Goal: Task Accomplishment & Management: Use online tool/utility

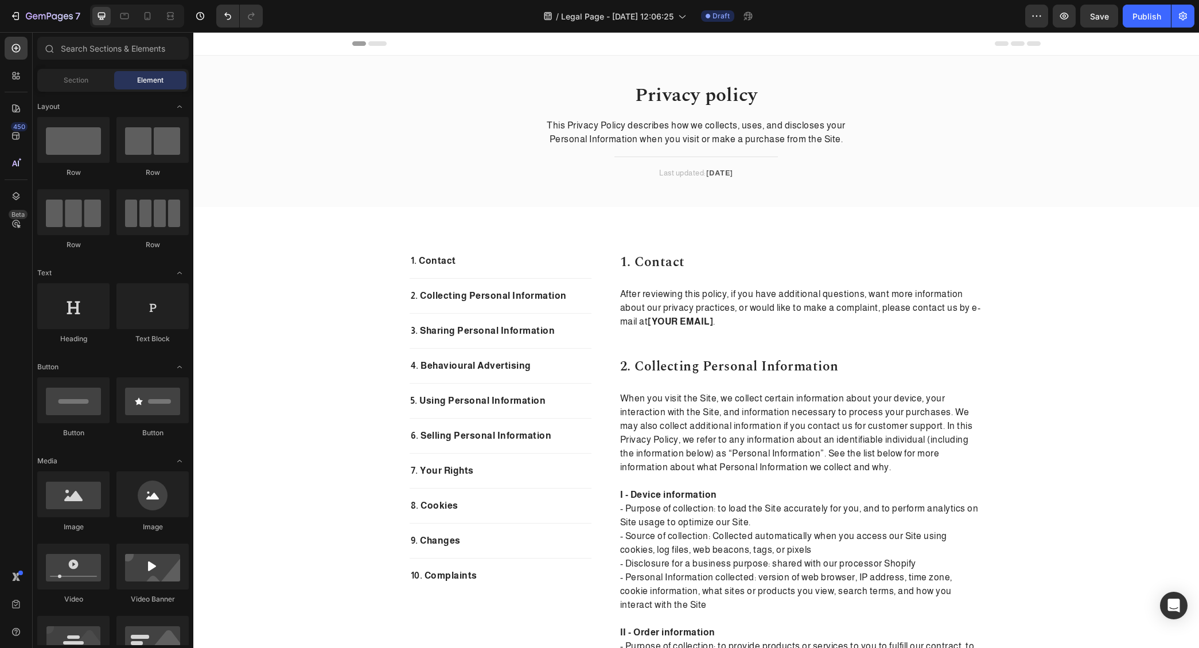
click at [293, 46] on div "Header" at bounding box center [695, 44] width 1005 height 24
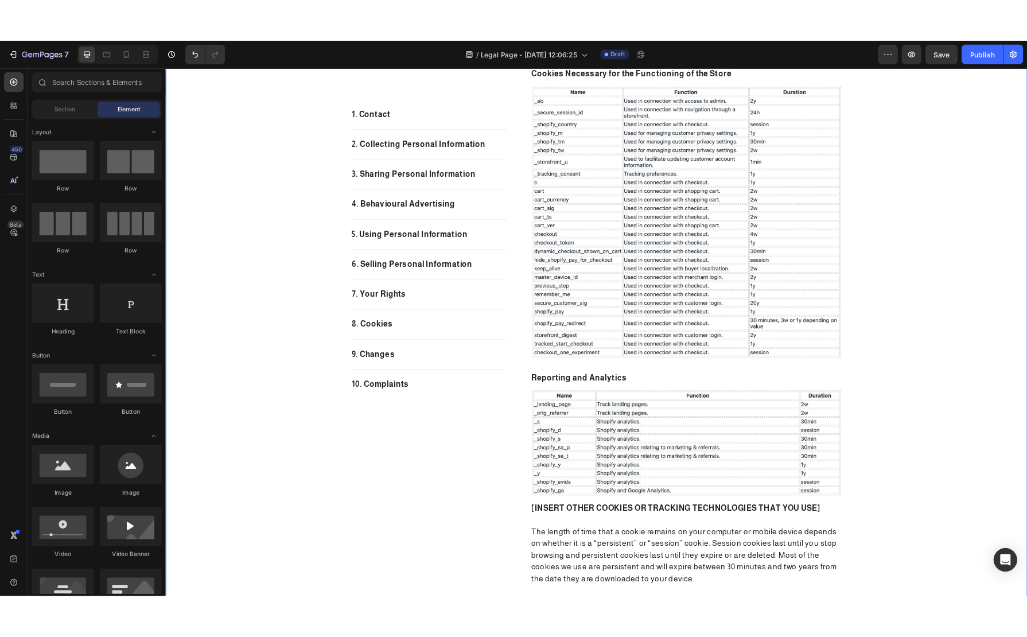
scroll to position [3609, 0]
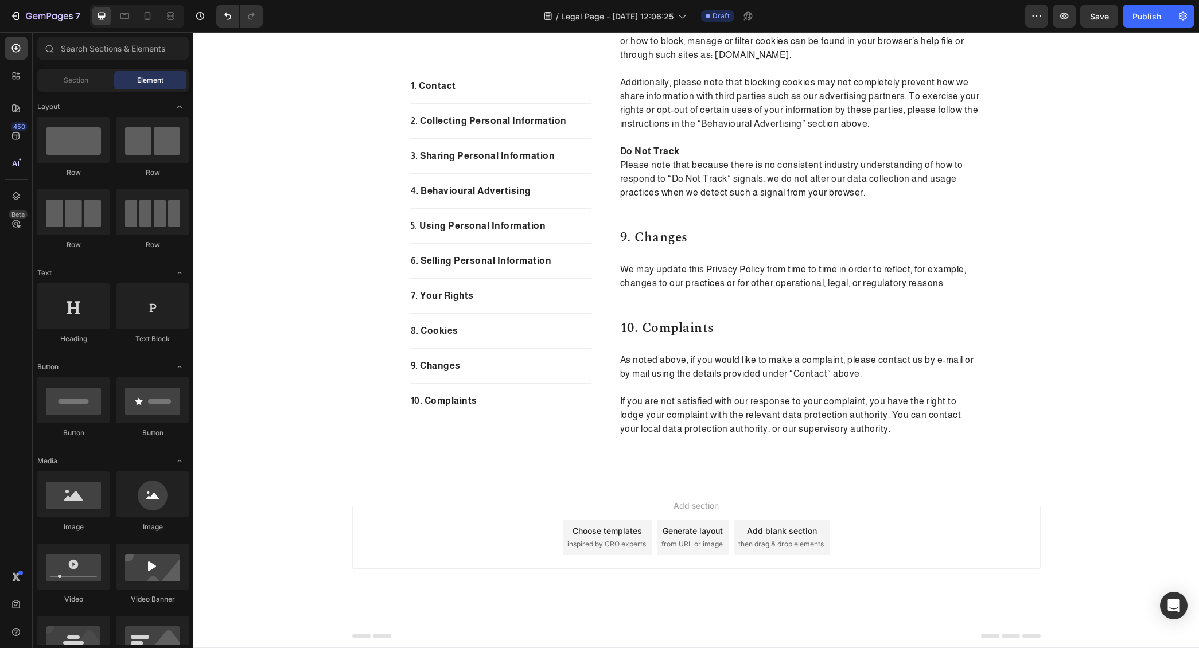
click at [470, 629] on div "Footer" at bounding box center [696, 636] width 688 height 23
click at [1061, 17] on icon "button" at bounding box center [1064, 16] width 9 height 7
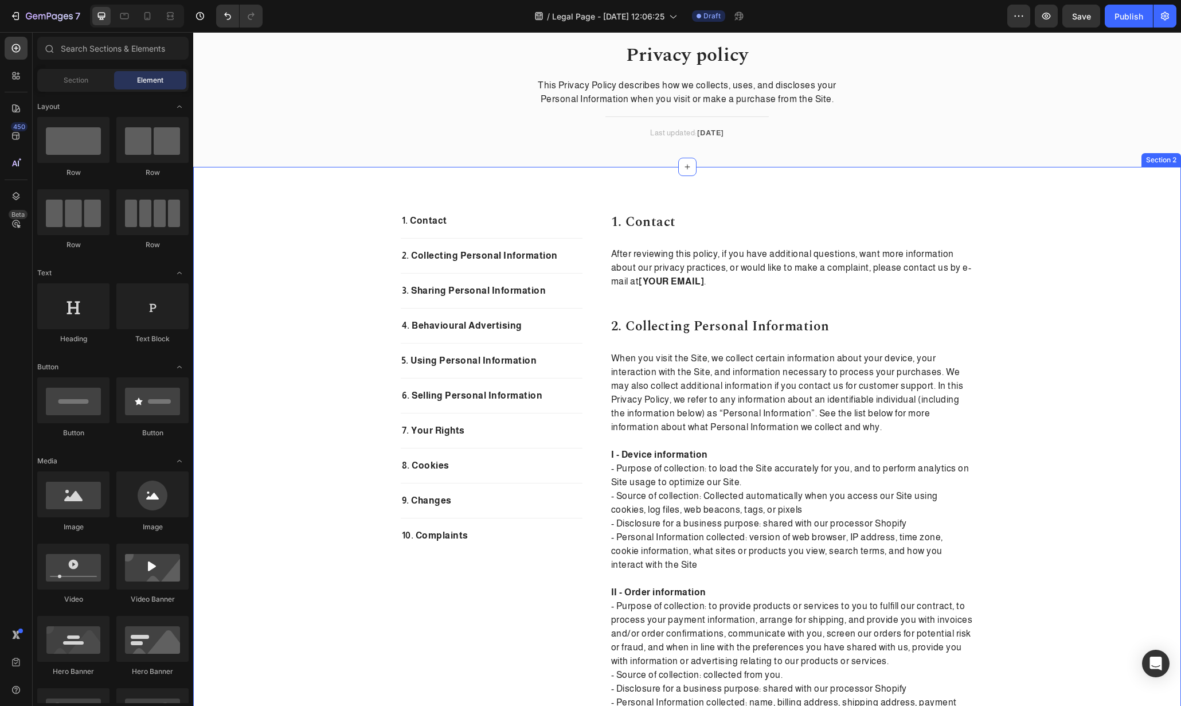
scroll to position [0, 0]
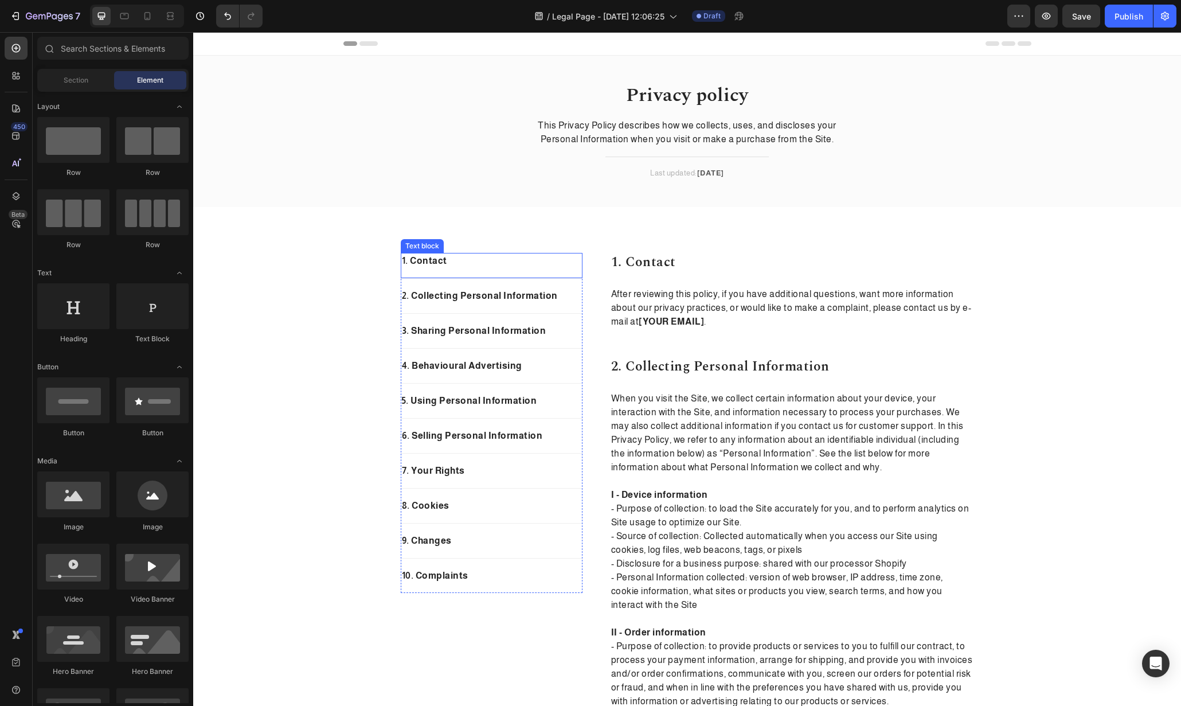
click at [501, 264] on p "1. Contact" at bounding box center [492, 261] width 180 height 14
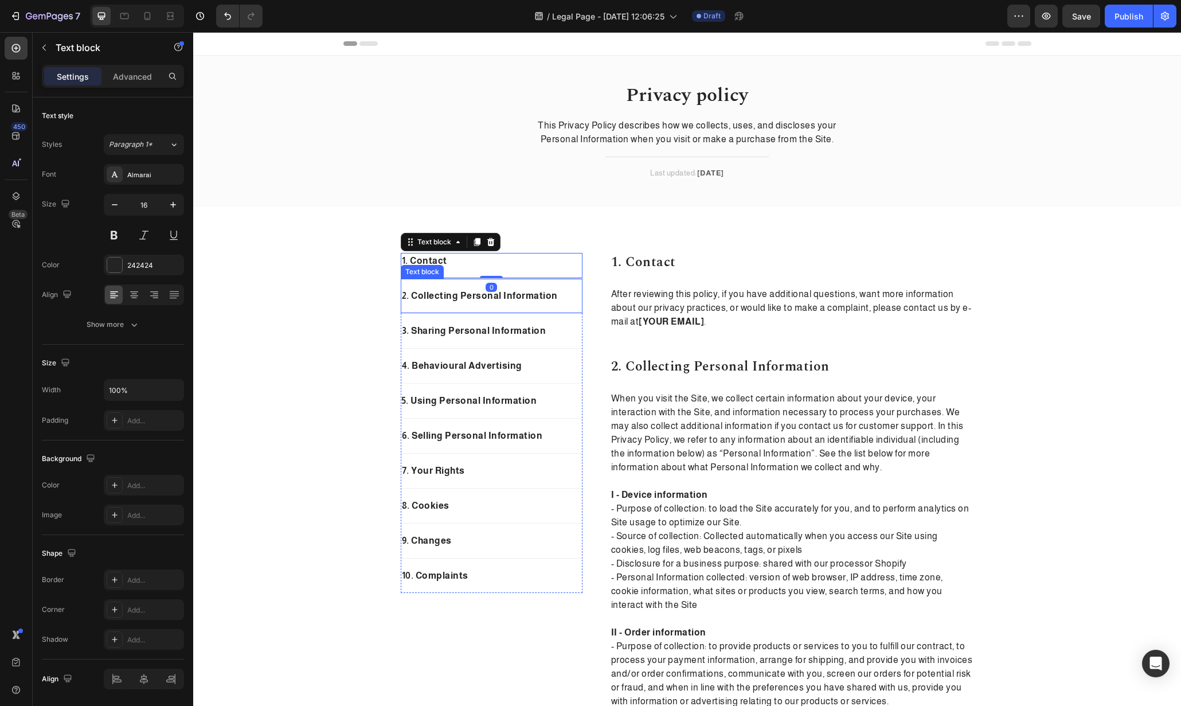
click at [557, 301] on p "2. Collecting Personal Information" at bounding box center [492, 296] width 180 height 14
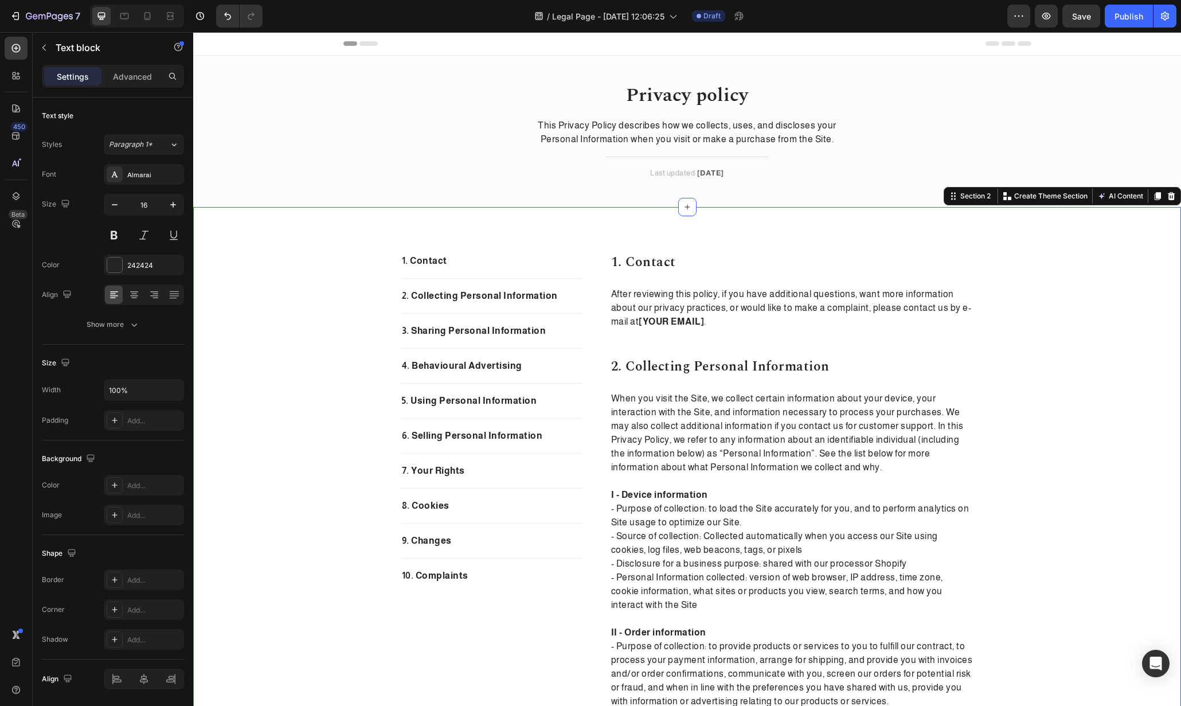
click at [509, 256] on p "1. Contact" at bounding box center [492, 261] width 180 height 14
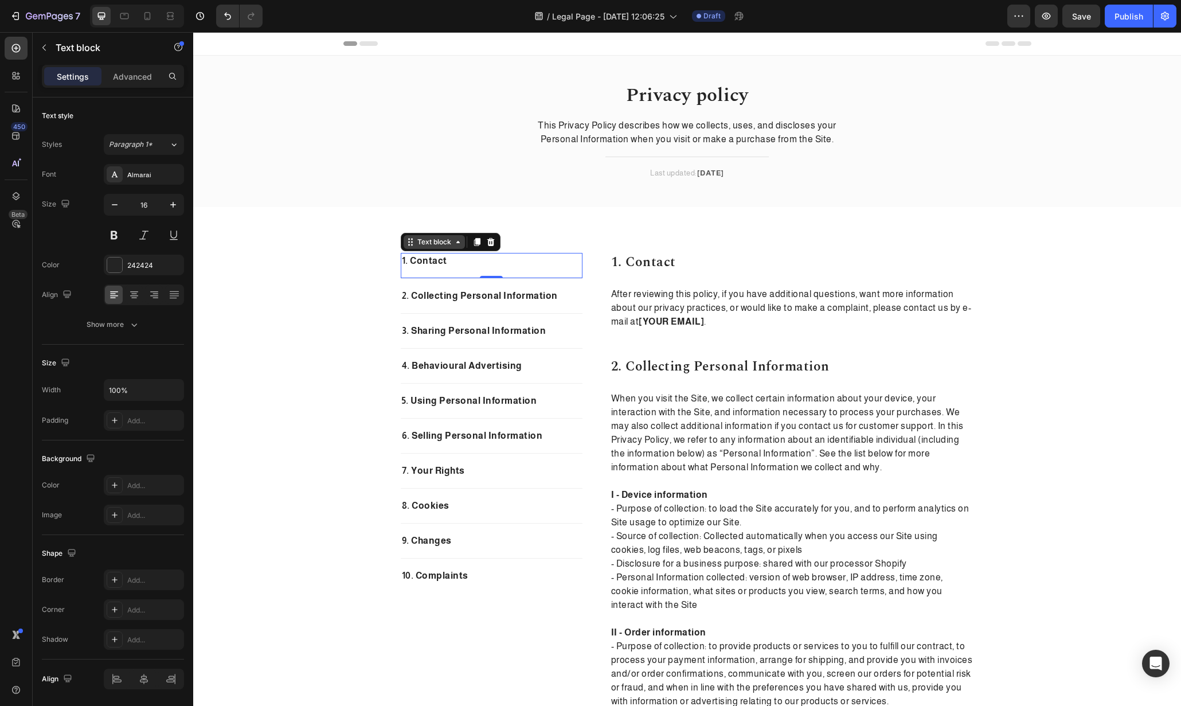
click at [454, 244] on icon at bounding box center [458, 241] width 9 height 9
click at [454, 248] on div "Text block" at bounding box center [434, 242] width 61 height 14
click at [470, 268] on div "1. Contact" at bounding box center [492, 261] width 182 height 16
click at [482, 300] on p "2. Collecting Personal Information" at bounding box center [492, 296] width 180 height 14
click at [474, 266] on icon at bounding box center [477, 268] width 6 height 8
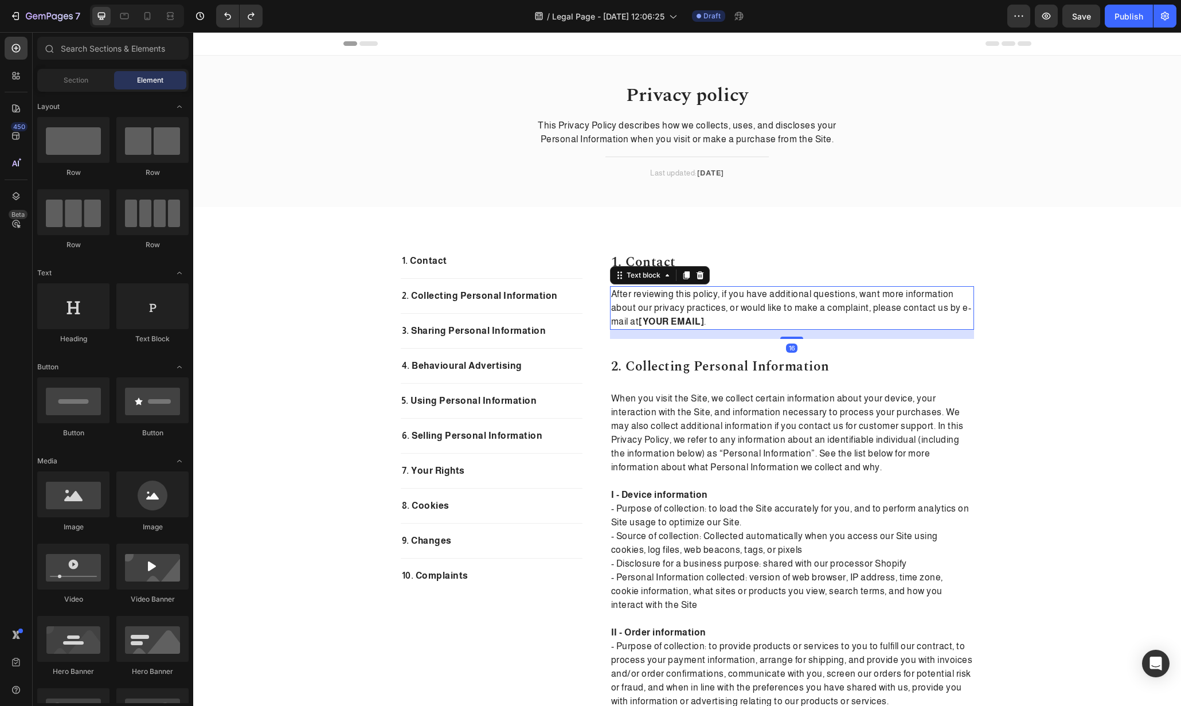
click at [717, 287] on div "After reviewing this policy, if you have additional questions, want more inform…" at bounding box center [792, 308] width 364 height 44
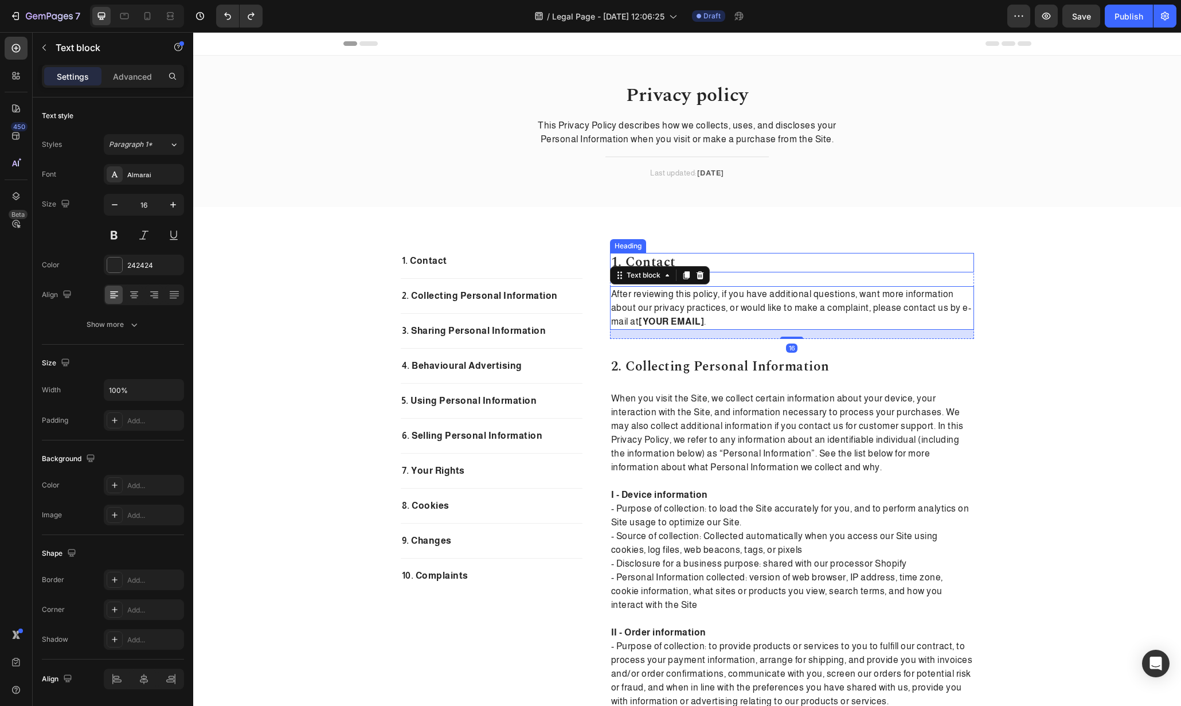
click at [729, 255] on p "1. contact" at bounding box center [792, 262] width 362 height 17
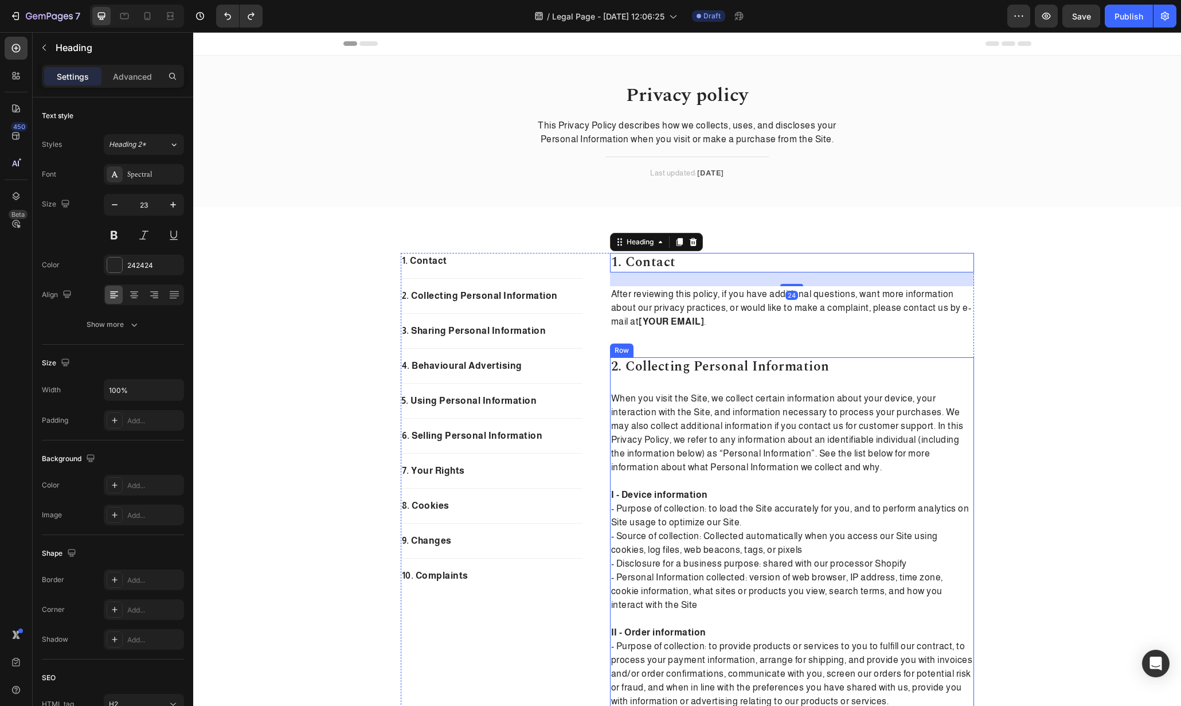
click at [755, 389] on div "2. collecting personal information Heading When you visit the Site, we collect …" at bounding box center [792, 634] width 364 height 554
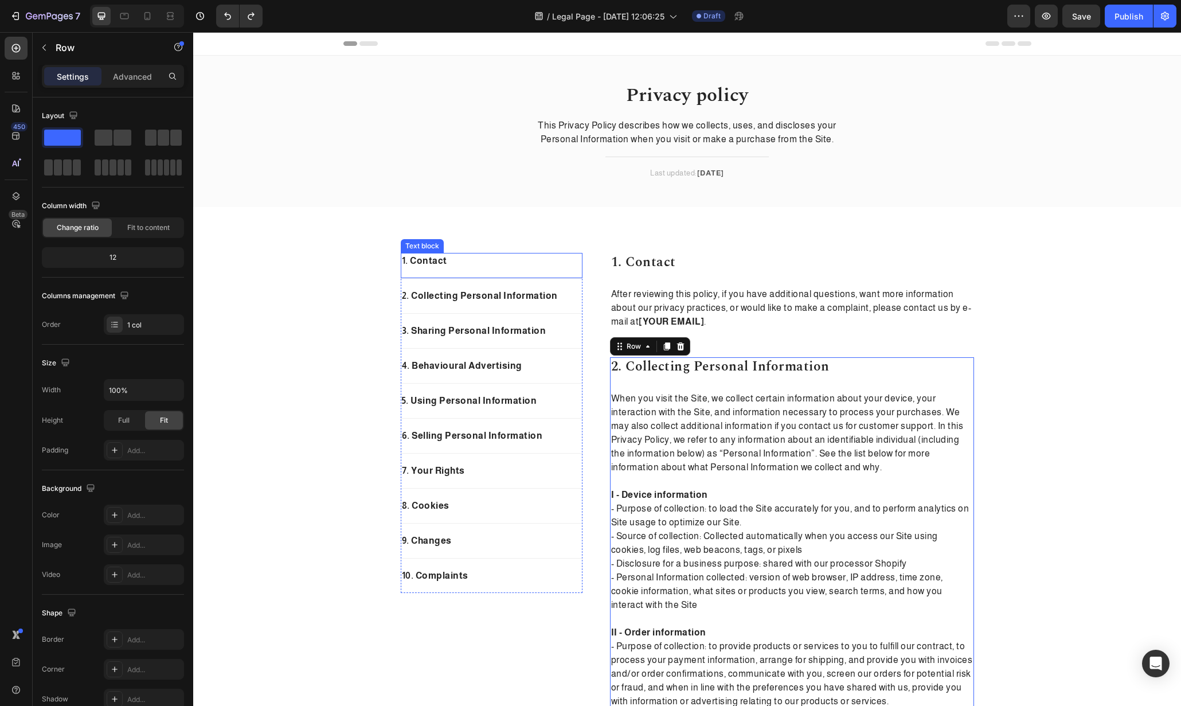
click at [471, 271] on div "1. Contact Text block" at bounding box center [492, 266] width 182 height 26
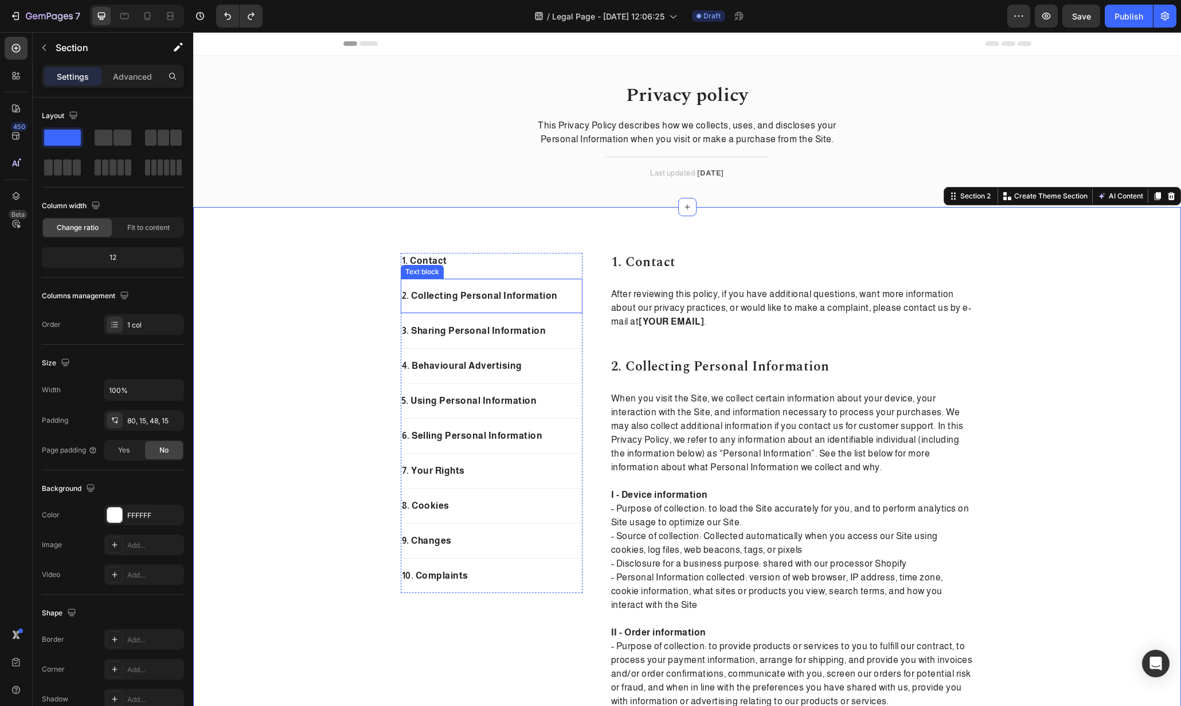
click at [496, 279] on div "2. Collecting Personal Information Text block" at bounding box center [492, 296] width 182 height 35
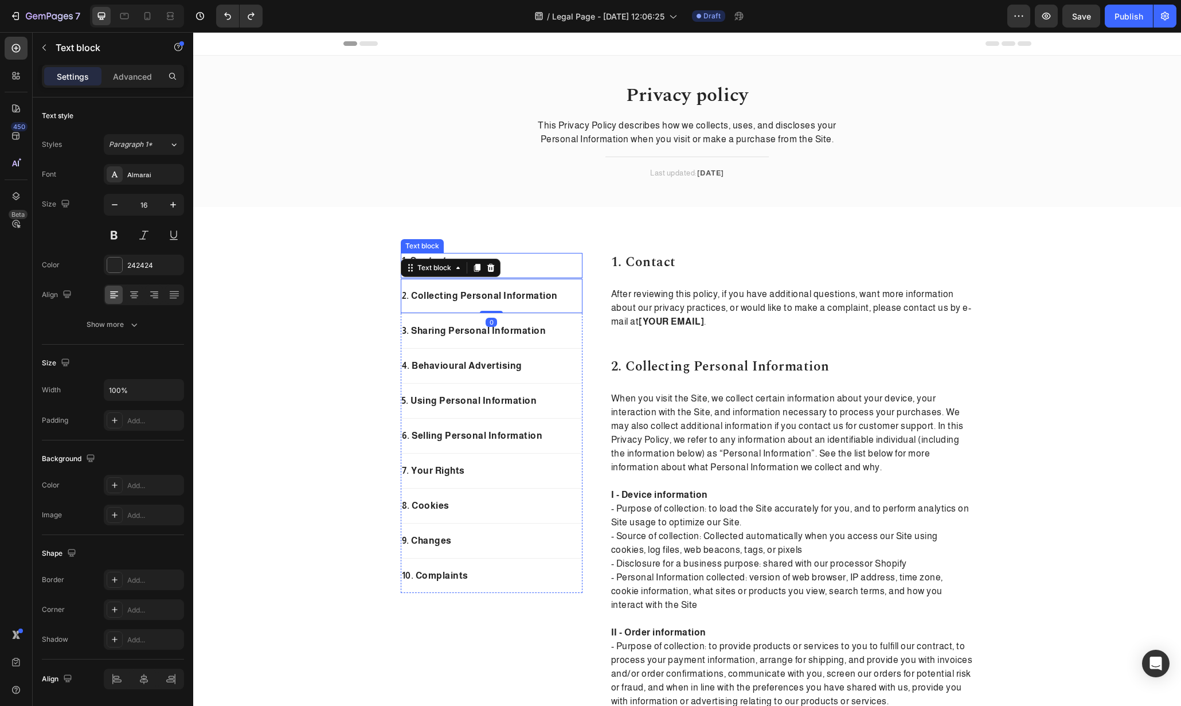
click at [509, 258] on p "1. Contact" at bounding box center [492, 261] width 180 height 14
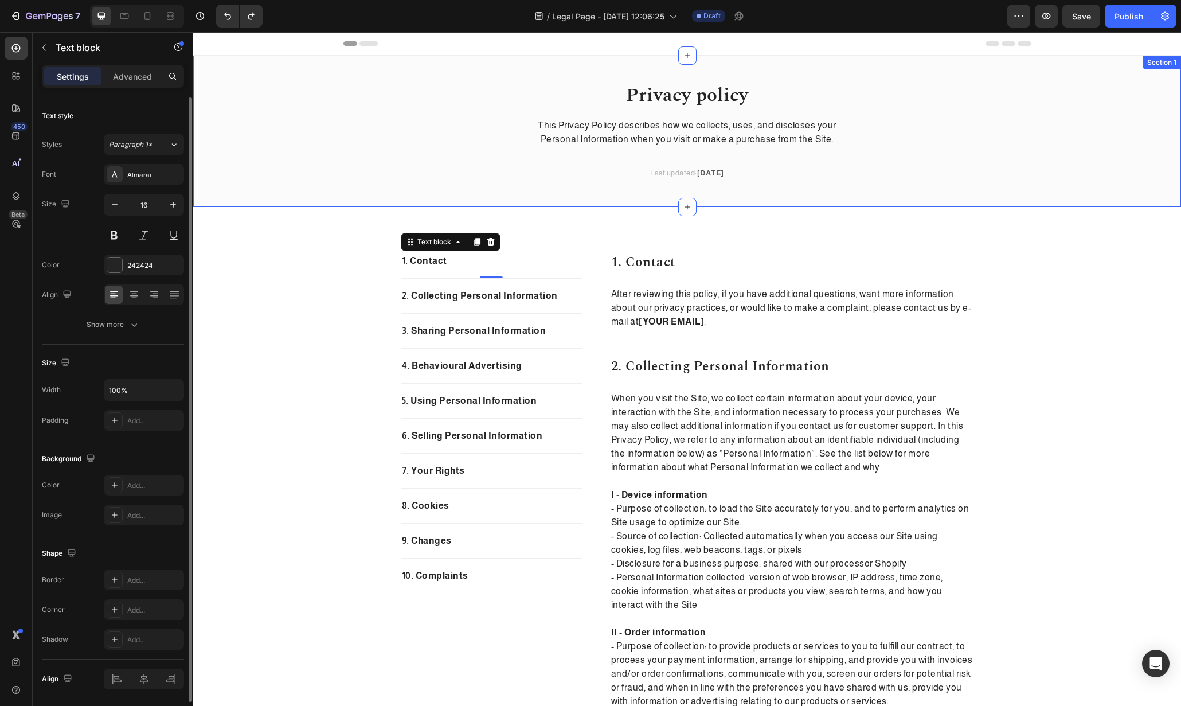
click at [362, 103] on div "Privacy policy Heading This Privacy Policy describes how we collects, uses, and…" at bounding box center [687, 140] width 971 height 115
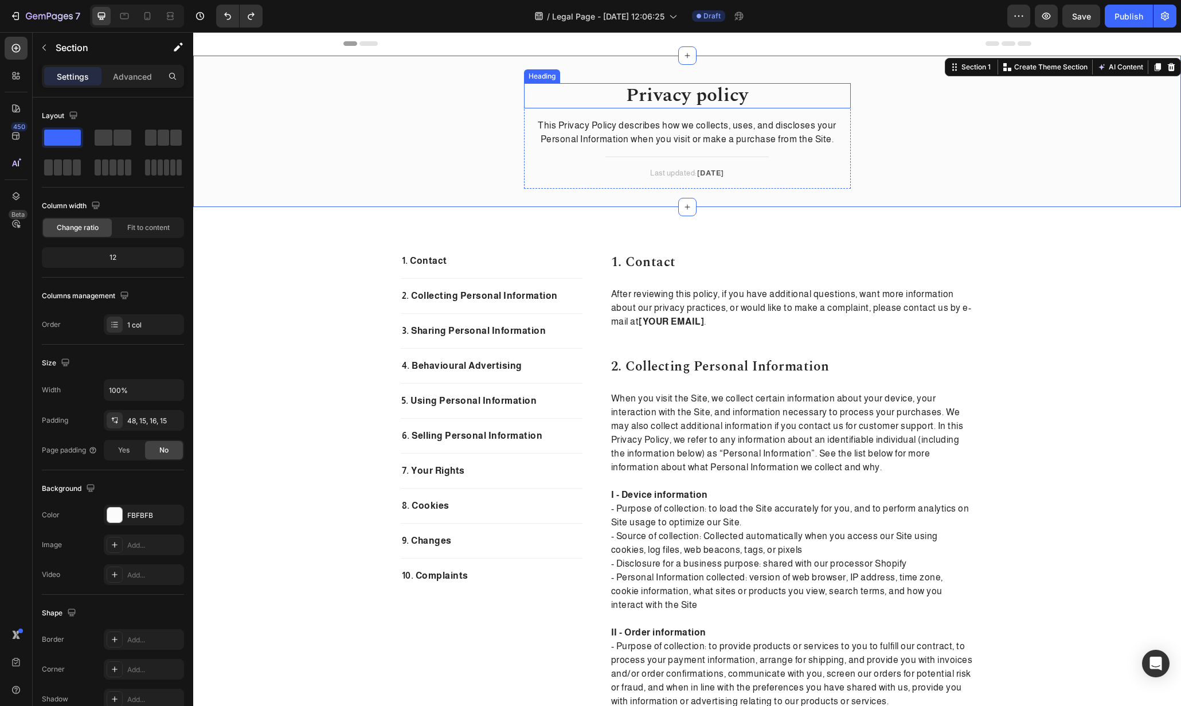
click at [655, 96] on p "Privacy policy" at bounding box center [687, 95] width 325 height 23
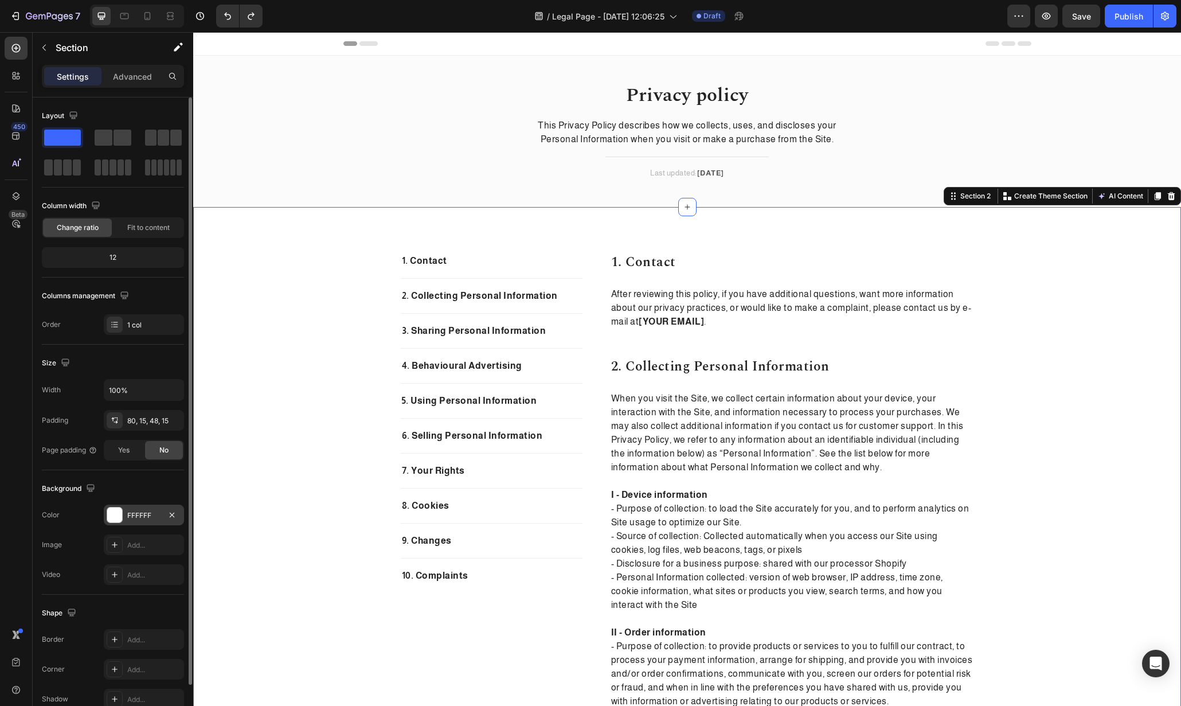
click at [130, 508] on div "FFFFFF" at bounding box center [144, 515] width 80 height 21
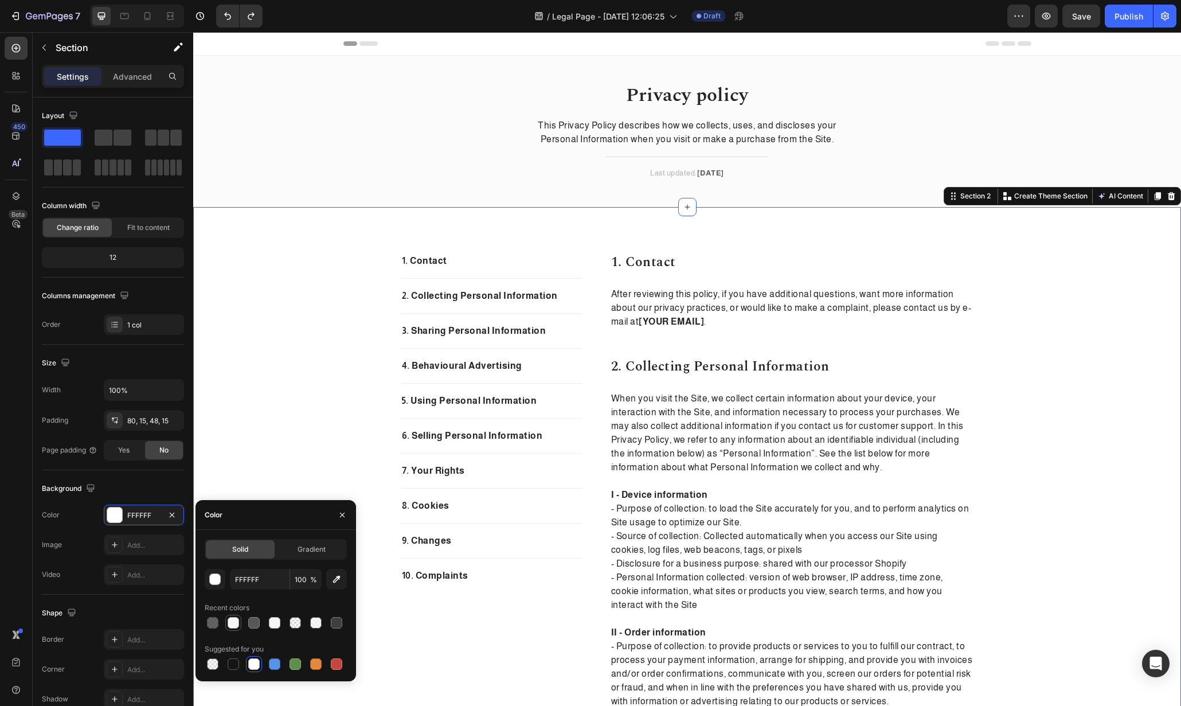
click at [232, 621] on div at bounding box center [233, 622] width 11 height 11
type input "F7F7F7"
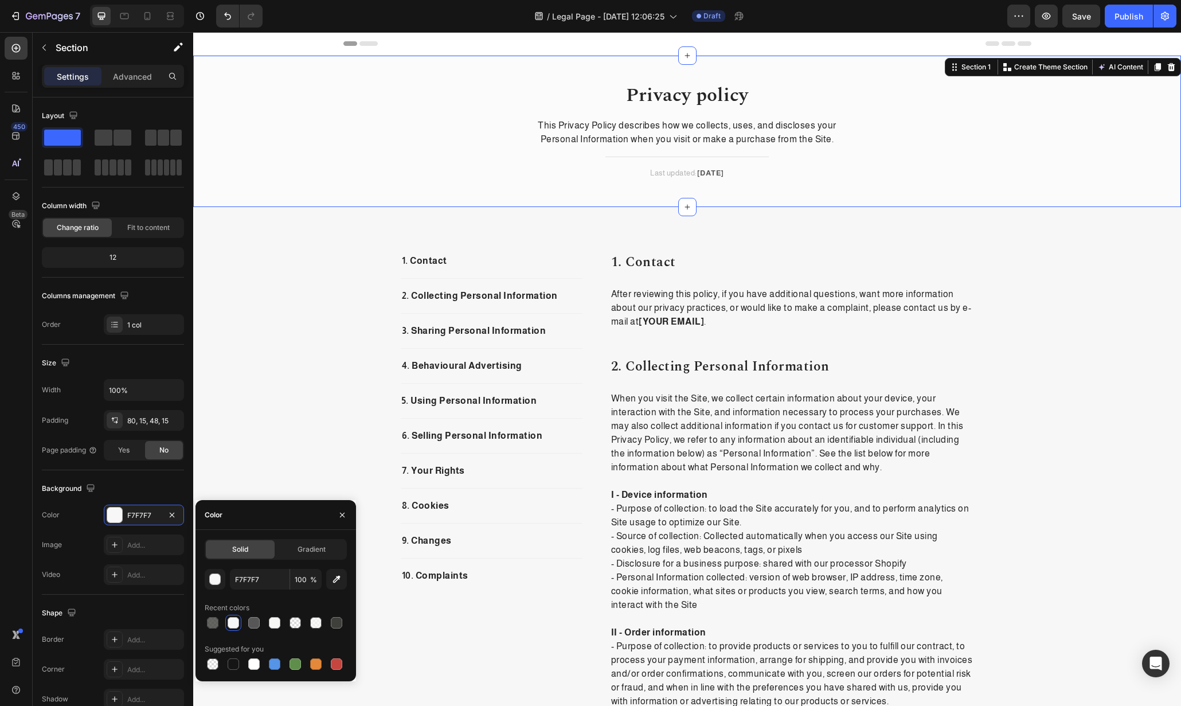
click at [426, 131] on div "Privacy policy Heading This Privacy Policy describes how we collects, uses, and…" at bounding box center [687, 140] width 971 height 115
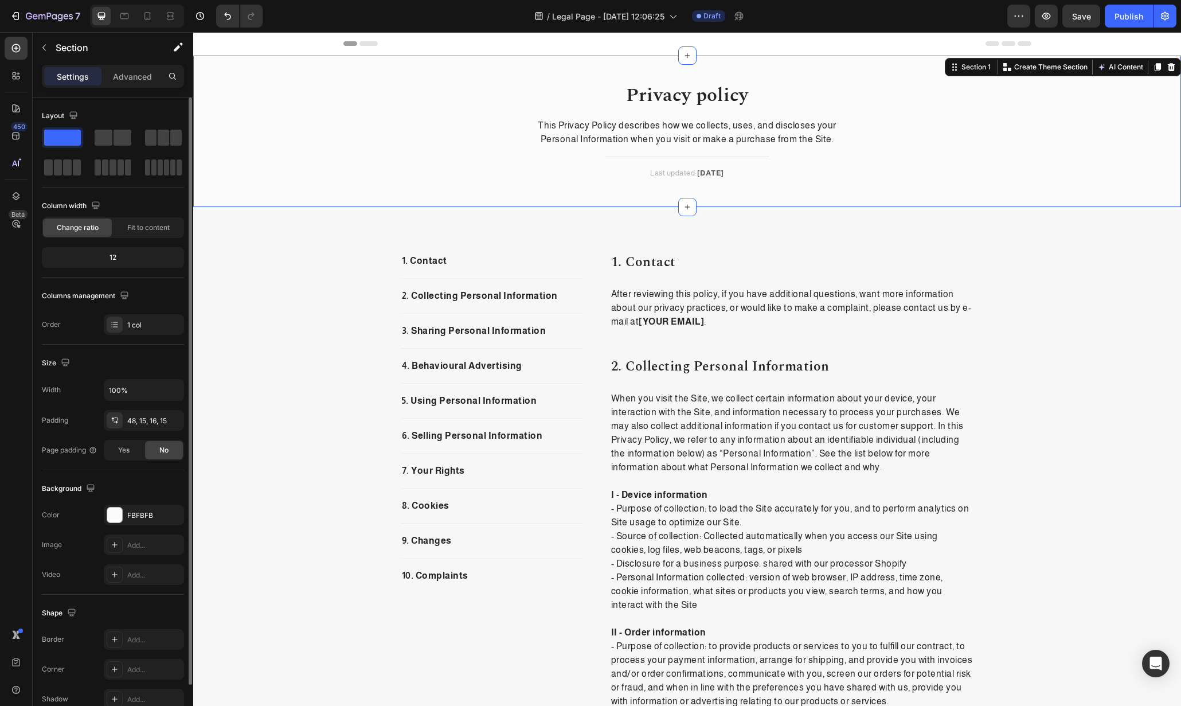
click at [118, 502] on div "Background The changes might be hidden by the video. Color FBFBFB Image Add... …" at bounding box center [113, 532] width 142 height 124
click at [118, 510] on div at bounding box center [114, 515] width 15 height 15
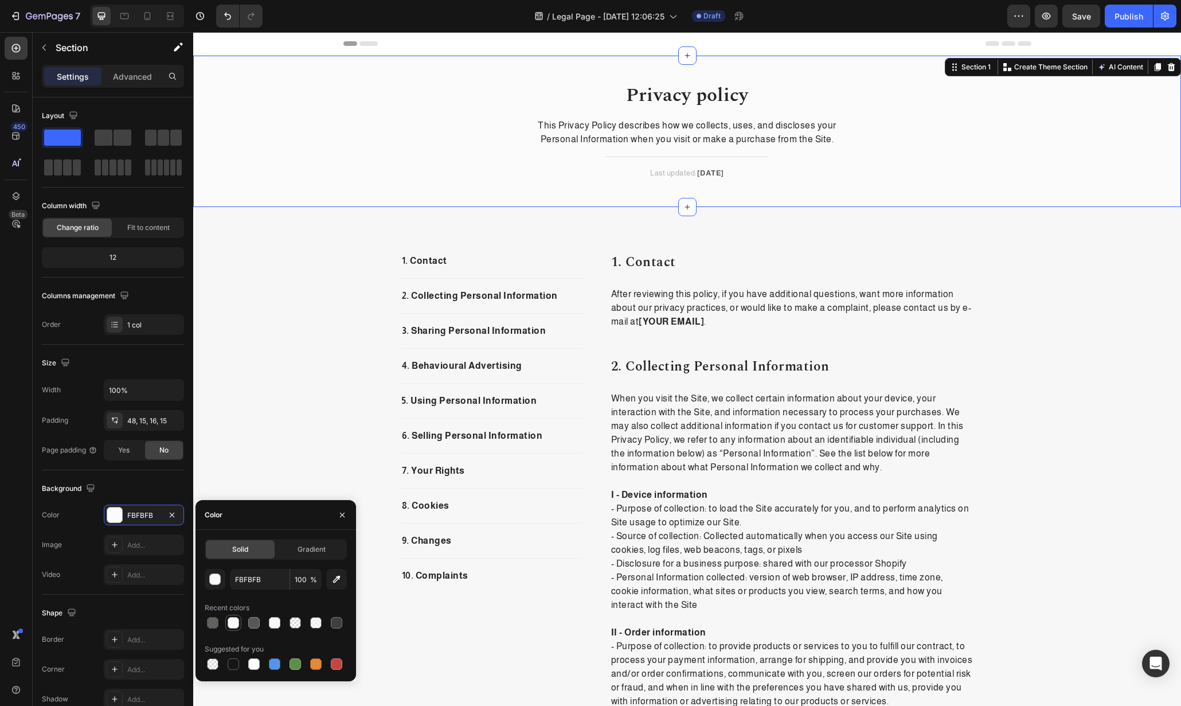
click at [236, 624] on div at bounding box center [233, 622] width 11 height 11
type input "F7F7F7"
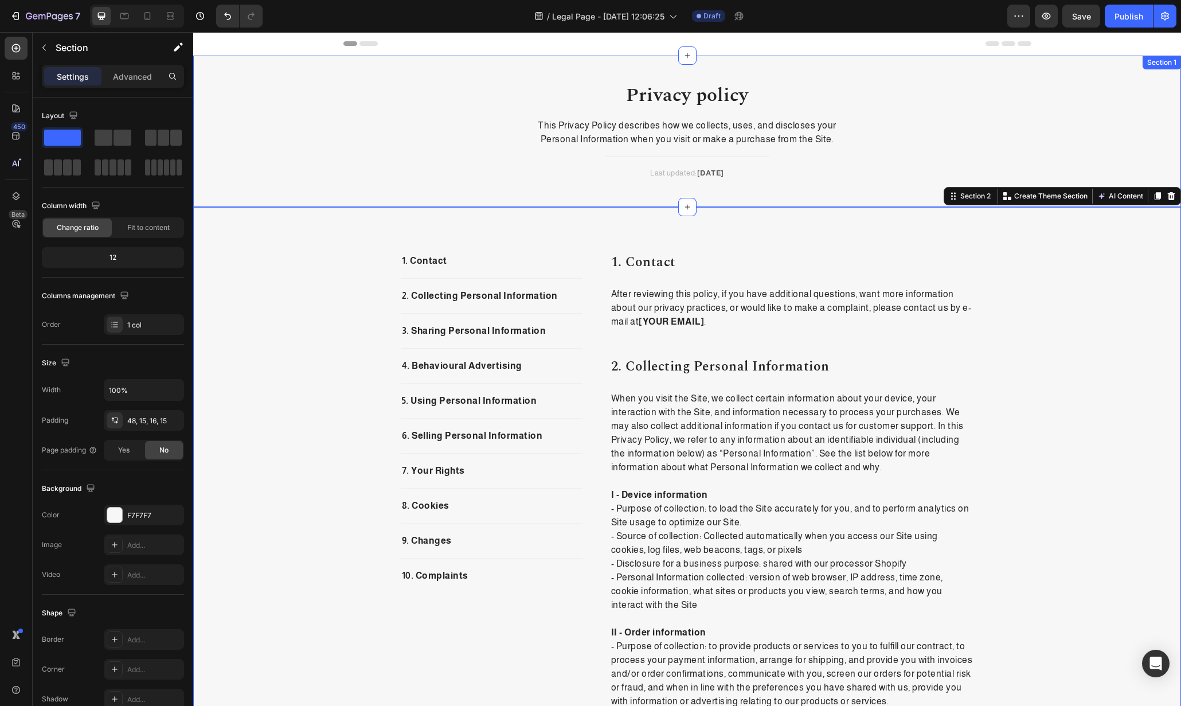
click at [955, 129] on div "Privacy policy Heading This Privacy Policy describes how we collects, uses, and…" at bounding box center [687, 140] width 971 height 115
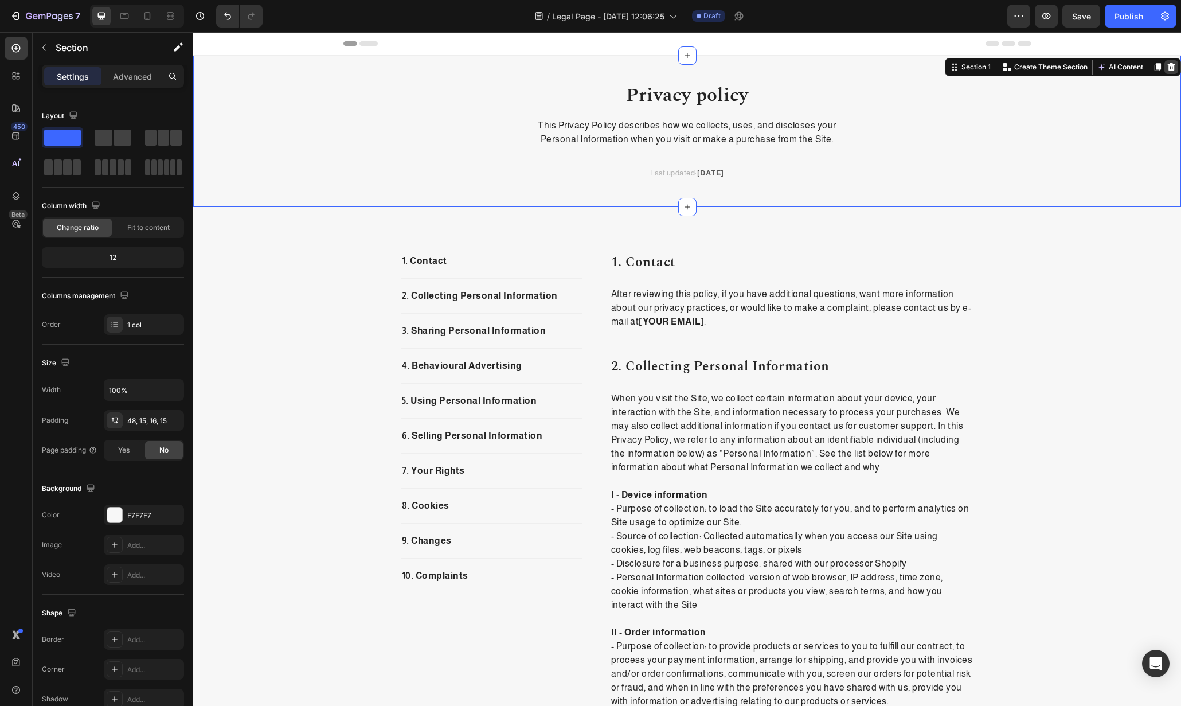
click at [1165, 62] on div at bounding box center [1172, 67] width 14 height 14
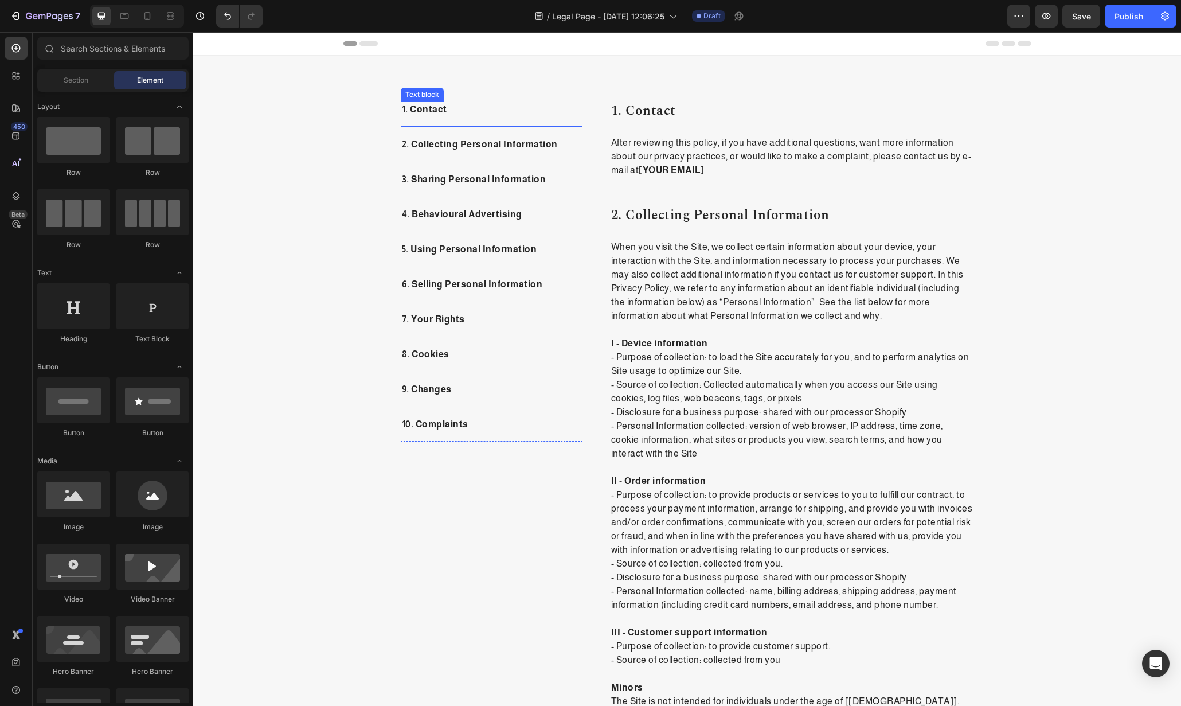
click at [487, 112] on p "1. Contact" at bounding box center [492, 110] width 180 height 14
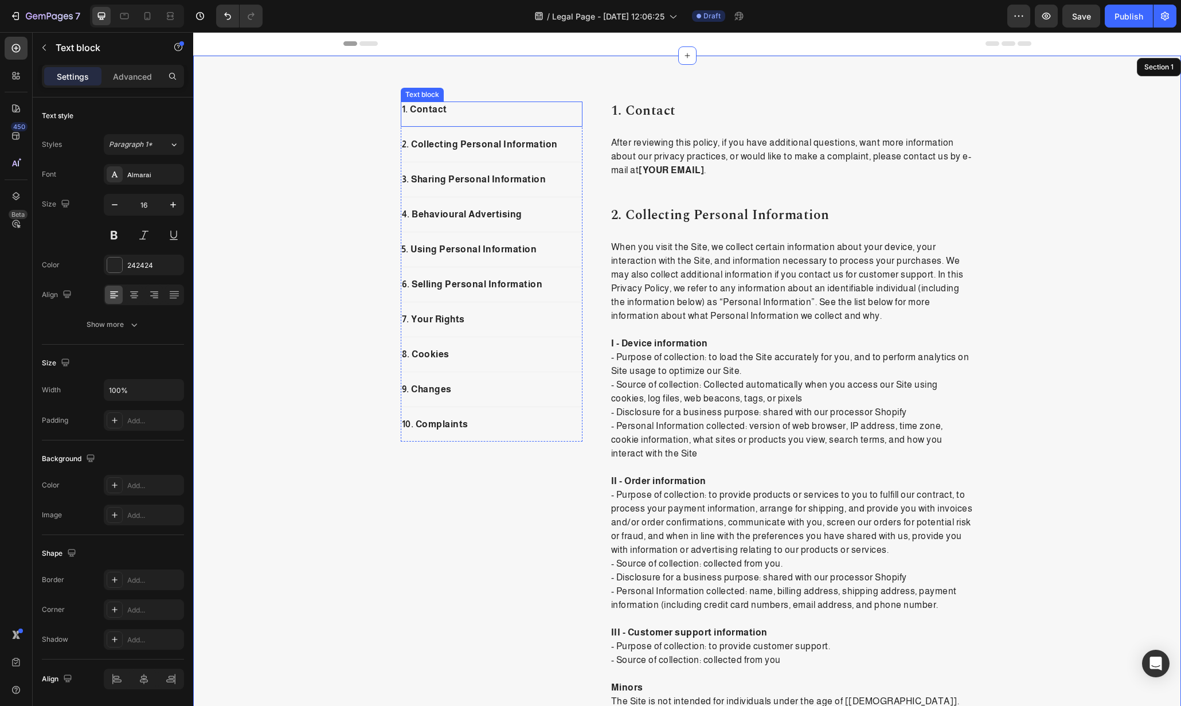
click at [577, 105] on div "1. Contact" at bounding box center [492, 110] width 182 height 16
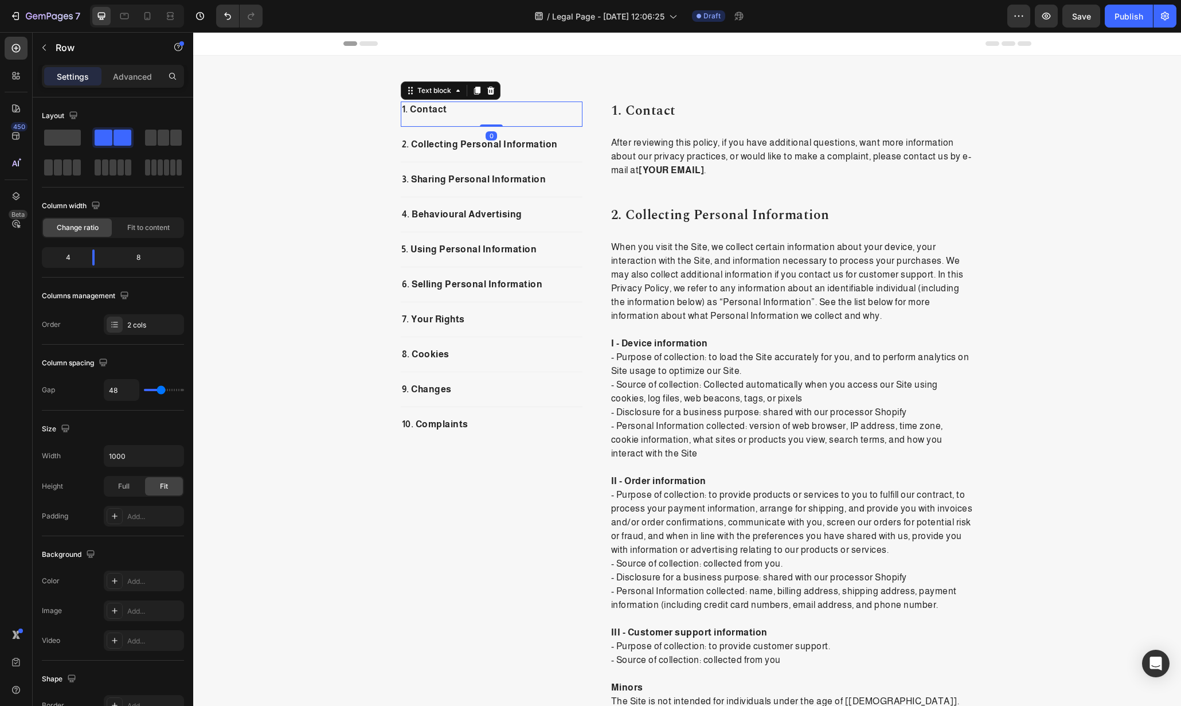
click at [576, 109] on p "1. Contact" at bounding box center [492, 110] width 180 height 14
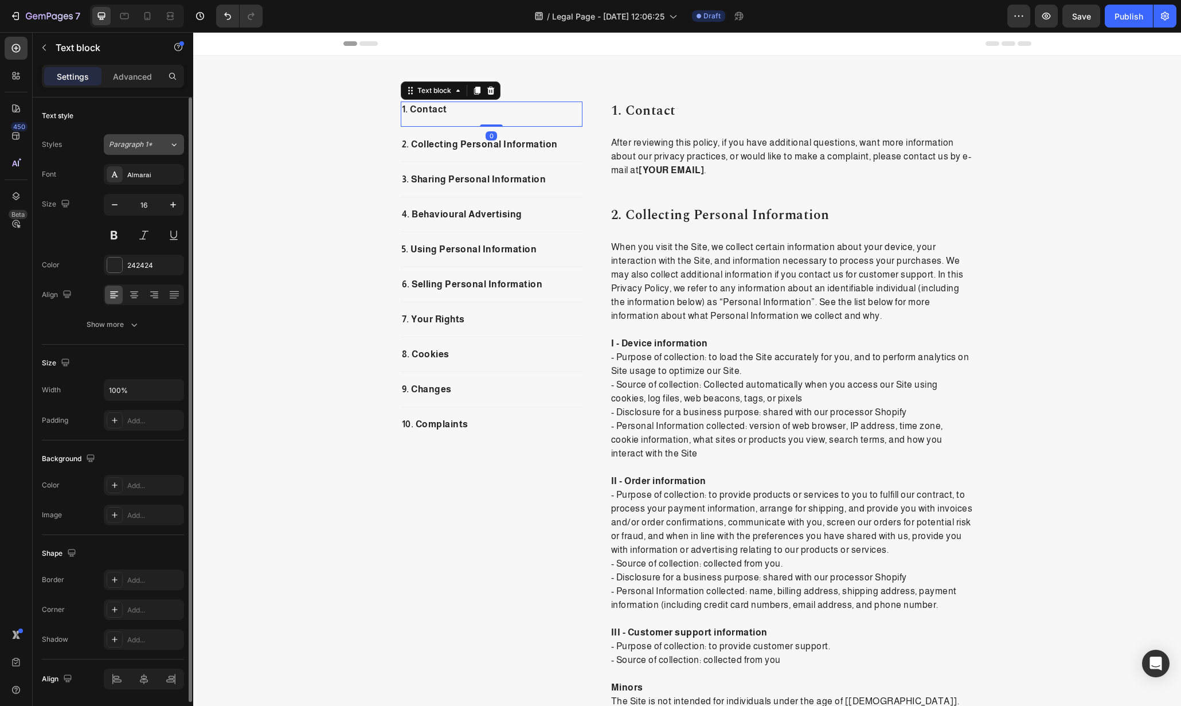
click at [162, 145] on div "Paragraph 1*" at bounding box center [139, 144] width 60 height 10
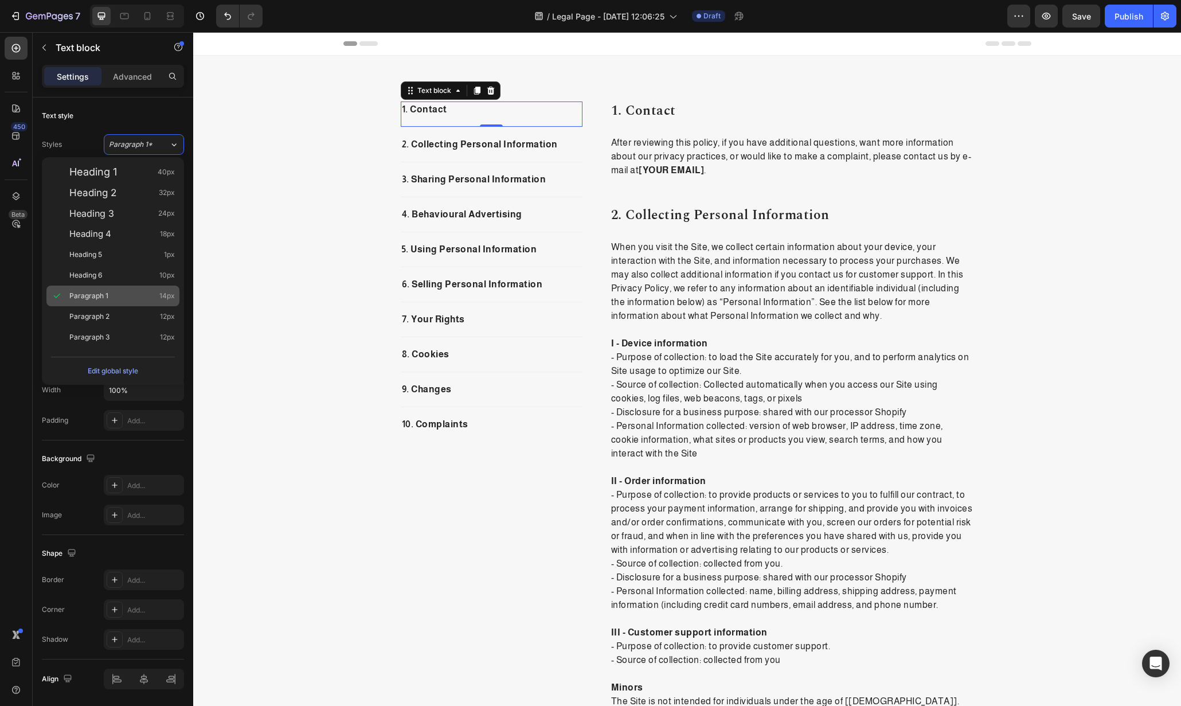
click at [111, 294] on div "Paragraph 1 14px" at bounding box center [122, 295] width 106 height 11
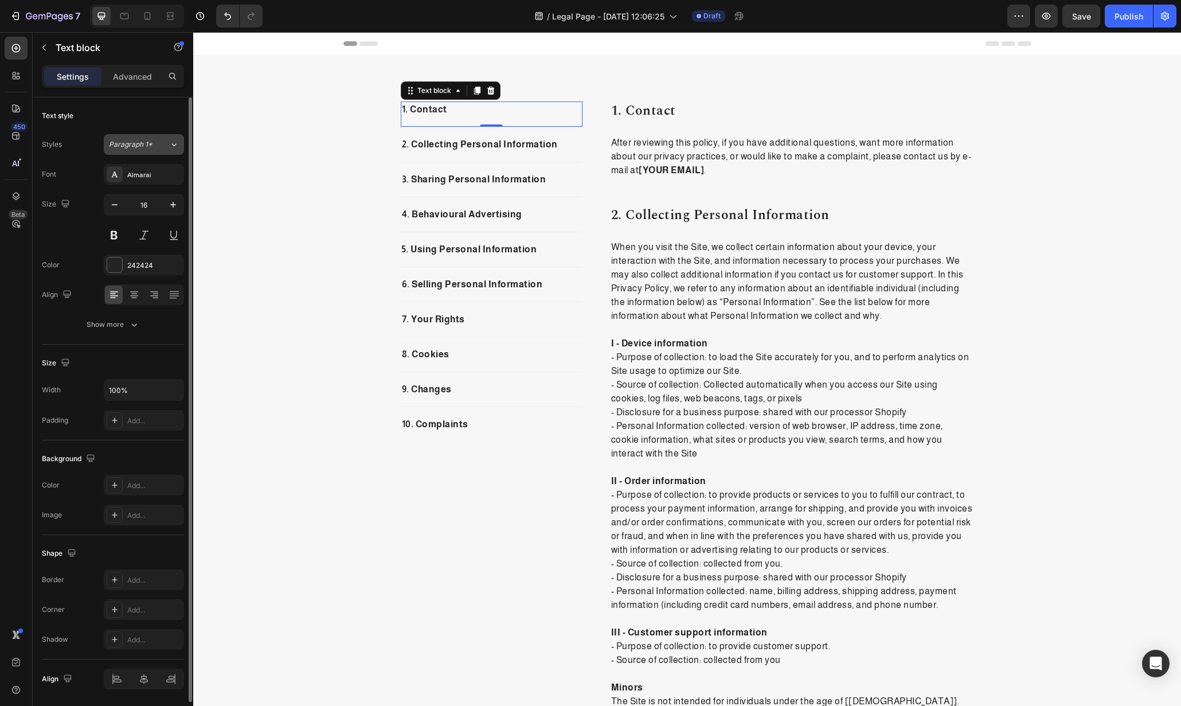
click at [150, 145] on span "Paragraph 1*" at bounding box center [131, 144] width 44 height 10
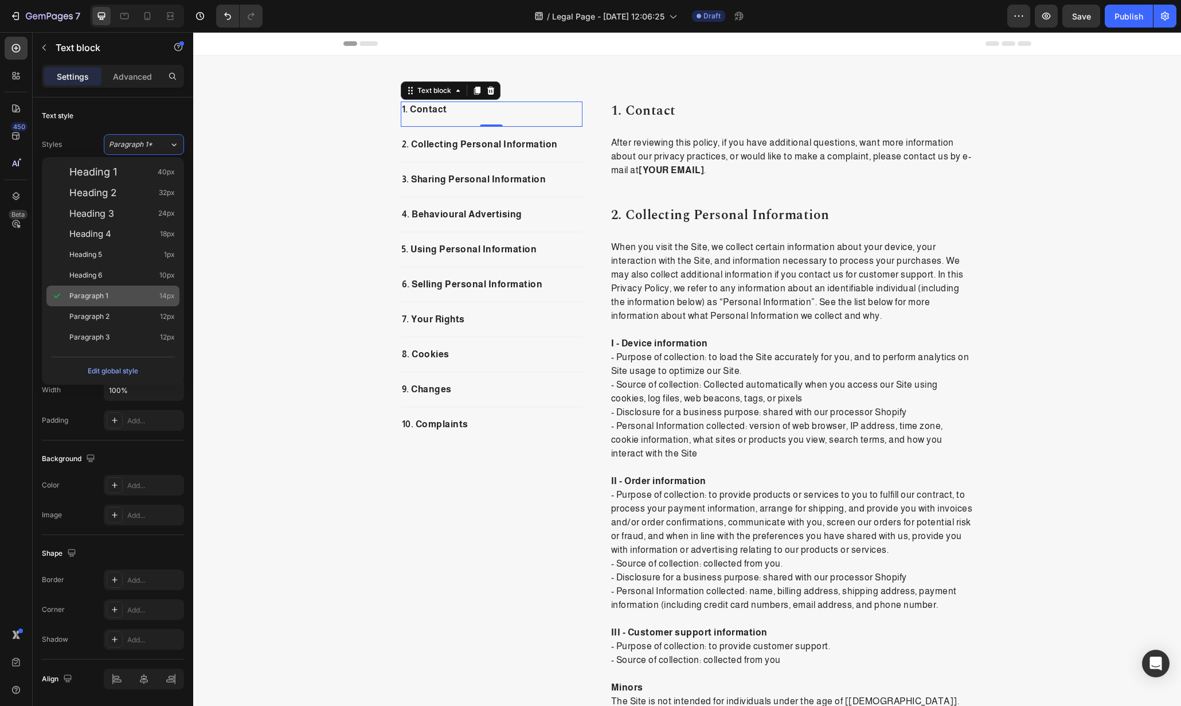
click at [128, 297] on div "Paragraph 1 14px" at bounding box center [122, 295] width 106 height 11
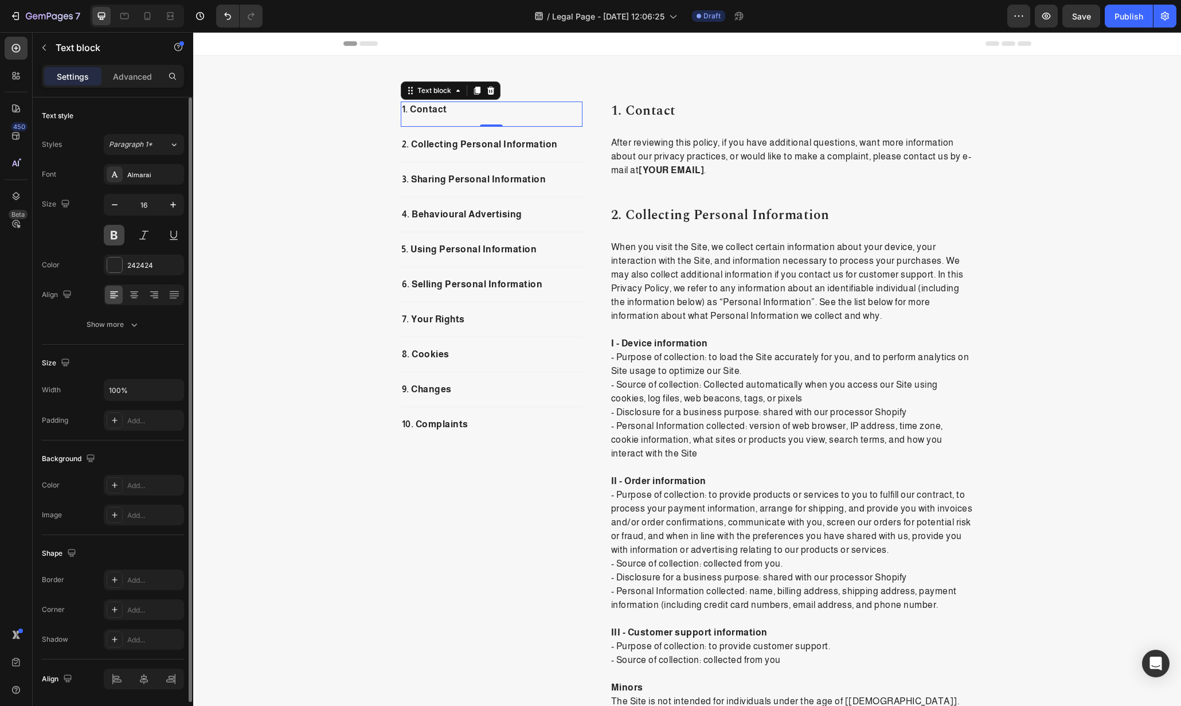
click at [116, 237] on button at bounding box center [114, 235] width 21 height 21
click at [419, 116] on div "1. Contact" at bounding box center [492, 110] width 182 height 16
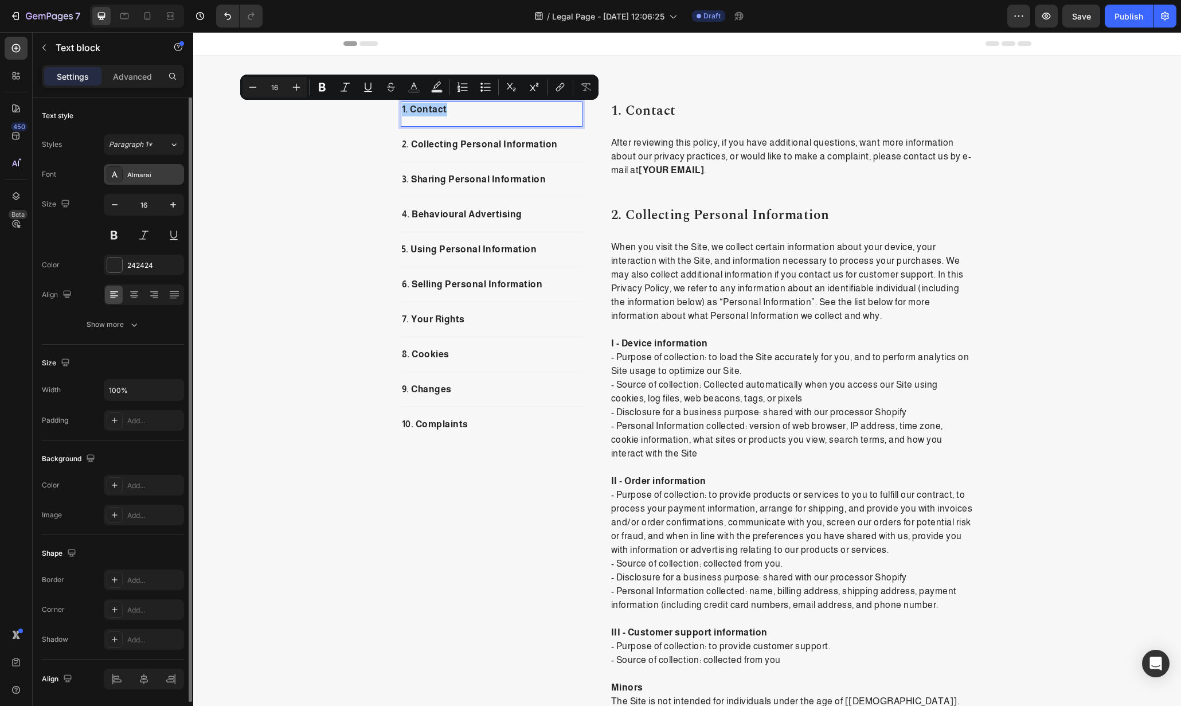
click at [161, 177] on div "Almarai" at bounding box center [154, 175] width 54 height 10
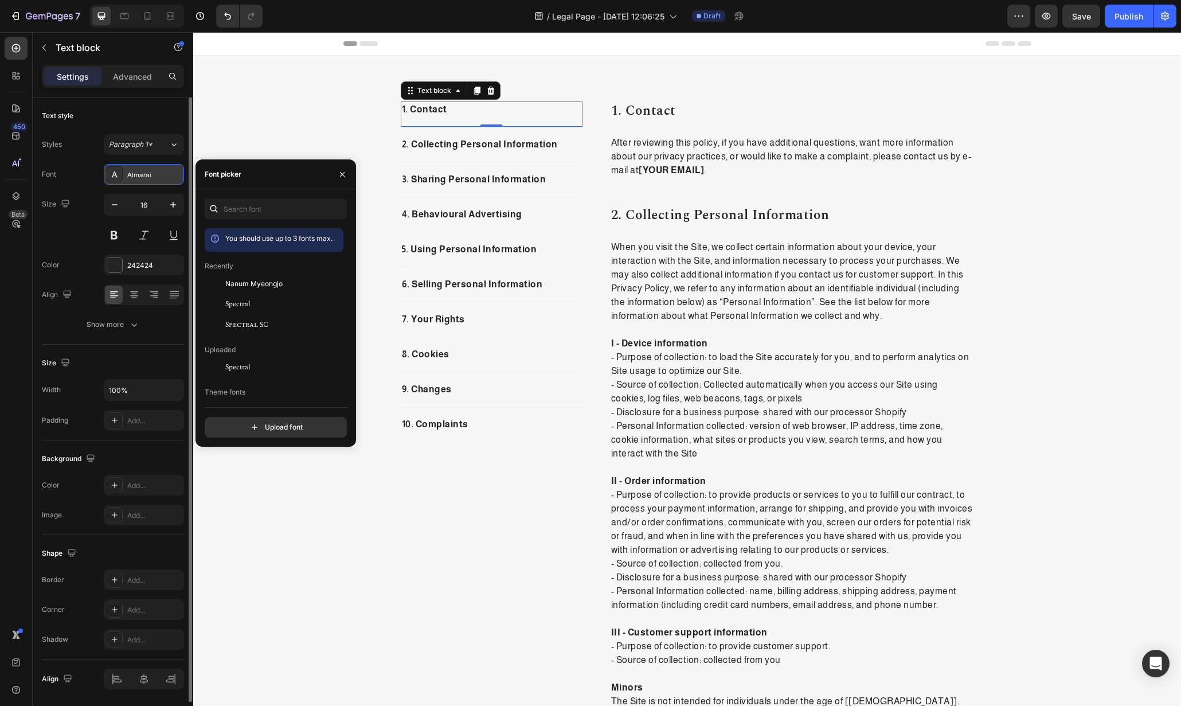
click at [161, 177] on div "Almarai" at bounding box center [154, 175] width 54 height 10
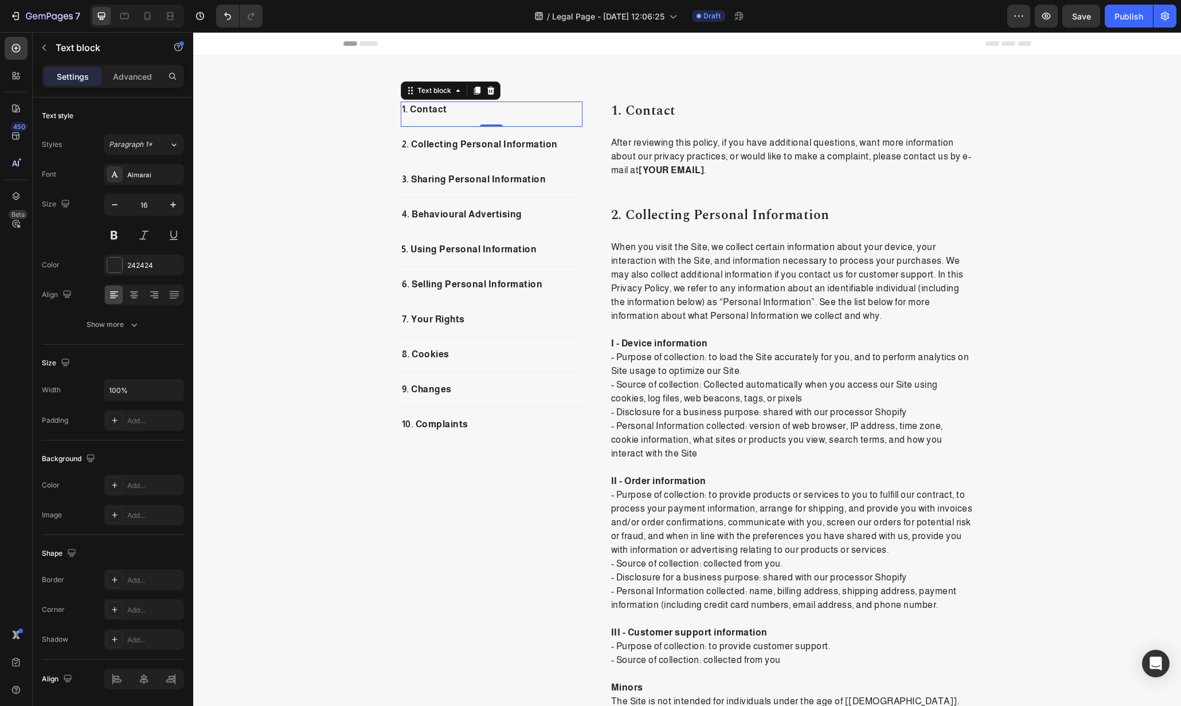
click at [432, 118] on div "1. Contact Text block 0" at bounding box center [492, 115] width 182 height 26
click at [431, 113] on p "1. Contact" at bounding box center [492, 110] width 180 height 14
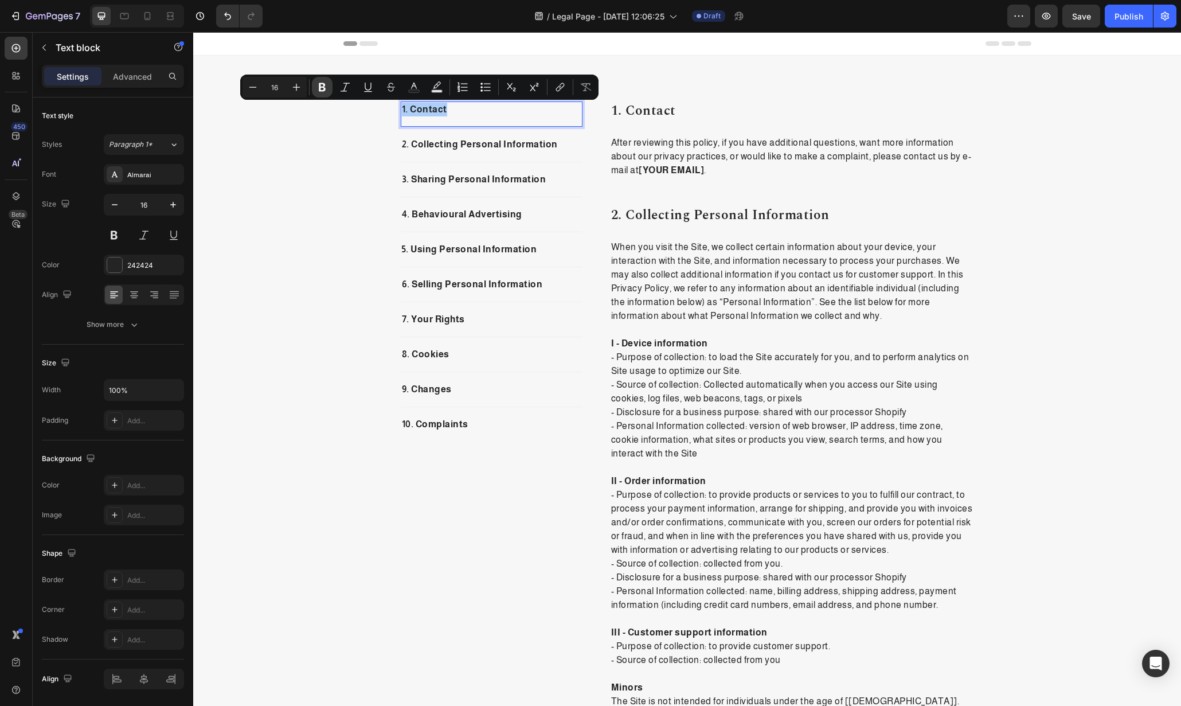
click at [323, 85] on icon "Editor contextual toolbar" at bounding box center [322, 87] width 7 height 9
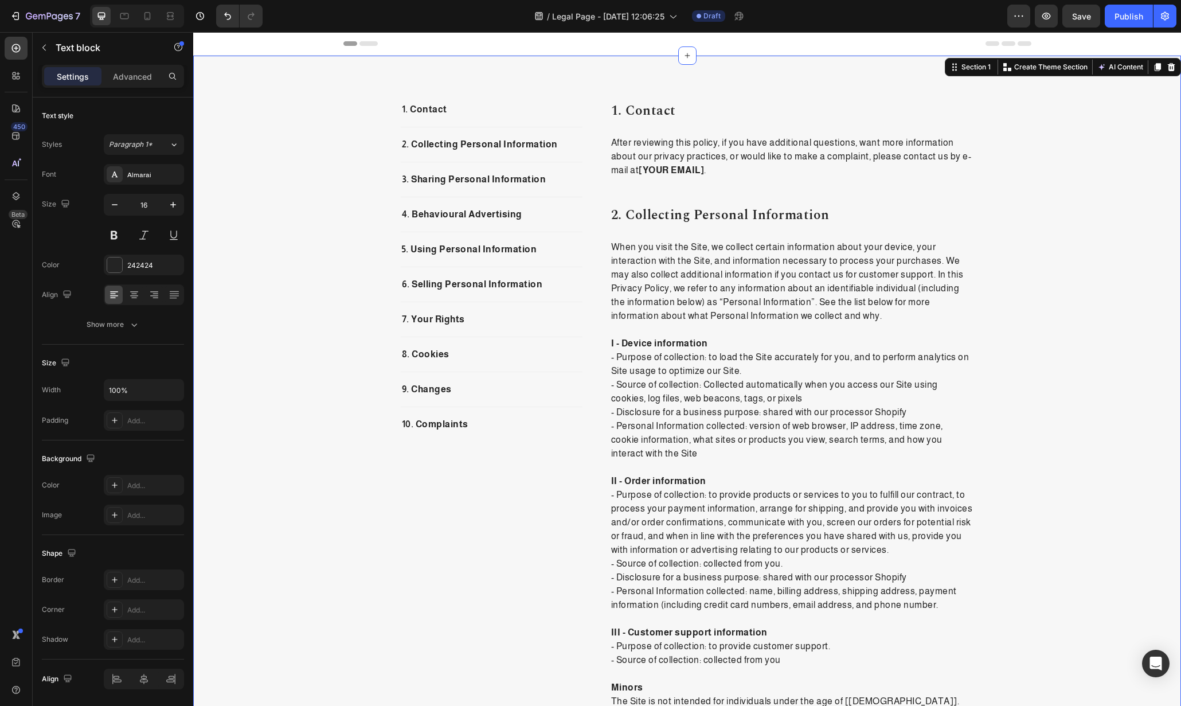
click at [434, 104] on strong "1. Contact" at bounding box center [424, 109] width 45 height 10
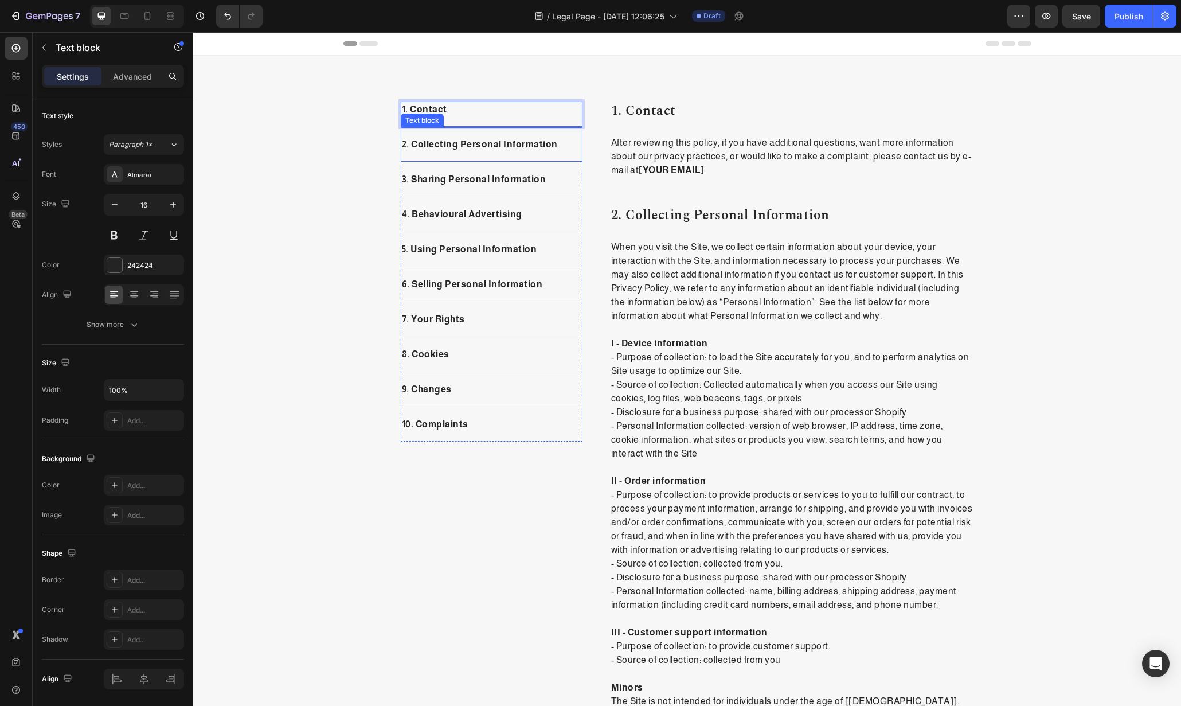
click at [544, 154] on div "2. Collecting Personal Information Text block" at bounding box center [492, 144] width 182 height 35
click at [550, 113] on p "1. Contact" at bounding box center [492, 110] width 180 height 14
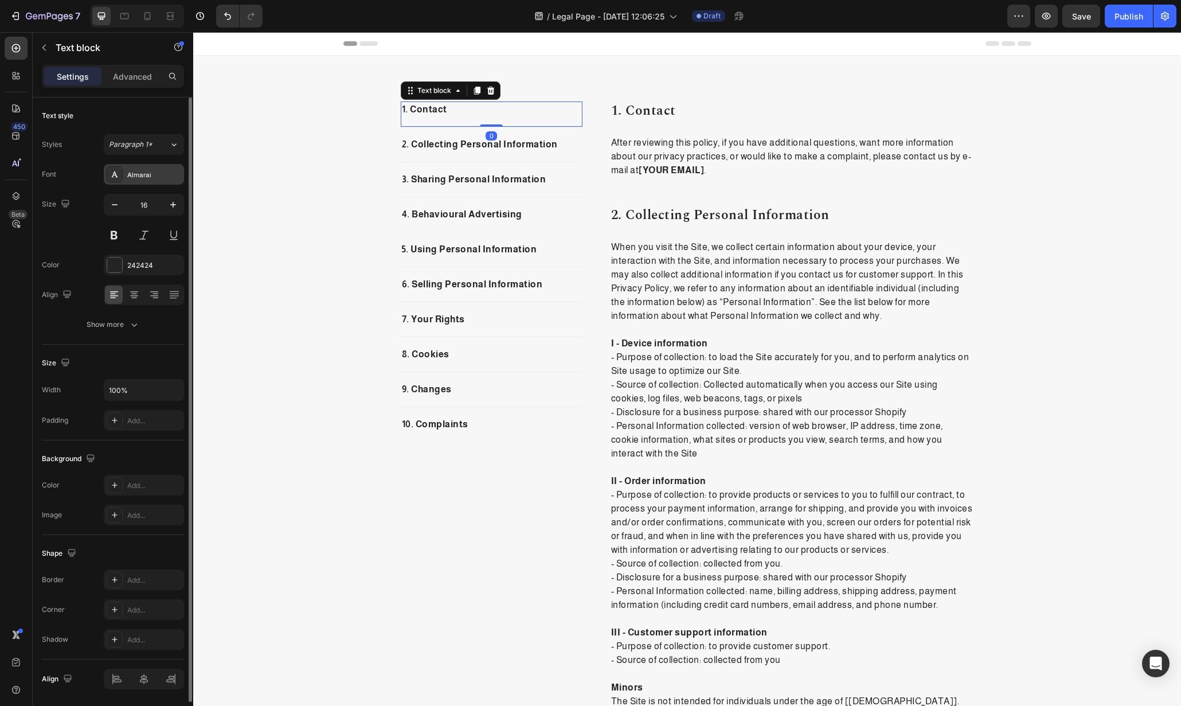
click at [149, 175] on div "Almarai" at bounding box center [154, 175] width 54 height 10
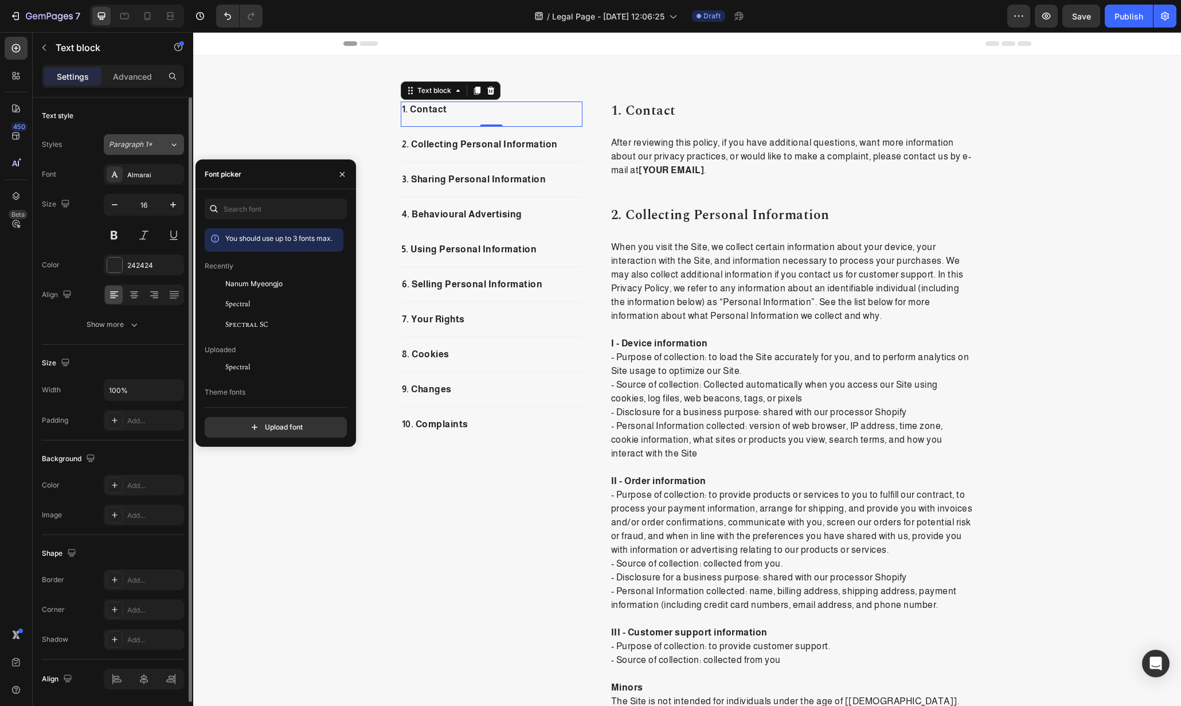
click at [146, 141] on span "Paragraph 1*" at bounding box center [131, 144] width 44 height 10
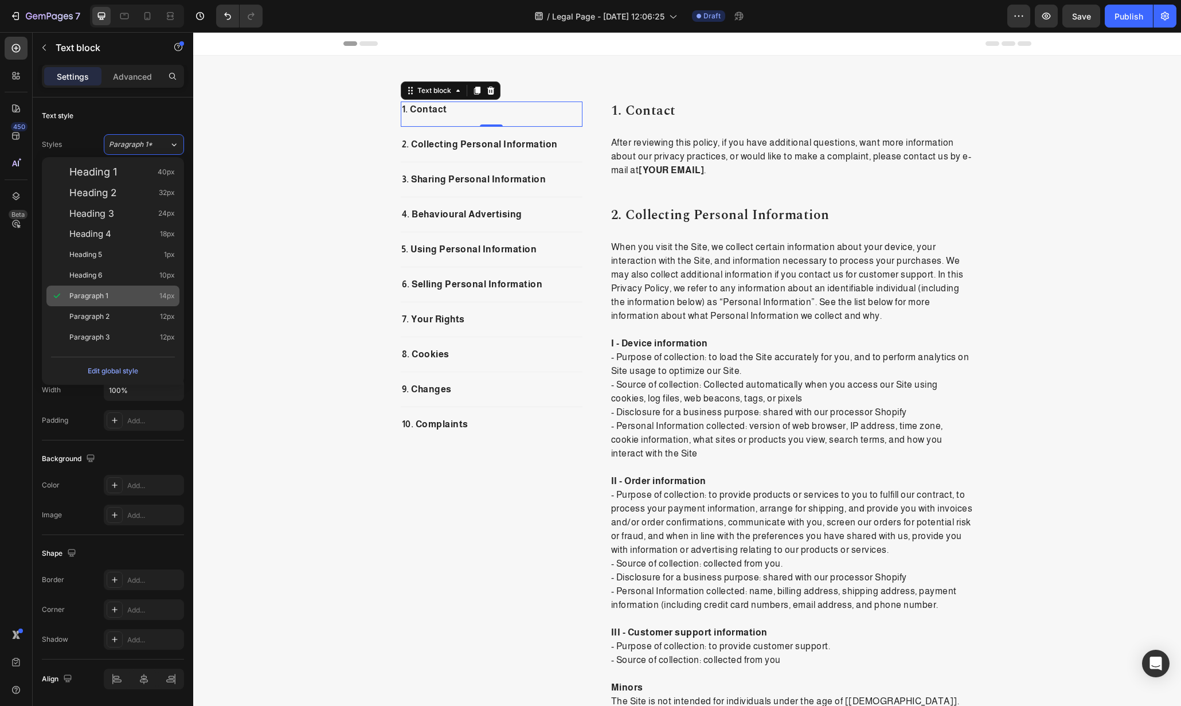
click at [122, 299] on div "Paragraph 1 14px" at bounding box center [122, 295] width 106 height 11
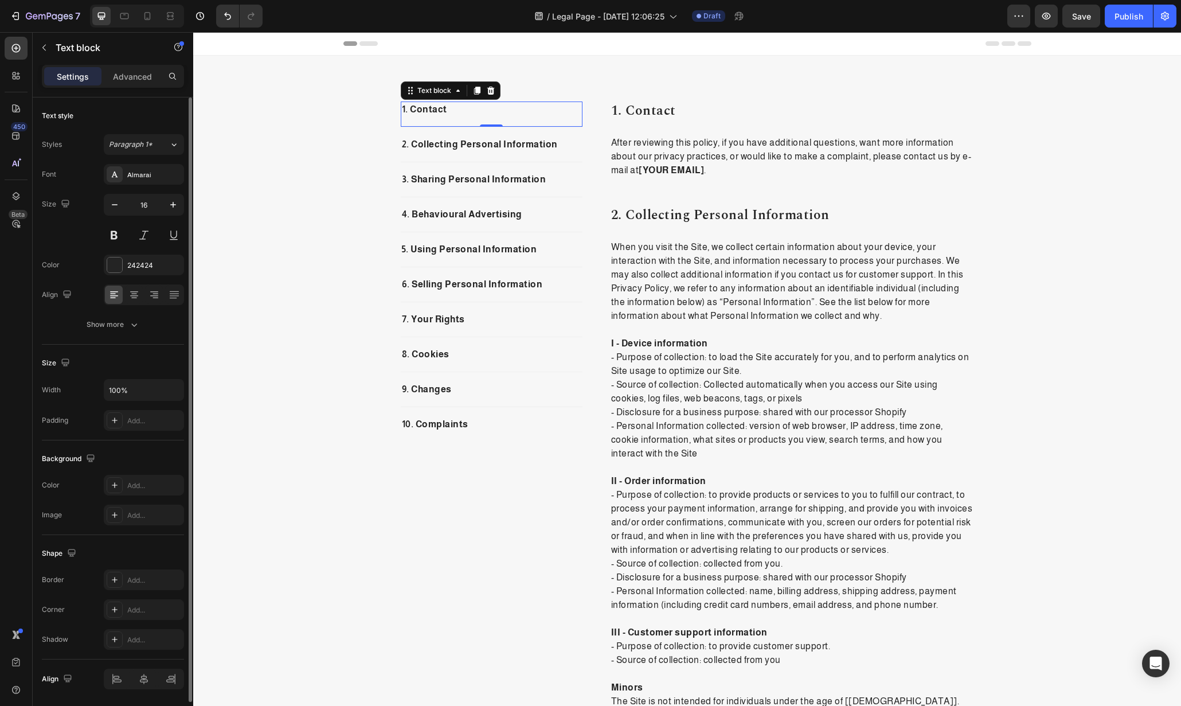
click at [153, 133] on div "Styles Paragraph 1* Font Almarai Size 16 Color 242424 Align Show more" at bounding box center [113, 233] width 142 height 203
click at [151, 147] on span "Paragraph 1*" at bounding box center [131, 144] width 44 height 10
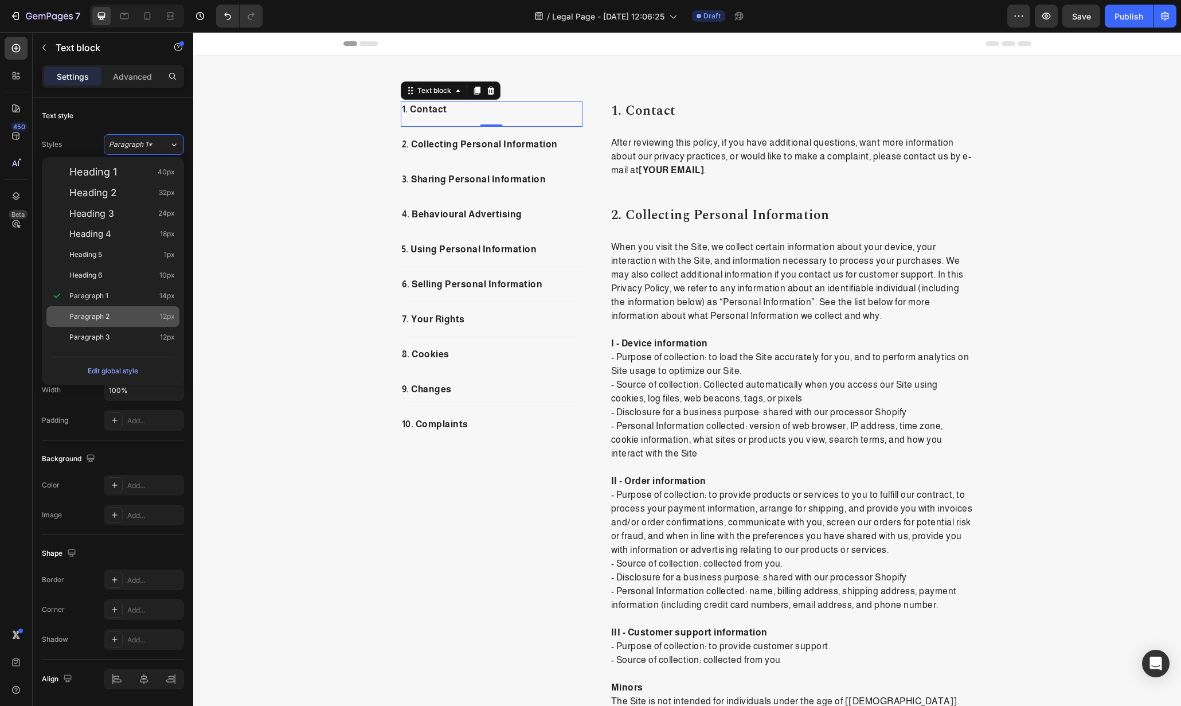
click at [118, 311] on div "Paragraph 2 12px" at bounding box center [122, 316] width 106 height 11
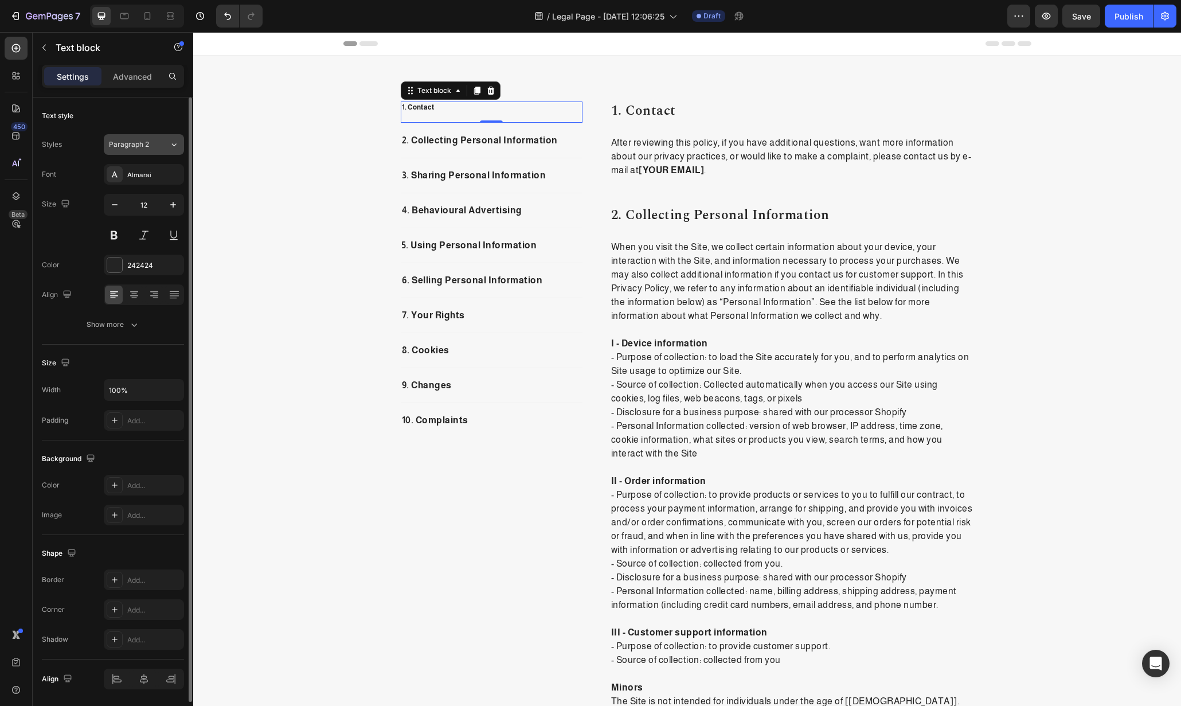
click at [161, 139] on div "Paragraph 2" at bounding box center [139, 144] width 60 height 10
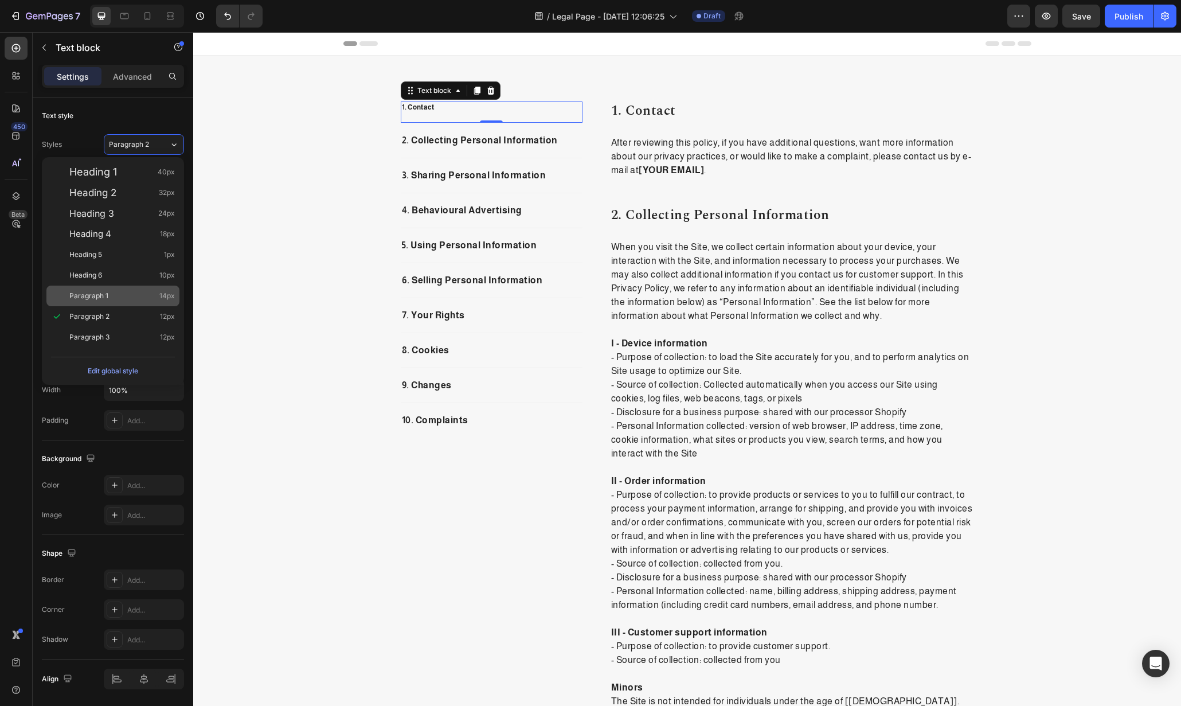
click at [118, 290] on div "Paragraph 1 14px" at bounding box center [122, 295] width 106 height 11
type input "14"
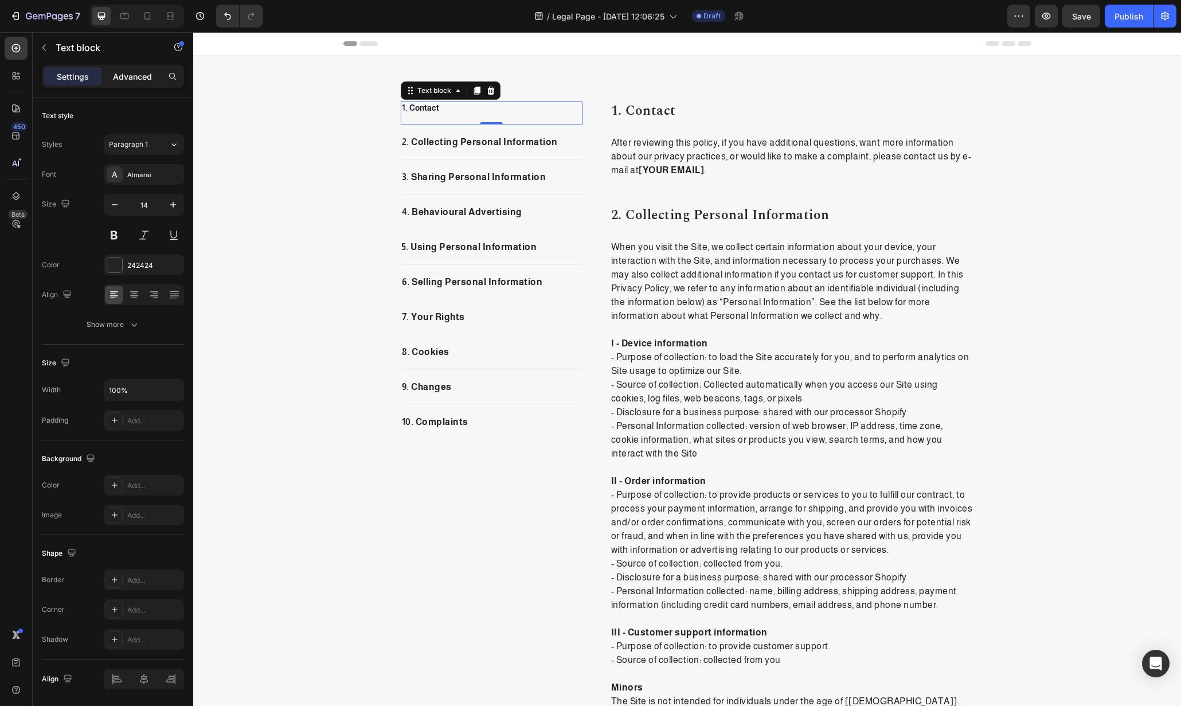
click at [141, 81] on p "Advanced" at bounding box center [132, 77] width 39 height 12
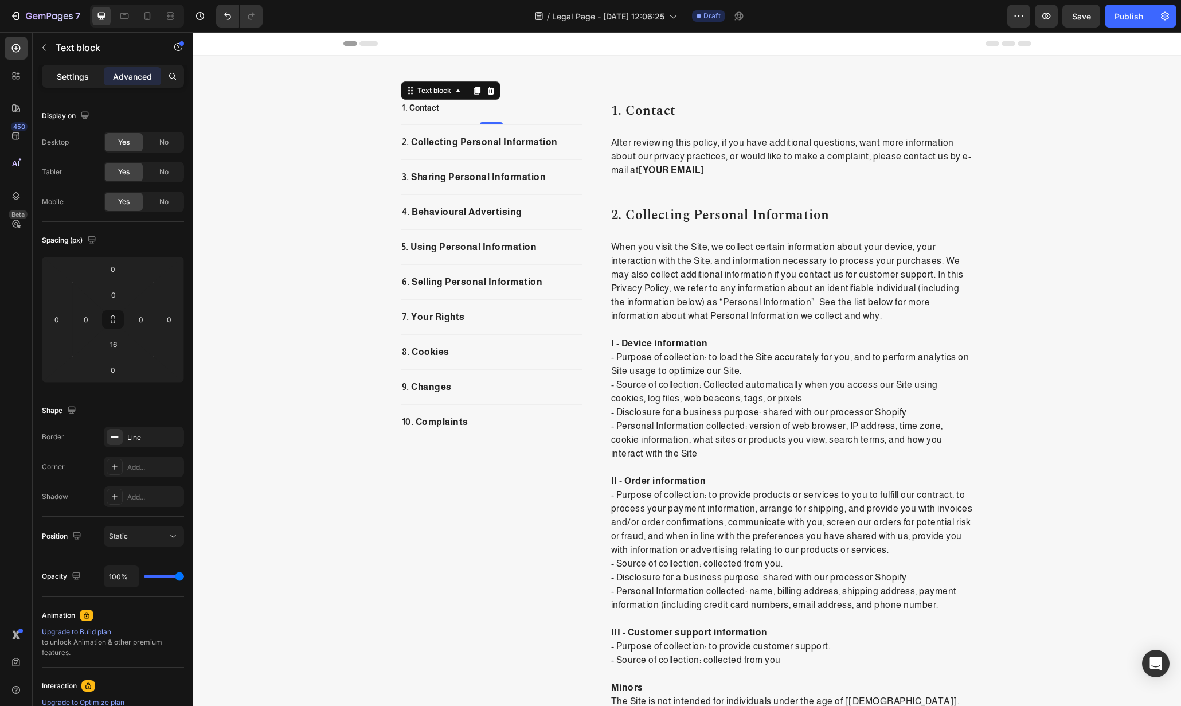
click at [93, 74] on div "Settings" at bounding box center [72, 76] width 57 height 18
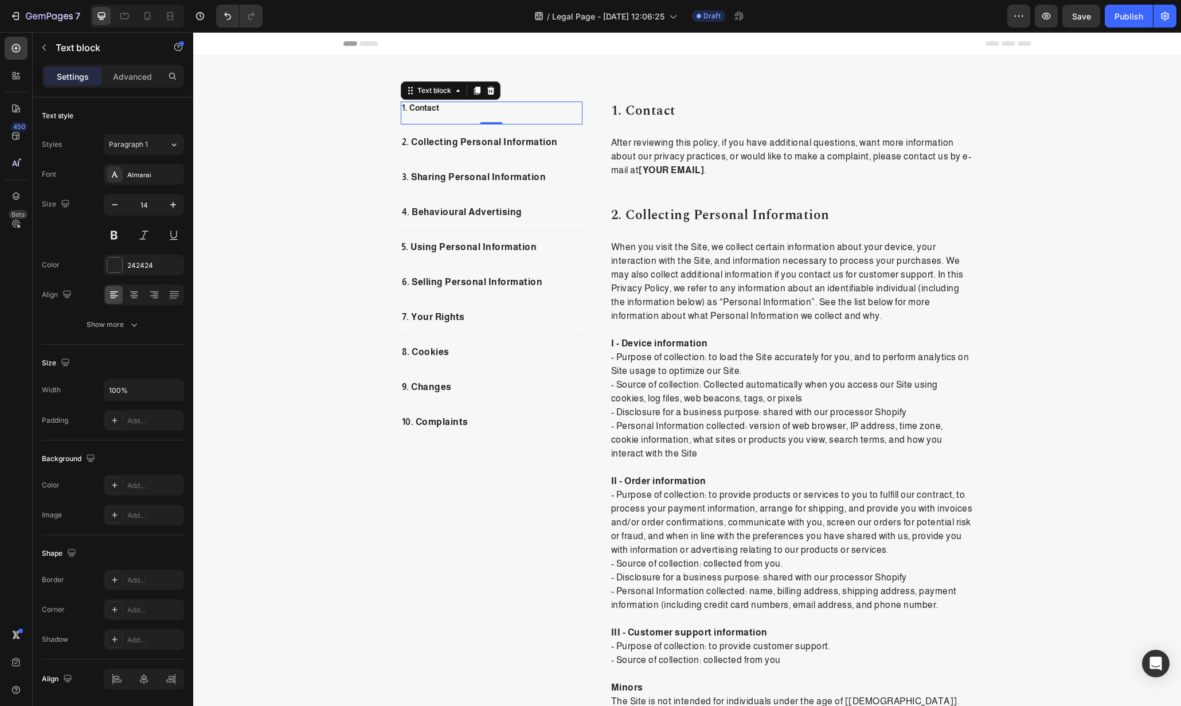
click at [551, 119] on div "1. Contact Text block 0" at bounding box center [492, 114] width 182 height 24
click at [109, 202] on icon "button" at bounding box center [114, 204] width 11 height 11
click at [181, 202] on button "button" at bounding box center [173, 204] width 21 height 21
click at [146, 141] on span "Paragraph 1" at bounding box center [128, 144] width 39 height 10
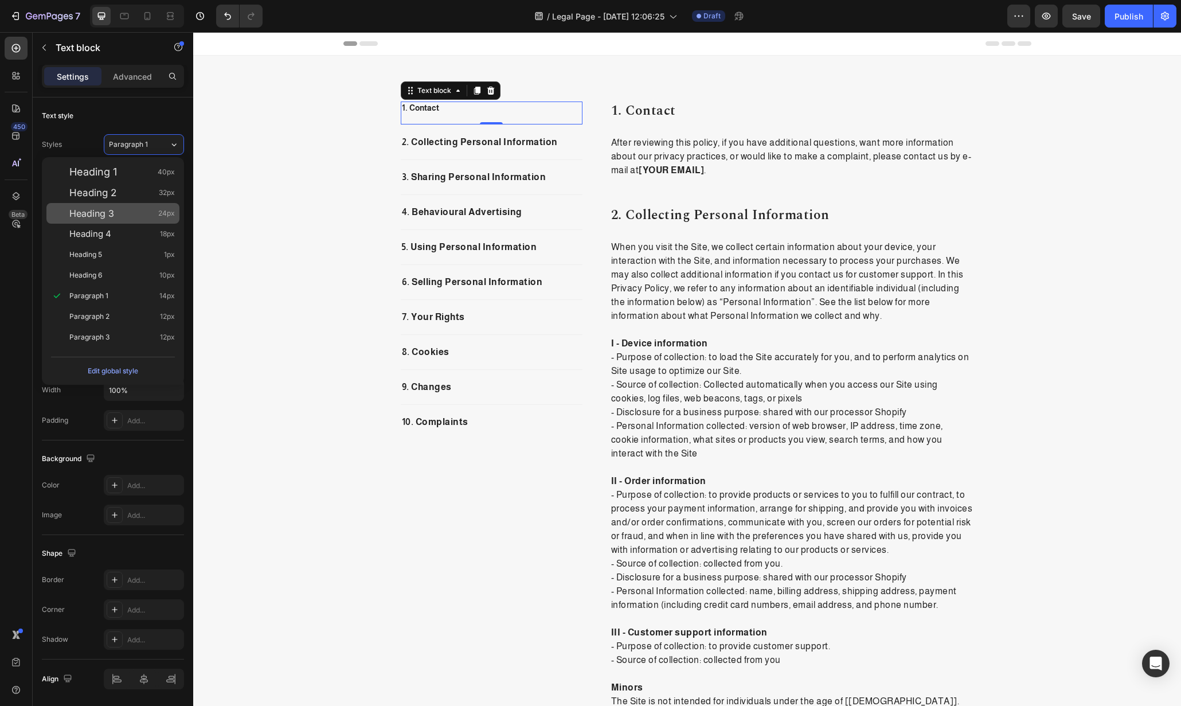
click at [126, 220] on div "Heading 3 24px" at bounding box center [112, 213] width 133 height 21
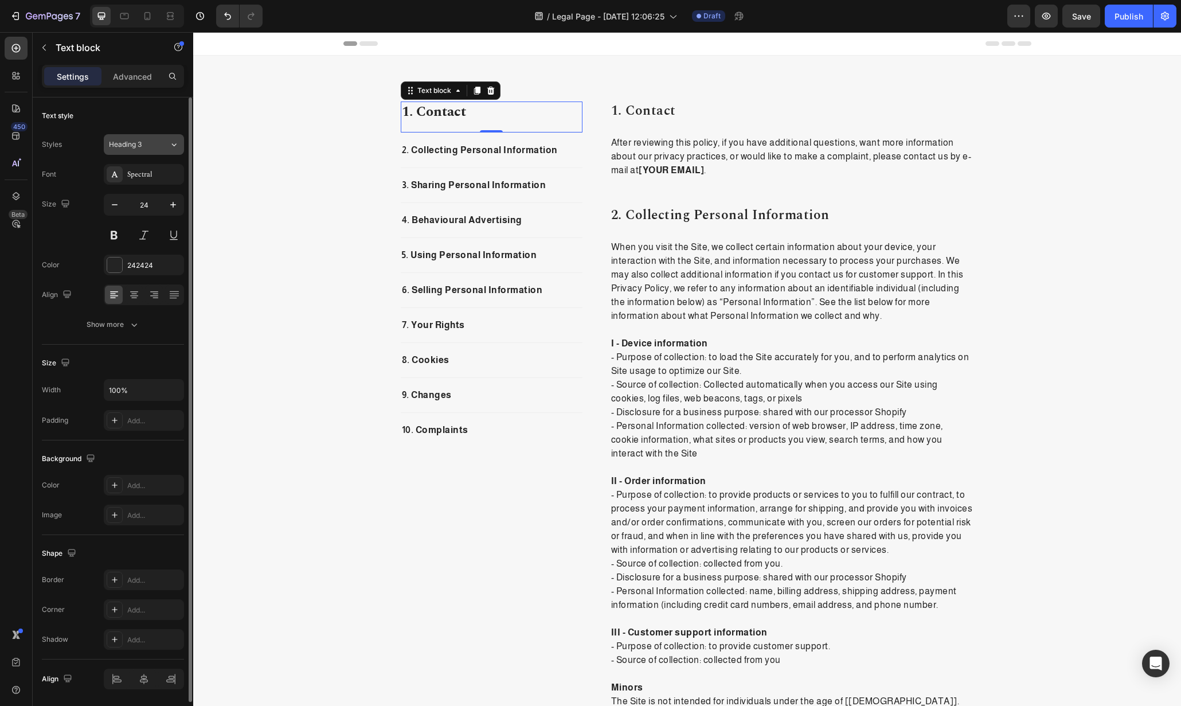
click at [168, 146] on div "Heading 3" at bounding box center [139, 144] width 60 height 10
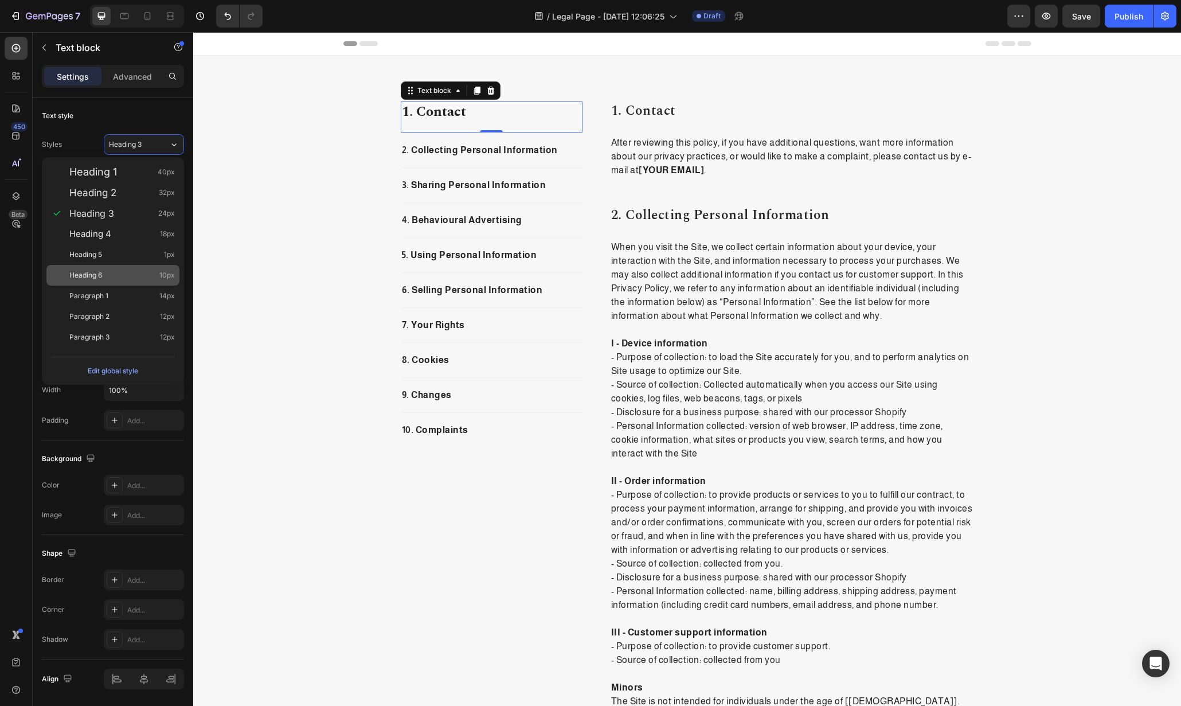
click at [128, 285] on div "Heading 6 10px" at bounding box center [112, 275] width 133 height 21
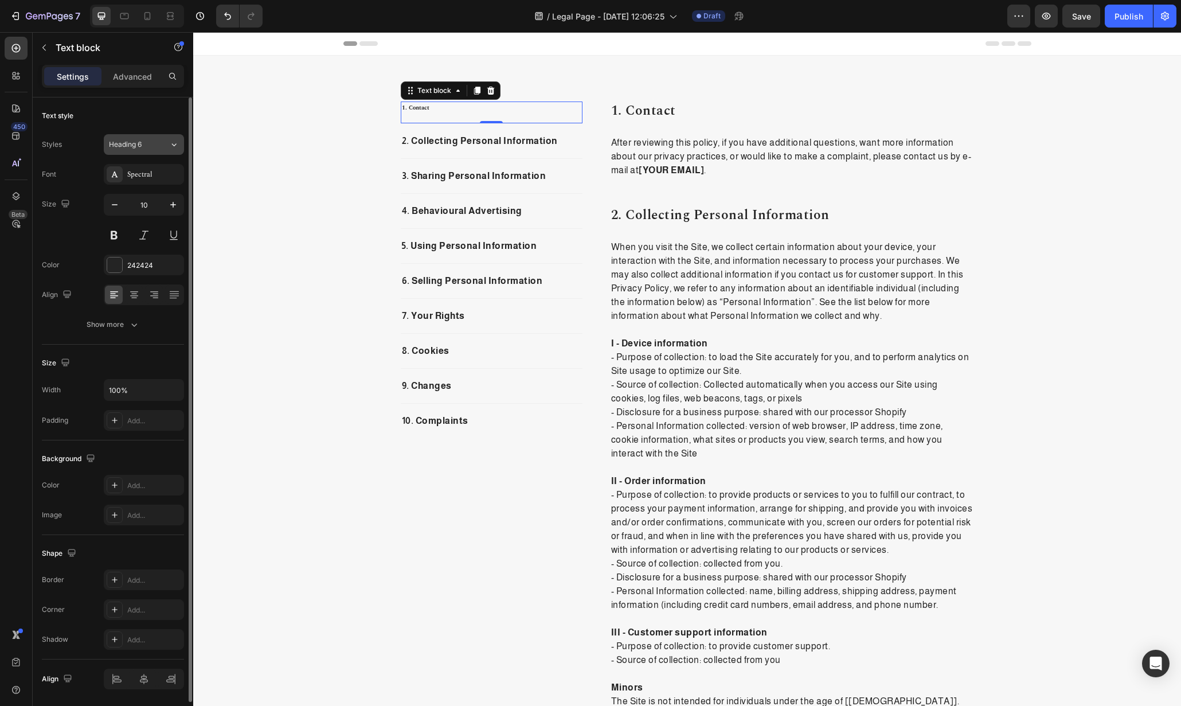
click at [142, 142] on span "Heading 6" at bounding box center [125, 144] width 33 height 10
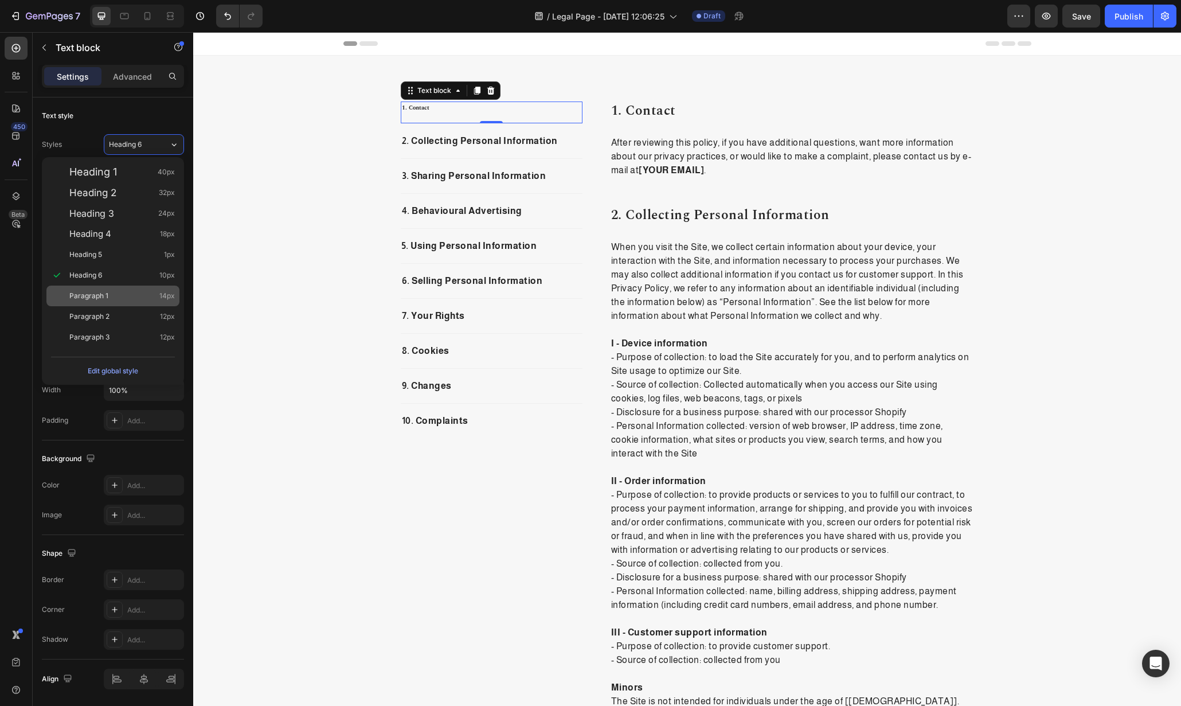
click at [132, 296] on div "Paragraph 1 14px" at bounding box center [122, 295] width 106 height 11
type input "14"
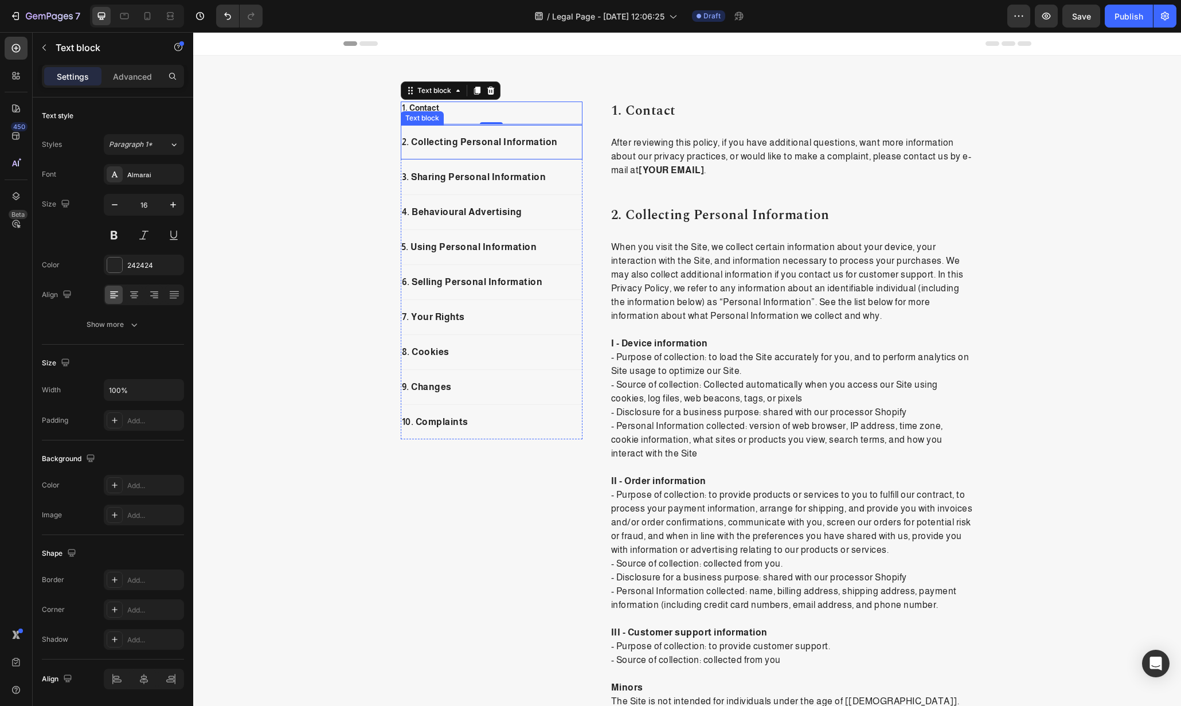
click at [543, 144] on p "2. Collecting Personal Information" at bounding box center [492, 142] width 180 height 14
click at [557, 182] on p "3. Sharing Personal Information" at bounding box center [492, 177] width 180 height 14
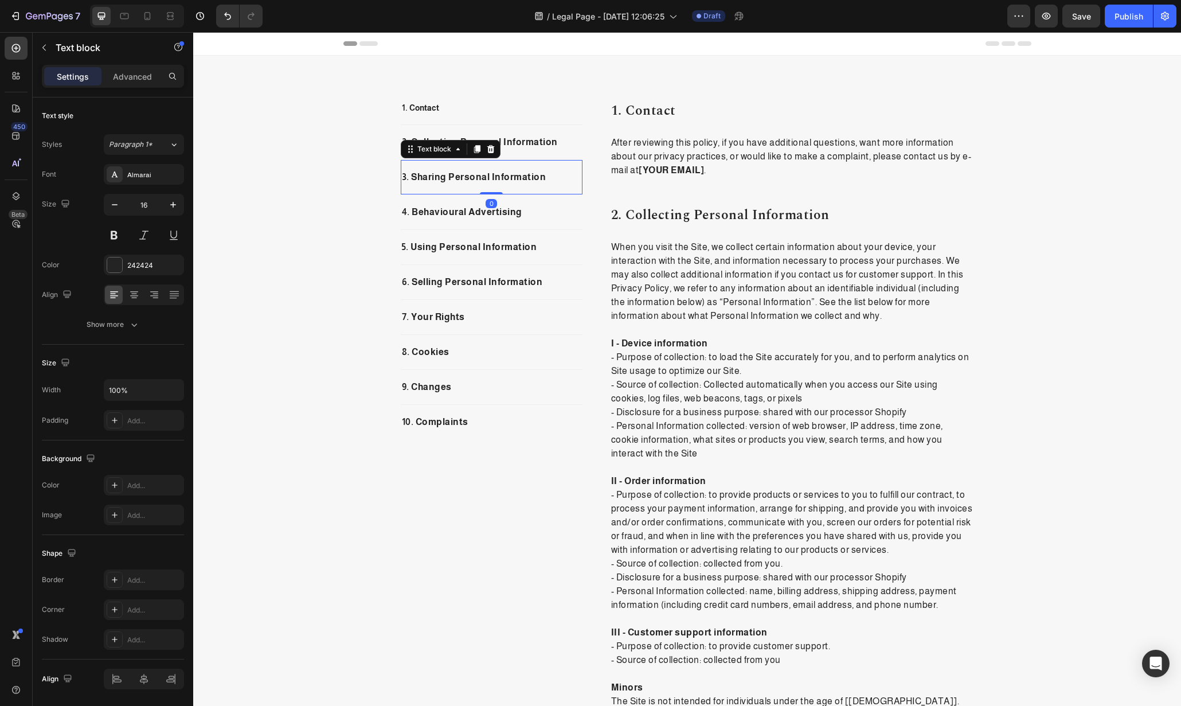
click at [560, 144] on p "2. Collecting Personal Information" at bounding box center [492, 142] width 180 height 14
click at [541, 114] on div "1. Contact" at bounding box center [492, 109] width 182 height 14
click at [721, 122] on div "1. contact Heading After reviewing this policy, if you have additional question…" at bounding box center [792, 145] width 364 height 86
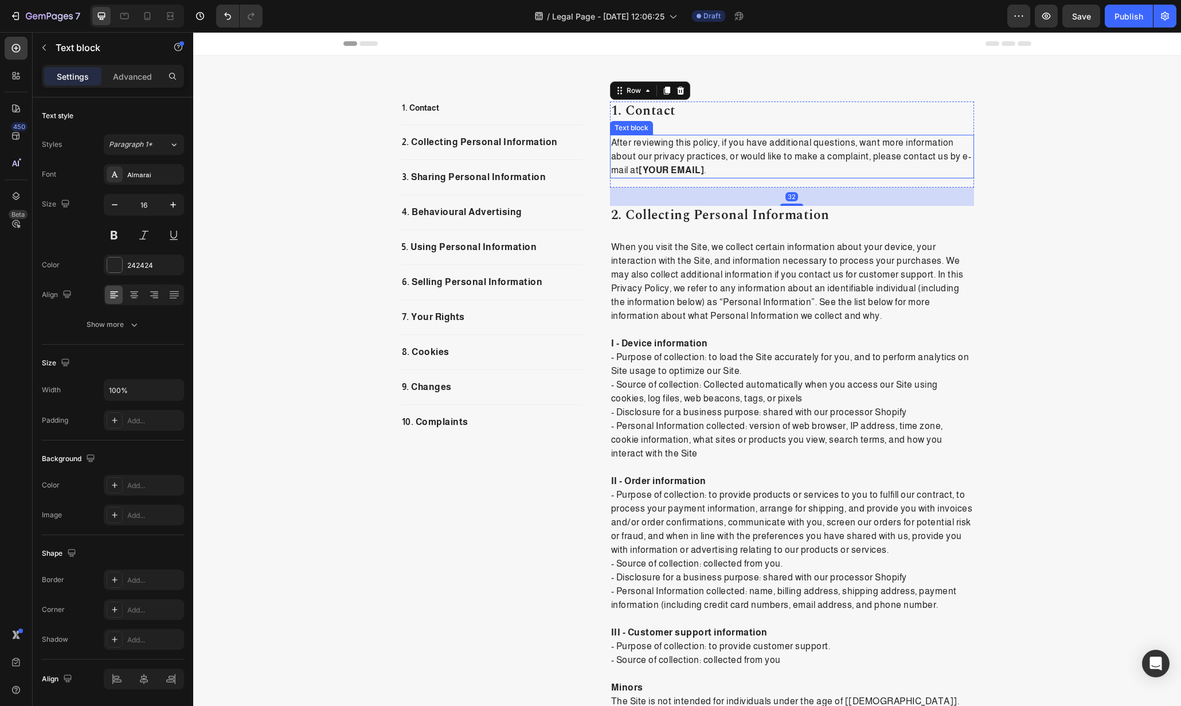
click at [682, 258] on p "When you visit the Site, we collect certain information about your device, your…" at bounding box center [792, 281] width 362 height 83
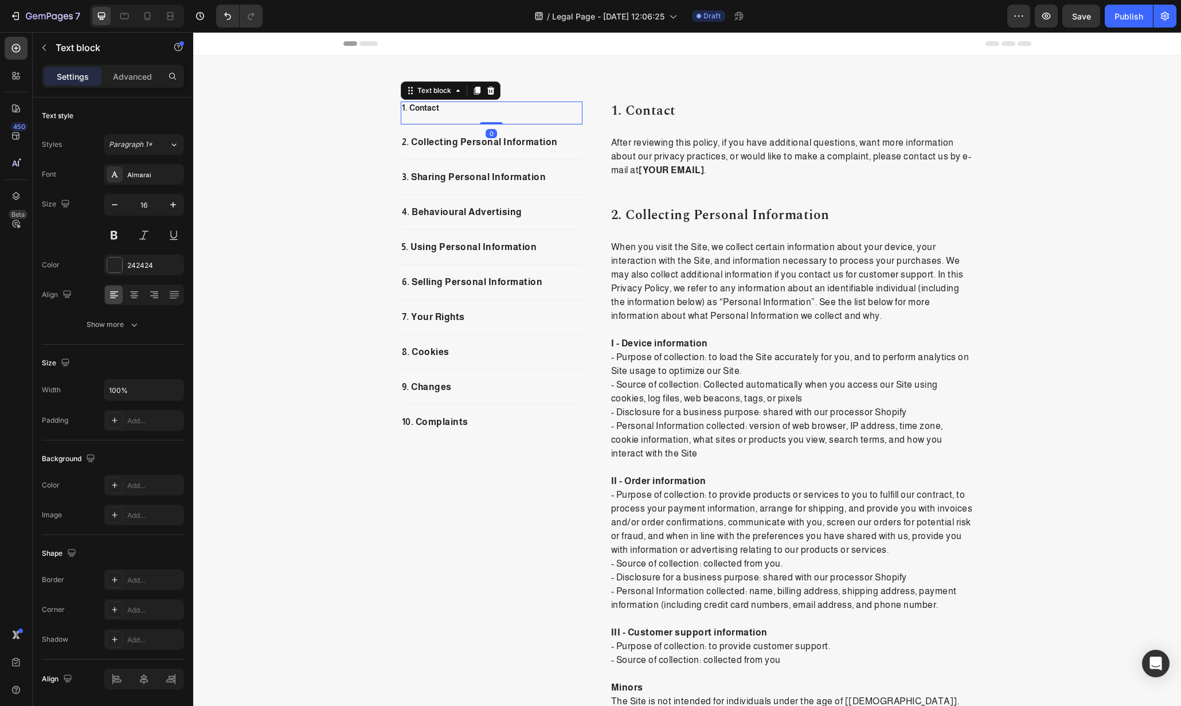
click at [461, 107] on p "1. Contact" at bounding box center [492, 108] width 180 height 11
click at [427, 110] on strong "1. Contact" at bounding box center [420, 107] width 37 height 9
click at [435, 141] on p "2. Collecting Personal Information" at bounding box center [492, 142] width 180 height 14
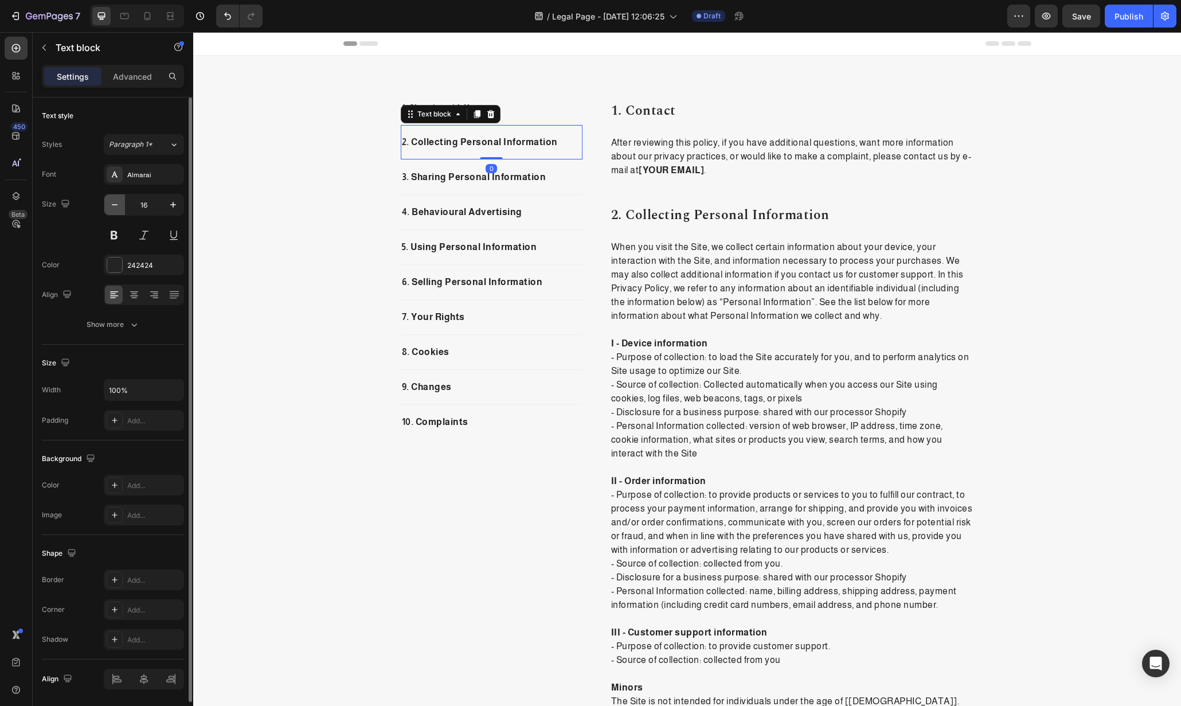
click at [111, 206] on icon "button" at bounding box center [114, 204] width 11 height 11
type input "15"
click at [522, 111] on p "1. Shopping with Us" at bounding box center [492, 108] width 180 height 11
click at [524, 167] on div "3. Sharing Personal Information Text block" at bounding box center [492, 176] width 182 height 35
click at [114, 205] on icon "button" at bounding box center [115, 204] width 6 height 1
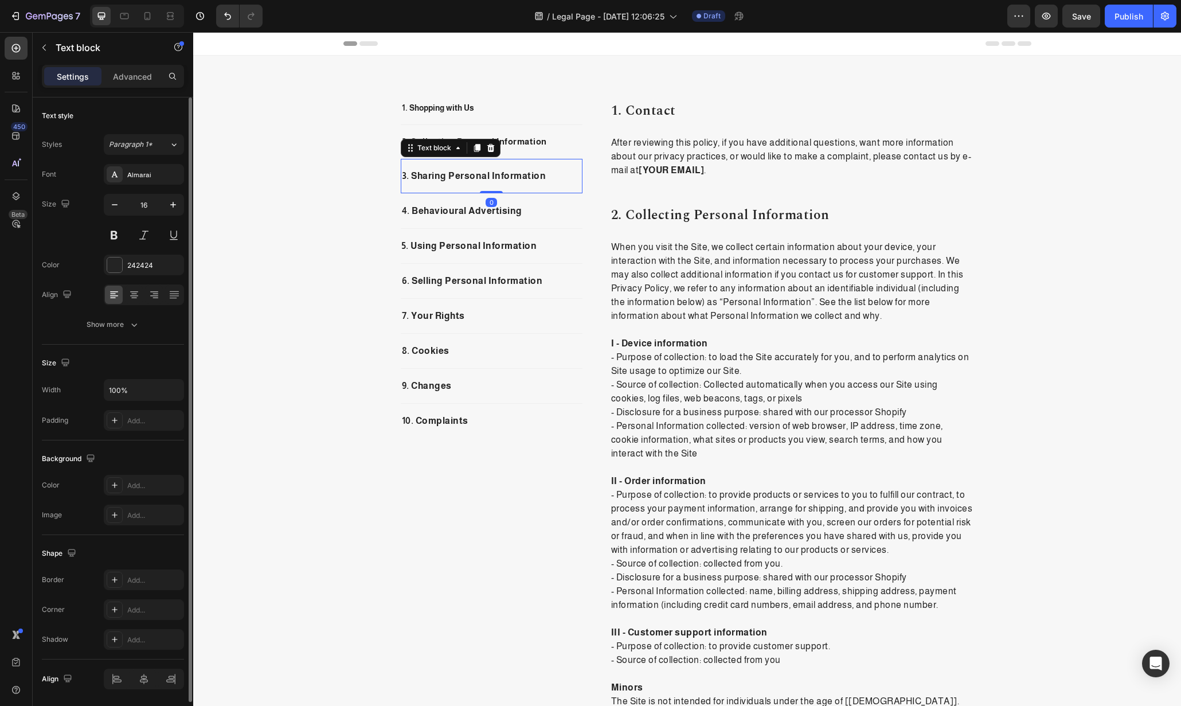
type input "15"
click at [535, 136] on p "2. Collecting Personal Information" at bounding box center [492, 141] width 180 height 13
click at [110, 206] on icon "button" at bounding box center [114, 204] width 11 height 11
type input "14"
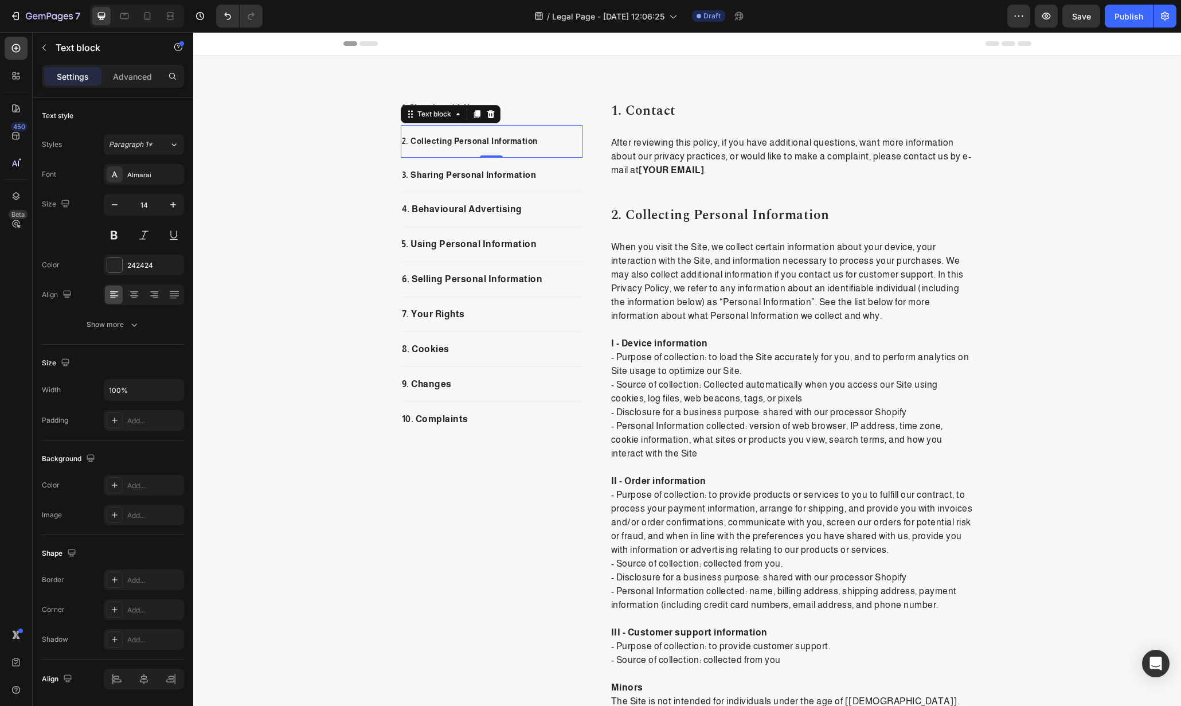
click at [460, 141] on p "2. Collecting Personal Information" at bounding box center [492, 141] width 180 height 12
click at [429, 112] on strong "1. Shopping with Us" at bounding box center [438, 107] width 72 height 9
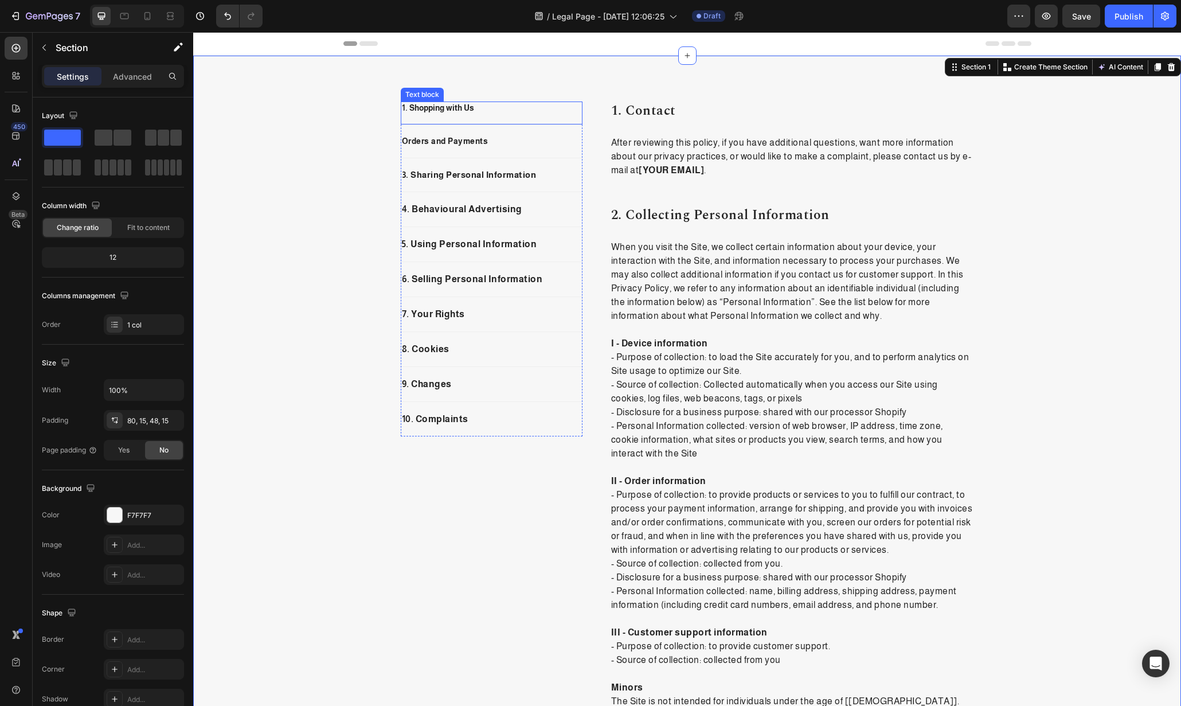
click at [402, 108] on strong "1. Shopping with Us" at bounding box center [438, 107] width 72 height 9
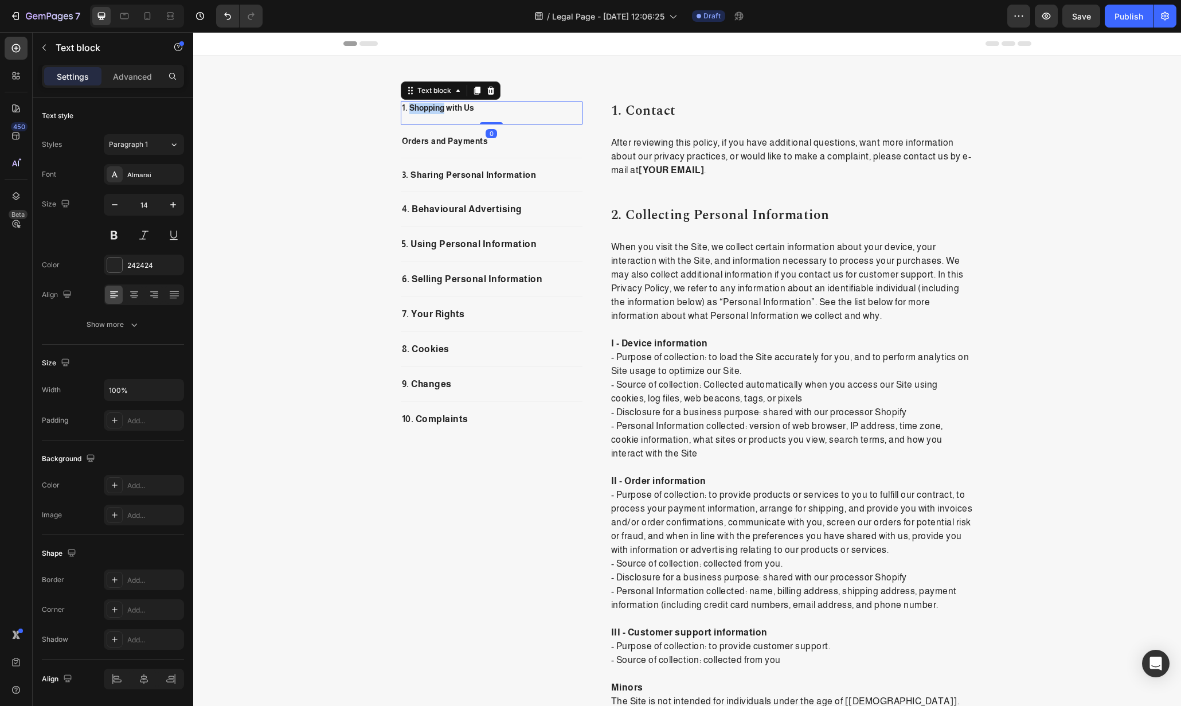
click at [403, 107] on strong "1. Shopping with Us" at bounding box center [438, 107] width 72 height 9
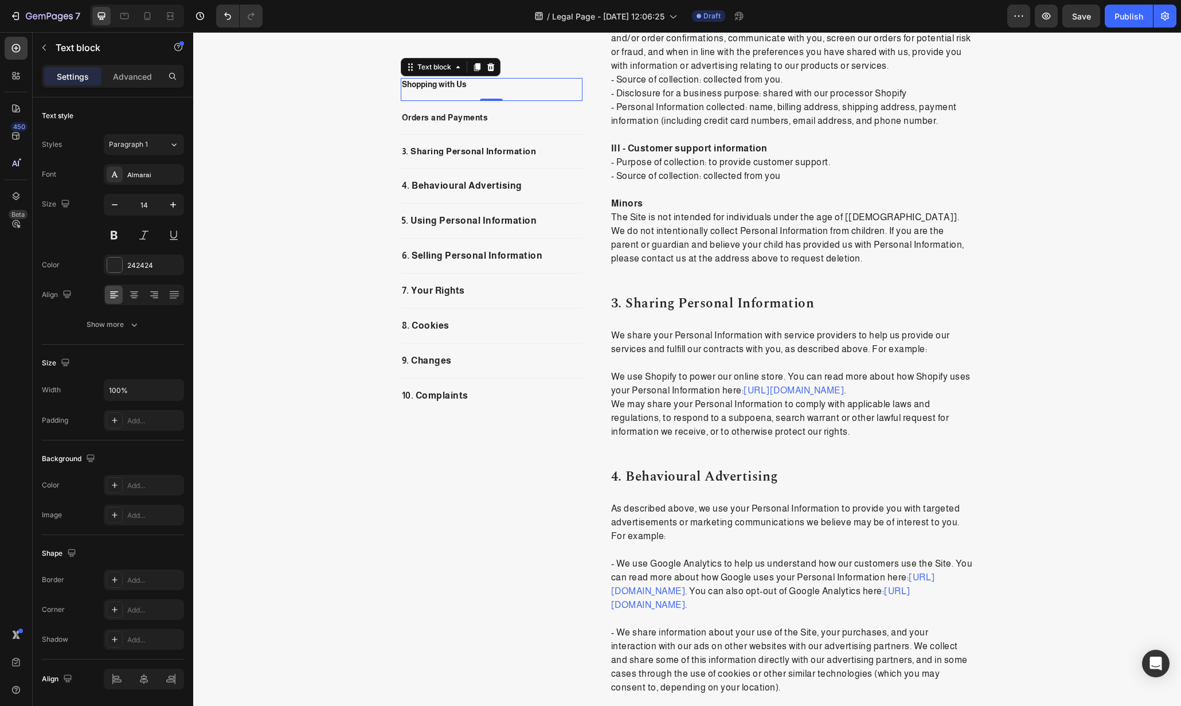
scroll to position [505, 0]
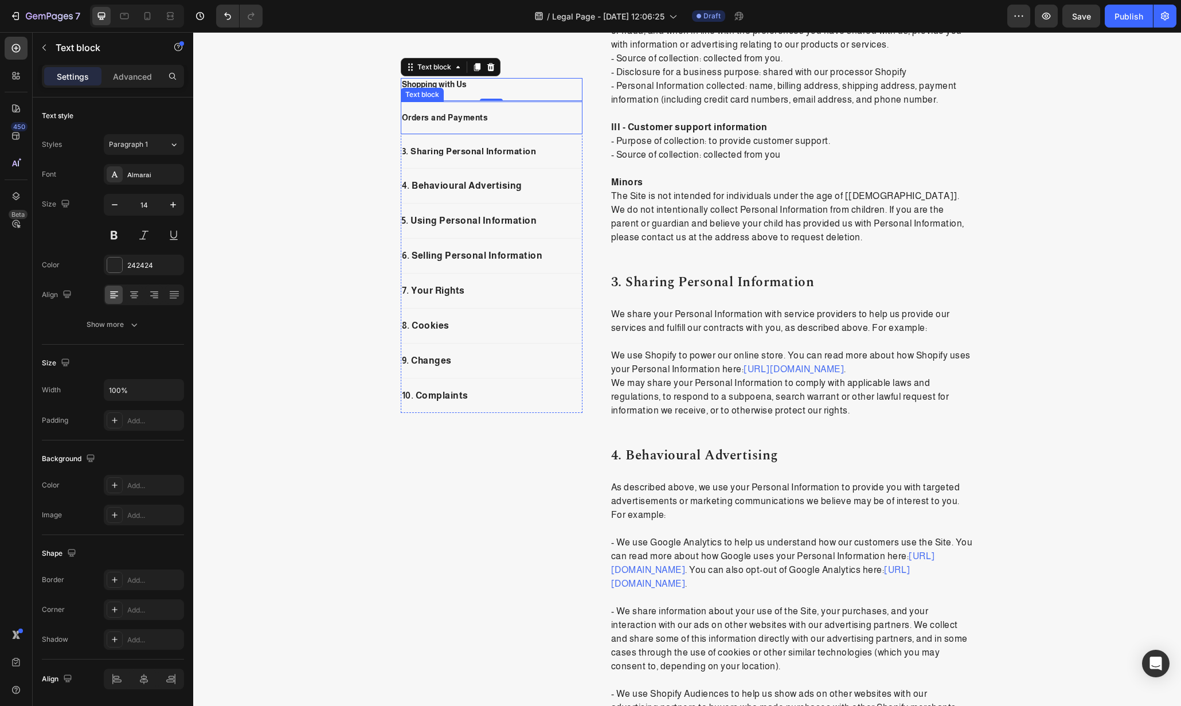
click at [518, 118] on p "Orders and Payments" at bounding box center [492, 118] width 180 height 12
click at [521, 158] on div "3. Sharing Personal Information" at bounding box center [492, 151] width 182 height 15
click at [500, 150] on p "3. Sharing Personal Information" at bounding box center [492, 151] width 180 height 13
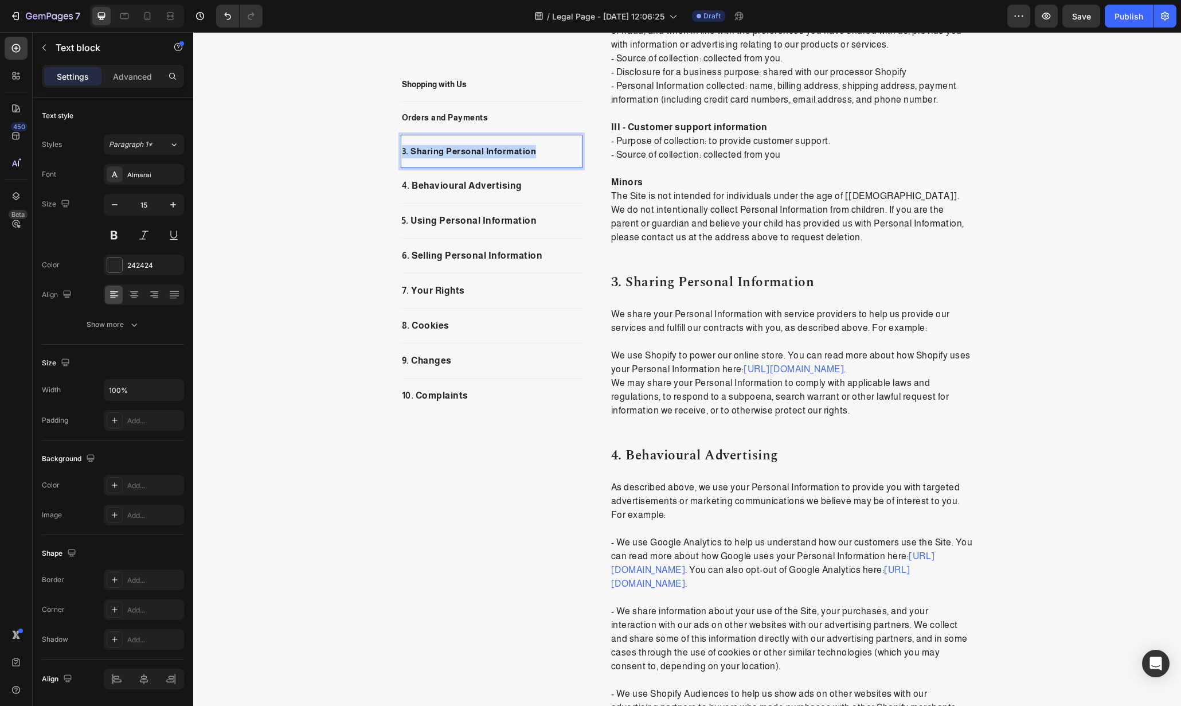
click at [500, 150] on p "3. Sharing Personal Information" at bounding box center [492, 151] width 180 height 13
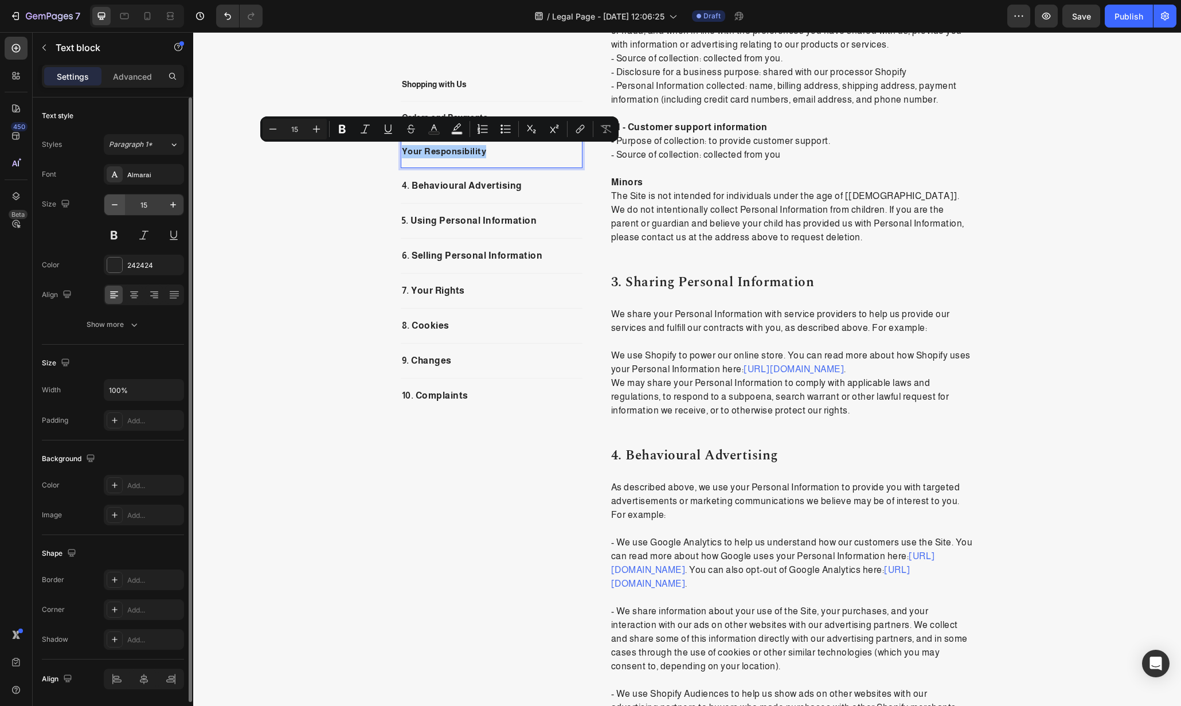
click at [108, 203] on button "button" at bounding box center [114, 204] width 21 height 21
type input "14"
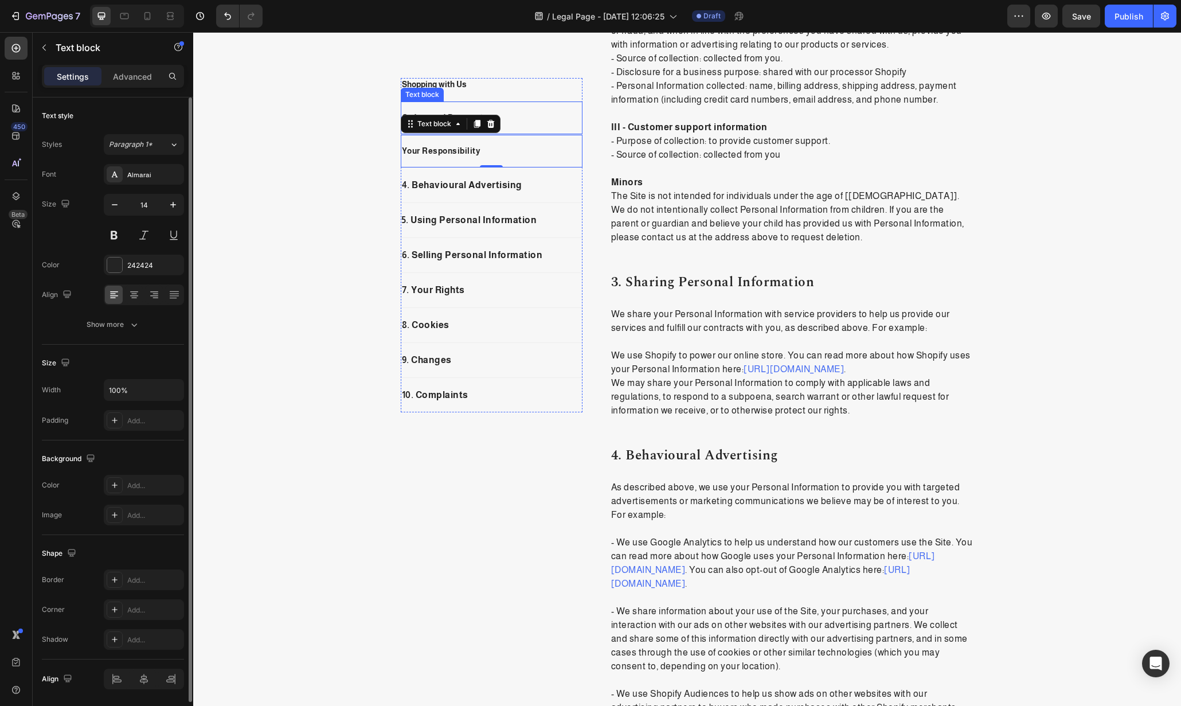
click at [533, 127] on div "Orders and Payments Text block" at bounding box center [492, 118] width 182 height 33
click at [529, 80] on p "Shopping with Us" at bounding box center [492, 84] width 180 height 11
click at [528, 140] on div "Your Responsibility Text block 0" at bounding box center [492, 151] width 182 height 33
click at [166, 147] on div "Paragraph 1*" at bounding box center [139, 144] width 60 height 10
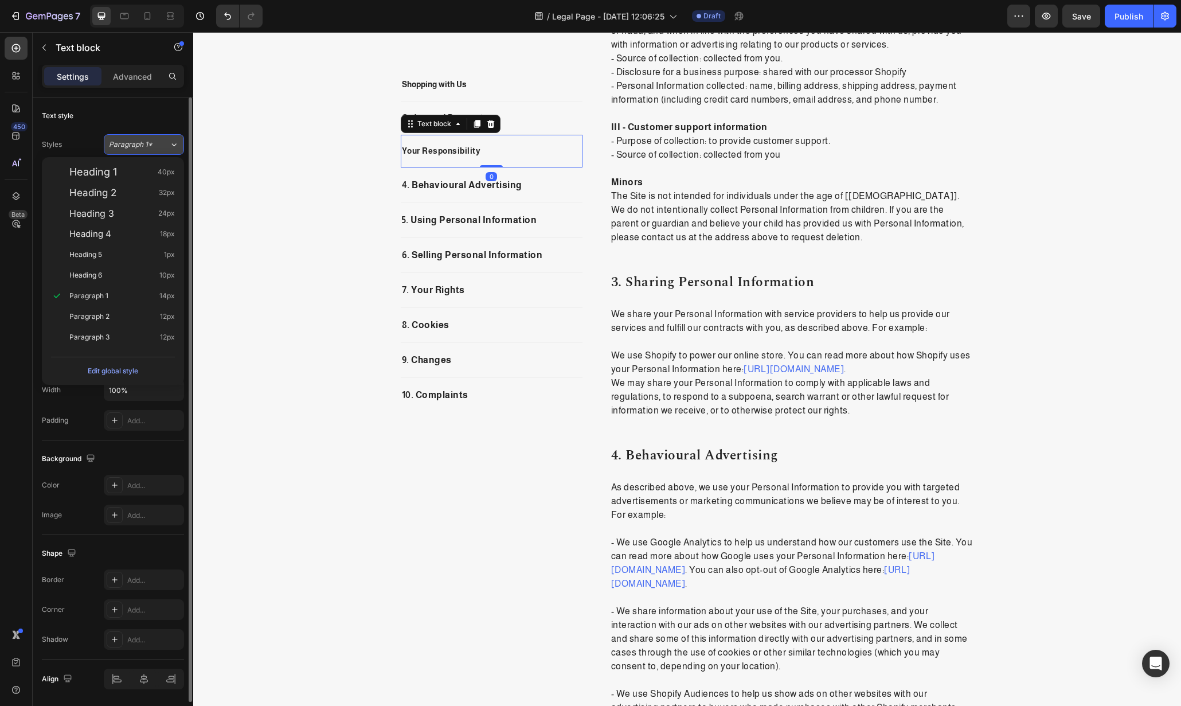
drag, startPoint x: 126, startPoint y: 316, endPoint x: 157, endPoint y: 138, distance: 181.1
click at [126, 315] on div "Paragraph 2 12px" at bounding box center [122, 316] width 106 height 11
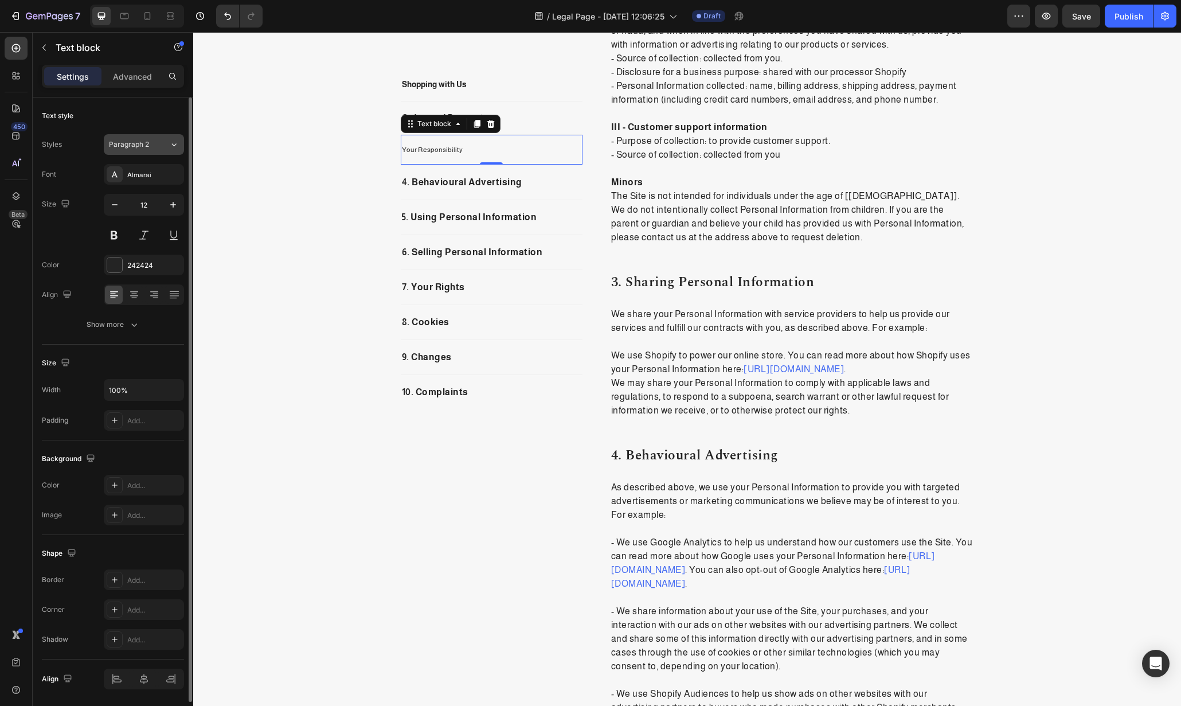
click at [163, 145] on div "Paragraph 2" at bounding box center [139, 144] width 60 height 10
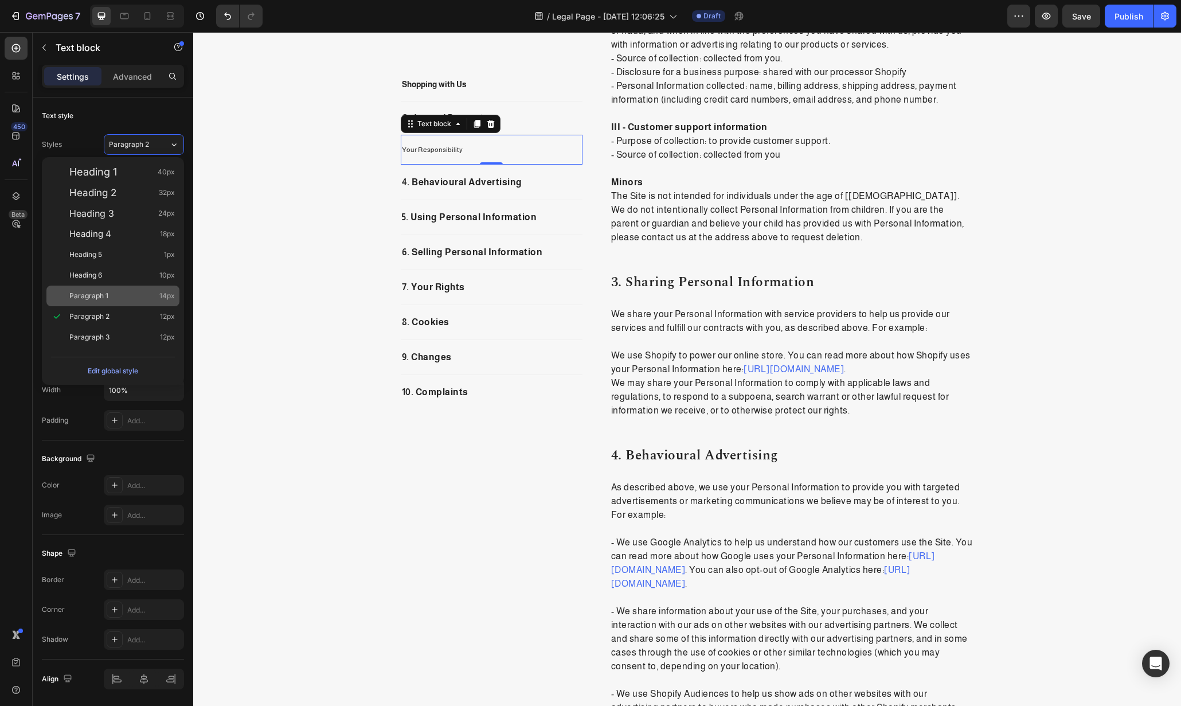
drag, startPoint x: 127, startPoint y: 309, endPoint x: 130, endPoint y: 302, distance: 7.5
click at [130, 302] on div "Heading 1 40px Heading 2 32px Heading 3 24px Heading 4 18px Heading 5 1px Headi…" at bounding box center [113, 254] width 142 height 195
click at [131, 301] on div "Paragraph 1 14px" at bounding box center [122, 295] width 106 height 11
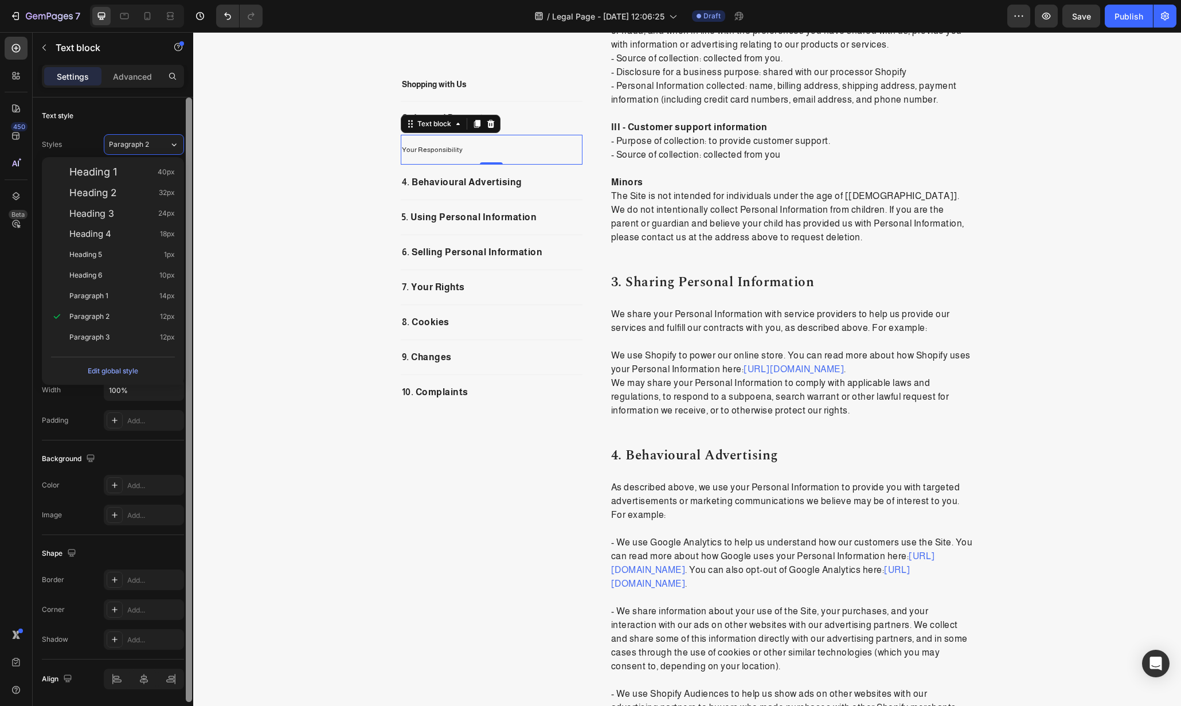
type input "14"
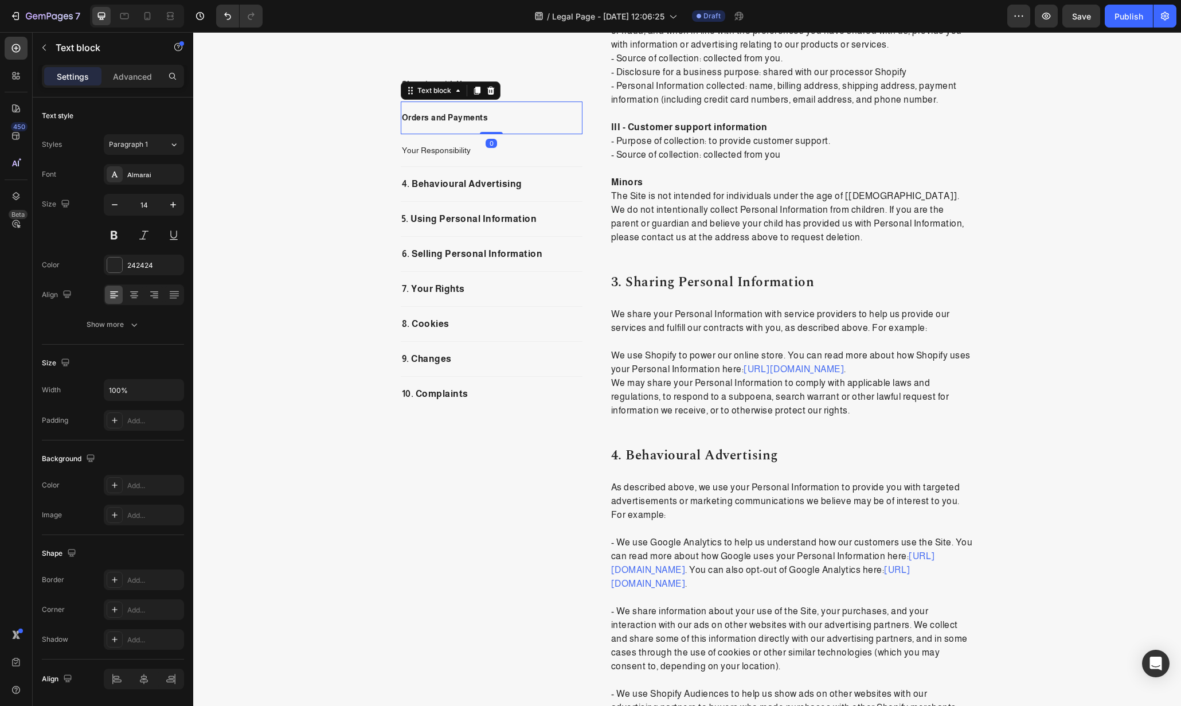
click at [520, 106] on div "Orders and Payments Text block 0" at bounding box center [492, 118] width 182 height 33
click at [151, 144] on span "Paragraph 1*" at bounding box center [131, 144] width 44 height 10
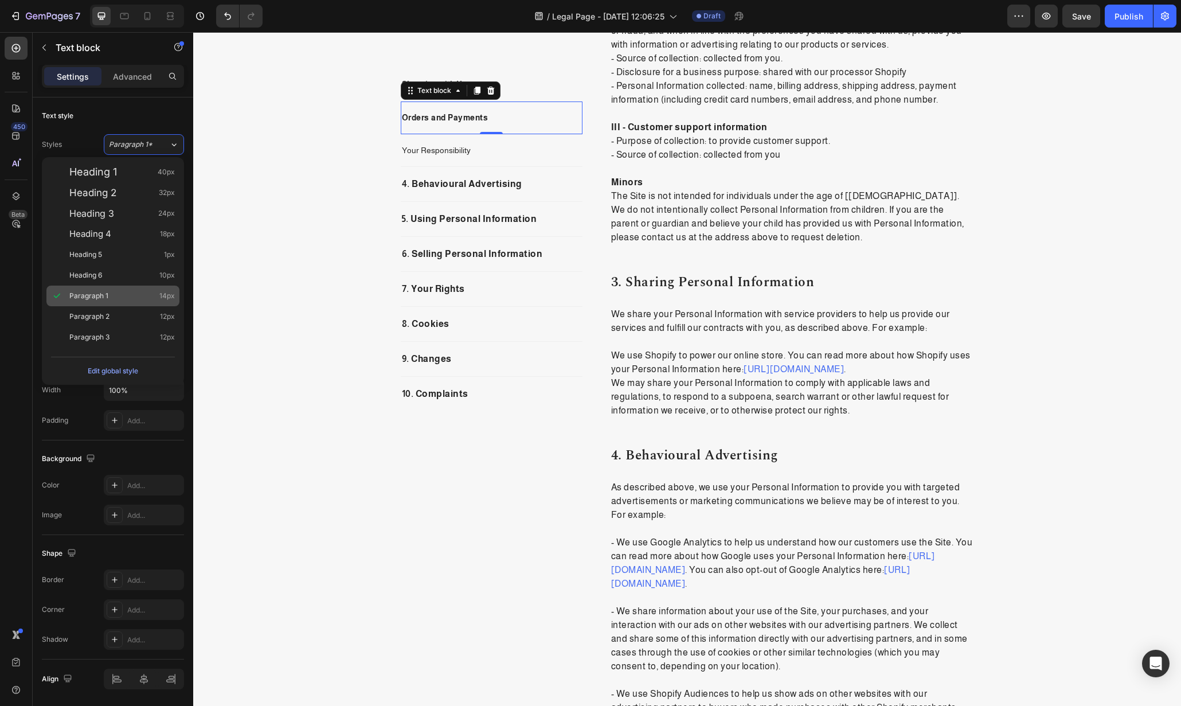
click at [109, 301] on div "Paragraph 1 14px" at bounding box center [122, 295] width 106 height 11
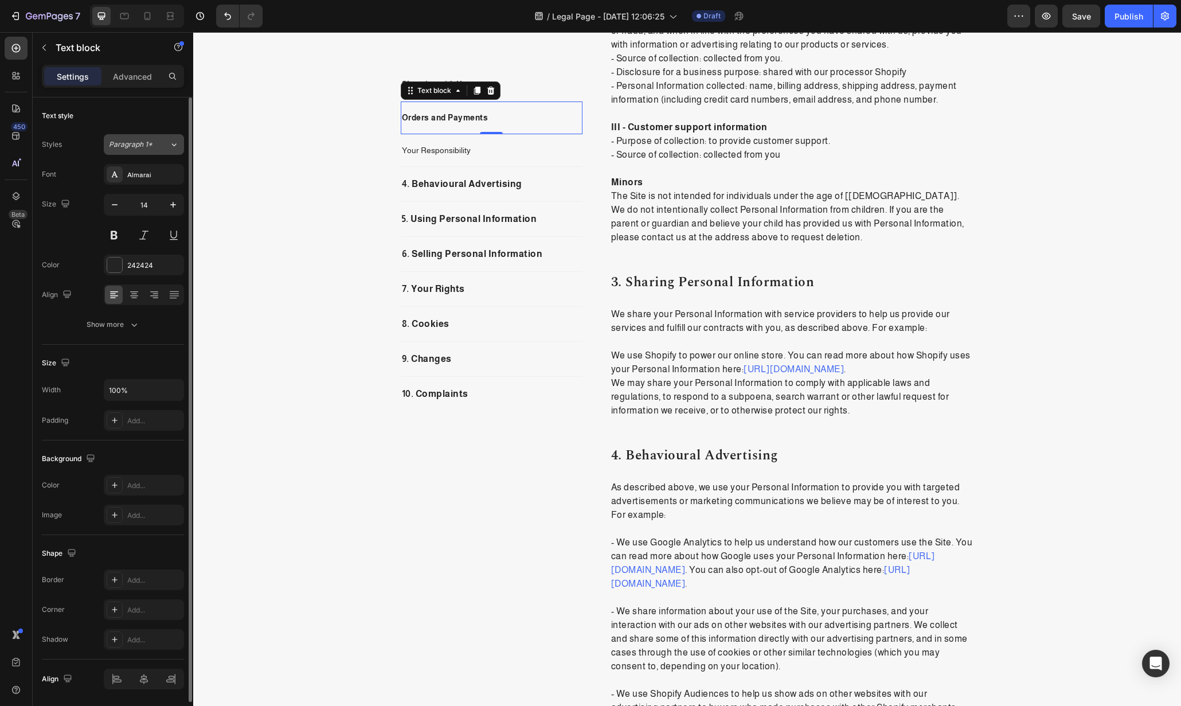
click at [163, 136] on button "Paragraph 1*" at bounding box center [144, 144] width 80 height 21
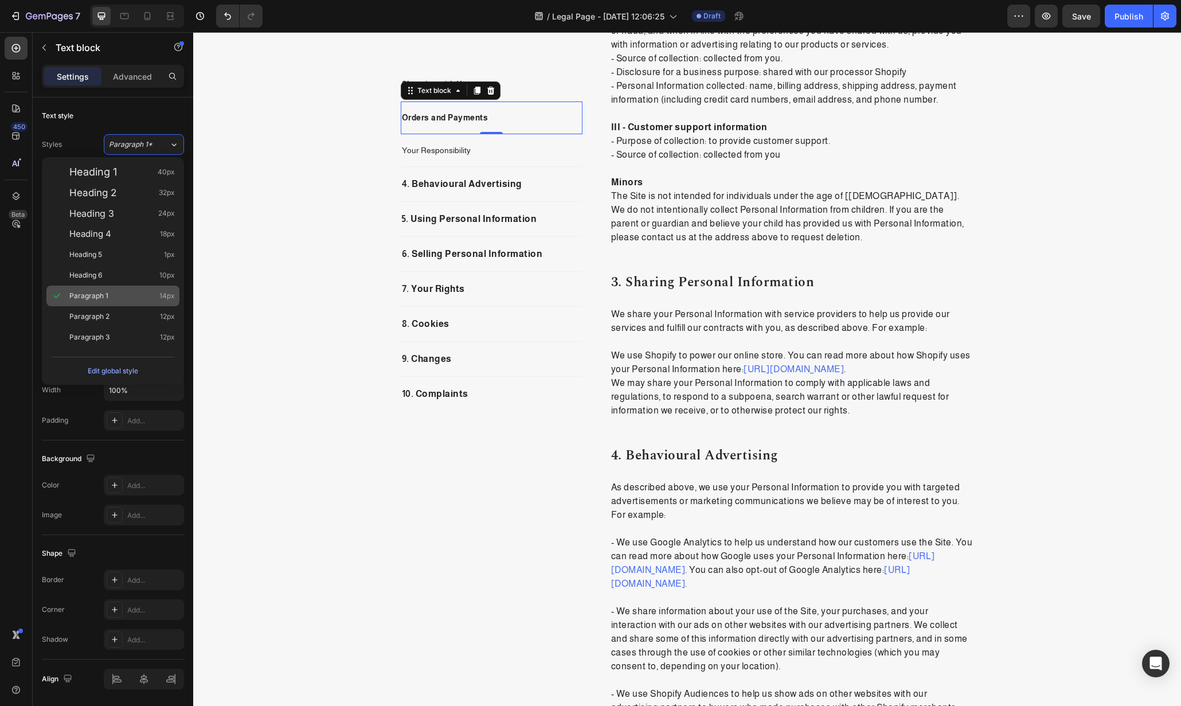
click at [126, 315] on div "Paragraph 2 12px" at bounding box center [122, 316] width 106 height 11
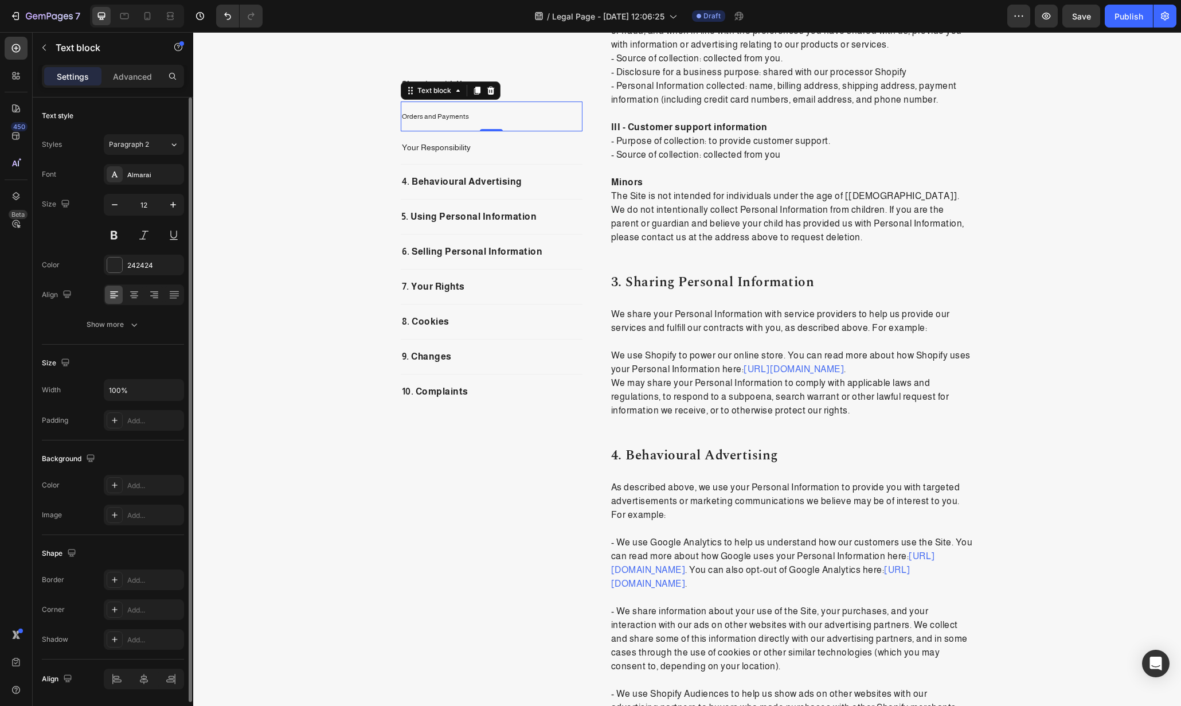
click at [157, 130] on div "Text style Styles Paragraph 2 Font Almarai Size 12 Color 242424 Align Show more" at bounding box center [113, 220] width 142 height 247
click at [159, 149] on div "Paragraph 2" at bounding box center [139, 144] width 60 height 10
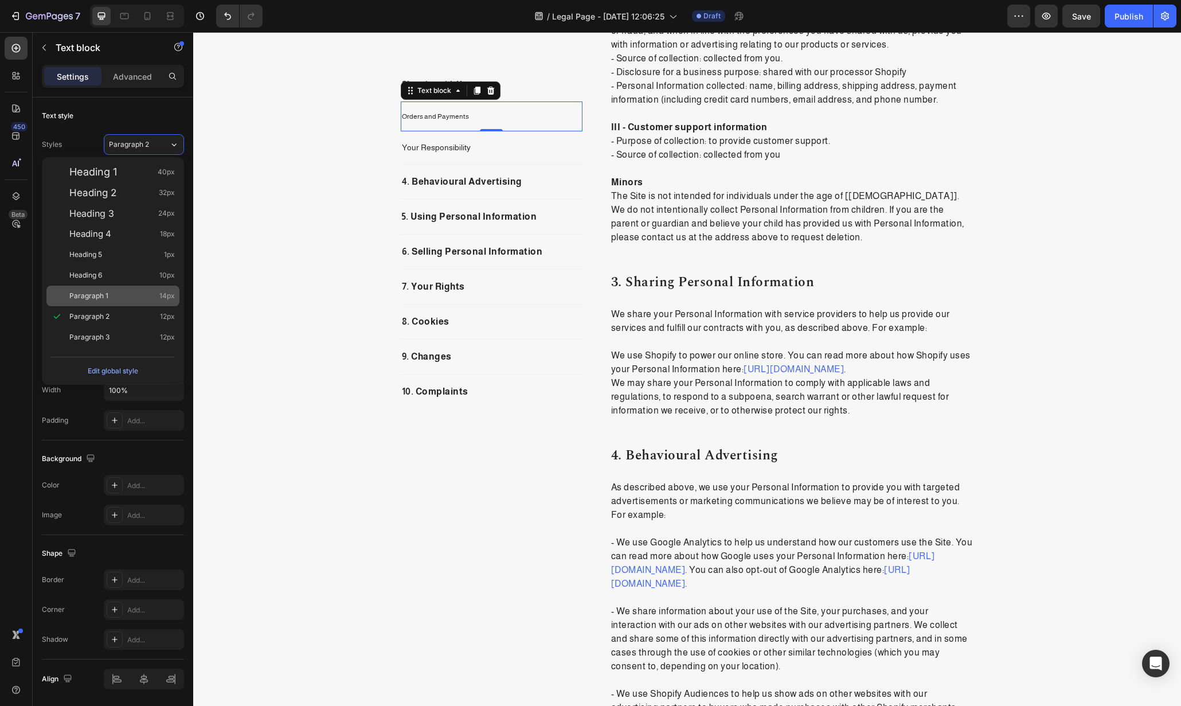
click at [123, 292] on div "Paragraph 1 14px" at bounding box center [122, 295] width 106 height 11
type input "14"
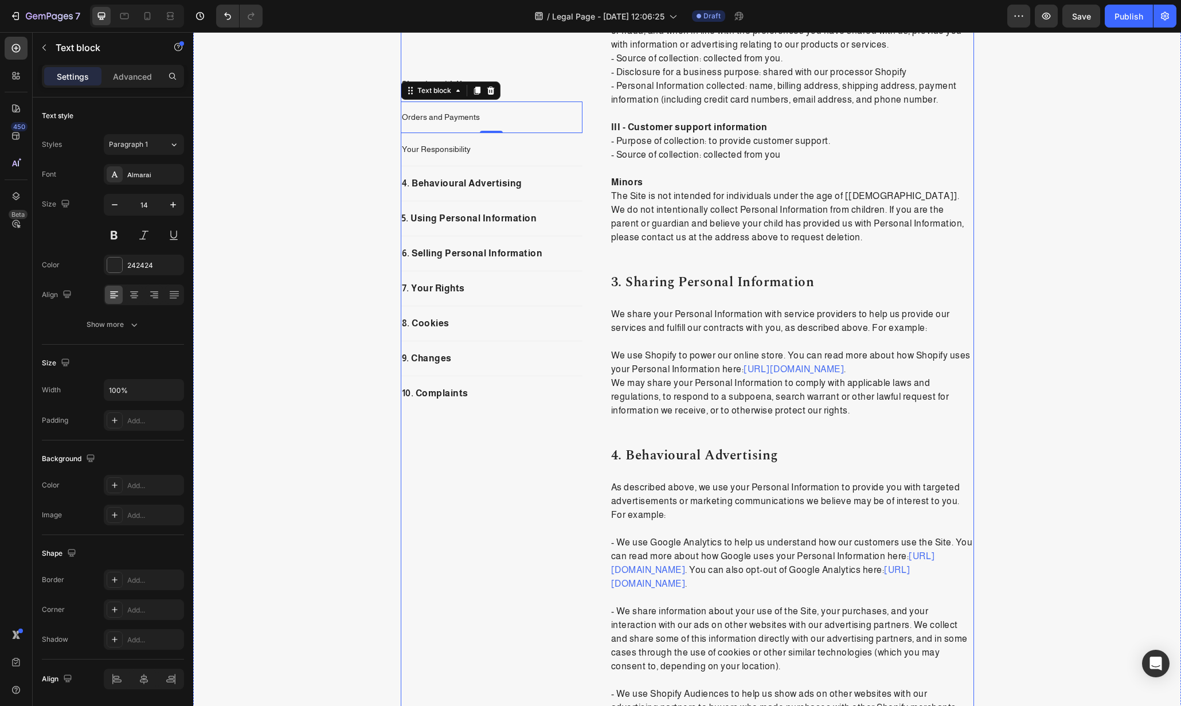
click at [533, 92] on div "Shopping with Us Text block" at bounding box center [492, 90] width 182 height 24
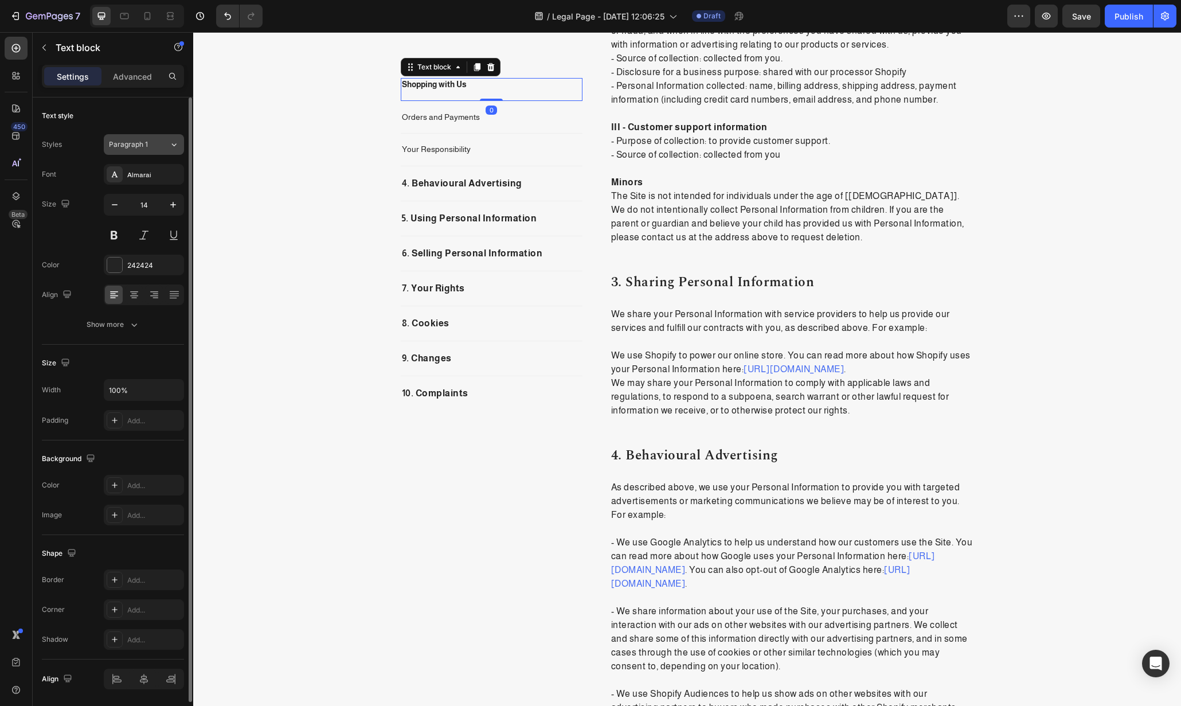
click at [143, 135] on button "Paragraph 1" at bounding box center [144, 144] width 80 height 21
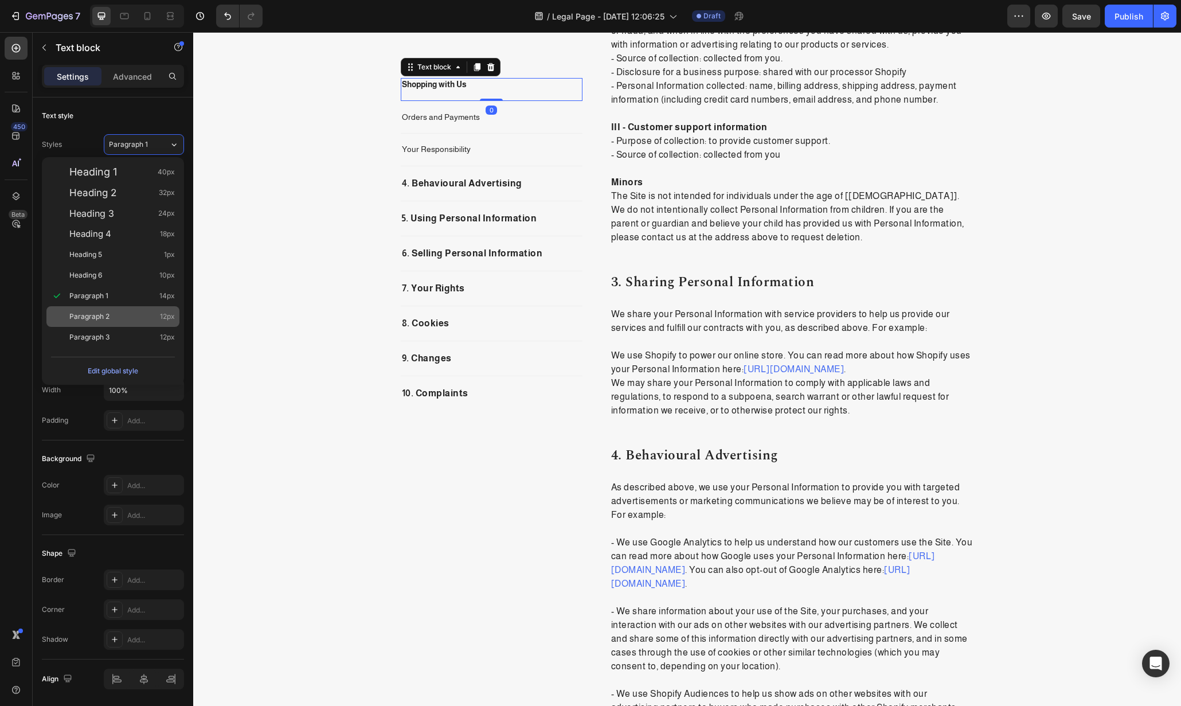
click at [128, 313] on div "Paragraph 2 12px" at bounding box center [122, 316] width 106 height 11
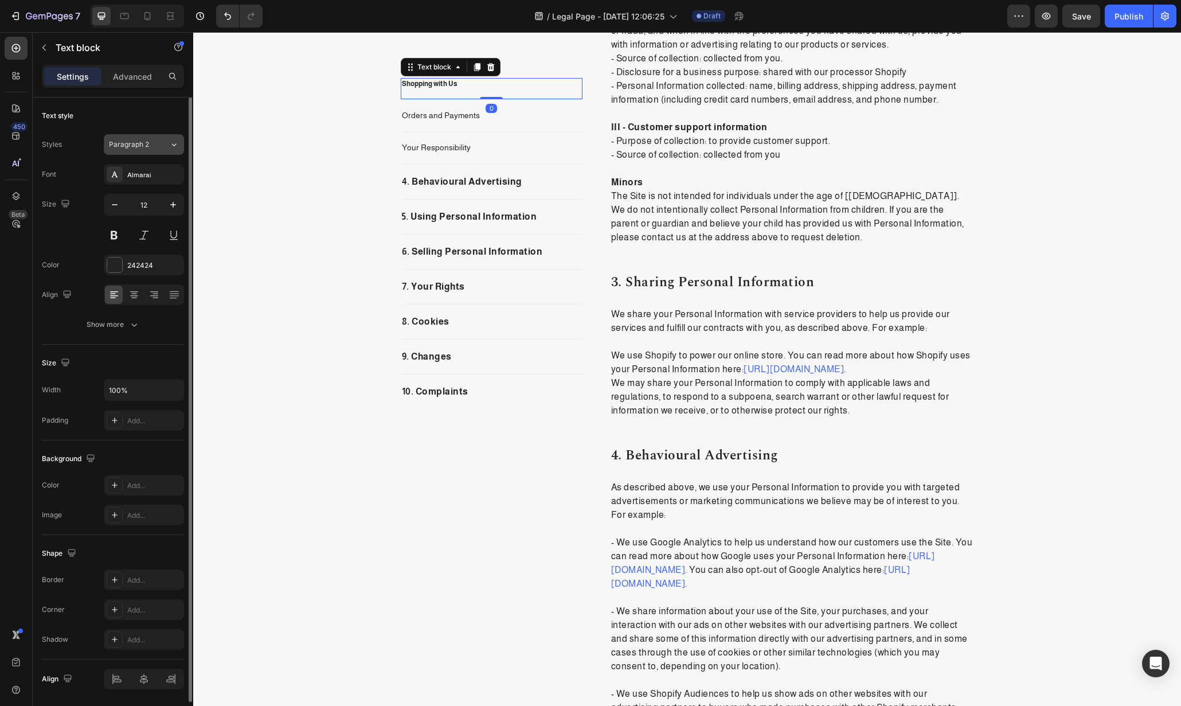
click at [162, 141] on div "Paragraph 2" at bounding box center [139, 144] width 60 height 10
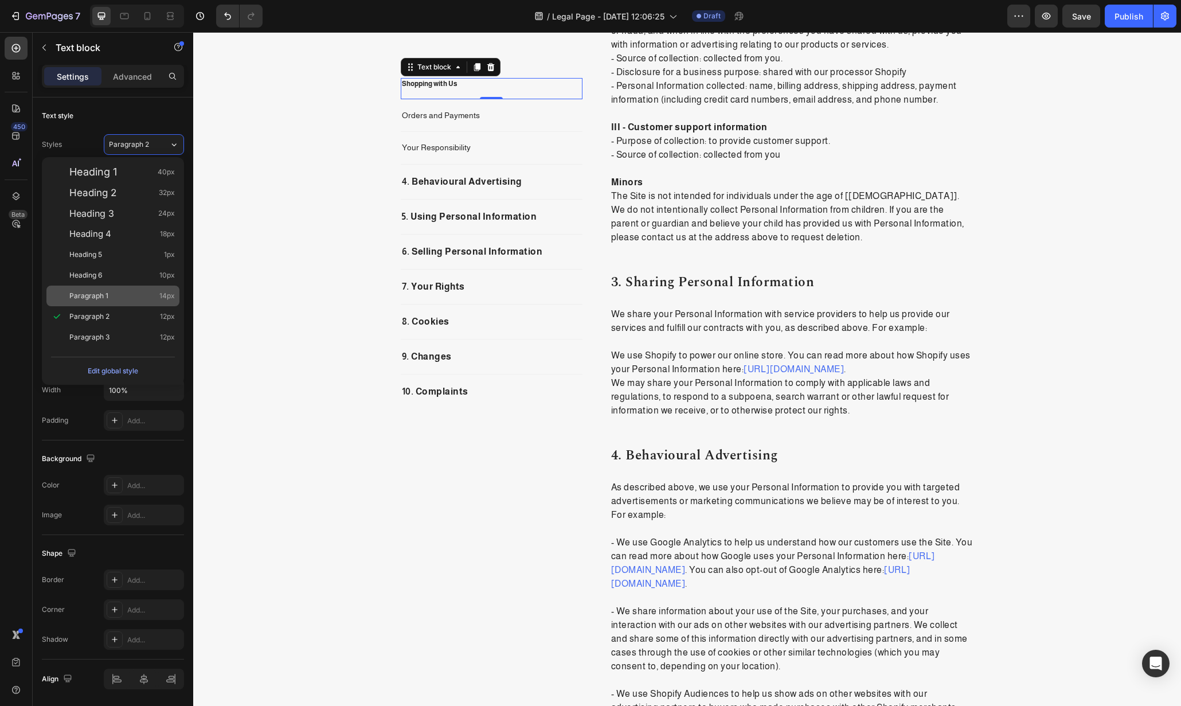
click at [108, 294] on div "Paragraph 1 14px" at bounding box center [122, 295] width 106 height 11
type input "14"
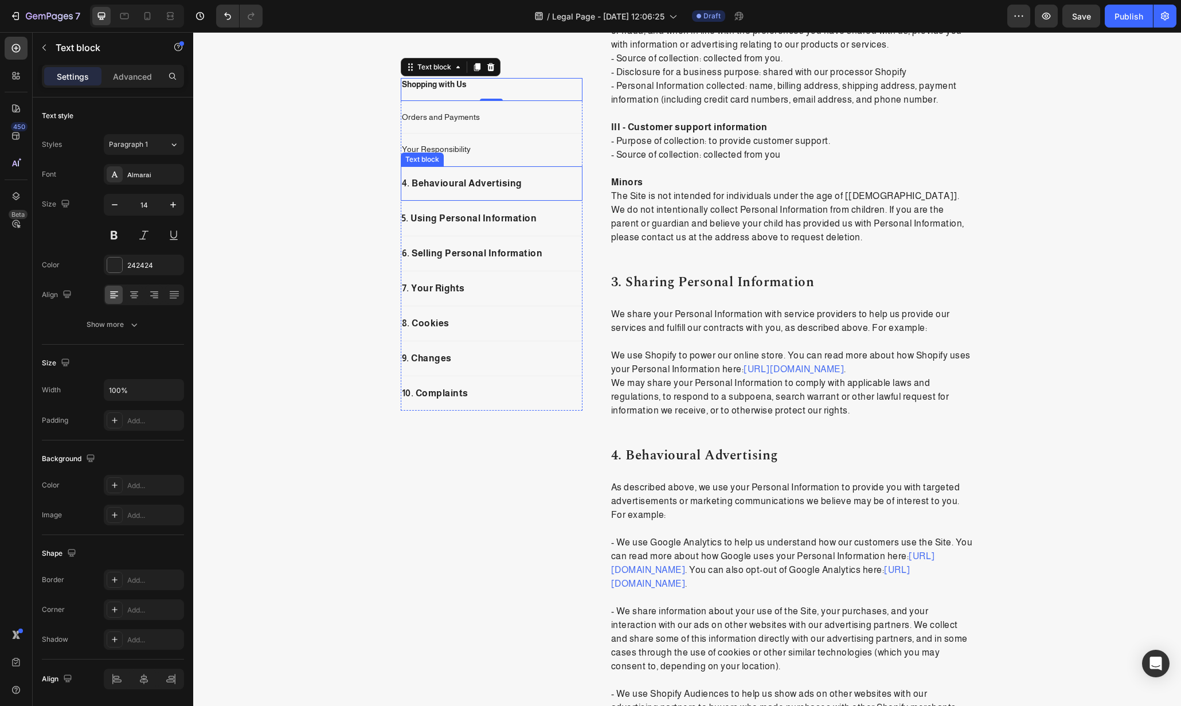
click at [466, 181] on p "4. Behavioural Advertising" at bounding box center [492, 184] width 180 height 14
click at [486, 155] on icon at bounding box center [490, 155] width 9 height 9
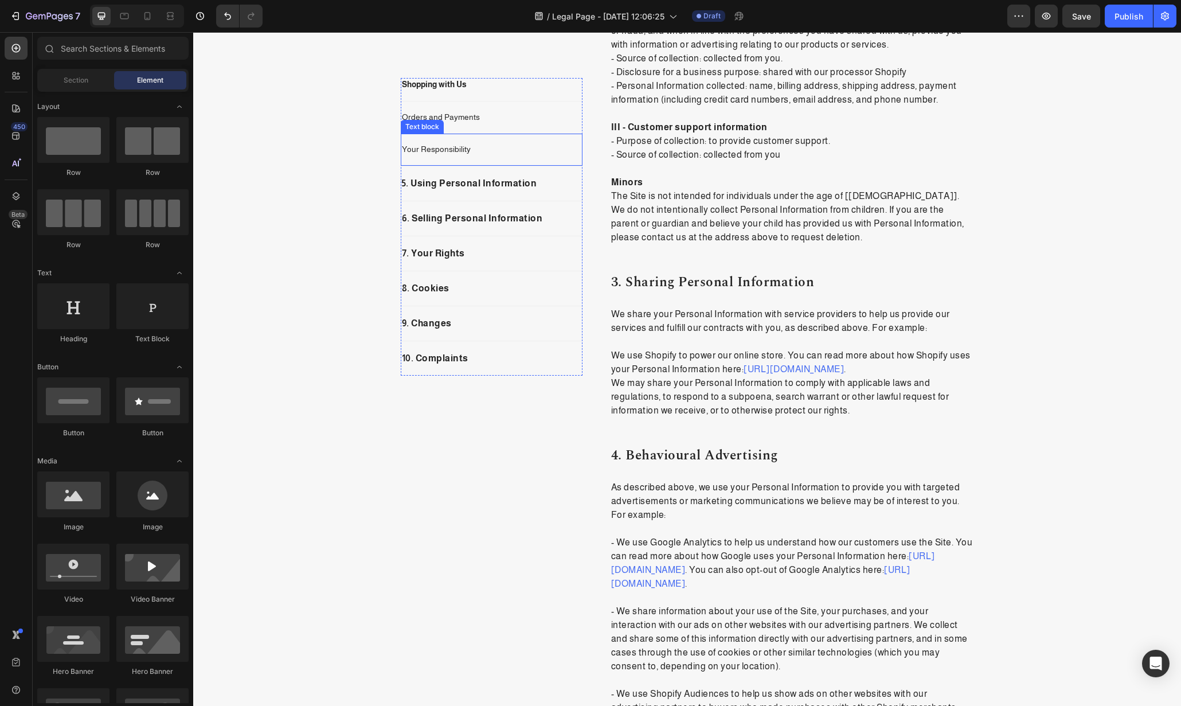
click at [510, 186] on p "5. Using Personal Information" at bounding box center [492, 184] width 180 height 14
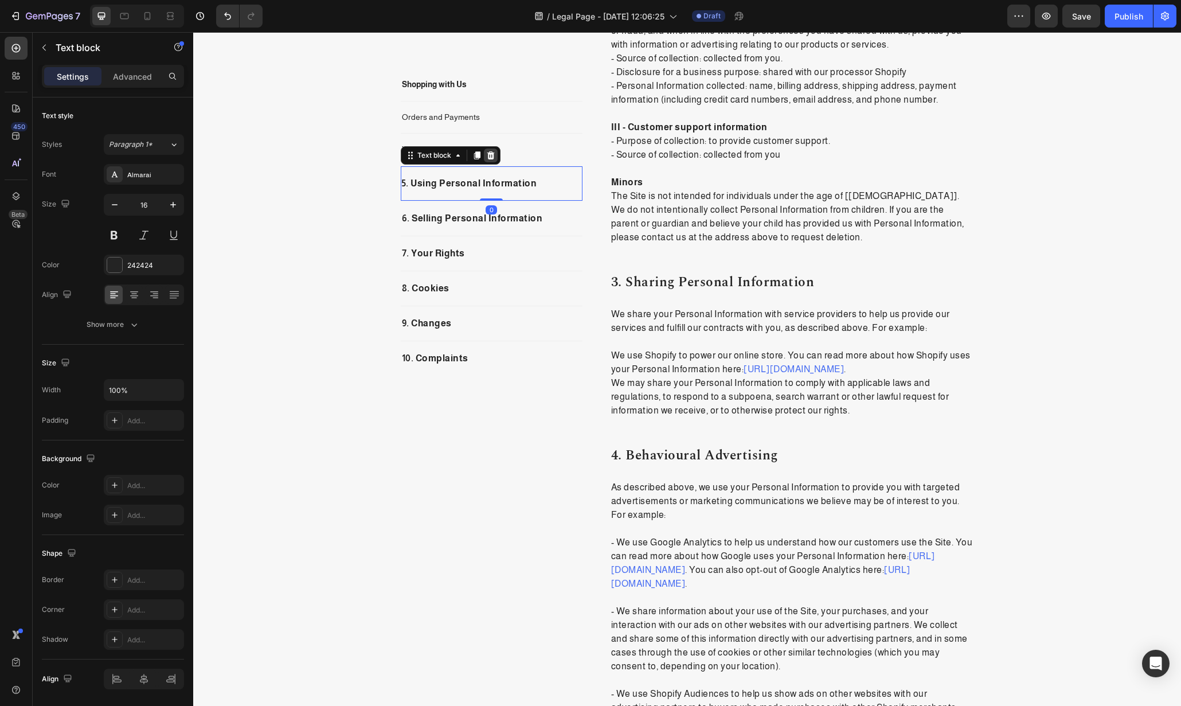
click at [487, 153] on icon at bounding box center [490, 155] width 7 height 8
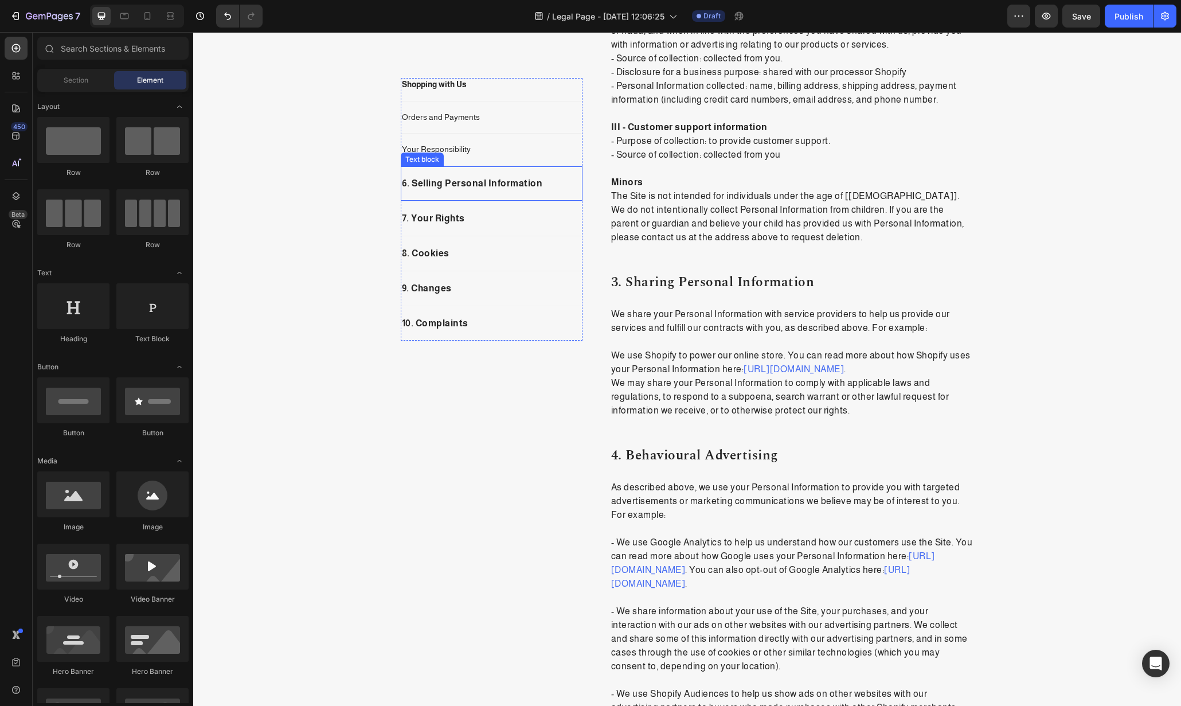
click at [493, 195] on div "6. Selling Personal Information Text block" at bounding box center [492, 183] width 182 height 35
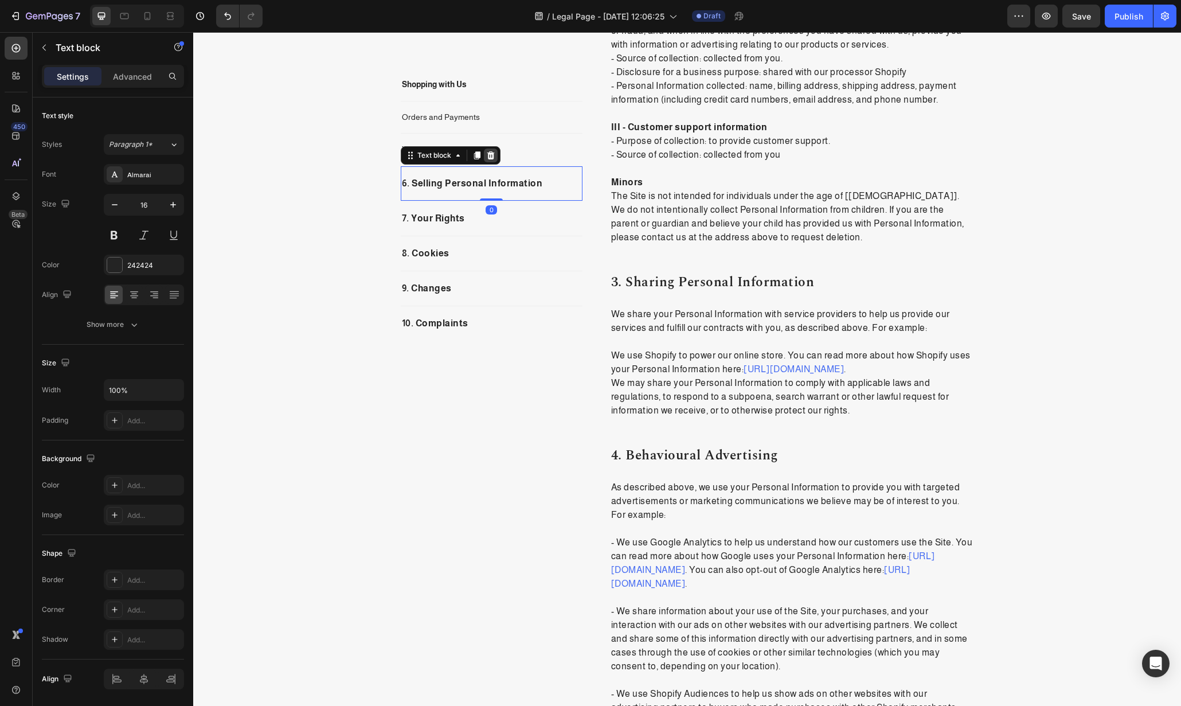
click at [490, 159] on div at bounding box center [491, 156] width 14 height 14
click at [486, 194] on div "7. Your Rights Text block" at bounding box center [492, 183] width 182 height 35
click at [486, 153] on icon at bounding box center [490, 155] width 9 height 9
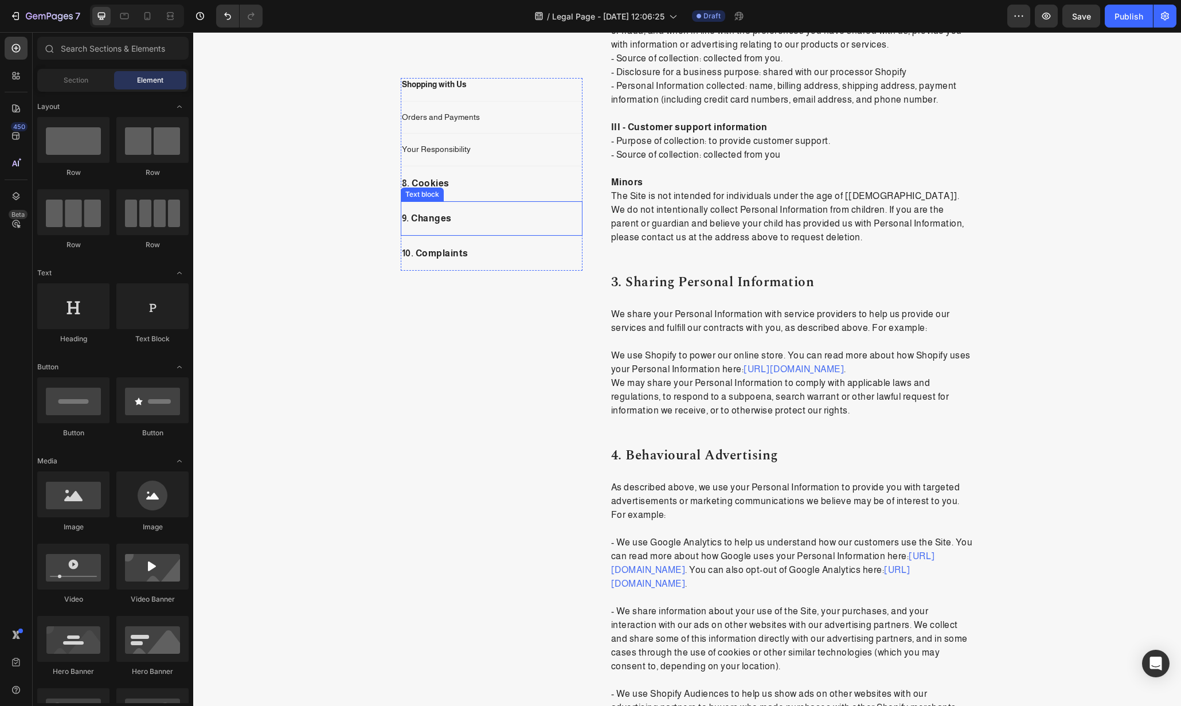
click at [472, 198] on div "8. Cookies Text block" at bounding box center [492, 183] width 182 height 35
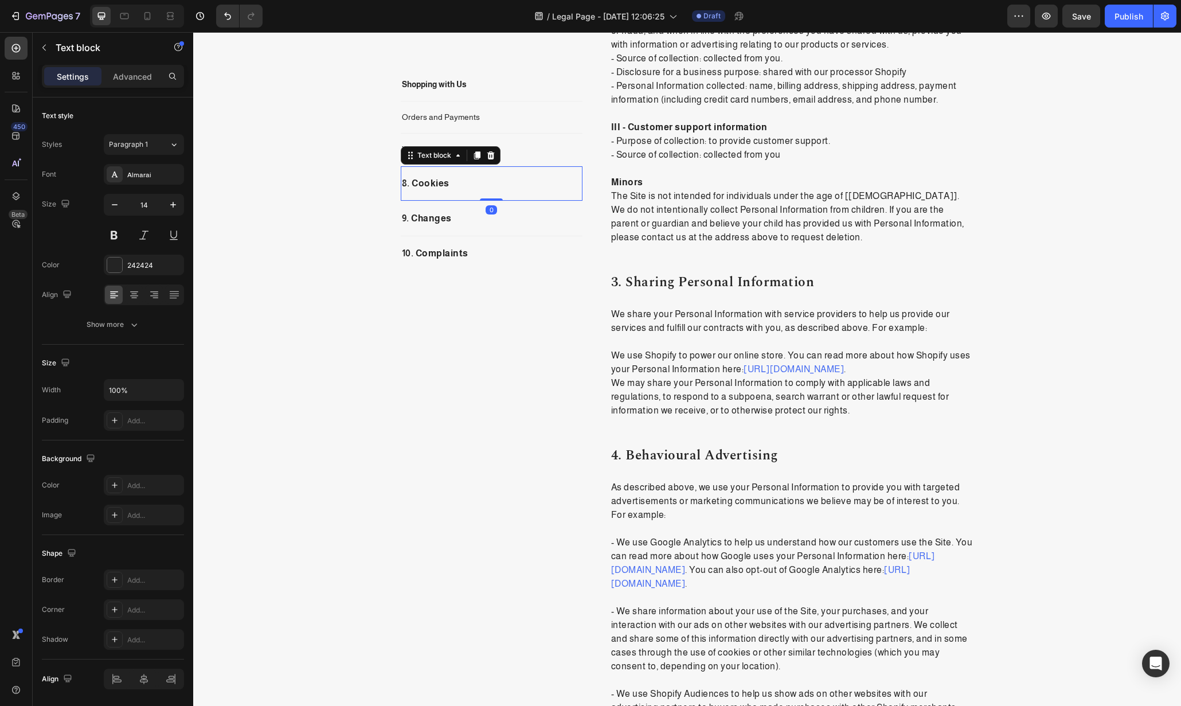
click at [532, 151] on p "Your Responsibility" at bounding box center [492, 149] width 180 height 11
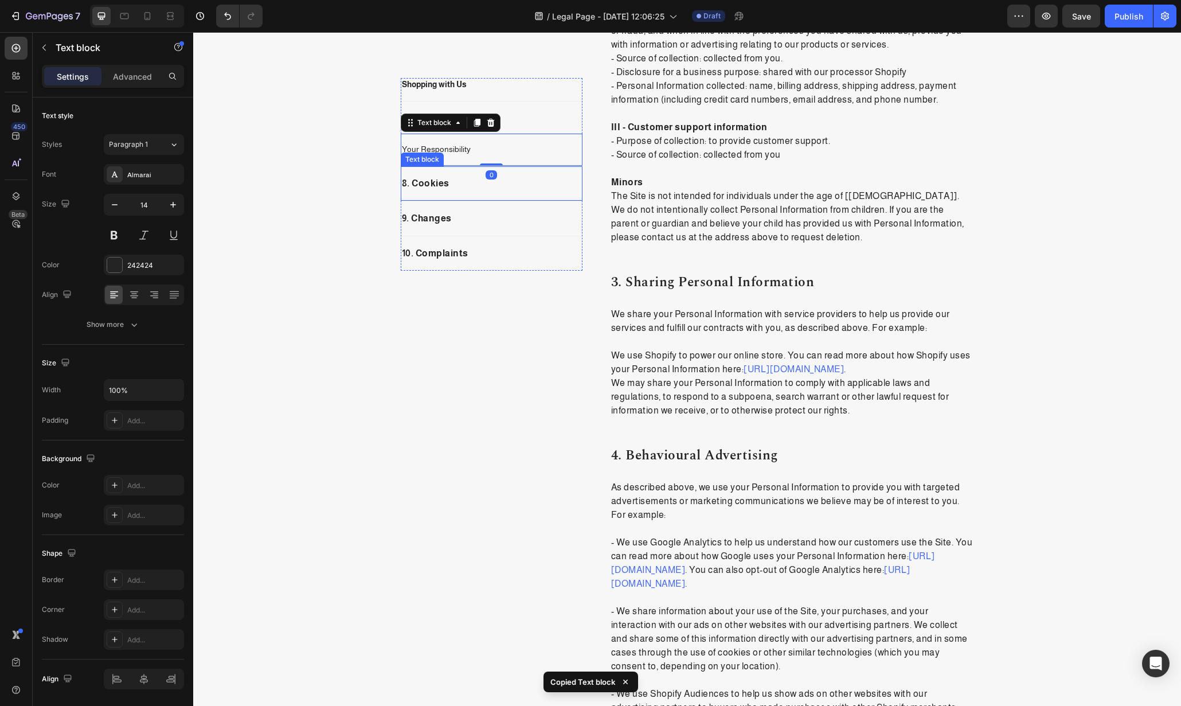
click at [470, 189] on p "8. Cookies" at bounding box center [492, 184] width 180 height 14
click at [519, 172] on div "8. Cookies Text block" at bounding box center [492, 183] width 182 height 35
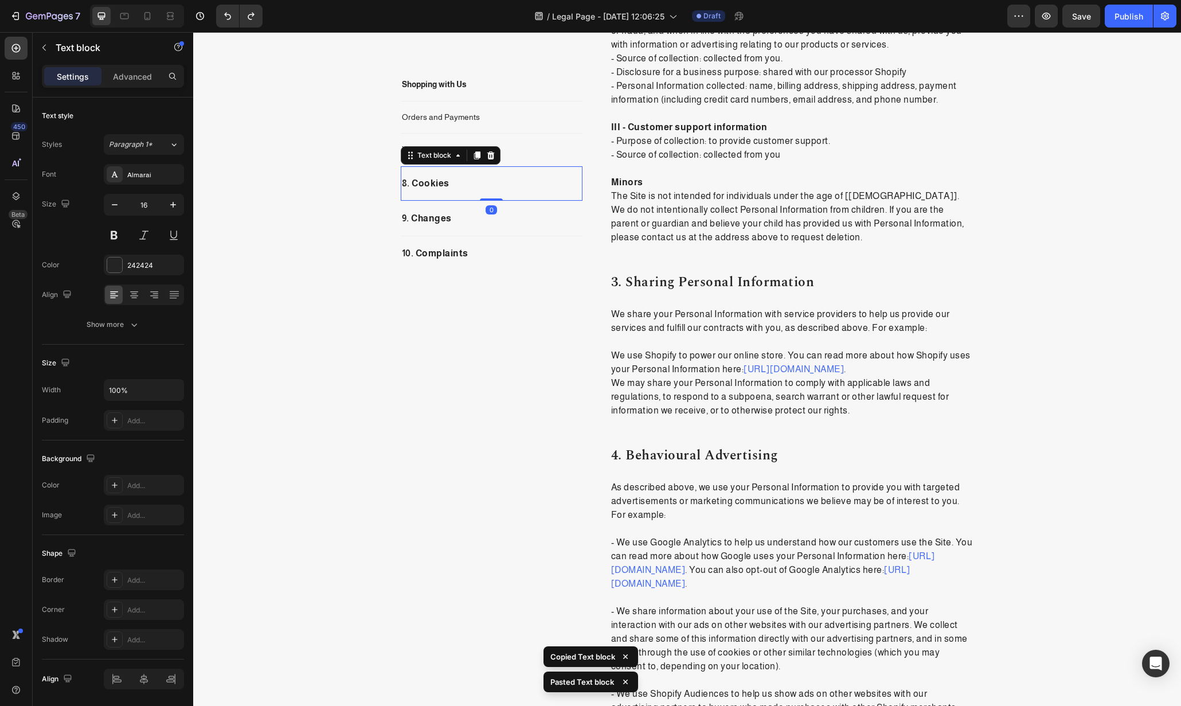
drag, startPoint x: 481, startPoint y: 151, endPoint x: 482, endPoint y: 157, distance: 6.4
click at [484, 151] on div at bounding box center [491, 156] width 14 height 14
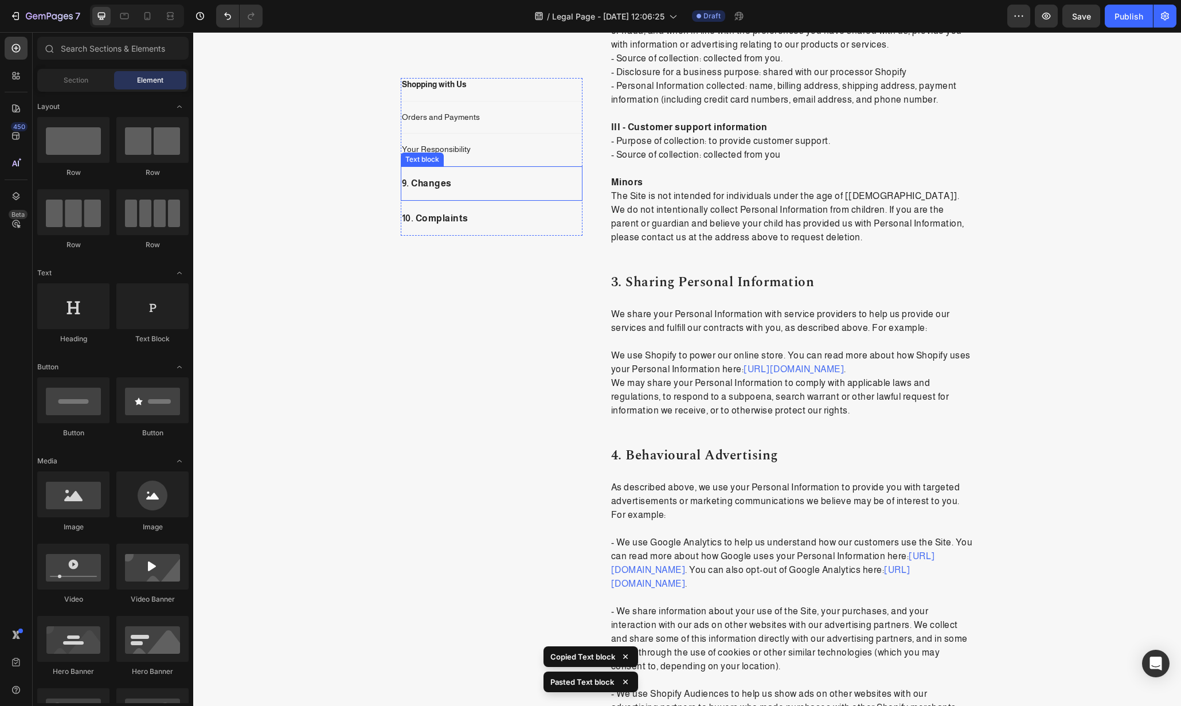
drag, startPoint x: 483, startPoint y: 179, endPoint x: 496, endPoint y: 173, distance: 14.1
click at [483, 179] on p "9. Changes" at bounding box center [492, 184] width 180 height 14
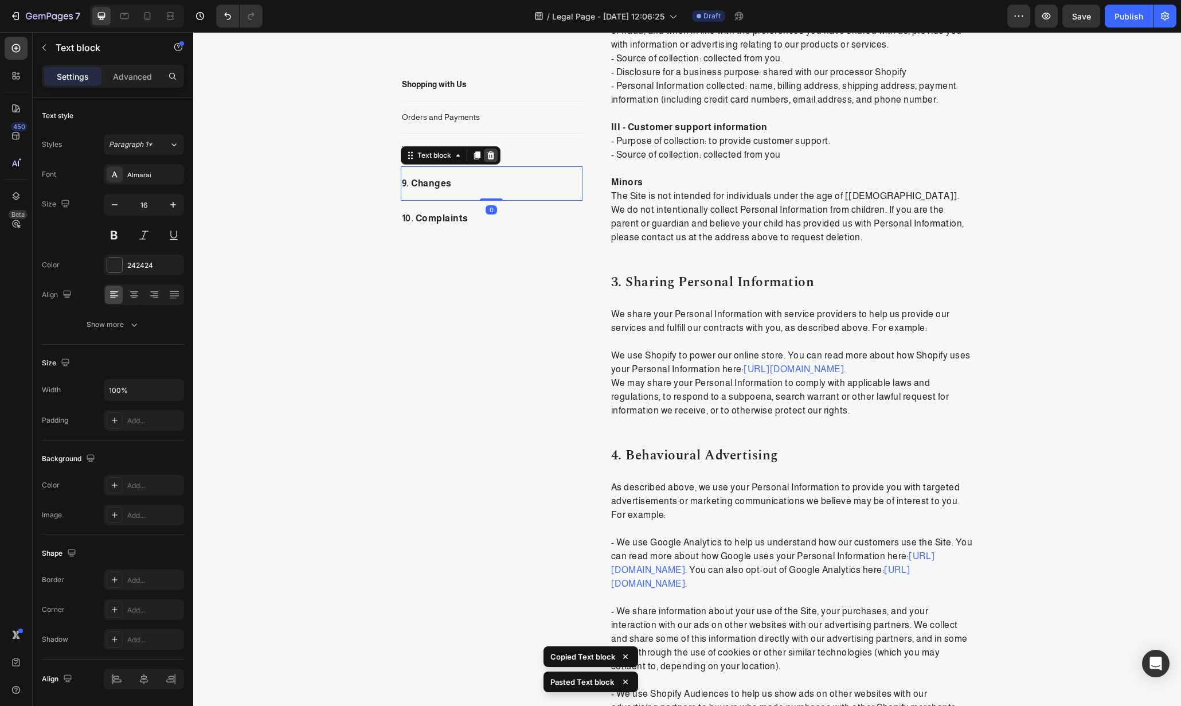
click at [486, 155] on icon at bounding box center [490, 155] width 9 height 9
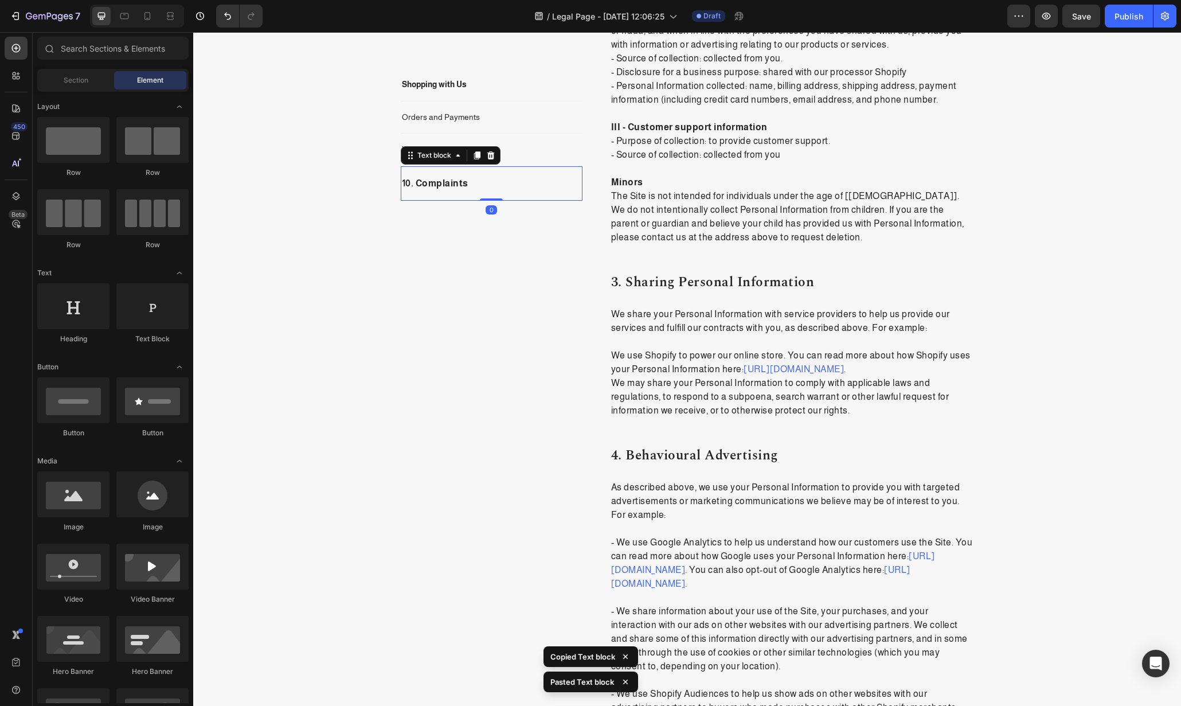
click at [474, 180] on p "10. Complaints" at bounding box center [492, 184] width 180 height 14
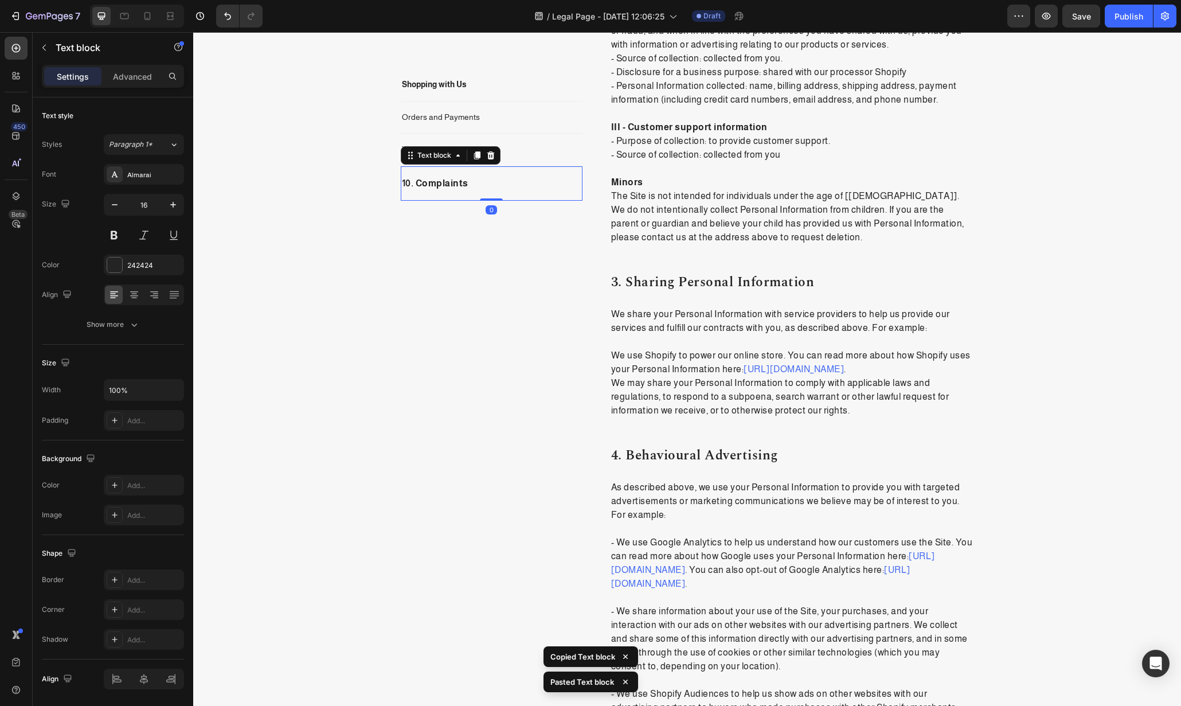
click at [496, 157] on div "Text block" at bounding box center [451, 155] width 100 height 18
click at [489, 158] on icon at bounding box center [490, 155] width 7 height 8
click at [512, 153] on p "Your Responsibility" at bounding box center [492, 149] width 180 height 11
click at [515, 89] on p "Shopping with Us" at bounding box center [492, 84] width 180 height 11
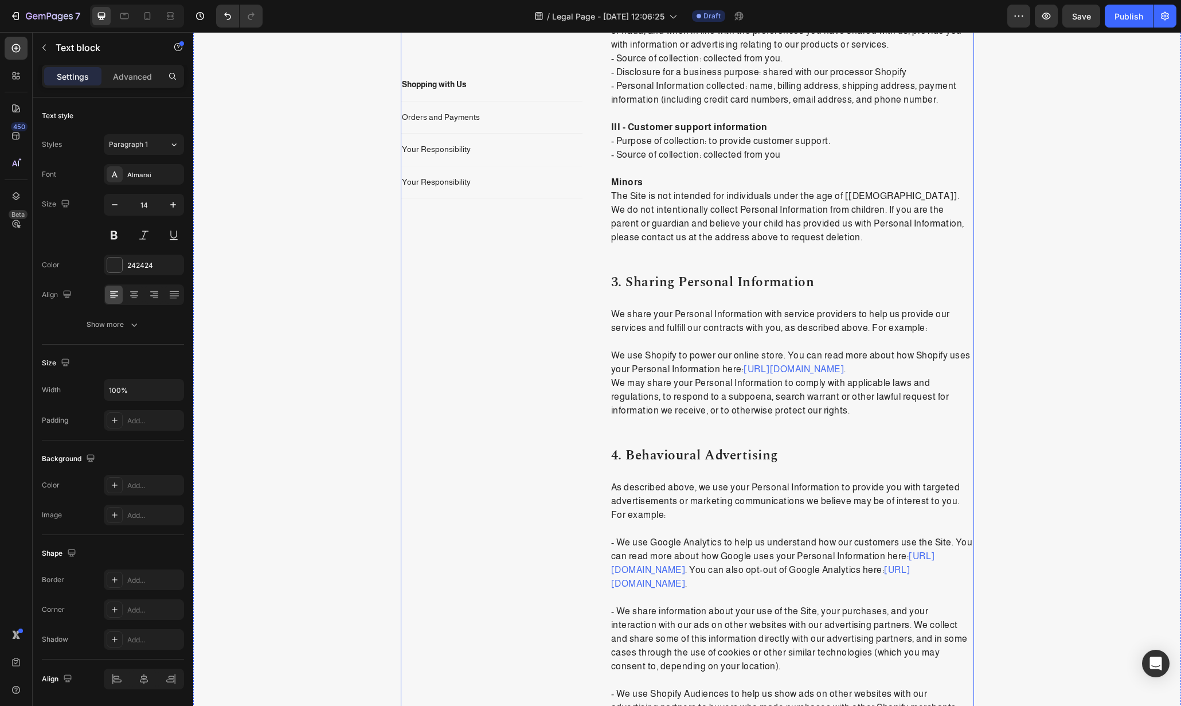
click at [489, 84] on p "Shopping with Us" at bounding box center [492, 84] width 180 height 11
click at [147, 80] on p "Advanced" at bounding box center [132, 77] width 39 height 12
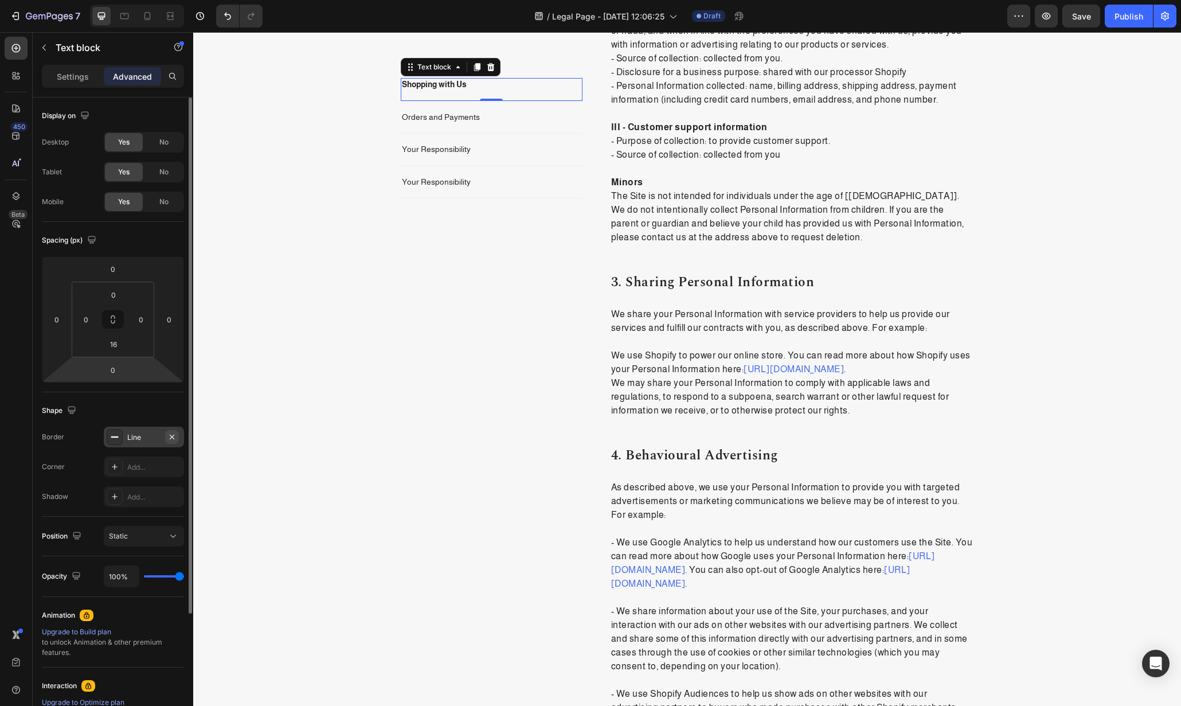
click at [175, 435] on icon "button" at bounding box center [171, 436] width 9 height 9
click at [510, 122] on p "Orders and Payments" at bounding box center [492, 116] width 180 height 11
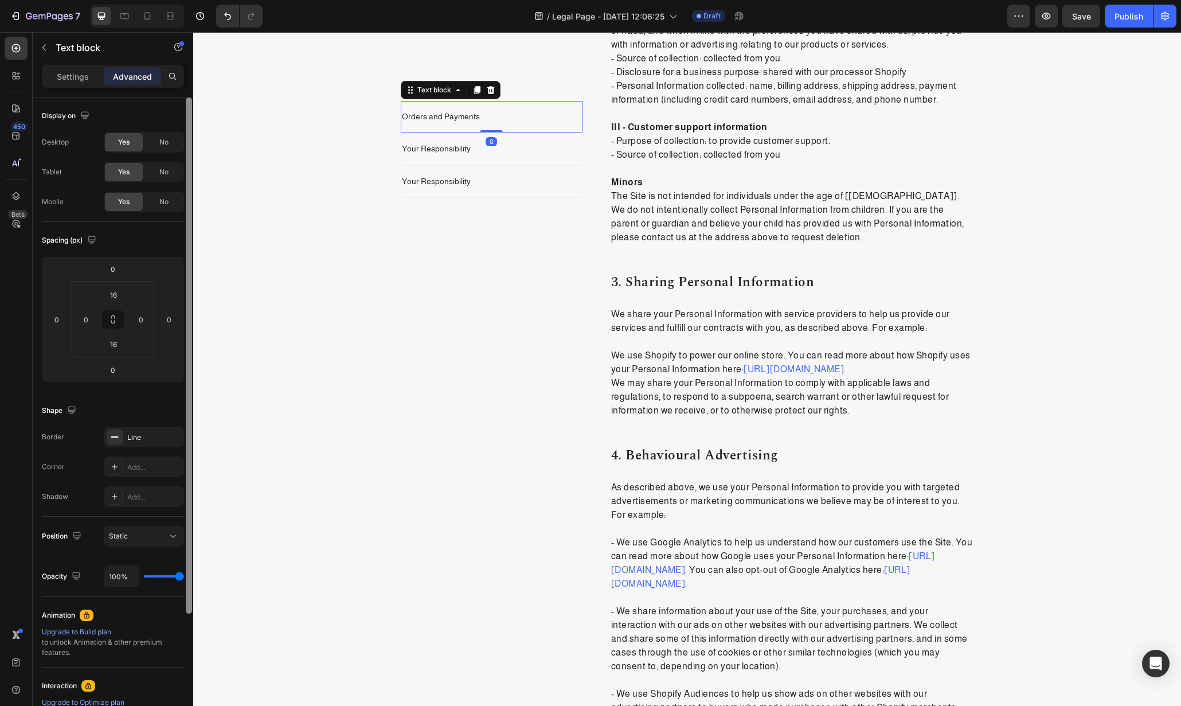
drag, startPoint x: 169, startPoint y: 436, endPoint x: 186, endPoint y: 417, distance: 25.6
click at [0, 0] on icon "button" at bounding box center [0, 0] width 0 height 0
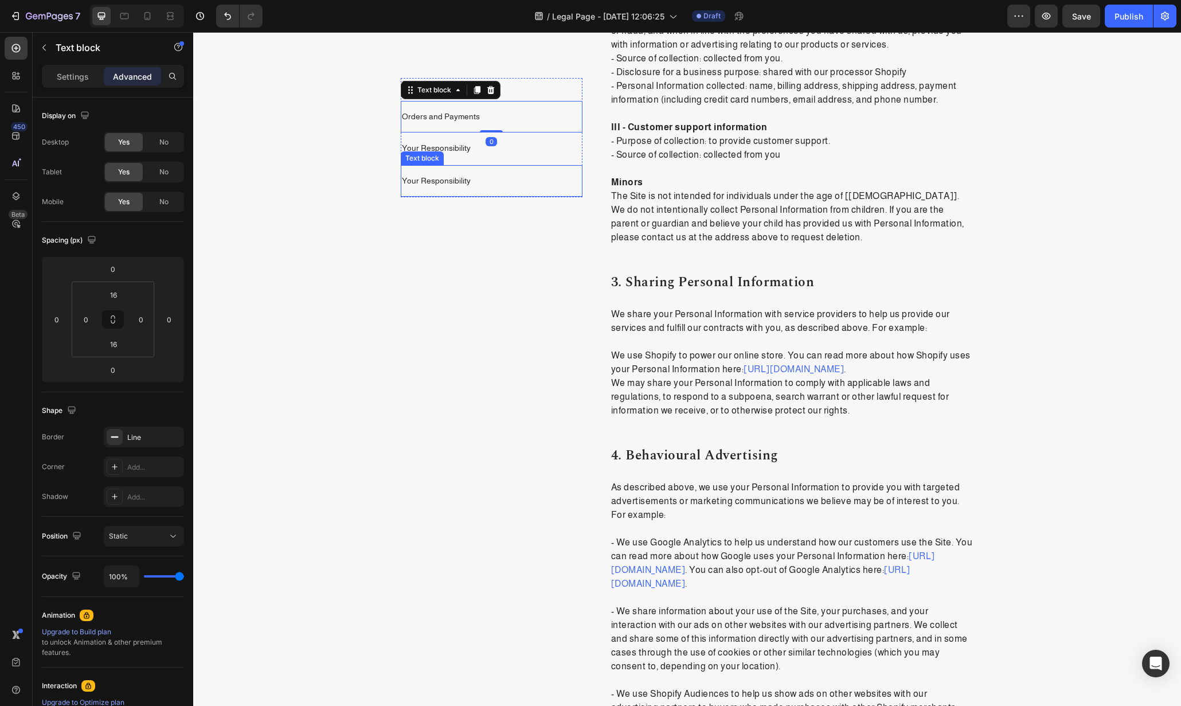
click at [547, 169] on div "Your Responsibility Text block" at bounding box center [492, 181] width 182 height 33
click at [543, 153] on p "Your Responsibility" at bounding box center [492, 148] width 180 height 11
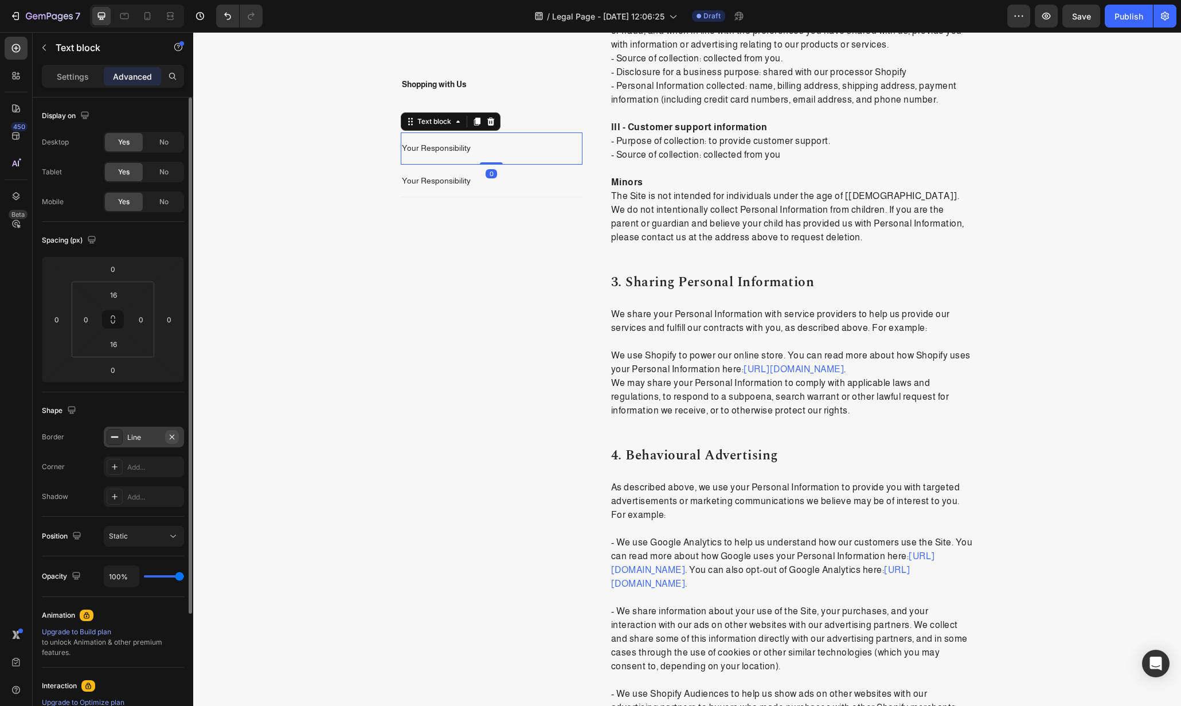
click at [175, 439] on icon "button" at bounding box center [171, 436] width 9 height 9
click at [523, 177] on p "Your Responsibility" at bounding box center [492, 180] width 180 height 11
click at [171, 439] on icon "button" at bounding box center [171, 436] width 9 height 9
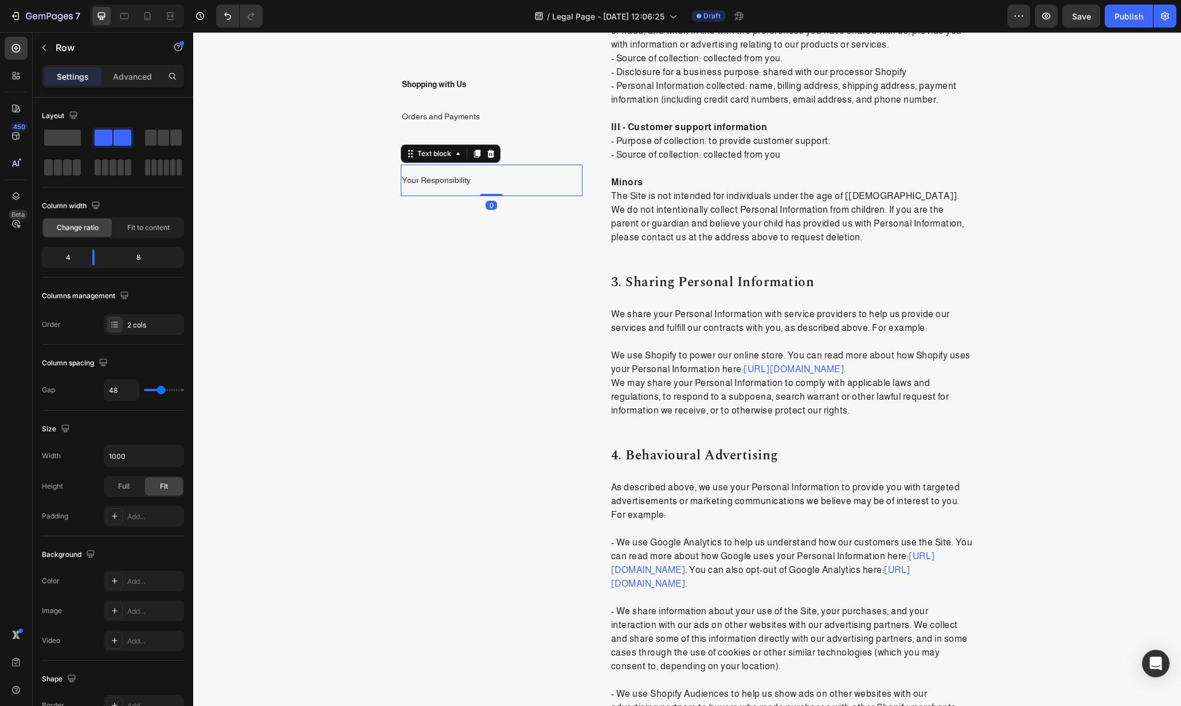
click at [518, 88] on p "Shopping with Us" at bounding box center [492, 84] width 180 height 11
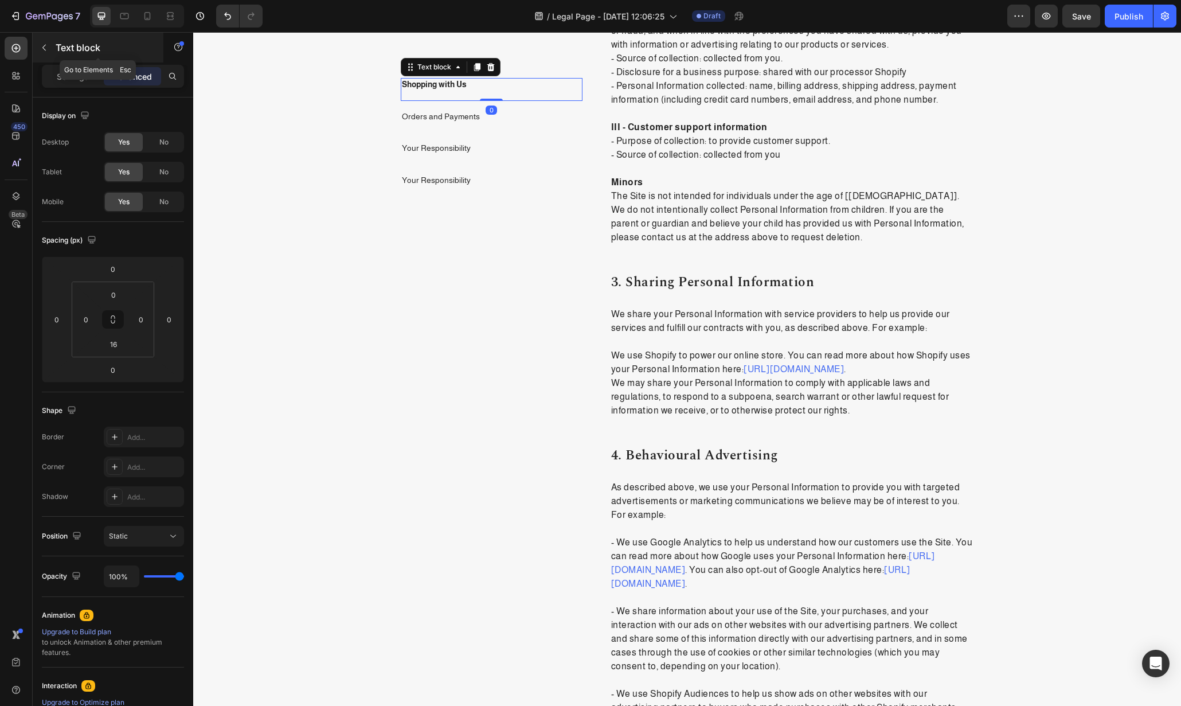
click at [76, 61] on div "Text block" at bounding box center [98, 48] width 131 height 30
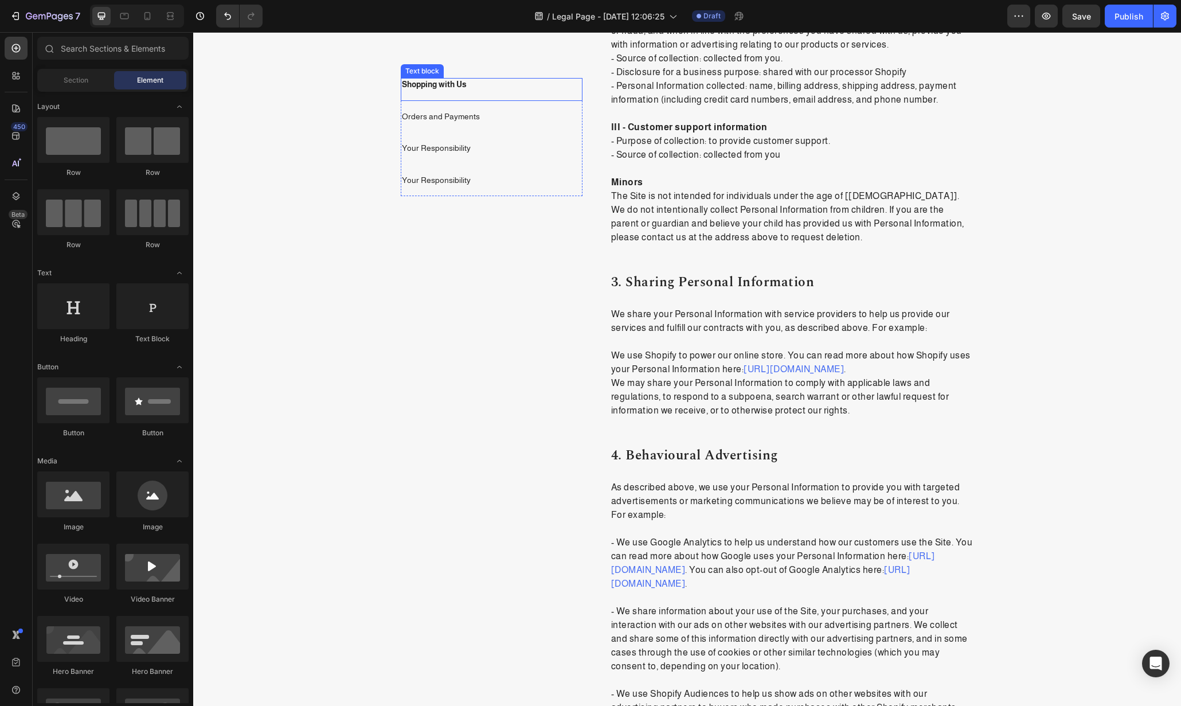
click at [491, 80] on p "Shopping with Us" at bounding box center [492, 84] width 180 height 11
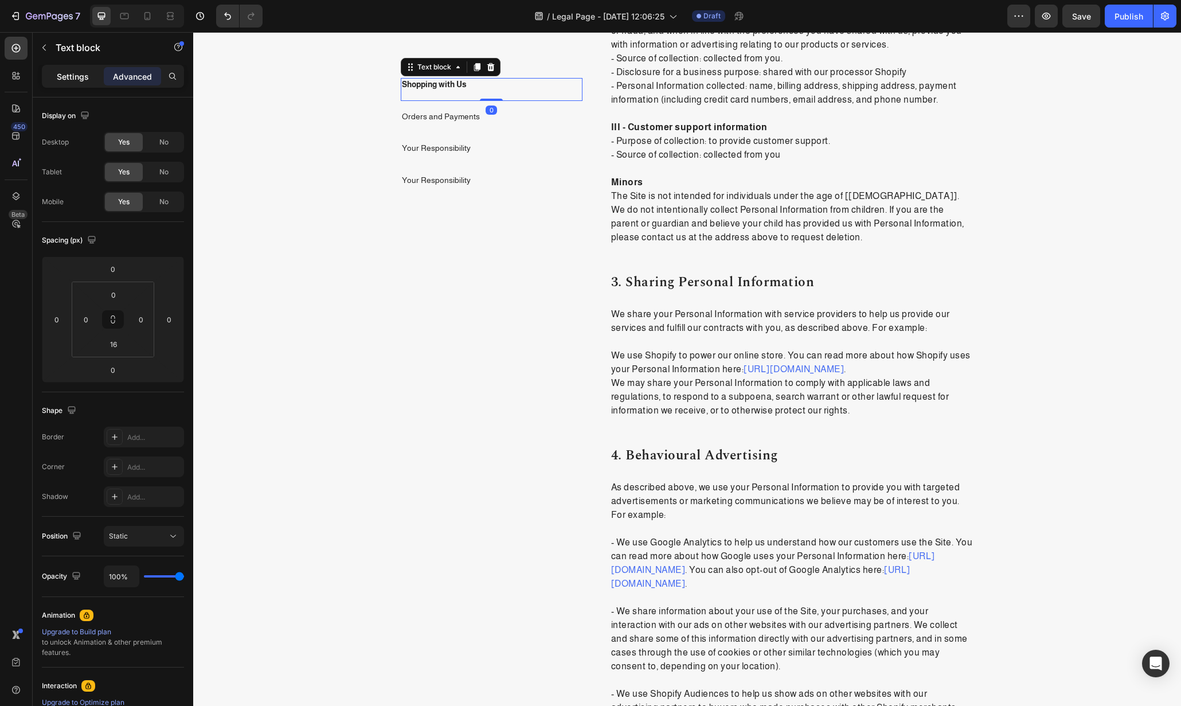
click at [88, 77] on p "Settings" at bounding box center [73, 77] width 32 height 12
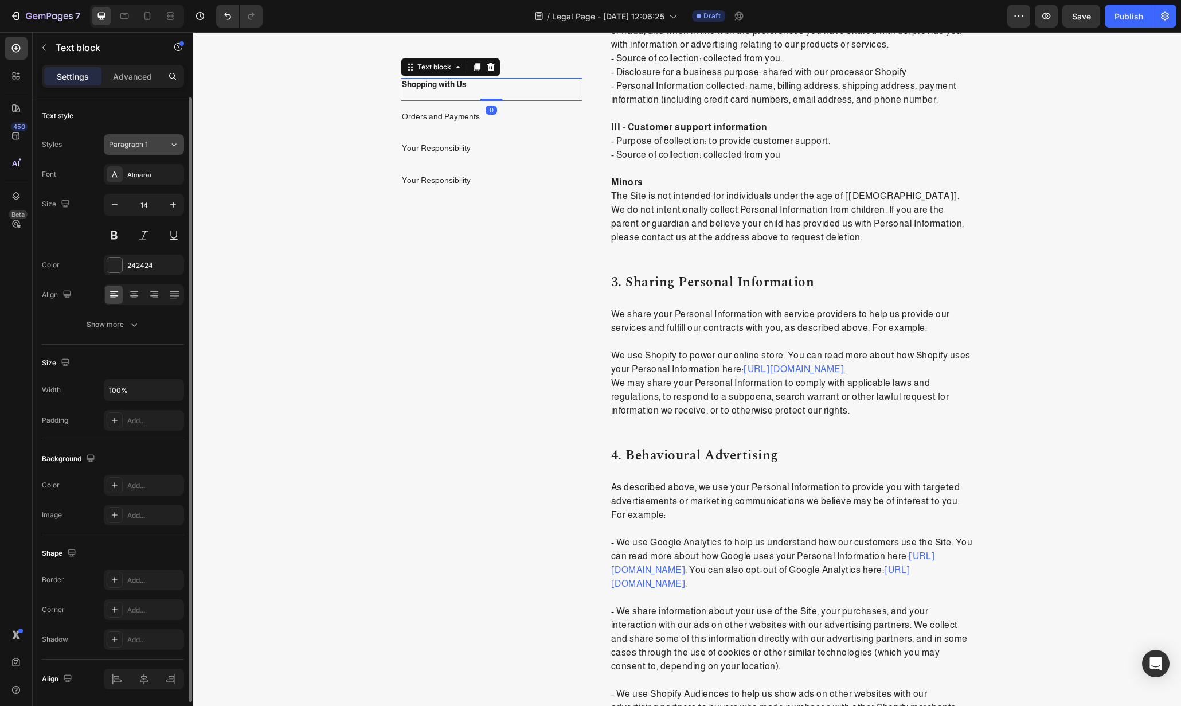
click at [174, 143] on icon at bounding box center [174, 144] width 10 height 11
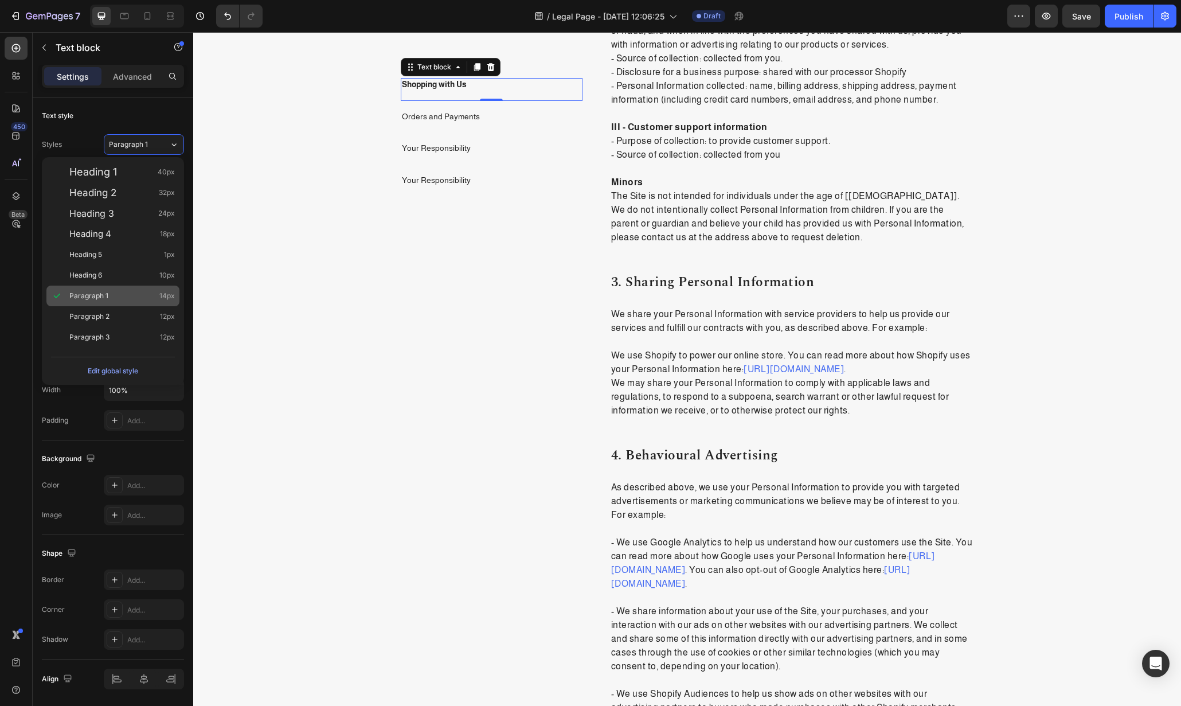
click at [118, 302] on div "Paragraph 1 14px" at bounding box center [112, 296] width 133 height 21
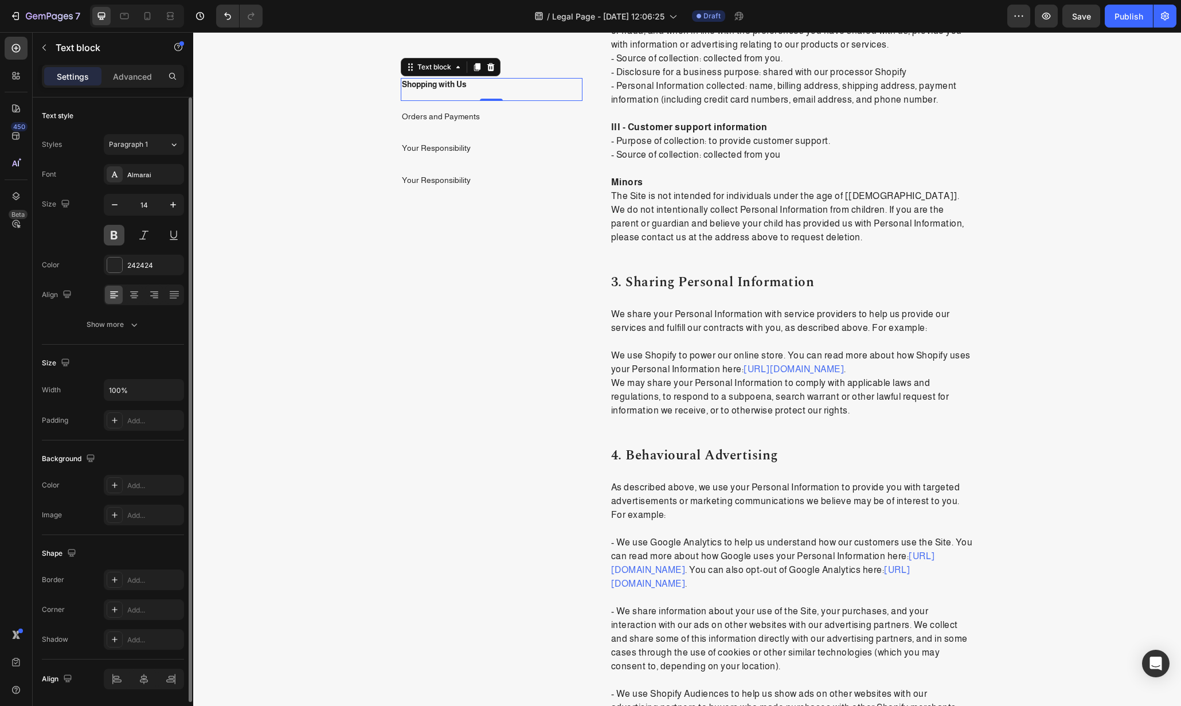
click at [116, 231] on button at bounding box center [114, 235] width 21 height 21
click at [424, 87] on div "Text block" at bounding box center [422, 94] width 43 height 14
click at [543, 82] on p "Shopping with Us" at bounding box center [492, 84] width 180 height 11
click at [161, 125] on div "Text style Styles Paragraph 1 Font Almarai Size 14 Color 242424 Align Show more" at bounding box center [113, 220] width 142 height 247
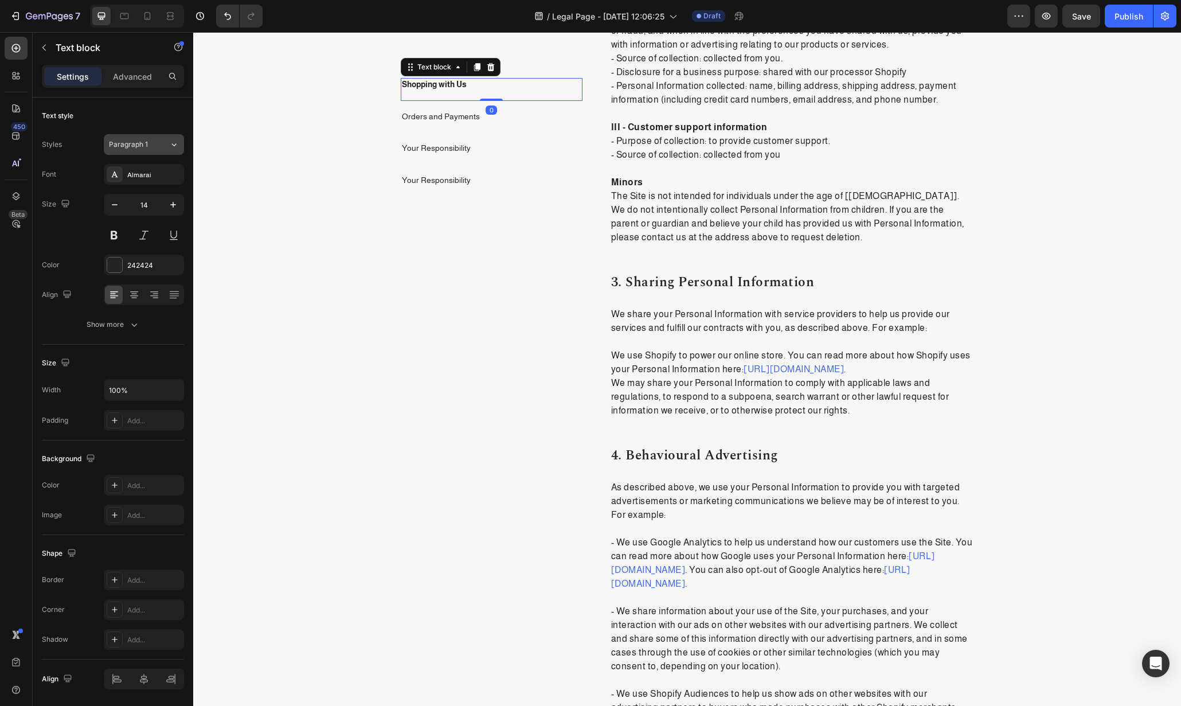
click at [161, 137] on button "Paragraph 1" at bounding box center [144, 144] width 80 height 21
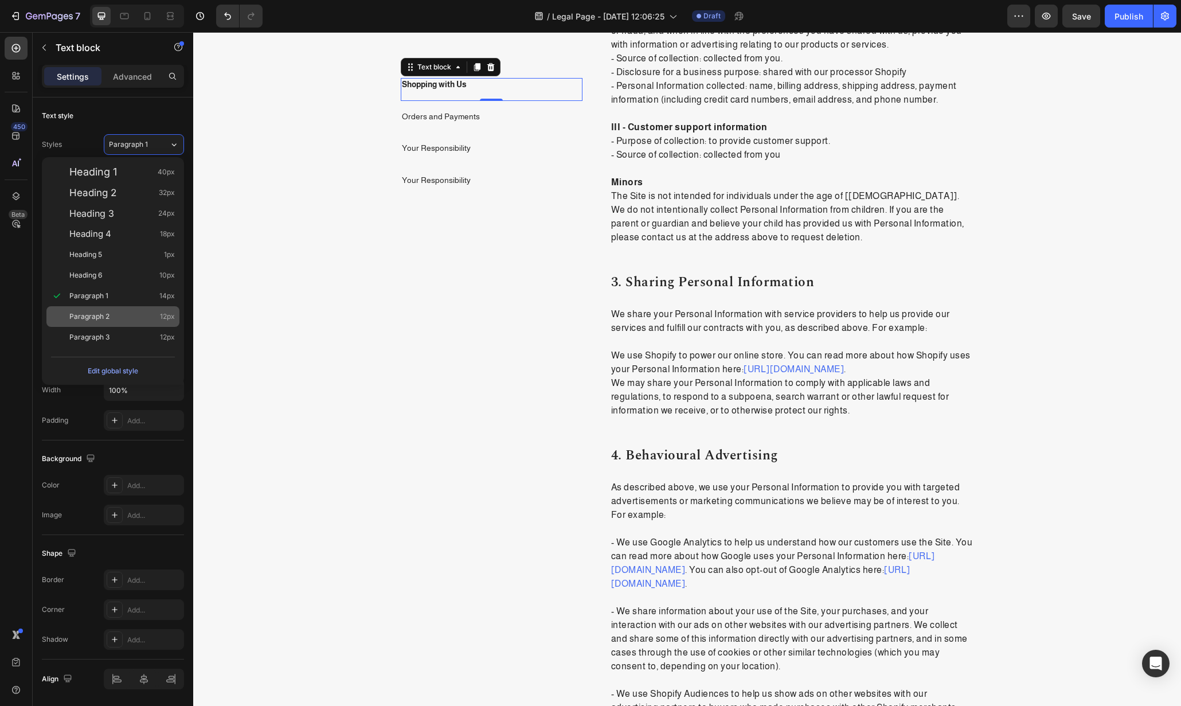
click at [134, 309] on div "Paragraph 2 12px" at bounding box center [112, 316] width 133 height 21
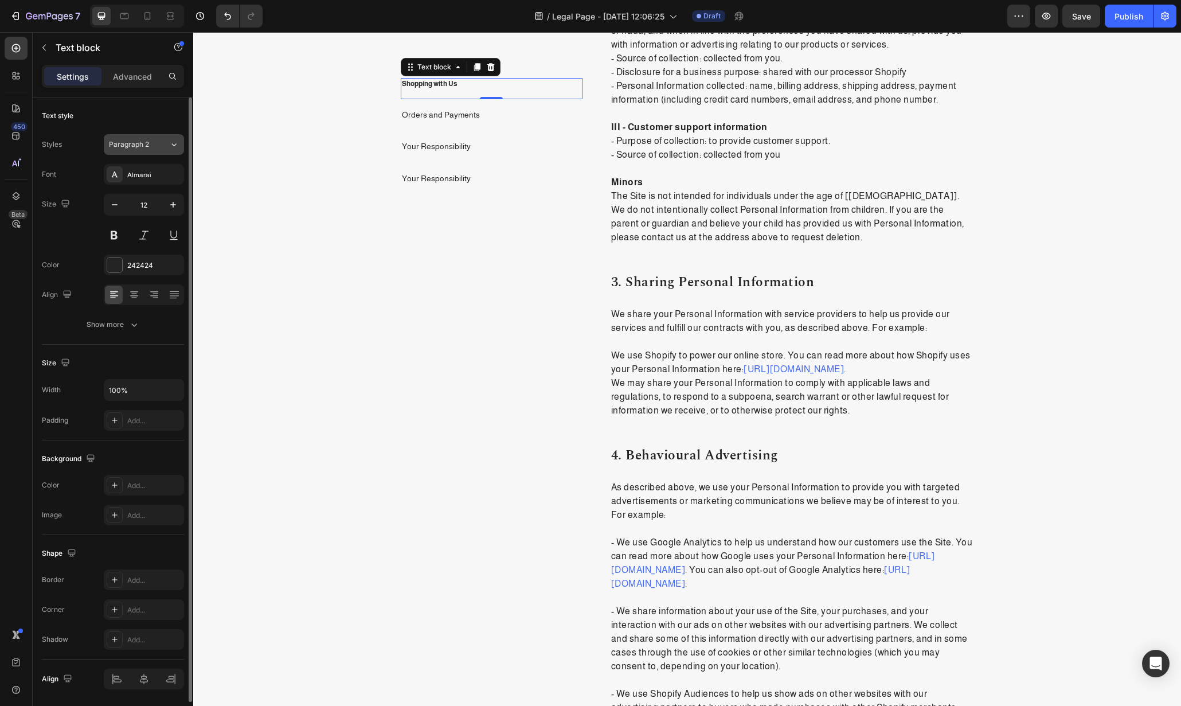
click at [170, 139] on icon at bounding box center [174, 144] width 10 height 11
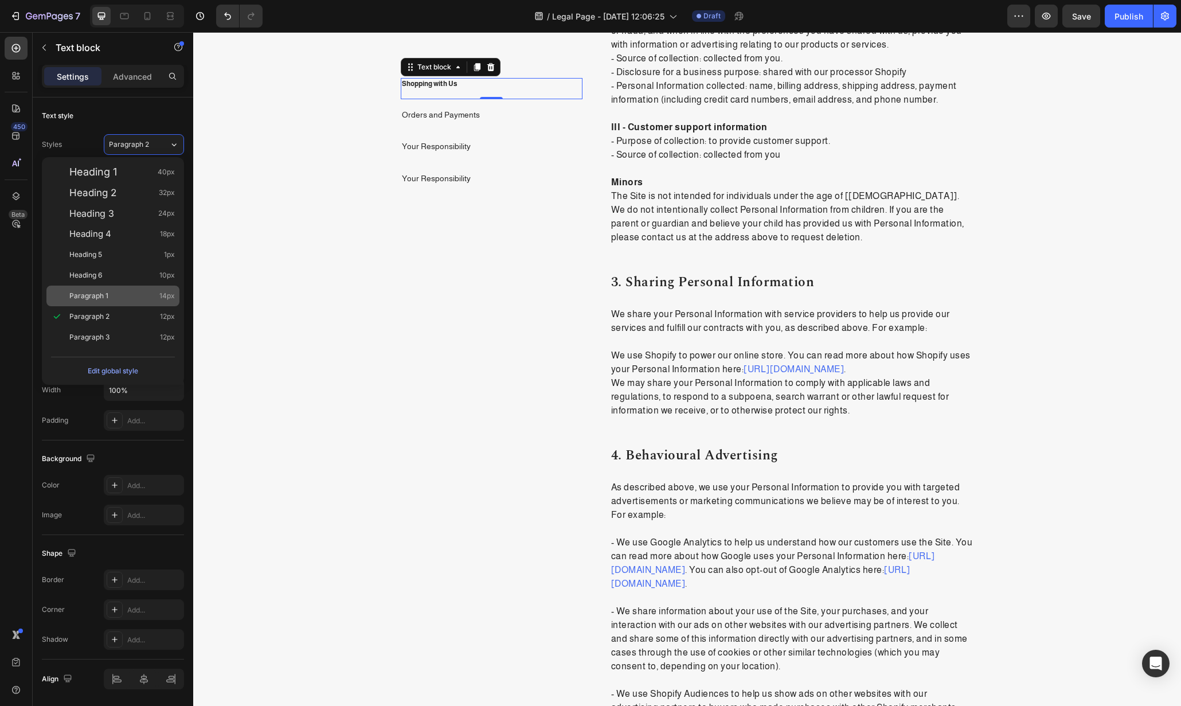
click at [136, 289] on div "Paragraph 1 14px" at bounding box center [112, 296] width 133 height 21
type input "14"
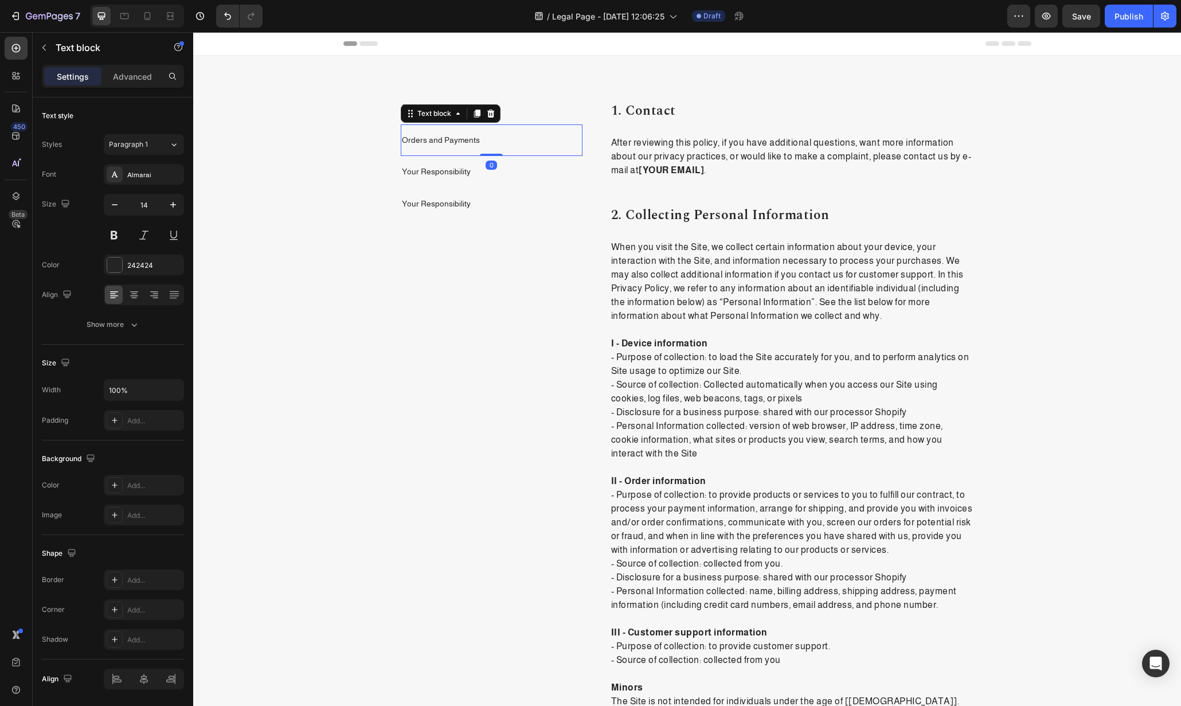
click at [505, 139] on p "Orders and Payments" at bounding box center [492, 140] width 180 height 11
click at [645, 213] on p "2. collecting personal information" at bounding box center [792, 215] width 362 height 17
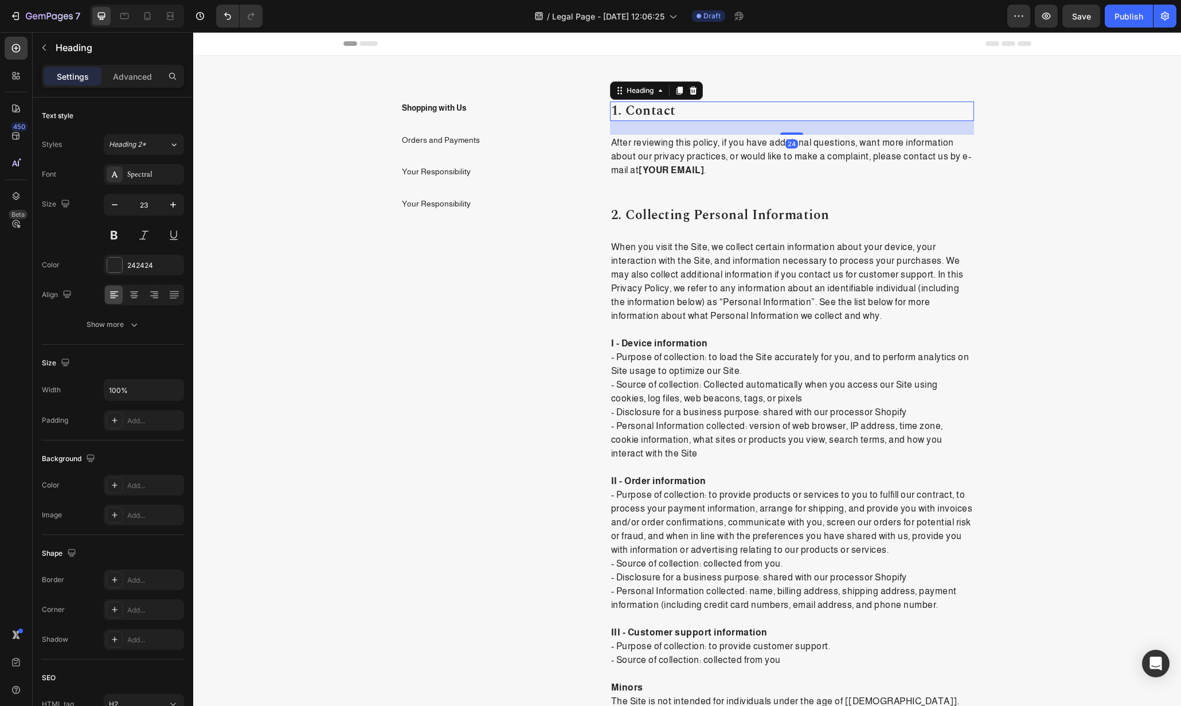
click at [676, 106] on p "1. contact" at bounding box center [792, 111] width 362 height 17
click at [429, 141] on p "Orders and Payments" at bounding box center [492, 140] width 180 height 11
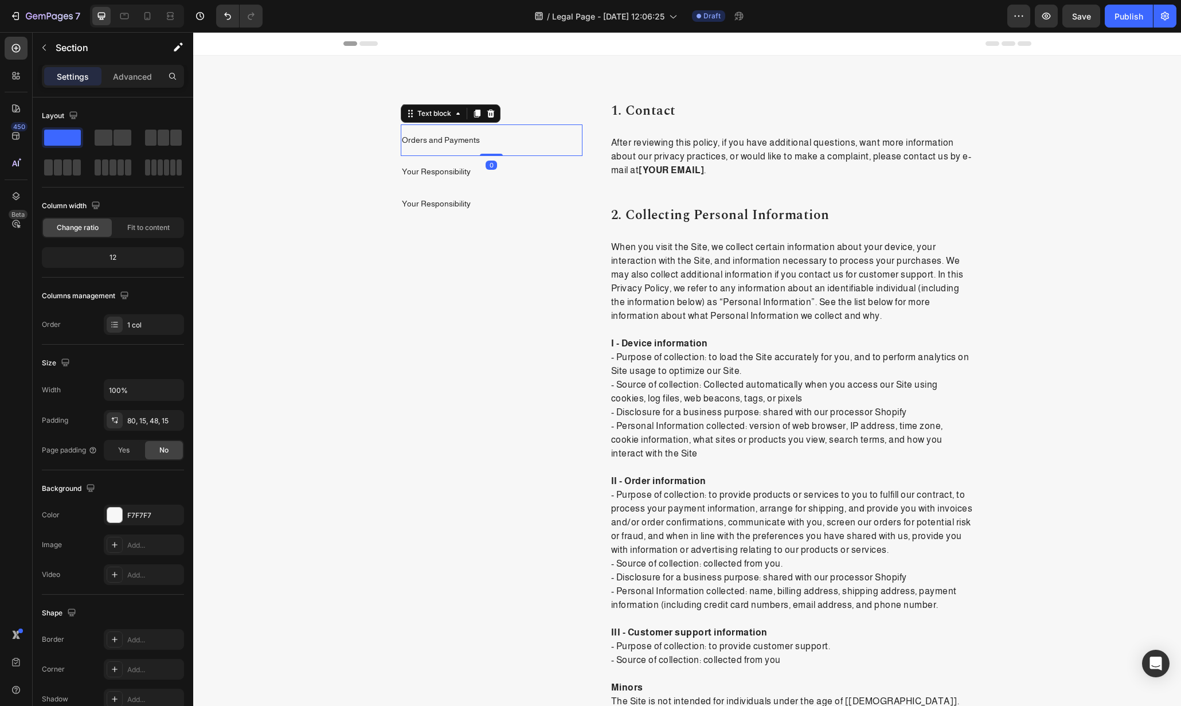
click at [505, 135] on p "Orders and Payments" at bounding box center [492, 140] width 180 height 11
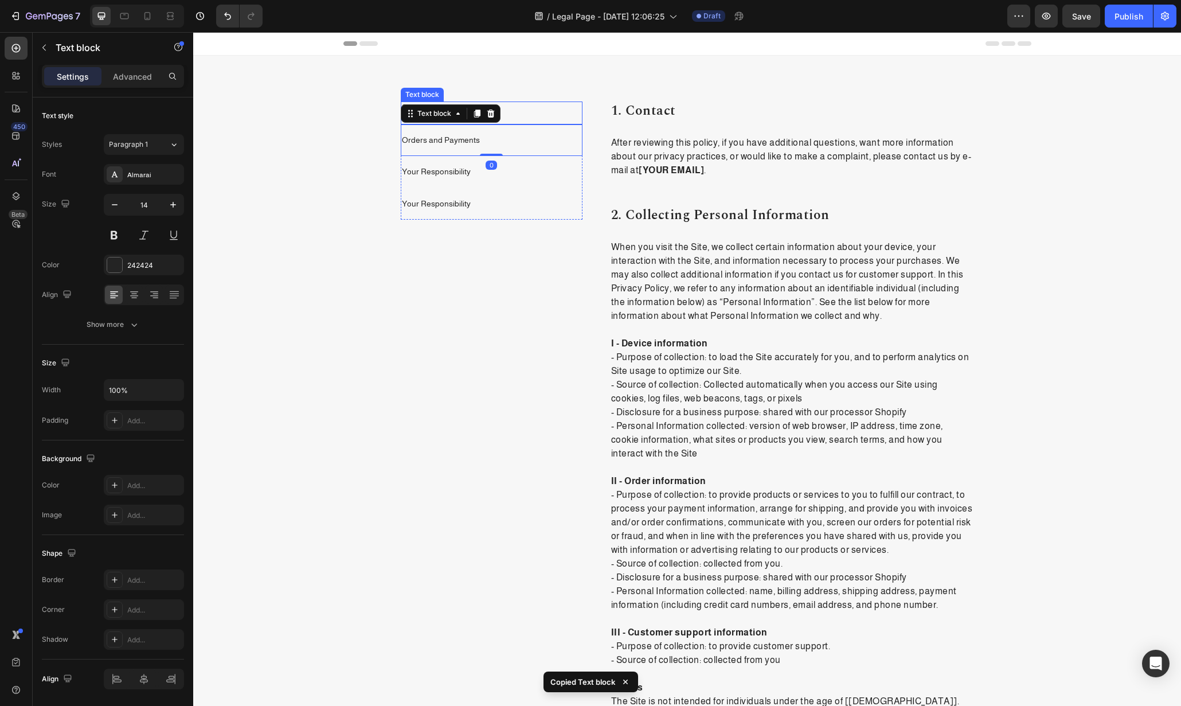
click at [510, 116] on div "Shopping with Us Text block" at bounding box center [492, 113] width 182 height 23
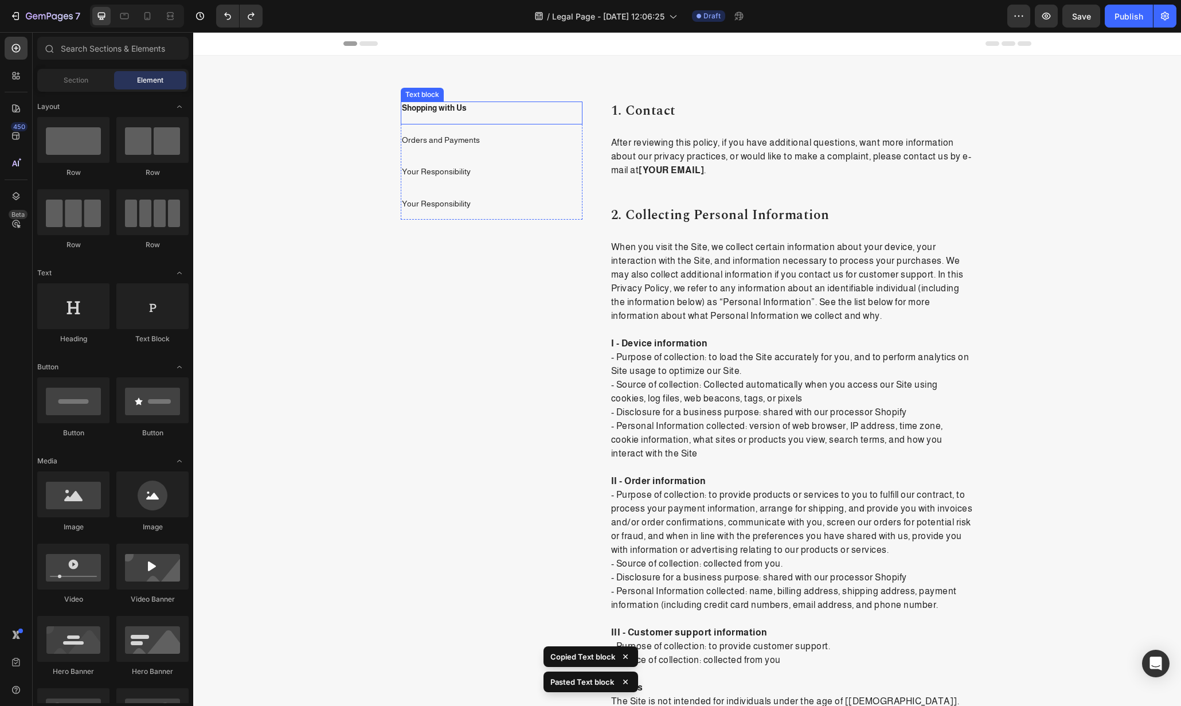
click at [513, 111] on p "Shopping with Us" at bounding box center [492, 108] width 180 height 11
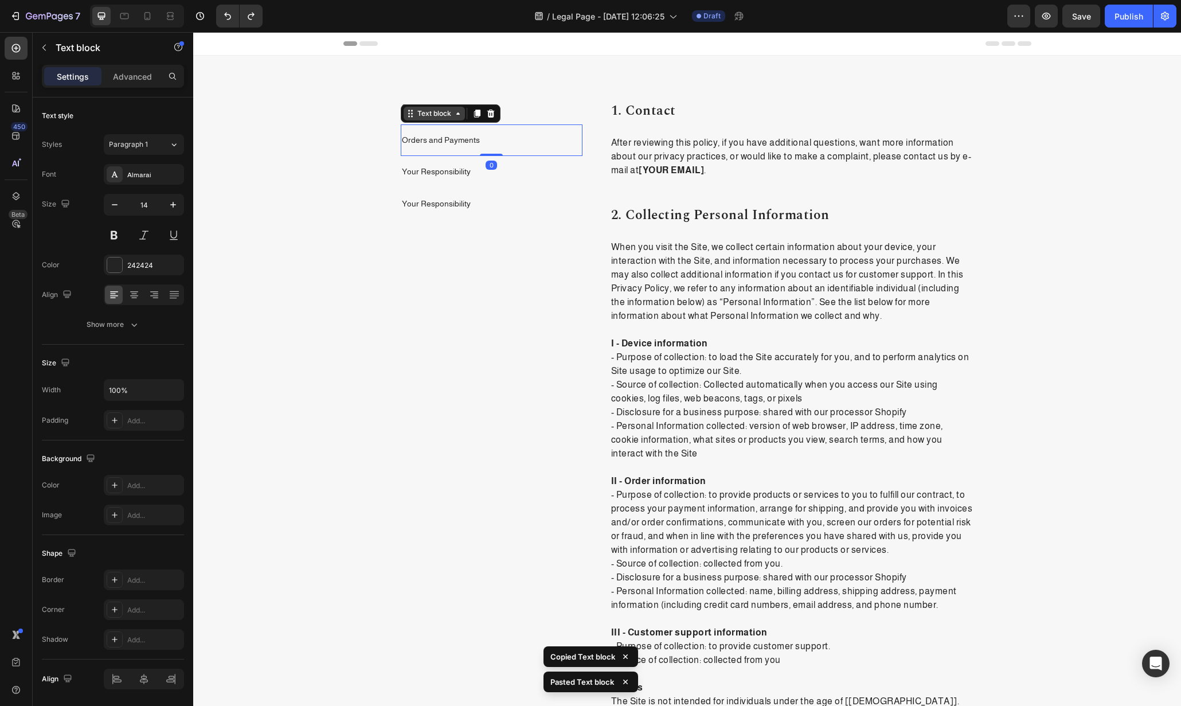
click at [423, 111] on div "Text block" at bounding box center [451, 113] width 100 height 18
click at [423, 111] on div "Text block" at bounding box center [434, 113] width 38 height 10
click at [561, 102] on div "Shopping with Us" at bounding box center [492, 109] width 182 height 14
click at [529, 115] on div "Shopping with Us" at bounding box center [492, 109] width 182 height 14
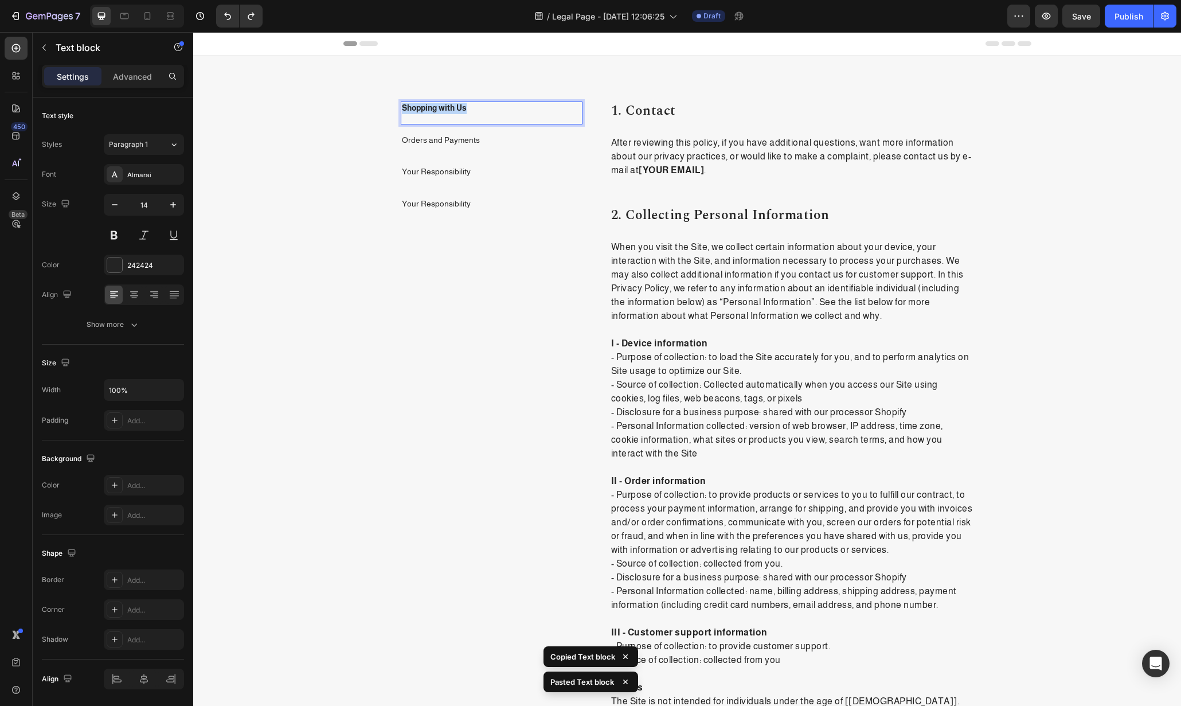
click at [529, 115] on div "Shopping with Us" at bounding box center [492, 109] width 182 height 14
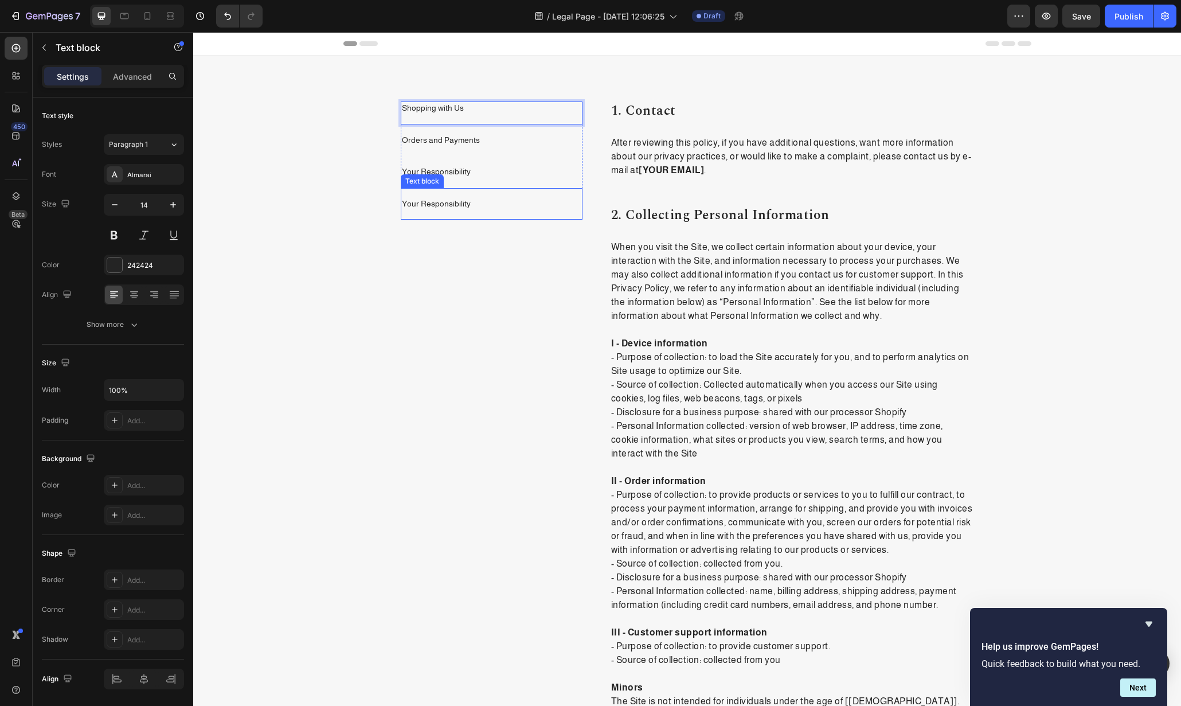
click at [441, 215] on div "Your Responsibility Text block" at bounding box center [492, 204] width 182 height 32
click at [445, 210] on div "Your Responsibility" at bounding box center [492, 204] width 182 height 14
click at [470, 213] on div "Not Allowed Text block 0" at bounding box center [492, 204] width 182 height 32
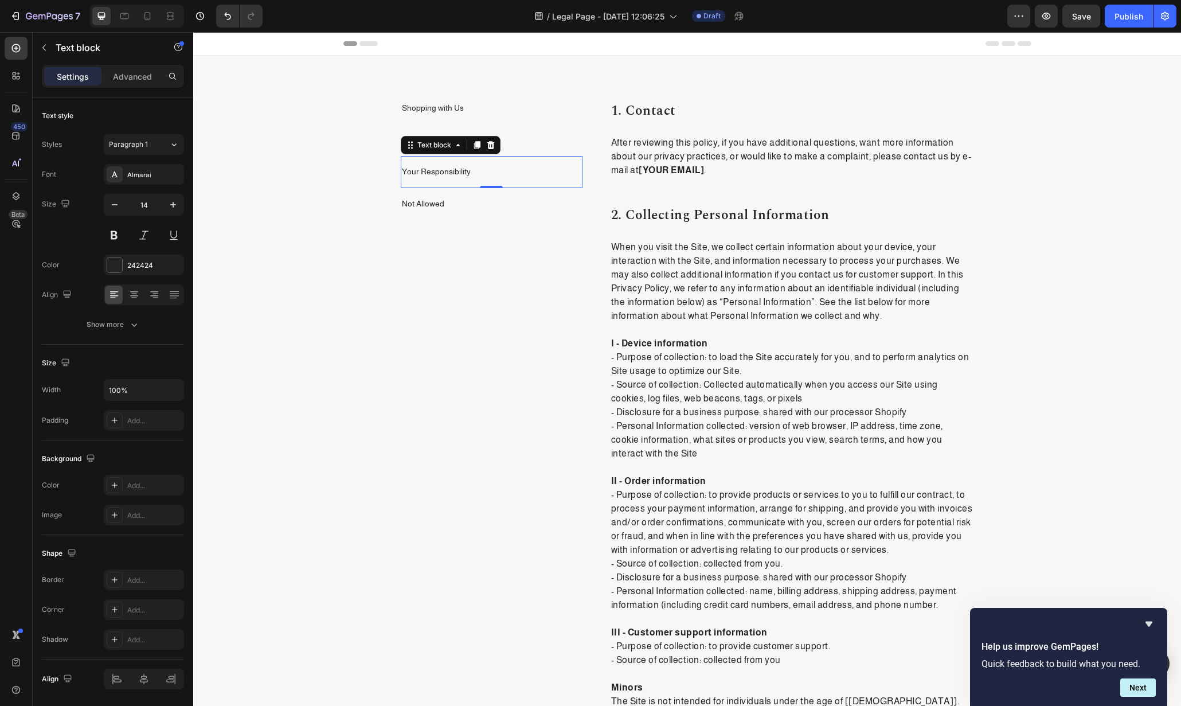
click at [556, 186] on div "Your Responsibility Text block 0" at bounding box center [492, 172] width 182 height 32
click at [548, 198] on p "Not Allowed" at bounding box center [492, 203] width 180 height 11
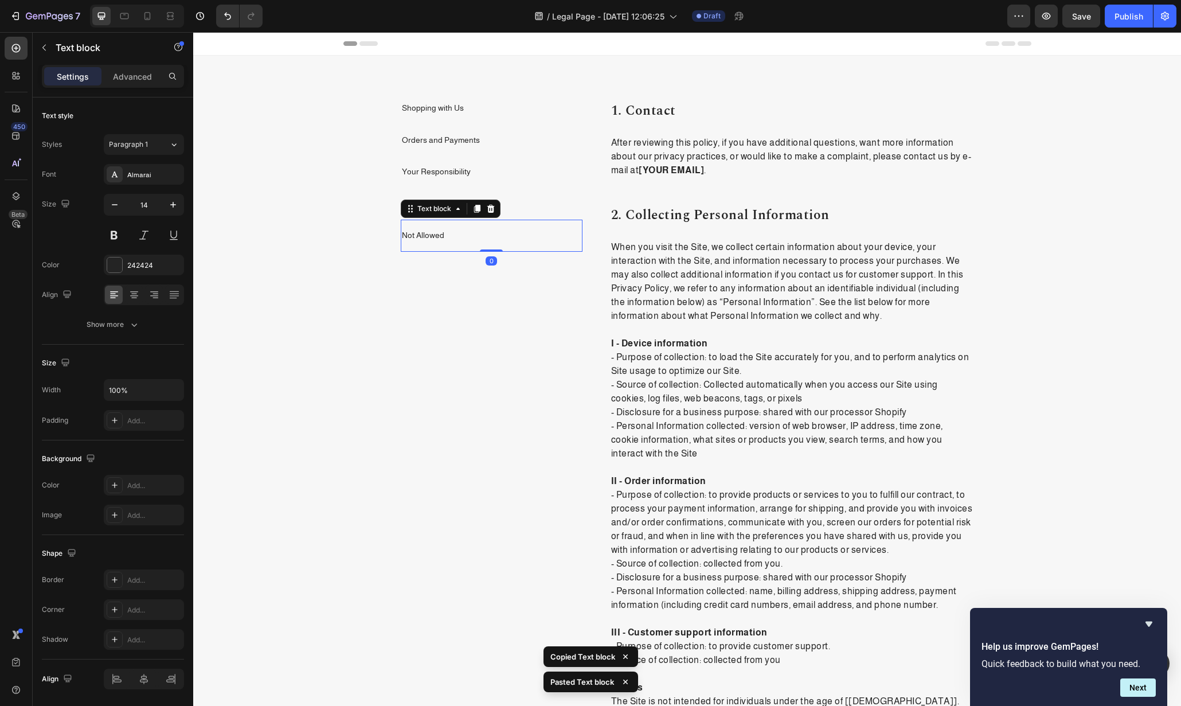
click at [463, 238] on p "Not Allowed" at bounding box center [492, 235] width 180 height 11
click at [432, 142] on p "Orders and Payments" at bounding box center [492, 140] width 180 height 11
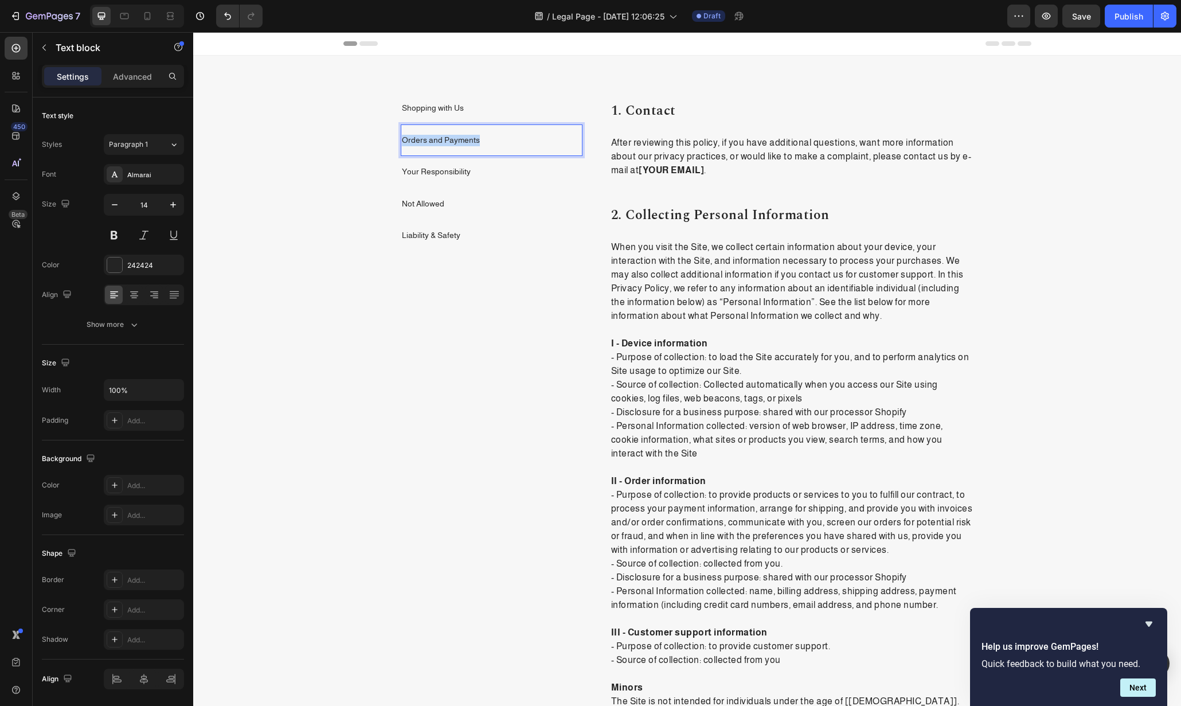
click at [432, 142] on p "Orders and Payments" at bounding box center [492, 140] width 180 height 11
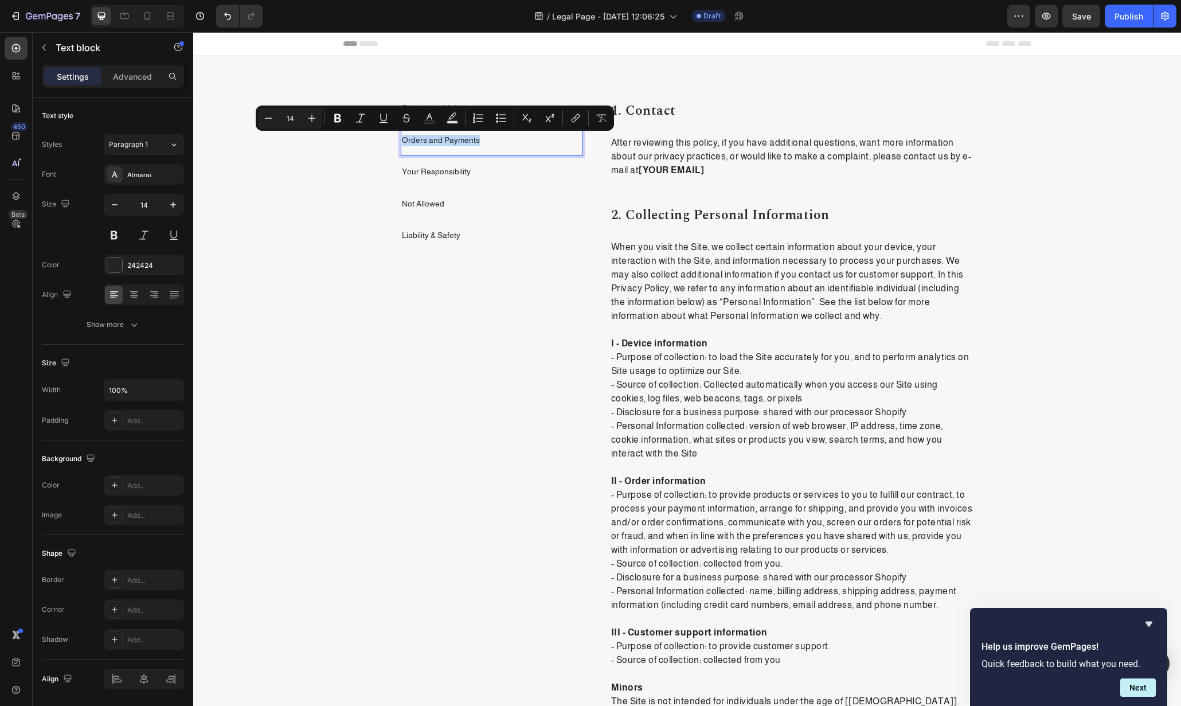
click at [432, 142] on p "Orders and Payments" at bounding box center [492, 140] width 180 height 11
click at [433, 138] on p "Orders and Payments" at bounding box center [492, 140] width 180 height 11
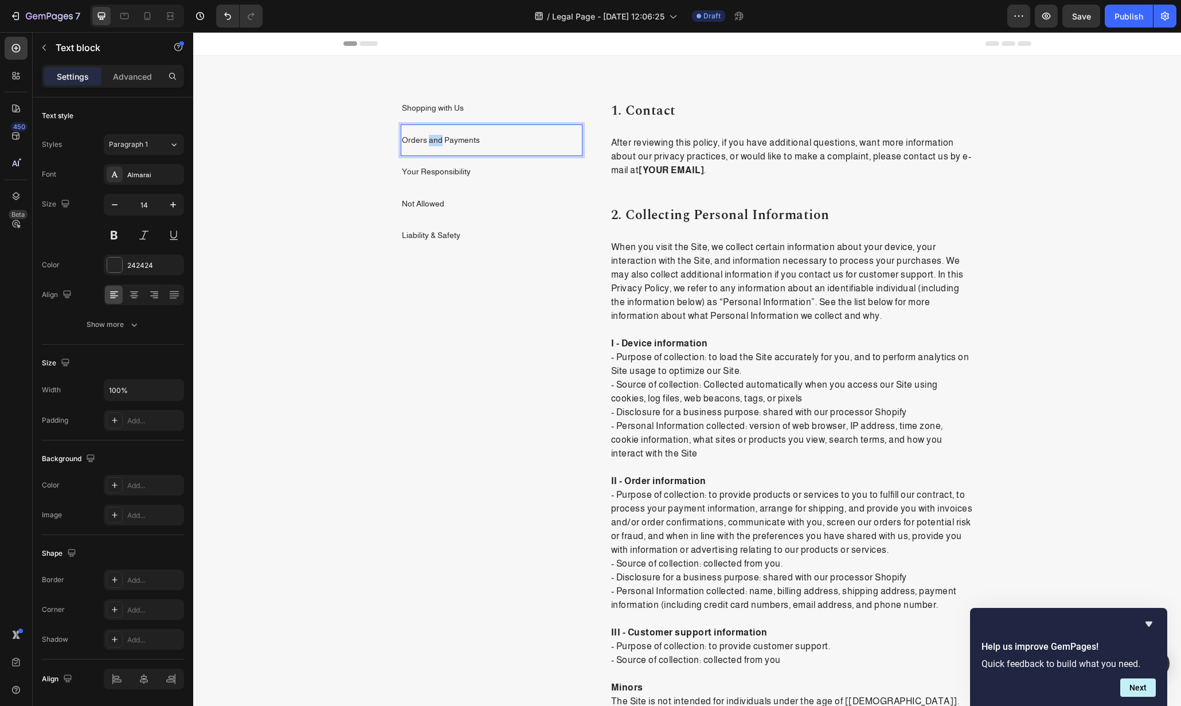
click at [433, 138] on p "Orders and Payments" at bounding box center [492, 140] width 180 height 11
click at [477, 237] on p "Liability & Safety" at bounding box center [492, 235] width 180 height 11
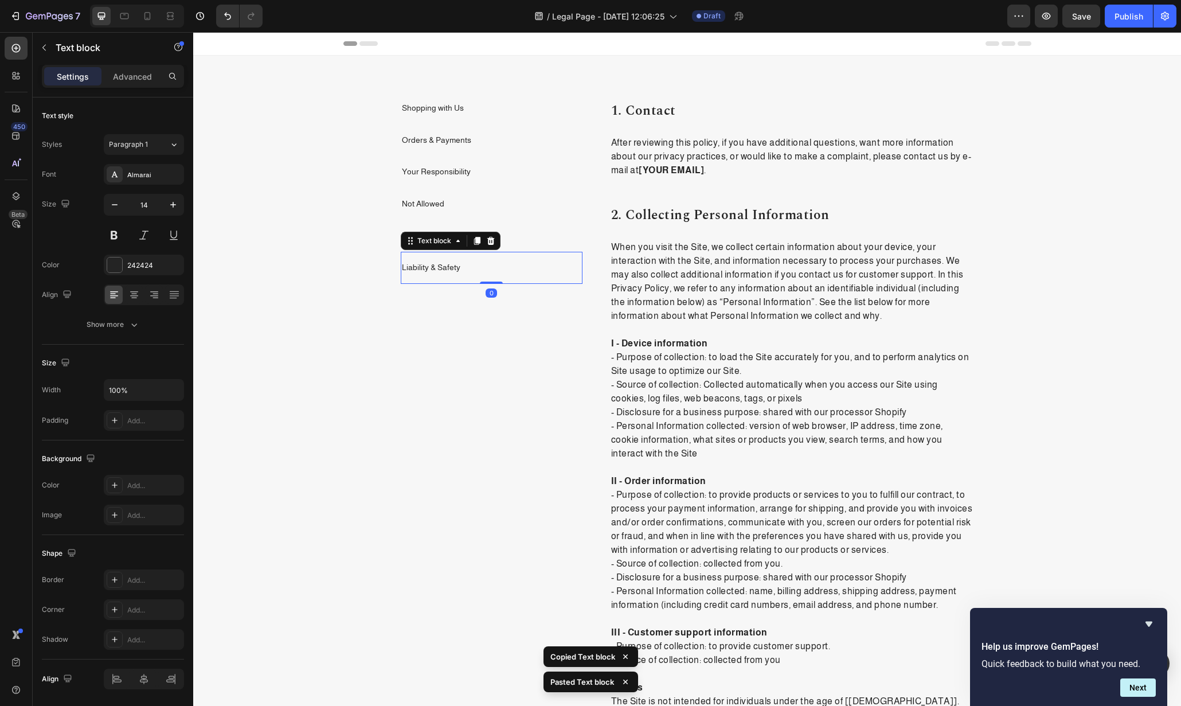
click at [426, 268] on p "Liability & Safety" at bounding box center [492, 267] width 180 height 11
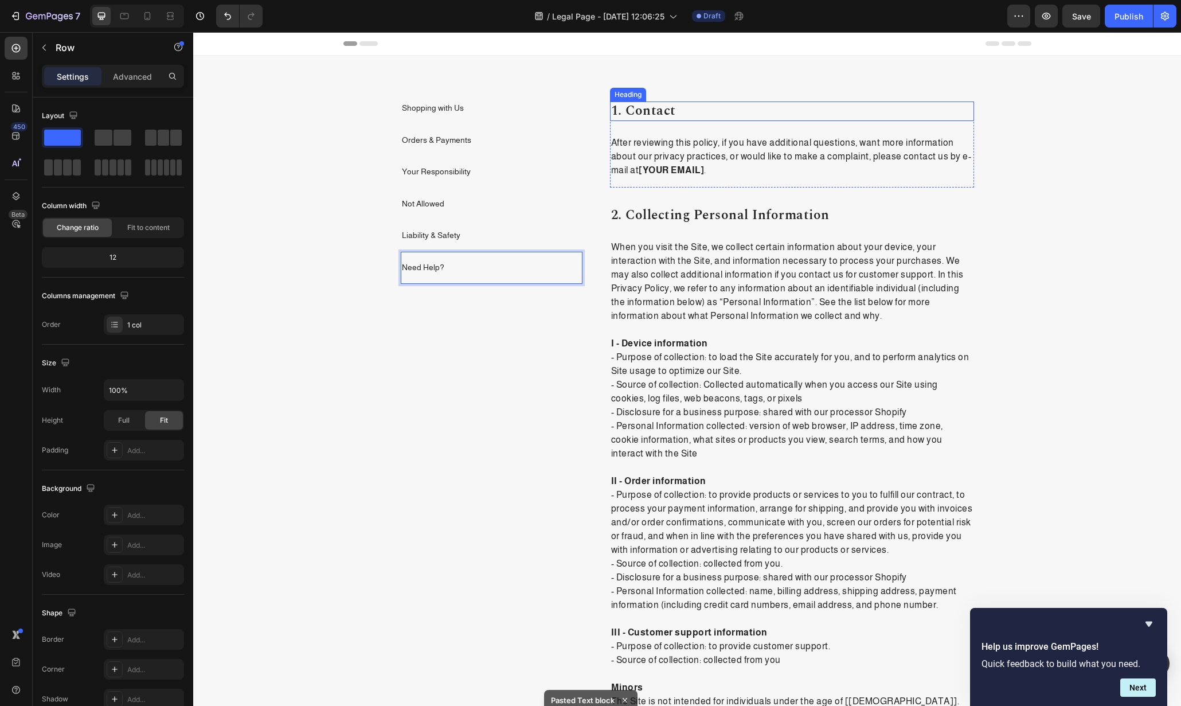
click at [692, 131] on div "1. contact Heading After reviewing this policy, if you have additional question…" at bounding box center [792, 145] width 364 height 86
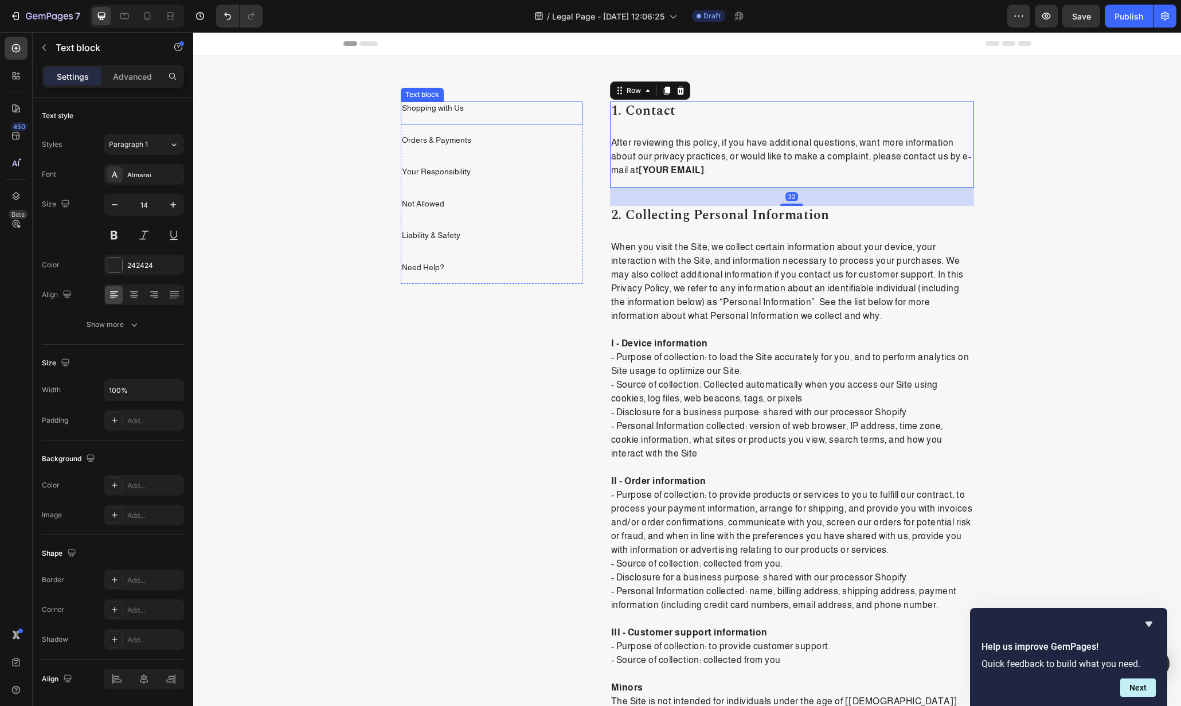
click at [462, 109] on p "Shopping with Us" at bounding box center [492, 108] width 180 height 11
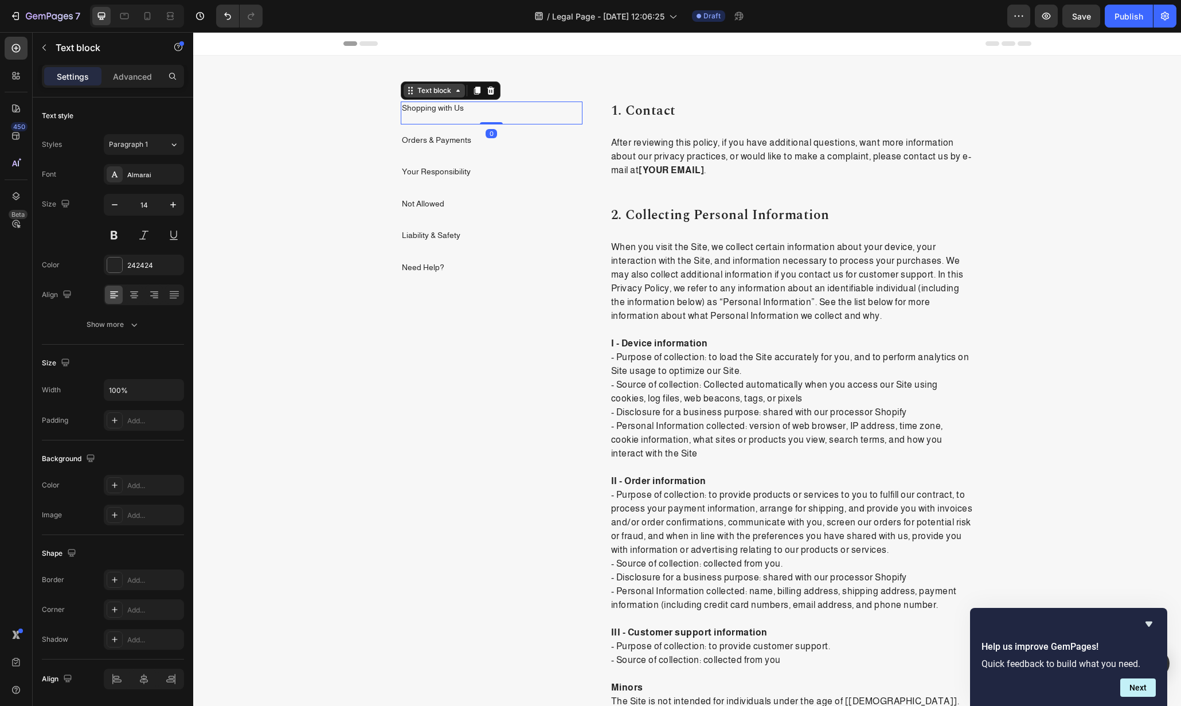
click at [458, 91] on icon at bounding box center [458, 90] width 9 height 9
click at [454, 93] on icon at bounding box center [458, 90] width 9 height 9
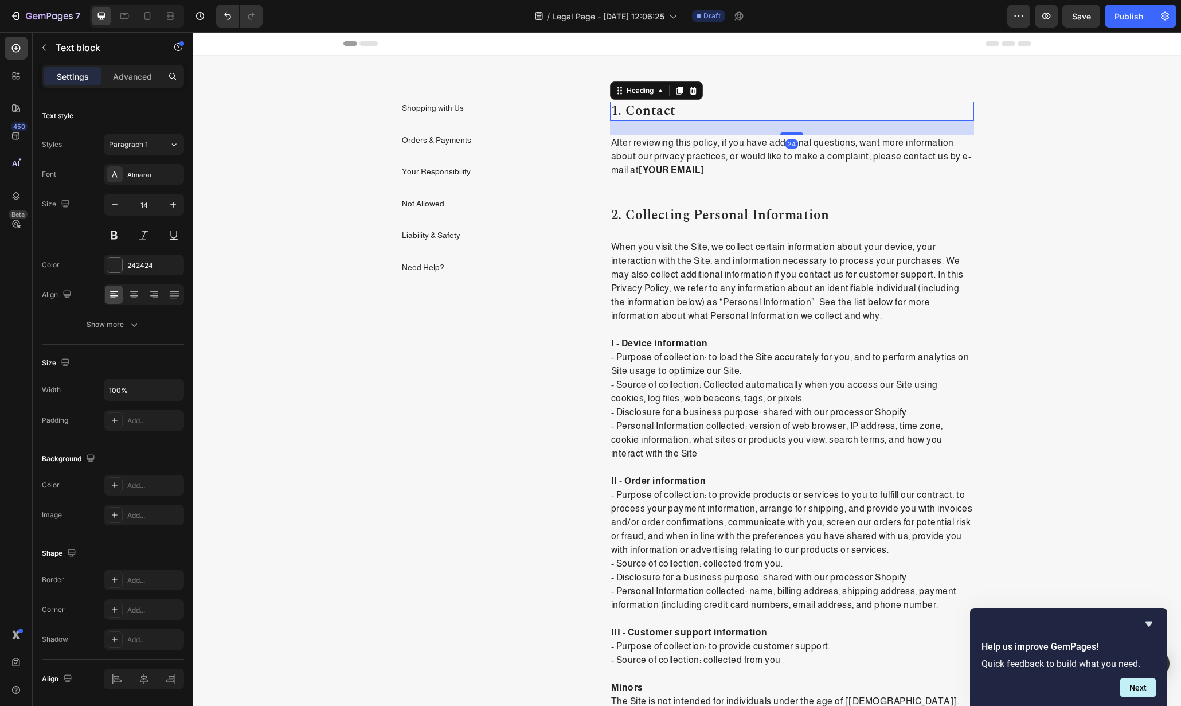
click at [691, 119] on p "1. contact" at bounding box center [792, 111] width 362 height 17
click at [510, 115] on div "Shopping with Us Text block" at bounding box center [492, 113] width 182 height 23
click at [752, 118] on p "1. contact" at bounding box center [792, 111] width 362 height 17
click at [625, 109] on p "1. contact" at bounding box center [792, 111] width 362 height 17
click at [688, 162] on p "After reviewing this policy, if you have additional questions, want more inform…" at bounding box center [792, 156] width 362 height 41
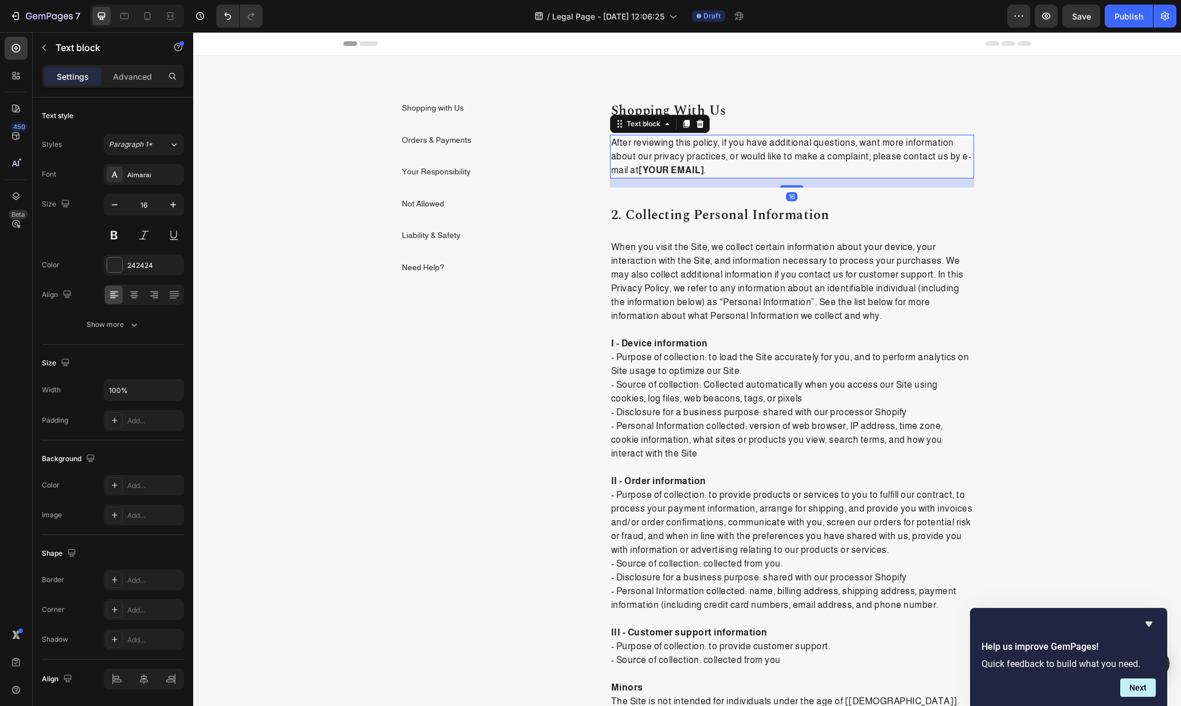
click at [706, 155] on p "After reviewing this policy, if you have additional questions, want more inform…" at bounding box center [792, 156] width 362 height 41
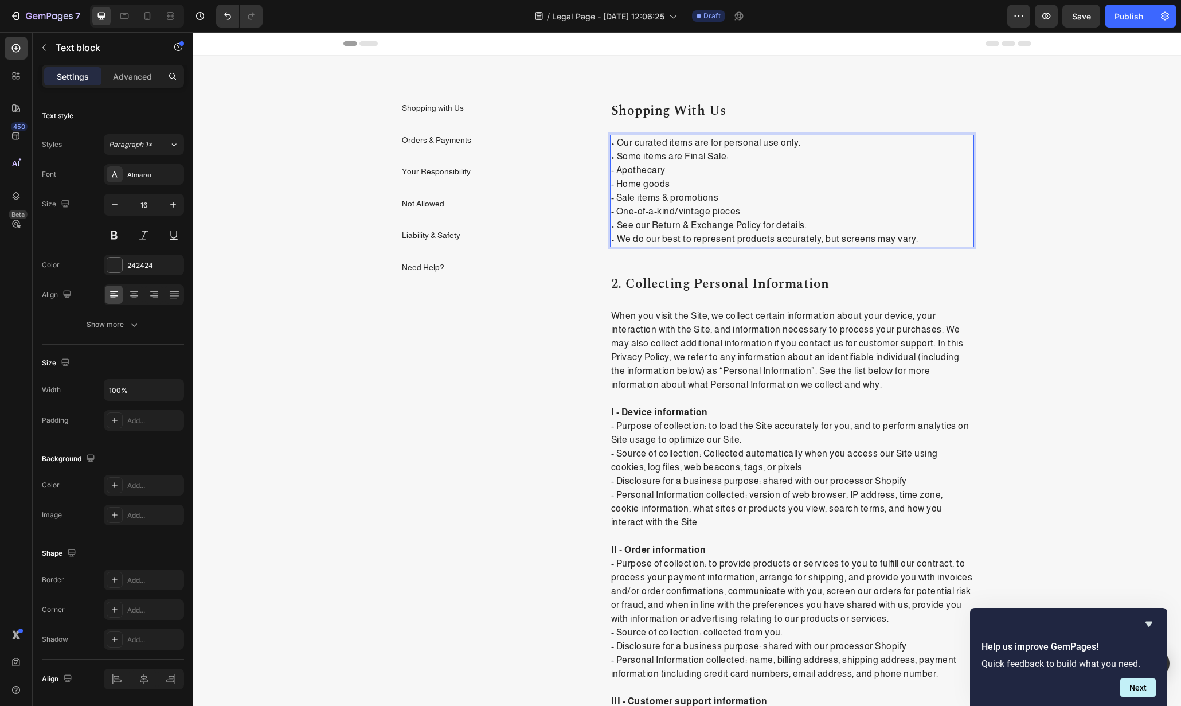
click at [613, 142] on p "• Our curated items are for personal use only. • Some items are Final Sale: - A…" at bounding box center [792, 191] width 362 height 110
click at [613, 158] on p "Our curated items are for personal use only. • Some items are Final Sale: - Apo…" at bounding box center [792, 191] width 362 height 110
click at [680, 170] on p "Our curated items are for personal use only. •Some items are Final Sale: - Apot…" at bounding box center [792, 191] width 362 height 110
click at [612, 157] on p "Our curated items are for personal use only. •Some items are Final Sale: - Apot…" at bounding box center [792, 191] width 362 height 110
click at [721, 157] on p "Our curated items are for personal use only. Some items are Final Sale: - Apoth…" at bounding box center [792, 191] width 362 height 110
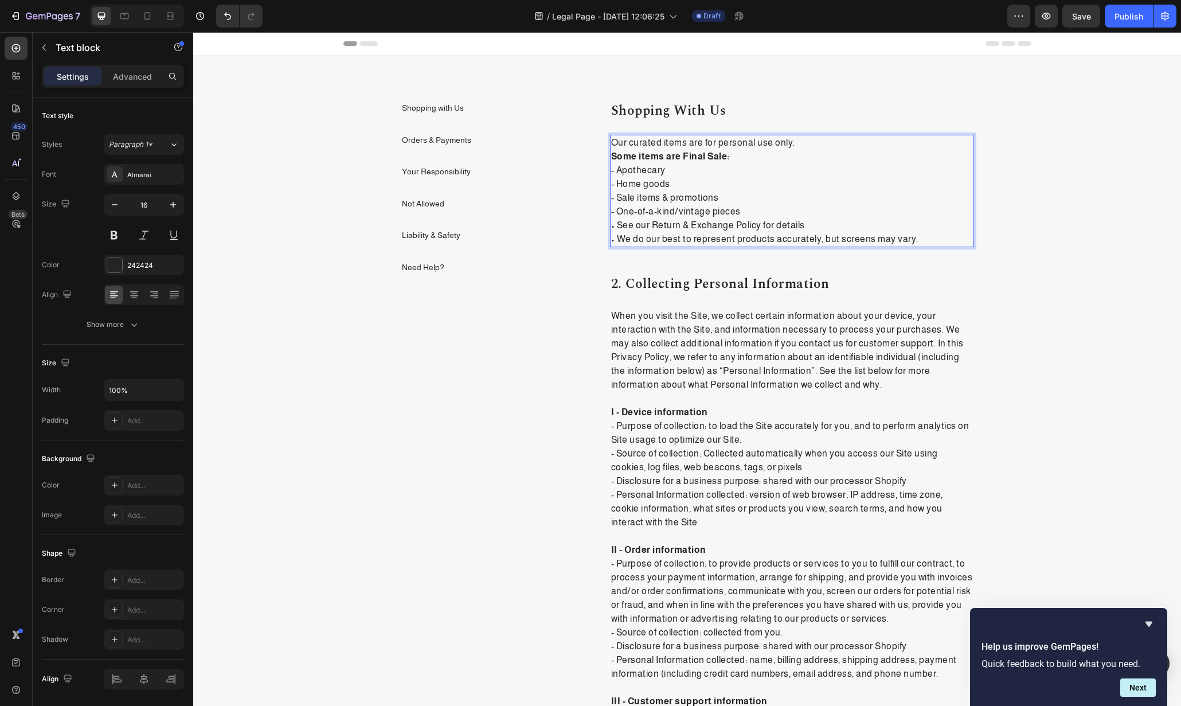
click at [614, 169] on p "Our curated items are for personal use only. Some items are Final Sale: - Apoth…" at bounding box center [792, 191] width 362 height 110
drag, startPoint x: 615, startPoint y: 184, endPoint x: 604, endPoint y: 185, distance: 11.0
drag, startPoint x: 618, startPoint y: 198, endPoint x: 604, endPoint y: 197, distance: 13.8
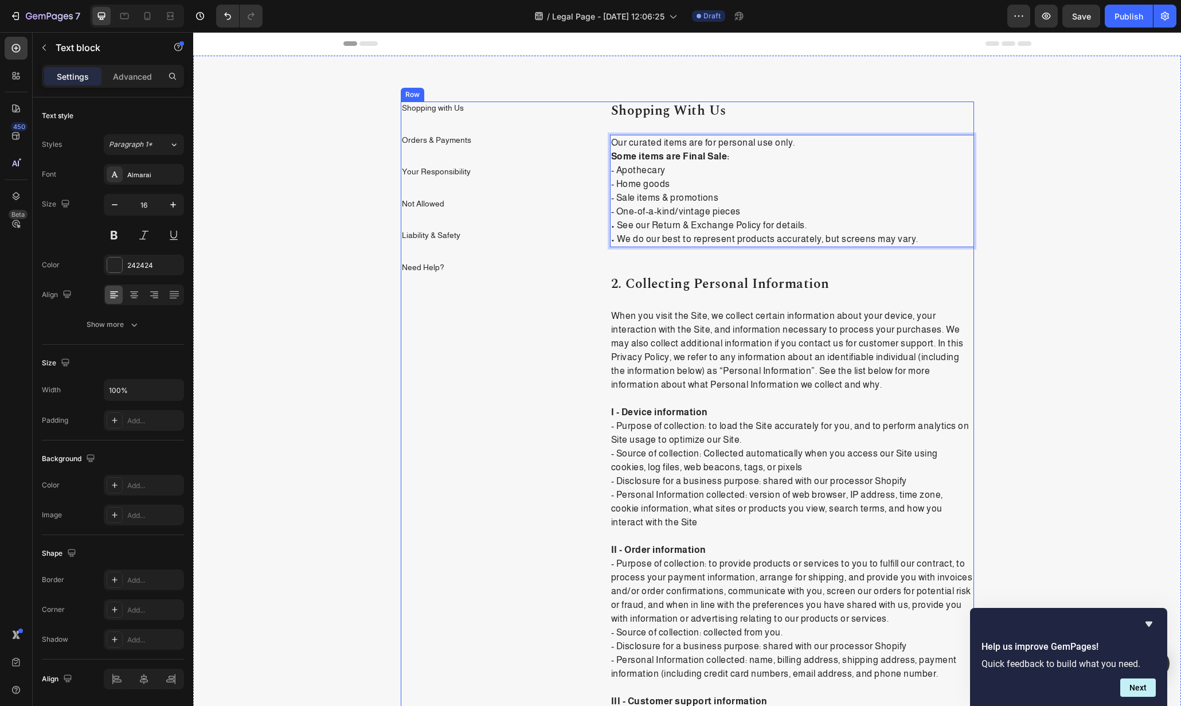
drag, startPoint x: 618, startPoint y: 213, endPoint x: 604, endPoint y: 212, distance: 13.2
click at [615, 212] on p "Our curated items are for personal use only. Some items are Final Sale: - Apoth…" at bounding box center [792, 191] width 362 height 110
click at [613, 226] on p "Our curated items are for personal use only. Some items are Final Sale: - Apoth…" at bounding box center [792, 191] width 362 height 110
click at [612, 240] on p "Our curated items are for personal use only. Some items are Final Sale: - Apoth…" at bounding box center [792, 191] width 362 height 110
drag, startPoint x: 643, startPoint y: 223, endPoint x: 750, endPoint y: 225, distance: 106.1
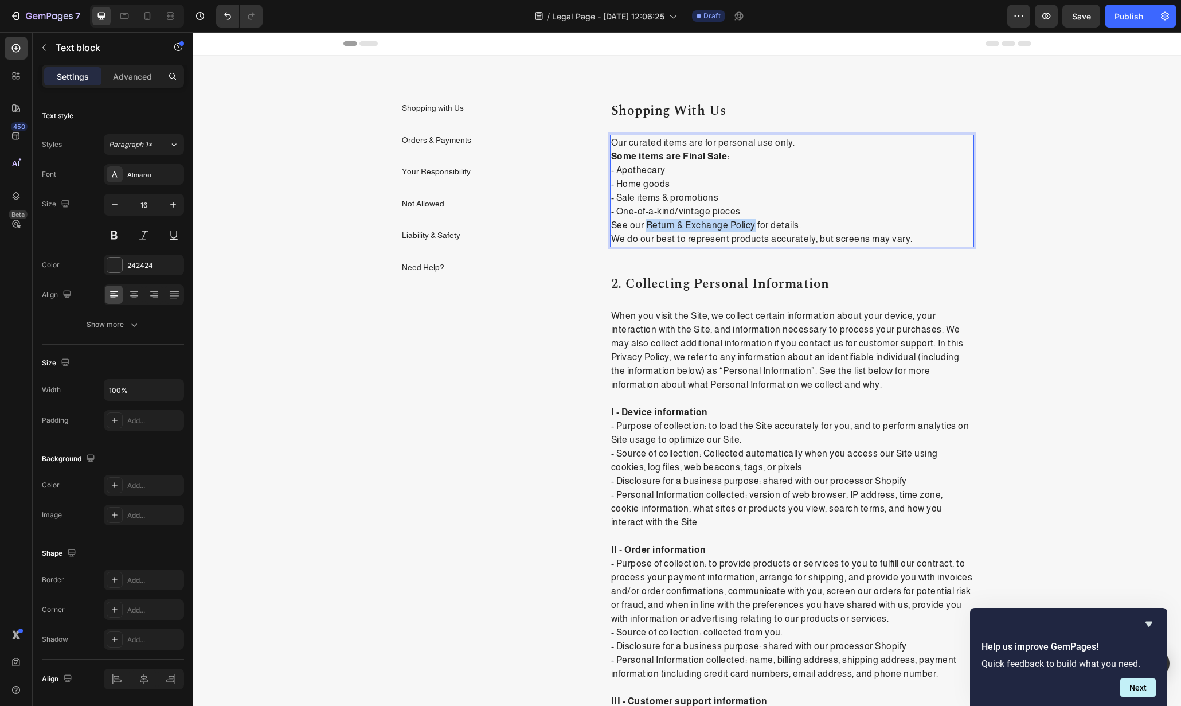
click at [750, 225] on p "Our curated items are for personal use only. Some items are Final Sale: - Apoth…" at bounding box center [792, 191] width 362 height 110
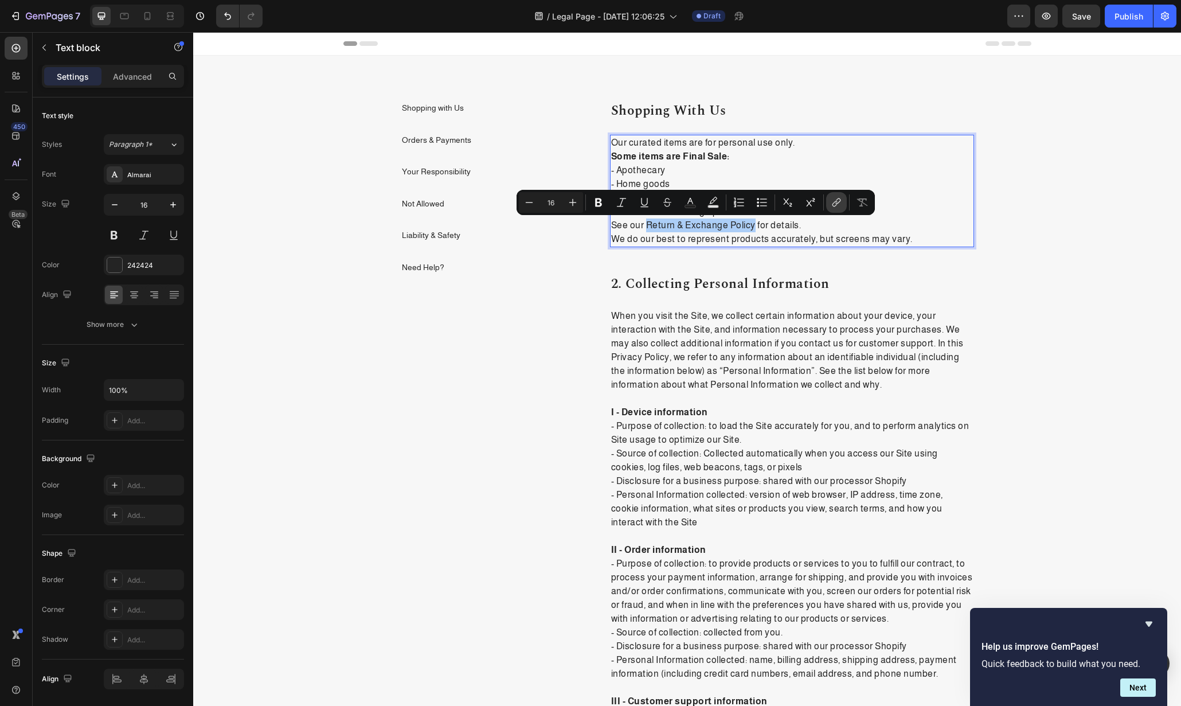
click at [837, 202] on icon "Editor contextual toolbar" at bounding box center [835, 204] width 5 height 6
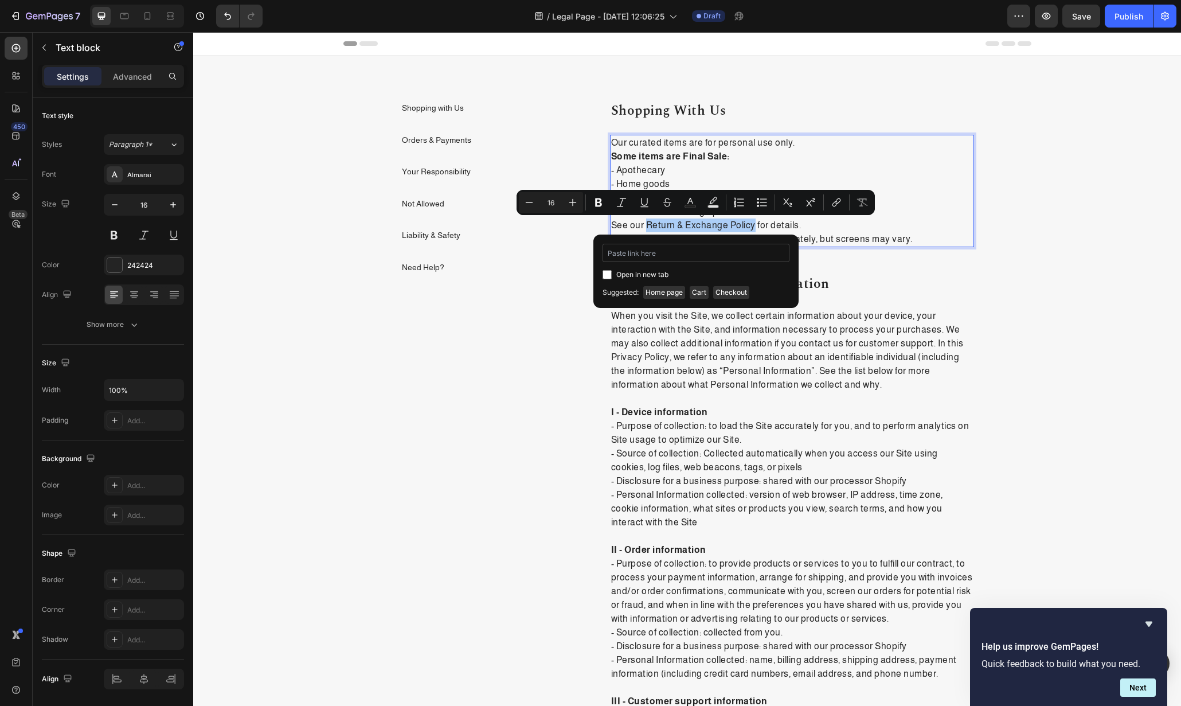
click at [681, 251] on input "Editor contextual toolbar" at bounding box center [696, 253] width 187 height 18
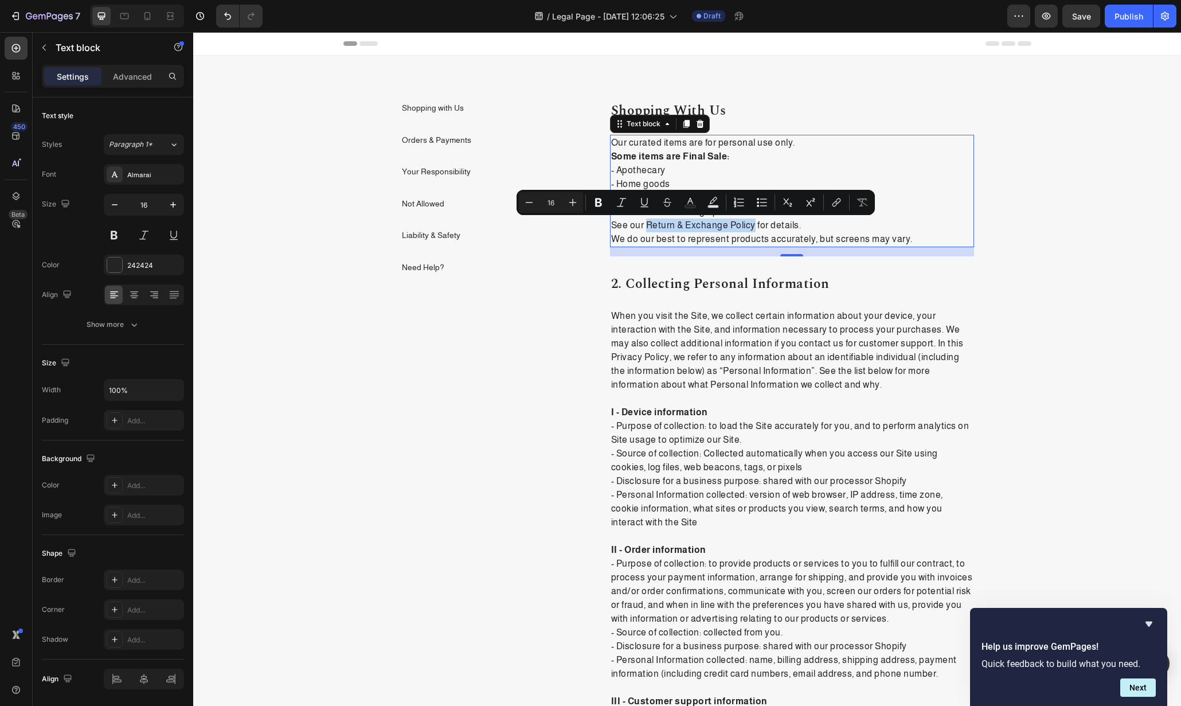
click at [740, 224] on p "Our curated items are for personal use only. Some items are Final Sale: - Apoth…" at bounding box center [792, 191] width 362 height 110
drag, startPoint x: 748, startPoint y: 224, endPoint x: 645, endPoint y: 225, distance: 103.8
click at [645, 225] on p "Our curated items are for personal use only. Some items are Final Sale: - Apoth…" at bounding box center [792, 191] width 362 height 110
click at [837, 198] on icon "Editor contextual toolbar" at bounding box center [838, 201] width 5 height 6
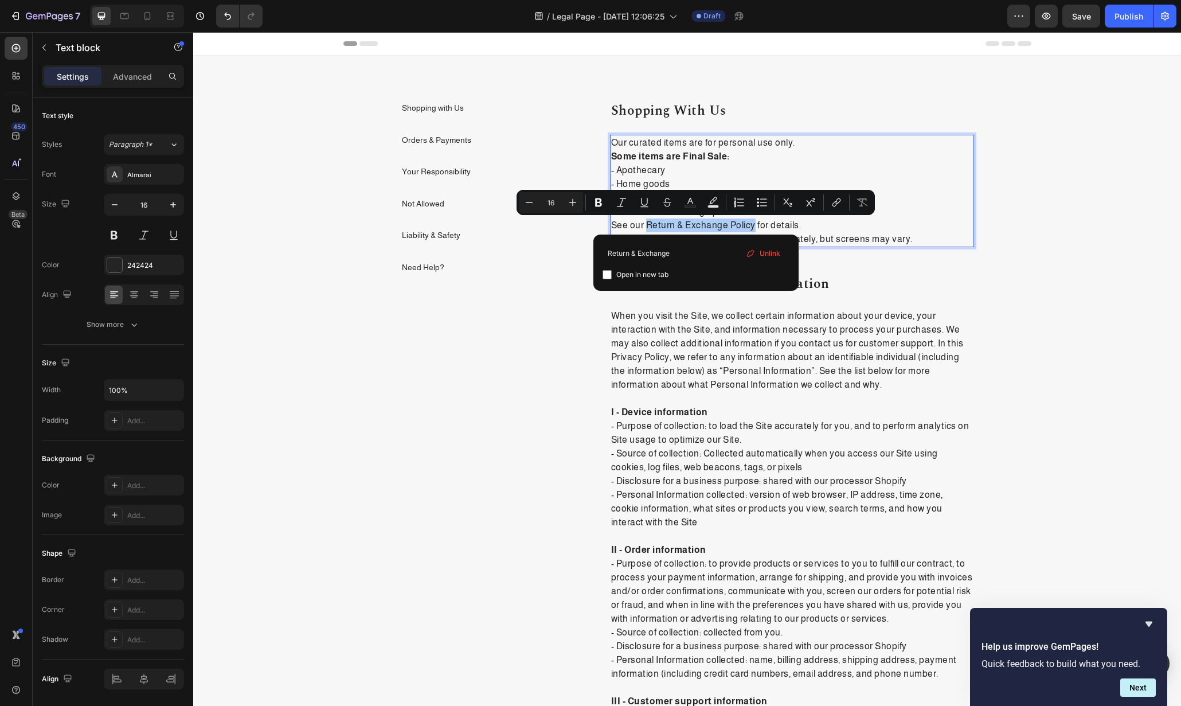
type input "Return & Exchange"
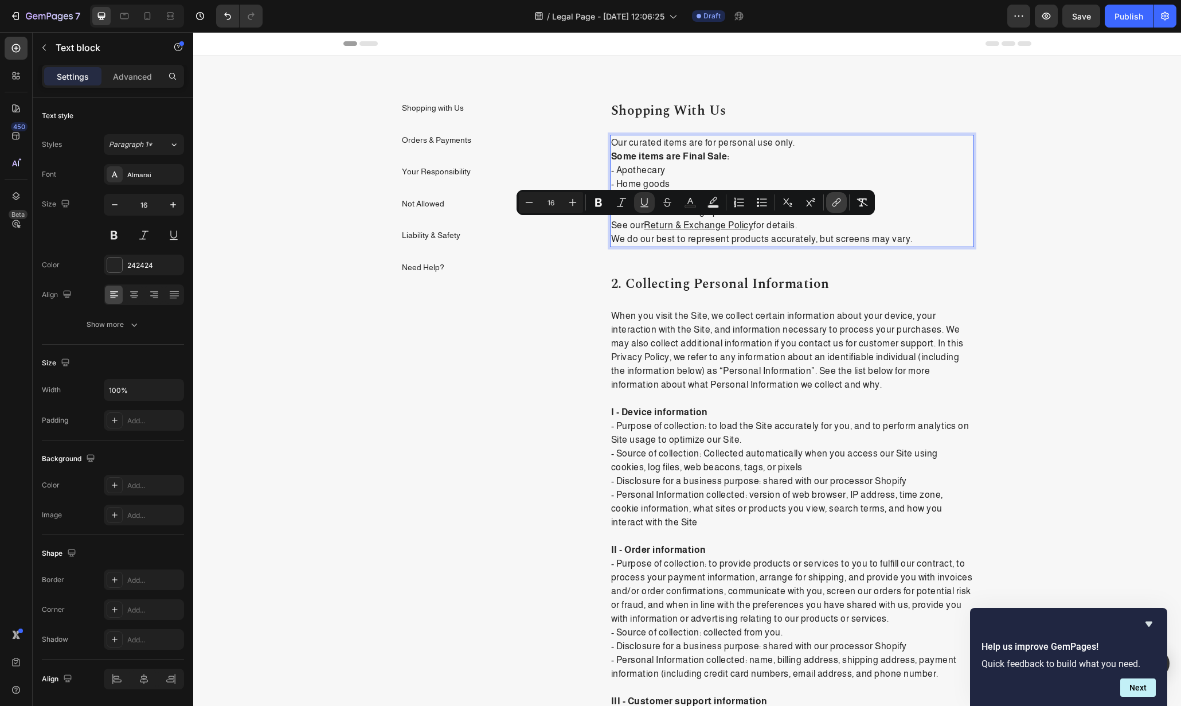
click at [838, 200] on icon "Editor contextual toolbar" at bounding box center [836, 202] width 11 height 11
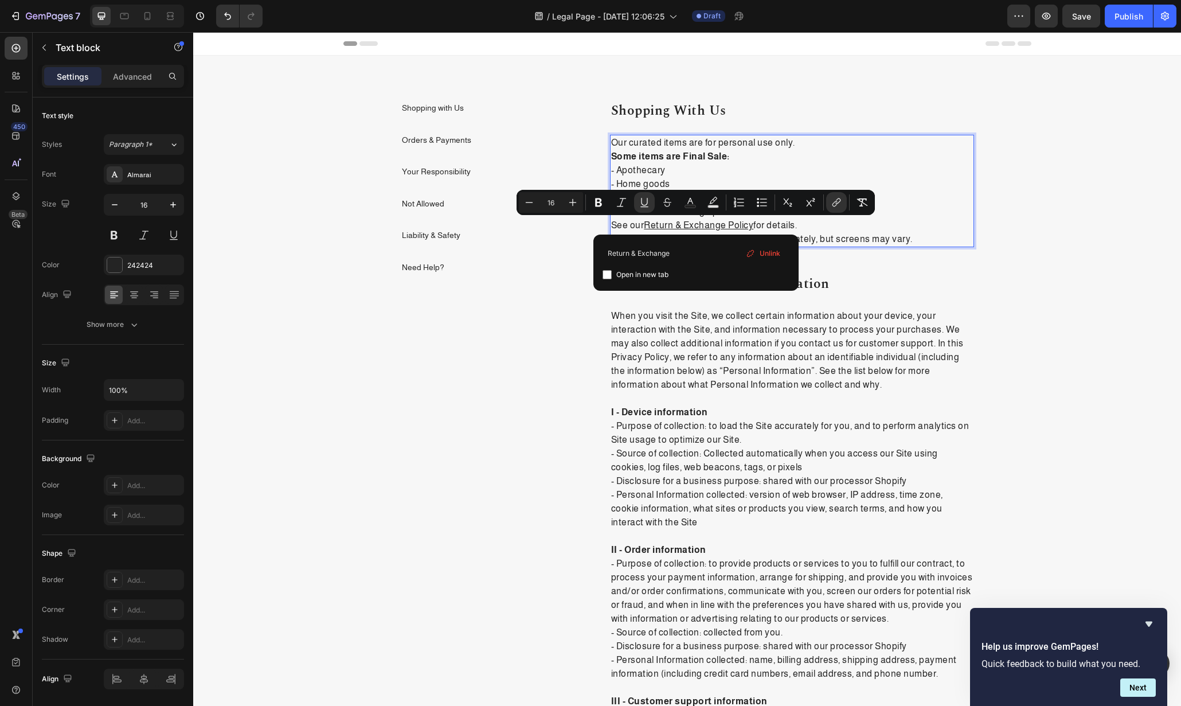
type input "https://www.inyuncollective.com/pages/return-exchange"
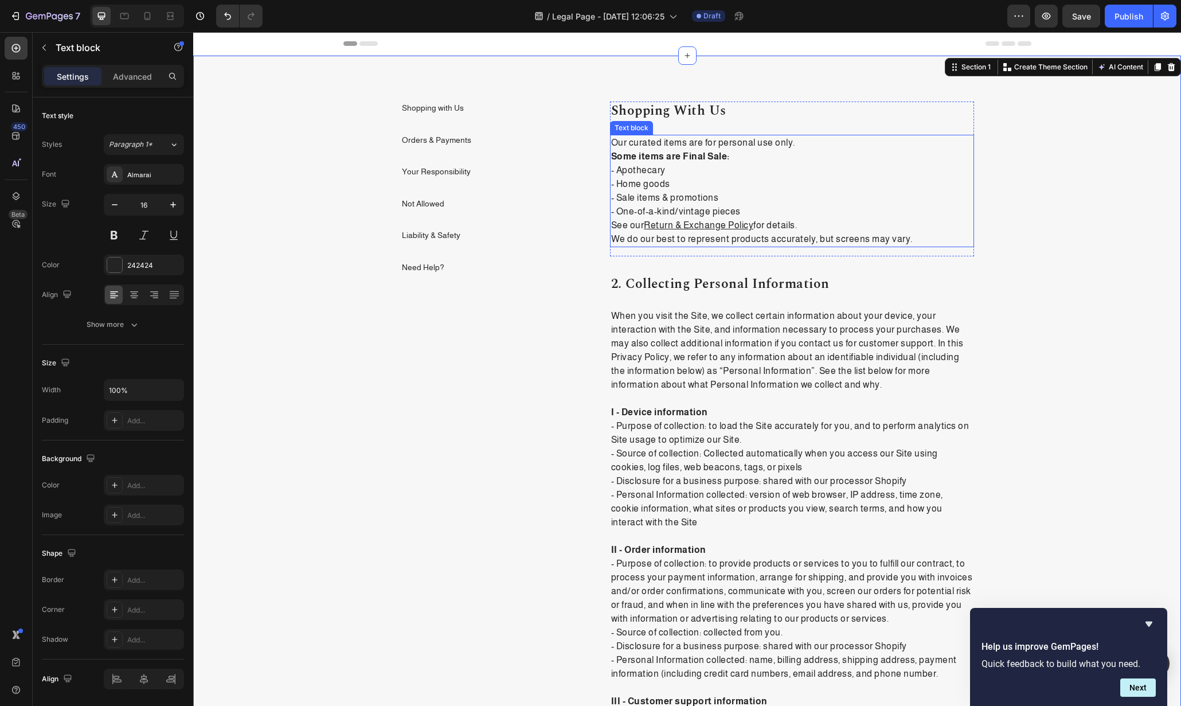
click at [831, 241] on p "Our curated items are for personal use only. Some items are Final Sale: - Apoth…" at bounding box center [792, 191] width 362 height 110
click at [776, 223] on p "Our curated items are for personal use only. Some items are Final Sale: - Apoth…" at bounding box center [792, 191] width 362 height 110
click at [795, 223] on p "Our curated items are for personal use only. Some items are Final Sale: - Apoth…" at bounding box center [792, 191] width 362 height 110
click at [799, 223] on p "Our curated items are for personal use only. Some items are Final Sale: - Apoth…" at bounding box center [792, 191] width 362 height 110
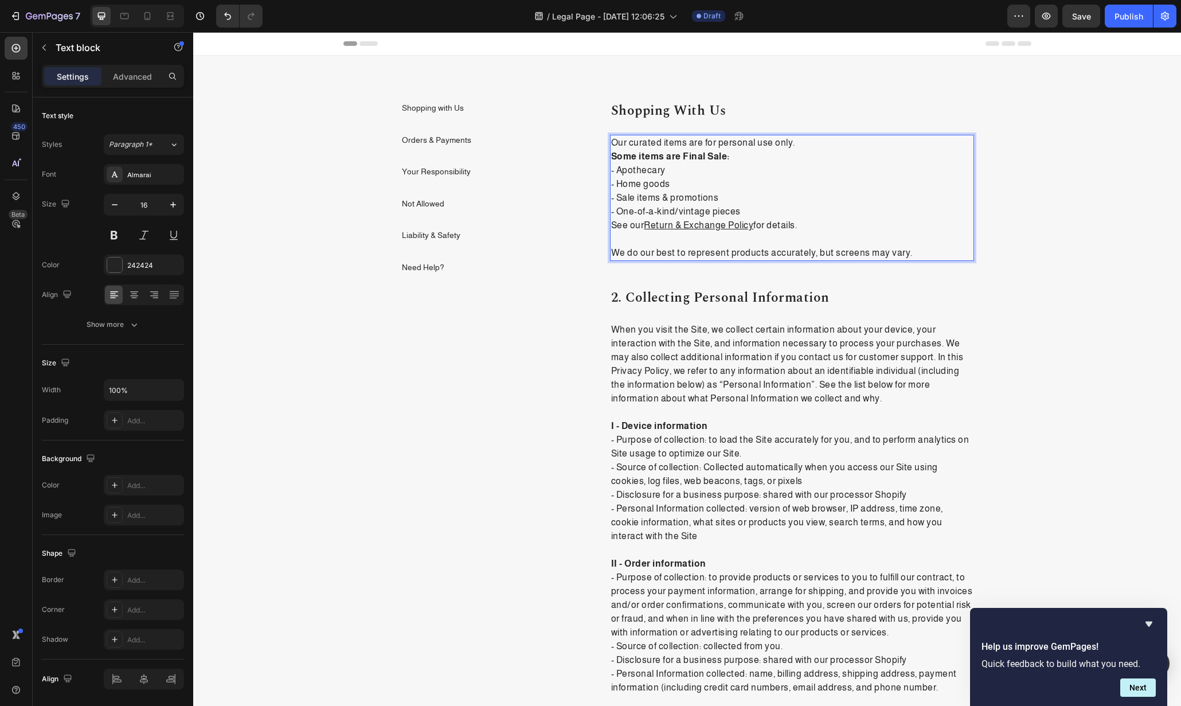
click at [744, 208] on p "Our curated items are for personal use only. Some items are Final Sale: - Apoth…" at bounding box center [792, 184] width 362 height 96
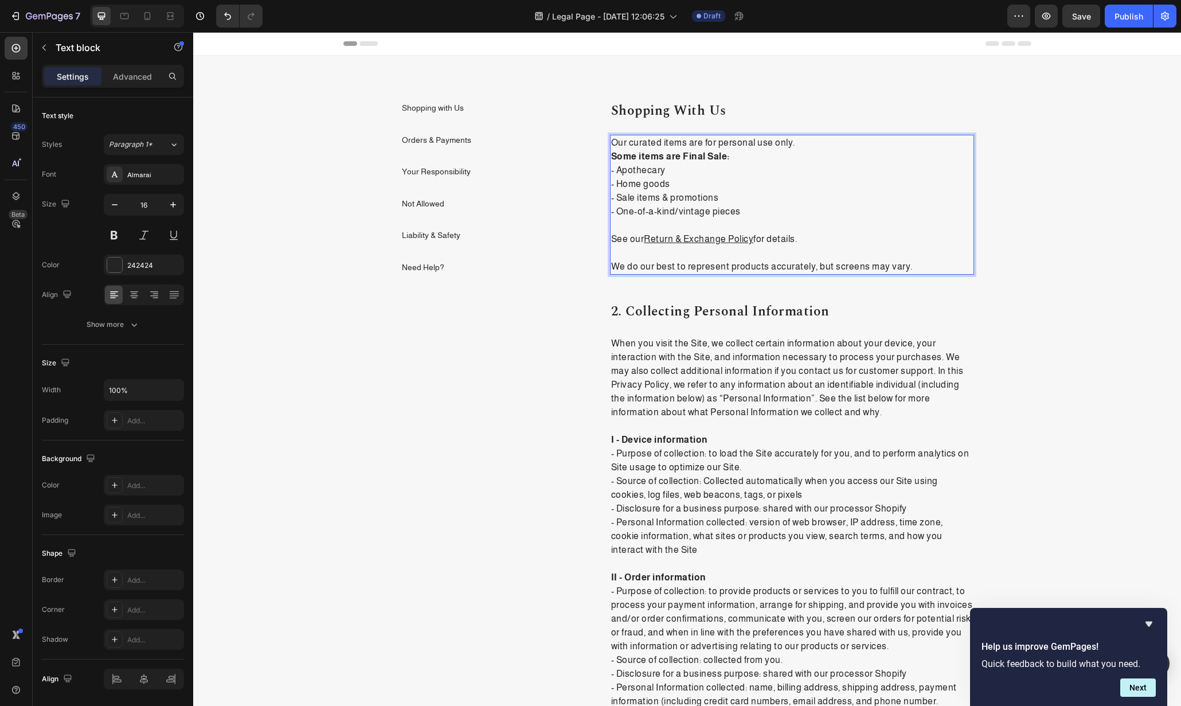
click at [812, 145] on p "Our curated items are for personal use only. Some items are Final Sale: - Apoth…" at bounding box center [792, 177] width 362 height 83
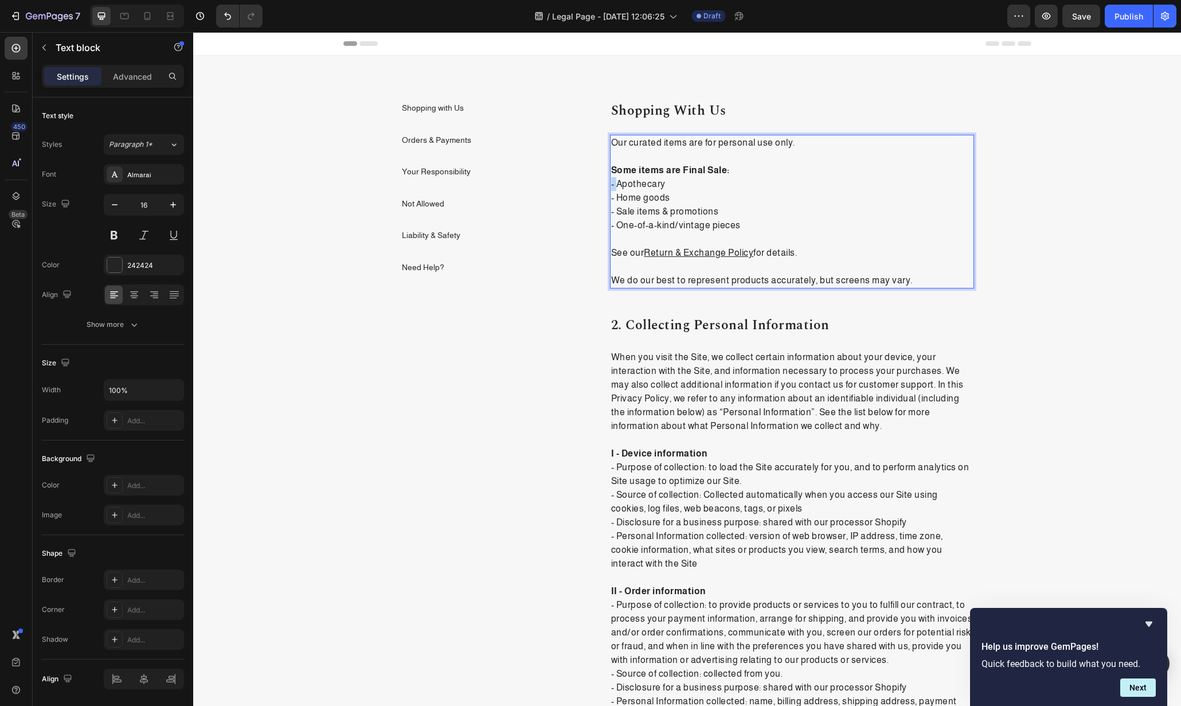
drag, startPoint x: 613, startPoint y: 182, endPoint x: 607, endPoint y: 182, distance: 5.8
click at [611, 182] on p "⁠⁠⁠⁠⁠⁠⁠ Some items are Final Sale: - Apothecary - Home goods - Sale items & pro…" at bounding box center [792, 191] width 362 height 83
click at [614, 182] on p "Some items are Final Sale: - Apothecary - Home goods - Sale items & promotions …" at bounding box center [792, 191] width 362 height 83
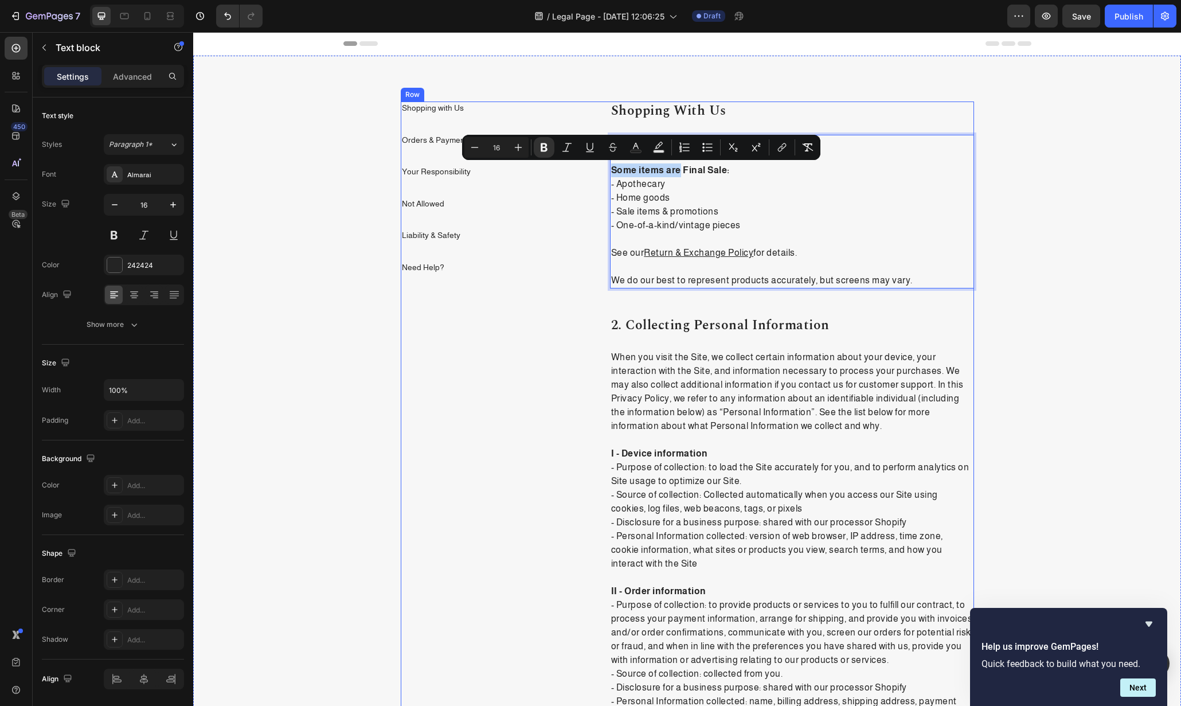
drag, startPoint x: 677, startPoint y: 169, endPoint x: 596, endPoint y: 171, distance: 81.5
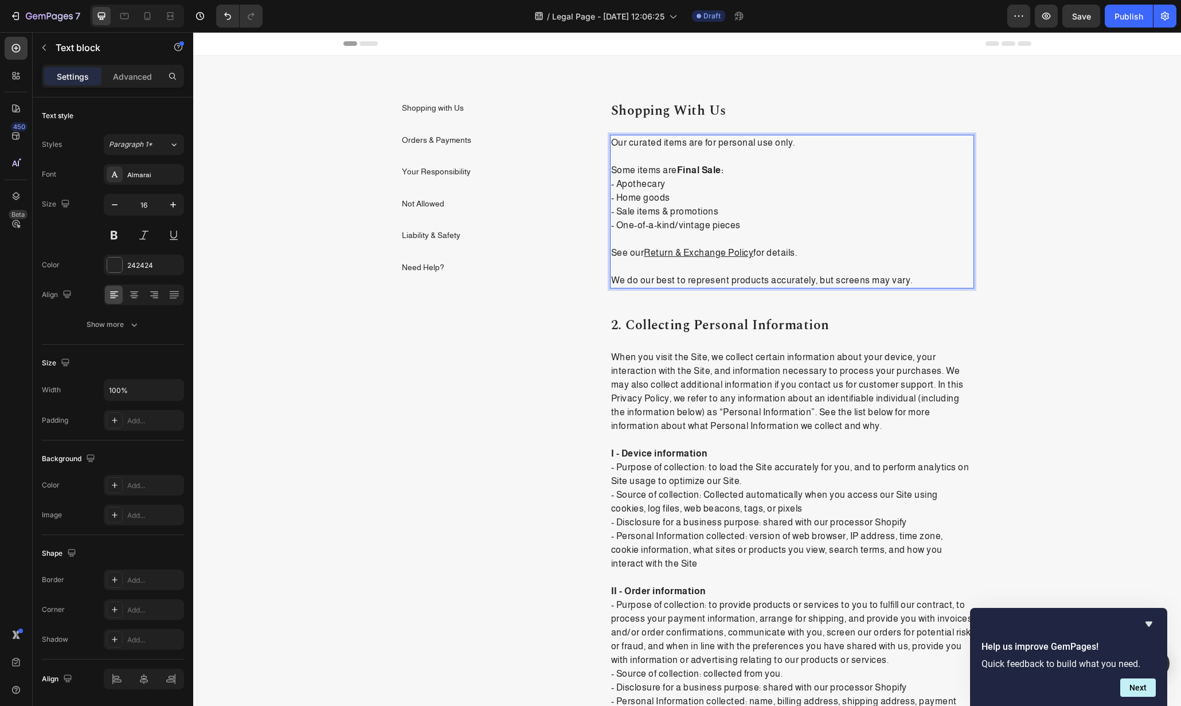
click at [910, 180] on p "Some items are Final Sale: - Apothecary - Home goods - Sale items & promotions …" at bounding box center [792, 191] width 362 height 83
click at [654, 151] on p "Some items are Final Sale: - Apothecary - Home goods - Sale items & promotions …" at bounding box center [792, 191] width 362 height 83
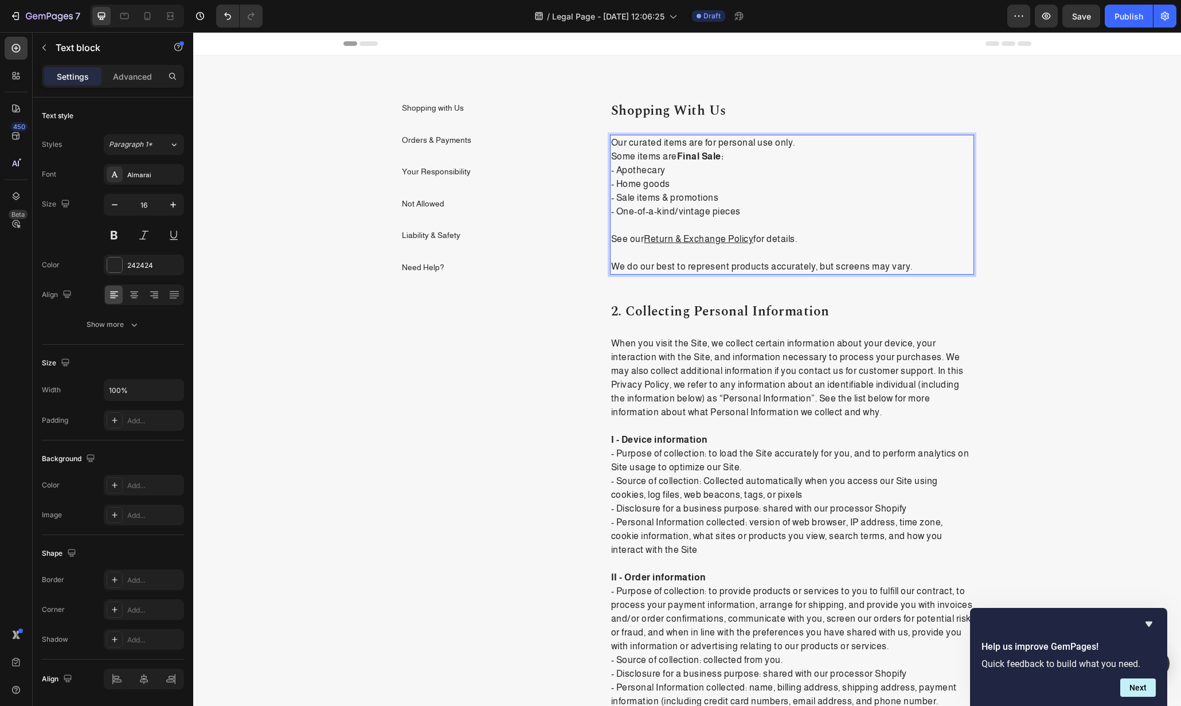
click at [611, 140] on p "Our curated items are for personal use only. Some items are Final Sale: - Apoth…" at bounding box center [792, 177] width 362 height 83
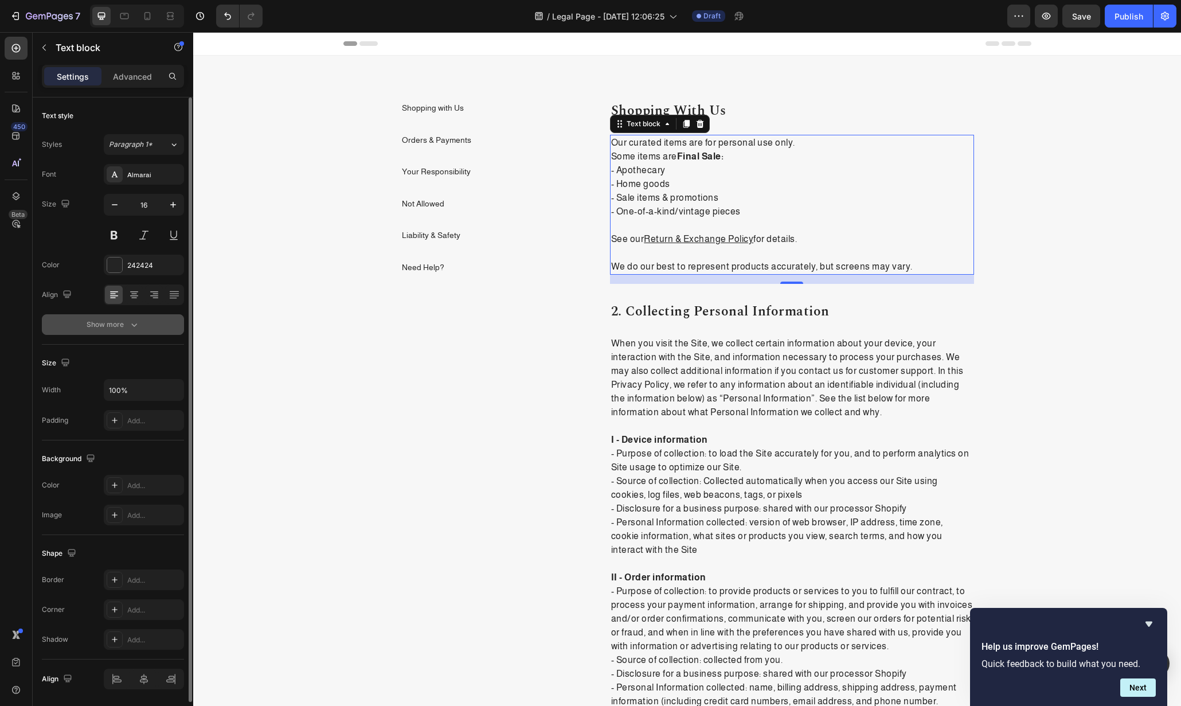
click at [137, 315] on button "Show more" at bounding box center [113, 324] width 142 height 21
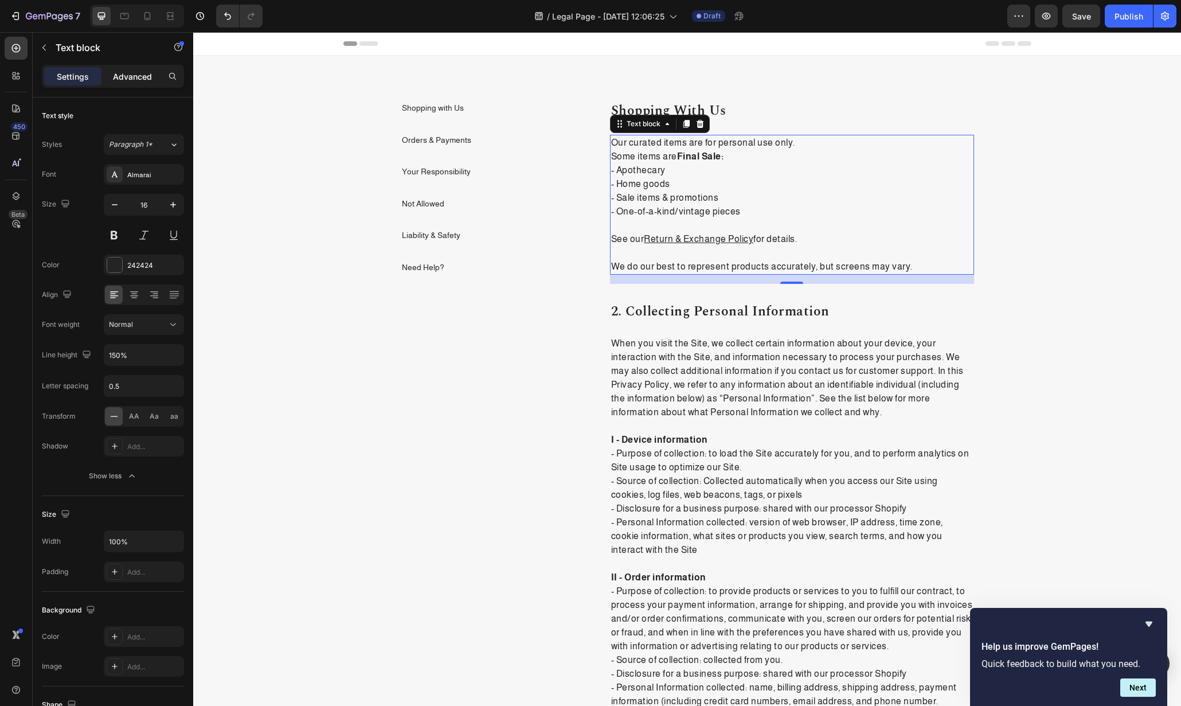
click at [135, 79] on p "Advanced" at bounding box center [132, 77] width 39 height 12
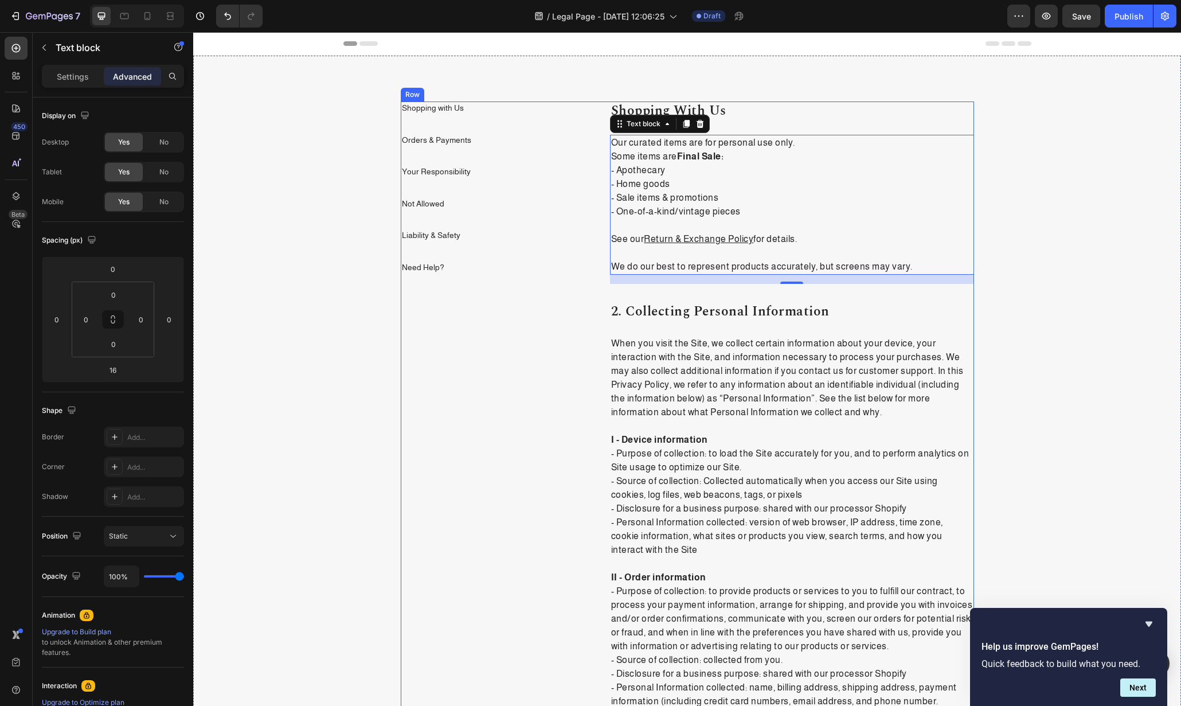
click at [610, 139] on div "Our curated items are for personal use only. Some items are Final Sale: - Apoth…" at bounding box center [792, 205] width 364 height 140
click at [611, 141] on p "Our curated items are for personal use only. Some items are Final Sale: - Apoth…" at bounding box center [792, 177] width 362 height 83
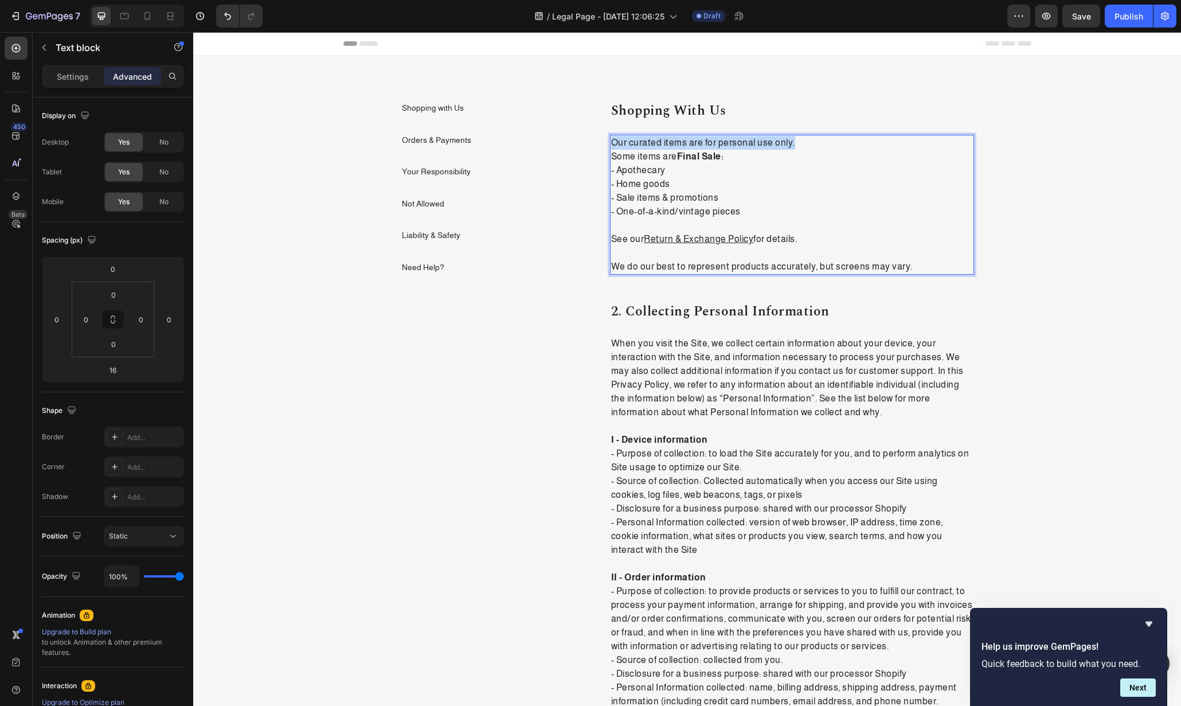
click at [821, 147] on p "Our curated items are for personal use only. Some items are Final Sale: - Apoth…" at bounding box center [792, 177] width 362 height 83
click at [611, 143] on p "Our curated items are for personal use only. Some items are Final Sale: - Apoth…" at bounding box center [792, 177] width 362 height 83
drag, startPoint x: 717, startPoint y: 202, endPoint x: 606, endPoint y: 168, distance: 117.0
click at [610, 168] on div "Our curated items are for personal use only. Some items are Final Sale: - Apoth…" at bounding box center [792, 205] width 364 height 140
click at [688, 159] on strong "Final Sale:" at bounding box center [700, 156] width 47 height 10
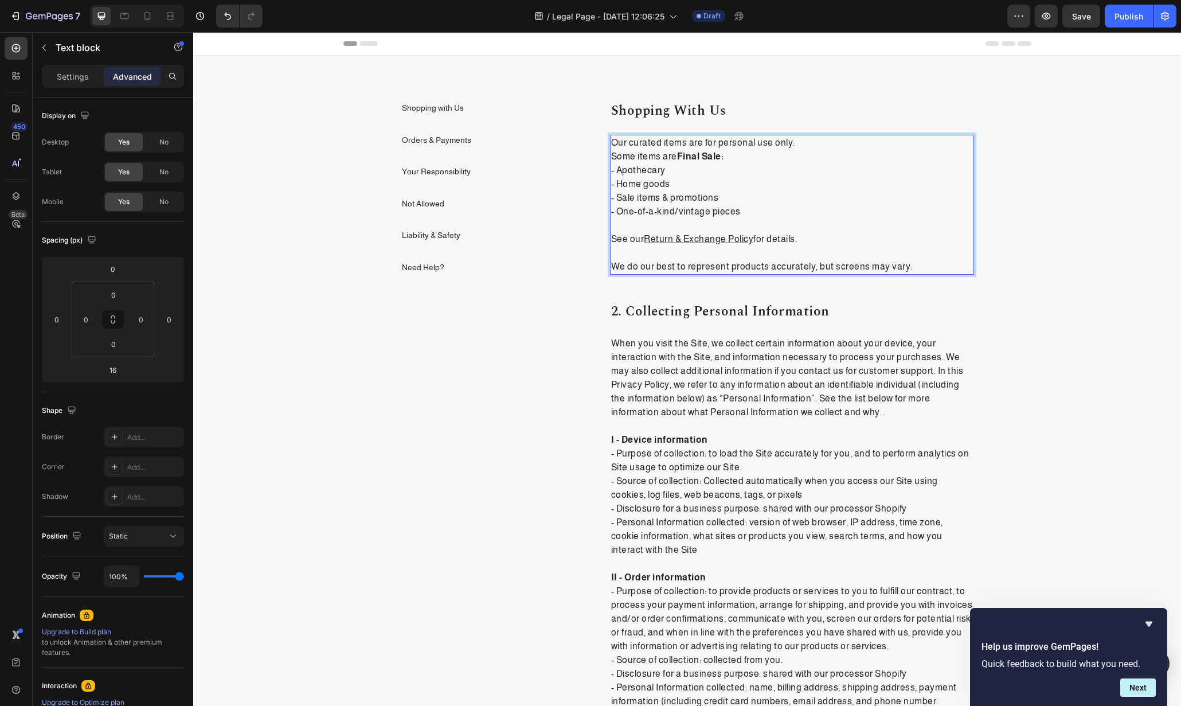
click at [611, 143] on p "Our curated items are for personal use only. Some items are Final Sale: - Apoth…" at bounding box center [792, 177] width 362 height 83
click at [611, 155] on p "· Our curated items are for personal use only. Some items are Final Sale: - Apo…" at bounding box center [792, 177] width 362 height 83
drag, startPoint x: 612, startPoint y: 142, endPoint x: 604, endPoint y: 142, distance: 8.6
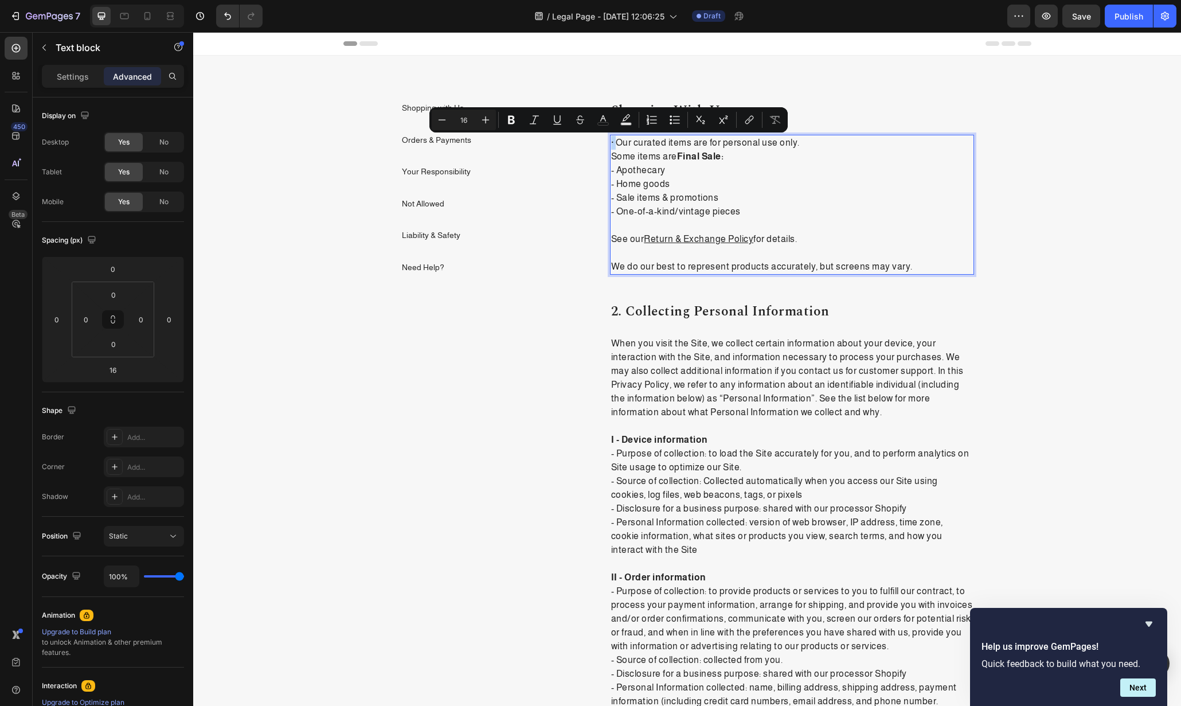
copy p "·"
click at [678, 123] on icon "Editor contextual toolbar" at bounding box center [676, 123] width 7 height 1
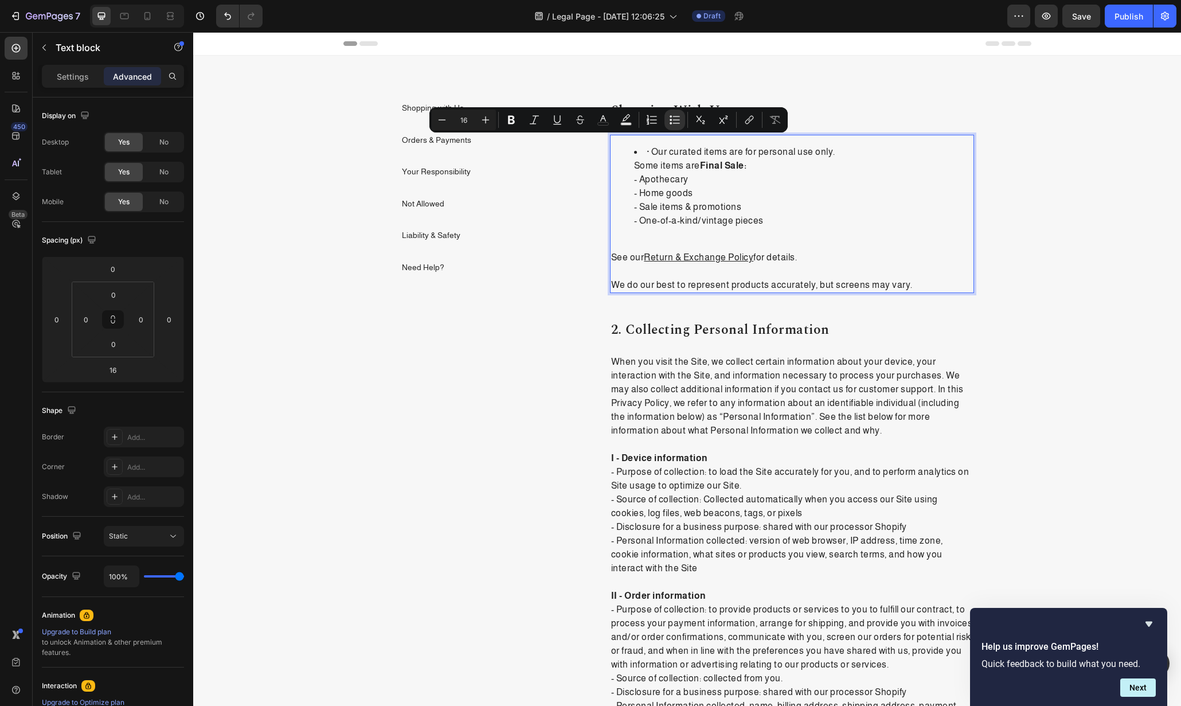
click at [645, 150] on li "· Our curated items are for personal use only. Some items are Final Sale: - Apo…" at bounding box center [803, 186] width 339 height 83
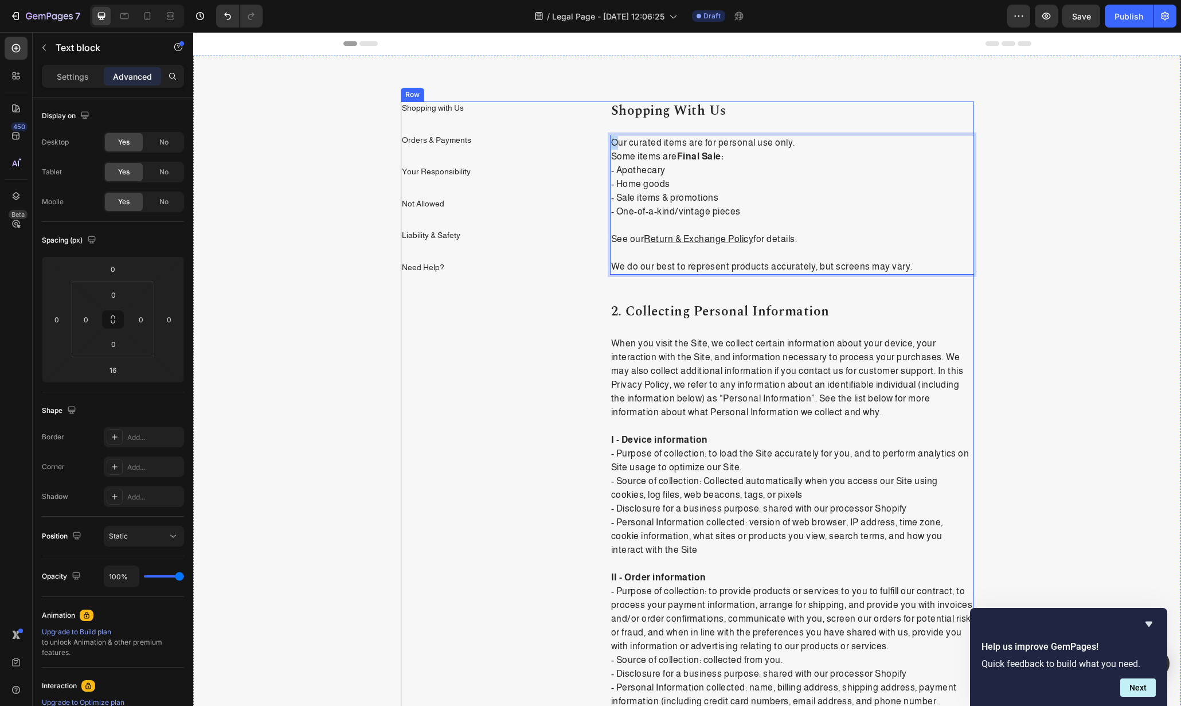
drag, startPoint x: 610, startPoint y: 141, endPoint x: 599, endPoint y: 143, distance: 10.6
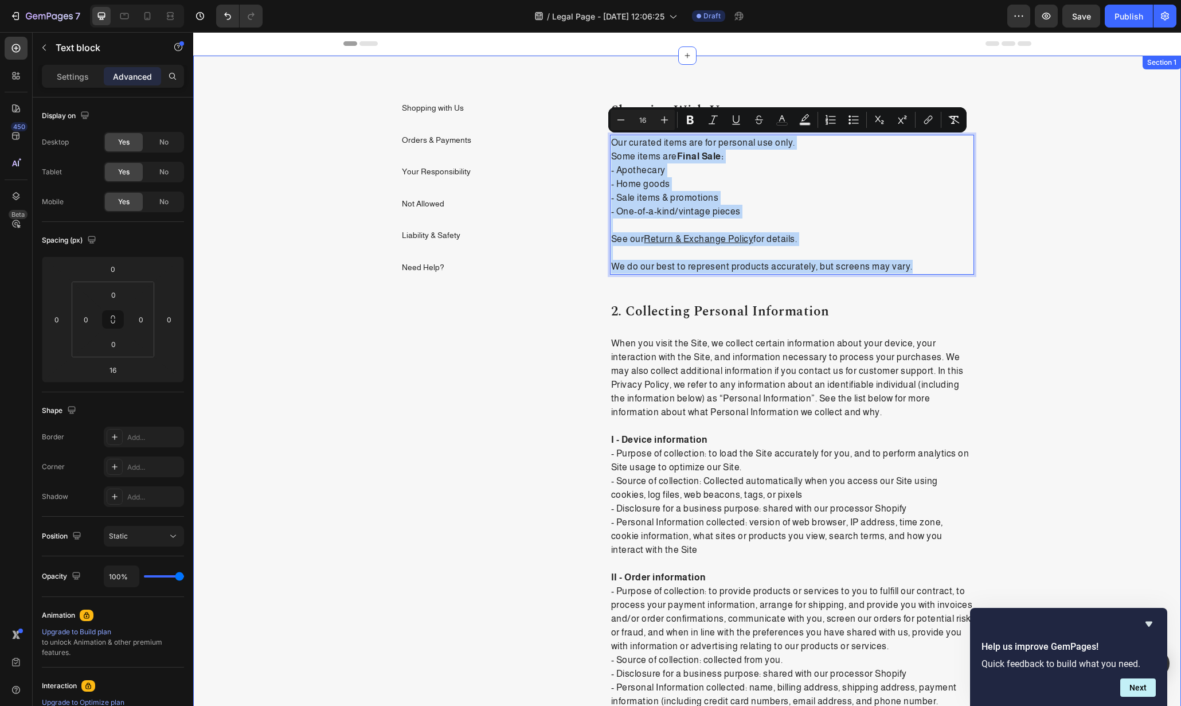
drag, startPoint x: 607, startPoint y: 141, endPoint x: 984, endPoint y: 280, distance: 401.2
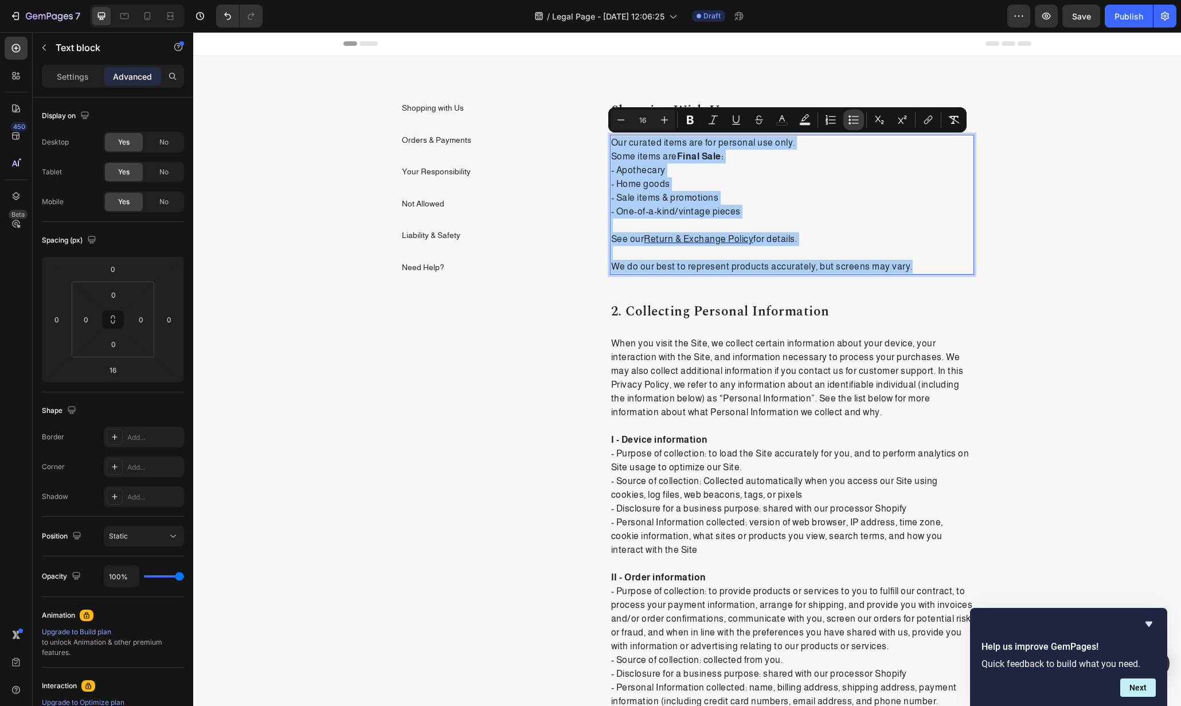
click at [851, 124] on icon "Editor contextual toolbar" at bounding box center [853, 119] width 11 height 11
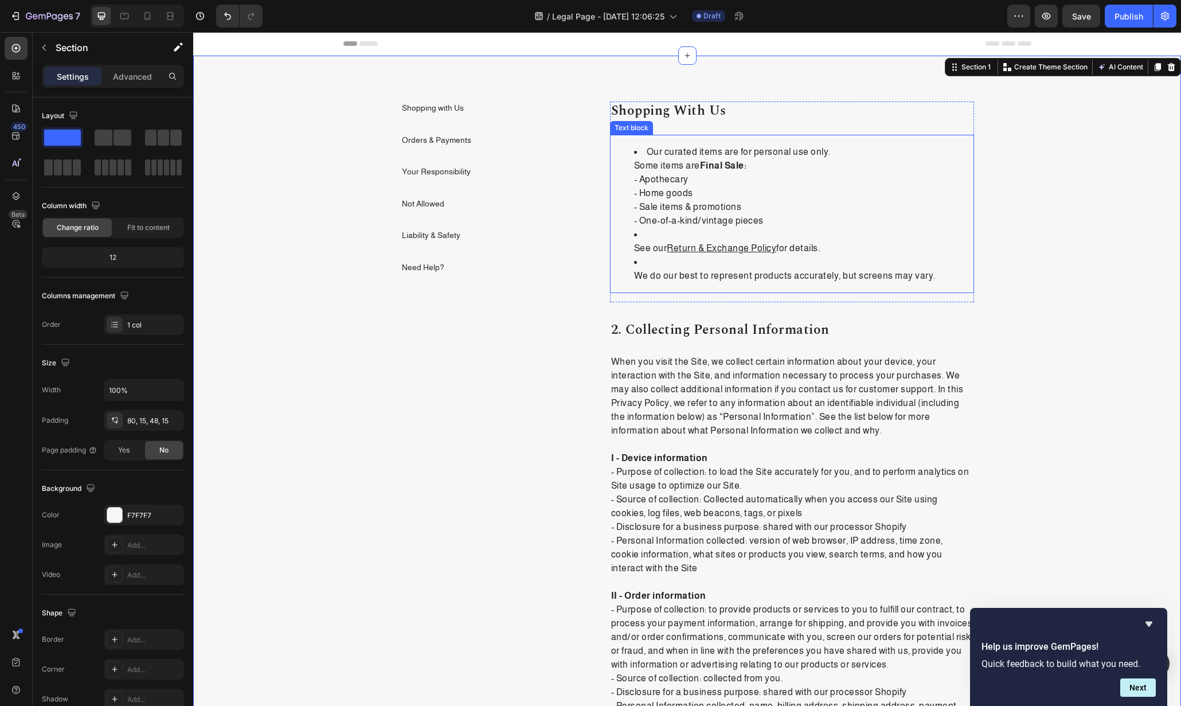
click at [669, 169] on li "Our curated items are for personal use only. Some items are Final Sale: - Apoth…" at bounding box center [803, 186] width 339 height 83
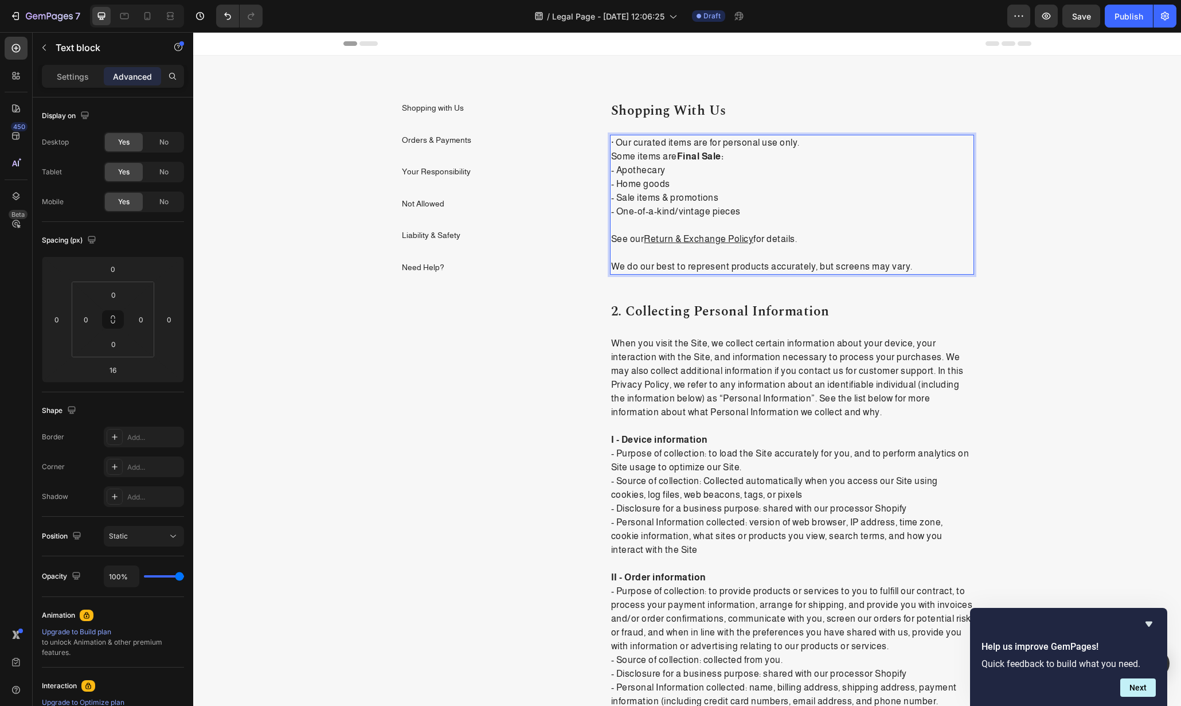
click at [611, 157] on p "· Our curated items are for personal use only. Some items are Final Sale: - Apo…" at bounding box center [792, 177] width 362 height 83
click at [611, 170] on p "· Our curated items are for personal use only. · Some items are Final Sale: - A…" at bounding box center [792, 177] width 362 height 83
click at [611, 171] on p "· Our curated items are for personal use only. · Some items are Final Sale: - A…" at bounding box center [792, 177] width 362 height 83
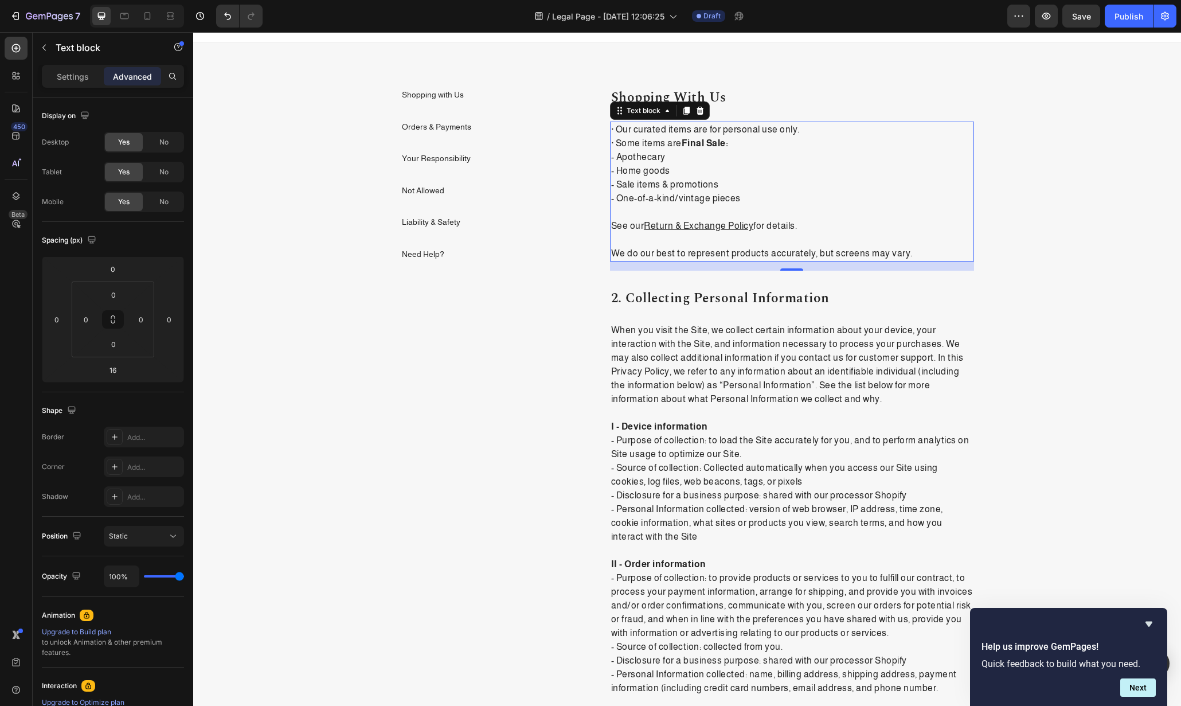
scroll to position [0, 0]
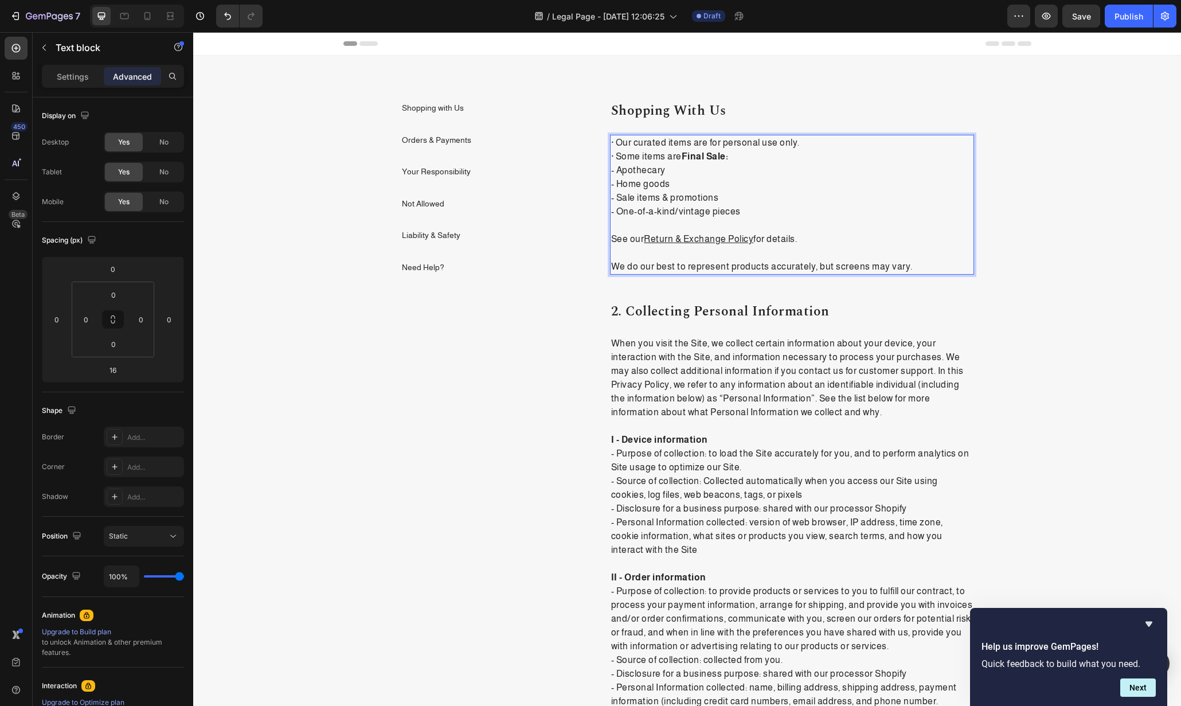
drag, startPoint x: 609, startPoint y: 163, endPoint x: 606, endPoint y: 177, distance: 14.1
click at [611, 163] on p "· Our curated items are for personal use only. · Some items are Final Sale: - A…" at bounding box center [792, 177] width 362 height 83
click at [611, 173] on p "· Our curated items are for personal use only. · Some items are Final Sale: - A…" at bounding box center [792, 177] width 362 height 83
click at [610, 185] on div "· Our curated items are for personal use only. · Some items are Final Sale: - A…" at bounding box center [792, 205] width 364 height 140
click at [611, 199] on p "· Our curated items are for personal use only. · Some items are Final Sale: - A…" at bounding box center [792, 177] width 362 height 83
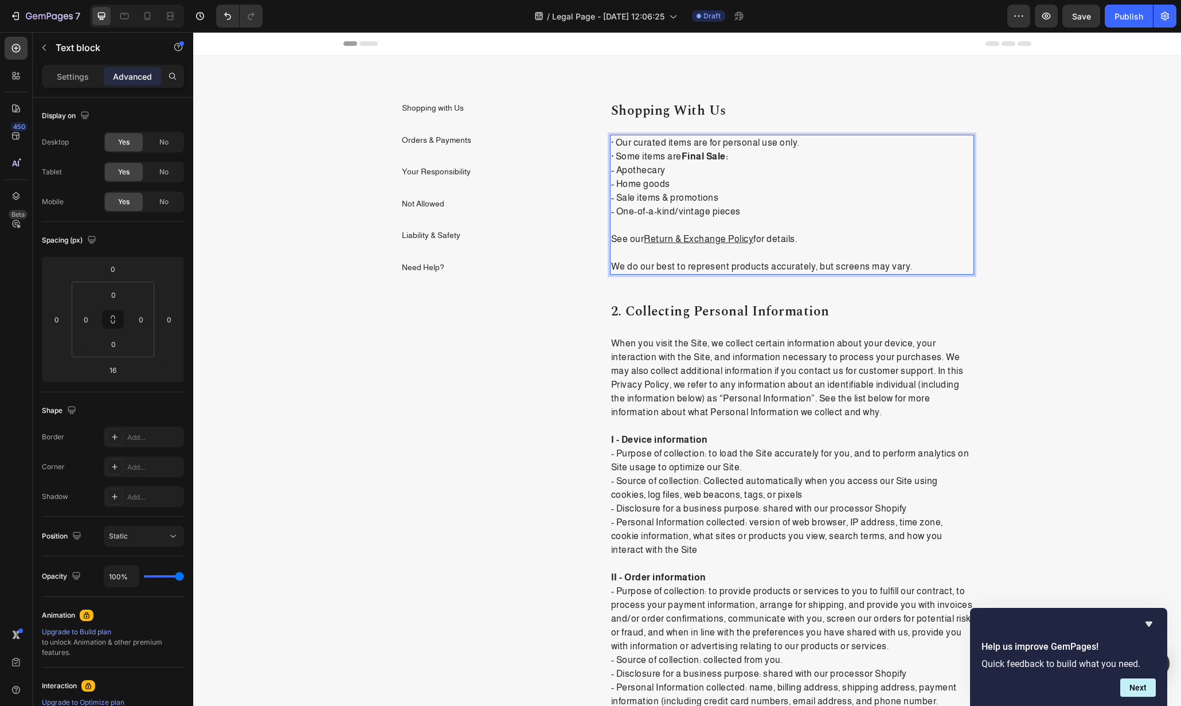
click at [611, 212] on p "· Our curated items are for personal use only. · Some items are Final Sale: - A…" at bounding box center [792, 177] width 362 height 83
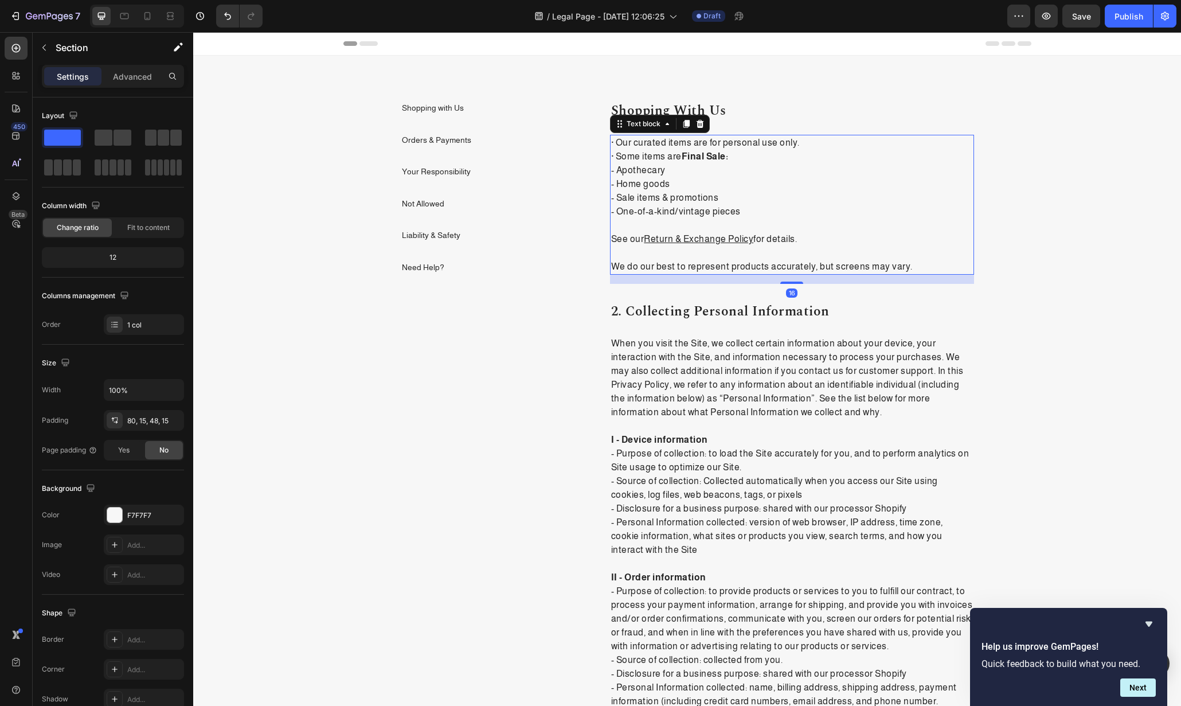
click at [611, 240] on p "See our Return & Exchange Policy for details." at bounding box center [792, 233] width 362 height 28
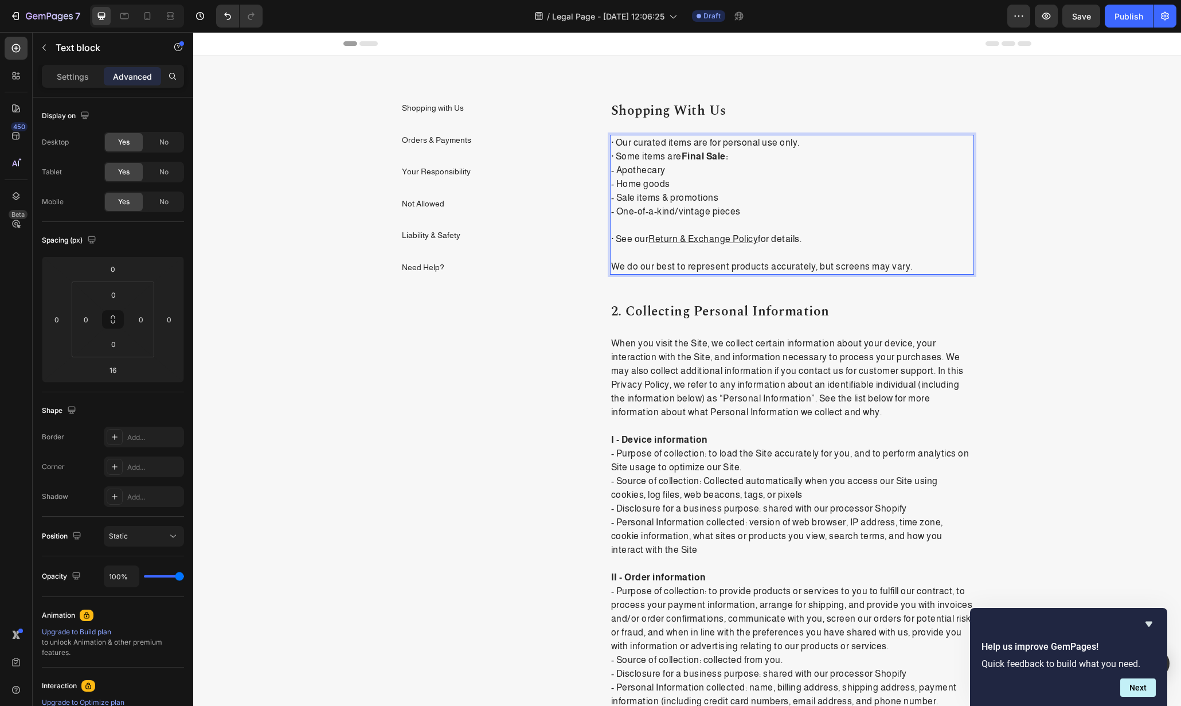
click at [617, 228] on p "· See our Return & Exchange Policy for details." at bounding box center [792, 233] width 362 height 28
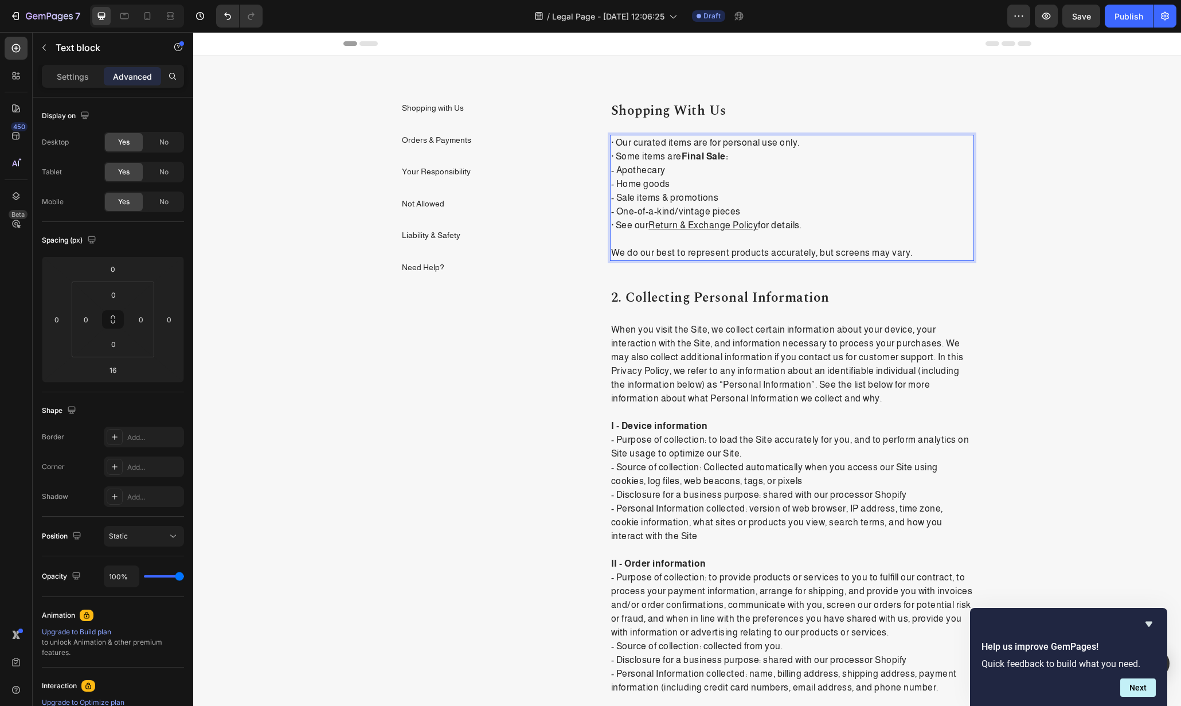
click at [611, 255] on p "We do our best to represent products accurately, but screens may vary." at bounding box center [792, 246] width 362 height 28
click at [621, 240] on p "· We do our best to represent products accurately, but screens may vary." at bounding box center [792, 246] width 362 height 28
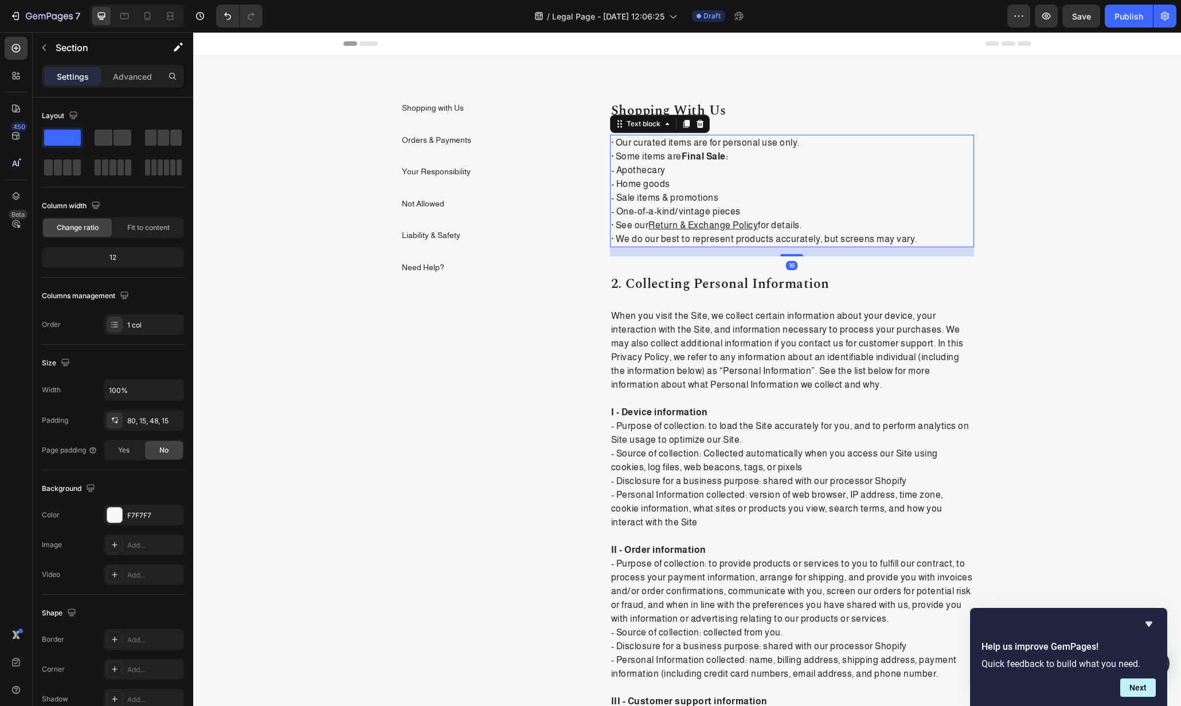
click at [622, 137] on p "· Our curated items are for personal use only. · Some items are Final Sale: - A…" at bounding box center [792, 191] width 362 height 110
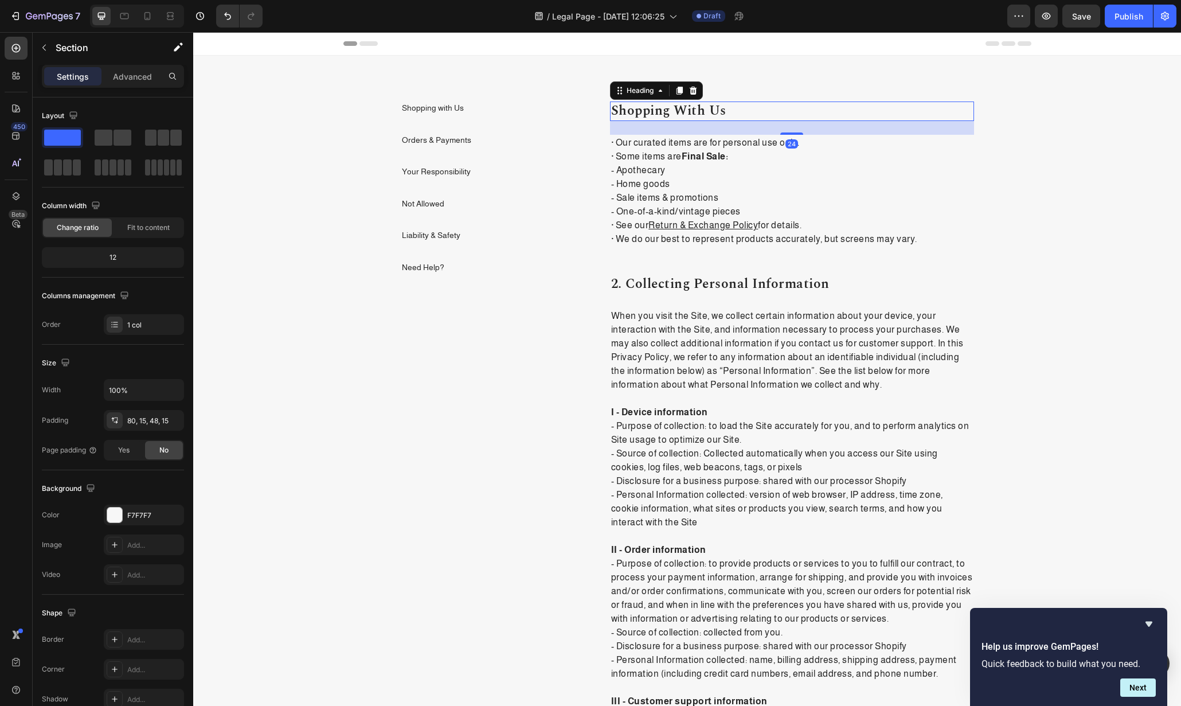
click at [752, 109] on p "Shopping with Us" at bounding box center [792, 111] width 362 height 17
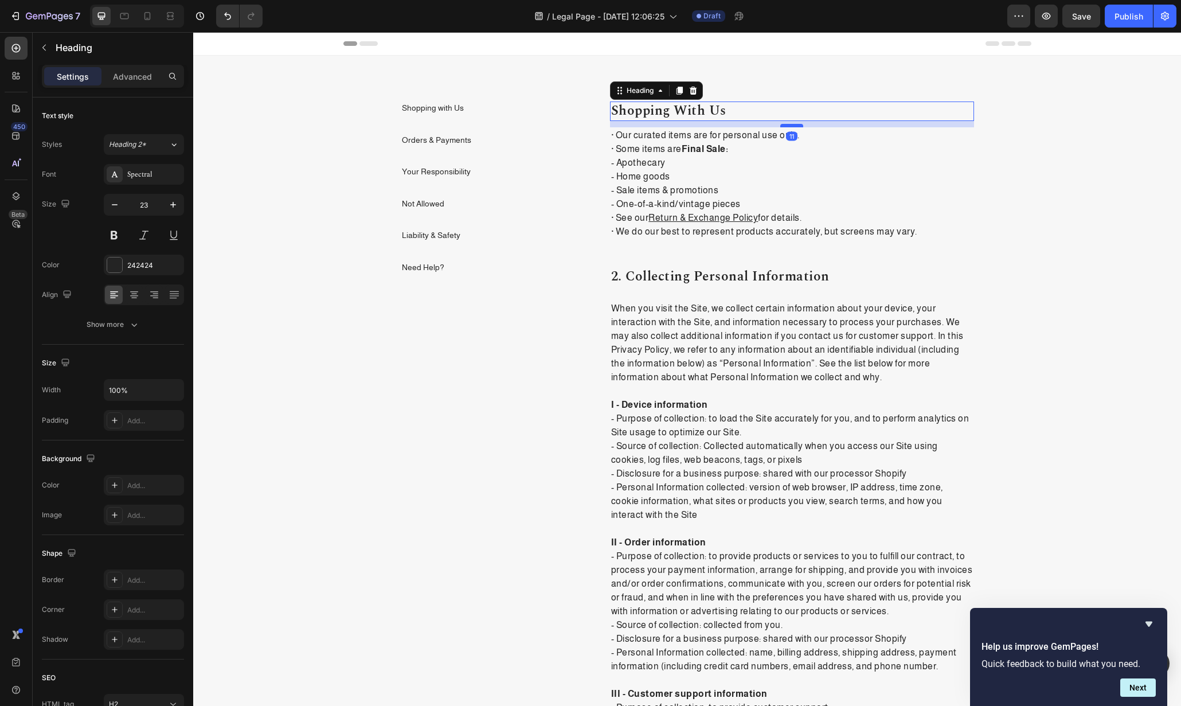
drag, startPoint x: 792, startPoint y: 132, endPoint x: 793, endPoint y: 125, distance: 7.5
click at [793, 125] on div at bounding box center [792, 125] width 23 height 3
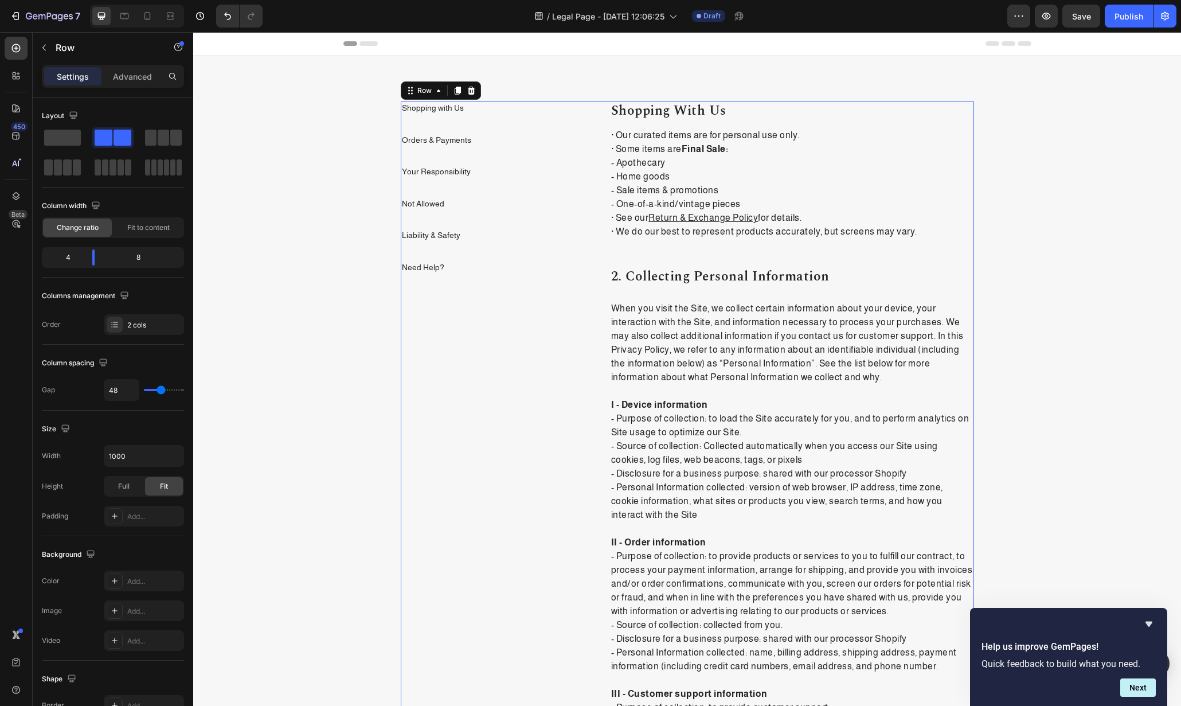
click at [721, 271] on p "2. collecting personal information" at bounding box center [792, 276] width 362 height 17
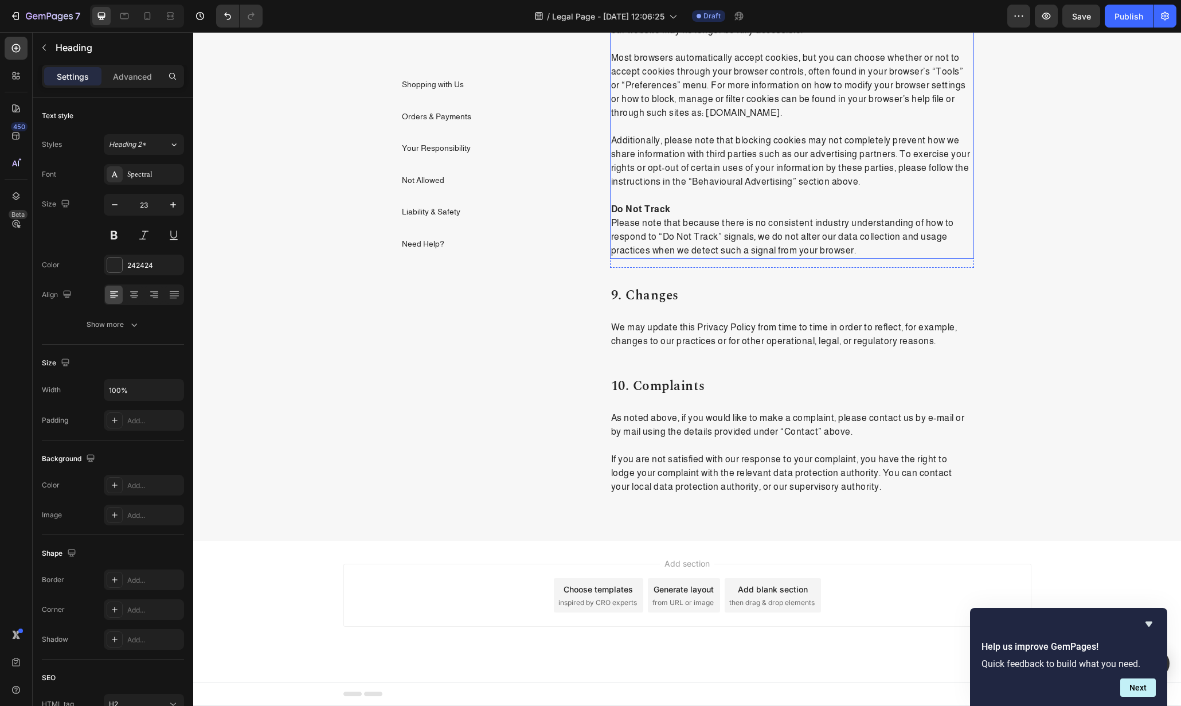
scroll to position [3460, 0]
click at [712, 430] on p "As noted above, if you would like to make a complaint, please contact us by e-m…" at bounding box center [792, 425] width 362 height 28
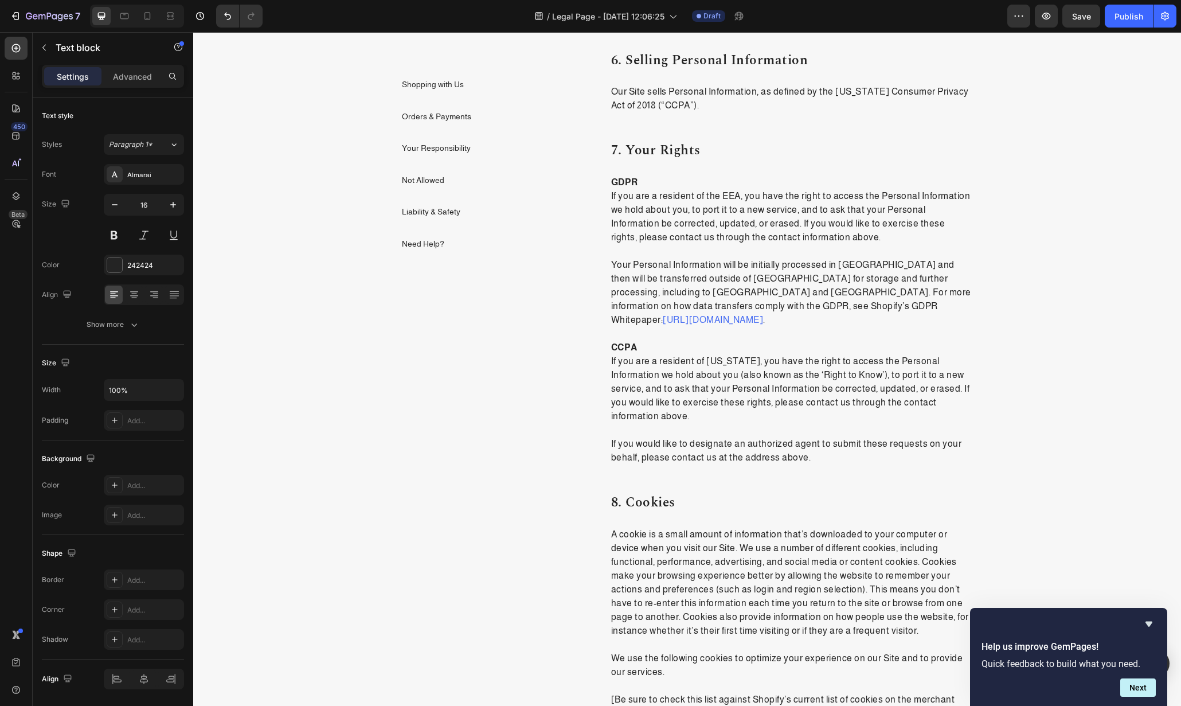
scroll to position [0, 0]
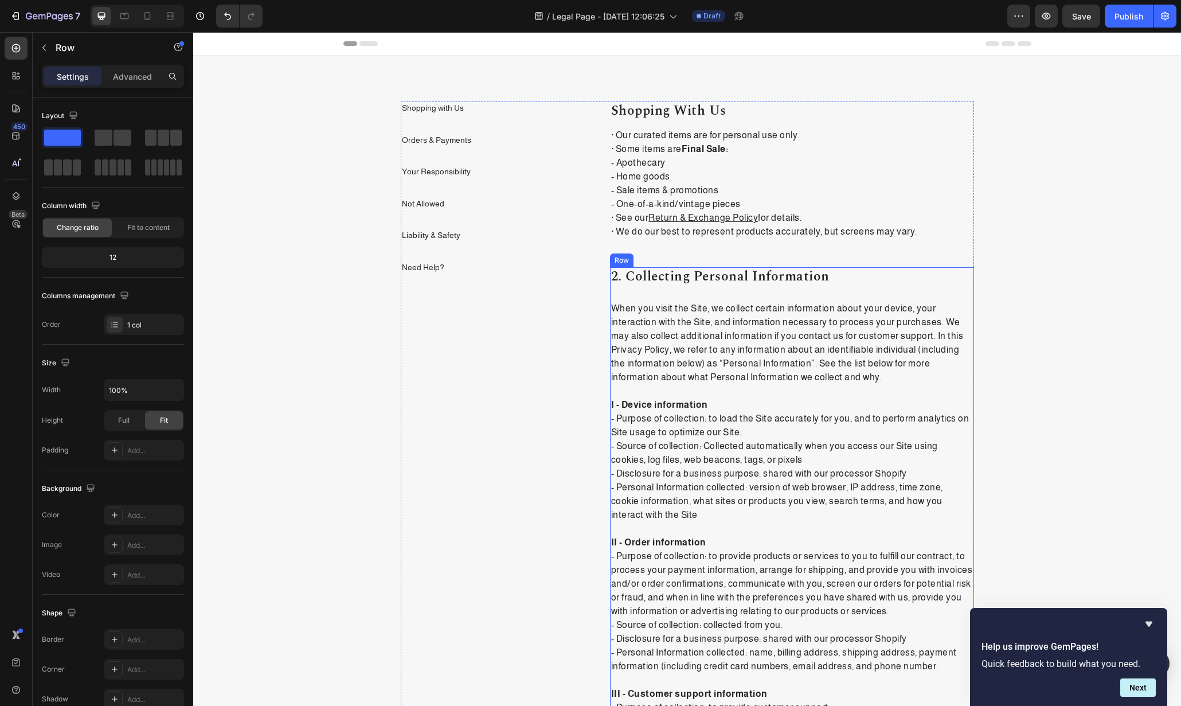
click at [711, 296] on div "2. collecting personal information Heading When you visit the Site, we collect …" at bounding box center [792, 544] width 364 height 554
click at [679, 256] on icon at bounding box center [680, 256] width 7 height 8
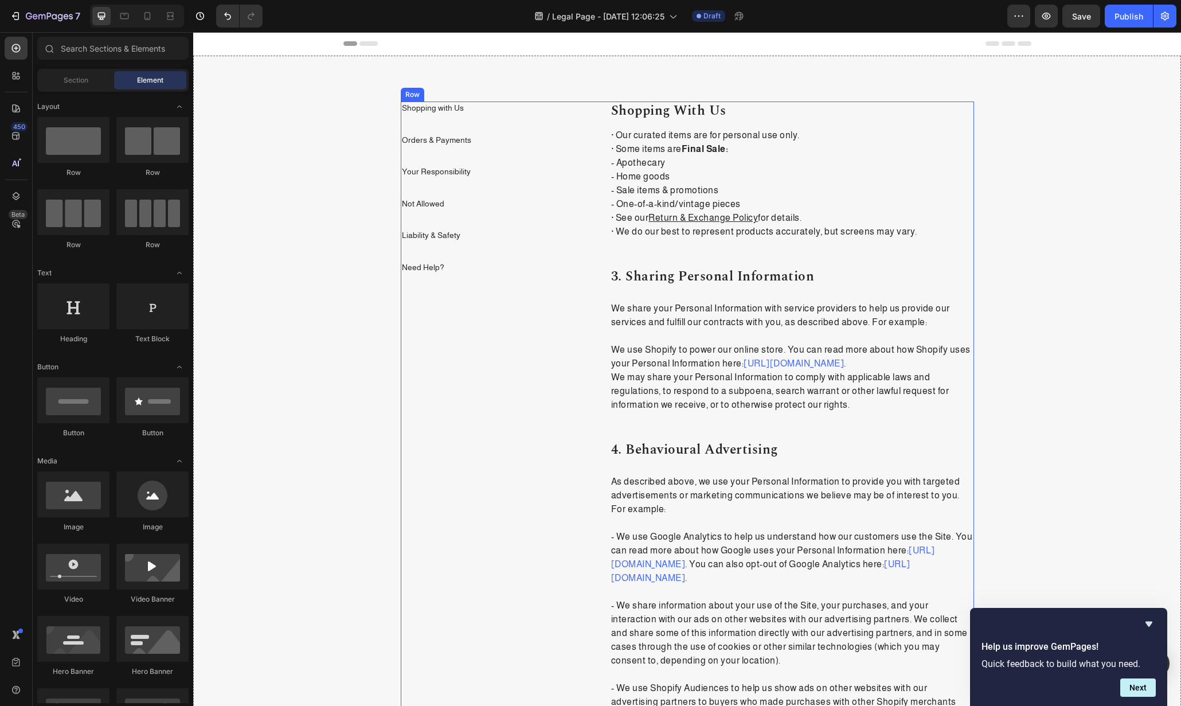
click at [681, 275] on p "3. sharing personal information" at bounding box center [792, 276] width 362 height 17
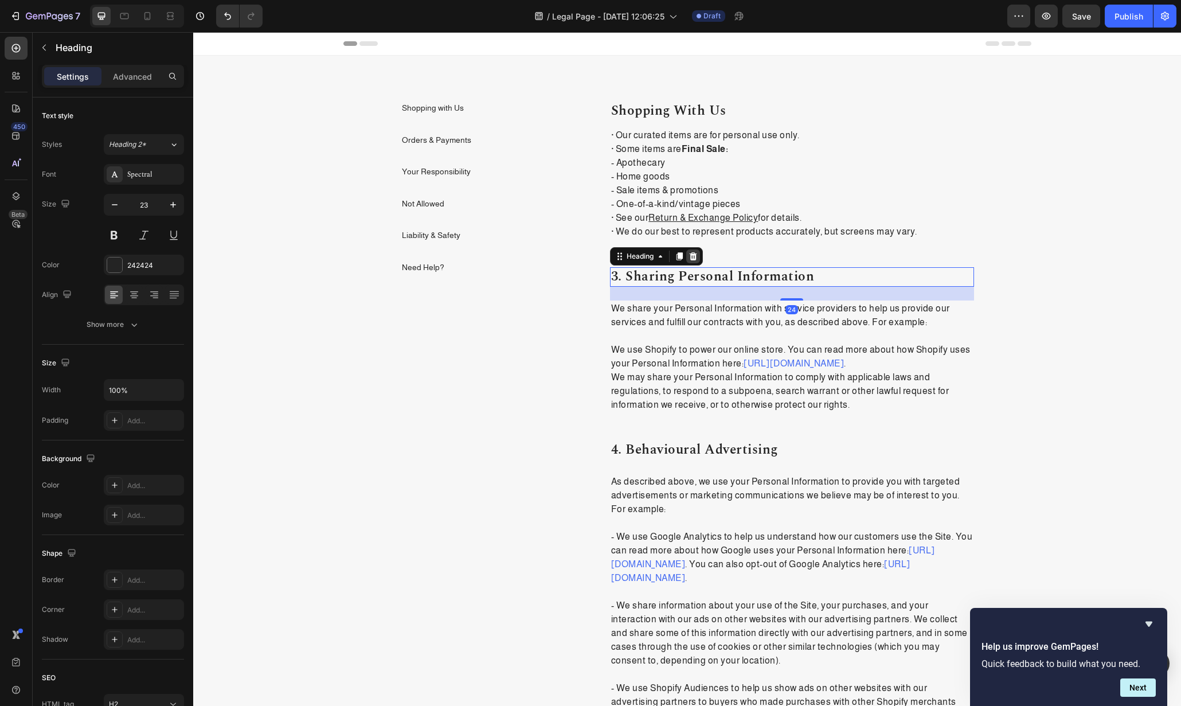
click at [689, 259] on icon at bounding box center [692, 256] width 7 height 8
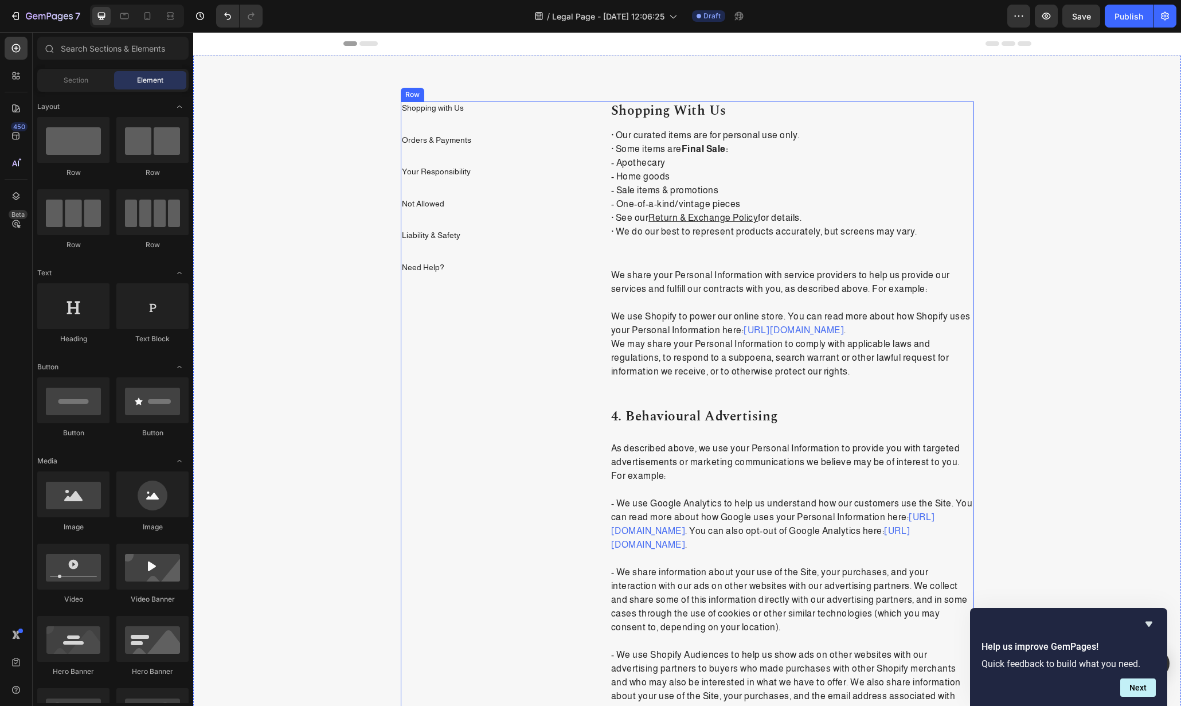
click at [691, 283] on p "We share your Personal Information with service providers to help us provide ou…" at bounding box center [792, 282] width 362 height 28
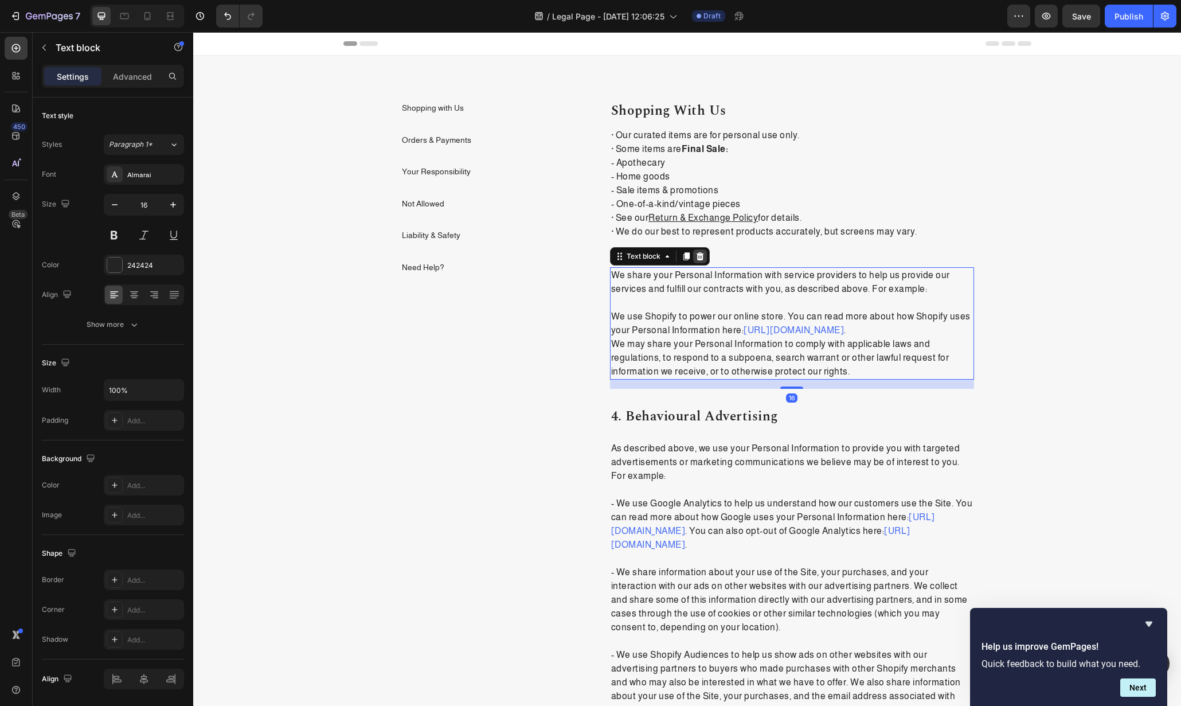
click at [695, 261] on div at bounding box center [700, 256] width 14 height 14
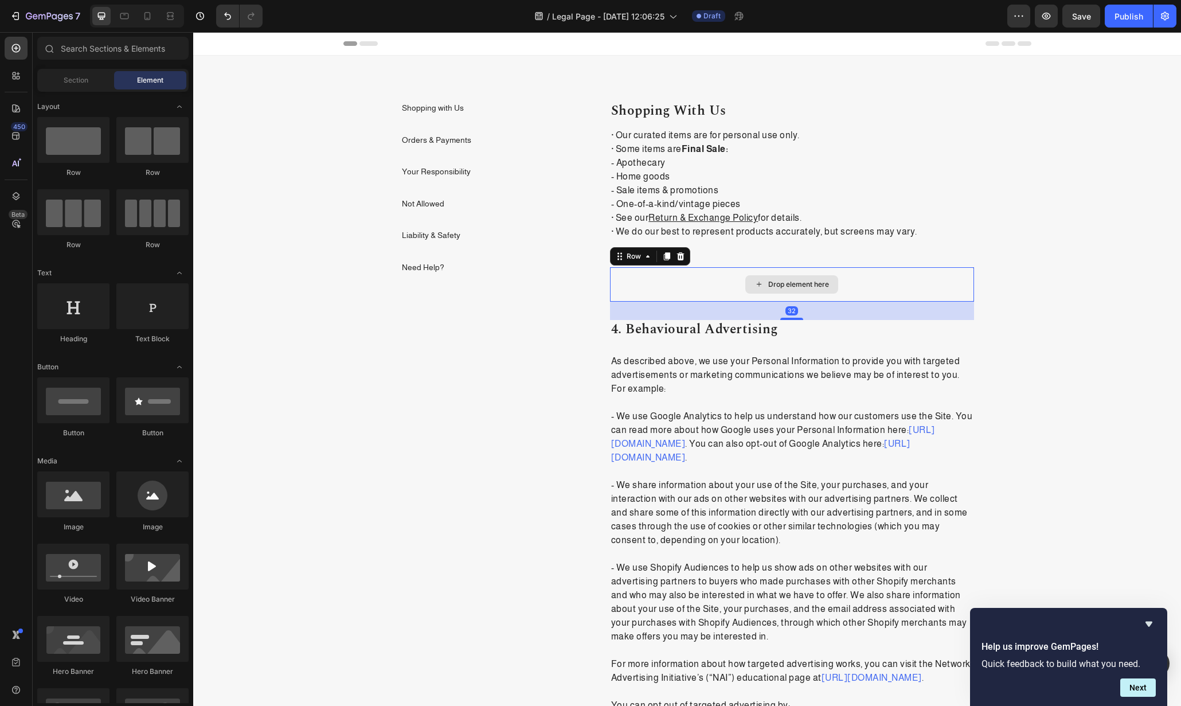
click at [694, 297] on div "Drop element here" at bounding box center [792, 284] width 364 height 34
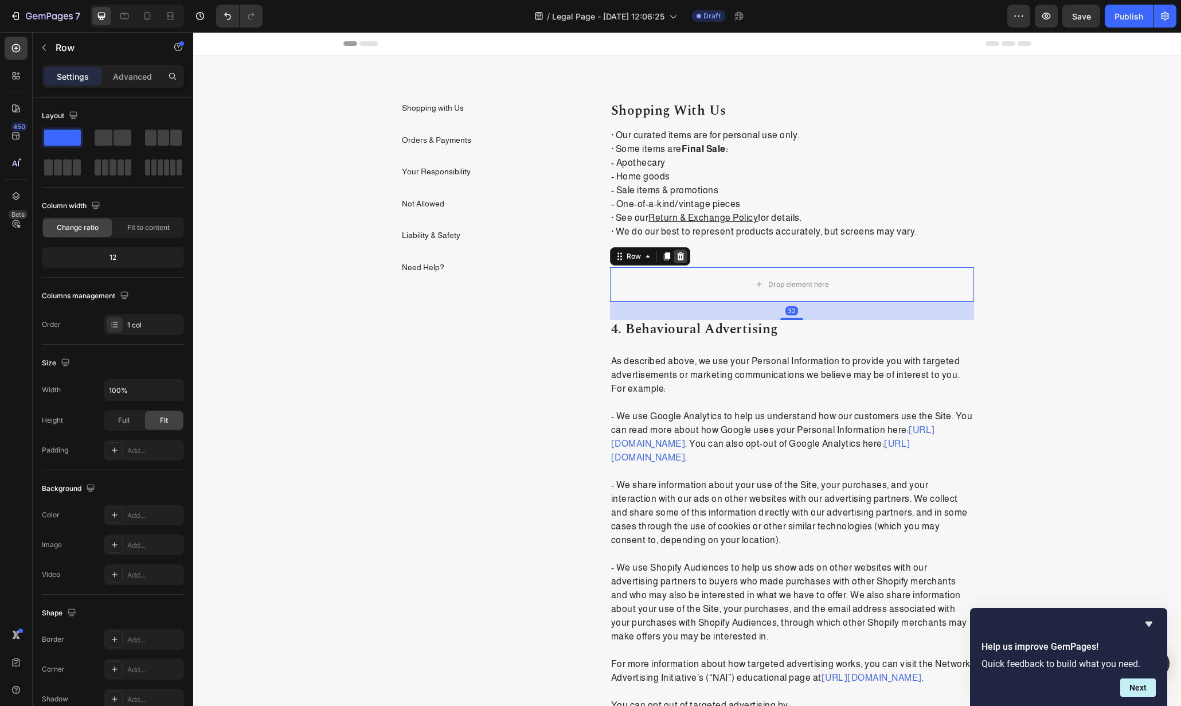
click at [679, 258] on icon at bounding box center [680, 256] width 7 height 8
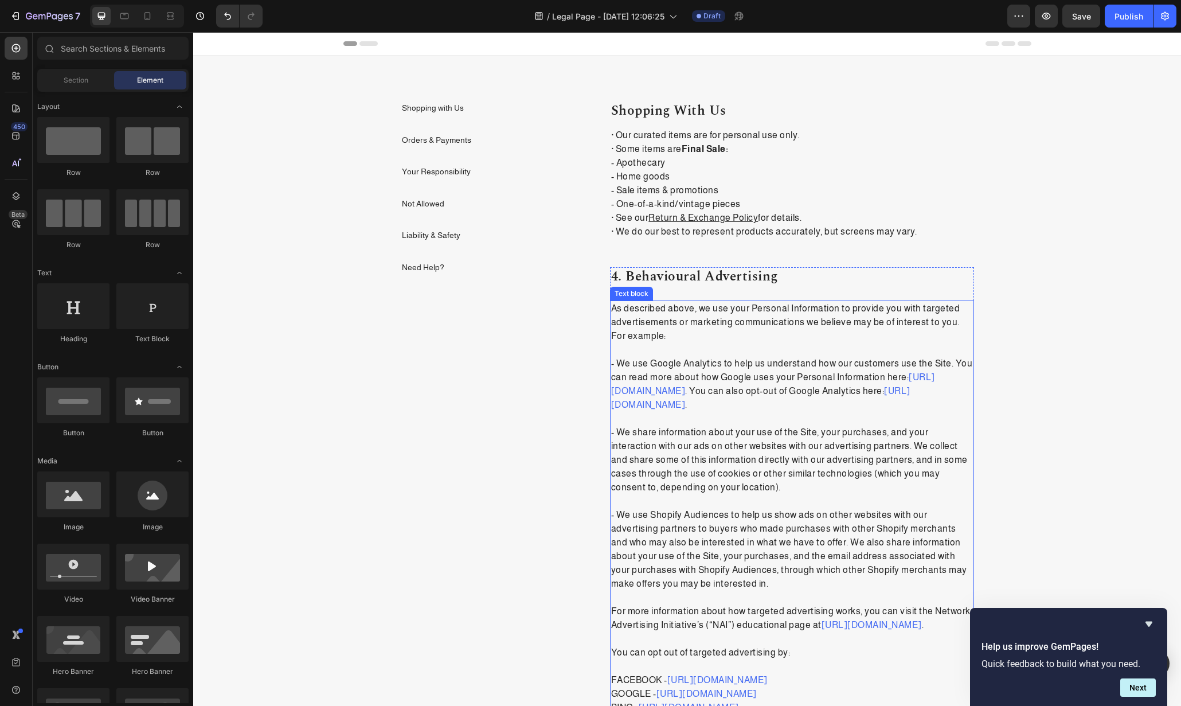
click at [694, 310] on p "As described above, we use your Personal Information to provide you with target…" at bounding box center [792, 322] width 362 height 41
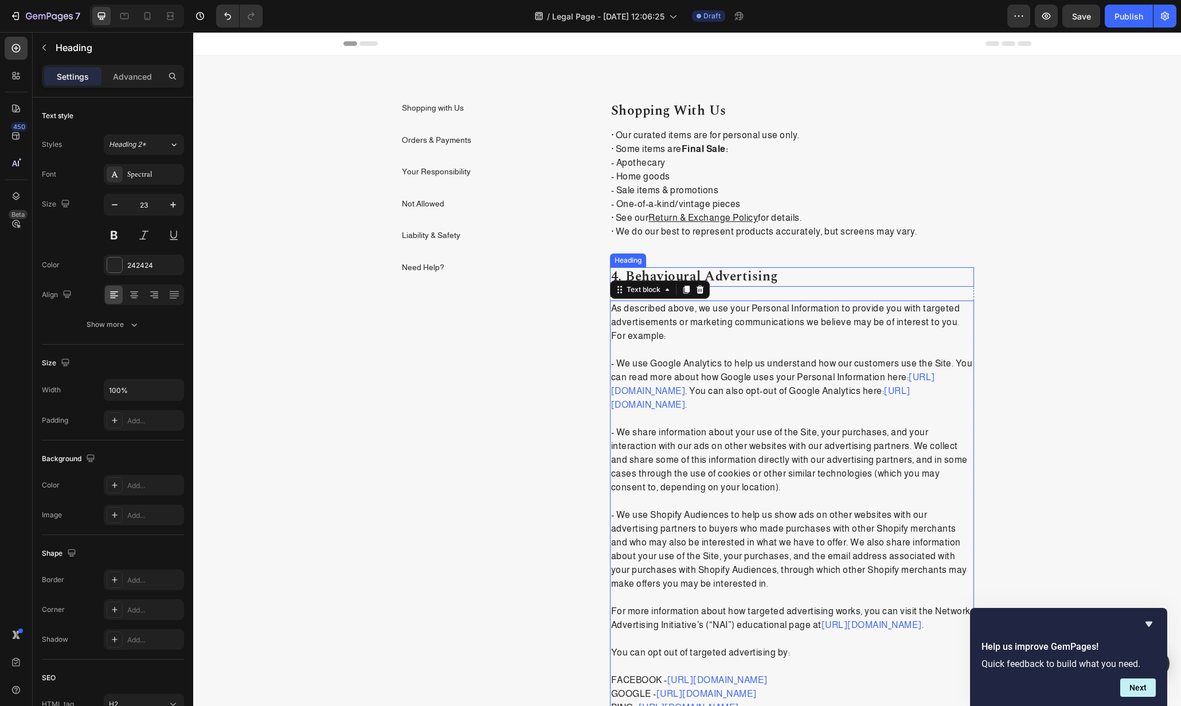
click at [840, 274] on p "4. behavioural advertising" at bounding box center [792, 276] width 362 height 17
click at [695, 254] on div at bounding box center [693, 256] width 14 height 14
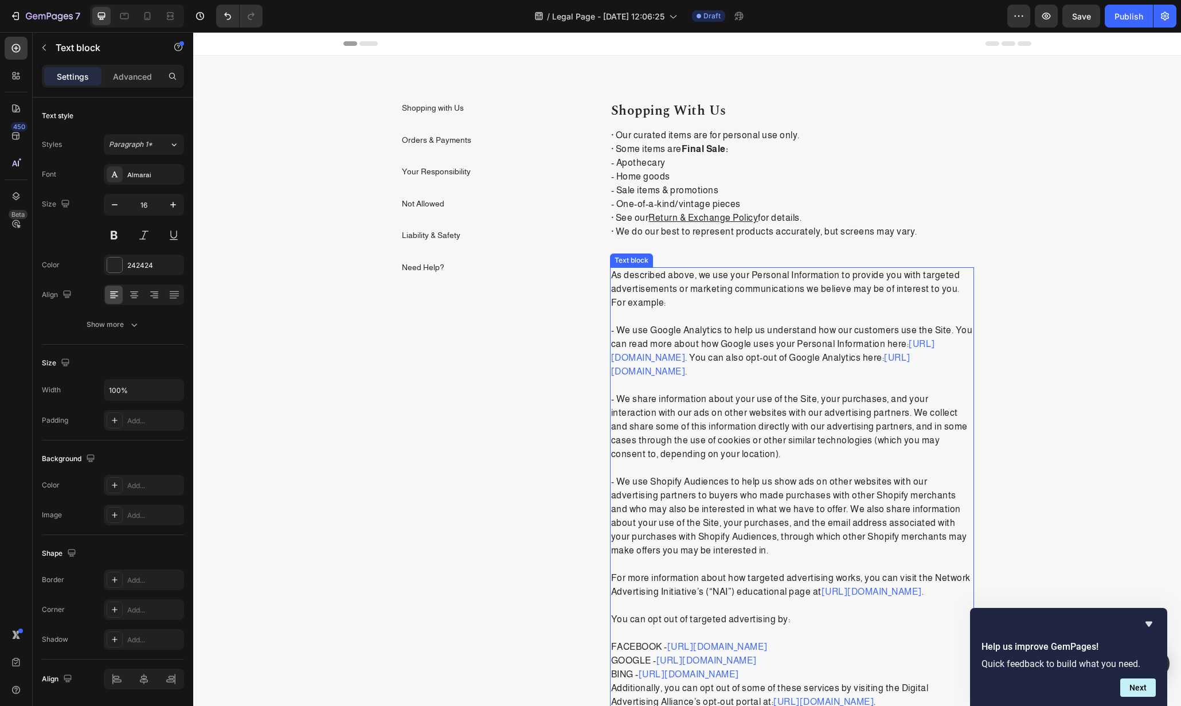
click at [697, 271] on p "As described above, we use your Personal Information to provide you with target…" at bounding box center [792, 288] width 362 height 41
click at [693, 261] on div at bounding box center [700, 256] width 14 height 14
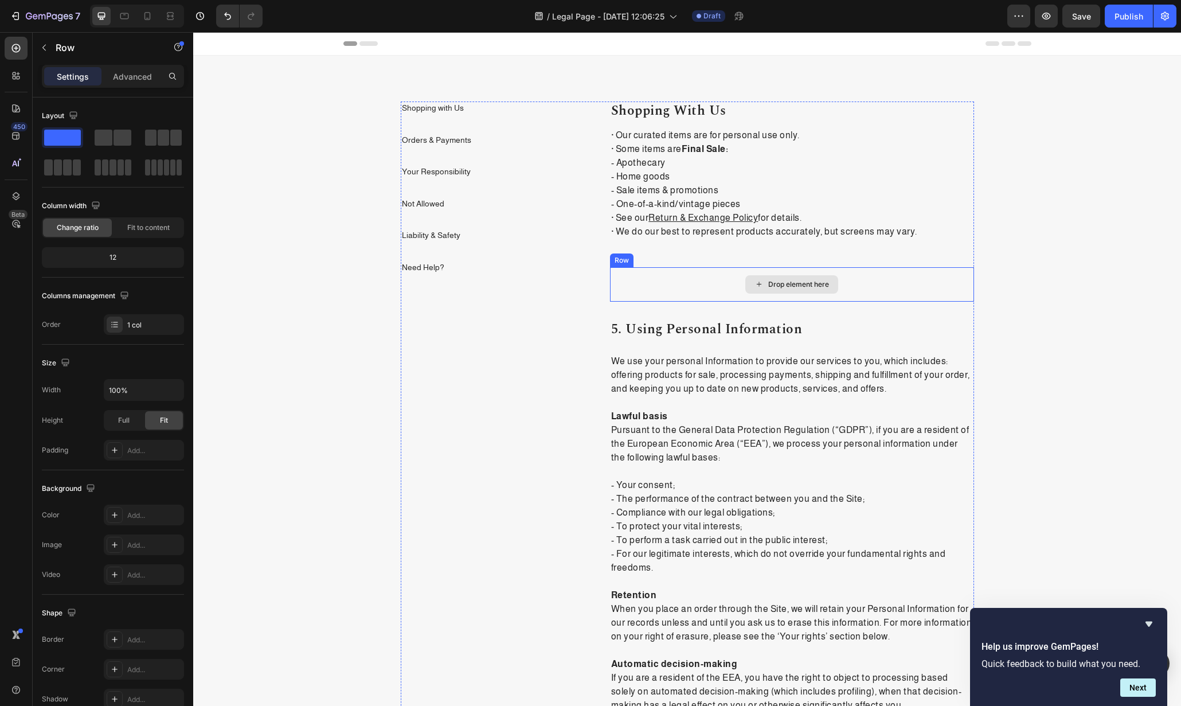
click at [699, 277] on div "Drop element here" at bounding box center [792, 284] width 364 height 34
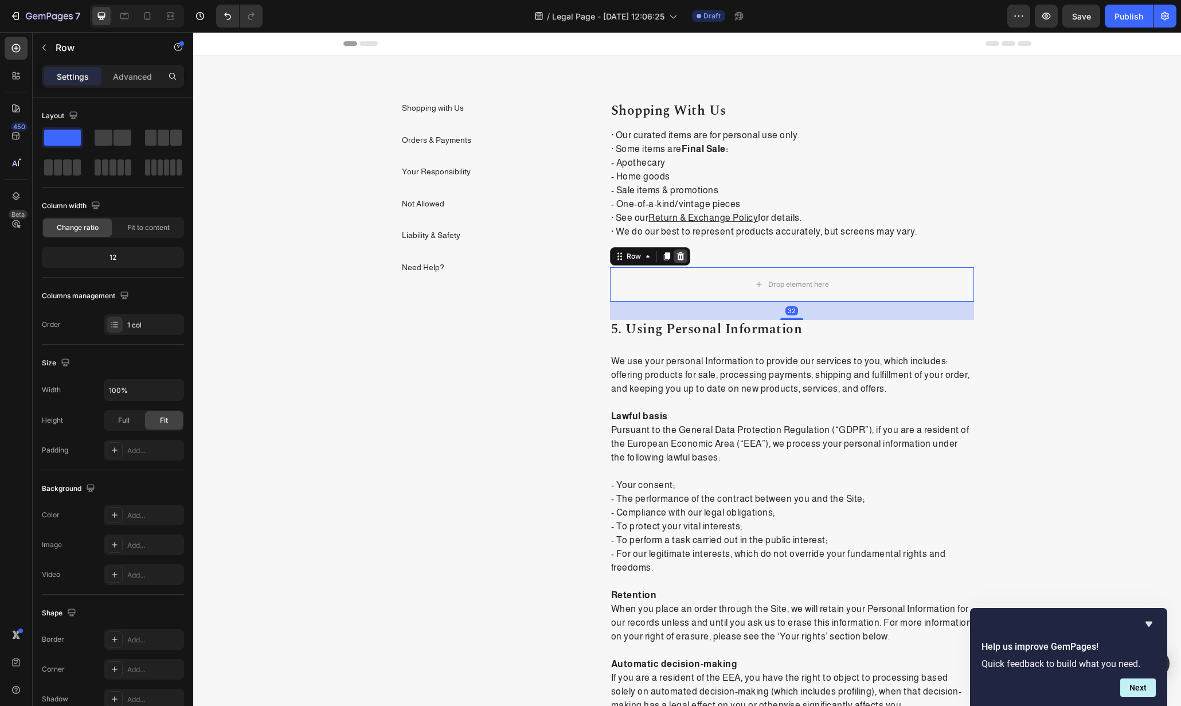
click at [677, 258] on icon at bounding box center [680, 256] width 7 height 8
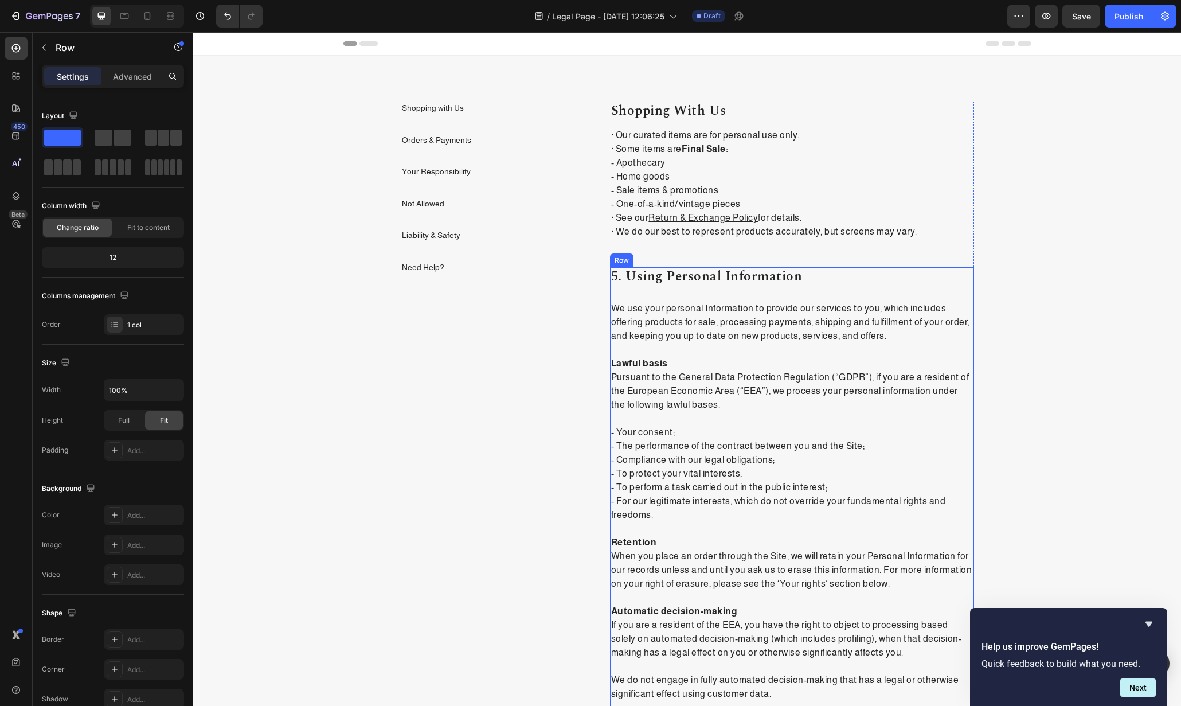
click at [685, 289] on div "5. using personal information Heading We use your personal Information to provi…" at bounding box center [792, 558] width 364 height 582
click at [682, 255] on div at bounding box center [681, 256] width 14 height 14
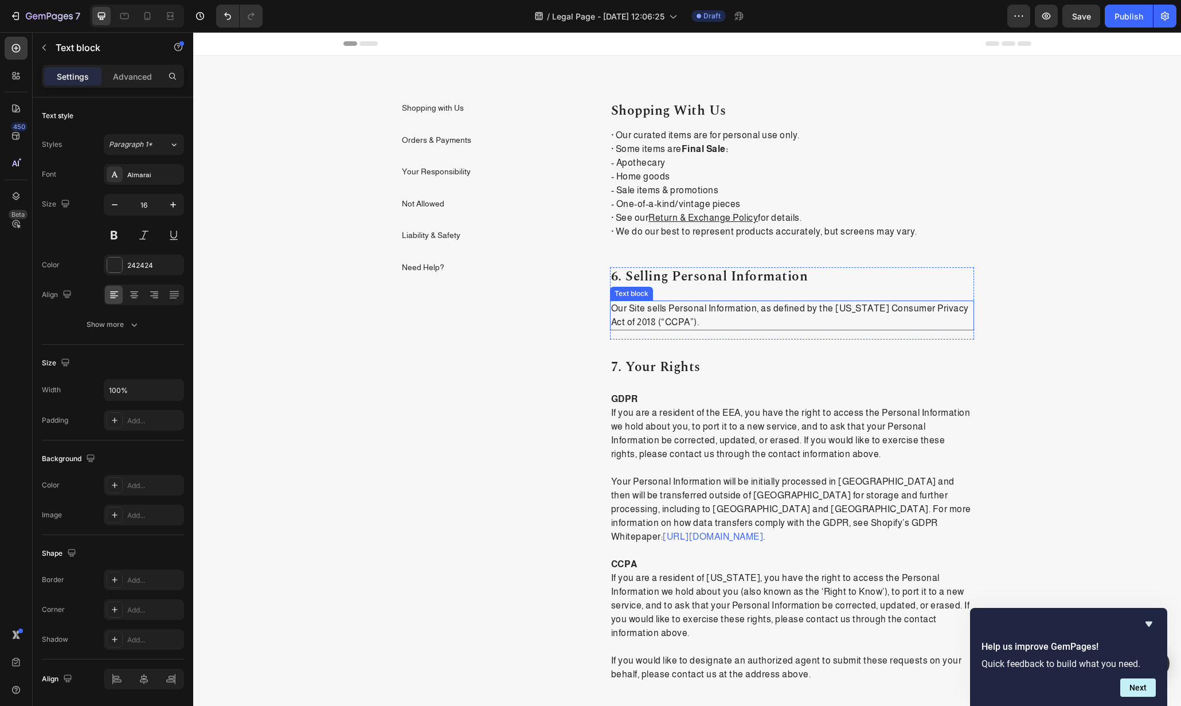
click at [687, 305] on p "Our Site sells Personal Information, as defined by the California Consumer Priv…" at bounding box center [792, 316] width 362 height 28
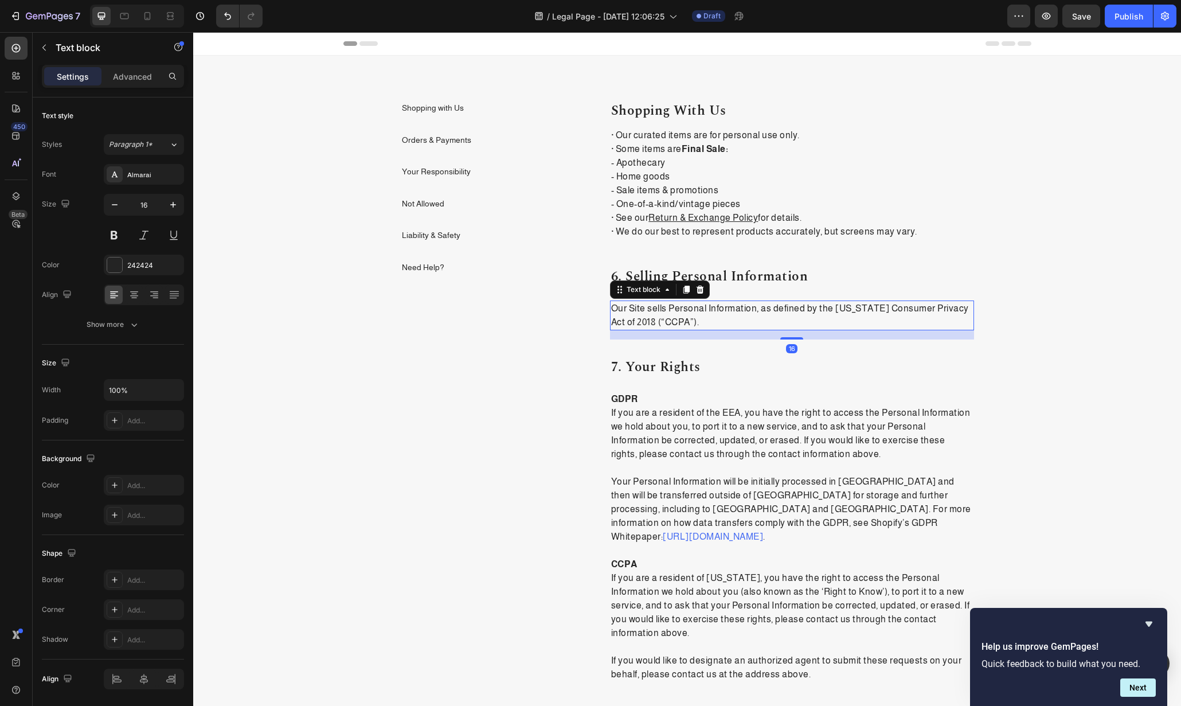
click at [696, 288] on icon at bounding box center [700, 289] width 9 height 9
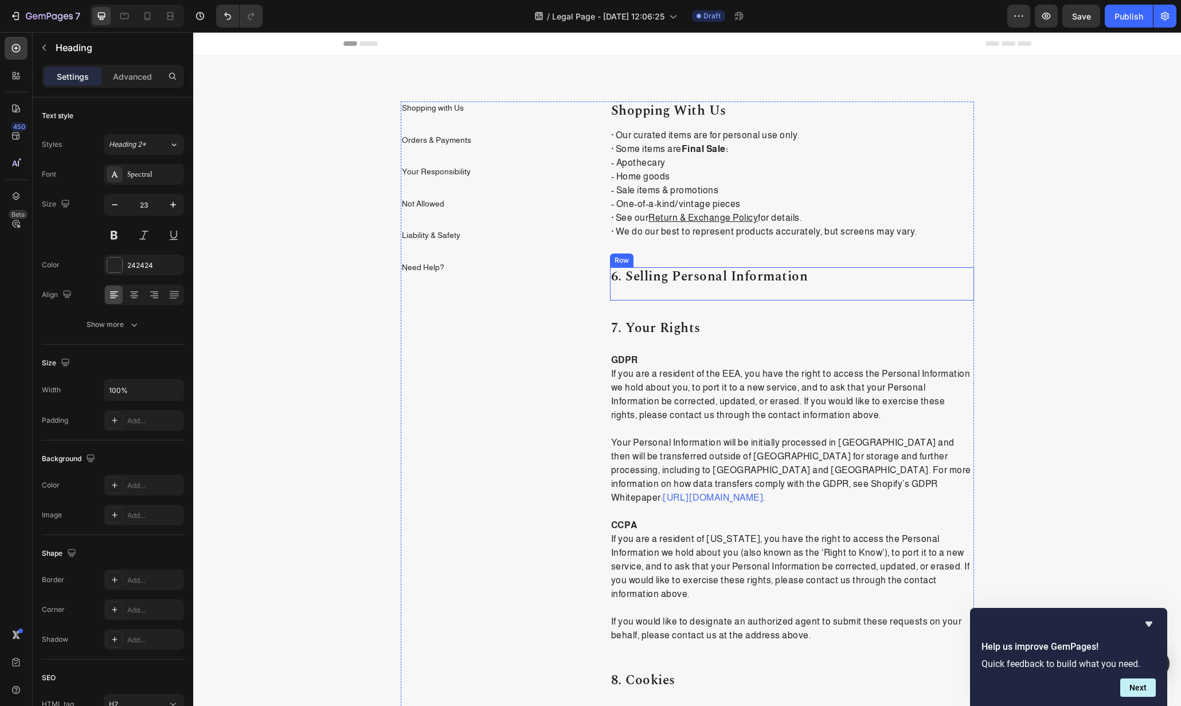
click at [693, 278] on p "6. selling personal information" at bounding box center [792, 276] width 362 height 17
click at [690, 258] on icon at bounding box center [693, 256] width 9 height 9
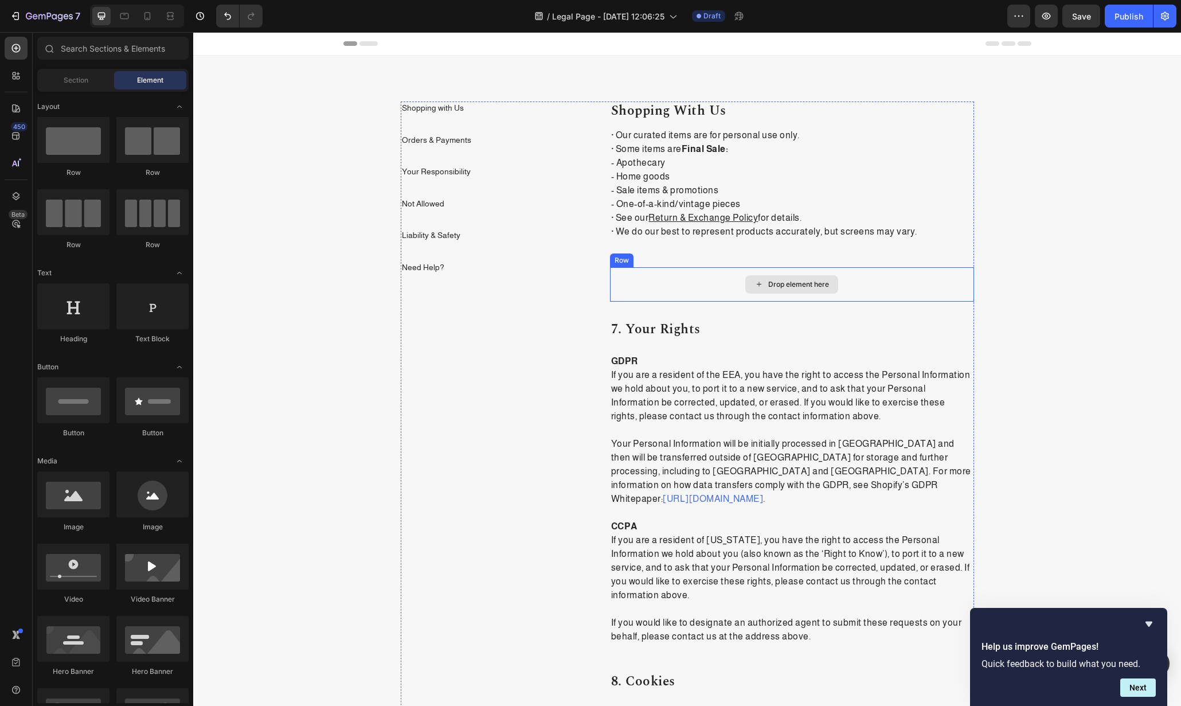
click at [699, 290] on div "Drop element here" at bounding box center [792, 284] width 364 height 34
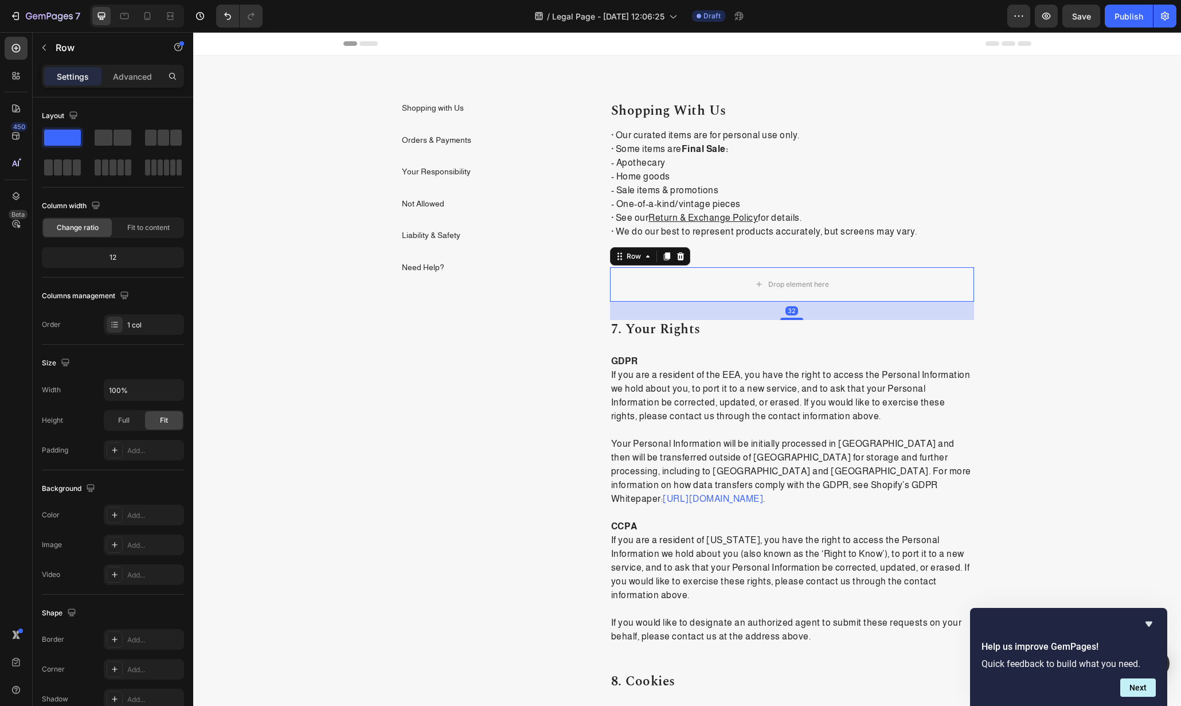
click at [658, 239] on div "Shopping with Us Heading · Our curated items are for personal use only. · Some …" at bounding box center [792, 175] width 364 height 147
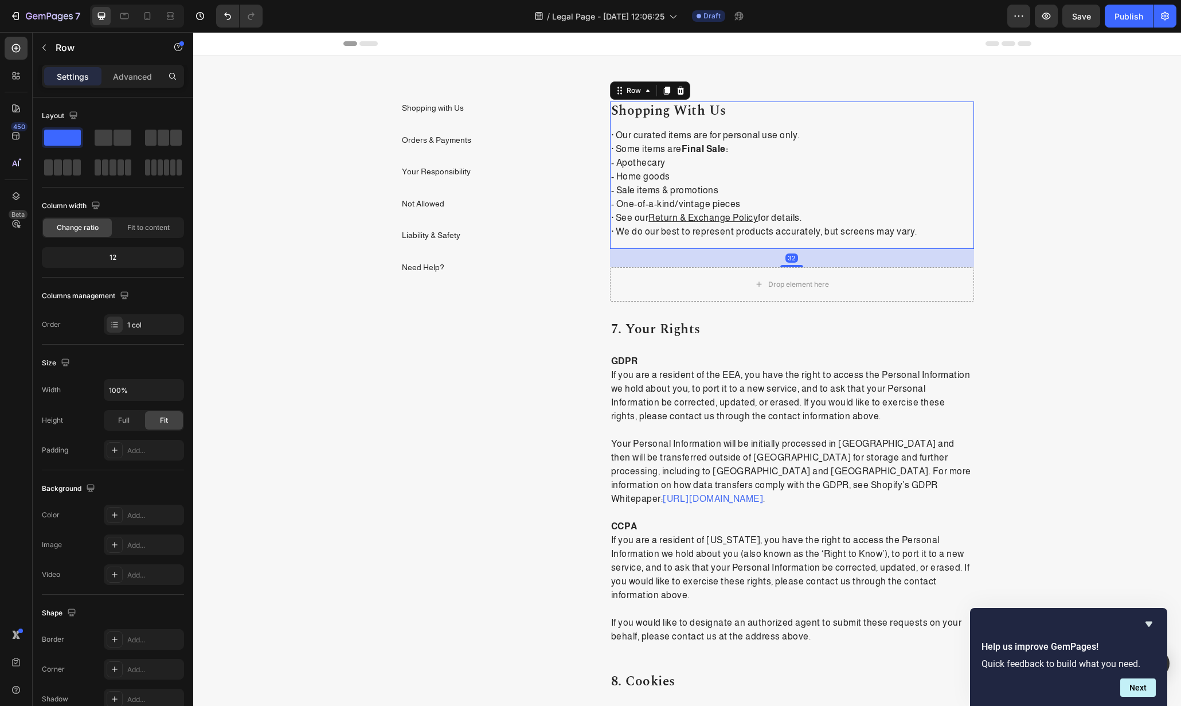
click at [670, 254] on div "32" at bounding box center [792, 258] width 364 height 18
click at [676, 272] on div "Drop element here" at bounding box center [792, 284] width 364 height 34
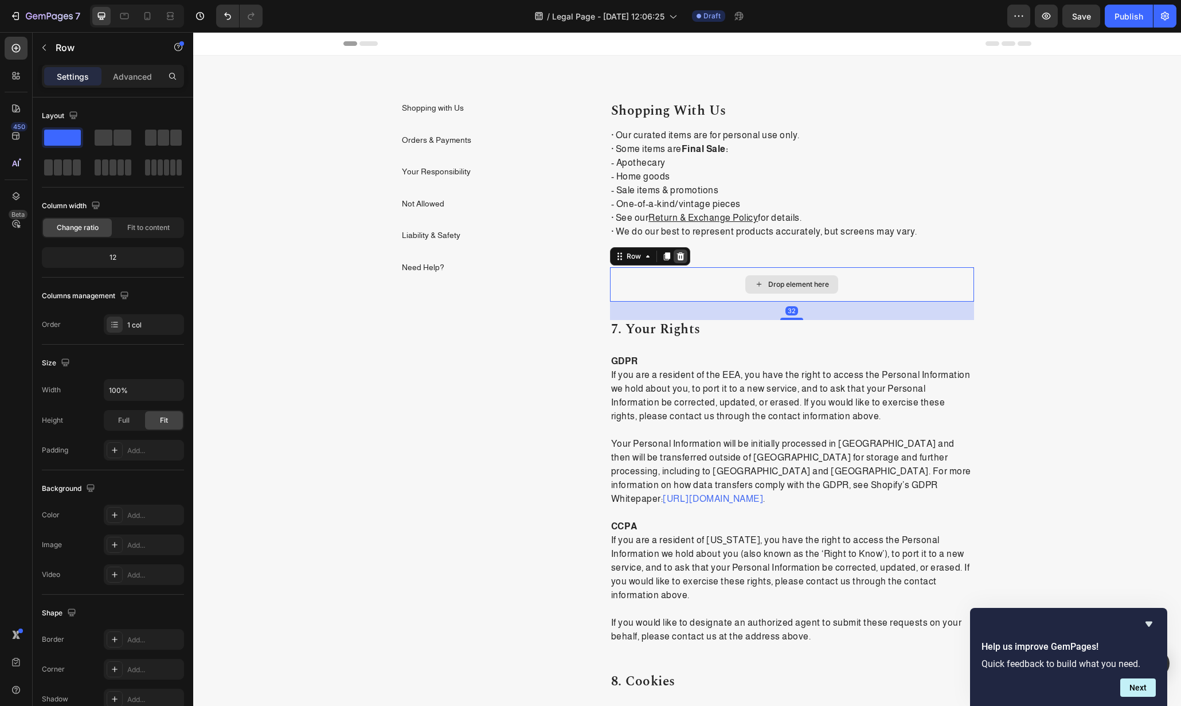
click at [676, 256] on icon at bounding box center [680, 256] width 9 height 9
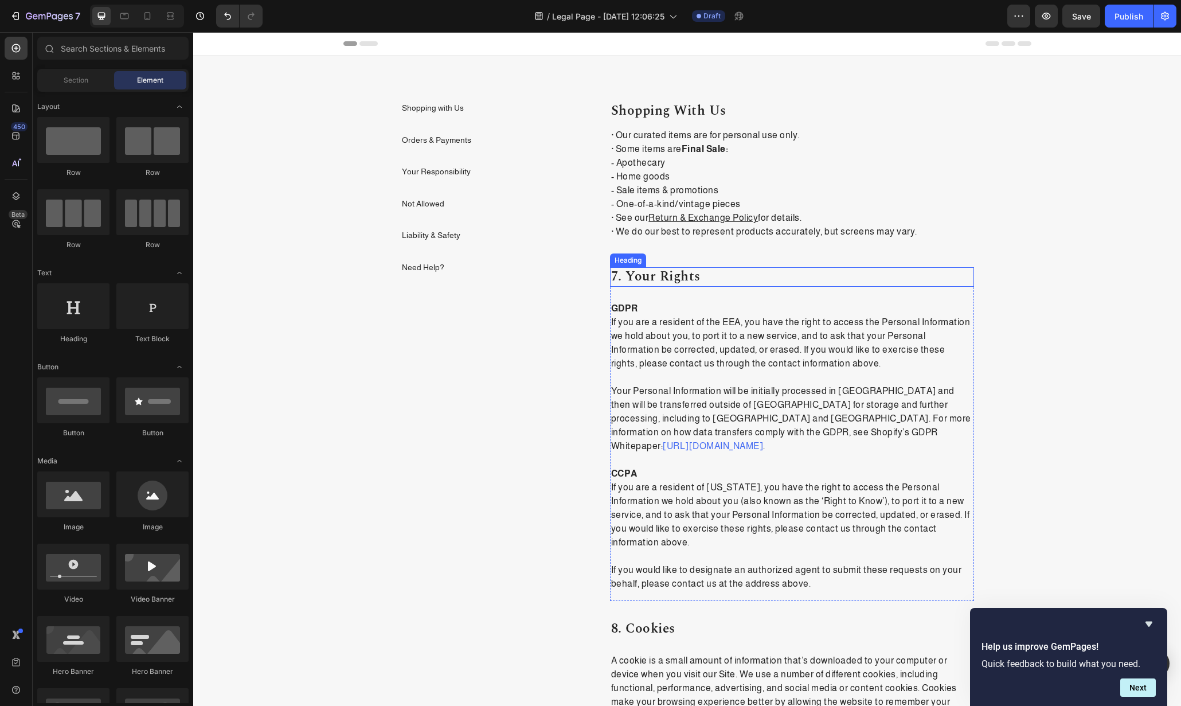
click at [695, 270] on p "7. your rights" at bounding box center [792, 276] width 362 height 17
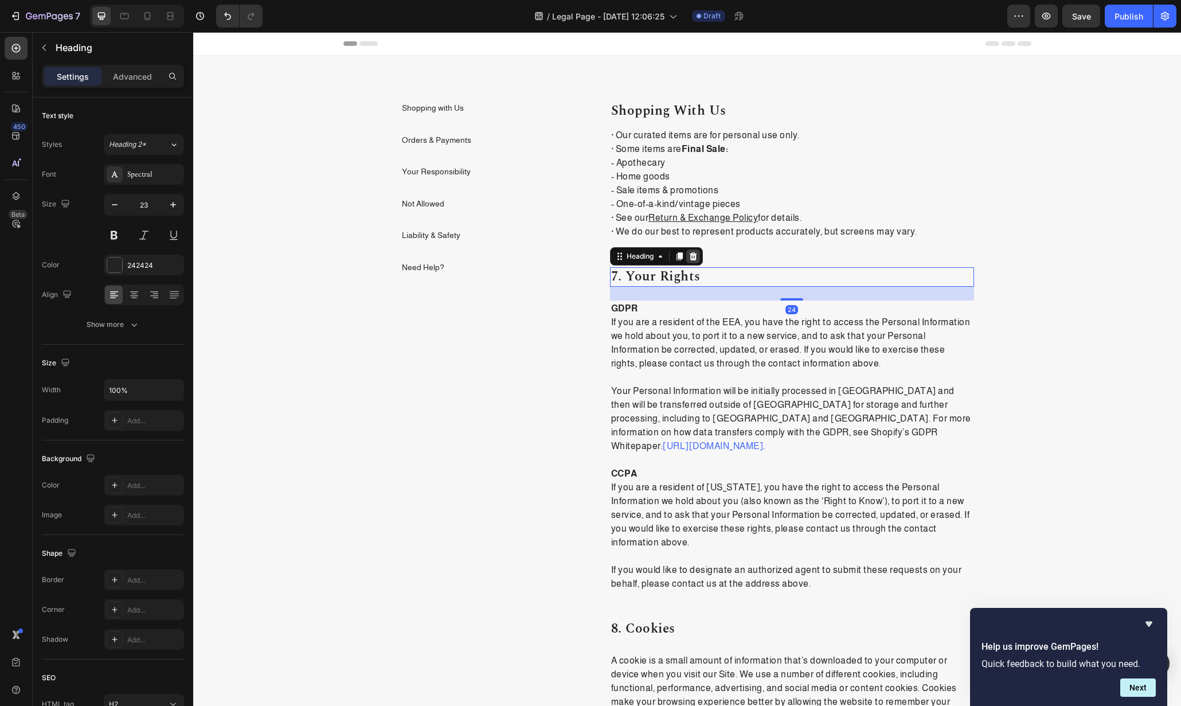
click at [690, 258] on icon at bounding box center [692, 256] width 7 height 8
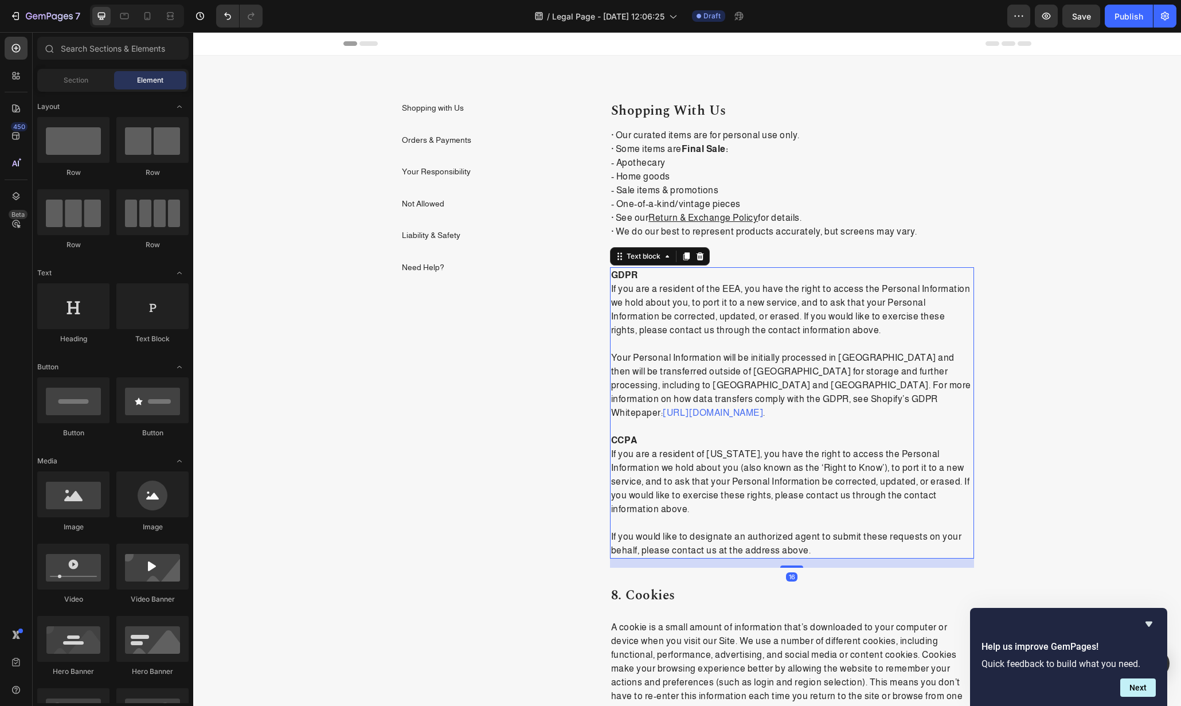
click at [693, 278] on p "GDPR" at bounding box center [792, 275] width 362 height 14
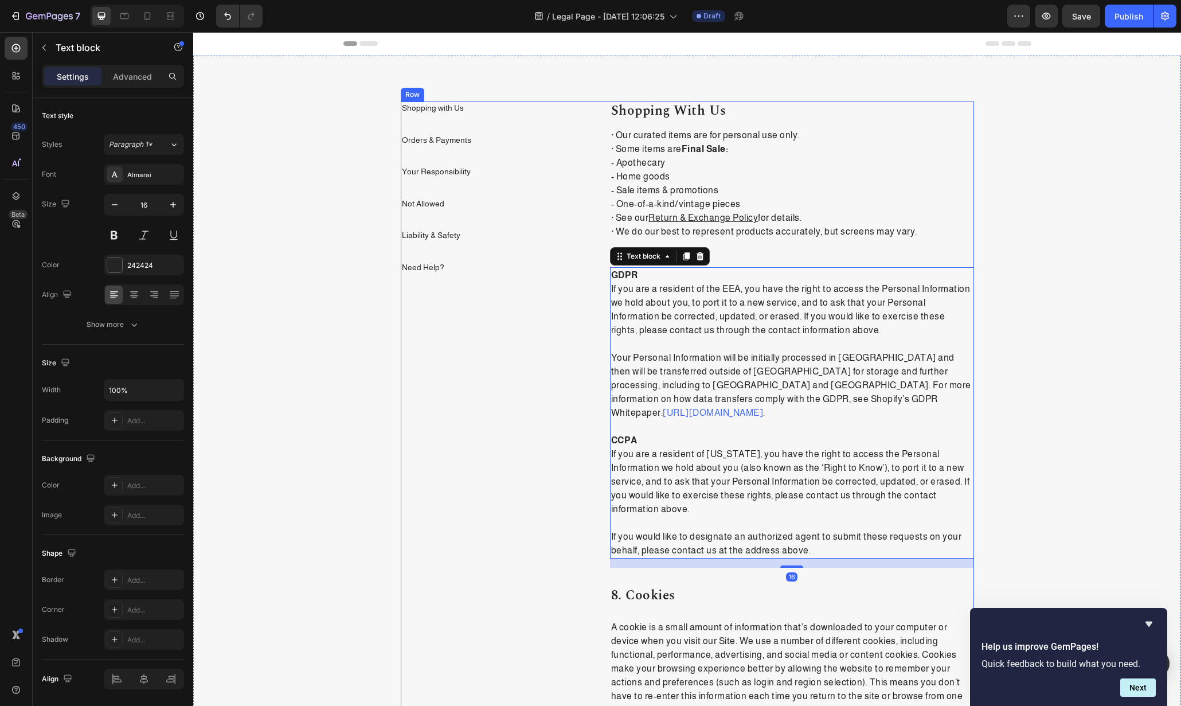
click at [695, 263] on div "Text block" at bounding box center [660, 256] width 100 height 18
click at [696, 257] on icon at bounding box center [699, 256] width 7 height 8
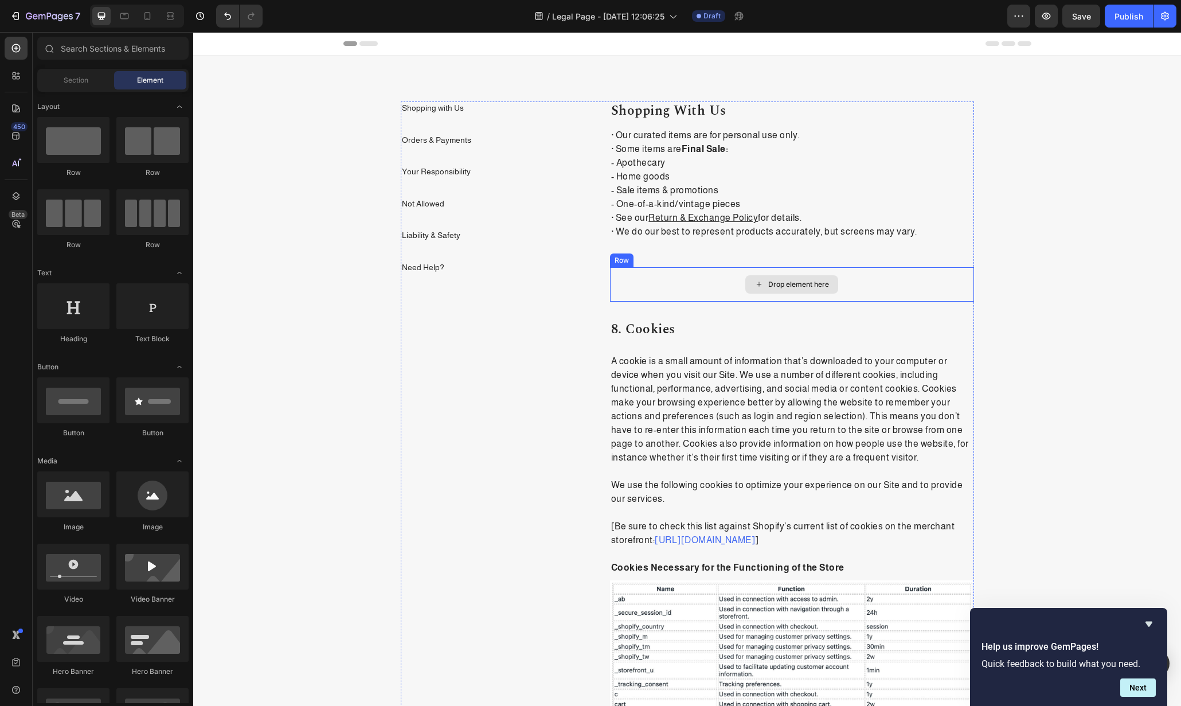
click at [699, 284] on div "Drop element here" at bounding box center [792, 284] width 364 height 34
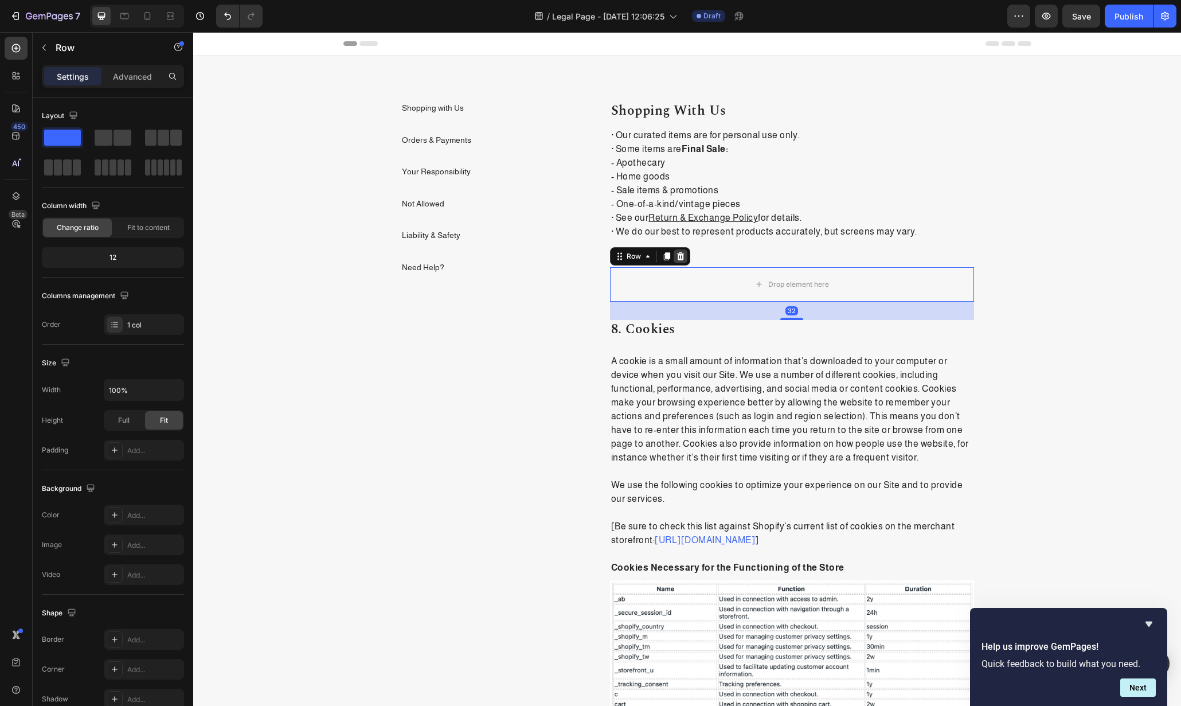
click at [677, 254] on icon at bounding box center [680, 256] width 7 height 8
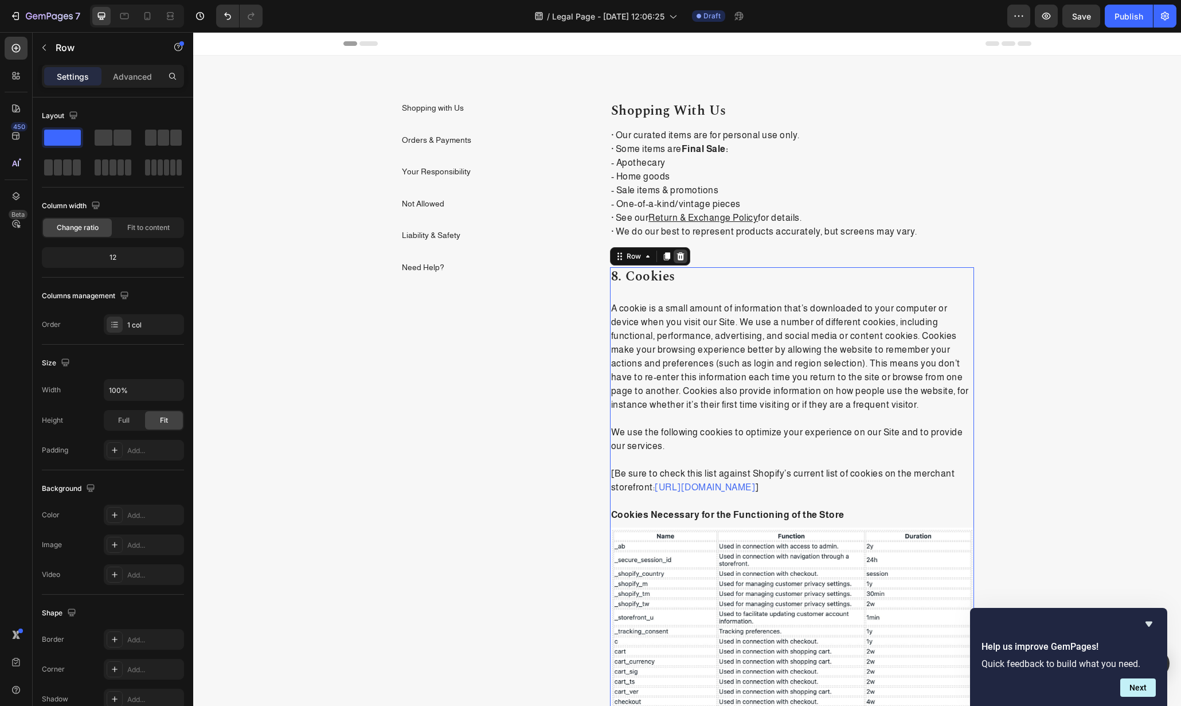
click at [677, 258] on icon at bounding box center [680, 256] width 7 height 8
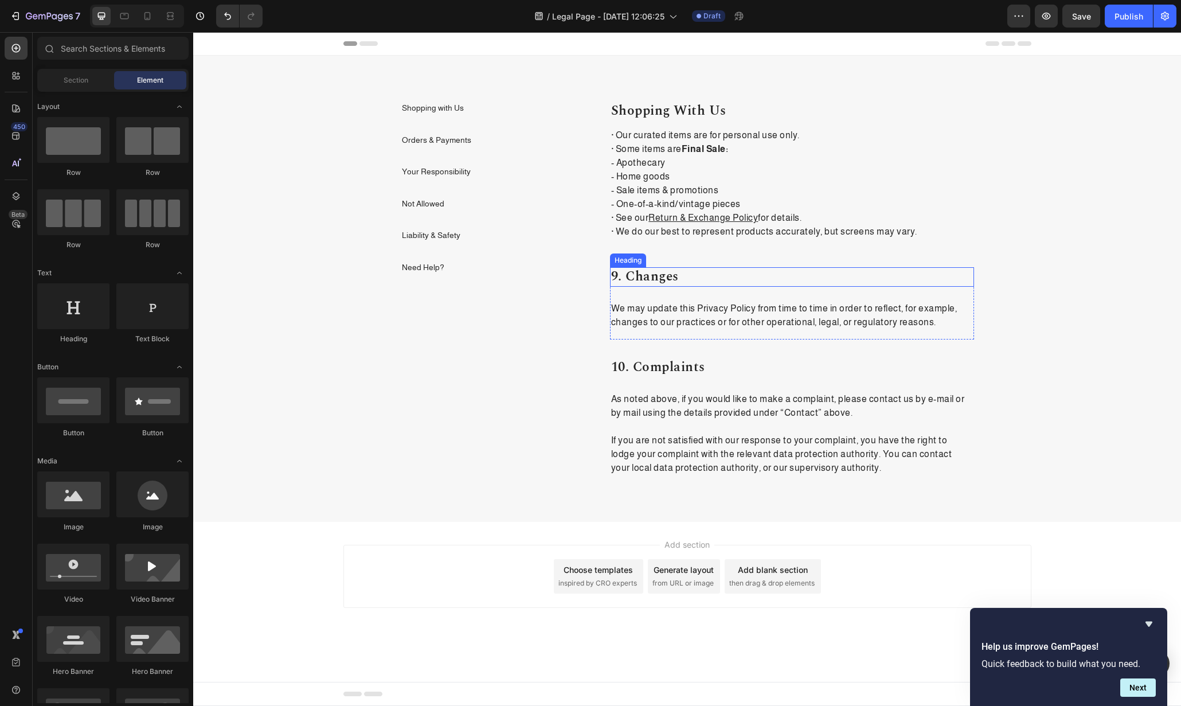
click at [676, 284] on p "9. changes" at bounding box center [792, 276] width 362 height 17
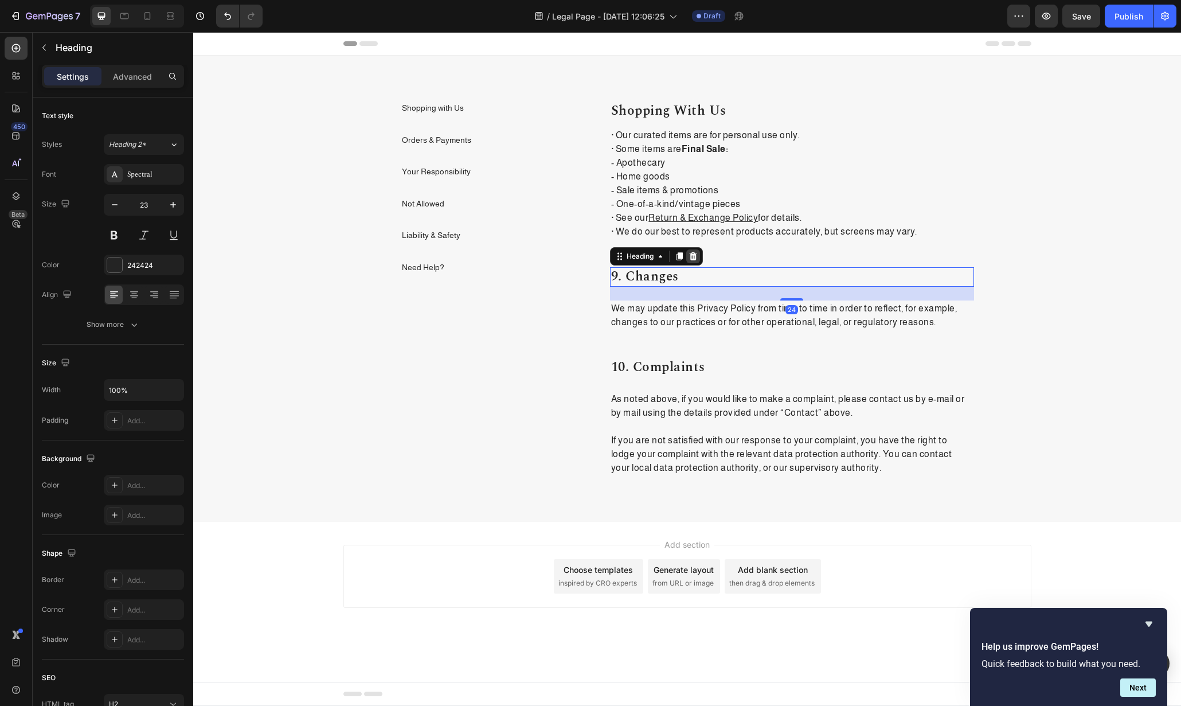
click at [695, 256] on icon at bounding box center [692, 256] width 7 height 8
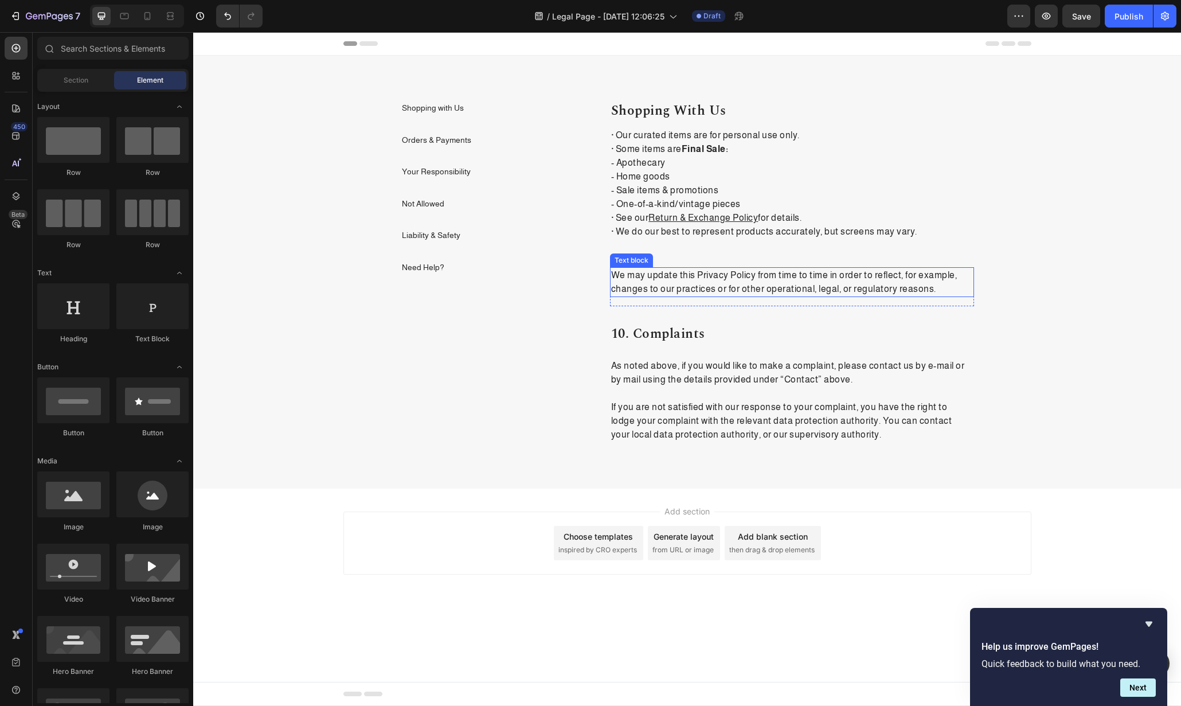
click at [695, 275] on p "We may update this Privacy Policy from time to time in order to reflect, for ex…" at bounding box center [792, 282] width 362 height 28
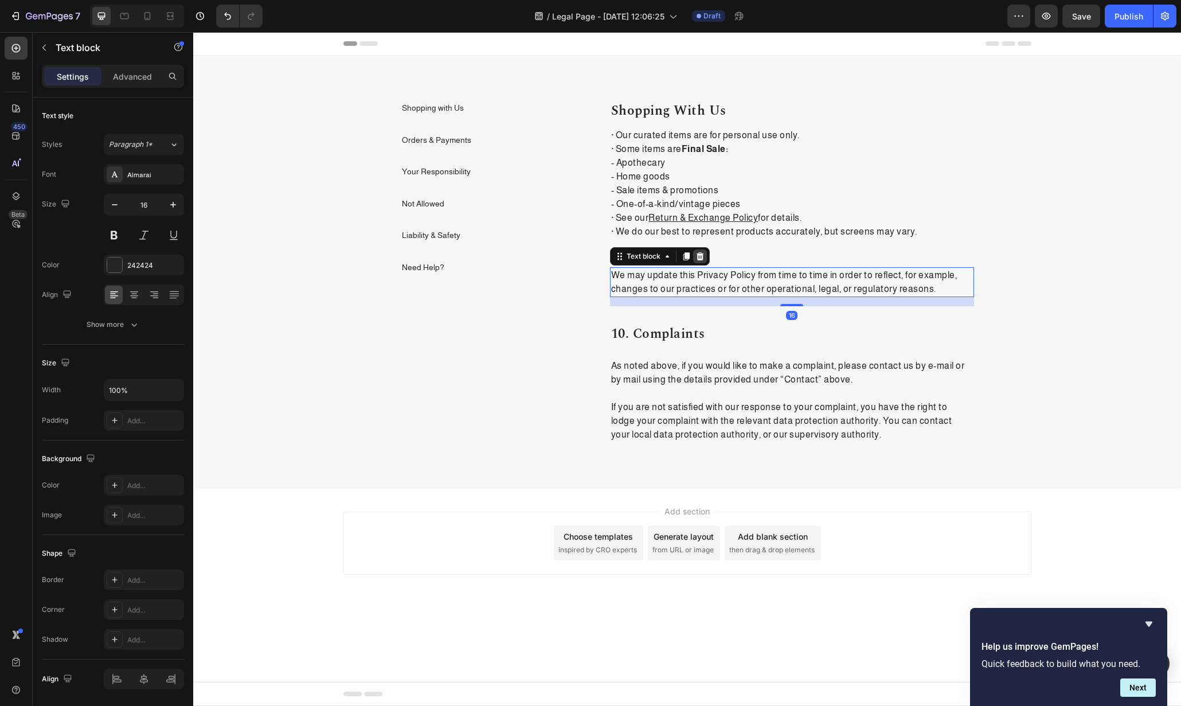
click at [699, 258] on icon at bounding box center [700, 256] width 9 height 9
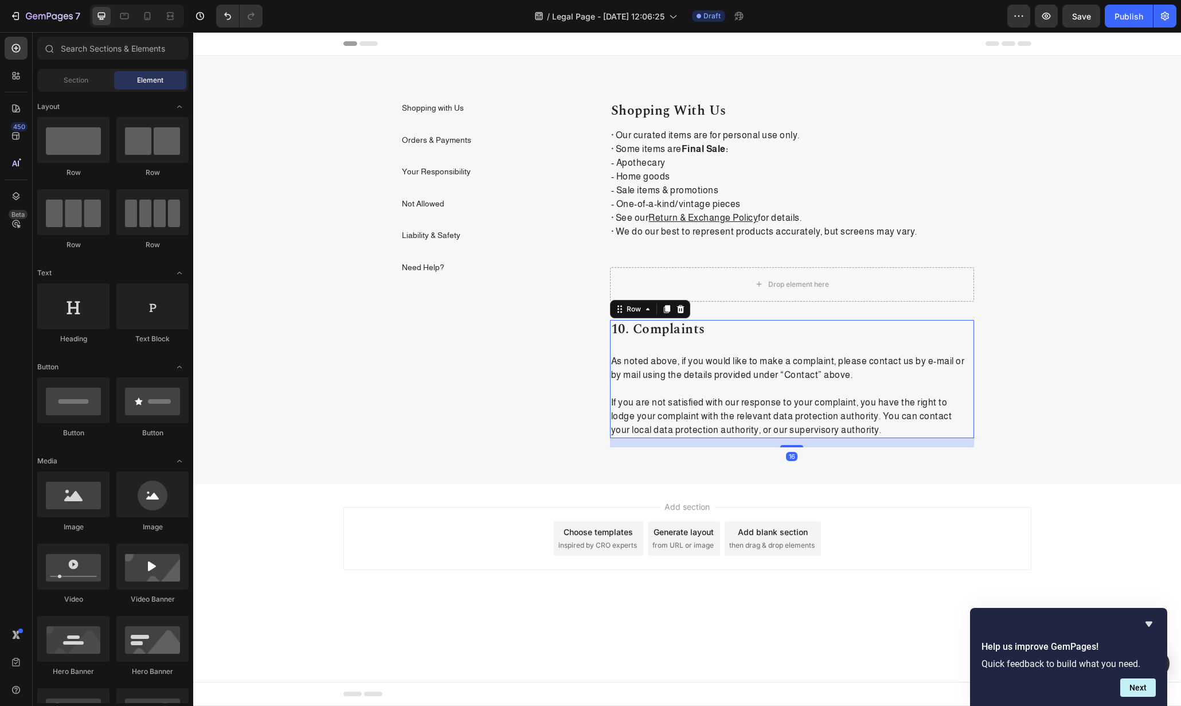
click at [702, 339] on div "10. complaints Heading As noted above, if you would like to make a complaint, p…" at bounding box center [792, 379] width 364 height 118
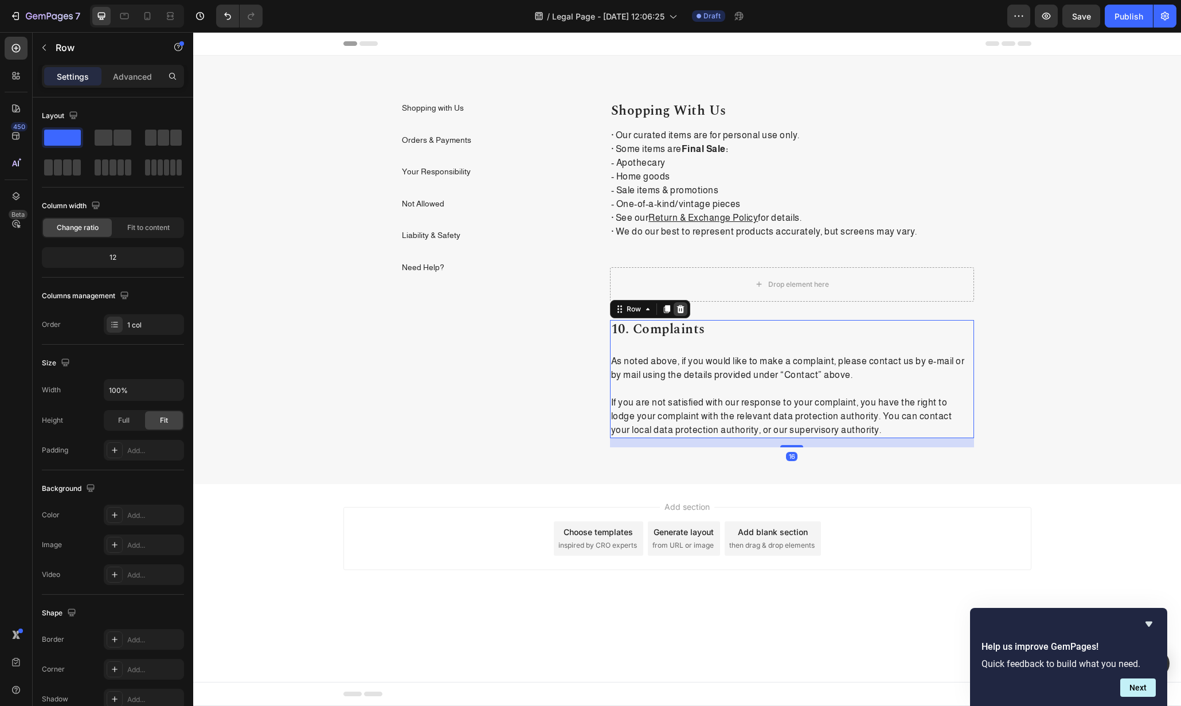
click at [684, 309] on icon at bounding box center [680, 309] width 9 height 9
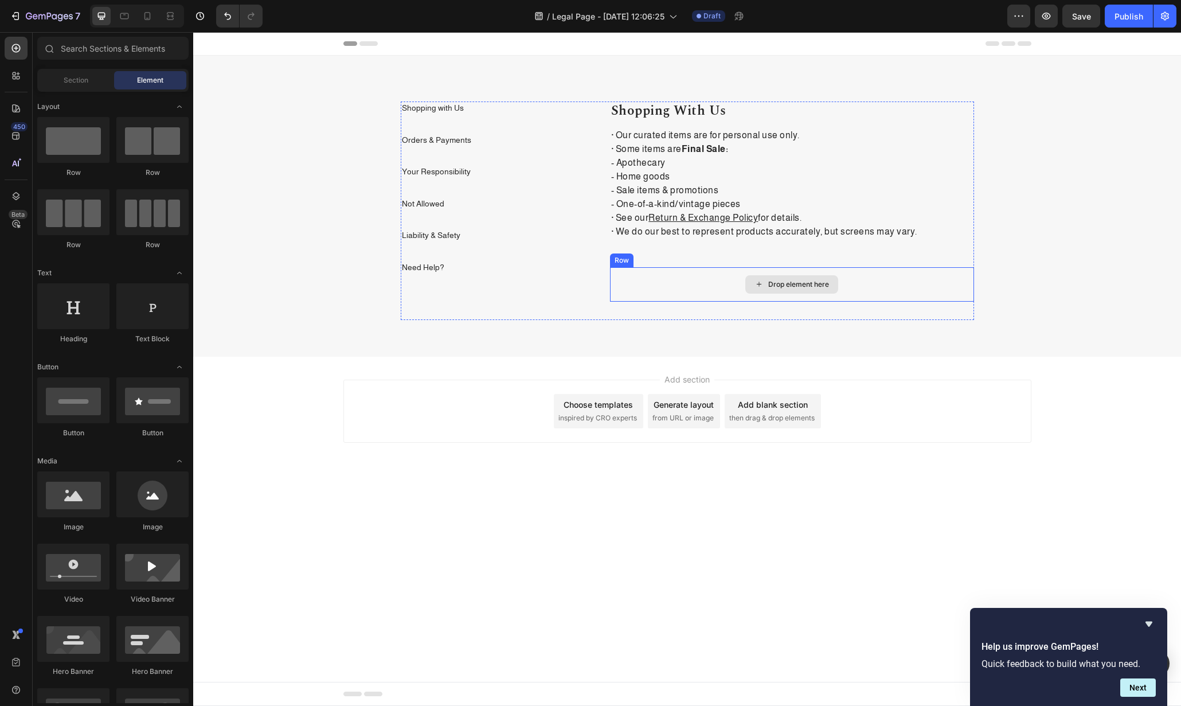
click at [694, 276] on div "Drop element here" at bounding box center [792, 284] width 364 height 34
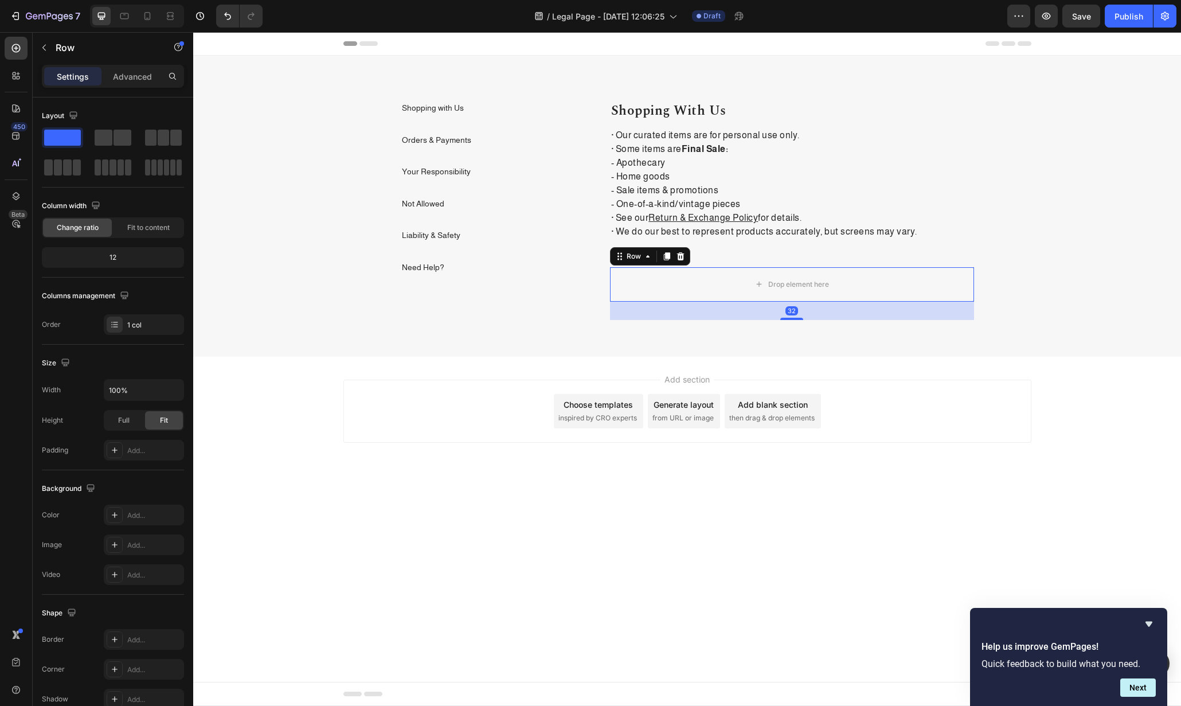
click at [672, 248] on div "Row" at bounding box center [650, 256] width 80 height 18
click at [675, 252] on div at bounding box center [681, 256] width 14 height 14
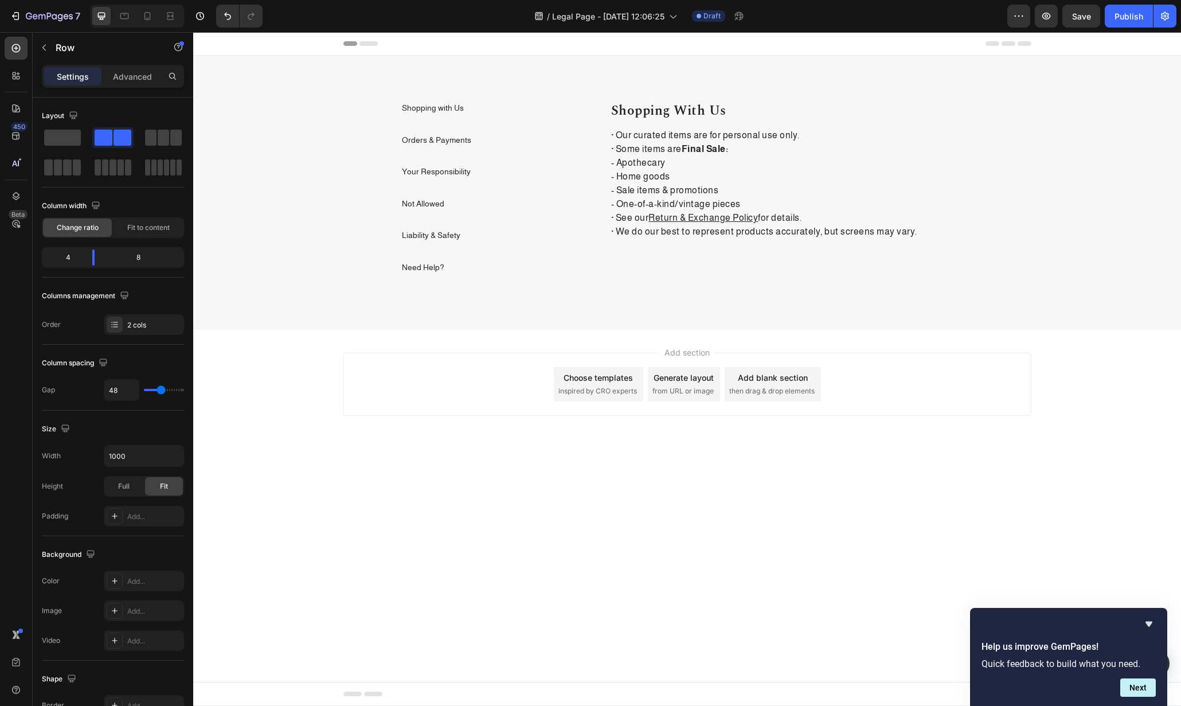
click at [679, 264] on div "Shopping with Us Heading · Our curated items are for personal use only. · Some …" at bounding box center [792, 198] width 364 height 192
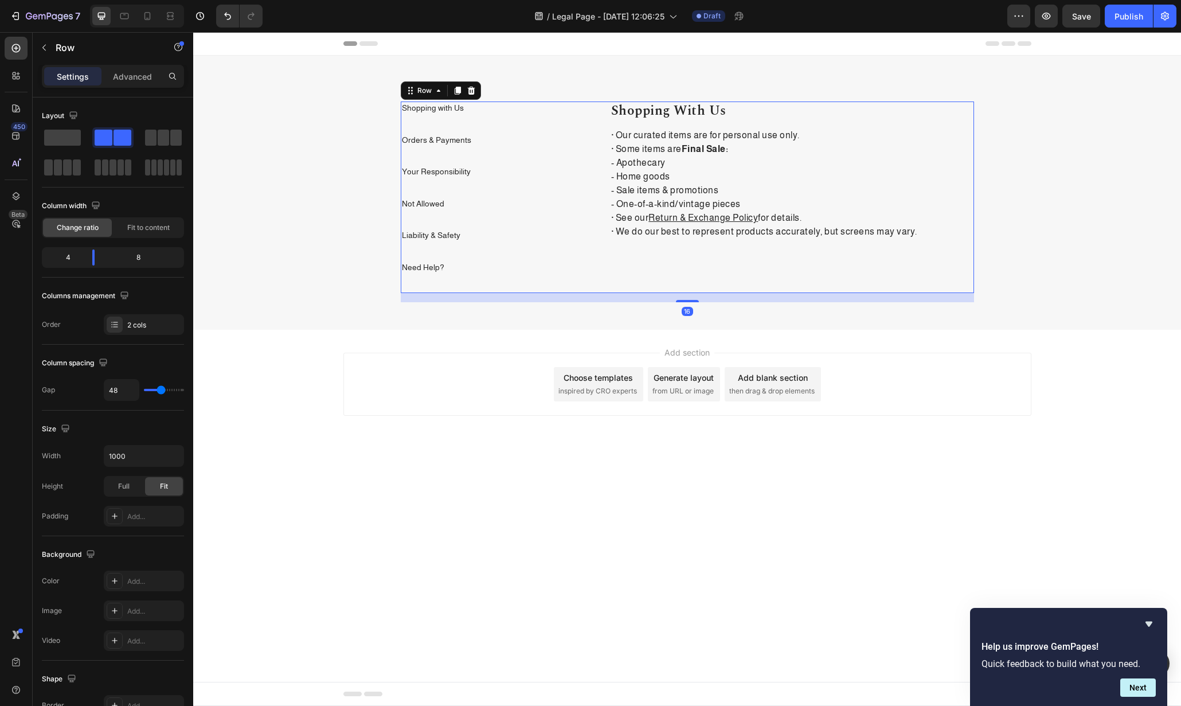
click at [688, 257] on div "Shopping with Us Heading · Our curated items are for personal use only. · Some …" at bounding box center [792, 198] width 364 height 192
click at [514, 293] on div "Shopping with Us Text block Orders & Payments Text block Your Responsibility Te…" at bounding box center [687, 198] width 573 height 192
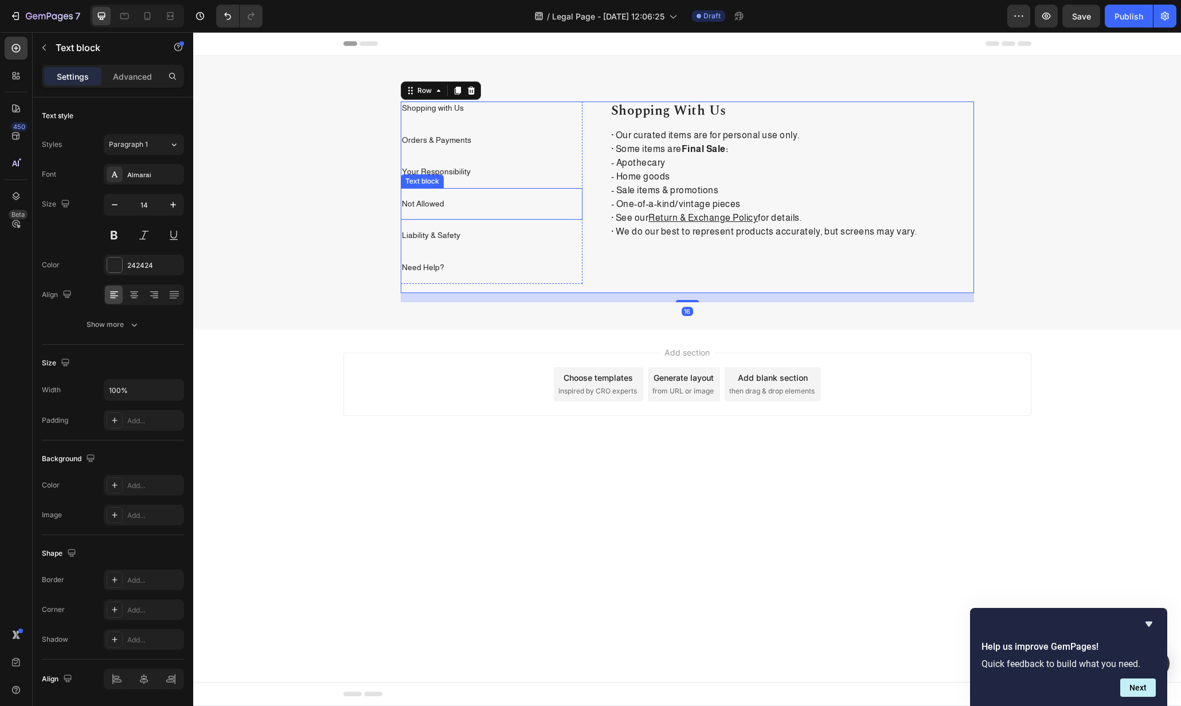
click at [435, 144] on div "Text block" at bounding box center [423, 149] width 38 height 10
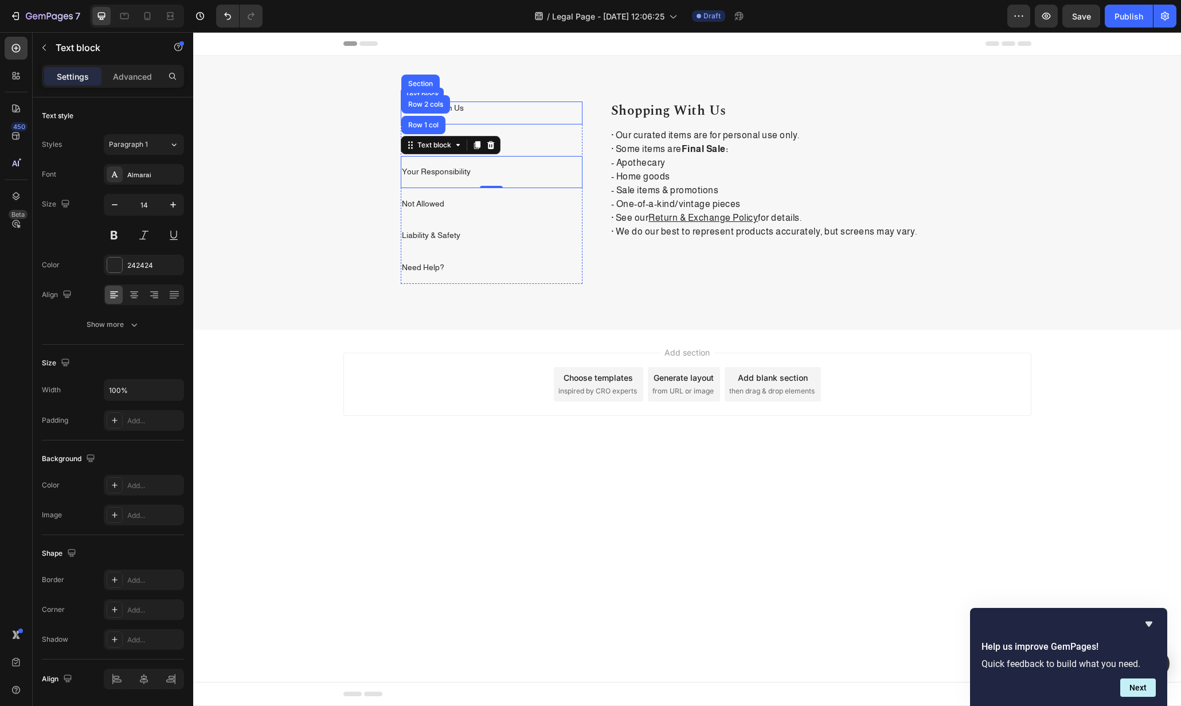
click at [504, 108] on p "Shopping with Us" at bounding box center [492, 108] width 180 height 11
drag, startPoint x: 496, startPoint y: 122, endPoint x: 497, endPoint y: 115, distance: 7.5
click at [497, 115] on div "Shopping with Us Text block 0" at bounding box center [492, 113] width 182 height 23
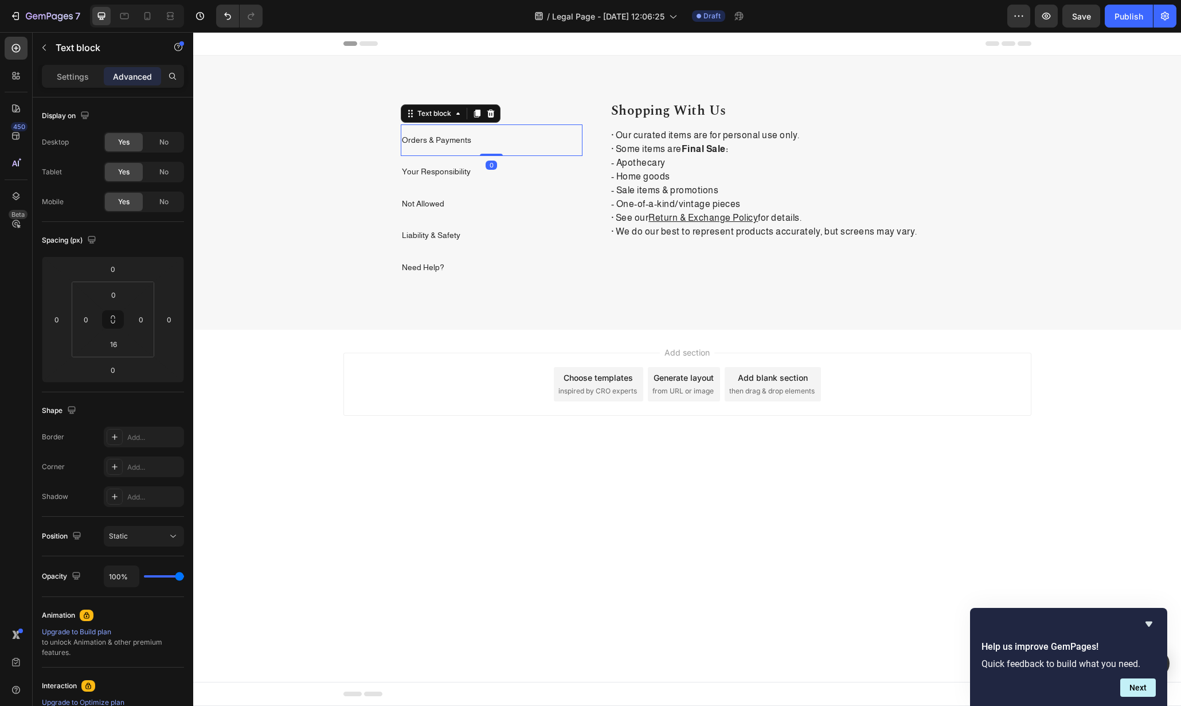
click at [530, 131] on div "Orders & Payments Text block 0" at bounding box center [492, 140] width 182 height 32
click at [522, 115] on div "Shopping with Us Text block 0" at bounding box center [492, 113] width 182 height 23
click at [523, 142] on p "Orders & Payments" at bounding box center [492, 140] width 180 height 11
click at [118, 290] on input "16" at bounding box center [113, 294] width 23 height 17
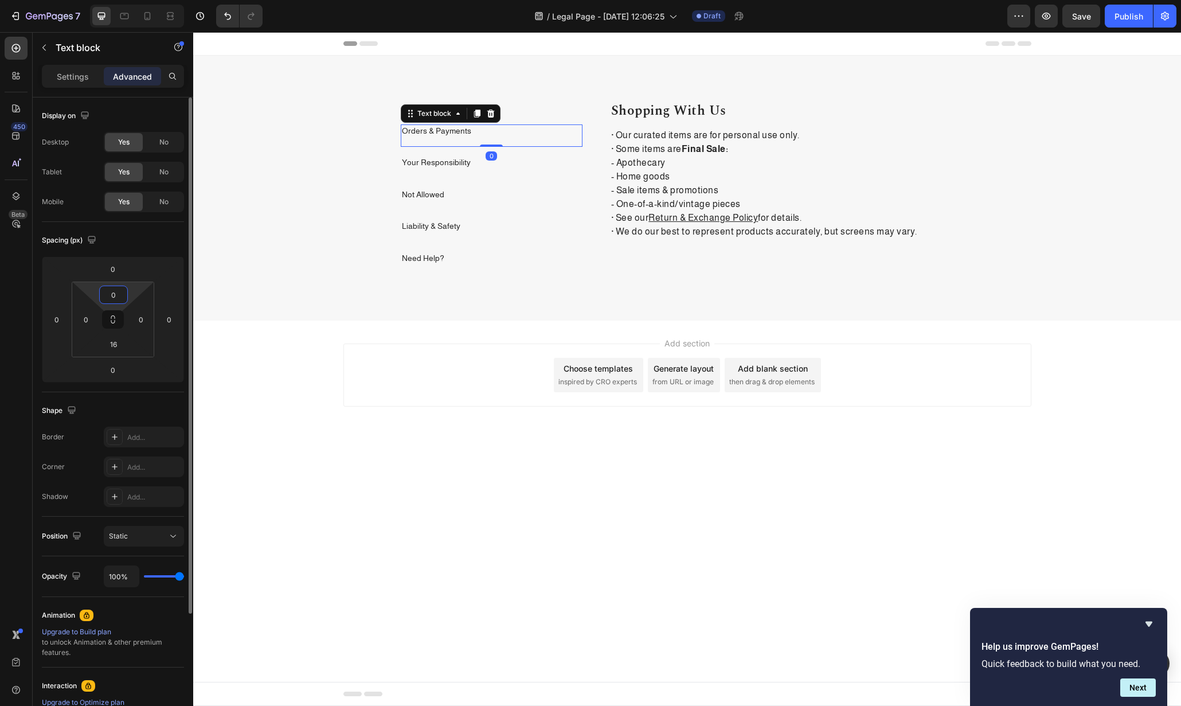
type input "0"
click at [543, 148] on div "Your Responsibility Text block" at bounding box center [492, 163] width 182 height 32
click at [533, 115] on div "Shopping with Us Text block" at bounding box center [492, 113] width 182 height 23
click at [528, 145] on div "Orders & Payments Text block" at bounding box center [492, 135] width 182 height 23
click at [526, 179] on div "Not Allowed Text block 0" at bounding box center [492, 195] width 182 height 32
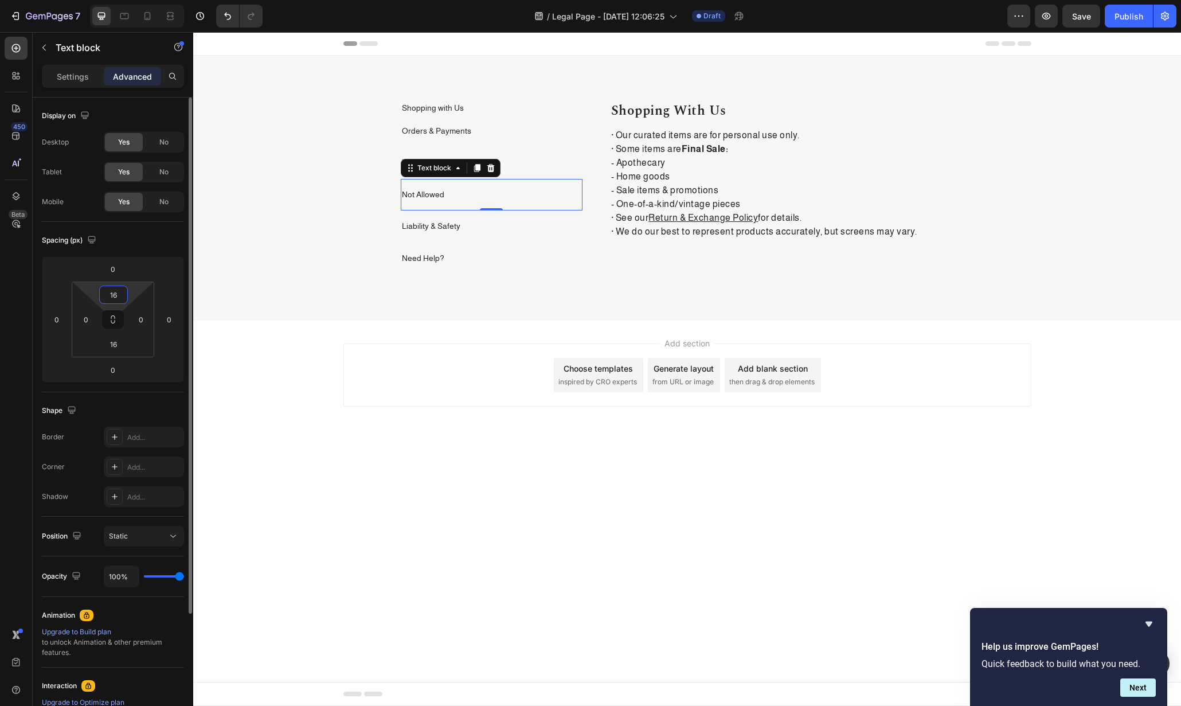
click at [122, 295] on input "16" at bounding box center [113, 294] width 23 height 17
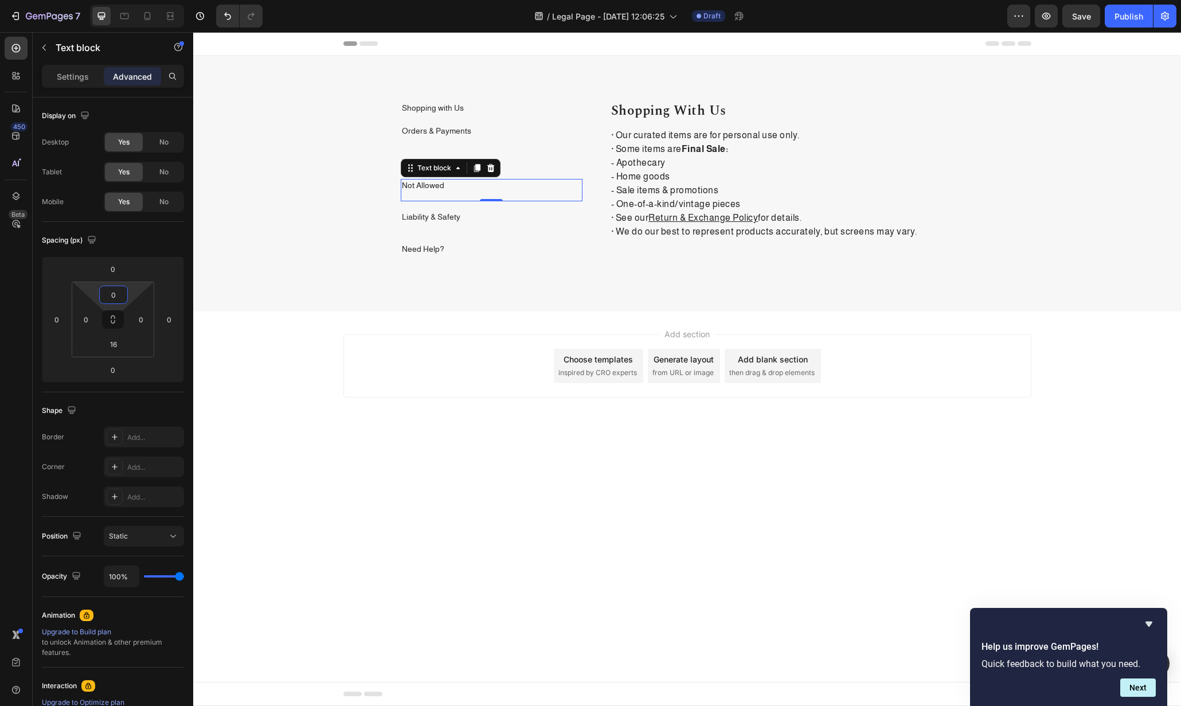
type input "0"
click at [540, 211] on div "Liability & Safety" at bounding box center [492, 217] width 182 height 14
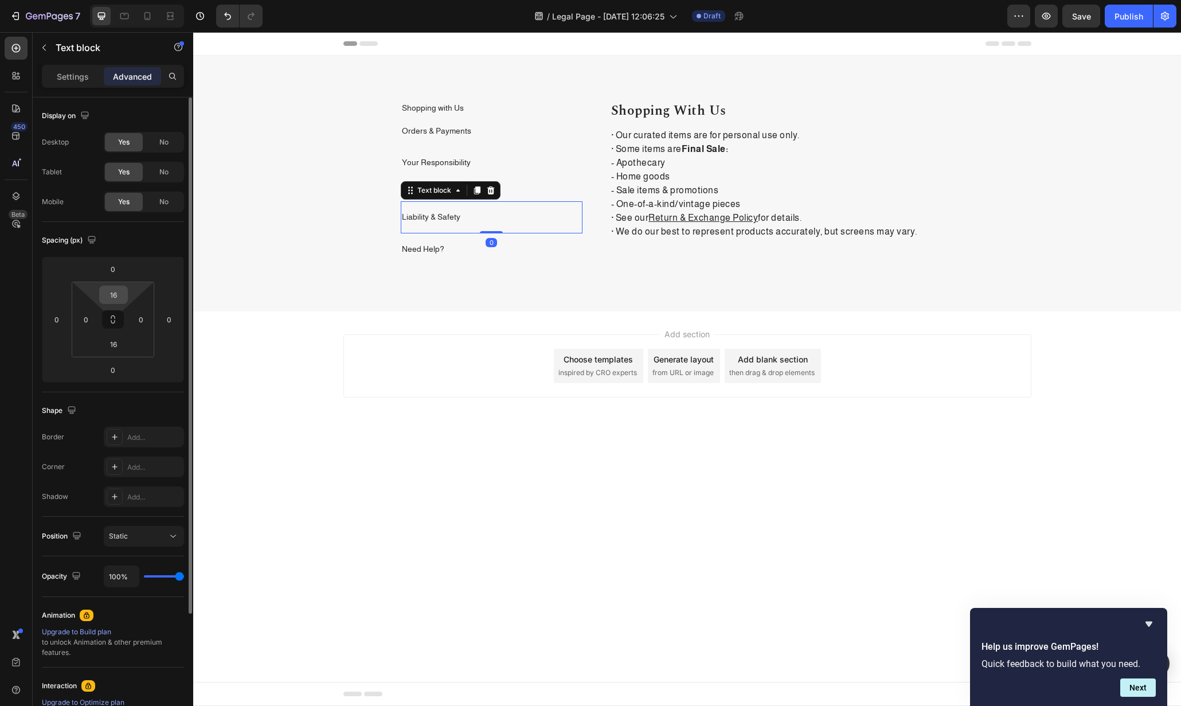
click at [112, 288] on input "16" at bounding box center [113, 294] width 23 height 17
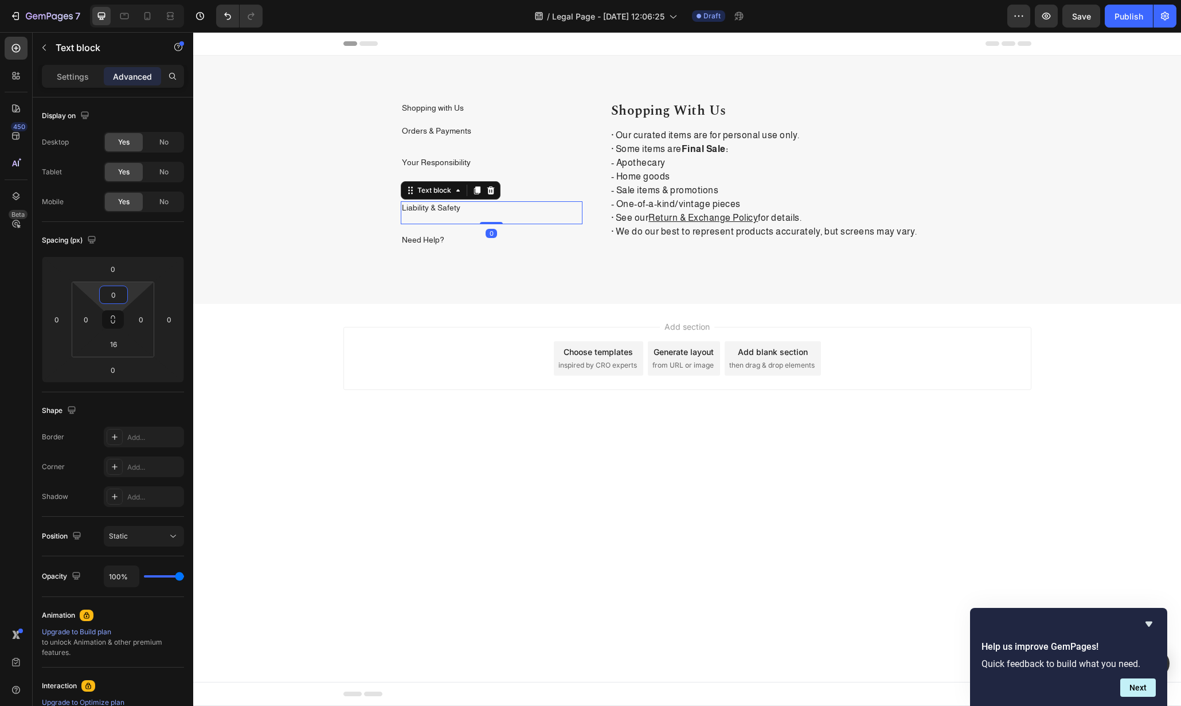
type input "0"
click at [467, 233] on div "Need Help? Text block" at bounding box center [492, 240] width 182 height 32
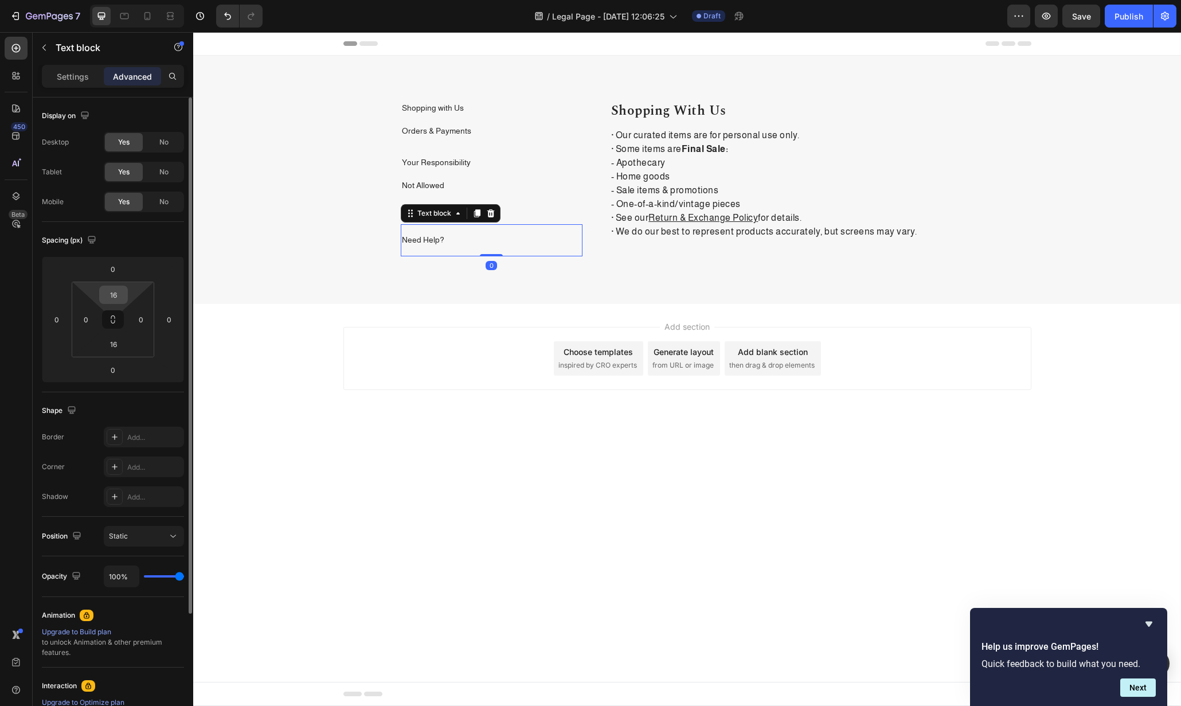
click at [112, 294] on input "16" at bounding box center [113, 294] width 23 height 17
type input "0"
click at [451, 136] on p "Orders & Payments" at bounding box center [492, 131] width 180 height 11
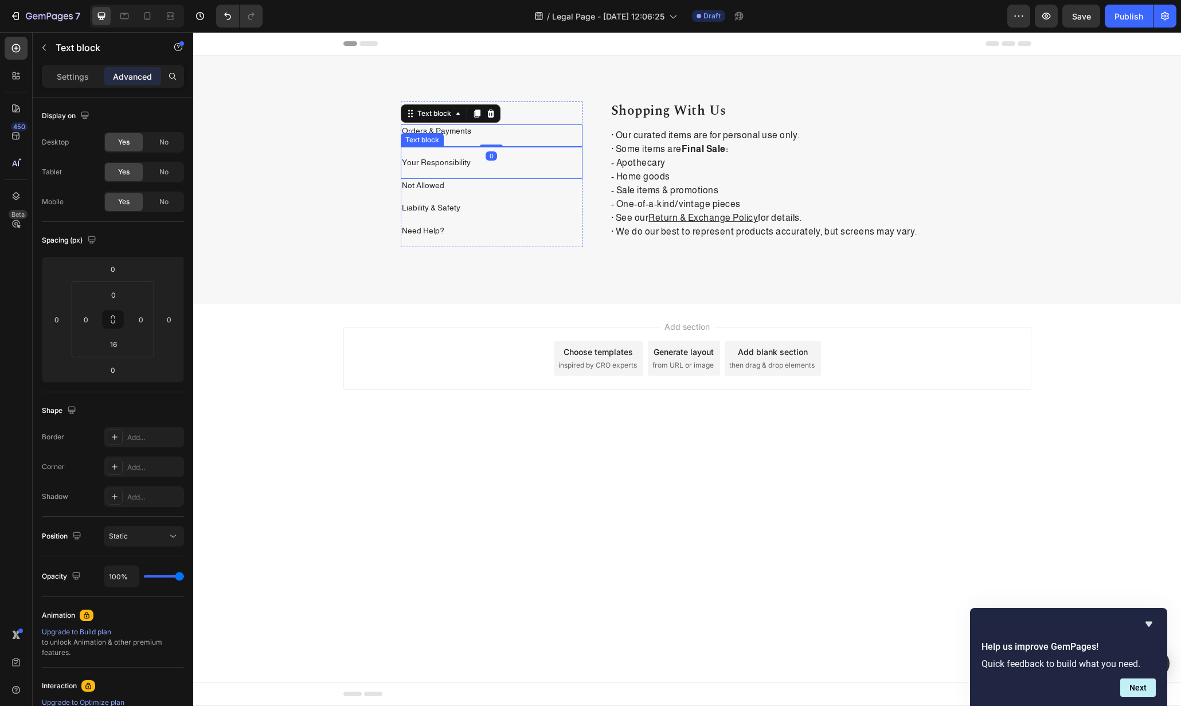
click at [449, 152] on div "Your Responsibility Text block" at bounding box center [492, 163] width 182 height 32
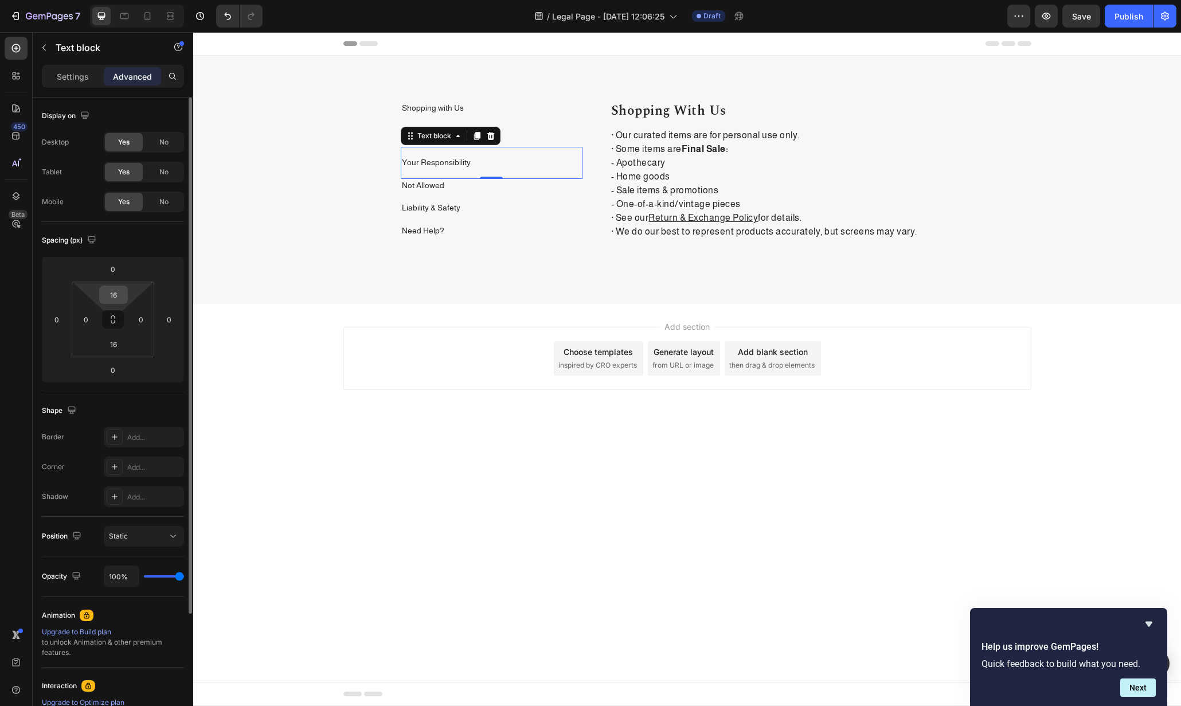
click at [110, 296] on input "16" at bounding box center [113, 294] width 23 height 17
type input "0"
click at [500, 110] on p "Shopping with Us" at bounding box center [492, 108] width 180 height 11
click at [109, 346] on input "16" at bounding box center [113, 343] width 23 height 17
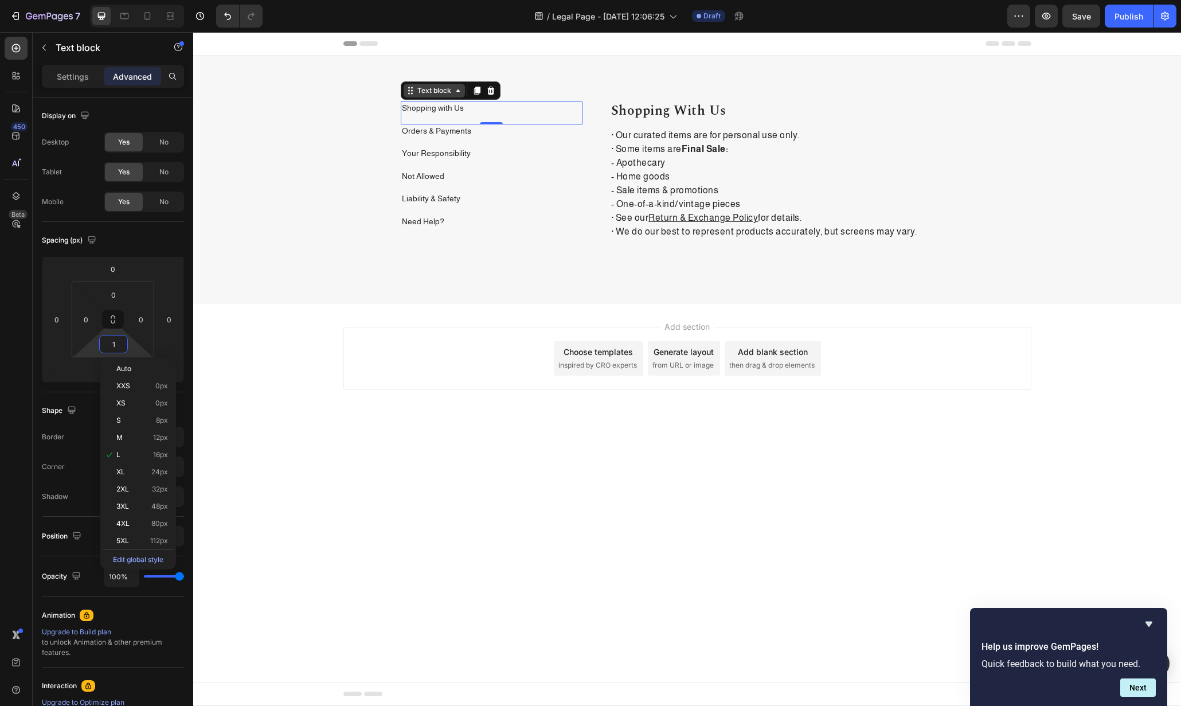
type input "12"
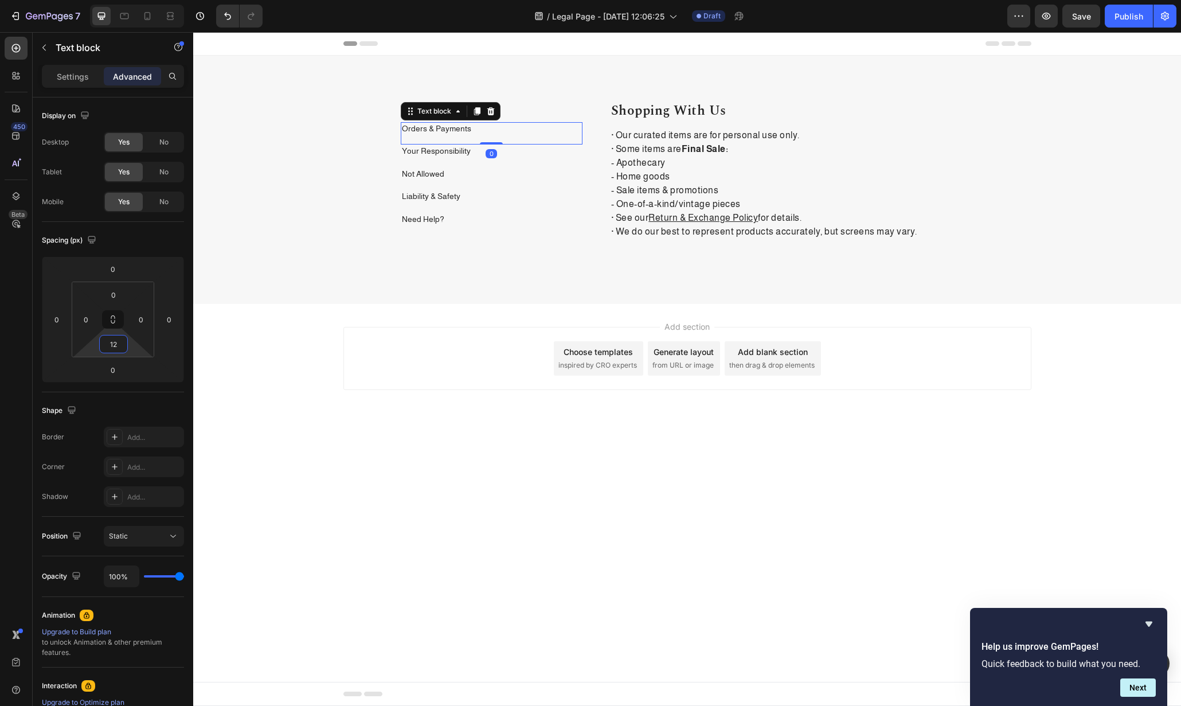
click at [500, 134] on p "Orders & Payments" at bounding box center [492, 128] width 180 height 11
click at [103, 0] on html "7 / Legal Page - Sep 26, 12:06:25 Draft Preview Save Publish 450 Beta Sections(…" at bounding box center [590, 0] width 1181 height 0
type input "12"
click at [521, 163] on div "Your Responsibility Text block" at bounding box center [492, 153] width 182 height 23
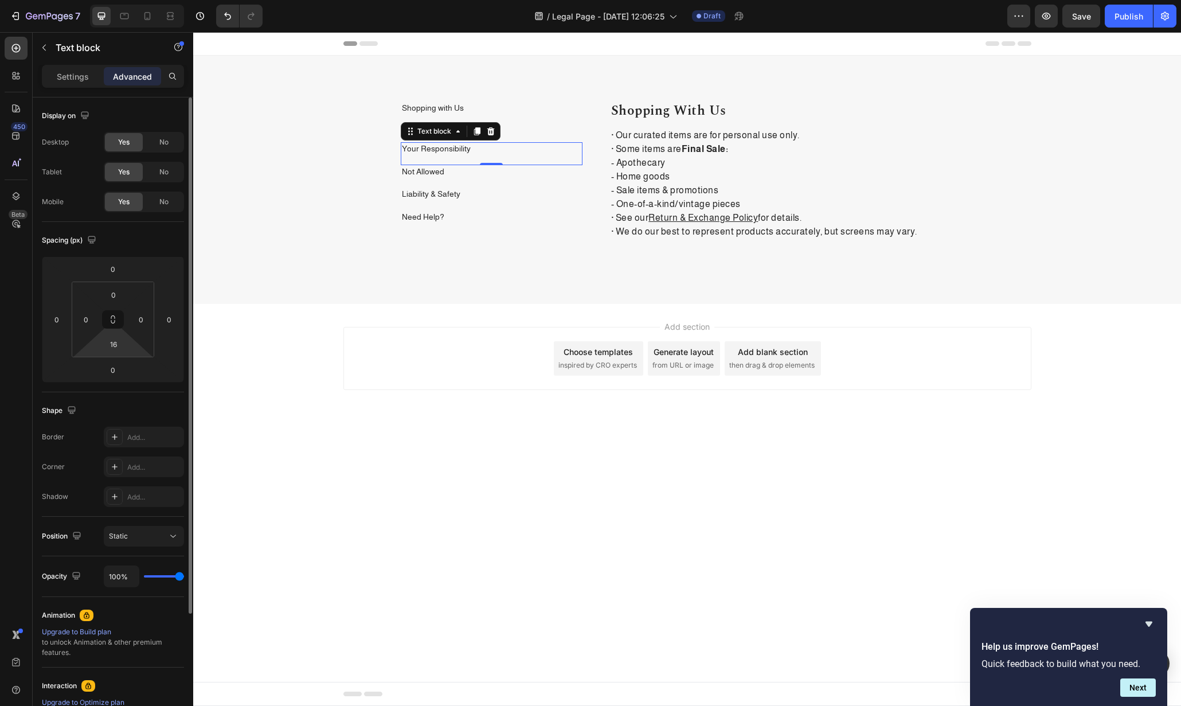
click at [107, 0] on html "7 / Legal Page - Sep 26, 12:06:25 Draft Preview Save Publish 450 Beta Sections(…" at bounding box center [590, 0] width 1181 height 0
type input "12"
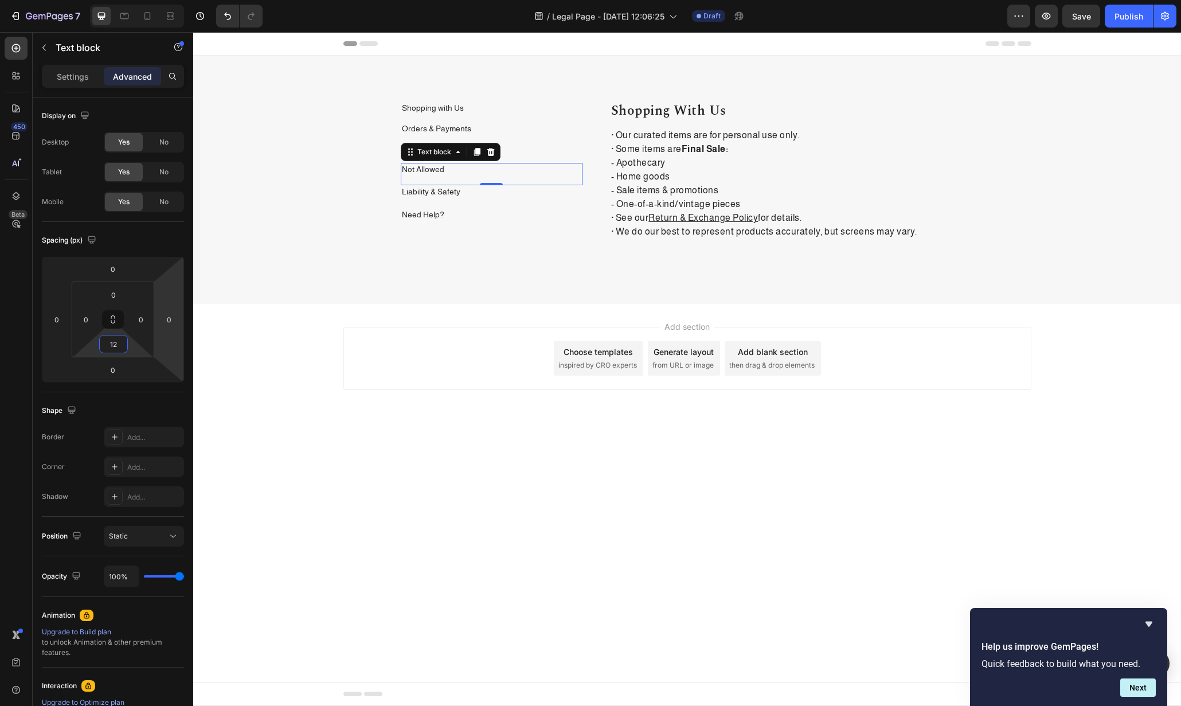
click at [528, 178] on div "Not Allowed Text block 0" at bounding box center [492, 174] width 182 height 23
click at [112, 344] on input "16" at bounding box center [113, 343] width 23 height 17
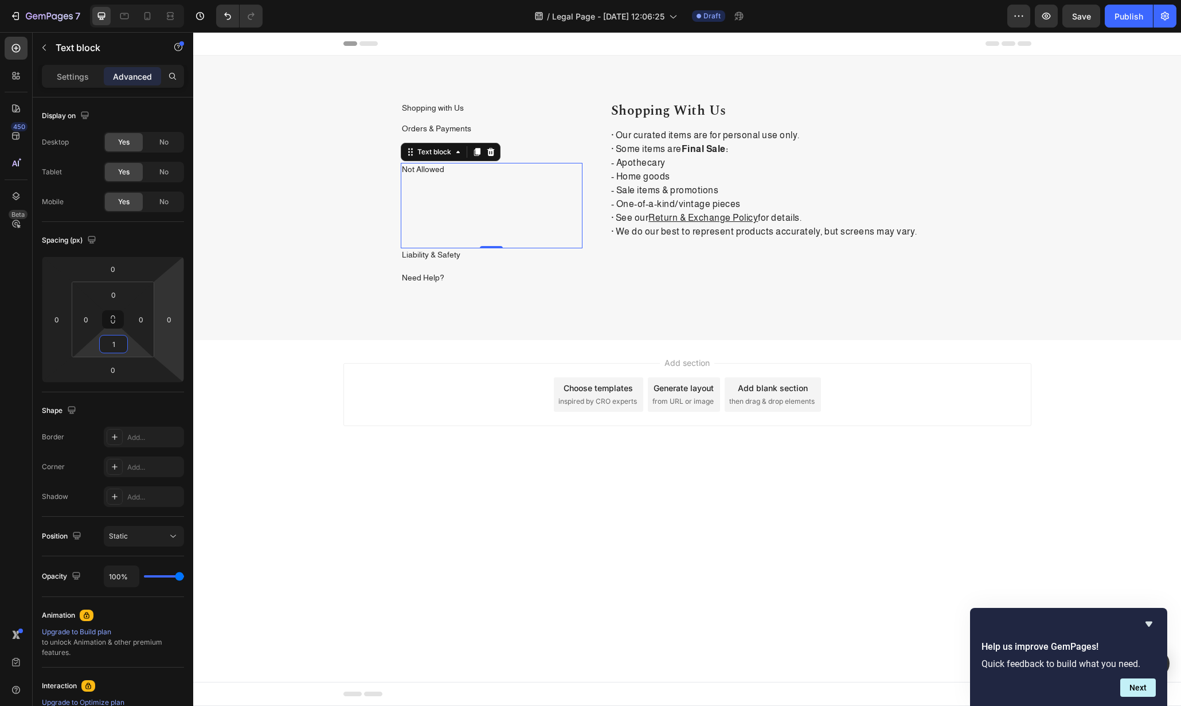
type input "12"
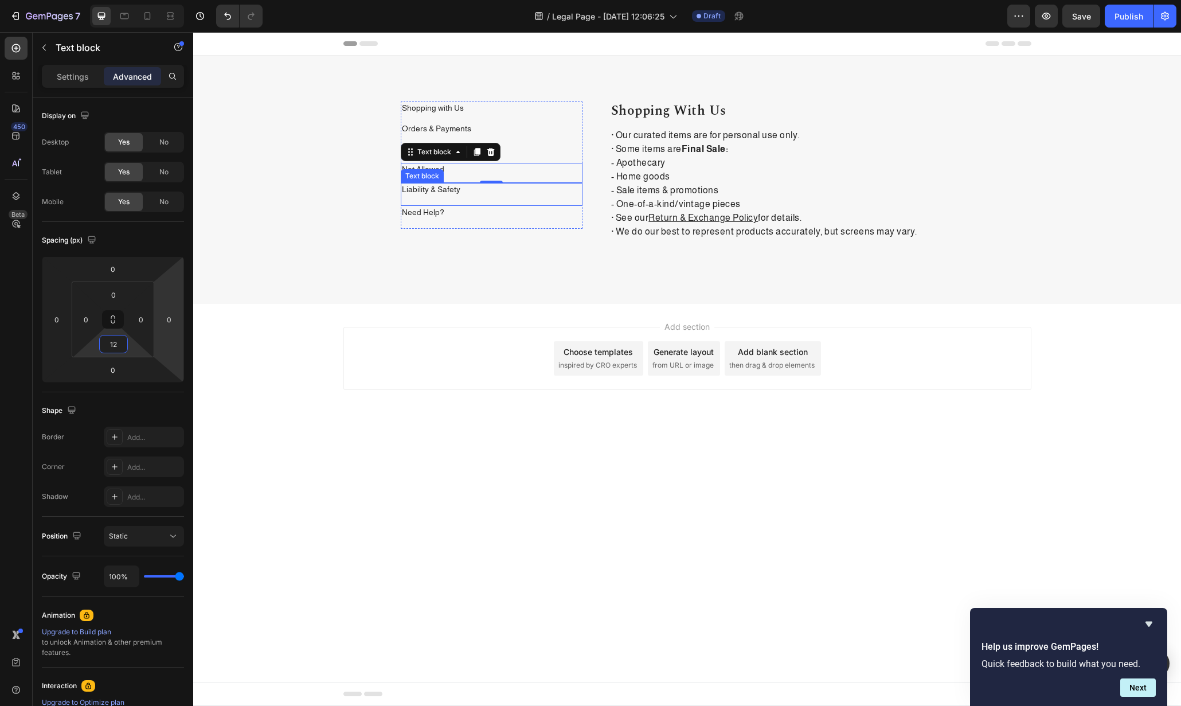
click at [509, 192] on p "Liability & Safety" at bounding box center [492, 189] width 180 height 11
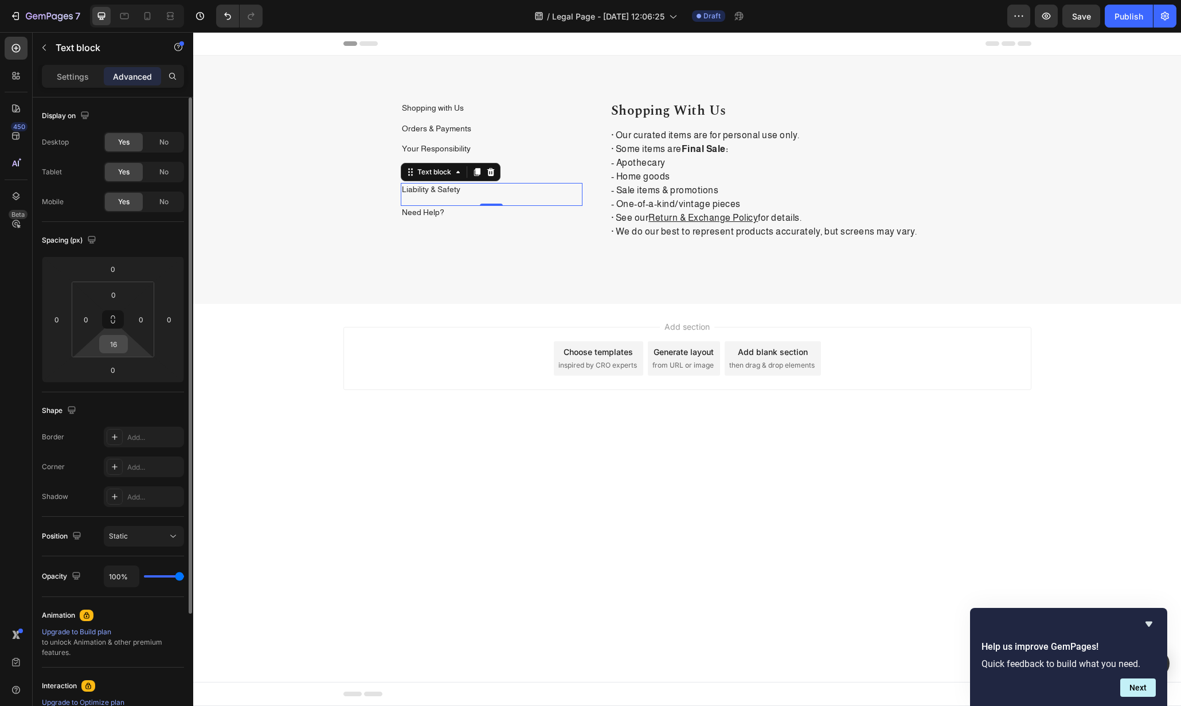
click at [116, 345] on input "16" at bounding box center [113, 343] width 23 height 17
type input "12"
click at [541, 217] on div "Need Help? Text block" at bounding box center [492, 215] width 182 height 23
click at [115, 337] on input "16" at bounding box center [113, 343] width 23 height 17
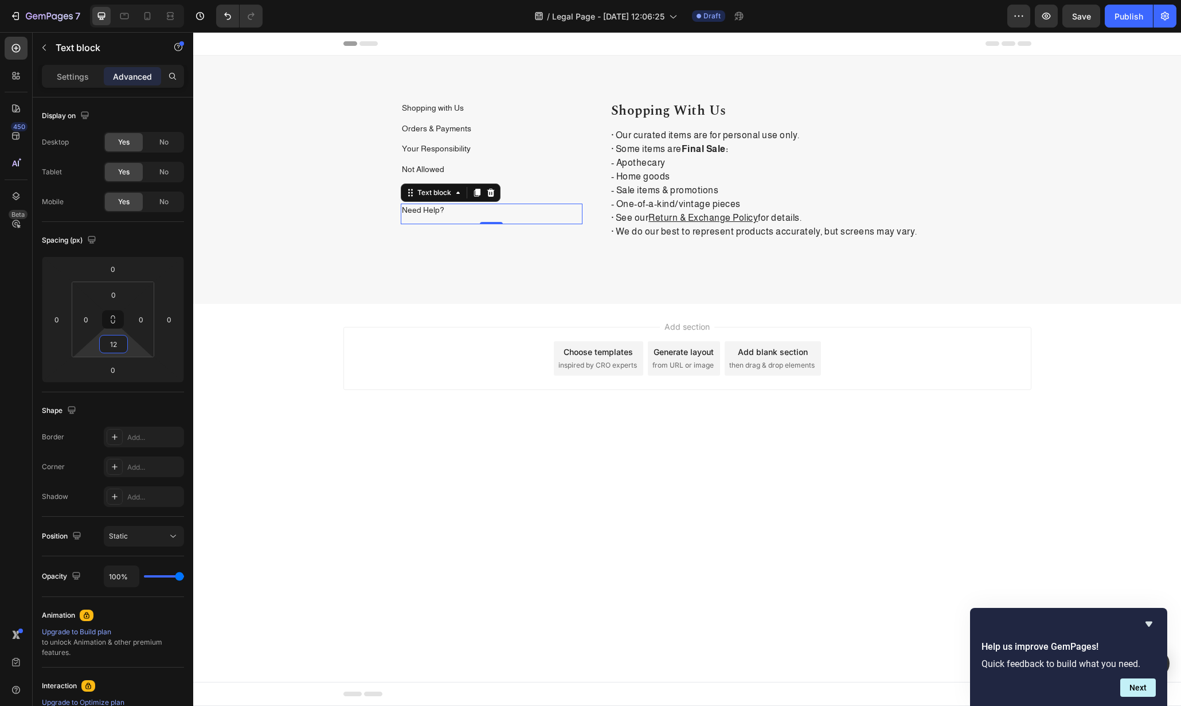
type input "12"
click at [920, 383] on div "Add section Choose templates inspired by CRO experts Generate layout from URL o…" at bounding box center [688, 358] width 688 height 63
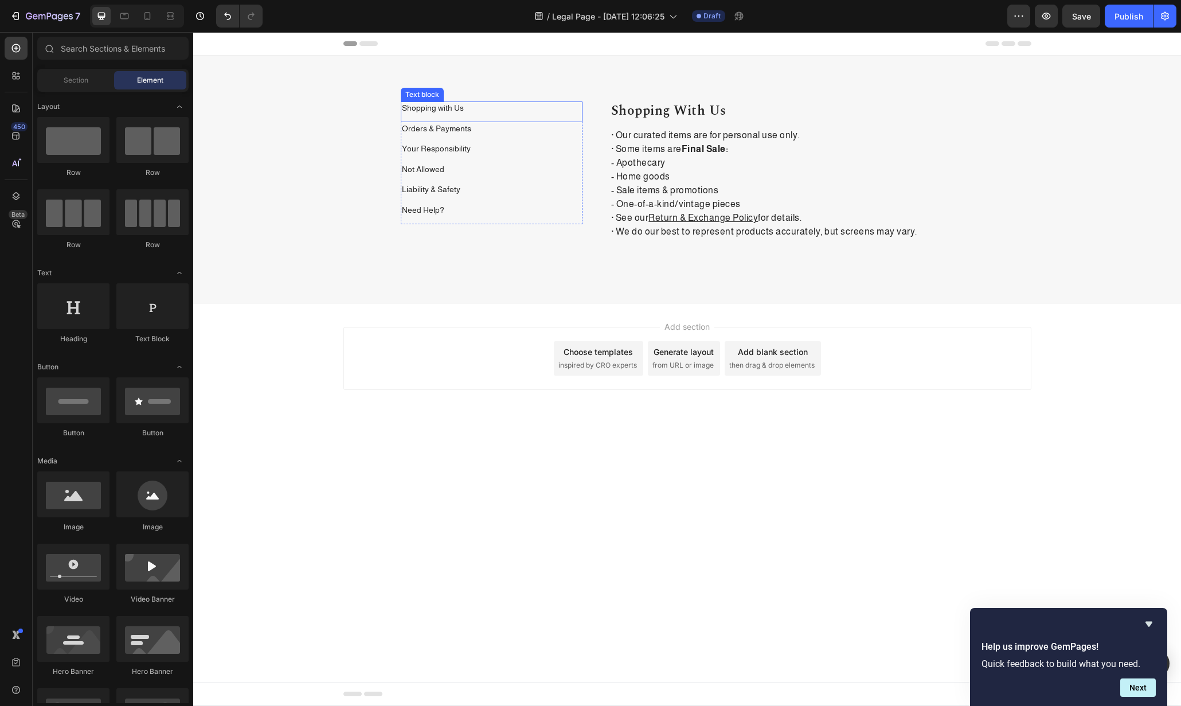
click at [475, 106] on p "Shopping with Us" at bounding box center [492, 108] width 180 height 11
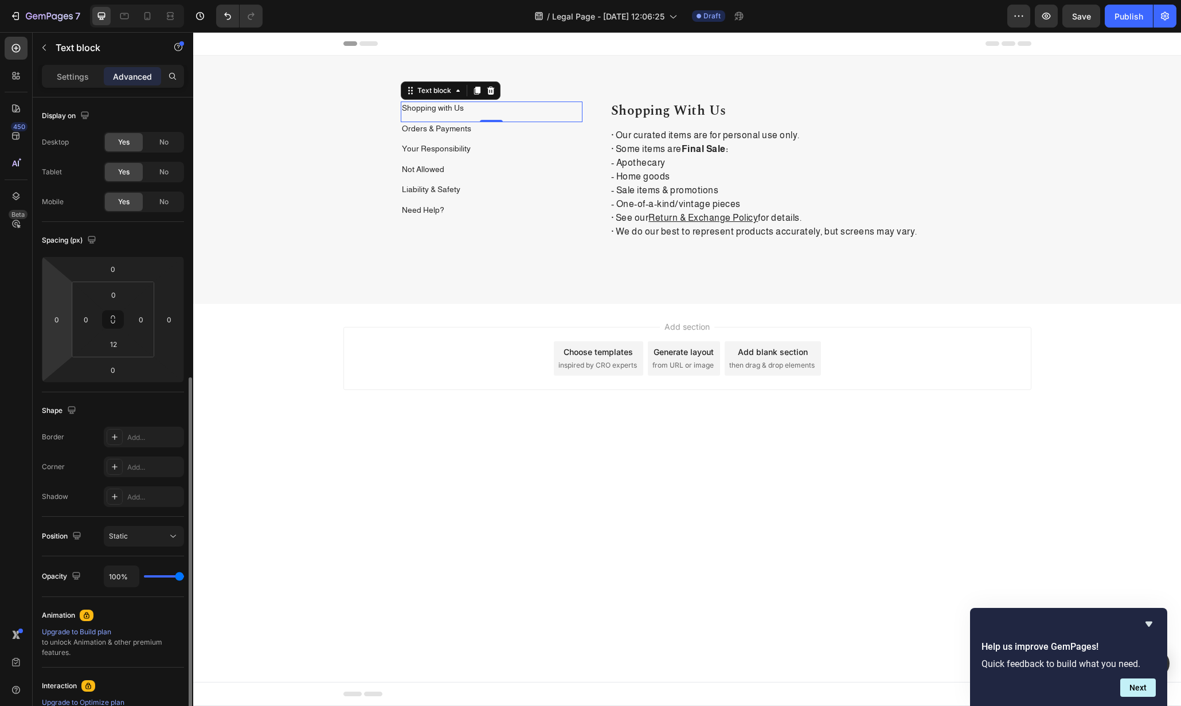
scroll to position [155, 0]
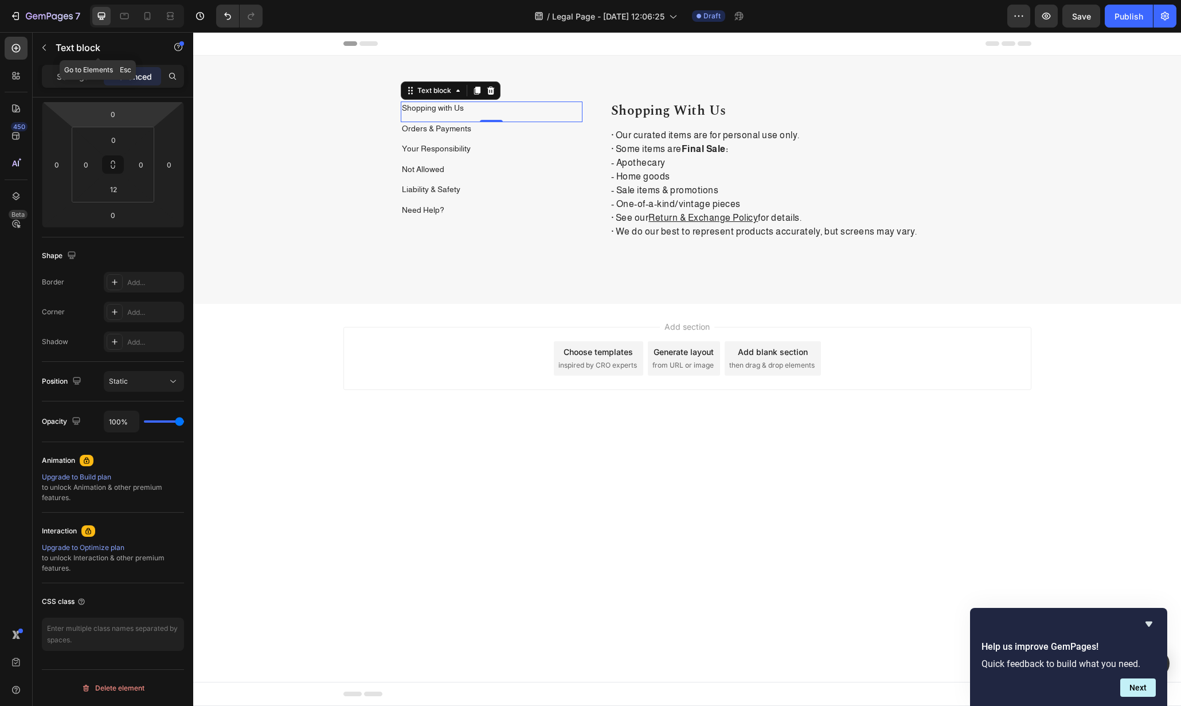
click at [91, 64] on div "Text block" at bounding box center [98, 48] width 131 height 33
click at [53, 81] on div "Settings" at bounding box center [72, 76] width 57 height 18
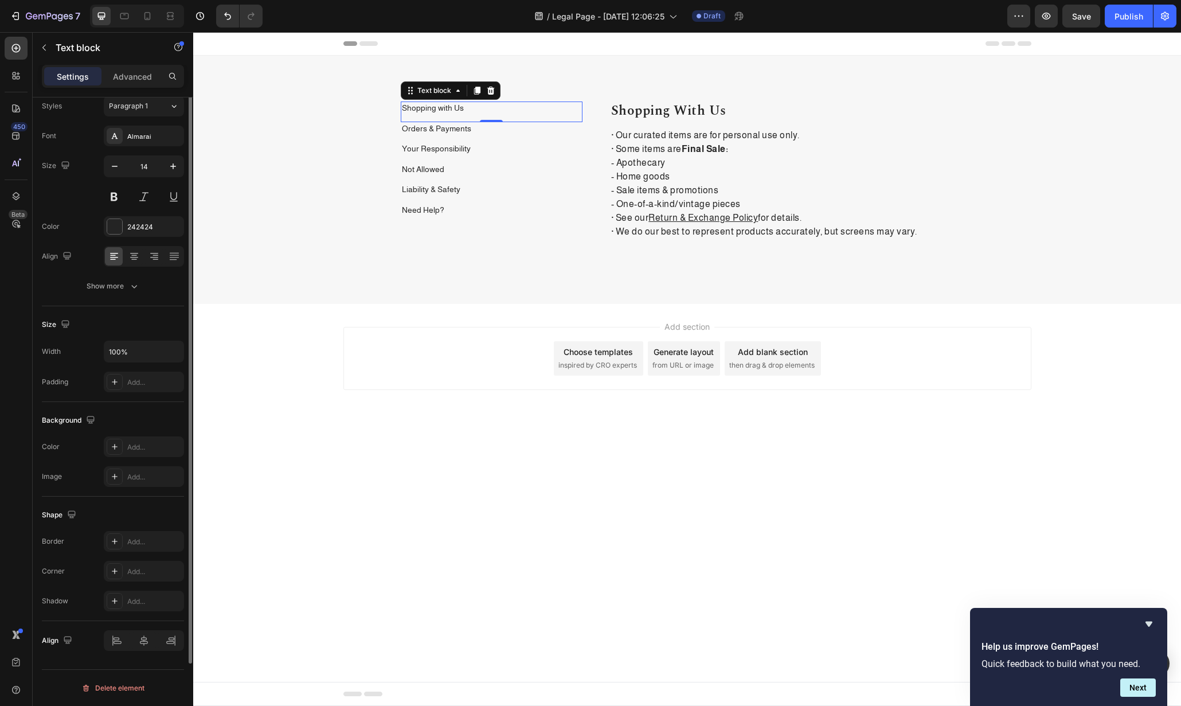
scroll to position [0, 0]
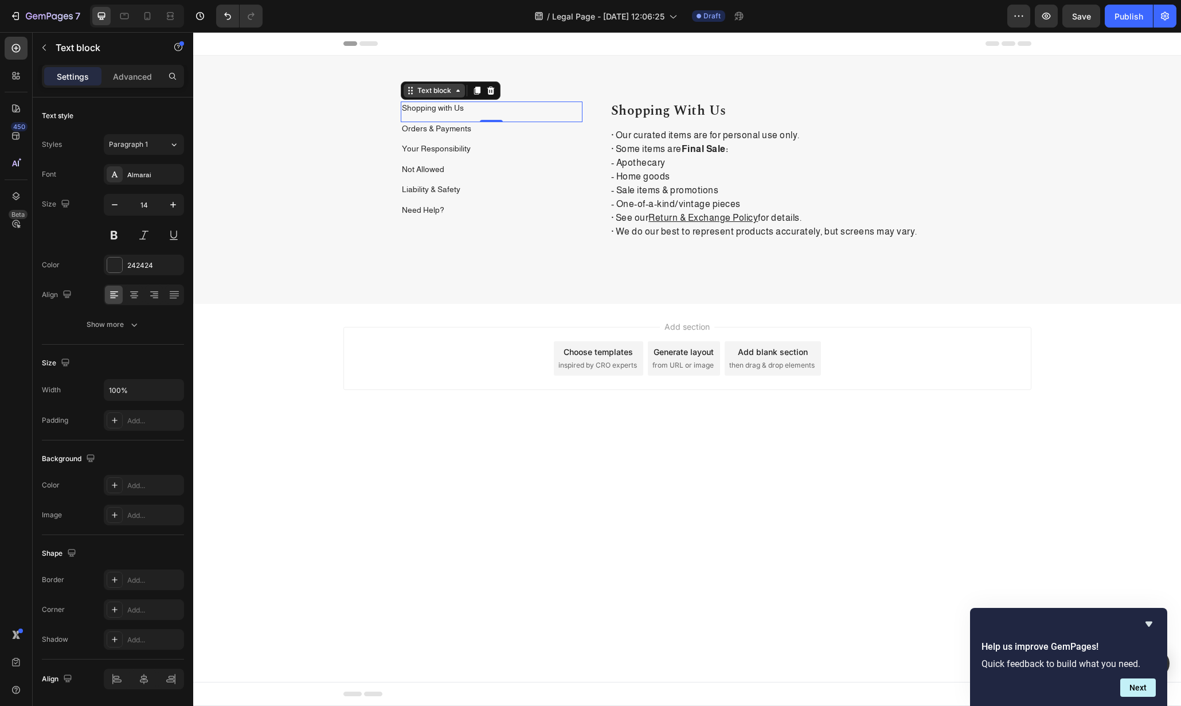
click at [458, 91] on icon at bounding box center [458, 90] width 3 height 2
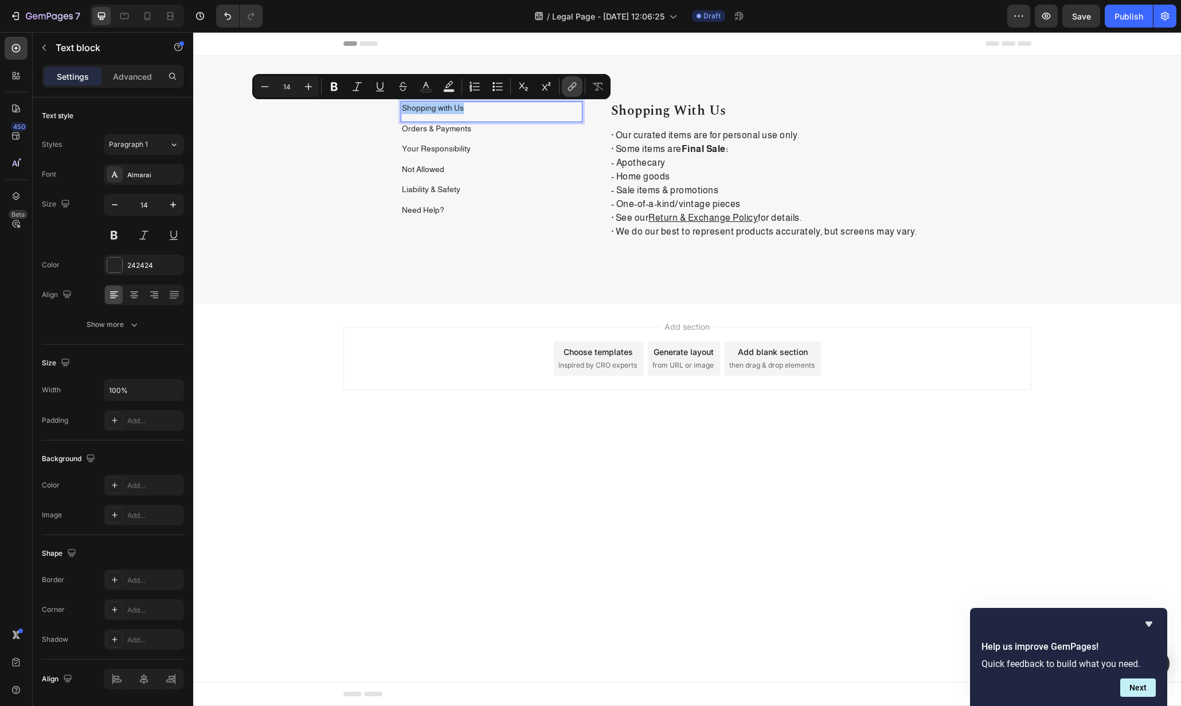
click at [569, 85] on icon "Editor contextual toolbar" at bounding box center [572, 86] width 11 height 11
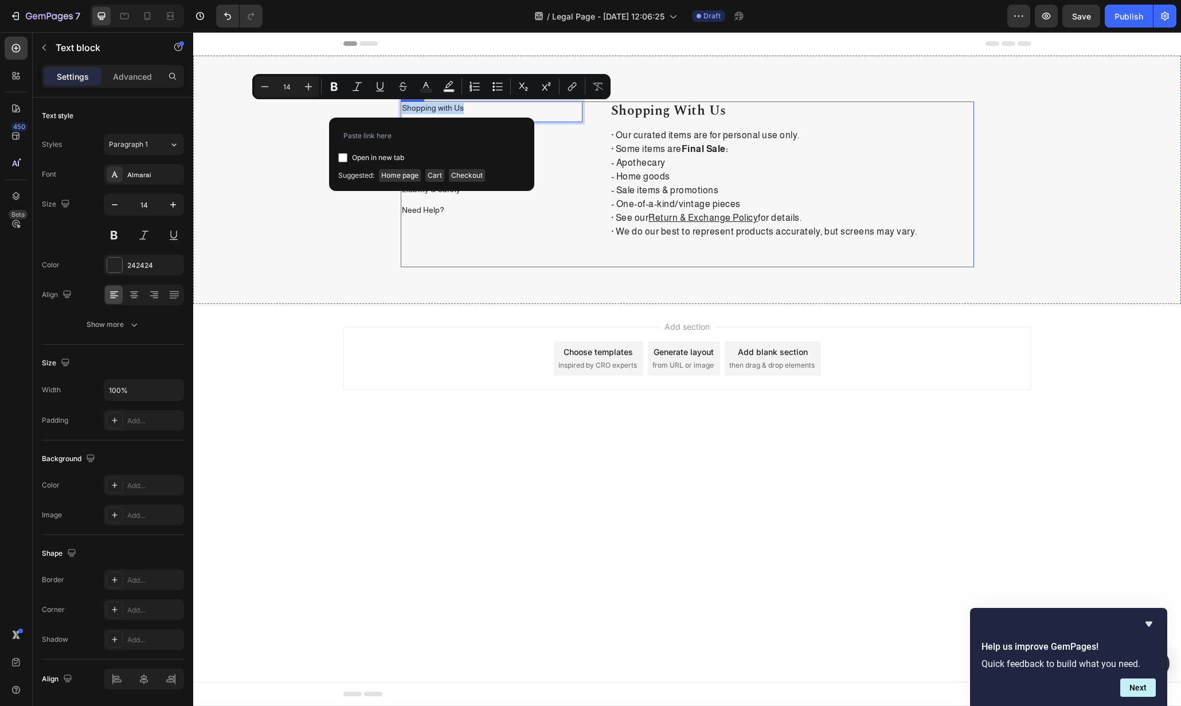
click at [510, 243] on div "Shopping with Us Text block Row 1 col Row 2 cols Section 0 Orders & Payments Te…" at bounding box center [492, 185] width 182 height 166
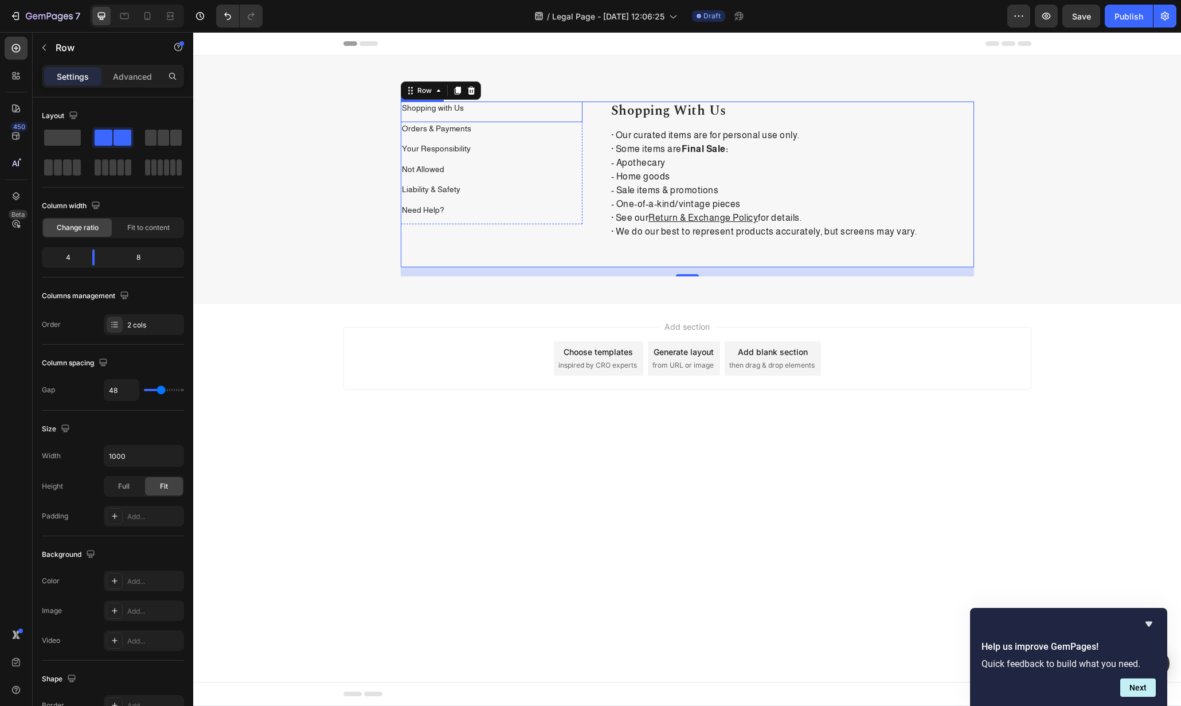
click at [476, 106] on p "Shopping with Us" at bounding box center [492, 108] width 180 height 11
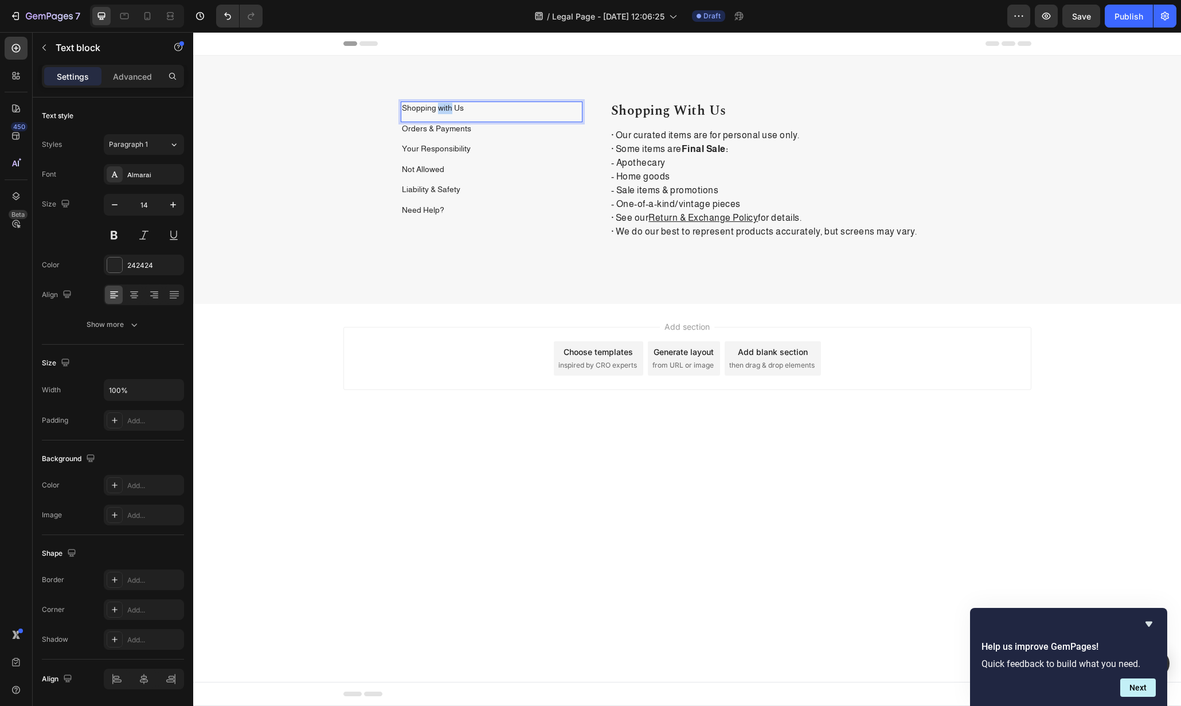
click at [441, 106] on p "Shopping with Us" at bounding box center [492, 108] width 180 height 11
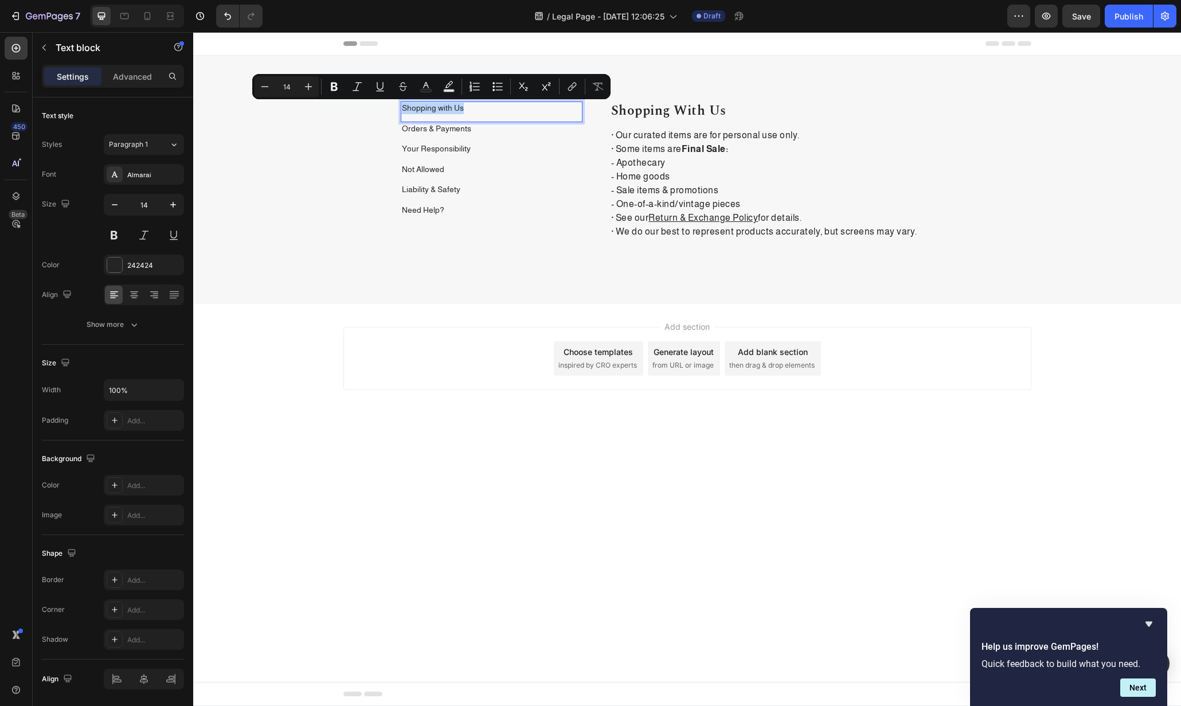
click at [526, 111] on p "Shopping with Us" at bounding box center [492, 108] width 180 height 11
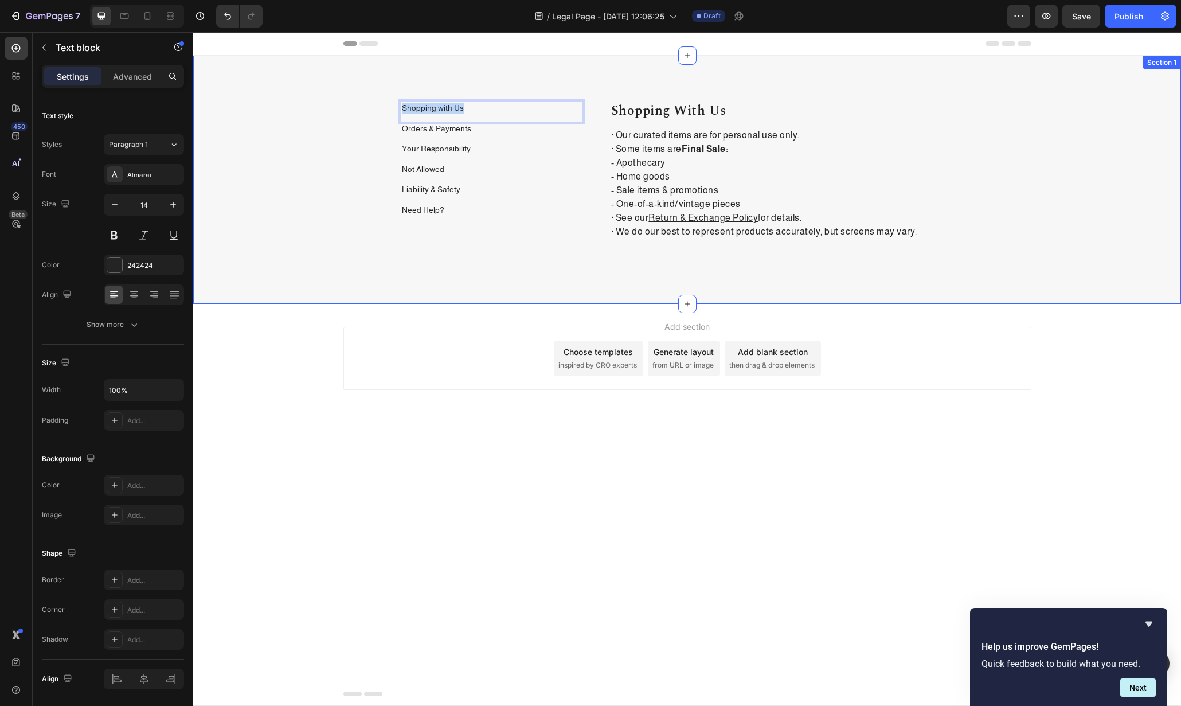
drag, startPoint x: 524, startPoint y: 110, endPoint x: 391, endPoint y: 103, distance: 133.2
click at [391, 103] on div "Shopping with Us Text block 0 Orders & Payments Text block Your Responsibility …" at bounding box center [687, 189] width 971 height 175
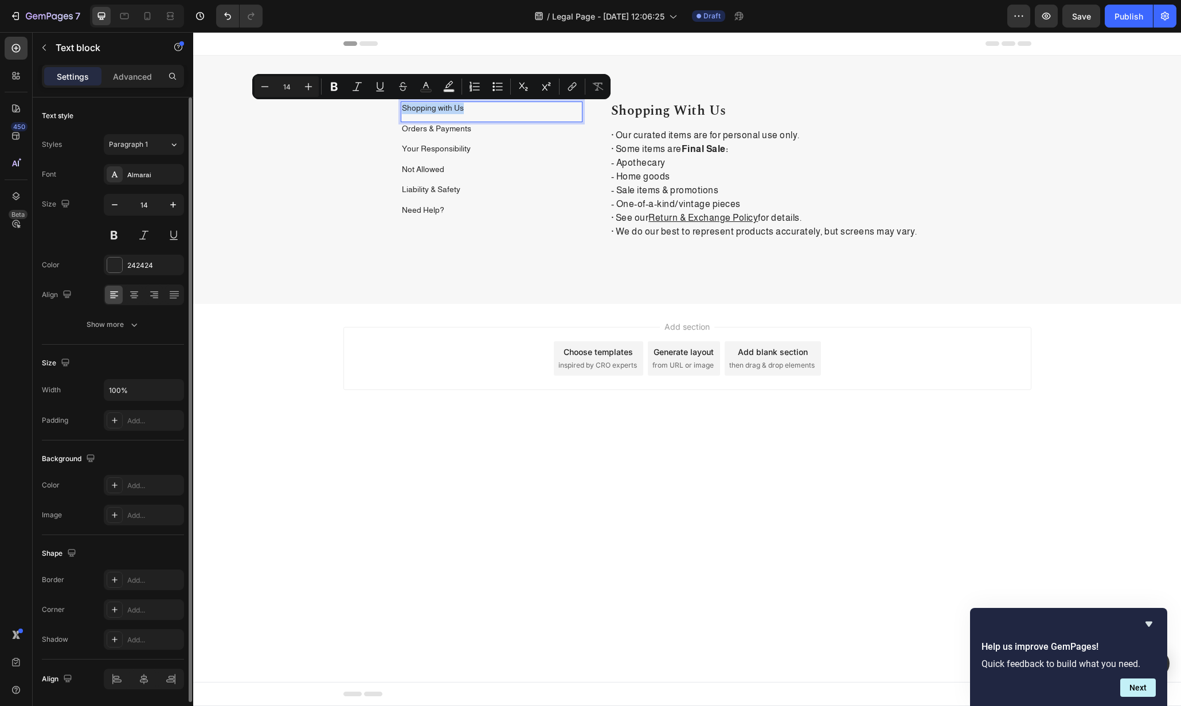
scroll to position [38, 0]
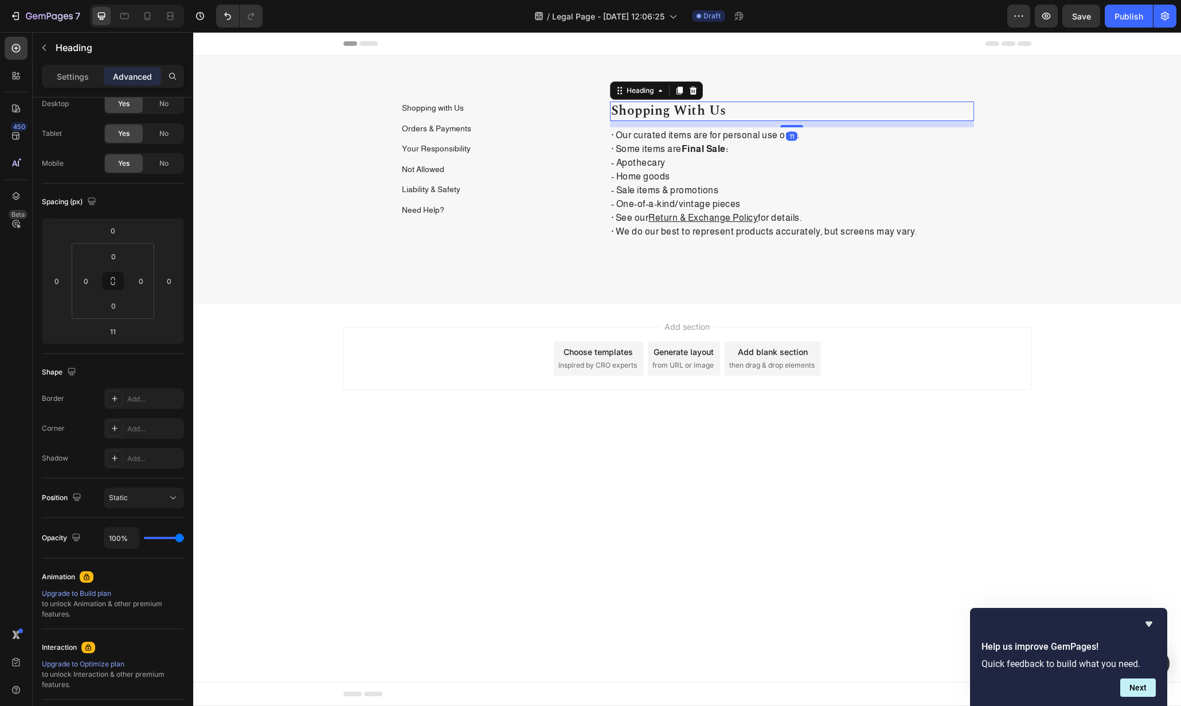
click at [781, 102] on h2 "Shopping with Us" at bounding box center [792, 111] width 364 height 19
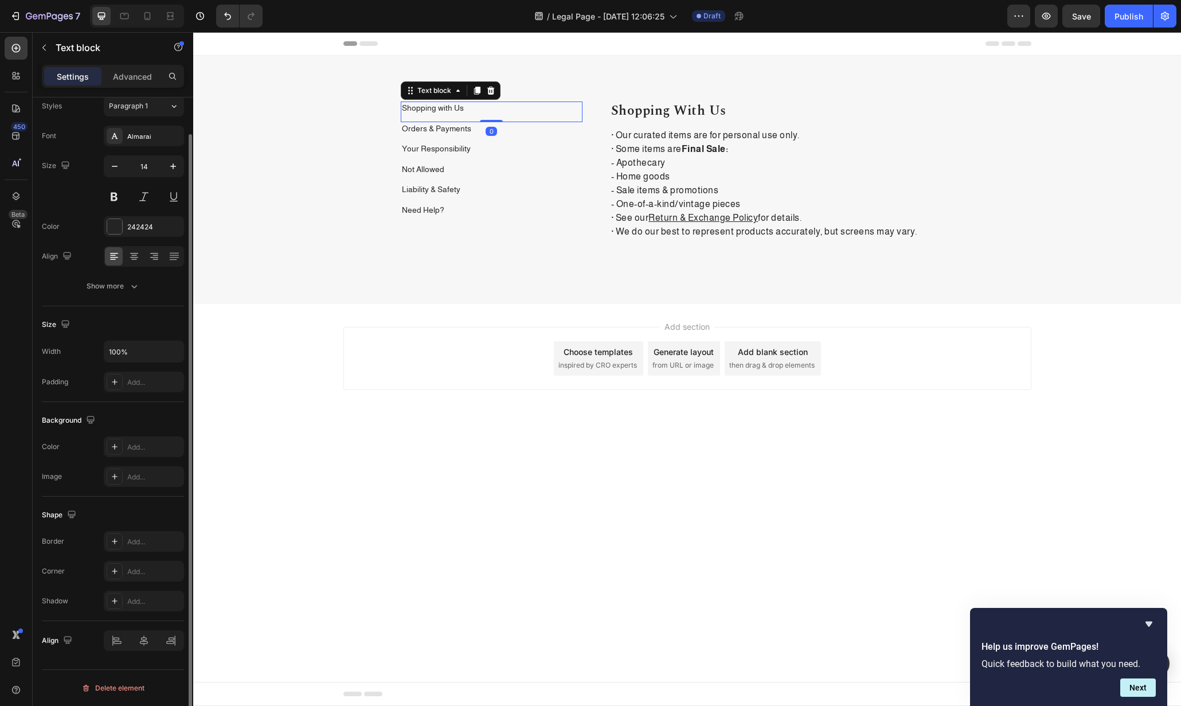
scroll to position [0, 0]
click at [509, 103] on p "Shopping with Us" at bounding box center [492, 108] width 180 height 11
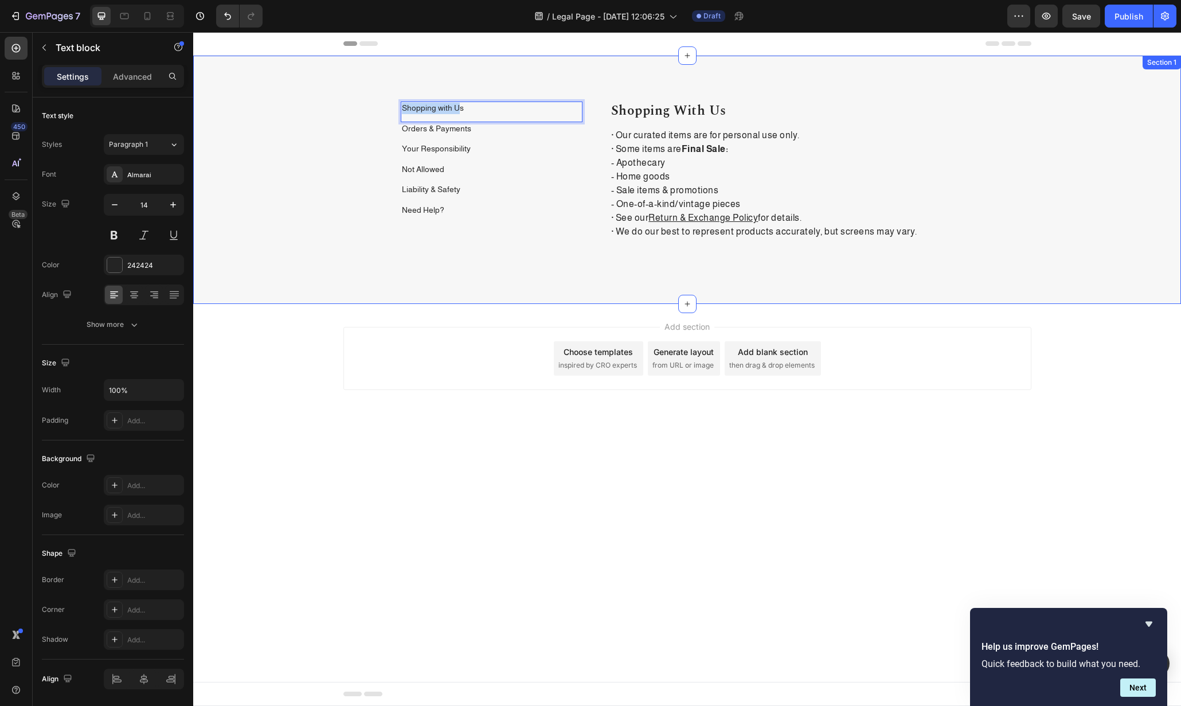
drag, startPoint x: 458, startPoint y: 105, endPoint x: 326, endPoint y: 103, distance: 131.9
click at [326, 103] on div "Shopping with Us Text block 0 Orders & Payments Text block Your Responsibility …" at bounding box center [687, 189] width 971 height 175
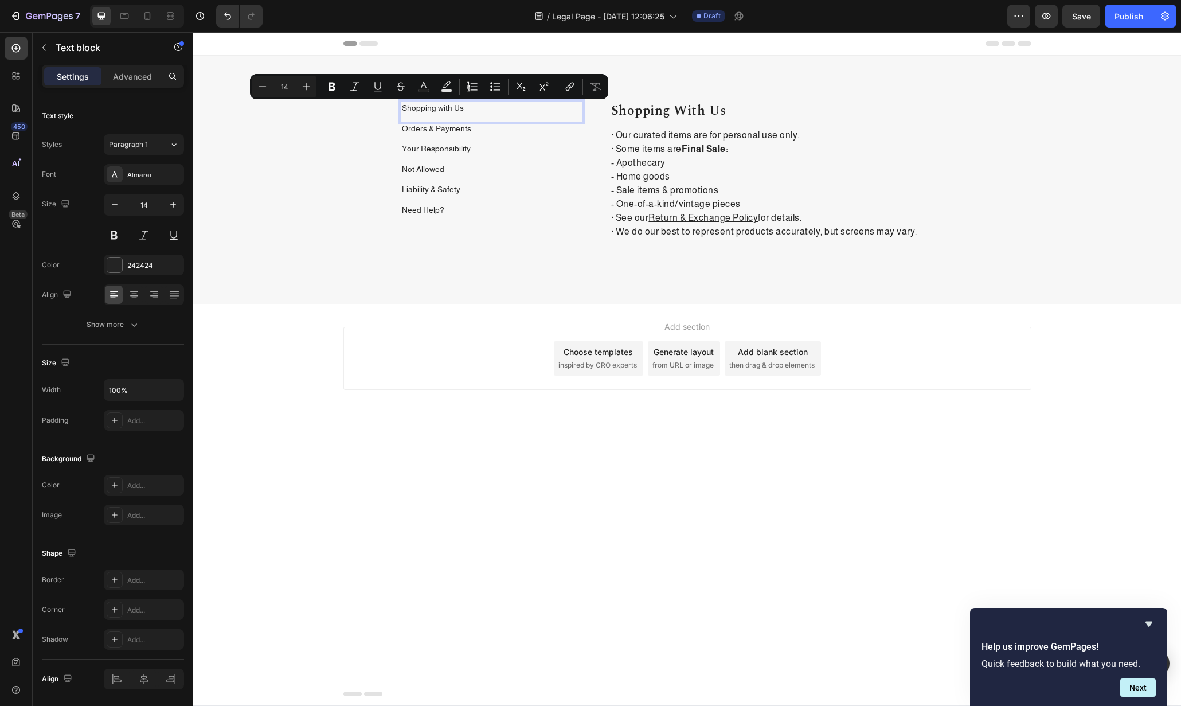
click at [500, 107] on p "Shopping with Us" at bounding box center [492, 108] width 180 height 11
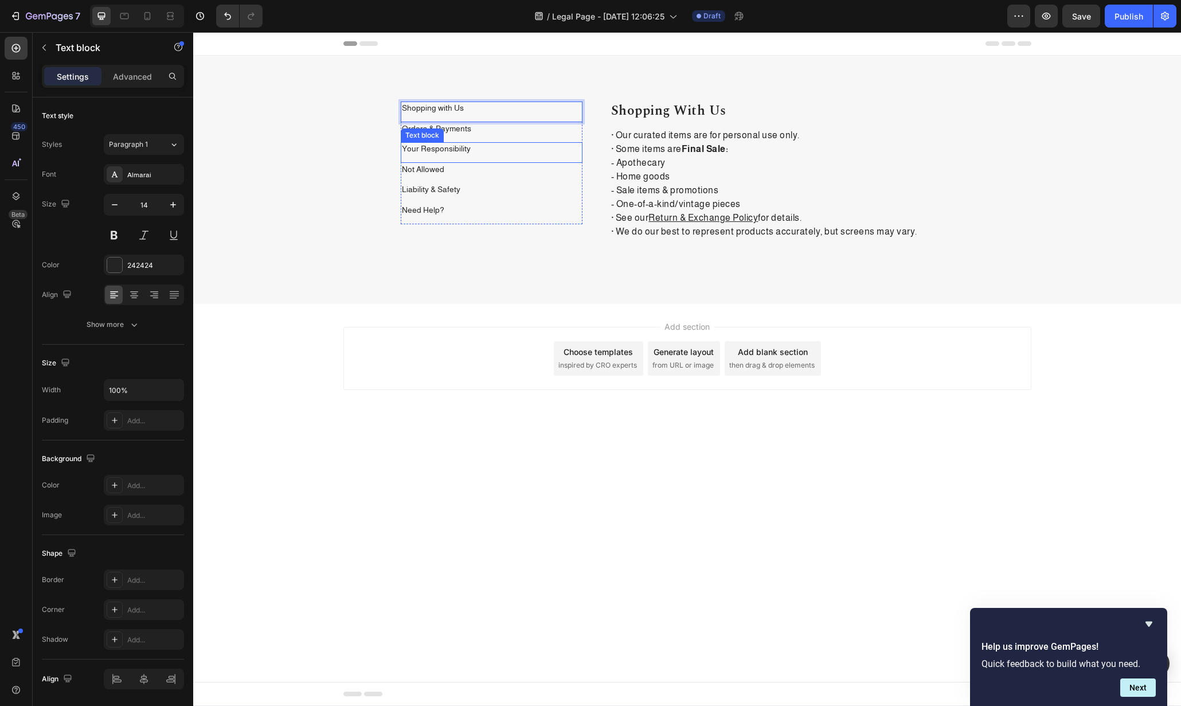
click at [565, 169] on p "Not Allowed" at bounding box center [492, 169] width 180 height 11
click at [1014, 8] on button "button" at bounding box center [1019, 16] width 23 height 23
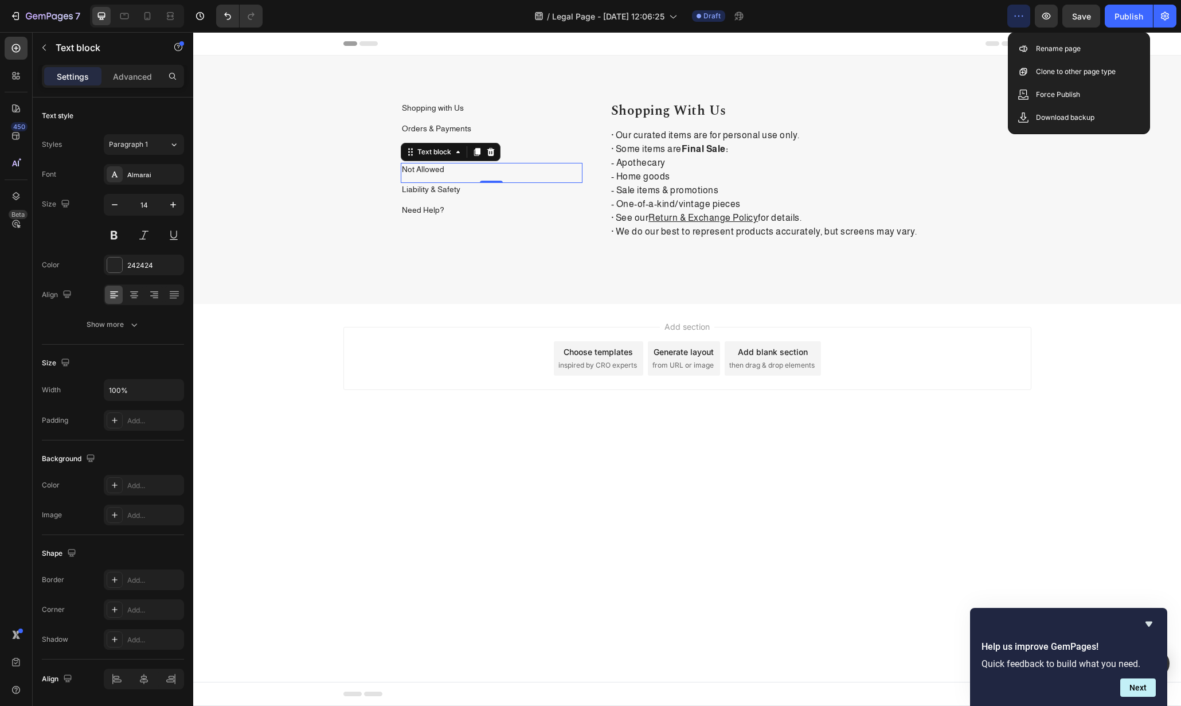
click at [1014, 8] on button "button" at bounding box center [1019, 16] width 23 height 23
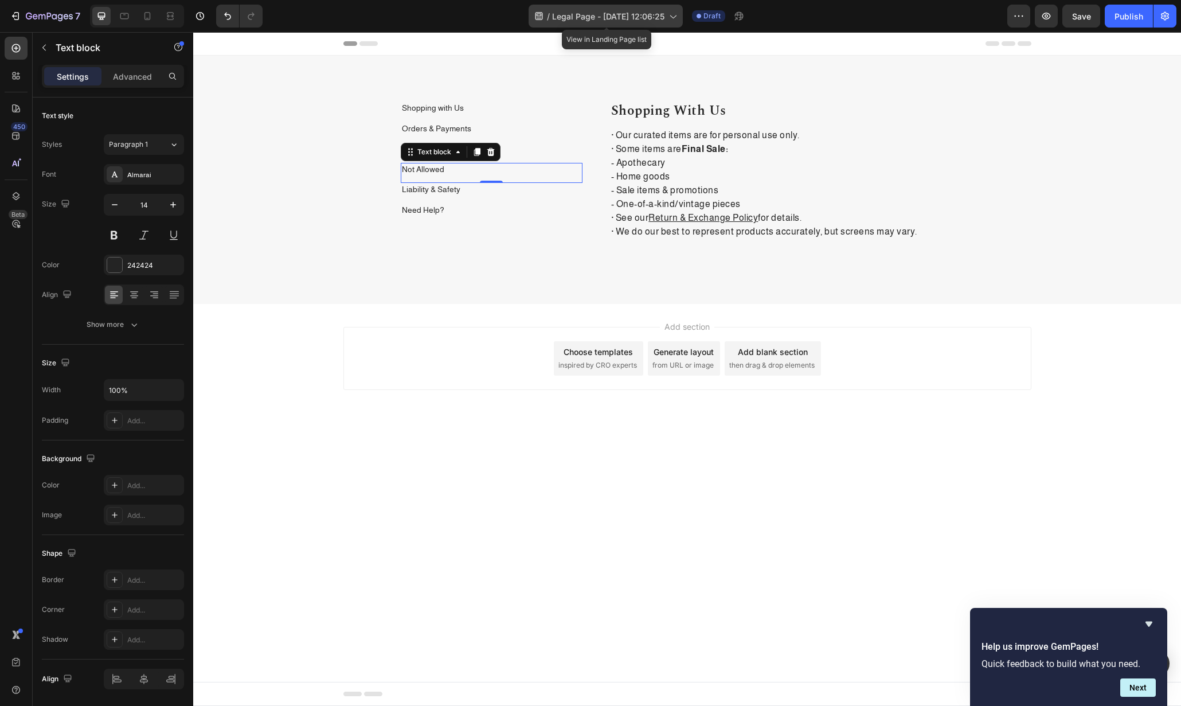
click at [669, 18] on icon at bounding box center [672, 15] width 11 height 11
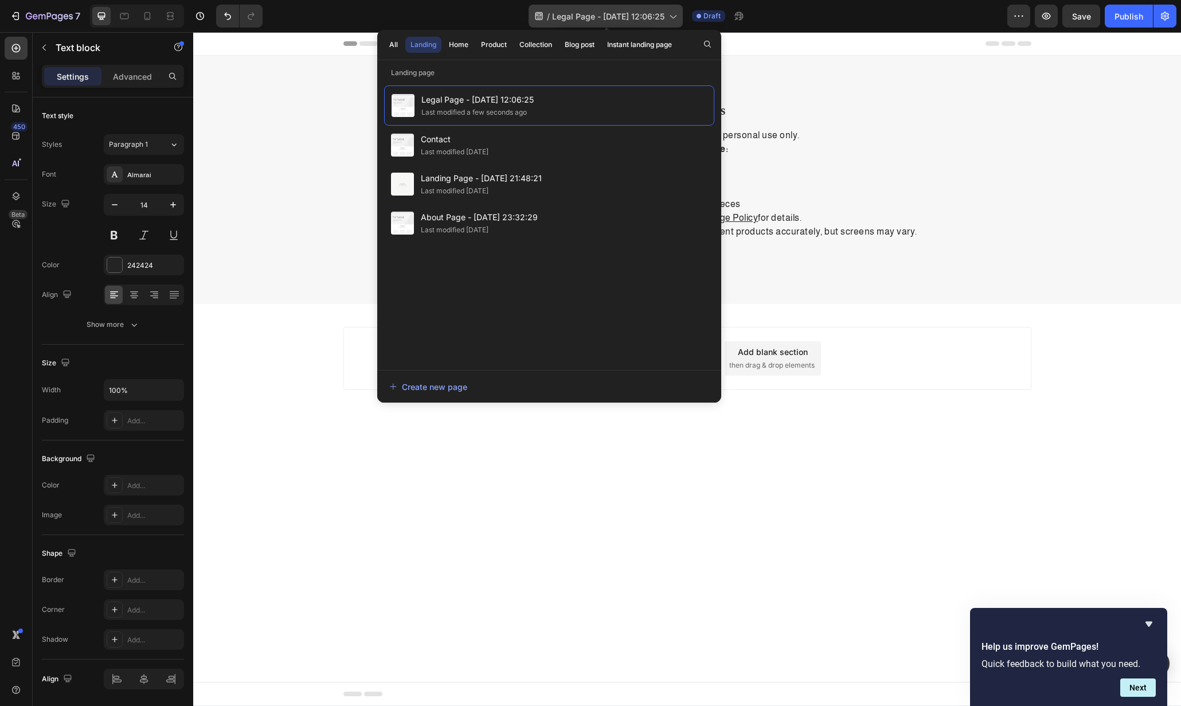
click at [673, 16] on icon at bounding box center [672, 15] width 11 height 11
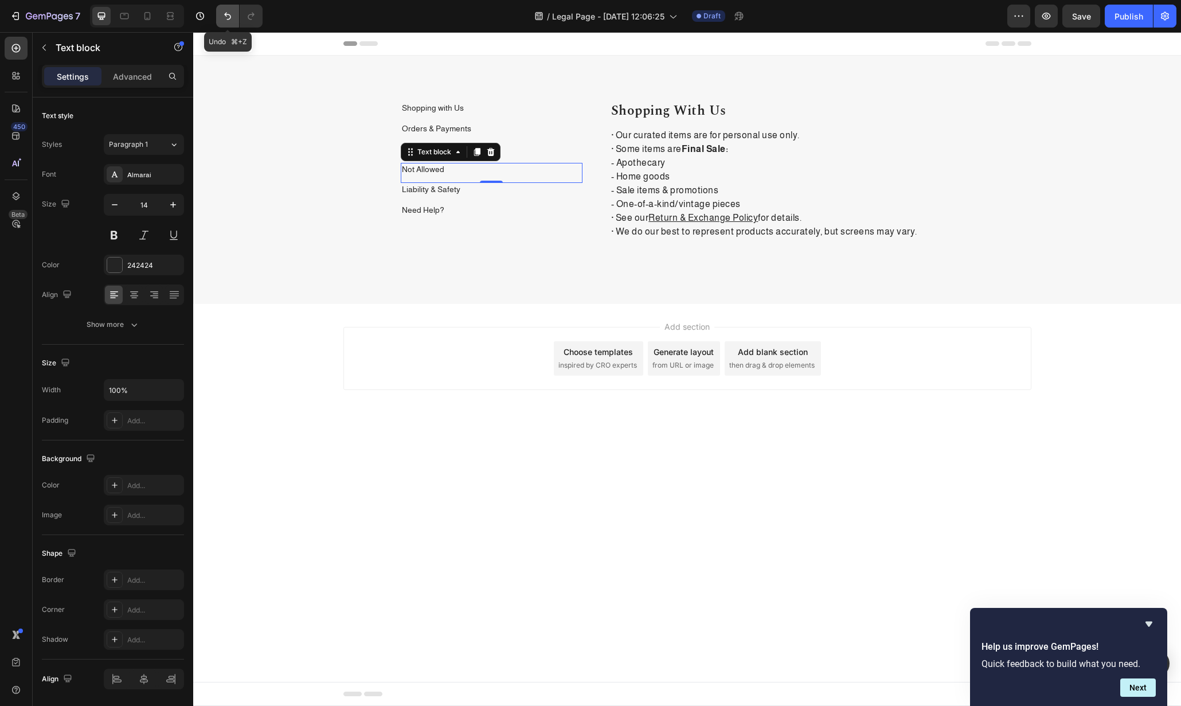
click at [232, 20] on icon "Undo/Redo" at bounding box center [227, 15] width 11 height 11
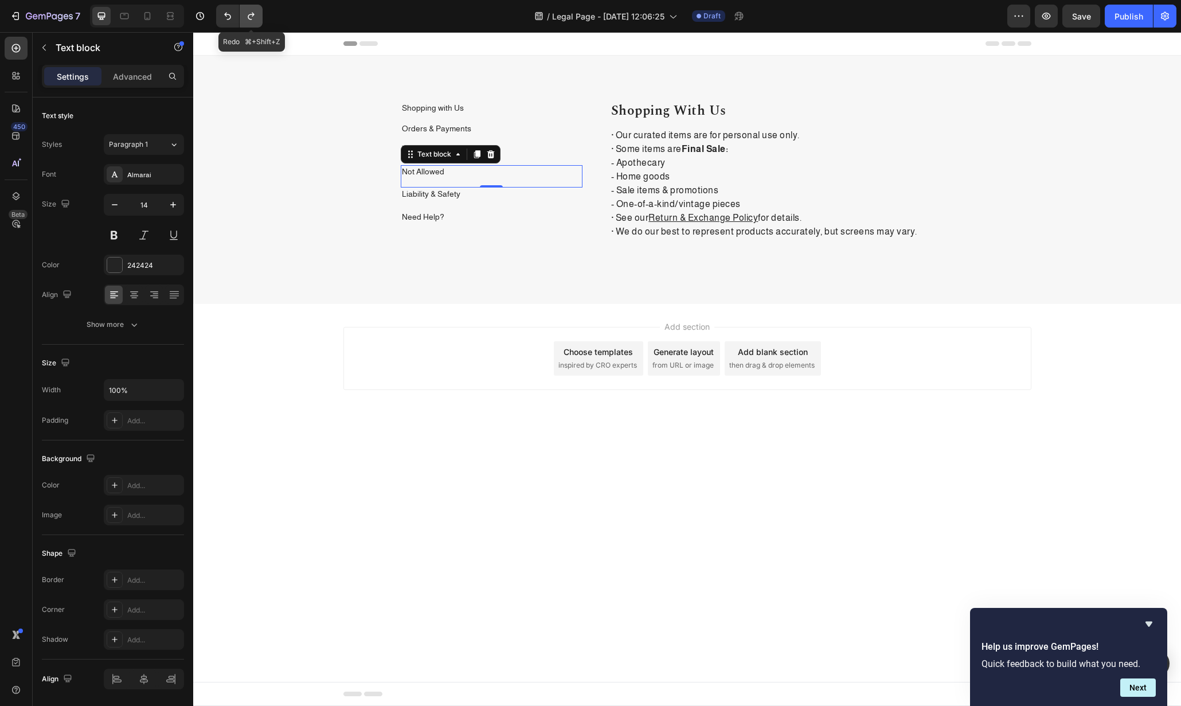
click at [245, 19] on button "Undo/Redo" at bounding box center [251, 16] width 23 height 23
click at [245, 19] on icon "Undo/Redo" at bounding box center [250, 15] width 11 height 11
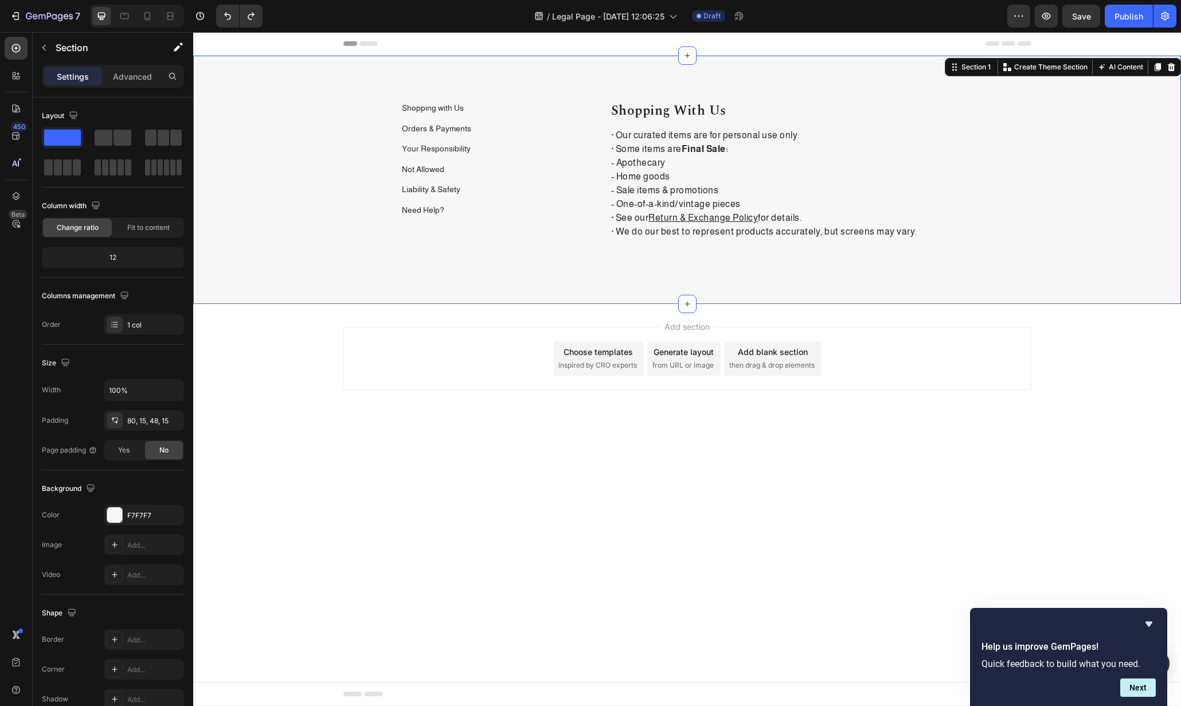
click at [522, 93] on div "Shopping with Us Text block Orders & Payments Text block Your Responsibility Te…" at bounding box center [687, 180] width 988 height 248
click at [522, 103] on p "Shopping with Us" at bounding box center [492, 108] width 180 height 11
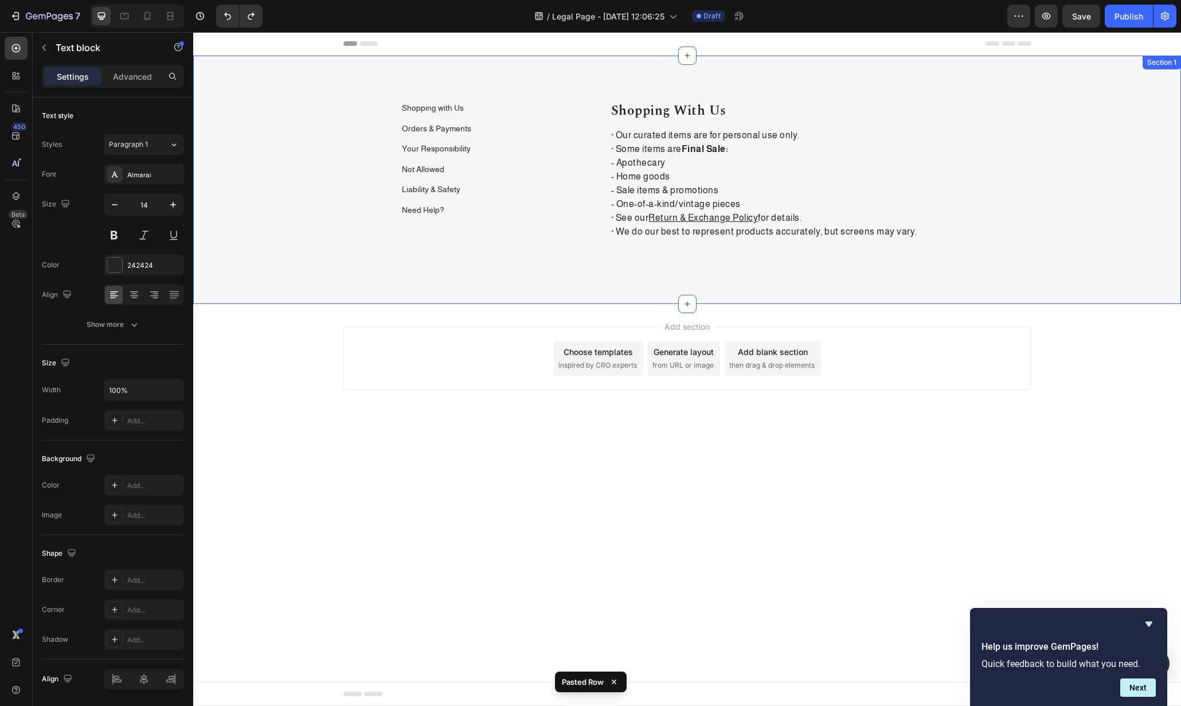
click at [477, 107] on p "Shopping with Us" at bounding box center [492, 108] width 180 height 11
click at [500, 89] on div "Text block" at bounding box center [451, 90] width 100 height 18
click at [494, 92] on icon at bounding box center [490, 90] width 9 height 9
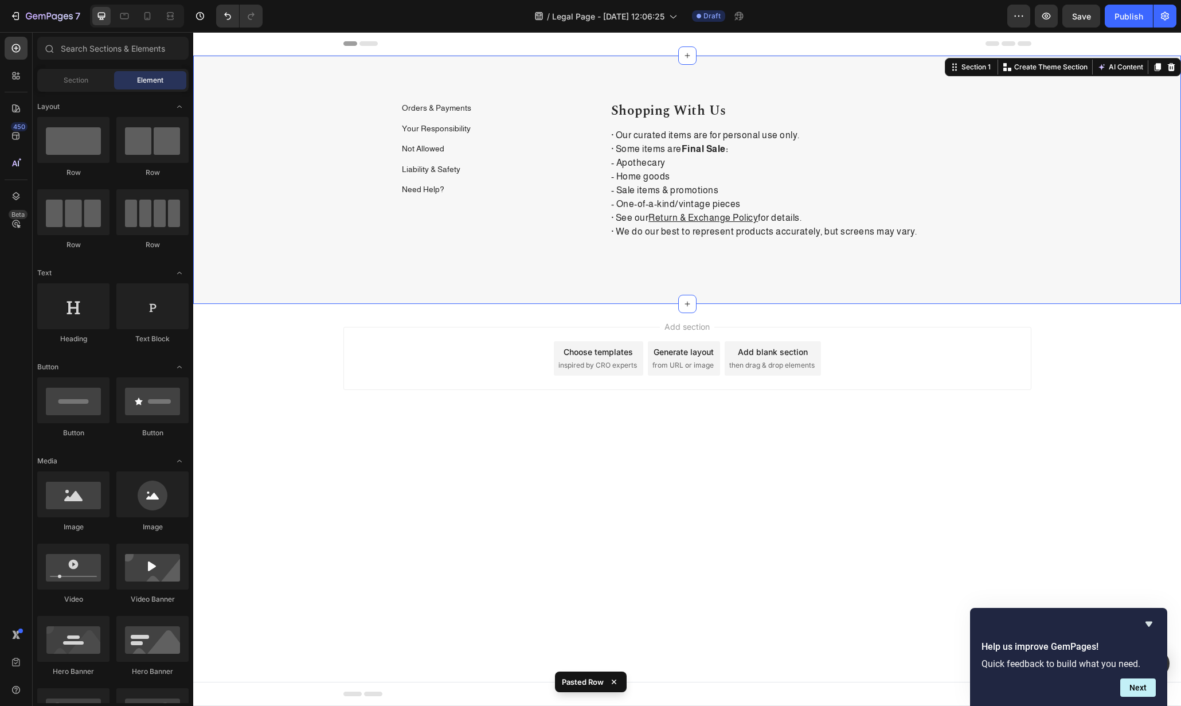
click at [491, 100] on div "Orders & Payments Text block Your Responsibility Text block Not Allowed Text bl…" at bounding box center [687, 180] width 988 height 248
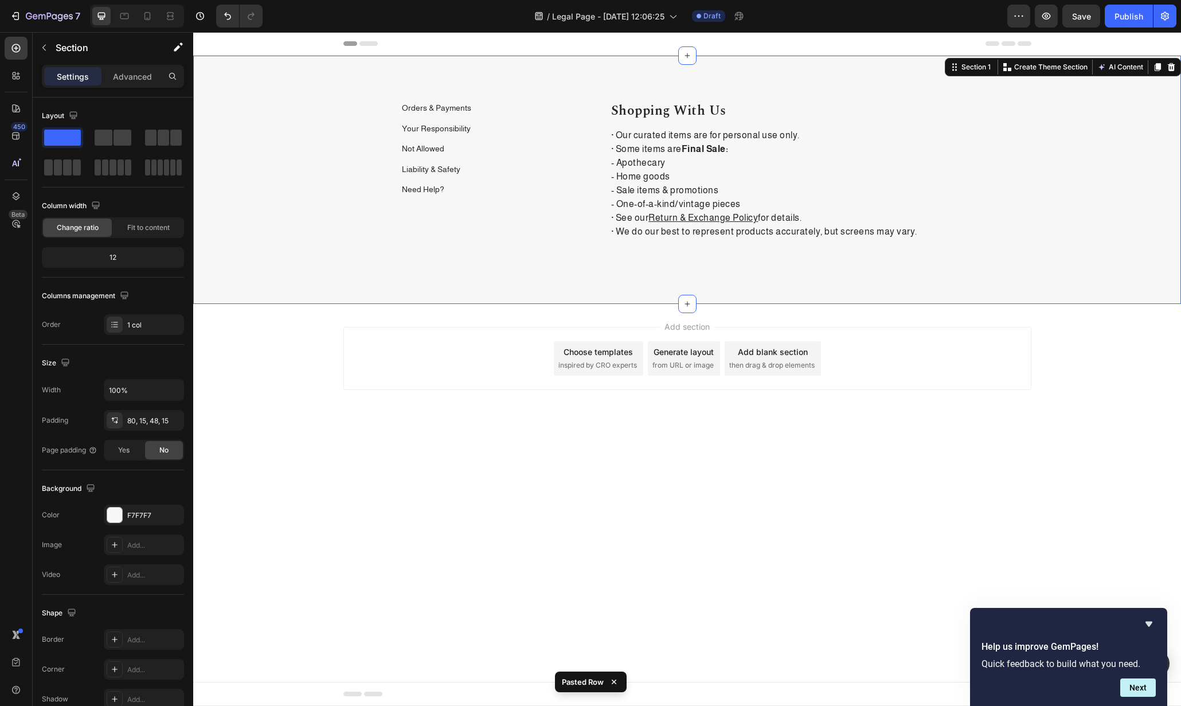
click at [476, 115] on div "Orders & Payments Text block" at bounding box center [492, 112] width 182 height 21
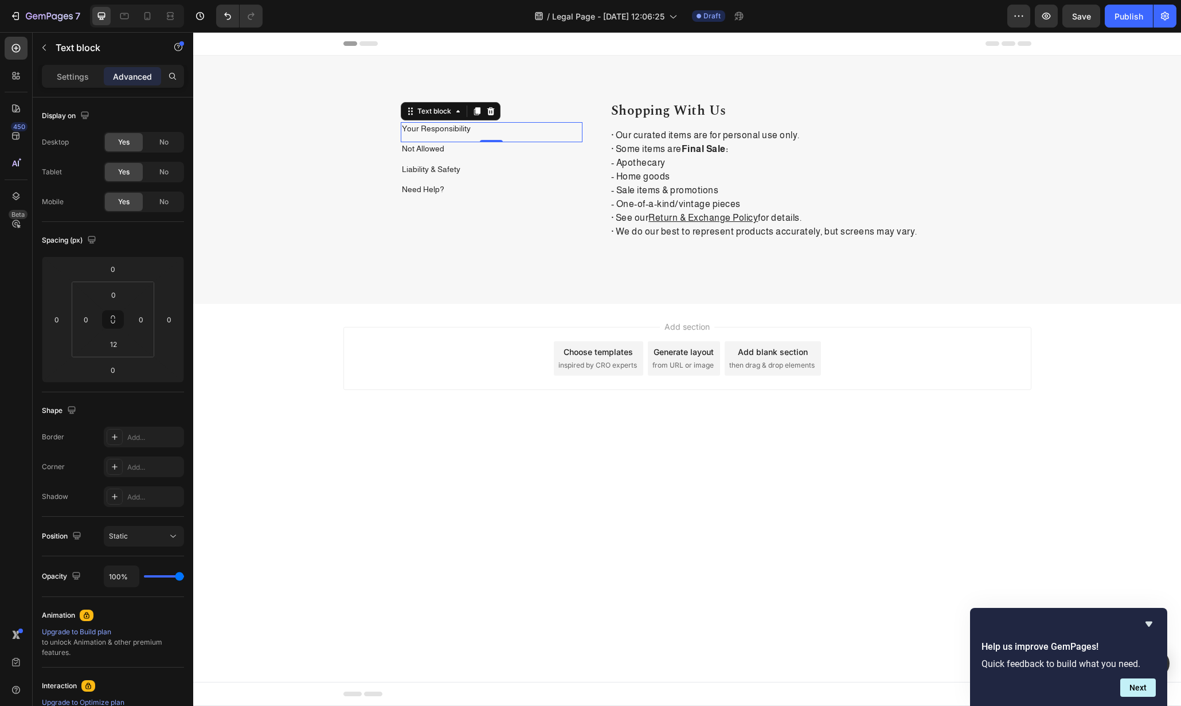
click at [479, 139] on div "Your Responsibility Text block 0" at bounding box center [492, 132] width 182 height 21
click at [469, 157] on div "Not Allowed Text block 0" at bounding box center [492, 152] width 182 height 21
click at [39, 49] on button "button" at bounding box center [44, 47] width 18 height 18
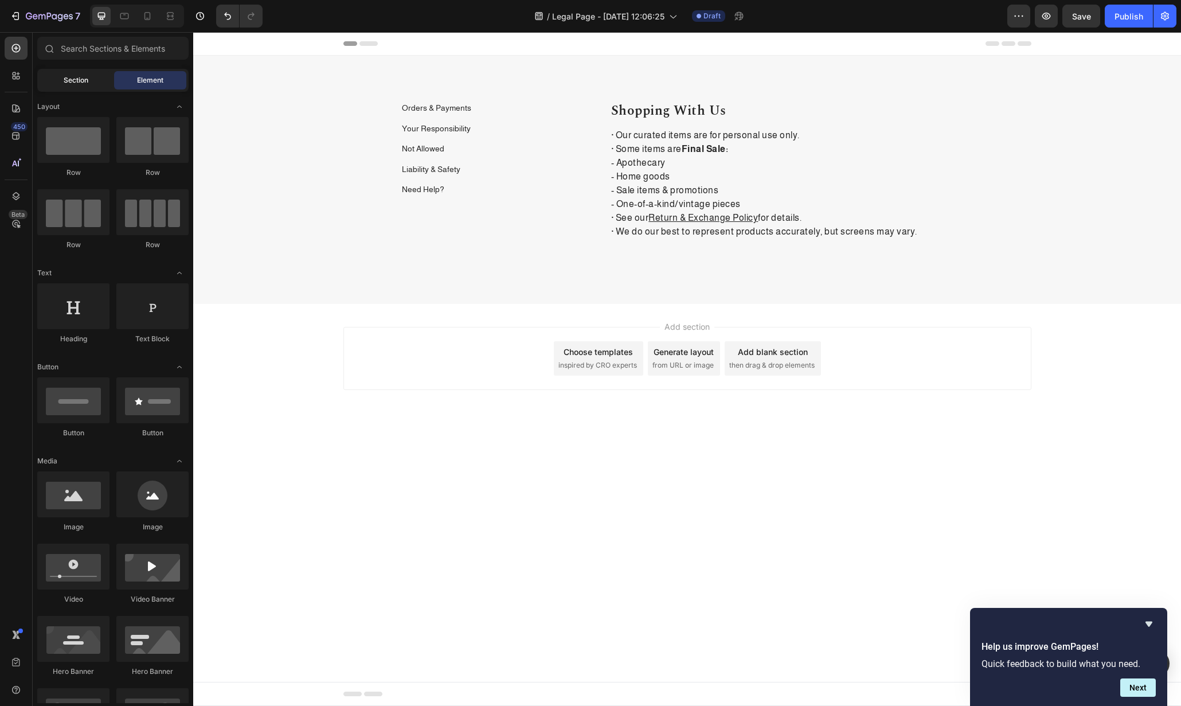
click at [79, 77] on span "Section" at bounding box center [76, 80] width 25 height 10
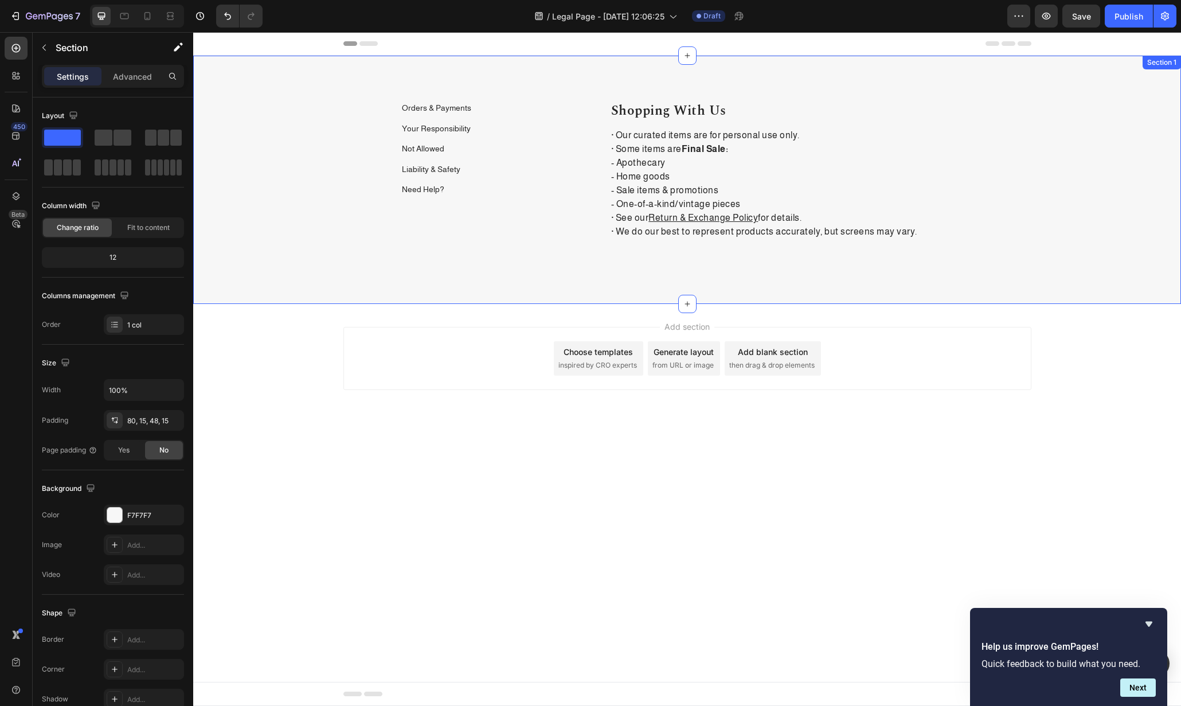
click at [513, 98] on div "Orders & Payments Text block Your Responsibility Text block Not Allowed Text bl…" at bounding box center [687, 180] width 988 height 248
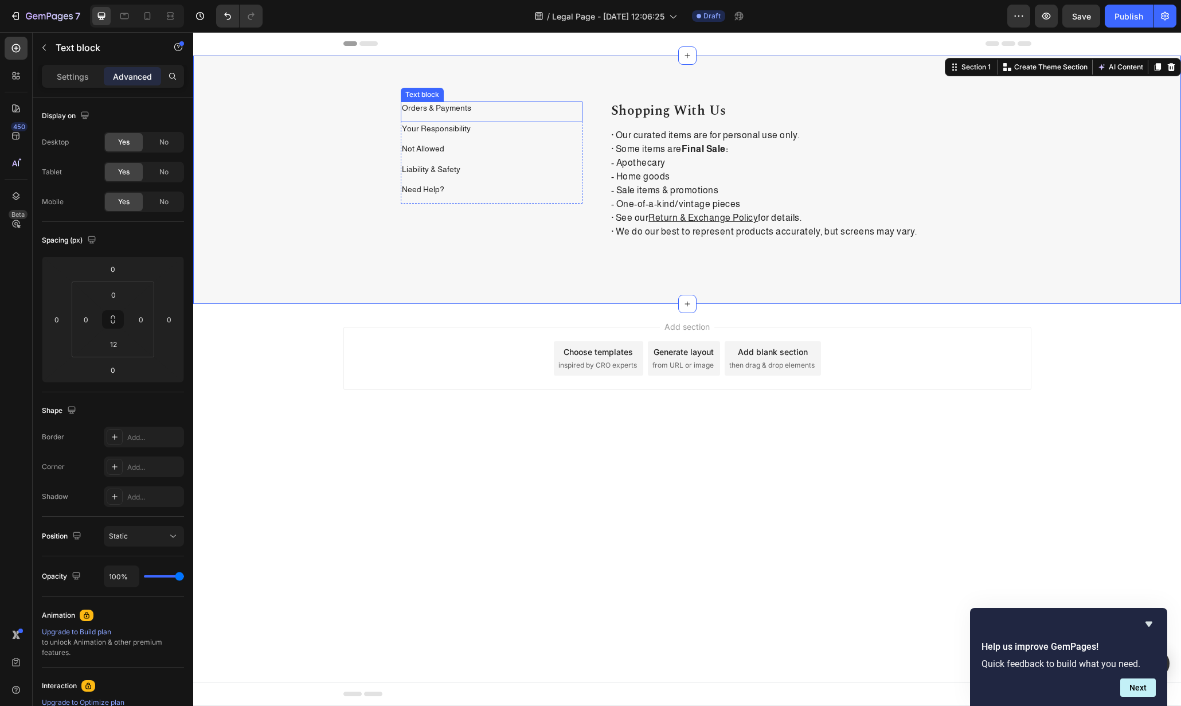
click at [481, 115] on div "Orders & Payments Text block" at bounding box center [492, 112] width 182 height 21
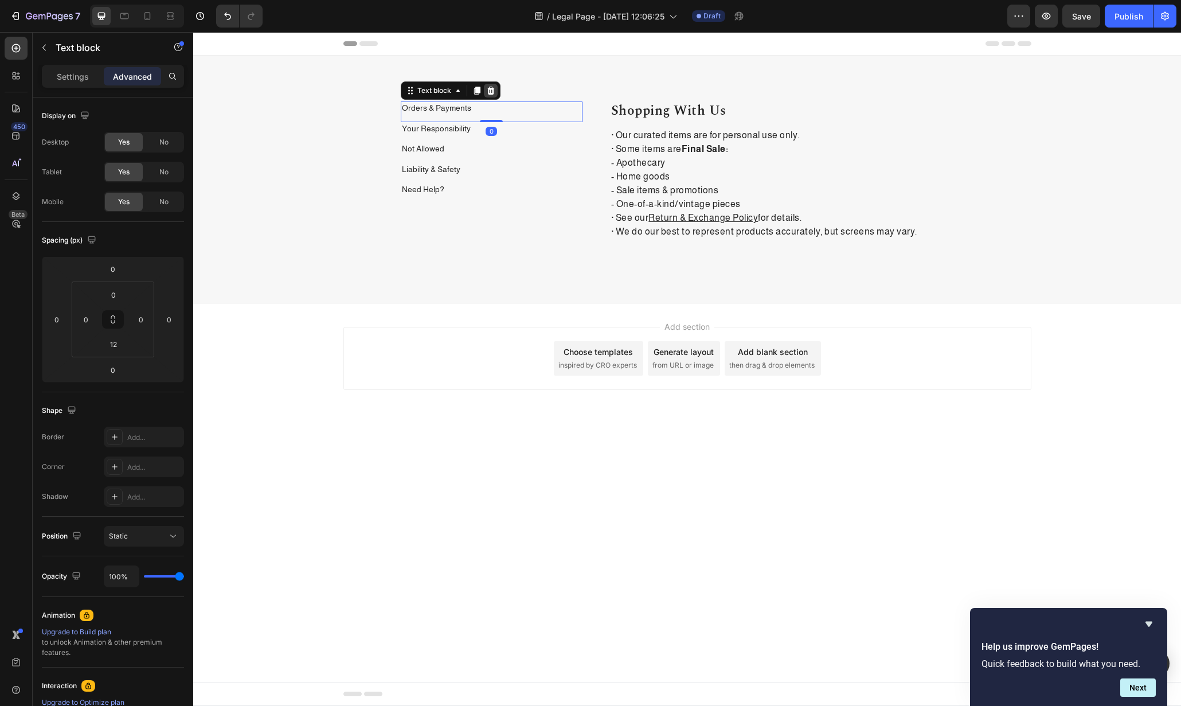
click at [491, 92] on icon at bounding box center [490, 90] width 9 height 9
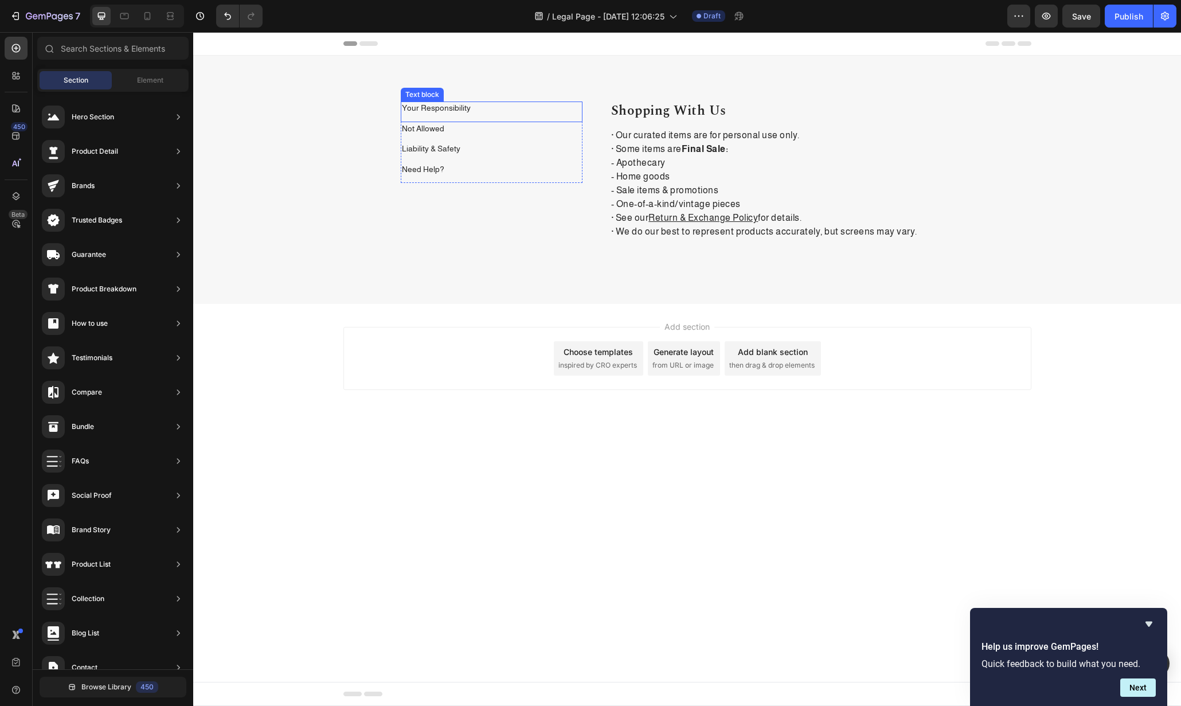
click at [490, 107] on p "Your Responsibility" at bounding box center [492, 108] width 180 height 11
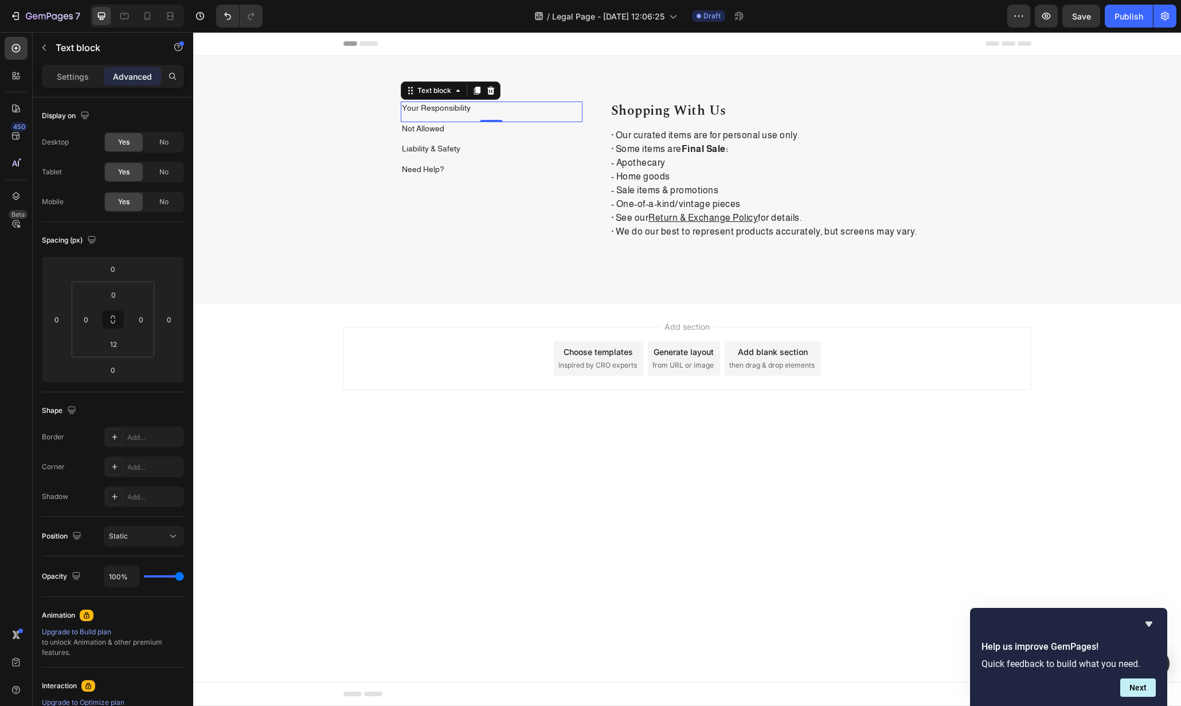
drag, startPoint x: 491, startPoint y: 95, endPoint x: 485, endPoint y: 114, distance: 20.1
click at [491, 95] on div at bounding box center [491, 91] width 14 height 14
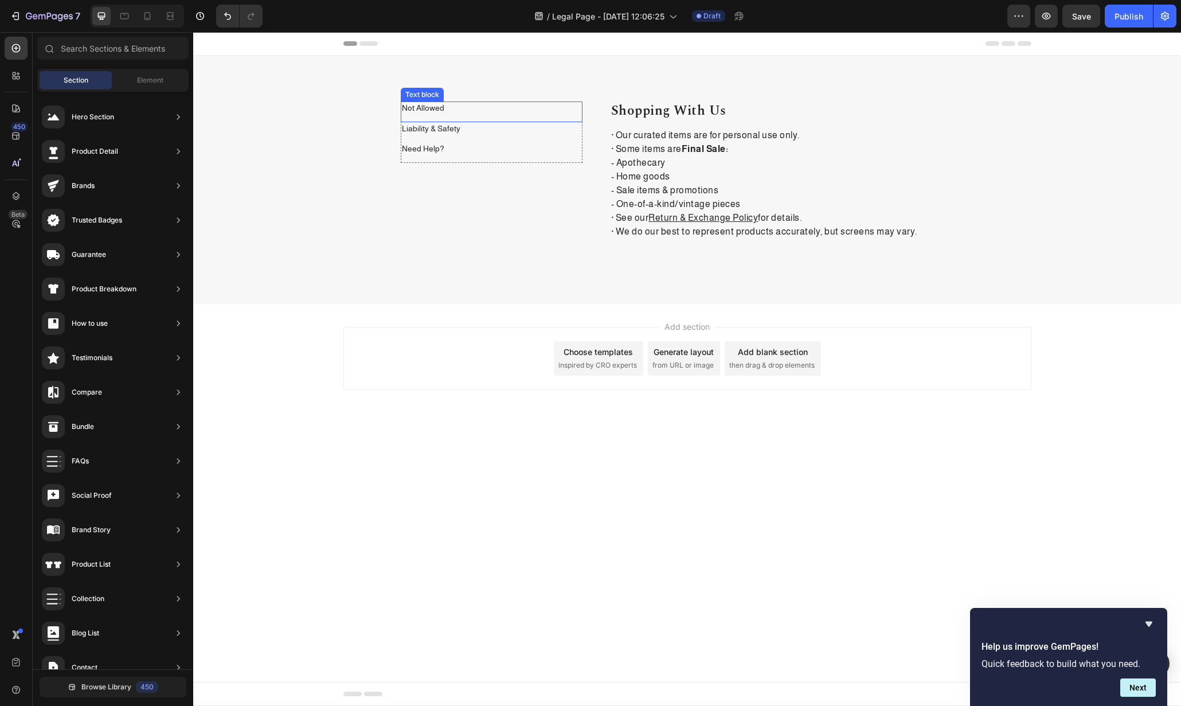
click at [485, 114] on div "Not Allowed" at bounding box center [492, 109] width 182 height 14
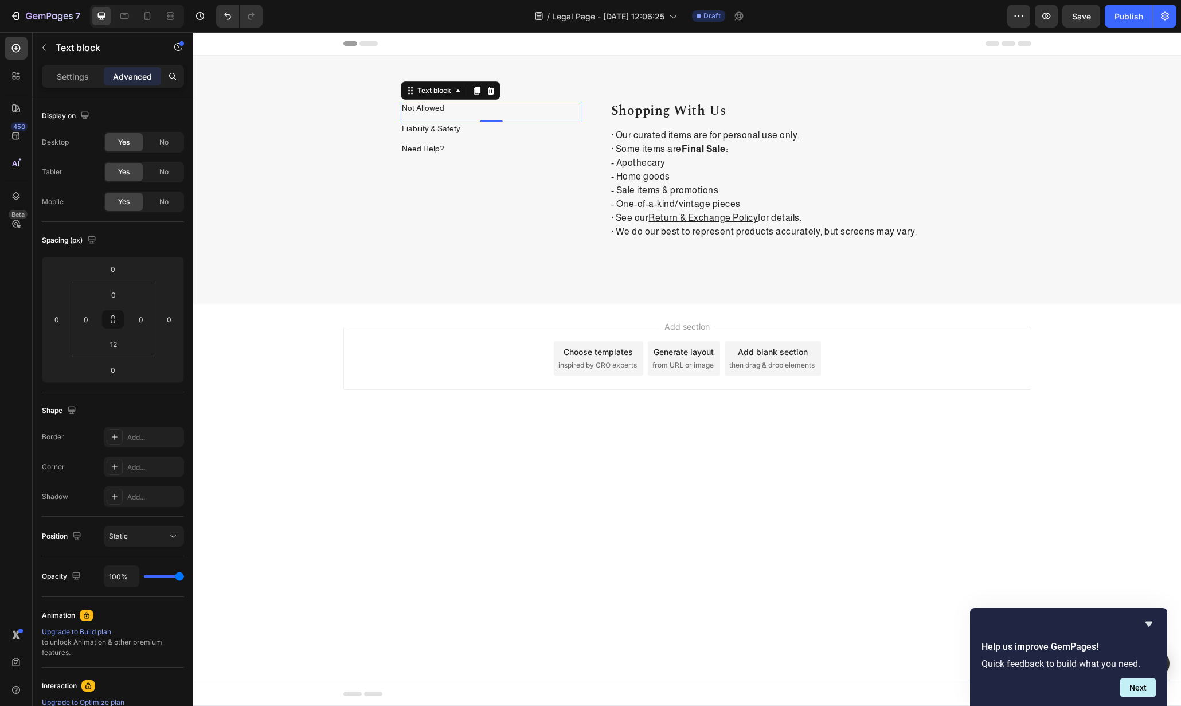
click at [492, 95] on icon at bounding box center [490, 90] width 9 height 9
click at [489, 114] on div "Liability & Safety" at bounding box center [492, 109] width 182 height 14
click at [491, 93] on icon at bounding box center [490, 91] width 7 height 8
click at [490, 105] on p "Need Help?" at bounding box center [492, 108] width 180 height 11
click at [491, 95] on div at bounding box center [491, 91] width 14 height 14
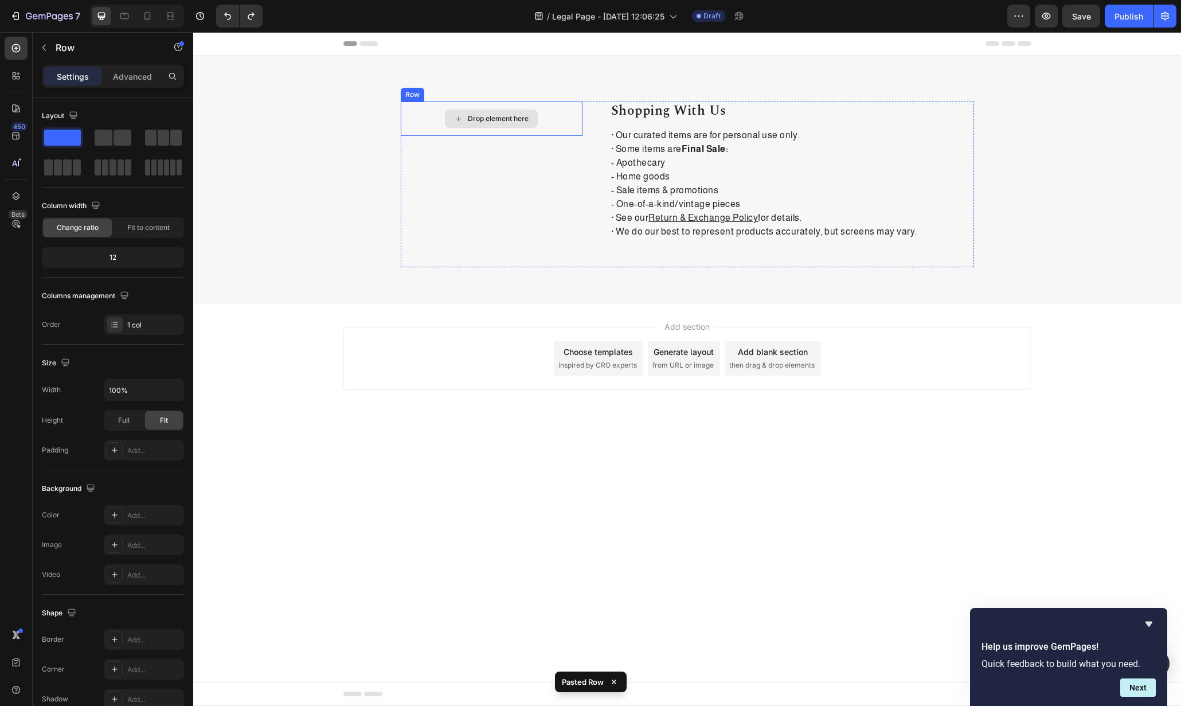
click at [567, 117] on div "Drop element here" at bounding box center [492, 119] width 182 height 34
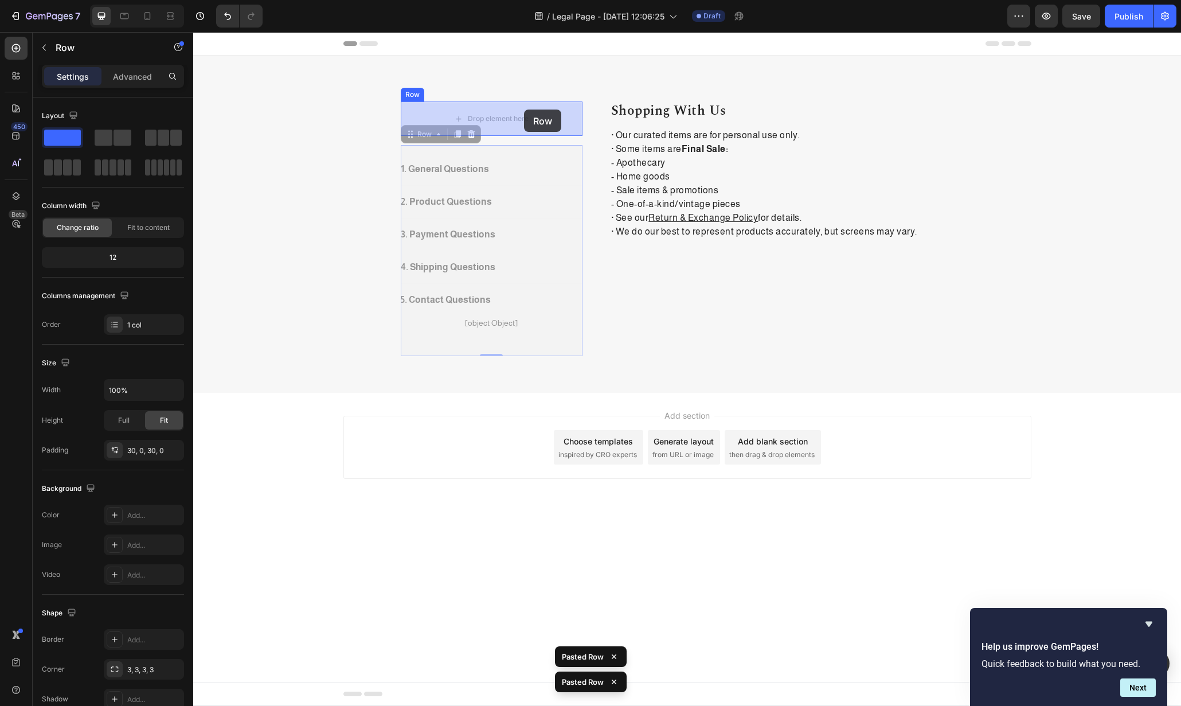
drag, startPoint x: 524, startPoint y: 146, endPoint x: 524, endPoint y: 111, distance: 35.0
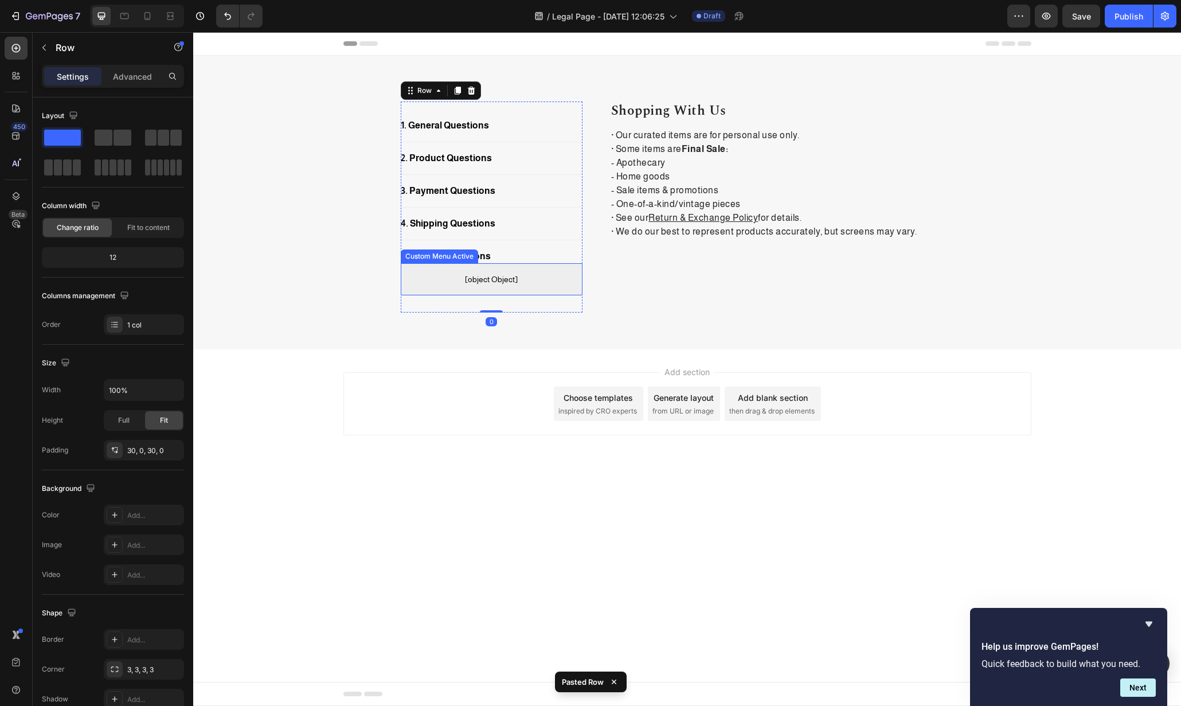
click at [538, 281] on span "[object Object]" at bounding box center [492, 279] width 182 height 14
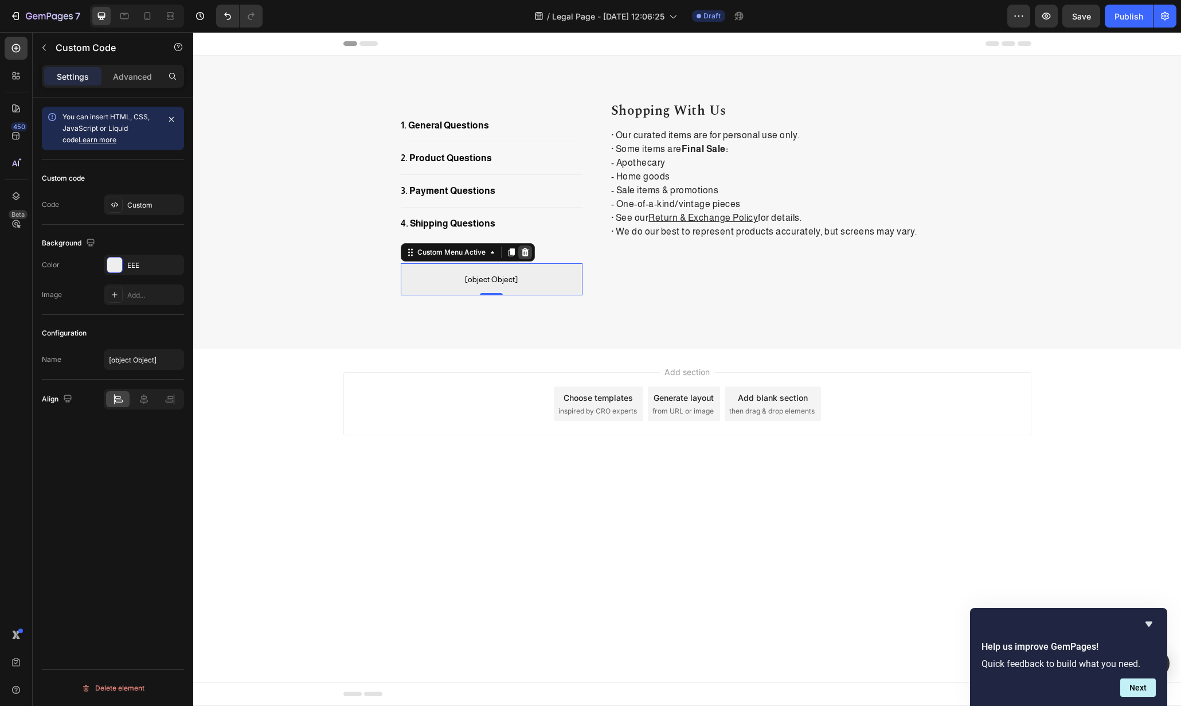
click at [525, 249] on icon at bounding box center [525, 252] width 9 height 9
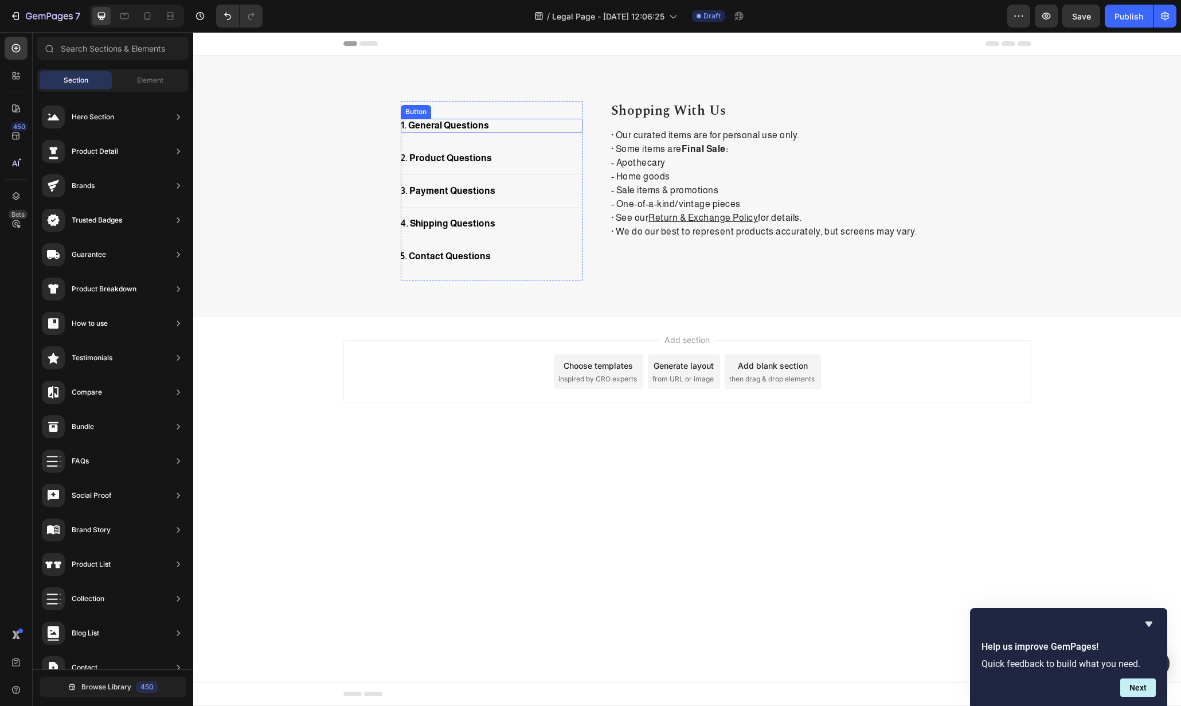
click at [500, 121] on div "1. General Questions Button" at bounding box center [492, 126] width 182 height 14
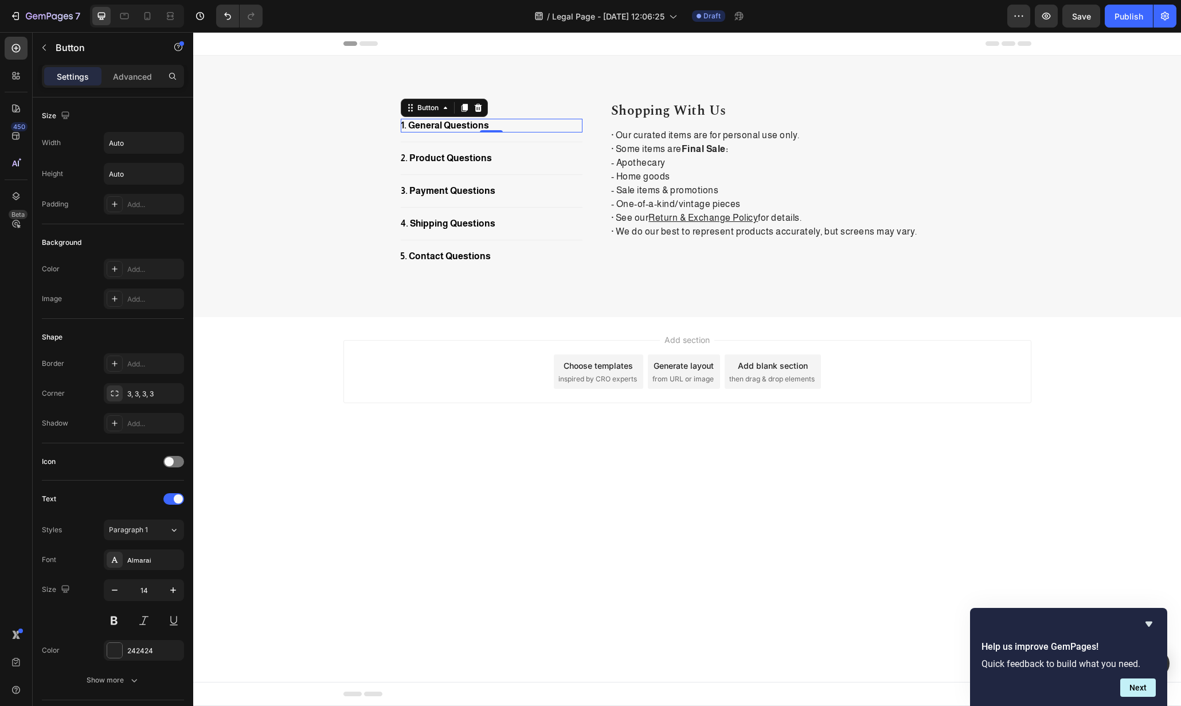
click at [501, 124] on div "1. General Questions Button 0" at bounding box center [492, 126] width 182 height 14
click at [459, 127] on div "1. General Questions" at bounding box center [445, 126] width 88 height 14
click at [459, 127] on p "1. General Questions" at bounding box center [445, 126] width 88 height 14
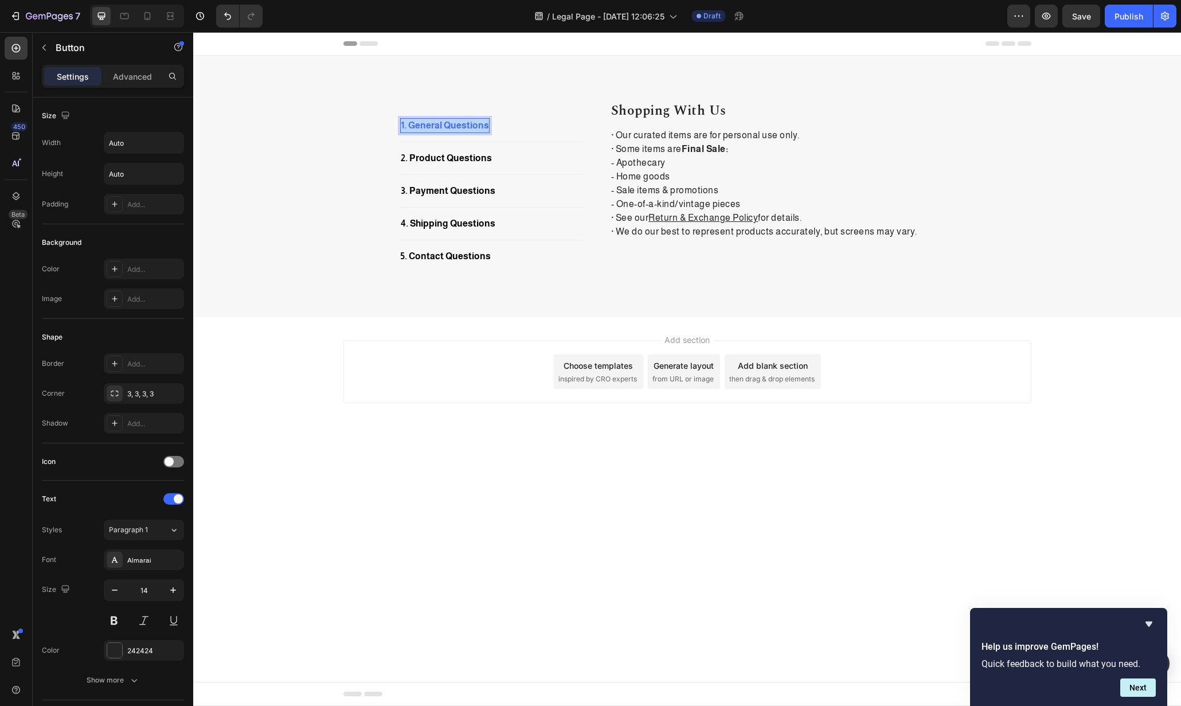
click at [459, 127] on p "1. General Questions" at bounding box center [445, 126] width 88 height 14
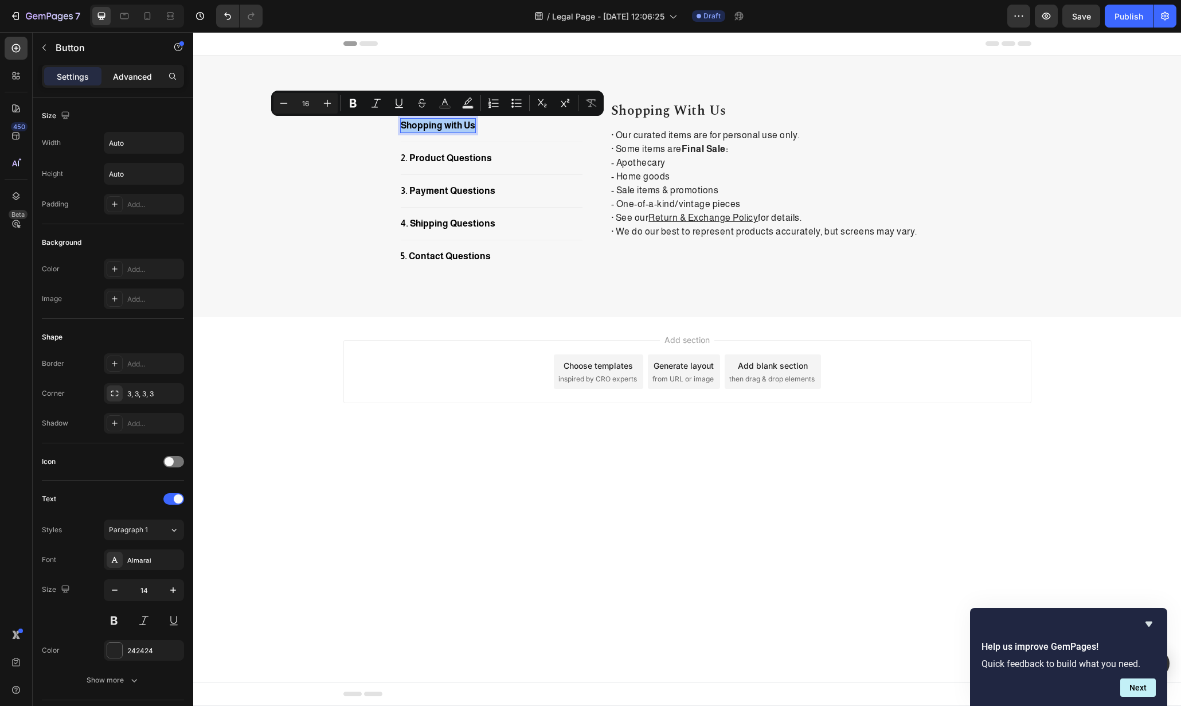
click at [142, 84] on div "Advanced" at bounding box center [132, 76] width 57 height 18
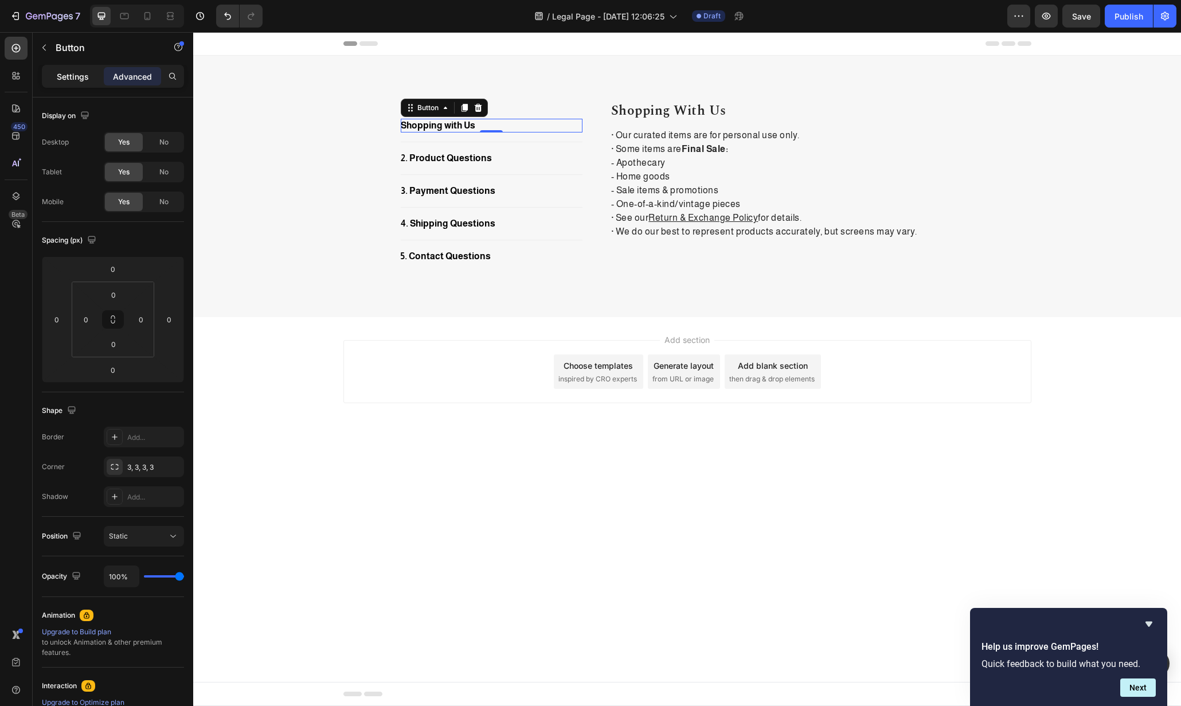
click at [53, 83] on div "Settings" at bounding box center [72, 76] width 57 height 18
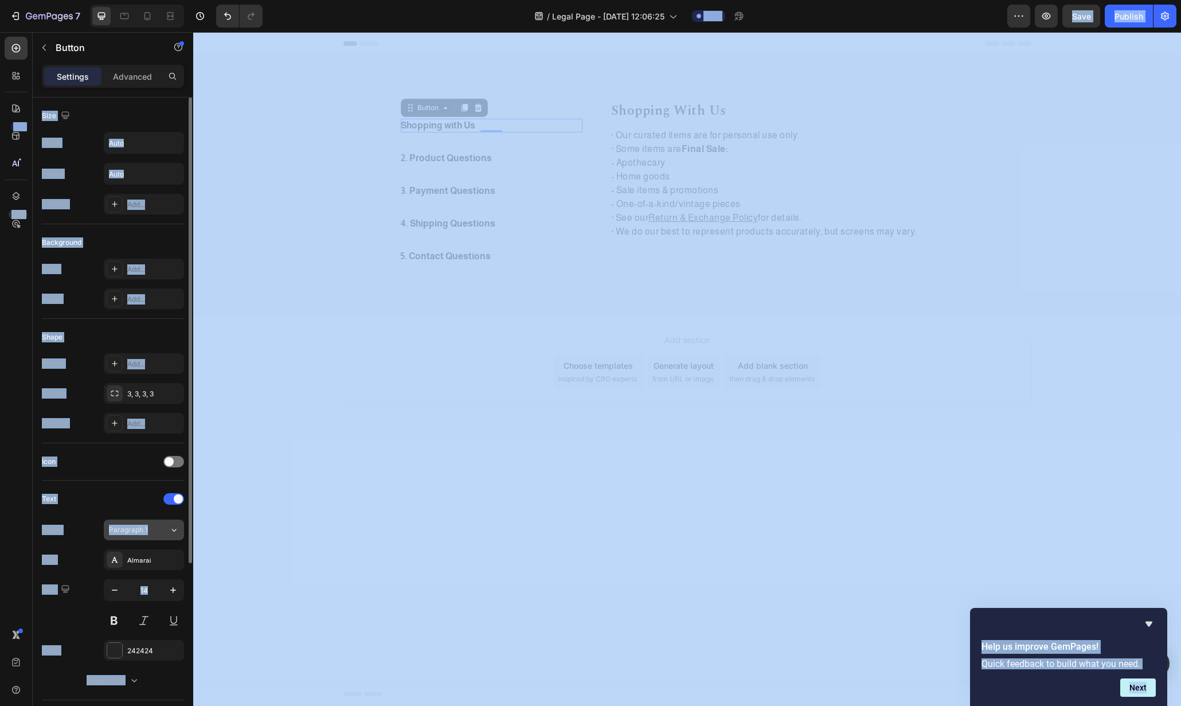
click at [166, 528] on div "Paragraph 1" at bounding box center [139, 530] width 60 height 10
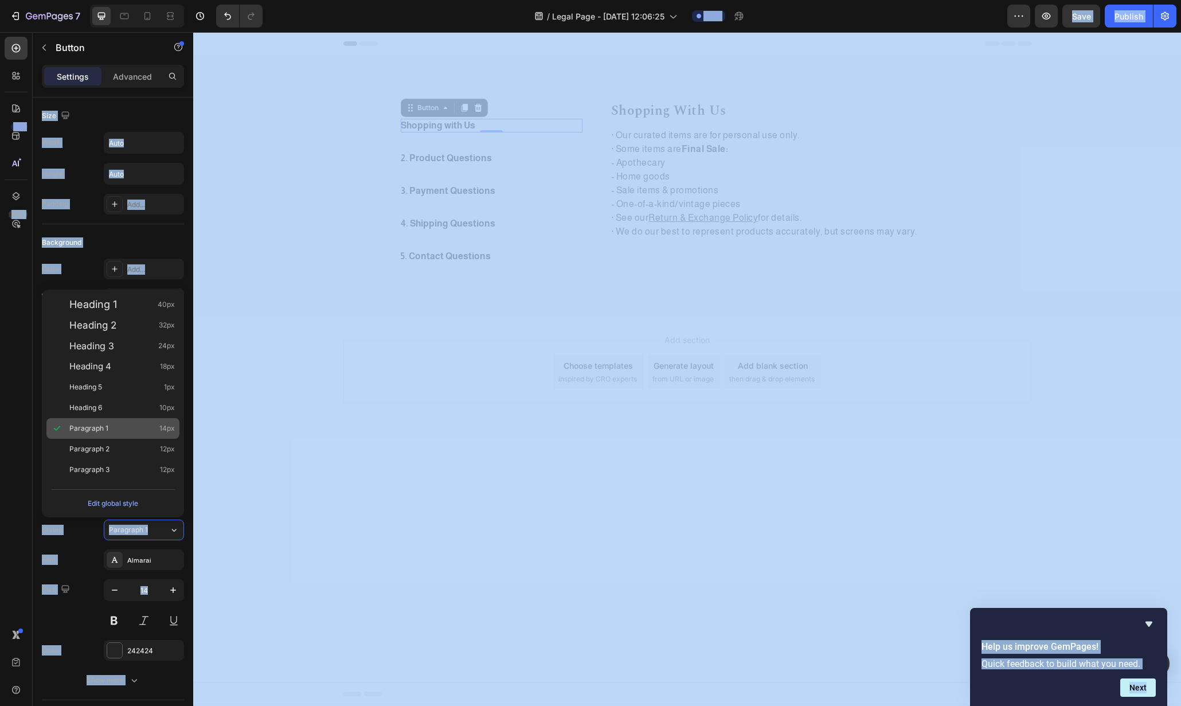
click at [115, 436] on div "Paragraph 1 14px" at bounding box center [112, 428] width 133 height 21
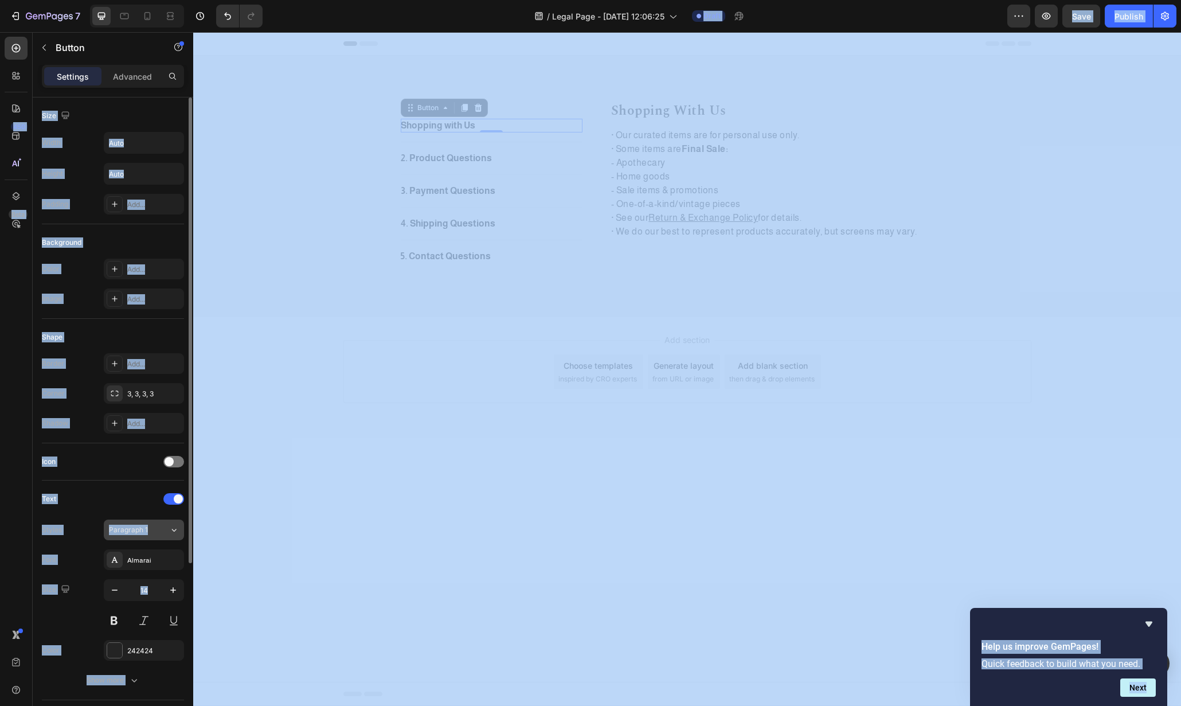
click at [149, 528] on div "Paragraph 1" at bounding box center [132, 530] width 46 height 10
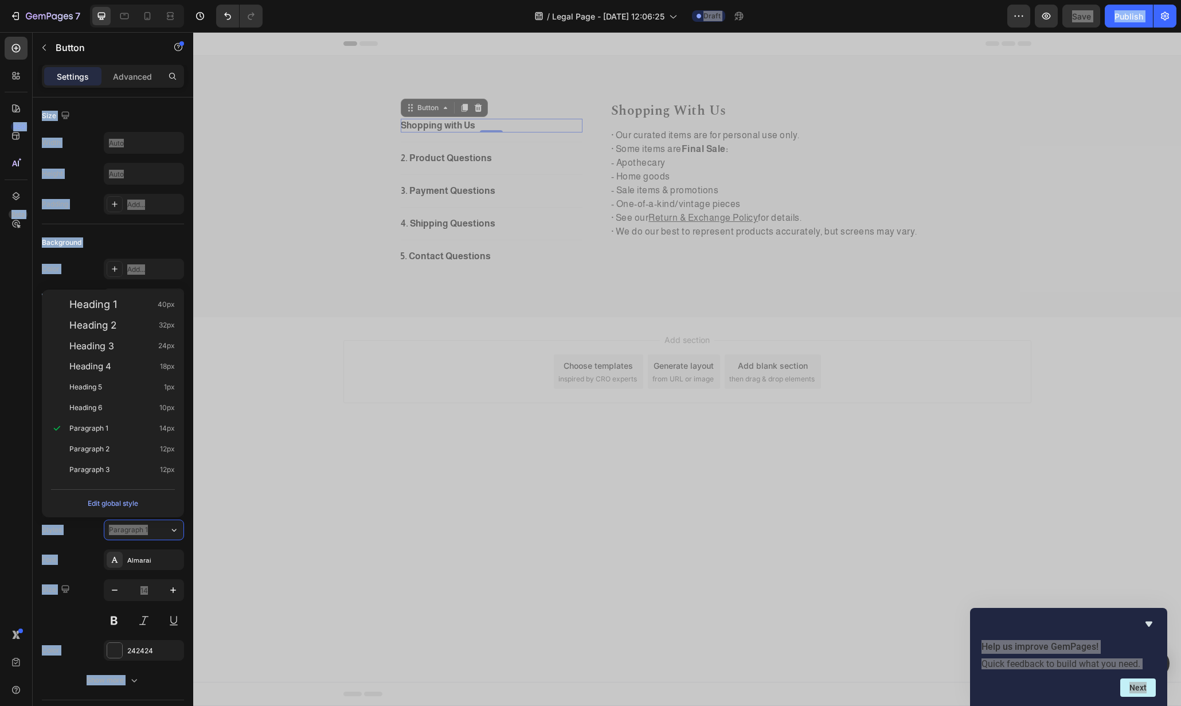
click at [341, 458] on body "Header Shopping with Us Button 0 Title Line 2. Product Questions Button Title L…" at bounding box center [687, 369] width 988 height 674
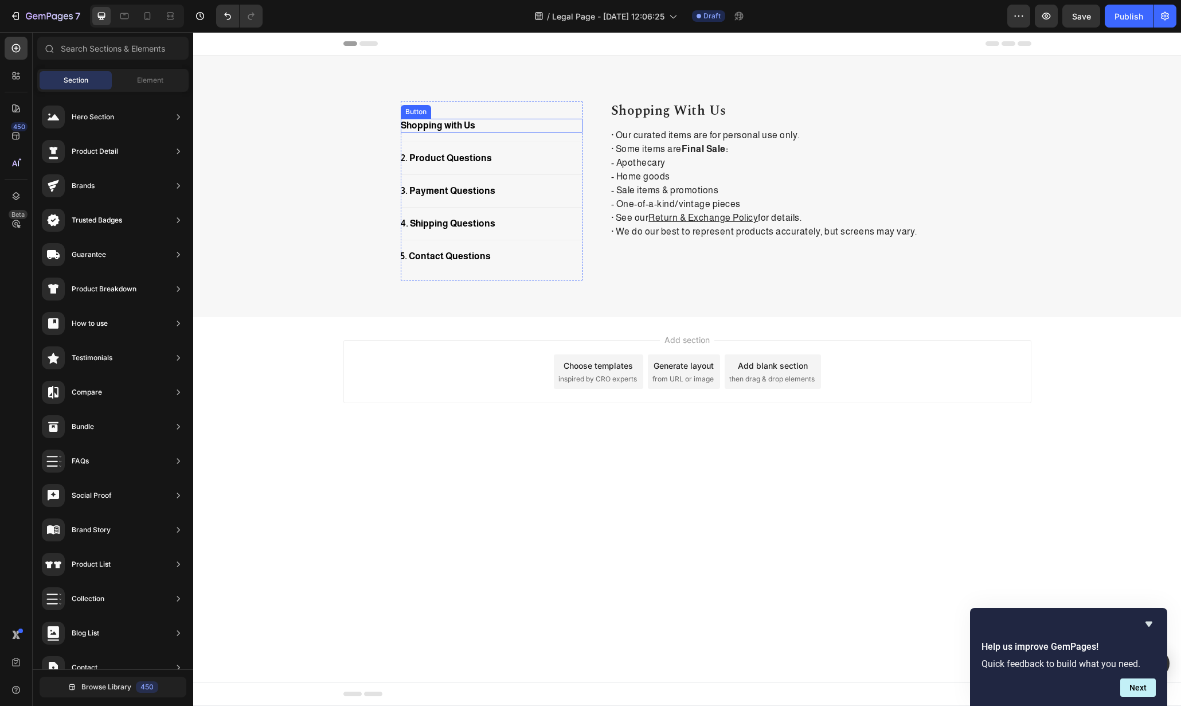
click at [523, 127] on div "Shopping with Us Button" at bounding box center [492, 126] width 182 height 14
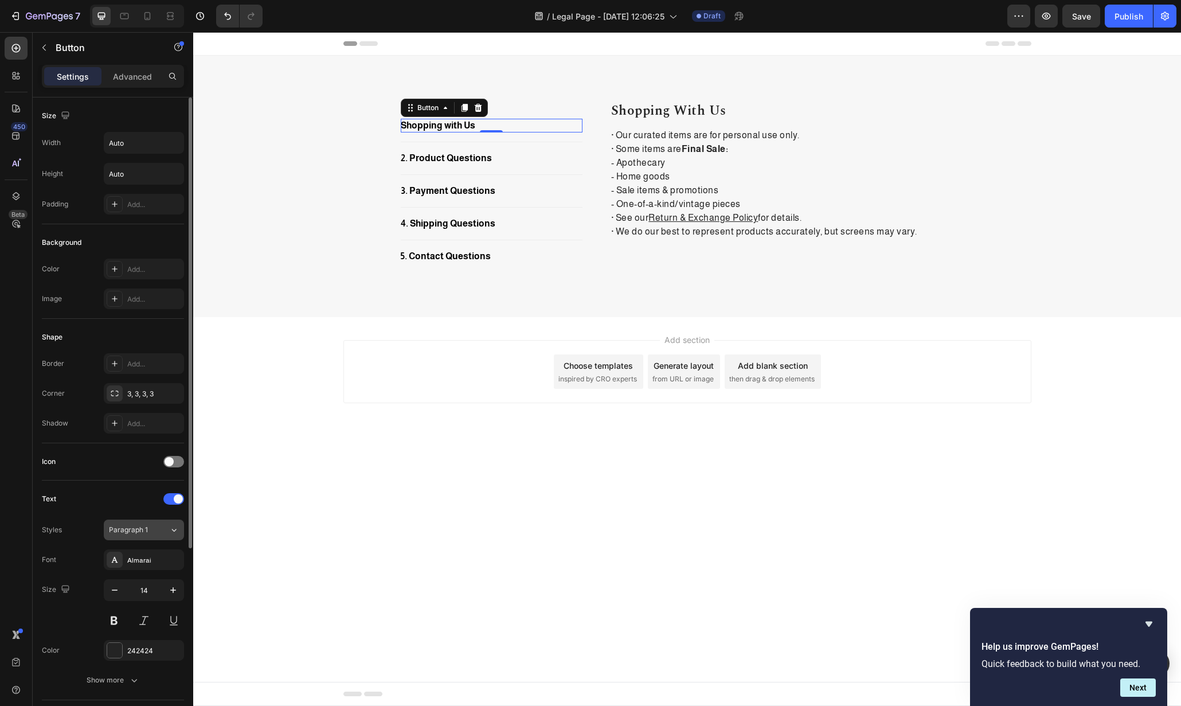
click at [162, 529] on div "Paragraph 1" at bounding box center [139, 530] width 60 height 10
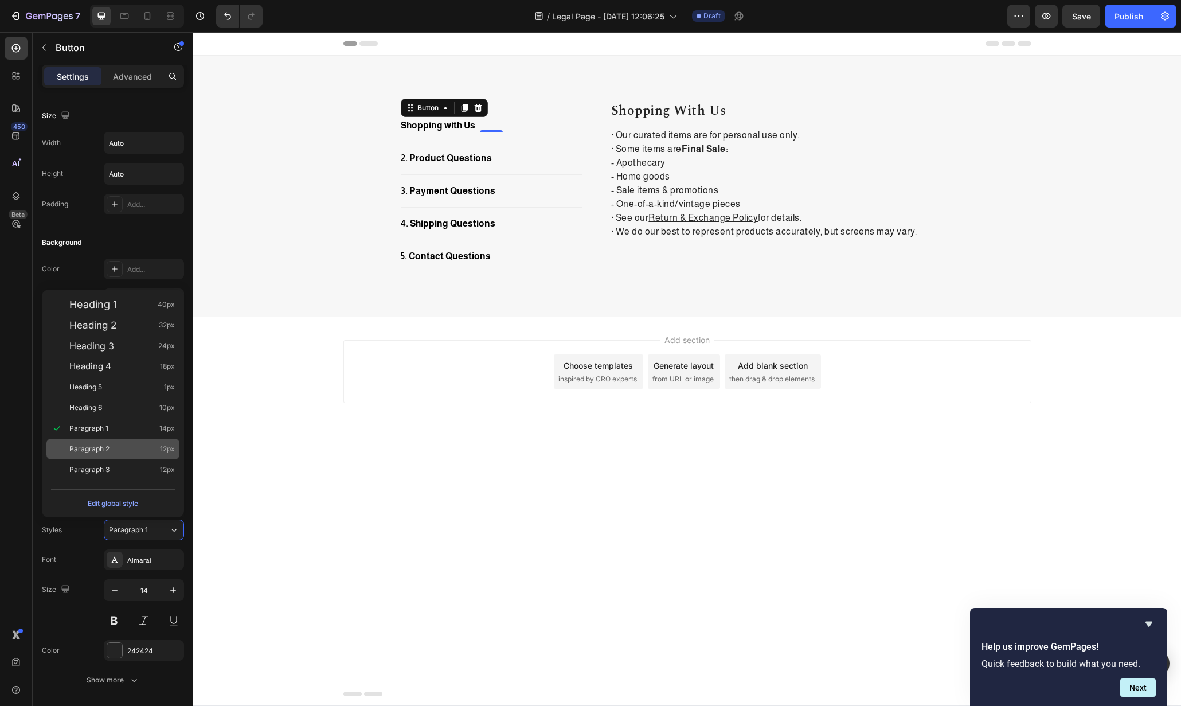
click at [118, 447] on div "Paragraph 2 12px" at bounding box center [122, 448] width 106 height 11
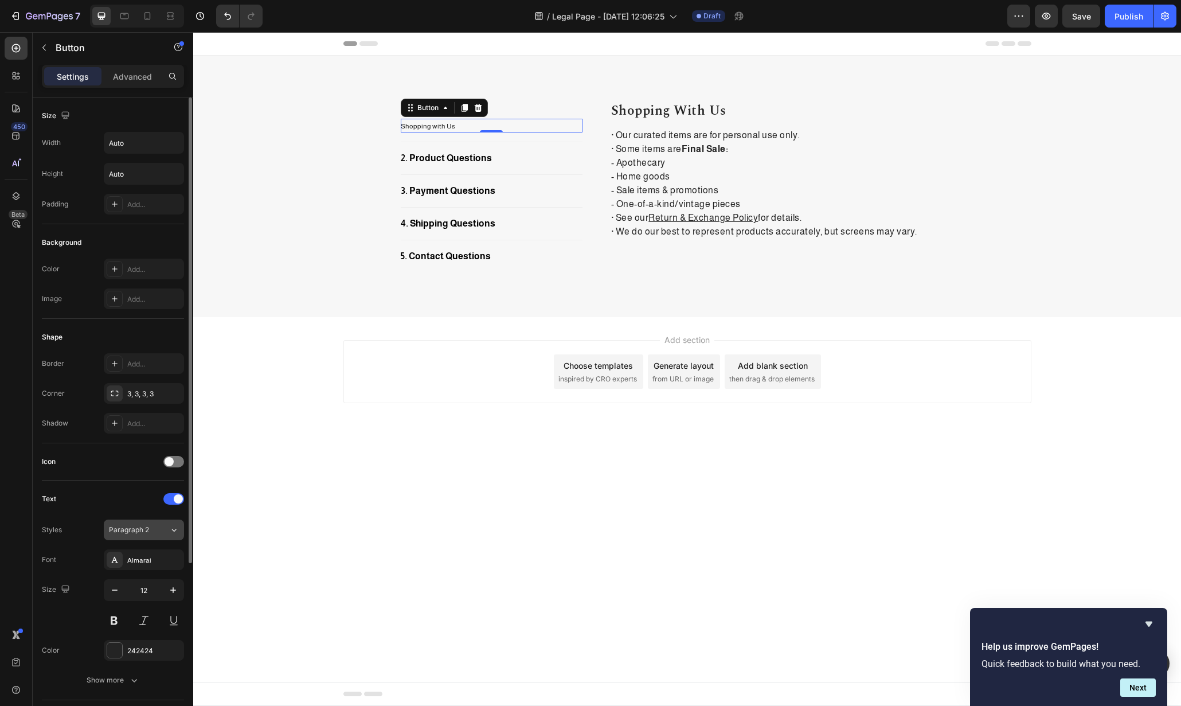
click at [148, 526] on span "Paragraph 2" at bounding box center [129, 530] width 40 height 10
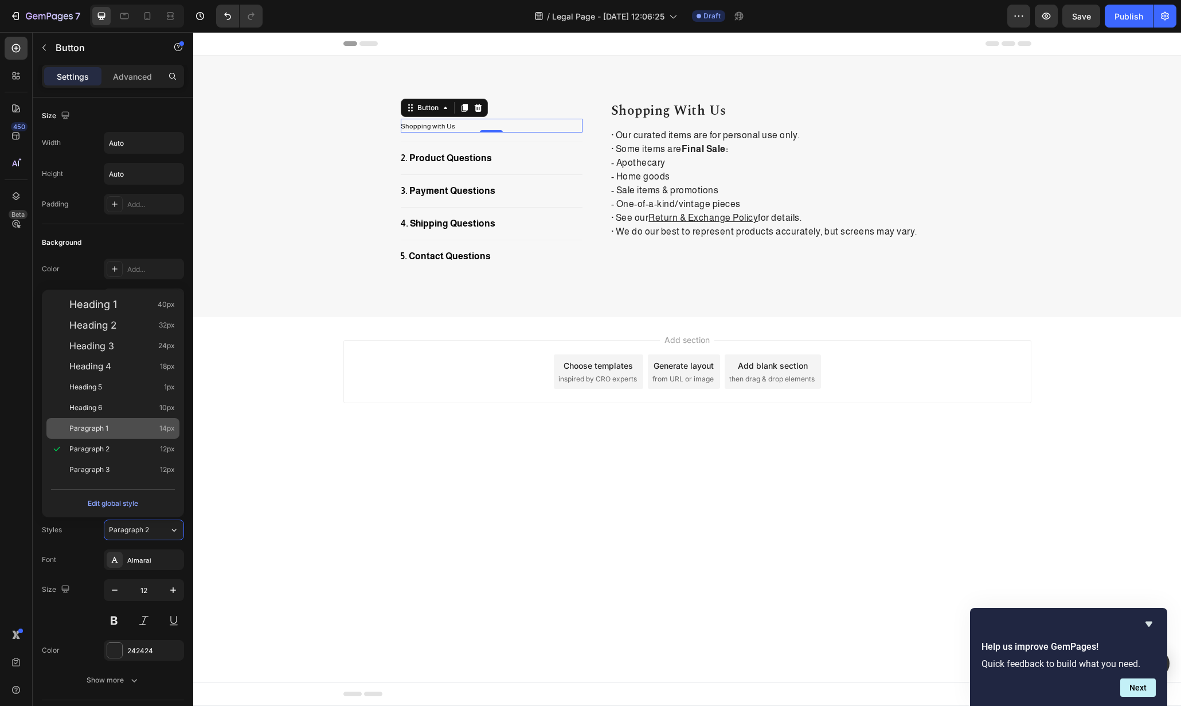
click at [126, 434] on div "Paragraph 1 14px" at bounding box center [122, 428] width 106 height 11
type input "14"
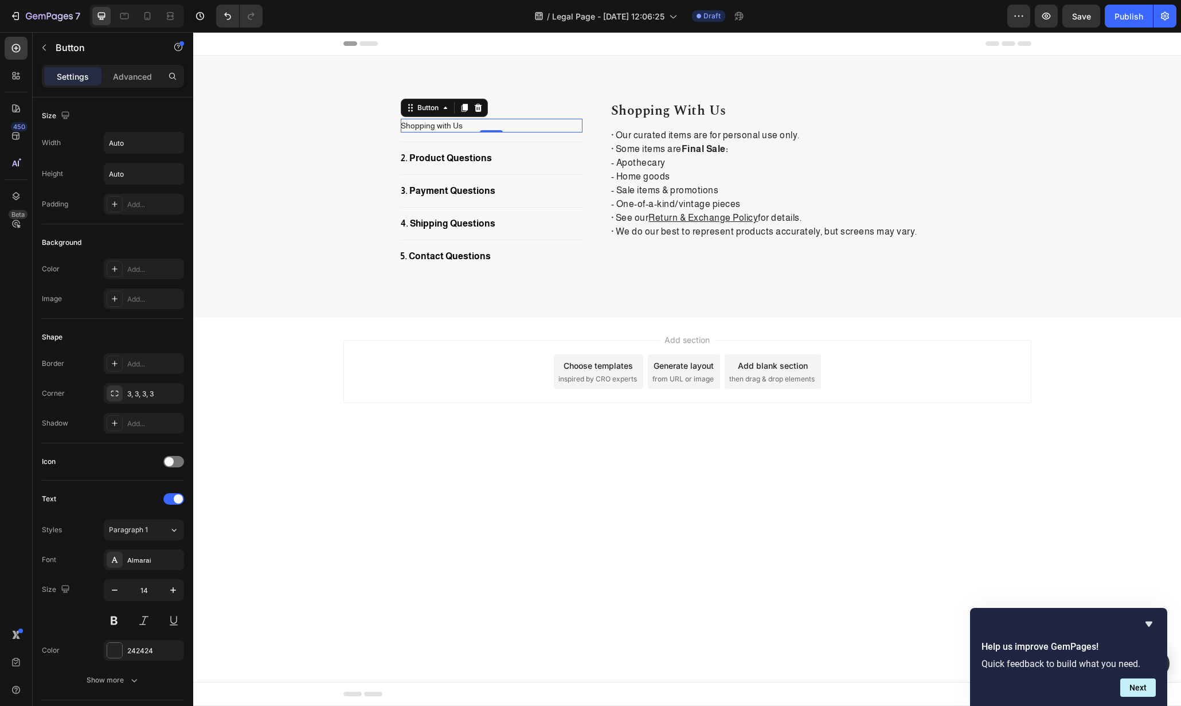
click at [540, 130] on div "Shopping with Us Button 0" at bounding box center [492, 126] width 182 height 14
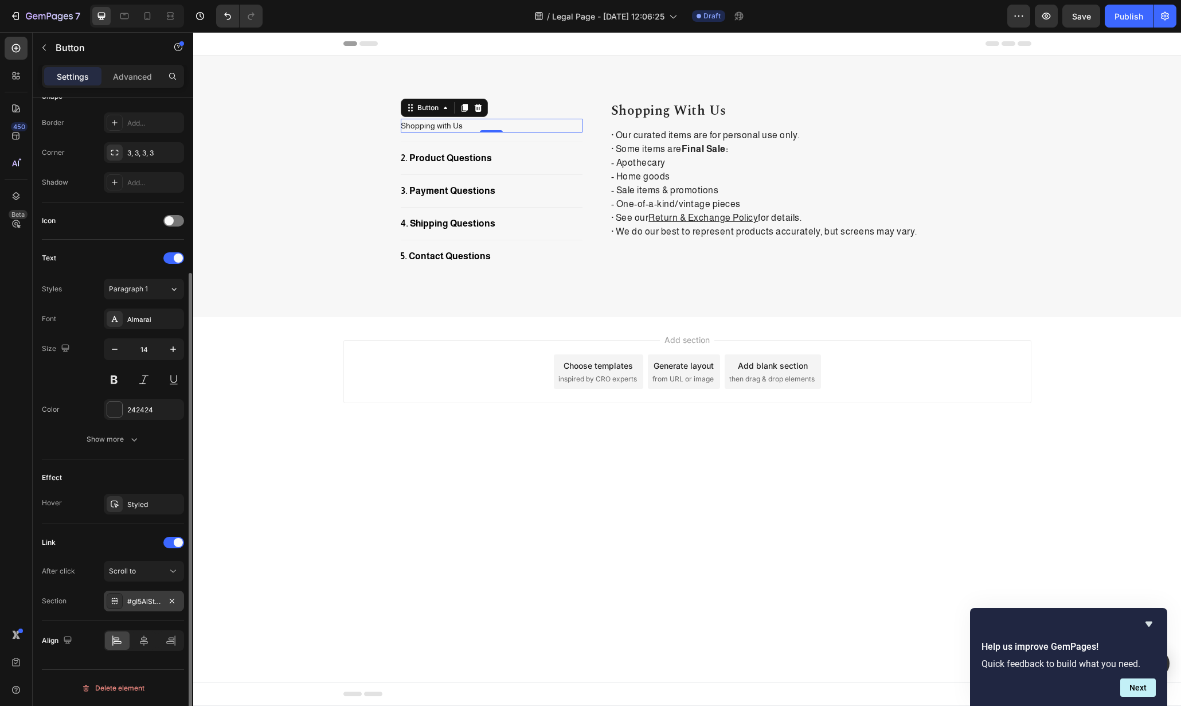
click at [132, 598] on div "#gI5AlSt-x_" at bounding box center [143, 601] width 33 height 10
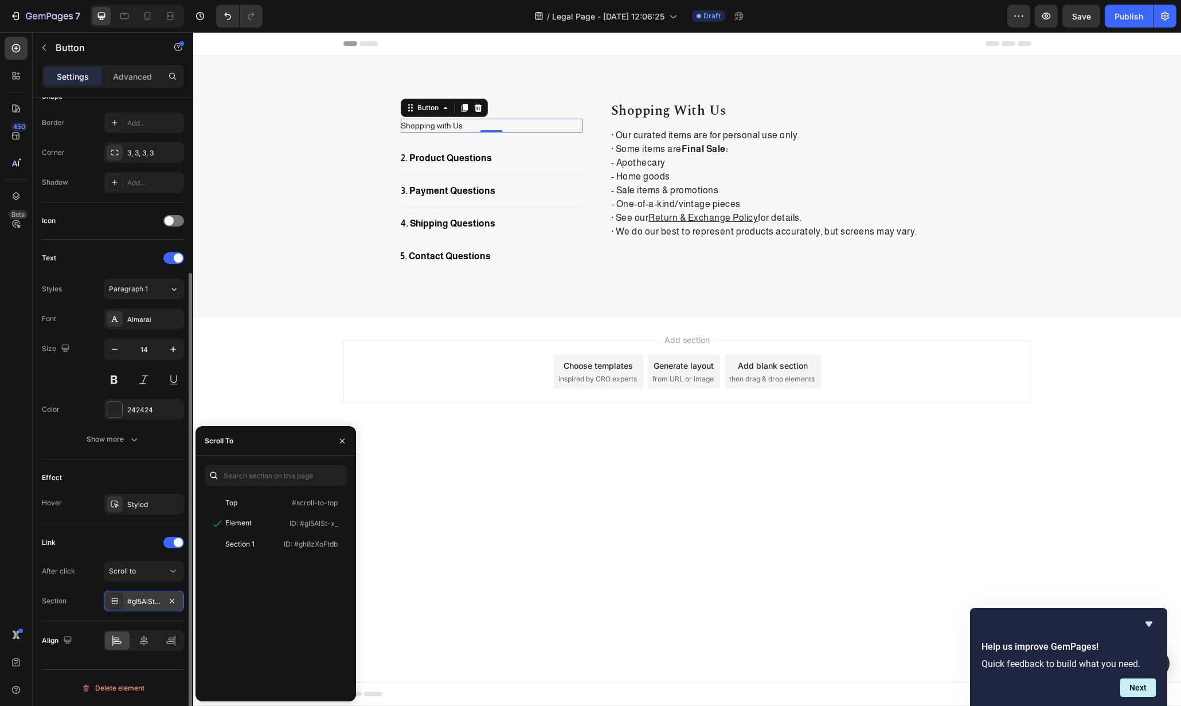
click at [119, 603] on icon at bounding box center [114, 600] width 9 height 9
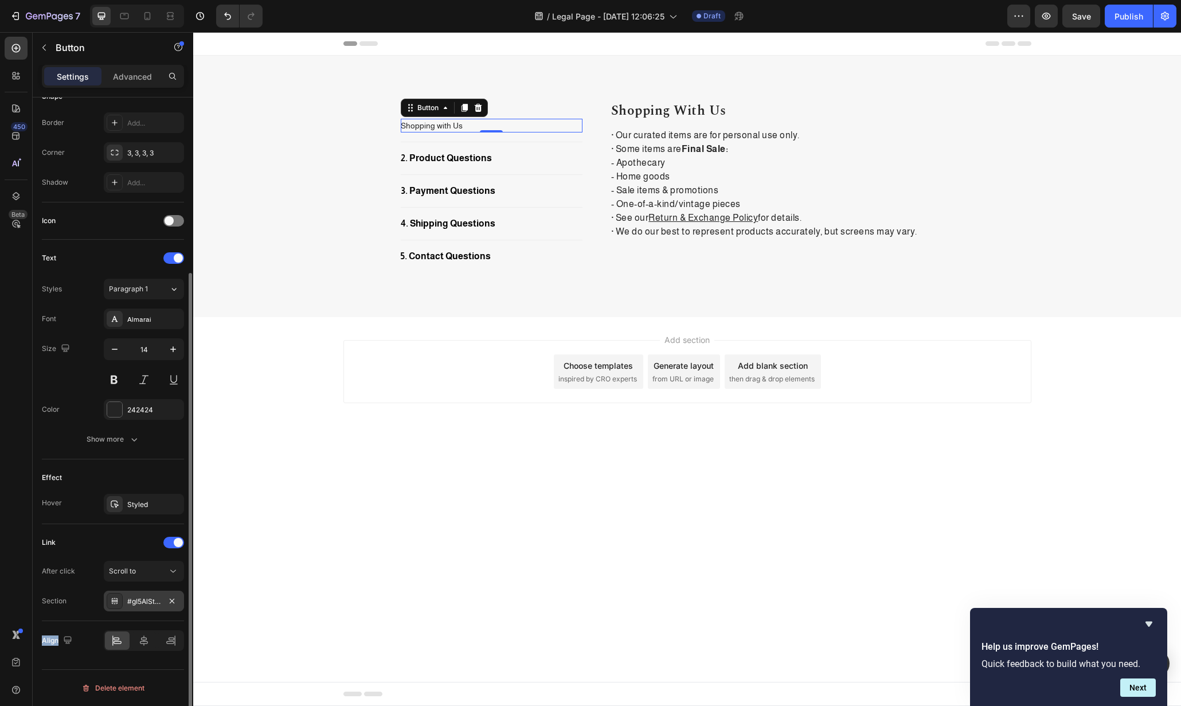
click at [119, 602] on icon at bounding box center [114, 600] width 9 height 9
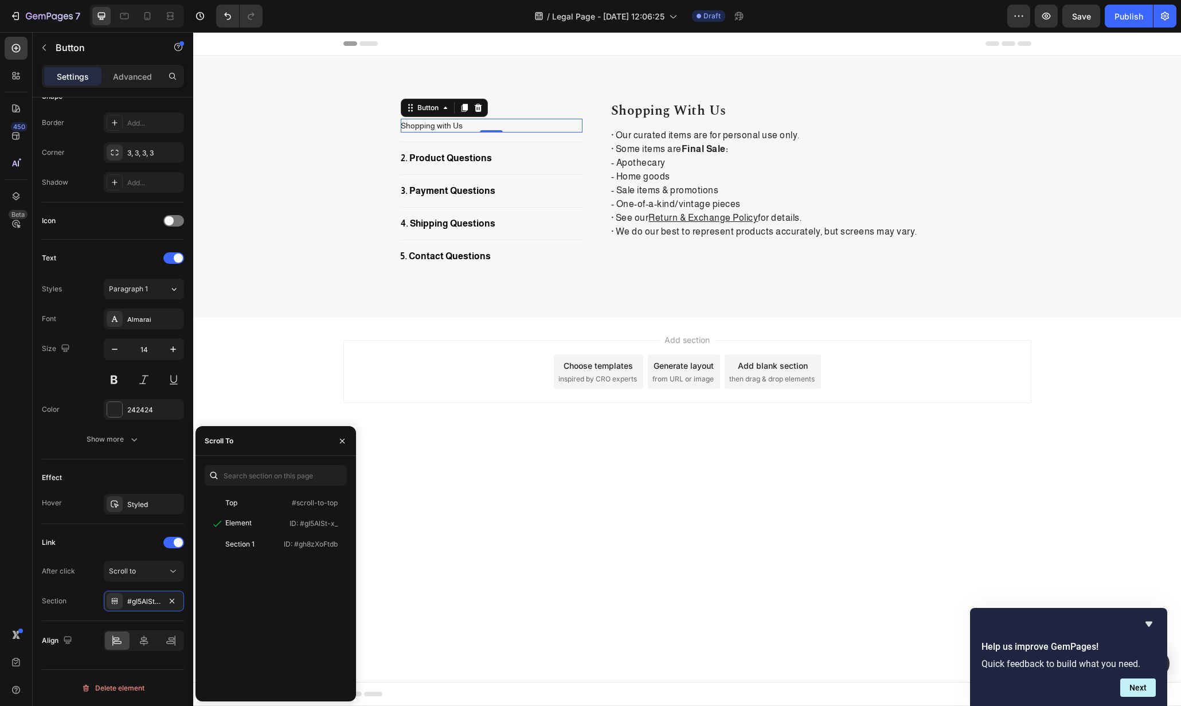
click at [280, 487] on div "Top #scroll-to-top Element ID: #gI5AlSt-x_ Section 1 ID: #gh8zXoFtdb" at bounding box center [276, 578] width 142 height 227
click at [293, 465] on input "text" at bounding box center [276, 475] width 142 height 21
click at [743, 104] on p "Shopping with Us" at bounding box center [792, 111] width 362 height 17
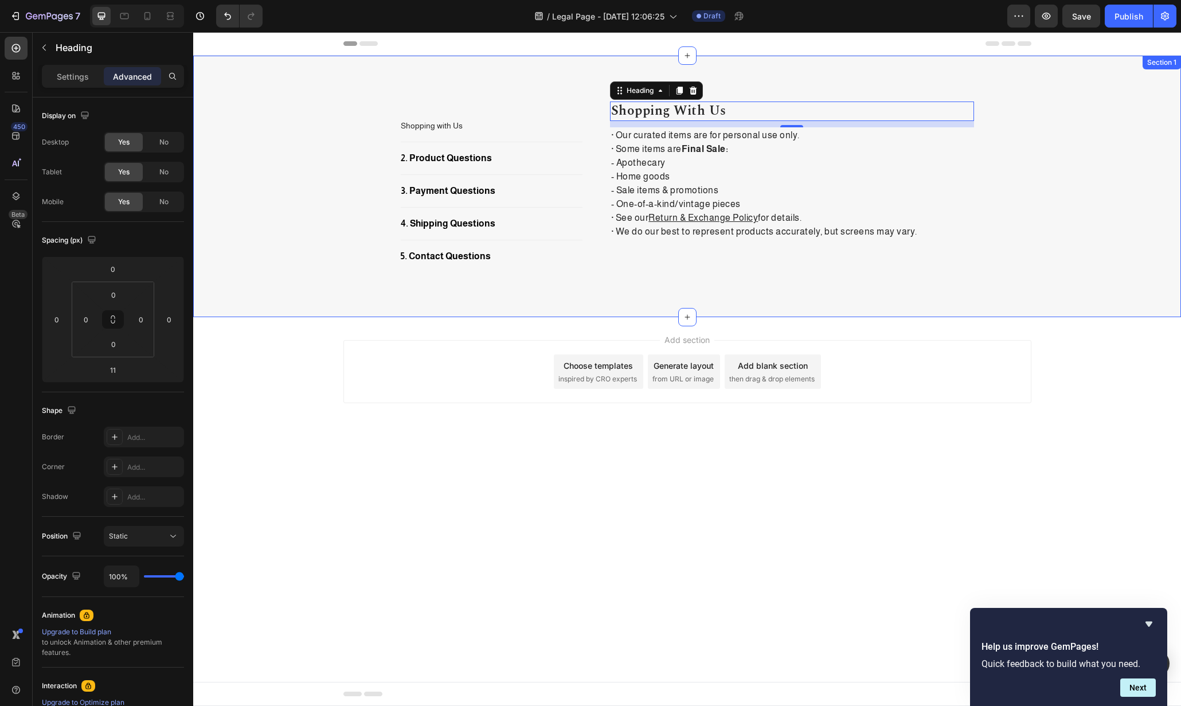
click at [779, 96] on div "Shopping with Us Button Title Line 2. Product Questions Button Title Line 3. Pa…" at bounding box center [687, 187] width 988 height 262
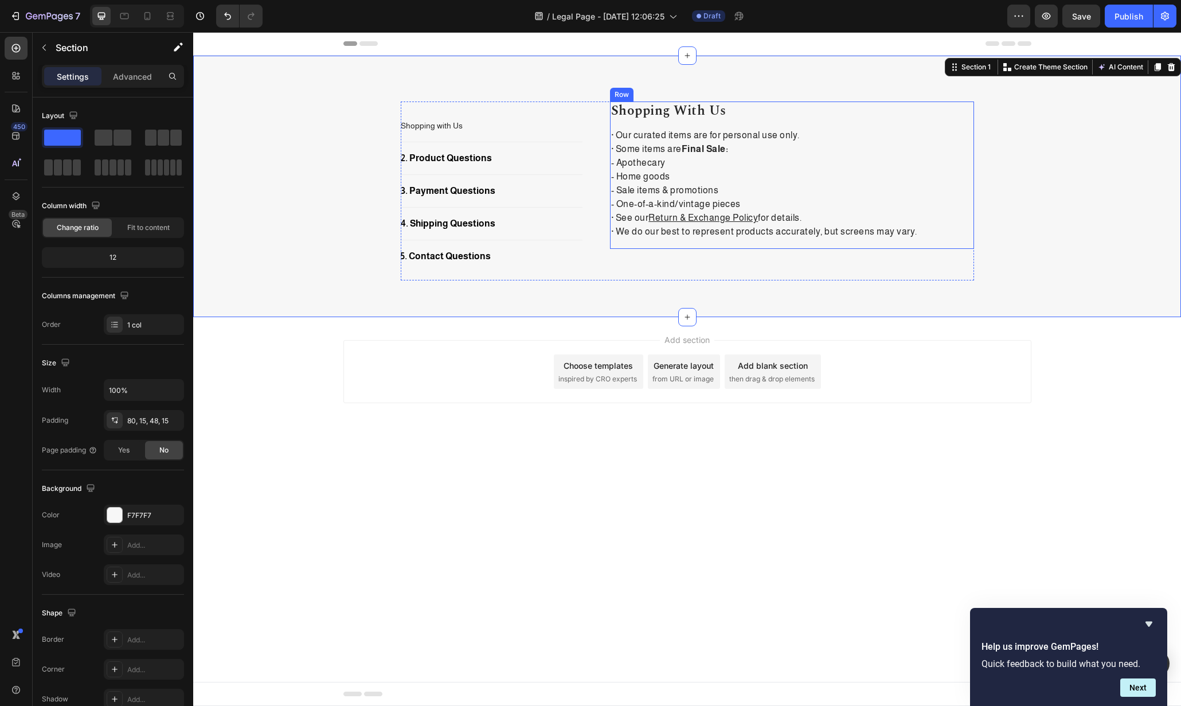
click at [765, 241] on div "Shopping with Us Heading · Our curated items are for personal use only. · Some …" at bounding box center [792, 175] width 364 height 147
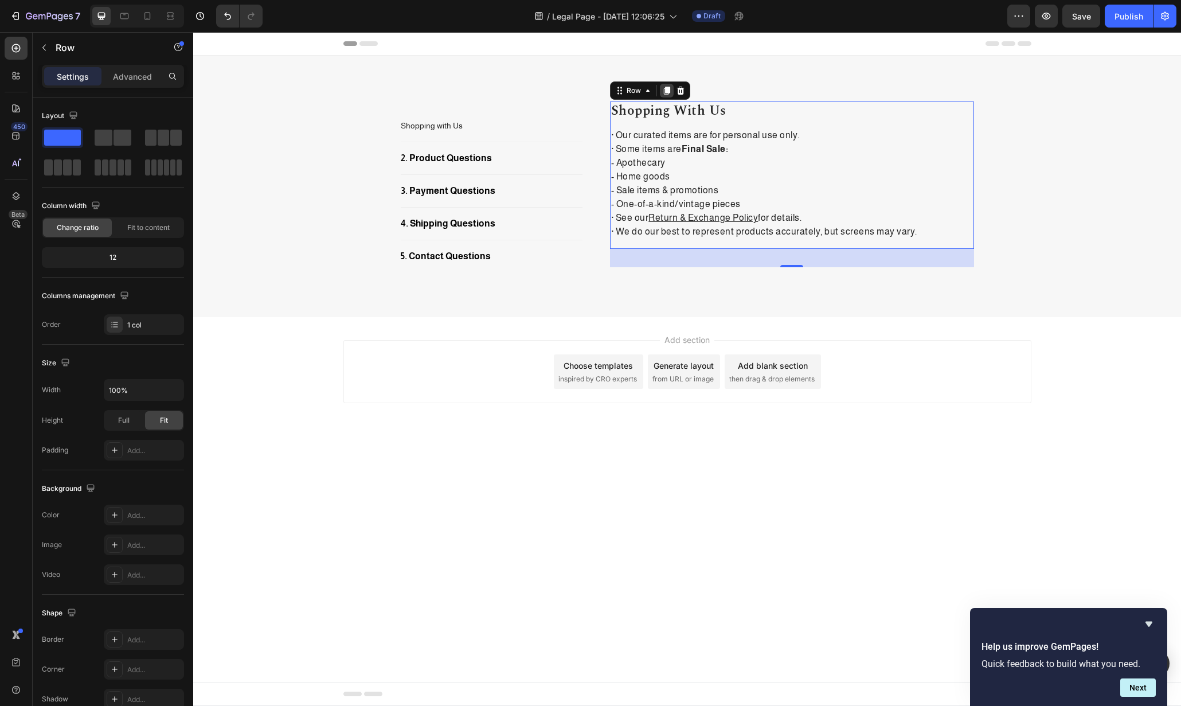
click at [667, 90] on icon at bounding box center [667, 91] width 6 height 8
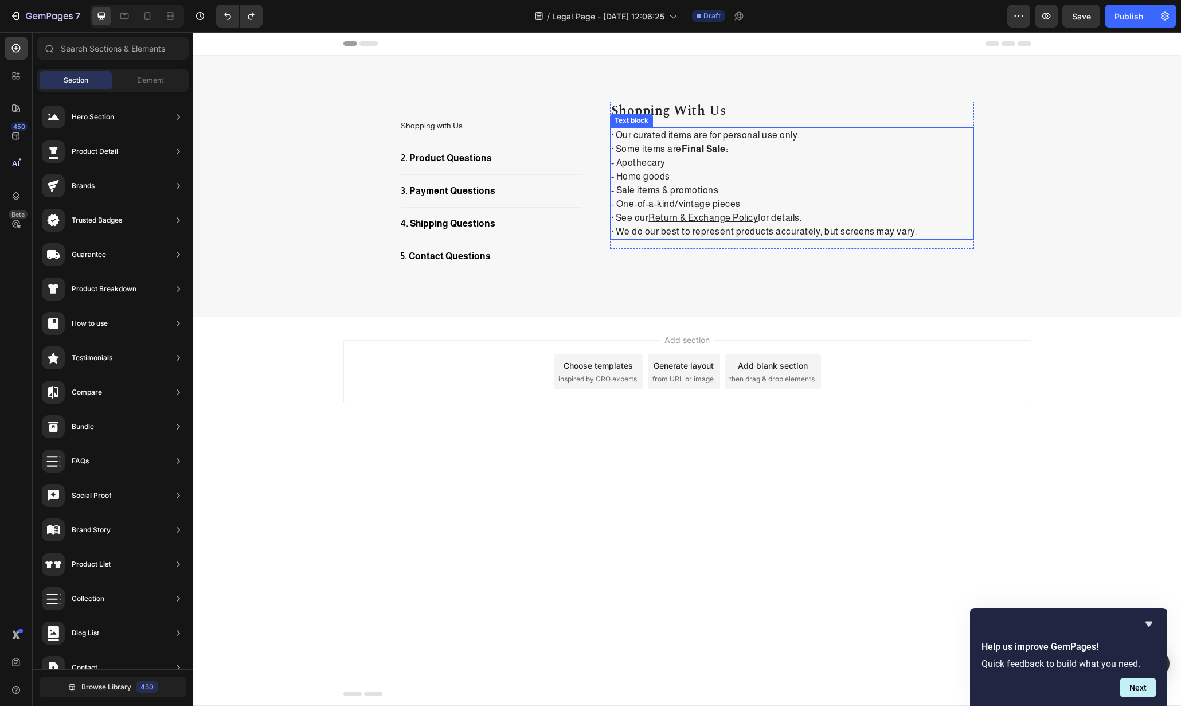
click at [817, 239] on div "· Our curated items are for personal use only. · Some items are Final Sale: - A…" at bounding box center [792, 183] width 364 height 112
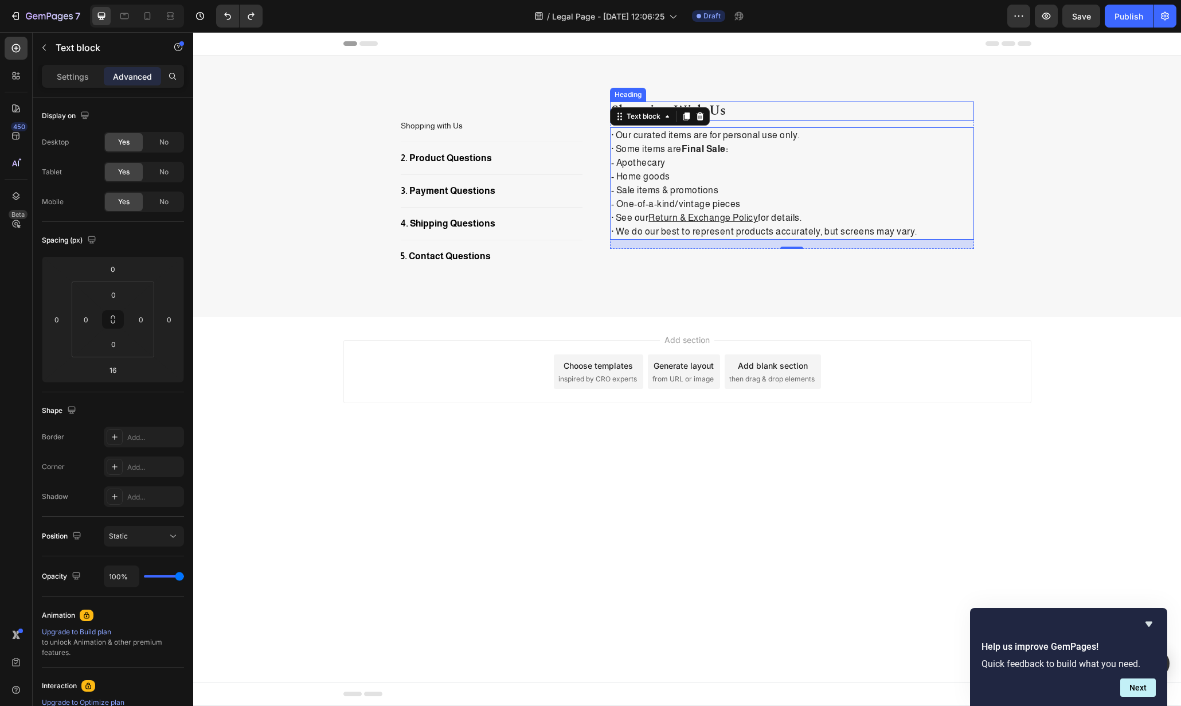
click at [752, 118] on p "Shopping with Us" at bounding box center [792, 111] width 362 height 17
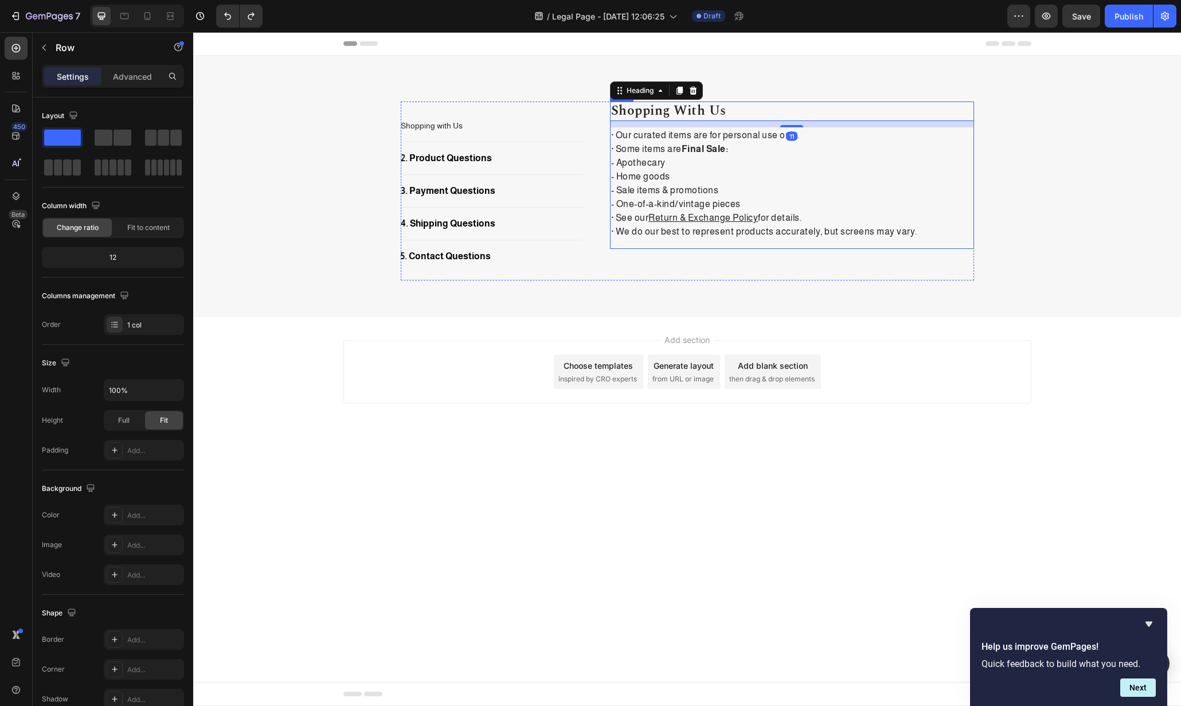
click at [734, 244] on div "Shopping with Us Heading 11 · Our curated items are for personal use only. · So…" at bounding box center [792, 175] width 364 height 147
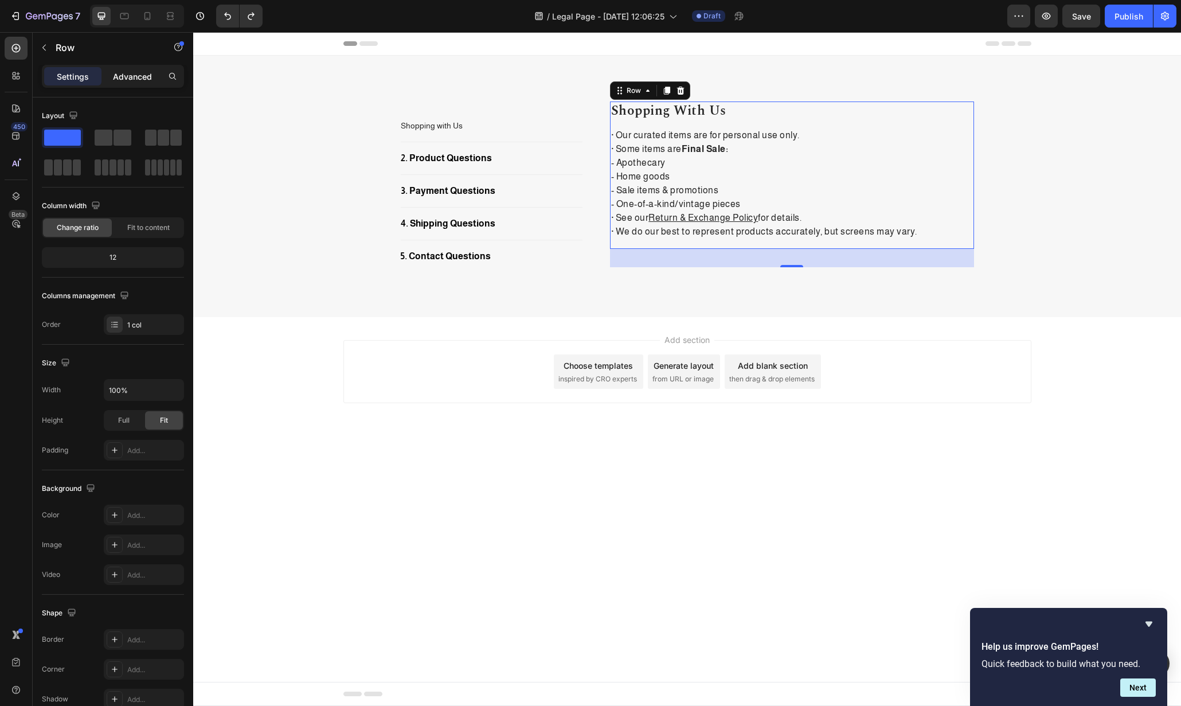
click at [144, 72] on p "Advanced" at bounding box center [132, 77] width 39 height 12
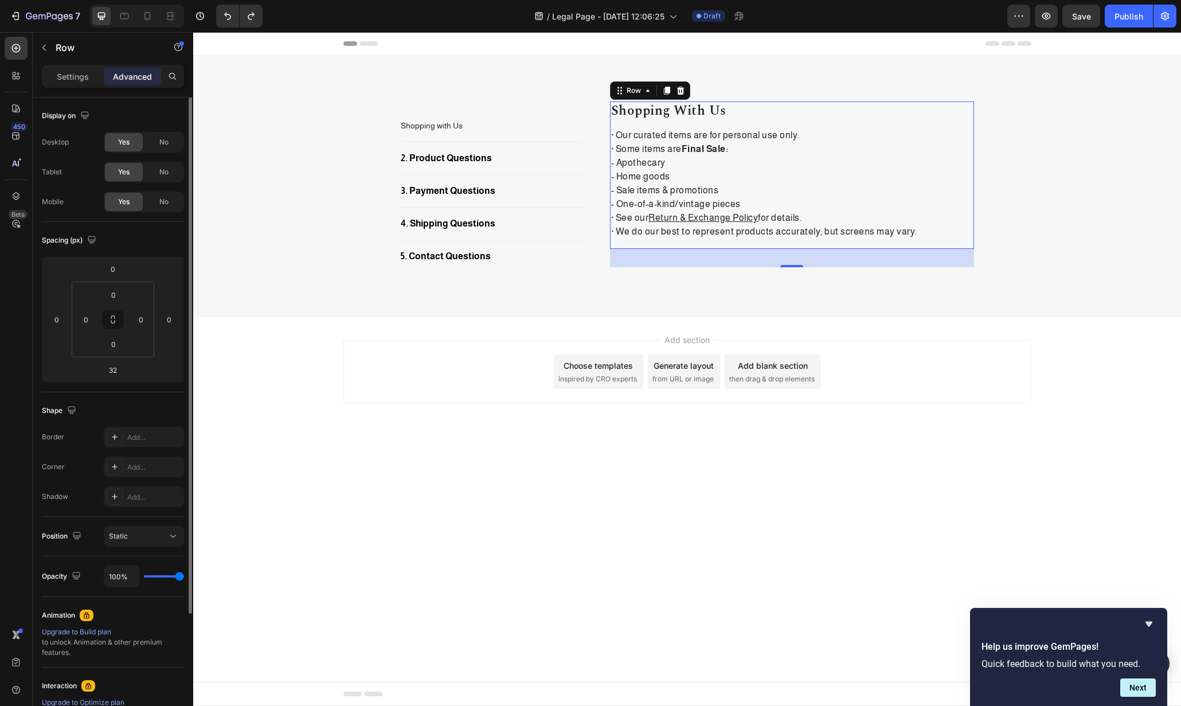
scroll to position [155, 0]
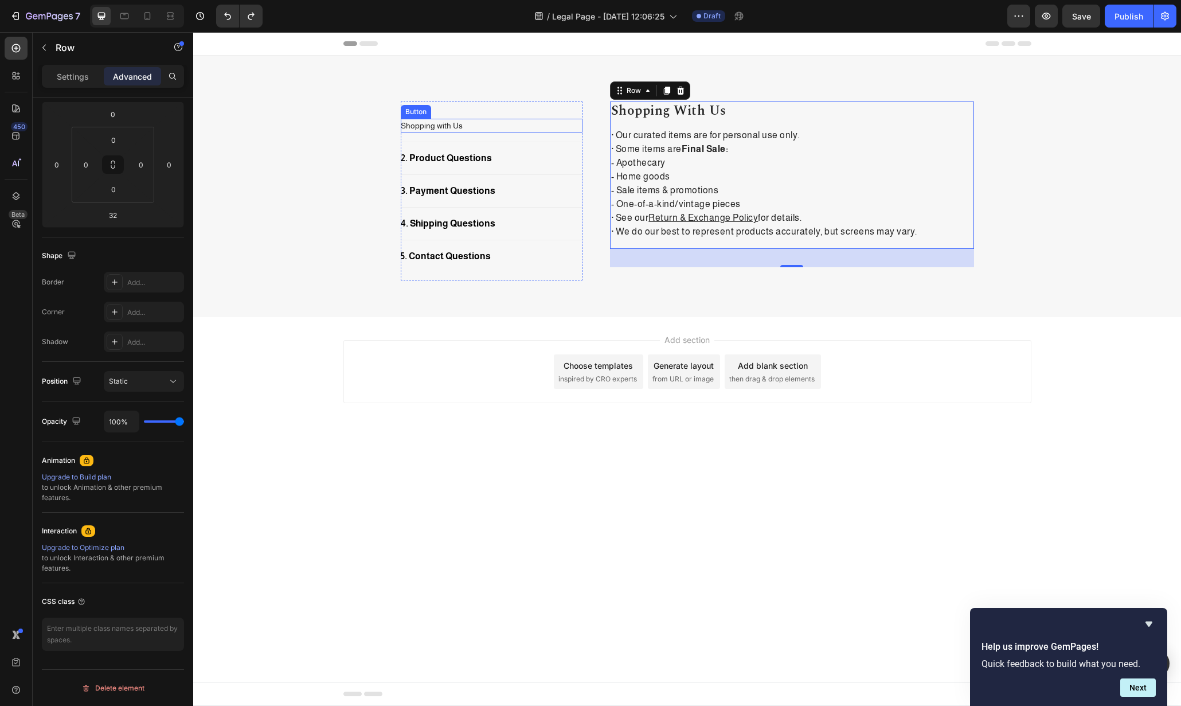
click at [471, 119] on div "Shopping with Us Button" at bounding box center [492, 126] width 182 height 14
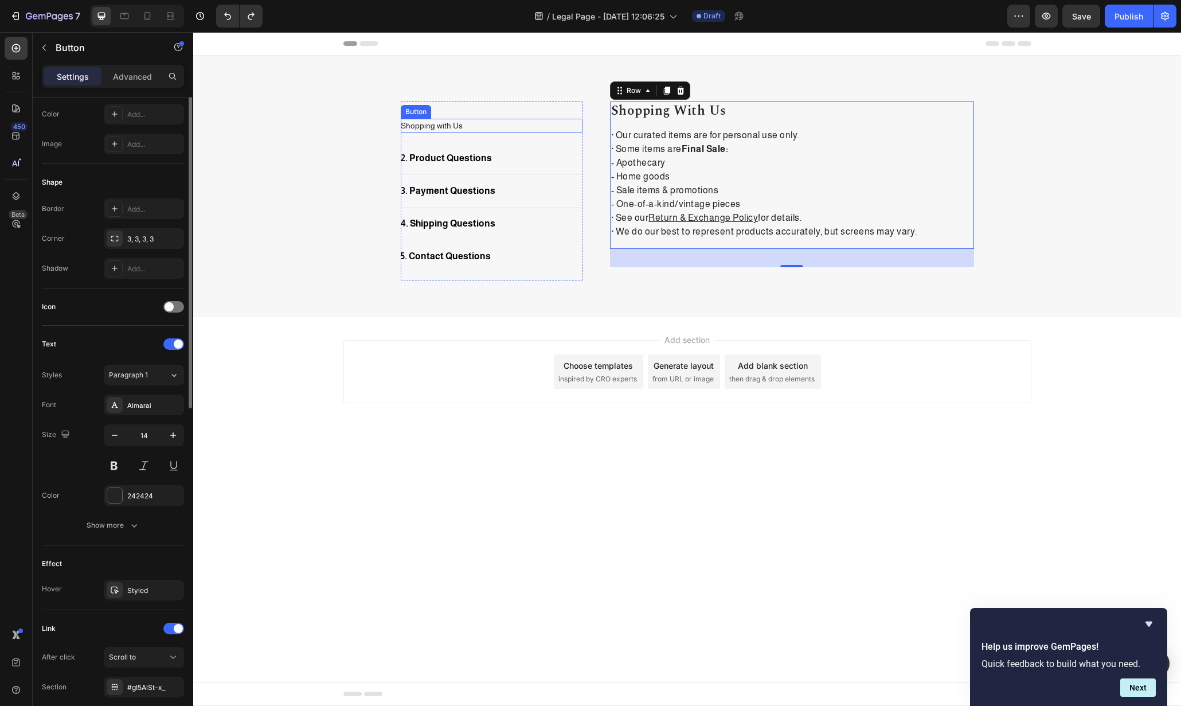
scroll to position [0, 0]
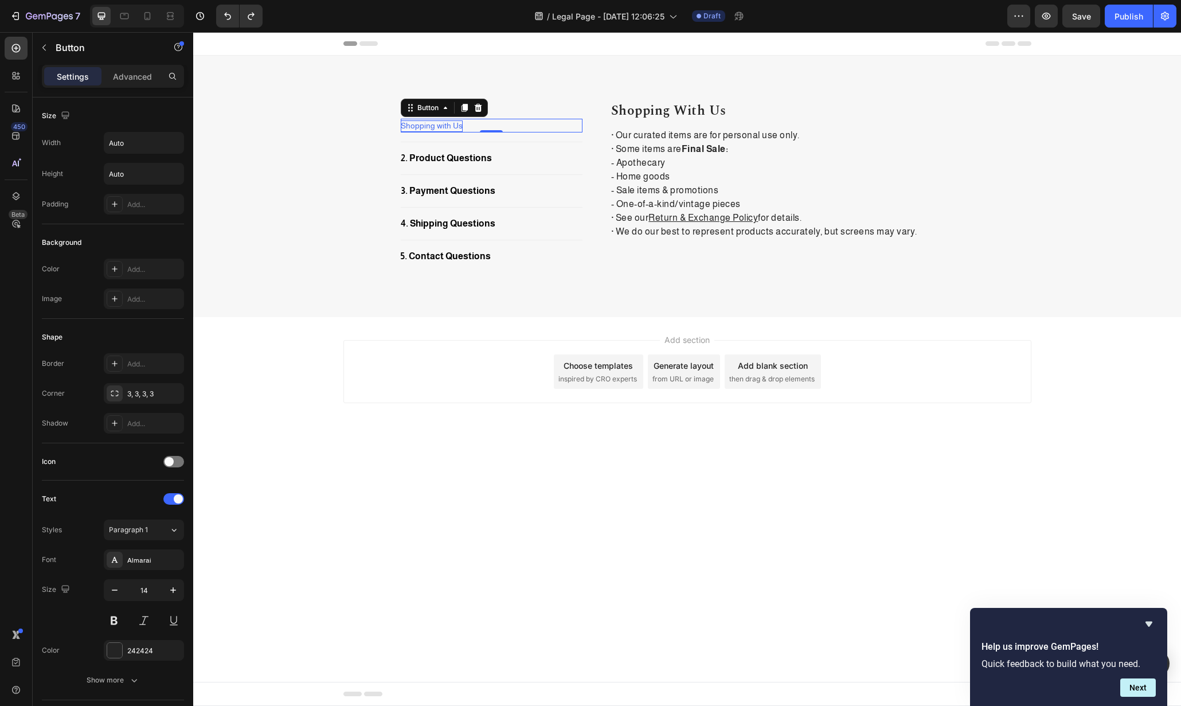
click at [506, 124] on div "Shopping with Us Button 0" at bounding box center [492, 126] width 182 height 14
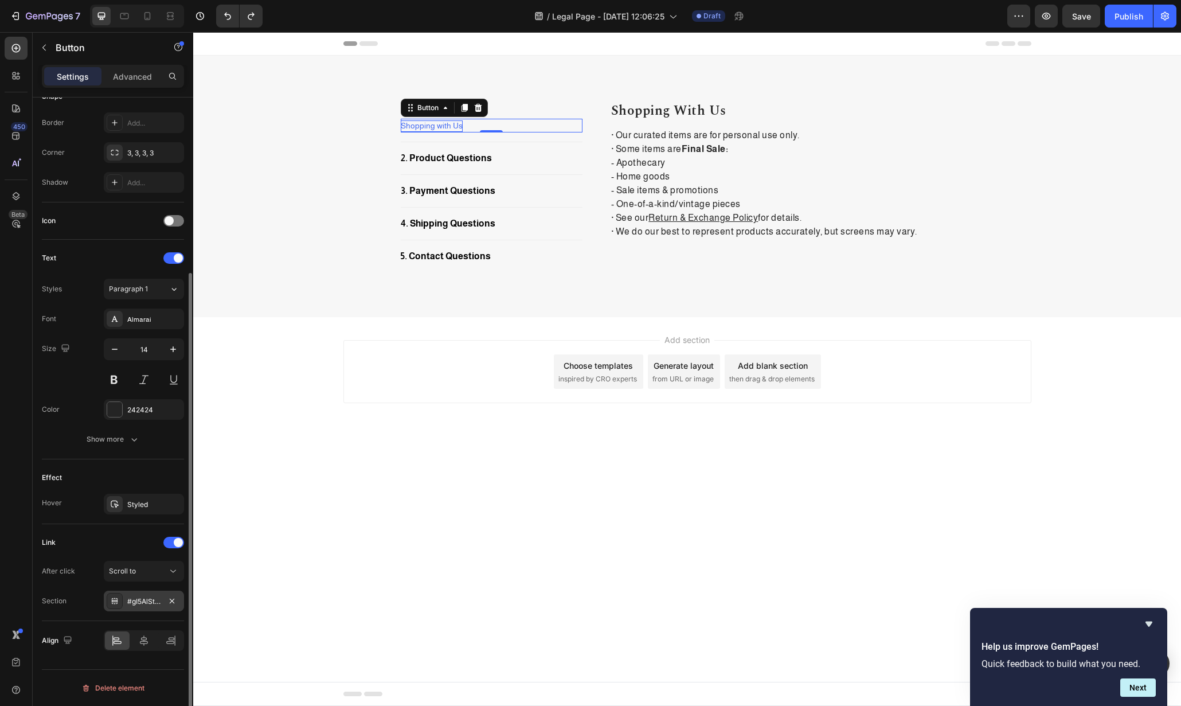
click at [124, 602] on div "#gI5AlSt-x_" at bounding box center [144, 601] width 80 height 21
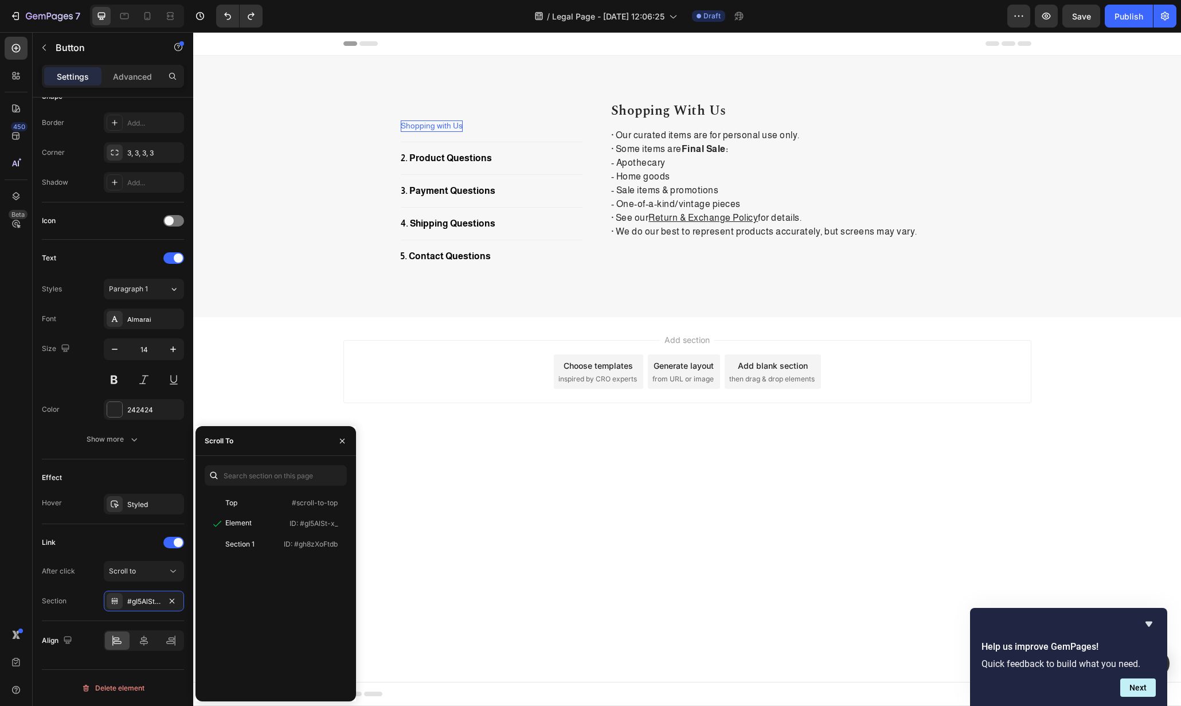
click at [475, 516] on body "Header Shopping with Us Button Title Line 2. Product Questions Button Title Lin…" at bounding box center [687, 369] width 988 height 674
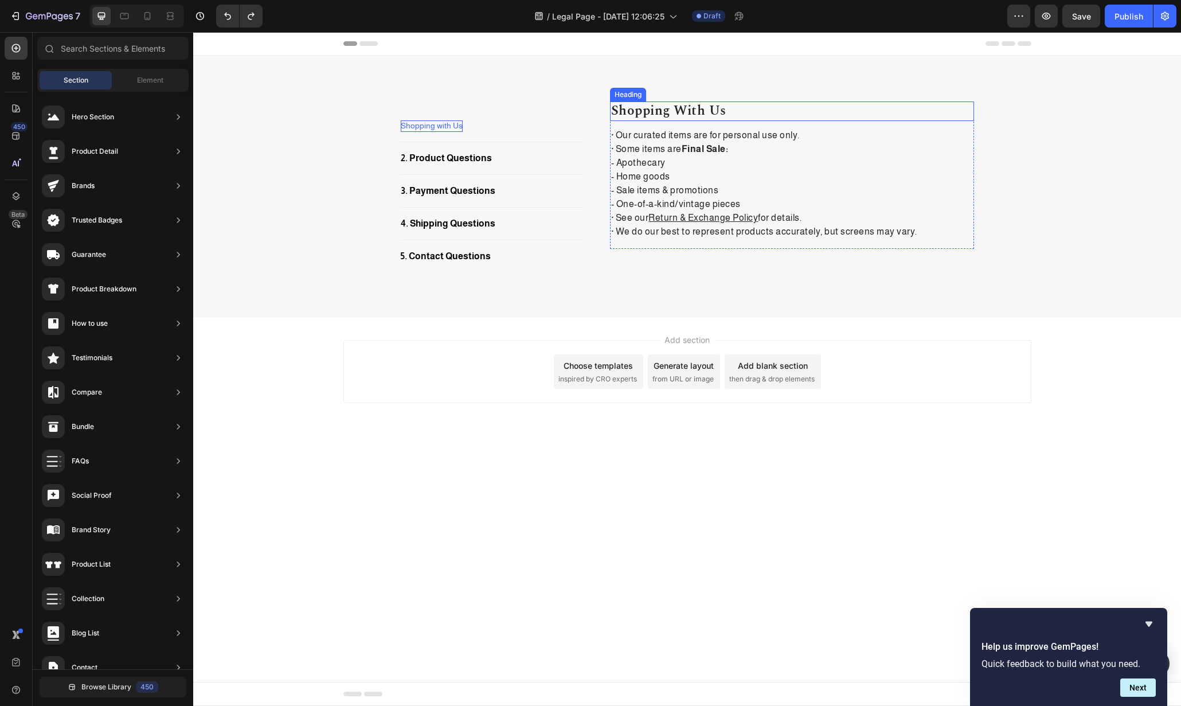
click at [774, 107] on p "Shopping with Us" at bounding box center [792, 111] width 362 height 17
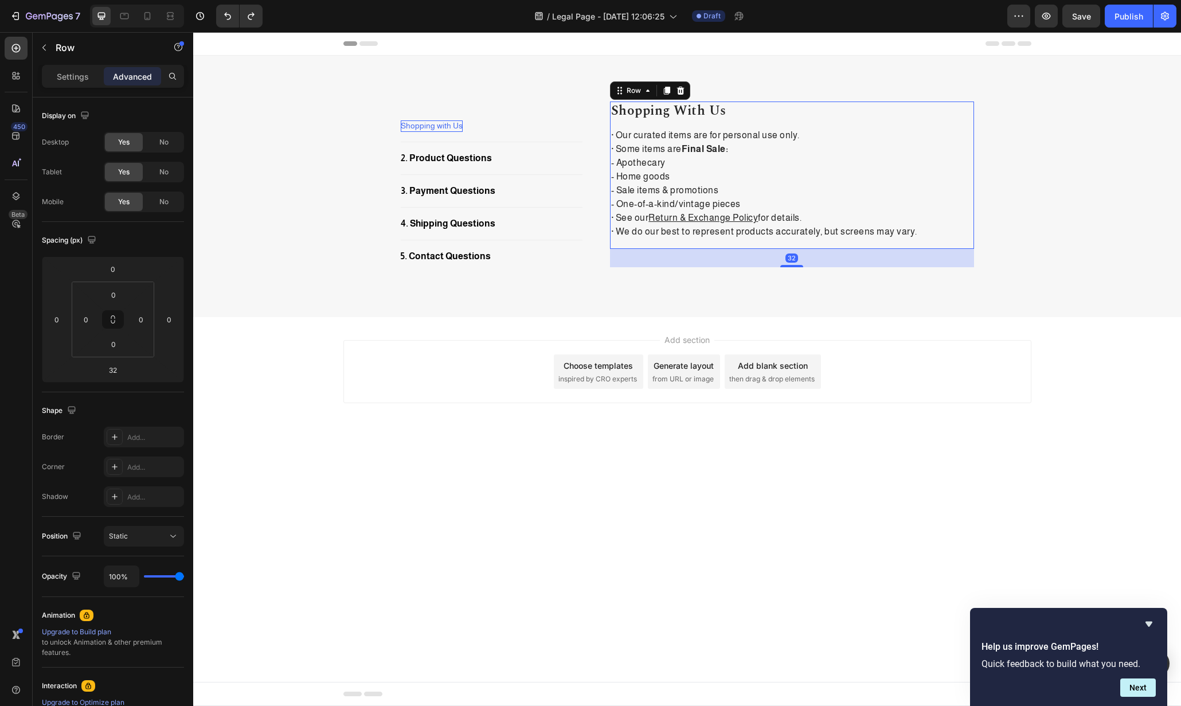
click at [772, 246] on div "Shopping with Us Heading · Our curated items are for personal use only. · Some …" at bounding box center [792, 175] width 364 height 147
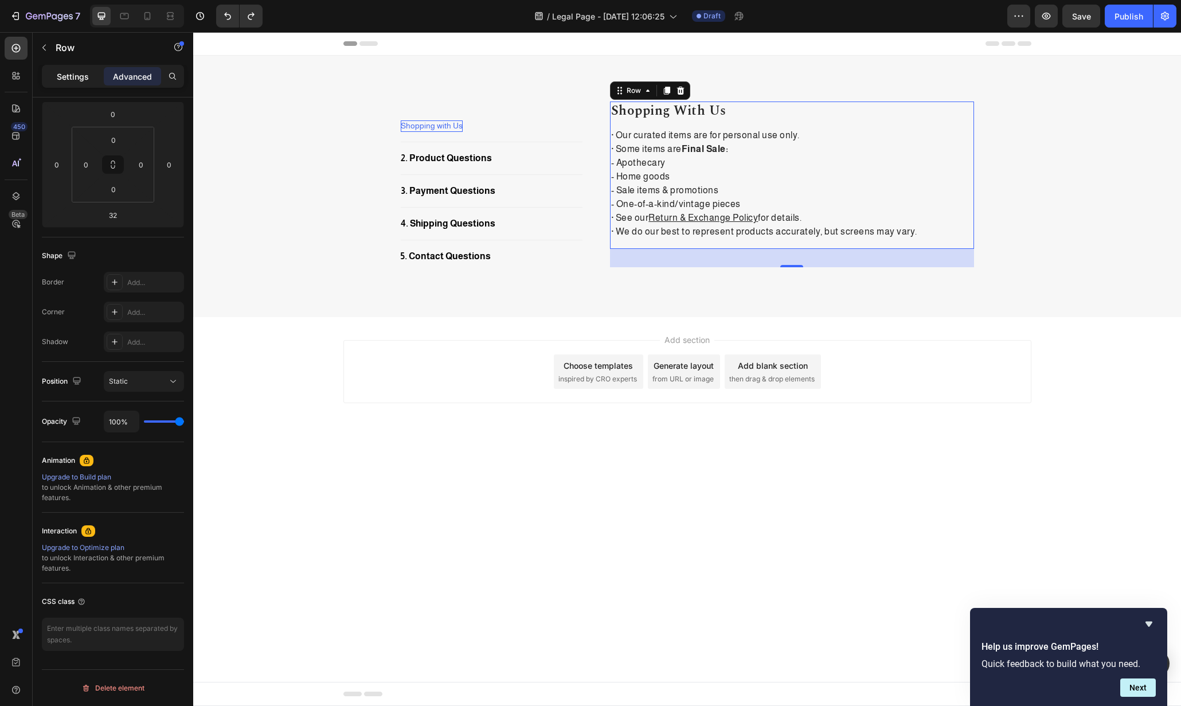
click at [74, 80] on p "Settings" at bounding box center [73, 77] width 32 height 12
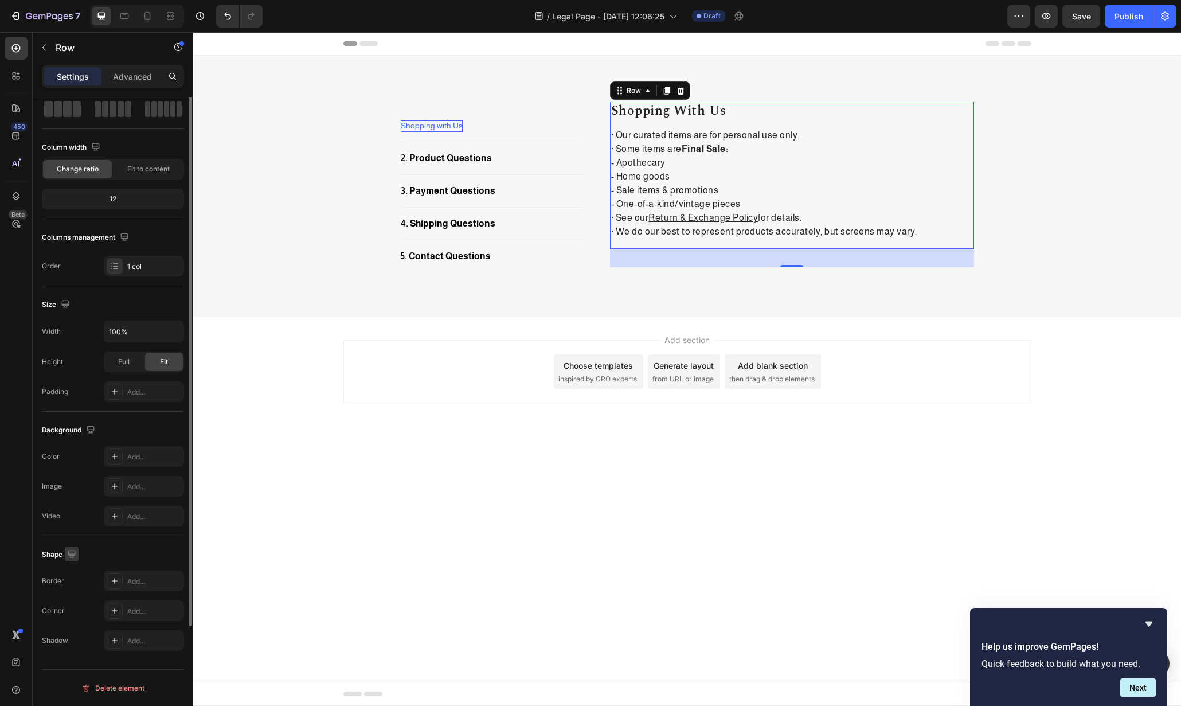
scroll to position [0, 0]
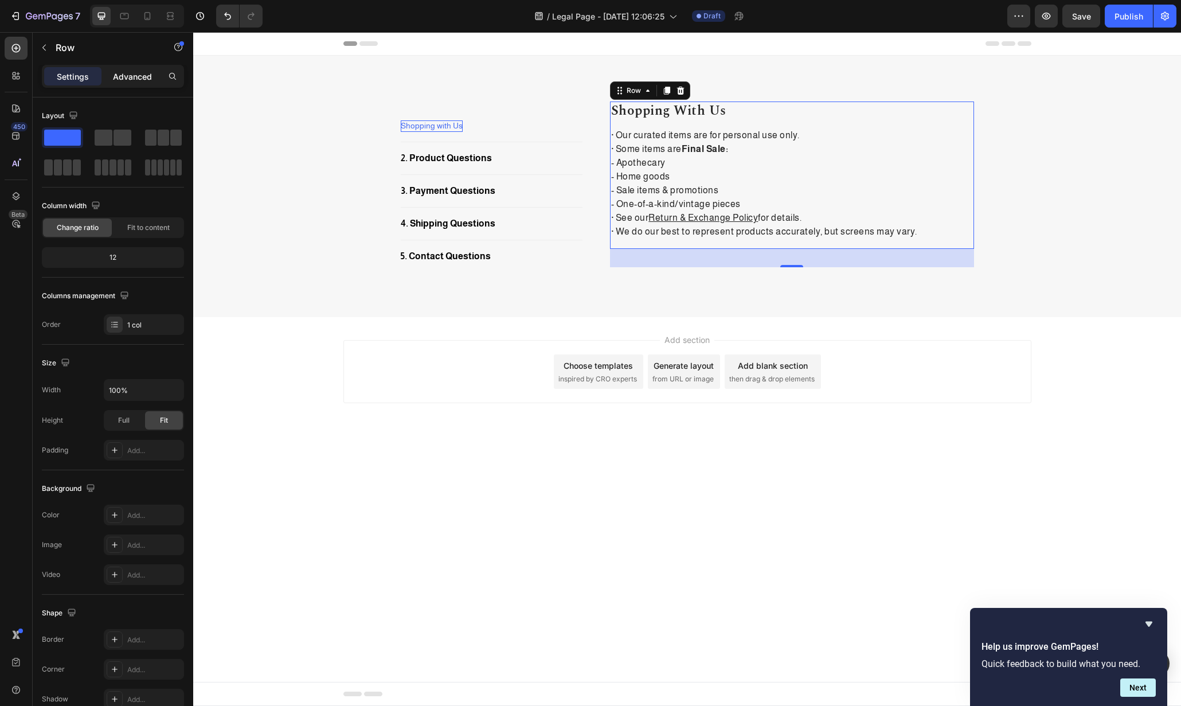
click at [144, 79] on p "Advanced" at bounding box center [132, 77] width 39 height 12
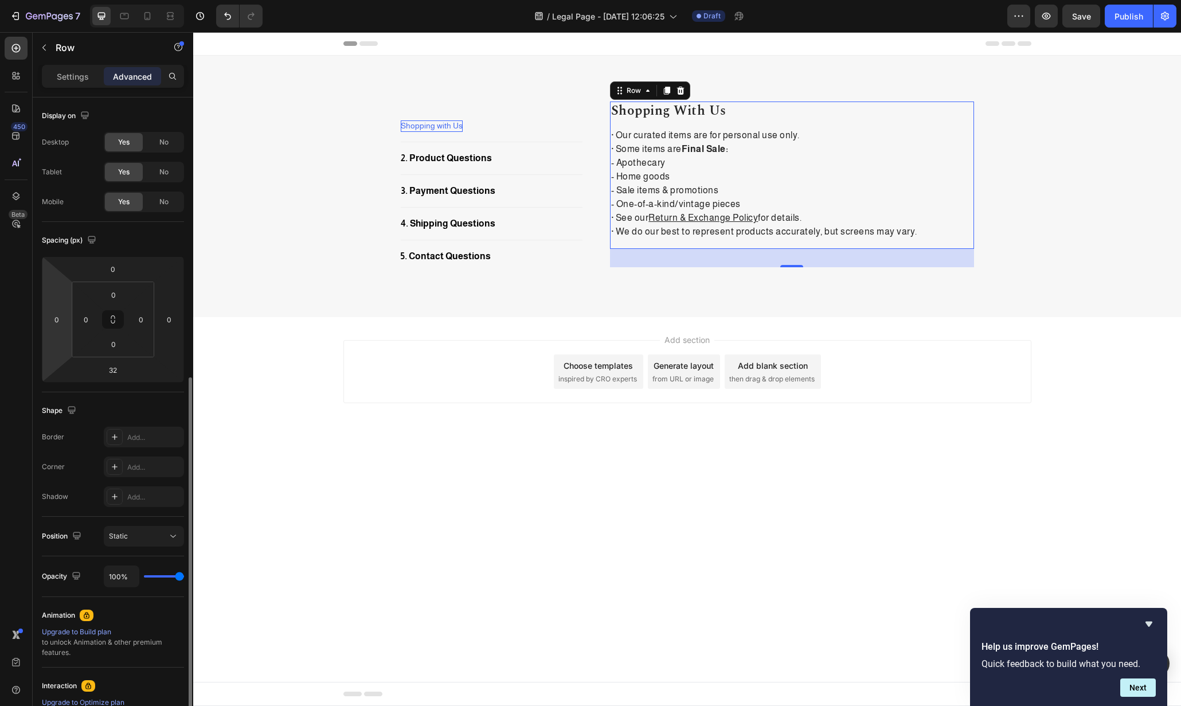
scroll to position [155, 0]
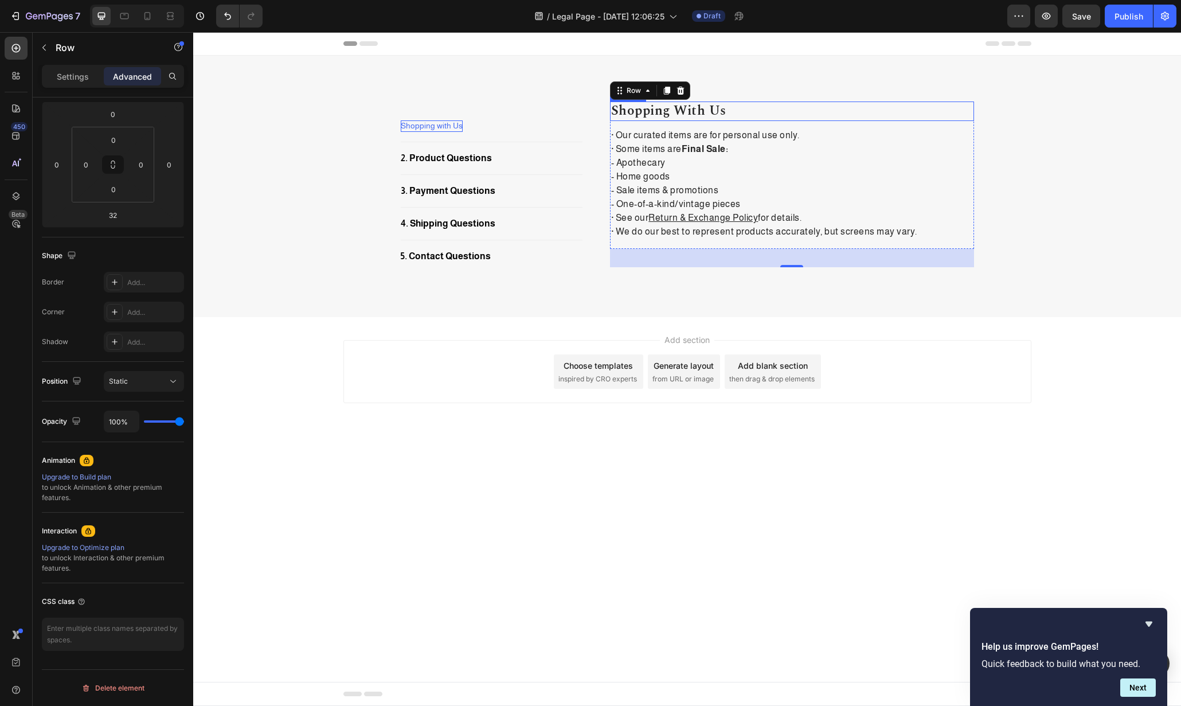
click at [786, 107] on p "Shopping with Us" at bounding box center [792, 111] width 362 height 17
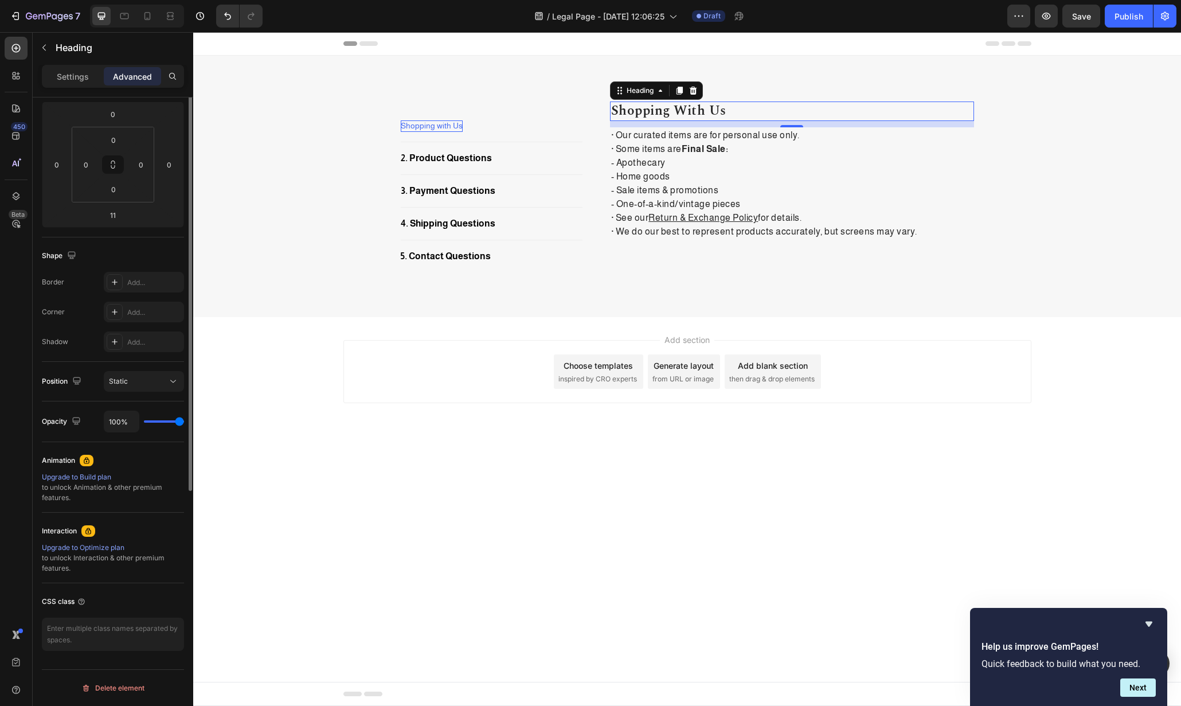
scroll to position [0, 0]
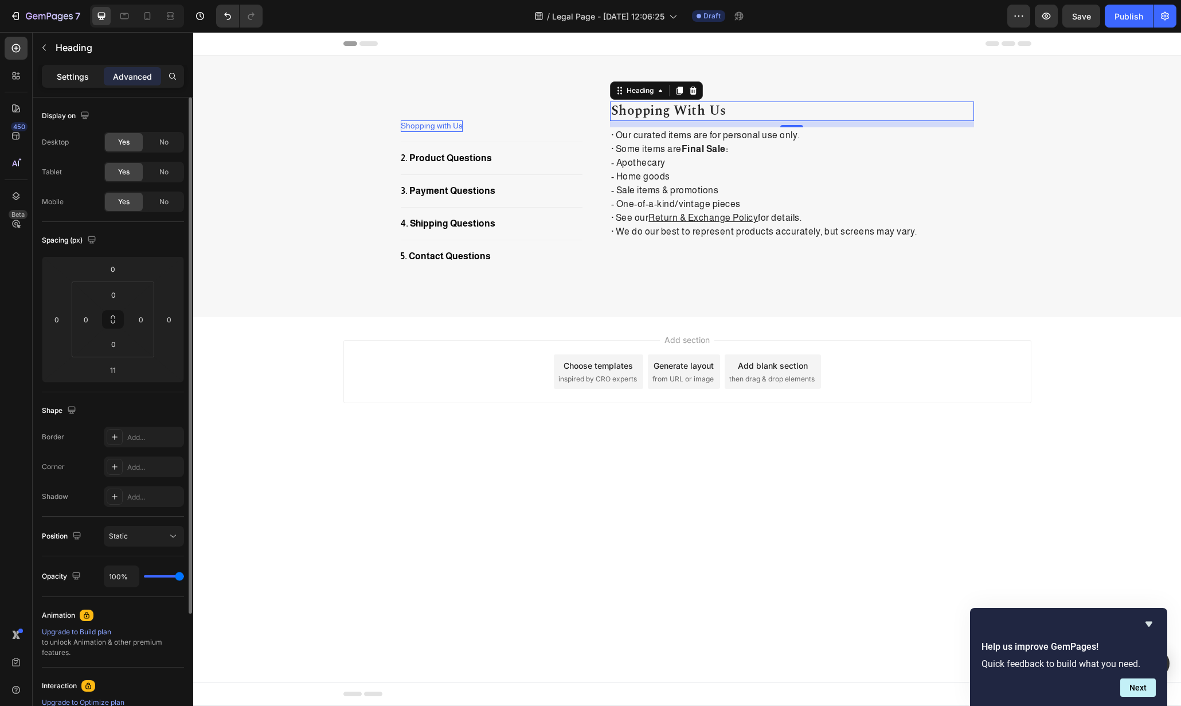
click at [82, 72] on p "Settings" at bounding box center [73, 77] width 32 height 12
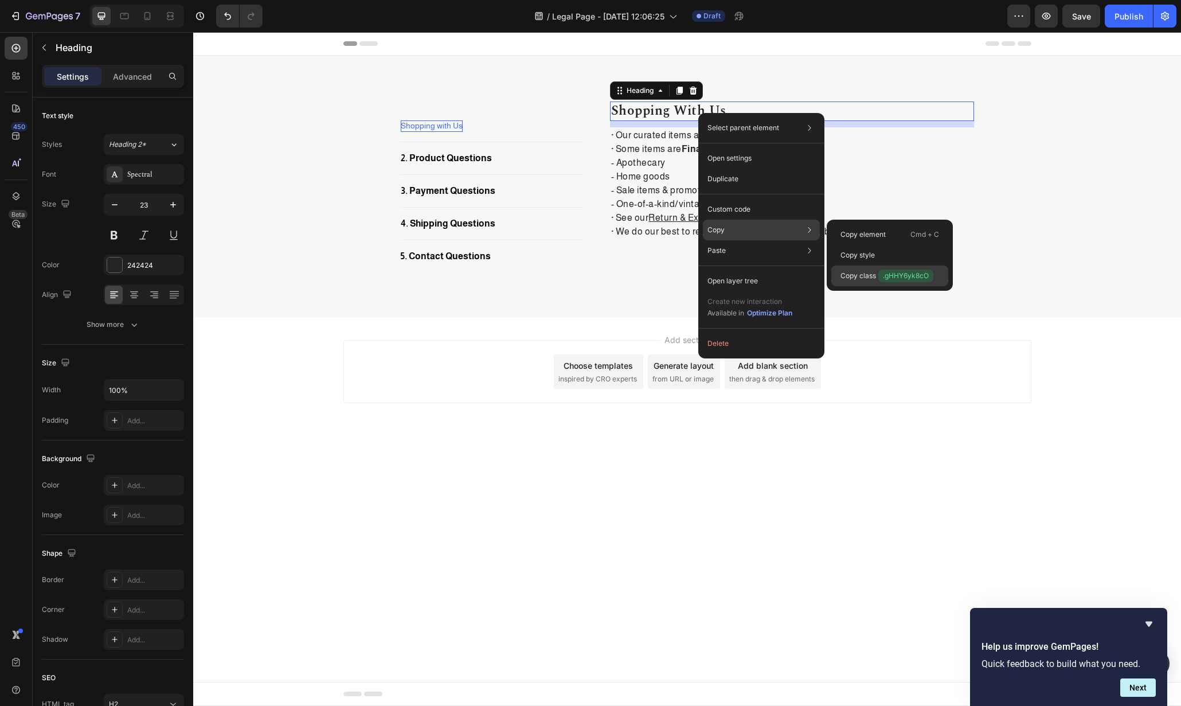
click at [871, 277] on p "Copy class .gHHY6yk8cO" at bounding box center [887, 276] width 93 height 13
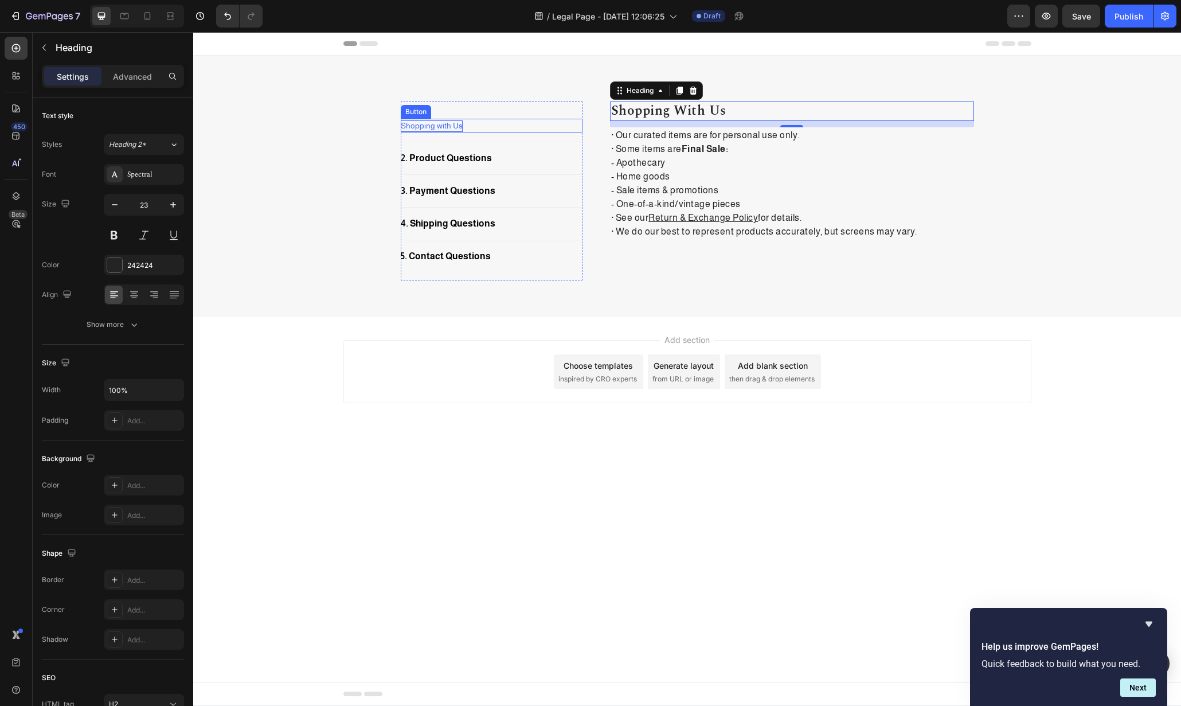
click at [469, 123] on div "Shopping with Us Button" at bounding box center [492, 126] width 182 height 14
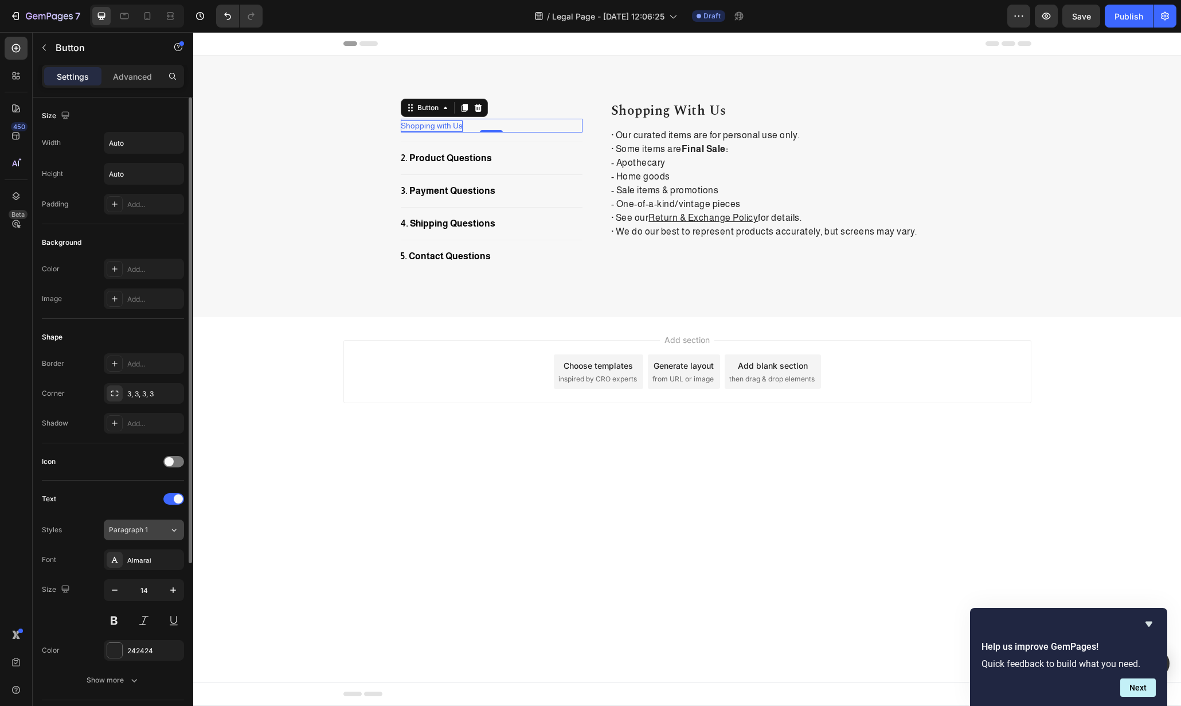
scroll to position [241, 0]
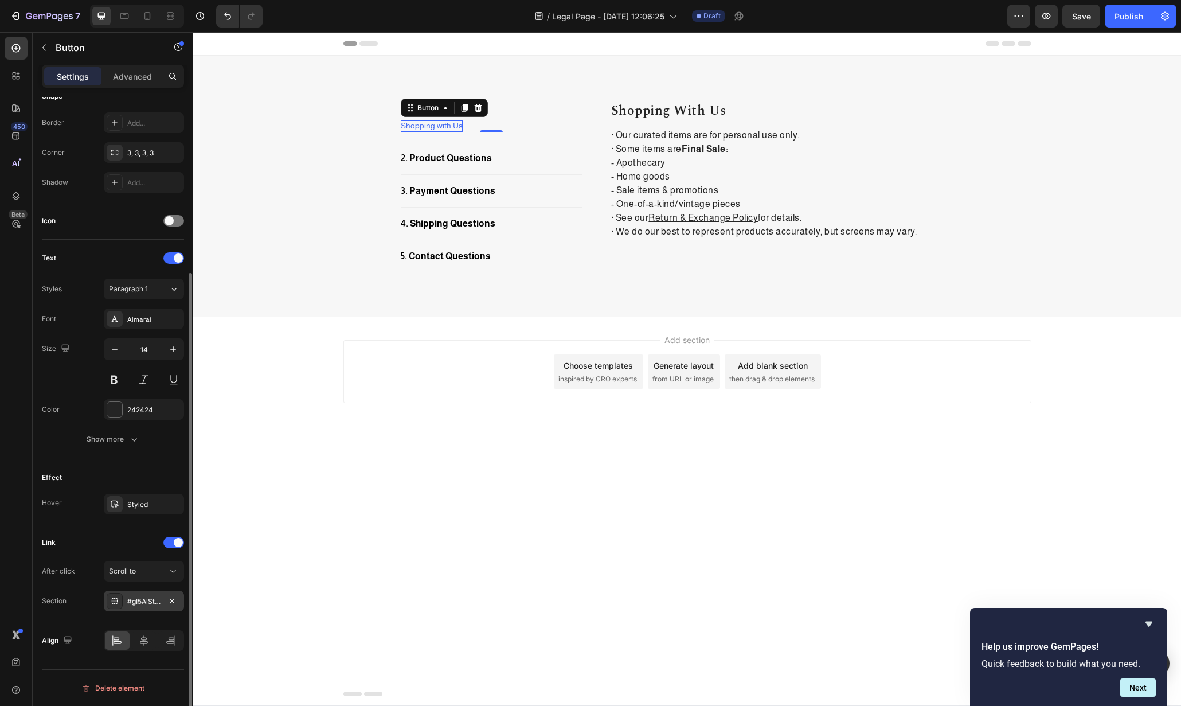
click at [150, 606] on div "#gI5AlSt-x_" at bounding box center [143, 601] width 33 height 10
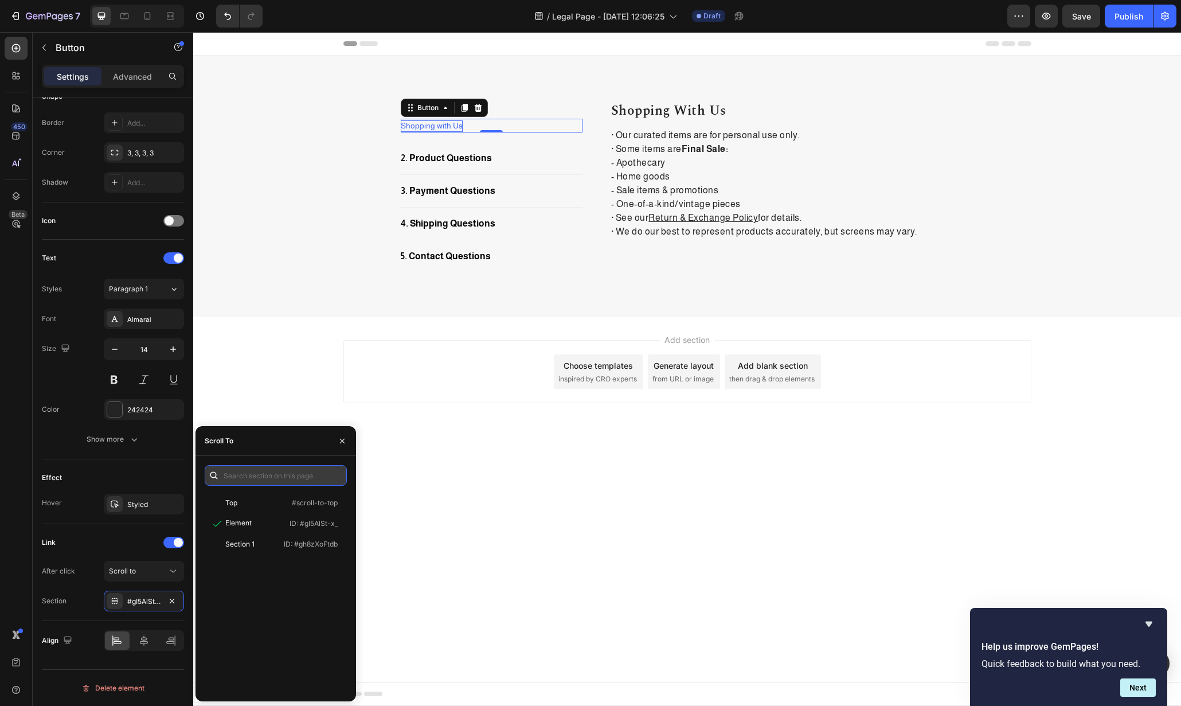
click at [283, 477] on input "text" at bounding box center [276, 475] width 142 height 21
paste input ".gHHY6yk8cO"
type input ".gHHY6yk8cO"
paste input ".gHHY6yk8cO"
type input ".gHHY6yk8cO"
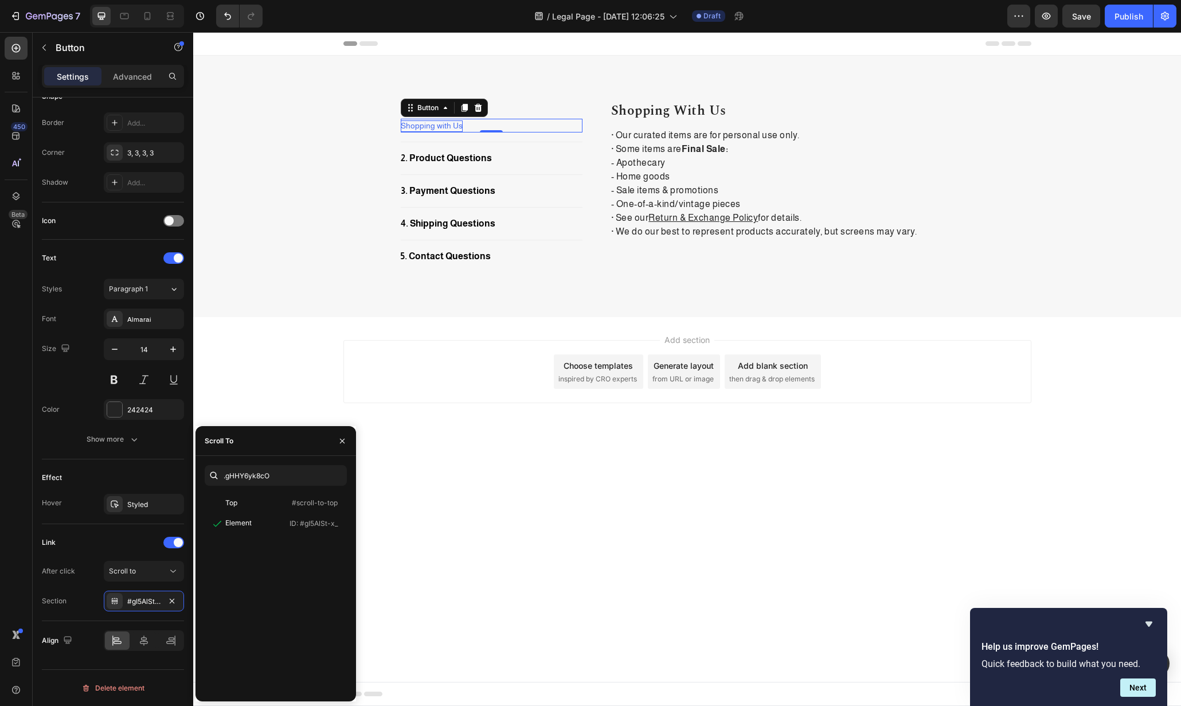
click at [452, 480] on body "Header Shopping with Us Button 0 Title Line 2. Product Questions Button Title L…" at bounding box center [687, 369] width 988 height 674
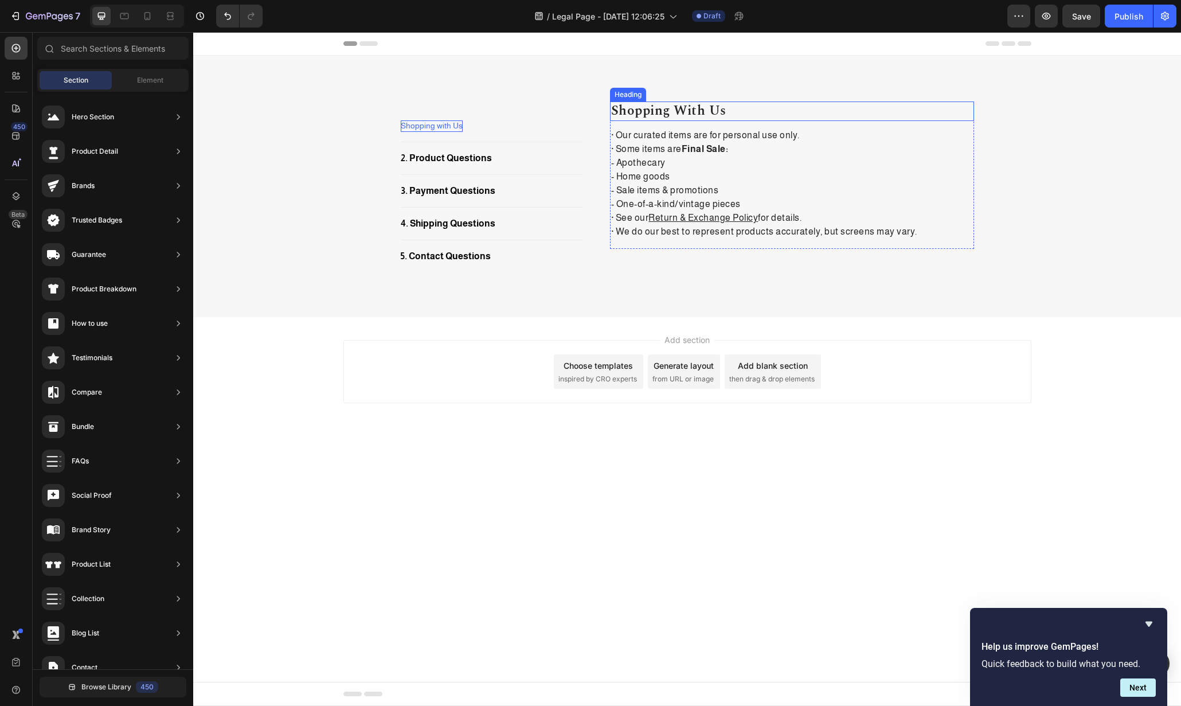
click at [775, 107] on p "Shopping with Us" at bounding box center [792, 111] width 362 height 17
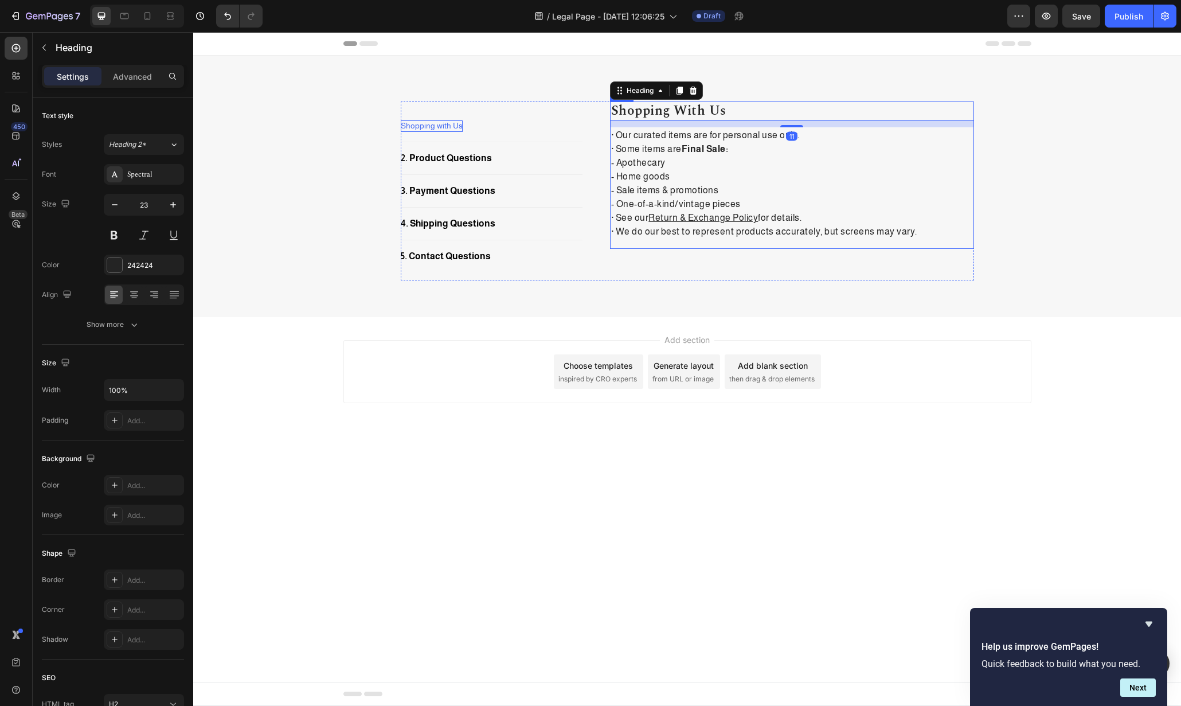
click at [783, 243] on div "Shopping with Us Heading 11 · Our curated items are for personal use only. · So…" at bounding box center [792, 175] width 364 height 147
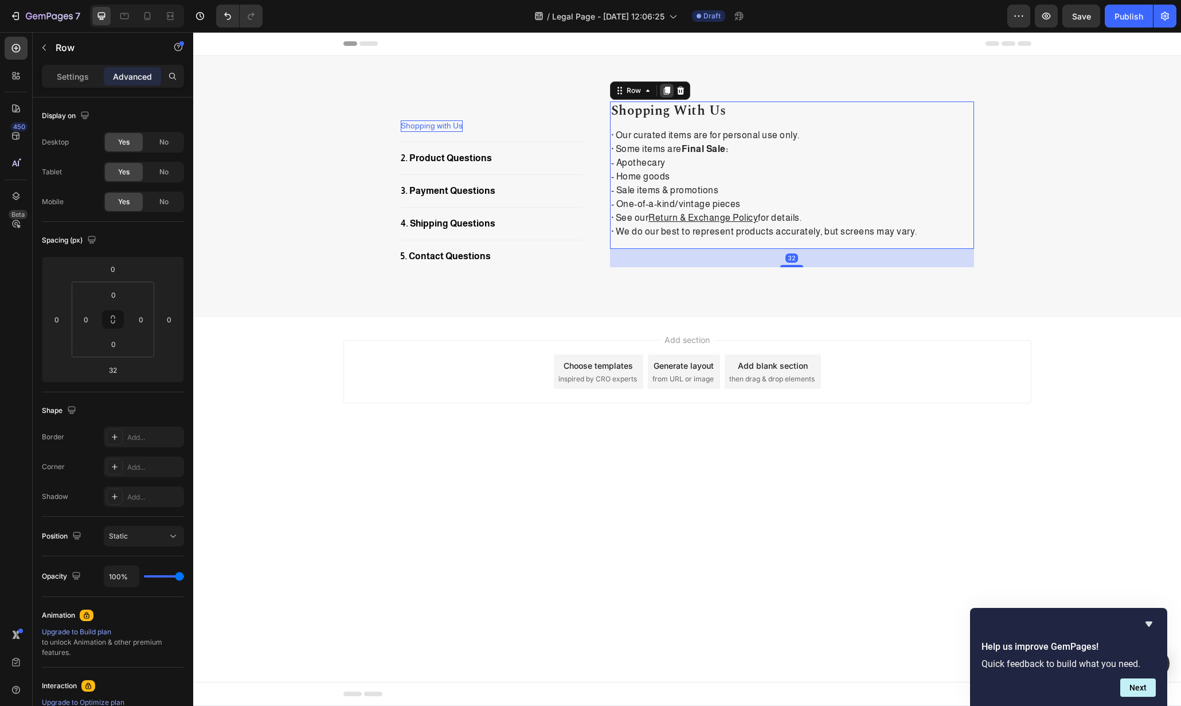
click at [664, 88] on icon at bounding box center [666, 90] width 9 height 9
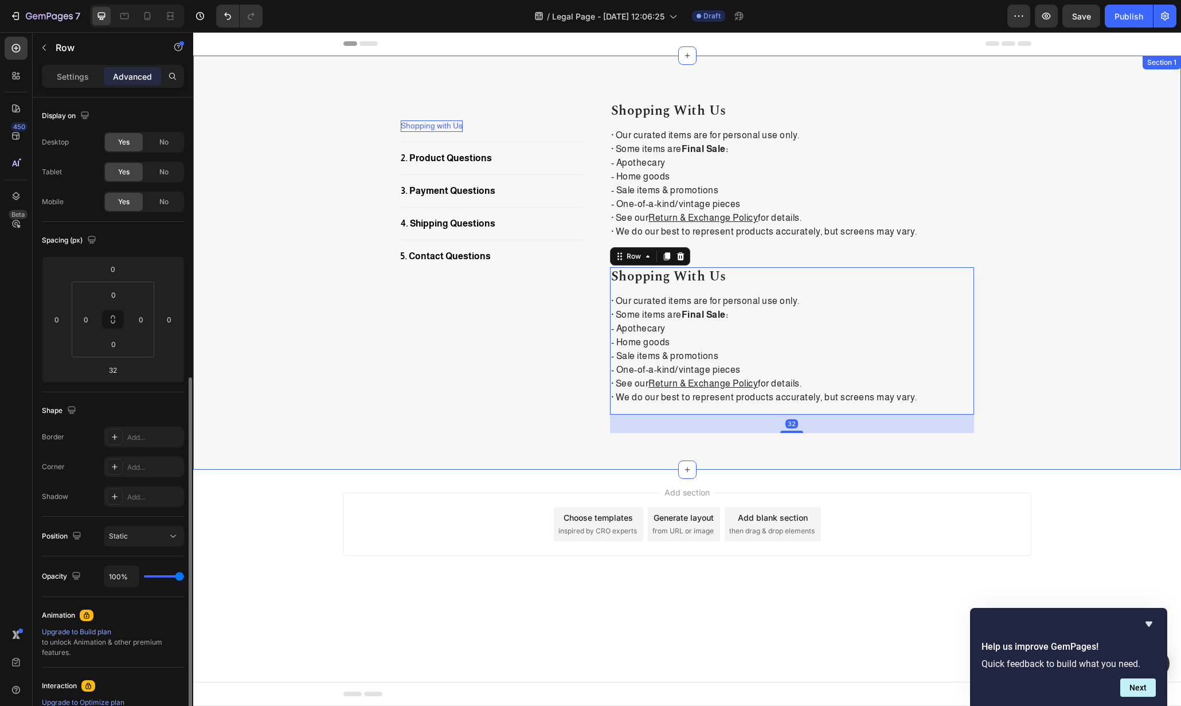
scroll to position [155, 0]
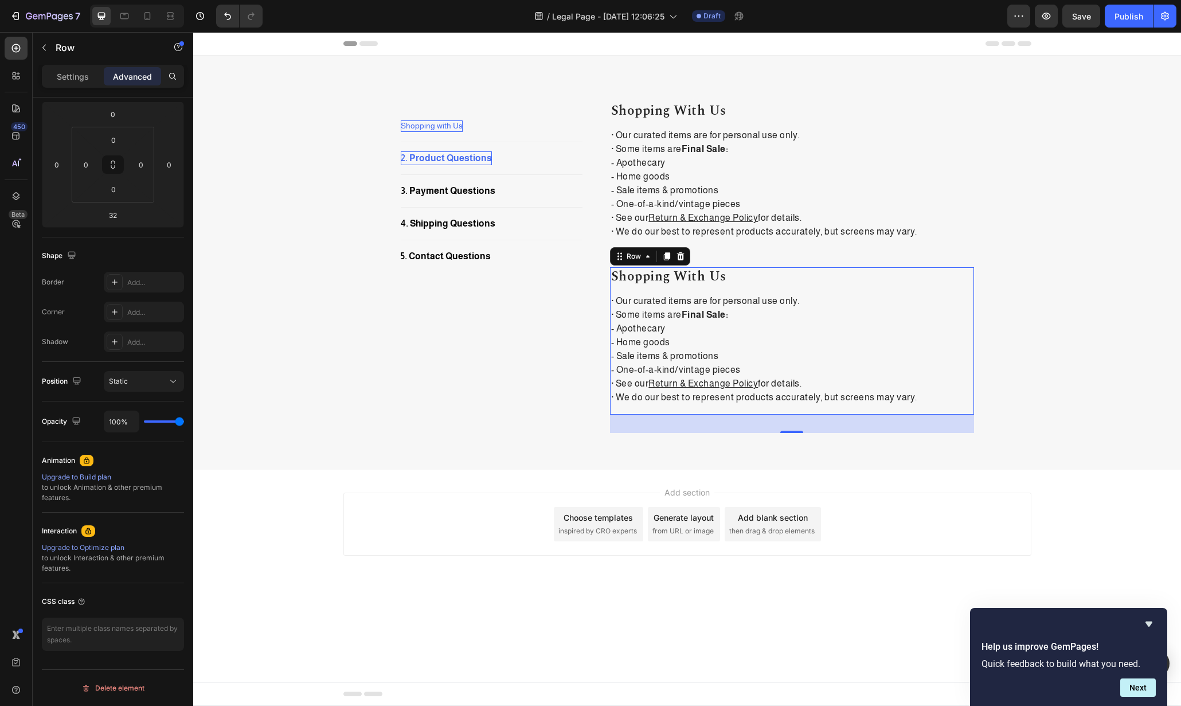
click at [463, 155] on div "2. Product Questions" at bounding box center [446, 158] width 91 height 14
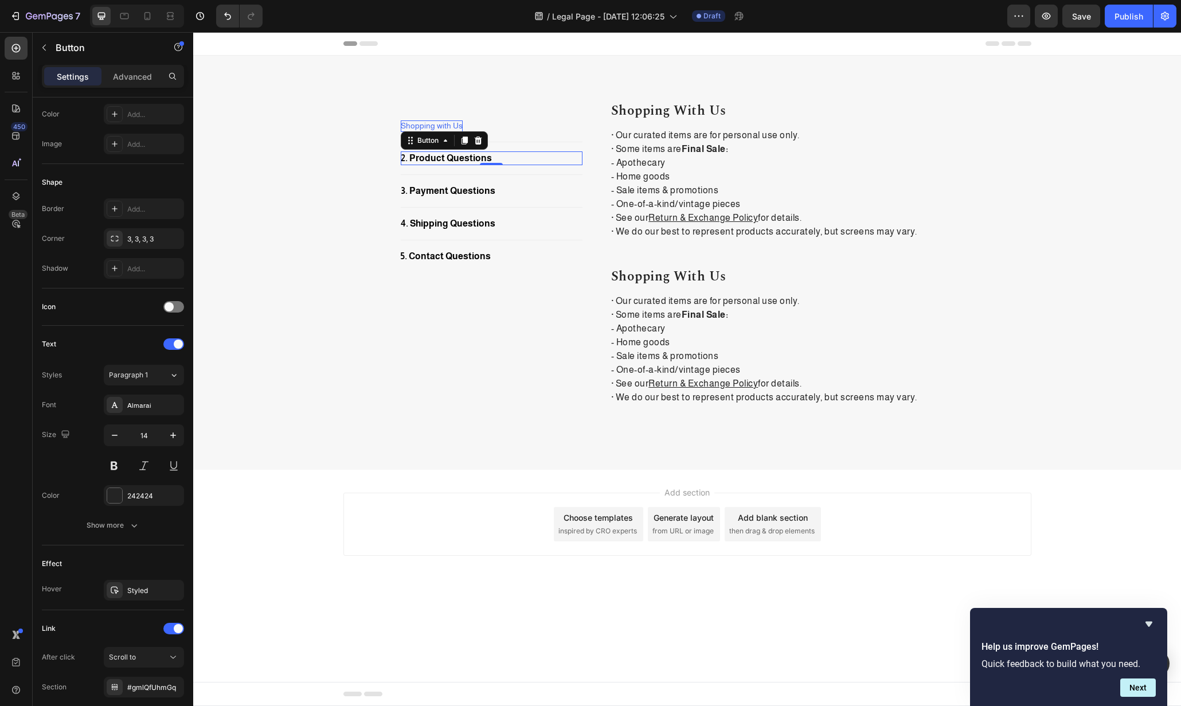
scroll to position [0, 0]
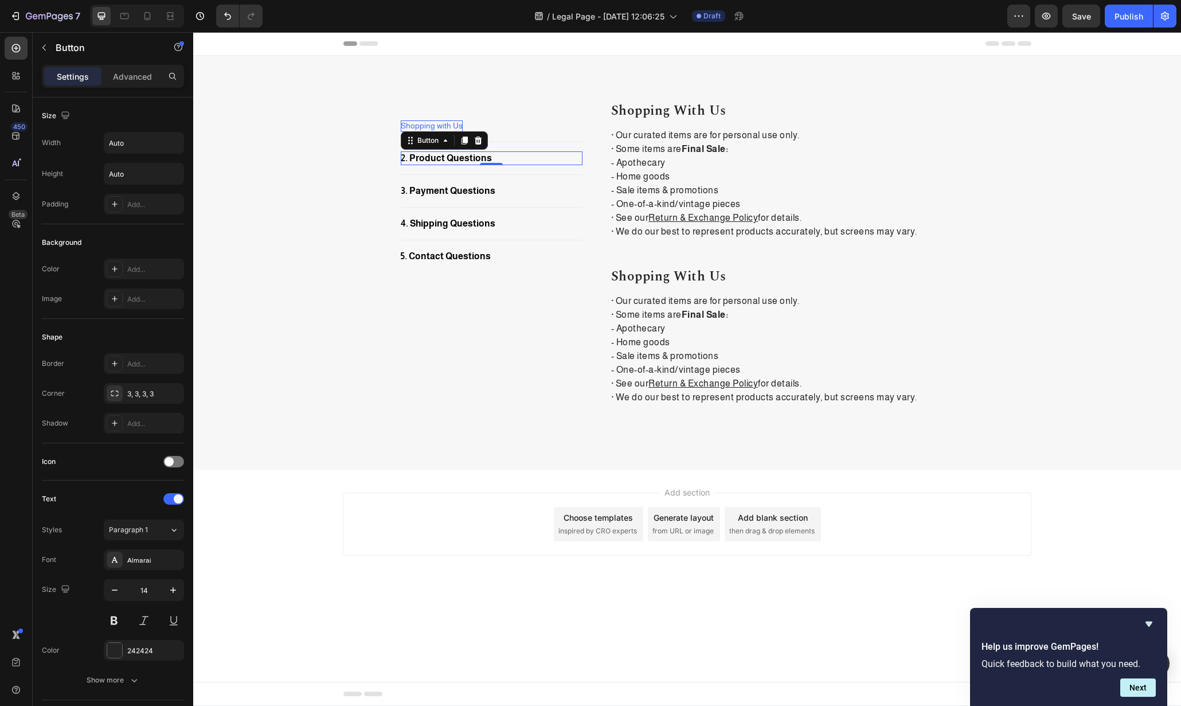
click at [513, 156] on div "2. Product Questions Button 0" at bounding box center [492, 158] width 182 height 14
click at [458, 158] on div "2. Product Questions" at bounding box center [446, 158] width 91 height 14
click at [458, 158] on p "2. Product Questions" at bounding box center [446, 158] width 91 height 14
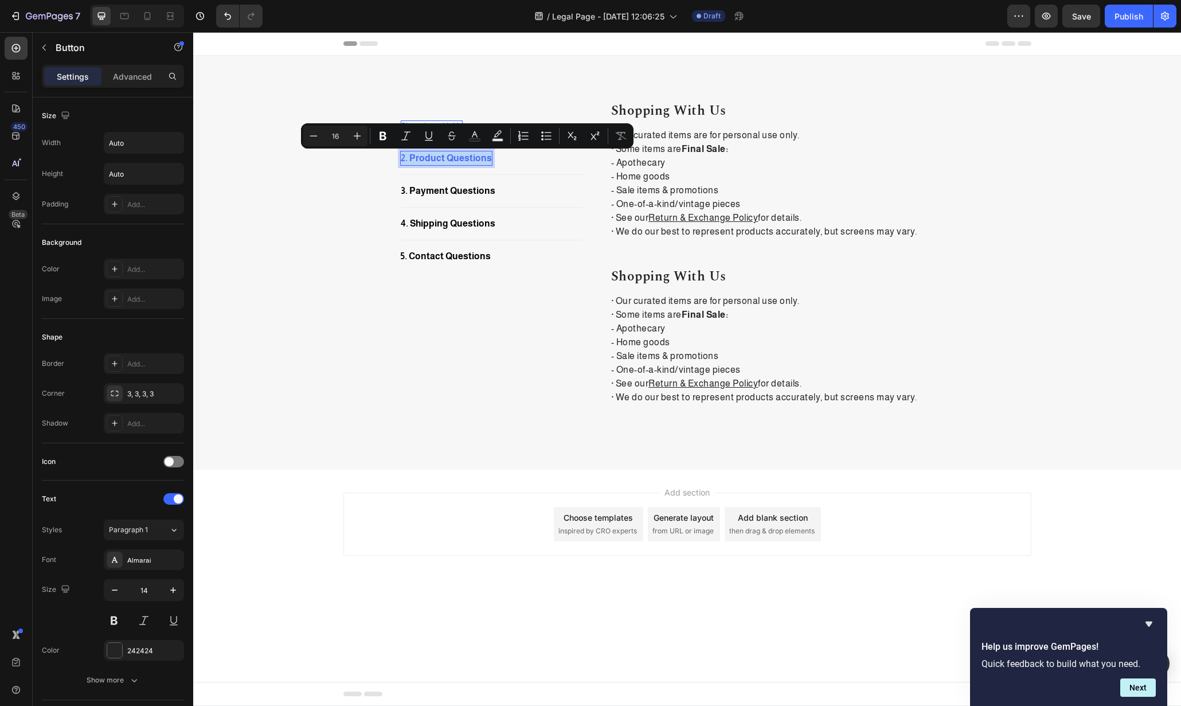
click at [458, 158] on p "2. Product Questions" at bounding box center [446, 158] width 91 height 14
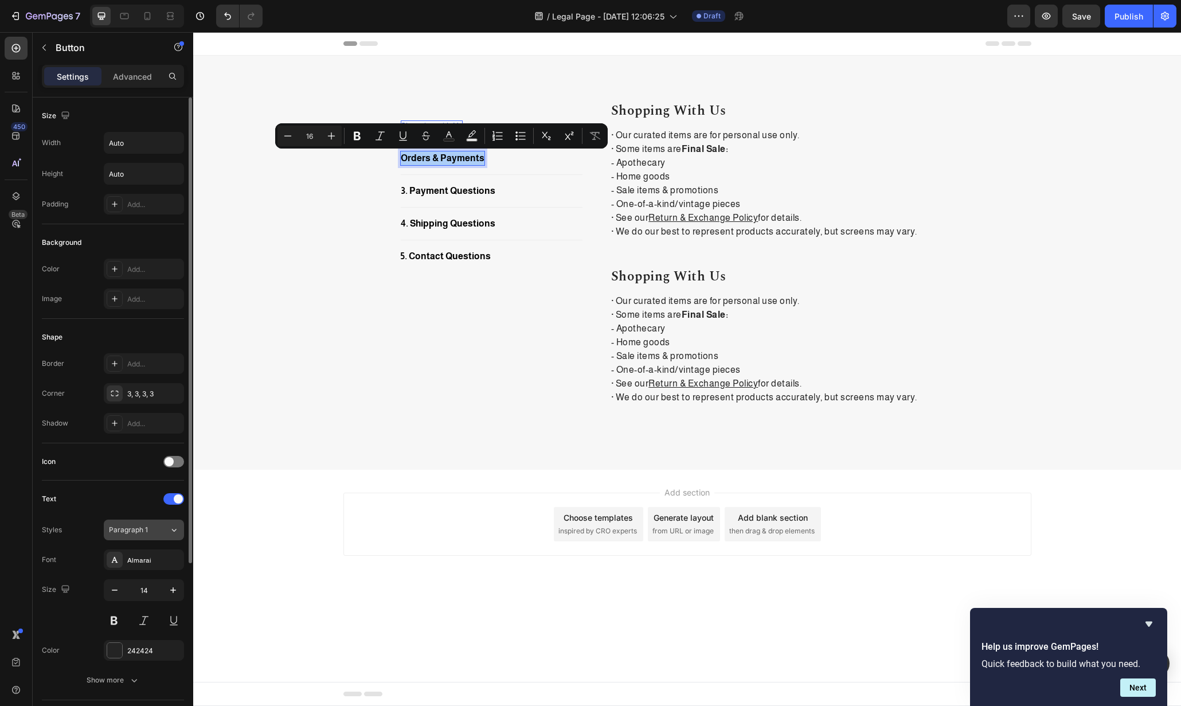
click at [149, 520] on button "Paragraph 1" at bounding box center [144, 530] width 80 height 21
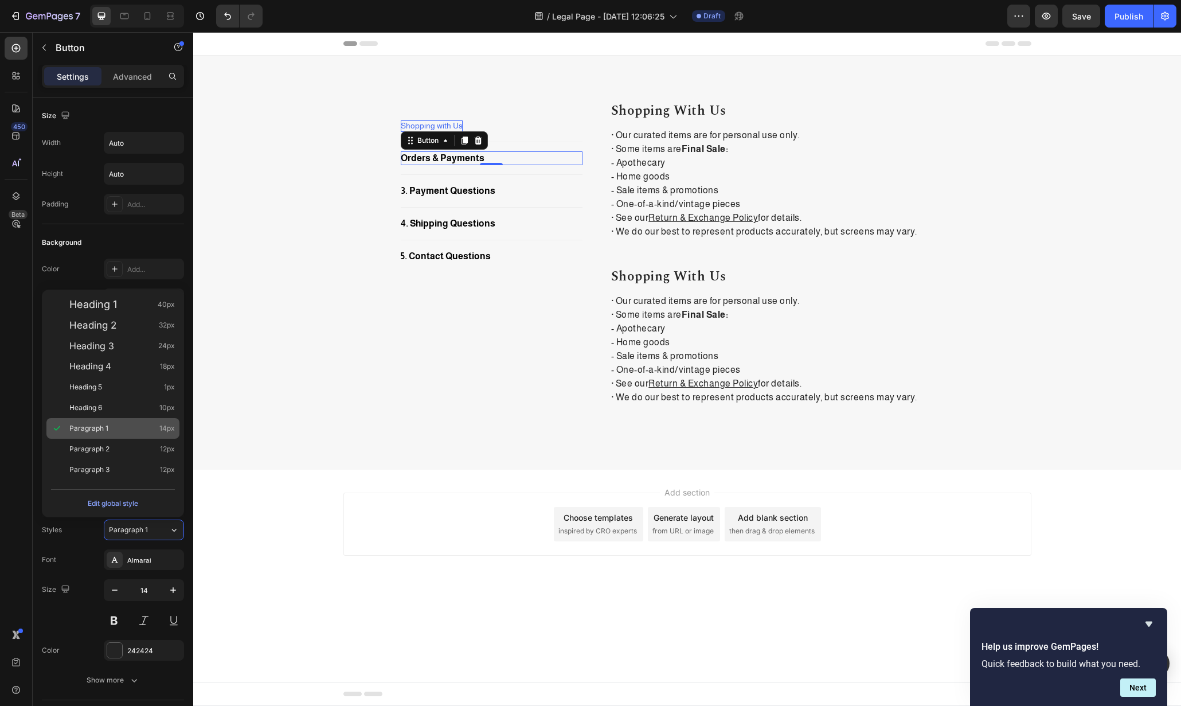
click at [117, 434] on div "Paragraph 1 14px" at bounding box center [112, 428] width 133 height 21
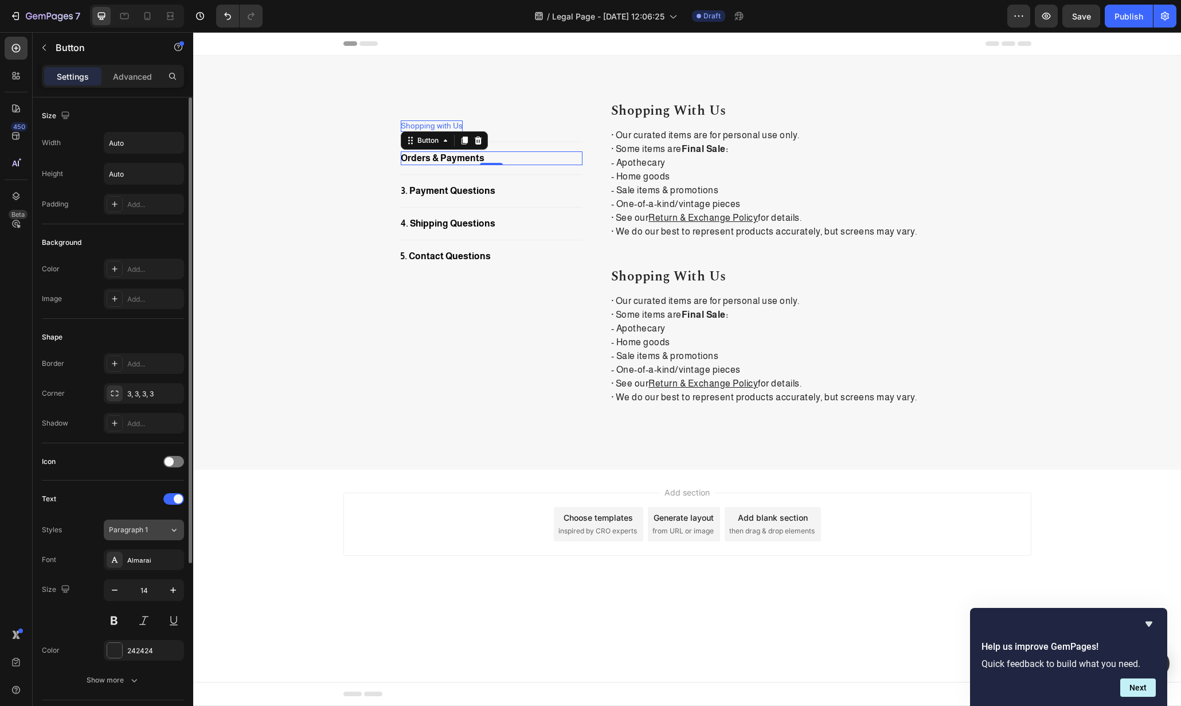
click at [137, 533] on span "Paragraph 1" at bounding box center [128, 530] width 39 height 10
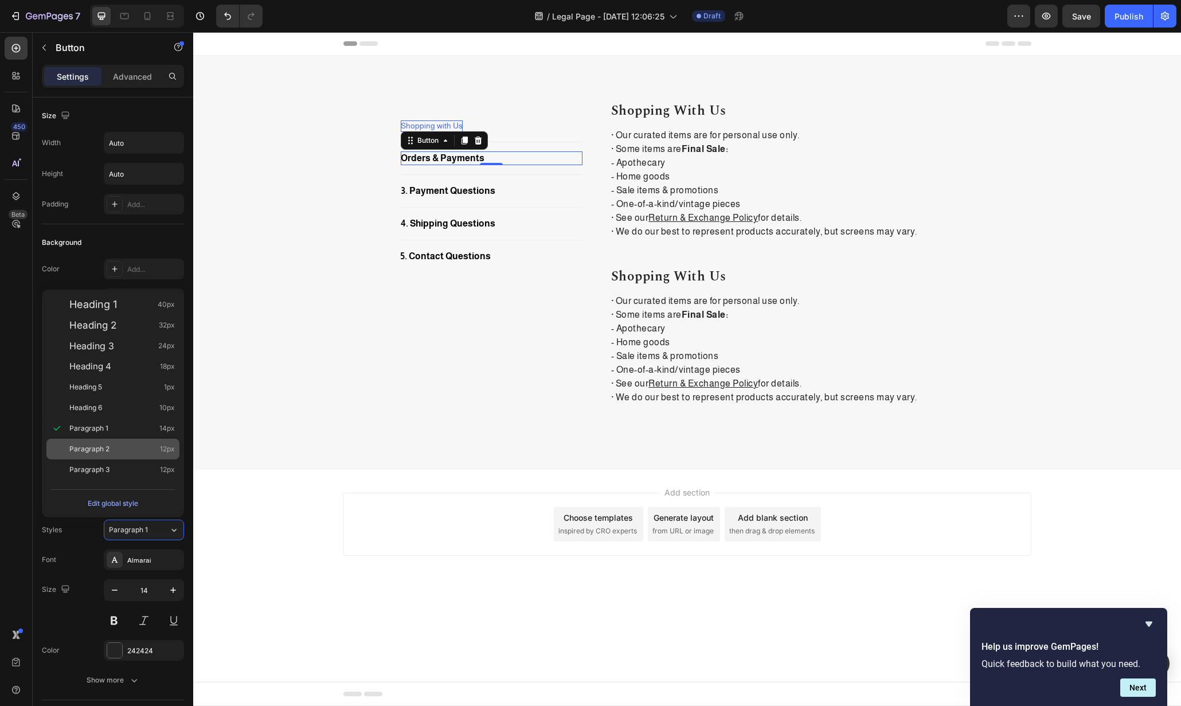
click at [124, 455] on div "Paragraph 2 12px" at bounding box center [112, 449] width 133 height 21
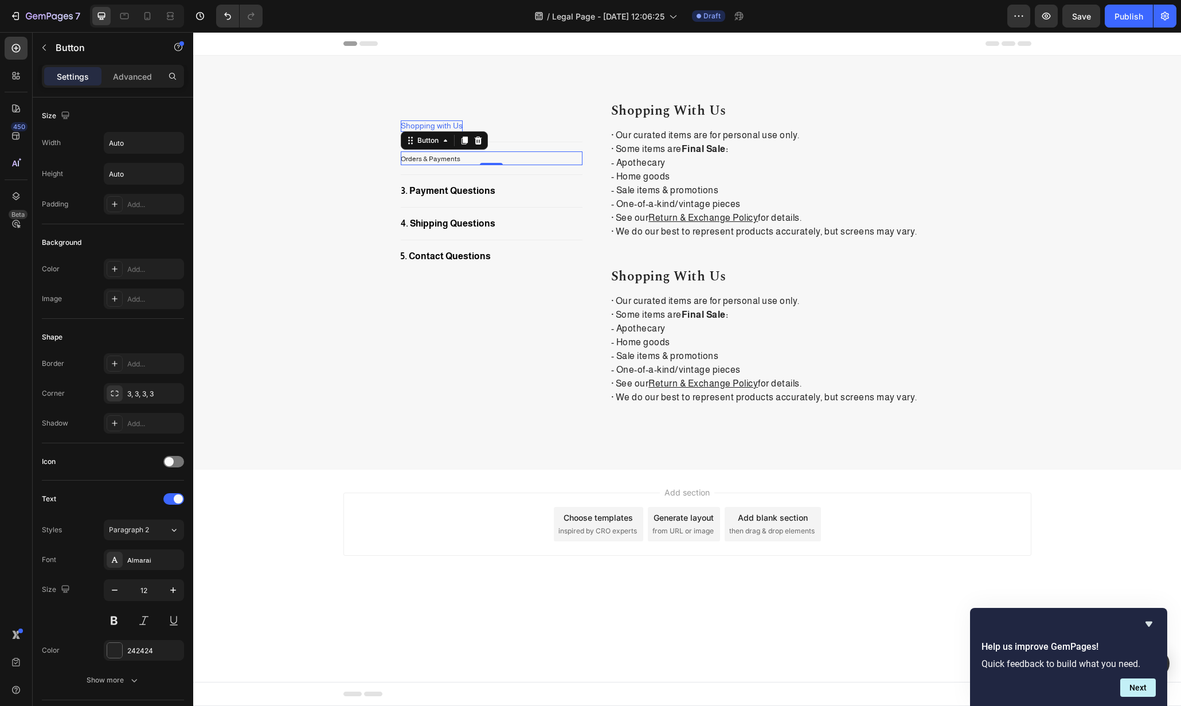
drag, startPoint x: 134, startPoint y: 531, endPoint x: 115, endPoint y: 467, distance: 66.3
click at [134, 531] on span "Paragraph 2" at bounding box center [129, 530] width 40 height 10
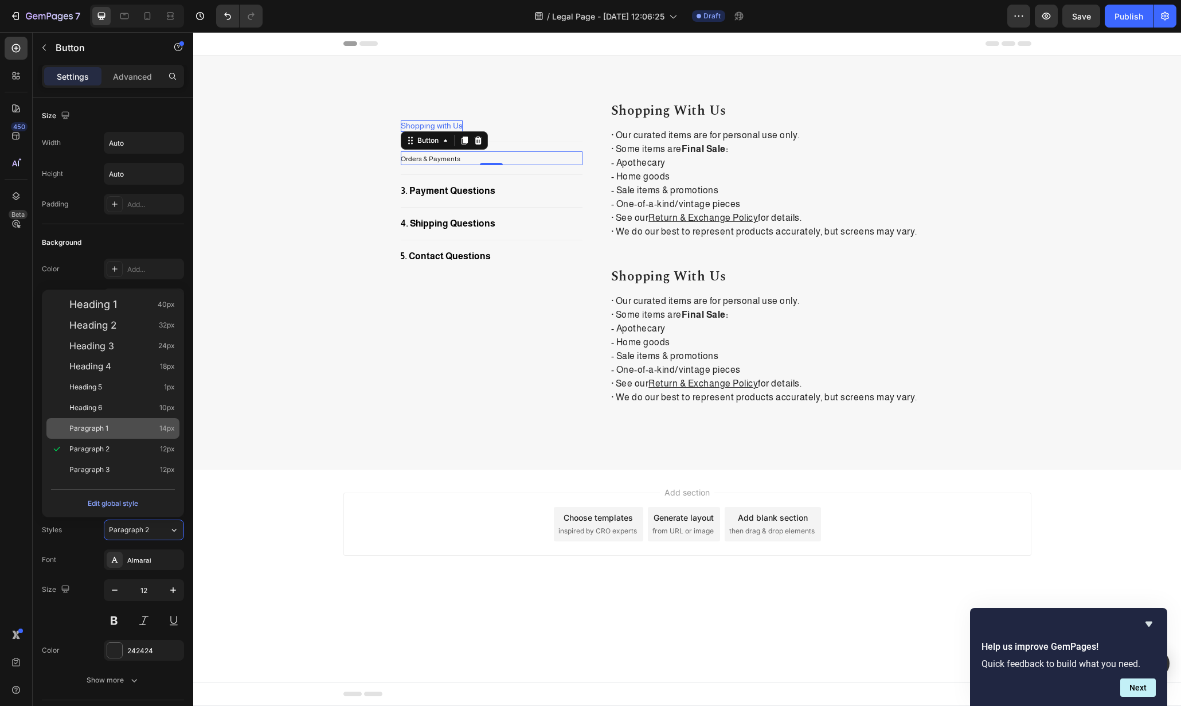
click at [111, 431] on div "Paragraph 1 14px" at bounding box center [122, 428] width 106 height 11
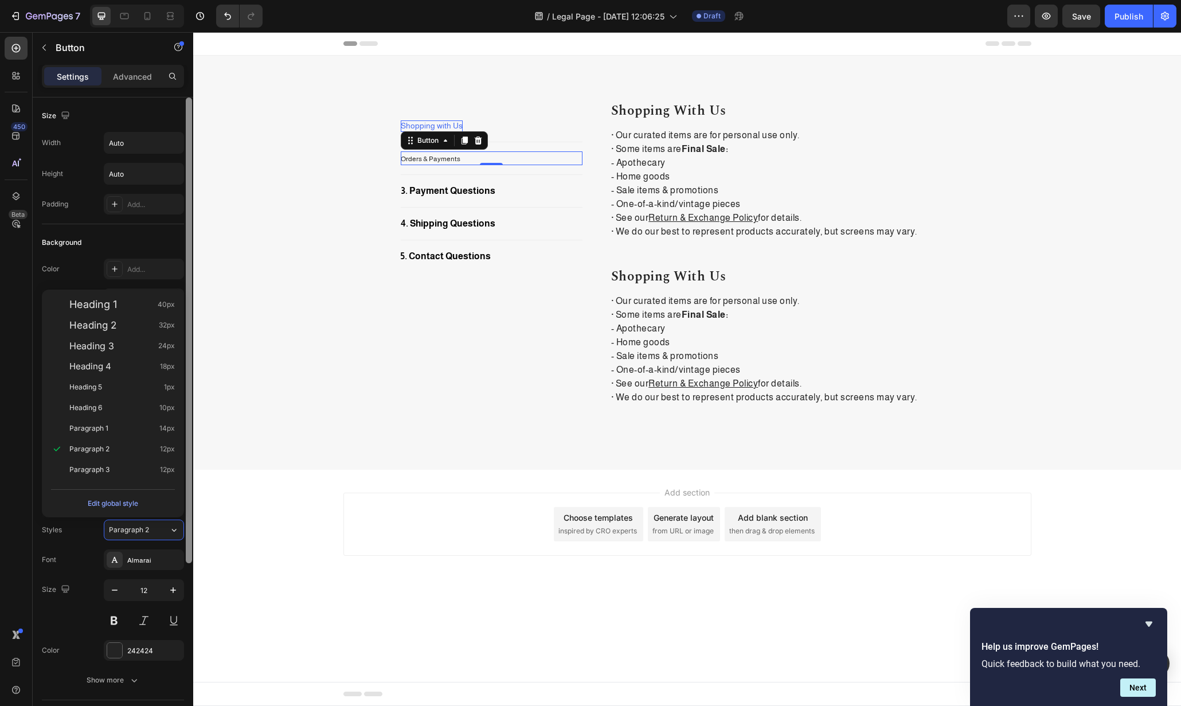
type input "14"
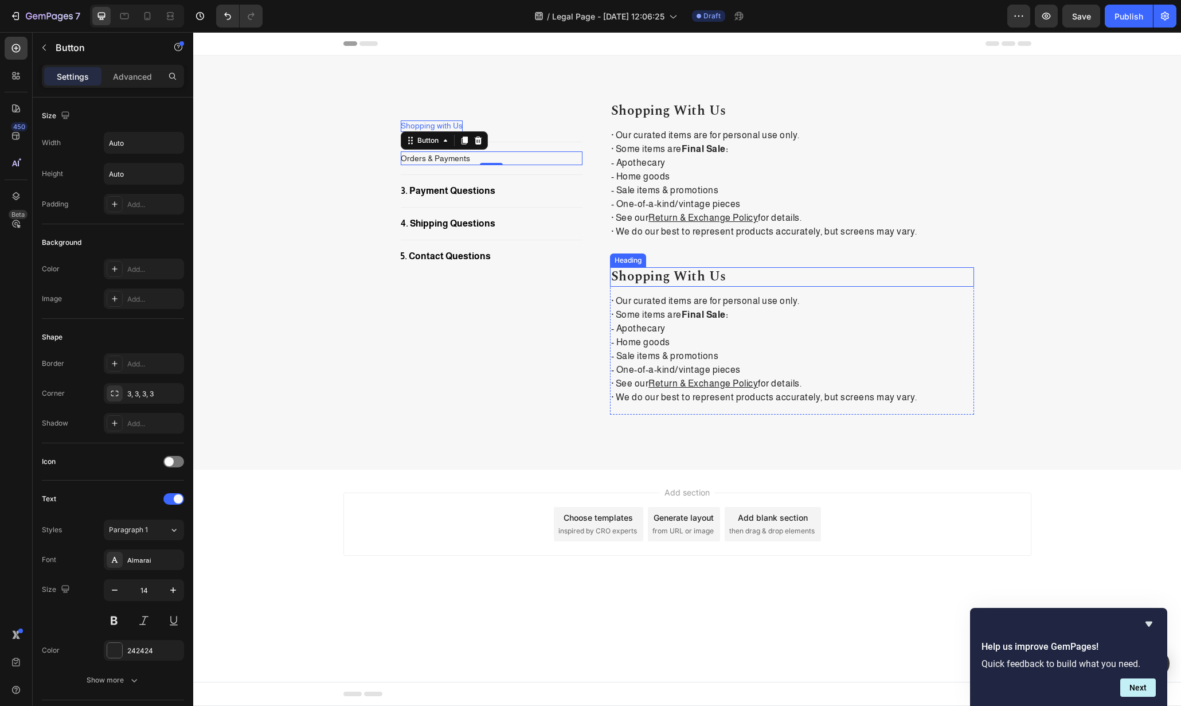
click at [797, 276] on h2 "shopping with us" at bounding box center [792, 276] width 364 height 19
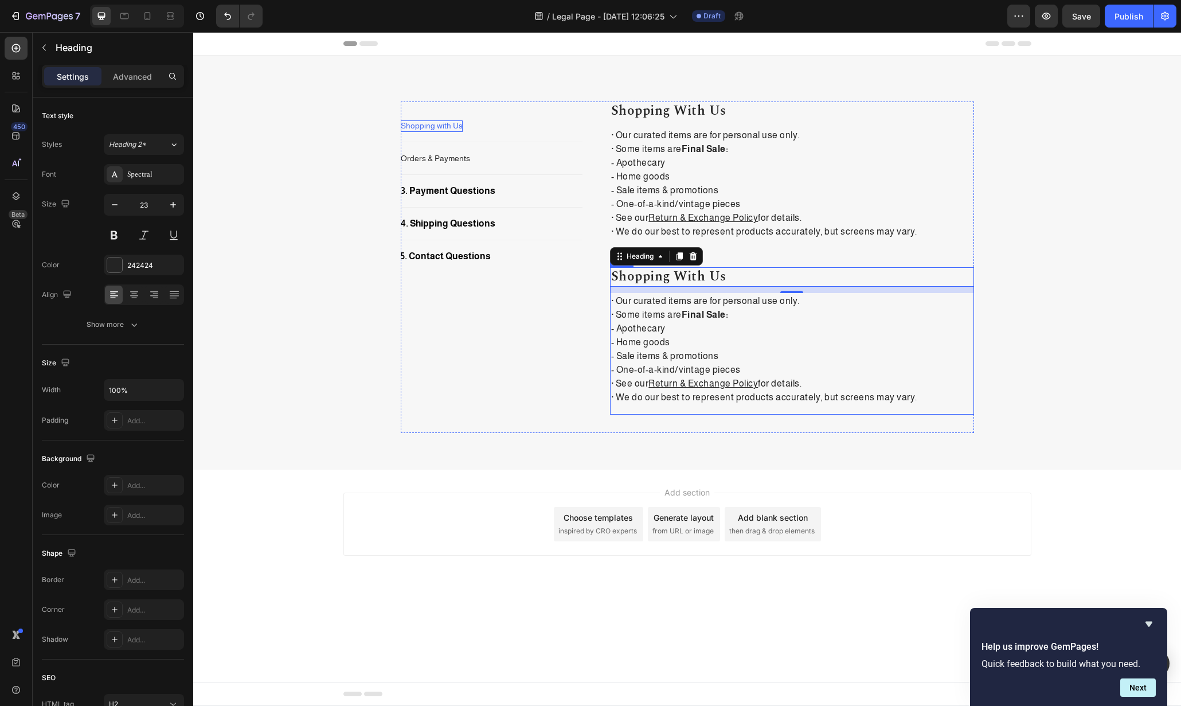
click at [899, 409] on div "shopping with us Heading 11 · Our curated items are for personal use only. · So…" at bounding box center [792, 340] width 364 height 147
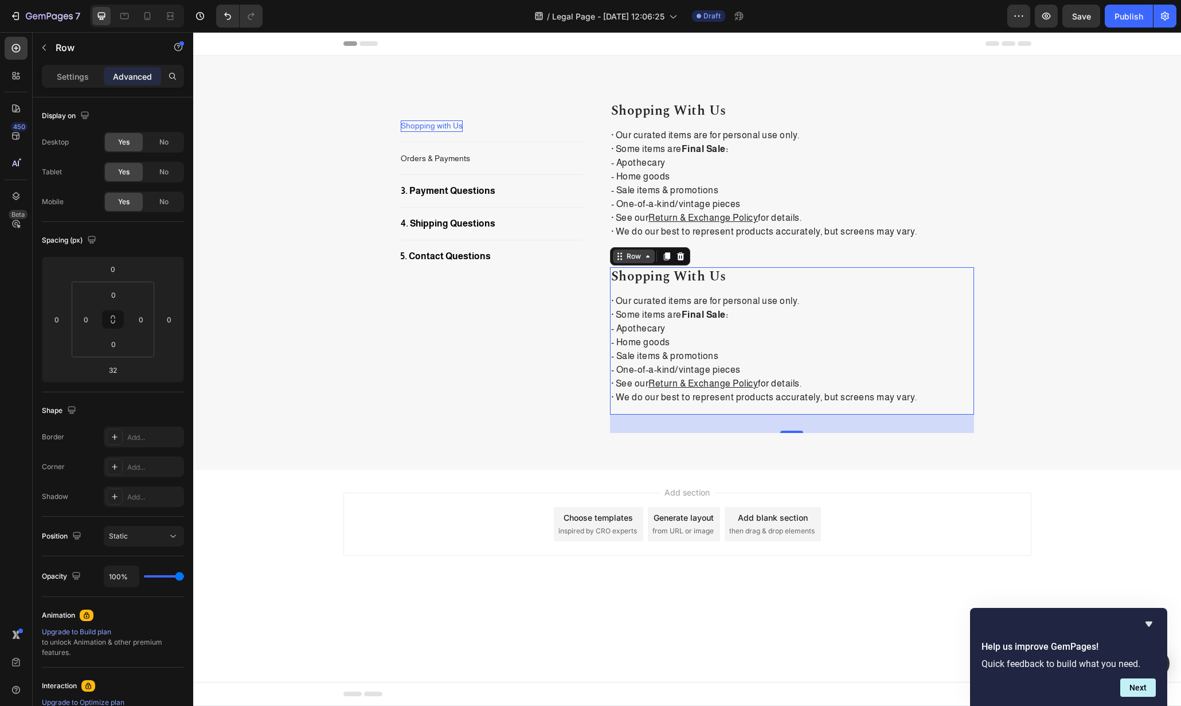
click at [646, 258] on icon at bounding box center [647, 256] width 9 height 9
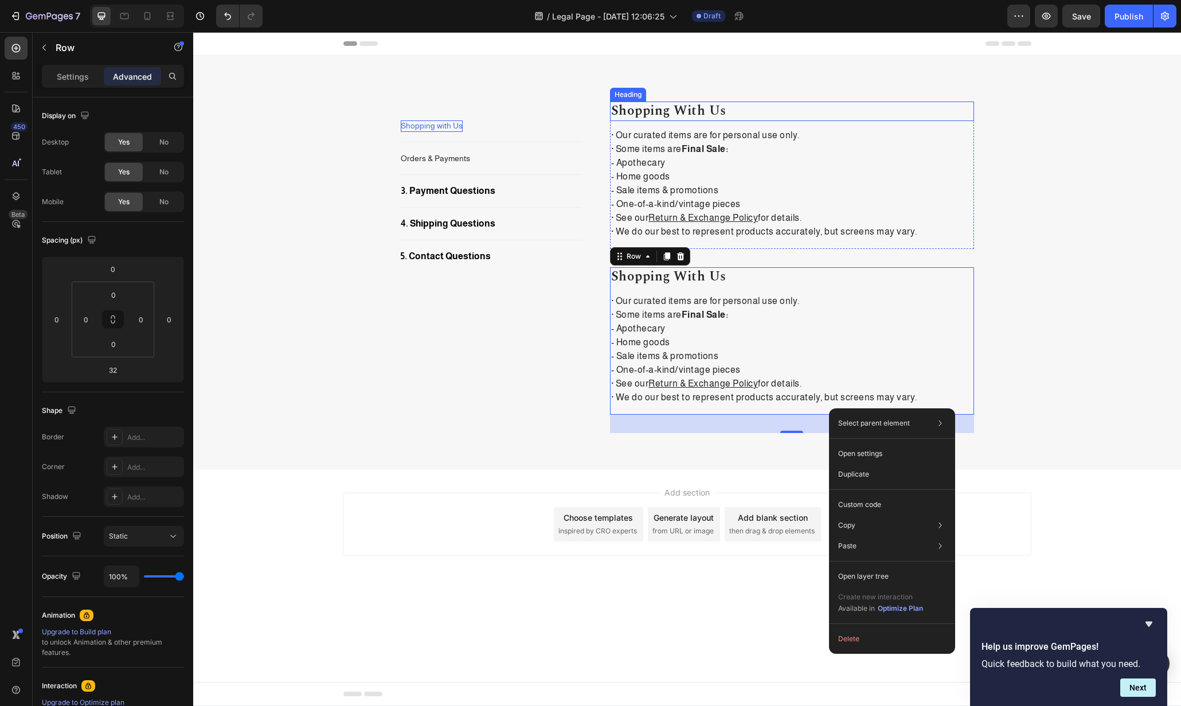
click at [798, 113] on p "Shopping with Us" at bounding box center [792, 111] width 362 height 17
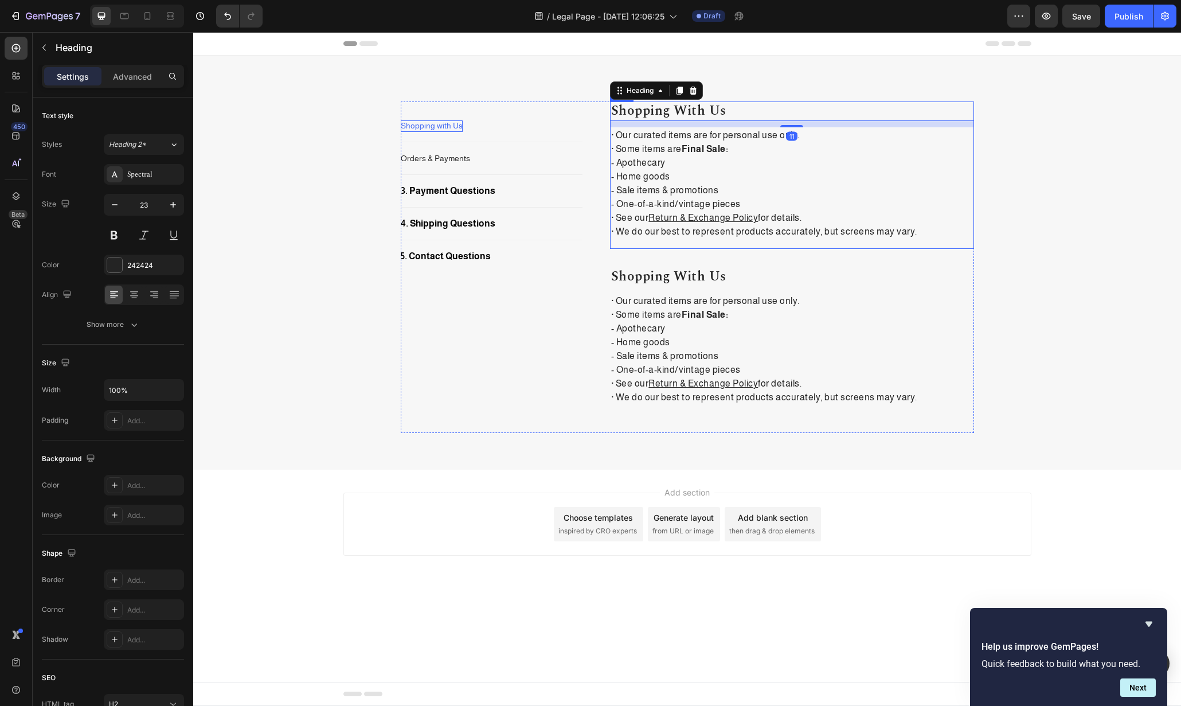
click at [852, 245] on div "Shopping with Us Heading 11 · Our curated items are for personal use only. · So…" at bounding box center [792, 175] width 364 height 147
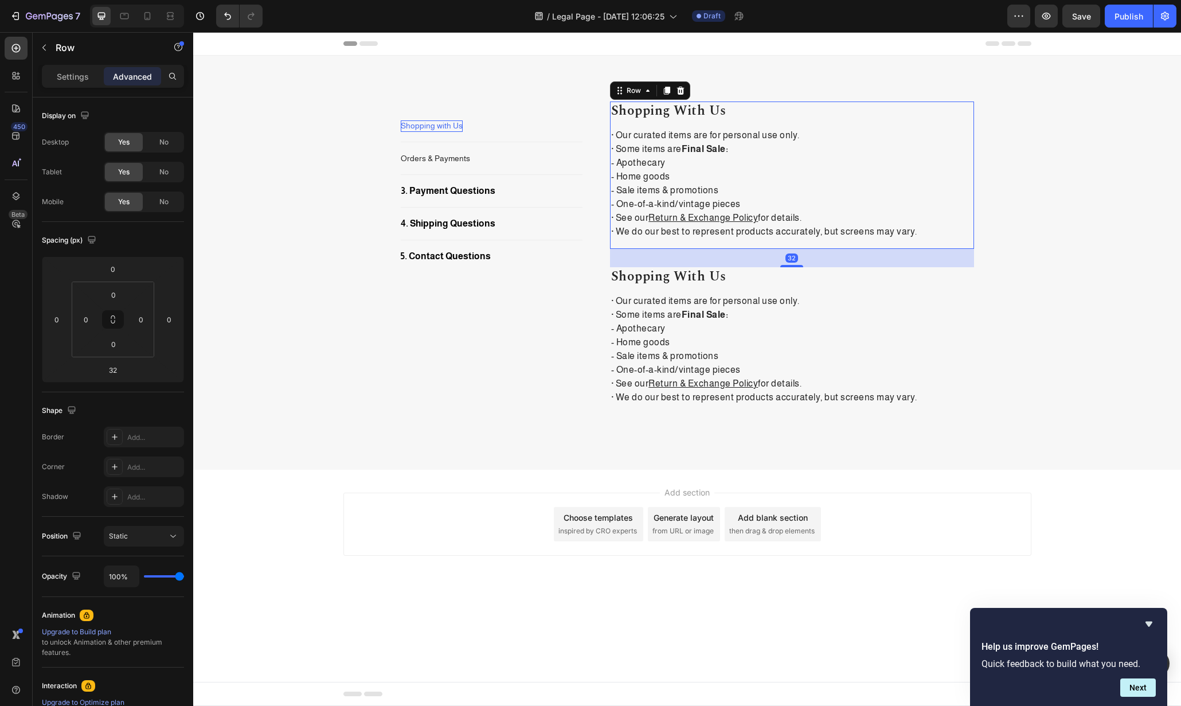
click at [852, 244] on div "Shopping with Us Heading · Our curated items are for personal use only. · Some …" at bounding box center [792, 175] width 364 height 147
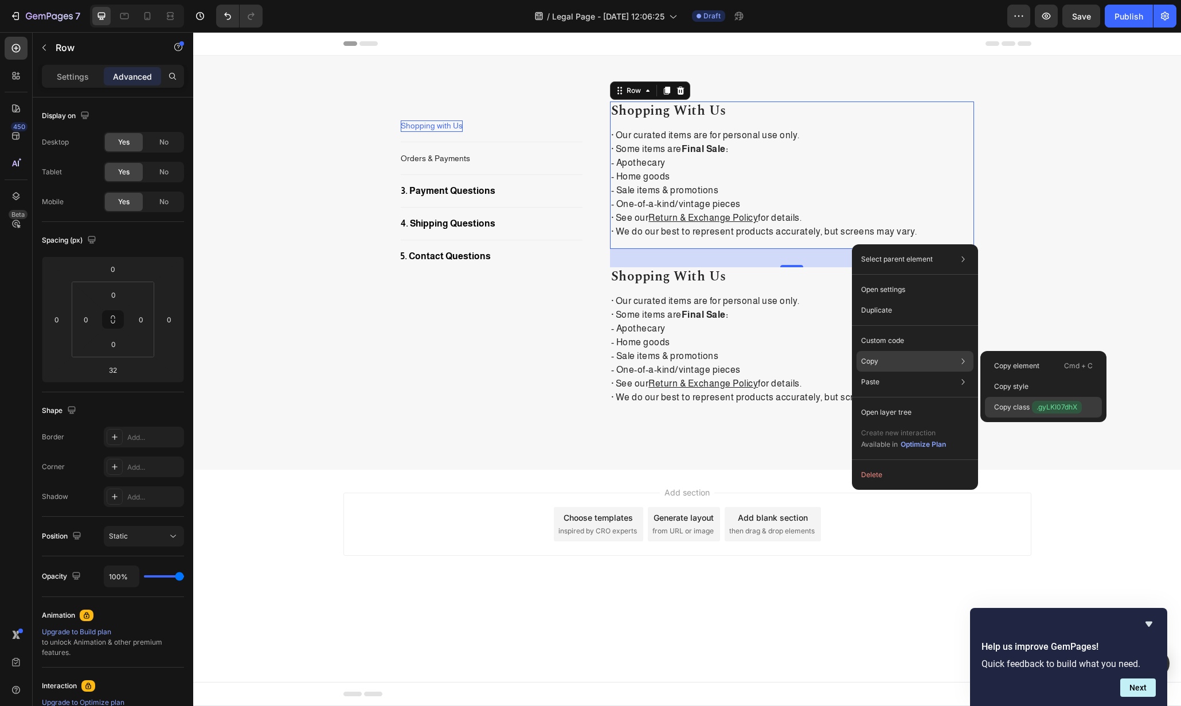
drag, startPoint x: 1019, startPoint y: 399, endPoint x: 176, endPoint y: 493, distance: 847.7
click at [1019, 399] on div "Copy class .gyLKI07dhX" at bounding box center [1043, 407] width 117 height 21
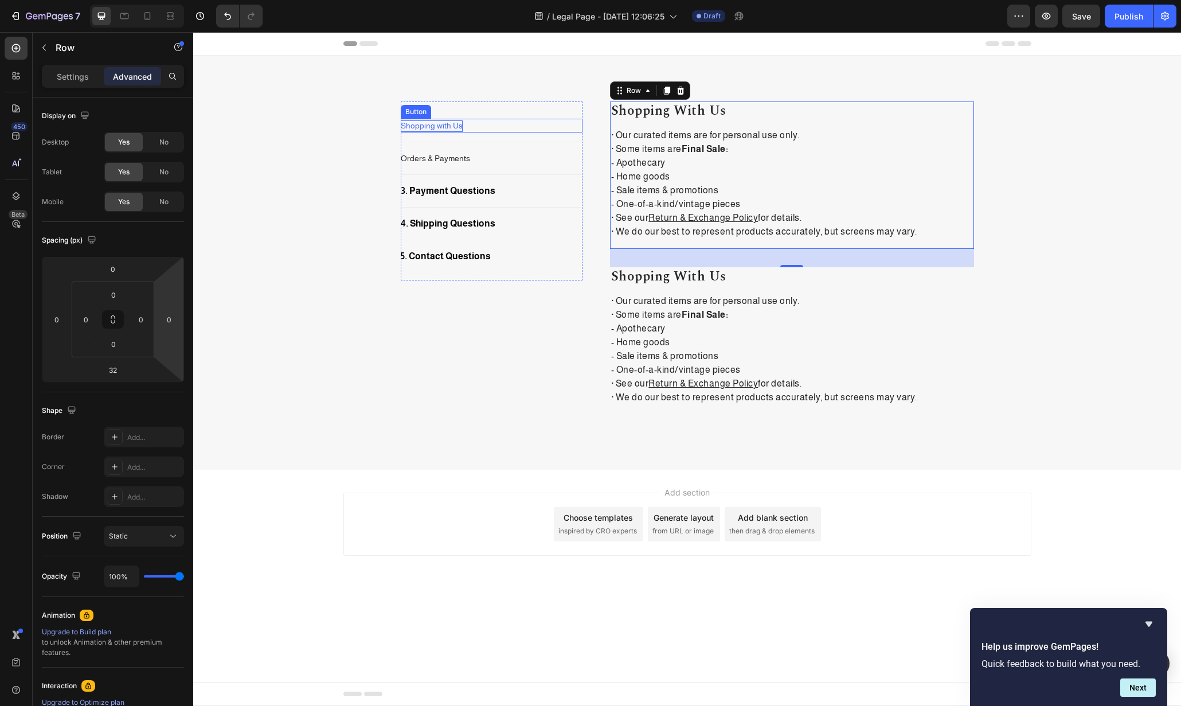
click at [455, 123] on p "Shopping with Us" at bounding box center [432, 125] width 62 height 11
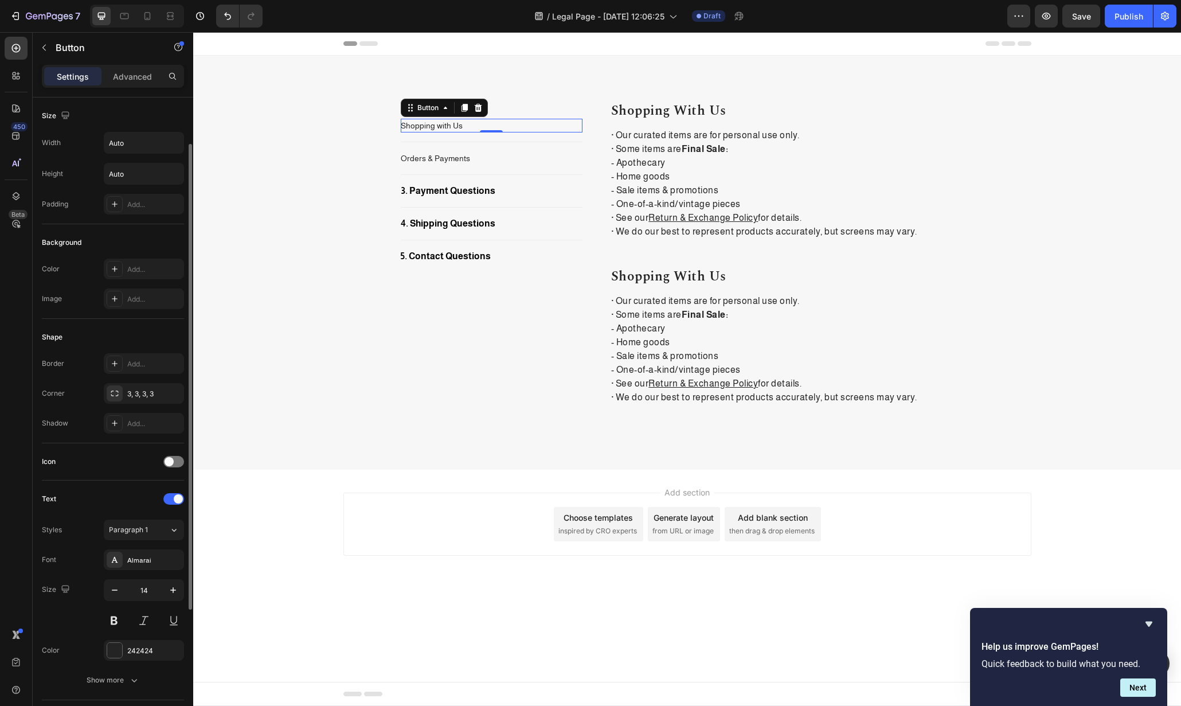
scroll to position [241, 0]
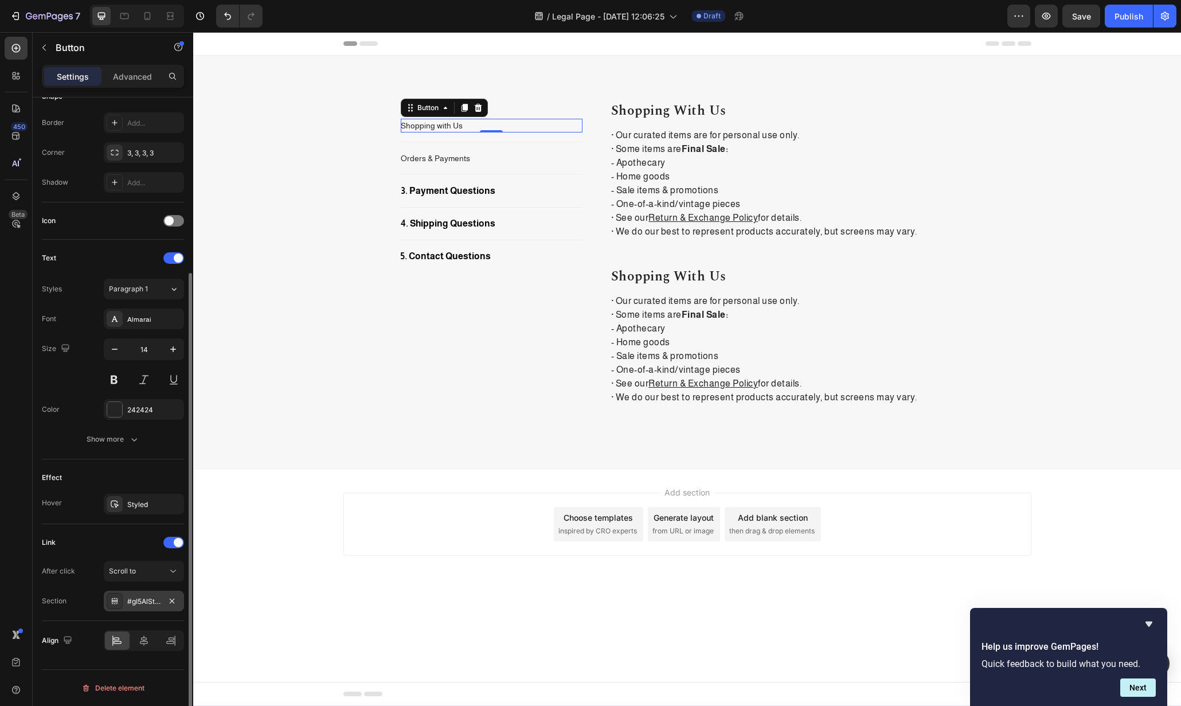
click at [159, 610] on div "#gI5AlSt-x_" at bounding box center [144, 601] width 80 height 21
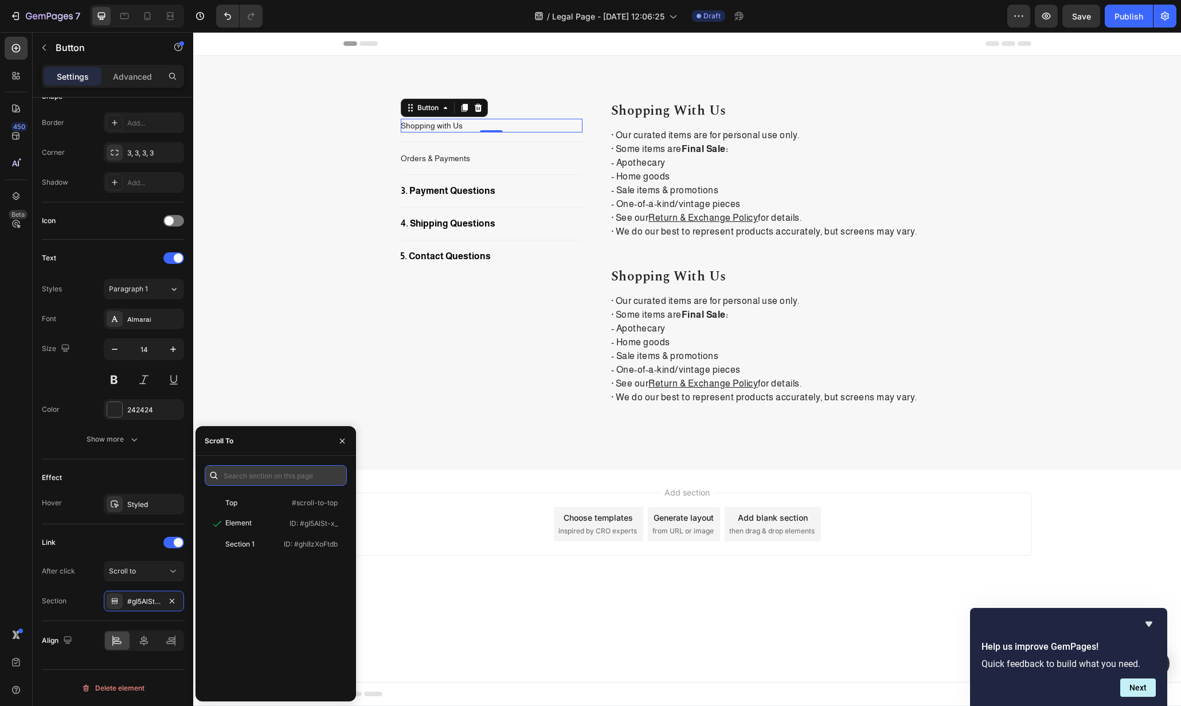
click at [289, 476] on input "text" at bounding box center [276, 475] width 142 height 21
paste input ".gyLKI07dhX"
type input ".gyLKI07dhX"
click at [443, 411] on div "Shopping with Us Button 0 Title Line Orders & Payments Button Title Line 3. Pay…" at bounding box center [492, 267] width 182 height 331
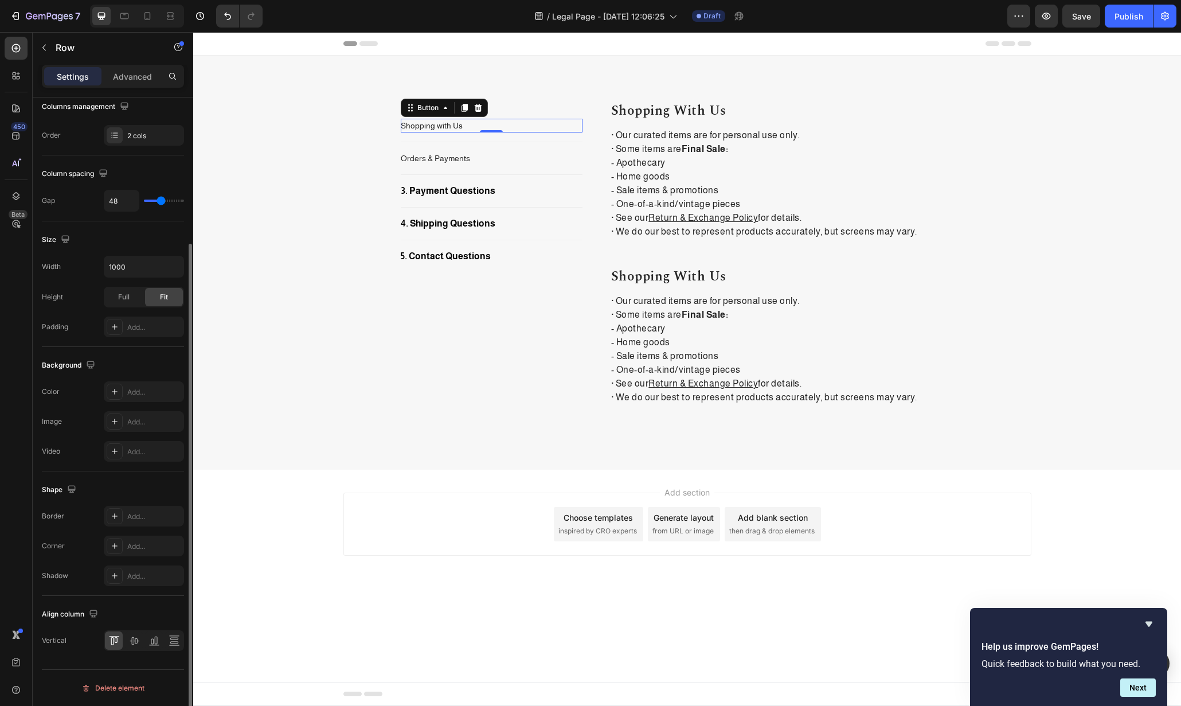
scroll to position [0, 0]
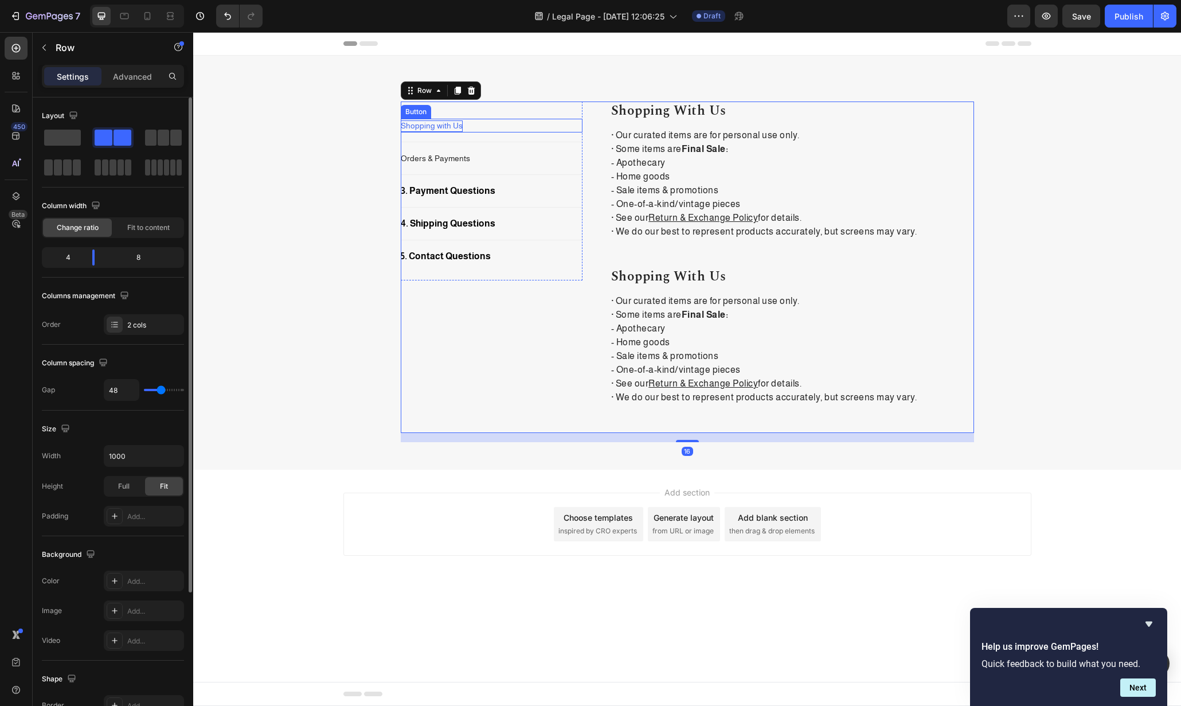
click at [444, 124] on p "Shopping with Us" at bounding box center [432, 125] width 62 height 11
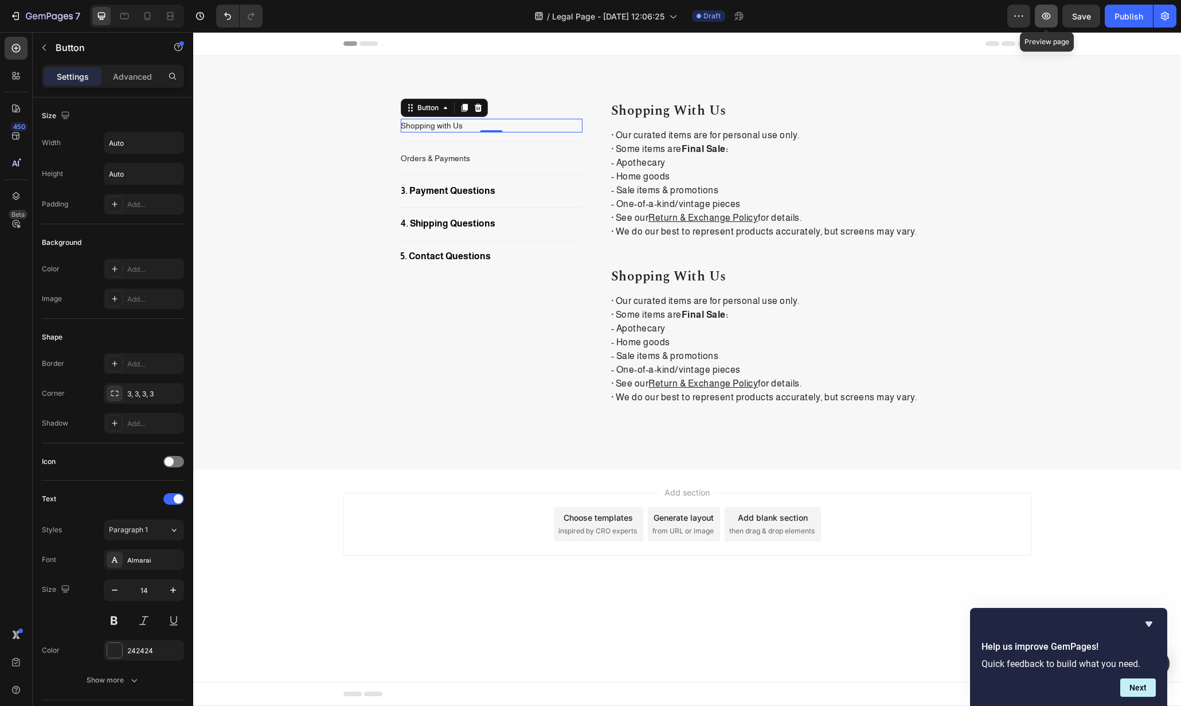
click at [1050, 21] on icon "button" at bounding box center [1046, 15] width 11 height 11
click at [497, 158] on div "Orders & Payments Button" at bounding box center [492, 158] width 182 height 14
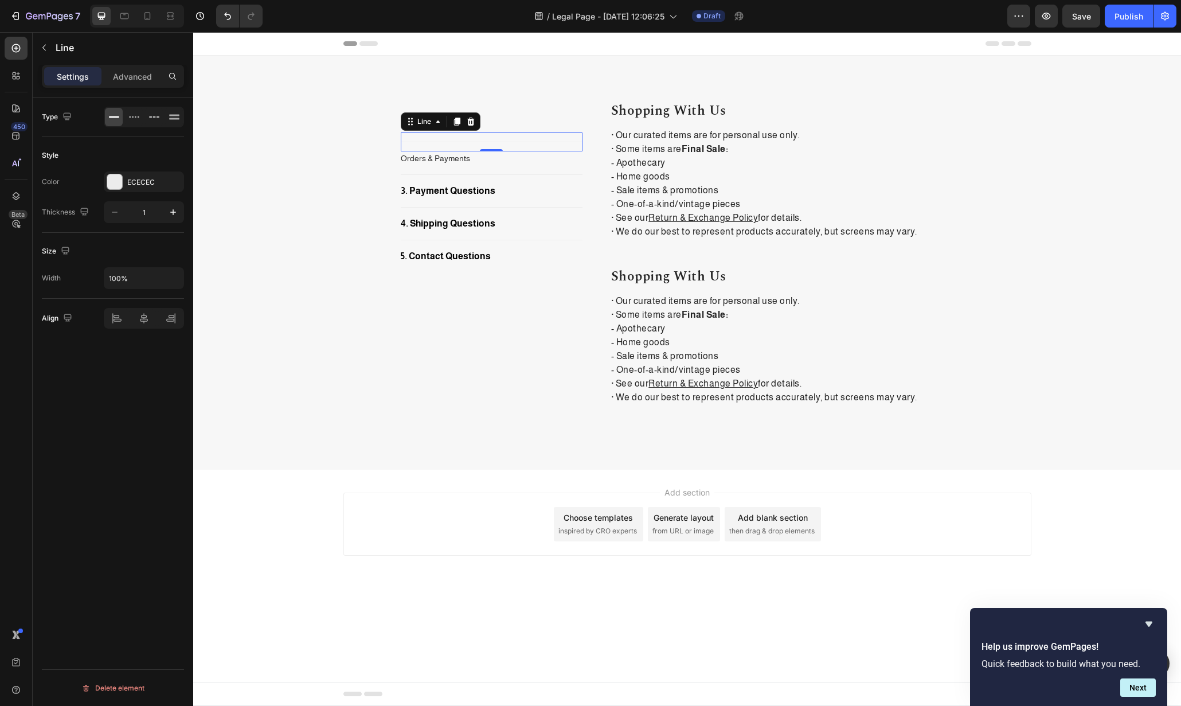
click at [520, 141] on div "Title Line 0" at bounding box center [492, 141] width 182 height 19
click at [470, 122] on icon at bounding box center [470, 122] width 7 height 8
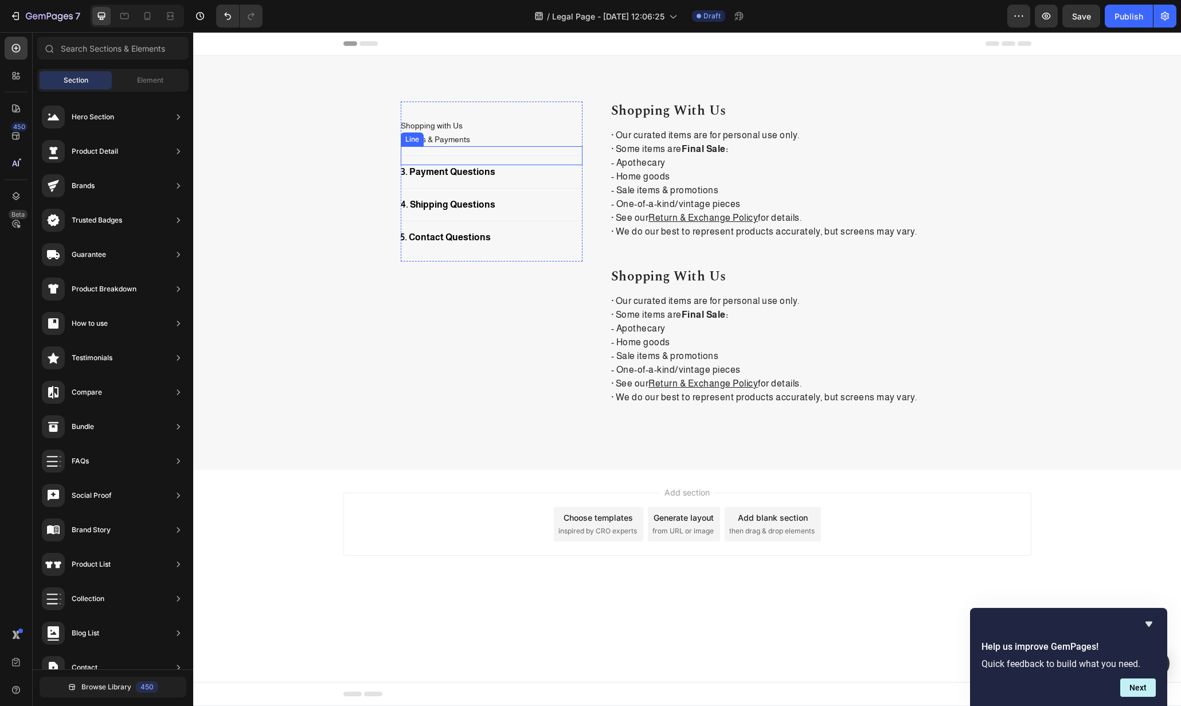
click at [518, 157] on div "Title Line" at bounding box center [492, 155] width 182 height 19
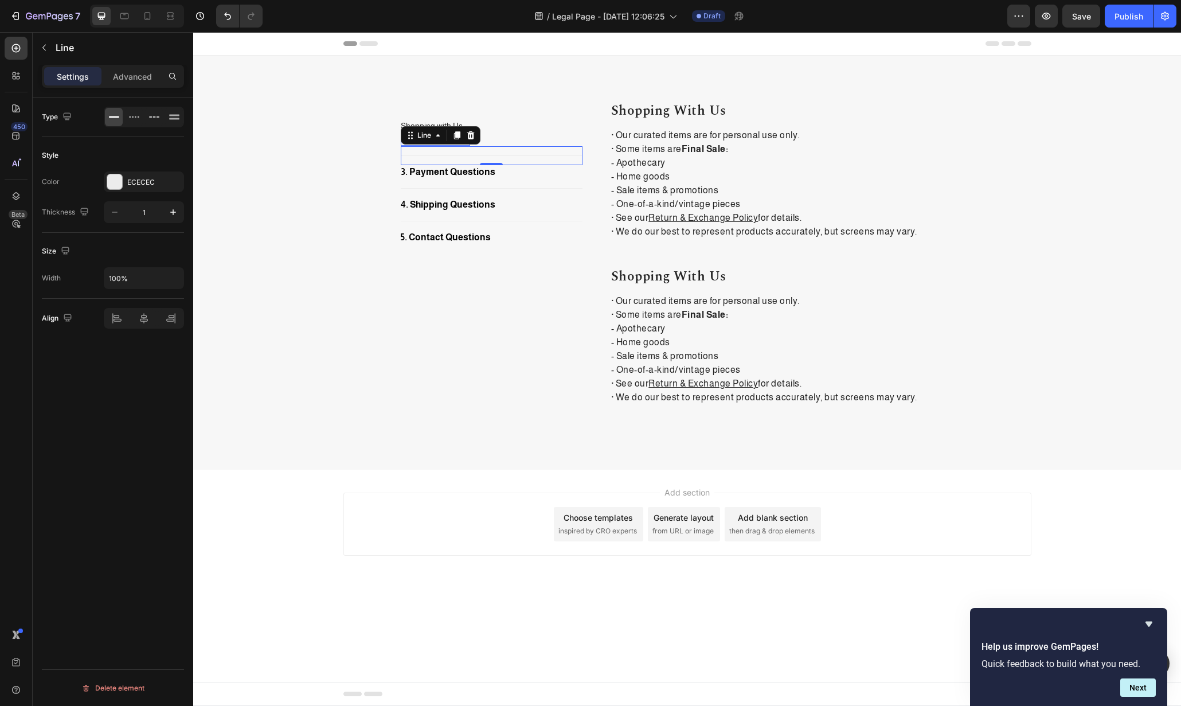
click at [466, 134] on div at bounding box center [471, 135] width 14 height 14
click at [513, 170] on div "Title Line 0" at bounding box center [492, 169] width 182 height 19
click at [469, 146] on icon at bounding box center [470, 149] width 7 height 8
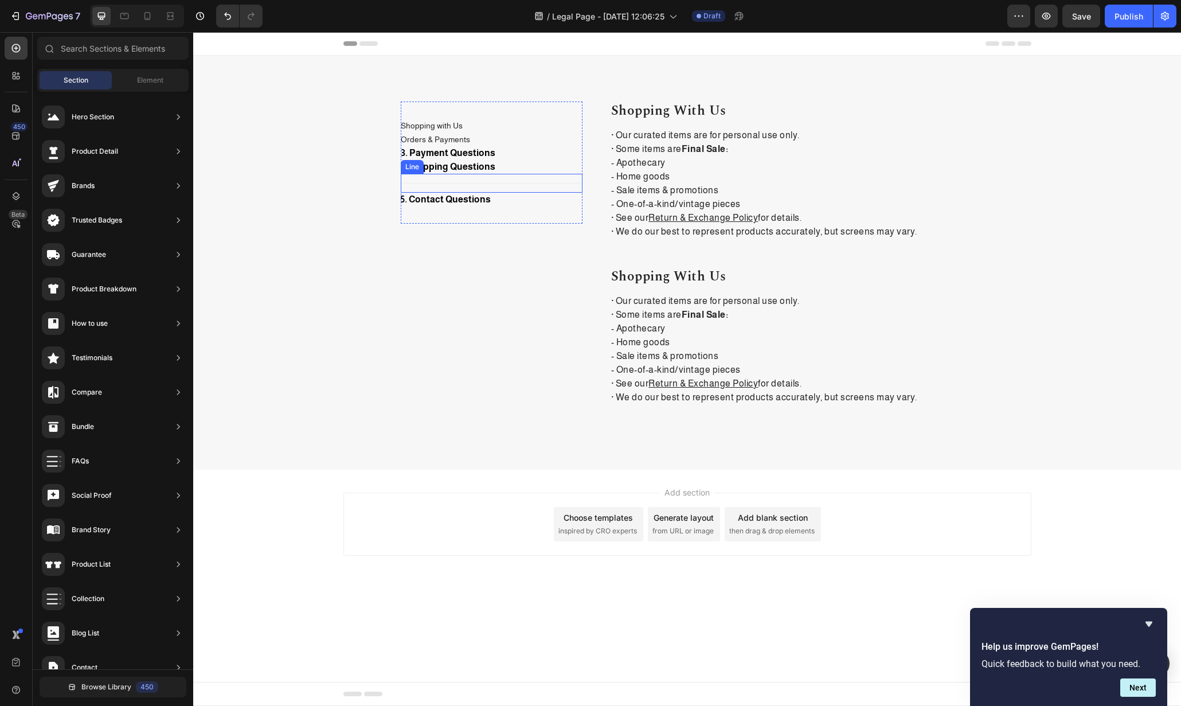
click at [524, 184] on div "Title Line" at bounding box center [492, 183] width 182 height 19
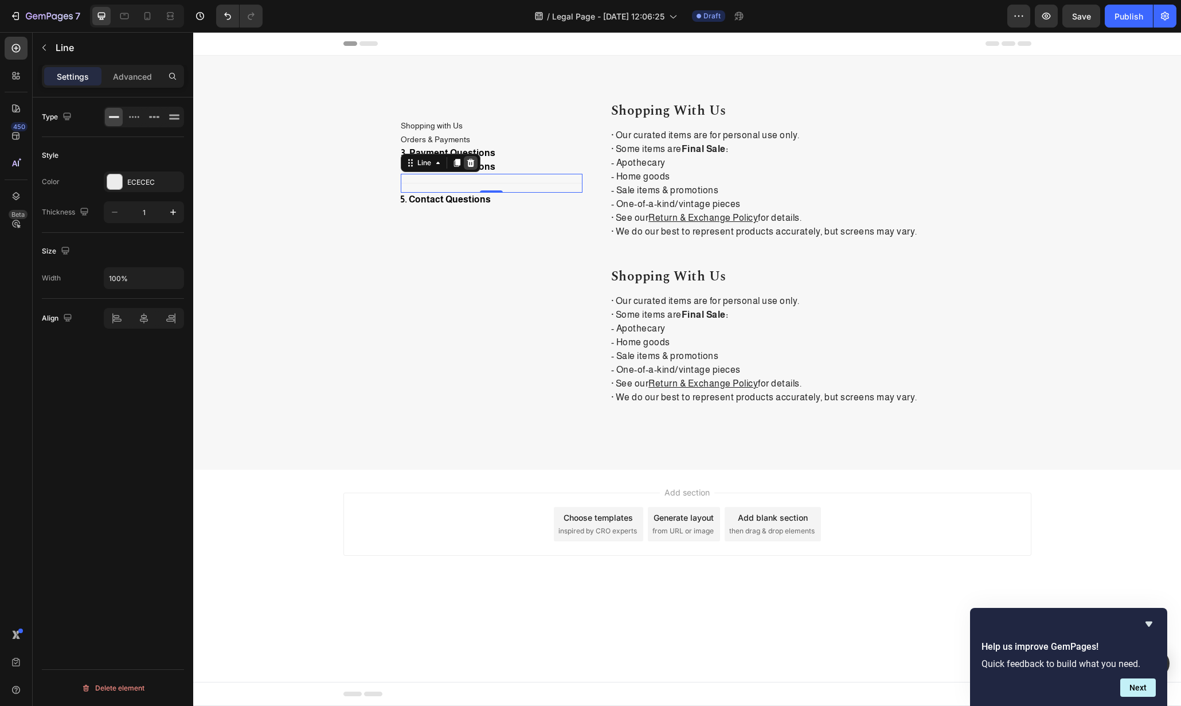
click at [474, 157] on div at bounding box center [471, 163] width 14 height 14
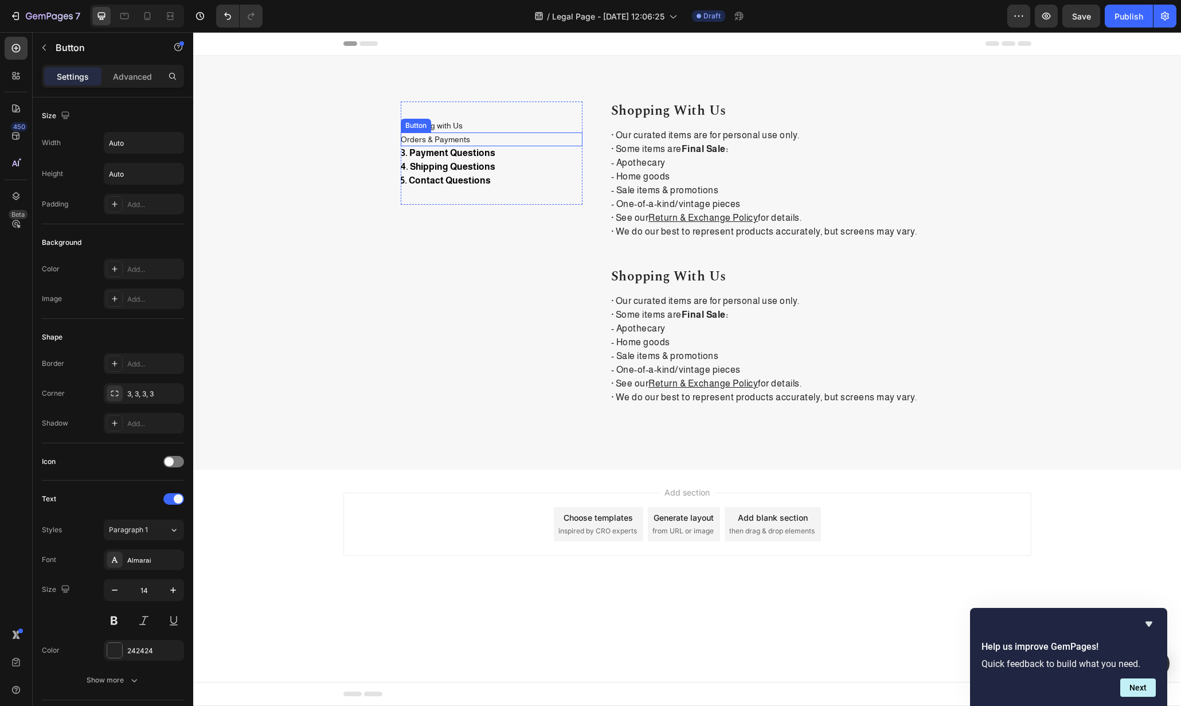
click at [485, 139] on div "Orders & Payments Button" at bounding box center [492, 139] width 182 height 14
click at [514, 151] on div "3. Payment Questions Button" at bounding box center [492, 153] width 182 height 14
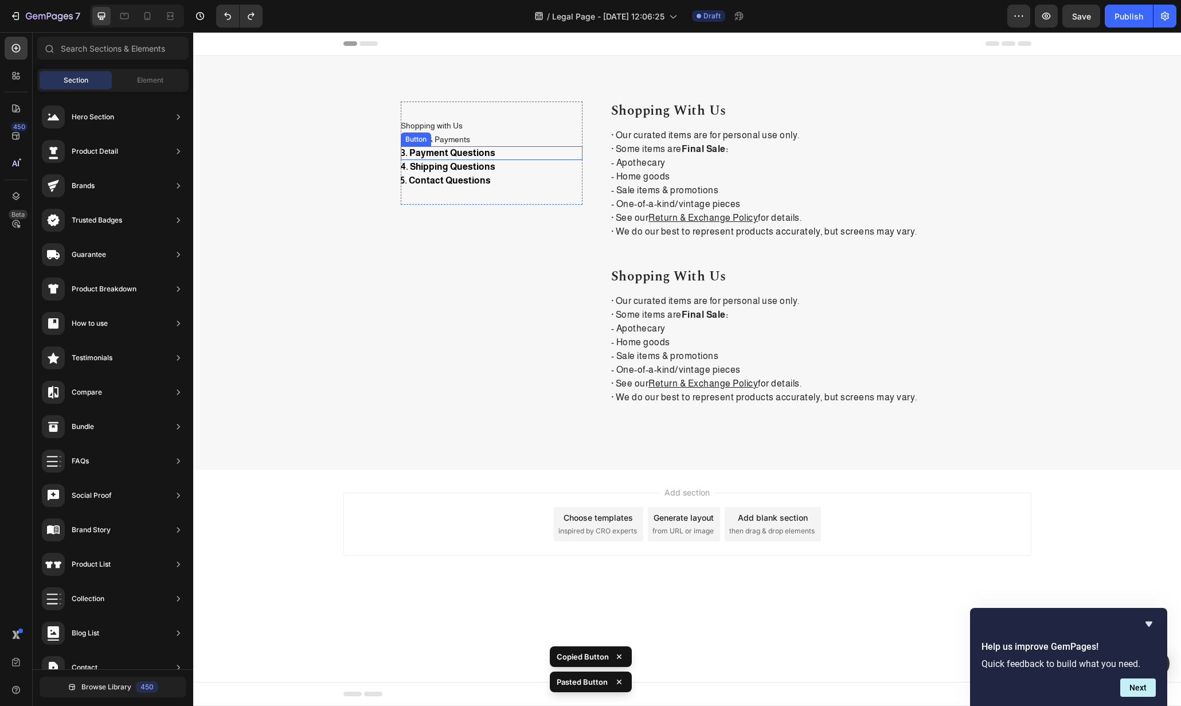
click at [518, 151] on div "3. Payment Questions Button" at bounding box center [492, 153] width 182 height 14
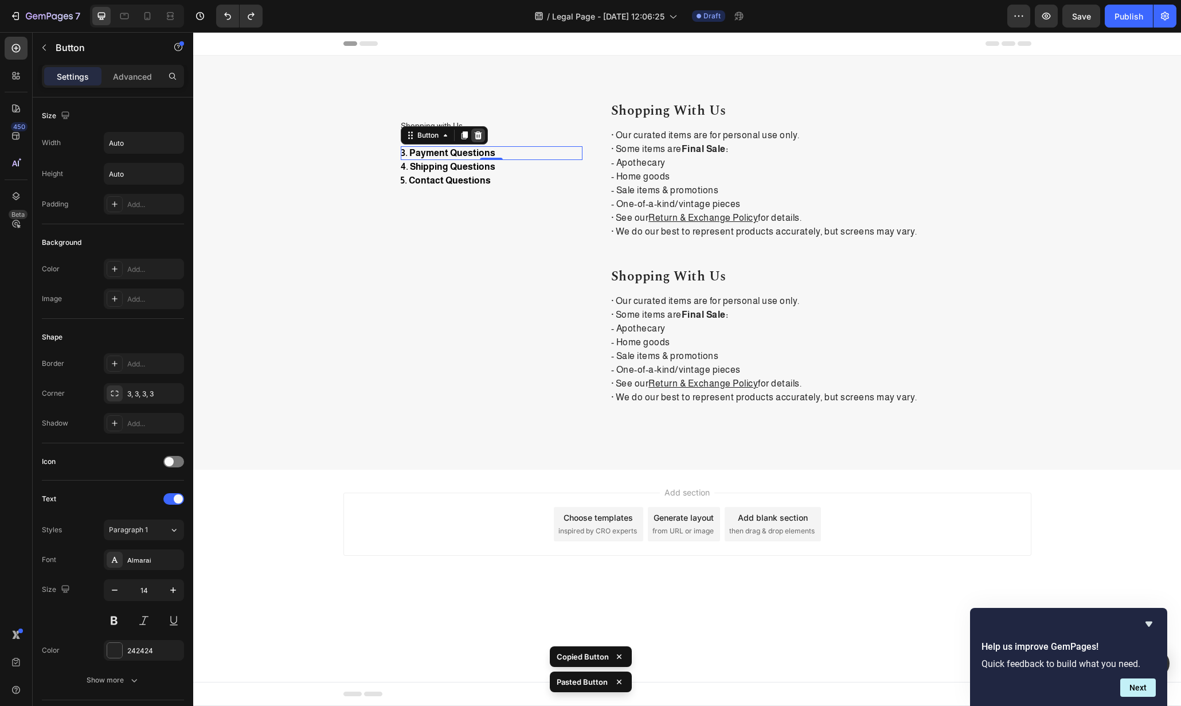
click at [481, 140] on div at bounding box center [478, 135] width 14 height 14
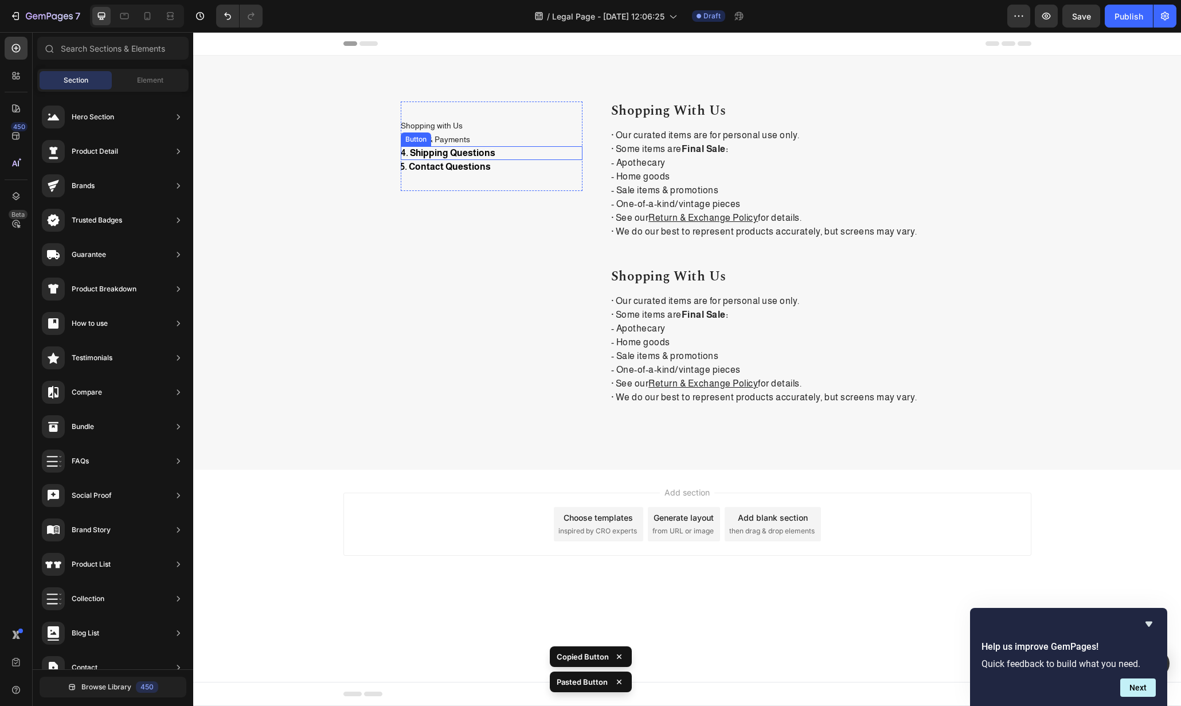
click at [513, 149] on div "4. Shipping Questions Button" at bounding box center [492, 153] width 182 height 14
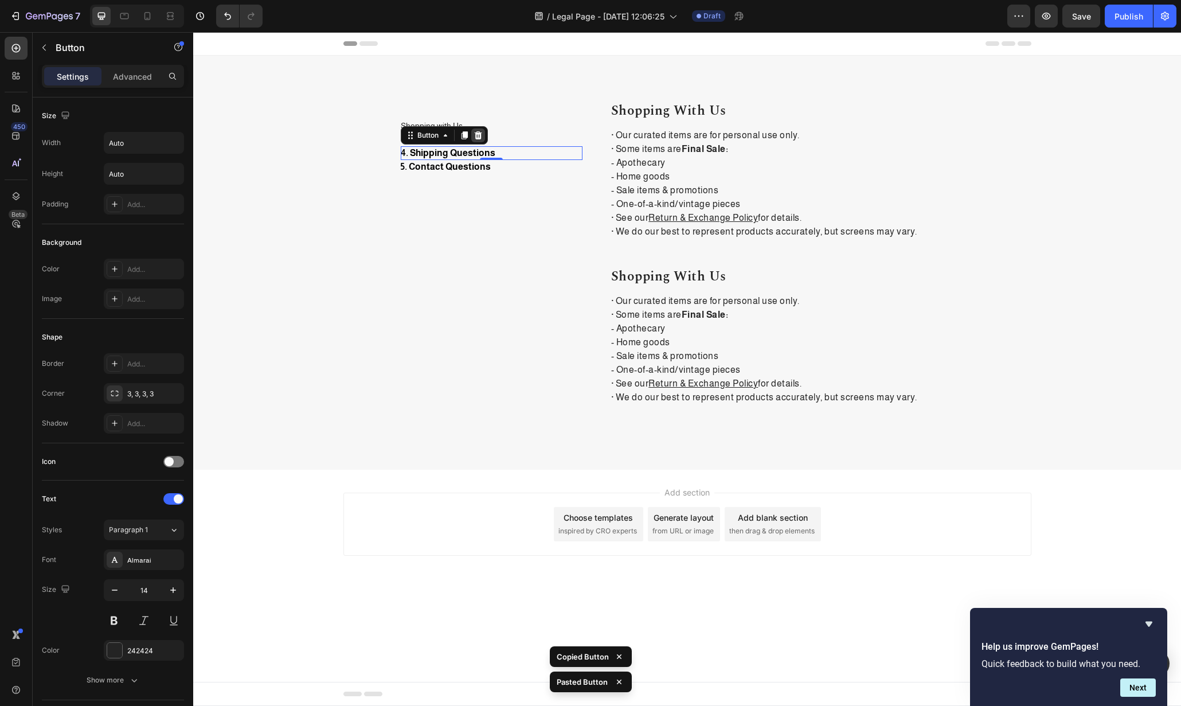
click at [482, 137] on icon at bounding box center [478, 135] width 9 height 9
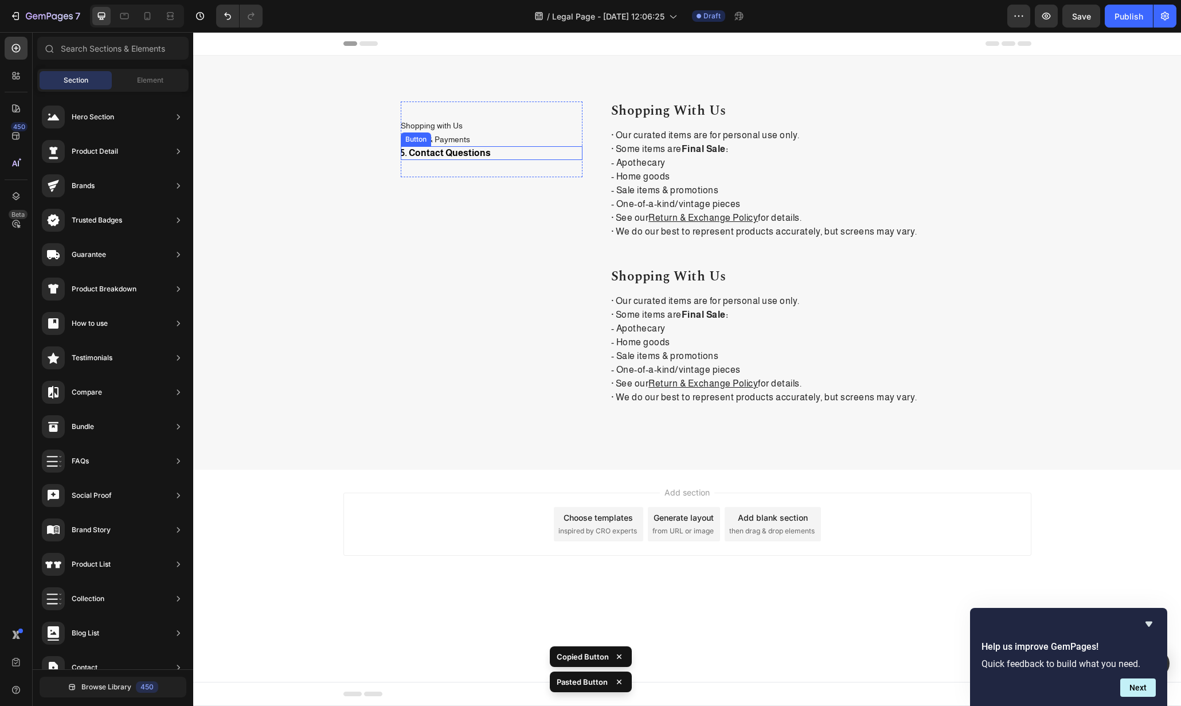
click at [501, 151] on div "5. Contact Questions Button" at bounding box center [492, 153] width 182 height 14
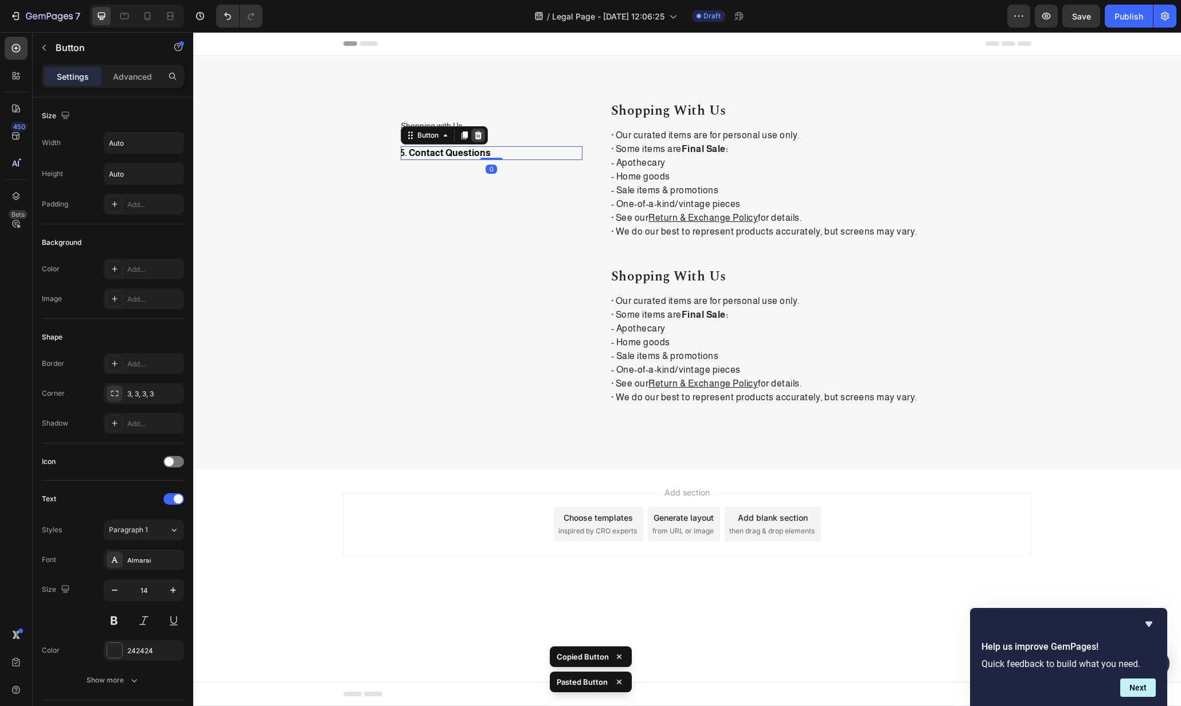
click at [474, 137] on icon at bounding box center [478, 135] width 9 height 9
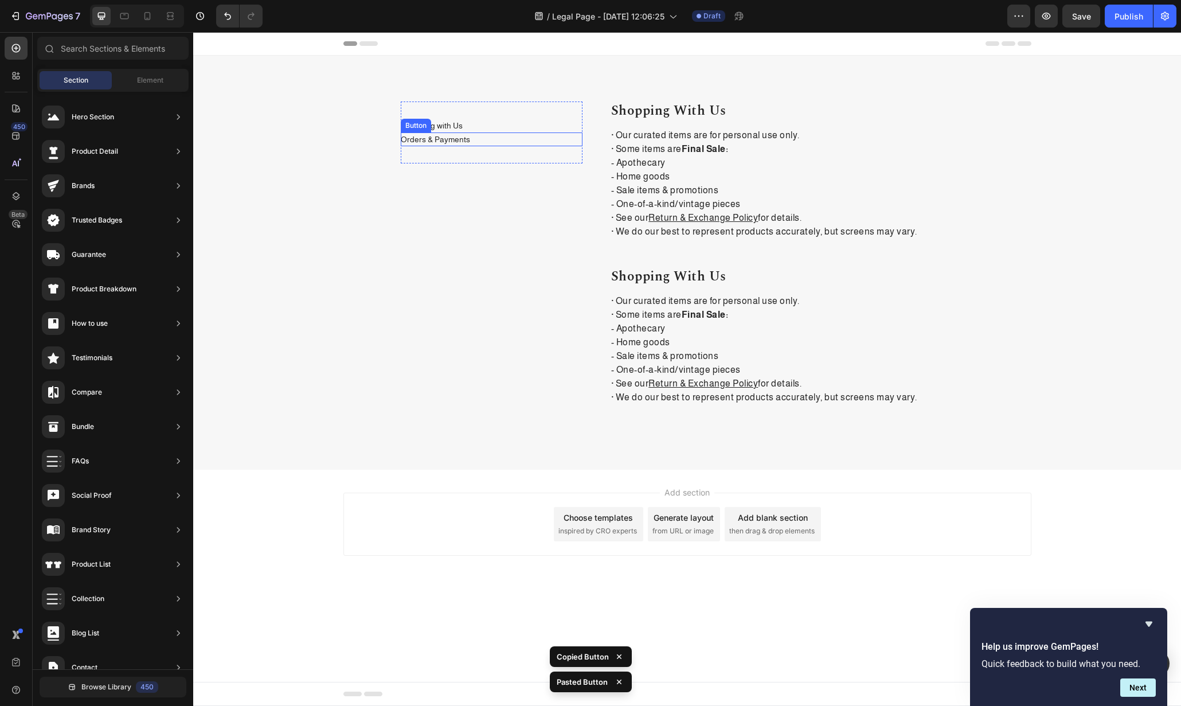
click at [500, 134] on div "Orders & Payments Button" at bounding box center [492, 139] width 182 height 14
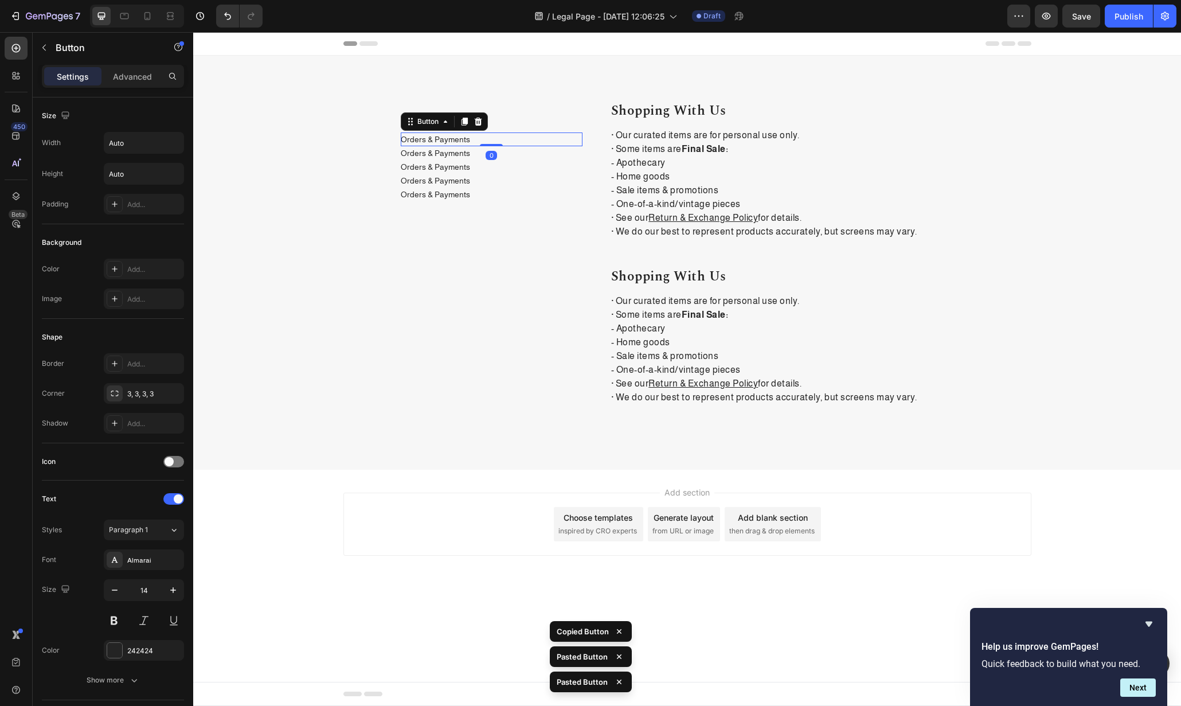
click at [504, 141] on div "Orders & Payments Button 0" at bounding box center [492, 139] width 182 height 14
click at [505, 150] on div "Orders & Payments Button" at bounding box center [492, 153] width 182 height 14
click at [505, 150] on div "Orders & Payments Button 0" at bounding box center [492, 153] width 182 height 14
click at [461, 148] on p "Orders & Payments" at bounding box center [435, 153] width 69 height 11
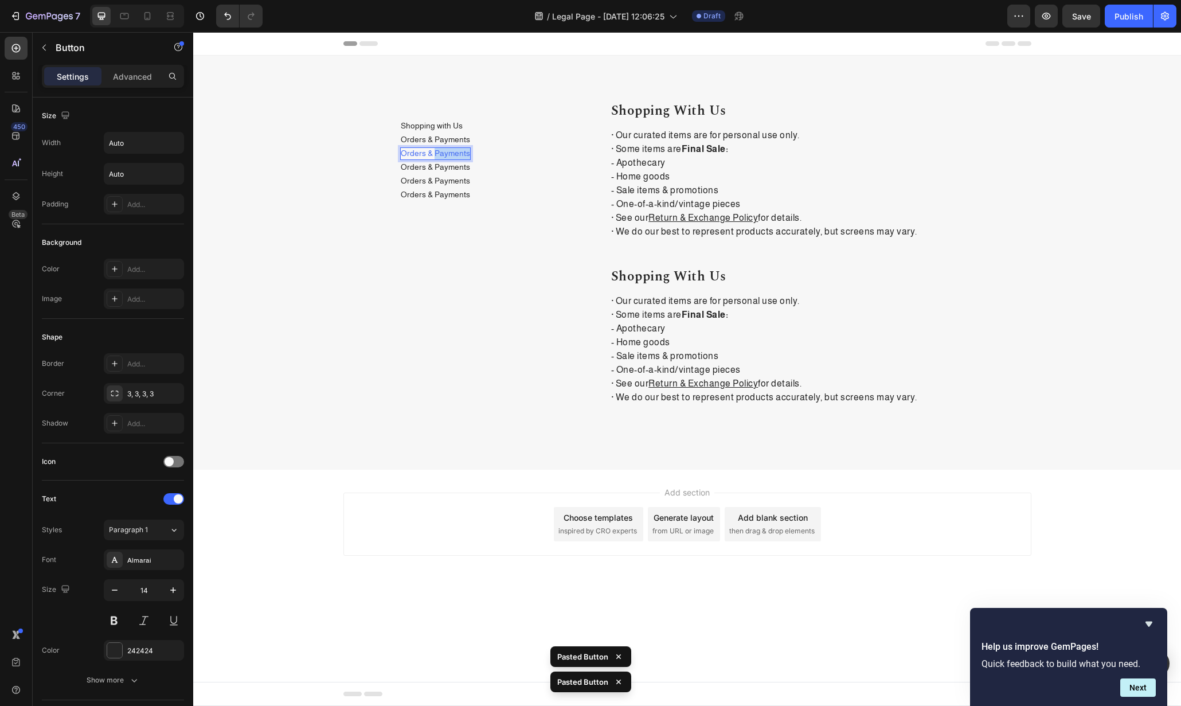
click at [461, 148] on p "Orders & Payments" at bounding box center [435, 153] width 69 height 11
click at [454, 170] on p "Orders & Payments" at bounding box center [435, 167] width 69 height 11
click at [446, 178] on p "Orders & Payments" at bounding box center [435, 180] width 69 height 11
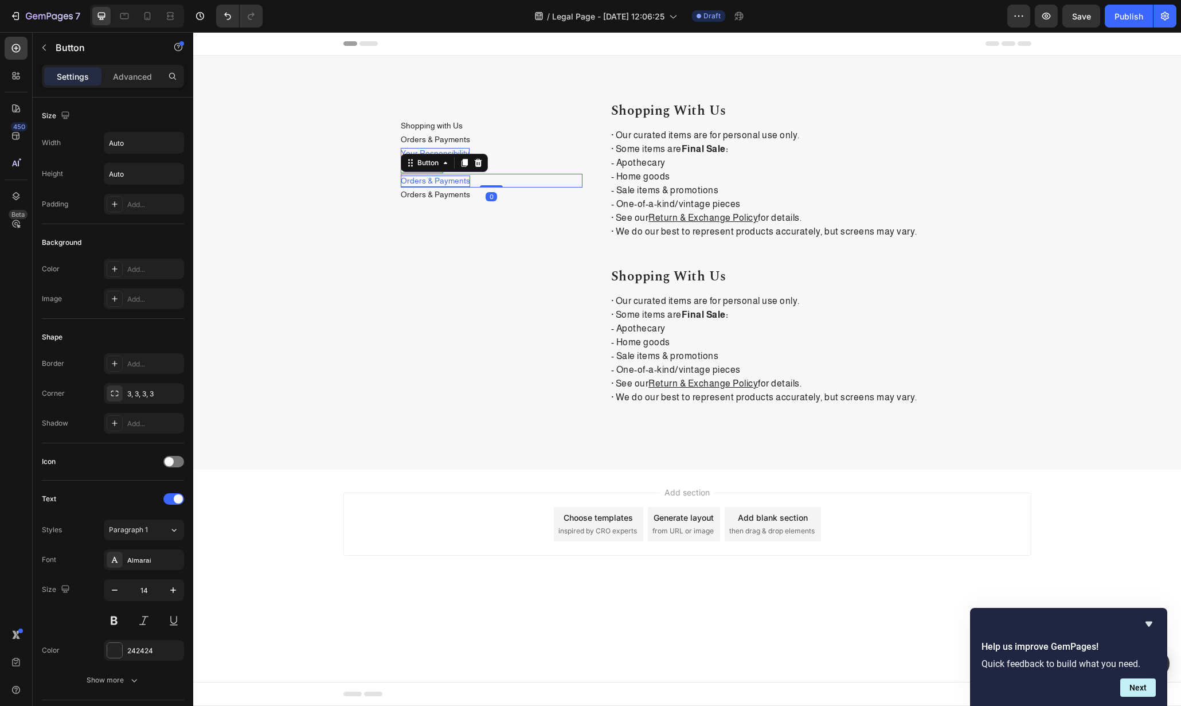
click at [446, 178] on p "Orders & Payments" at bounding box center [435, 180] width 69 height 11
click at [446, 196] on p "Orders & Payments" at bounding box center [435, 194] width 69 height 11
click at [485, 124] on div "Shopping with Us Button" at bounding box center [492, 126] width 182 height 14
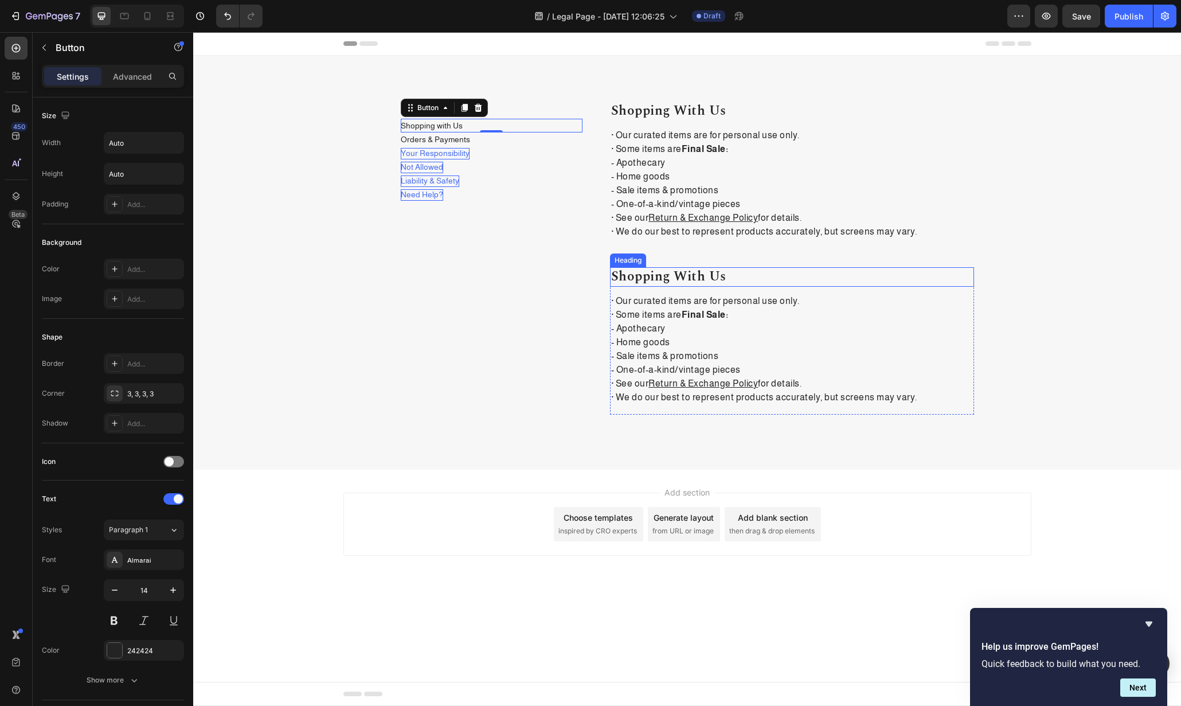
click at [768, 286] on h2 "shopping with us" at bounding box center [792, 276] width 364 height 19
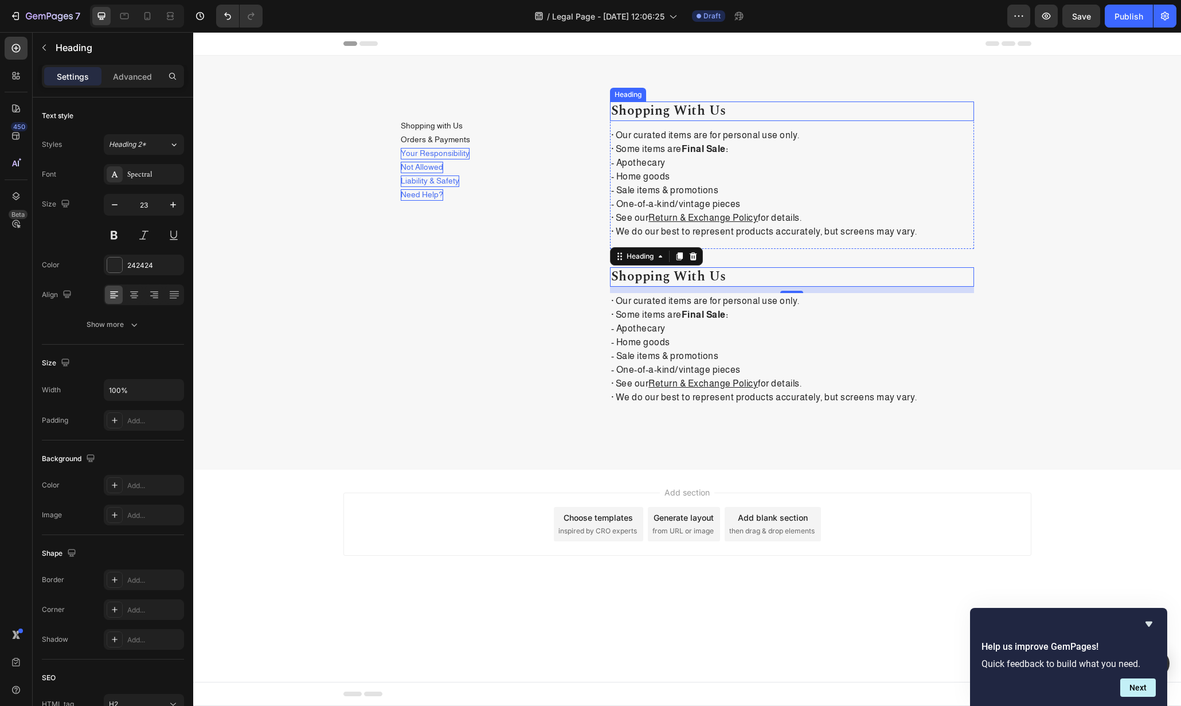
click at [757, 103] on p "Shopping with Us" at bounding box center [792, 111] width 362 height 17
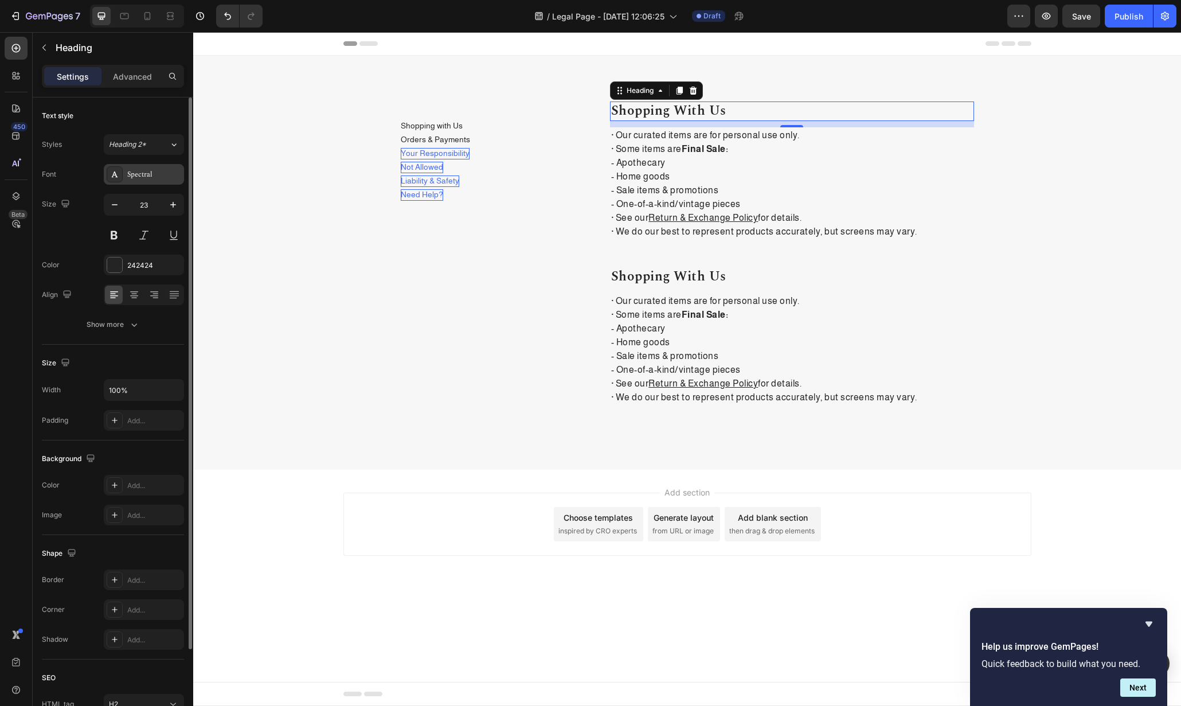
click at [157, 167] on div "Spectral" at bounding box center [144, 174] width 80 height 21
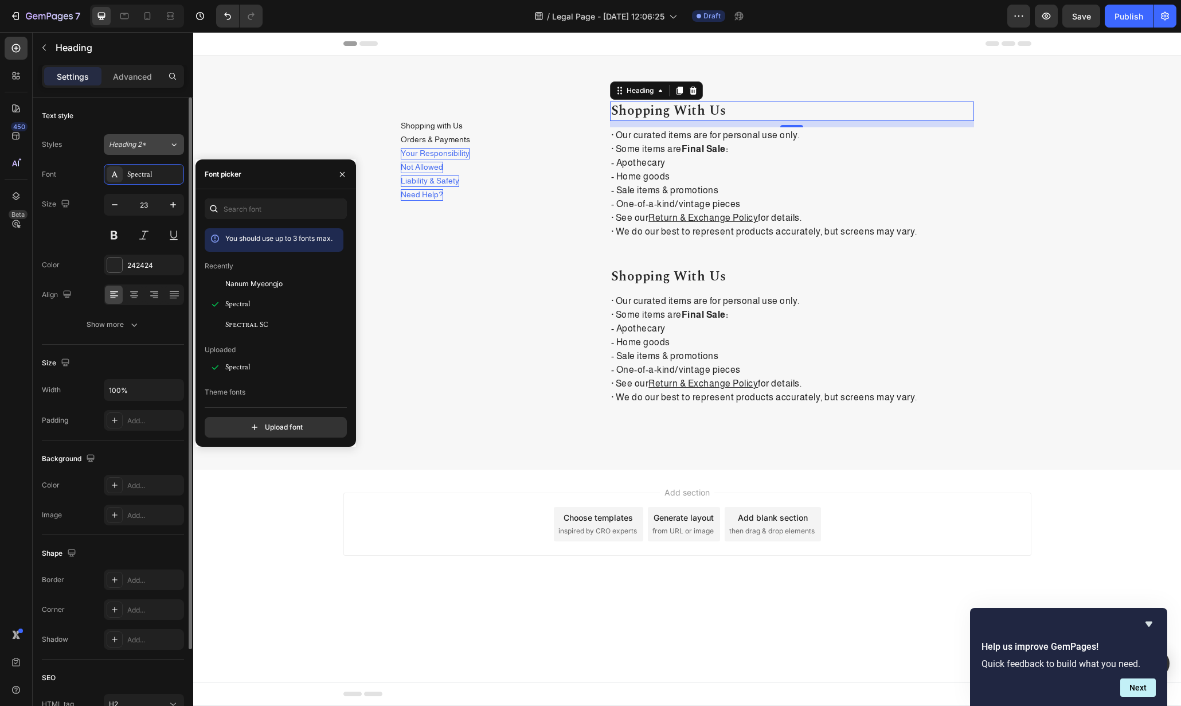
click at [159, 137] on button "Heading 2*" at bounding box center [144, 144] width 80 height 21
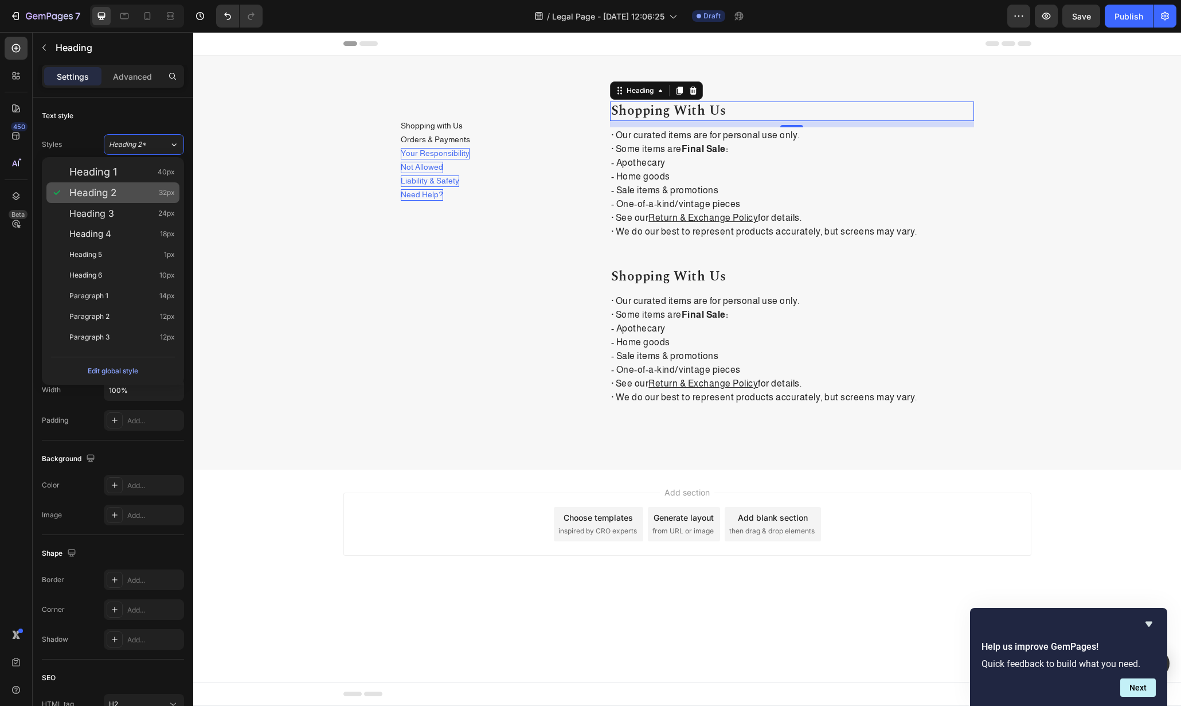
click at [132, 183] on div "Heading 2 32px" at bounding box center [112, 192] width 133 height 21
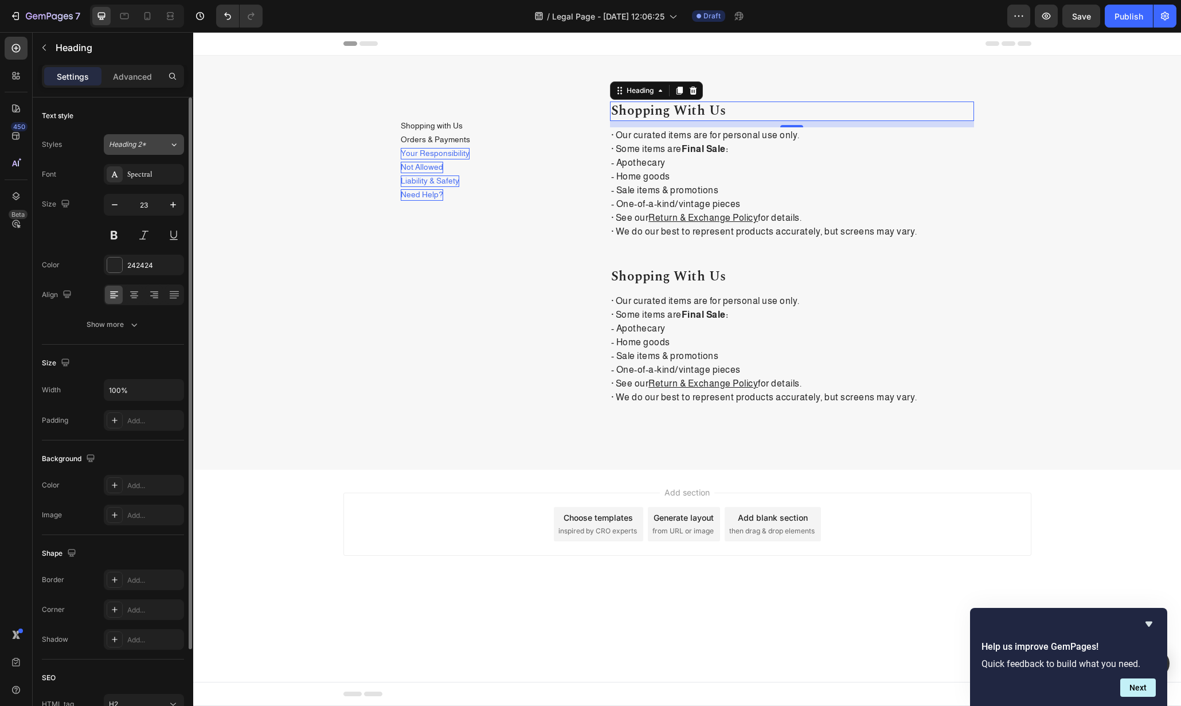
click at [149, 143] on div "Heading 2*" at bounding box center [132, 144] width 46 height 10
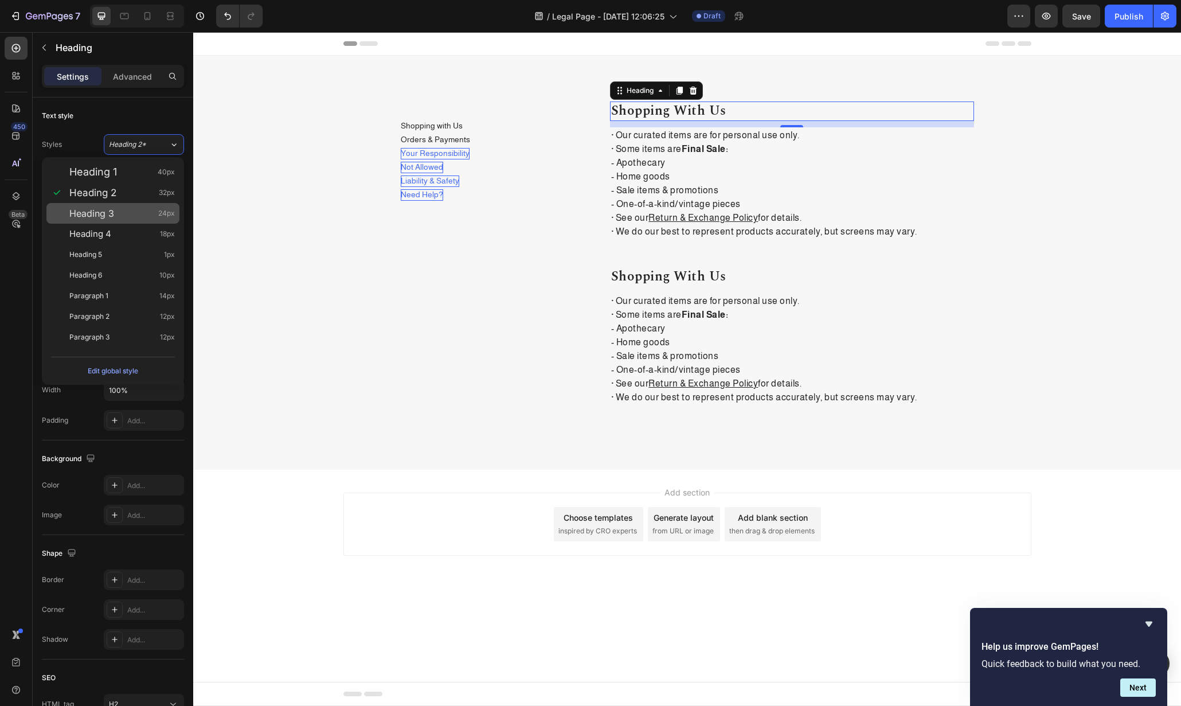
drag, startPoint x: 137, startPoint y: 189, endPoint x: 123, endPoint y: 218, distance: 32.6
click at [123, 218] on div "Heading 1 40px Heading 2 32px Heading 3 24px Heading 4 18px Heading 5 1px Headi…" at bounding box center [113, 254] width 142 height 195
click at [121, 218] on div "Heading 3 24px" at bounding box center [122, 213] width 106 height 11
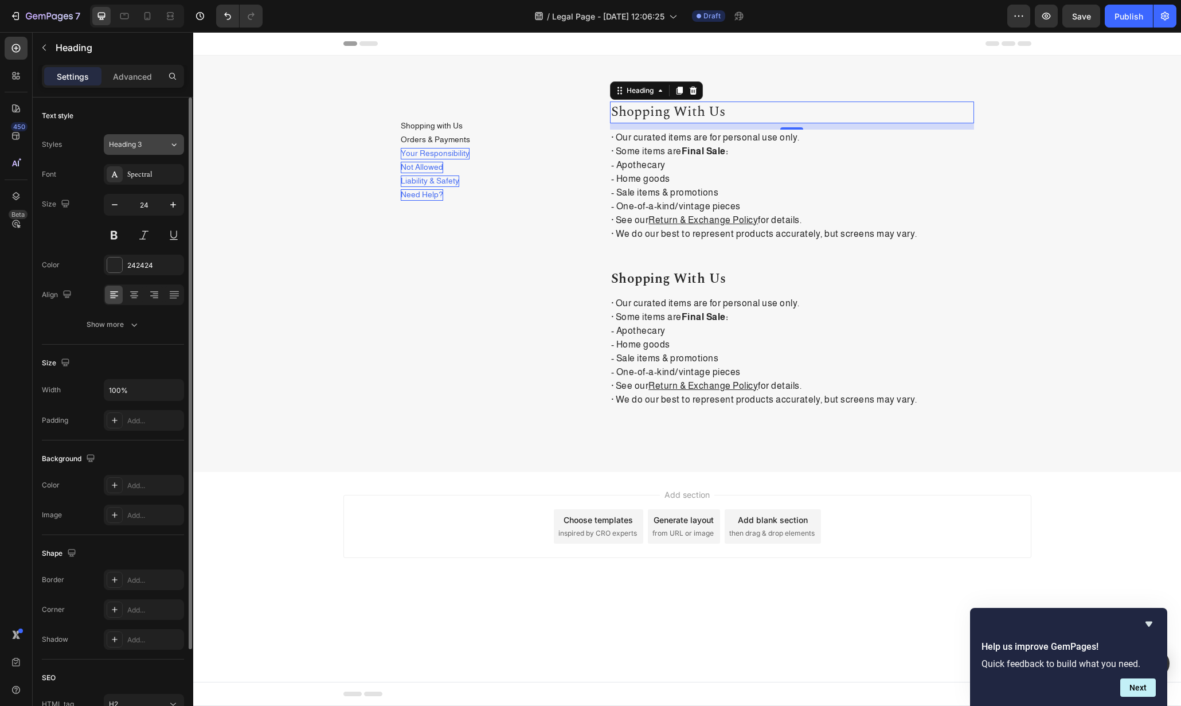
click at [150, 147] on div "Heading 3" at bounding box center [132, 144] width 46 height 10
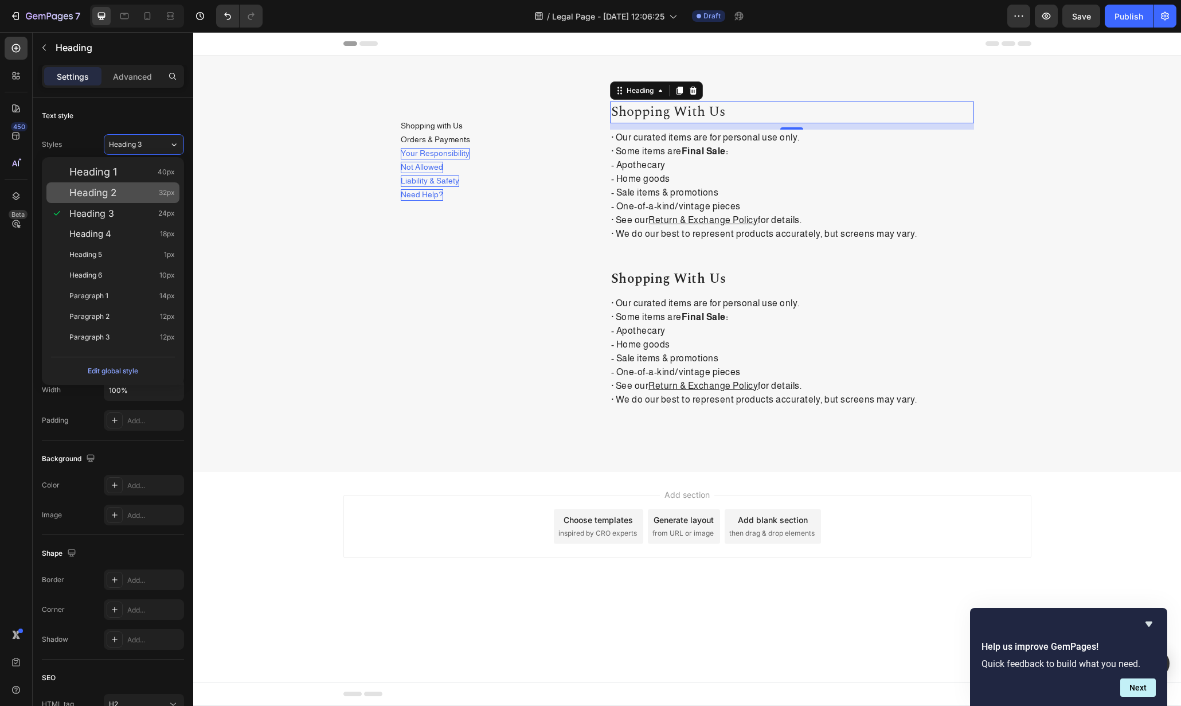
click at [138, 189] on div "Heading 2 32px" at bounding box center [122, 192] width 106 height 11
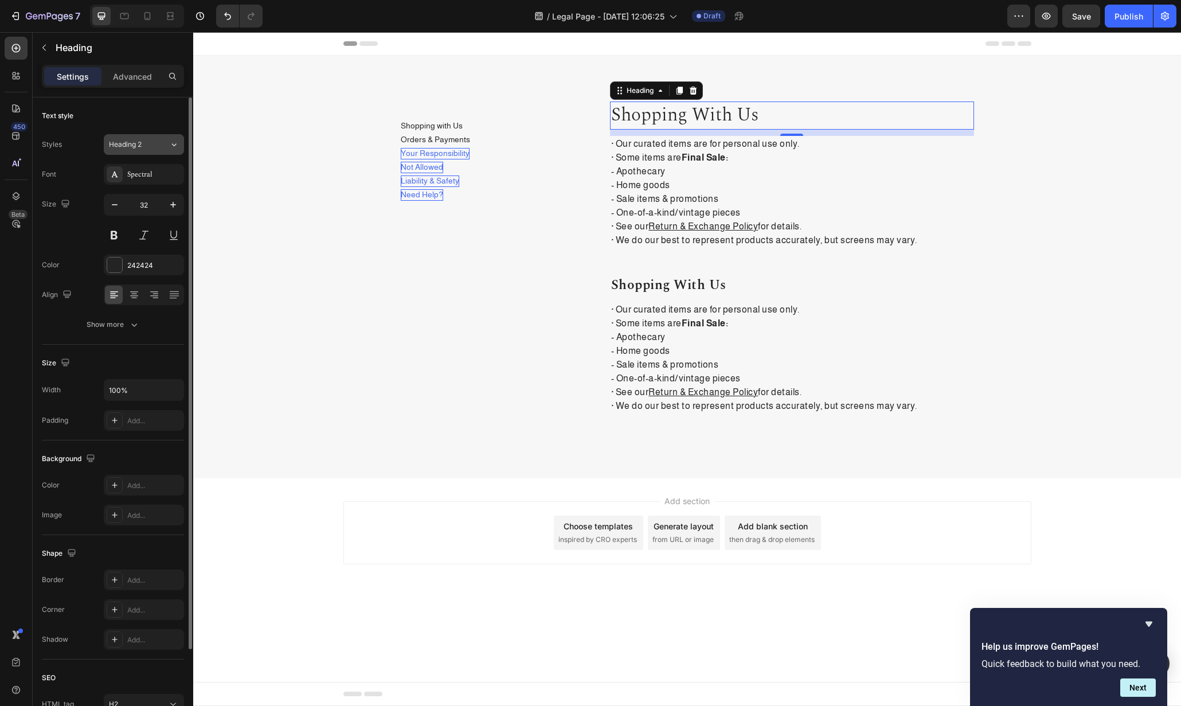
click at [153, 137] on button "Heading 2" at bounding box center [144, 144] width 80 height 21
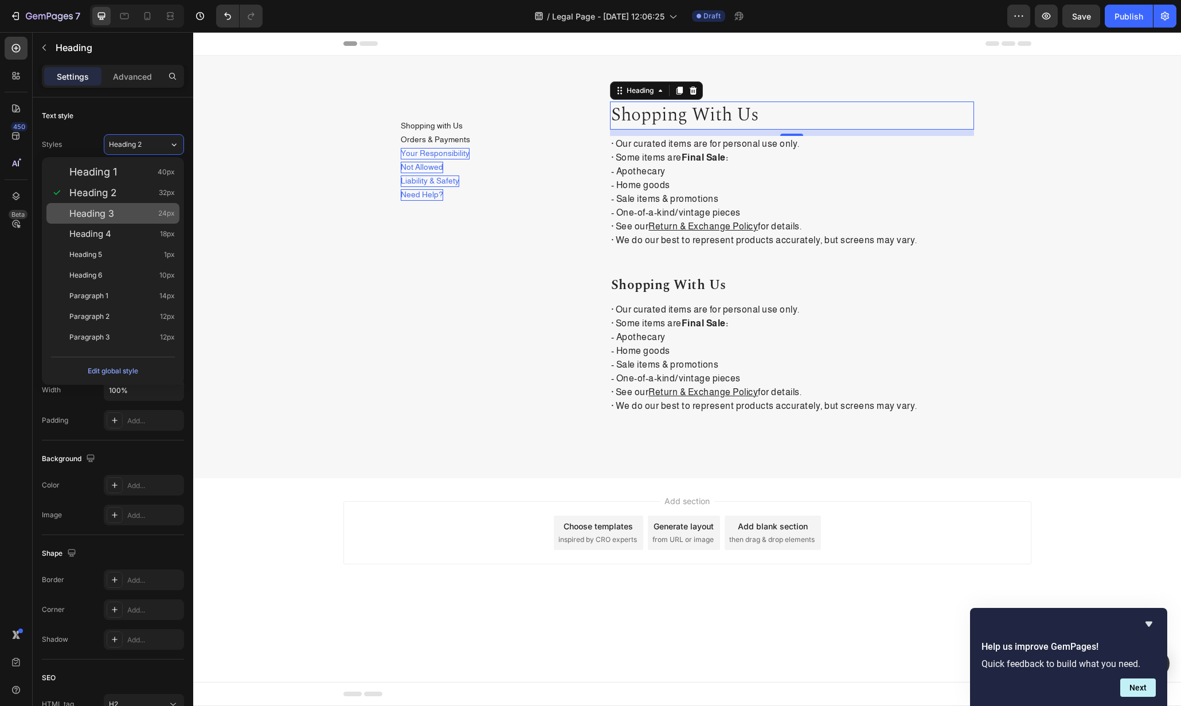
click at [120, 217] on div "Heading 3 24px" at bounding box center [122, 213] width 106 height 11
type input "24"
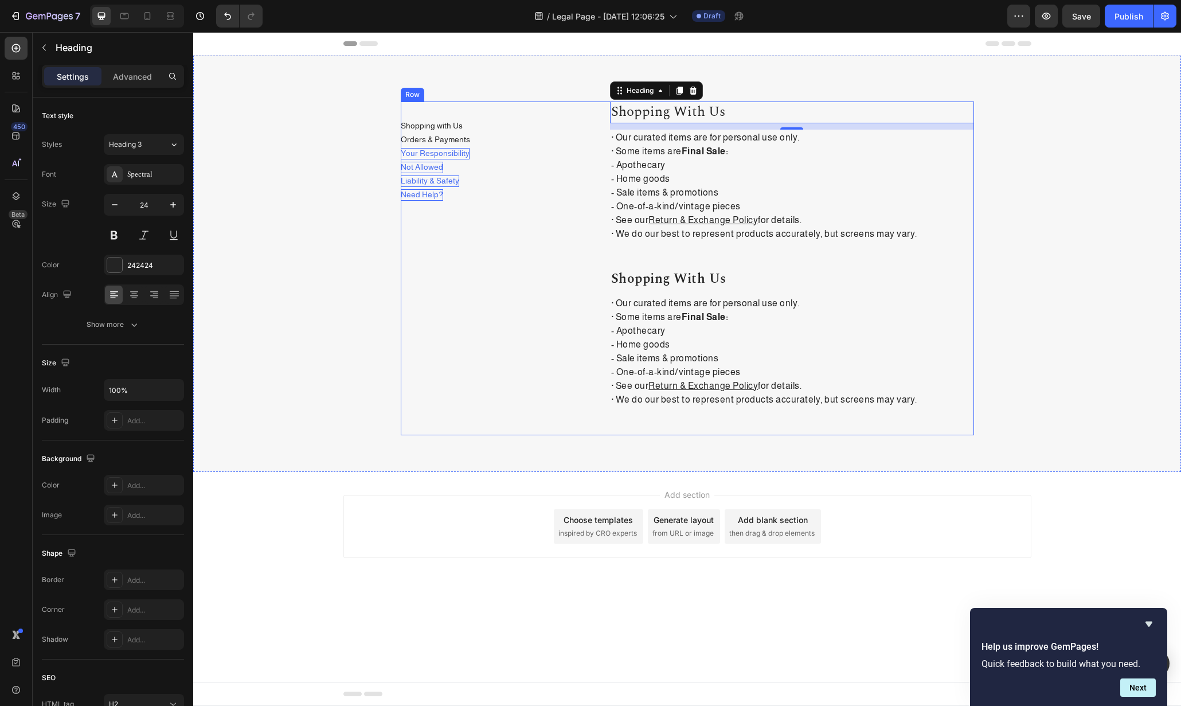
click at [869, 265] on div "Shopping with Us Heading 11 · Our curated items are for personal use only. · So…" at bounding box center [792, 269] width 364 height 334
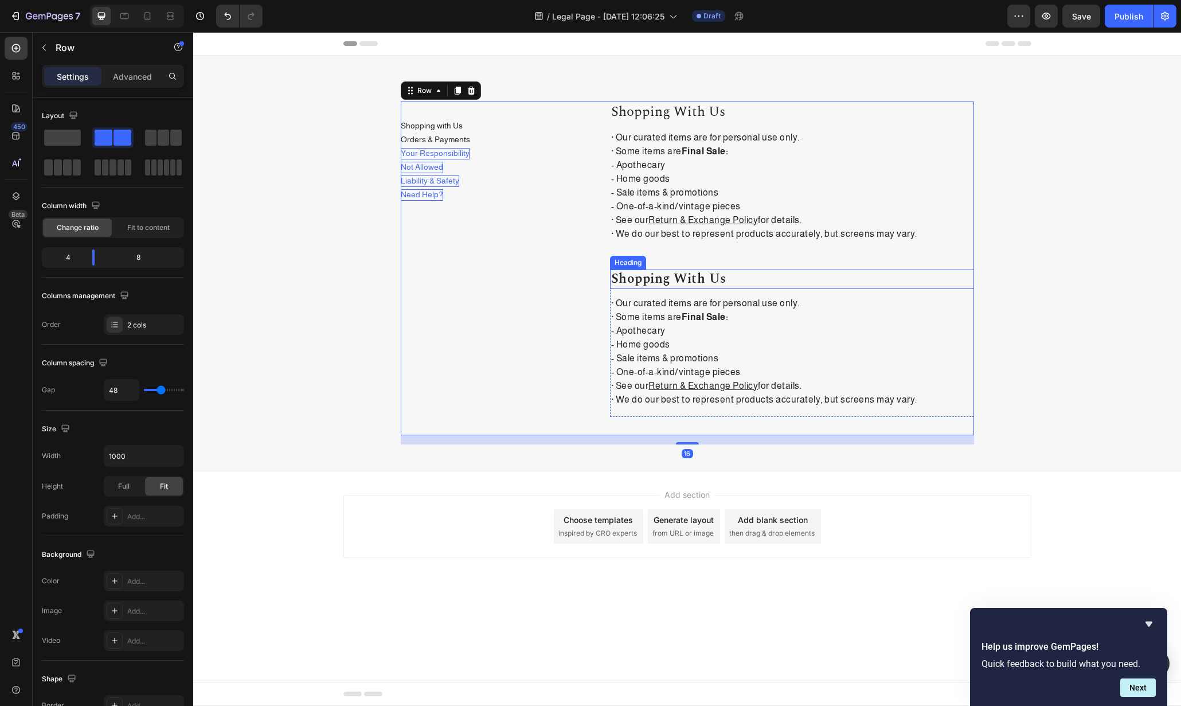
click at [726, 278] on h2 "shopping with us" at bounding box center [792, 279] width 364 height 19
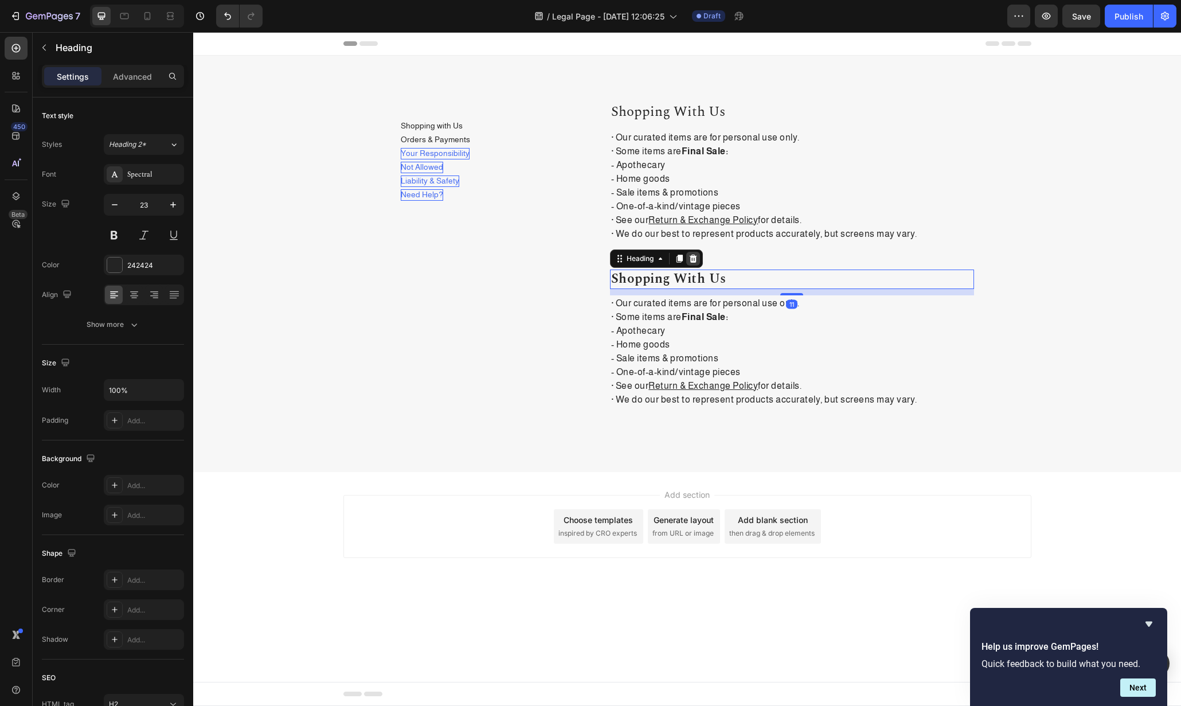
click at [697, 261] on icon at bounding box center [693, 258] width 9 height 9
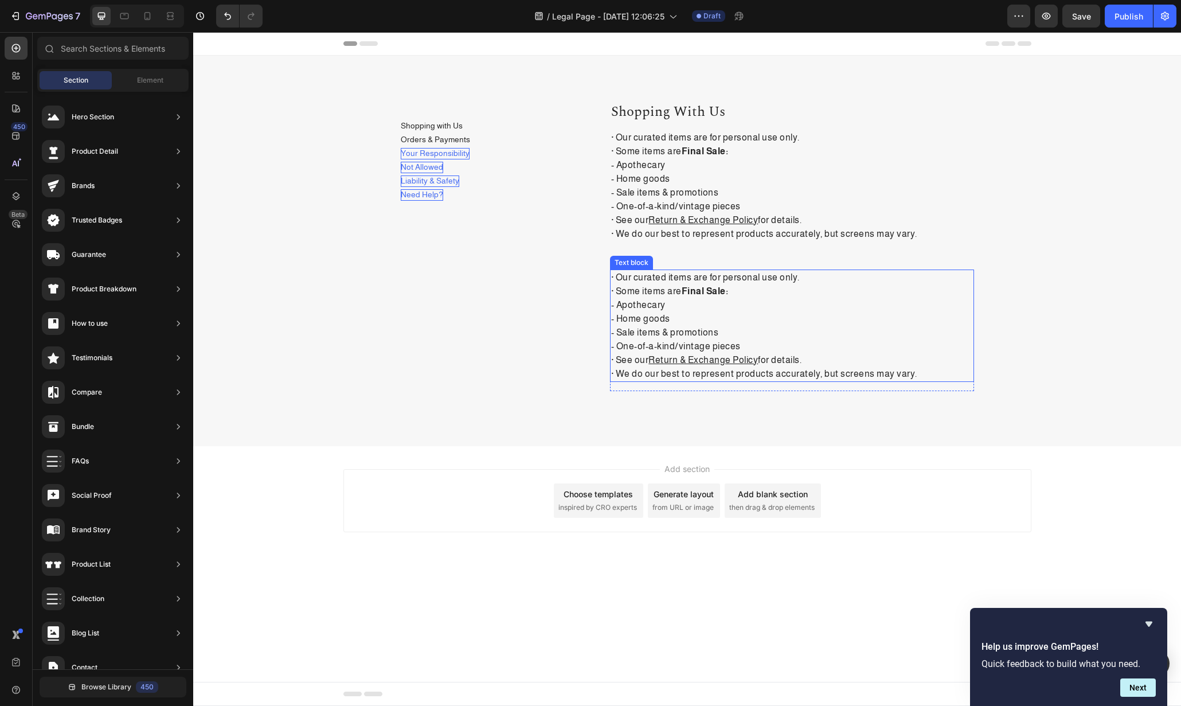
click at [733, 274] on p "· Our curated items are for personal use only. · Some items are Final Sale: - A…" at bounding box center [792, 326] width 362 height 110
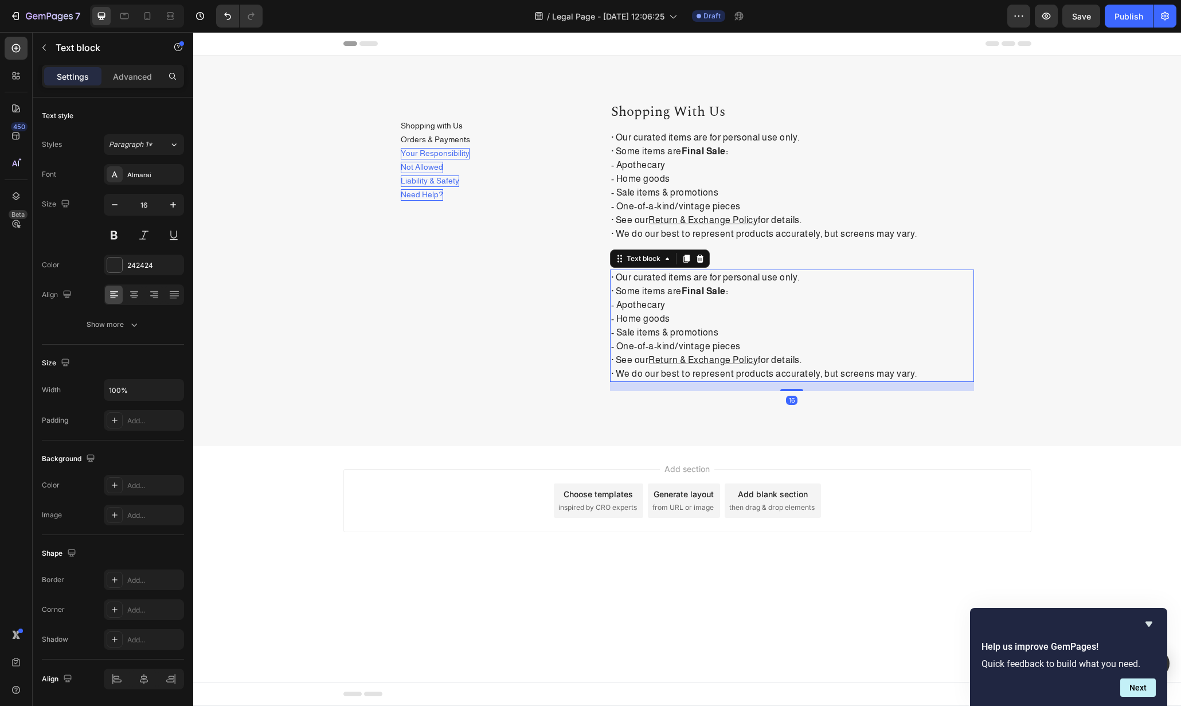
click at [699, 259] on icon at bounding box center [700, 258] width 9 height 9
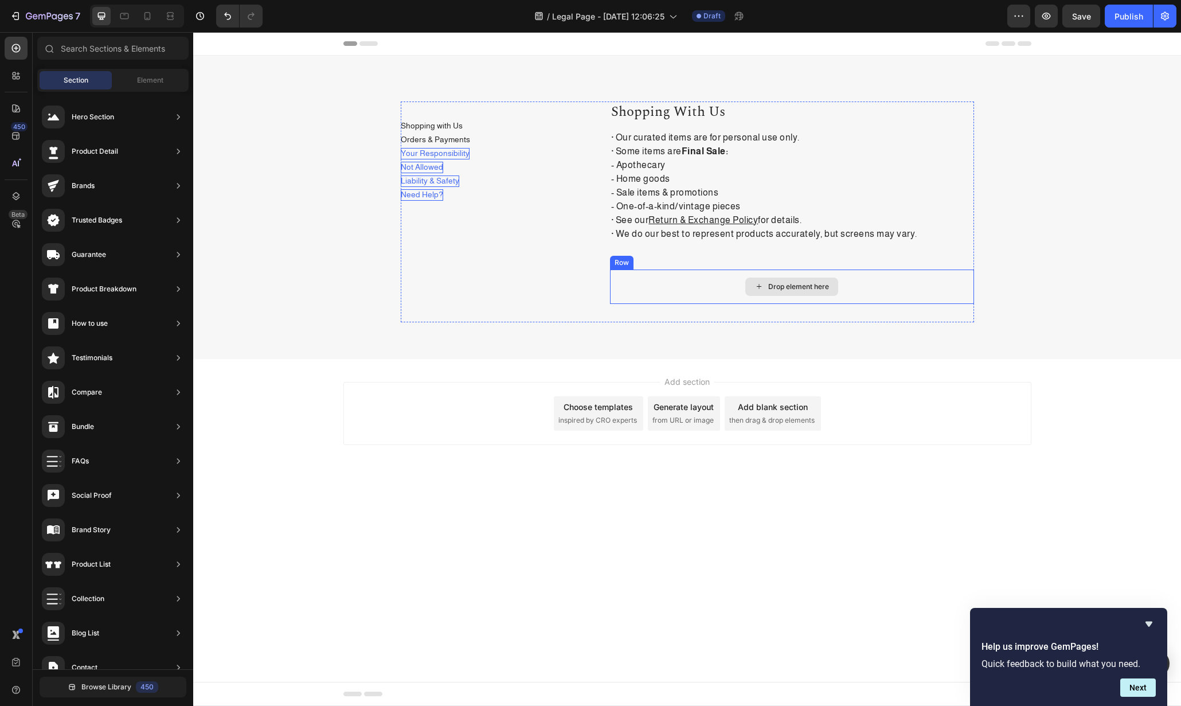
click at [724, 271] on div "Drop element here" at bounding box center [792, 287] width 364 height 34
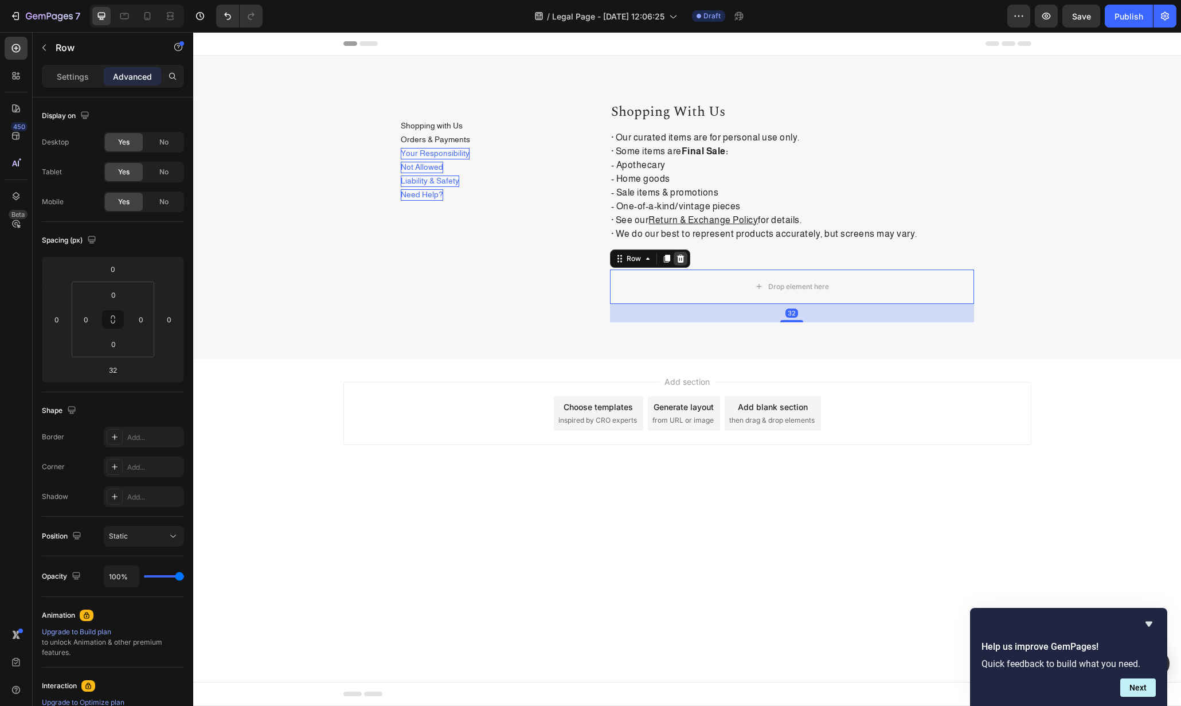
click at [683, 260] on icon at bounding box center [680, 258] width 7 height 8
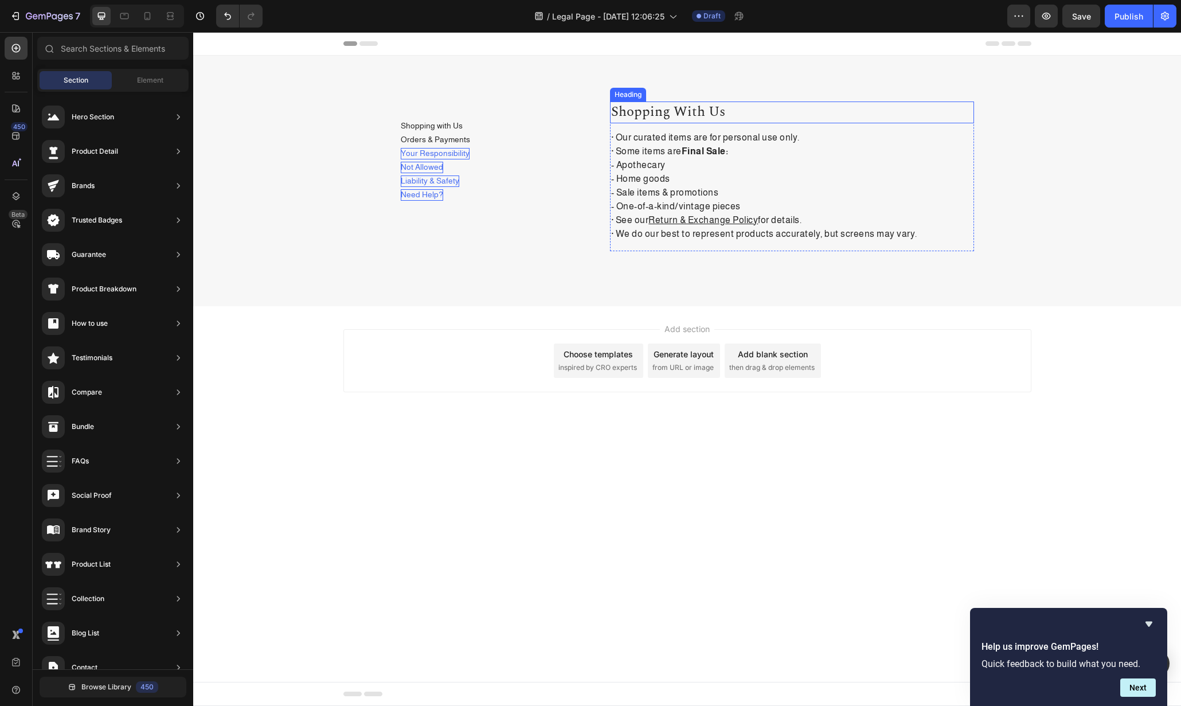
click at [779, 116] on p "Shopping with Us" at bounding box center [792, 112] width 362 height 19
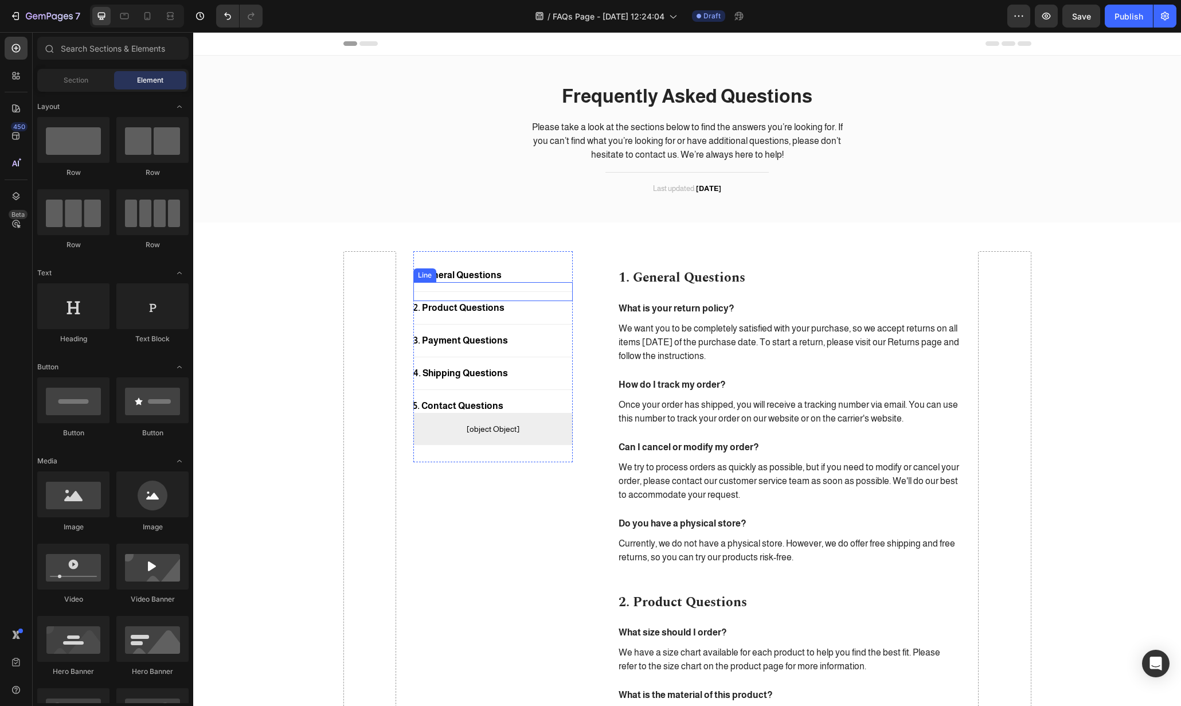
click at [528, 280] on div "1. General Questions Button" at bounding box center [492, 275] width 159 height 14
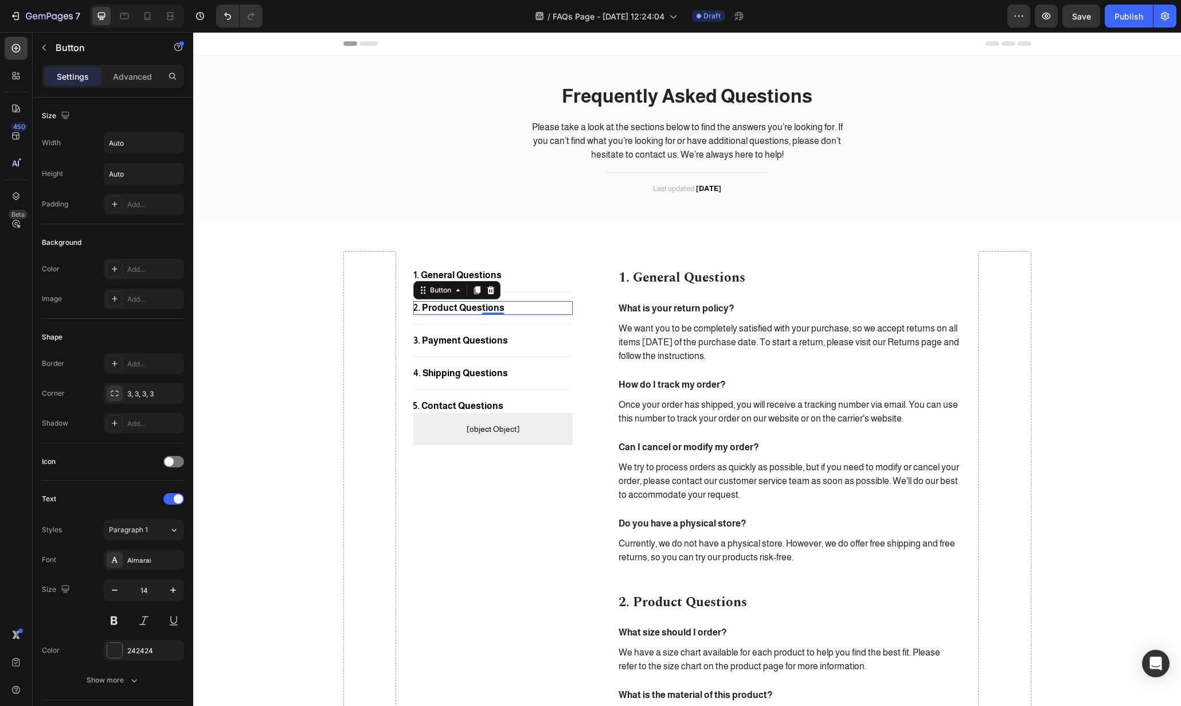
click at [529, 310] on div "2. Product Questions Button 0" at bounding box center [492, 308] width 159 height 14
click at [455, 294] on icon at bounding box center [458, 290] width 9 height 9
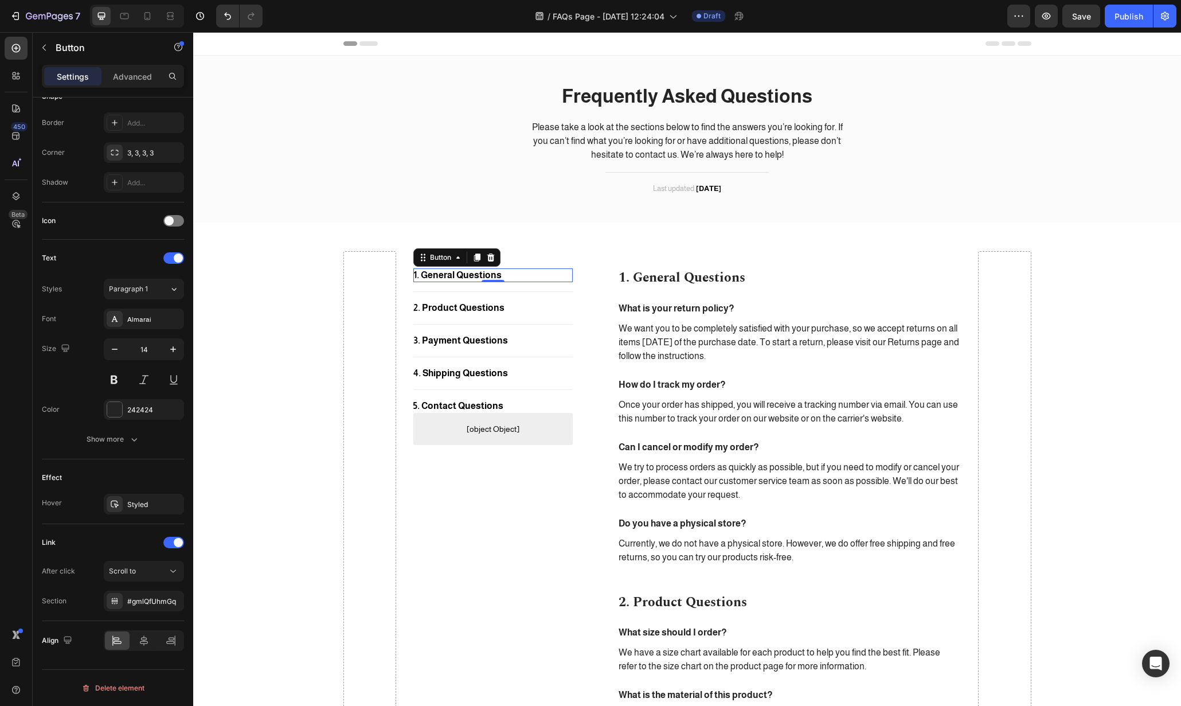
click at [512, 275] on div "1. General Questions Button 0" at bounding box center [492, 275] width 159 height 14
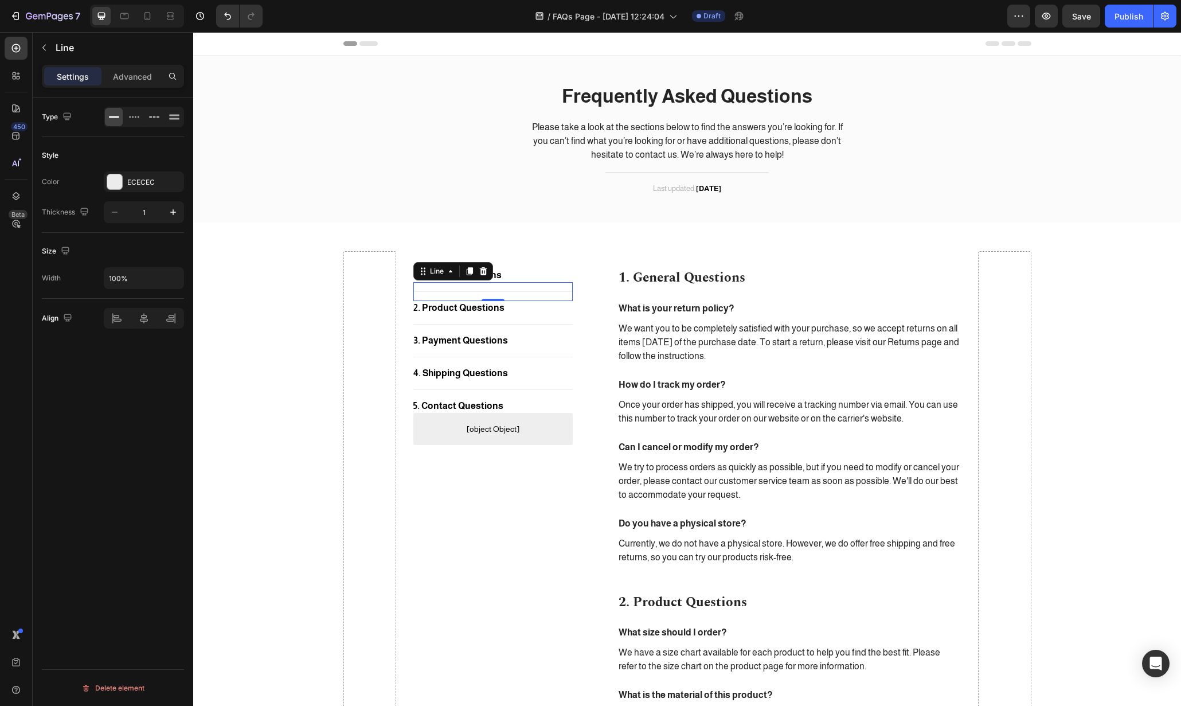
scroll to position [0, 0]
click at [512, 298] on div "Title Line 0" at bounding box center [492, 291] width 159 height 19
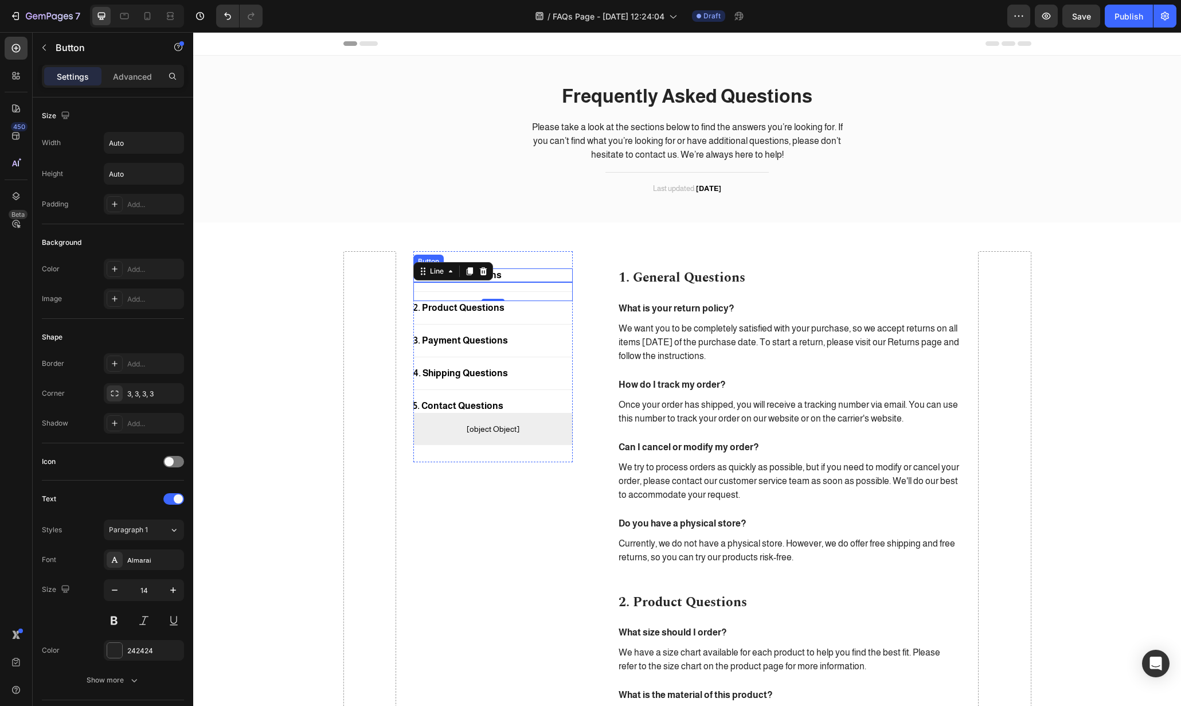
click at [527, 271] on div "1. General Questions Button" at bounding box center [492, 275] width 159 height 14
click at [541, 260] on div "1. General Questions Button 0 Title Line 2. Product Questions Button Title Line…" at bounding box center [492, 356] width 159 height 211
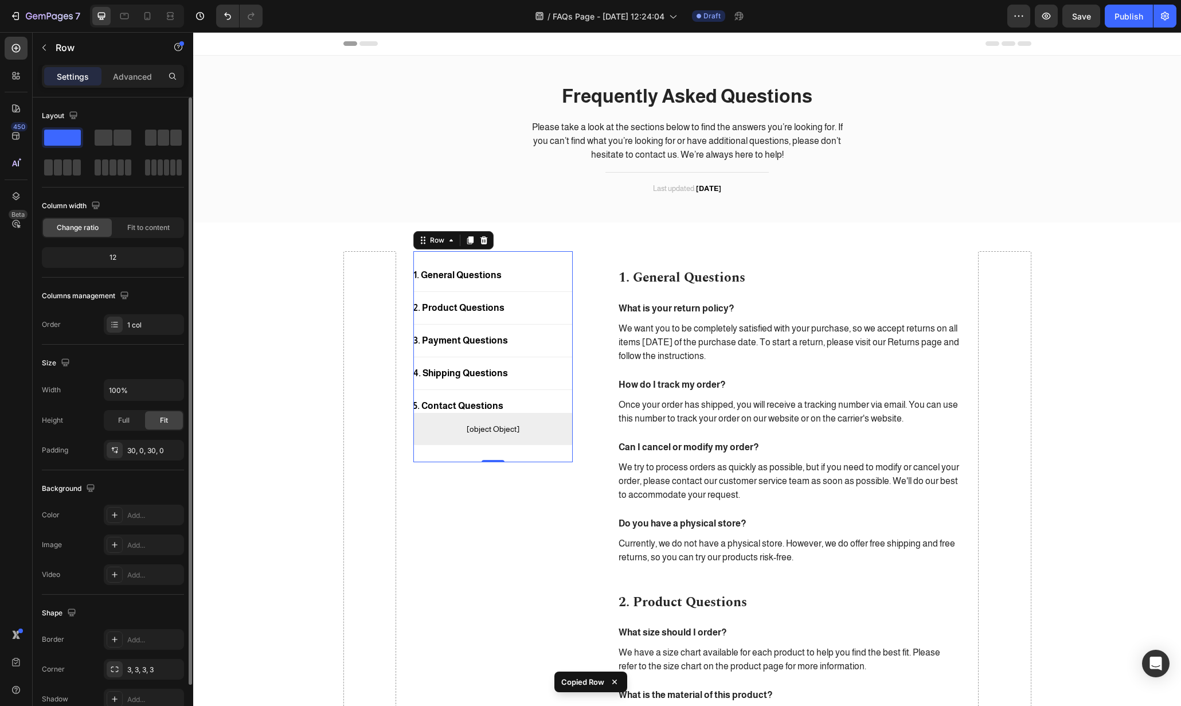
scroll to position [58, 0]
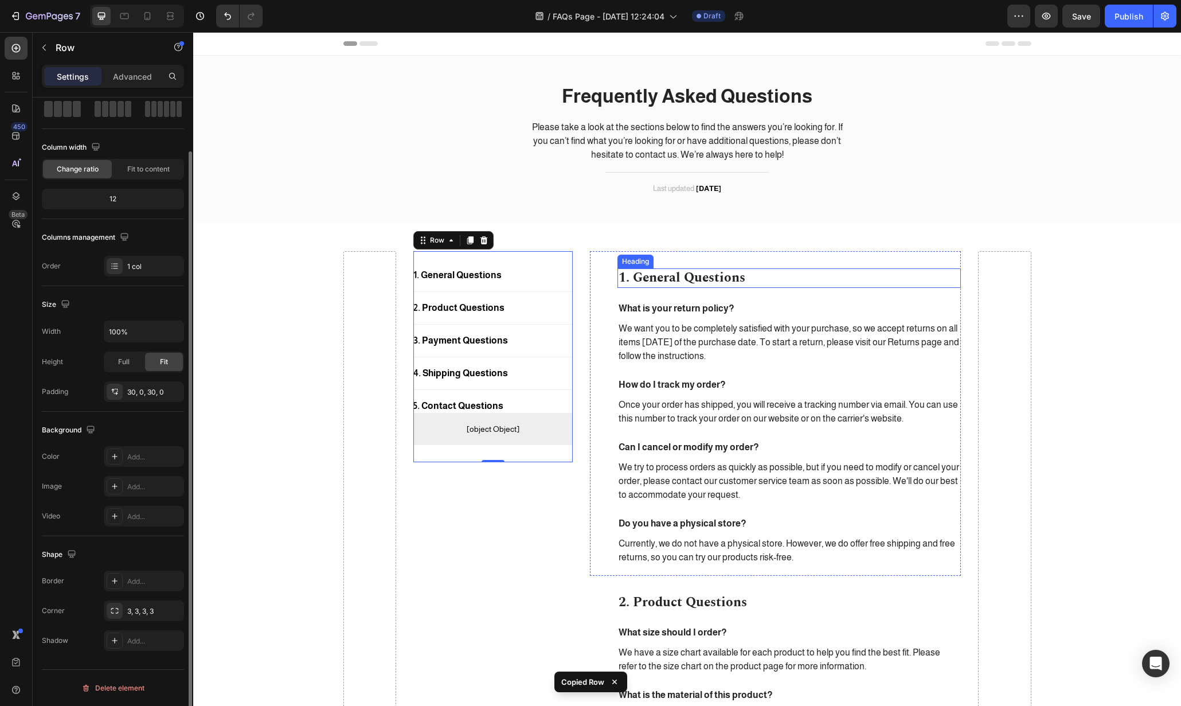
click at [777, 290] on div "1. General Questions Heading What is your return policy? Text block We want you…" at bounding box center [790, 416] width 344 height 296
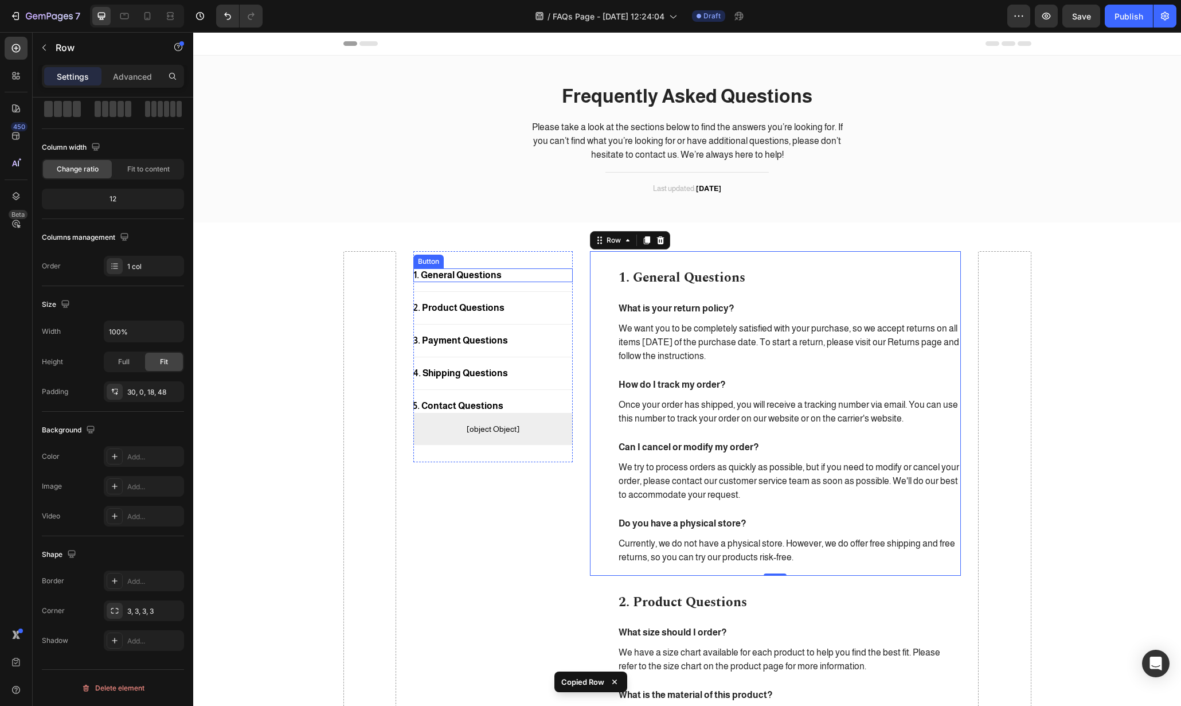
click at [528, 270] on div "1. General Questions Button" at bounding box center [492, 275] width 159 height 14
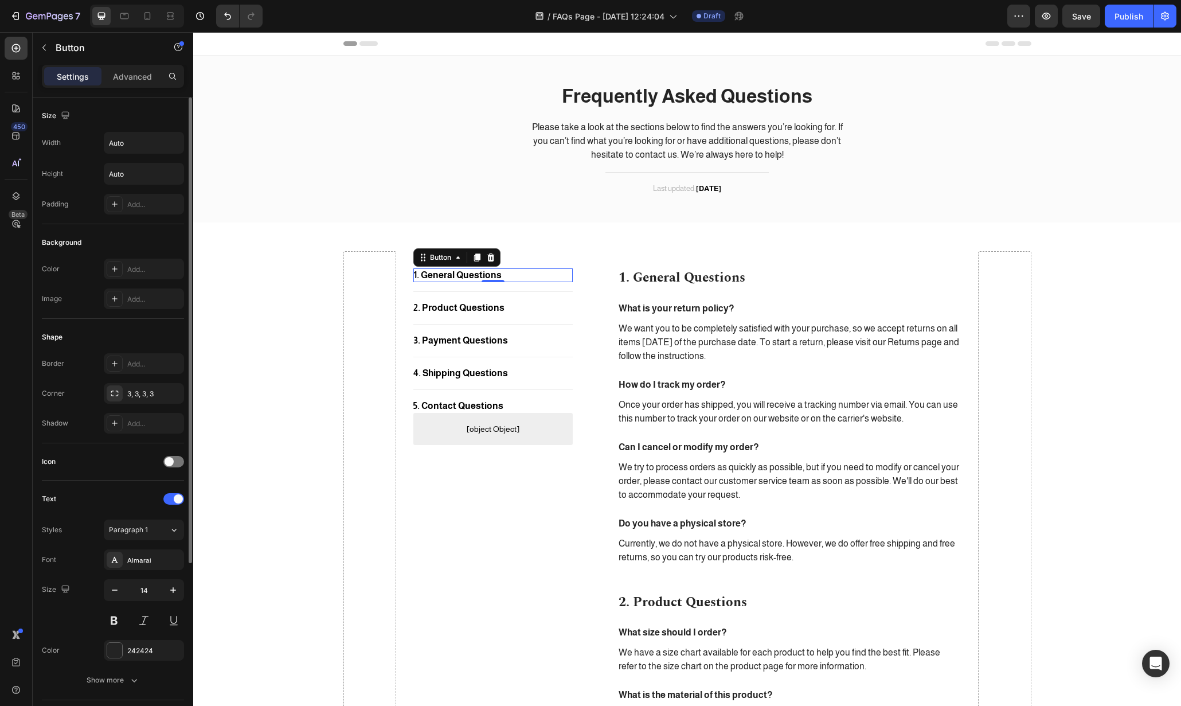
scroll to position [241, 0]
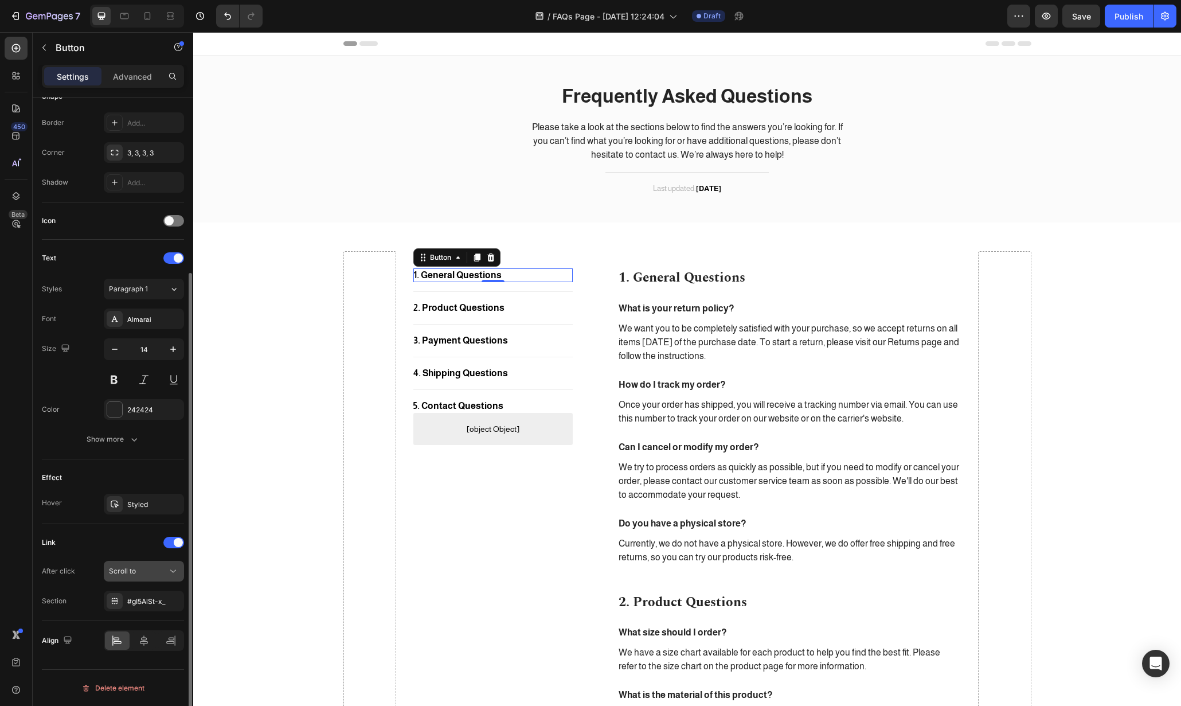
click at [162, 568] on div "Scroll to" at bounding box center [138, 571] width 58 height 10
click at [161, 609] on div "#gI5AlSt-x_" at bounding box center [144, 601] width 80 height 21
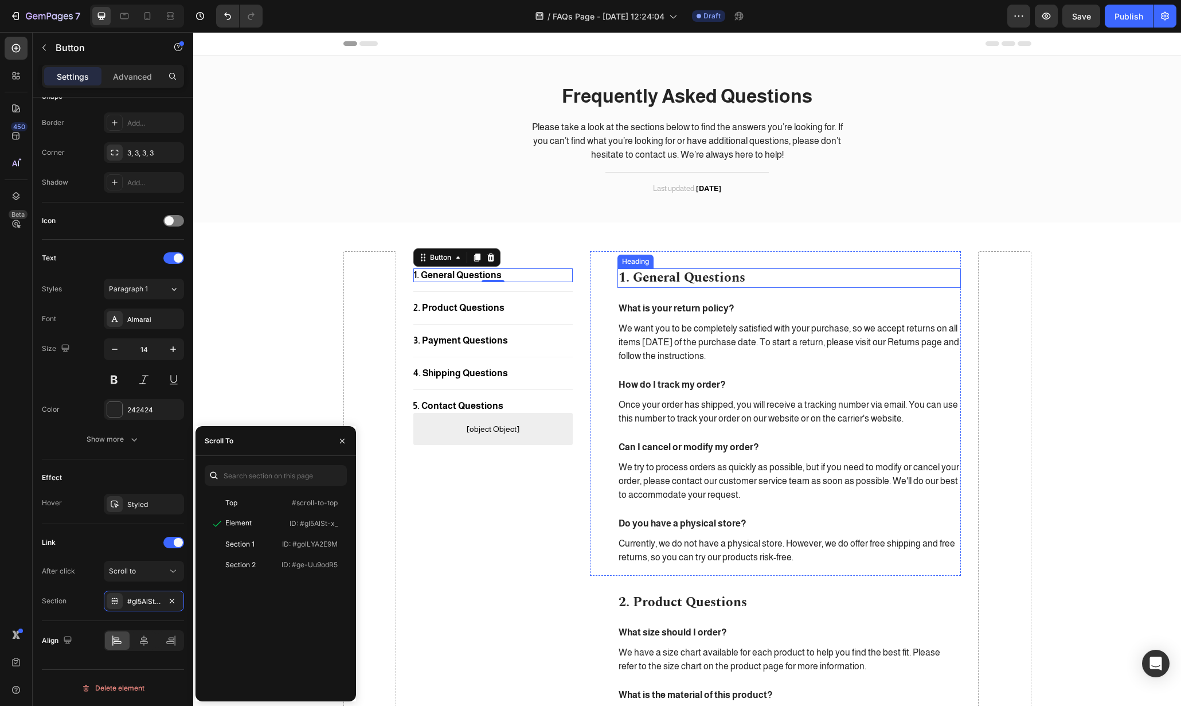
click at [768, 284] on p "1. General Questions" at bounding box center [790, 278] width 342 height 17
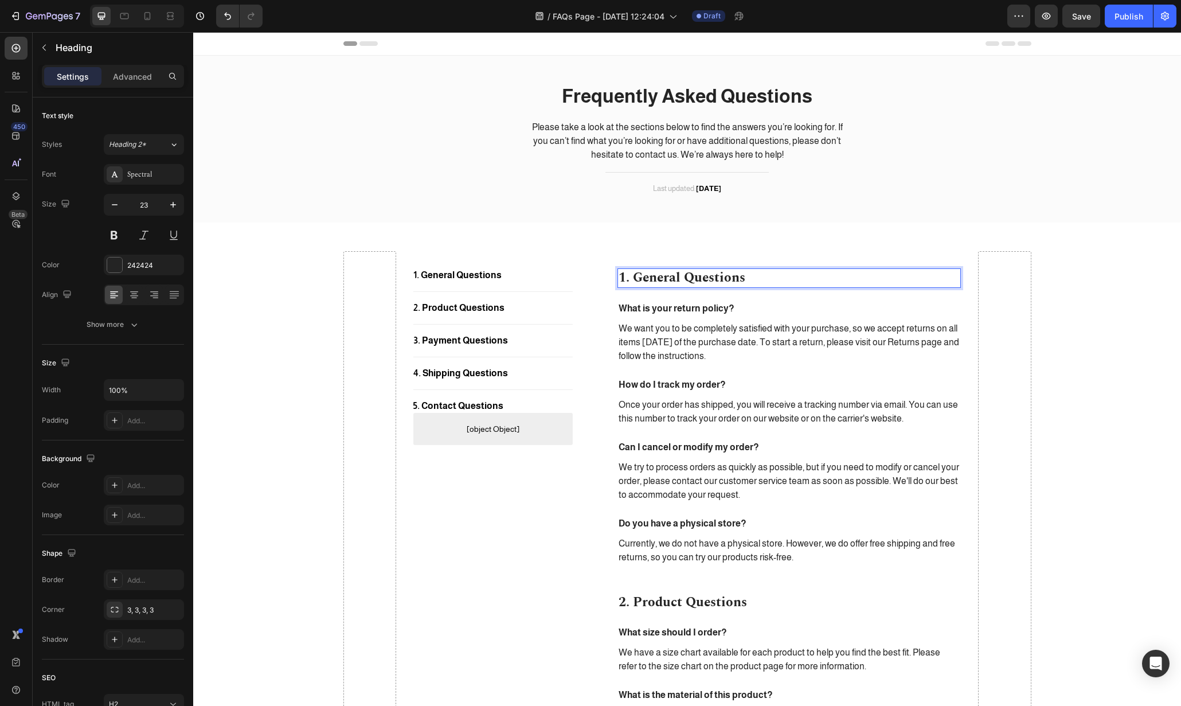
click at [817, 282] on p "1. General Questions" at bounding box center [790, 278] width 342 height 17
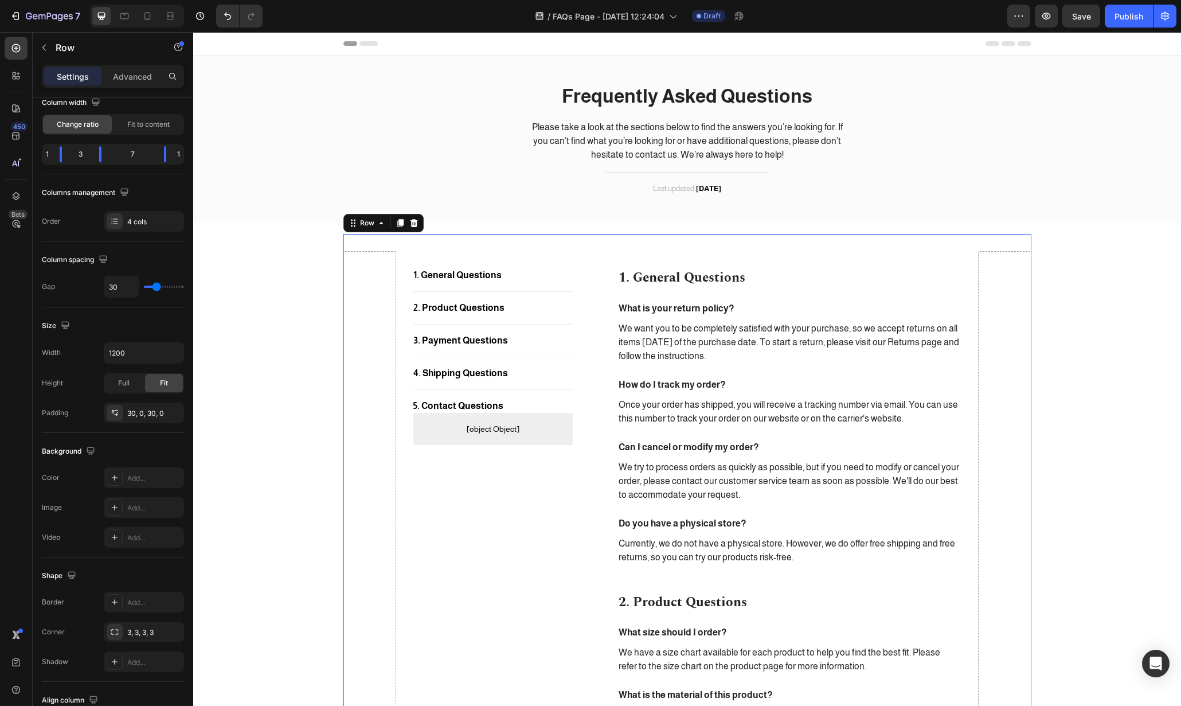
scroll to position [0, 0]
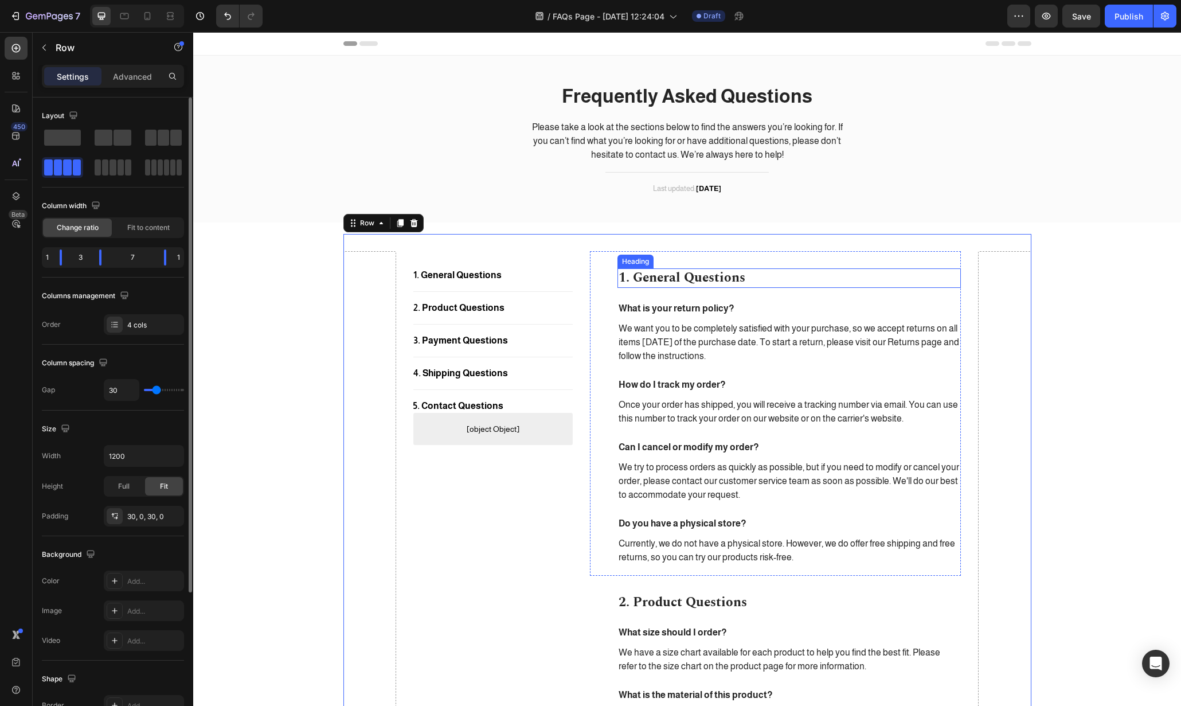
click at [792, 280] on p "1. General Questions" at bounding box center [790, 278] width 342 height 17
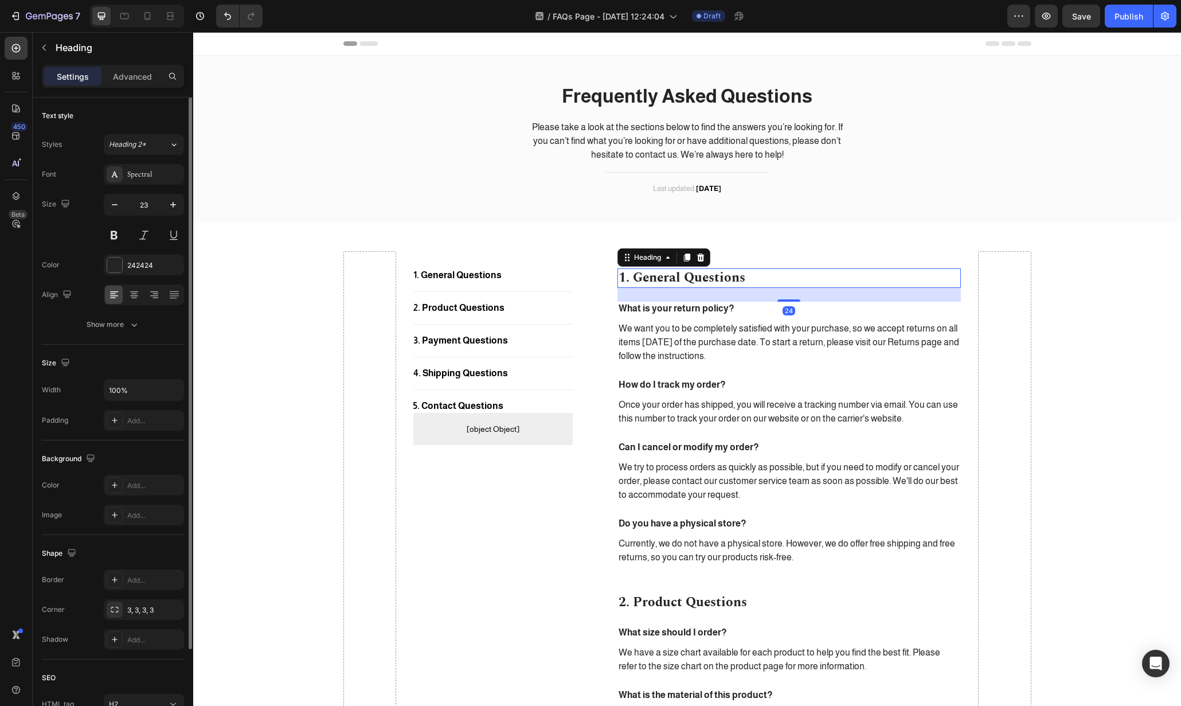
scroll to position [103, 0]
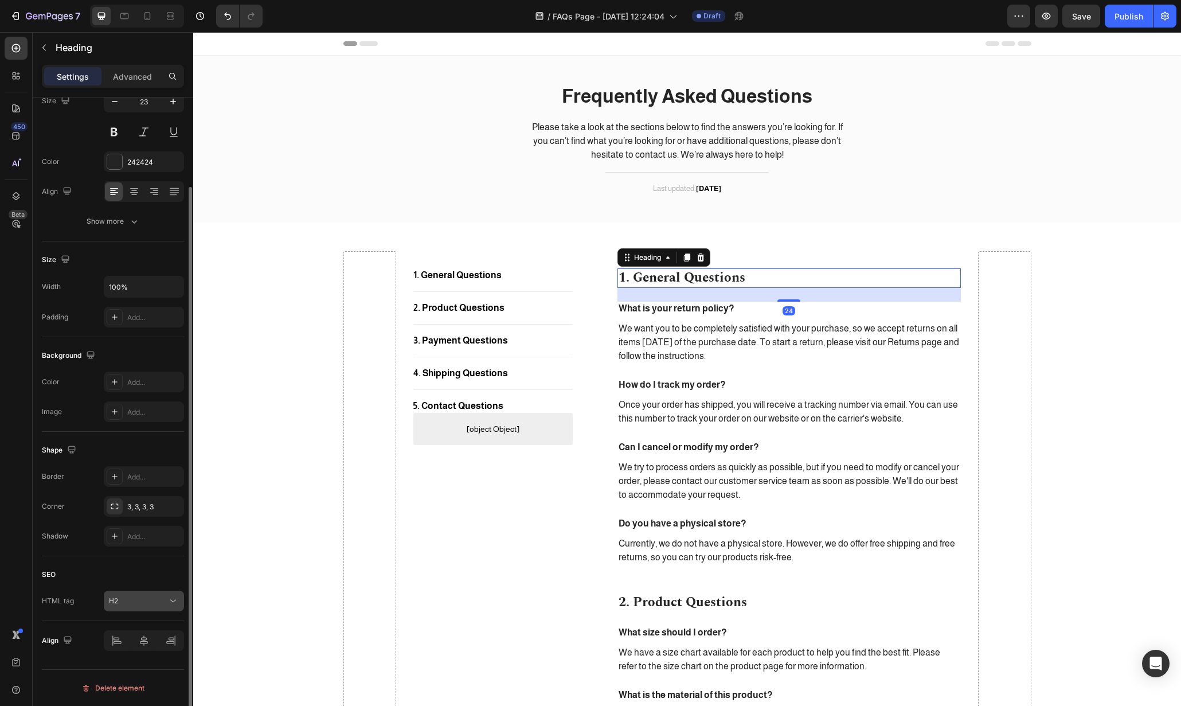
click at [163, 597] on div "H2" at bounding box center [138, 601] width 58 height 10
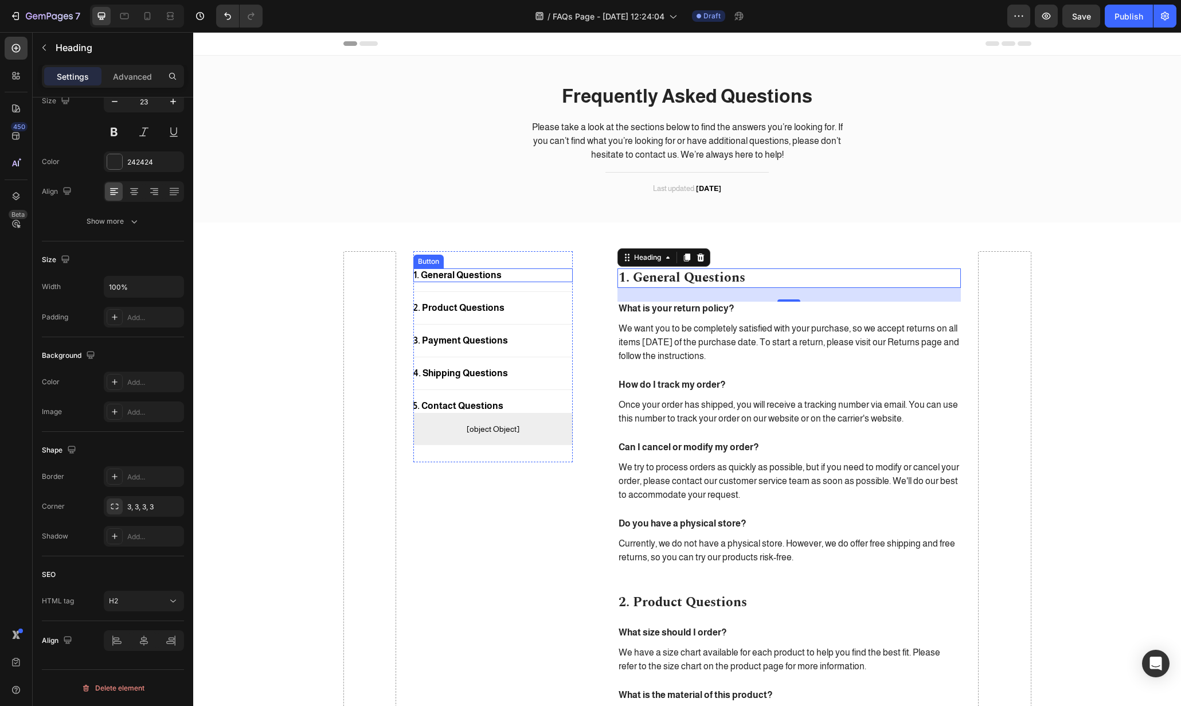
click at [502, 276] on div "1. General Questions Button" at bounding box center [492, 275] width 159 height 14
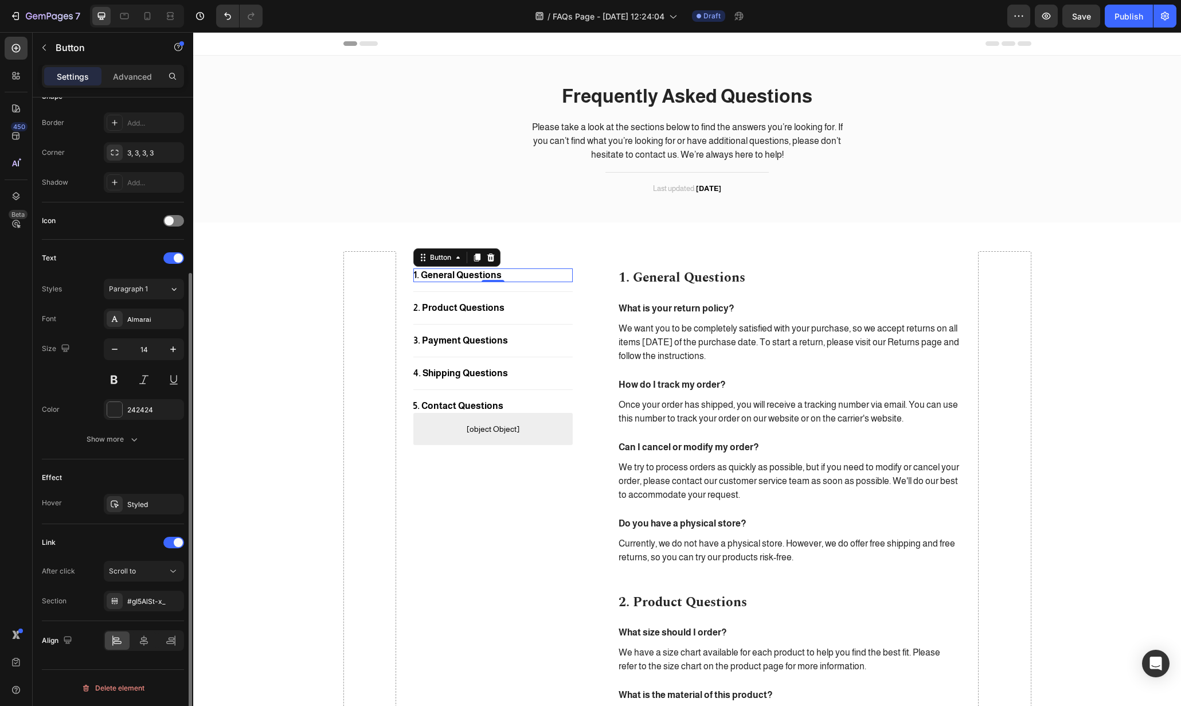
scroll to position [0, 0]
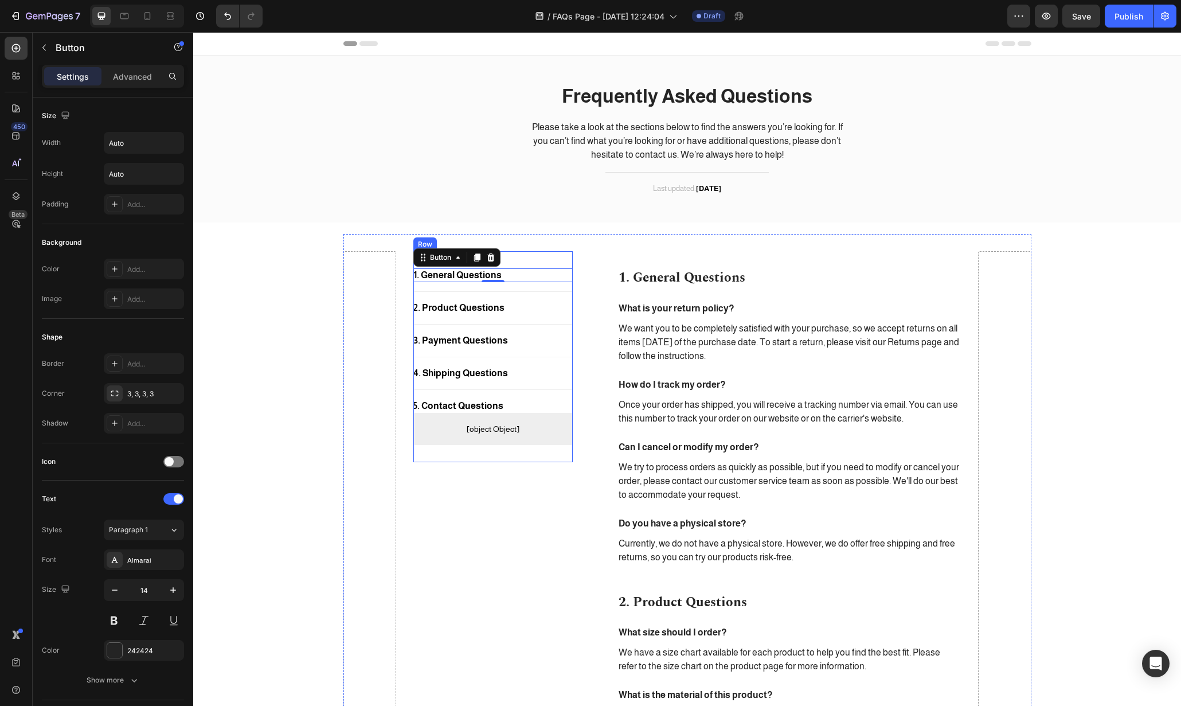
click at [530, 252] on div "1. General Questions Button 0 Title Line 2. Product Questions Button Title Line…" at bounding box center [492, 356] width 159 height 211
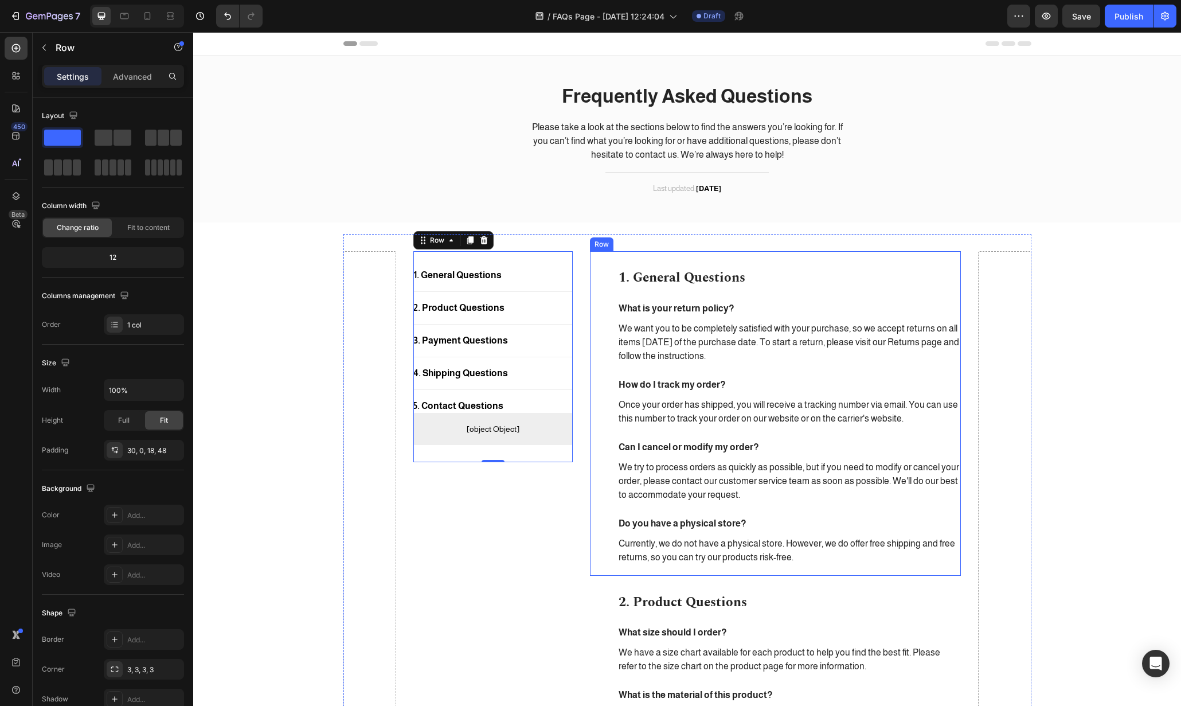
click at [789, 256] on div "1. General Questions Heading What is your return policy? Text block We want you…" at bounding box center [776, 413] width 372 height 324
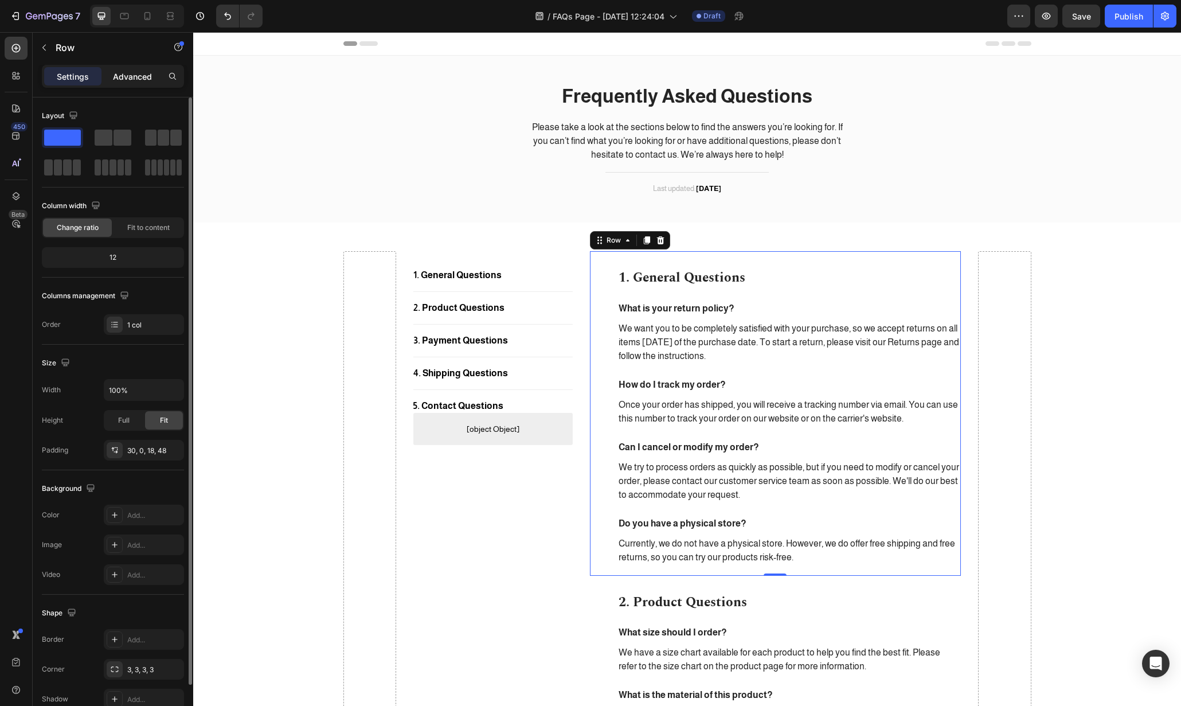
click at [143, 74] on p "Advanced" at bounding box center [132, 77] width 39 height 12
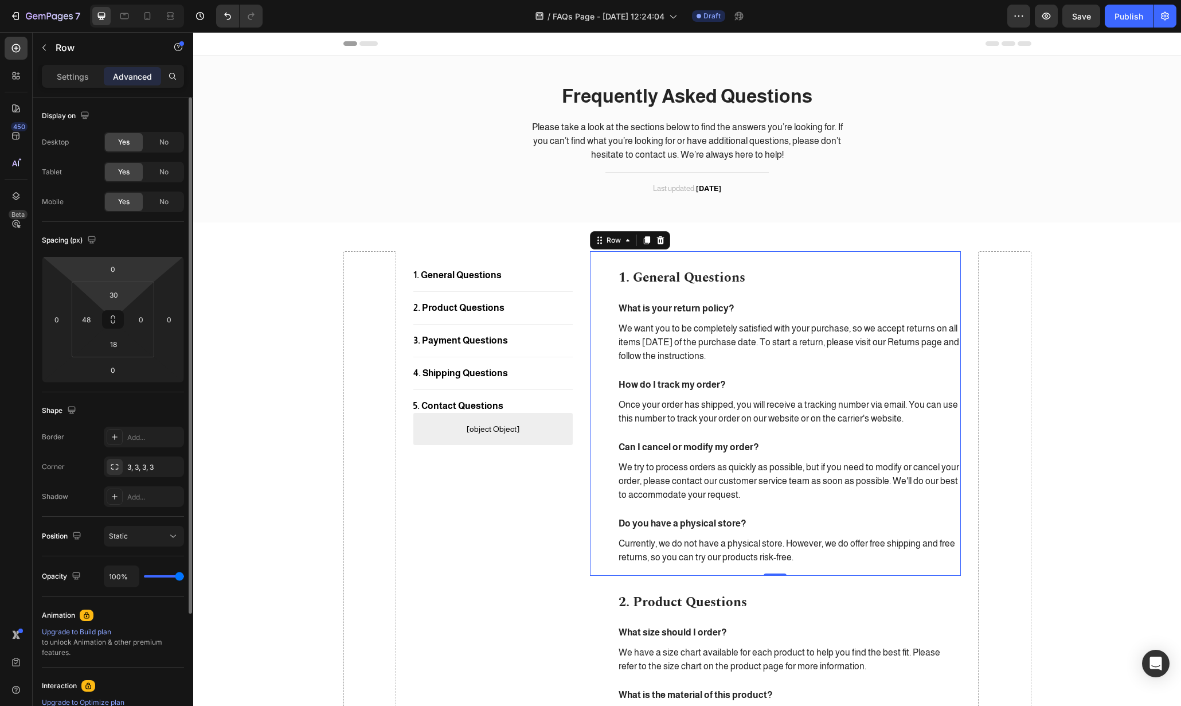
scroll to position [155, 0]
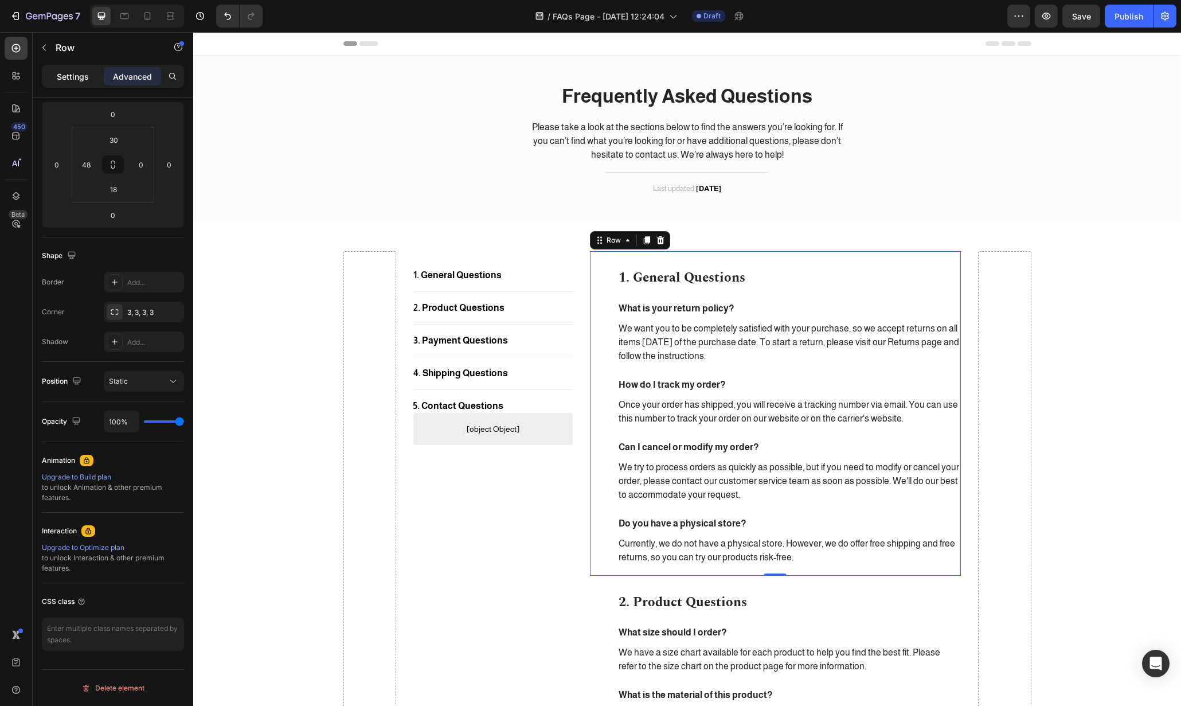
click at [75, 76] on p "Settings" at bounding box center [73, 77] width 32 height 12
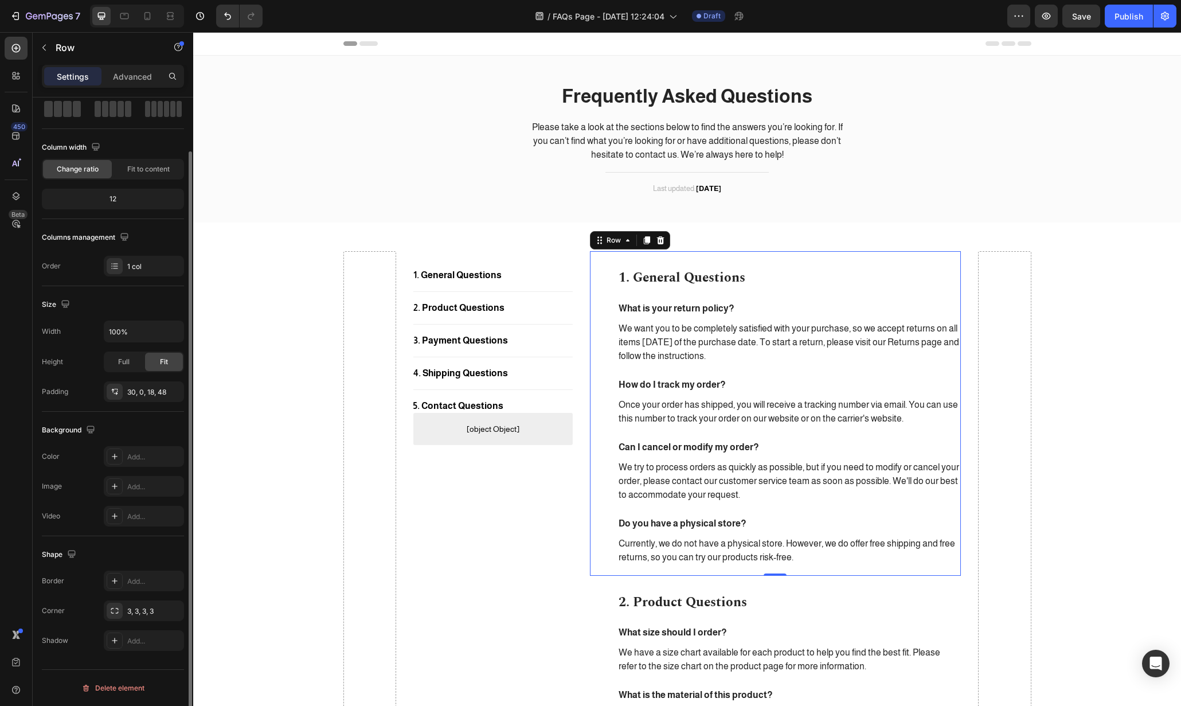
scroll to position [58, 0]
click at [503, 274] on div "1. General Questions Button" at bounding box center [492, 275] width 159 height 14
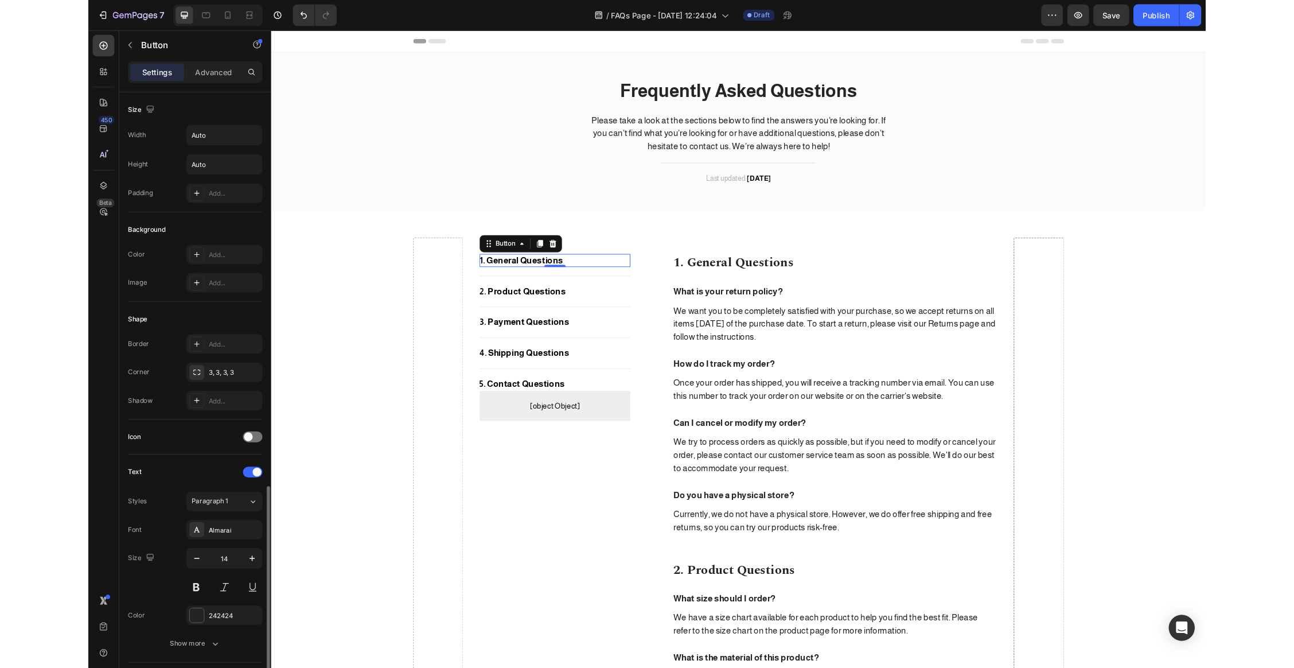
scroll to position [241, 0]
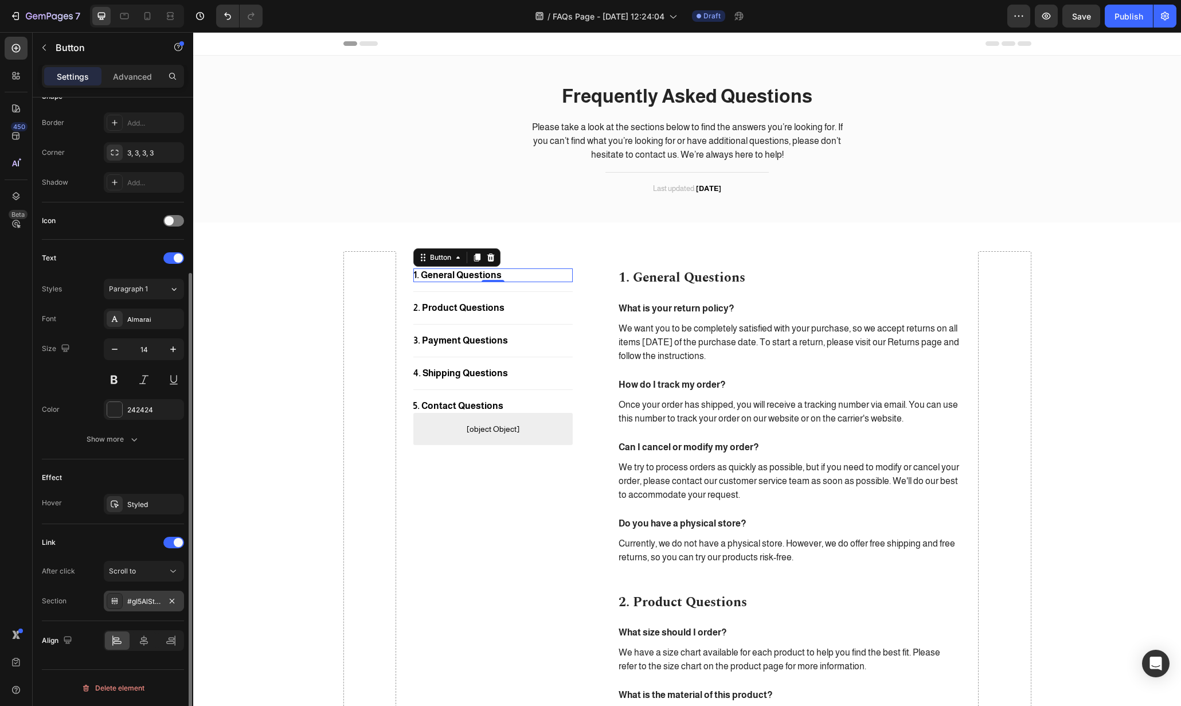
click at [157, 603] on div "#gI5AlSt-x_" at bounding box center [143, 601] width 33 height 10
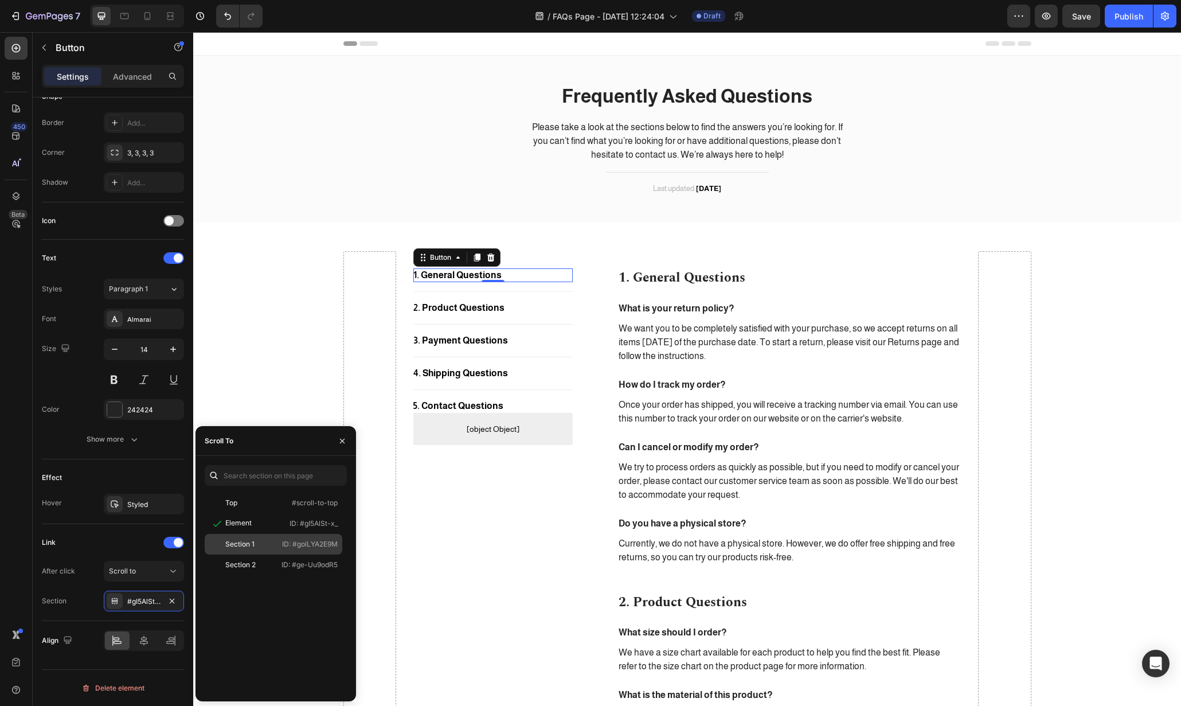
click at [257, 545] on div "Section 1" at bounding box center [242, 544] width 67 height 10
click at [344, 440] on icon "button" at bounding box center [342, 440] width 9 height 9
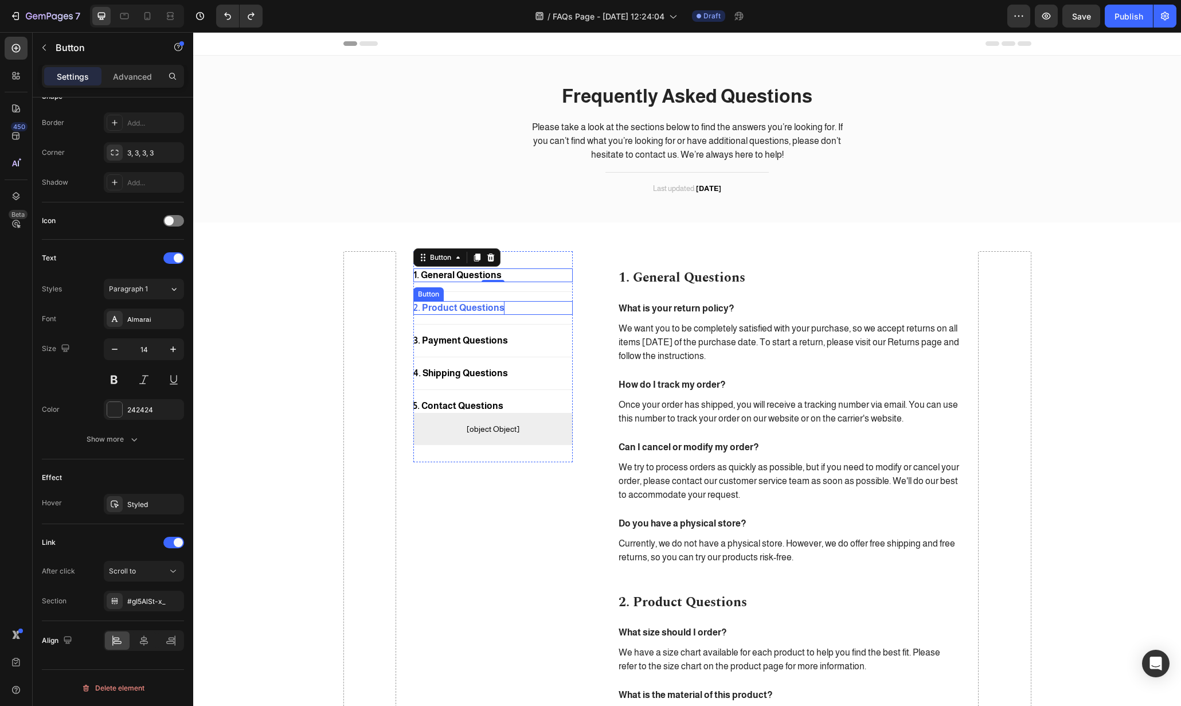
click at [441, 308] on div "2. Product Questions" at bounding box center [458, 308] width 91 height 14
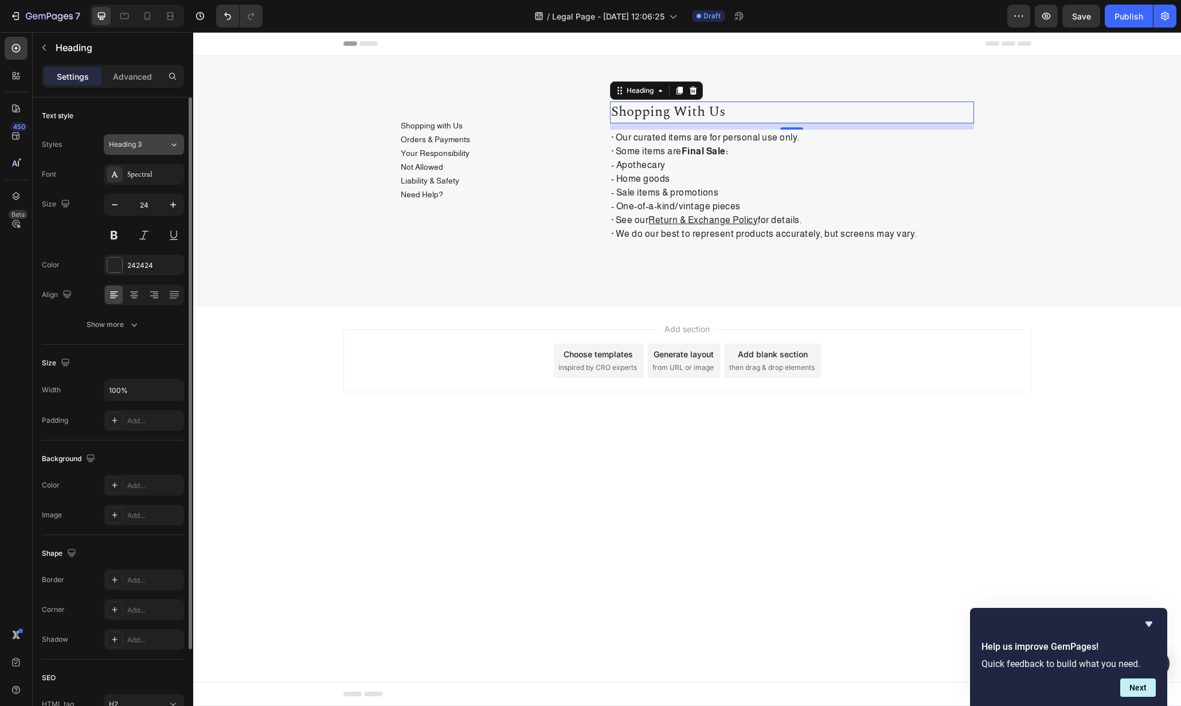
click at [150, 146] on div "Heading 3" at bounding box center [132, 144] width 46 height 10
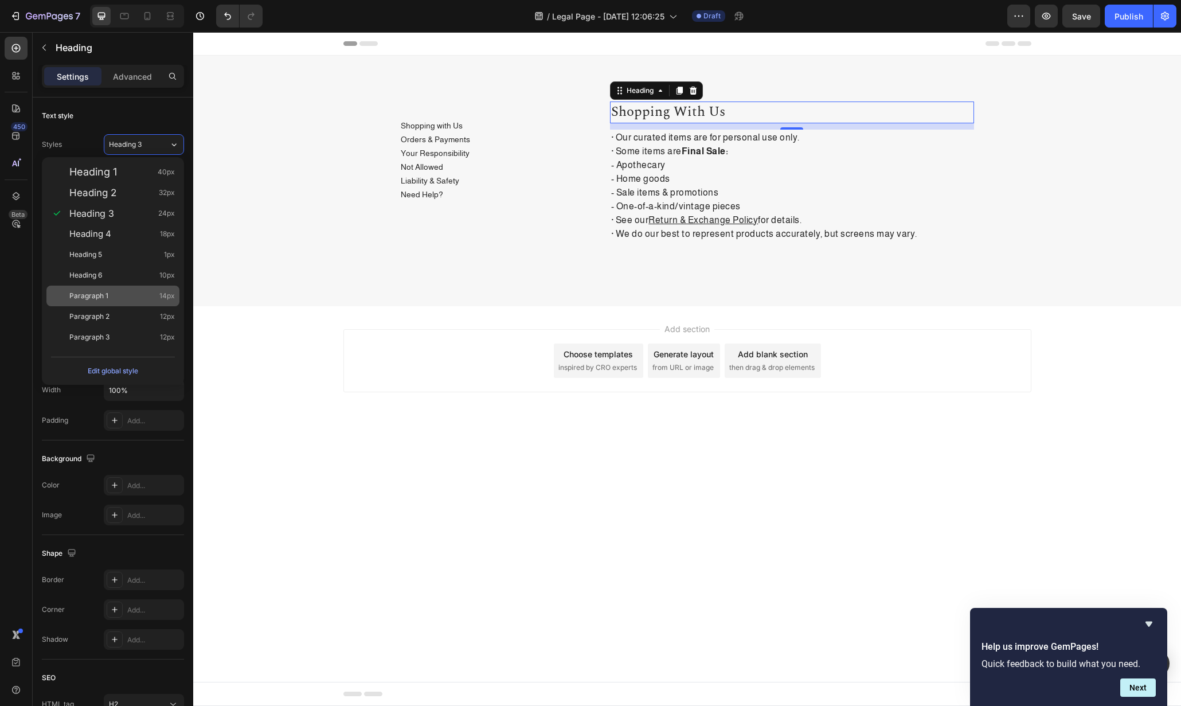
click at [119, 291] on div "Paragraph 1 14px" at bounding box center [122, 295] width 106 height 11
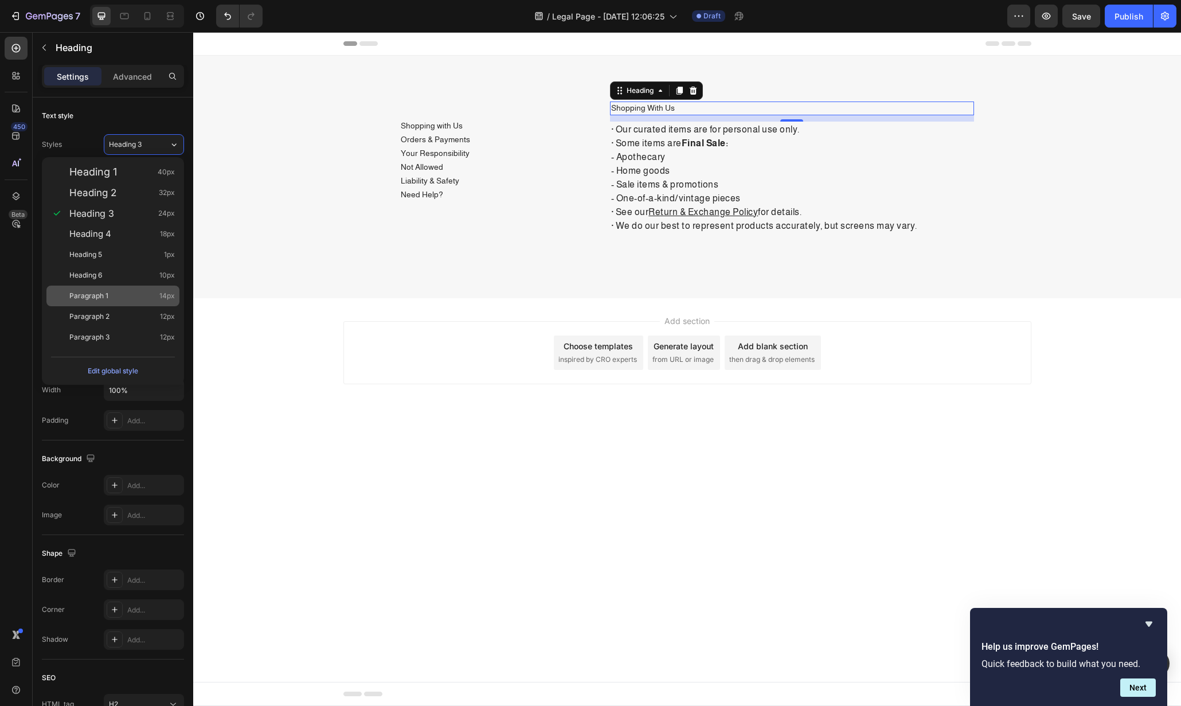
type input "14"
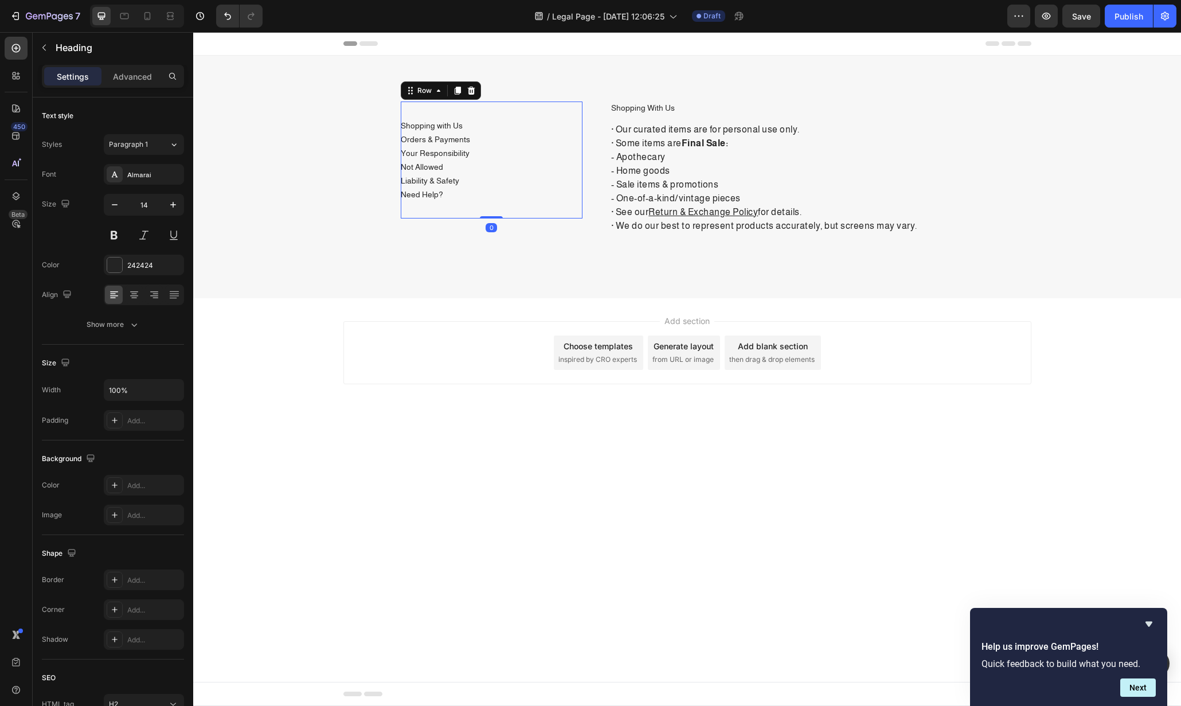
click at [498, 114] on div "Shopping with Us Button Orders & Payments Button Your Responsibility Button Not…" at bounding box center [492, 160] width 182 height 117
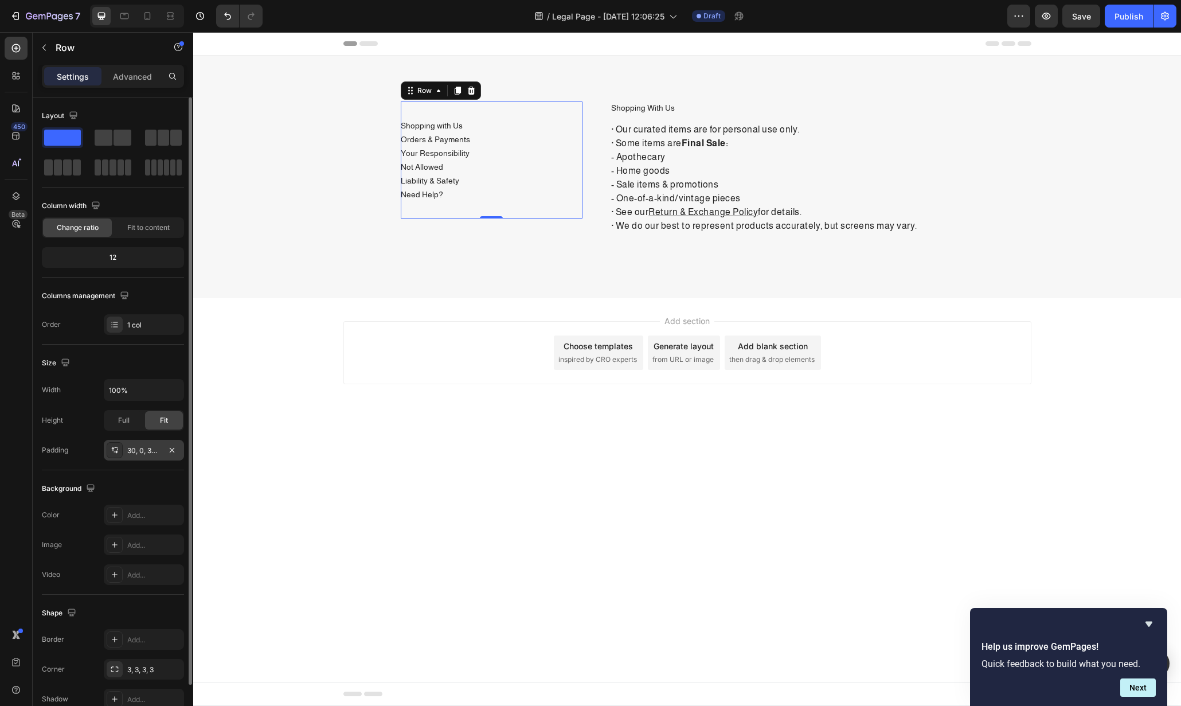
click at [139, 455] on div "30, 0, 30, 0" at bounding box center [144, 450] width 80 height 21
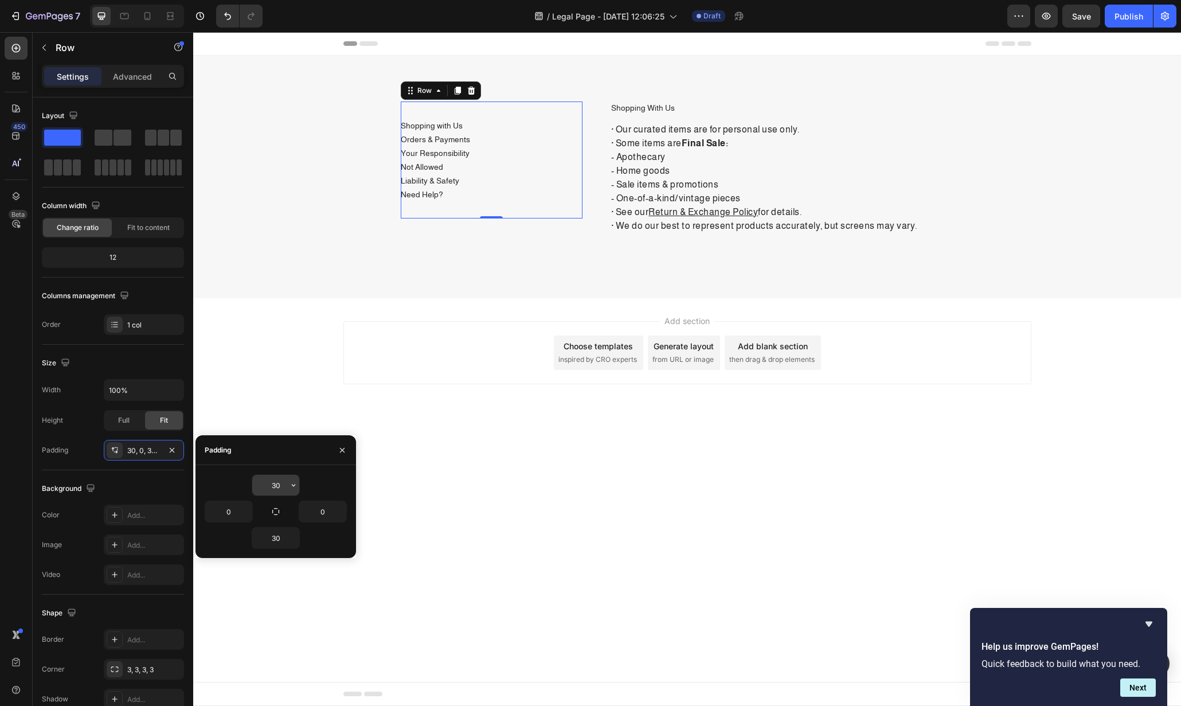
click at [282, 485] on input "30" at bounding box center [275, 485] width 47 height 21
type input "0"
click at [285, 532] on input "30" at bounding box center [275, 538] width 47 height 21
click at [481, 520] on body "Header Shopping with Us Button Orders & Payments Button Your Responsibility But…" at bounding box center [687, 369] width 988 height 674
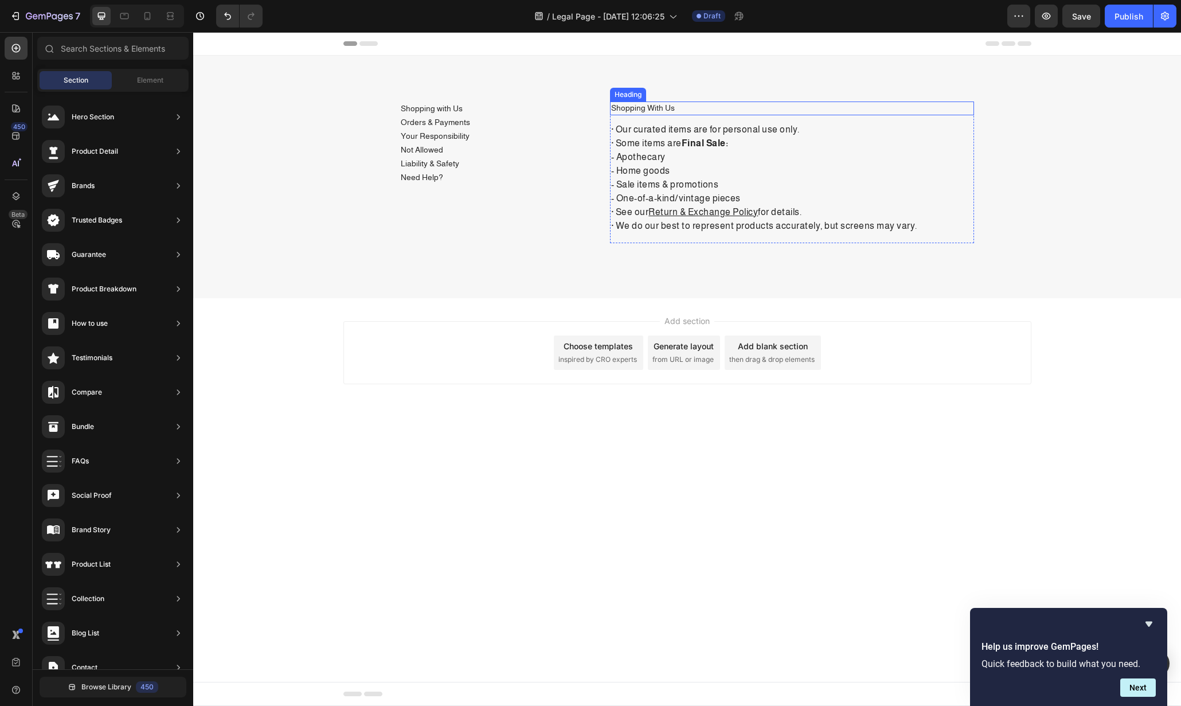
click at [692, 110] on p "Shopping with Us" at bounding box center [792, 108] width 362 height 11
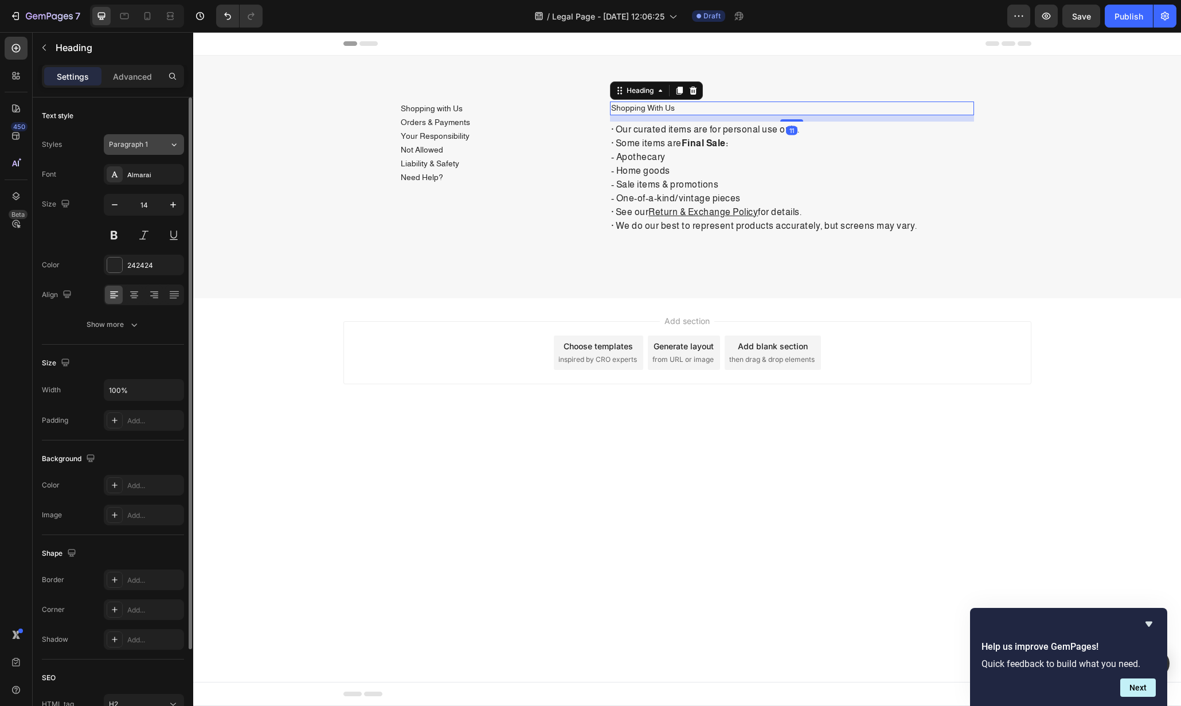
click at [153, 142] on div "Paragraph 1" at bounding box center [132, 144] width 46 height 10
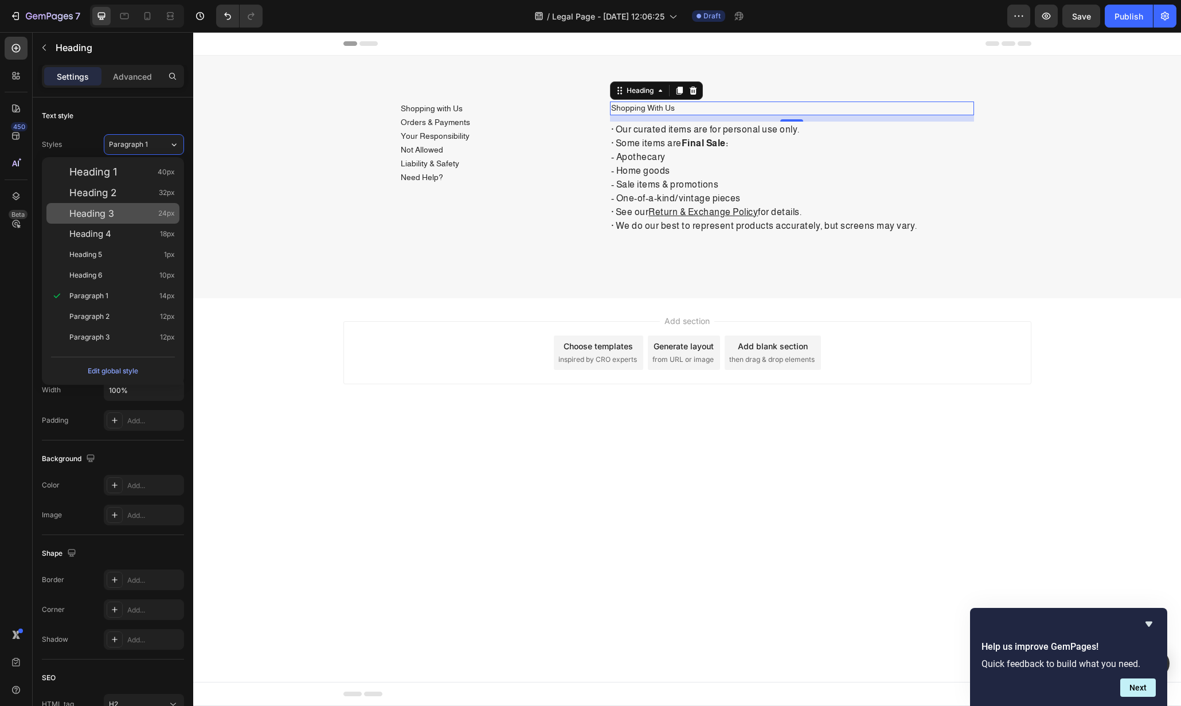
click at [125, 204] on div "Heading 3 24px" at bounding box center [112, 213] width 133 height 21
type input "24"
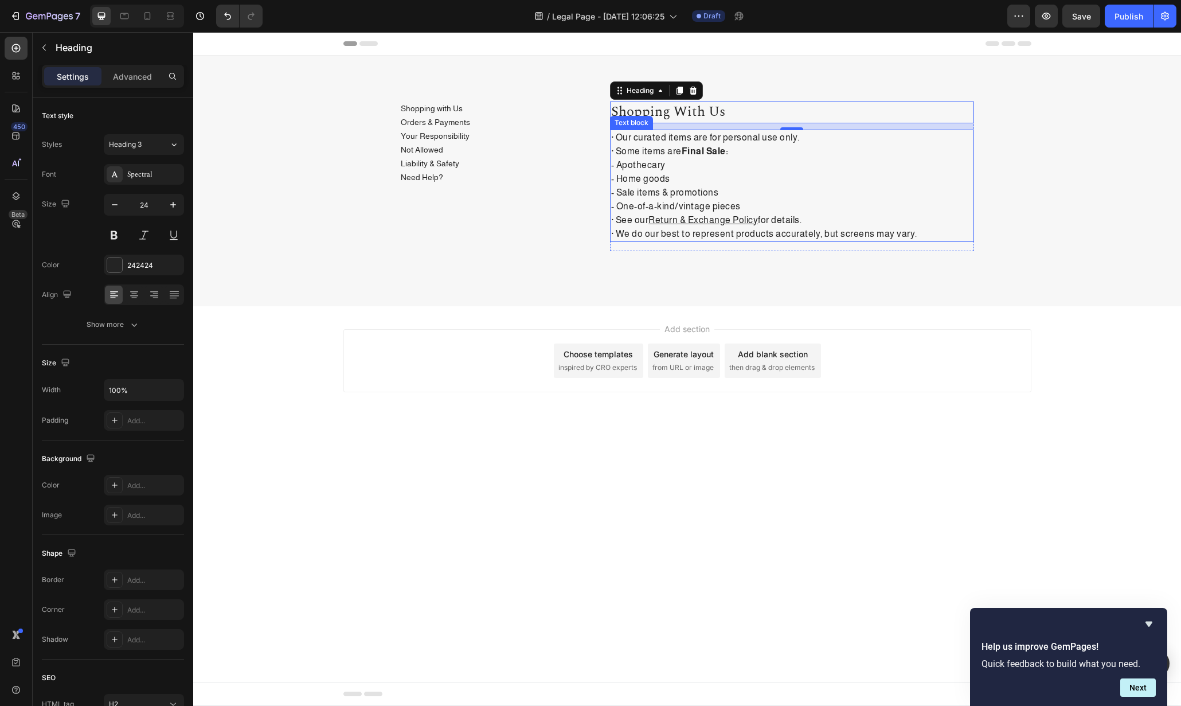
click at [812, 178] on p "· Our curated items are for personal use only. · Some items are Final Sale: - A…" at bounding box center [792, 186] width 362 height 110
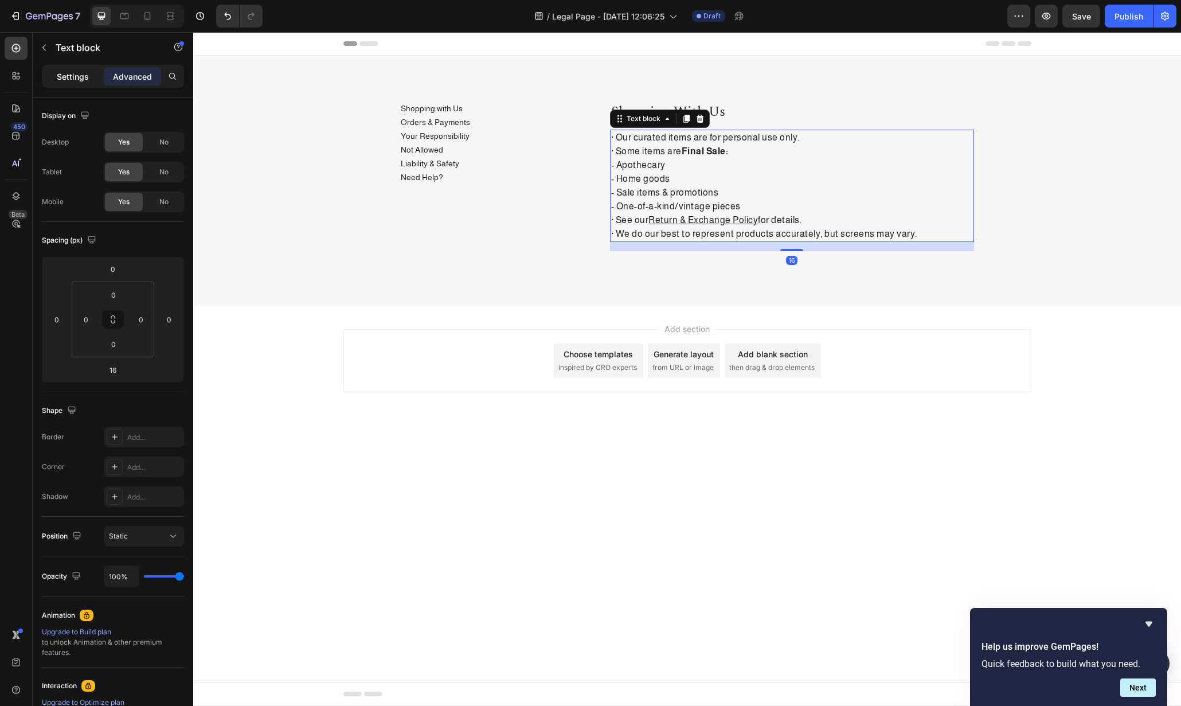
click at [78, 71] on p "Settings" at bounding box center [73, 77] width 32 height 12
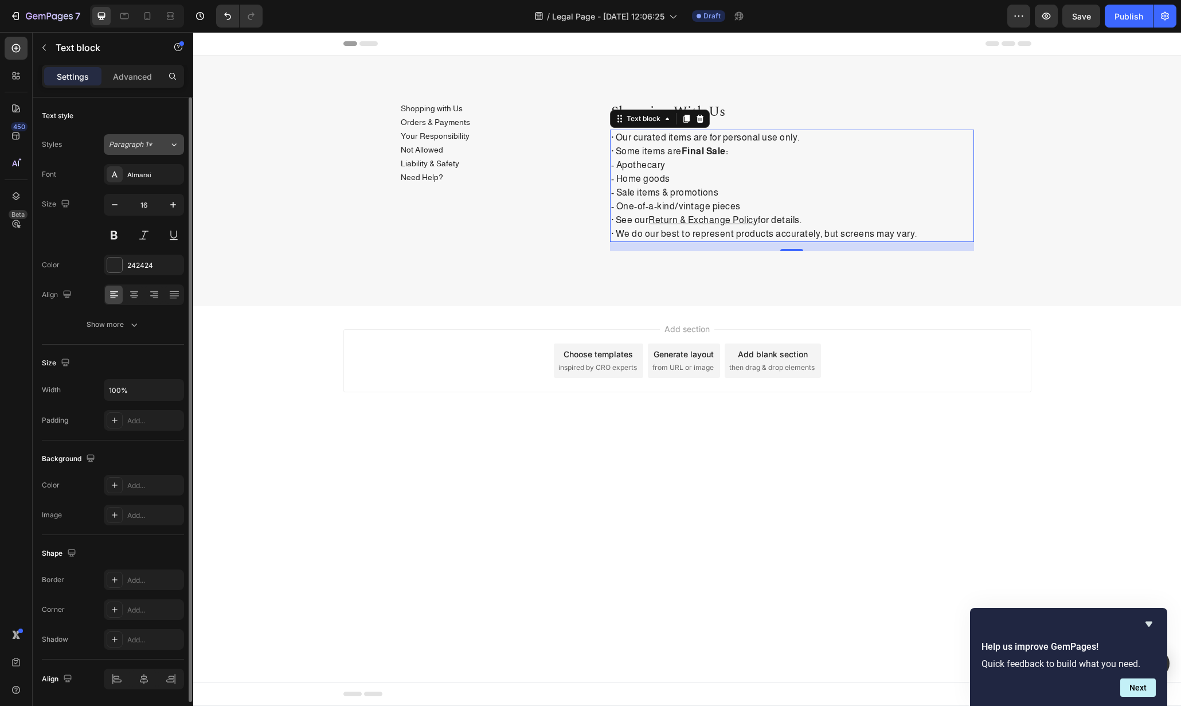
click at [146, 149] on span "Paragraph 1*" at bounding box center [131, 144] width 44 height 10
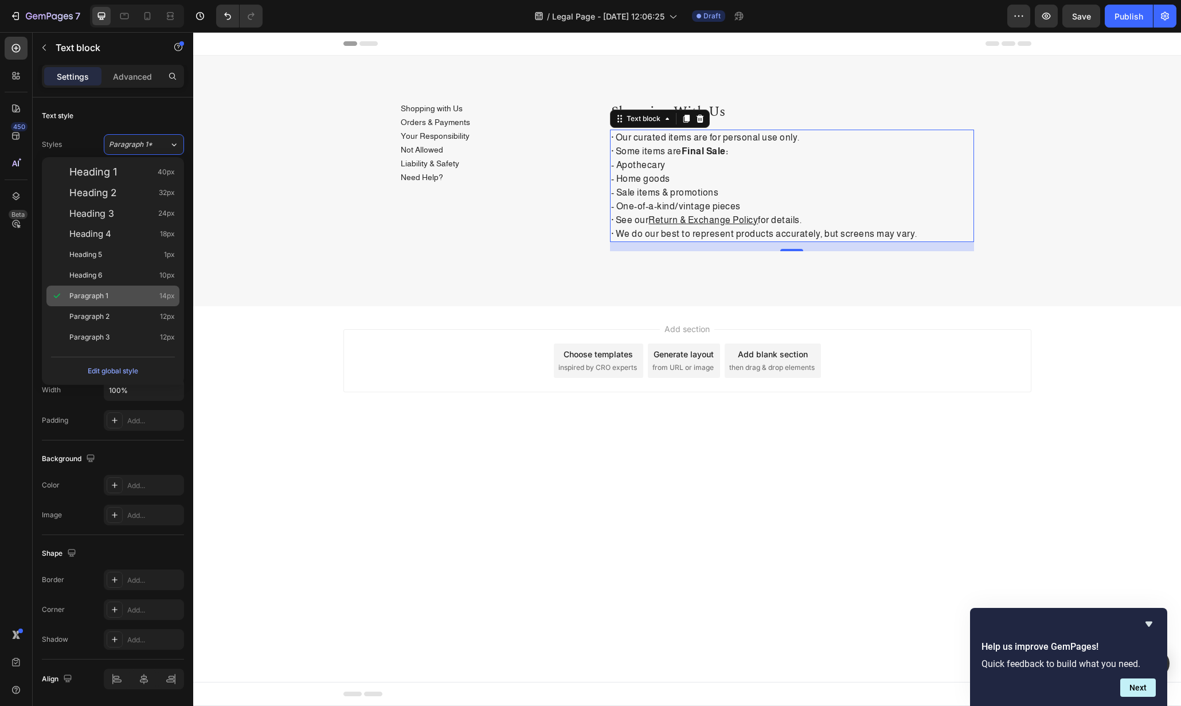
click at [116, 310] on div "Paragraph 2 12px" at bounding box center [112, 316] width 133 height 21
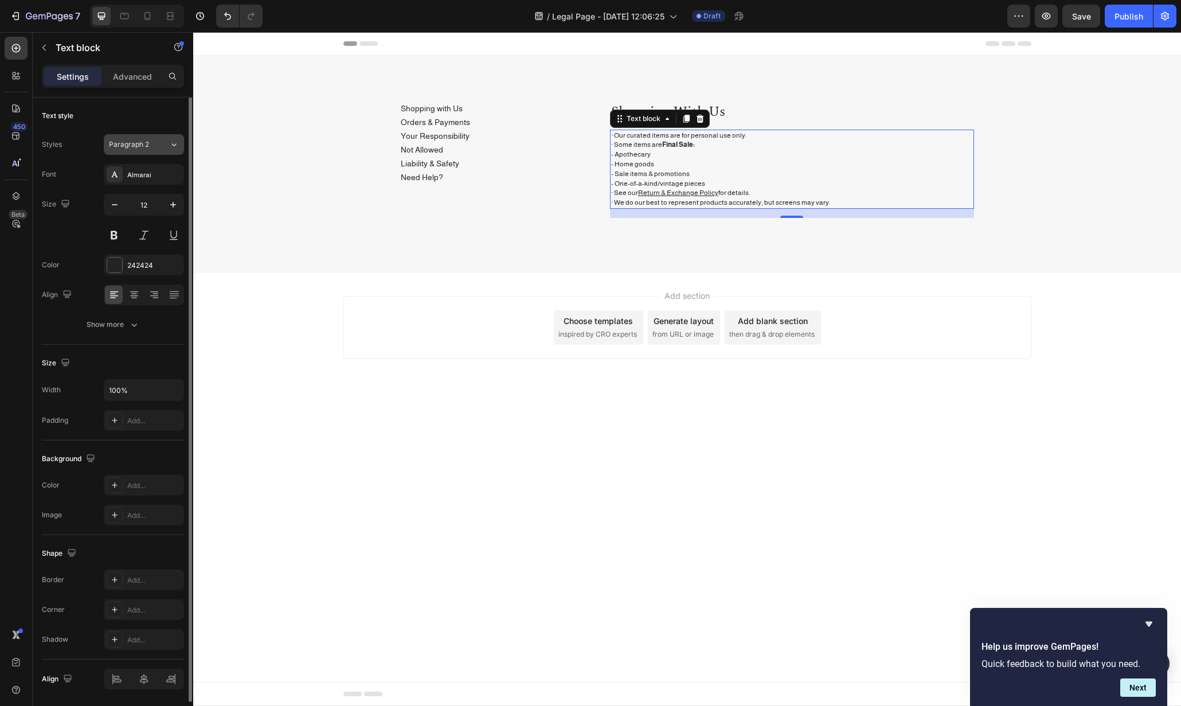
click at [149, 143] on div "Paragraph 2" at bounding box center [132, 144] width 46 height 10
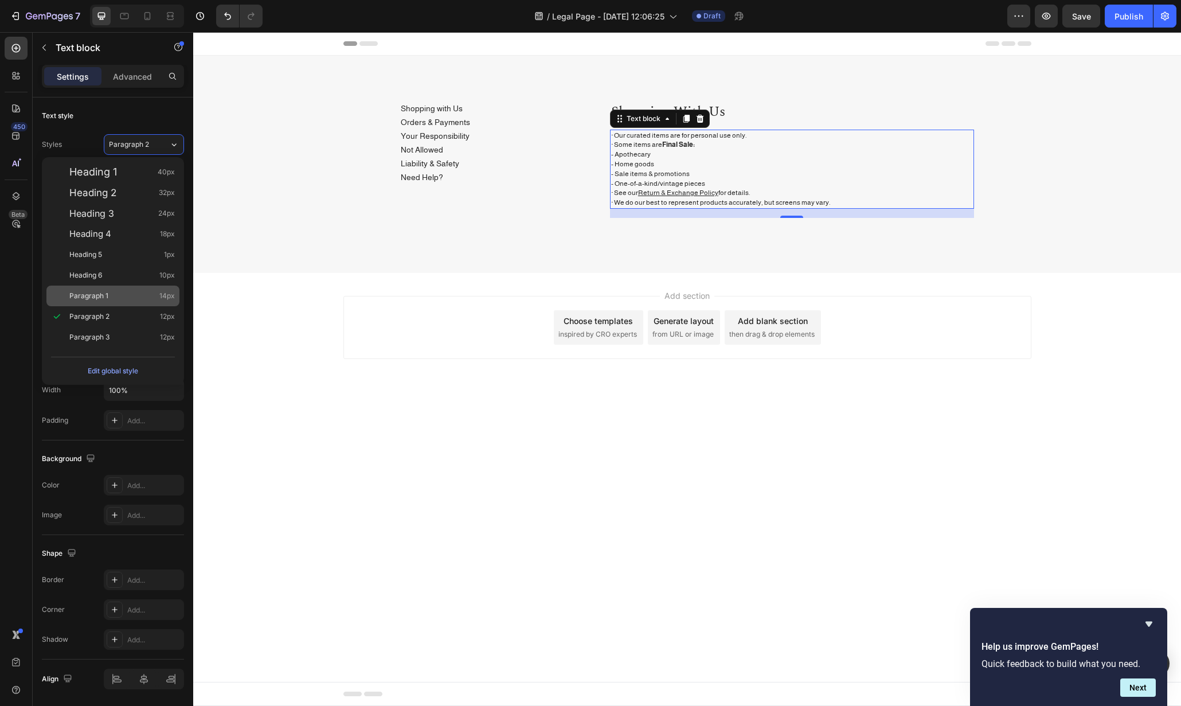
click at [118, 299] on div "Paragraph 1 14px" at bounding box center [122, 295] width 106 height 11
type input "14"
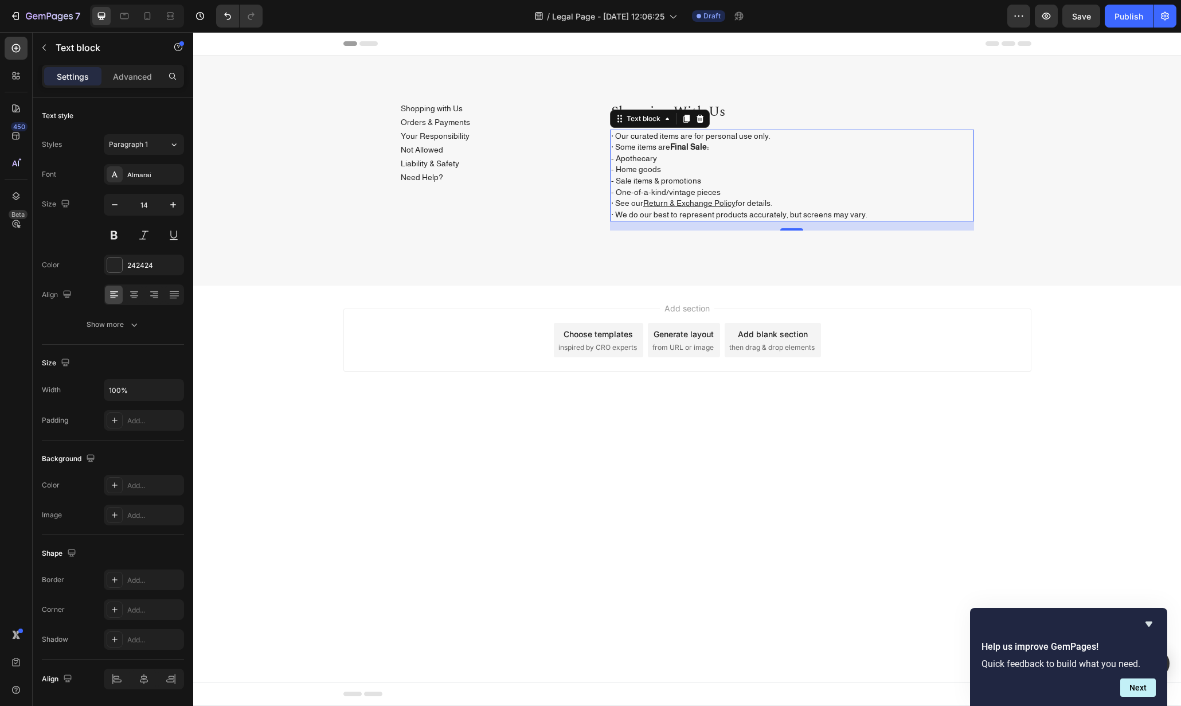
click at [647, 479] on body "Header Shopping with Us Button Orders & Payments Button Your Responsibility But…" at bounding box center [687, 369] width 988 height 674
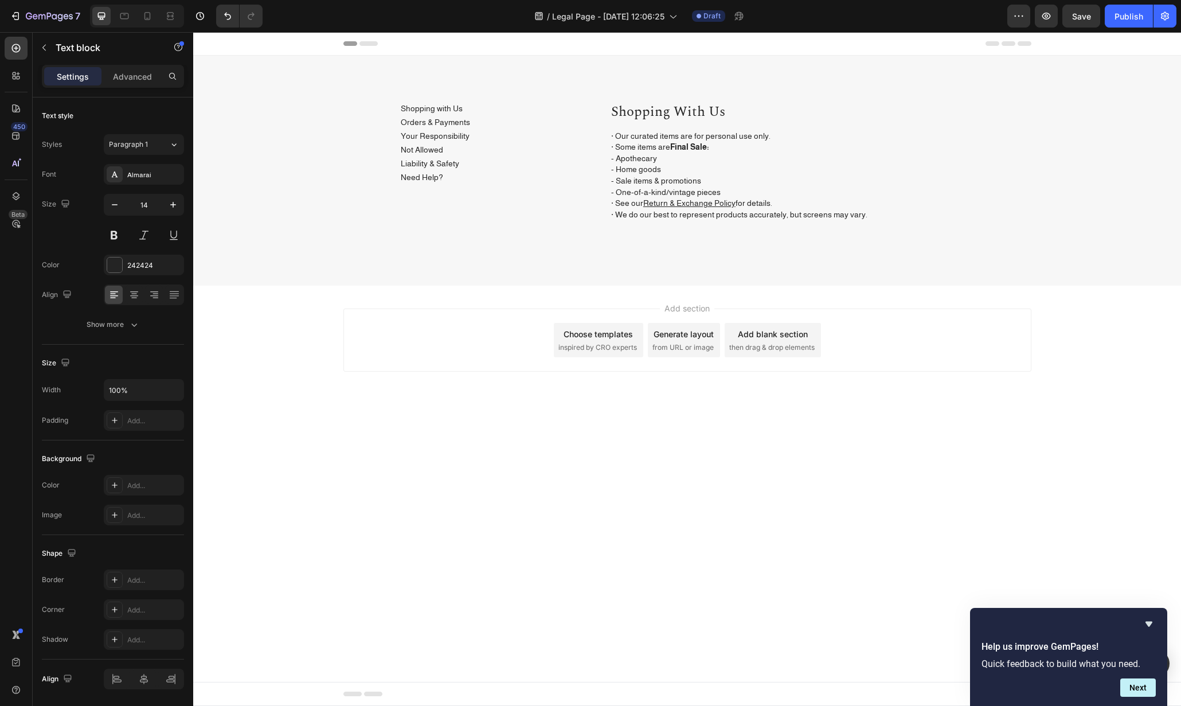
click at [647, 479] on body "Header Shopping with Us Button Orders & Payments Button Your Responsibility But…" at bounding box center [687, 369] width 988 height 674
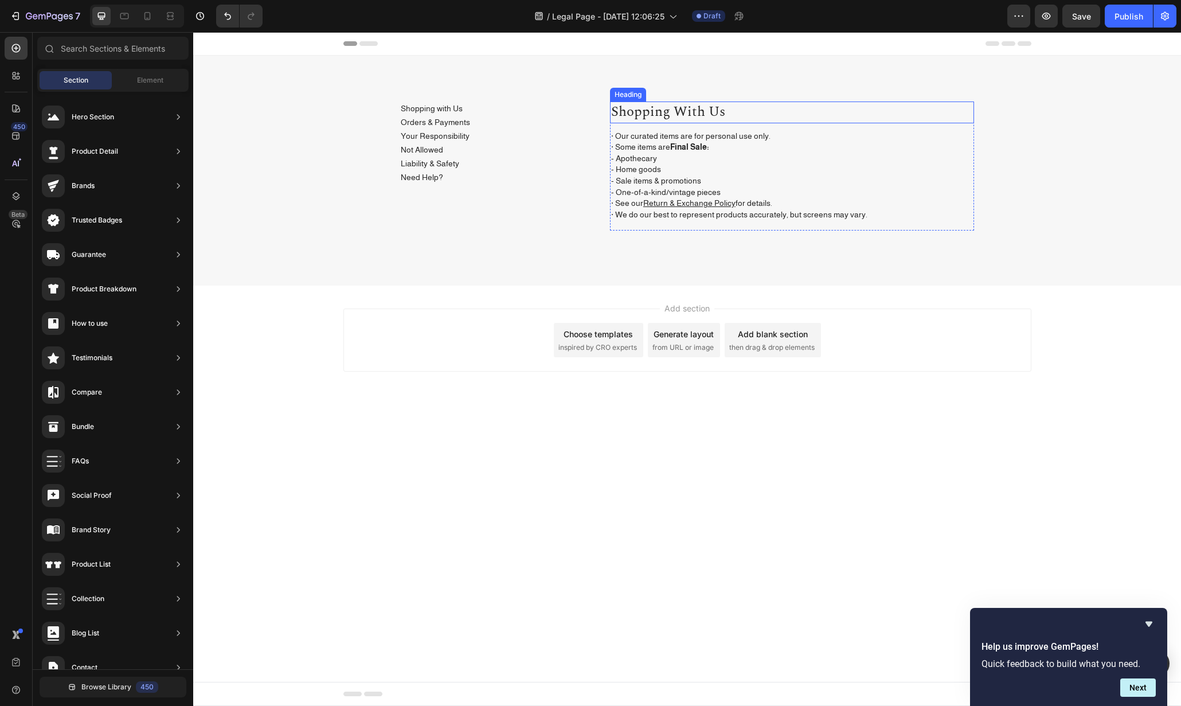
click at [749, 115] on p "Shopping with Us" at bounding box center [792, 112] width 362 height 19
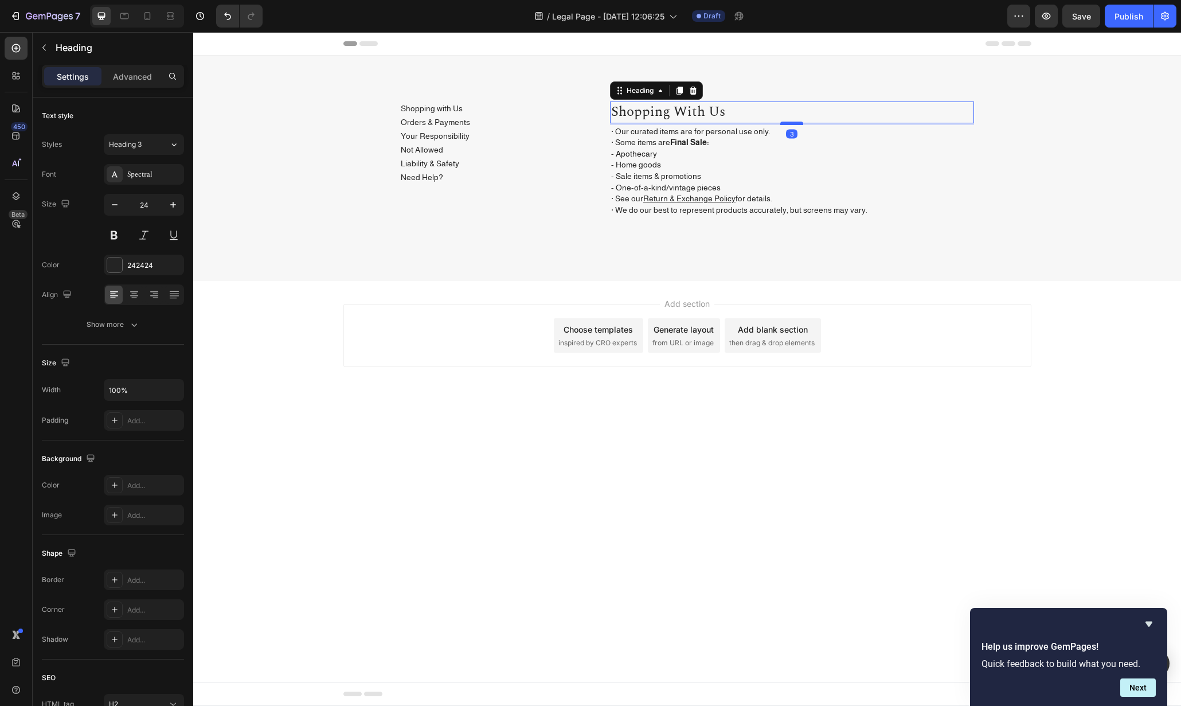
click at [797, 122] on div at bounding box center [792, 123] width 23 height 3
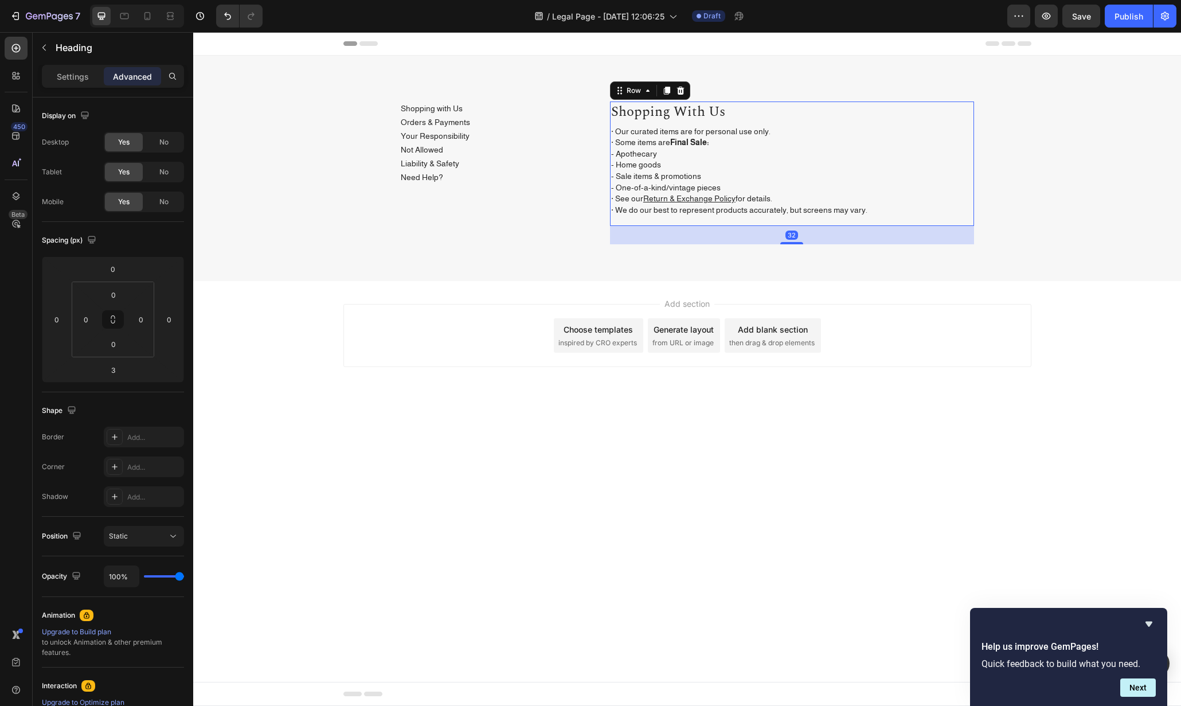
click at [888, 223] on div "Shopping with Us Heading · Our curated items are for personal use only. · Some …" at bounding box center [792, 164] width 364 height 124
click at [888, 219] on div "Shopping with Us Heading · Our curated items are for personal use only. · Some …" at bounding box center [792, 164] width 364 height 124
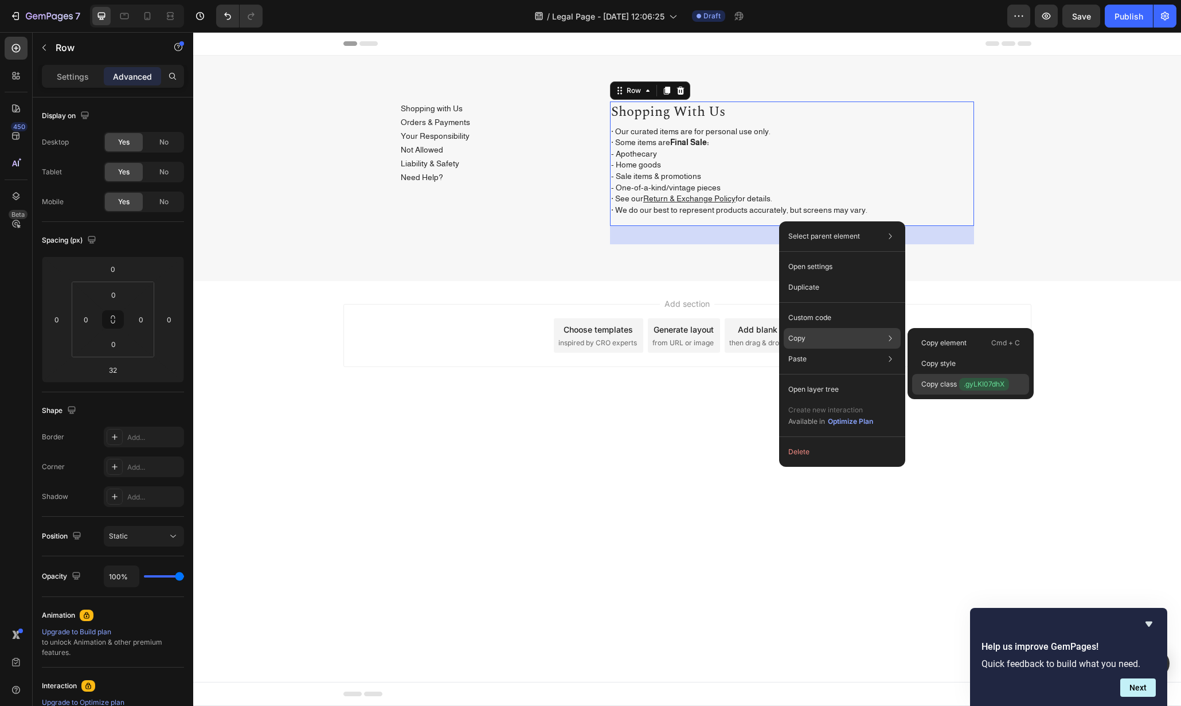
click at [978, 381] on span ".gyLKI07dhX" at bounding box center [984, 384] width 50 height 13
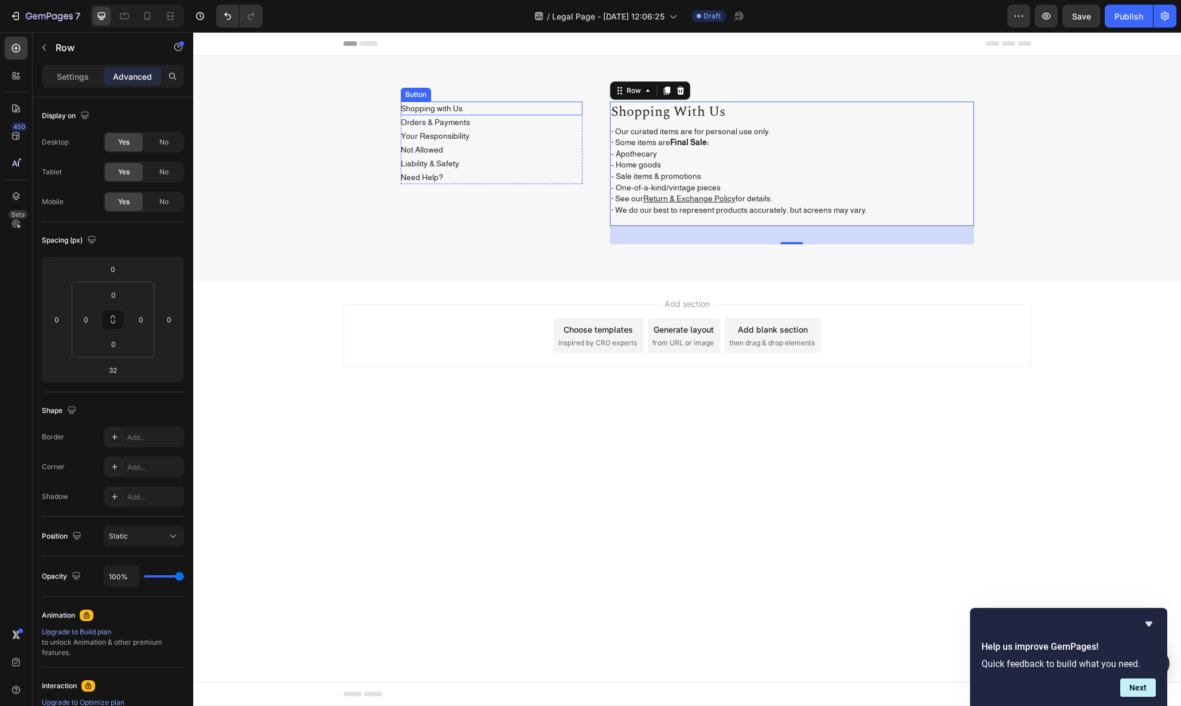
click at [474, 107] on div "Shopping with Us Button" at bounding box center [492, 109] width 182 height 14
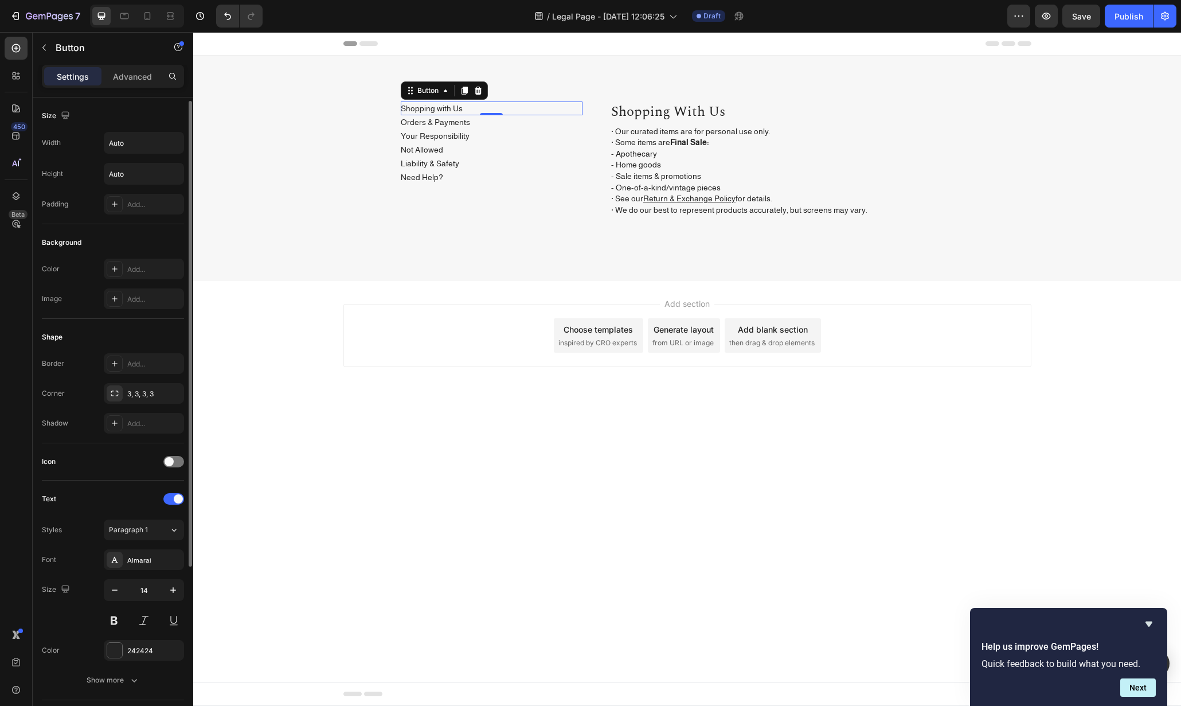
scroll to position [241, 0]
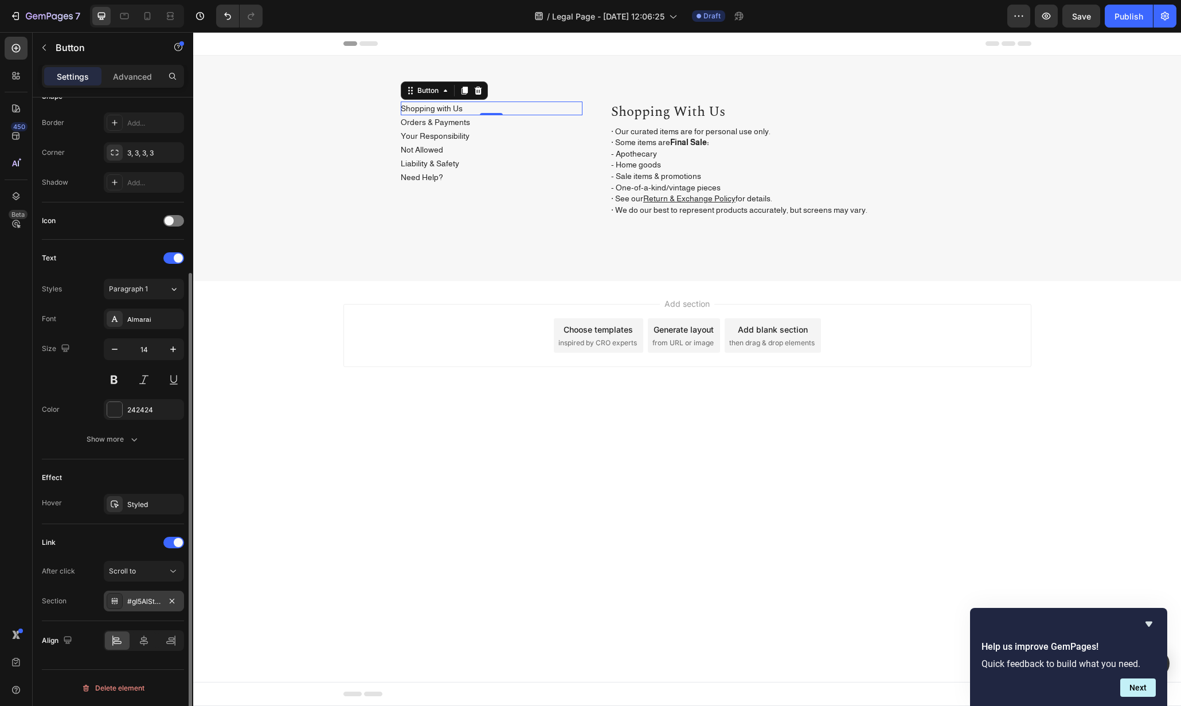
click at [151, 600] on div "#gI5AlSt-x_" at bounding box center [143, 601] width 33 height 10
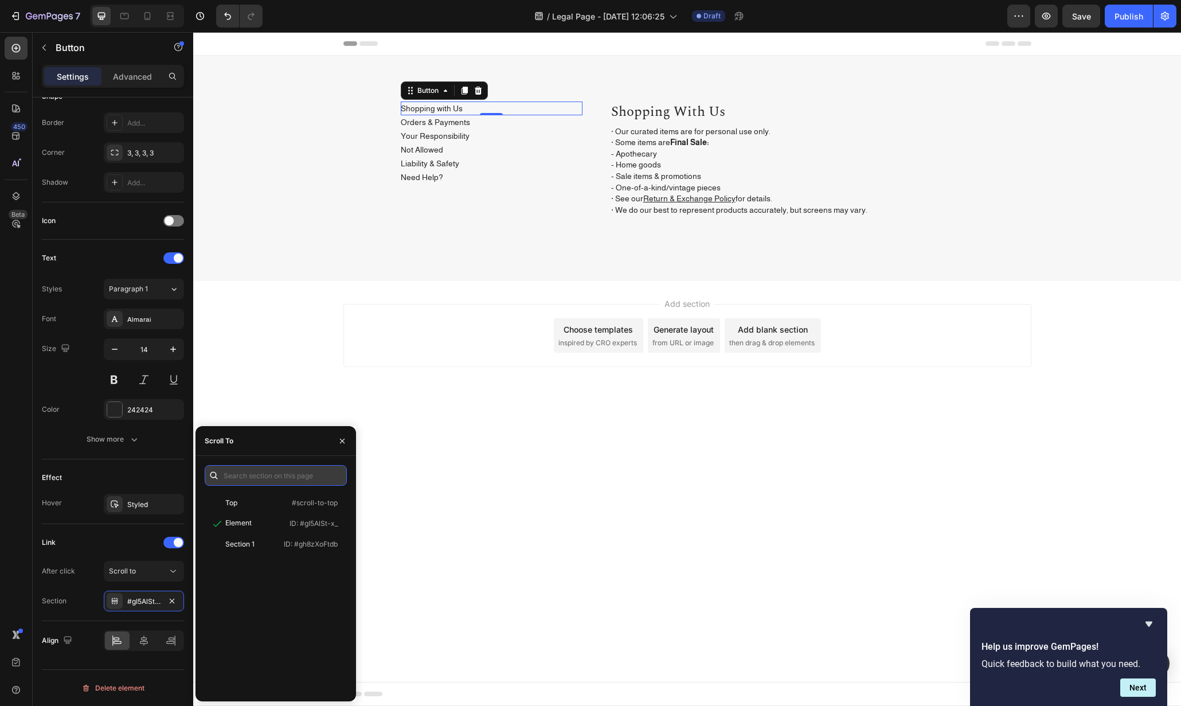
click at [280, 471] on input "text" at bounding box center [276, 475] width 142 height 21
paste input ".gyLKI07dhX"
type input ".gyLKI07dhX"
paste input ".gyLKI07dhX"
type input "="
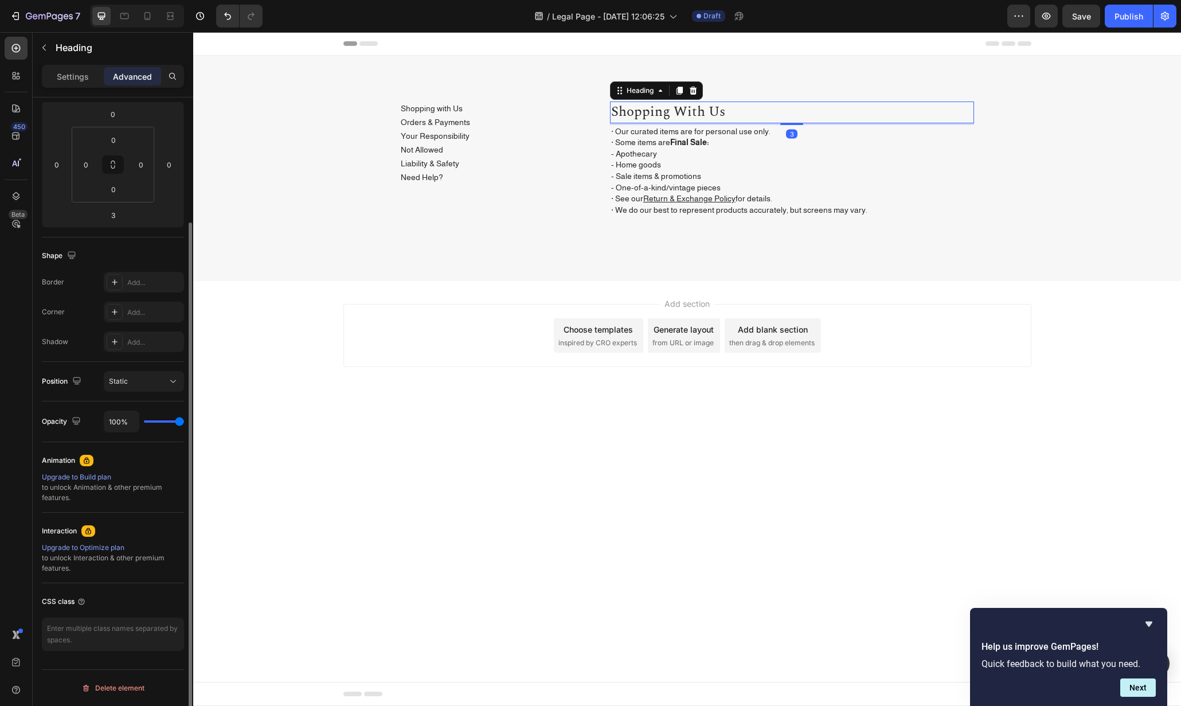
click at [812, 112] on p "Shopping with Us" at bounding box center [792, 112] width 362 height 19
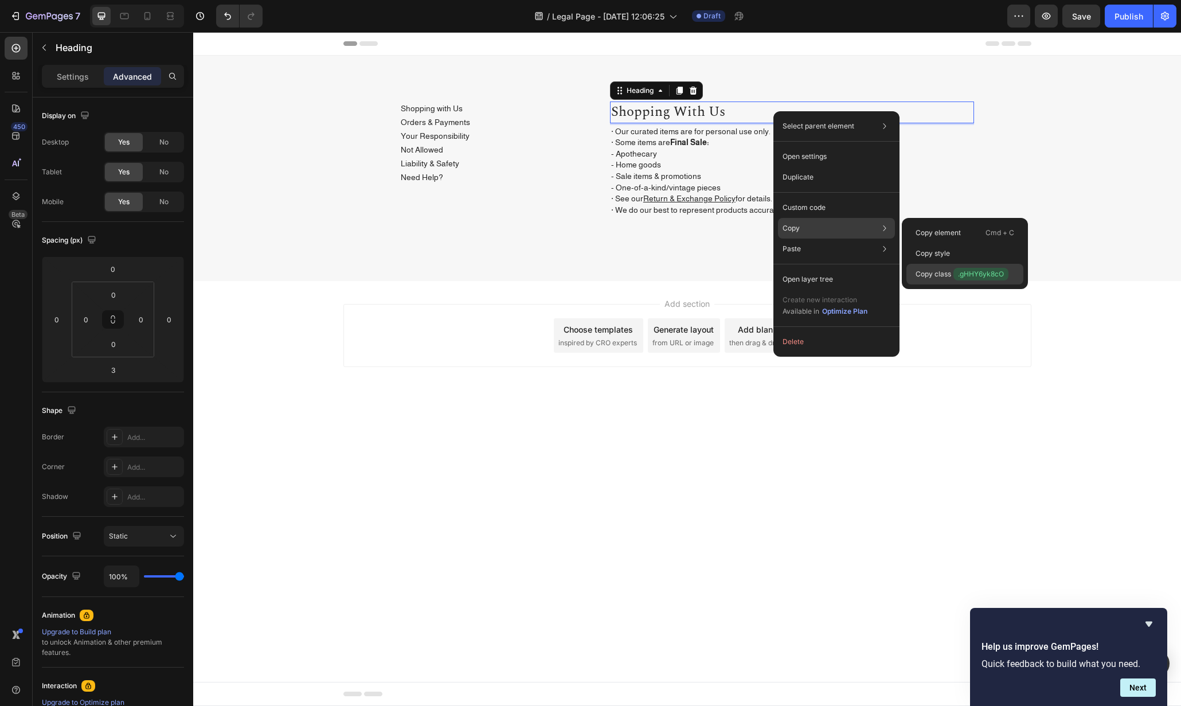
click at [974, 272] on span ".gHHY6yk8cO" at bounding box center [981, 274] width 55 height 13
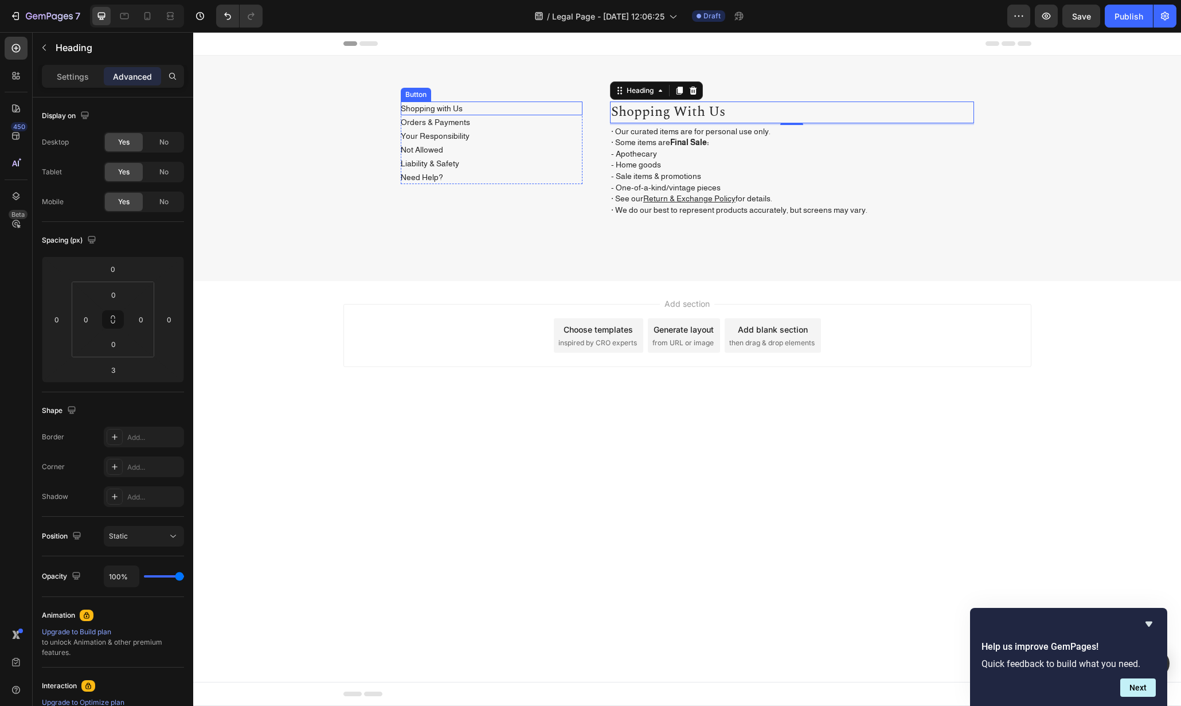
click at [465, 102] on div "Shopping with Us Button" at bounding box center [492, 109] width 182 height 14
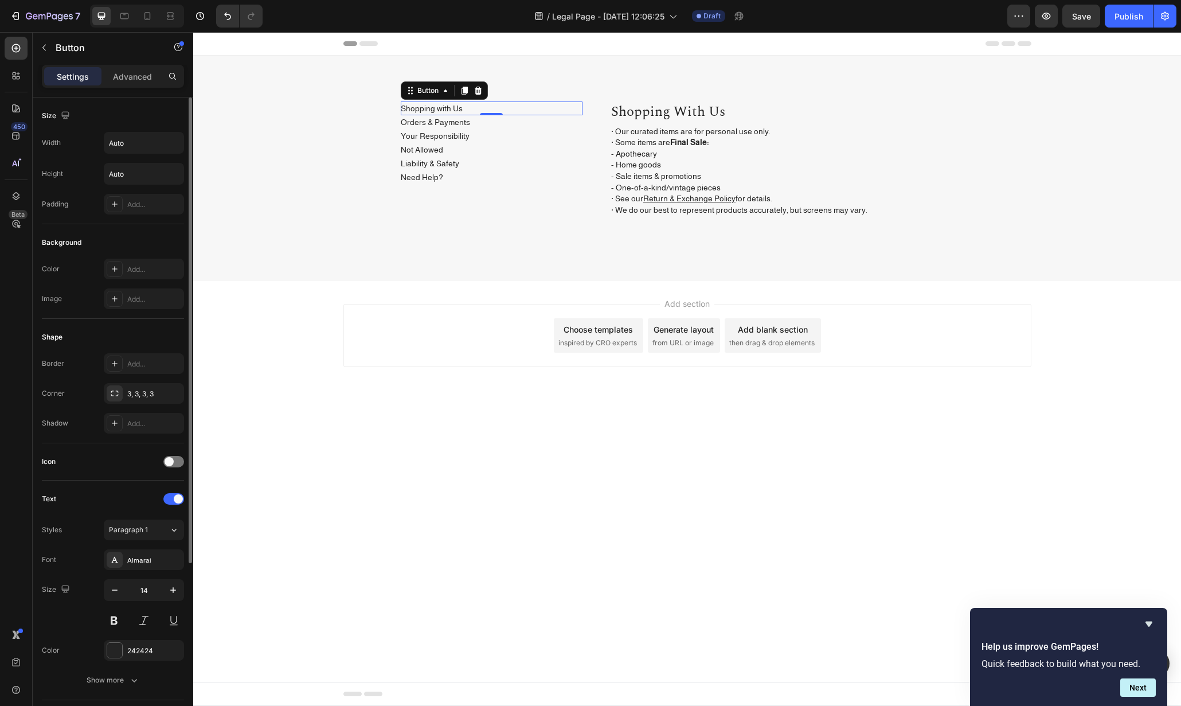
scroll to position [241, 0]
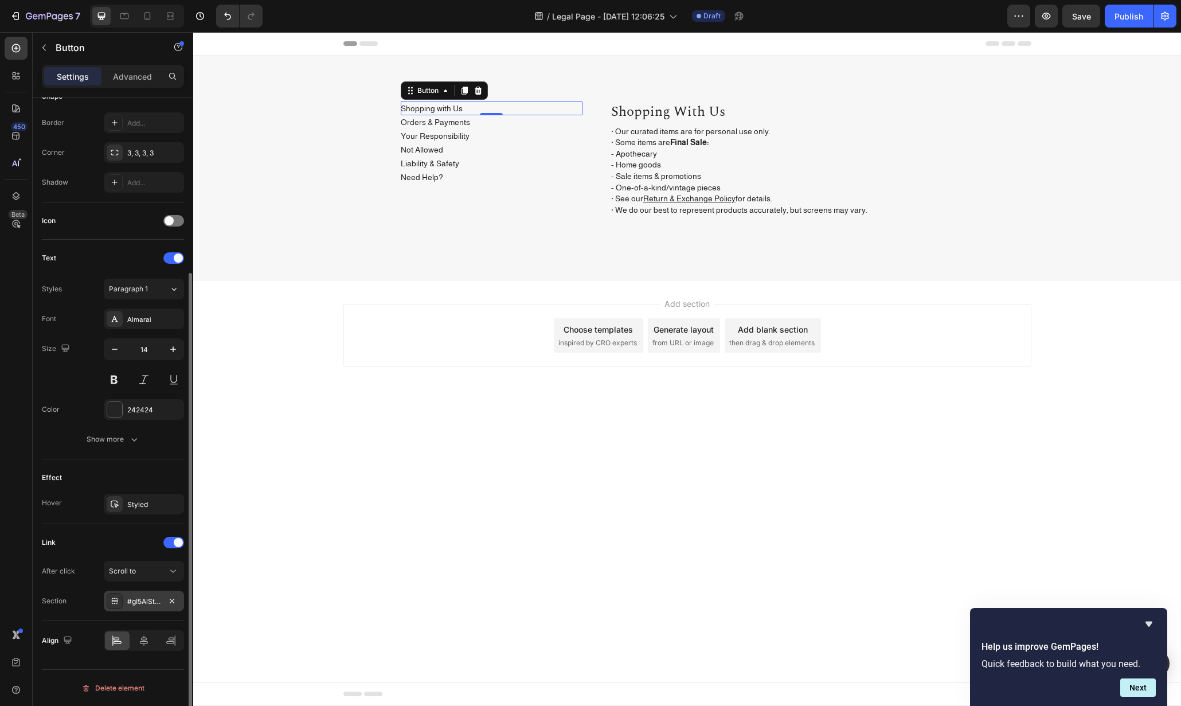
click at [159, 600] on div "#gI5AlSt-x_" at bounding box center [143, 601] width 33 height 10
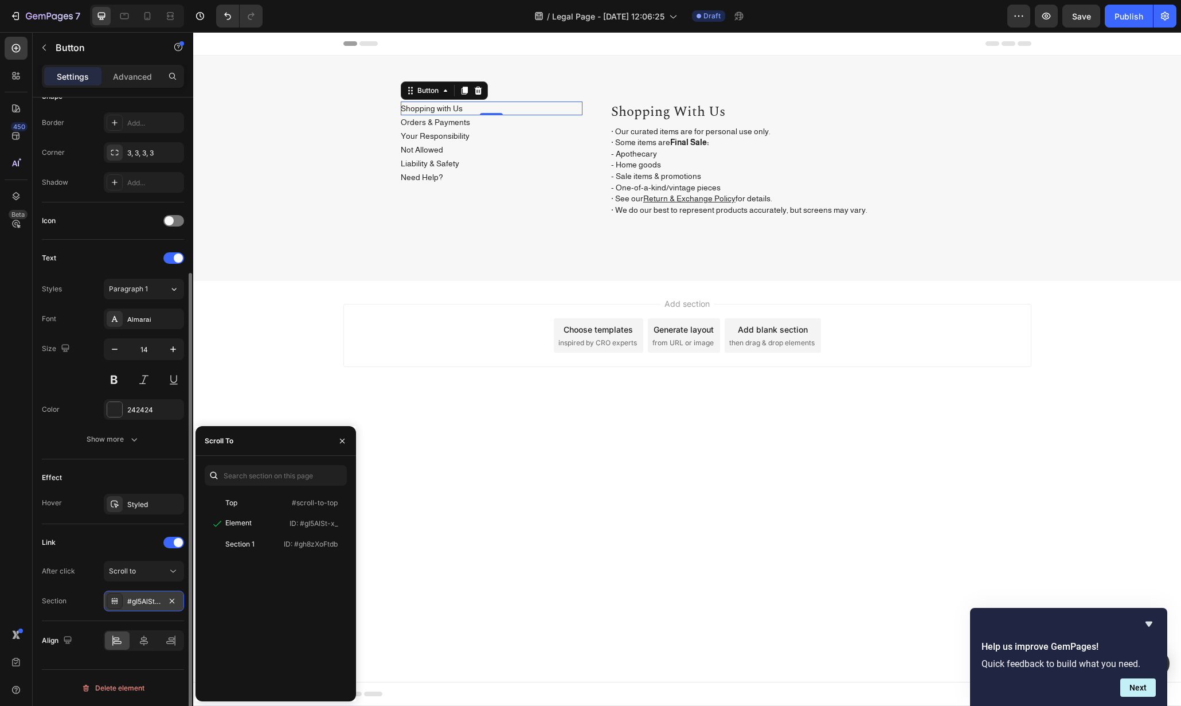
click at [116, 601] on icon at bounding box center [115, 601] width 6 height 2
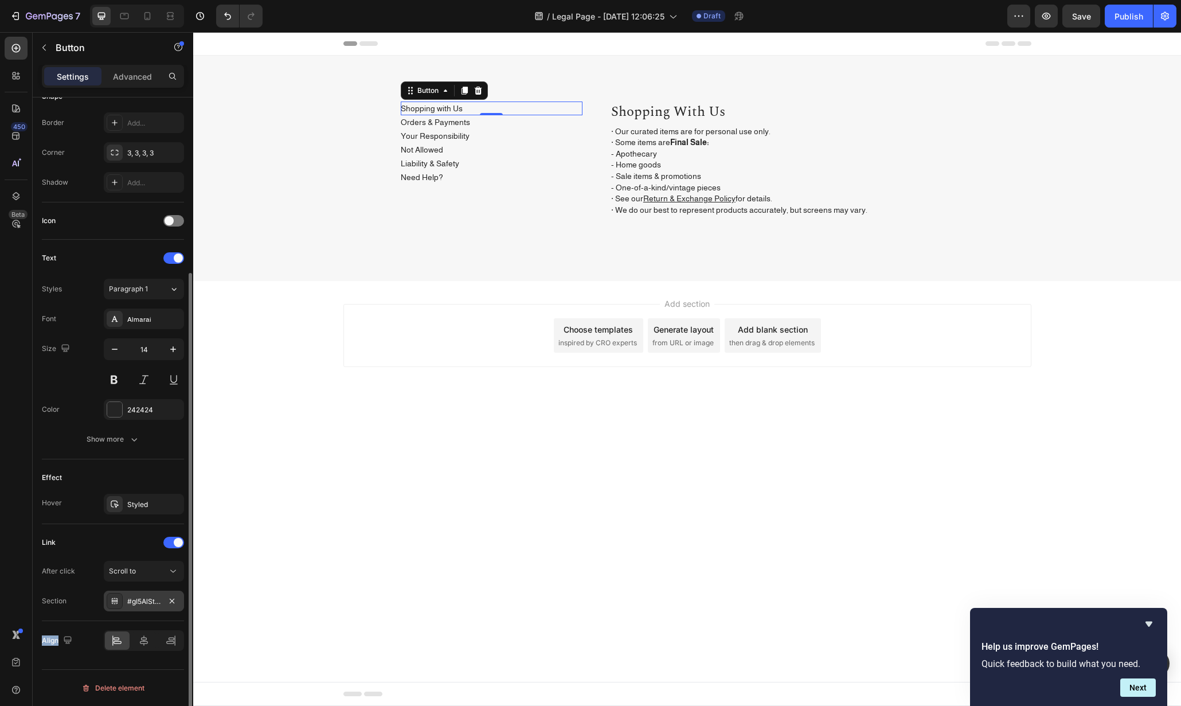
click at [116, 601] on icon at bounding box center [115, 601] width 6 height 2
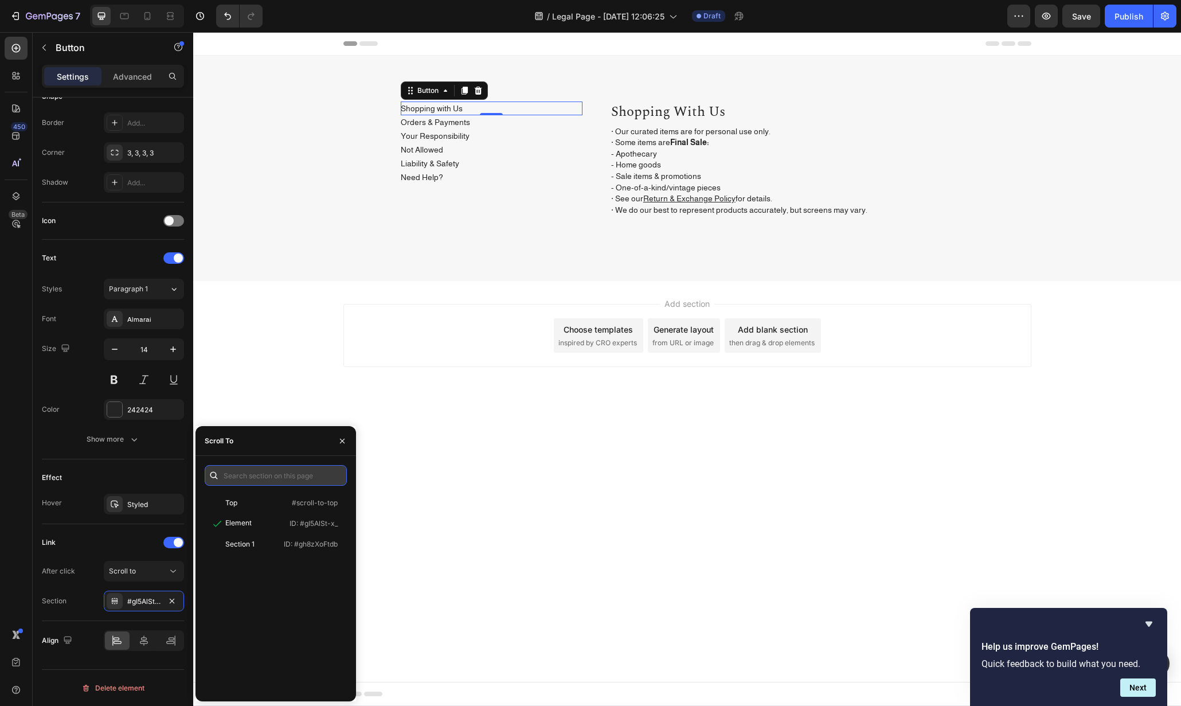
paste input ".gHHY6yk8cO"
type input ".gHHY6yk8cO"
click at [609, 471] on body "Header Shopping with Us Button 0 Orders & Payments Button Your Responsibility B…" at bounding box center [687, 369] width 988 height 674
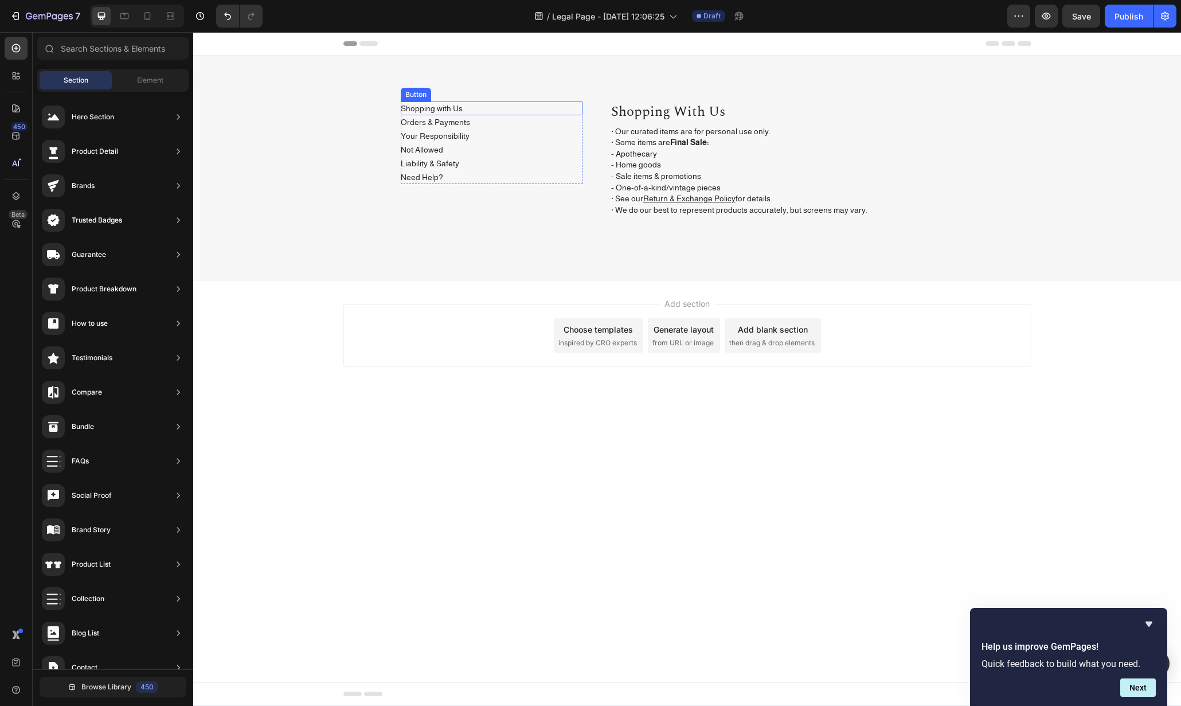
click at [465, 104] on div "Shopping with Us Button" at bounding box center [492, 109] width 182 height 14
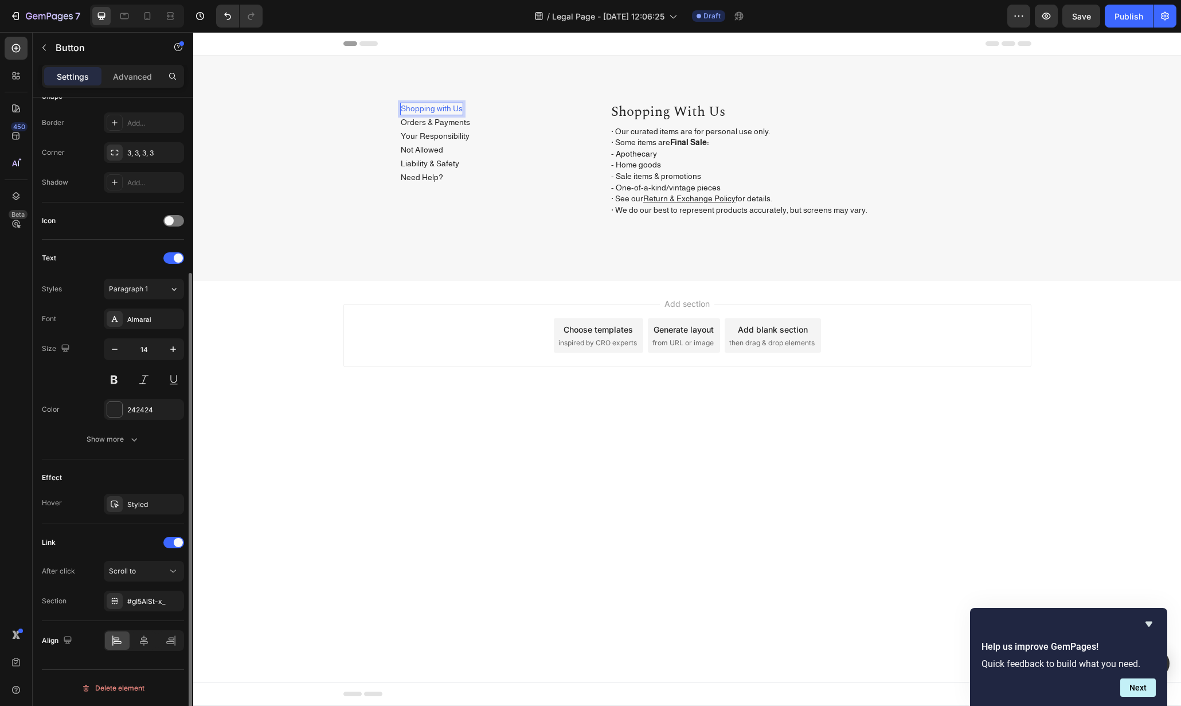
click at [148, 613] on div "Link After click Scroll to Section #gI5AlSt-x_" at bounding box center [113, 572] width 142 height 97
click at [151, 604] on div "#gI5AlSt-x_" at bounding box center [143, 601] width 33 height 10
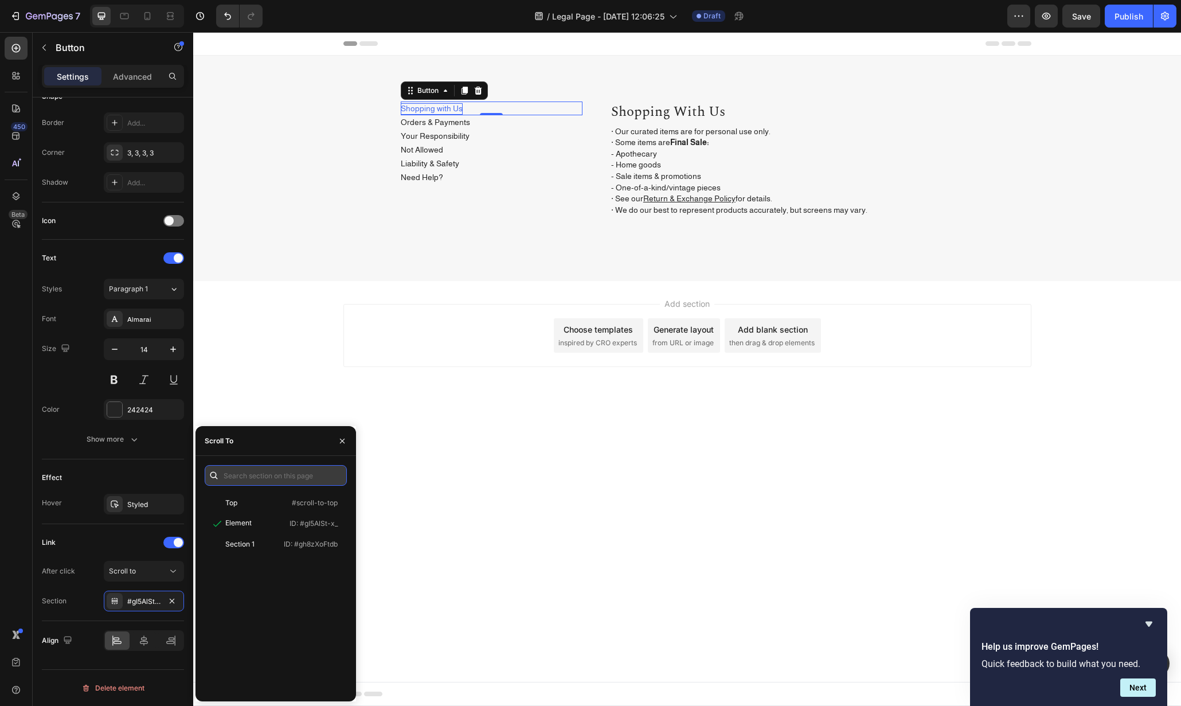
click at [272, 466] on input "text" at bounding box center [276, 475] width 142 height 21
paste input ".gHHY6yk8cO"
type input ".gHHY6yk8cO"
click at [582, 465] on body "Header Shopping with Us Button 0 Orders & Payments Button Your Responsibility B…" at bounding box center [687, 369] width 988 height 674
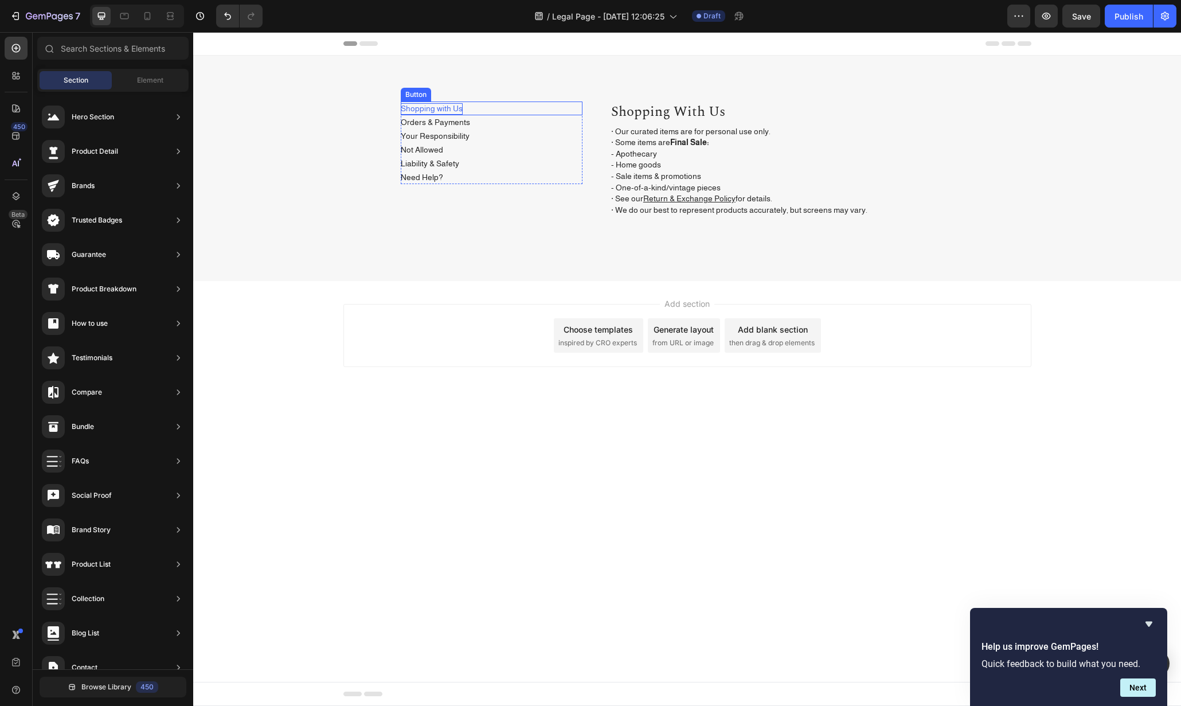
click at [458, 108] on p "Shopping with Us" at bounding box center [432, 108] width 62 height 11
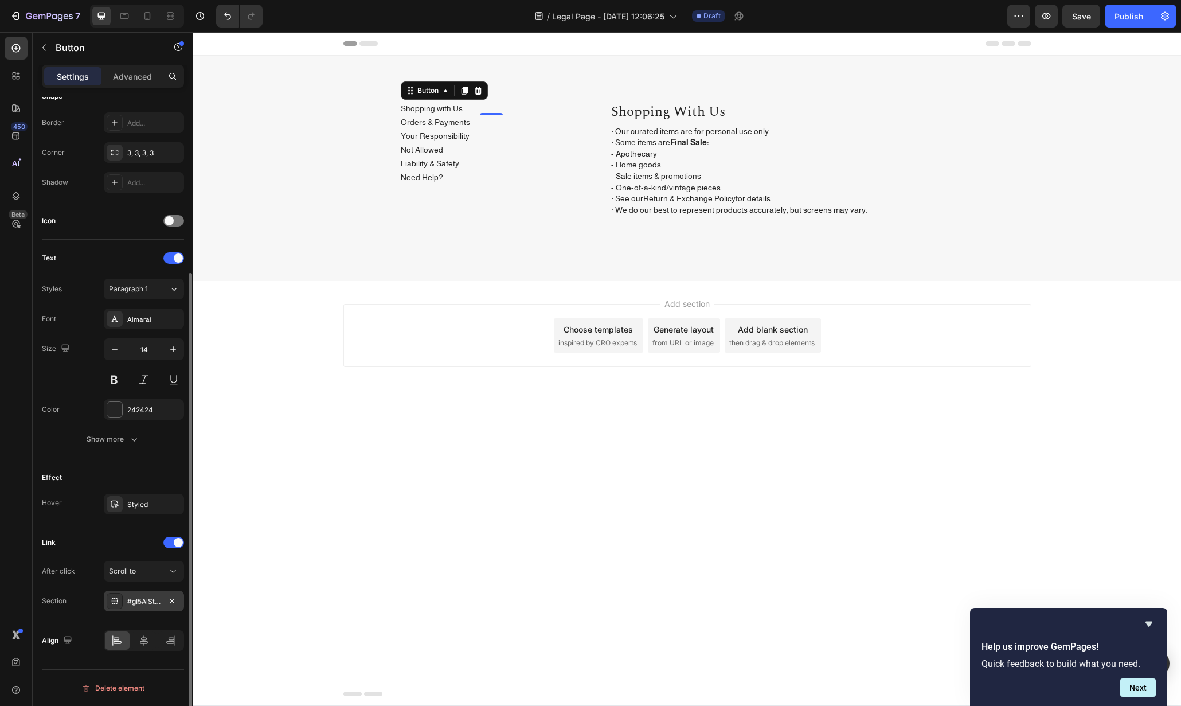
click at [135, 607] on div "#gI5AlSt-x_" at bounding box center [144, 601] width 80 height 21
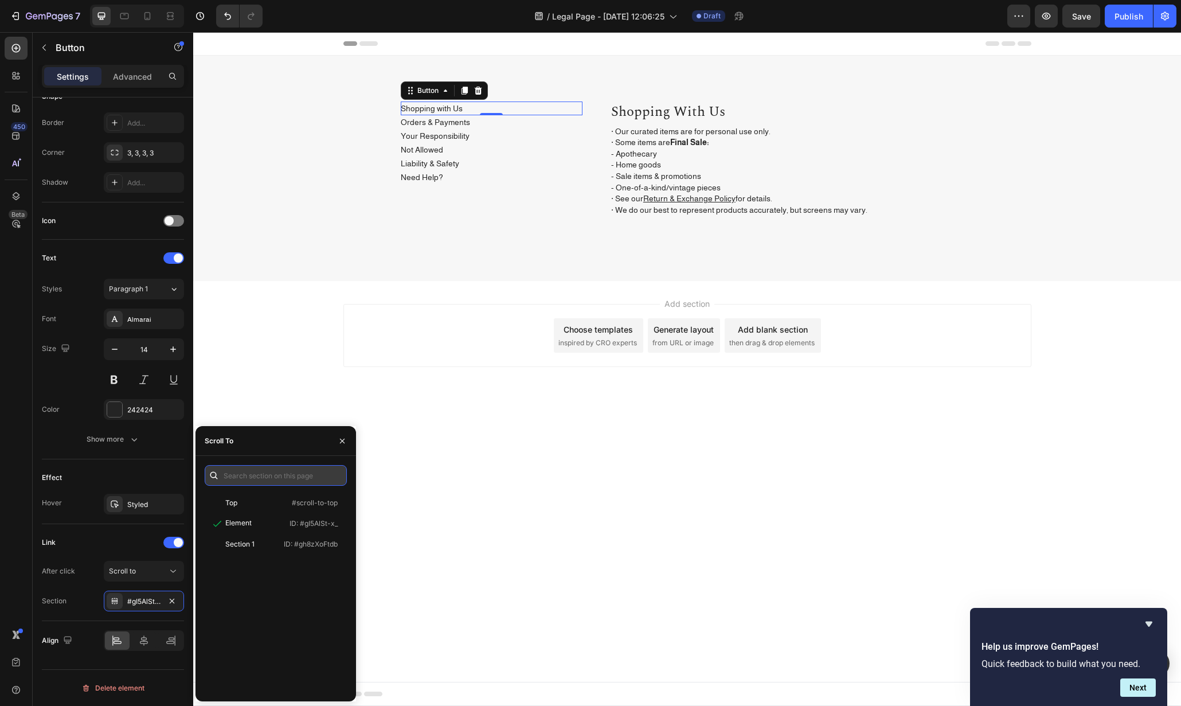
click at [274, 479] on input "text" at bounding box center [276, 475] width 142 height 21
paste input ".gHHY6yk8cO"
click at [278, 477] on input ".gHHY6yk8cO" at bounding box center [276, 475] width 142 height 21
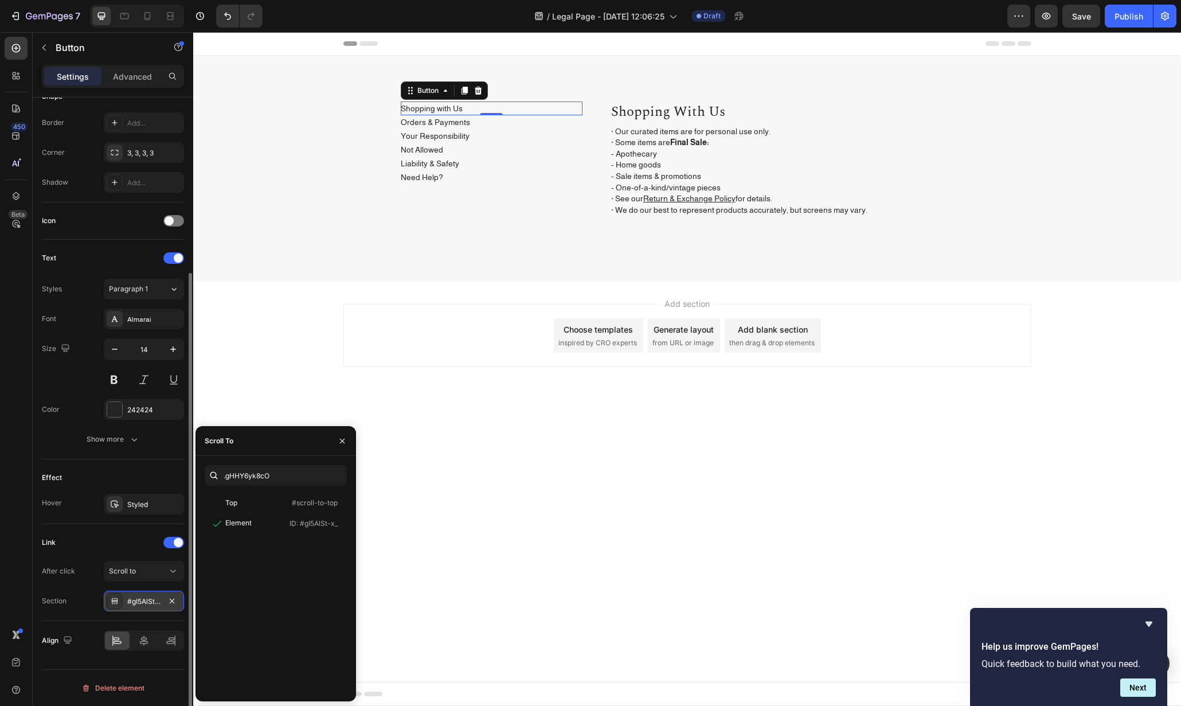
click at [134, 596] on div "#gI5AlSt-x_" at bounding box center [143, 601] width 33 height 10
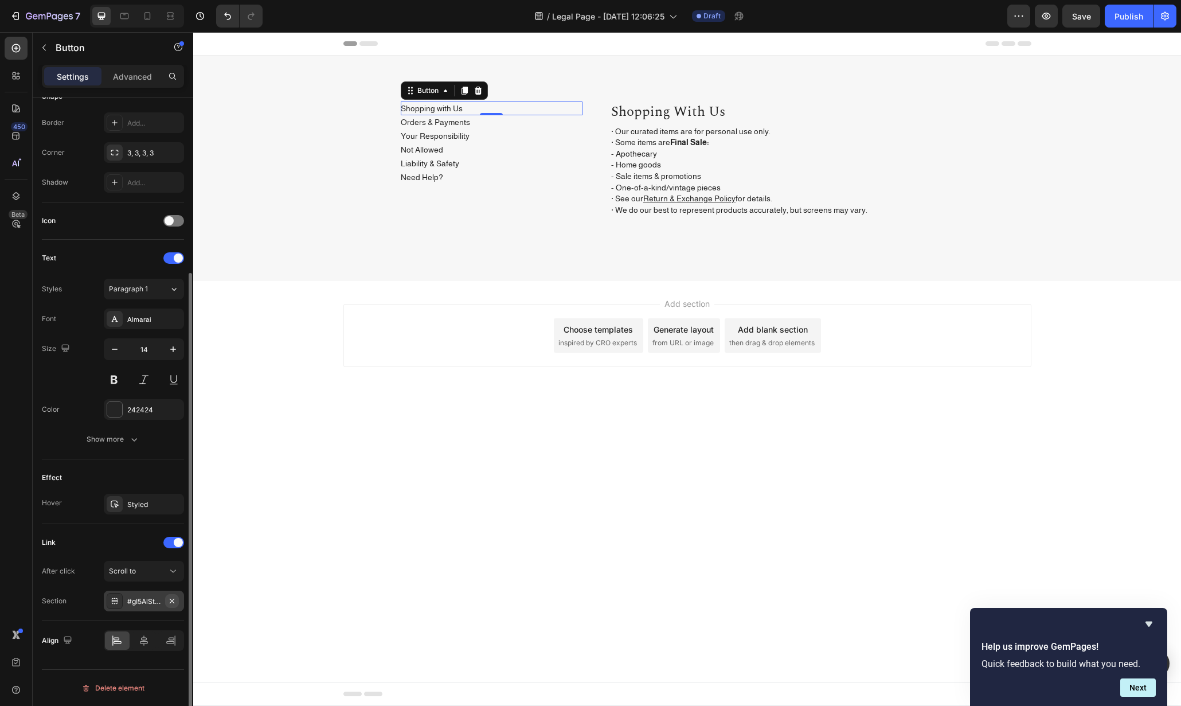
click at [172, 600] on icon "button" at bounding box center [172, 600] width 5 height 5
click at [157, 600] on div "Add..." at bounding box center [154, 601] width 54 height 10
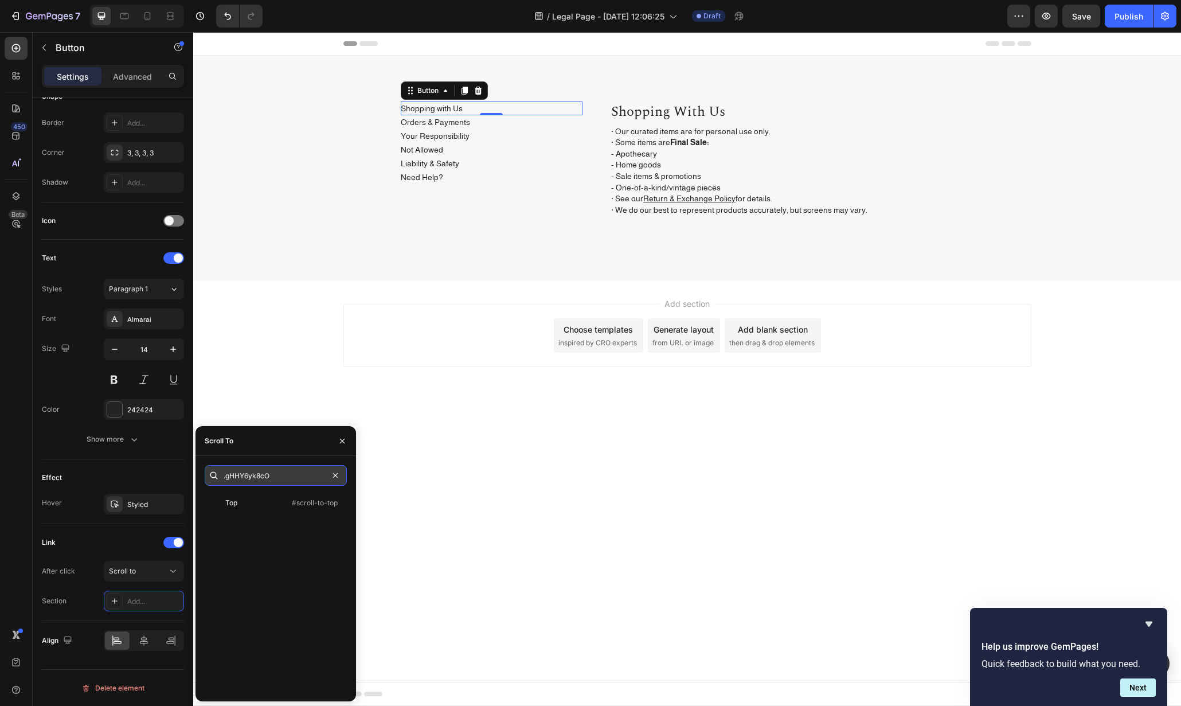
click at [272, 473] on input ".gHHY6yk8cO" at bounding box center [276, 475] width 142 height 21
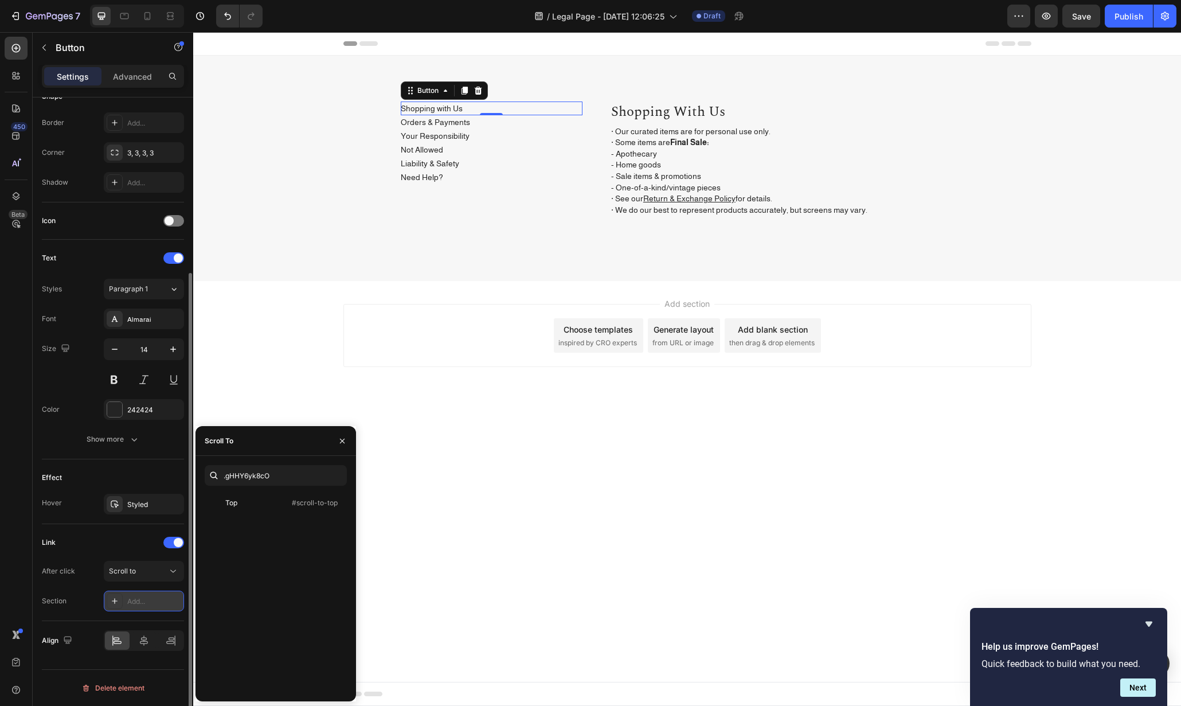
click at [132, 602] on div "Add..." at bounding box center [154, 601] width 54 height 10
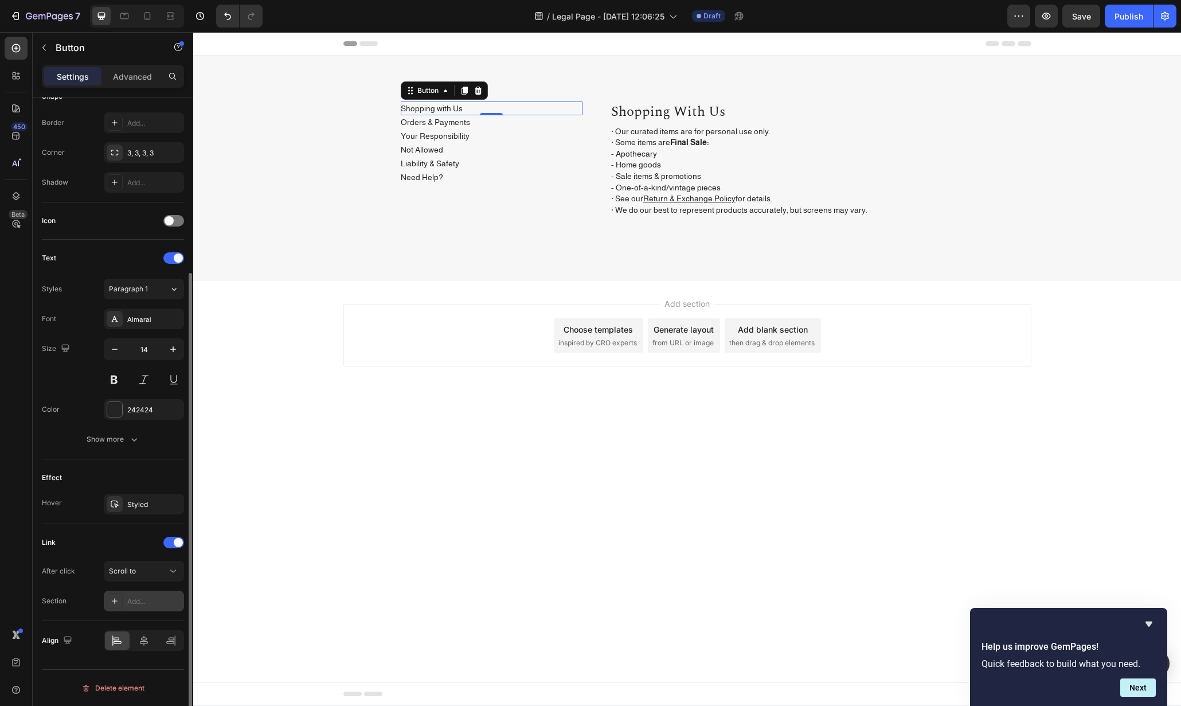
click at [155, 593] on div "Add..." at bounding box center [144, 601] width 80 height 21
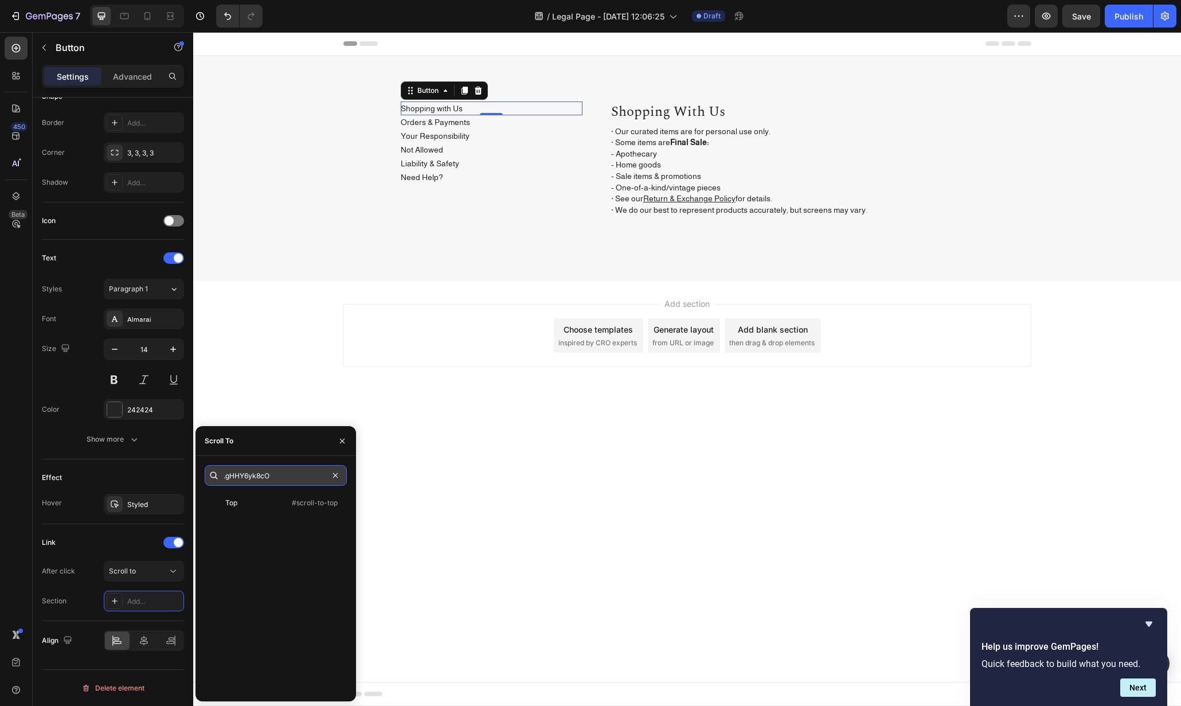
click at [291, 465] on input ".gHHY6yk8cO" at bounding box center [276, 475] width 142 height 21
paste input ".gHHY6yk8cO"
click at [232, 477] on input "#.gHHY6yk8cO" at bounding box center [276, 475] width 142 height 21
type input "#gHHY6yk8cO"
click at [287, 533] on div "Element ID: #gHHY6yk8cO" at bounding box center [274, 523] width 138 height 21
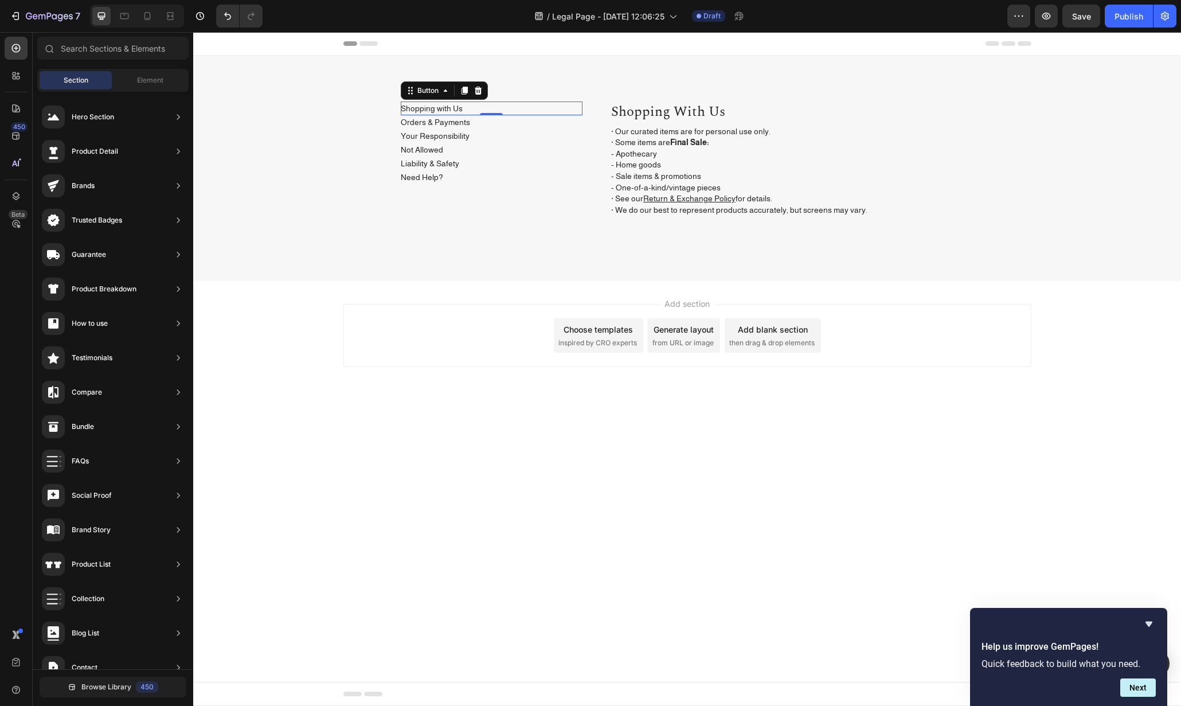
click at [496, 530] on body "Header Shopping with Us Button 0 Orders & Payments Button Your Responsibility B…" at bounding box center [687, 369] width 988 height 674
click at [747, 106] on p "Shopping with Us" at bounding box center [792, 112] width 362 height 19
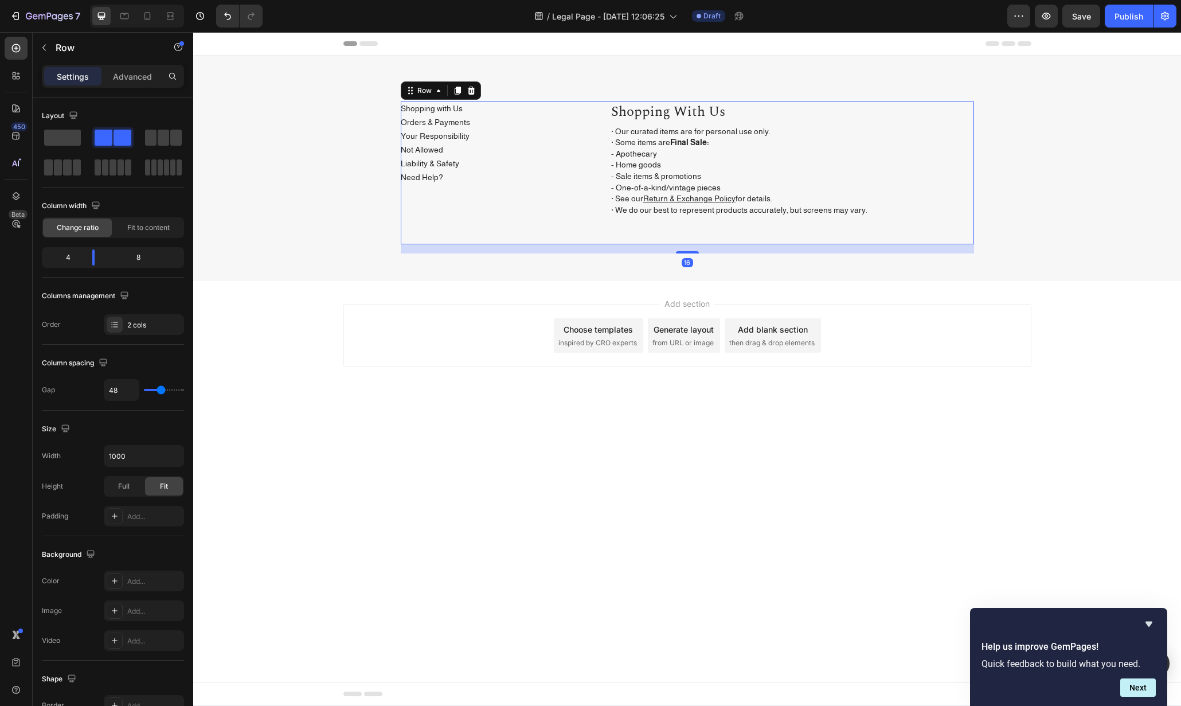
click at [818, 226] on div "Shopping with Us Heading · Our curated items are for personal use only. · Some …" at bounding box center [792, 173] width 364 height 143
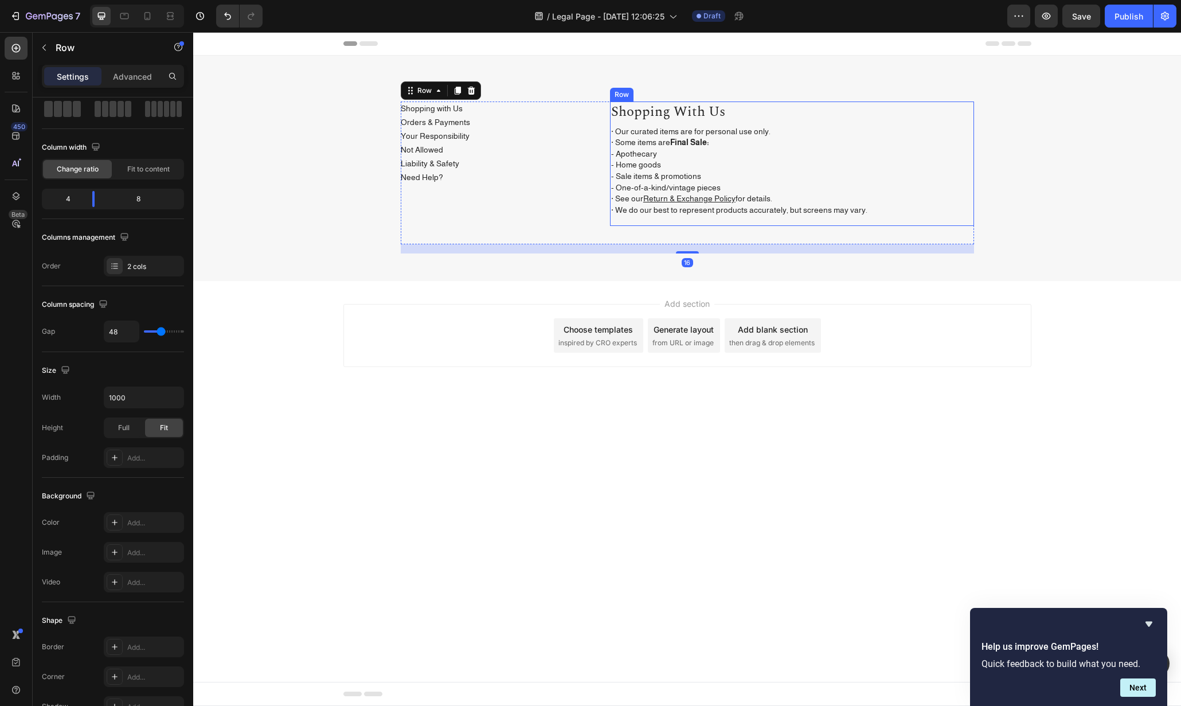
click at [812, 217] on div "Shopping with Us Heading · Our curated items are for personal use only. · Some …" at bounding box center [792, 164] width 364 height 124
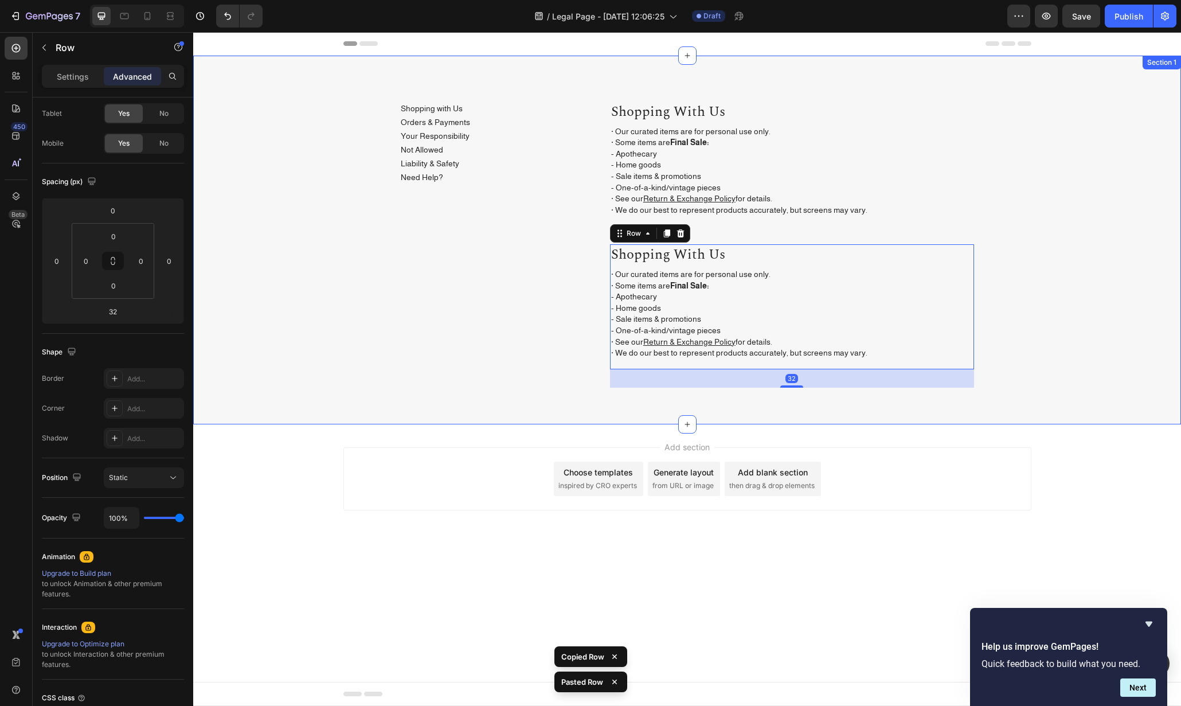
click at [1039, 176] on div "Shopping with Us Button Orders & Payments Button Your Responsibility Button Not…" at bounding box center [687, 249] width 971 height 295
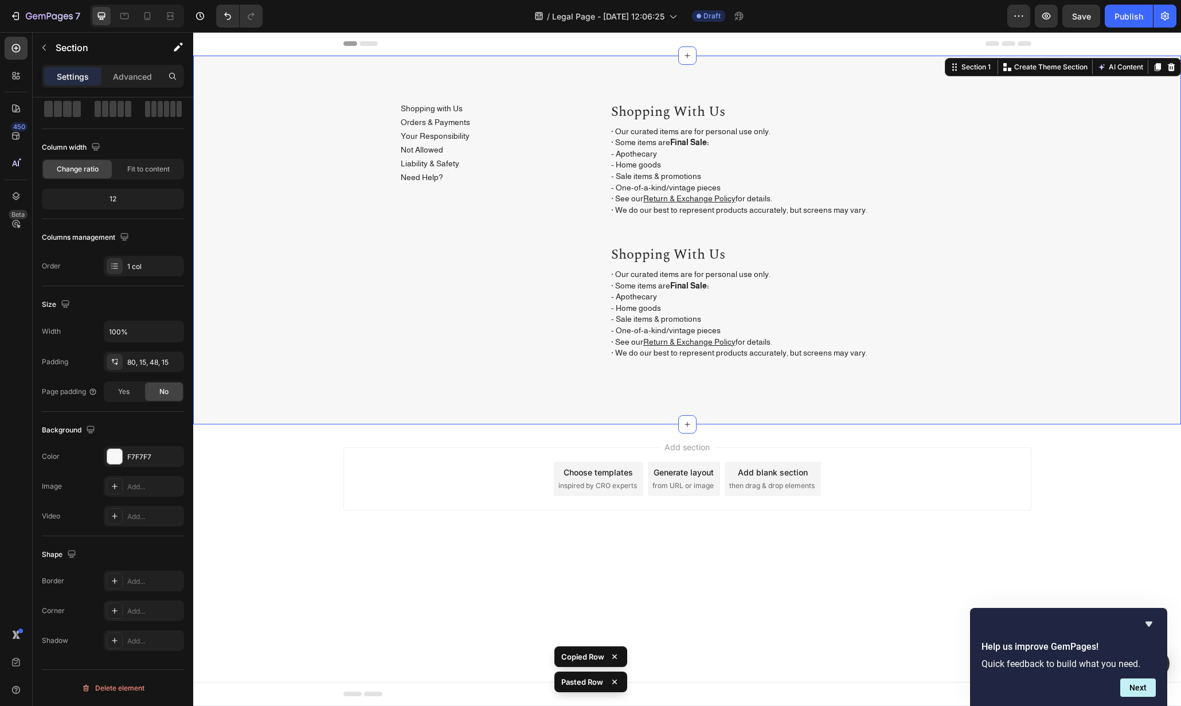
scroll to position [0, 0]
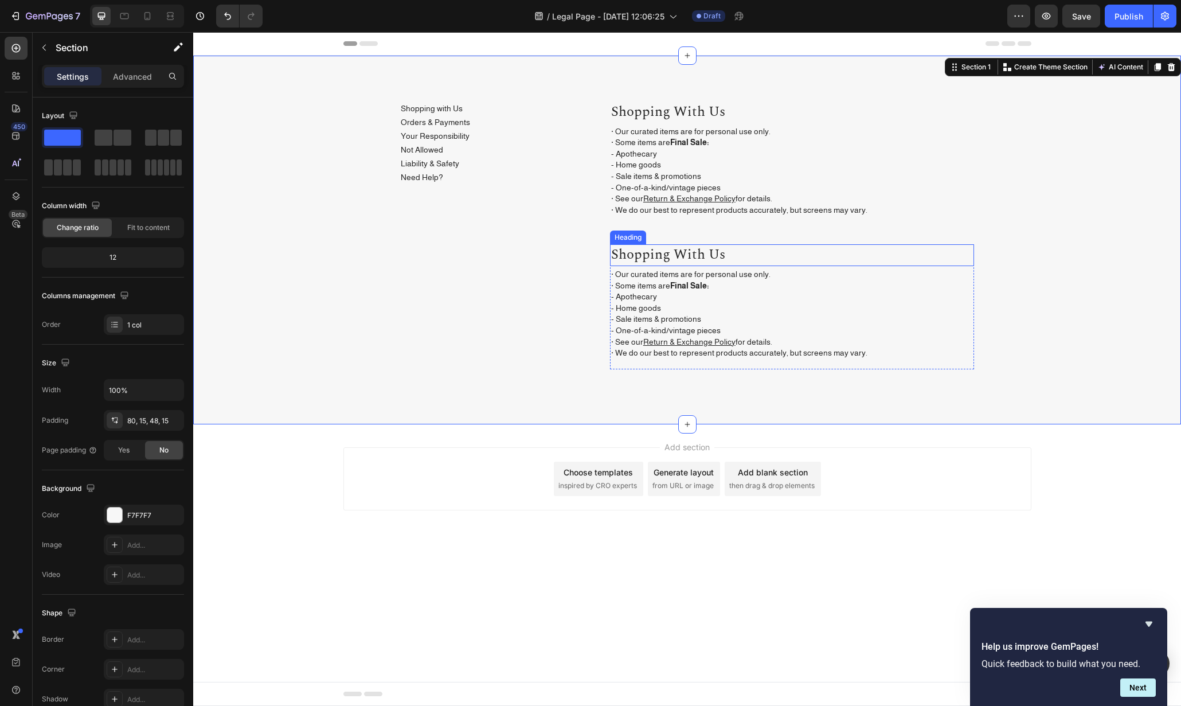
click at [684, 255] on h2 "shopping with us" at bounding box center [792, 255] width 364 height 22
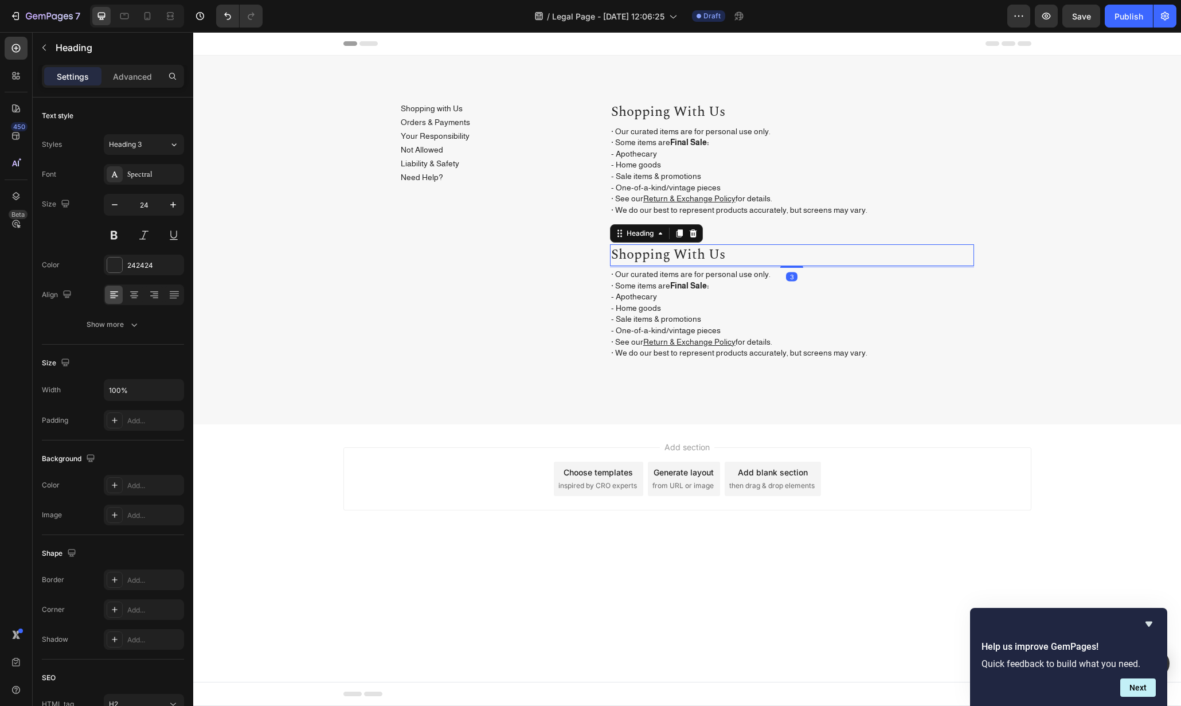
click at [684, 255] on h2 "shopping with us" at bounding box center [792, 255] width 364 height 22
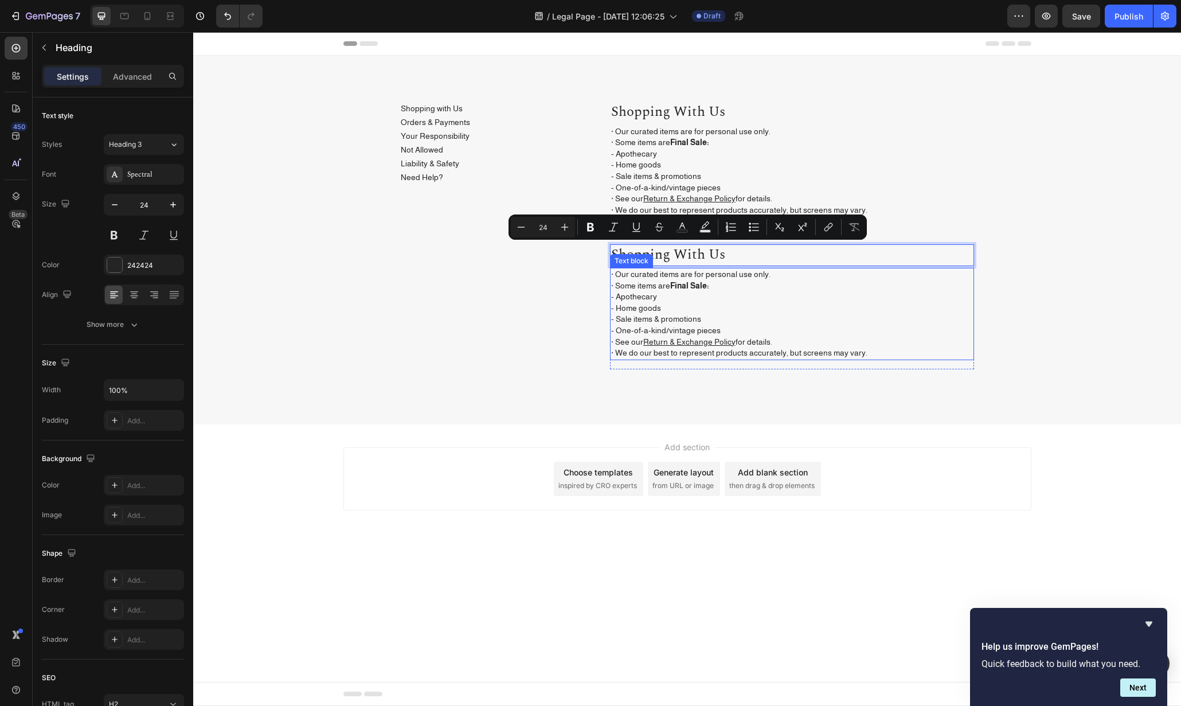
click at [638, 294] on p "· Our curated items are for personal use only. · Some items are Final Sale: - A…" at bounding box center [792, 314] width 362 height 90
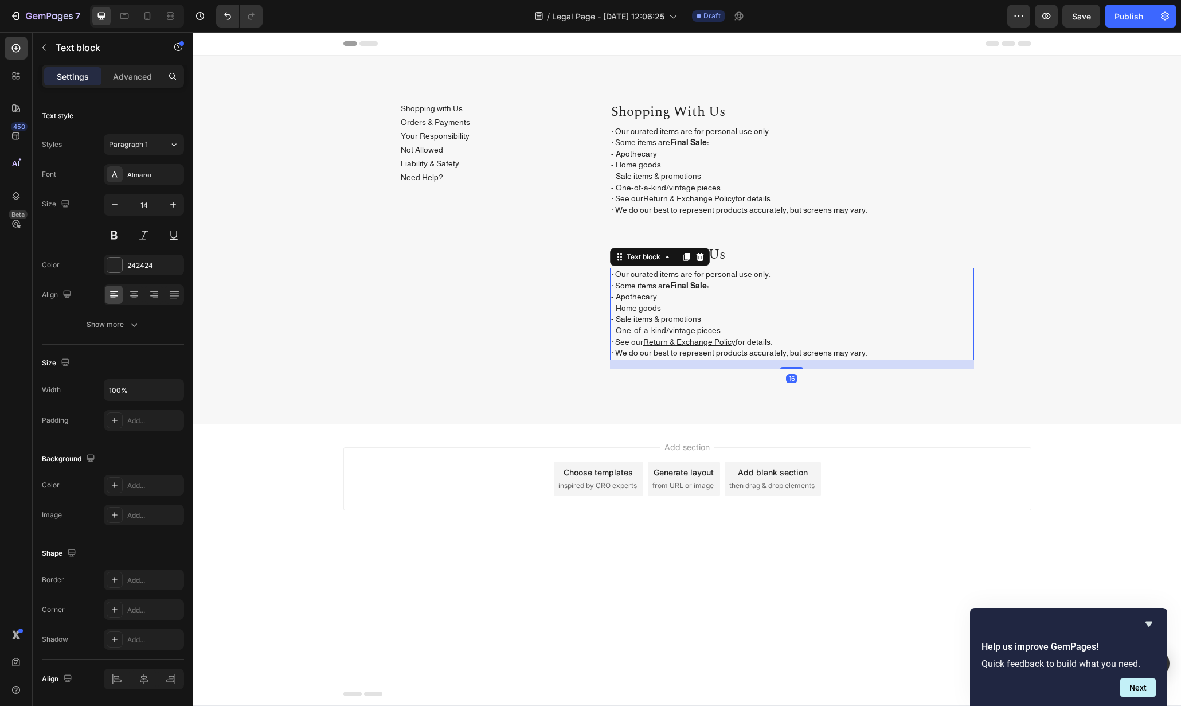
click at [633, 280] on p "· Our curated items are for personal use only. · Some items are Final Sale: - A…" at bounding box center [792, 314] width 362 height 90
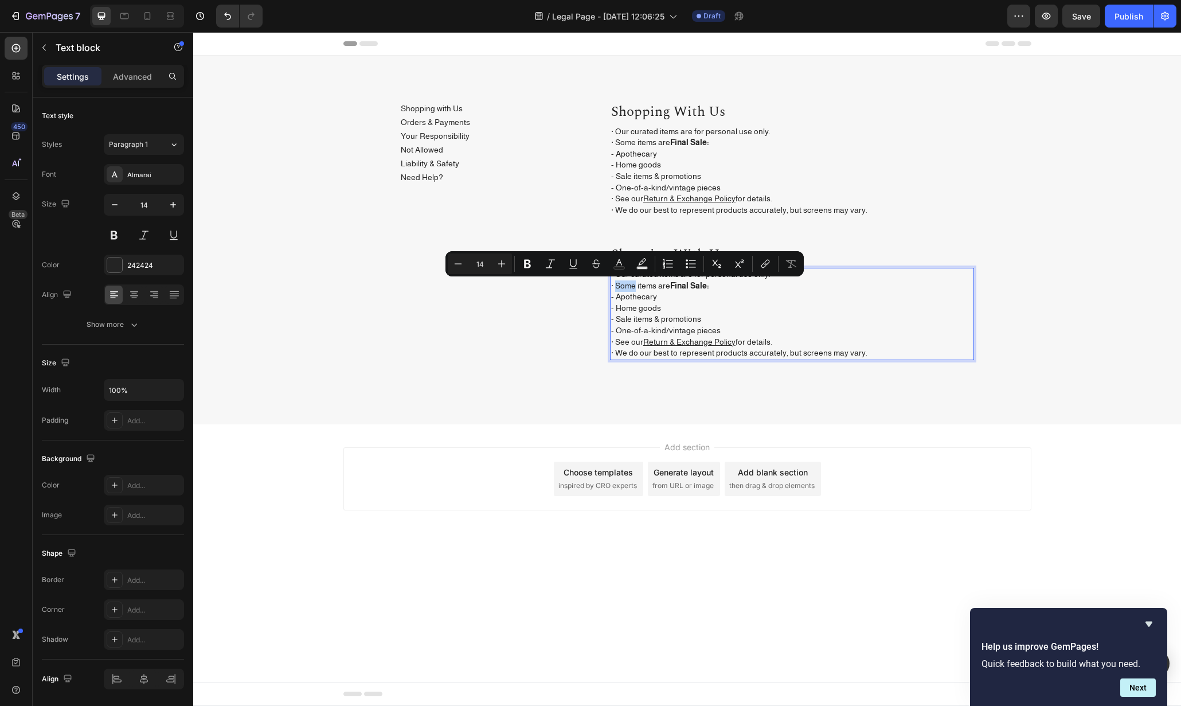
click at [623, 281] on p "· Our curated items are for personal use only. · Some items are Final Sale: - A…" at bounding box center [792, 314] width 362 height 90
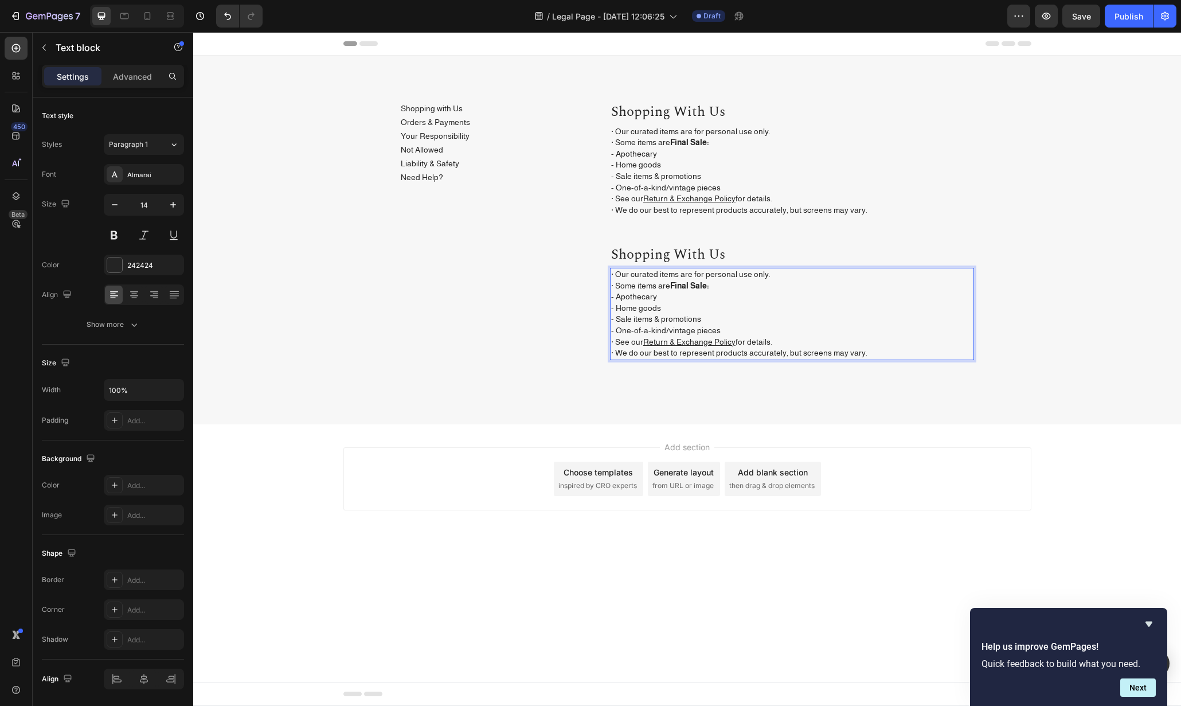
click at [617, 275] on p "· Our curated items are for personal use only. · Some items are Final Sale: - A…" at bounding box center [792, 314] width 362 height 90
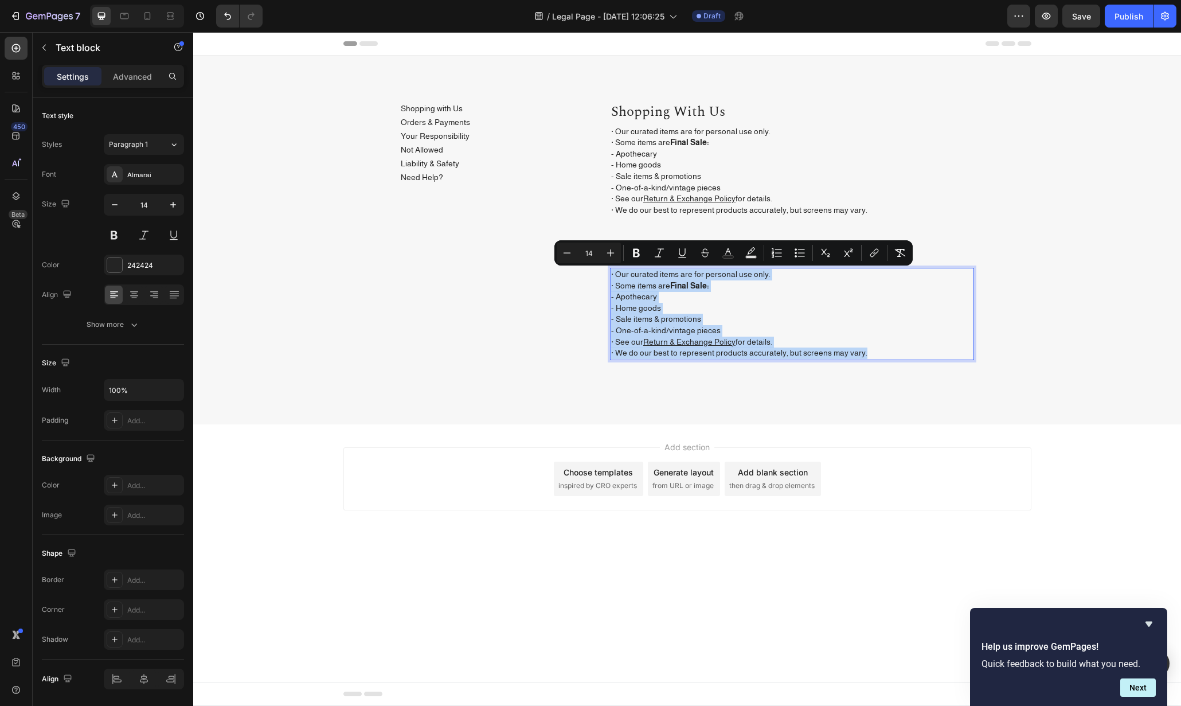
click at [628, 291] on p "· Our curated items are for personal use only. · Some items are Final Sale: - A…" at bounding box center [792, 314] width 362 height 90
drag, startPoint x: 647, startPoint y: 279, endPoint x: 934, endPoint y: 353, distance: 295.4
click at [934, 353] on p "· Our curated items are for personal use only. · Some items are Final Sale: - A…" at bounding box center [792, 314] width 362 height 90
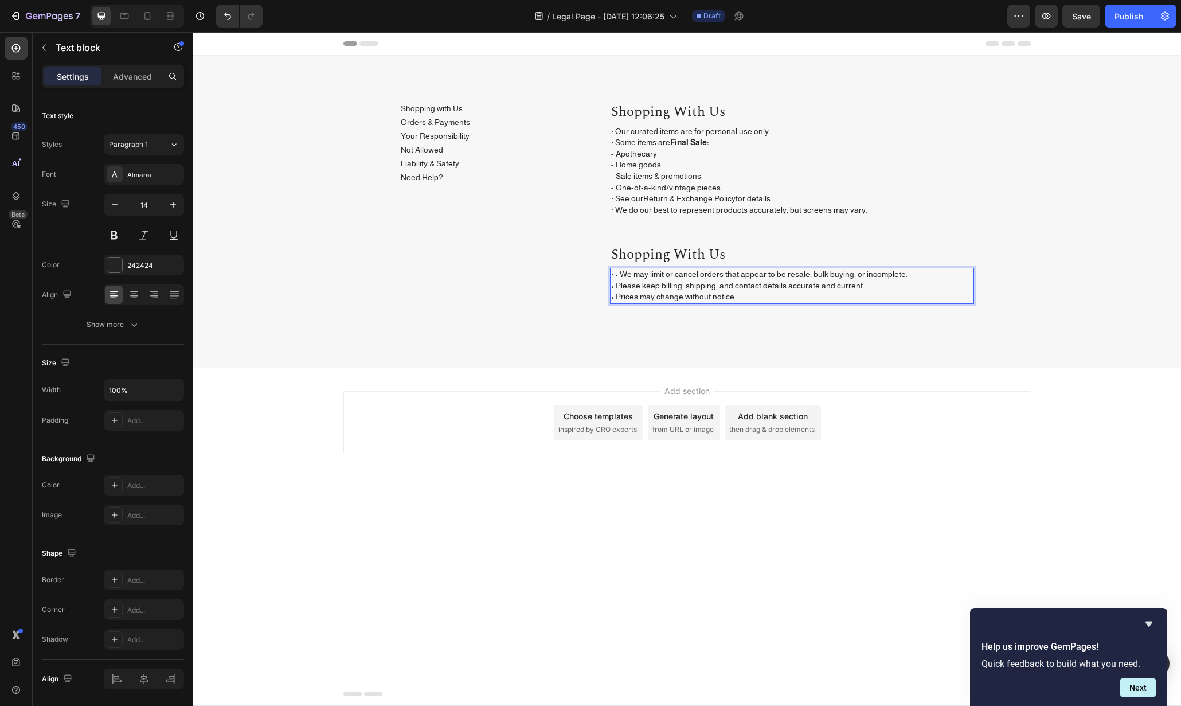
click at [615, 275] on p "· • We may limit or cancel orders that appear to be resale, bulk buying, or inc…" at bounding box center [792, 286] width 362 height 34
click at [622, 276] on p "· • We may limit or cancel orders that appear to be resale, bulk buying, or inc…" at bounding box center [792, 286] width 362 height 34
click at [615, 276] on p "· •We may limit or cancel orders that appear to be resale, bulk buying, or inco…" at bounding box center [792, 286] width 362 height 34
click at [615, 275] on p "•We may limit or cancel orders that appear to be resale, bulk buying, or incomp…" at bounding box center [792, 286] width 362 height 34
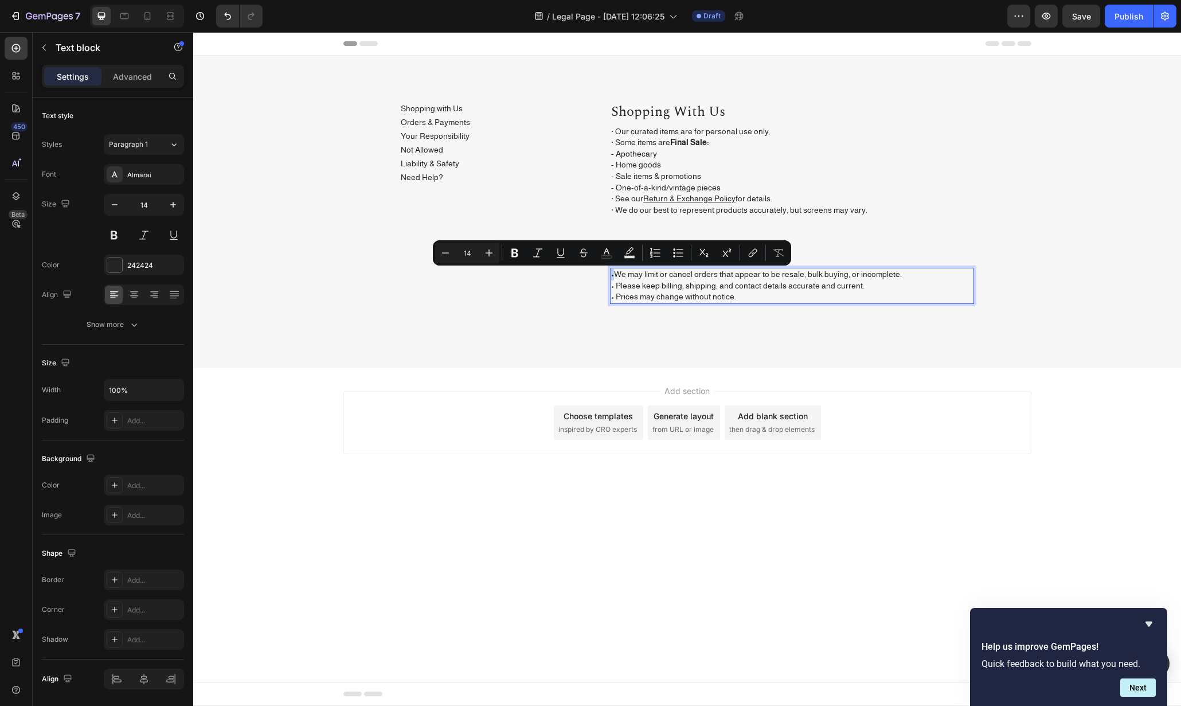
copy p "•"
click at [629, 136] on p "· Our curated items are for personal use only. · Some items are Final Sale: - A…" at bounding box center [792, 171] width 362 height 90
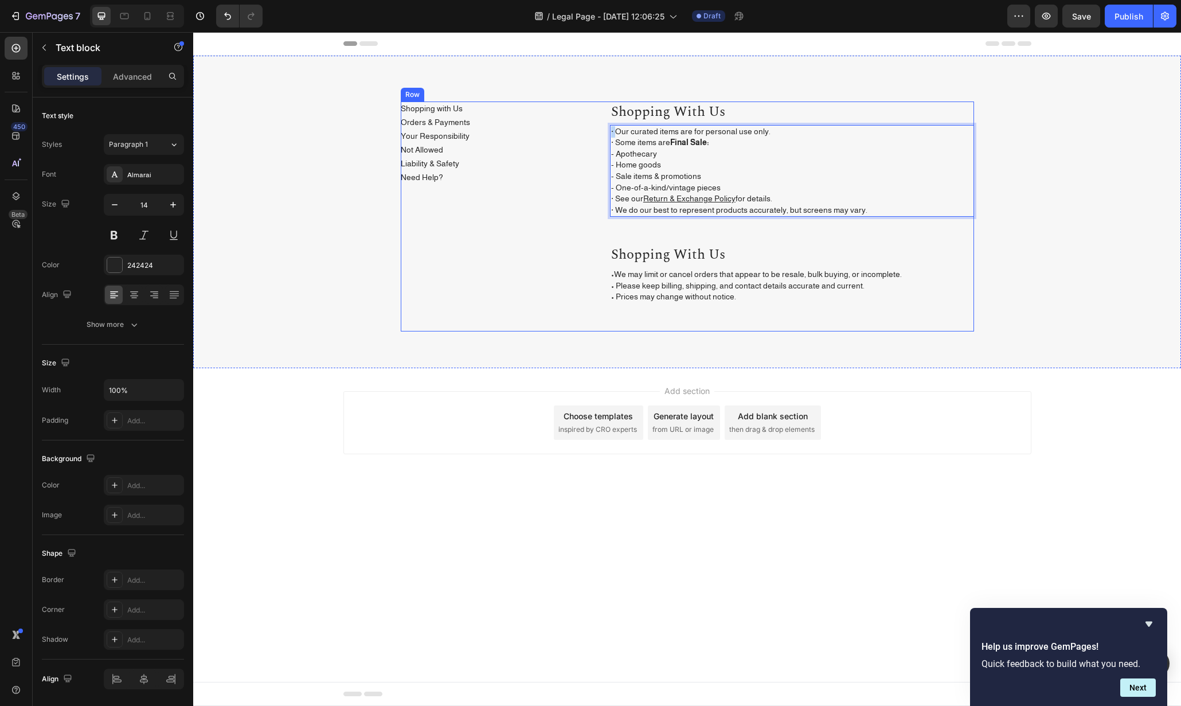
drag, startPoint x: 615, startPoint y: 131, endPoint x: 609, endPoint y: 131, distance: 6.3
click at [609, 131] on div "Shopping with Us Button Orders & Payments Button Your Responsibility Button Not…" at bounding box center [687, 217] width 573 height 230
drag, startPoint x: 615, startPoint y: 143, endPoint x: 609, endPoint y: 143, distance: 6.3
click at [609, 143] on div "Shopping with Us Button Orders & Payments Button Your Responsibility Button Not…" at bounding box center [687, 217] width 573 height 230
drag, startPoint x: 615, startPoint y: 195, endPoint x: 608, endPoint y: 198, distance: 7.7
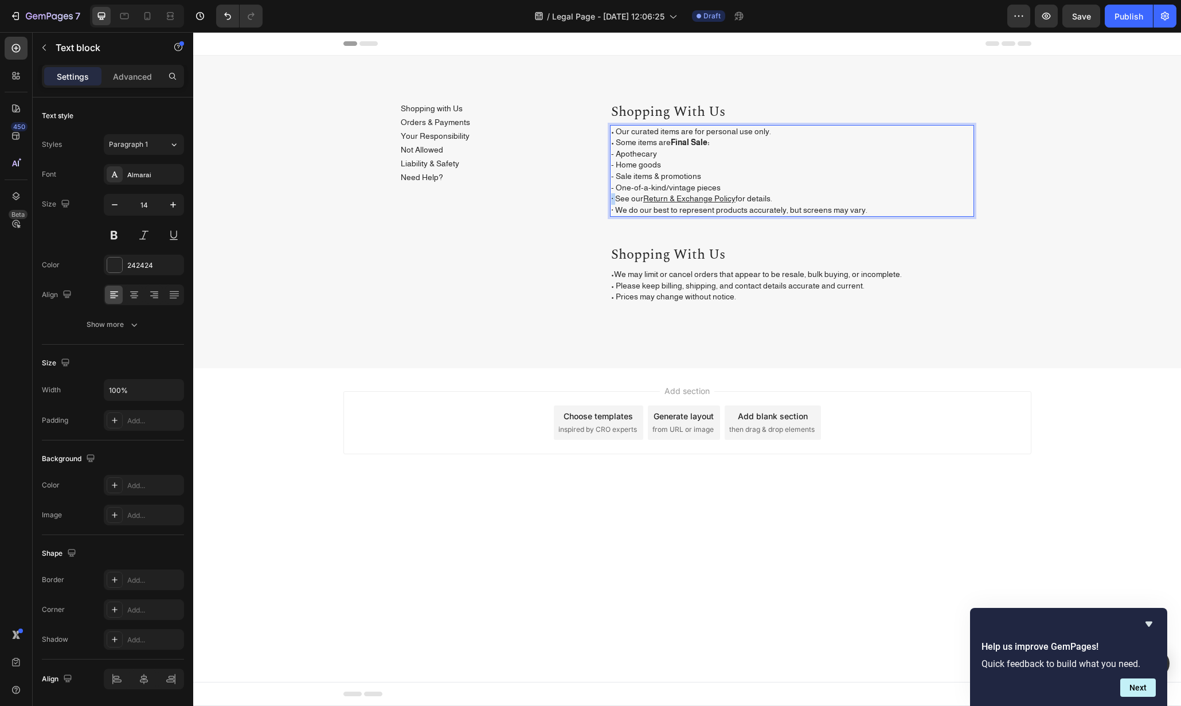
click at [608, 198] on div "Shopping with Us Button Orders & Payments Button Your Responsibility Button Not…" at bounding box center [687, 217] width 573 height 230
copy p "·"
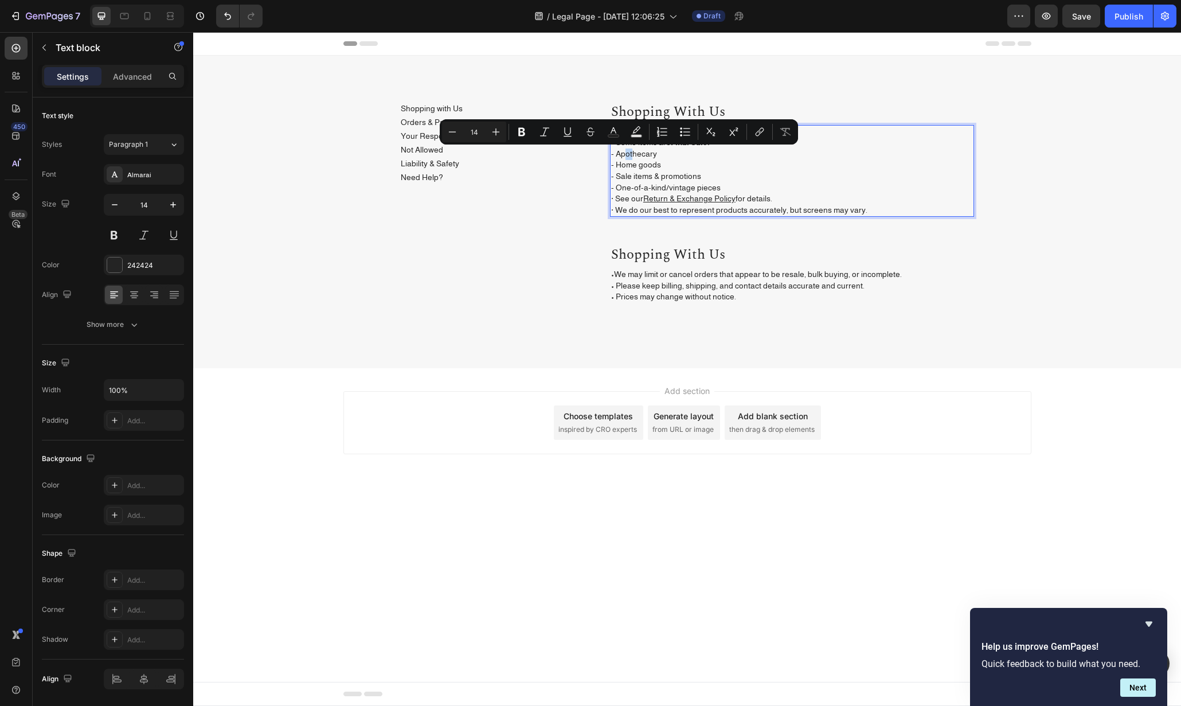
click at [617, 155] on p "• Our curated items are for personal use only. • Some items are Final Sale: - A…" at bounding box center [792, 171] width 362 height 90
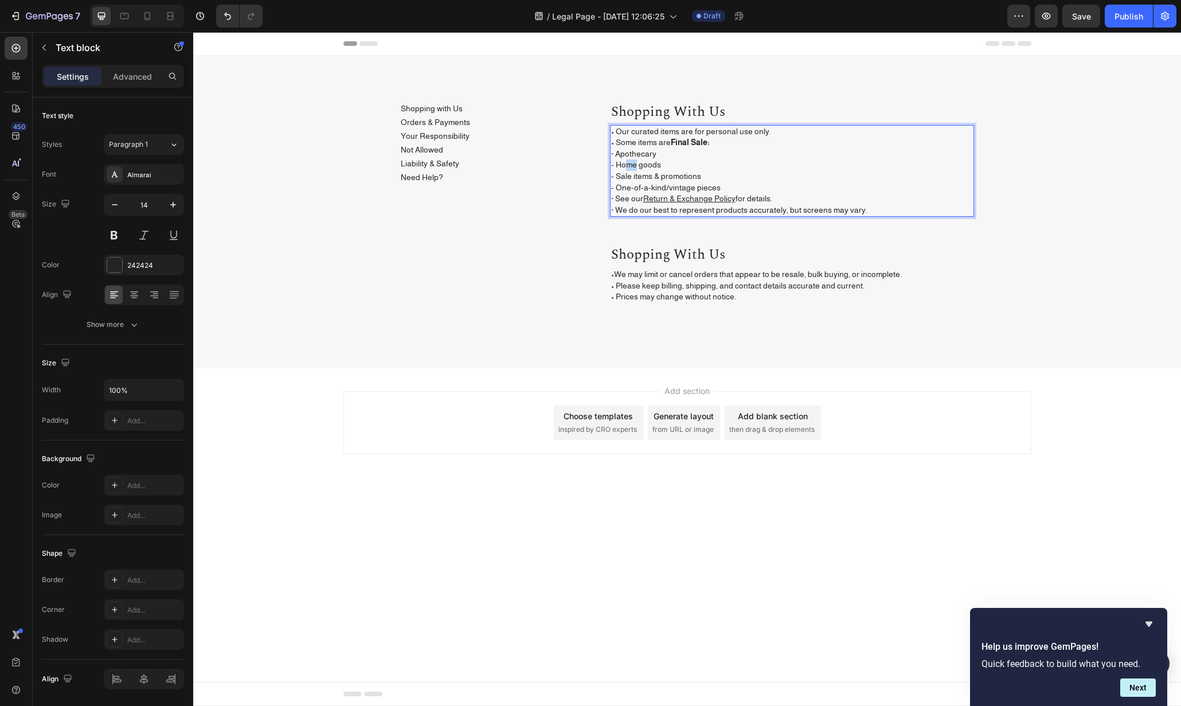
click at [617, 166] on p "• Our curated items are for personal use only. • Some items are Final Sale: · A…" at bounding box center [792, 171] width 362 height 90
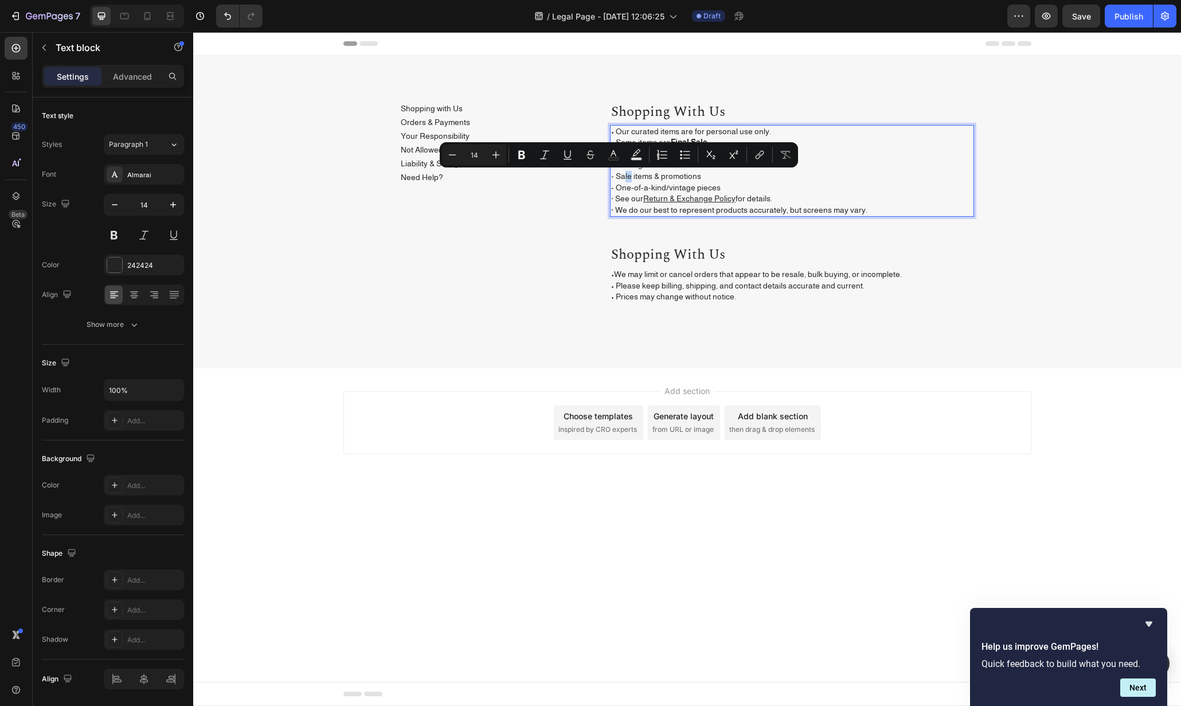
click at [618, 176] on p "• Our curated items are for personal use only. • Some items are Final Sale: · A…" at bounding box center [792, 171] width 362 height 90
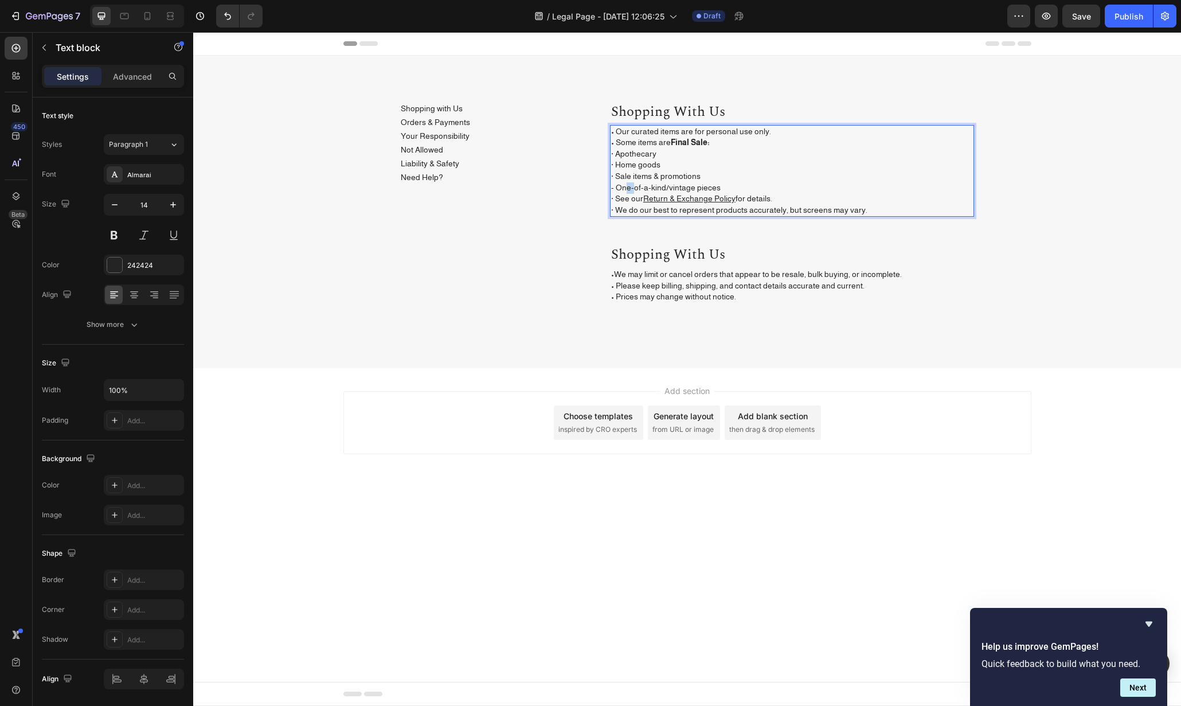
drag, startPoint x: 619, startPoint y: 189, endPoint x: 619, endPoint y: 183, distance: 6.3
click at [618, 189] on p "• Our curated items are for personal use only. • Some items are Final Sale: · A…" at bounding box center [792, 171] width 362 height 90
drag, startPoint x: 616, startPoint y: 142, endPoint x: 610, endPoint y: 143, distance: 6.0
click at [610, 143] on div "• Our curated items are for personal use only. • Some items are Final Sale: · A…" at bounding box center [792, 171] width 364 height 92
copy p "•"
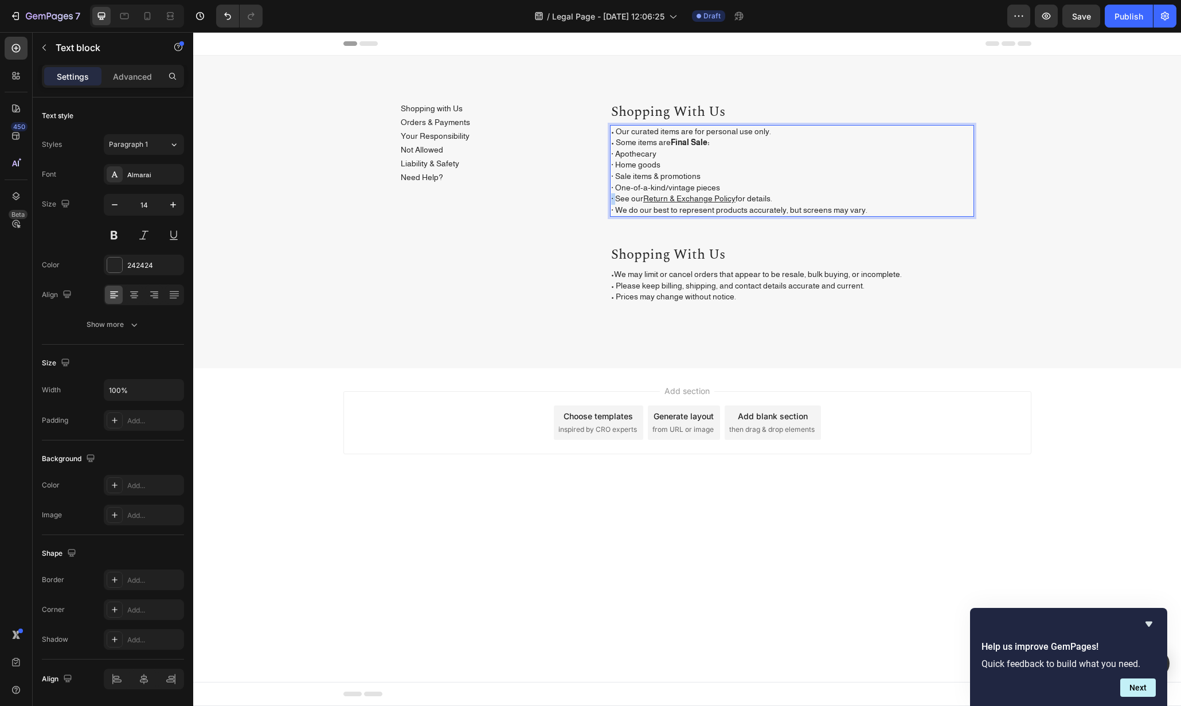
click at [609, 199] on div "Shopping with Us Button Orders & Payments Button Your Responsibility Button Not…" at bounding box center [687, 217] width 573 height 230
click at [609, 209] on div "Shopping with Us Button Orders & Payments Button Your Responsibility Button Not…" at bounding box center [687, 217] width 573 height 230
drag, startPoint x: 555, startPoint y: 263, endPoint x: 564, endPoint y: 262, distance: 9.8
click at [555, 263] on div "Shopping with Us Button Orders & Payments Button Your Responsibility Button Not…" at bounding box center [492, 217] width 182 height 230
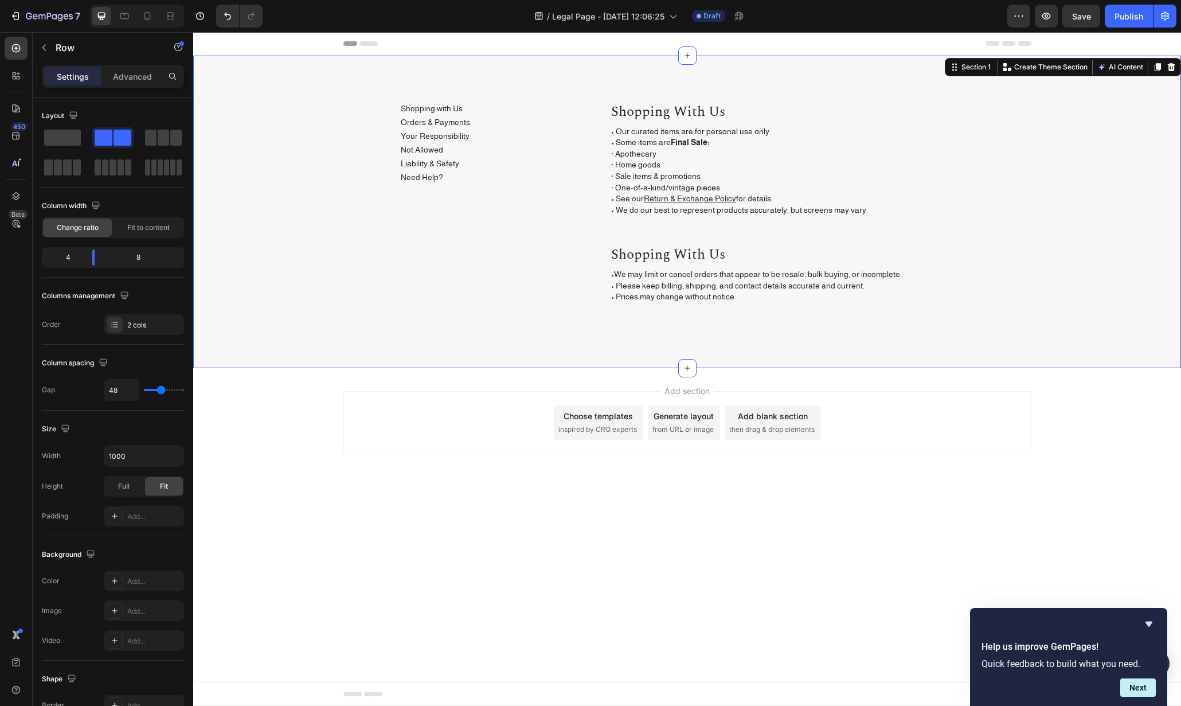
click at [1116, 260] on div "Shopping with Us Button Orders & Payments Button Your Responsibility Button Not…" at bounding box center [687, 221] width 971 height 239
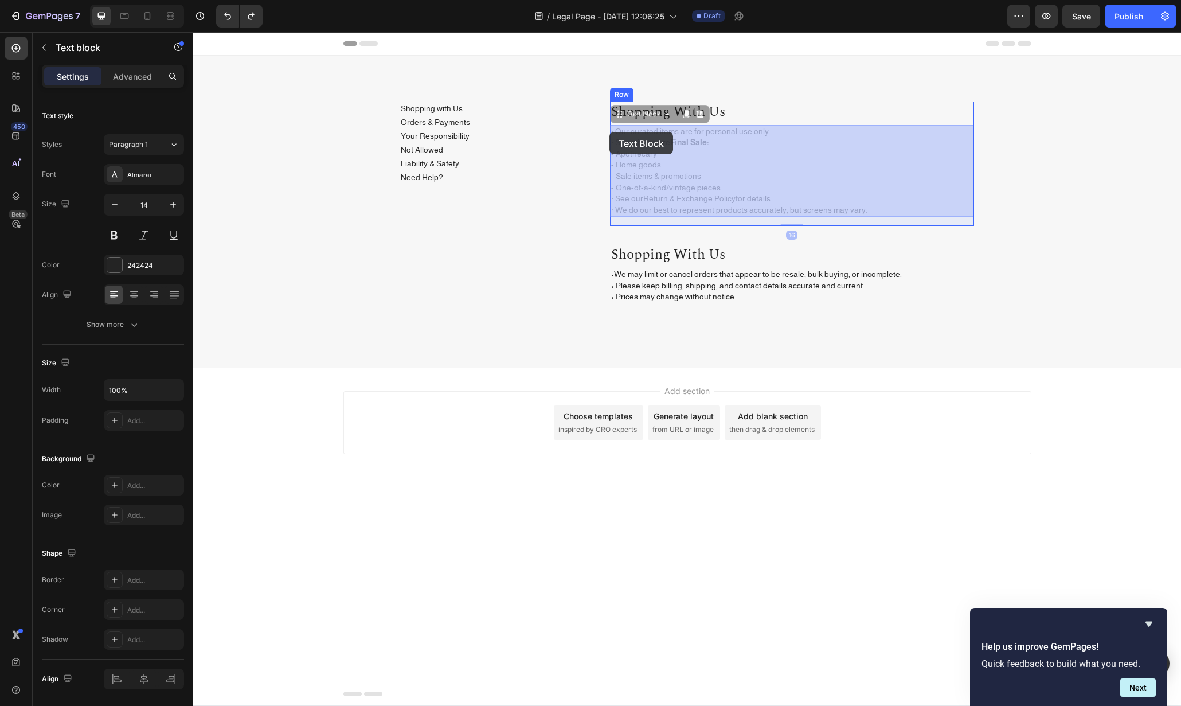
click at [609, 132] on div "Header Shopping with Us Button Orders & Payments Button Your Responsibility But…" at bounding box center [687, 270] width 988 height 477
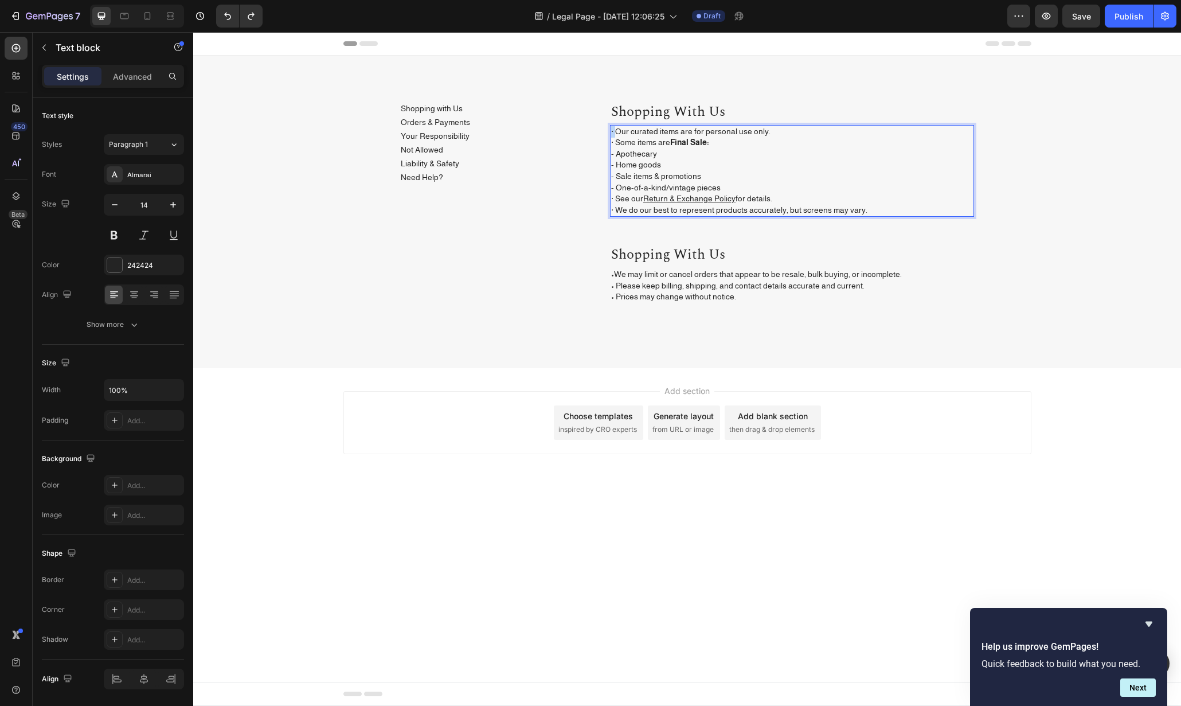
click at [611, 131] on p "· Our curated items are for personal use only. · Some items are Final Sale: - A…" at bounding box center [792, 171] width 362 height 90
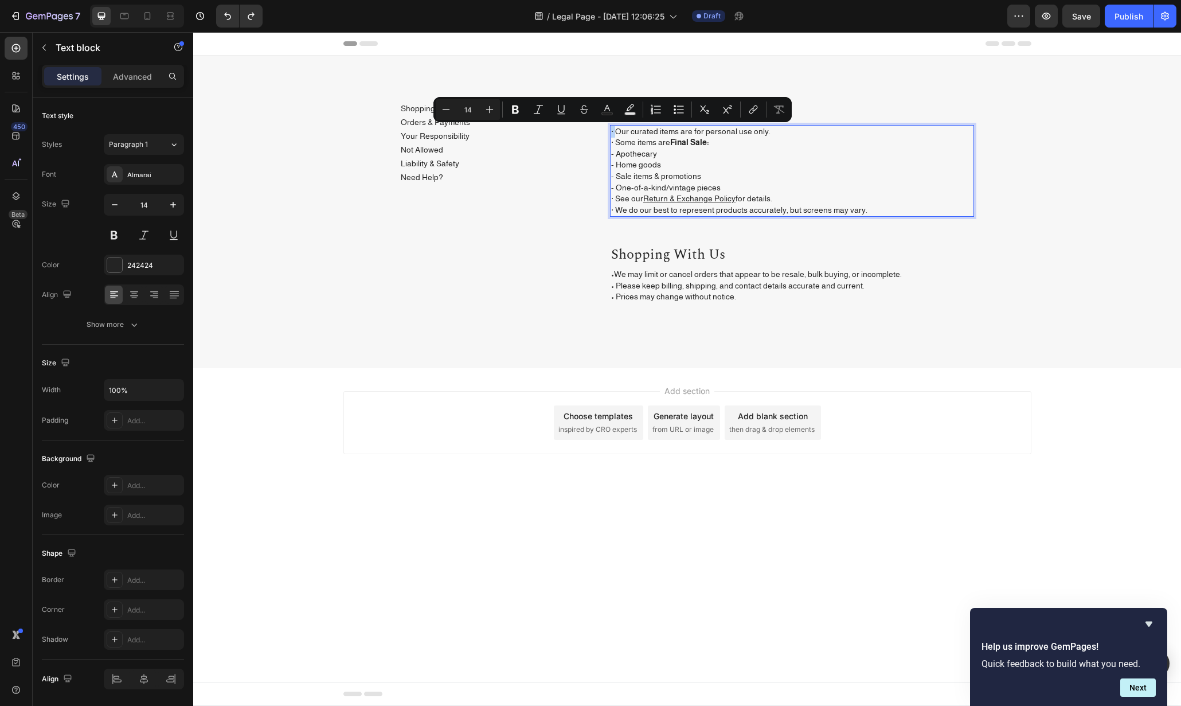
copy p "·"
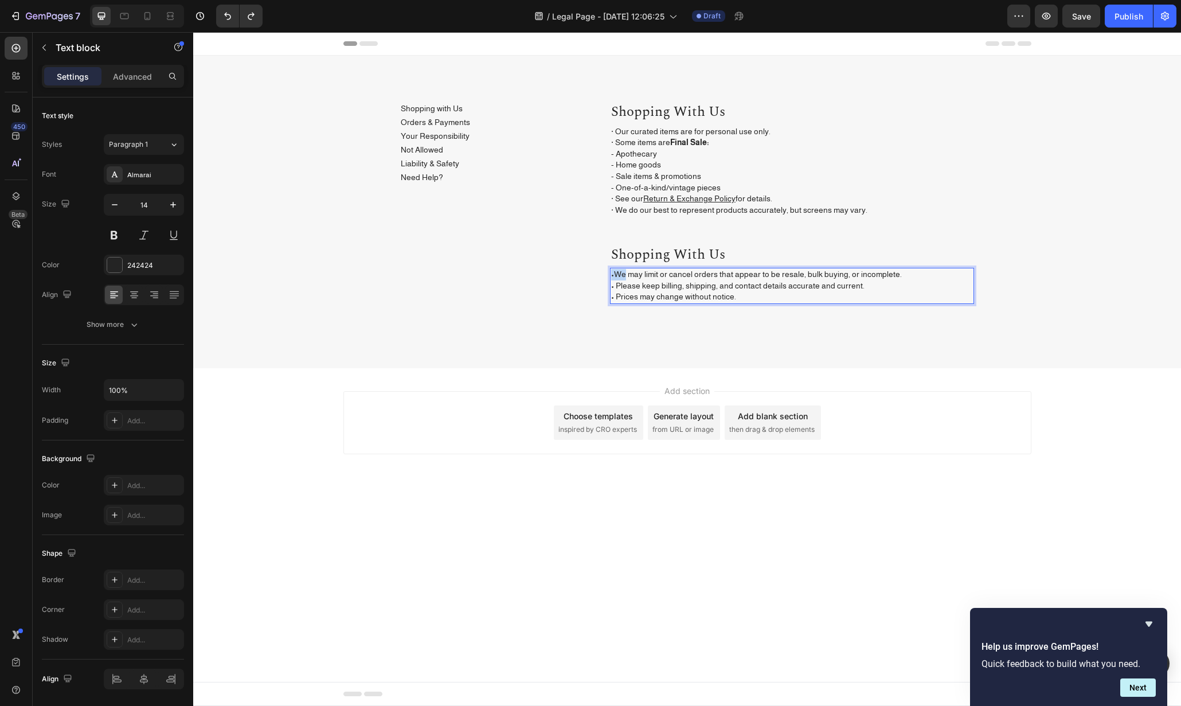
click at [612, 275] on p "•We may limit or cancel orders that appear to be resale, bulk buying, or incomp…" at bounding box center [792, 286] width 362 height 34
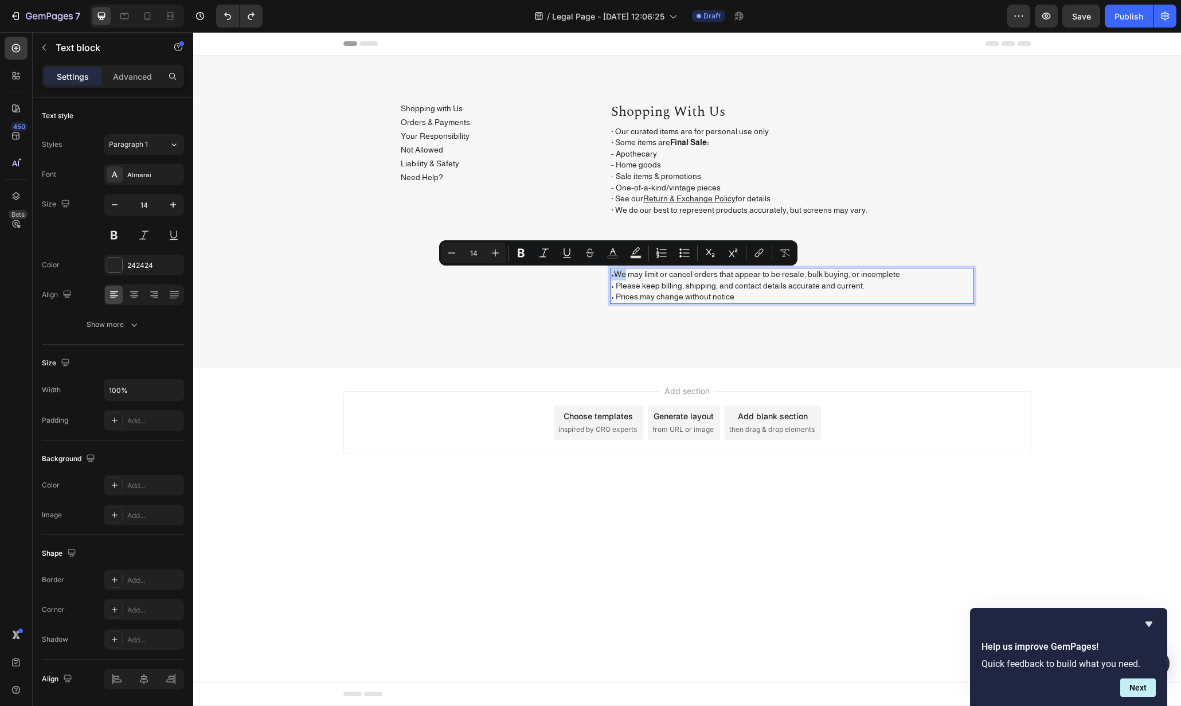
click at [615, 274] on p "•We may limit or cancel orders that appear to be resale, bulk buying, or incomp…" at bounding box center [792, 286] width 362 height 34
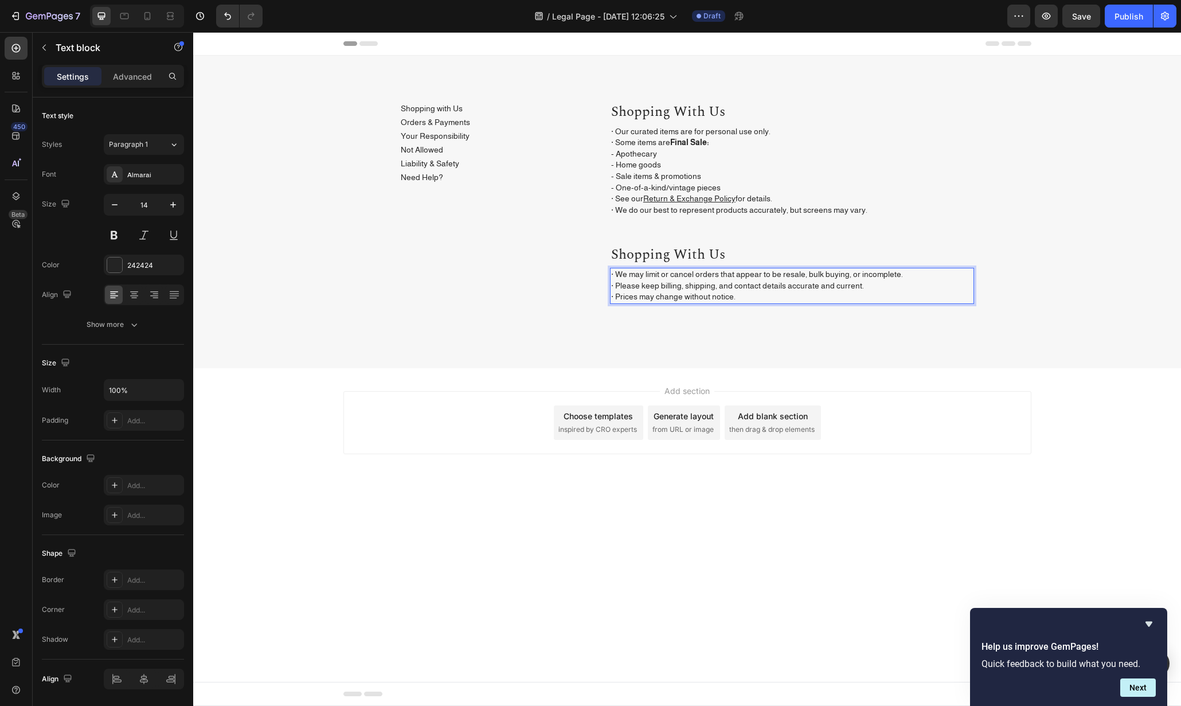
click at [869, 357] on div "Shopping with Us Button Orders & Payments Button Your Responsibility Button Not…" at bounding box center [687, 212] width 988 height 313
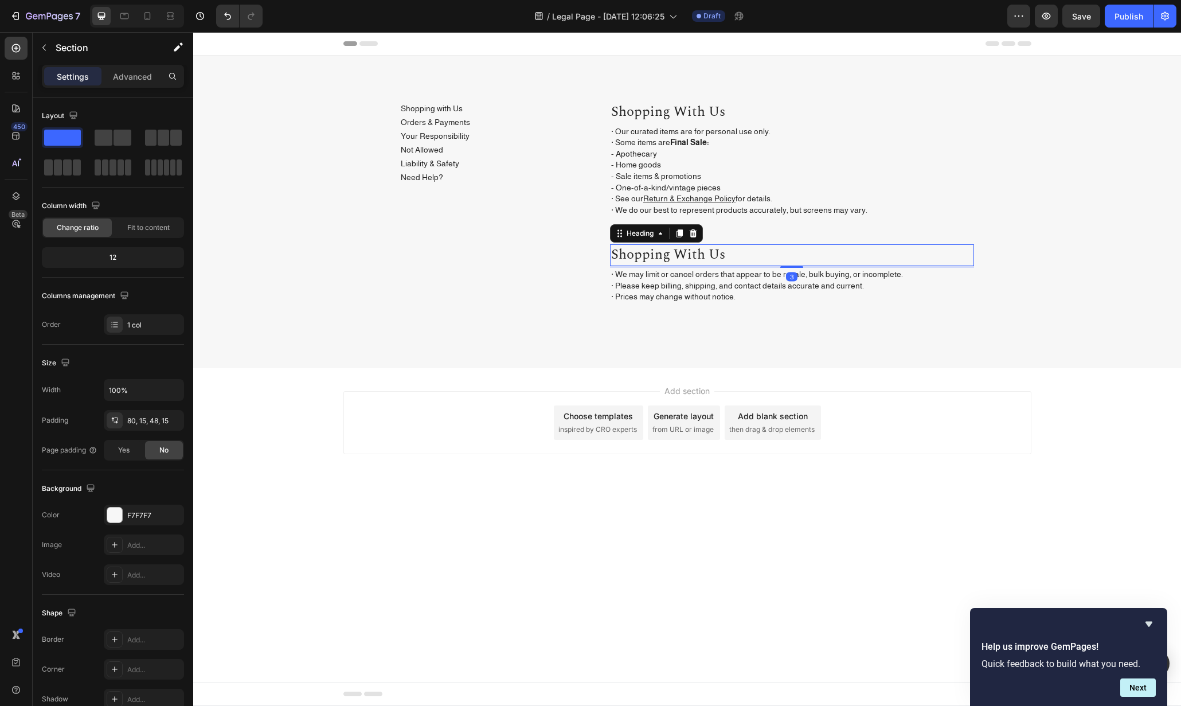
click at [802, 252] on p "shopping with us" at bounding box center [792, 254] width 362 height 19
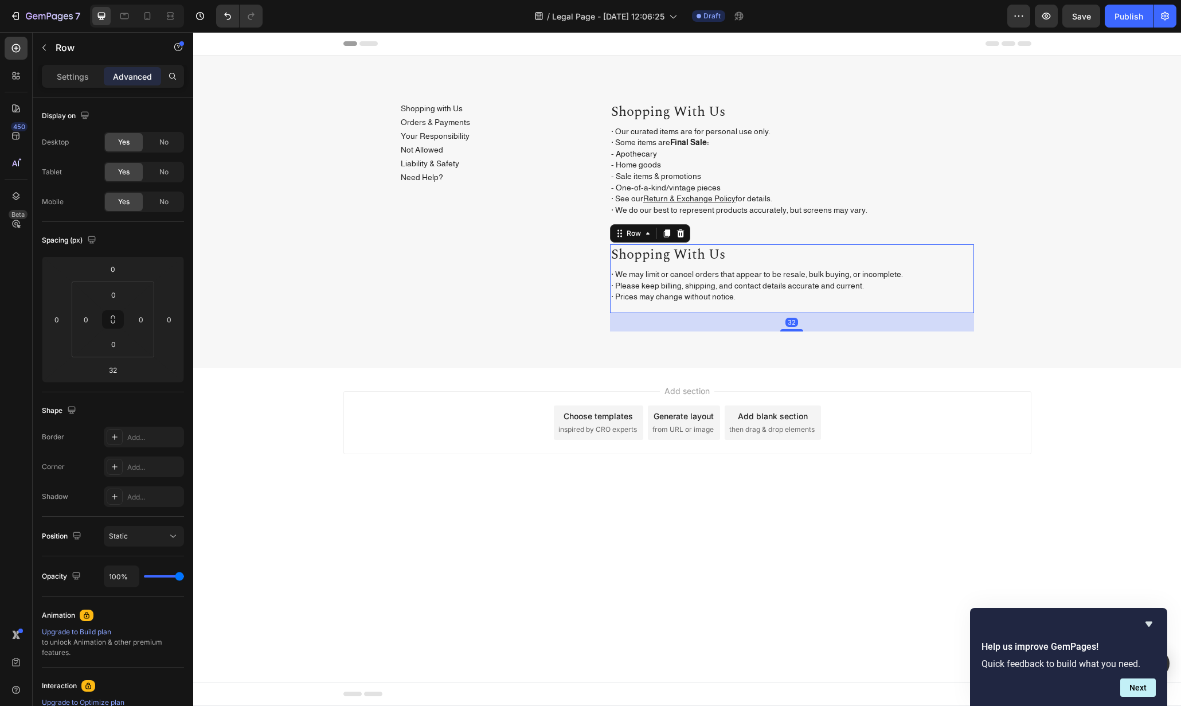
click at [847, 306] on div "shopping with us Heading · We may limit or cancel orders that appear to be resa…" at bounding box center [792, 278] width 364 height 68
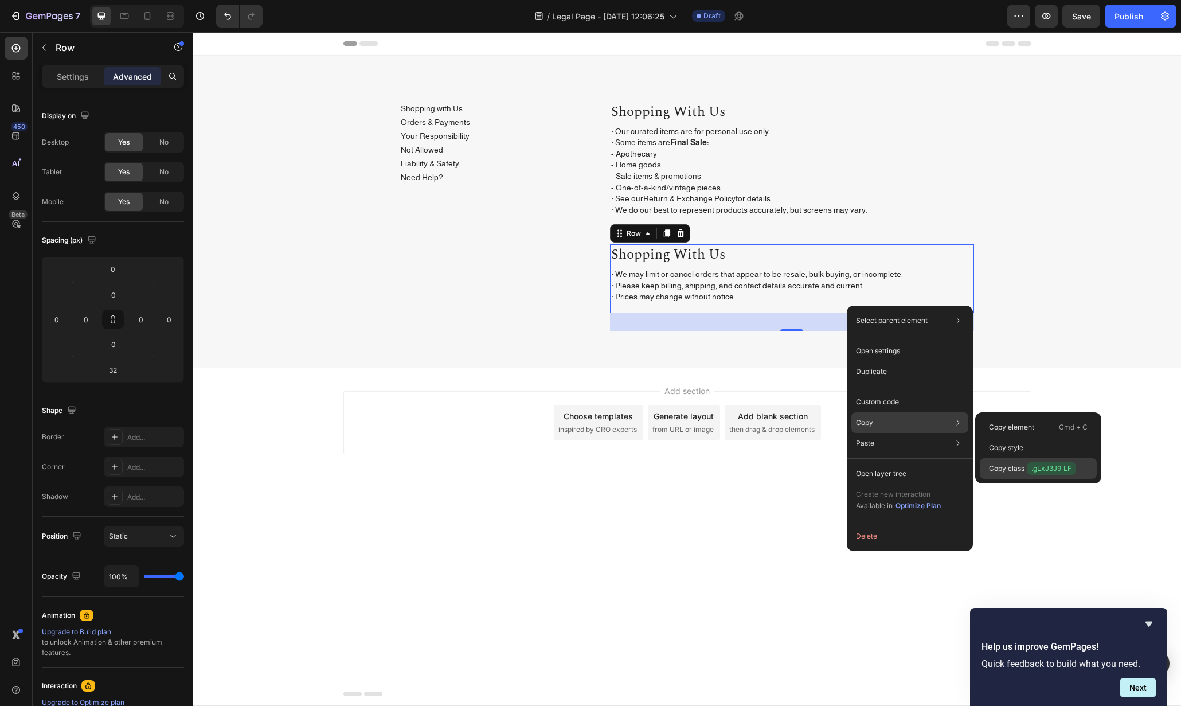
drag, startPoint x: 1077, startPoint y: 471, endPoint x: 620, endPoint y: 473, distance: 457.1
click at [1076, 471] on span ".gLxJ3J9_LF" at bounding box center [1051, 468] width 49 height 13
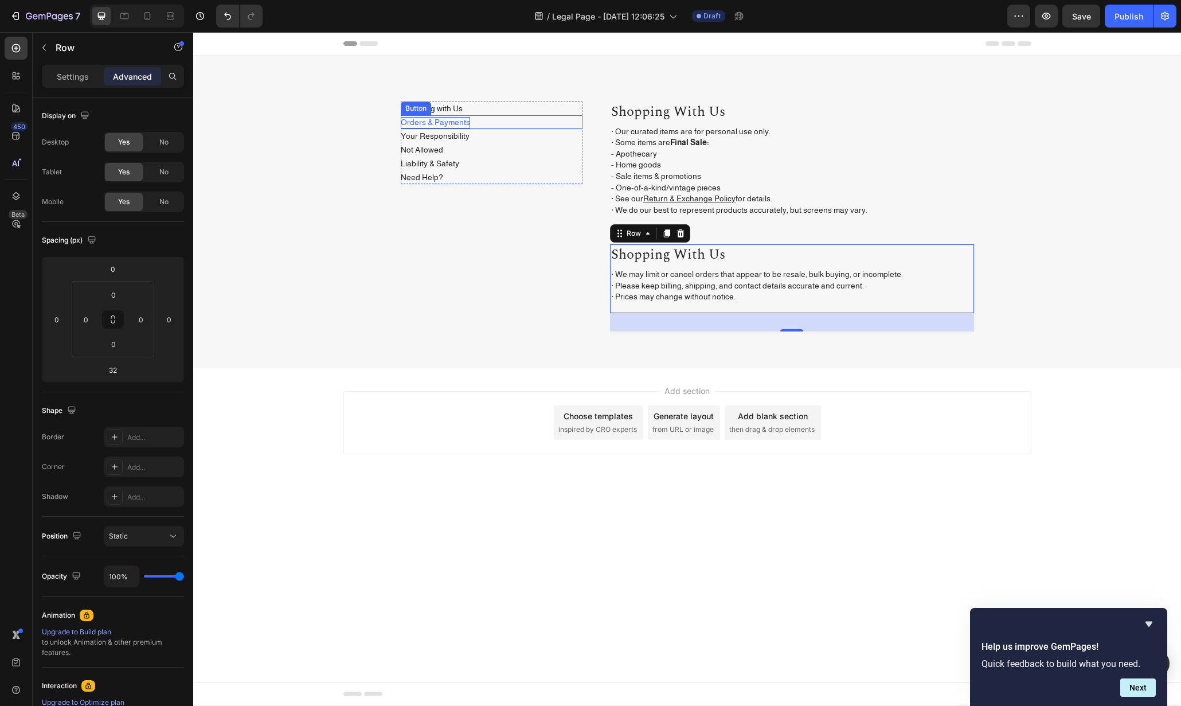
click at [457, 123] on p "Orders & Payments" at bounding box center [435, 122] width 69 height 11
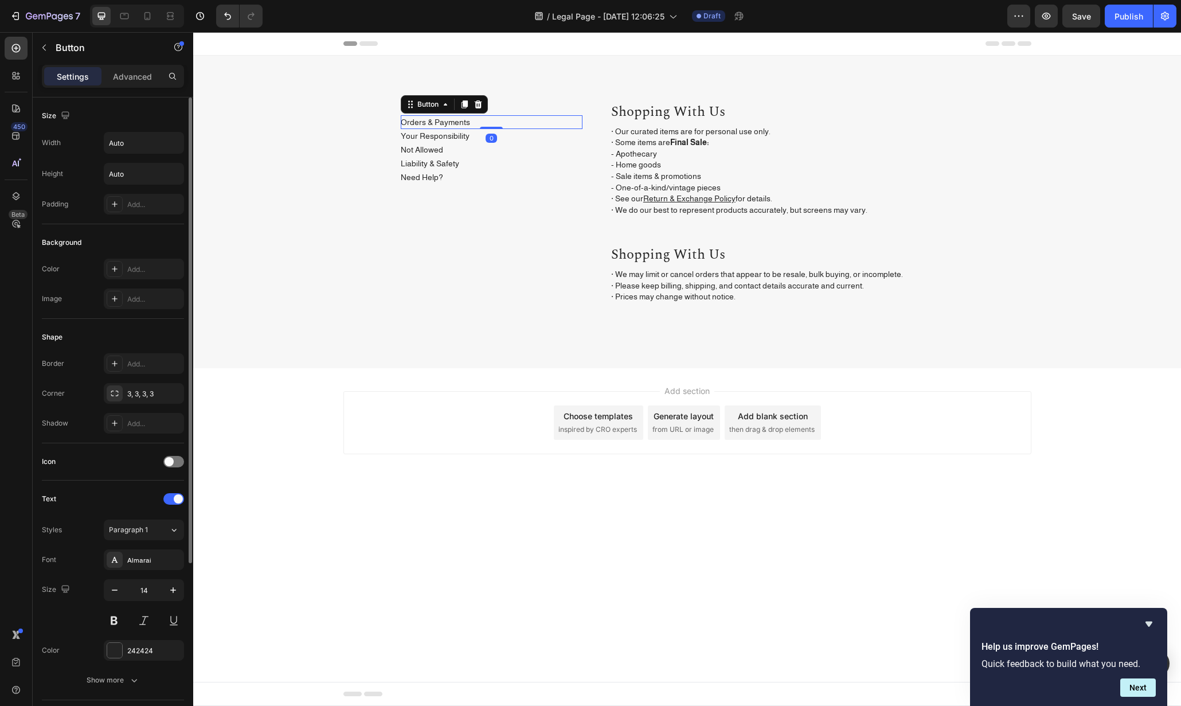
scroll to position [241, 0]
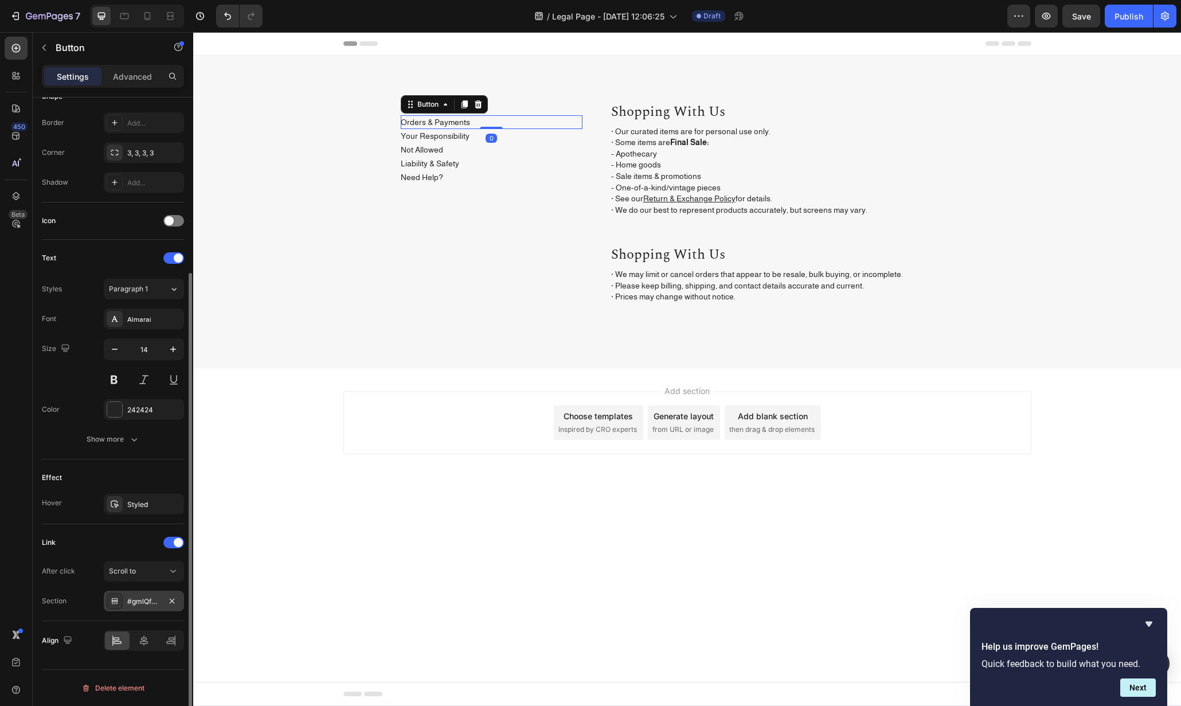
click at [156, 601] on div "#gmlQfUhmGq" at bounding box center [143, 601] width 33 height 10
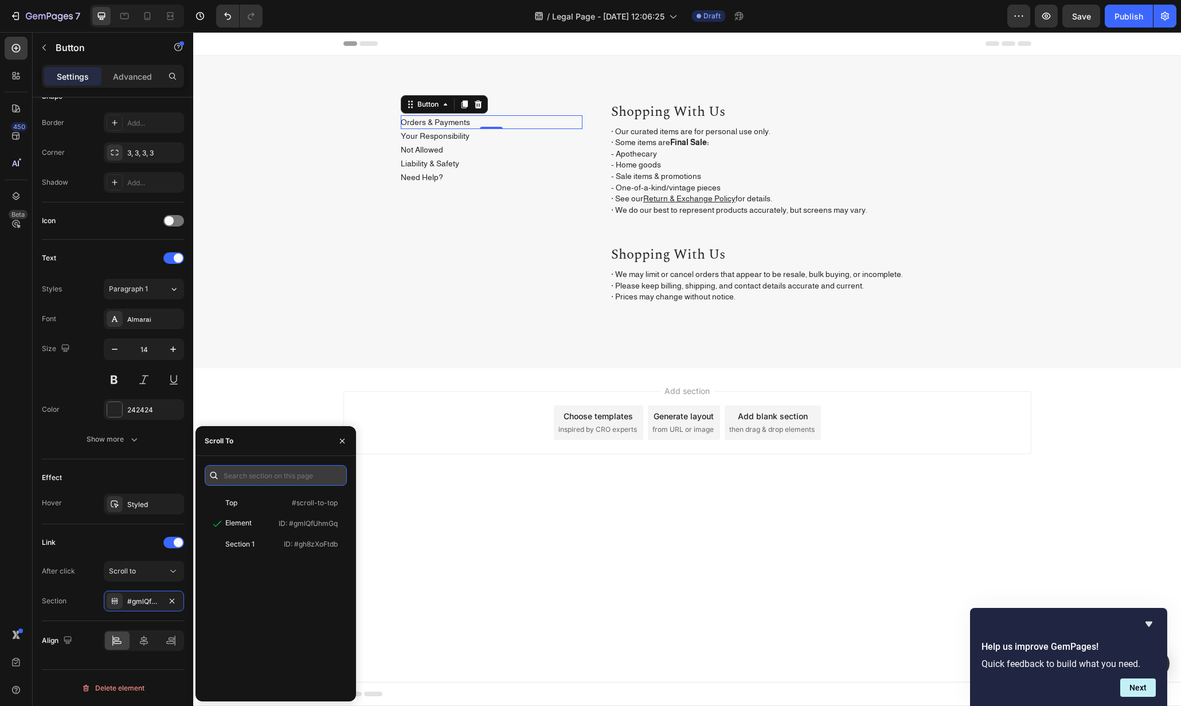
click at [233, 471] on input "text" at bounding box center [276, 475] width 142 height 21
paste input ".gLxJ3J9_LF"
click at [231, 474] on input "#.gLxJ3J9_LF" at bounding box center [276, 475] width 142 height 21
type input "#gLxJ3J9_LF"
click at [288, 522] on p "ID: #gLxJ3J9_LF" at bounding box center [310, 523] width 53 height 10
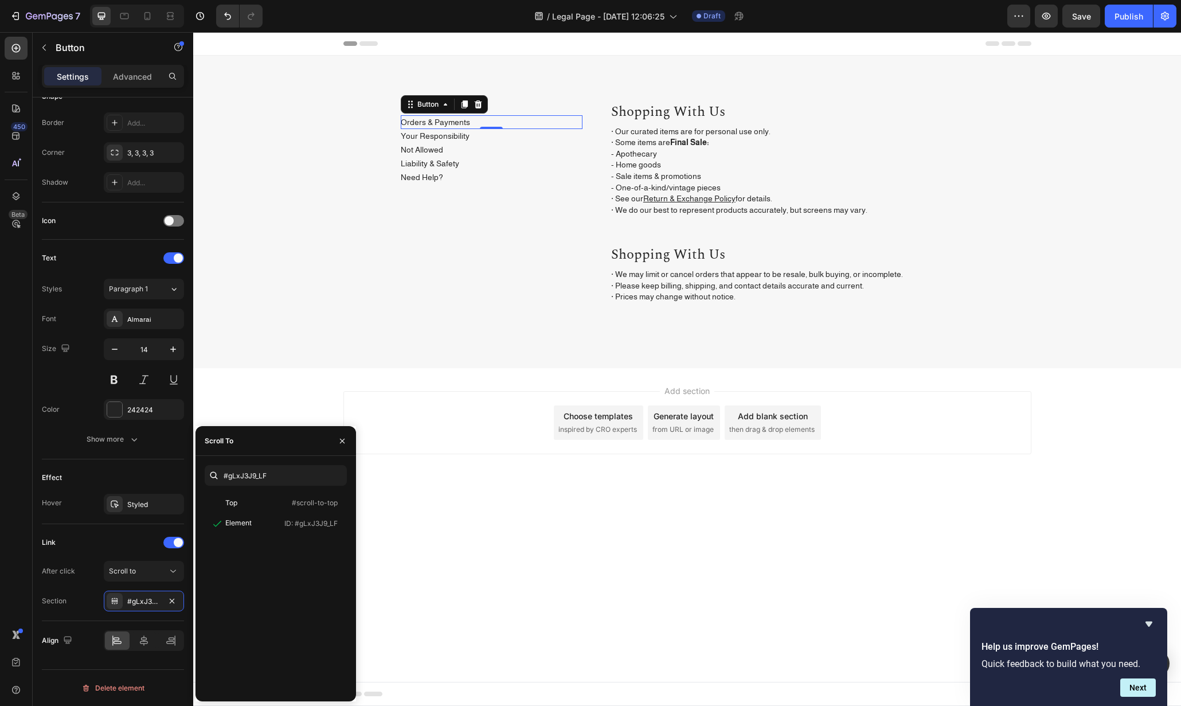
click at [664, 253] on p "shopping with us" at bounding box center [792, 254] width 362 height 19
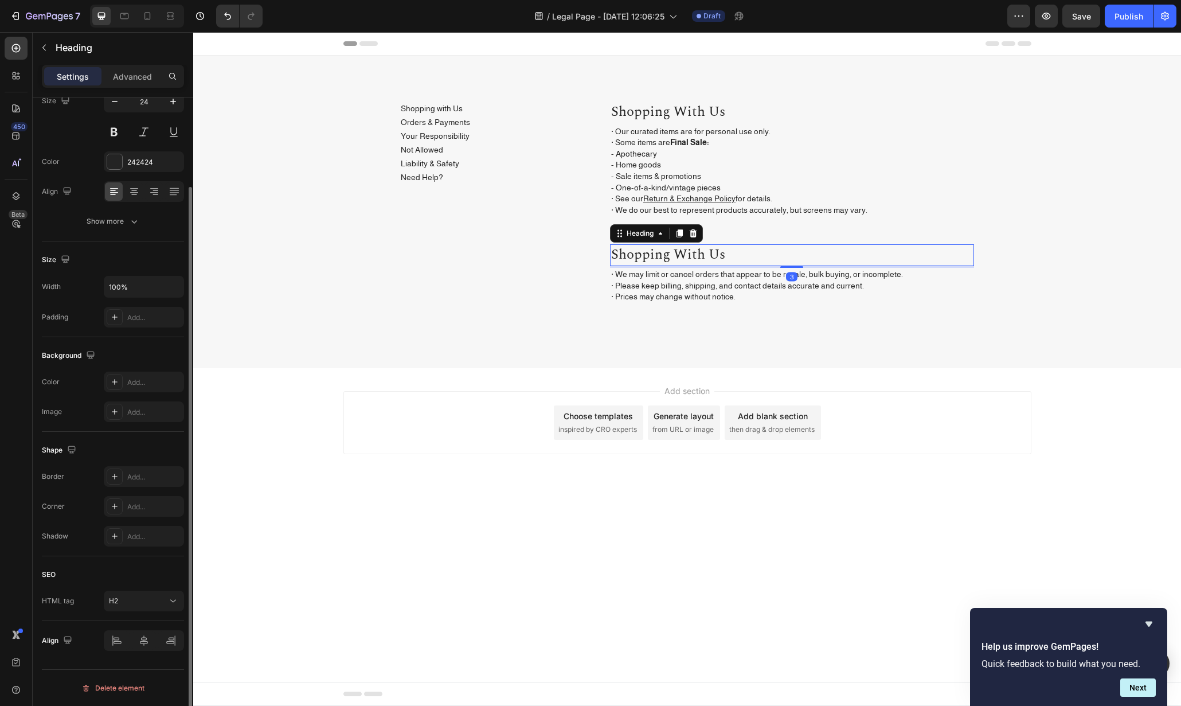
scroll to position [0, 0]
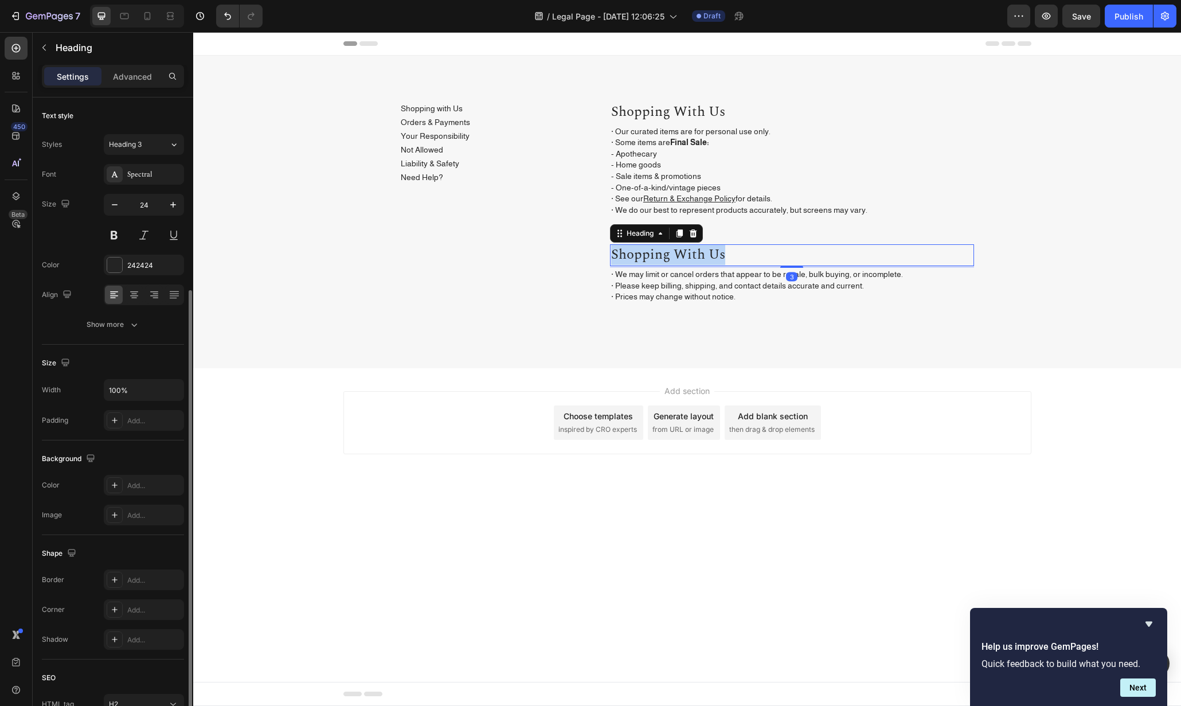
click at [664, 253] on p "shopping with us" at bounding box center [792, 254] width 362 height 19
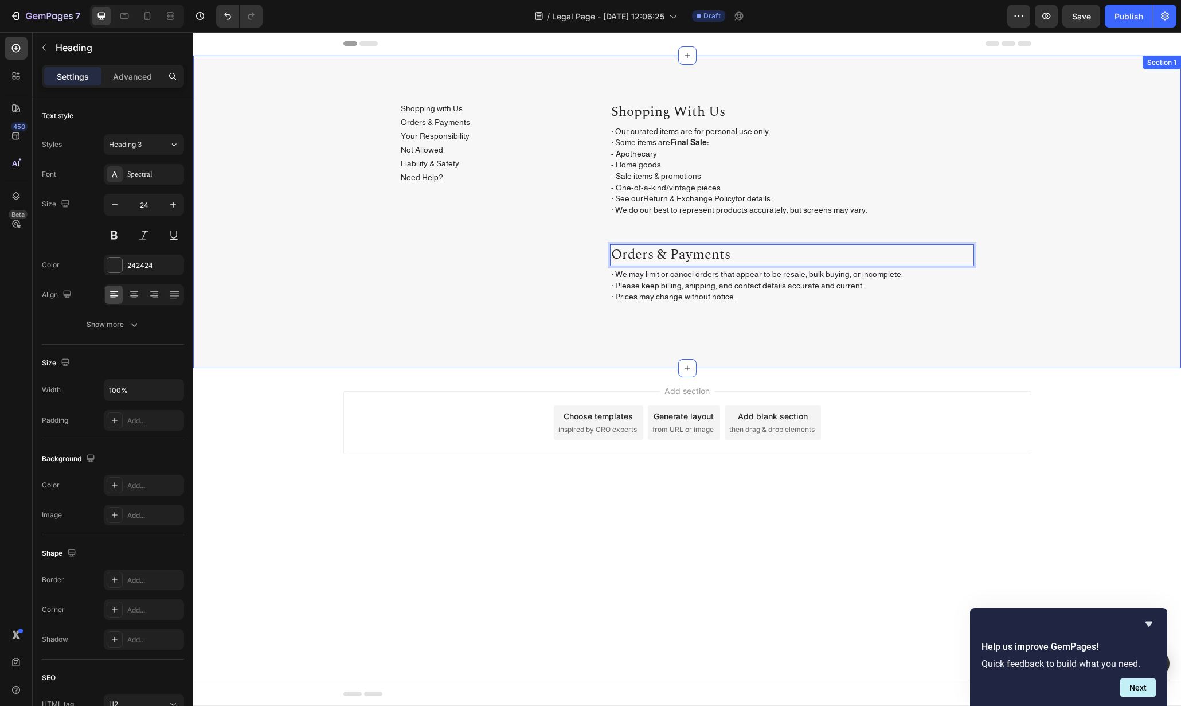
click at [867, 366] on div "Shopping with Us Button Orders & Payments Button Your Responsibility Button Not…" at bounding box center [687, 212] width 988 height 313
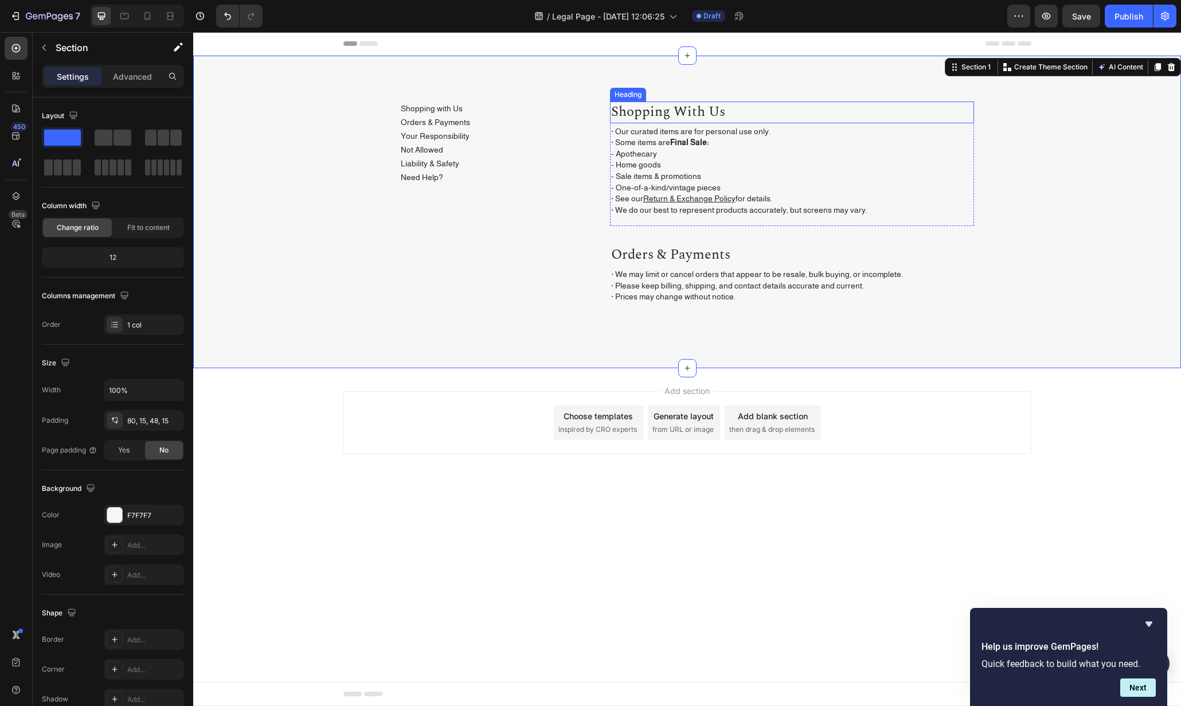
click at [687, 107] on p "Shopping with Us" at bounding box center [792, 112] width 362 height 19
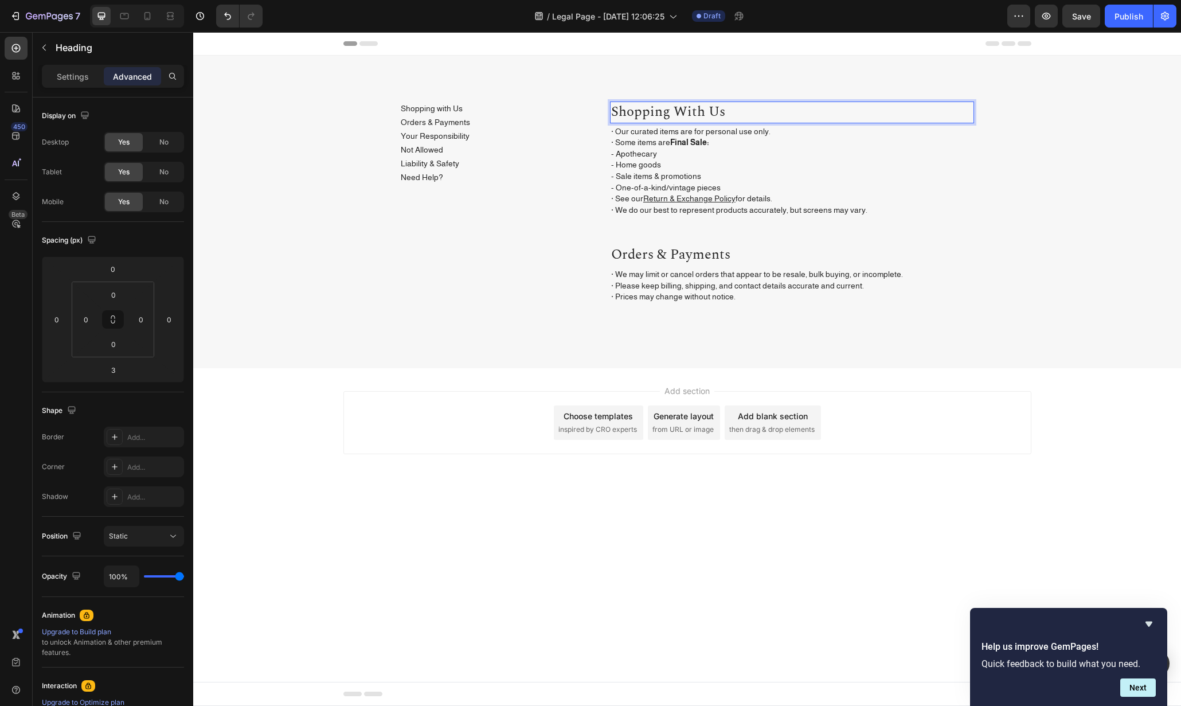
click at [684, 110] on p "Shopping with Us" at bounding box center [792, 112] width 362 height 19
click at [449, 110] on p "Shopping with Us" at bounding box center [432, 108] width 62 height 11
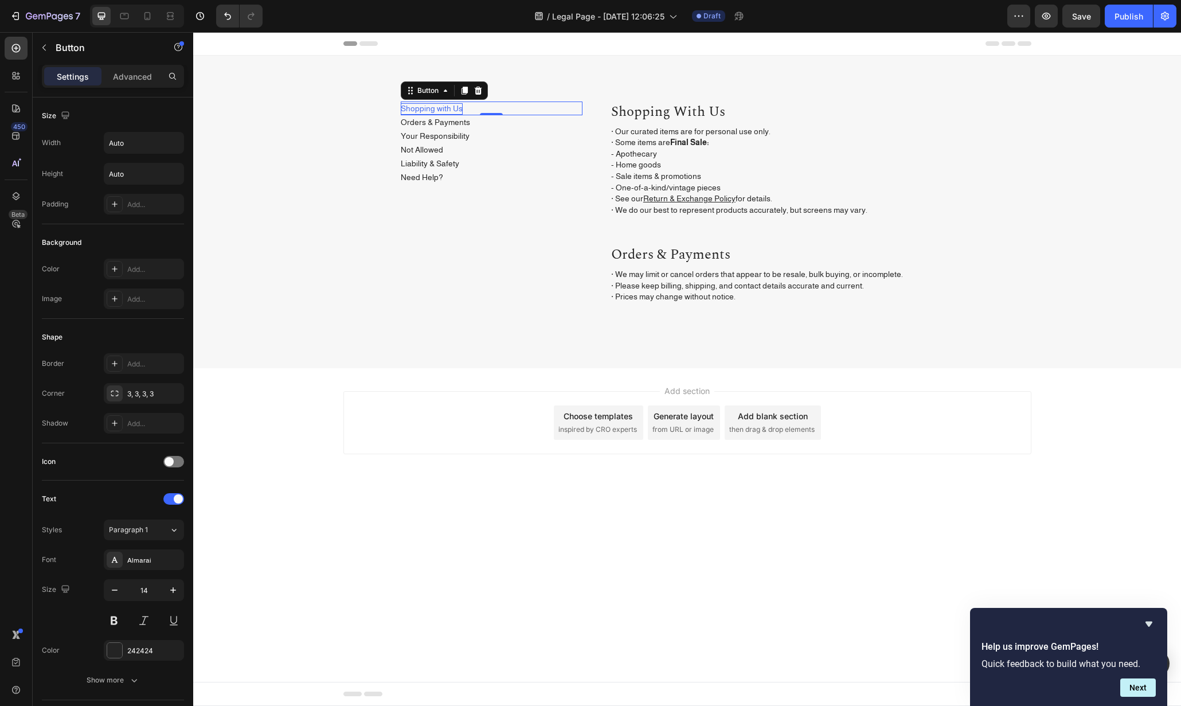
click at [442, 107] on p "Shopping with Us" at bounding box center [432, 108] width 62 height 11
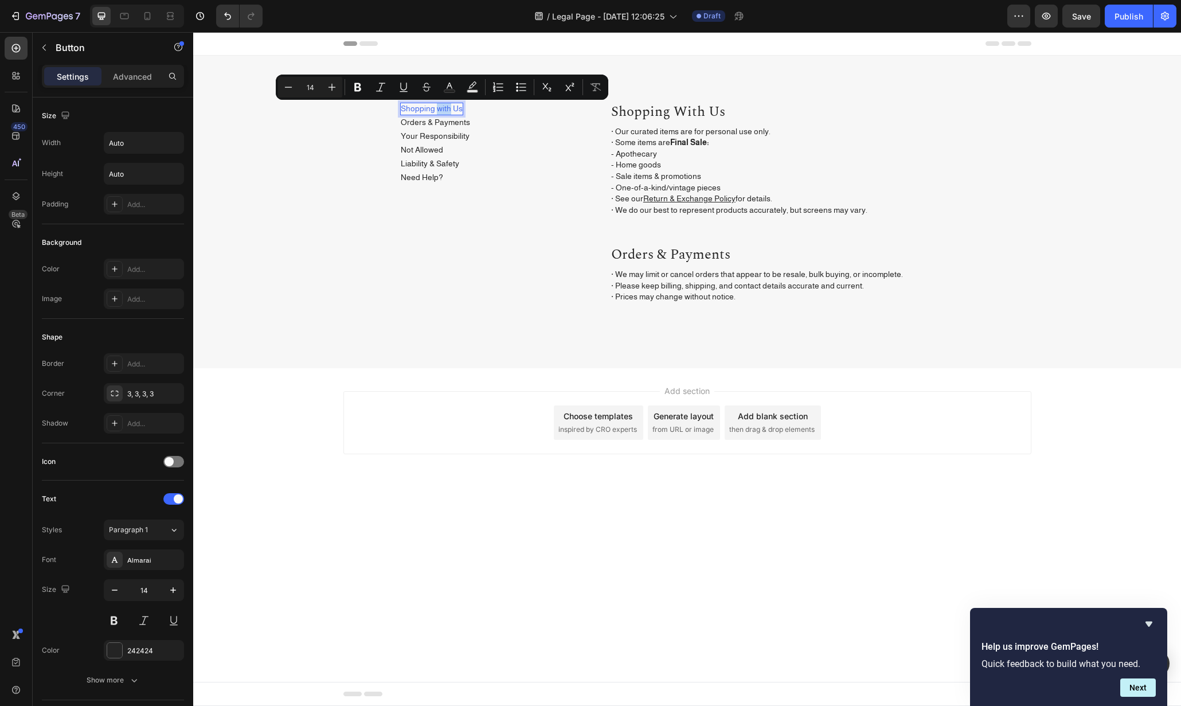
click at [440, 108] on p "Shopping with Us" at bounding box center [432, 108] width 62 height 11
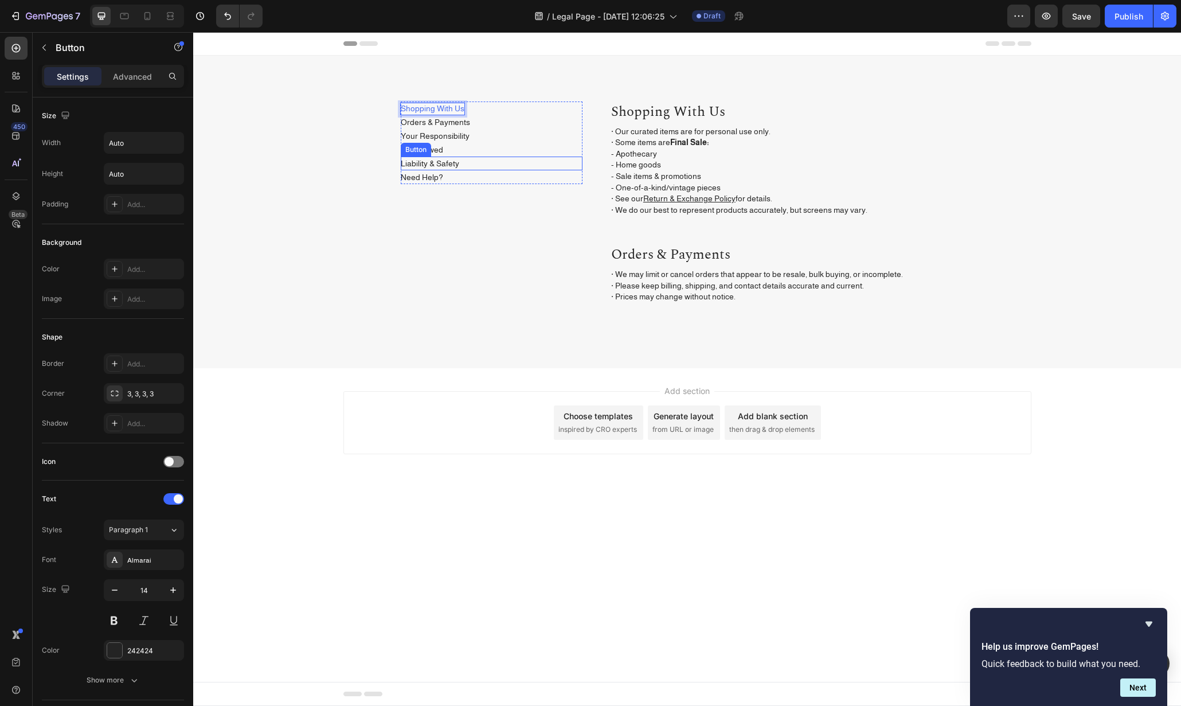
click at [553, 235] on div "Shopping With Us Button 0 Orders & Payments Button Your Responsibility Button N…" at bounding box center [492, 217] width 182 height 230
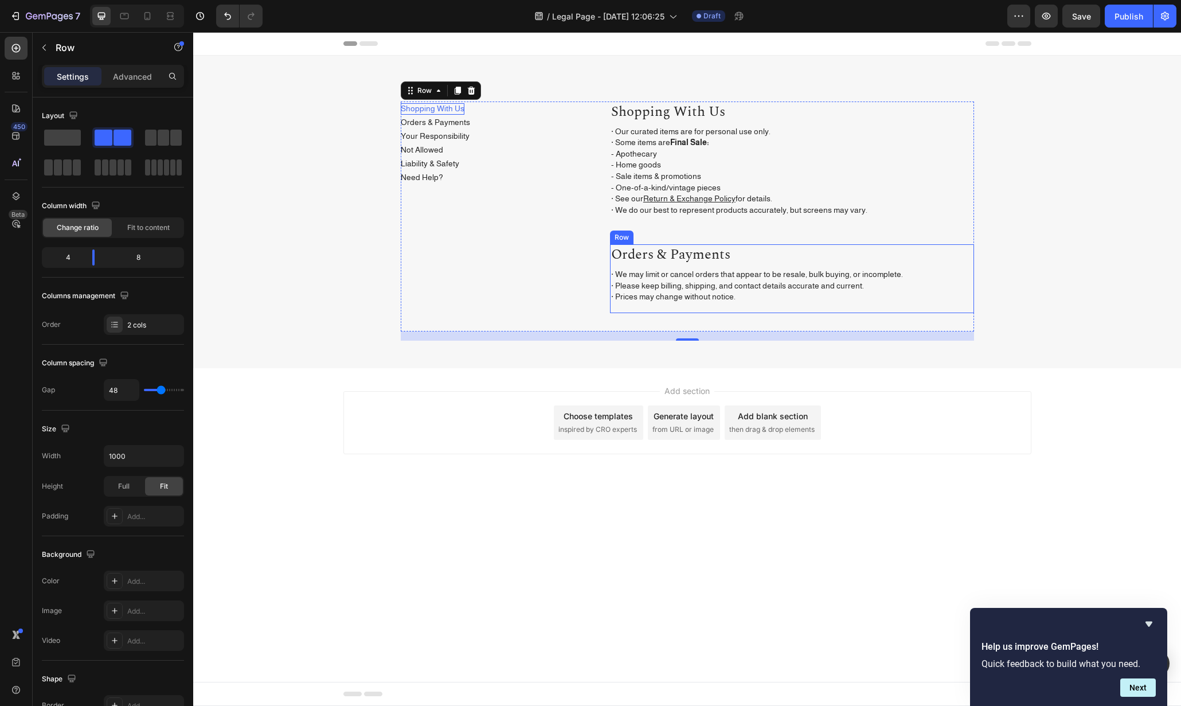
click at [724, 311] on div "Orders & Payments Heading · We may limit or cancel orders that appear to be res…" at bounding box center [792, 278] width 364 height 68
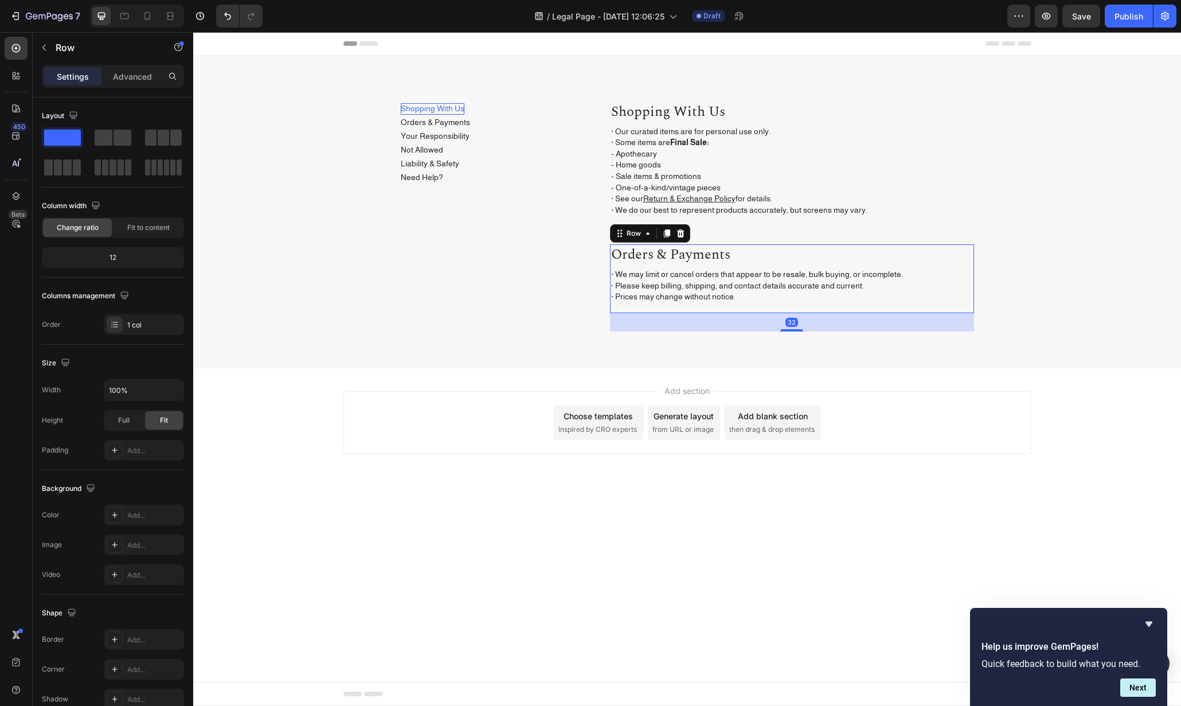
click at [840, 321] on div "32" at bounding box center [792, 322] width 364 height 18
click at [665, 233] on icon at bounding box center [666, 233] width 9 height 9
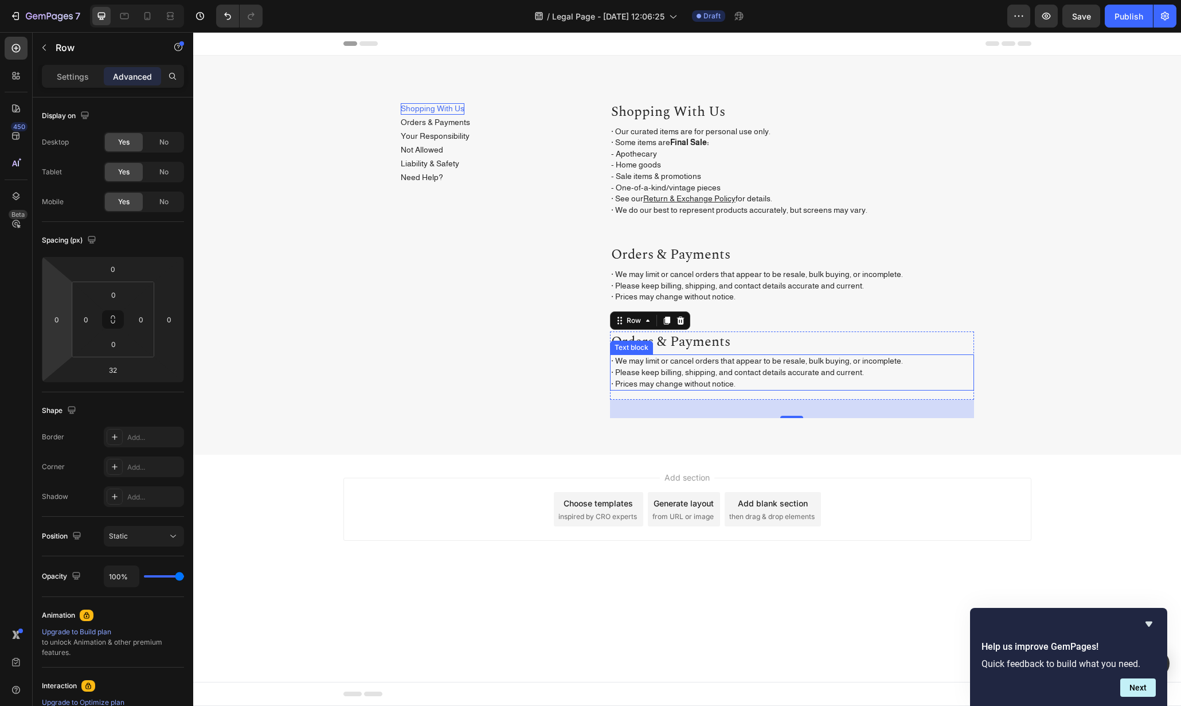
click at [652, 369] on p "· We may limit or cancel orders that appear to be resale, bulk buying, or incom…" at bounding box center [792, 373] width 362 height 34
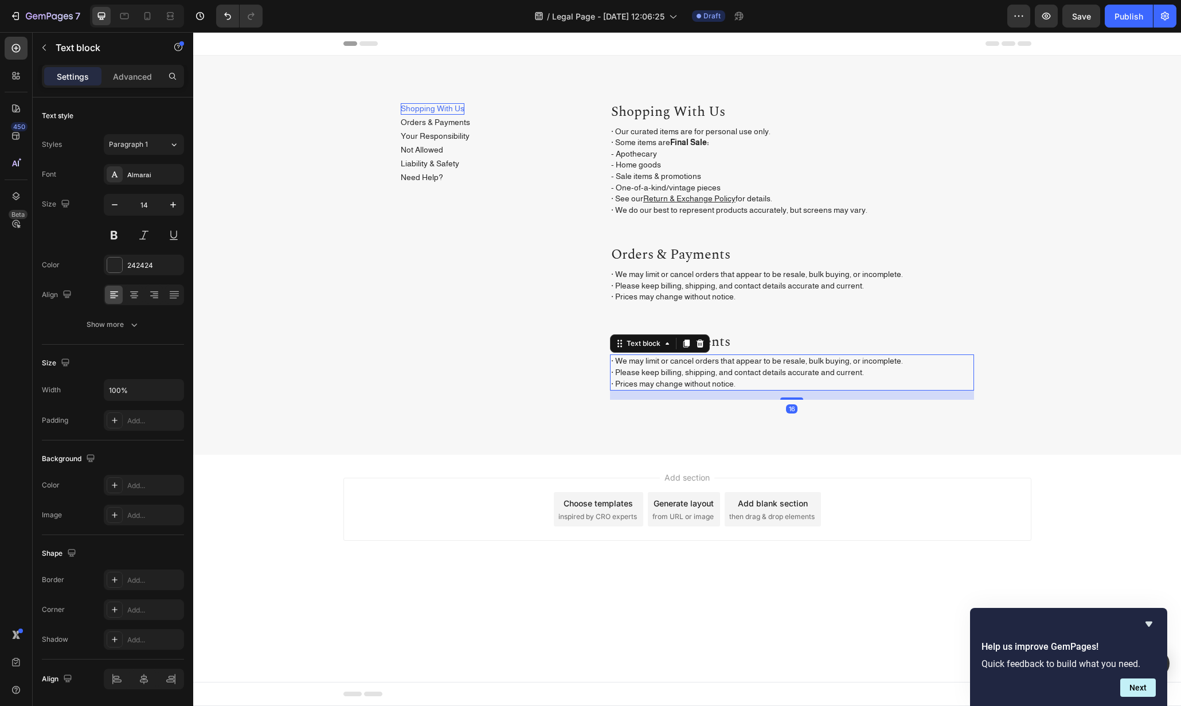
click at [746, 380] on p "· We may limit or cancel orders that appear to be resale, bulk buying, or incom…" at bounding box center [792, 373] width 362 height 34
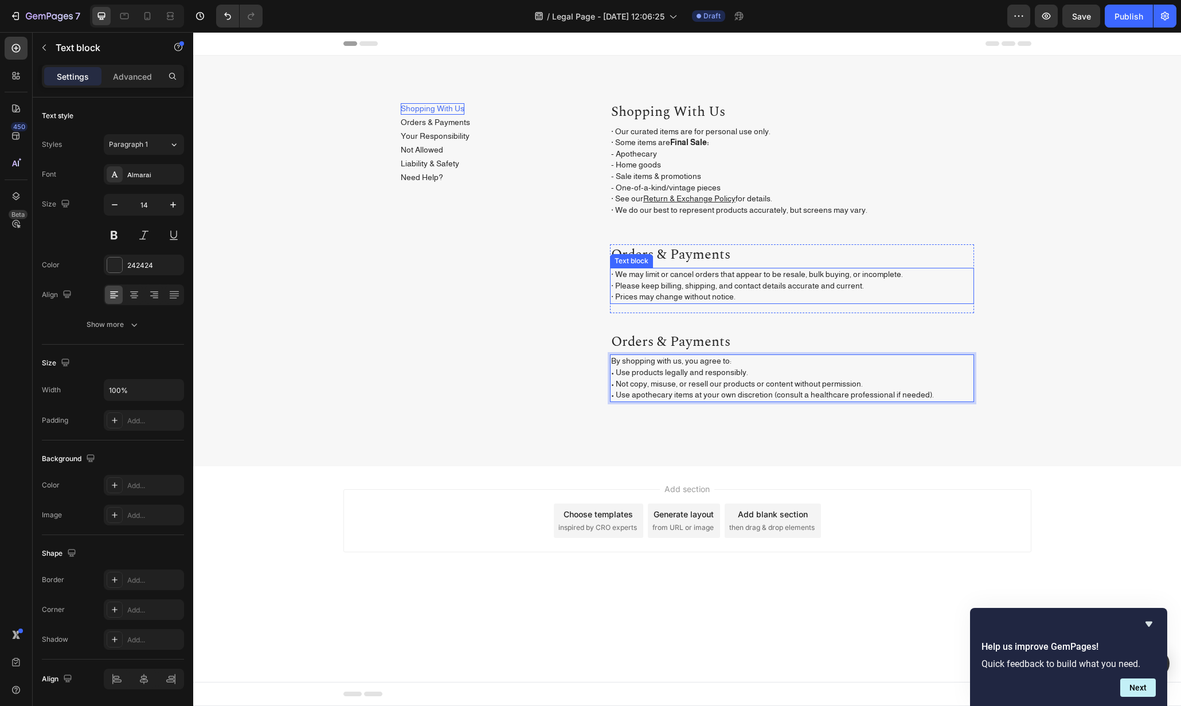
click at [621, 282] on p "· We may limit or cancel orders that appear to be resale, bulk buying, or incom…" at bounding box center [792, 286] width 362 height 34
drag, startPoint x: 617, startPoint y: 284, endPoint x: 631, endPoint y: 384, distance: 100.9
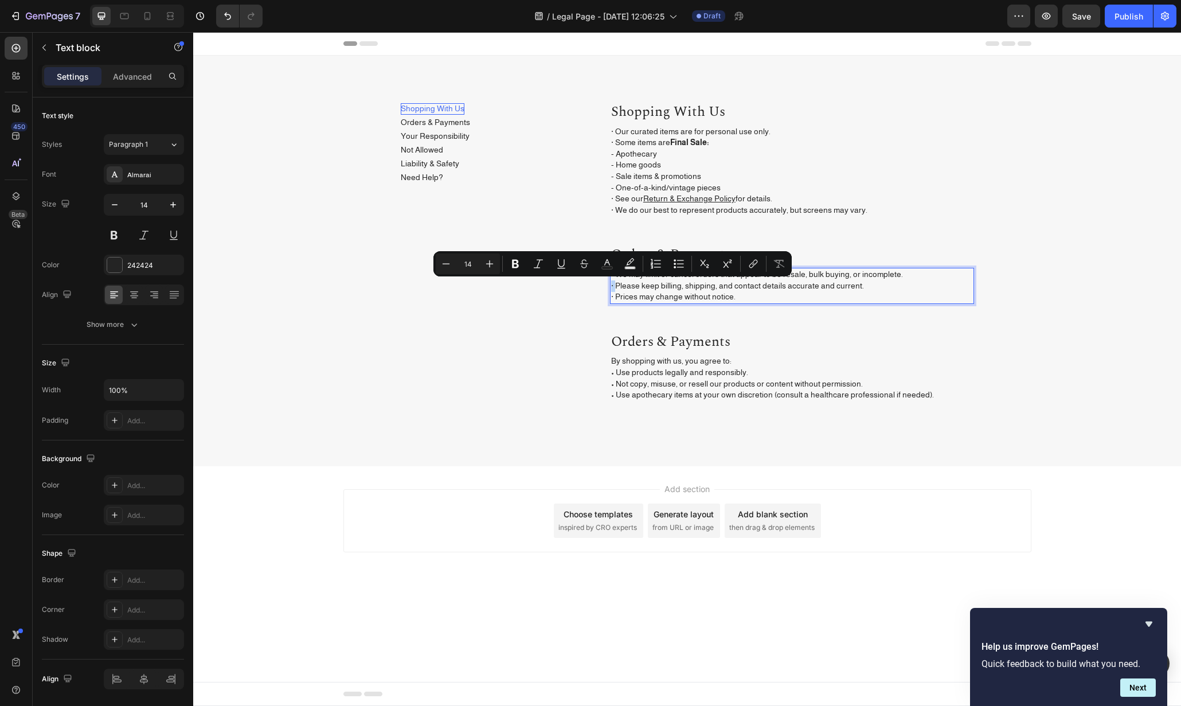
copy p "·"
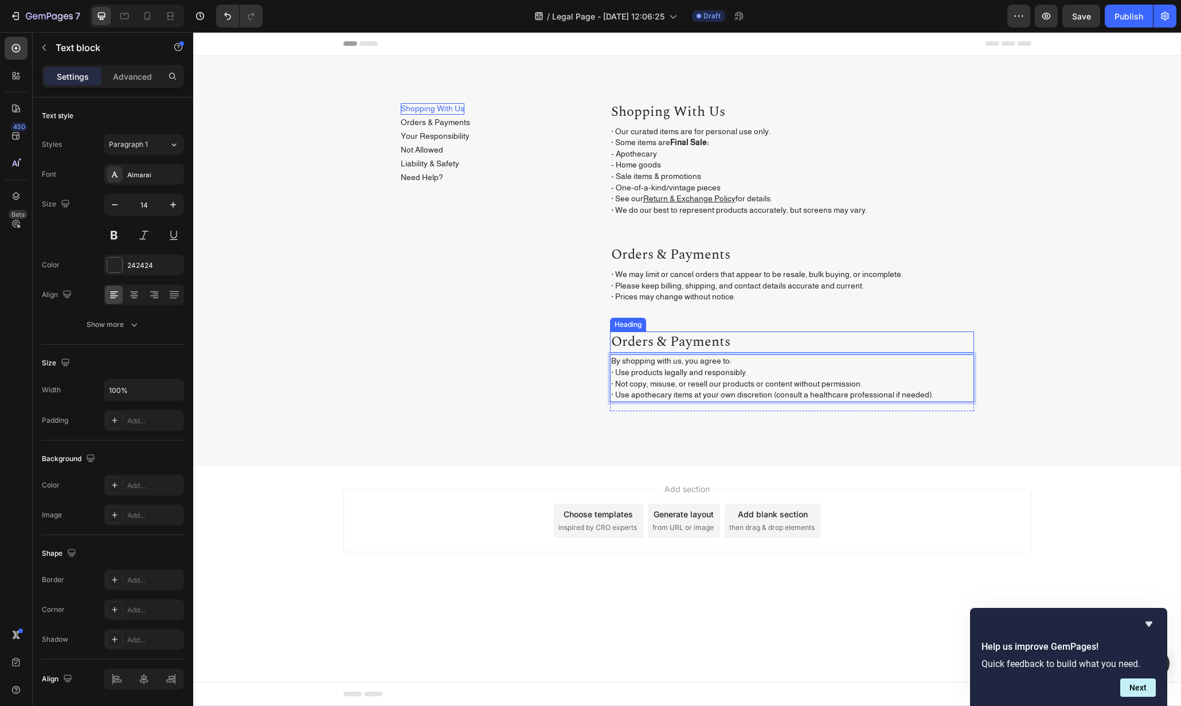
click at [680, 338] on h2 "orders & payments" at bounding box center [792, 342] width 364 height 22
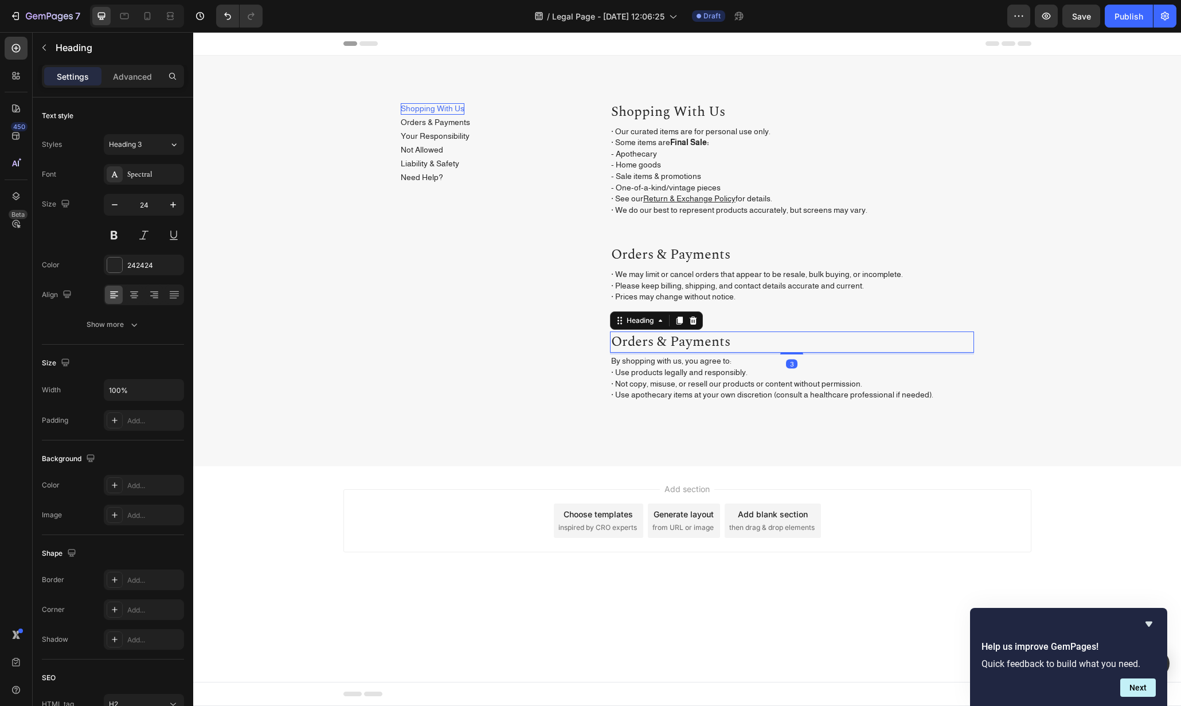
click at [680, 338] on h2 "orders & payments" at bounding box center [792, 342] width 364 height 22
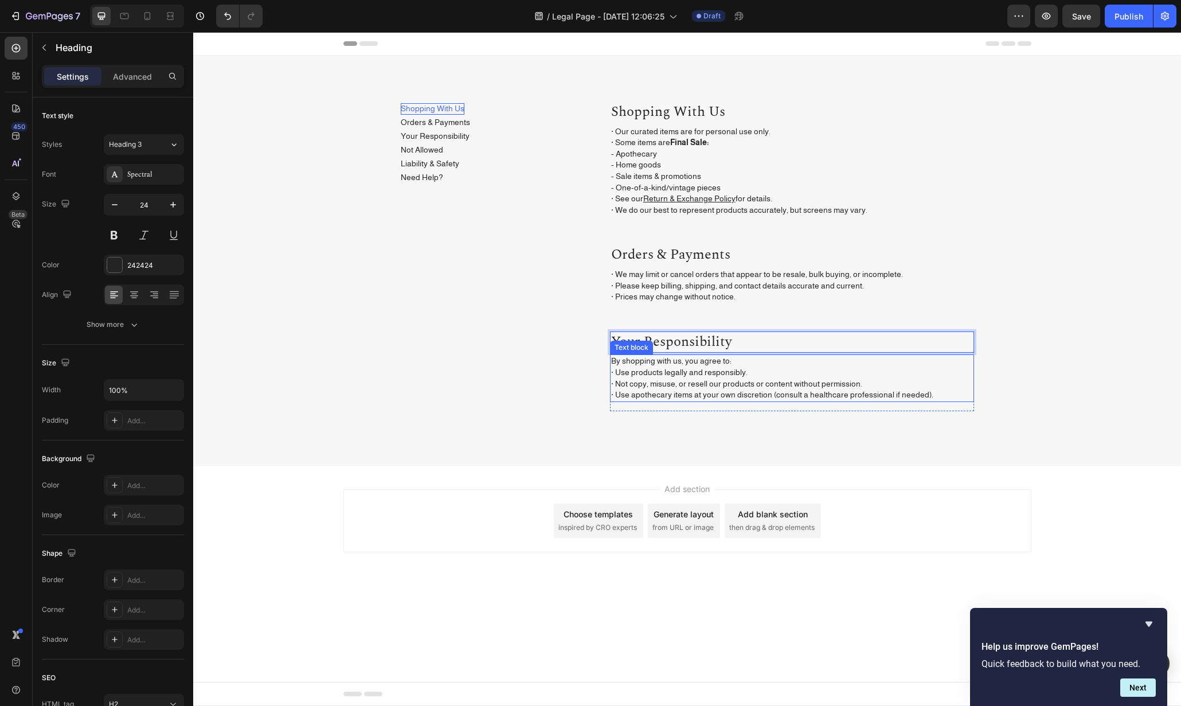
click at [801, 401] on div "By shopping with us, you agree to: · Use products legally and responsibly. · No…" at bounding box center [792, 377] width 364 height 47
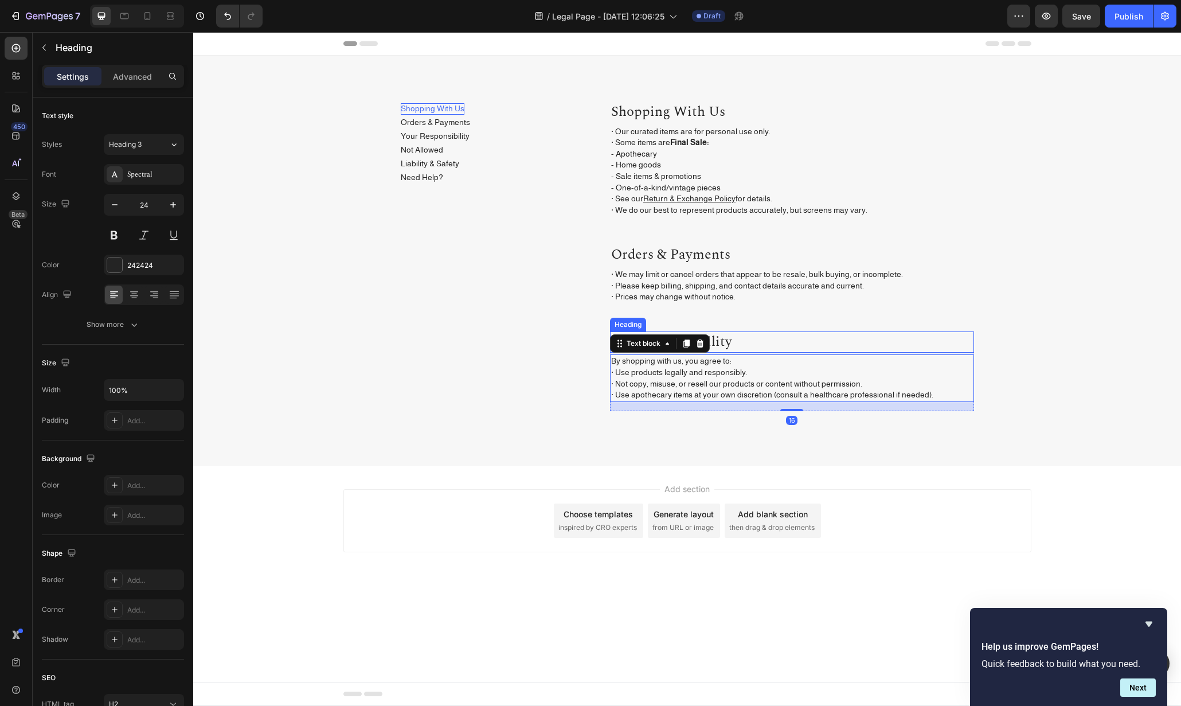
click at [774, 337] on p "Your Responsibility" at bounding box center [792, 342] width 362 height 19
click at [791, 409] on div "Your Responsibility Heading 3 By shopping with us, you agree to: · Use products…" at bounding box center [792, 371] width 364 height 80
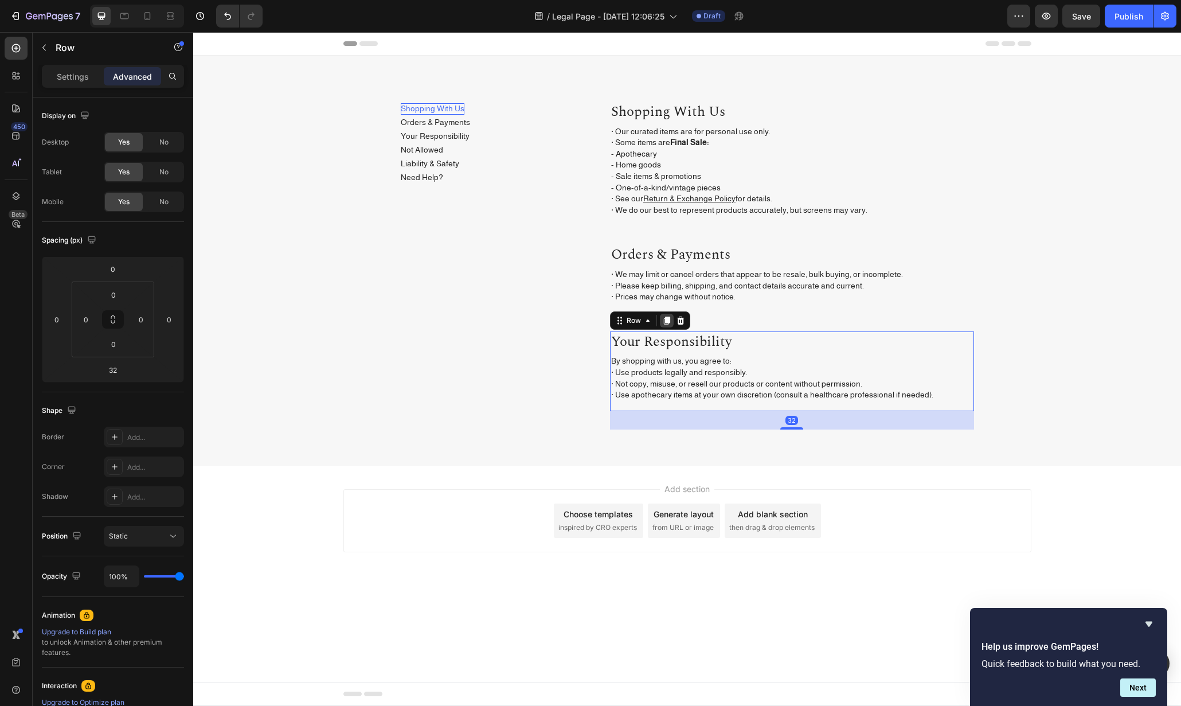
click at [667, 321] on icon at bounding box center [667, 321] width 6 height 8
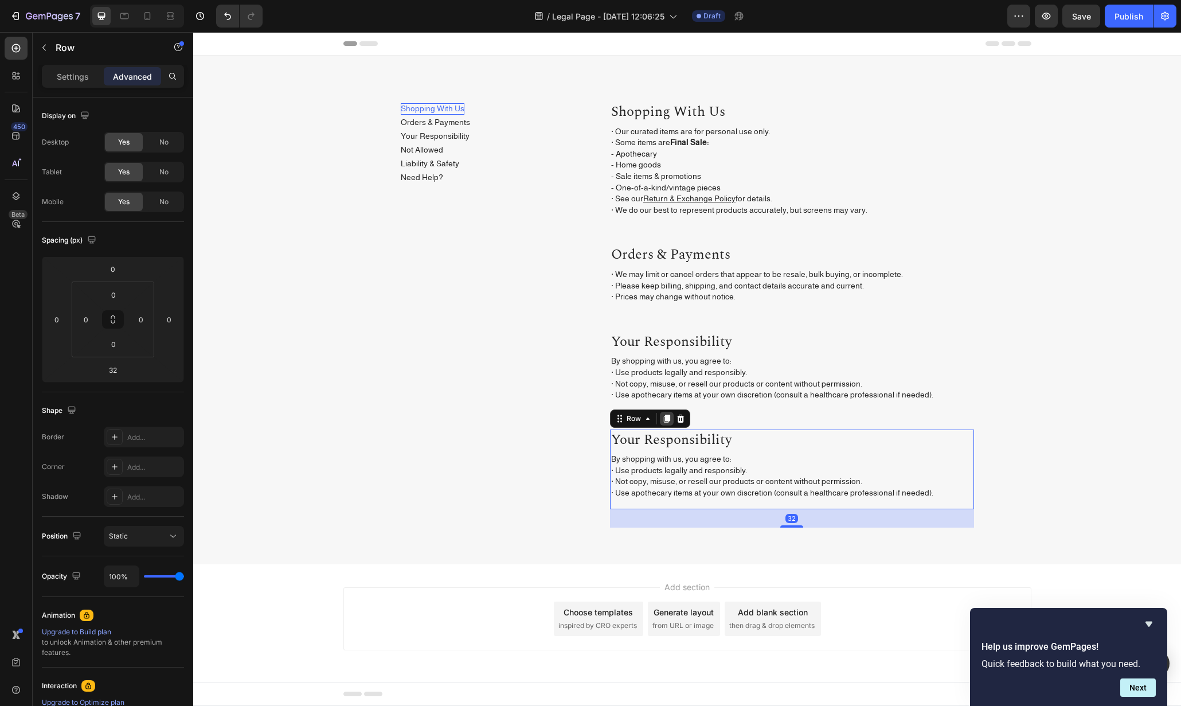
click at [667, 418] on icon at bounding box center [667, 419] width 6 height 8
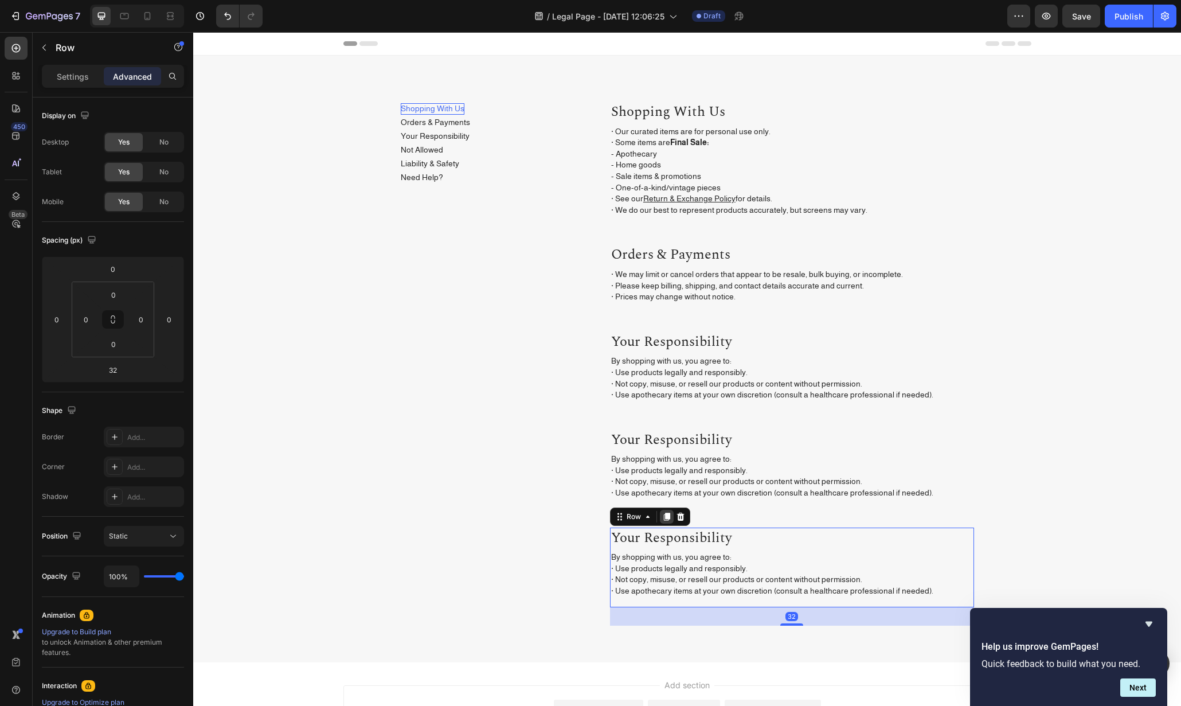
click at [664, 518] on icon at bounding box center [667, 517] width 6 height 8
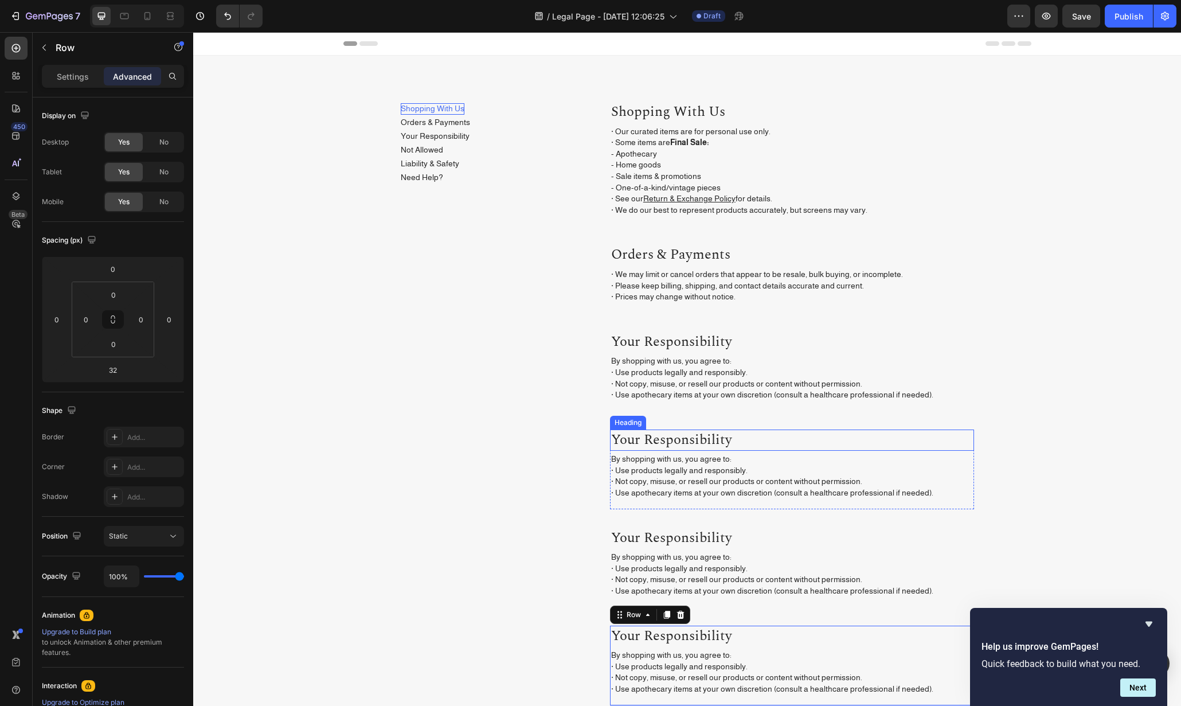
click at [684, 440] on h2 "your responsibility" at bounding box center [792, 441] width 364 height 22
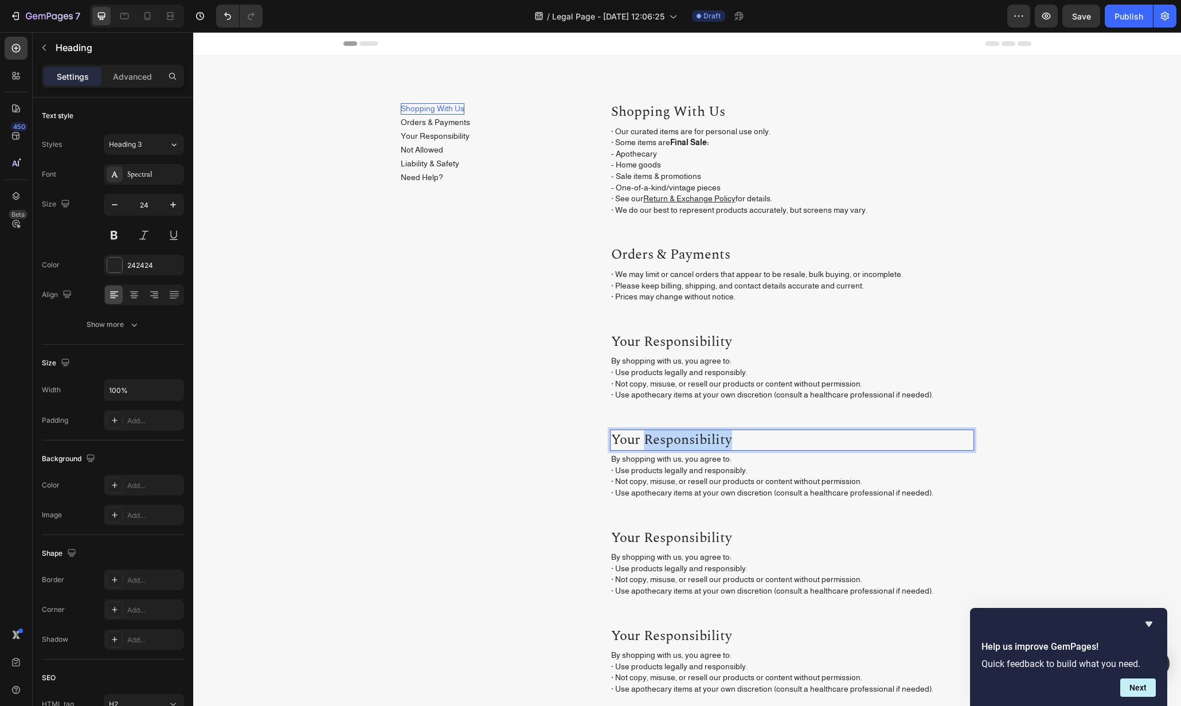
click at [684, 440] on h2 "your responsibility" at bounding box center [792, 441] width 364 height 22
click at [684, 440] on p "your responsibility" at bounding box center [792, 440] width 362 height 19
click at [664, 540] on h2 "your responsibility" at bounding box center [792, 539] width 364 height 22
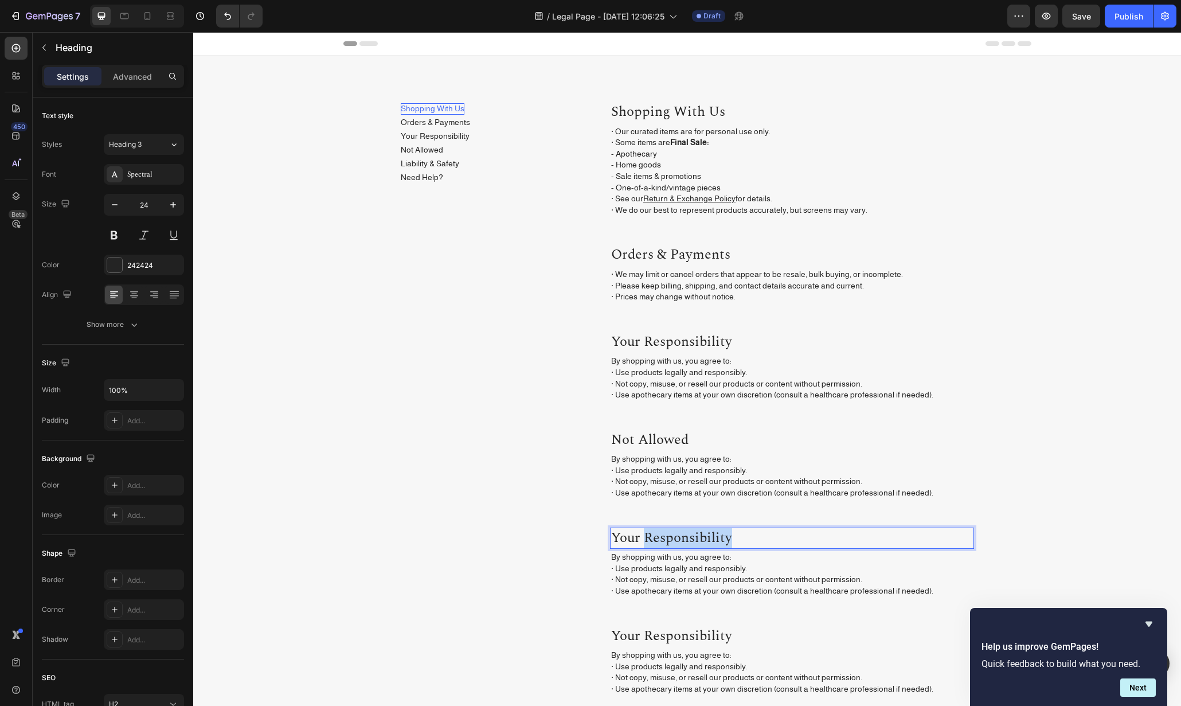
click at [664, 540] on h2 "your responsibility" at bounding box center [792, 539] width 364 height 22
click at [664, 540] on p "your responsibility" at bounding box center [792, 538] width 362 height 19
click at [689, 639] on h2 "your responsibility" at bounding box center [792, 637] width 364 height 22
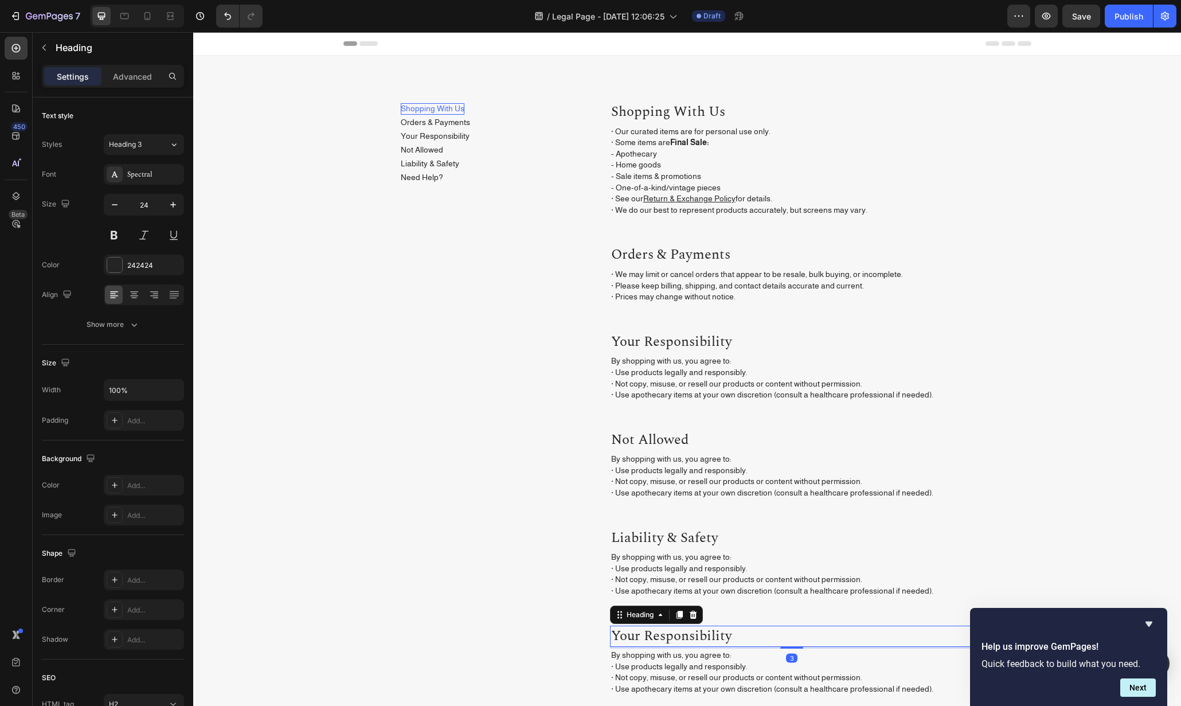
click at [689, 639] on h2 "your responsibility" at bounding box center [792, 637] width 364 height 22
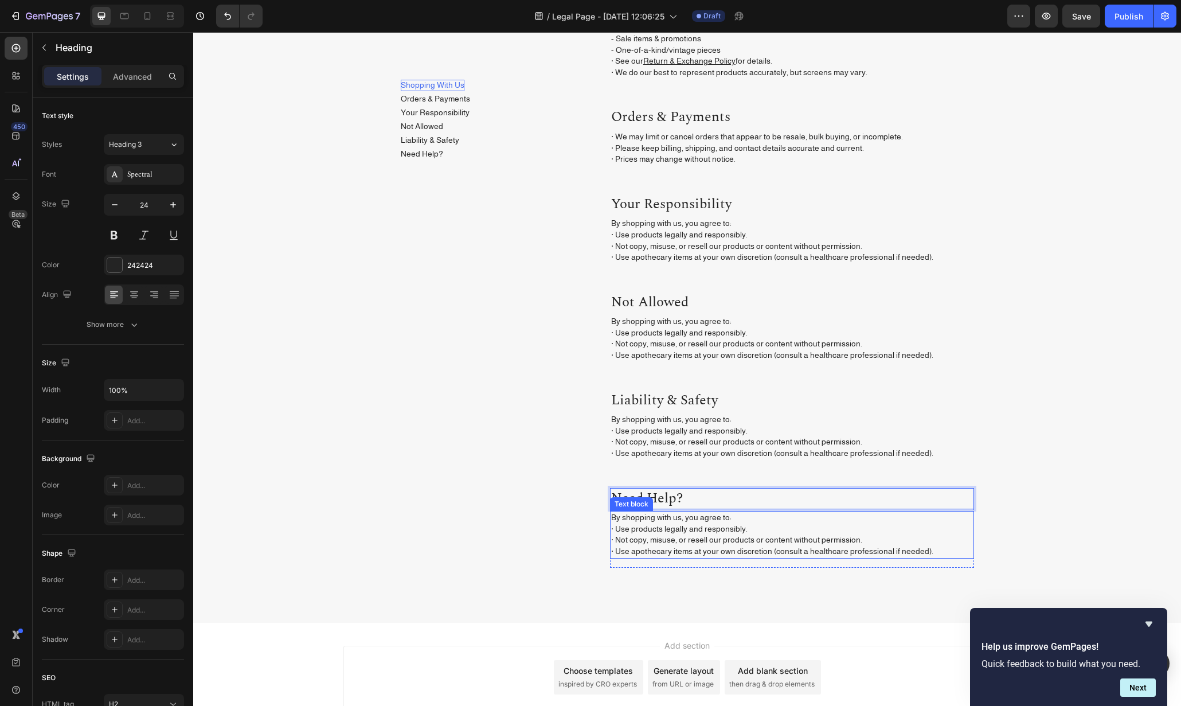
scroll to position [220, 0]
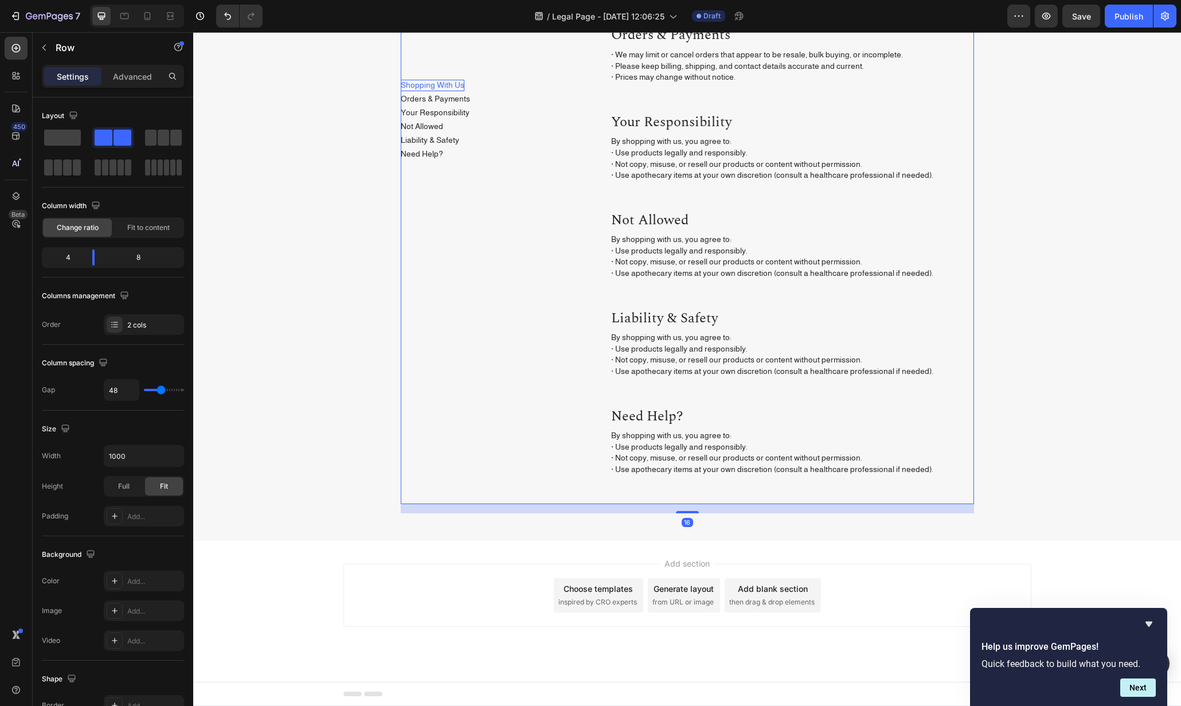
click at [602, 267] on div "Shopping With Us Button Orders & Payments Button Your Responsibility Button Not…" at bounding box center [687, 193] width 573 height 622
click at [639, 250] on p "By shopping with us, you agree to: · Use products legally and responsibly. · No…" at bounding box center [792, 256] width 362 height 45
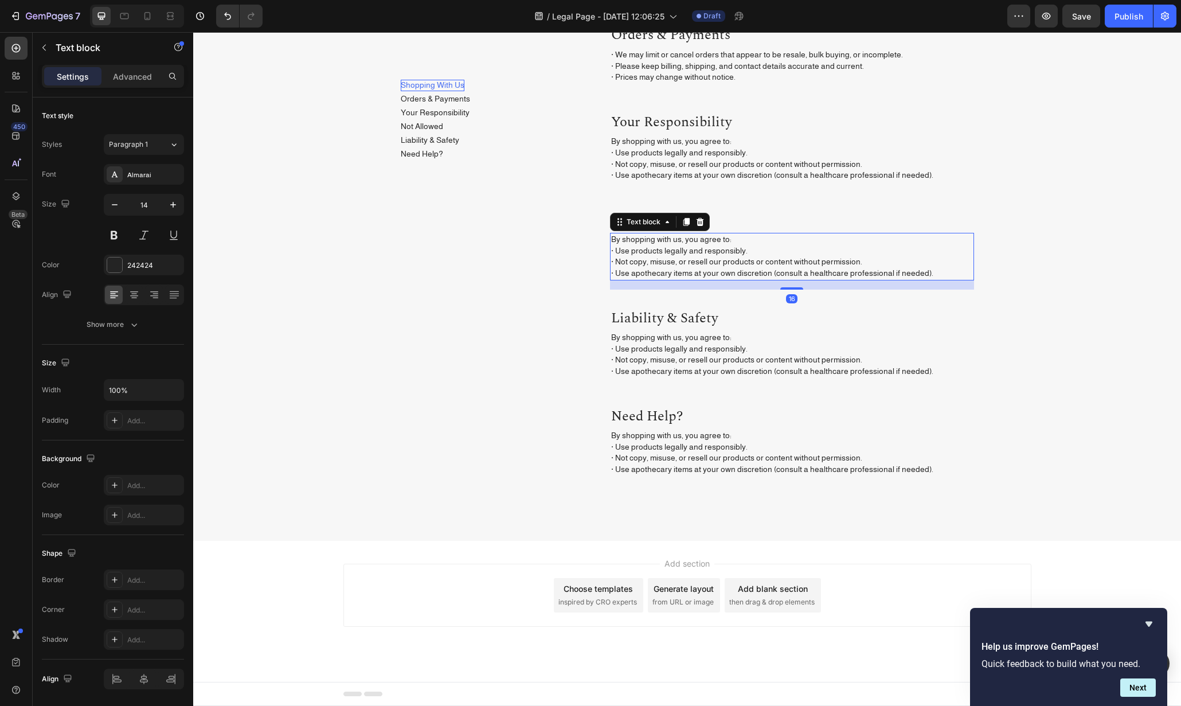
click at [647, 252] on p "By shopping with us, you agree to: · Use products legally and responsibly. · No…" at bounding box center [792, 256] width 362 height 45
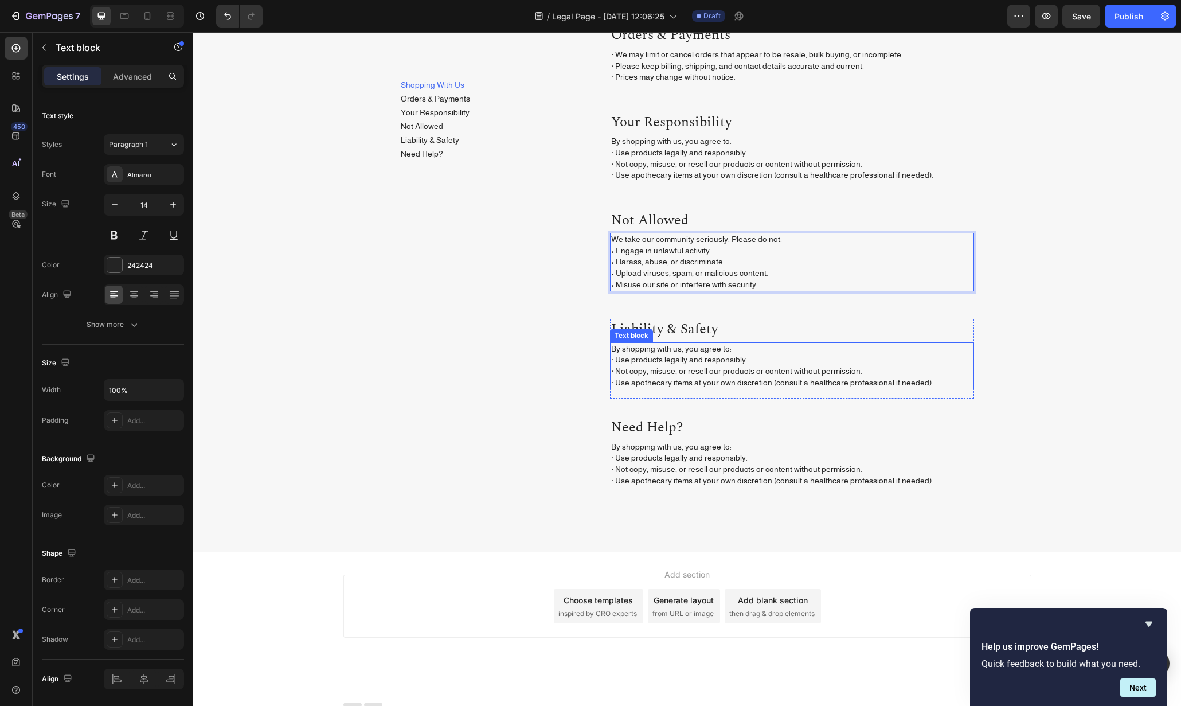
click at [693, 362] on p "By shopping with us, you agree to: · Use products legally and responsibly. · No…" at bounding box center [792, 366] width 362 height 45
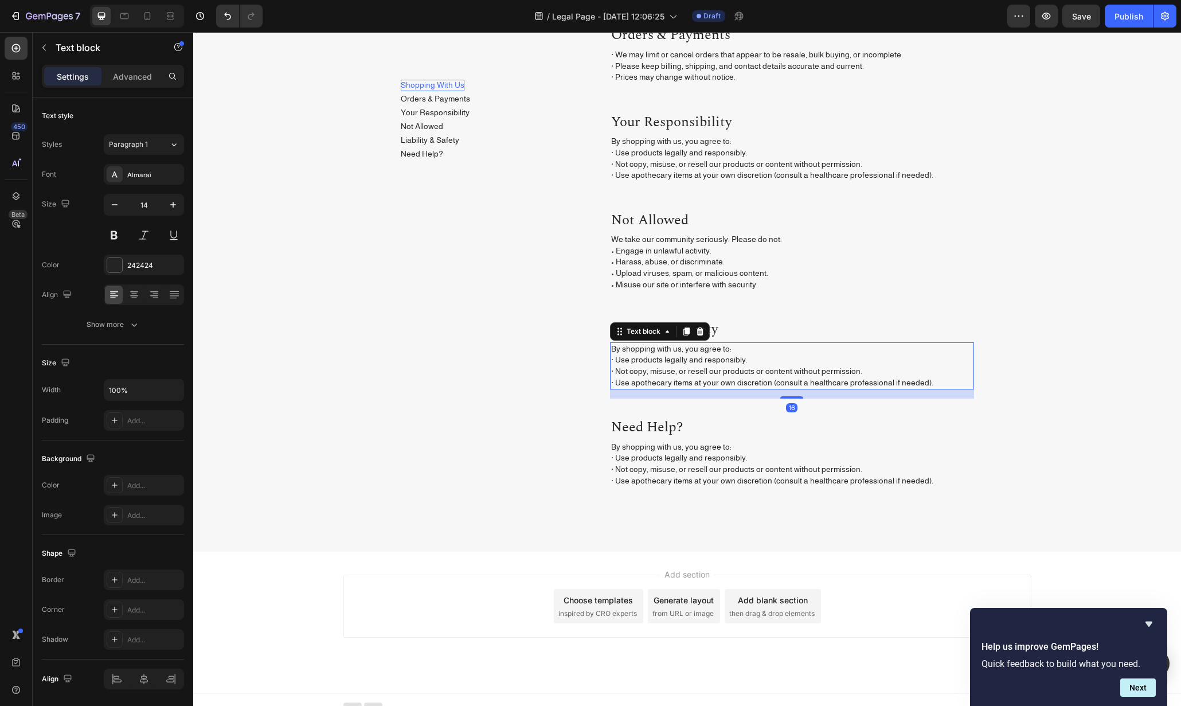
click at [693, 362] on p "By shopping with us, you agree to: · Use products legally and responsibly. · No…" at bounding box center [792, 366] width 362 height 45
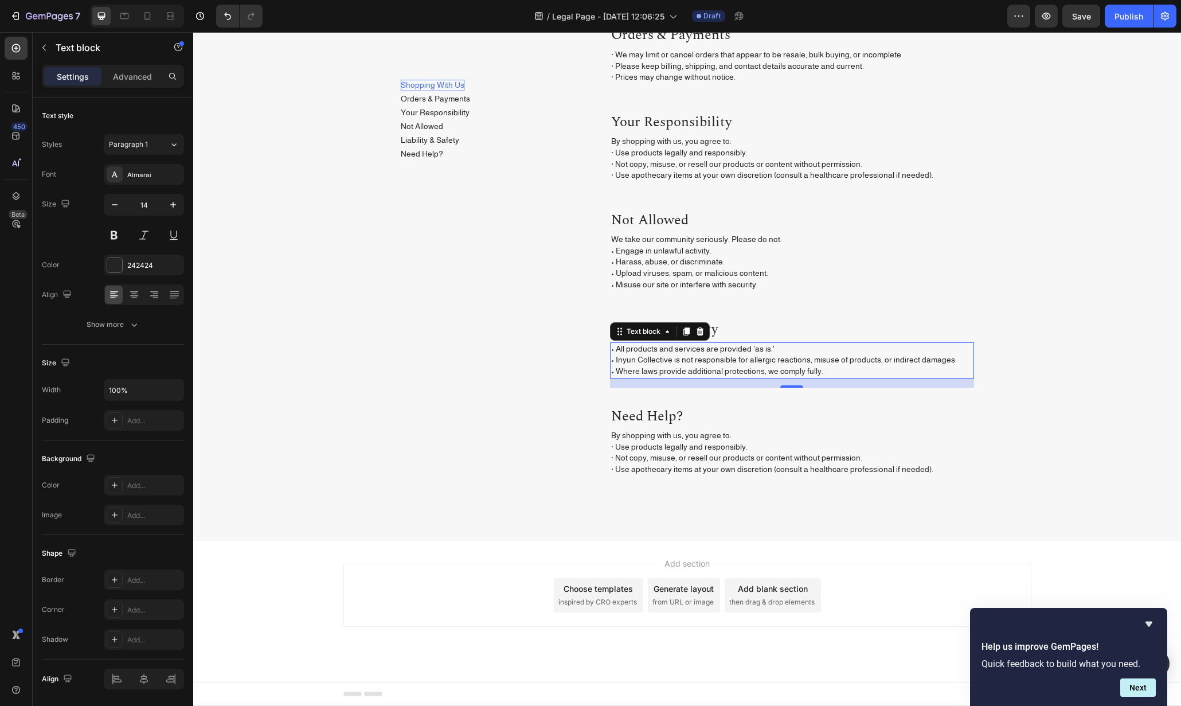
click at [668, 453] on p "By shopping with us, you agree to: · Use products legally and responsibly. · No…" at bounding box center [792, 452] width 362 height 45
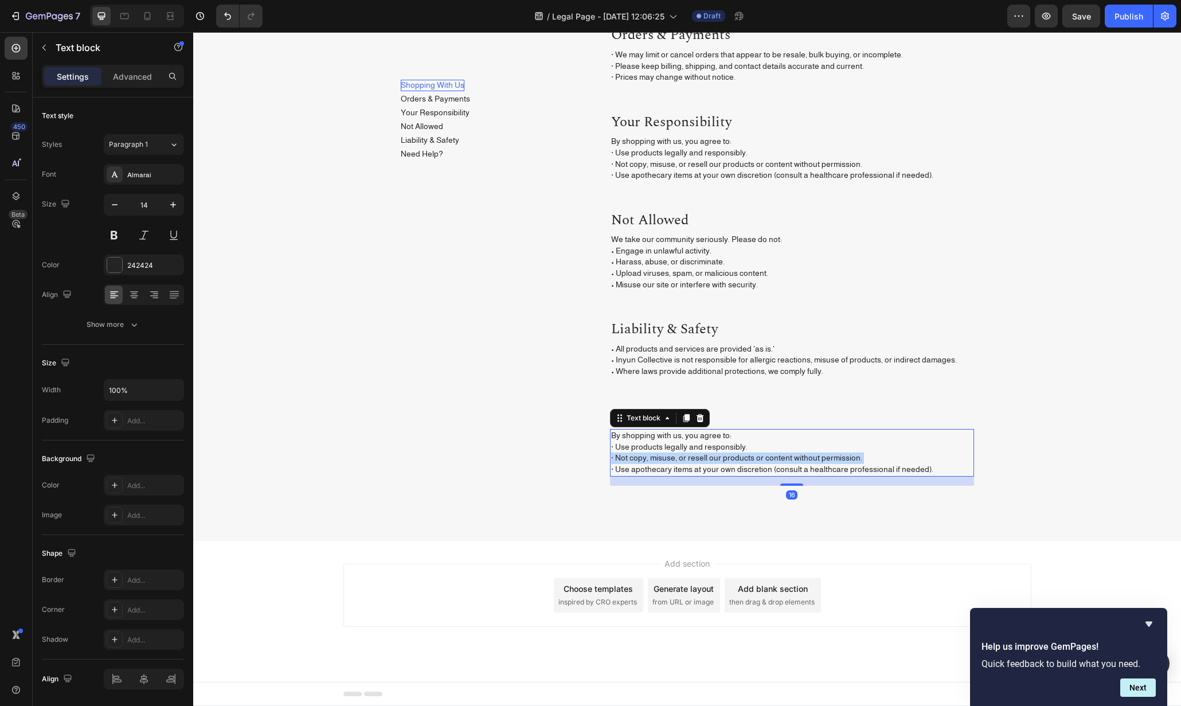
click at [668, 453] on p "By shopping with us, you agree to: · Use products legally and responsibly. · No…" at bounding box center [792, 452] width 362 height 45
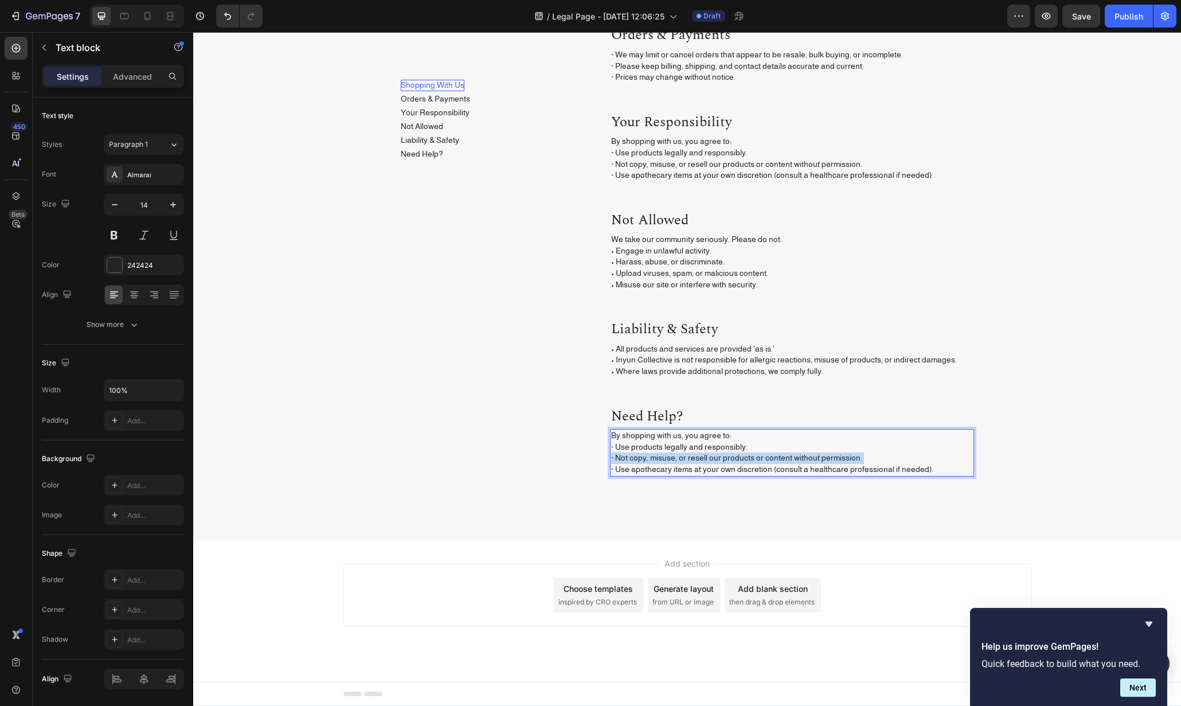
click at [668, 453] on p "By shopping with us, you agree to: · Use products legally and responsibly. · No…" at bounding box center [792, 452] width 362 height 45
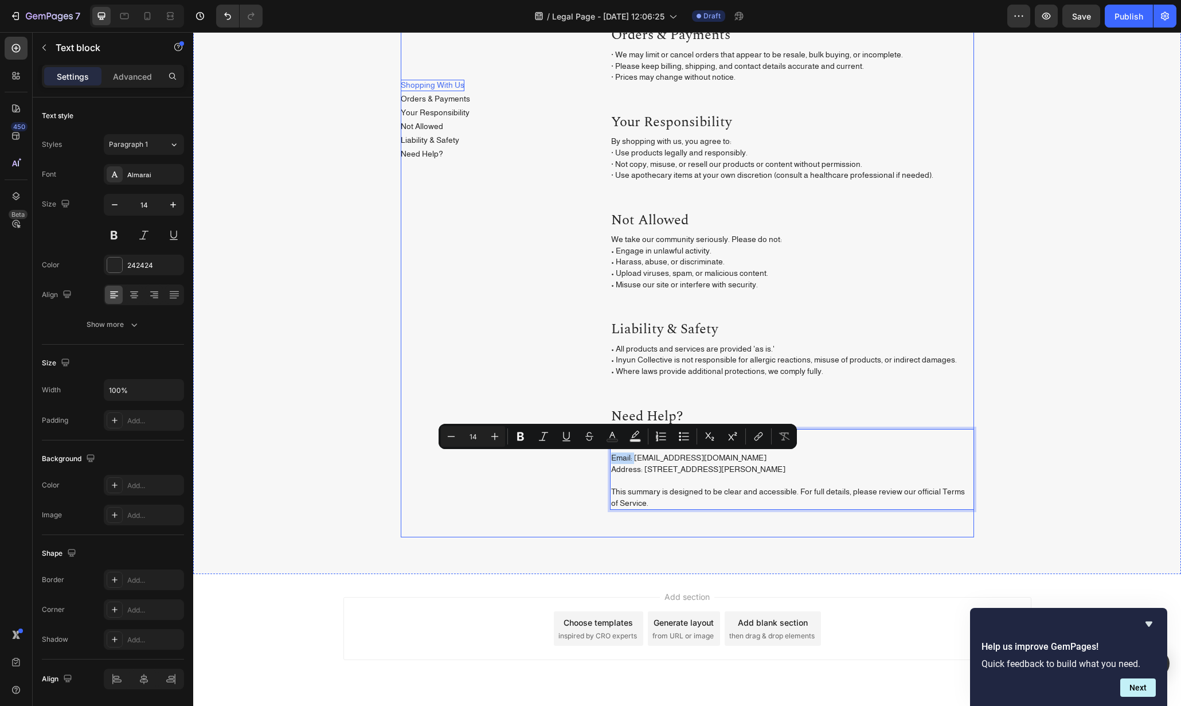
drag, startPoint x: 630, startPoint y: 458, endPoint x: 595, endPoint y: 460, distance: 35.0
click at [595, 460] on div "Shopping With Us Button Orders & Payments Button Your Responsibility Button Not…" at bounding box center [687, 210] width 573 height 656
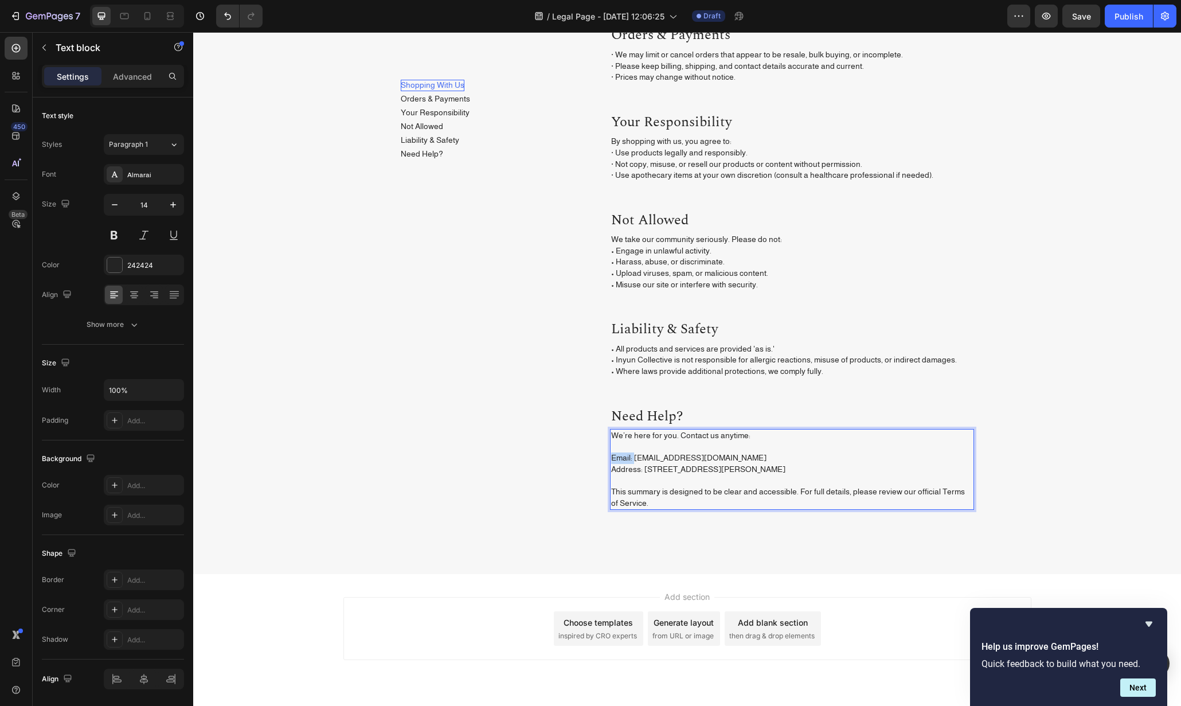
click at [611, 457] on p "We’re here for you. Contact us anytime: Email: hello@inyuncollective.com Addres…" at bounding box center [792, 469] width 362 height 79
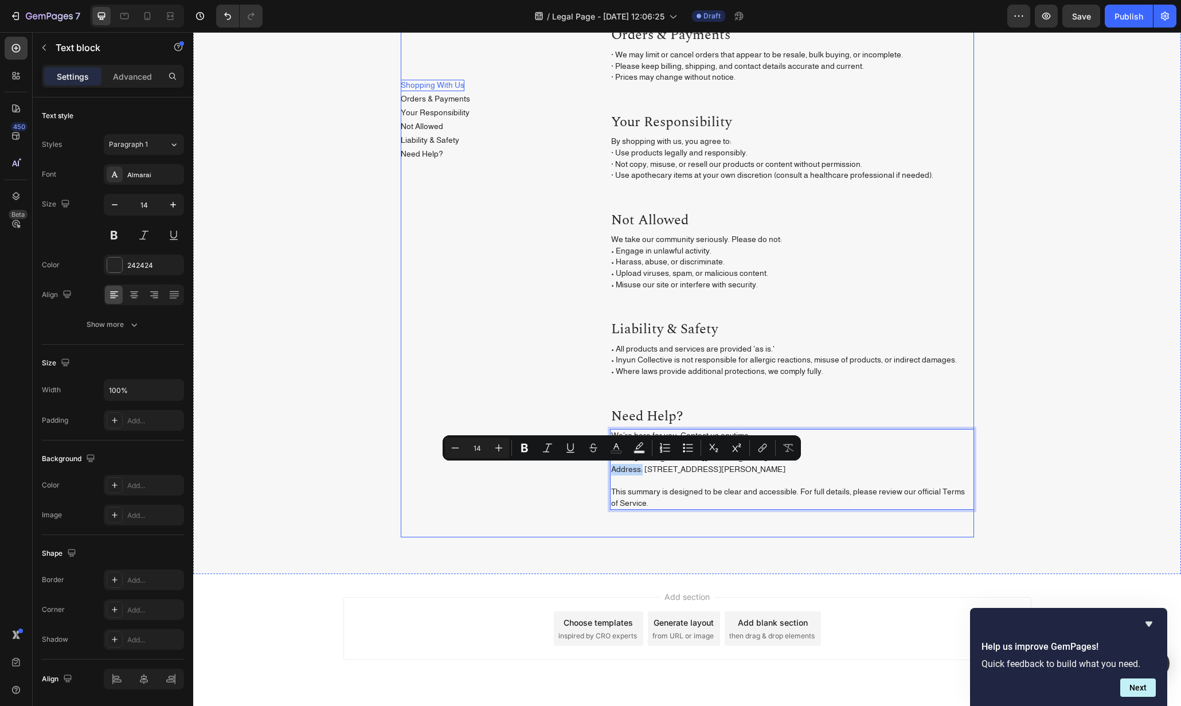
drag, startPoint x: 638, startPoint y: 470, endPoint x: 603, endPoint y: 473, distance: 35.1
click at [603, 473] on div "Shopping With Us Button Orders & Payments Button Your Responsibility Button Not…" at bounding box center [687, 210] width 573 height 656
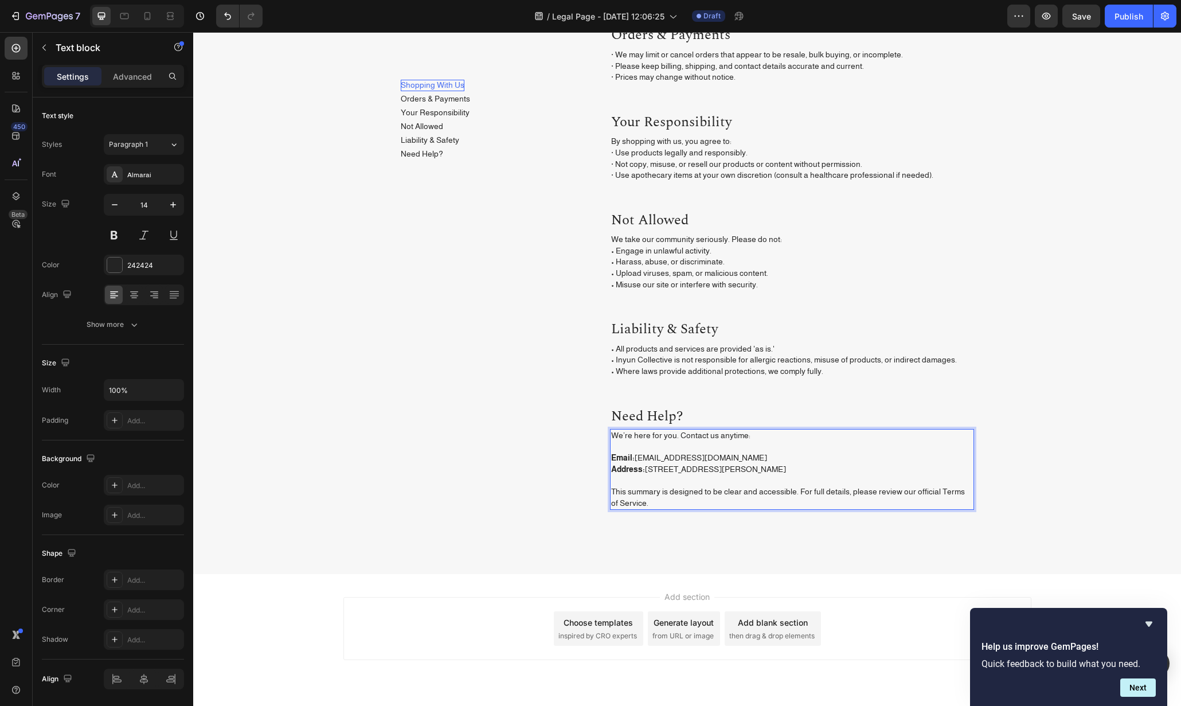
click at [692, 507] on p "We’re here for you. Contact us anytime: Email: hello@inyuncollective.com Addres…" at bounding box center [792, 469] width 362 height 79
click at [1060, 494] on div "Shopping With Us Button Orders & Payments Button Your Responsibility Button Not…" at bounding box center [687, 214] width 971 height 665
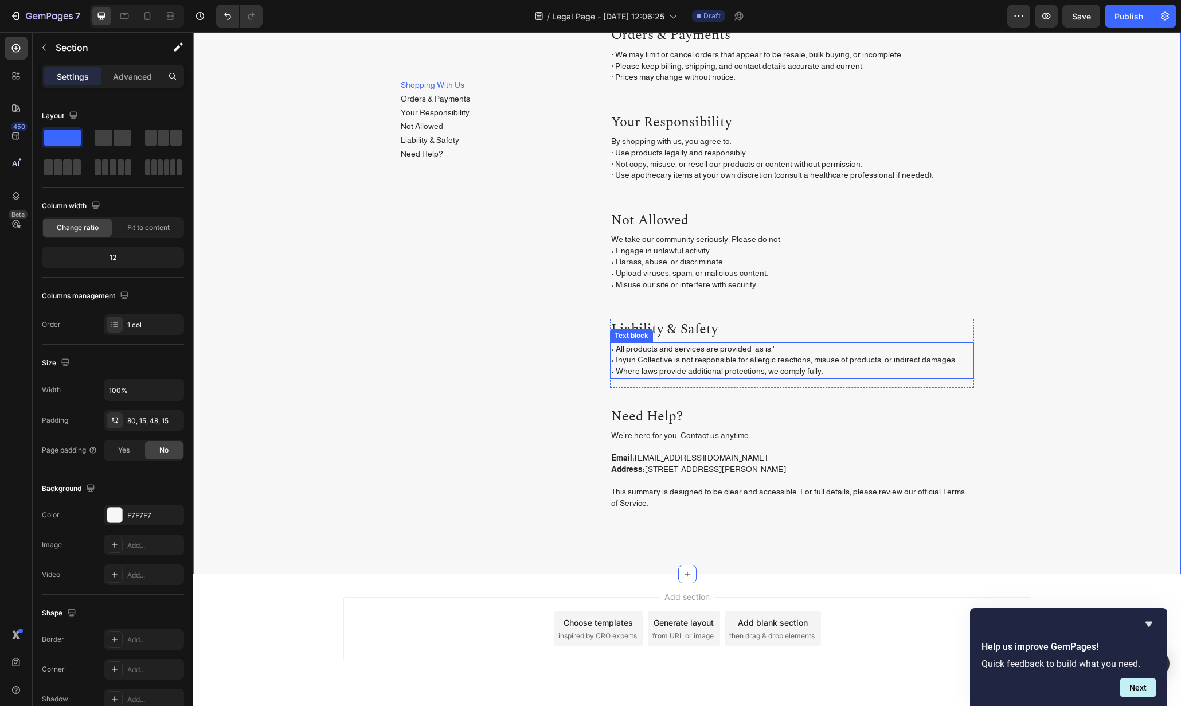
click at [638, 353] on p "• All products and services are provided 'as is.' • Inyun Collective is not res…" at bounding box center [792, 361] width 362 height 34
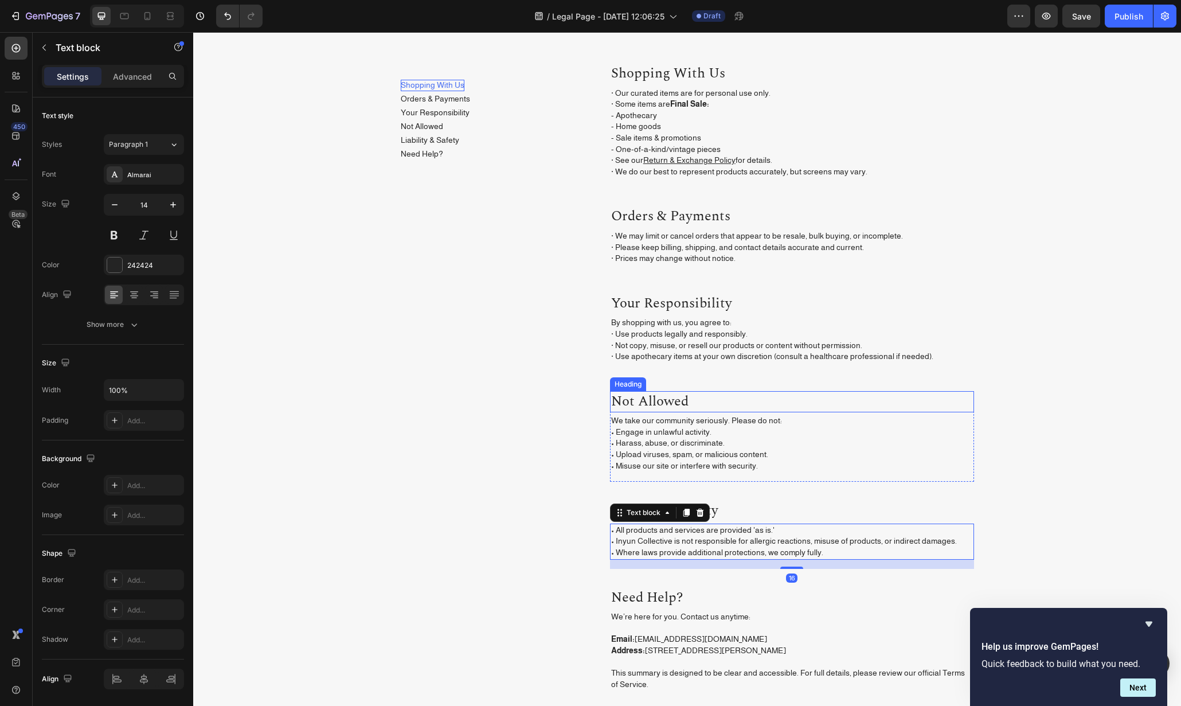
scroll to position [0, 0]
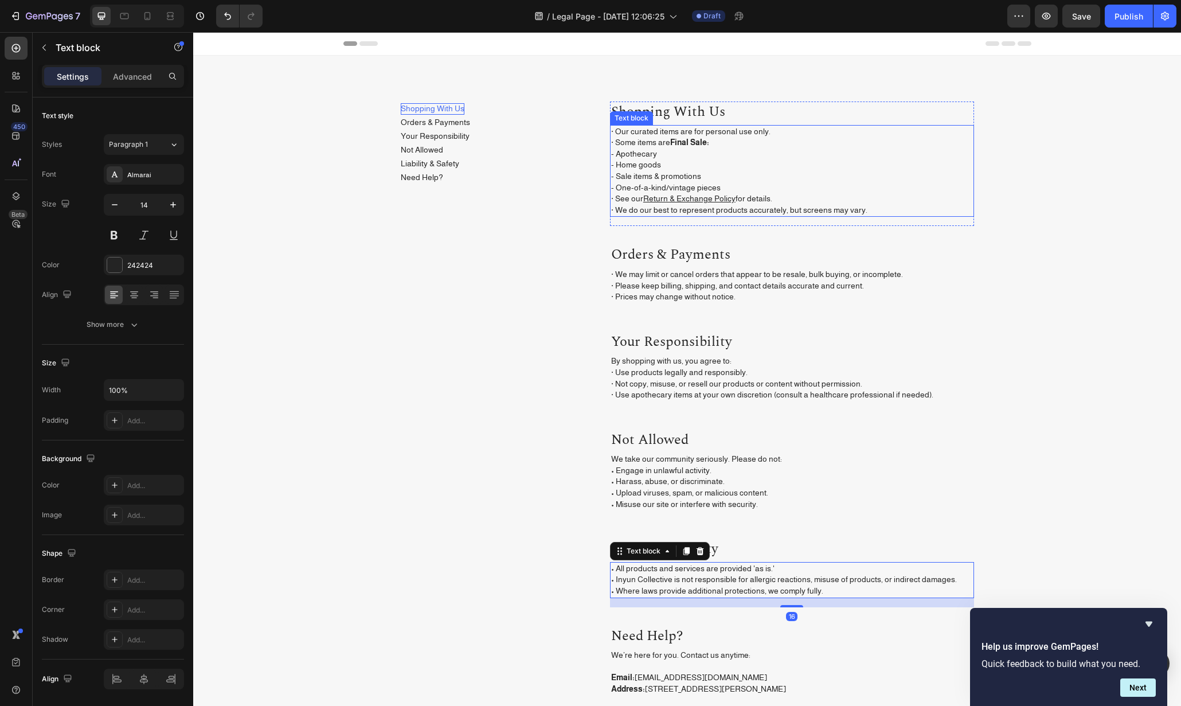
click at [612, 122] on div "Text block" at bounding box center [631, 118] width 43 height 14
click at [611, 130] on p "· Our curated items are for personal use only. · Some items are Final Sale: - A…" at bounding box center [792, 171] width 362 height 90
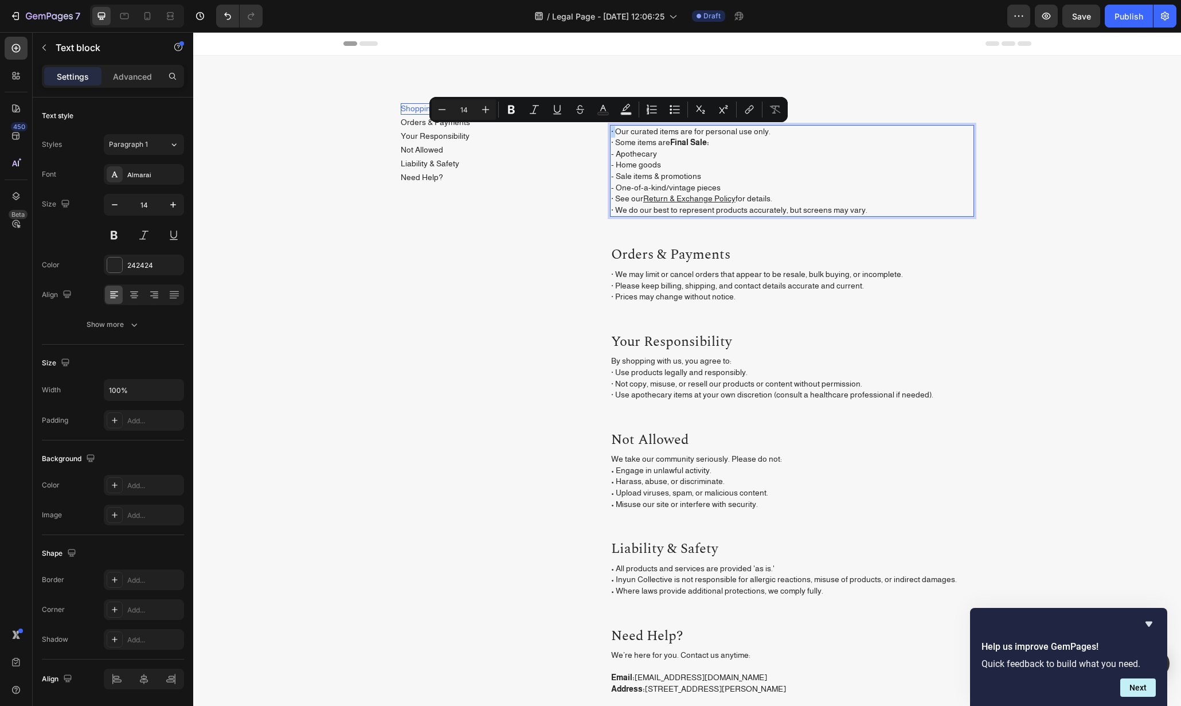
copy p "·"
click at [630, 463] on p "We take our community seriously. Please do not: • Engage in unlawful activity. …" at bounding box center [792, 482] width 362 height 56
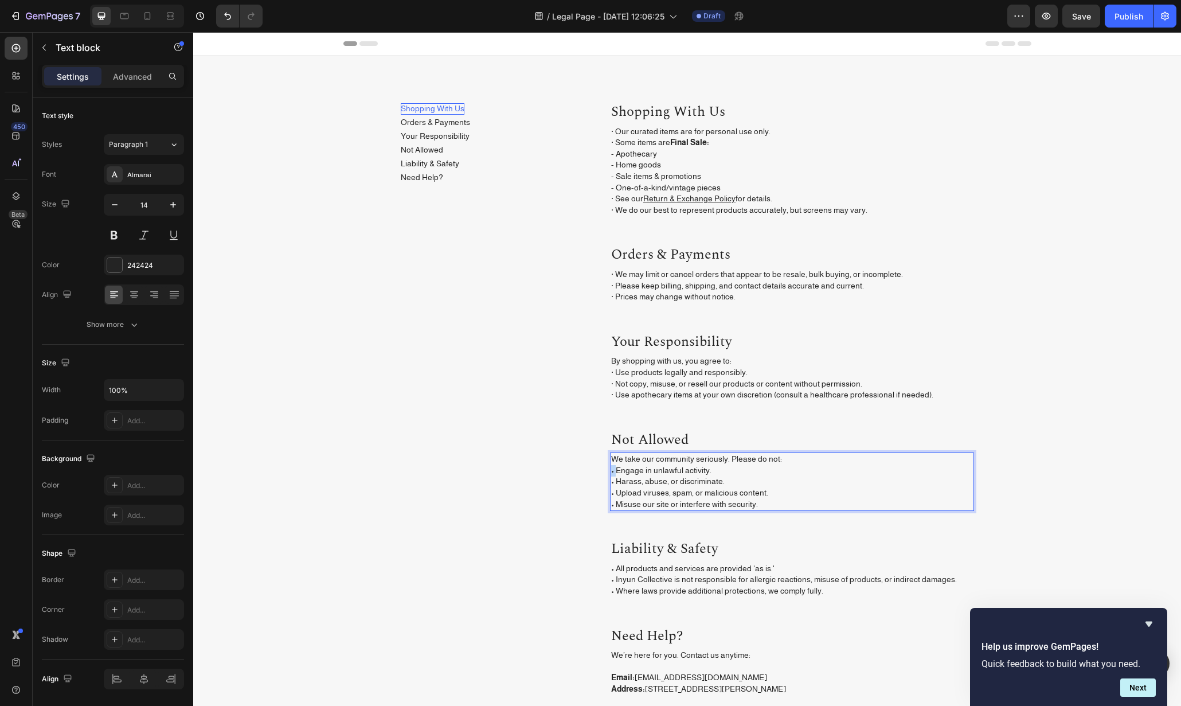
drag, startPoint x: 612, startPoint y: 472, endPoint x: 606, endPoint y: 472, distance: 6.3
click at [611, 482] on p "We take our community seriously. Please do not: · Engage in unlawful activity. …" at bounding box center [792, 482] width 362 height 56
drag, startPoint x: 611, startPoint y: 493, endPoint x: 607, endPoint y: 497, distance: 6.1
click at [611, 494] on p "We take our community seriously. Please do not: · Engage in unlawful activity. …" at bounding box center [792, 482] width 362 height 56
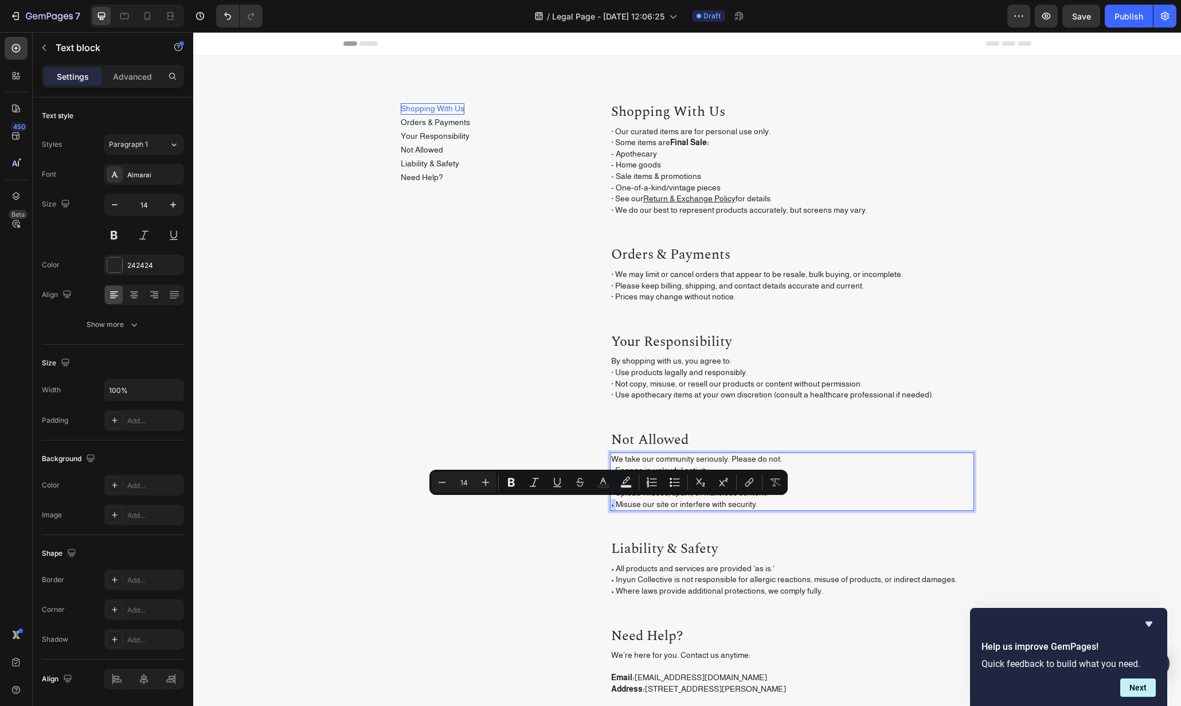
click at [611, 506] on p "We take our community seriously. Please do not: · Engage in unlawful activity. …" at bounding box center [792, 482] width 362 height 56
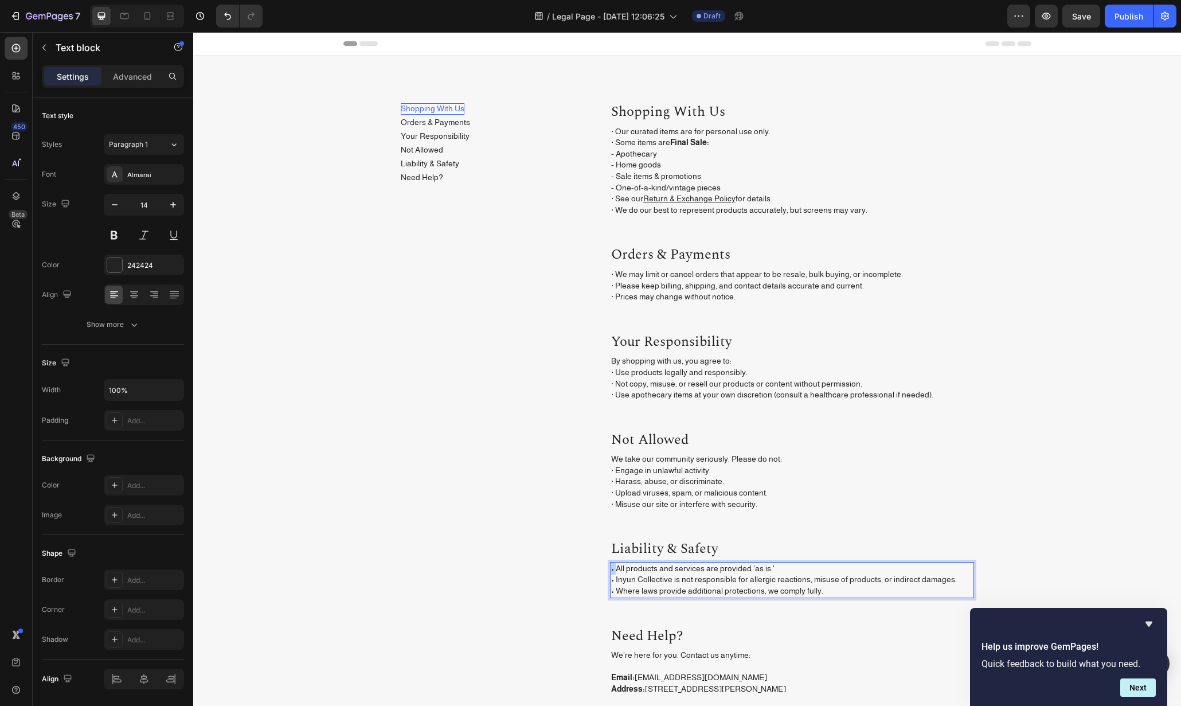
click at [611, 568] on p "• All products and services are provided 'as is.' • Inyun Collective is not res…" at bounding box center [792, 580] width 362 height 34
drag, startPoint x: 612, startPoint y: 582, endPoint x: 605, endPoint y: 582, distance: 6.9
click at [605, 582] on div "Shopping With Us Button Orders & Payments Button Your Responsibility Button Not…" at bounding box center [687, 430] width 573 height 656
drag, startPoint x: 612, startPoint y: 591, endPoint x: 607, endPoint y: 591, distance: 5.8
click at [611, 591] on p "· All products and services are provided 'as is.' · Inyun Collective is not res…" at bounding box center [792, 580] width 362 height 34
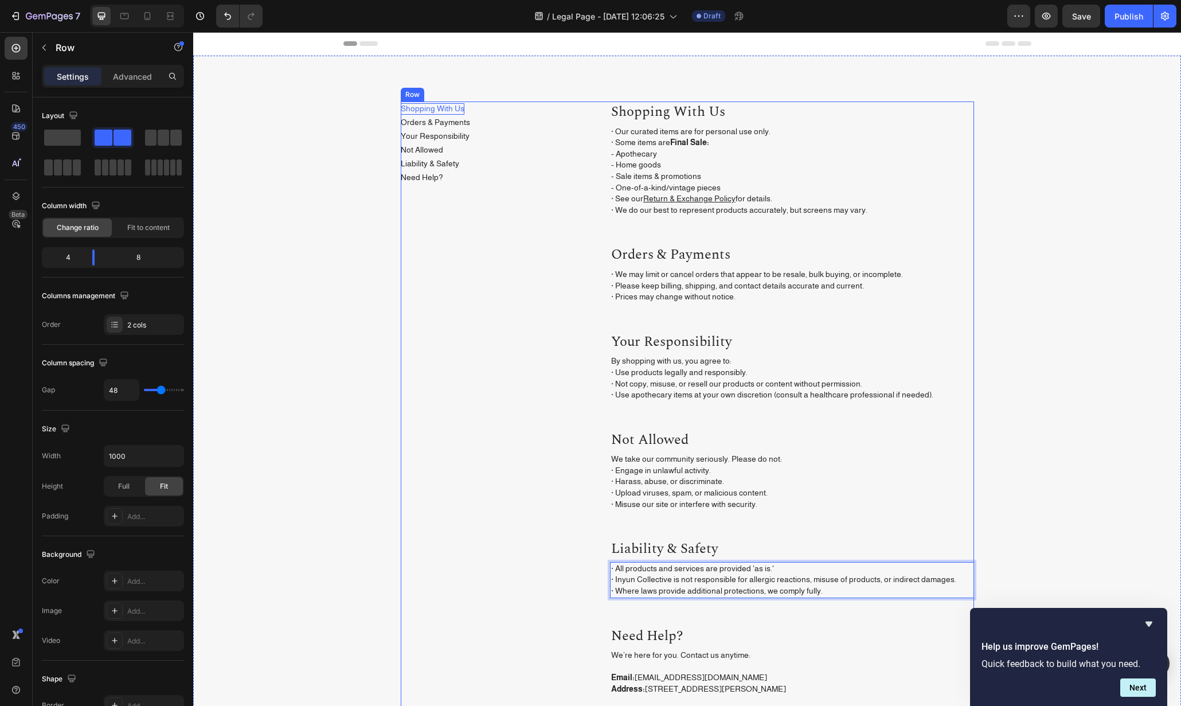
click at [475, 421] on div "Shopping With Us Button Orders & Payments Button Your Responsibility Button Not…" at bounding box center [492, 430] width 182 height 656
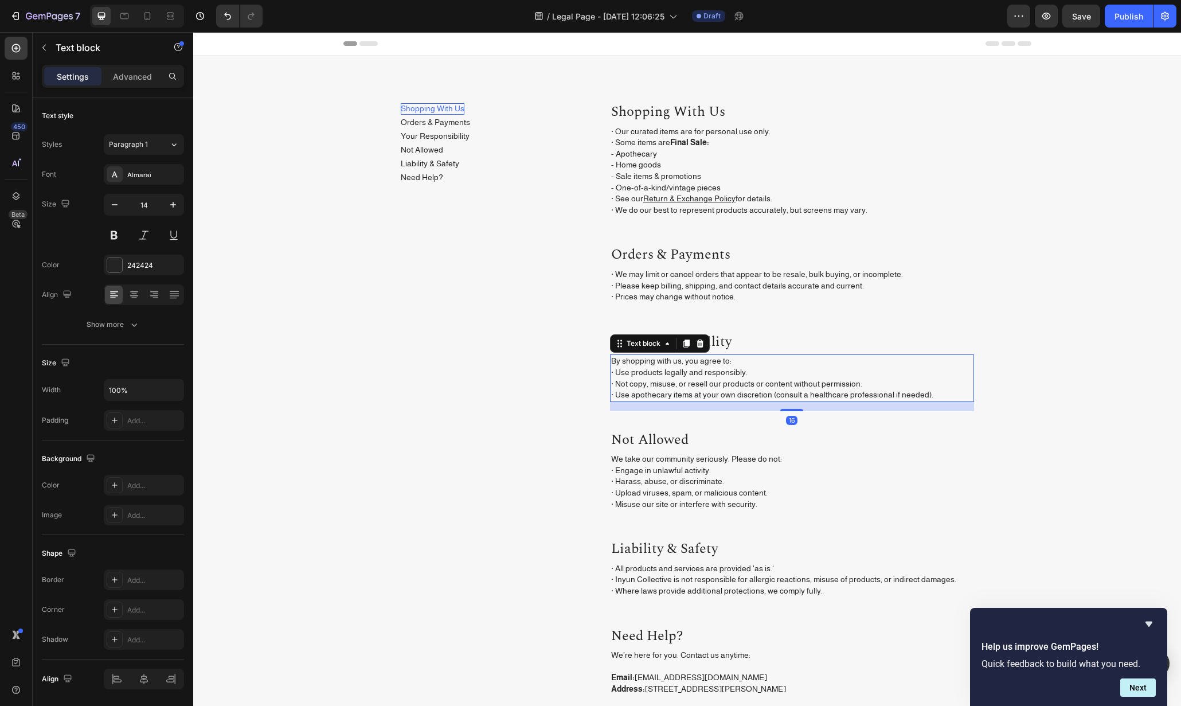
click at [790, 400] on div "By shopping with us, you agree to: · Use products legally and responsibly. · No…" at bounding box center [792, 377] width 364 height 47
click at [818, 410] on div "16" at bounding box center [792, 406] width 364 height 9
click at [819, 409] on div "16" at bounding box center [792, 406] width 364 height 9
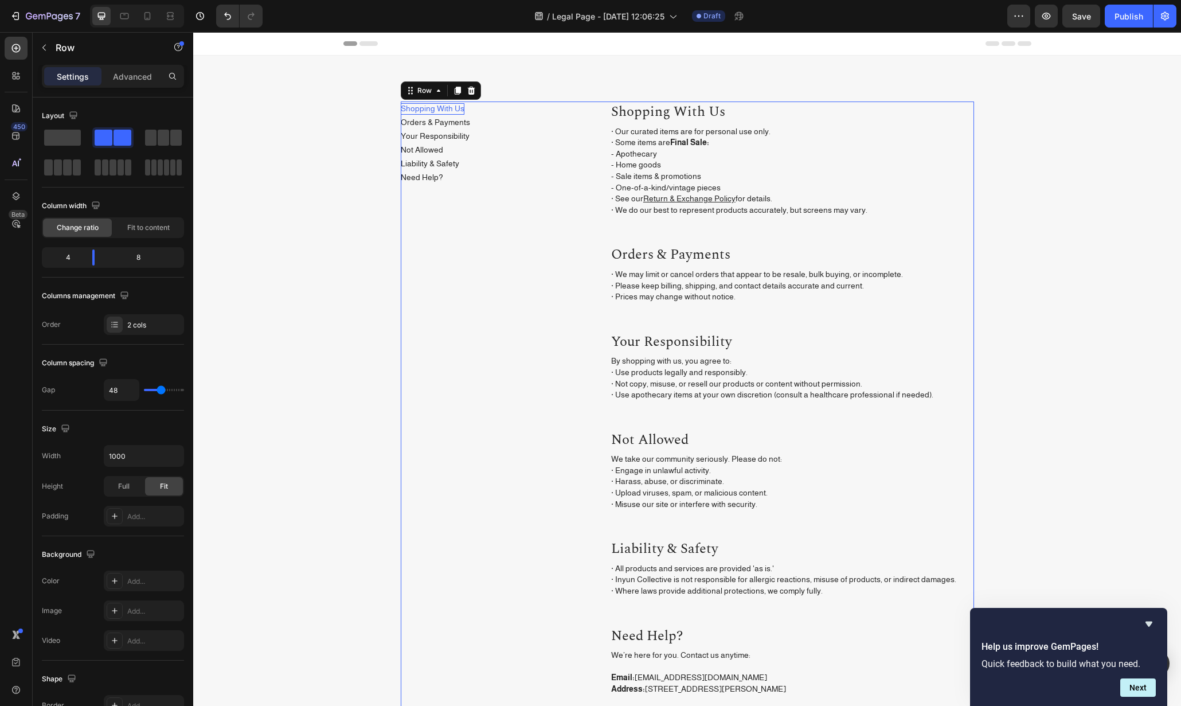
click at [704, 420] on div "Shopping with Us Heading · Our curated items are for personal use only. · Some …" at bounding box center [792, 430] width 364 height 656
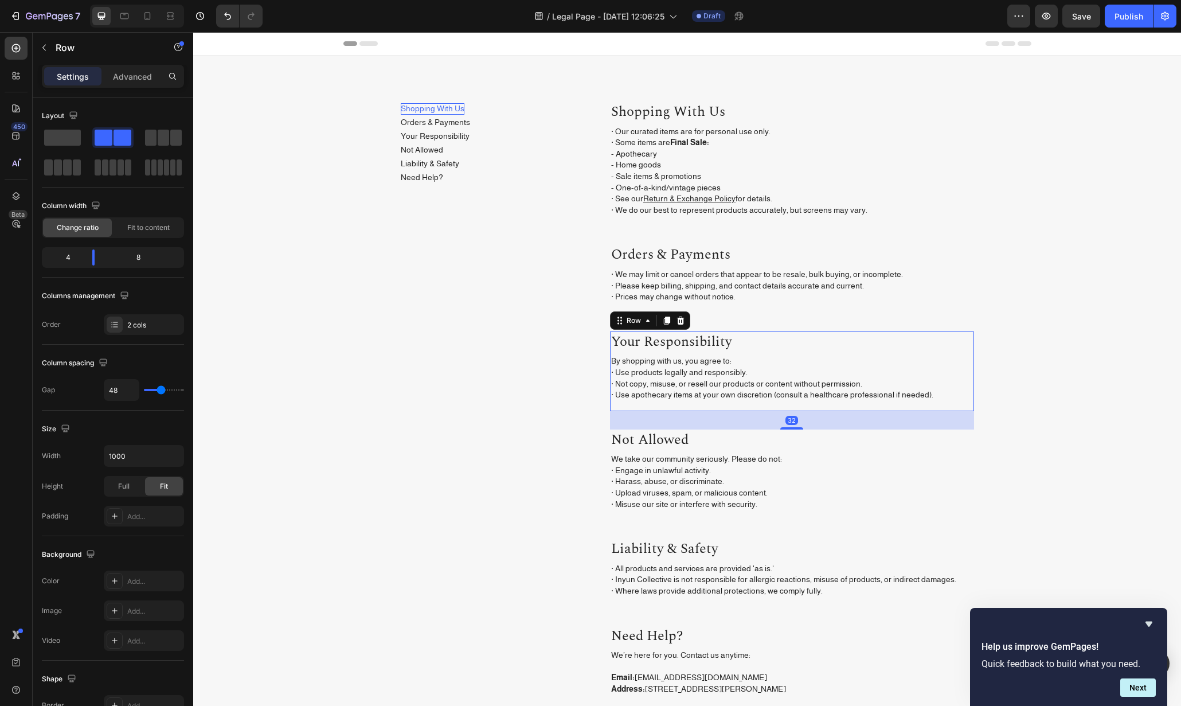
click at [698, 409] on div "Your Responsibility Heading By shopping with us, you agree to: · Use products l…" at bounding box center [792, 371] width 364 height 80
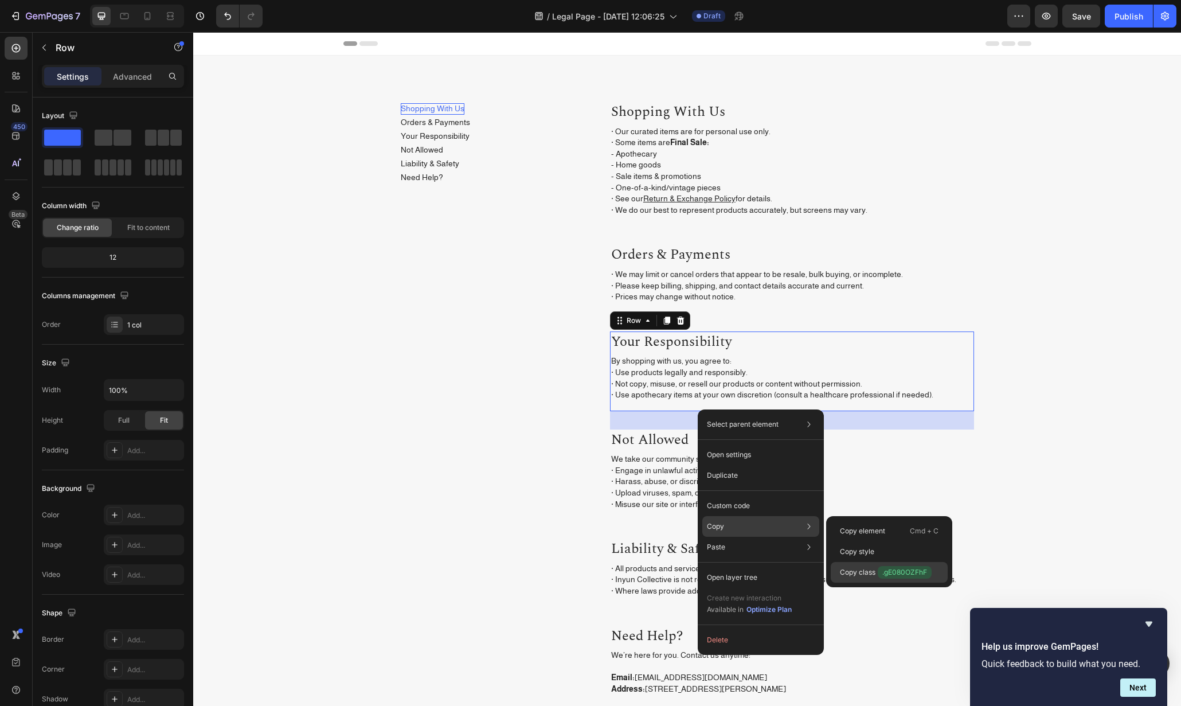
click at [916, 567] on span ".gE080OZFhF" at bounding box center [905, 572] width 54 height 13
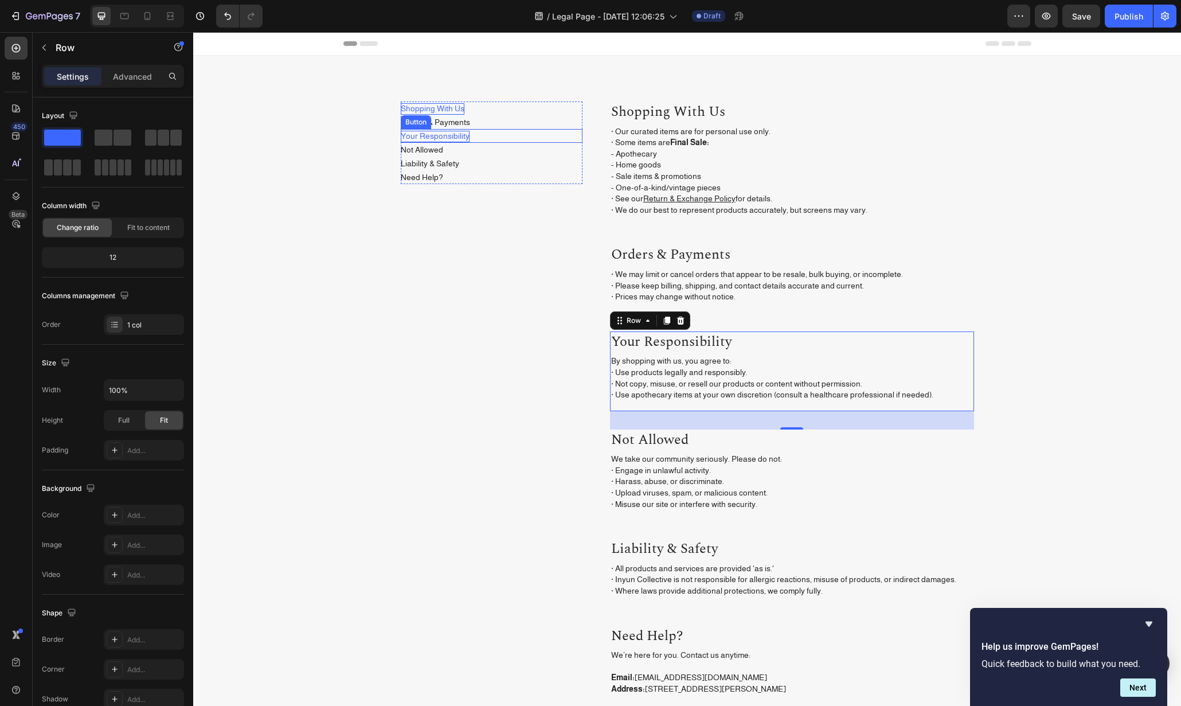
click at [442, 132] on p "Your Responsibility" at bounding box center [435, 136] width 69 height 11
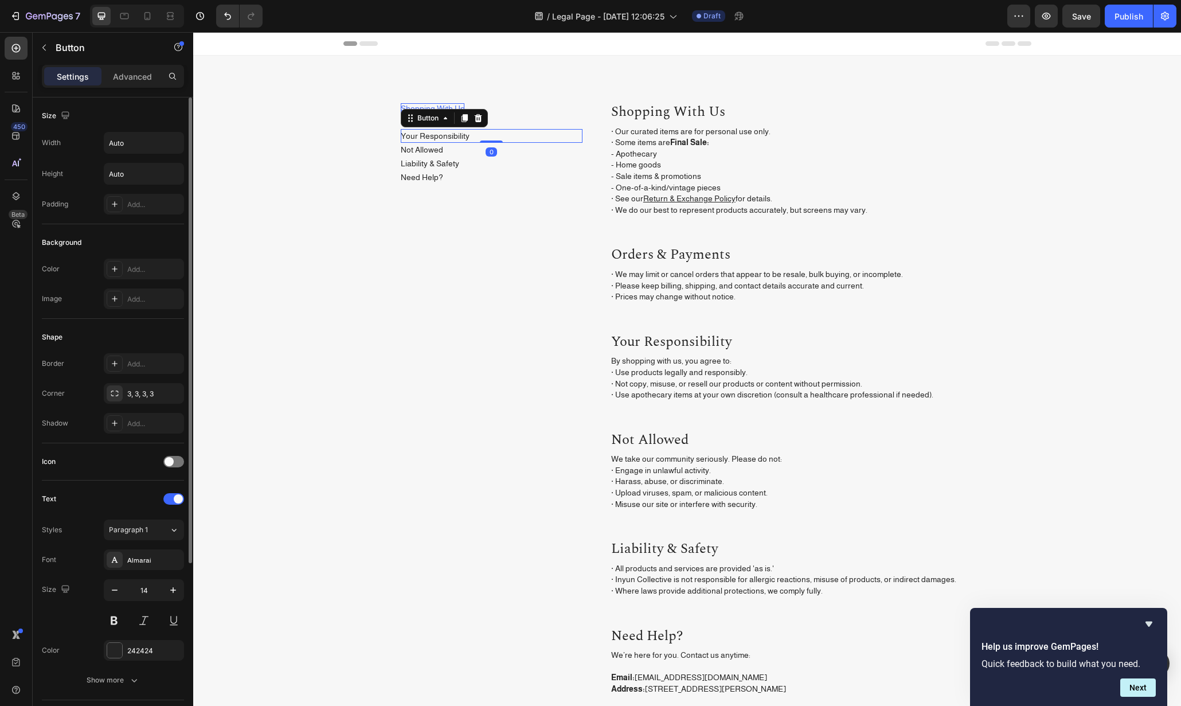
scroll to position [241, 0]
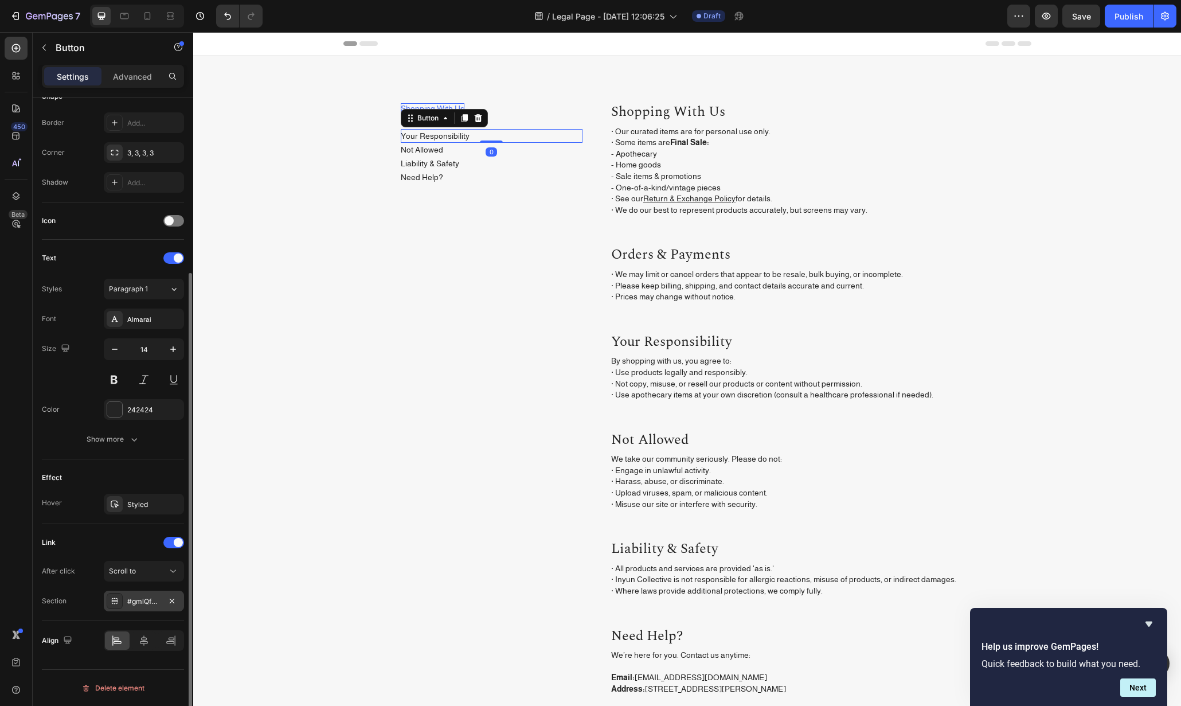
click at [150, 605] on div "#gmlQfUhmGq" at bounding box center [143, 601] width 33 height 10
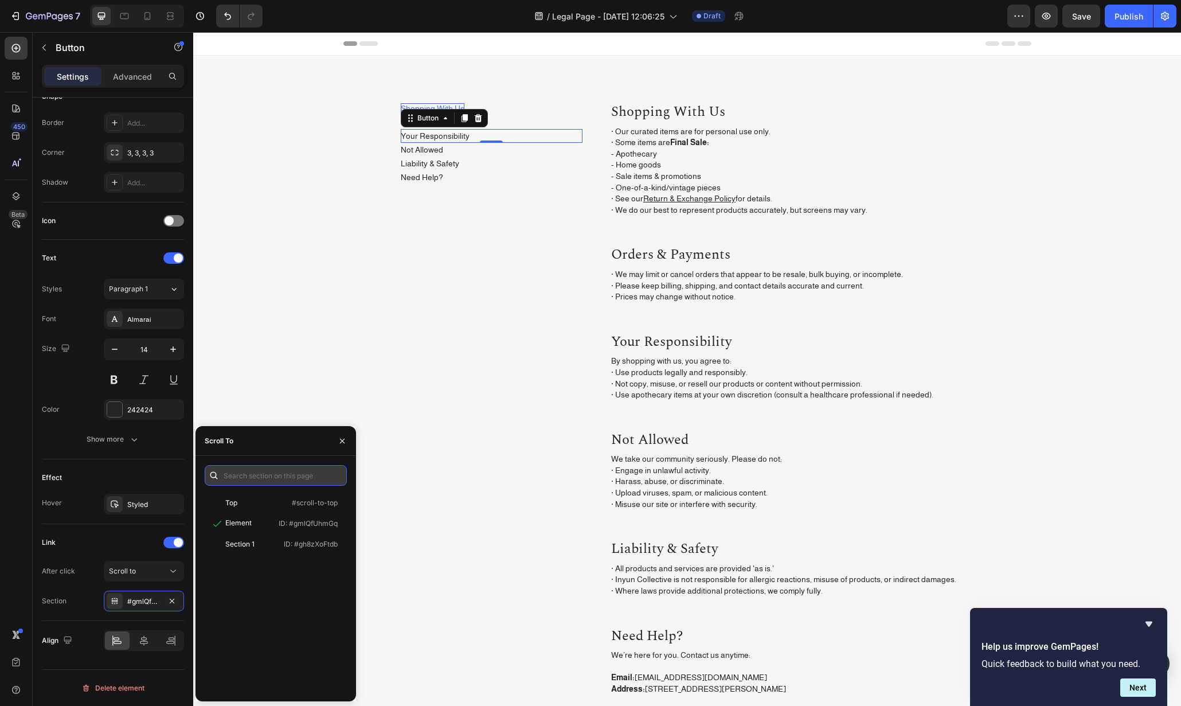
click at [263, 475] on input "text" at bounding box center [276, 475] width 142 height 21
paste input ".gE080OZFhF"
type input "#gE080OZFhF"
click at [299, 526] on p "ID: #gE080OZFhF" at bounding box center [309, 523] width 58 height 10
click at [347, 442] on button "button" at bounding box center [342, 441] width 18 height 18
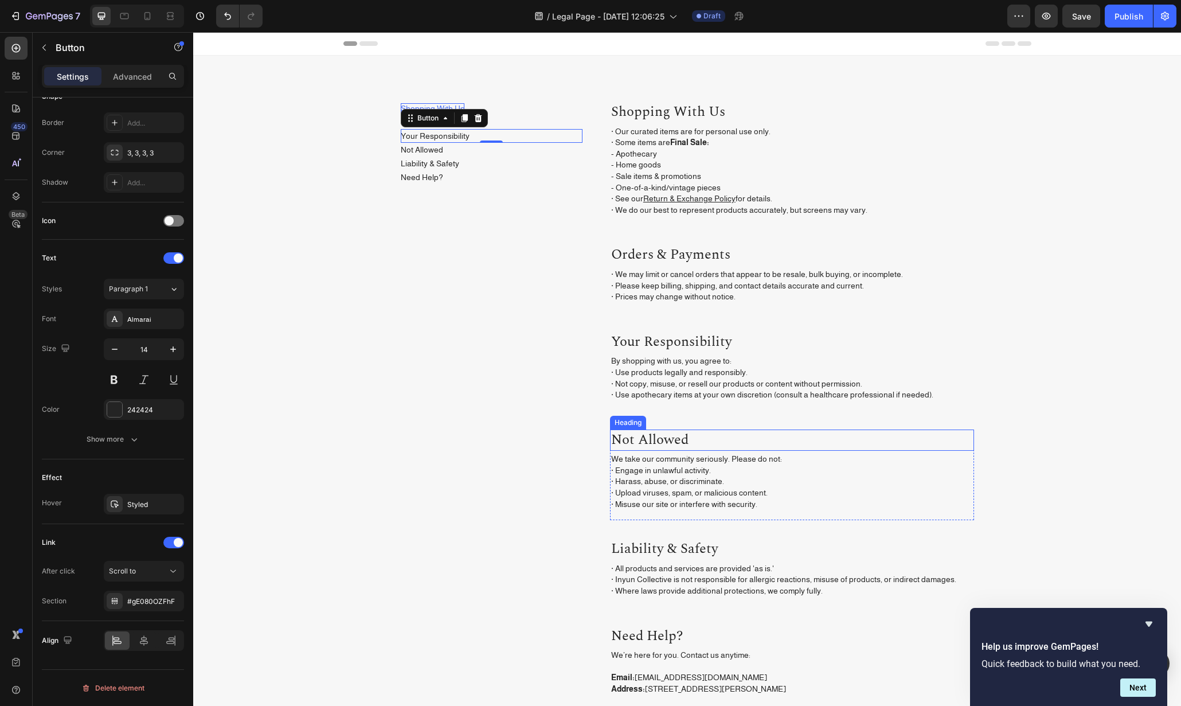
click at [760, 448] on p "Not Allowed" at bounding box center [792, 440] width 362 height 19
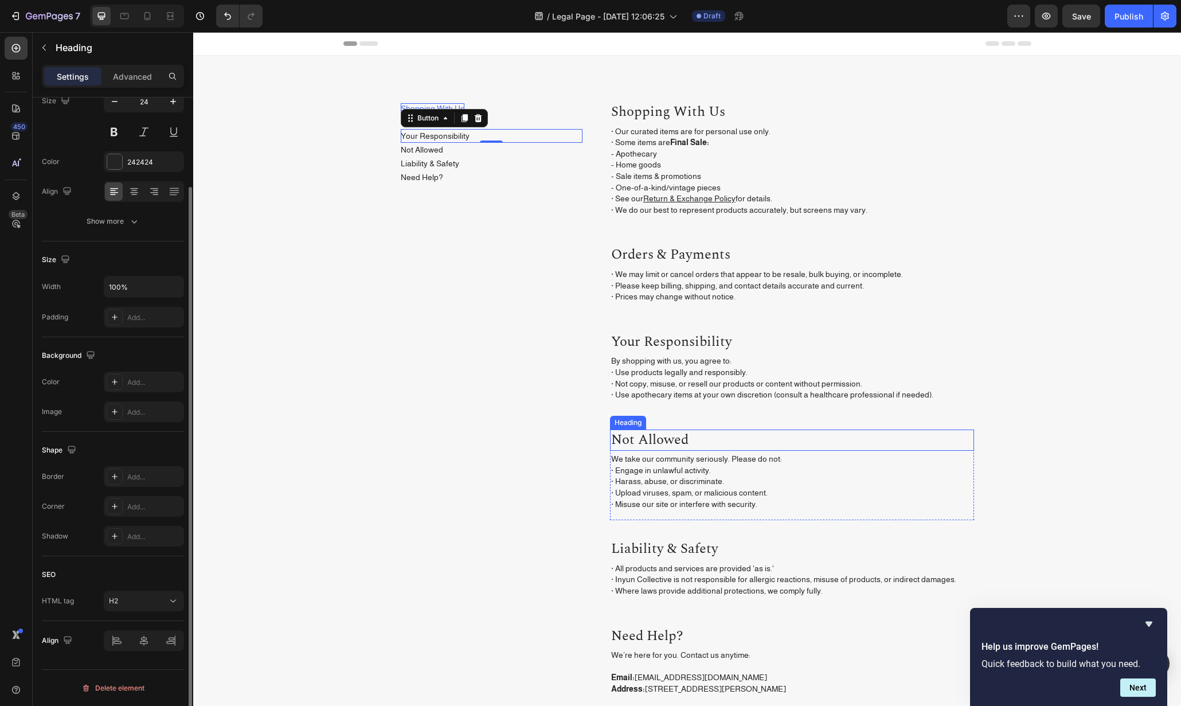
scroll to position [0, 0]
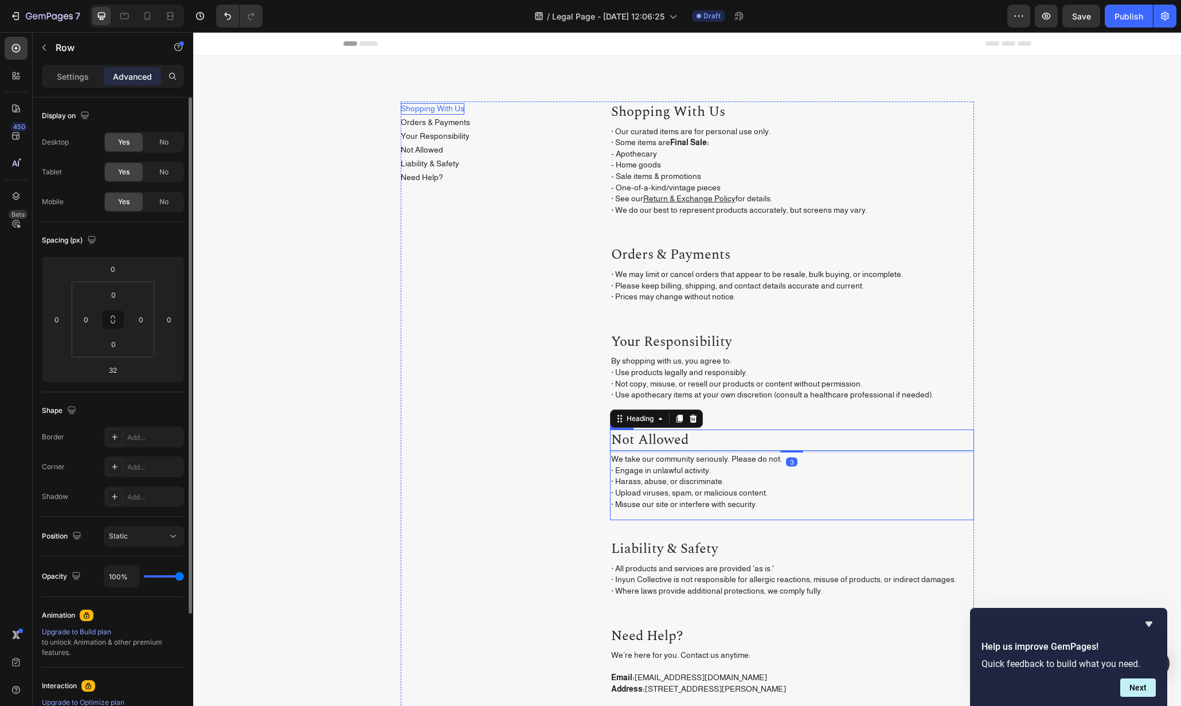
click at [818, 515] on div "Not Allowed Heading 3 We take our community seriously. Please do not: · Engage …" at bounding box center [792, 475] width 364 height 91
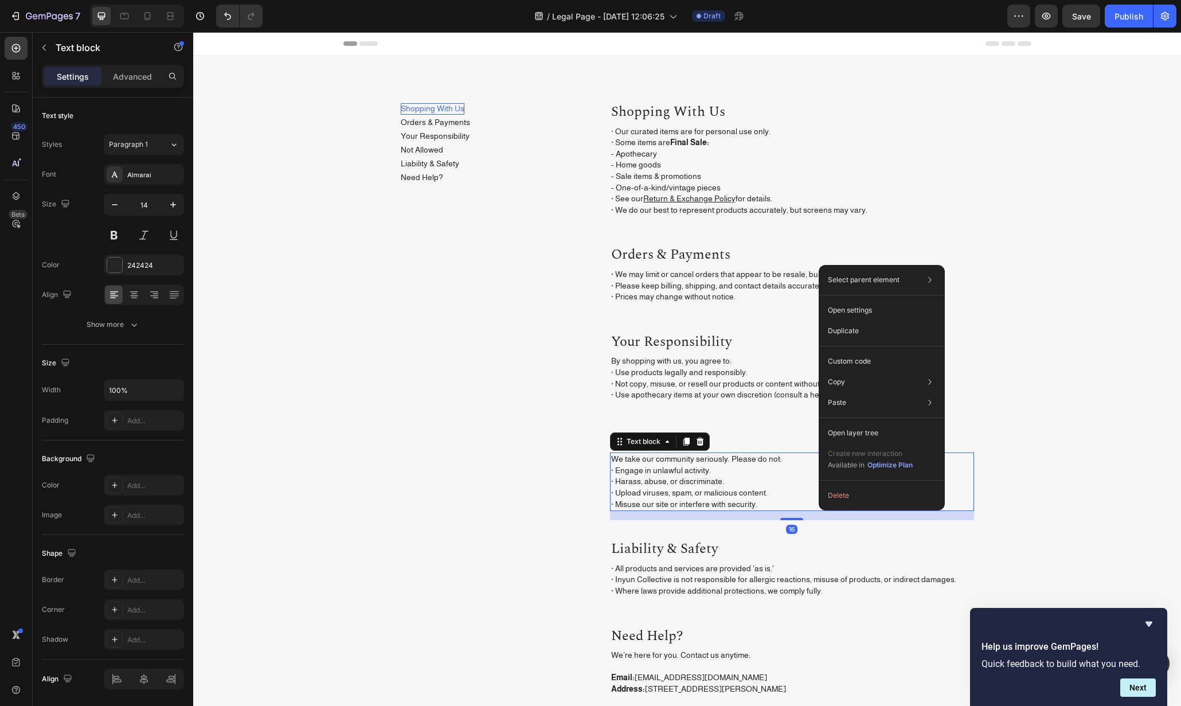
click at [793, 513] on div "16" at bounding box center [792, 515] width 364 height 9
click at [797, 523] on div "Shopping with Us Heading · Our curated items are for personal use only. · Some …" at bounding box center [792, 430] width 364 height 656
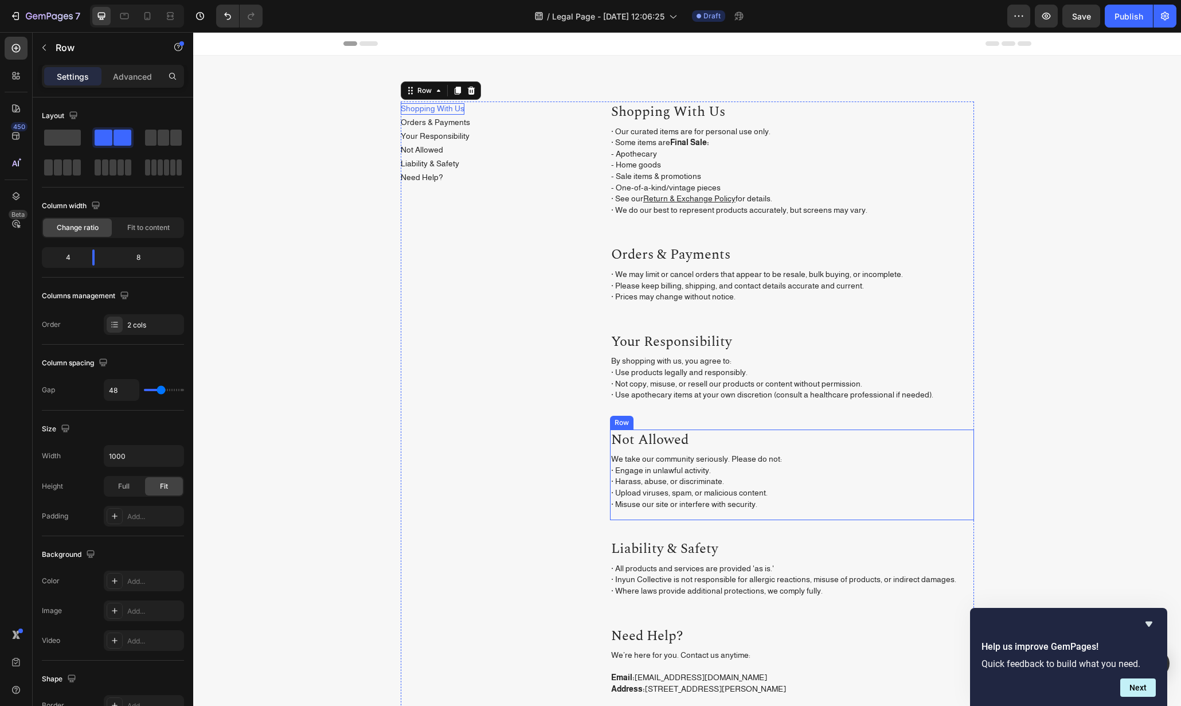
click at [798, 512] on div "Not Allowed Heading We take our community seriously. Please do not: · Engage in…" at bounding box center [792, 475] width 364 height 91
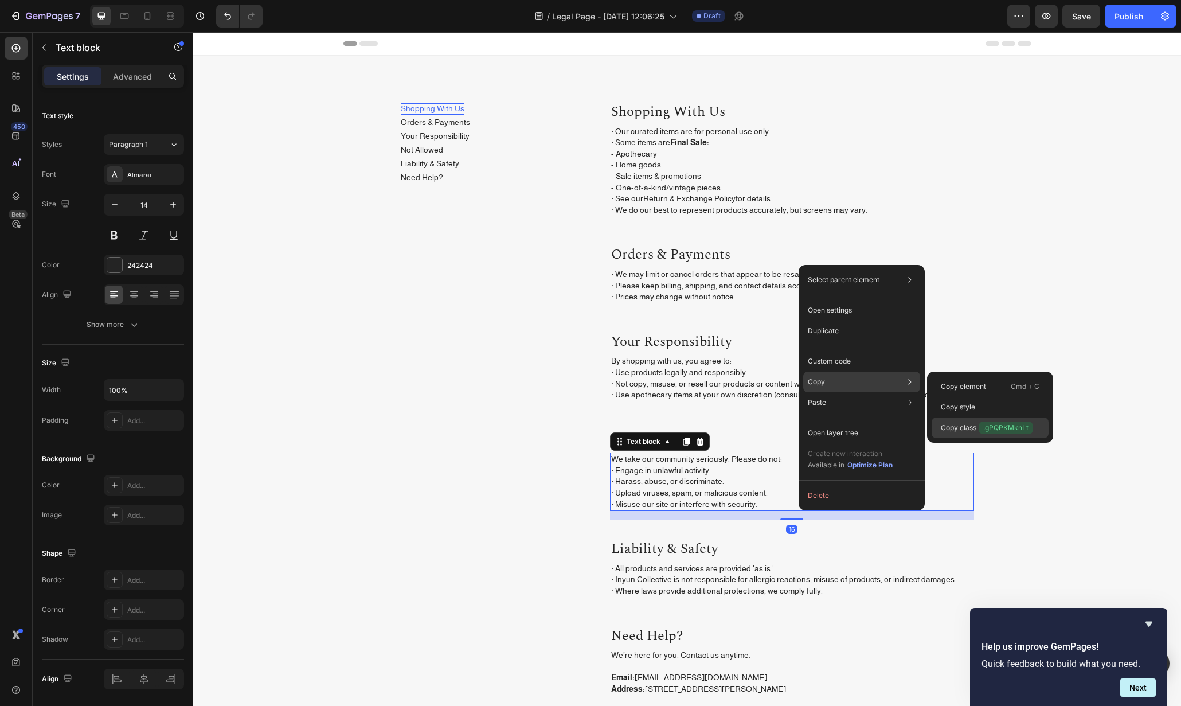
click at [990, 426] on span ".gPQPKMknLt" at bounding box center [1006, 428] width 54 height 13
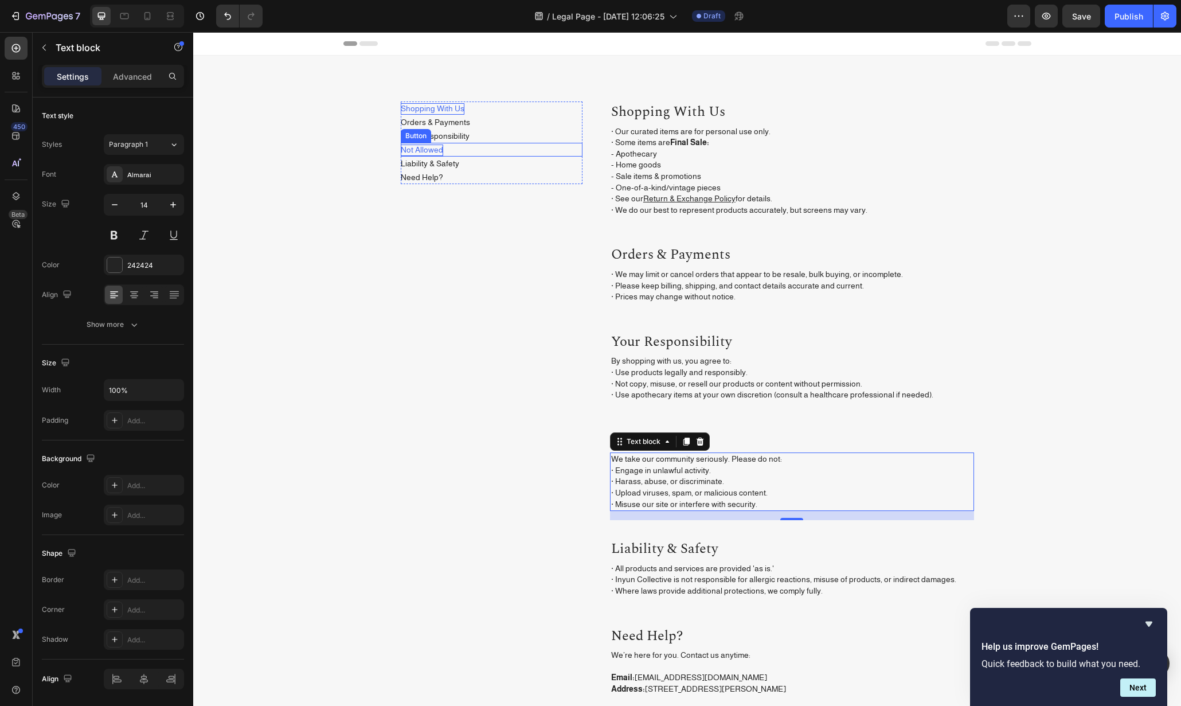
click at [430, 152] on p "Not Allowed" at bounding box center [422, 150] width 42 height 11
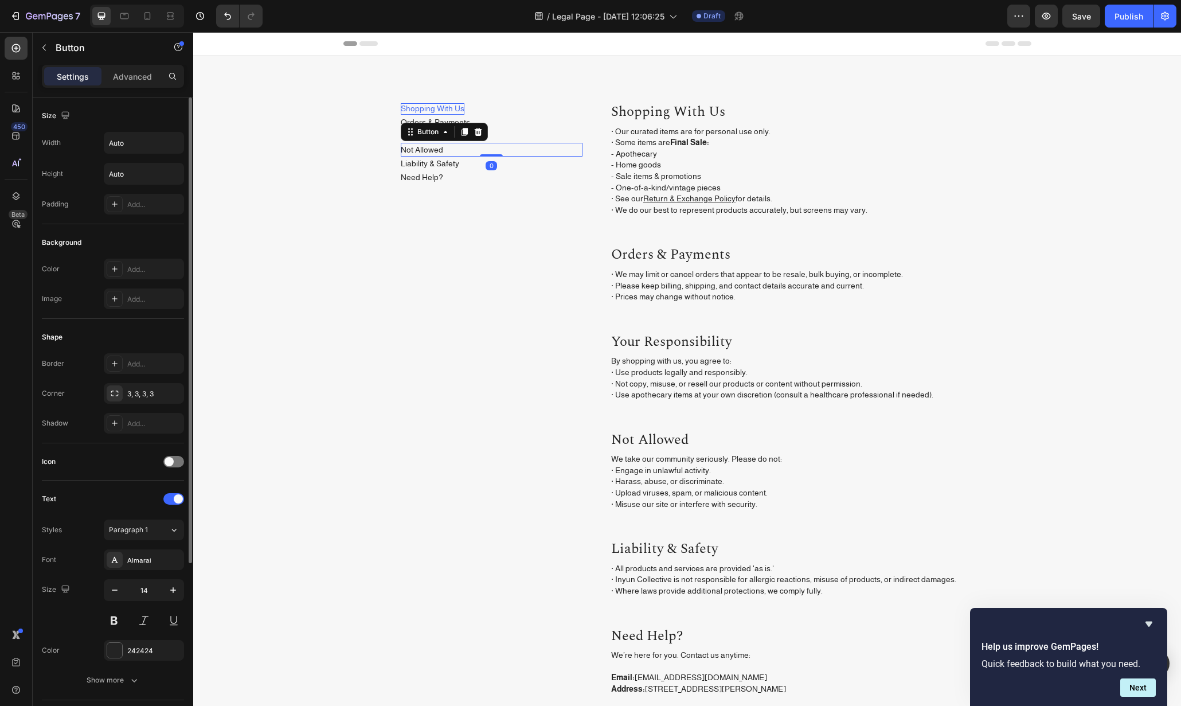
scroll to position [241, 0]
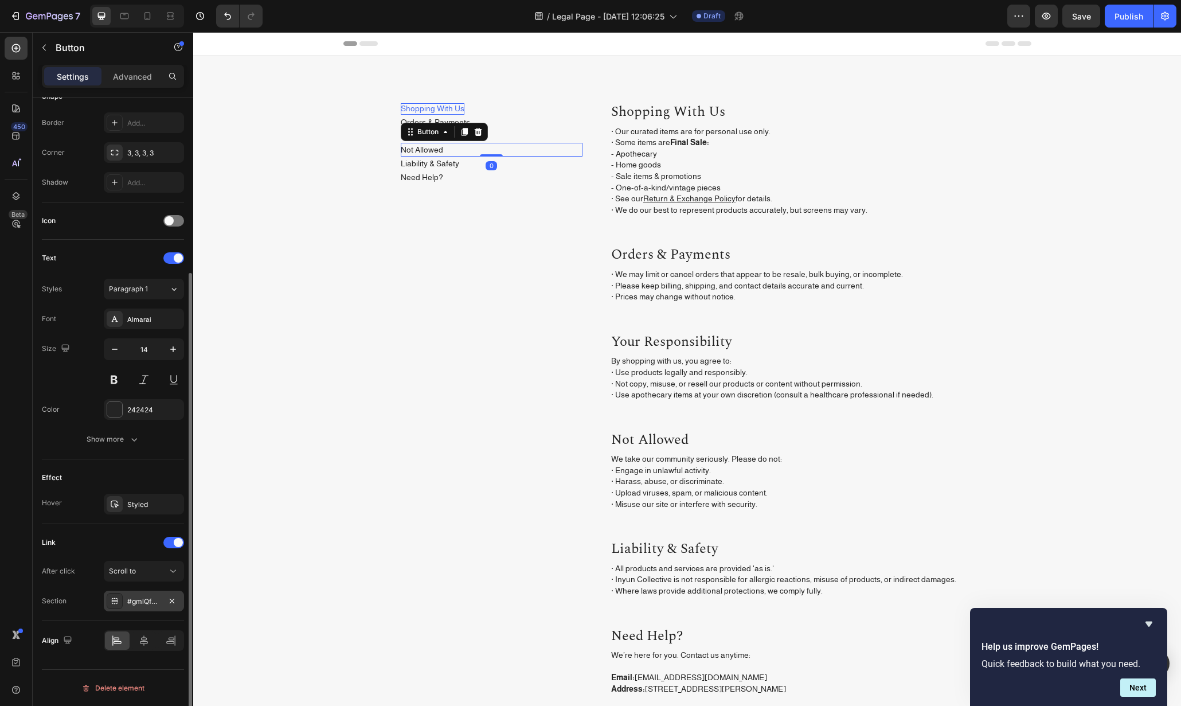
click at [147, 609] on div "#gmlQfUhmGq" at bounding box center [144, 601] width 80 height 21
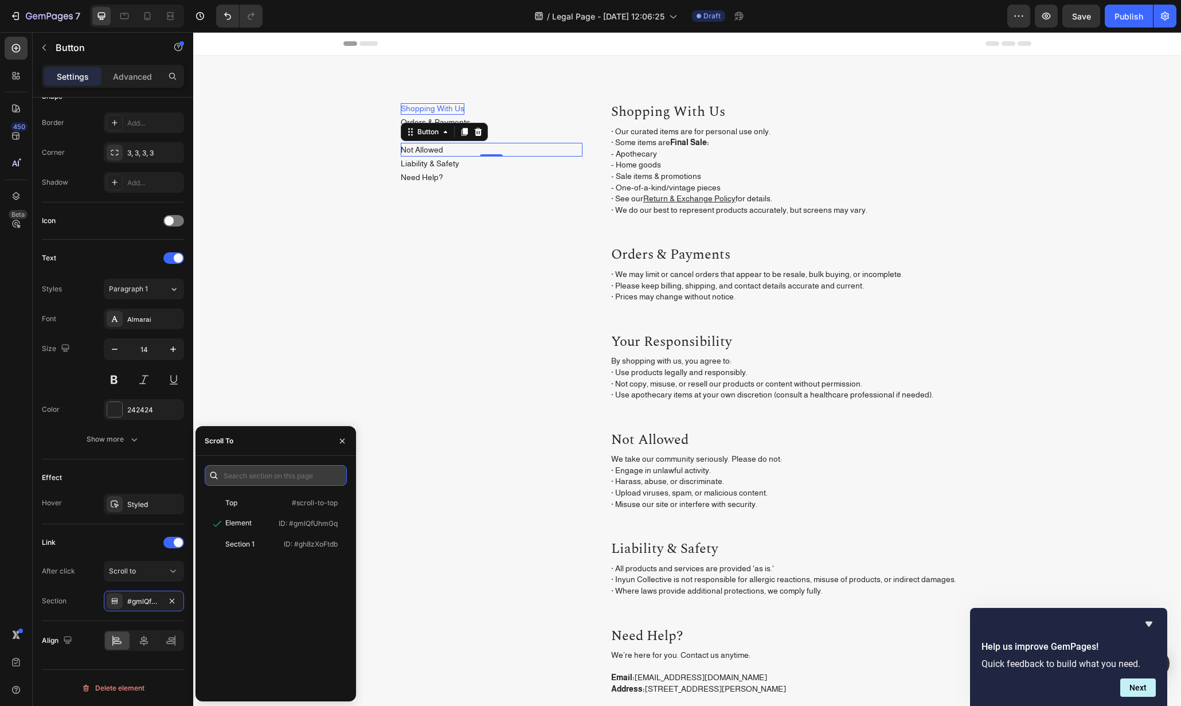
click at [255, 475] on input "text" at bounding box center [276, 475] width 142 height 21
paste input ".gPQPKMknLt"
type input "#gPQPKMknLt"
click at [270, 530] on div "Element ID: #gPQPKMknLt" at bounding box center [274, 523] width 138 height 21
click at [467, 488] on div "Shopping With Us Button Orders & Payments Button Your Responsibility Button Not…" at bounding box center [492, 430] width 182 height 656
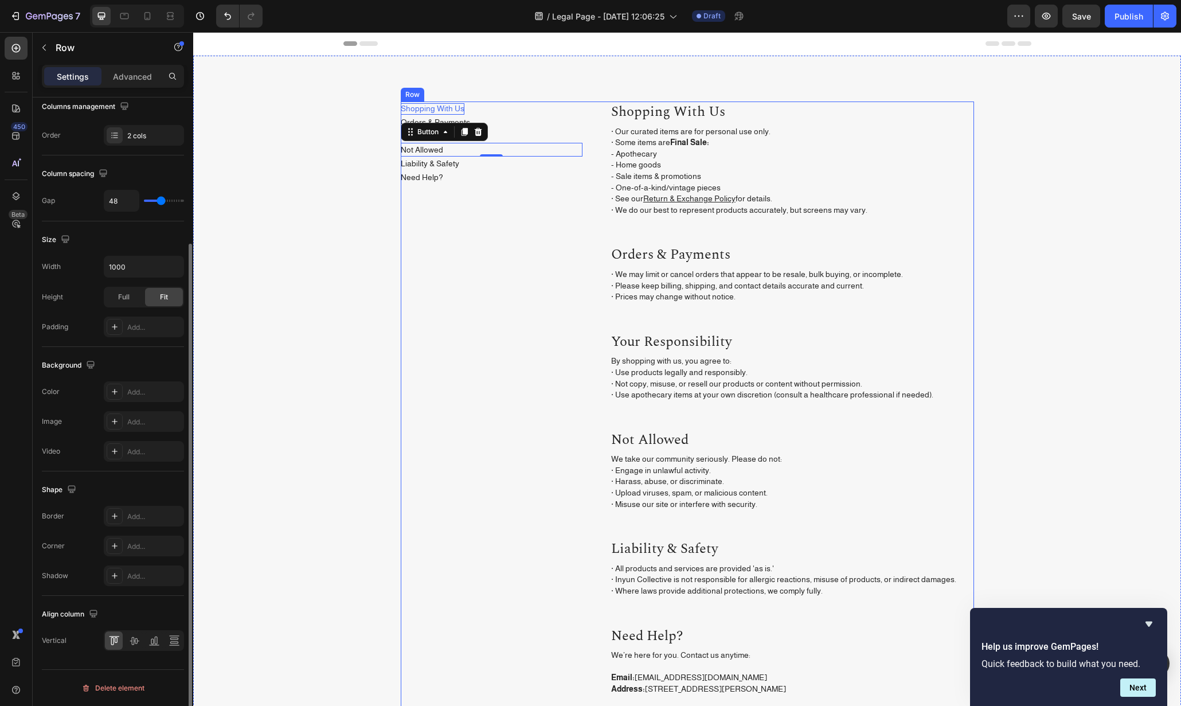
scroll to position [0, 0]
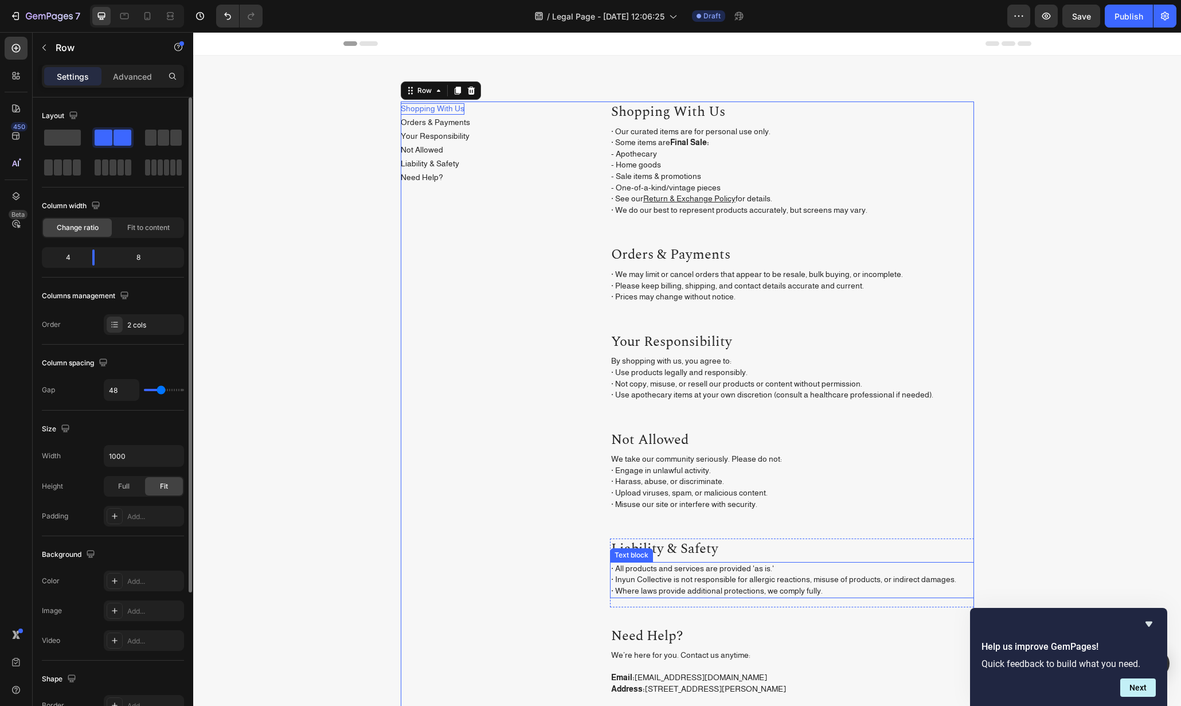
click at [817, 594] on p "· All products and services are provided 'as is.' · Inyun Collective is not res…" at bounding box center [792, 580] width 362 height 34
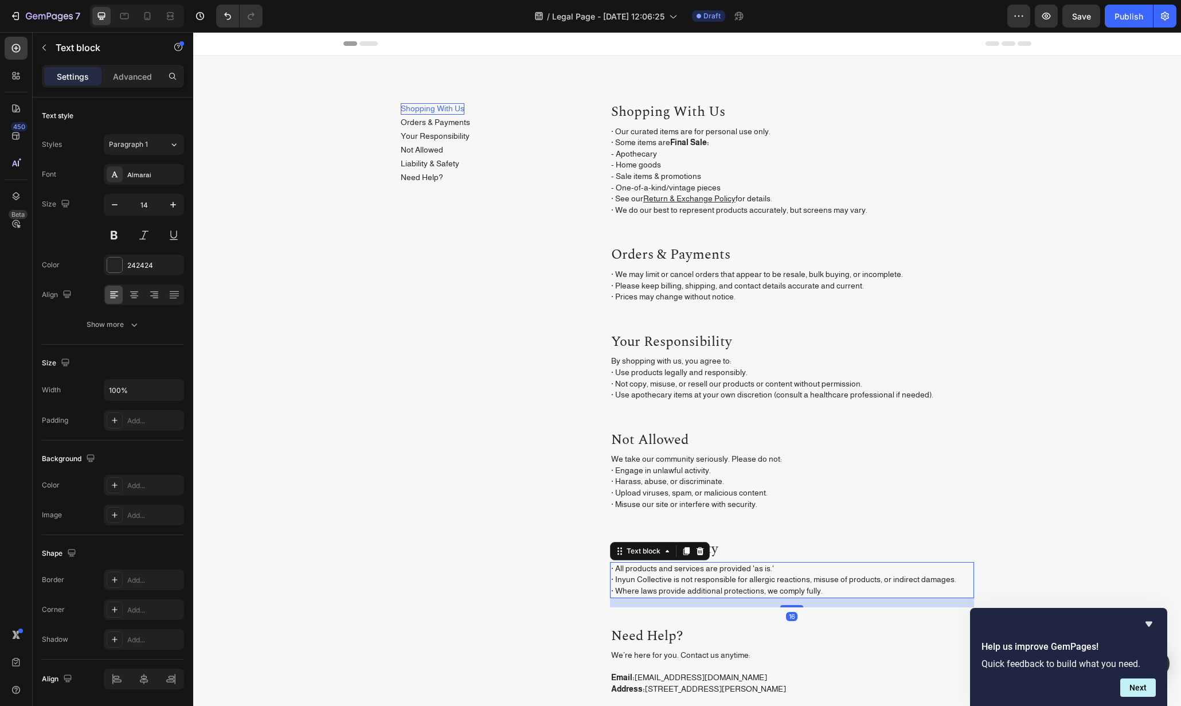
click at [838, 604] on div "16" at bounding box center [792, 602] width 364 height 9
click at [812, 604] on div "16" at bounding box center [792, 602] width 364 height 9
click at [613, 545] on div "Text block" at bounding box center [643, 551] width 61 height 14
click at [594, 562] on div "Shopping With Us Button Orders & Payments Button Your Responsibility Button Not…" at bounding box center [687, 430] width 573 height 656
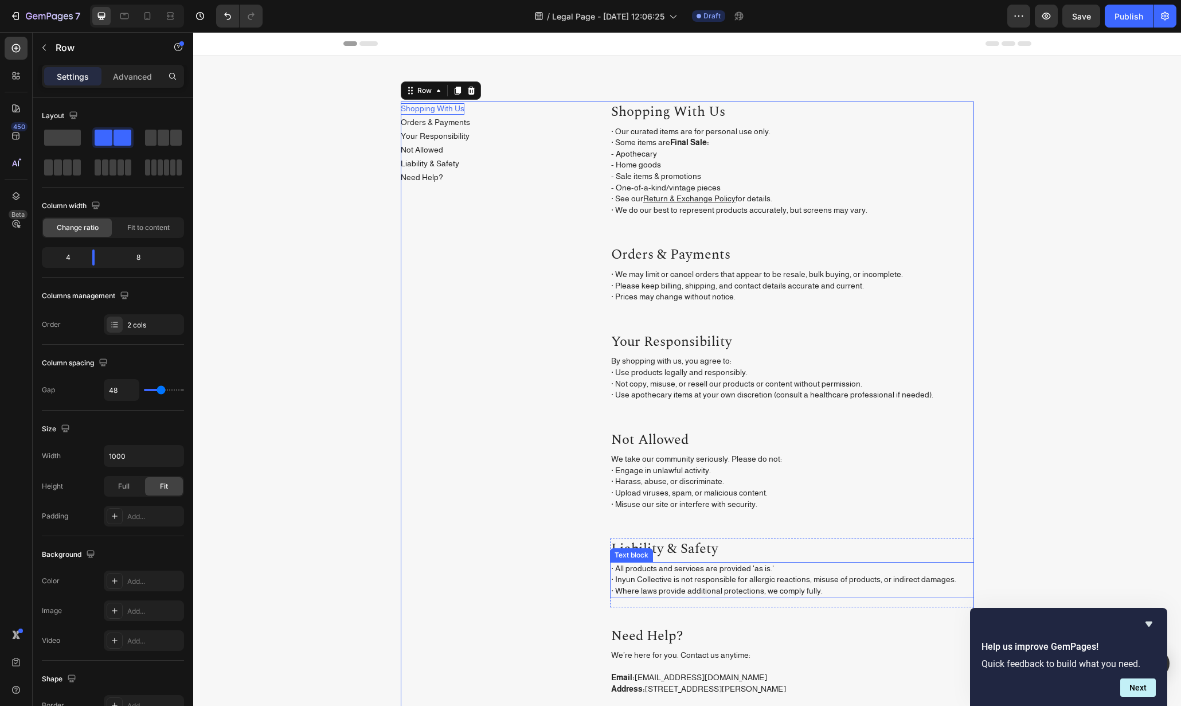
click at [611, 575] on p "· All products and services are provided 'as is.' · Inyun Collective is not res…" at bounding box center [792, 580] width 362 height 34
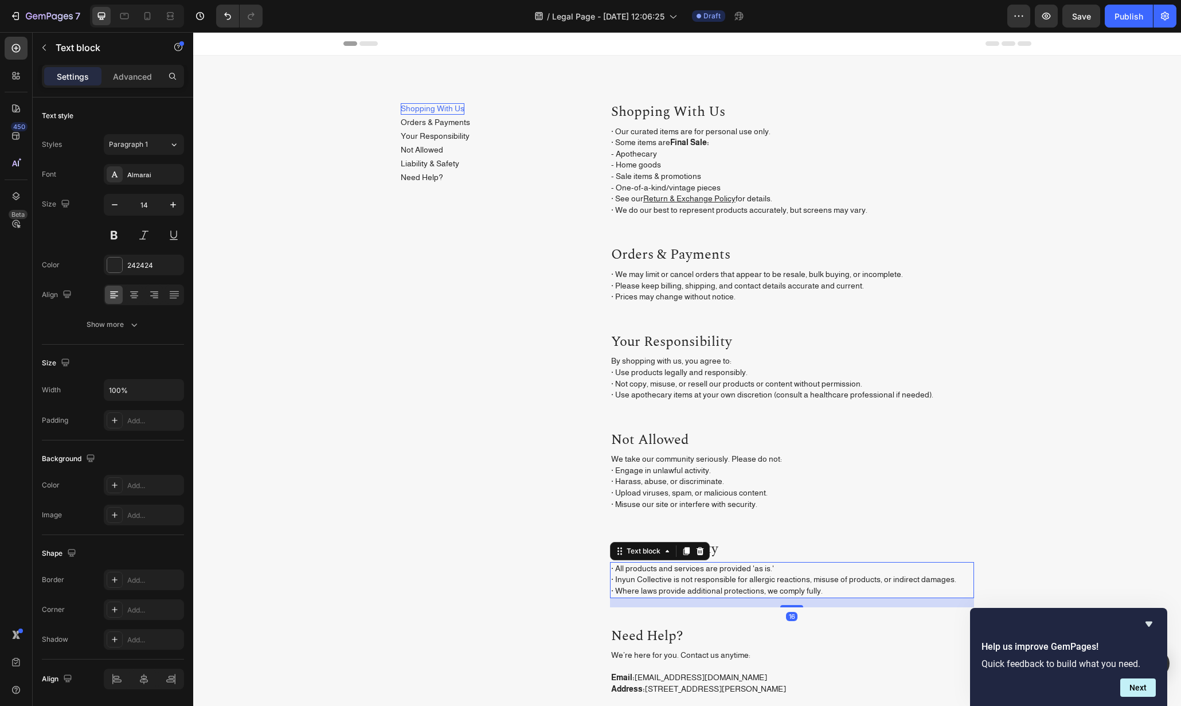
click at [644, 599] on div "16" at bounding box center [792, 602] width 364 height 9
click at [558, 607] on div "Shopping With Us Button Orders & Payments Button Your Responsibility Button Not…" at bounding box center [492, 430] width 182 height 656
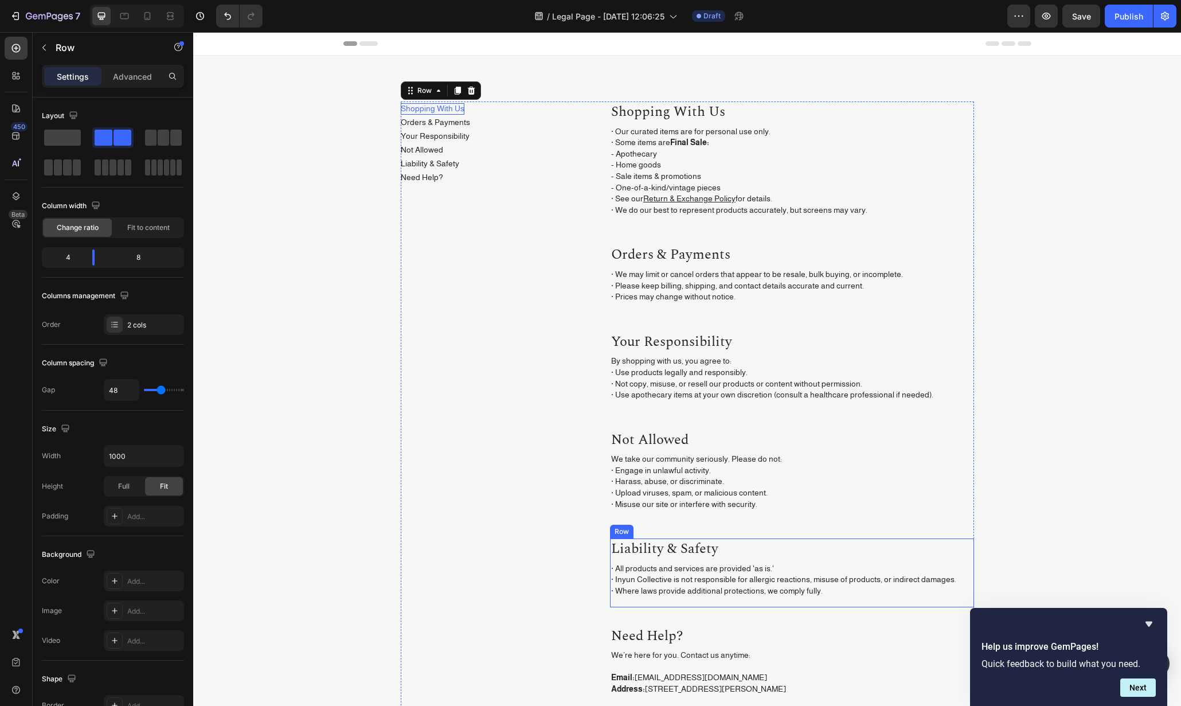
click at [694, 600] on div "Liability & Safety Heading · All products and services are provided 'as is.' · …" at bounding box center [792, 573] width 364 height 68
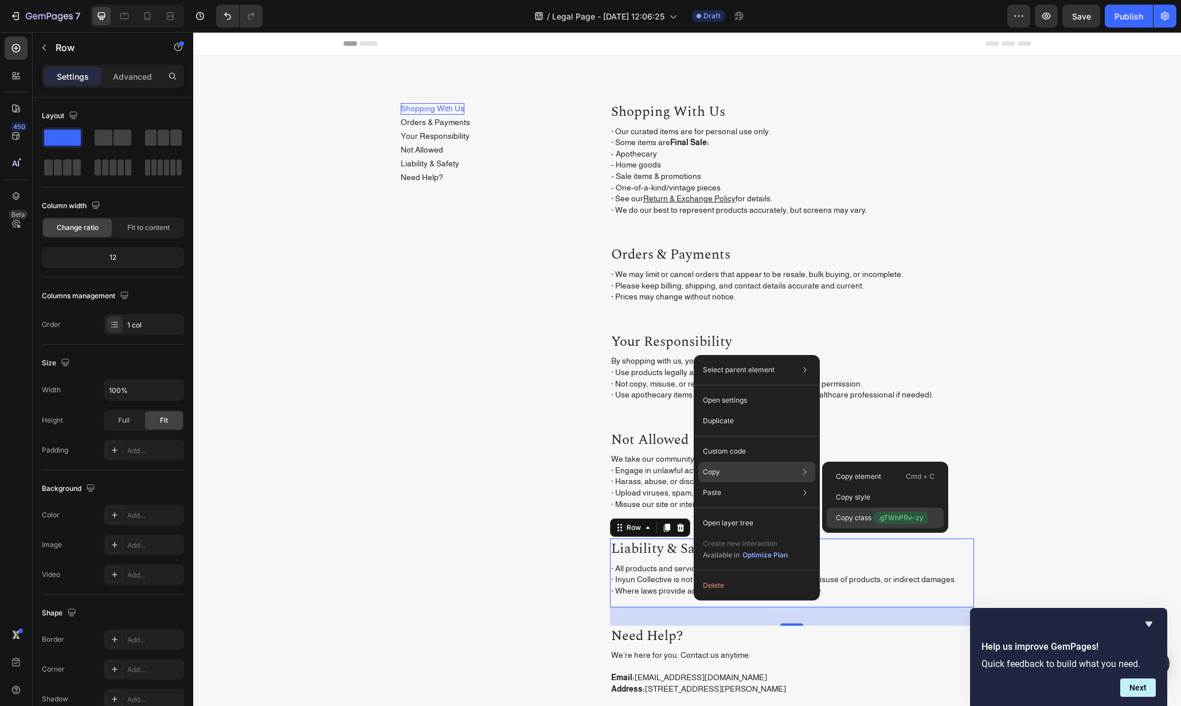
click at [895, 514] on span ".gTWhPRv-zy" at bounding box center [901, 518] width 54 height 13
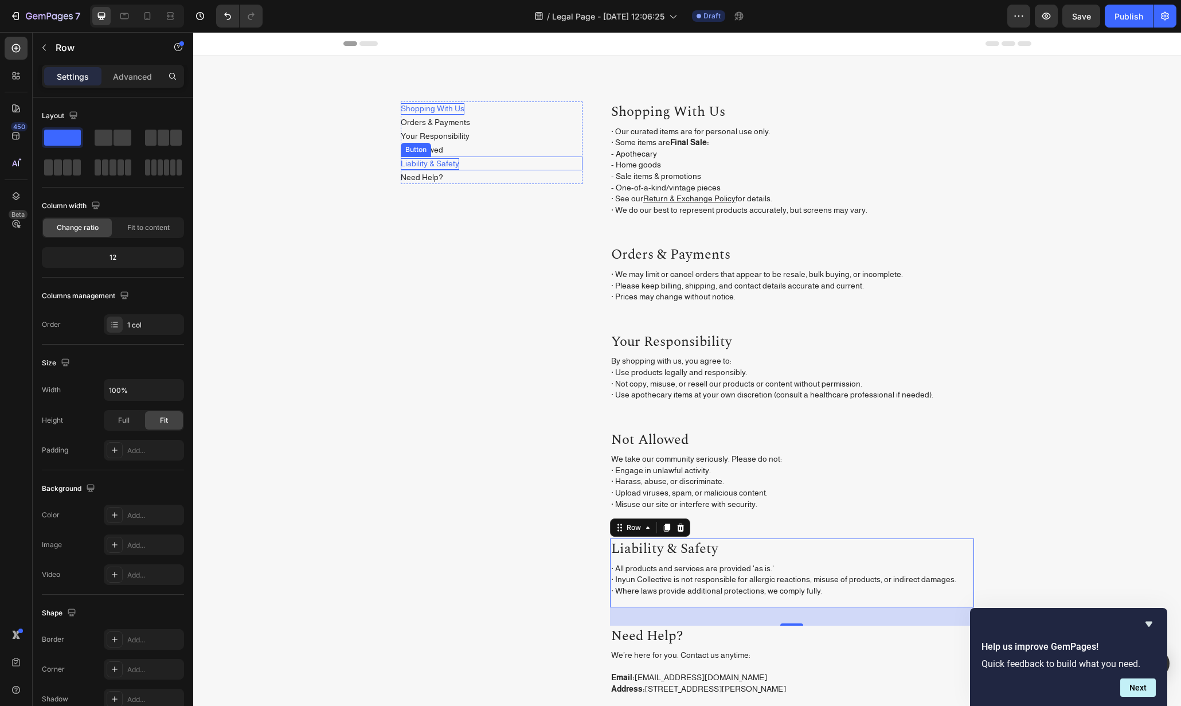
click at [407, 160] on p "Liability & Safety" at bounding box center [430, 163] width 58 height 11
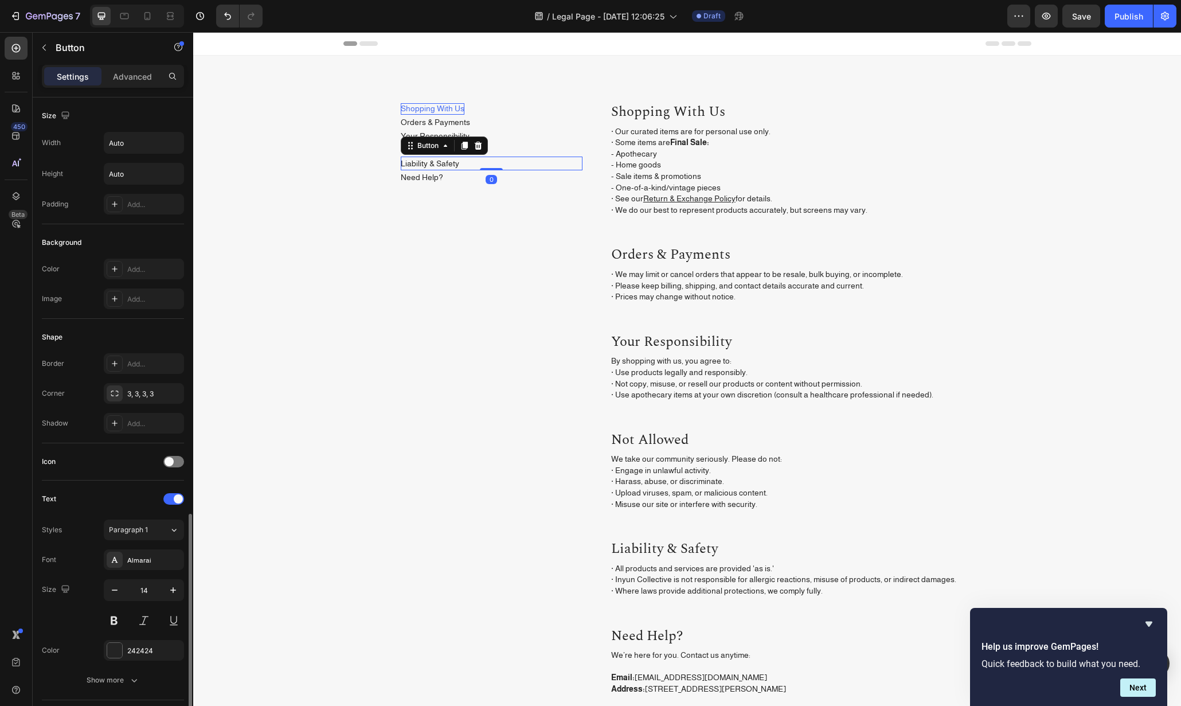
scroll to position [241, 0]
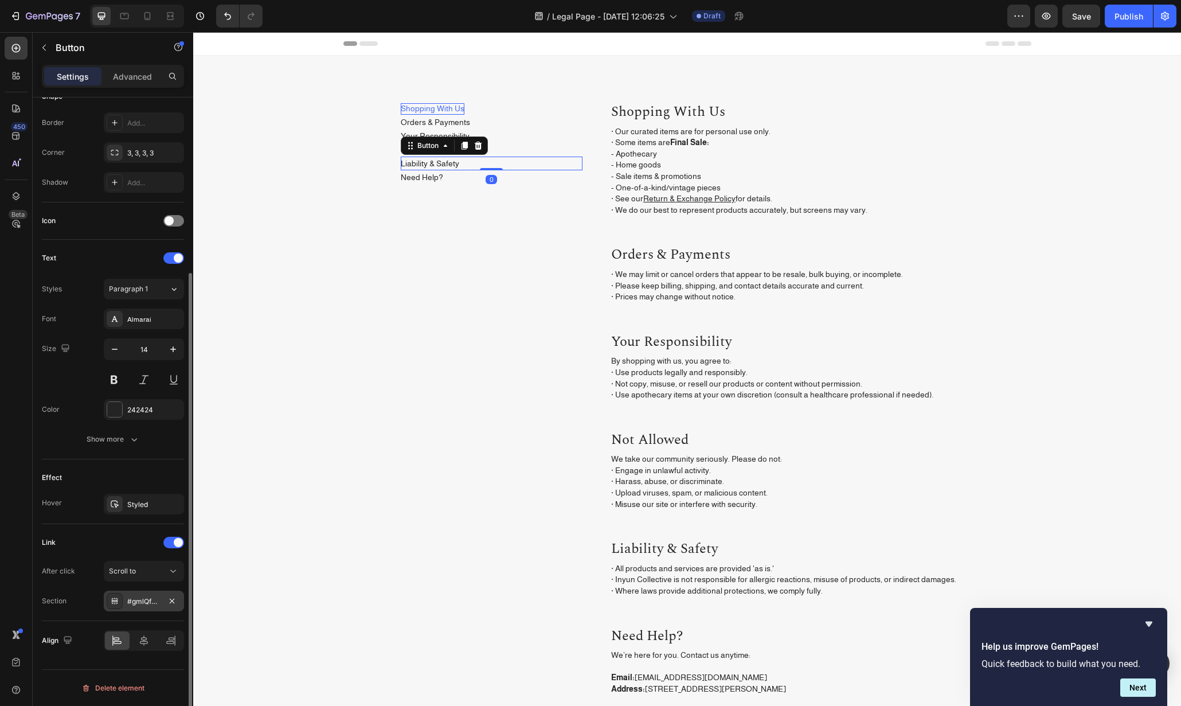
click at [158, 604] on div "#gmlQfUhmGq" at bounding box center [143, 601] width 33 height 10
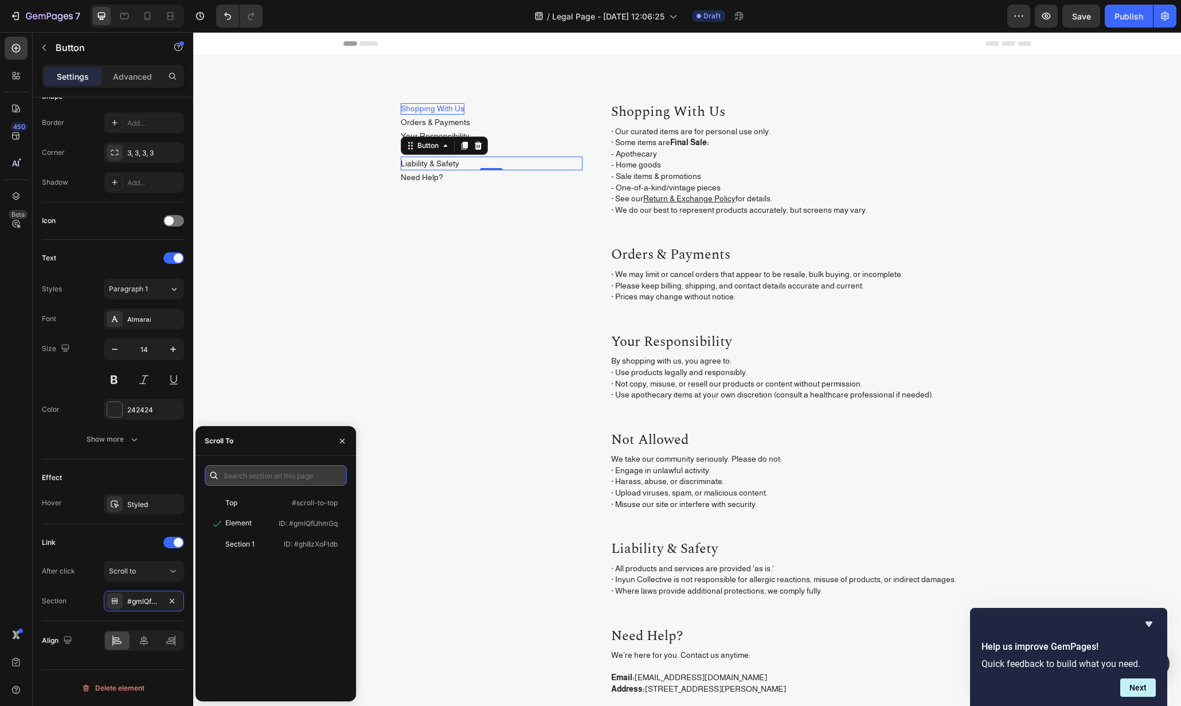
click at [243, 477] on input "text" at bounding box center [276, 475] width 142 height 21
paste input ".gTWhPRv-zy"
type input "#gTWhPRv-zy"
click at [279, 529] on div "Element ID: #gTWhPRv-zy" at bounding box center [274, 523] width 138 height 21
click at [700, 636] on p "Need Help?" at bounding box center [792, 636] width 362 height 19
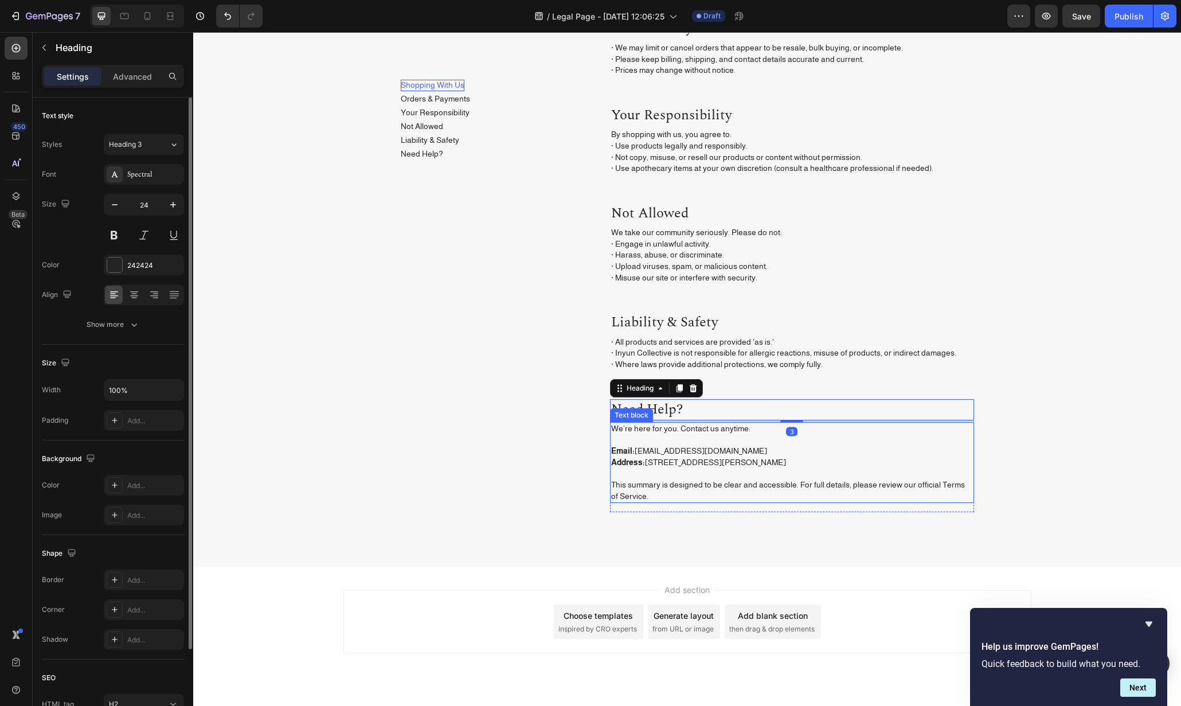
scroll to position [253, 0]
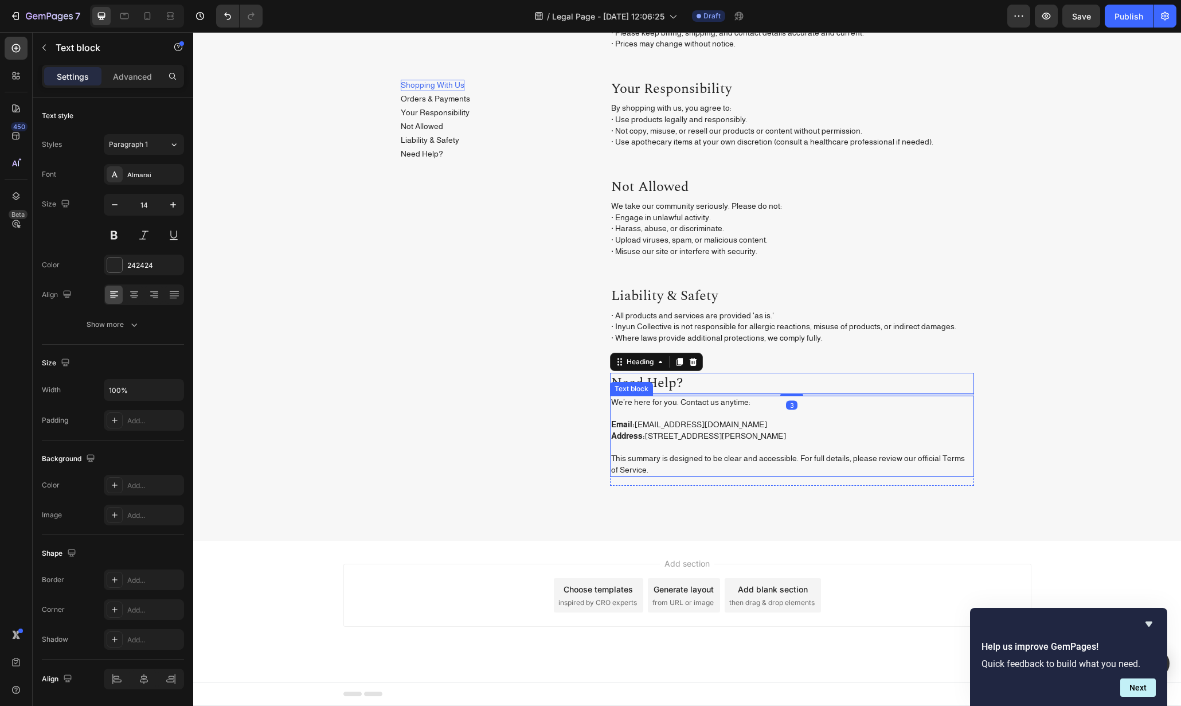
click at [757, 474] on p "We’re here for you. Contact us anytime: Email: hello@inyuncollective.com Addres…" at bounding box center [792, 436] width 362 height 79
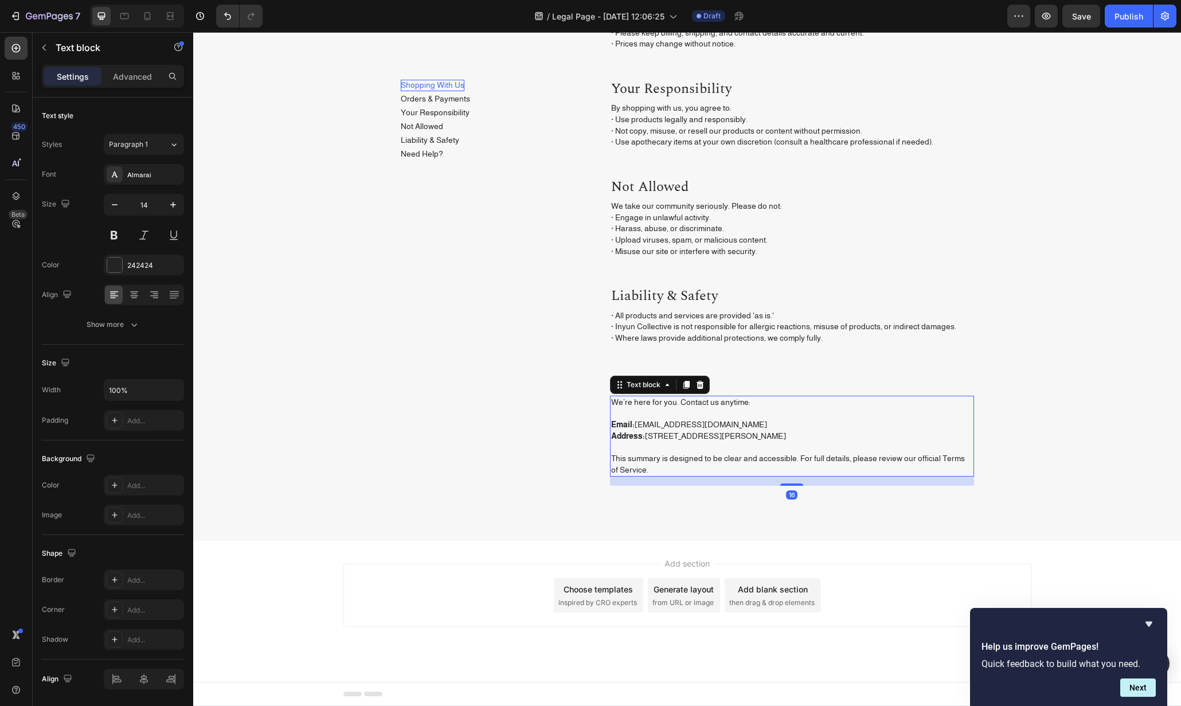
click at [752, 481] on div "16" at bounding box center [792, 481] width 364 height 9
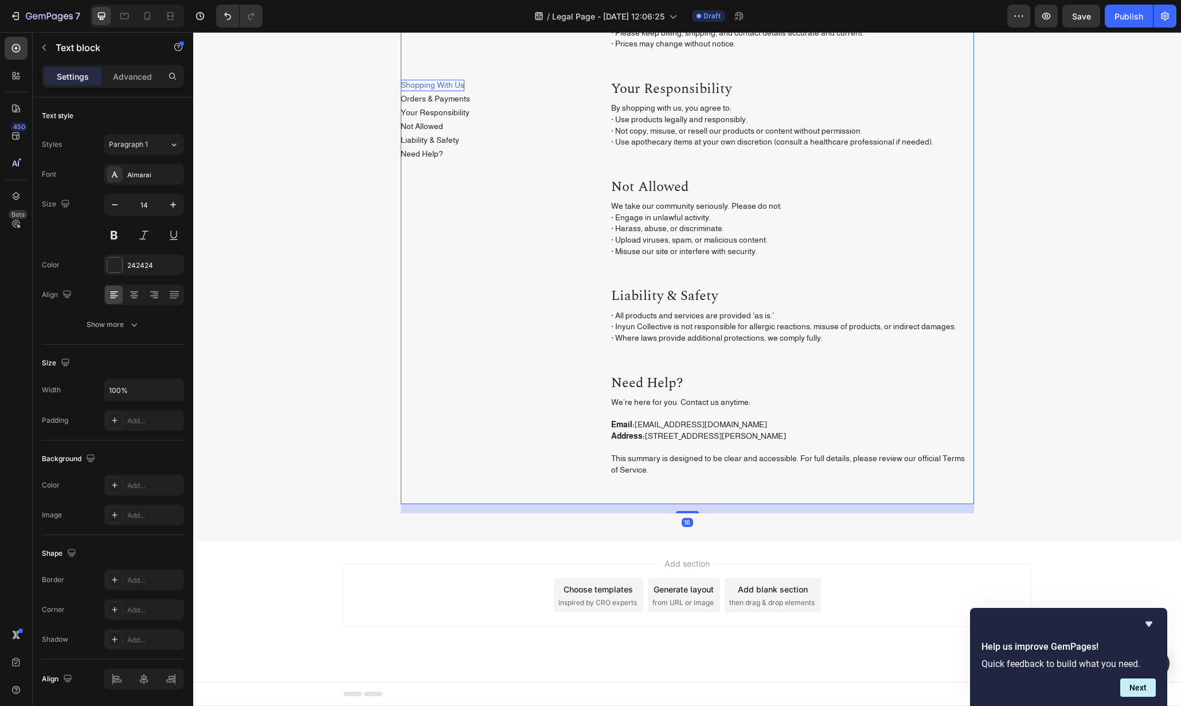
click at [734, 494] on div "Shopping with Us Heading · Our curated items are for personal use only. · Some …" at bounding box center [792, 177] width 364 height 656
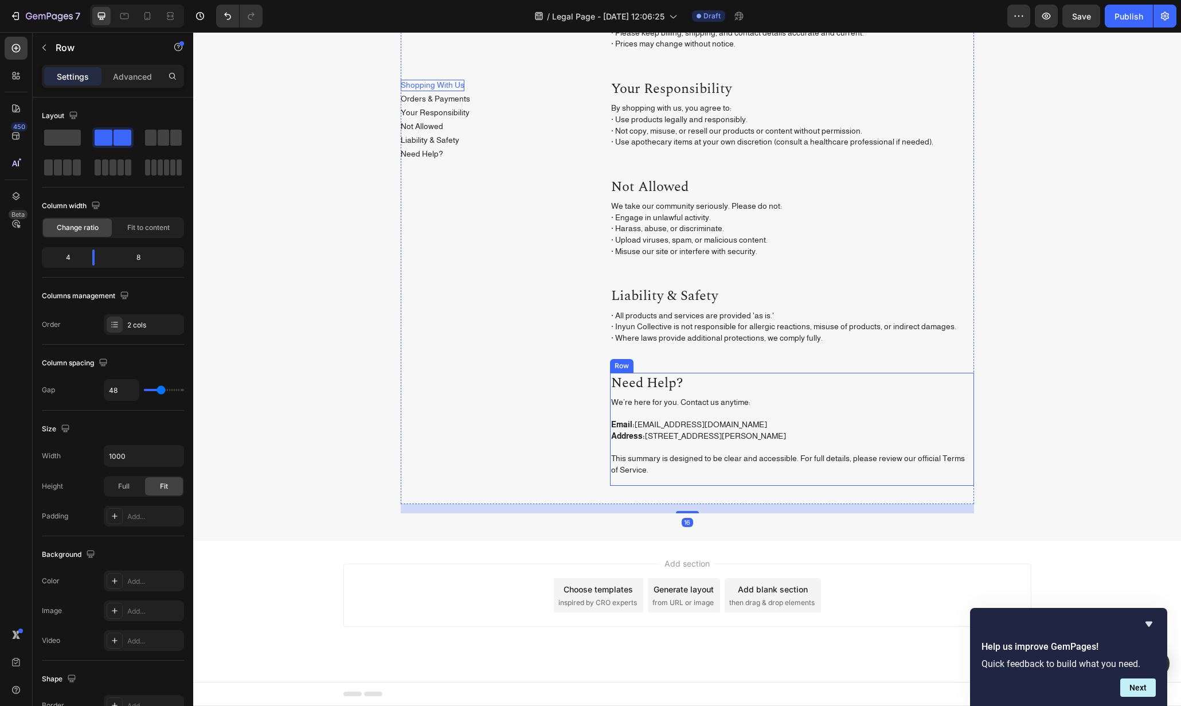
click at [735, 481] on div "Need Help? Heading We’re here for you. Contact us anytime: Email: hello@inyunco…" at bounding box center [792, 430] width 364 height 114
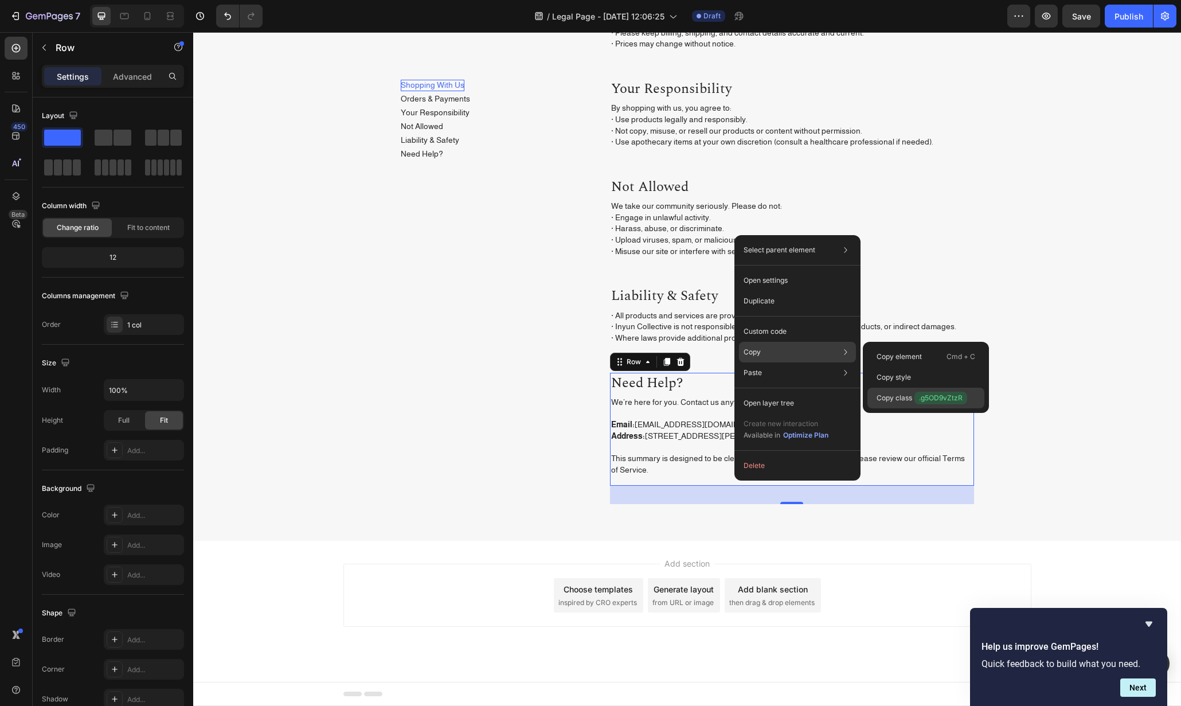
click at [941, 392] on span ".g5OD9vZtzR" at bounding box center [941, 398] width 53 height 13
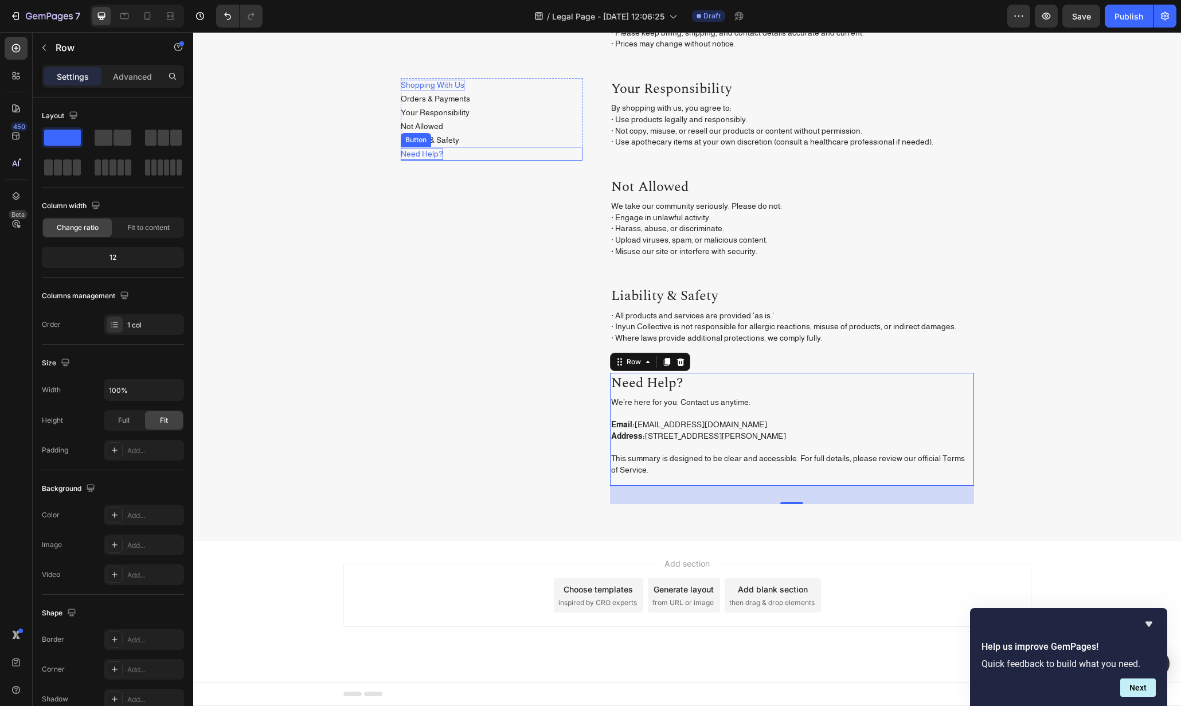
click at [418, 153] on p "Need Help?" at bounding box center [422, 154] width 42 height 11
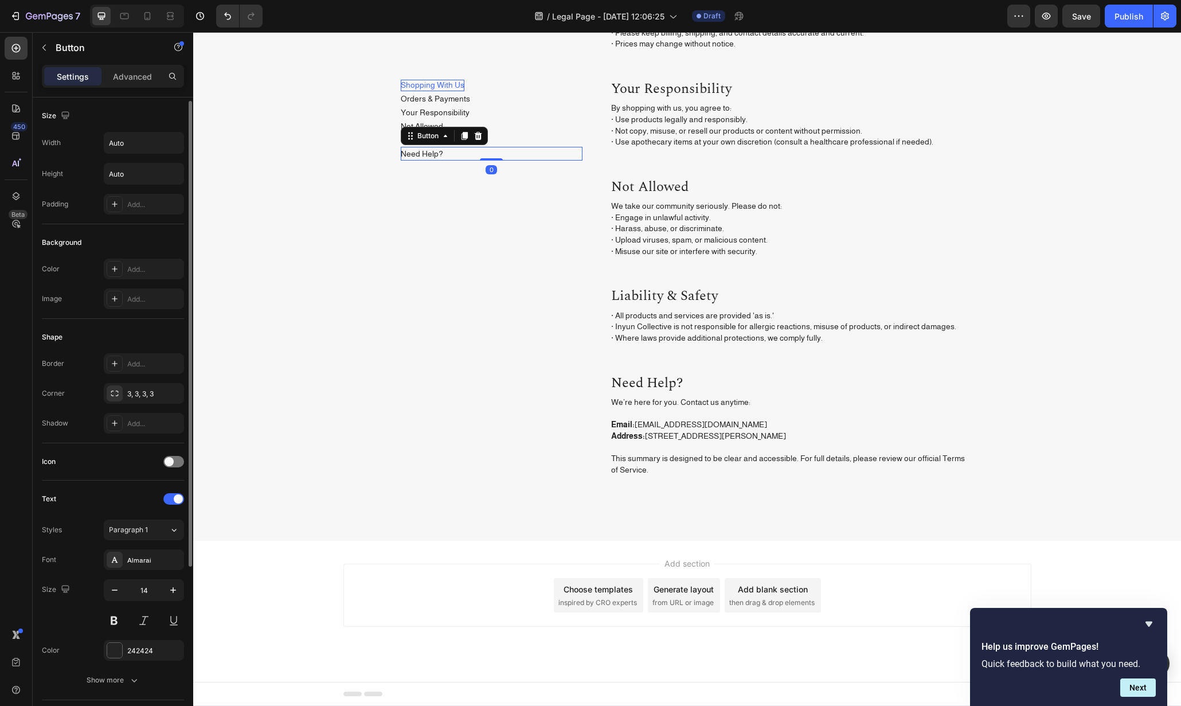
scroll to position [241, 0]
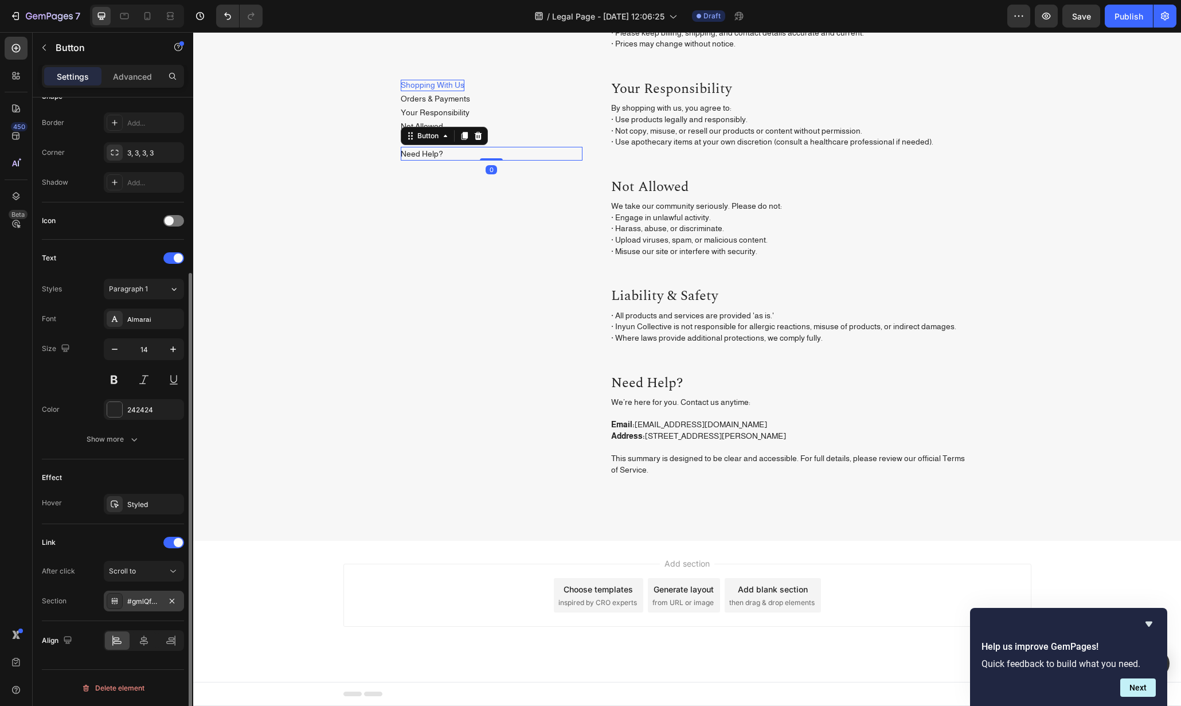
click at [149, 603] on div "#gmlQfUhmGq" at bounding box center [143, 601] width 33 height 10
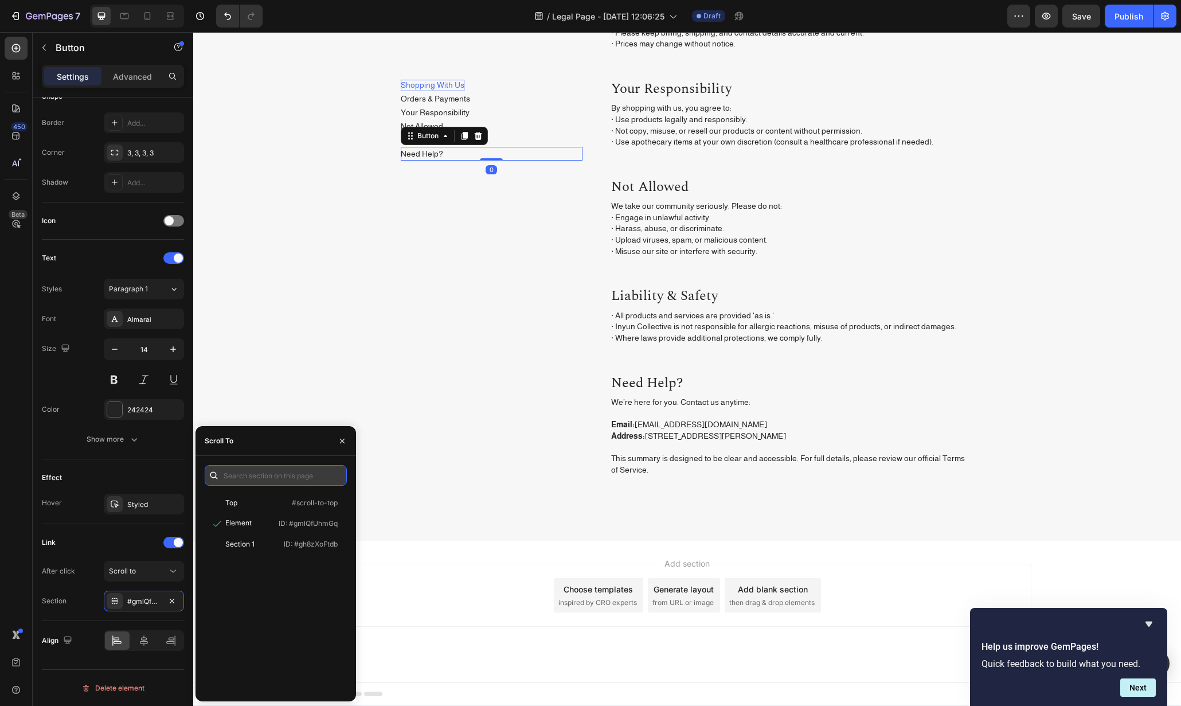
click at [263, 474] on input "text" at bounding box center [276, 475] width 142 height 21
paste input ".g5OD9vZtzR"
type input "#g5OD9vZtzR"
click at [264, 519] on div "Element" at bounding box center [242, 523] width 67 height 10
click at [514, 520] on div "Shopping With Us Button Orders & Payments Button Your Responsibility Button Not…" at bounding box center [687, 172] width 988 height 738
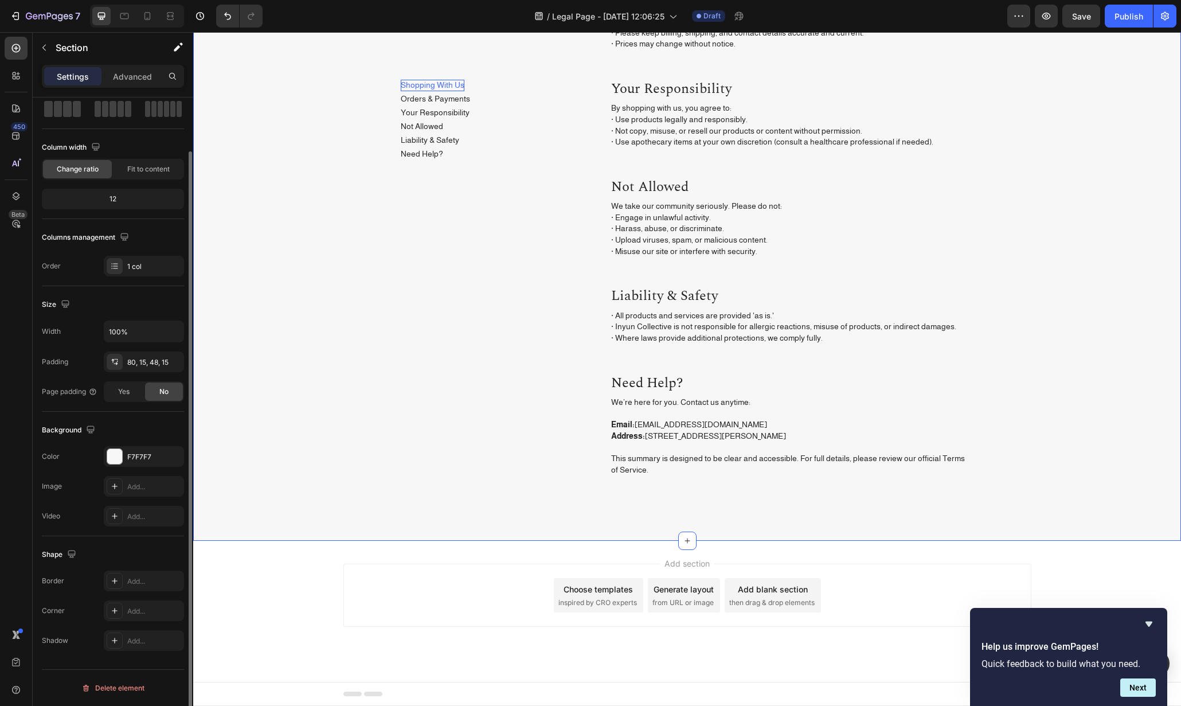
scroll to position [0, 0]
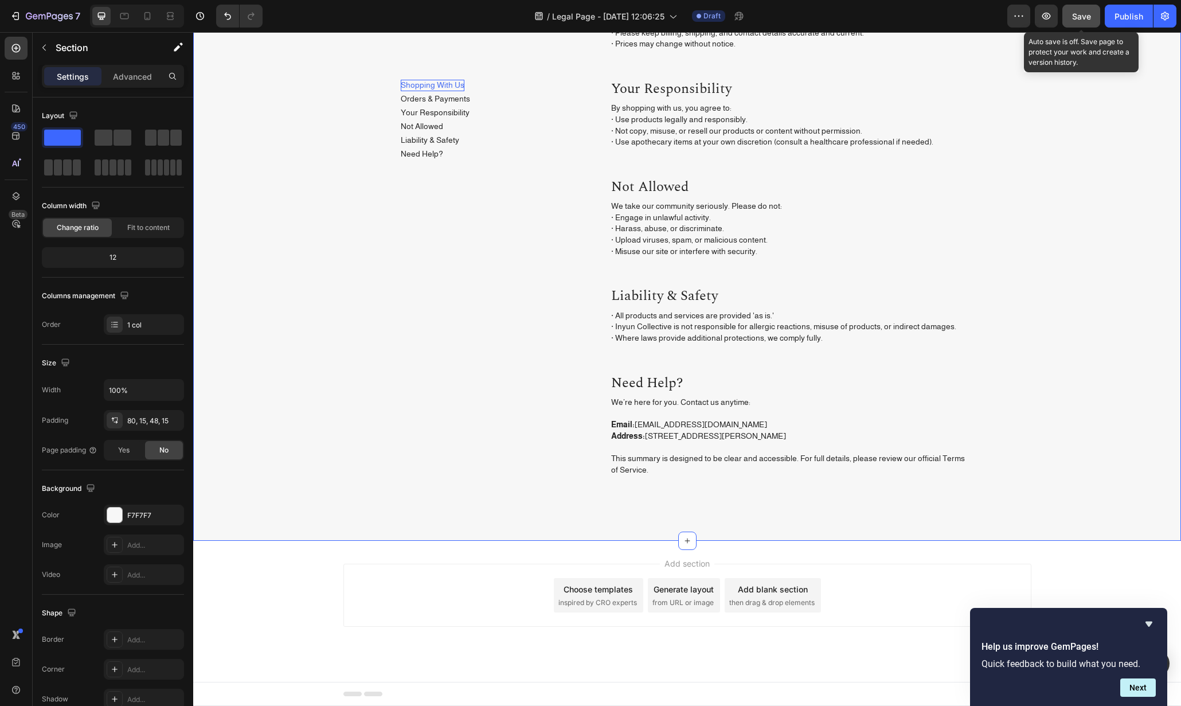
click at [1093, 13] on button "Save" at bounding box center [1082, 16] width 38 height 23
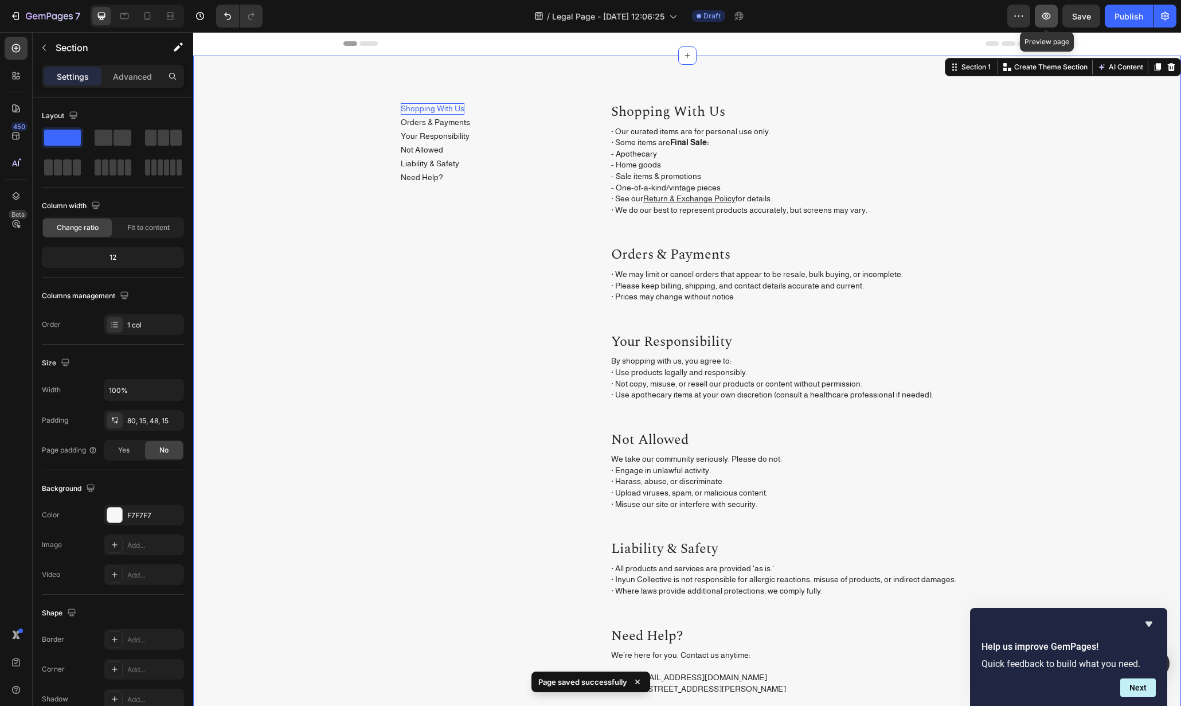
click at [1056, 15] on button "button" at bounding box center [1046, 16] width 23 height 23
click at [756, 111] on p "Shopping with Us" at bounding box center [792, 112] width 362 height 19
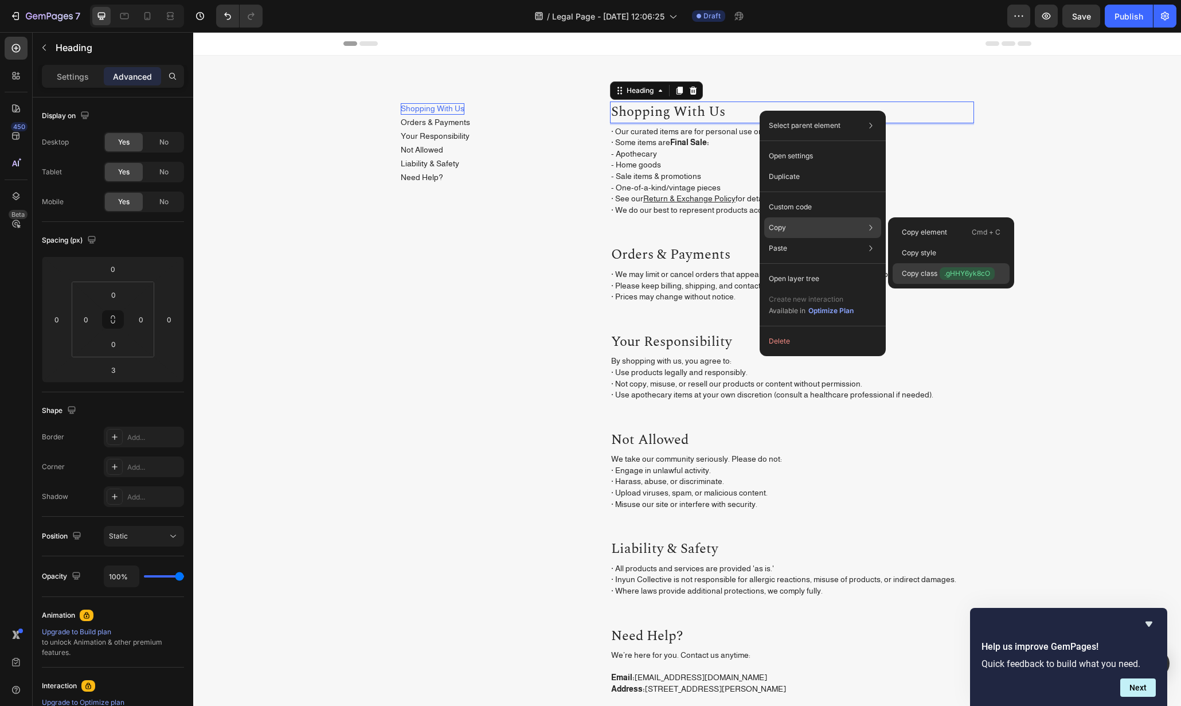
drag, startPoint x: 973, startPoint y: 268, endPoint x: 349, endPoint y: 395, distance: 637.3
click at [973, 268] on span ".gHHY6yk8cO" at bounding box center [967, 273] width 55 height 13
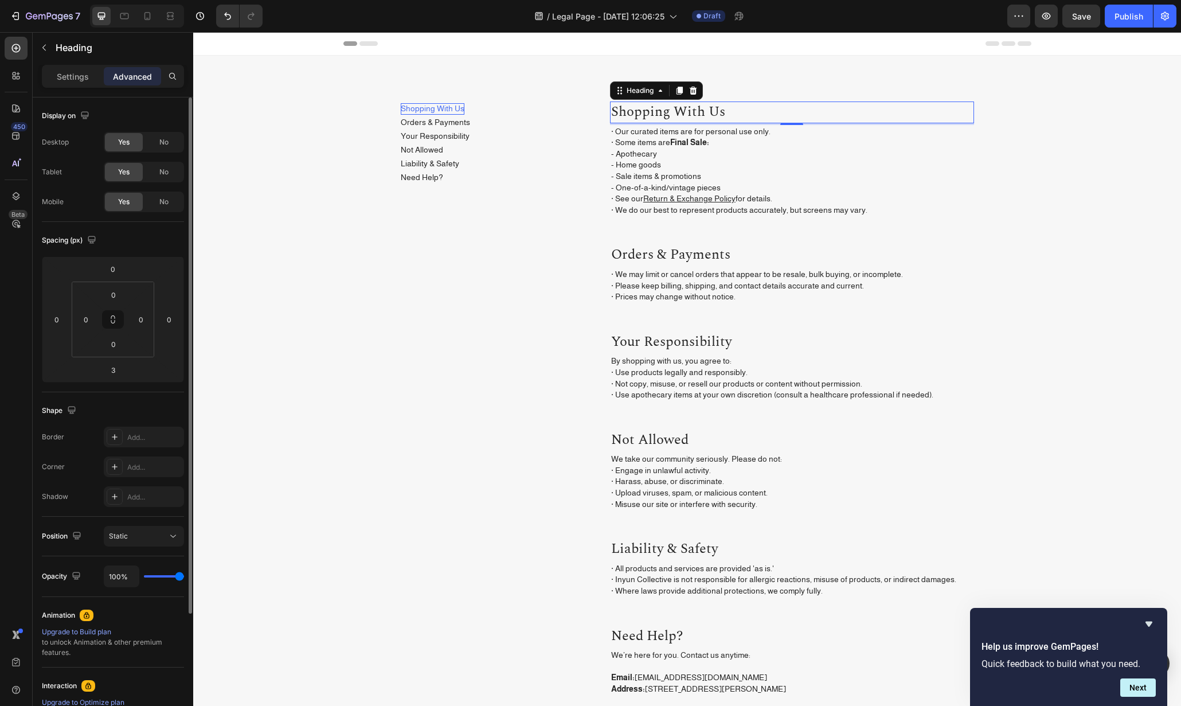
scroll to position [155, 0]
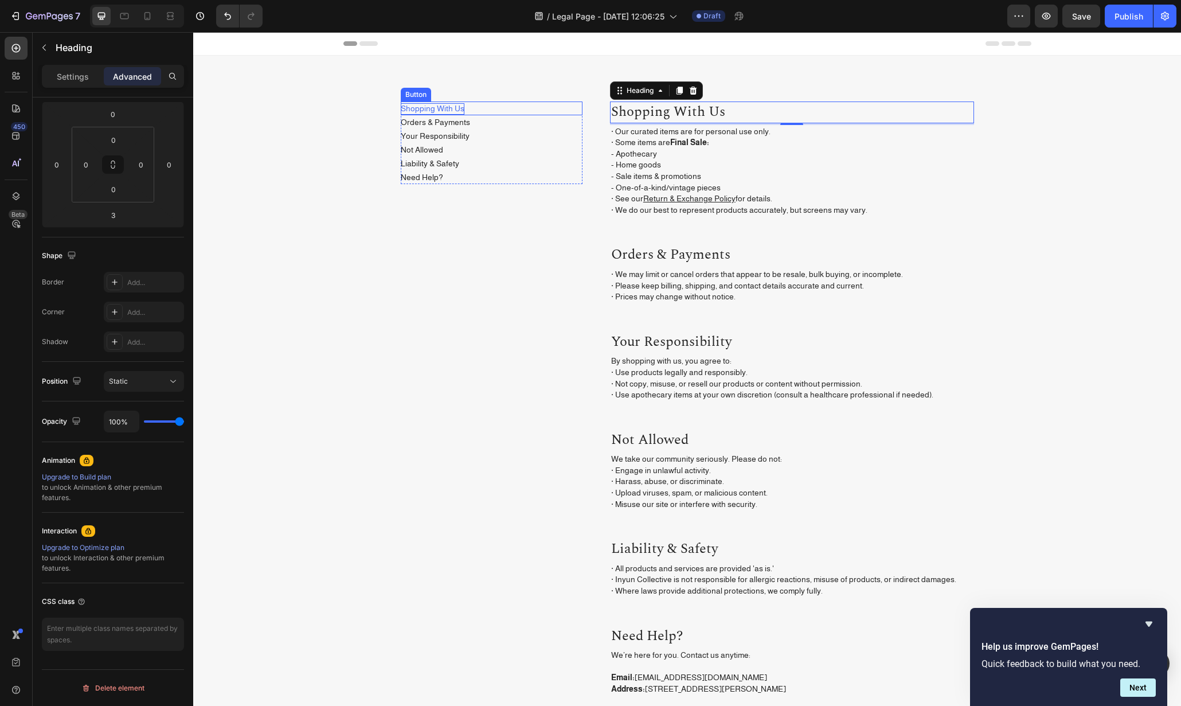
click at [452, 112] on p "Shopping With Us" at bounding box center [433, 108] width 64 height 11
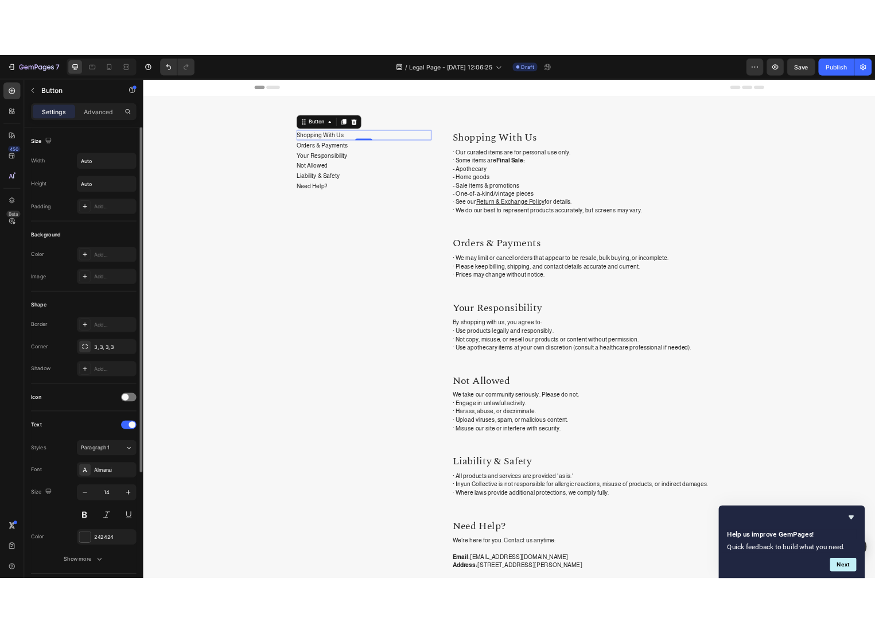
scroll to position [241, 0]
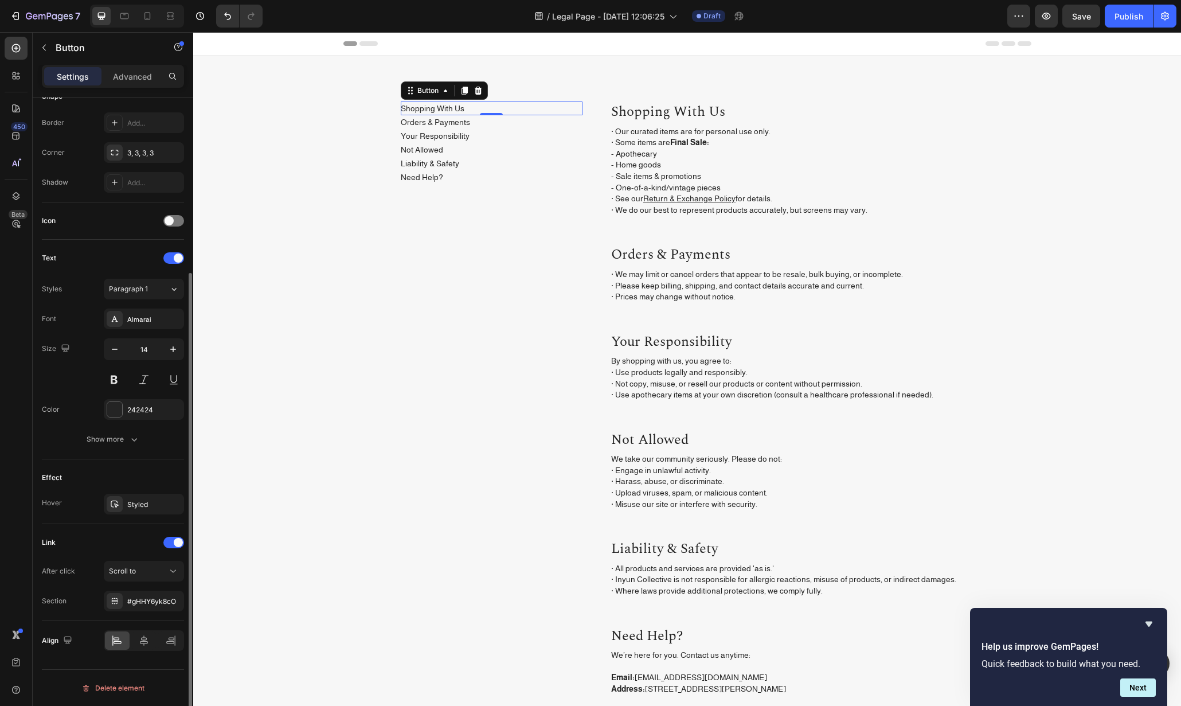
click at [158, 616] on div "Link After click Scroll to Section #gHHY6yk8cO" at bounding box center [113, 572] width 142 height 97
click at [161, 602] on div "#gHHY6yk8cO" at bounding box center [144, 601] width 80 height 21
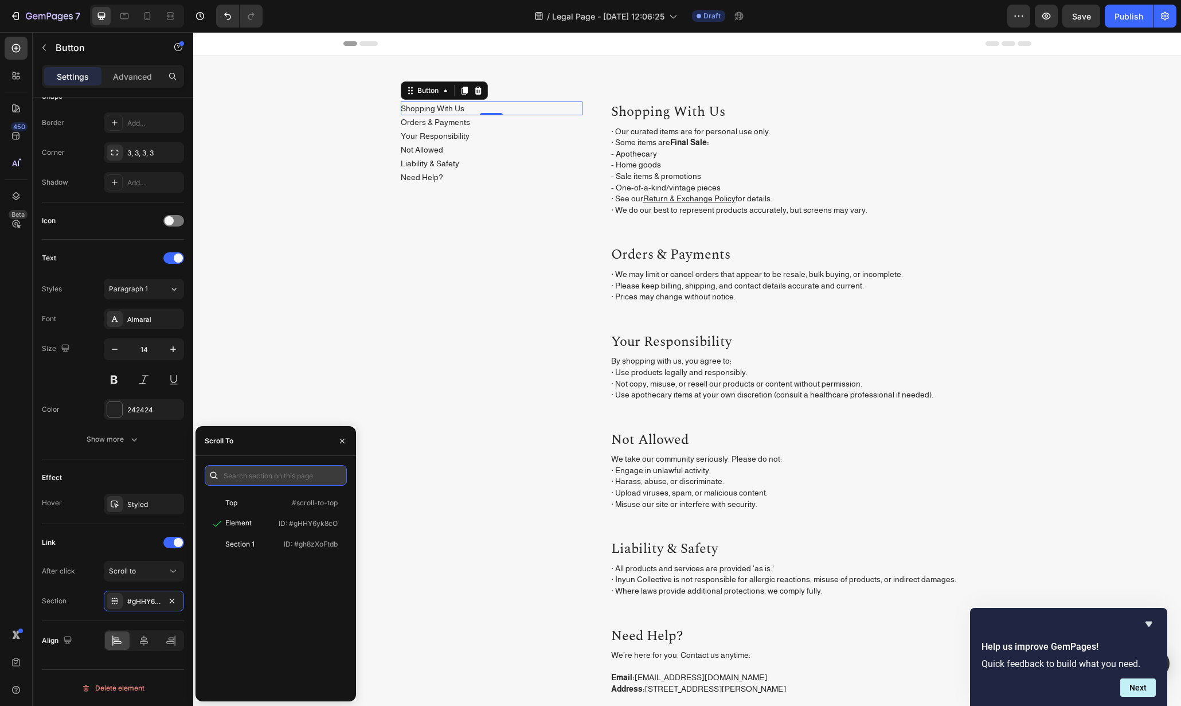
click at [241, 475] on input "text" at bounding box center [276, 475] width 142 height 21
paste input ".gHHY6yk8cO"
type input "#gHHY6yk8cO"
click at [289, 522] on p "ID: #gHHY6yk8cO" at bounding box center [308, 523] width 59 height 10
click at [95, 552] on div "Link After click Scroll to Section #gHHY6yk8cO" at bounding box center [113, 572] width 142 height 78
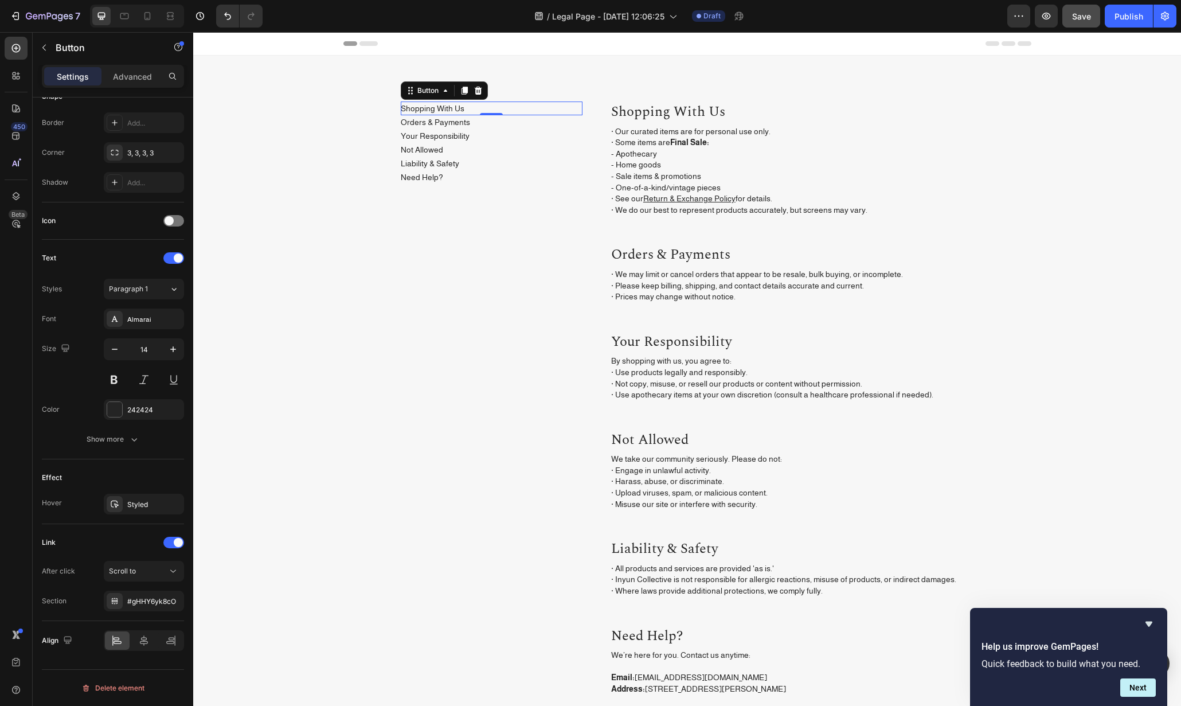
click at [1084, 6] on button "Save" at bounding box center [1082, 16] width 38 height 23
click at [1045, 21] on icon "button" at bounding box center [1046, 15] width 11 height 11
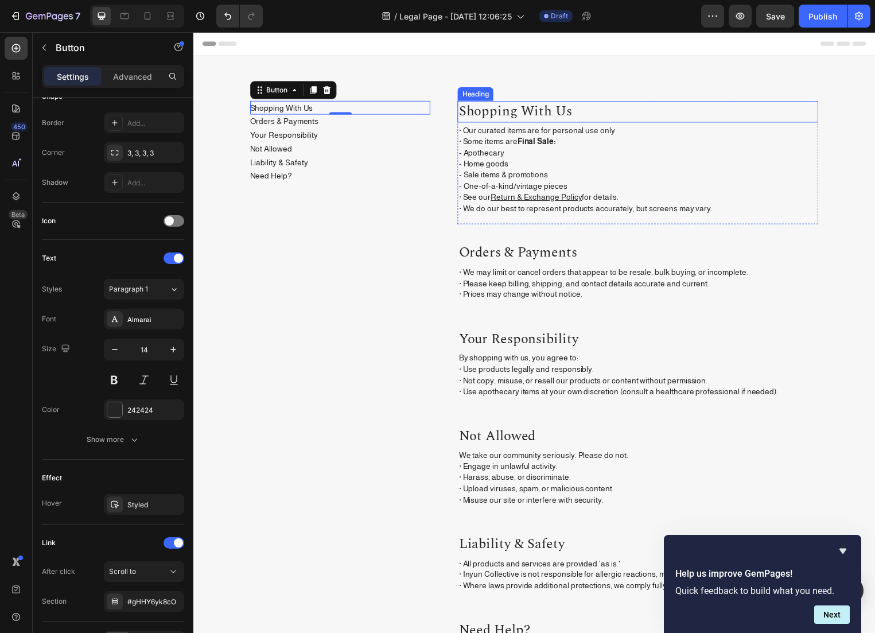
click at [530, 108] on p "Shopping with Us" at bounding box center [642, 112] width 362 height 19
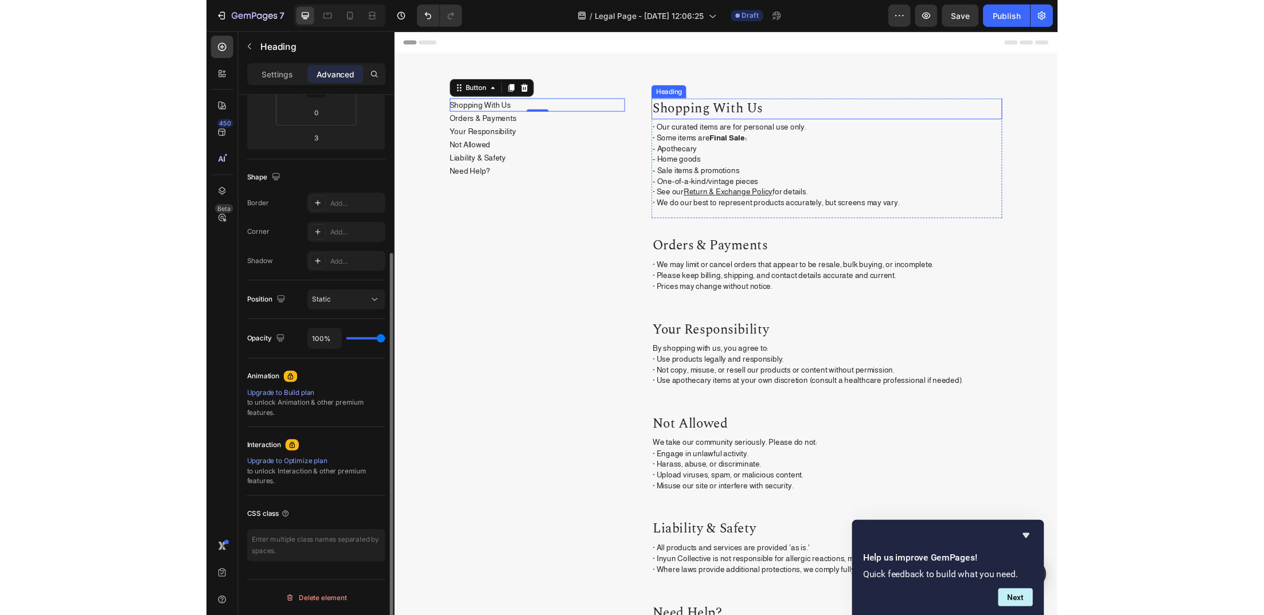
scroll to position [0, 0]
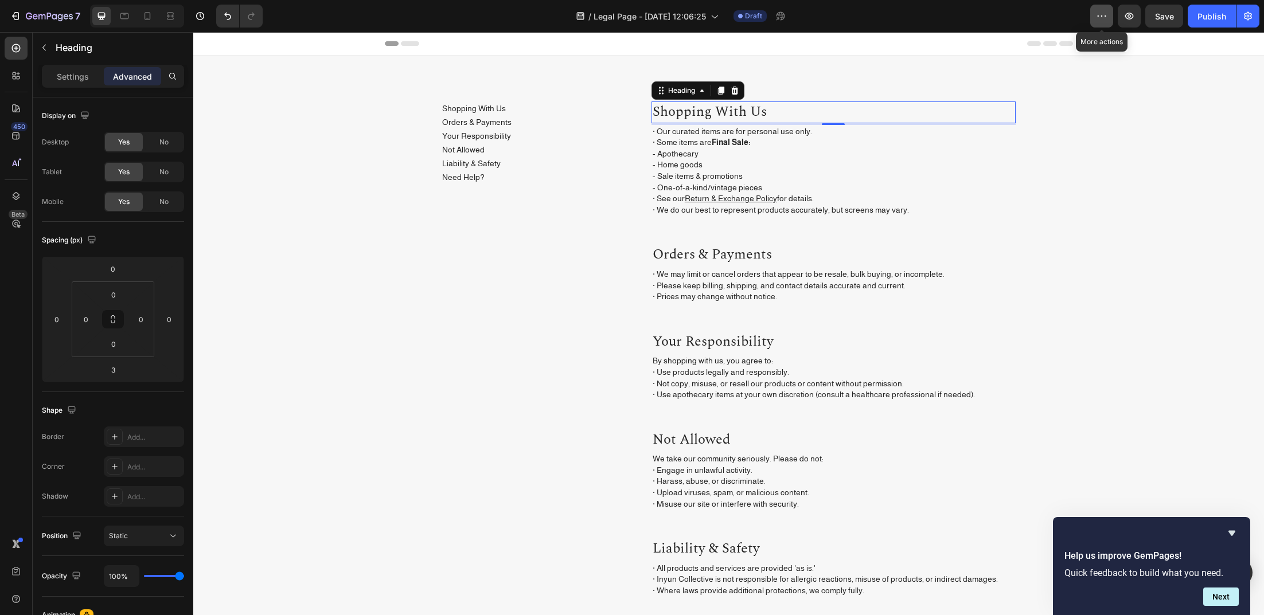
click at [1103, 21] on icon "button" at bounding box center [1101, 15] width 11 height 11
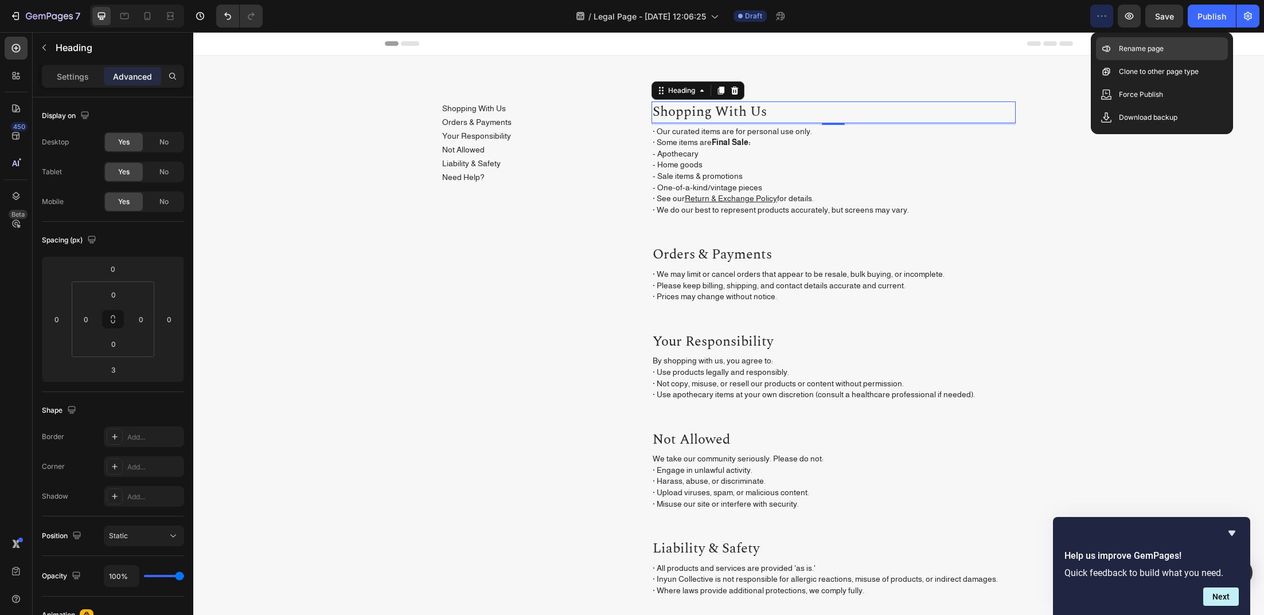
click at [1127, 48] on p "Rename page" at bounding box center [1141, 48] width 45 height 11
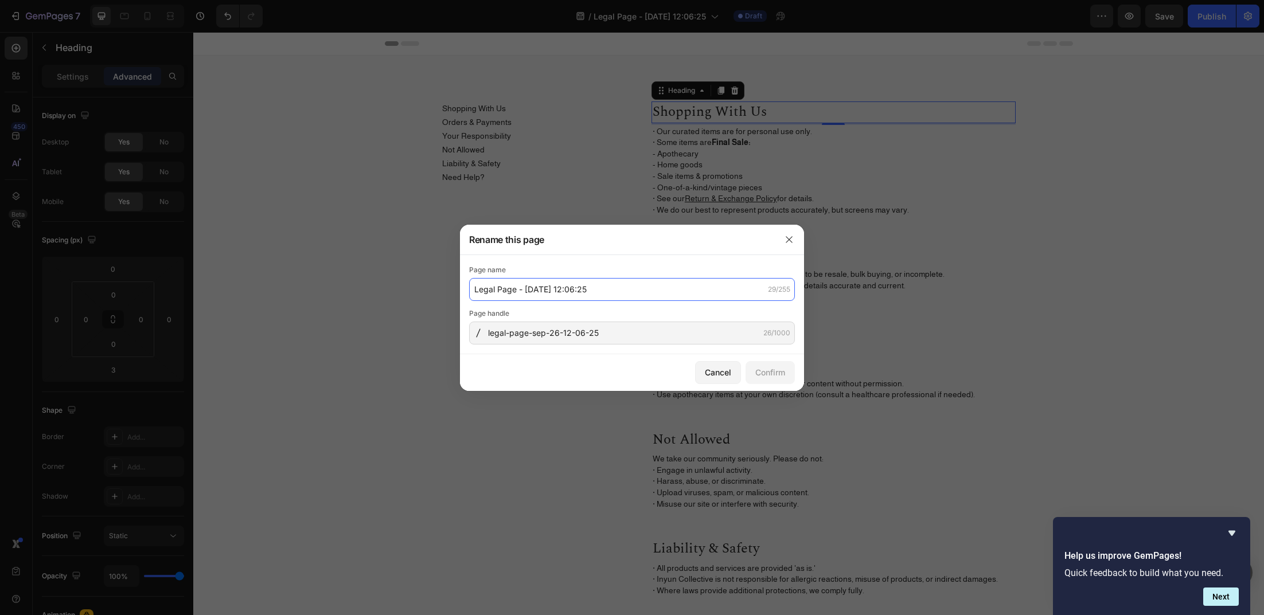
click at [521, 288] on input "Legal Page - Sep 26, 12:06:25" at bounding box center [632, 289] width 326 height 23
type input "Terms&Conditions"
click at [787, 372] on button "Confirm" at bounding box center [770, 372] width 49 height 23
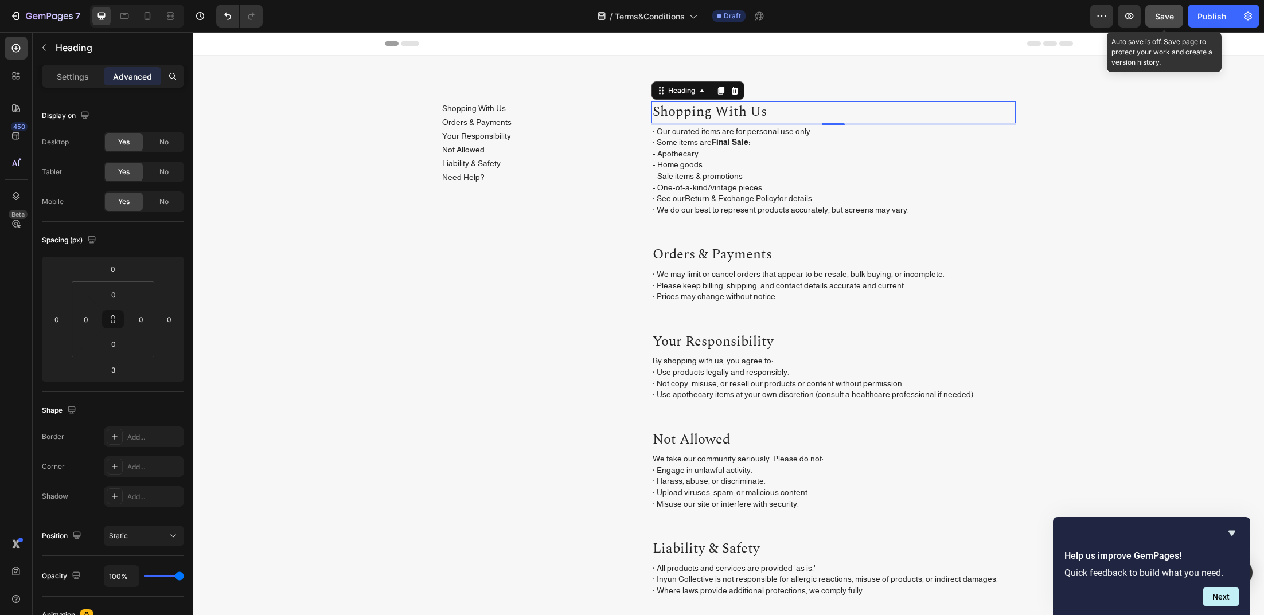
click at [1167, 16] on span "Save" at bounding box center [1164, 16] width 19 height 10
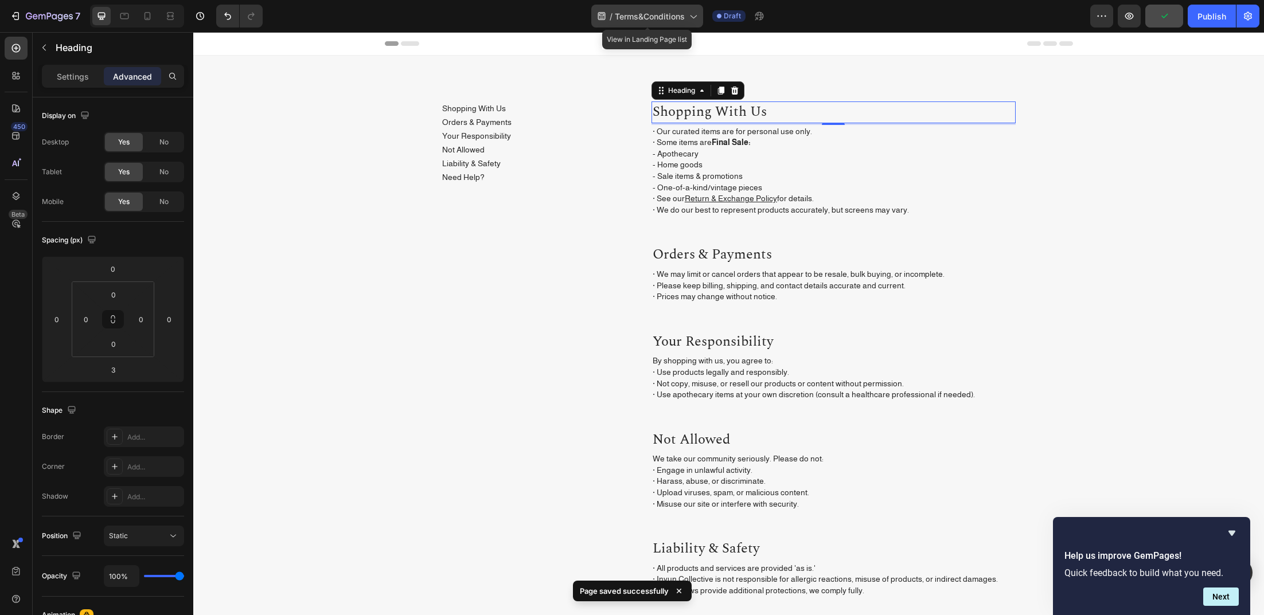
click at [692, 14] on icon at bounding box center [692, 15] width 11 height 11
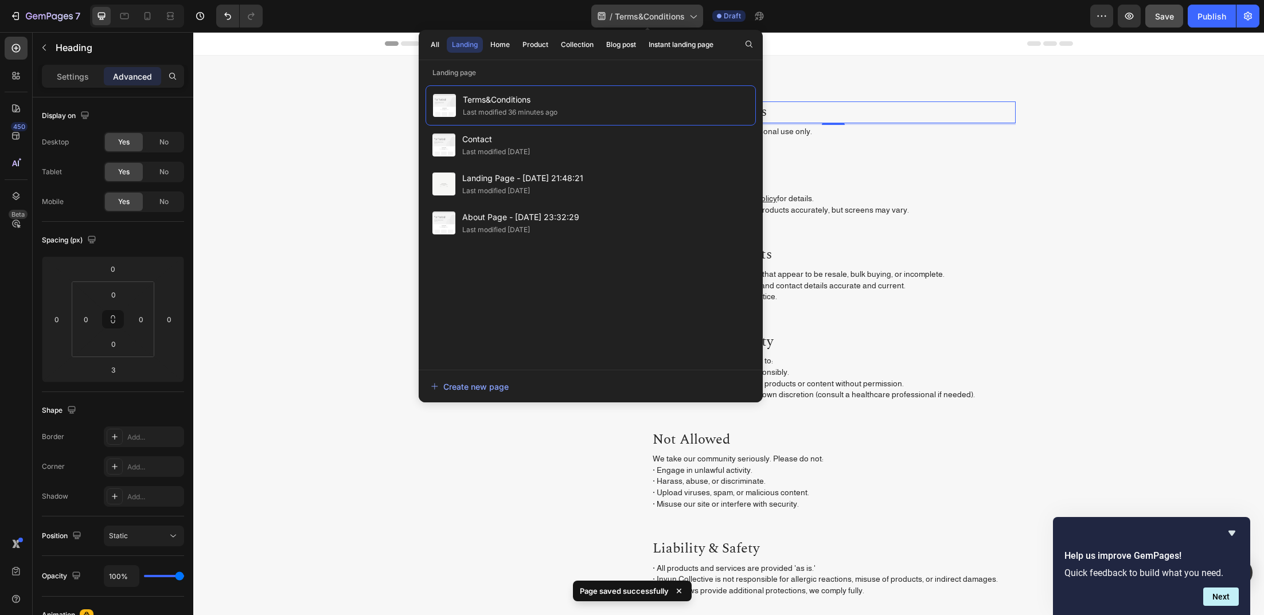
click at [692, 14] on icon at bounding box center [692, 15] width 11 height 11
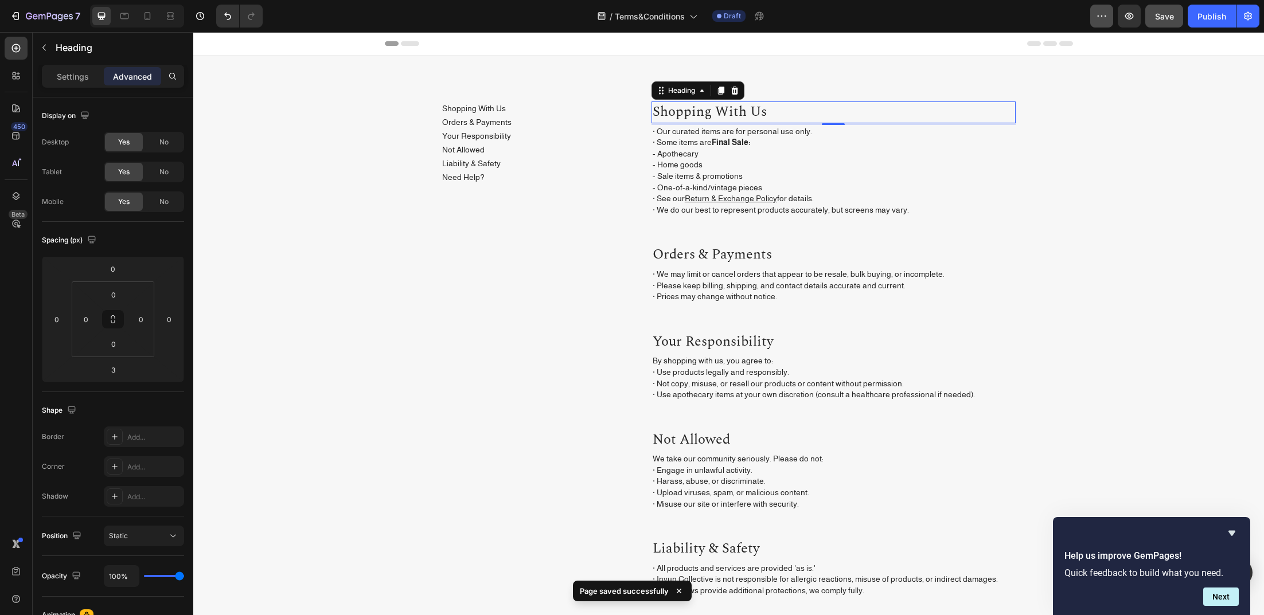
click at [1093, 13] on button "button" at bounding box center [1101, 16] width 23 height 23
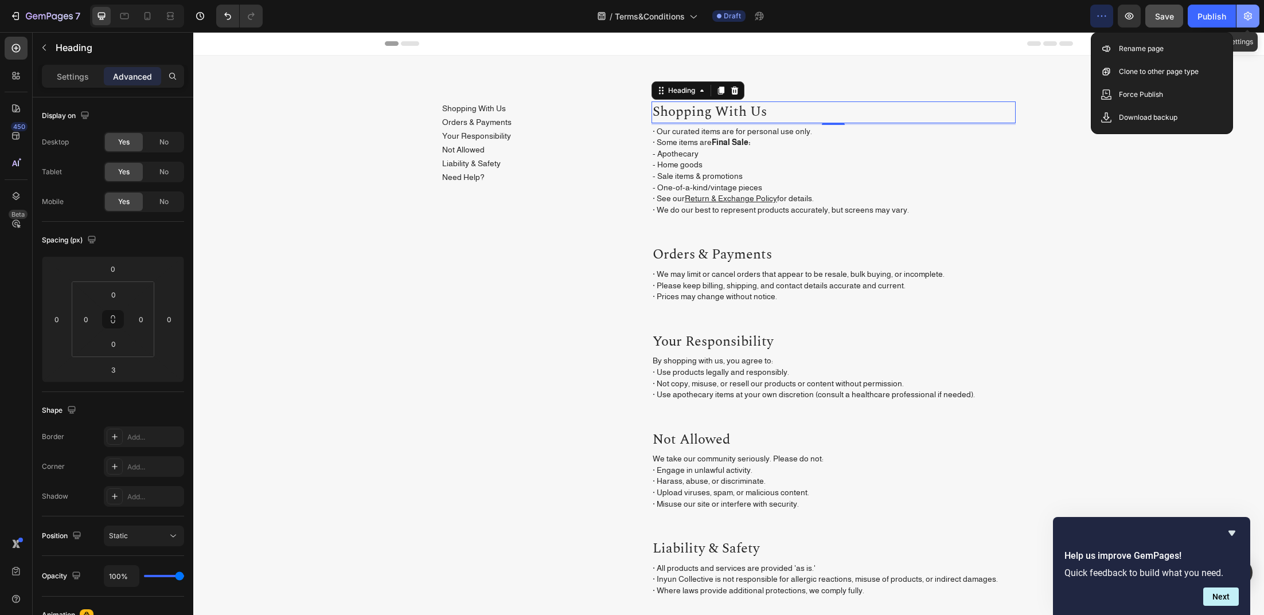
click at [1181, 9] on button "button" at bounding box center [1247, 16] width 23 height 23
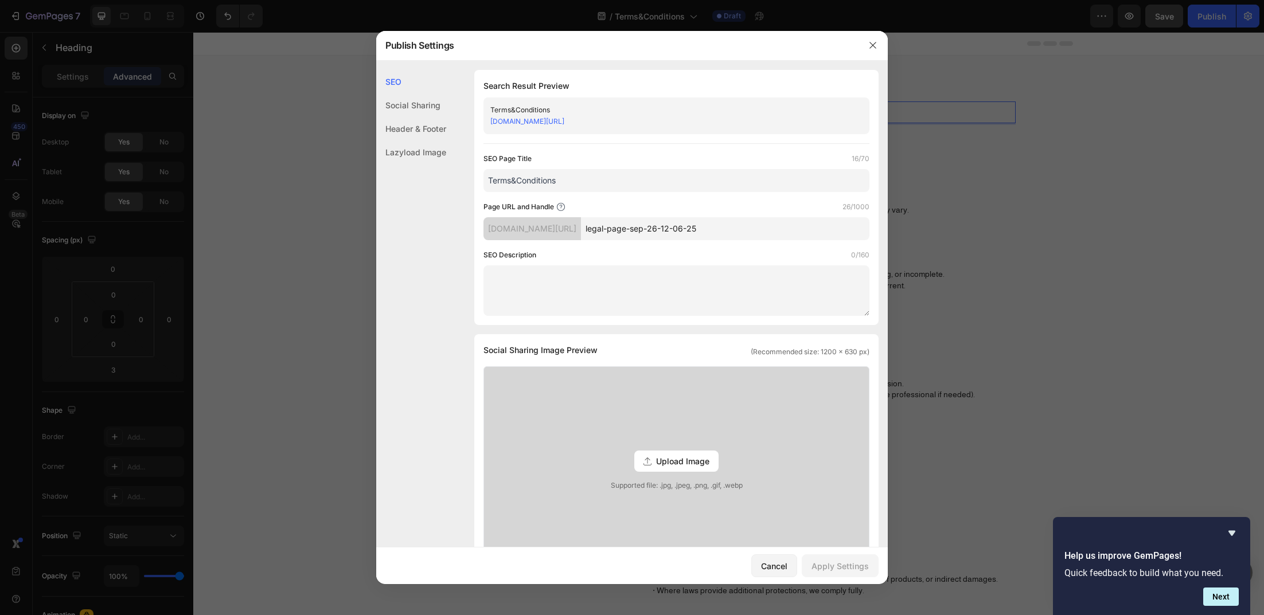
click at [1017, 151] on div at bounding box center [632, 307] width 1264 height 615
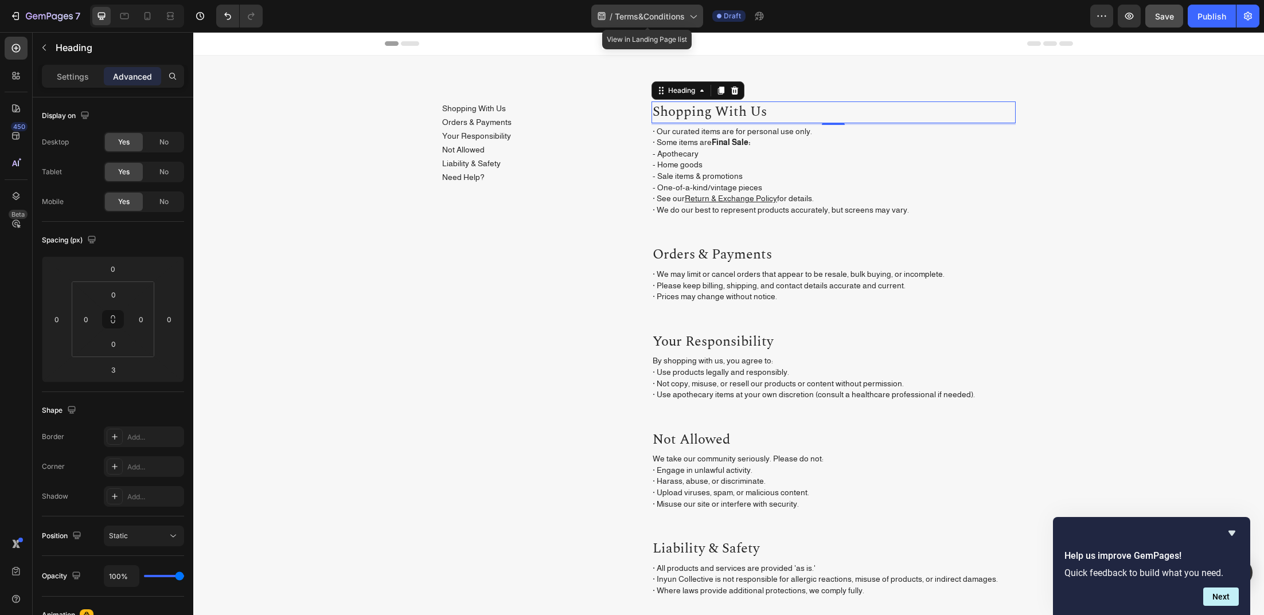
click at [697, 19] on icon at bounding box center [692, 15] width 11 height 11
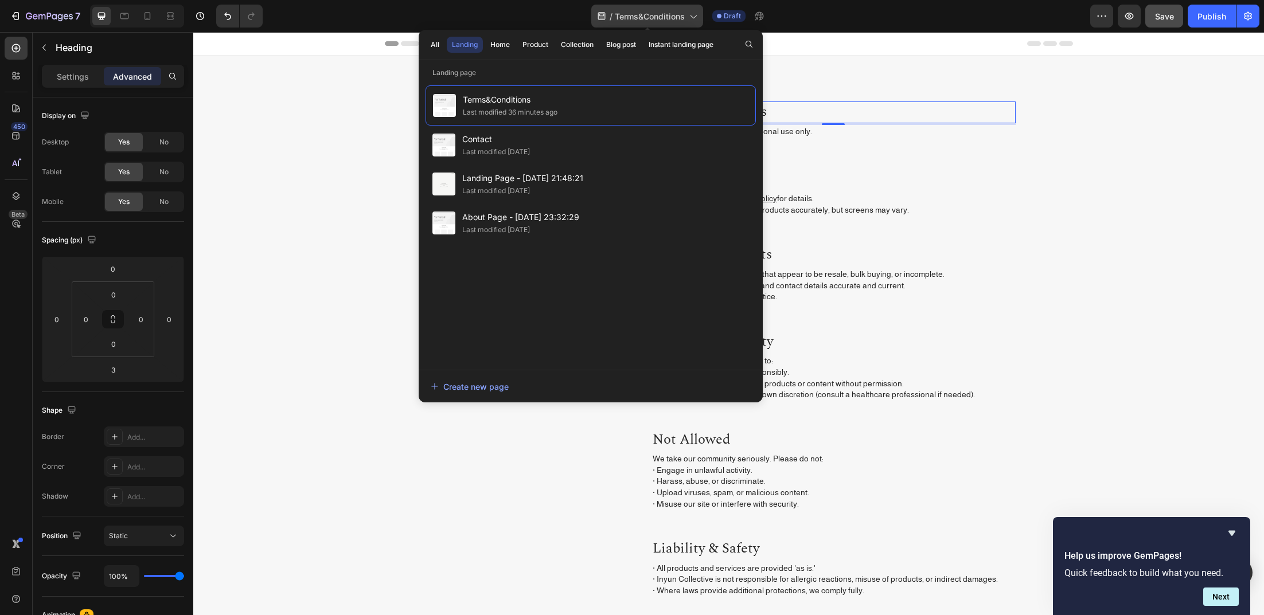
click at [697, 19] on icon at bounding box center [692, 15] width 11 height 11
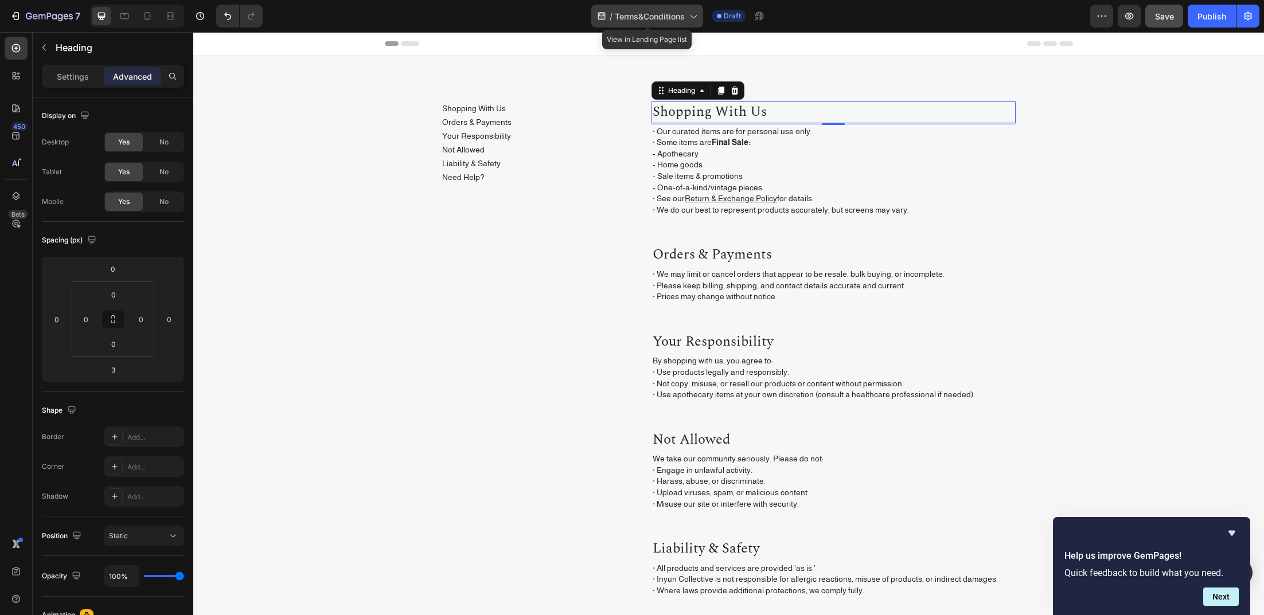
click at [694, 11] on icon at bounding box center [692, 15] width 11 height 11
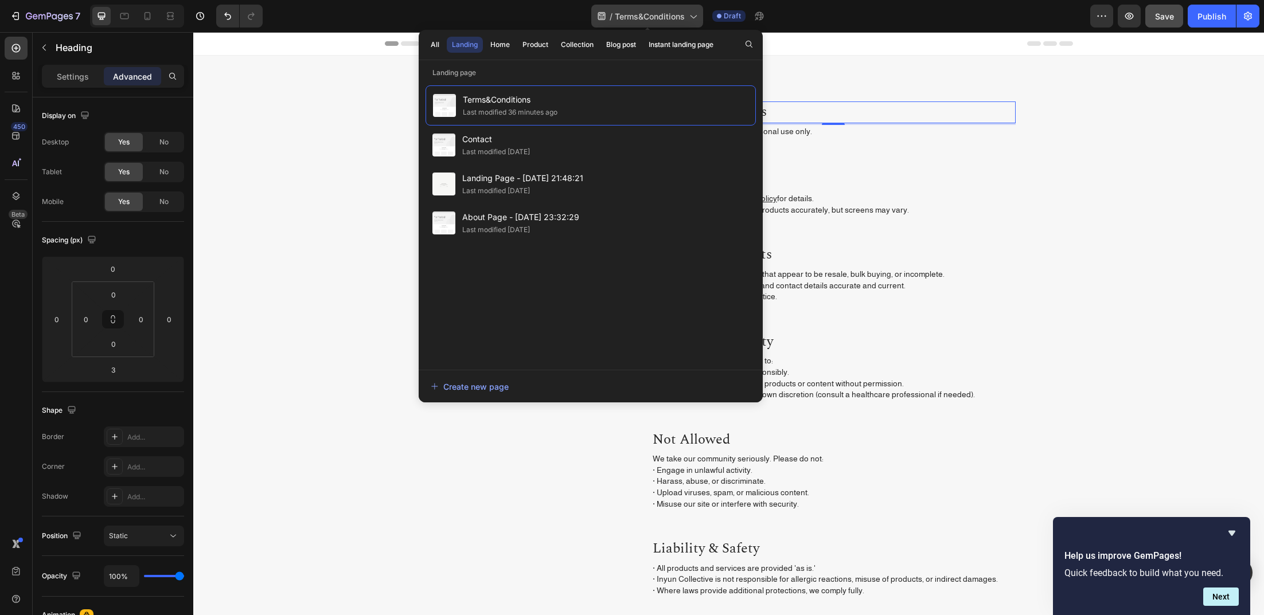
click at [694, 11] on icon at bounding box center [692, 15] width 11 height 11
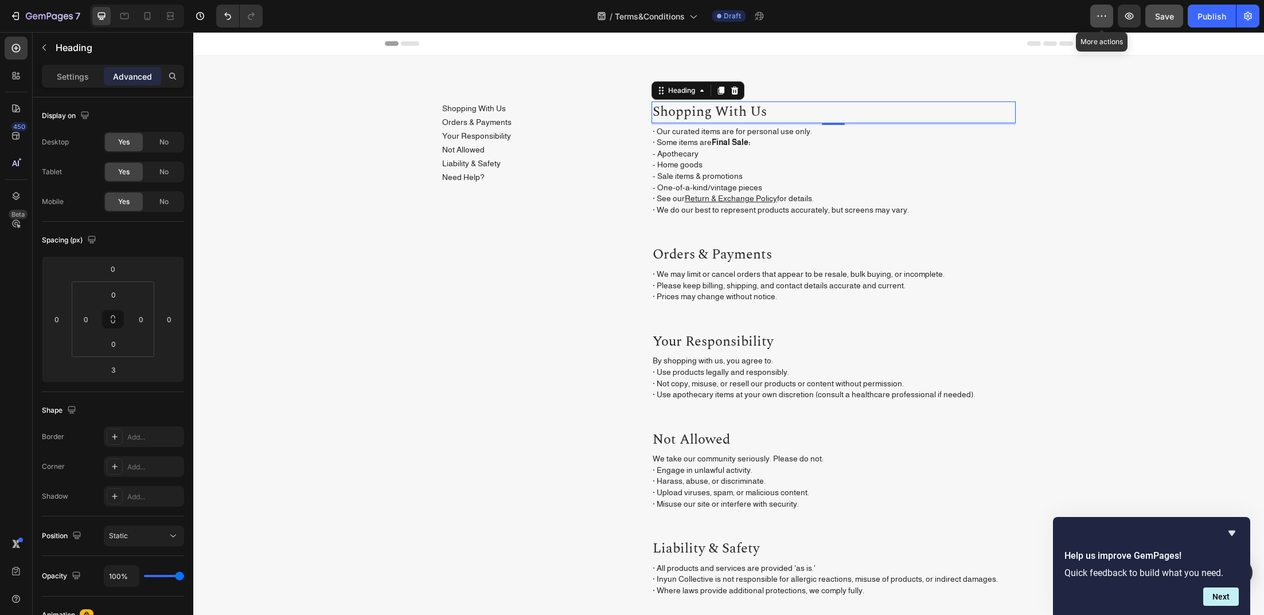
click at [1098, 13] on icon "button" at bounding box center [1101, 15] width 11 height 11
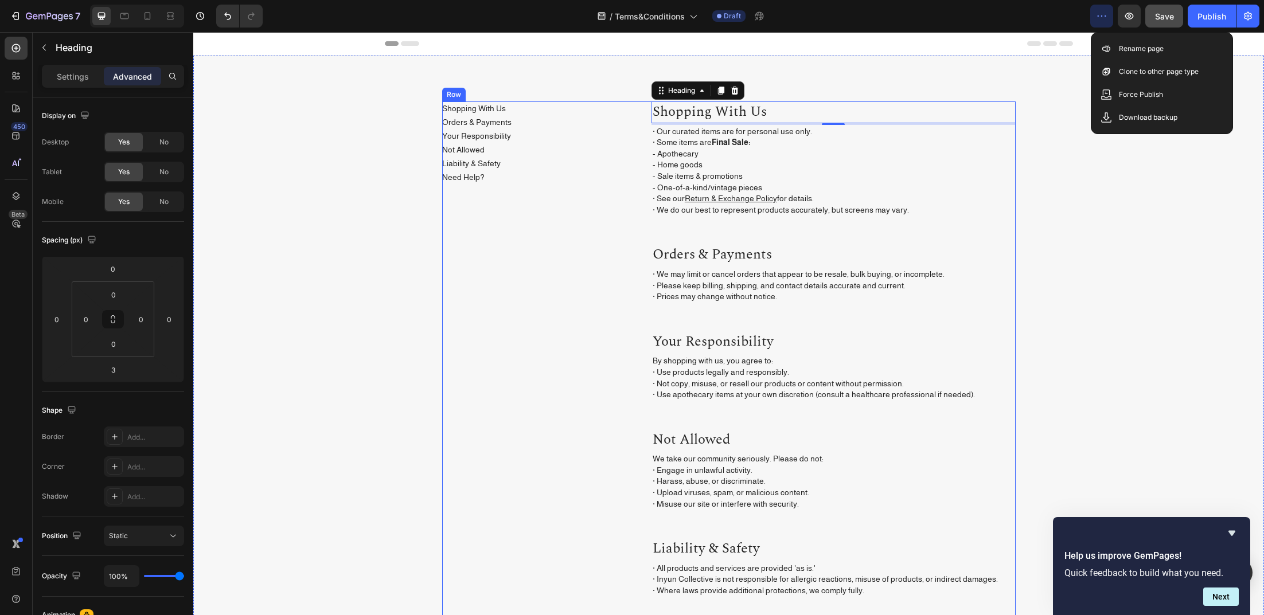
click at [499, 291] on div "Shopping With Us Button Orders & Payments Button Your Responsibility Button Not…" at bounding box center [533, 430] width 182 height 656
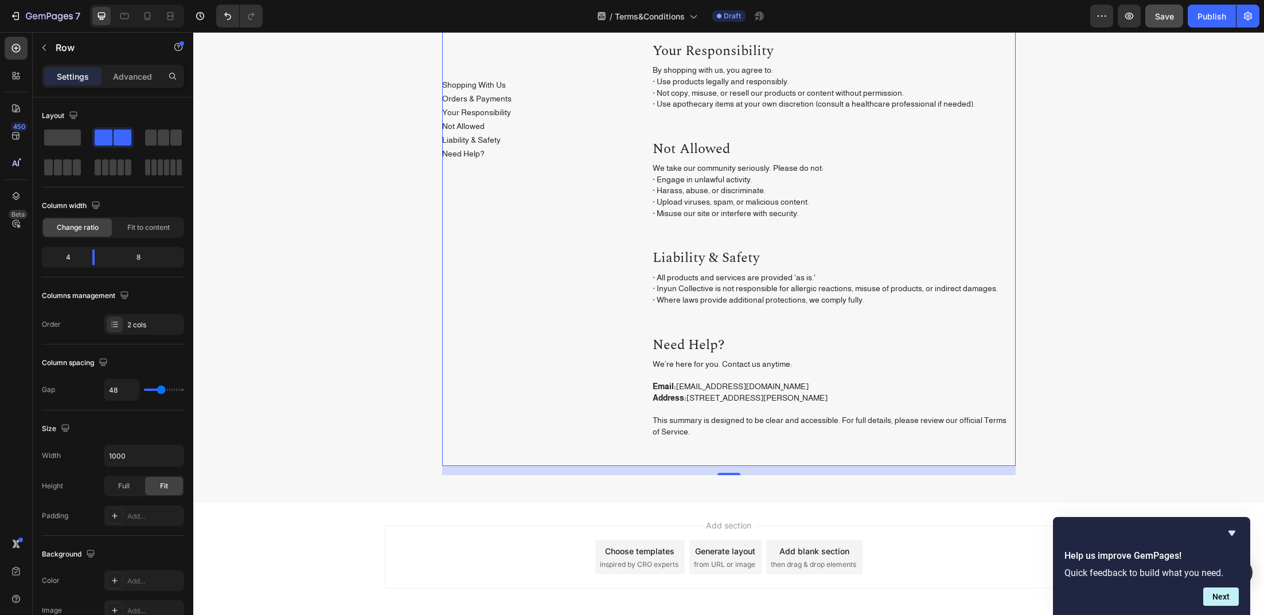
scroll to position [344, 0]
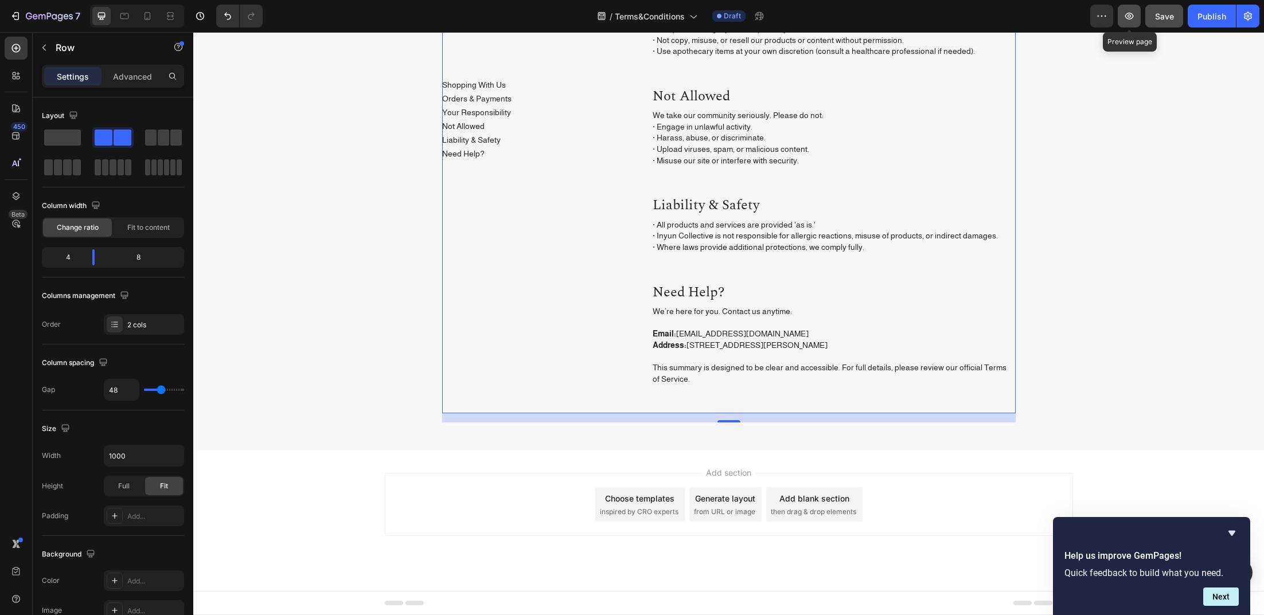
click at [1138, 11] on button "button" at bounding box center [1129, 16] width 23 height 23
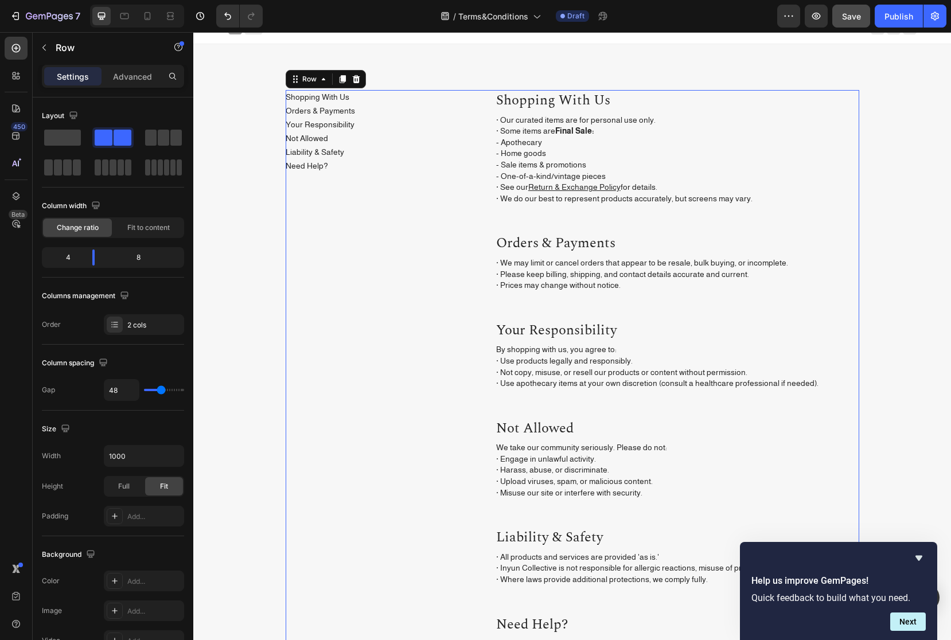
scroll to position [0, 0]
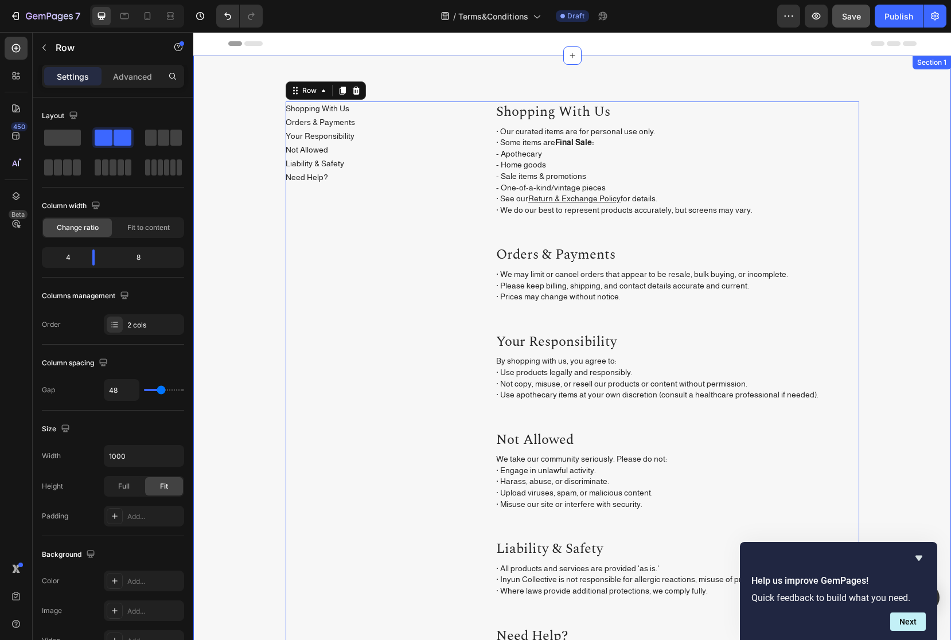
click at [248, 140] on div "Shopping With Us Button Orders & Payments Button Your Responsibility Button Not…" at bounding box center [572, 434] width 740 height 665
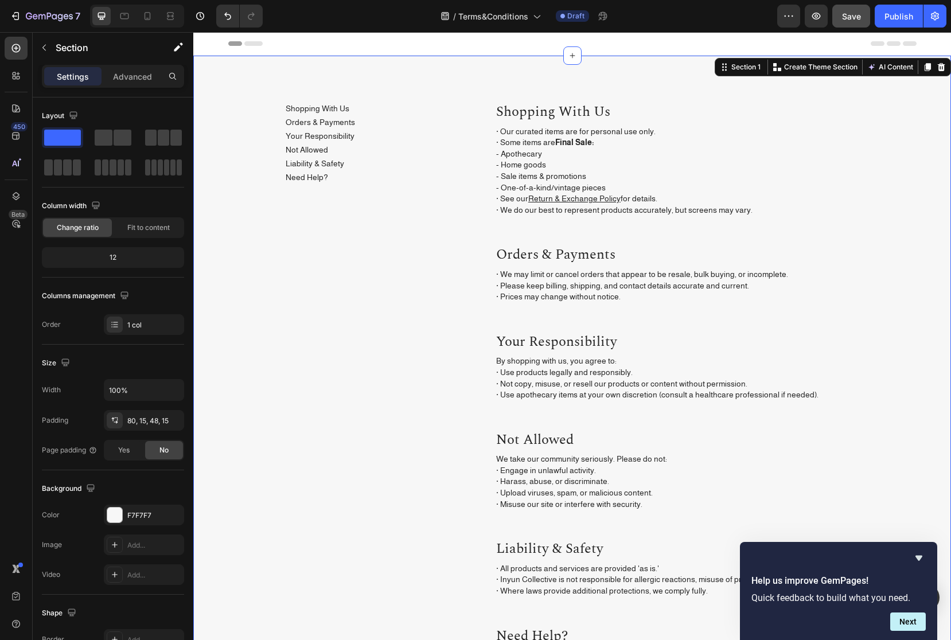
click at [399, 84] on div "Shopping With Us Button Orders & Payments Button Your Responsibility Button Not…" at bounding box center [572, 425] width 758 height 738
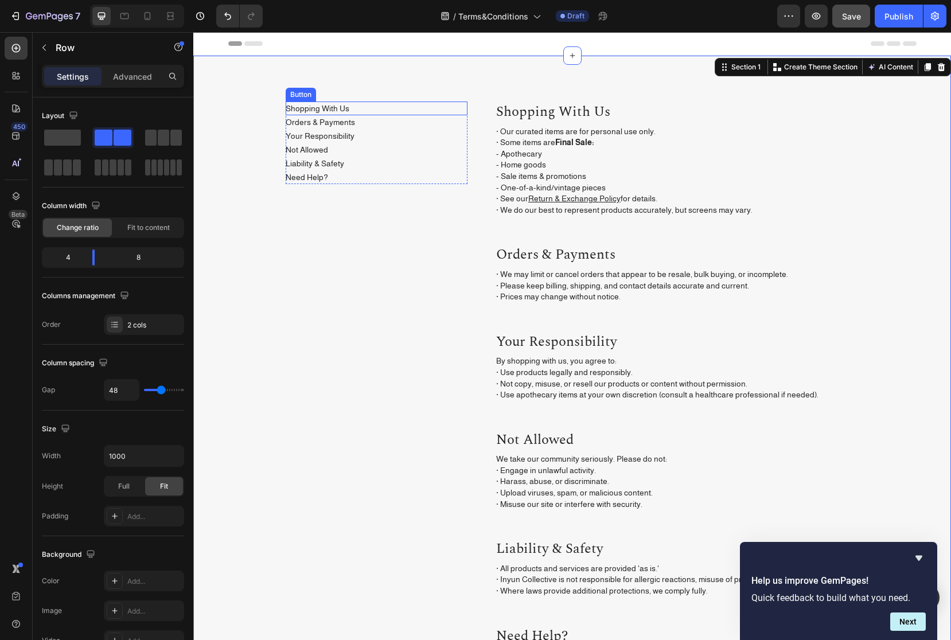
click at [458, 237] on div "Shopping With Us Button Orders & Payments Button Your Responsibility Button Not…" at bounding box center [377, 430] width 182 height 656
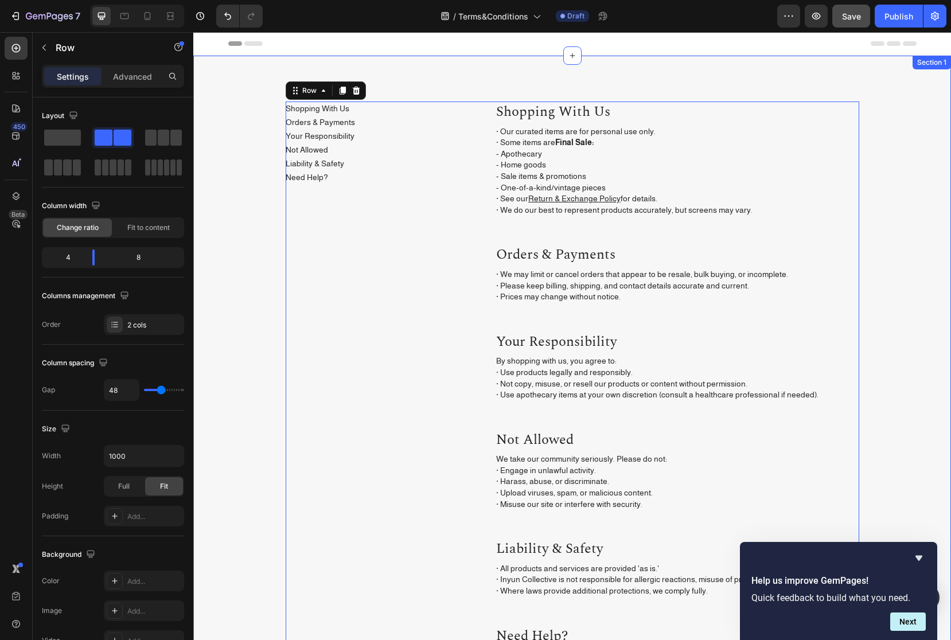
click at [235, 77] on div "Shopping With Us Button Orders & Payments Button Your Responsibility Button Not…" at bounding box center [572, 425] width 758 height 738
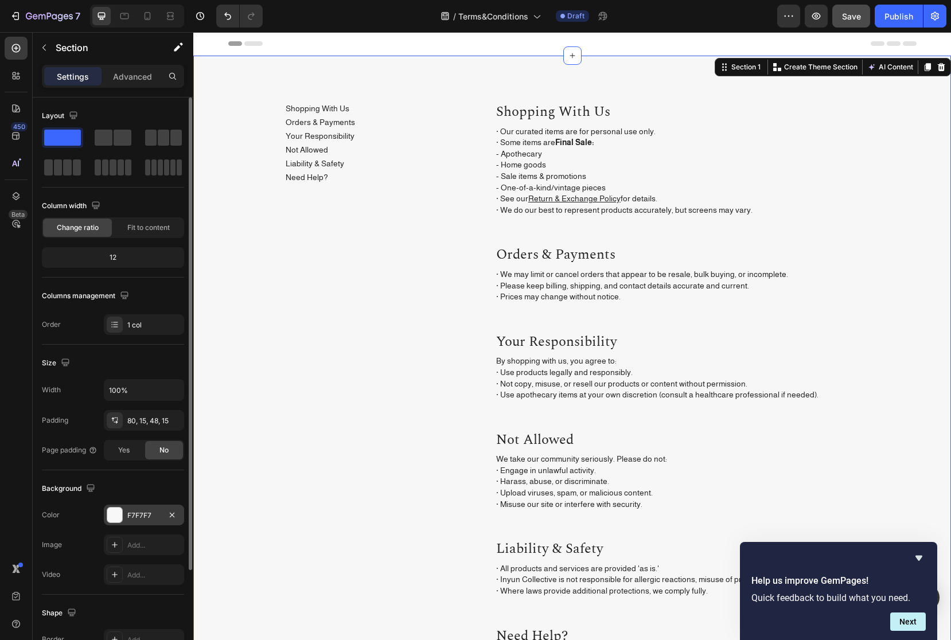
click at [145, 517] on div "F7F7F7" at bounding box center [143, 515] width 33 height 10
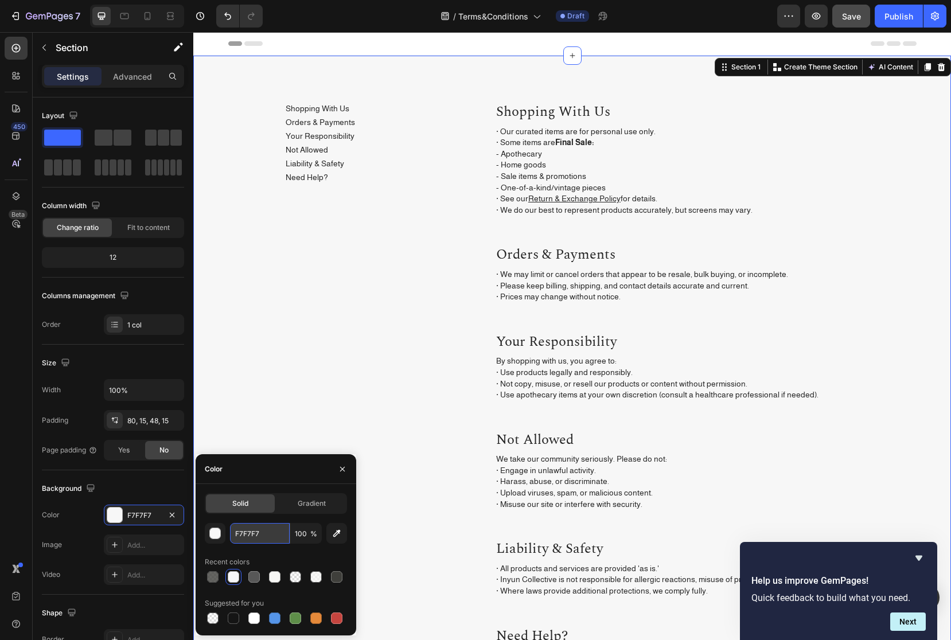
click at [264, 533] on input "F7F7F7" at bounding box center [260, 533] width 60 height 21
paste input "5"
type input "F7F7F5"
click at [444, 519] on div "Shopping With Us Button Orders & Payments Button Your Responsibility Button Not…" at bounding box center [377, 430] width 182 height 656
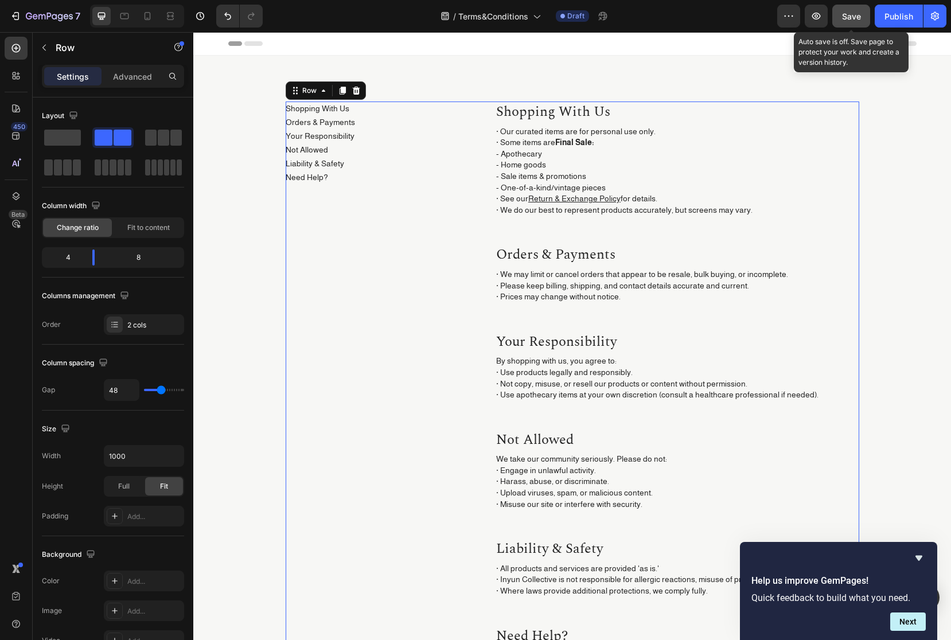
click at [856, 19] on span "Save" at bounding box center [851, 16] width 19 height 10
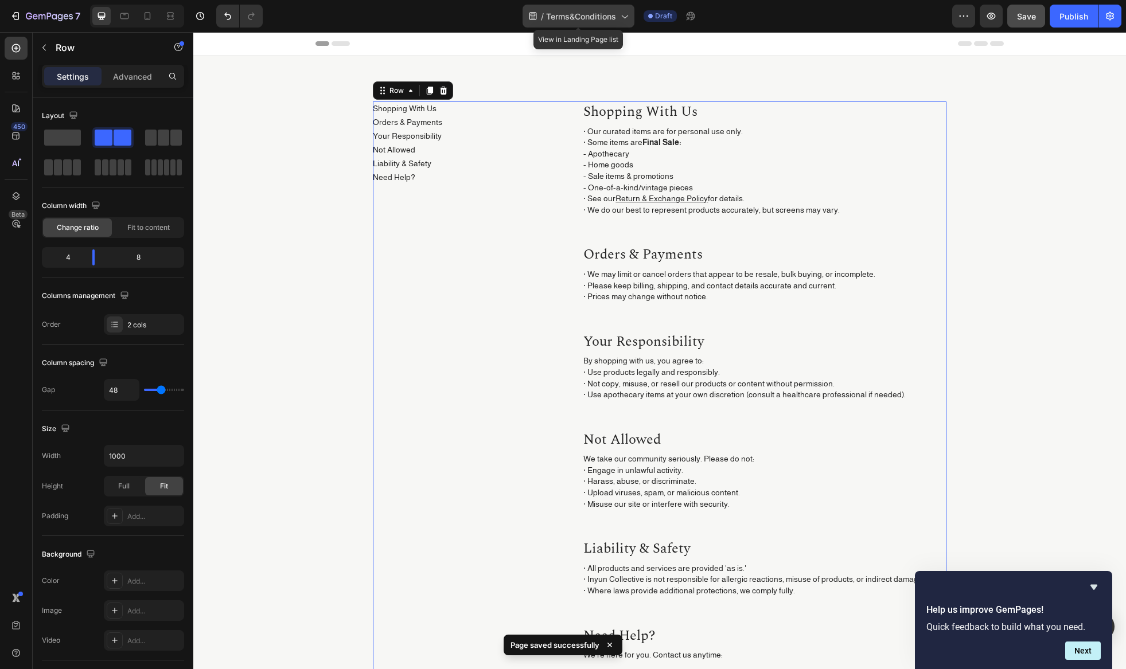
click at [621, 10] on div "/ Terms&Conditions" at bounding box center [578, 16] width 112 height 23
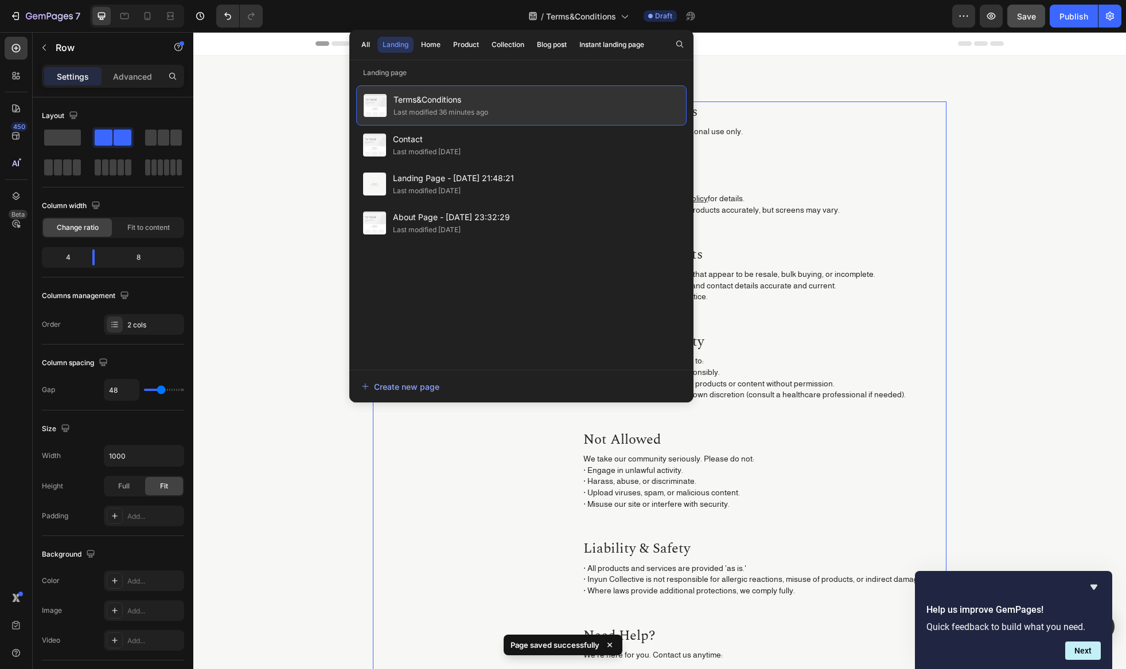
click at [482, 145] on div "Contact Last modified 13 days ago" at bounding box center [521, 145] width 330 height 39
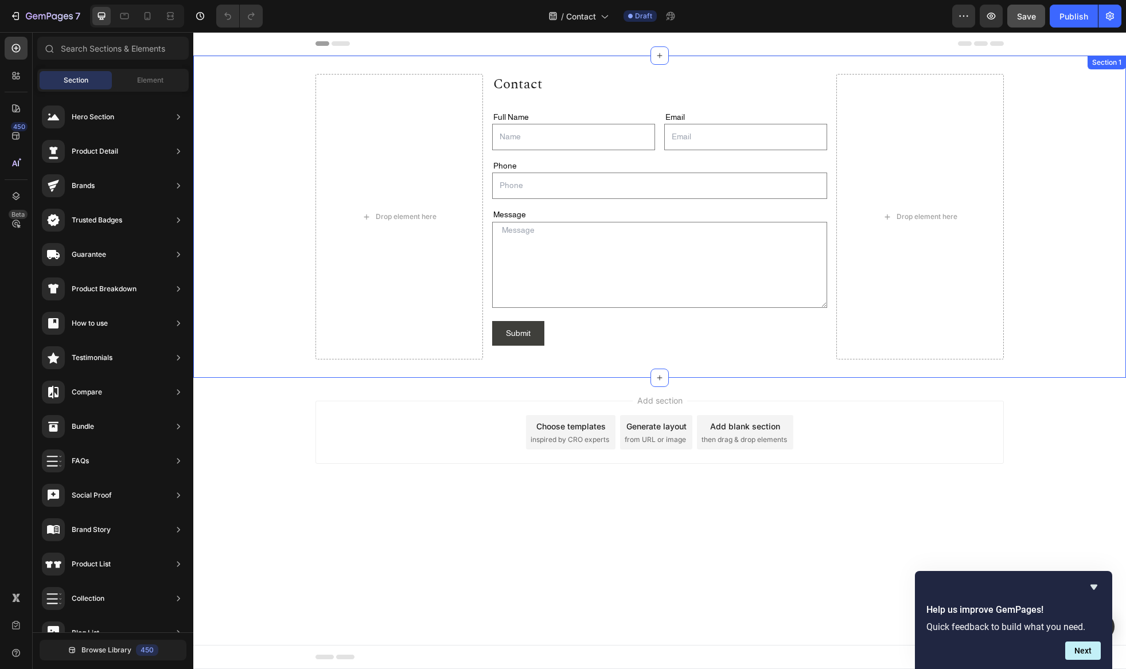
click at [256, 80] on div "Drop element here Contact Heading Full Name Text Block Text Field Email Text Bl…" at bounding box center [659, 217] width 933 height 286
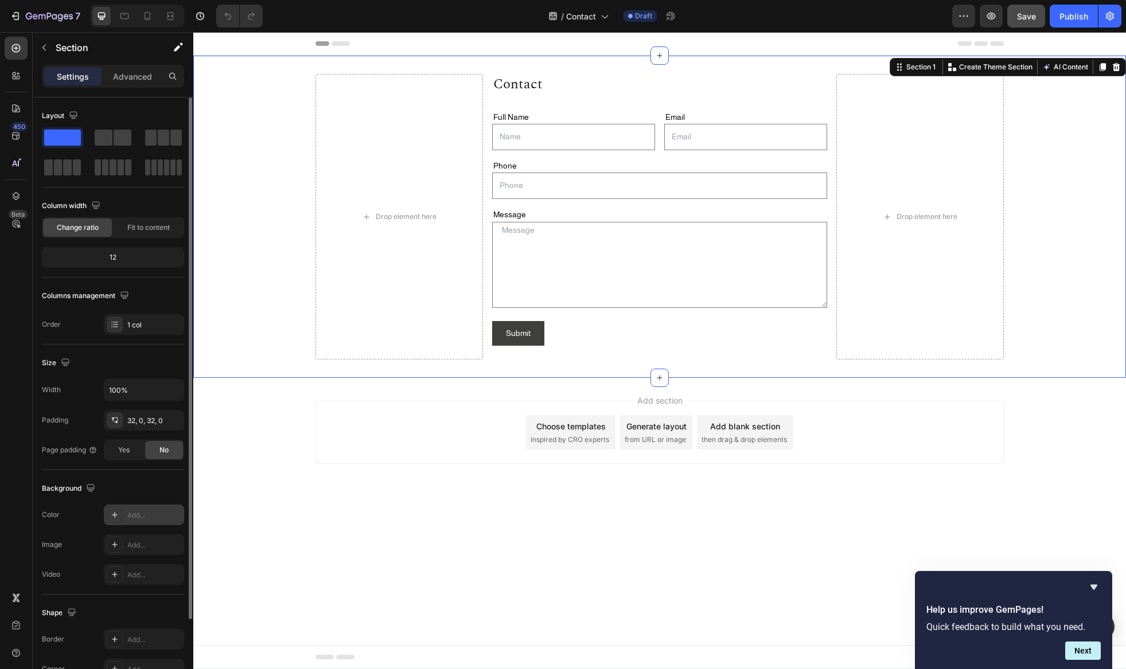
click at [146, 522] on div "Add..." at bounding box center [144, 515] width 80 height 21
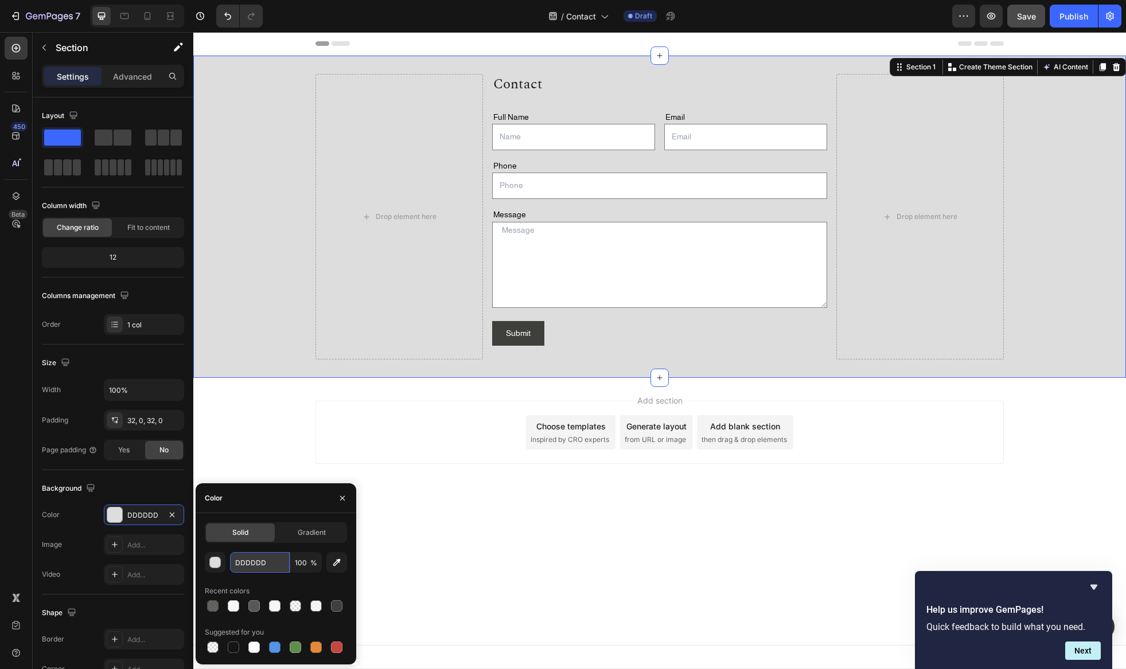
click at [273, 555] on input "DDDDDD" at bounding box center [260, 562] width 60 height 21
paste input "F7F7F5"
type input "F7F7F5"
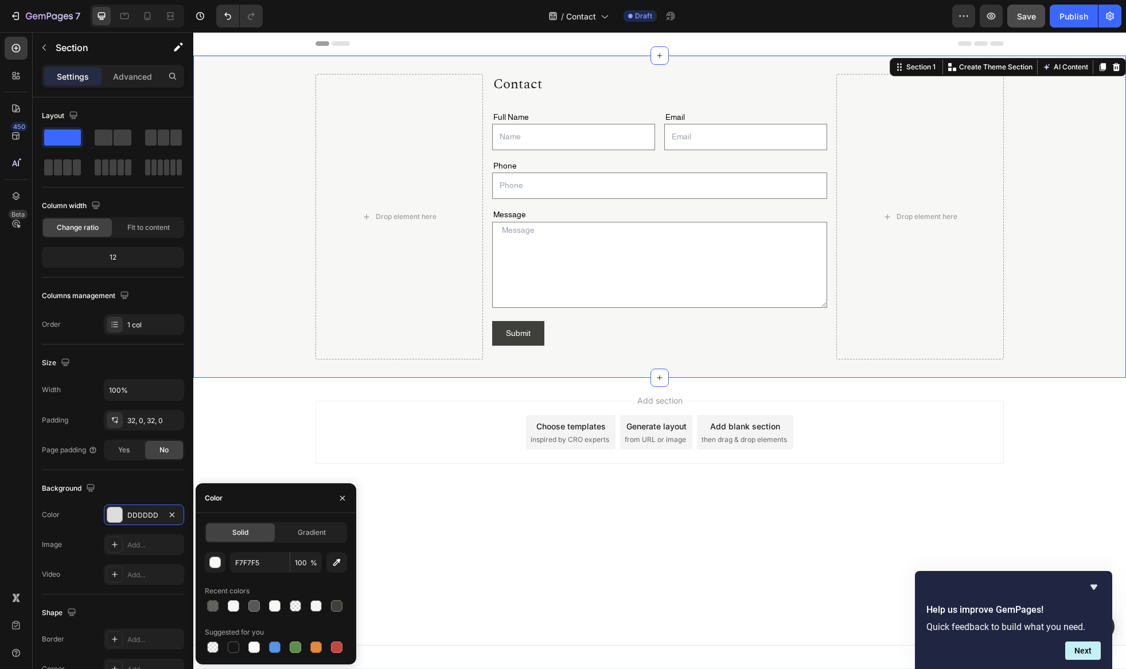
click at [432, 566] on body "Header Drop element here Contact Heading Full Name Text Block Text Field Email …" at bounding box center [659, 350] width 933 height 637
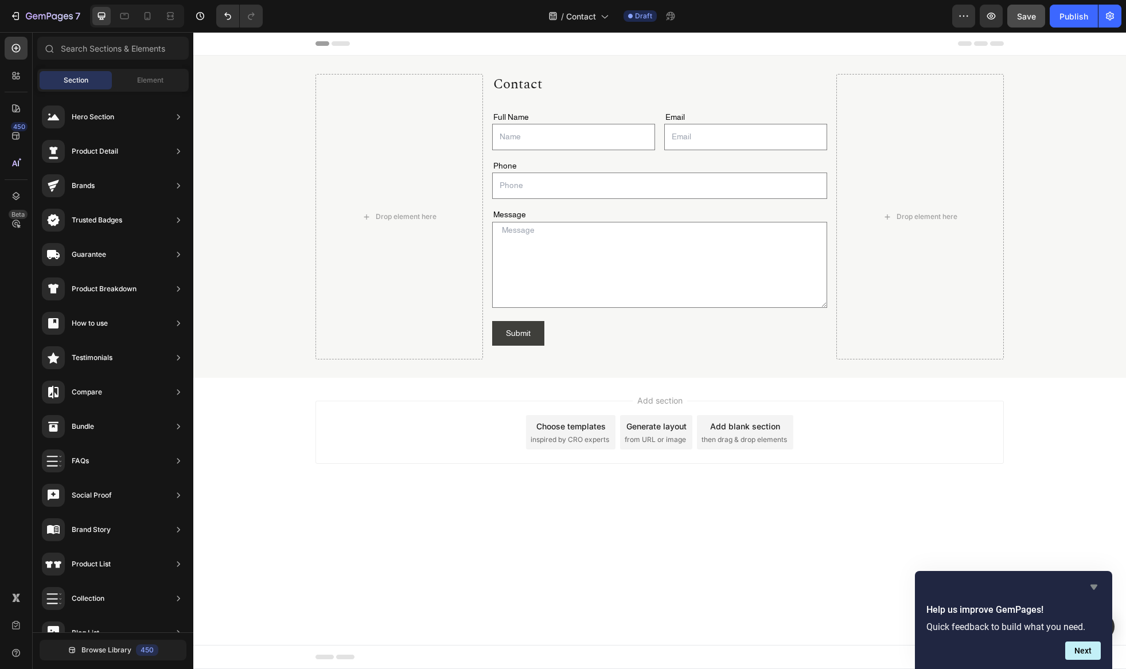
click at [1097, 587] on icon "Hide survey" at bounding box center [1094, 587] width 14 height 14
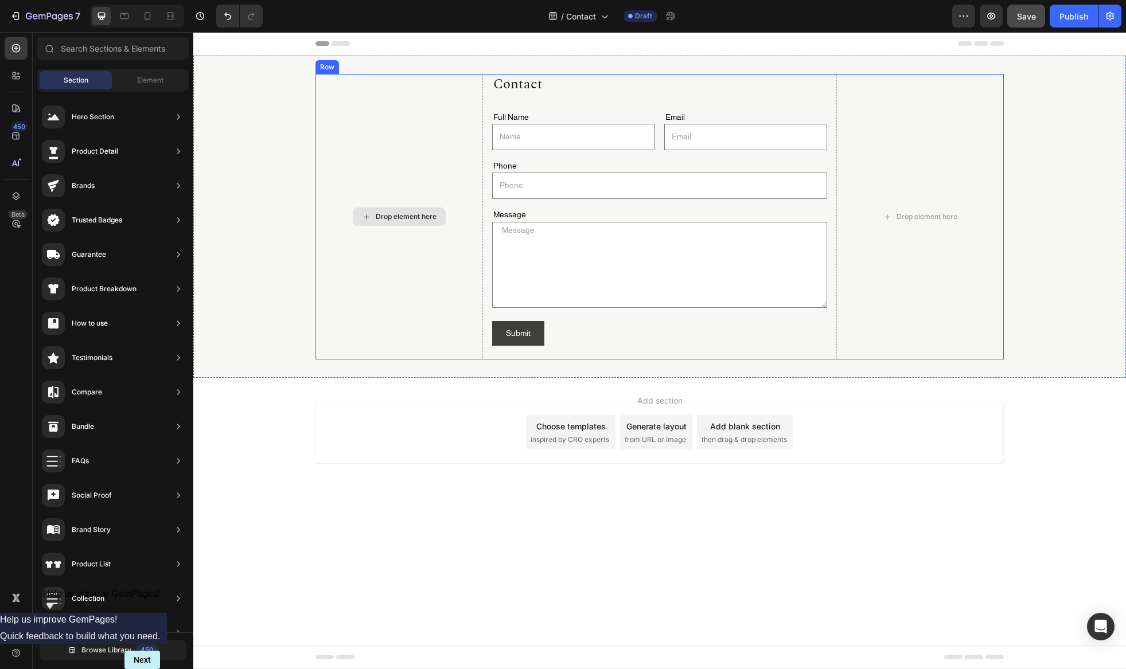
click at [351, 87] on div "Drop element here" at bounding box center [398, 217] width 167 height 286
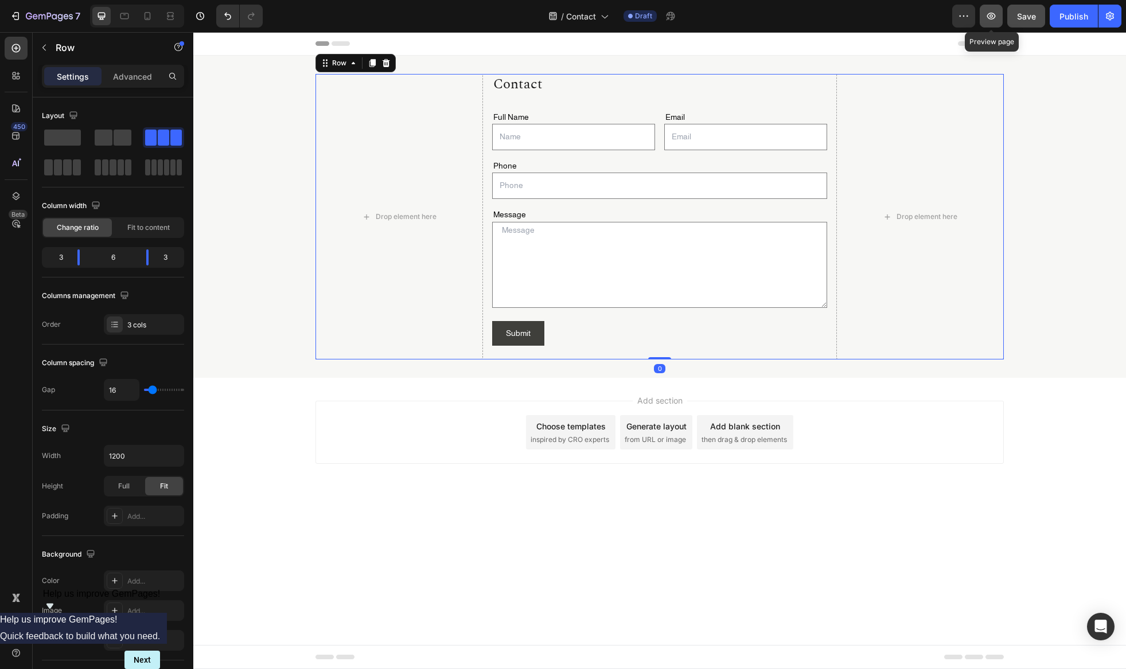
click at [992, 13] on icon "button" at bounding box center [990, 15] width 11 height 11
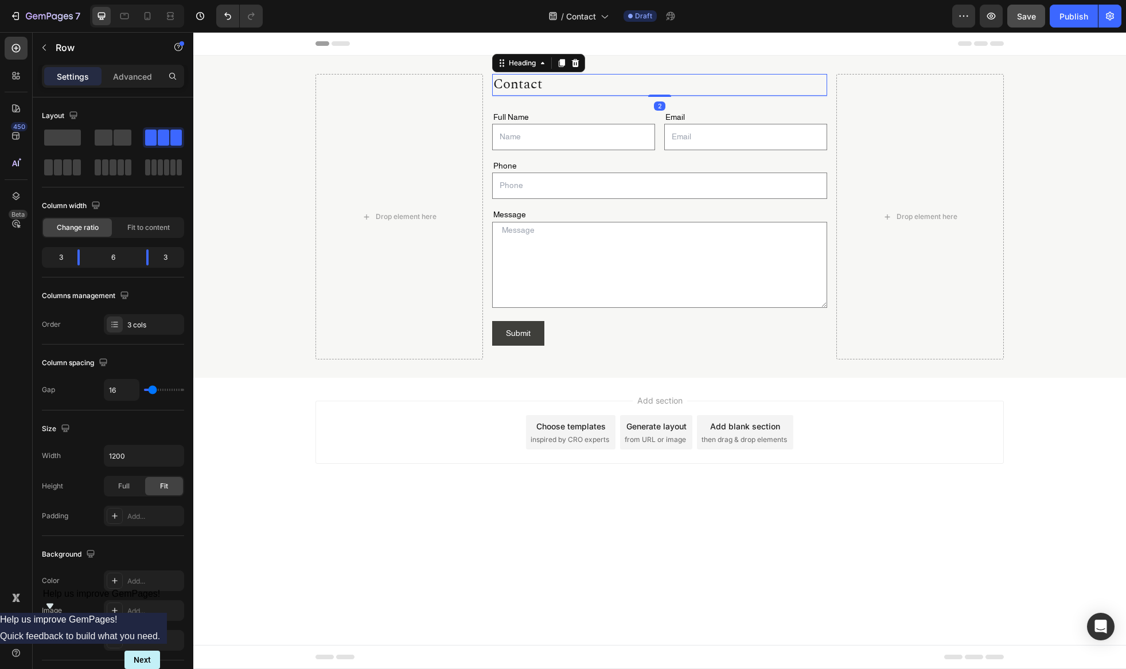
click at [538, 80] on h2 "Contact" at bounding box center [659, 85] width 335 height 22
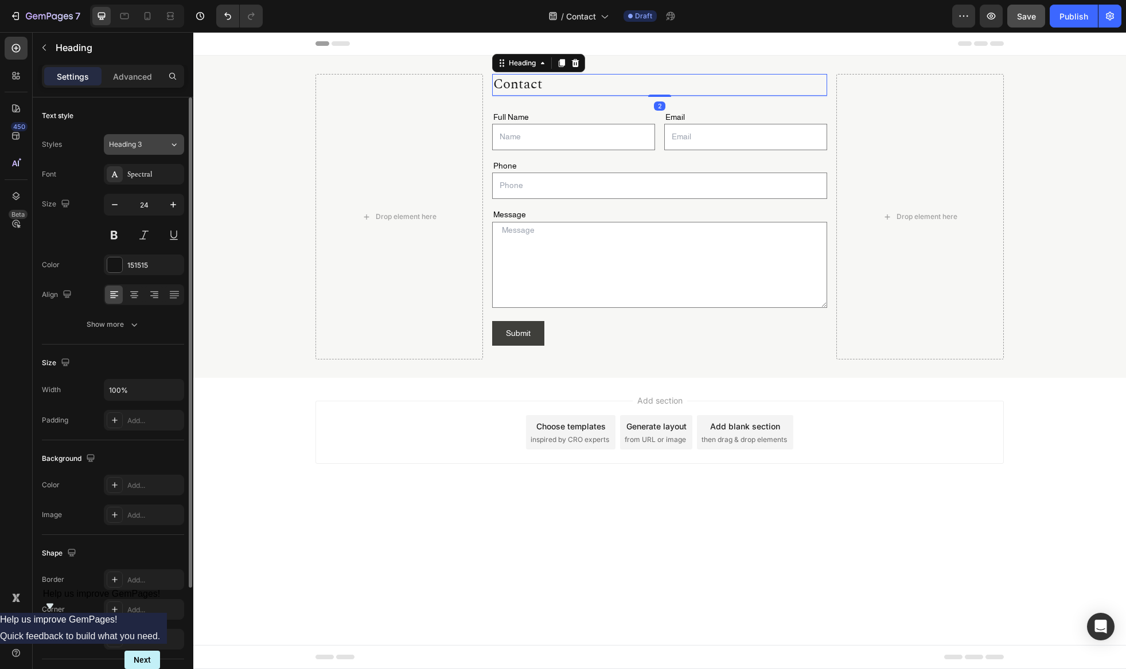
click at [148, 142] on div "Heading 3" at bounding box center [132, 144] width 46 height 10
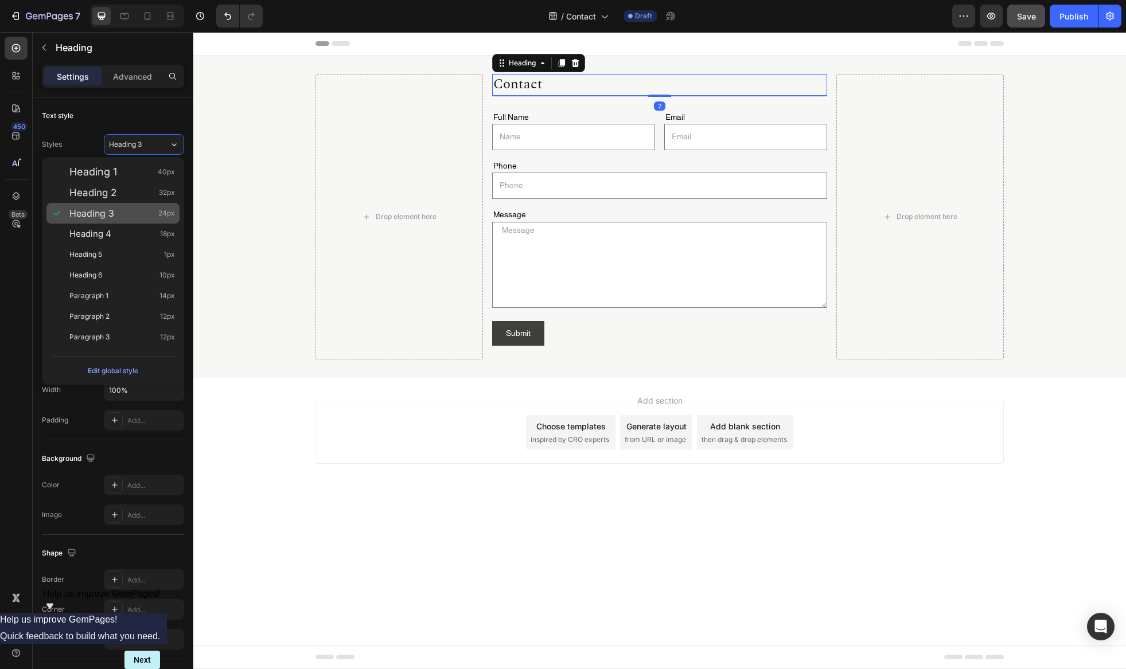
click at [108, 212] on span "Heading 3" at bounding box center [91, 213] width 45 height 11
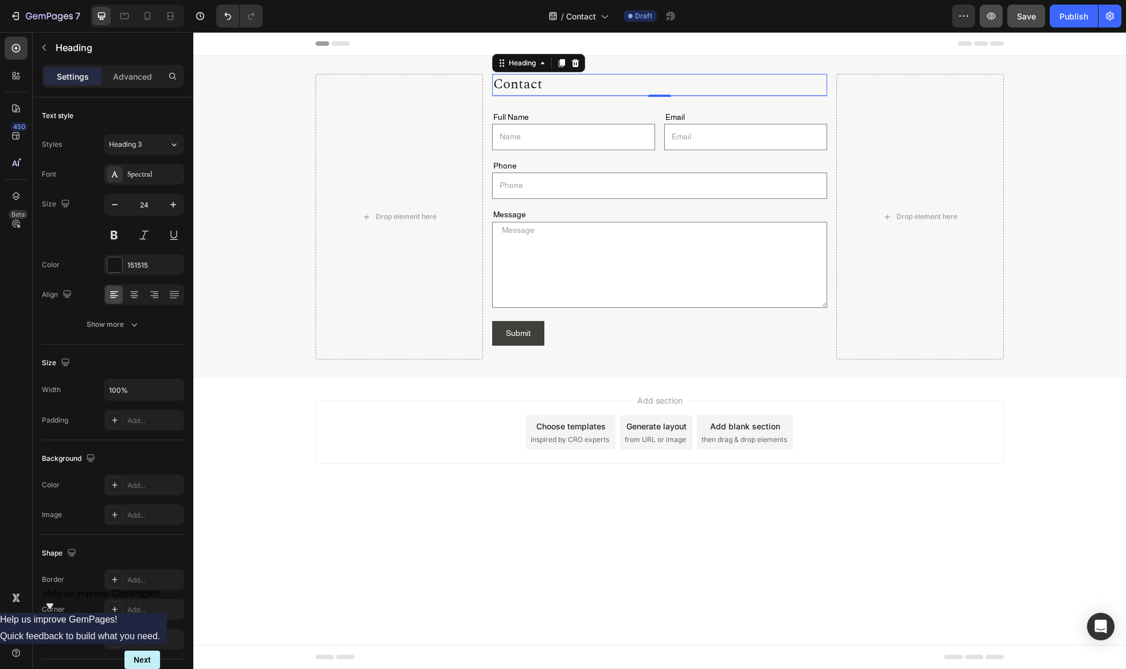
click at [989, 18] on icon "button" at bounding box center [991, 16] width 9 height 7
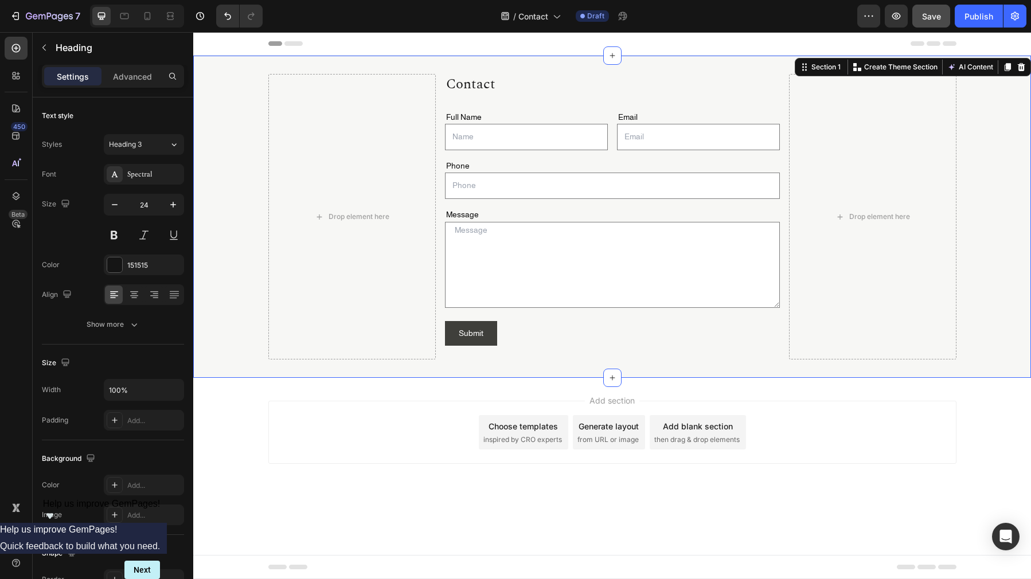
click at [240, 64] on div "Drop element here Contact Heading Full Name Text Block Text Field Email Text Bl…" at bounding box center [612, 217] width 838 height 322
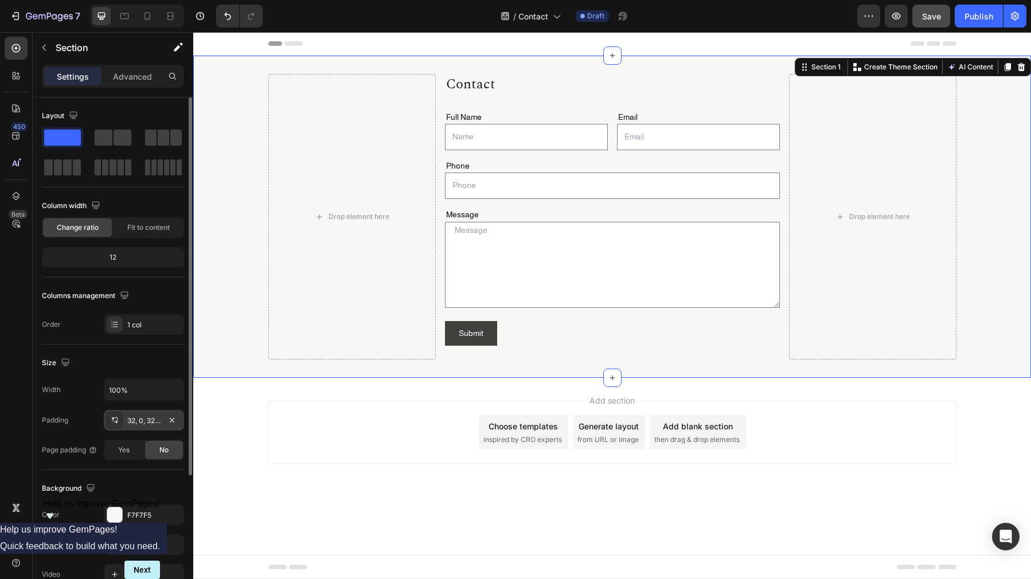
click at [136, 413] on div "32, 0, 32, 0" at bounding box center [144, 420] width 80 height 21
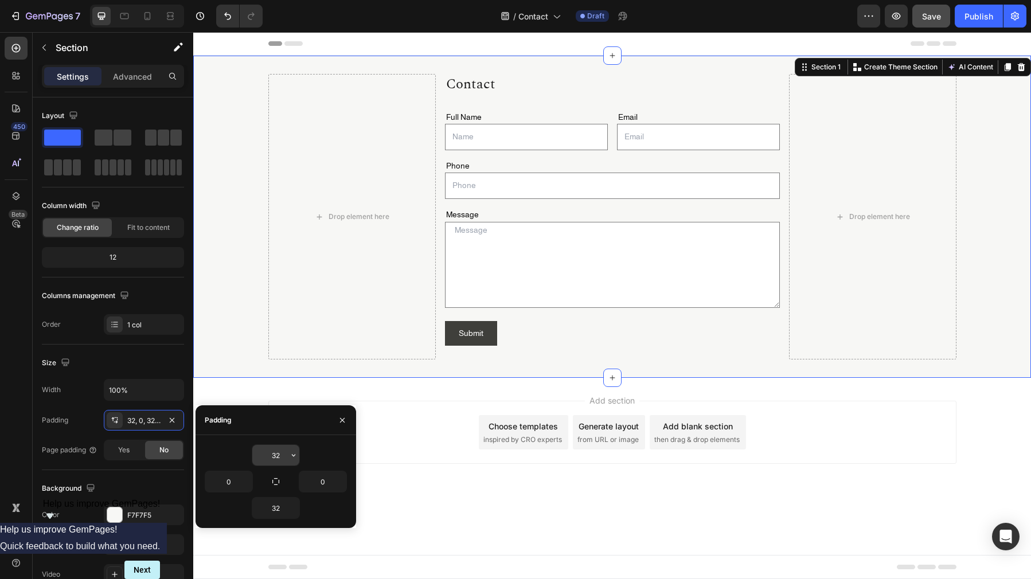
click at [280, 452] on input "32" at bounding box center [275, 455] width 47 height 21
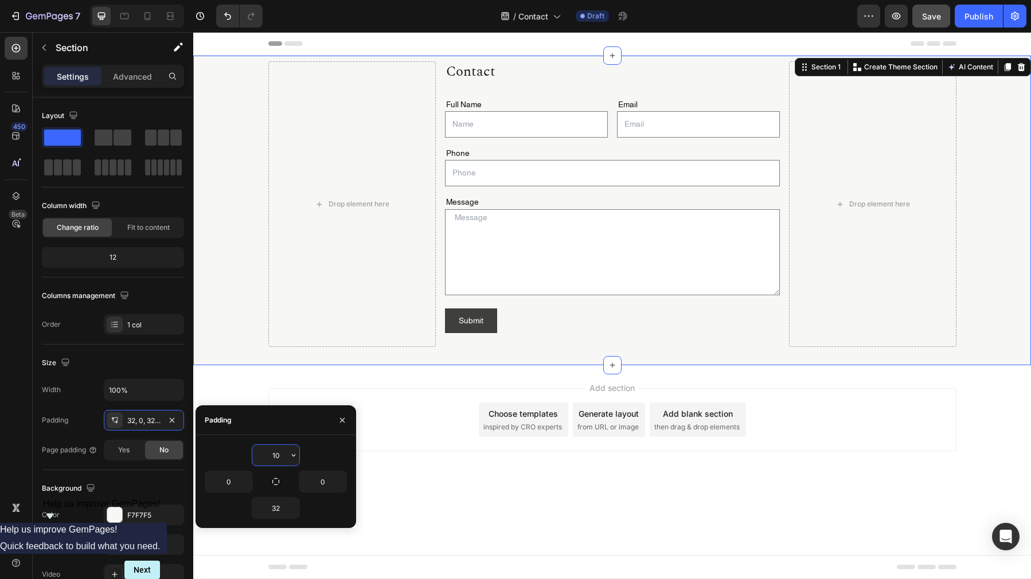
type input "100"
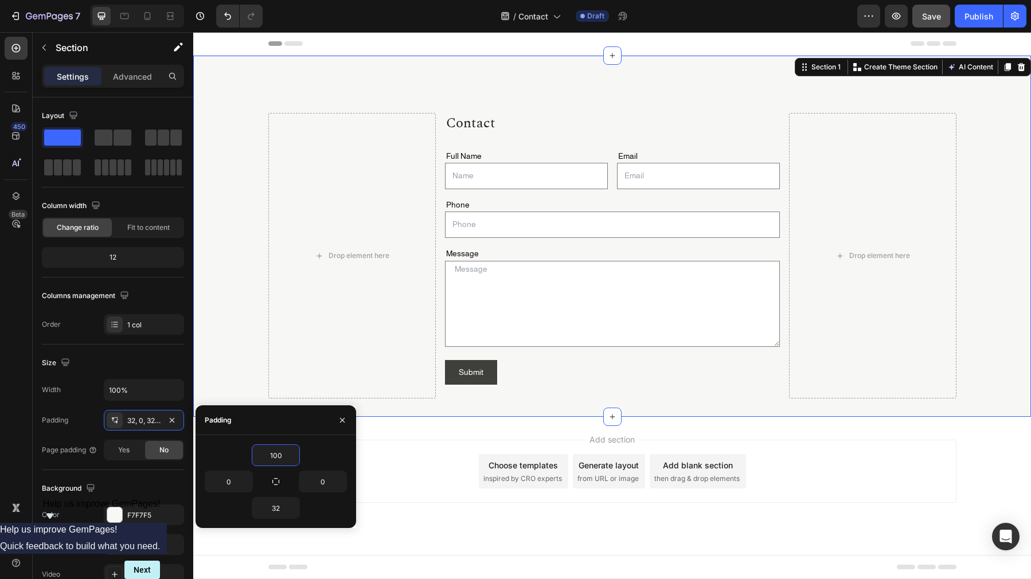
click at [650, 77] on div "Drop element here Contact Heading Full Name Text Block Text Field Email Text Bl…" at bounding box center [612, 236] width 838 height 361
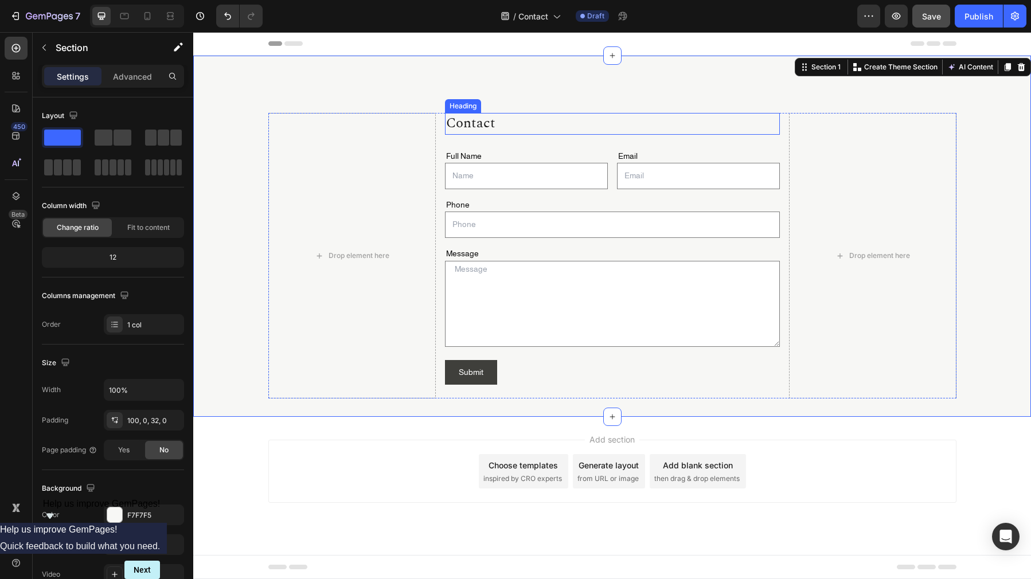
click at [473, 122] on h2 "Contact" at bounding box center [612, 124] width 335 height 22
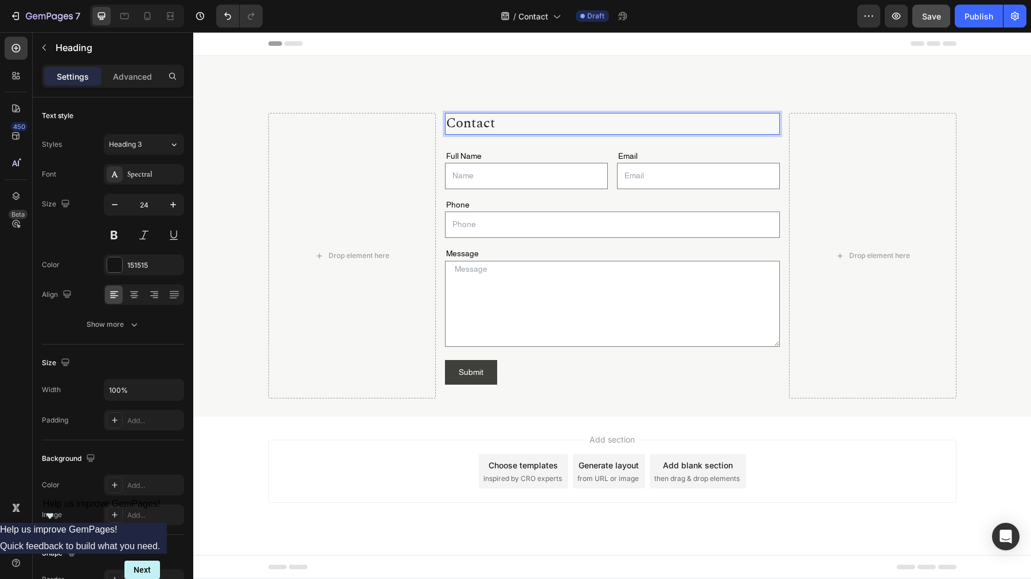
click at [485, 123] on h2 "Contact" at bounding box center [612, 124] width 335 height 22
click at [491, 122] on p "Contact" at bounding box center [612, 123] width 333 height 19
click at [498, 123] on p "Contact" at bounding box center [612, 123] width 333 height 19
click at [483, 294] on textarea at bounding box center [612, 304] width 335 height 86
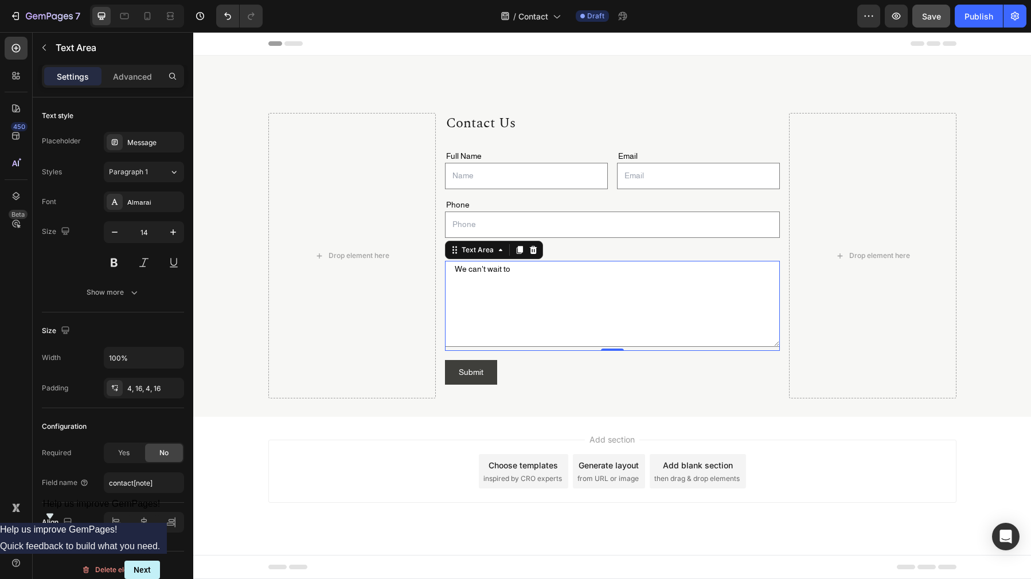
type textarea "We can't wait to"
click at [582, 386] on div "Full Name Text Block Text Field Email Text Block Email Field Row Phone Text Blo…" at bounding box center [612, 267] width 335 height 263
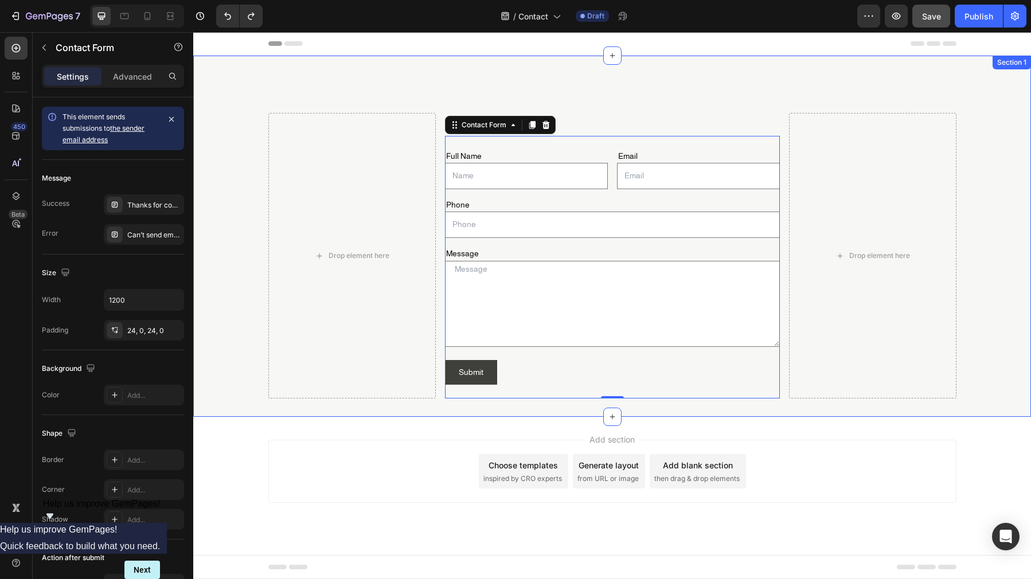
click at [700, 67] on div "Drop element here Contact Heading Full Name Text Block Text Field Email Text Bl…" at bounding box center [612, 236] width 838 height 361
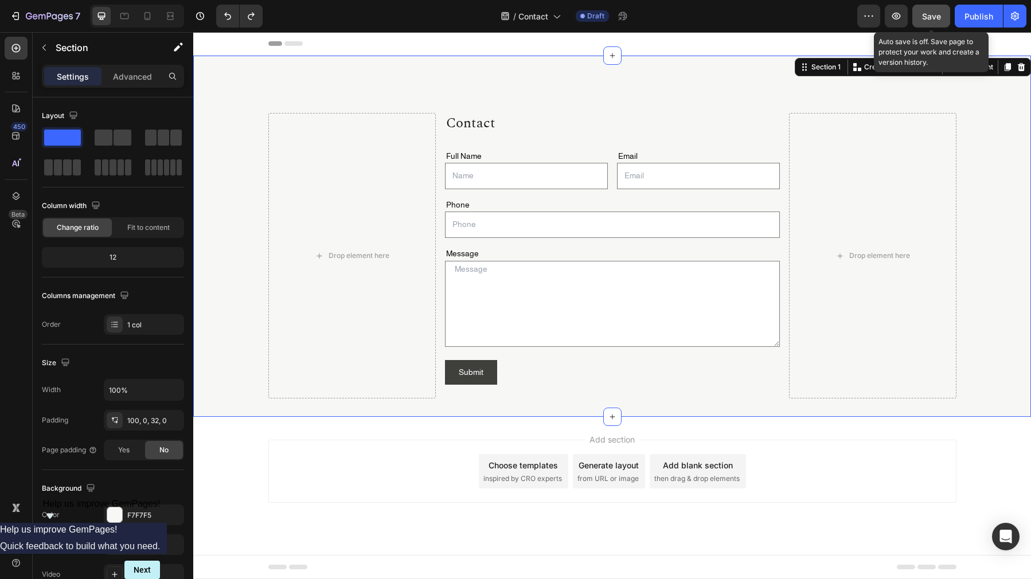
click at [938, 15] on span "Save" at bounding box center [931, 16] width 19 height 10
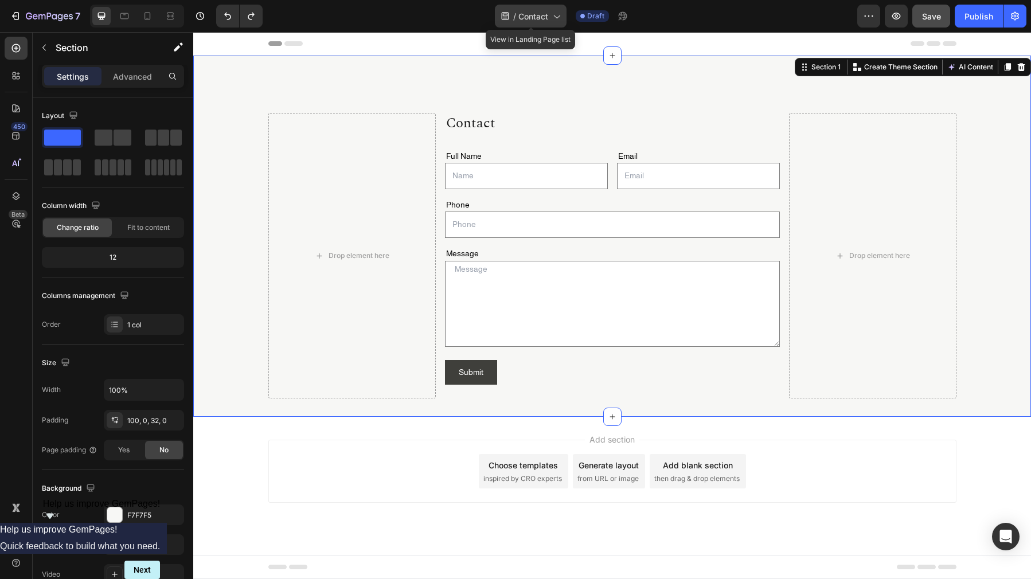
click at [535, 14] on span "Contact" at bounding box center [533, 16] width 30 height 12
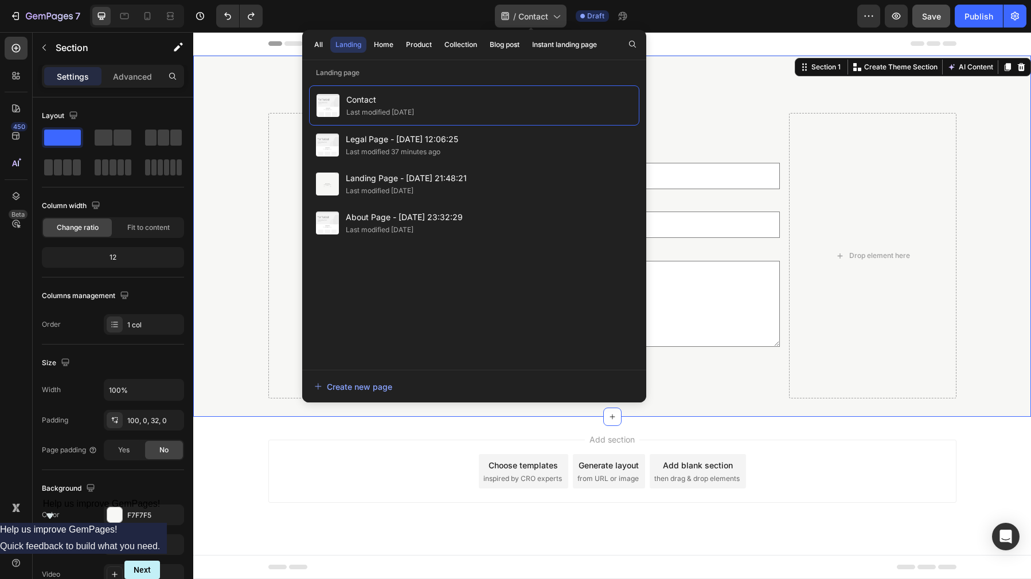
click at [535, 14] on span "Contact" at bounding box center [533, 16] width 30 height 12
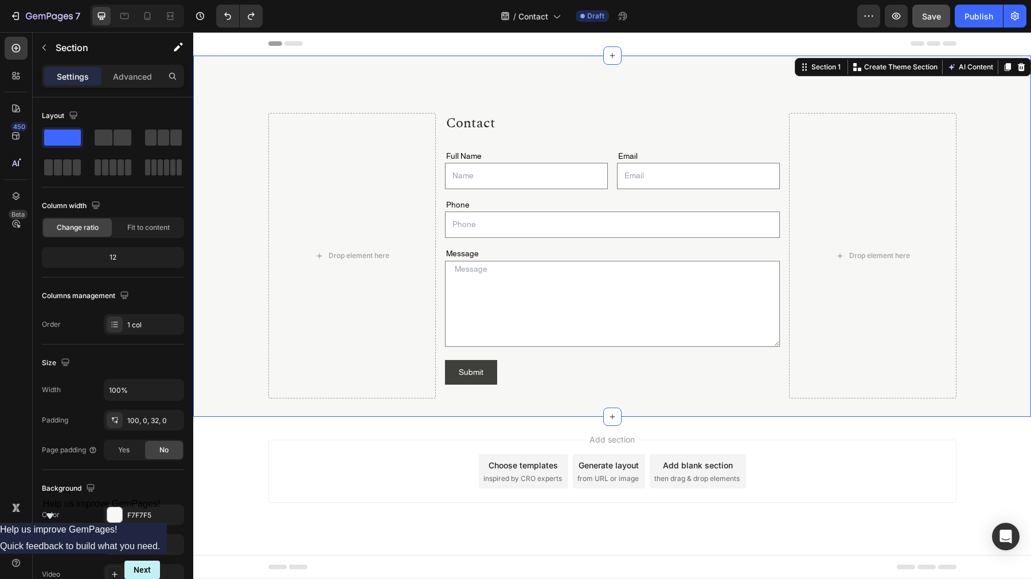
click at [514, 13] on div at bounding box center [515, 9] width 5 height 9
click at [939, 15] on span "Save" at bounding box center [931, 16] width 19 height 10
click at [526, 152] on p "Full Name" at bounding box center [526, 156] width 161 height 11
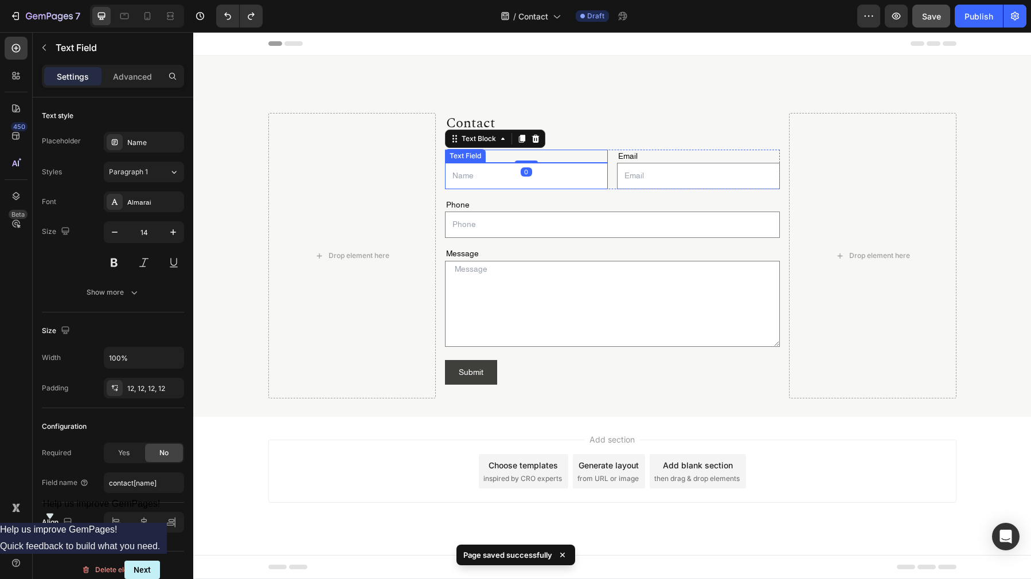
click at [549, 178] on input "text" at bounding box center [526, 176] width 163 height 26
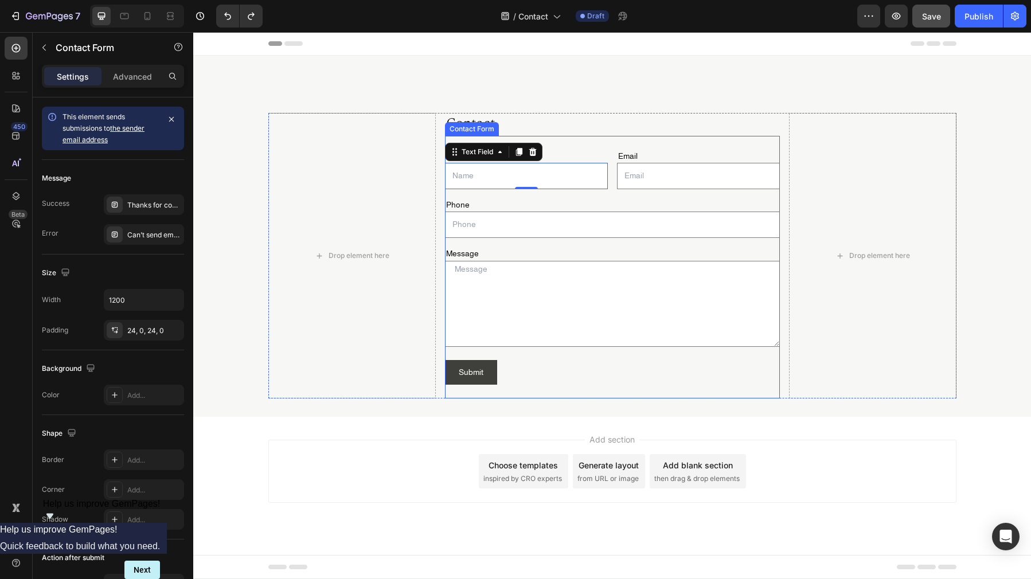
click at [560, 140] on div "Full Name Text Block Text Field 0 Email Text Block Email Field Row Phone Text B…" at bounding box center [612, 267] width 335 height 263
click at [127, 78] on p "Advanced" at bounding box center [132, 77] width 39 height 12
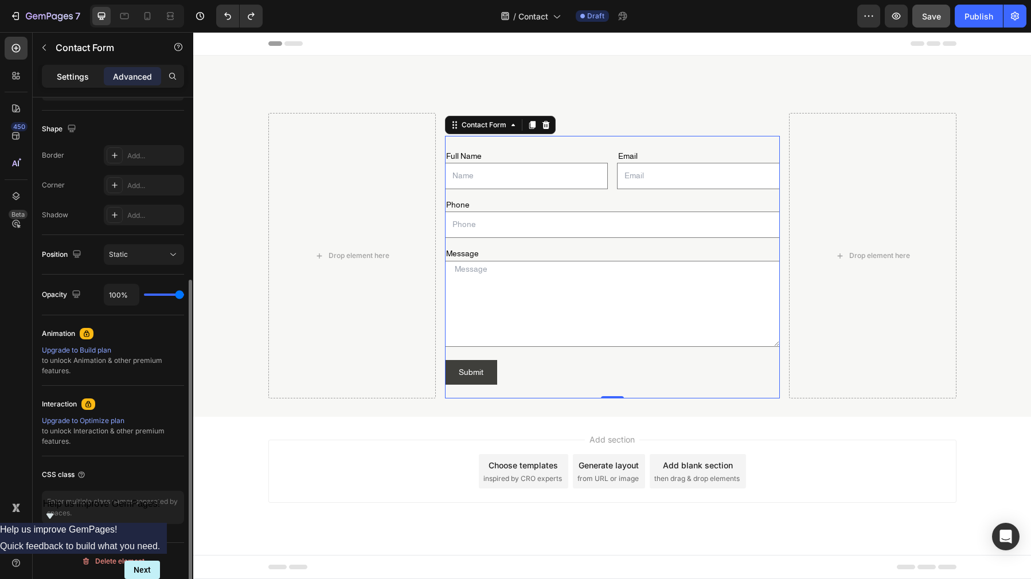
click at [84, 80] on p "Settings" at bounding box center [73, 77] width 32 height 12
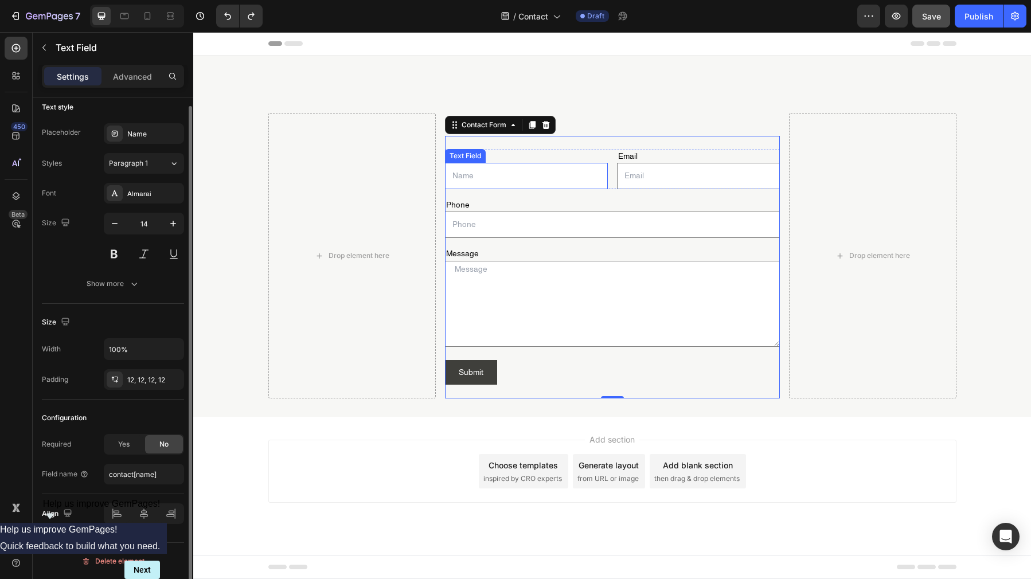
click at [518, 172] on input "text" at bounding box center [526, 176] width 163 height 26
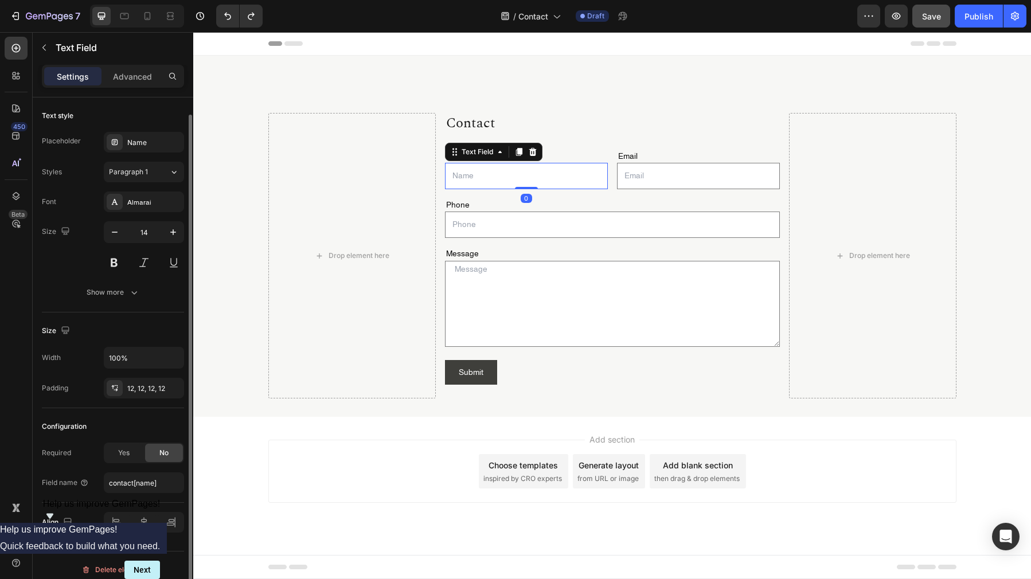
scroll to position [9, 0]
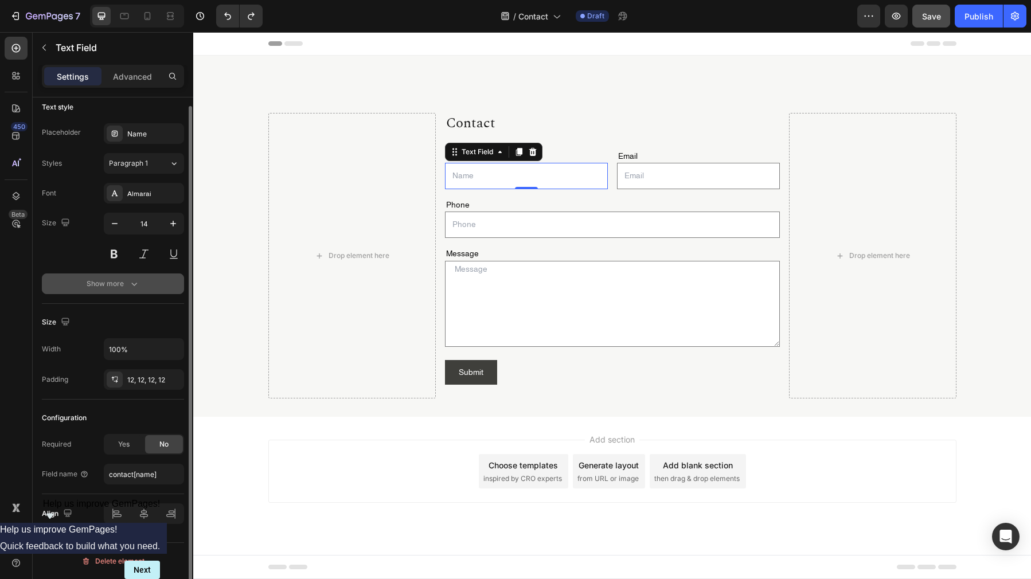
click at [132, 286] on icon "button" at bounding box center [133, 283] width 11 height 11
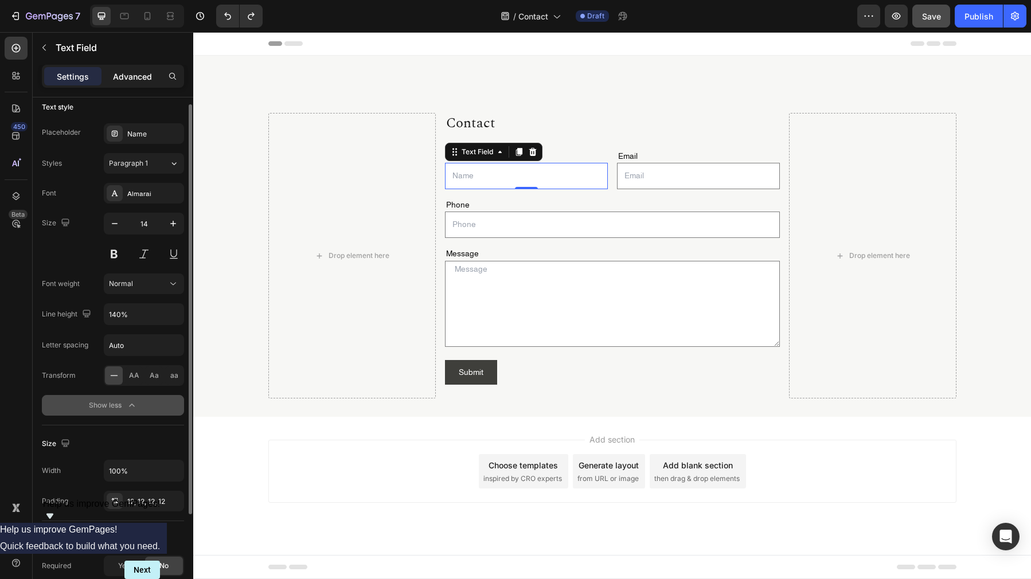
click at [125, 71] on p "Advanced" at bounding box center [132, 77] width 39 height 12
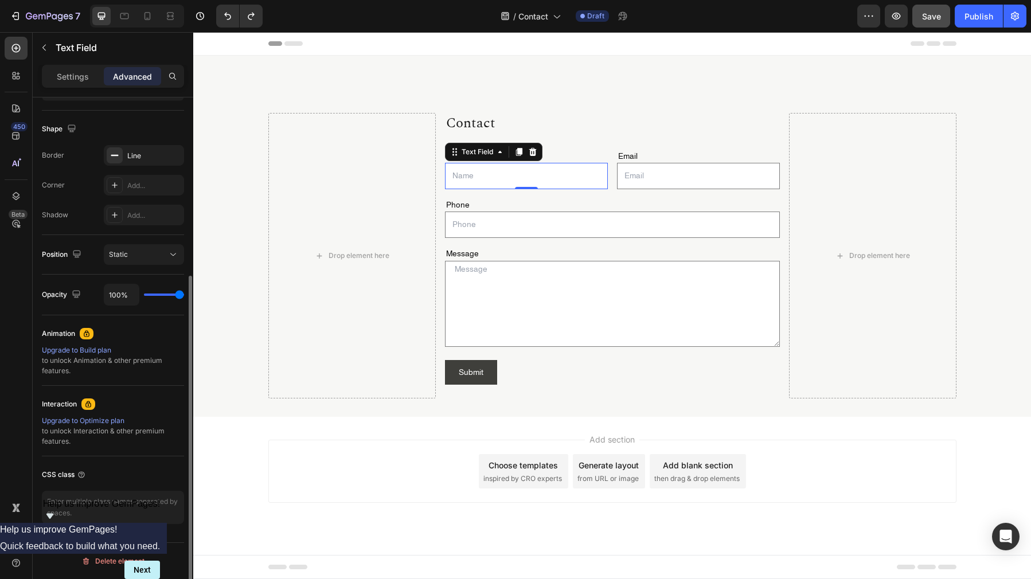
scroll to position [0, 0]
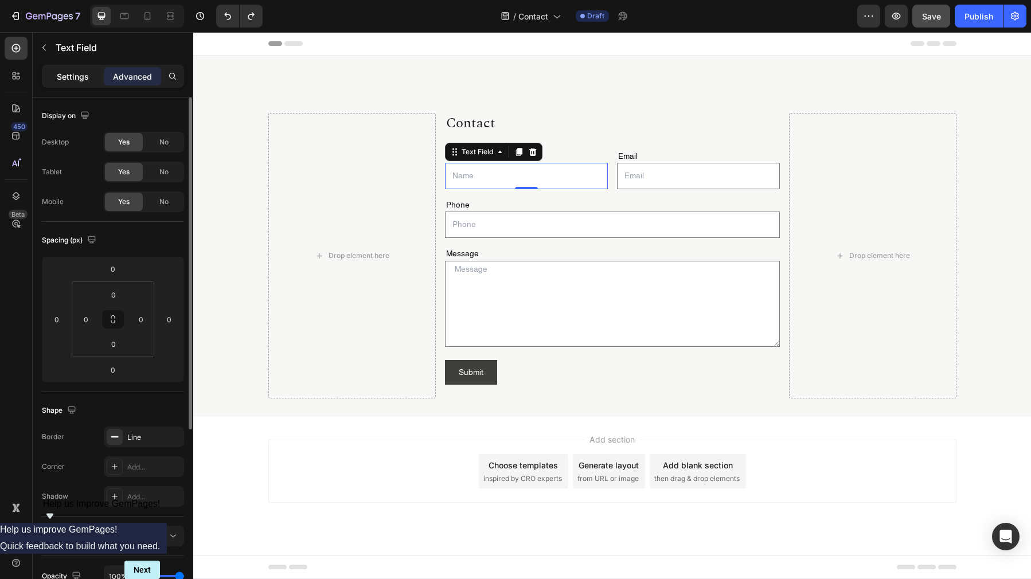
click at [69, 74] on p "Settings" at bounding box center [73, 77] width 32 height 12
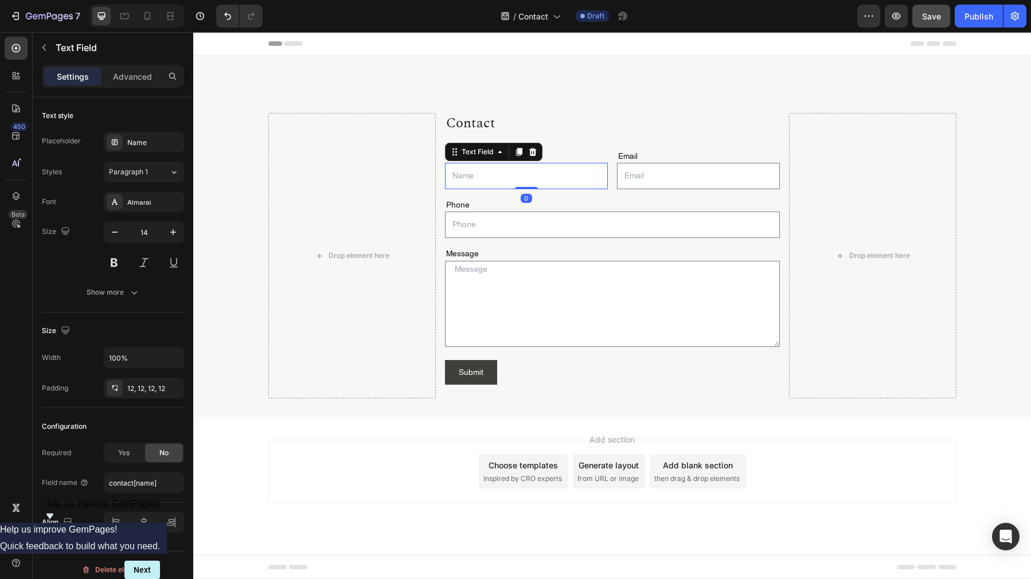
scroll to position [9, 0]
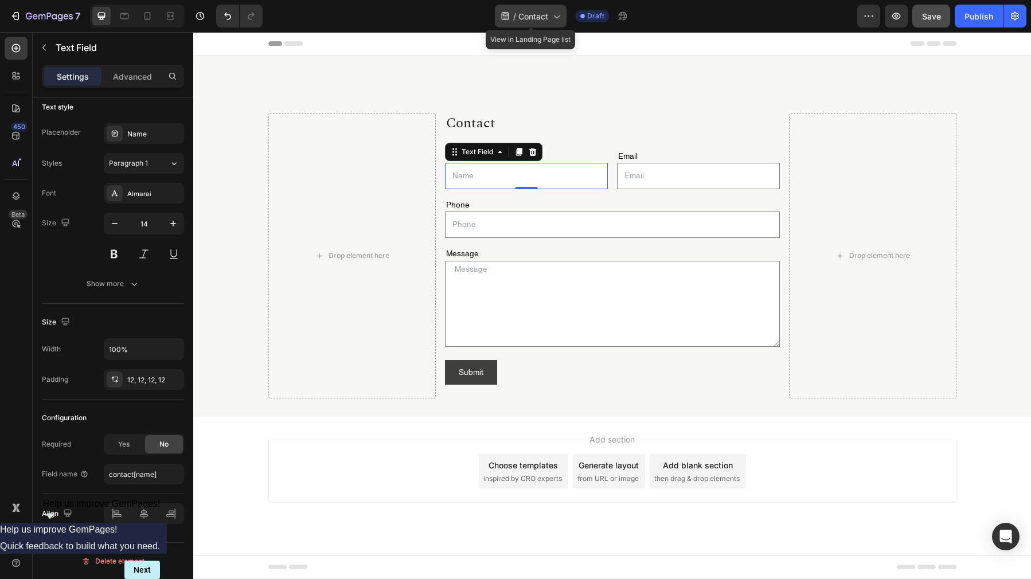
click at [523, 15] on span "Contact" at bounding box center [533, 16] width 30 height 12
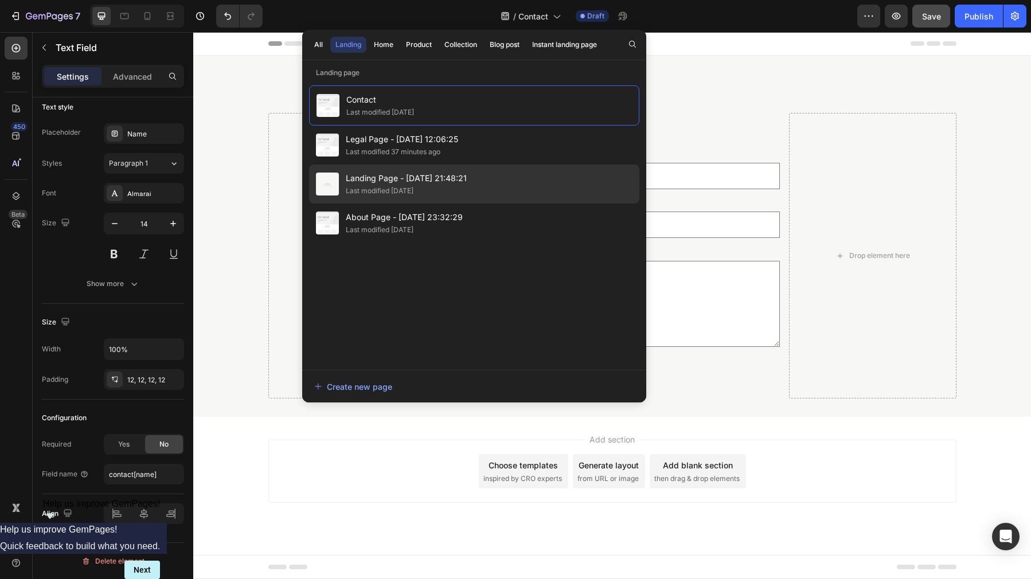
click at [491, 187] on div "Landing Page - Sep 13, 21:48:21 Last modified 13 days ago" at bounding box center [474, 184] width 330 height 39
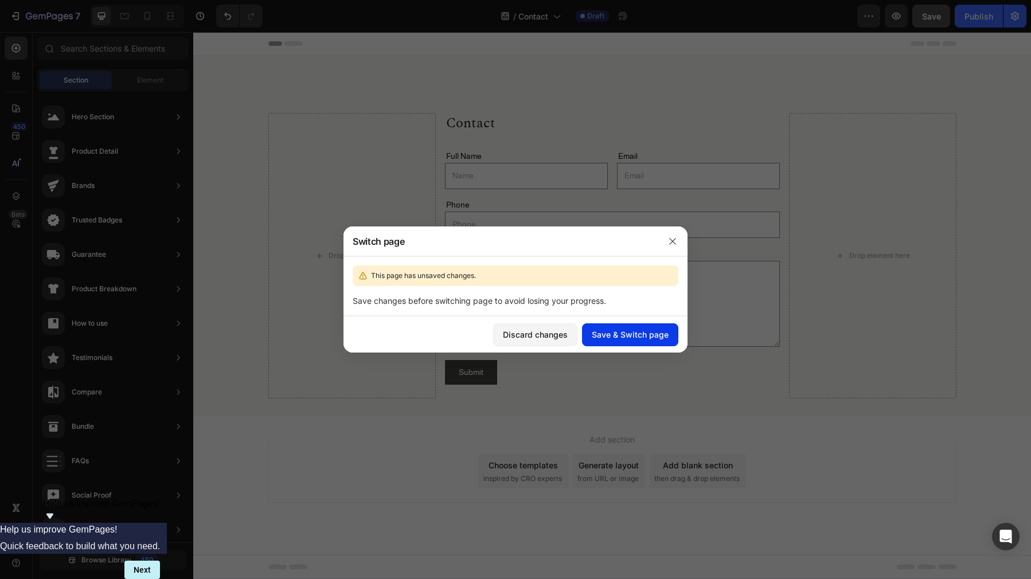
click at [635, 335] on div "Save & Switch page" at bounding box center [630, 335] width 77 height 12
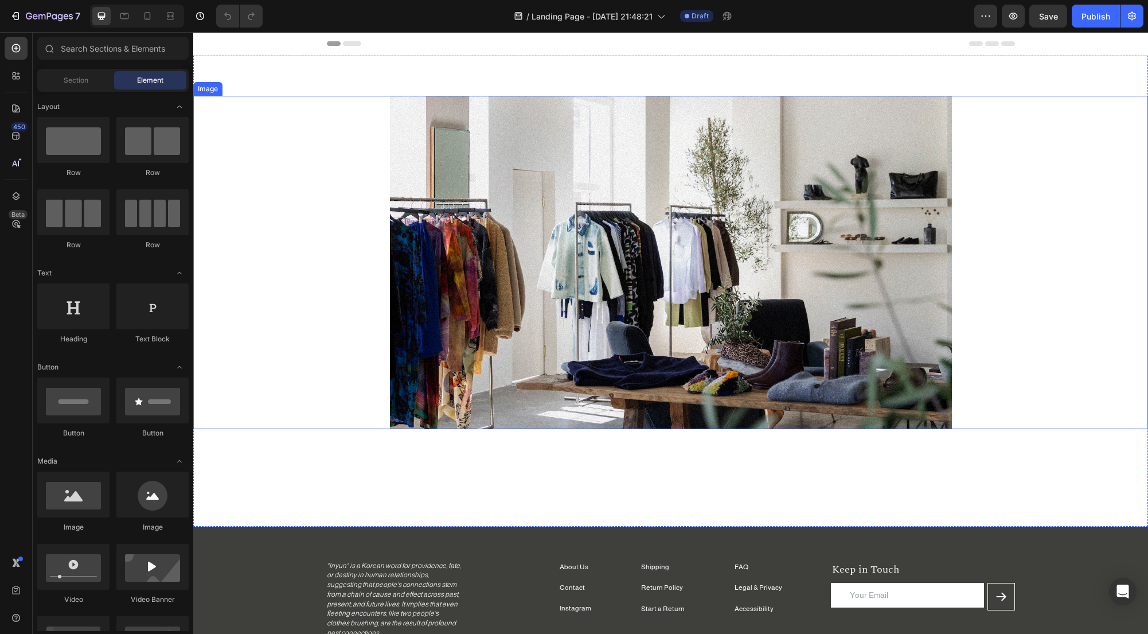
click at [469, 256] on img at bounding box center [671, 262] width 562 height 333
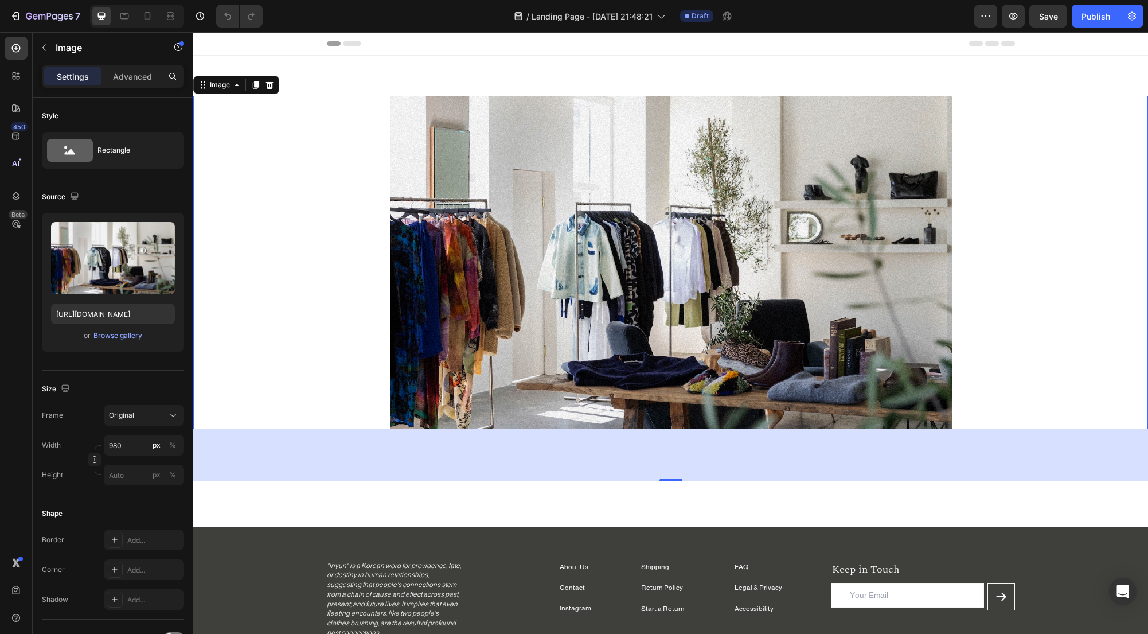
click at [469, 256] on img at bounding box center [671, 262] width 562 height 333
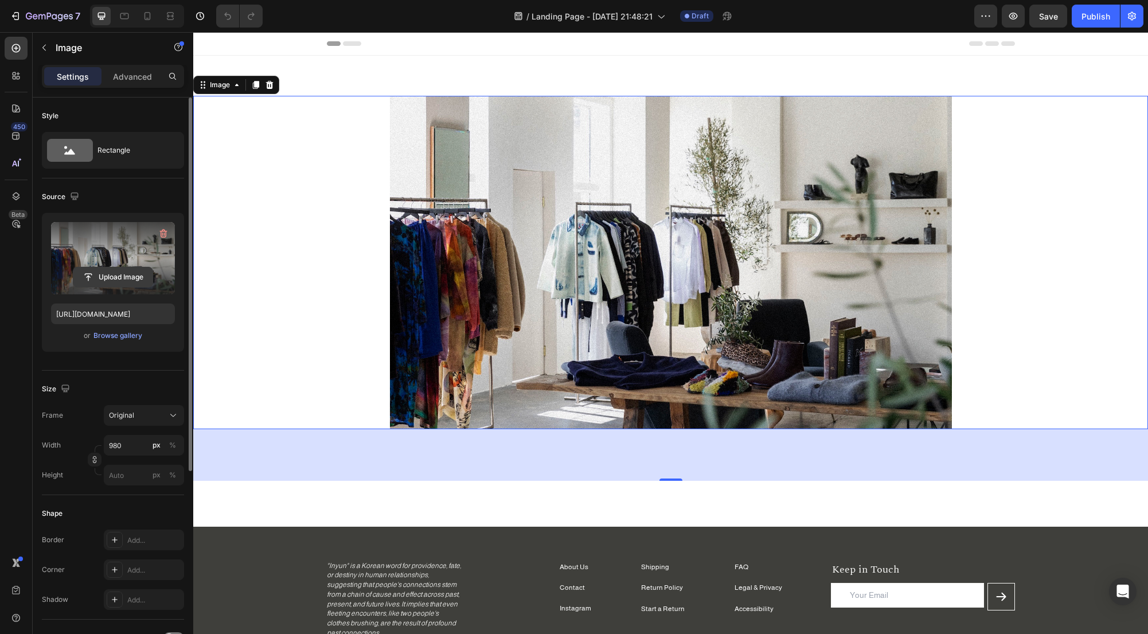
click at [123, 275] on input "file" at bounding box center [112, 276] width 79 height 19
click at [163, 227] on button "button" at bounding box center [163, 233] width 18 height 18
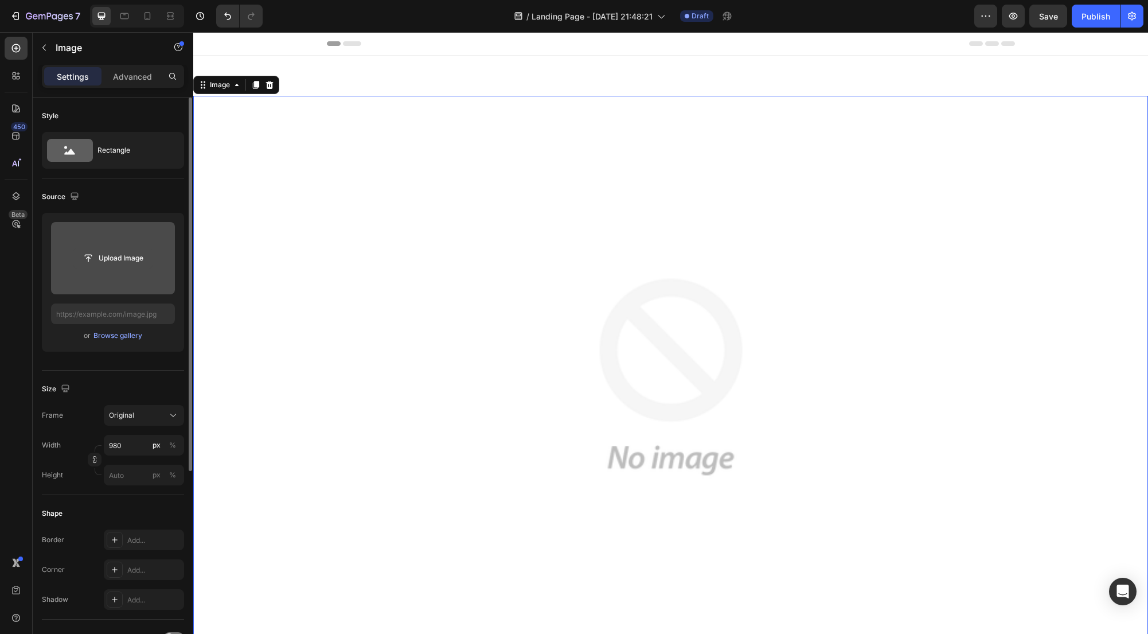
click at [112, 258] on input "file" at bounding box center [112, 257] width 79 height 19
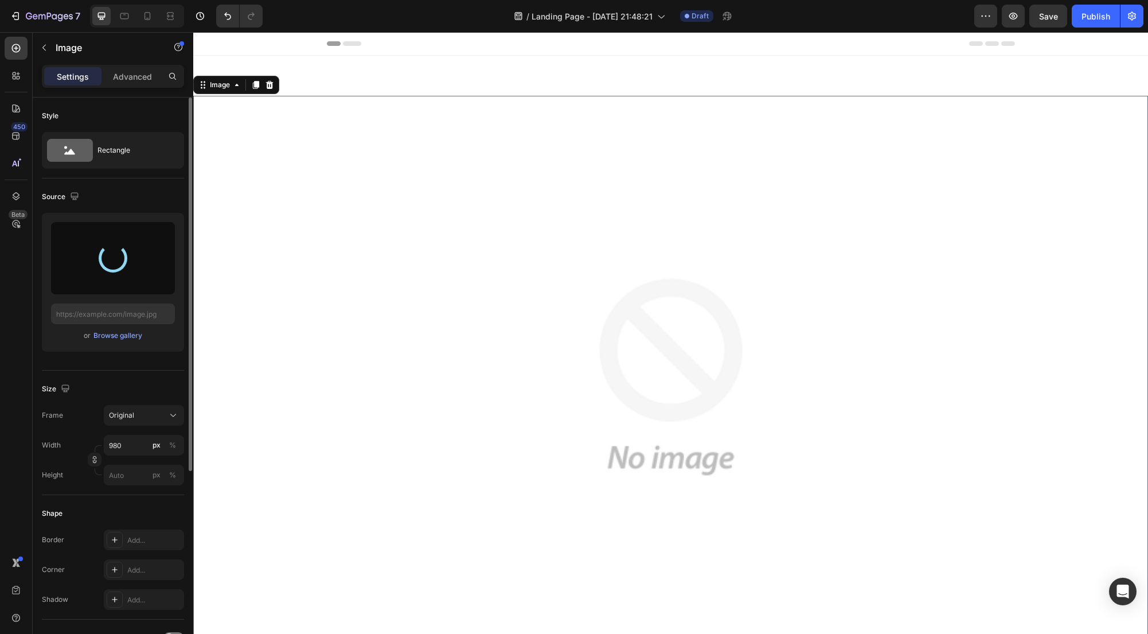
type input "[URL][DOMAIN_NAME]"
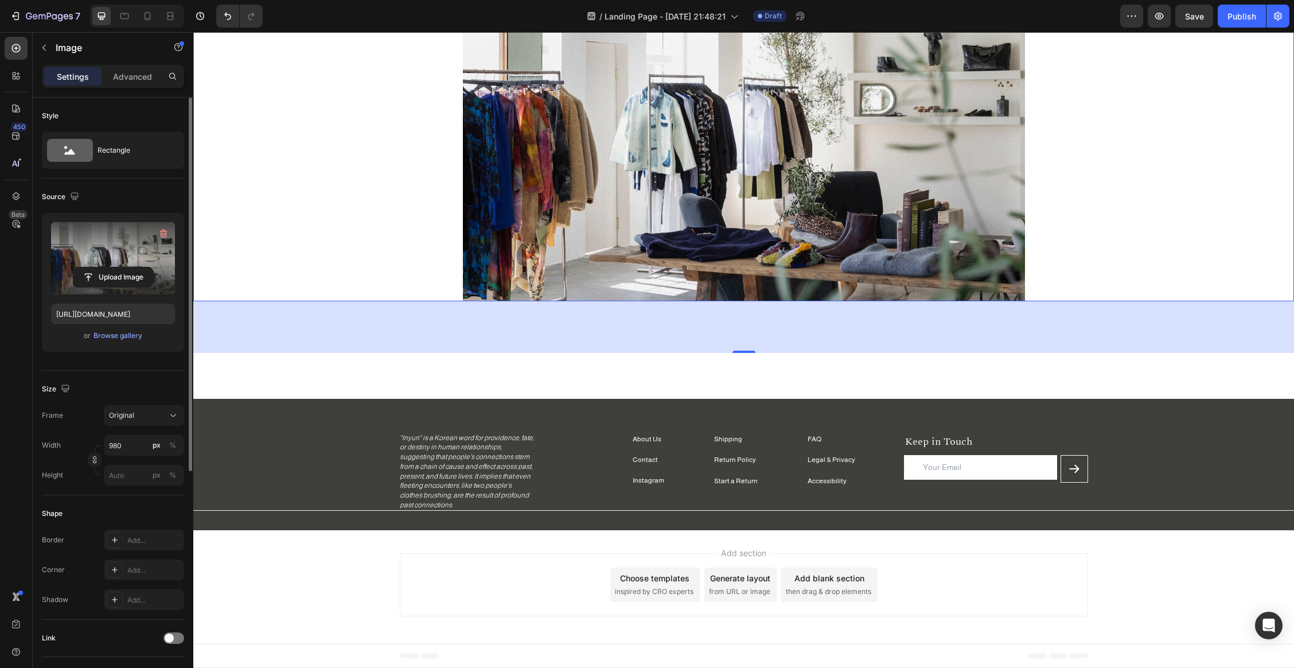
scroll to position [128, 0]
click at [1031, 438] on div "Shipping Text block Return Policy Text block Start a Return Text block FAQ Text…" at bounding box center [743, 478] width 1101 height 91
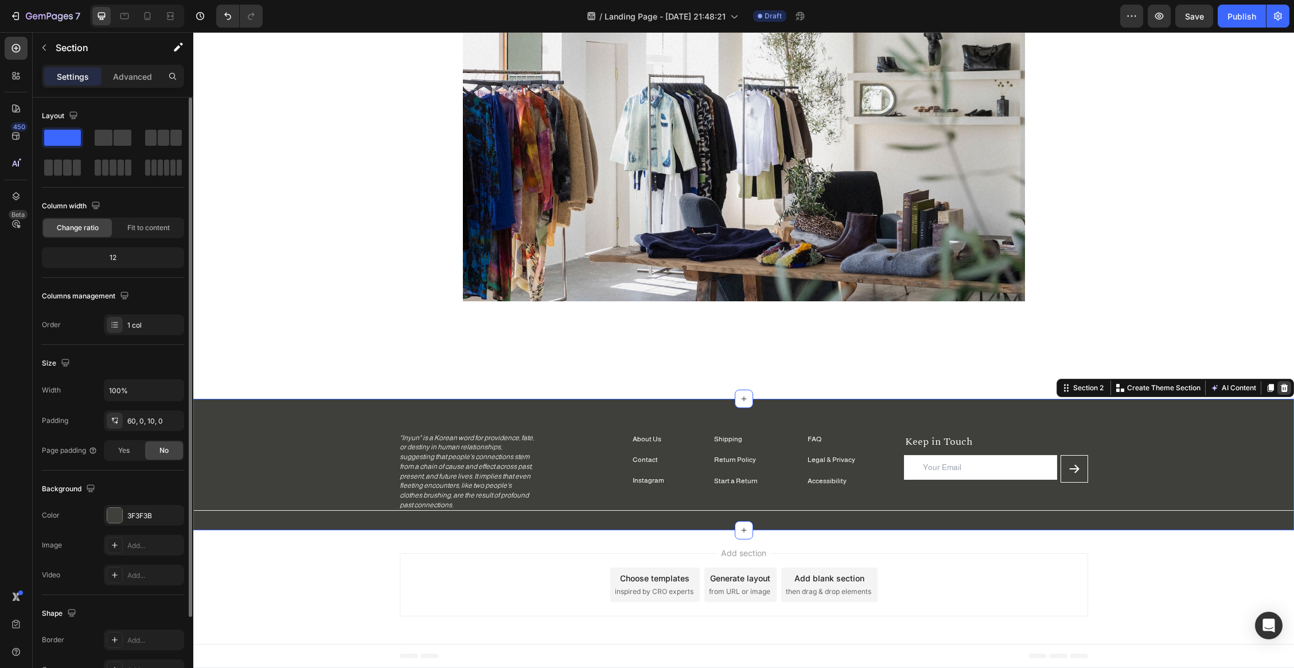
click at [1031, 388] on div at bounding box center [1284, 388] width 14 height 14
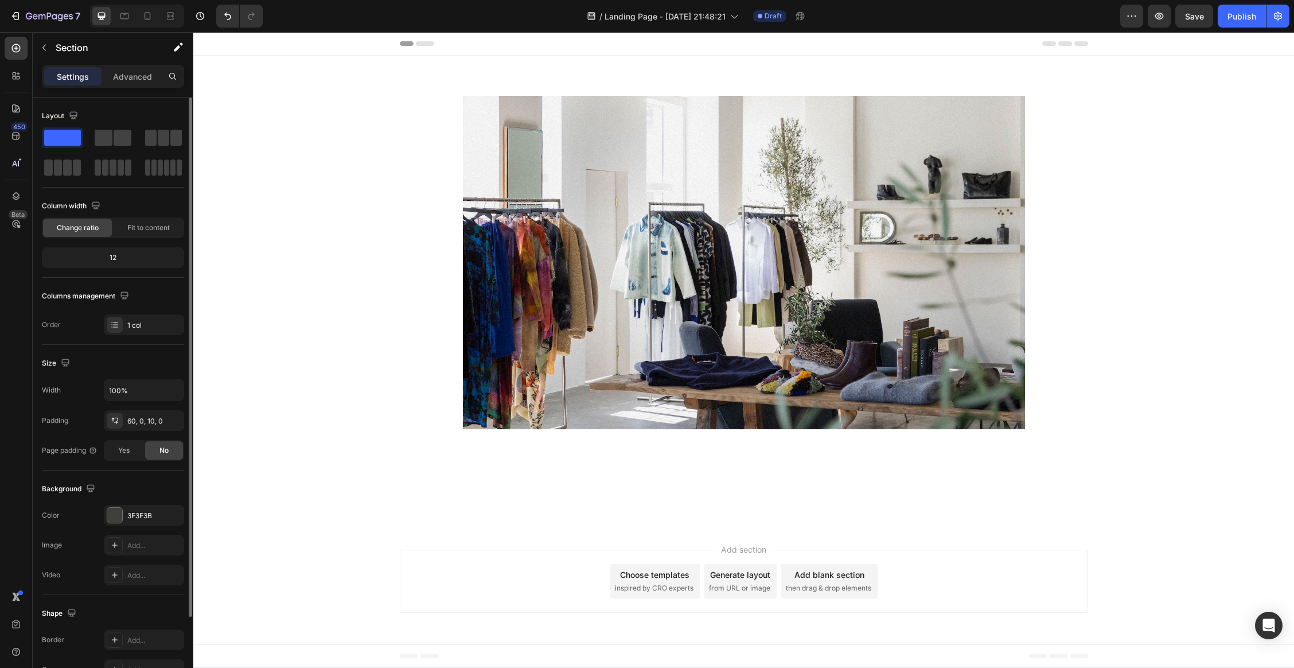
scroll to position [0, 0]
click at [604, 517] on div "Image Section 1" at bounding box center [743, 291] width 1101 height 471
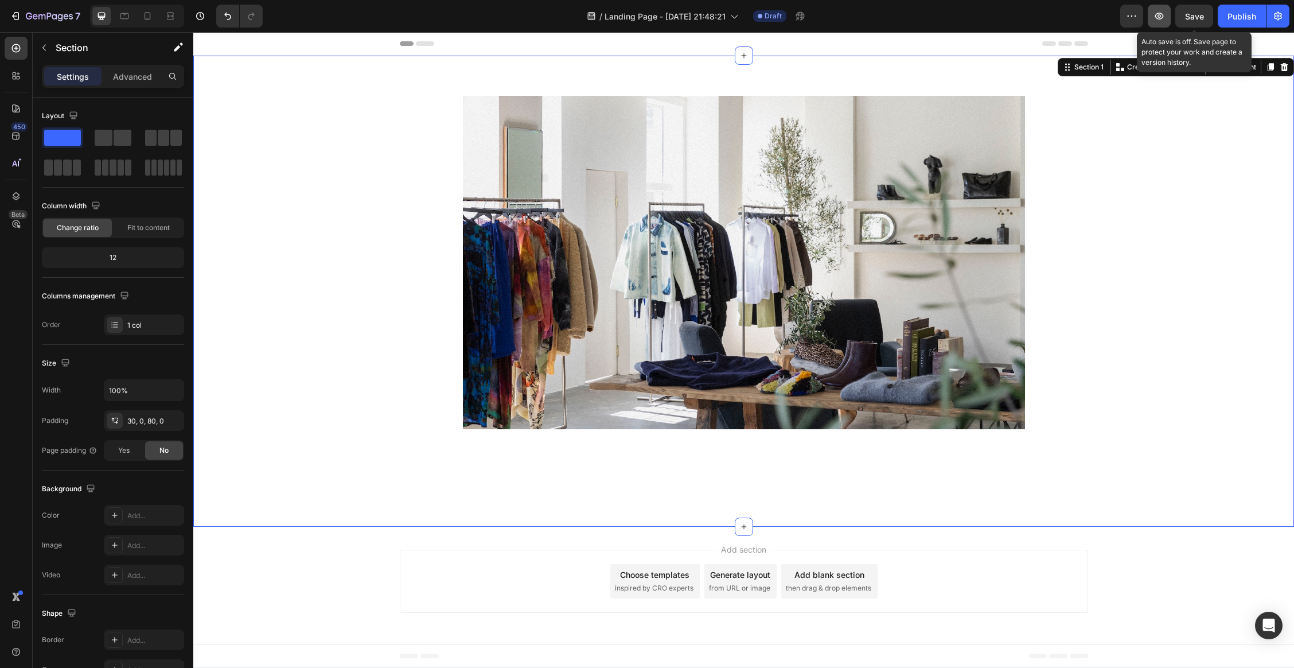
click at [1031, 11] on button "button" at bounding box center [1159, 16] width 23 height 23
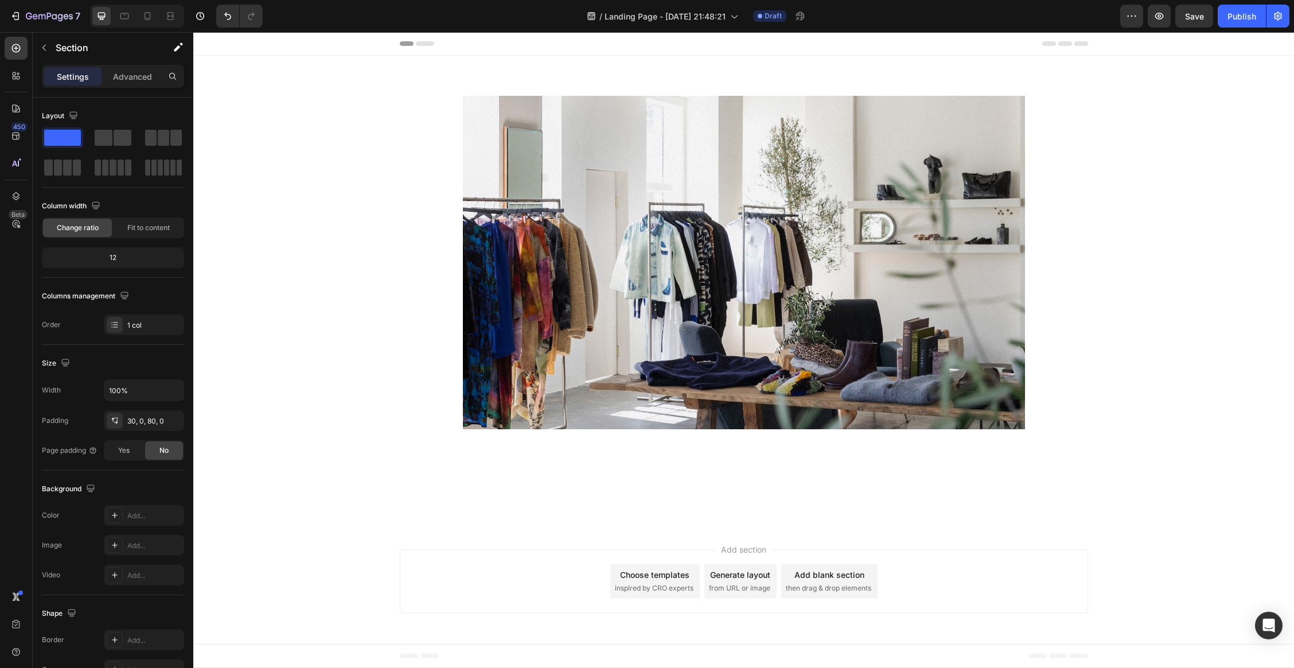
click at [426, 579] on div "Footer" at bounding box center [744, 655] width 688 height 23
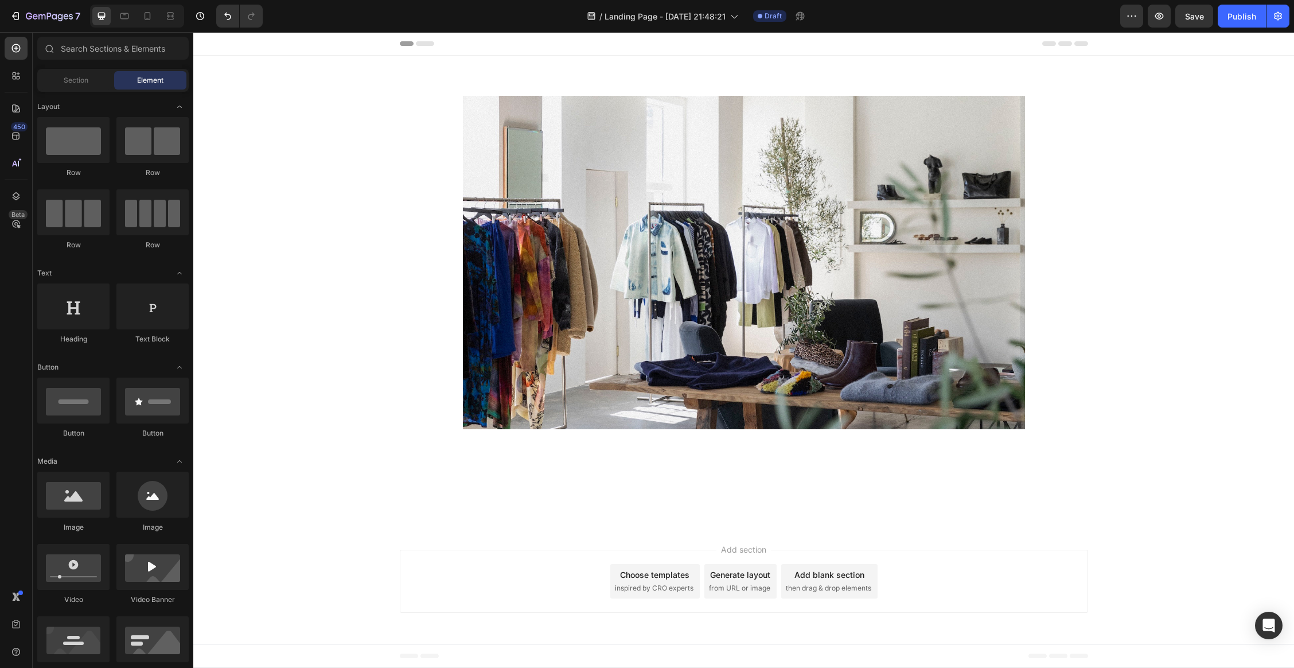
click at [220, 579] on span "Footer" at bounding box center [226, 655] width 22 height 11
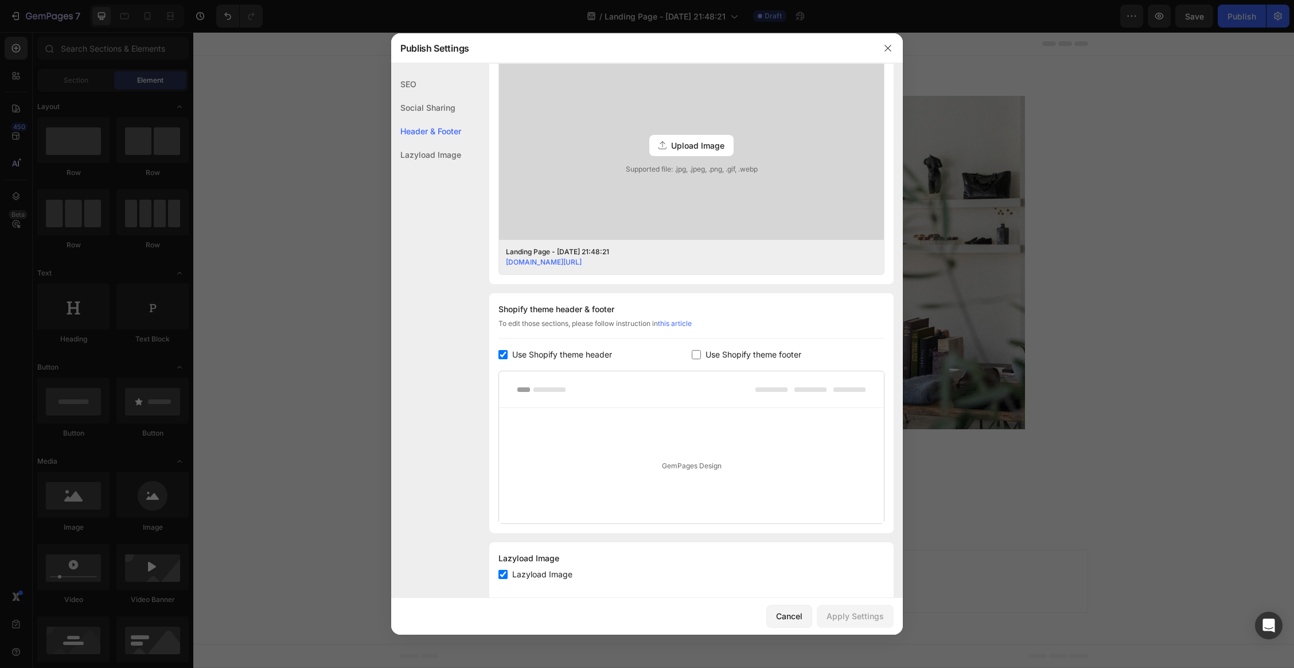
scroll to position [339, 0]
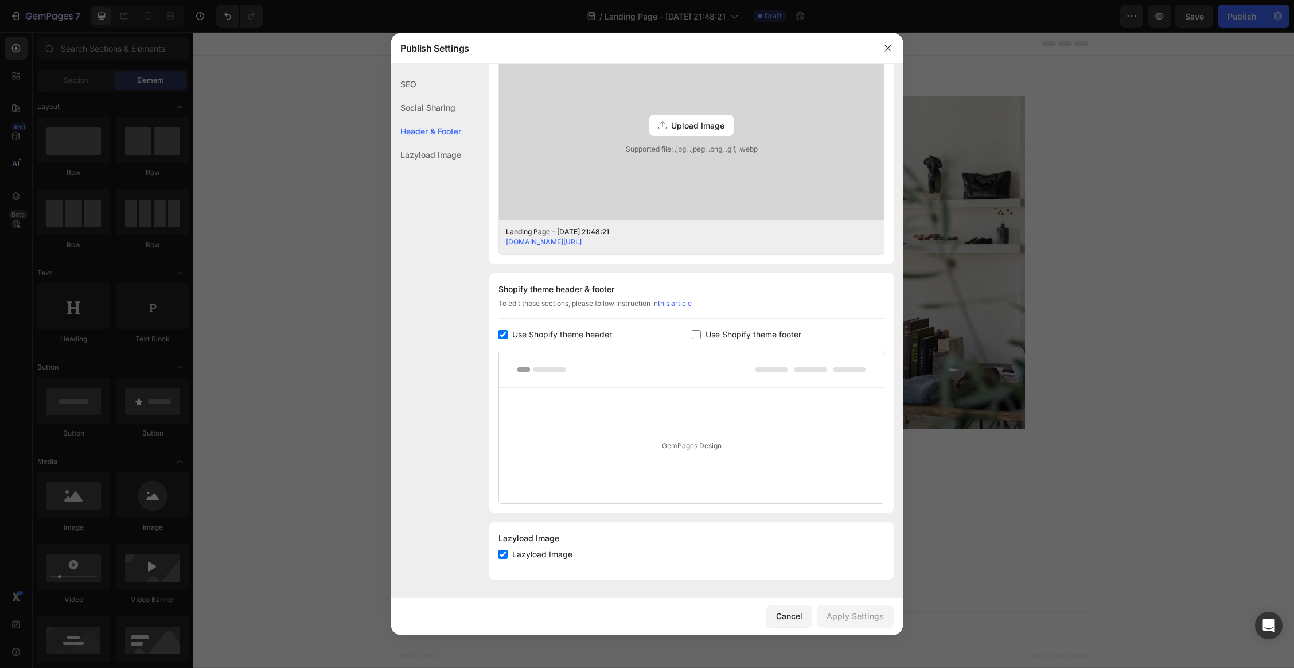
click at [705, 333] on span "Use Shopify theme footer" at bounding box center [753, 334] width 96 height 14
checkbox input "true"
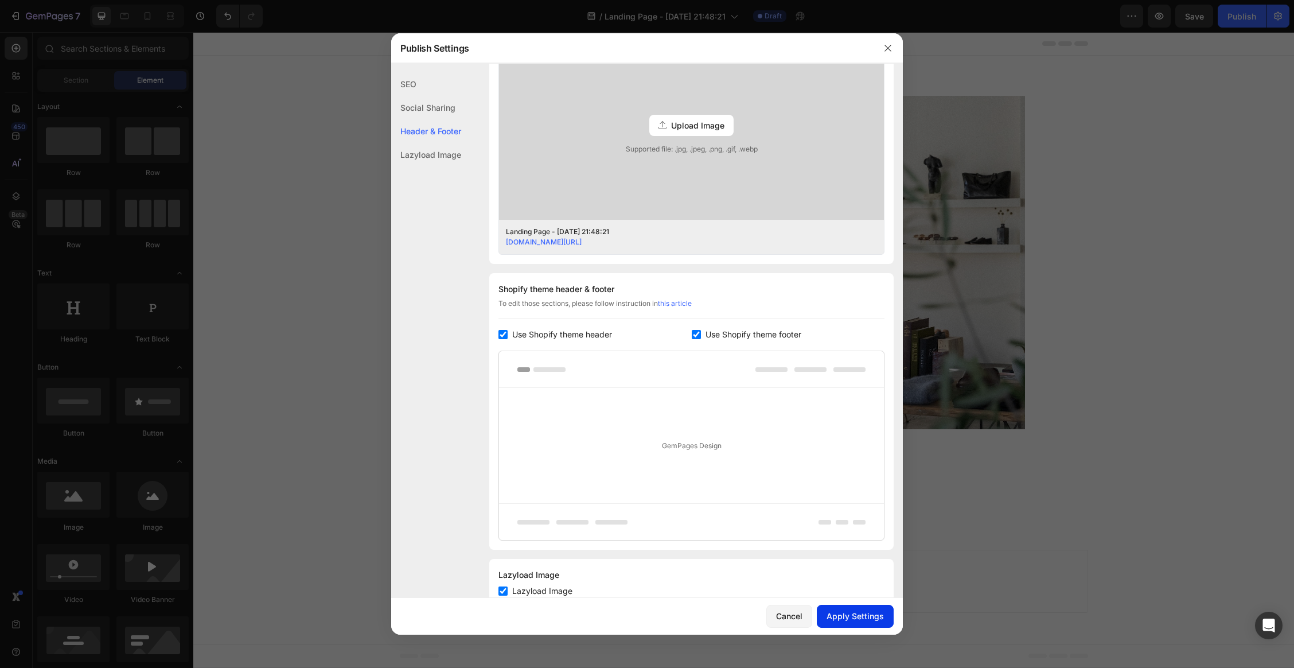
click at [870, 579] on div "Apply Settings" at bounding box center [854, 616] width 57 height 12
click at [884, 49] on icon "button" at bounding box center [887, 48] width 9 height 9
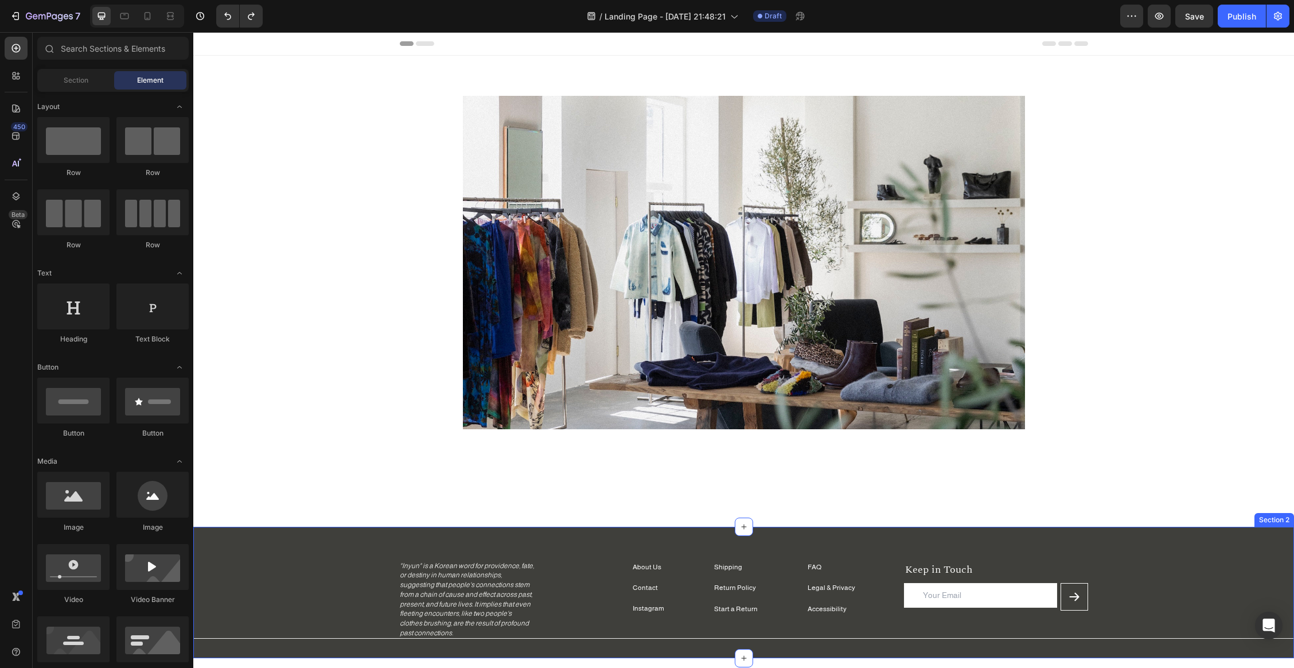
click at [304, 553] on div "Shipping Text block Return Policy Text block Start a Return Text block FAQ Text…" at bounding box center [743, 591] width 1101 height 131
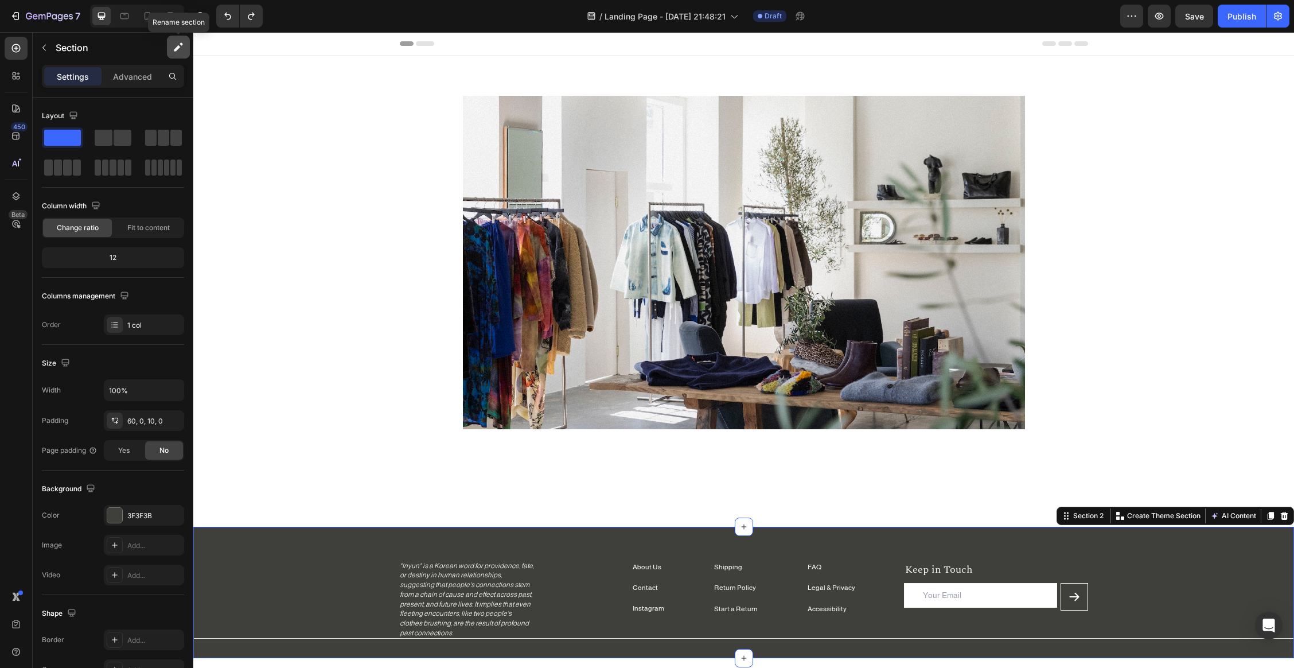
click at [184, 42] on button "button" at bounding box center [178, 47] width 23 height 23
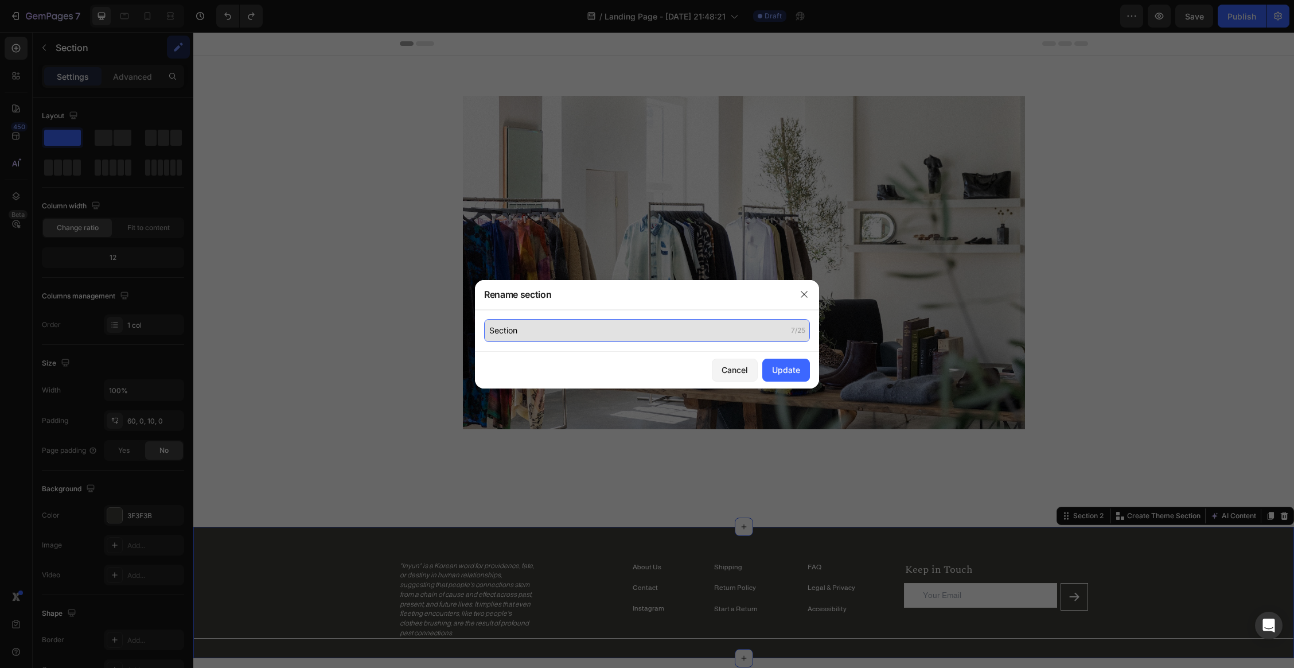
click at [573, 329] on input "Section" at bounding box center [647, 330] width 326 height 23
type input "Footer"
click at [783, 372] on div "Update" at bounding box center [786, 370] width 28 height 12
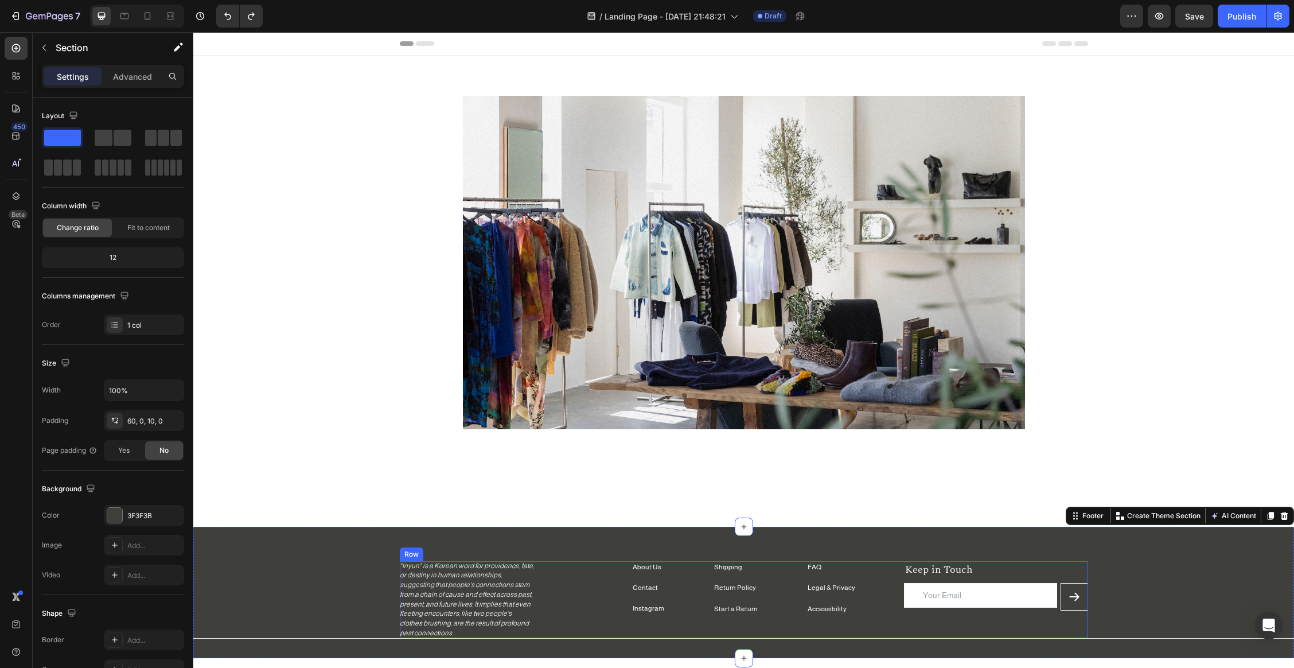
click at [679, 579] on div "Shipping Text block Return Policy Text block Start a Return Text block FAQ Text…" at bounding box center [744, 599] width 688 height 77
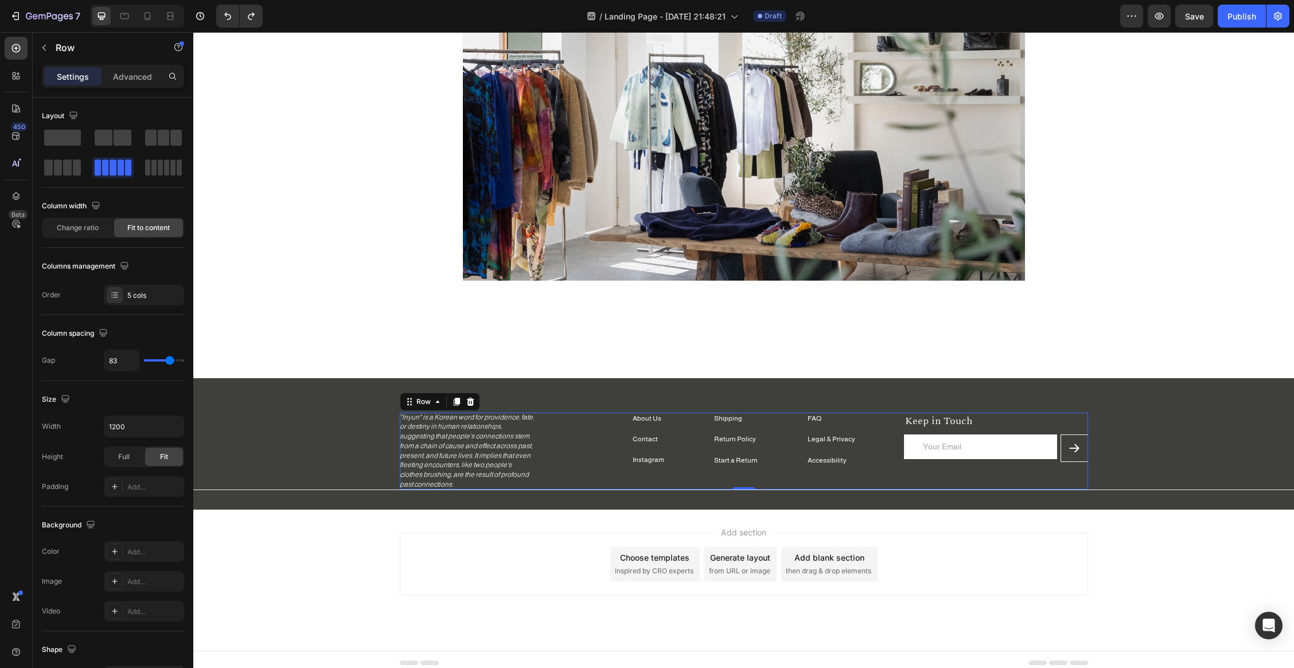
scroll to position [155, 0]
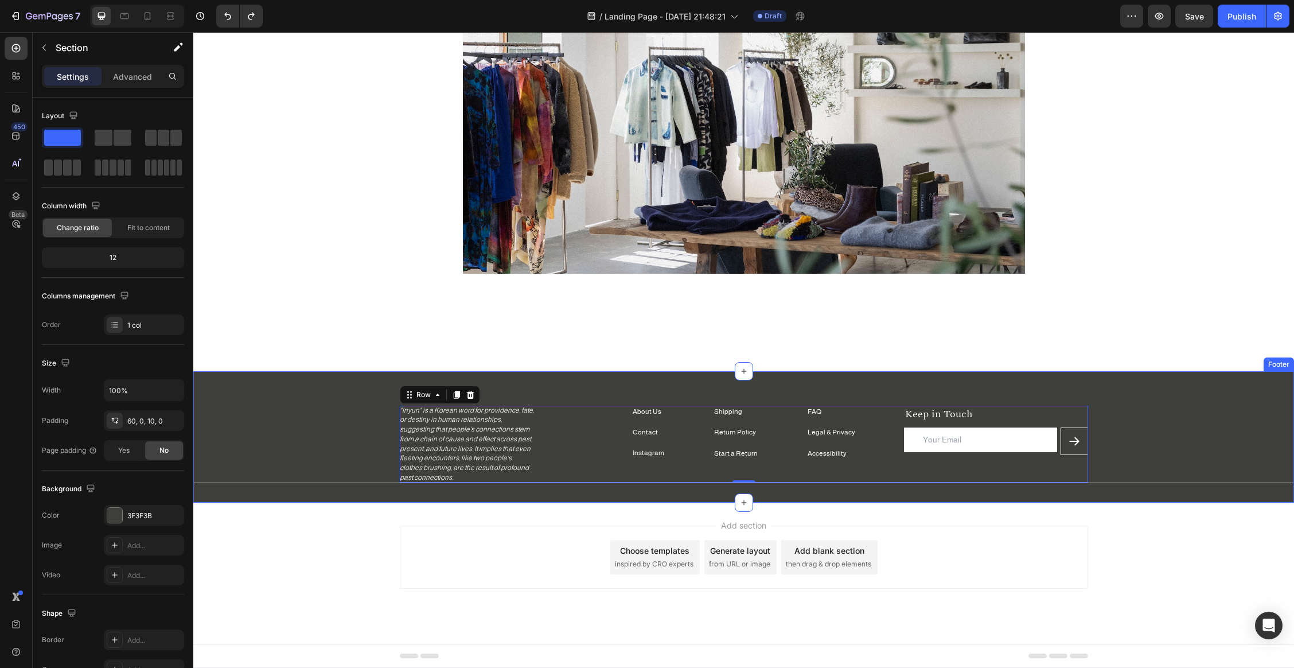
click at [307, 405] on div "Shipping Text block Return Policy Text block Start a Return Text block FAQ Text…" at bounding box center [743, 450] width 1101 height 91
click at [1031, 433] on button "Send" at bounding box center [1074, 441] width 28 height 28
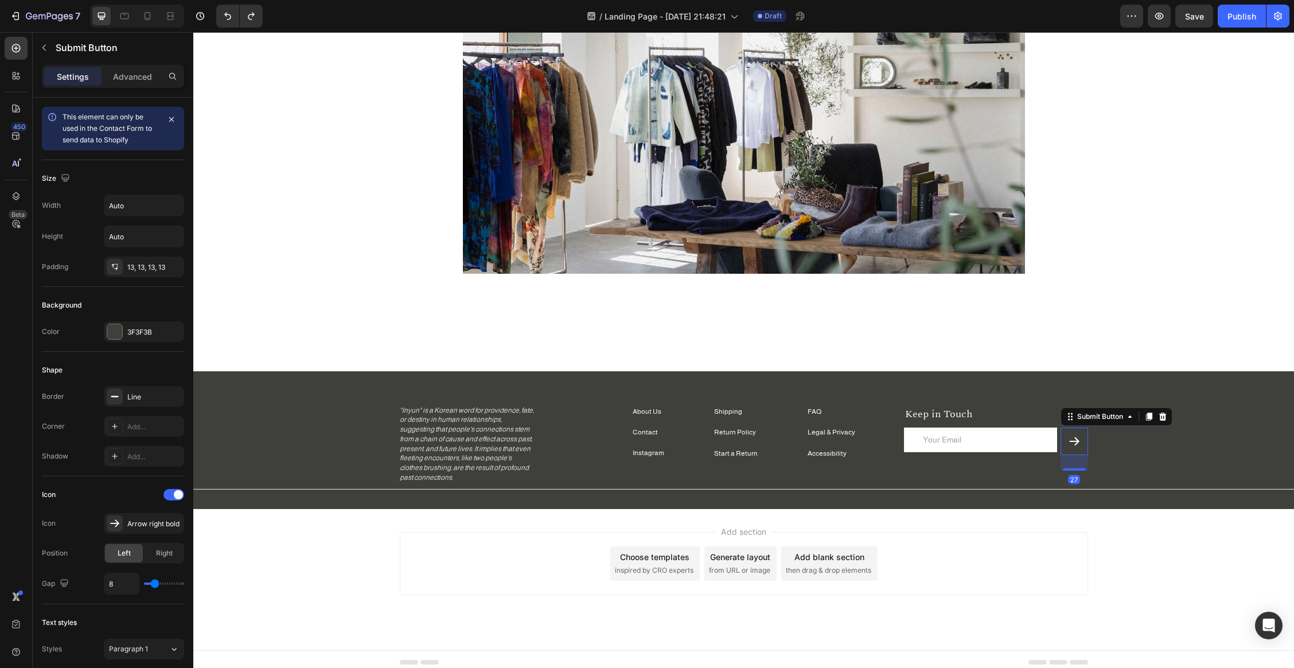
drag, startPoint x: 1076, startPoint y: 453, endPoint x: 1081, endPoint y: 469, distance: 16.3
click at [1031, 455] on div "27" at bounding box center [1074, 455] width 28 height 0
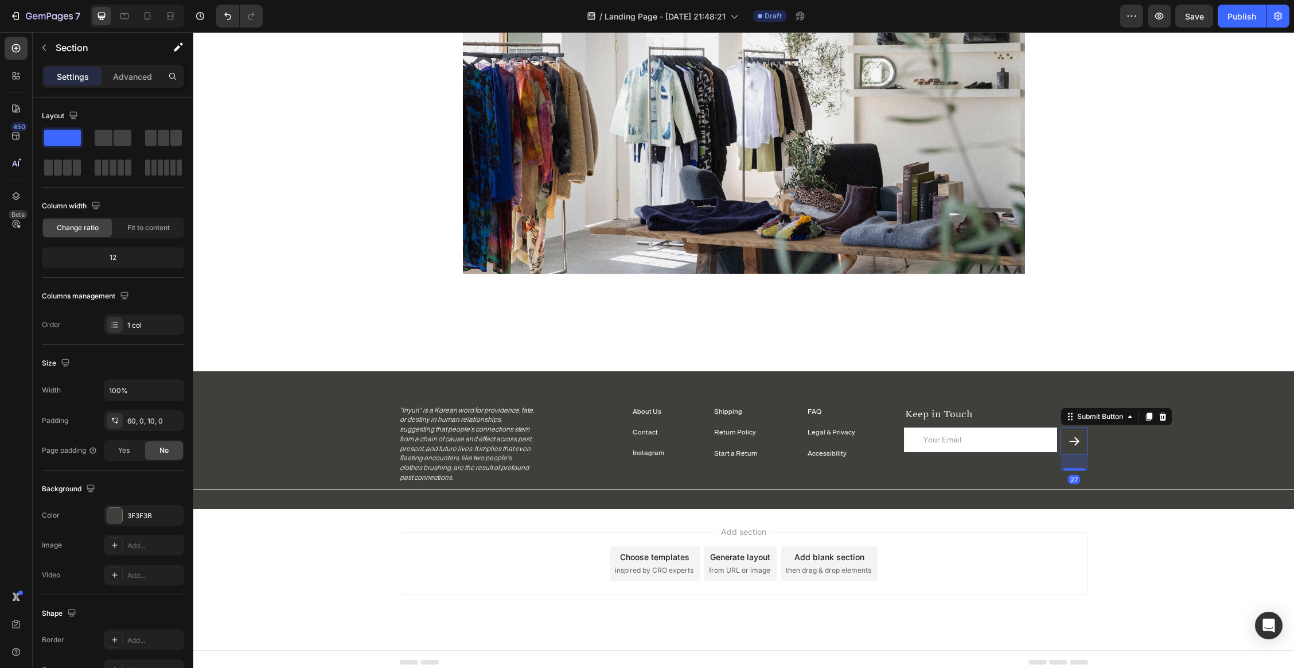
click at [1031, 459] on div "Shipping Text block Return Policy Text block Start a Return Text block FAQ Text…" at bounding box center [743, 453] width 1101 height 97
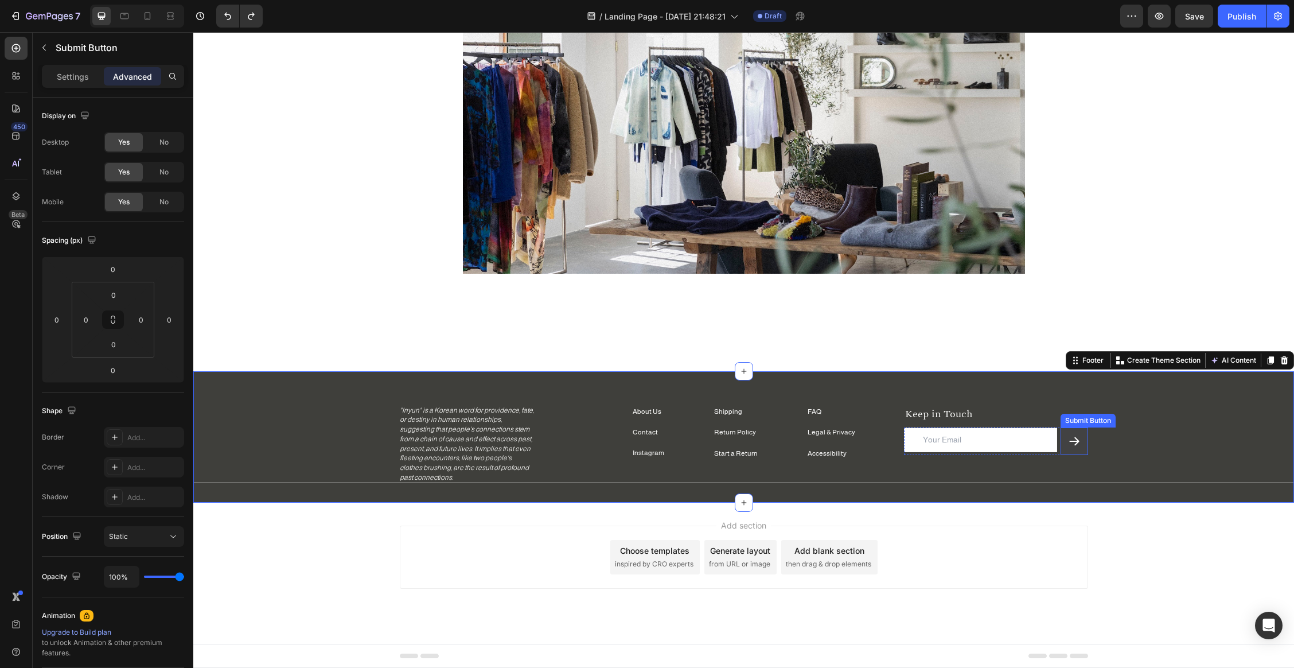
click at [1031, 450] on button "Send" at bounding box center [1074, 441] width 28 height 28
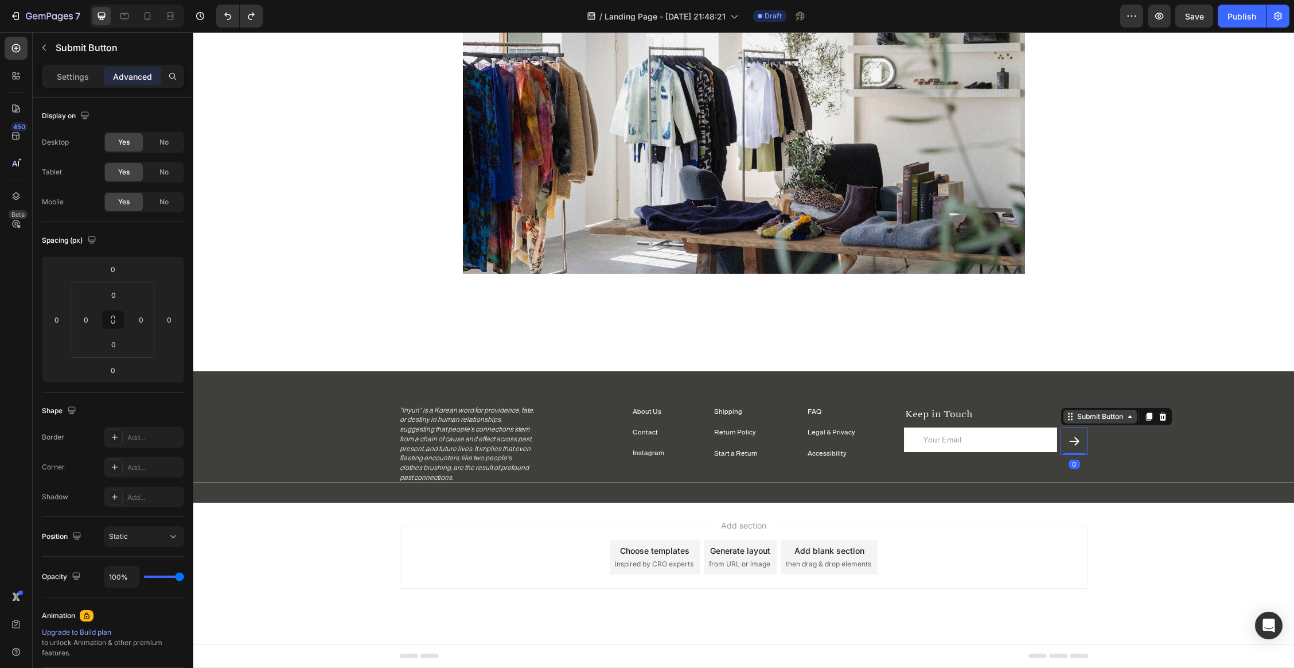
click at [1031, 418] on div "Submit Button" at bounding box center [1100, 416] width 50 height 10
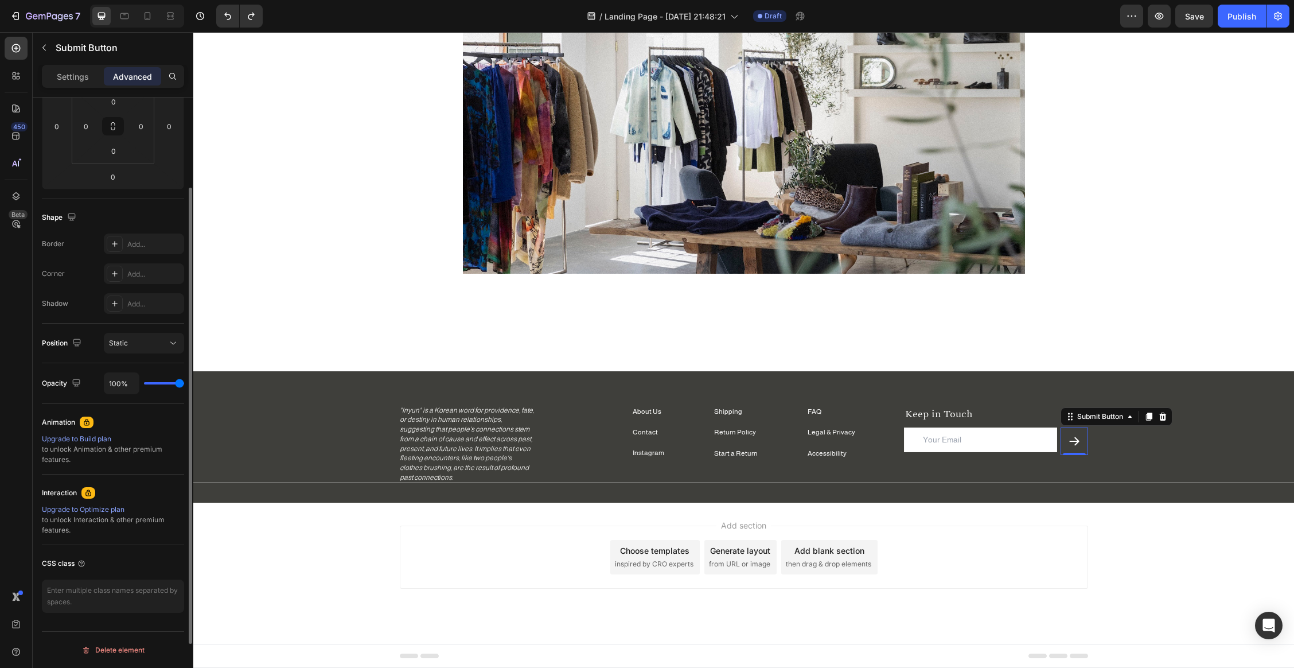
scroll to position [0, 0]
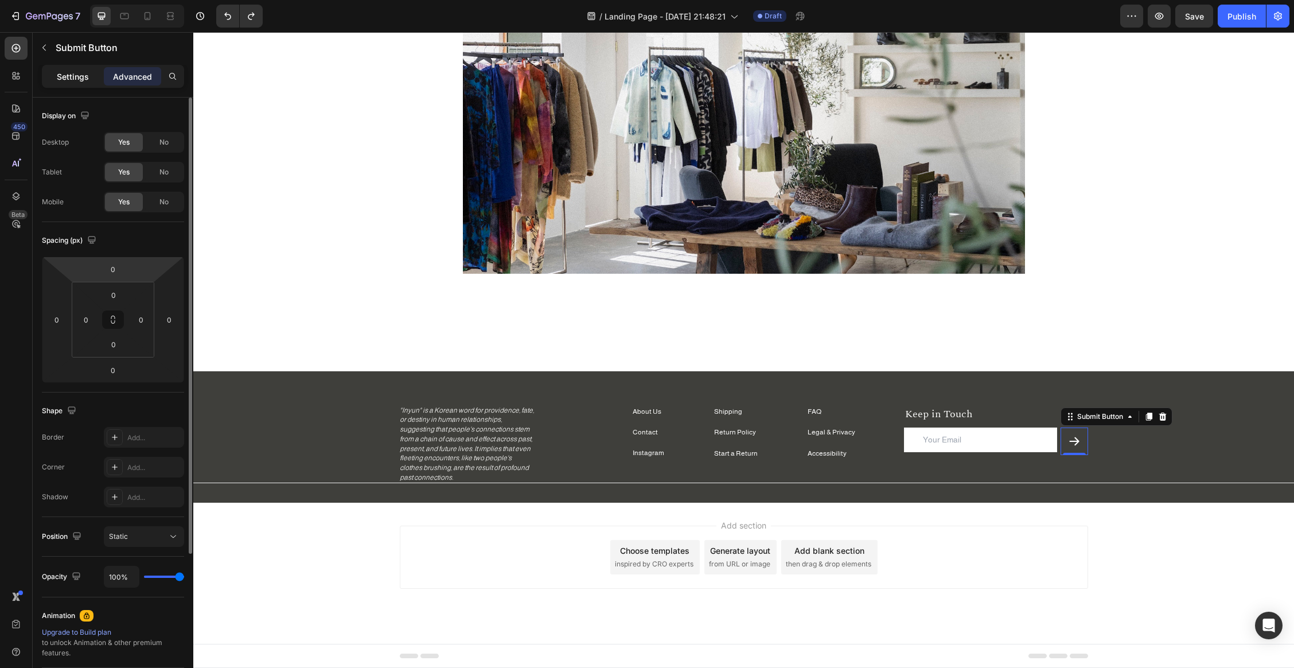
click at [73, 74] on p "Settings" at bounding box center [73, 77] width 32 height 12
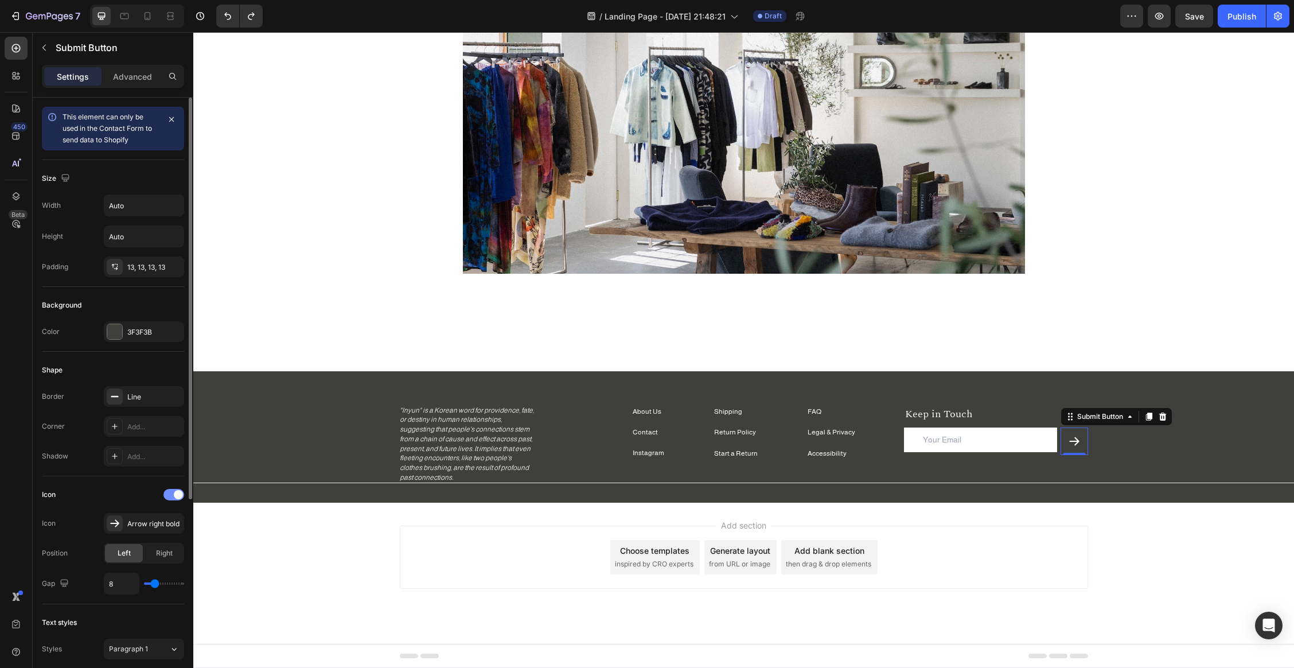
click at [174, 494] on span at bounding box center [178, 494] width 9 height 9
click at [173, 494] on span at bounding box center [169, 494] width 9 height 9
click at [174, 494] on span at bounding box center [178, 494] width 9 height 9
click at [173, 494] on span at bounding box center [169, 494] width 9 height 9
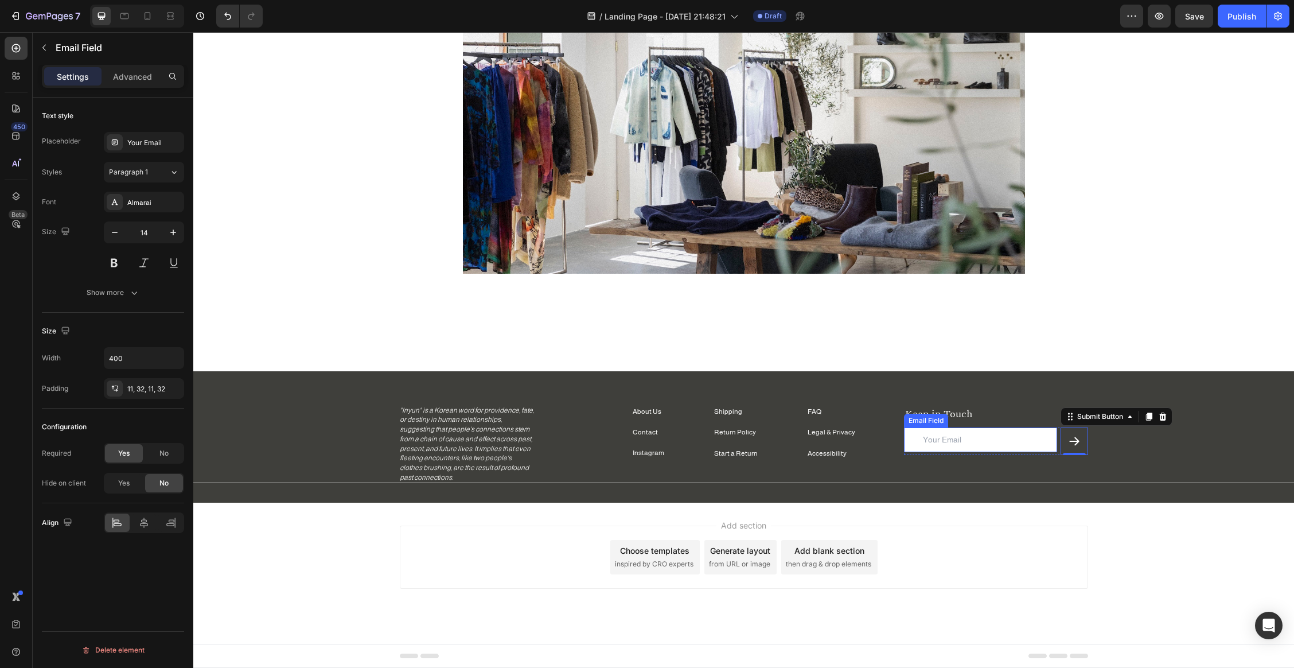
click at [996, 442] on input "email" at bounding box center [980, 439] width 153 height 25
click at [1031, 18] on icon "button" at bounding box center [1158, 15] width 11 height 11
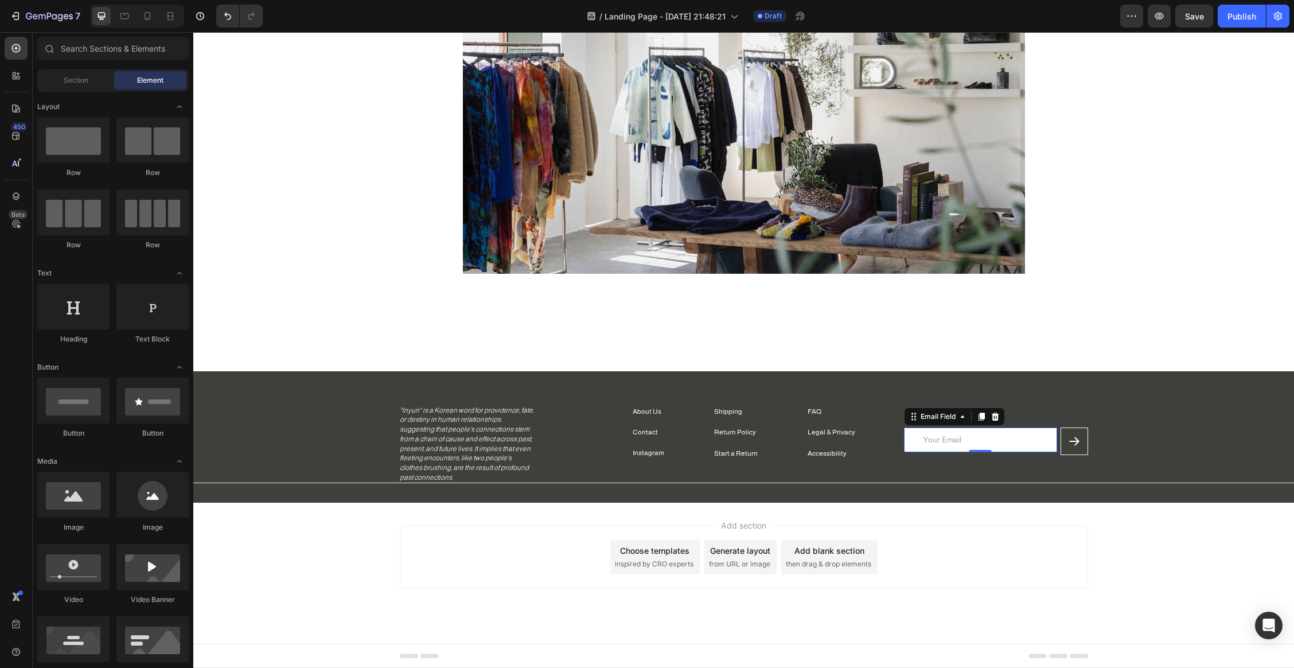
click at [260, 579] on div "Footer" at bounding box center [743, 655] width 1101 height 24
click at [224, 579] on span "Footer" at bounding box center [226, 655] width 22 height 11
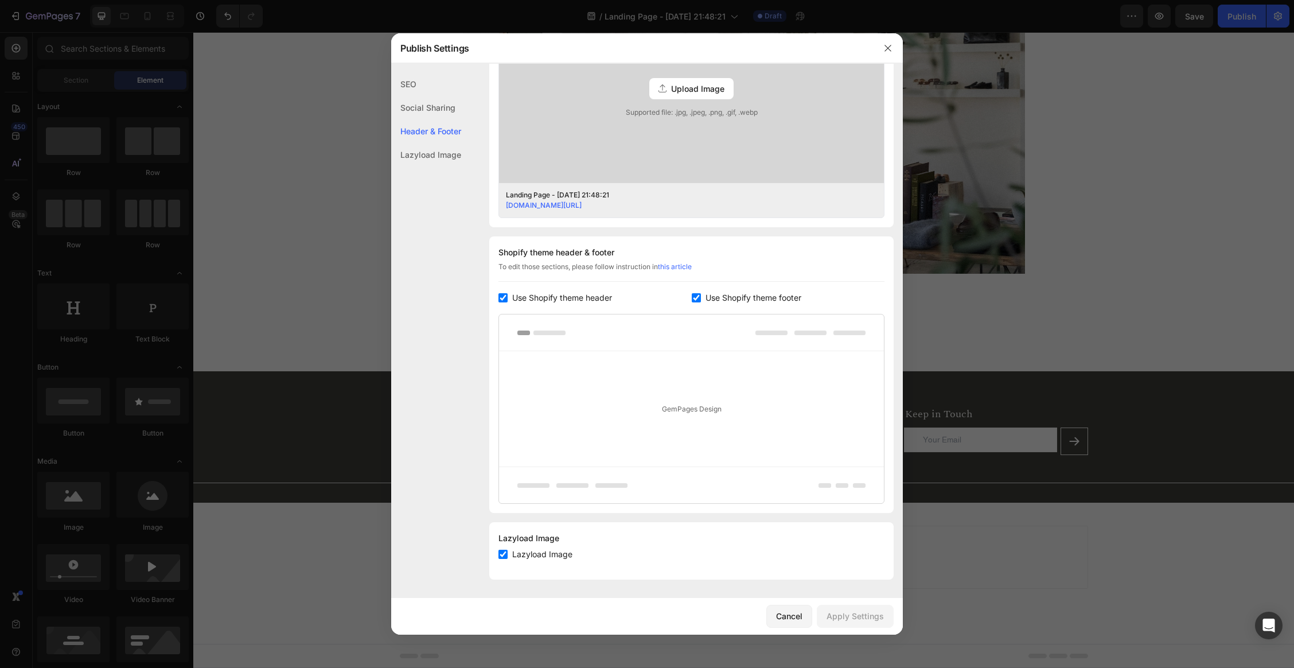
click at [719, 294] on span "Use Shopify theme footer" at bounding box center [753, 298] width 96 height 14
checkbox input "false"
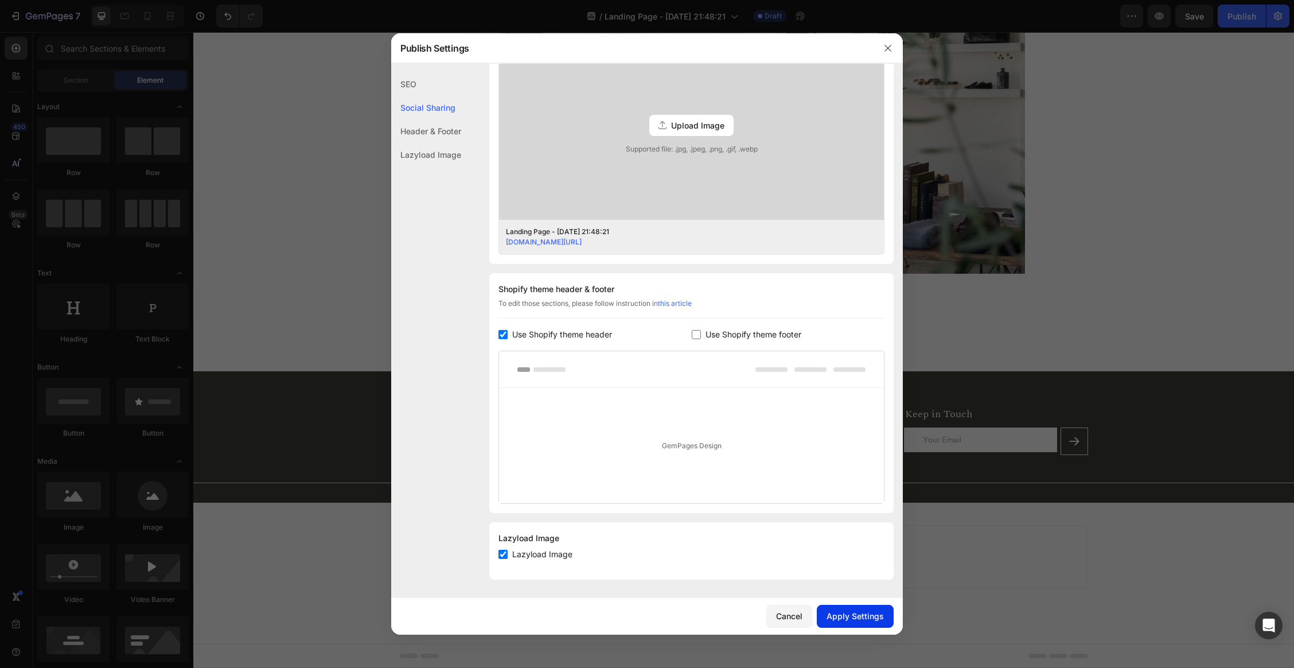
click at [851, 579] on div "Apply Settings" at bounding box center [854, 616] width 57 height 12
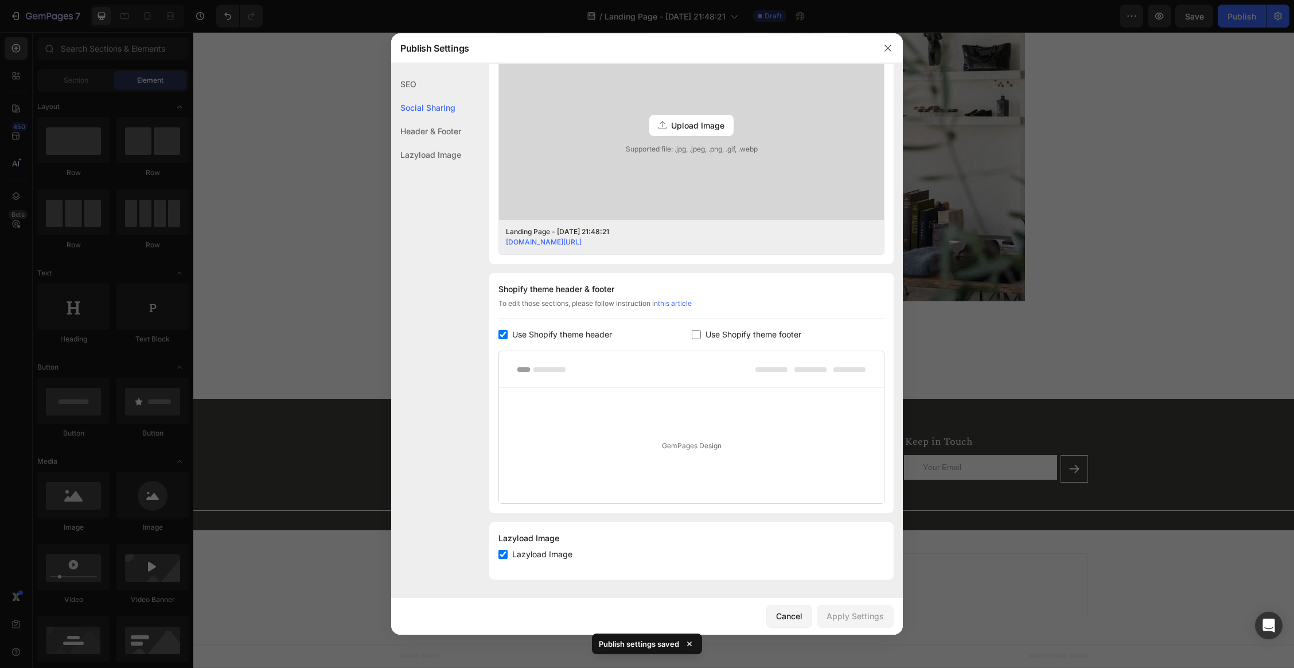
click at [1031, 270] on div at bounding box center [647, 334] width 1294 height 668
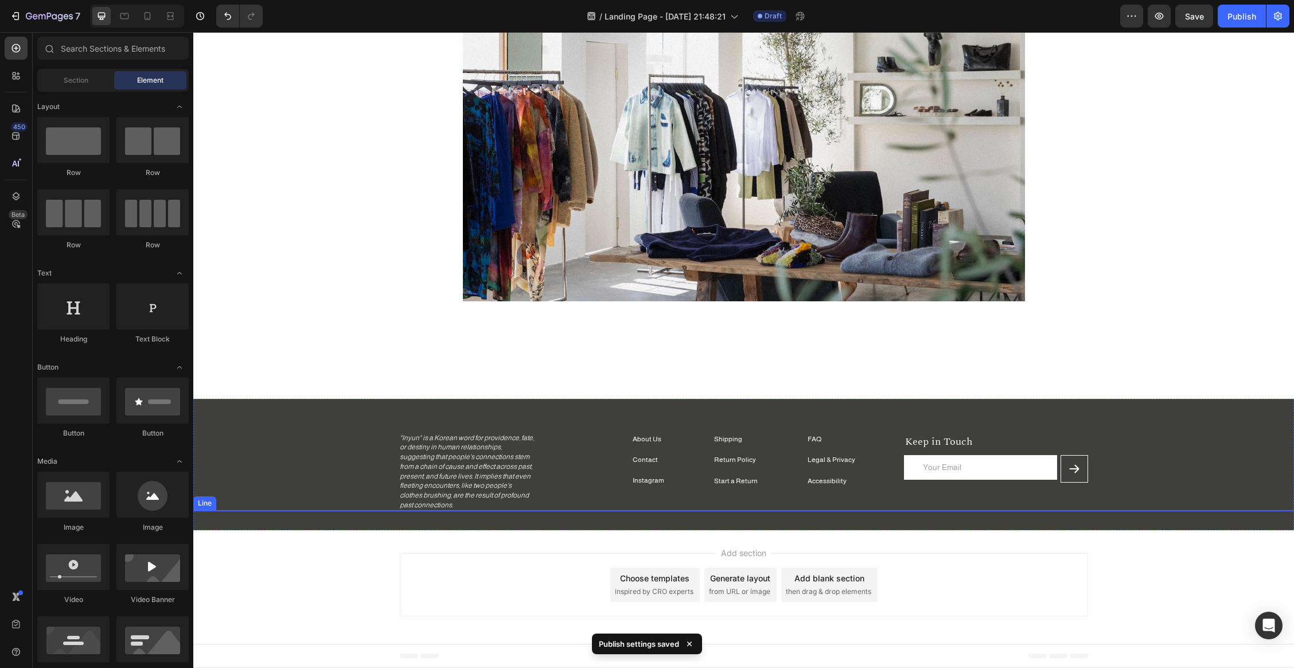
click at [555, 510] on div "Title Line" at bounding box center [743, 510] width 1101 height 1
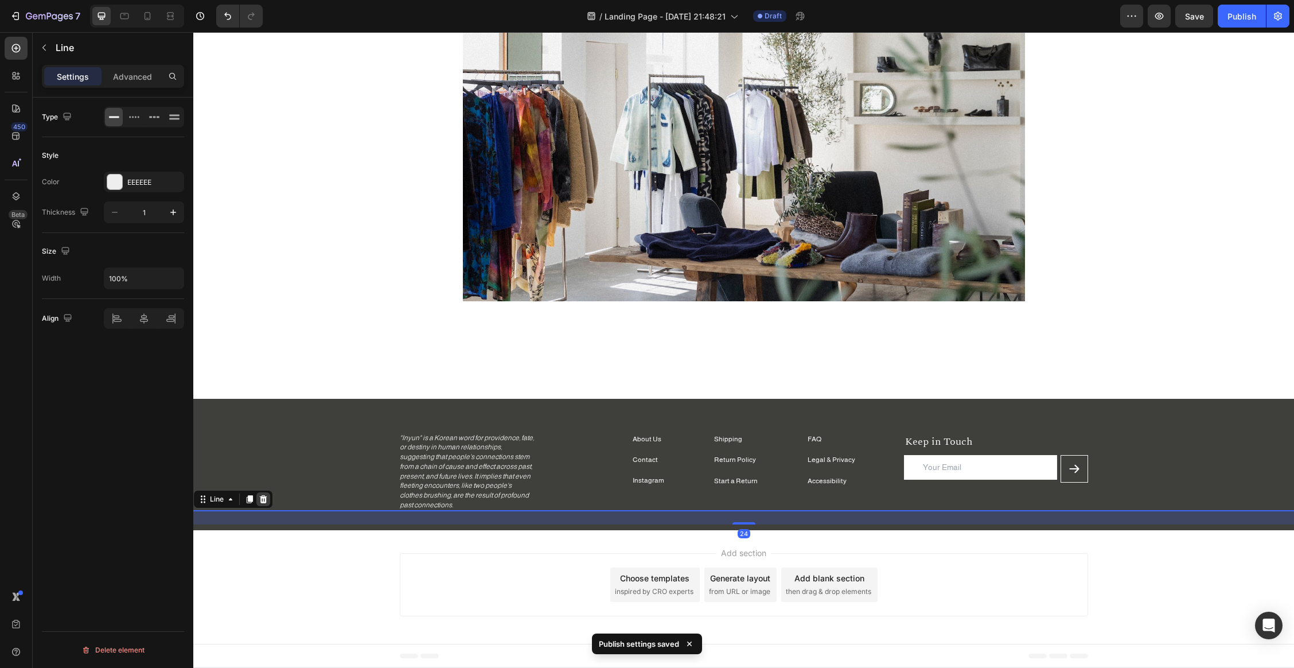
click at [262, 500] on icon at bounding box center [263, 498] width 9 height 9
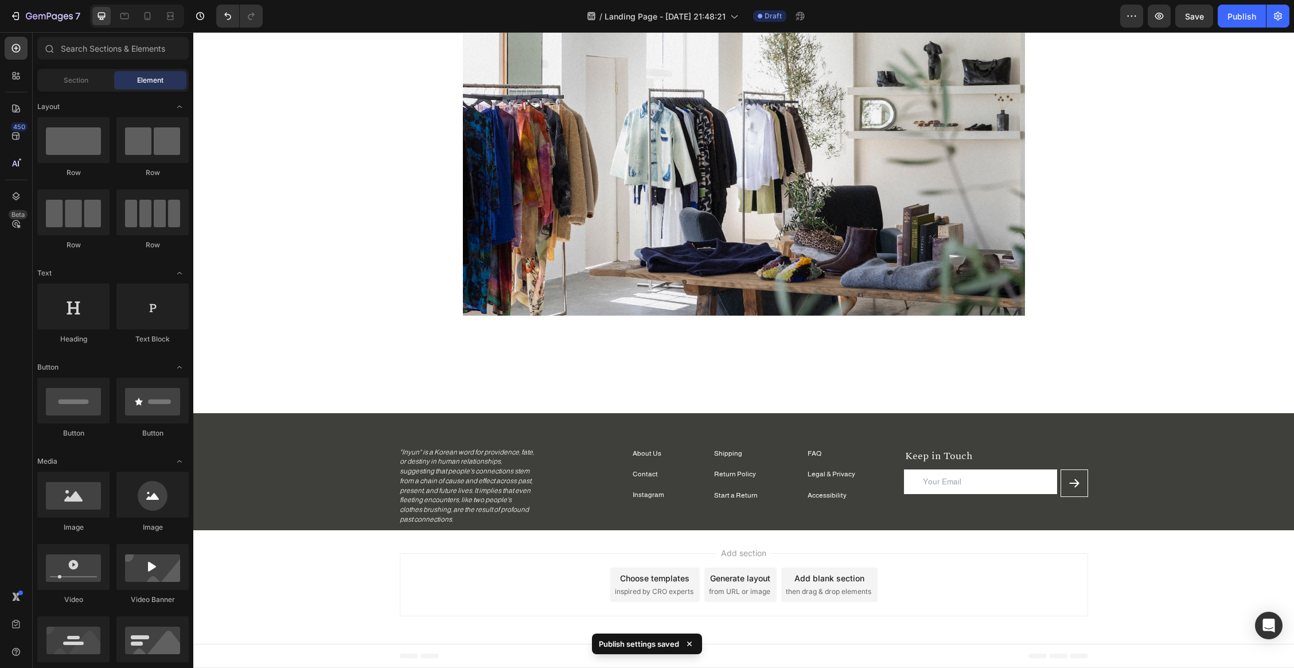
scroll to position [114, 0]
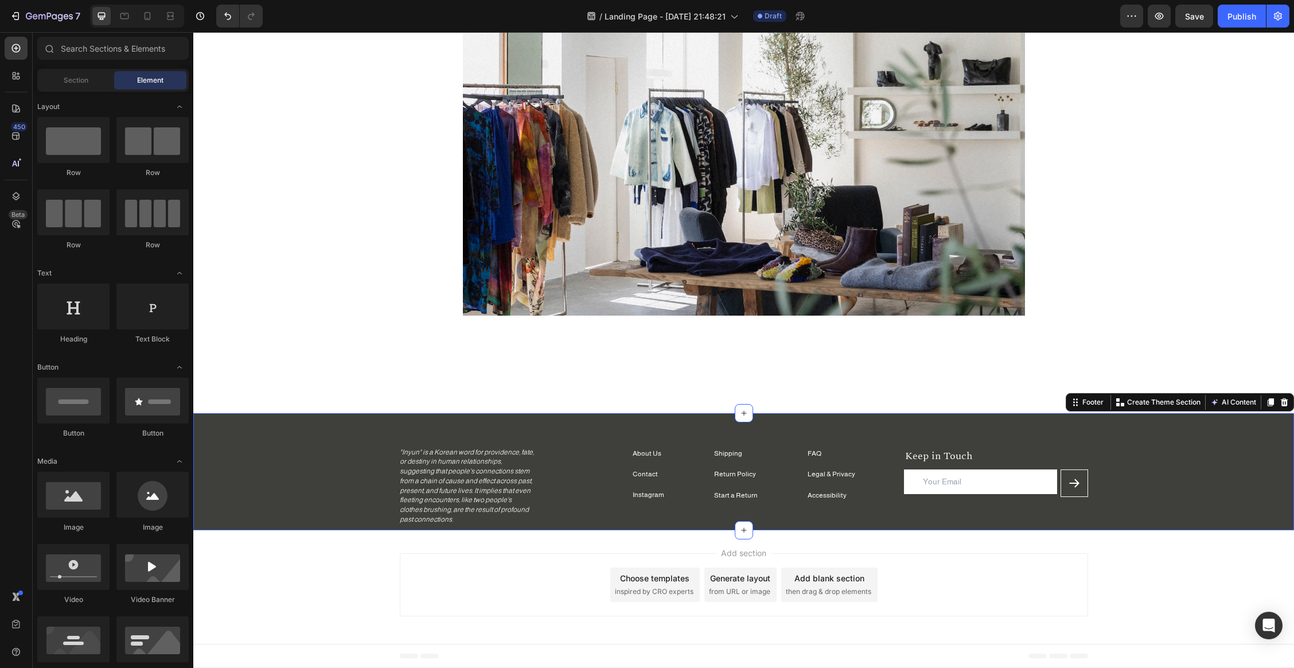
click at [324, 481] on div "Shipping Text block Return Policy Text block Start a Return Text block FAQ Text…" at bounding box center [743, 485] width 1101 height 77
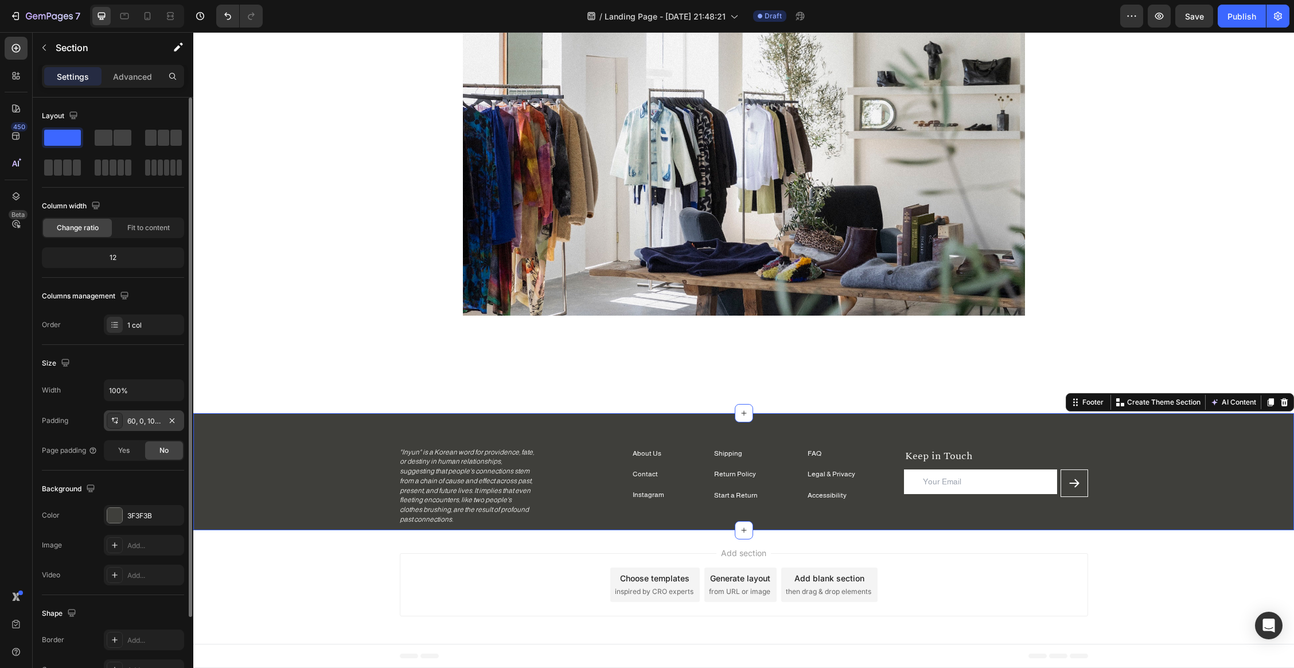
click at [140, 420] on div "60, 0, 10, 0" at bounding box center [143, 421] width 33 height 10
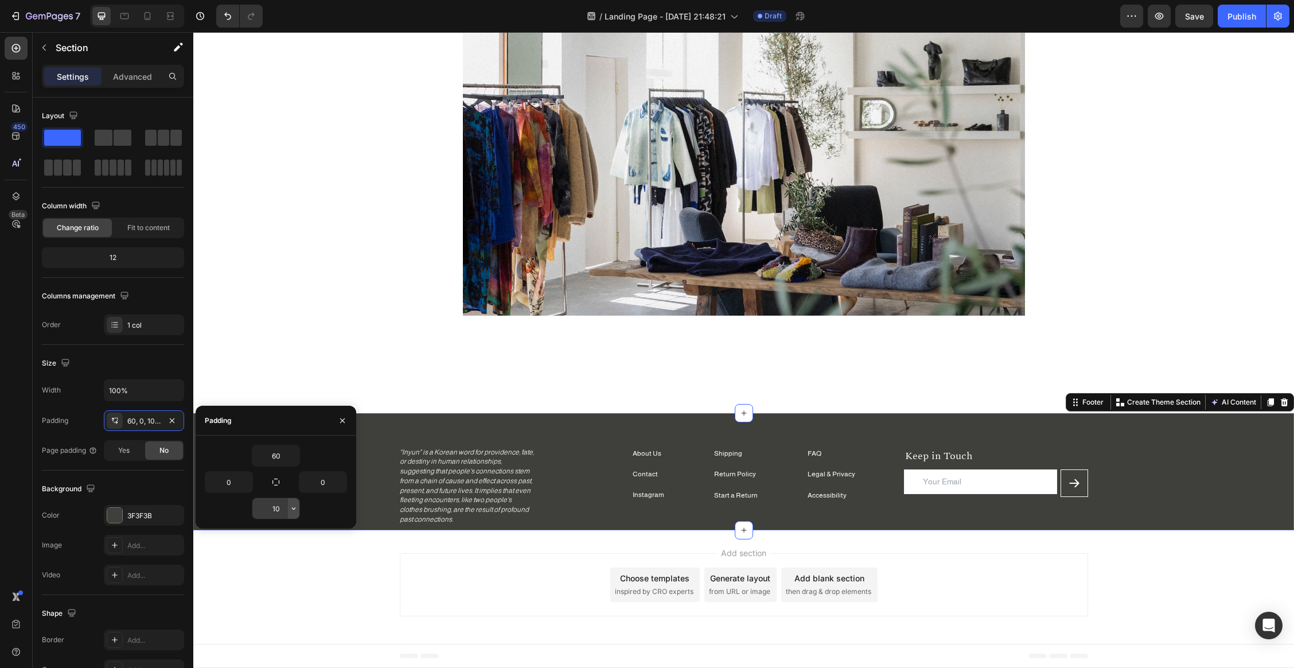
click at [288, 501] on button "button" at bounding box center [293, 508] width 11 height 21
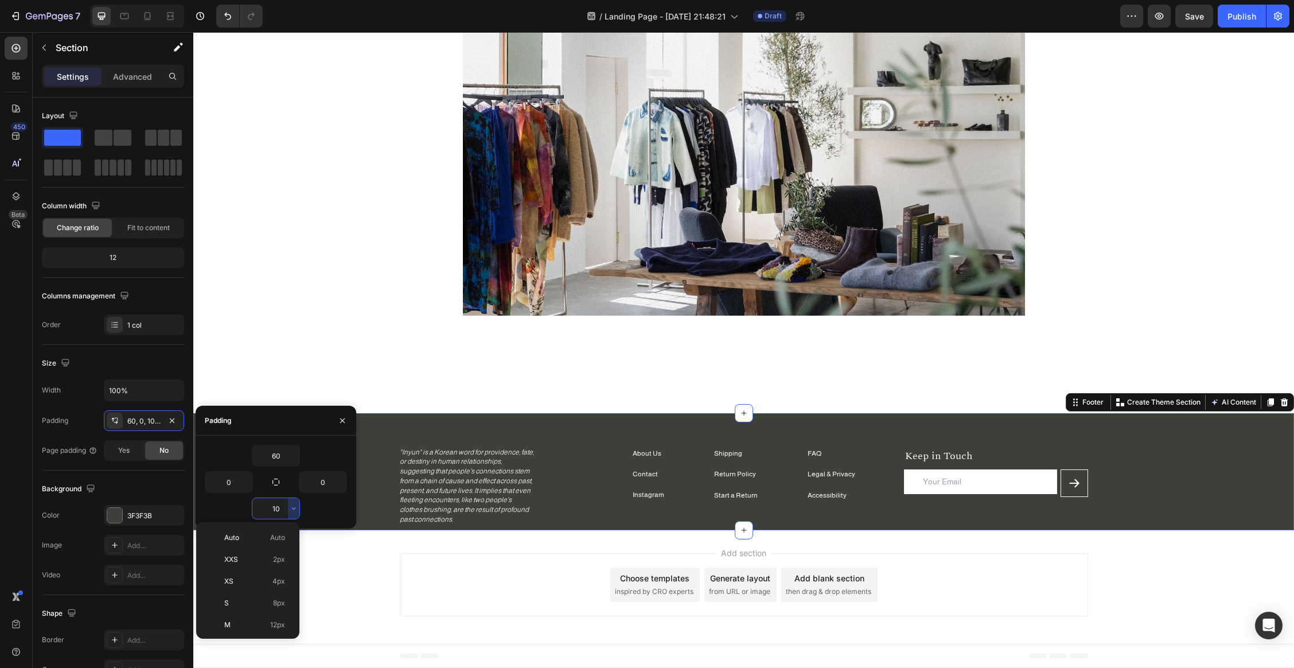
click at [278, 505] on input "10" at bounding box center [275, 508] width 47 height 21
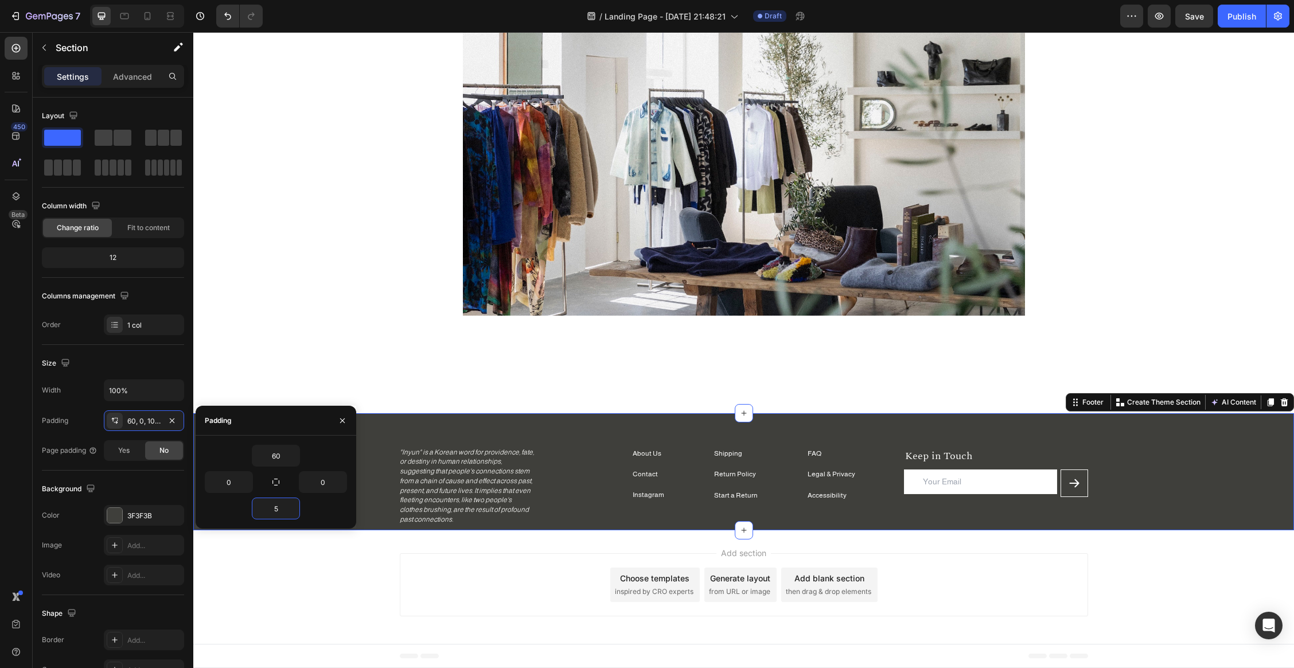
scroll to position [136, 0]
type input "50"
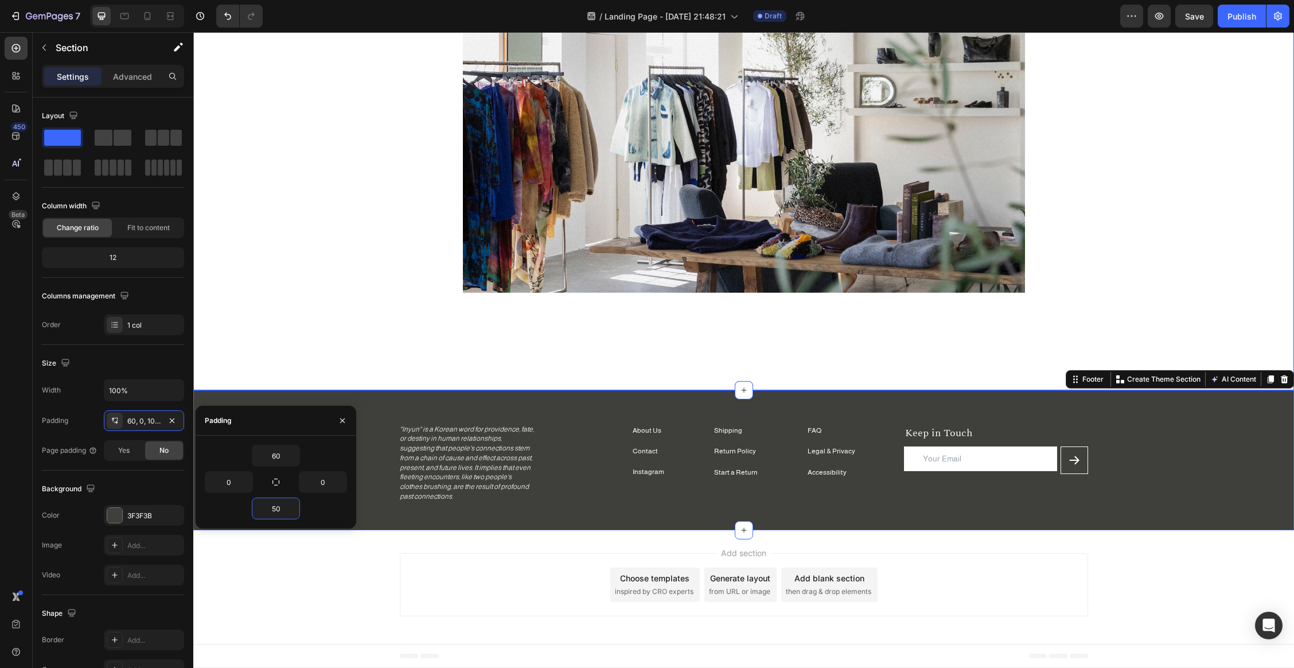
click at [483, 345] on div "Image Section 1" at bounding box center [743, 154] width 1101 height 471
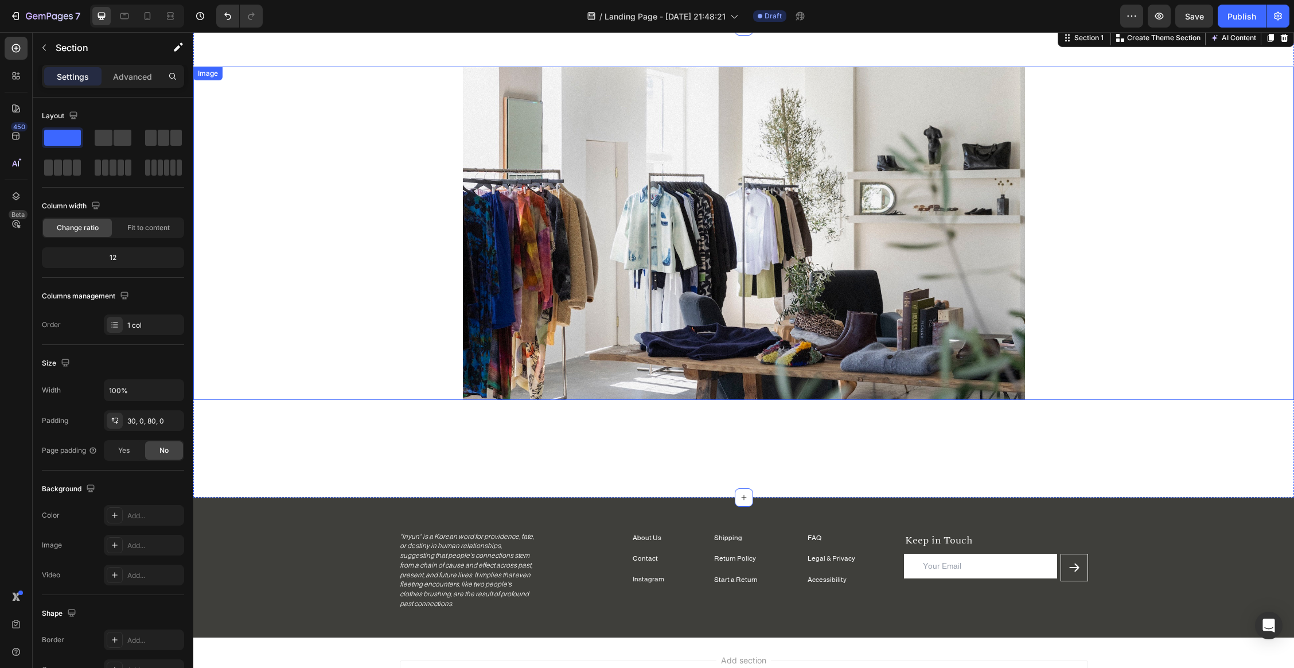
scroll to position [0, 0]
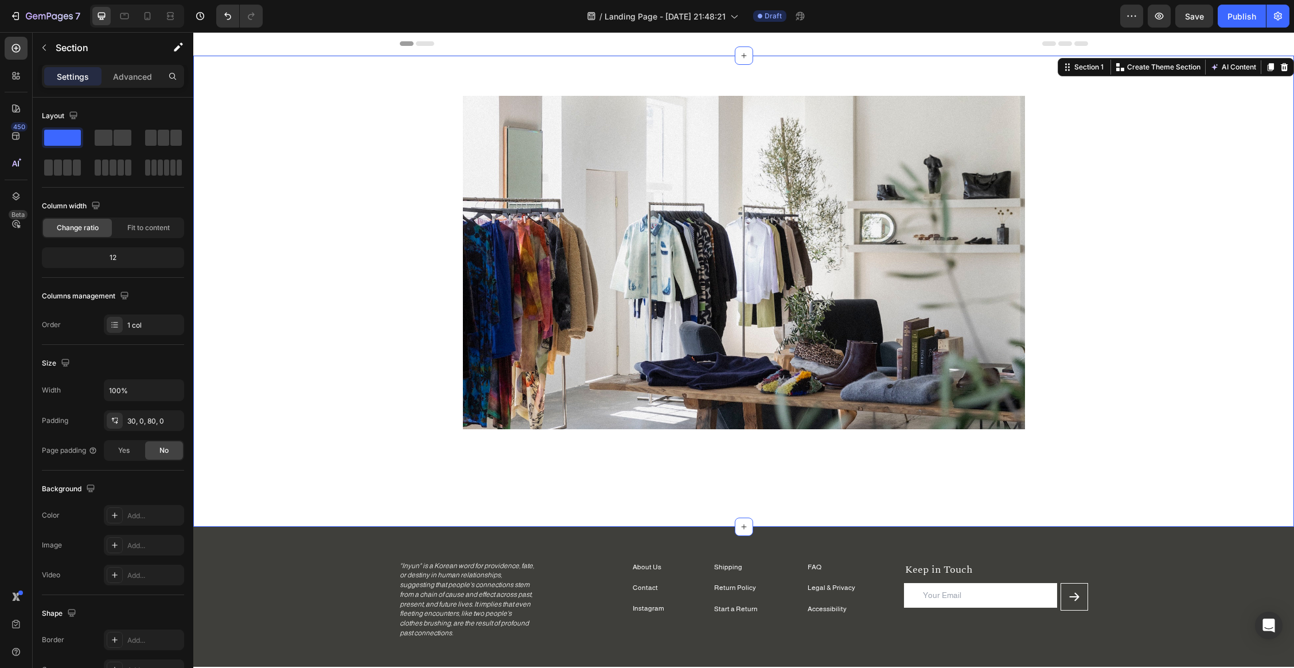
click at [562, 49] on div "Header" at bounding box center [744, 43] width 688 height 23
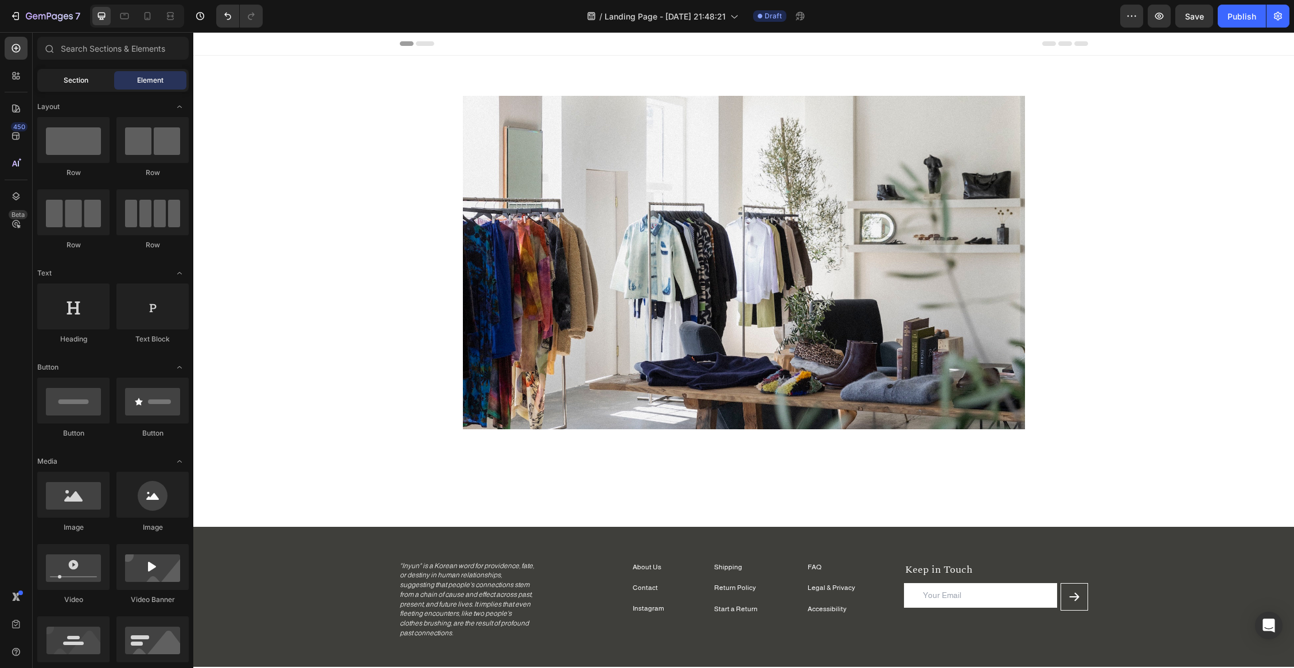
click at [70, 81] on span "Section" at bounding box center [76, 80] width 25 height 10
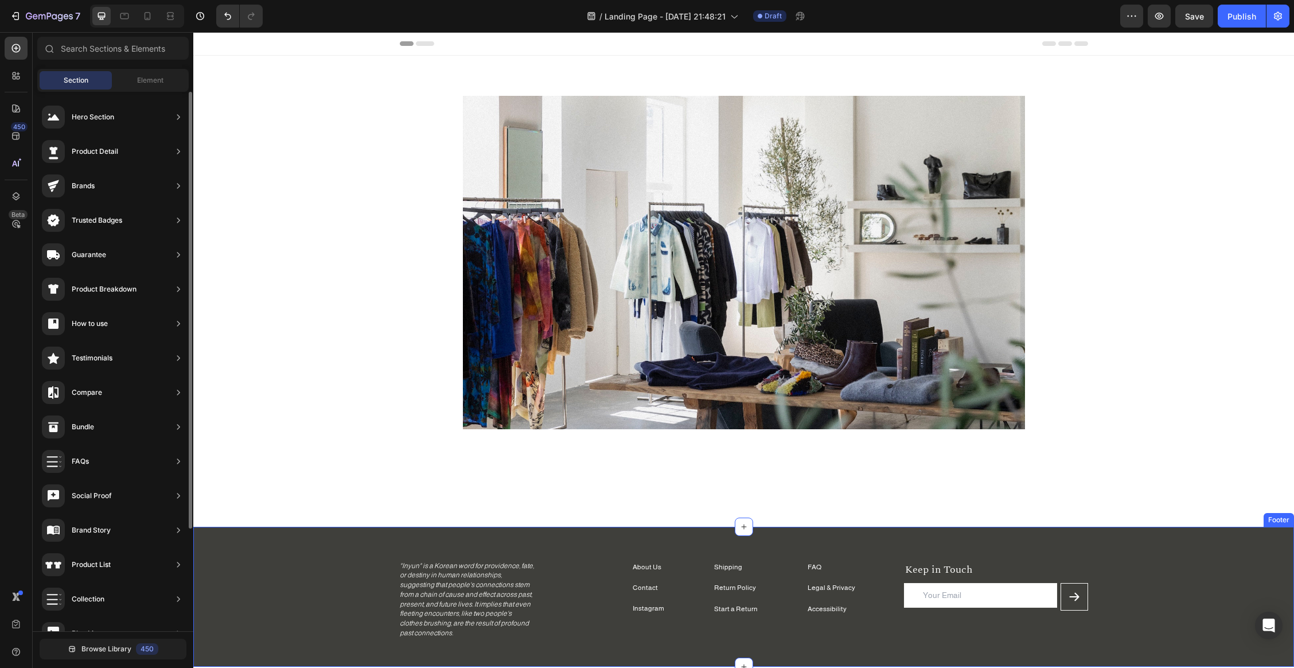
click at [590, 540] on div "Shipping Text block Return Policy Text block Start a Return Text block FAQ Text…" at bounding box center [743, 596] width 1101 height 140
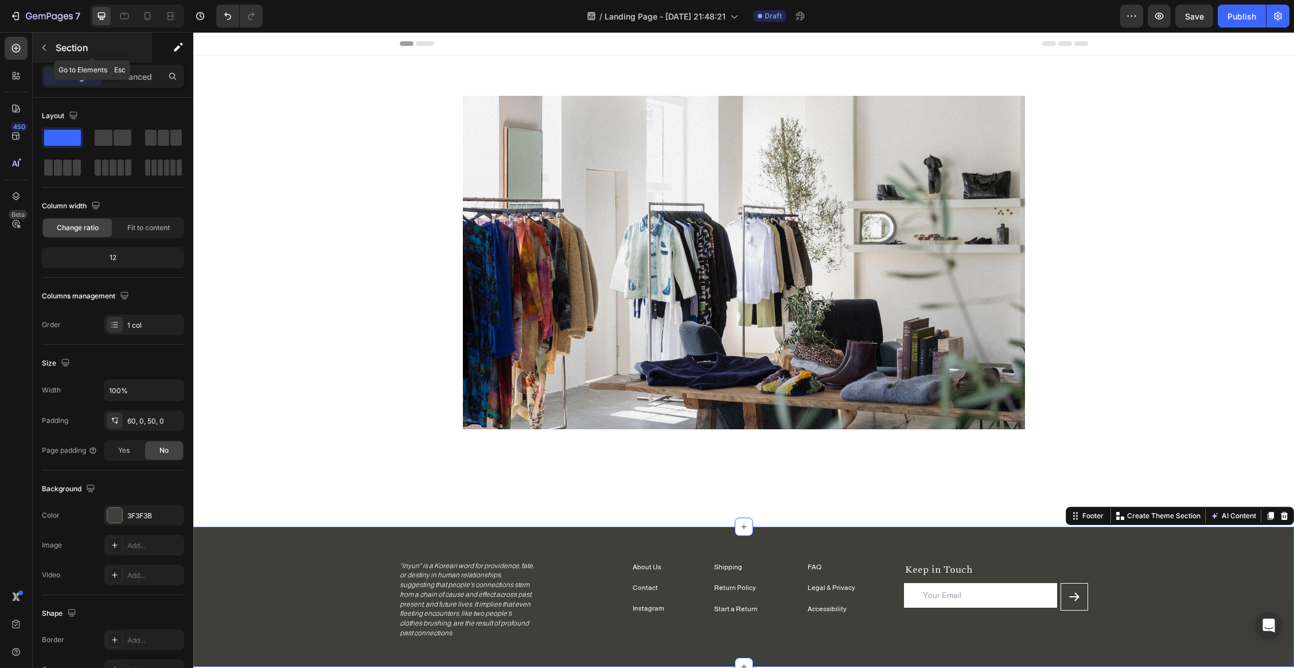
click at [96, 41] on p "Section" at bounding box center [103, 48] width 94 height 14
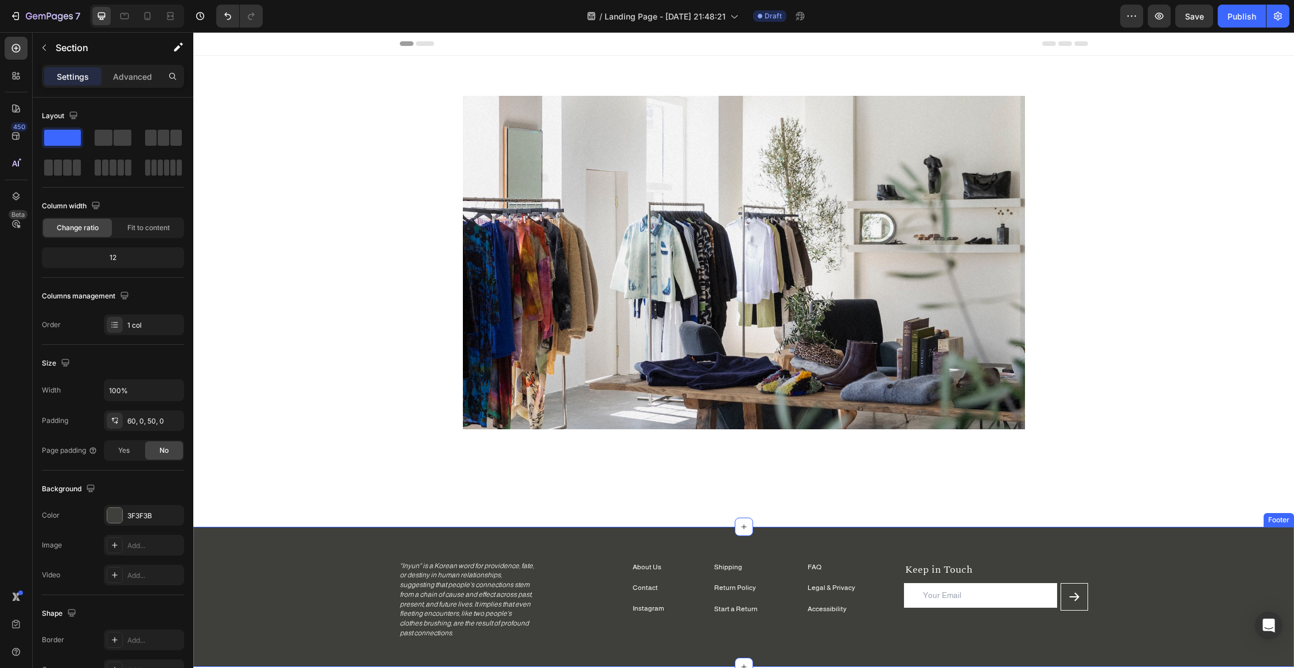
click at [317, 563] on div "Shipping Text block Return Policy Text block Start a Return Text block FAQ Text…" at bounding box center [743, 599] width 1101 height 77
click at [177, 41] on icon "button" at bounding box center [178, 46] width 11 height 11
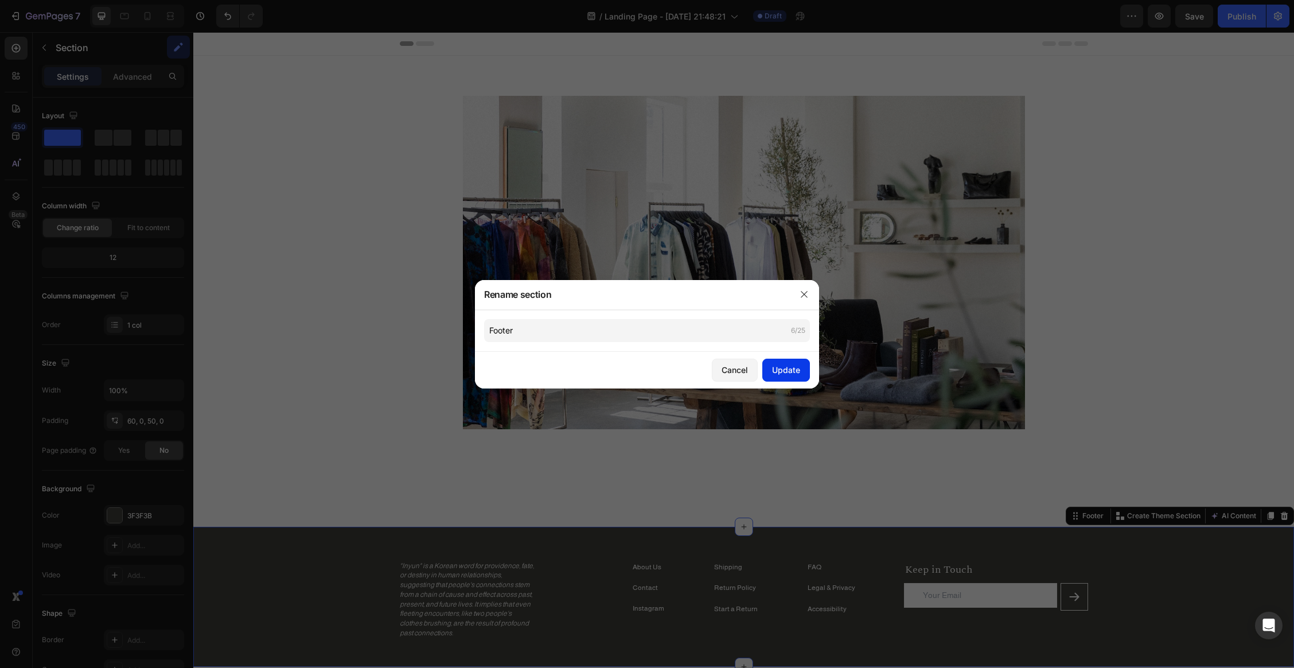
click at [790, 369] on div "Update" at bounding box center [786, 370] width 28 height 12
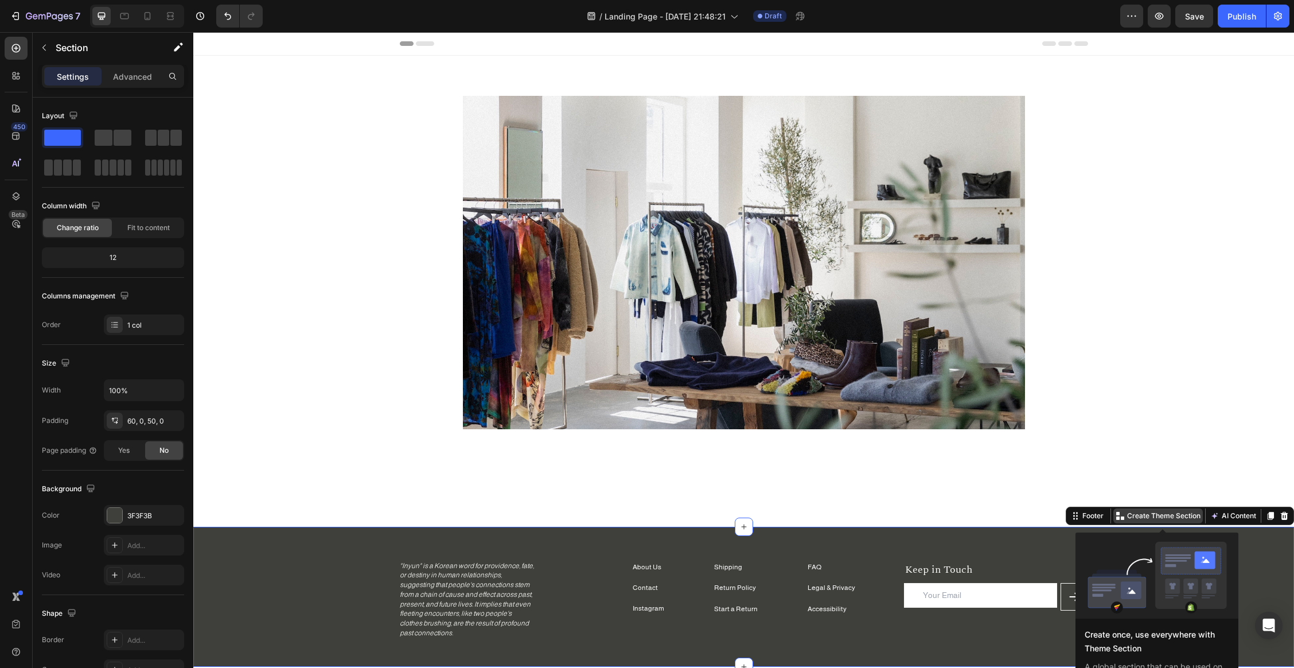
click at [1031, 517] on p "Create Theme Section" at bounding box center [1163, 515] width 73 height 10
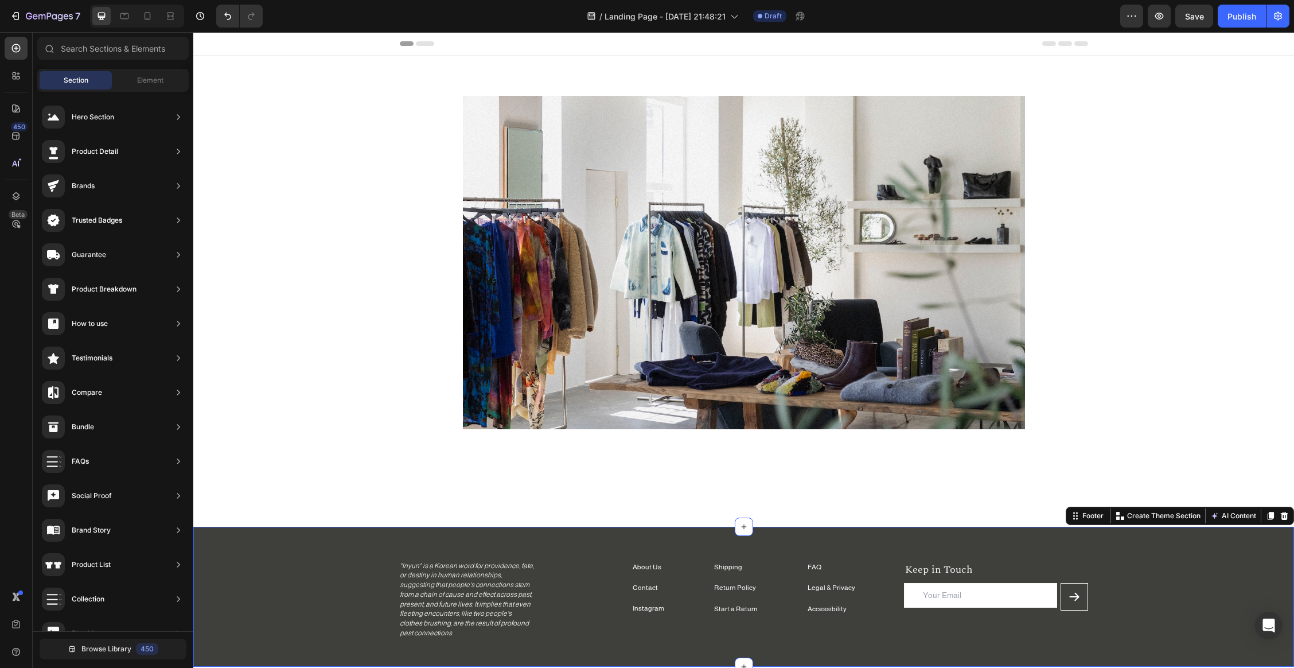
click at [305, 41] on div "Header" at bounding box center [743, 44] width 1101 height 24
click at [226, 44] on span "Header" at bounding box center [227, 43] width 25 height 11
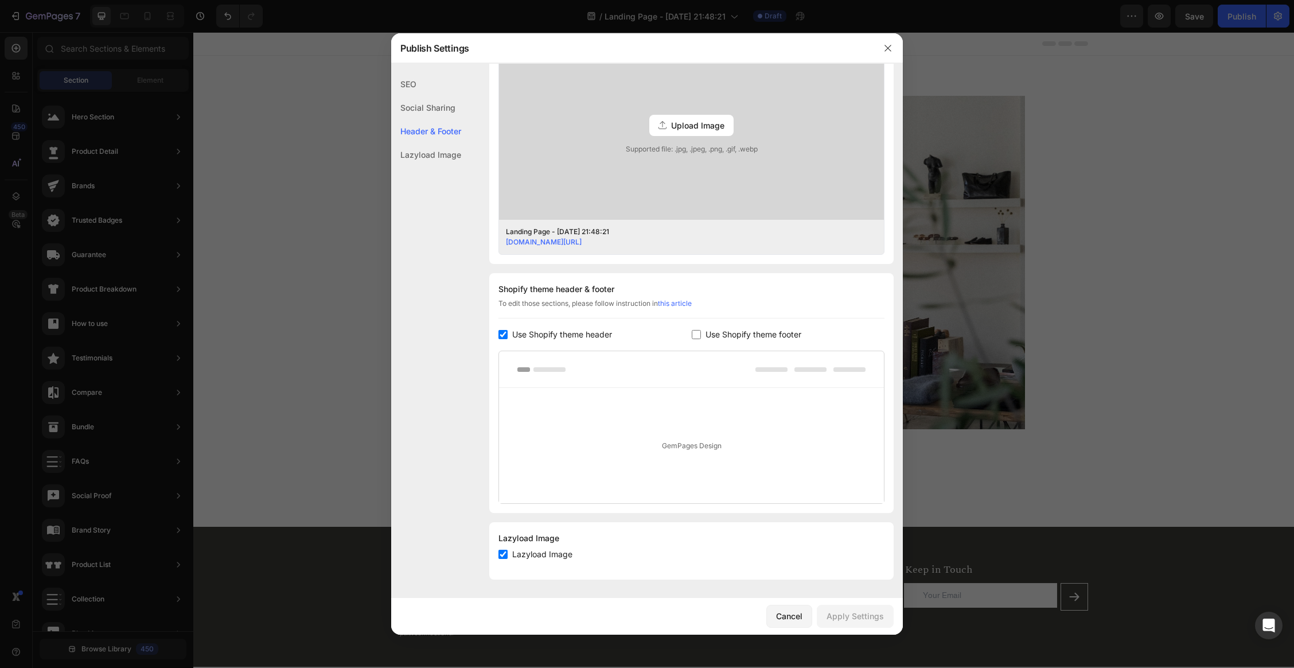
click at [572, 337] on span "Use Shopify theme header" at bounding box center [562, 334] width 100 height 14
checkbox input "false"
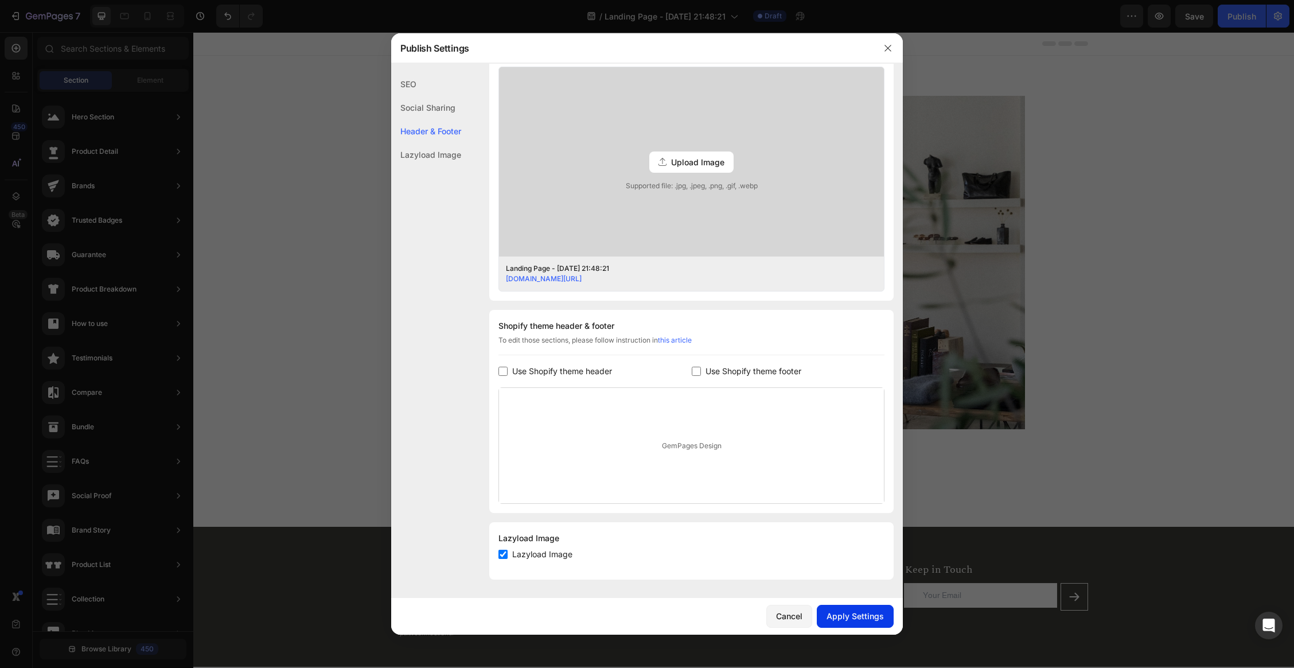
click at [863, 579] on div "Apply Settings" at bounding box center [854, 616] width 57 height 12
drag, startPoint x: 889, startPoint y: 48, endPoint x: 641, endPoint y: 37, distance: 249.2
click at [889, 48] on icon "button" at bounding box center [887, 48] width 9 height 9
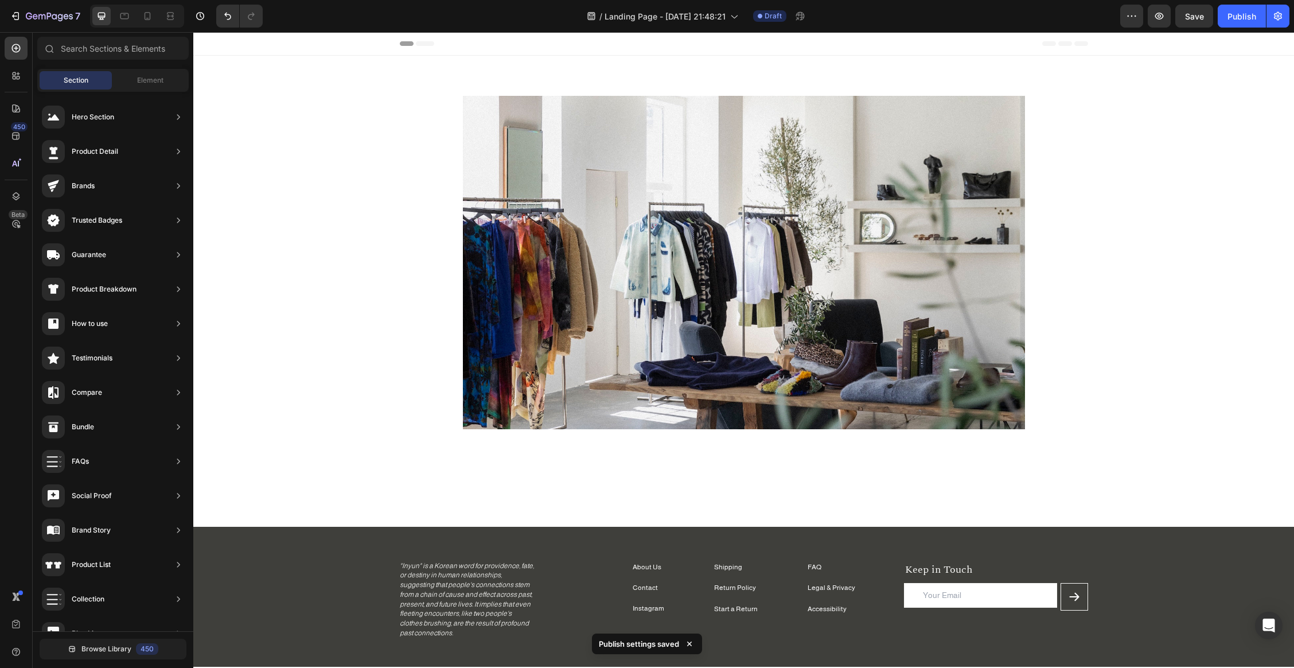
drag, startPoint x: 83, startPoint y: 81, endPoint x: 88, endPoint y: 86, distance: 7.3
click at [84, 81] on span "Section" at bounding box center [76, 80] width 25 height 10
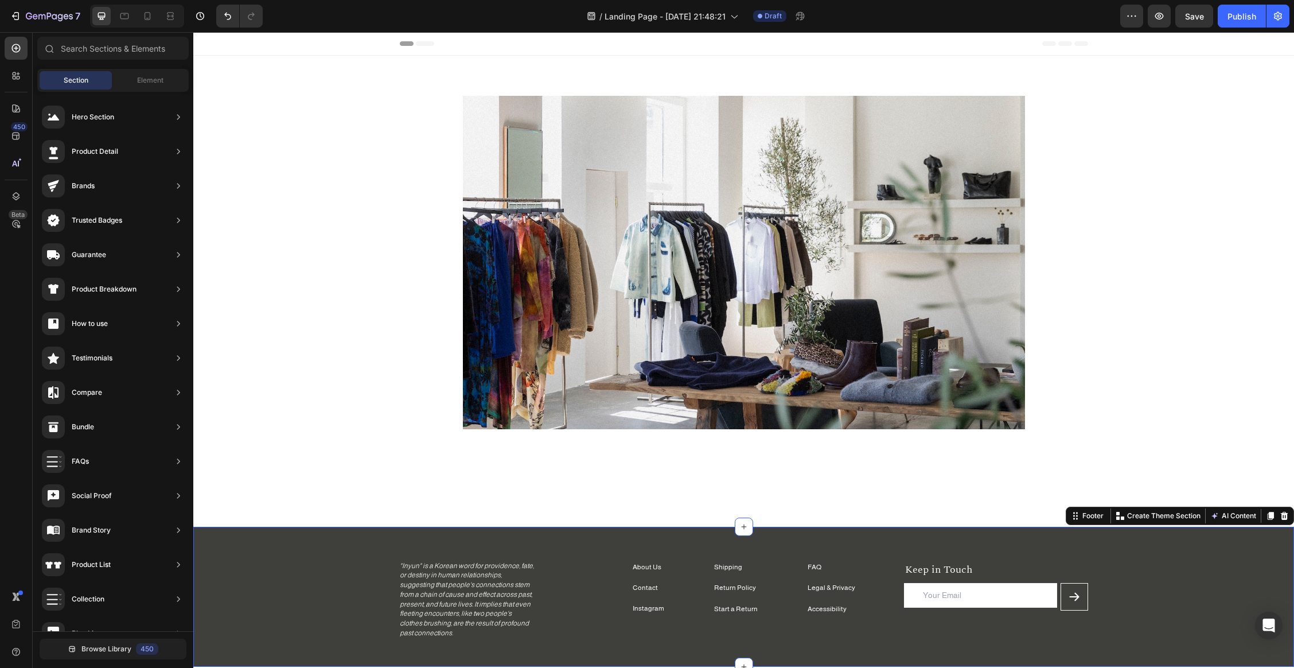
click at [600, 530] on div "Shipping Text block Return Policy Text block Start a Return Text block FAQ Text…" at bounding box center [743, 596] width 1101 height 140
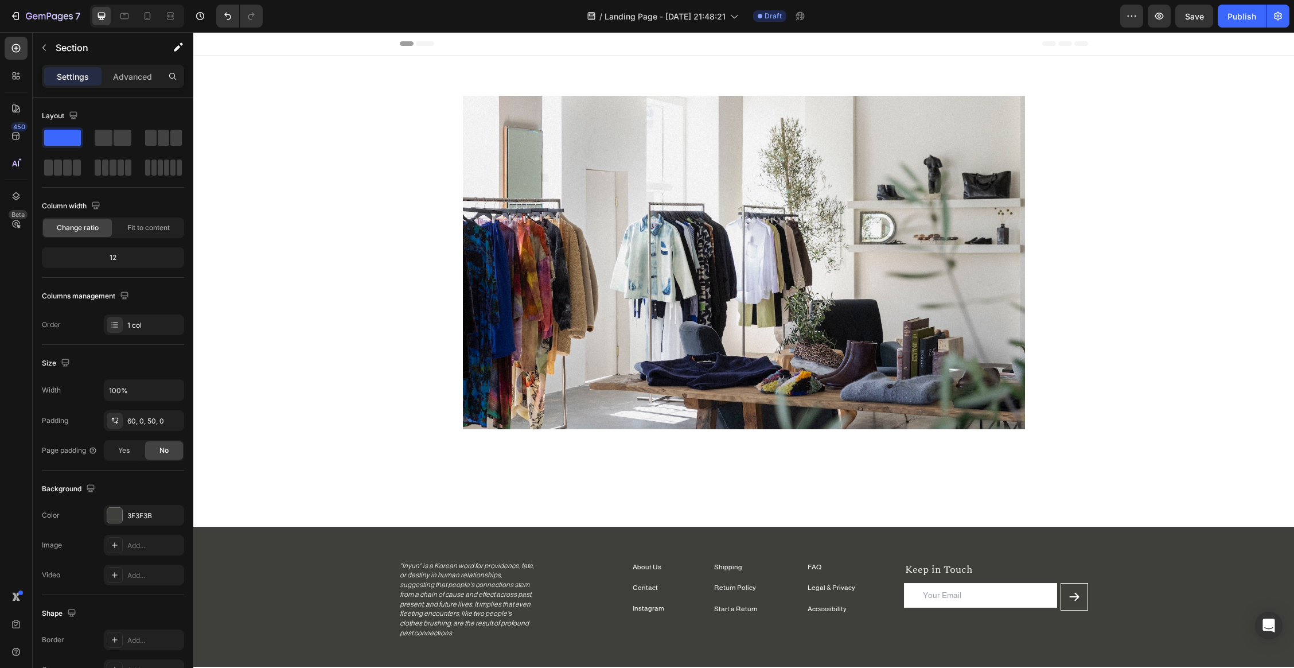
click at [291, 45] on div "Header" at bounding box center [743, 44] width 1101 height 24
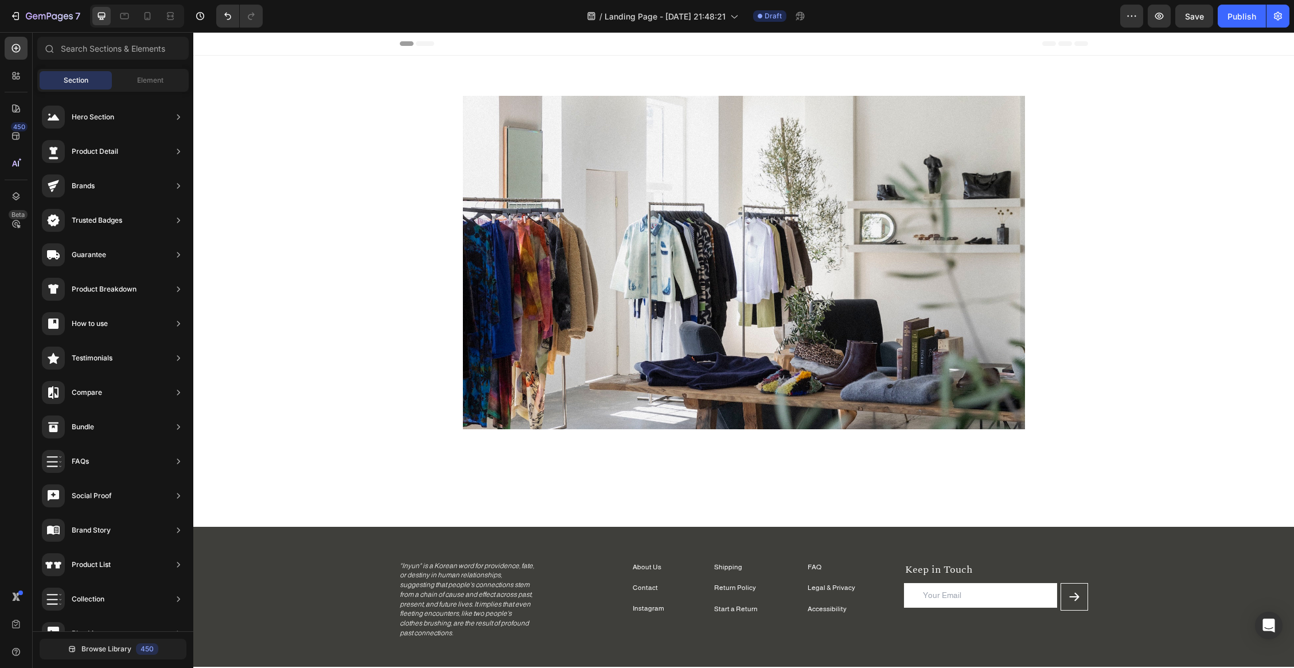
click at [295, 43] on div "Header" at bounding box center [743, 44] width 1101 height 24
click at [298, 44] on div "Header" at bounding box center [743, 44] width 1101 height 24
click at [342, 46] on div "Header" at bounding box center [743, 44] width 1101 height 24
click at [331, 50] on div "Header" at bounding box center [743, 44] width 1101 height 24
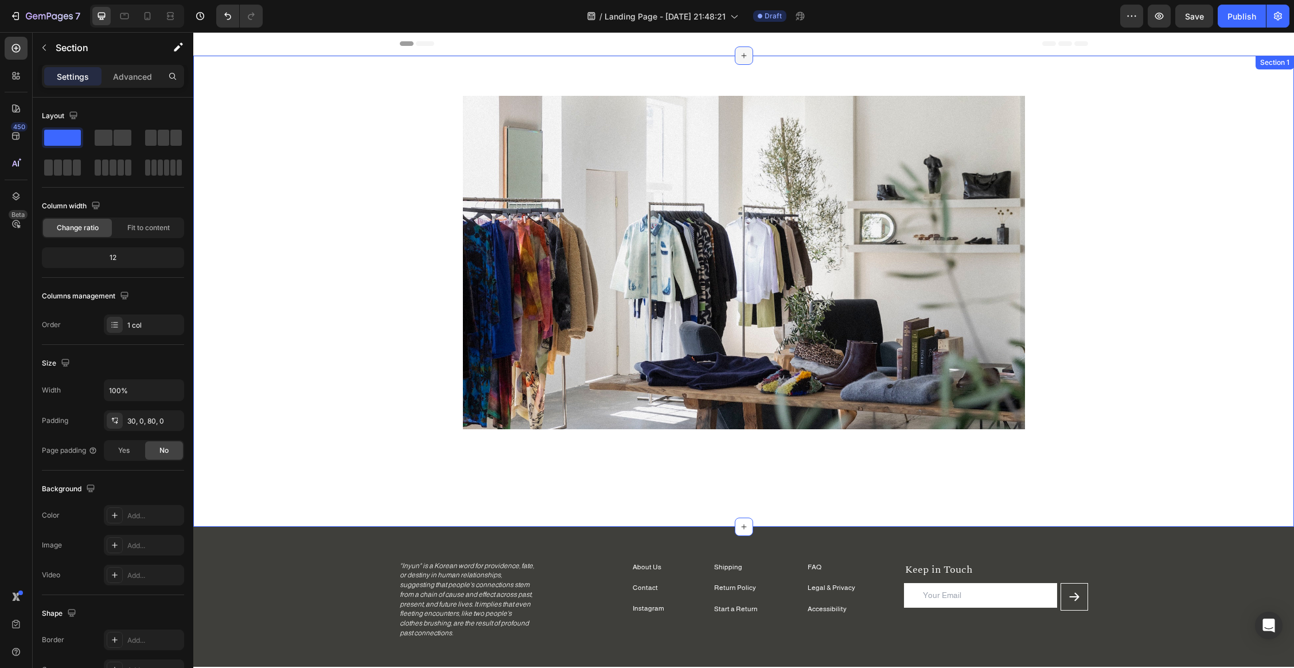
click at [720, 58] on div "Image Section 1" at bounding box center [743, 291] width 1101 height 471
click at [741, 55] on icon at bounding box center [743, 55] width 5 height 5
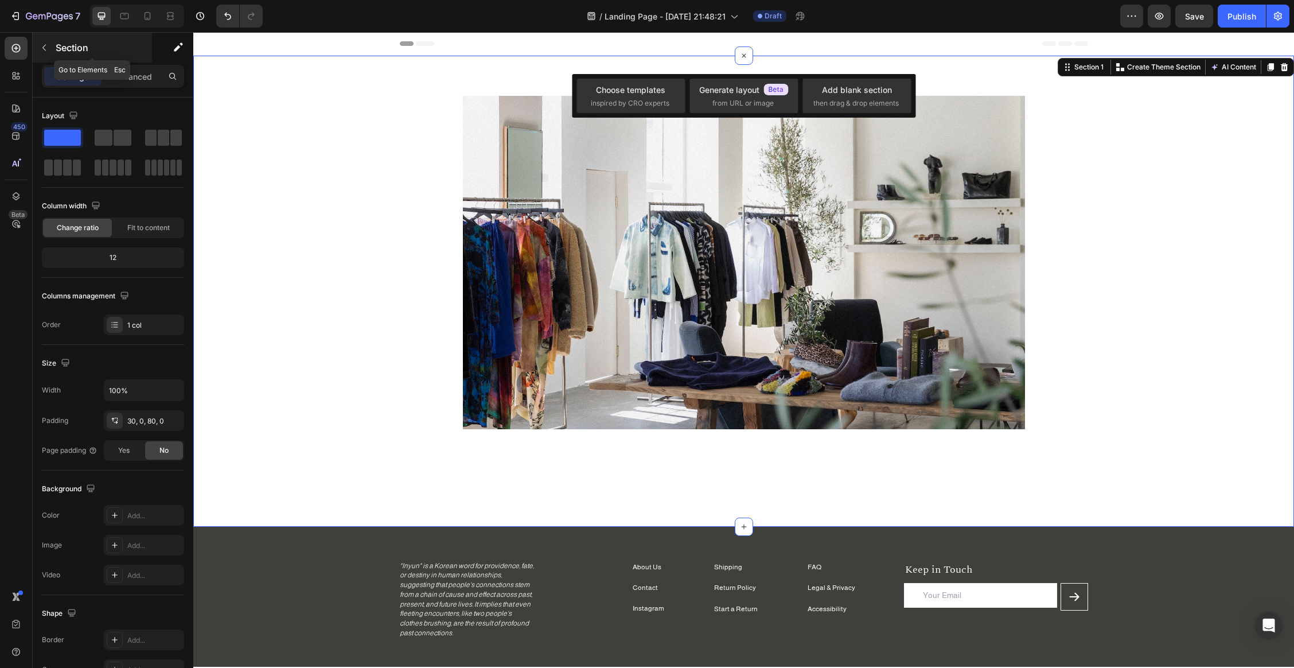
click at [36, 44] on button "button" at bounding box center [44, 47] width 18 height 18
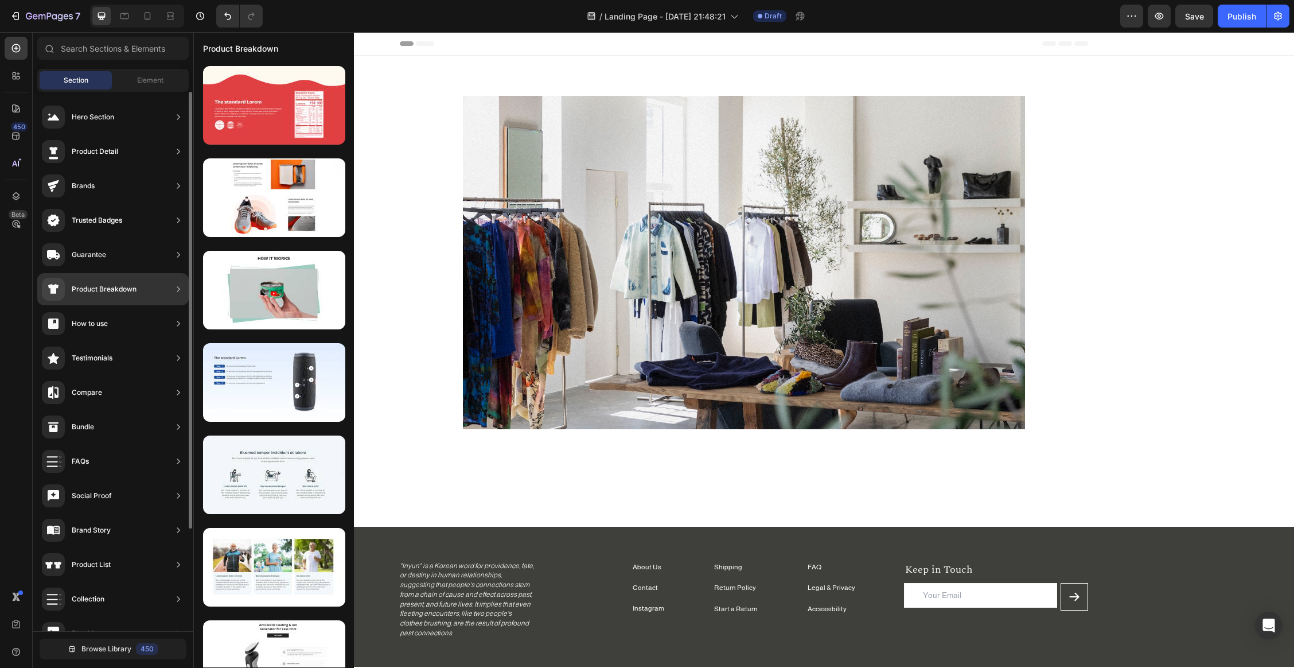
scroll to position [126, 0]
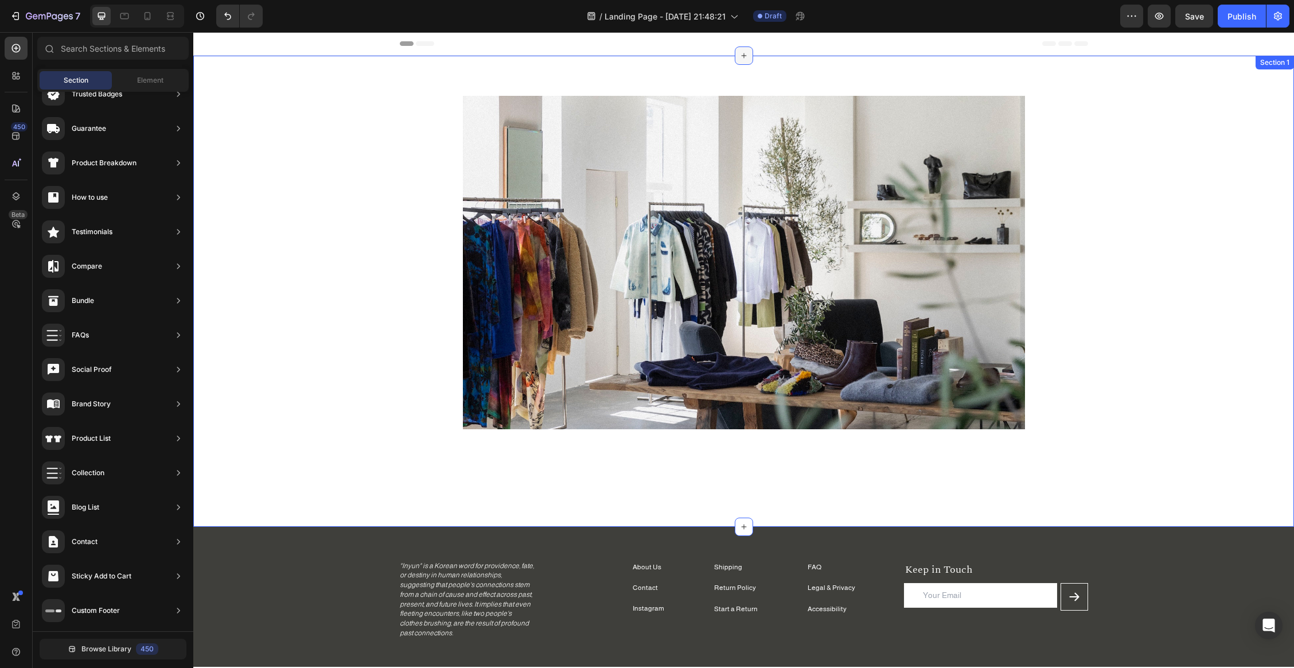
click at [746, 56] on div at bounding box center [744, 55] width 18 height 18
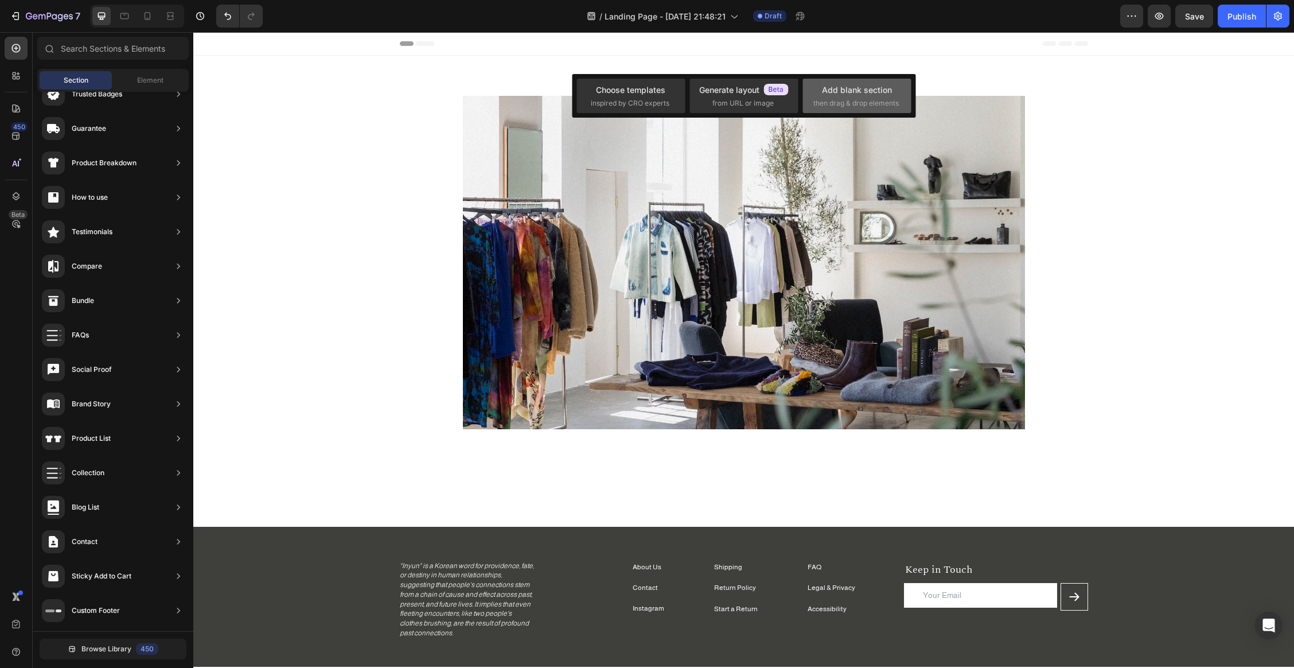
click at [869, 87] on div "Add blank section" at bounding box center [857, 90] width 70 height 12
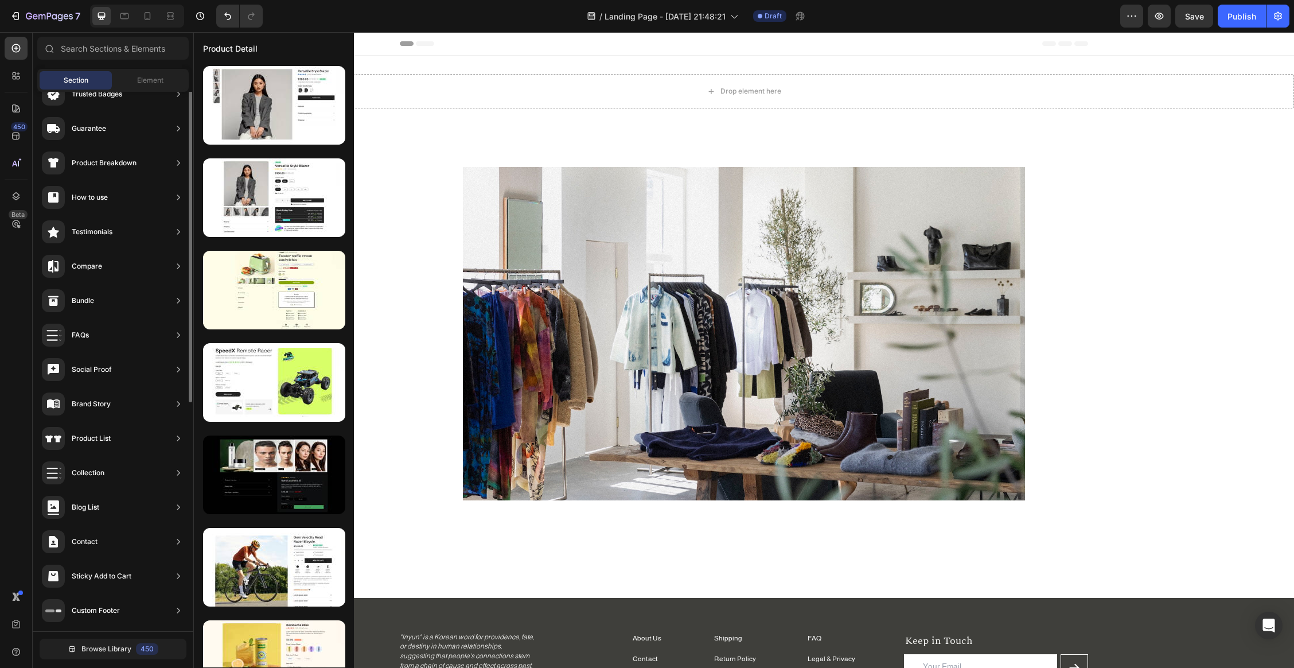
scroll to position [0, 0]
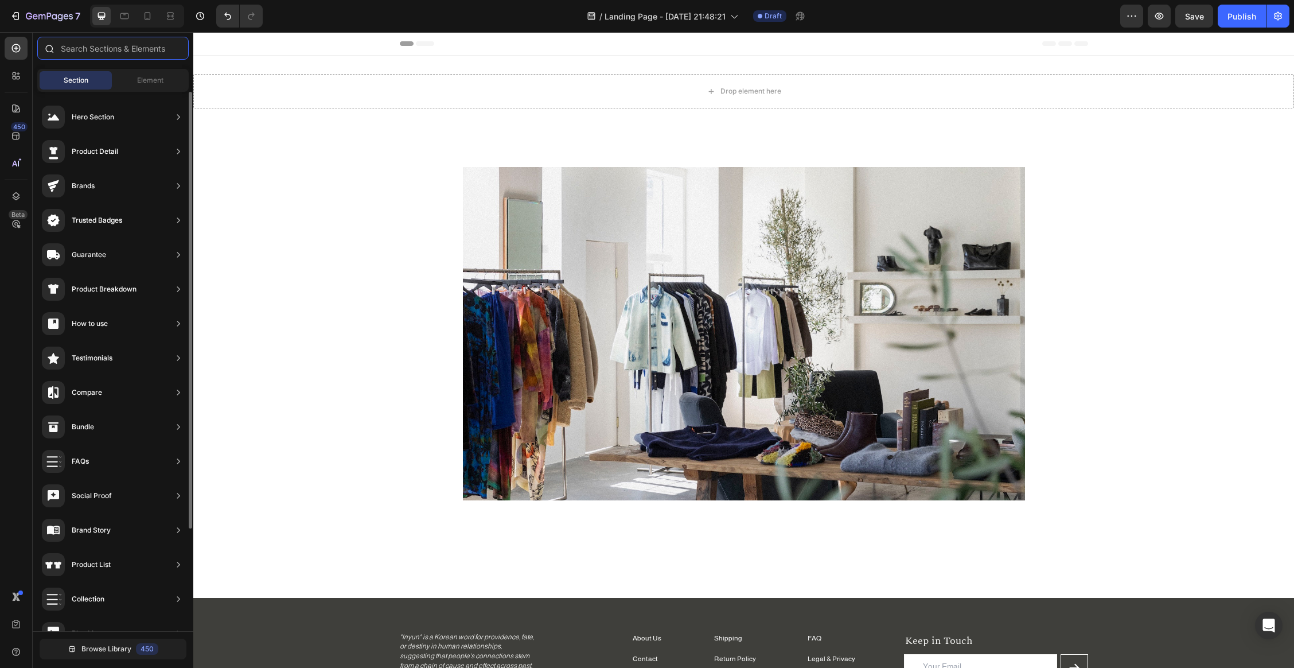
click at [108, 46] on input "text" at bounding box center [112, 48] width 151 height 23
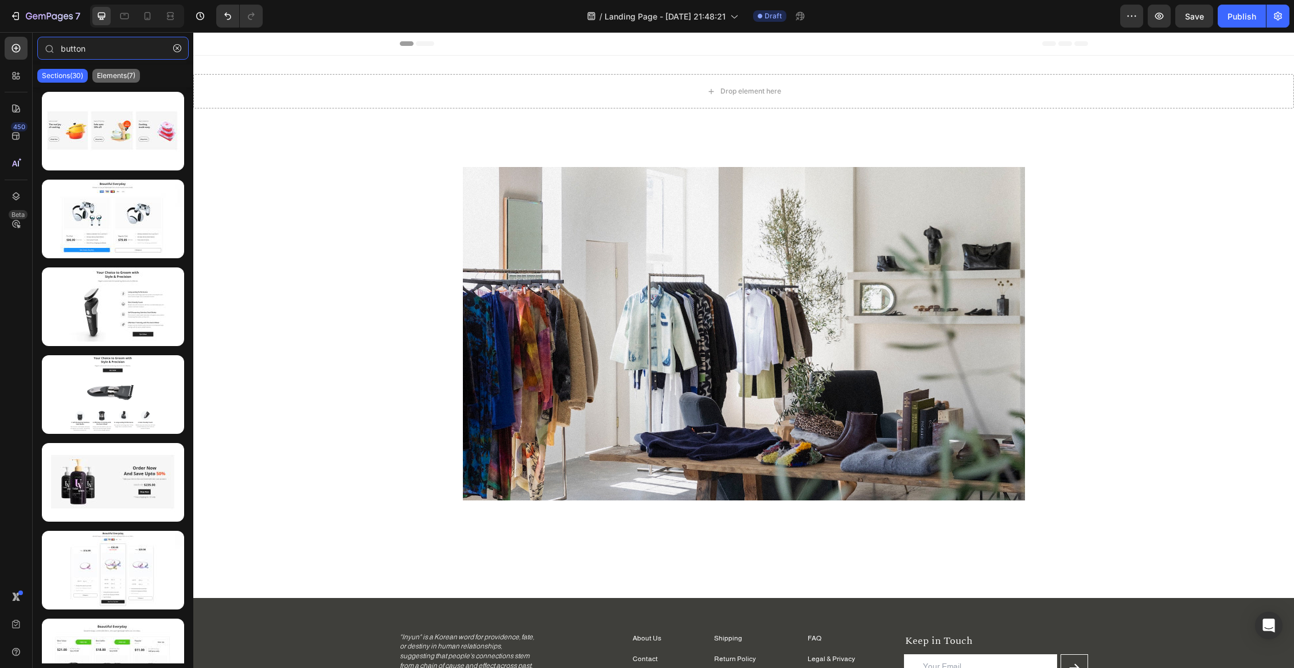
type input "button"
click at [121, 71] on p "Elements(7)" at bounding box center [116, 75] width 38 height 9
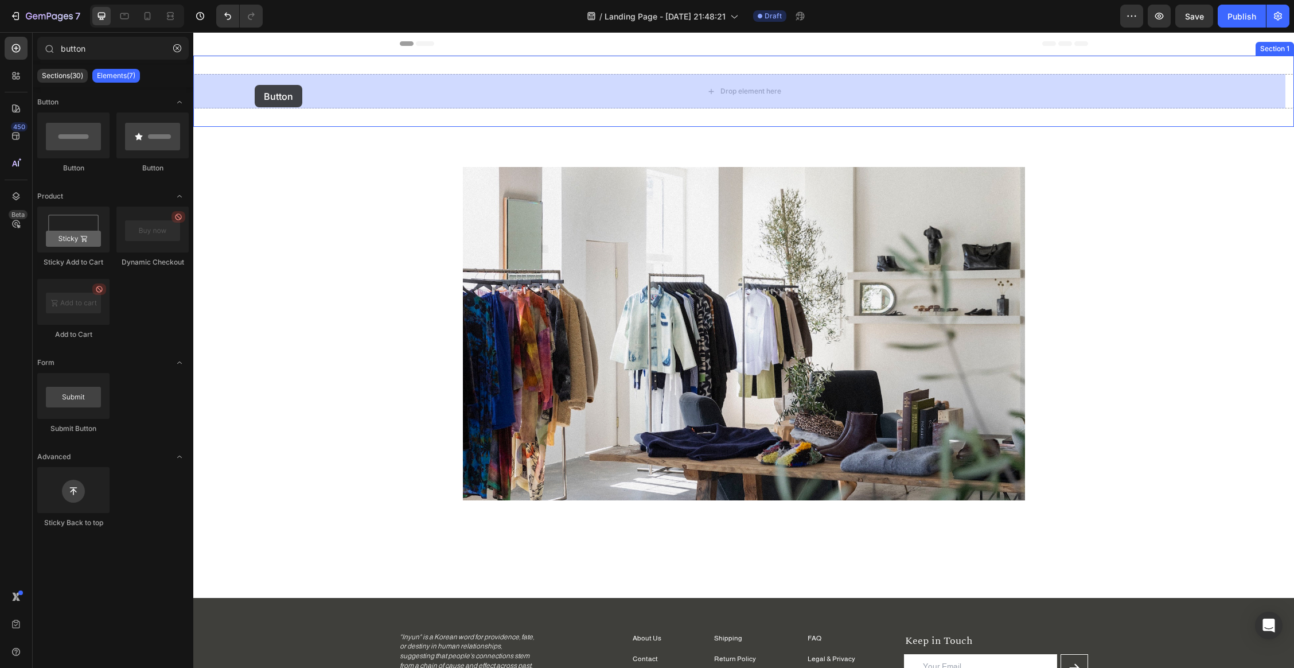
drag, startPoint x: 250, startPoint y: 178, endPoint x: 255, endPoint y: 85, distance: 93.6
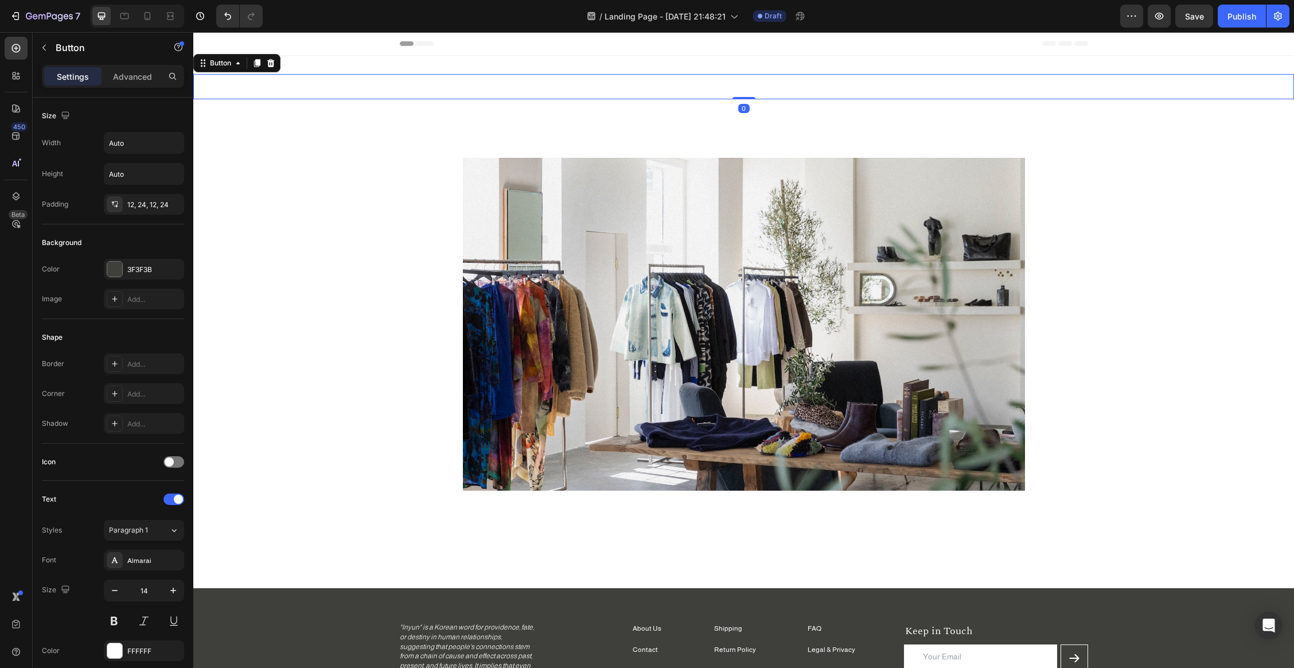
click at [239, 83] on button "Button" at bounding box center [218, 86] width 51 height 25
click at [238, 80] on button "Button" at bounding box center [218, 86] width 51 height 25
click at [174, 270] on icon "button" at bounding box center [171, 268] width 9 height 9
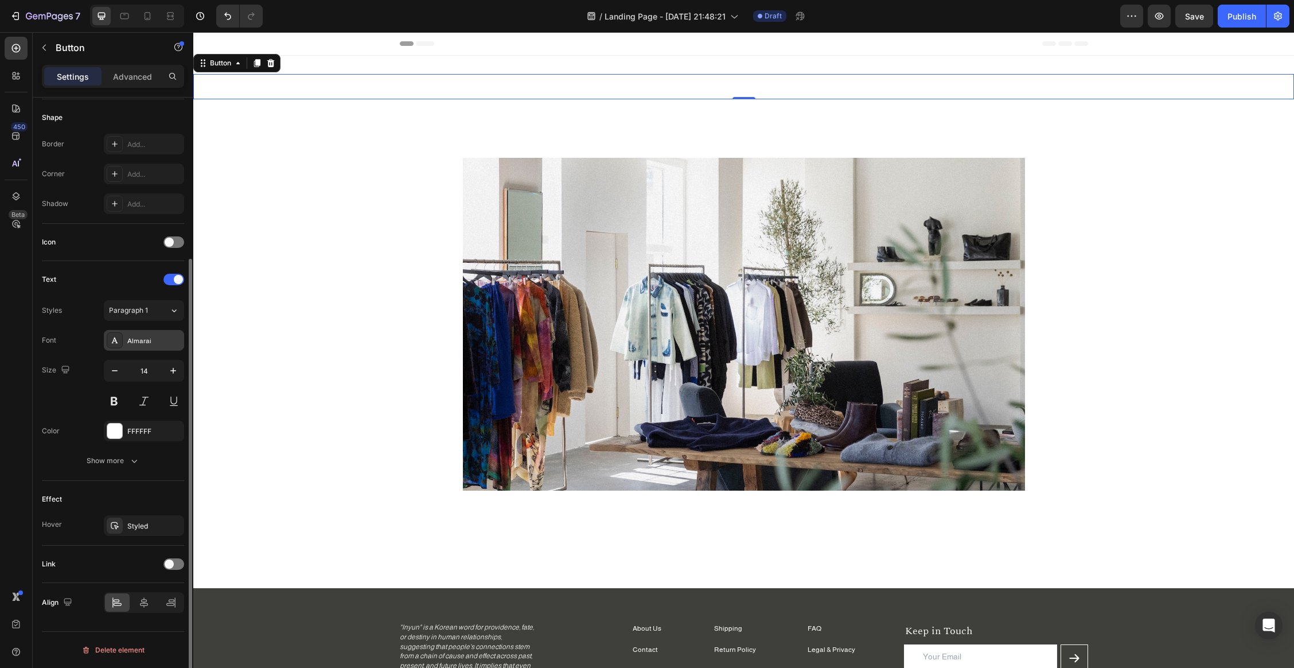
click at [155, 338] on div "Almarai" at bounding box center [154, 340] width 54 height 10
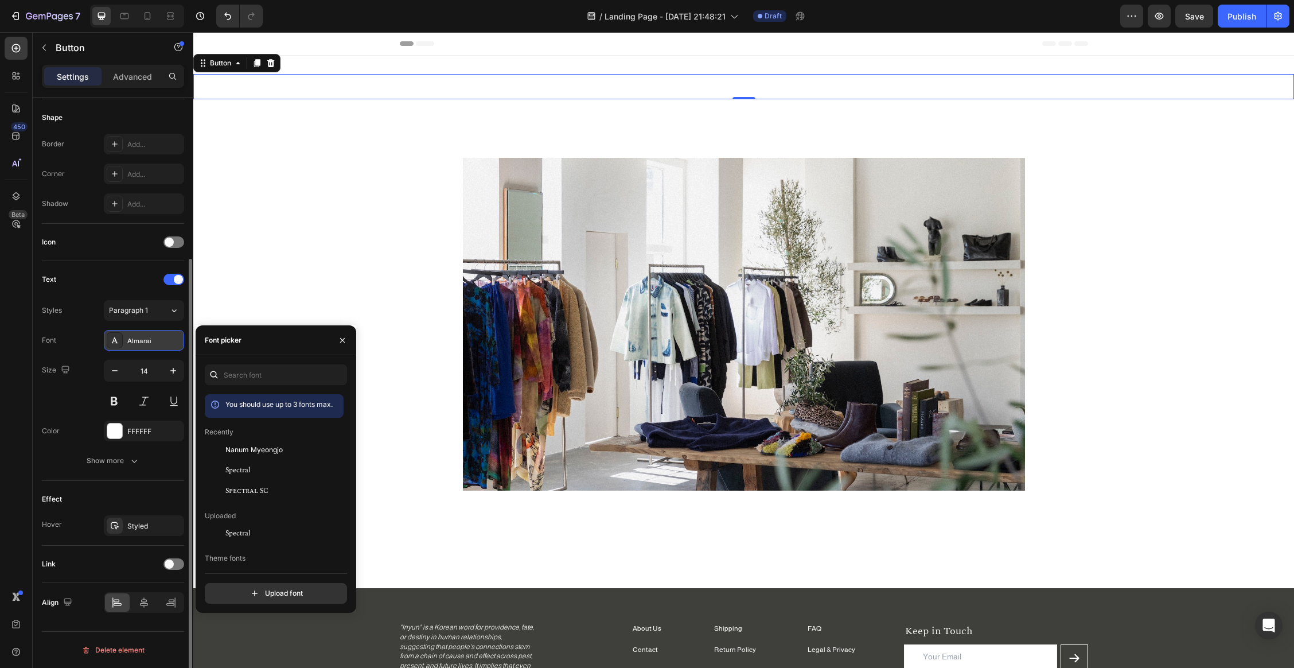
click at [139, 345] on div "Almarai" at bounding box center [154, 340] width 54 height 10
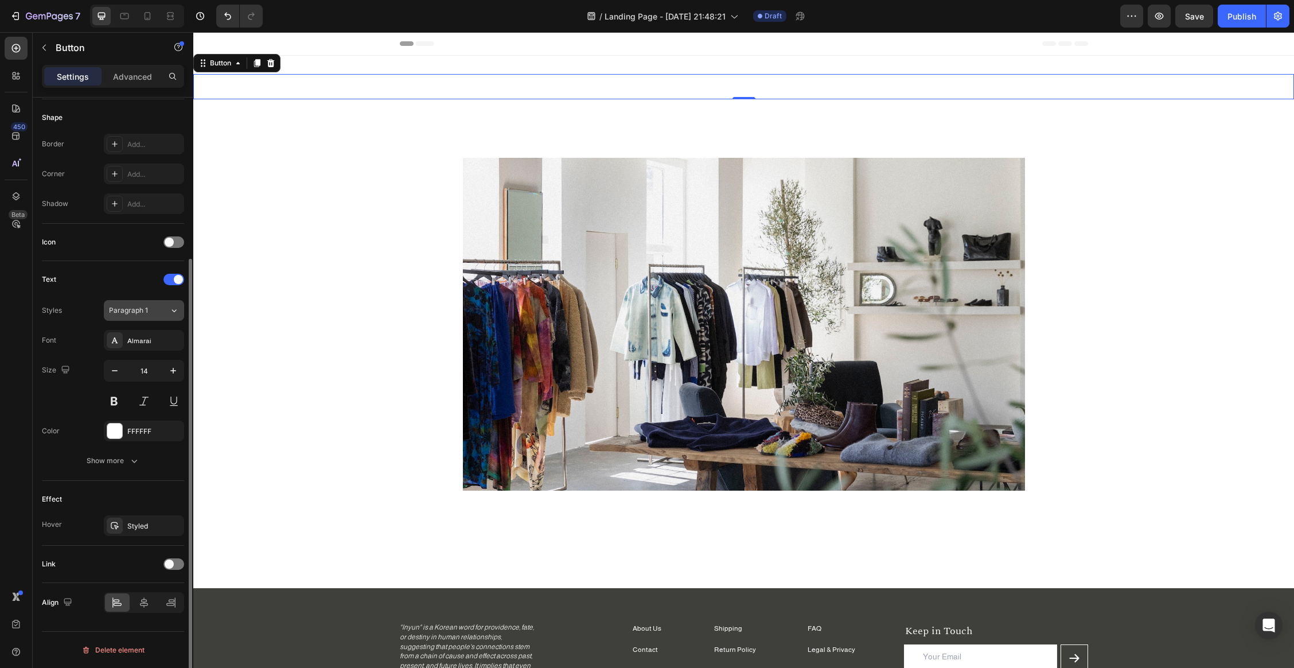
click at [141, 314] on span "Paragraph 1" at bounding box center [128, 310] width 39 height 10
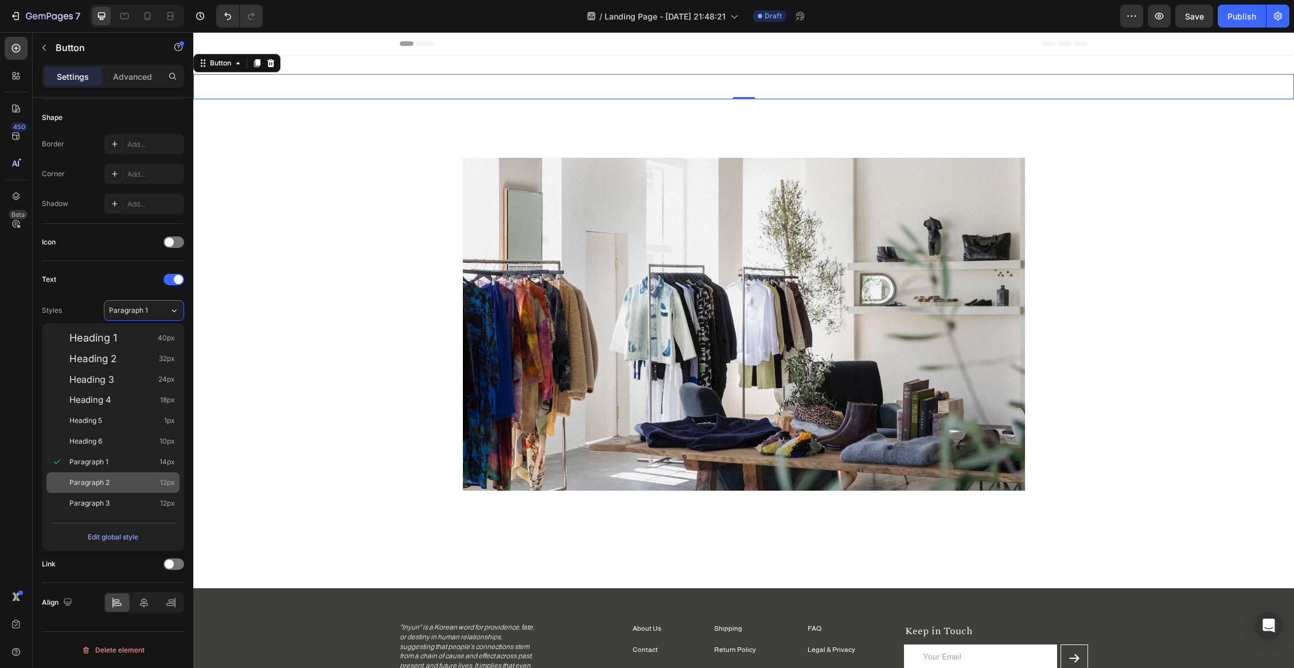
click at [99, 481] on span "Paragraph 2" at bounding box center [89, 482] width 40 height 11
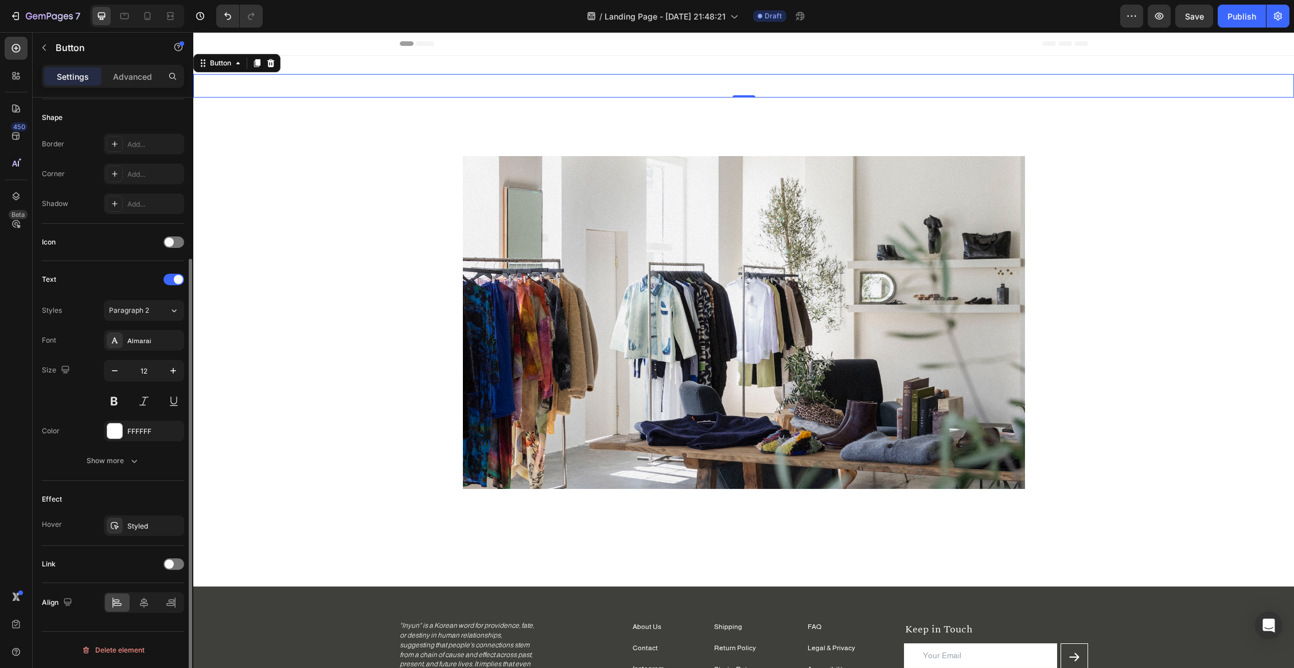
click at [159, 296] on div "Text Styles Paragraph 2 Font Almarai Size 12 Color FFFFFF Show more" at bounding box center [113, 370] width 142 height 201
click at [157, 311] on div "Paragraph 2" at bounding box center [139, 310] width 60 height 10
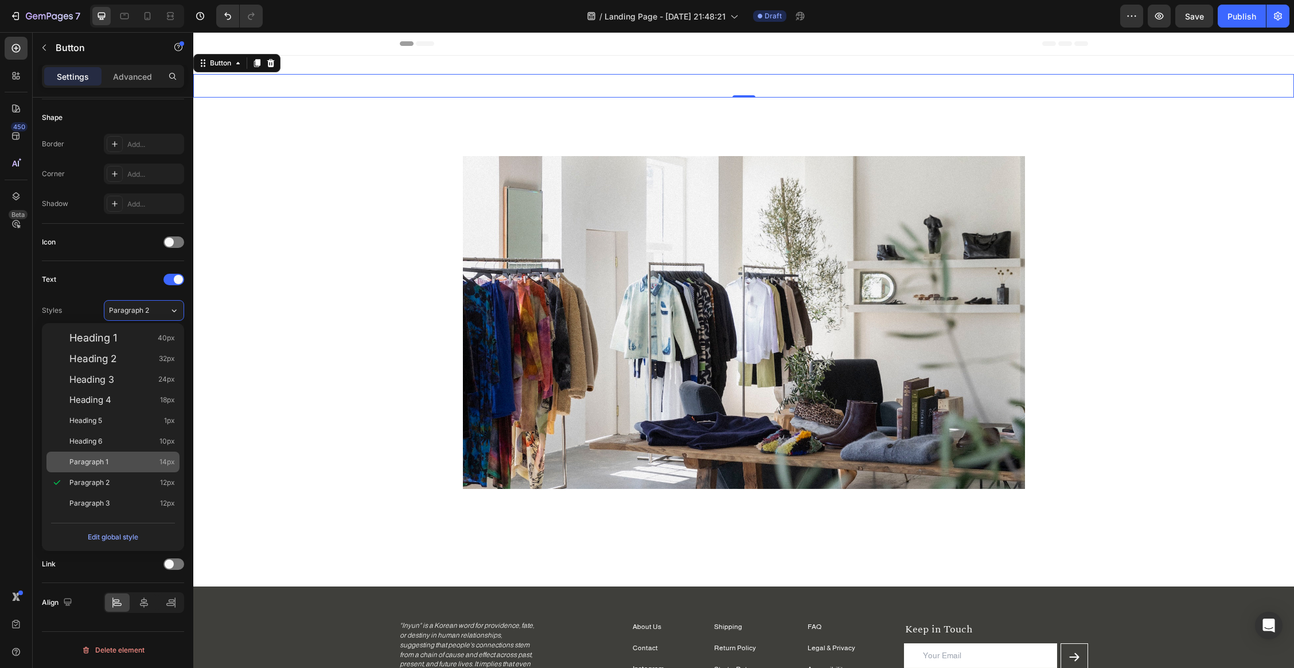
click at [109, 463] on div "Paragraph 1 14px" at bounding box center [122, 461] width 106 height 11
type input "14"
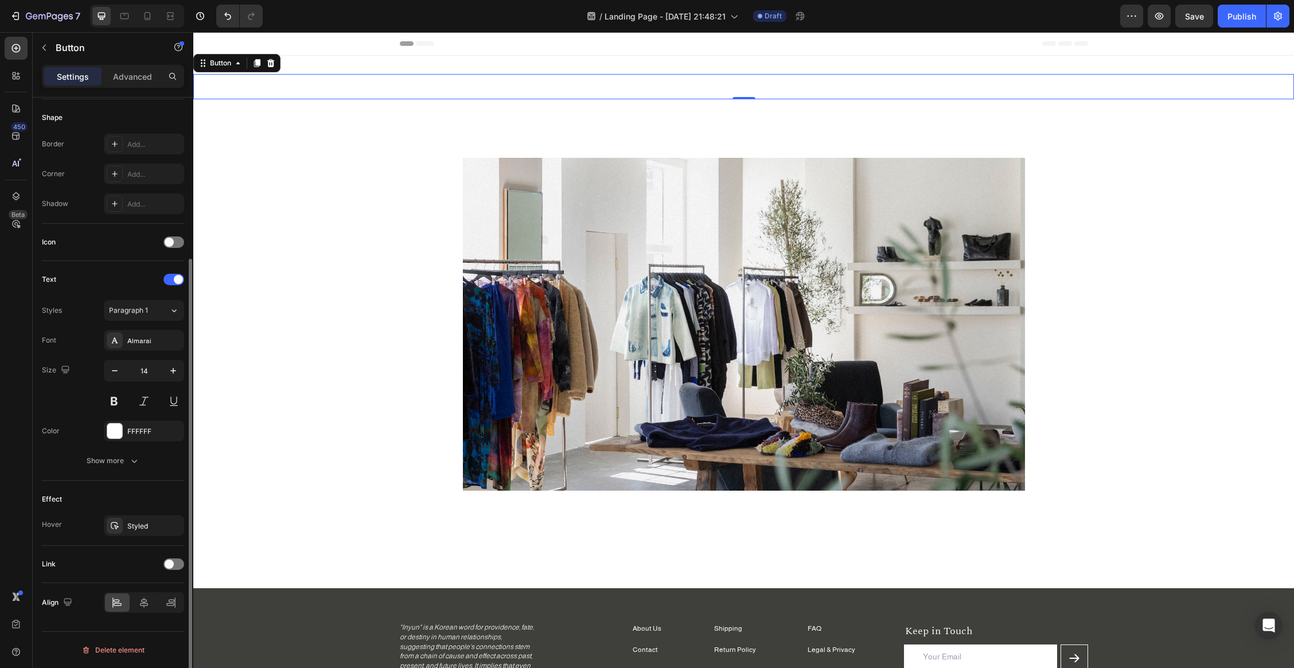
click at [145, 440] on div "FFFFFF" at bounding box center [144, 430] width 80 height 21
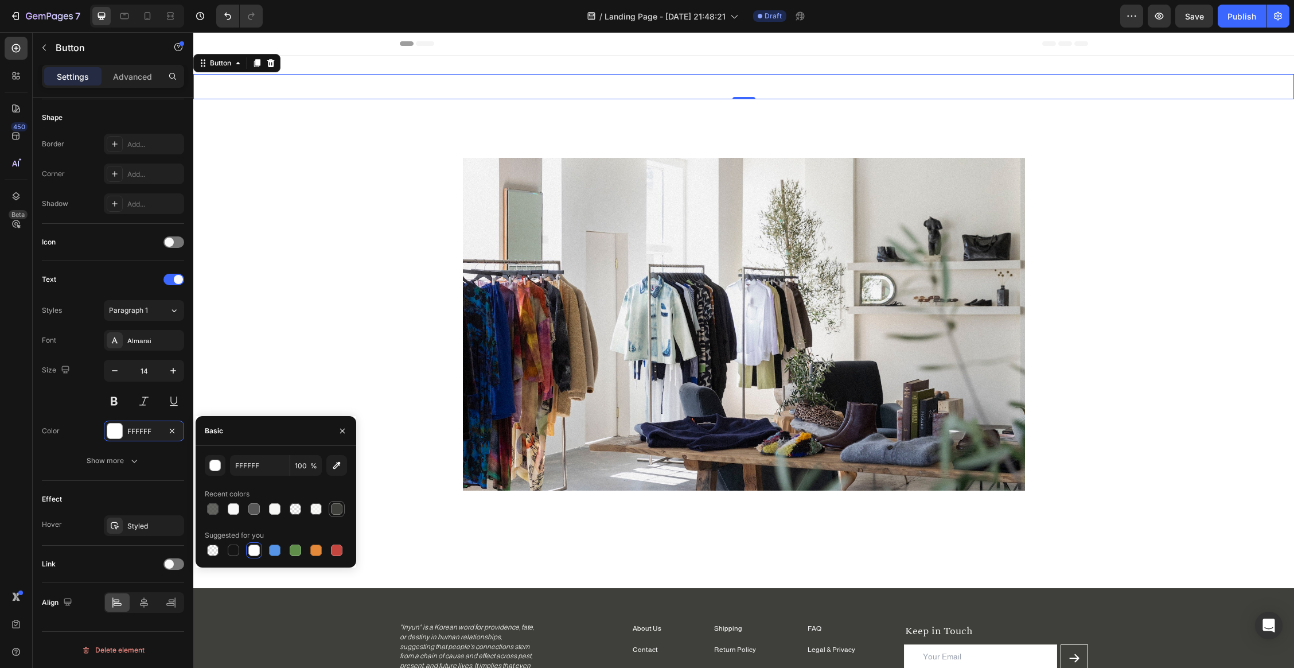
click at [337, 508] on div at bounding box center [336, 508] width 11 height 11
type input "3F3F3B"
click at [215, 88] on p "Button" at bounding box center [219, 86] width 24 height 11
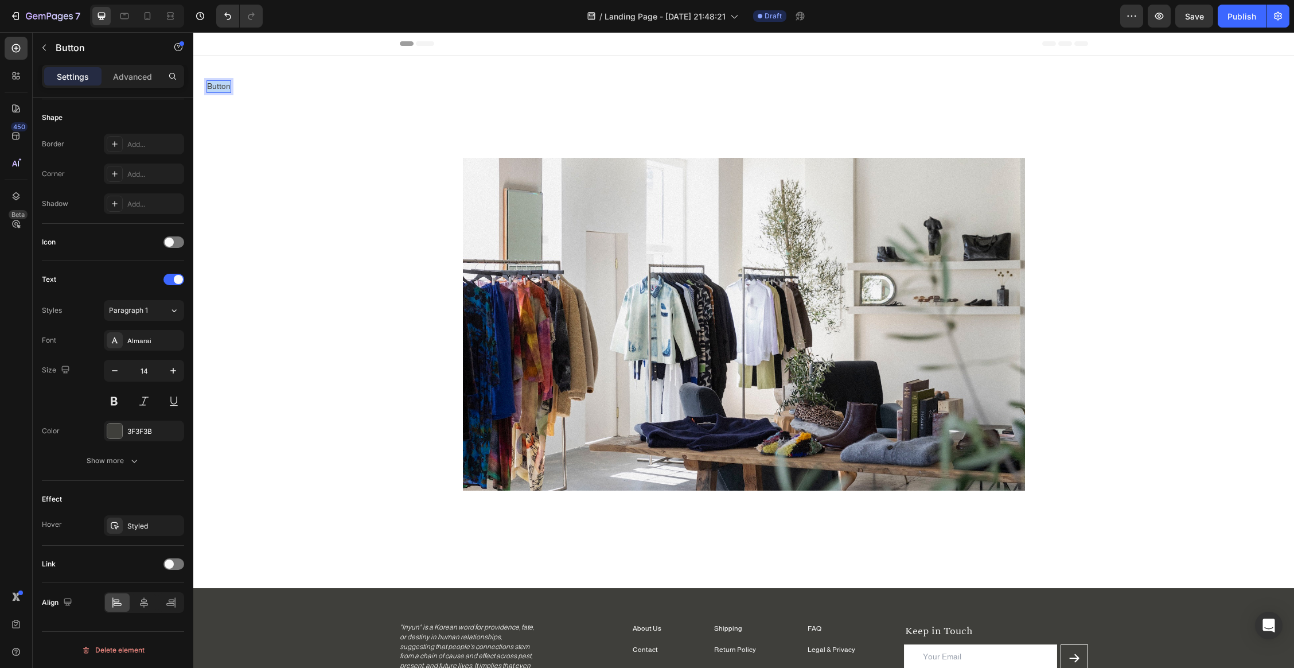
click at [215, 88] on p "Button" at bounding box center [219, 86] width 24 height 11
click at [260, 90] on div "About Button 0" at bounding box center [743, 86] width 1101 height 25
click at [737, 85] on div "About Button 0" at bounding box center [743, 86] width 1101 height 25
click at [271, 65] on icon at bounding box center [270, 63] width 7 height 8
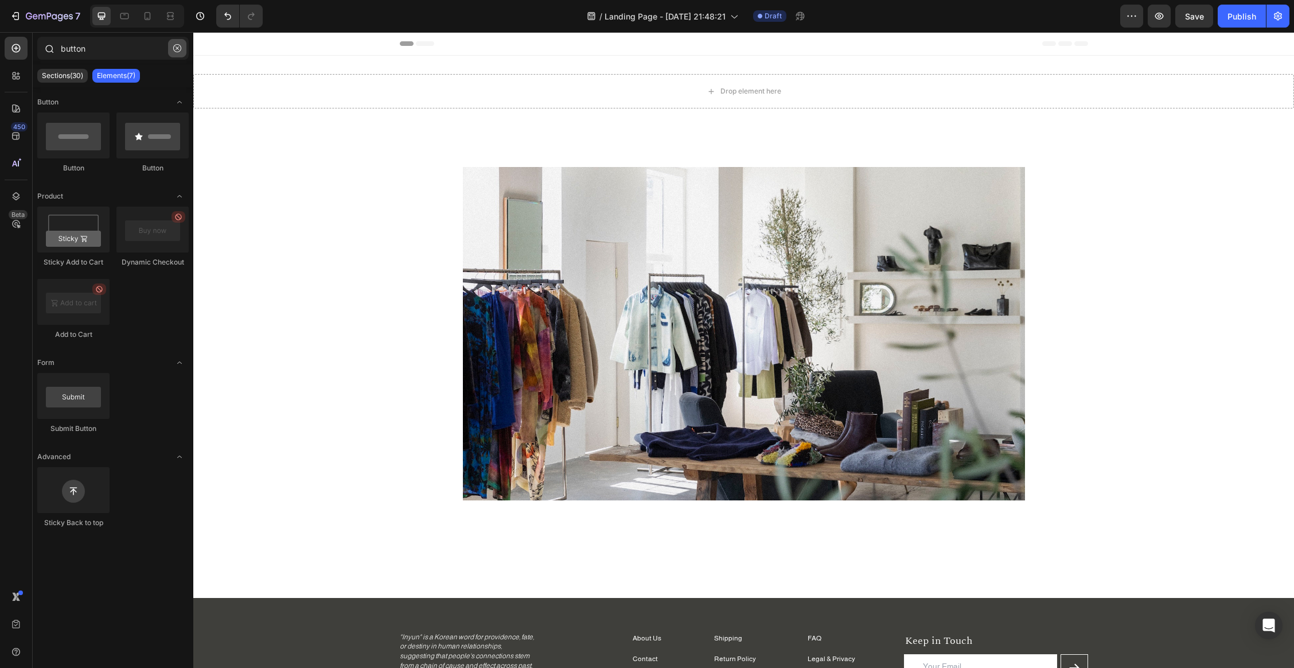
click at [183, 47] on button "button" at bounding box center [177, 48] width 18 height 18
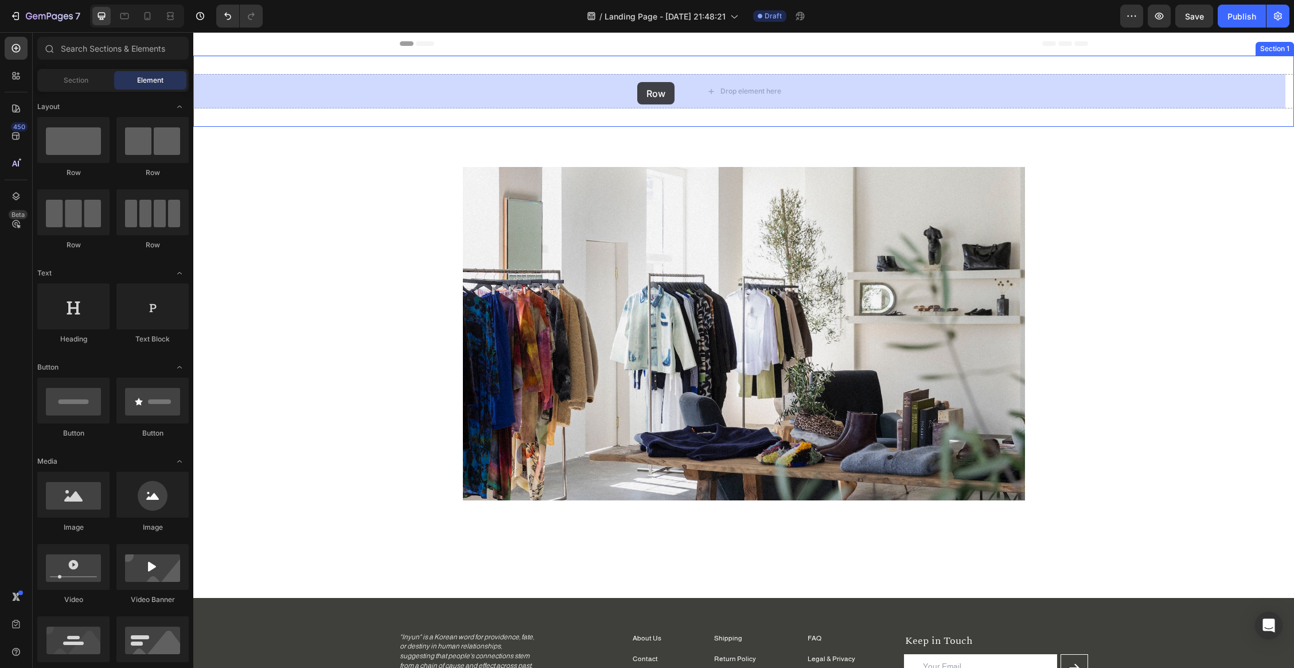
drag, startPoint x: 339, startPoint y: 248, endPoint x: 637, endPoint y: 82, distance: 341.2
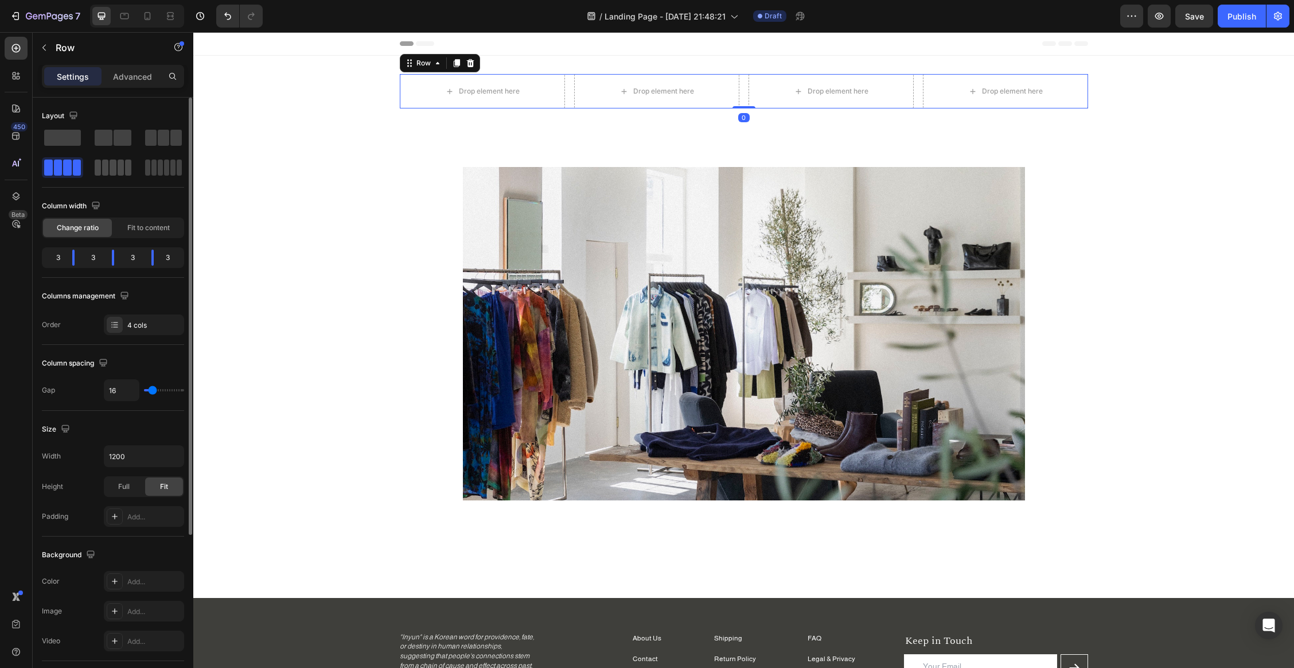
click at [103, 170] on span at bounding box center [105, 167] width 6 height 16
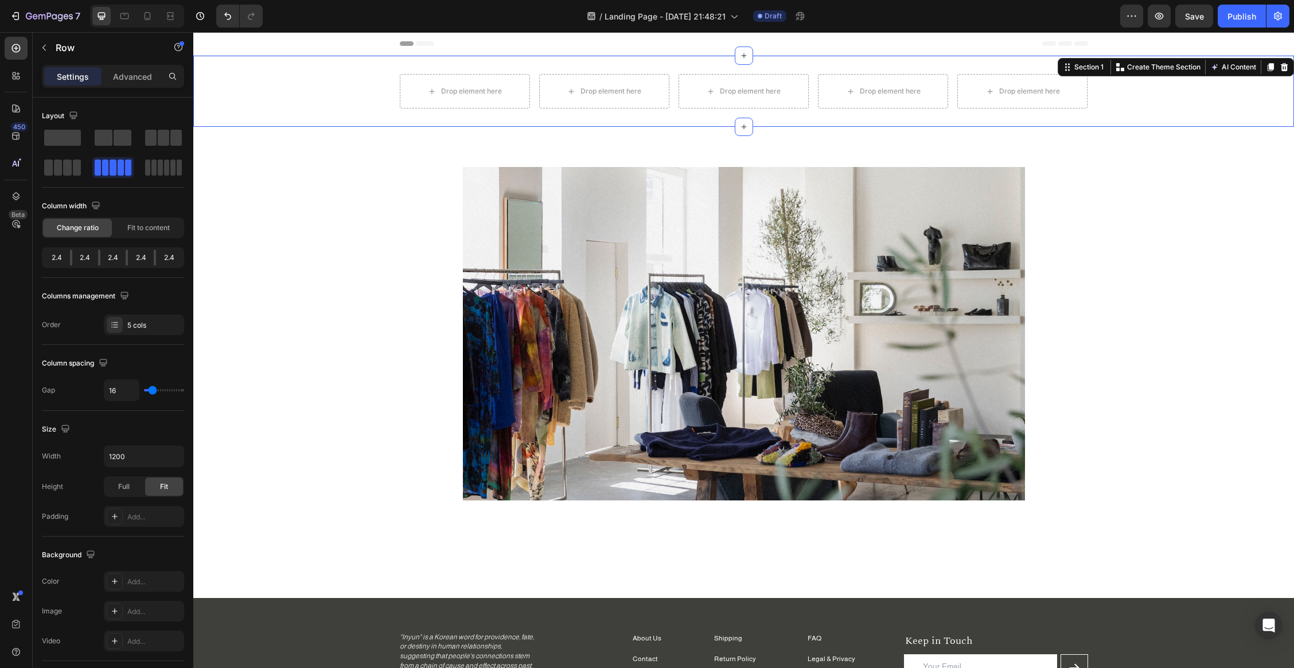
click at [387, 92] on div "Drop element here Drop element here Drop element here Drop element here Drop el…" at bounding box center [743, 91] width 1101 height 34
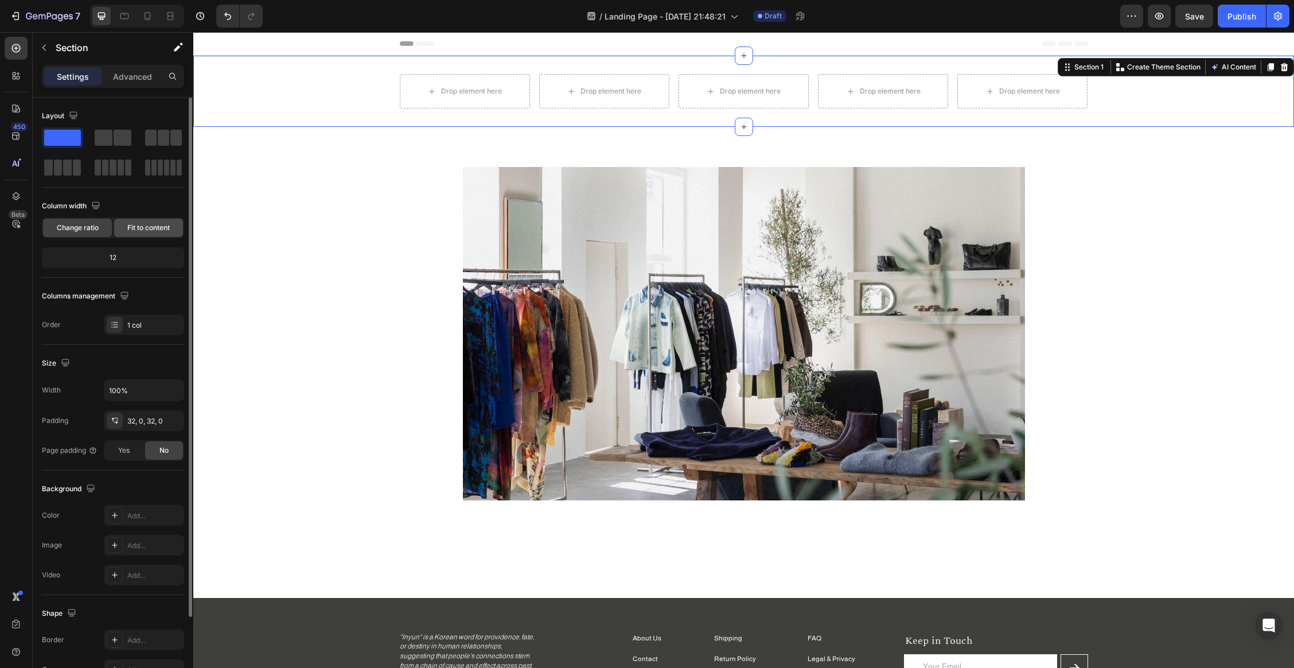
click at [143, 229] on span "Fit to content" at bounding box center [148, 228] width 42 height 10
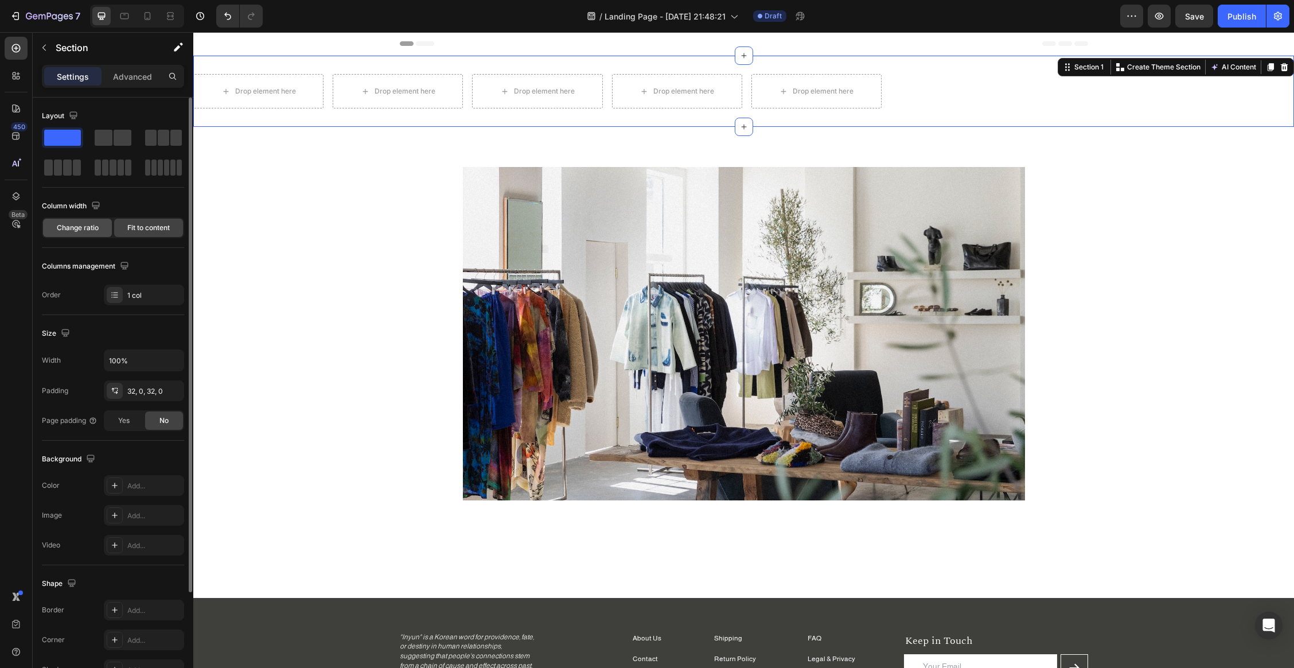
click at [64, 224] on span "Change ratio" at bounding box center [78, 228] width 42 height 10
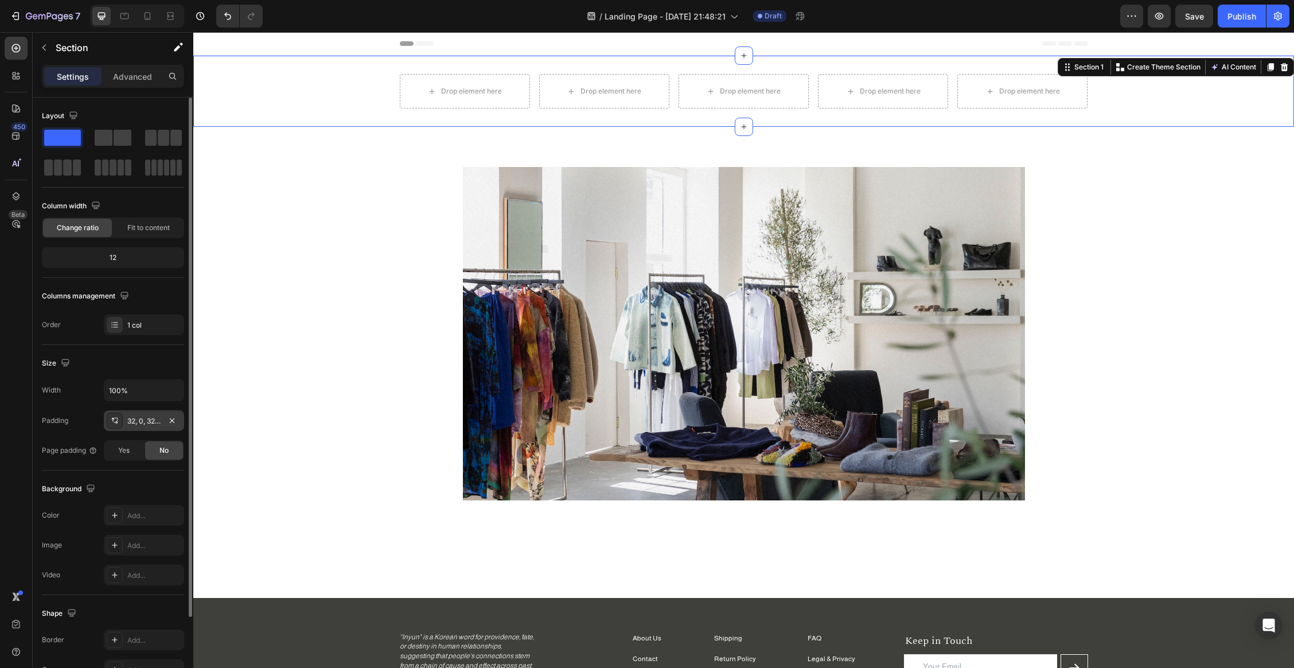
click at [153, 423] on div "32, 0, 32, 0" at bounding box center [143, 421] width 33 height 10
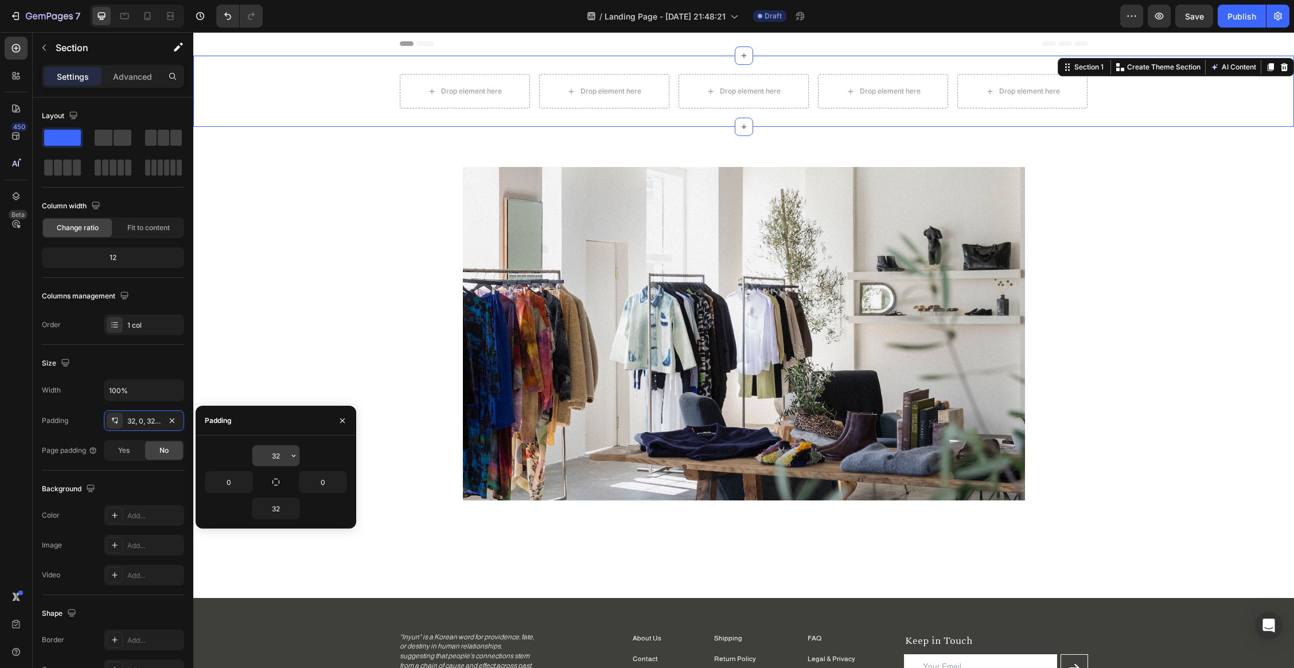
click at [272, 459] on input "32" at bounding box center [275, 455] width 47 height 21
type input "10"
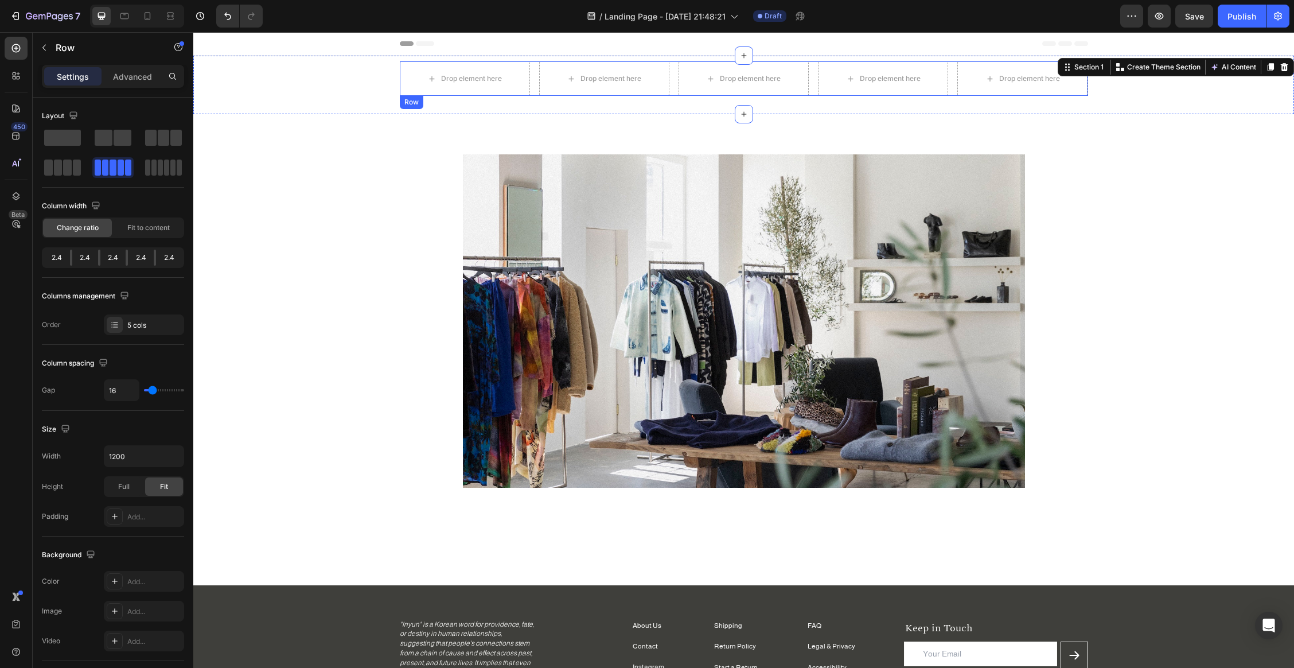
click at [529, 75] on div "Drop element here Drop element here Drop element here Drop element here Drop el…" at bounding box center [744, 78] width 688 height 34
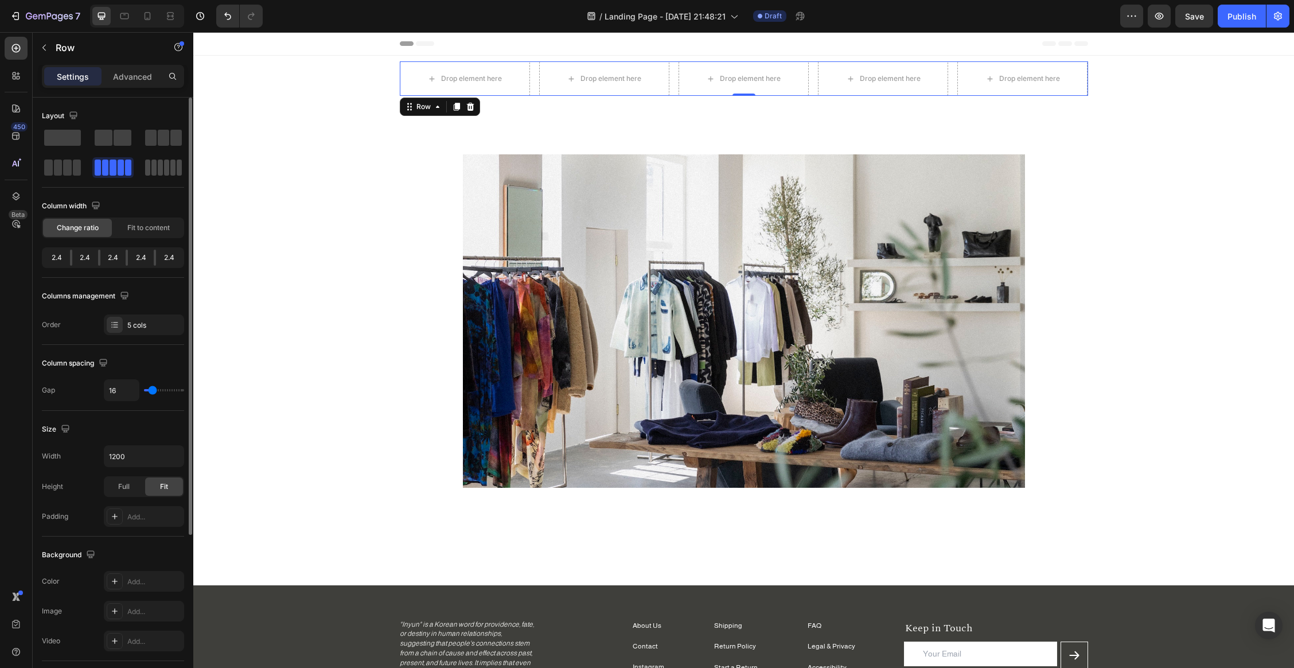
click at [166, 165] on span at bounding box center [166, 167] width 5 height 16
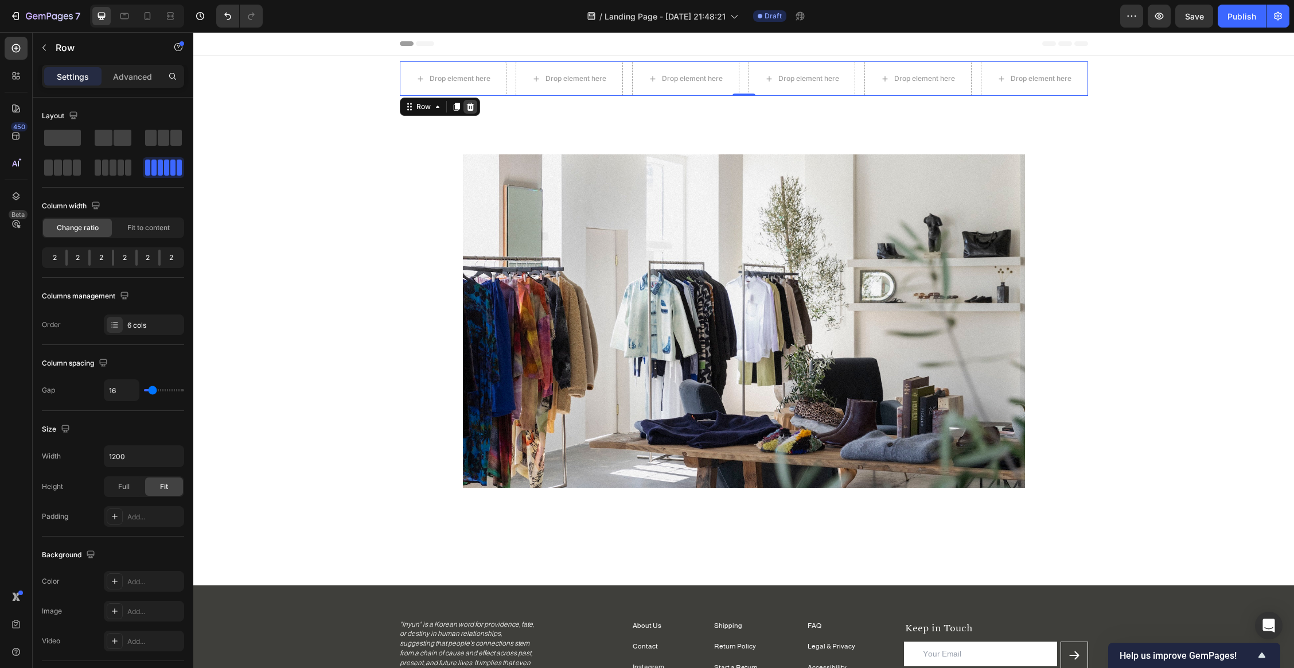
click at [469, 108] on icon at bounding box center [470, 106] width 9 height 9
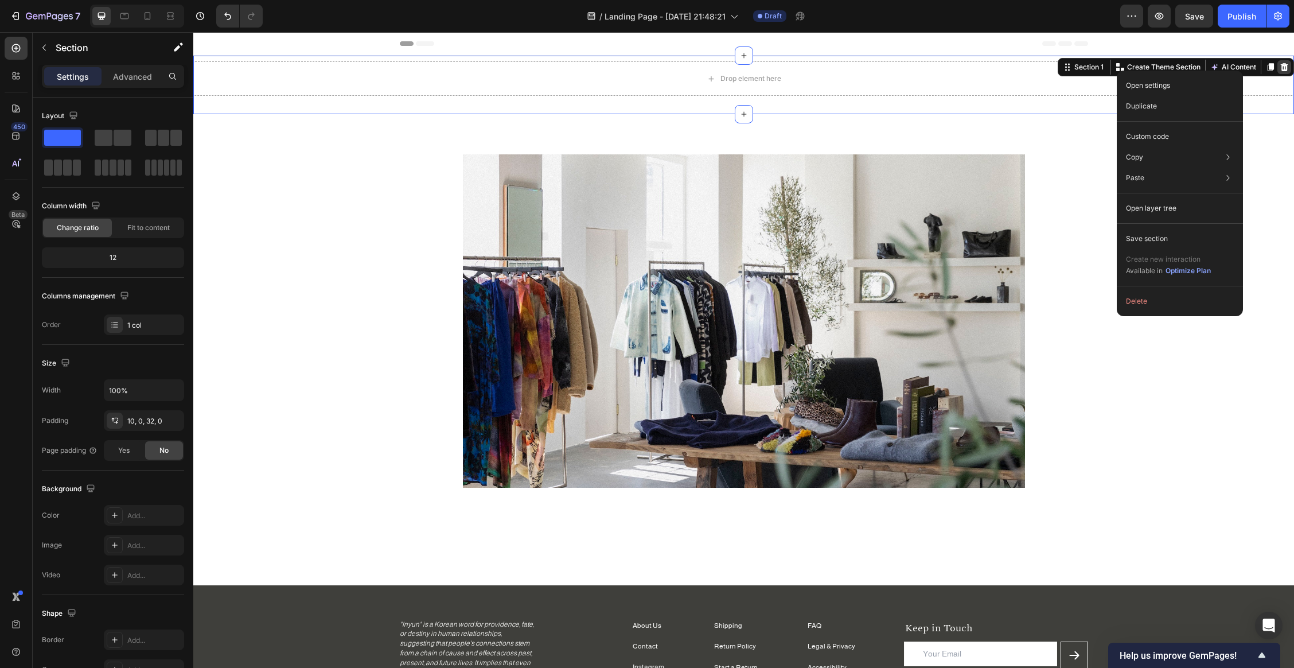
click at [1031, 65] on icon at bounding box center [1284, 67] width 7 height 8
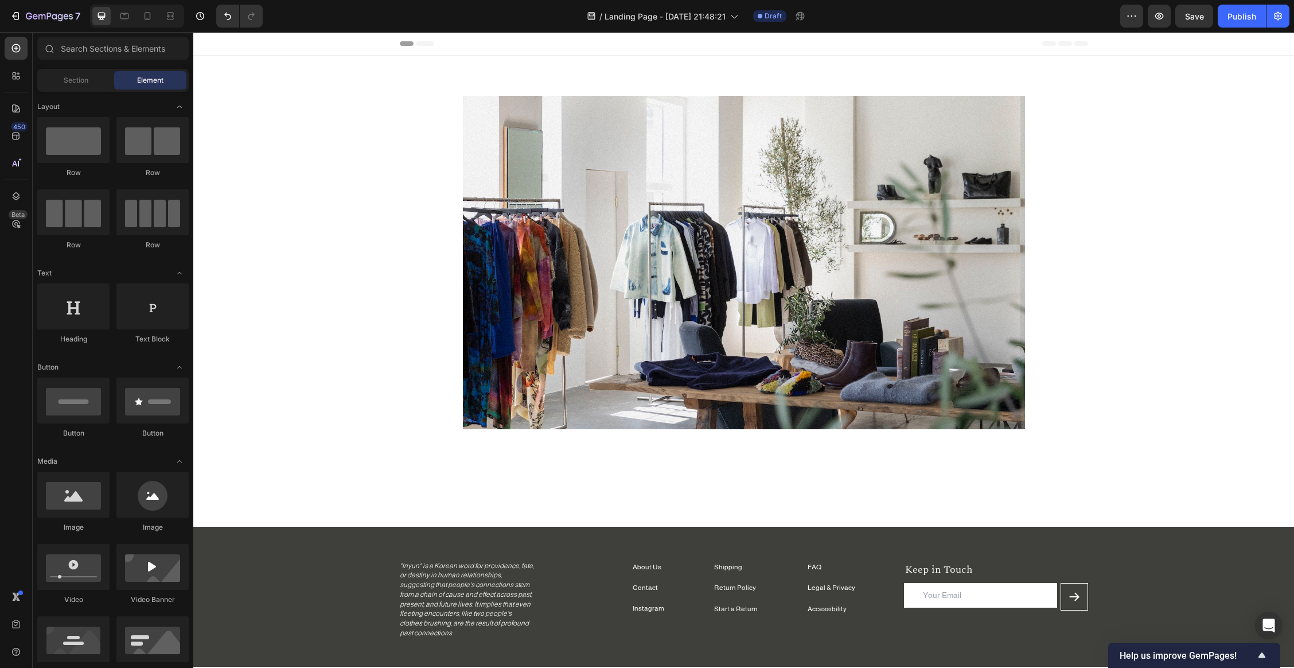
click at [229, 41] on span "Header" at bounding box center [227, 43] width 25 height 11
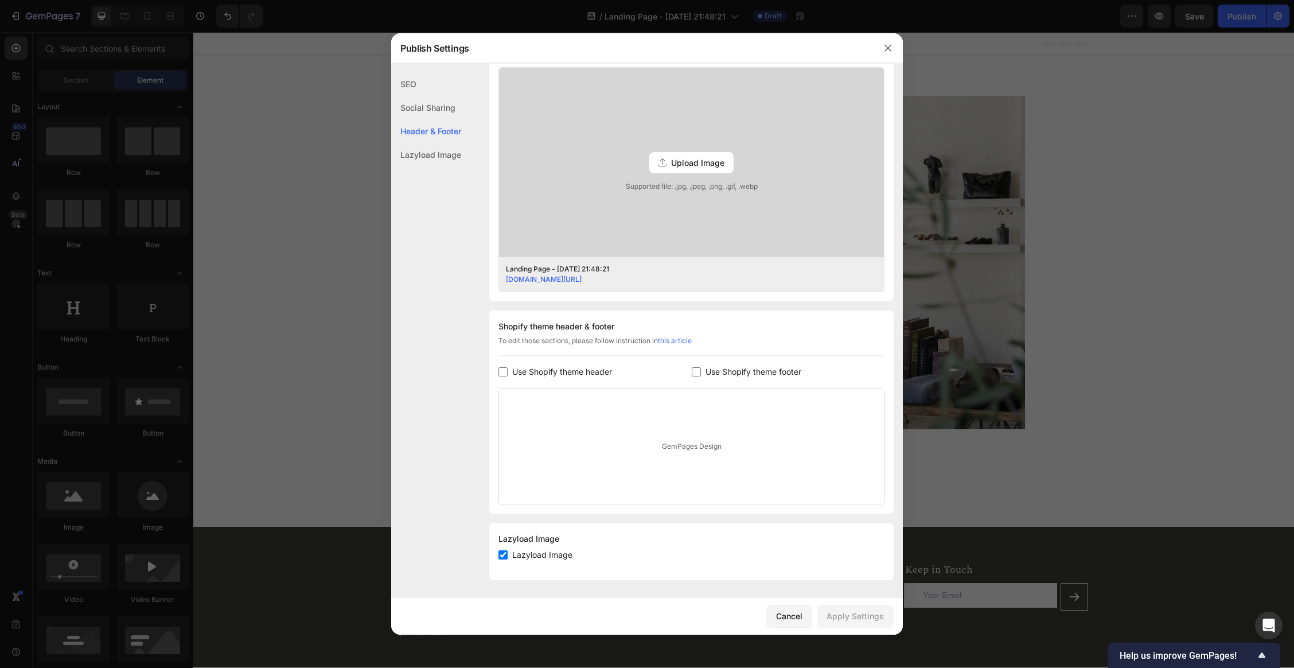
scroll to position [302, 0]
click at [502, 368] on input "checkbox" at bounding box center [502, 370] width 9 height 9
checkbox input "true"
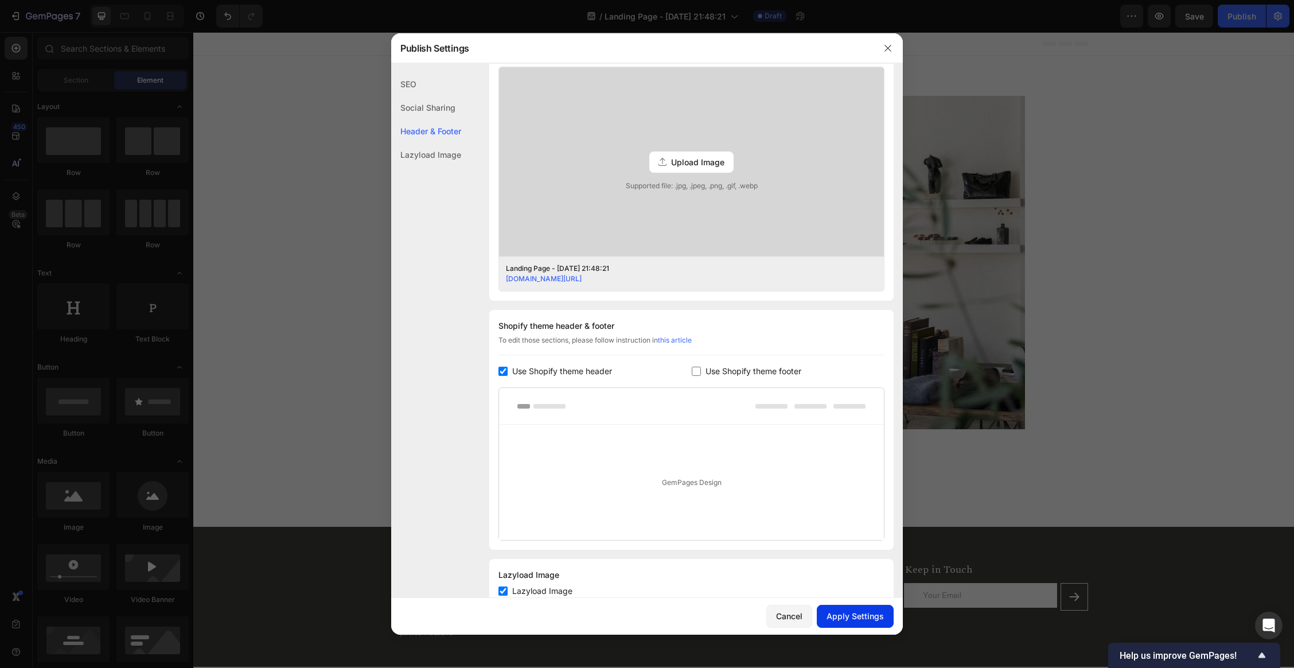
click at [859, 579] on div "Apply Settings" at bounding box center [854, 616] width 57 height 12
click at [296, 166] on div at bounding box center [647, 334] width 1294 height 668
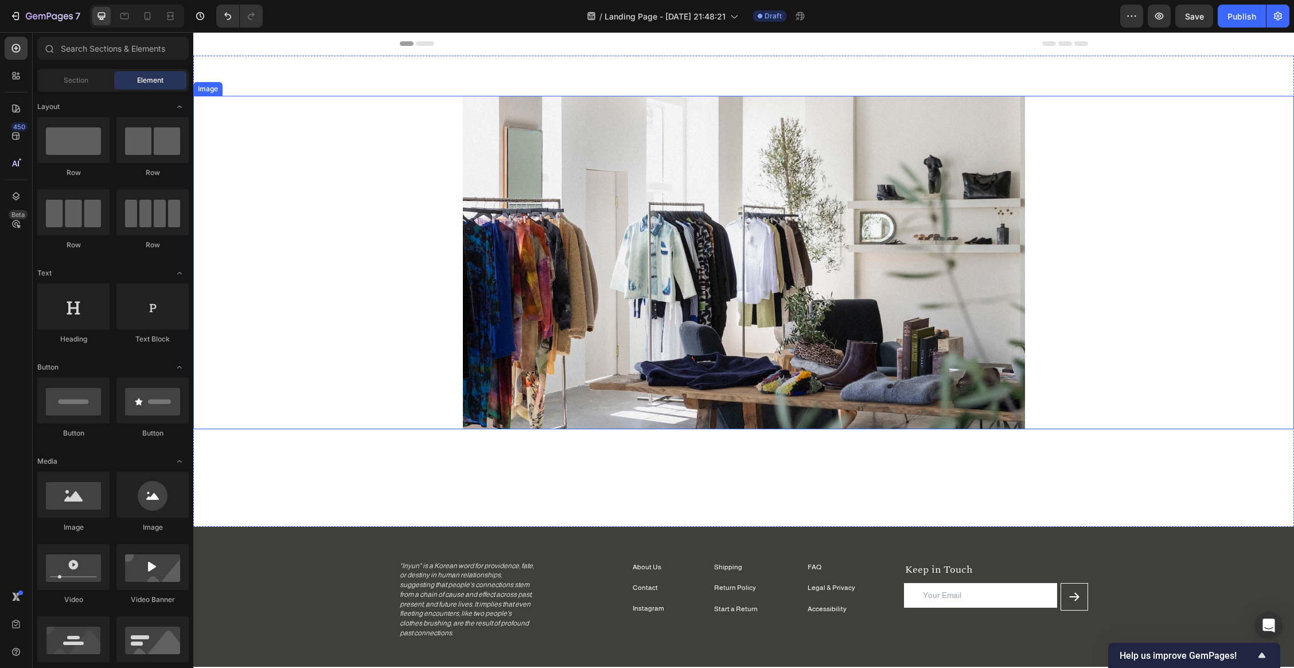
click at [770, 310] on img at bounding box center [744, 262] width 562 height 333
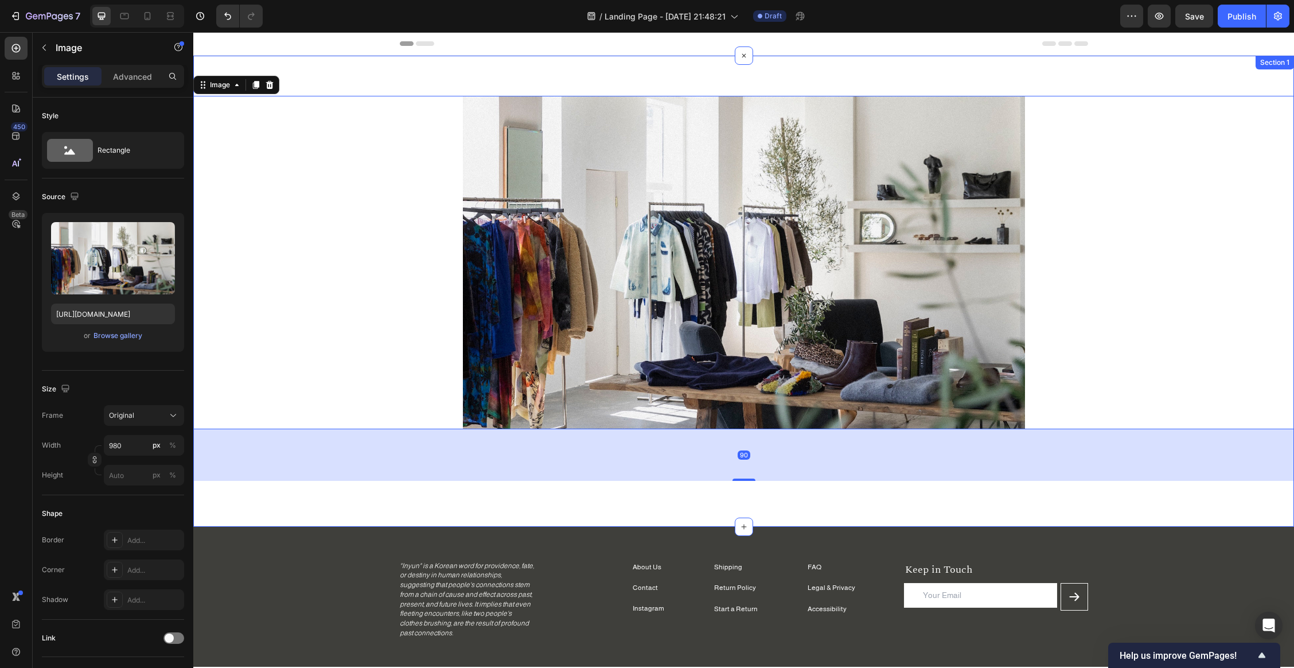
click at [904, 490] on div "Image 90 Section 1" at bounding box center [743, 291] width 1101 height 471
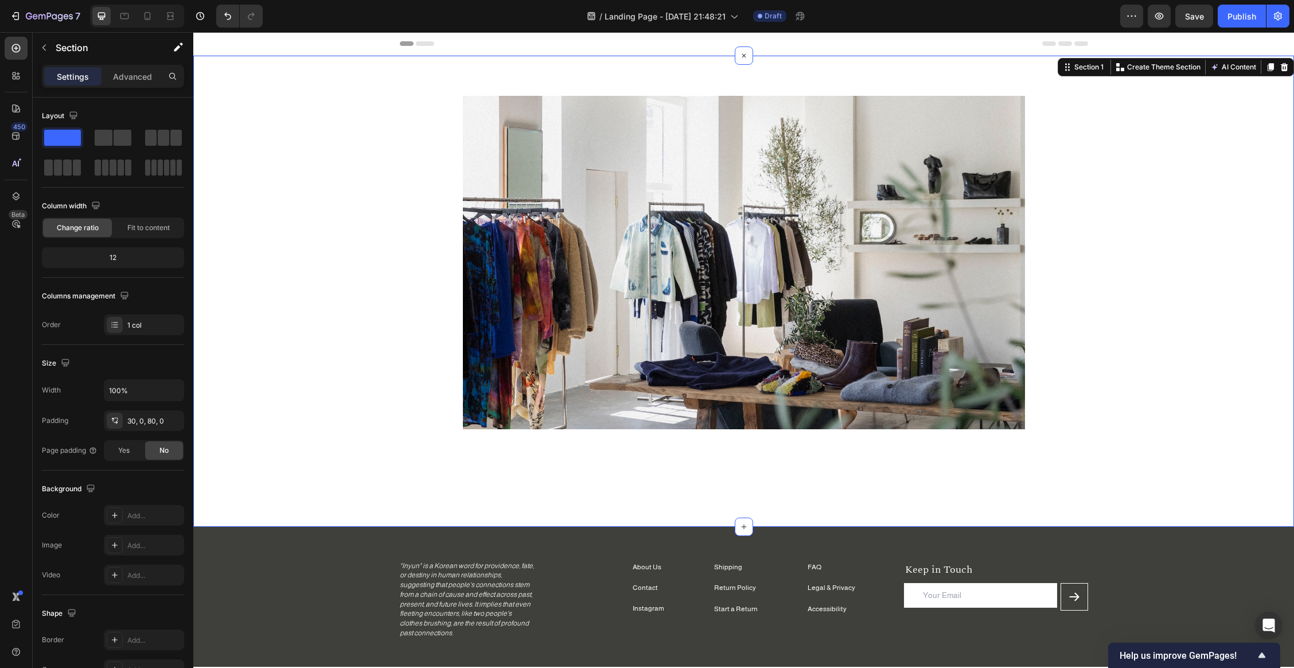
click at [813, 448] on div "Image" at bounding box center [743, 277] width 1101 height 408
click at [1031, 22] on button "button" at bounding box center [1159, 16] width 23 height 23
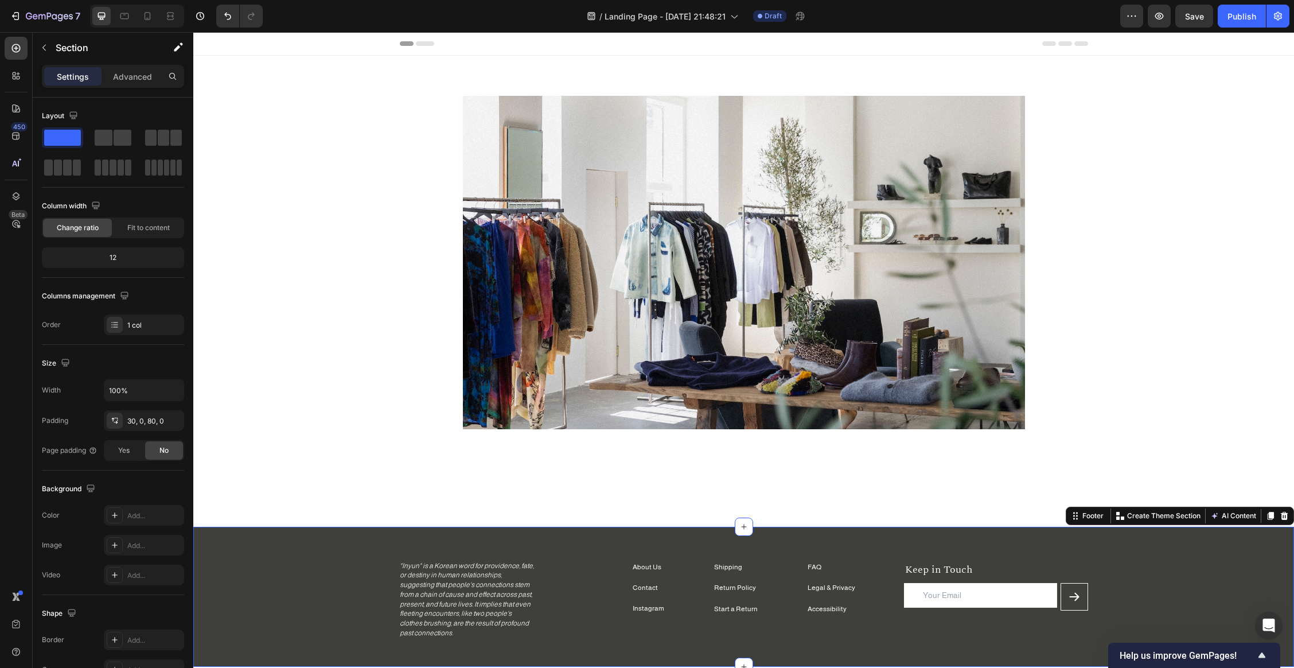
click at [361, 547] on div "Shipping Text block Return Policy Text block Start a Return Text block FAQ Text…" at bounding box center [743, 596] width 1101 height 140
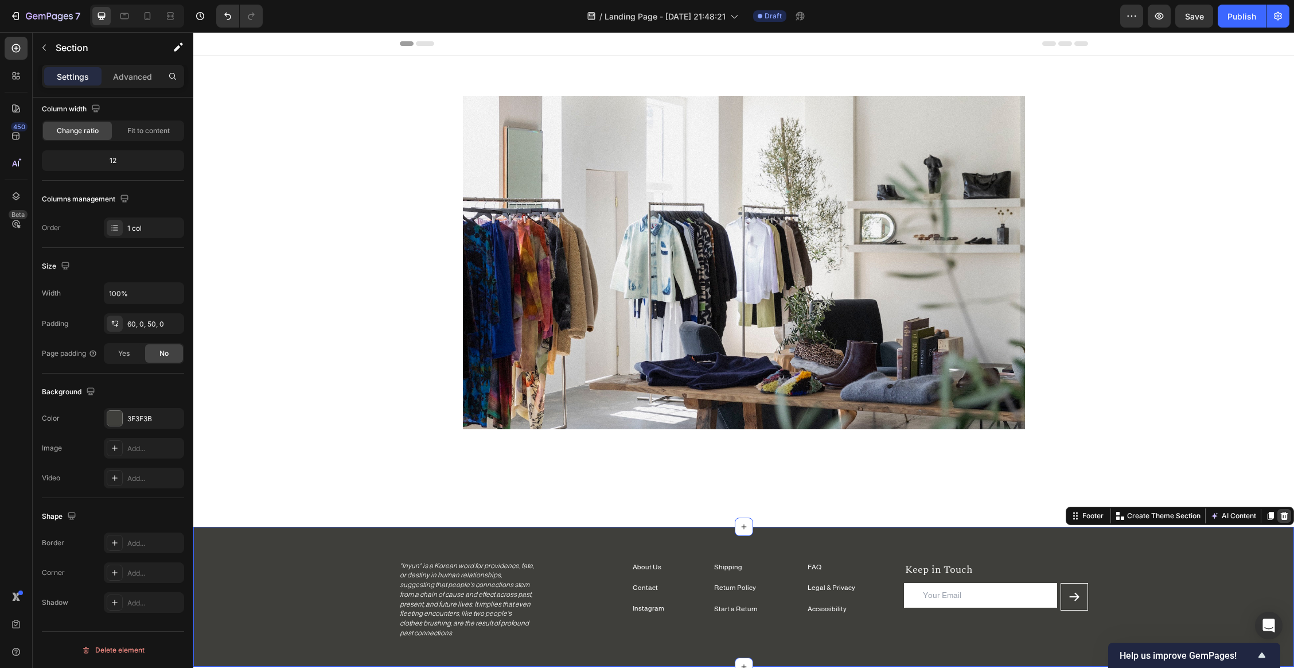
click at [1031, 513] on icon at bounding box center [1284, 515] width 7 height 8
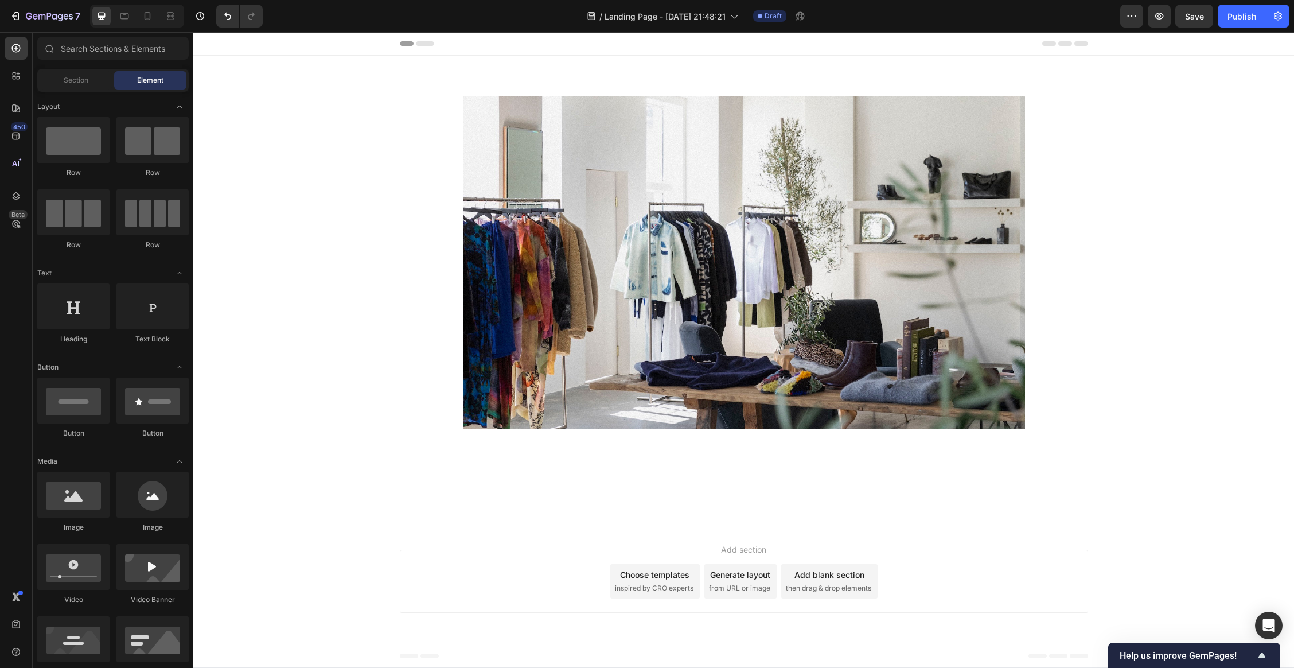
click at [202, 579] on div "Footer" at bounding box center [219, 656] width 39 height 14
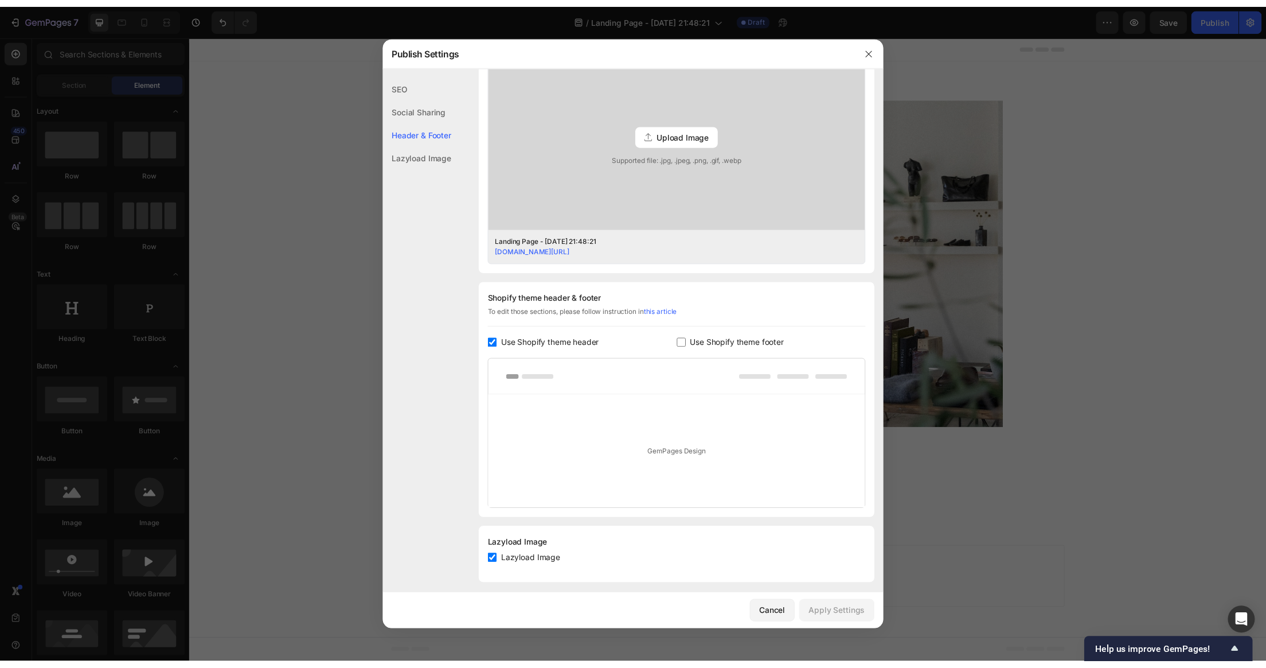
scroll to position [339, 0]
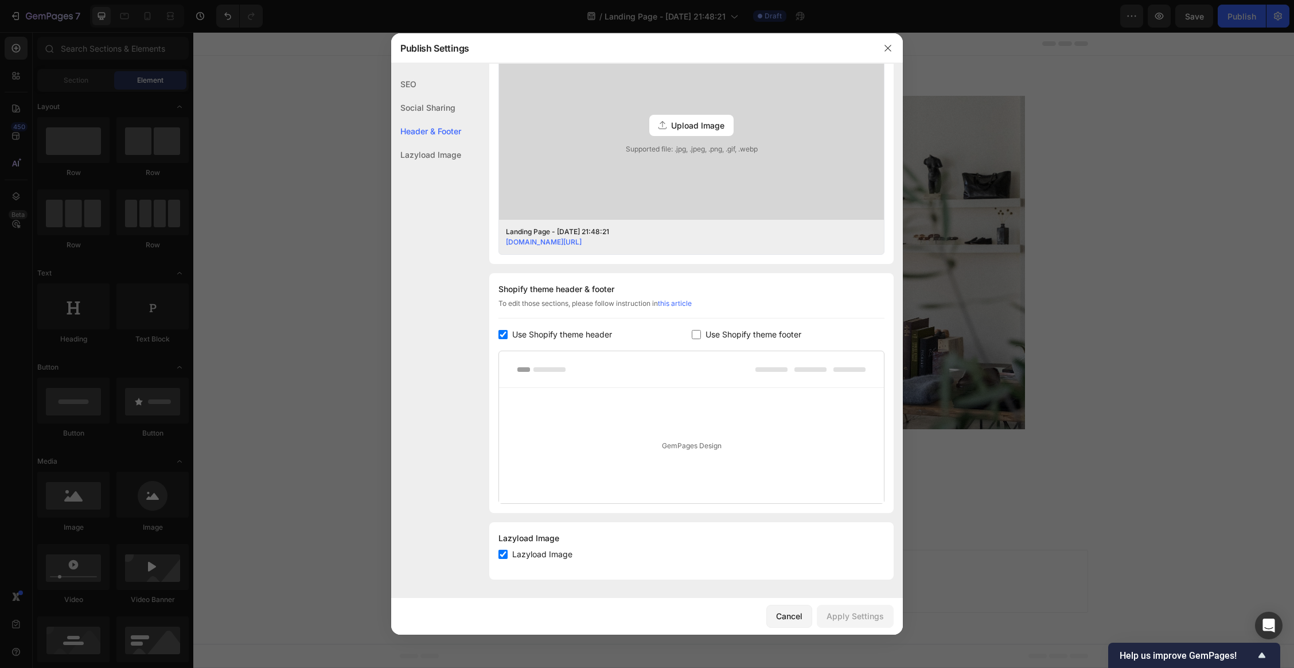
click at [705, 334] on span "Use Shopify theme footer" at bounding box center [753, 334] width 96 height 14
checkbox input "true"
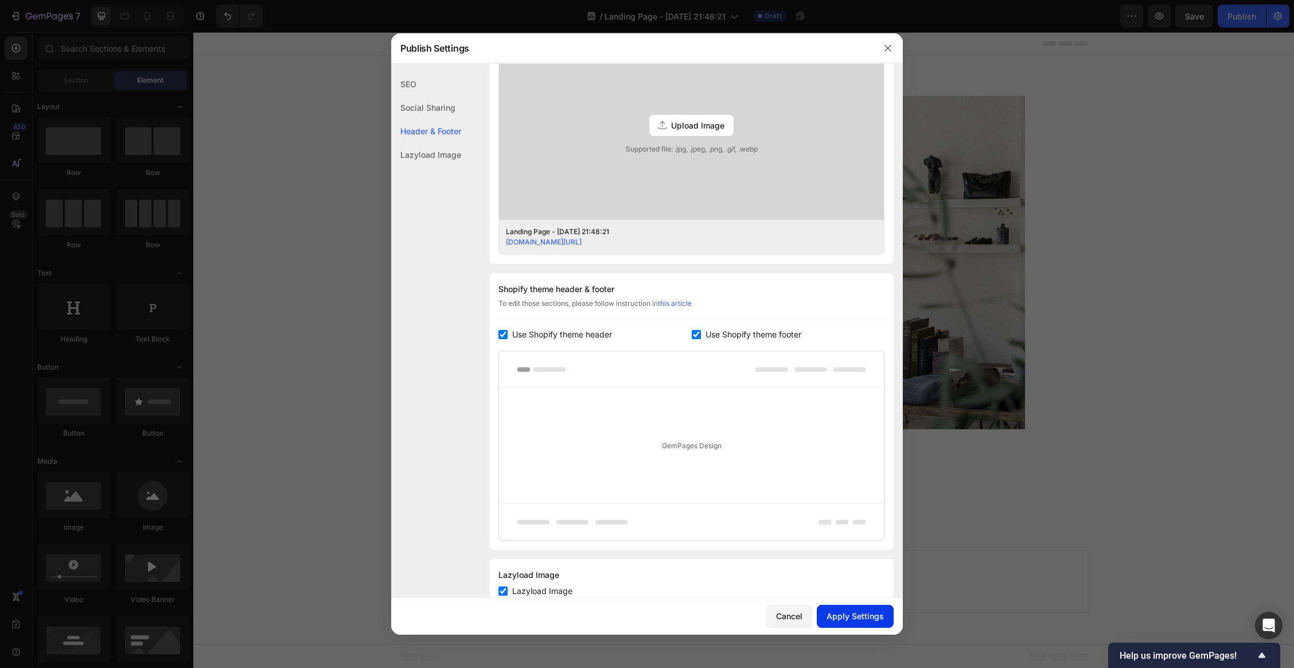
click at [863, 579] on div "Apply Settings" at bounding box center [854, 616] width 57 height 12
click at [1031, 417] on div at bounding box center [647, 334] width 1294 height 668
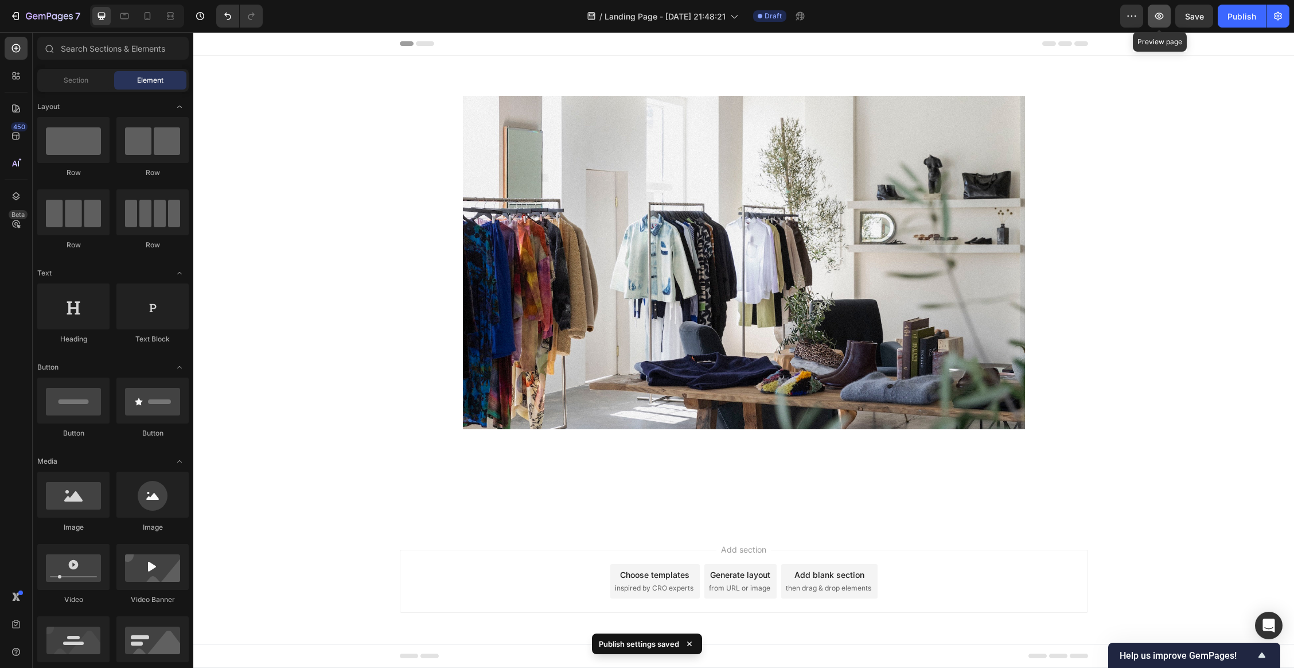
click at [1031, 14] on icon "button" at bounding box center [1158, 15] width 11 height 11
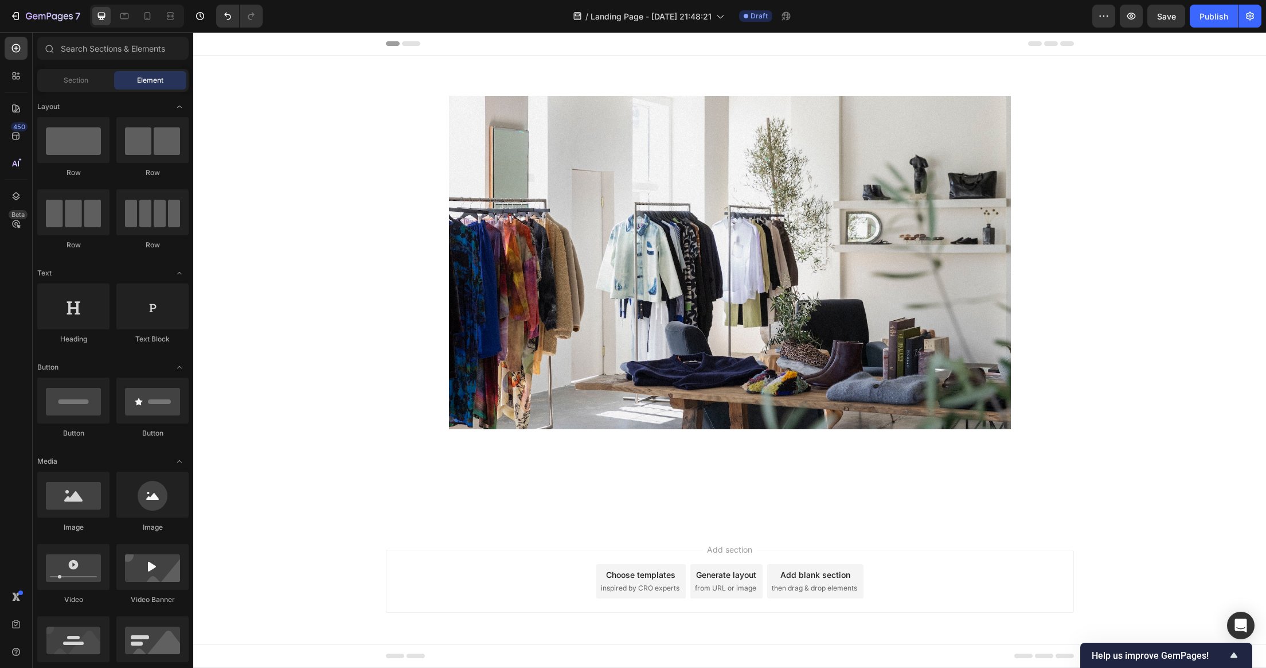
drag, startPoint x: 320, startPoint y: 657, endPoint x: 247, endPoint y: 657, distance: 73.4
click at [319, 579] on div "Footer" at bounding box center [729, 655] width 1073 height 24
click at [210, 579] on div "Footer" at bounding box center [219, 656] width 39 height 14
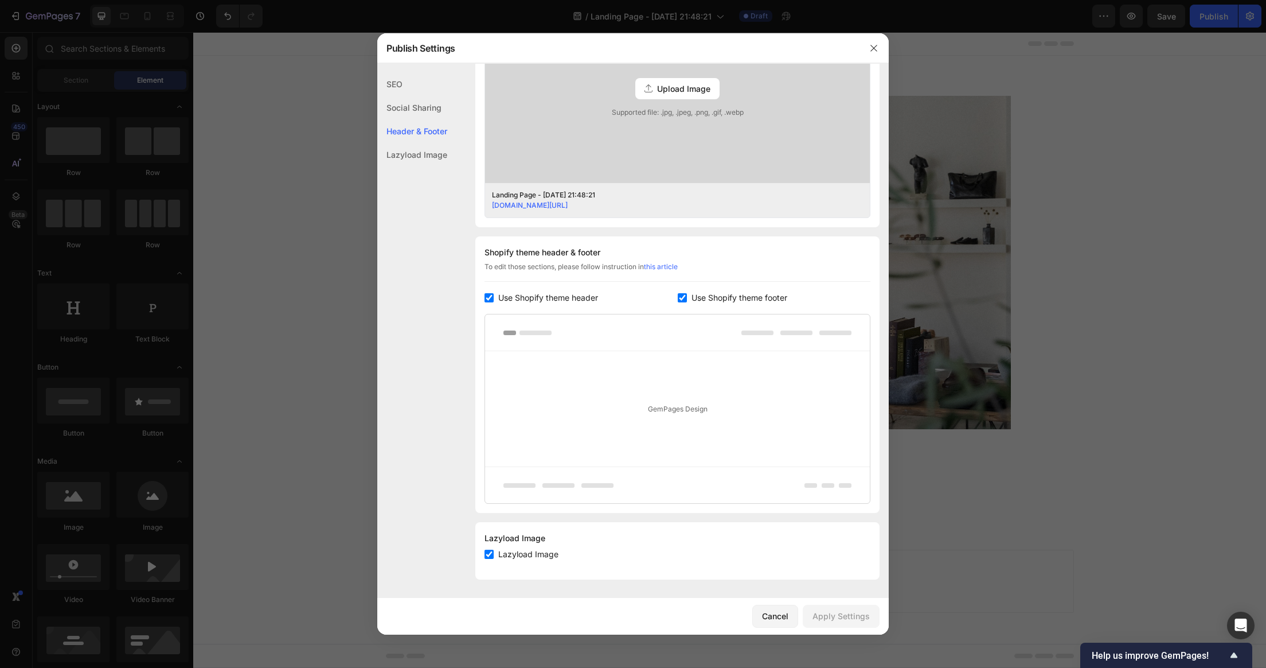
click at [690, 289] on div "Shopify theme header & footer To edit those sections, please follow instruction…" at bounding box center [677, 374] width 404 height 276
click at [692, 294] on span "Use Shopify theme footer" at bounding box center [740, 298] width 96 height 14
checkbox input "false"
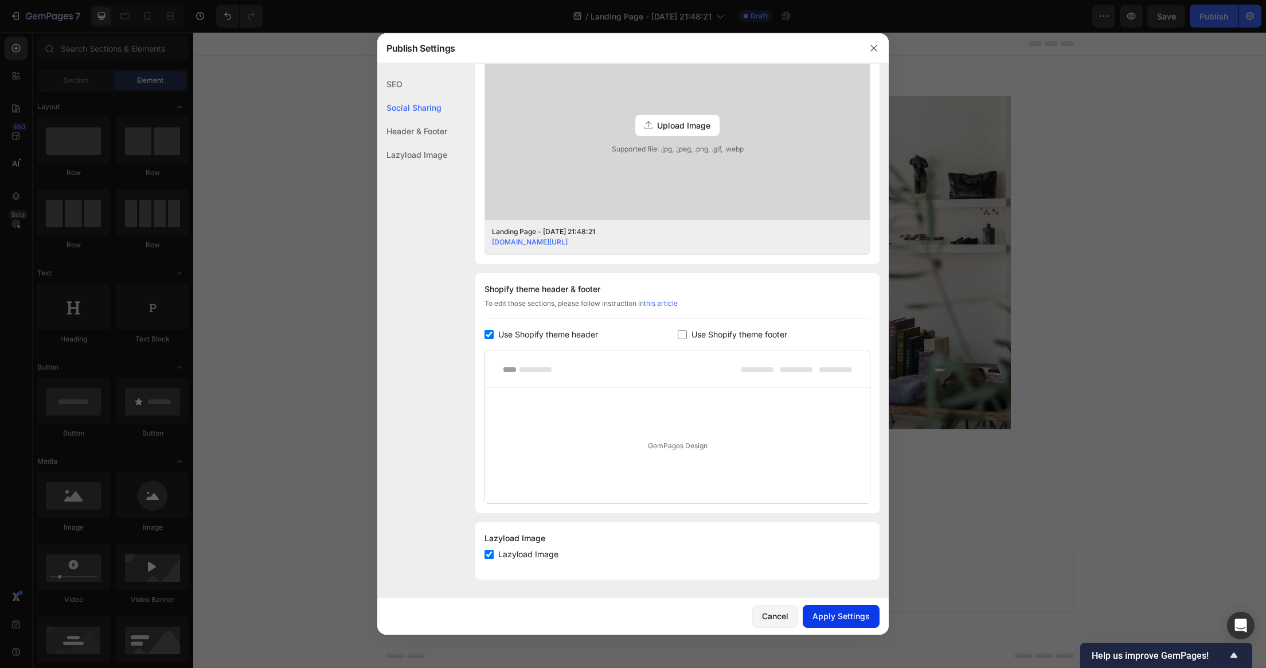
click at [848, 579] on div "Apply Settings" at bounding box center [841, 616] width 57 height 12
click at [290, 432] on div at bounding box center [633, 334] width 1266 height 668
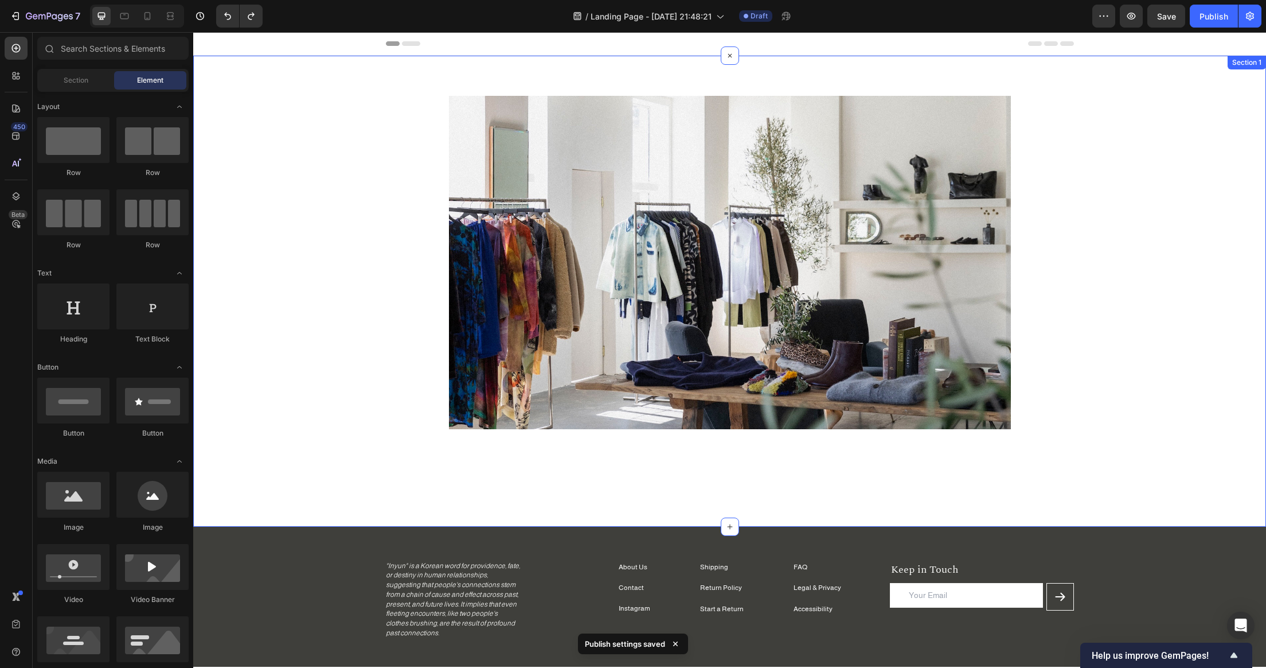
scroll to position [136, 0]
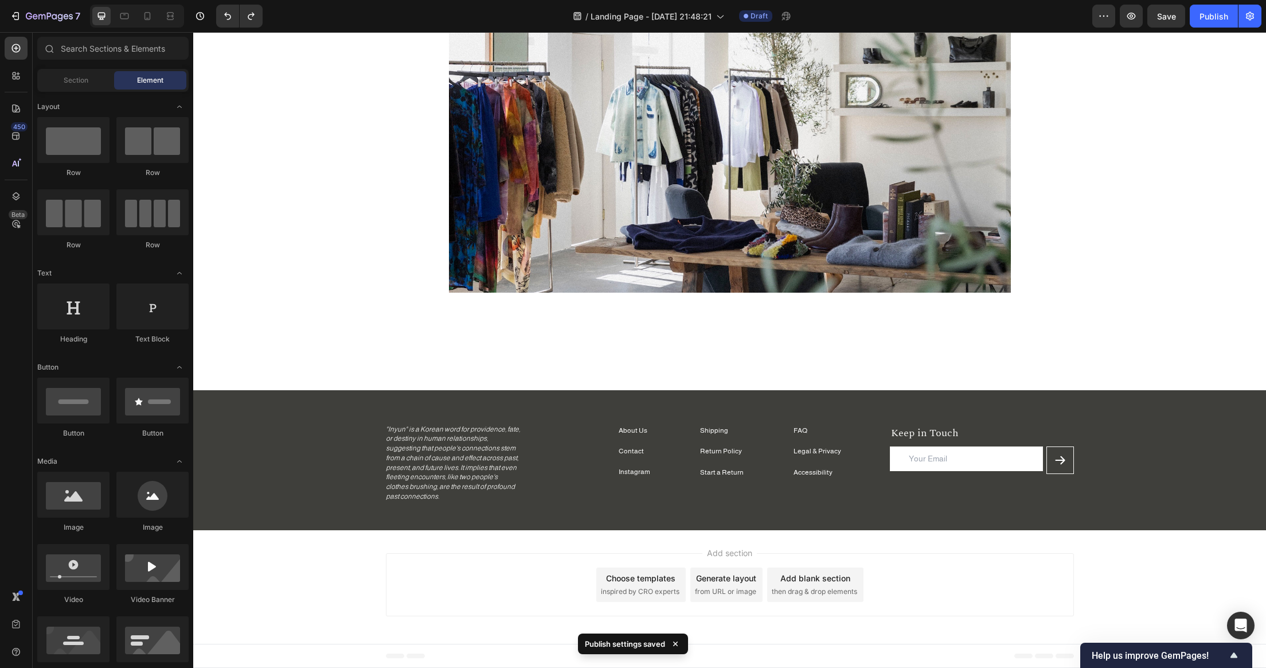
click at [235, 579] on span "Footer" at bounding box center [226, 655] width 22 height 11
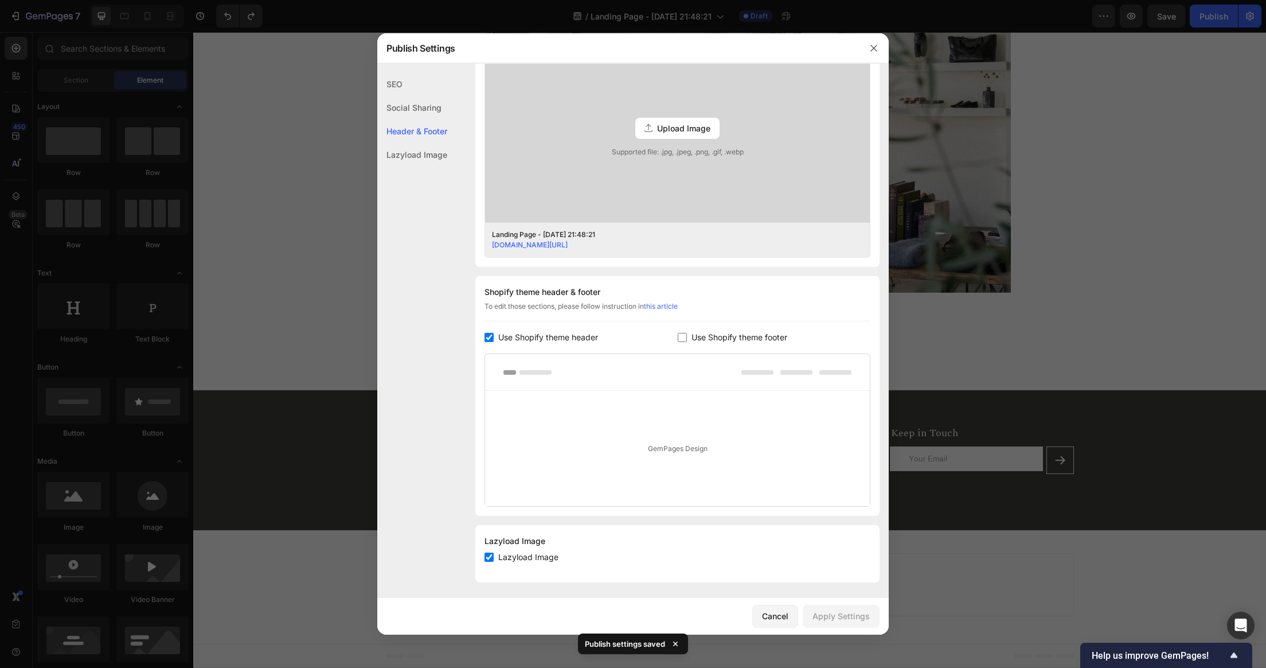
scroll to position [339, 0]
click at [779, 579] on div "Cancel" at bounding box center [775, 616] width 26 height 12
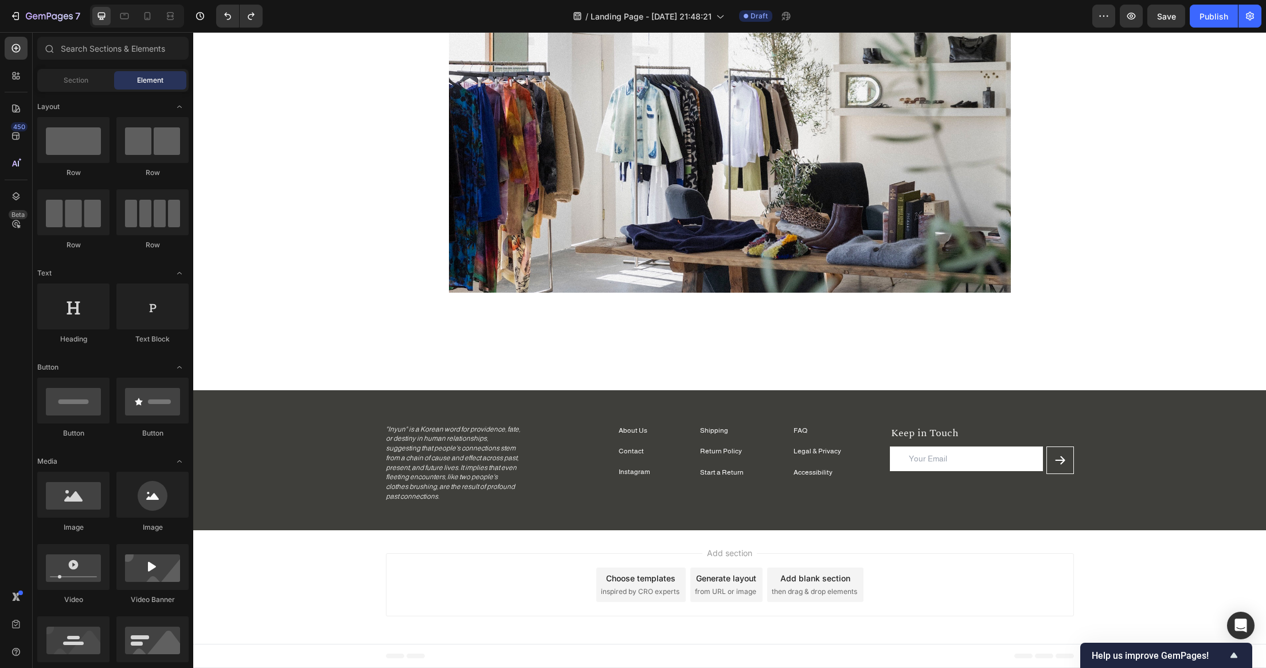
click at [432, 549] on div "Add section Choose templates inspired by CRO experts Generate layout from URL o…" at bounding box center [729, 587] width 1073 height 114
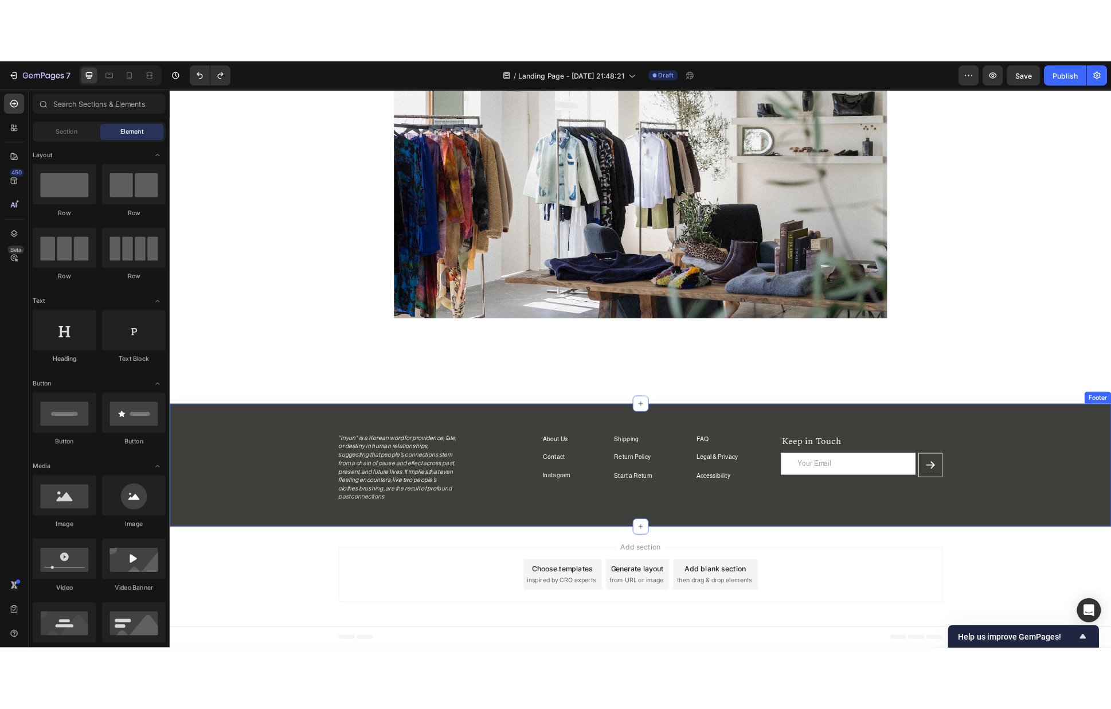
scroll to position [0, 0]
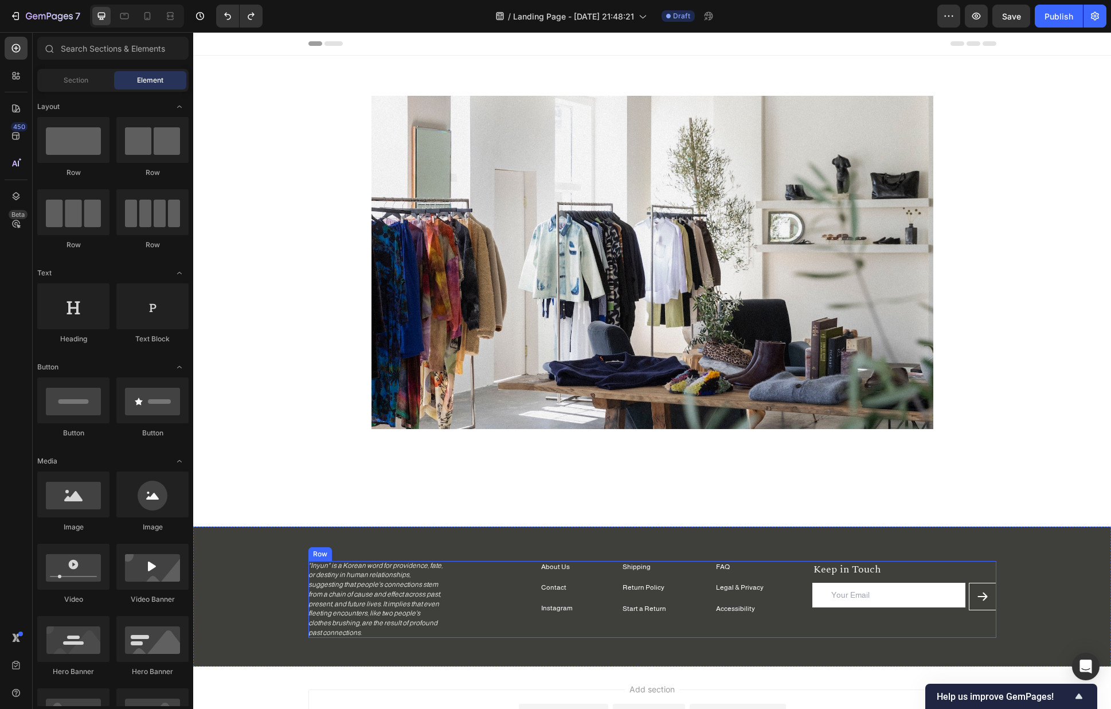
click at [516, 579] on div "Shipping Text block Return Policy Text block Start a Return Text block FAQ Text…" at bounding box center [653, 599] width 688 height 77
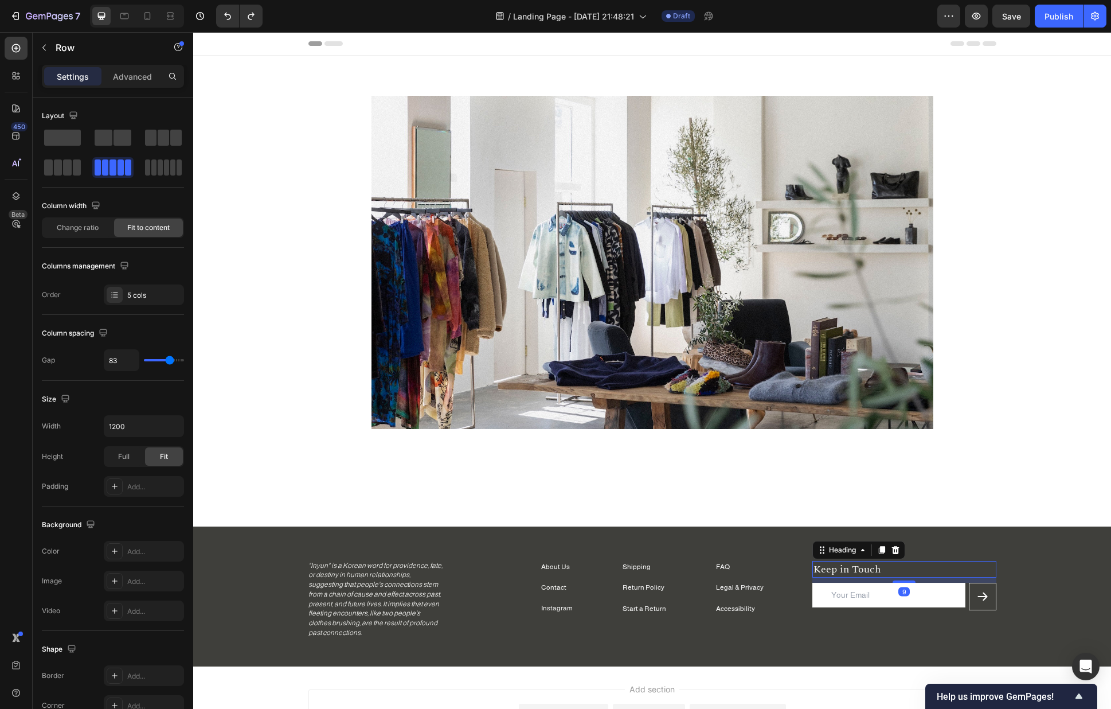
click at [853, 568] on h3 "Keep in Touch" at bounding box center [905, 569] width 184 height 17
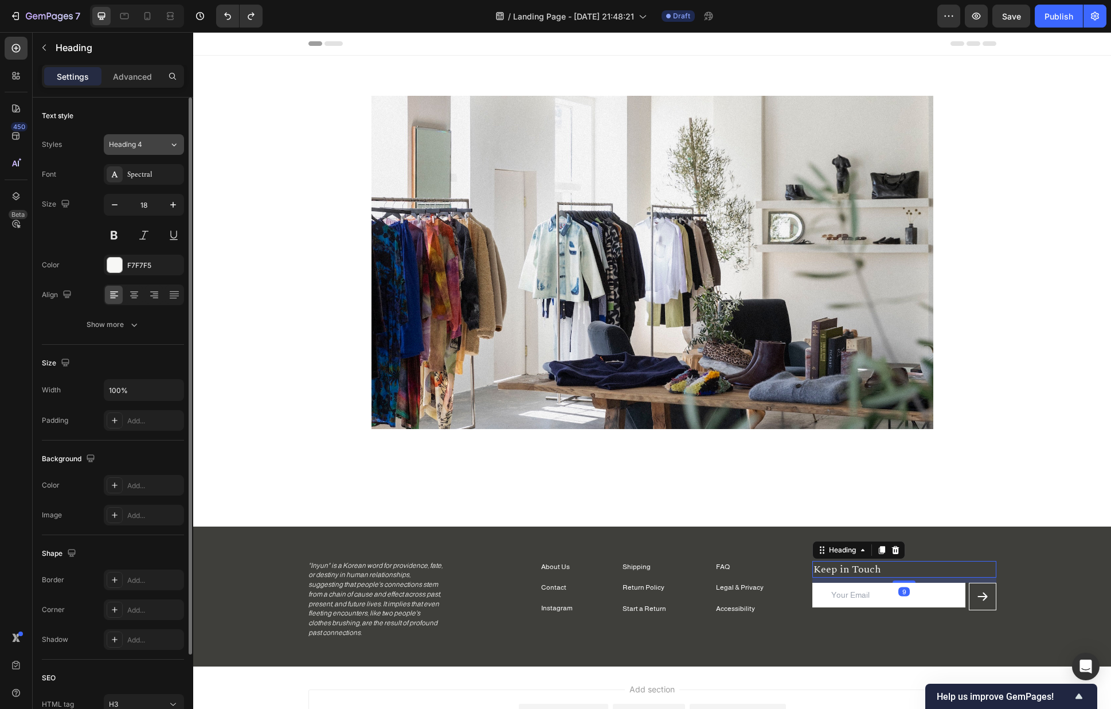
click at [135, 147] on span "Heading 4" at bounding box center [125, 144] width 33 height 10
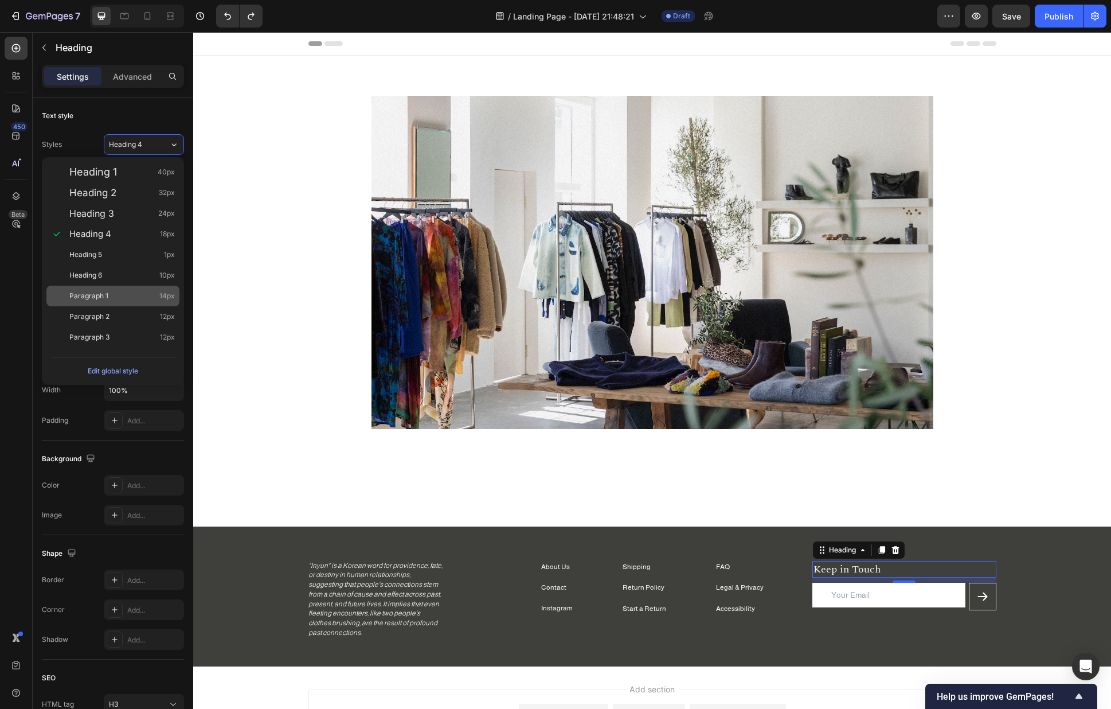
click at [116, 292] on div "Paragraph 1 14px" at bounding box center [122, 295] width 106 height 11
type input "14"
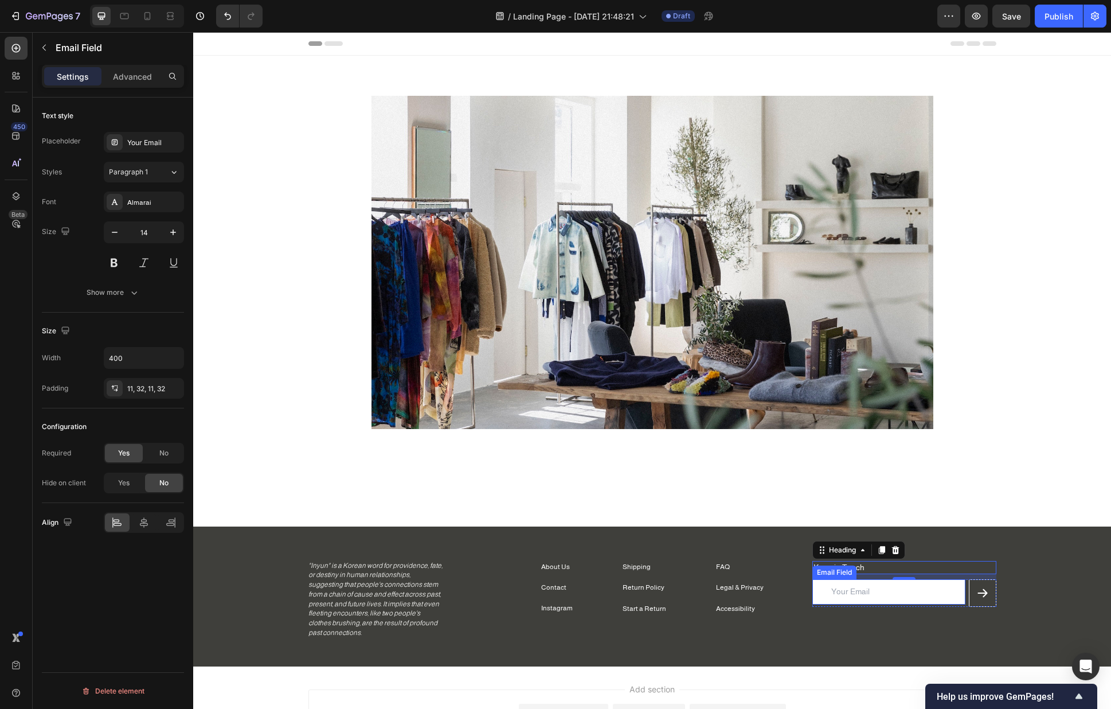
click at [899, 579] on input "email" at bounding box center [889, 591] width 153 height 25
click at [904, 579] on input "email" at bounding box center [889, 591] width 153 height 25
click at [107, 231] on button "button" at bounding box center [114, 232] width 21 height 21
type input "12"
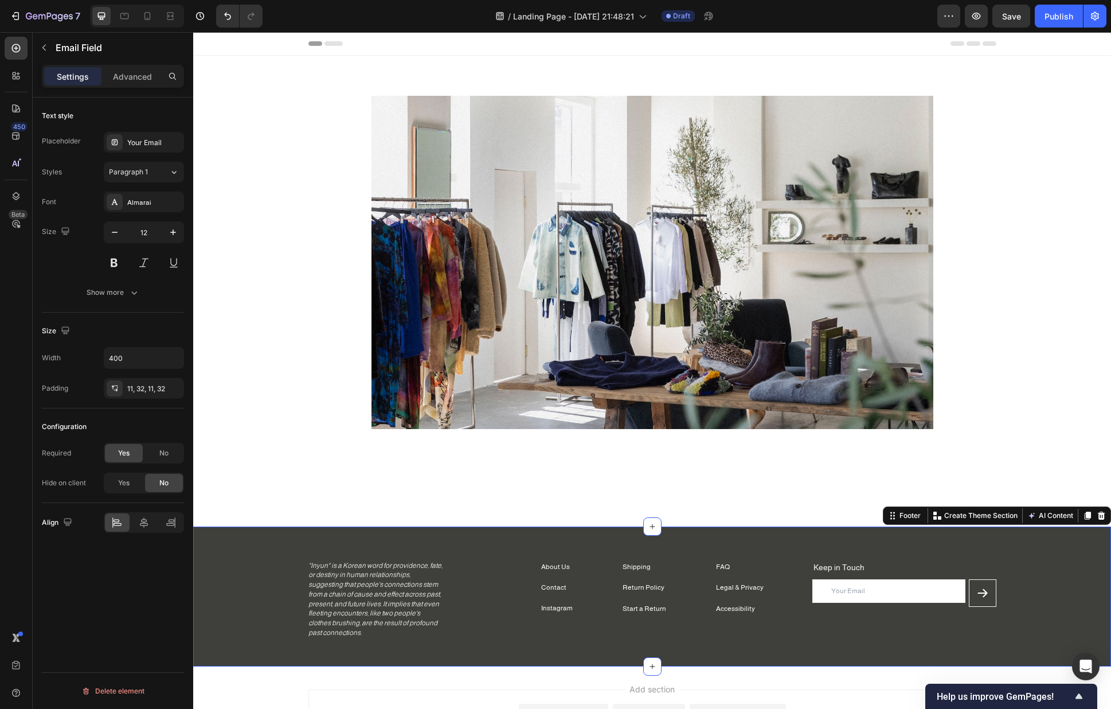
click at [928, 543] on div "Shipping Text block Return Policy Text block Start a Return Text block FAQ Text…" at bounding box center [652, 596] width 918 height 140
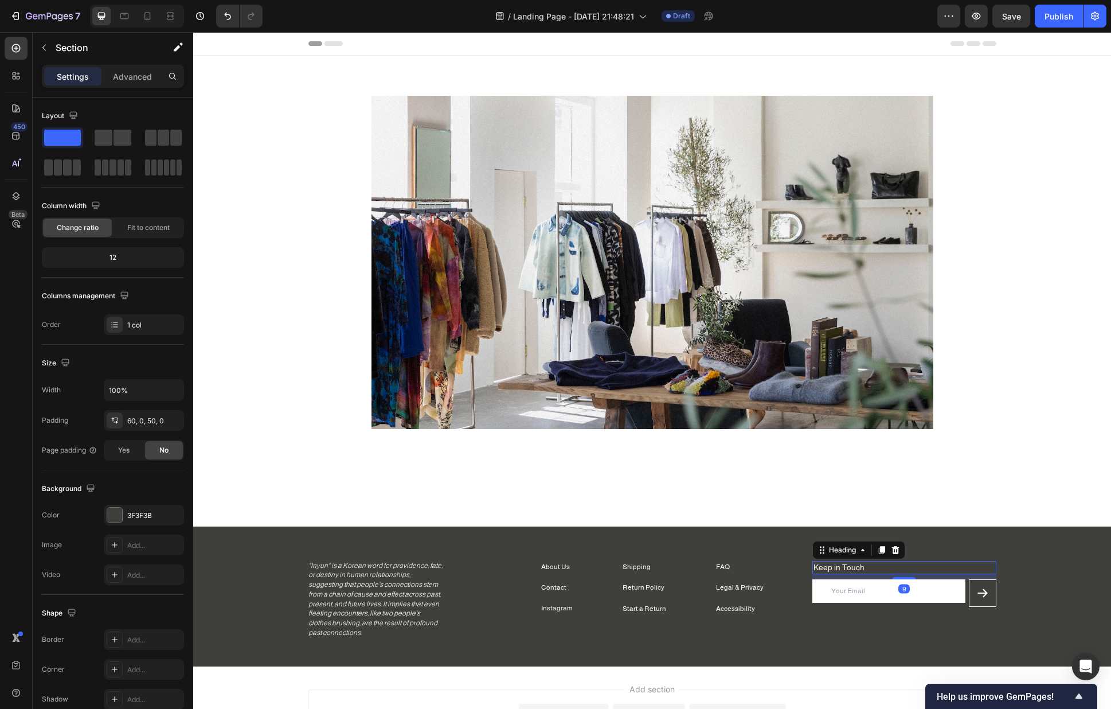
click at [873, 568] on h3 "Keep in Touch" at bounding box center [905, 568] width 184 height 14
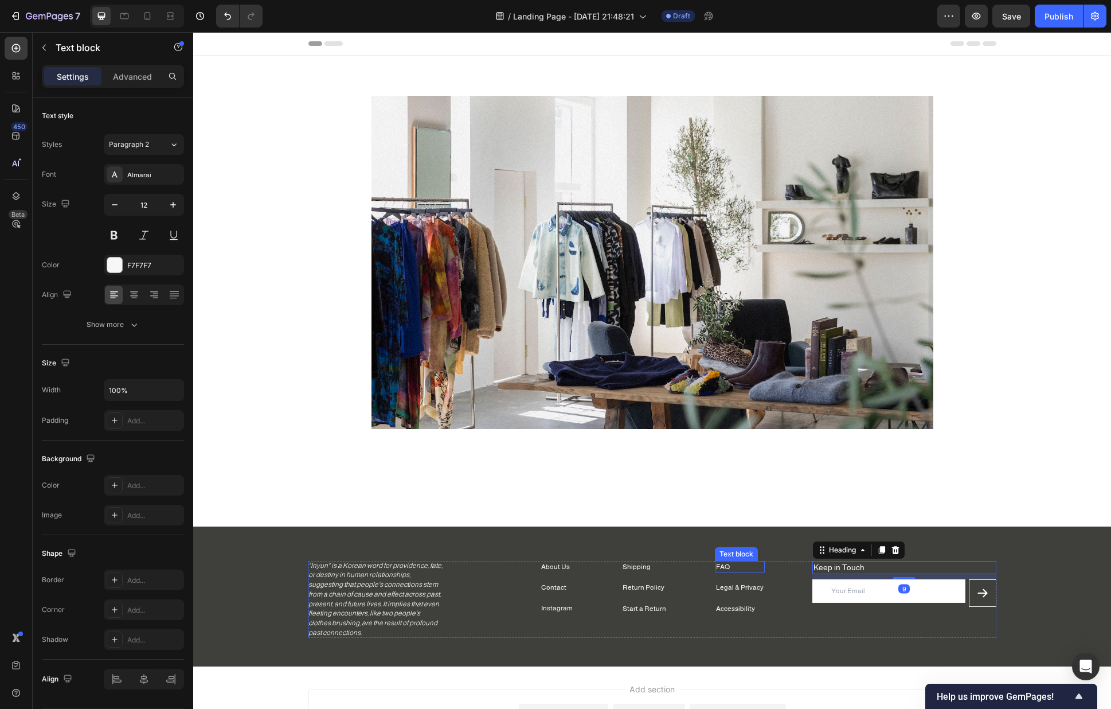
click at [744, 565] on p "FAQ" at bounding box center [740, 567] width 48 height 10
click at [903, 571] on h3 "Keep in Touch" at bounding box center [905, 568] width 184 height 14
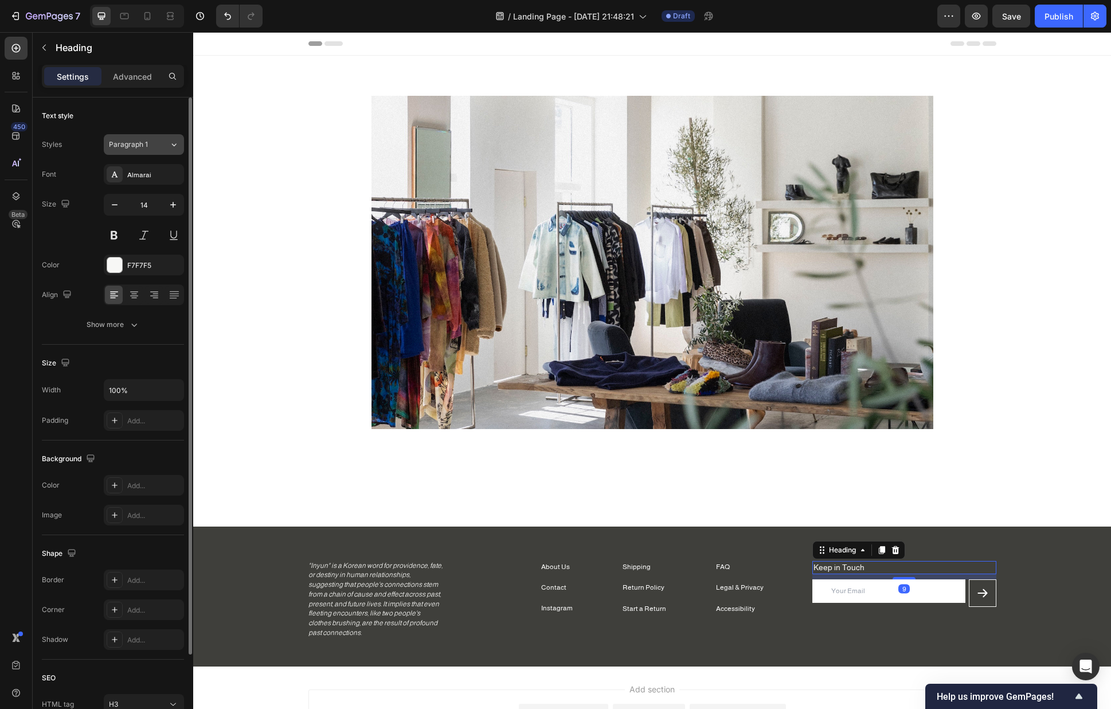
click at [131, 144] on span "Paragraph 1" at bounding box center [128, 144] width 39 height 10
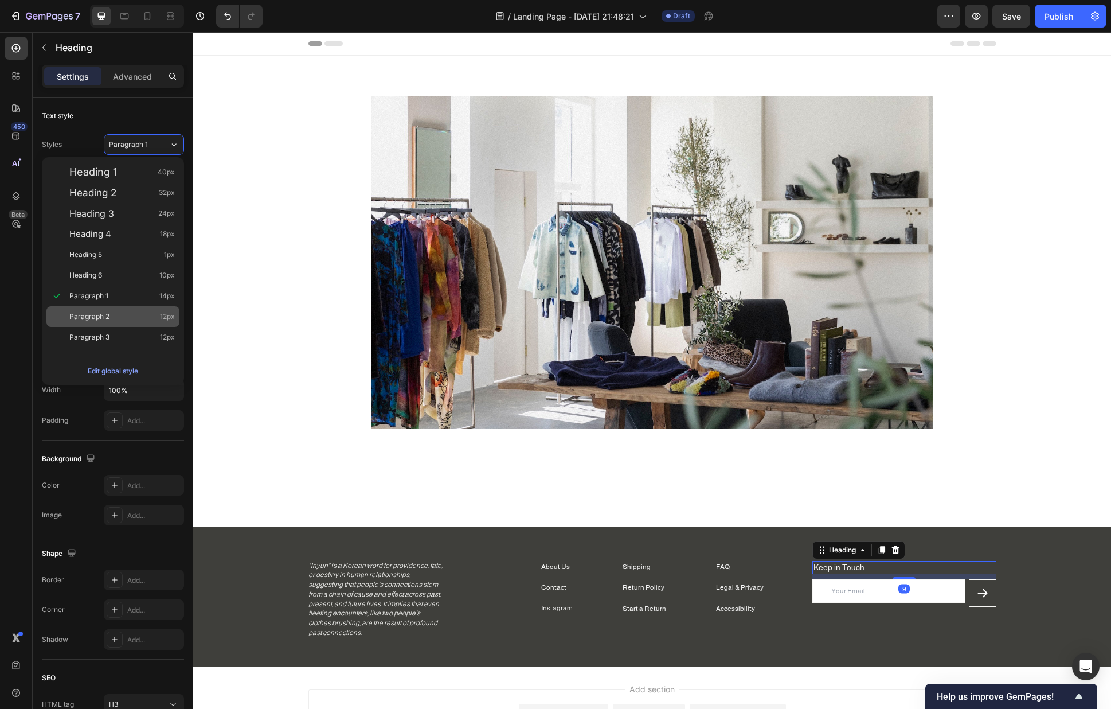
click at [120, 307] on div "Paragraph 2 12px" at bounding box center [112, 316] width 133 height 21
type input "12"
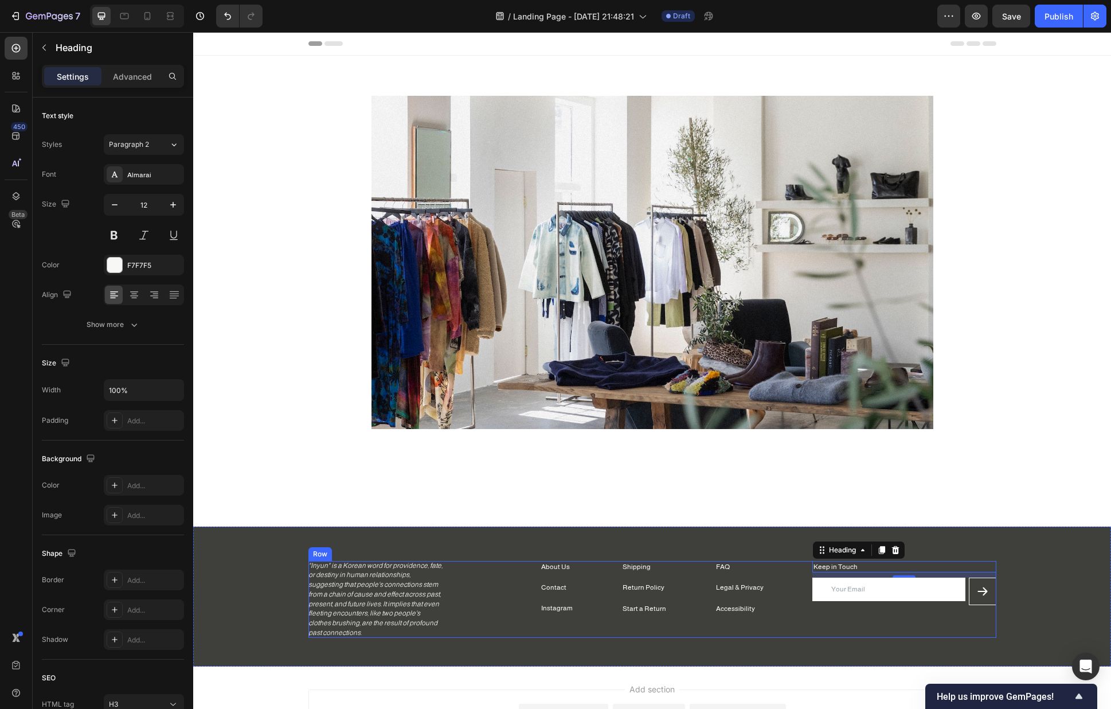
click at [899, 579] on div "9" at bounding box center [904, 586] width 11 height 9
click at [855, 579] on input "email" at bounding box center [889, 590] width 153 height 24
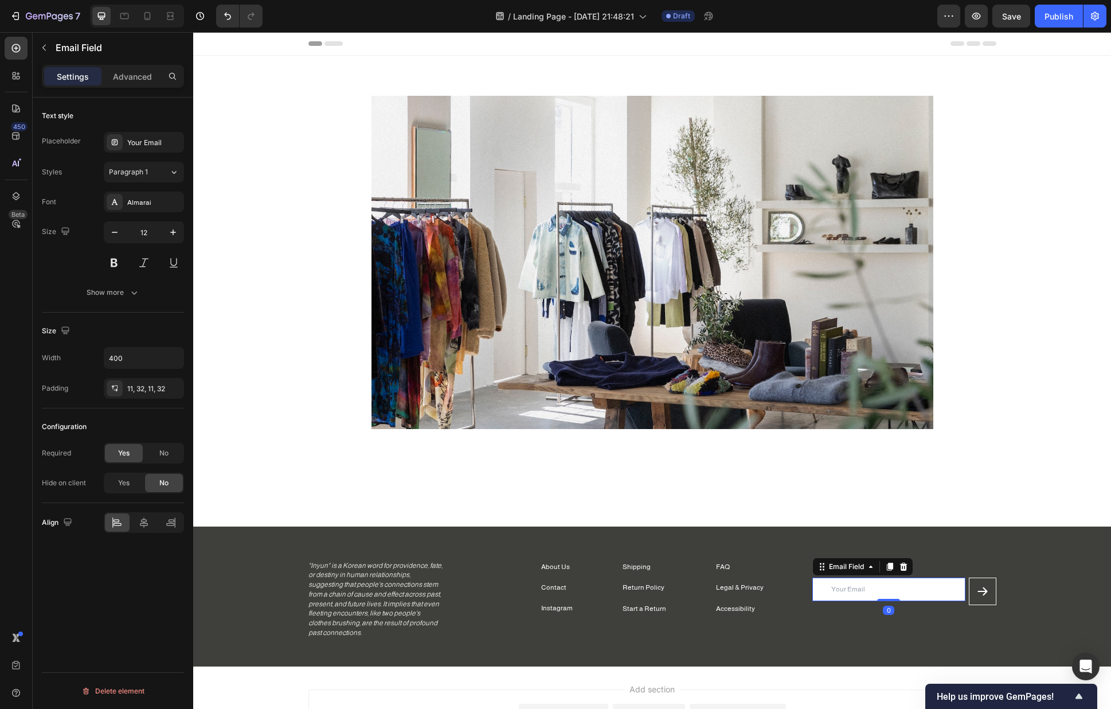
click at [855, 579] on input "email" at bounding box center [889, 590] width 153 height 24
click at [147, 388] on div "11, 32, 11, 32" at bounding box center [143, 389] width 33 height 10
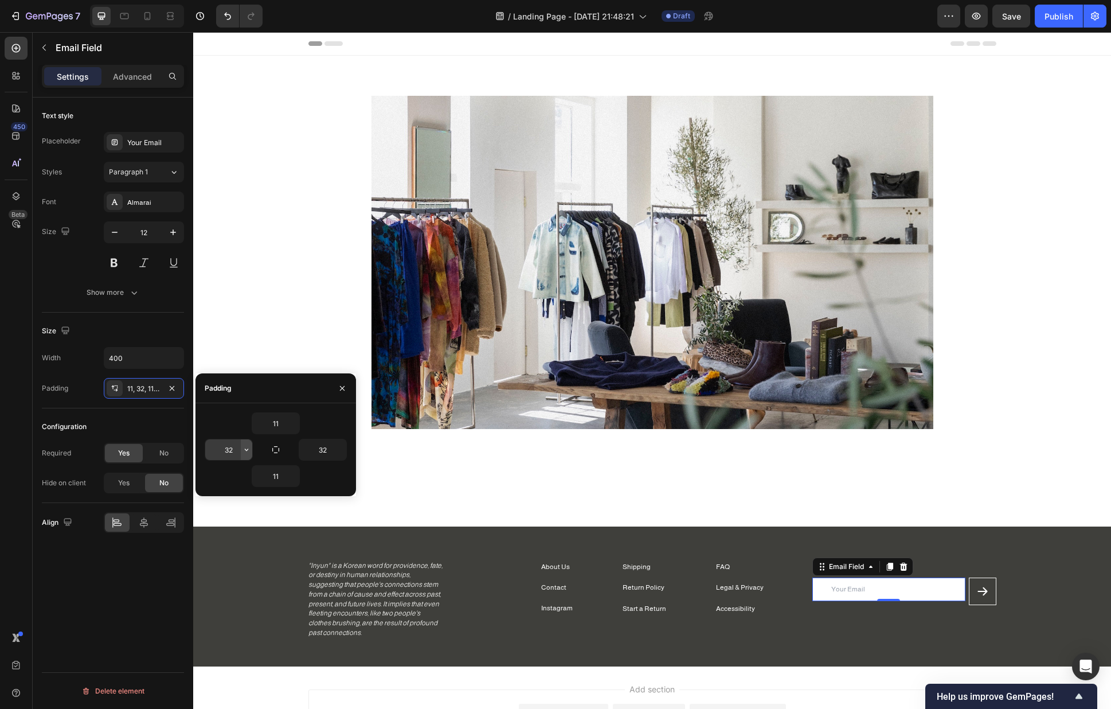
click at [247, 444] on button "button" at bounding box center [246, 449] width 11 height 21
click at [232, 448] on input "32" at bounding box center [228, 449] width 47 height 21
type input "0"
type input "32"
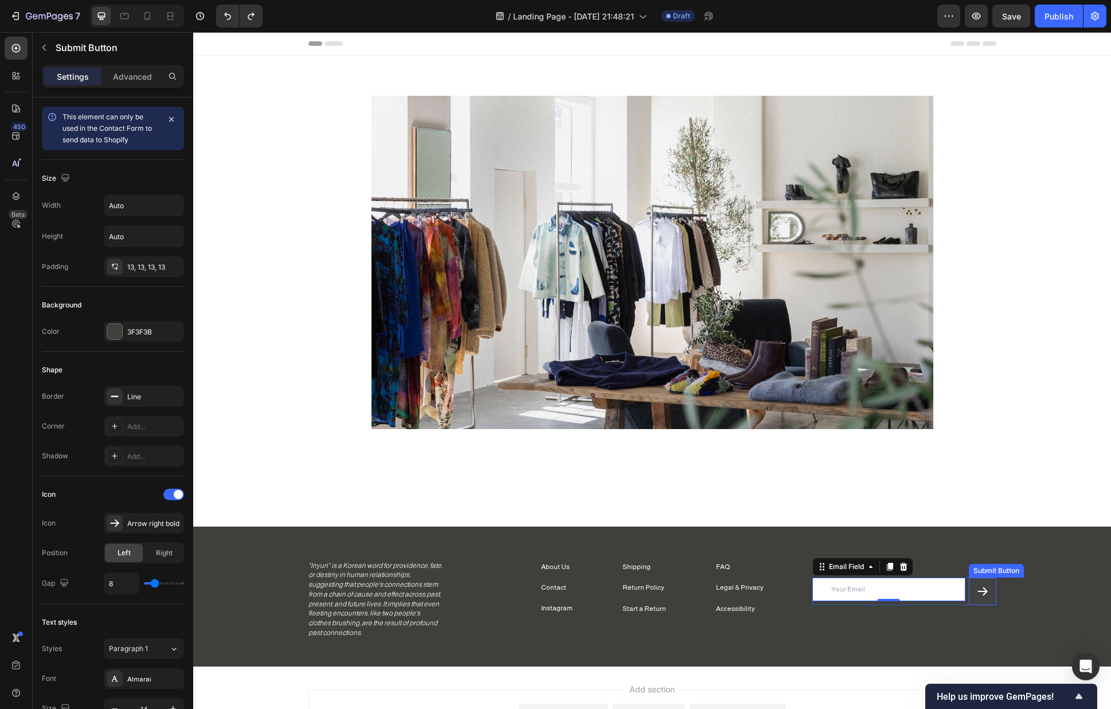
click at [973, 579] on button "Send" at bounding box center [983, 592] width 28 height 28
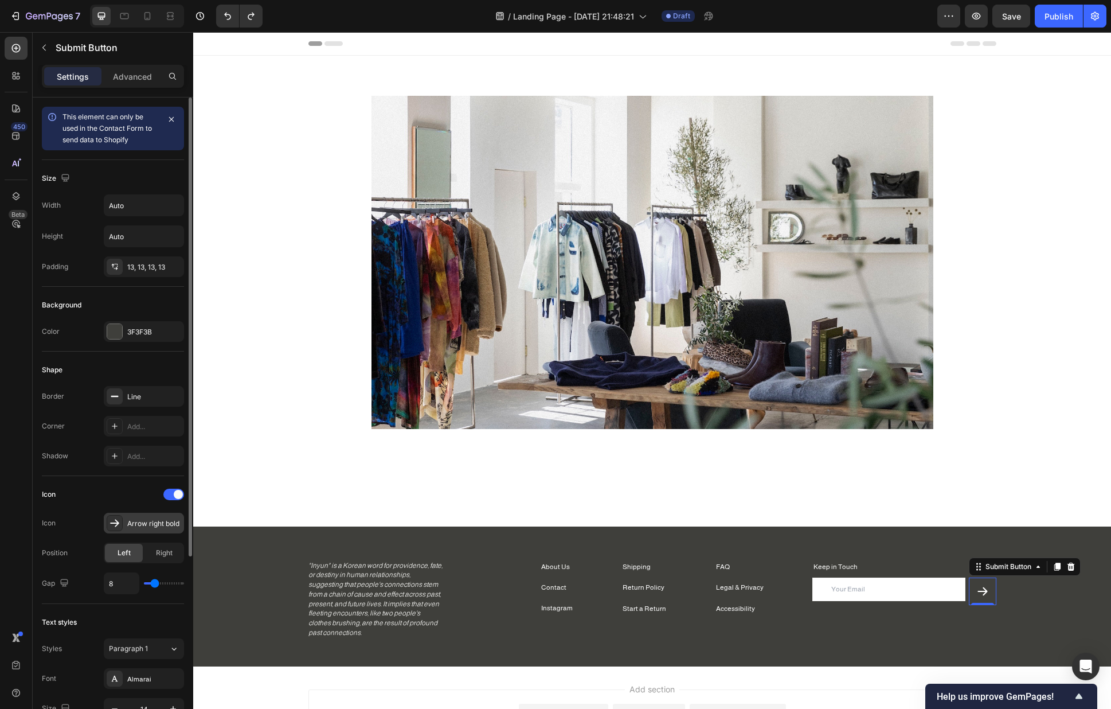
click at [115, 520] on icon at bounding box center [114, 522] width 9 height 7
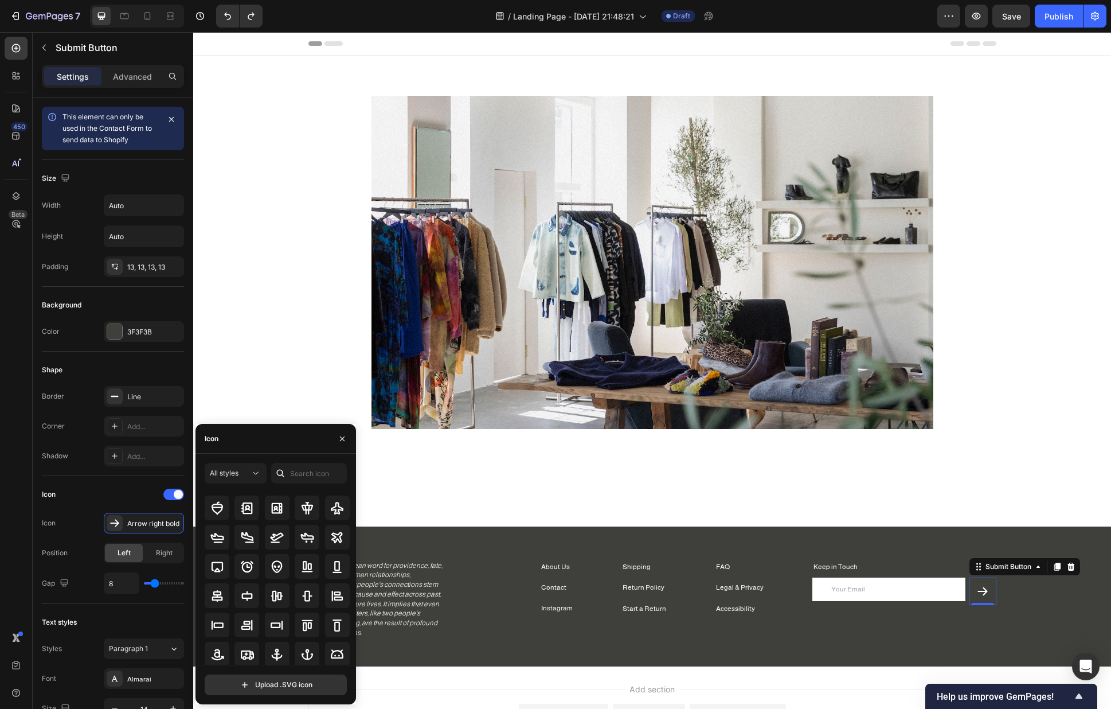
scroll to position [126, 0]
click at [216, 579] on icon at bounding box center [217, 653] width 14 height 14
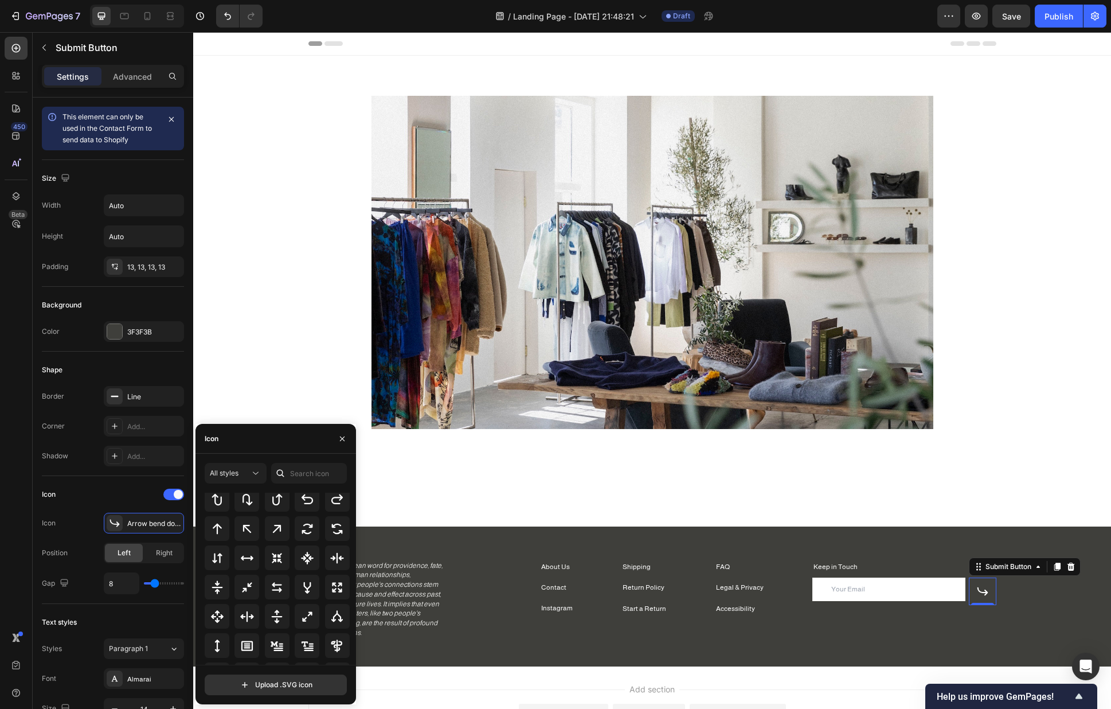
scroll to position [607, 0]
click at [251, 579] on icon at bounding box center [247, 641] width 14 height 14
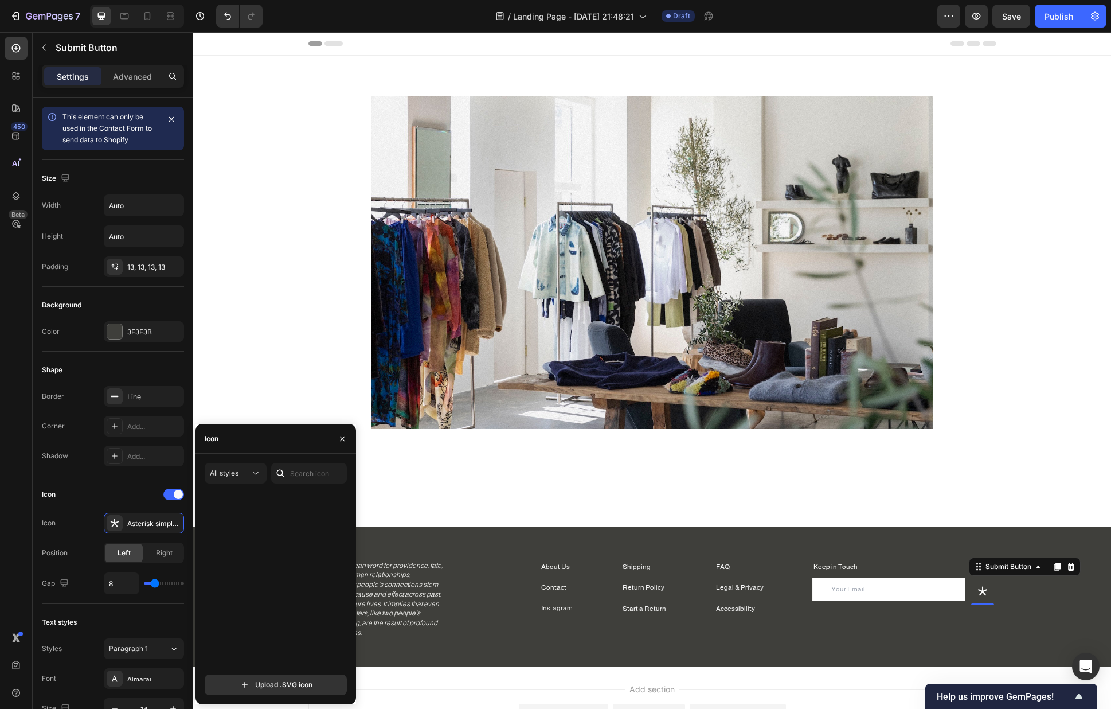
scroll to position [799, 0]
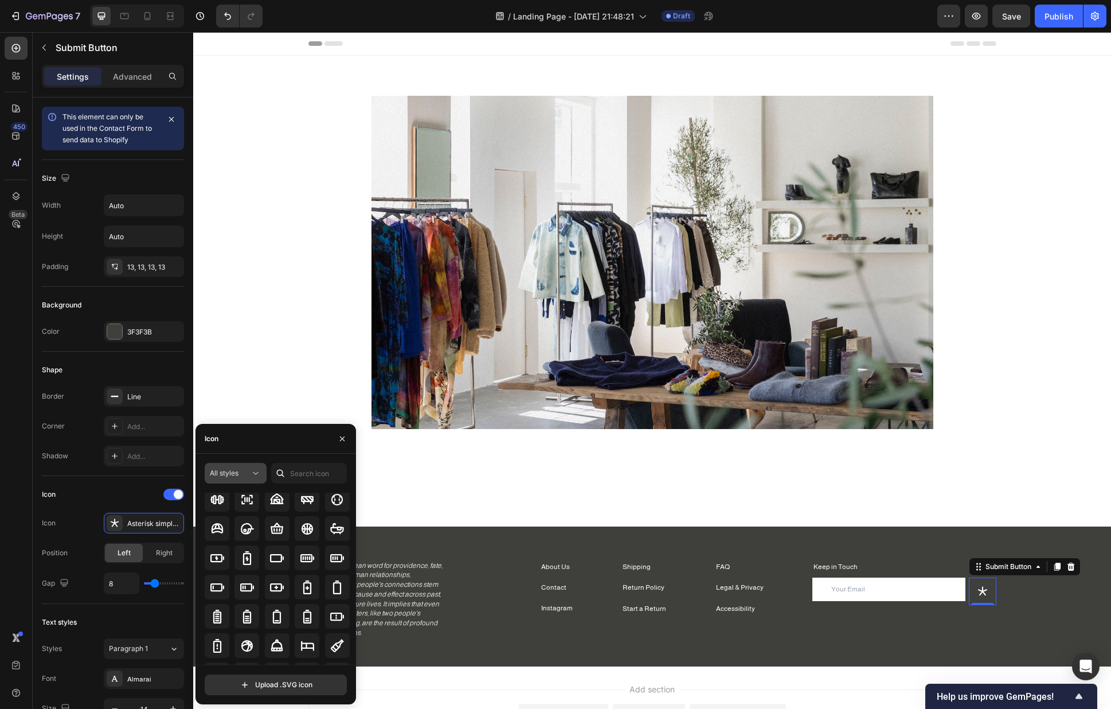
click at [229, 475] on span "All styles" at bounding box center [224, 473] width 29 height 9
click at [233, 529] on div "Light" at bounding box center [215, 523] width 94 height 22
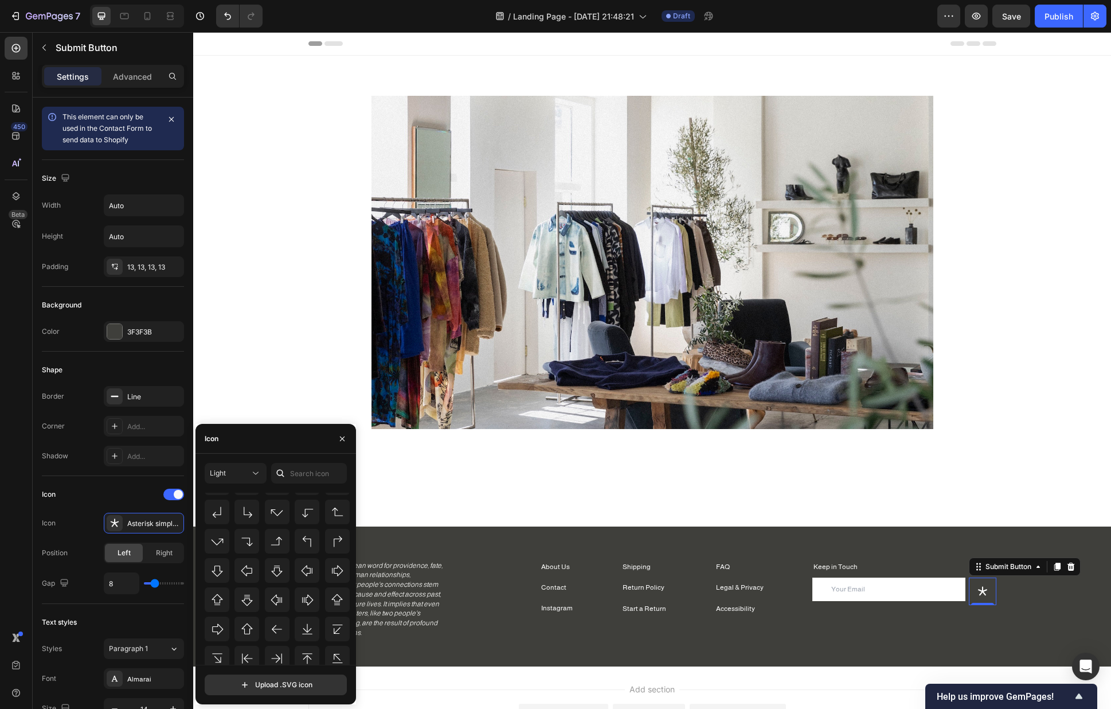
scroll to position [373, 0]
click at [248, 579] on icon at bounding box center [247, 653] width 14 height 14
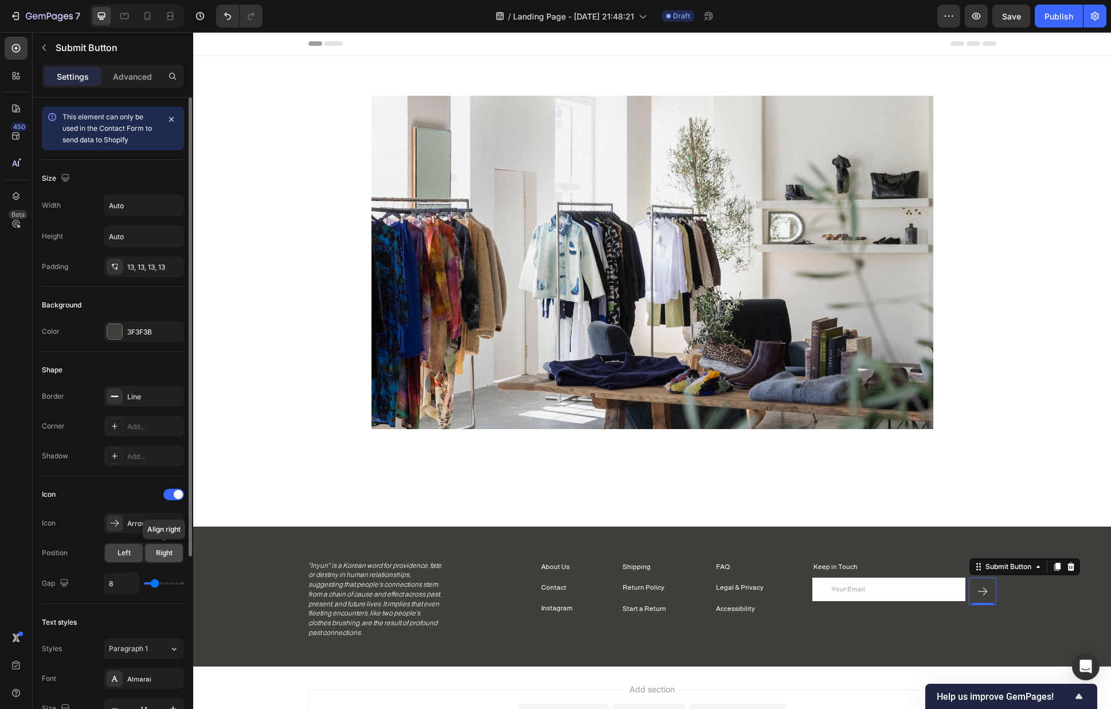
click at [169, 555] on span "Right" at bounding box center [164, 553] width 17 height 10
click at [138, 556] on div "Left" at bounding box center [124, 553] width 38 height 18
type input "10"
type input "8"
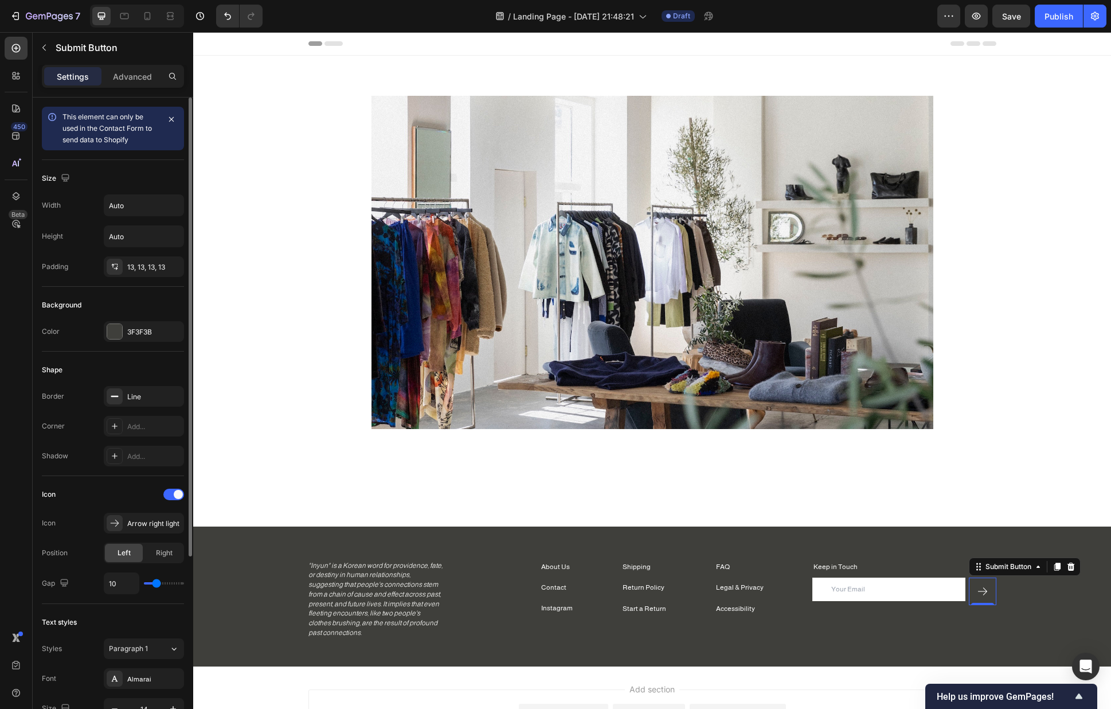
type input "8"
type input "5"
type input "4"
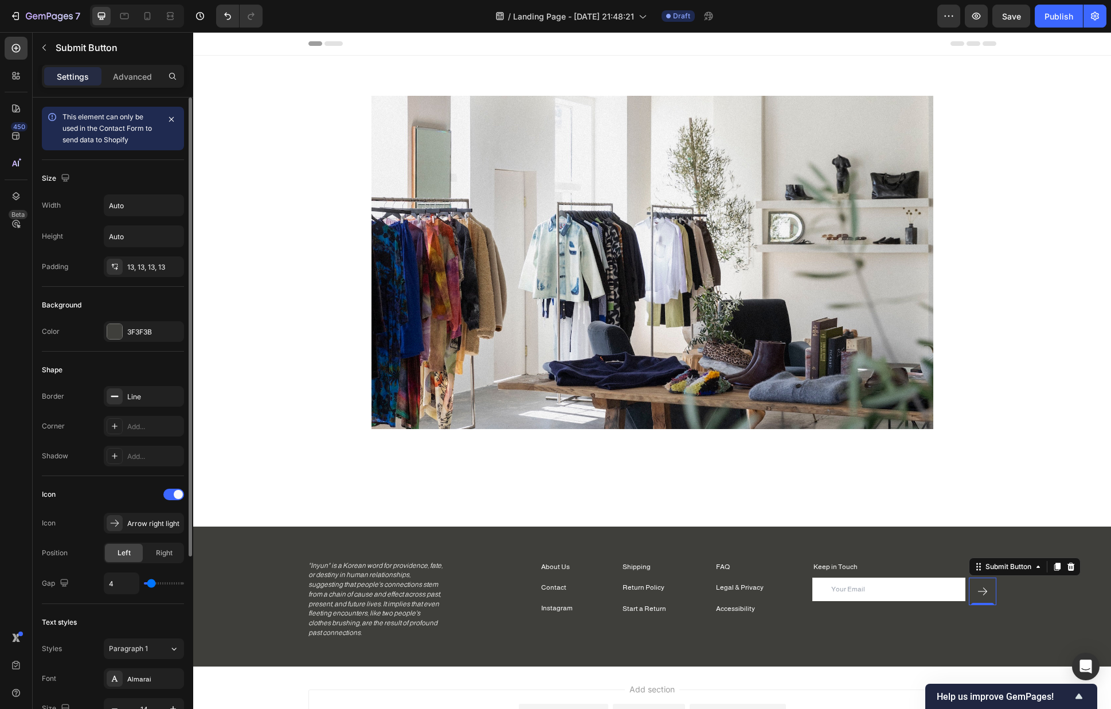
type input "0"
drag, startPoint x: 156, startPoint y: 586, endPoint x: 126, endPoint y: 579, distance: 30.5
type input "0"
click at [144, 579] on input "range" at bounding box center [164, 583] width 40 height 2
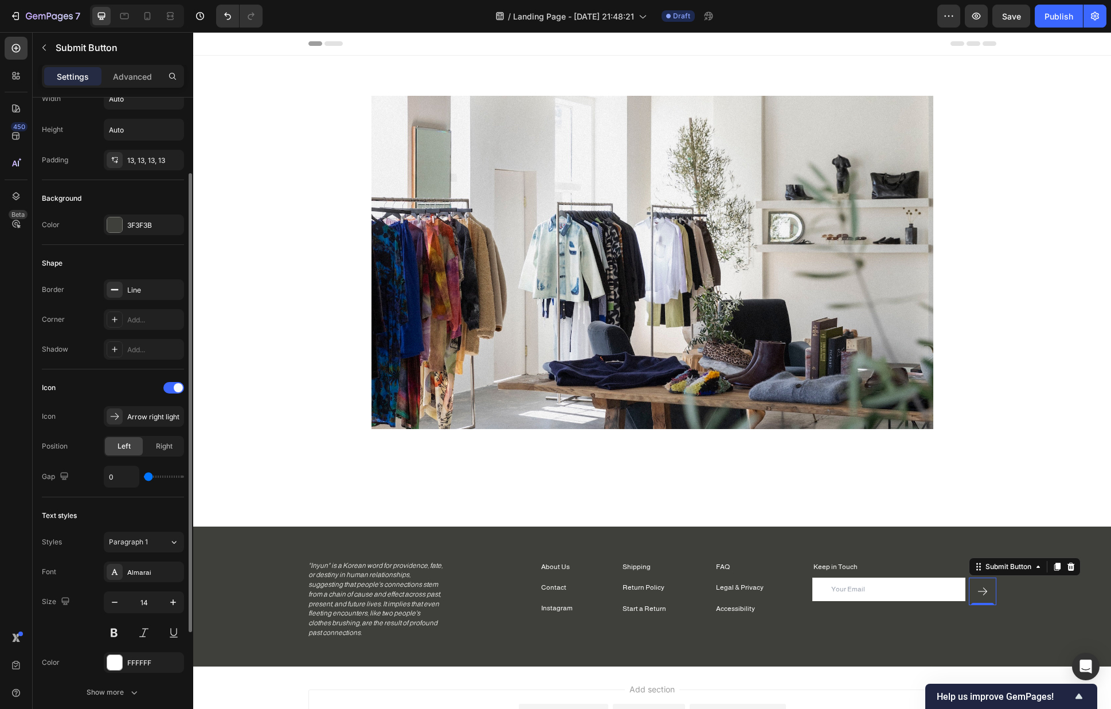
scroll to position [233, 0]
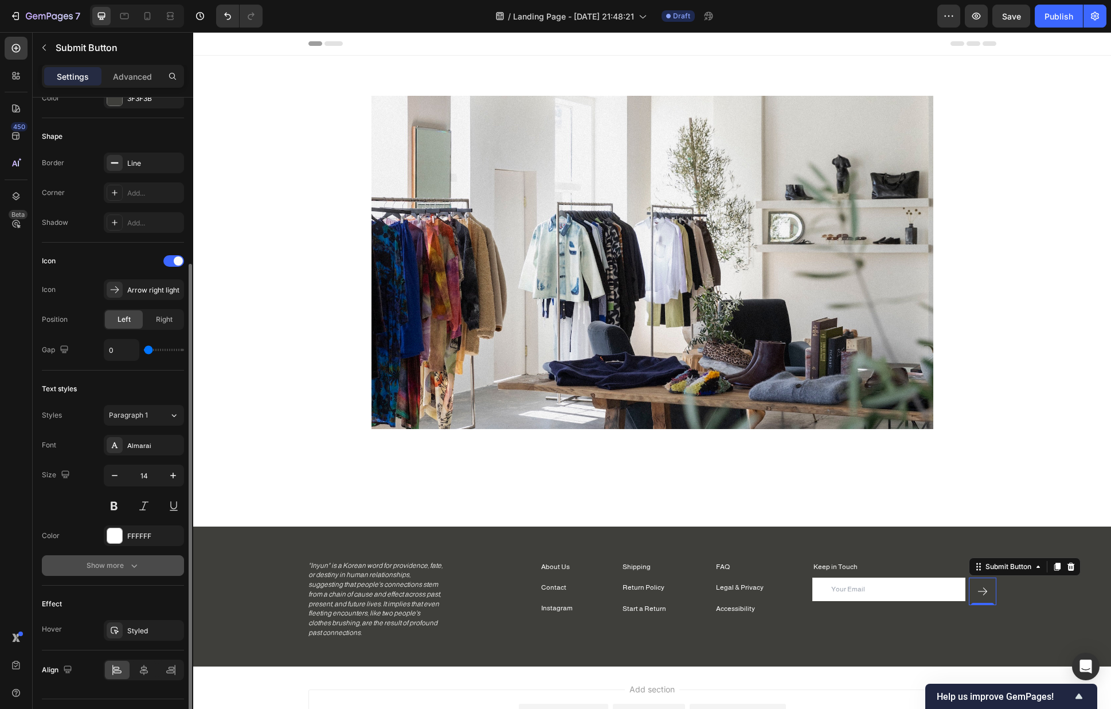
click at [114, 565] on div "Show more" at bounding box center [113, 565] width 53 height 11
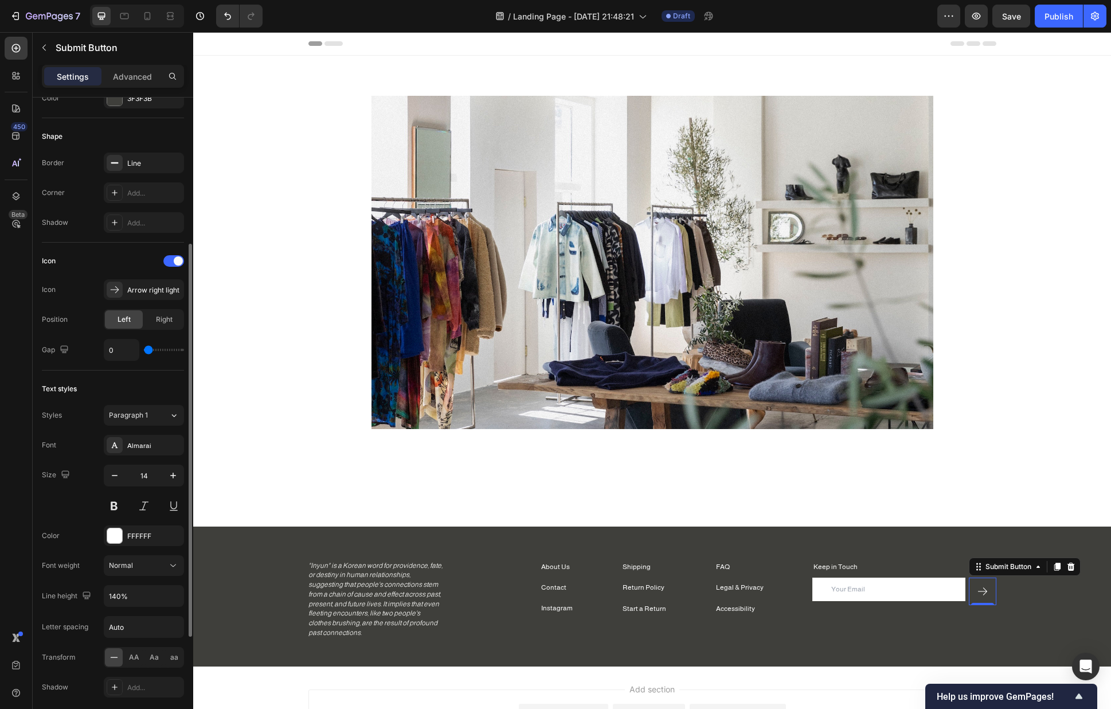
scroll to position [292, 0]
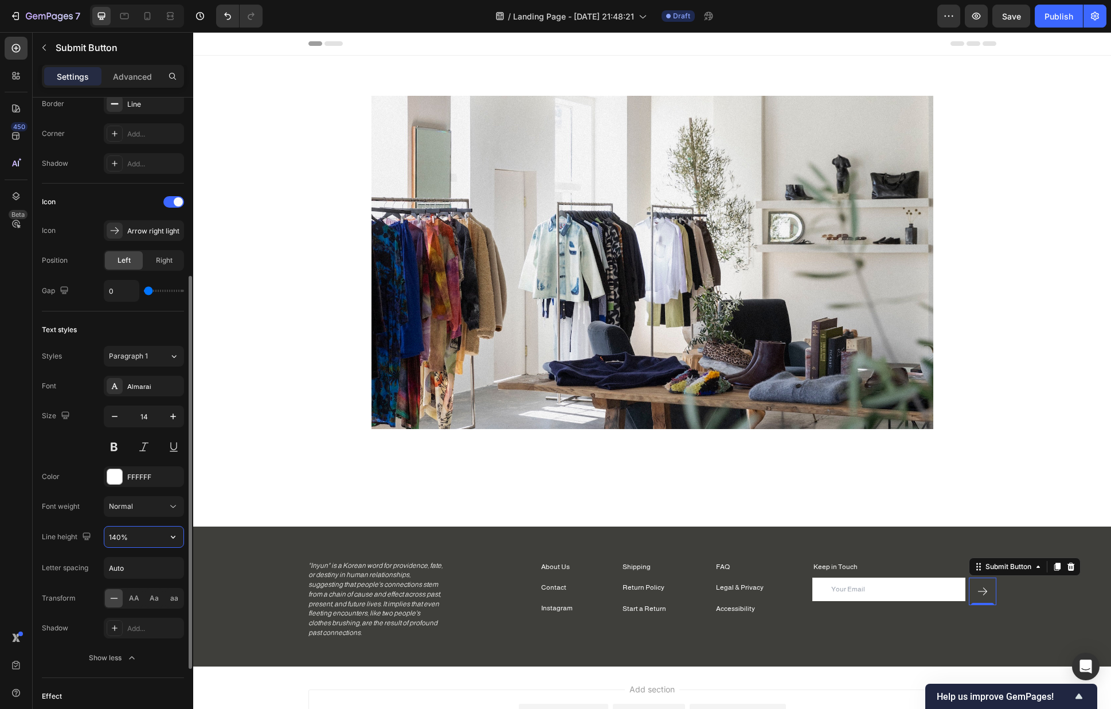
click at [136, 535] on input "140%" at bounding box center [143, 536] width 79 height 21
type input "0%"
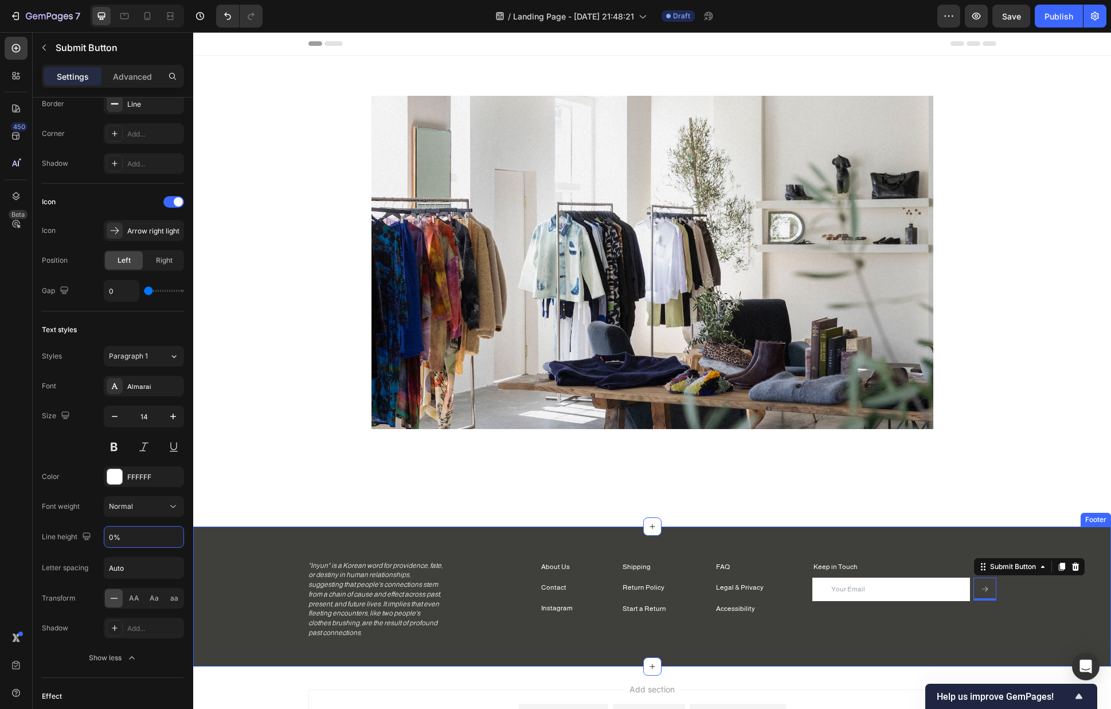
click at [980, 579] on div "Keep in Touch Heading Email Field Submit Button 0 Row Newsletter" at bounding box center [905, 599] width 184 height 77
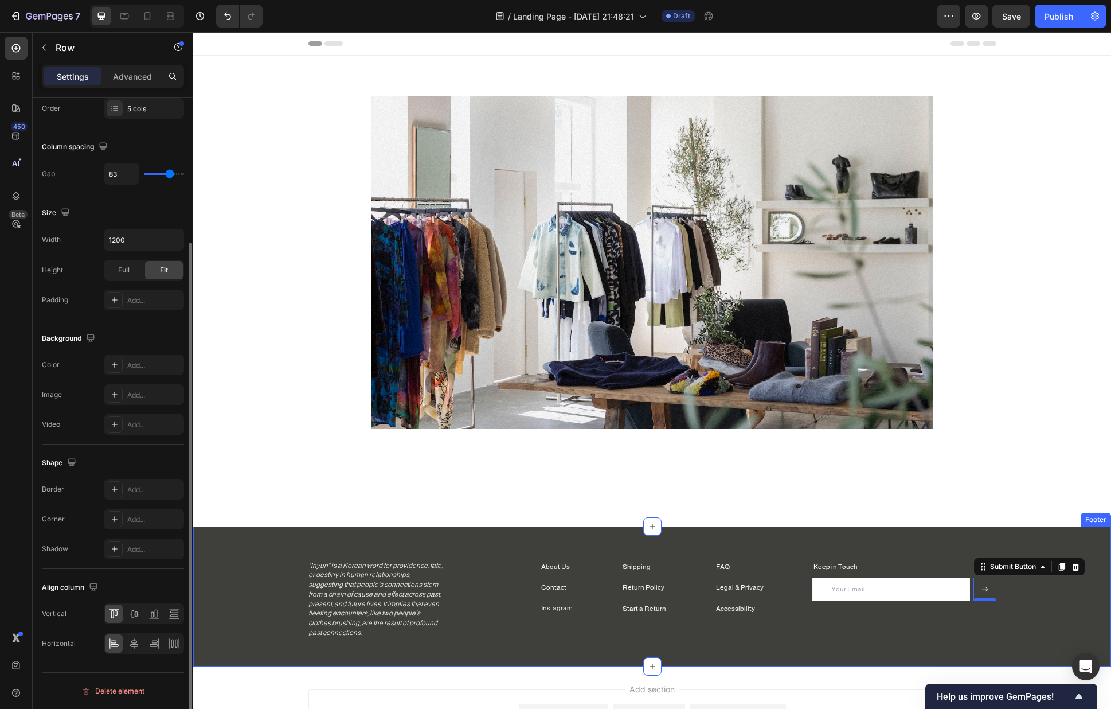
scroll to position [0, 0]
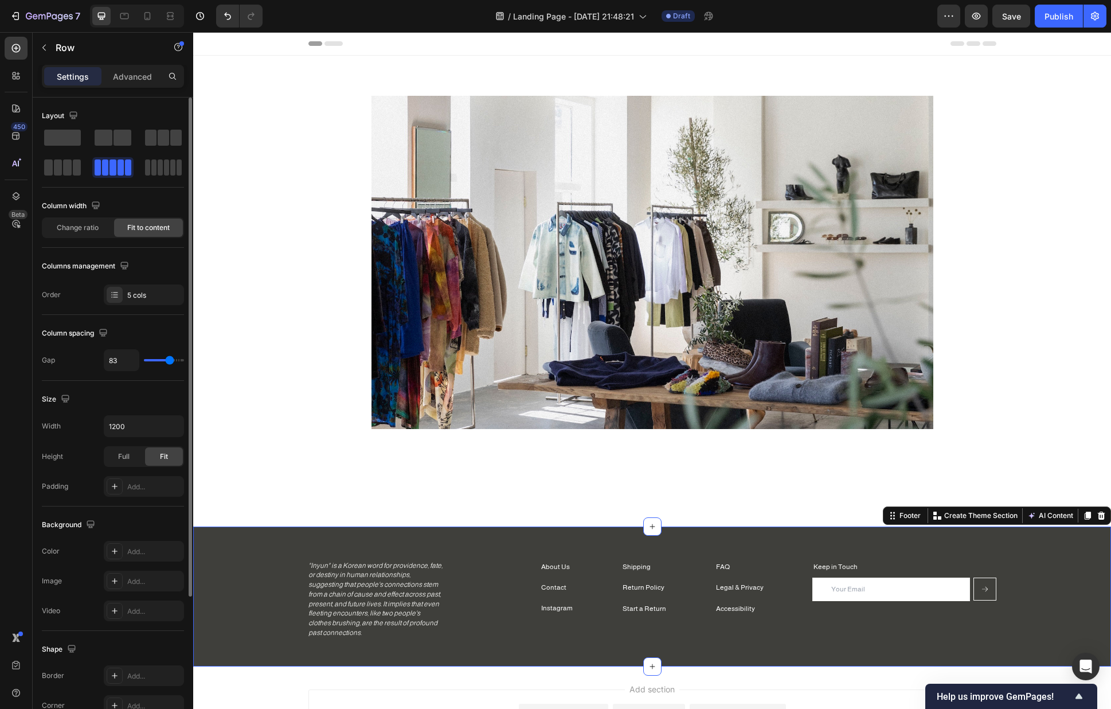
click at [1031, 579] on div "Shipping Text block Return Policy Text block Start a Return Text block FAQ Text…" at bounding box center [652, 596] width 918 height 140
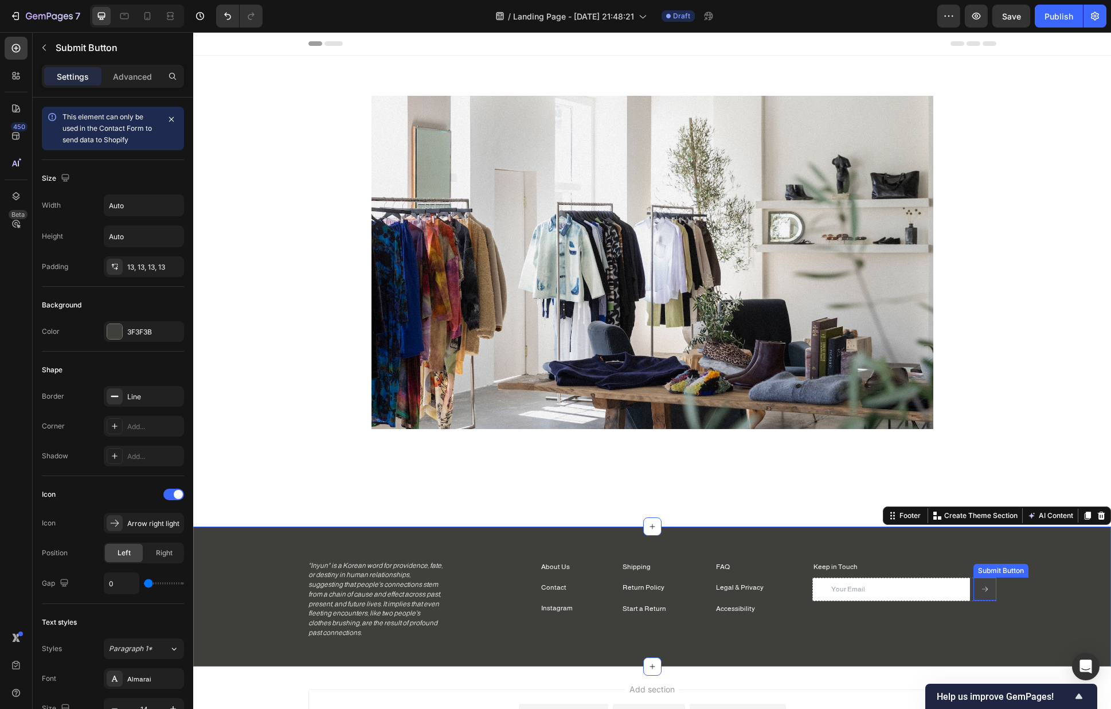
click at [987, 579] on button "Send" at bounding box center [985, 589] width 23 height 23
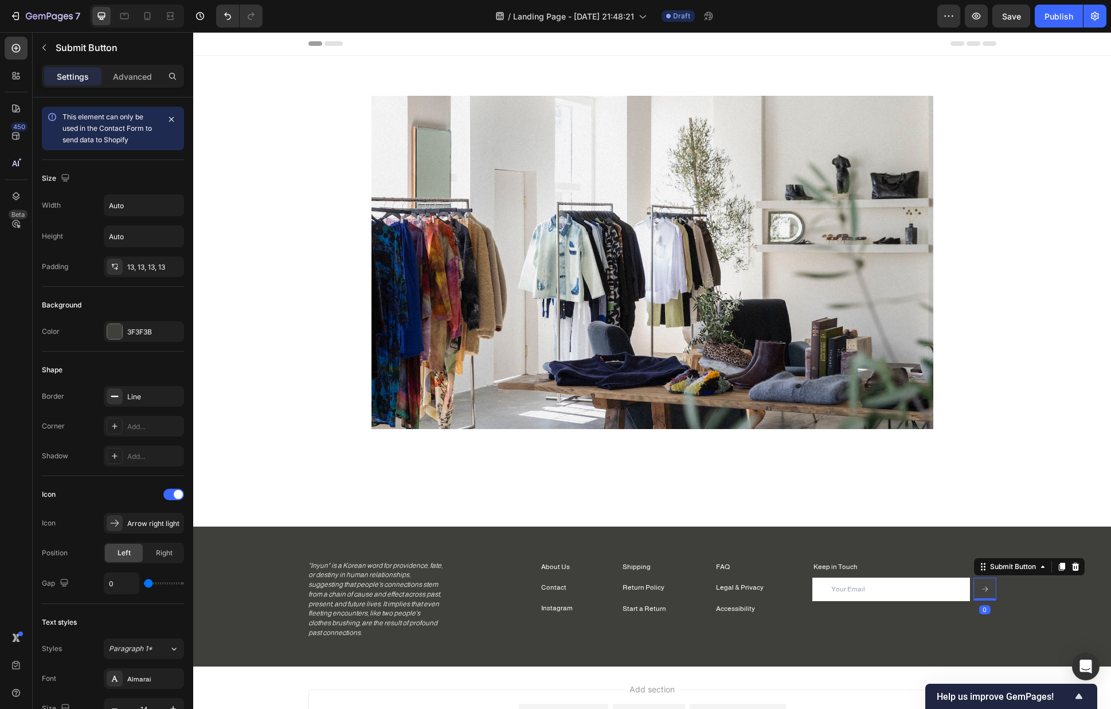
click at [981, 579] on icon "Send" at bounding box center [985, 589] width 8 height 8
click at [1031, 566] on div "Submit Button" at bounding box center [1013, 566] width 50 height 10
click at [182, 498] on div at bounding box center [173, 494] width 21 height 11
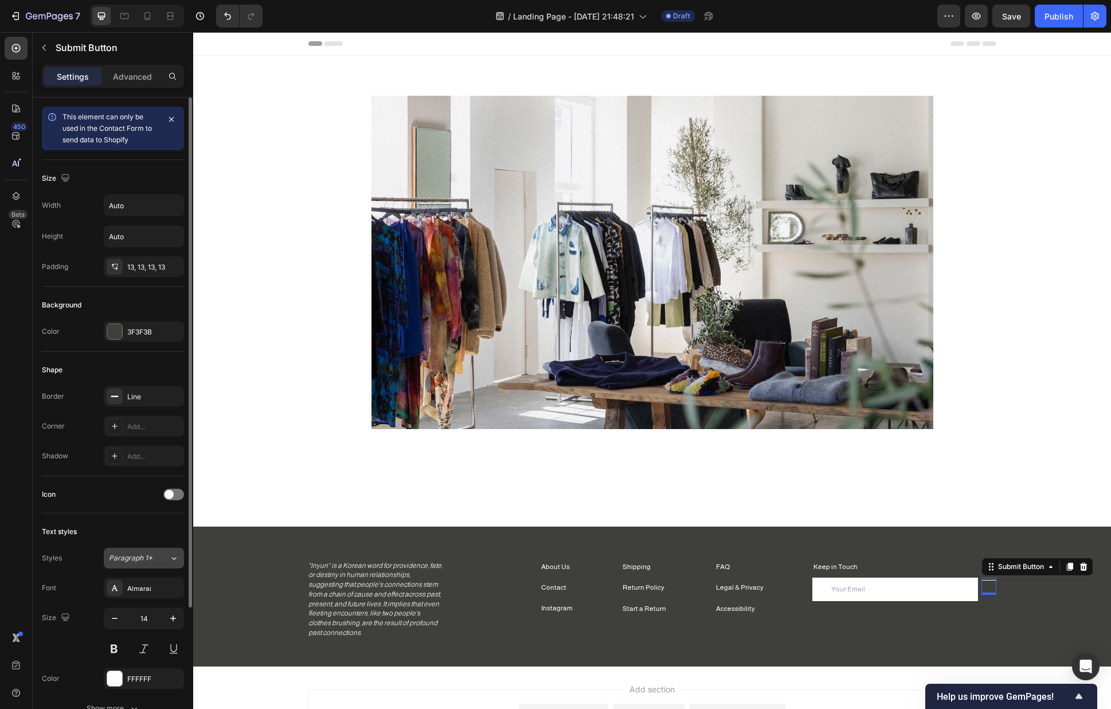
click at [126, 555] on span "Paragraph 1*" at bounding box center [131, 558] width 44 height 10
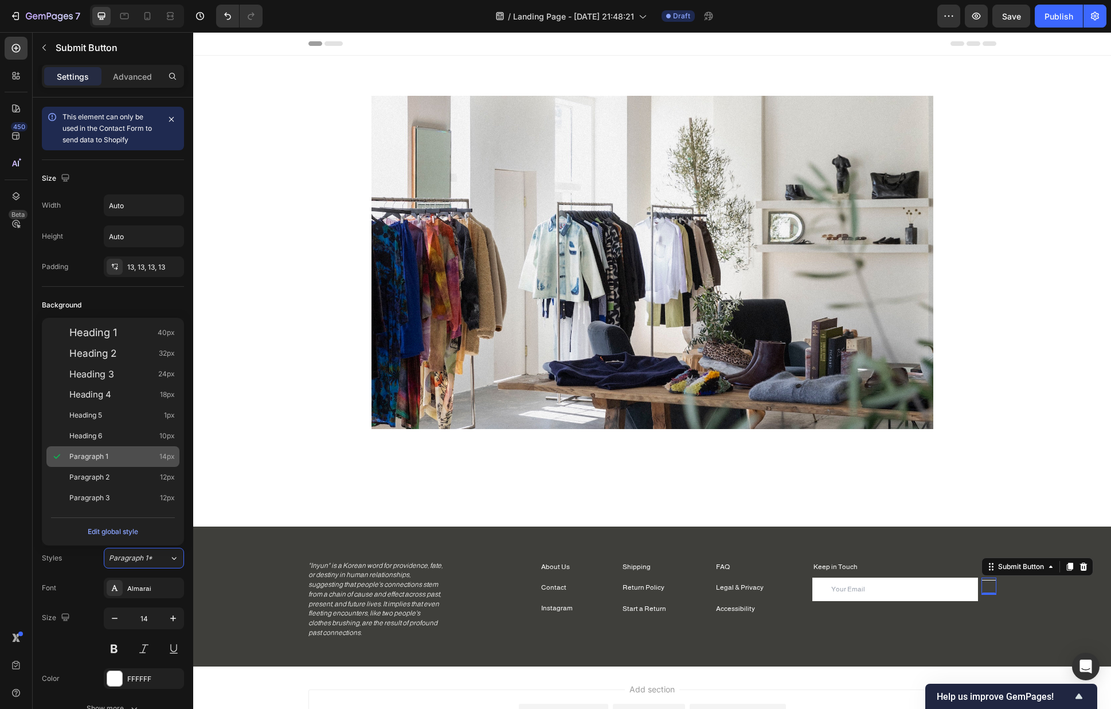
click at [116, 457] on div "Paragraph 1 14px" at bounding box center [122, 456] width 106 height 11
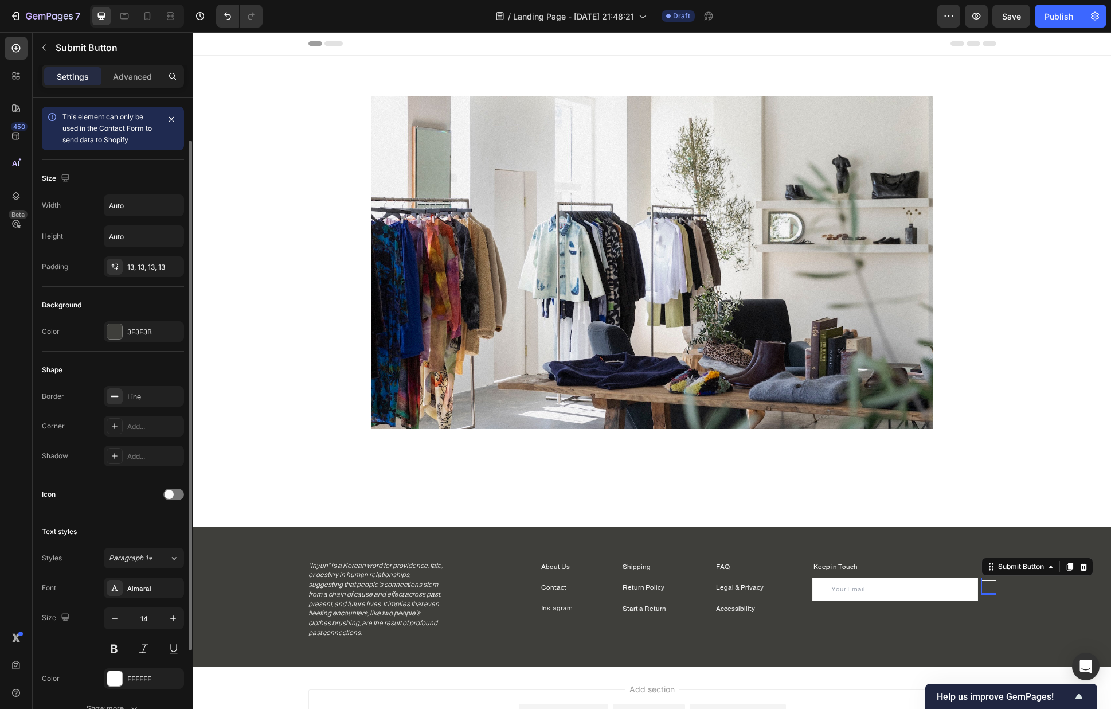
scroll to position [114, 0]
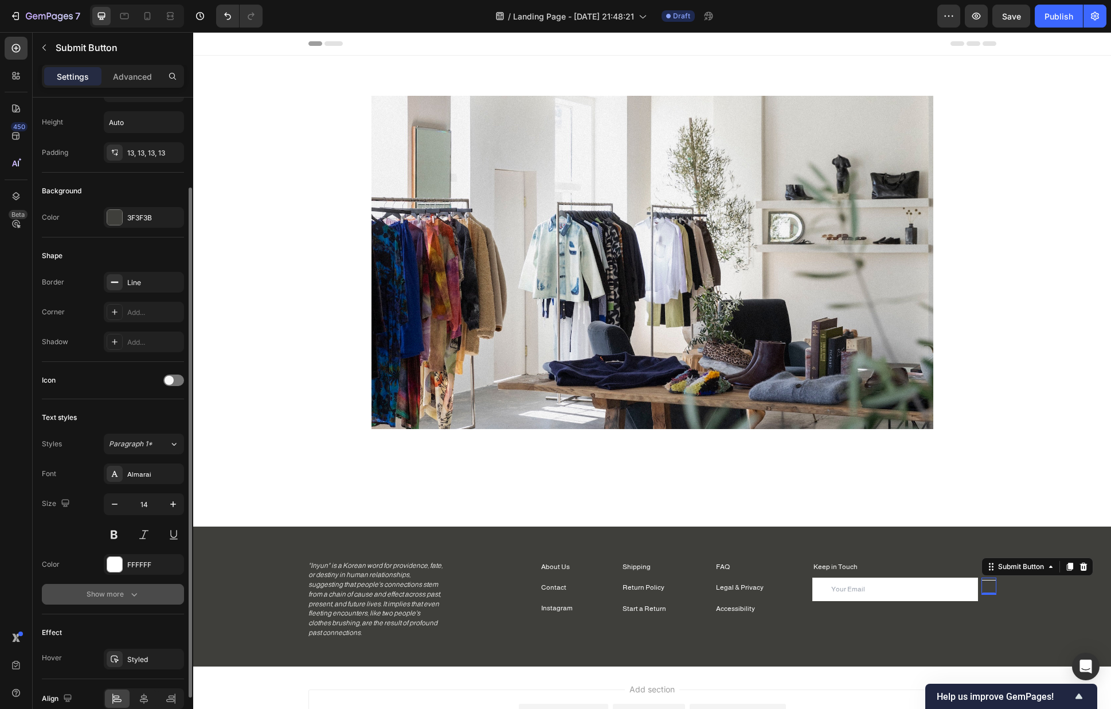
click at [119, 579] on div "Show more" at bounding box center [113, 593] width 53 height 11
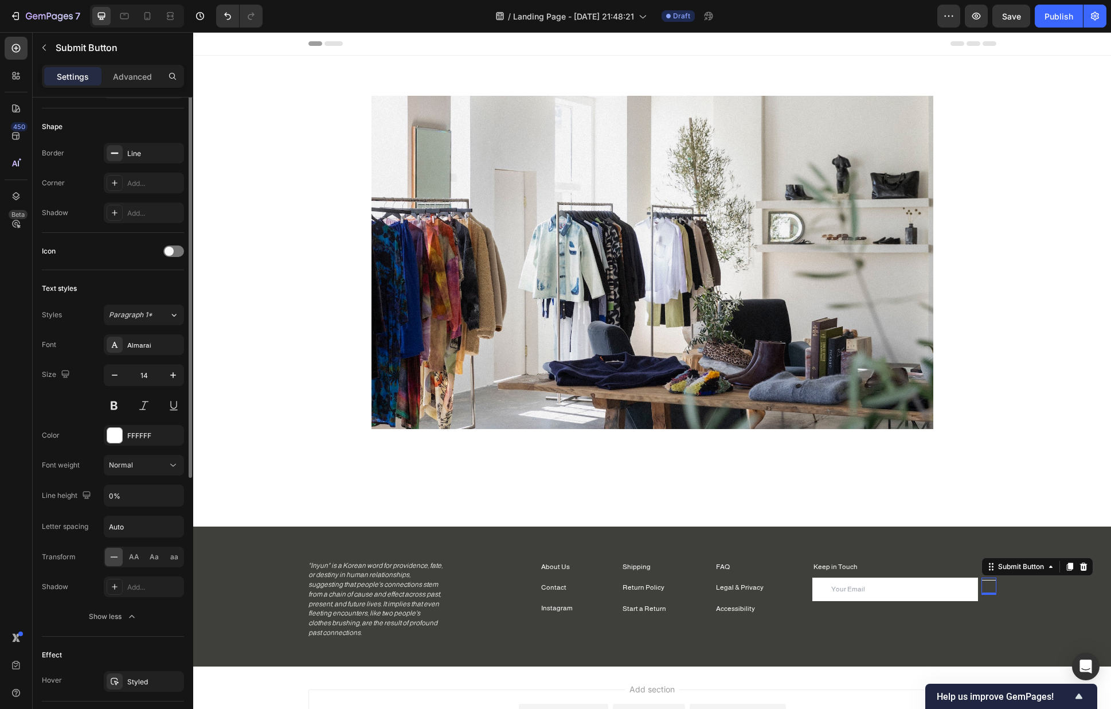
scroll to position [321, 0]
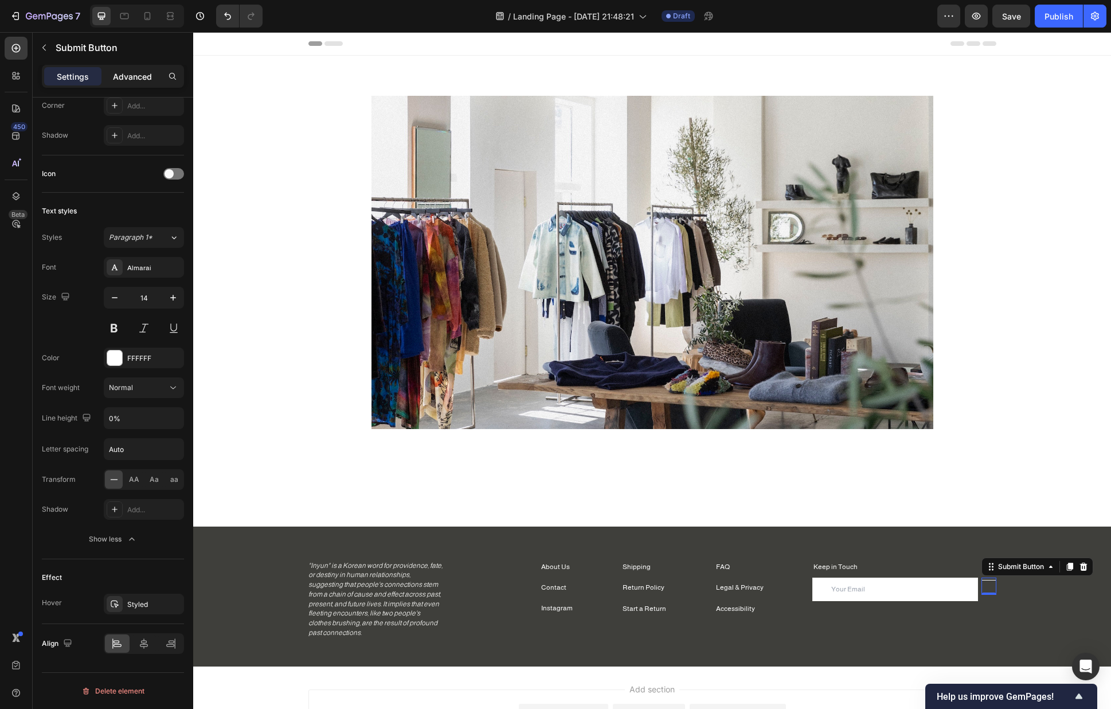
click at [134, 72] on p "Advanced" at bounding box center [132, 77] width 39 height 12
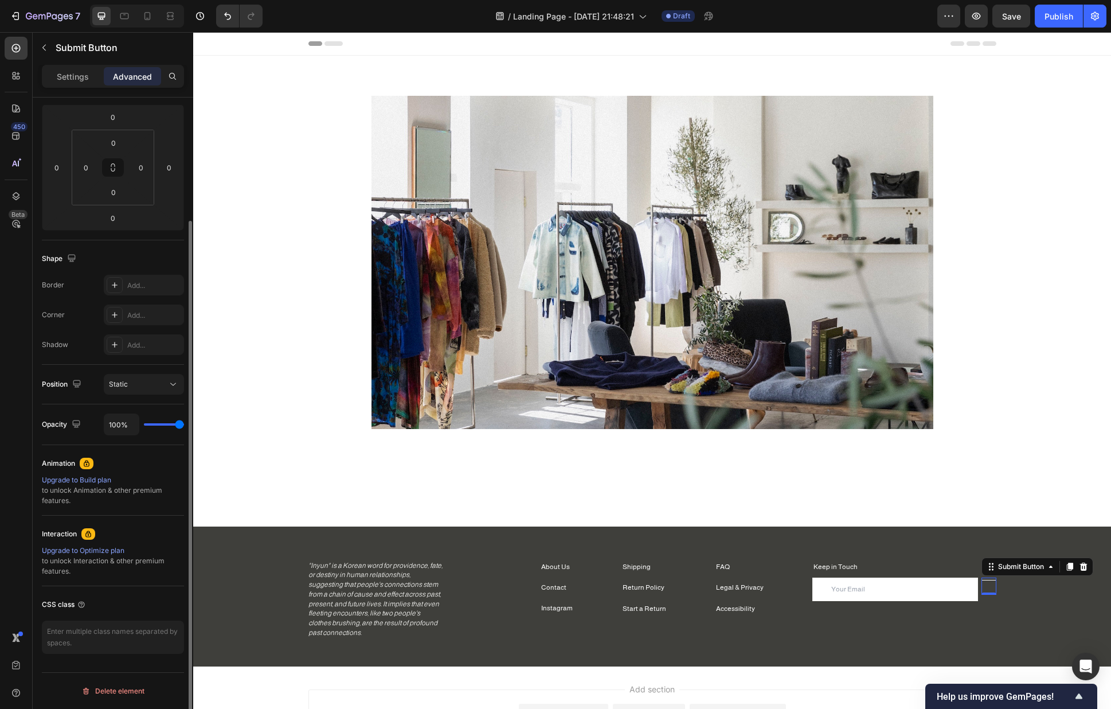
scroll to position [152, 0]
click at [77, 73] on p "Settings" at bounding box center [73, 77] width 32 height 12
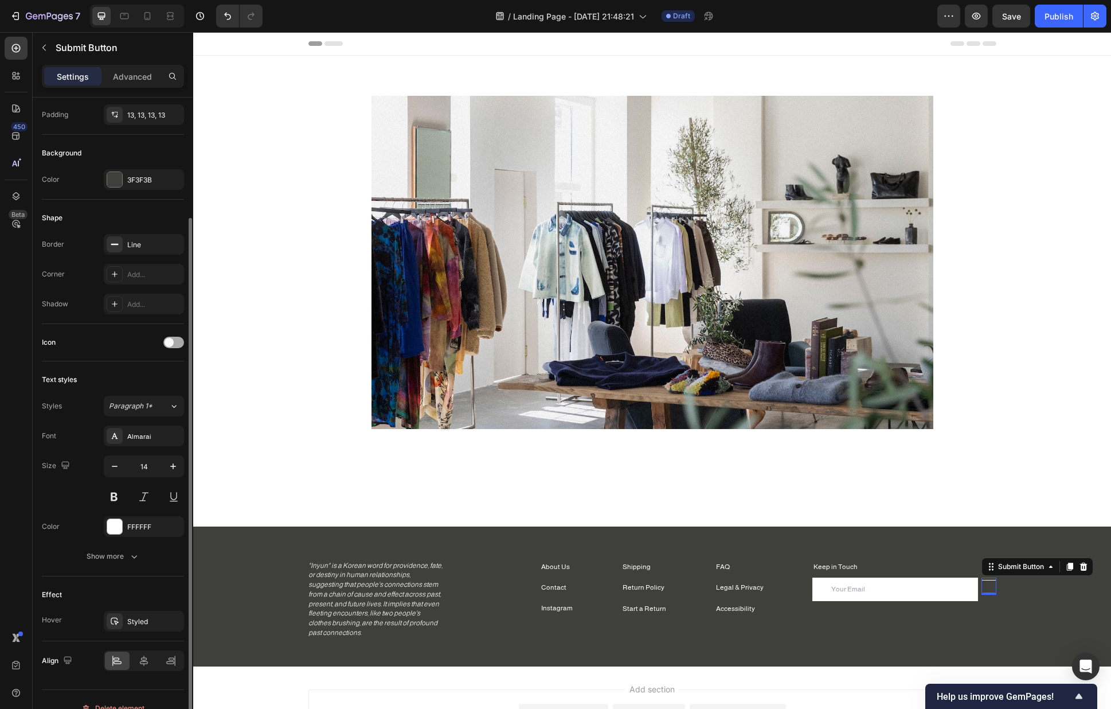
click at [173, 338] on div at bounding box center [173, 342] width 21 height 11
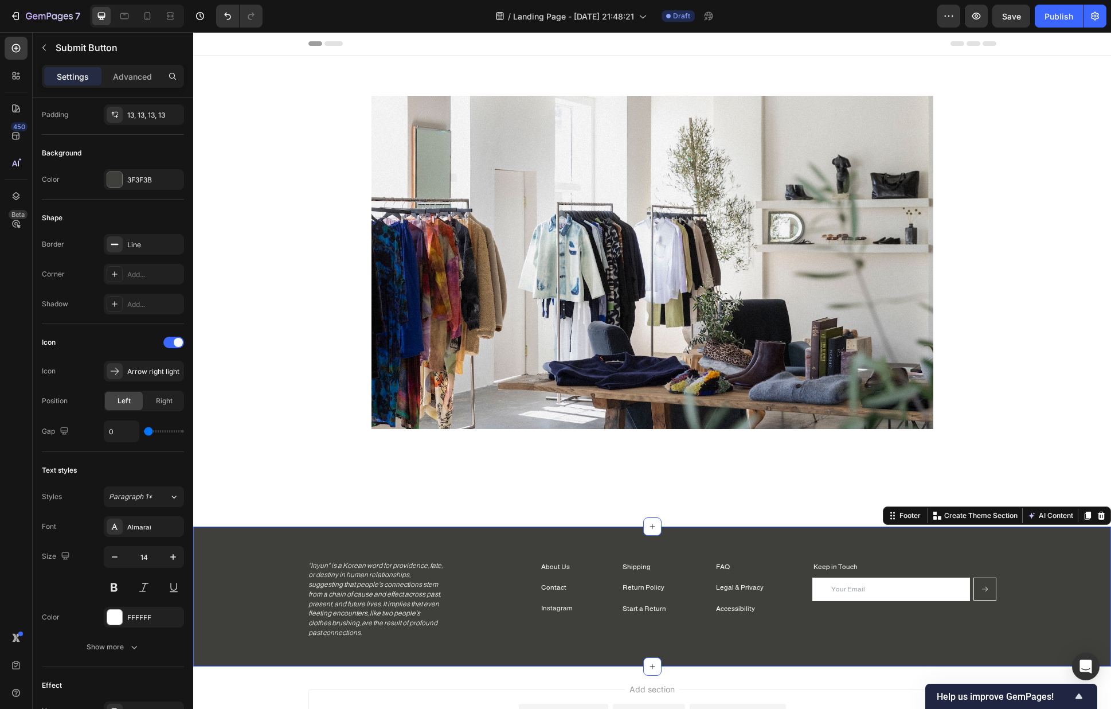
click at [1021, 579] on div "Shipping Text block Return Policy Text block Start a Return Text block FAQ Text…" at bounding box center [652, 599] width 918 height 77
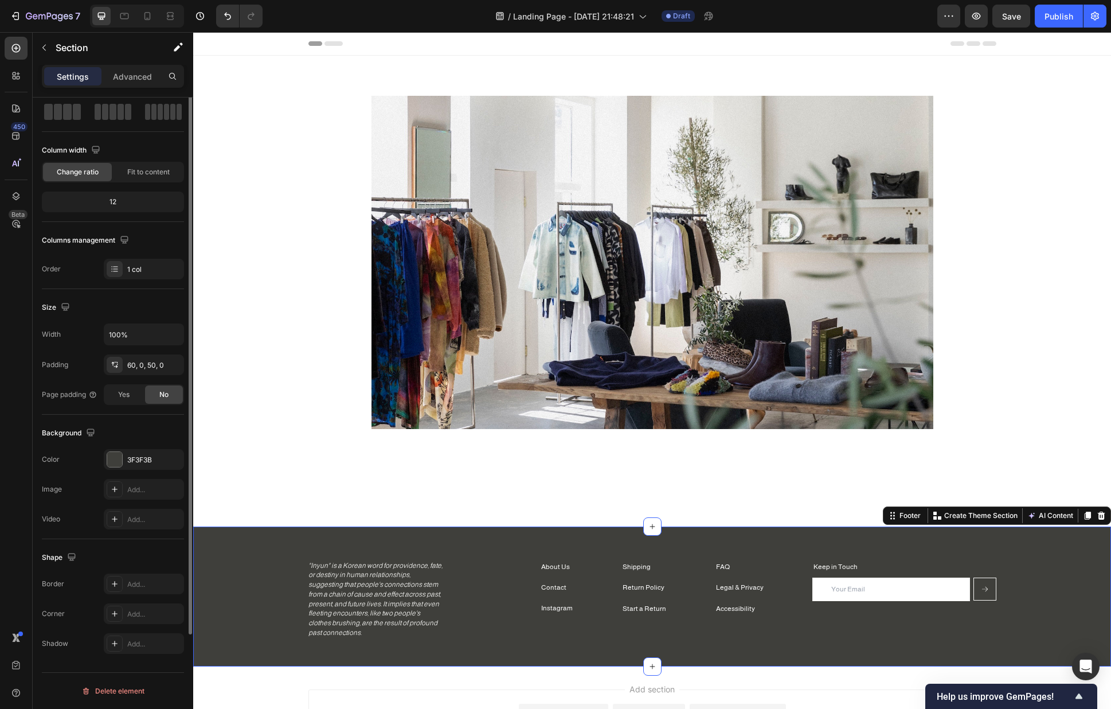
scroll to position [0, 0]
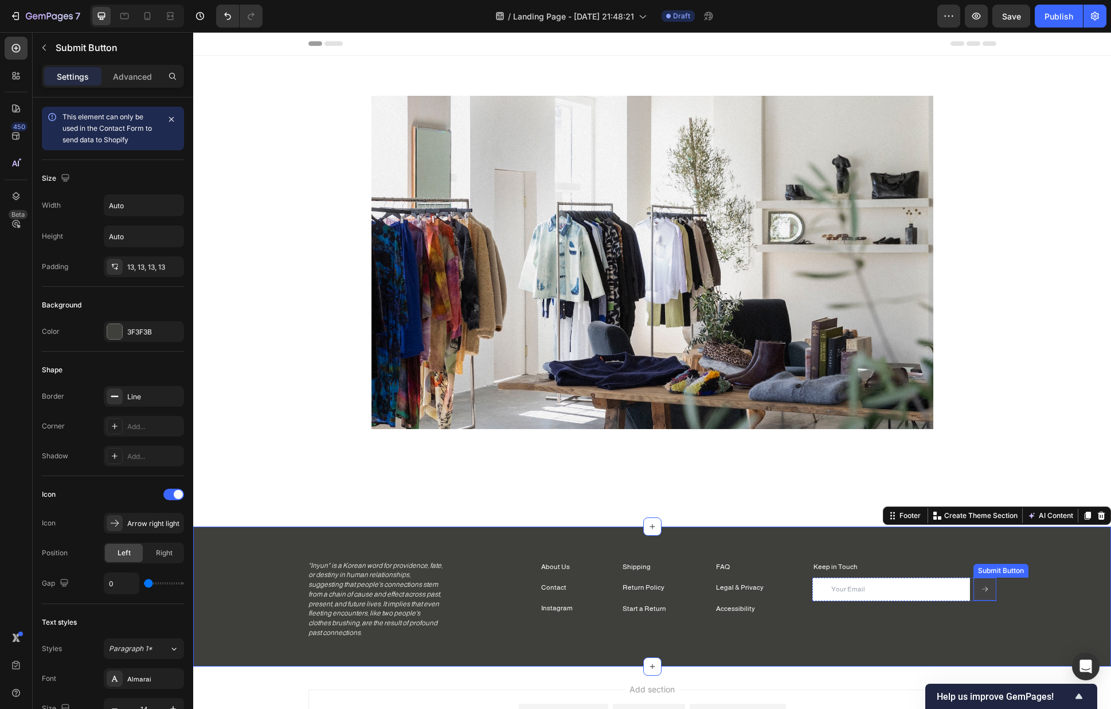
click at [990, 579] on button "Send" at bounding box center [985, 589] width 23 height 23
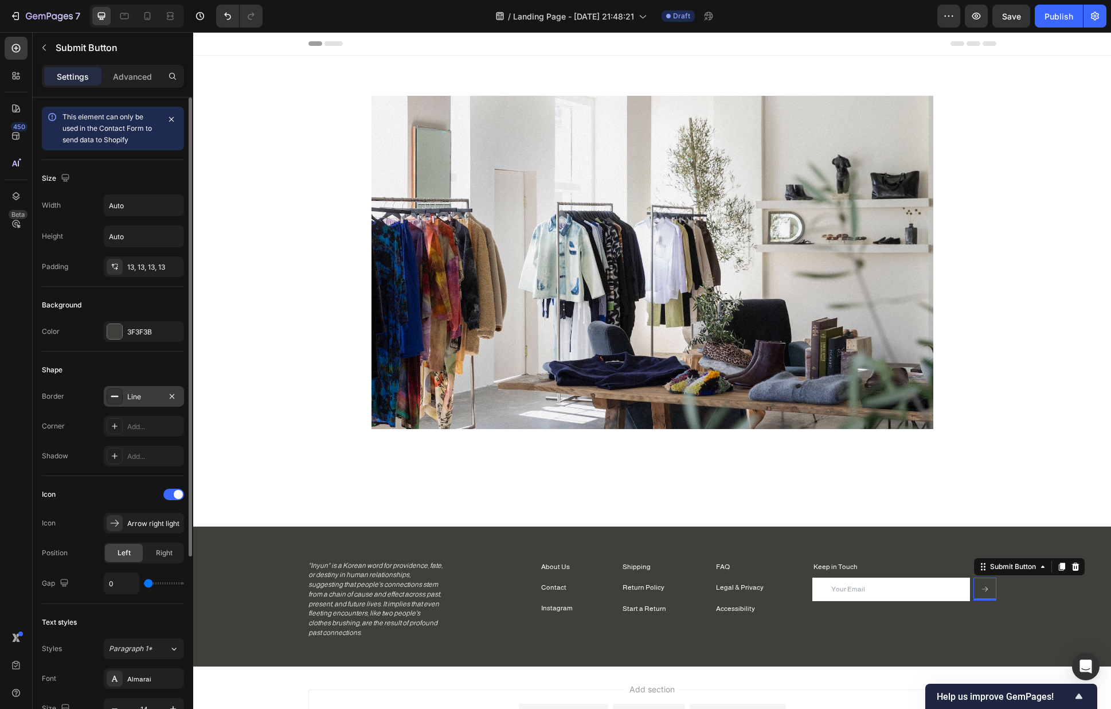
click at [150, 399] on div "Line" at bounding box center [143, 397] width 33 height 10
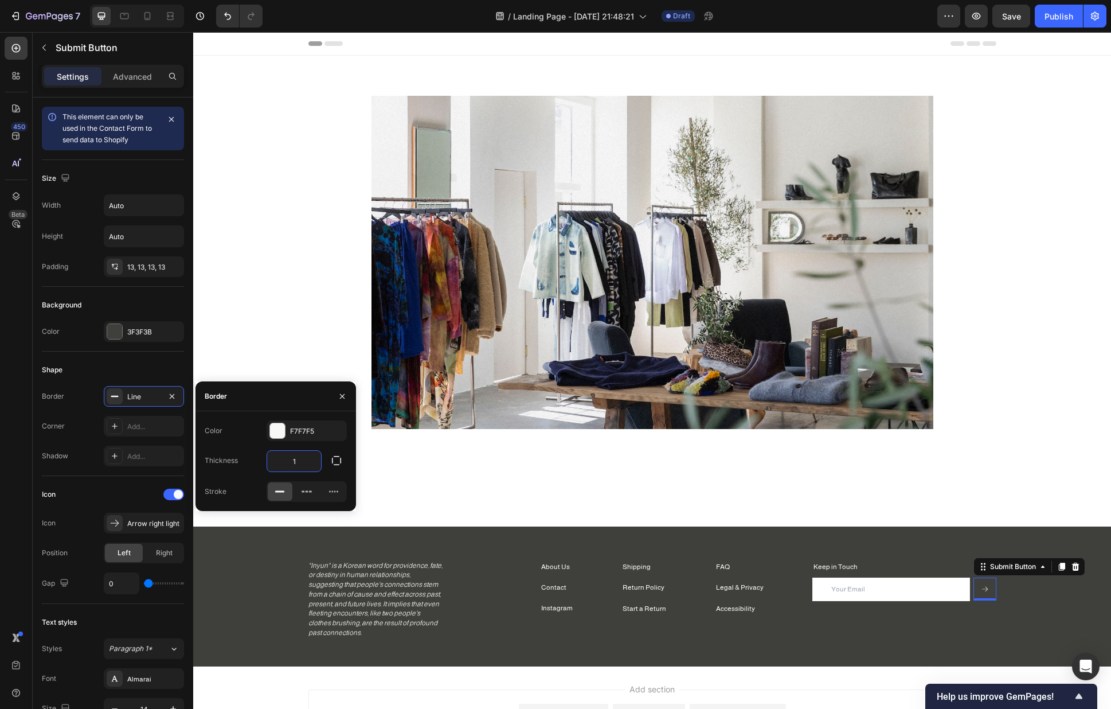
click at [311, 463] on input "1" at bounding box center [294, 461] width 54 height 21
type input "5"
type input "1"
click at [318, 434] on div "F7F7F5" at bounding box center [306, 431] width 33 height 10
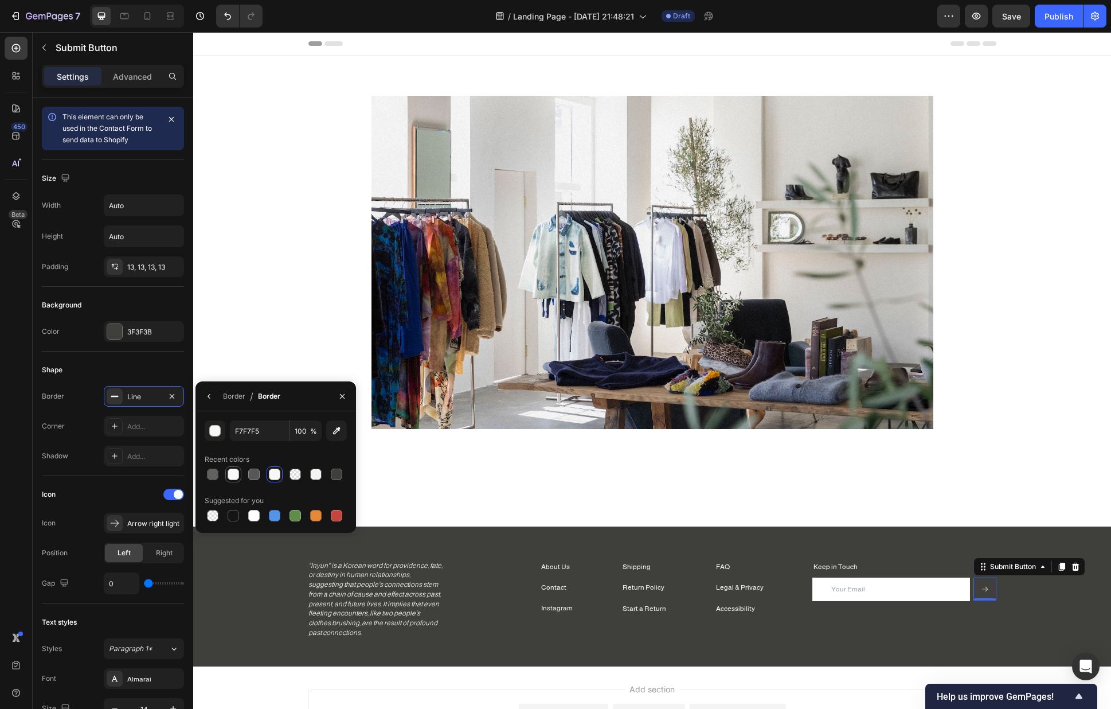
click at [231, 477] on div at bounding box center [233, 474] width 11 height 11
type input "F7F7F7"
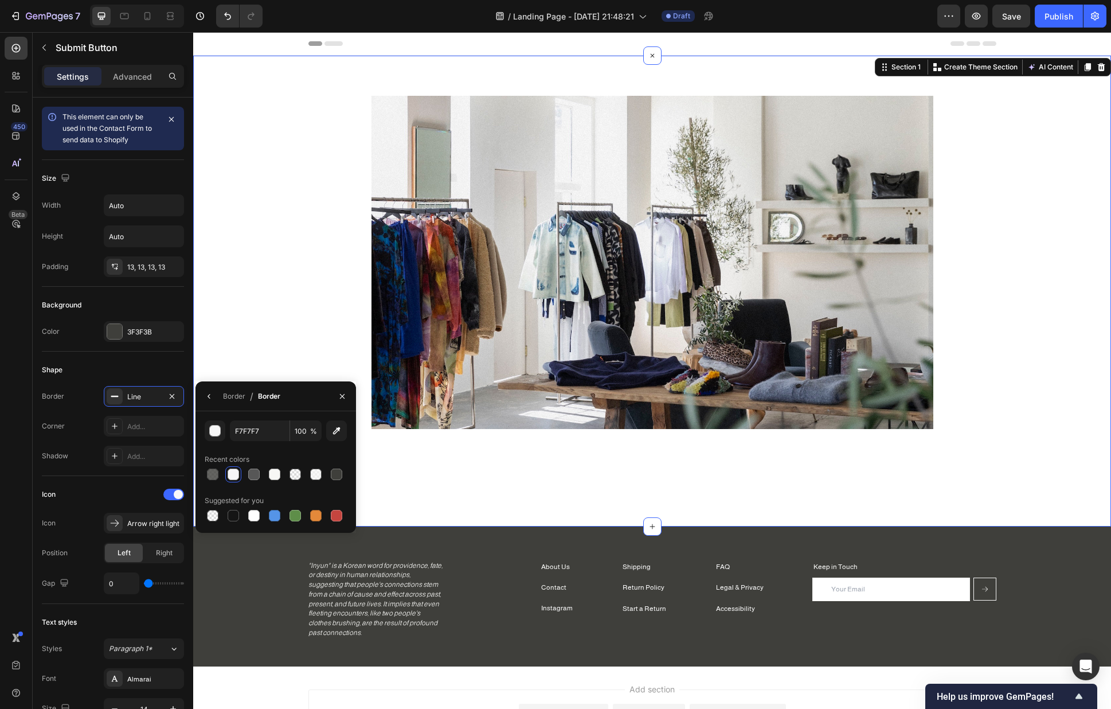
click at [496, 491] on div "Image Section 1 You can create reusable sections Create Theme Section AI Conten…" at bounding box center [652, 291] width 918 height 471
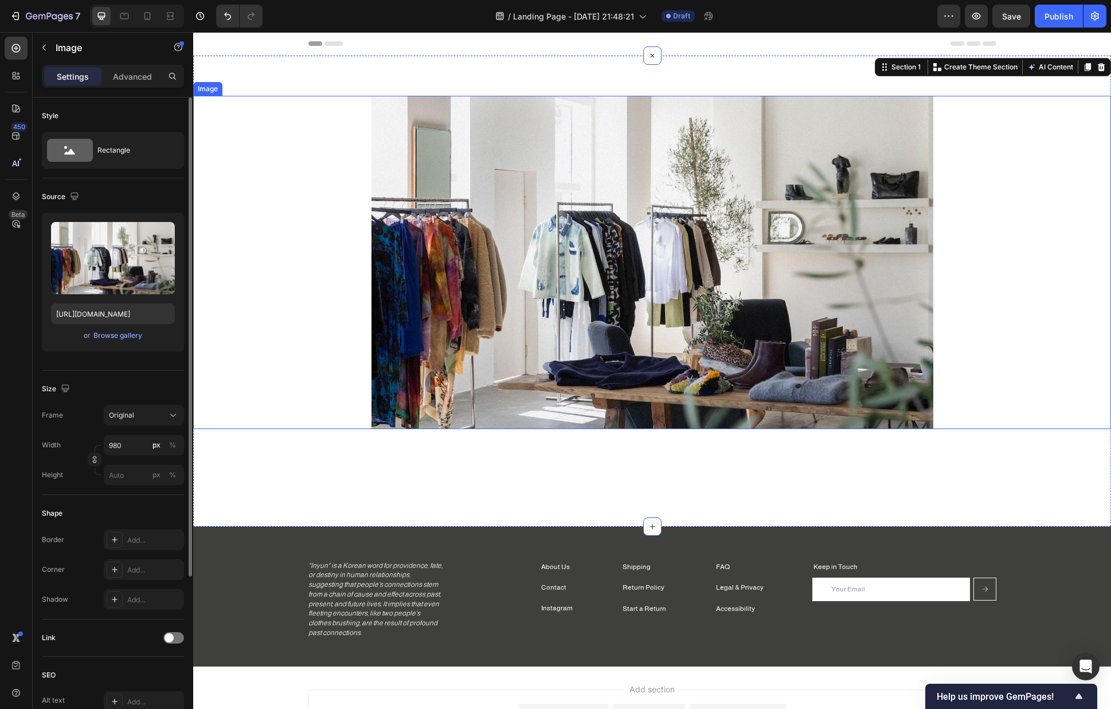
click at [255, 151] on div at bounding box center [652, 262] width 918 height 333
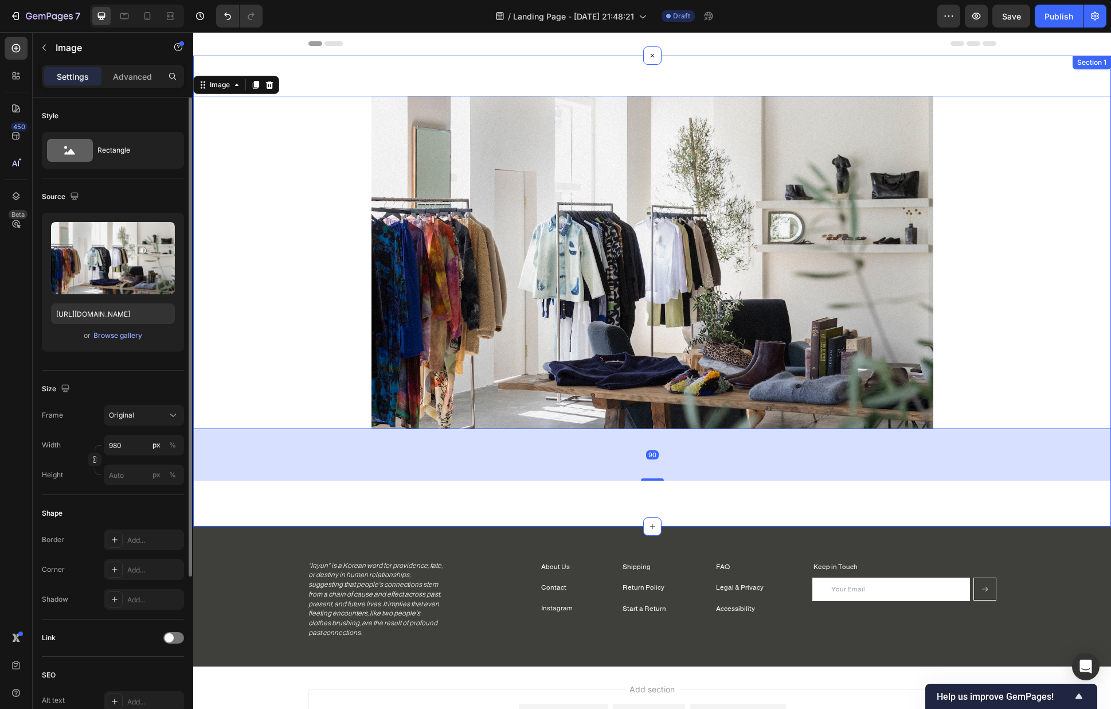
click at [341, 69] on div "Image 90 Section 1" at bounding box center [652, 291] width 918 height 471
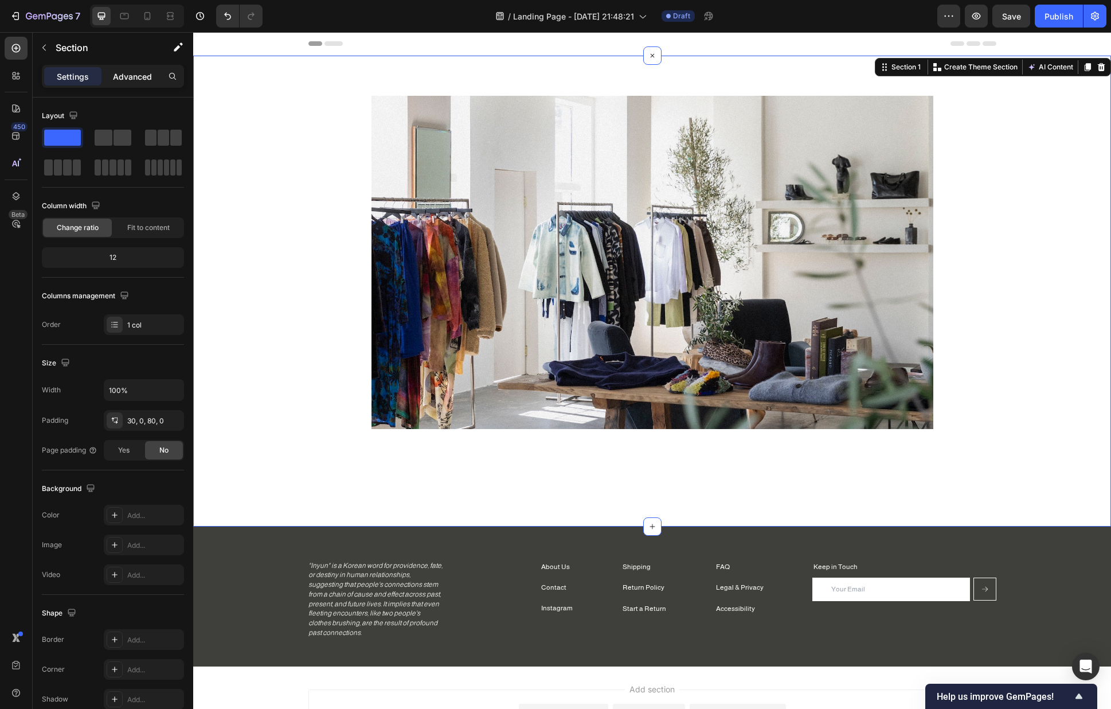
click at [124, 84] on div "Advanced" at bounding box center [132, 76] width 57 height 18
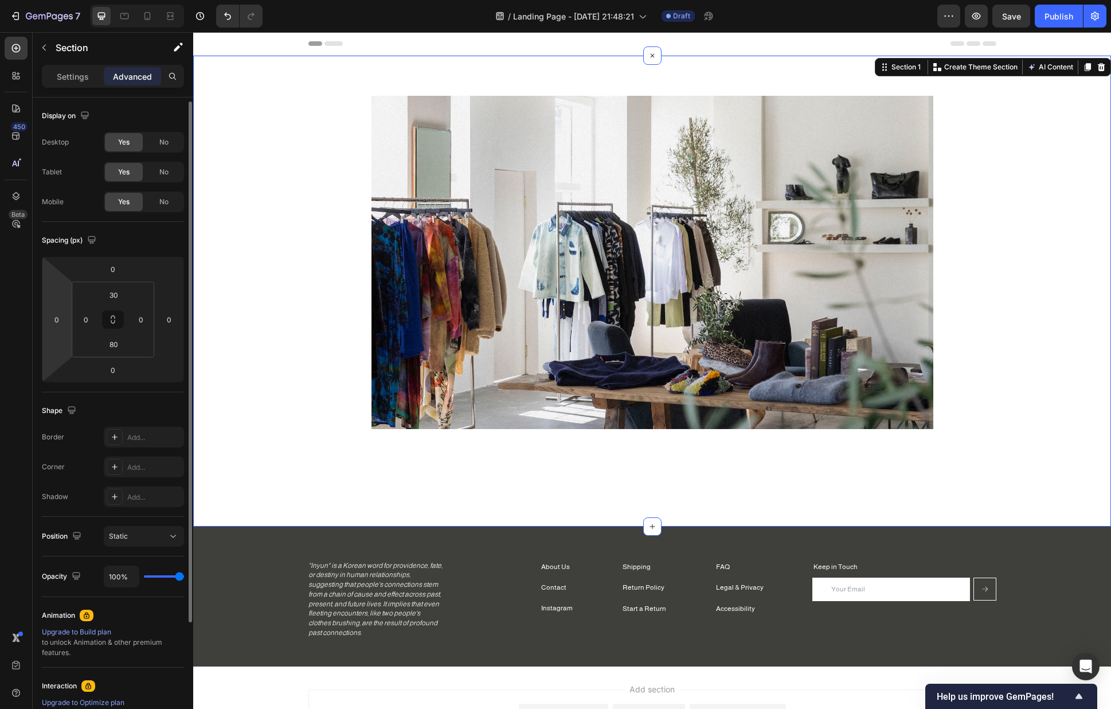
scroll to position [117, 0]
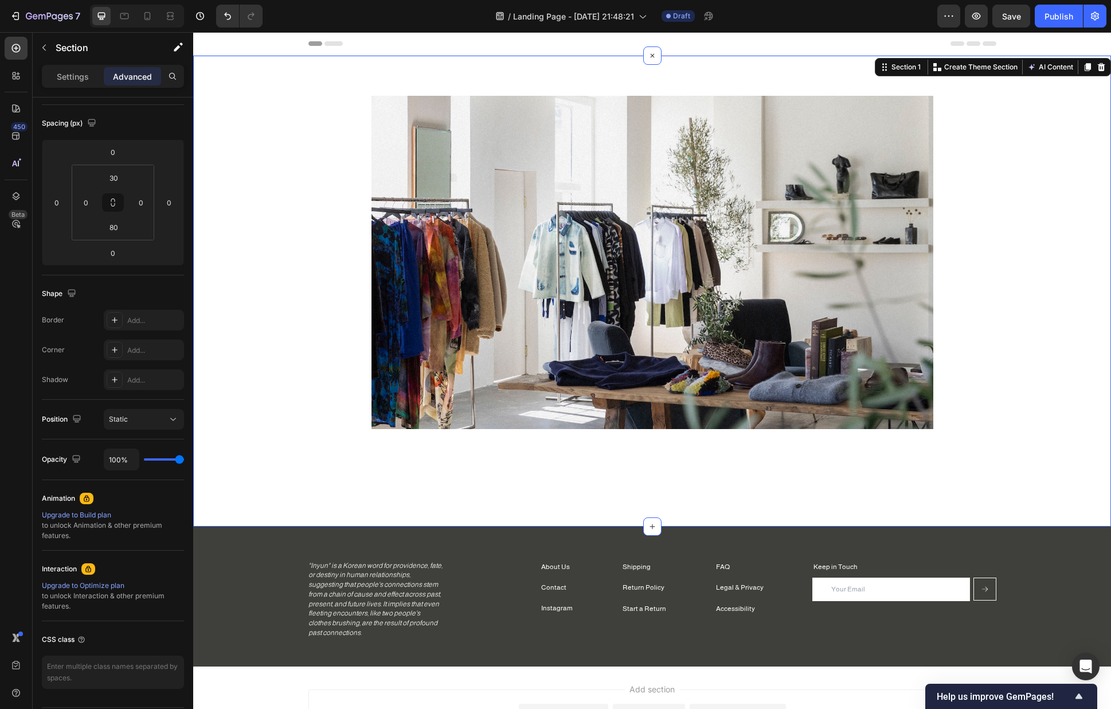
click at [374, 76] on div "Image" at bounding box center [652, 277] width 918 height 408
click at [40, 48] on icon "button" at bounding box center [44, 47] width 9 height 9
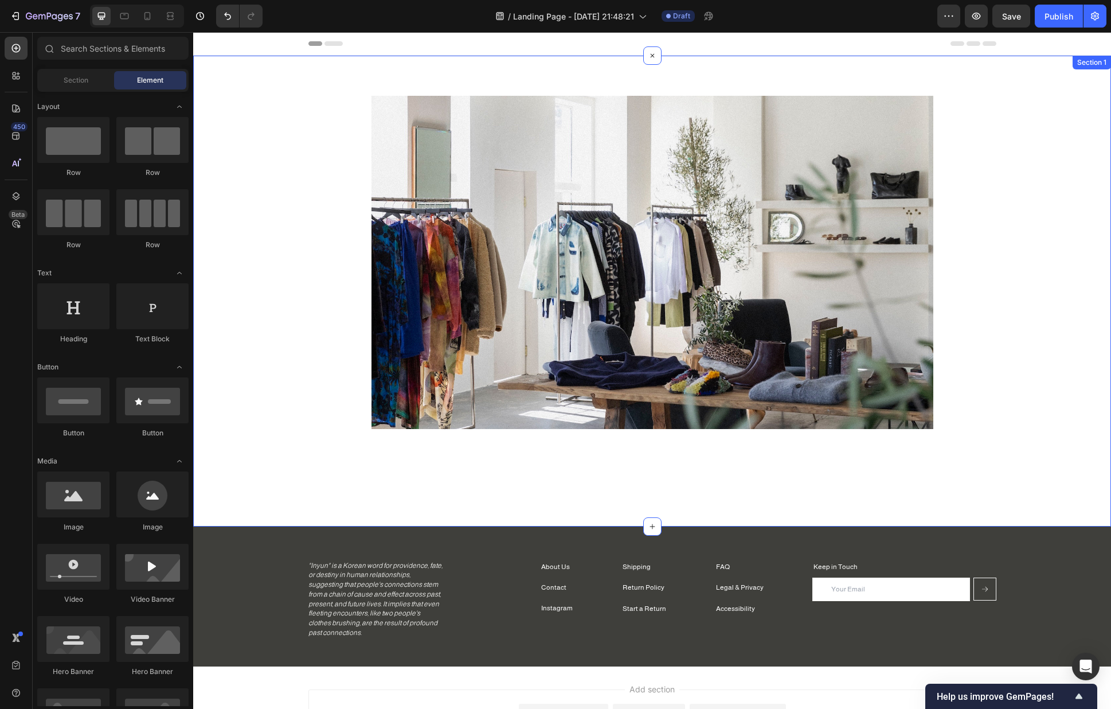
click at [251, 61] on div "Image Section 1" at bounding box center [652, 291] width 918 height 471
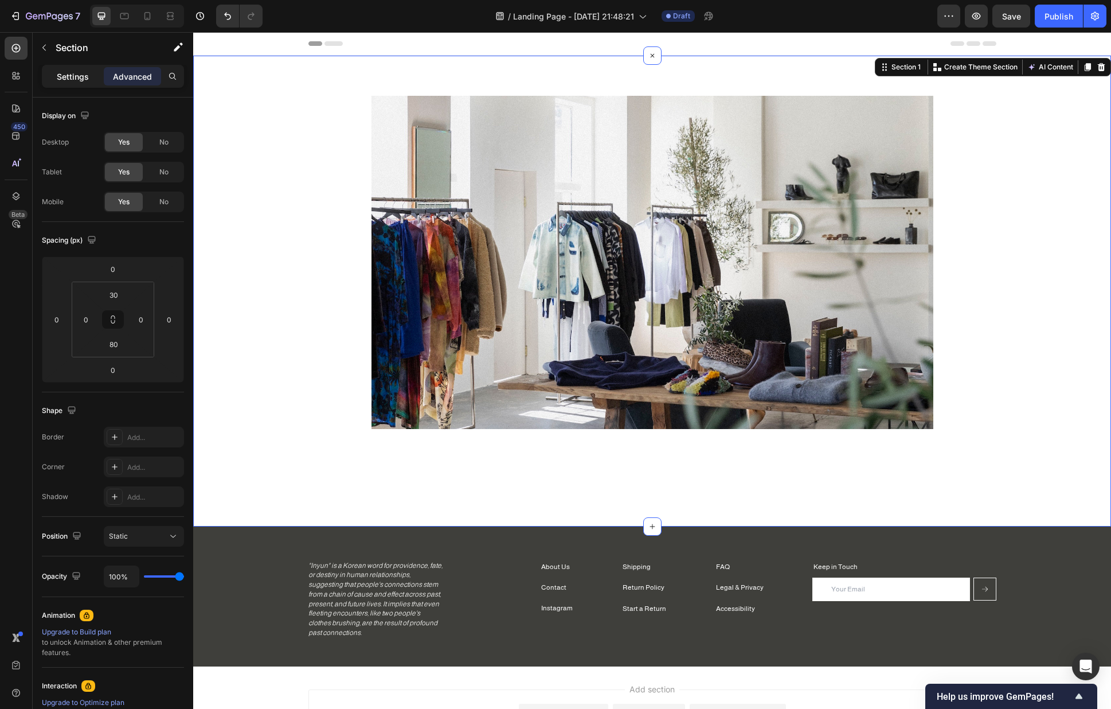
click at [56, 81] on div "Settings" at bounding box center [72, 76] width 57 height 18
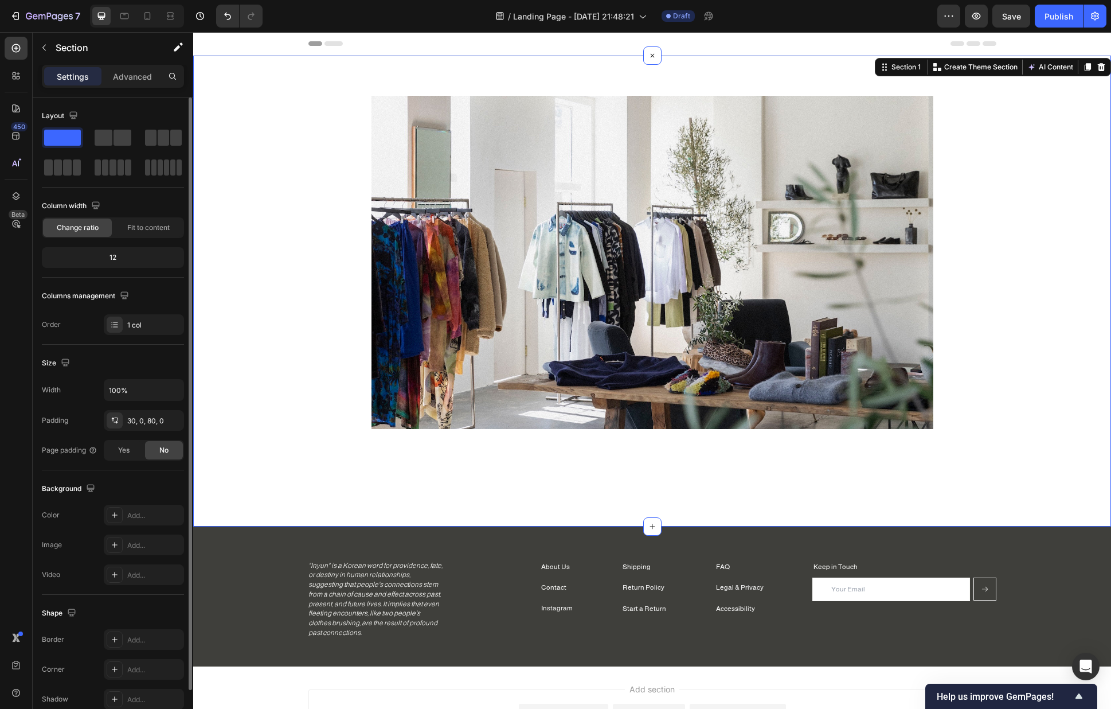
scroll to position [56, 0]
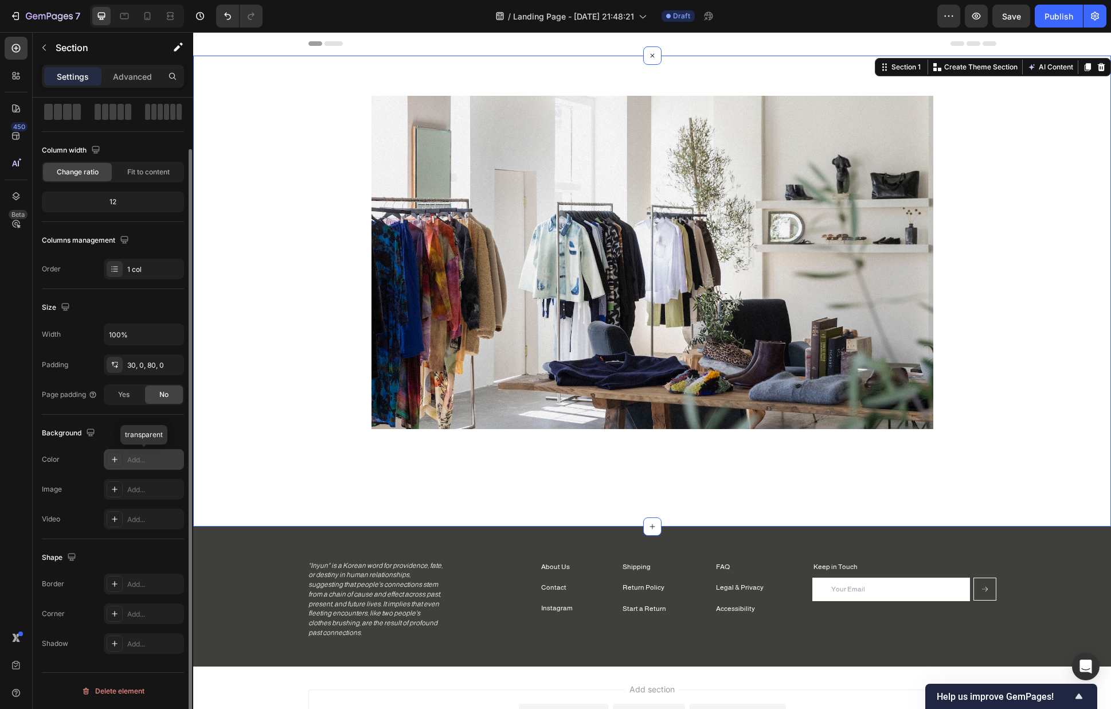
click at [131, 462] on div "Add..." at bounding box center [154, 460] width 54 height 10
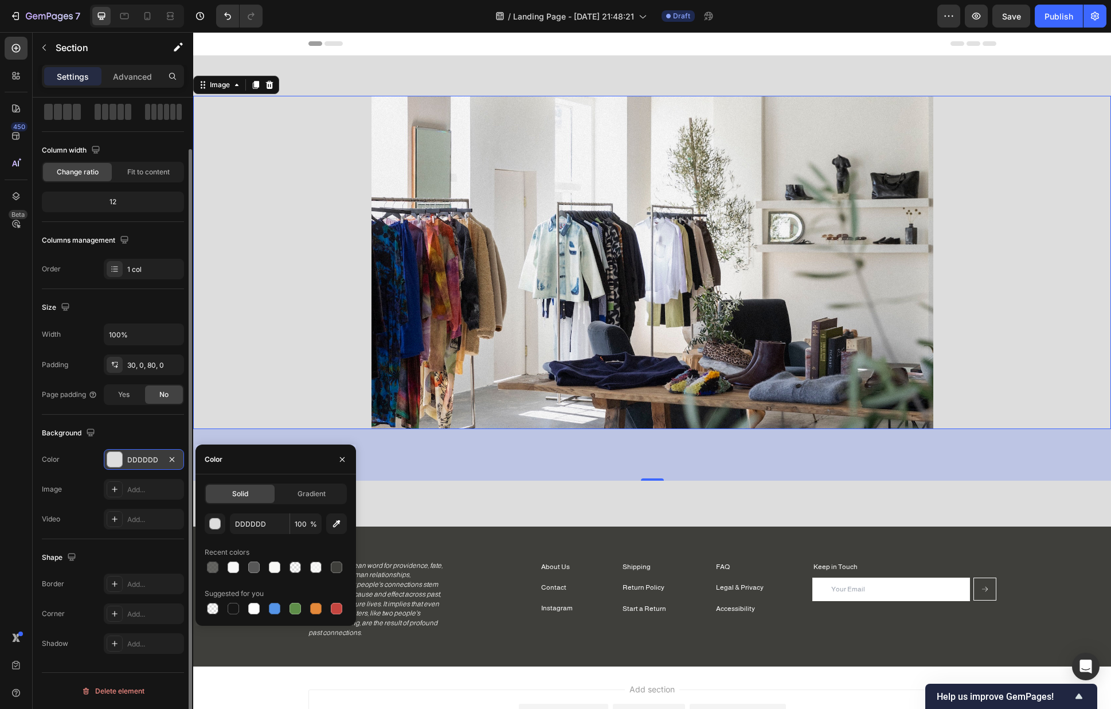
click at [283, 171] on div at bounding box center [652, 262] width 918 height 333
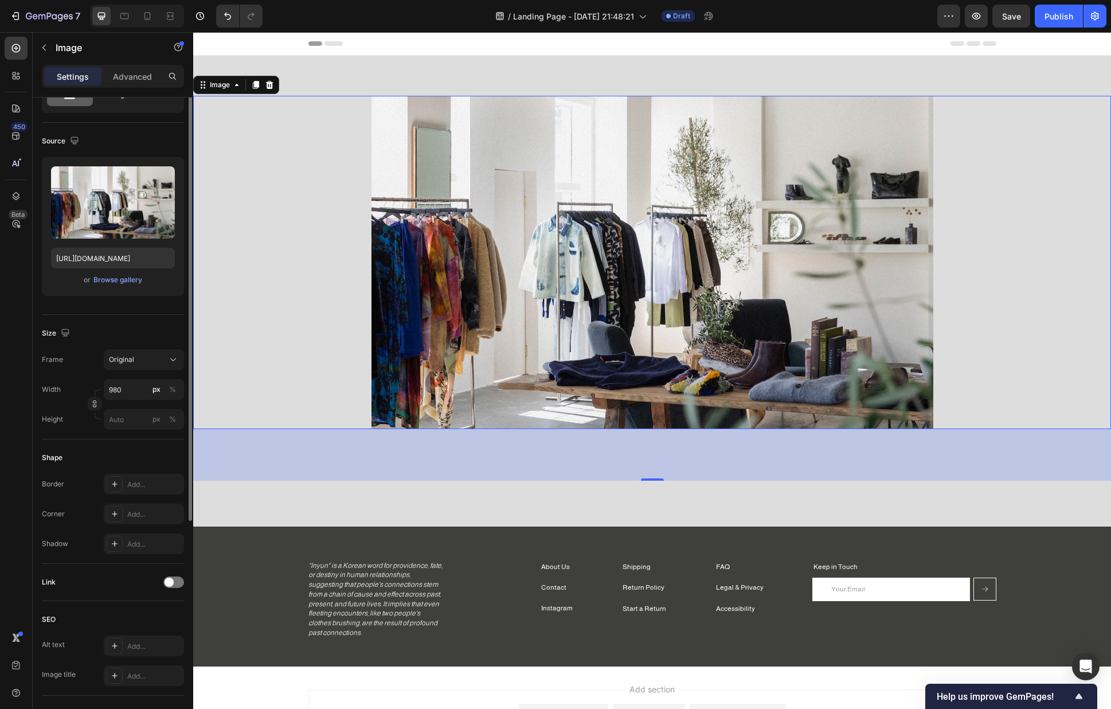
scroll to position [0, 0]
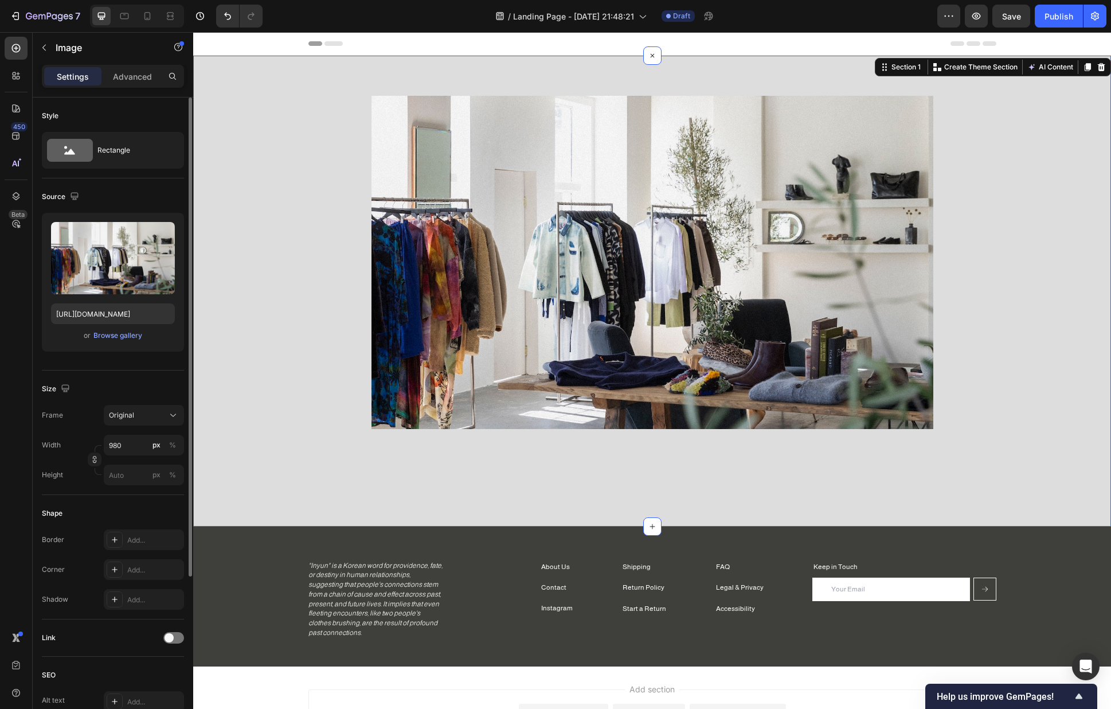
click at [348, 62] on div "Image Section 1 You can create reusable sections Create Theme Section AI Conten…" at bounding box center [652, 291] width 918 height 471
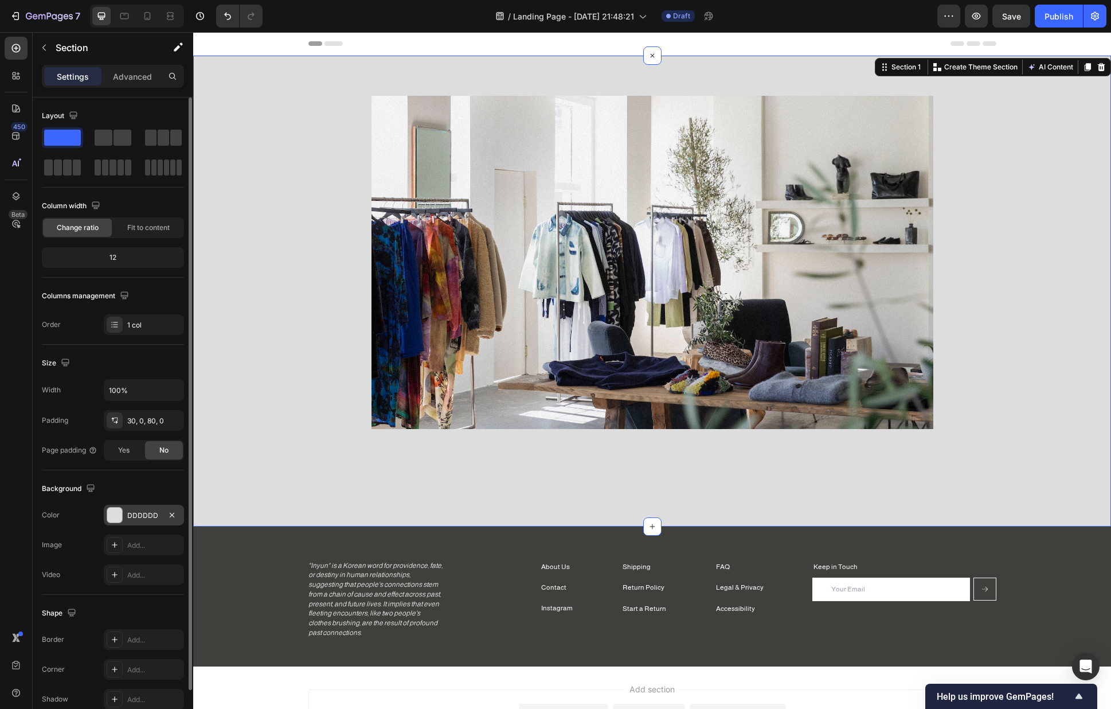
click at [141, 513] on div "DDDDDD" at bounding box center [143, 515] width 33 height 10
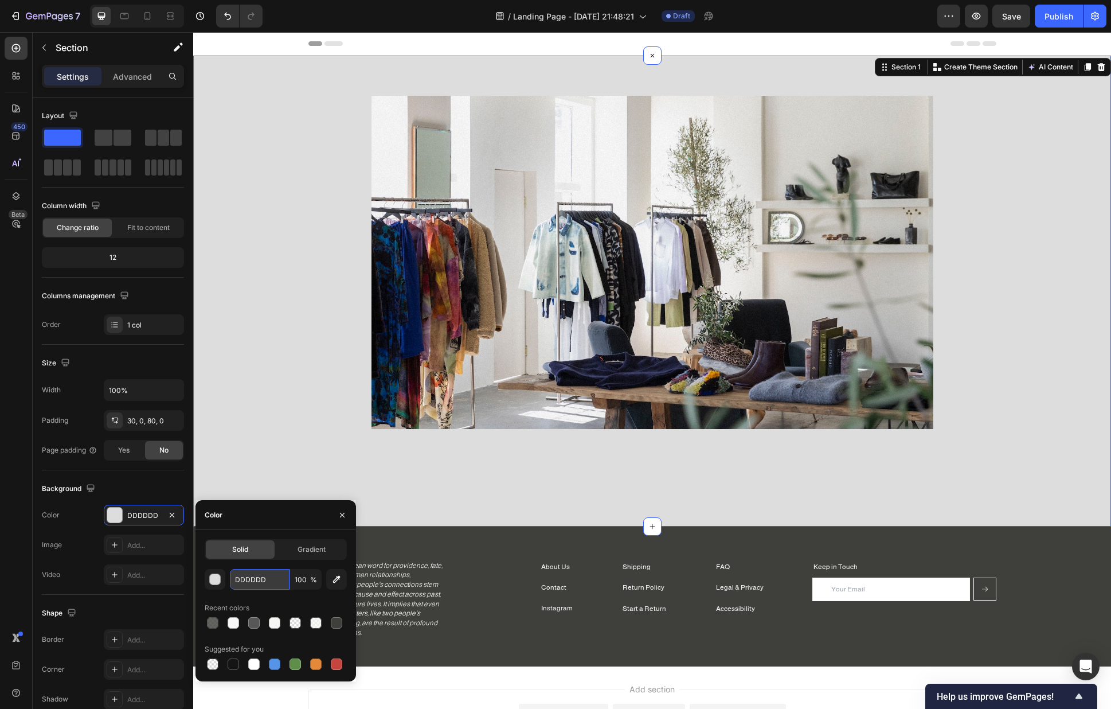
click at [271, 573] on input "DDDDDD" at bounding box center [260, 579] width 60 height 21
paste input "F7F7F5"
type input "F7F7F5"
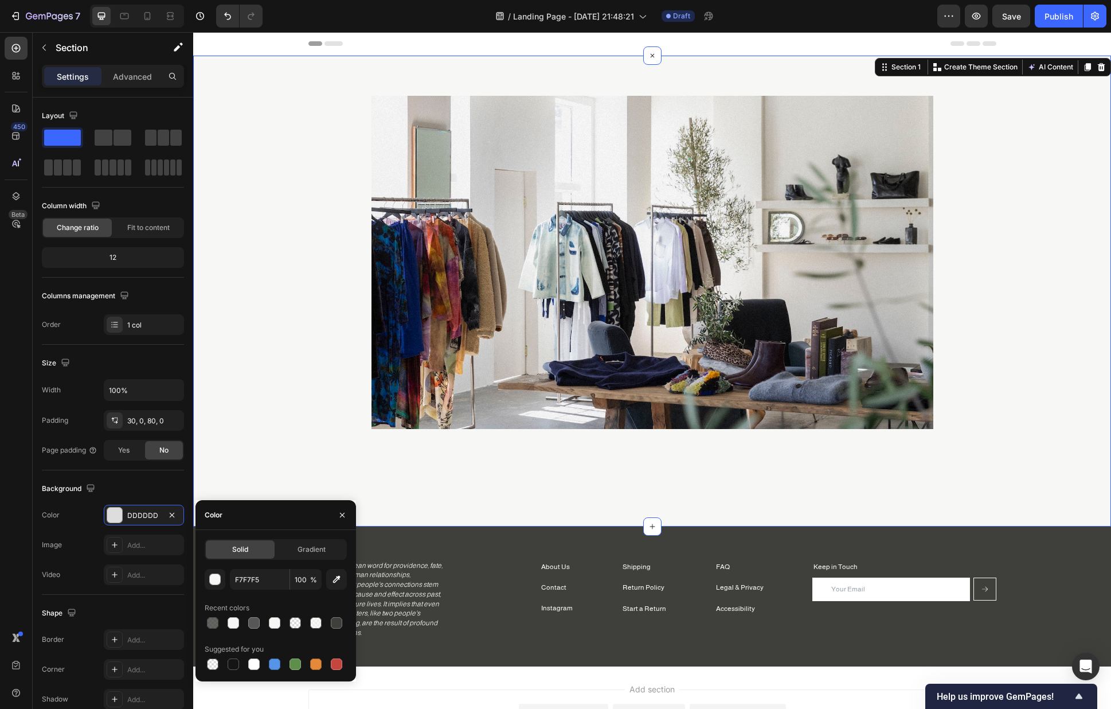
click at [490, 482] on div "Image Section 1 You can create reusable sections Create Theme Section AI Conten…" at bounding box center [652, 291] width 918 height 471
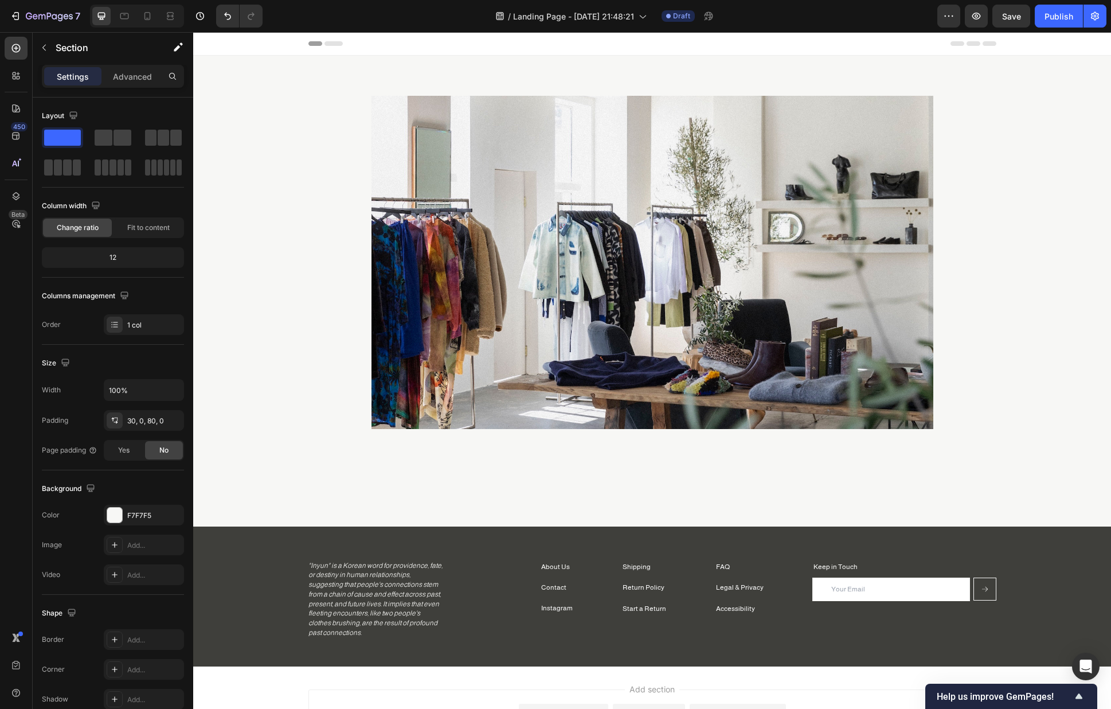
click at [484, 48] on div "Header" at bounding box center [653, 43] width 688 height 23
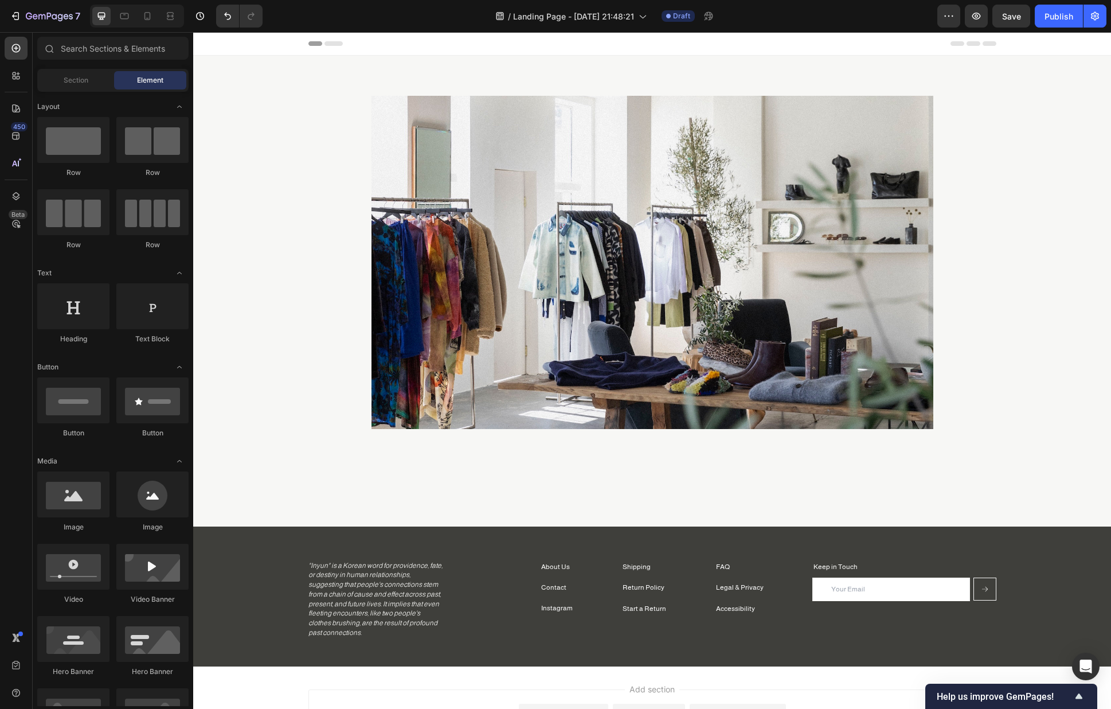
click at [477, 48] on div "Header" at bounding box center [653, 43] width 688 height 23
click at [229, 46] on span "Header" at bounding box center [227, 43] width 25 height 11
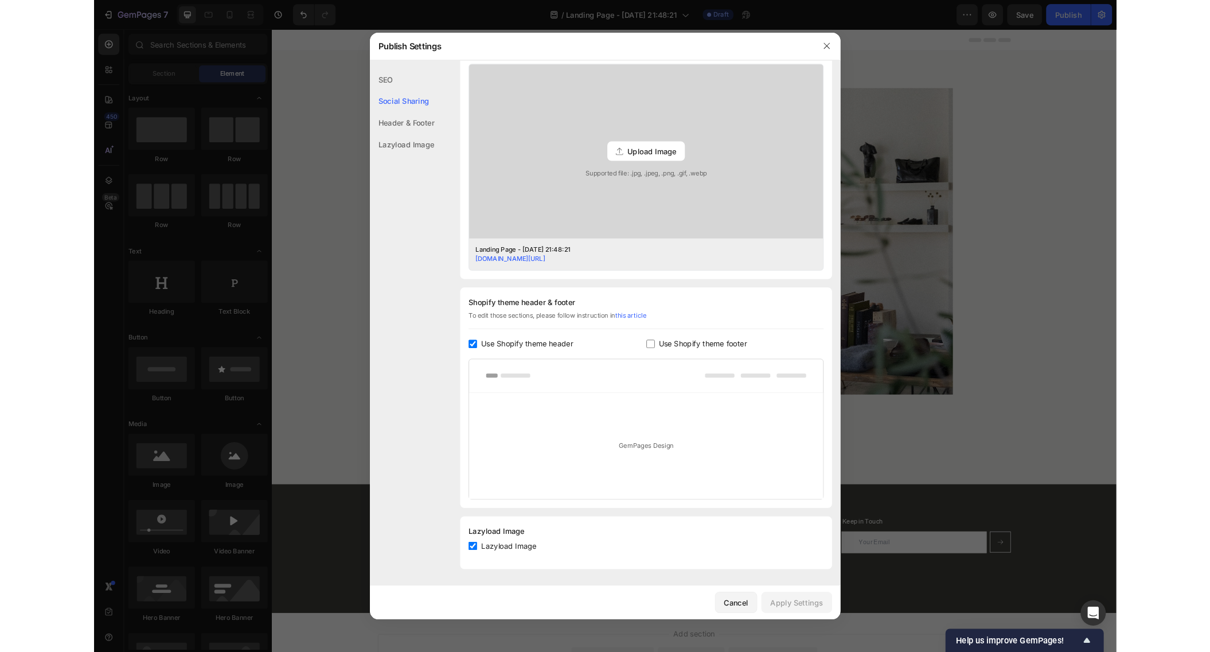
scroll to position [300, 0]
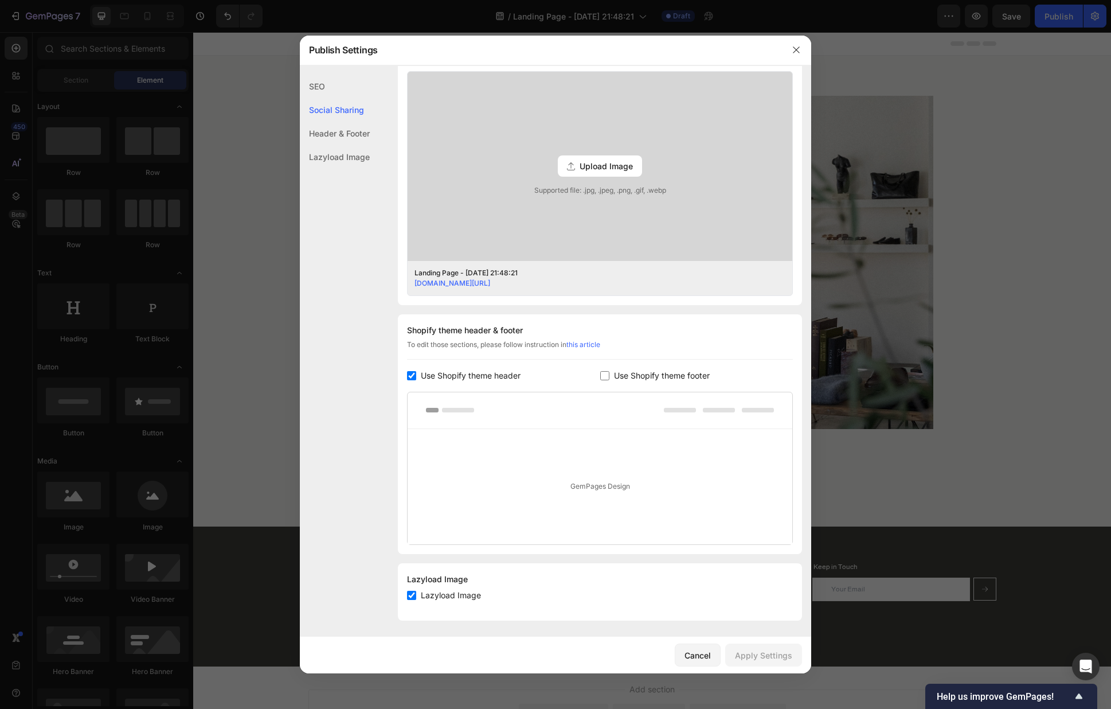
click at [557, 477] on div "GemPages Design" at bounding box center [600, 486] width 385 height 115
click at [429, 417] on div at bounding box center [600, 410] width 385 height 37
click at [460, 404] on div at bounding box center [600, 410] width 385 height 37
click at [519, 407] on div at bounding box center [600, 410] width 385 height 37
click at [590, 345] on link "this article" at bounding box center [584, 344] width 34 height 9
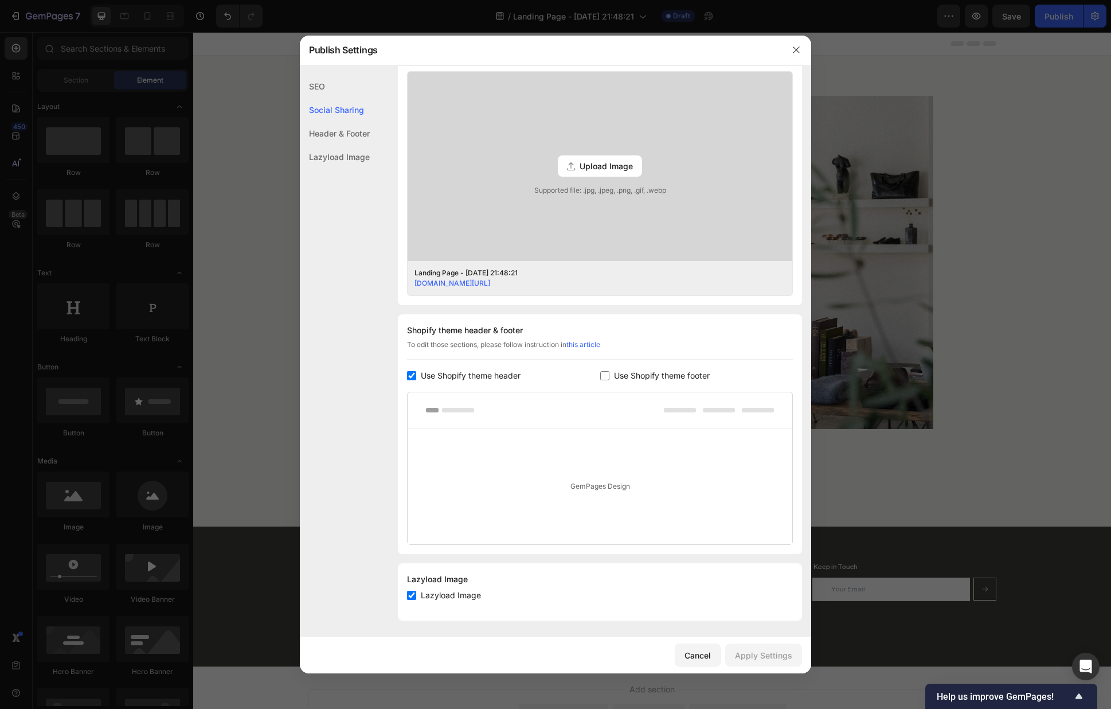
drag, startPoint x: 286, startPoint y: 250, endPoint x: 408, endPoint y: 87, distance: 203.6
click at [286, 250] on div at bounding box center [555, 354] width 1111 height 709
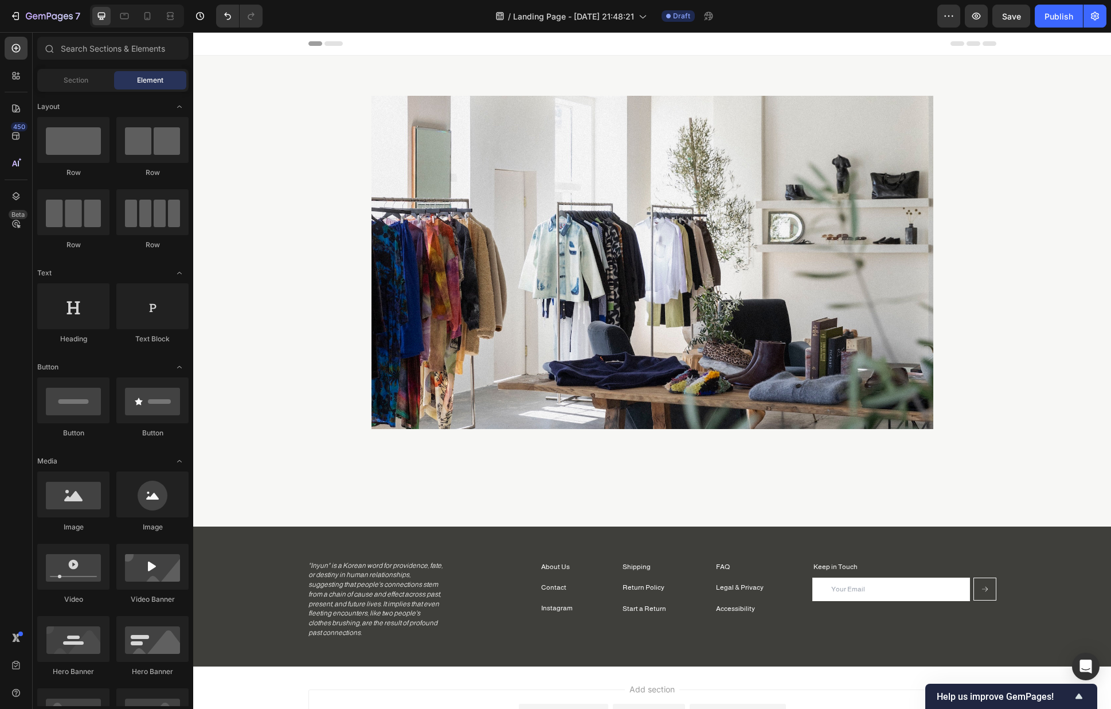
click at [364, 44] on div "Header" at bounding box center [653, 43] width 688 height 23
click at [958, 15] on button "button" at bounding box center [949, 16] width 23 height 23
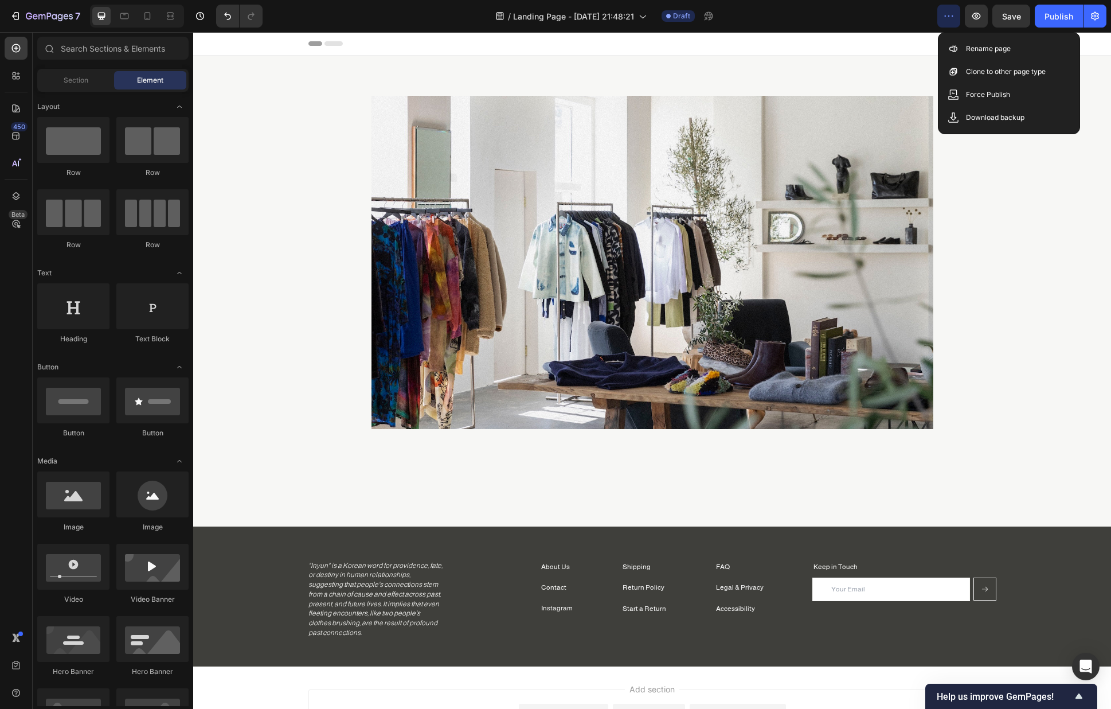
click at [958, 14] on button "button" at bounding box center [949, 16] width 23 height 23
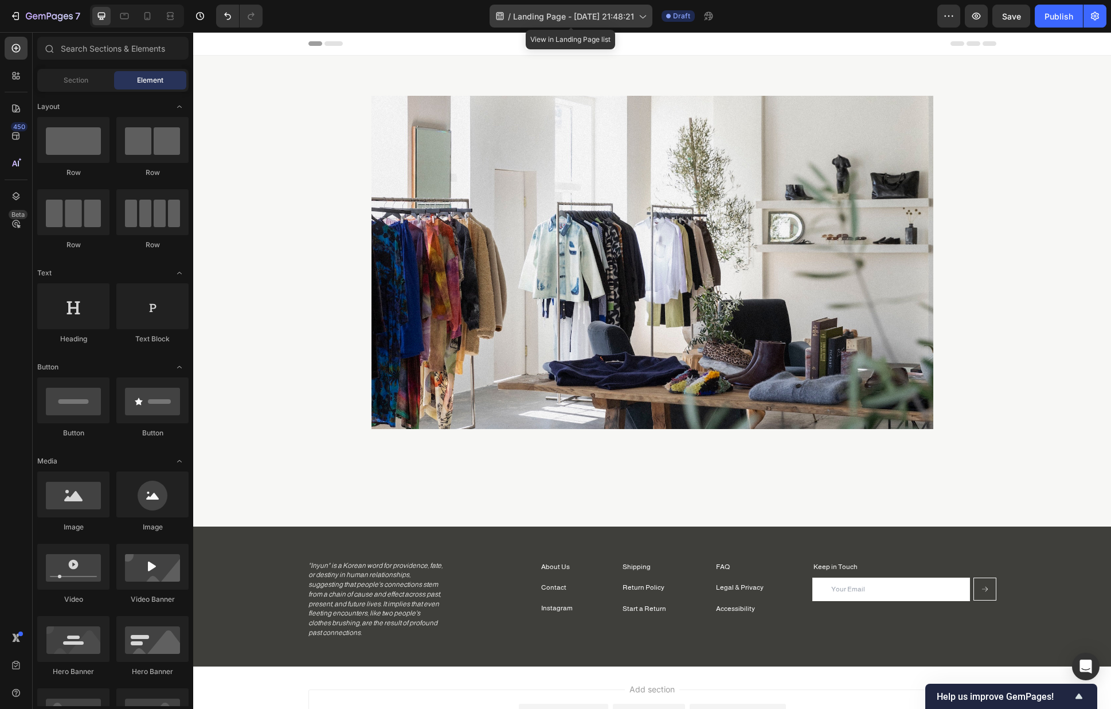
click at [621, 13] on span "Landing Page - [DATE] 21:48:21" at bounding box center [573, 16] width 121 height 12
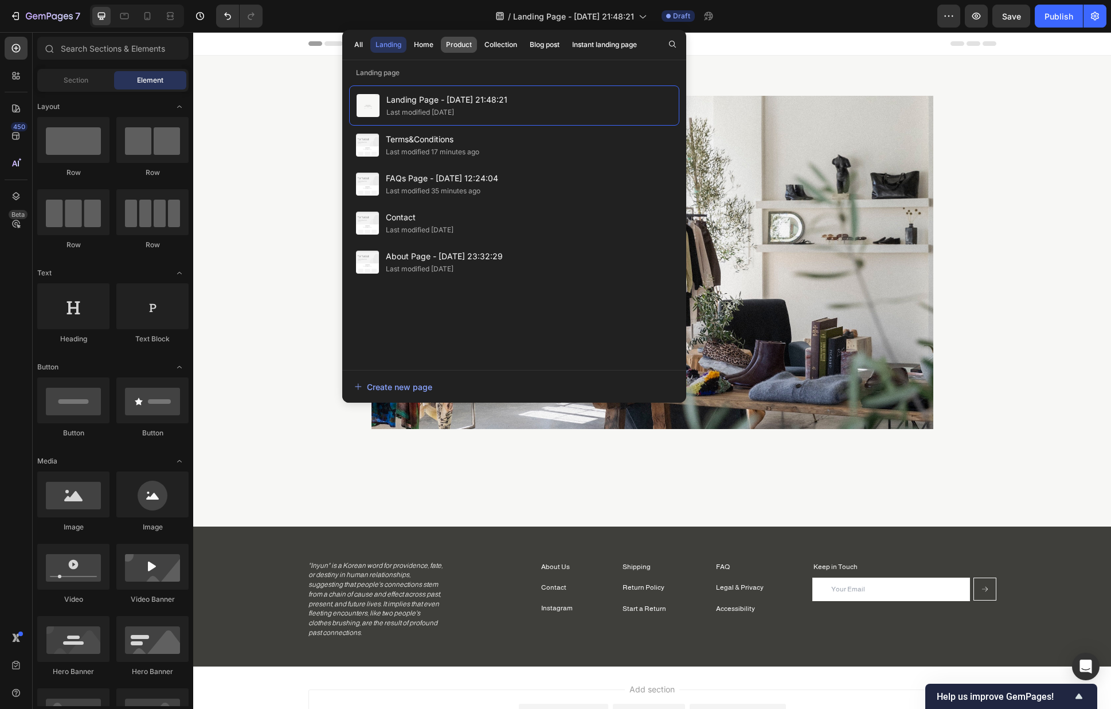
click at [457, 43] on div "Product" at bounding box center [459, 45] width 26 height 10
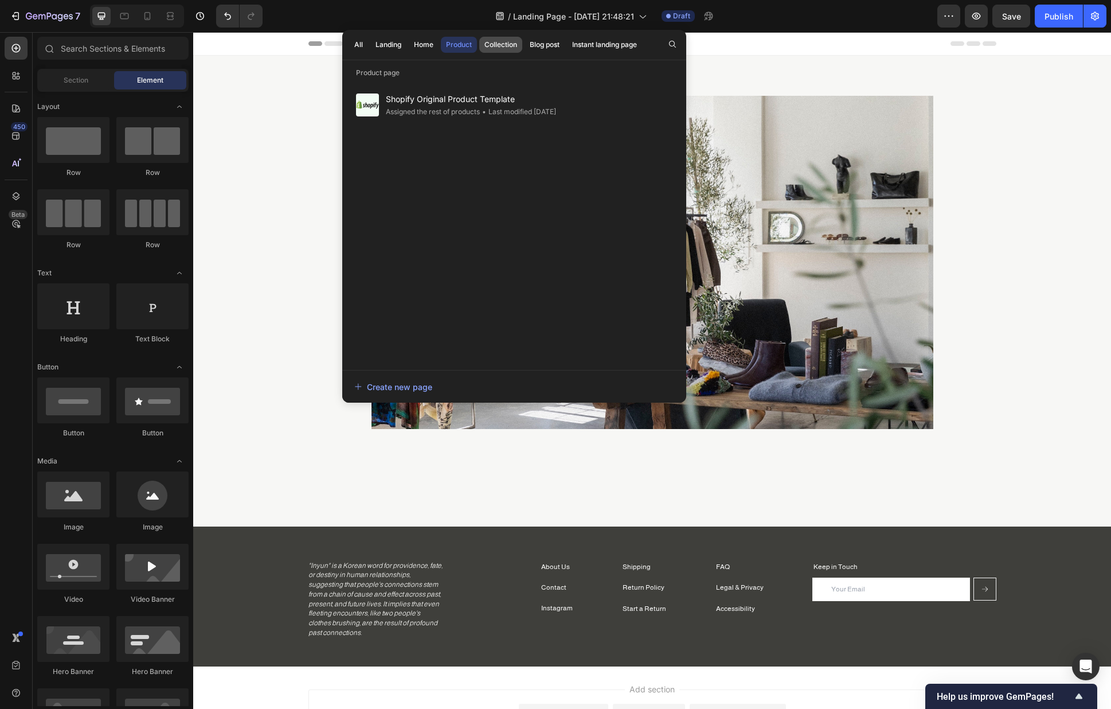
click at [511, 48] on div "Collection" at bounding box center [501, 45] width 33 height 10
click at [441, 379] on button "Create new page" at bounding box center [514, 386] width 321 height 23
click at [820, 53] on div "Header" at bounding box center [653, 43] width 688 height 23
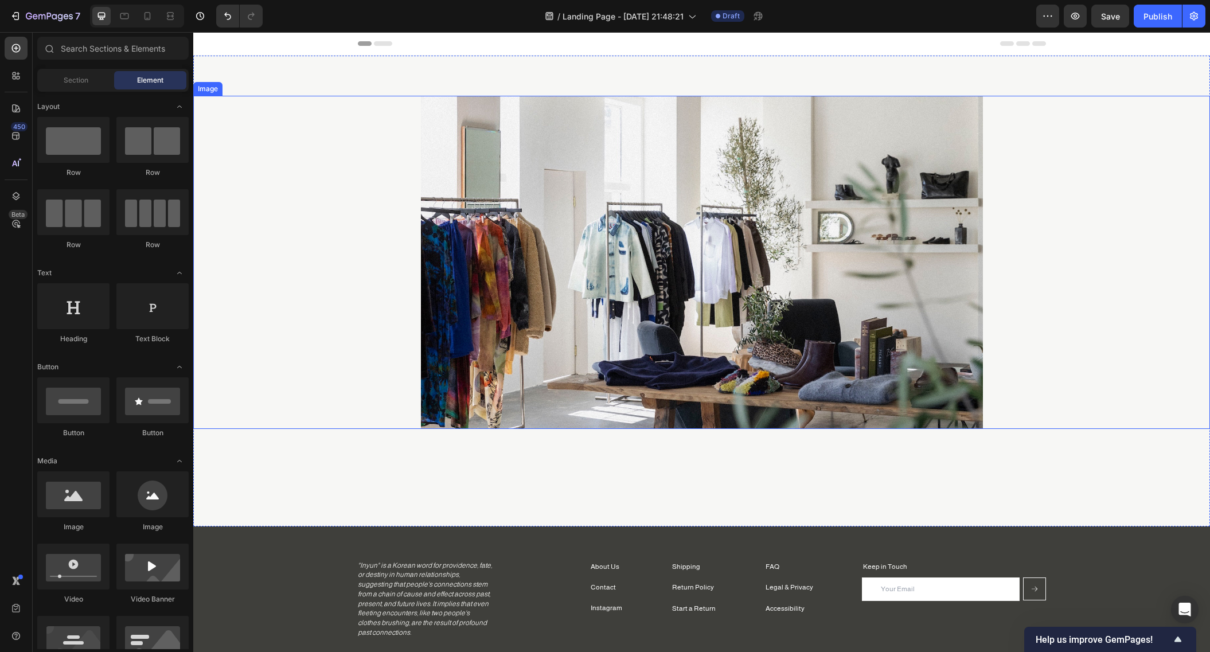
click at [544, 183] on img at bounding box center [702, 262] width 562 height 333
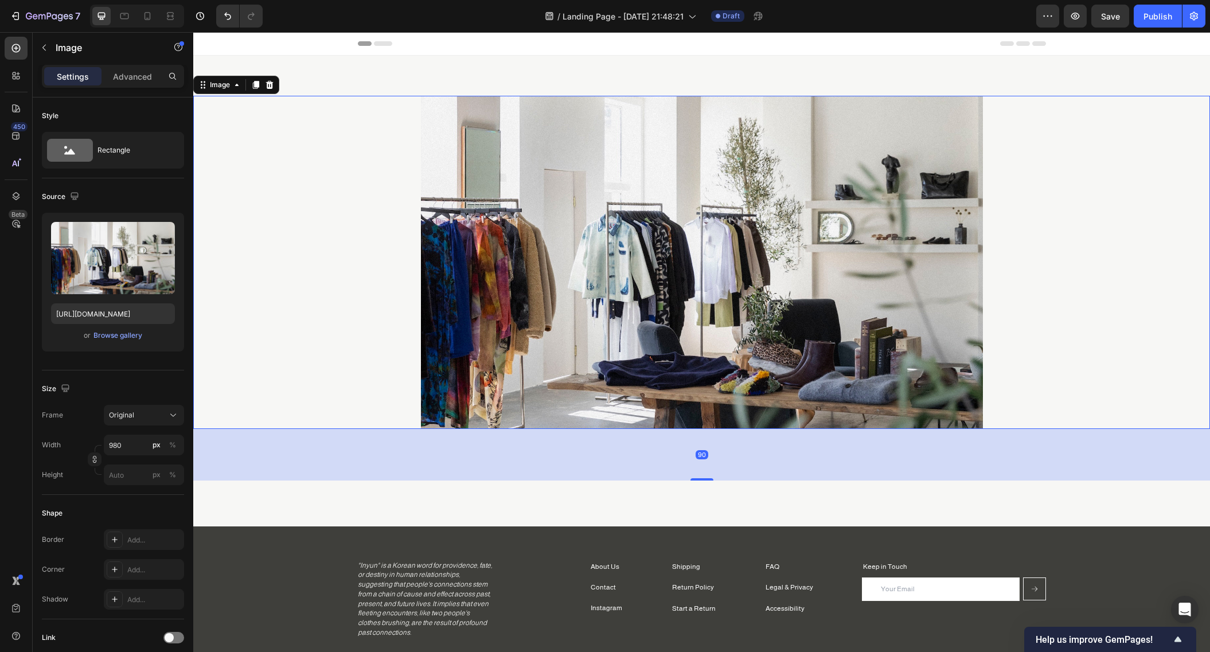
click at [516, 175] on img at bounding box center [702, 262] width 562 height 333
click at [131, 446] on input "980" at bounding box center [144, 445] width 80 height 21
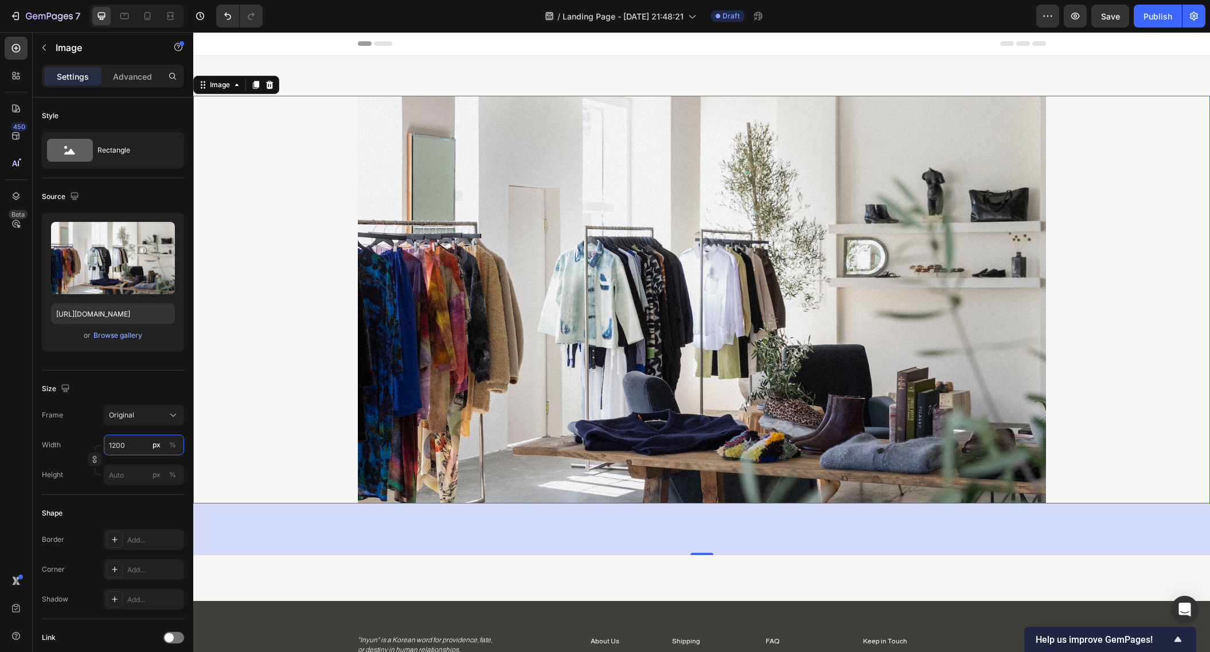
type input "1200"
click at [362, 533] on div "90" at bounding box center [701, 530] width 1017 height 52
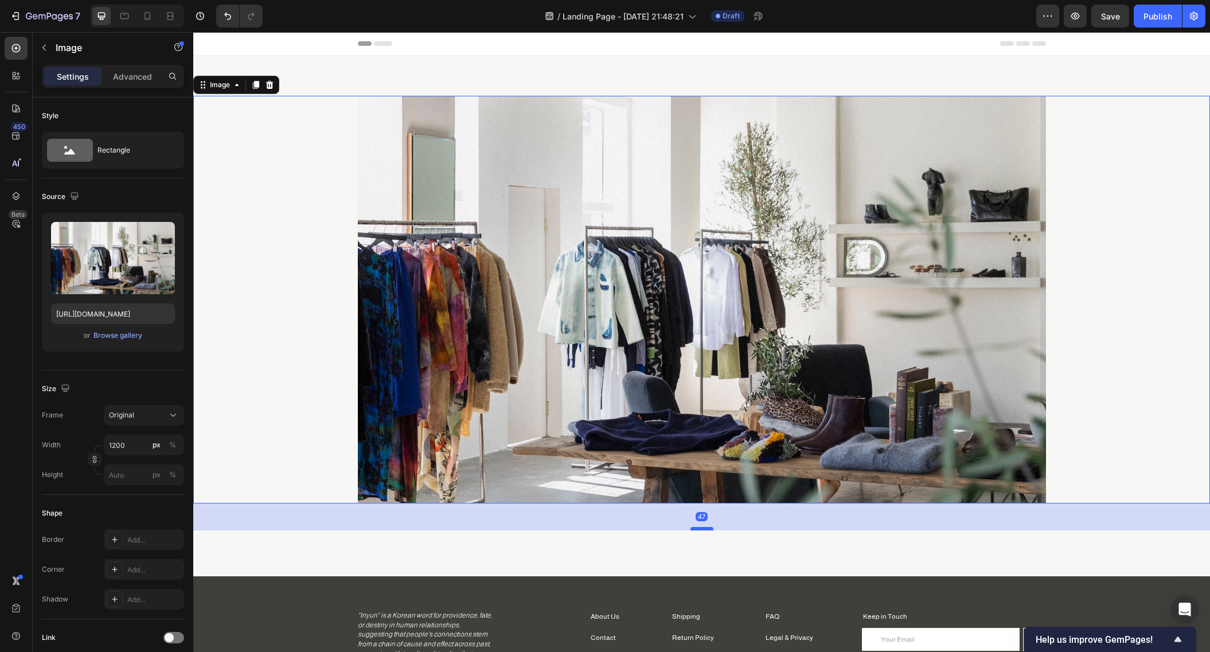
drag, startPoint x: 703, startPoint y: 552, endPoint x: 704, endPoint y: 527, distance: 24.7
click at [704, 527] on div at bounding box center [701, 528] width 23 height 3
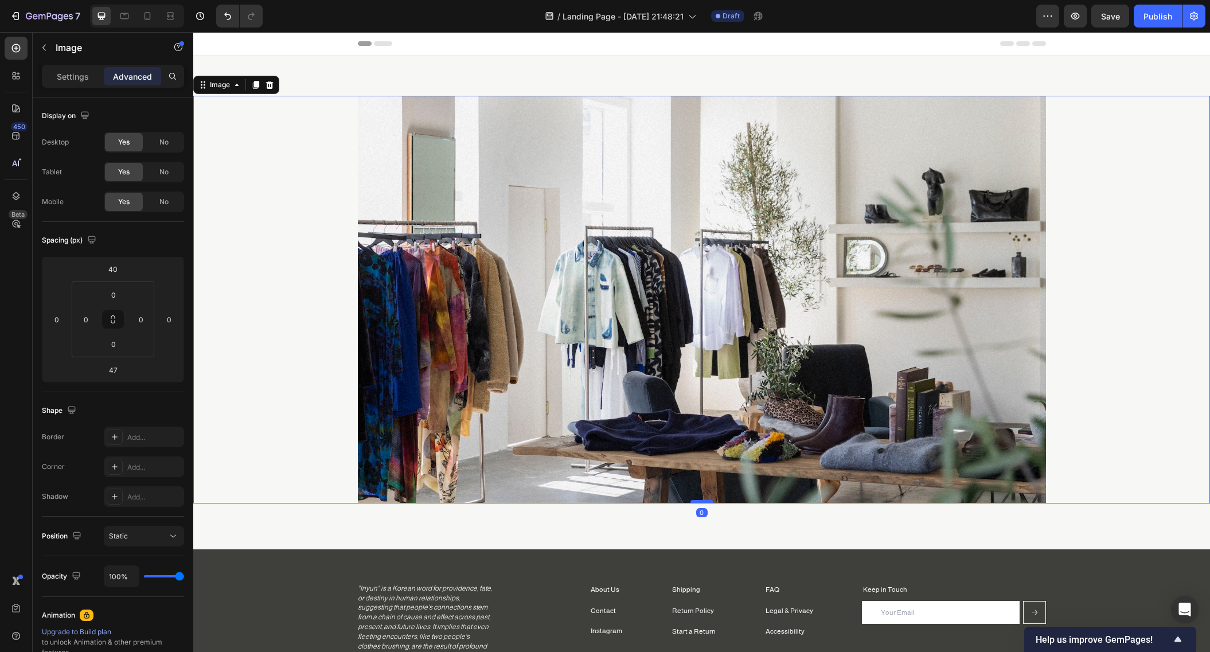
drag, startPoint x: 703, startPoint y: 529, endPoint x: 706, endPoint y: 500, distance: 28.9
click at [706, 500] on div at bounding box center [701, 501] width 23 height 3
type input "0"
click at [1031, 17] on span "Save" at bounding box center [1110, 16] width 19 height 10
click at [1031, 15] on icon "button" at bounding box center [1075, 15] width 11 height 11
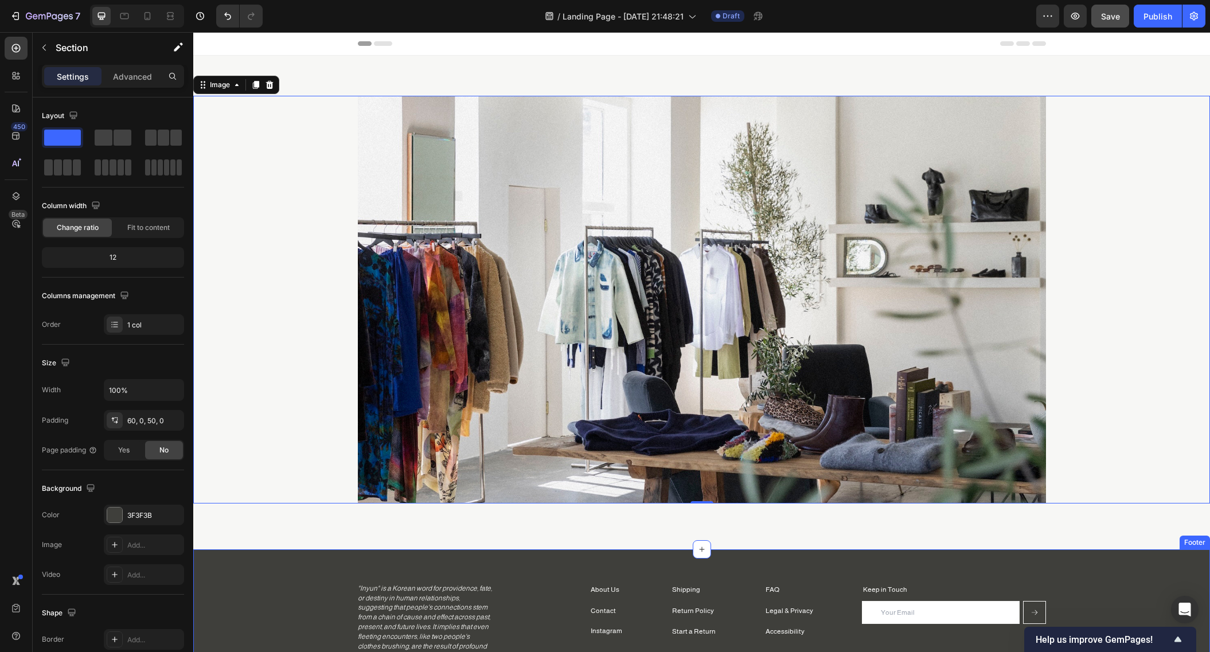
click at [323, 579] on div "Shipping Text block Return Policy Text block Start a Return Text block FAQ Text…" at bounding box center [701, 622] width 1017 height 77
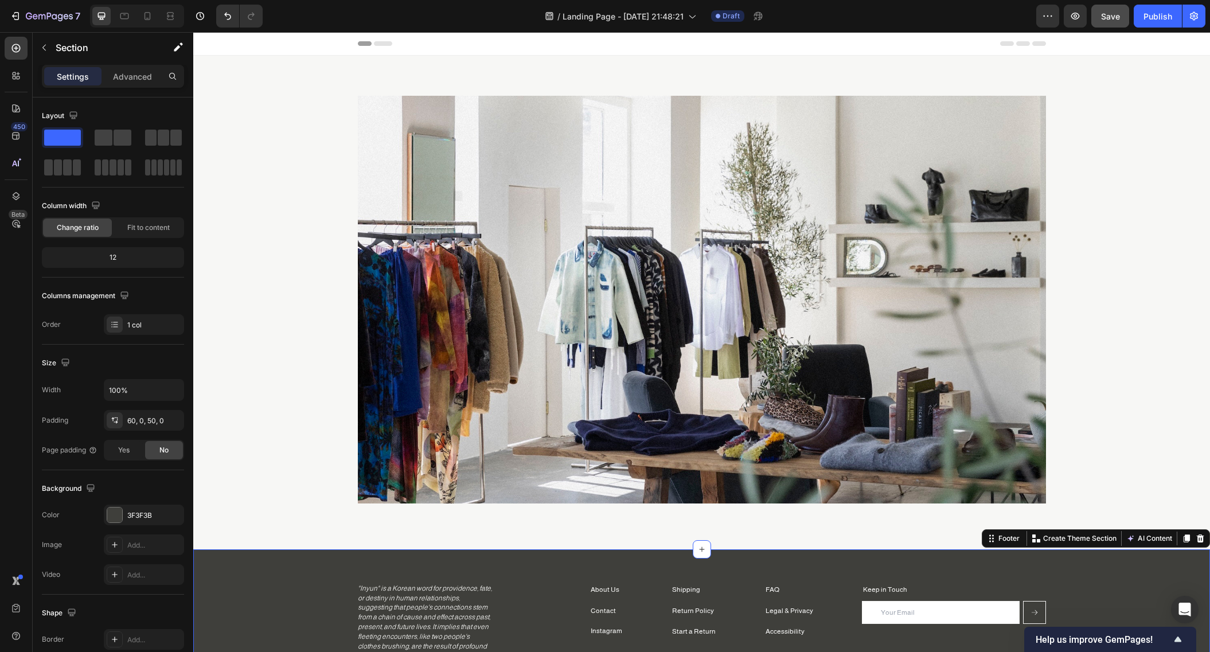
scroll to position [175, 0]
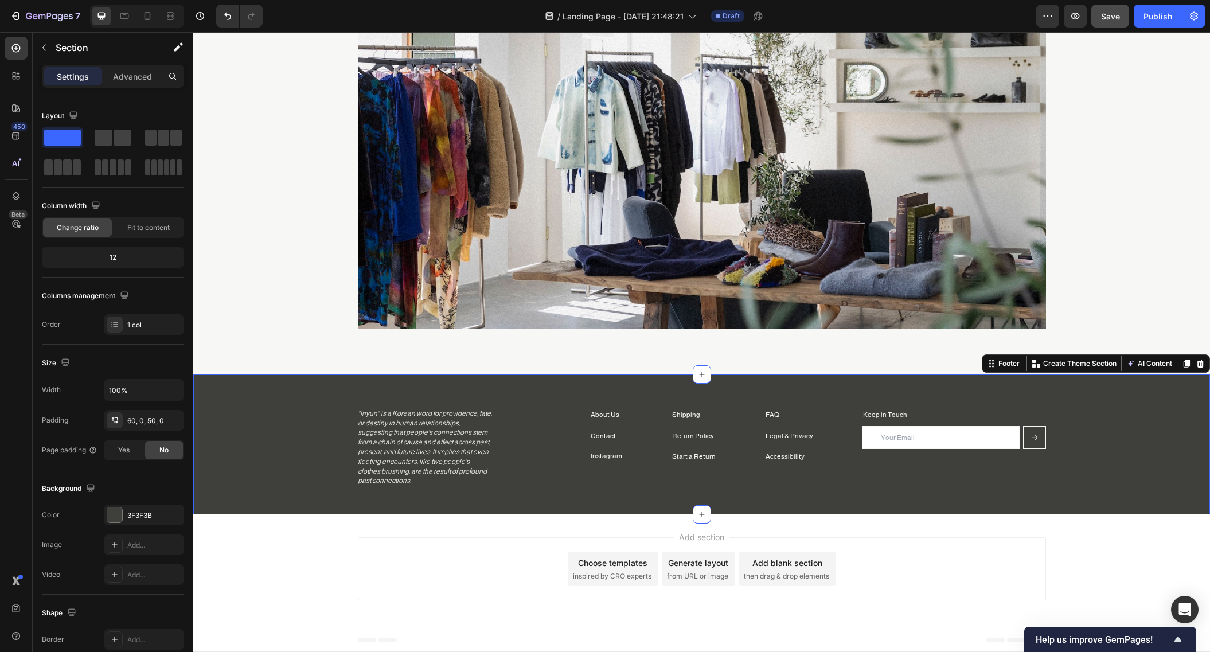
click at [321, 451] on div "Shipping Text block Return Policy Text block Start a Return Text block FAQ Text…" at bounding box center [701, 447] width 1017 height 77
click at [45, 49] on icon "button" at bounding box center [43, 48] width 3 height 6
click at [330, 451] on div "Shipping Text block Return Policy Text block Start a Return Text block FAQ Text…" at bounding box center [701, 447] width 1017 height 77
click at [461, 446] on p ""Inyun" is a Korean word for providence, fate, or destiny in human relationship…" at bounding box center [425, 447] width 134 height 77
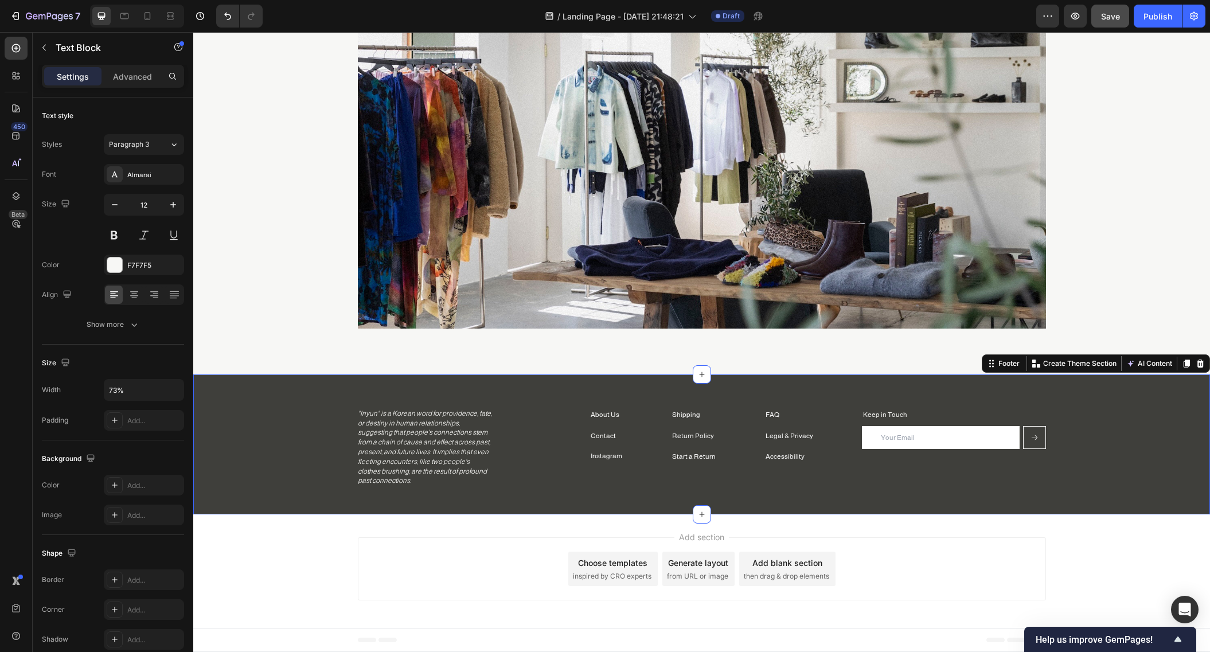
click at [282, 436] on div "Shipping Text block Return Policy Text block Start a Return Text block FAQ Text…" at bounding box center [701, 447] width 1017 height 77
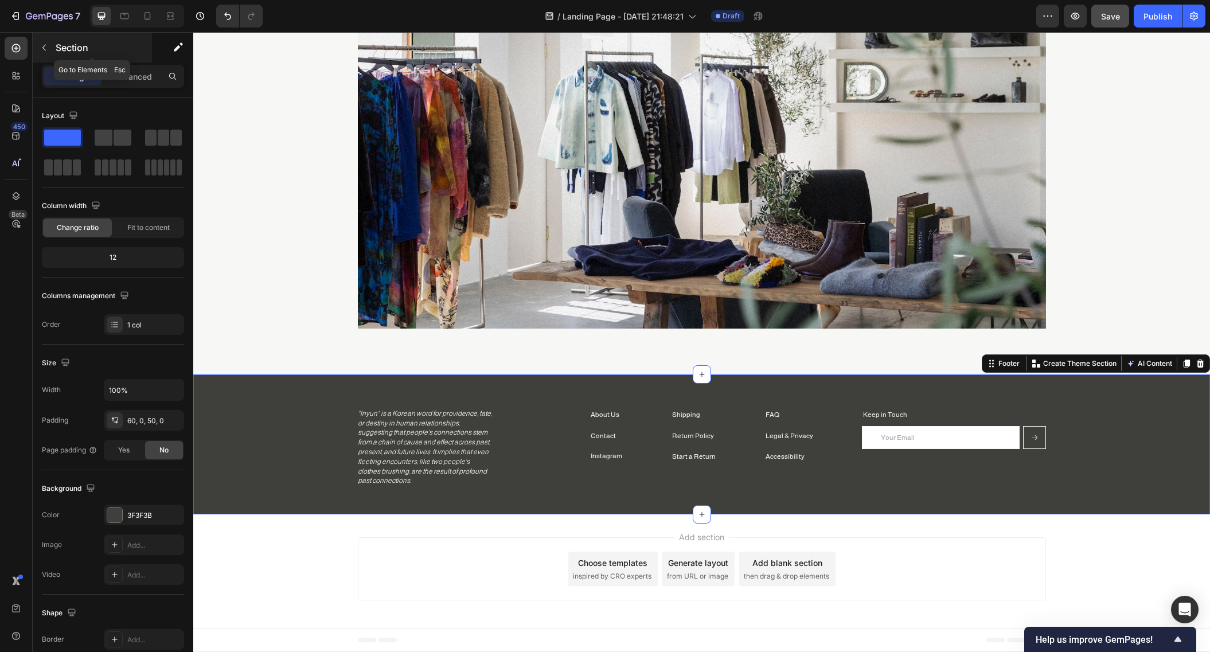
click at [41, 41] on button "button" at bounding box center [44, 47] width 18 height 18
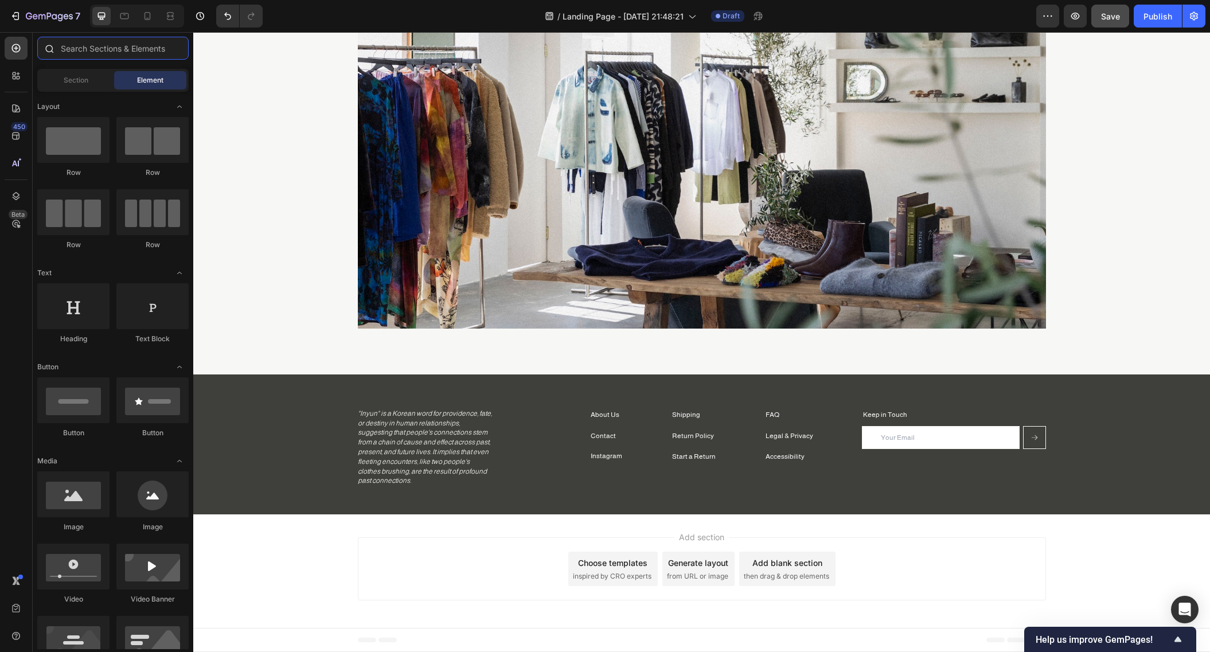
click at [90, 53] on input "text" at bounding box center [112, 48] width 151 height 23
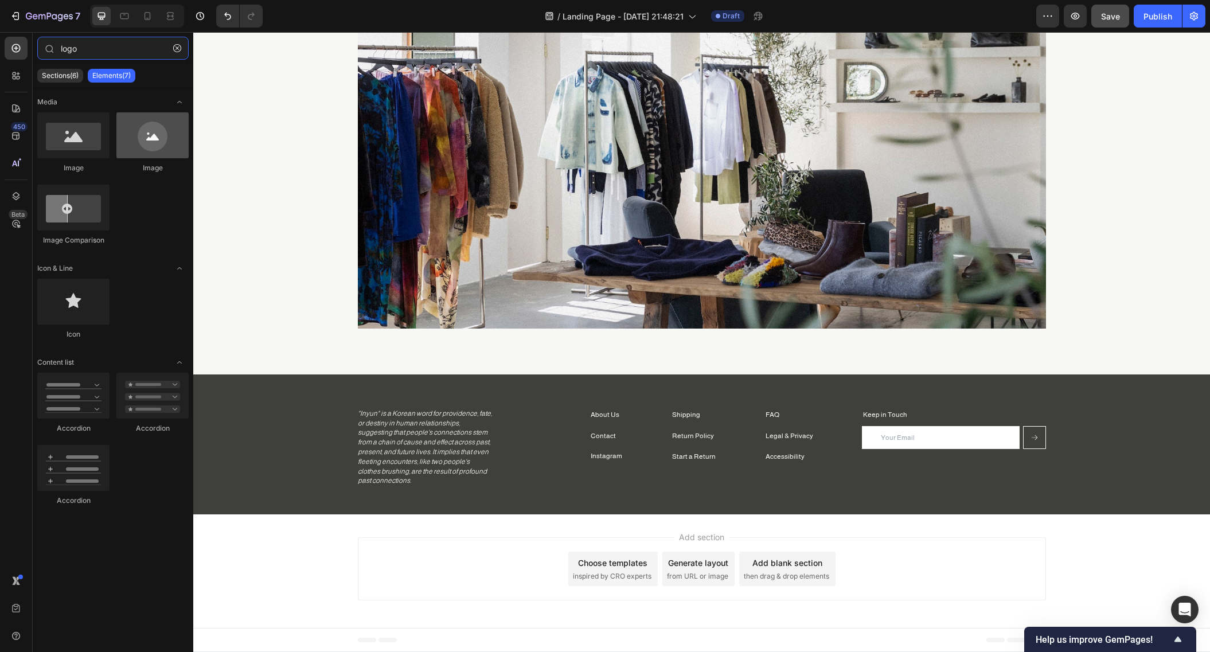
type input "logo"
drag, startPoint x: 347, startPoint y: 177, endPoint x: 254, endPoint y: 435, distance: 274.8
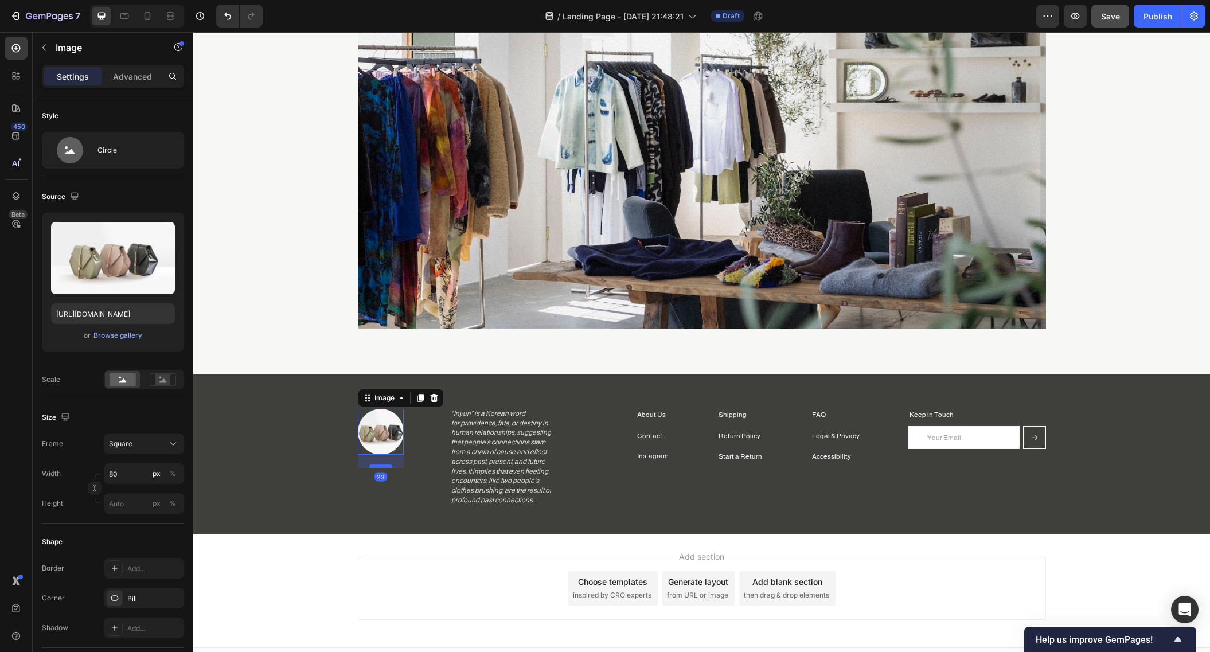
drag, startPoint x: 380, startPoint y: 452, endPoint x: 384, endPoint y: 474, distance: 22.1
click at [384, 468] on div at bounding box center [380, 466] width 23 height 3
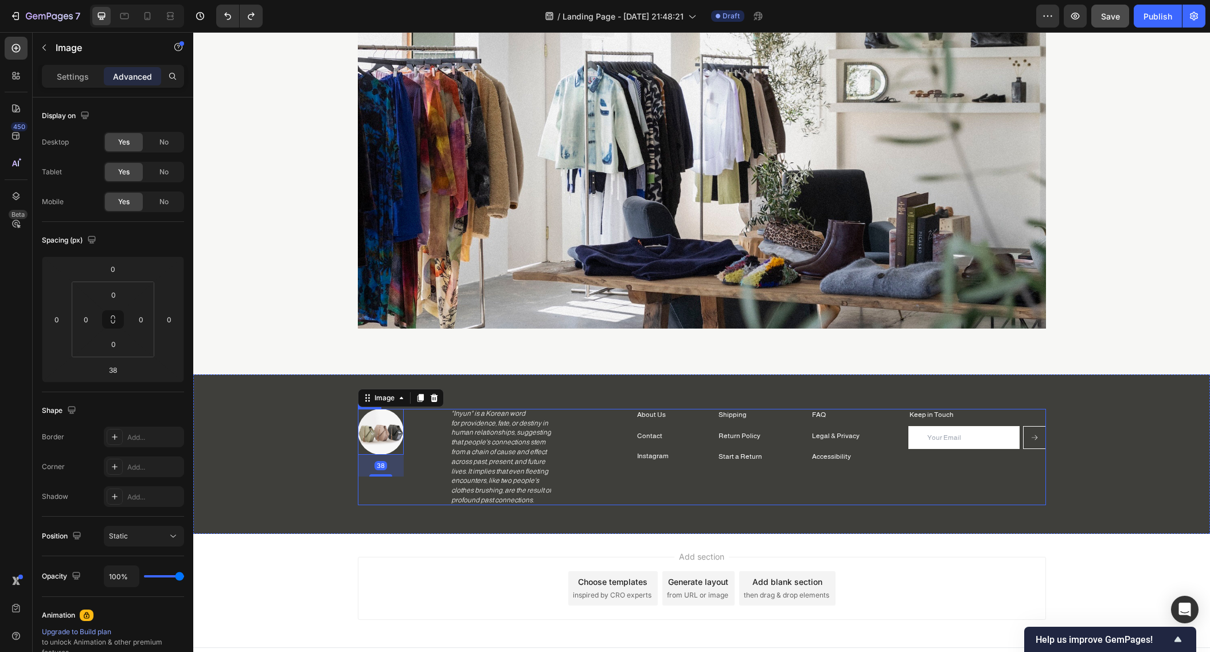
type input "0"
click at [430, 397] on icon at bounding box center [434, 397] width 9 height 9
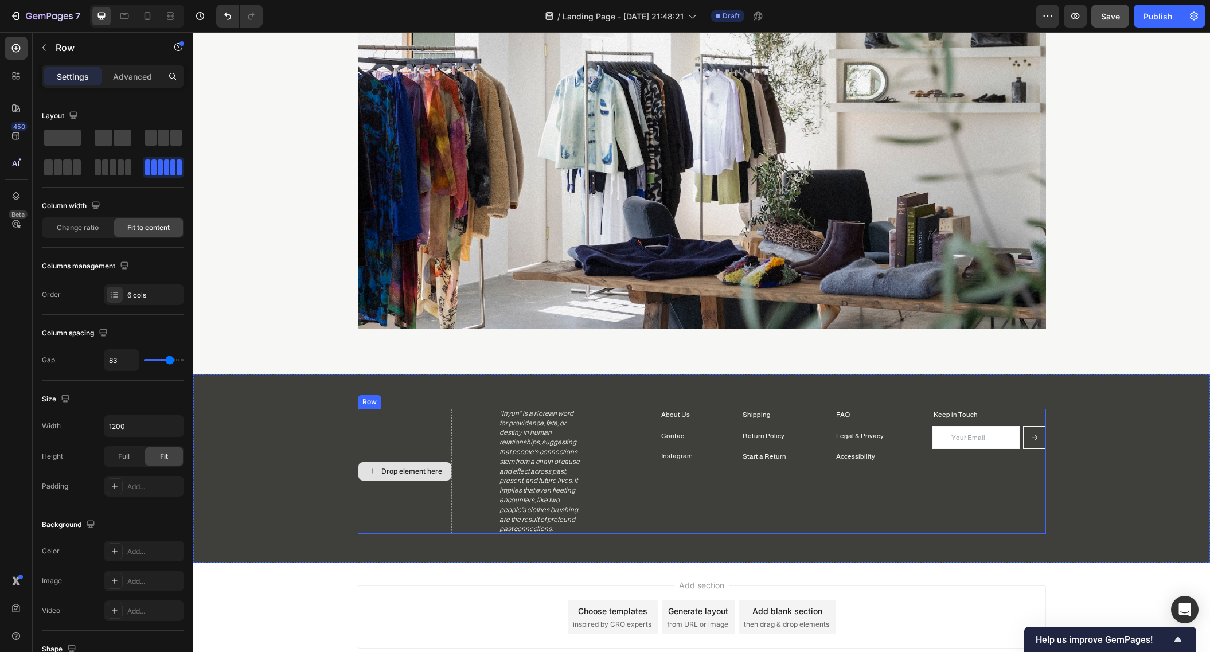
click at [426, 421] on div "Drop element here" at bounding box center [405, 471] width 94 height 125
click at [428, 398] on div at bounding box center [429, 398] width 14 height 14
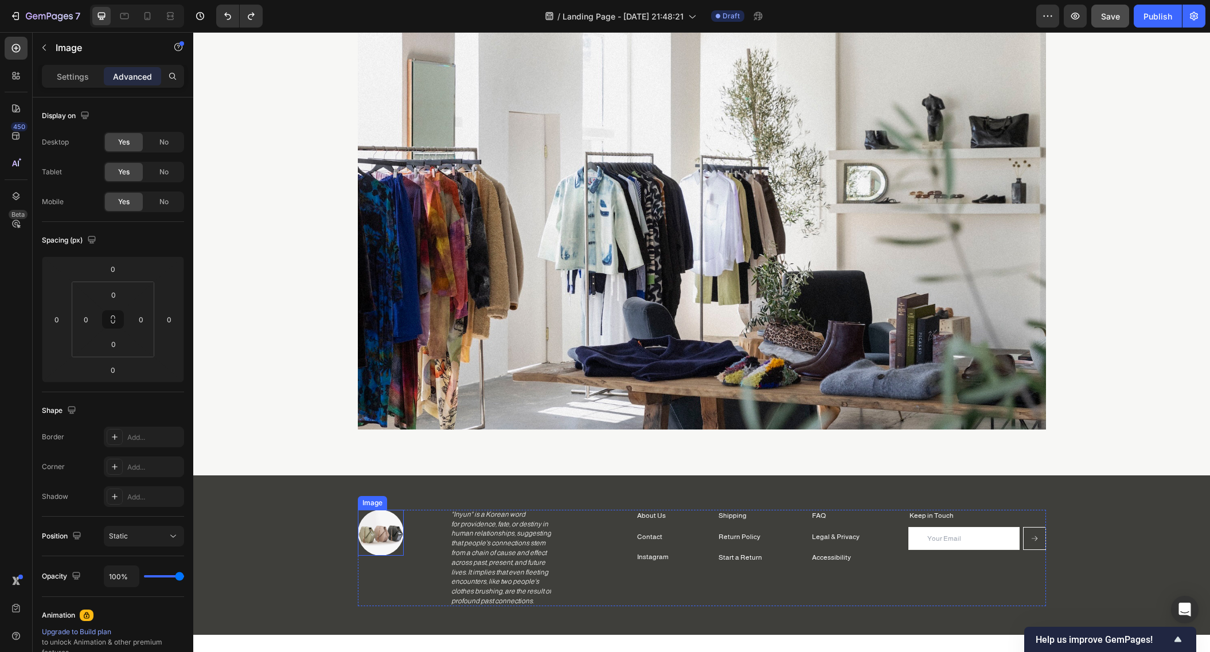
click at [386, 517] on img at bounding box center [381, 533] width 46 height 46
click at [430, 498] on icon at bounding box center [433, 499] width 7 height 8
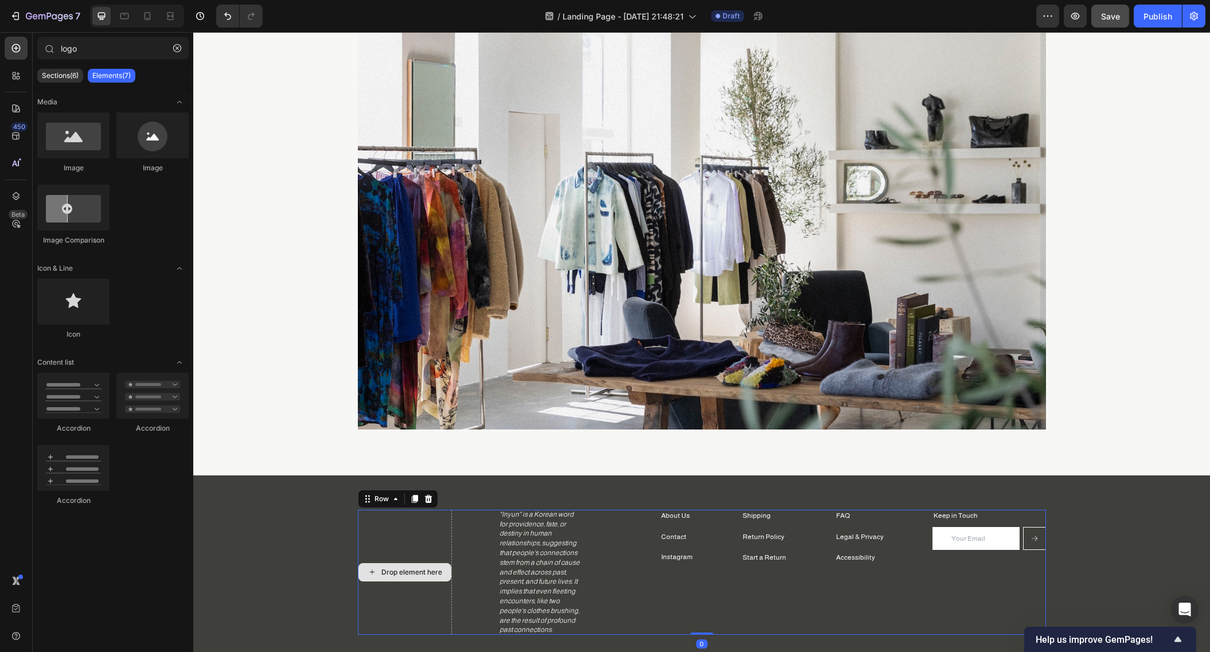
click at [384, 533] on div "Drop element here" at bounding box center [405, 572] width 94 height 125
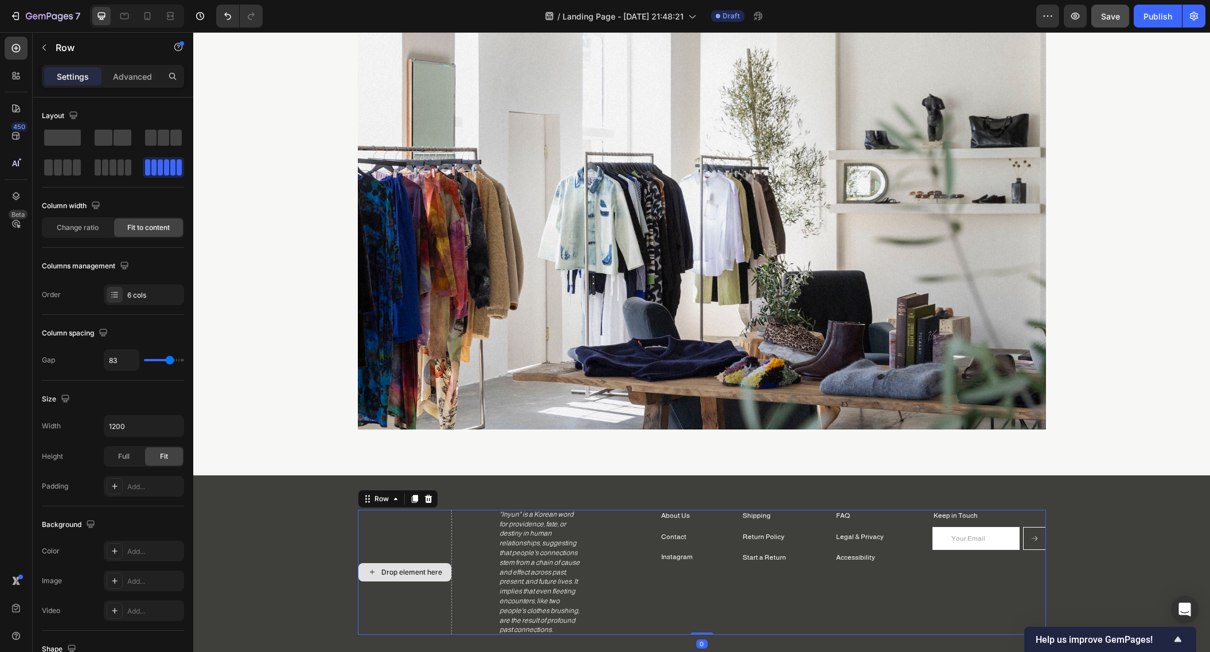
click at [389, 571] on div "Drop element here" at bounding box center [411, 572] width 61 height 9
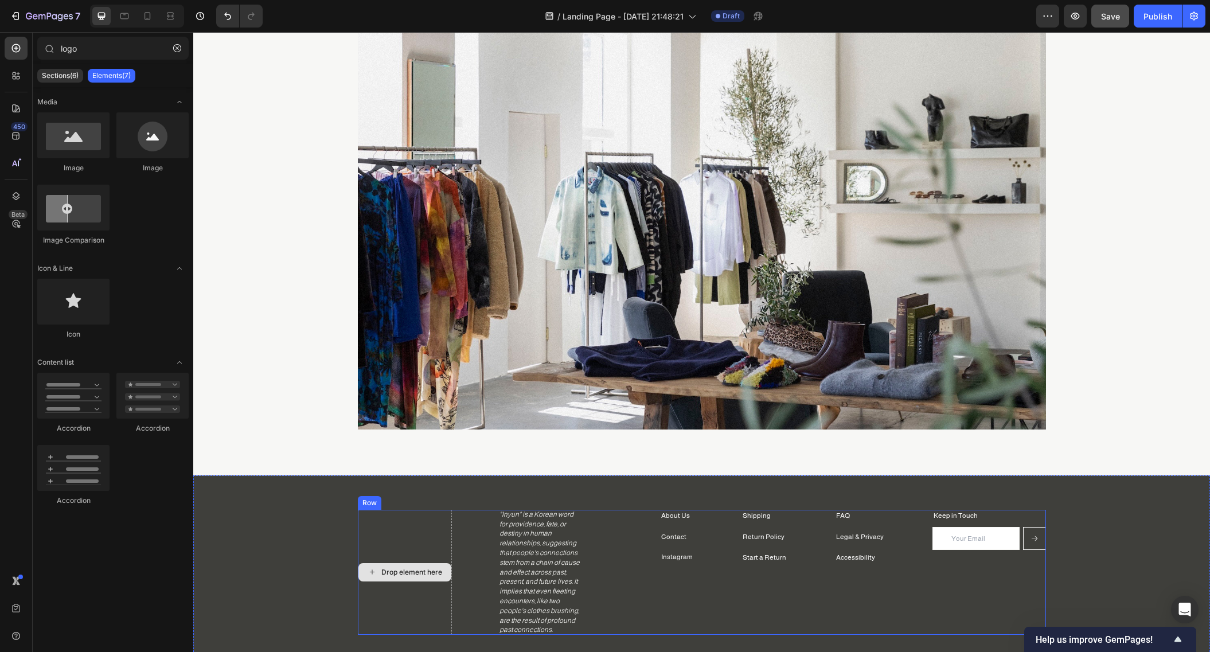
click at [420, 549] on div "Drop element here" at bounding box center [405, 572] width 94 height 125
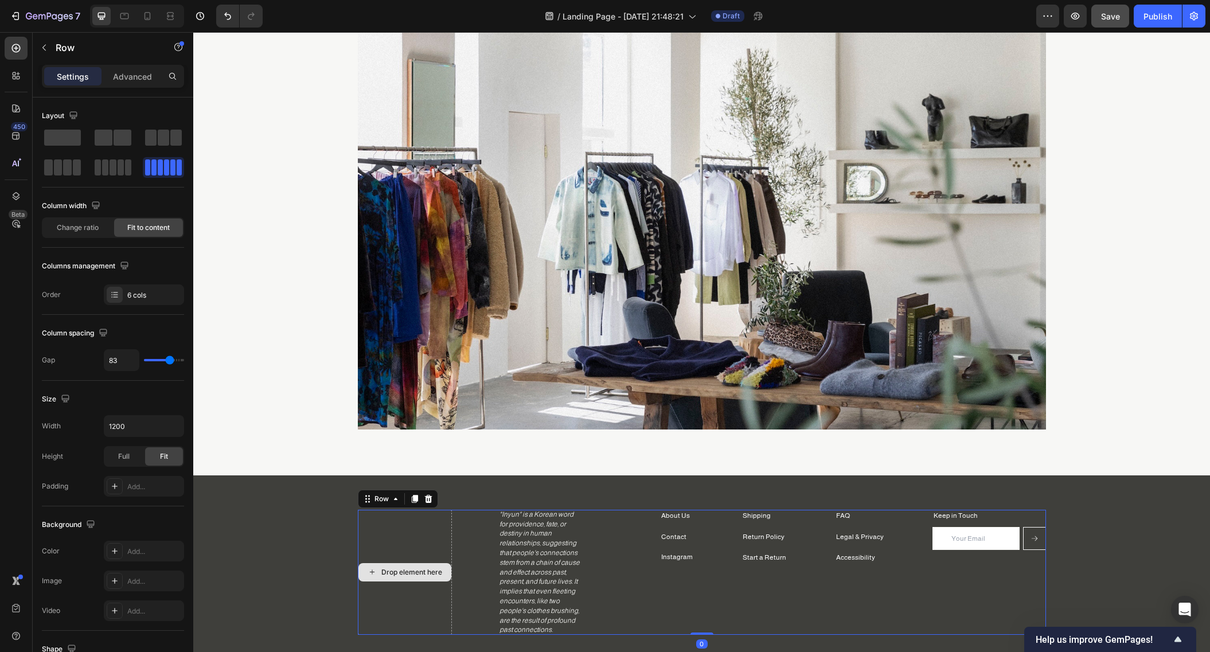
click at [435, 545] on div "Drop element here" at bounding box center [405, 572] width 94 height 125
click at [428, 496] on div at bounding box center [429, 499] width 14 height 14
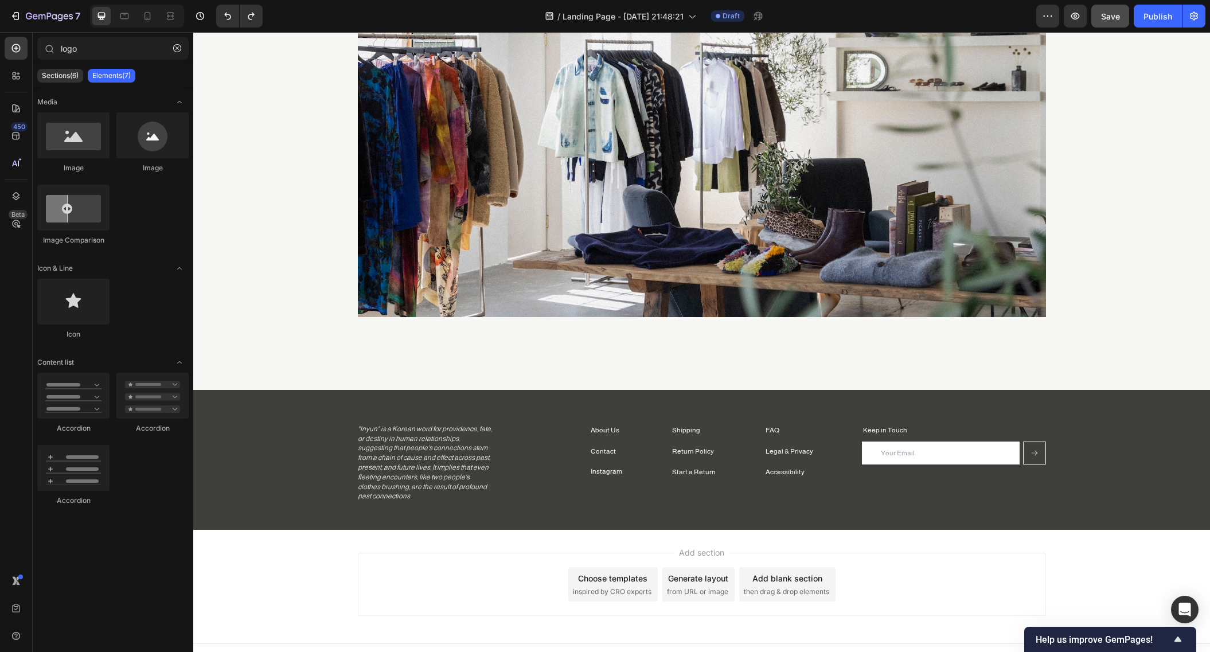
scroll to position [202, 0]
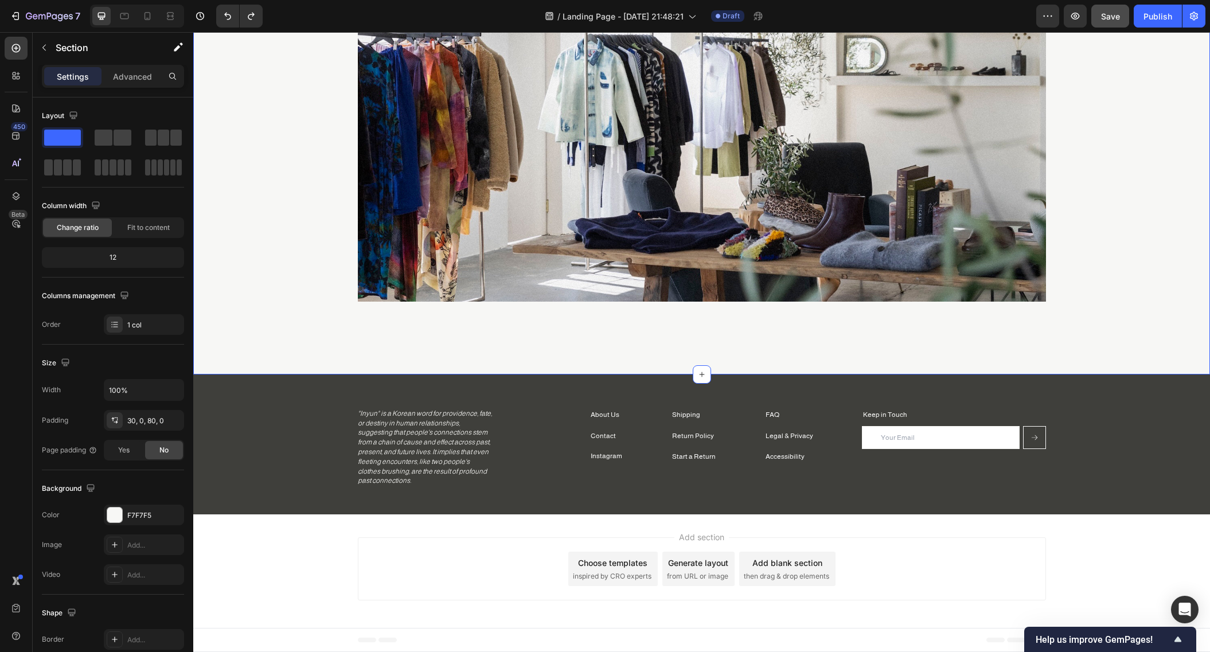
click at [689, 337] on div "Image Section 1" at bounding box center [701, 114] width 1017 height 521
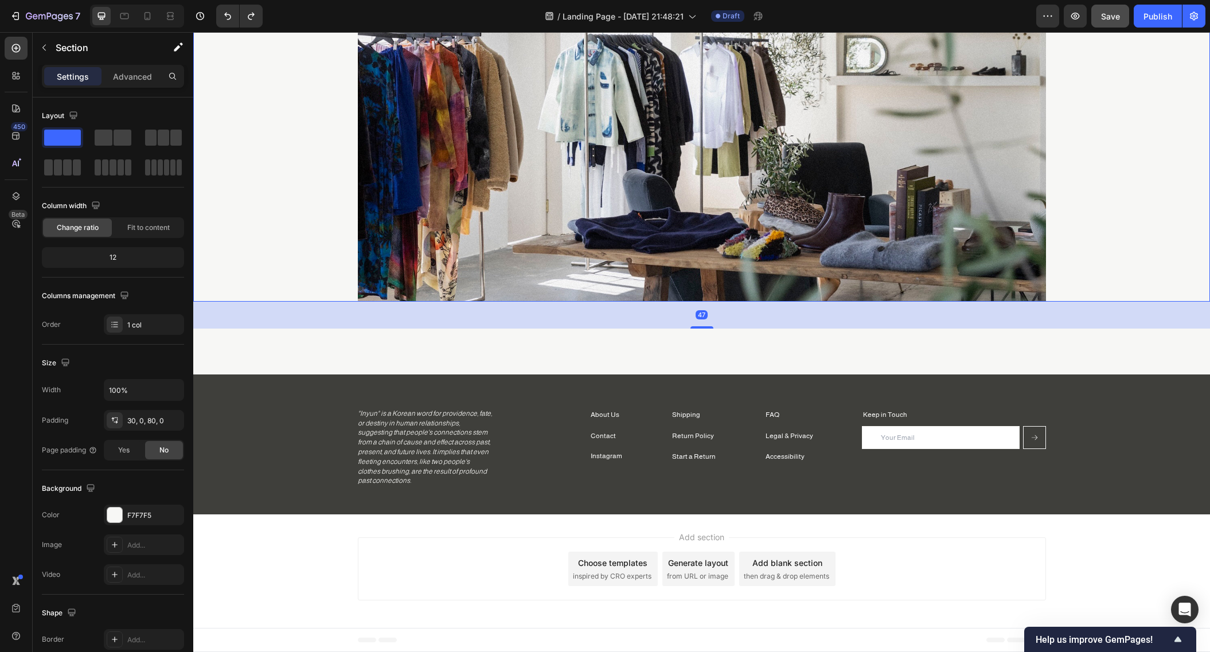
click at [700, 279] on img at bounding box center [702, 98] width 688 height 408
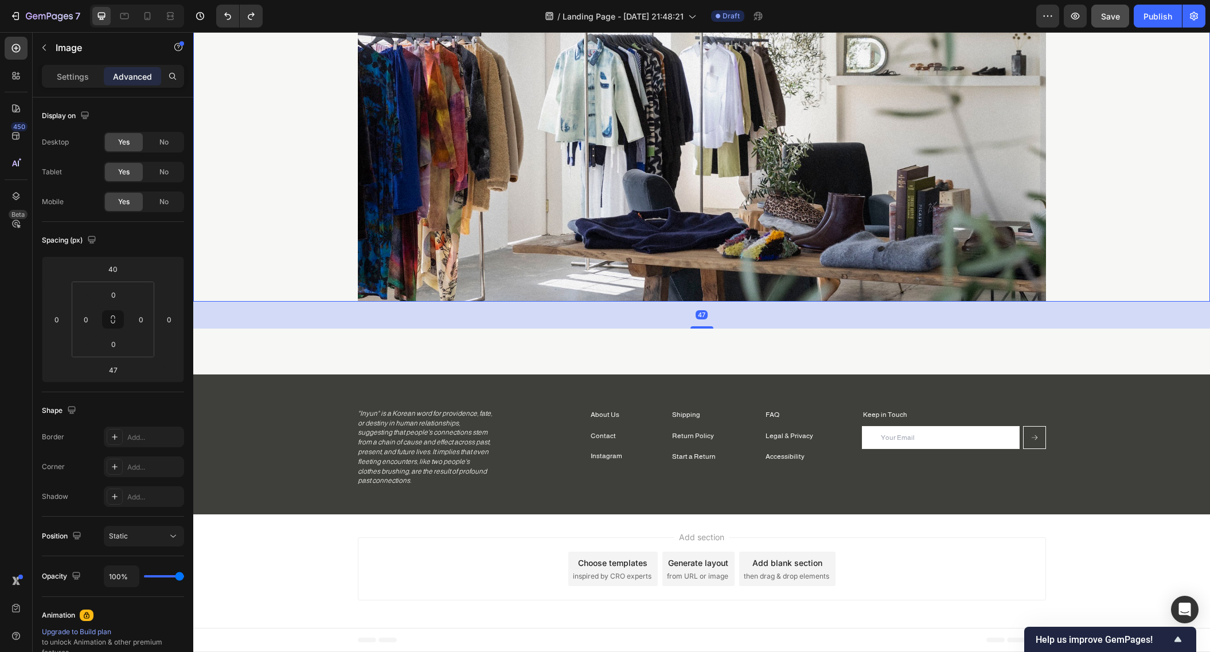
click at [700, 325] on div "47" at bounding box center [701, 315] width 1017 height 27
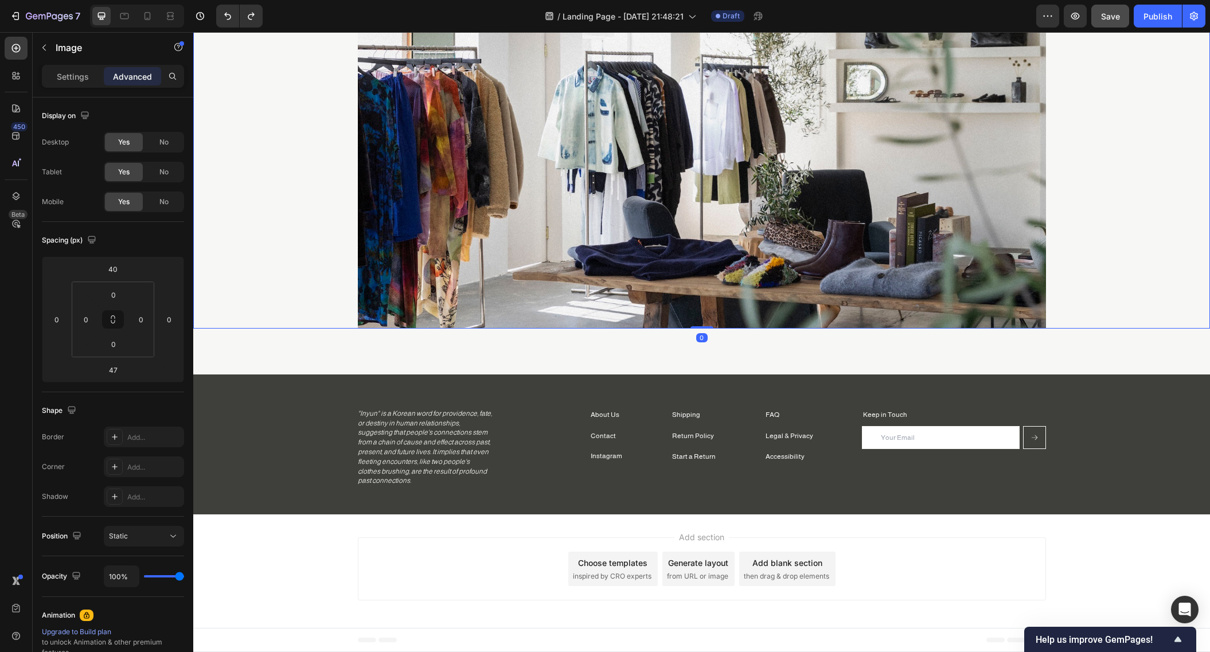
drag, startPoint x: 698, startPoint y: 309, endPoint x: 695, endPoint y: 282, distance: 27.1
click at [695, 282] on div "Image 0" at bounding box center [701, 125] width 1017 height 408
type input "0"
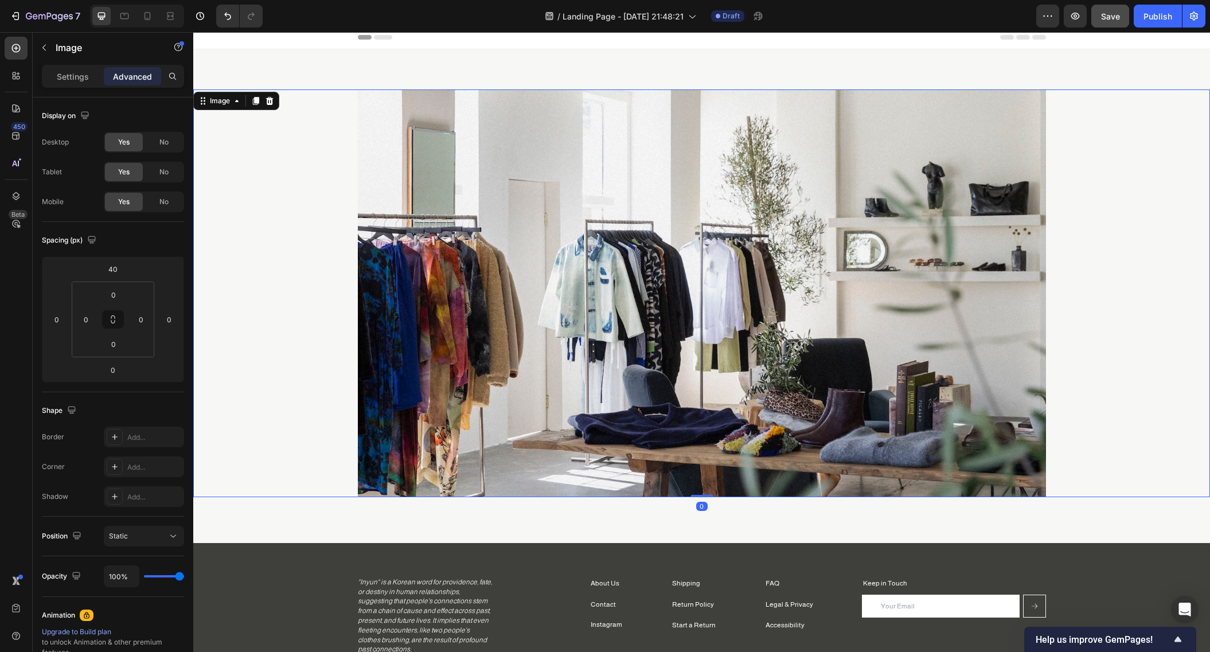
scroll to position [0, 0]
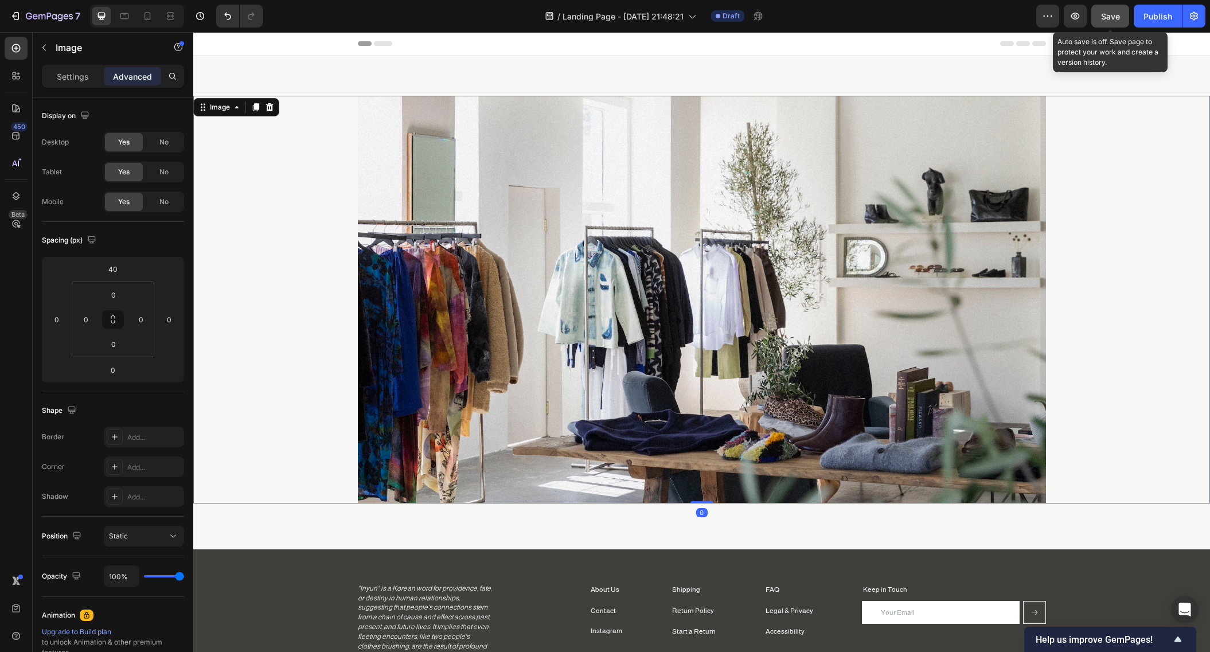
click at [1031, 9] on button "Save" at bounding box center [1110, 16] width 38 height 23
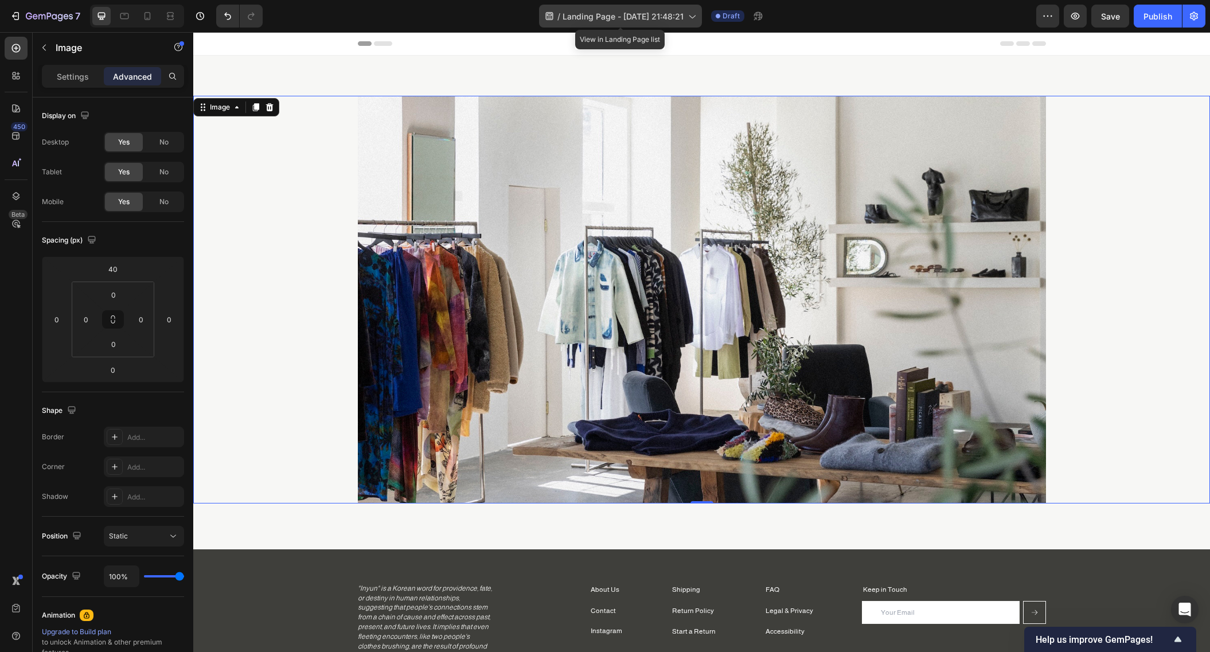
click at [682, 18] on span "Landing Page - [DATE] 21:48:21" at bounding box center [623, 16] width 121 height 12
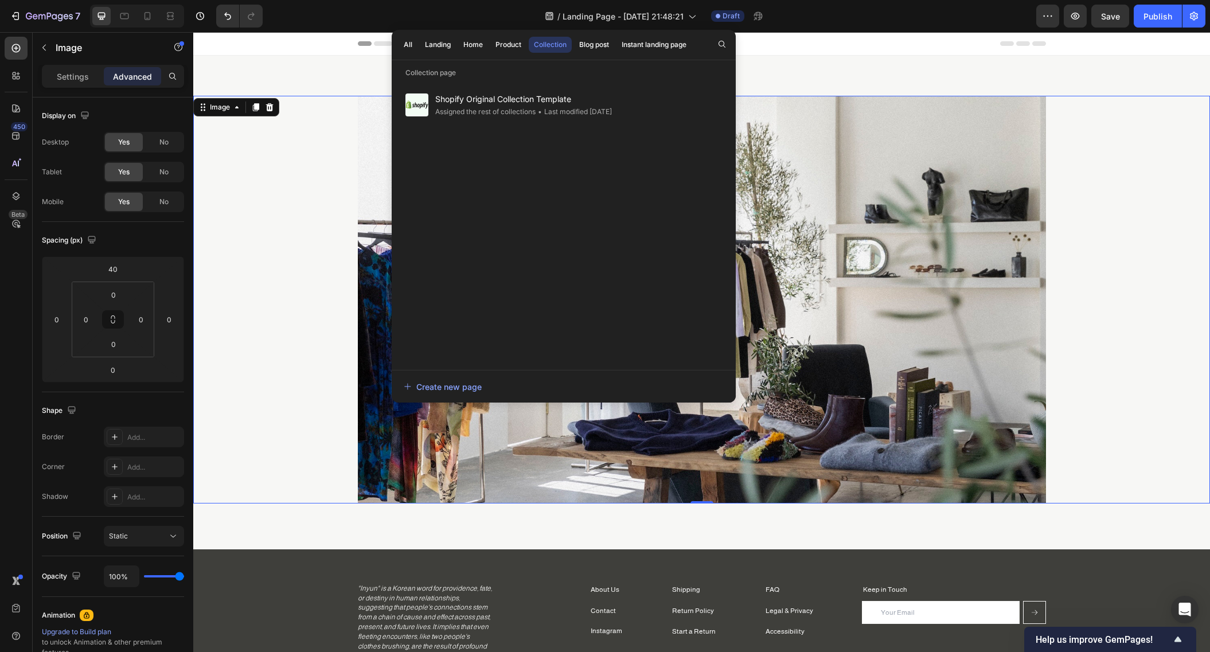
click at [273, 241] on div at bounding box center [701, 300] width 1017 height 408
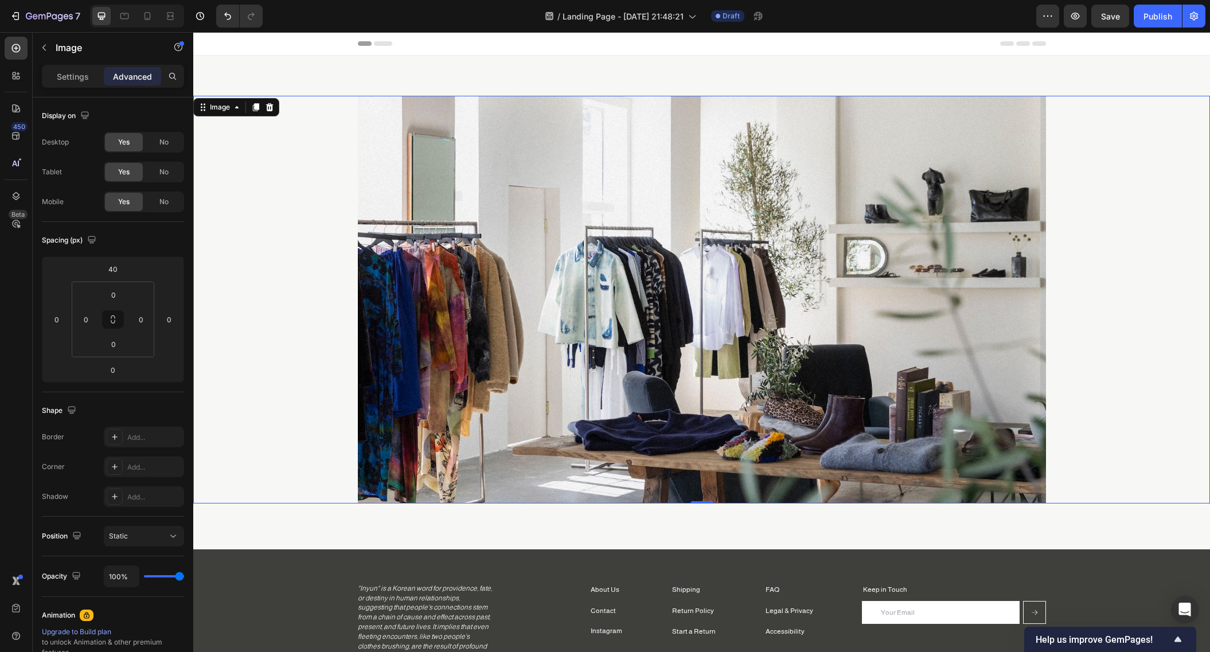
scroll to position [175, 0]
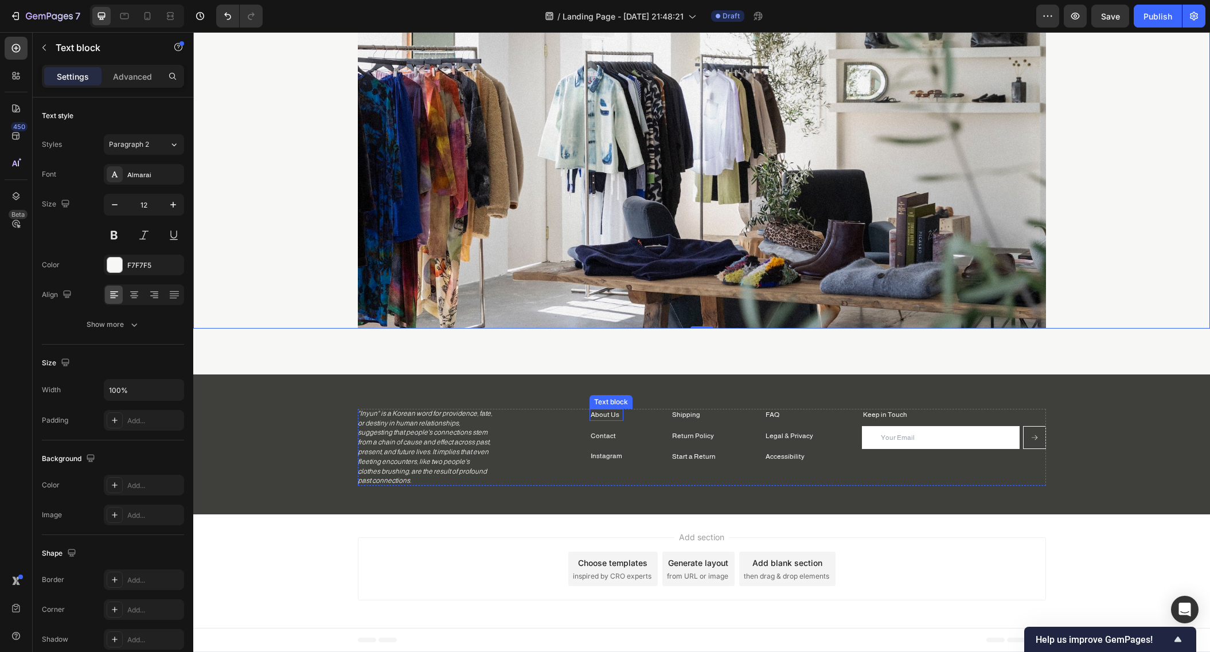
click at [611, 415] on link "About Us" at bounding box center [605, 415] width 29 height 8
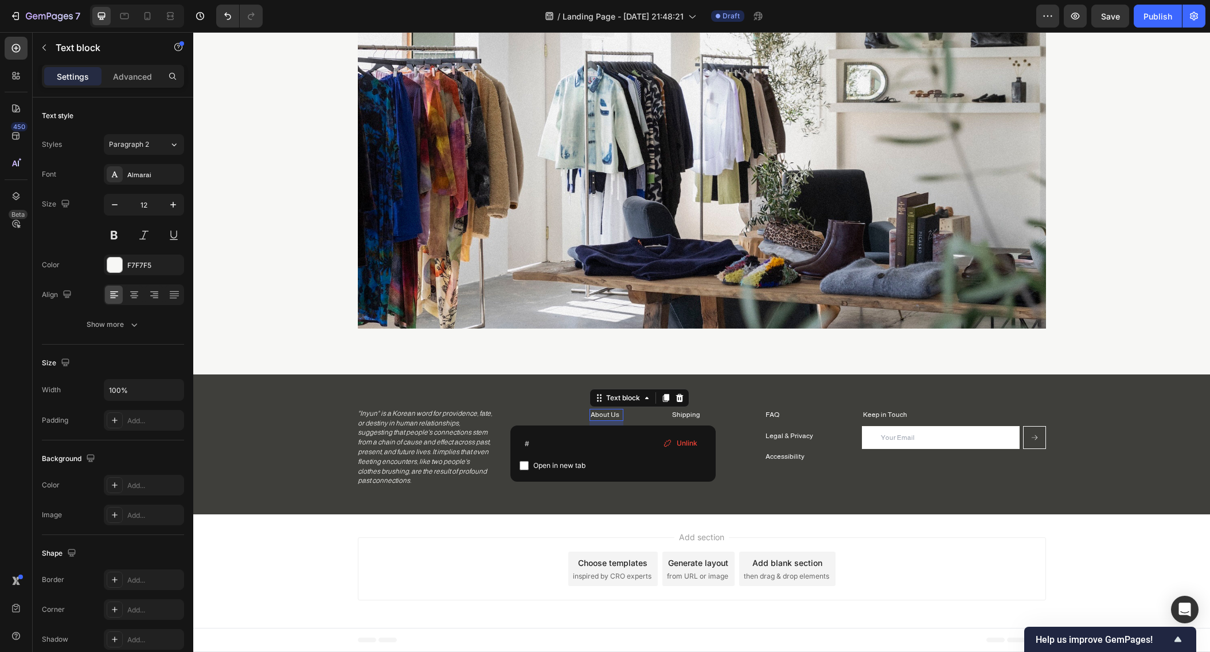
click at [611, 415] on link "About Us" at bounding box center [605, 415] width 29 height 8
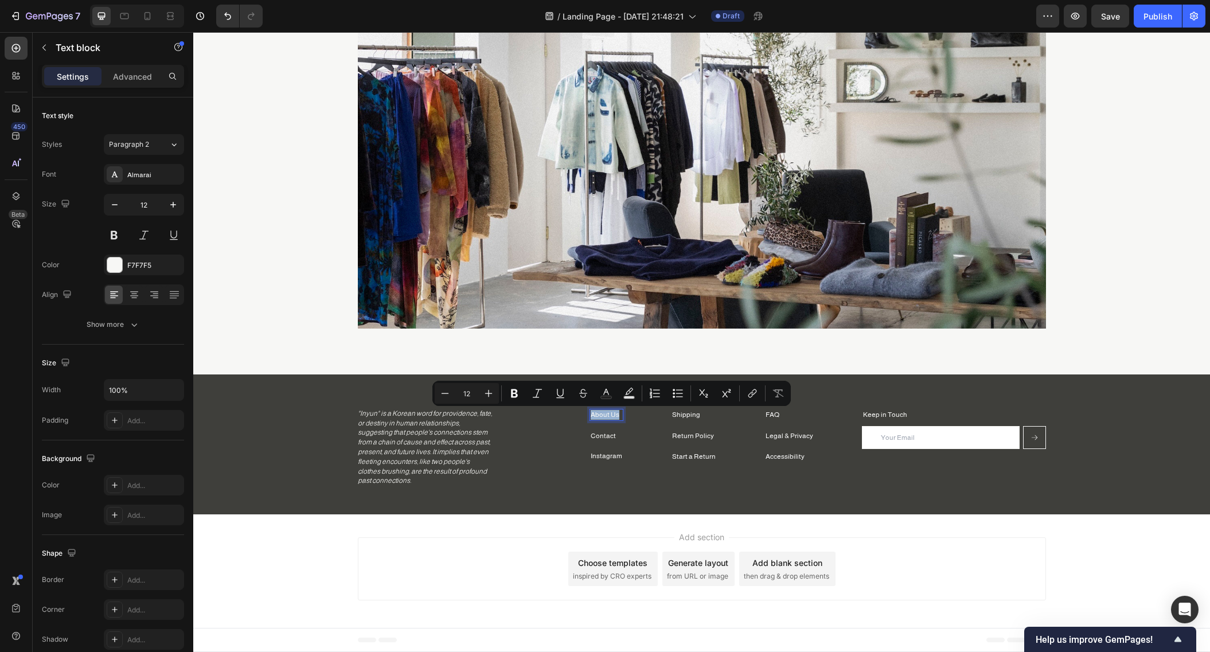
click at [611, 415] on link "About Us" at bounding box center [605, 415] width 29 height 8
click at [650, 422] on div "Shipping Text block Return Policy Text block Start a Return Text block FAQ Text…" at bounding box center [702, 447] width 688 height 77
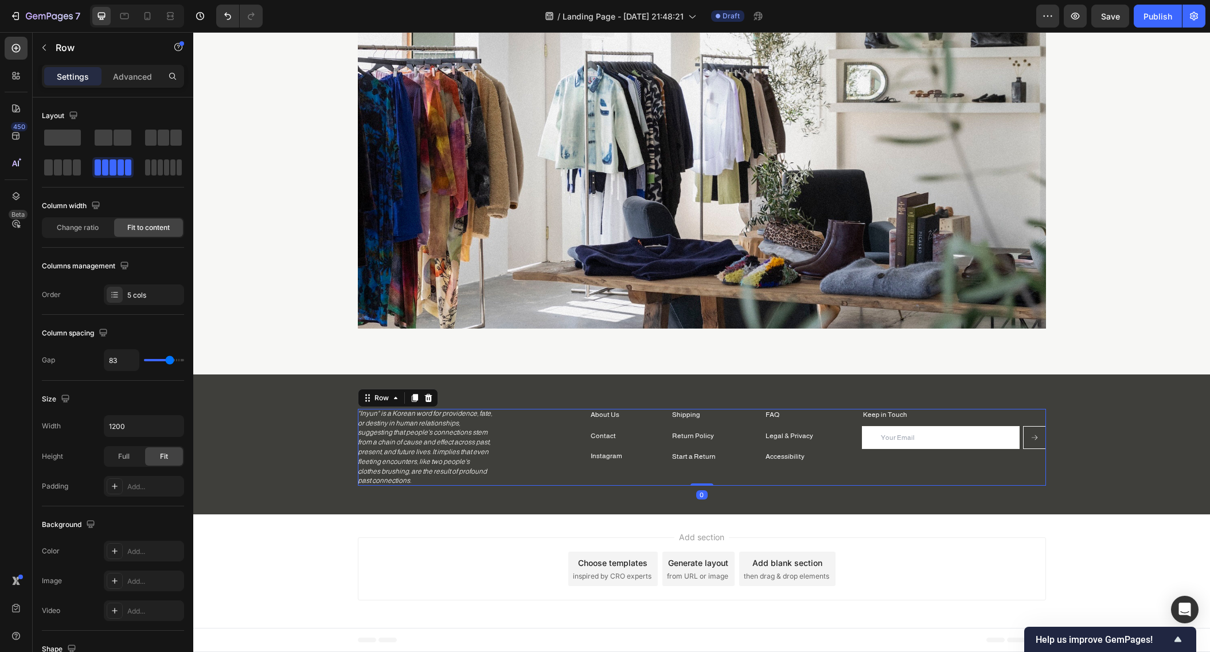
click at [621, 413] on div "Shipping Text block Return Policy Text block Start a Return Text block FAQ Text…" at bounding box center [702, 447] width 688 height 77
click at [618, 415] on p "About Us" at bounding box center [607, 415] width 32 height 10
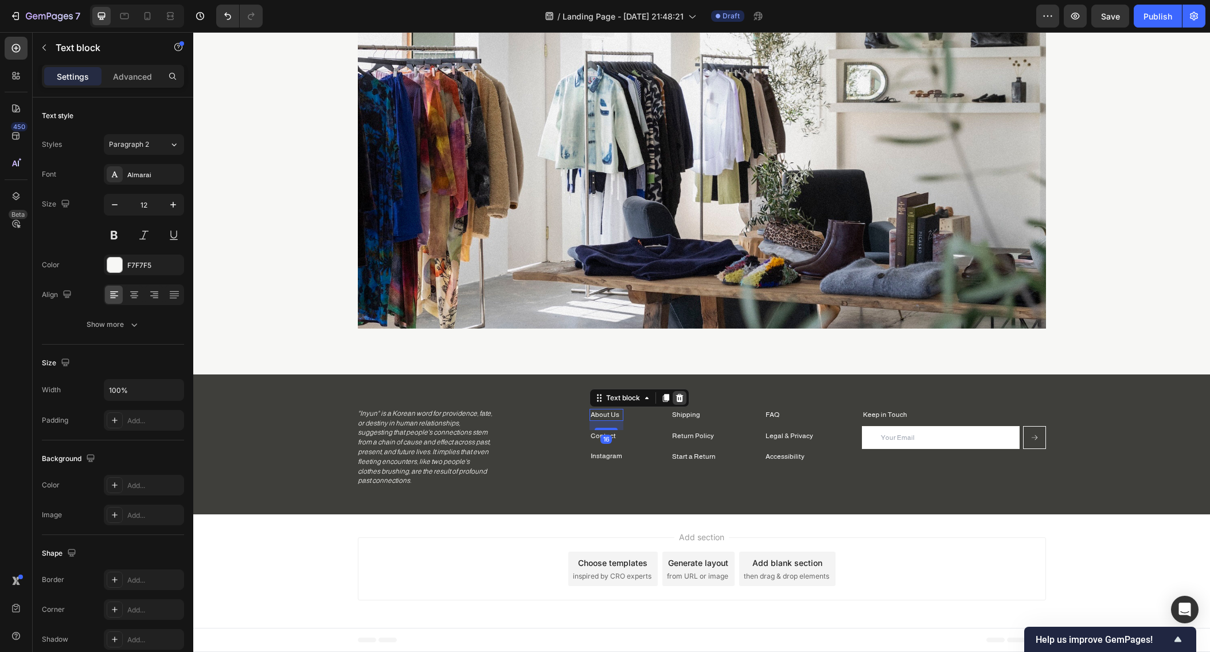
click at [683, 398] on div at bounding box center [680, 398] width 14 height 14
click at [614, 416] on p "Contact" at bounding box center [607, 415] width 32 height 10
click at [679, 399] on icon at bounding box center [679, 397] width 9 height 9
click at [614, 415] on p "Instagram" at bounding box center [607, 415] width 32 height 10
click at [685, 399] on div "Text block" at bounding box center [640, 398] width 100 height 18
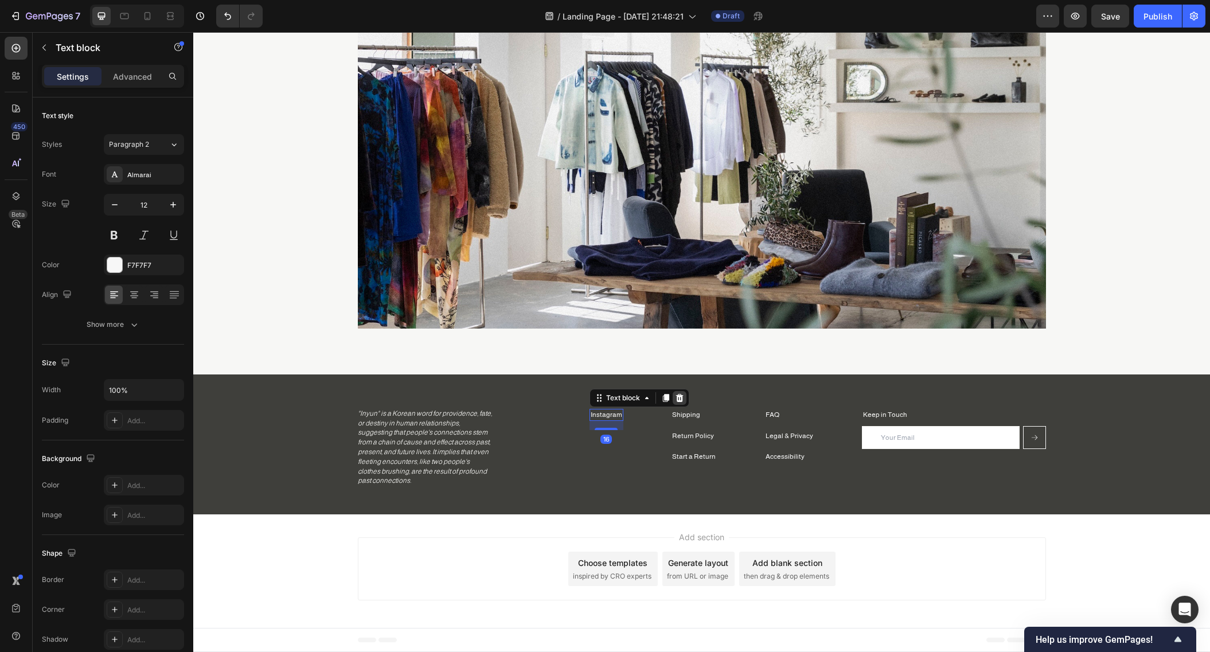
click at [675, 396] on icon at bounding box center [679, 397] width 9 height 9
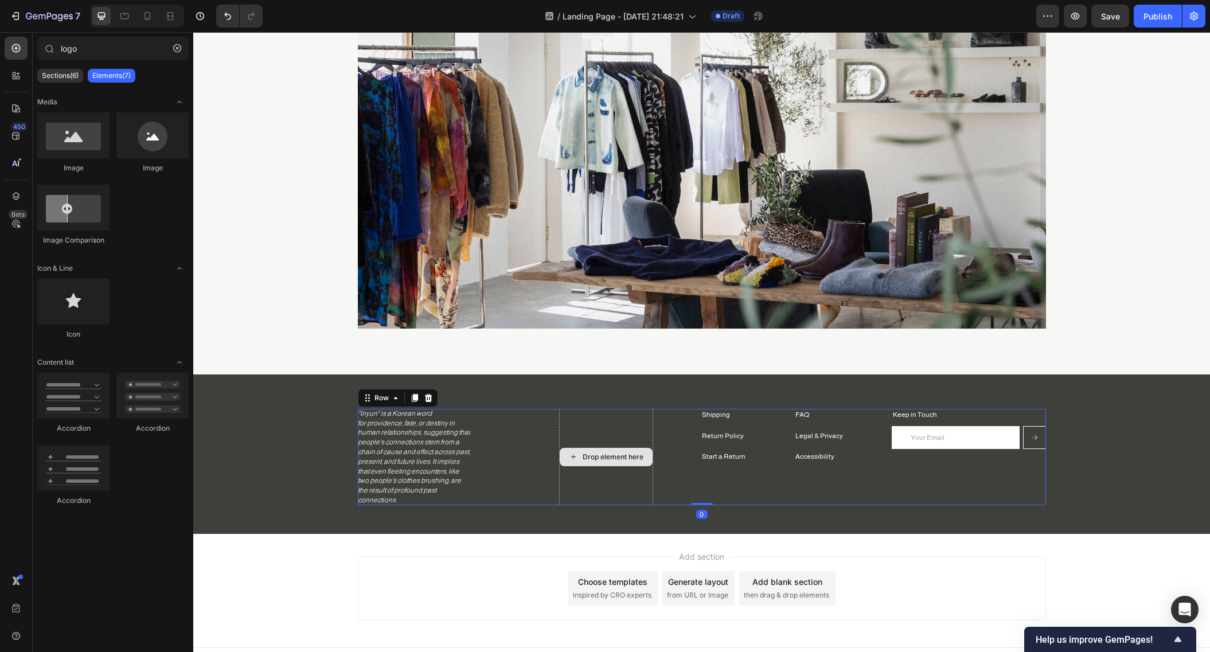
click at [637, 421] on div "Drop element here" at bounding box center [606, 457] width 94 height 96
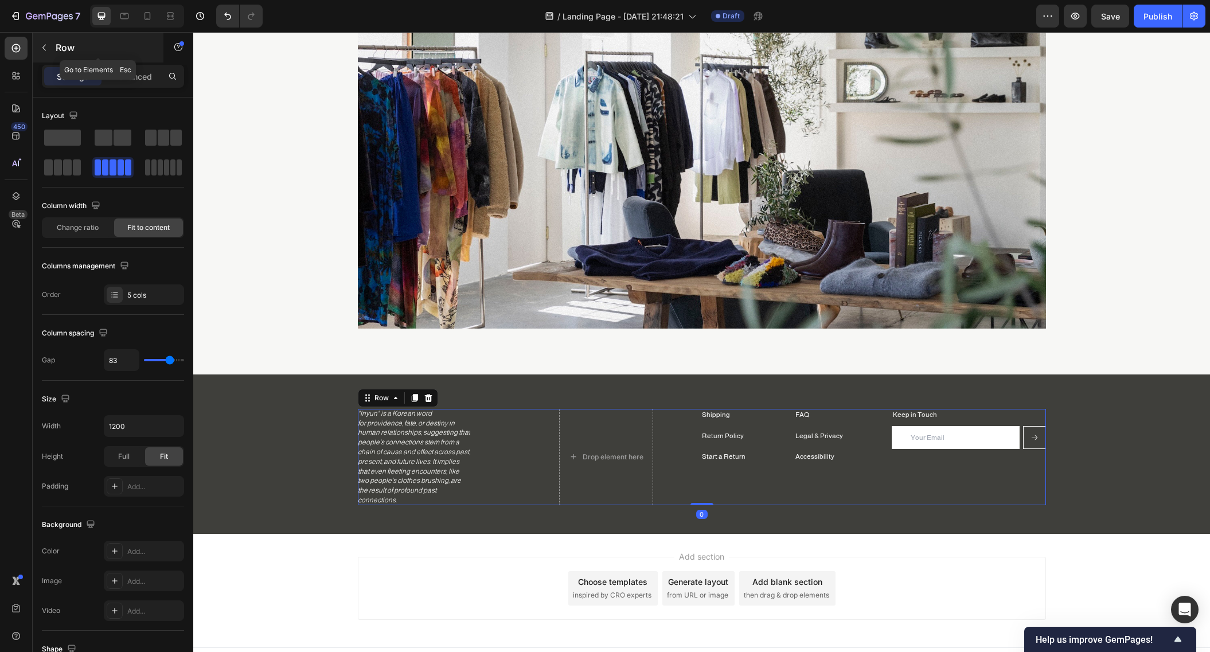
click at [49, 46] on button "button" at bounding box center [44, 47] width 18 height 18
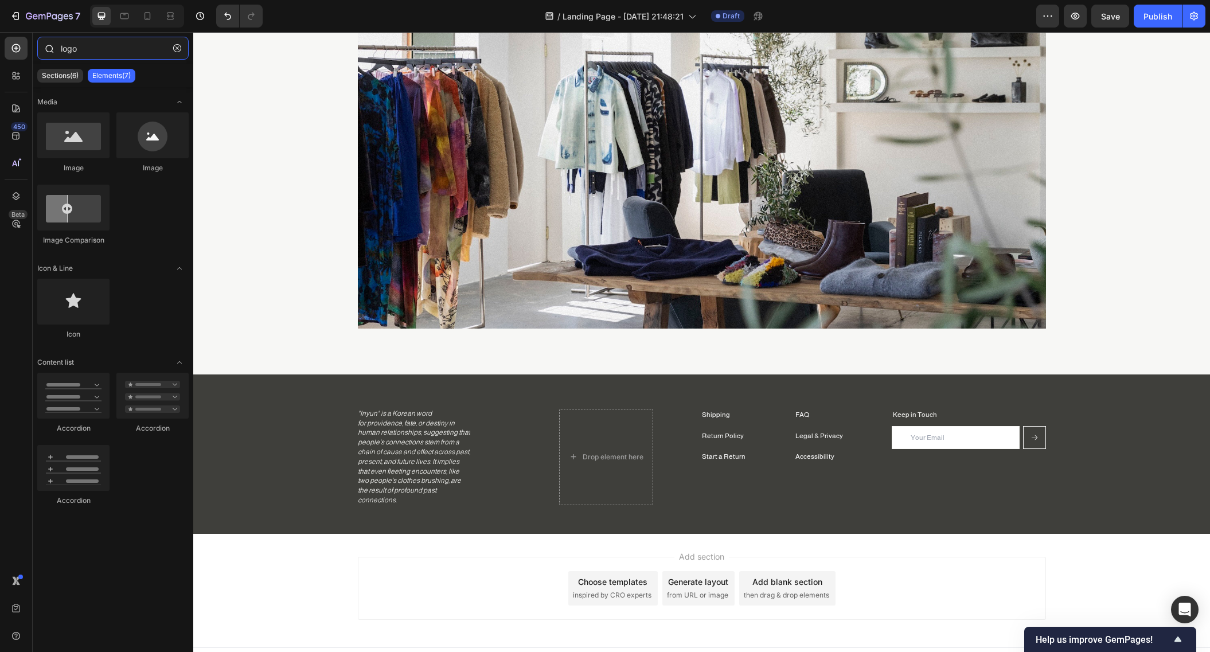
click at [79, 45] on input "logo" at bounding box center [112, 48] width 151 height 23
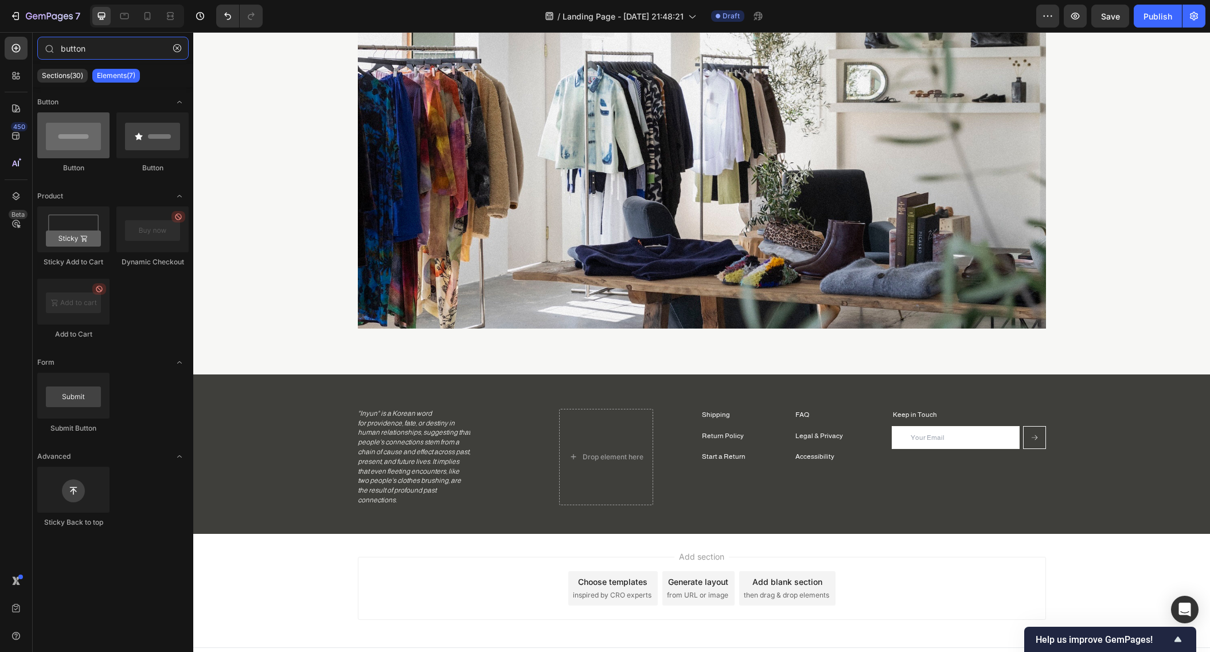
type input "button"
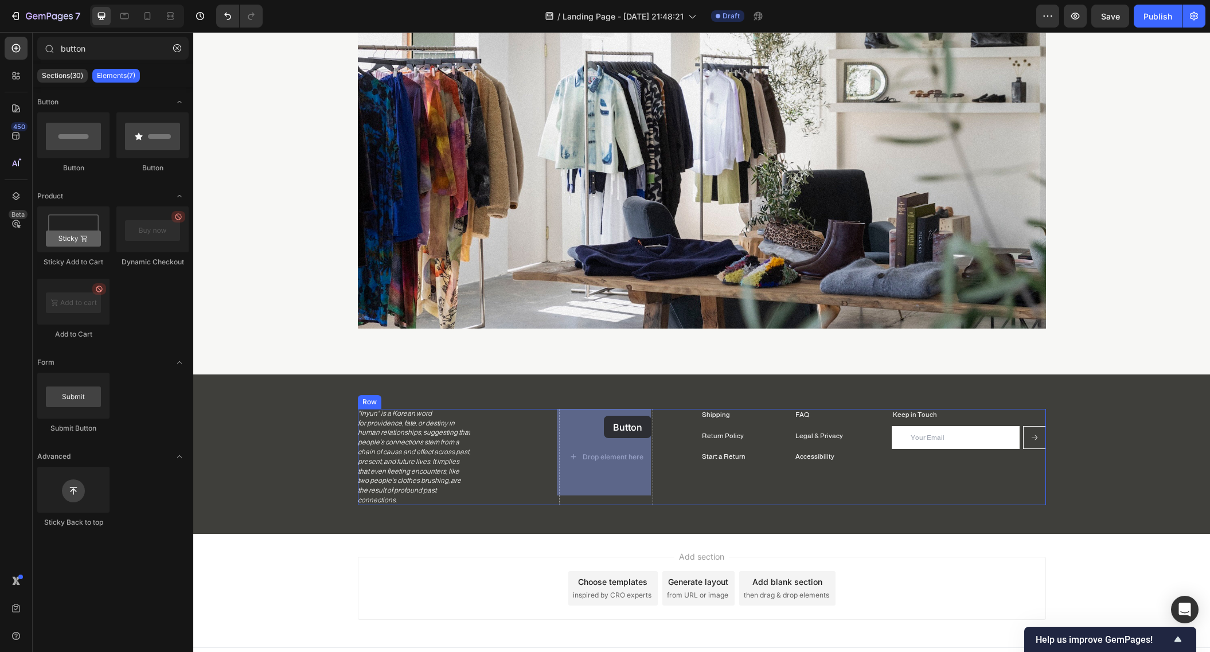
drag, startPoint x: 263, startPoint y: 160, endPoint x: 604, endPoint y: 416, distance: 426.5
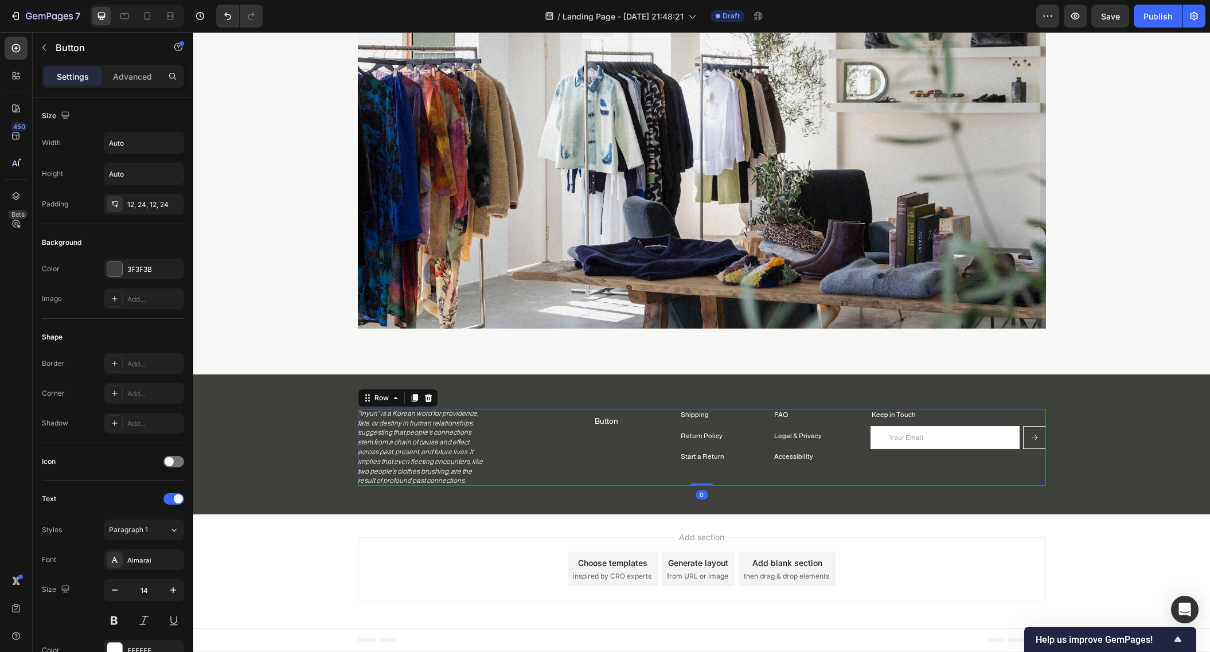
click at [630, 419] on div "Shipping Text block Return Policy Text block Start a Return Text block FAQ Text…" at bounding box center [702, 447] width 688 height 77
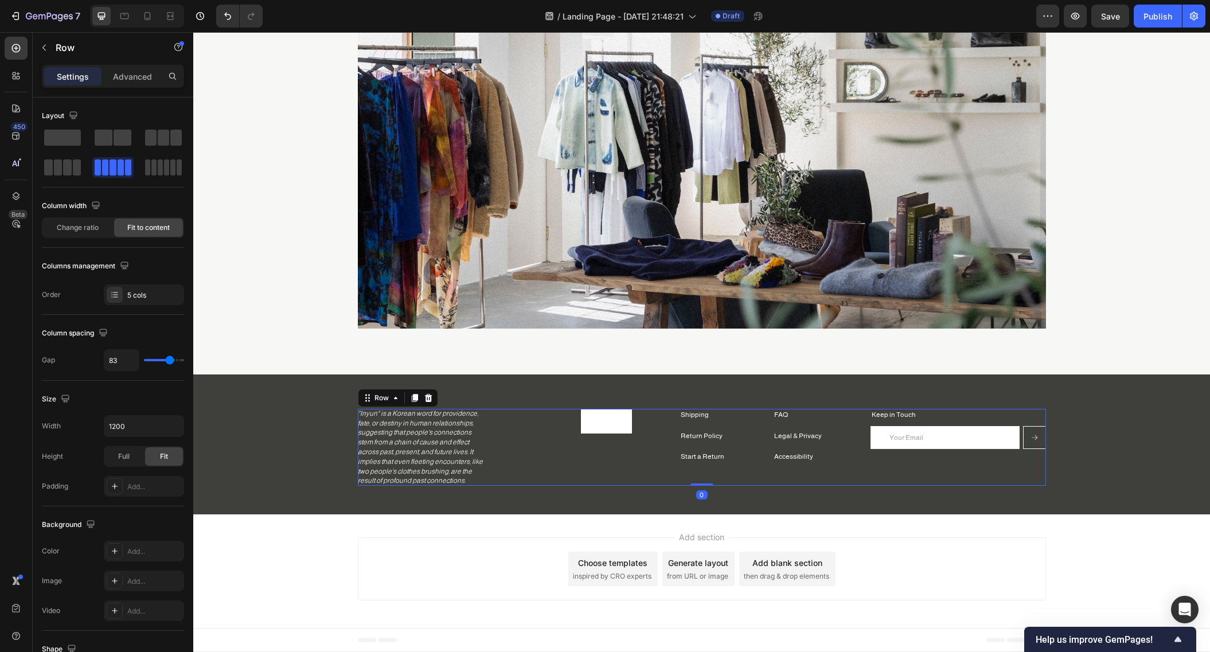
click at [621, 426] on button "Button" at bounding box center [606, 421] width 51 height 25
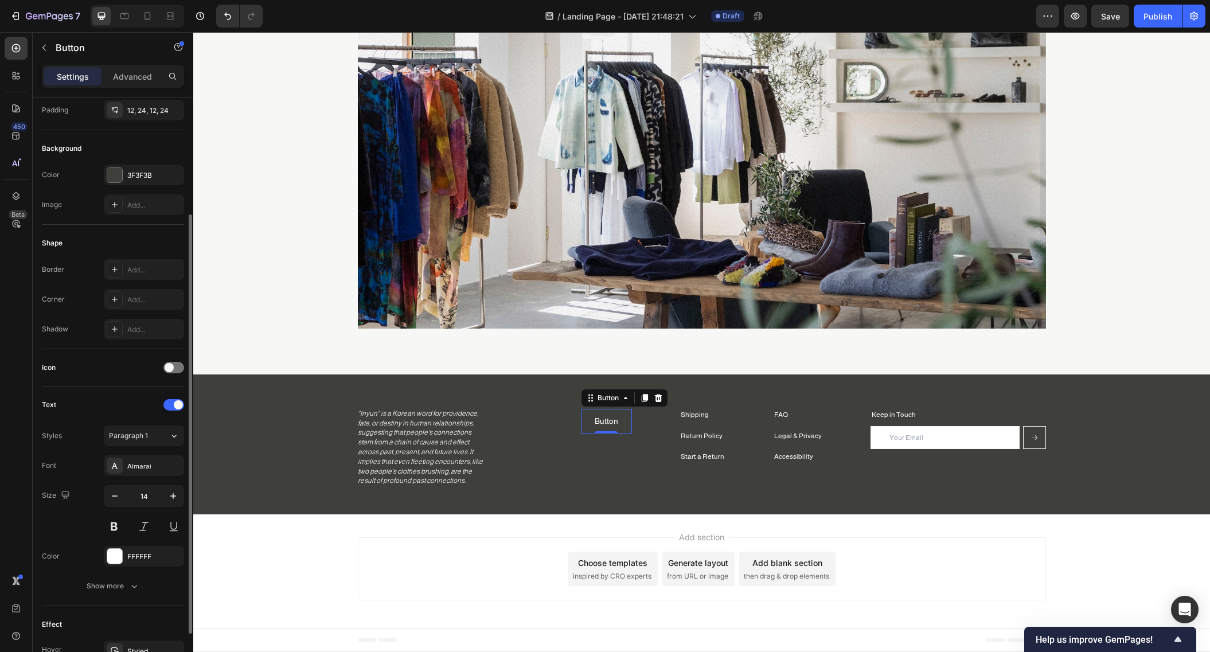
scroll to position [235, 0]
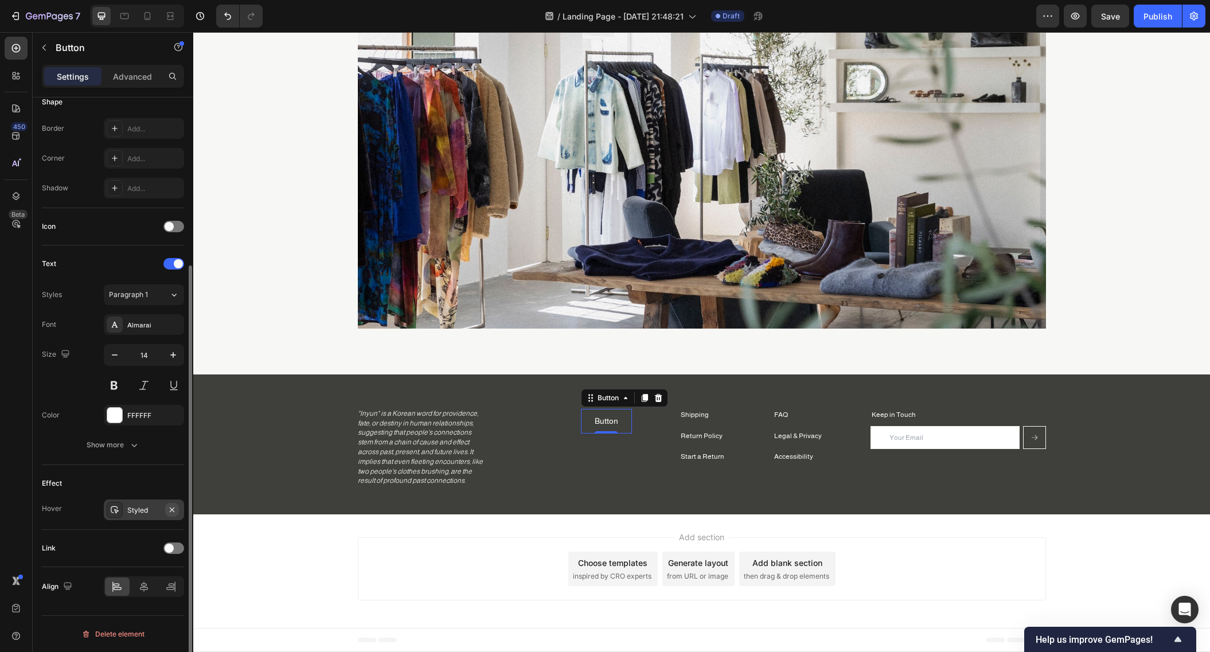
click at [171, 509] on icon "button" at bounding box center [172, 509] width 5 height 5
click at [607, 423] on p "Button" at bounding box center [607, 421] width 24 height 11
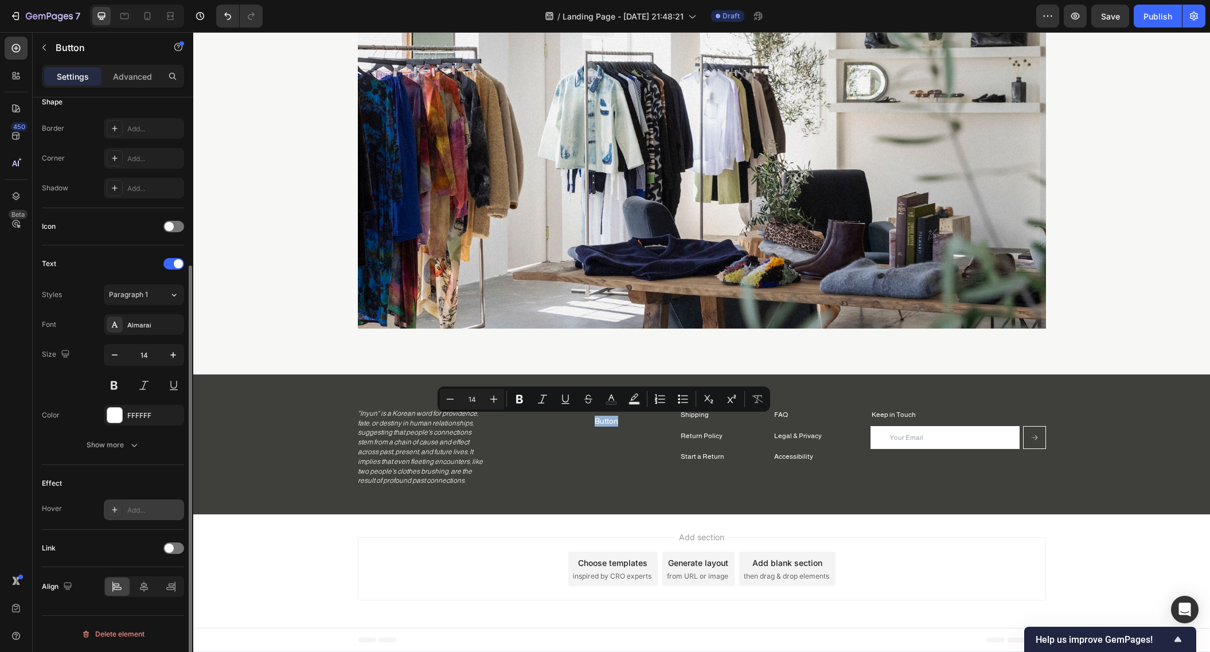
click at [625, 423] on button "Button" at bounding box center [606, 421] width 51 height 25
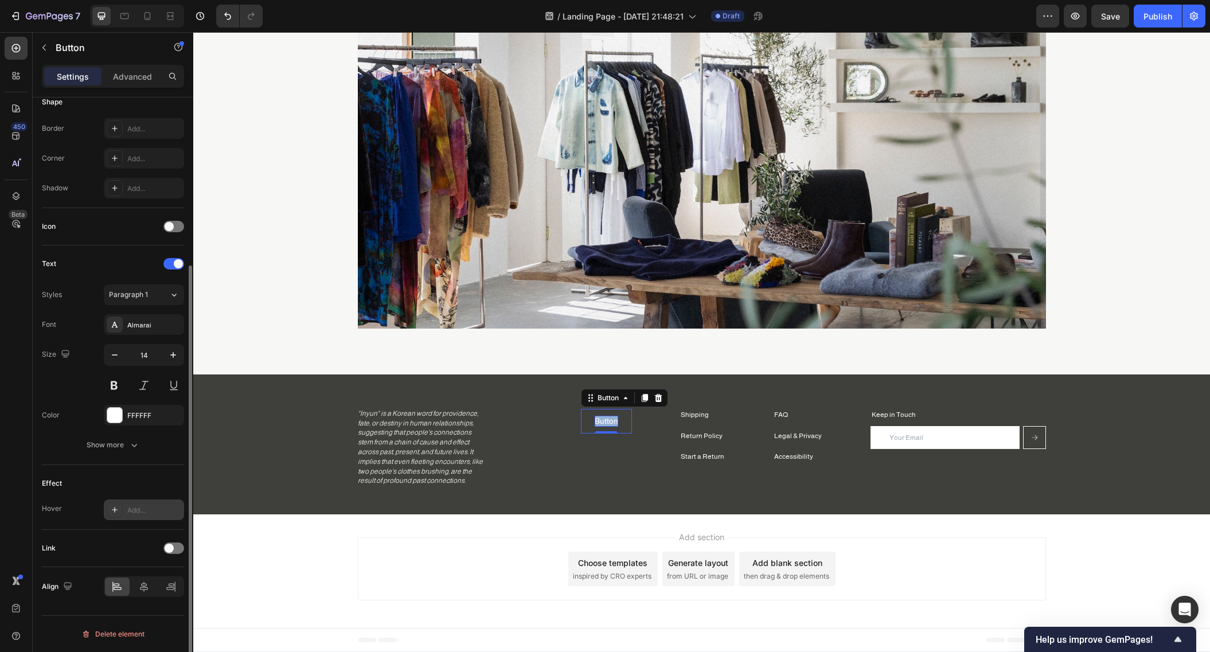
click at [612, 419] on p "Button" at bounding box center [607, 421] width 24 height 11
click at [611, 420] on p "Button" at bounding box center [607, 421] width 24 height 11
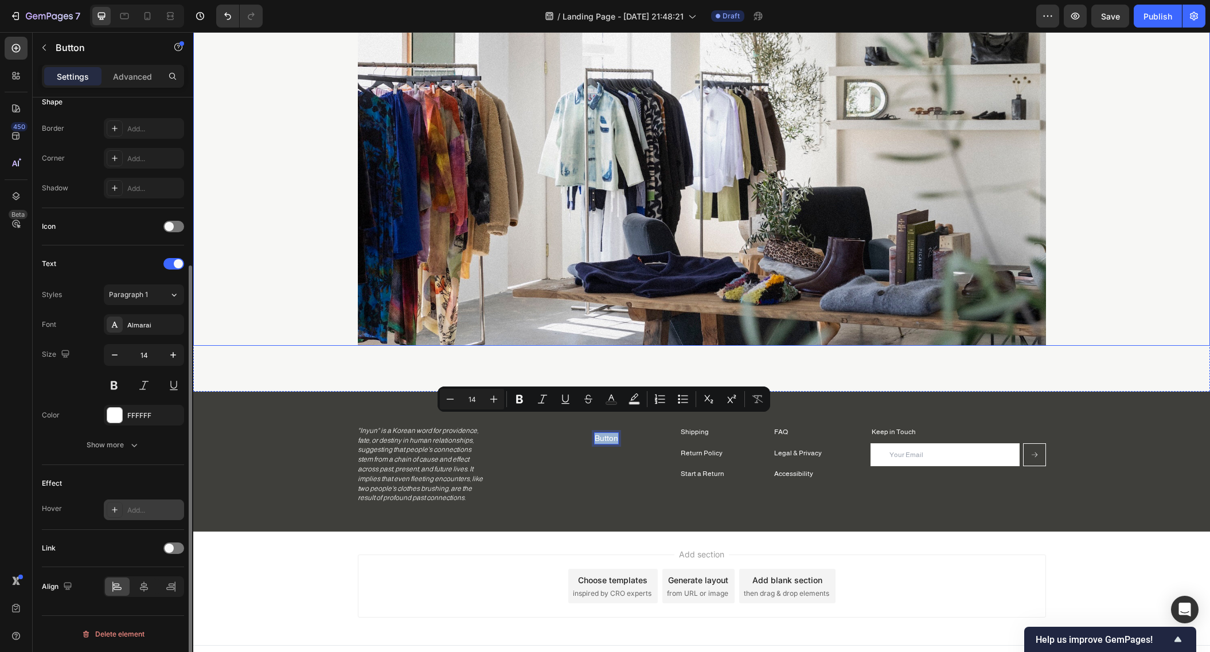
scroll to position [175, 0]
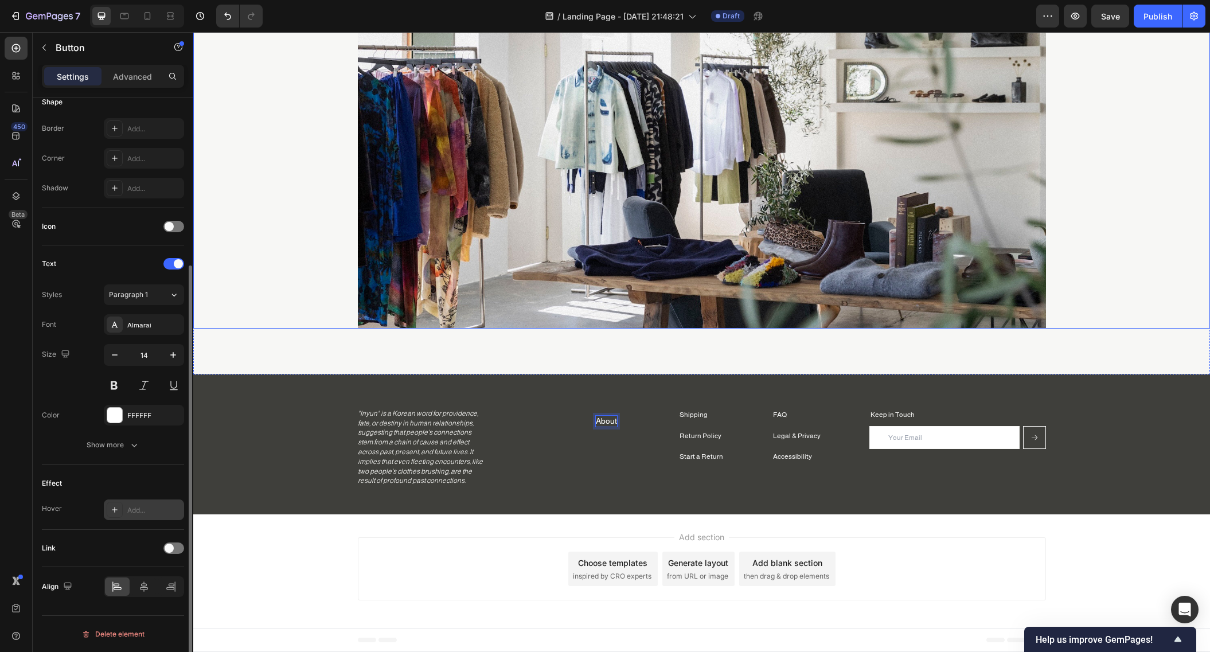
click at [582, 409] on button "About" at bounding box center [606, 421] width 49 height 25
click at [613, 421] on p "About Us" at bounding box center [606, 421] width 33 height 11
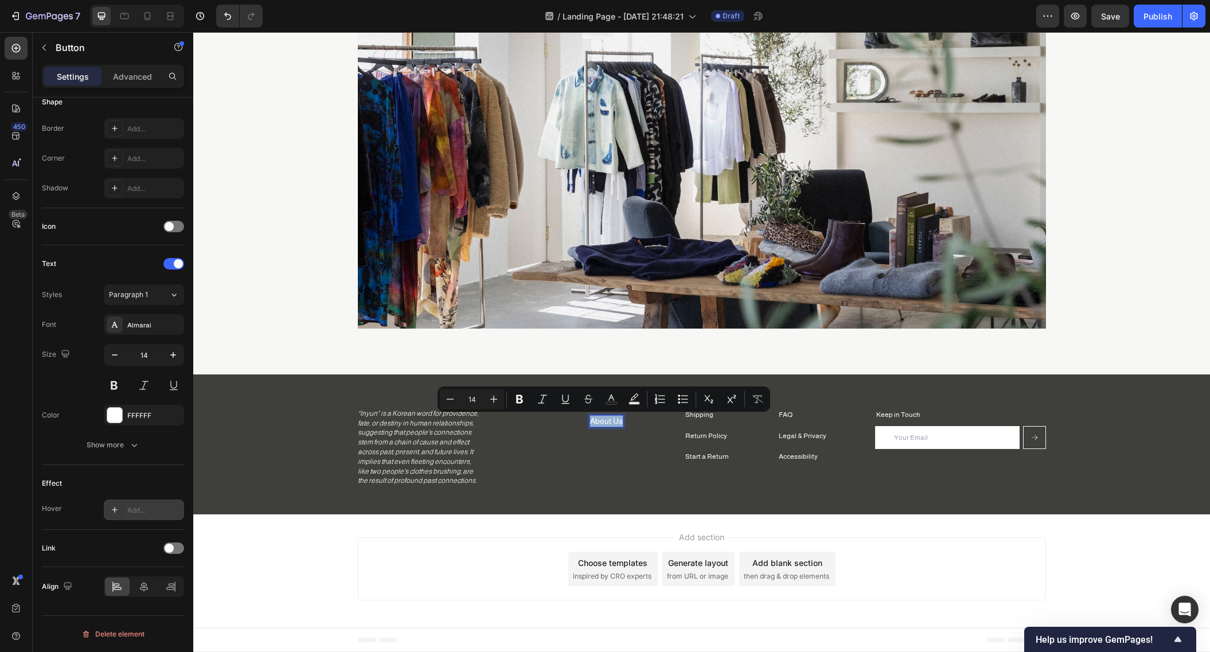
click at [619, 424] on p "About Us" at bounding box center [606, 421] width 33 height 11
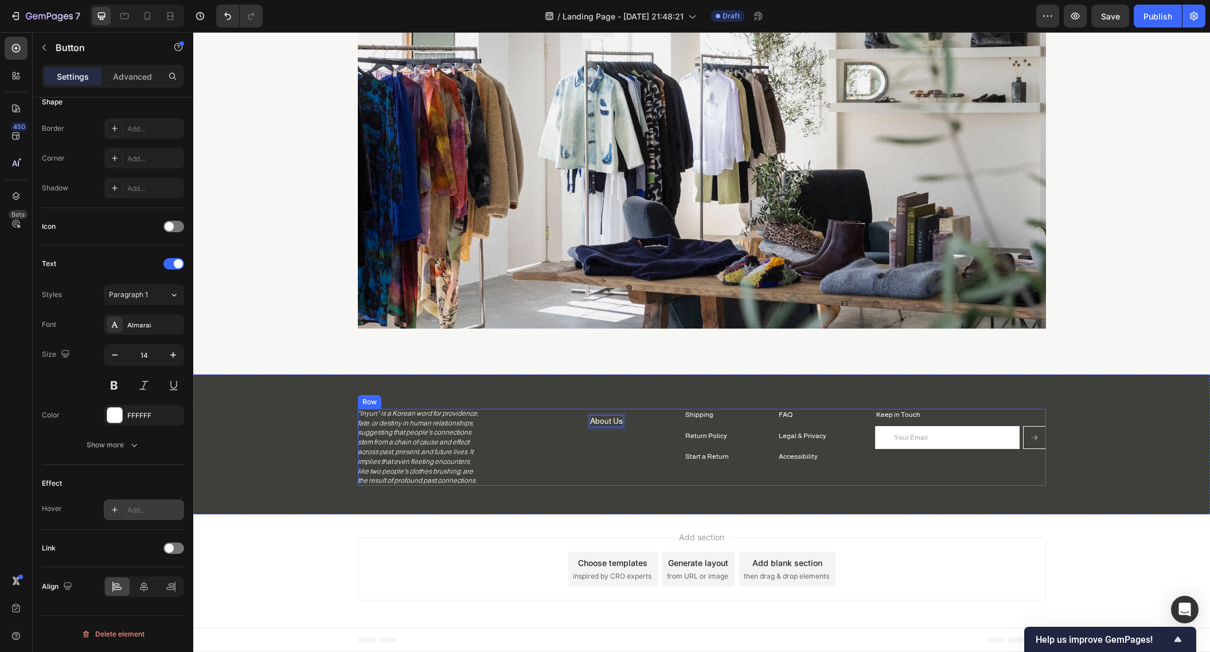
click at [720, 411] on p "Shipping" at bounding box center [707, 415] width 44 height 10
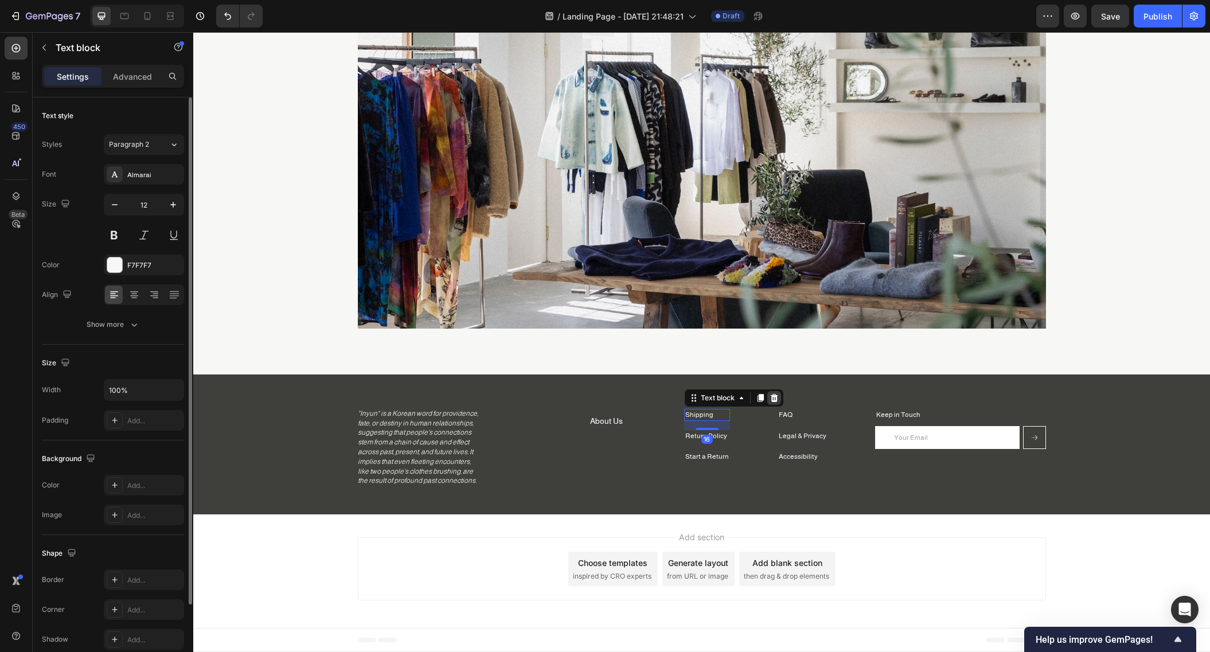
click at [767, 401] on div at bounding box center [774, 398] width 14 height 14
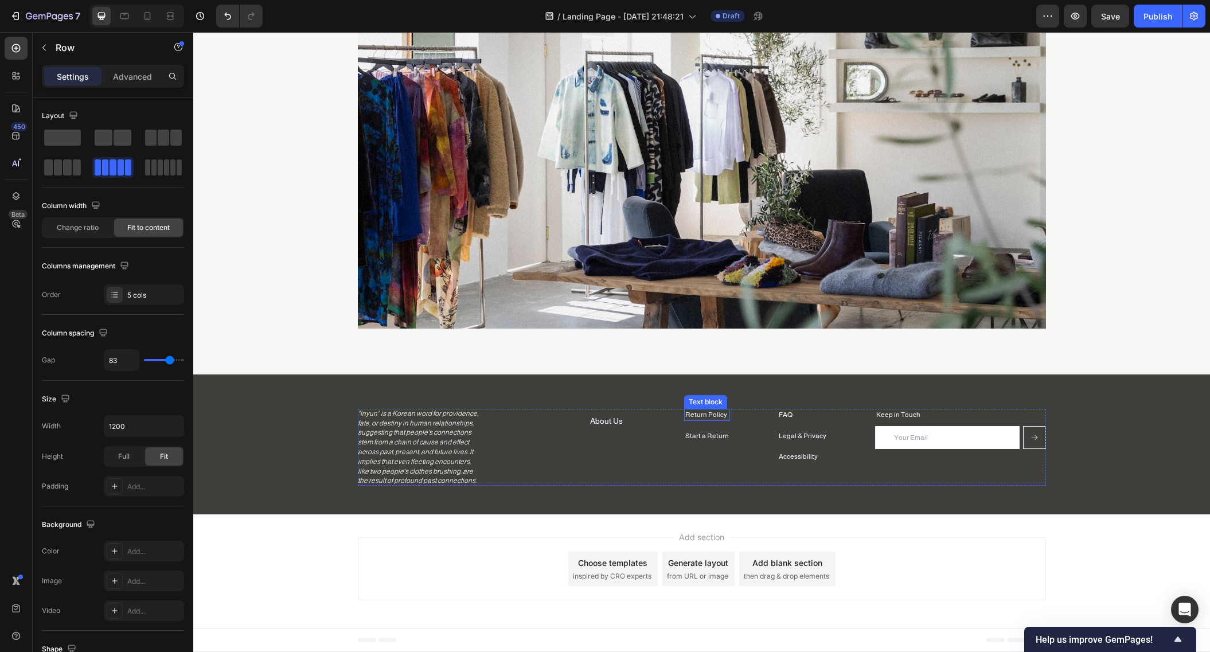
click at [735, 413] on div "Return Policy Text block Start a Return Text block FAQ Text block Legal & Priva…" at bounding box center [702, 447] width 688 height 77
click at [724, 415] on div "Return Policy" at bounding box center [707, 415] width 46 height 12
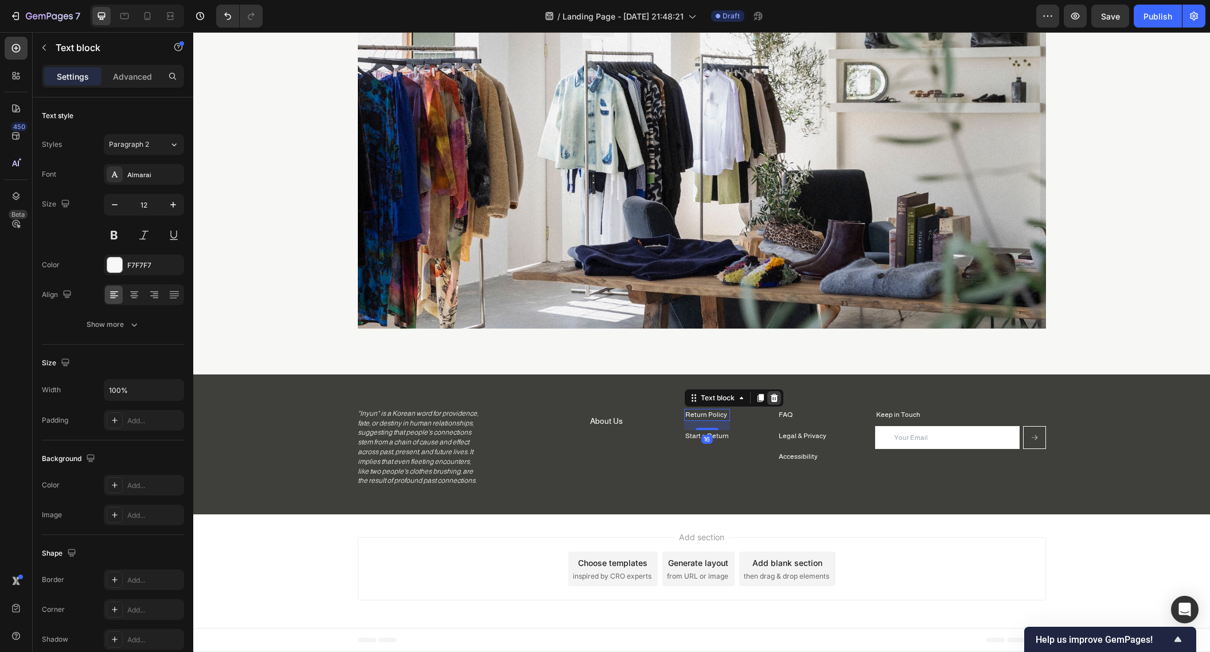
click at [777, 398] on div at bounding box center [774, 398] width 14 height 14
click at [720, 415] on p "Start a Return" at bounding box center [707, 415] width 44 height 10
drag, startPoint x: 766, startPoint y: 400, endPoint x: 773, endPoint y: 407, distance: 9.8
click at [767, 400] on div at bounding box center [774, 398] width 14 height 14
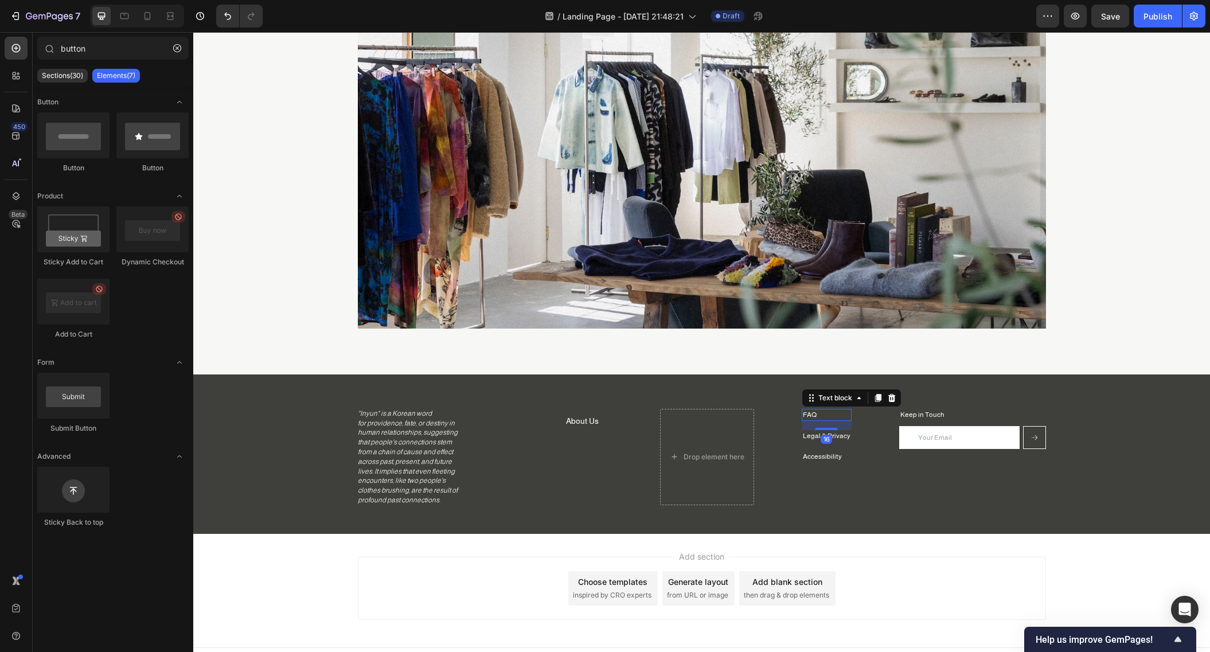
click at [832, 416] on p "FAQ" at bounding box center [827, 415] width 48 height 10
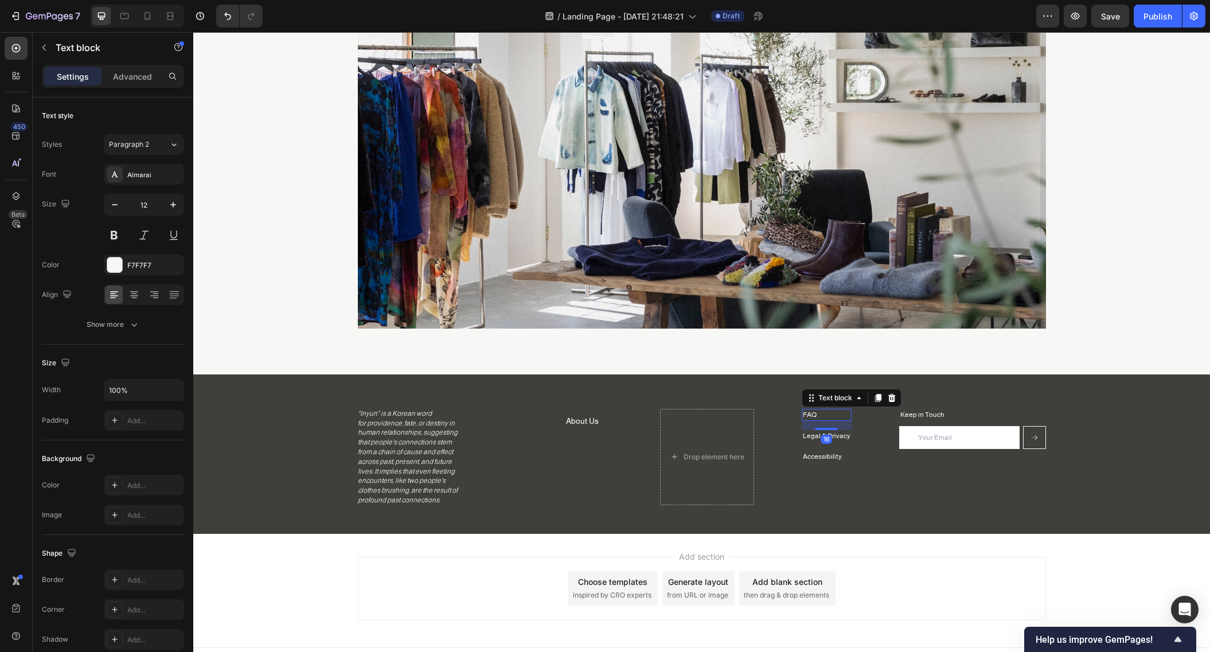
click at [891, 397] on icon at bounding box center [891, 397] width 9 height 9
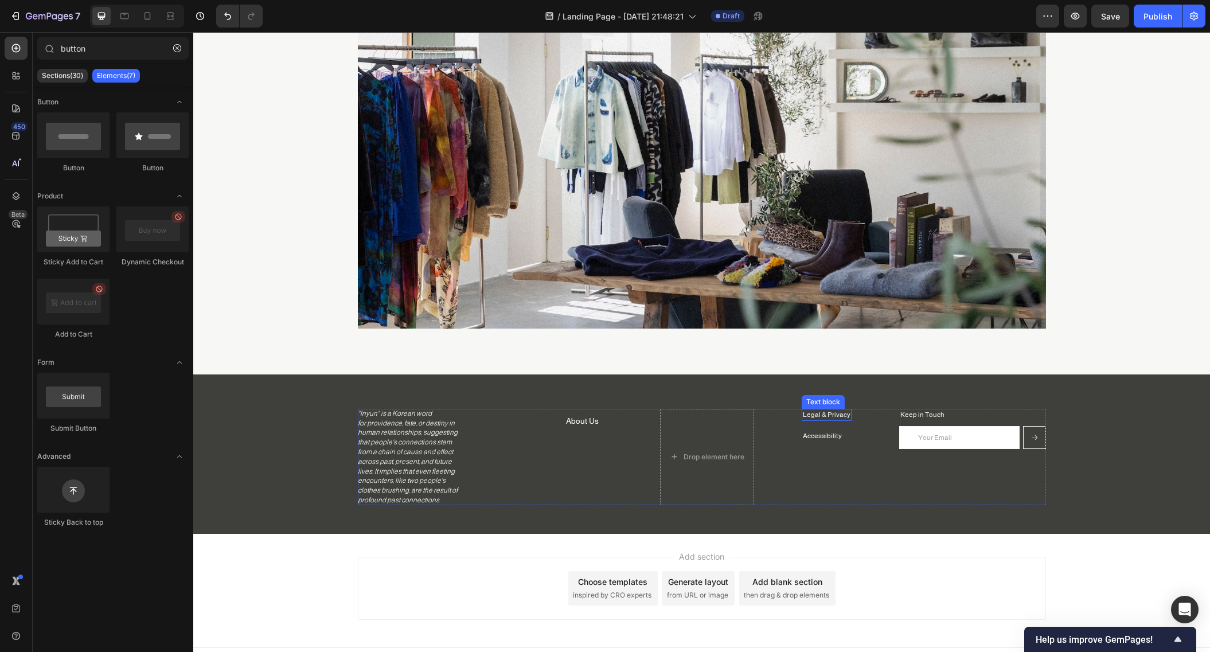
click at [830, 416] on link "Legal & Privacy" at bounding box center [827, 415] width 48 height 8
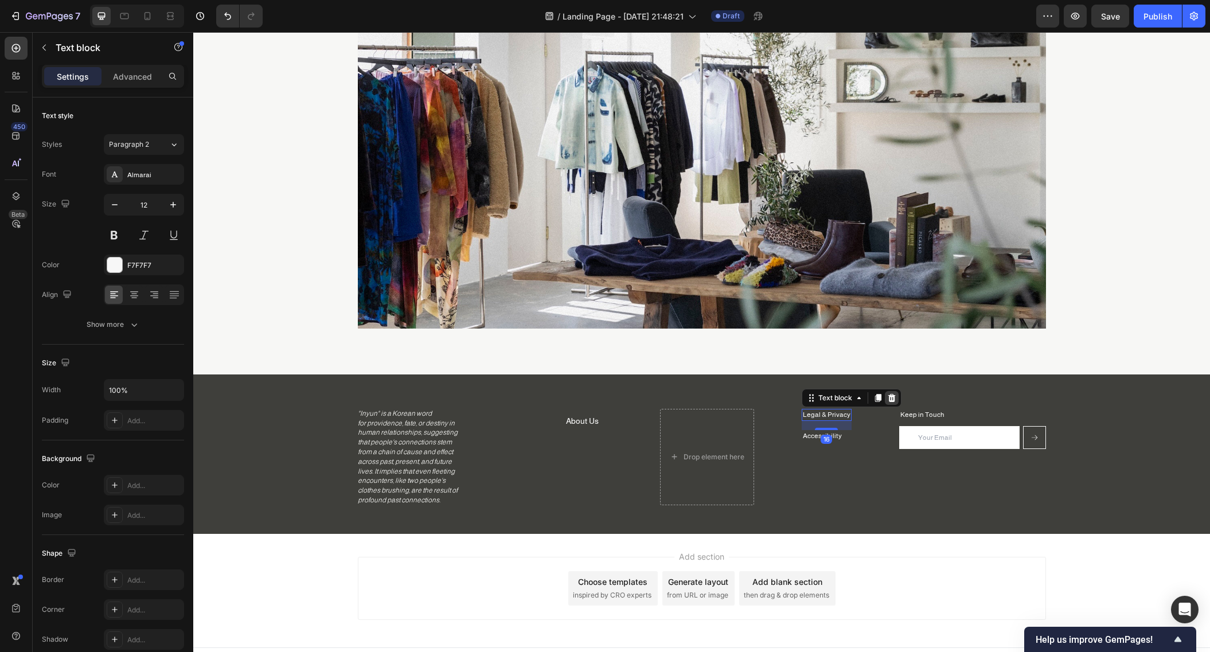
click at [892, 399] on icon at bounding box center [891, 397] width 9 height 9
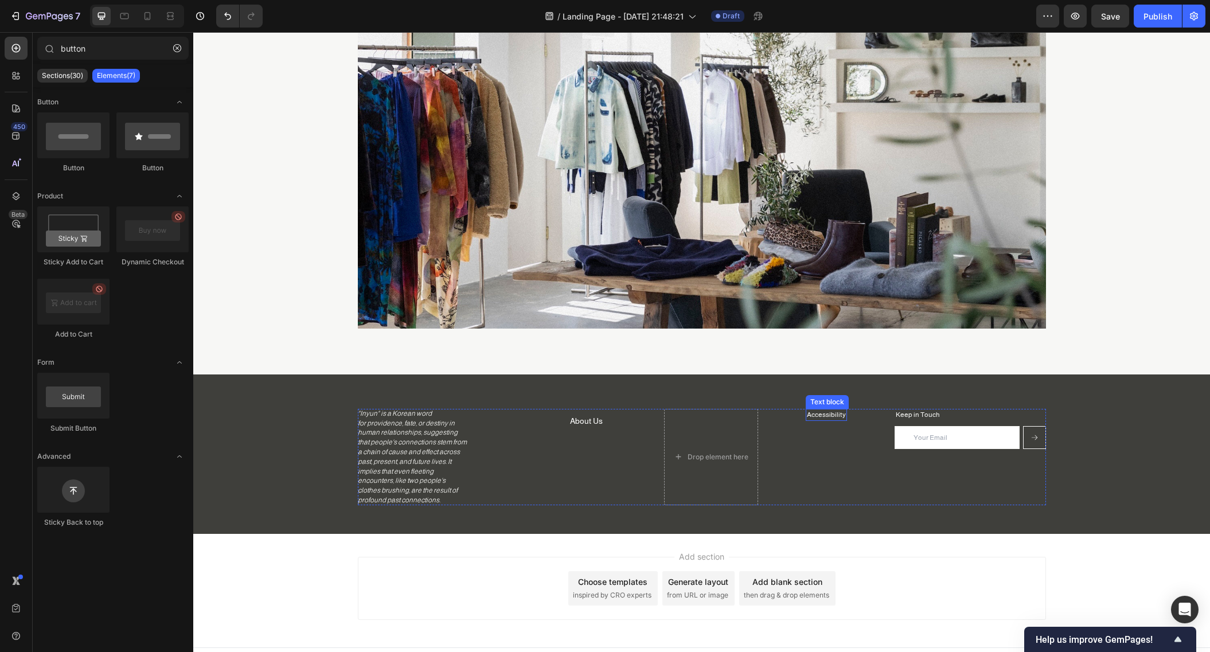
click at [821, 416] on link "Accessibility" at bounding box center [826, 415] width 39 height 8
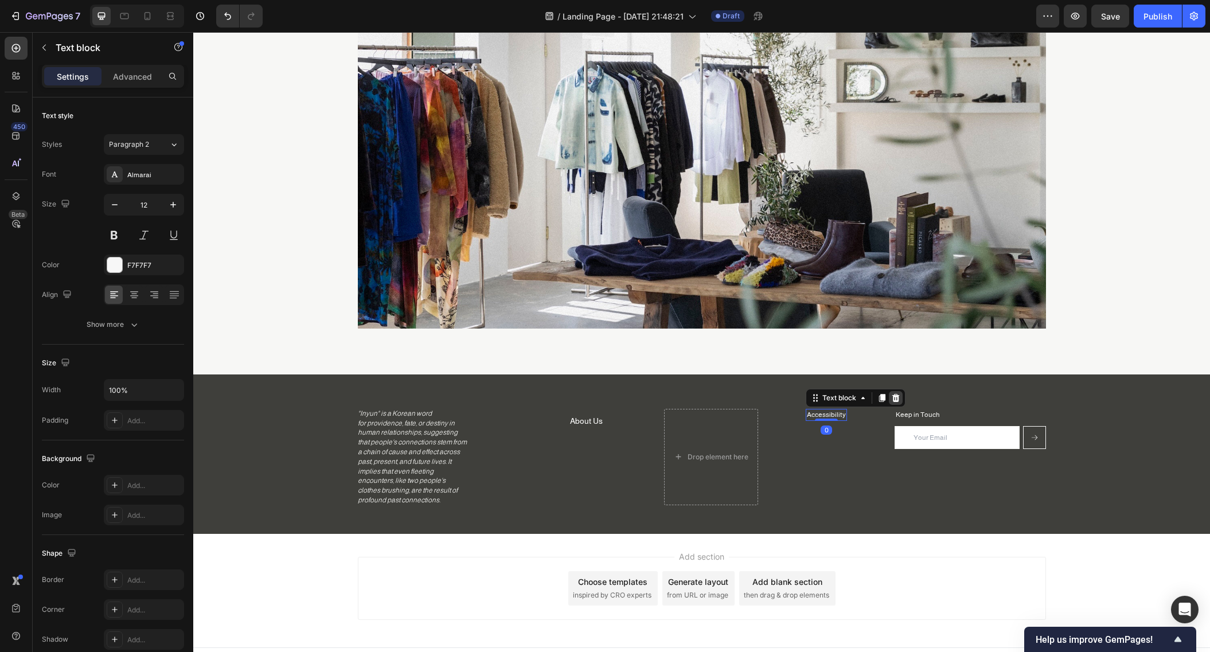
click at [895, 397] on icon at bounding box center [895, 397] width 9 height 9
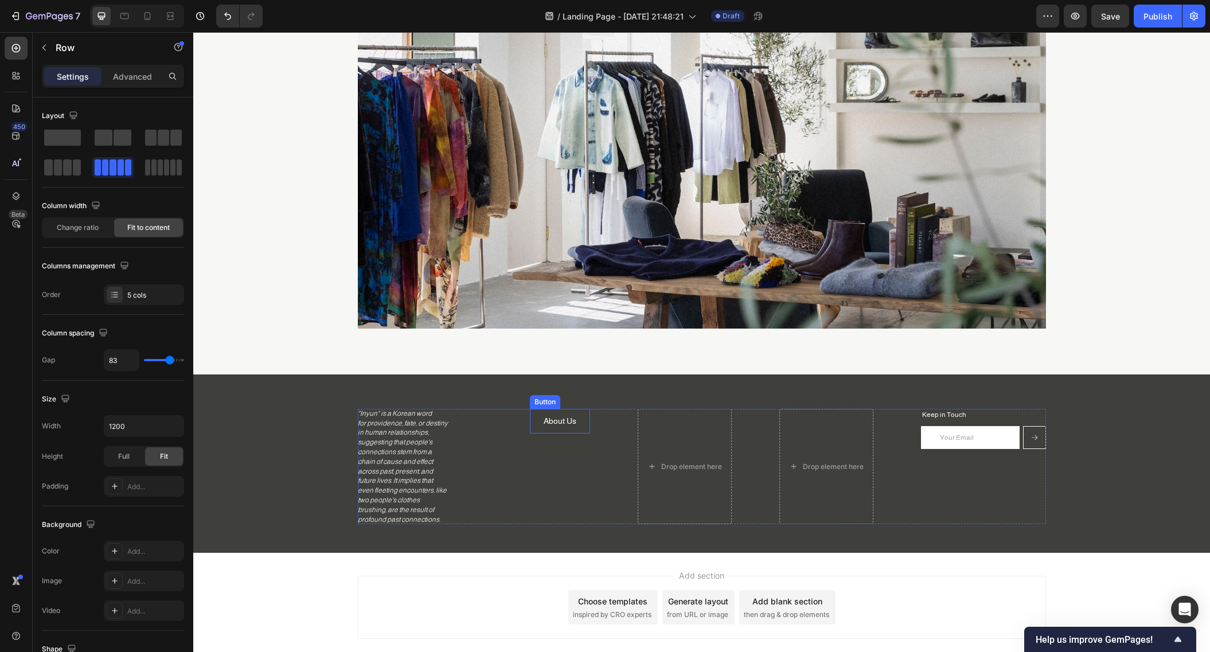
click at [590, 417] on div "Drop element here Drop element here Keep in Touch Heading Email Field Submit Bu…" at bounding box center [702, 467] width 688 height 116
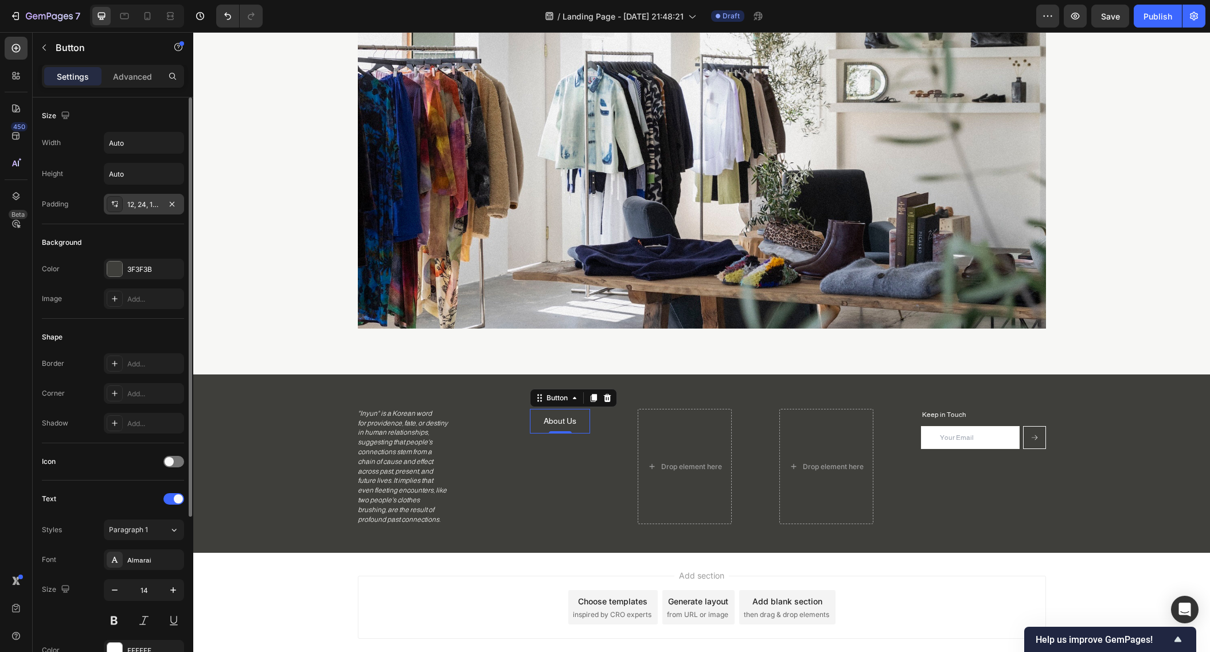
click at [150, 209] on div "12, 24, 12, 24" at bounding box center [143, 205] width 33 height 10
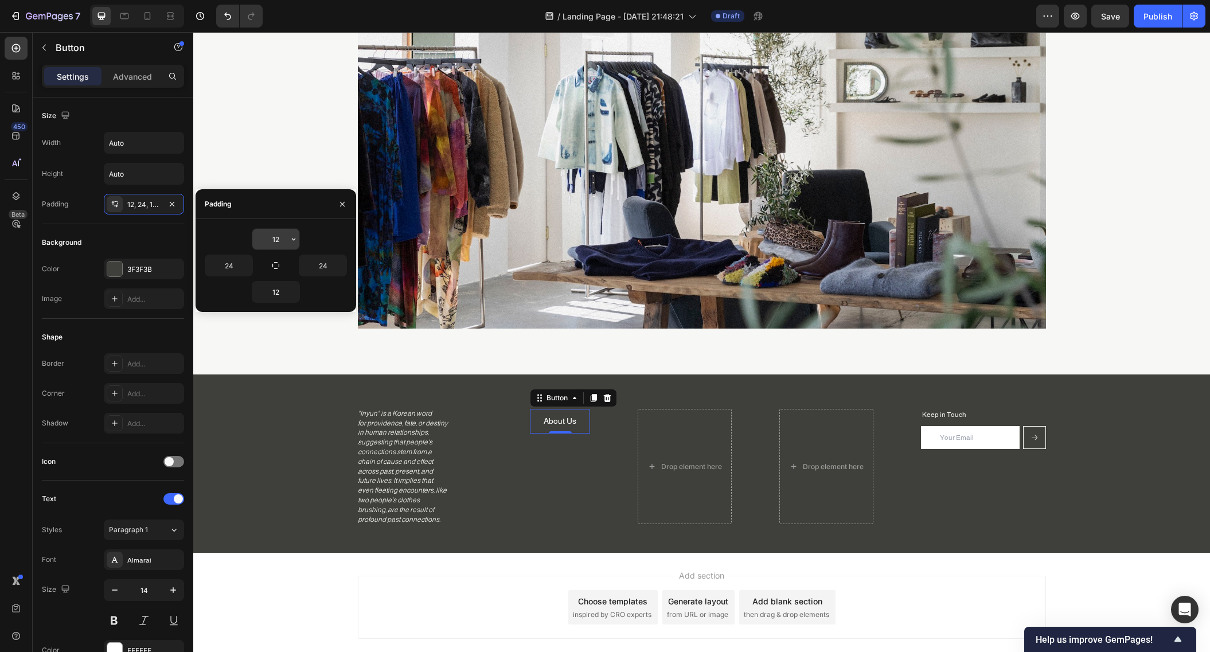
click at [284, 244] on input "12" at bounding box center [275, 239] width 47 height 21
type input "0"
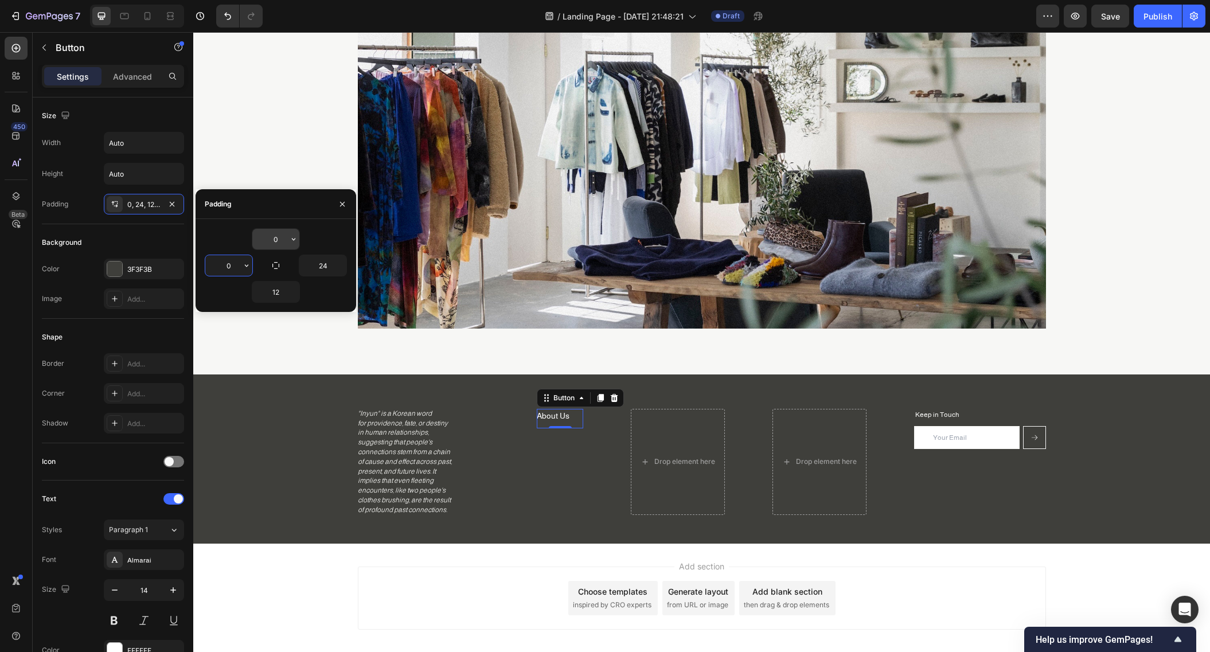
type input "0"
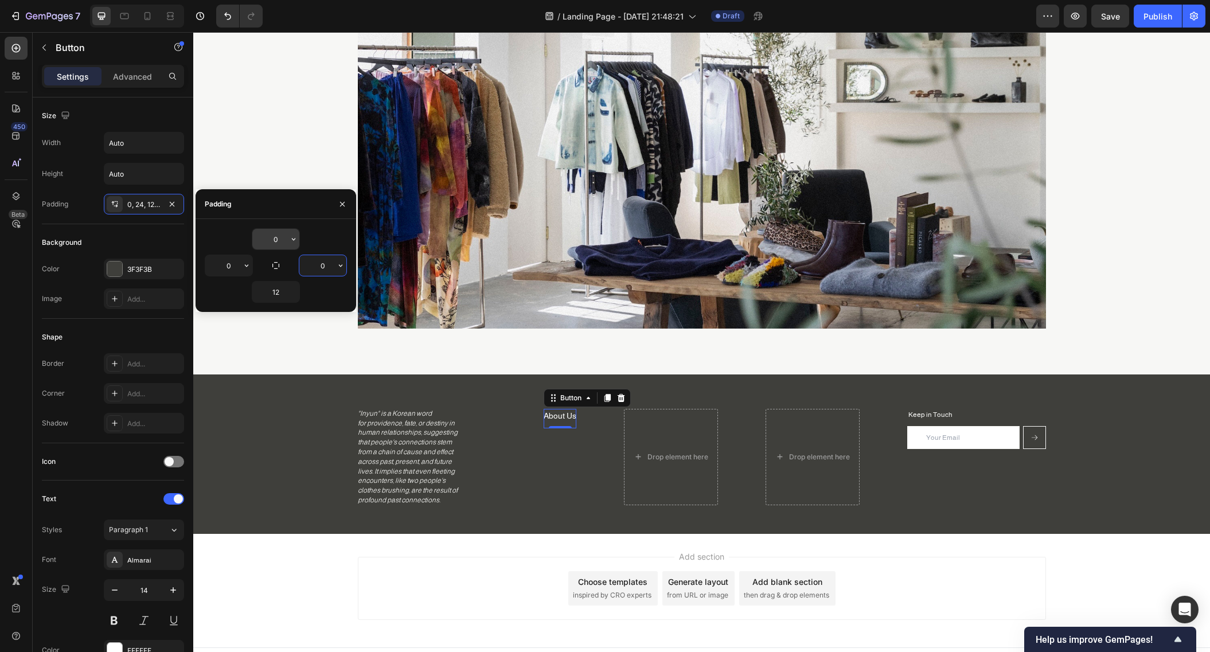
type input "0"
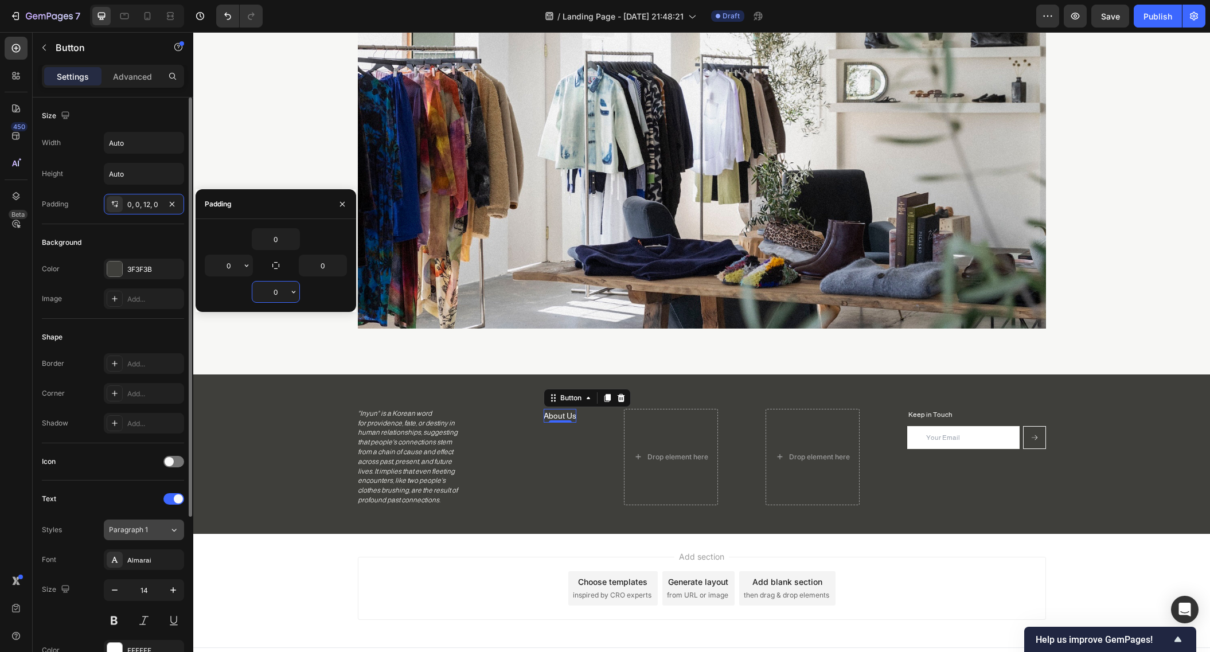
click at [149, 521] on button "Paragraph 1" at bounding box center [144, 530] width 80 height 21
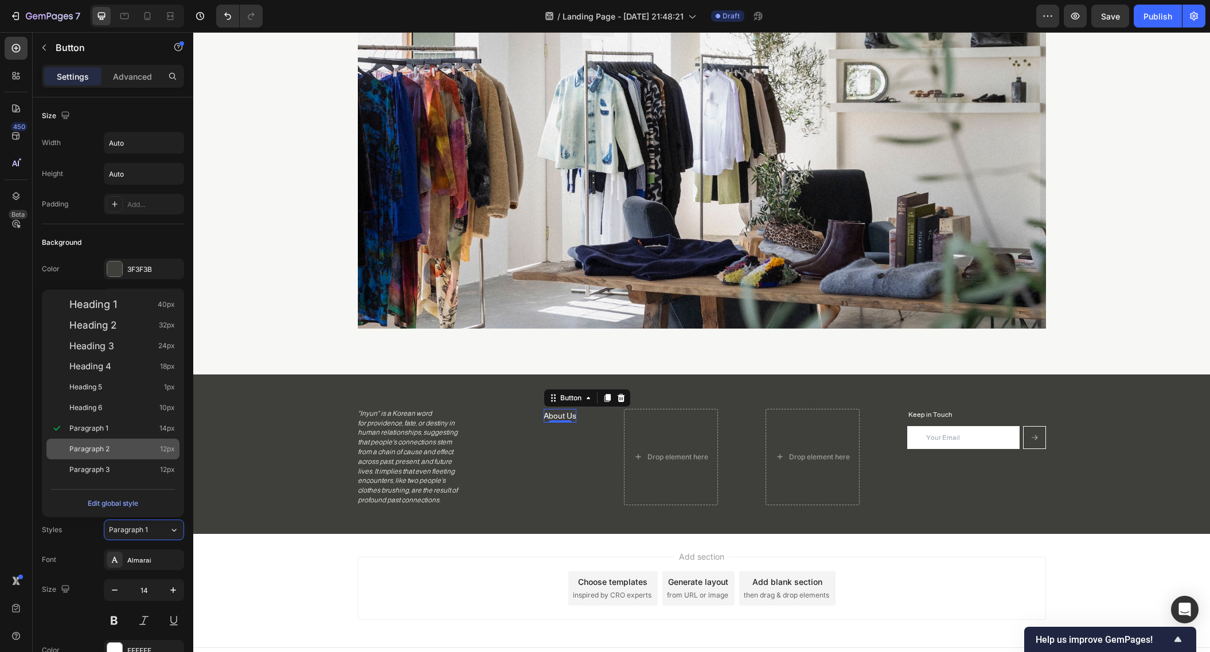
click at [130, 442] on div "Paragraph 2 12px" at bounding box center [112, 449] width 133 height 21
type input "12"
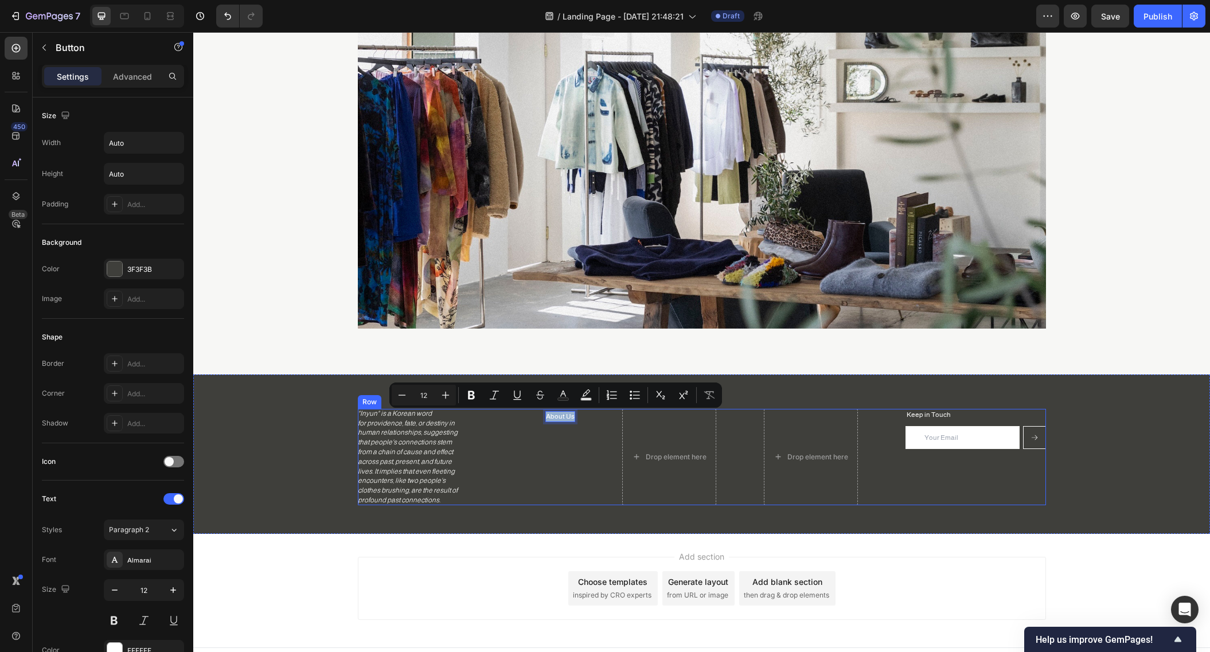
click at [580, 420] on div "Drop element here Drop element here Keep in Touch Heading Email Field Submit Bu…" at bounding box center [702, 457] width 688 height 96
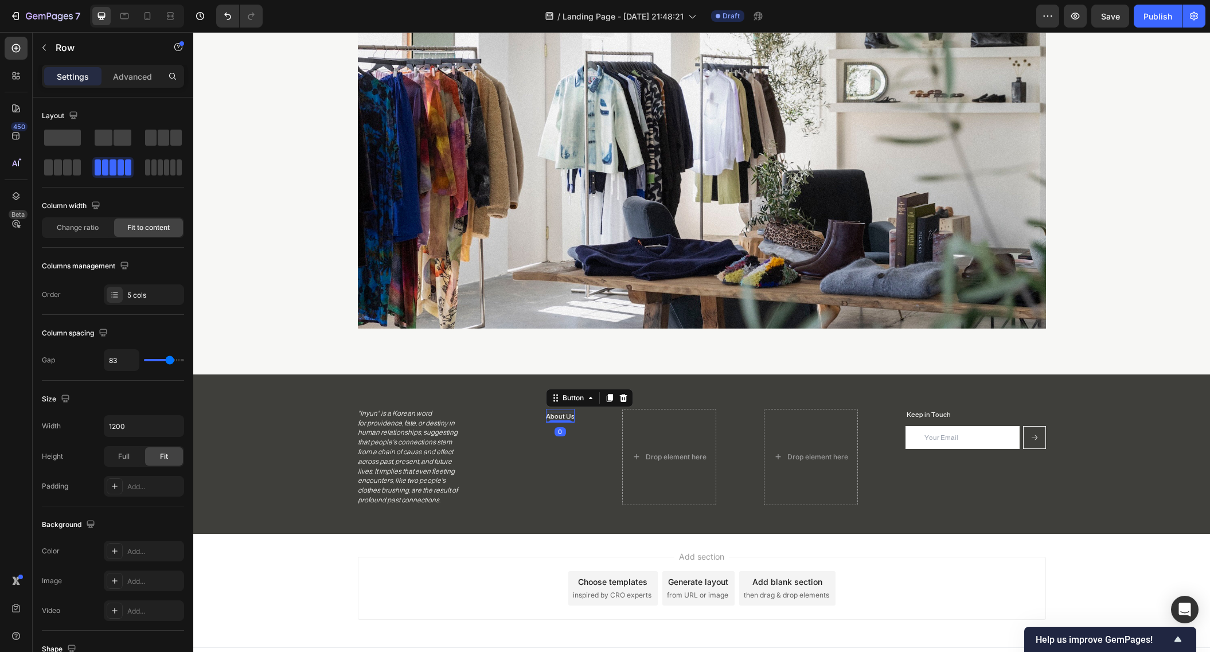
click at [564, 415] on p "About Us" at bounding box center [560, 417] width 29 height 10
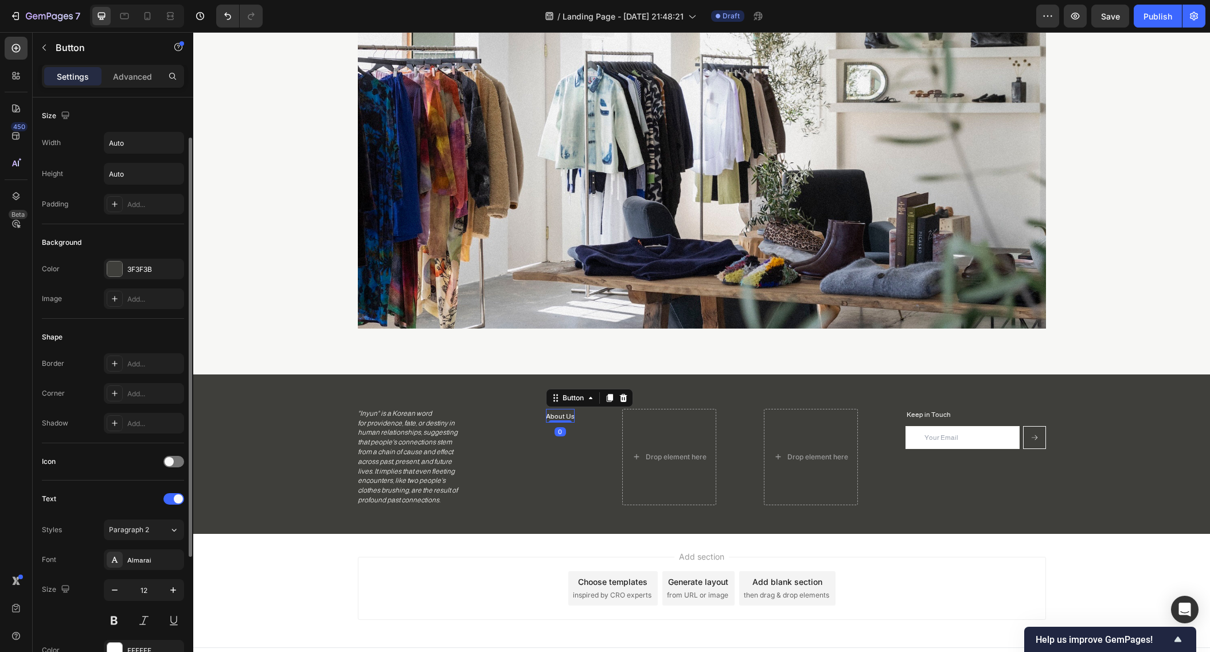
scroll to position [235, 0]
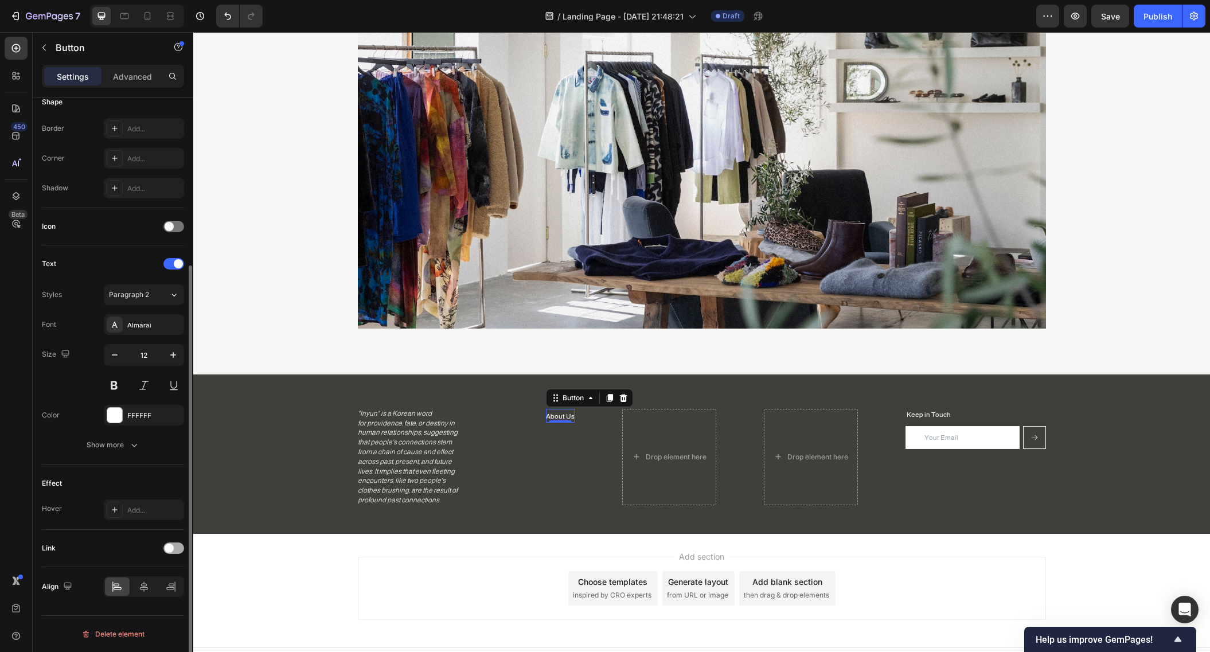
click at [170, 547] on span at bounding box center [169, 548] width 9 height 9
click at [157, 577] on div "Open page" at bounding box center [138, 577] width 58 height 10
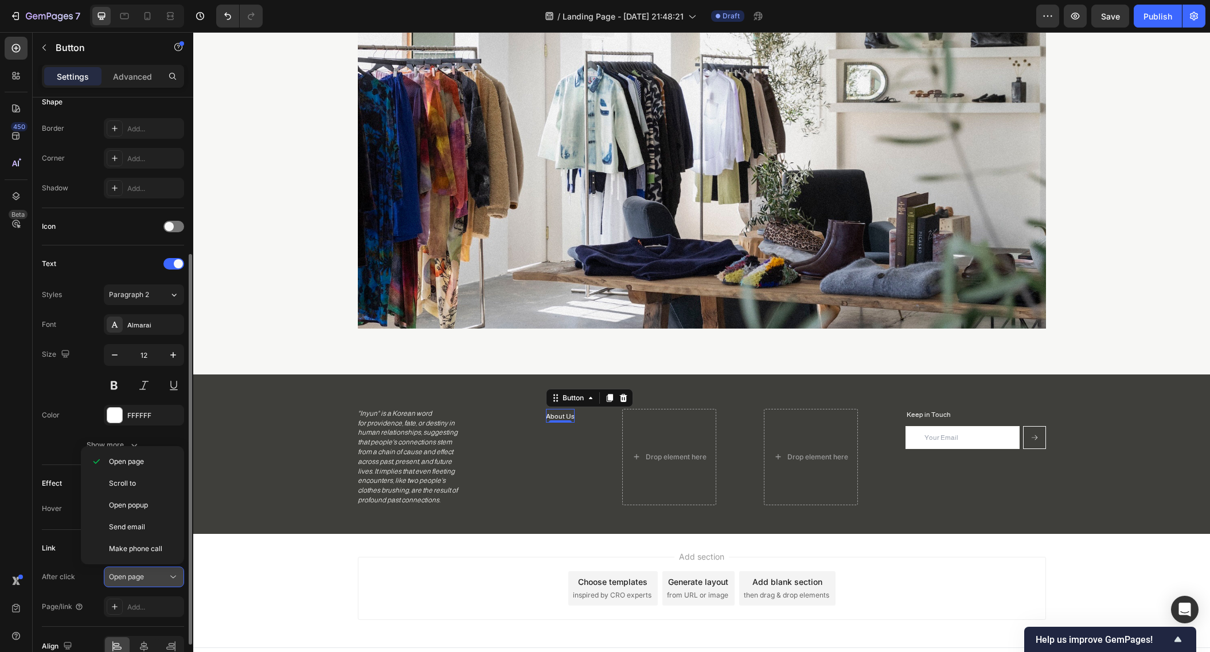
click at [144, 575] on span "Open page" at bounding box center [126, 576] width 35 height 9
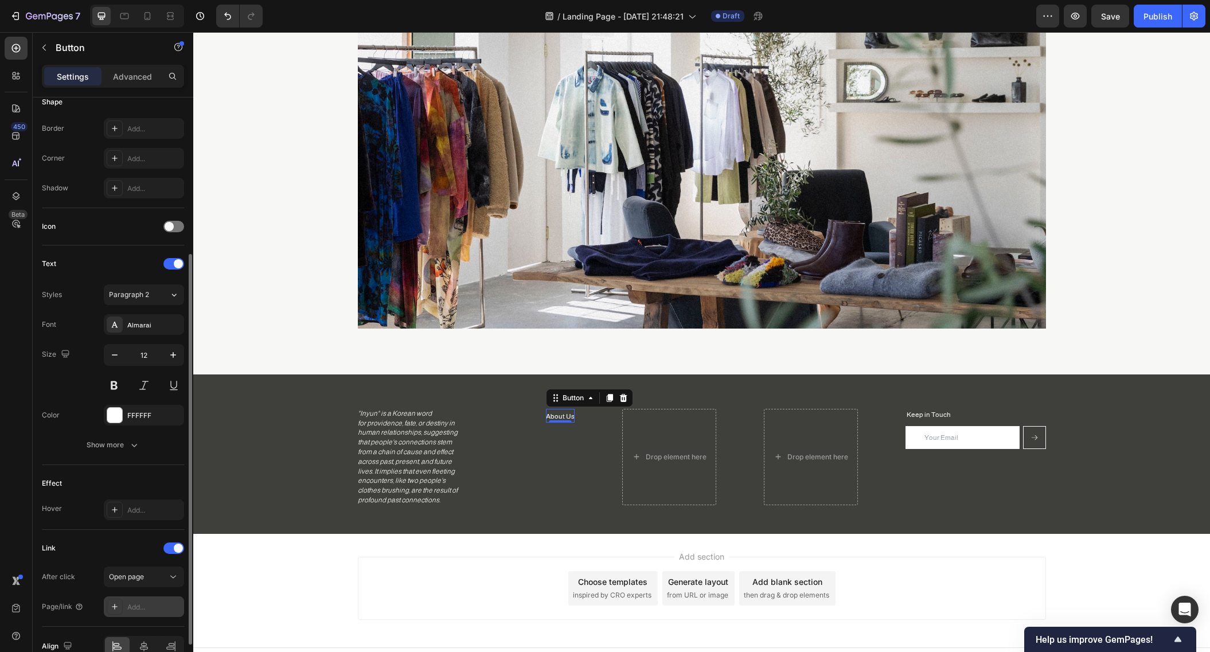
click at [150, 616] on div "Add..." at bounding box center [144, 606] width 80 height 21
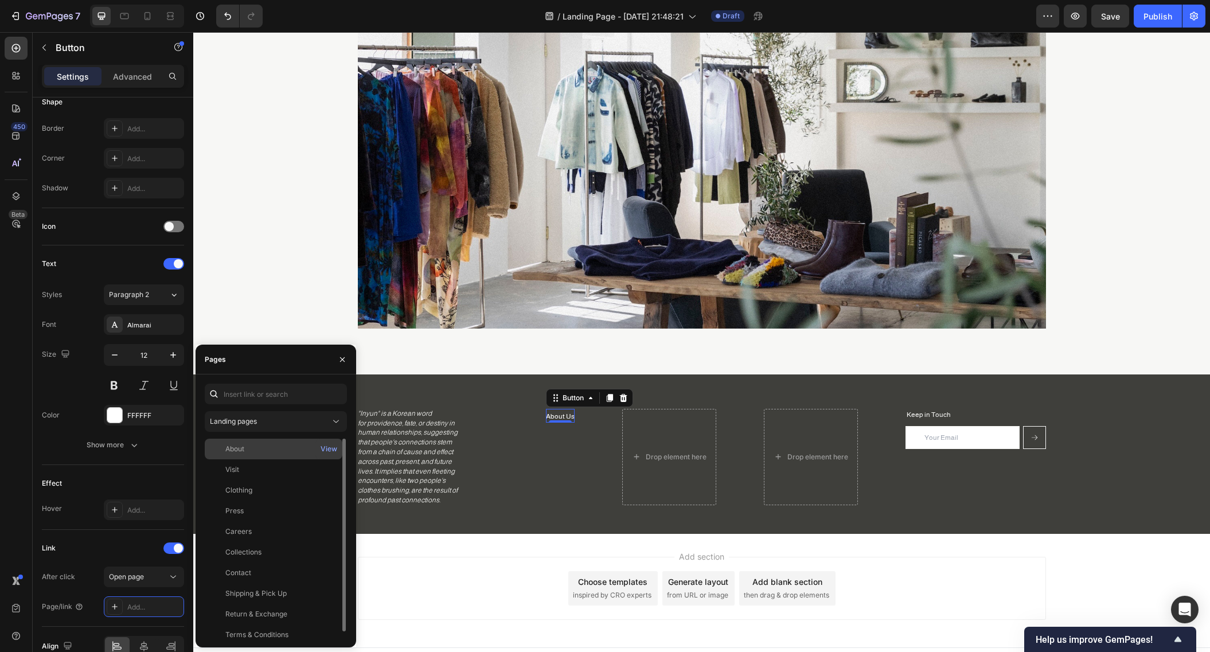
click at [265, 448] on div "About" at bounding box center [273, 449] width 128 height 10
click at [557, 418] on p "About Us" at bounding box center [560, 417] width 29 height 10
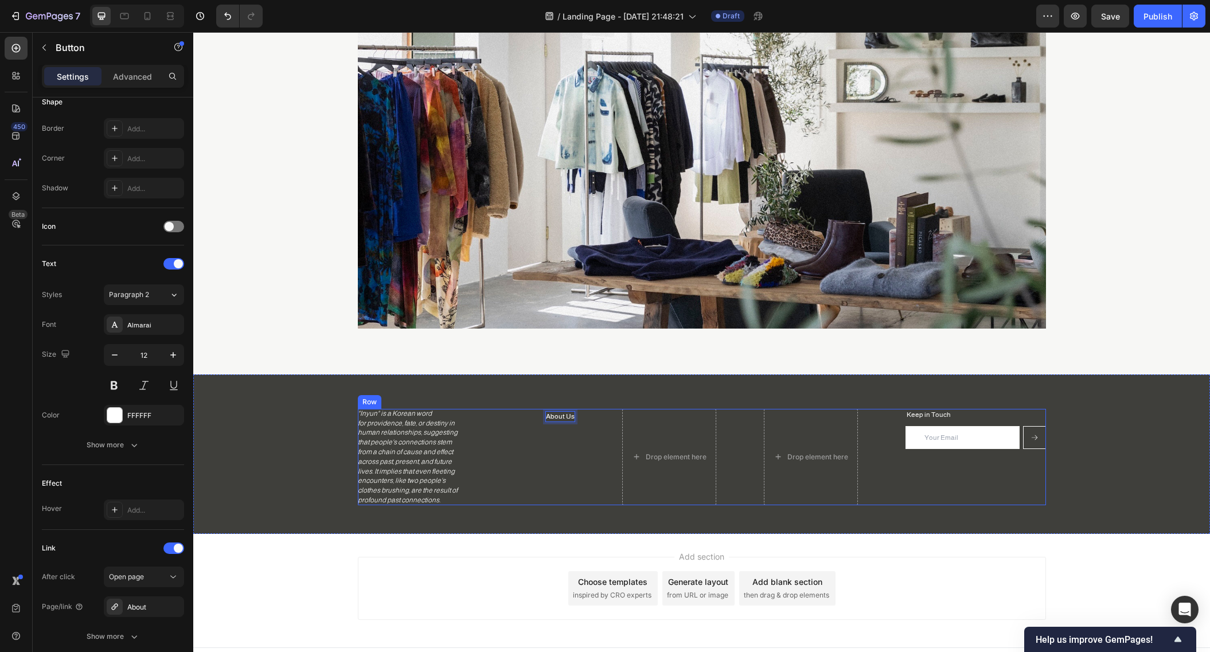
click at [569, 413] on div "Drop element here Drop element here Keep in Touch Heading Email Field Submit Bu…" at bounding box center [702, 457] width 688 height 96
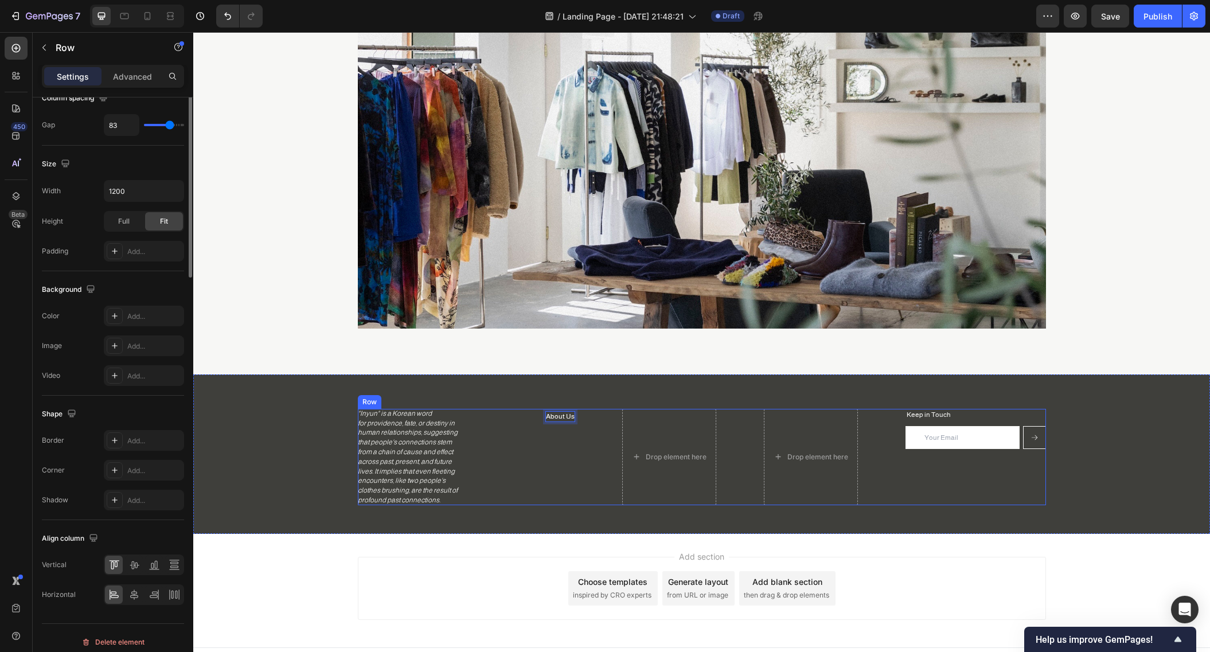
scroll to position [0, 0]
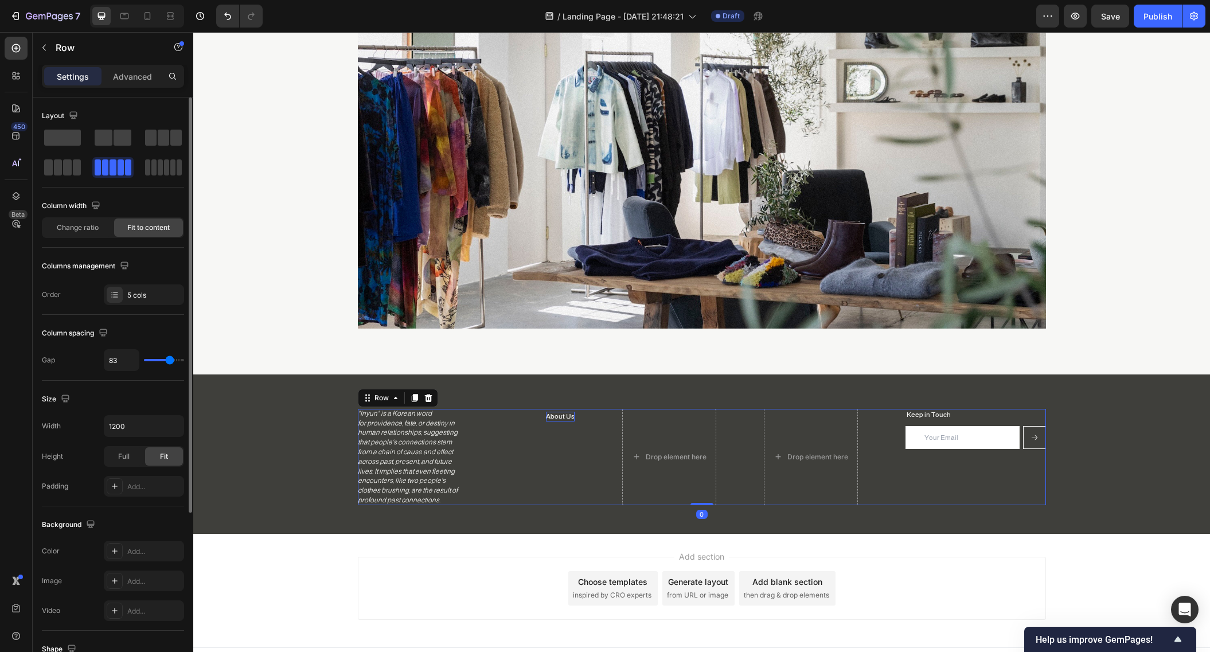
click at [569, 416] on div "Drop element here Drop element here Keep in Touch Heading Email Field Submit Bu…" at bounding box center [702, 457] width 688 height 96
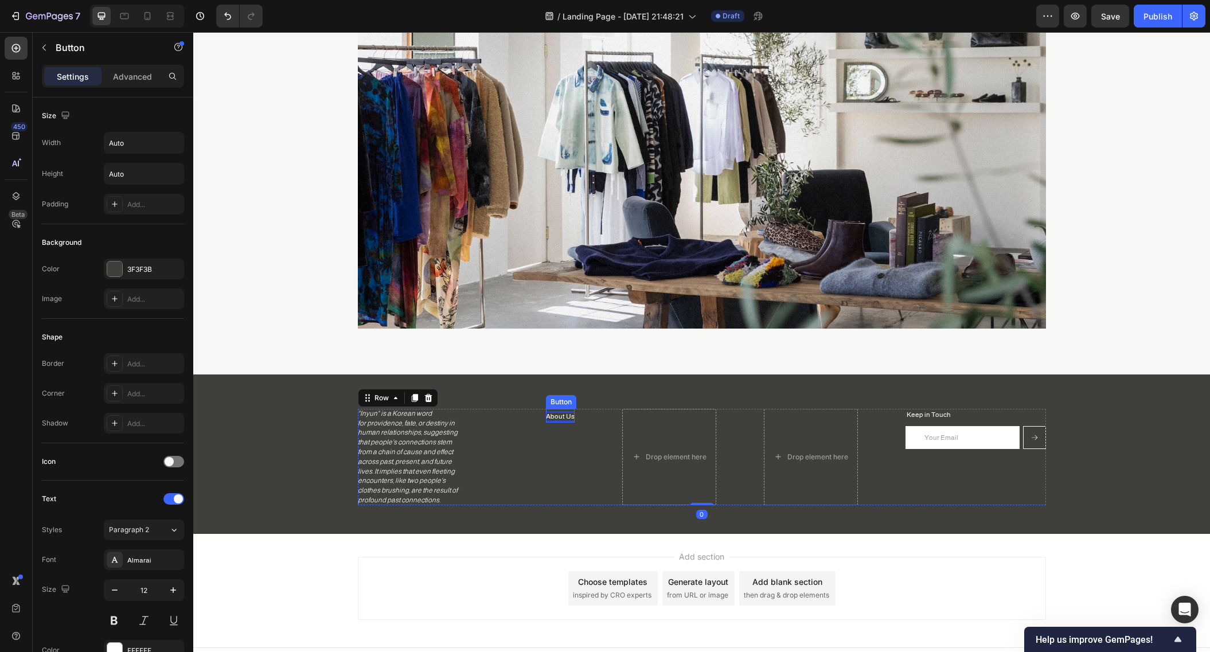
click at [569, 417] on p "About Us" at bounding box center [560, 417] width 29 height 10
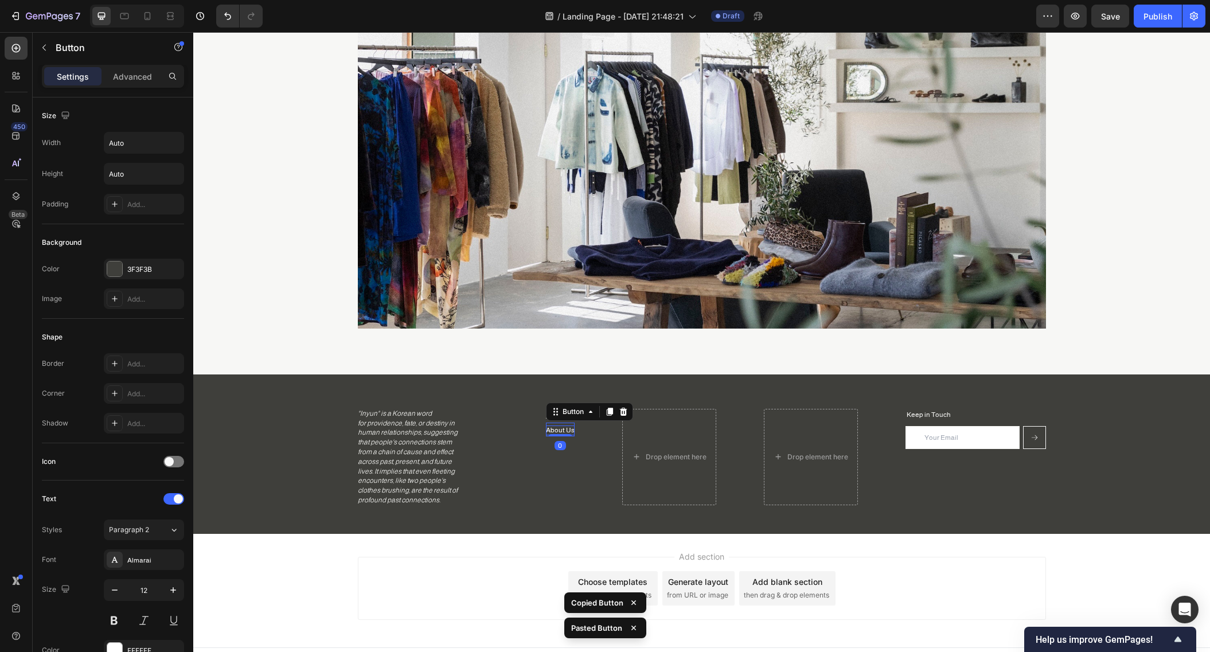
click at [556, 429] on p "About Us" at bounding box center [560, 431] width 29 height 10
click at [561, 416] on p "About Us" at bounding box center [557, 417] width 29 height 10
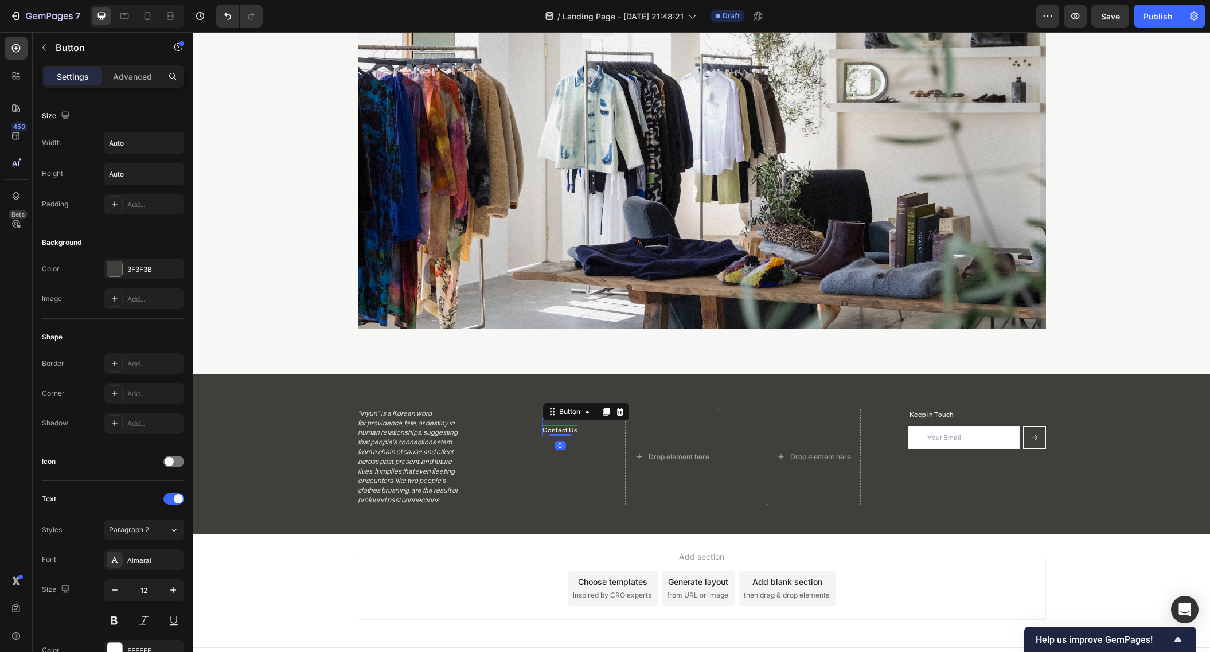
click at [565, 427] on p "Contact Us" at bounding box center [560, 431] width 35 height 10
click at [562, 412] on div "About Button 0" at bounding box center [560, 416] width 25 height 14
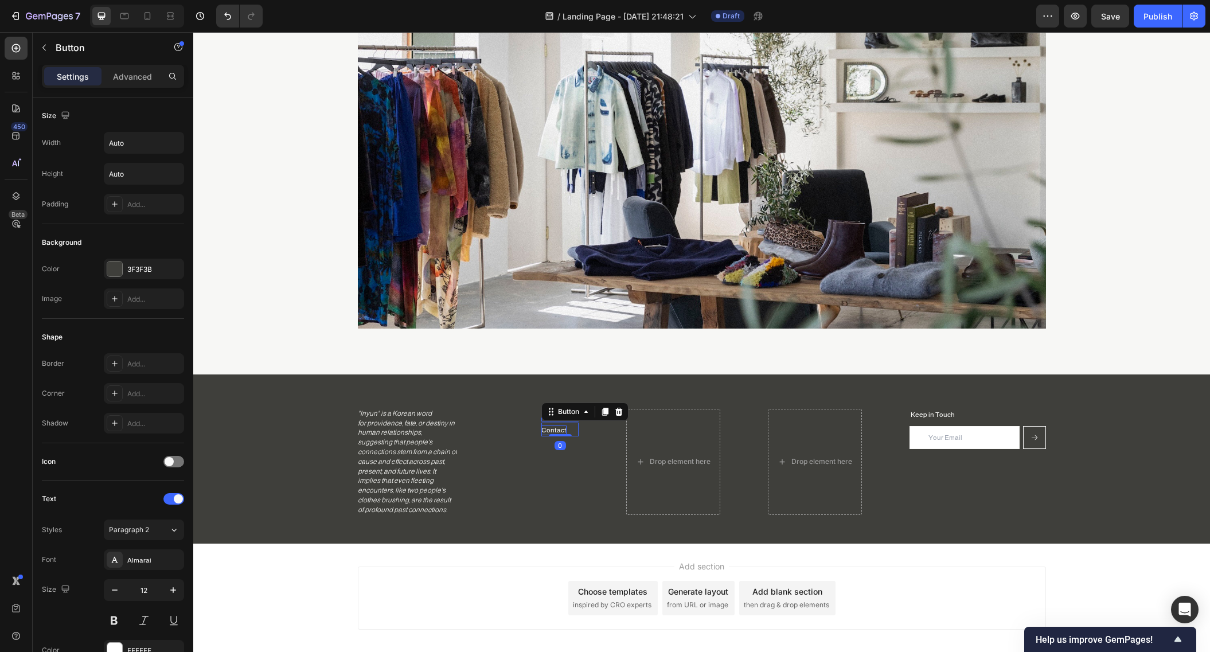
click at [559, 430] on p "Contact" at bounding box center [553, 431] width 25 height 10
click at [557, 427] on p "Contact" at bounding box center [553, 431] width 25 height 10
click at [560, 451] on div "About Inyun Button Contact Us Button 0" at bounding box center [559, 462] width 37 height 106
click at [545, 443] on p "About Us" at bounding box center [555, 444] width 29 height 10
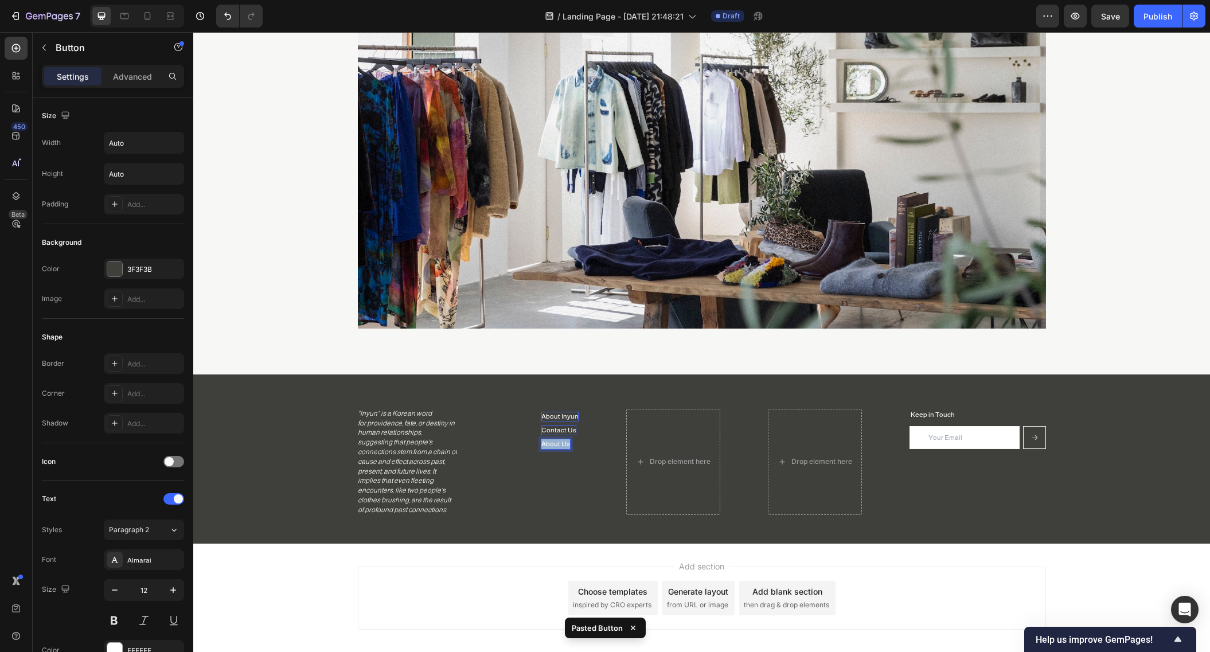
click at [545, 443] on p "About Us" at bounding box center [555, 444] width 29 height 10
click at [661, 419] on div "Drop element here" at bounding box center [673, 462] width 94 height 106
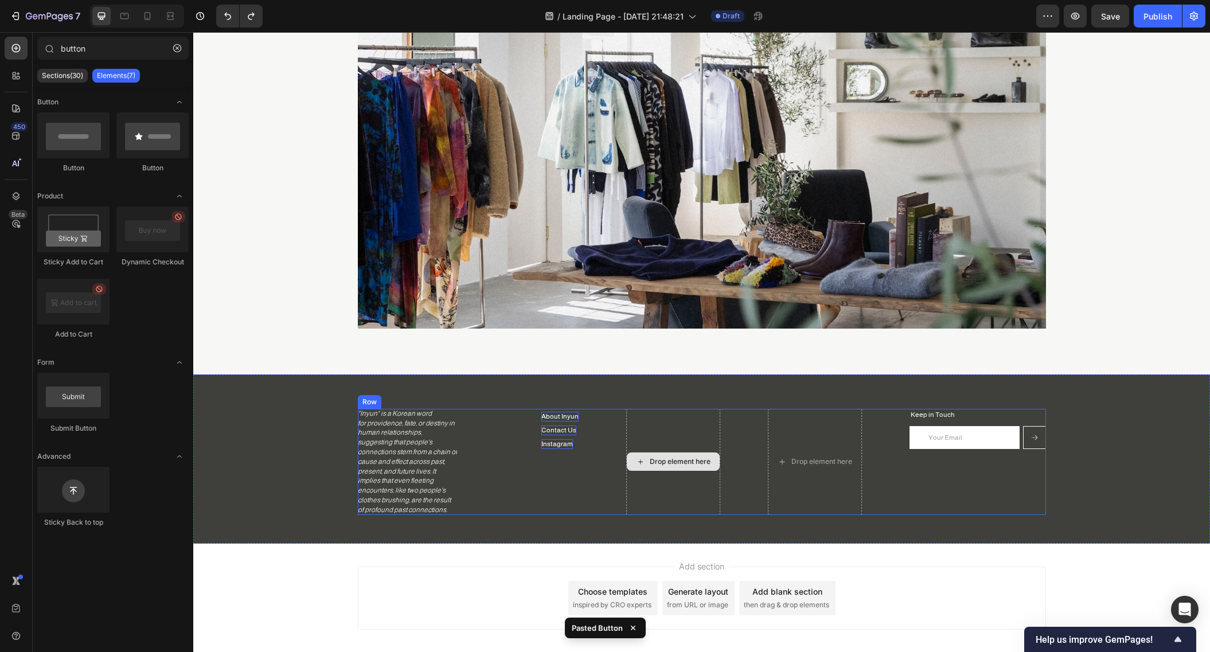
click at [661, 415] on div "Drop element here" at bounding box center [673, 462] width 94 height 106
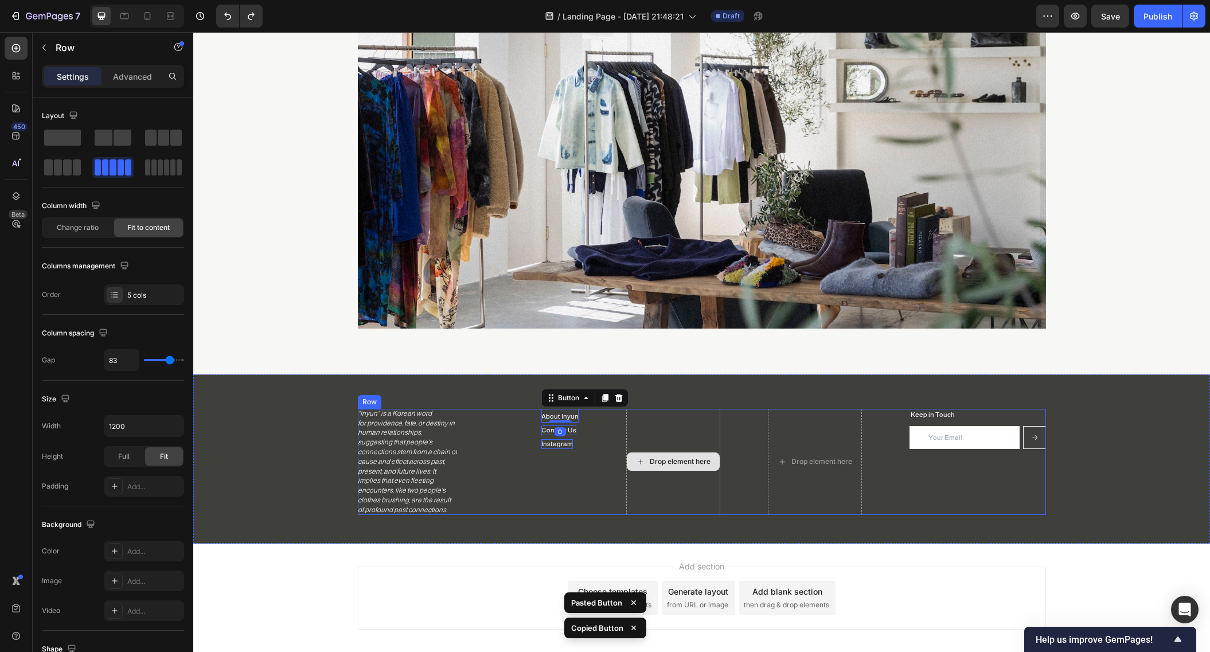
click at [660, 417] on div "Drop element here" at bounding box center [673, 462] width 94 height 106
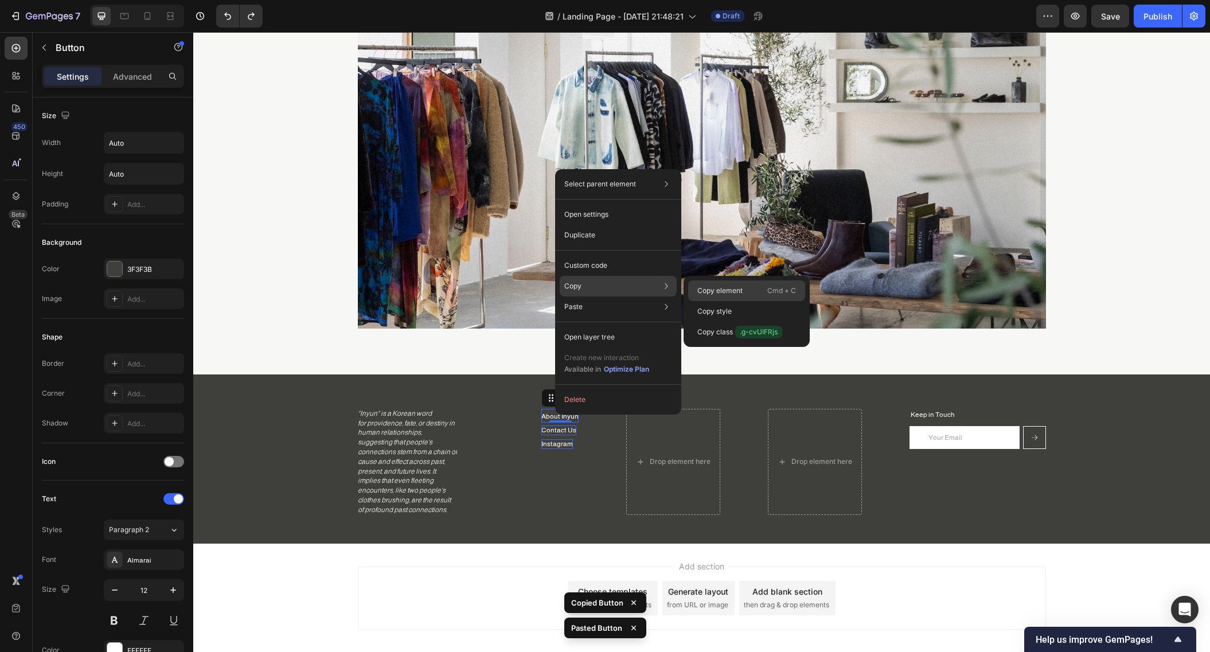
click at [719, 289] on p "Copy element" at bounding box center [719, 291] width 45 height 10
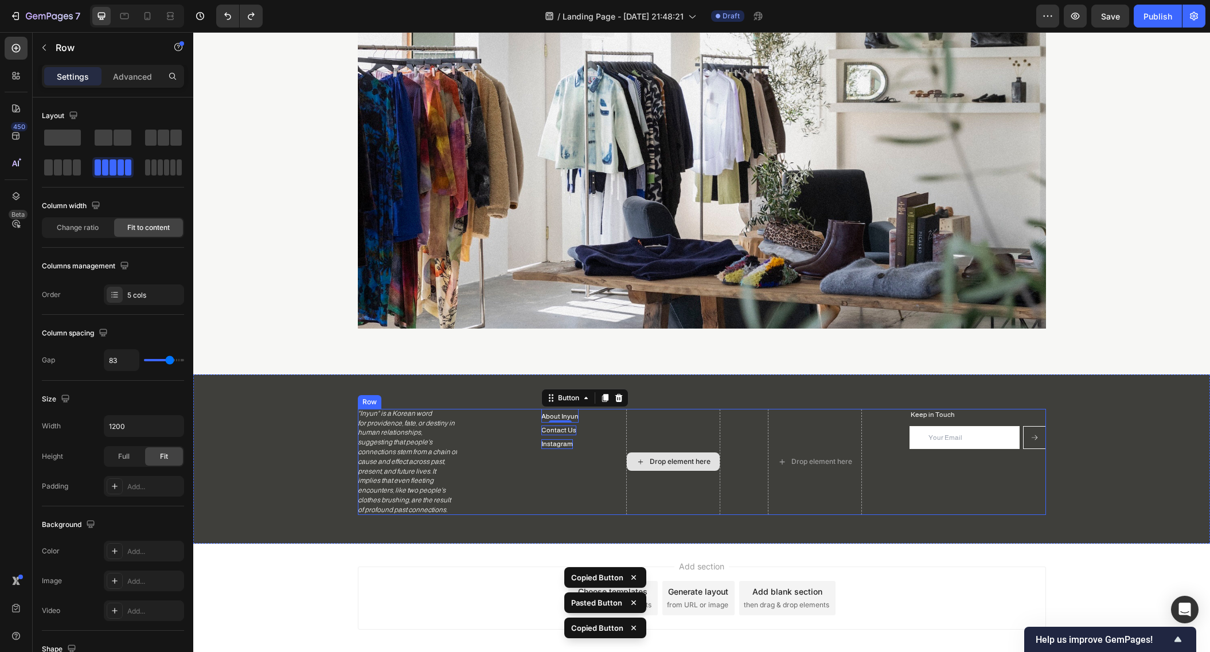
click at [684, 419] on div "Drop element here" at bounding box center [673, 462] width 94 height 106
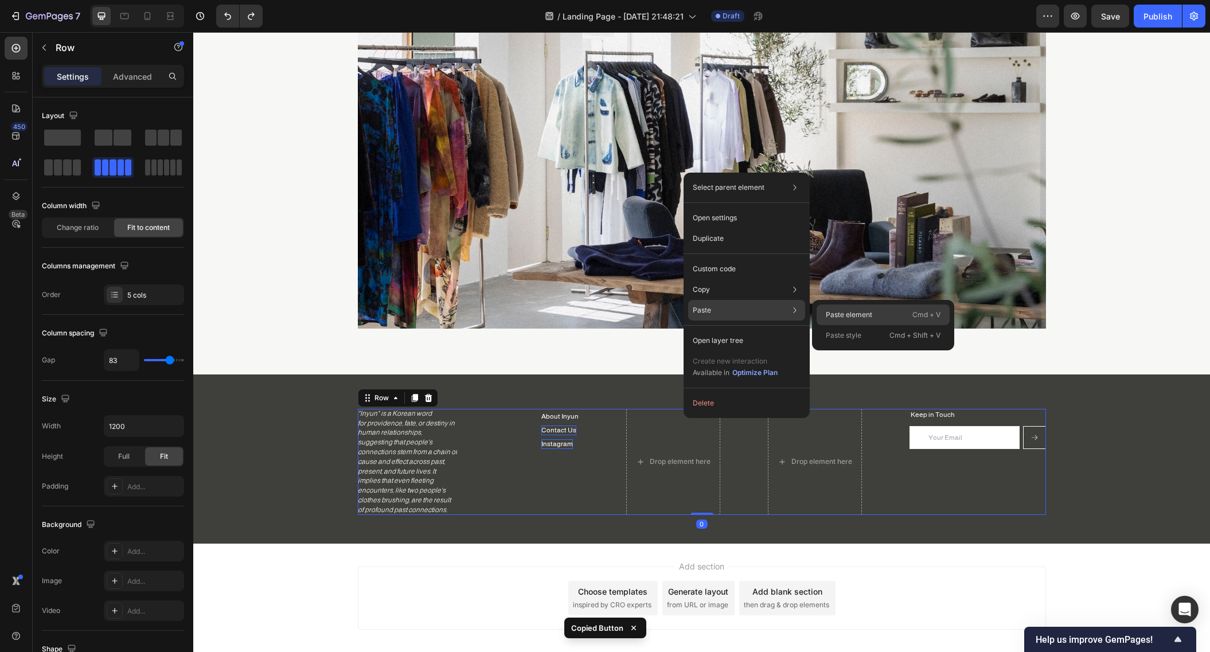
click at [837, 315] on p "Paste element" at bounding box center [849, 315] width 46 height 10
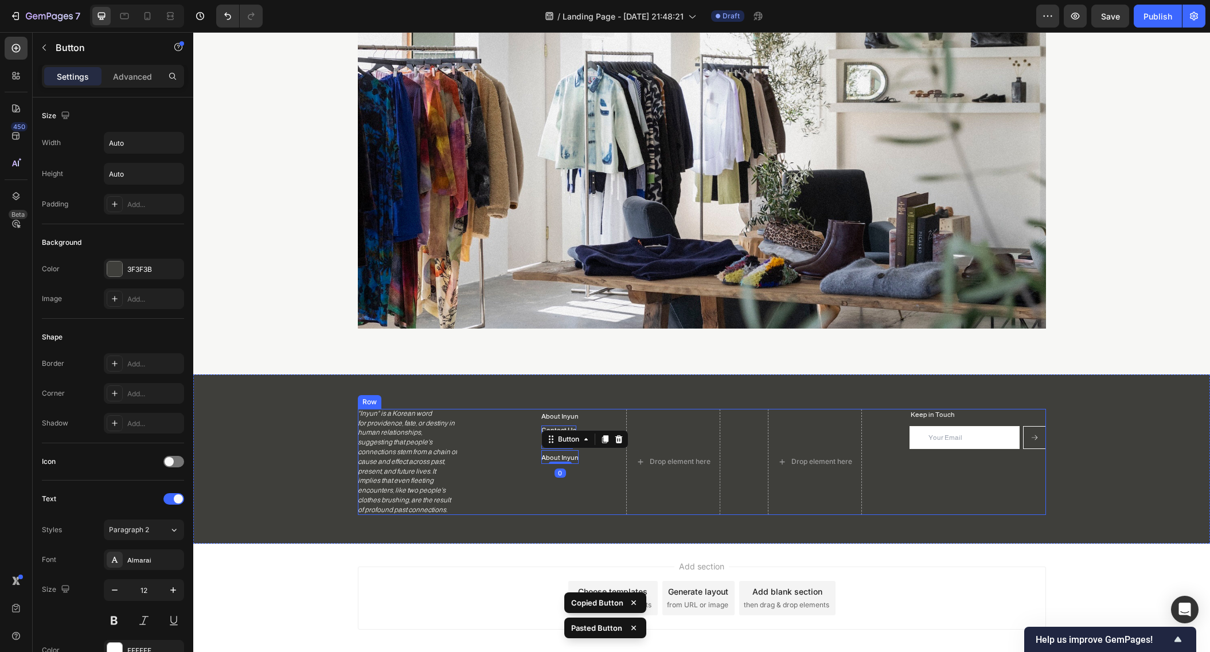
type input "butto"
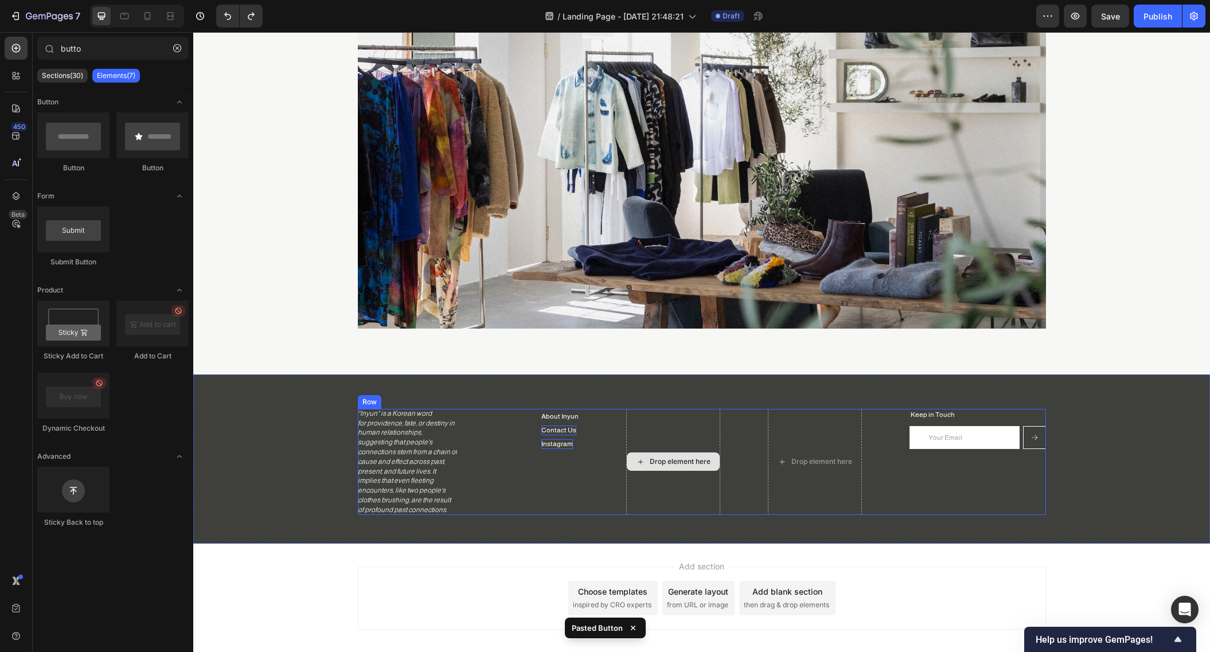
click at [653, 416] on div "Drop element here" at bounding box center [673, 462] width 94 height 106
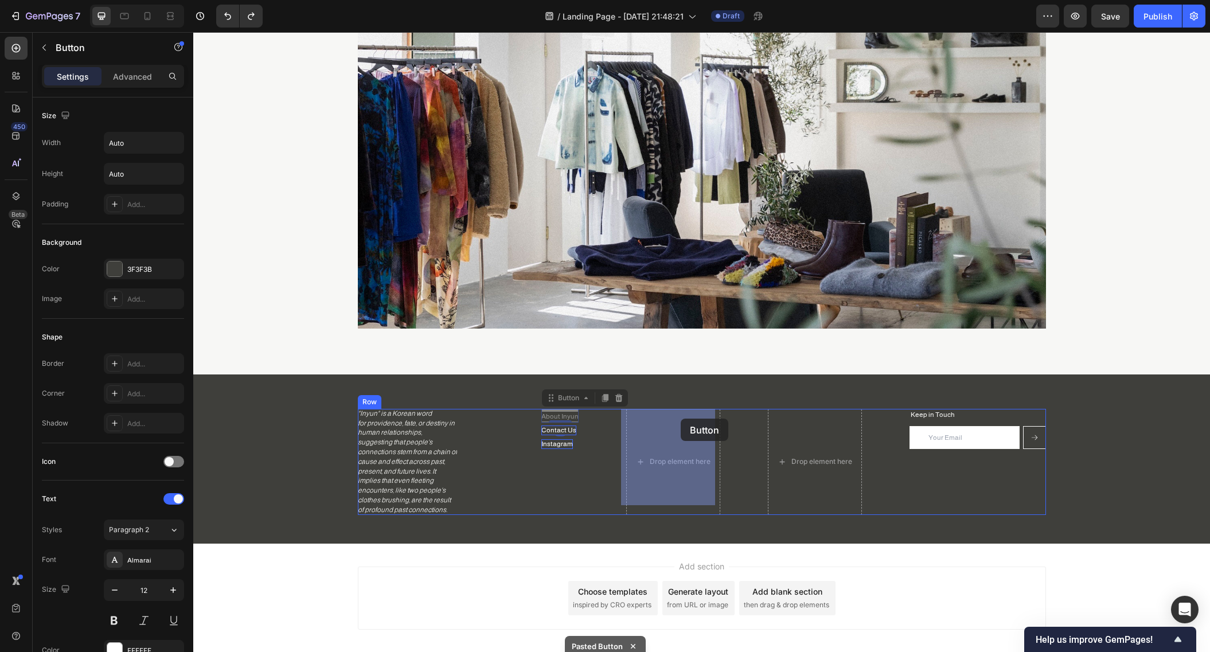
drag, startPoint x: 546, startPoint y: 412, endPoint x: 681, endPoint y: 419, distance: 134.9
drag, startPoint x: 556, startPoint y: 429, endPoint x: 674, endPoint y: 420, distance: 119.0
drag, startPoint x: 540, startPoint y: 444, endPoint x: 643, endPoint y: 415, distance: 107.1
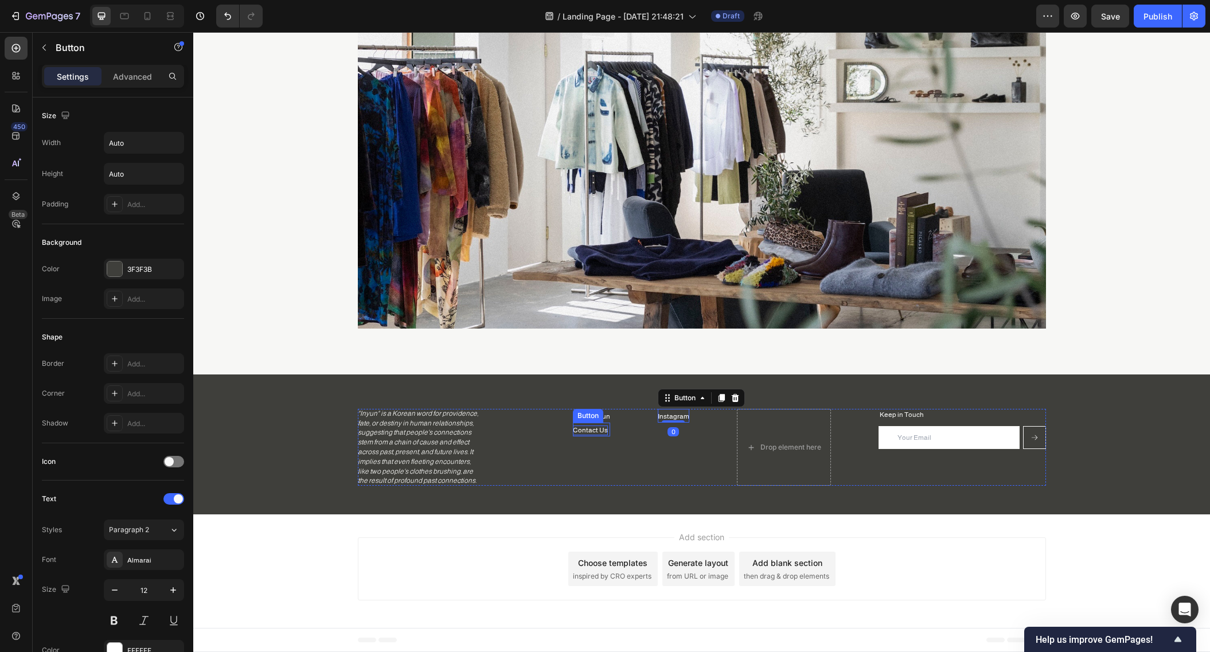
click at [573, 433] on p "Contact Us" at bounding box center [590, 431] width 35 height 10
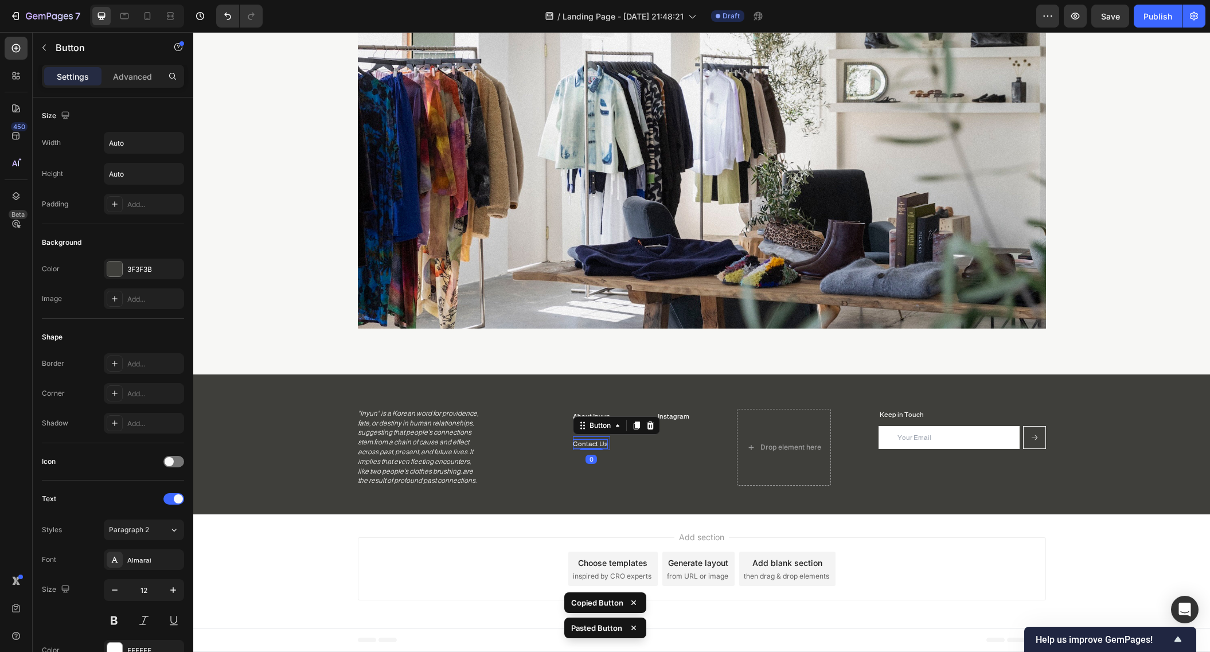
click at [584, 443] on p "Contact Us" at bounding box center [590, 444] width 35 height 10
click at [667, 415] on p "Instagram" at bounding box center [674, 417] width 32 height 10
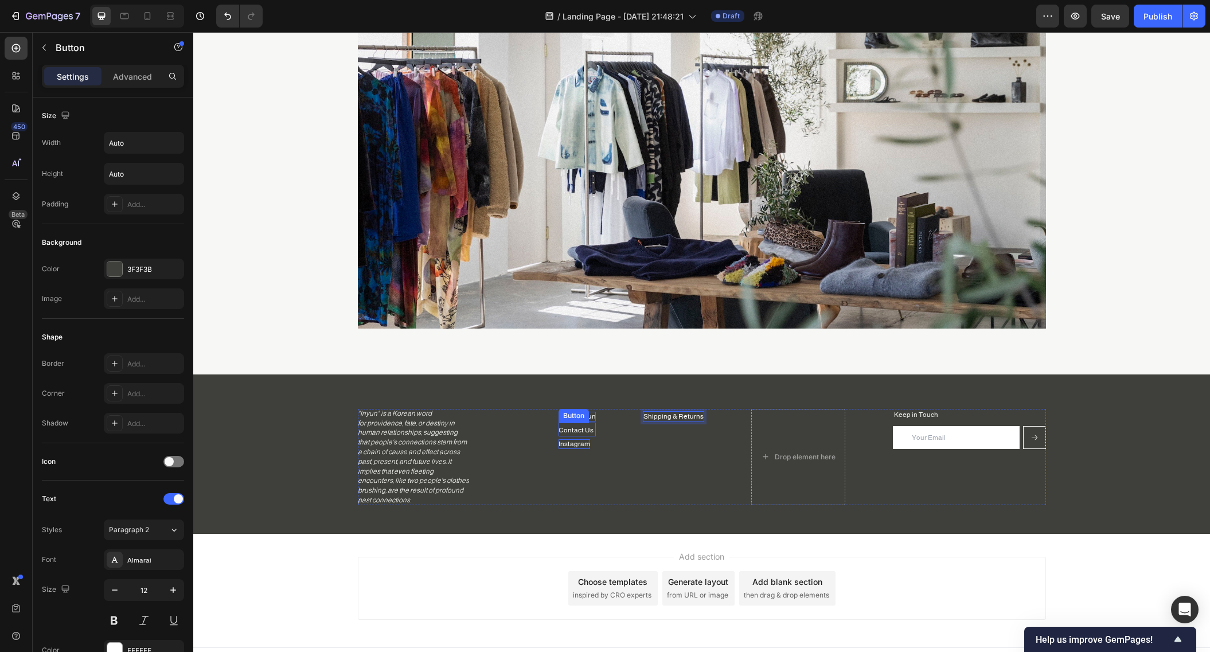
click at [588, 419] on p "About Inyun" at bounding box center [577, 417] width 37 height 10
click at [588, 431] on p "Contact Us" at bounding box center [577, 431] width 35 height 10
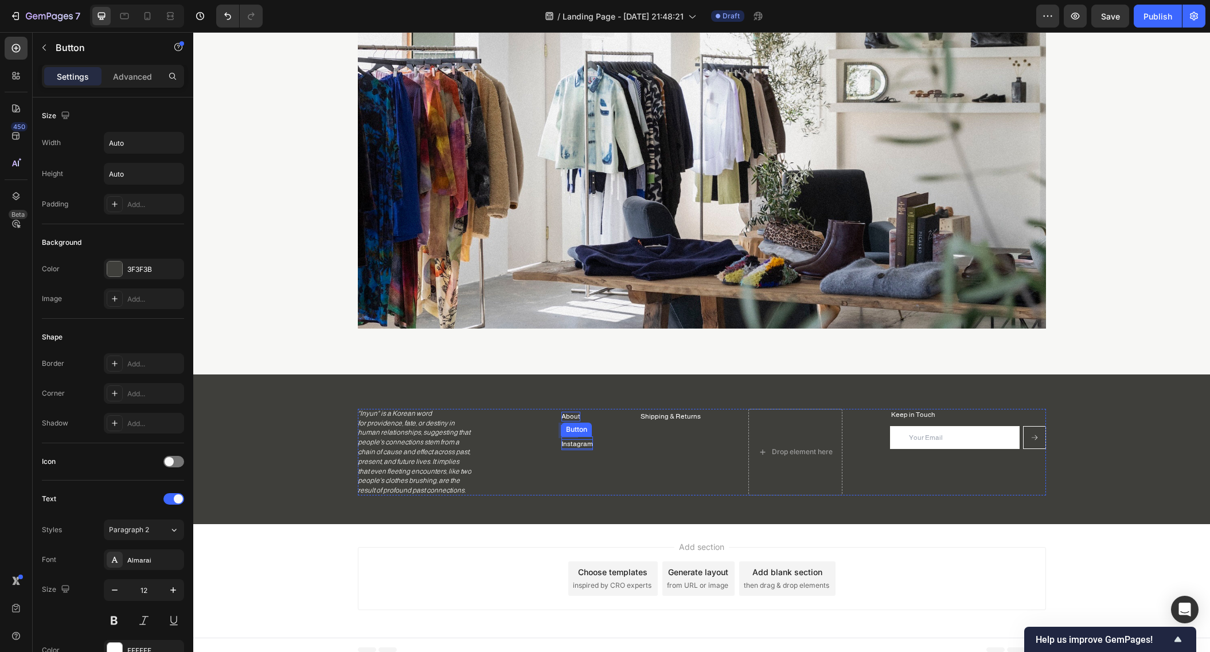
click at [583, 444] on p "Instagram" at bounding box center [577, 444] width 32 height 10
click at [637, 424] on div "Shipping & Returns Button" at bounding box center [667, 452] width 60 height 87
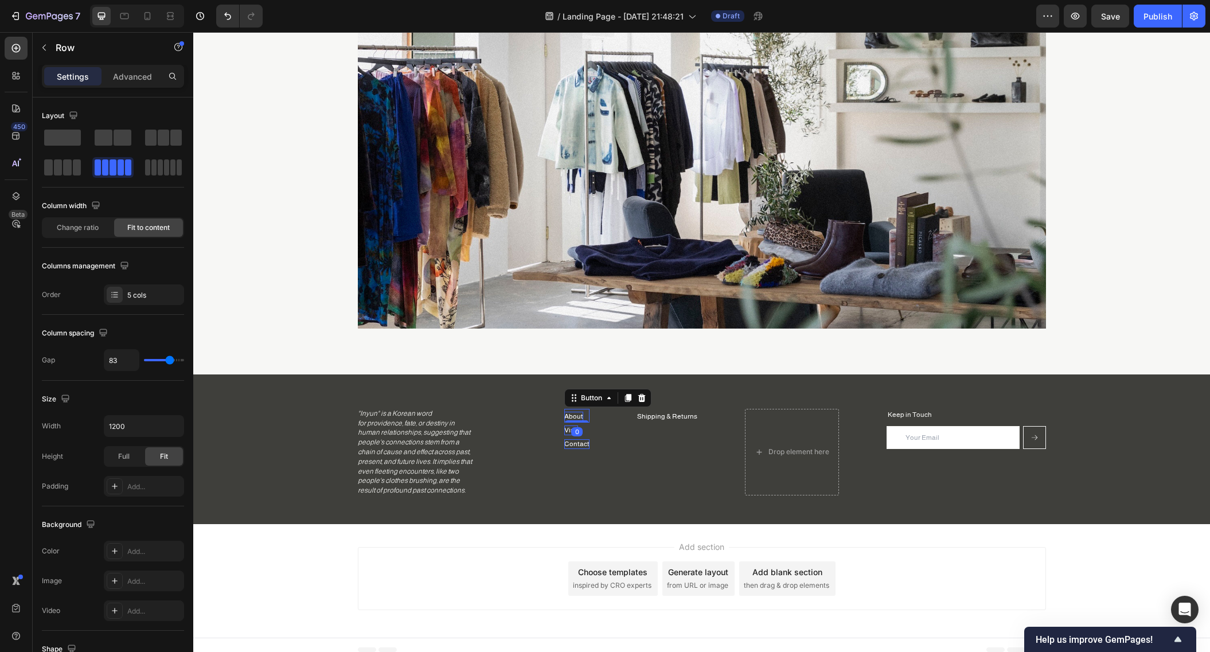
click at [564, 418] on p "About" at bounding box center [573, 417] width 19 height 10
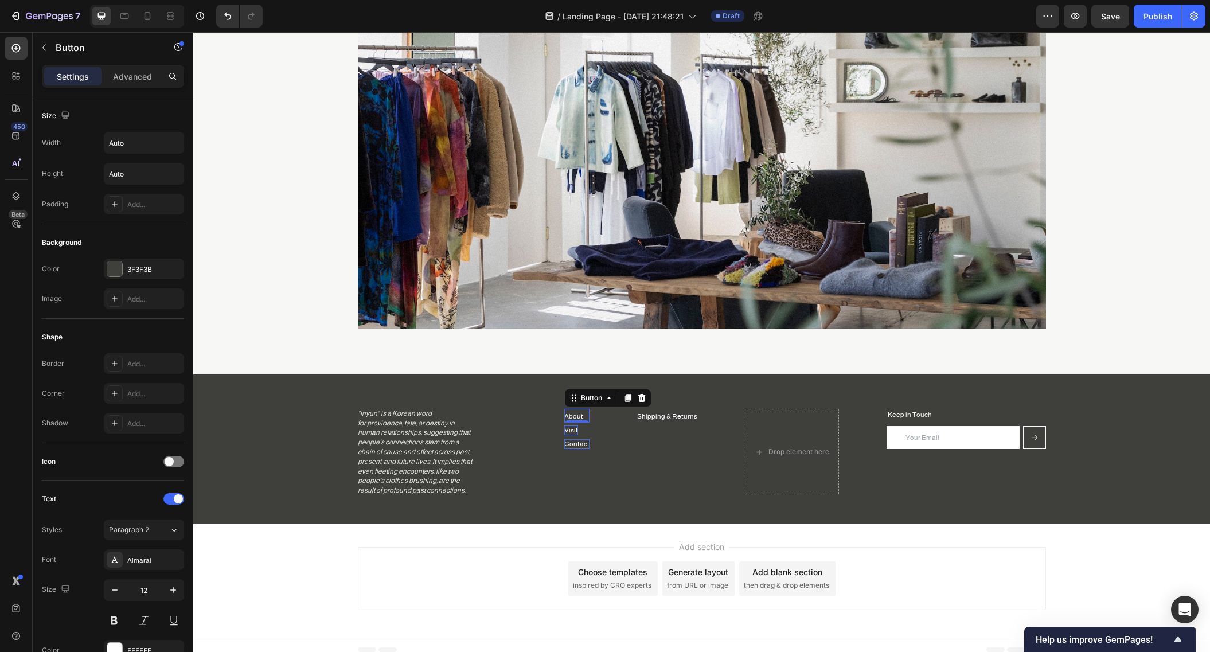
click at [583, 414] on div "About Button 0" at bounding box center [576, 416] width 25 height 14
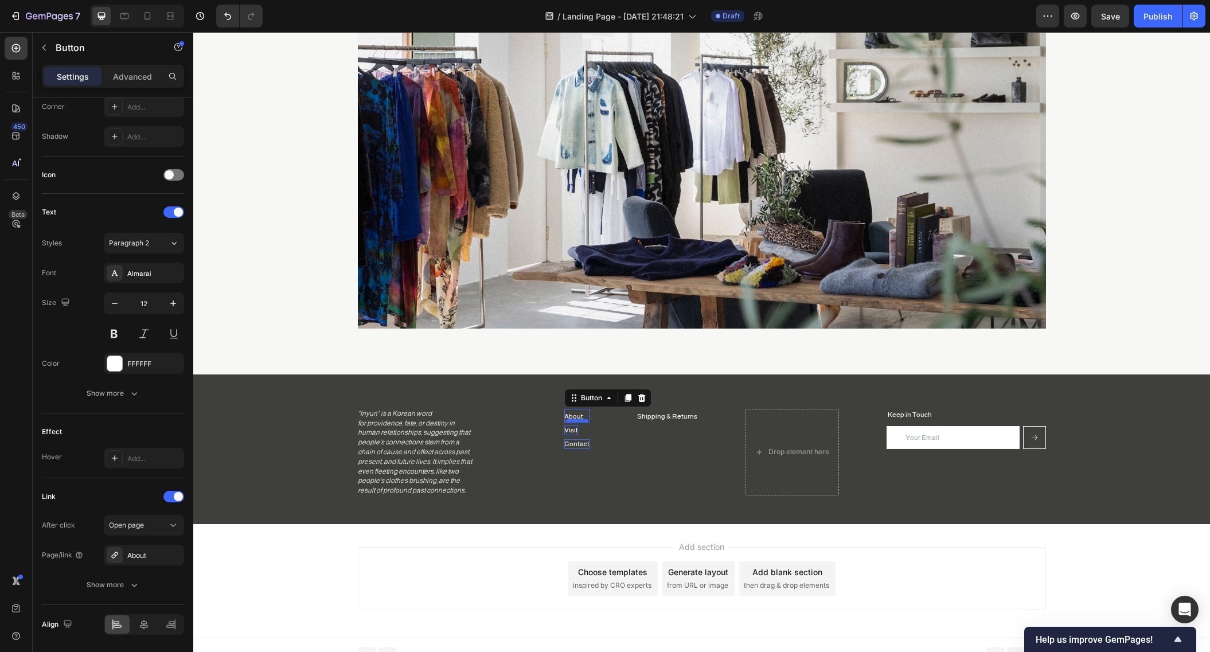
click at [576, 419] on div at bounding box center [576, 420] width 23 height 3
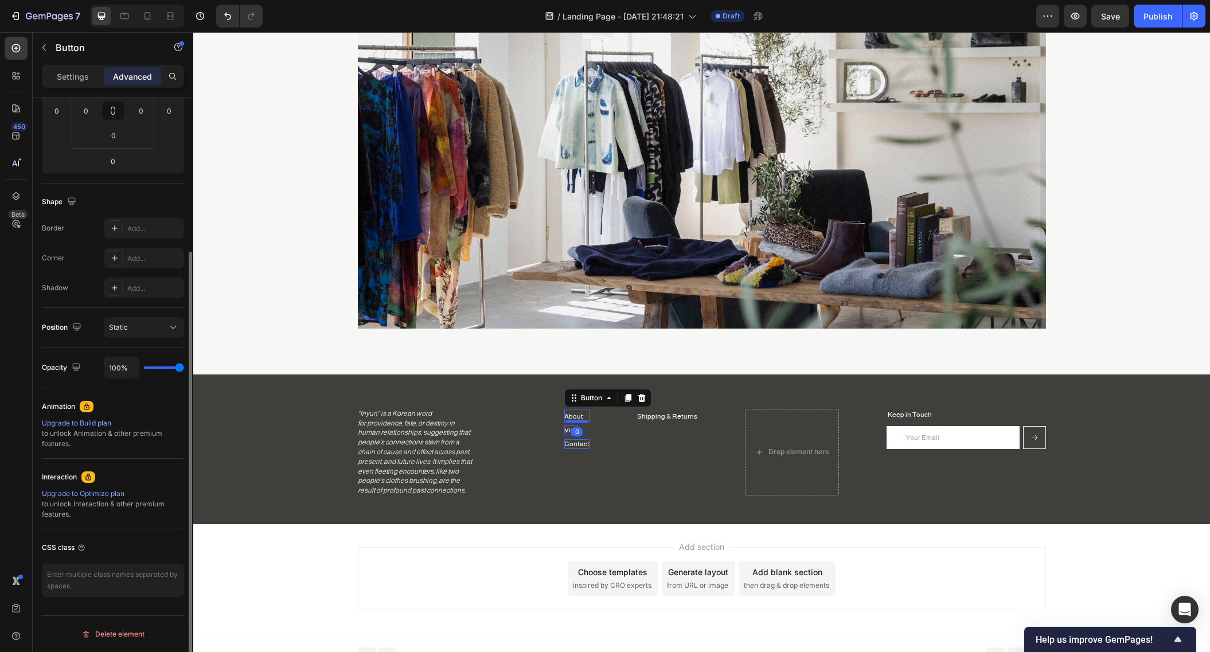
scroll to position [0, 0]
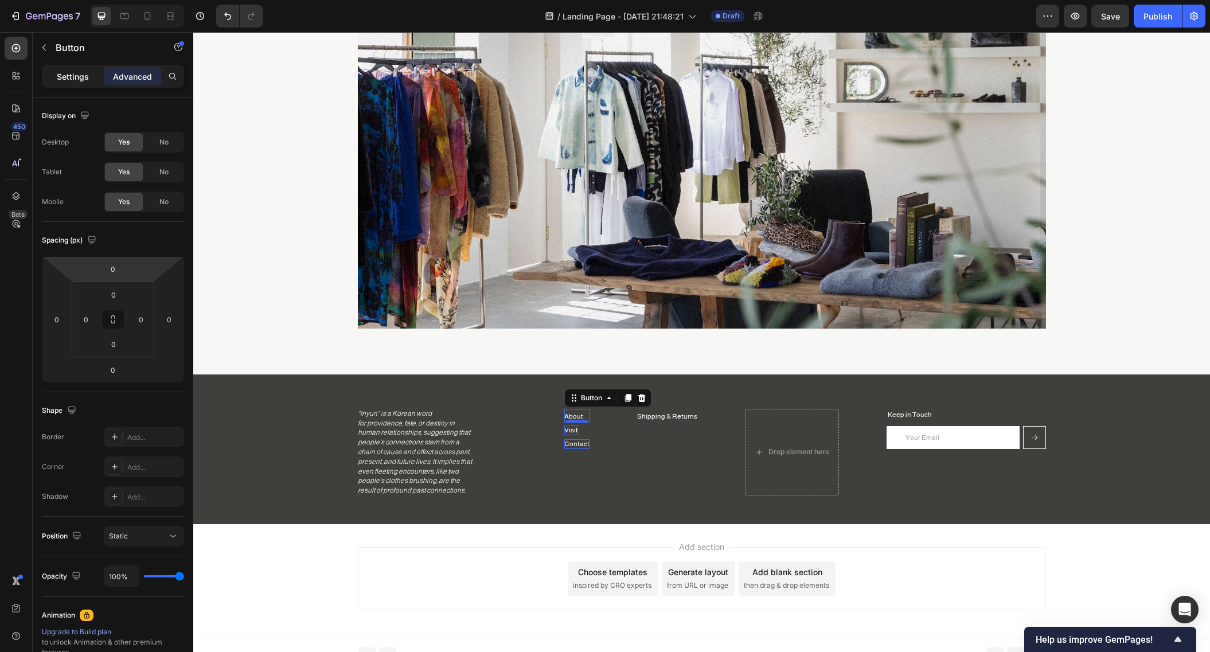
click at [72, 82] on div "Settings" at bounding box center [72, 76] width 57 height 18
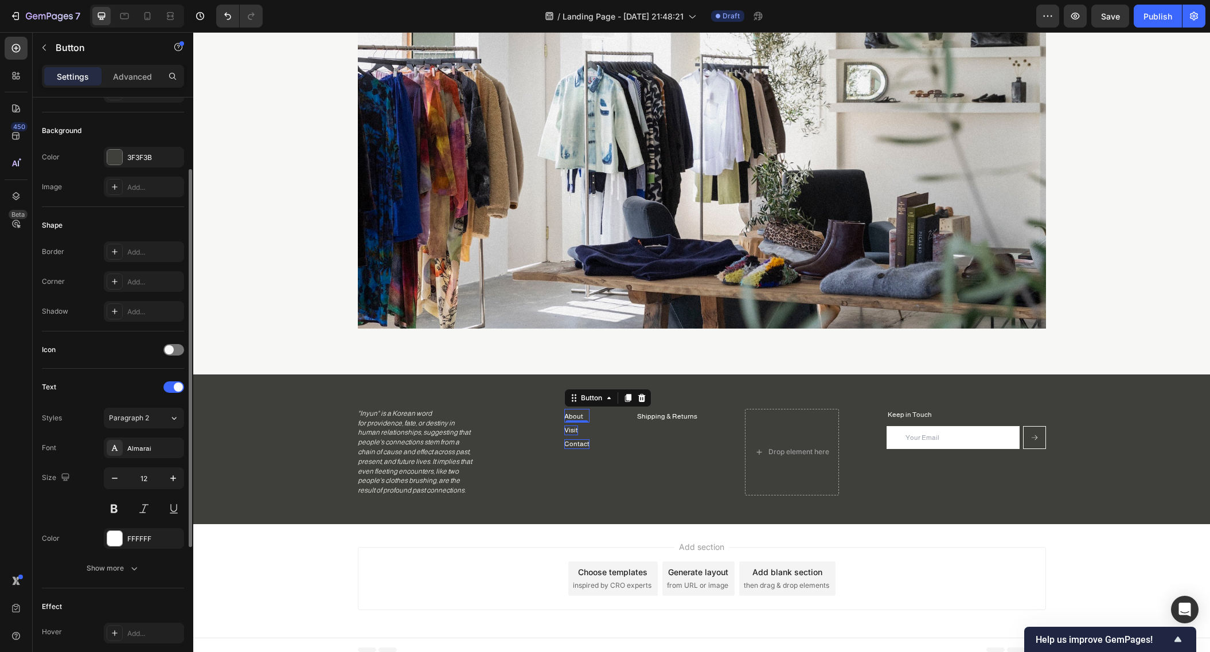
scroll to position [241, 0]
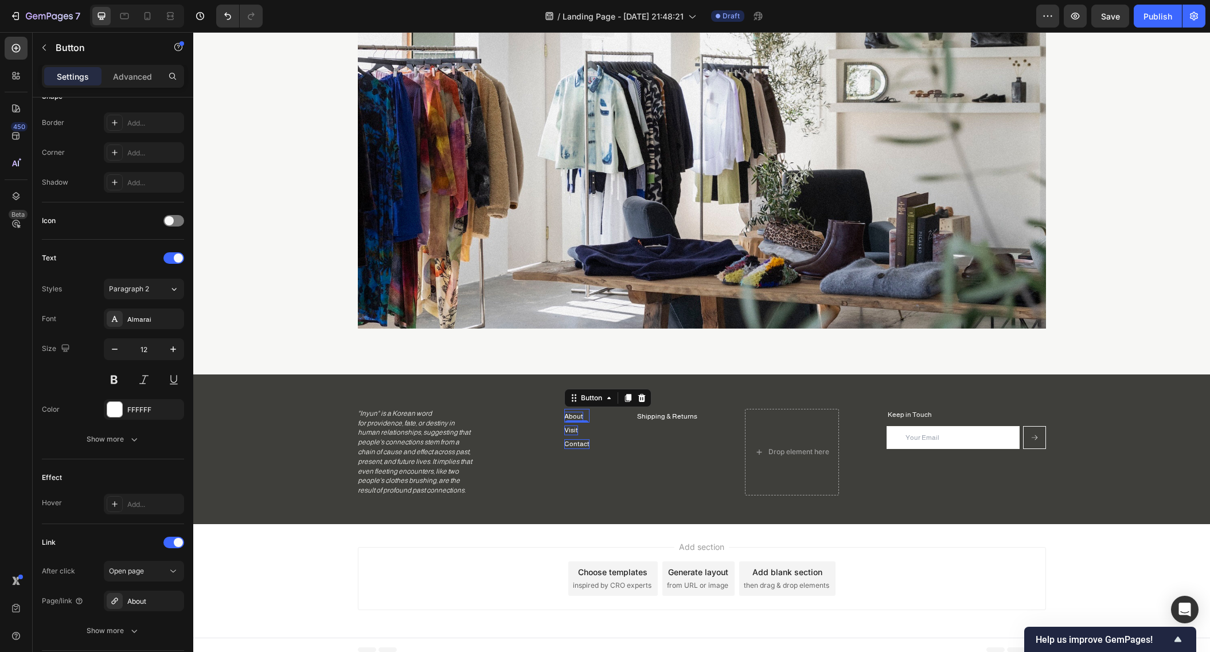
click at [582, 416] on div "About Button 0" at bounding box center [576, 416] width 25 height 14
click at [583, 416] on div "About Button 0" at bounding box center [576, 416] width 25 height 14
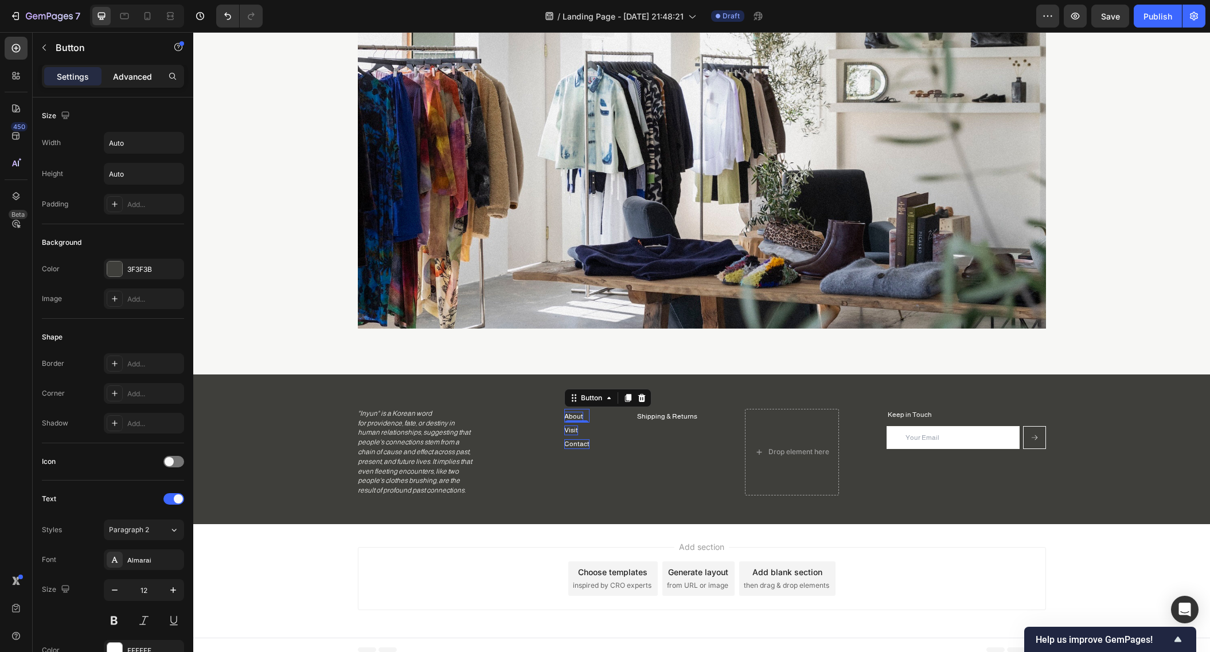
click at [129, 72] on p "Advanced" at bounding box center [132, 77] width 39 height 12
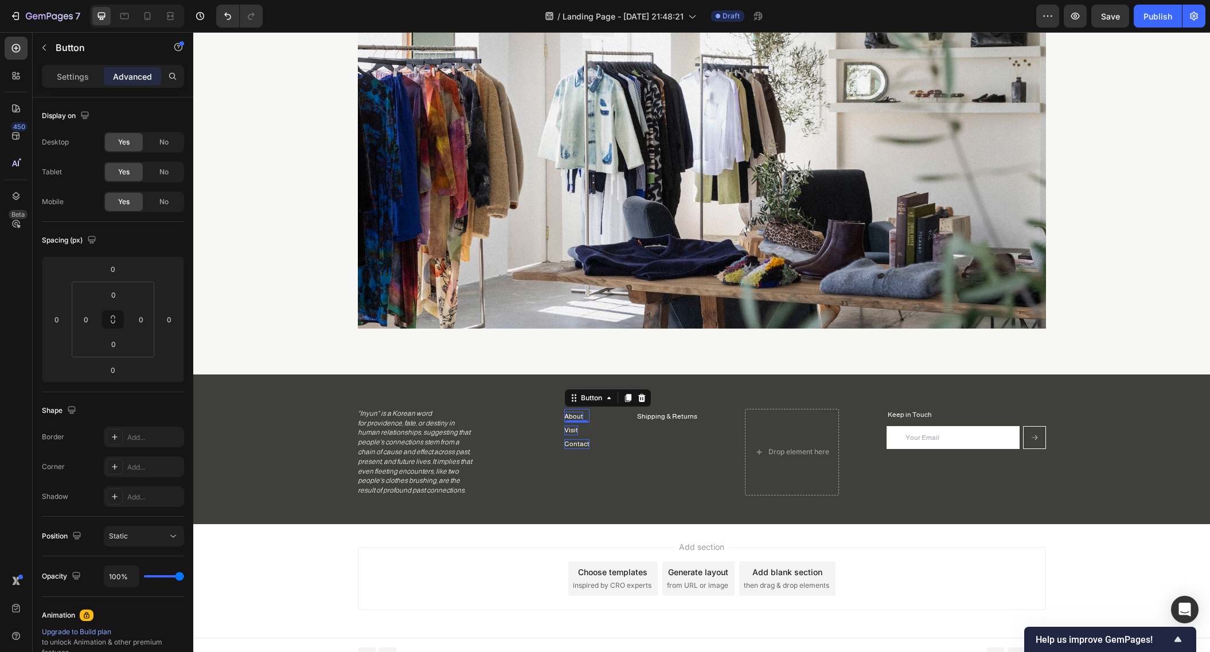
click at [583, 413] on div "About Button 0" at bounding box center [576, 416] width 25 height 14
click at [576, 428] on div "0" at bounding box center [576, 431] width 11 height 9
click at [575, 430] on div "0" at bounding box center [576, 431] width 11 height 9
click at [573, 433] on div "0" at bounding box center [576, 431] width 11 height 9
click at [614, 433] on div "Shipping & Returns Button Drop element here Keep in Touch Heading Email Field S…" at bounding box center [702, 452] width 688 height 87
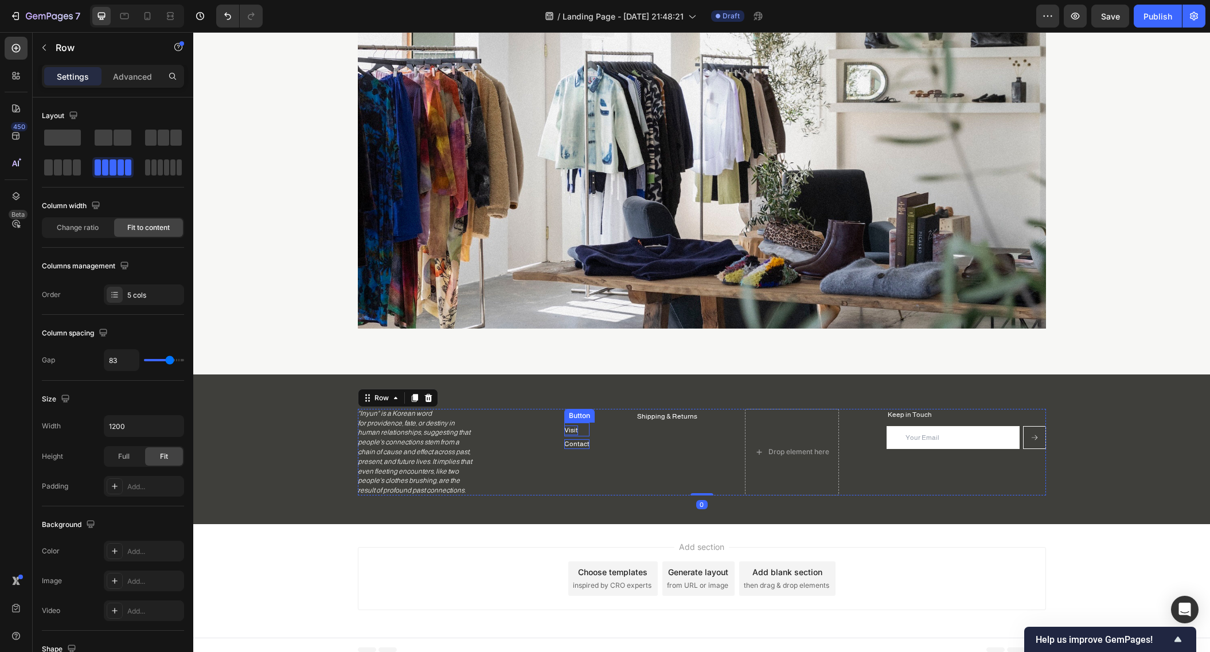
click at [572, 412] on div "Button" at bounding box center [580, 416] width 26 height 10
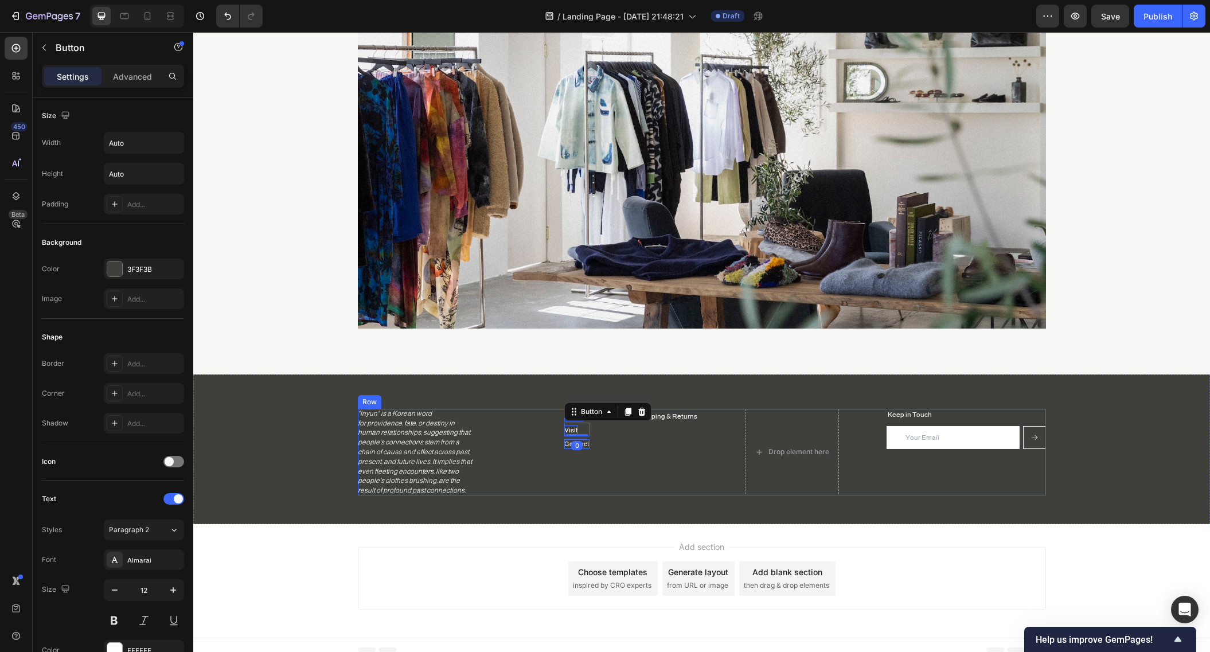
click at [646, 448] on div "Shipping & Returns Button" at bounding box center [667, 452] width 60 height 87
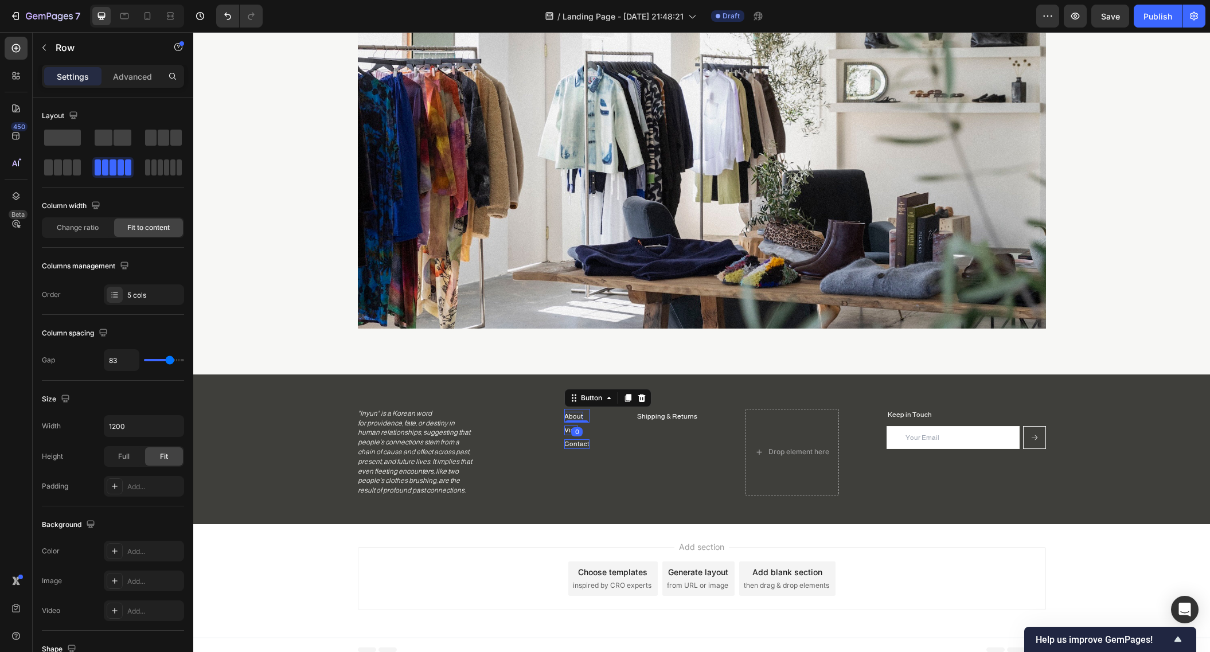
click at [576, 416] on p "About" at bounding box center [573, 417] width 19 height 10
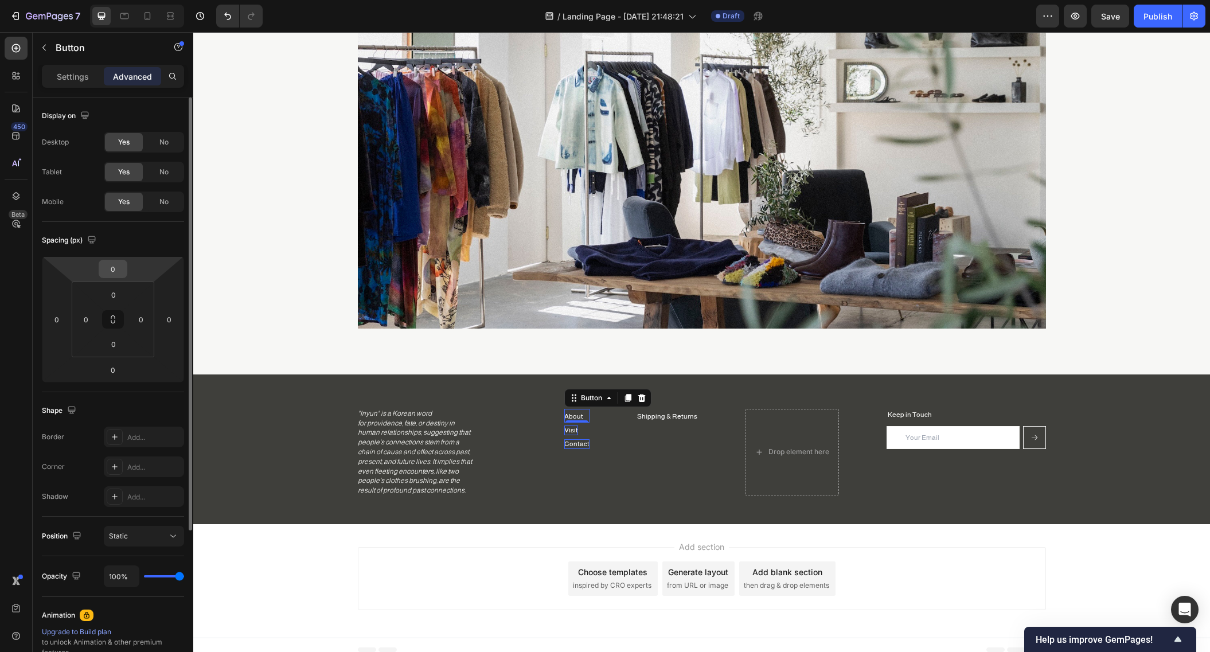
click at [114, 272] on input "0" at bounding box center [113, 268] width 23 height 17
type input "0"
click at [108, 0] on html "7 / Landing Page - [DATE] 21:48:21 Draft Preview Save Publish 450 Beta butto Se…" at bounding box center [605, 0] width 1210 height 0
type input "10"
click at [583, 436] on div "Visit Button" at bounding box center [576, 435] width 25 height 14
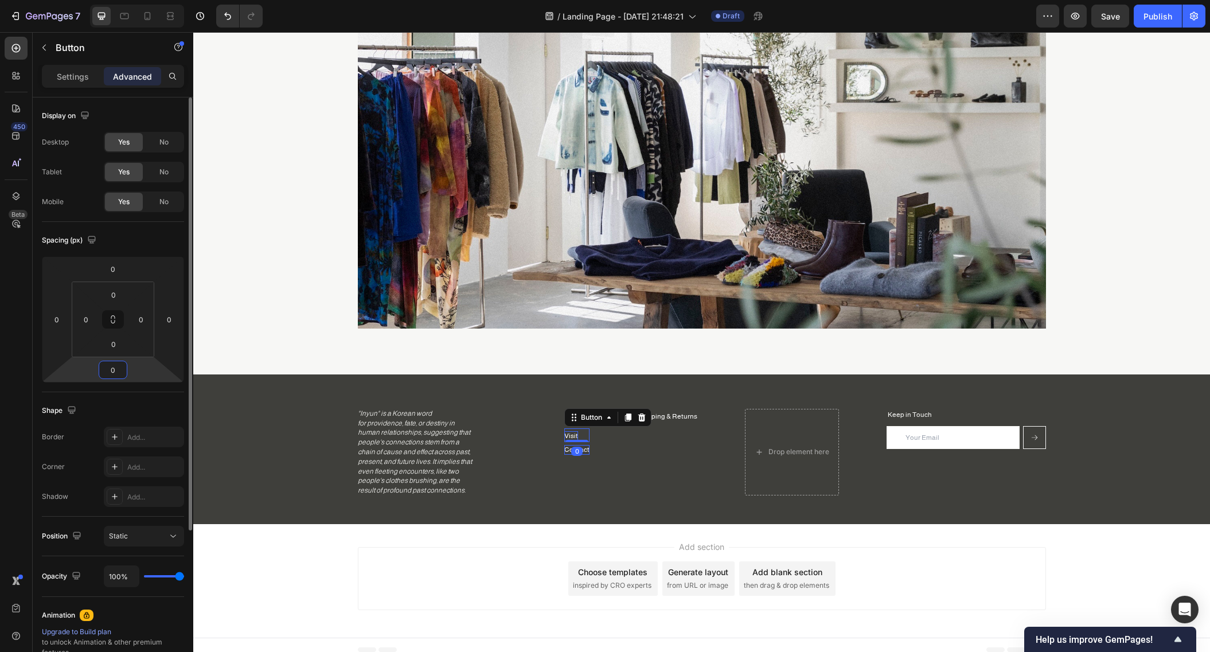
click at [115, 375] on input "0" at bounding box center [113, 369] width 23 height 17
type input "10"
click at [583, 454] on p "Contact" at bounding box center [576, 456] width 25 height 10
click at [130, 0] on html "7 / Landing Page - [DATE] 21:48:21 Draft Preview Save Publish 450 Beta butto Se…" at bounding box center [605, 0] width 1210 height 0
click at [127, 376] on div "0" at bounding box center [113, 370] width 29 height 18
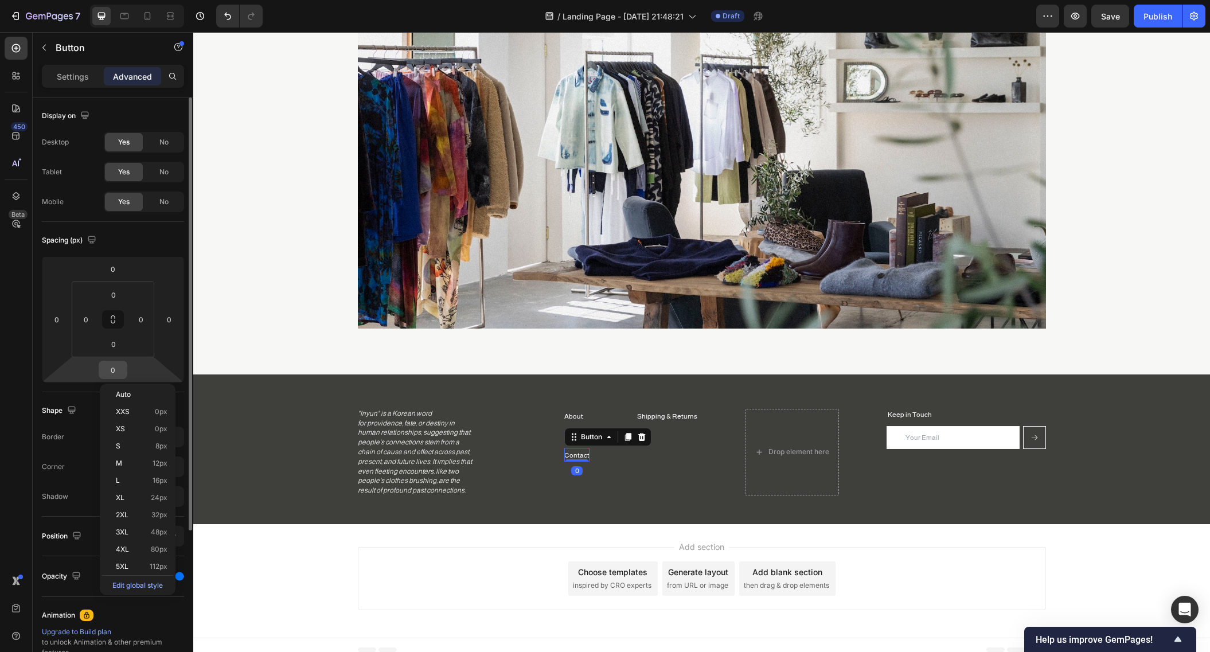
click at [117, 372] on input "0" at bounding box center [113, 369] width 23 height 17
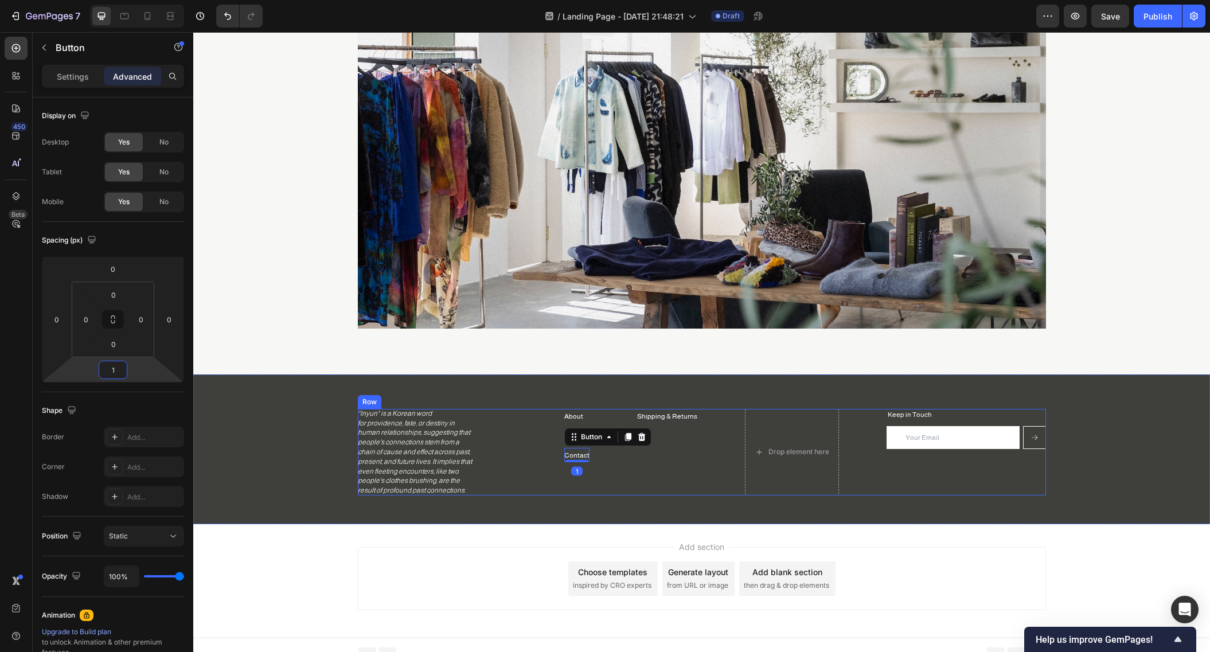
type input "10"
click at [659, 466] on div "Shipping & Returns Button" at bounding box center [667, 452] width 60 height 87
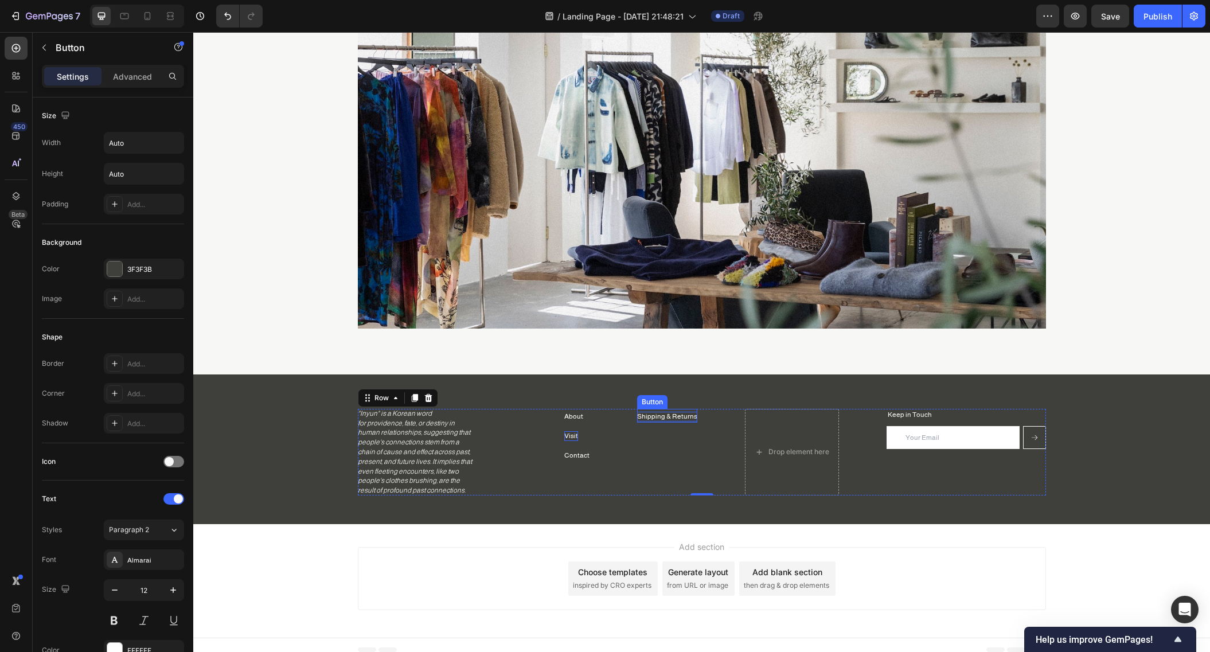
click at [667, 419] on p "Shipping & Returns" at bounding box center [667, 417] width 60 height 10
click at [128, 77] on p "Advanced" at bounding box center [132, 77] width 39 height 12
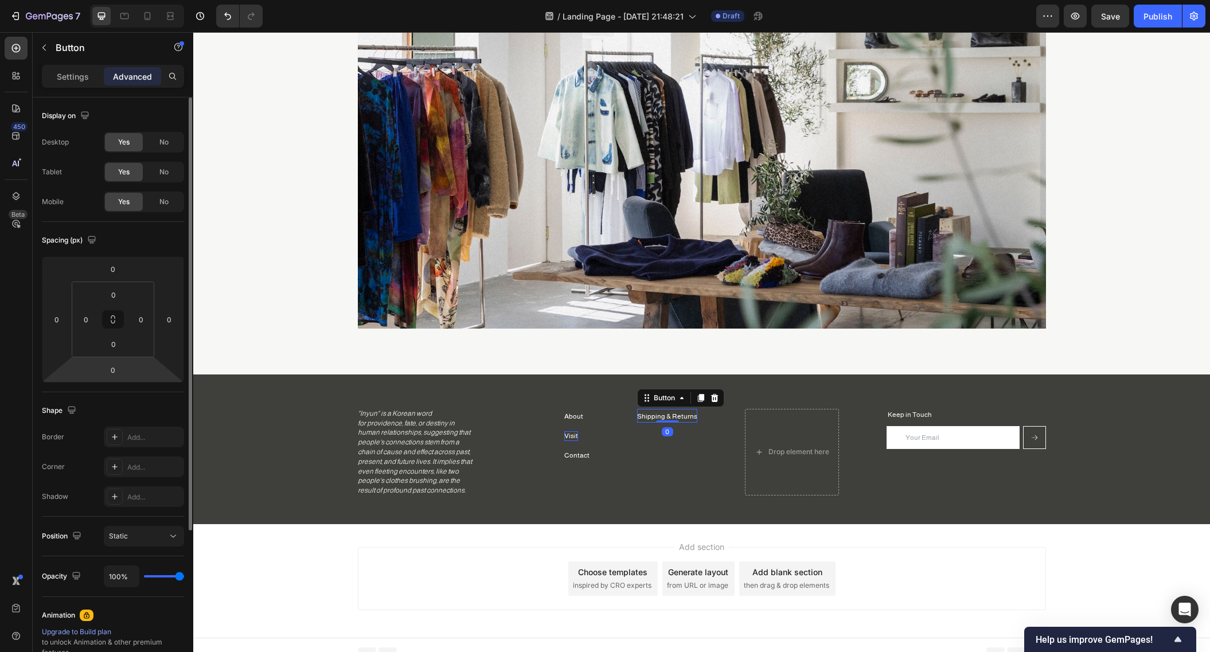
click at [120, 0] on html "7 / Landing Page - [DATE] 21:48:21 Draft Preview Save Publish 450 Beta butto Se…" at bounding box center [605, 0] width 1210 height 0
type input "10"
click at [664, 416] on p "Shipping & Returns" at bounding box center [667, 417] width 60 height 10
drag, startPoint x: 669, startPoint y: 415, endPoint x: 817, endPoint y: 427, distance: 148.4
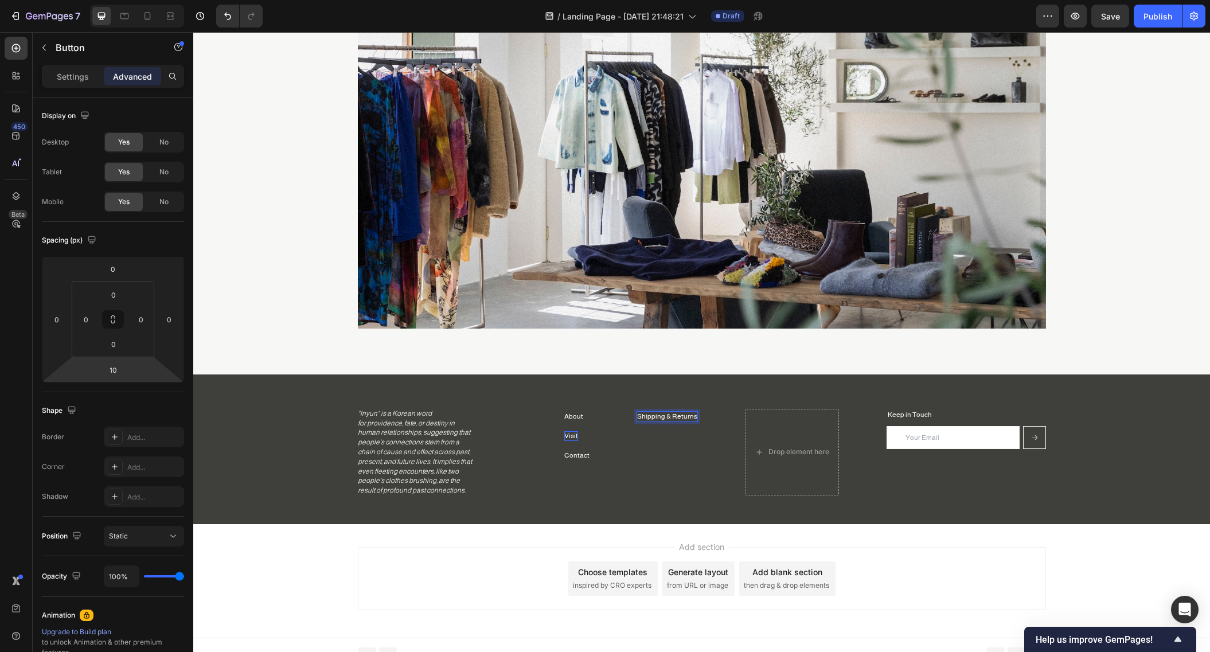
click at [817, 427] on div "Shipping & Returns Button 10 Drop element here Keep in Touch Heading Email Fiel…" at bounding box center [702, 452] width 688 height 87
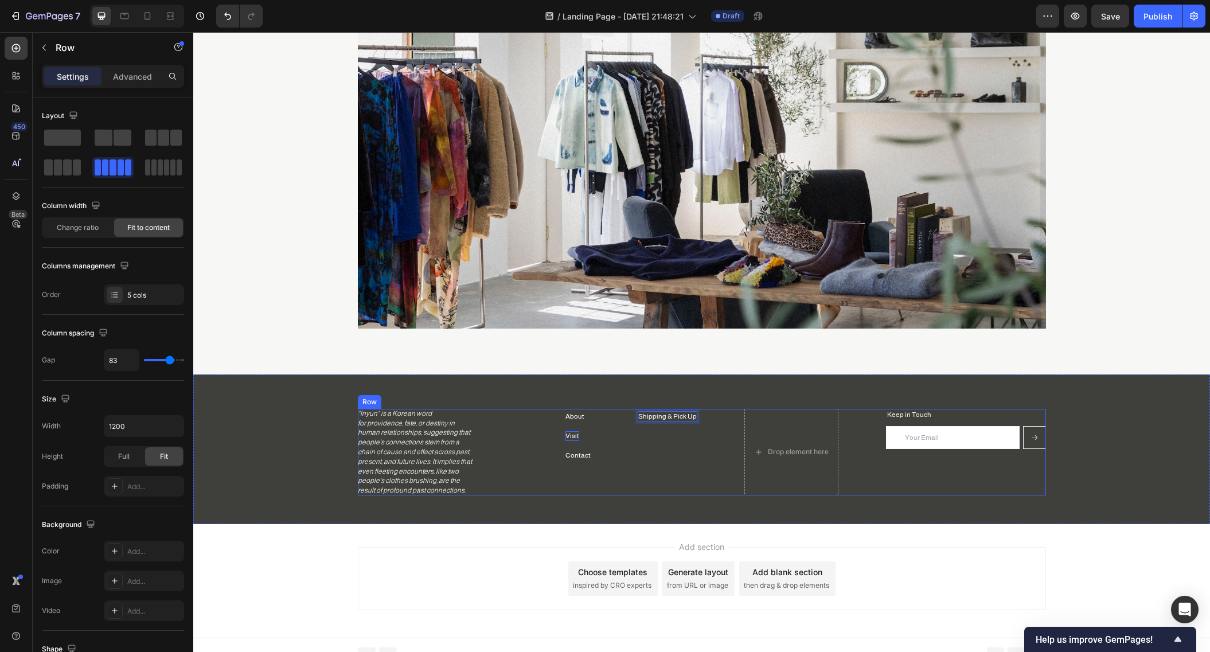
click at [602, 419] on div "Shipping & Pick Up Button 10 Drop element here Keep in Touch Heading Email Fiel…" at bounding box center [702, 452] width 688 height 87
click at [661, 418] on p "Shipping & Pick Up" at bounding box center [667, 417] width 58 height 10
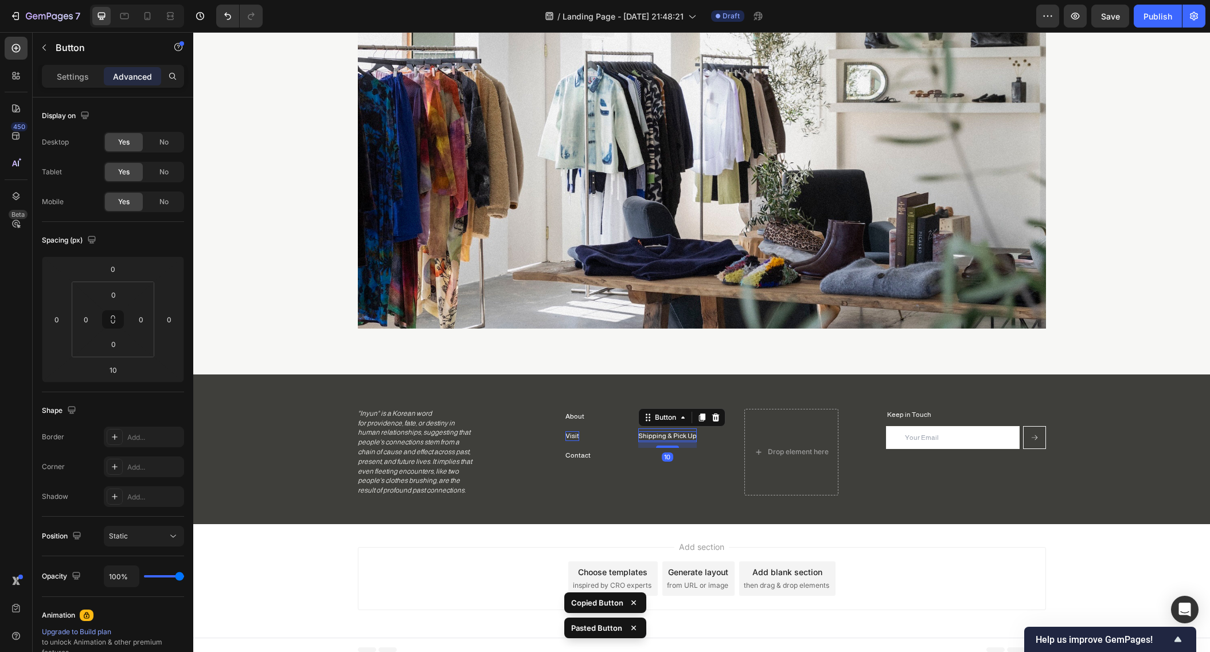
click at [673, 434] on p "Shipping & Pick Up" at bounding box center [667, 436] width 58 height 10
copy p "Returns & Exchanges"
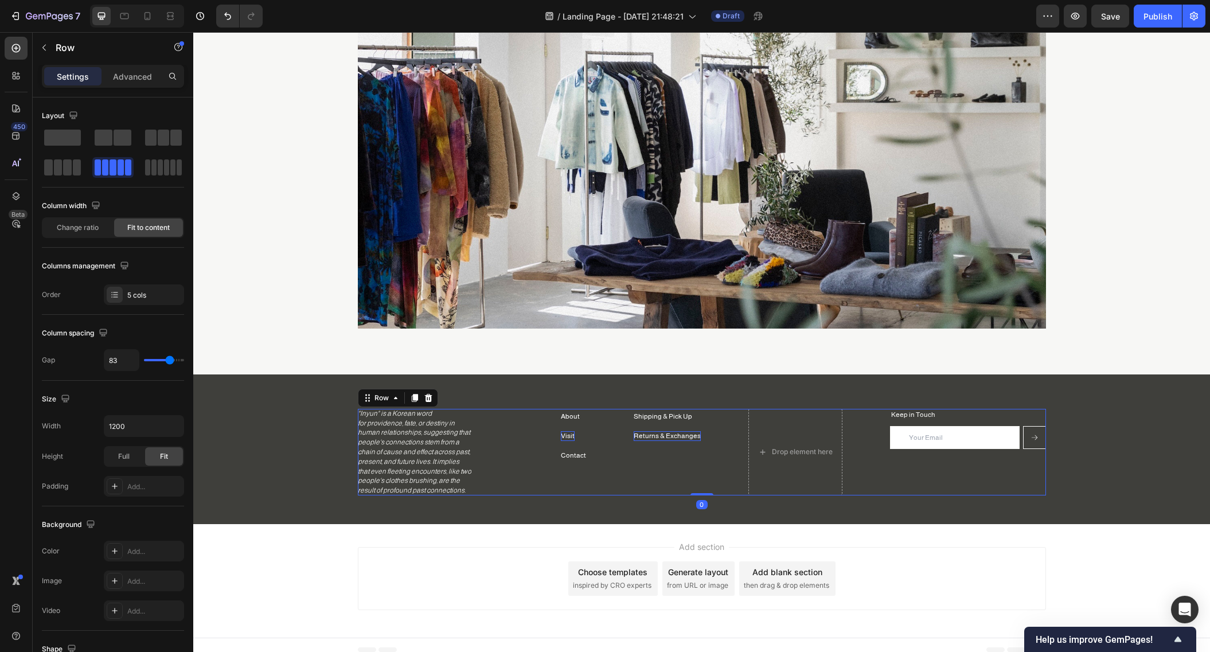
click at [664, 449] on div "Shipping & Pick Up Button Returns & Exchanges Button" at bounding box center [667, 452] width 67 height 87
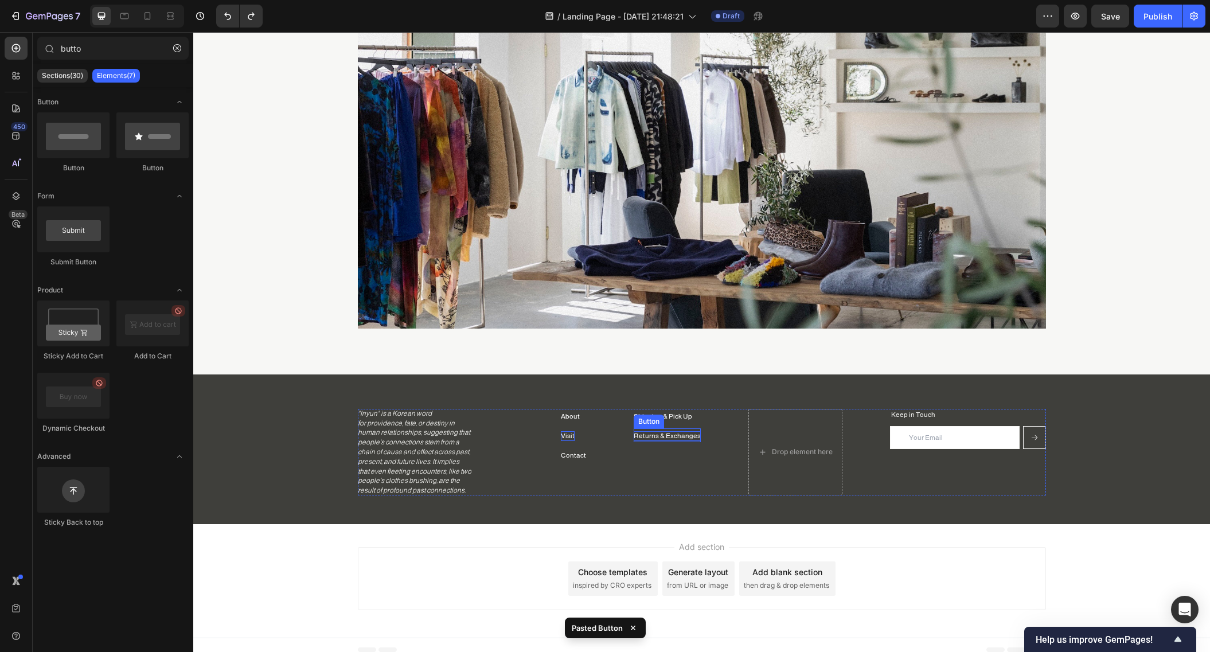
click at [688, 434] on p "Returns & Exchanges" at bounding box center [667, 436] width 67 height 10
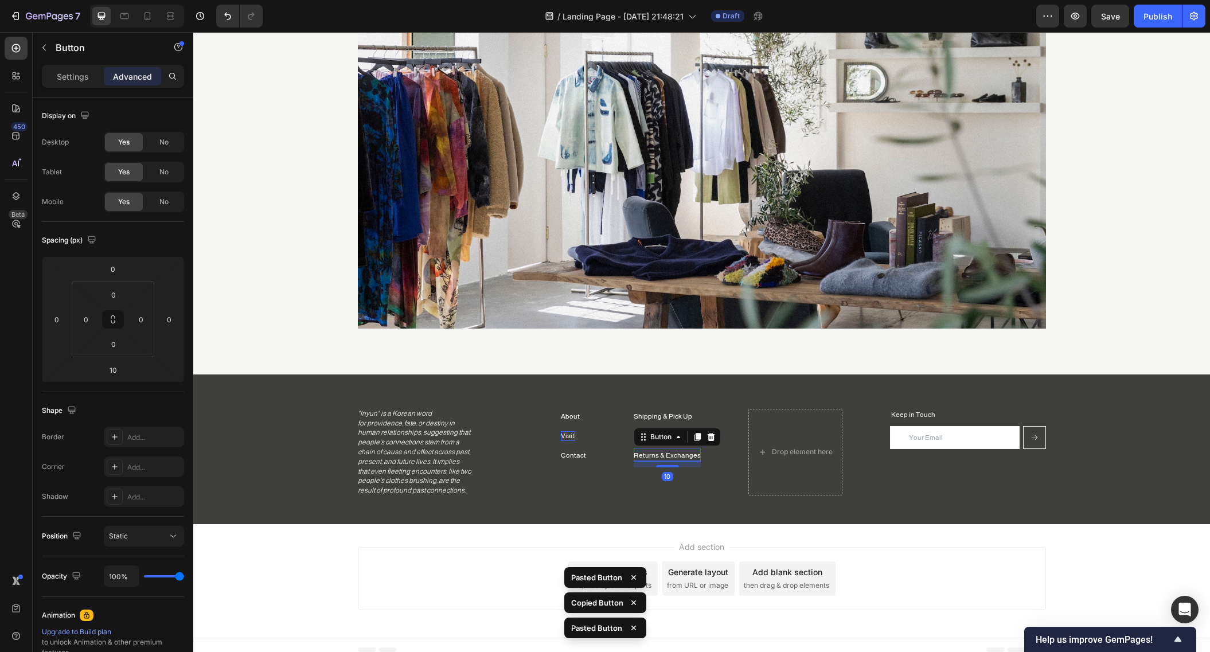
click at [669, 458] on p "Returns & Exchanges" at bounding box center [667, 456] width 67 height 10
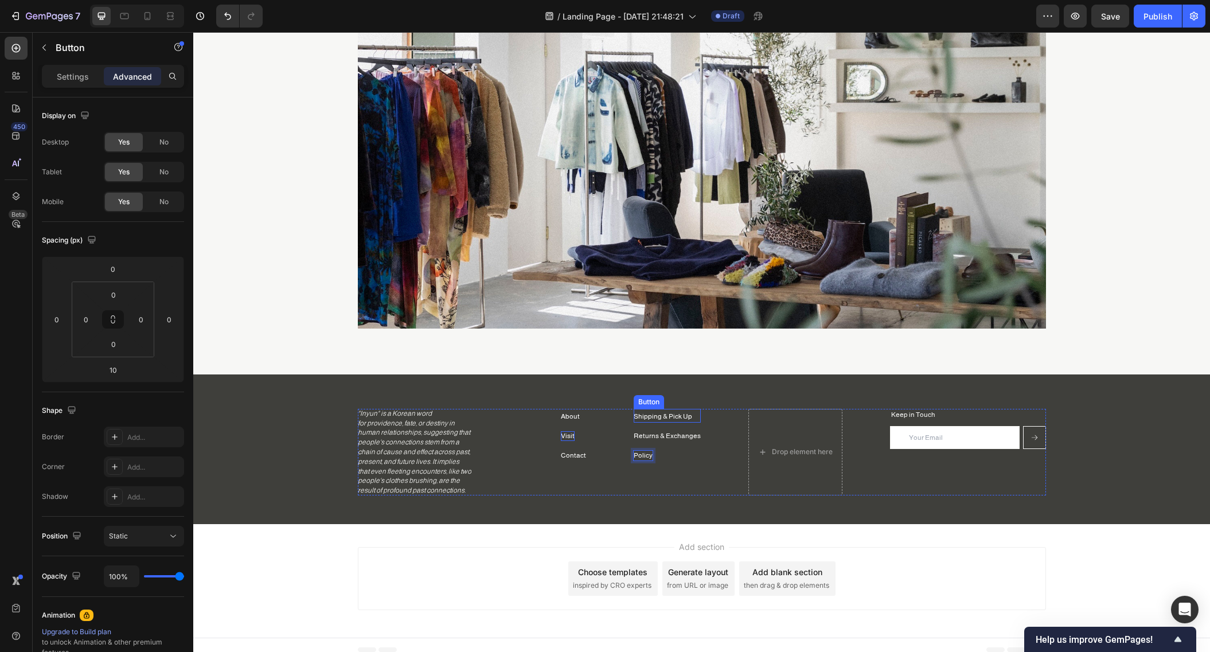
click at [688, 414] on div "Shipping & Pick Up Button" at bounding box center [667, 416] width 67 height 14
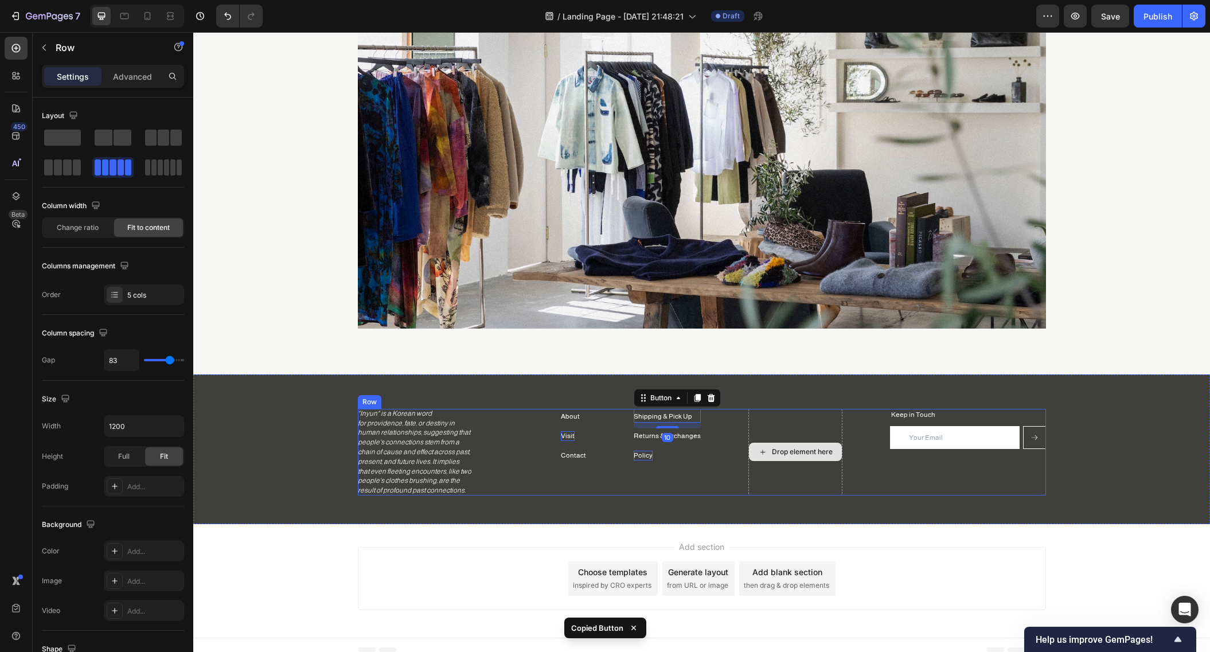
click at [776, 416] on div "Drop element here" at bounding box center [795, 452] width 94 height 87
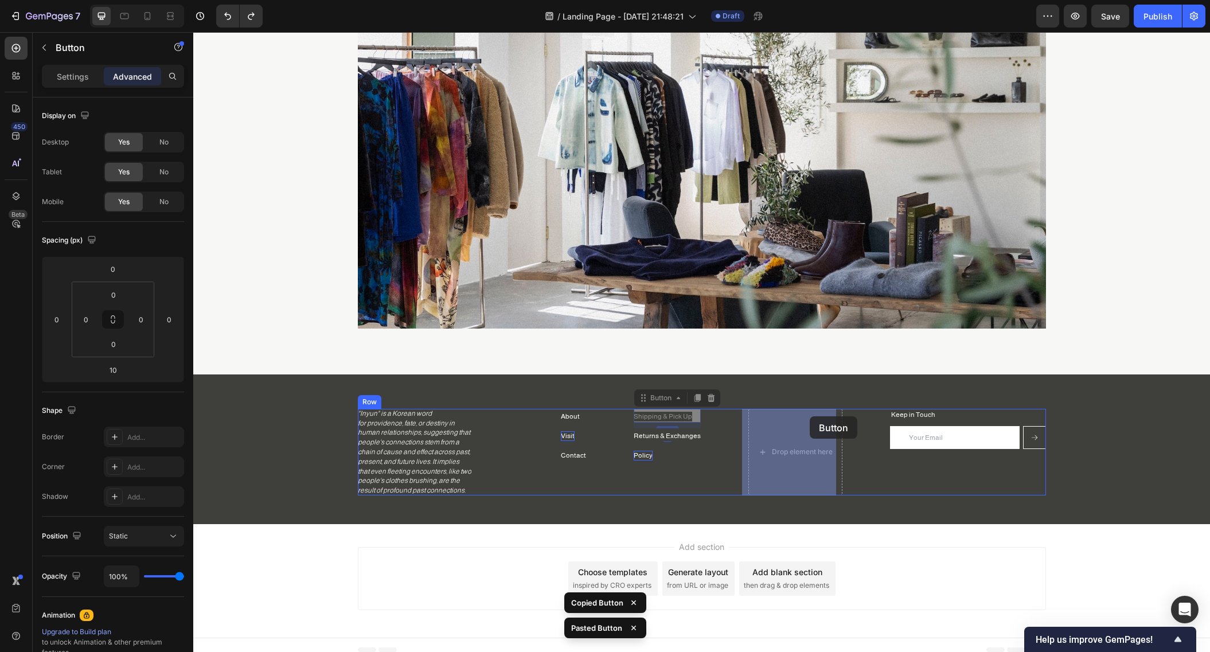
drag, startPoint x: 670, startPoint y: 417, endPoint x: 809, endPoint y: 416, distance: 139.4
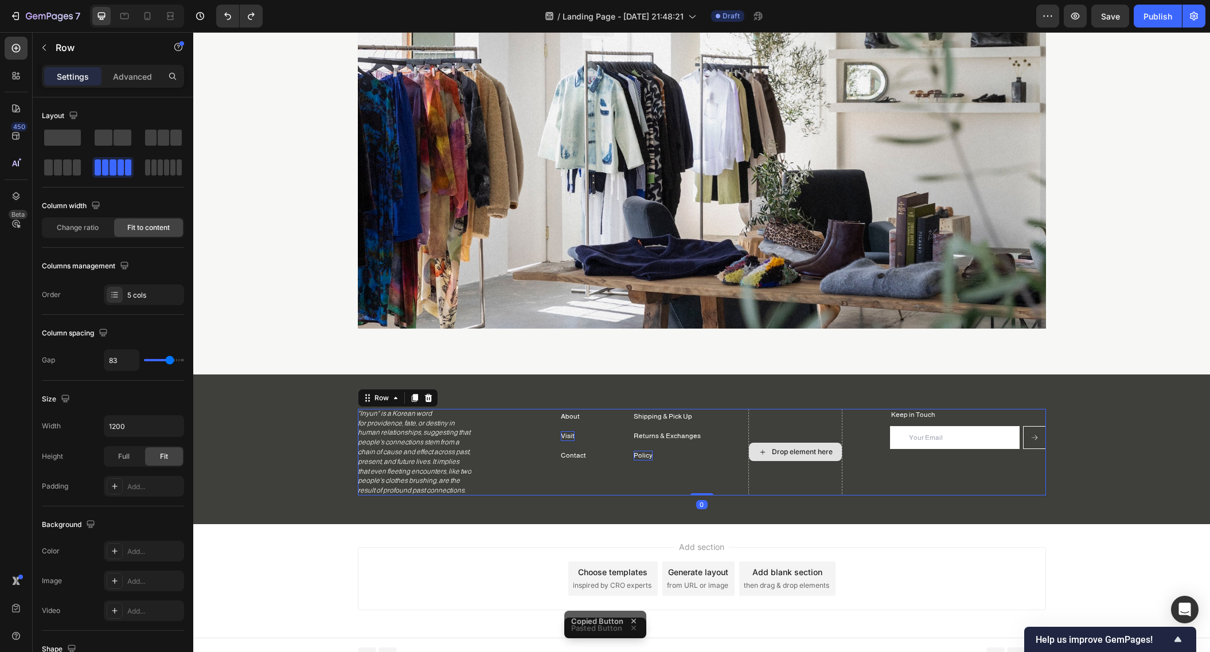
click at [756, 427] on div "Drop element here" at bounding box center [795, 452] width 94 height 87
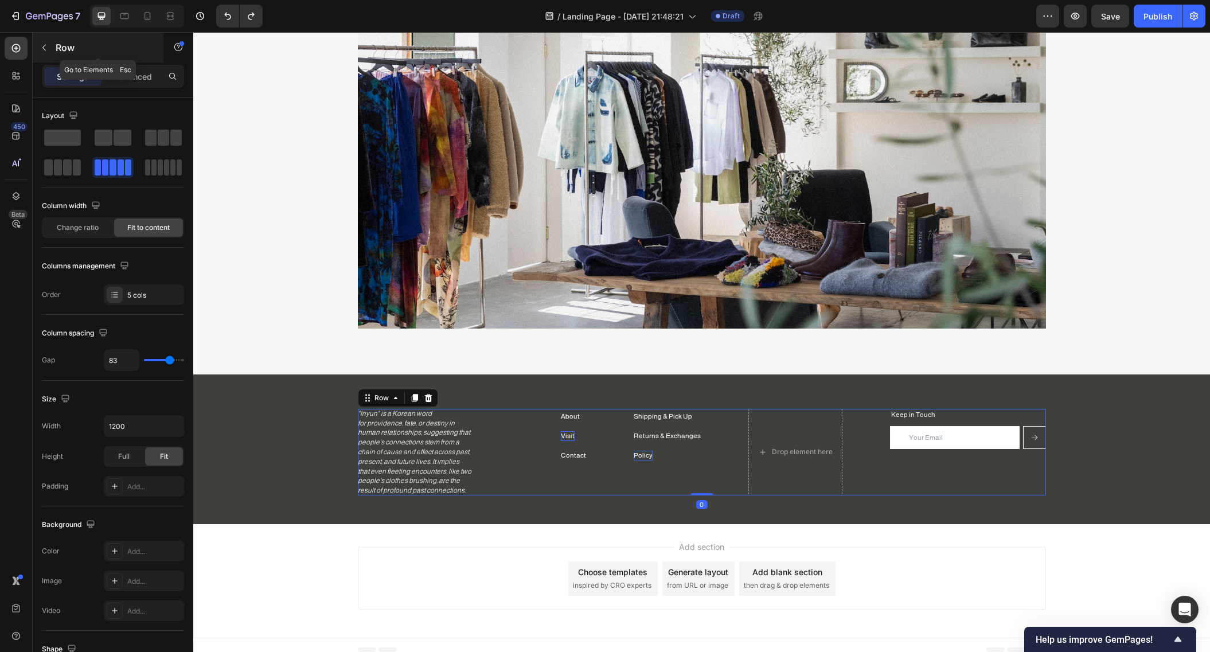
click at [59, 38] on div "Row" at bounding box center [98, 48] width 131 height 30
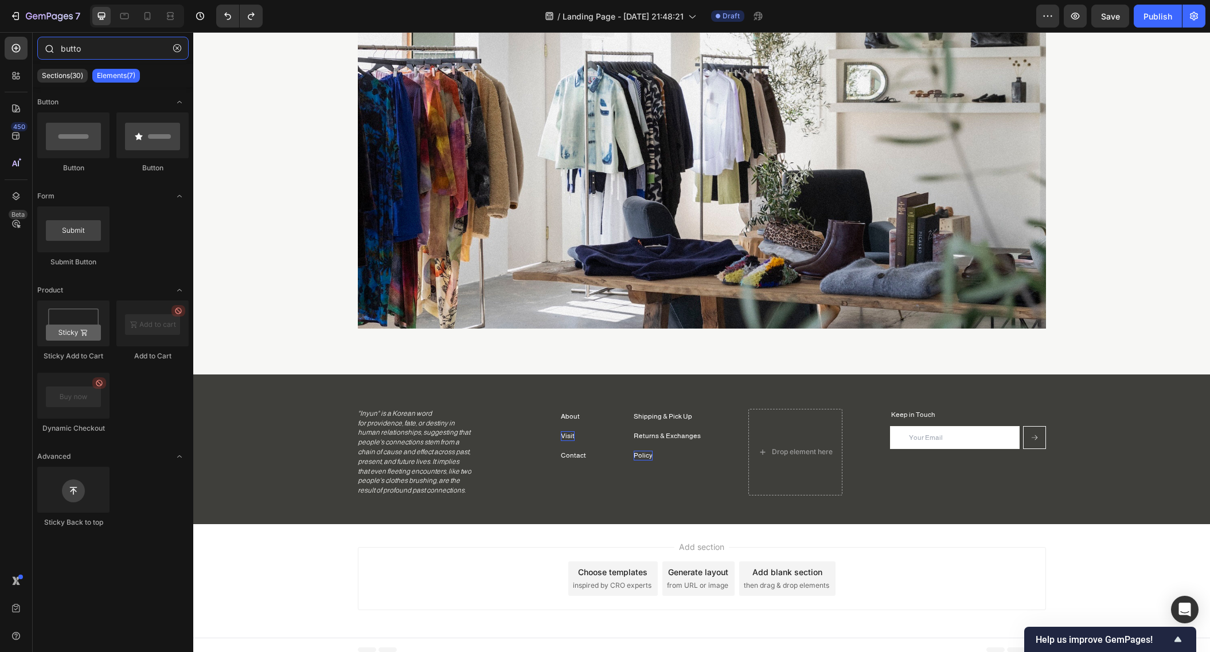
click at [79, 50] on input "butto" at bounding box center [112, 48] width 151 height 23
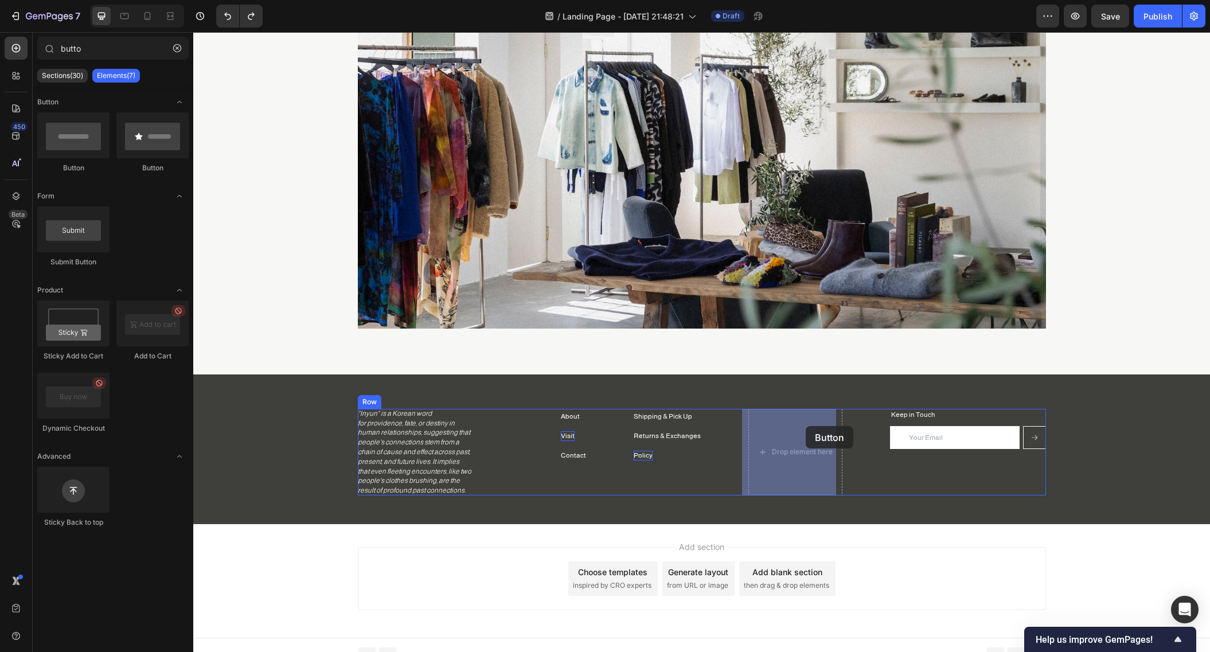
drag, startPoint x: 274, startPoint y: 175, endPoint x: 806, endPoint y: 426, distance: 588.0
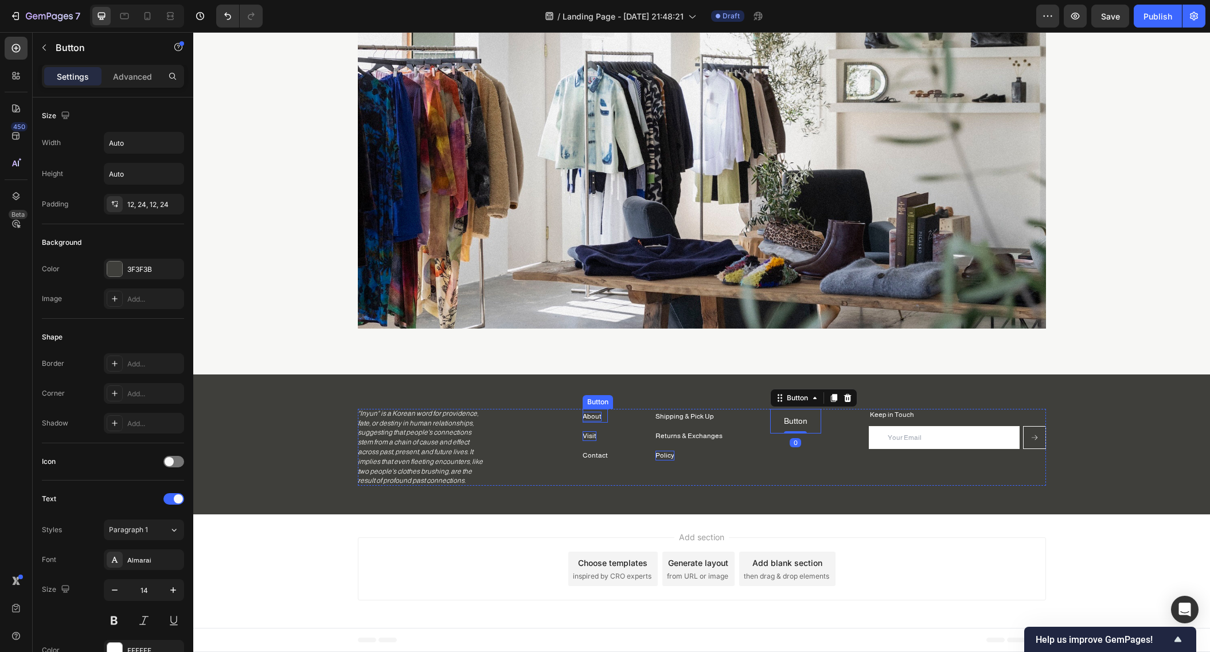
click at [593, 417] on p "About" at bounding box center [592, 417] width 19 height 10
click at [815, 418] on div "Shipping & Pick Up Button Returns & Exchanges Button Policy Button Button Butto…" at bounding box center [702, 447] width 688 height 77
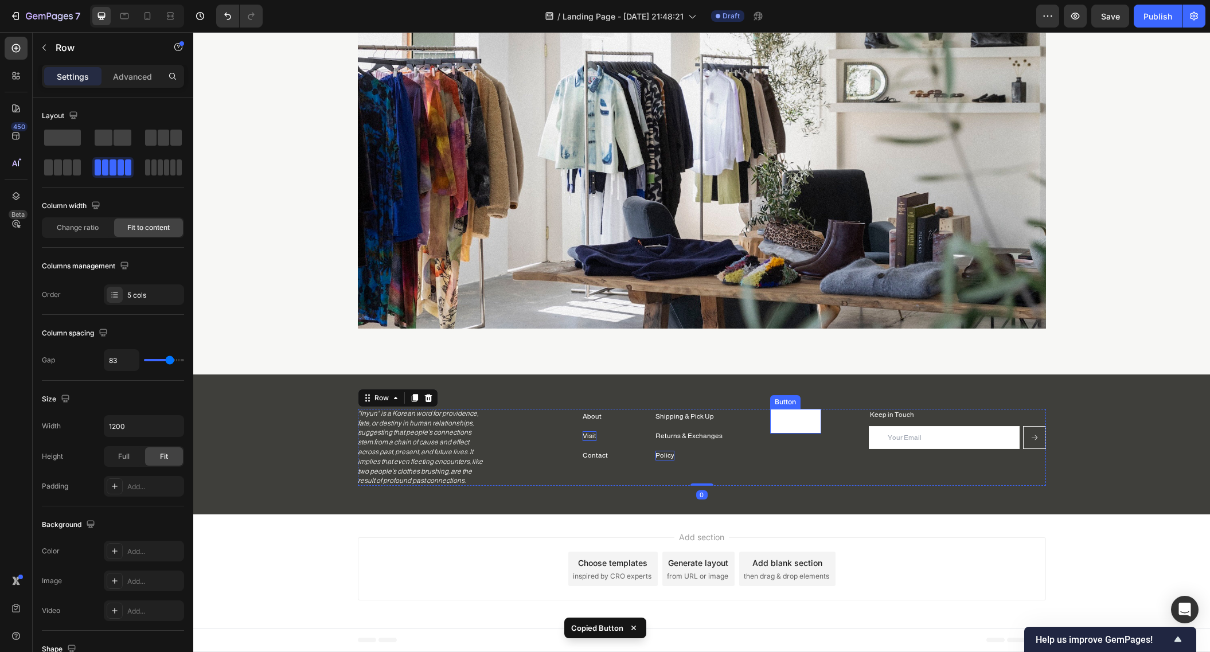
click at [802, 419] on button "Button" at bounding box center [795, 421] width 51 height 25
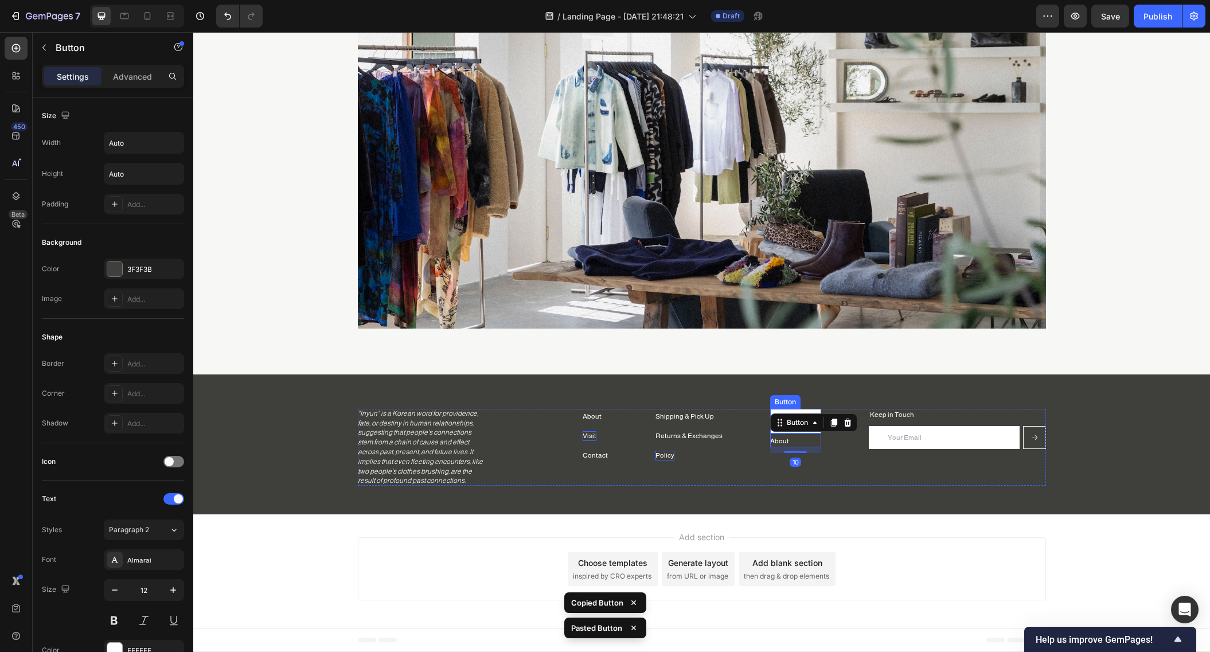
click at [798, 410] on button "Button" at bounding box center [795, 421] width 51 height 25
click at [844, 399] on icon at bounding box center [847, 398] width 7 height 8
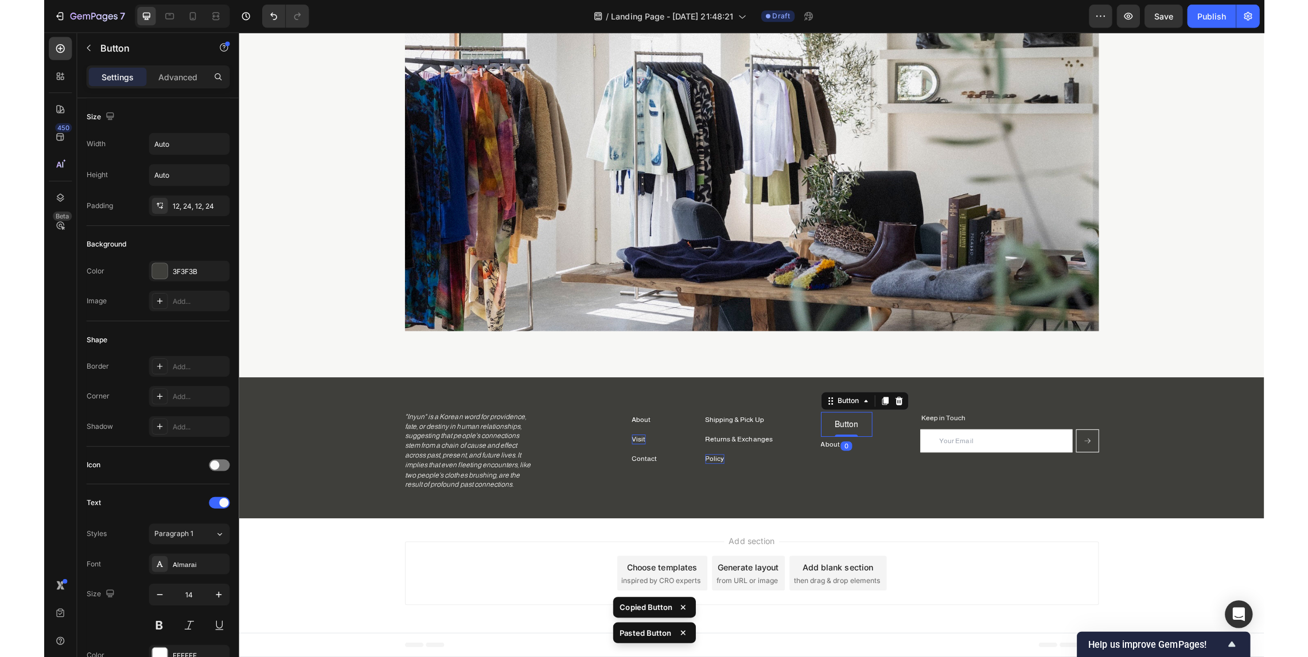
scroll to position [165, 0]
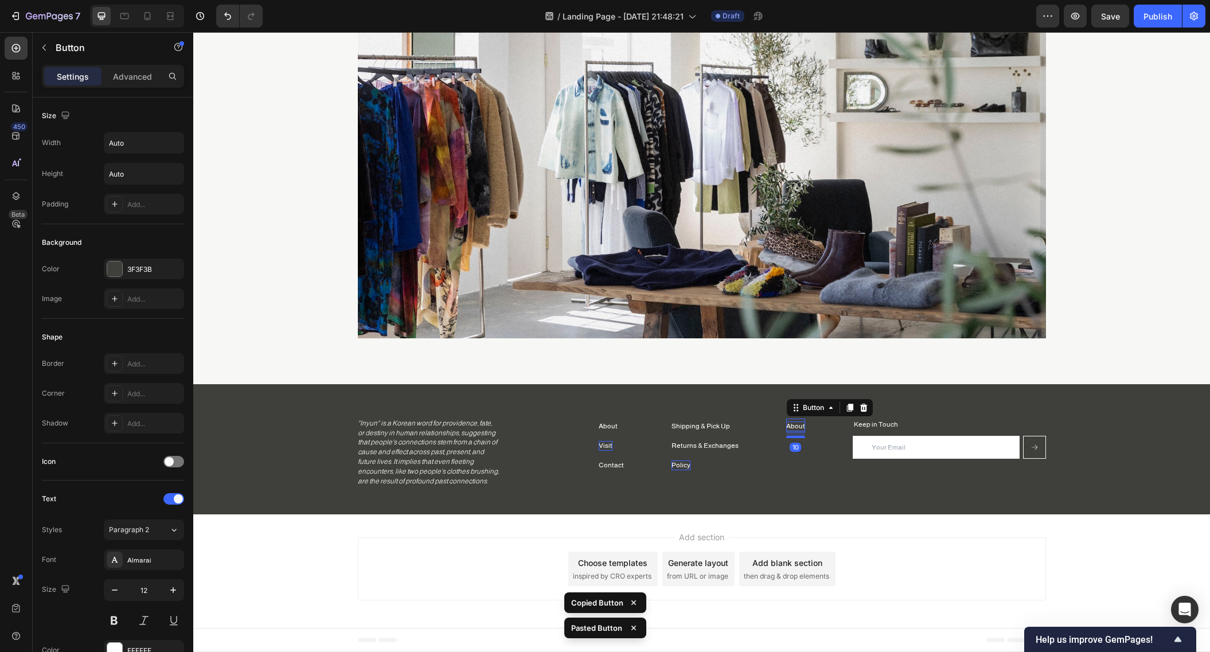
click at [787, 426] on p "About" at bounding box center [795, 427] width 19 height 10
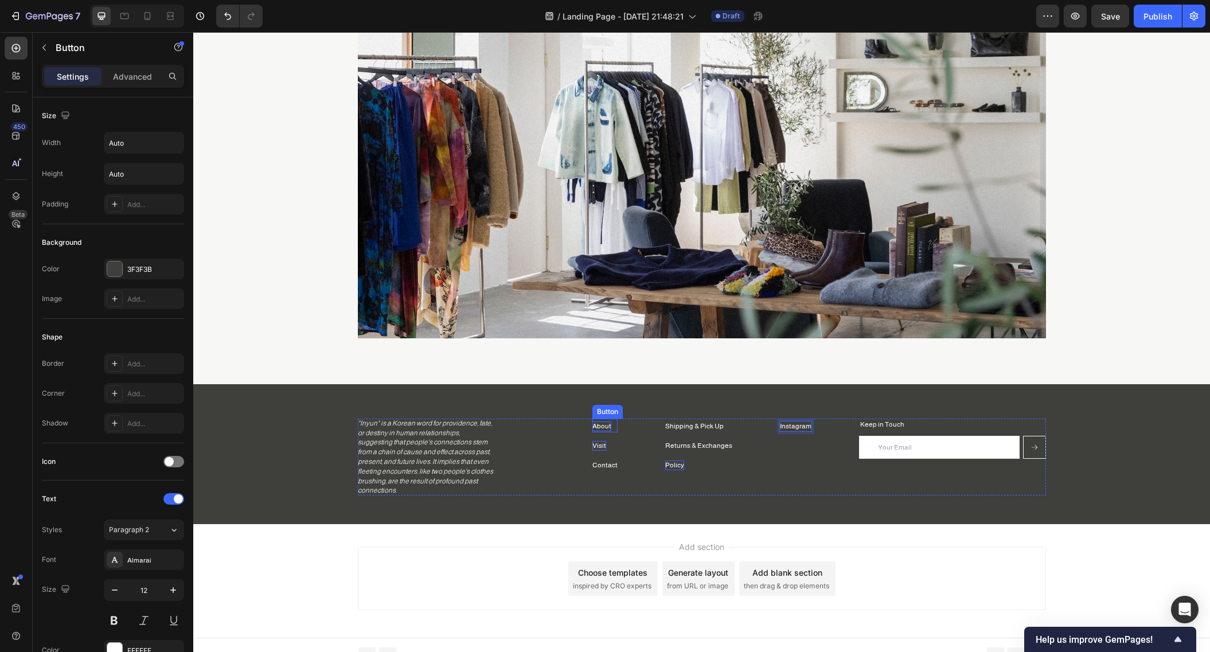
click at [598, 428] on p "About" at bounding box center [601, 427] width 19 height 10
click at [604, 426] on p "About" at bounding box center [601, 427] width 19 height 10
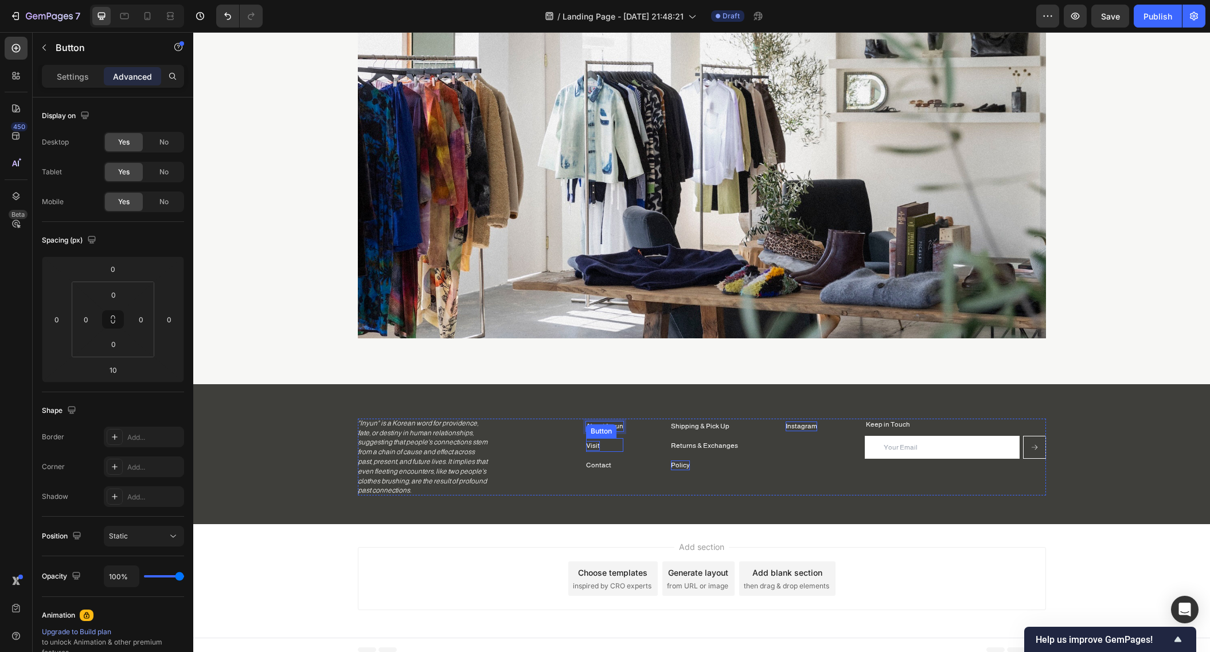
click at [598, 447] on div "Visit Button" at bounding box center [604, 445] width 37 height 14
click at [598, 446] on div "Visit Button 10" at bounding box center [604, 445] width 37 height 14
click at [624, 383] on div "Image Section 1 You can create reusable sections Create Theme Section AI Conten…" at bounding box center [701, 137] width 1017 height 494
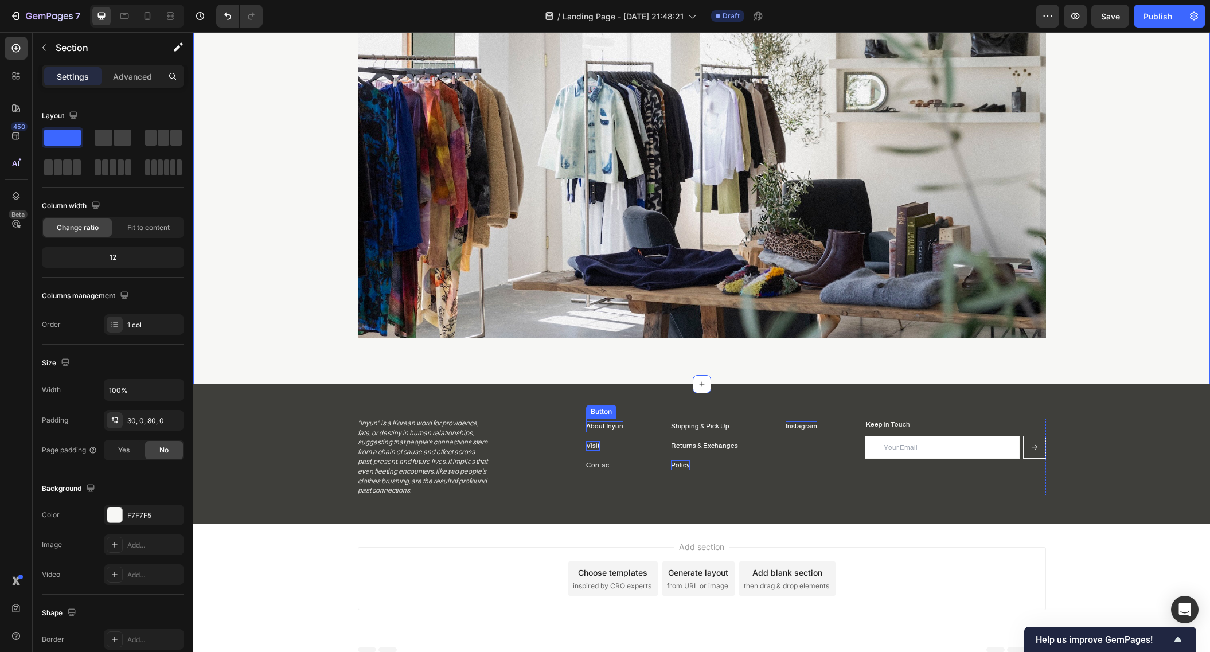
click at [618, 428] on p "About Inyun" at bounding box center [604, 427] width 37 height 10
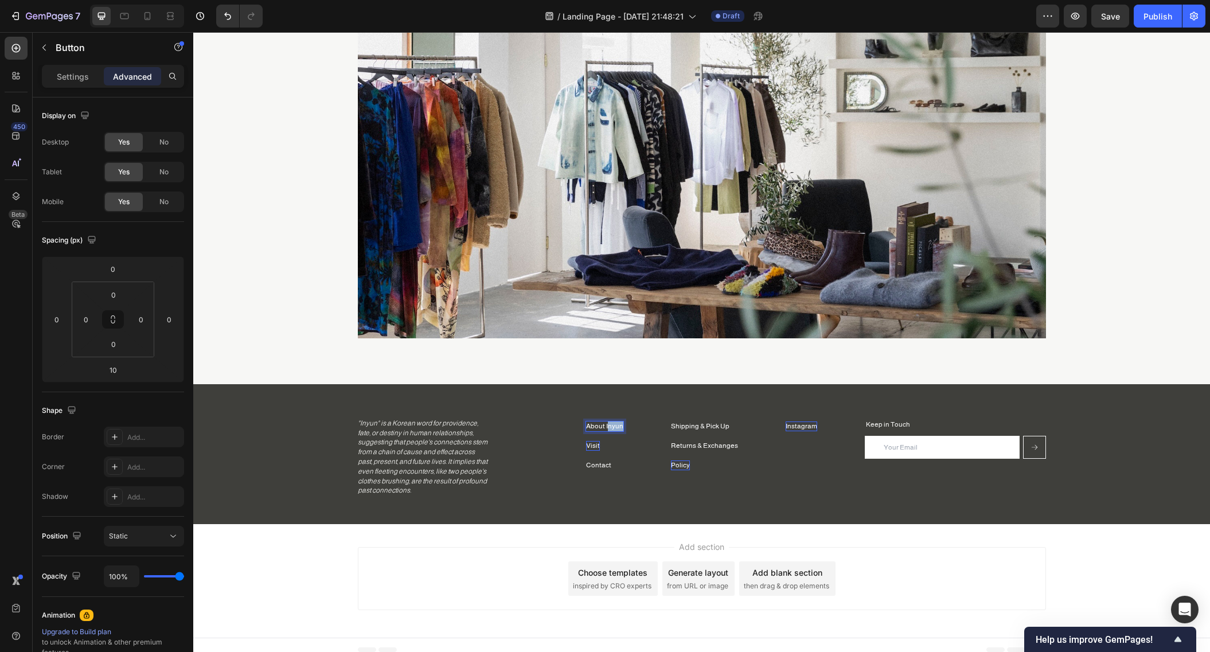
drag, startPoint x: 606, startPoint y: 426, endPoint x: 619, endPoint y: 425, distance: 13.2
click at [619, 425] on p "About Inyun" at bounding box center [604, 427] width 37 height 10
click at [595, 428] on p "About Inyun" at bounding box center [604, 427] width 37 height 10
click at [593, 444] on p "Visit" at bounding box center [597, 446] width 14 height 10
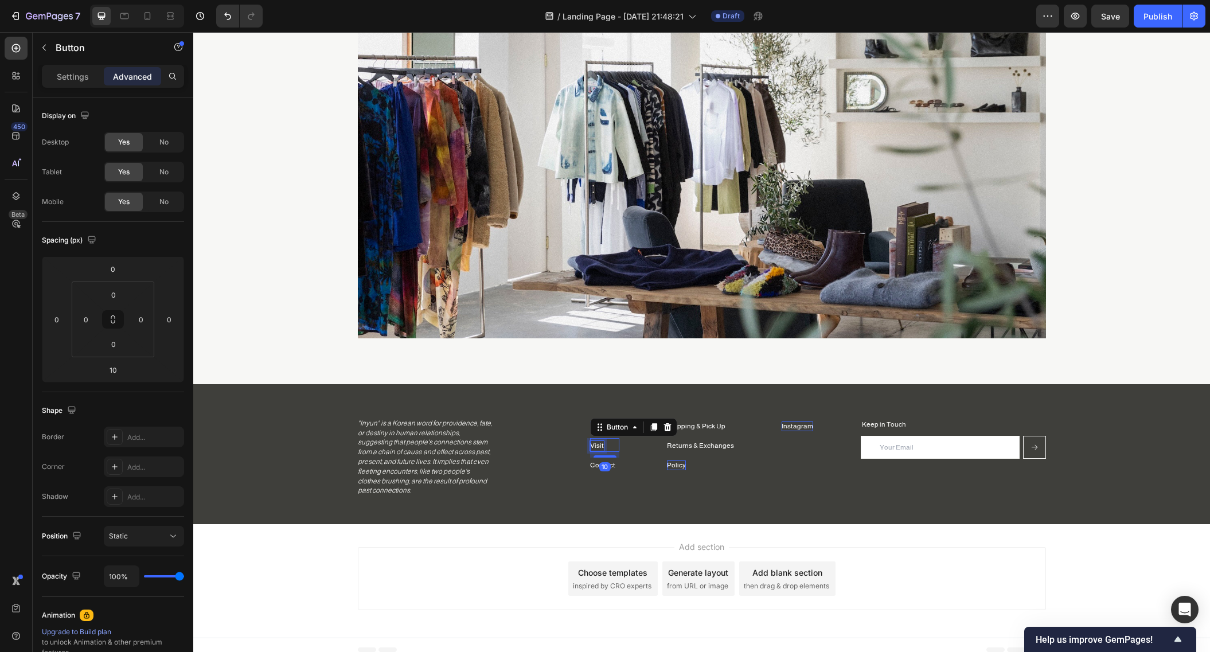
click at [600, 444] on p "Visit" at bounding box center [597, 446] width 14 height 10
click at [604, 465] on p "Contact" at bounding box center [602, 466] width 25 height 10
drag, startPoint x: 601, startPoint y: 465, endPoint x: 630, endPoint y: 466, distance: 29.3
click at [601, 465] on p "Contact" at bounding box center [602, 466] width 25 height 10
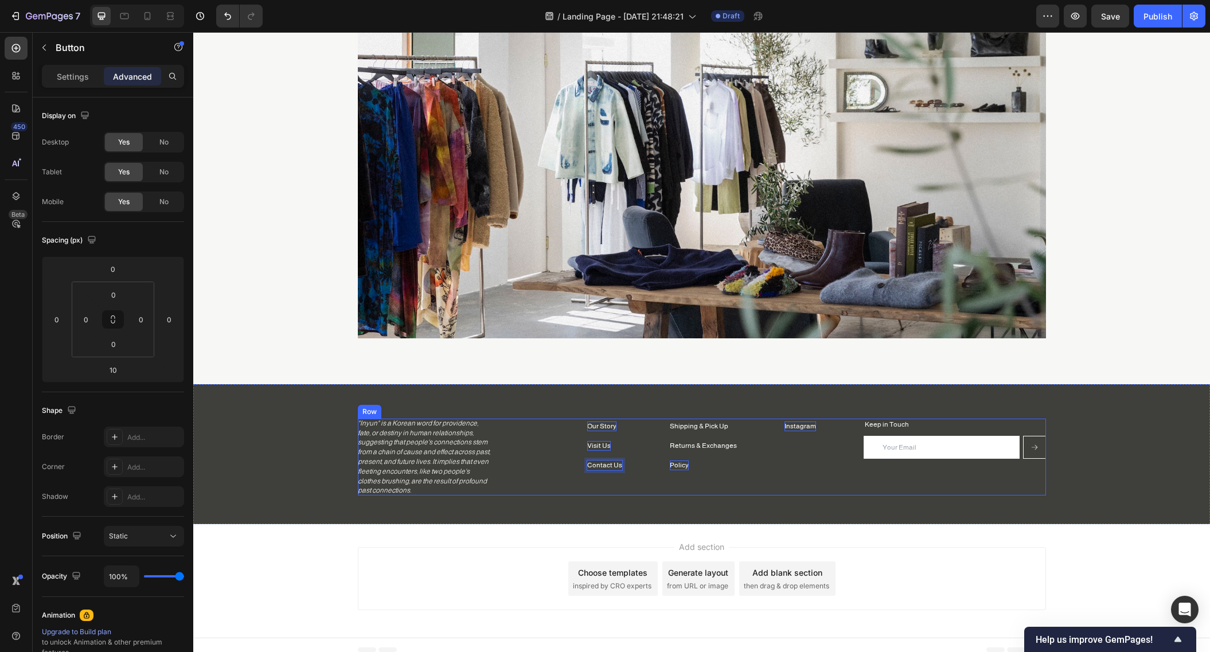
click at [631, 485] on div "Shipping & Pick Up Button Returns & Exchanges Button Policy Button Instagram Bu…" at bounding box center [702, 457] width 688 height 77
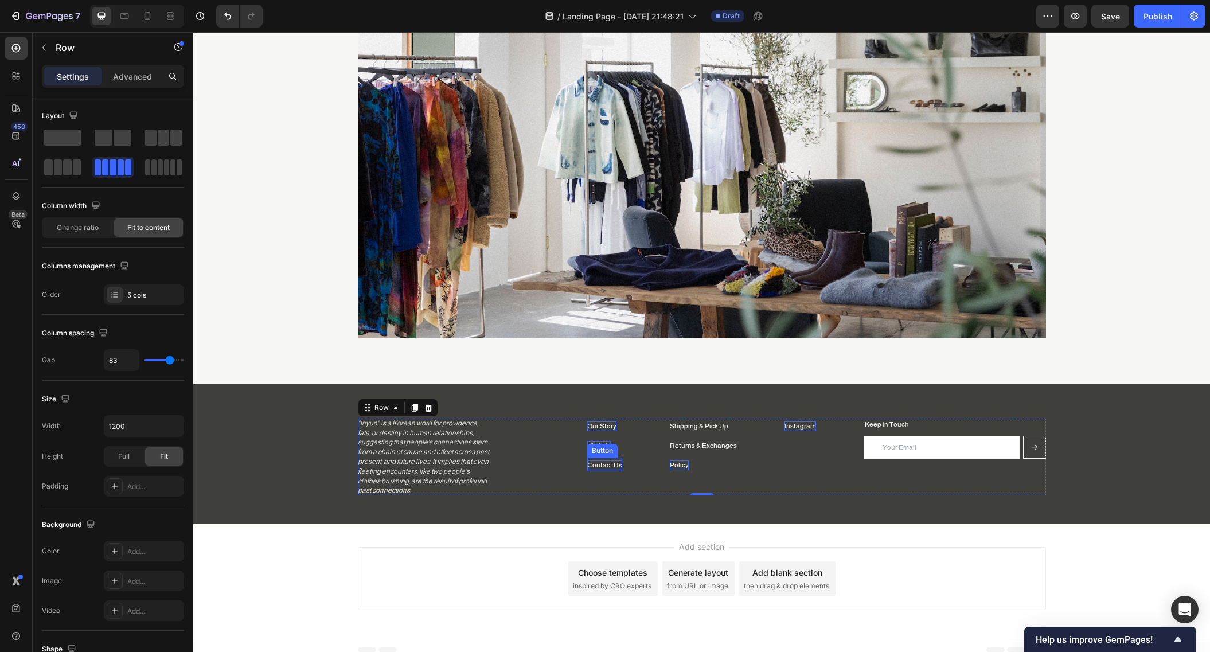
click at [596, 464] on p "Contact Us" at bounding box center [604, 466] width 35 height 10
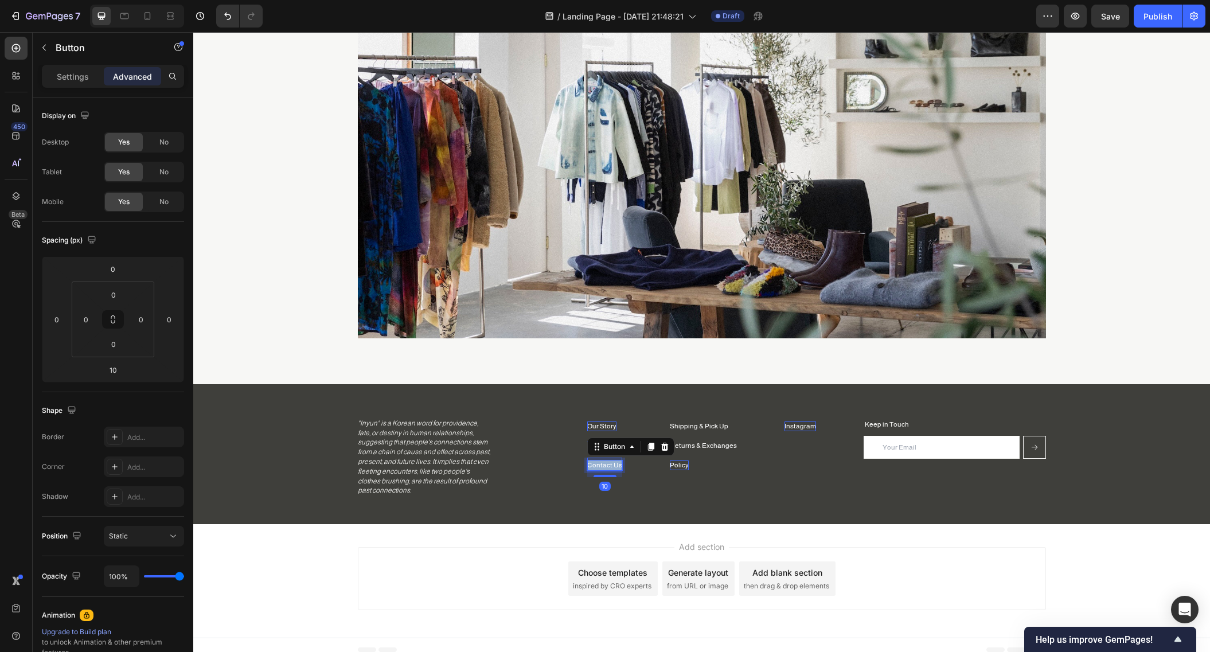
click at [595, 465] on p "Contact Us" at bounding box center [604, 466] width 35 height 10
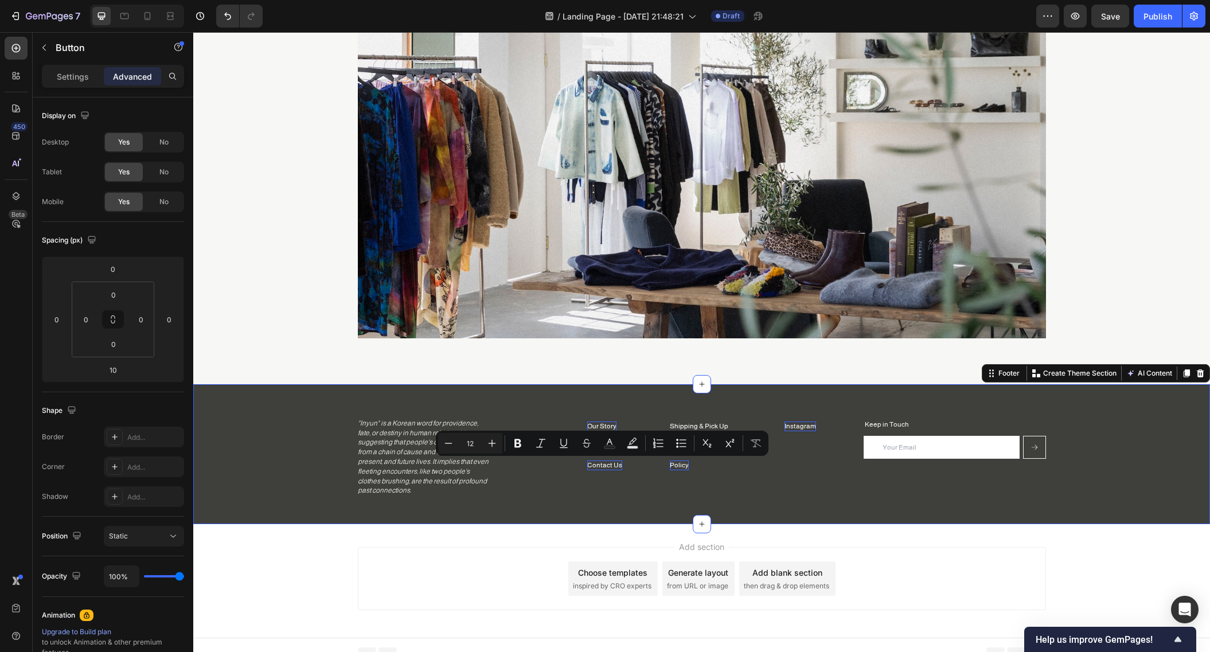
click at [637, 506] on div "Shipping & Pick Up Button Returns & Exchanges Button Policy Button Instagram Bu…" at bounding box center [701, 454] width 1017 height 140
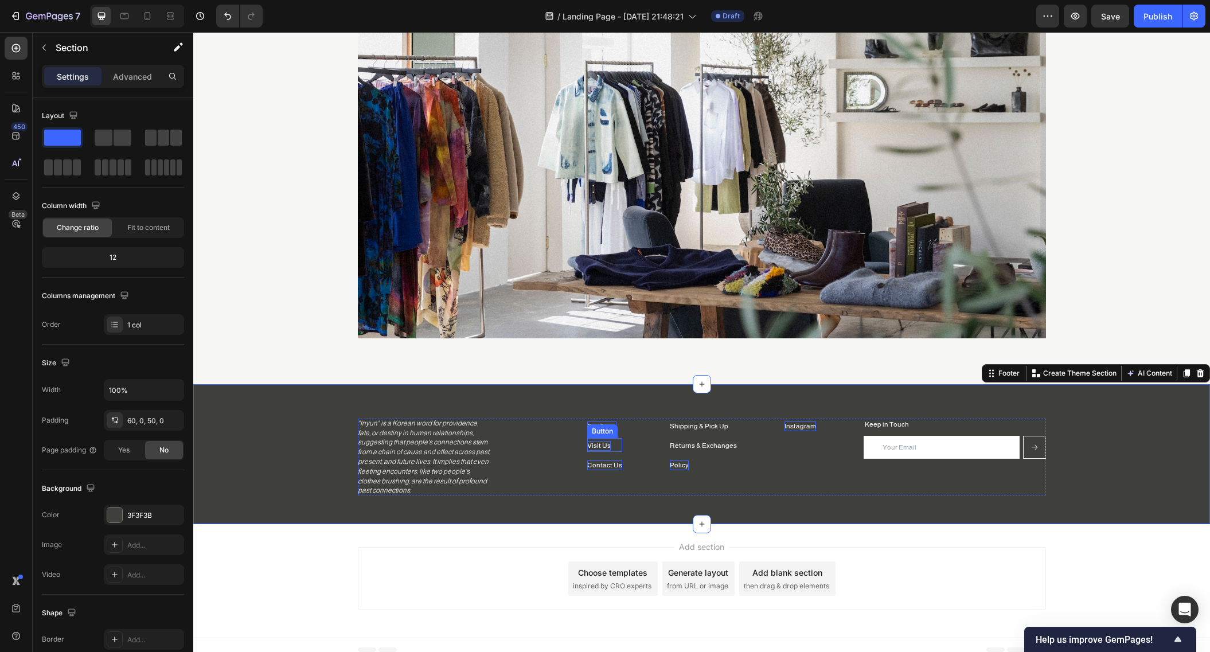
click at [598, 447] on p "Visit Us" at bounding box center [599, 446] width 24 height 10
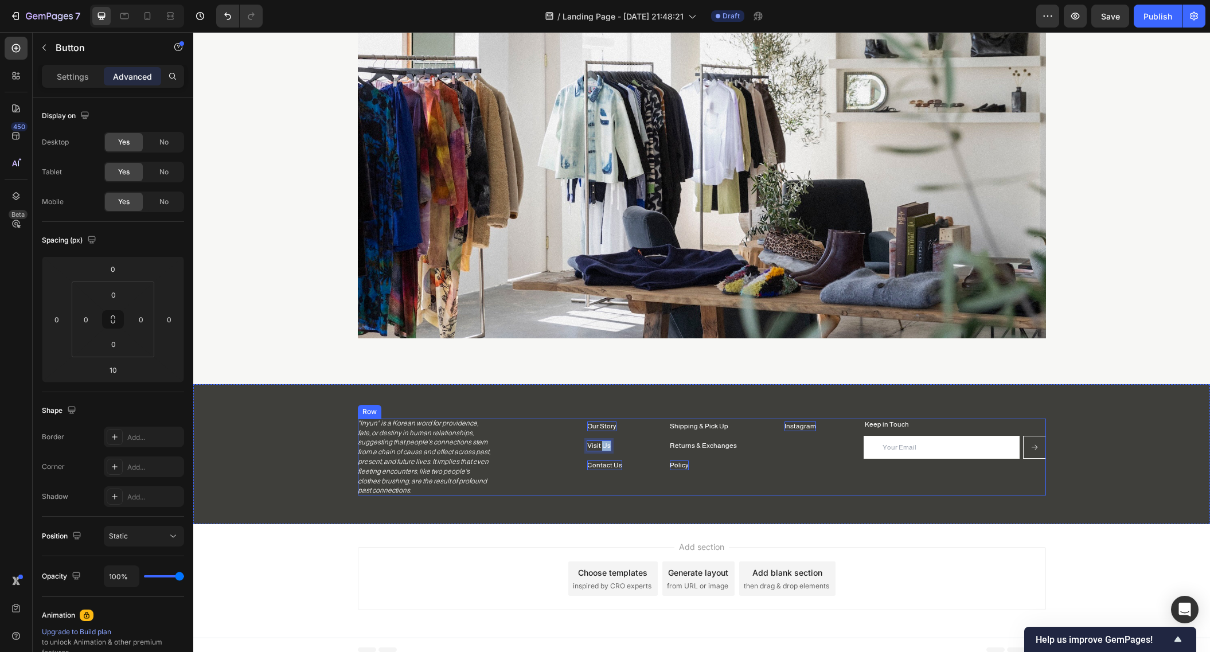
drag, startPoint x: 601, startPoint y: 447, endPoint x: 640, endPoint y: 447, distance: 39.0
click at [640, 447] on div "Shipping & Pick Up Button Returns & Exchanges Button Policy Button Instagram Bu…" at bounding box center [702, 457] width 688 height 77
click at [601, 444] on p "Visit Inyun" at bounding box center [603, 446] width 32 height 10
click at [790, 471] on div "Instagram Button" at bounding box center [801, 457] width 32 height 77
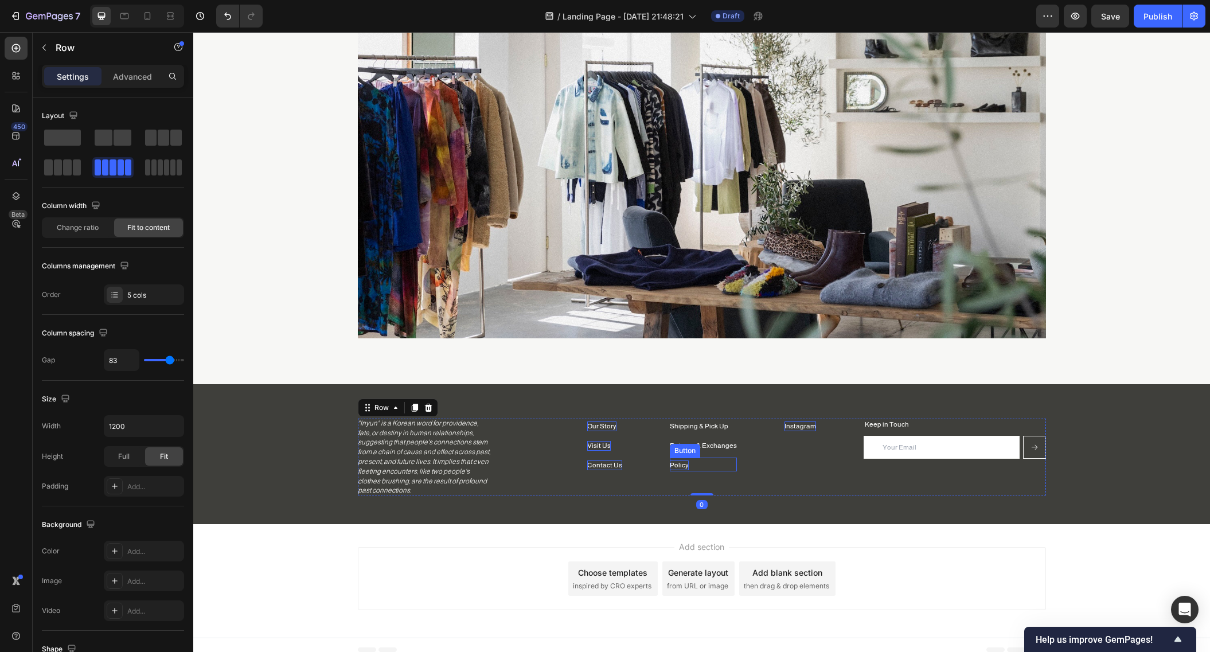
click at [672, 463] on p "Policy" at bounding box center [679, 466] width 19 height 10
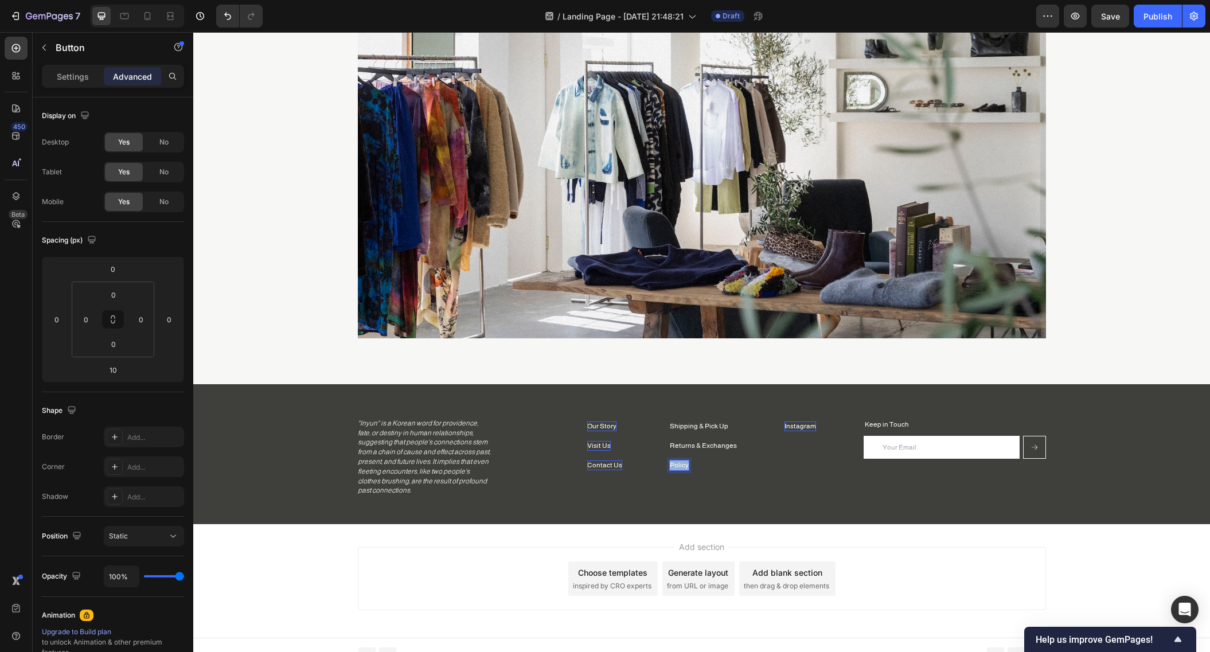
click at [672, 463] on p "Policy" at bounding box center [679, 466] width 19 height 10
click at [681, 466] on p "Customer Policy" at bounding box center [695, 466] width 51 height 10
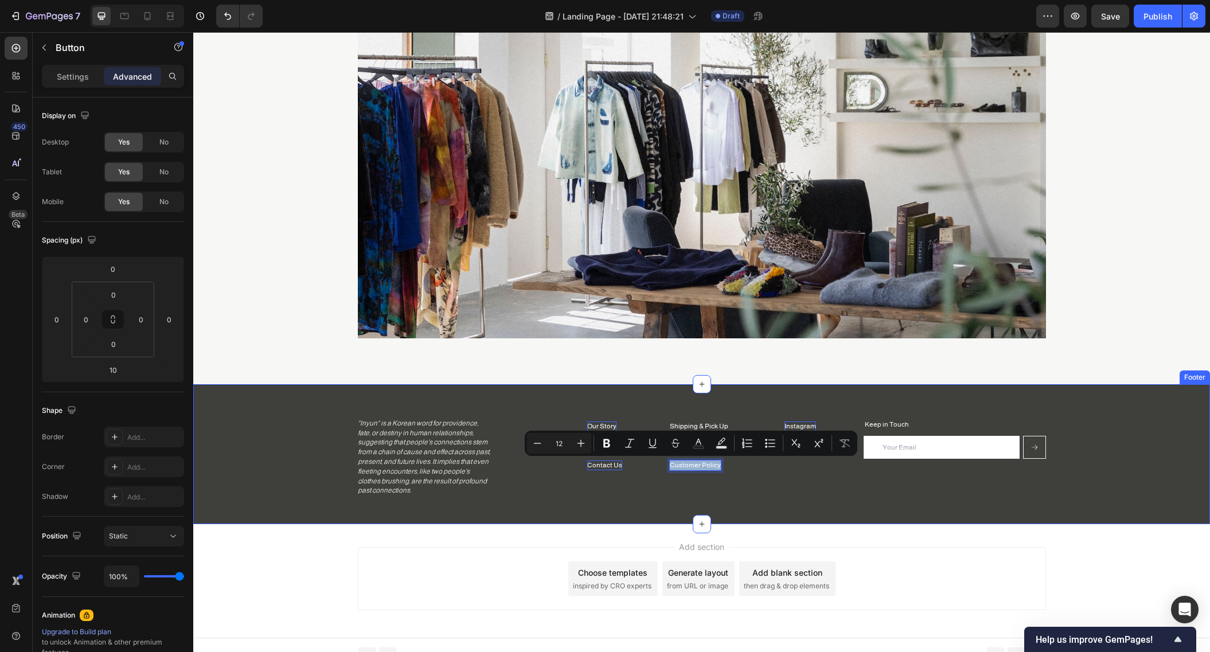
click at [783, 513] on div "Shipping & Pick Up Button Returns & Exchanges Button Customer Policy Button 10 …" at bounding box center [701, 454] width 1017 height 140
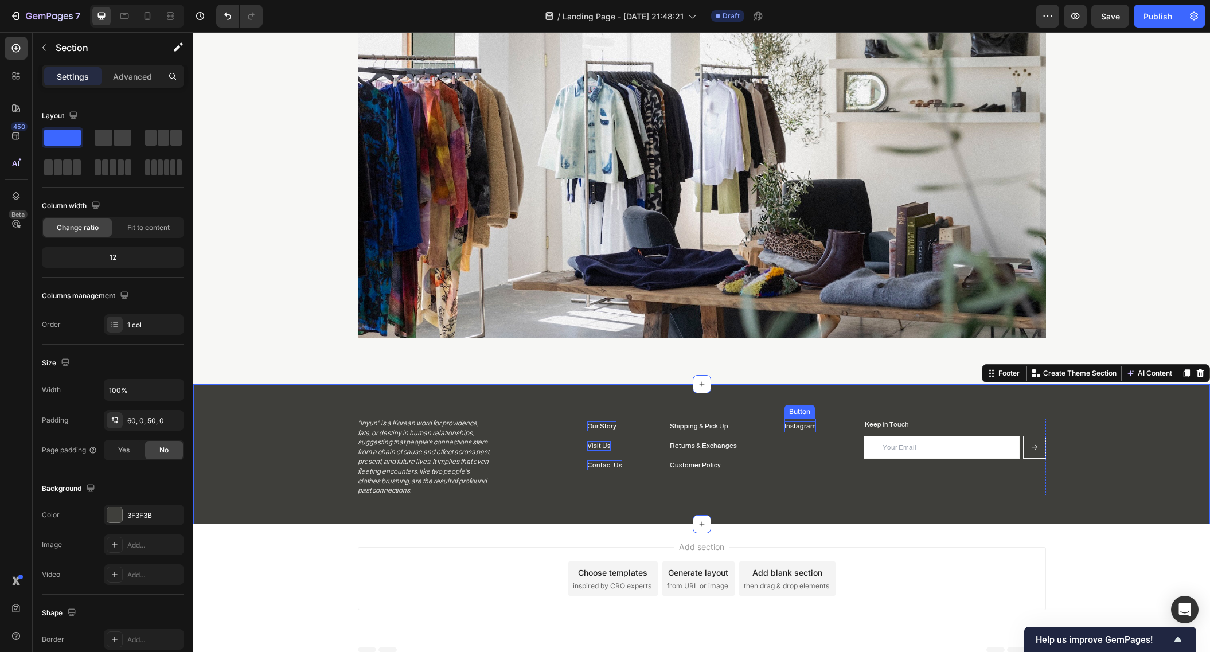
click at [803, 428] on p "Instagram" at bounding box center [801, 427] width 32 height 10
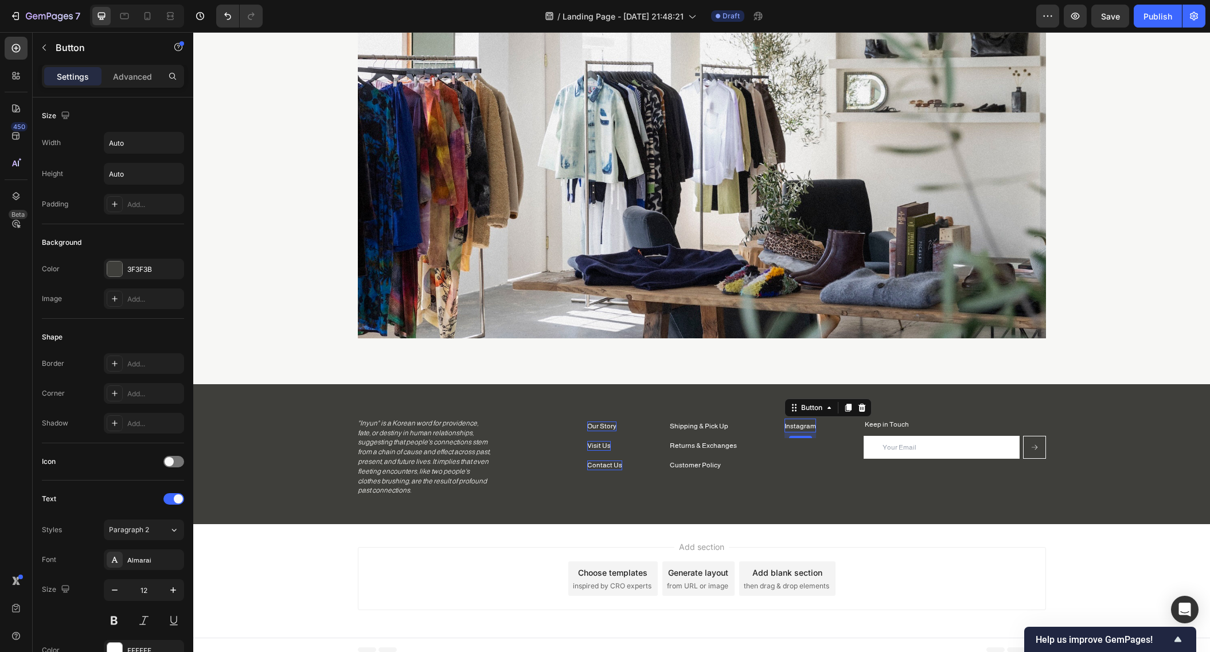
click at [868, 520] on div "Shipping & Pick Up Button Returns & Exchanges Button Customer Policy Button Ins…" at bounding box center [701, 454] width 1017 height 140
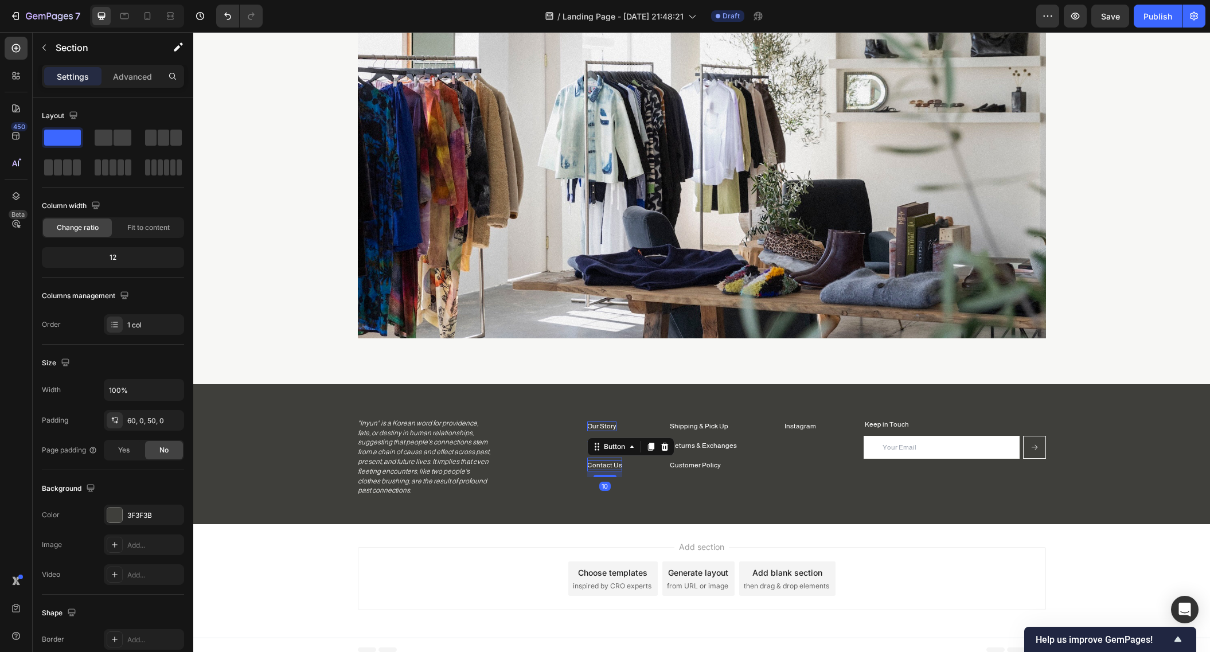
click at [604, 468] on p "Contact Us" at bounding box center [604, 466] width 35 height 10
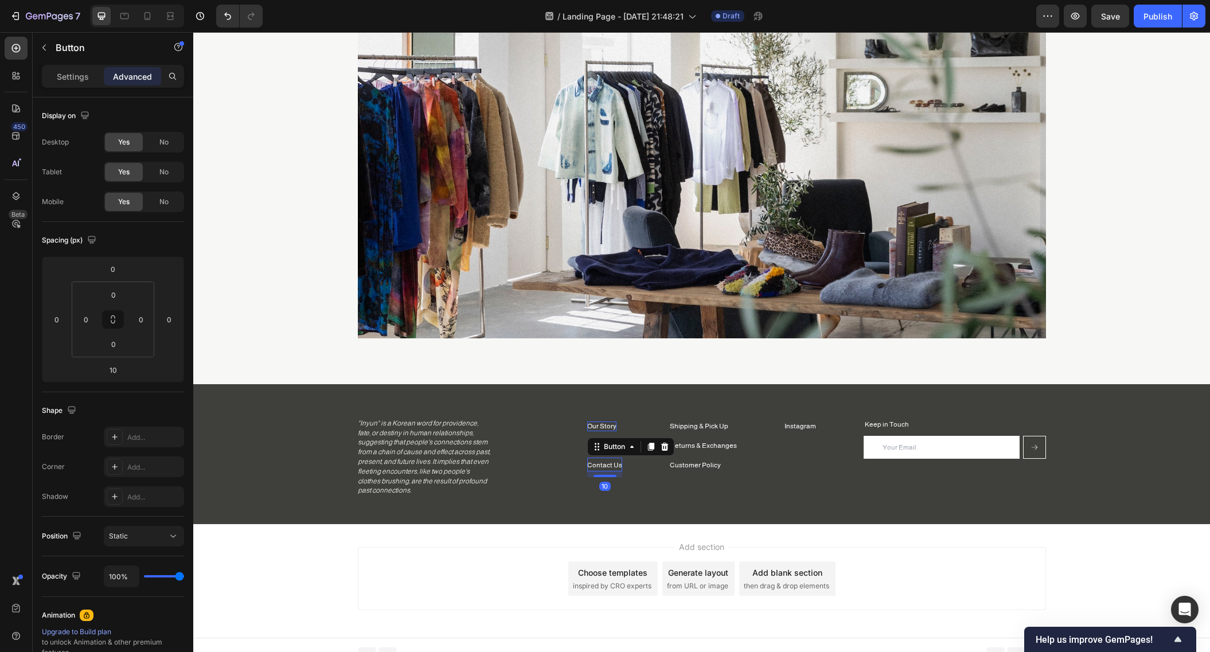
copy p "Customer Policy"
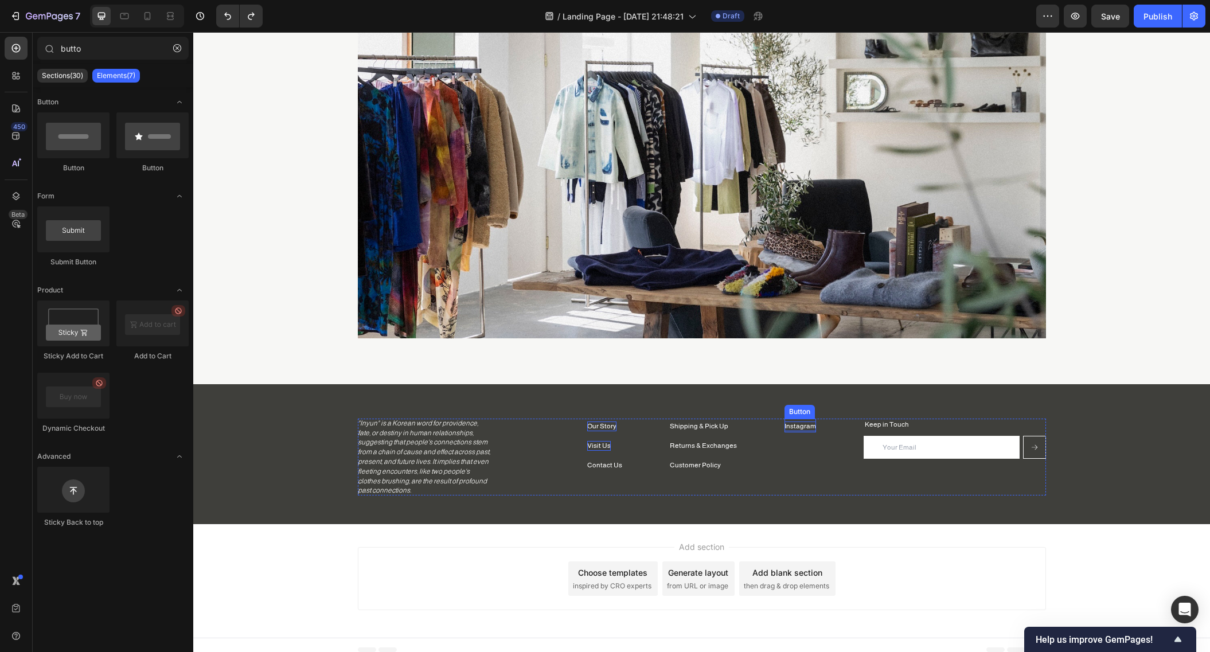
click at [787, 427] on p "Instagram" at bounding box center [801, 427] width 32 height 10
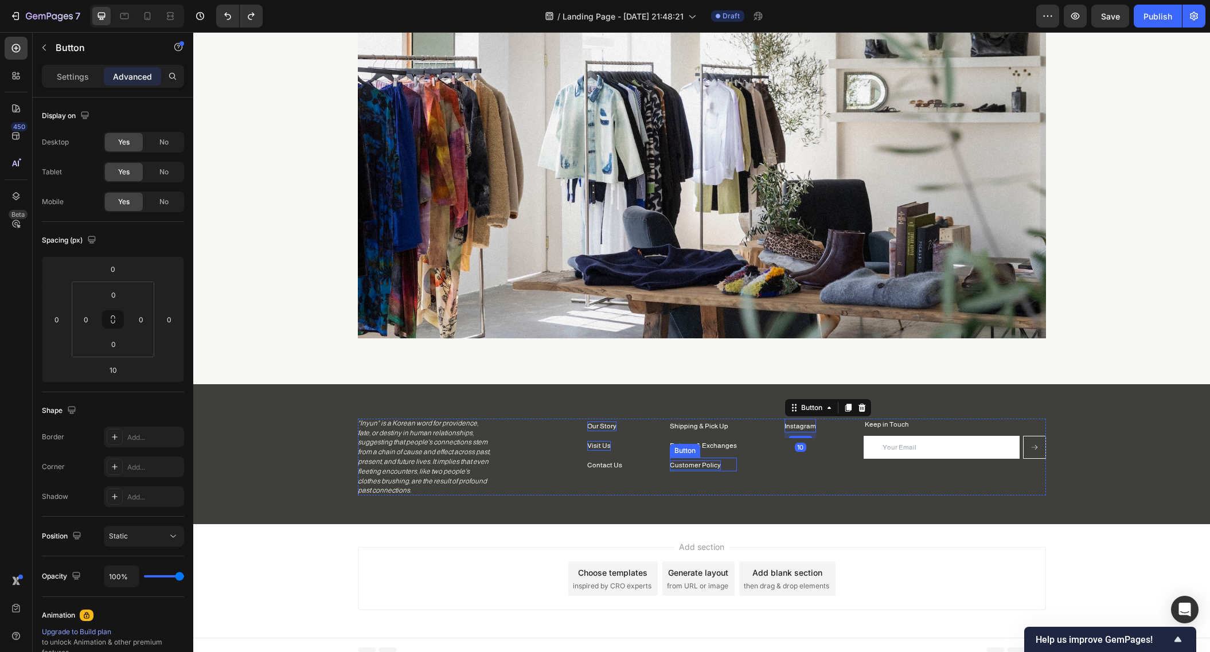
click at [692, 466] on p "Customer Policy" at bounding box center [695, 466] width 51 height 10
copy p "Customer Policy"
click at [801, 427] on p "Instagram" at bounding box center [801, 427] width 32 height 10
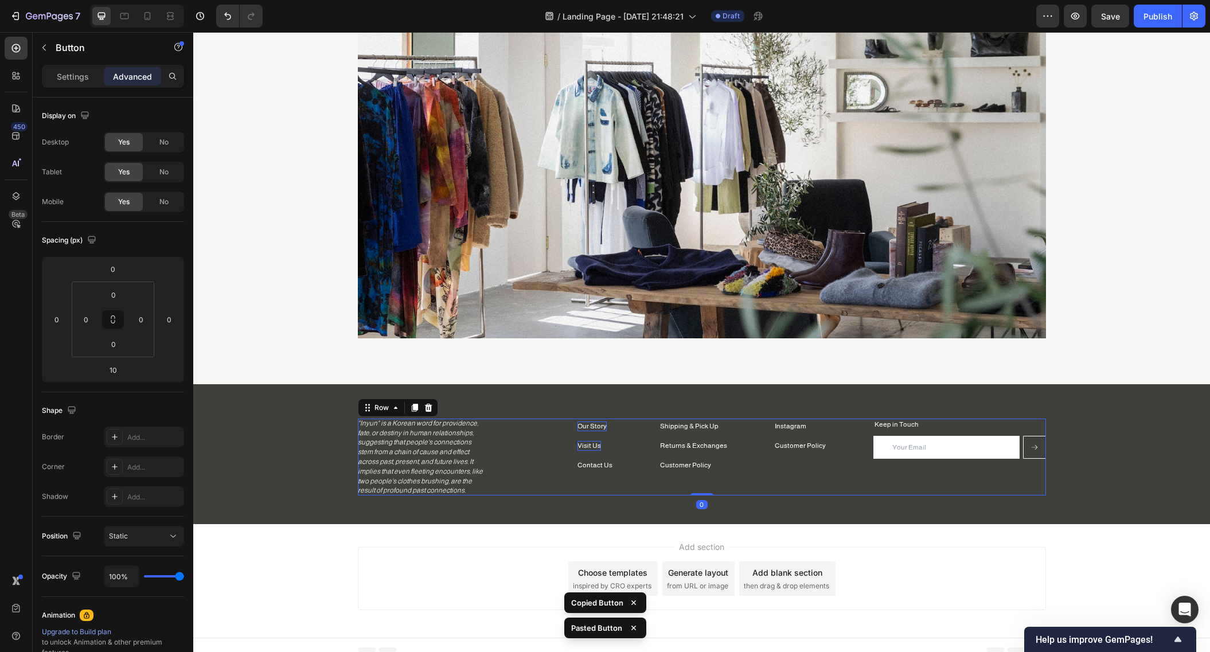
click at [821, 453] on div "Shipping & Pick Up Button Returns & Exchanges Button Customer Policy Button Ins…" at bounding box center [702, 457] width 688 height 77
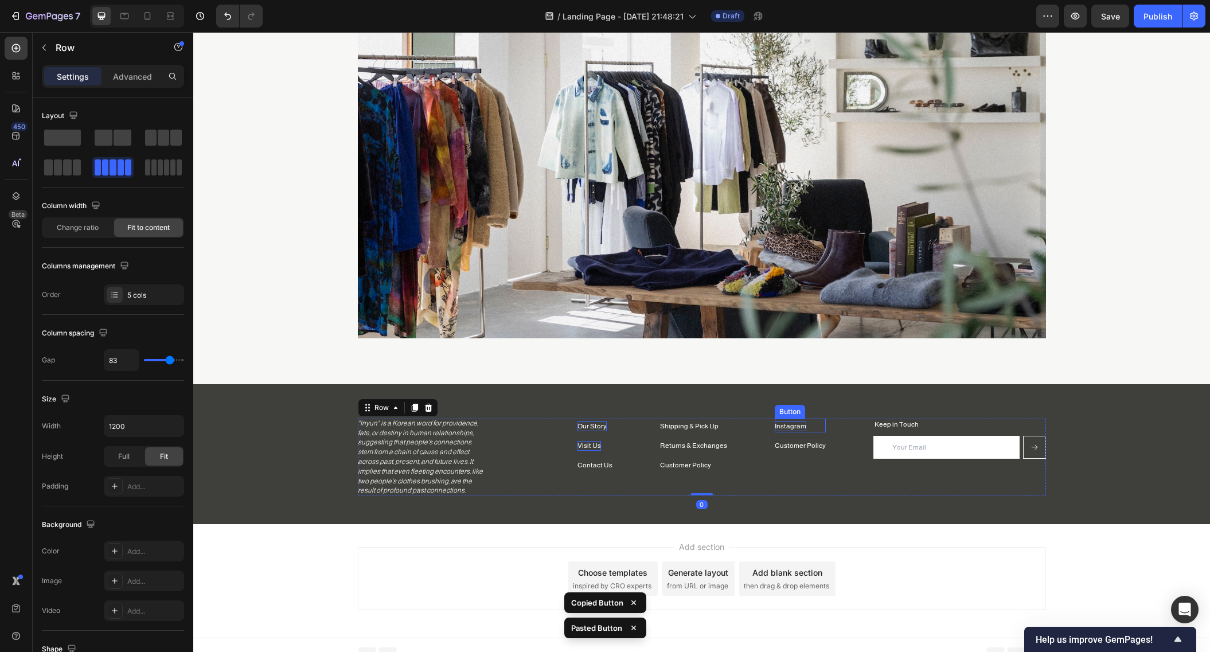
click at [793, 423] on p "Instagram" at bounding box center [791, 427] width 32 height 10
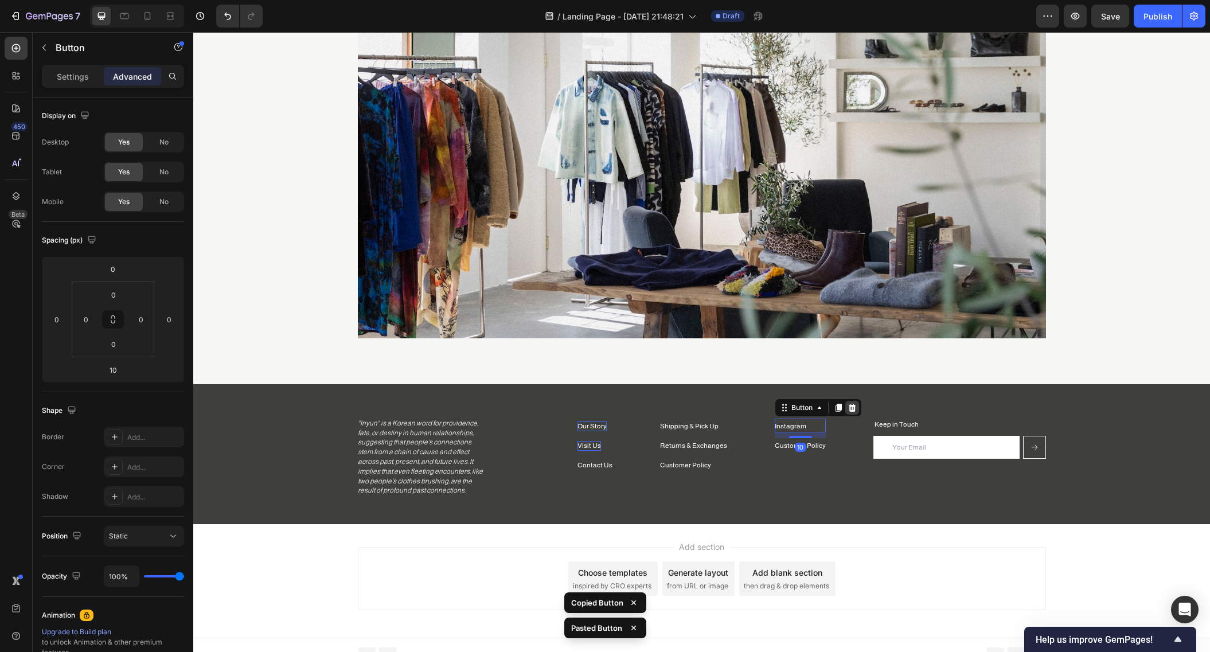
click at [848, 408] on icon at bounding box center [852, 407] width 9 height 9
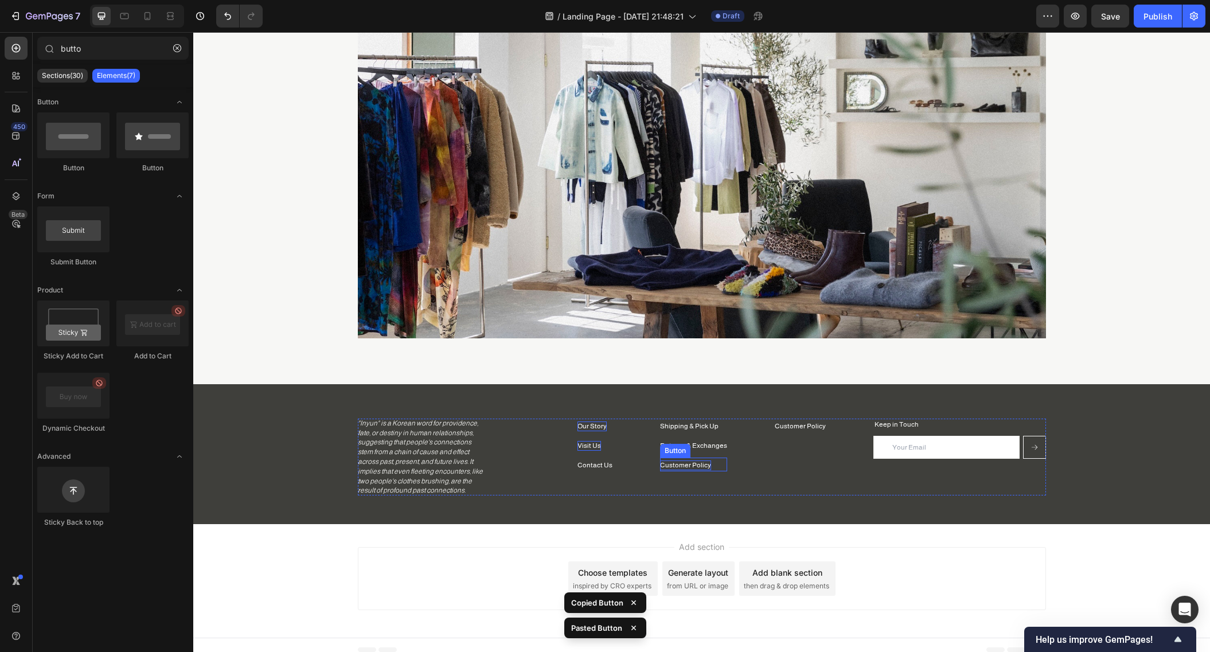
click at [676, 463] on p "Customer Policy" at bounding box center [685, 466] width 51 height 10
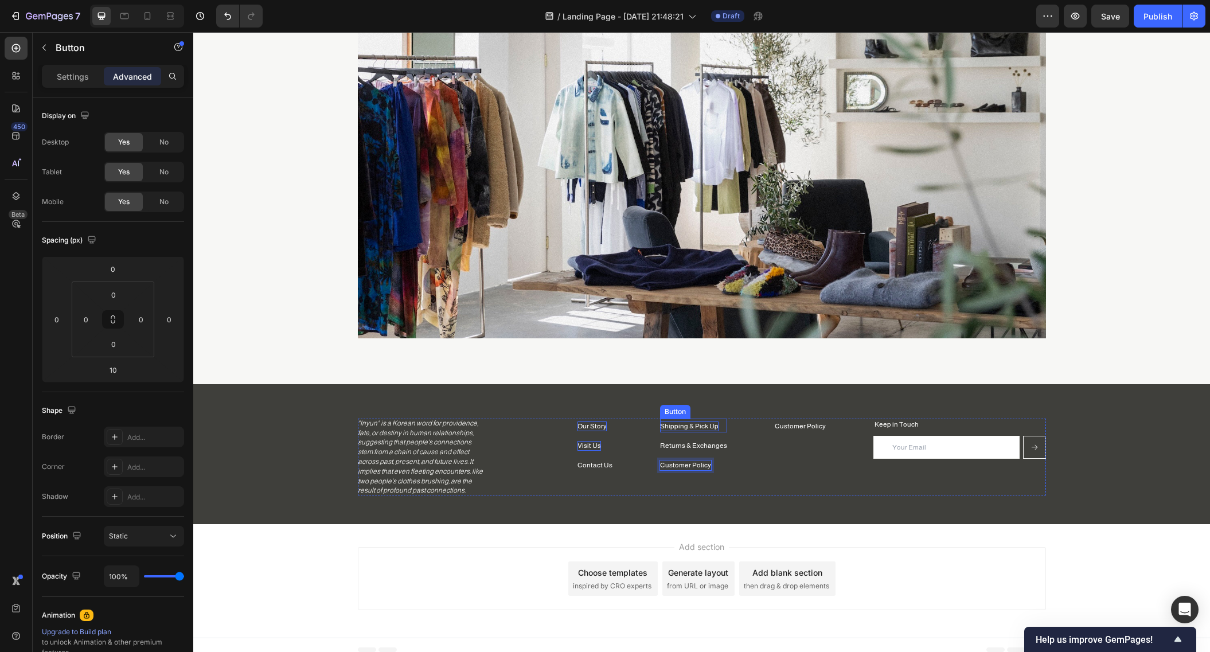
click at [697, 426] on p "Shipping & Pick Up" at bounding box center [689, 427] width 58 height 10
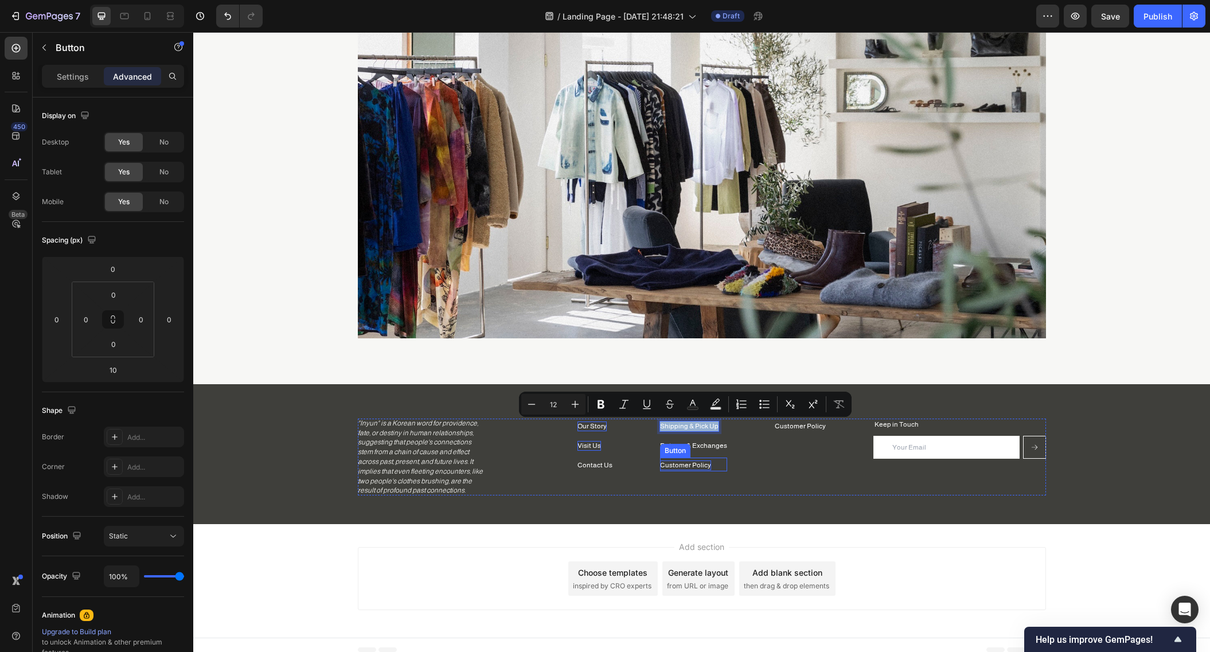
copy p "Shipping & Pick Up"
click at [712, 462] on div "Customer Policy Button" at bounding box center [693, 465] width 67 height 14
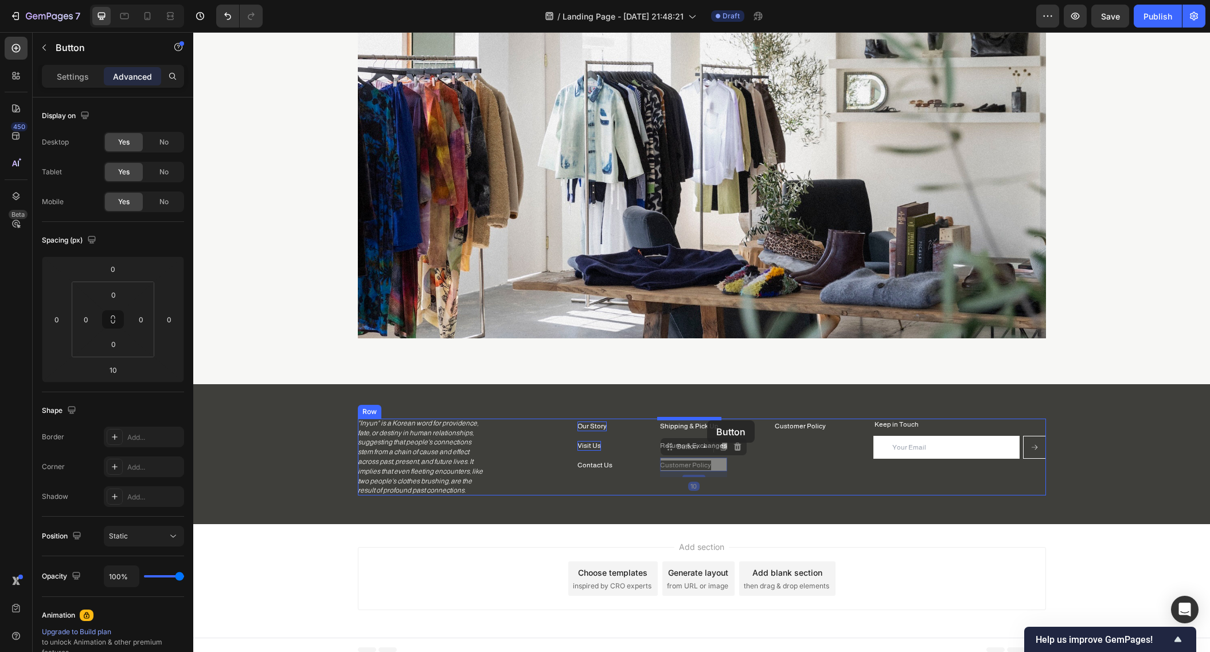
drag, startPoint x: 713, startPoint y: 465, endPoint x: 707, endPoint y: 420, distance: 45.2
click at [707, 420] on div "Header Image Section 1 Shipping & Pick Up Button Returns & Exchanges Button Cus…" at bounding box center [701, 264] width 1017 height 795
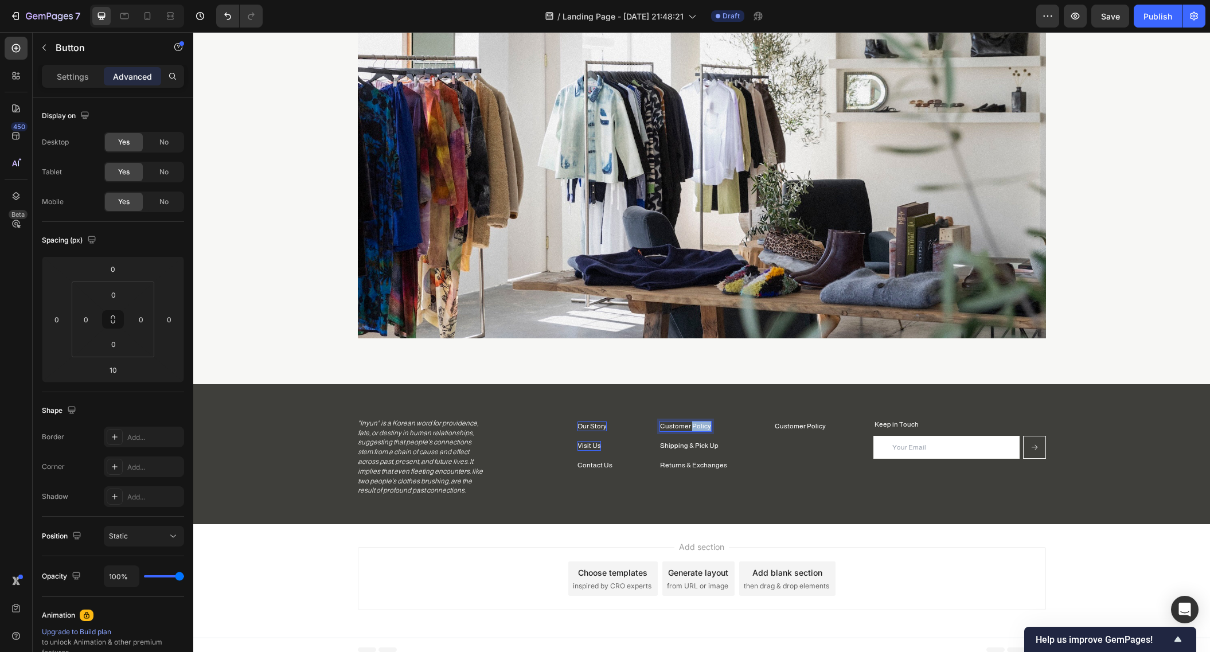
click at [701, 428] on p "Customer Policy" at bounding box center [685, 427] width 51 height 10
click at [590, 443] on p "Visit Us" at bounding box center [590, 446] width 24 height 10
click at [680, 426] on p "Contact Us" at bounding box center [677, 427] width 35 height 10
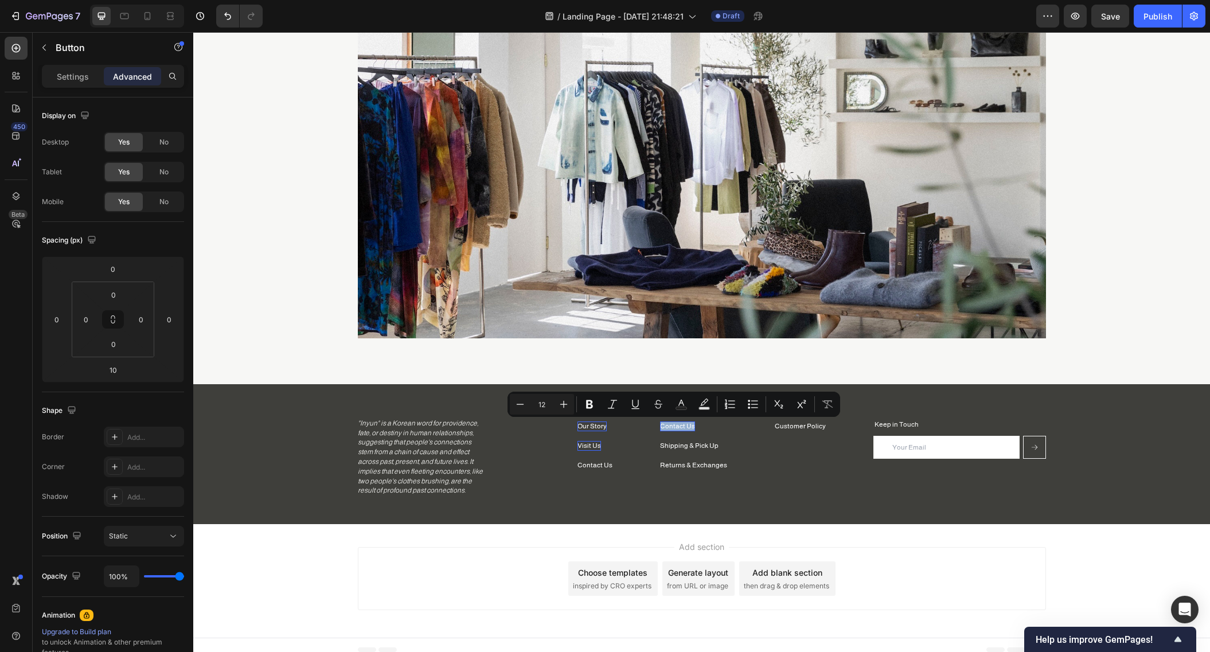
click at [707, 427] on div "Contact Us Button 10" at bounding box center [693, 426] width 67 height 14
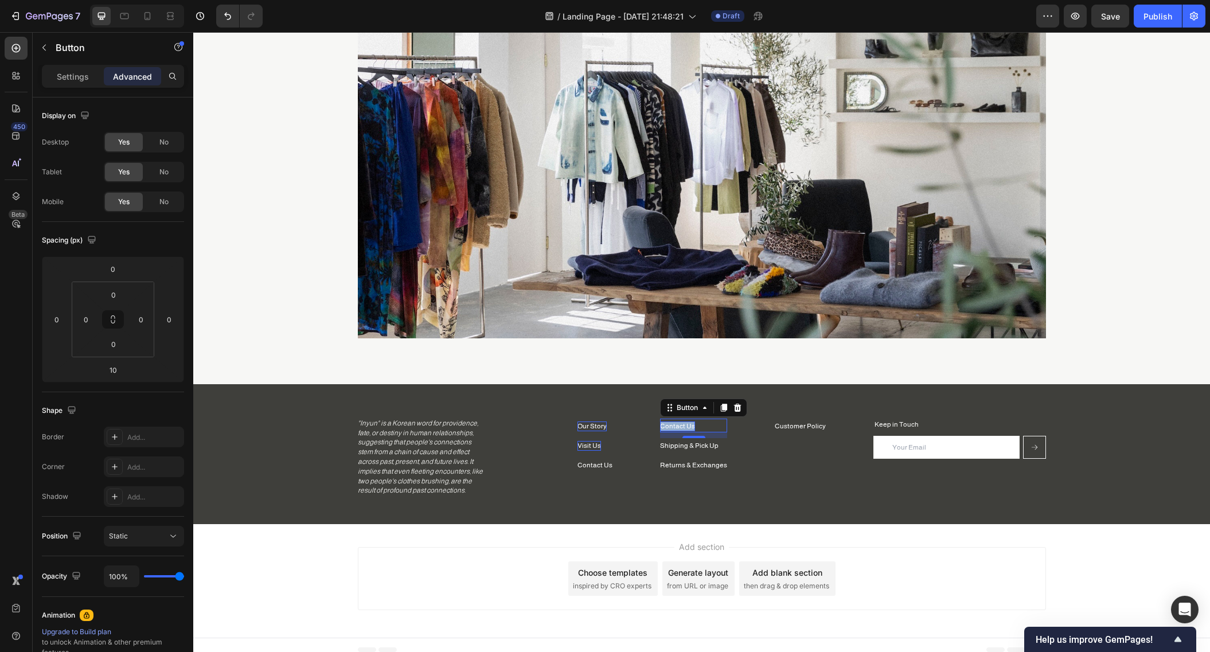
click at [699, 426] on div "Contact Us Button 10" at bounding box center [693, 426] width 67 height 14
click at [735, 409] on icon at bounding box center [737, 408] width 7 height 8
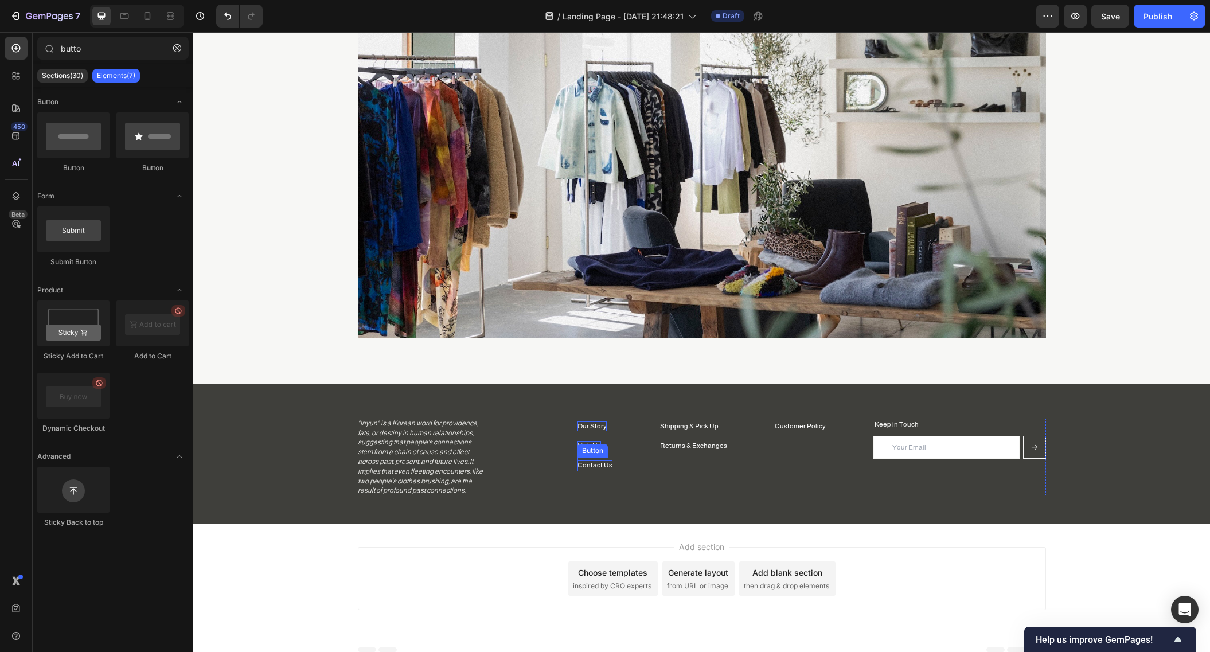
click at [593, 463] on p "Contact Us" at bounding box center [595, 466] width 35 height 10
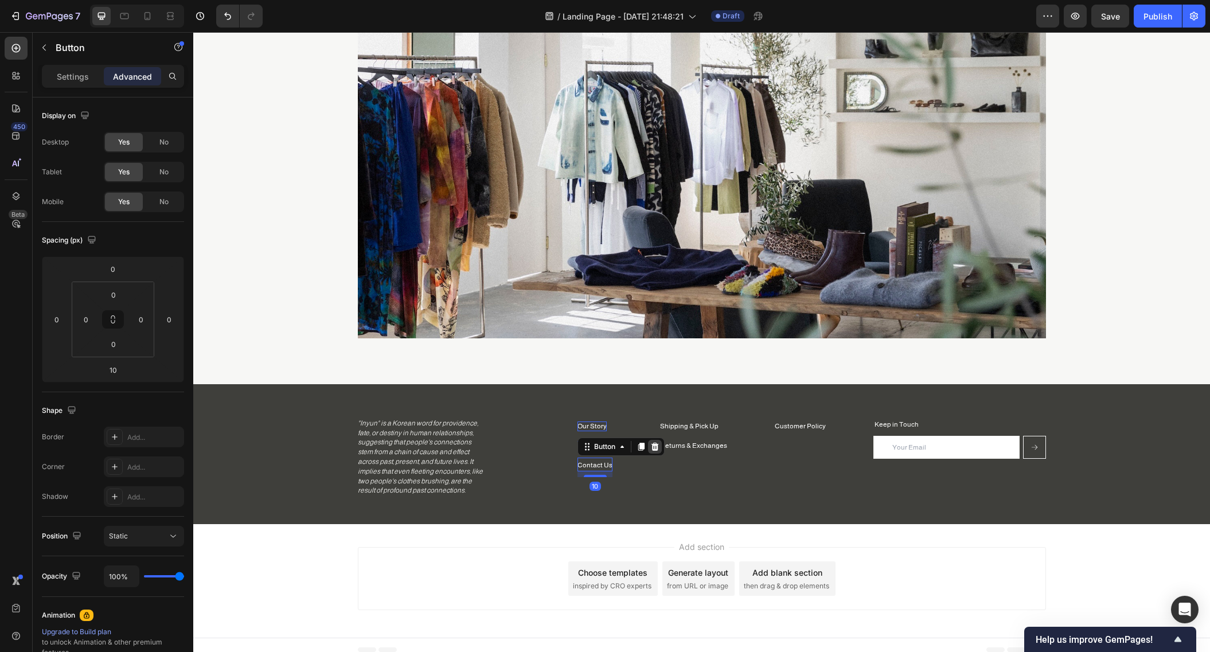
click at [651, 446] on icon at bounding box center [654, 446] width 9 height 9
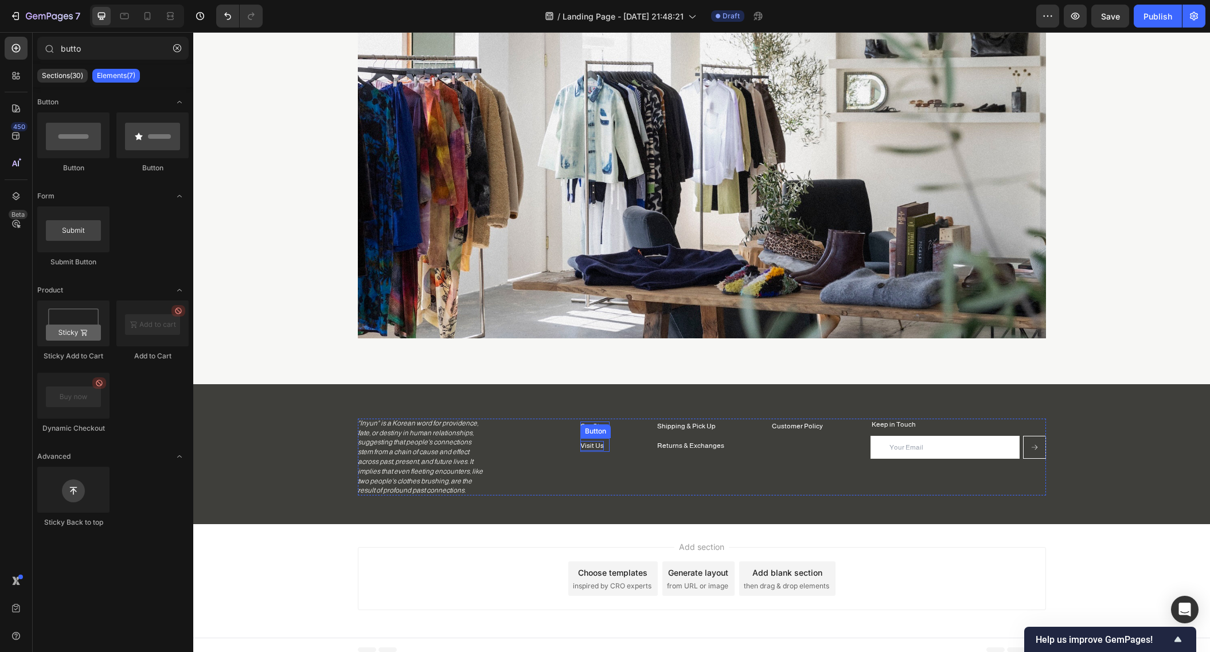
click at [602, 446] on div "Visit Us Button" at bounding box center [594, 445] width 29 height 14
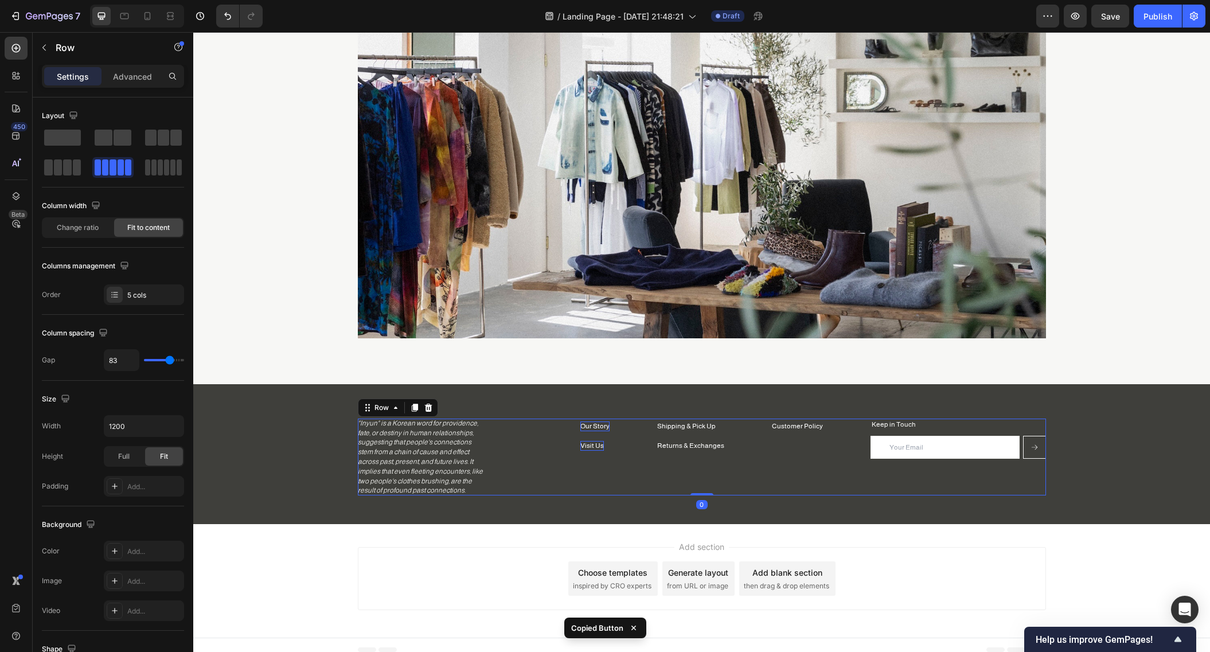
click at [814, 442] on div "Customer Policy Button" at bounding box center [797, 457] width 51 height 77
click at [602, 443] on div "Visit Us Button" at bounding box center [594, 445] width 29 height 14
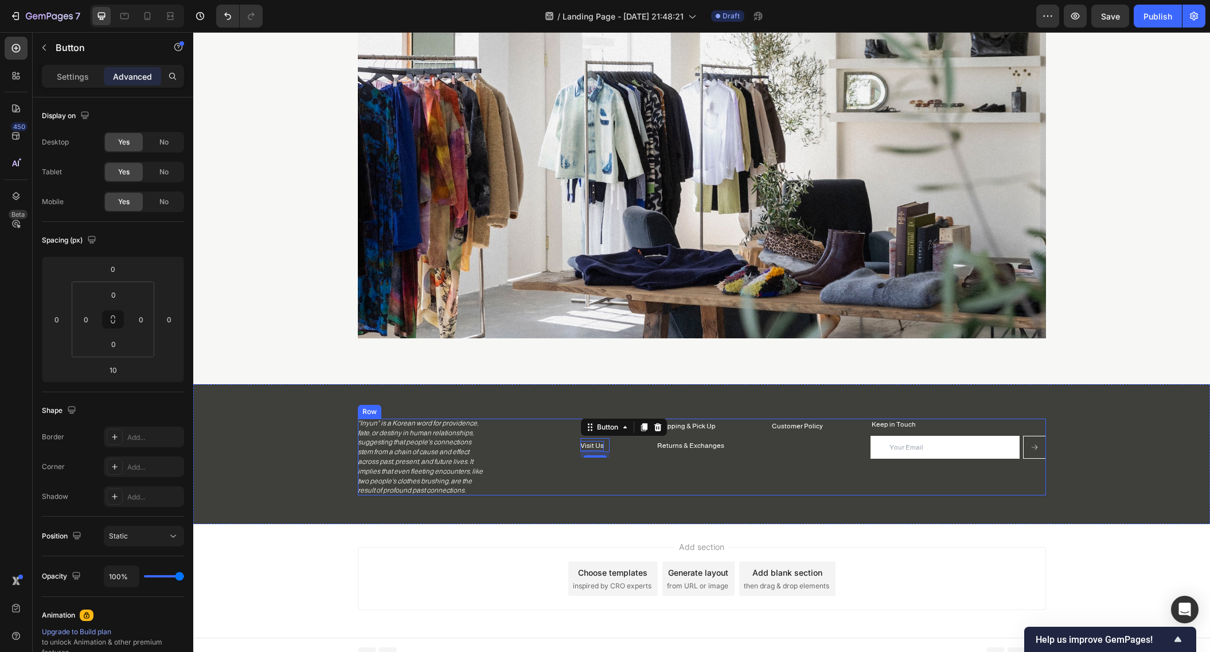
click at [634, 452] on div "Shipping & Pick Up Button Returns & Exchanges Button Customer Policy Button Kee…" at bounding box center [702, 457] width 688 height 77
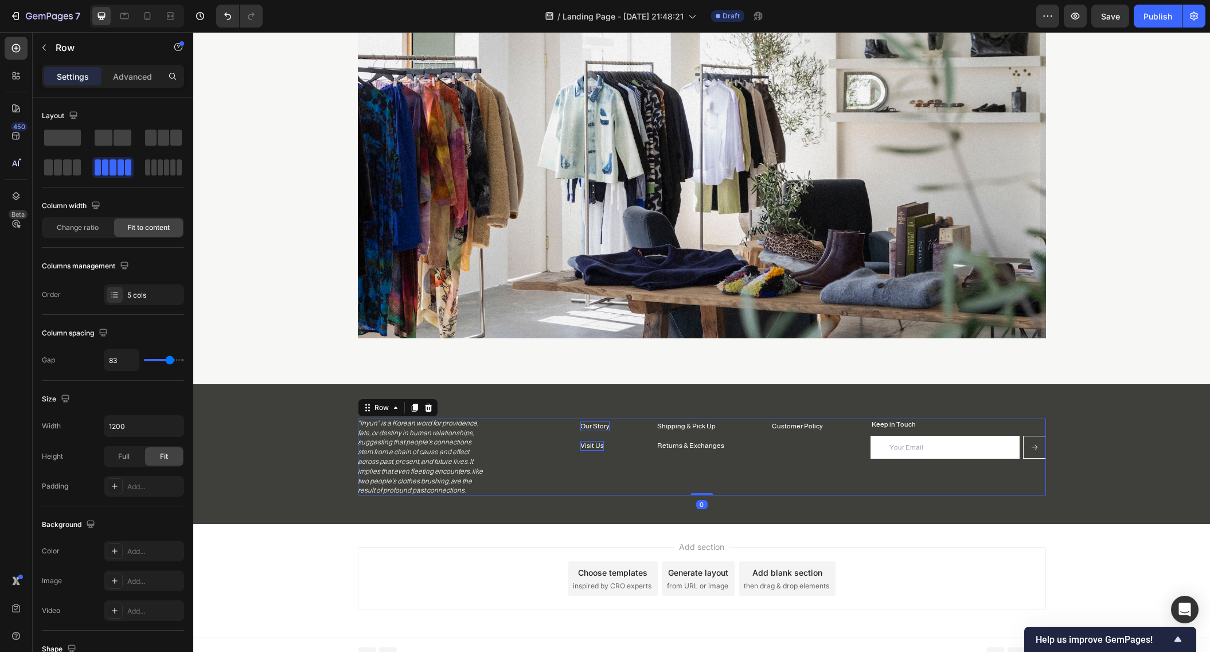
click at [608, 429] on div "Shipping & Pick Up Button Returns & Exchanges Button Customer Policy Button Kee…" at bounding box center [702, 457] width 688 height 77
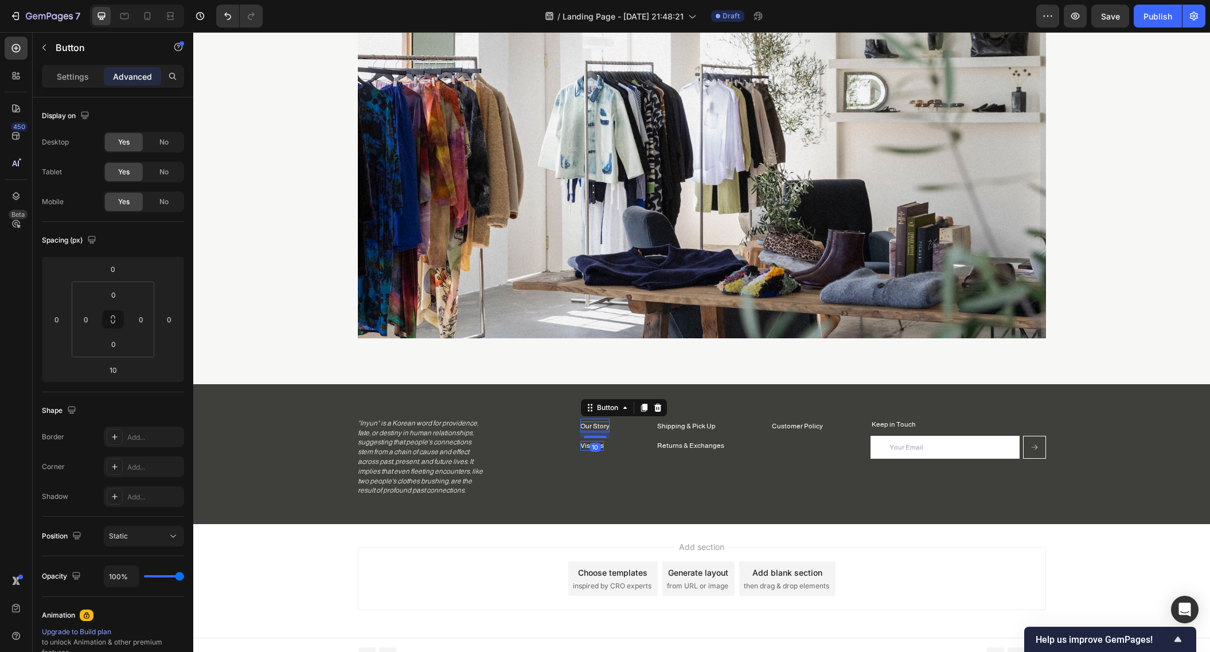
click at [605, 427] on p "Our Story" at bounding box center [594, 427] width 29 height 10
click at [599, 442] on p "Visit Us" at bounding box center [592, 446] width 24 height 10
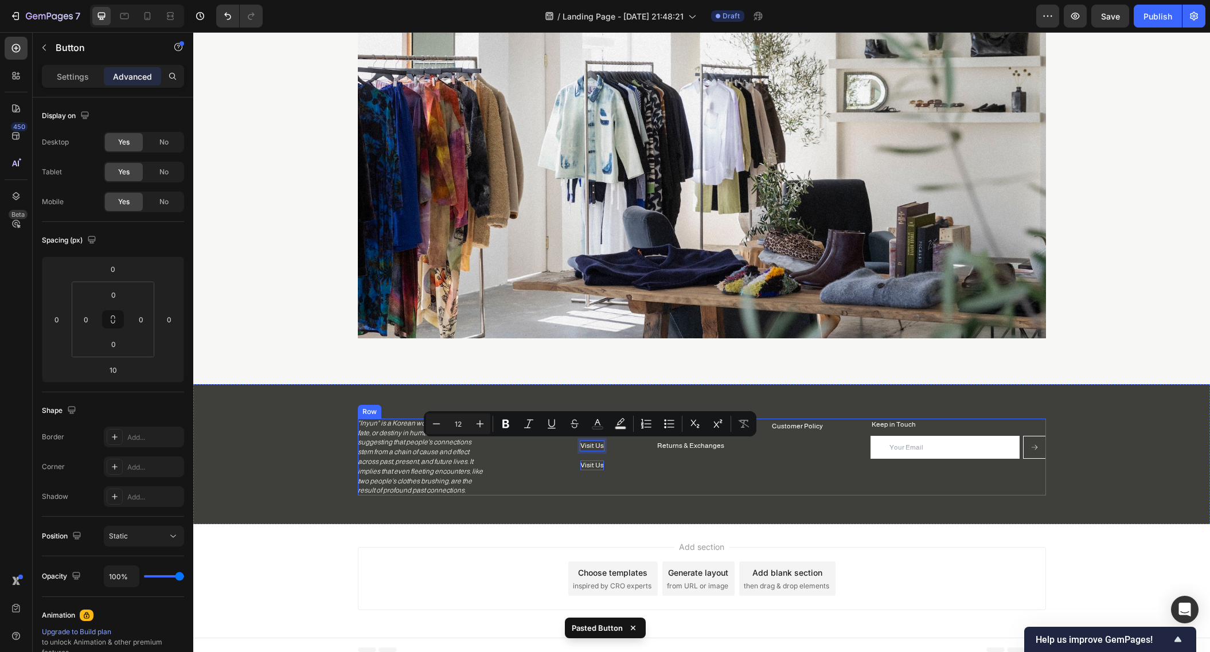
click at [648, 479] on div "Shipping & Pick Up Button Returns & Exchanges Button Customer Policy Button Kee…" at bounding box center [702, 457] width 688 height 77
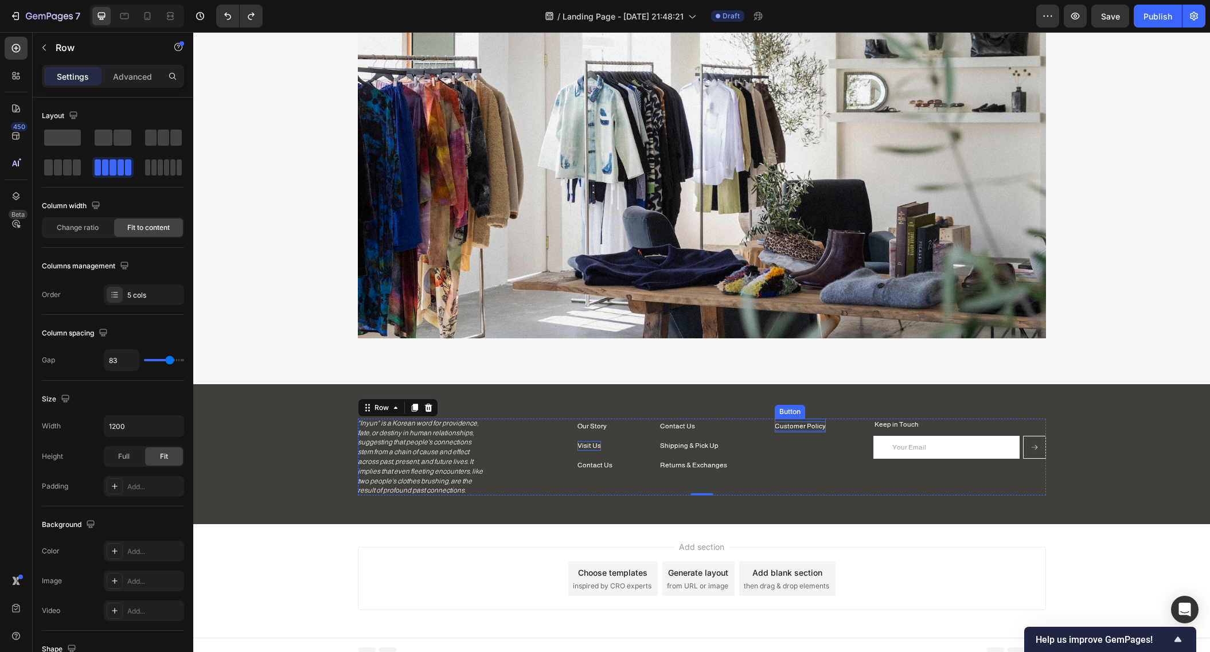
click at [795, 428] on p "Customer Policy" at bounding box center [800, 427] width 51 height 10
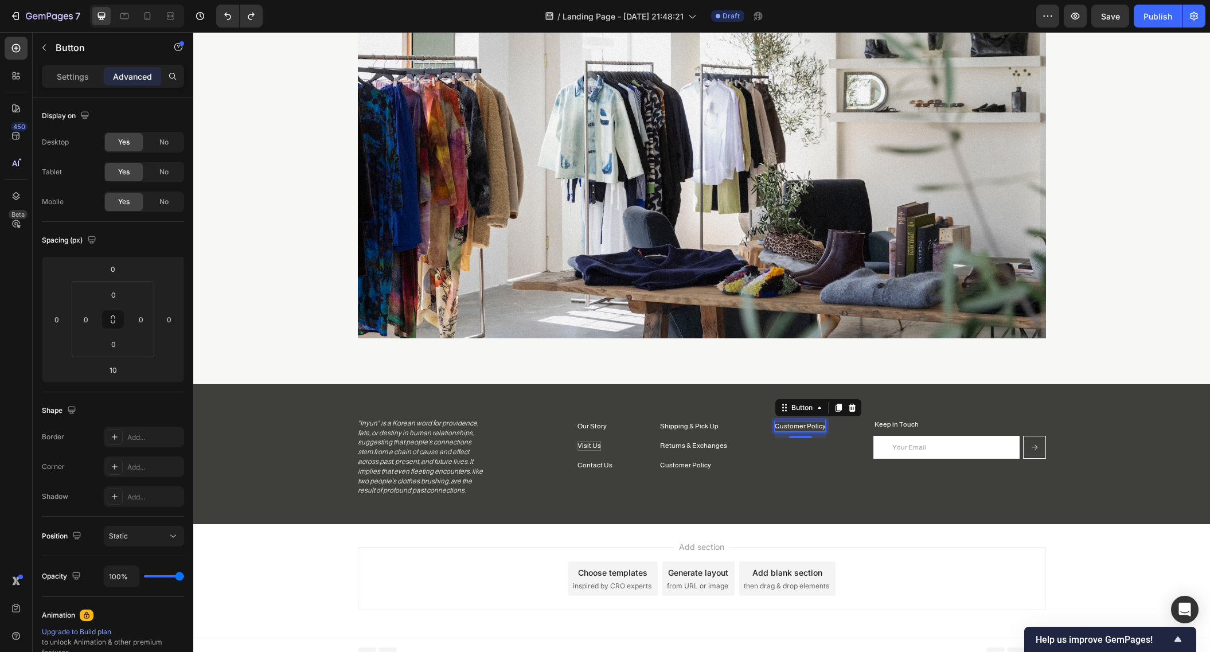
click at [795, 428] on p "Customer Policy" at bounding box center [800, 427] width 51 height 10
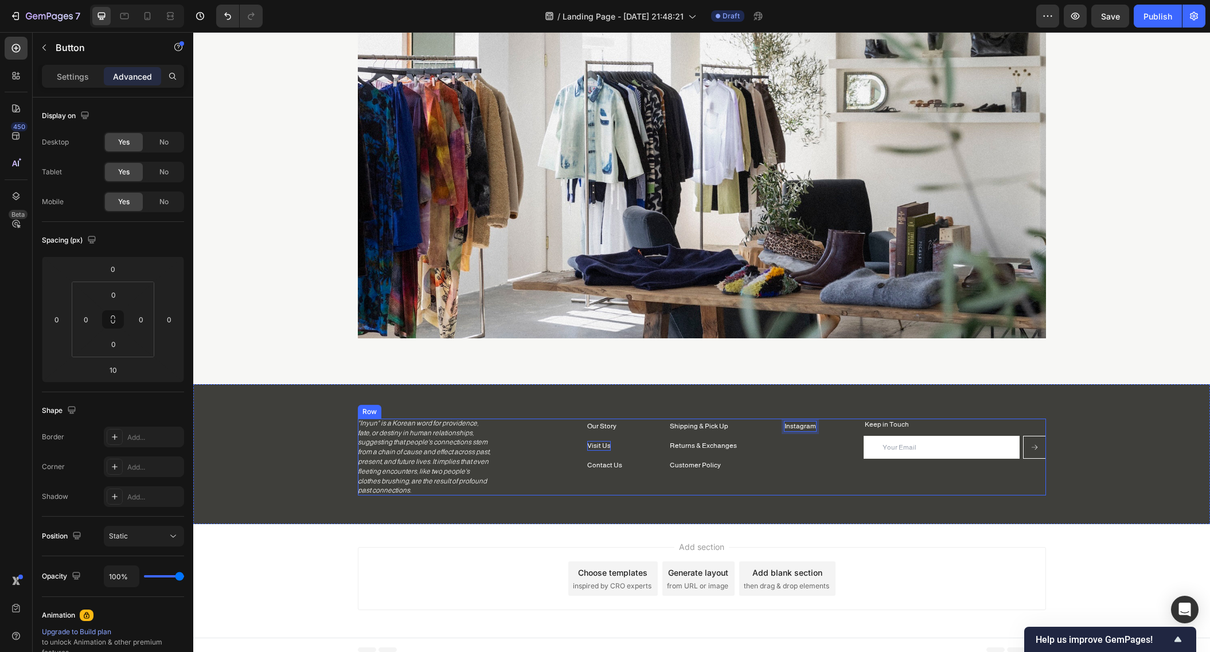
click at [796, 466] on div "Instagram Button 10" at bounding box center [801, 457] width 32 height 77
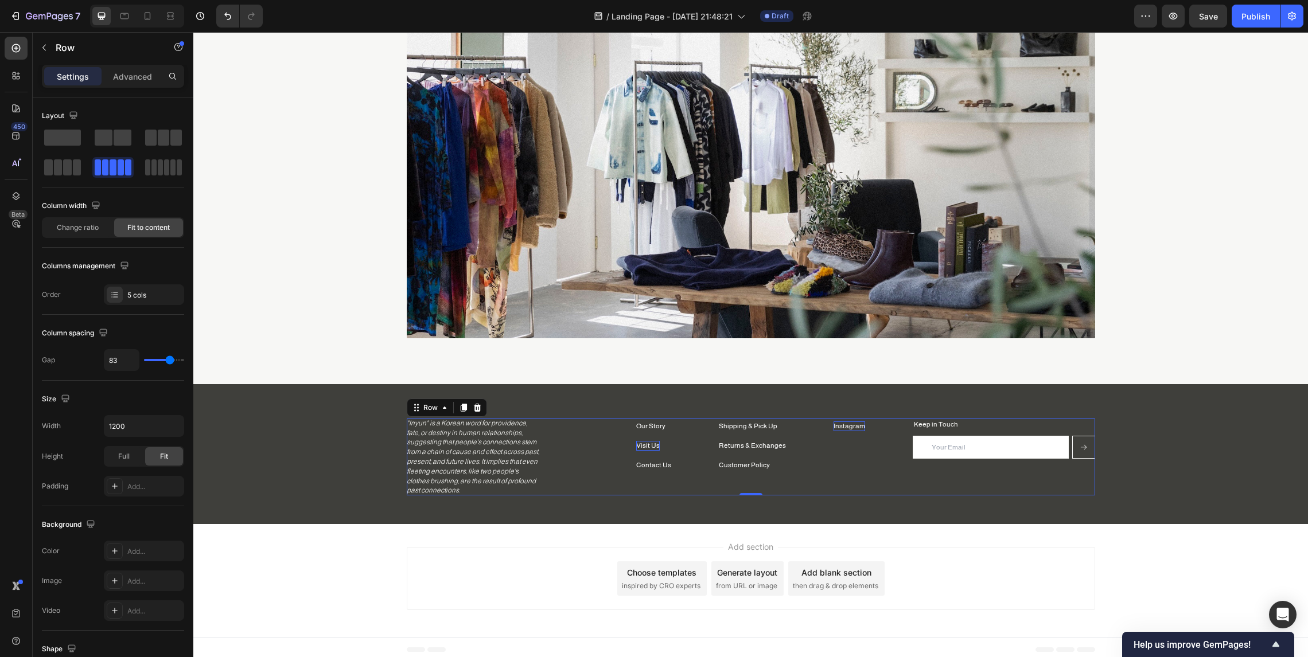
click at [845, 440] on div "Instagram Button" at bounding box center [849, 457] width 32 height 77
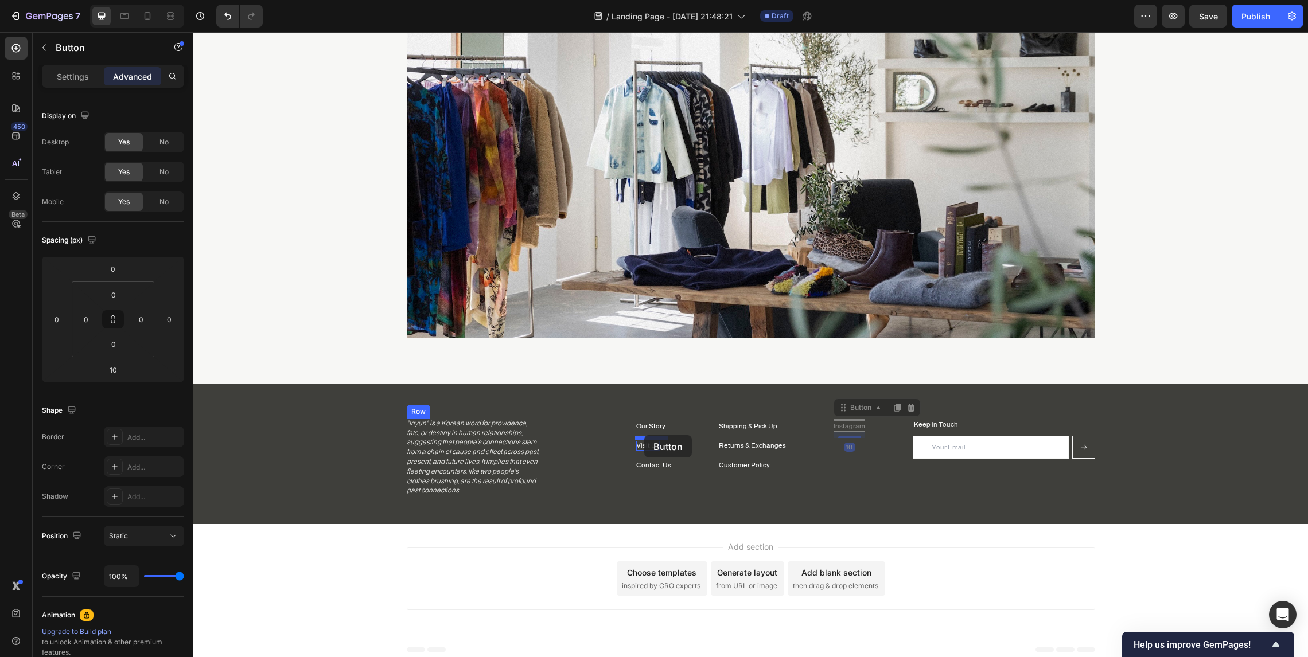
drag, startPoint x: 849, startPoint y: 427, endPoint x: 644, endPoint y: 435, distance: 204.9
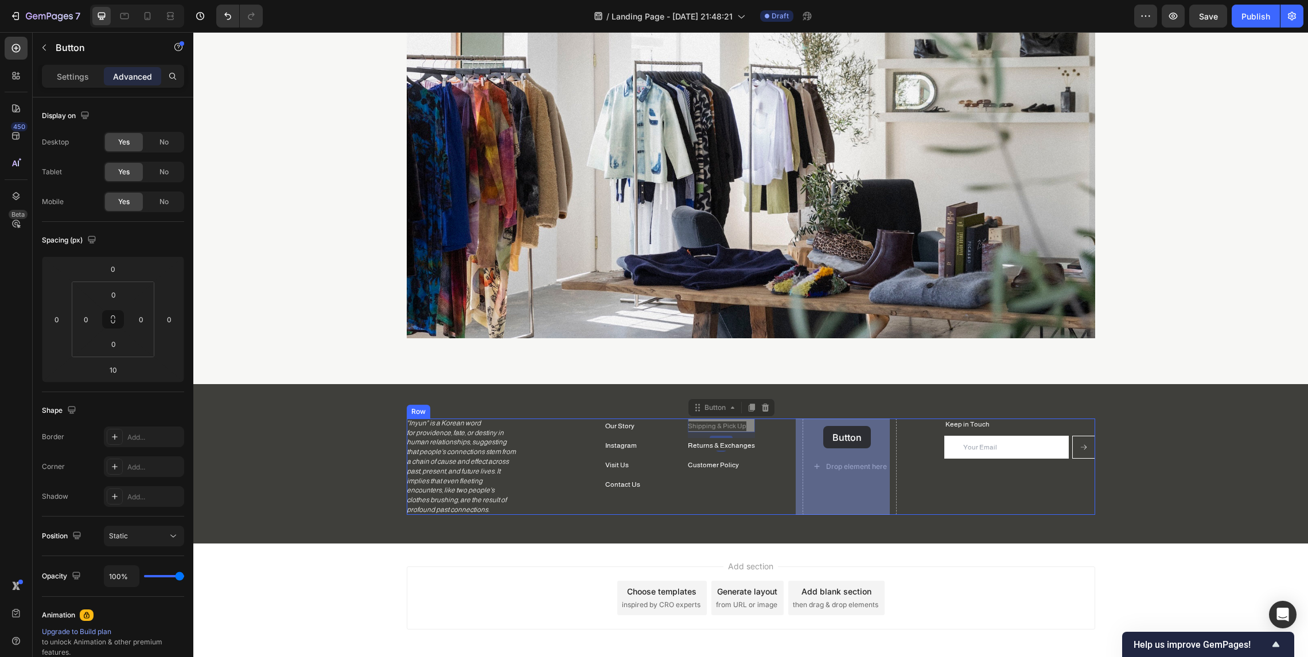
drag, startPoint x: 716, startPoint y: 424, endPoint x: 860, endPoint y: 434, distance: 144.9
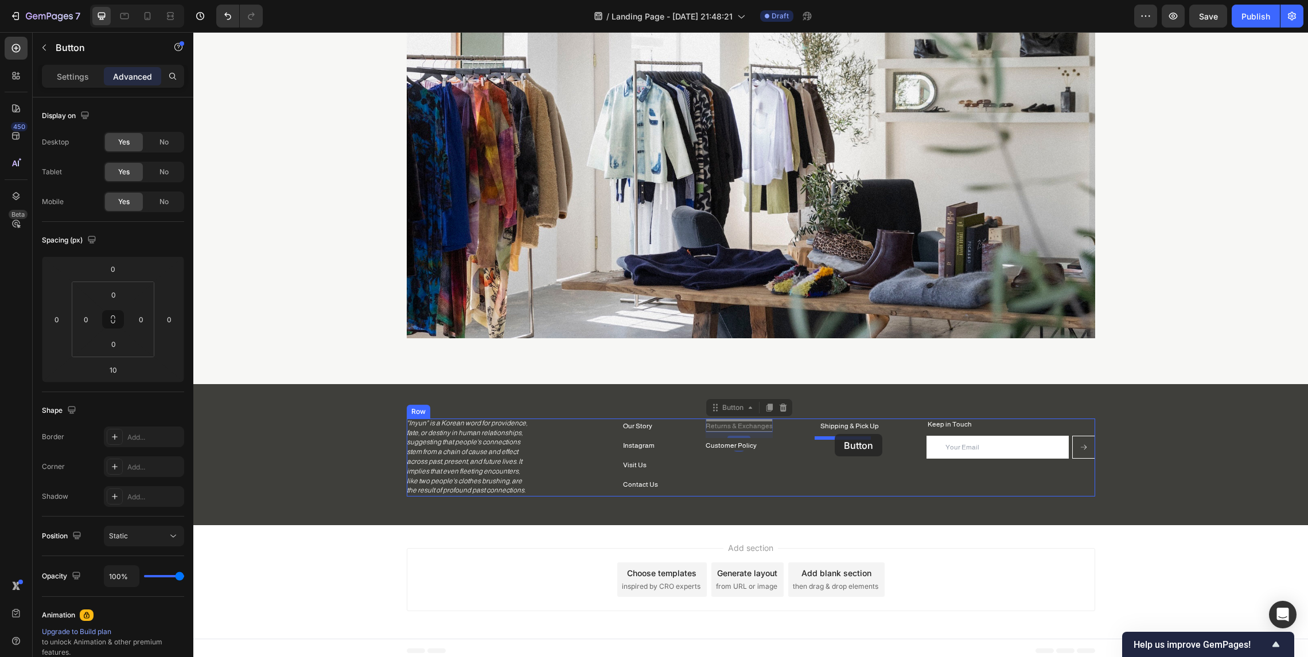
drag, startPoint x: 735, startPoint y: 424, endPoint x: 793, endPoint y: 454, distance: 65.7
drag, startPoint x: 734, startPoint y: 428, endPoint x: 842, endPoint y: 454, distance: 110.9
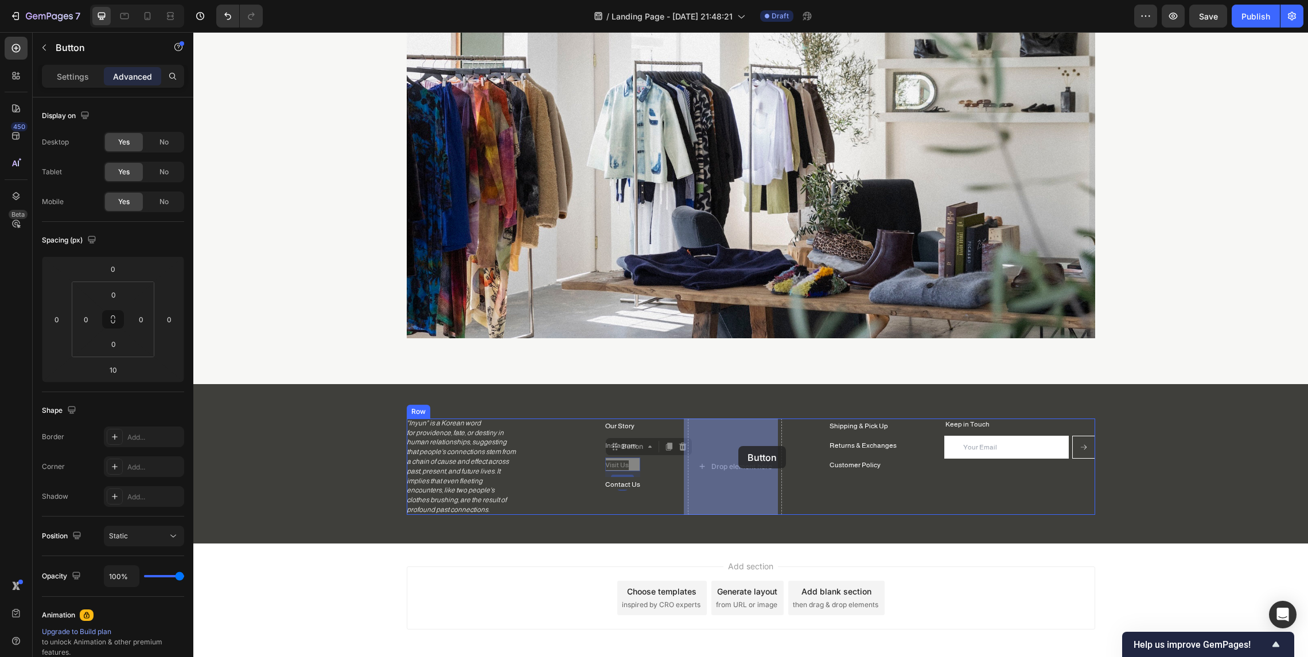
drag, startPoint x: 619, startPoint y: 465, endPoint x: 741, endPoint y: 450, distance: 123.1
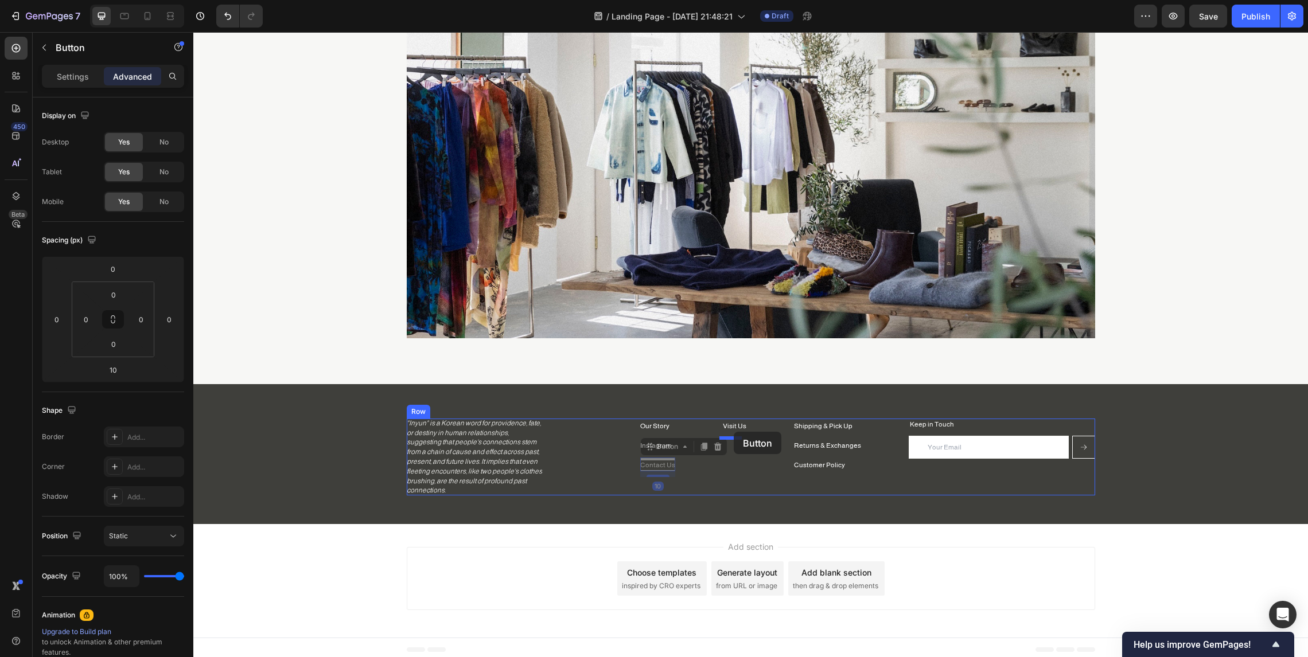
drag, startPoint x: 650, startPoint y: 462, endPoint x: 734, endPoint y: 432, distance: 88.5
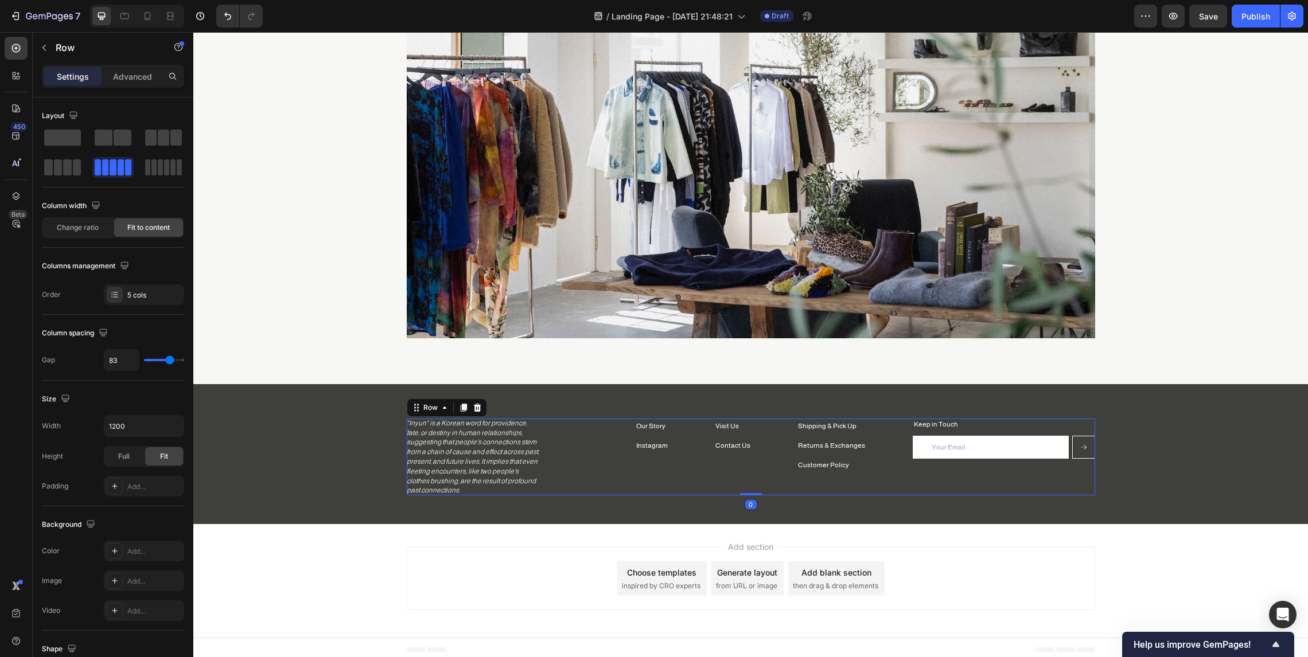
click at [670, 458] on div "Visit Us Button Contact Us Button Shipping & Pick Up Button Returns & Exchanges…" at bounding box center [751, 457] width 688 height 77
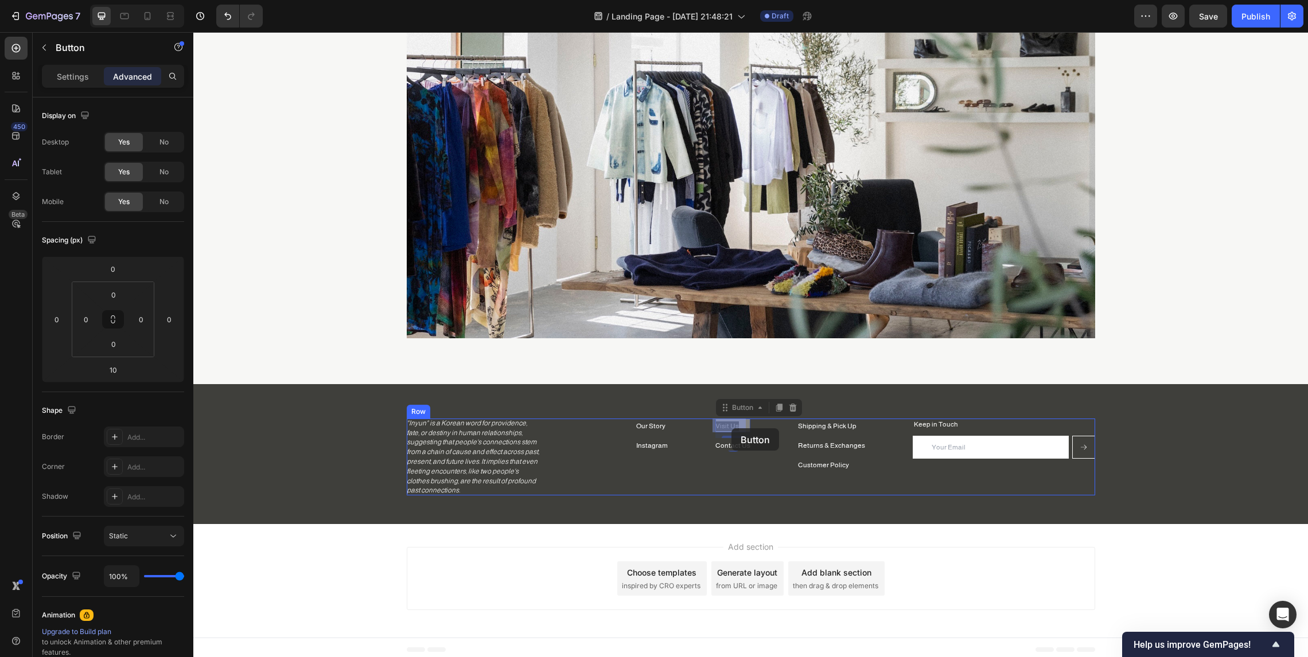
drag, startPoint x: 740, startPoint y: 427, endPoint x: 732, endPoint y: 428, distance: 7.5
click at [661, 461] on div "Our Story Button Instagram Button" at bounding box center [652, 457] width 32 height 77
drag, startPoint x: 722, startPoint y: 425, endPoint x: 646, endPoint y: 439, distance: 76.9
drag, startPoint x: 725, startPoint y: 428, endPoint x: 643, endPoint y: 456, distance: 86.5
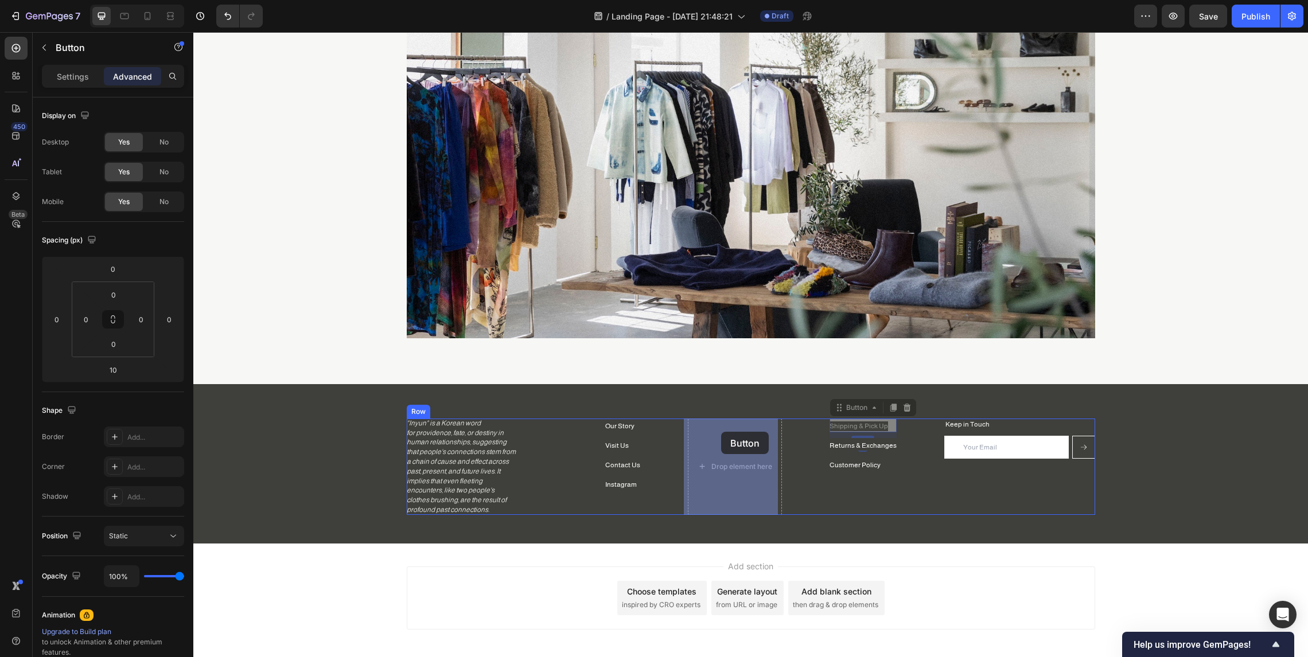
drag, startPoint x: 873, startPoint y: 427, endPoint x: 721, endPoint y: 432, distance: 152.0
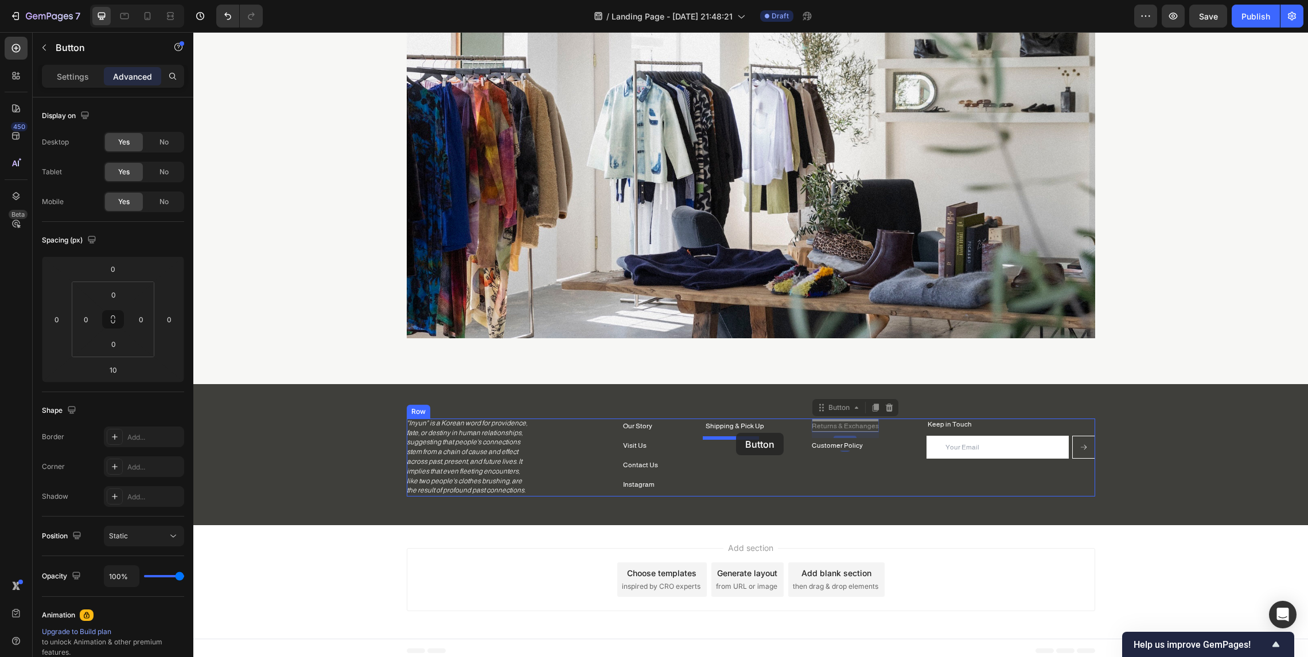
drag, startPoint x: 856, startPoint y: 425, endPoint x: 736, endPoint y: 433, distance: 120.7
drag, startPoint x: 840, startPoint y: 426, endPoint x: 730, endPoint y: 452, distance: 113.2
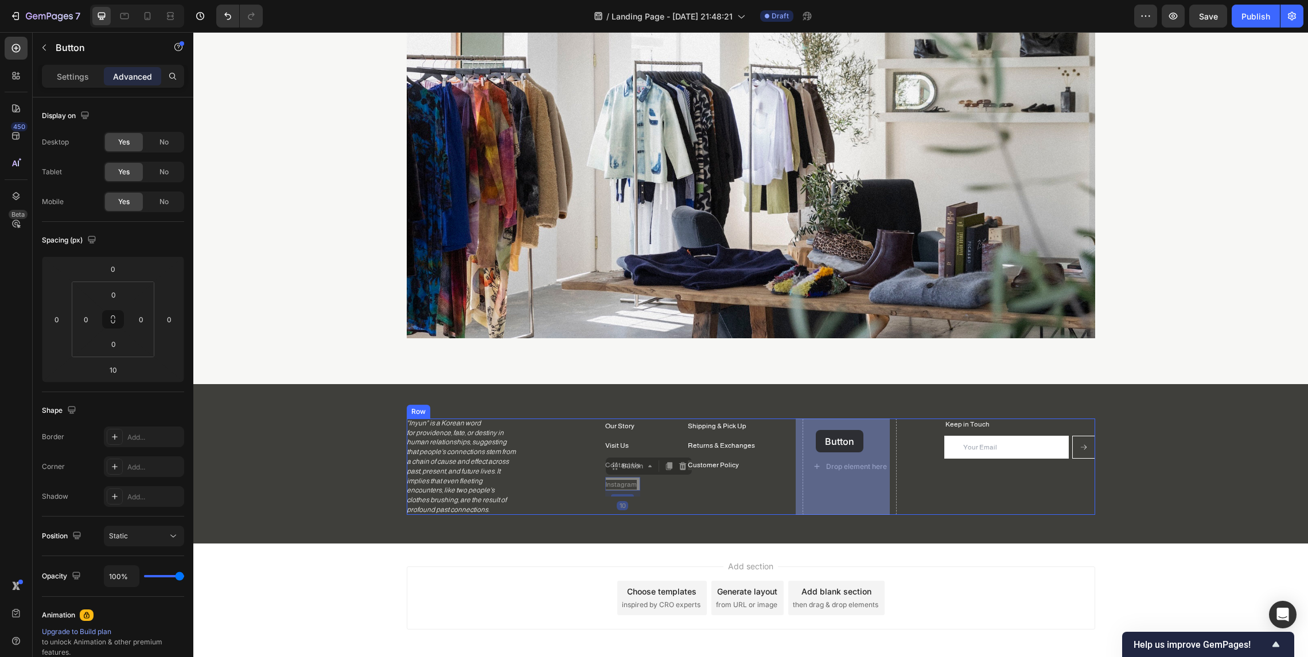
drag, startPoint x: 616, startPoint y: 486, endPoint x: 816, endPoint y: 430, distance: 207.3
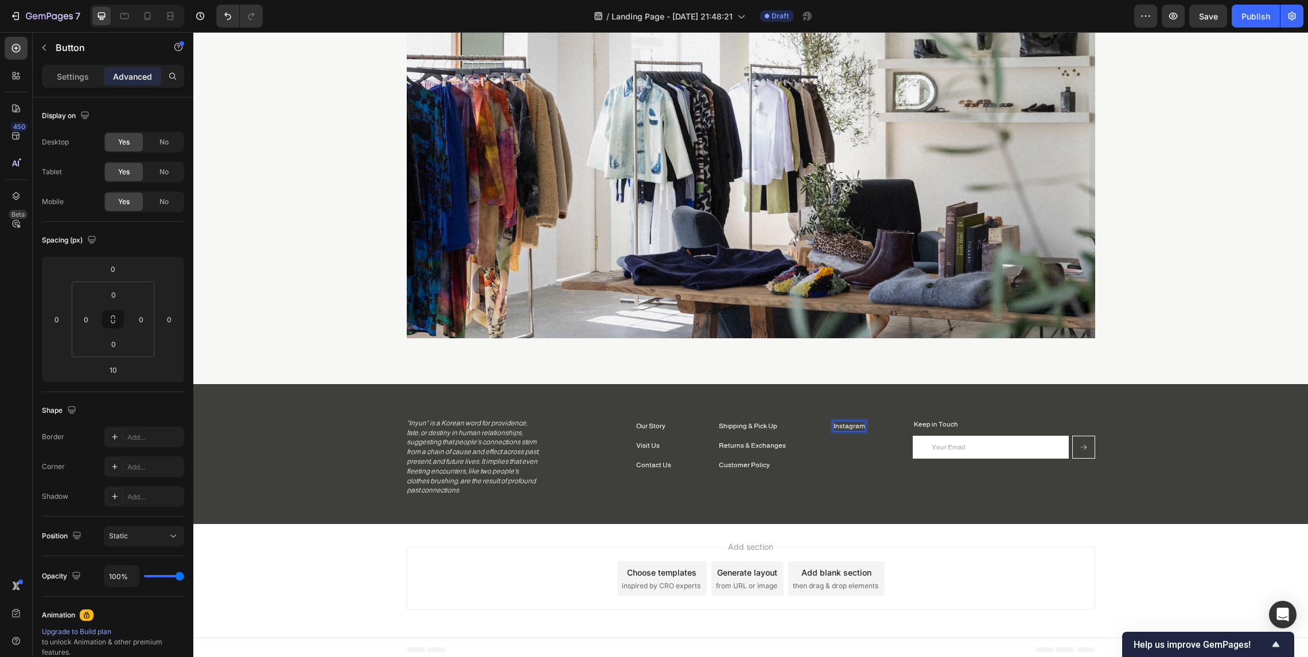
click at [854, 428] on p "Instagram" at bounding box center [849, 427] width 32 height 10
copy p "Instagram"
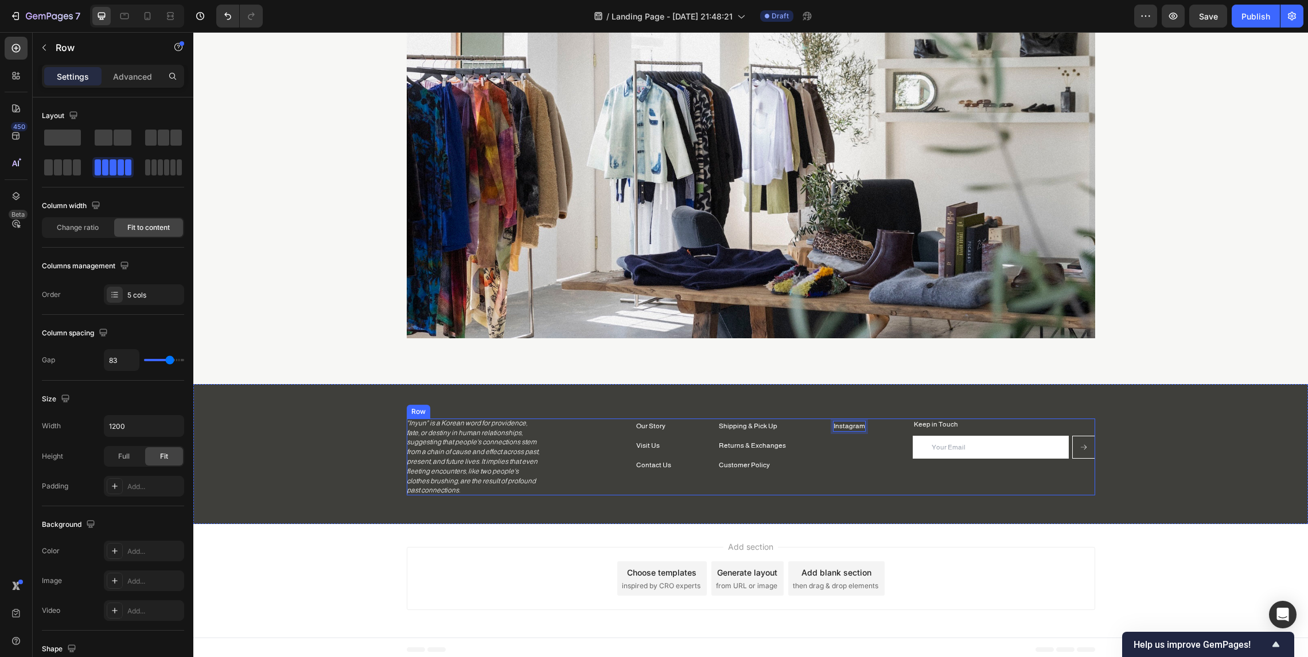
click at [863, 432] on div "Shipping & Pick Up Button Returns & Exchanges Button Customer Policy Button Ins…" at bounding box center [751, 457] width 688 height 77
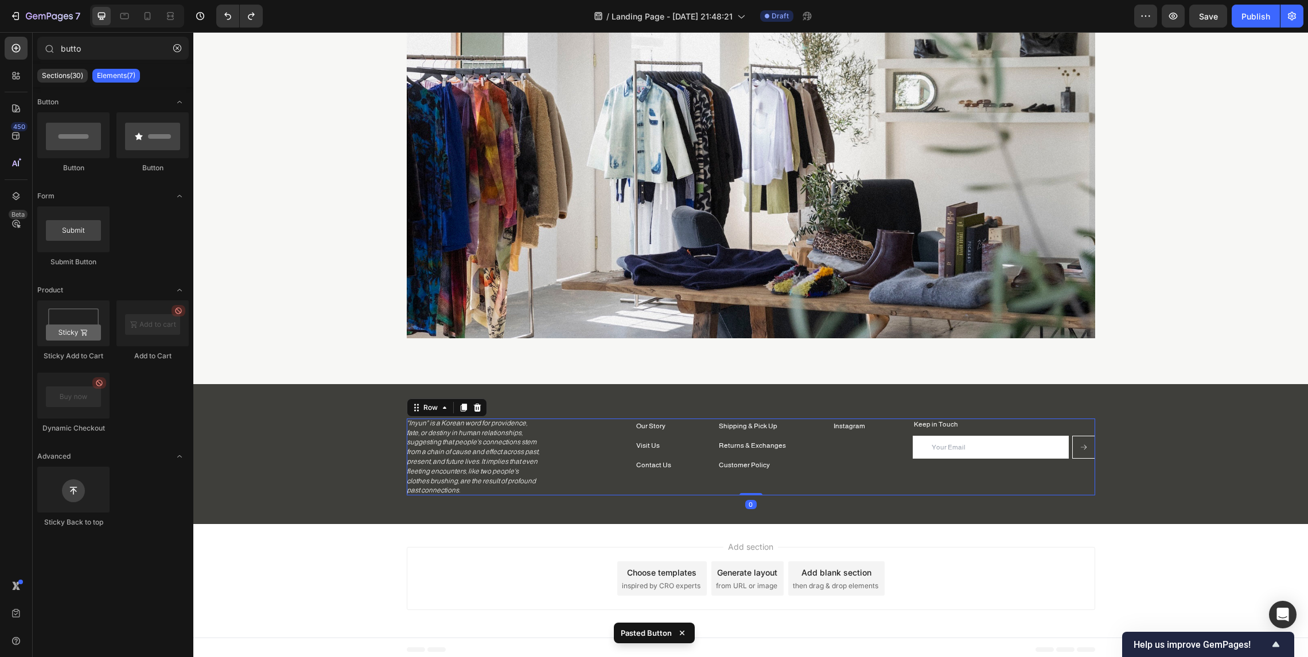
click at [855, 434] on div "Instagram Button" at bounding box center [849, 428] width 32 height 19
click at [857, 427] on p "Instagram" at bounding box center [849, 427] width 32 height 10
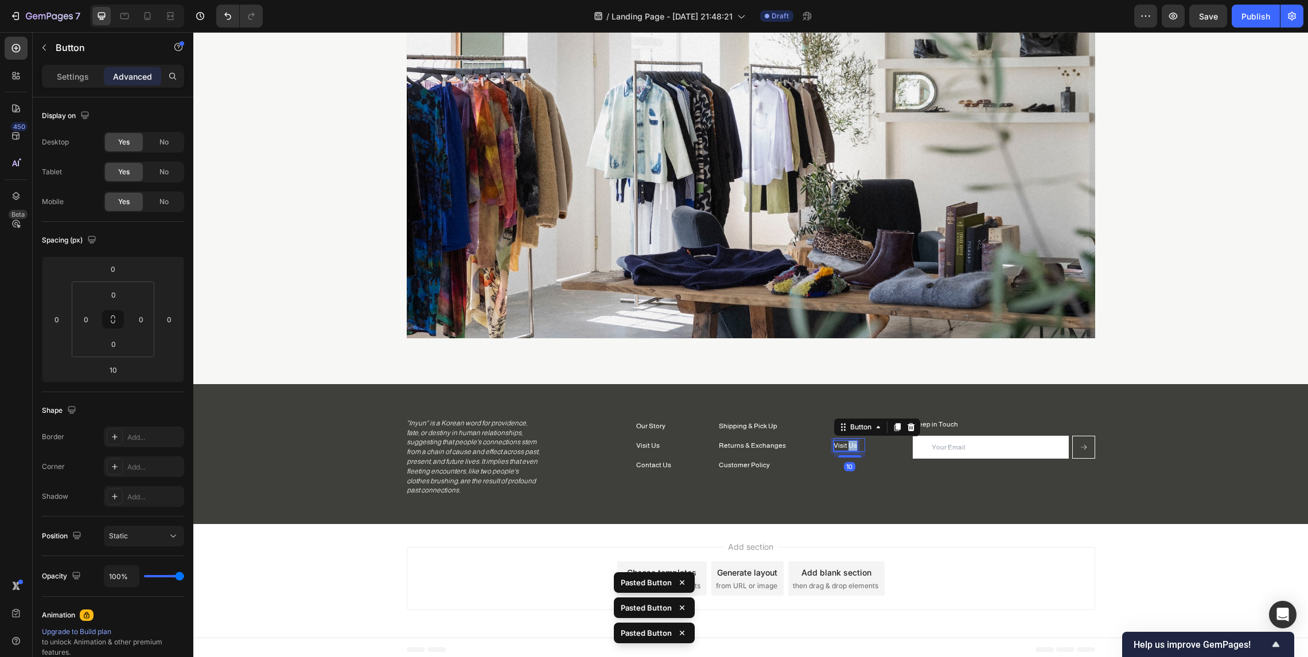
click at [845, 446] on p "Visit Us" at bounding box center [845, 446] width 24 height 10
click at [882, 477] on div "Shipping & Pick Up Button Returns & Exchanges Button Customer Policy Button Ins…" at bounding box center [751, 457] width 688 height 77
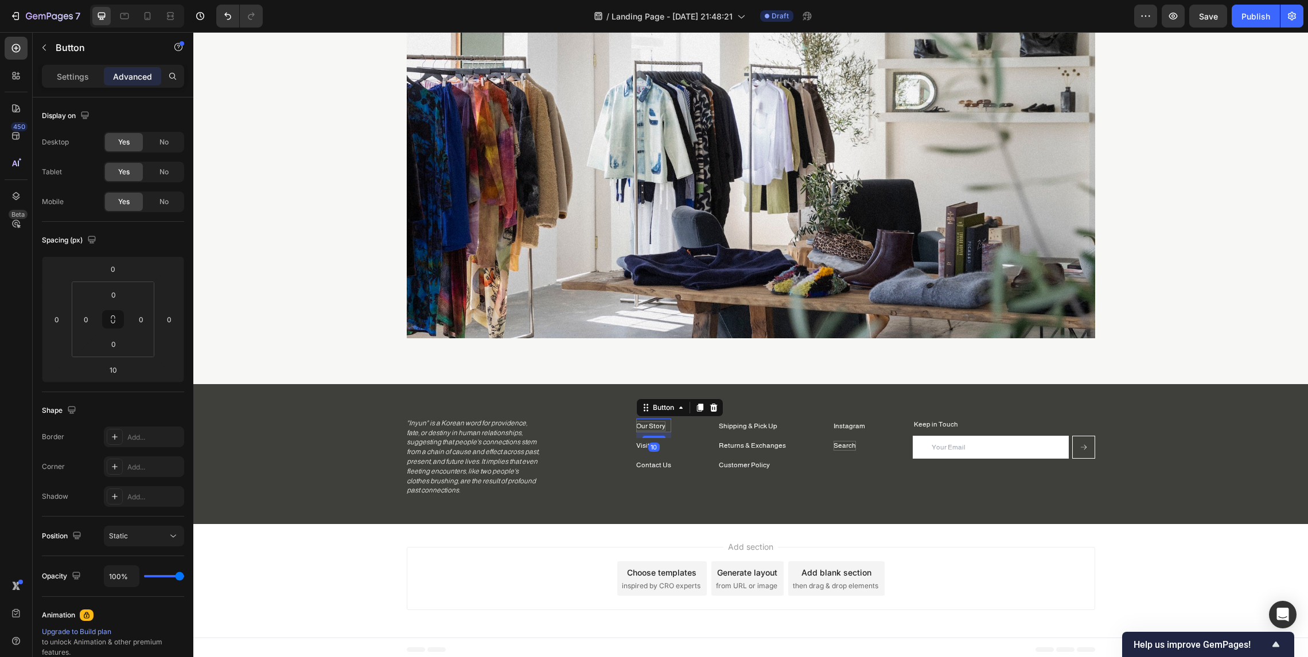
click at [645, 424] on p "Our Story" at bounding box center [650, 427] width 29 height 10
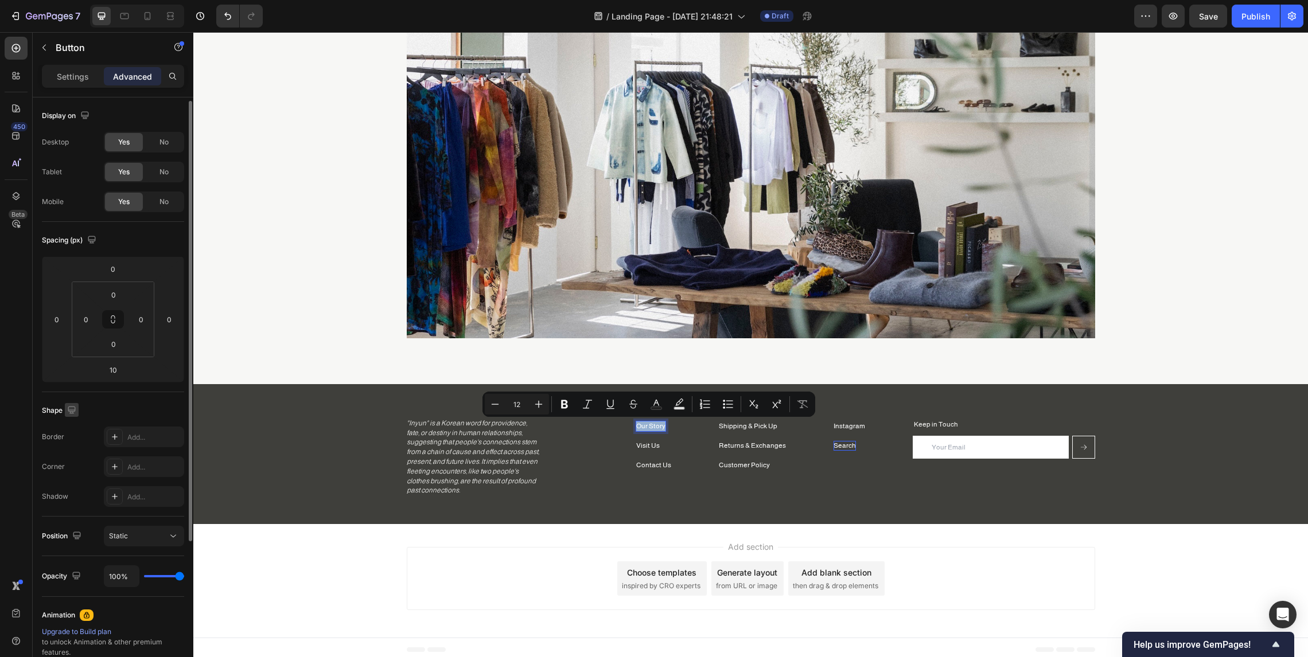
scroll to position [204, 0]
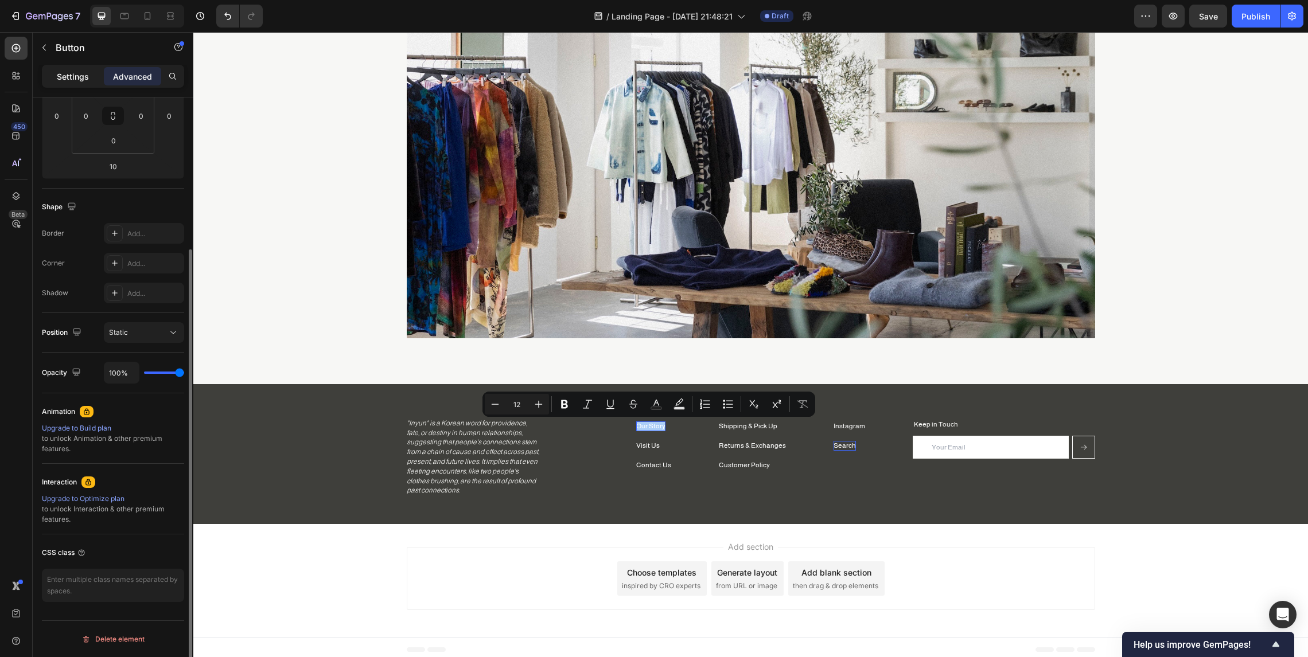
click at [73, 71] on p "Settings" at bounding box center [73, 77] width 32 height 12
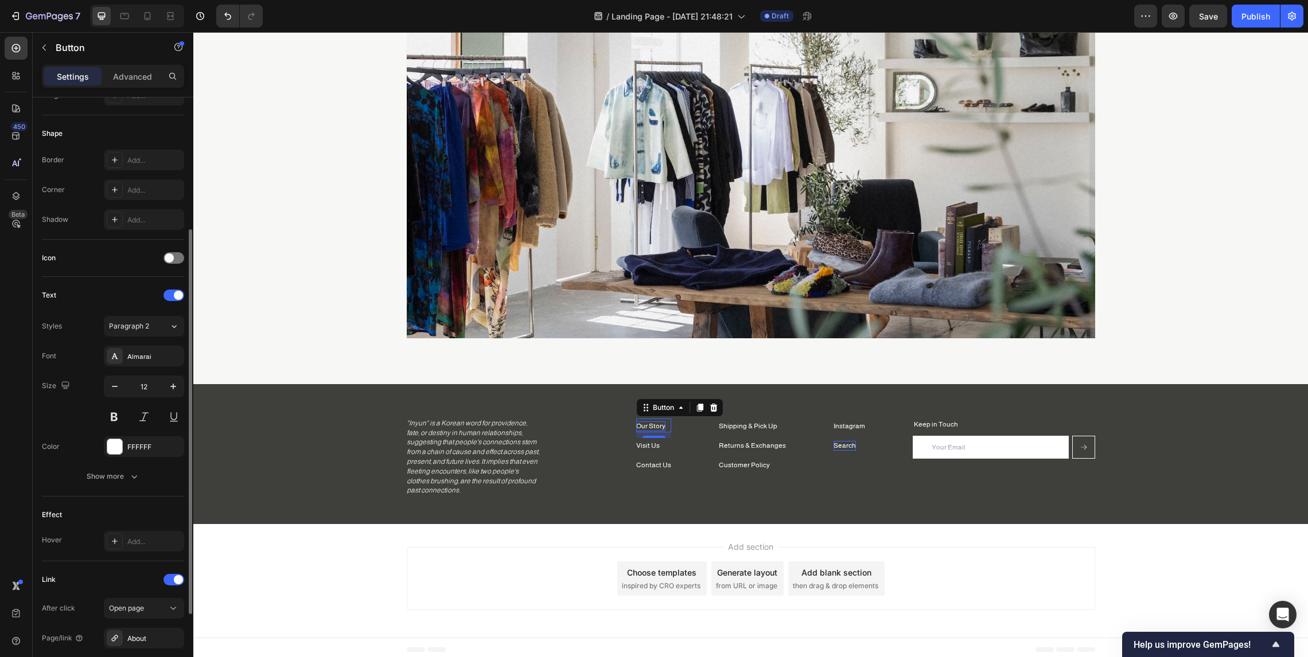
scroll to position [319, 0]
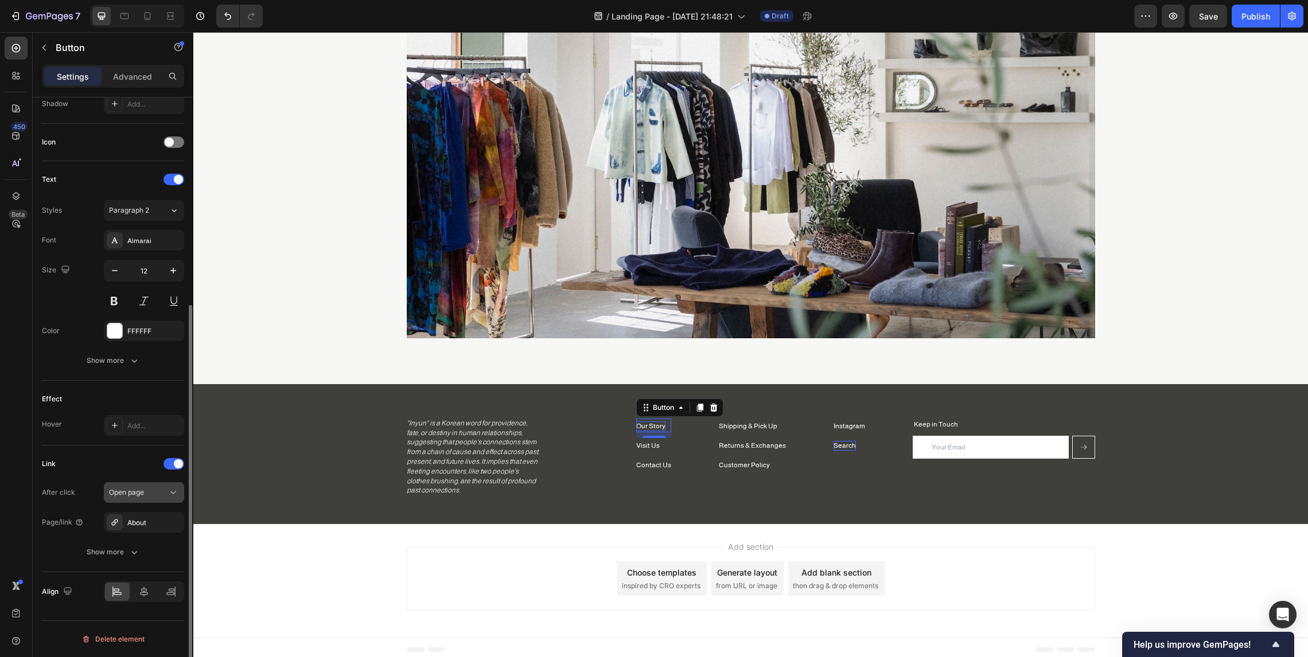
click at [160, 490] on div "Open page" at bounding box center [138, 492] width 58 height 10
click at [650, 450] on div "10" at bounding box center [653, 447] width 11 height 9
click at [654, 444] on div "10" at bounding box center [653, 447] width 11 height 9
click at [651, 447] on div "10" at bounding box center [653, 447] width 11 height 9
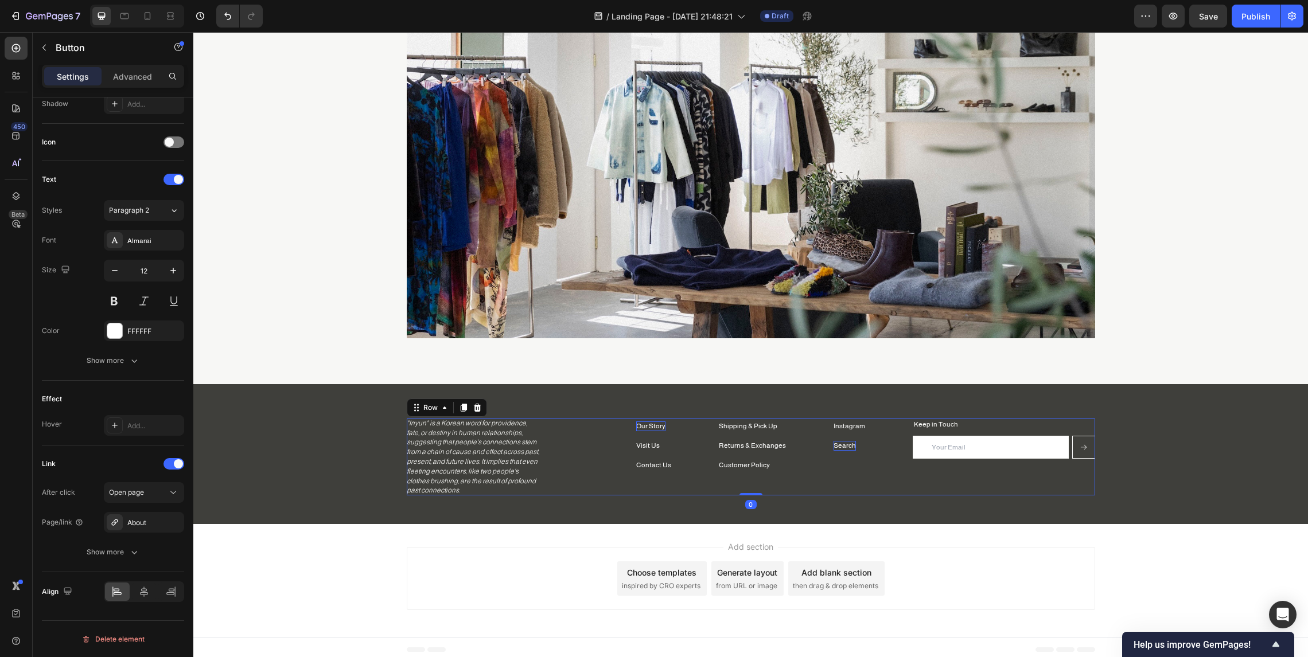
click at [619, 441] on div "Shipping & Pick Up Button Returns & Exchanges Button Customer Policy Button Ins…" at bounding box center [751, 457] width 688 height 77
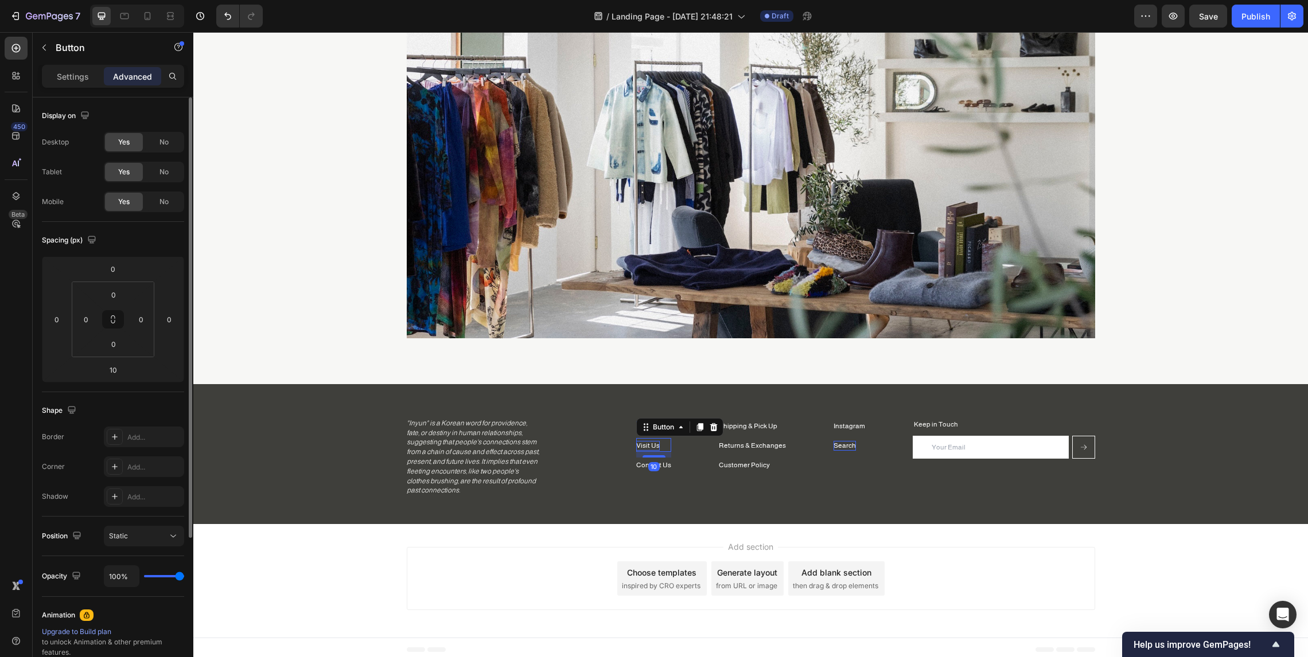
click at [650, 447] on p "Visit Us" at bounding box center [648, 446] width 24 height 10
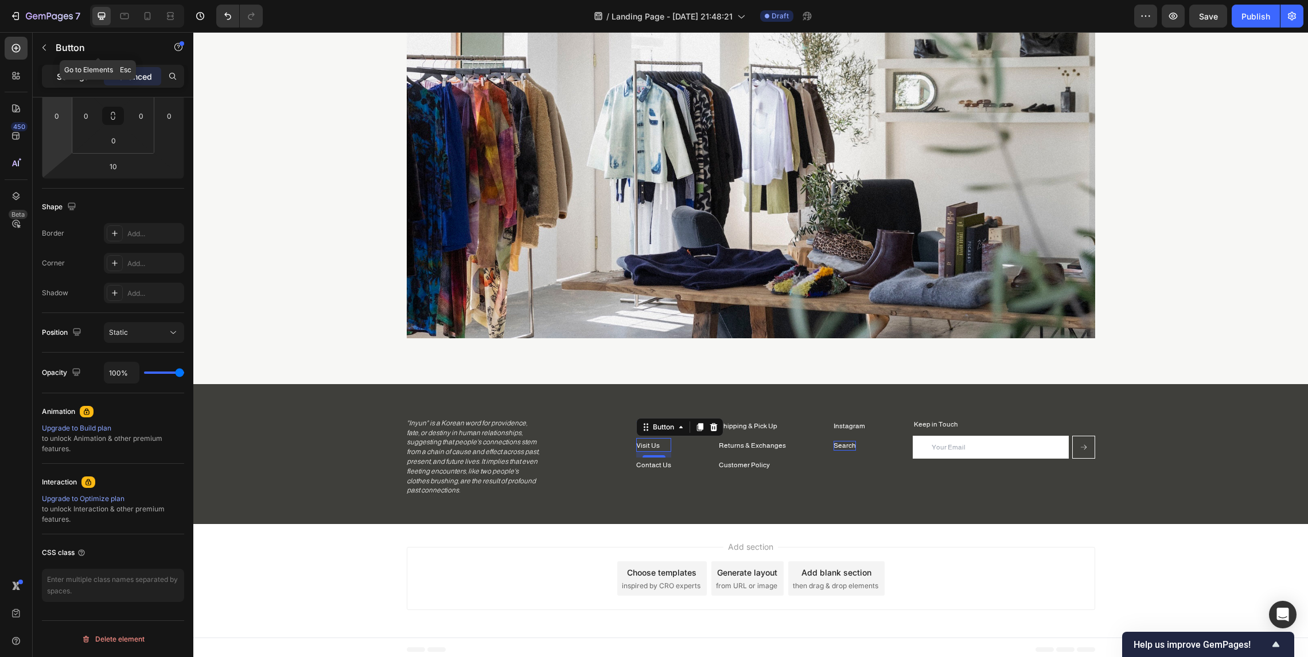
click at [68, 67] on div "Settings" at bounding box center [72, 76] width 57 height 18
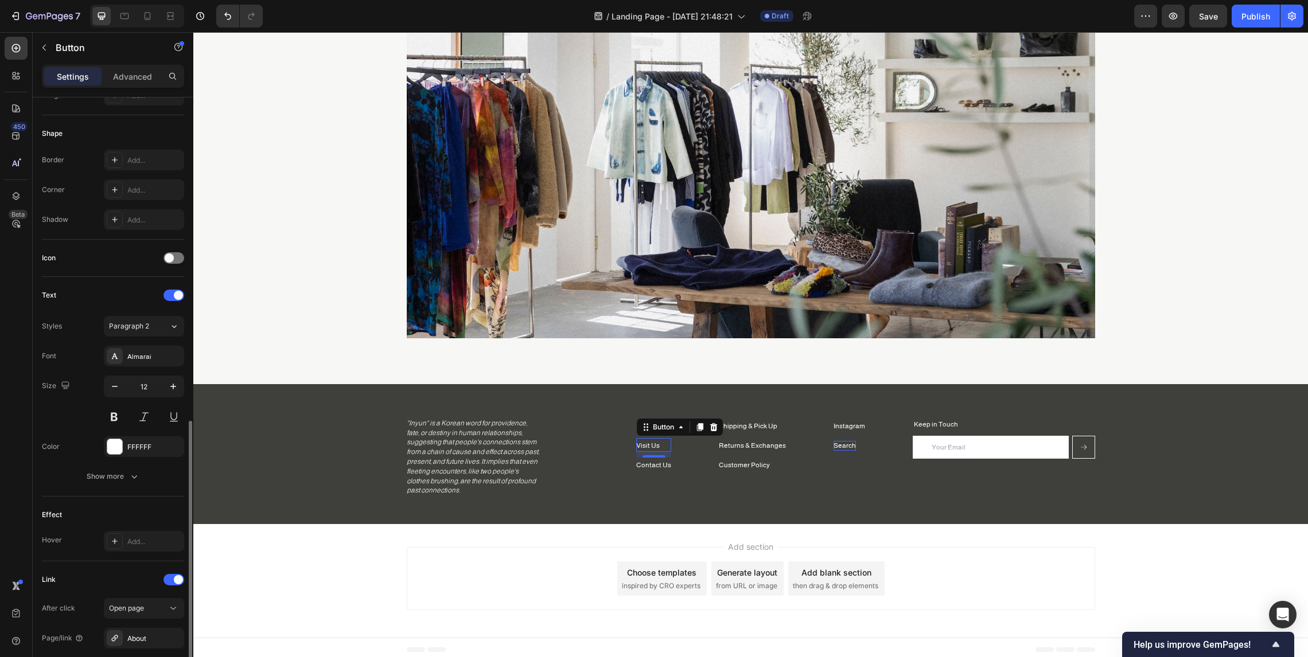
scroll to position [319, 0]
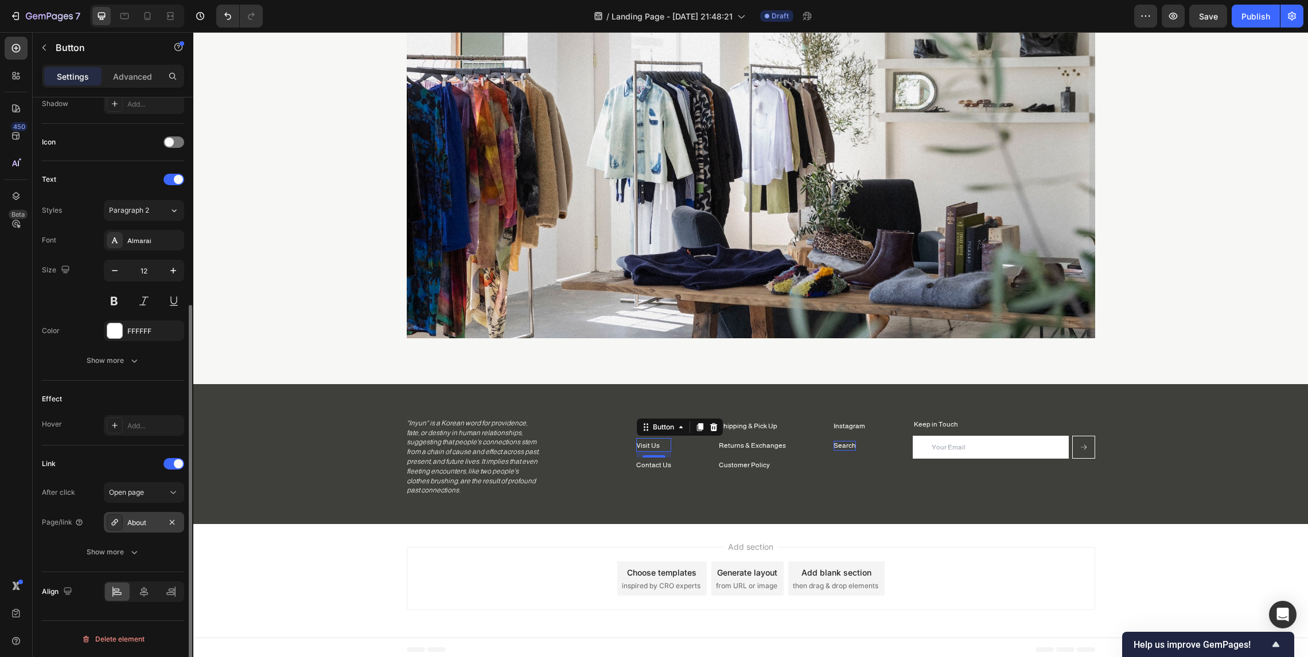
click at [157, 526] on div "About" at bounding box center [143, 523] width 33 height 10
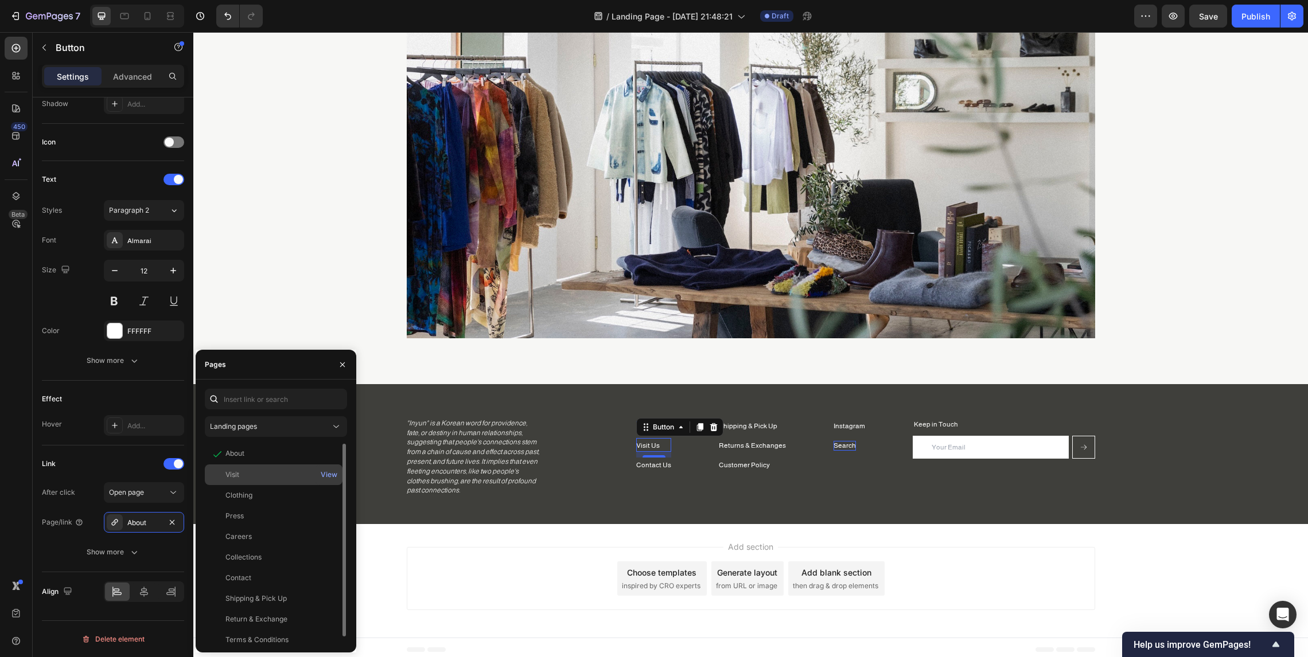
click at [242, 478] on div "Visit" at bounding box center [273, 475] width 128 height 10
click at [641, 465] on p "Contact Us" at bounding box center [653, 466] width 35 height 10
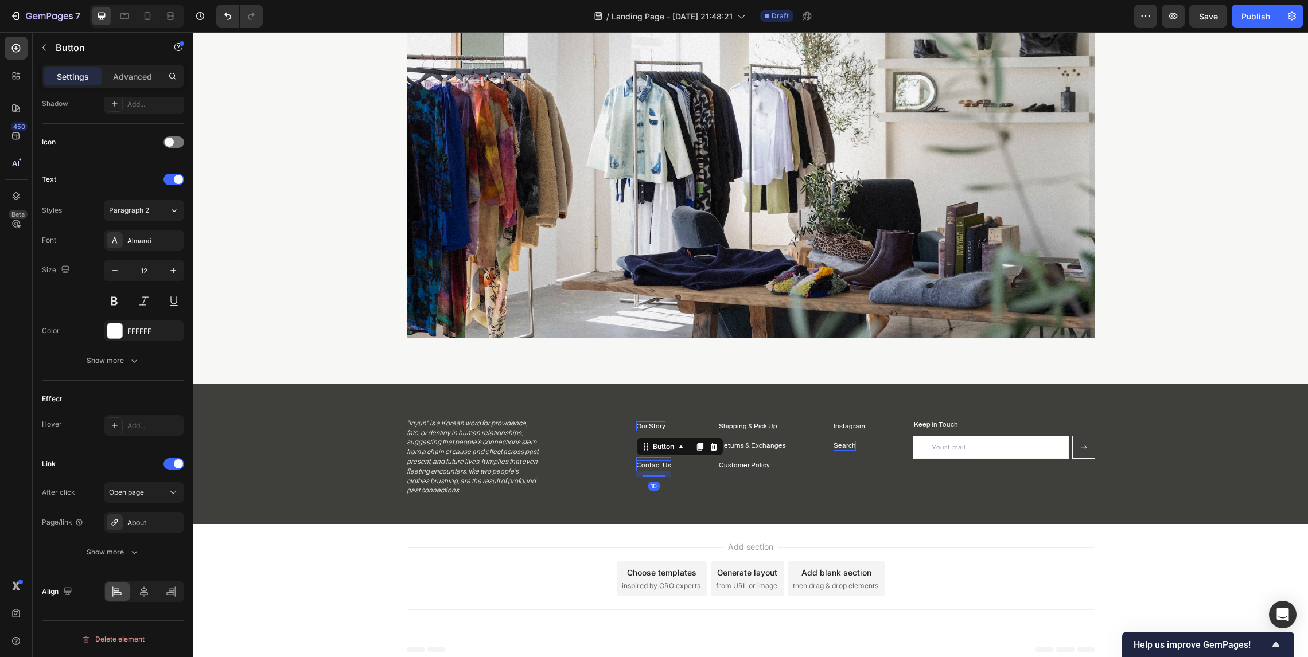
click at [646, 465] on p "Contact Us" at bounding box center [653, 466] width 35 height 10
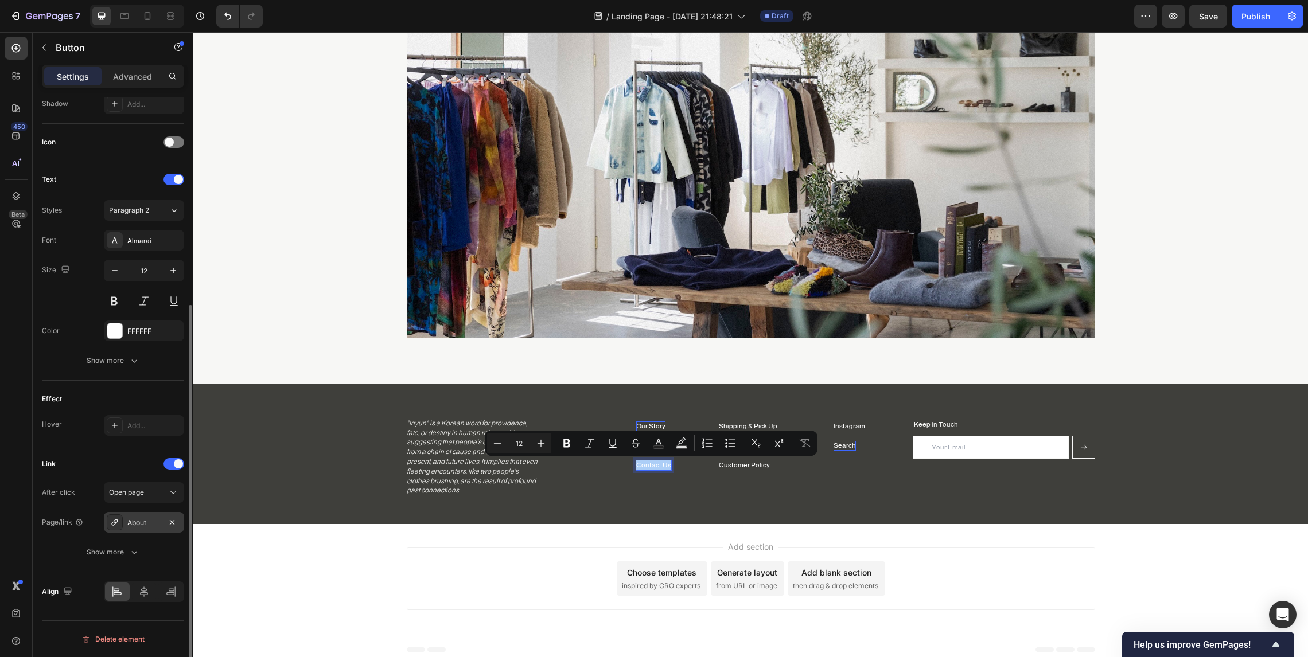
click at [142, 526] on div "About" at bounding box center [143, 523] width 33 height 10
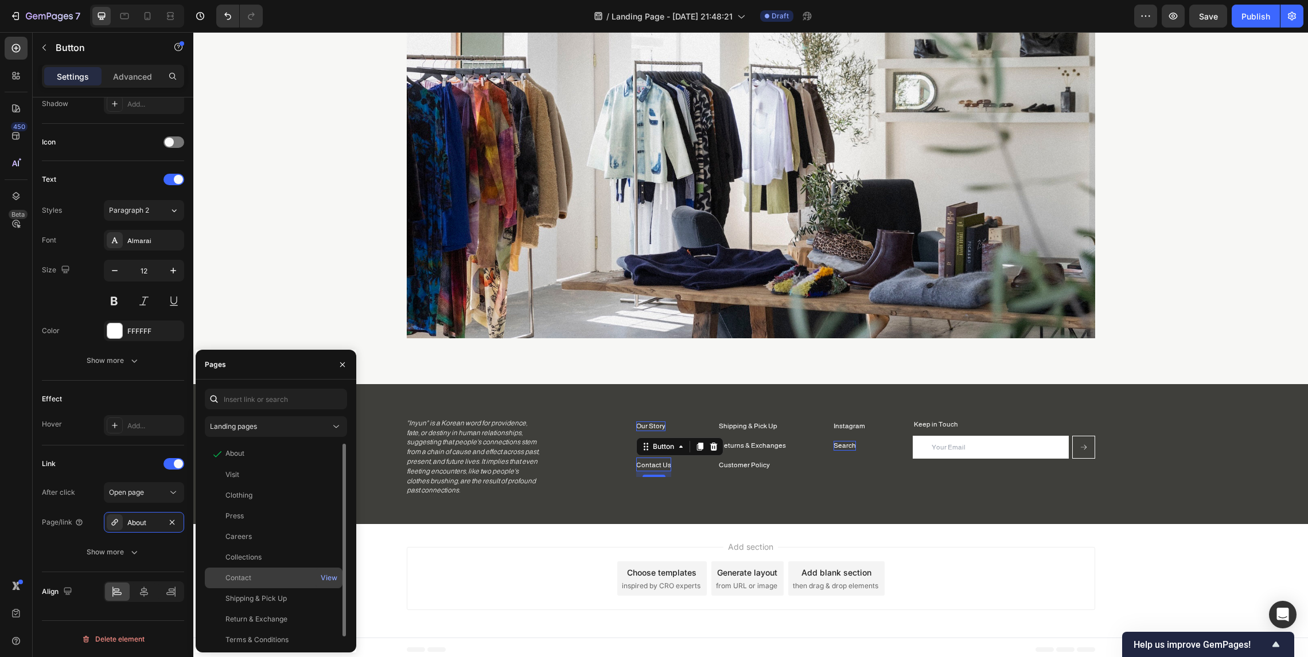
click at [260, 572] on div "Contact View" at bounding box center [274, 578] width 138 height 21
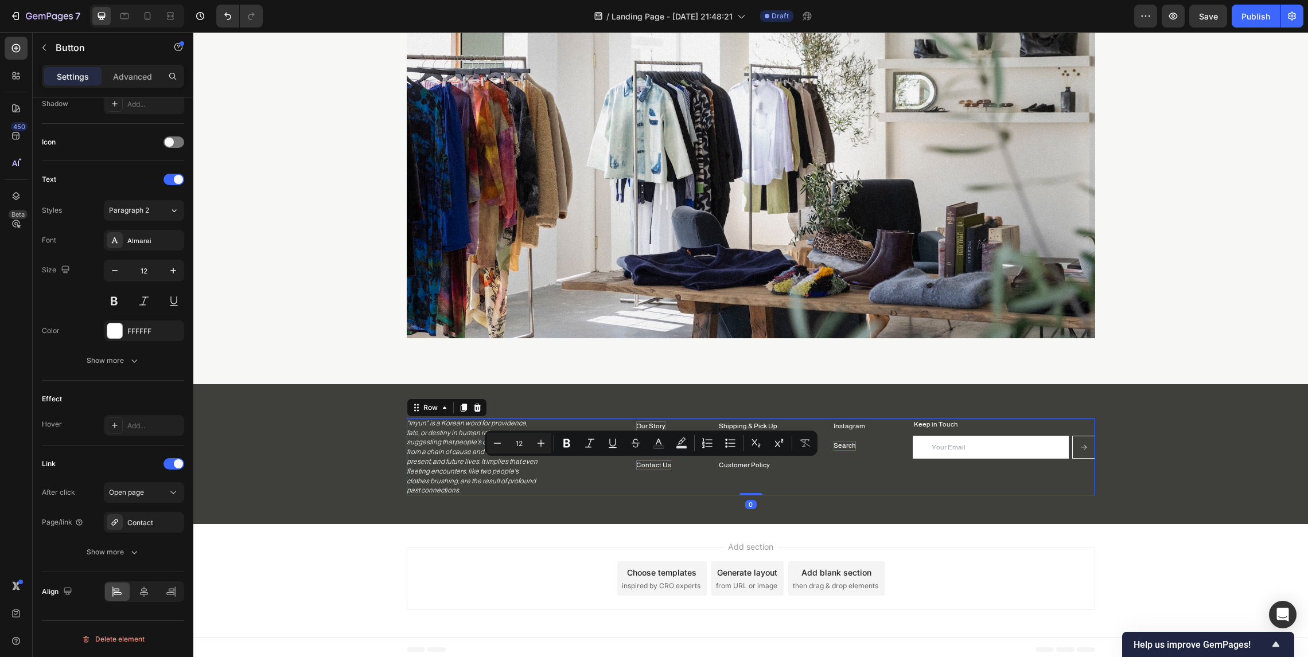
click at [677, 471] on div "Shipping & Pick Up Button Returns & Exchanges Button Customer Policy Button Ins…" at bounding box center [751, 457] width 688 height 77
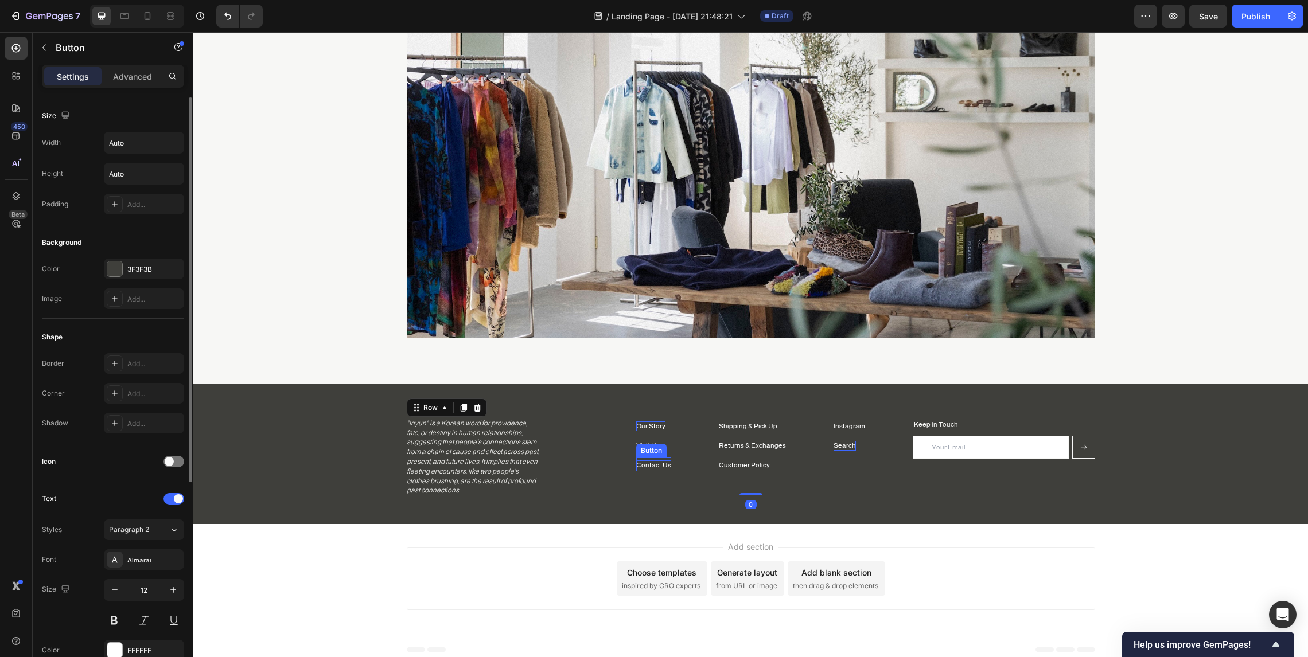
click at [664, 463] on p "Contact Us" at bounding box center [653, 466] width 35 height 10
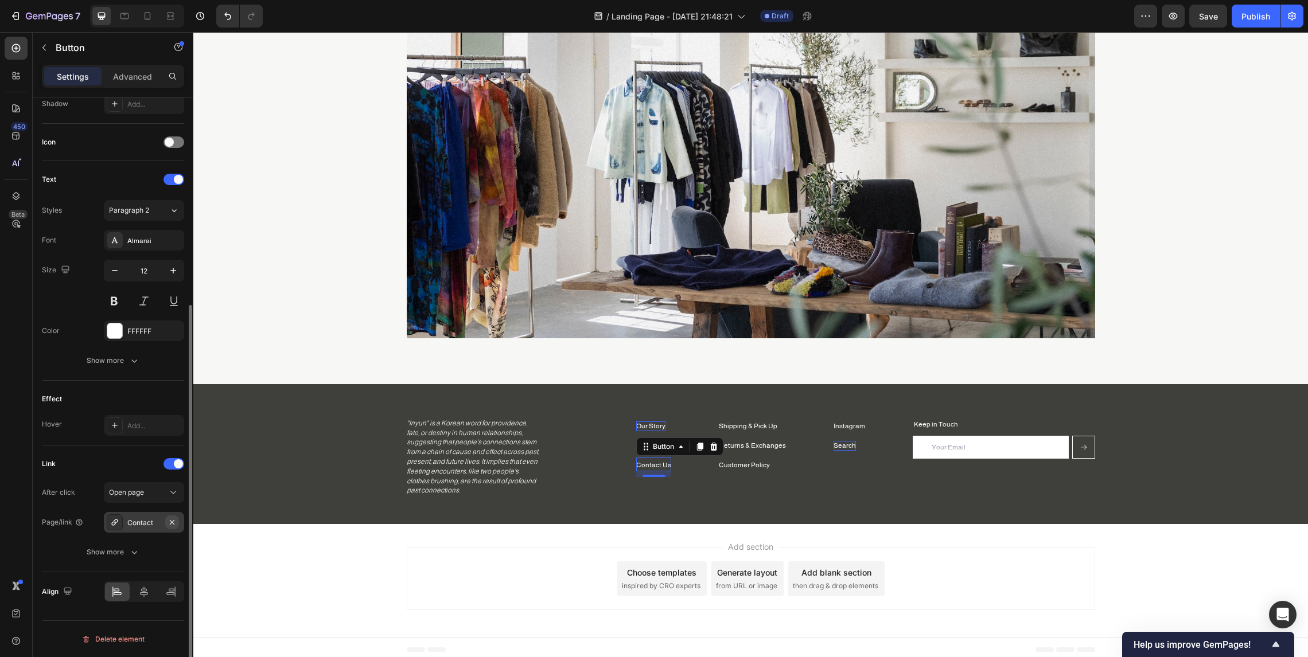
click at [165, 518] on button "button" at bounding box center [172, 523] width 14 height 14
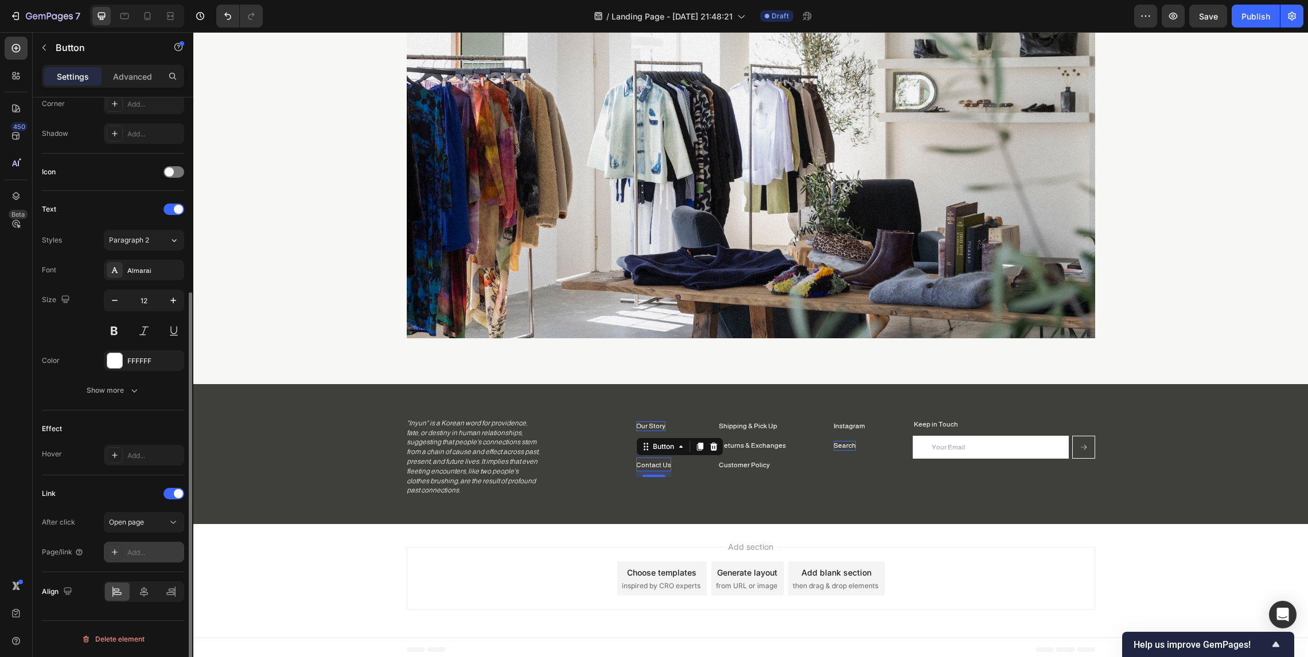
click at [139, 552] on div "Add..." at bounding box center [154, 553] width 54 height 10
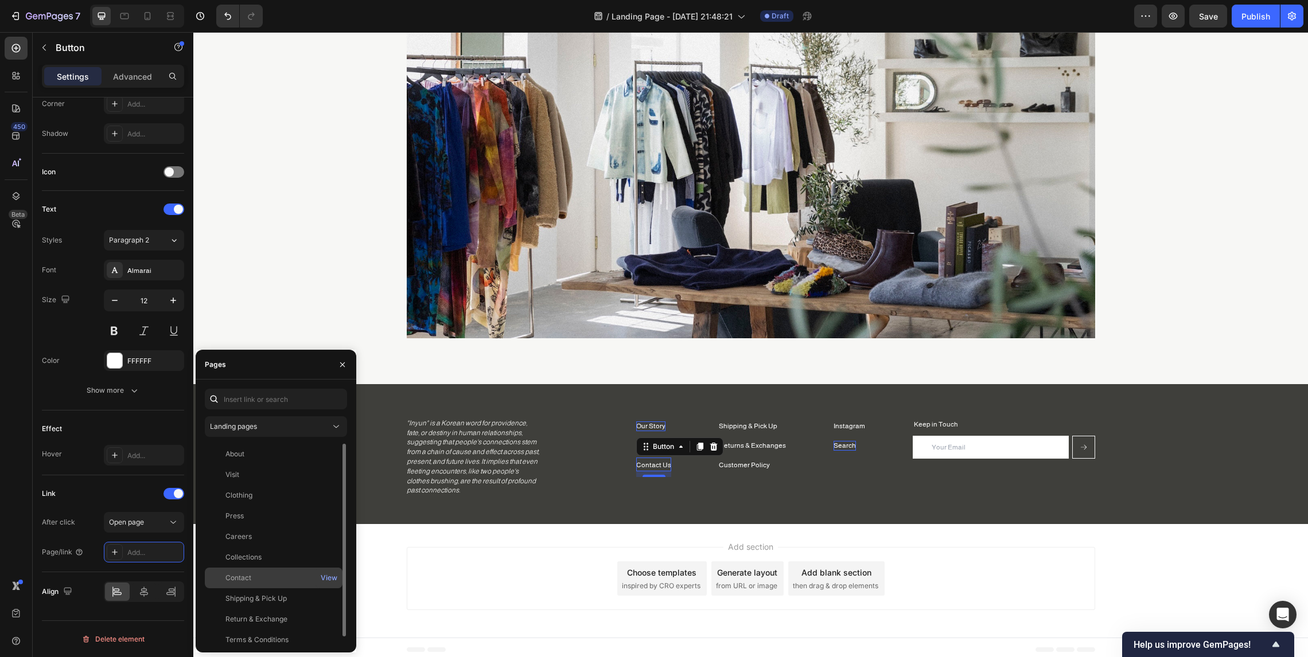
scroll to position [7, 0]
click at [274, 569] on div "Contact" at bounding box center [273, 571] width 128 height 10
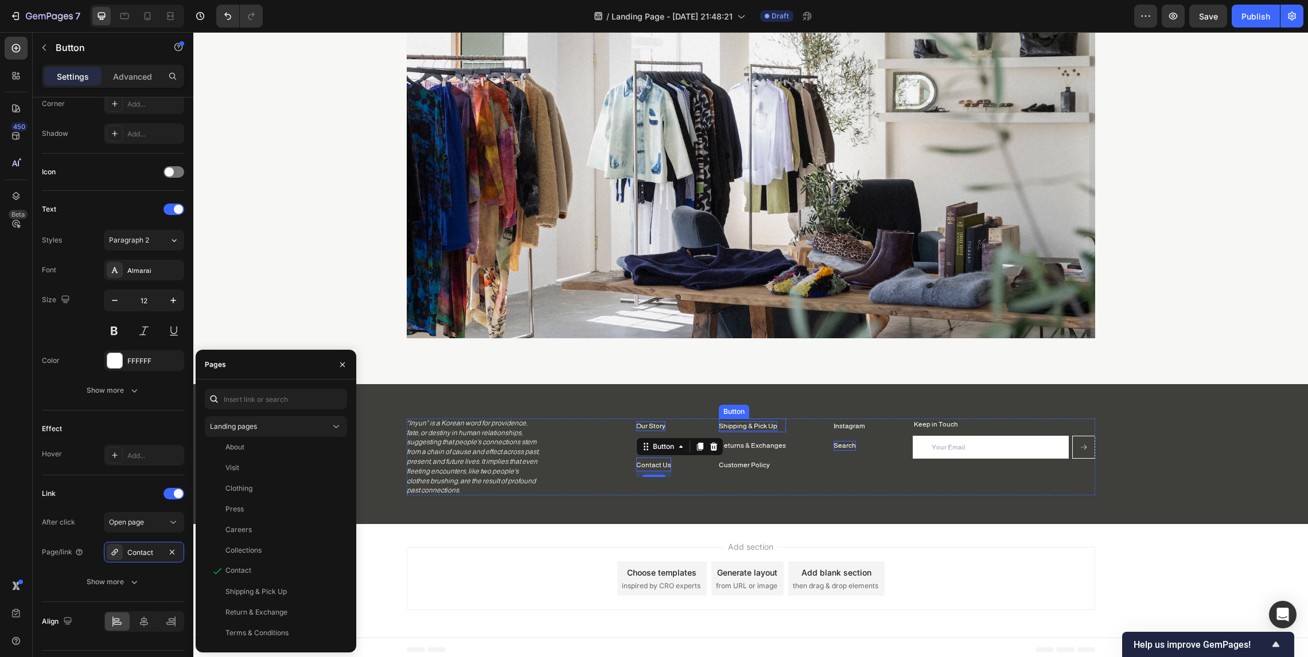
click at [757, 424] on p "Shipping & Pick Up" at bounding box center [748, 427] width 58 height 10
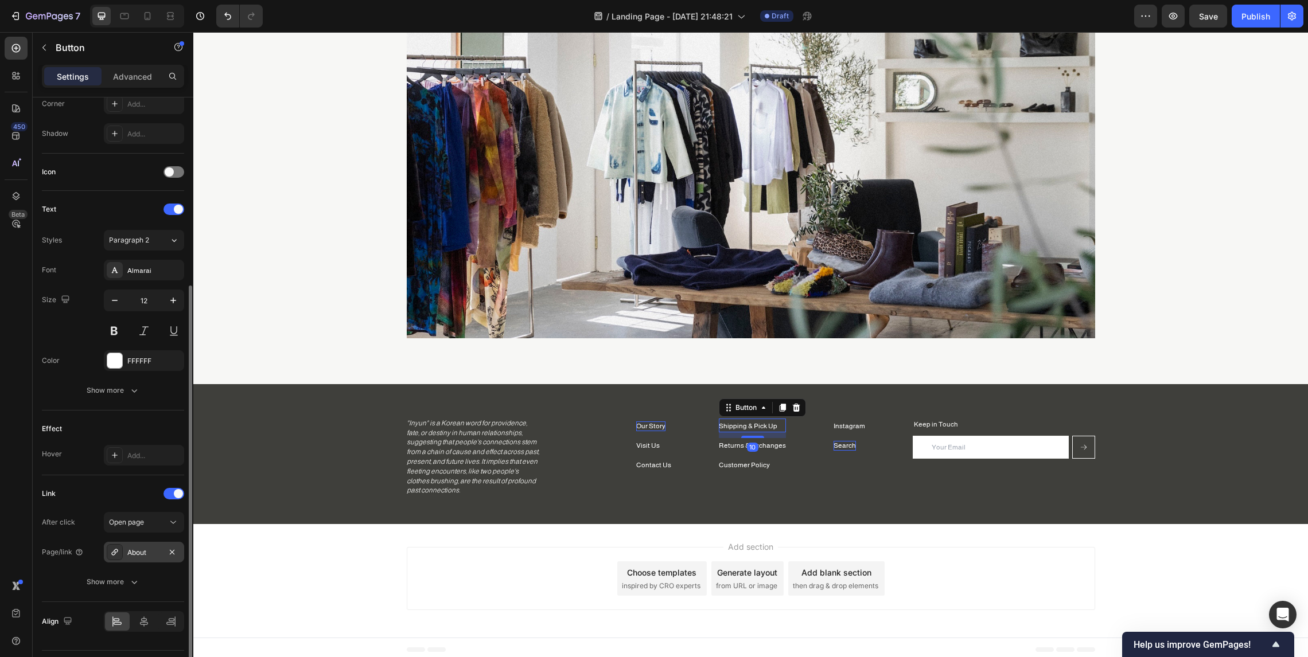
click at [119, 551] on icon at bounding box center [114, 552] width 9 height 9
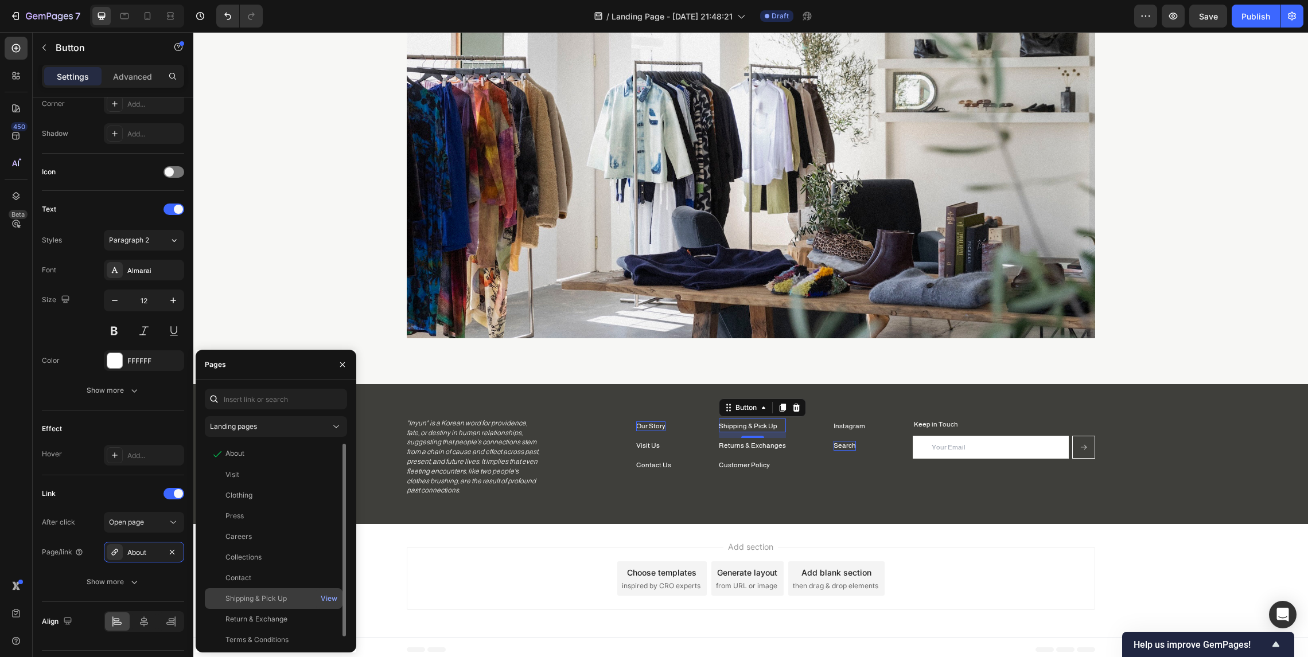
click at [279, 596] on div "Shipping & Pick Up" at bounding box center [255, 599] width 61 height 10
click at [755, 444] on p "Returns & Exchanges" at bounding box center [752, 446] width 67 height 10
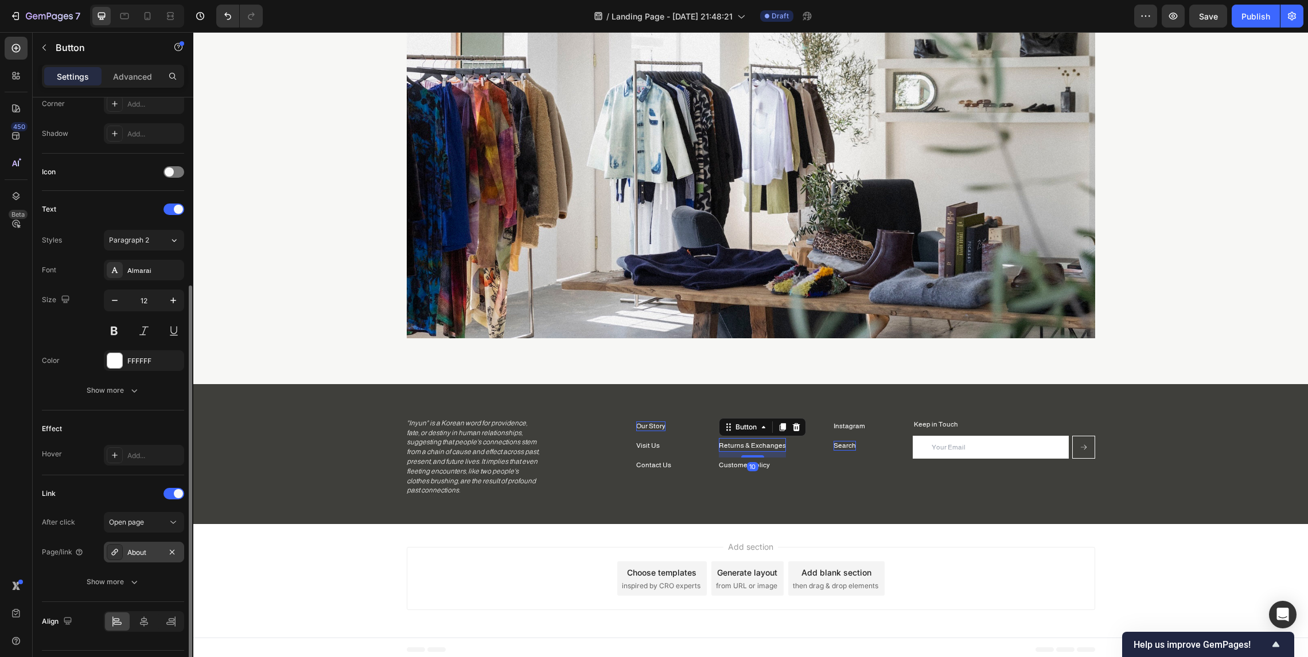
click at [132, 552] on div "About" at bounding box center [143, 553] width 33 height 10
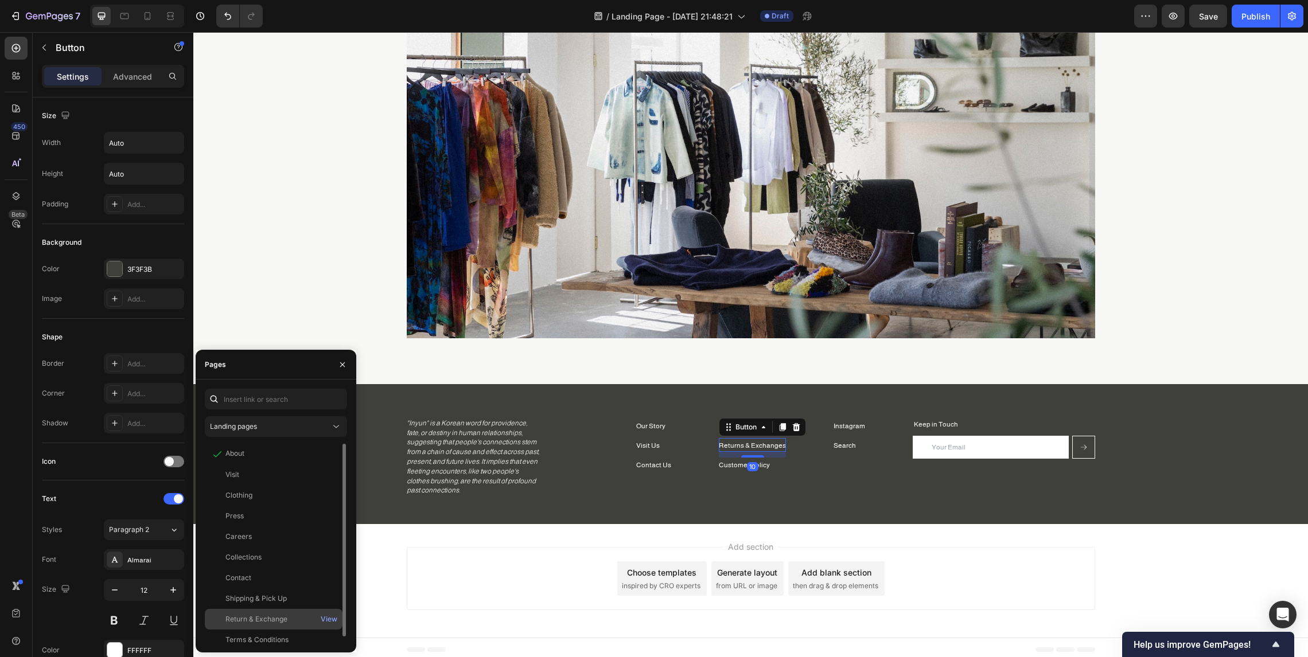
scroll to position [290, 0]
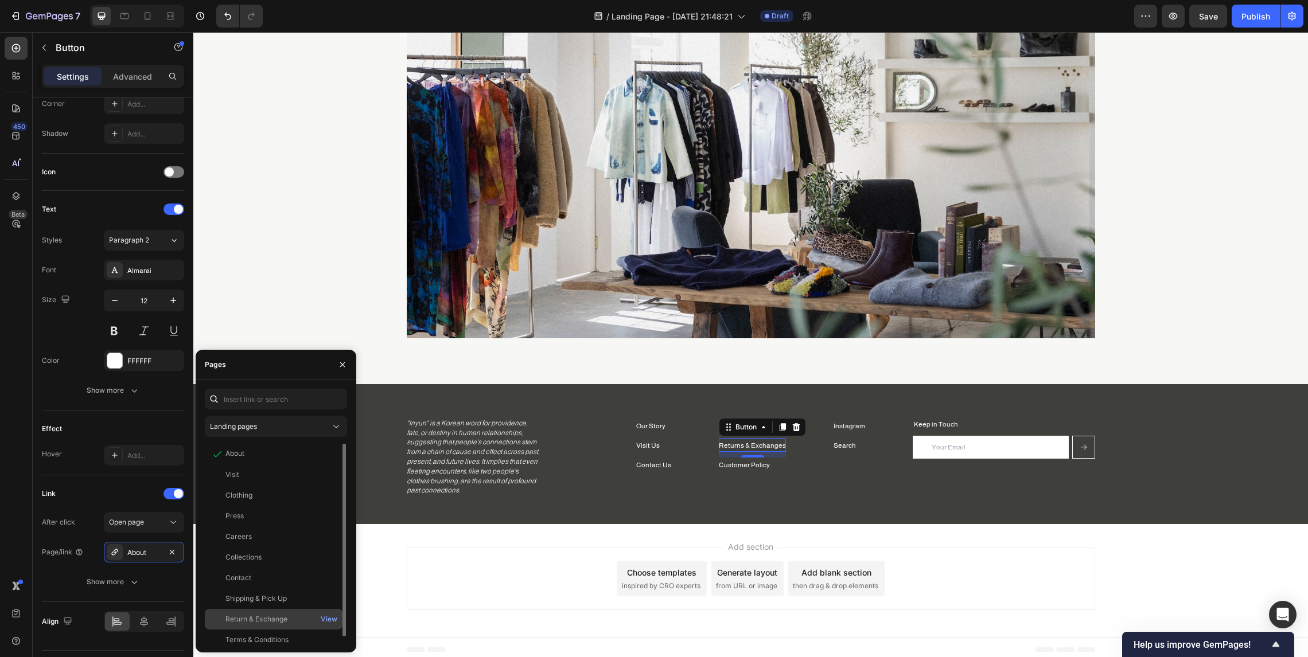
click at [284, 624] on div "Return & Exchange" at bounding box center [256, 619] width 62 height 10
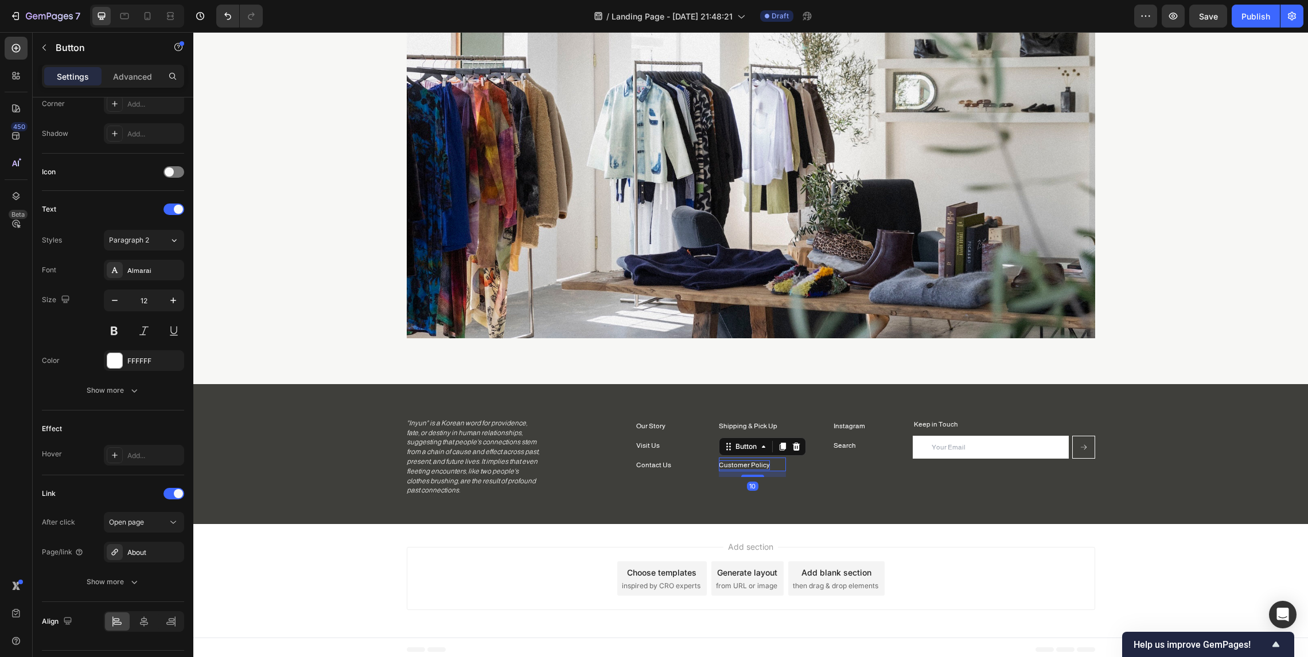
click at [727, 465] on p "Customer Policy" at bounding box center [744, 466] width 51 height 10
click at [134, 548] on div "About" at bounding box center [143, 553] width 33 height 10
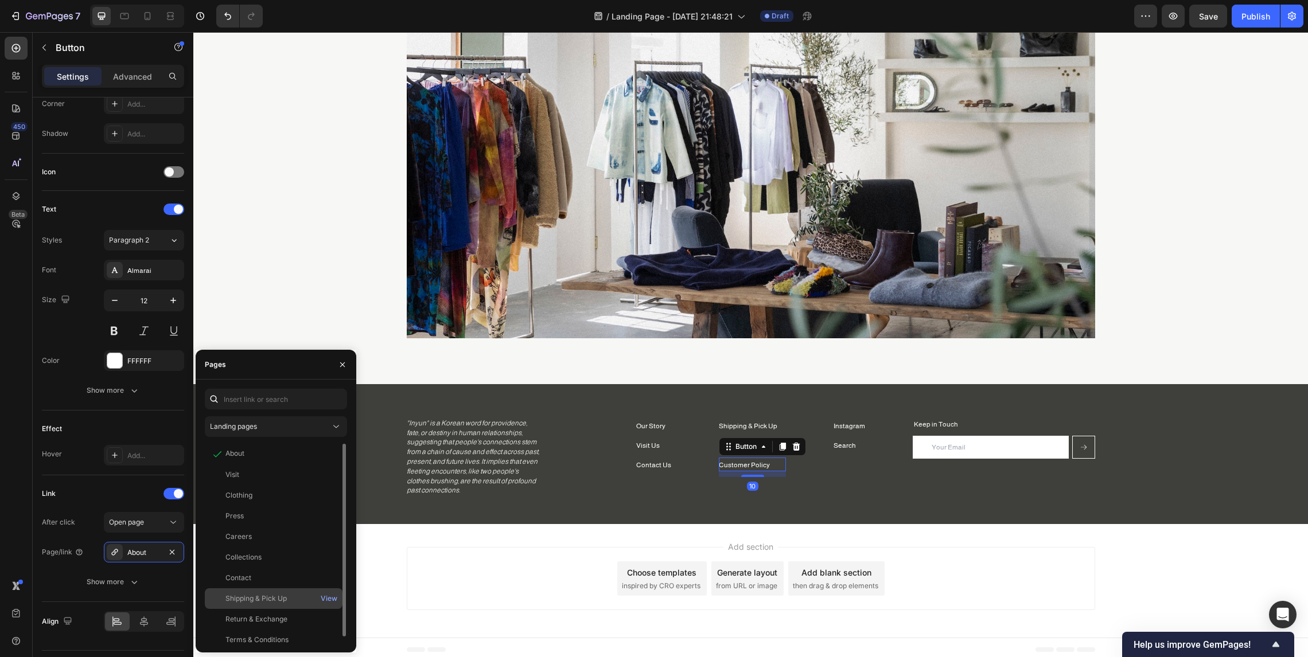
scroll to position [7, 0]
click at [282, 636] on div "Terms & Conditions" at bounding box center [256, 633] width 63 height 10
click at [331, 633] on div "View" at bounding box center [329, 633] width 17 height 10
click at [664, 372] on div "Image Section 1" at bounding box center [750, 137] width 1114 height 494
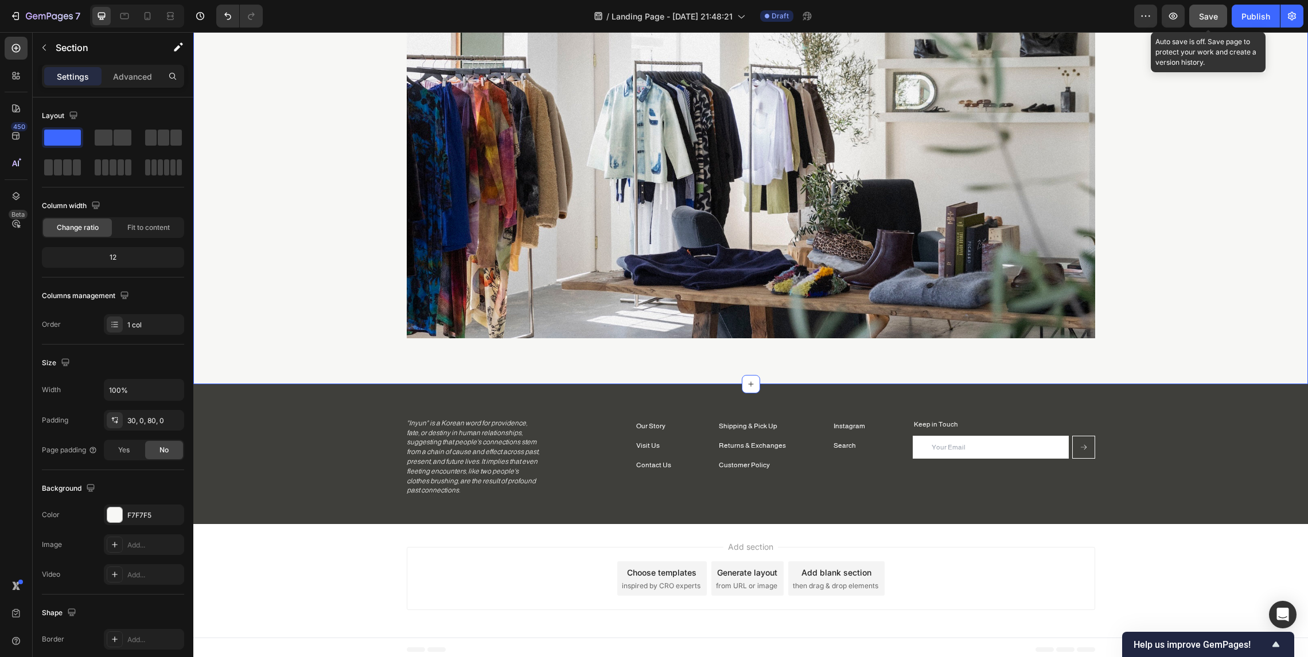
click at [1215, 21] on span "Save" at bounding box center [1208, 16] width 19 height 10
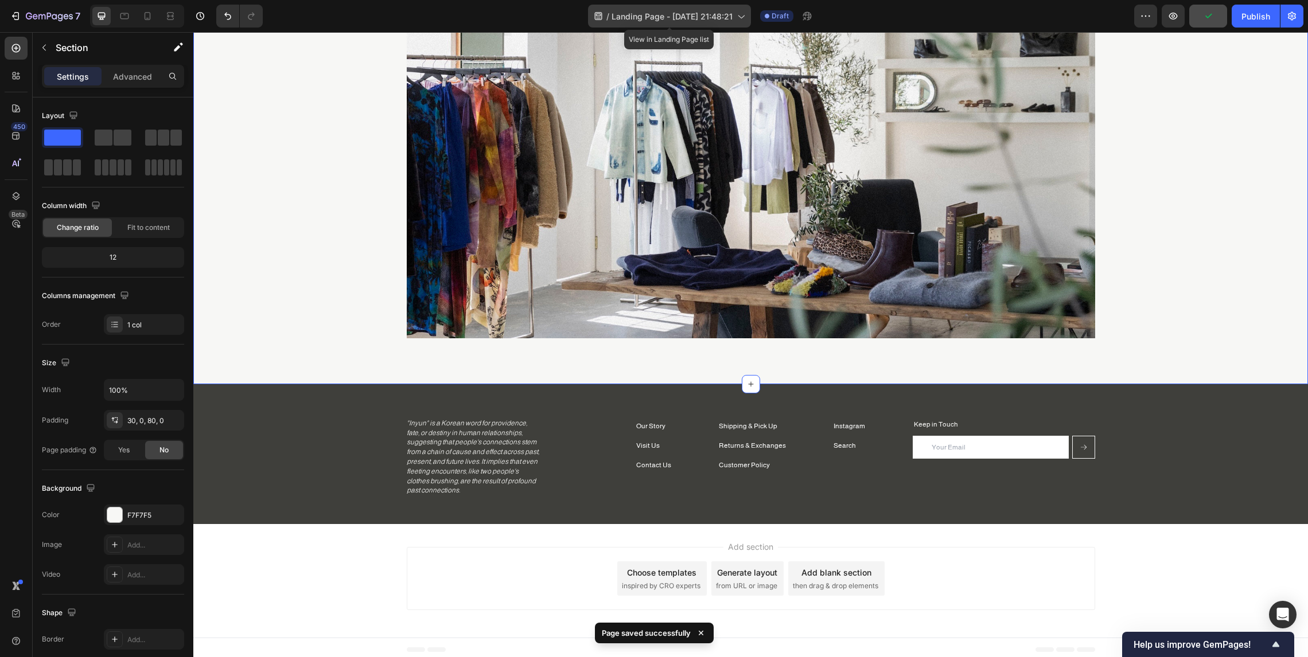
click at [666, 18] on span "Landing Page - [DATE] 21:48:21" at bounding box center [671, 16] width 121 height 12
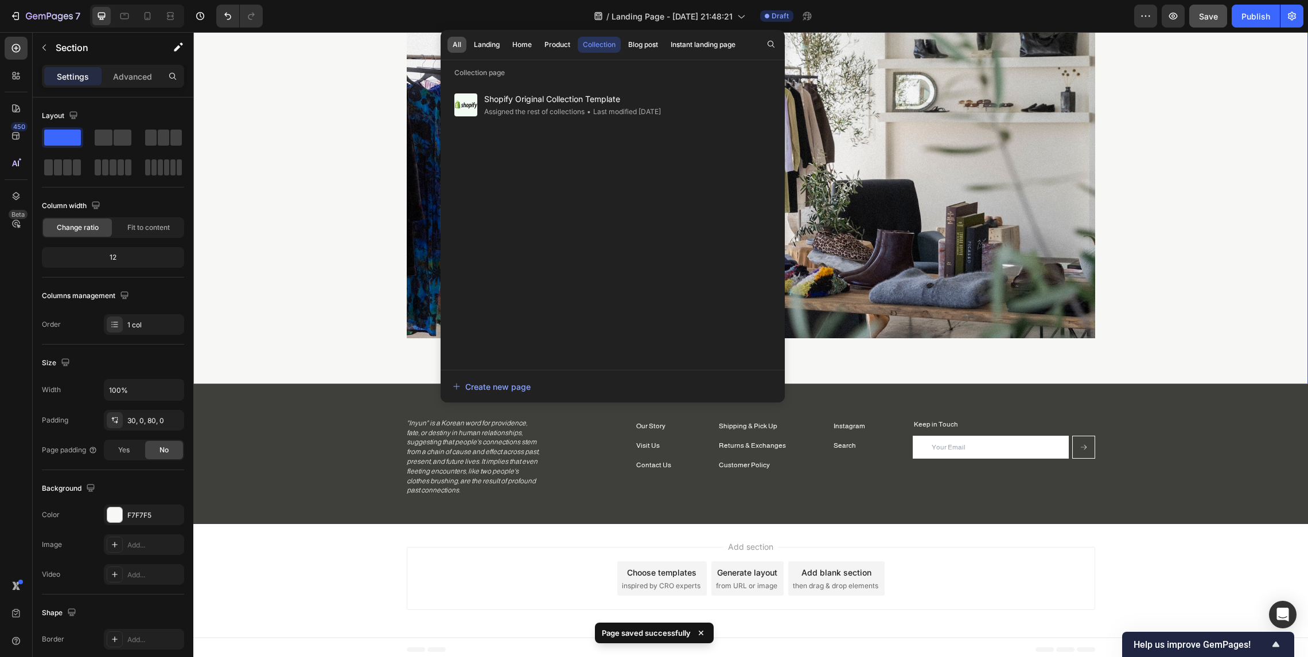
click at [457, 45] on div "All" at bounding box center [456, 45] width 9 height 10
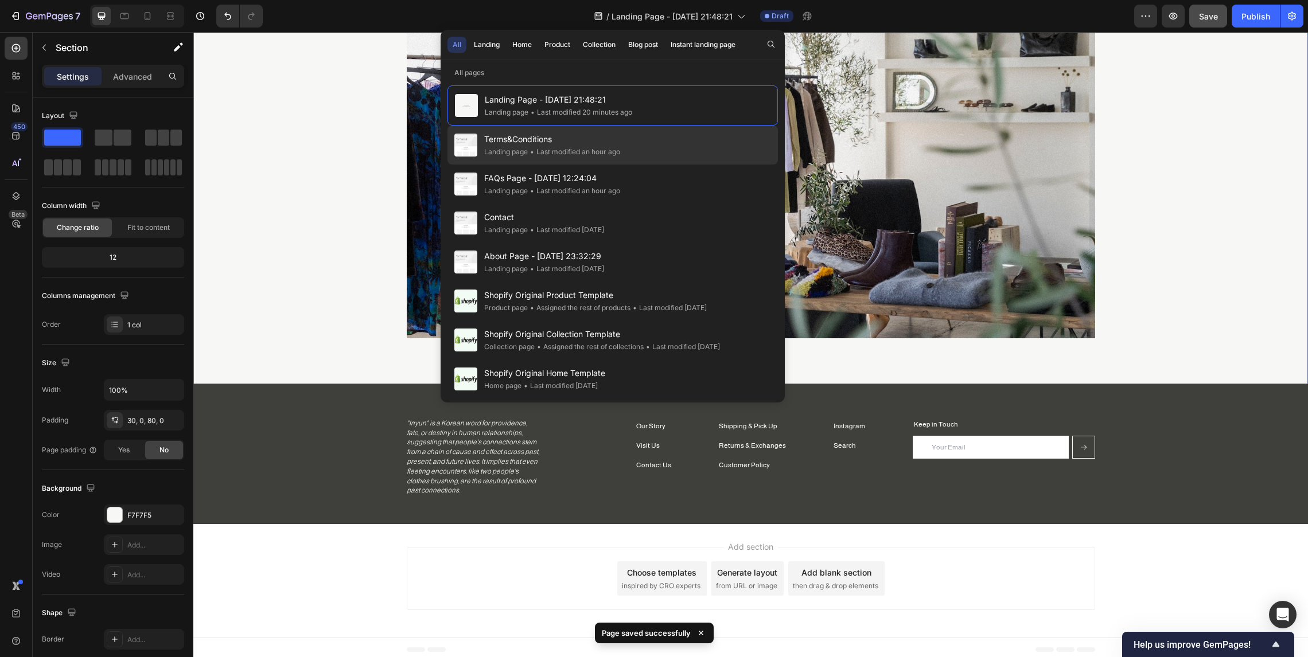
click at [635, 139] on div "Terms&Conditions Landing page • Last modified an hour ago" at bounding box center [612, 145] width 330 height 39
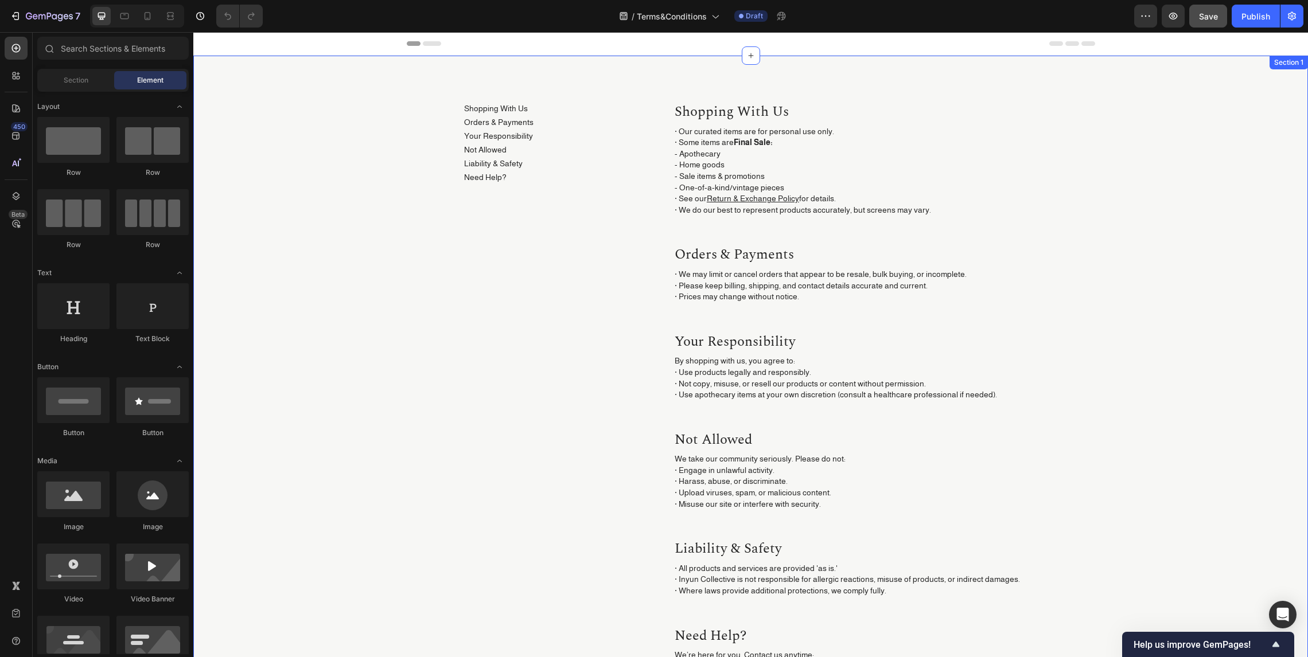
click at [645, 69] on div "Shopping With Us Button Orders & Payments Button Your Responsibility Button Not…" at bounding box center [750, 425] width 1114 height 738
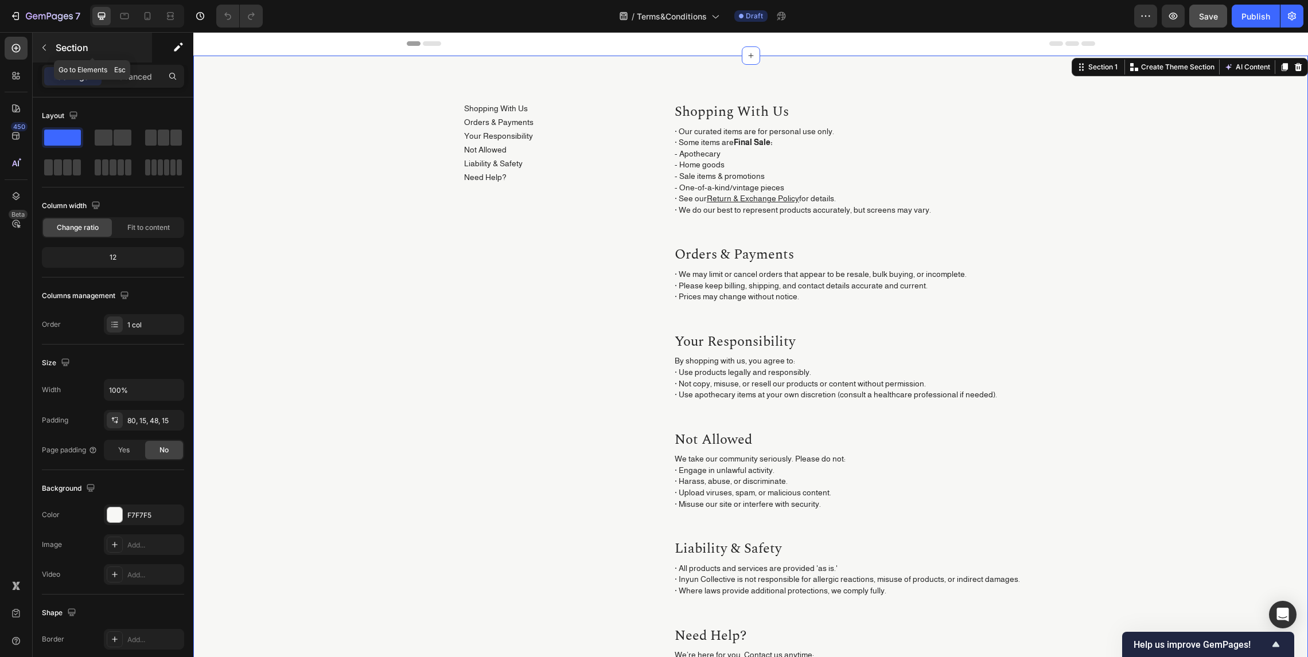
click at [36, 48] on button "button" at bounding box center [44, 47] width 18 height 18
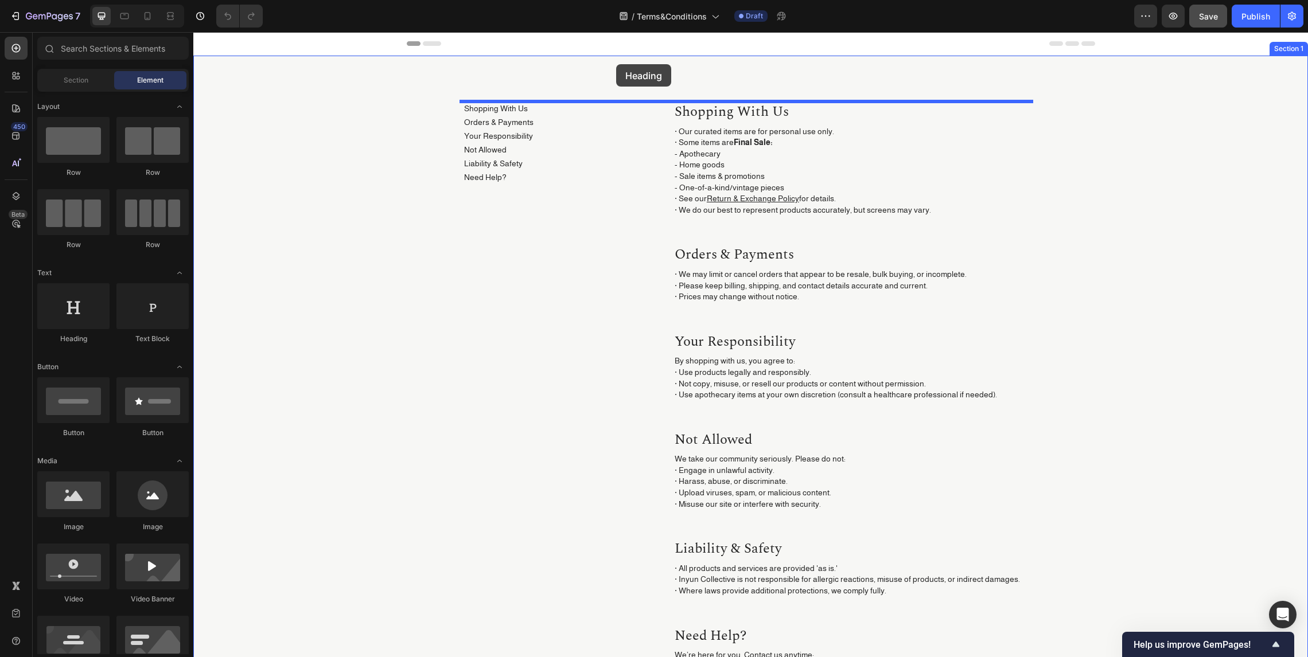
drag, startPoint x: 282, startPoint y: 348, endPoint x: 616, endPoint y: 64, distance: 438.2
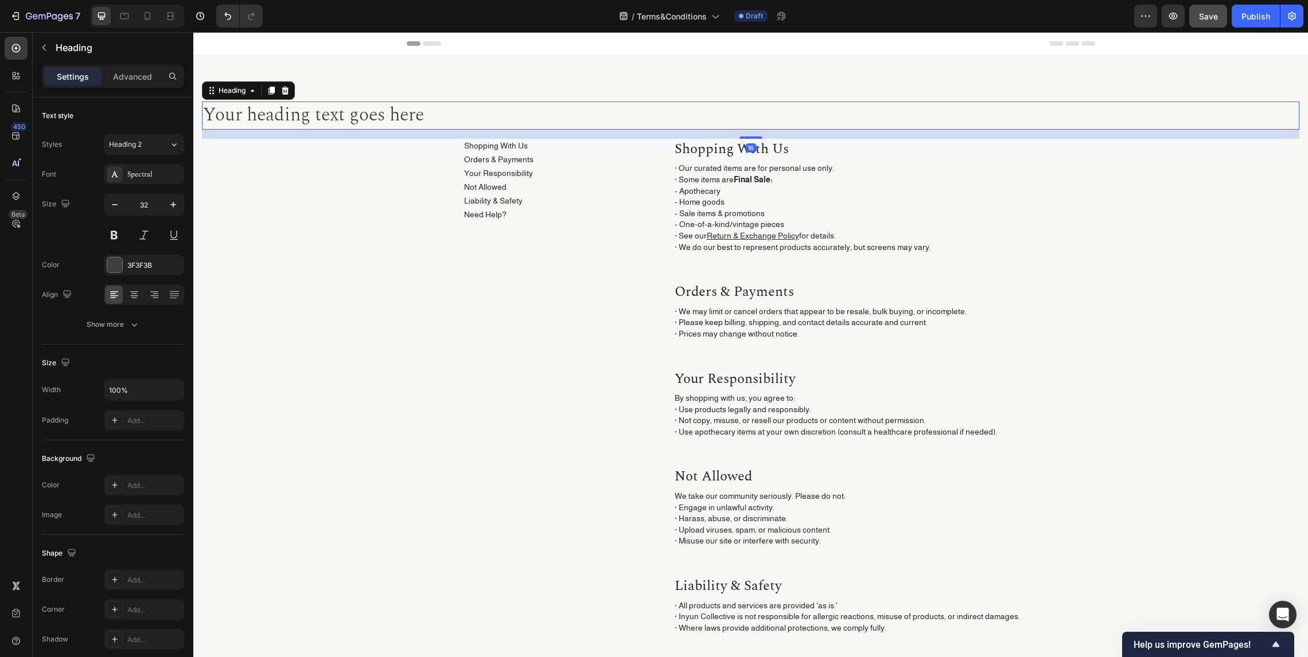
click at [384, 116] on h2 "Your heading text goes here" at bounding box center [750, 116] width 1097 height 28
click at [384, 116] on p "Your heading text goes here" at bounding box center [750, 116] width 1095 height 26
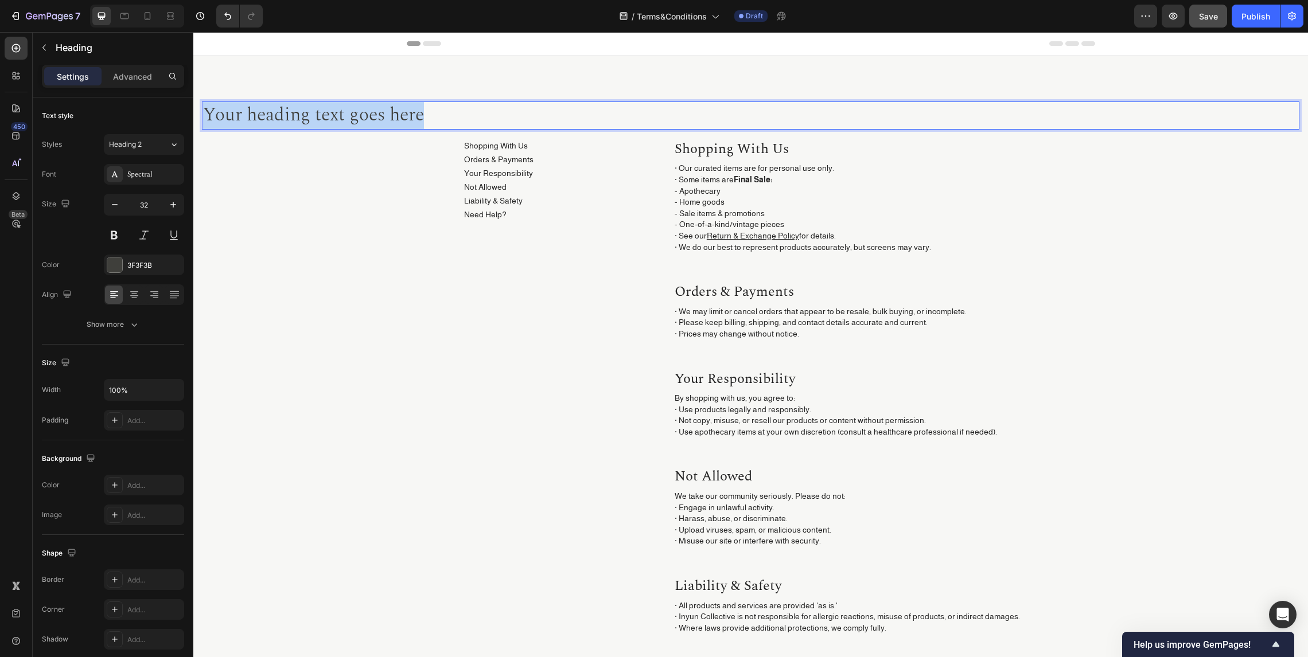
click at [384, 116] on p "Your heading text goes here" at bounding box center [750, 116] width 1095 height 26
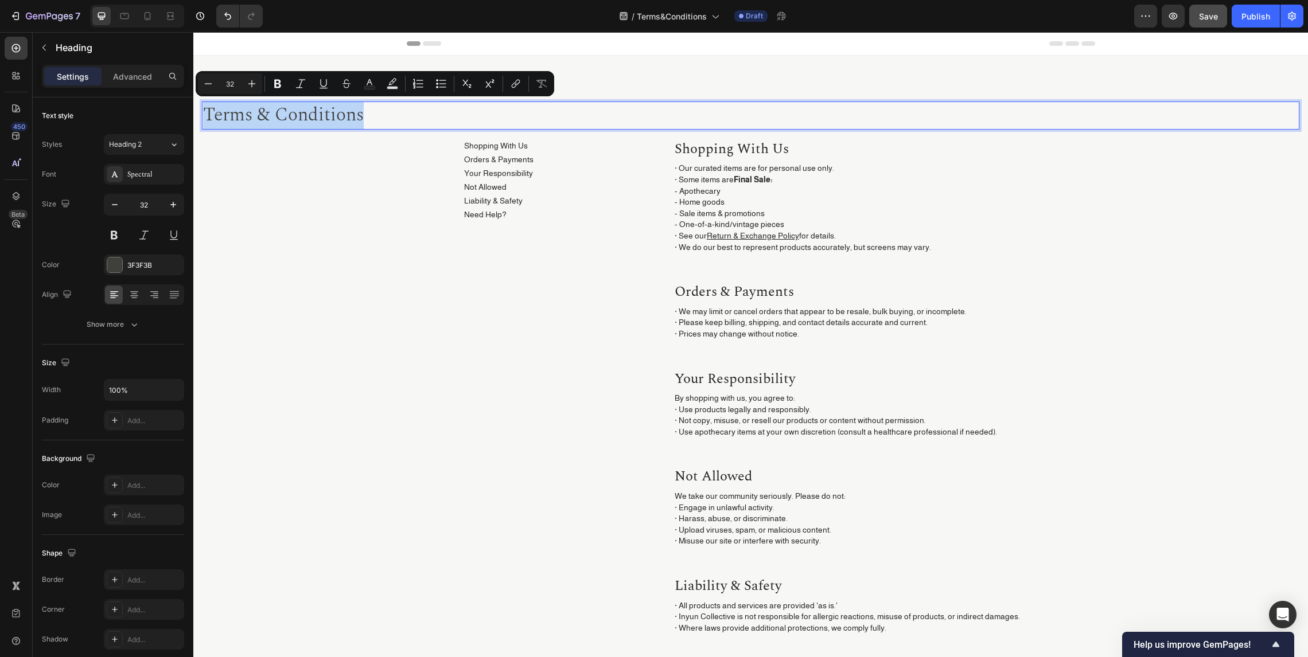
click at [383, 119] on p "Terms & Conditions" at bounding box center [750, 116] width 1095 height 26
copy p "Terms & Conditions"
click at [122, 78] on p "Advanced" at bounding box center [132, 77] width 39 height 12
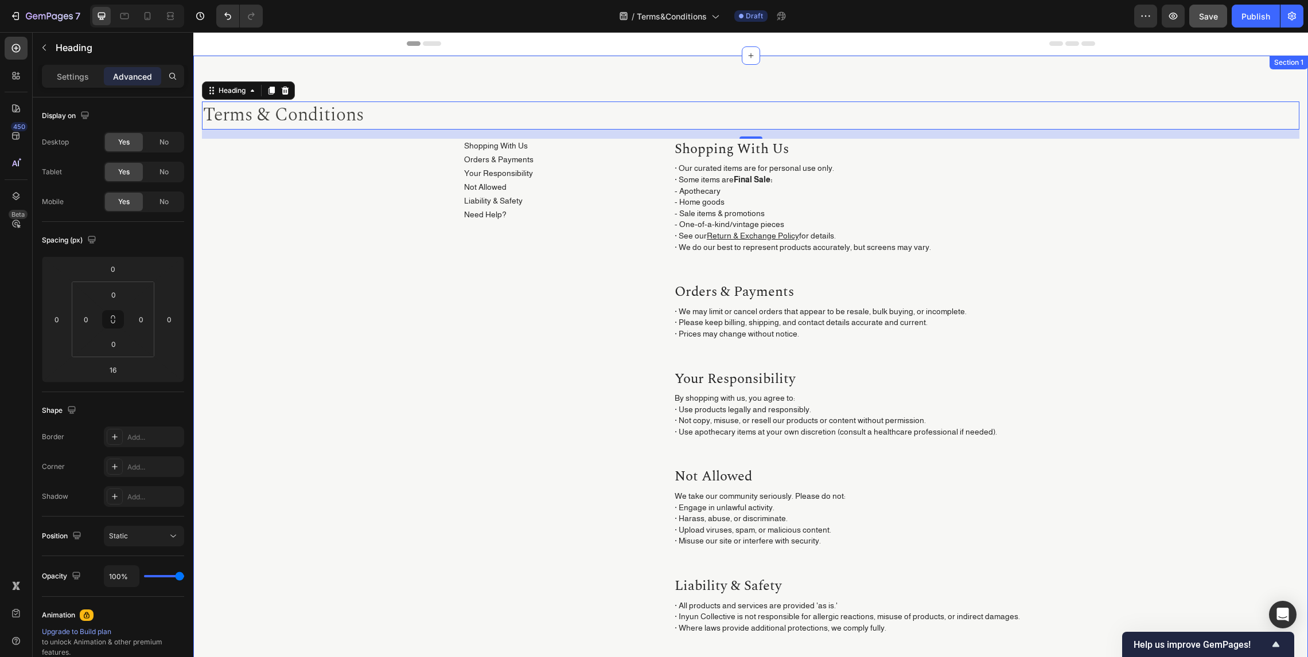
click at [386, 243] on div "Terms & Conditions Heading 16 Shopping With Us Button Orders & Payments Button …" at bounding box center [750, 453] width 1097 height 702
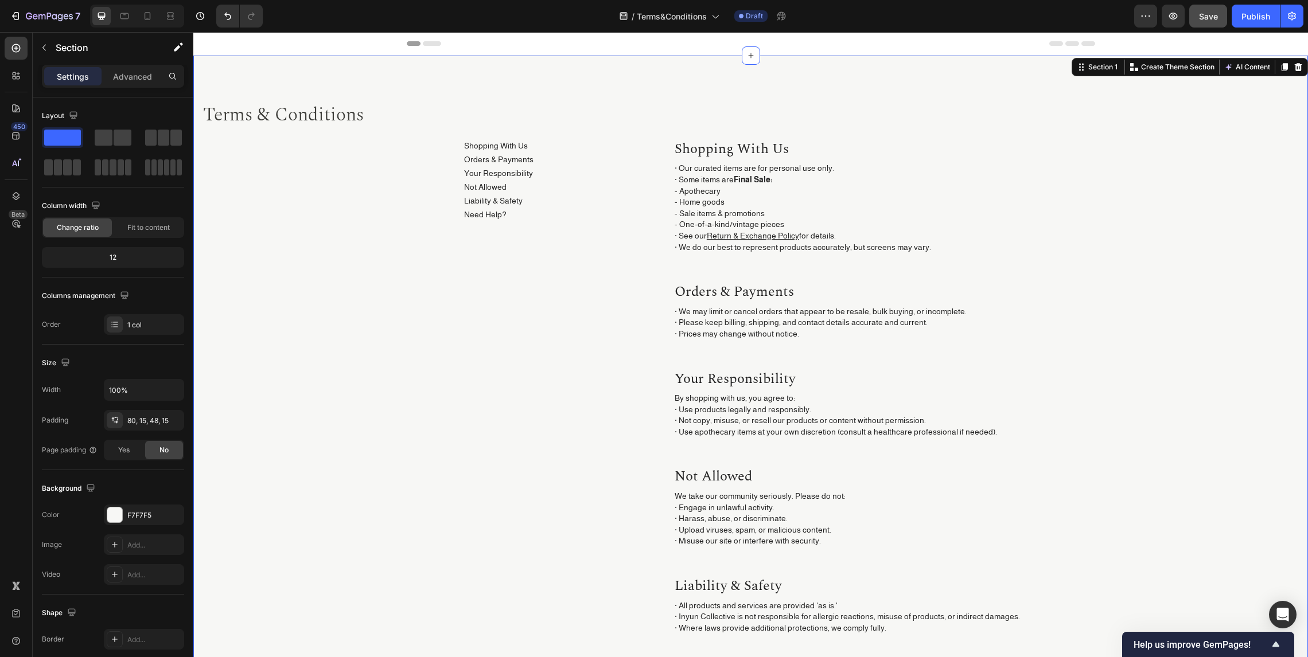
click at [606, 135] on div "Terms & Conditions Heading Shopping With Us Button Orders & Payments Button You…" at bounding box center [750, 453] width 1097 height 702
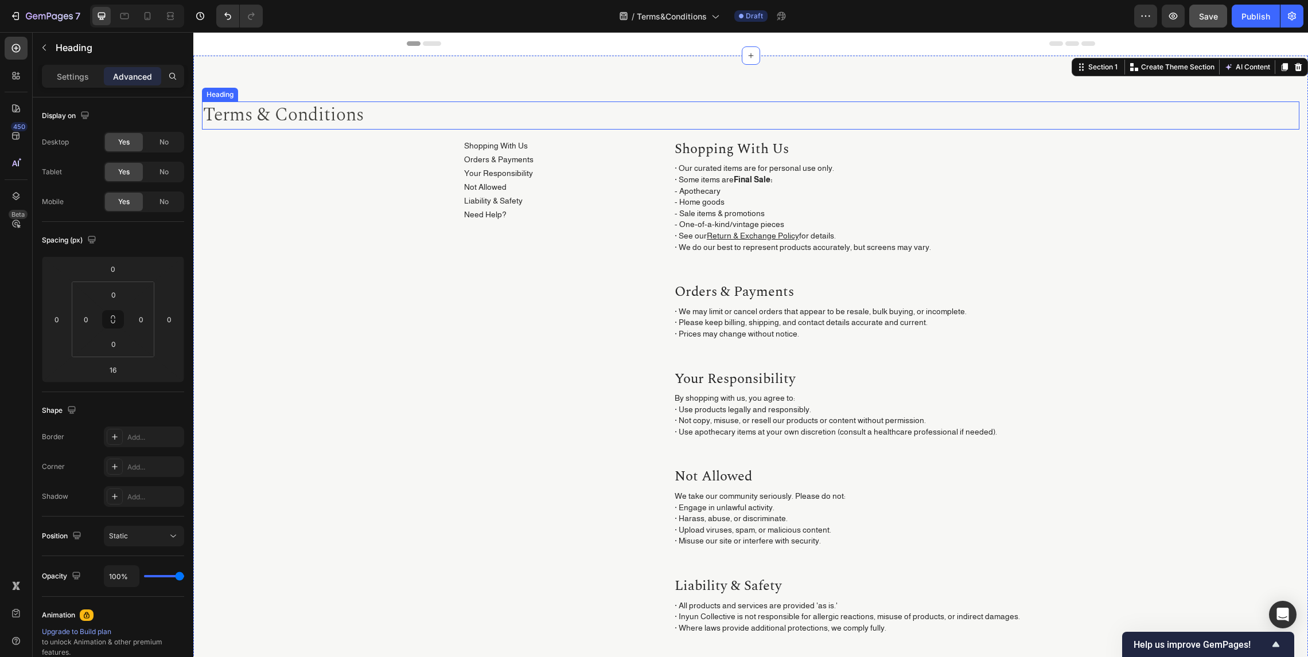
click at [396, 109] on p "Terms & Conditions" at bounding box center [750, 116] width 1095 height 26
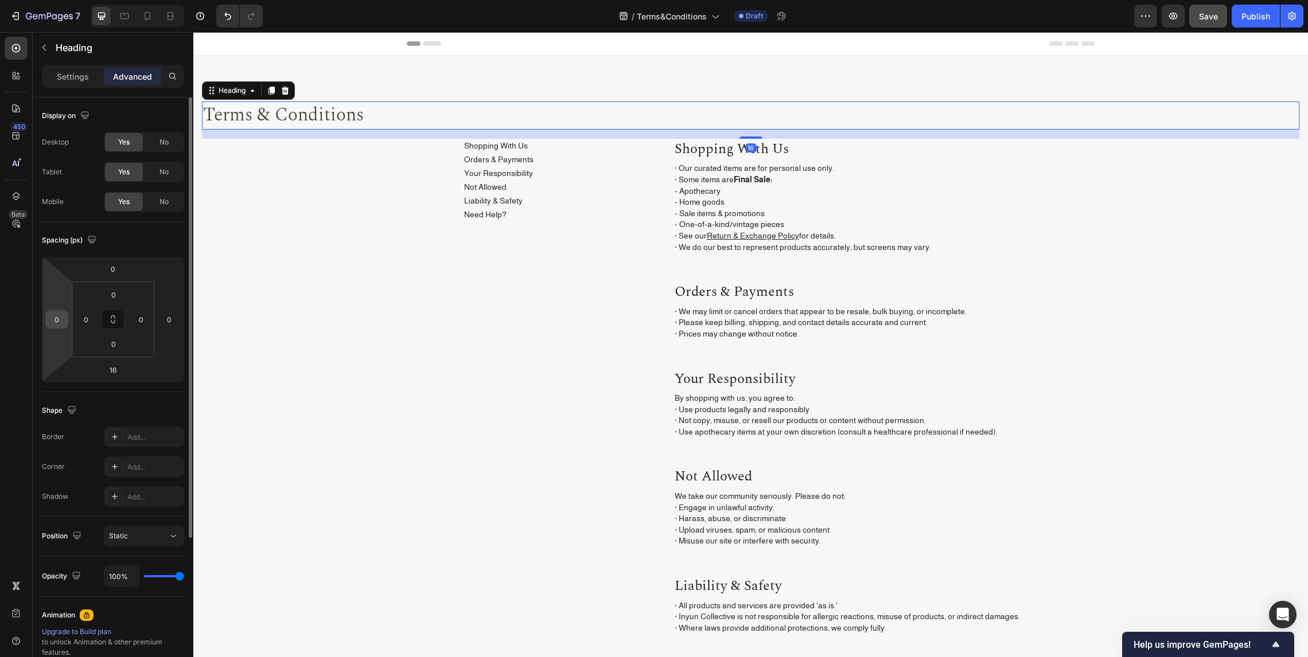
click at [63, 323] on input "0" at bounding box center [56, 319] width 17 height 17
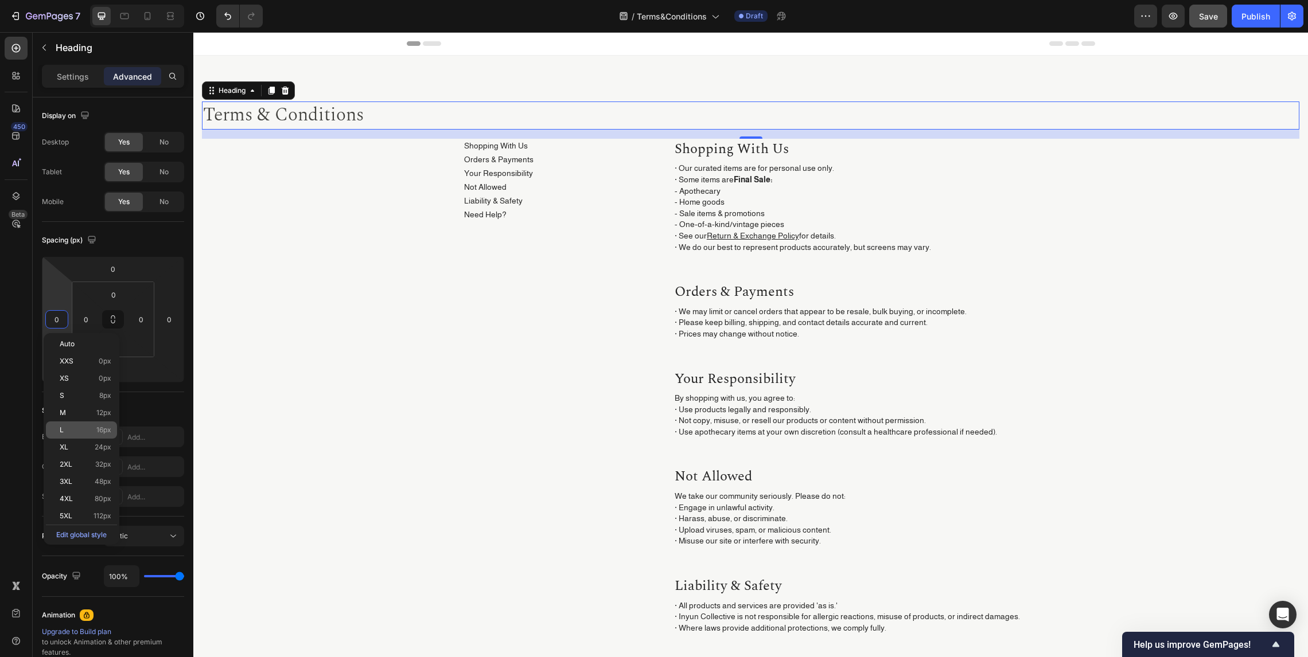
click at [81, 426] on div "L 16px" at bounding box center [81, 430] width 71 height 17
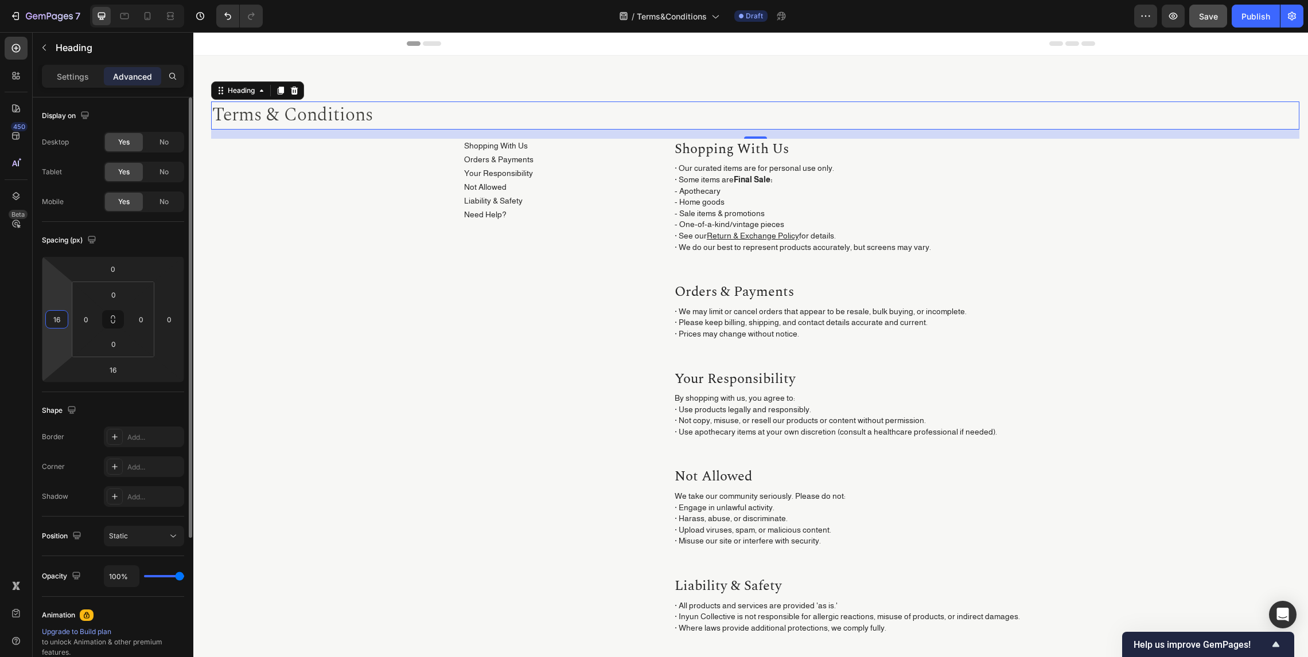
click at [59, 319] on input "16" at bounding box center [56, 319] width 17 height 17
click at [67, 0] on html "7 / Terms&Conditions Draft Preview Save Publish 450 Beta Sections(30) Elements(…" at bounding box center [654, 0] width 1308 height 0
click at [59, 316] on input "16" at bounding box center [56, 319] width 17 height 17
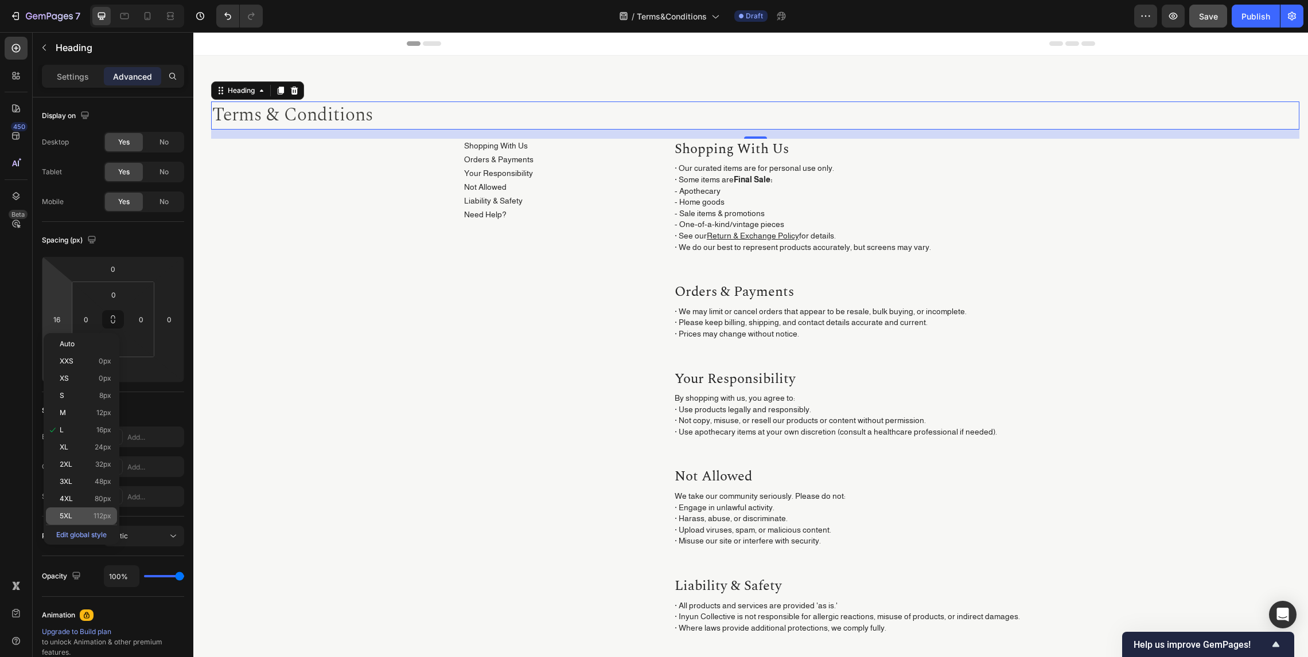
click at [96, 509] on div "5XL 112px" at bounding box center [81, 516] width 71 height 17
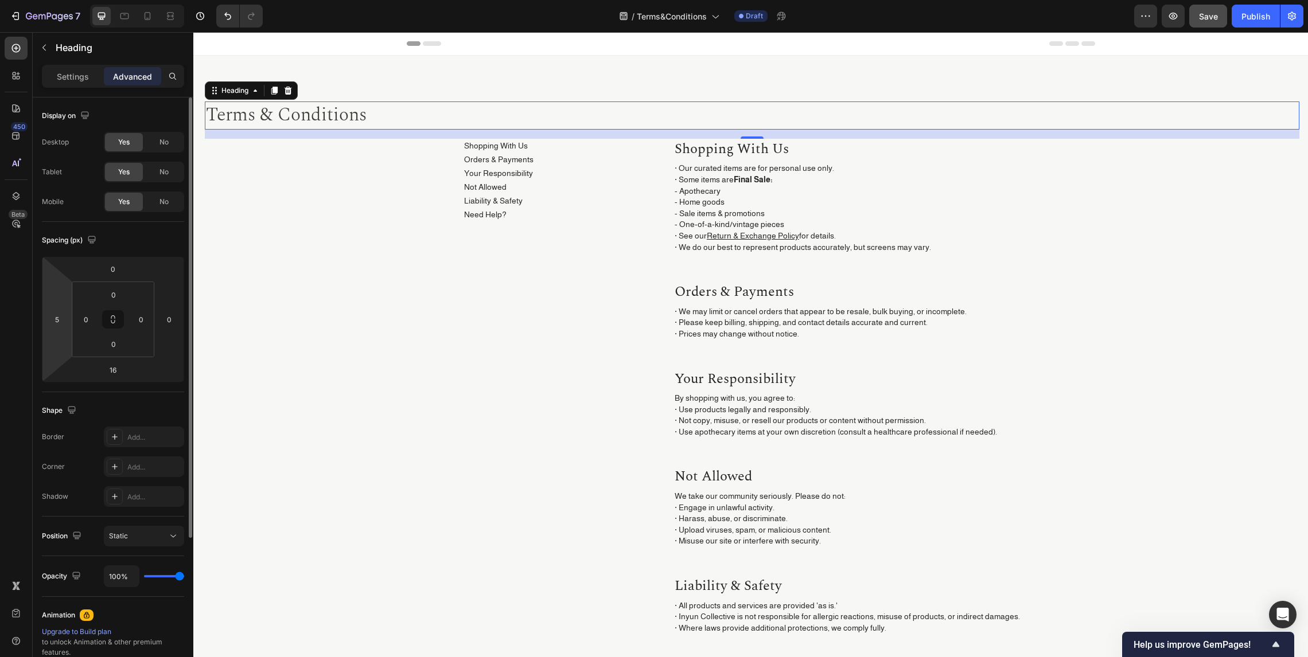
click at [44, 0] on html "7 / Terms&Conditions Draft Preview Save Publish 450 Beta Sections(30) Elements(…" at bounding box center [654, 0] width 1308 height 0
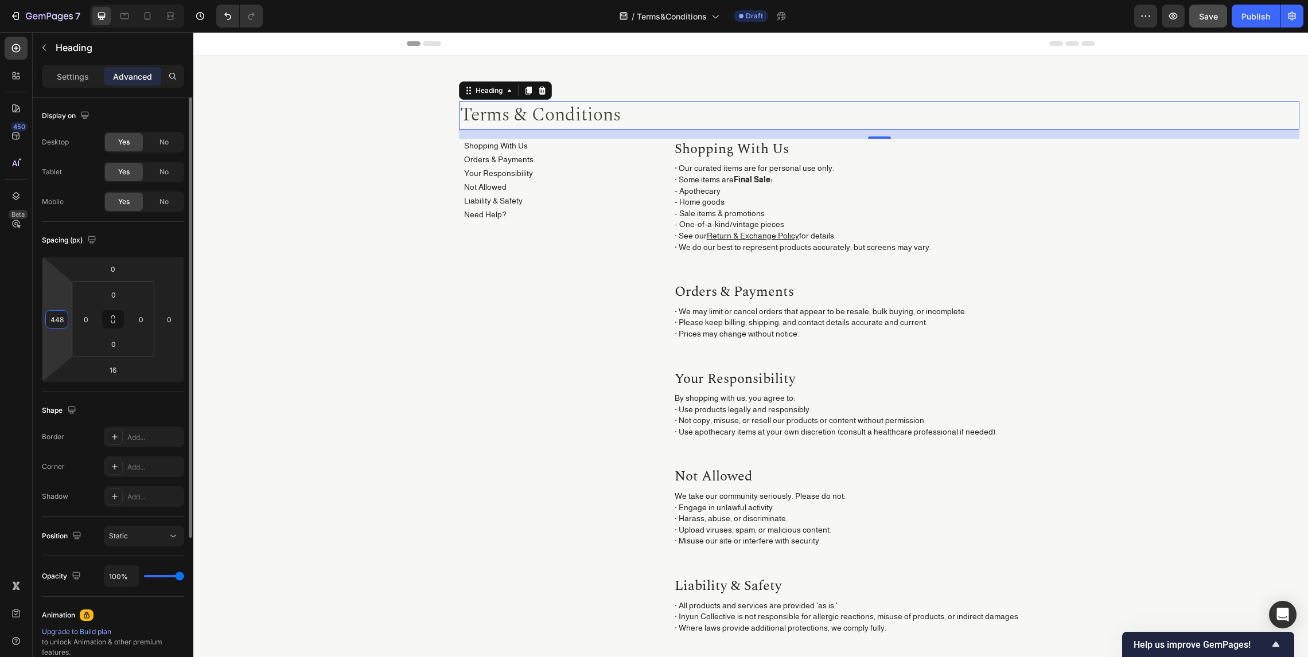
type input "447"
click at [702, 52] on div "Header" at bounding box center [751, 43] width 688 height 23
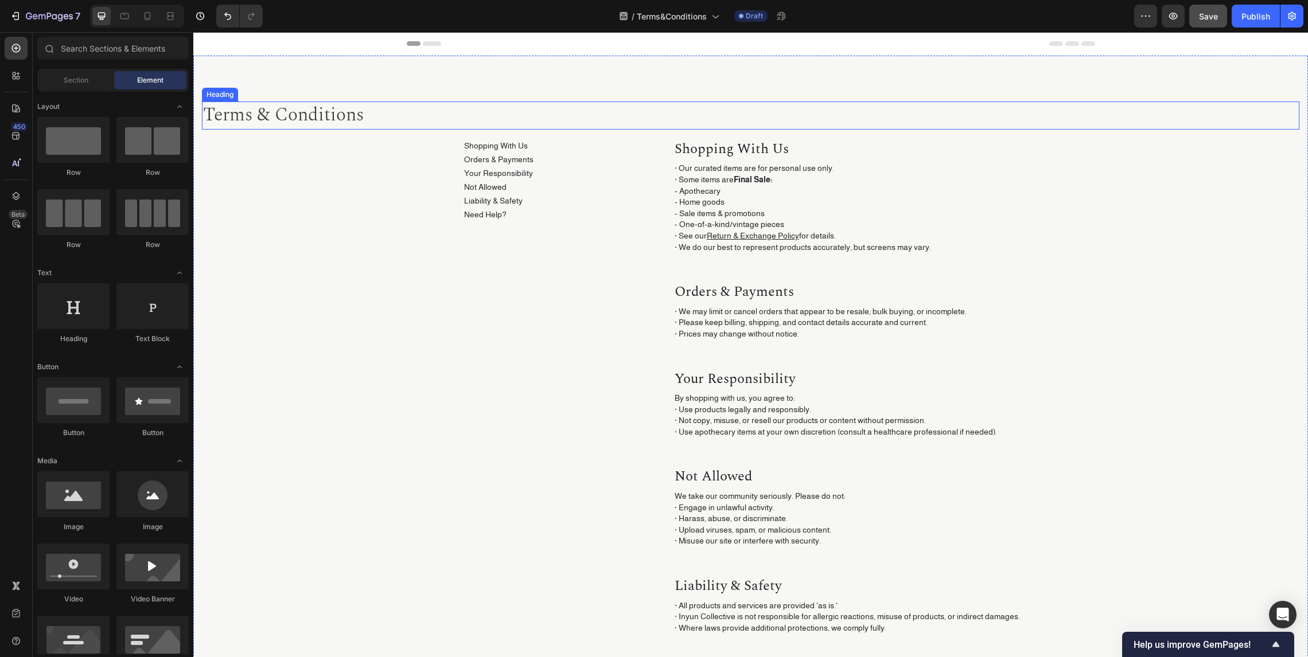
click at [506, 124] on p "Terms & Conditions" at bounding box center [750, 116] width 1095 height 26
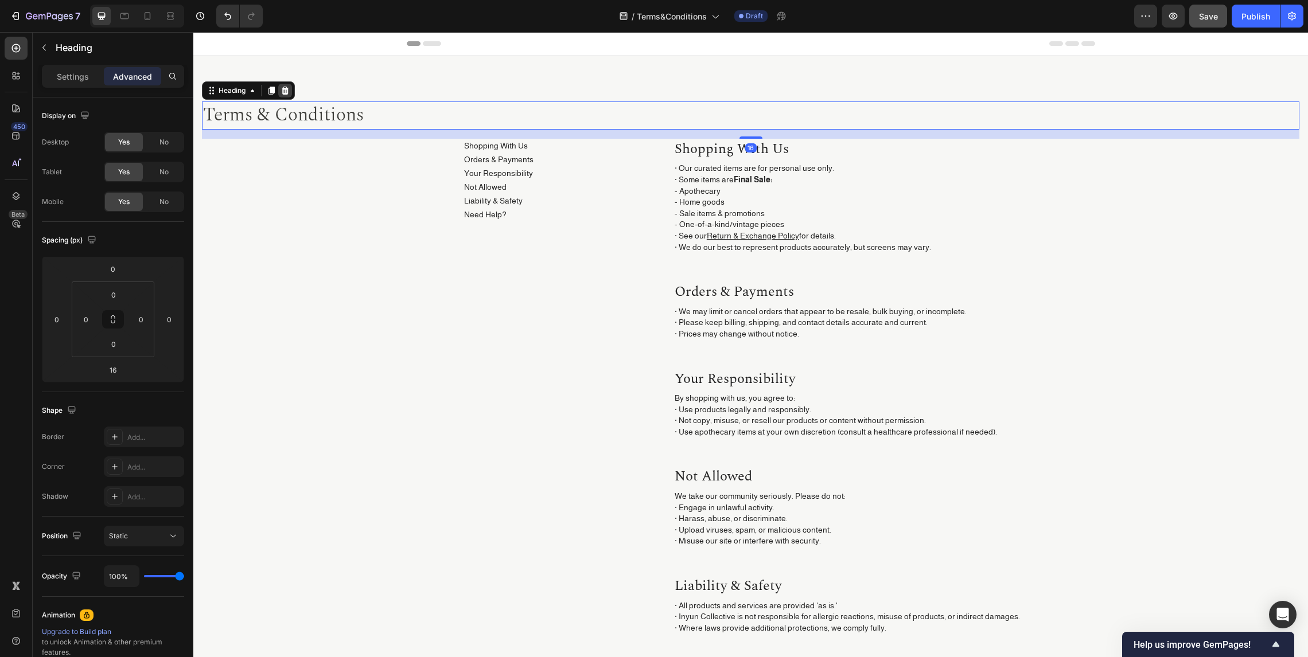
click at [286, 90] on icon at bounding box center [284, 90] width 9 height 9
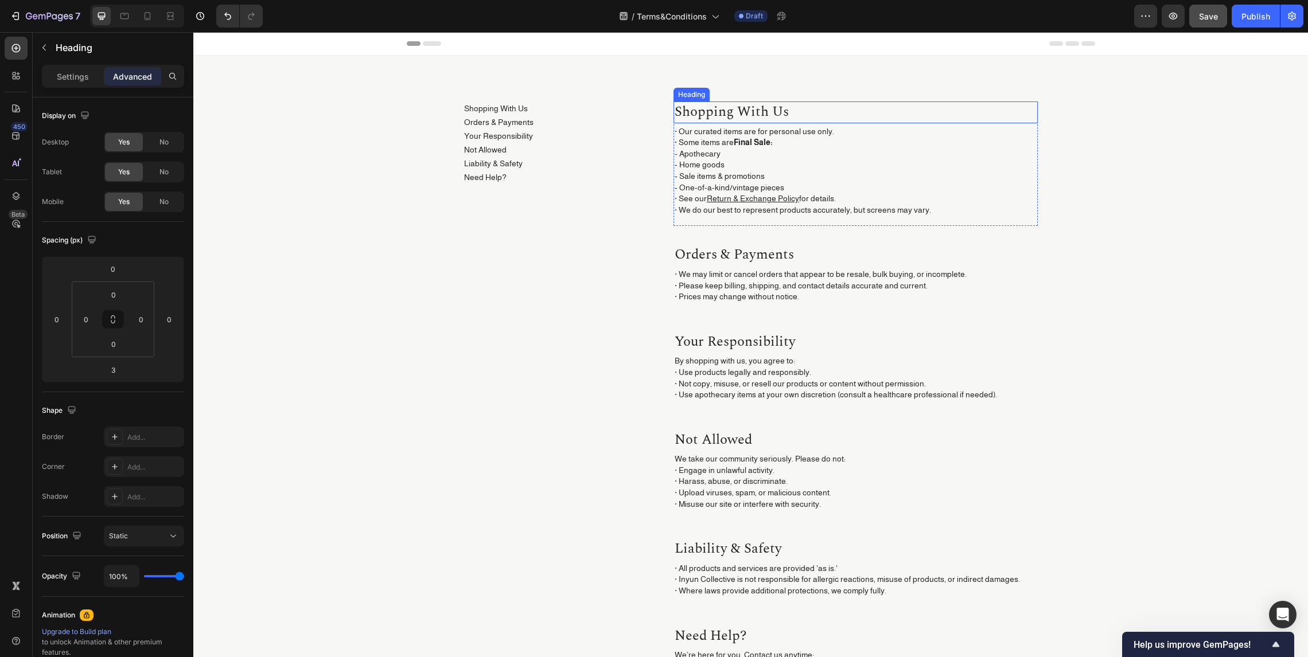
click at [756, 102] on h2 "shopping with us" at bounding box center [855, 113] width 364 height 22
click at [828, 105] on h2 "shopping with us" at bounding box center [855, 113] width 364 height 22
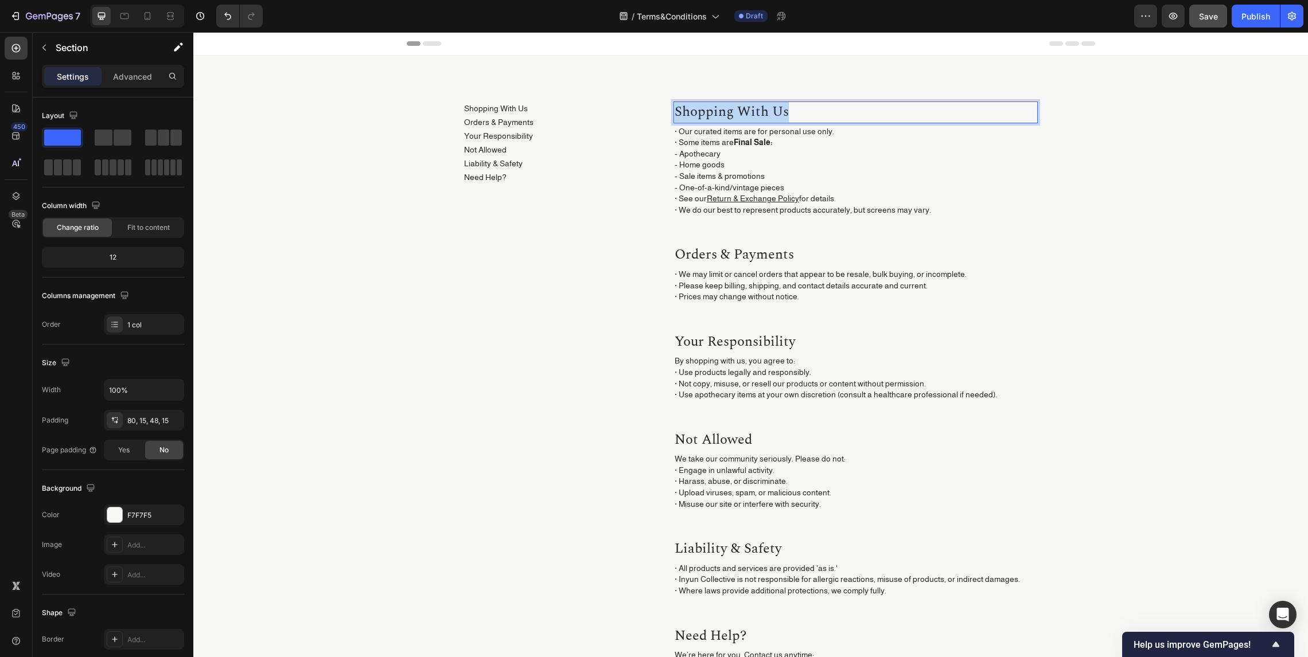
click at [832, 101] on div "Shopping With Us Button Orders & Payments Button Your Responsibility Button Not…" at bounding box center [750, 425] width 1114 height 738
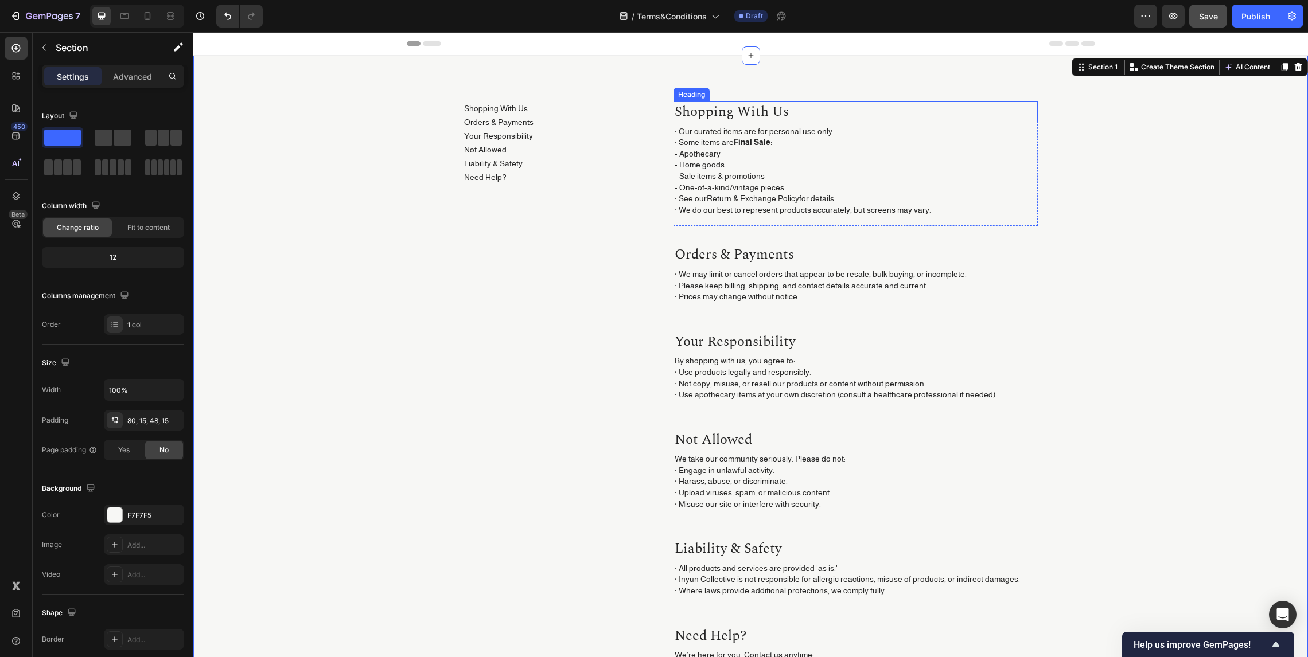
click at [805, 104] on p "shopping with us" at bounding box center [855, 112] width 362 height 19
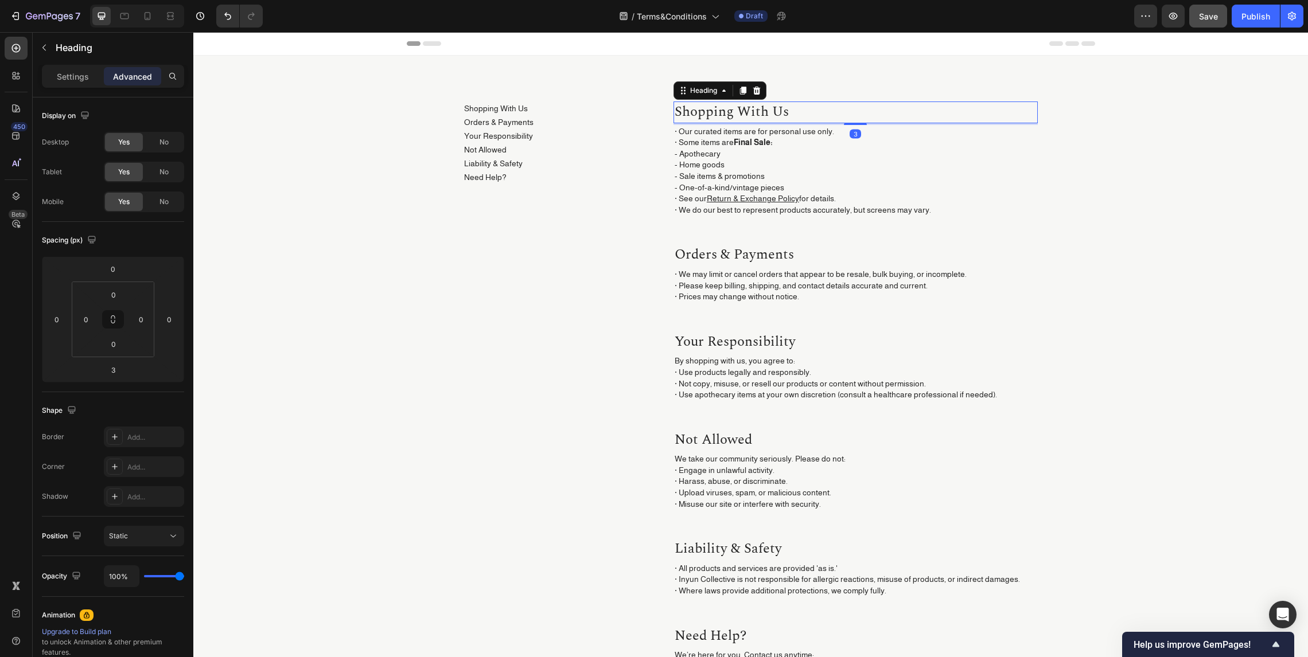
copy p "shopping with us"
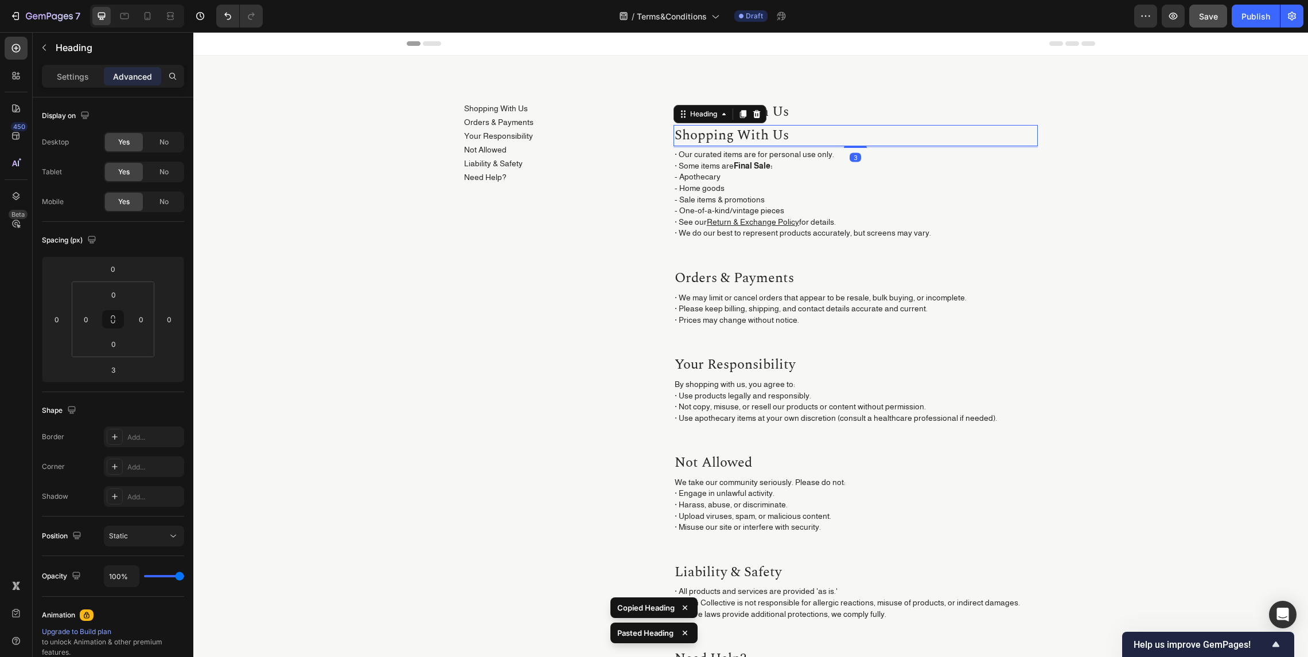
click at [833, 124] on div "shopping with us Heading shopping with us Heading 3 · Our curated items are for…" at bounding box center [855, 176] width 364 height 148
click at [772, 108] on p "shopping with us" at bounding box center [855, 112] width 362 height 19
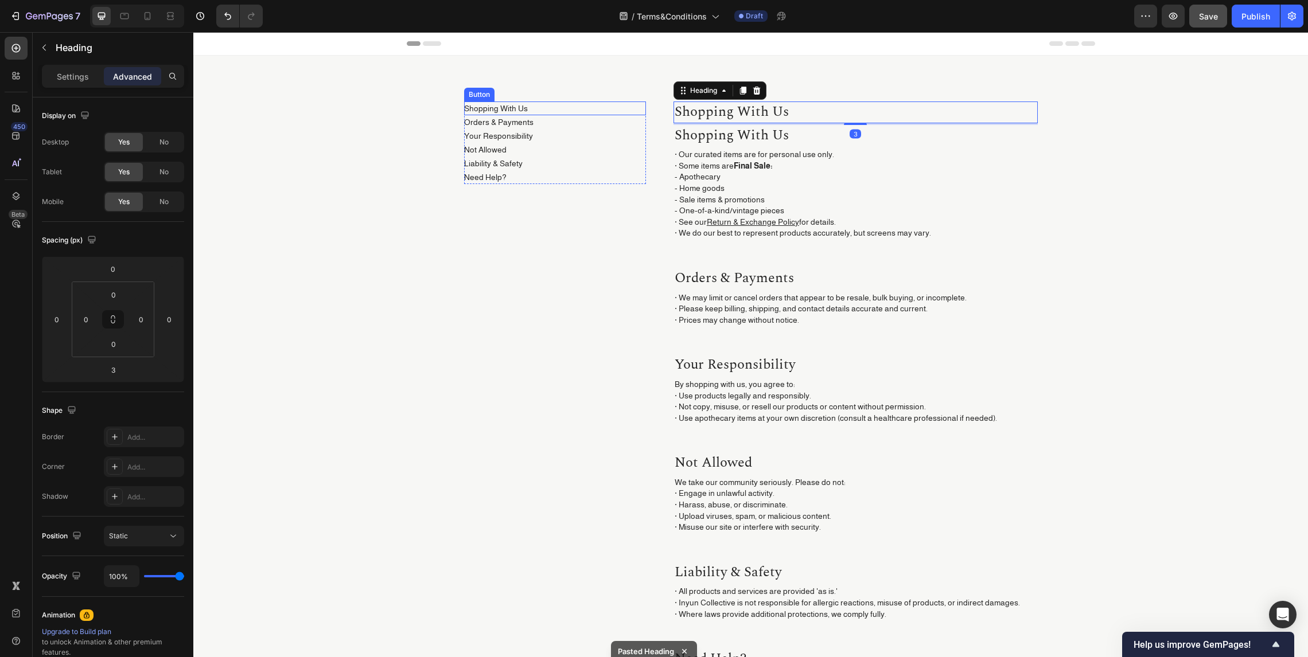
click at [551, 106] on div "Shopping With Us Button" at bounding box center [555, 109] width 182 height 14
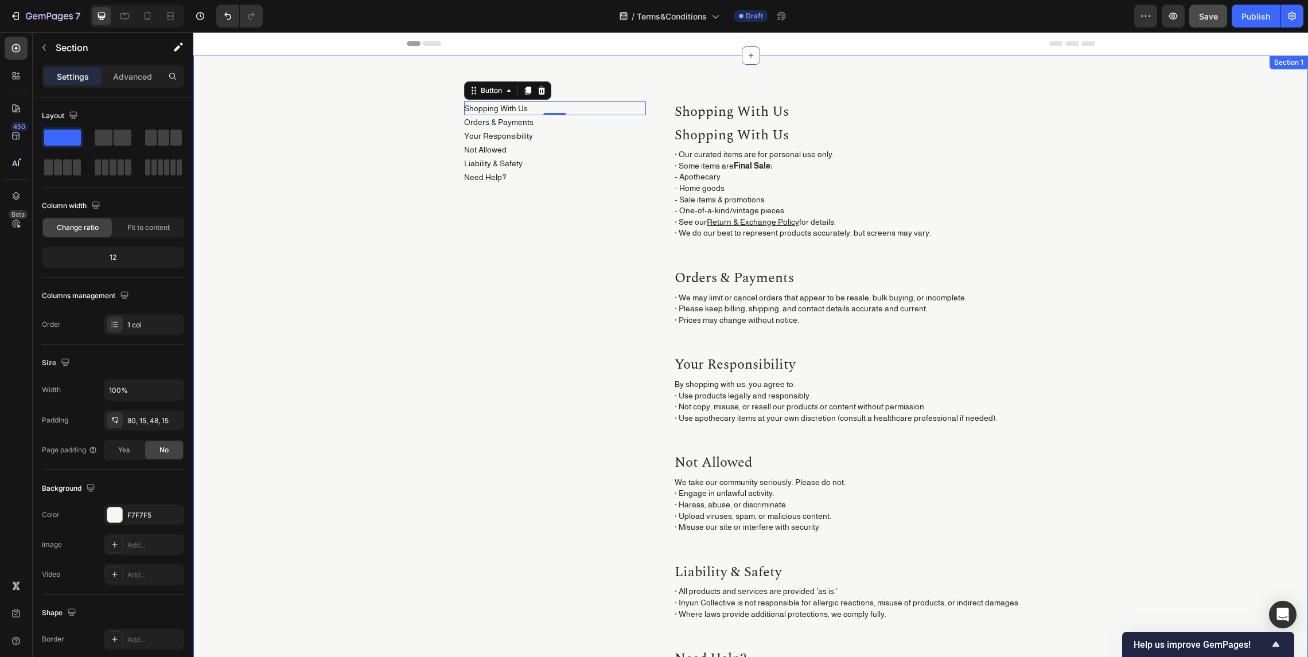
click at [563, 95] on div "Shopping With Us Button 0 Orders & Payments Button Your Responsibility Button N…" at bounding box center [750, 437] width 1114 height 762
click at [571, 113] on div "Shopping With Us Button 0" at bounding box center [555, 109] width 182 height 14
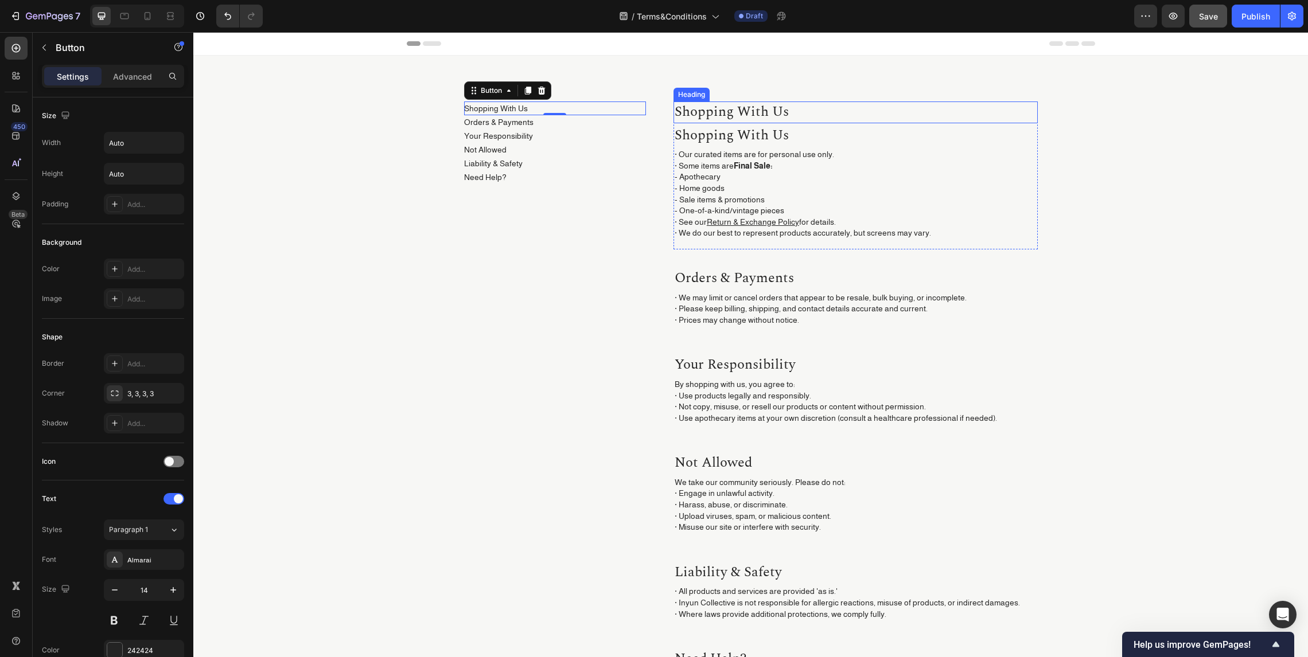
click at [782, 108] on p "shopping with us" at bounding box center [855, 112] width 362 height 19
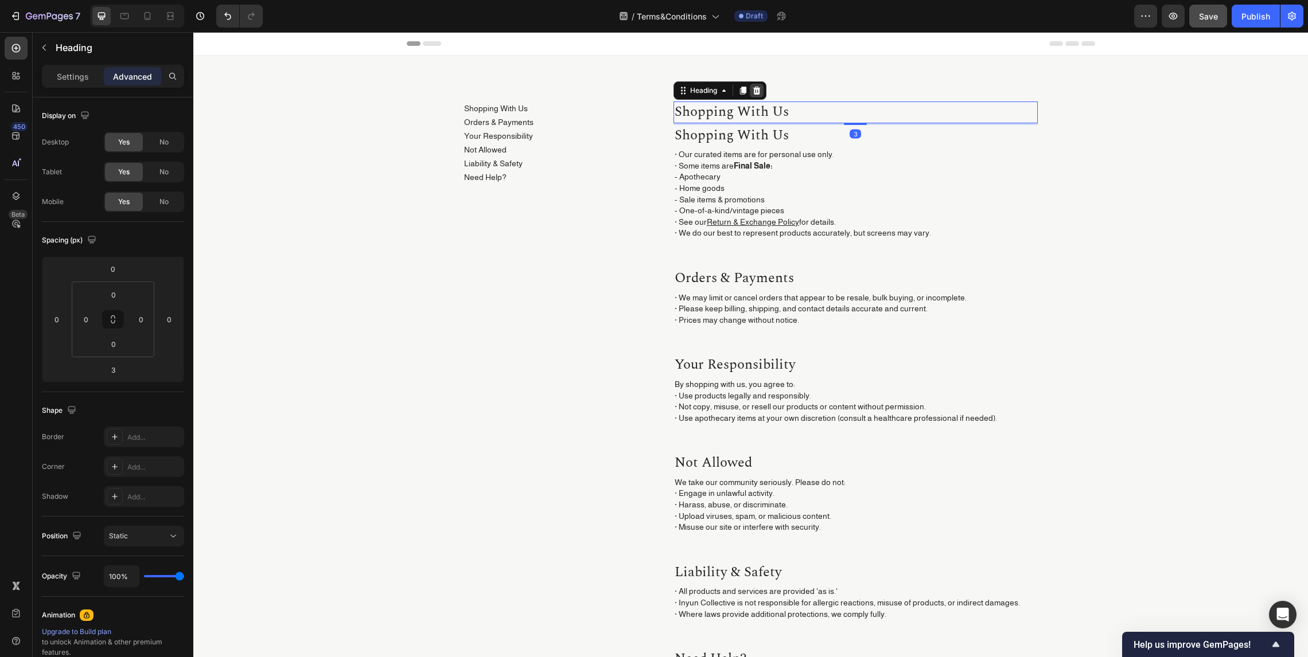
click at [750, 91] on div at bounding box center [757, 91] width 14 height 14
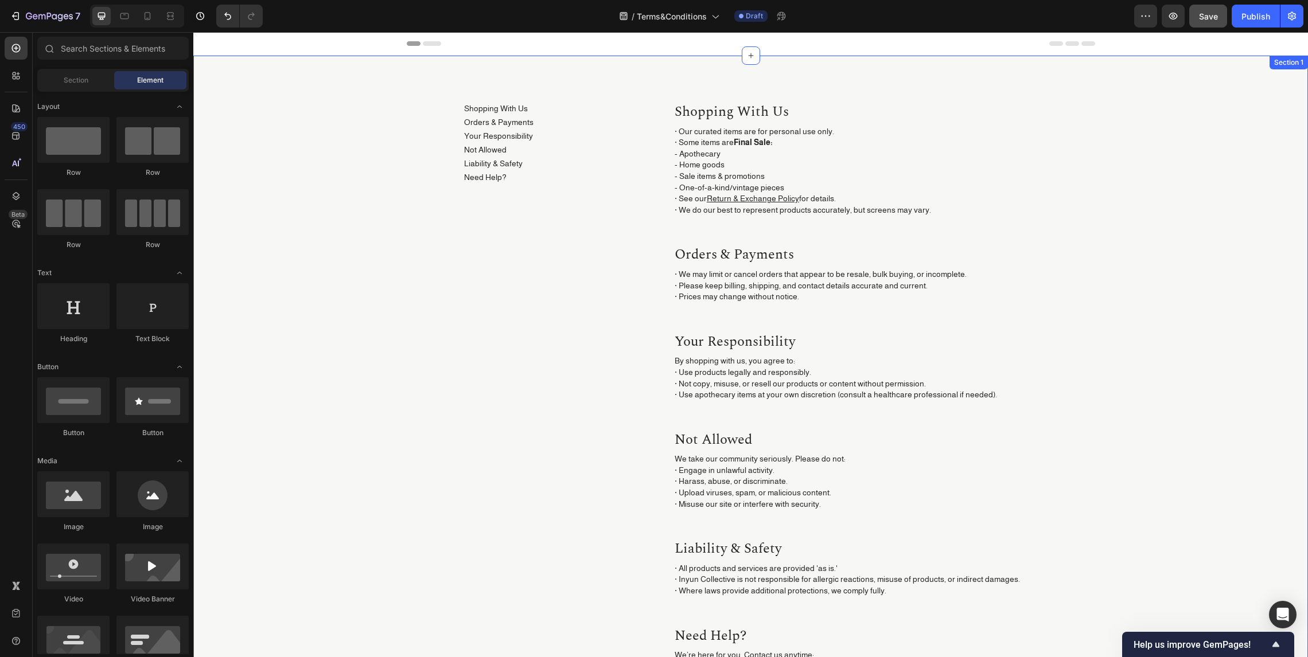
click at [717, 85] on div "Shopping With Us Button Orders & Payments Button Your Responsibility Button Not…" at bounding box center [750, 425] width 1114 height 738
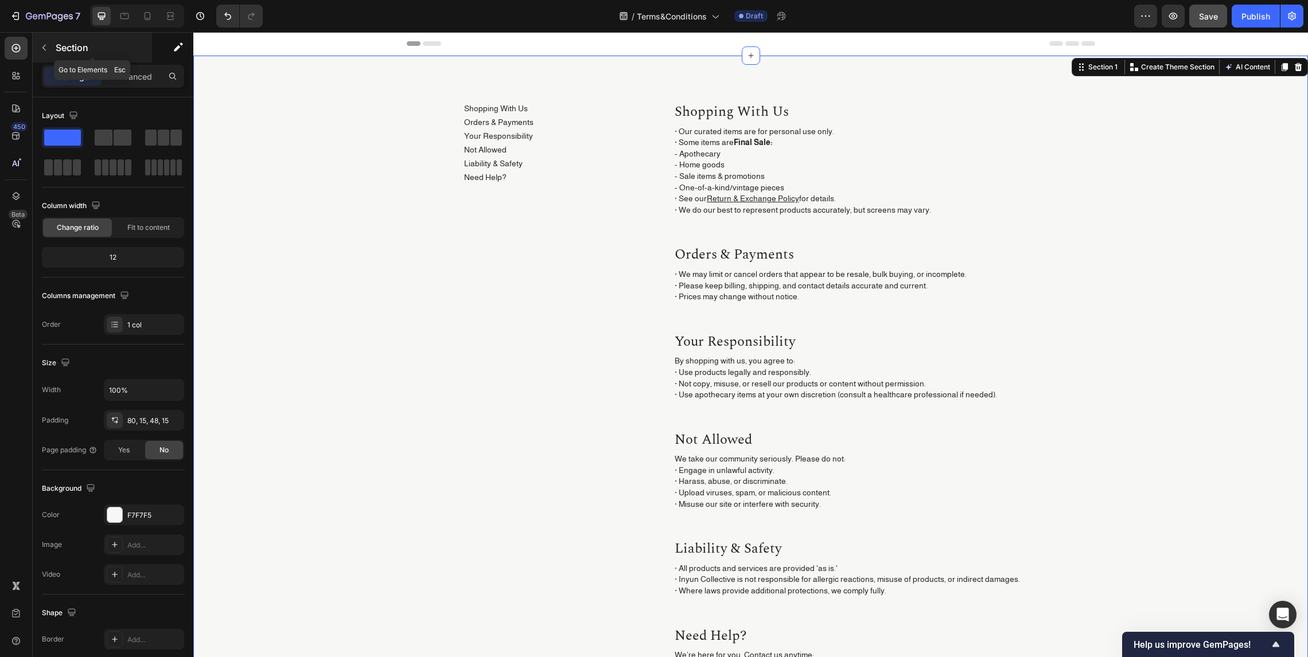
click at [48, 50] on icon "button" at bounding box center [44, 47] width 9 height 9
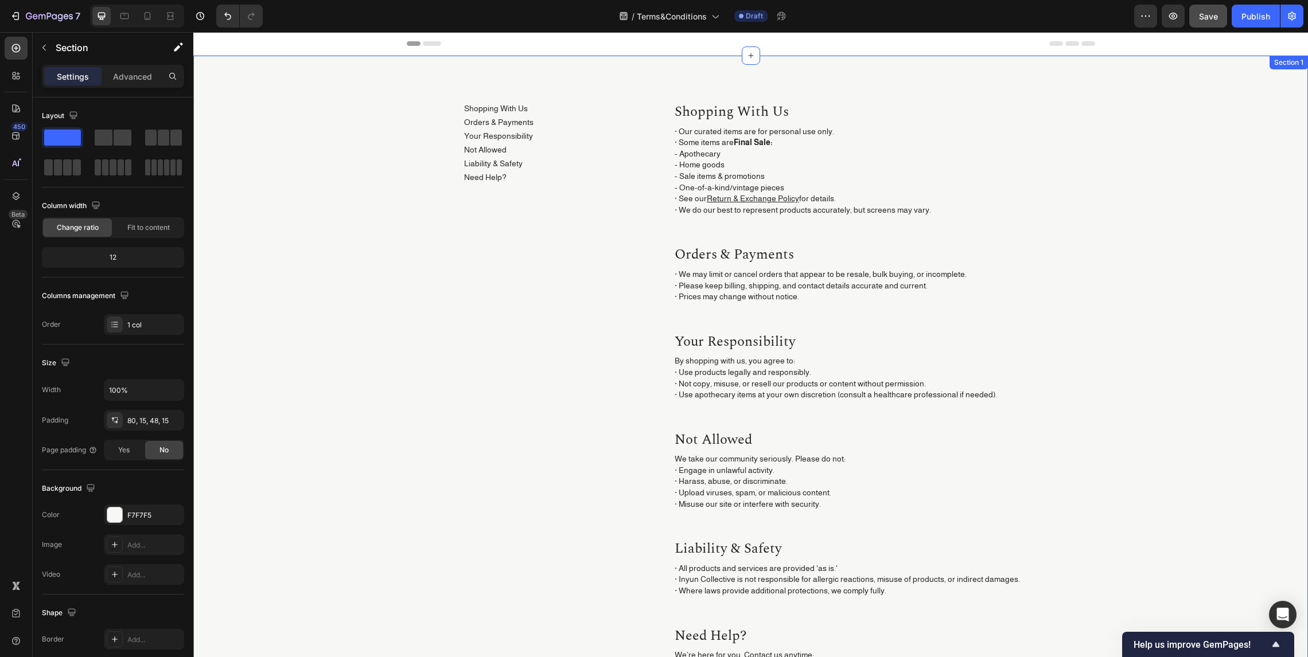
click at [635, 100] on div "Shopping With Us Button Orders & Payments Button Your Responsibility Button Not…" at bounding box center [750, 425] width 1114 height 738
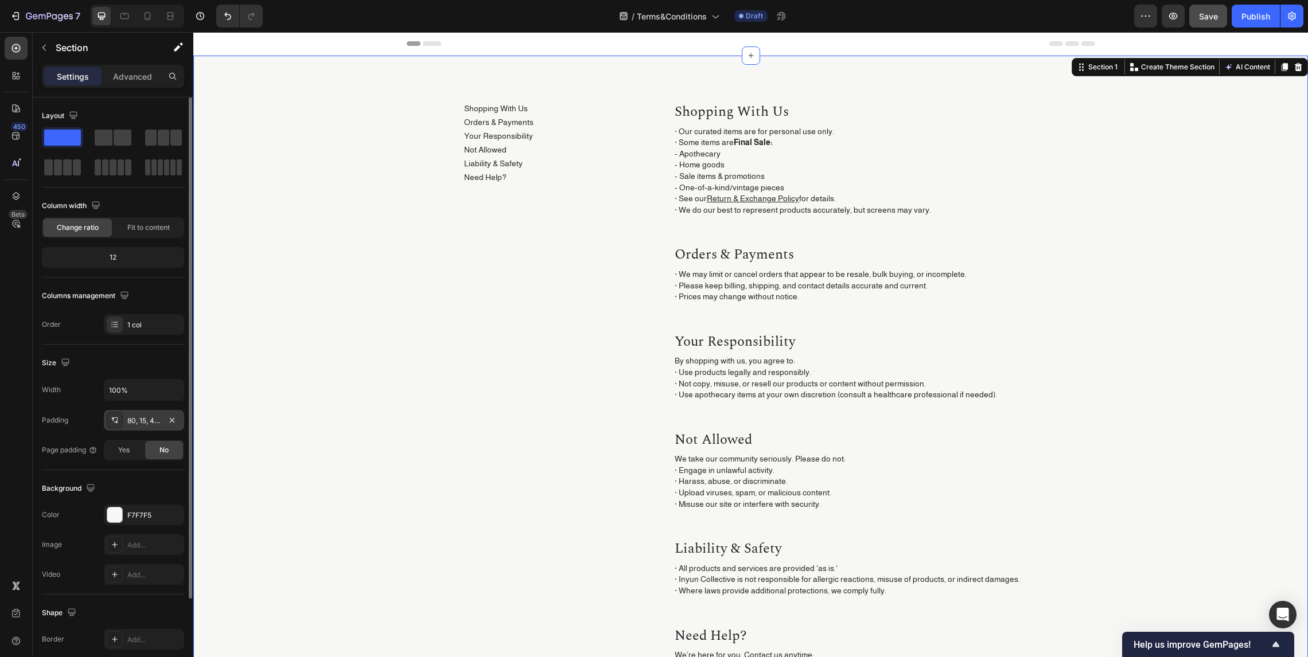
click at [134, 422] on div "80, 15, 48, 15" at bounding box center [143, 421] width 33 height 10
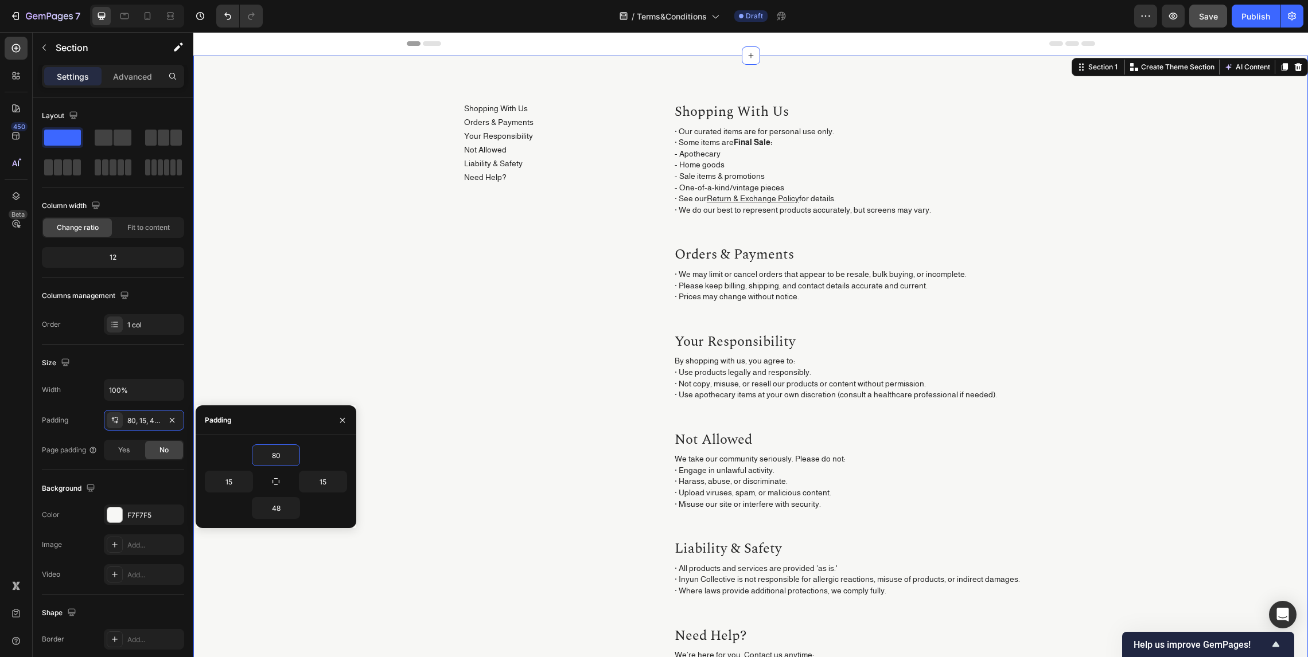
drag, startPoint x: 282, startPoint y: 455, endPoint x: 225, endPoint y: 452, distance: 56.3
click at [225, 452] on div "80" at bounding box center [276, 455] width 142 height 22
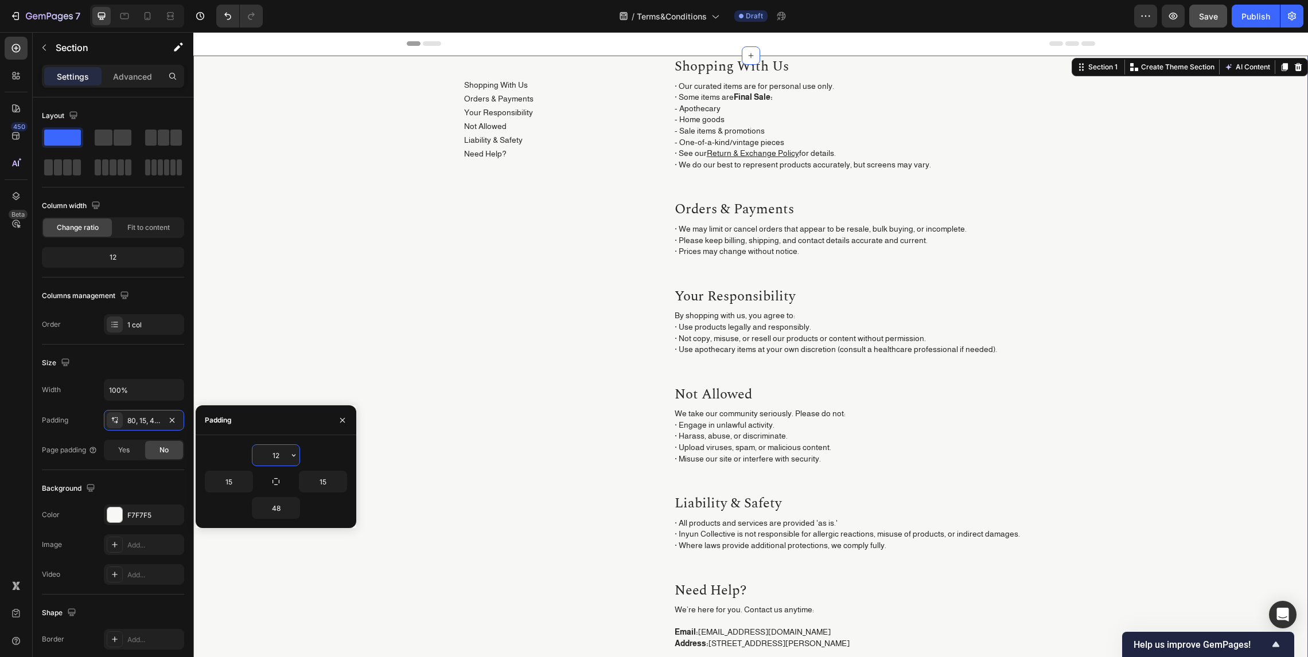
type input "120"
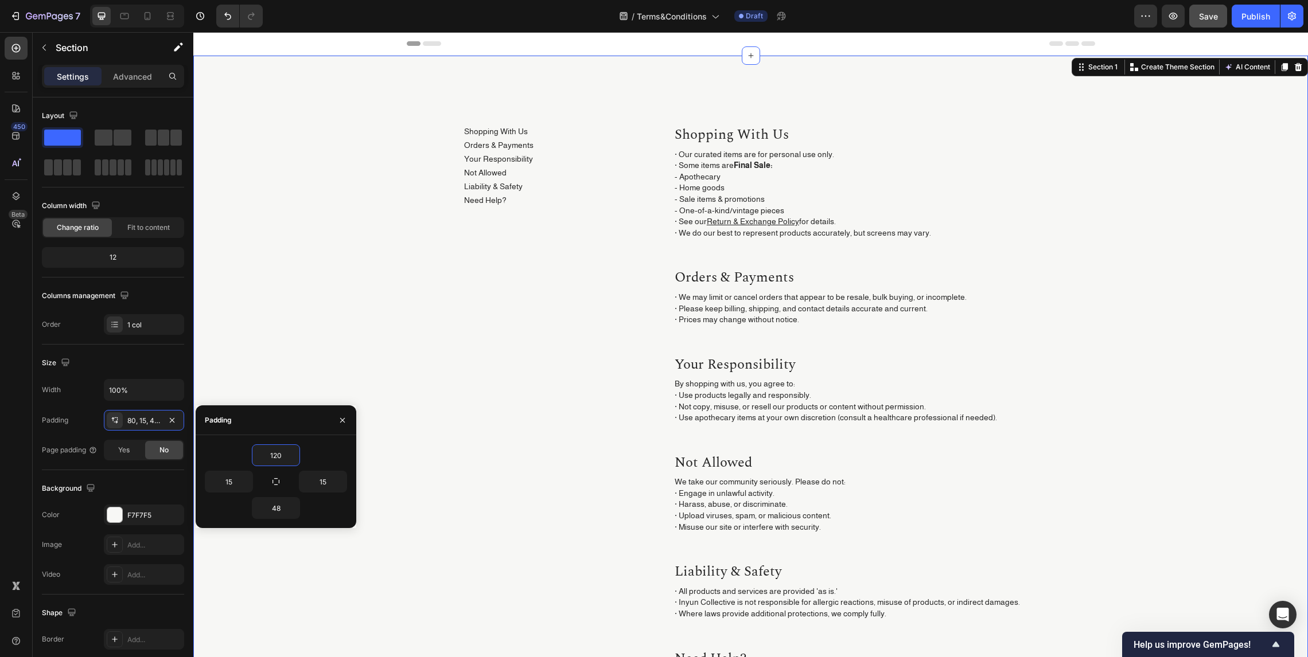
click at [1117, 209] on div "Shopping With Us Button Orders & Payments Button Your Responsibility Button Not…" at bounding box center [750, 456] width 1097 height 665
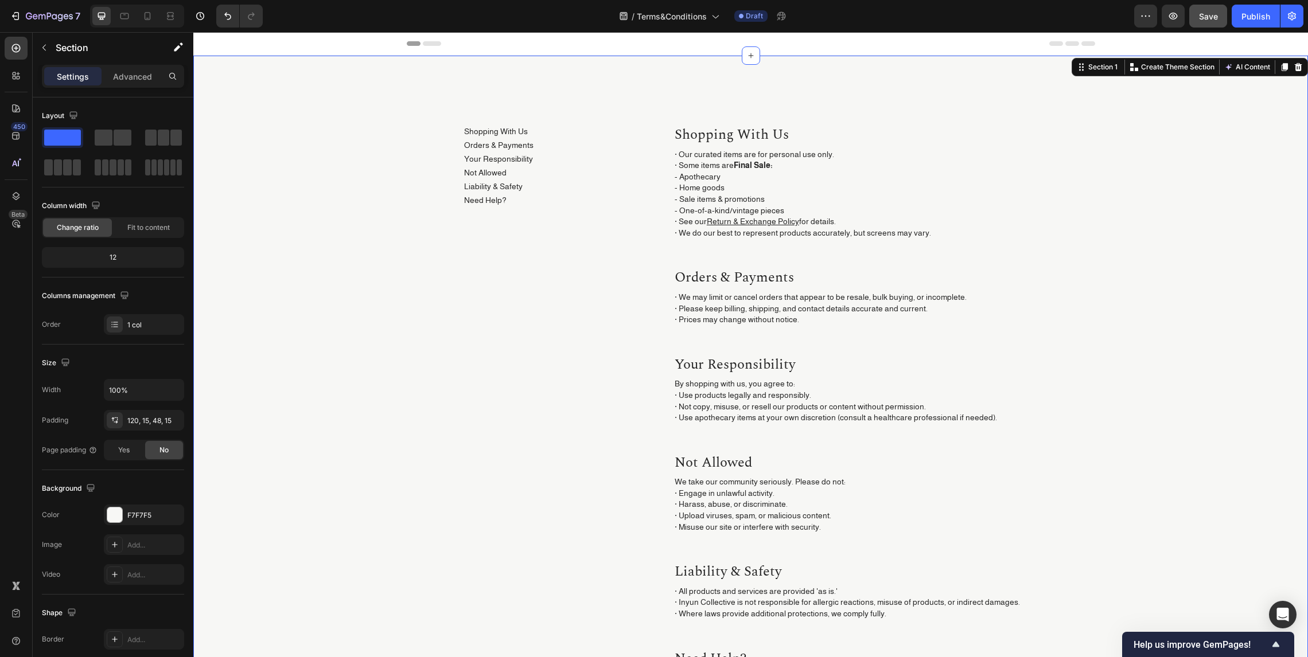
click at [1103, 299] on div "Shopping With Us Button Orders & Payments Button Your Responsibility Button Not…" at bounding box center [750, 456] width 1097 height 665
click at [1216, 12] on span "Save" at bounding box center [1208, 16] width 19 height 10
click at [689, 19] on span "Terms&Conditions" at bounding box center [672, 16] width 70 height 12
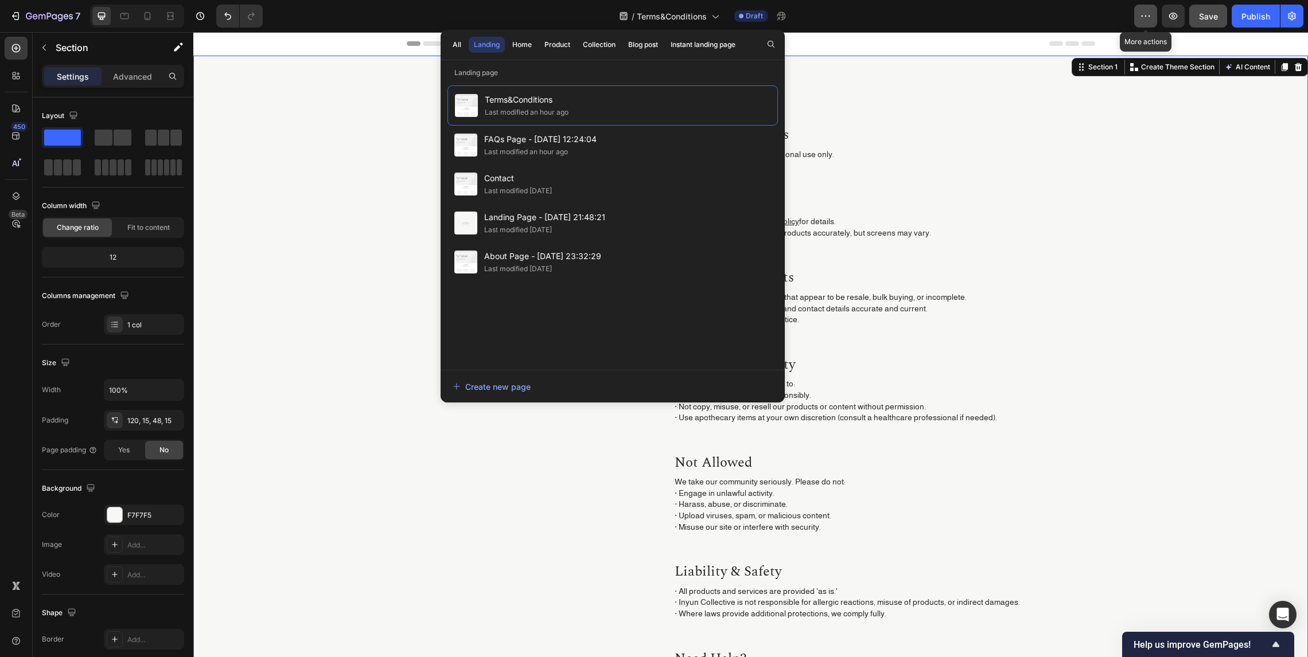
click at [1152, 13] on button "button" at bounding box center [1145, 16] width 23 height 23
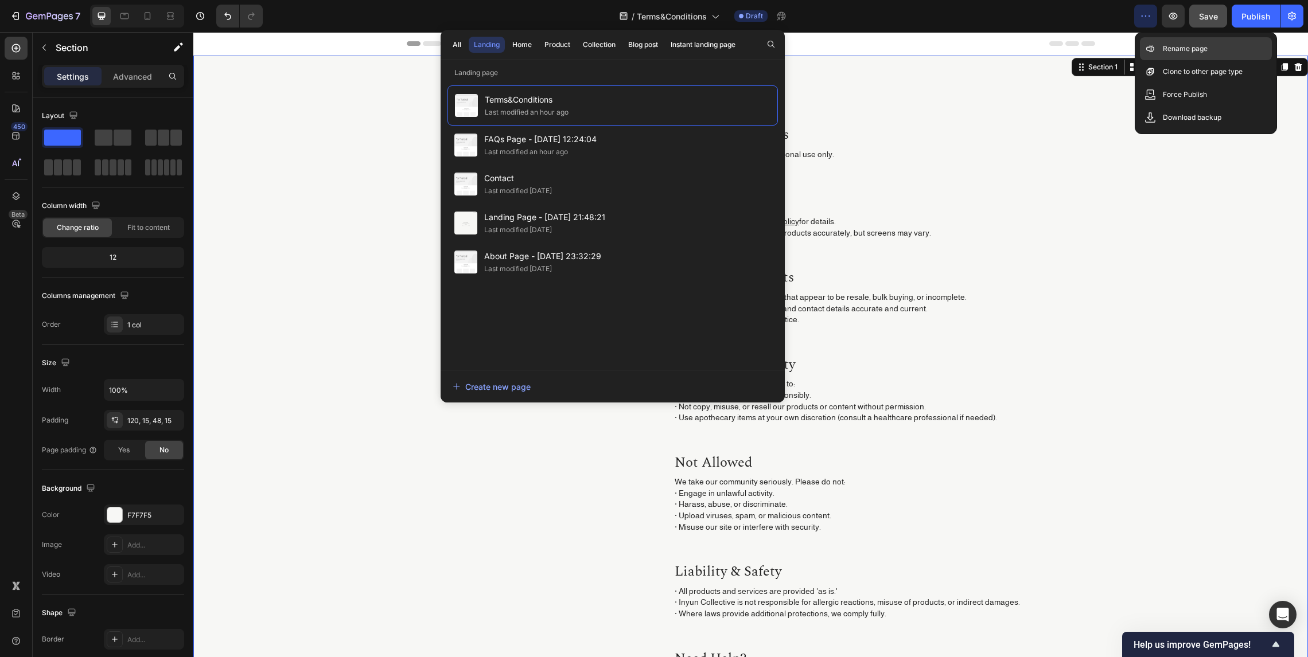
click at [1168, 49] on p "Rename page" at bounding box center [1184, 48] width 45 height 11
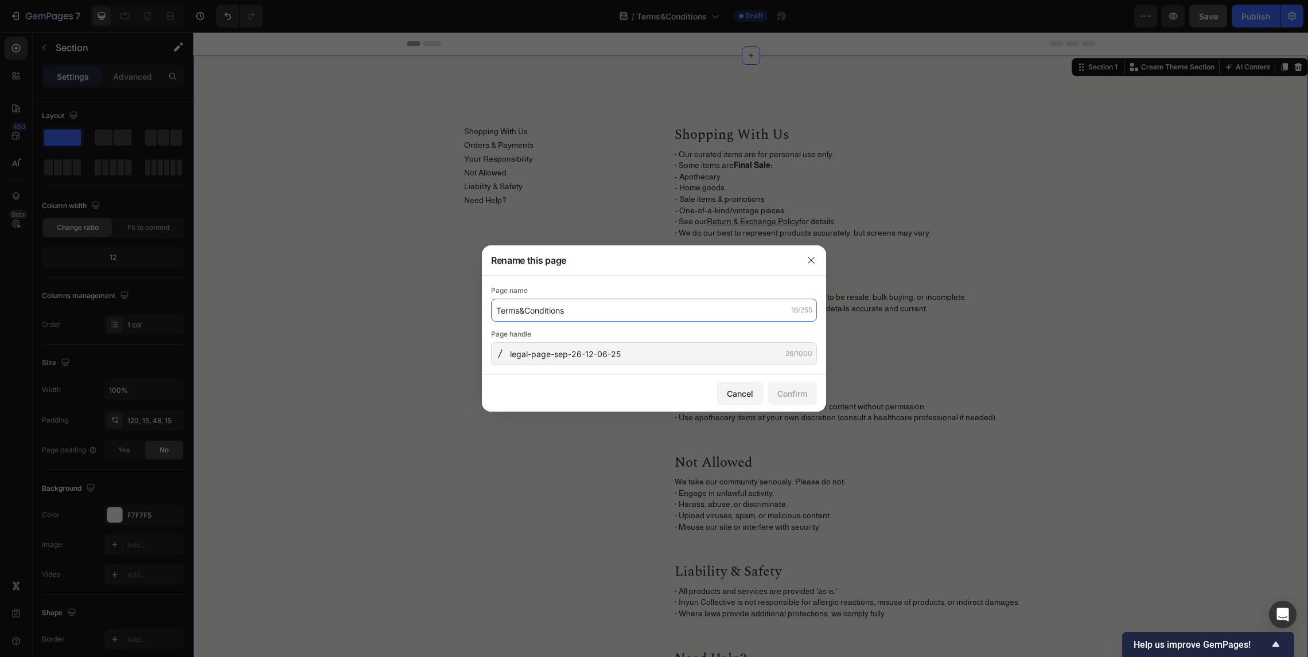
click at [558, 310] on input "Terms&Conditions" at bounding box center [654, 310] width 326 height 23
type input "Policy"
click at [788, 399] on button "Confirm" at bounding box center [791, 393] width 49 height 23
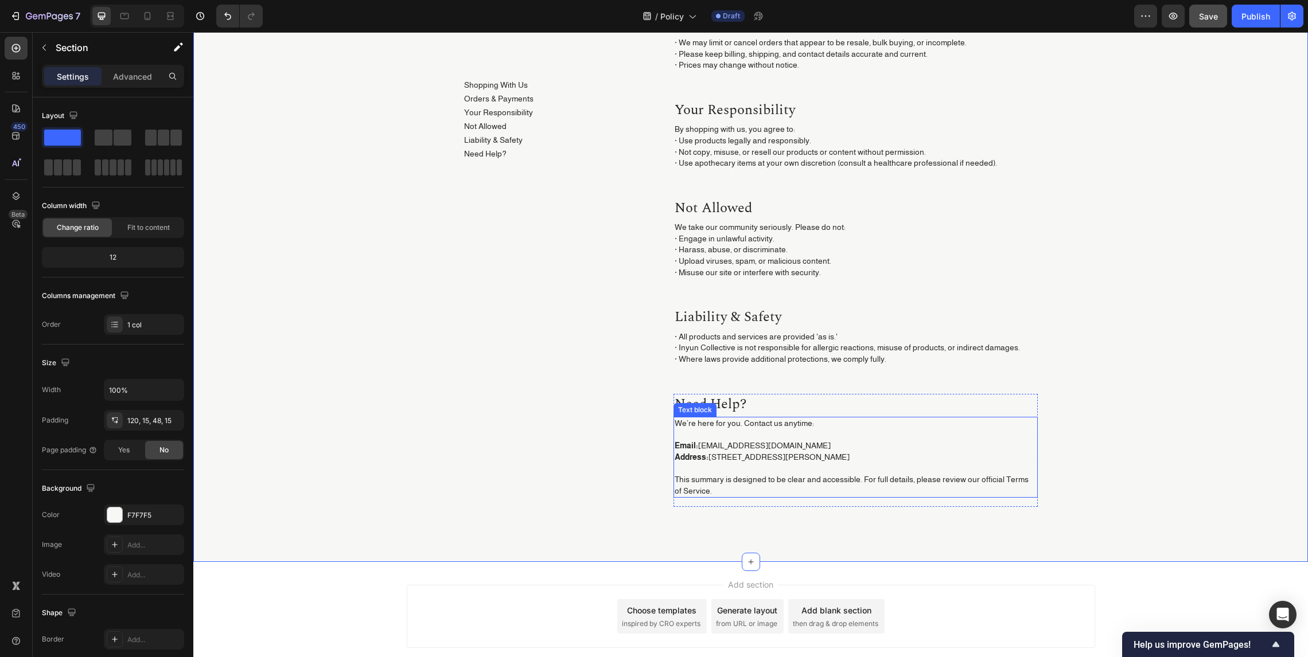
scroll to position [325, 0]
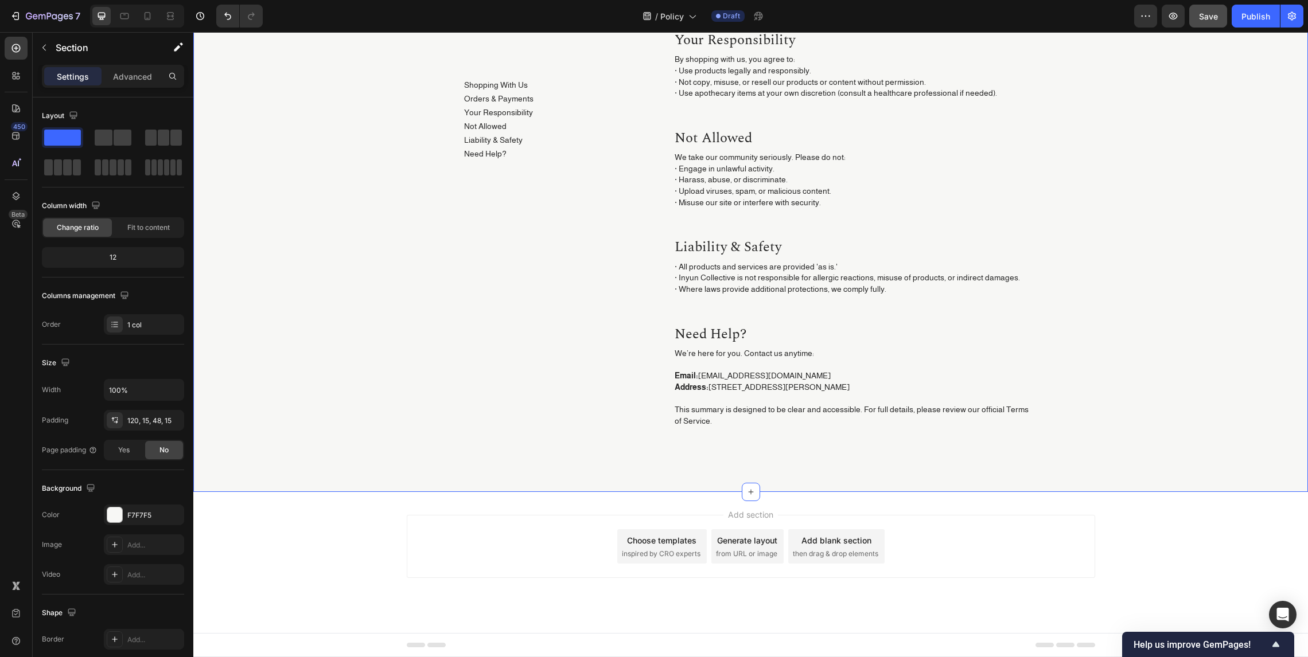
click at [393, 647] on div "Footer" at bounding box center [750, 645] width 1114 height 24
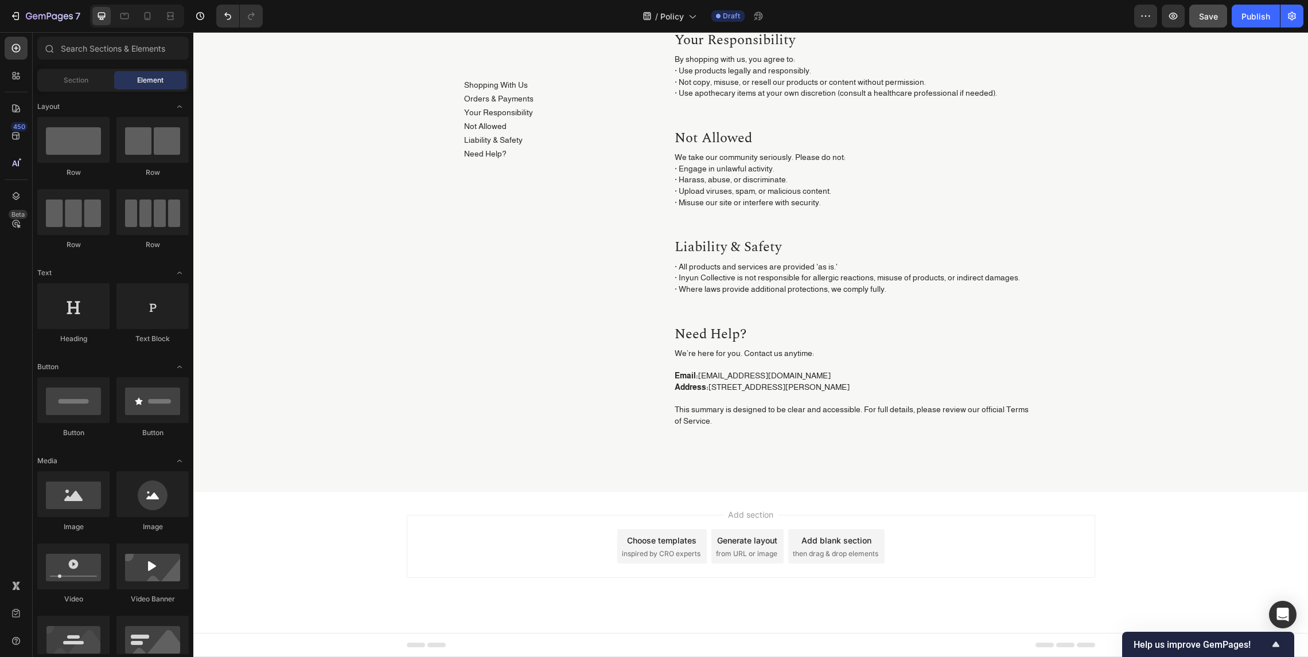
drag, startPoint x: 214, startPoint y: 643, endPoint x: 342, endPoint y: 569, distance: 147.7
click at [215, 643] on span "Footer" at bounding box center [226, 644] width 22 height 11
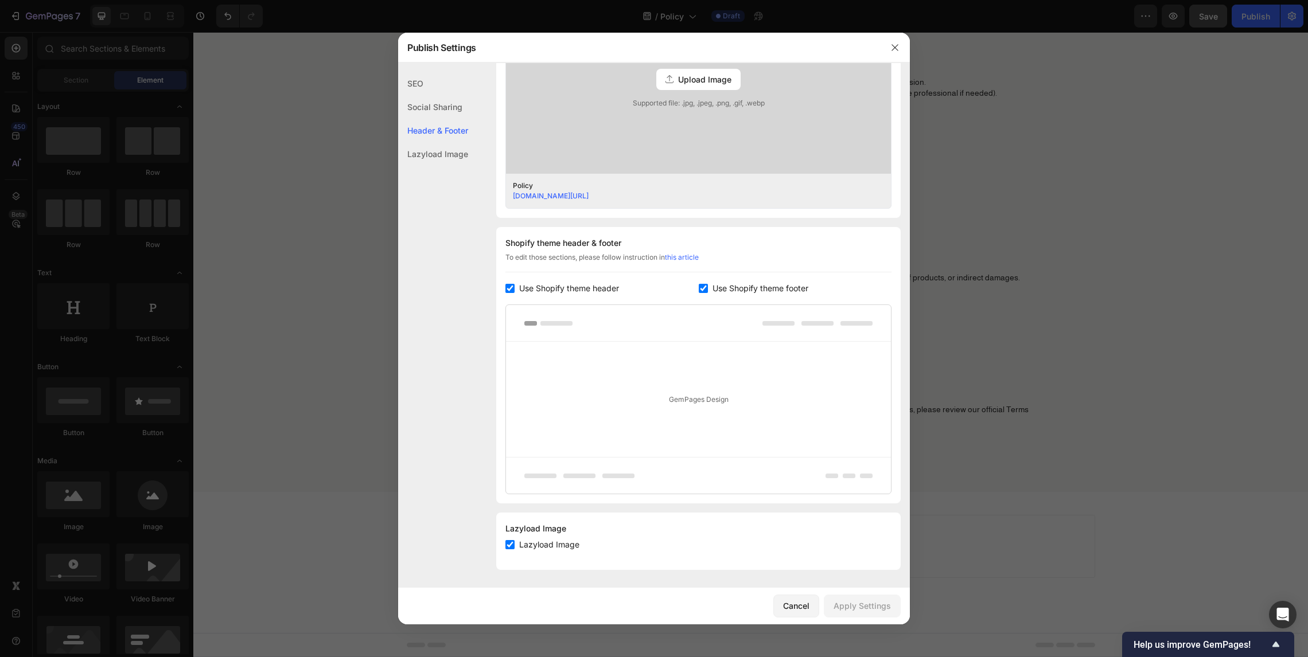
scroll to position [385, 0]
click at [718, 288] on span "Use Shopify theme footer" at bounding box center [760, 288] width 96 height 14
checkbox input "false"
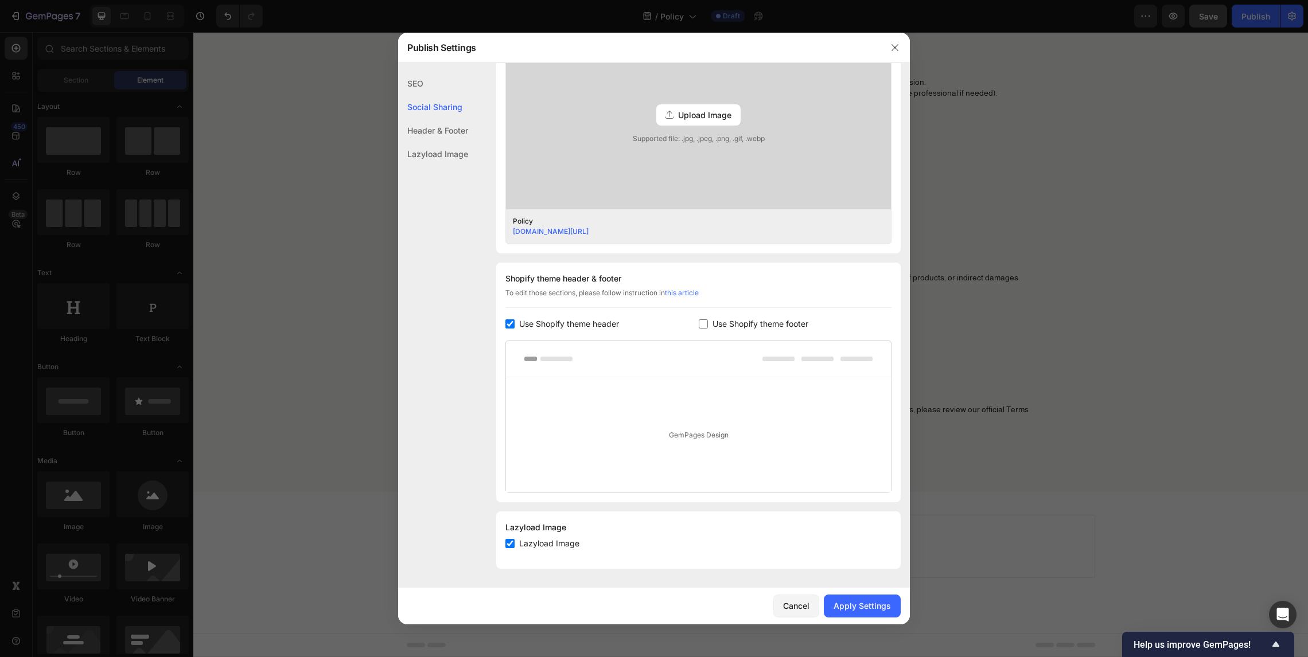
scroll to position [348, 0]
click at [889, 598] on button "Apply Settings" at bounding box center [862, 606] width 77 height 23
drag, startPoint x: 1004, startPoint y: 568, endPoint x: 759, endPoint y: 574, distance: 245.0
click at [1004, 568] on div at bounding box center [654, 328] width 1308 height 657
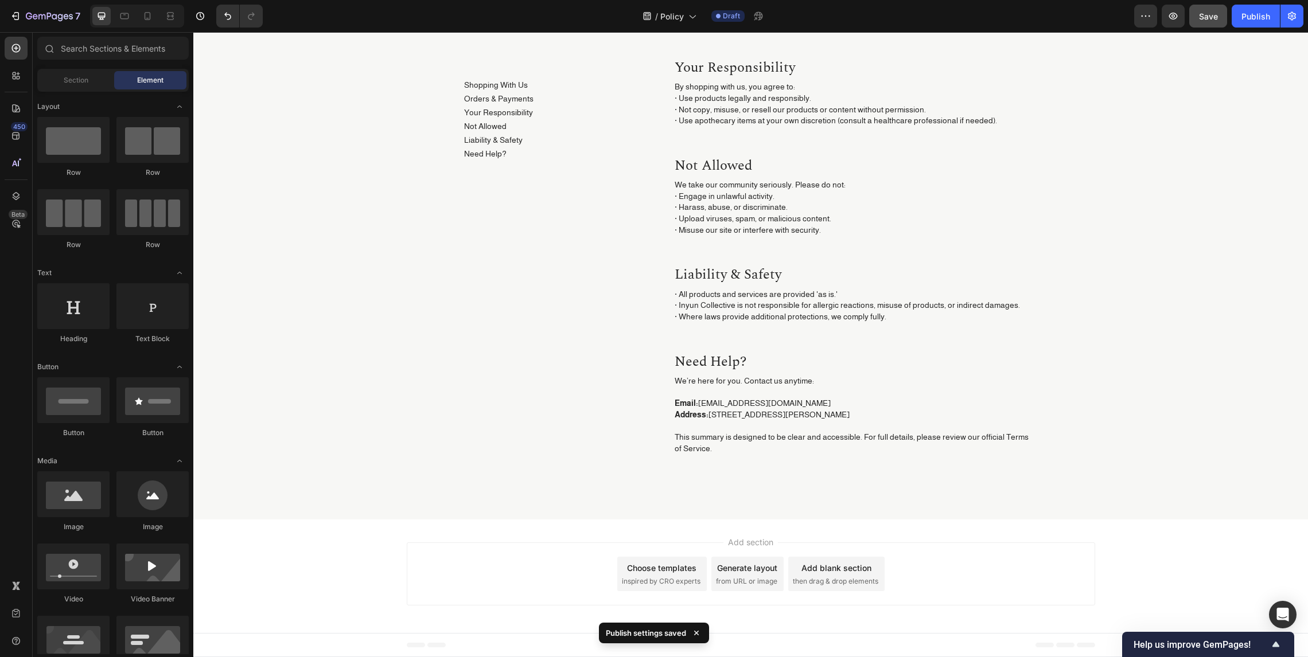
click at [468, 646] on div "Footer" at bounding box center [751, 645] width 688 height 23
click at [101, 48] on input "text" at bounding box center [112, 48] width 151 height 23
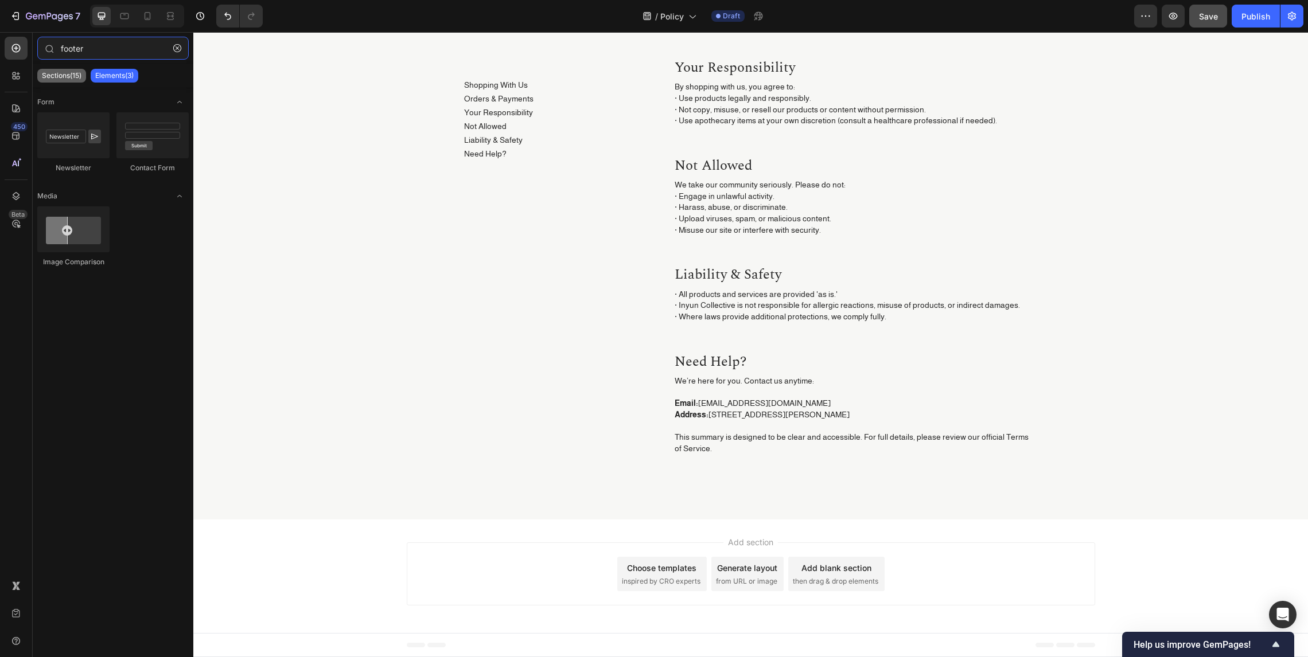
type input "footer"
click at [72, 76] on p "Sections(15)" at bounding box center [62, 75] width 40 height 9
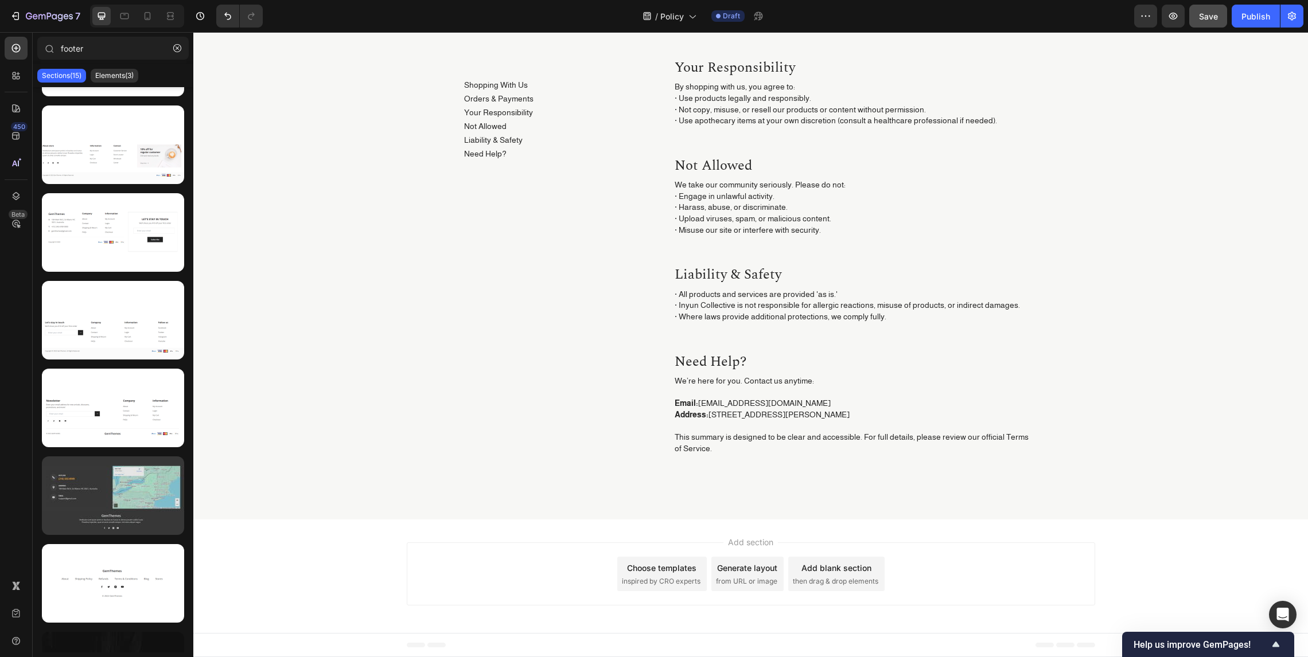
scroll to position [746, 0]
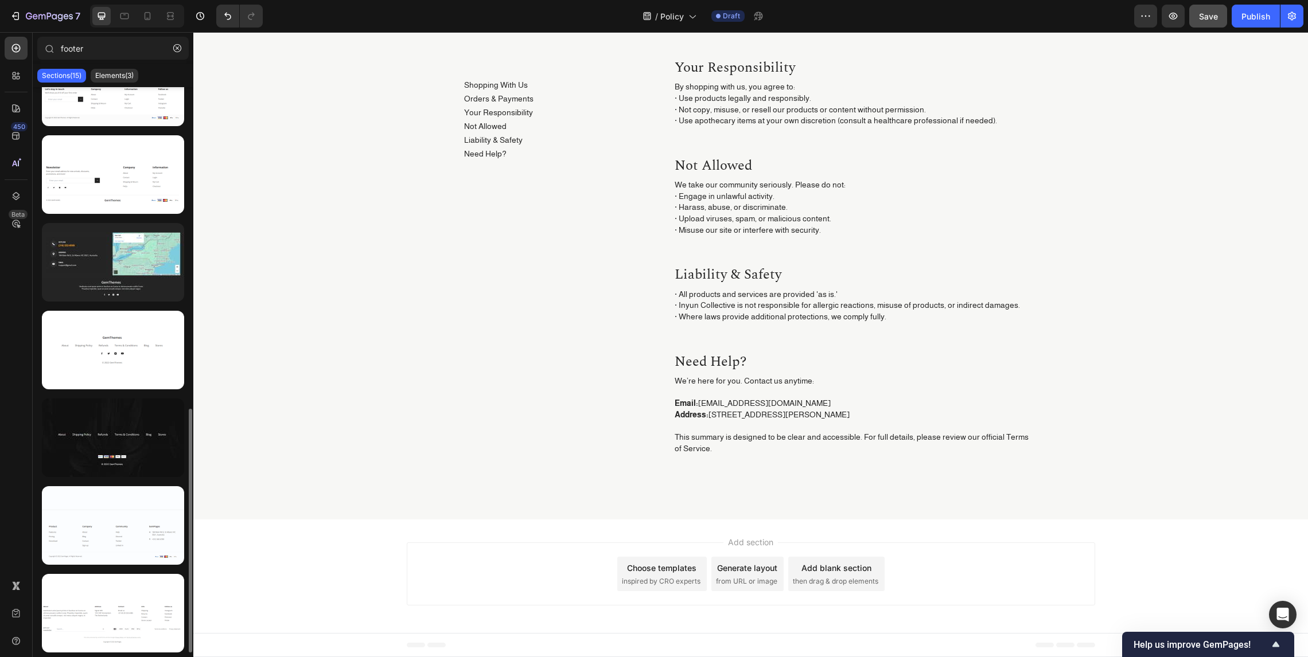
click at [458, 392] on div "Shopping With Us Button Orders & Payments Button Your Responsibility Button Not…" at bounding box center [750, 159] width 1097 height 665
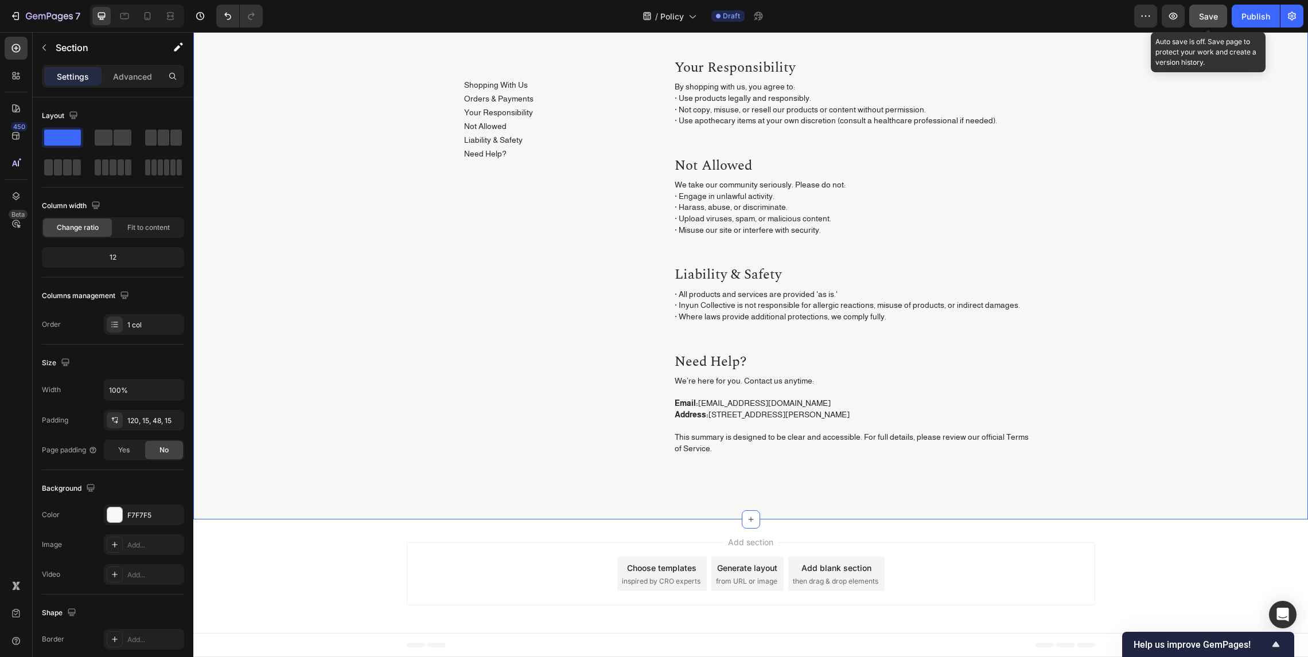
click at [1204, 11] on span "Save" at bounding box center [1208, 16] width 19 height 10
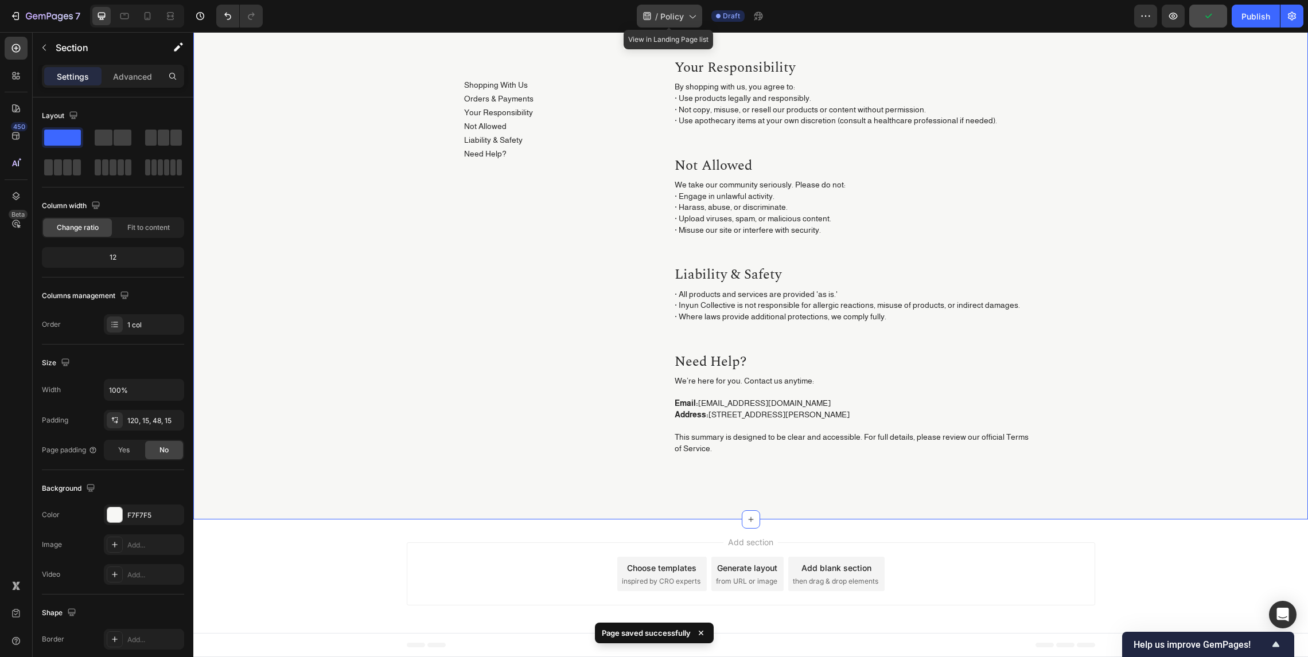
click at [689, 15] on icon at bounding box center [691, 15] width 11 height 11
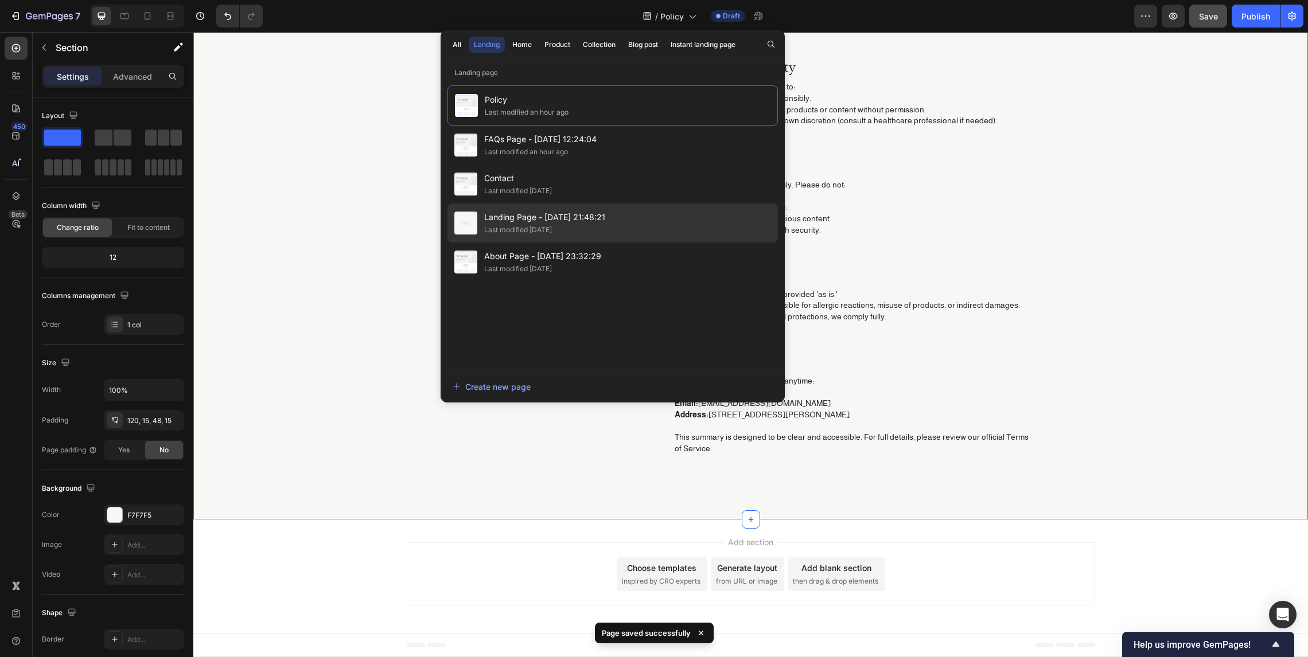
click at [584, 228] on div "Last modified [DATE]" at bounding box center [544, 229] width 121 height 11
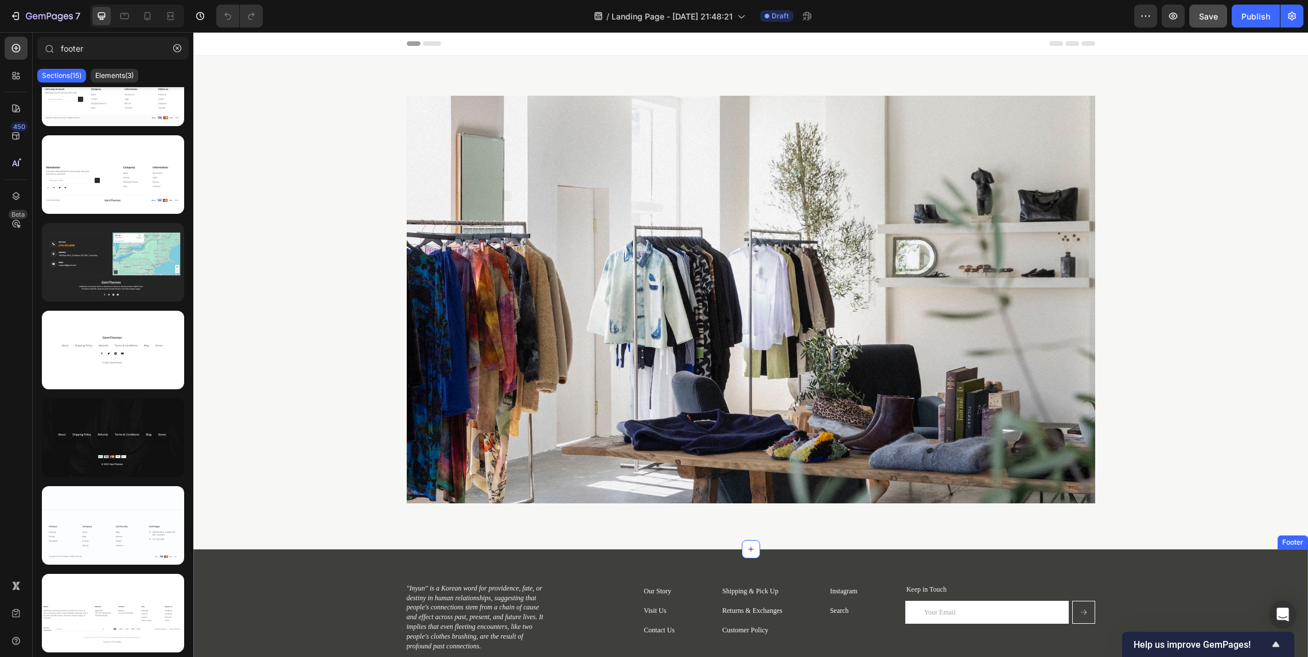
scroll to position [160, 0]
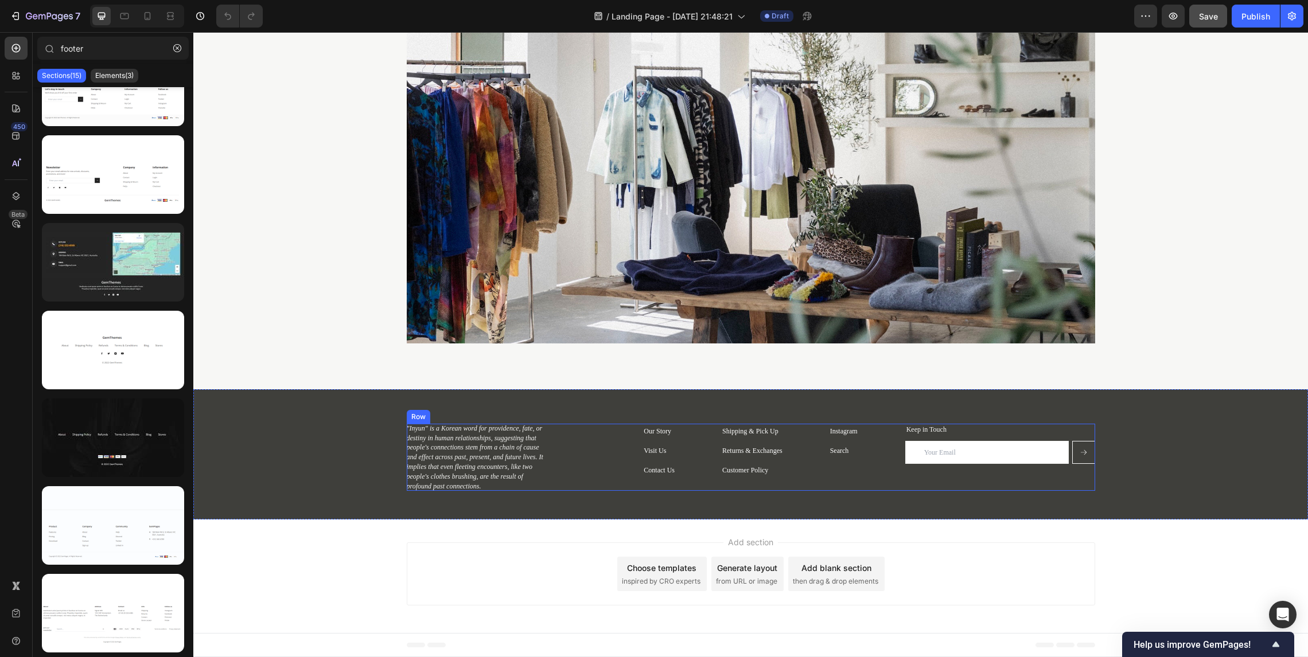
click at [590, 434] on div "Shipping & Pick Up Button Returns & Exchanges Button Customer Policy Button Ins…" at bounding box center [751, 458] width 688 height 68
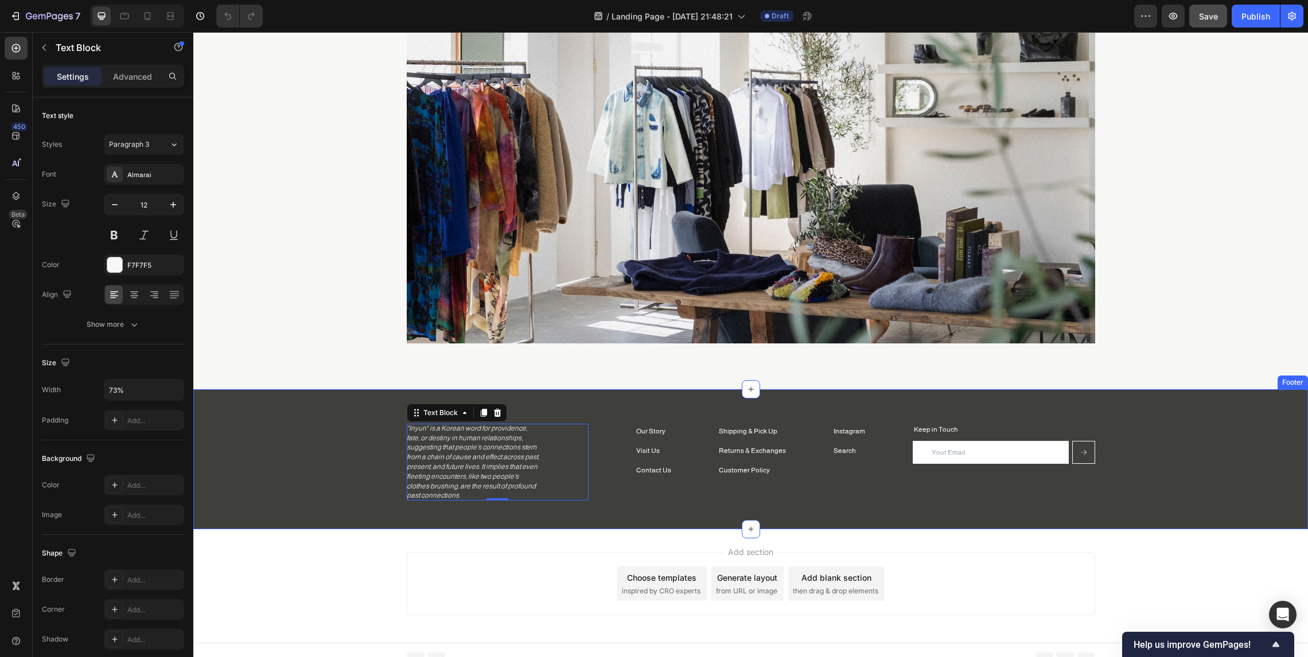
click at [722, 396] on div "Shipping & Pick Up Button Returns & Exchanges Button Customer Policy Button Ins…" at bounding box center [750, 459] width 1114 height 140
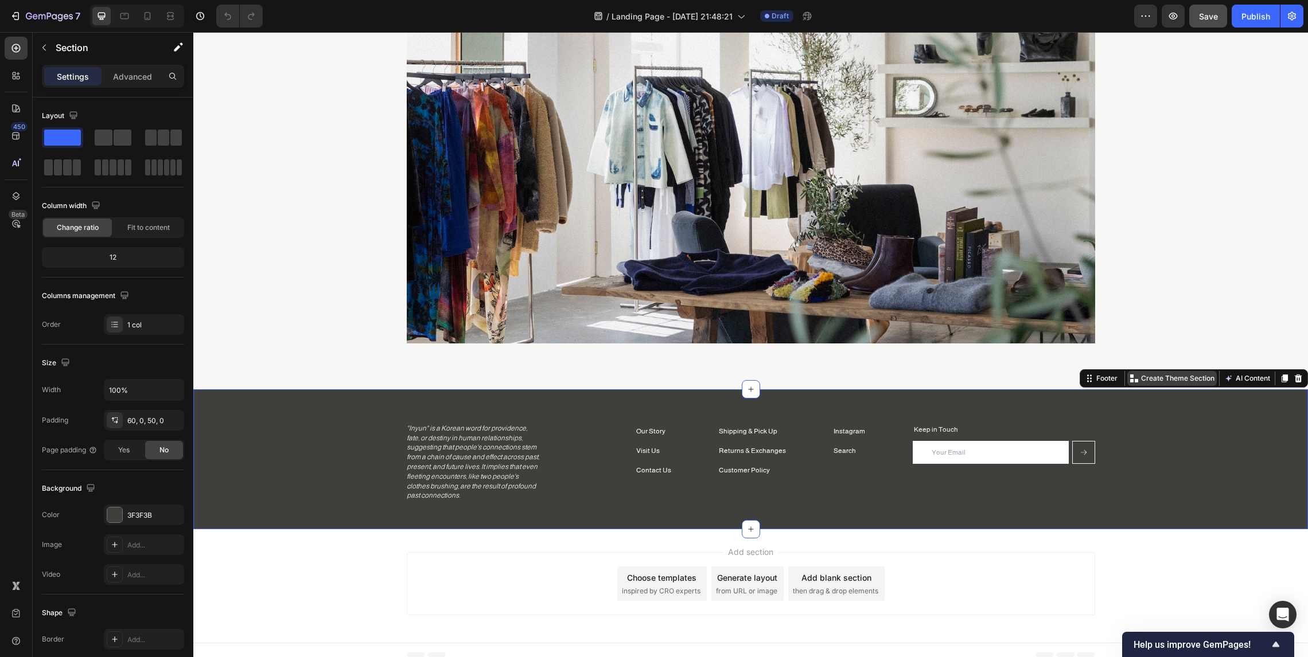
click at [1168, 381] on p "Create Theme Section" at bounding box center [1177, 378] width 73 height 10
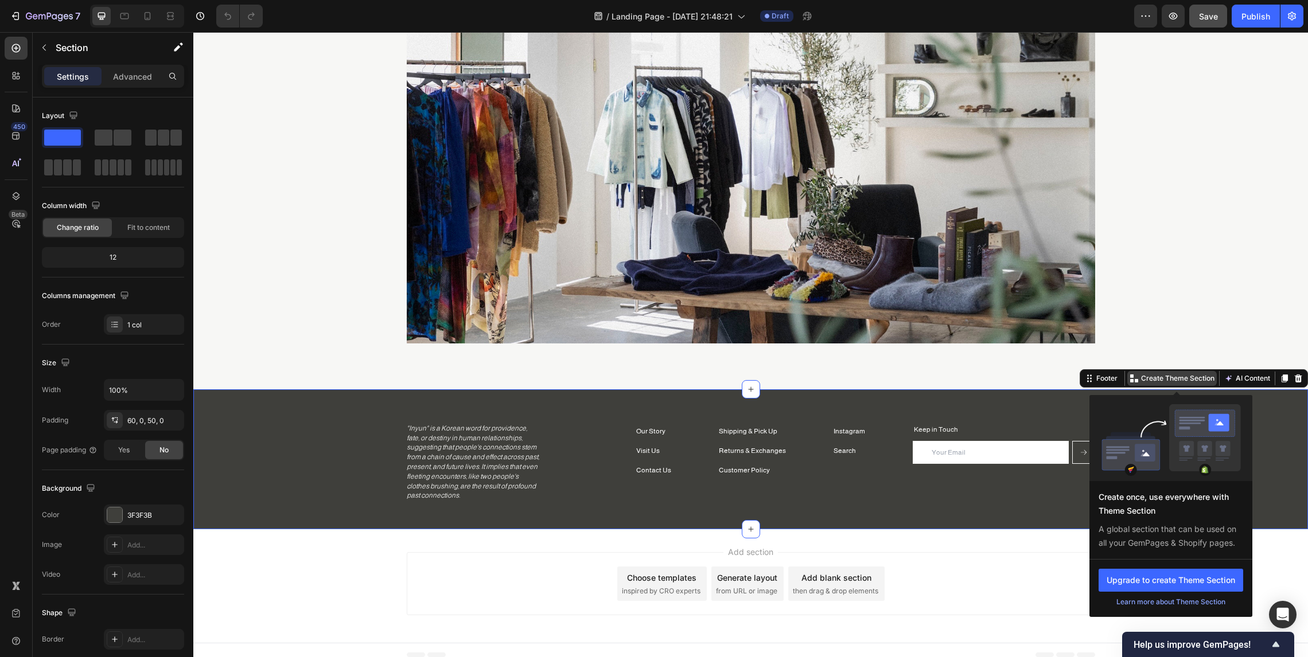
click at [1171, 371] on div "Create Theme Section" at bounding box center [1171, 378] width 89 height 15
click at [1154, 584] on button "Upgrade to create Theme Section" at bounding box center [1170, 580] width 145 height 23
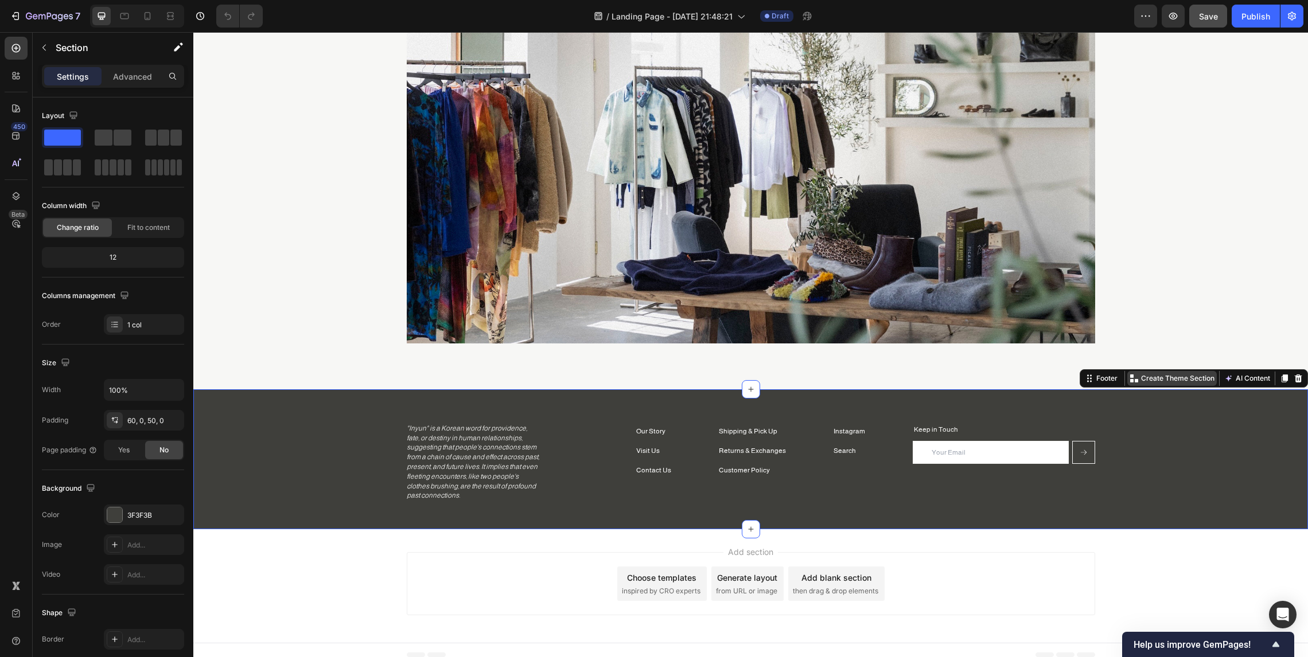
click at [1161, 374] on p "Create Theme Section" at bounding box center [1177, 378] width 73 height 10
click at [1210, 6] on button "Save" at bounding box center [1208, 16] width 38 height 23
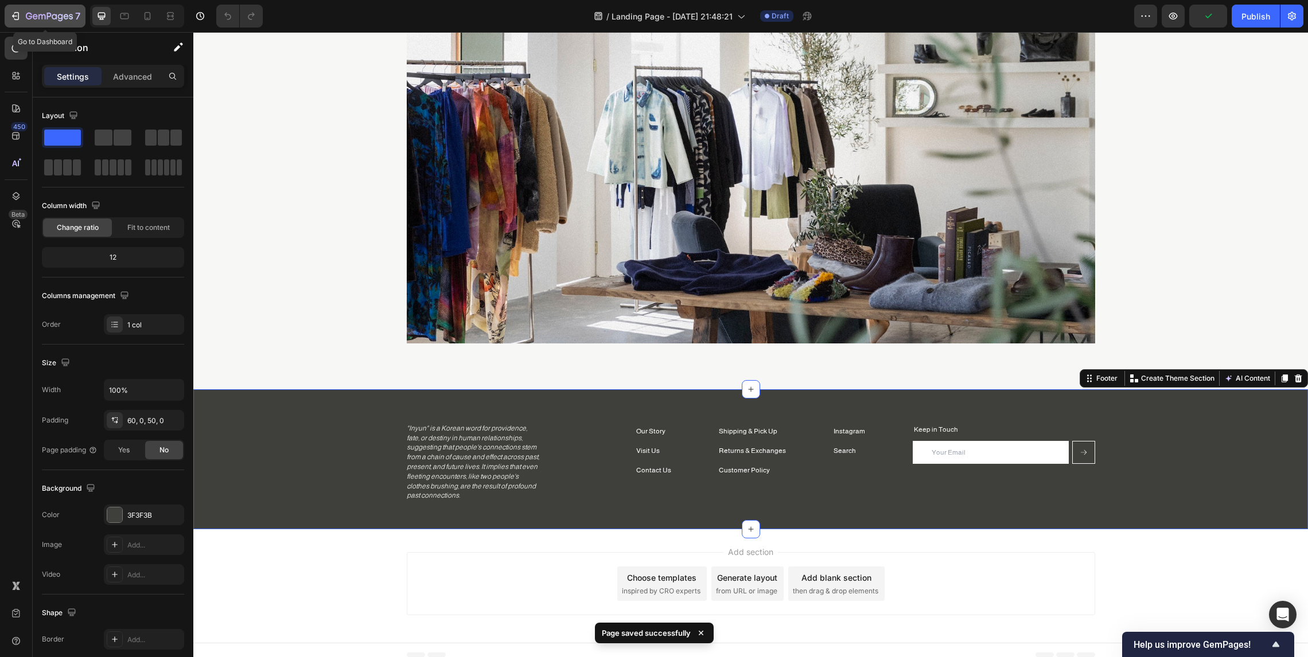
click at [34, 12] on icon "button" at bounding box center [49, 17] width 47 height 10
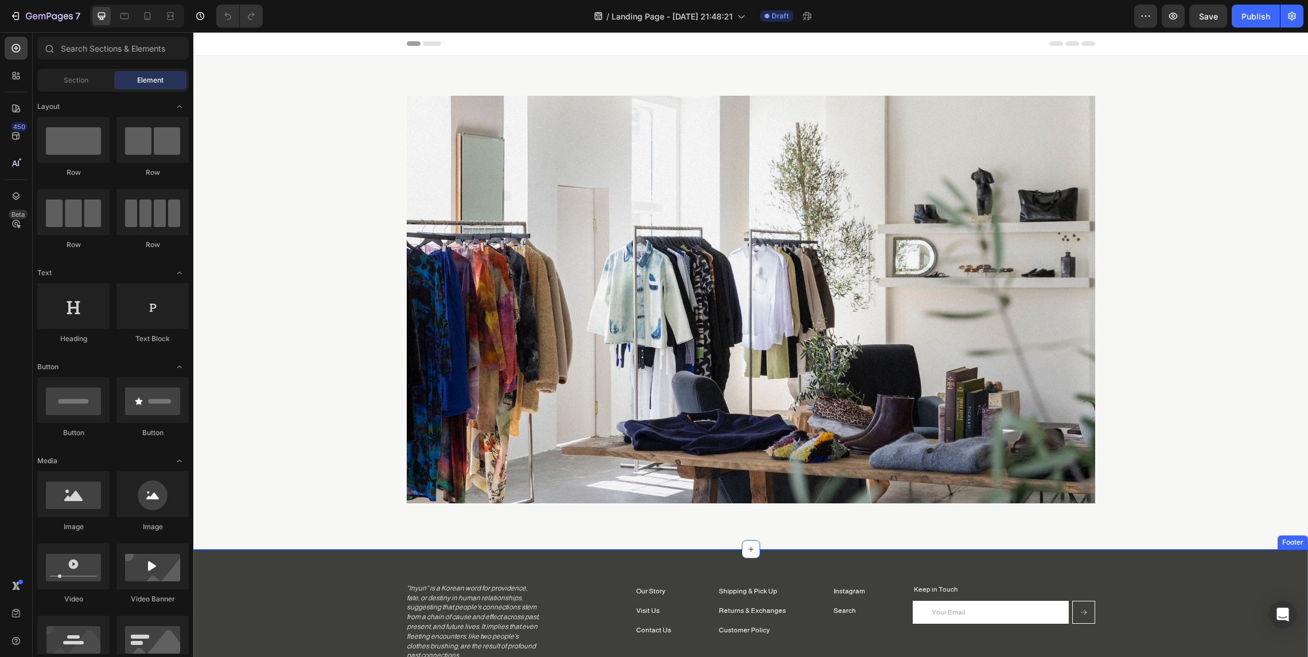
click at [881, 579] on div "Shipping & Pick Up Button Returns & Exchanges Button Customer Policy Button Ins…" at bounding box center [750, 619] width 1114 height 140
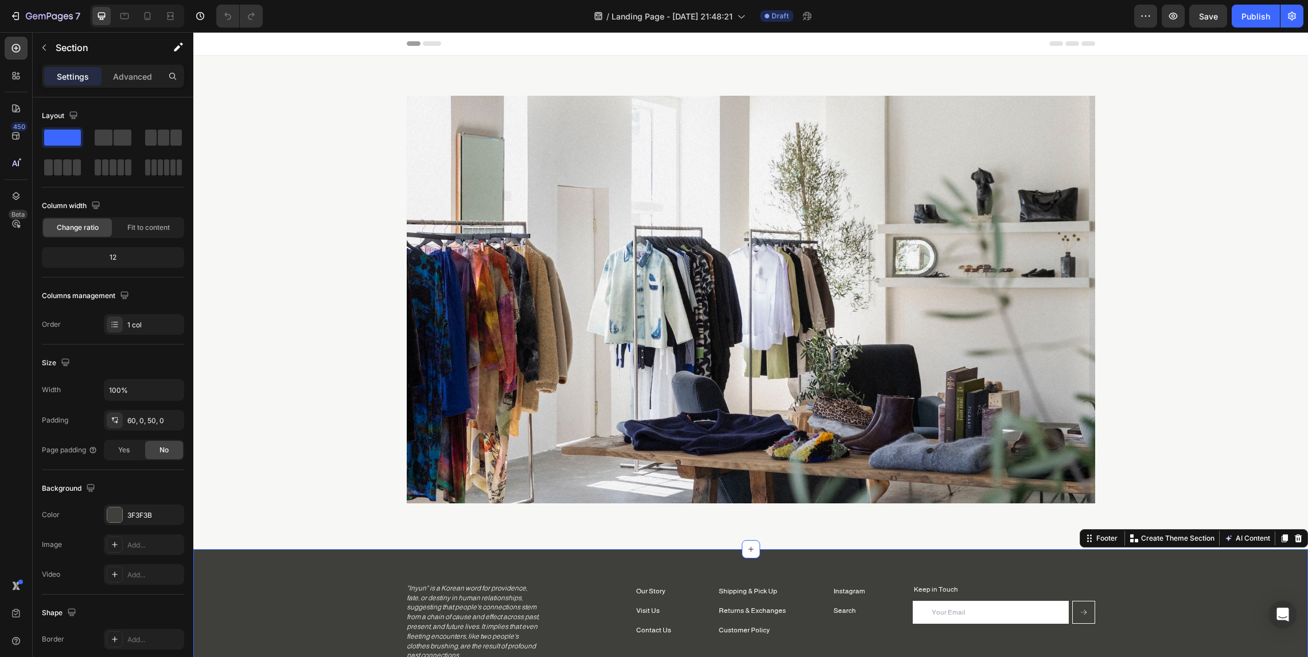
scroll to position [170, 0]
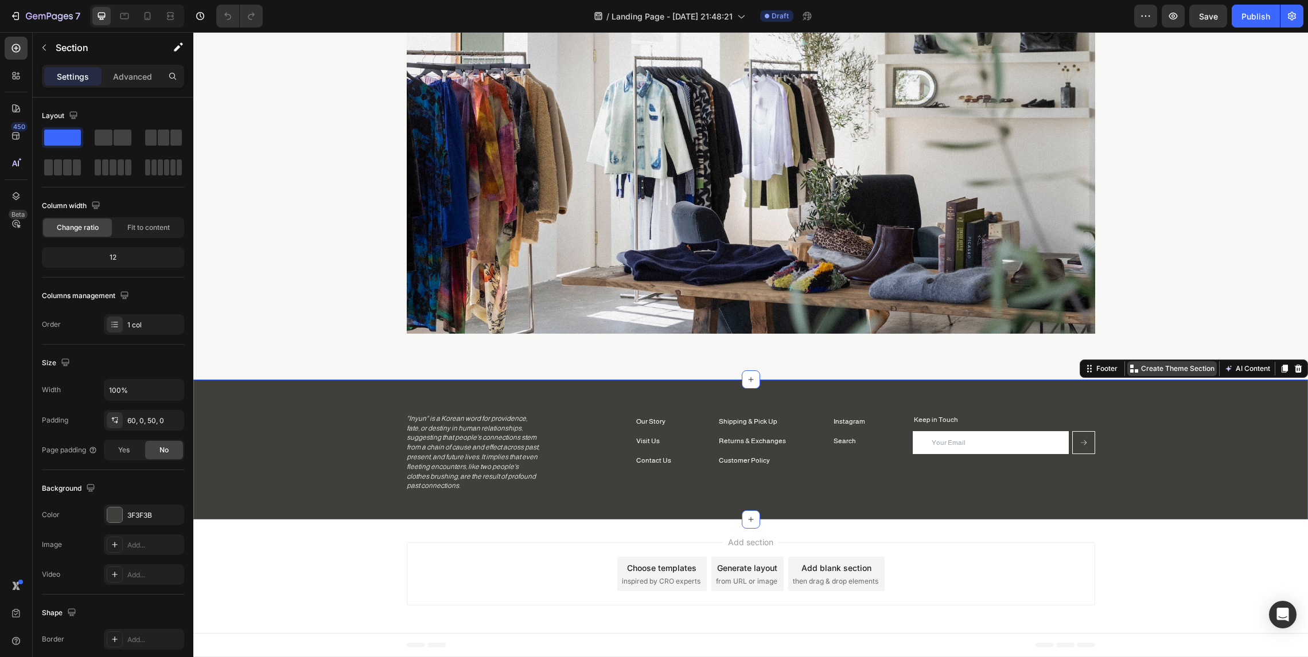
click at [1177, 369] on p "Create Theme Section" at bounding box center [1177, 369] width 73 height 10
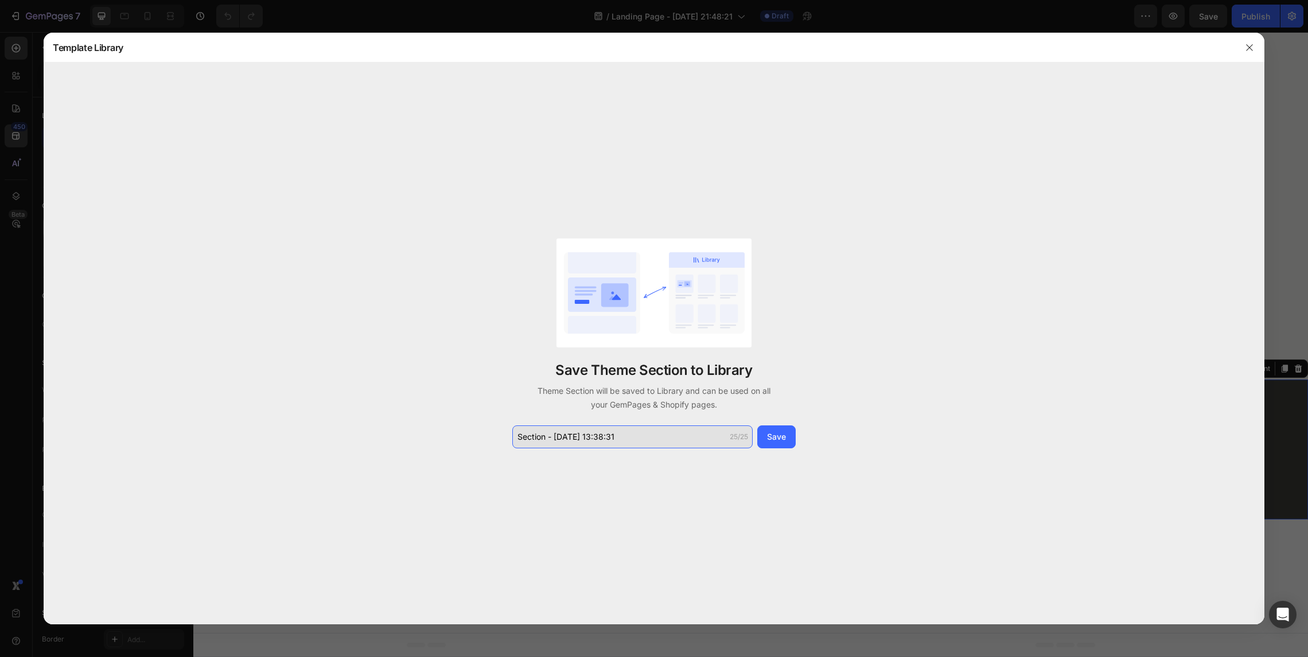
click at [629, 436] on input "Section - [DATE] 13:38:31" at bounding box center [632, 437] width 240 height 23
type input "Inyun Footer"
click at [789, 426] on button "Save" at bounding box center [776, 437] width 38 height 23
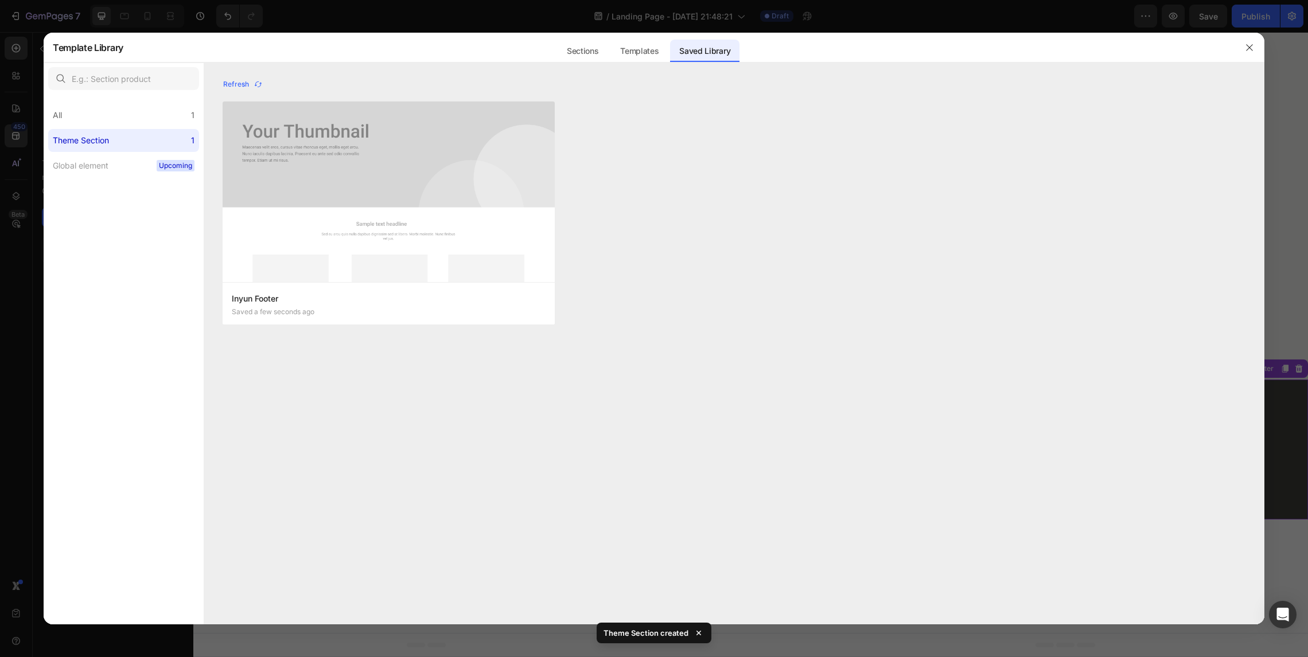
click at [1262, 263] on div "Refresh Inyun Footer Saved a few seconds ago Add to page Edit Inyun Footer Save…" at bounding box center [734, 350] width 1060 height 548
click at [1254, 49] on button "button" at bounding box center [1249, 47] width 18 height 18
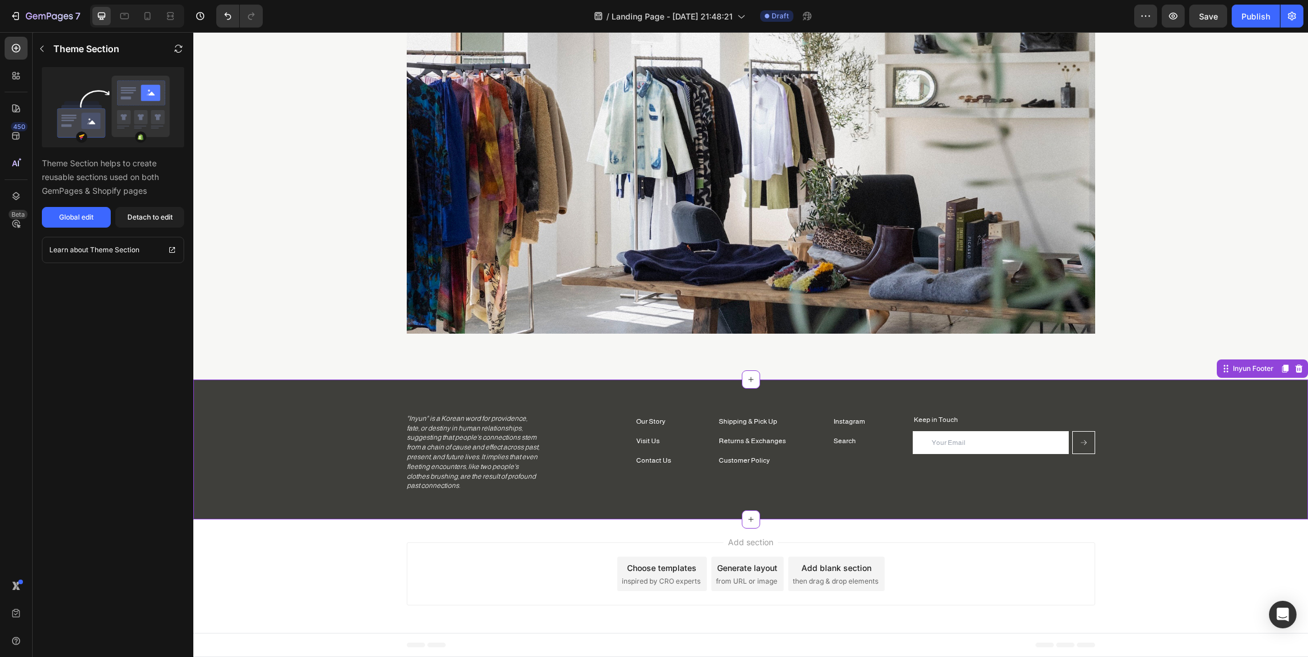
click at [464, 449] on p ""Inyun" is a Korean word for providence, fate, or destiny in human relationship…" at bounding box center [473, 452] width 133 height 77
click at [466, 442] on p ""Inyun" is a Korean word for providence, fate, or destiny in human relationship…" at bounding box center [473, 452] width 133 height 77
click at [93, 219] on div "Global edit" at bounding box center [76, 217] width 34 height 10
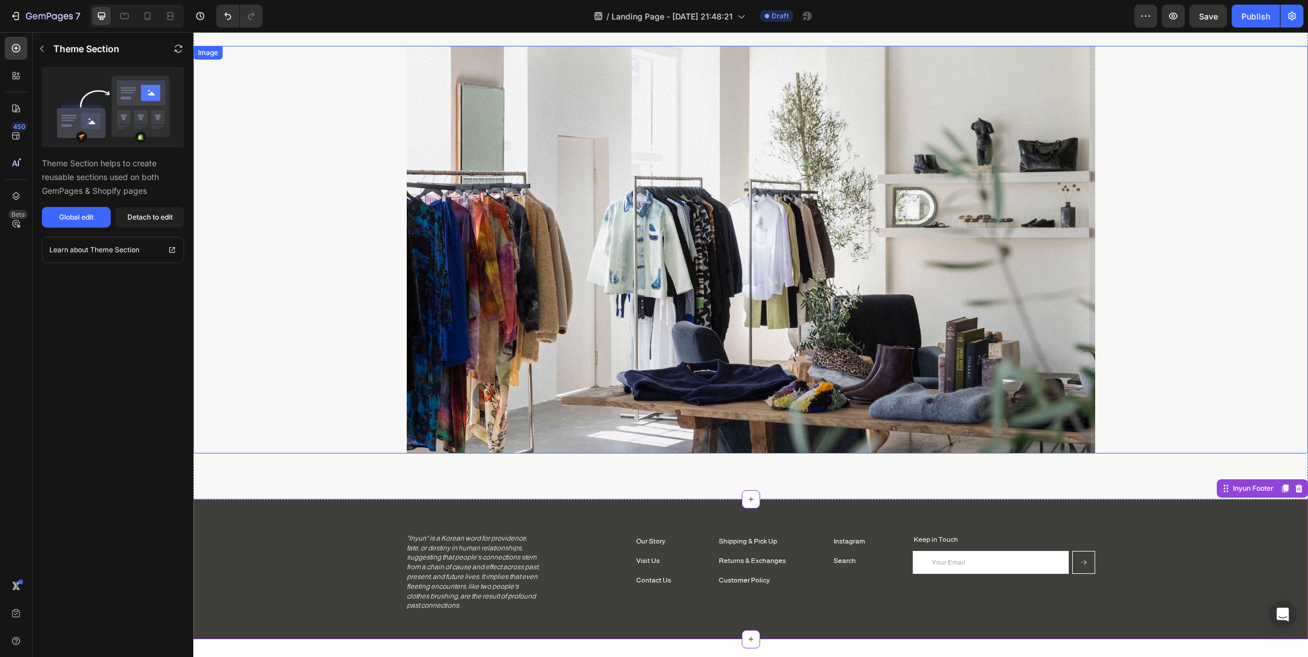
scroll to position [46, 0]
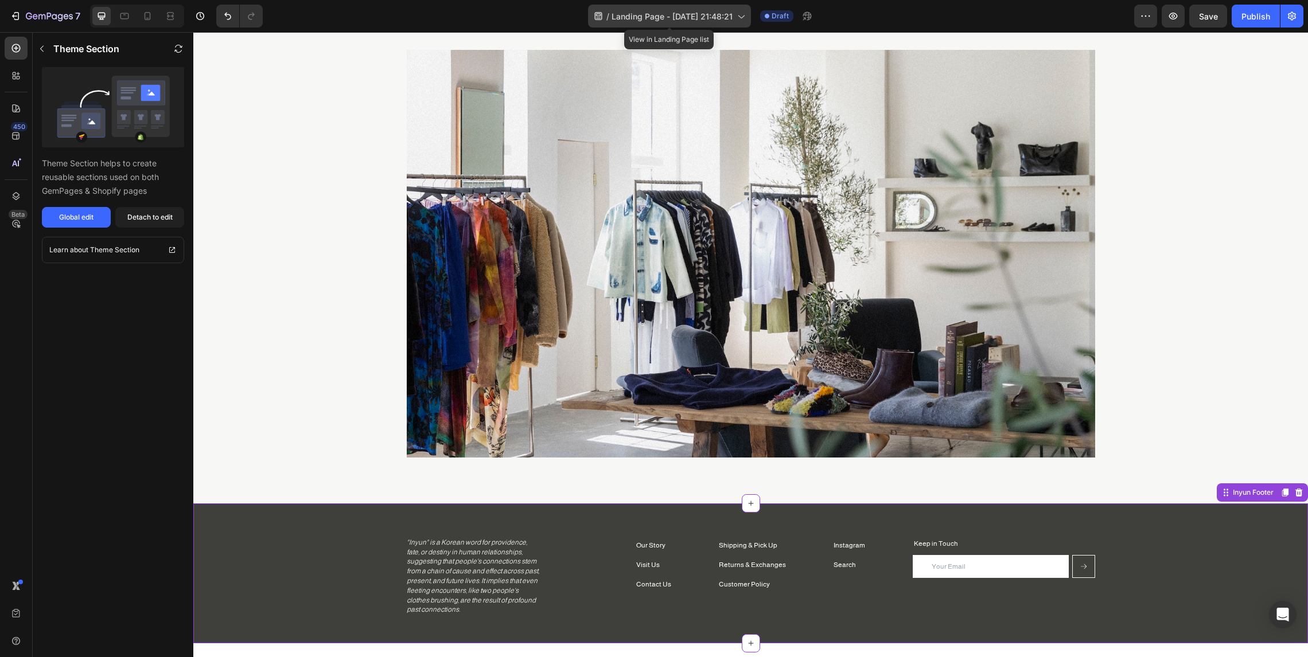
click at [727, 17] on span "Landing Page - [DATE] 21:48:21" at bounding box center [671, 16] width 121 height 12
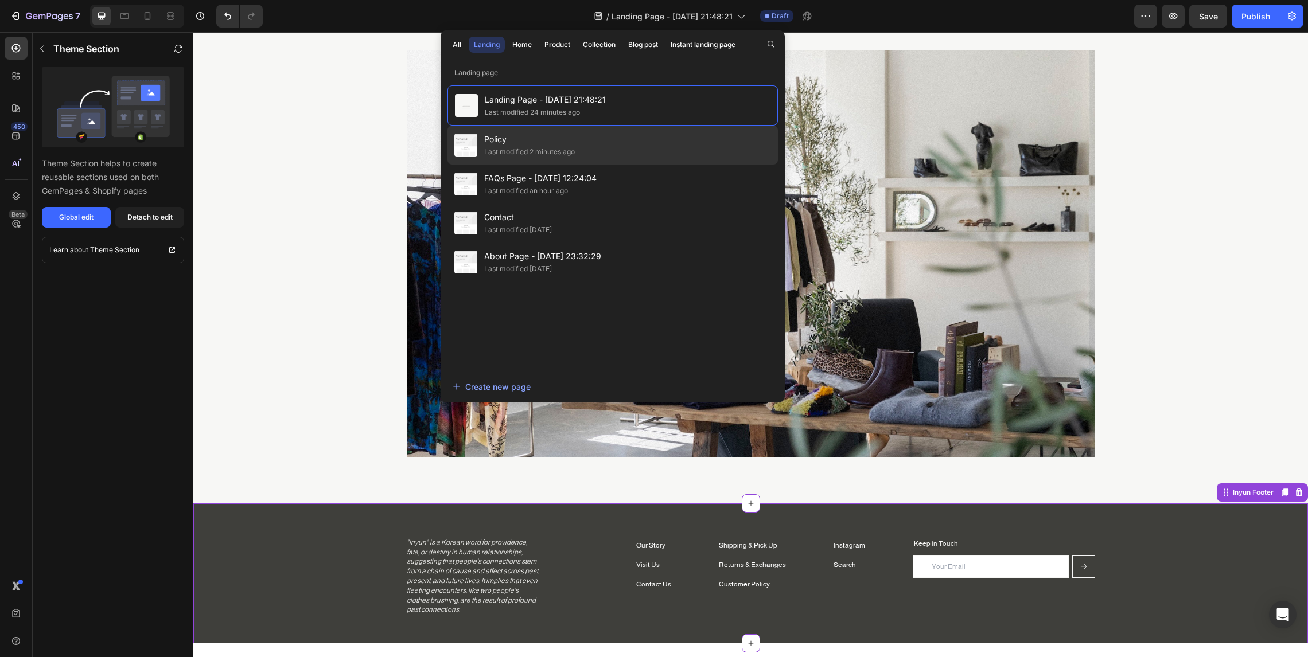
click at [617, 143] on div "Policy Last modified 2 minutes ago" at bounding box center [612, 145] width 330 height 39
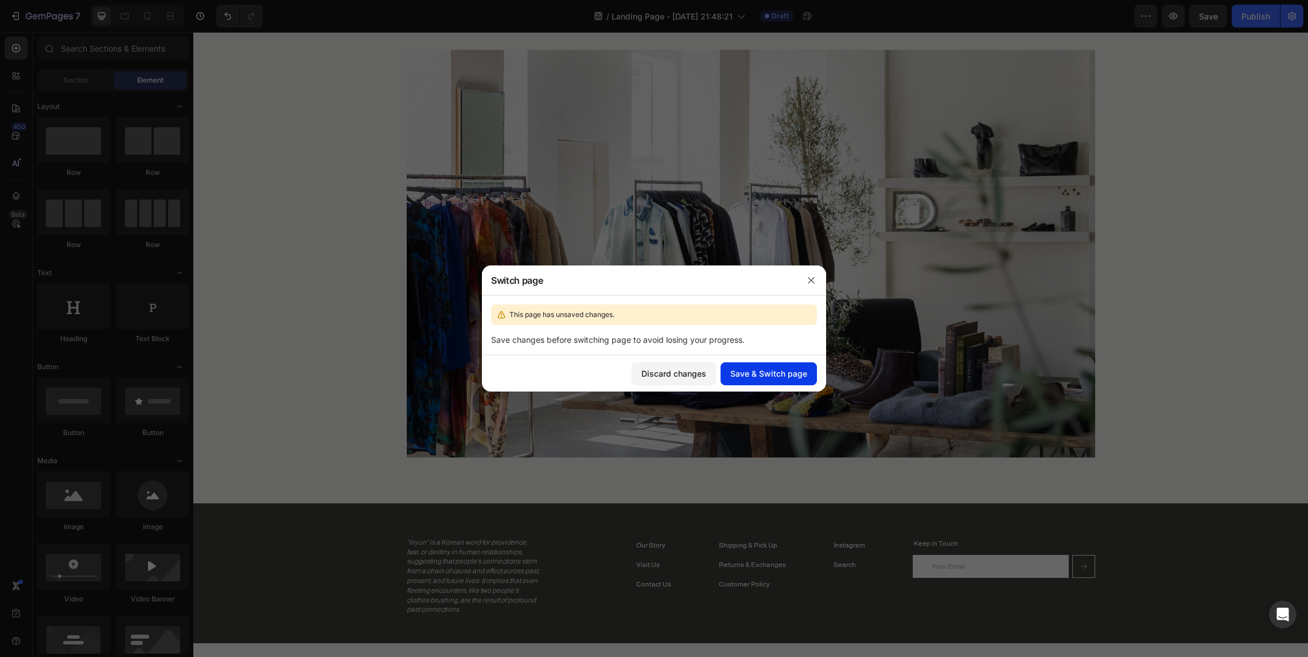
click at [768, 377] on div "Save & Switch page" at bounding box center [768, 374] width 77 height 12
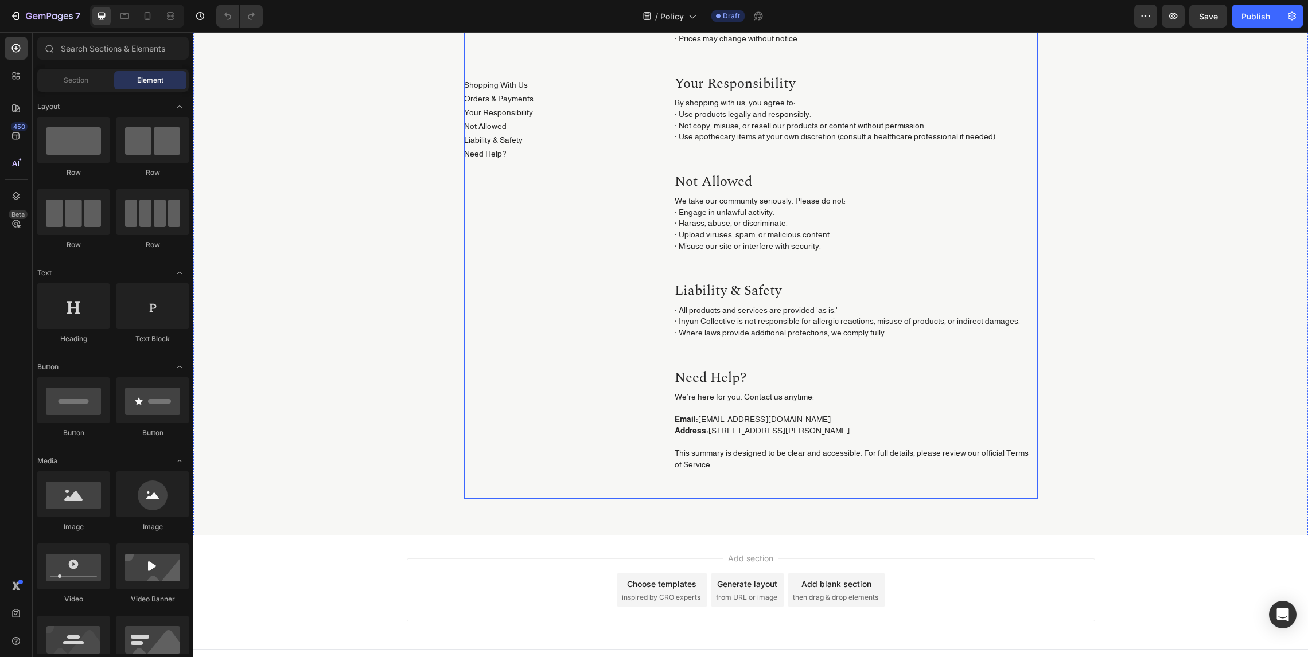
scroll to position [297, 0]
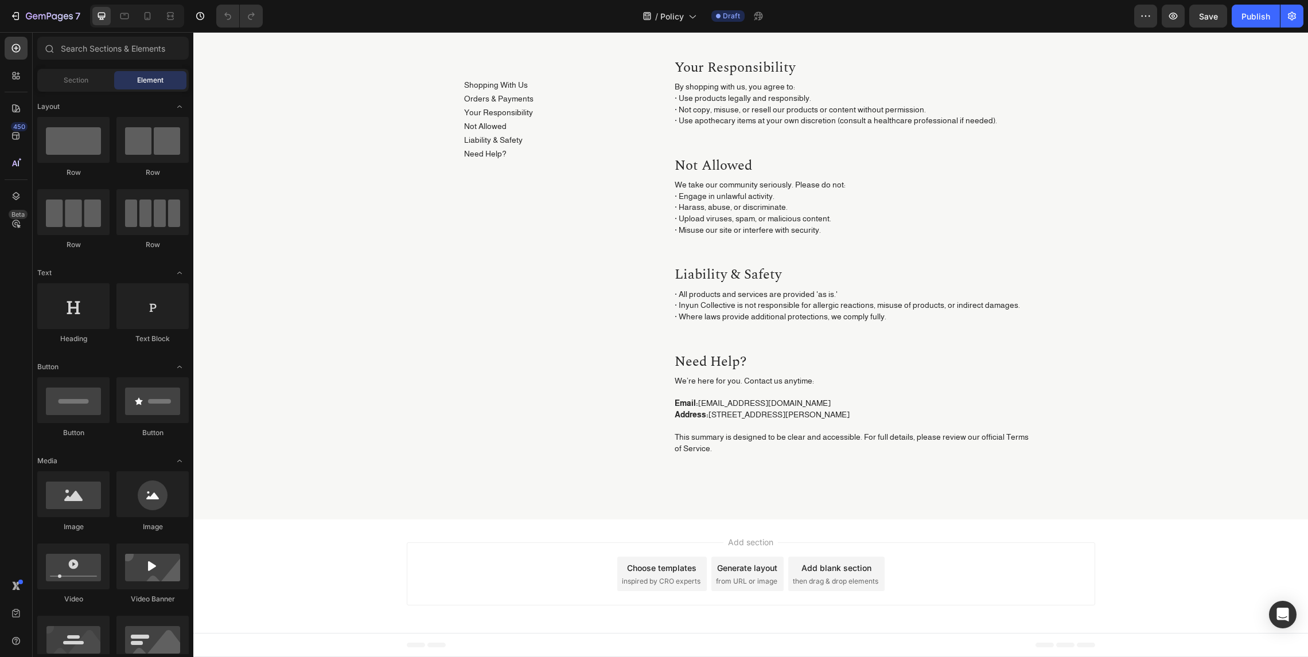
click at [302, 550] on div "Add section Choose templates inspired by CRO experts Generate layout from URL o…" at bounding box center [750, 577] width 1114 height 114
click at [81, 78] on span "Section" at bounding box center [76, 80] width 25 height 10
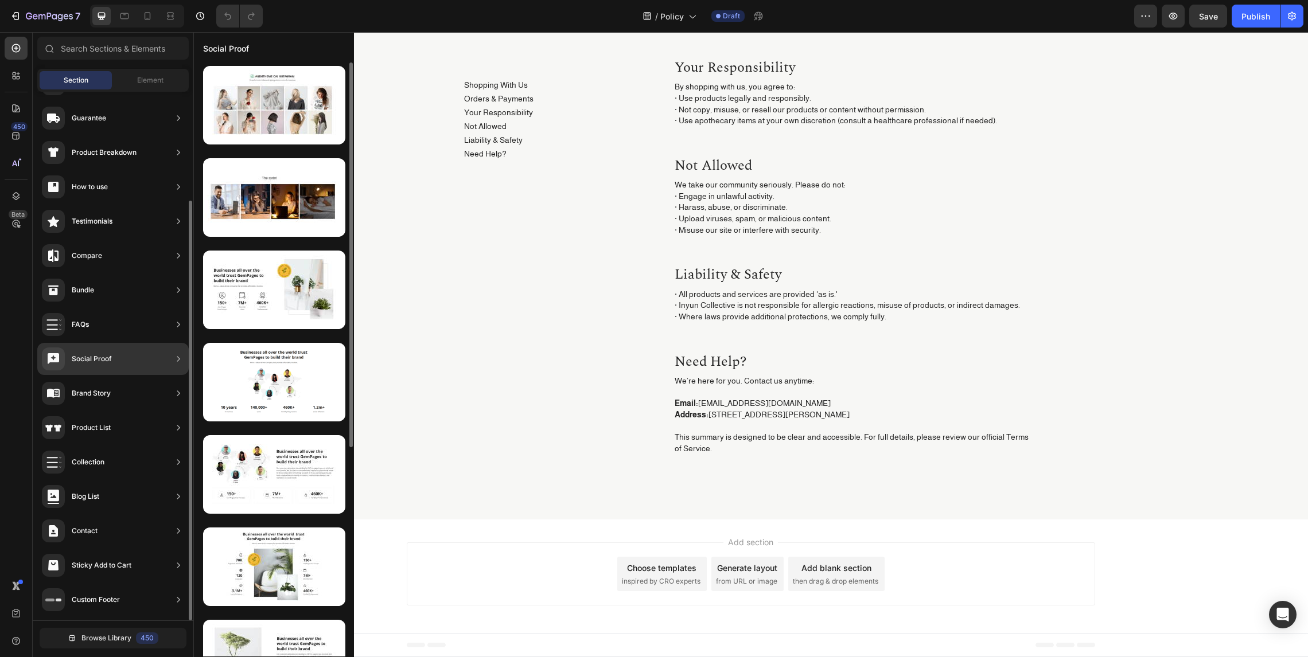
scroll to position [0, 0]
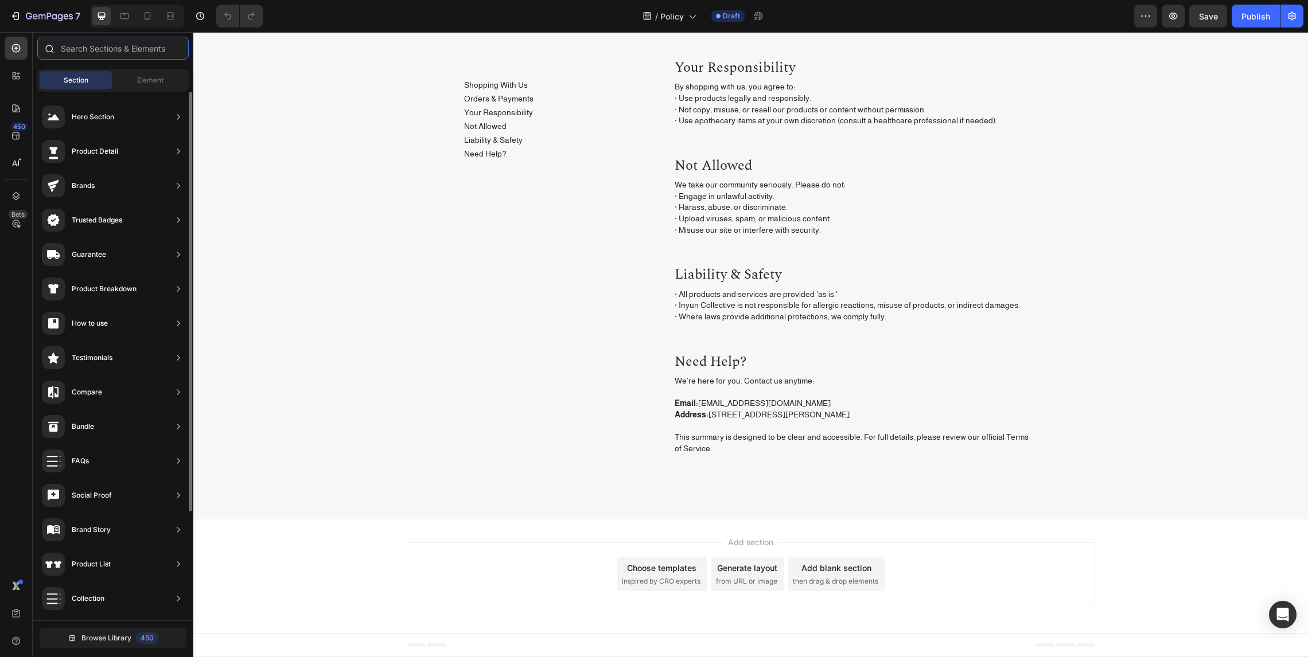
click at [118, 57] on input "text" at bounding box center [112, 48] width 151 height 23
type input "f"
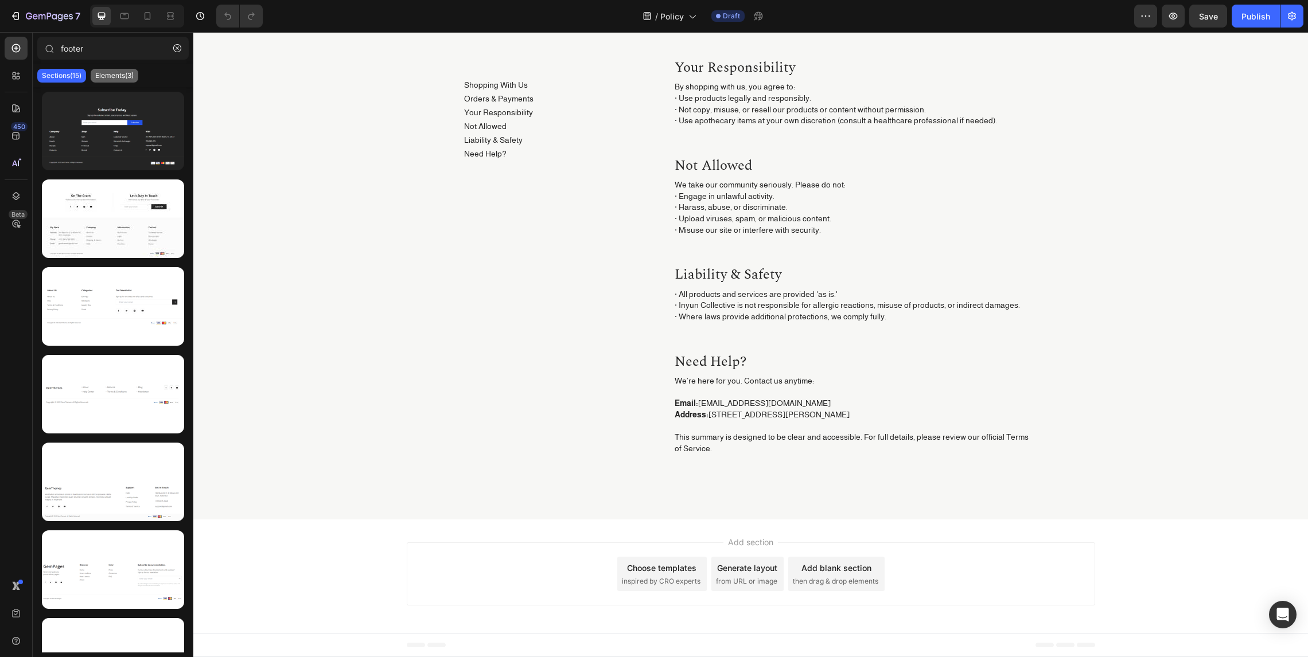
click at [126, 79] on p "Elements(3)" at bounding box center [114, 75] width 38 height 9
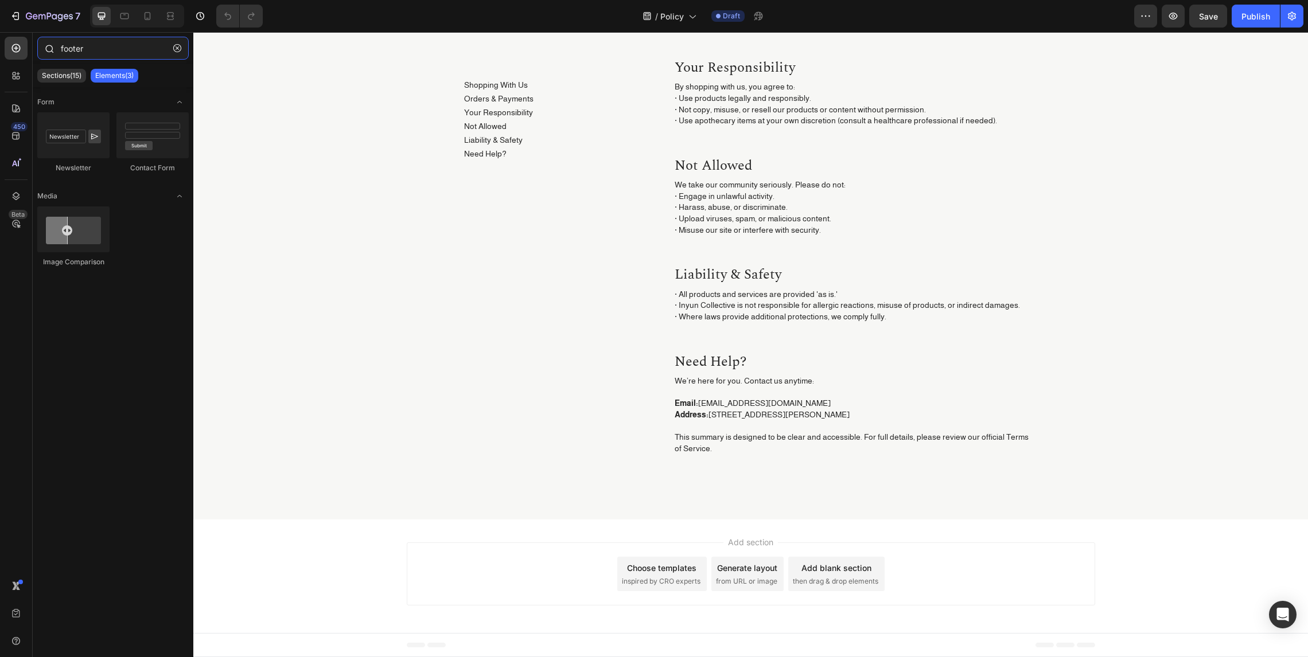
click at [111, 42] on input "footer" at bounding box center [112, 48] width 151 height 23
type input "inyun footer"
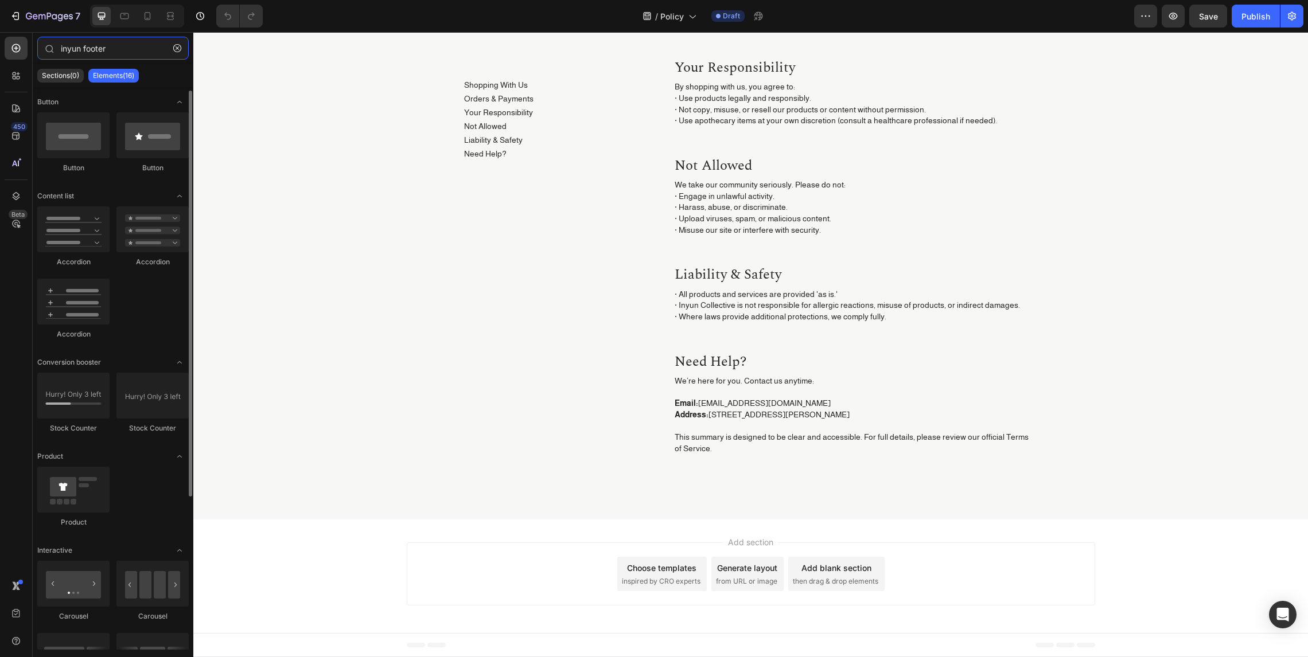
scroll to position [216, 0]
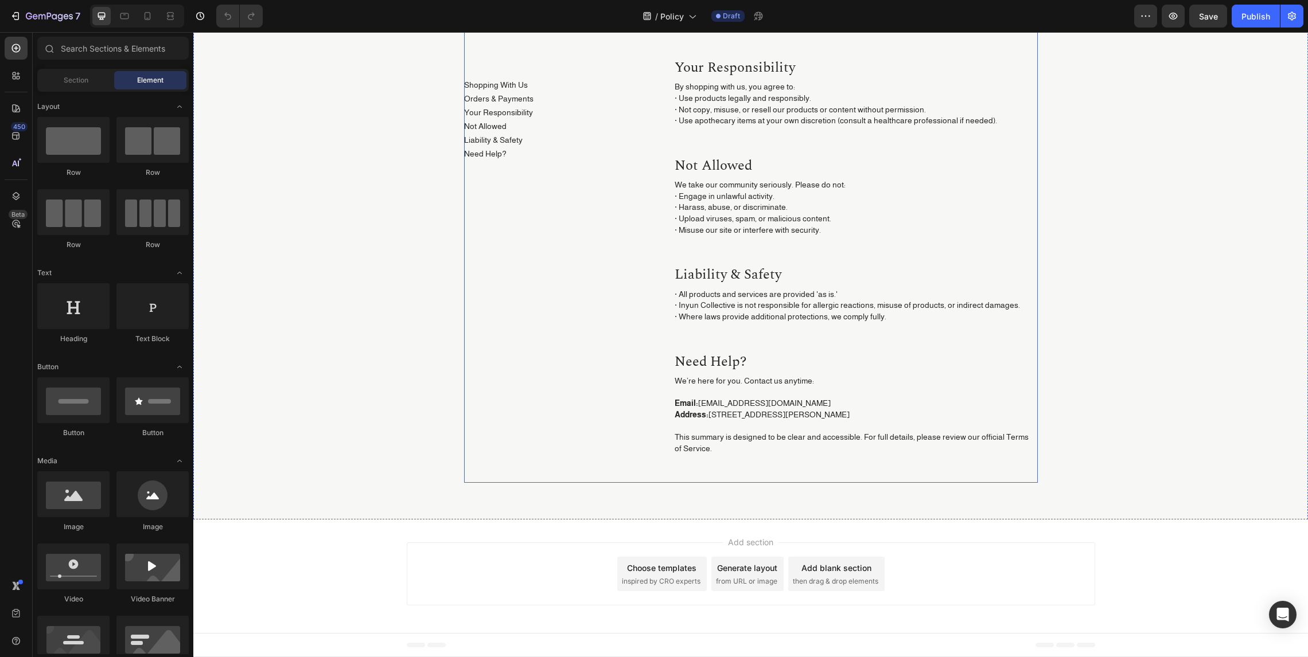
click at [564, 485] on div "Shopping With Us Button Orders & Payments Button Your Responsibility Button Not…" at bounding box center [750, 159] width 1097 height 665
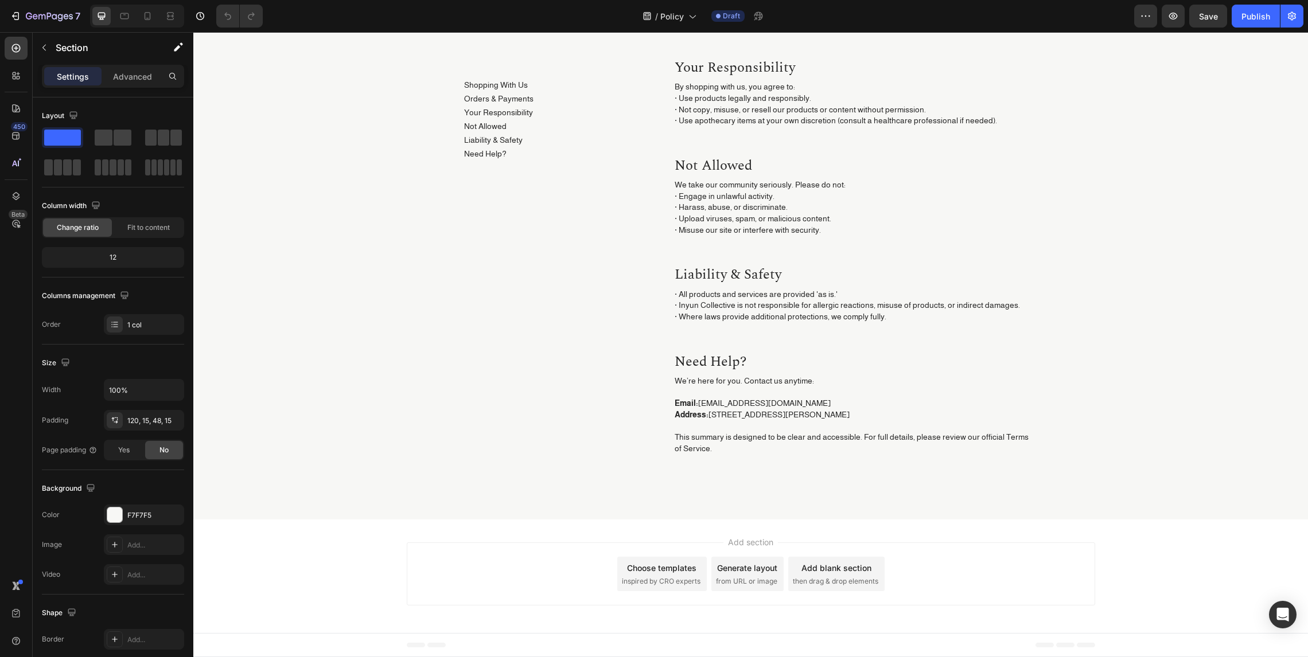
click at [436, 625] on div "Add section Choose templates inspired by CRO experts Generate layout from URL o…" at bounding box center [750, 577] width 1114 height 114
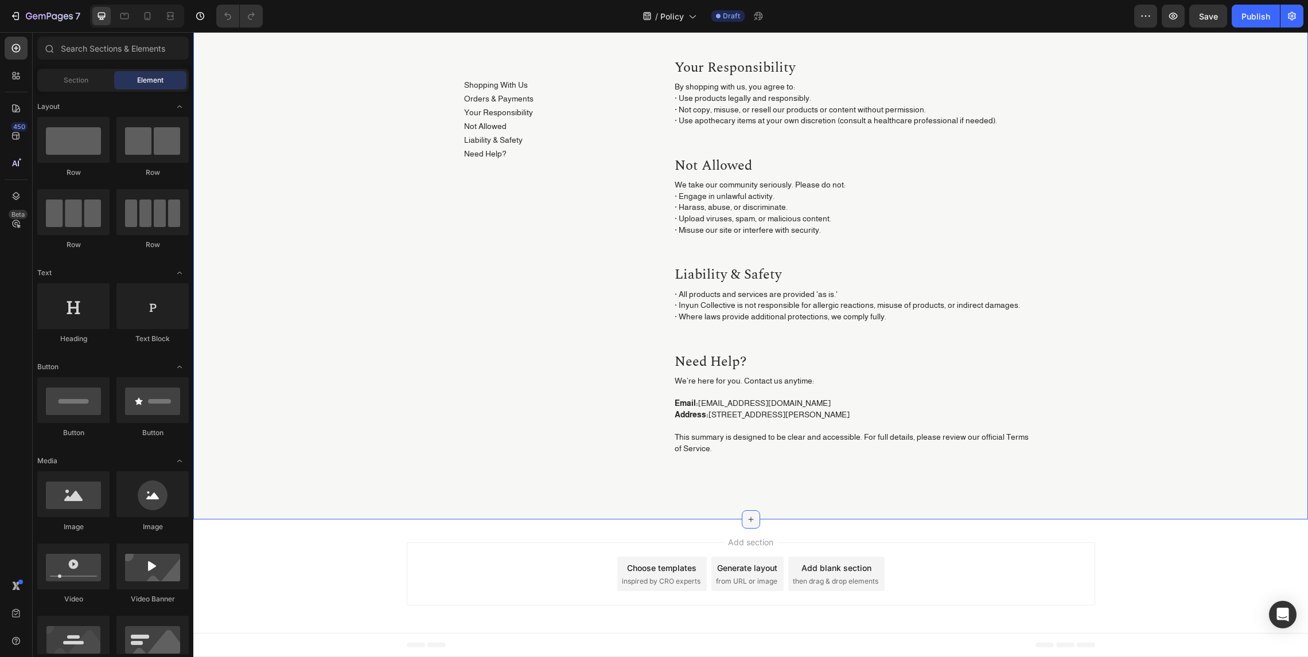
click at [746, 521] on icon at bounding box center [750, 519] width 9 height 9
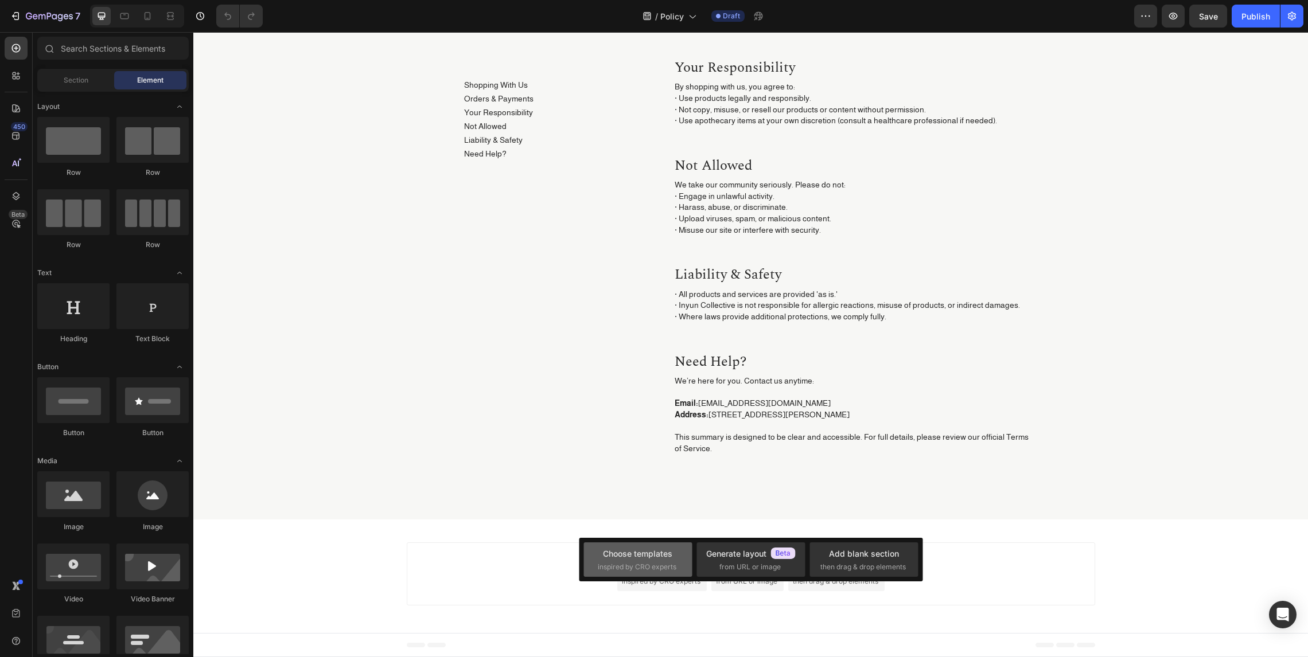
click at [642, 573] on div "Choose templates inspired by CRO experts" at bounding box center [637, 560] width 108 height 34
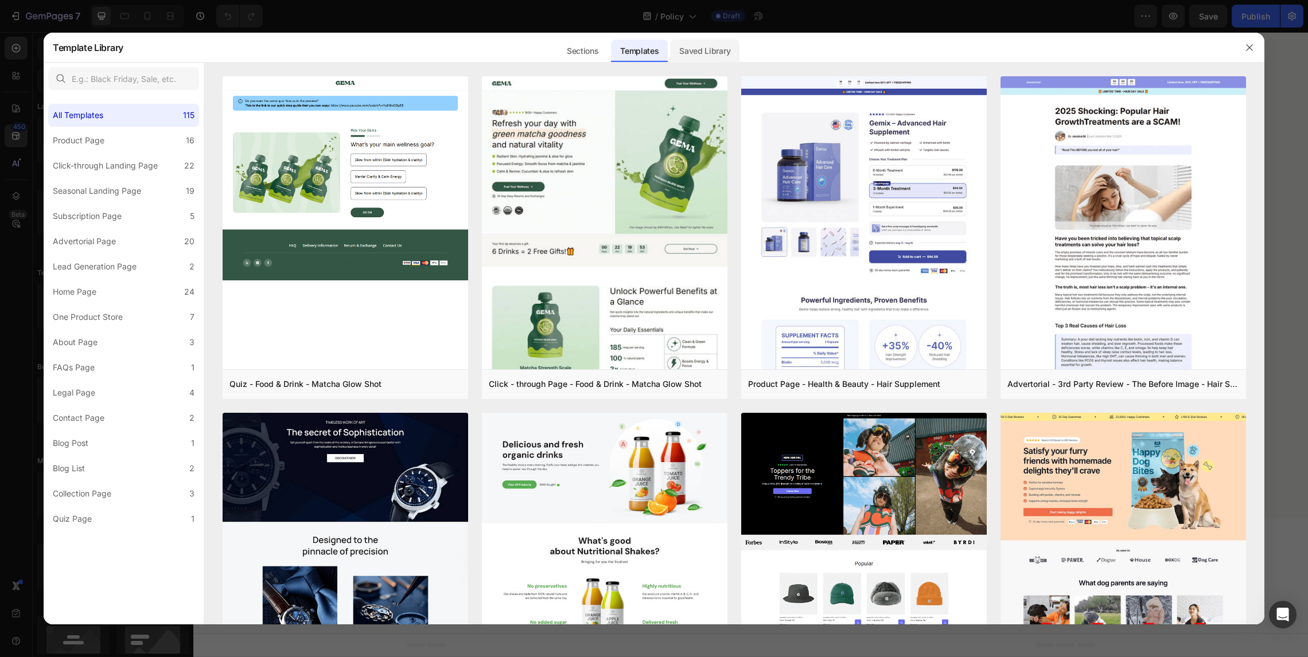
click at [698, 52] on div "Saved Library" at bounding box center [704, 51] width 69 height 23
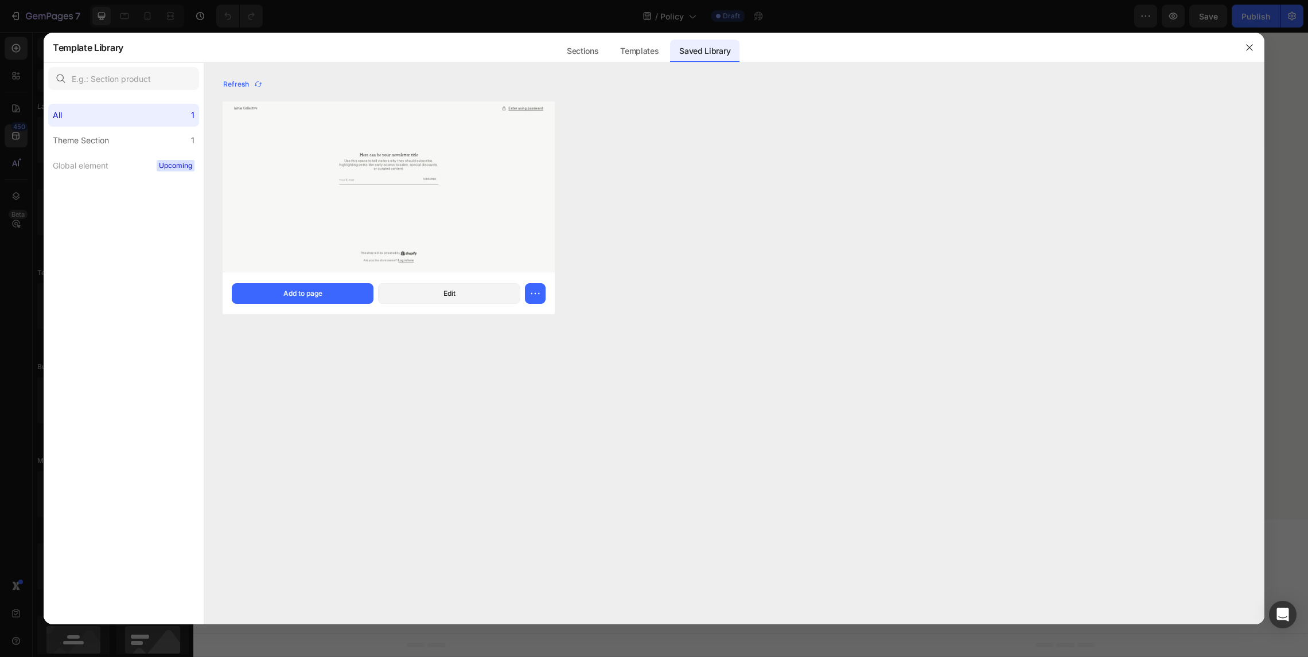
click at [391, 178] on img at bounding box center [389, 187] width 332 height 170
click at [328, 293] on button "Add to page" at bounding box center [303, 293] width 142 height 21
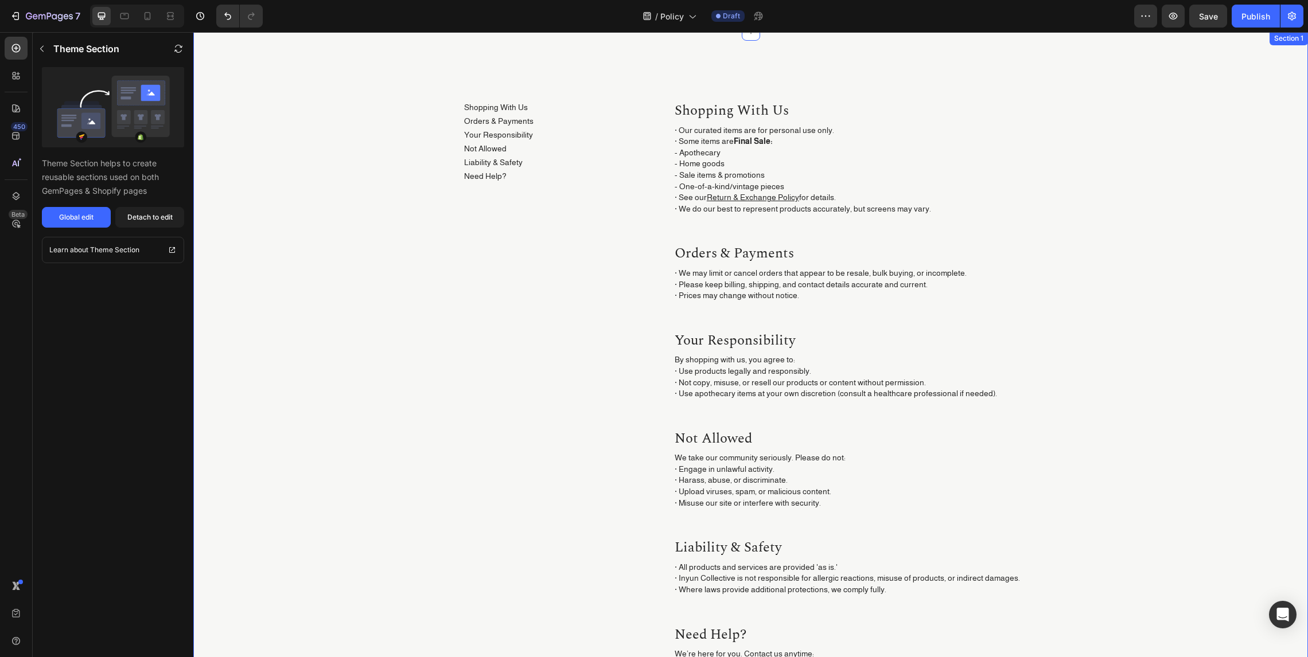
scroll to position [0, 0]
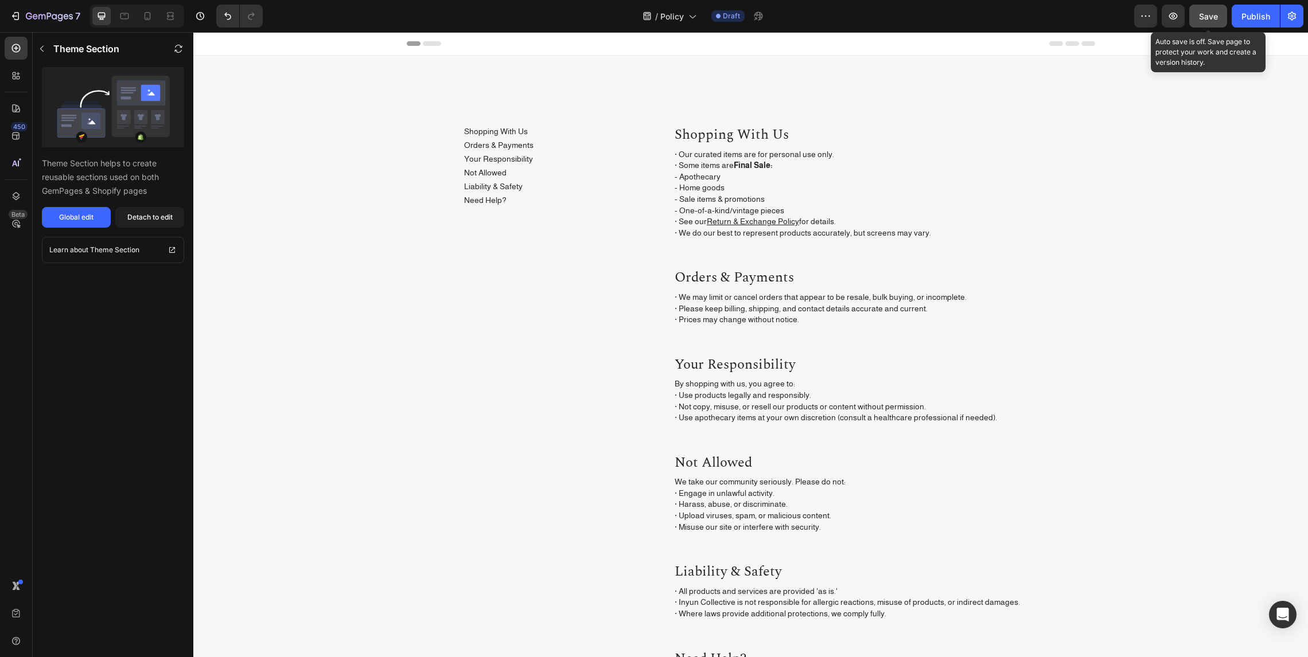
click at [1218, 18] on span "Save" at bounding box center [1208, 16] width 19 height 10
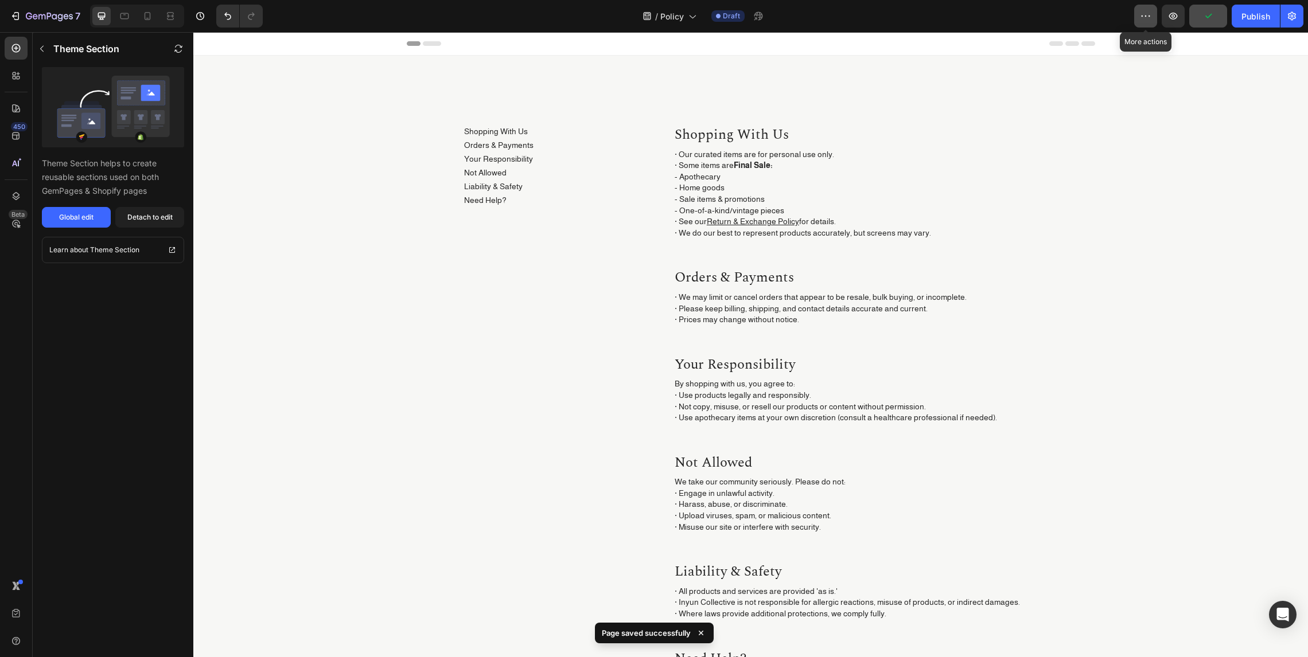
click at [1147, 15] on icon "button" at bounding box center [1145, 15] width 11 height 11
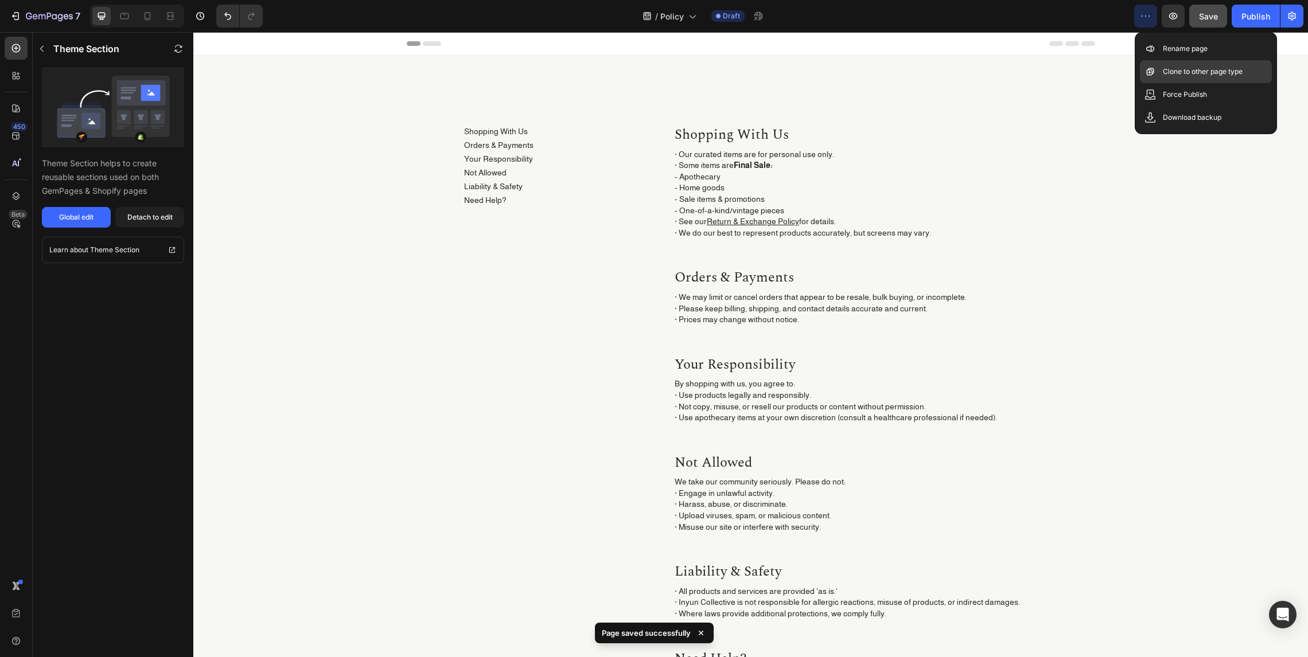
click at [1183, 76] on p "Clone to other page type" at bounding box center [1202, 71] width 80 height 11
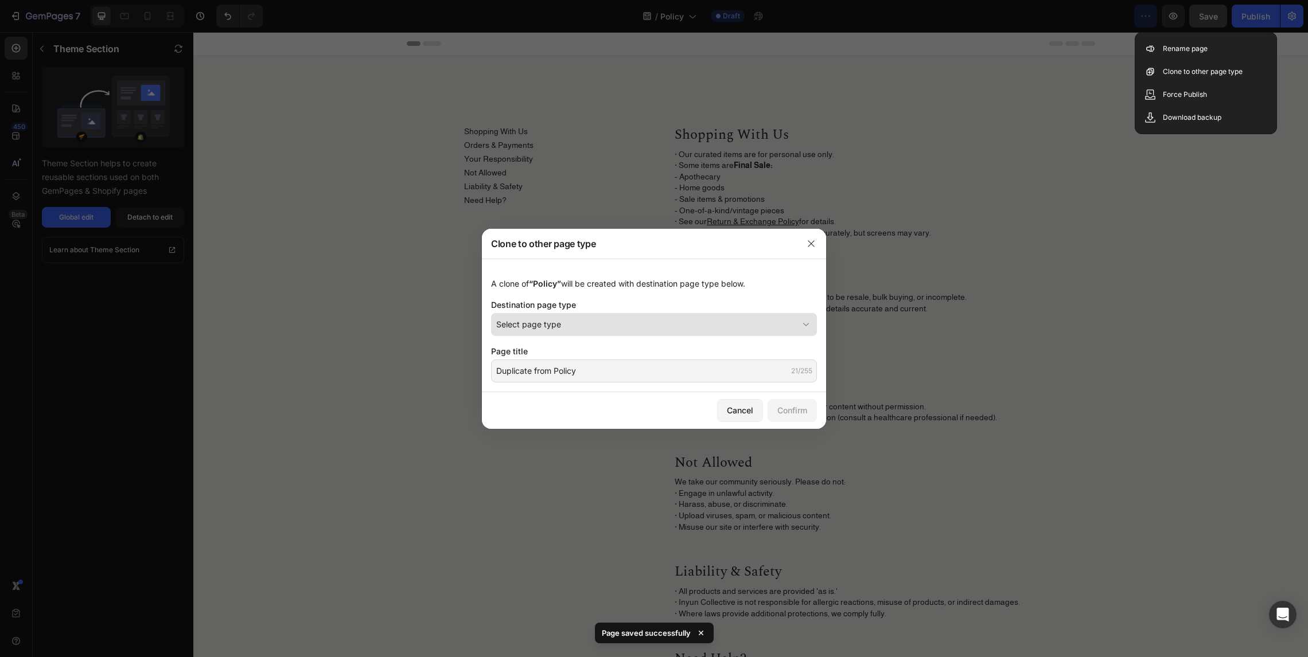
click at [606, 326] on div "Select page type" at bounding box center [647, 324] width 302 height 12
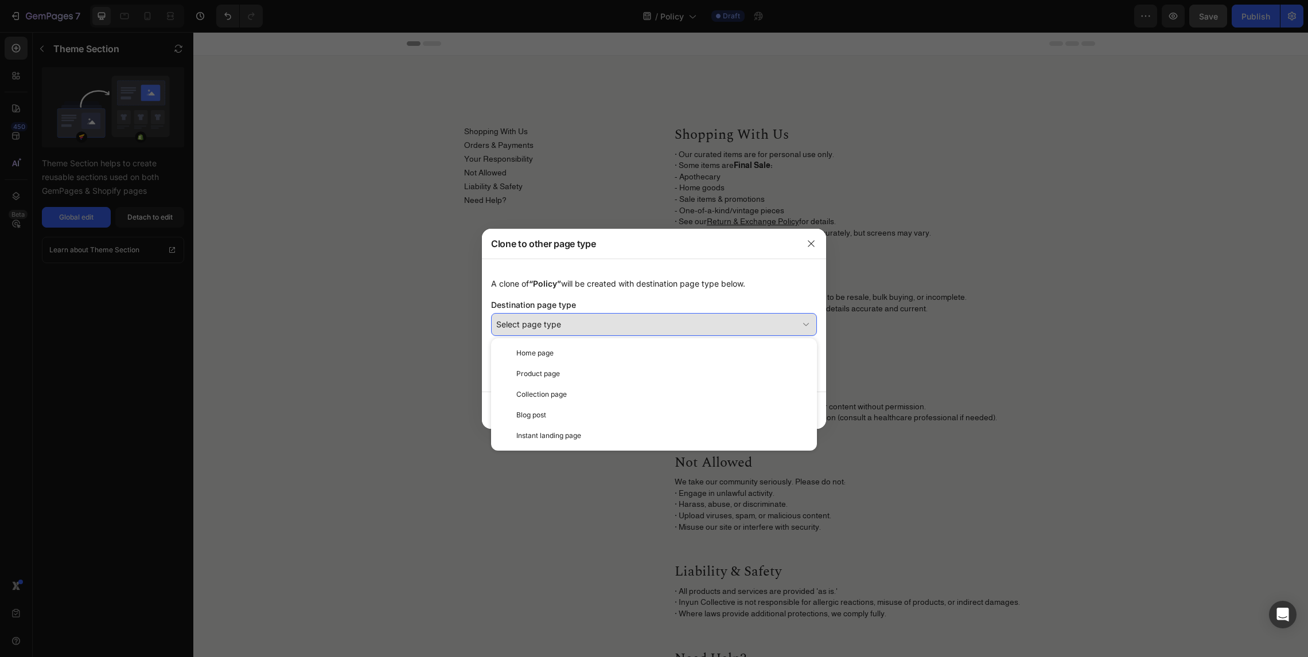
click at [622, 315] on button "Select page type" at bounding box center [654, 324] width 326 height 23
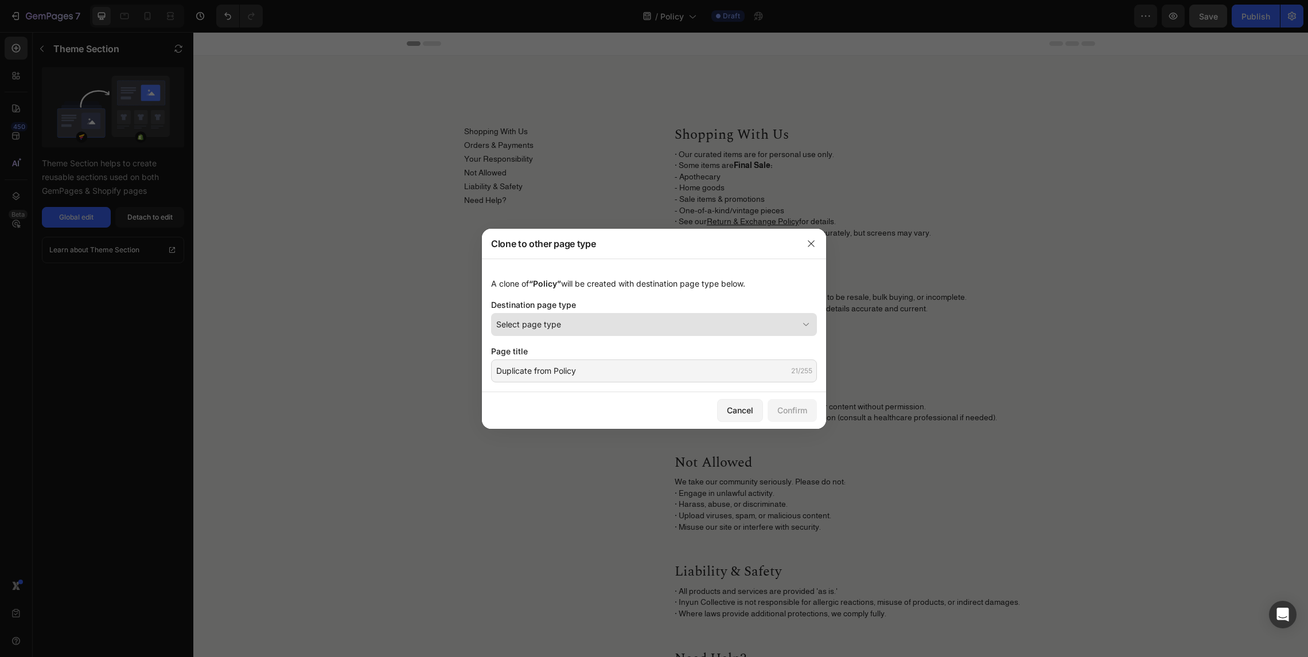
click at [622, 315] on button "Select page type" at bounding box center [654, 324] width 326 height 23
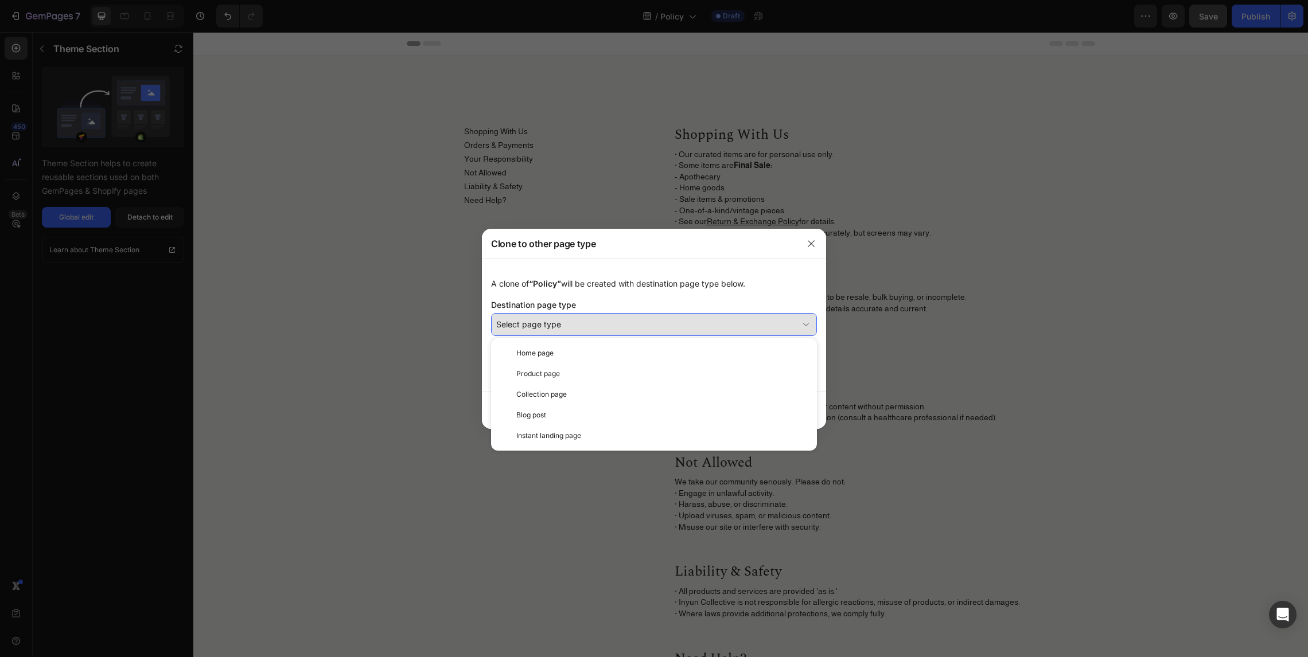
click at [622, 315] on button "Select page type" at bounding box center [654, 324] width 326 height 23
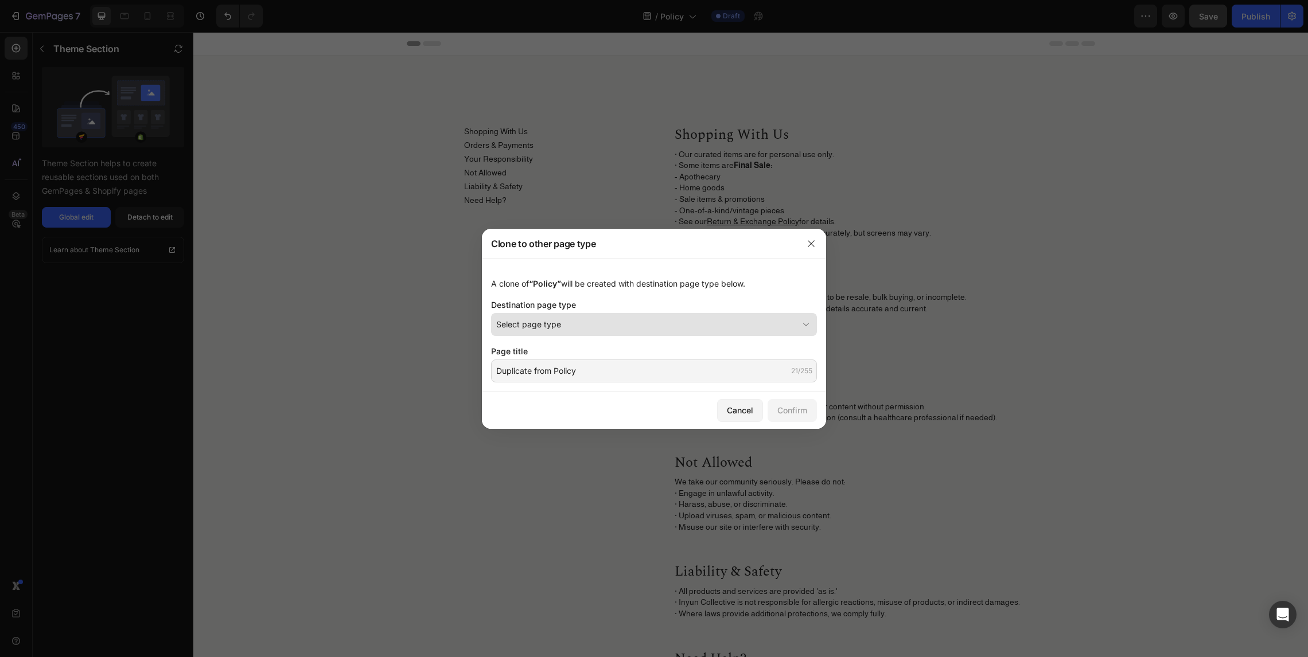
click at [649, 325] on div "Select page type" at bounding box center [647, 324] width 302 height 12
click at [817, 248] on button "button" at bounding box center [811, 244] width 18 height 18
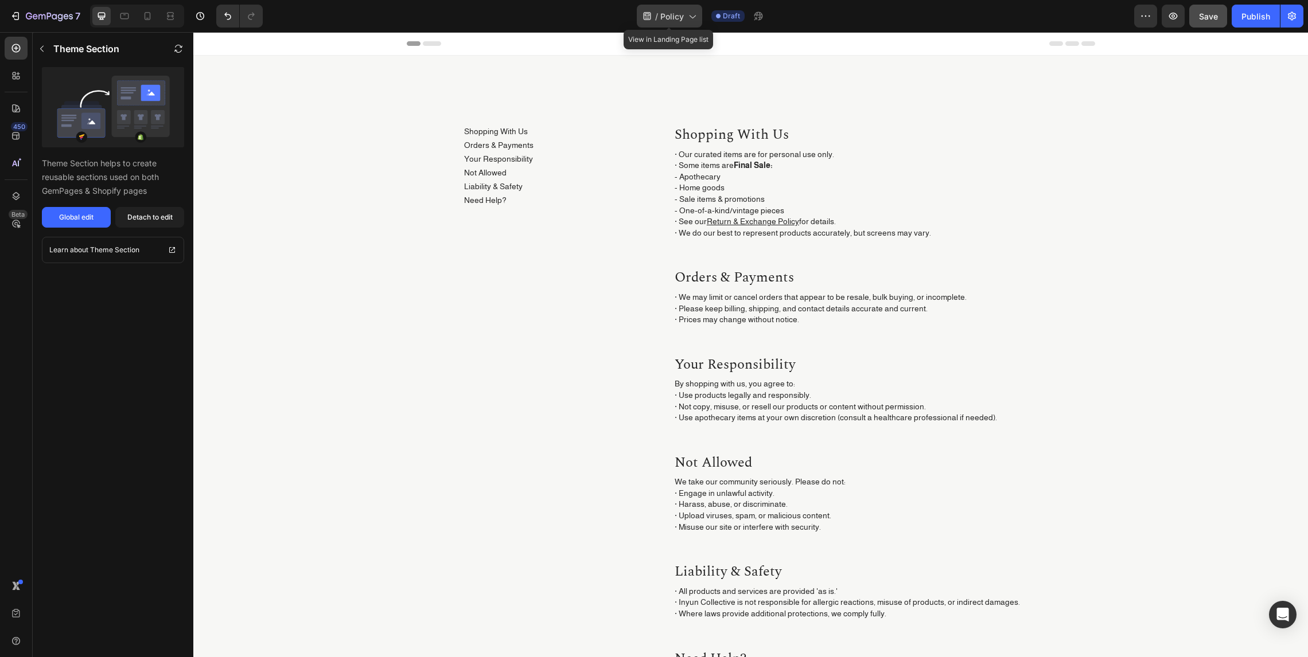
click at [677, 12] on span "Policy" at bounding box center [672, 16] width 24 height 12
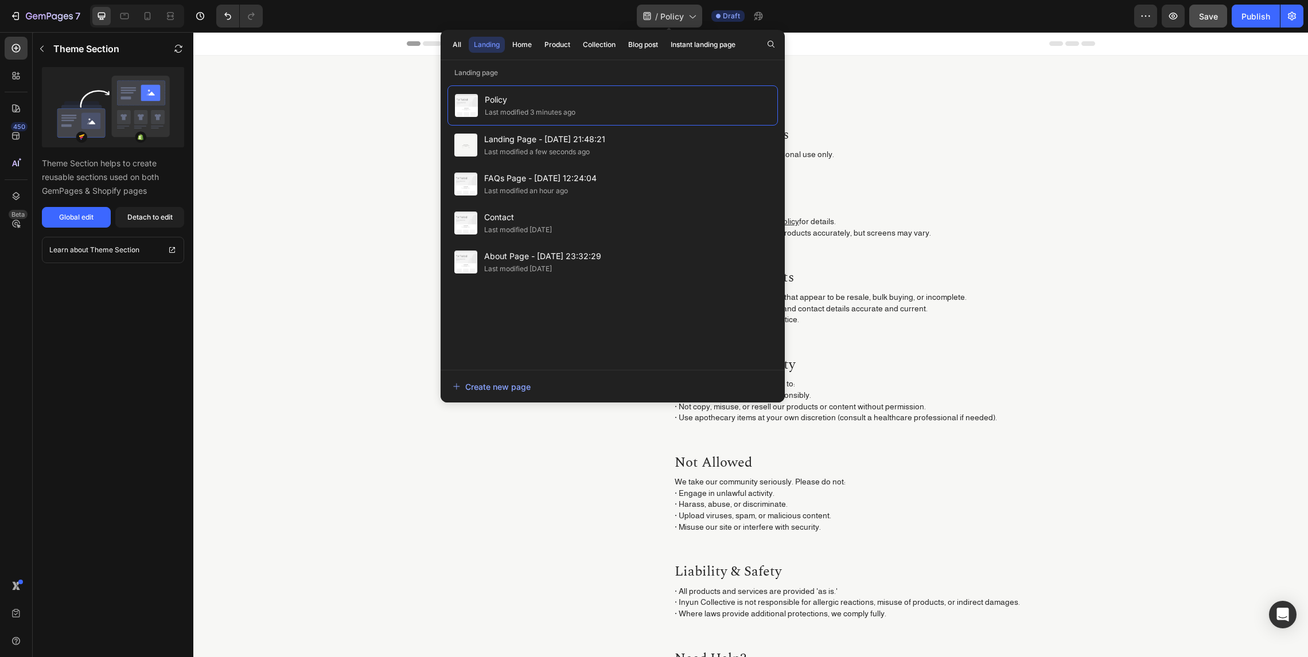
click at [681, 11] on span "Policy" at bounding box center [672, 16] width 24 height 12
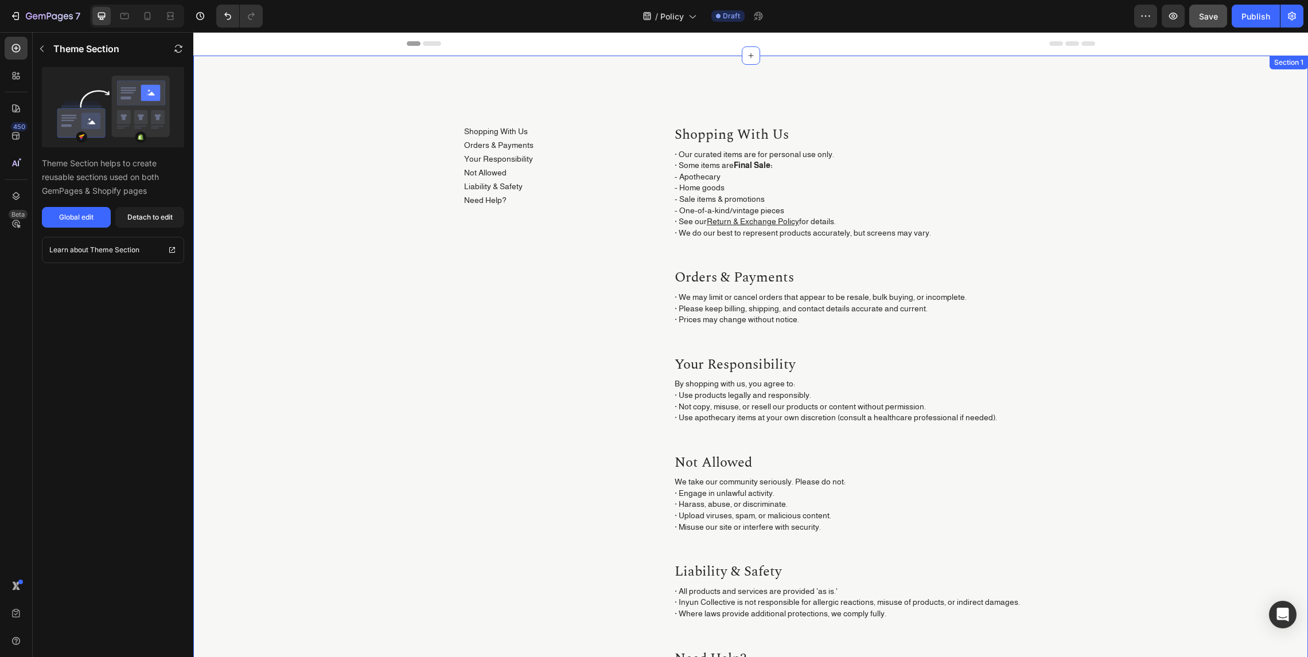
click at [935, 102] on div "Shopping With Us Button Orders & Payments Button Your Responsibility Button Not…" at bounding box center [750, 436] width 1114 height 761
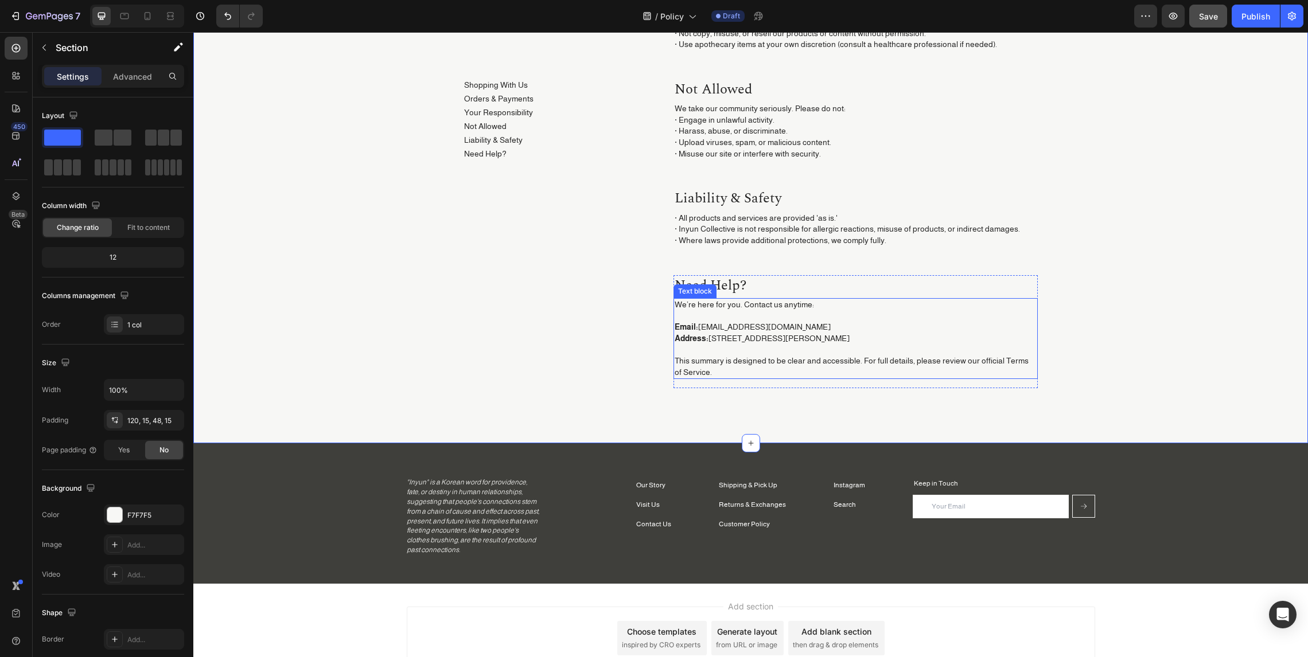
scroll to position [438, 0]
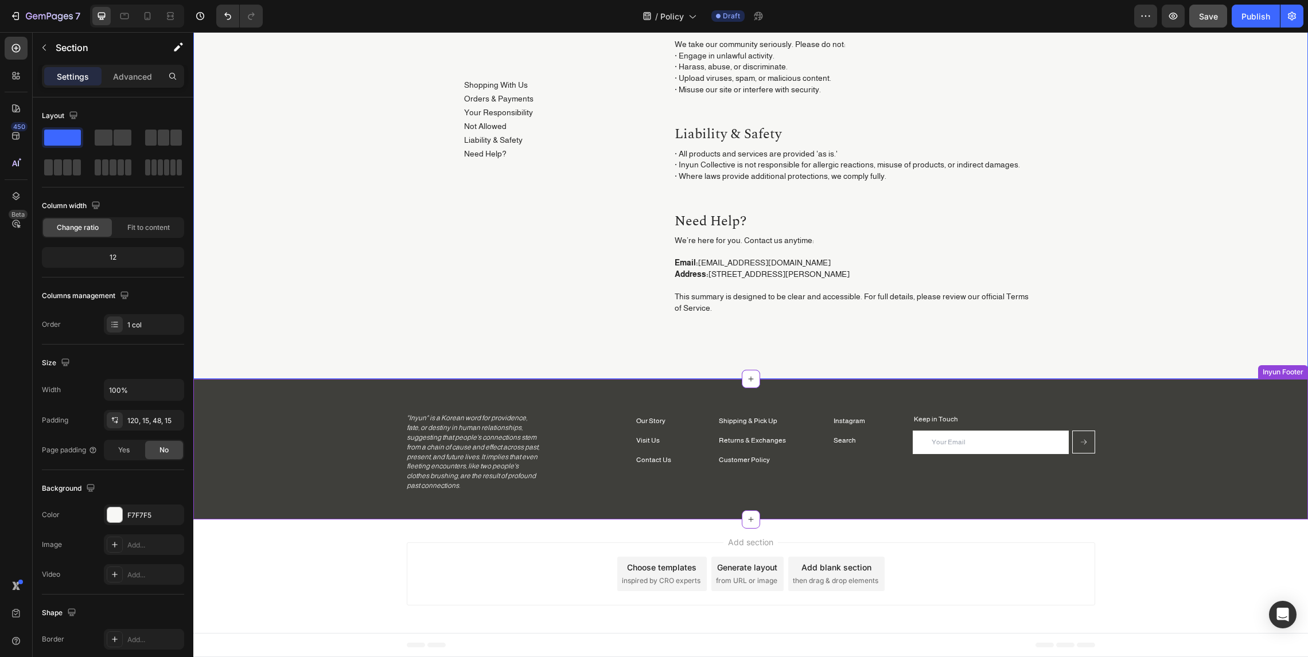
click at [834, 469] on div "Instagram Button Search Button" at bounding box center [849, 451] width 32 height 77
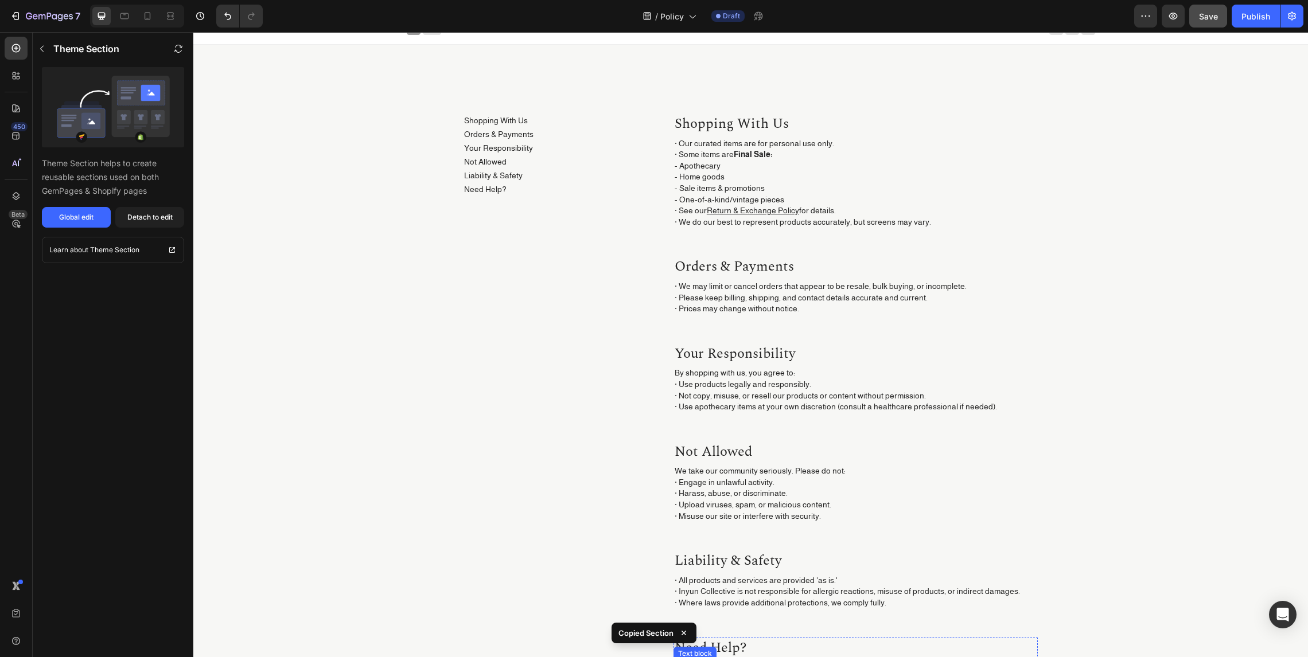
scroll to position [0, 0]
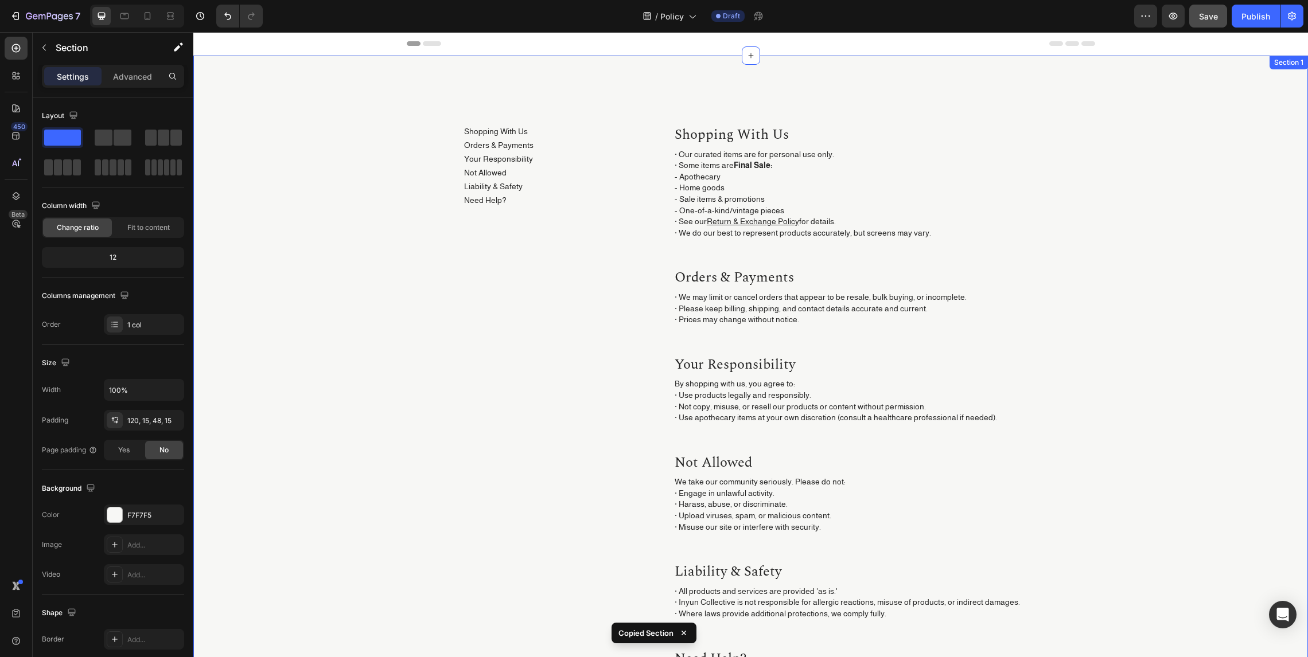
click at [674, 68] on div "Shopping With Us Button Orders & Payments Button Your Responsibility Button Not…" at bounding box center [750, 436] width 1114 height 761
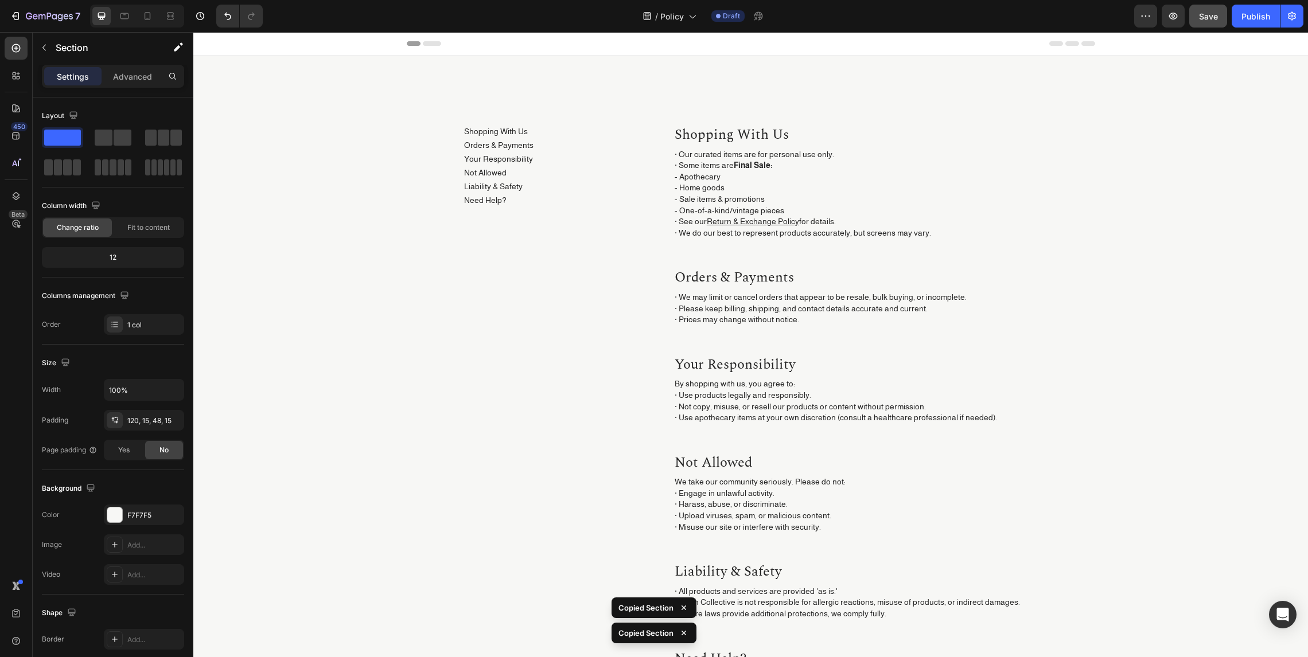
click at [821, 45] on div "Header" at bounding box center [751, 43] width 688 height 23
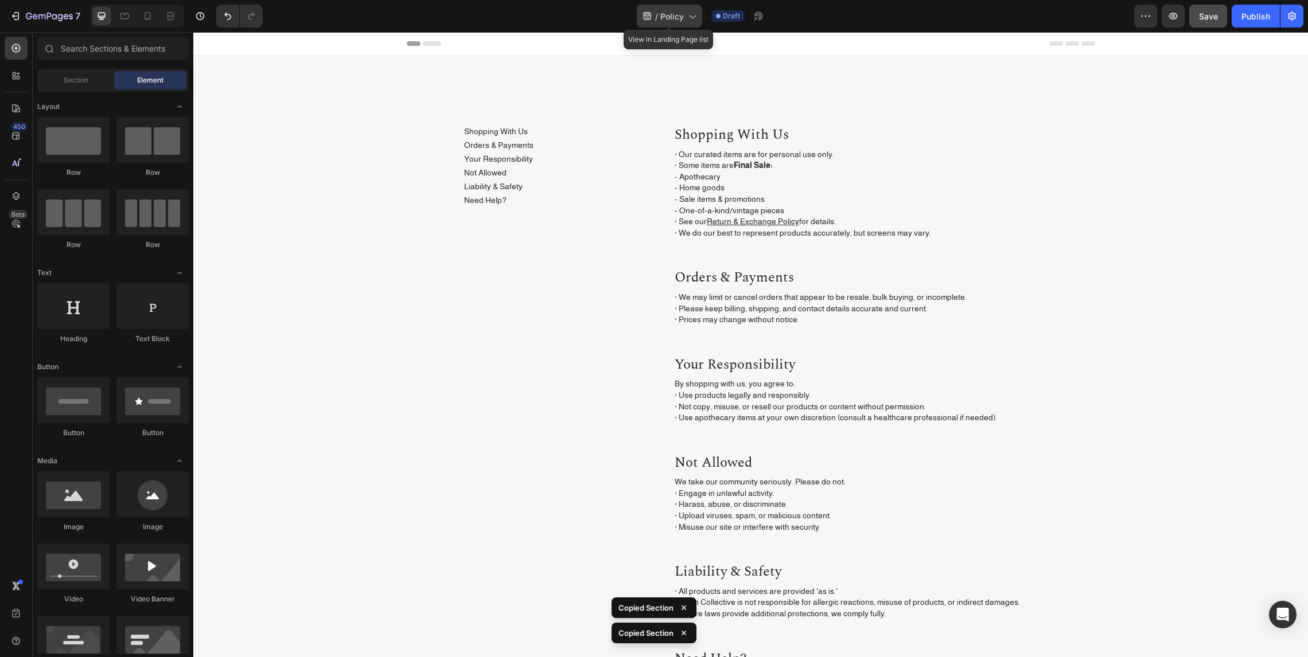
click at [686, 18] on icon at bounding box center [691, 15] width 11 height 11
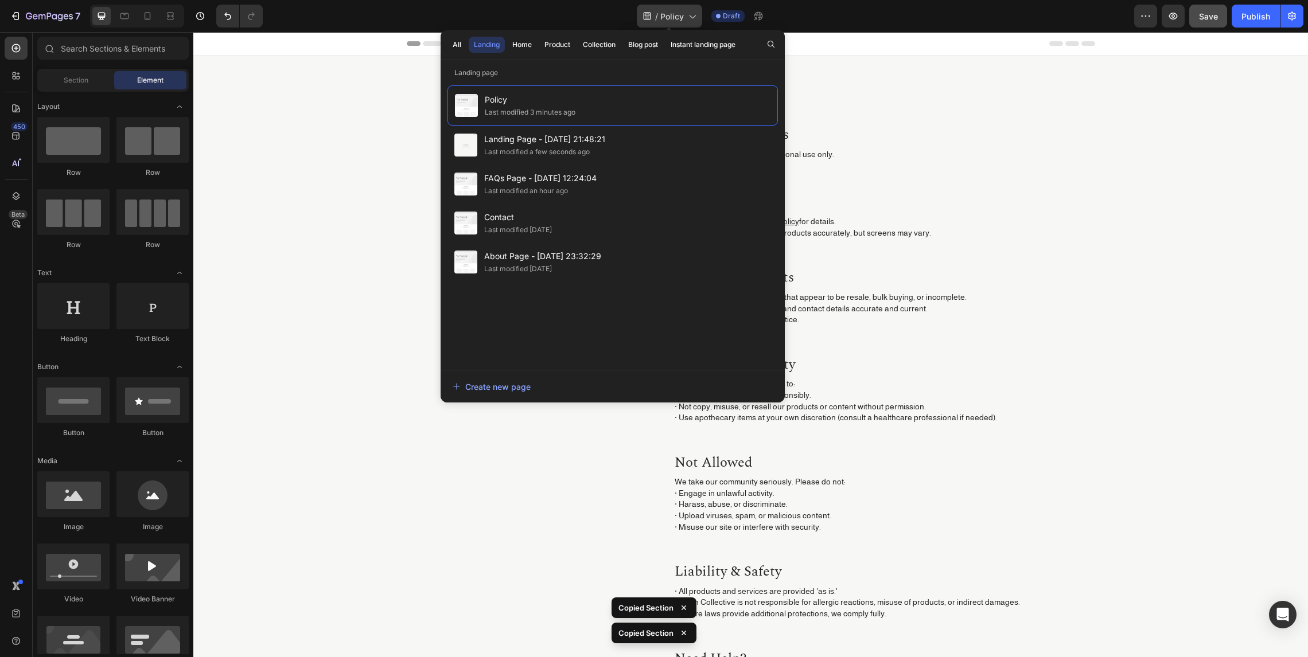
click at [686, 18] on icon at bounding box center [691, 15] width 11 height 11
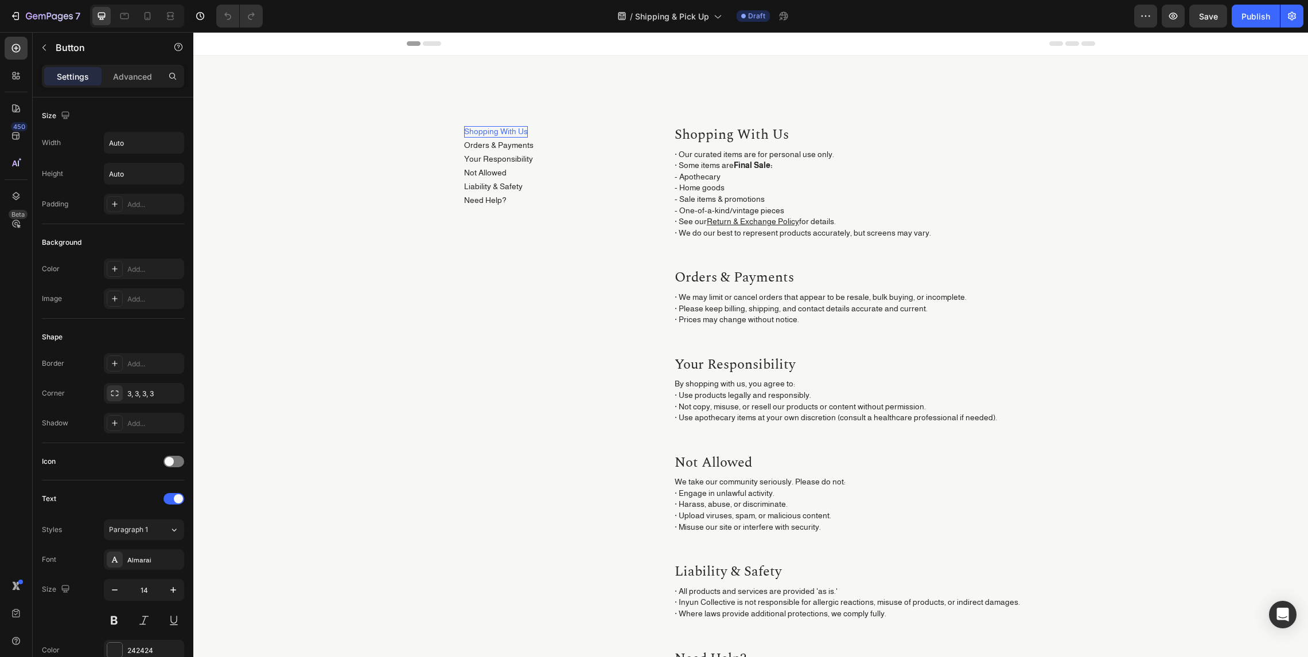
drag, startPoint x: 193, startPoint y: 32, endPoint x: 482, endPoint y: 130, distance: 305.0
click at [482, 130] on p "Shopping With Us" at bounding box center [496, 131] width 64 height 11
click at [517, 134] on p "Shopping With Us" at bounding box center [496, 131] width 64 height 11
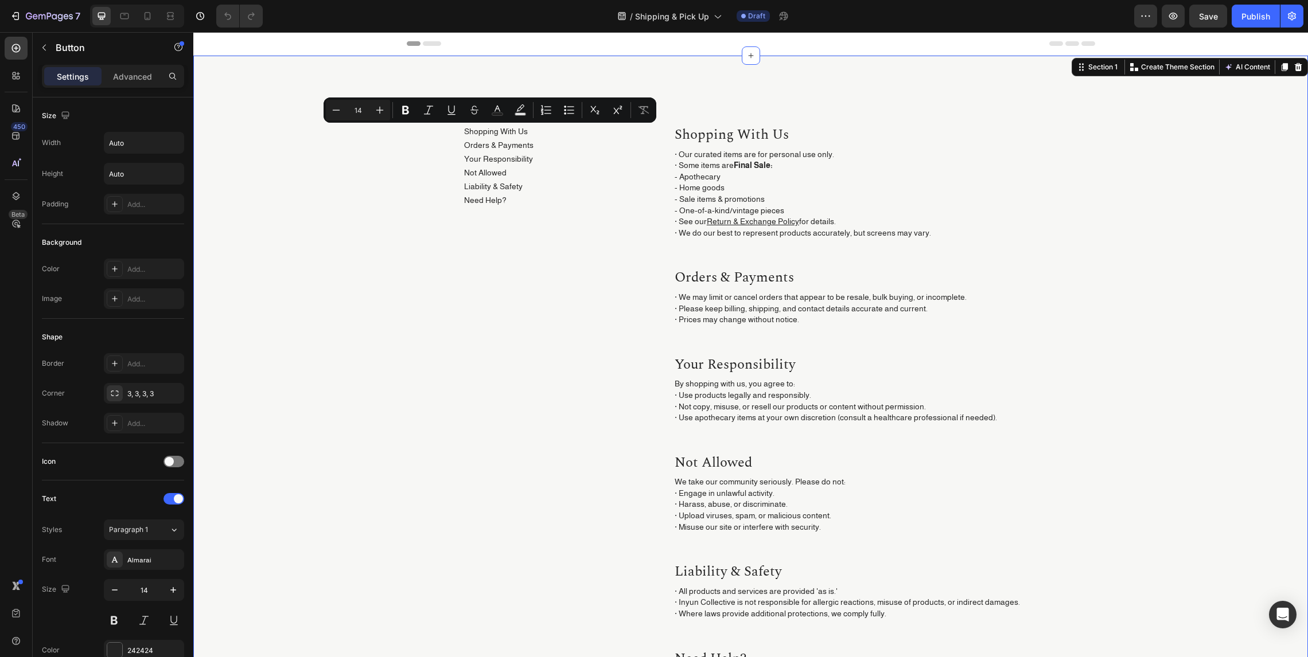
click at [884, 97] on div "Shopping With Us Button Orders & Payments Button Your Responsibility Button Not…" at bounding box center [750, 436] width 1114 height 761
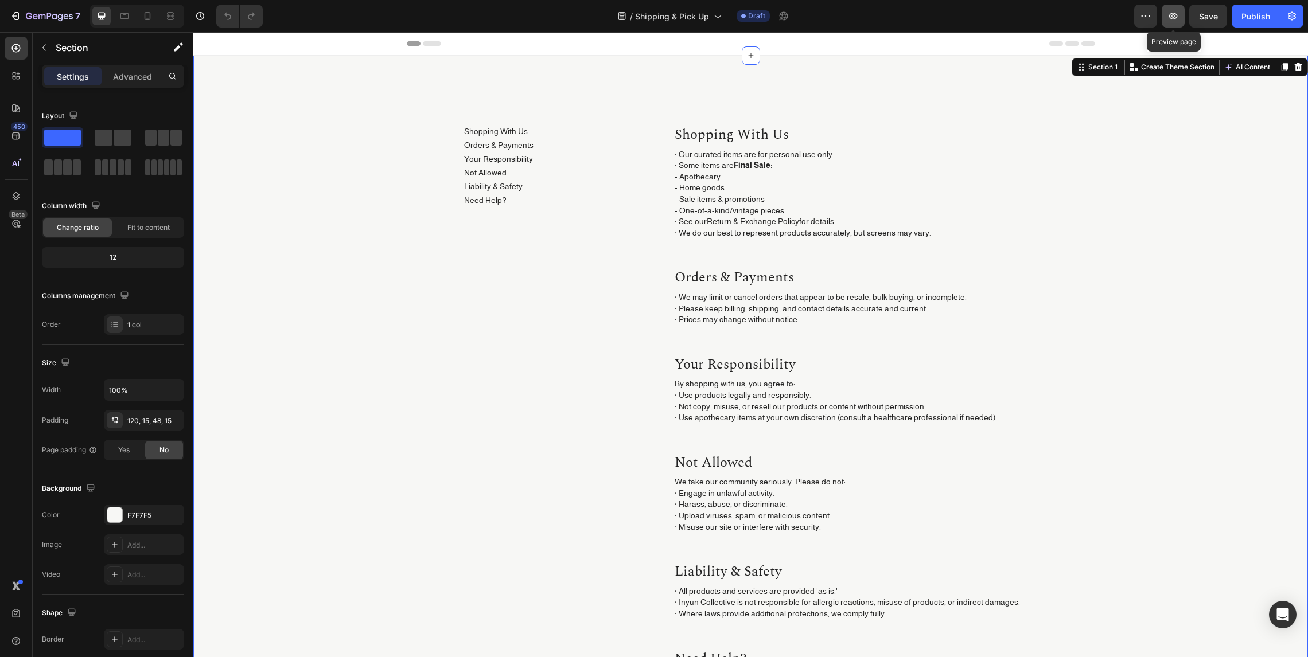
click at [1177, 14] on icon "button" at bounding box center [1172, 15] width 11 height 11
click at [1166, 16] on button "button" at bounding box center [1172, 16] width 23 height 23
click at [482, 132] on p "Shopping With Us" at bounding box center [496, 131] width 64 height 11
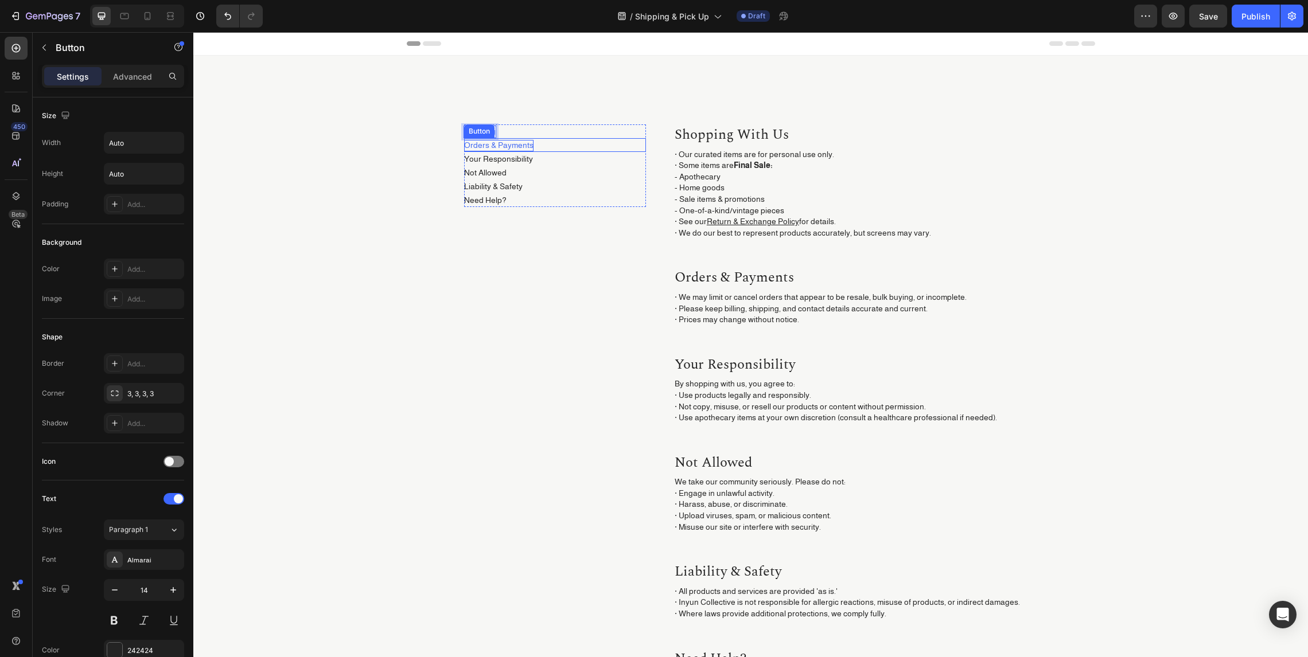
click at [505, 146] on p "Orders & Payments" at bounding box center [498, 145] width 69 height 11
click at [550, 164] on div "Your Responsibility Button" at bounding box center [555, 159] width 182 height 14
click at [516, 158] on p "Your Responsibility" at bounding box center [498, 159] width 69 height 11
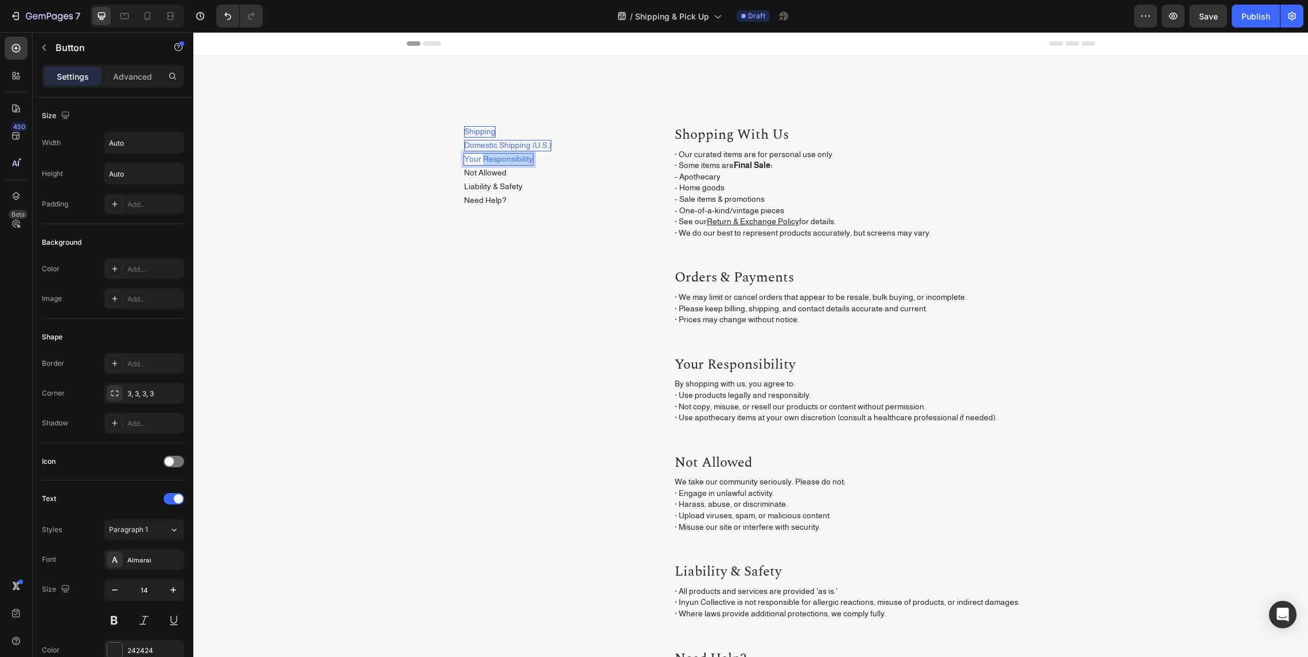
click at [516, 158] on p "Your Responsibility" at bounding box center [498, 159] width 69 height 11
click at [501, 174] on p "Not Allowed" at bounding box center [485, 172] width 42 height 11
click at [505, 184] on p "Liability & Safety" at bounding box center [493, 186] width 58 height 11
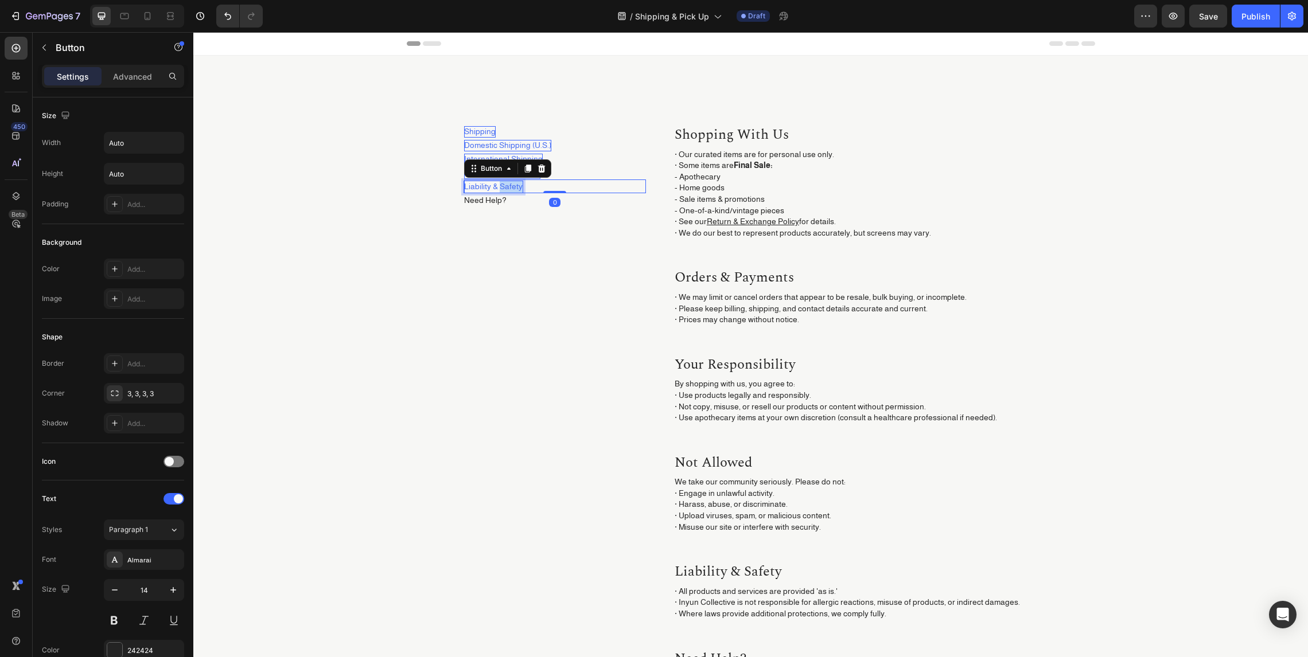
click at [505, 184] on p "Liability & Safety" at bounding box center [493, 186] width 58 height 11
click at [493, 196] on p "Need Help?" at bounding box center [485, 200] width 42 height 11
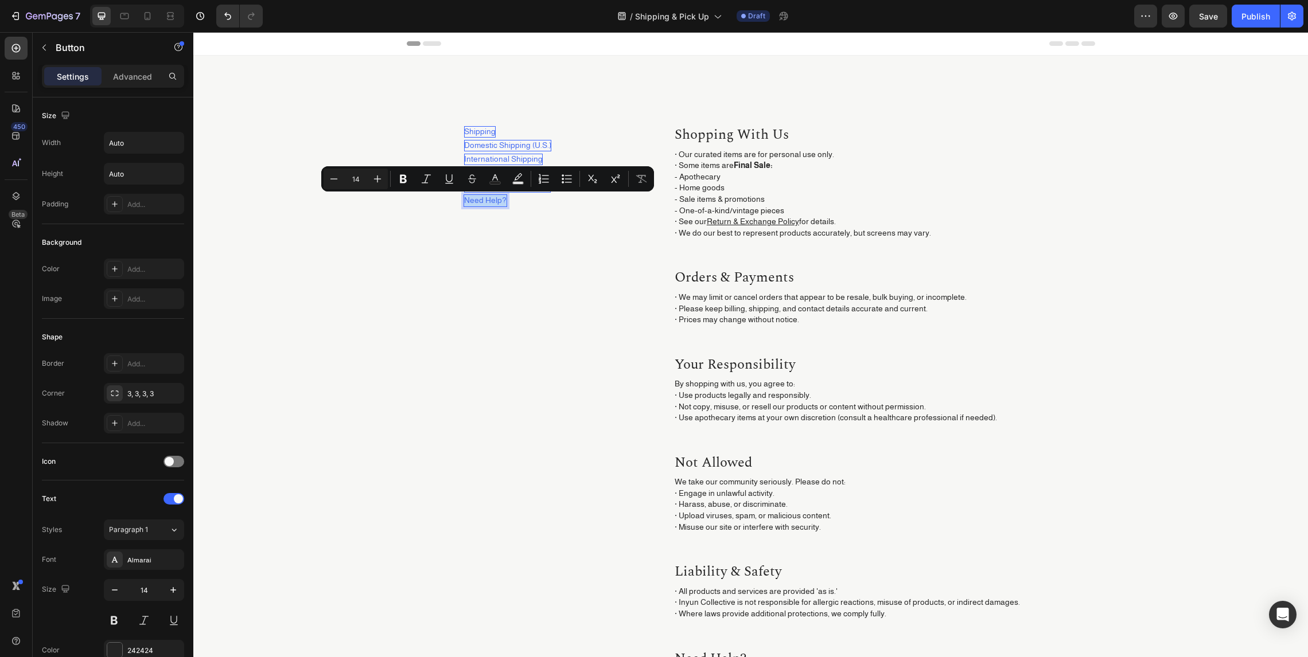
click at [493, 196] on p "Need Help?" at bounding box center [485, 200] width 42 height 11
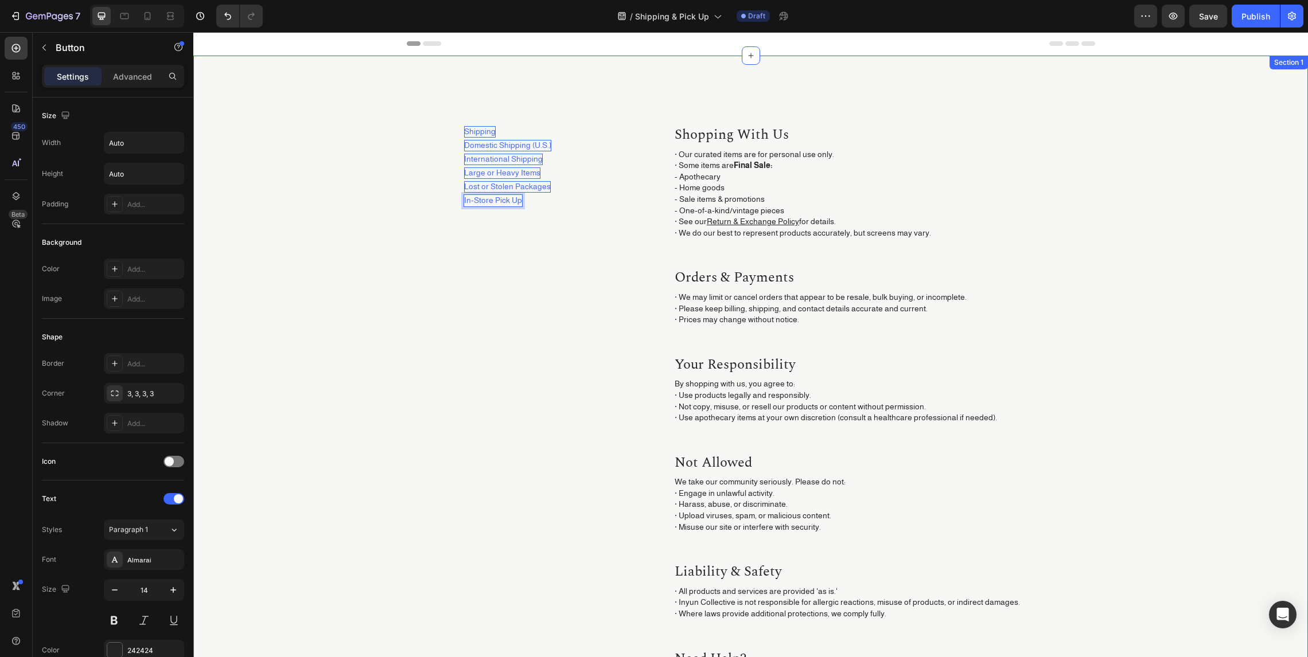
click at [627, 93] on div "Shipping Button Domestic Shipping (U.S.) Button International Shipping Button L…" at bounding box center [750, 436] width 1114 height 761
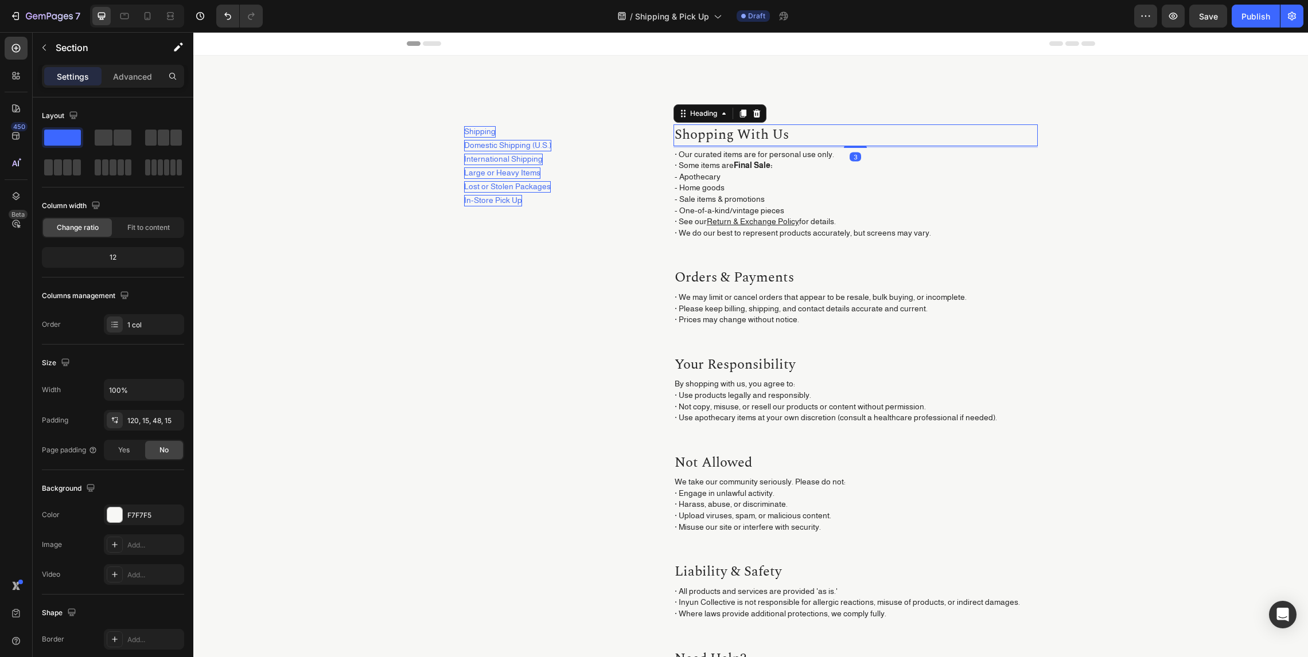
click at [748, 137] on h2 "shopping with us" at bounding box center [855, 135] width 364 height 22
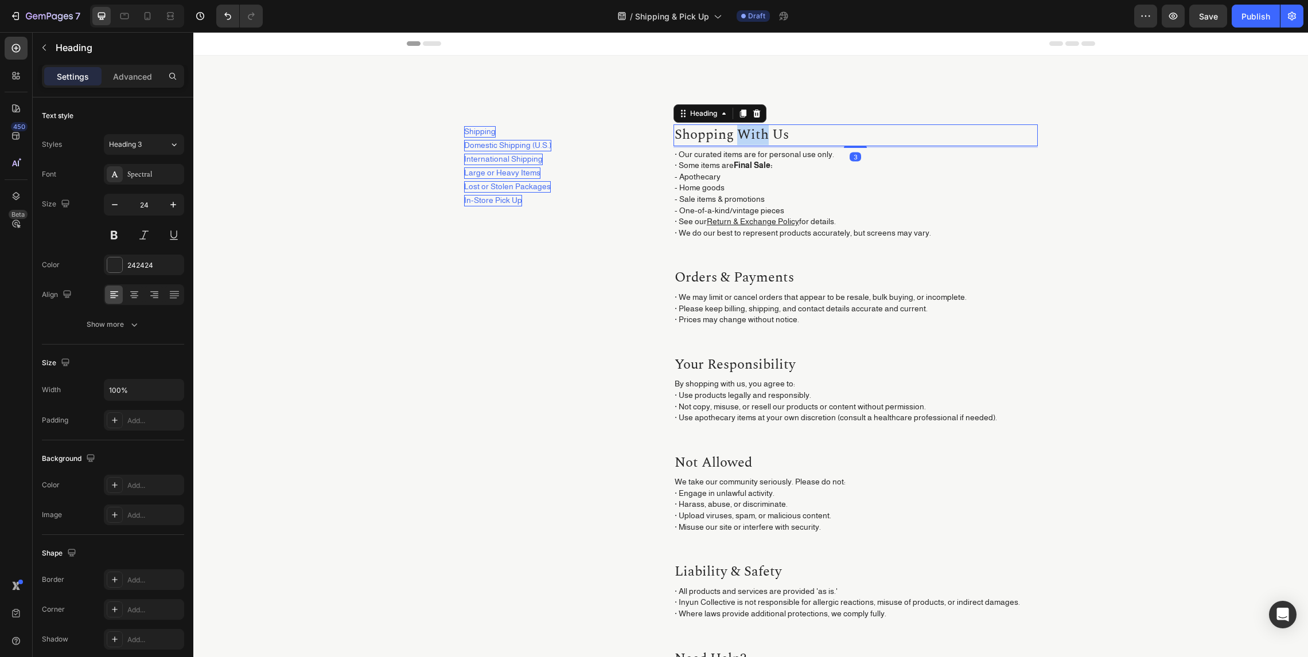
click at [748, 137] on h2 "shopping with us" at bounding box center [855, 135] width 364 height 22
click at [748, 137] on p "shopping with us" at bounding box center [855, 135] width 362 height 19
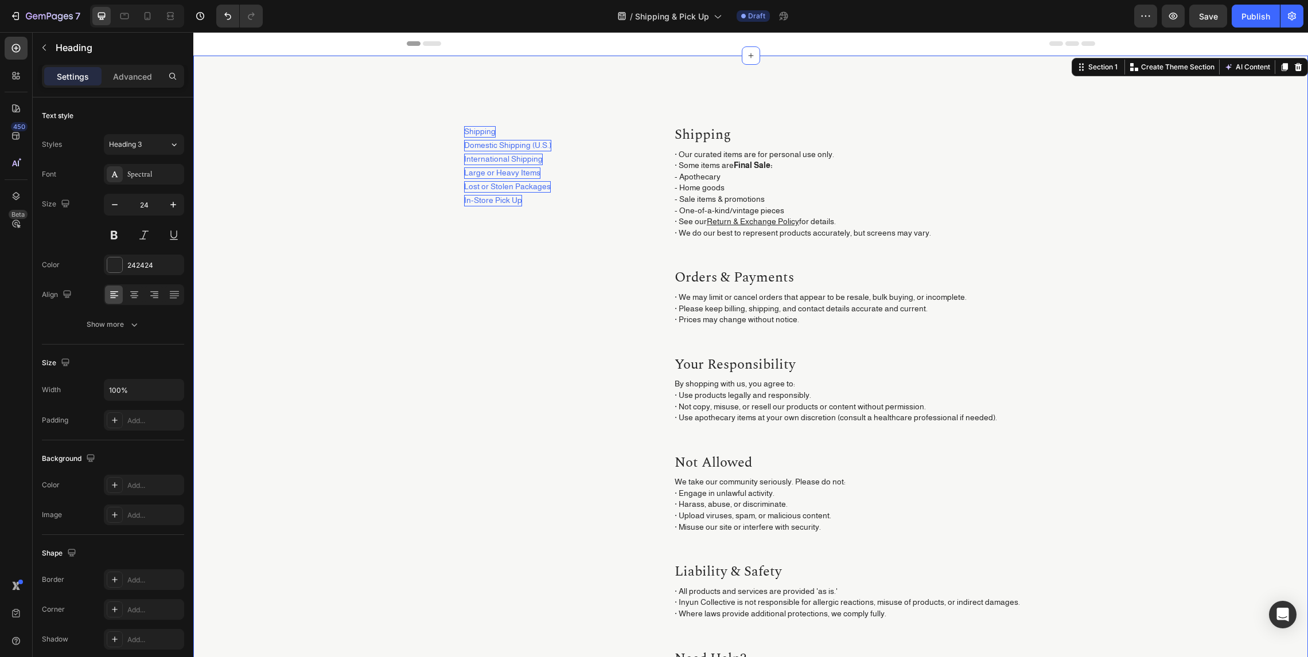
click at [855, 113] on div "Shipping Button Domestic Shipping (U.S.) Button International Shipping Button L…" at bounding box center [750, 436] width 1114 height 761
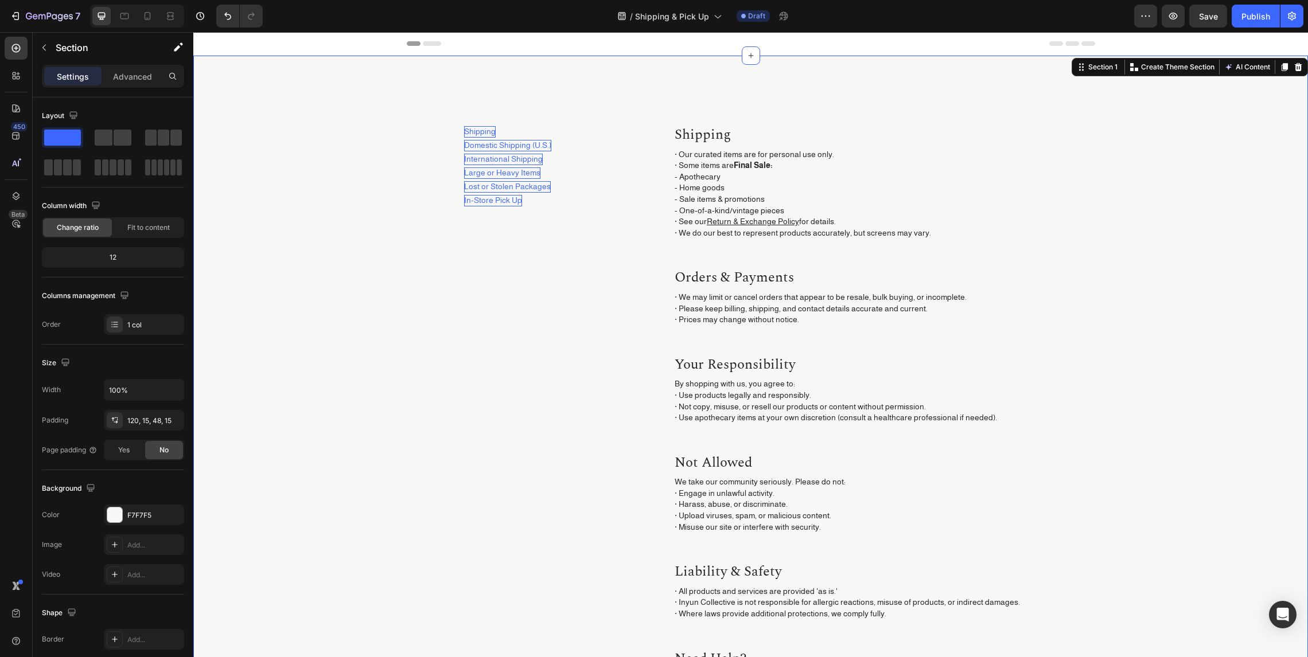
click at [871, 132] on p "Shipping" at bounding box center [855, 135] width 362 height 19
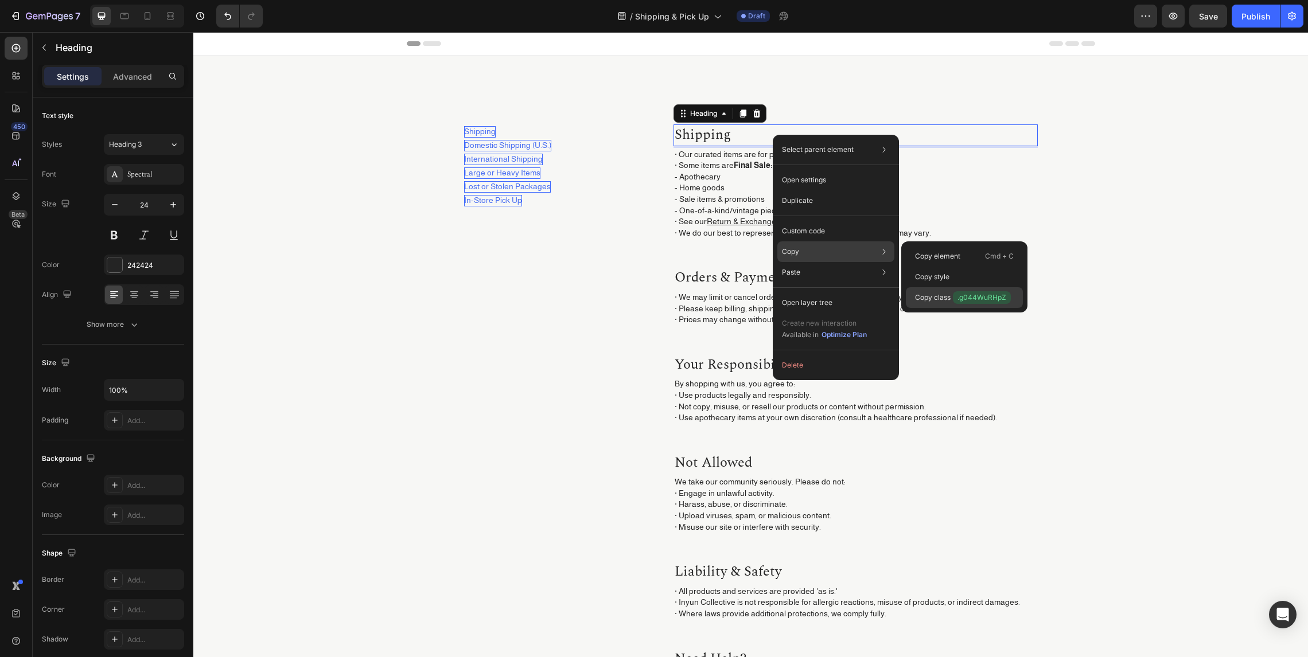
drag, startPoint x: 953, startPoint y: 296, endPoint x: 721, endPoint y: 249, distance: 235.7
click at [953, 296] on span ".g044WuRHpZ" at bounding box center [982, 297] width 58 height 13
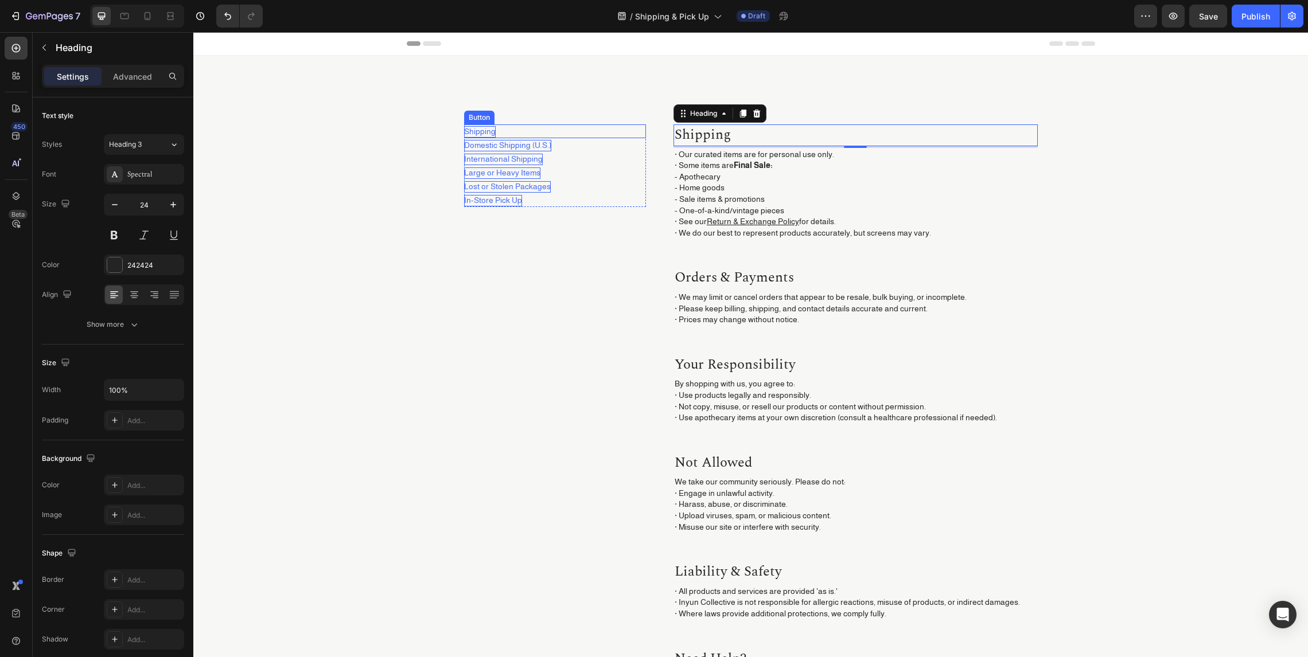
click at [512, 136] on div "Shipping Button" at bounding box center [555, 131] width 182 height 14
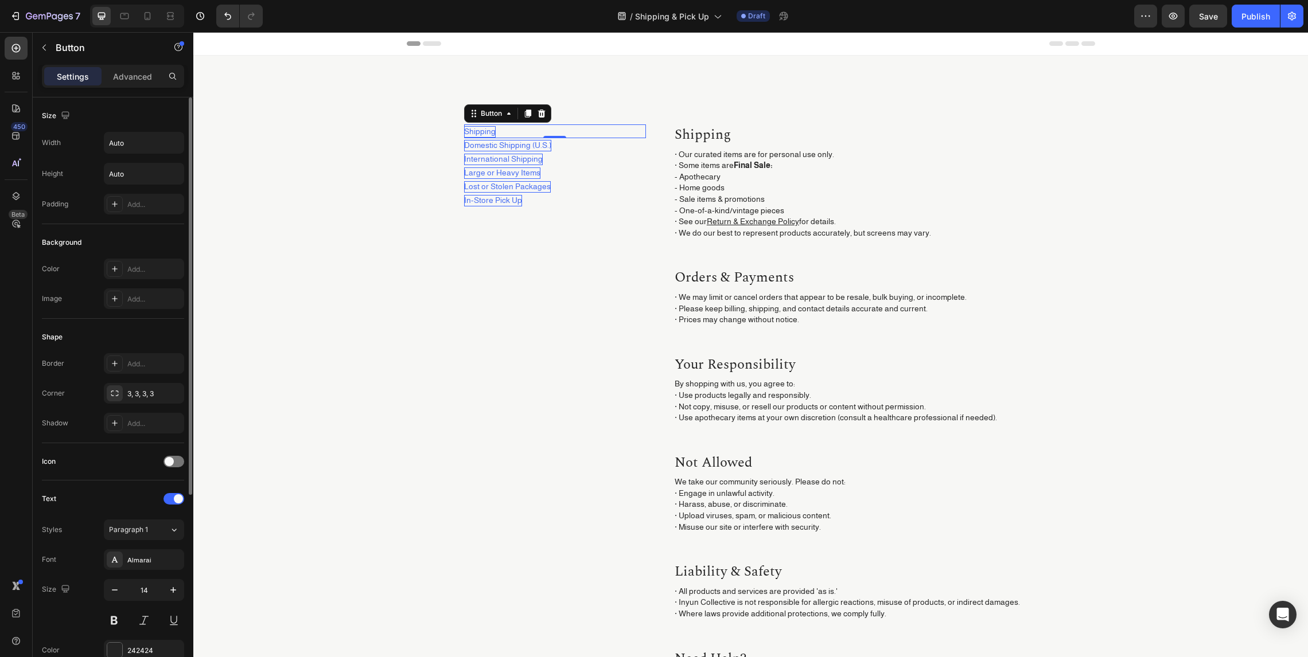
scroll to position [290, 0]
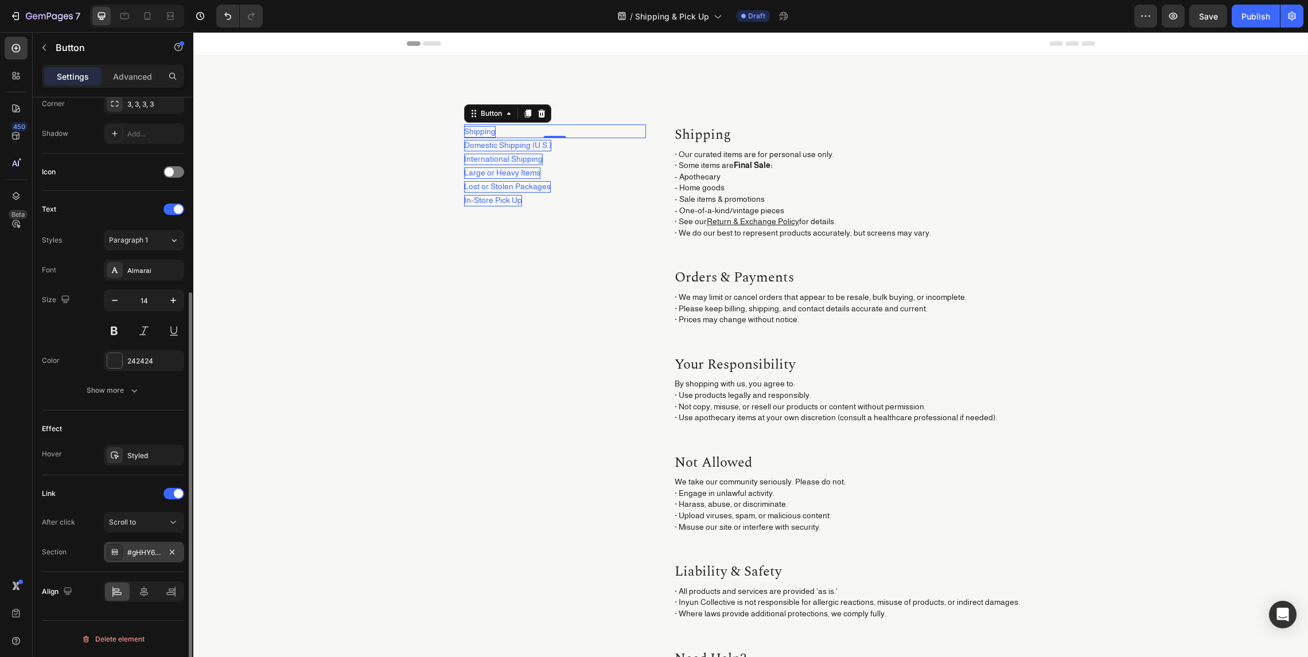
click at [145, 561] on div "#gHHY6yk8cO" at bounding box center [144, 552] width 80 height 21
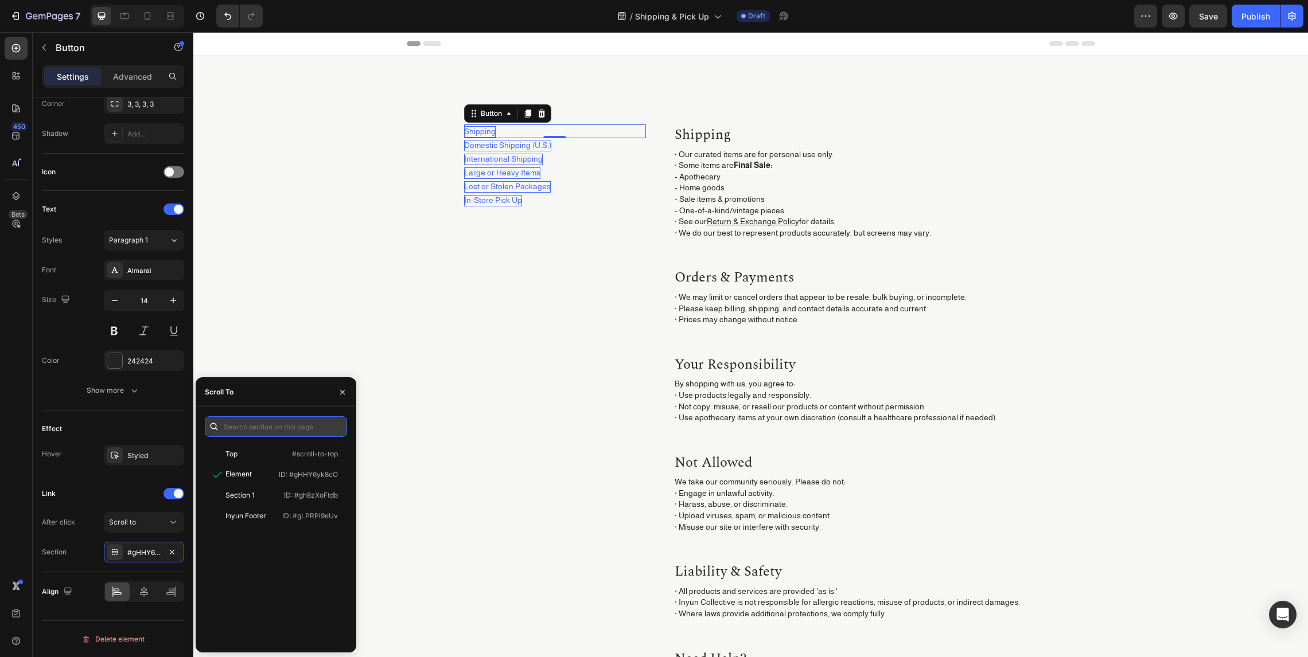
click at [269, 428] on input "text" at bounding box center [276, 426] width 142 height 21
paste input ".g044WuRHpZ"
type input "#g044WuRHpZ"
click at [278, 480] on div "Element ID: #g044WuRHpZ" at bounding box center [274, 475] width 138 height 21
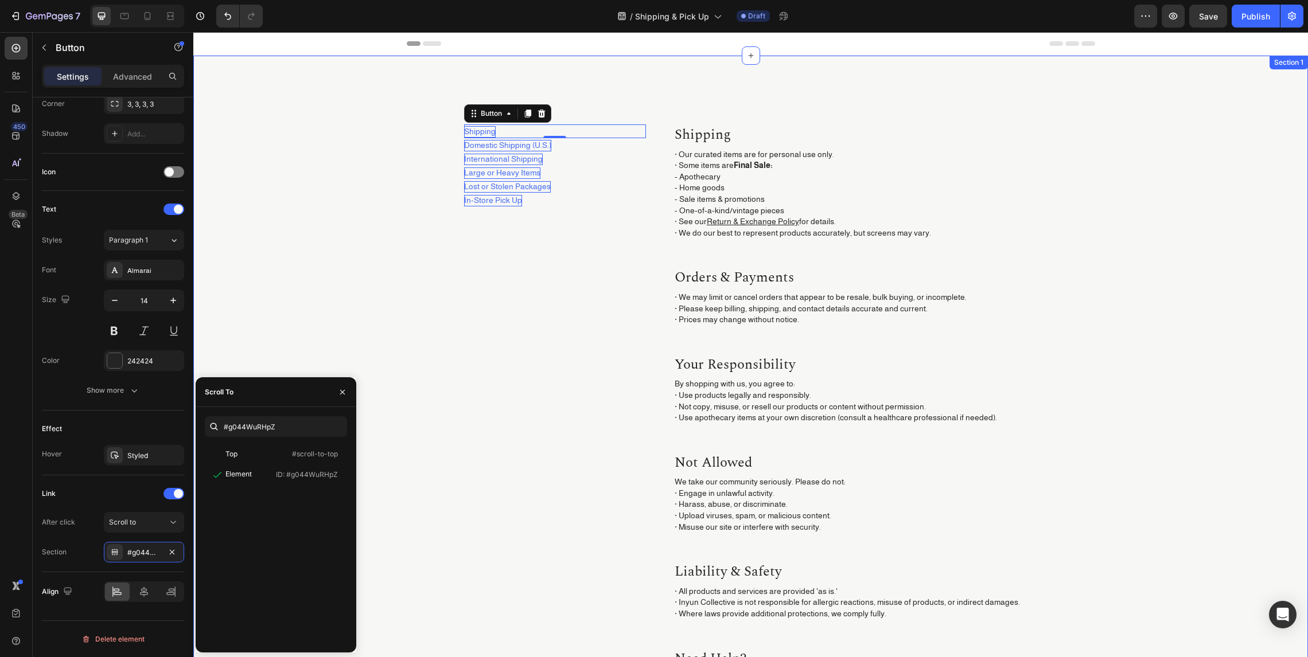
click at [448, 431] on div "Shipping Button 0 Domestic Shipping (U.S.) Button International Shipping Button…" at bounding box center [750, 456] width 1097 height 665
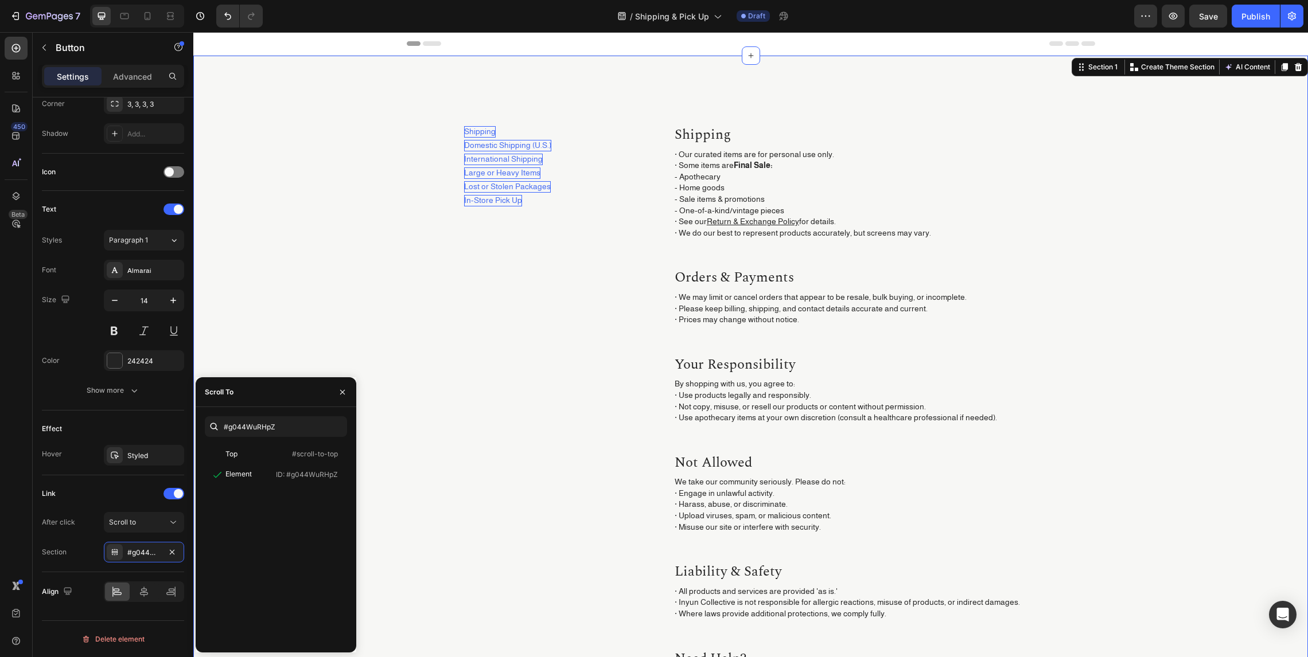
scroll to position [0, 0]
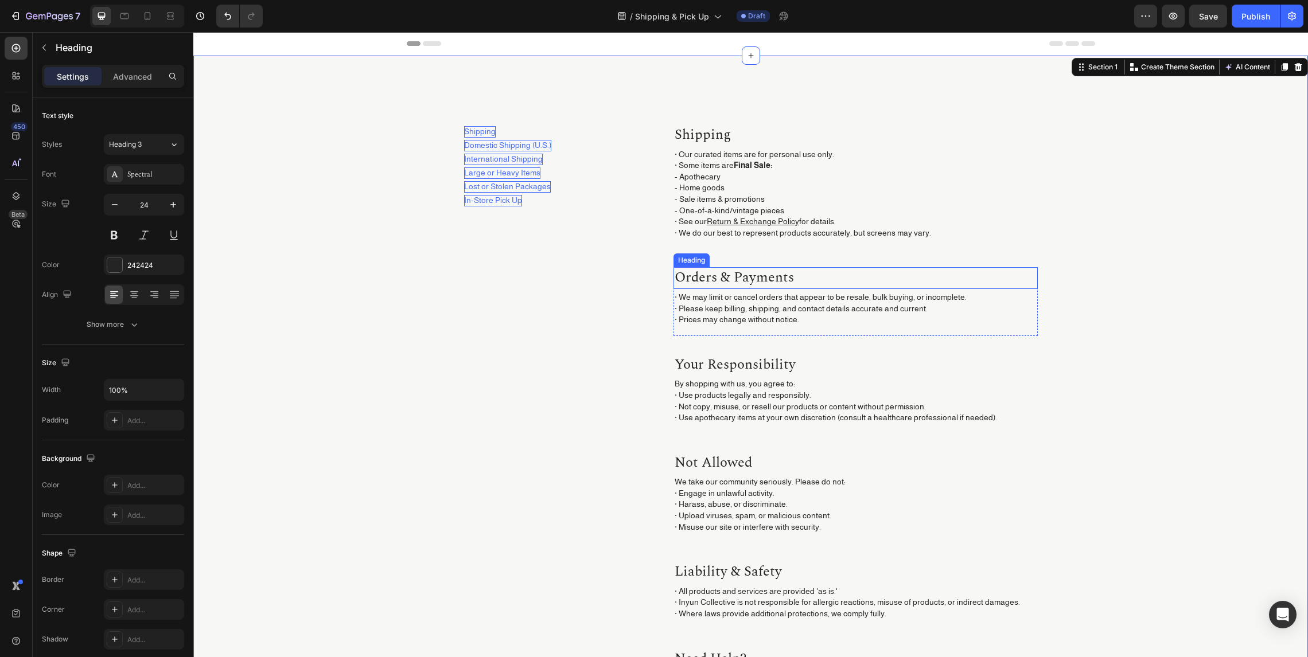
click at [734, 278] on h2 "orders & payments" at bounding box center [855, 278] width 364 height 22
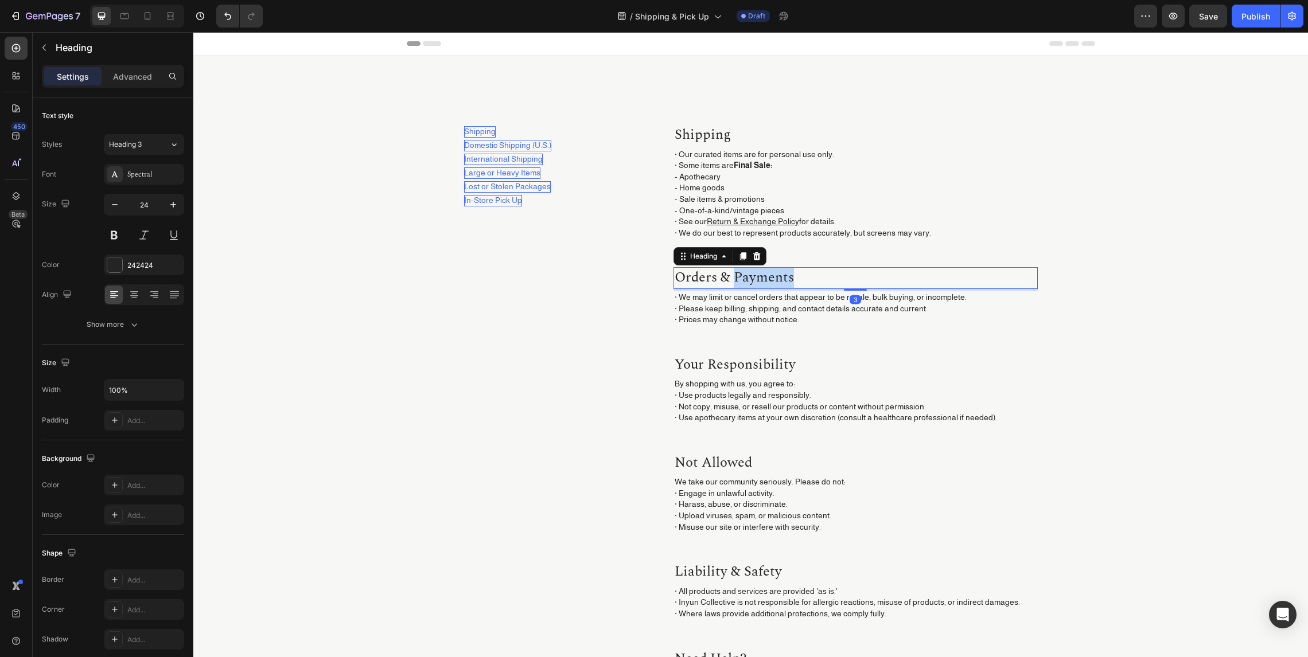
click at [734, 278] on h2 "orders & payments" at bounding box center [855, 278] width 364 height 22
click at [734, 278] on p "orders & payments" at bounding box center [855, 277] width 362 height 19
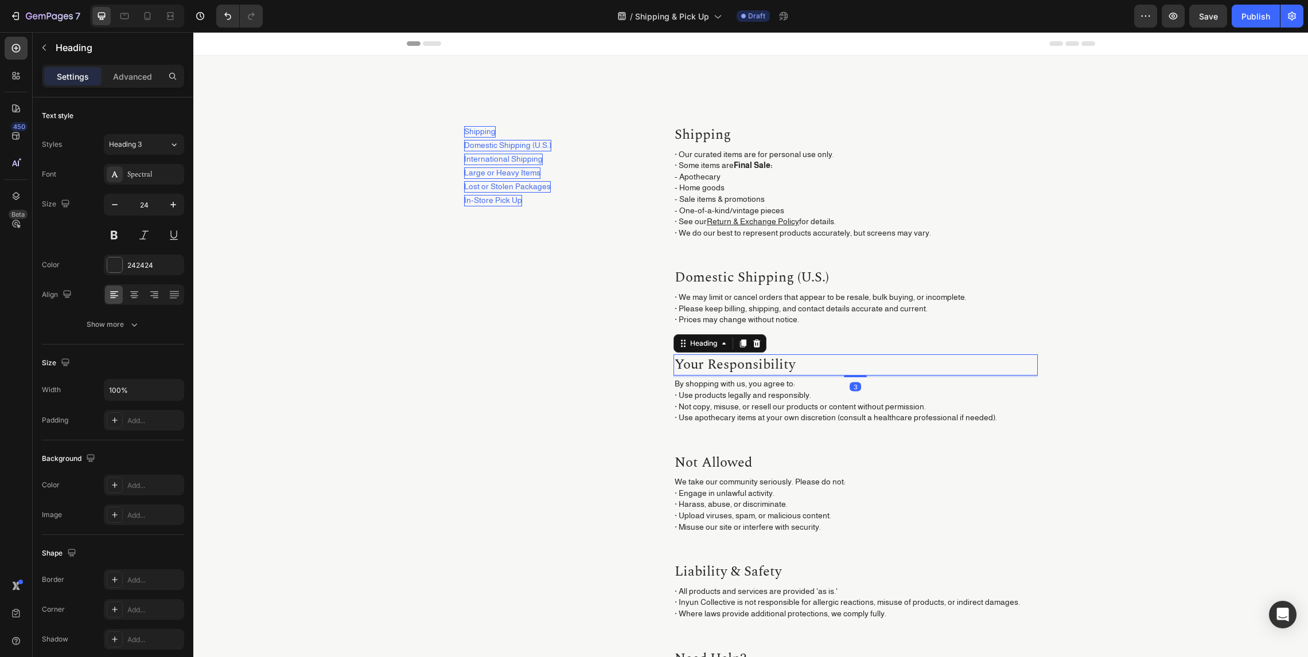
click at [728, 363] on h2 "your responsibility" at bounding box center [855, 365] width 364 height 22
click at [728, 363] on p "your responsibility" at bounding box center [855, 365] width 362 height 19
click at [723, 473] on h2 "not allowed" at bounding box center [855, 463] width 364 height 22
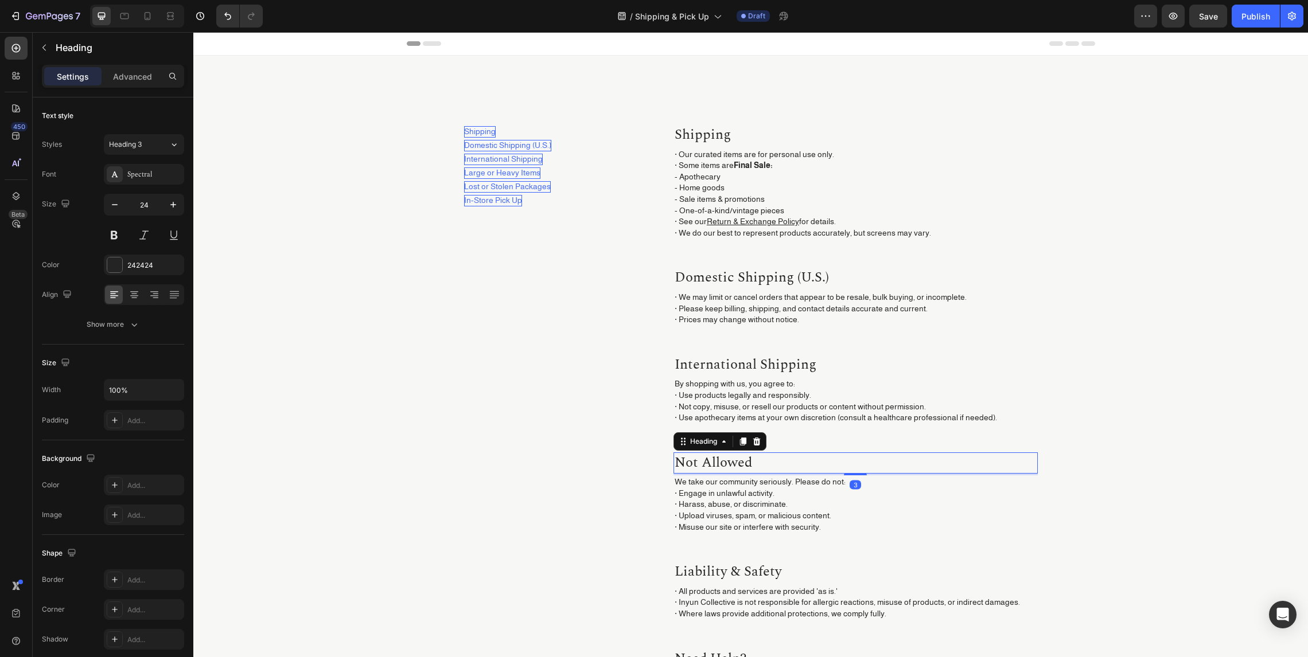
click at [722, 467] on h2 "not allowed" at bounding box center [855, 463] width 364 height 22
click at [722, 467] on p "not allowed" at bounding box center [855, 463] width 362 height 19
click at [713, 565] on h2 "liability & safety" at bounding box center [855, 572] width 364 height 22
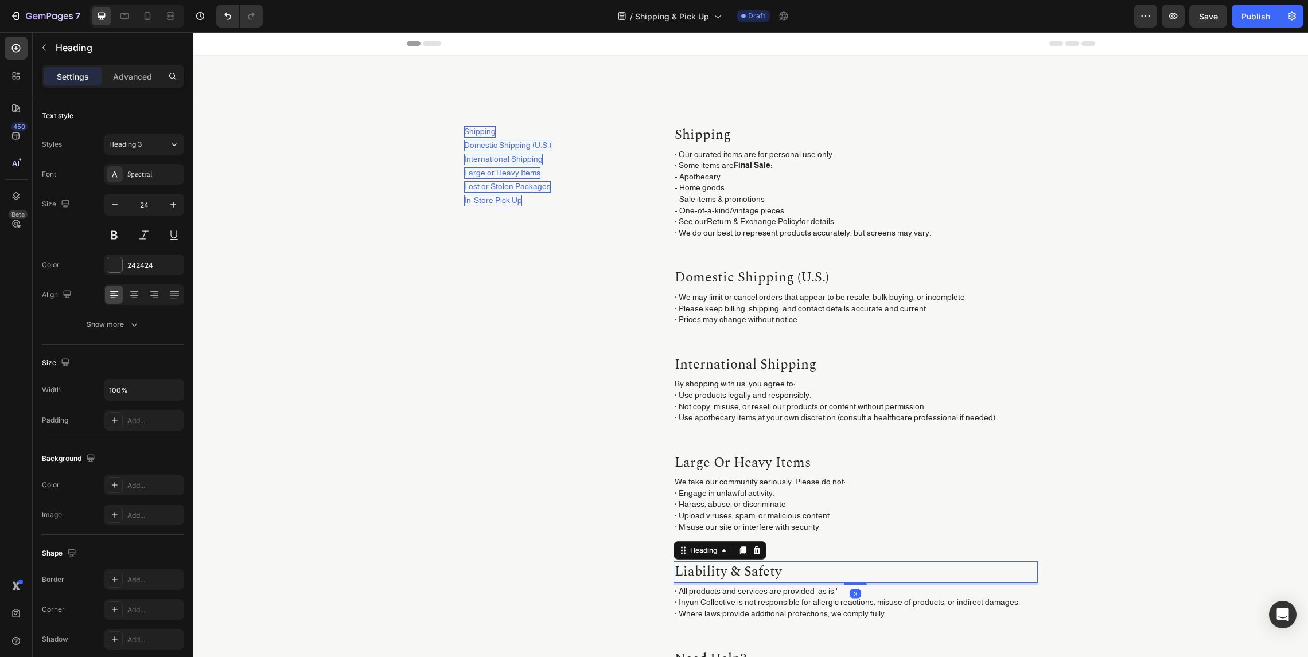
click at [717, 569] on h2 "liability & safety" at bounding box center [855, 572] width 364 height 22
click at [717, 569] on p "liability & safety" at bounding box center [855, 572] width 362 height 19
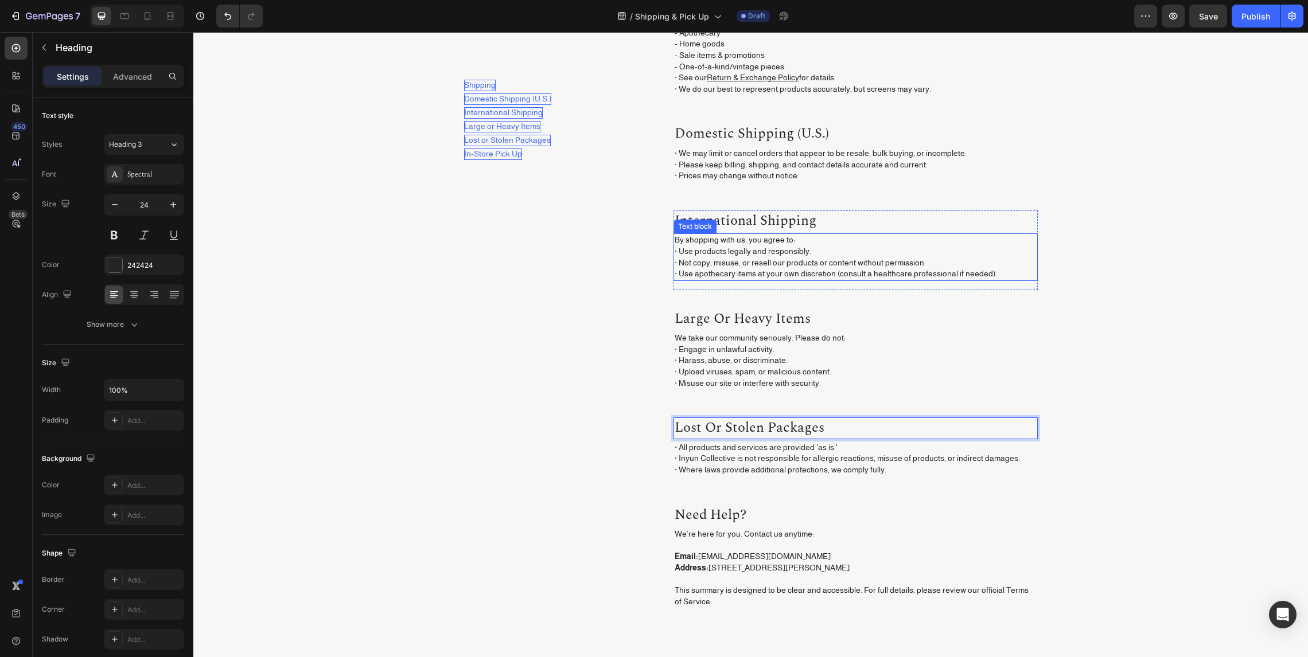
scroll to position [248, 0]
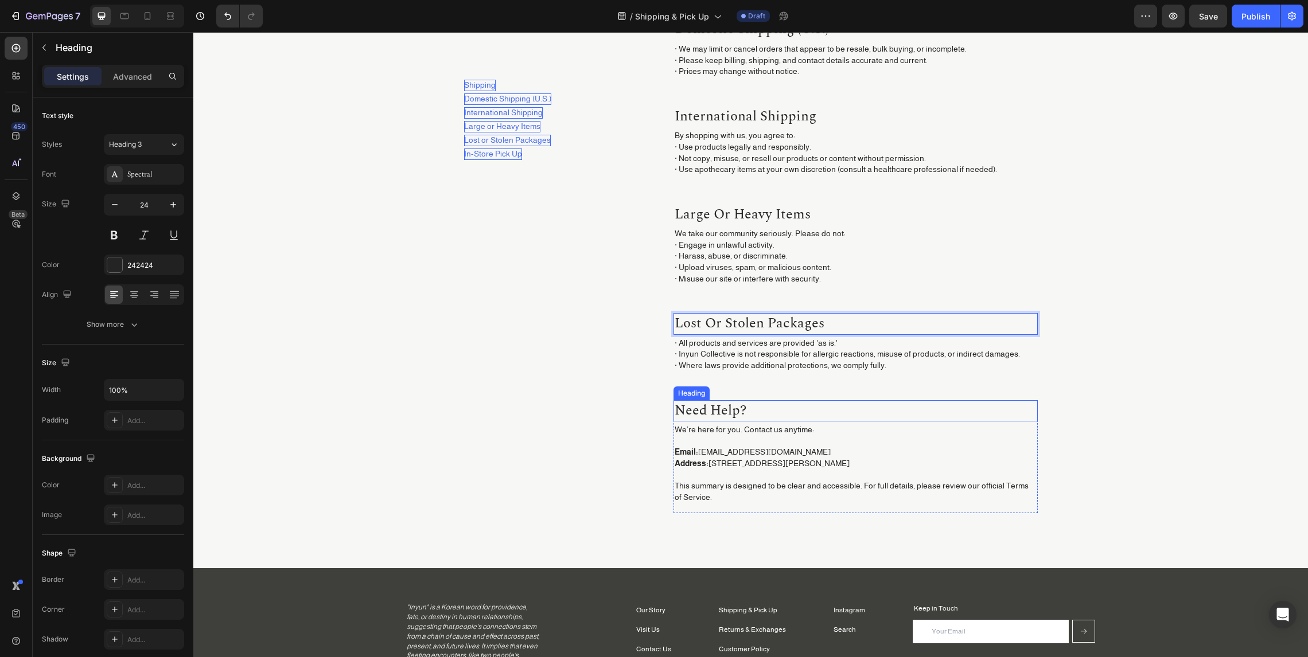
click at [719, 409] on h2 "need help?" at bounding box center [855, 411] width 364 height 22
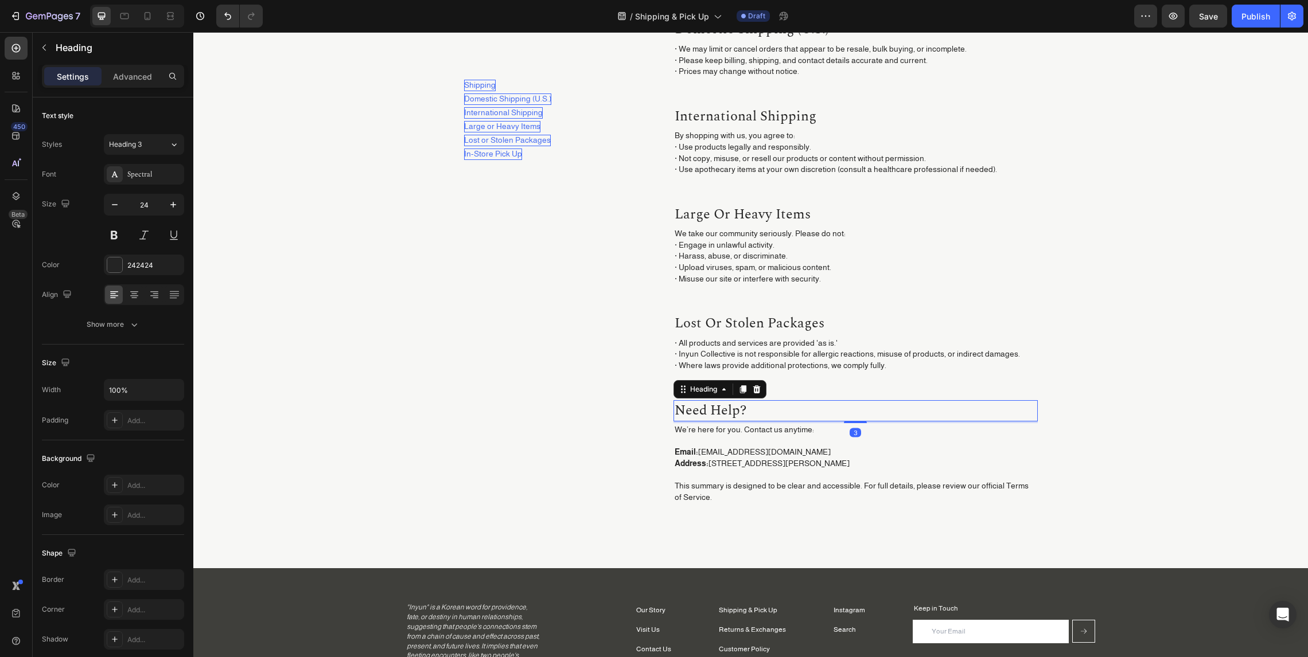
click at [719, 409] on h2 "need help?" at bounding box center [855, 411] width 364 height 22
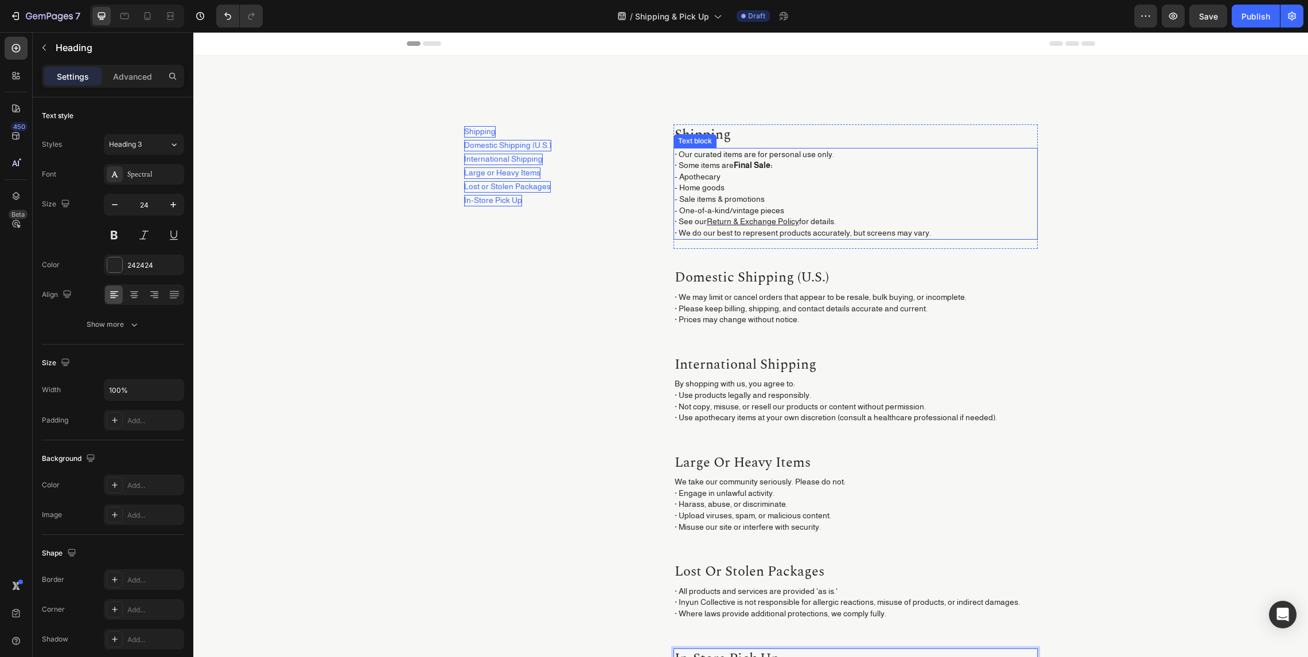
click at [748, 174] on p "· Our curated items are for personal use only. · Some items are Final Sale: - A…" at bounding box center [855, 194] width 362 height 90
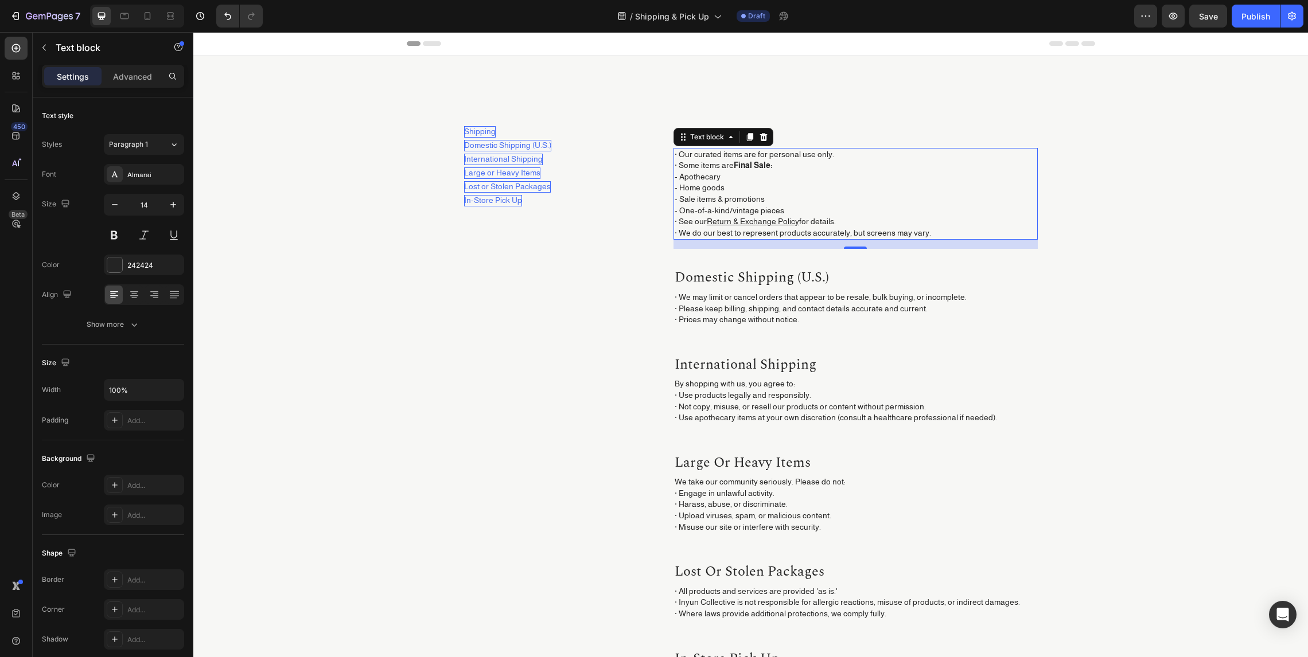
click at [717, 169] on p "· Our curated items are for personal use only. · Some items are Final Sale: - A…" at bounding box center [855, 194] width 362 height 90
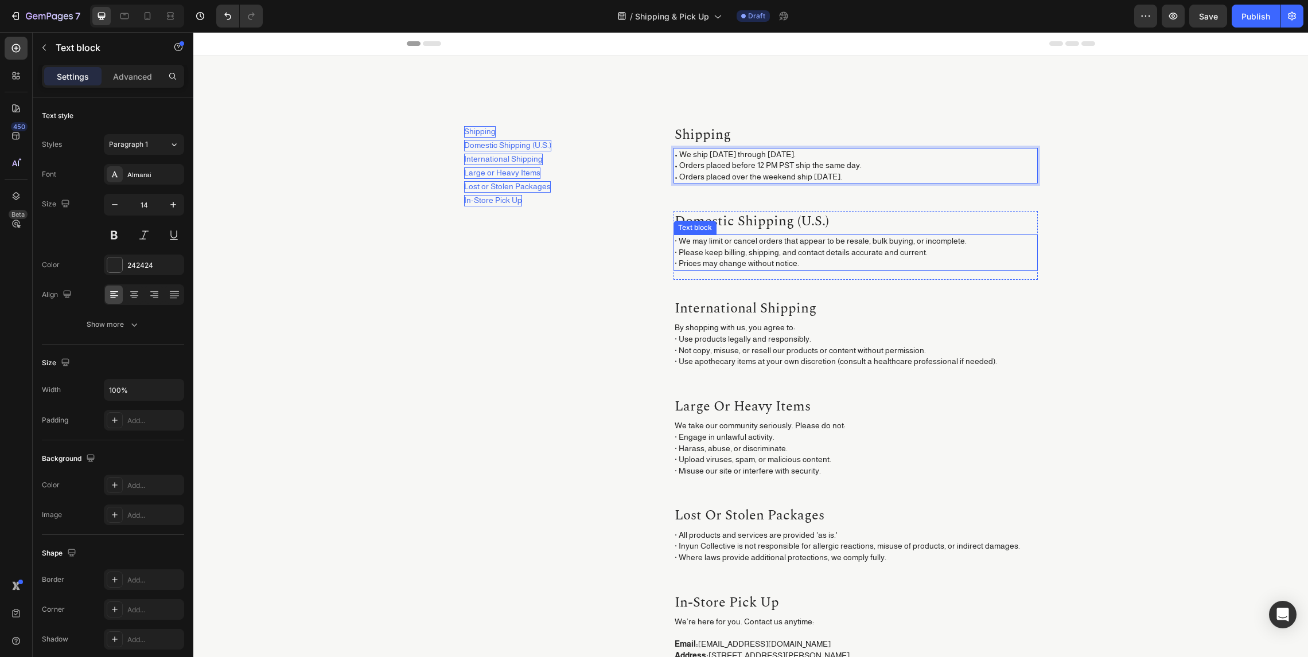
click at [692, 259] on p "· We may limit or cancel orders that appear to be resale, bulk buying, or incom…" at bounding box center [855, 253] width 362 height 34
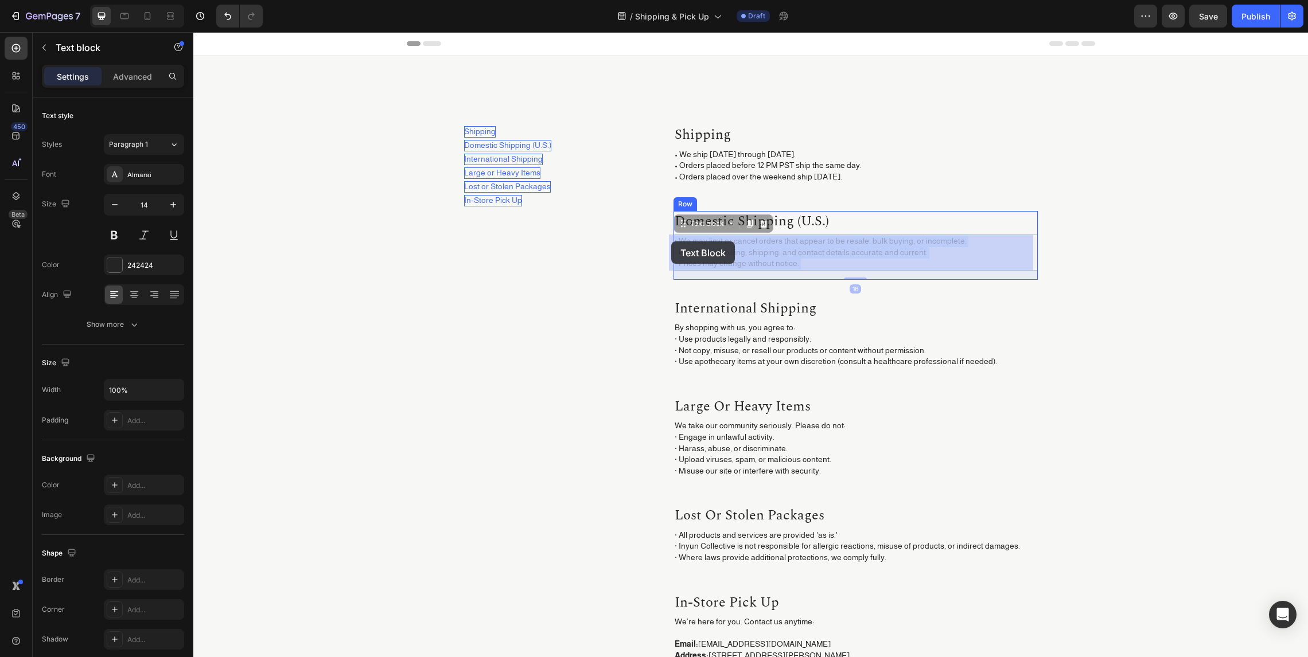
drag, startPoint x: 676, startPoint y: 241, endPoint x: 677, endPoint y: 185, distance: 56.2
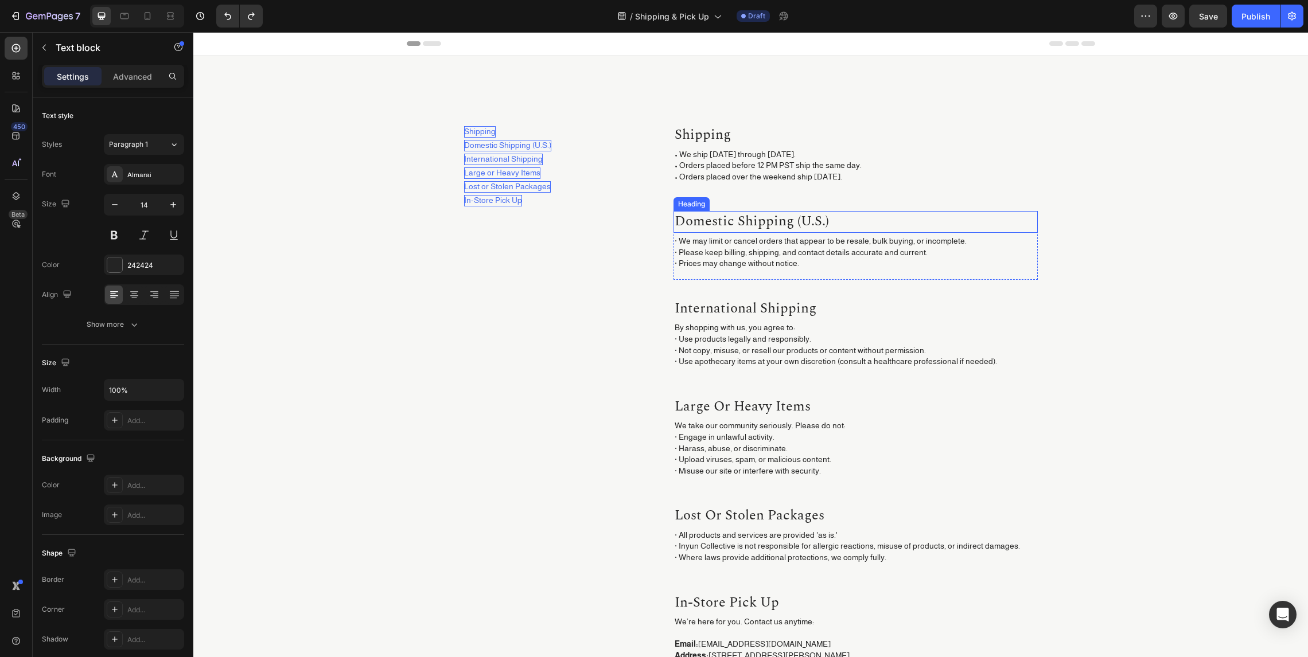
click at [681, 244] on p "· We may limit or cancel orders that appear to be resale, bulk buying, or incom…" at bounding box center [855, 253] width 362 height 34
click at [674, 242] on p "· We may limit or cancel orders that appear to be resale, bulk buying, or incom…" at bounding box center [855, 253] width 362 height 34
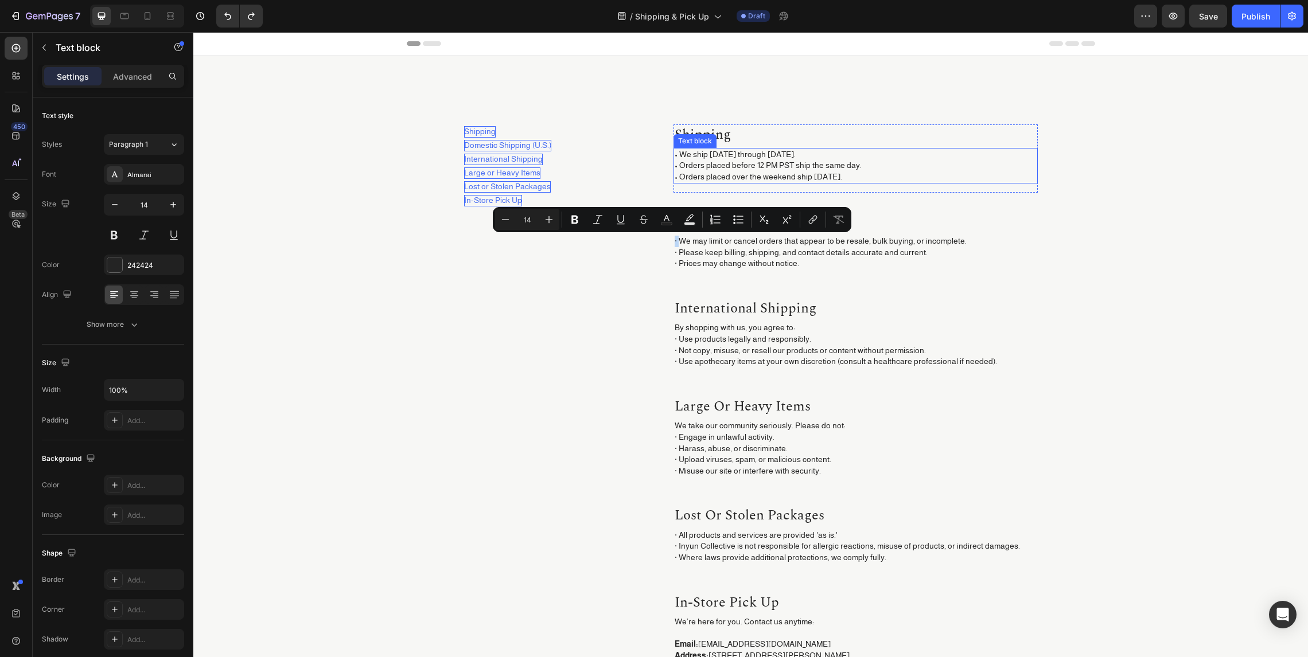
copy p "·"
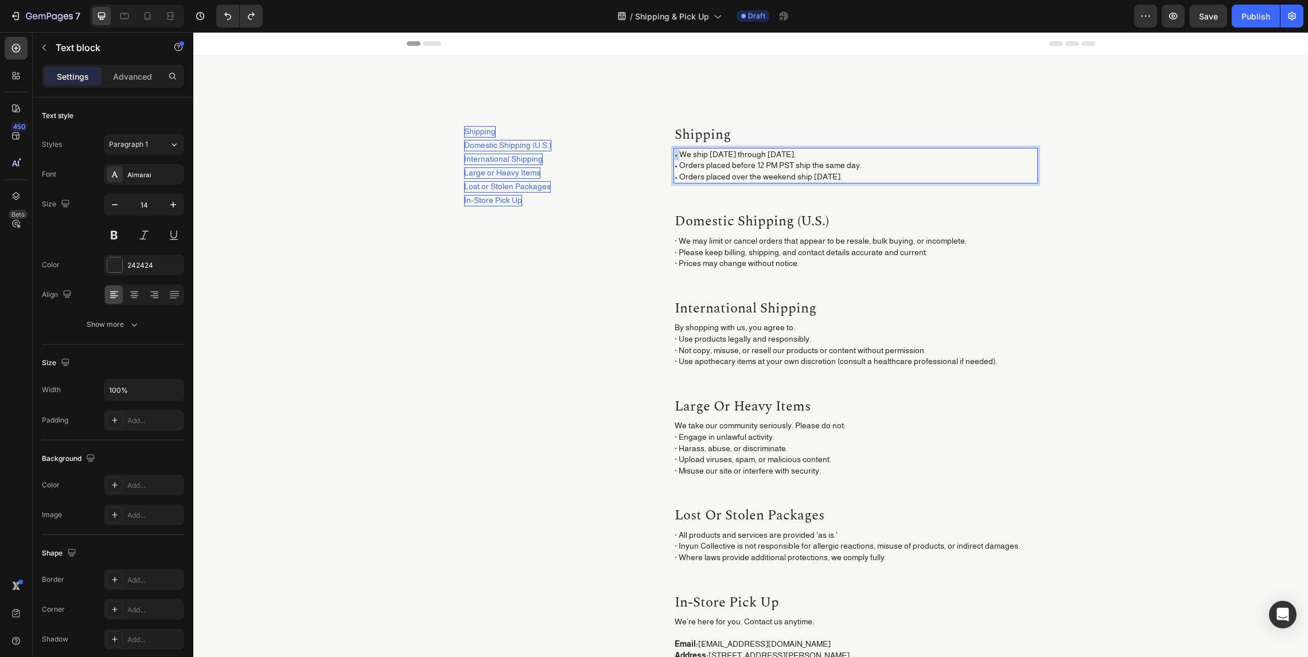
click at [676, 155] on p "• We ship Monday through Friday. • Orders placed before 12 PM PST ship the same…" at bounding box center [855, 166] width 362 height 34
click at [674, 166] on p "· We ship Monday through Friday. • Orders placed before 12 PM PST ship the same…" at bounding box center [855, 166] width 362 height 34
drag, startPoint x: 674, startPoint y: 176, endPoint x: 669, endPoint y: 179, distance: 5.9
click at [674, 179] on p "· We ship Monday through Friday. · Orders placed before 12 PM PST ship the same…" at bounding box center [855, 166] width 362 height 34
click at [740, 131] on p "Shipping" at bounding box center [855, 135] width 362 height 19
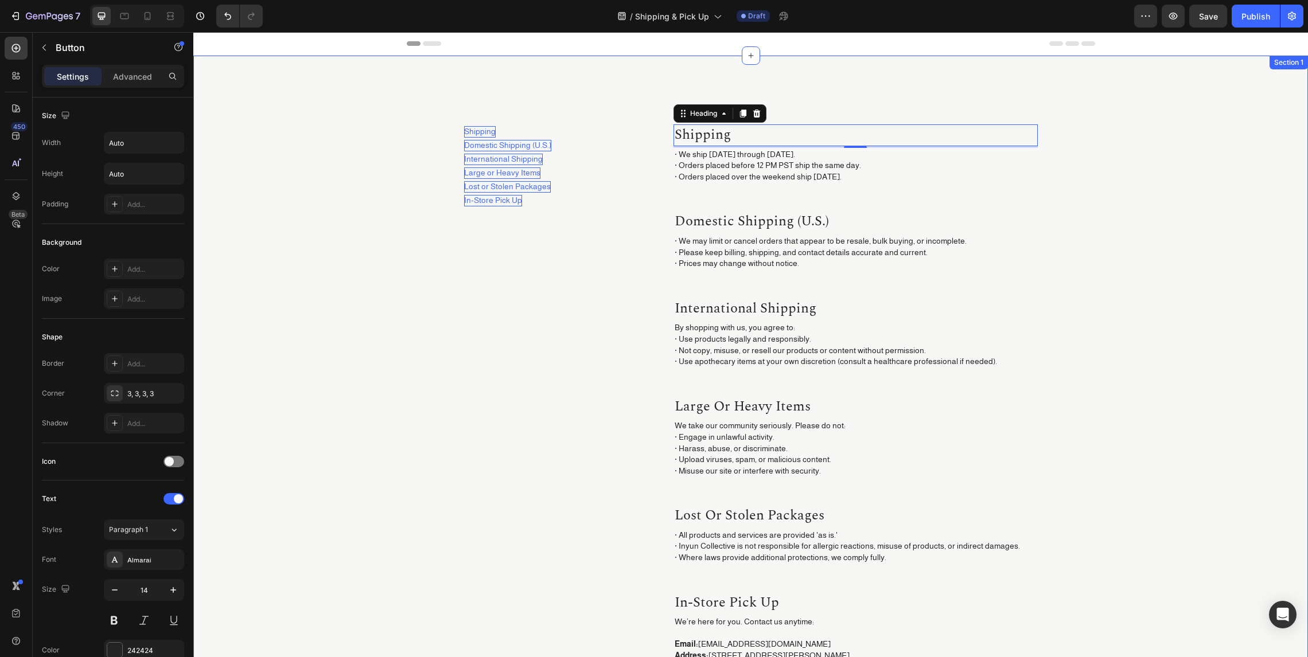
click at [483, 127] on p "Shipping" at bounding box center [480, 131] width 32 height 11
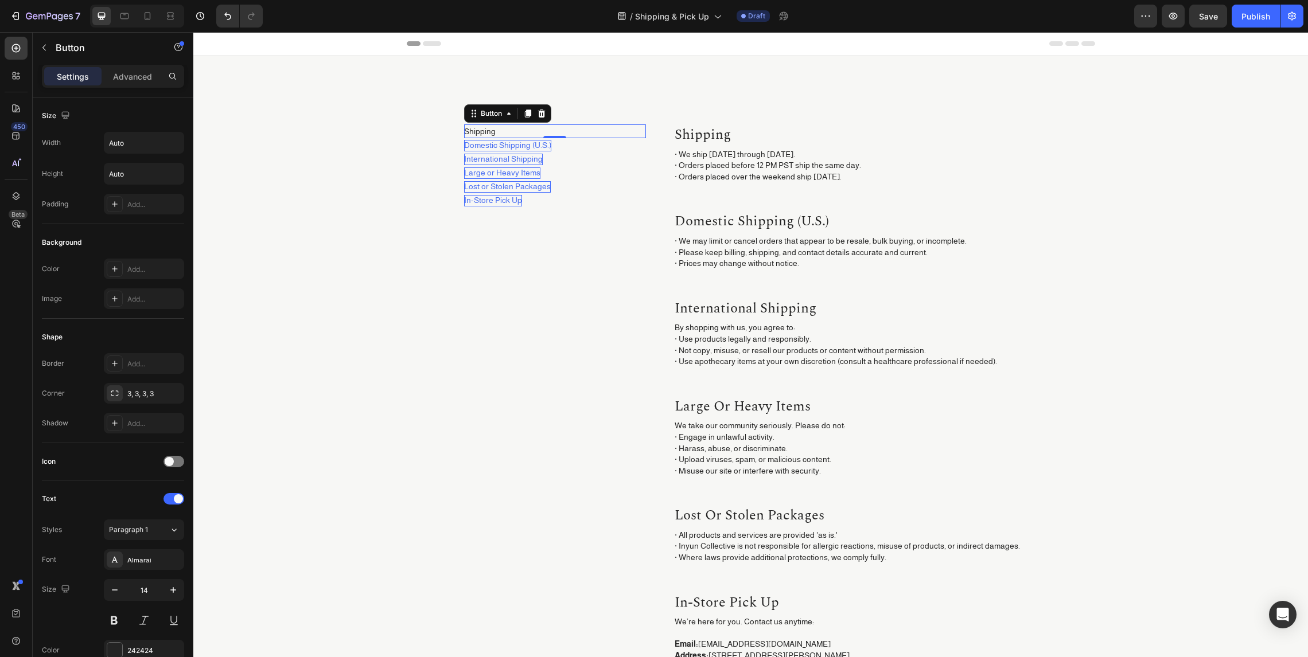
click at [743, 155] on p "· We ship Monday through Friday. · Orders placed before 12 PM PST ship the same…" at bounding box center [855, 166] width 362 height 34
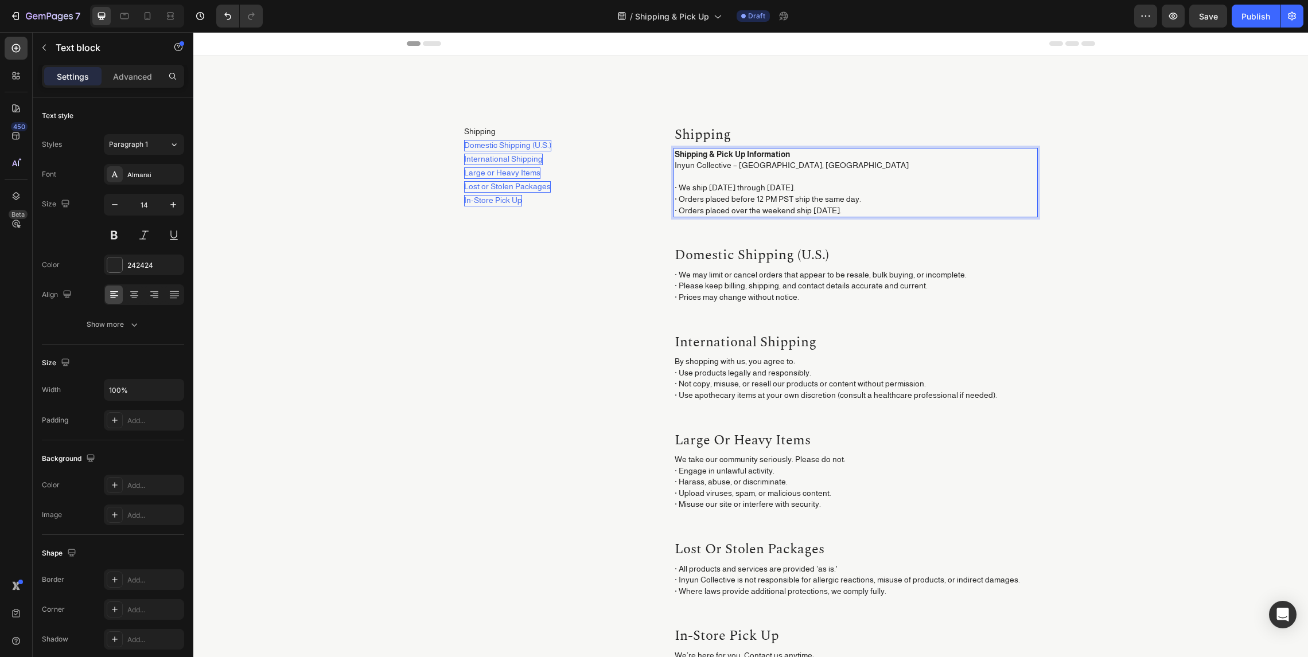
click at [733, 155] on strong "Shipping & Pick Up Information" at bounding box center [731, 154] width 115 height 9
click at [683, 180] on p "Inyun Collective – Ojai, CA · We ship Monday through Friday. · Orders placed be…" at bounding box center [855, 188] width 362 height 56
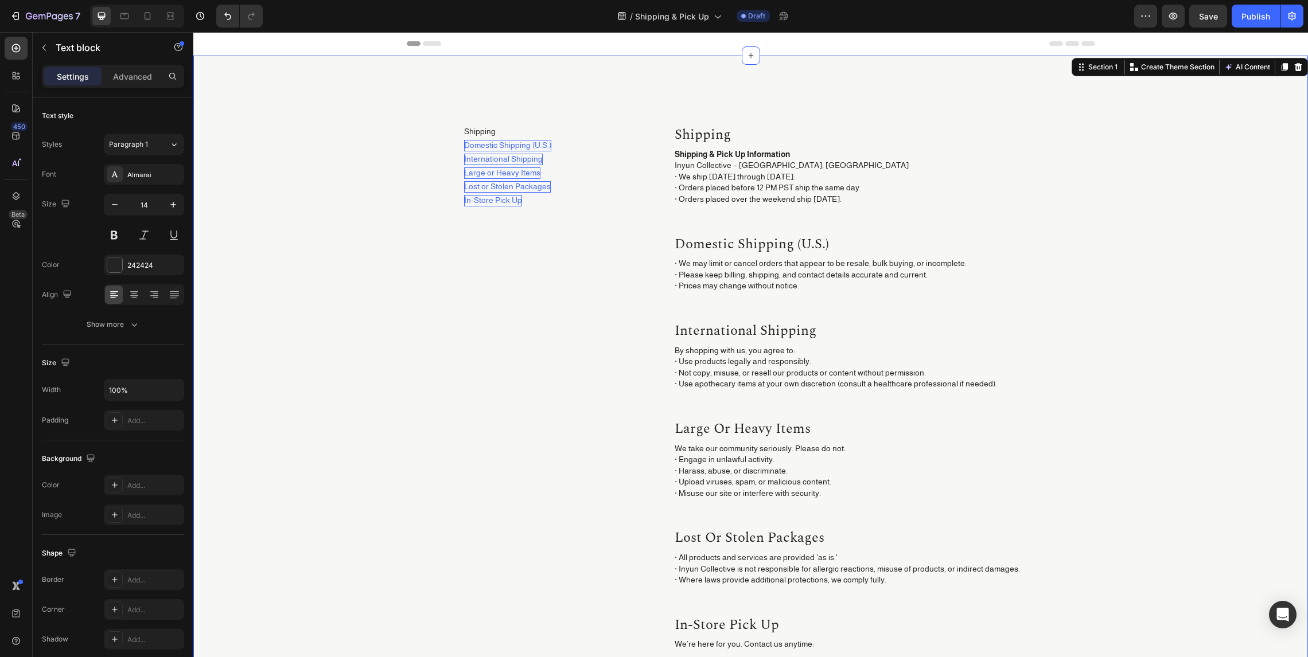
click at [1141, 209] on div "Shipping Button Domestic Shipping (U.S.) Button International Shipping Button L…" at bounding box center [750, 439] width 1097 height 631
click at [769, 153] on strong "Shipping & Pick Up Information" at bounding box center [731, 154] width 115 height 9
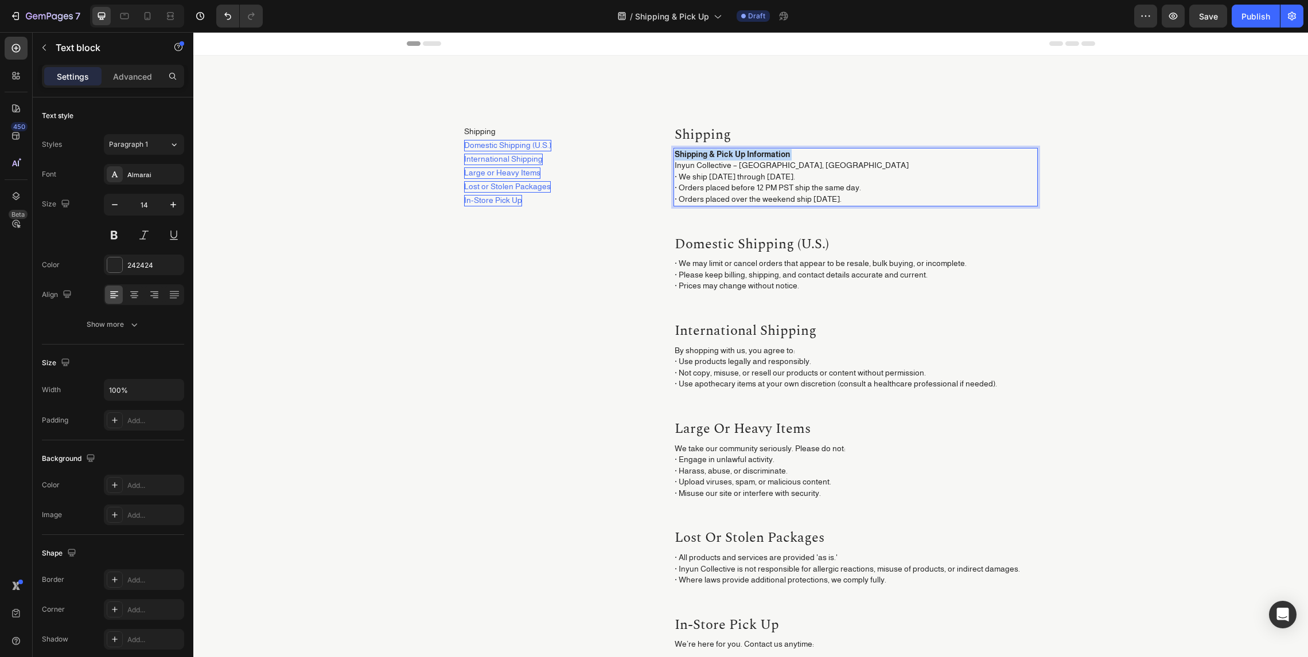
click at [769, 153] on strong "Shipping & Pick Up Information" at bounding box center [731, 154] width 115 height 9
click at [785, 166] on p "Inyun Collective – Ojai, CA · We ship Monday through Friday. · Orders placed be…" at bounding box center [855, 182] width 362 height 45
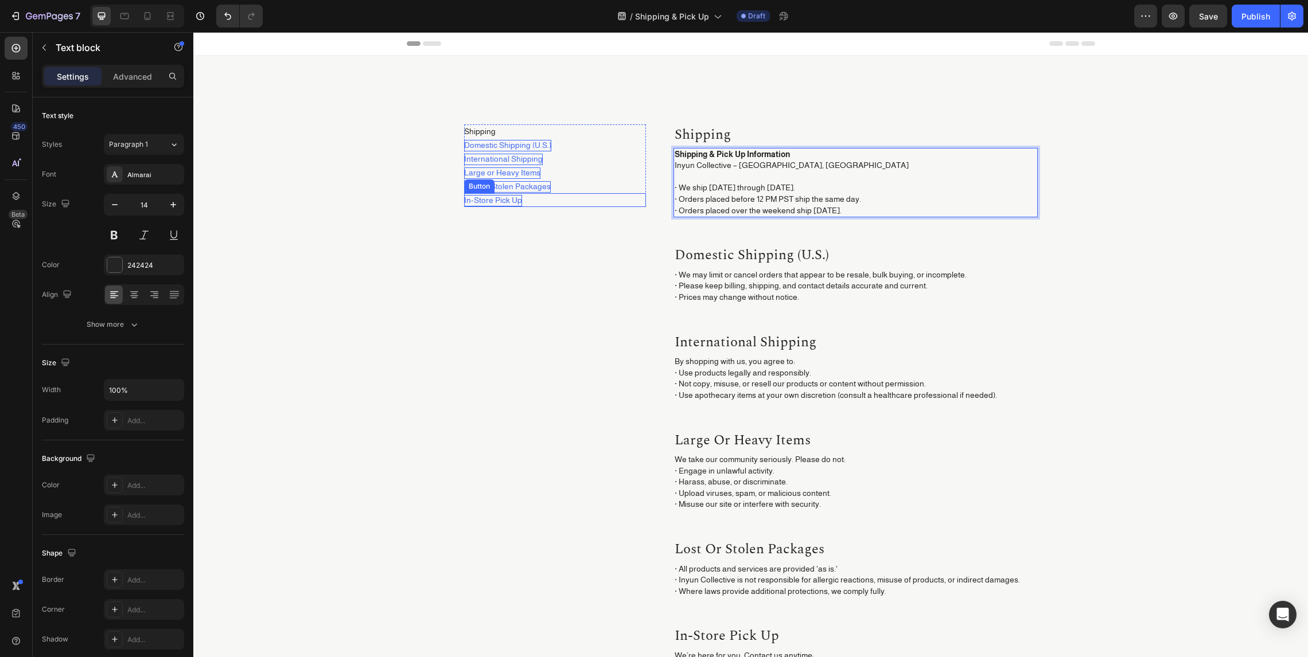
click at [557, 199] on div "In-Store Pick Up Button" at bounding box center [555, 200] width 182 height 14
click at [713, 155] on strong "Shipping & Pick Up Information" at bounding box center [731, 154] width 115 height 9
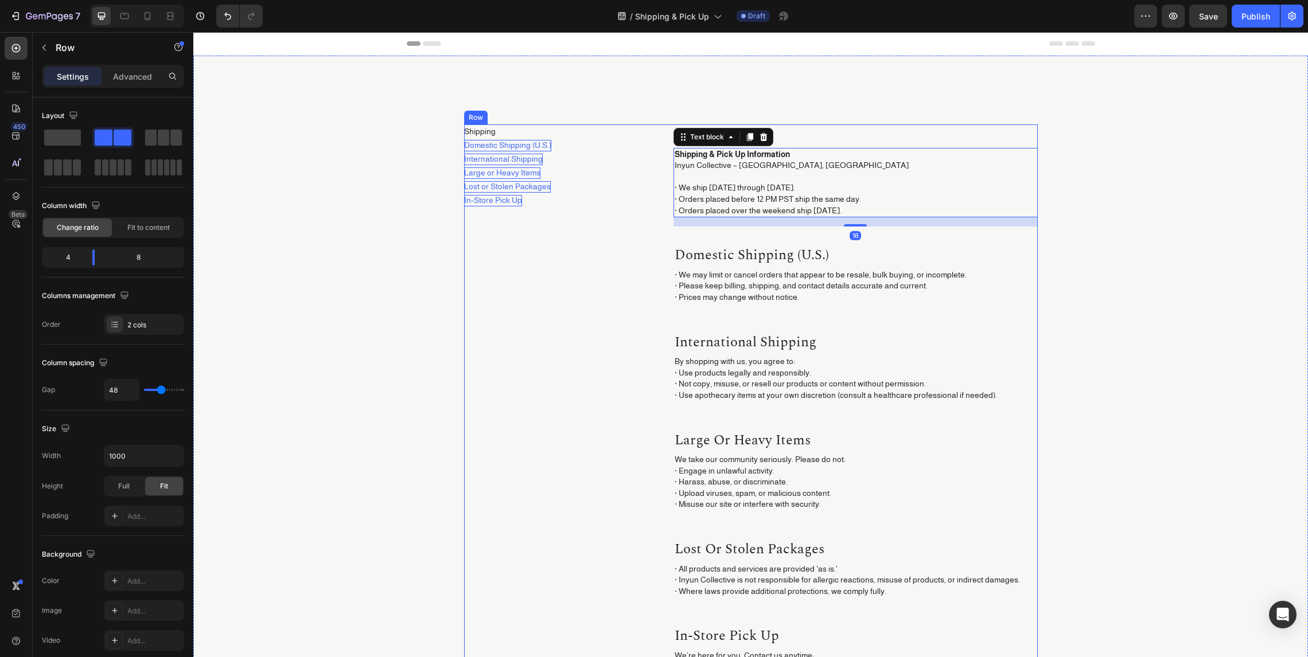
click at [620, 255] on div "Shipping Button Domestic Shipping (U.S.) Button International Shipping Button L…" at bounding box center [555, 440] width 182 height 633
click at [732, 155] on strong "Shipping & Pick Up Information" at bounding box center [731, 154] width 115 height 9
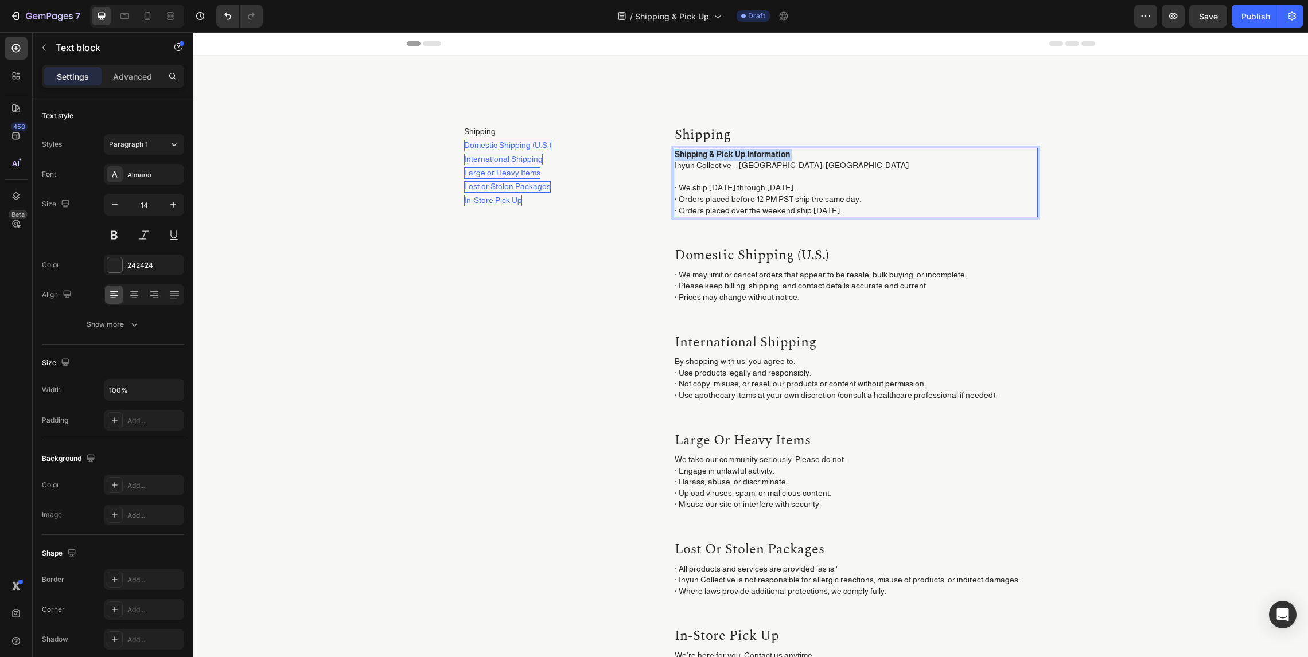
click at [732, 155] on strong "Shipping & Pick Up Information" at bounding box center [731, 154] width 115 height 9
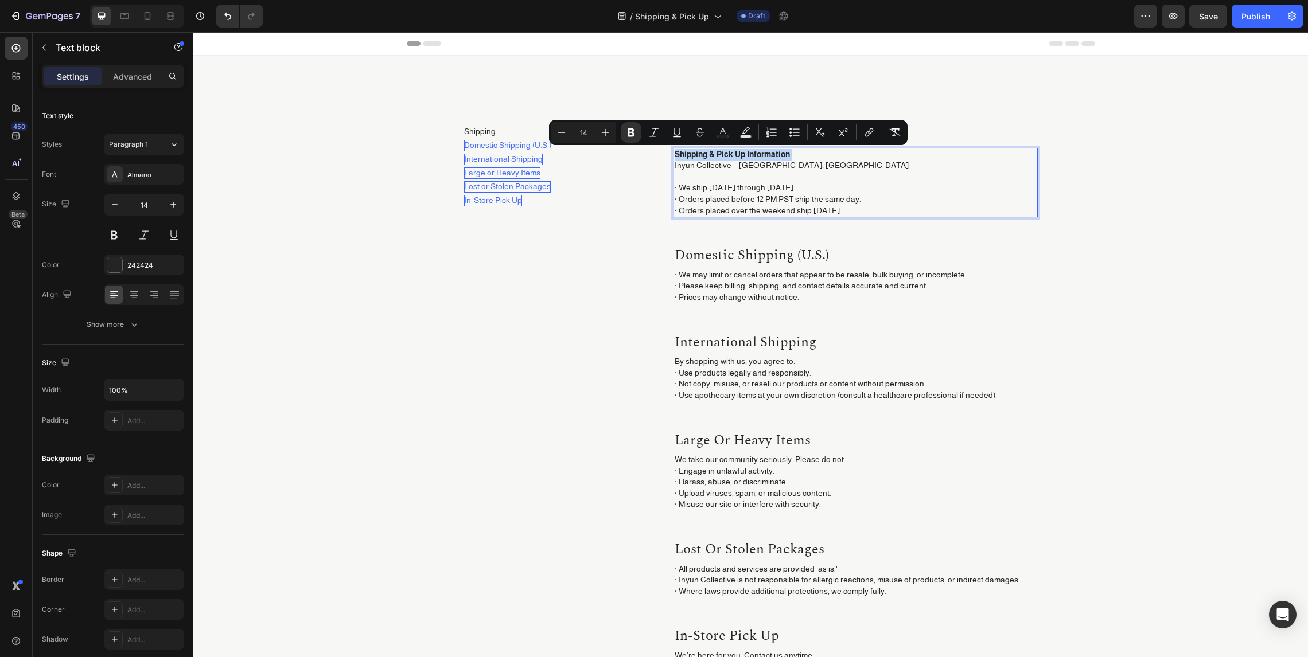
click at [719, 158] on strong "Shipping & Pick Up Information" at bounding box center [731, 154] width 115 height 9
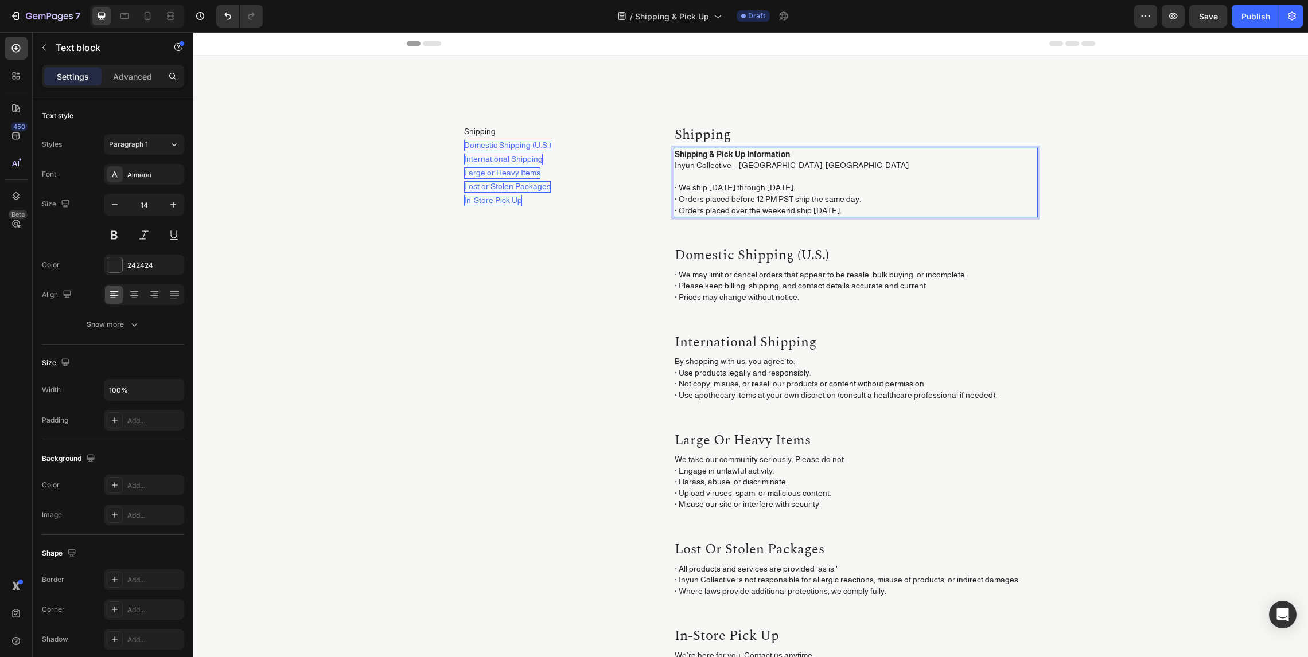
click at [696, 174] on p "Inyun Collective – Ojai, CA · We ship Monday through Friday. · Orders placed be…" at bounding box center [855, 188] width 362 height 56
click at [586, 209] on div "Shipping Button Domestic Shipping (U.S.) Button International Shipping Button L…" at bounding box center [555, 440] width 182 height 633
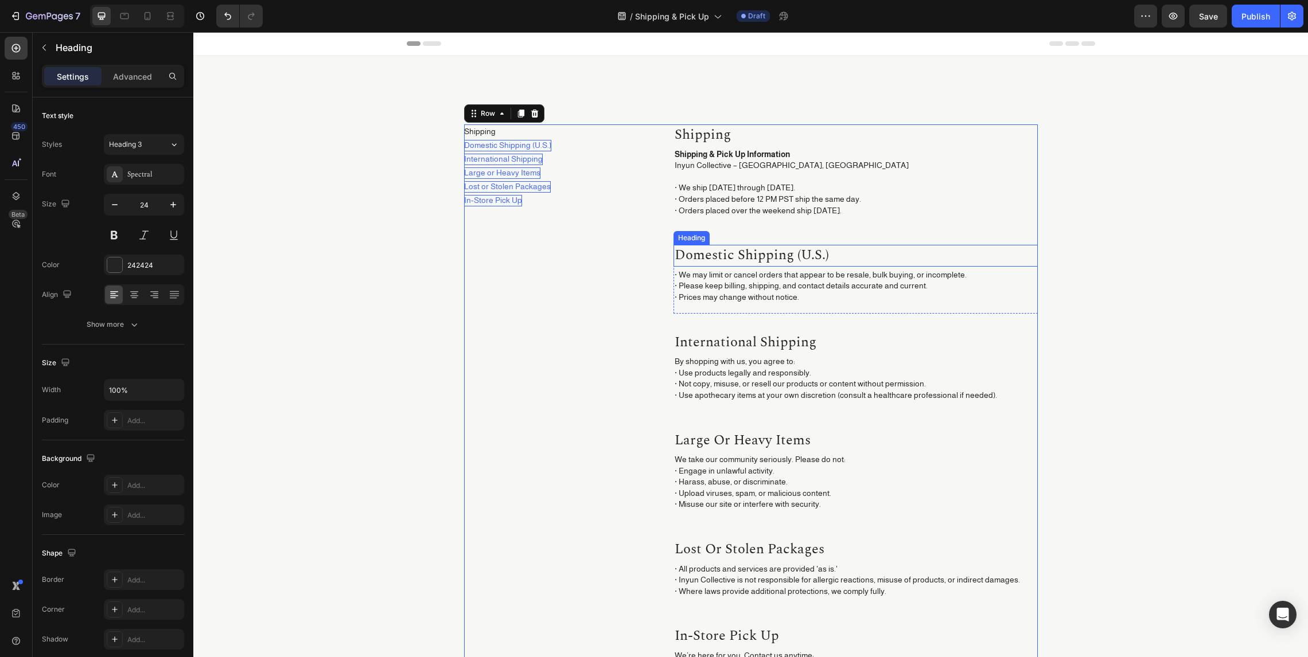
click at [849, 259] on p "Domestic Shipping (U.S.)" at bounding box center [855, 255] width 362 height 19
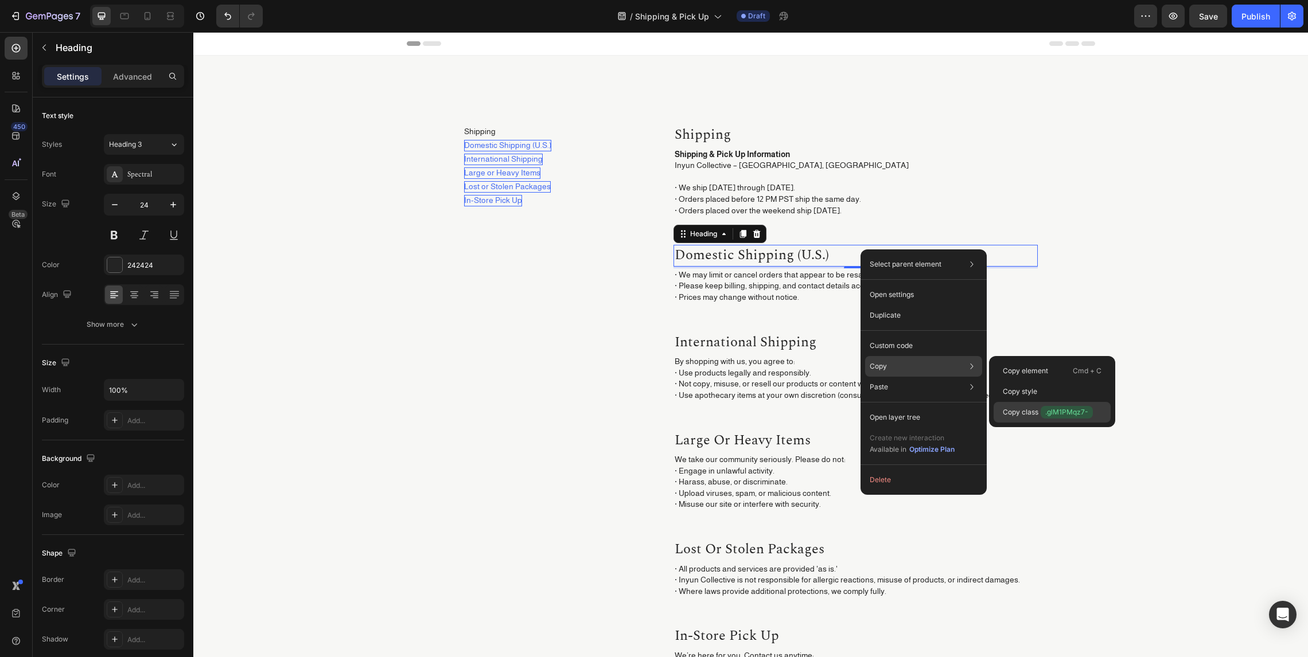
click at [1068, 412] on span ".glM1PMqz7-" at bounding box center [1066, 412] width 52 height 13
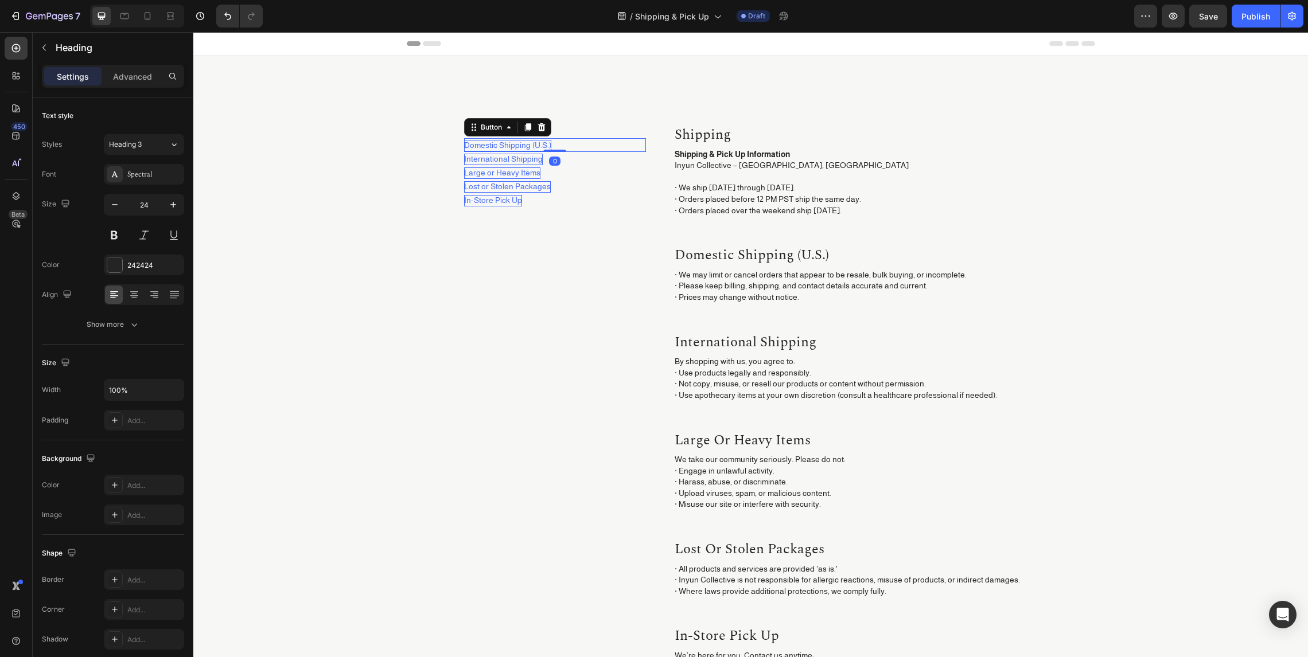
click at [508, 140] on p "Domestic Shipping (U.S.)" at bounding box center [507, 145] width 87 height 11
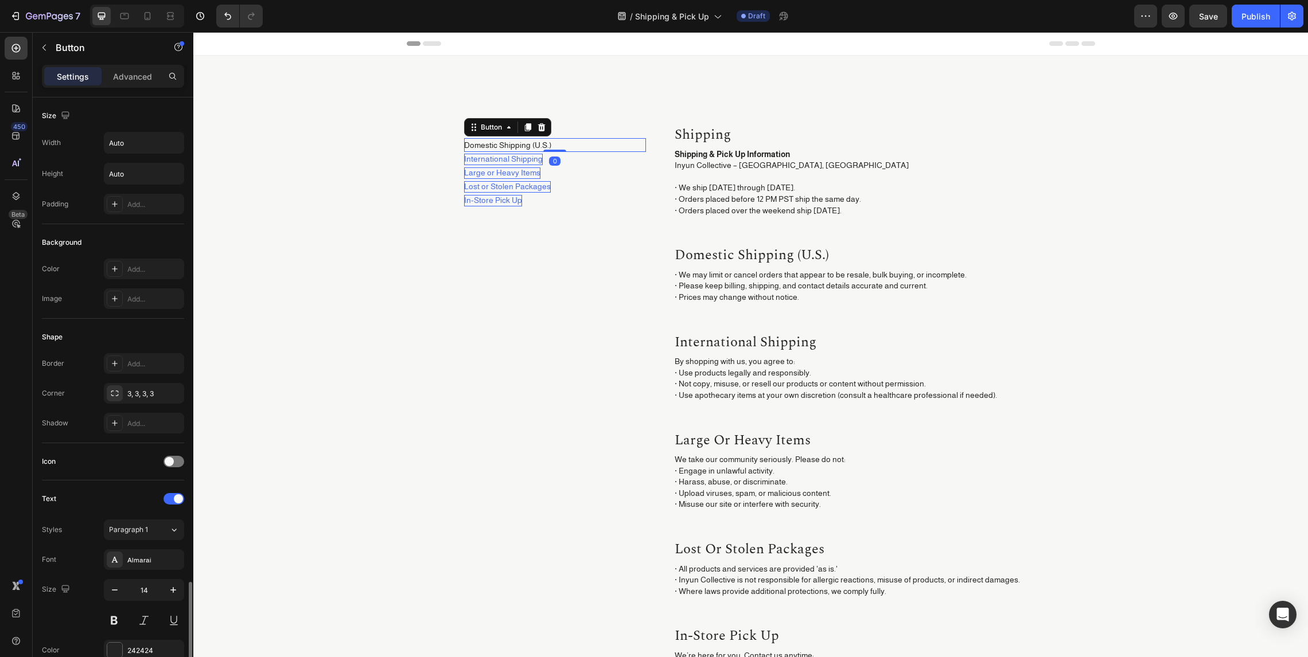
scroll to position [290, 0]
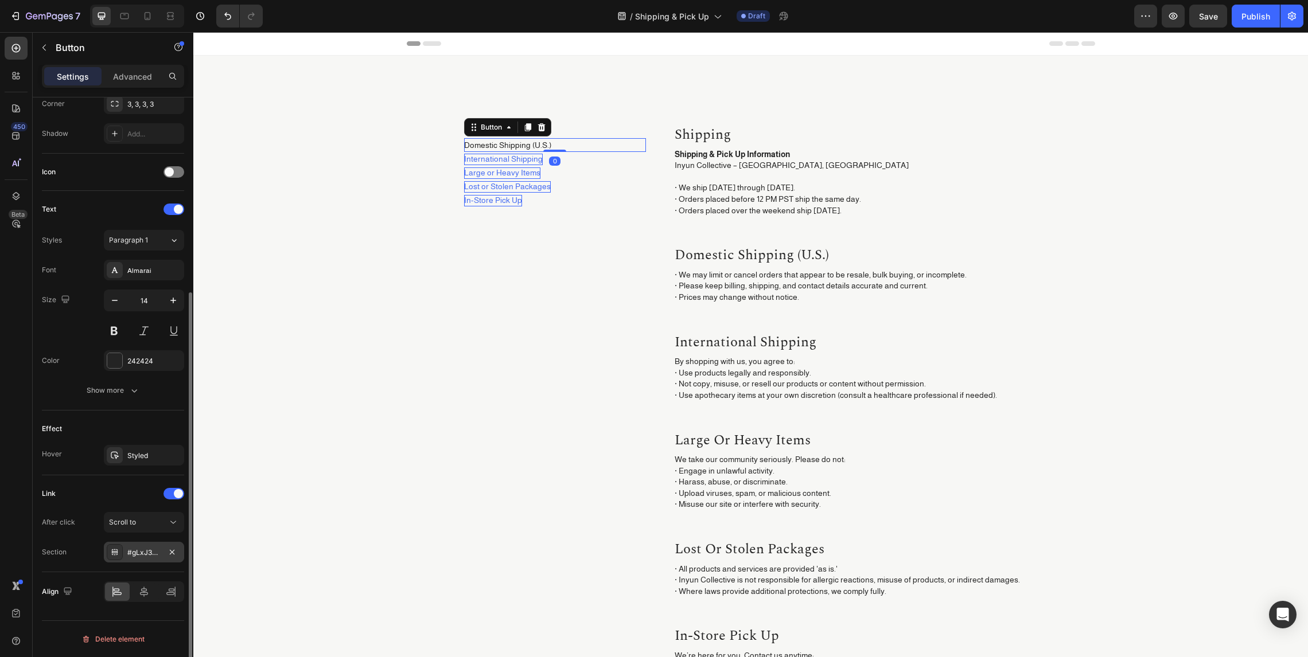
click at [155, 561] on div "#gLxJ3J9_LF" at bounding box center [144, 552] width 80 height 21
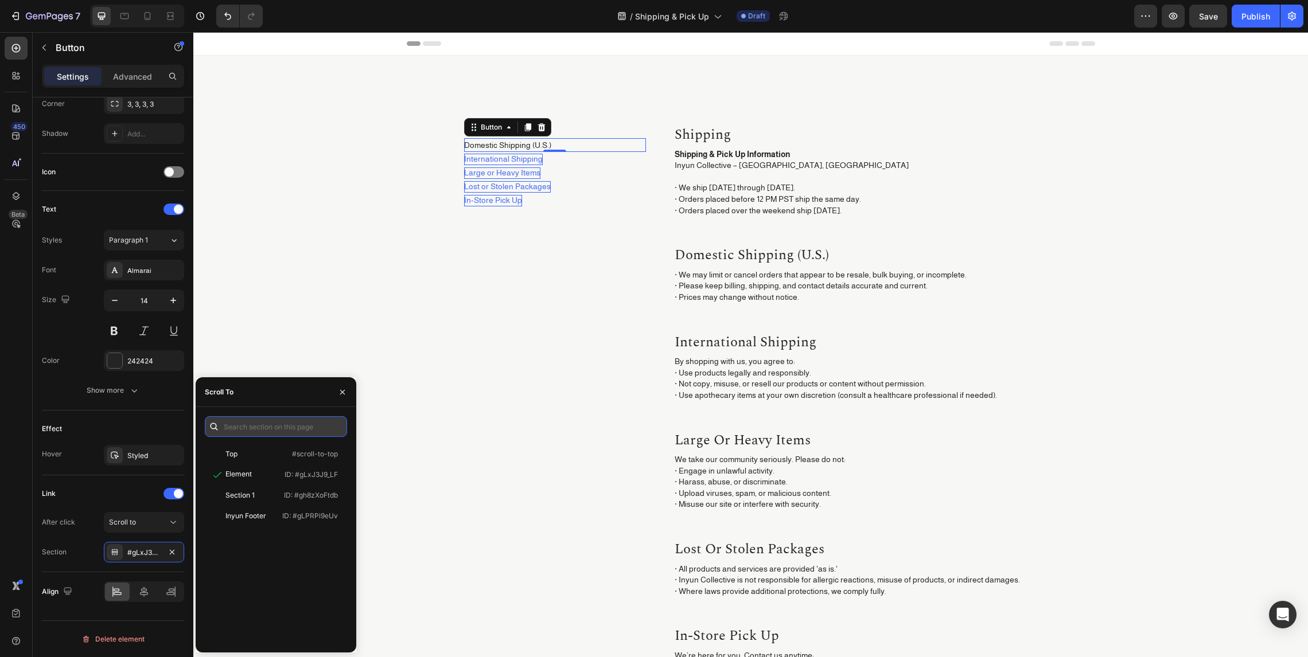
click at [275, 422] on input "text" at bounding box center [276, 426] width 142 height 21
paste input ".glM1PMqz7-"
type input "#glM1PMqz7-"
click at [266, 472] on div "Element" at bounding box center [242, 475] width 67 height 10
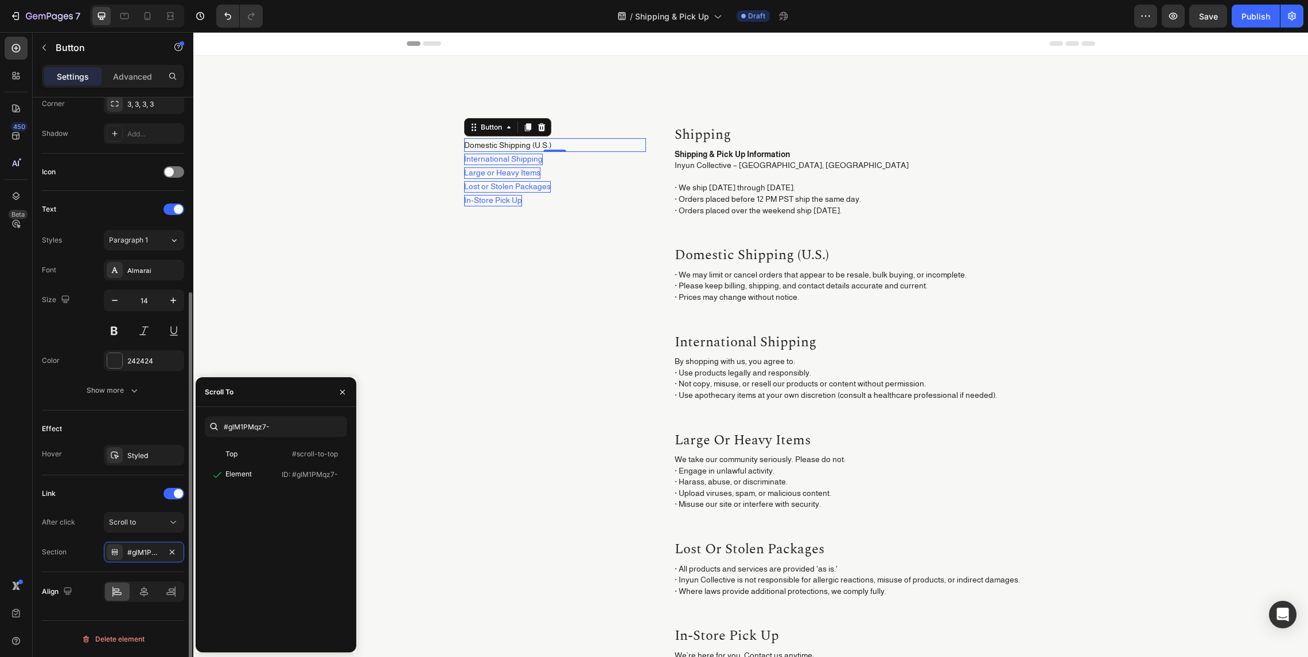
click at [71, 549] on div "Section #glM1PMqz7-" at bounding box center [113, 552] width 142 height 21
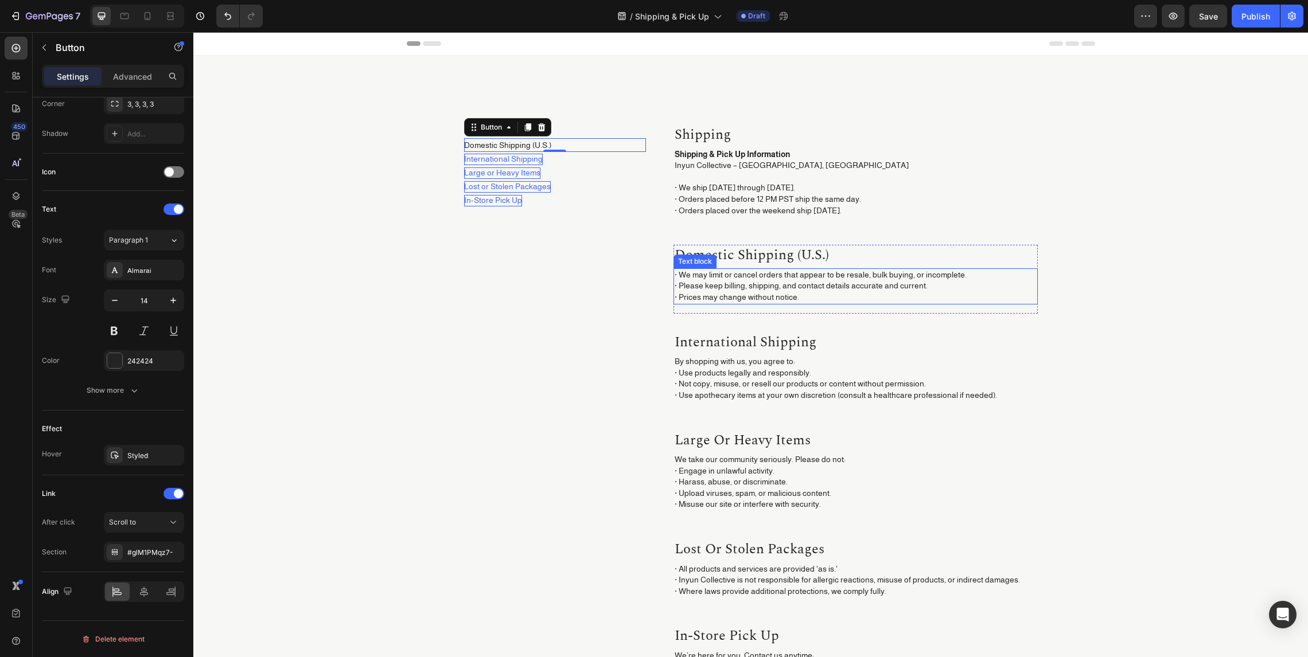
click at [736, 284] on p "· We may limit or cancel orders that appear to be resale, bulk buying, or incom…" at bounding box center [855, 287] width 362 height 34
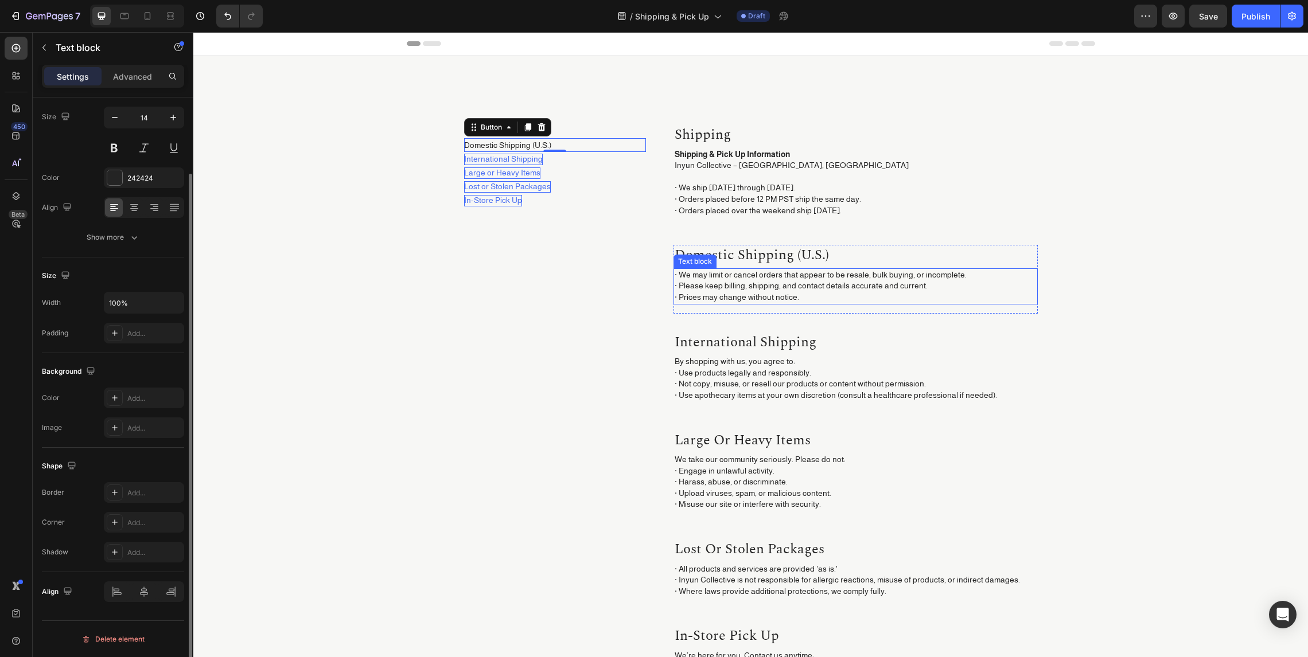
scroll to position [0, 0]
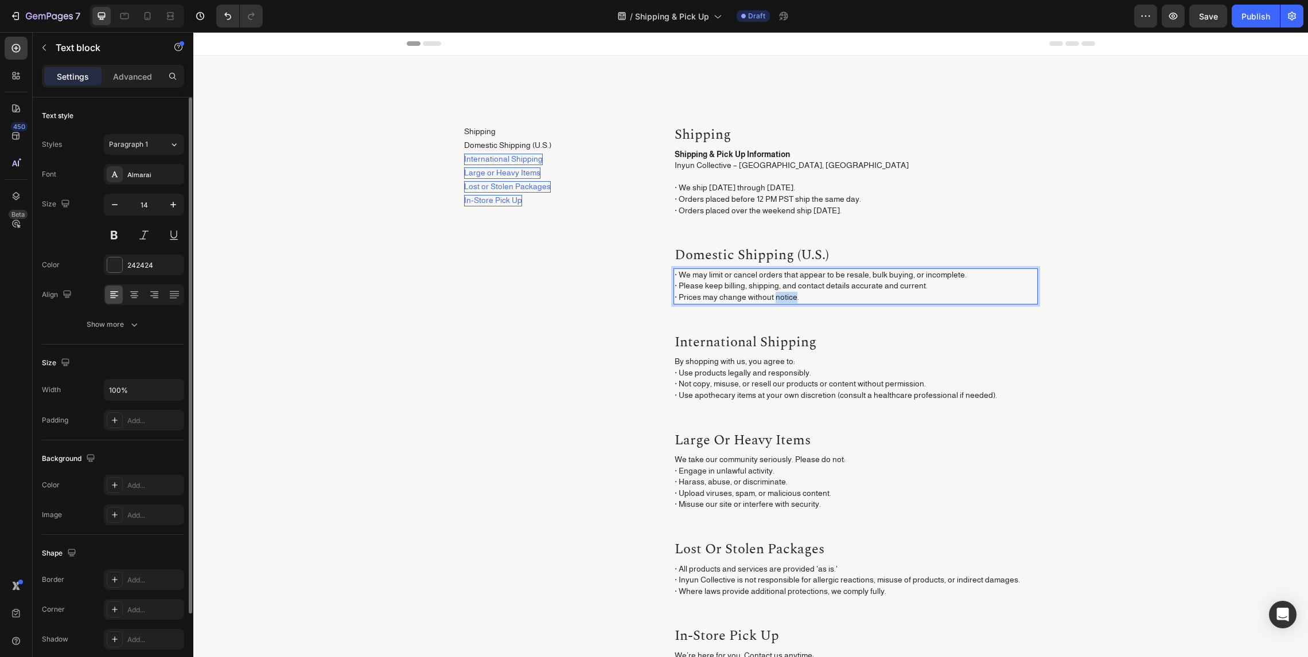
click at [781, 292] on p "· We may limit or cancel orders that appear to be resale, bulk buying, or incom…" at bounding box center [855, 287] width 362 height 34
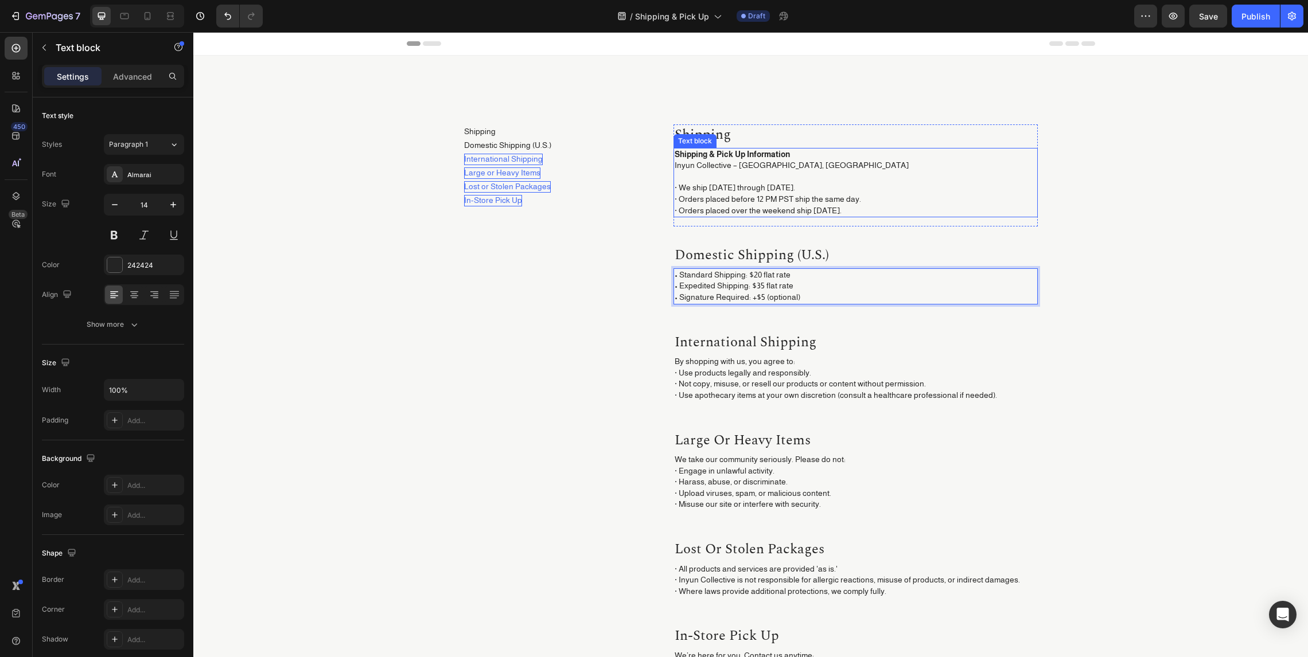
click at [731, 199] on p "Inyun Collective – Ojai, CA ⁠⁠⁠⁠⁠⁠⁠ · We ship Monday through Friday. · Orders p…" at bounding box center [855, 188] width 362 height 56
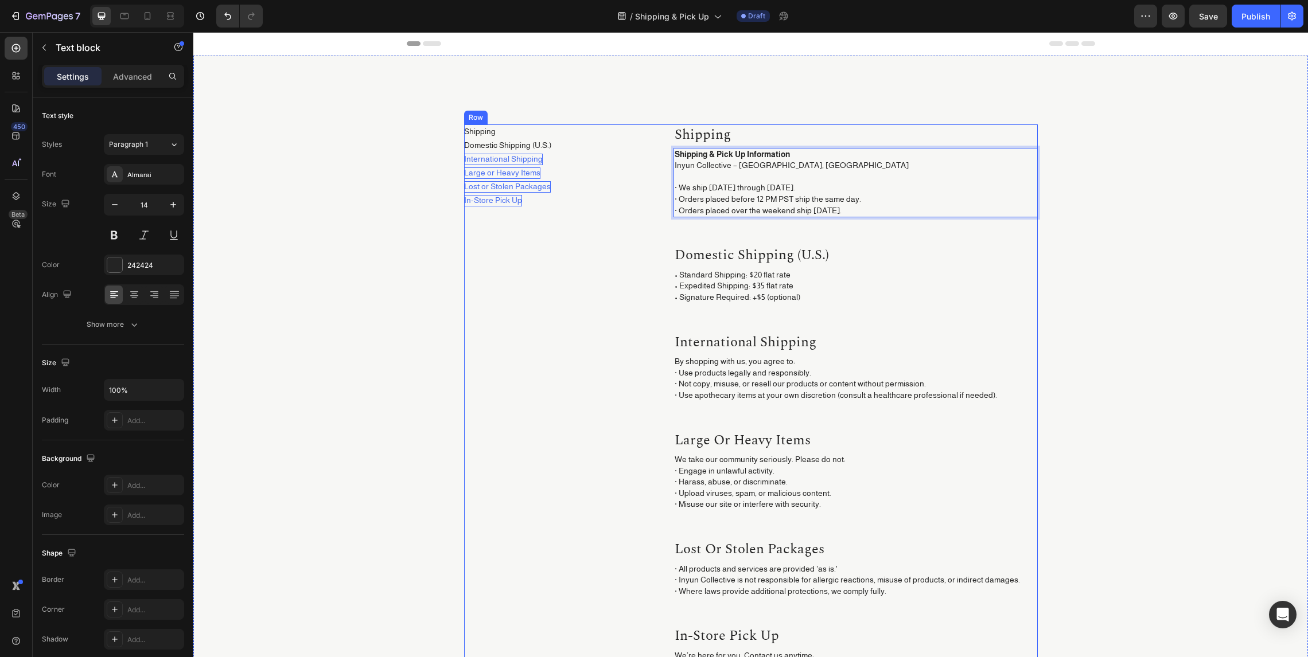
drag, startPoint x: 870, startPoint y: 211, endPoint x: 660, endPoint y: 192, distance: 210.8
click at [660, 192] on div "Shipping Button Domestic Shipping (U.S.) Button International Shipping Button L…" at bounding box center [750, 440] width 573 height 633
click at [734, 380] on p "By shopping with us, you agree to: · Use products legally and responsibly. · No…" at bounding box center [855, 378] width 362 height 45
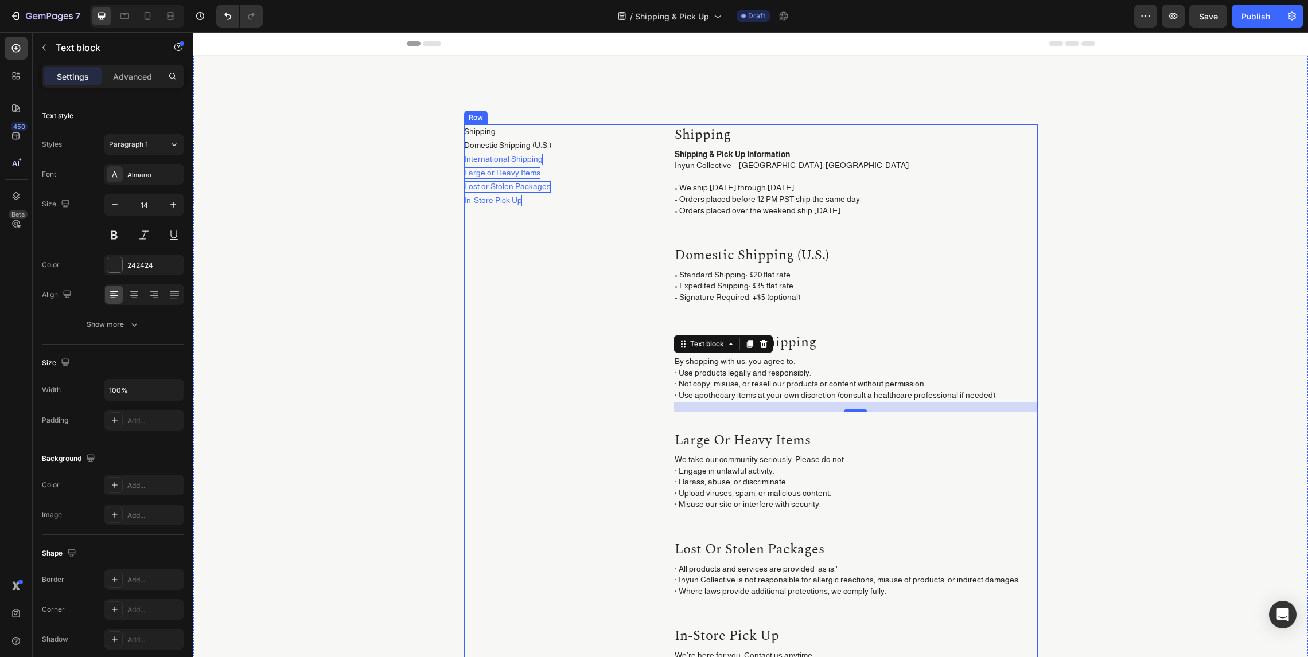
click at [720, 369] on p "By shopping with us, you agree to: · Use products legally and responsibly. · No…" at bounding box center [855, 378] width 362 height 45
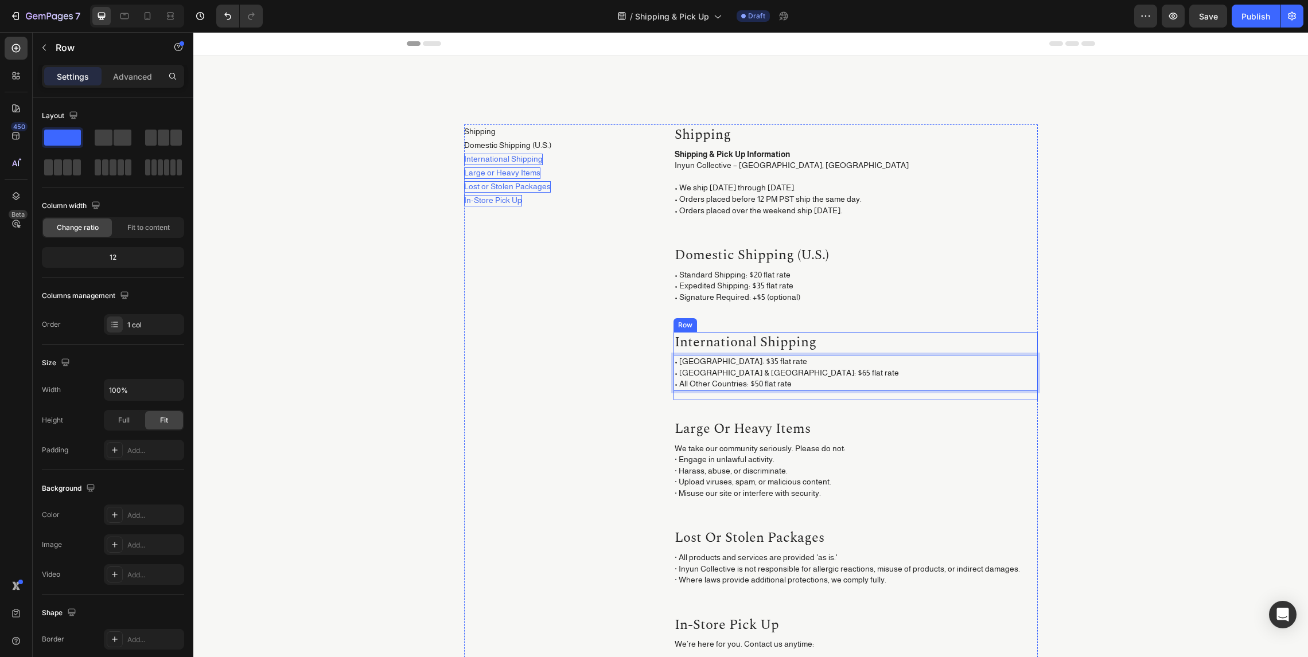
click at [681, 397] on div "International shipping Heading • Canada: $35 flat rate • Australia & New Zealan…" at bounding box center [855, 366] width 364 height 68
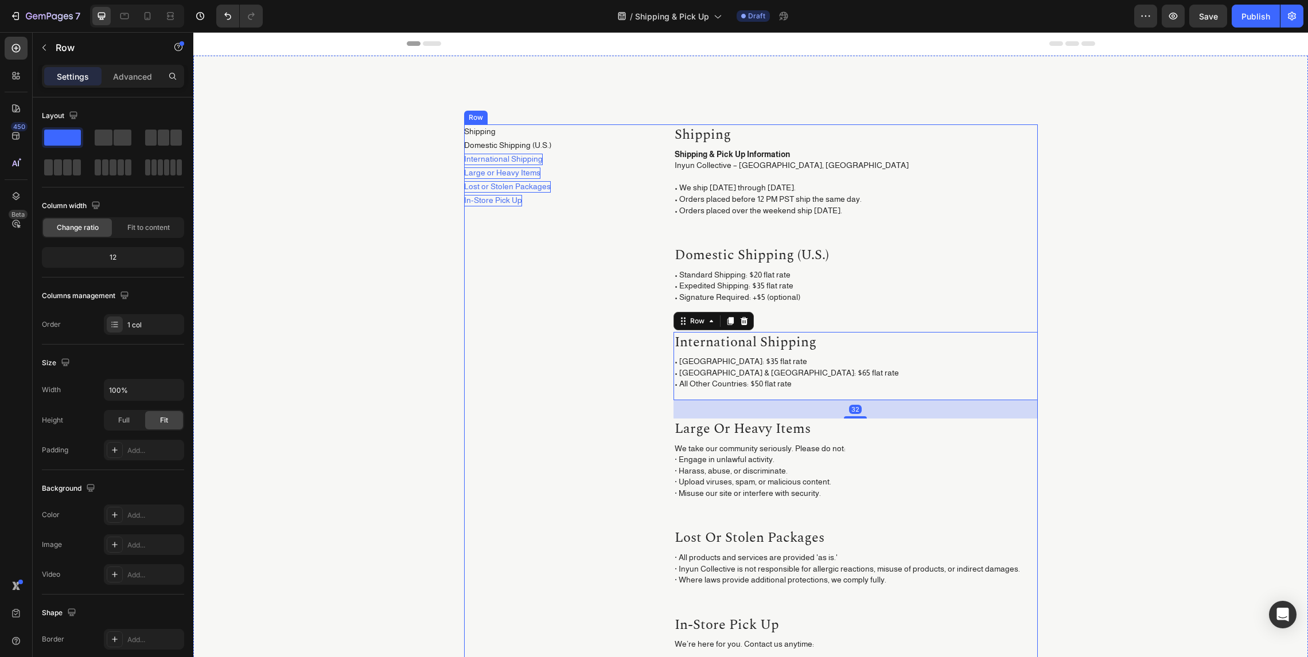
click at [523, 400] on div "Shipping Button Domestic Shipping (U.S.) Button International Shipping Button L…" at bounding box center [555, 435] width 182 height 622
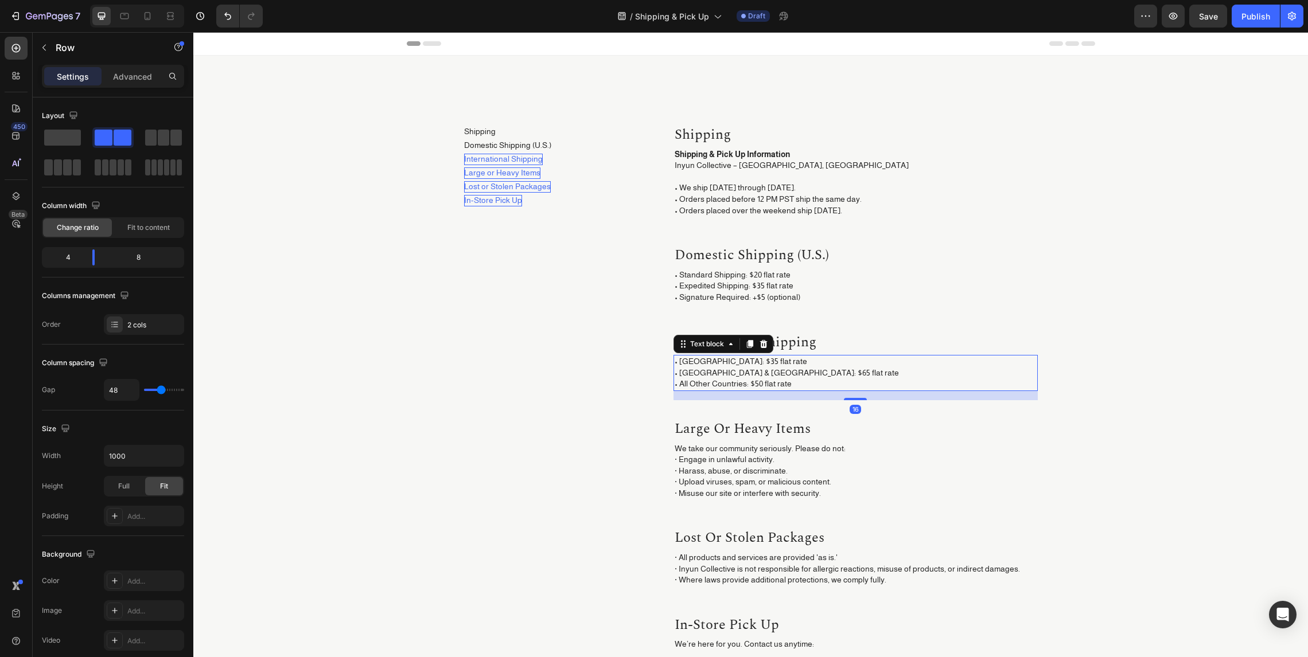
click at [758, 376] on p "• Canada: $35 flat rate • Australia & New Zealand: $65 flat rate • All Other Co…" at bounding box center [855, 373] width 362 height 34
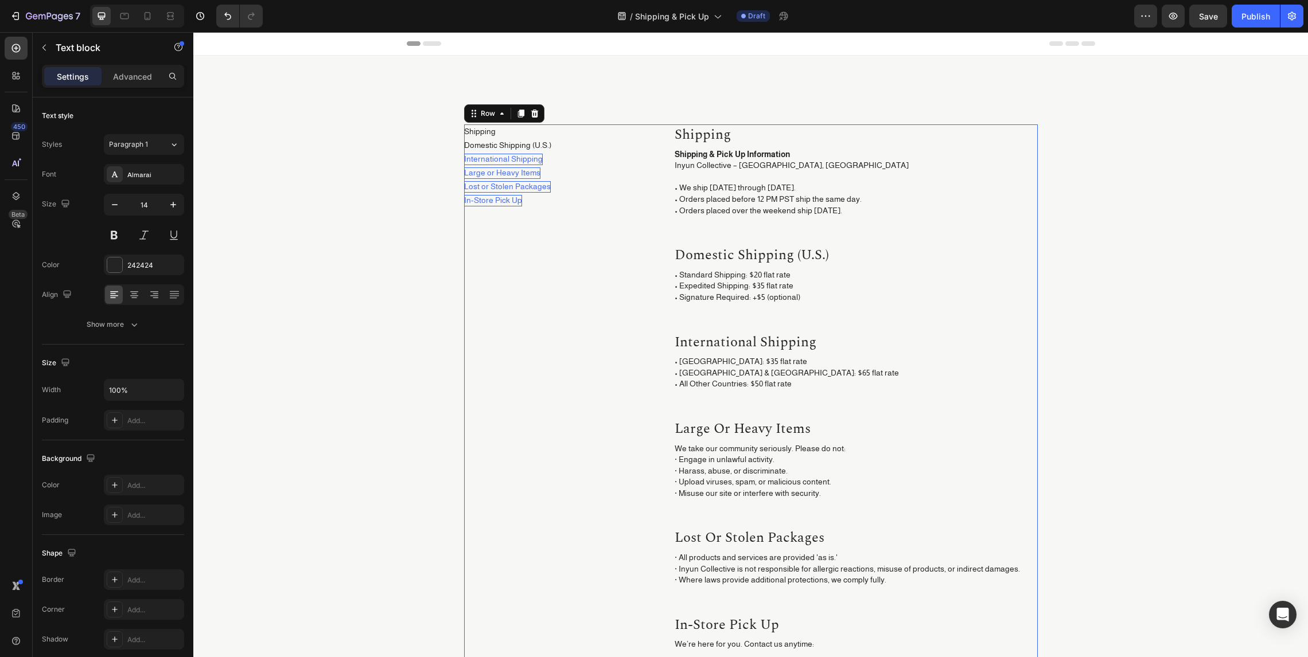
click at [547, 380] on div "Shipping Button Domestic Shipping (U.S.) Button International Shipping Button L…" at bounding box center [555, 435] width 182 height 622
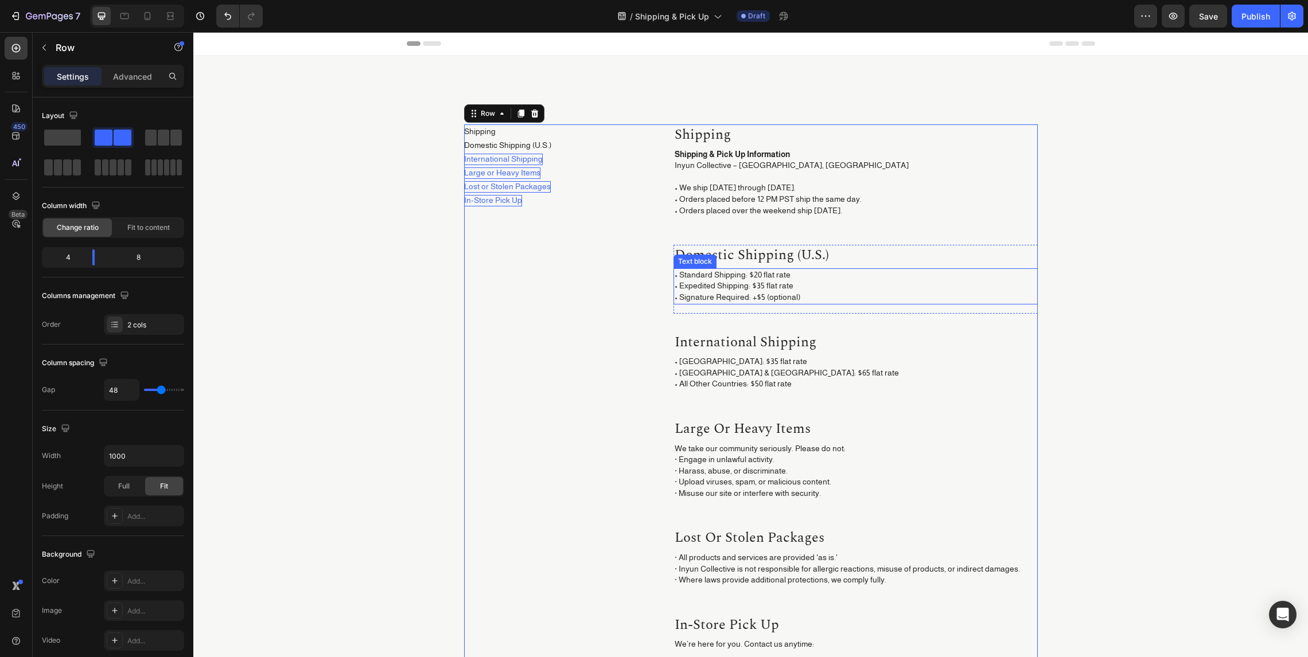
click at [759, 283] on p "• Standard Shipping: $20 flat rate • Expedited Shipping: $35 flat rate • Signat…" at bounding box center [855, 287] width 362 height 34
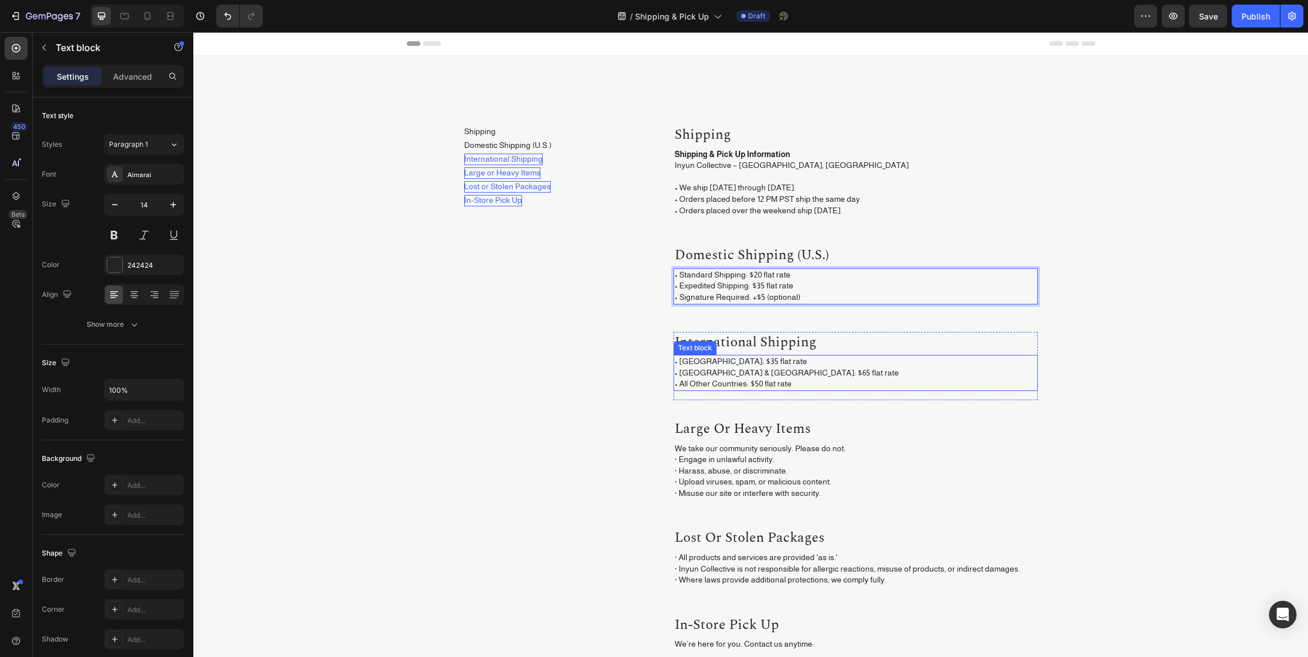
click at [796, 364] on p "• Canada: $35 flat rate • Australia & New Zealand: $65 flat rate • All Other Co…" at bounding box center [855, 373] width 362 height 34
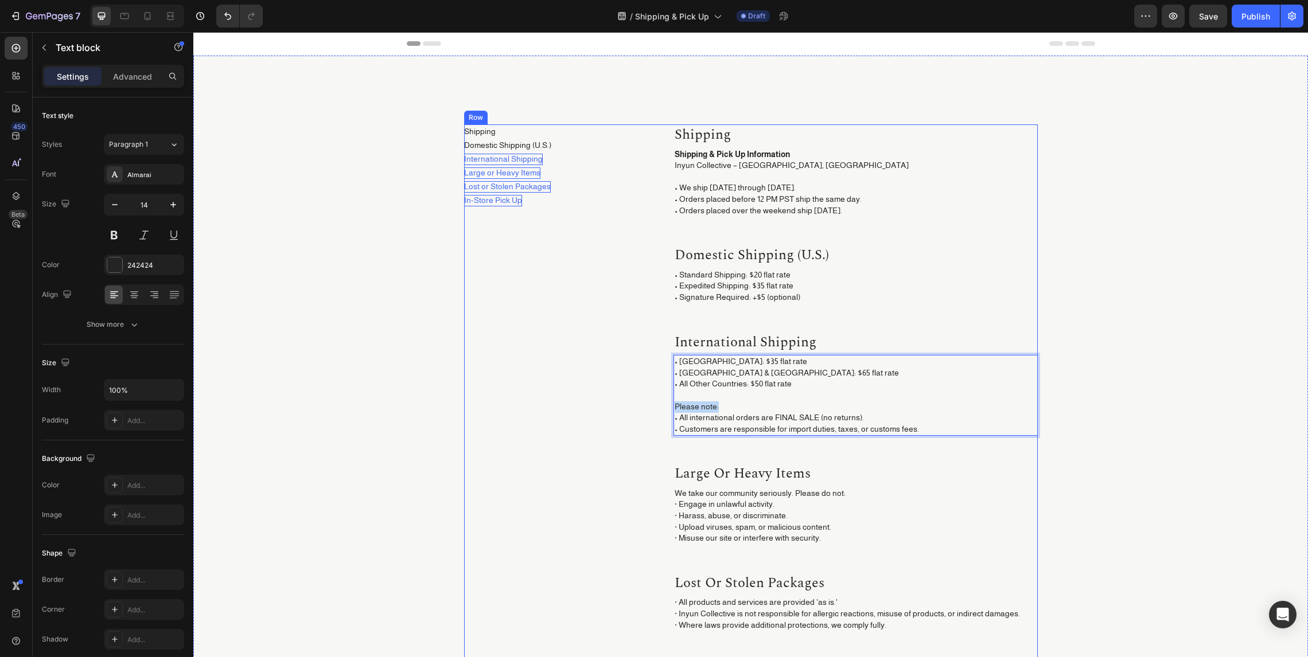
drag, startPoint x: 721, startPoint y: 407, endPoint x: 638, endPoint y: 408, distance: 83.2
click at [638, 408] on div "Shipping Button Domestic Shipping (U.S.) Button International Shipping Button L…" at bounding box center [750, 457] width 573 height 667
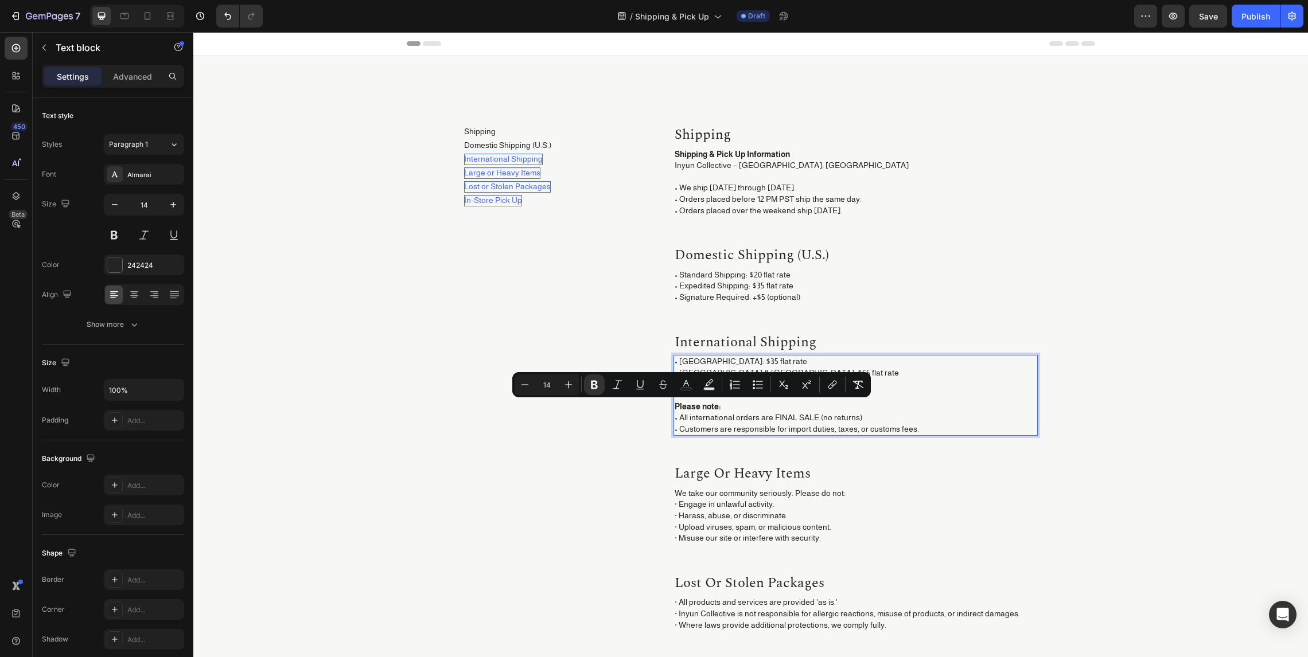
click at [691, 413] on p "• Canada: $35 flat rate • Australia & New Zealand: $65 flat rate • All Other Co…" at bounding box center [855, 395] width 362 height 79
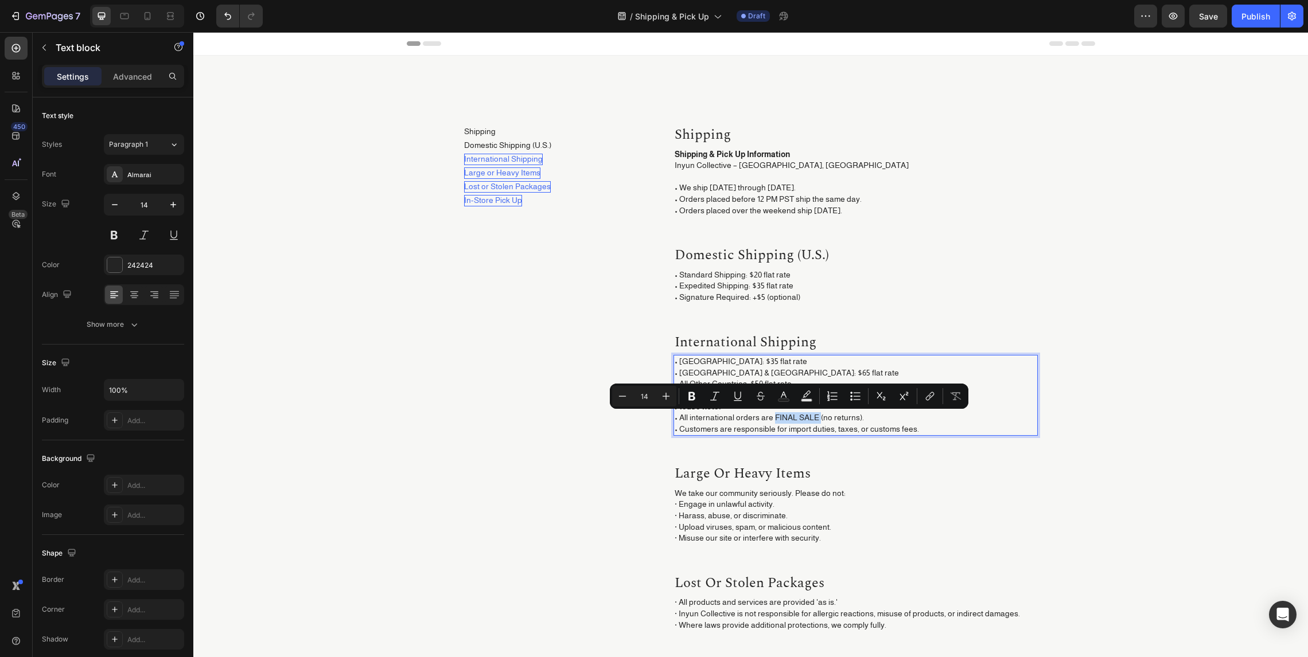
drag, startPoint x: 774, startPoint y: 416, endPoint x: 811, endPoint y: 419, distance: 37.4
click at [811, 419] on p "• Canada: $35 flat rate • Australia & New Zealand: $65 flat rate • All Other Co…" at bounding box center [855, 395] width 362 height 79
click at [884, 426] on p "• Canada: $35 flat rate • Australia & New Zealand: $65 flat rate • All Other Co…" at bounding box center [855, 395] width 362 height 79
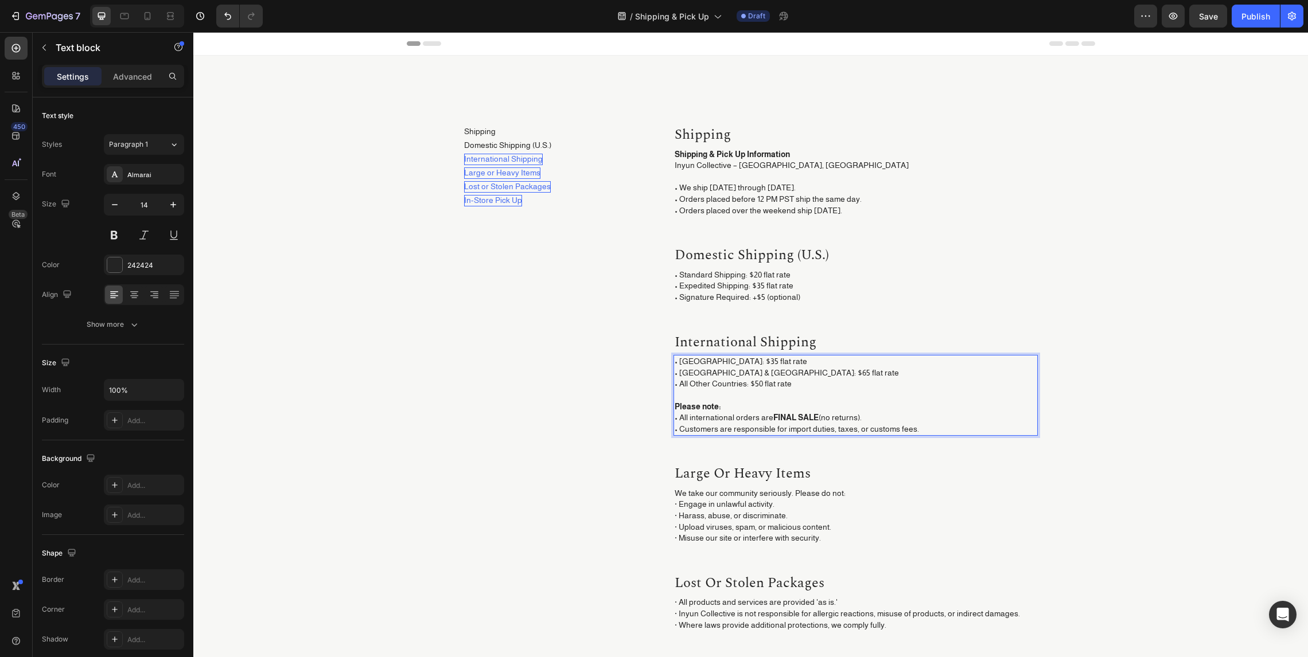
click at [822, 430] on p "• Canada: $35 flat rate • Australia & New Zealand: $65 flat rate • All Other Co…" at bounding box center [855, 395] width 362 height 79
click at [746, 288] on p "• Standard Shipping: $20 flat rate • Expedited Shipping: $35 flat rate • Signat…" at bounding box center [855, 287] width 362 height 34
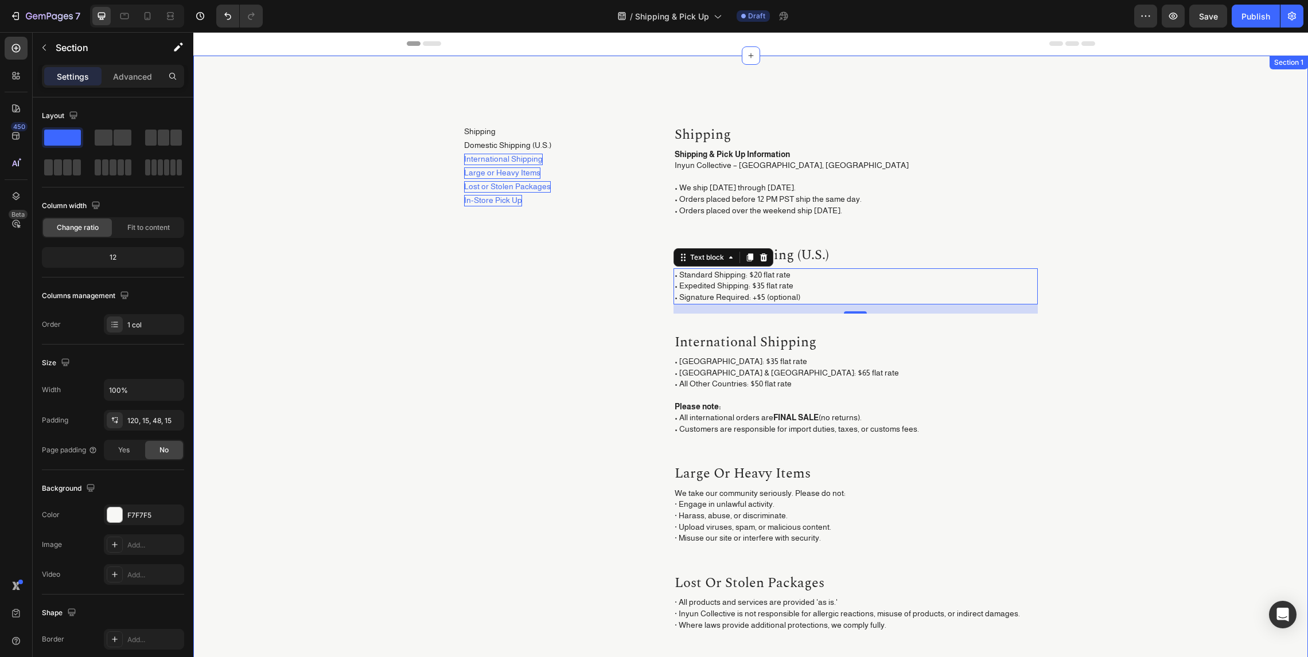
click at [1099, 346] on div "Shipping Button Domestic Shipping (U.S.) Button International Shipping Button L…" at bounding box center [750, 462] width 1097 height 676
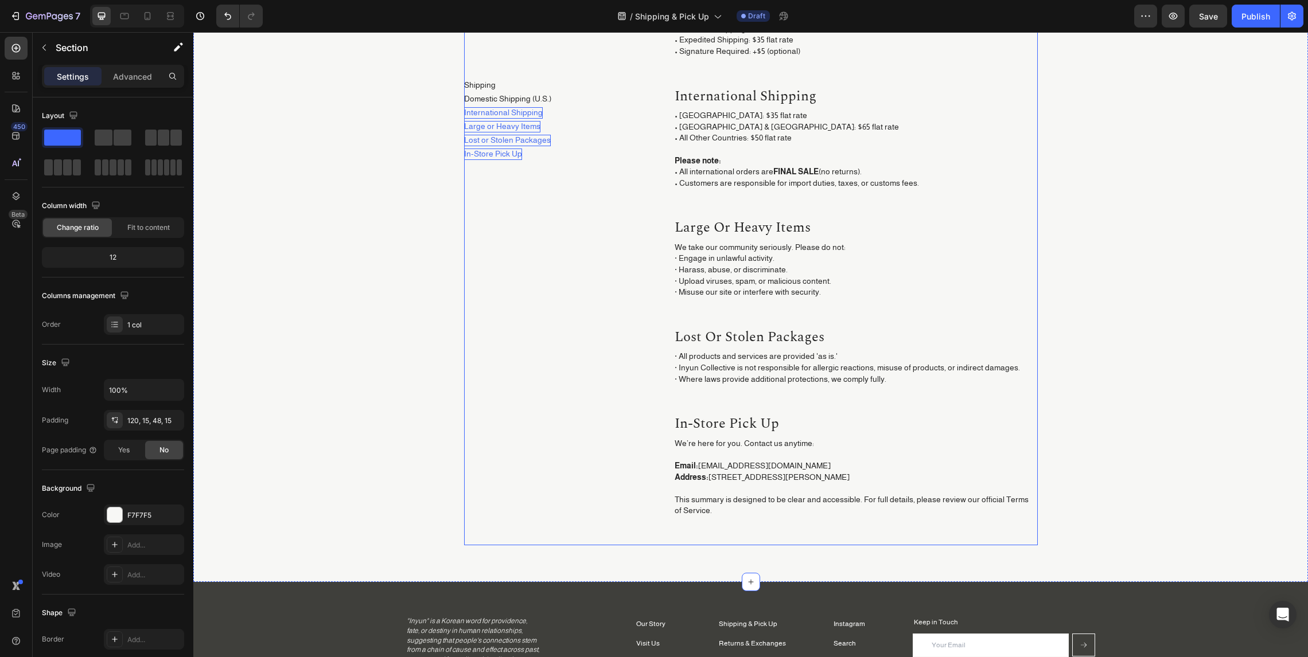
scroll to position [251, 0]
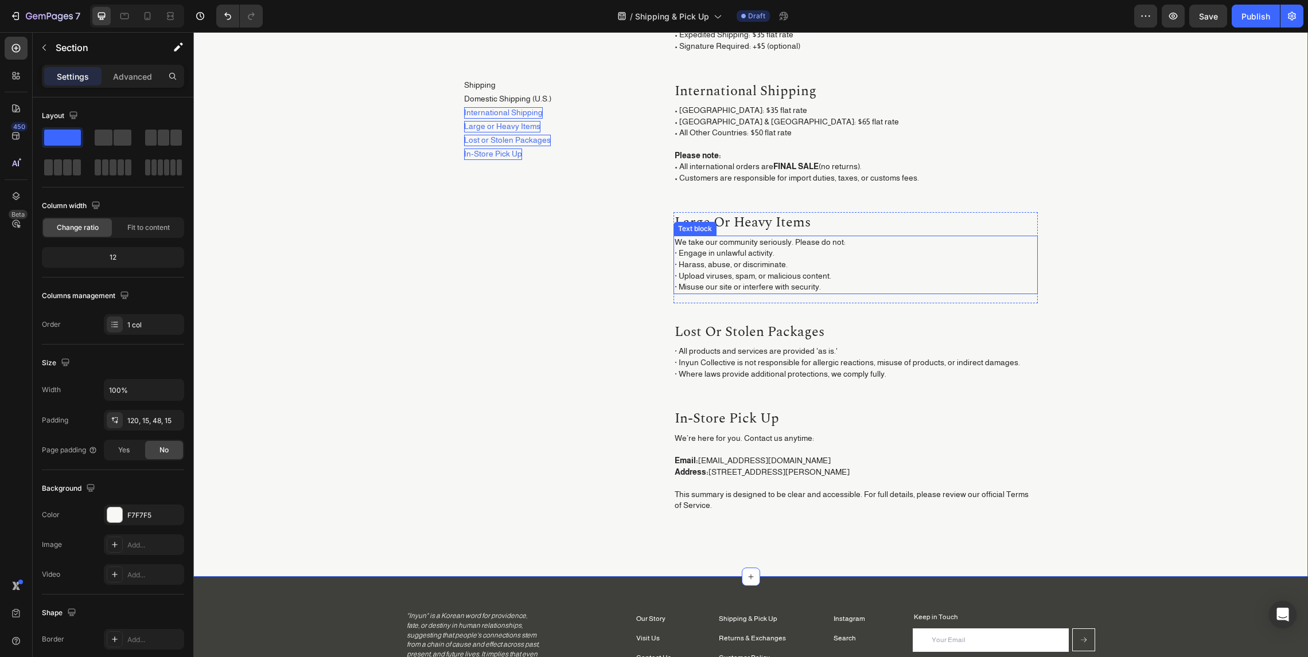
click at [734, 270] on p "We take our community seriously. Please do not: · Engage in unlawful activity. …" at bounding box center [855, 265] width 362 height 56
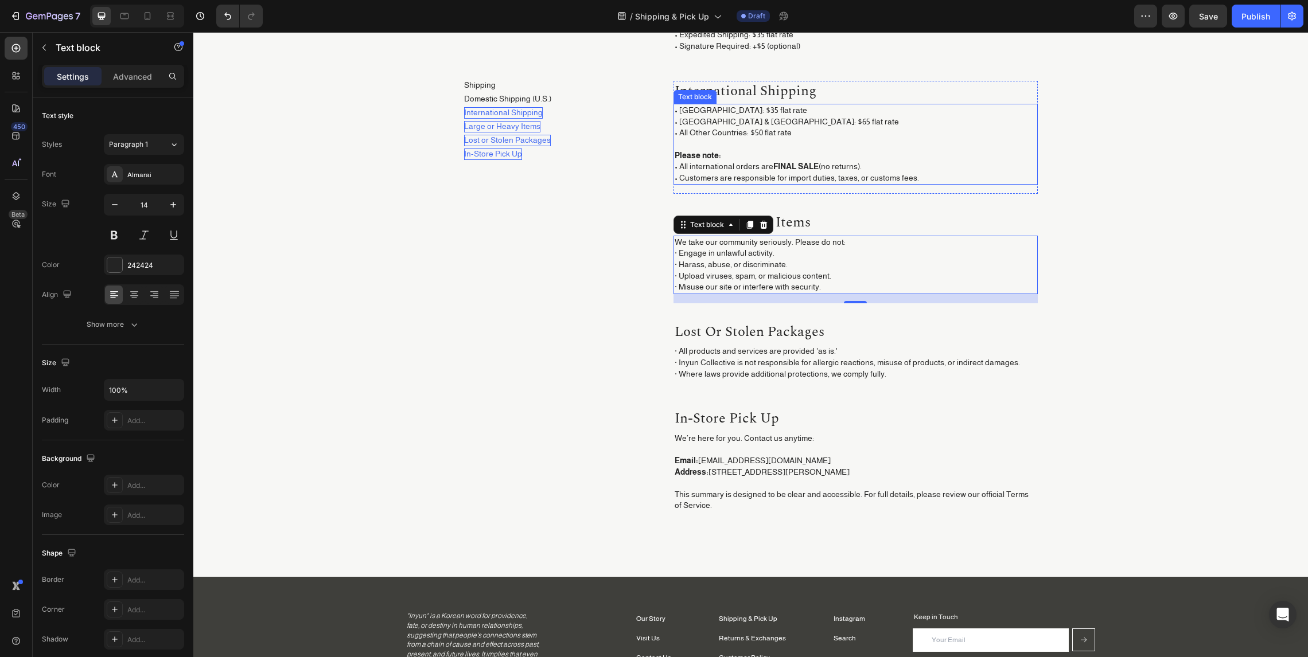
click at [710, 118] on p "• Canada: $35 flat rate • Australia & New Zealand: $65 flat rate • All Other Co…" at bounding box center [855, 144] width 362 height 79
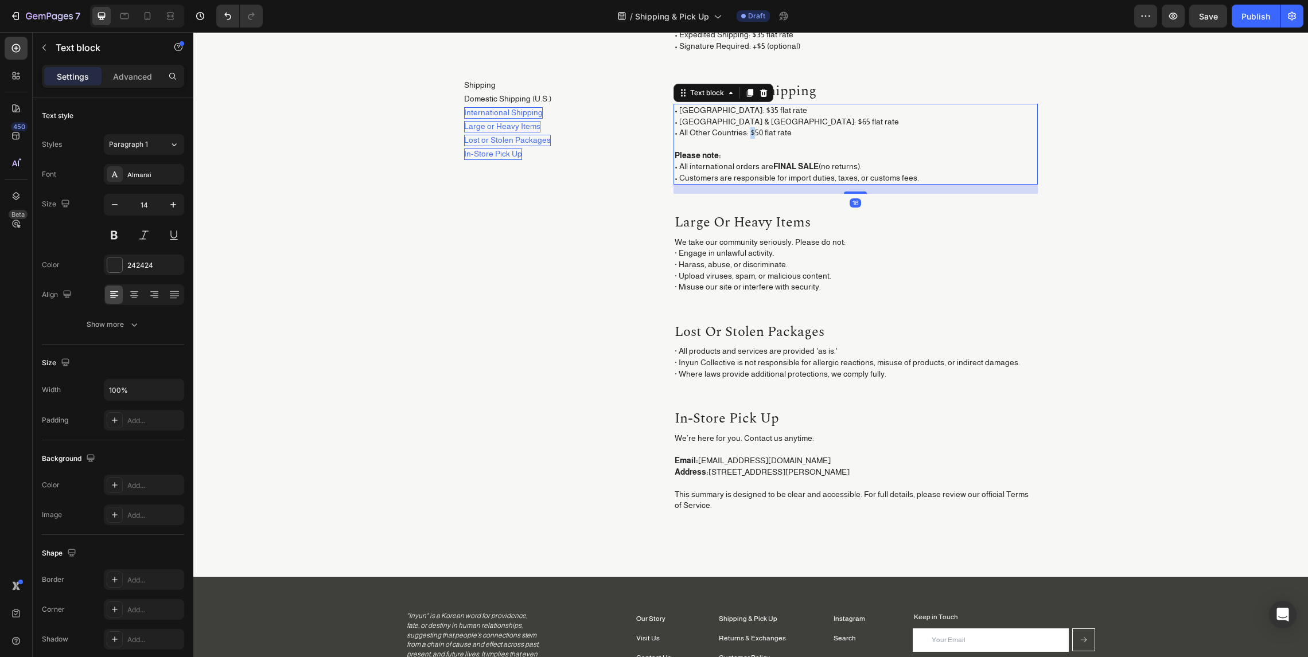
click at [744, 135] on p "• Canada: $35 flat rate • Australia & New Zealand: $65 flat rate • All Other Co…" at bounding box center [855, 144] width 362 height 79
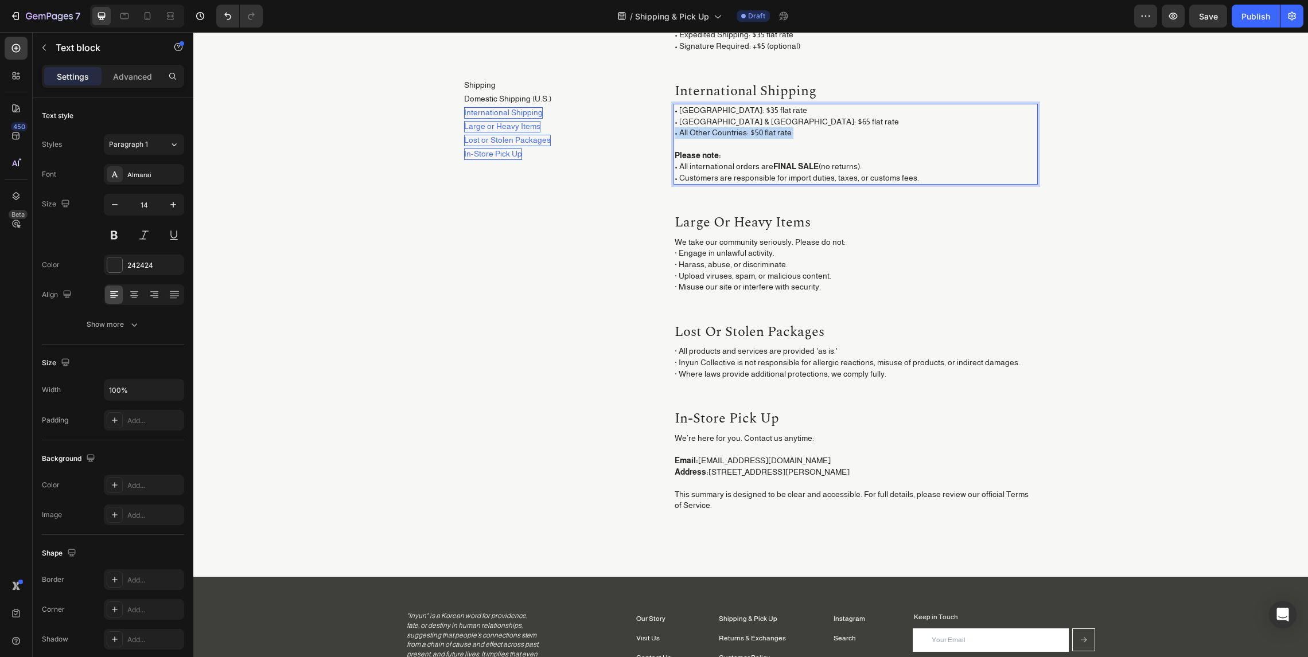
click at [744, 135] on p "• Canada: $35 flat rate • Australia & New Zealand: $65 flat rate • All Other Co…" at bounding box center [855, 144] width 362 height 79
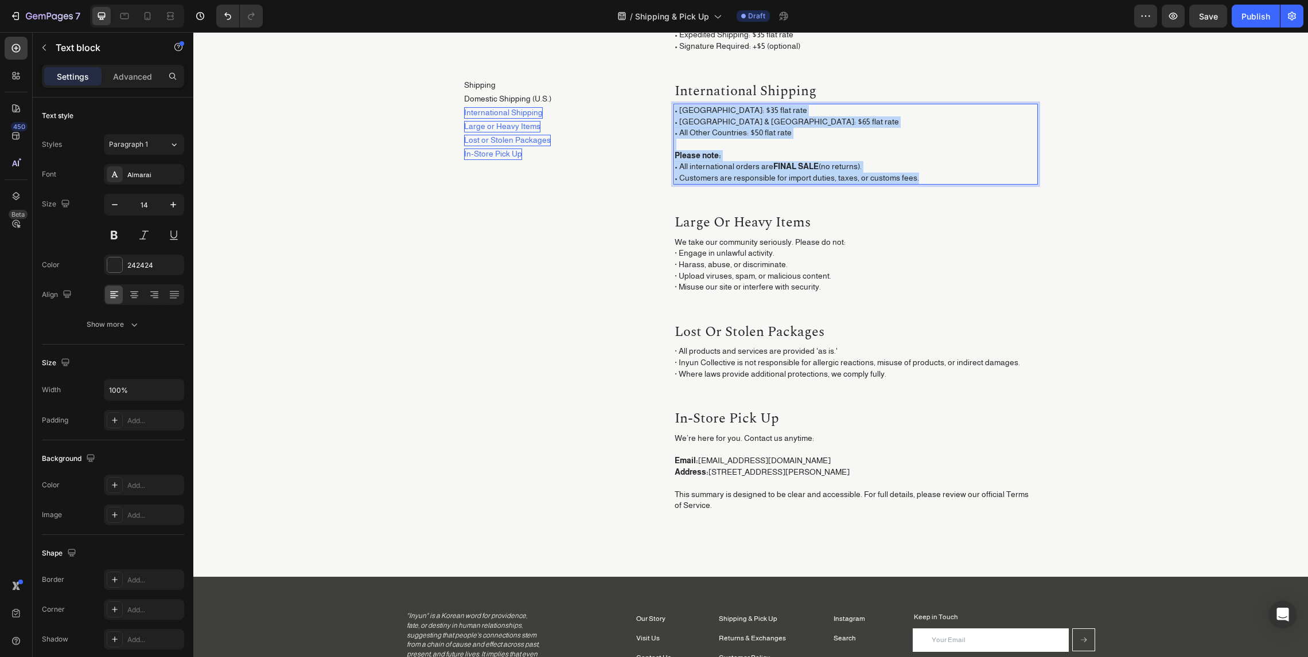
copy p "• Canada: $35 flat rate • Australia & New Zealand: $65 flat rate • All Other Co…"
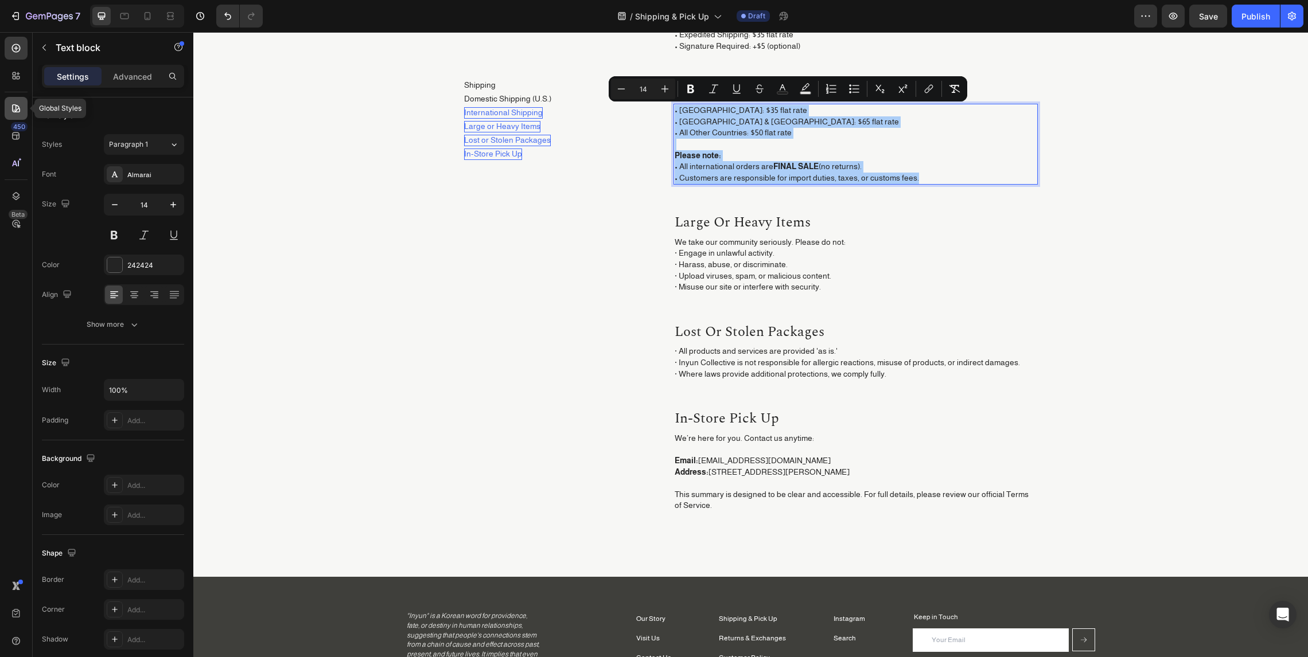
click at [18, 110] on icon at bounding box center [15, 108] width 11 height 11
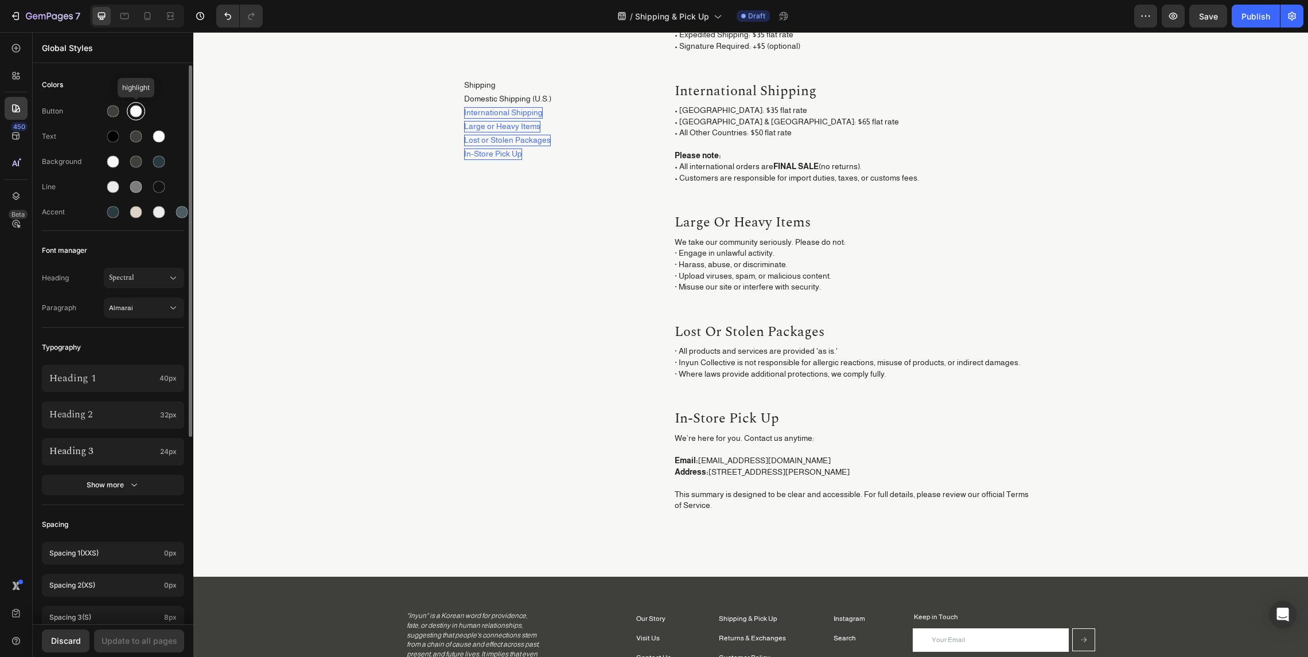
click at [141, 111] on div at bounding box center [136, 112] width 12 height 12
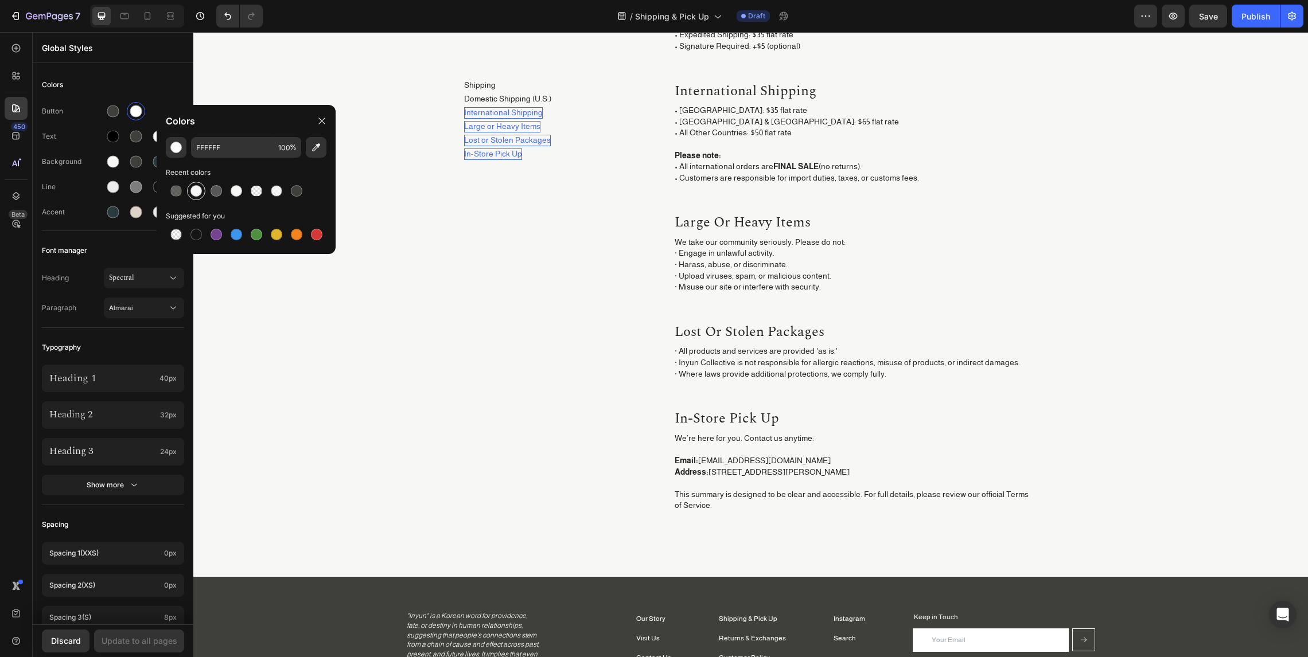
click at [201, 190] on div at bounding box center [195, 190] width 11 height 11
click at [240, 190] on div at bounding box center [236, 190] width 11 height 11
type input "F7F7F5"
click at [236, 145] on input "F7F7F5" at bounding box center [232, 147] width 83 height 21
click at [156, 58] on div "Global Styles" at bounding box center [113, 48] width 161 height 30
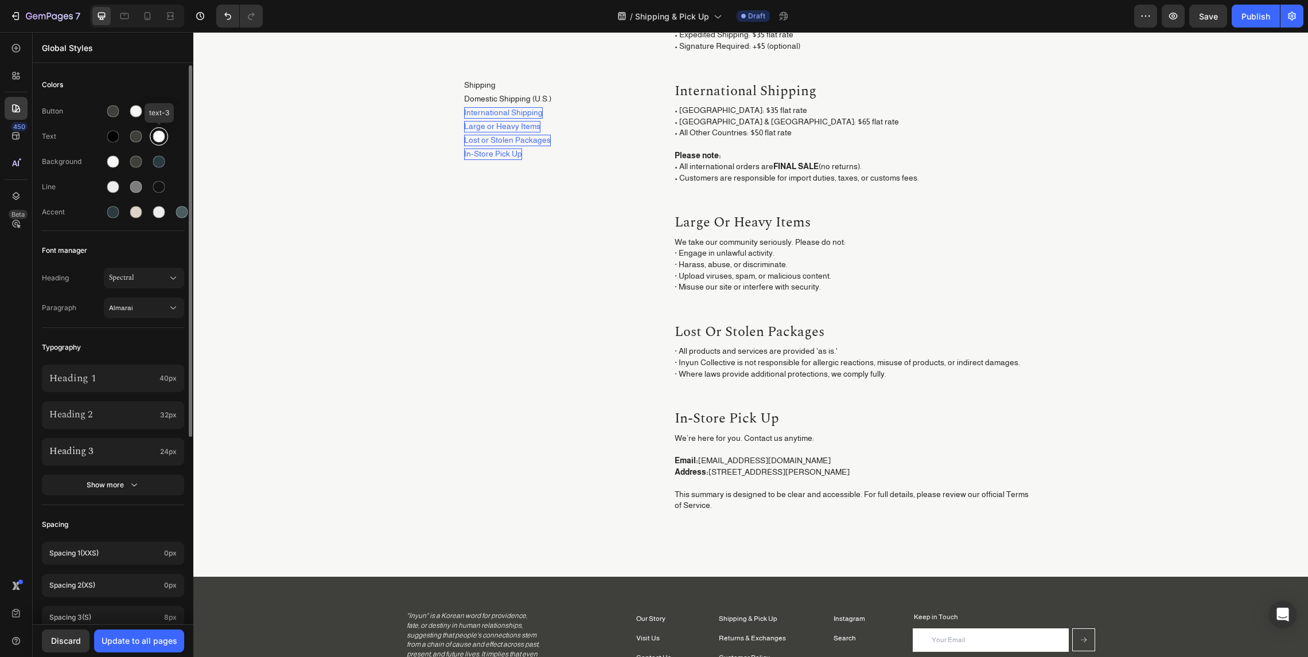
click at [159, 137] on div at bounding box center [159, 137] width 12 height 12
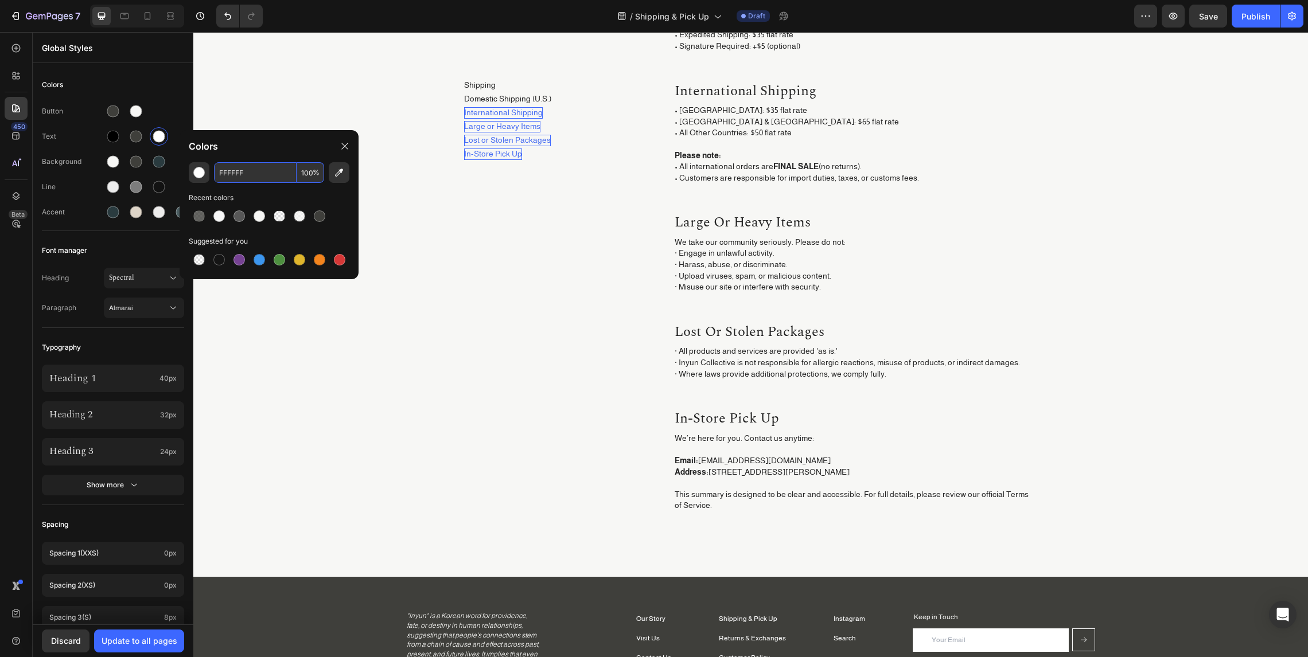
click at [230, 174] on input "FFFFFF" at bounding box center [255, 172] width 83 height 21
paste input "7F7F5"
type input "F7F7F5"
click at [110, 167] on div at bounding box center [113, 162] width 12 height 12
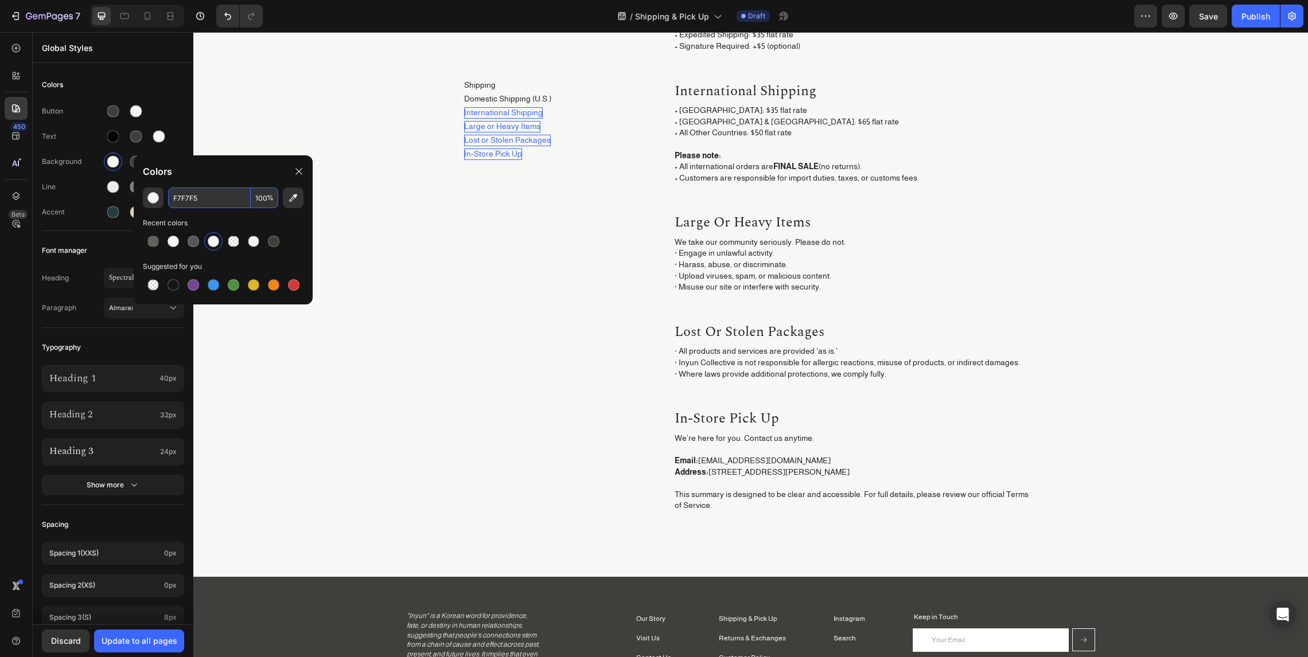
click at [198, 196] on input "F7F7F5" at bounding box center [209, 198] width 83 height 21
drag, startPoint x: 173, startPoint y: 96, endPoint x: 167, endPoint y: 148, distance: 52.5
click at [173, 96] on div "Button Text Background Line Accent" at bounding box center [113, 162] width 142 height 135
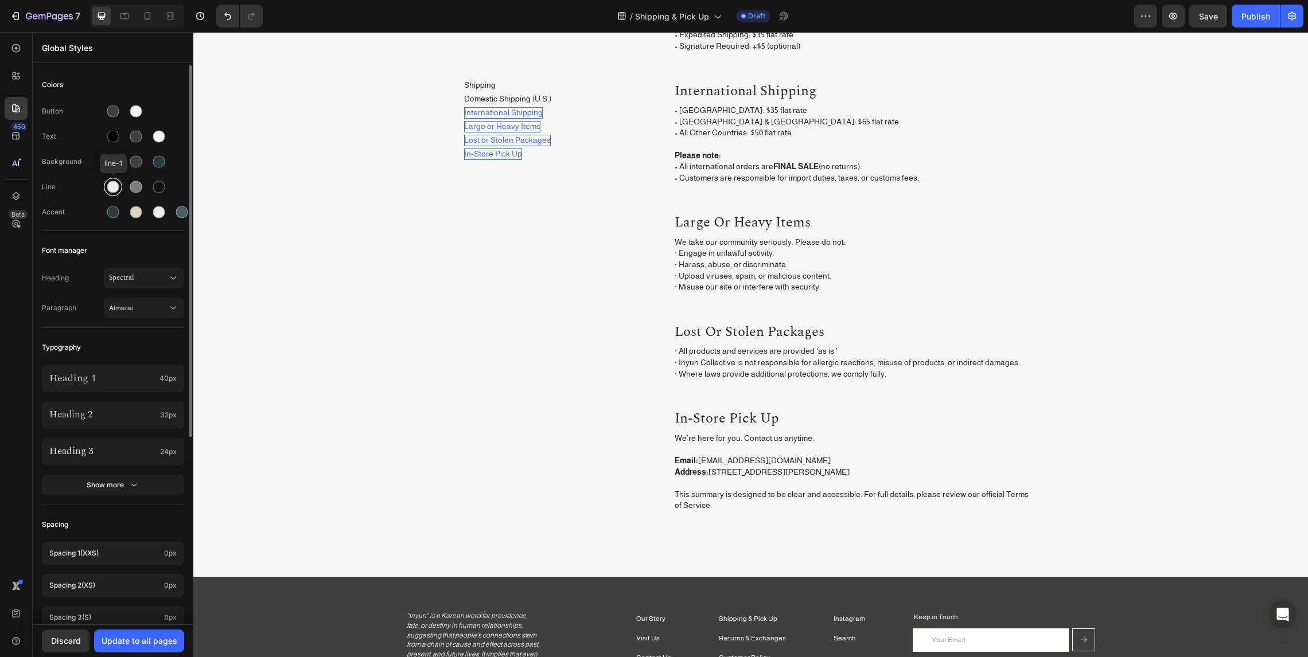
click at [112, 189] on div at bounding box center [113, 187] width 12 height 12
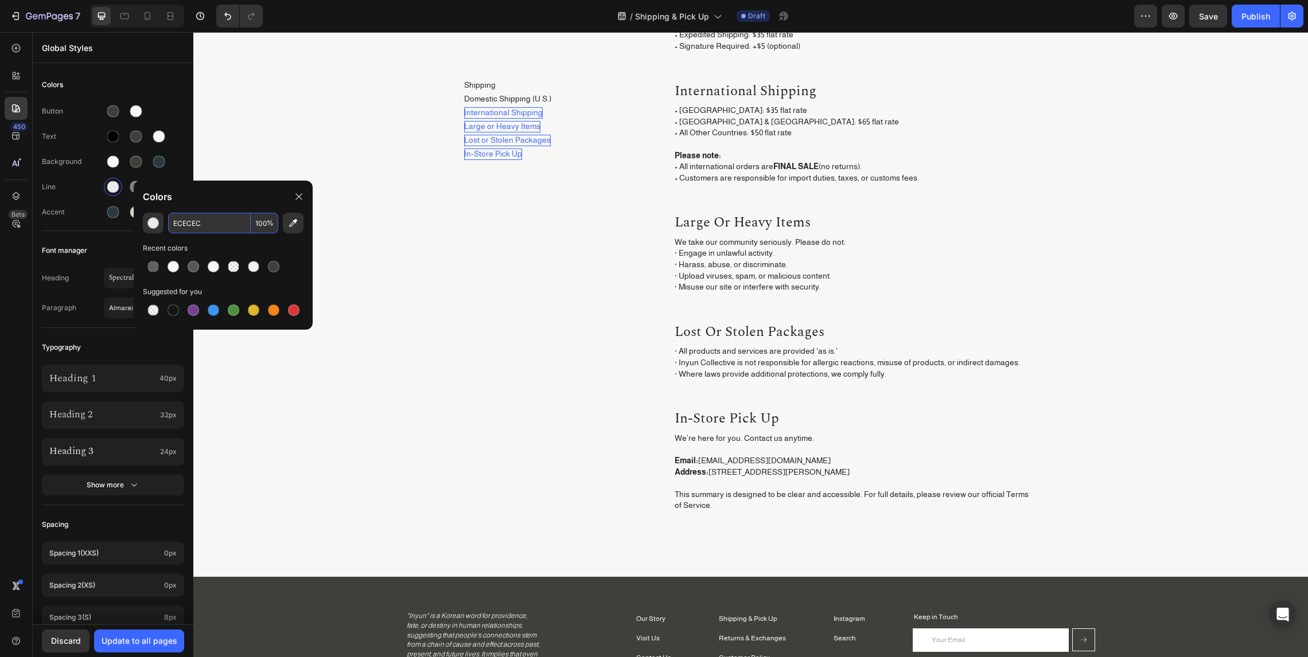
click at [199, 227] on input "ECECEC" at bounding box center [209, 223] width 83 height 21
paste input "F7F7F5"
type input "ECECEC"
click at [162, 94] on div "Colors" at bounding box center [113, 85] width 142 height 21
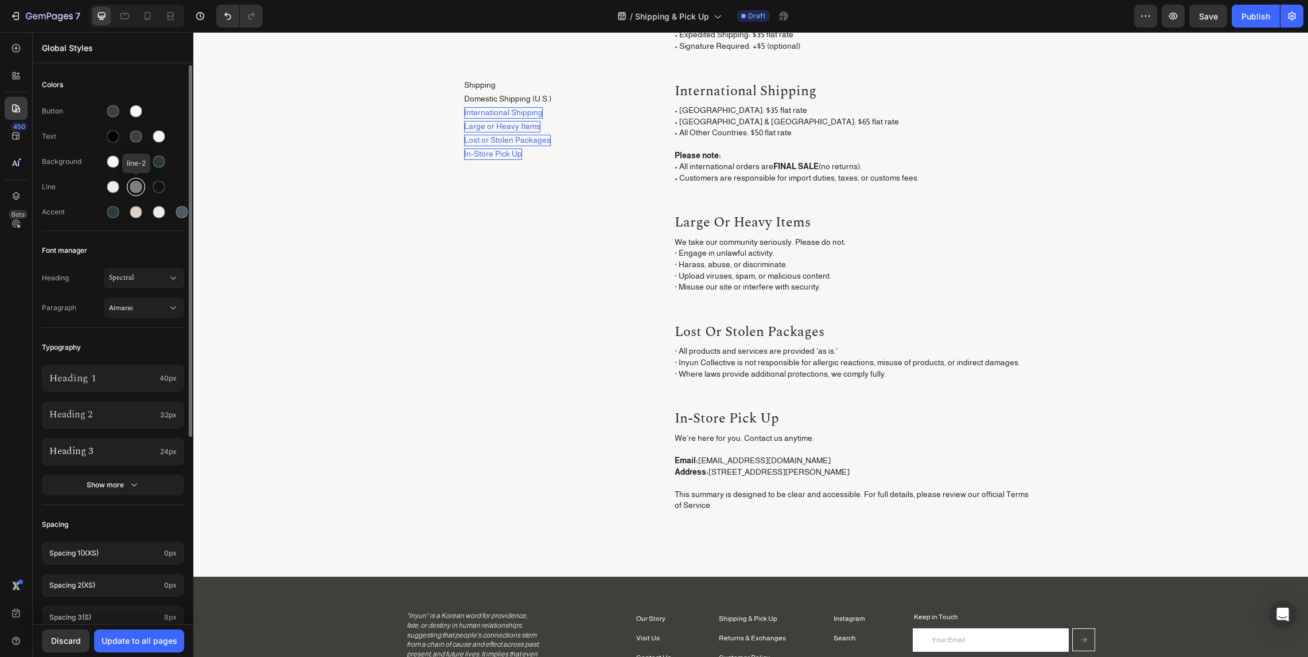
click at [130, 185] on div at bounding box center [136, 187] width 12 height 12
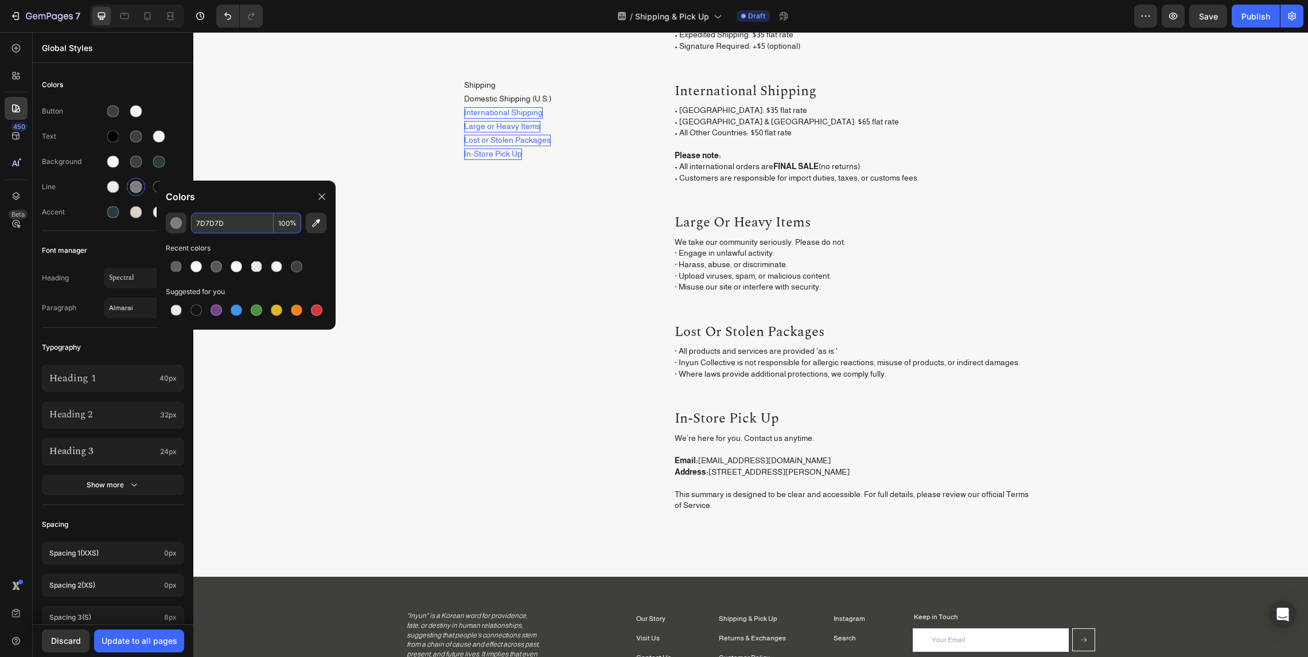
click at [223, 223] on input "7D7D7D" at bounding box center [232, 223] width 83 height 21
paste input "2A3B3F"
type input "2A3B3F"
click at [154, 187] on div at bounding box center [159, 187] width 12 height 12
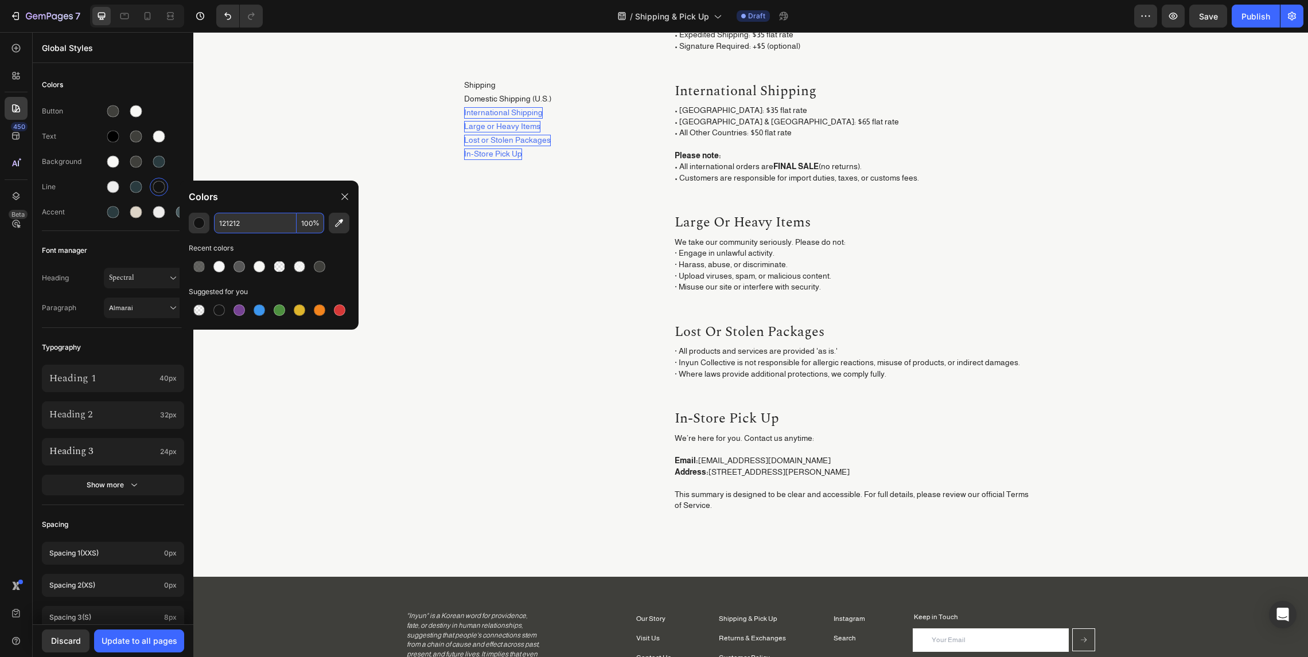
click at [239, 222] on input "121212" at bounding box center [255, 223] width 83 height 21
paste input "3F3F3B"
type input "3F3F3B"
click at [184, 100] on div "Button Text Background Line Accent" at bounding box center [113, 162] width 142 height 135
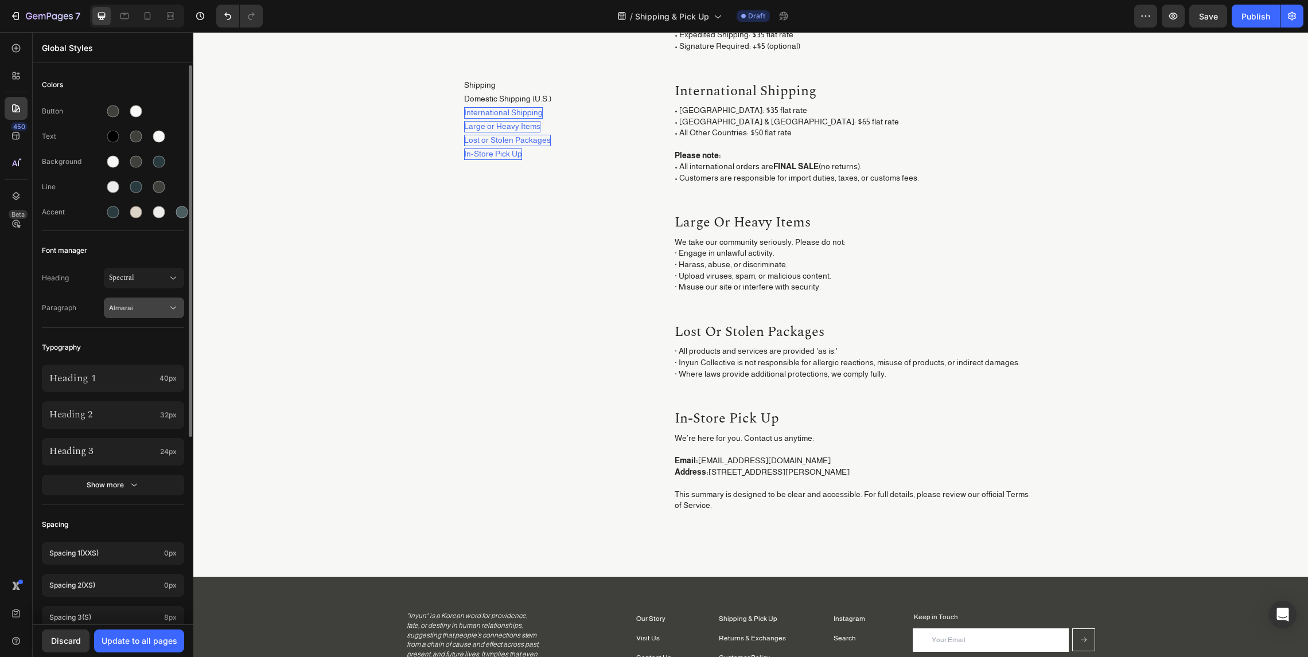
click at [141, 315] on button "Almarai" at bounding box center [144, 308] width 80 height 21
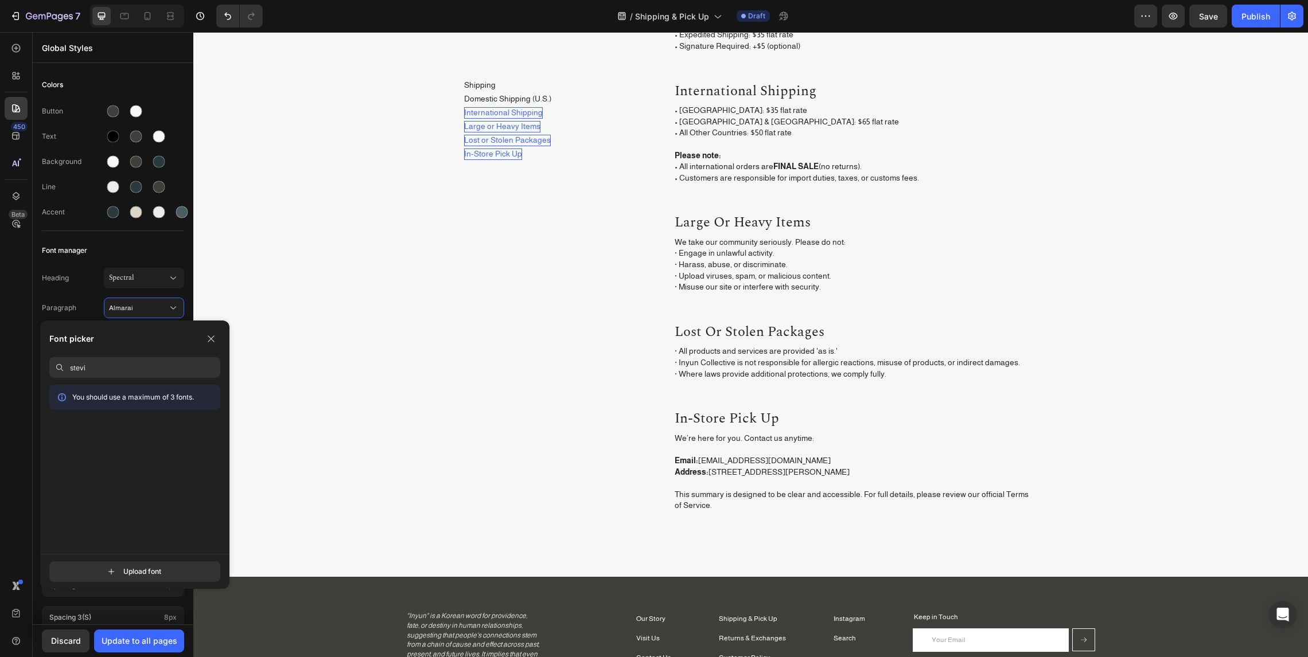
type input "stevie"
type input "inter"
click at [112, 453] on div "Inter" at bounding box center [134, 448] width 171 height 21
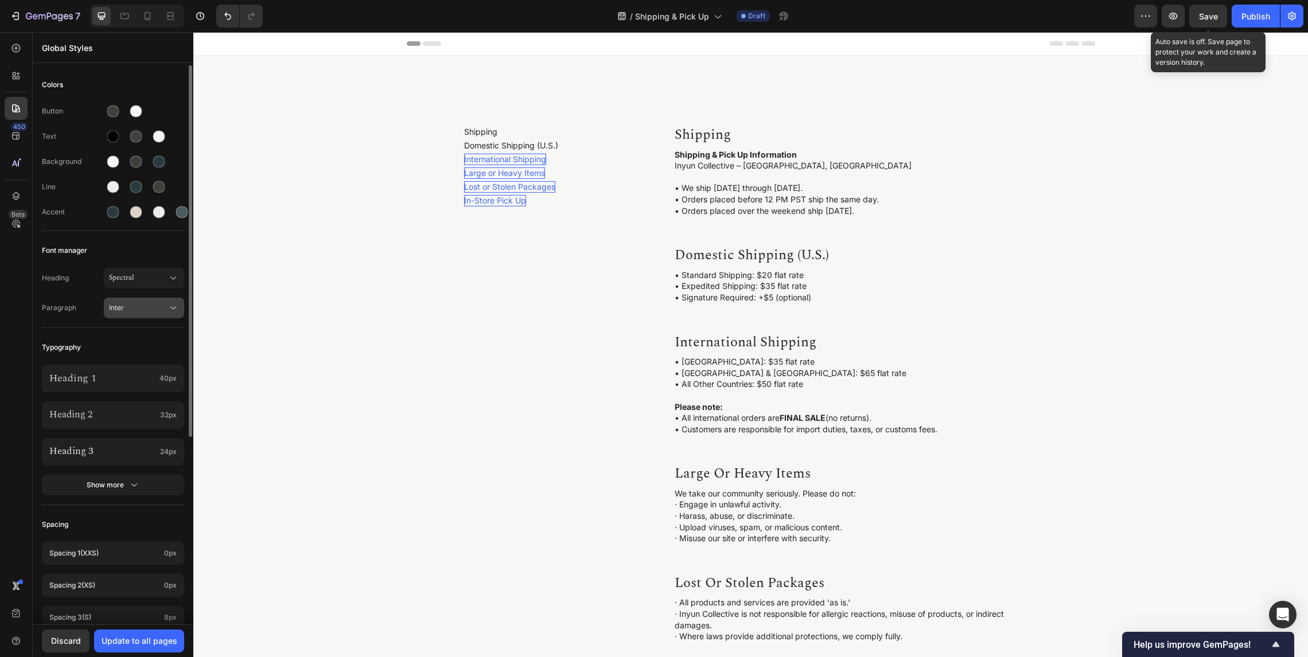
click at [154, 307] on span "Inter" at bounding box center [138, 308] width 58 height 10
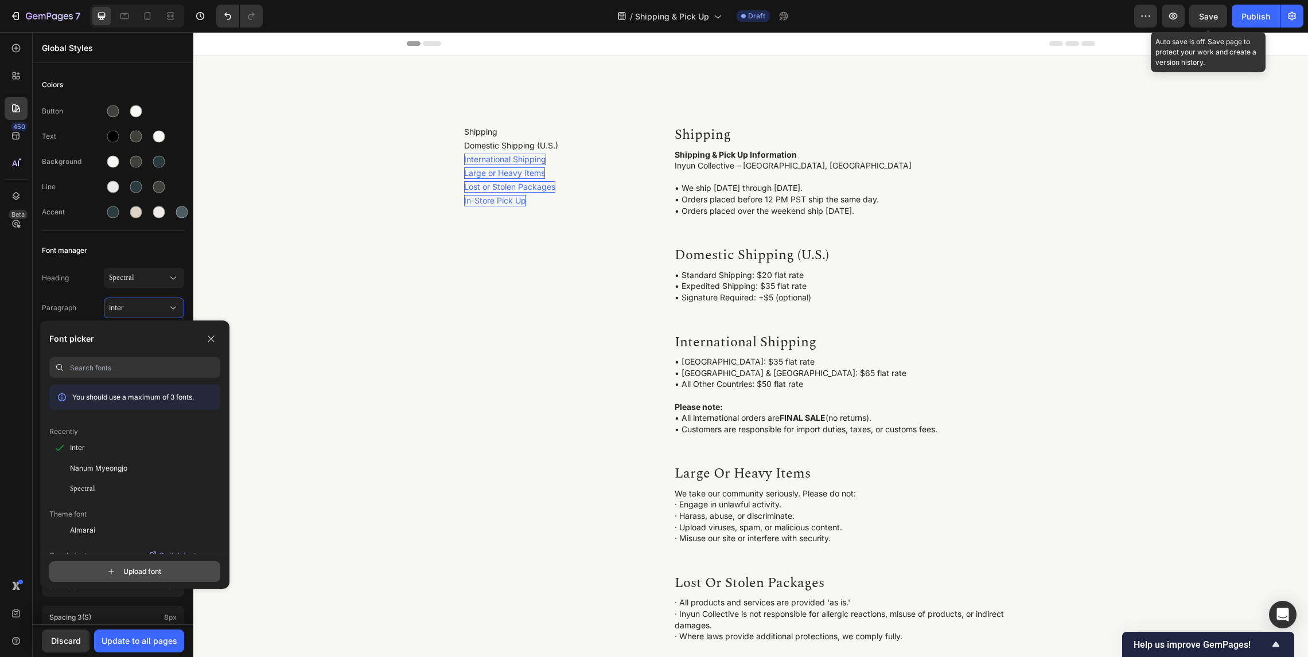
click at [184, 568] on input "file" at bounding box center [145, 571] width 287 height 19
click at [123, 365] on input at bounding box center [145, 367] width 150 height 21
click at [167, 571] on input "file" at bounding box center [145, 571] width 287 height 19
type input "C:\fakepath\Stevie Sans Black.otf"
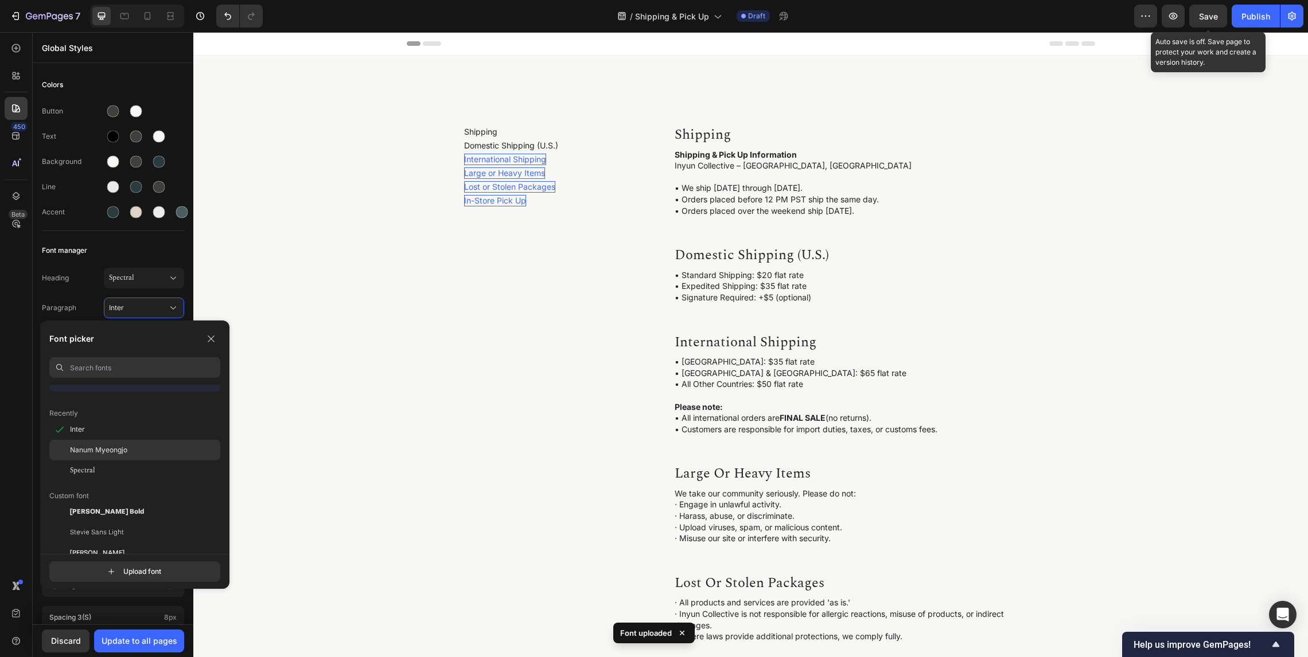
scroll to position [134, 0]
click at [148, 438] on div "[PERSON_NAME]" at bounding box center [145, 437] width 150 height 21
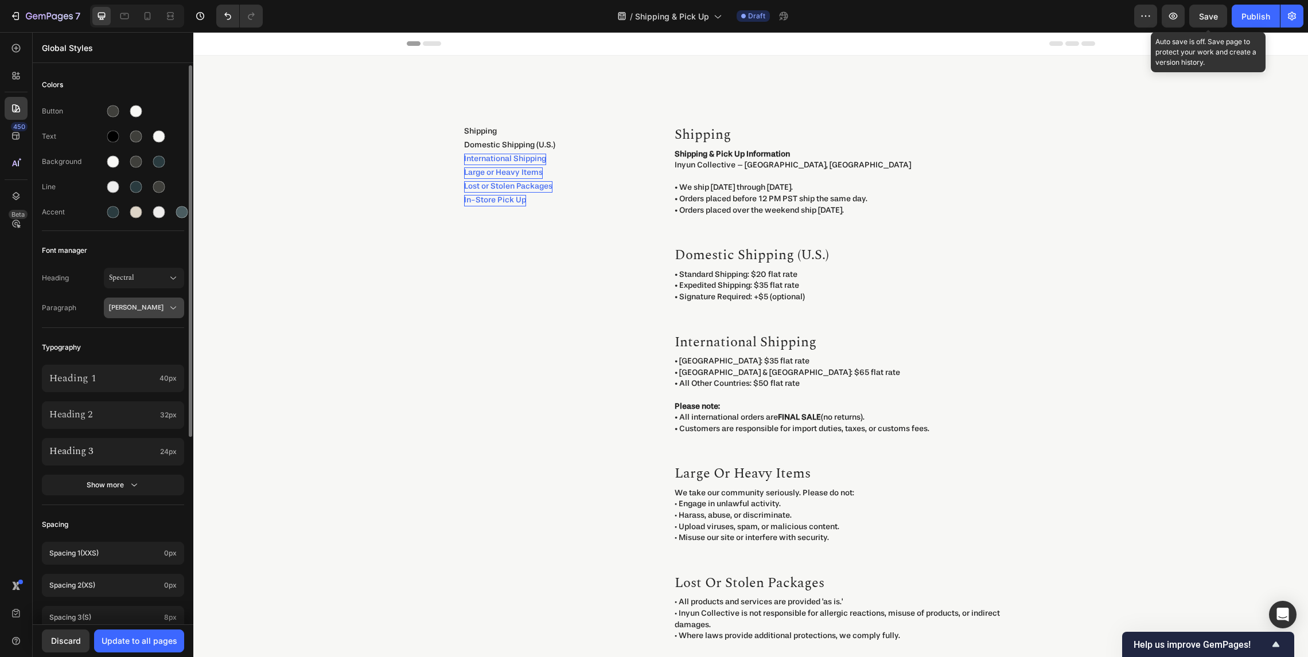
click at [153, 306] on span "[PERSON_NAME]" at bounding box center [138, 308] width 58 height 10
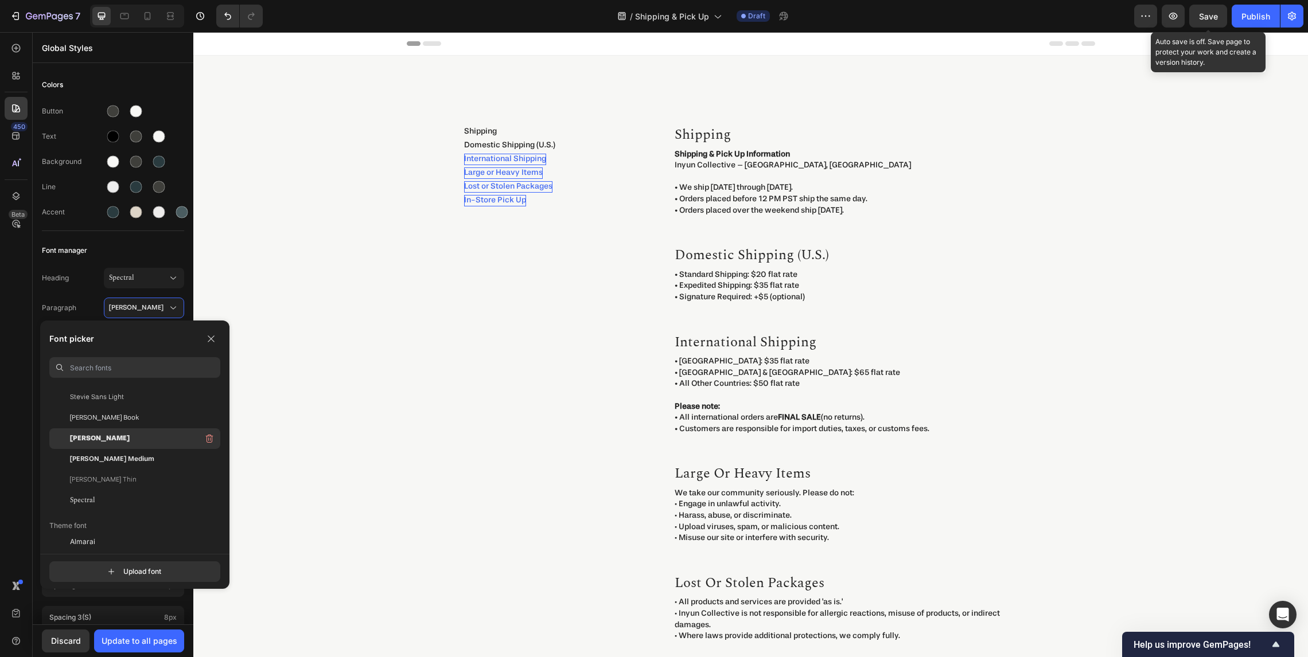
scroll to position [126, 0]
click at [137, 443] on div "[PERSON_NAME] Book" at bounding box center [145, 445] width 150 height 21
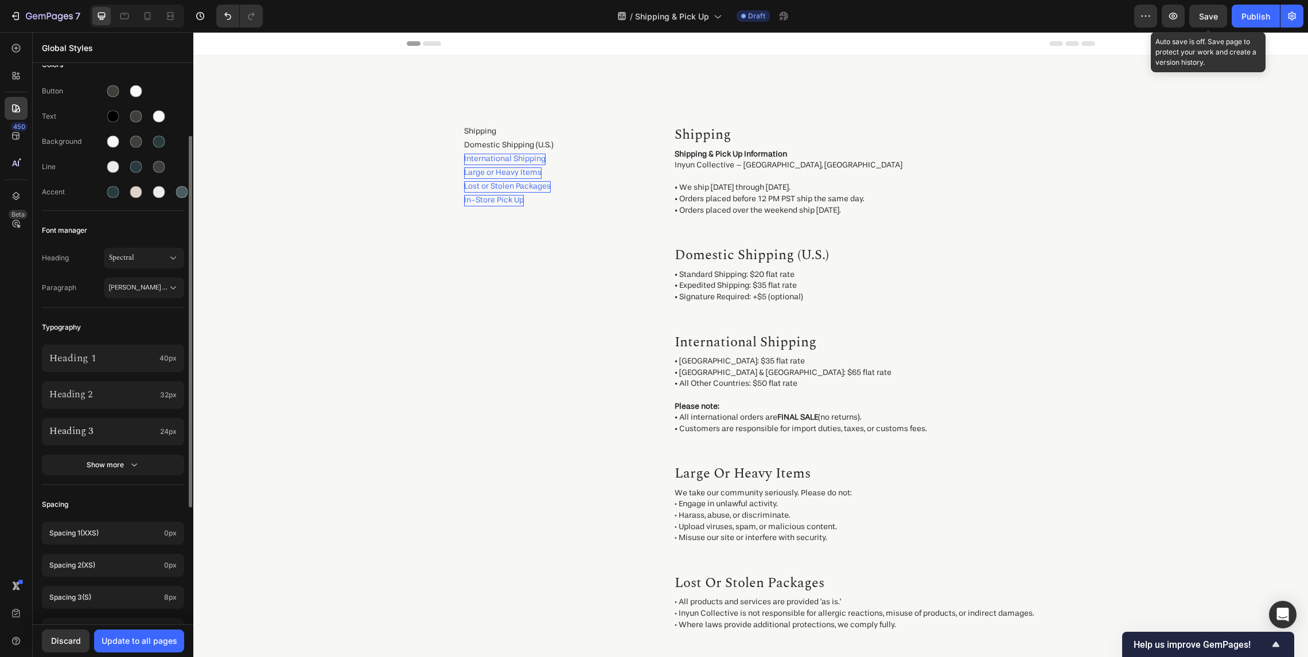
scroll to position [54, 0]
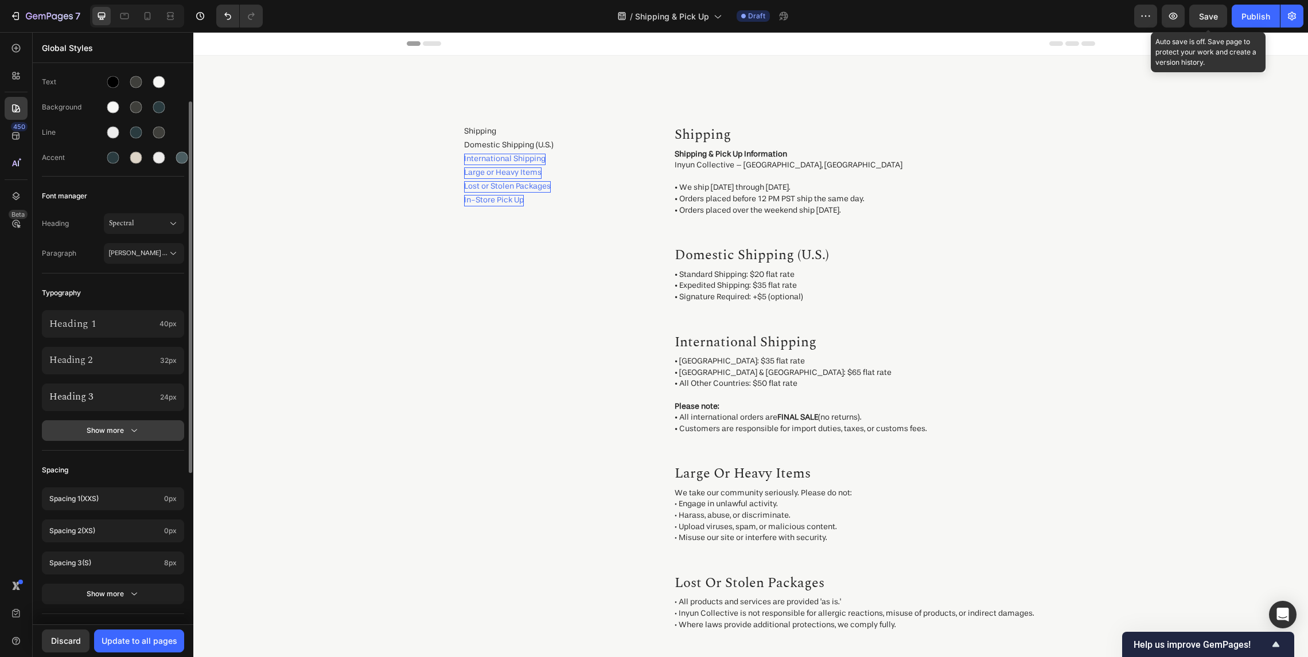
click at [138, 432] on icon "button" at bounding box center [133, 430] width 11 height 11
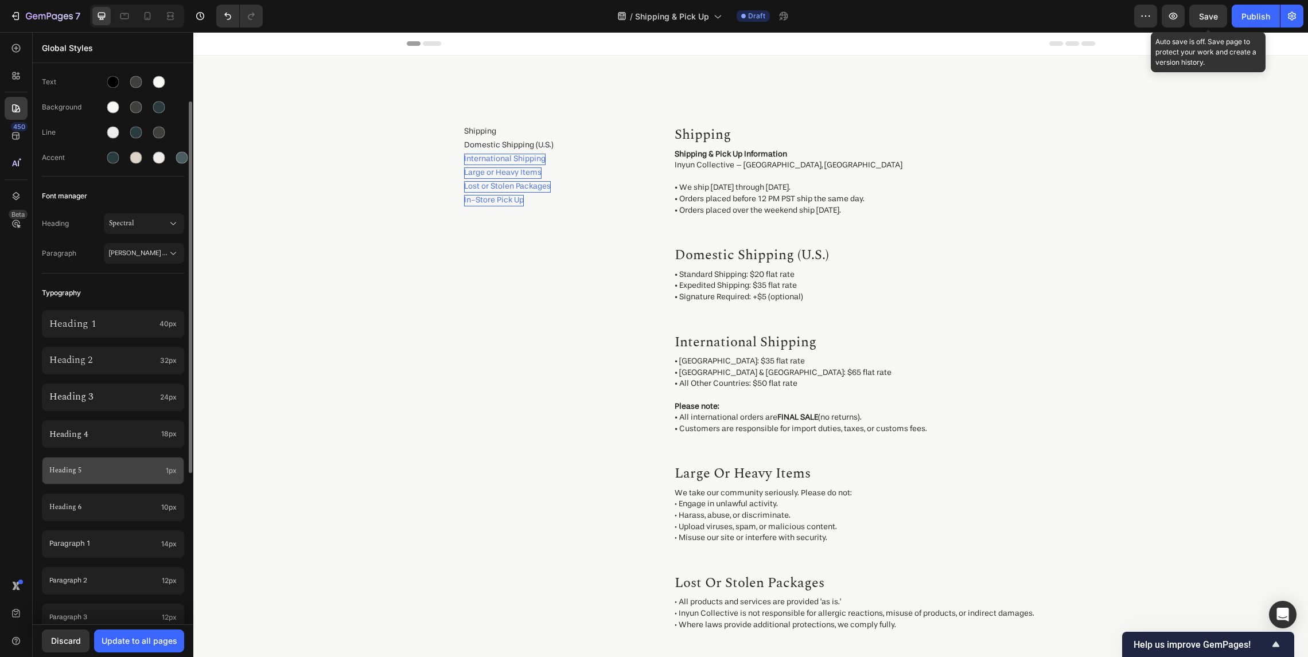
click at [104, 471] on p "Heading 5" at bounding box center [105, 471] width 112 height 10
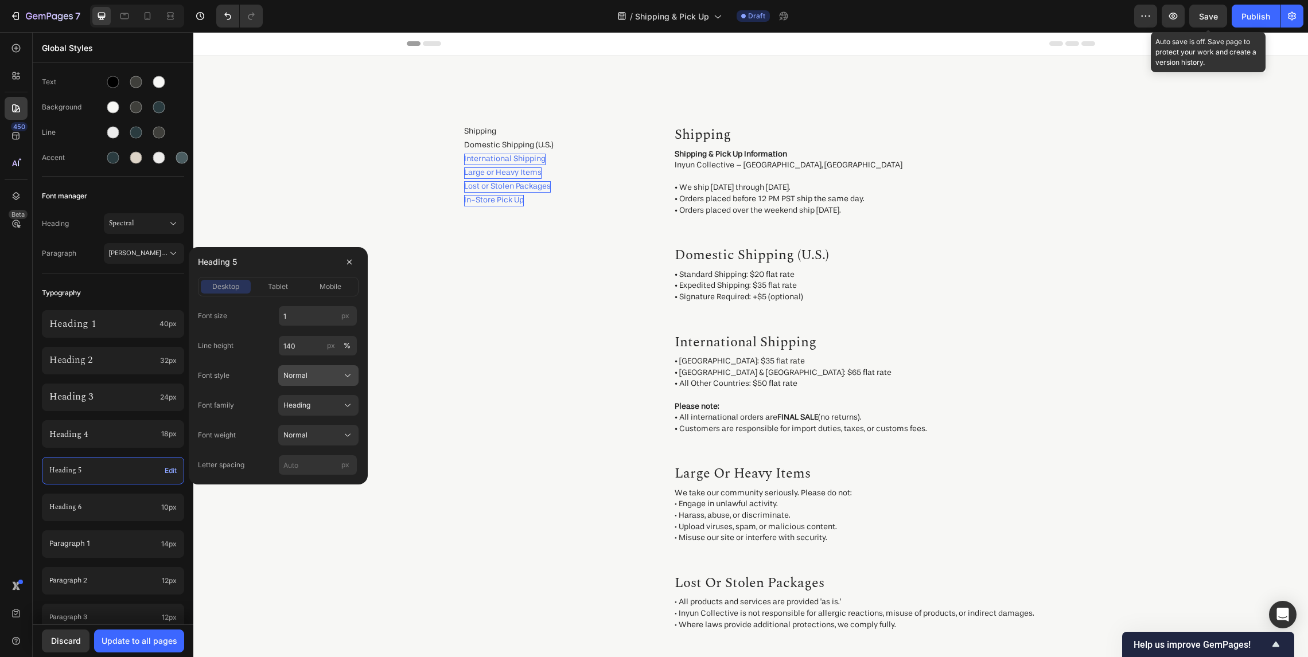
click at [309, 381] on div "Normal" at bounding box center [318, 375] width 70 height 11
click at [309, 379] on div "Normal" at bounding box center [311, 375] width 56 height 10
drag, startPoint x: 310, startPoint y: 311, endPoint x: 253, endPoint y: 311, distance: 57.3
click at [253, 311] on div "Font size 1 px" at bounding box center [278, 316] width 161 height 21
type input "10"
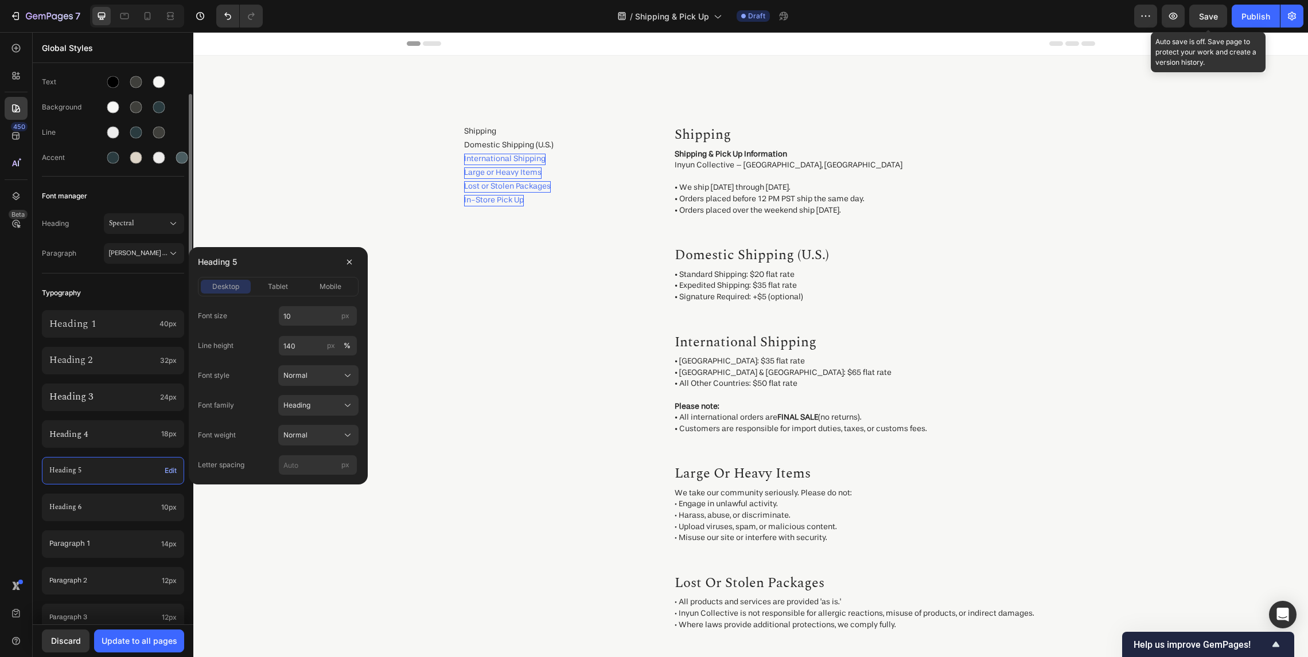
click at [110, 471] on p "Heading 5" at bounding box center [104, 471] width 111 height 10
click at [117, 512] on p "Heading 6" at bounding box center [102, 507] width 107 height 13
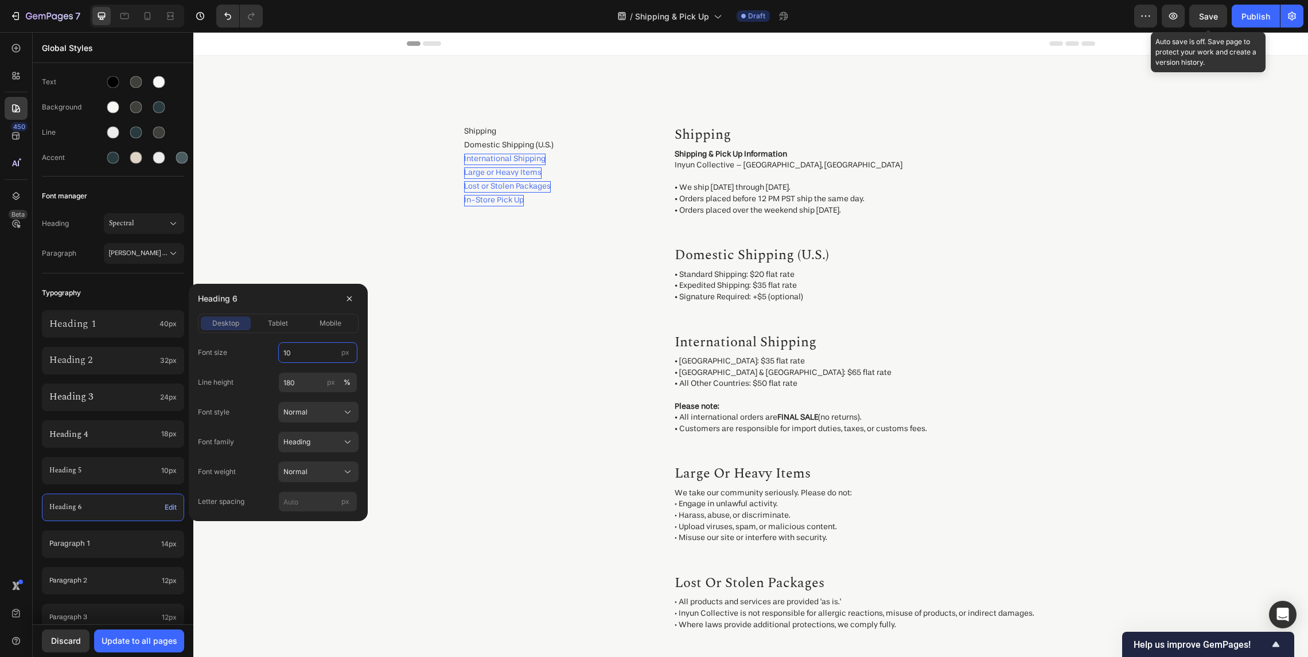
click at [313, 354] on input "10" at bounding box center [317, 352] width 79 height 21
click at [151, 322] on p "Heading 1" at bounding box center [102, 323] width 106 height 13
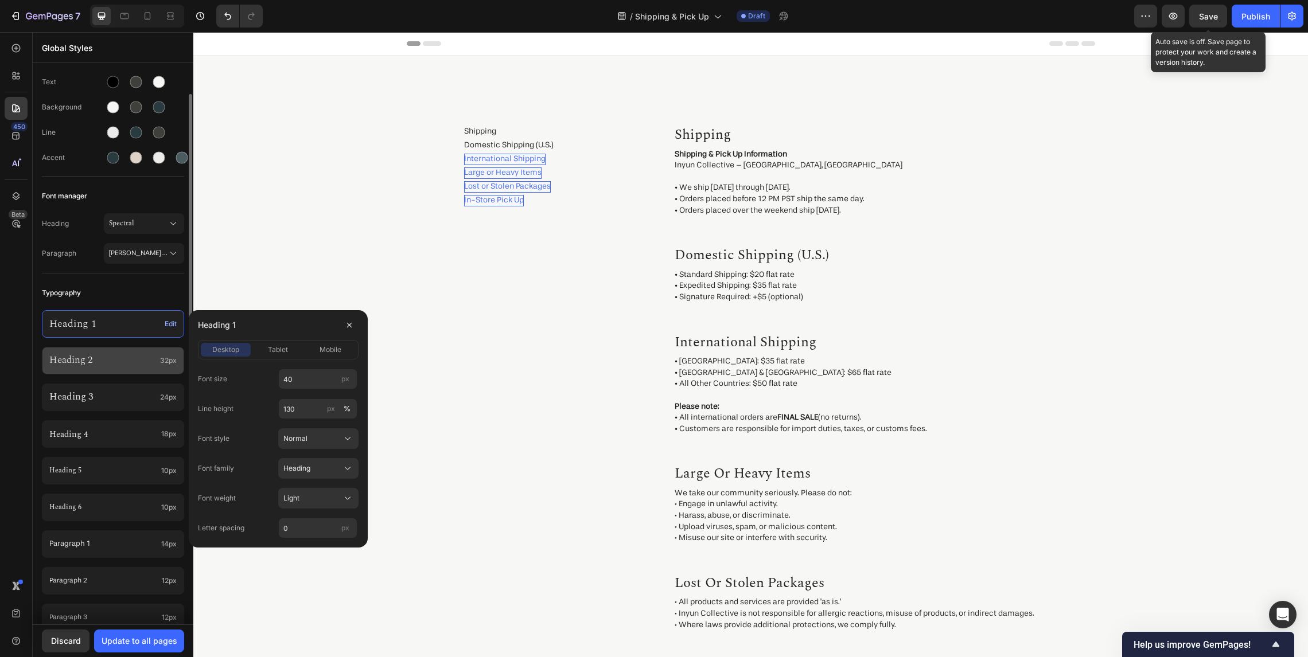
click at [155, 361] on p "Heading 2" at bounding box center [102, 361] width 106 height 14
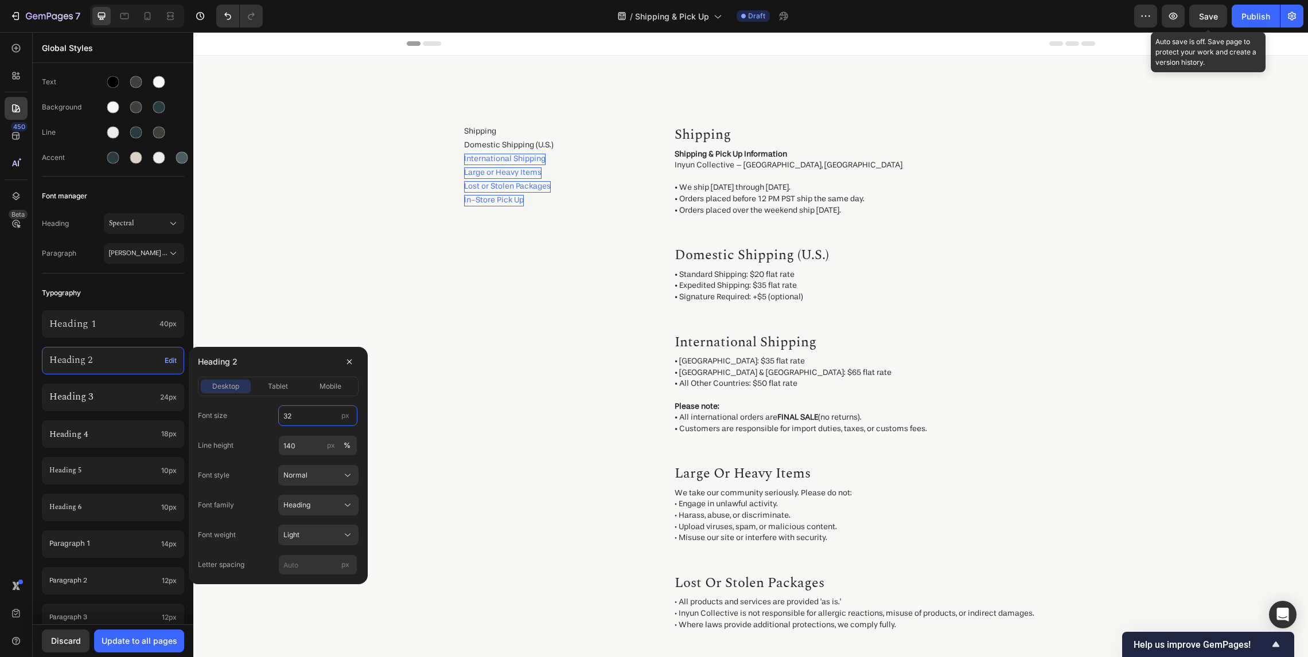
drag, startPoint x: 313, startPoint y: 419, endPoint x: 212, endPoint y: 408, distance: 101.6
click at [212, 408] on div "Font size 32 px" at bounding box center [278, 415] width 161 height 21
type input "35"
click at [146, 403] on p "Heading 3" at bounding box center [102, 398] width 106 height 14
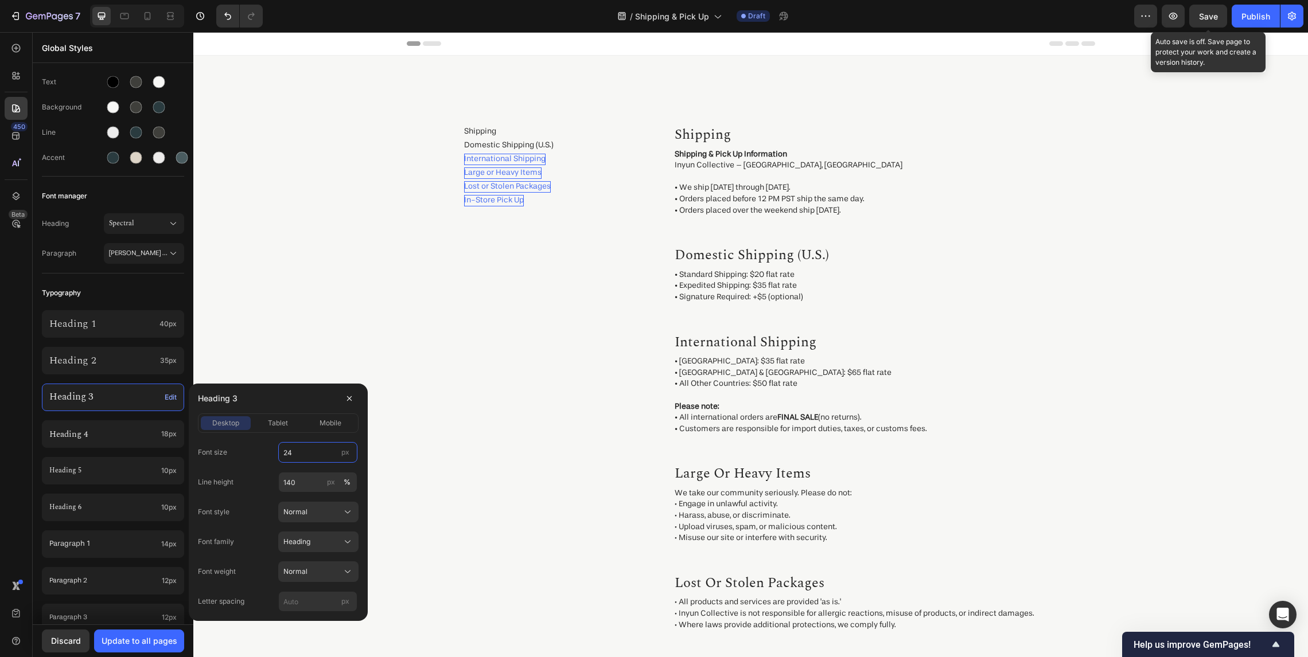
drag, startPoint x: 293, startPoint y: 452, endPoint x: 225, endPoint y: 450, distance: 67.7
click at [225, 450] on div "Font size 24 px" at bounding box center [278, 452] width 161 height 21
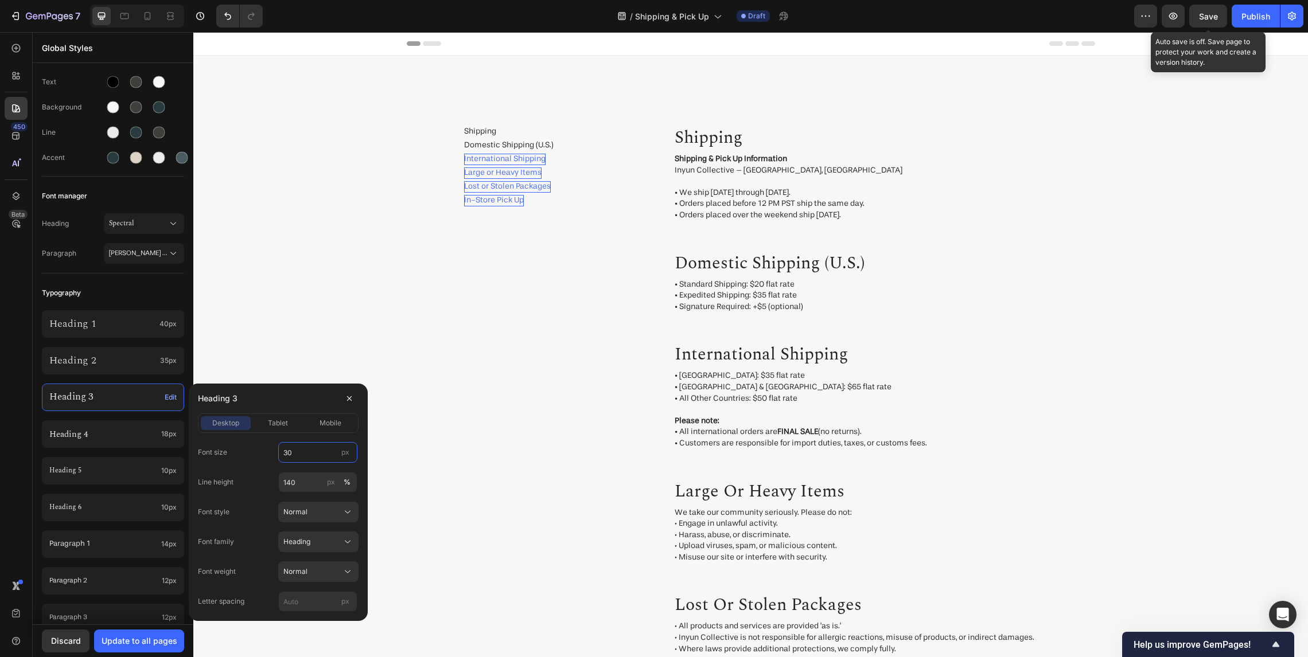
type input "30"
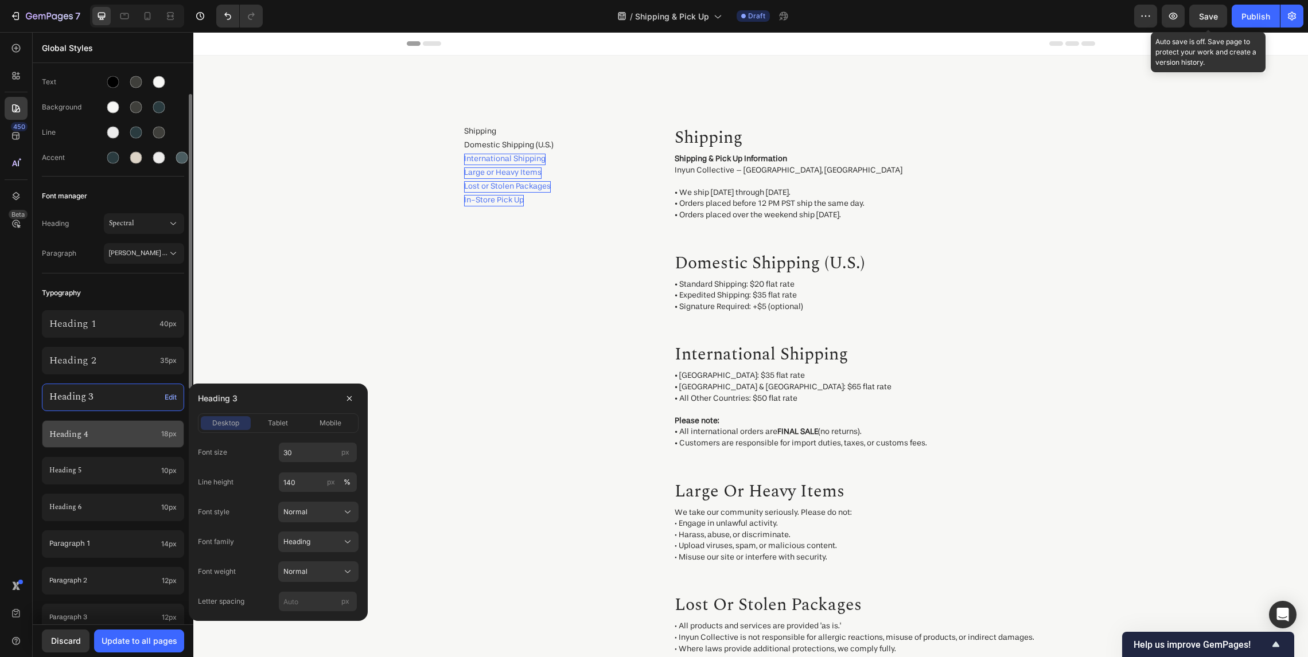
click at [116, 437] on p "Heading 4" at bounding box center [102, 434] width 107 height 12
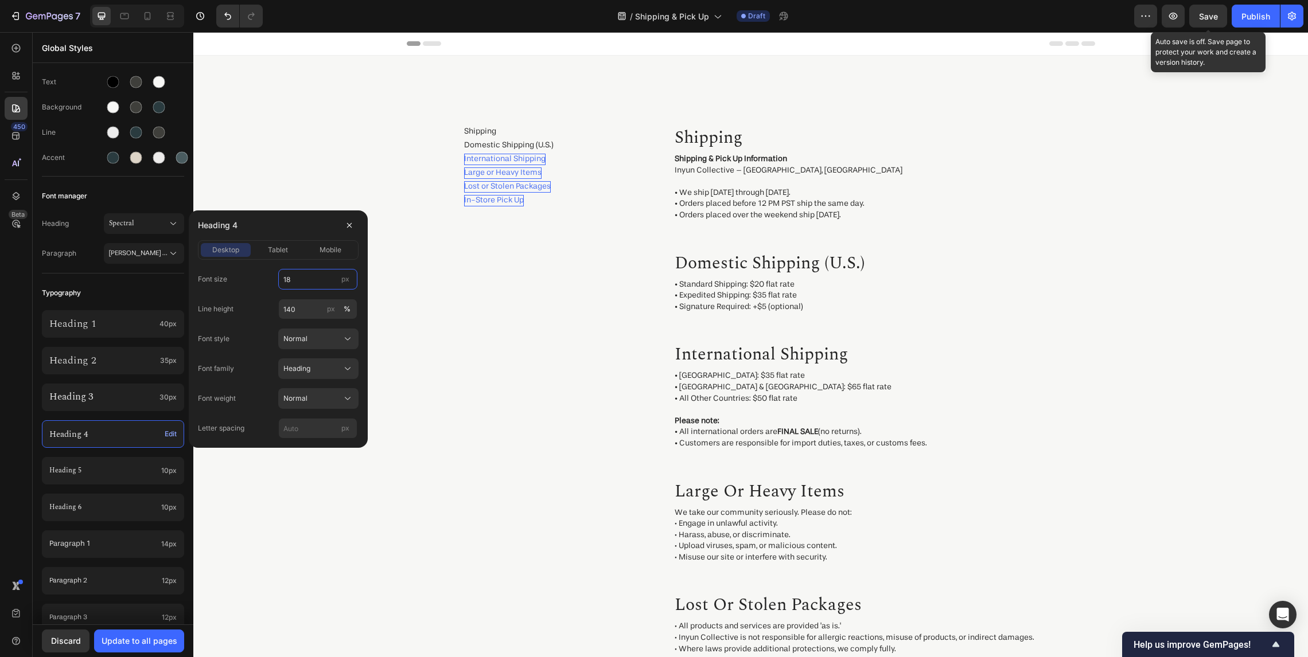
click at [309, 283] on input "18" at bounding box center [317, 279] width 79 height 21
type input "25"
click at [135, 462] on div "Heading 5 10px" at bounding box center [113, 471] width 142 height 28
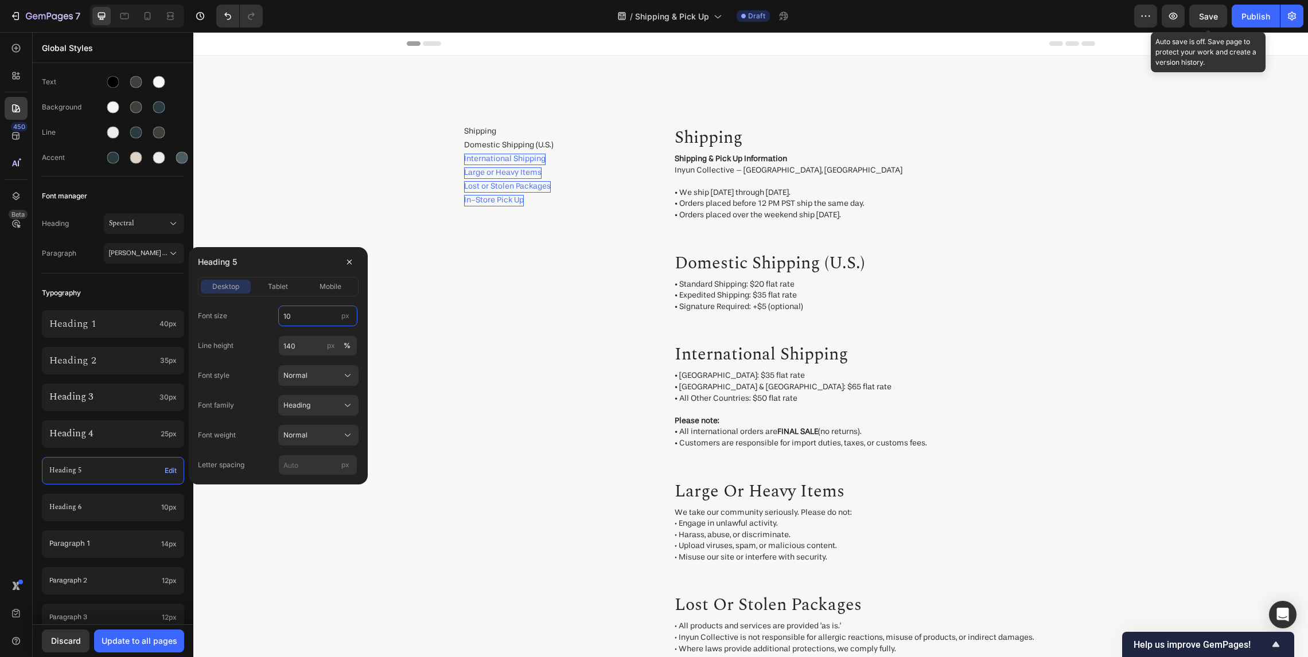
click at [307, 318] on input "10" at bounding box center [317, 316] width 79 height 21
type input "20"
click at [111, 510] on p "Heading 6" at bounding box center [102, 507] width 107 height 13
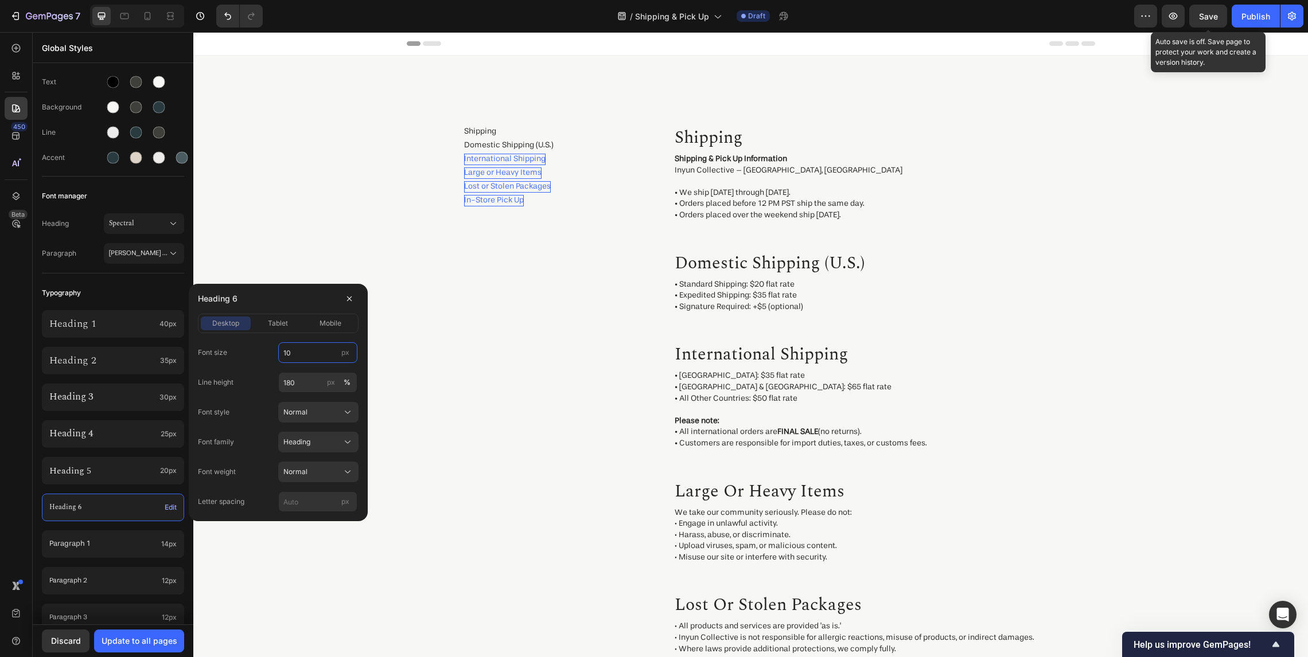
click at [296, 349] on input "10" at bounding box center [317, 352] width 79 height 21
type input "15"
click at [105, 546] on p "Paragraph 1" at bounding box center [102, 544] width 107 height 10
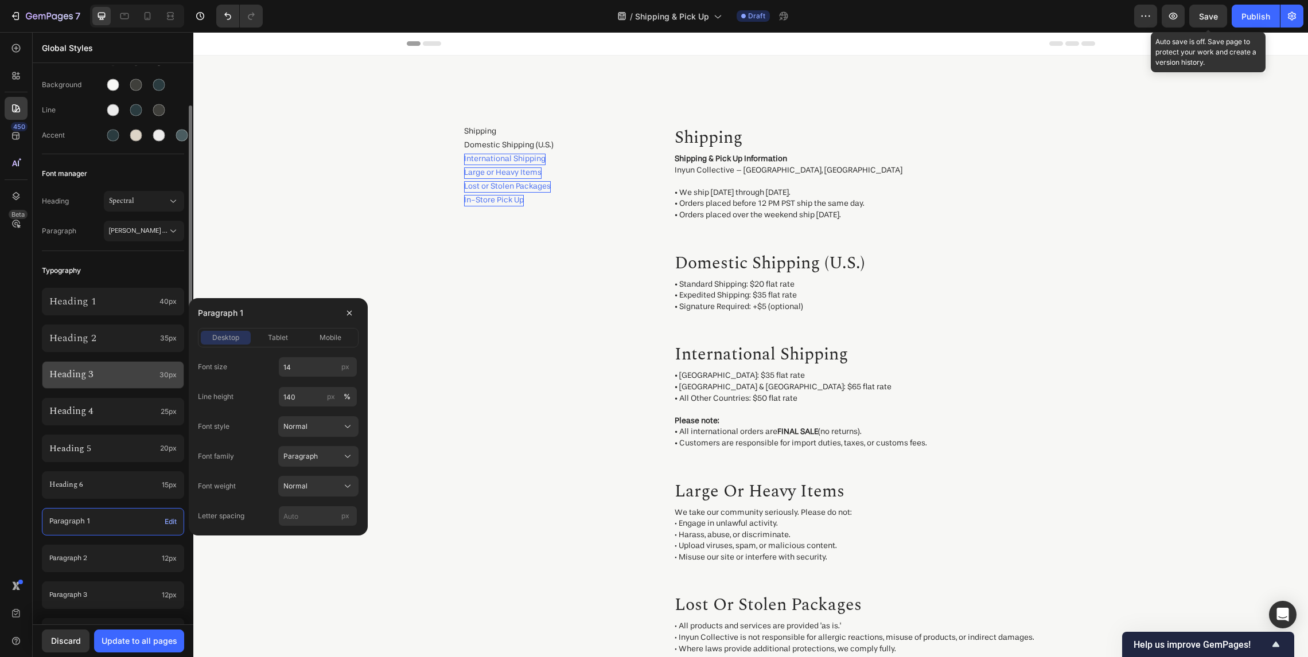
scroll to position [122, 0]
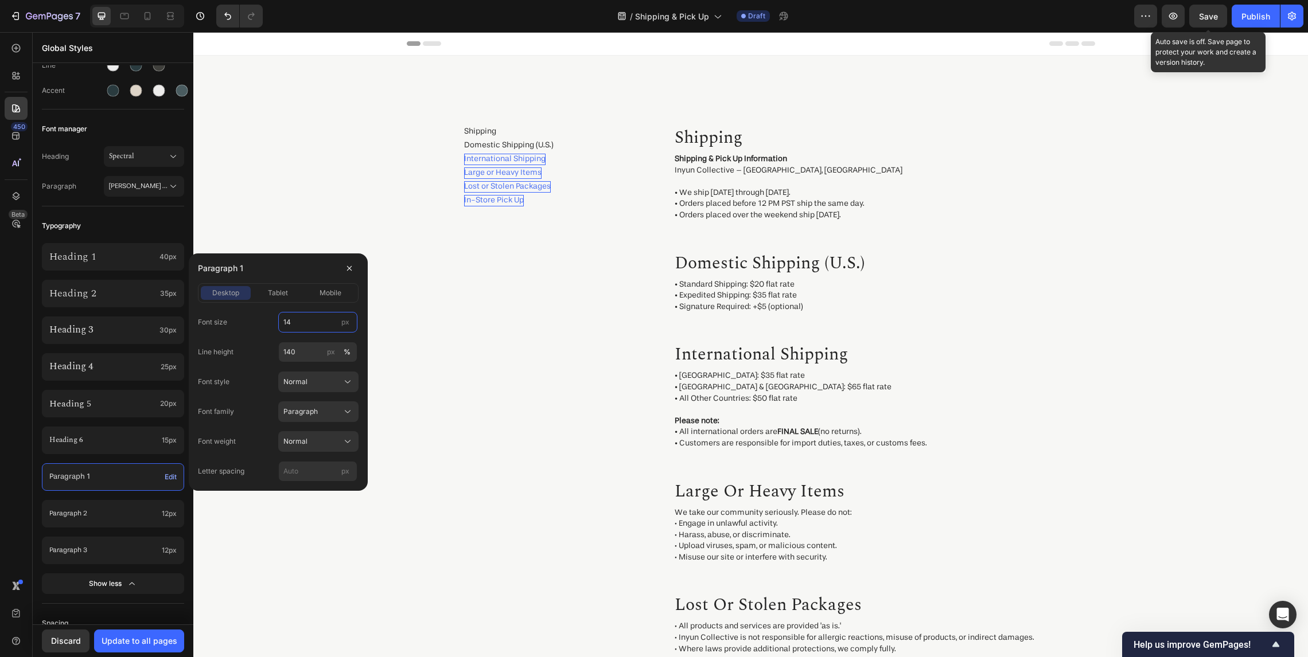
click at [298, 325] on input "14" at bounding box center [317, 322] width 79 height 21
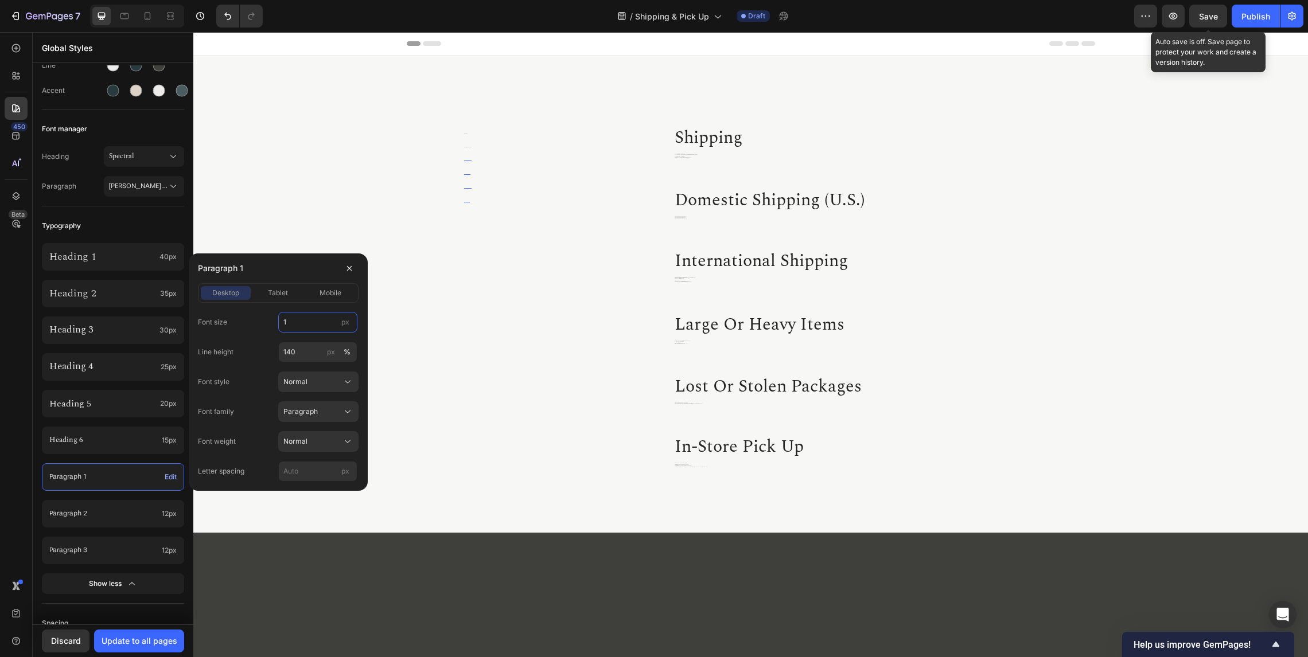
type input "14"
click at [94, 490] on div "Heading 1 40px Heading 2 35px Heading 3 30px Heading 4 25px Heading 5 20px Head…" at bounding box center [113, 419] width 142 height 367
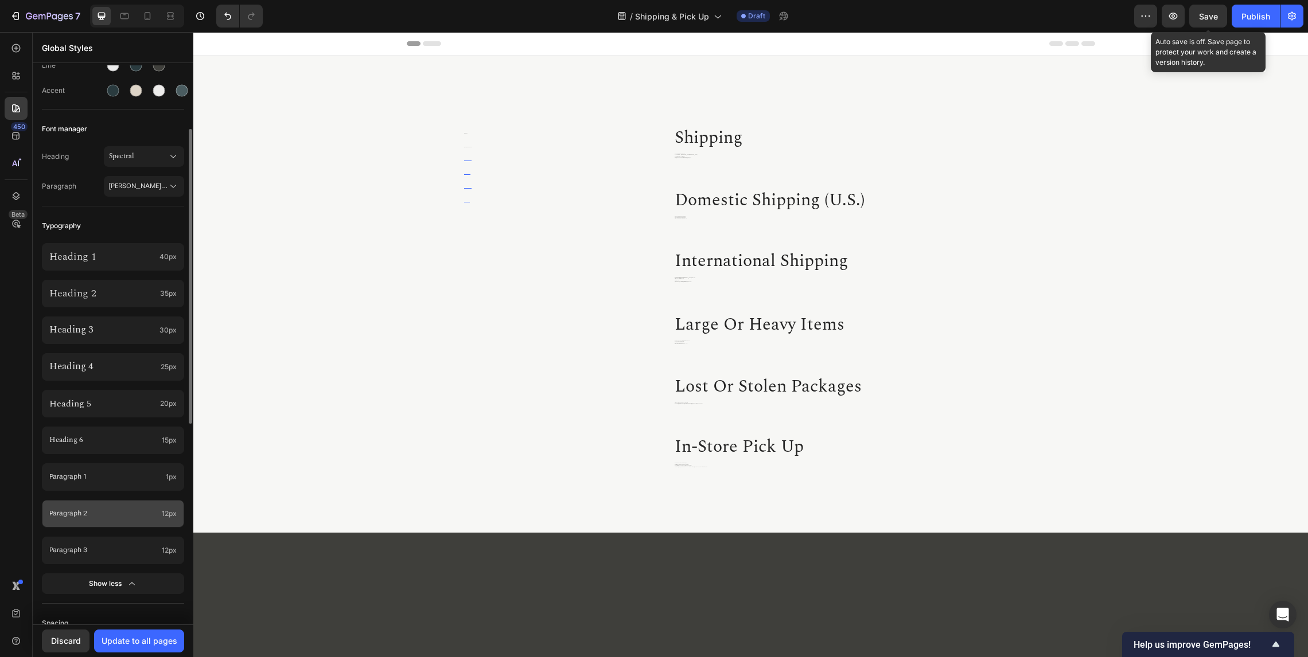
click at [89, 506] on div "Paragraph 2 12px" at bounding box center [113, 514] width 142 height 28
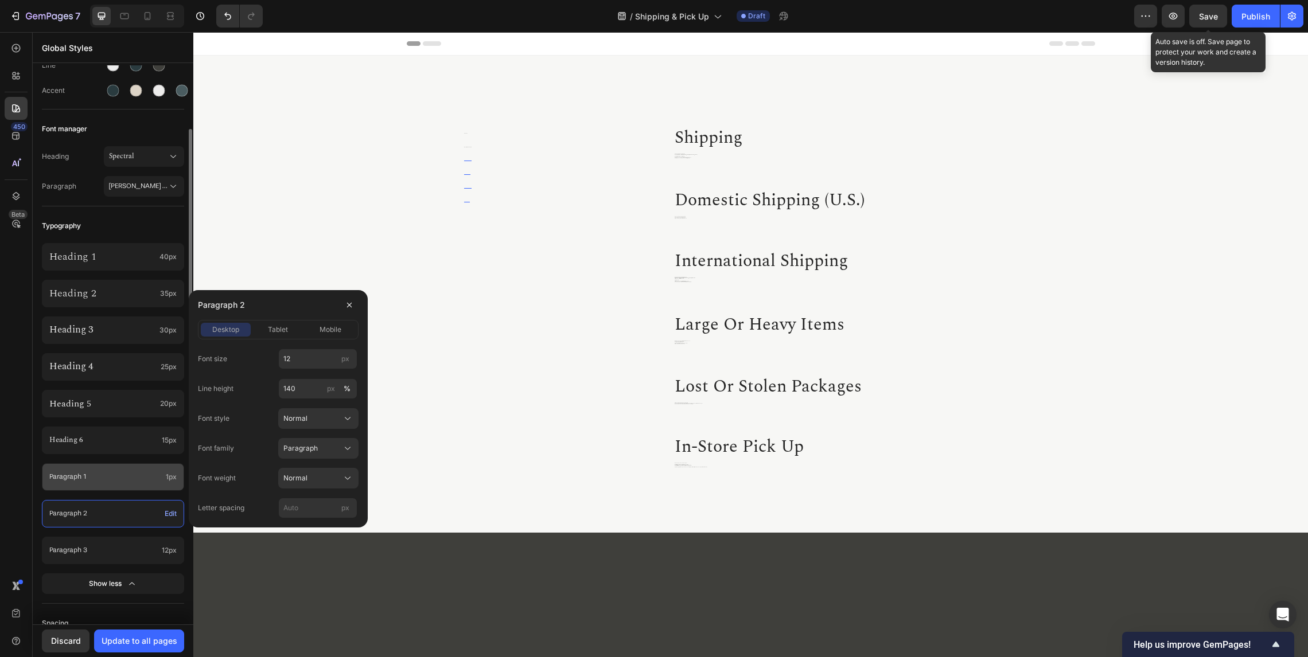
click at [110, 479] on p "Paragraph 1" at bounding box center [105, 478] width 112 height 10
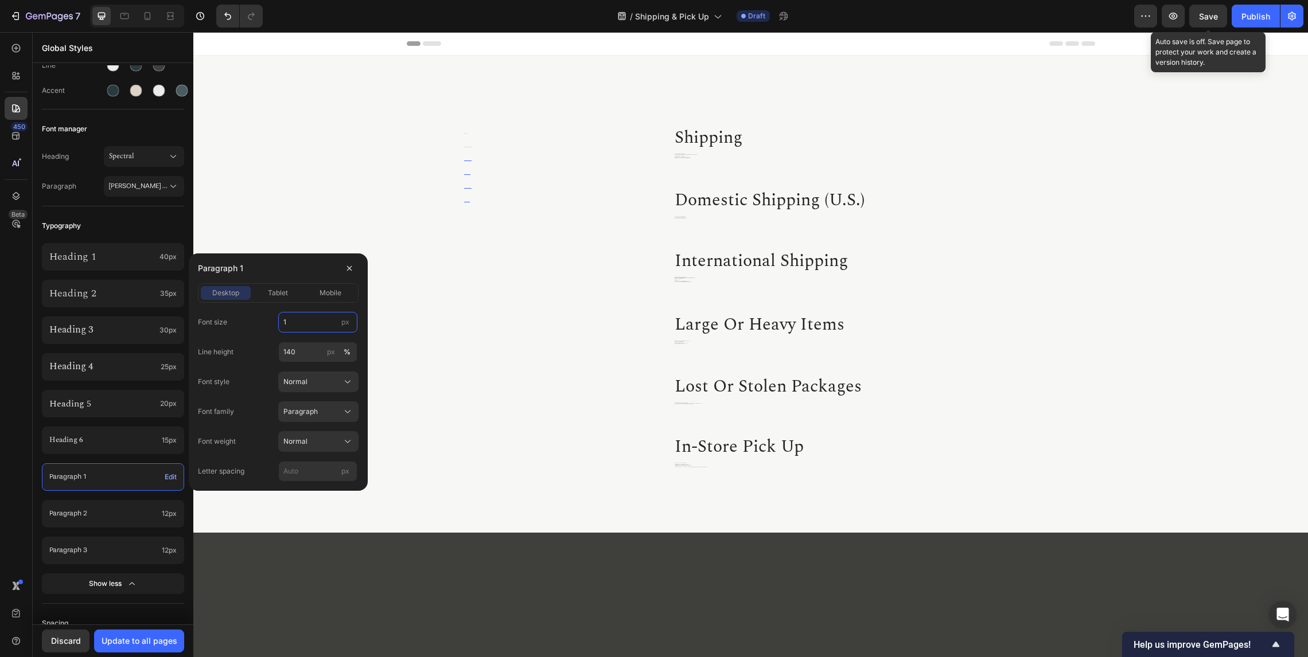
click at [307, 326] on input "1" at bounding box center [317, 322] width 79 height 21
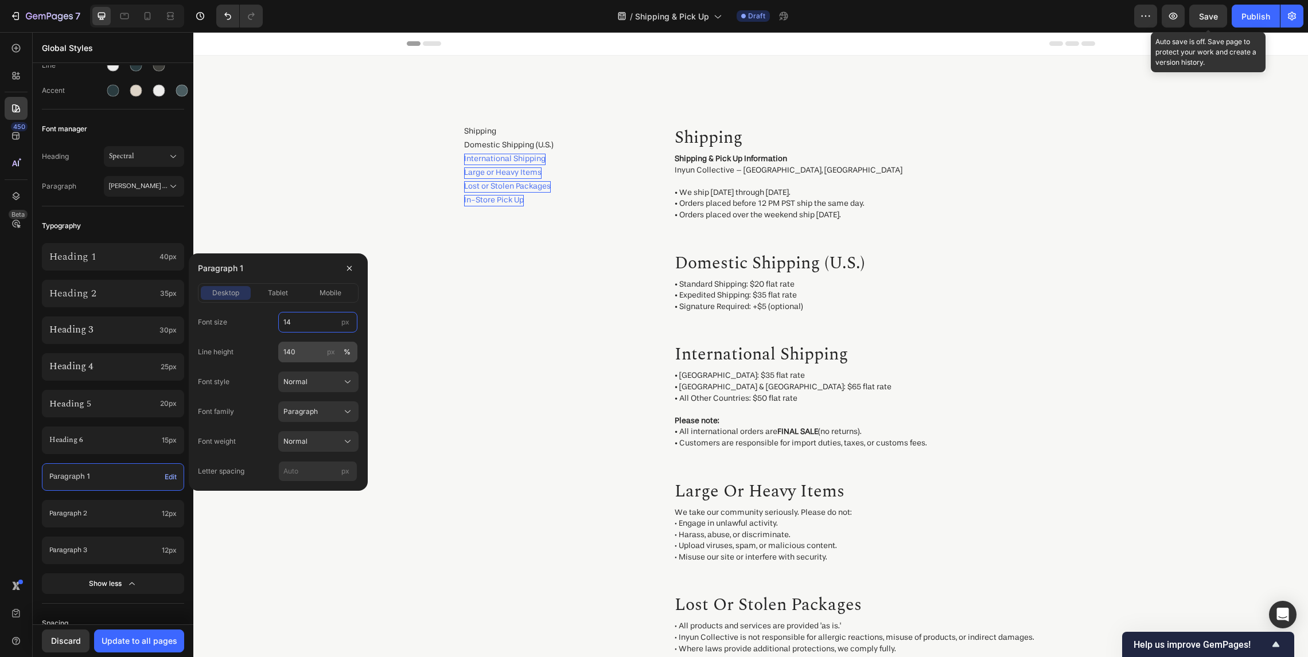
type input "14"
click at [316, 355] on input "140" at bounding box center [317, 352] width 79 height 21
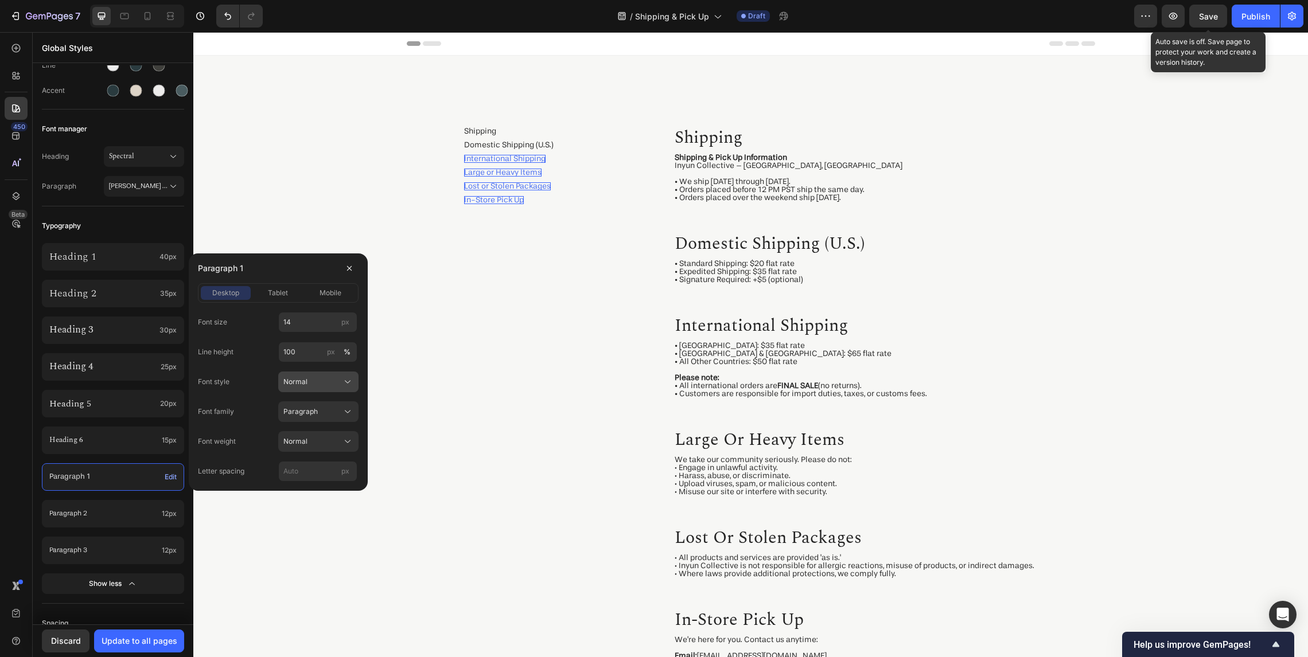
click at [305, 383] on span "Normal" at bounding box center [295, 382] width 24 height 10
click at [306, 350] on input "100" at bounding box center [317, 352] width 79 height 21
click at [310, 385] on div "Normal" at bounding box center [311, 382] width 56 height 10
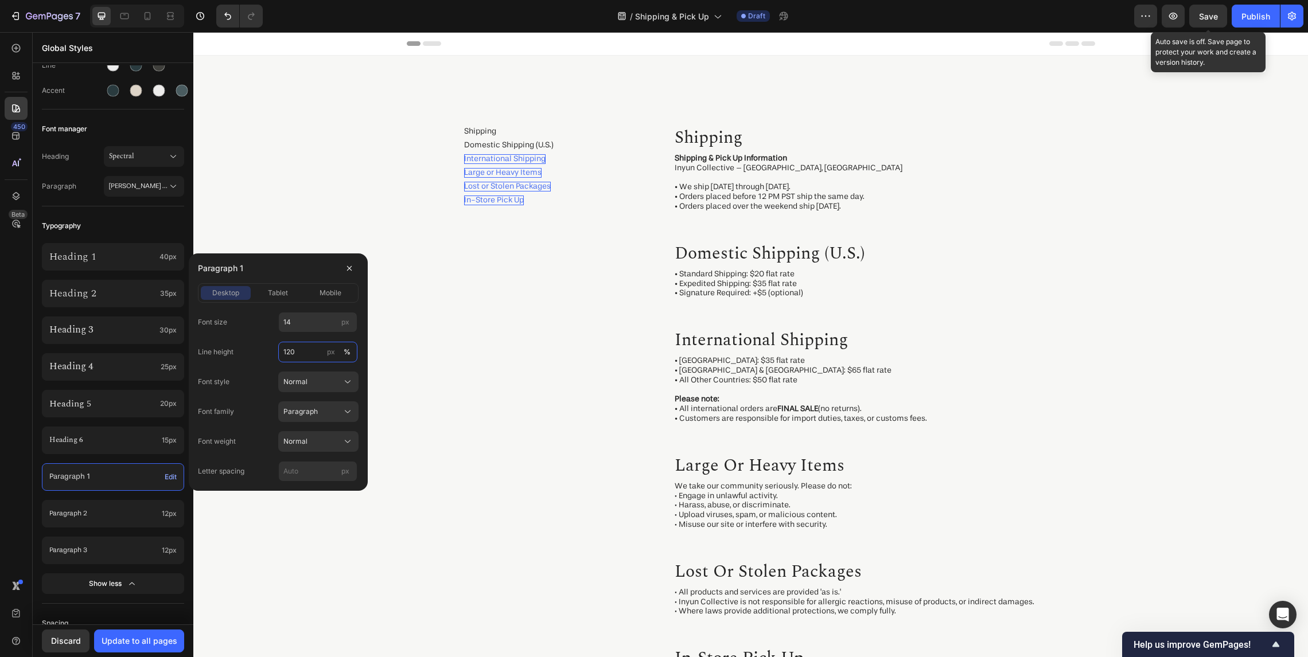
click at [309, 346] on input "120" at bounding box center [317, 352] width 79 height 21
type input "130"
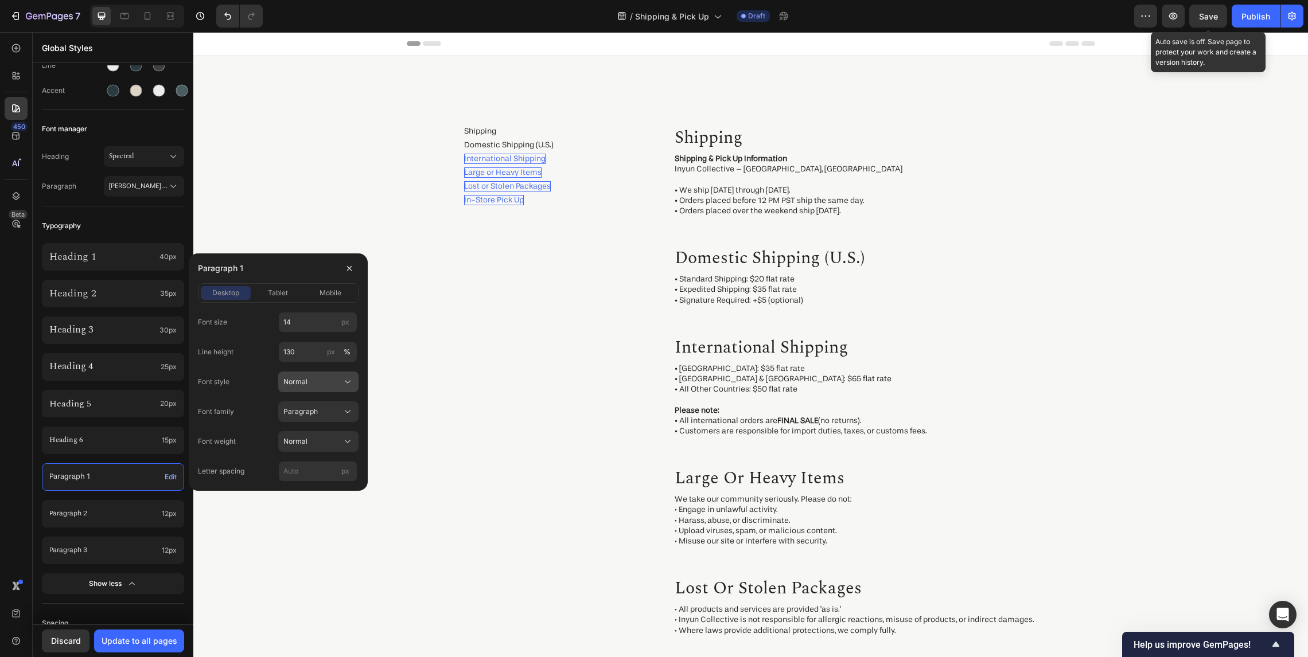
click at [315, 380] on div "Normal" at bounding box center [311, 382] width 56 height 10
click at [296, 377] on div "Normal" at bounding box center [311, 382] width 56 height 10
click at [115, 516] on p "Paragraph 2" at bounding box center [103, 514] width 108 height 10
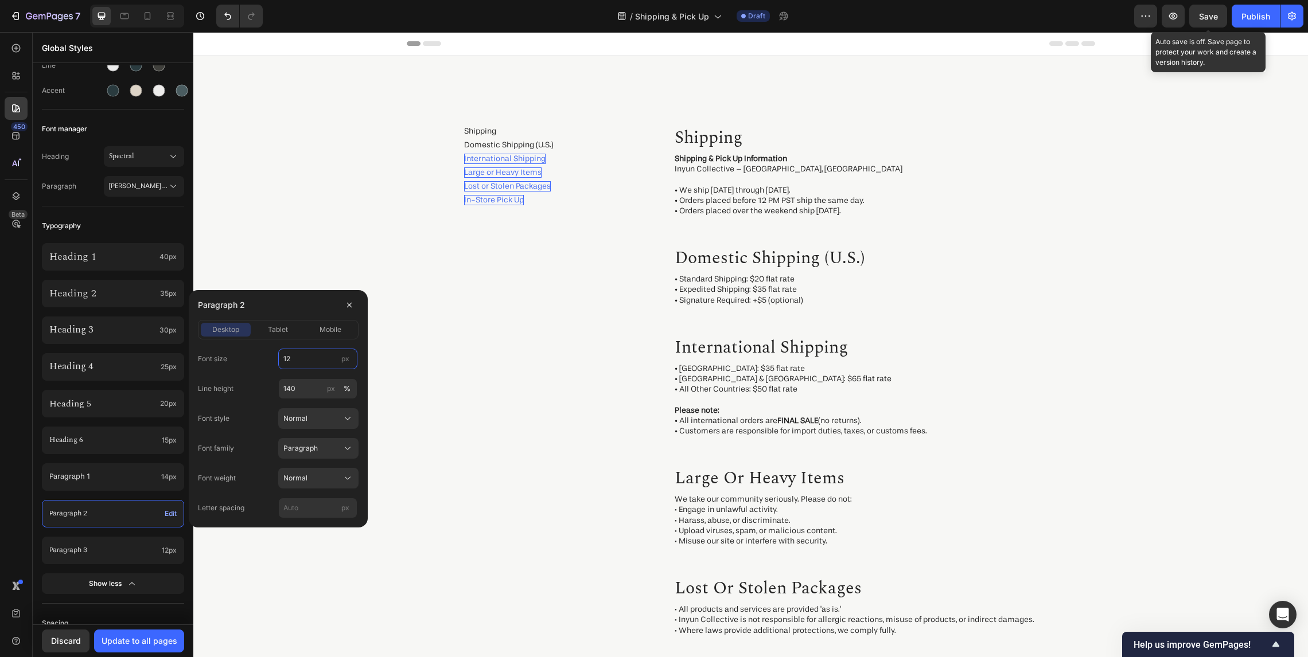
click at [297, 362] on input "12" at bounding box center [317, 359] width 79 height 21
type input "10"
click at [95, 555] on div "Paragraph 3 12px" at bounding box center [113, 551] width 142 height 28
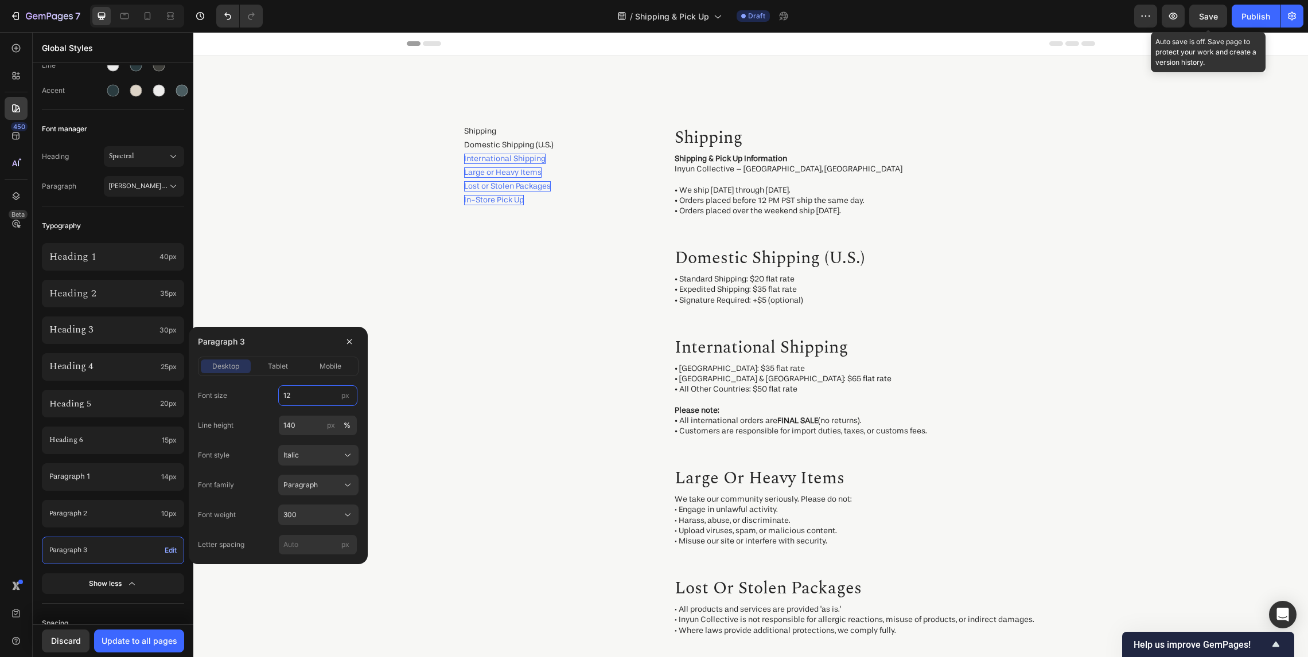
click at [302, 400] on input "12" at bounding box center [317, 395] width 79 height 21
type input "8"
click at [121, 591] on button "Show less" at bounding box center [113, 583] width 142 height 21
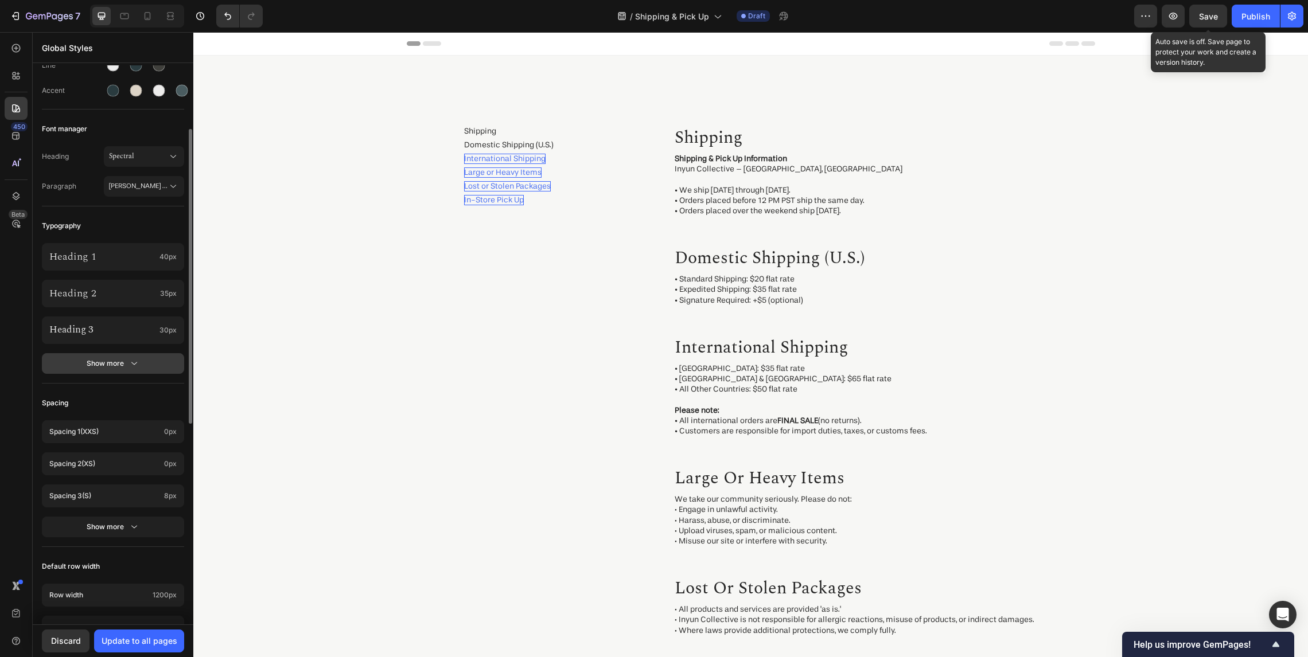
click at [125, 356] on button "Show more" at bounding box center [113, 363] width 142 height 21
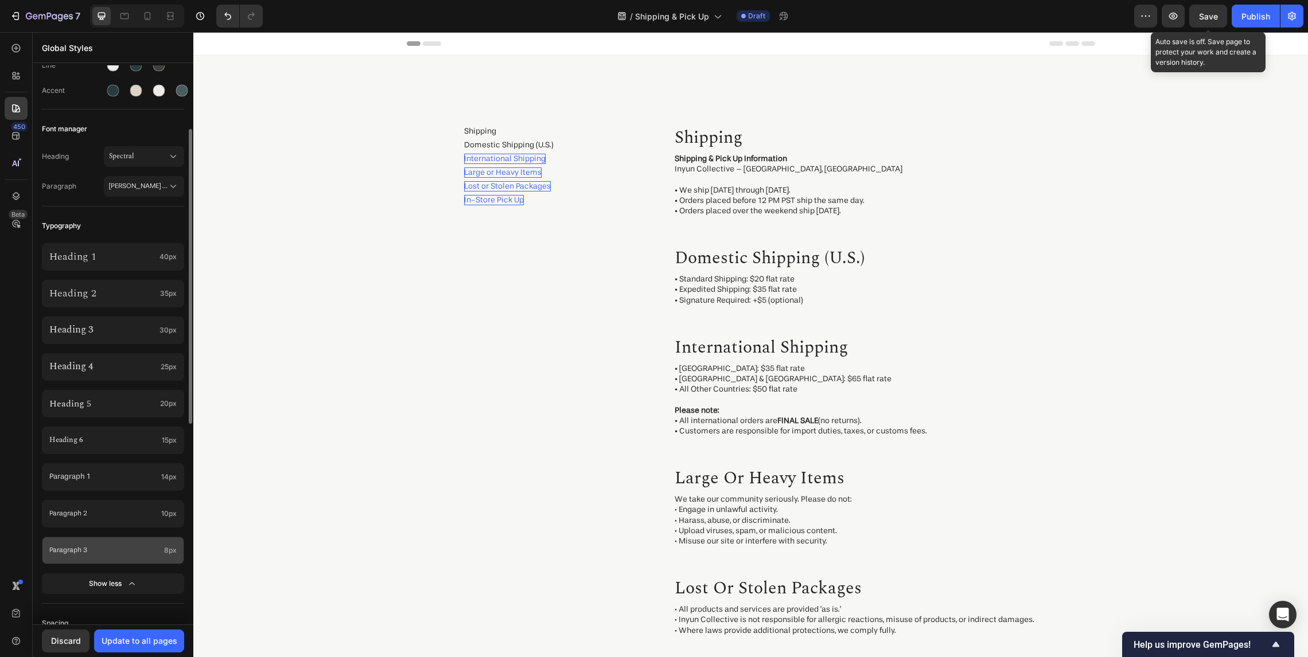
click at [116, 541] on div "Paragraph 3 8px" at bounding box center [113, 551] width 142 height 28
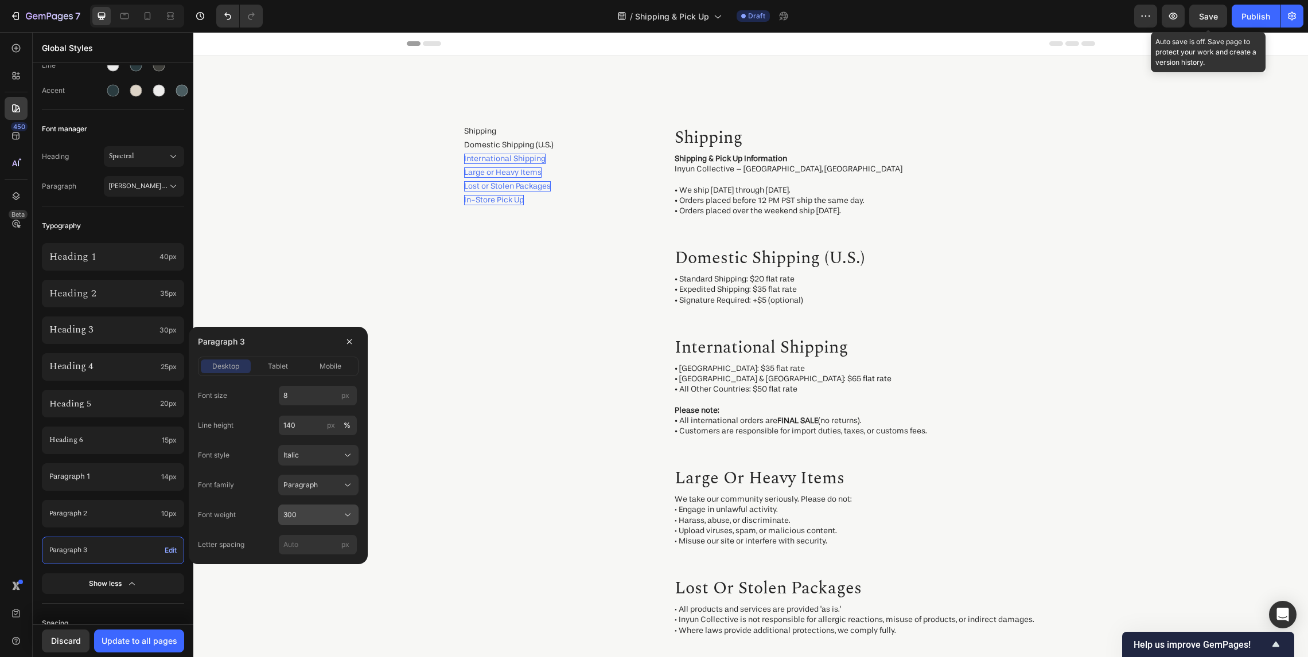
click at [299, 516] on div "300" at bounding box center [311, 515] width 56 height 10
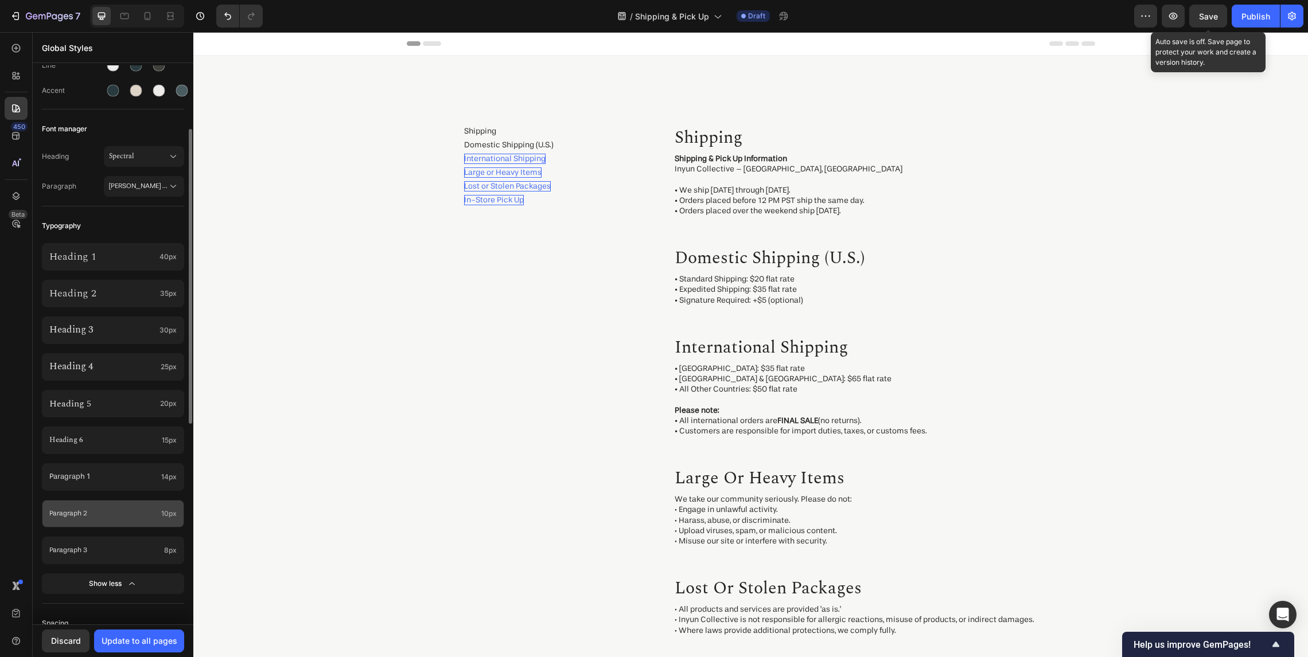
click at [128, 515] on p "Paragraph 2" at bounding box center [102, 514] width 107 height 10
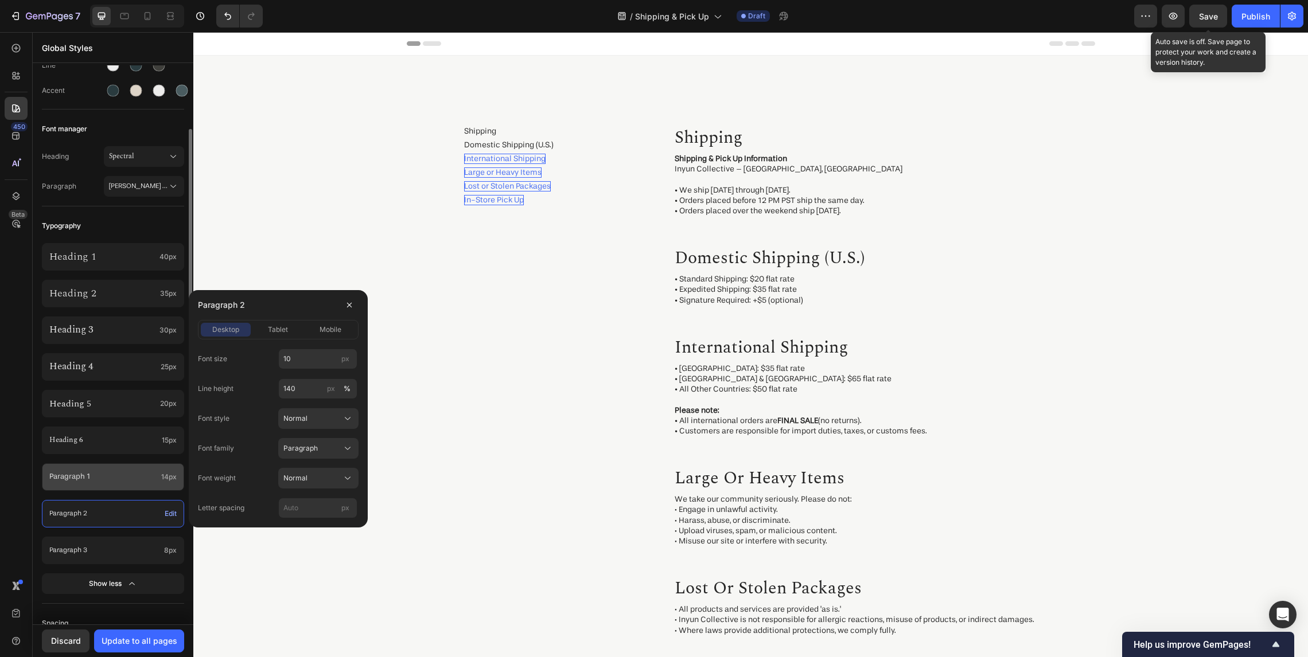
click at [131, 478] on p "Paragraph 1" at bounding box center [102, 478] width 107 height 10
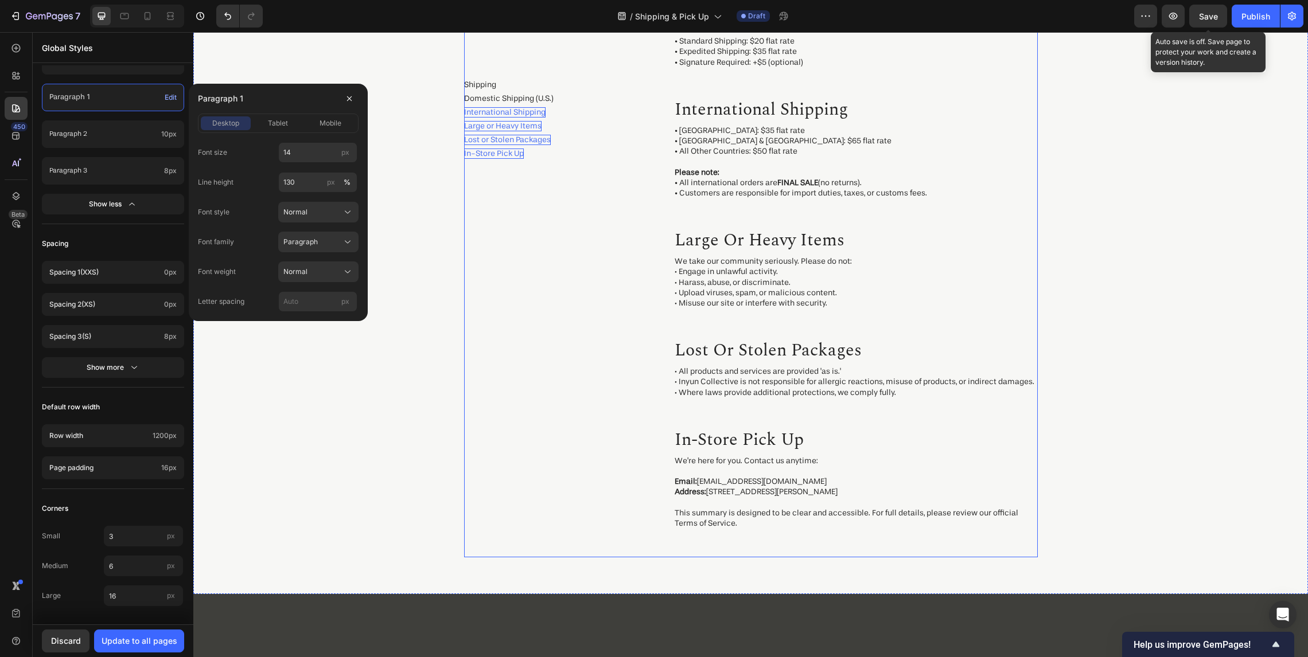
scroll to position [0, 0]
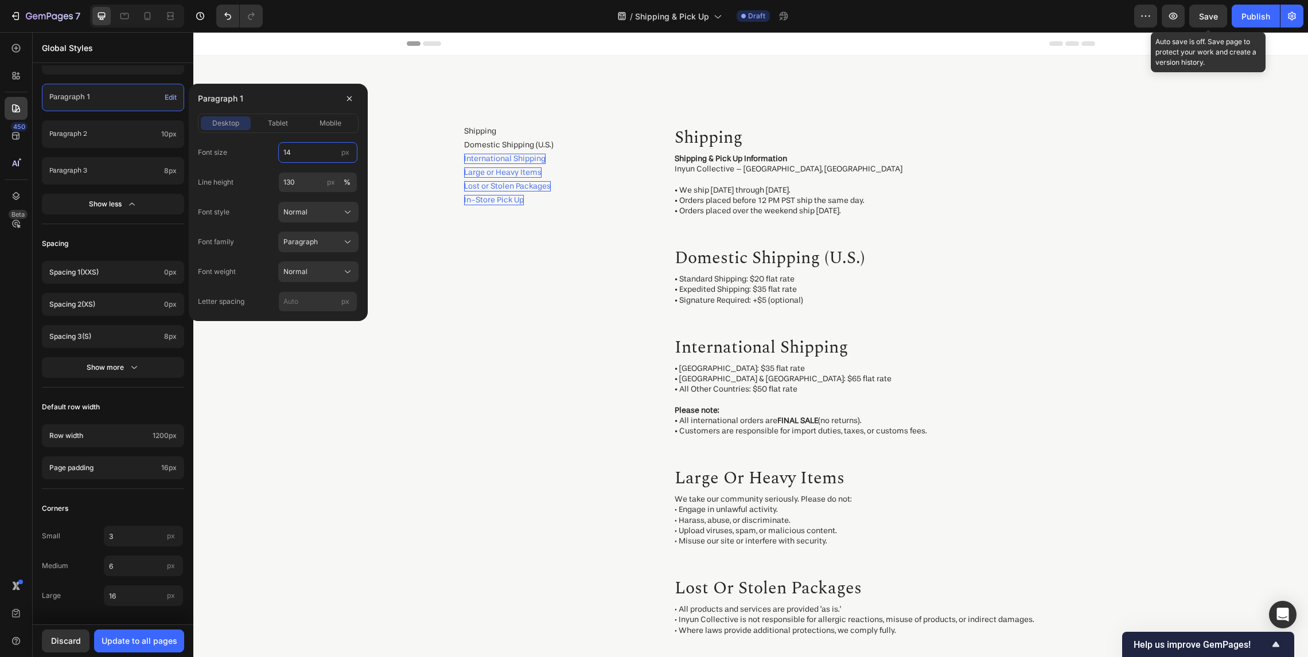
click at [322, 157] on input "14" at bounding box center [317, 152] width 79 height 21
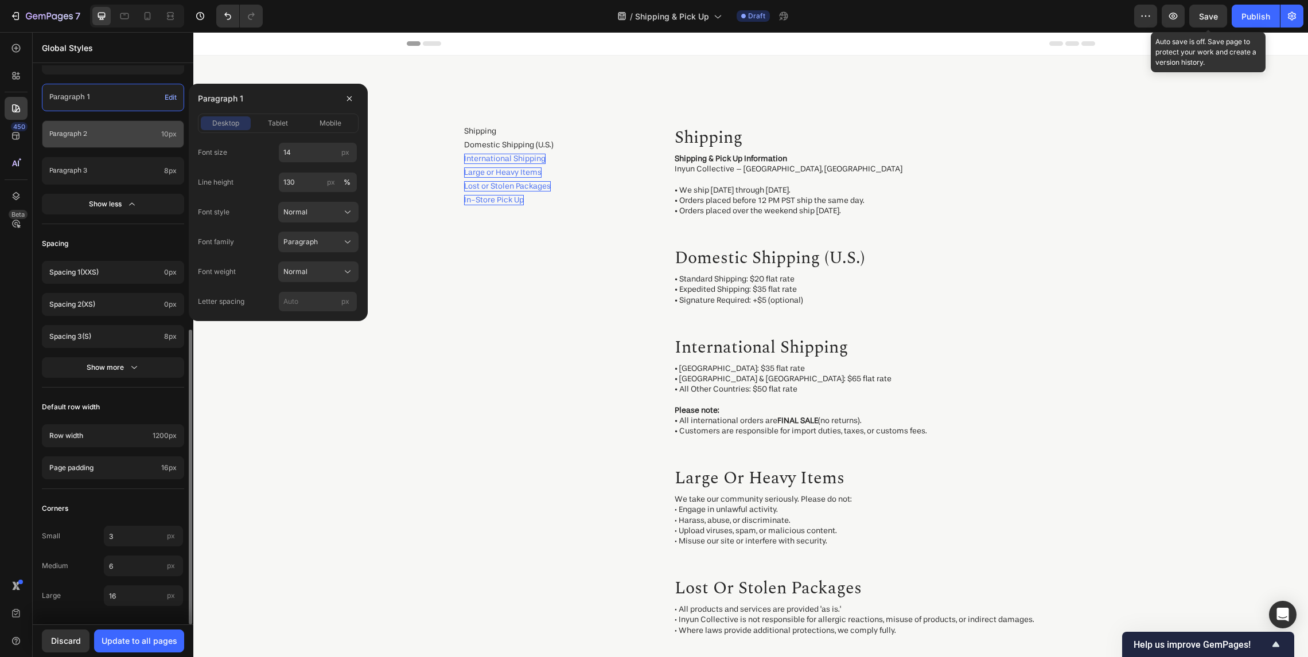
click at [136, 143] on div "Paragraph 2 10px" at bounding box center [113, 134] width 142 height 28
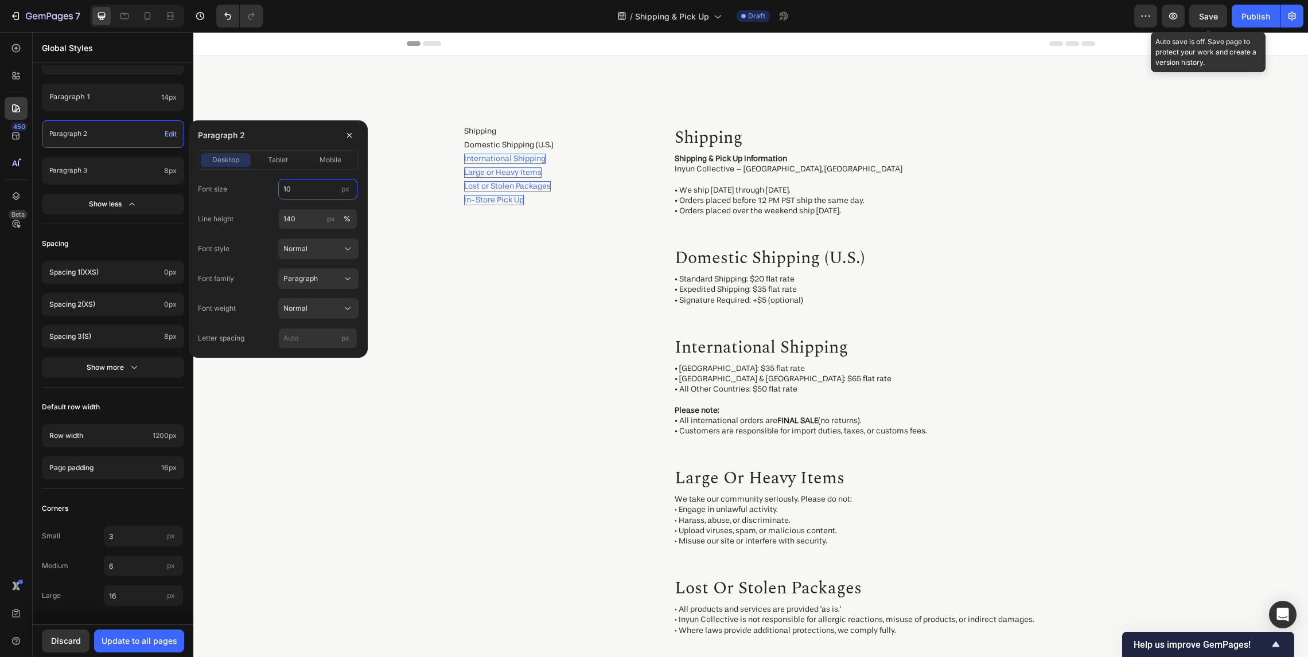
click at [299, 182] on input "10" at bounding box center [317, 189] width 79 height 21
type input "12"
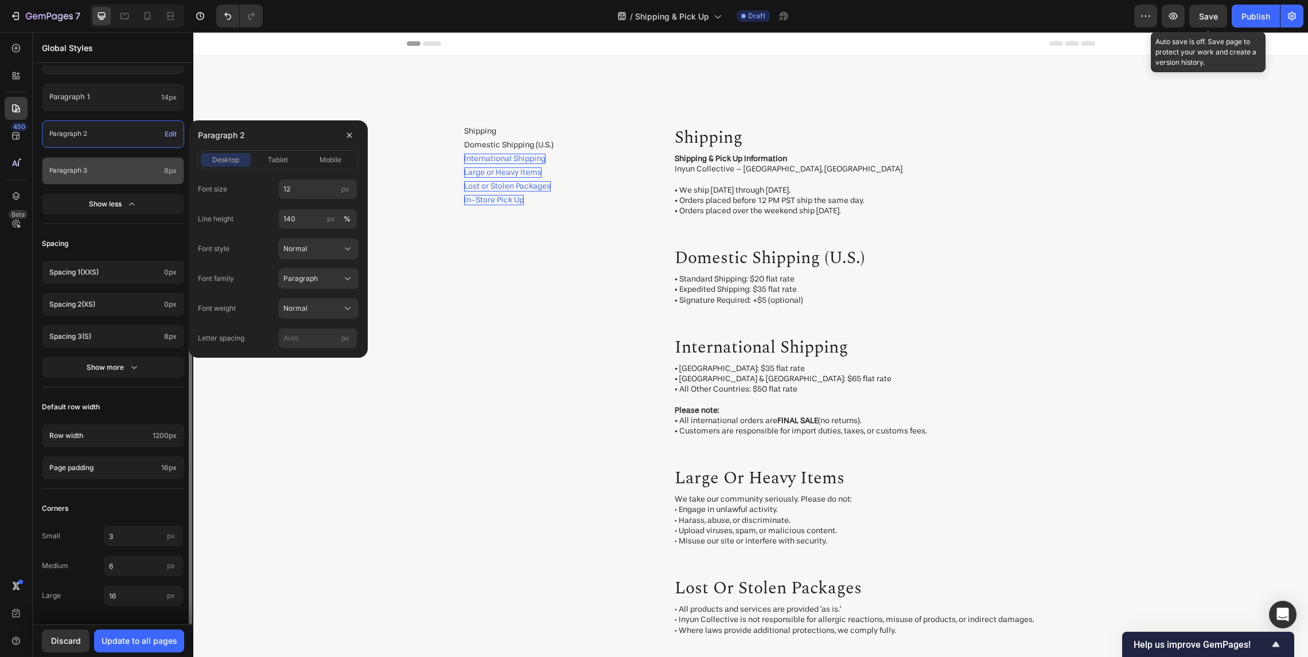
click at [88, 169] on p "Paragraph 3" at bounding box center [104, 171] width 110 height 10
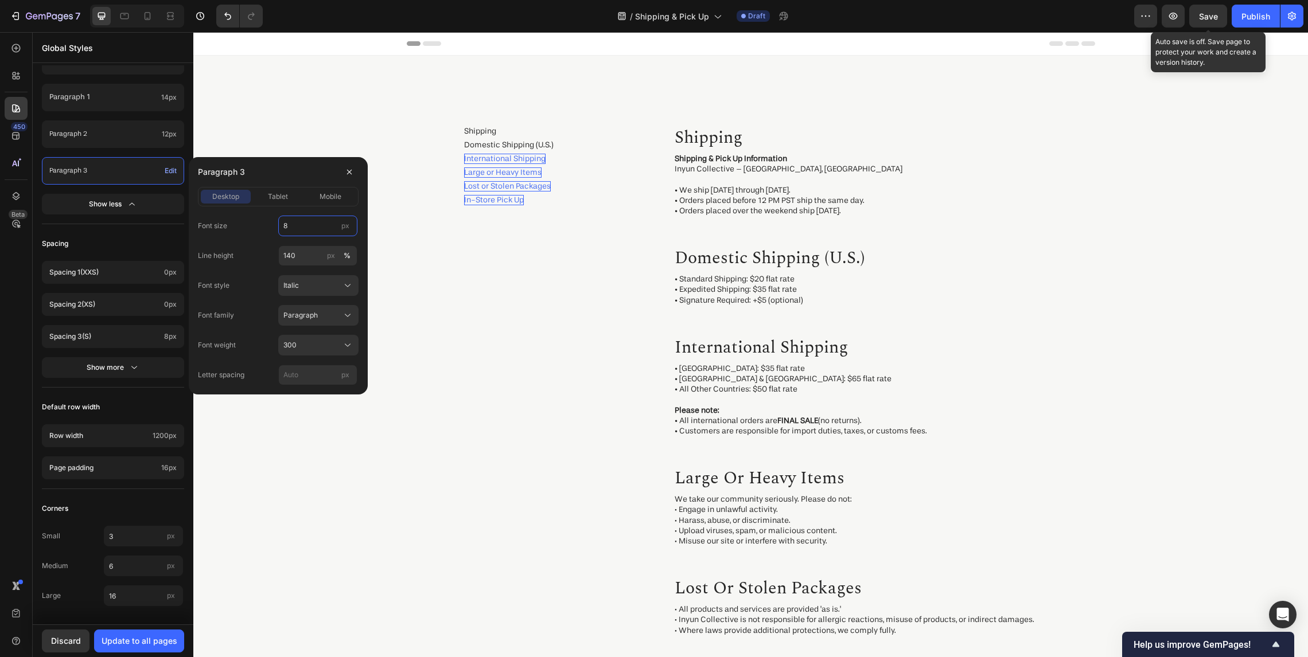
click at [306, 228] on input "8" at bounding box center [317, 226] width 79 height 21
type input "10"
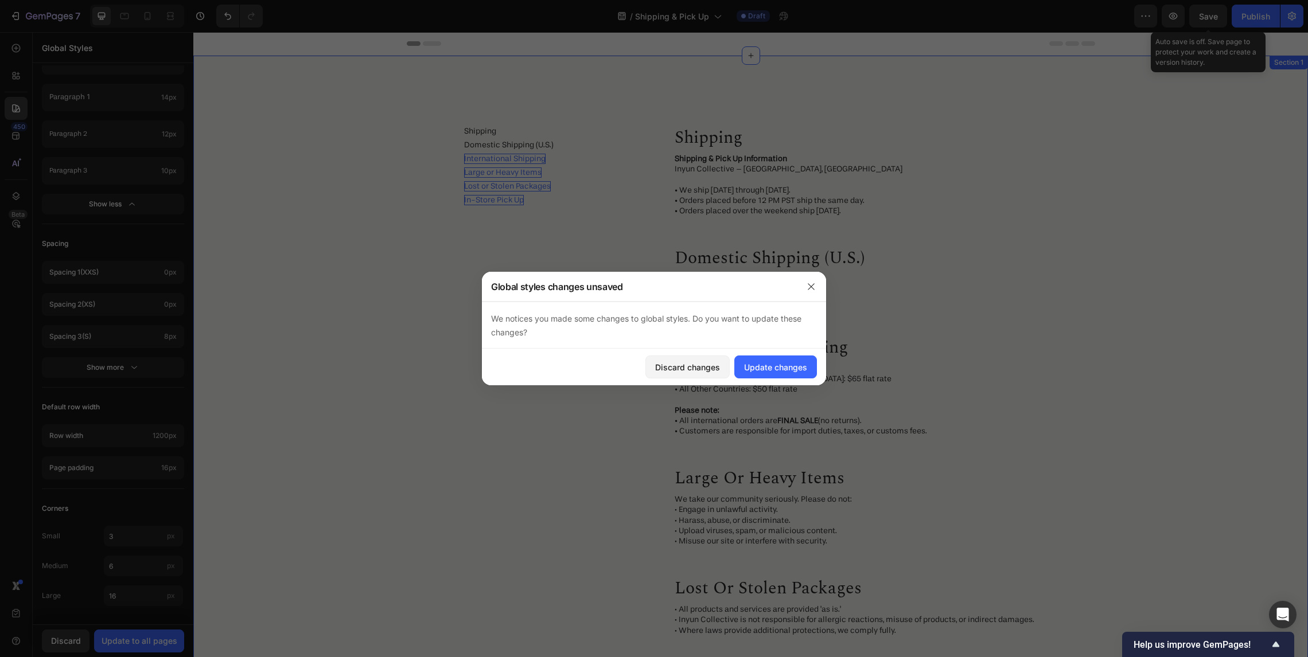
click at [545, 307] on div "Shipping Button Domestic Shipping (U.S.) Button International Shipping Button L…" at bounding box center [555, 459] width 182 height 671
click at [777, 370] on div "Update changes" at bounding box center [775, 367] width 63 height 12
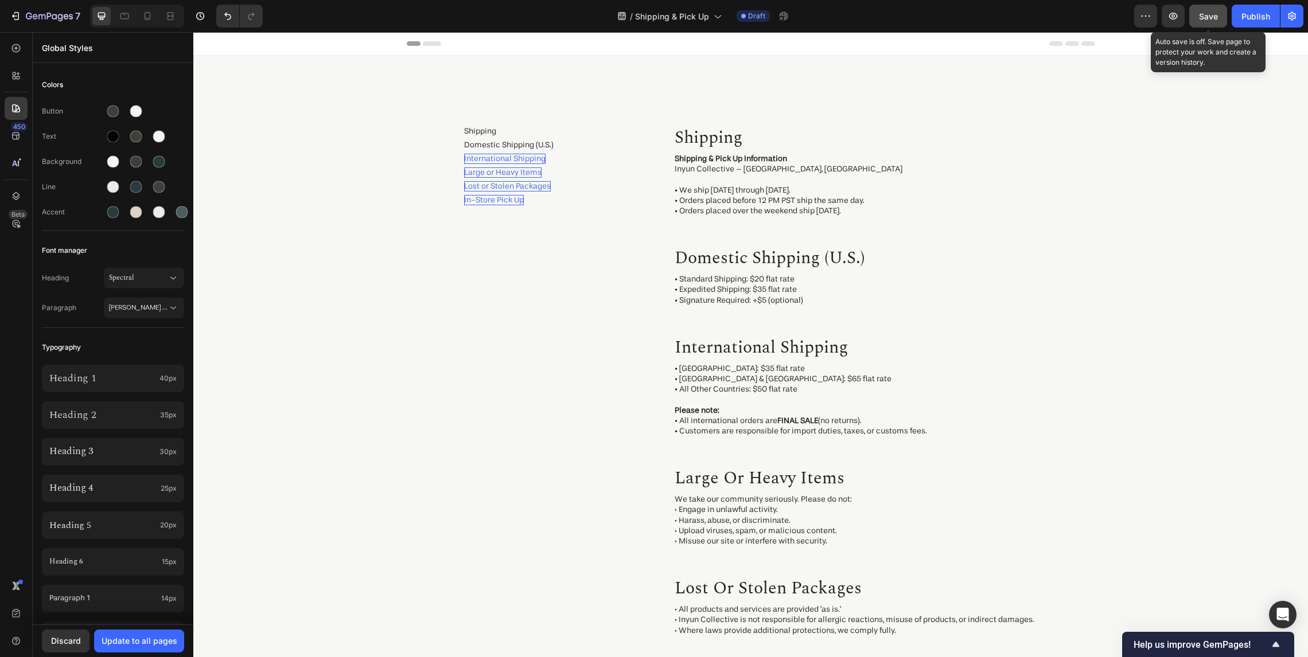
click at [1217, 15] on span "Save" at bounding box center [1208, 16] width 19 height 10
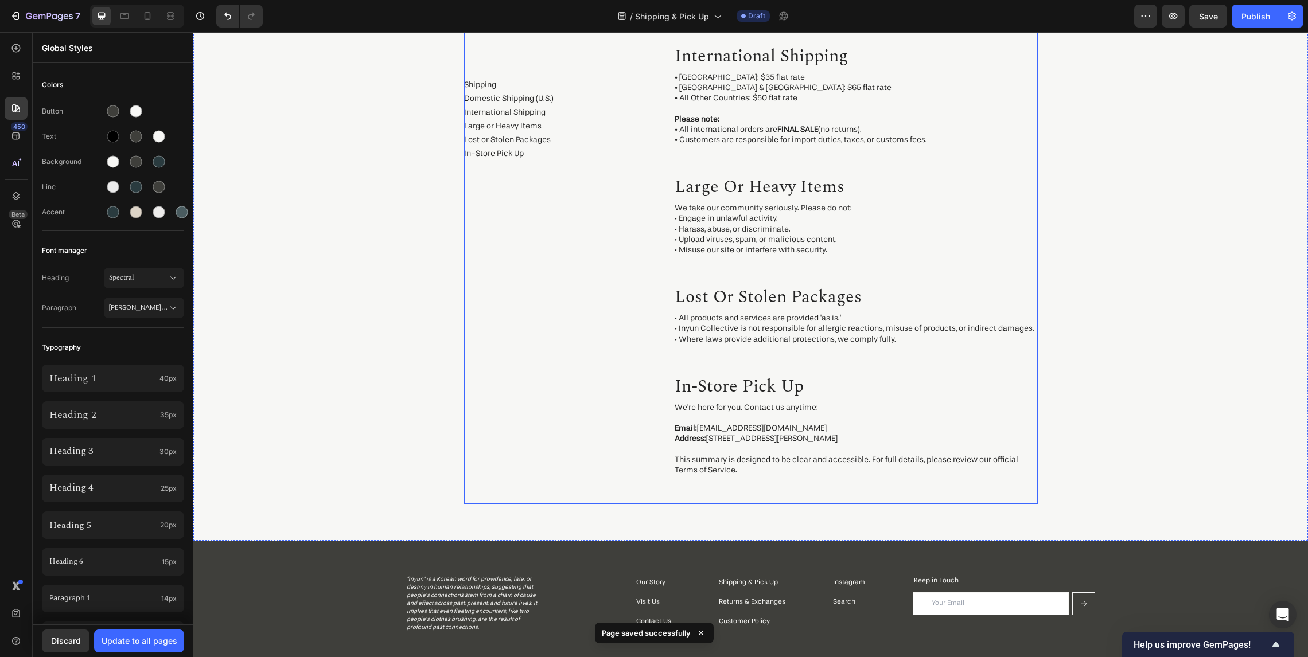
scroll to position [434, 0]
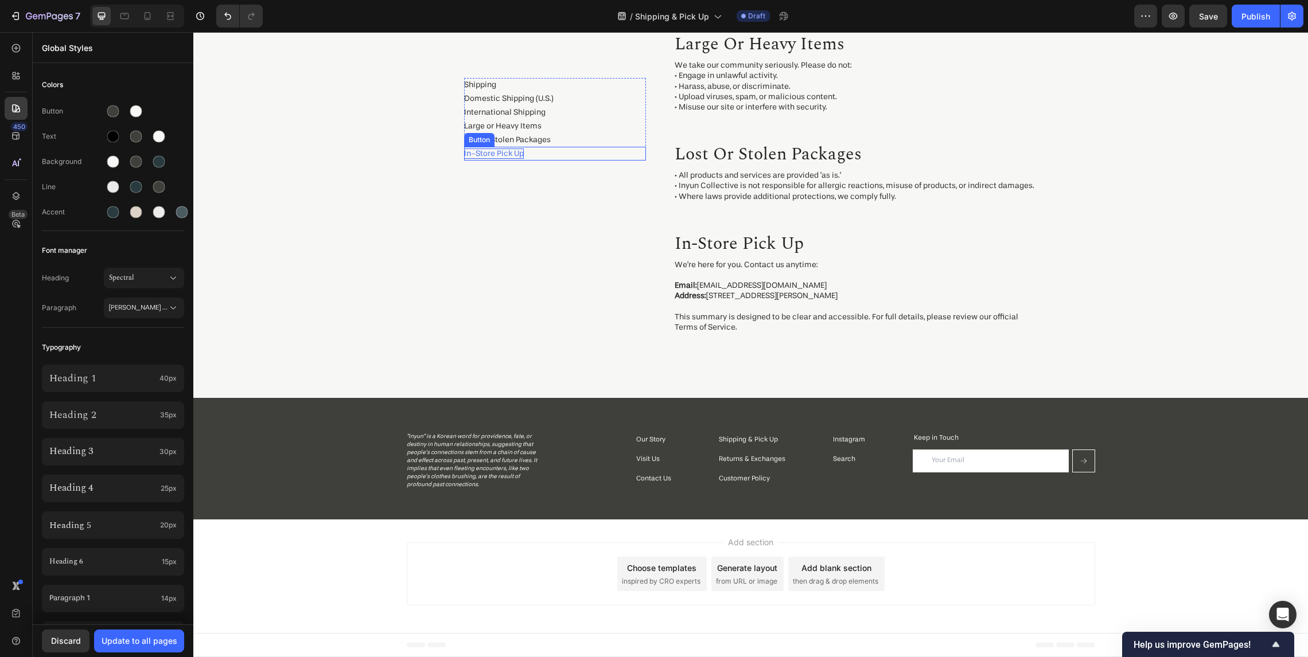
click at [505, 154] on p "In-Store Pick Up" at bounding box center [494, 154] width 60 height 10
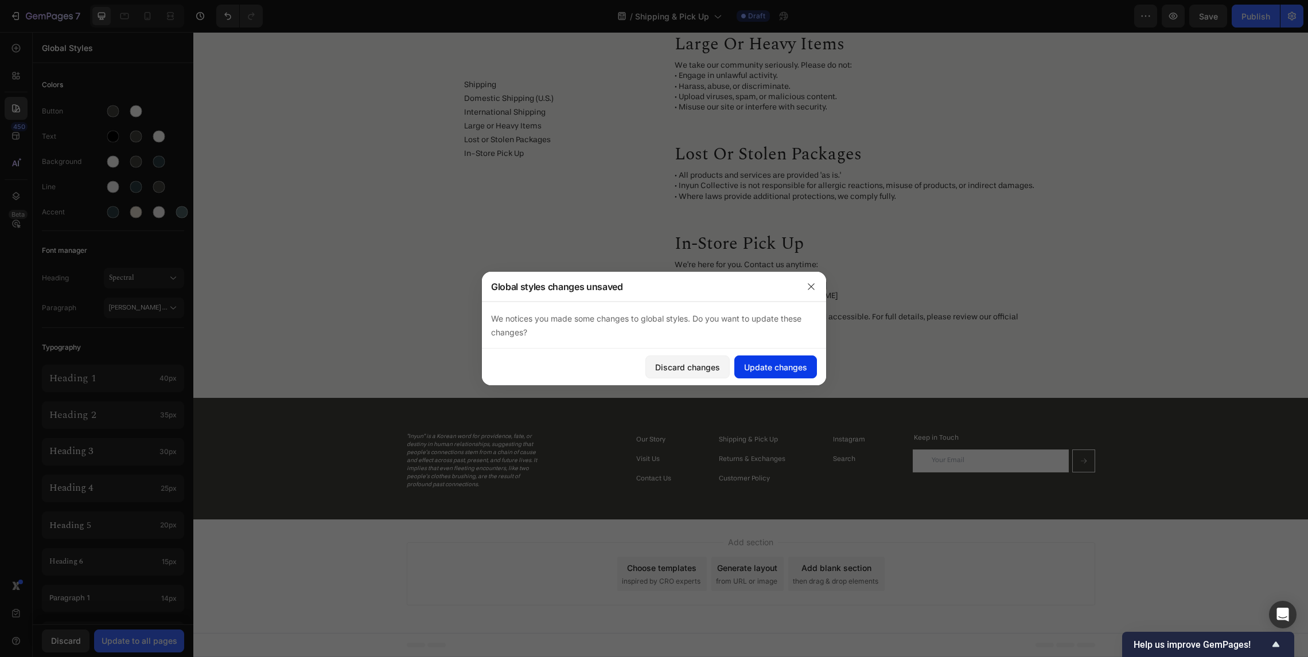
click at [777, 366] on div "Update changes" at bounding box center [775, 367] width 63 height 12
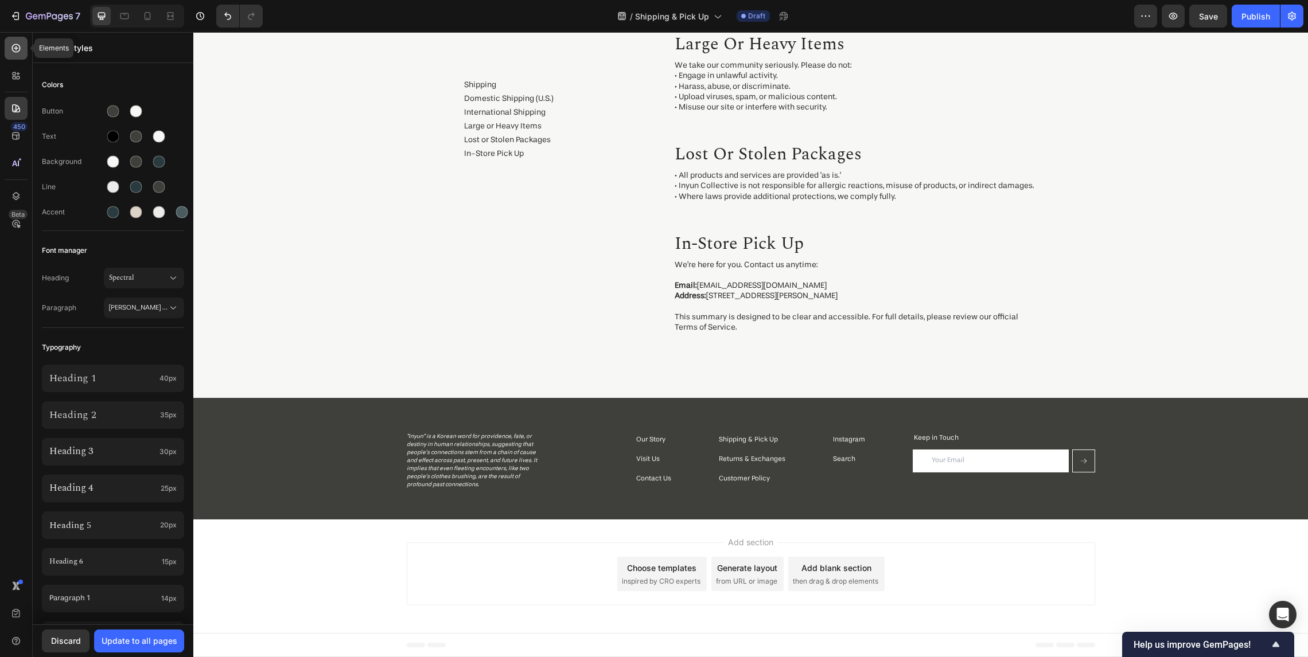
click at [16, 54] on div at bounding box center [16, 48] width 23 height 23
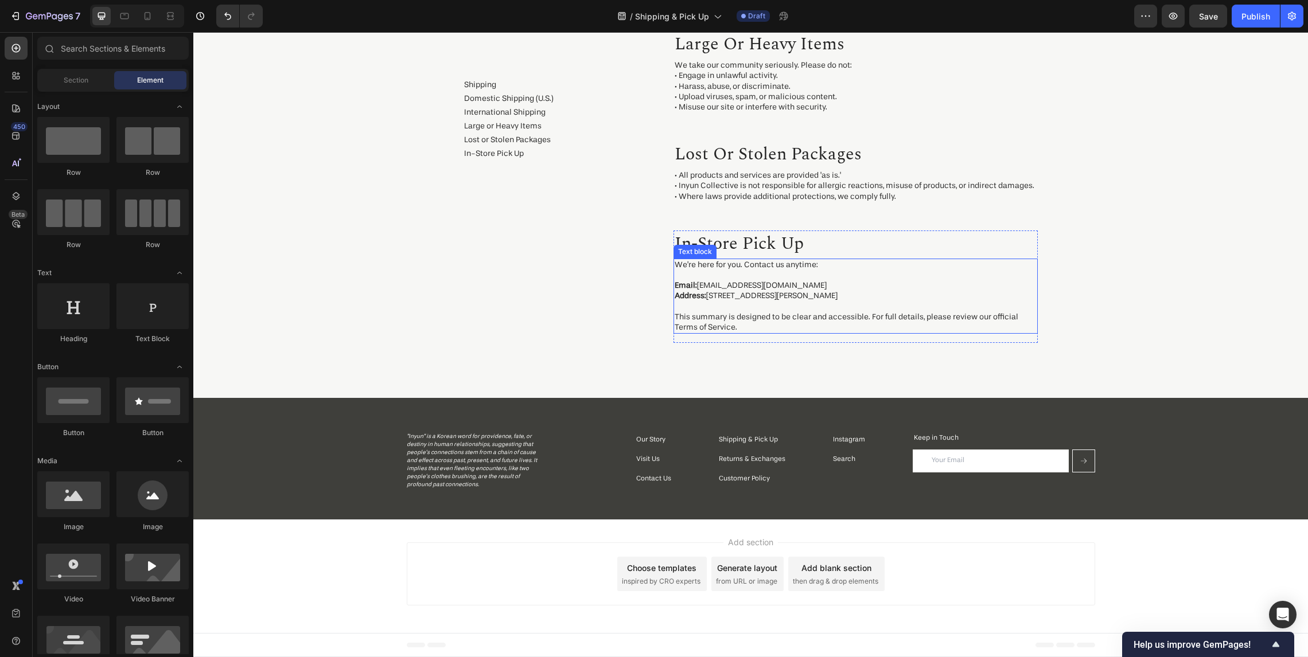
click at [848, 262] on p "We’re here for you. Contact us anytime: Email: [EMAIL_ADDRESS][DOMAIN_NAME] Add…" at bounding box center [855, 296] width 362 height 73
click at [851, 244] on p "In-store Pick up" at bounding box center [855, 244] width 362 height 24
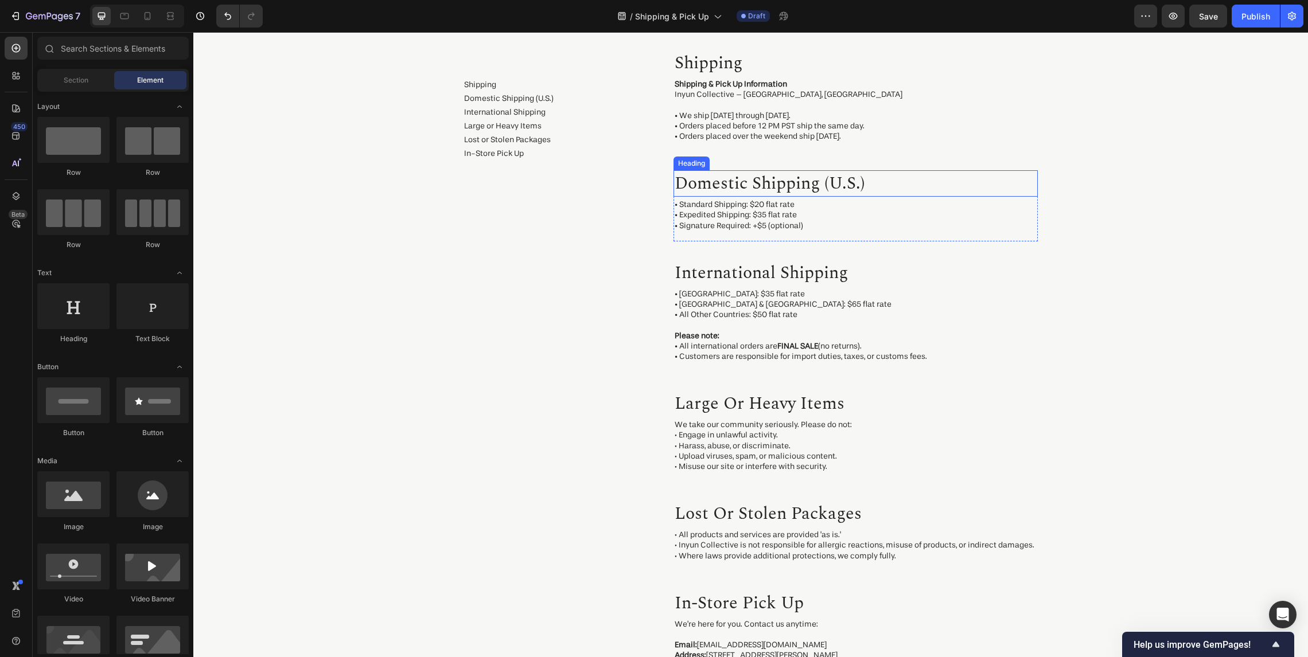
scroll to position [0, 0]
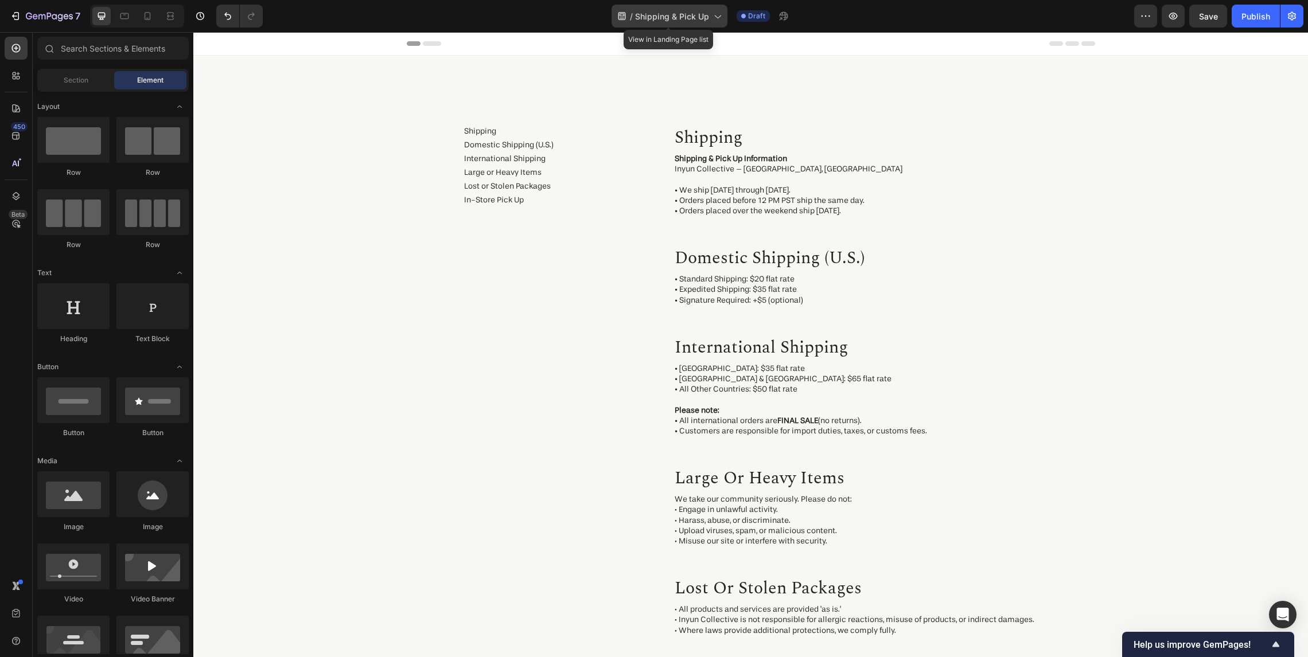
click at [692, 19] on span "Shipping & Pick Up" at bounding box center [672, 16] width 74 height 12
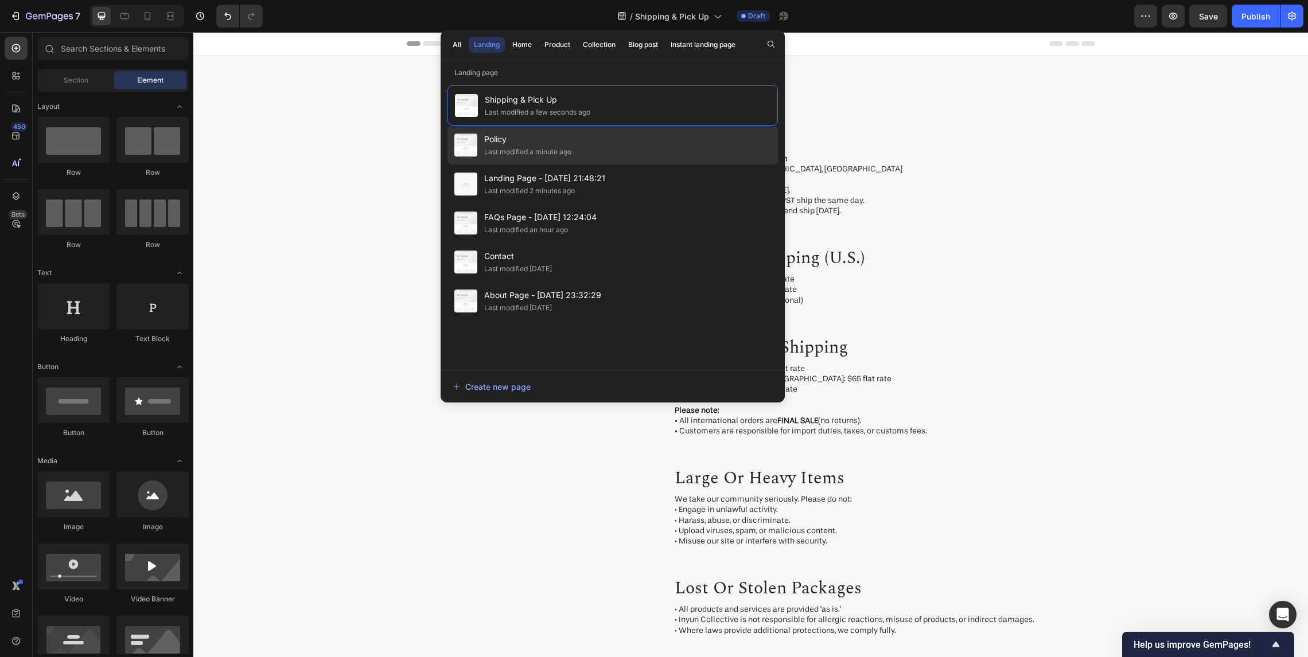
click at [606, 136] on div "Policy Last modified a minute ago" at bounding box center [612, 145] width 330 height 39
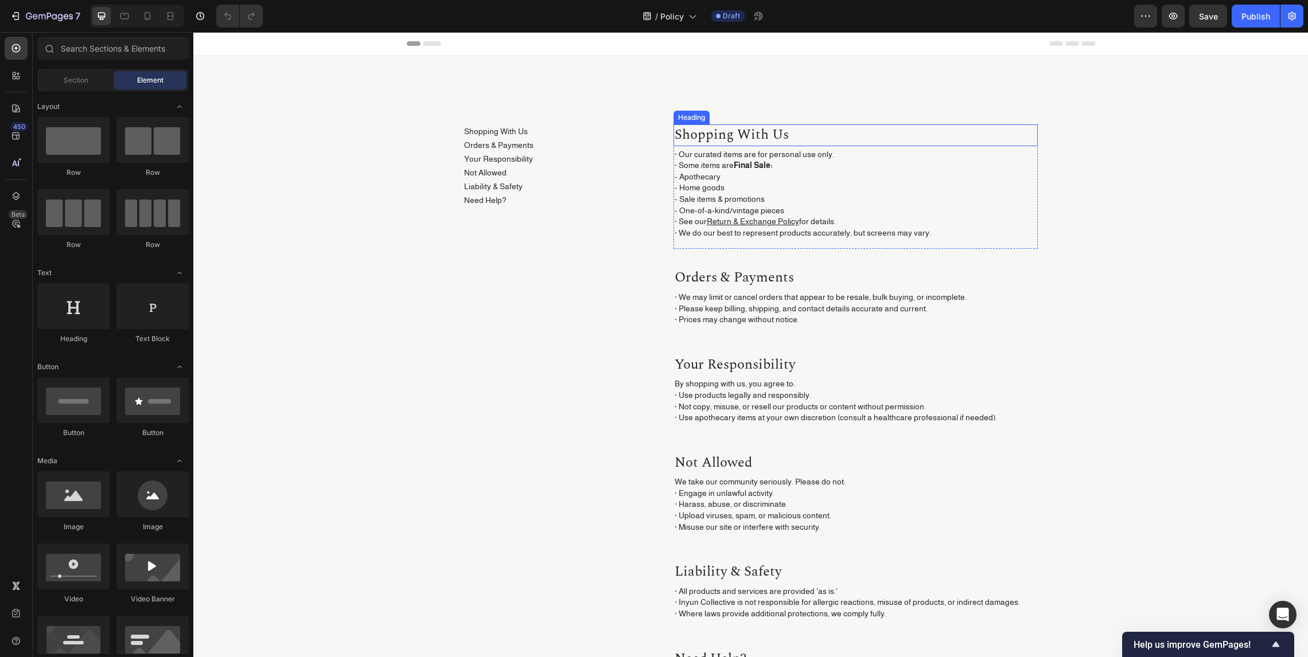
click at [699, 131] on h2 "shopping with us" at bounding box center [855, 135] width 364 height 22
click at [793, 132] on h2 "shopping with us" at bounding box center [855, 135] width 364 height 22
click at [798, 133] on h2 "shopping with us" at bounding box center [855, 135] width 364 height 22
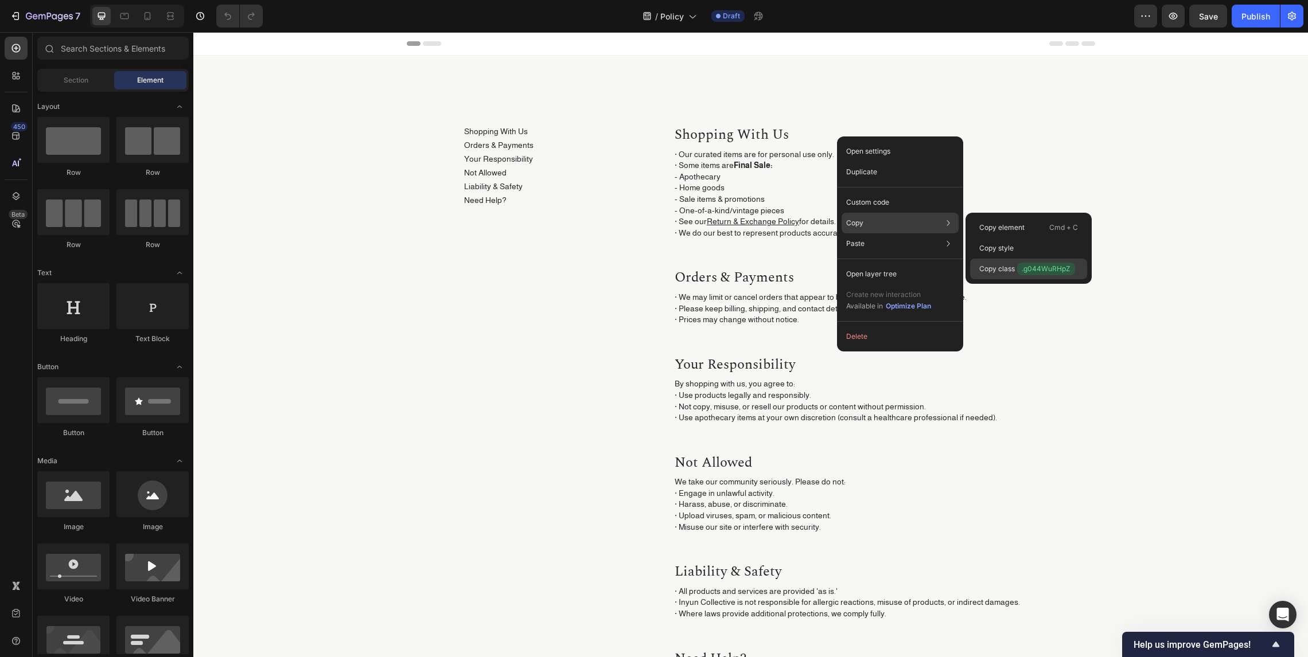
click at [1021, 268] on span ".g044WuRHpZ" at bounding box center [1046, 269] width 58 height 13
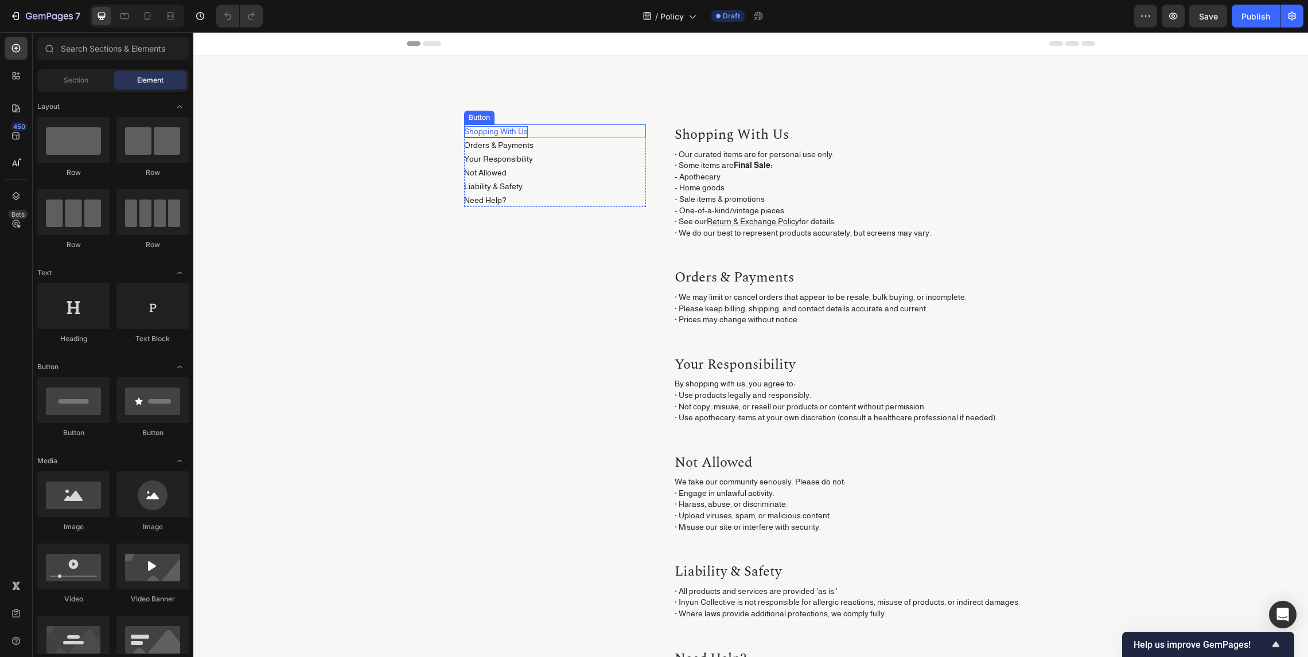
click at [505, 126] on p "Shopping With Us" at bounding box center [496, 131] width 64 height 11
click at [505, 127] on p "Shopping With Us" at bounding box center [496, 131] width 64 height 11
click at [498, 132] on p "Shopping With Us" at bounding box center [496, 131] width 64 height 11
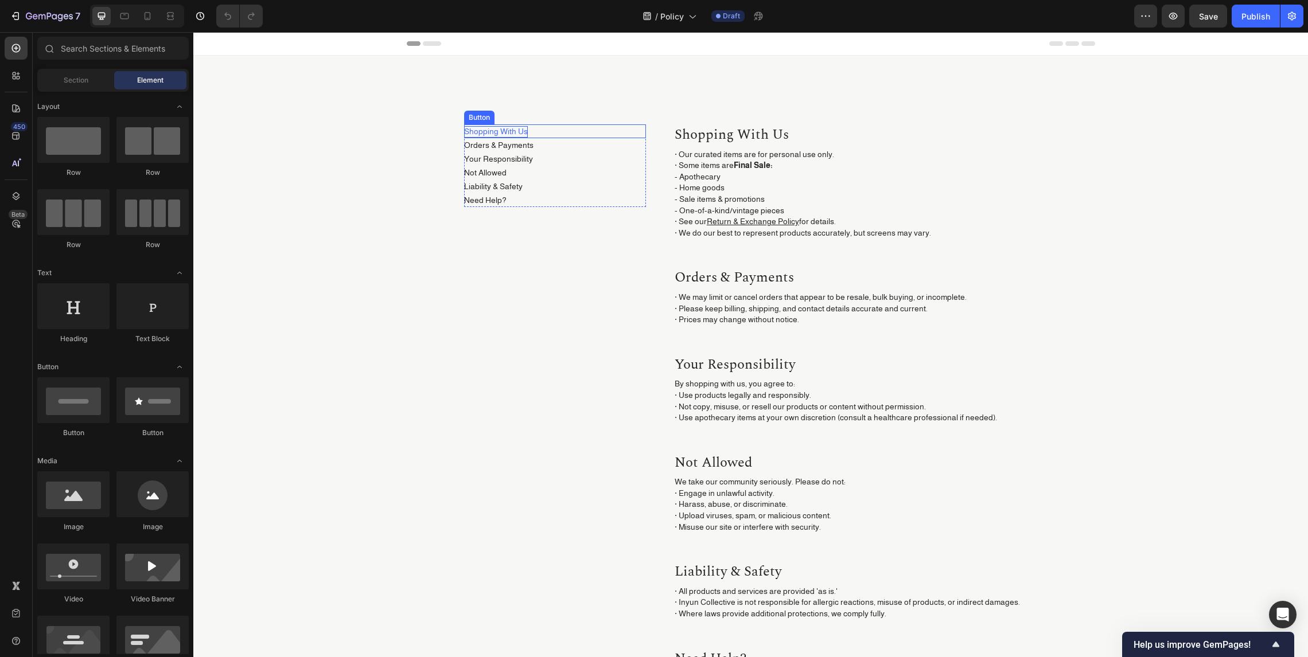
click at [498, 132] on p "Shopping With Us" at bounding box center [496, 131] width 64 height 11
click at [83, 77] on span "Section" at bounding box center [76, 80] width 25 height 10
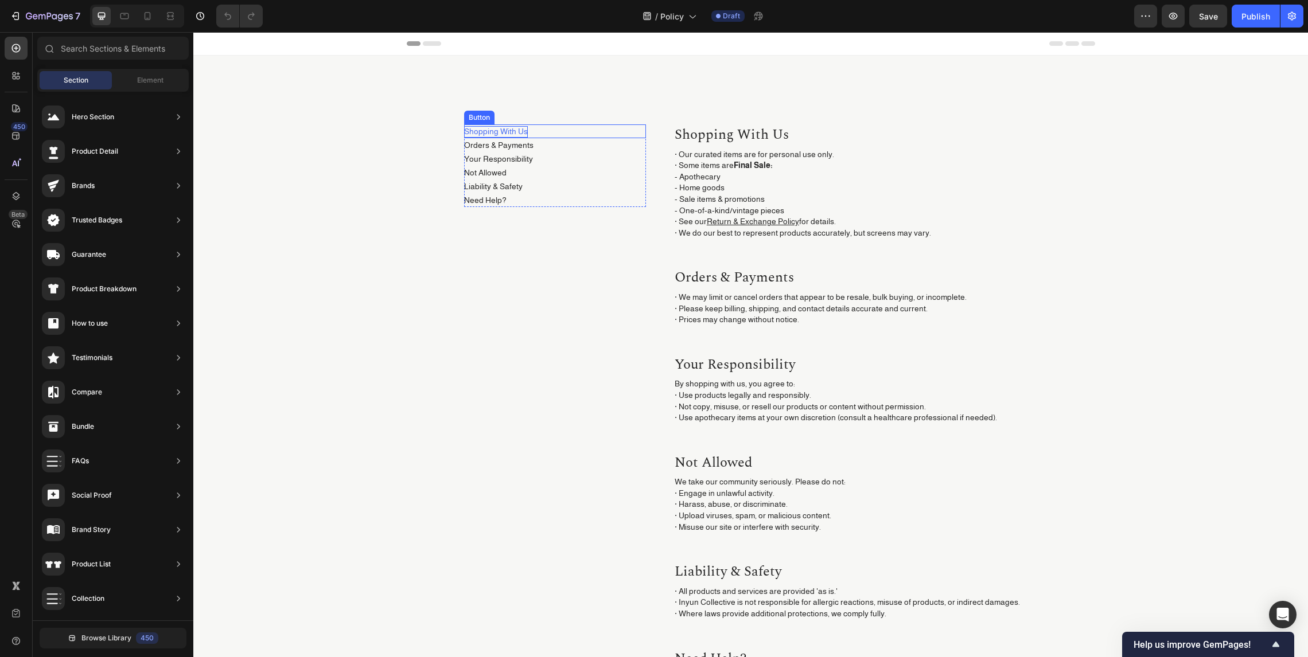
click at [517, 131] on p "Shopping With Us" at bounding box center [496, 131] width 64 height 11
click at [516, 131] on p "Shopping With Us" at bounding box center [496, 131] width 64 height 11
click at [508, 134] on p "Shopping With Us" at bounding box center [496, 131] width 64 height 11
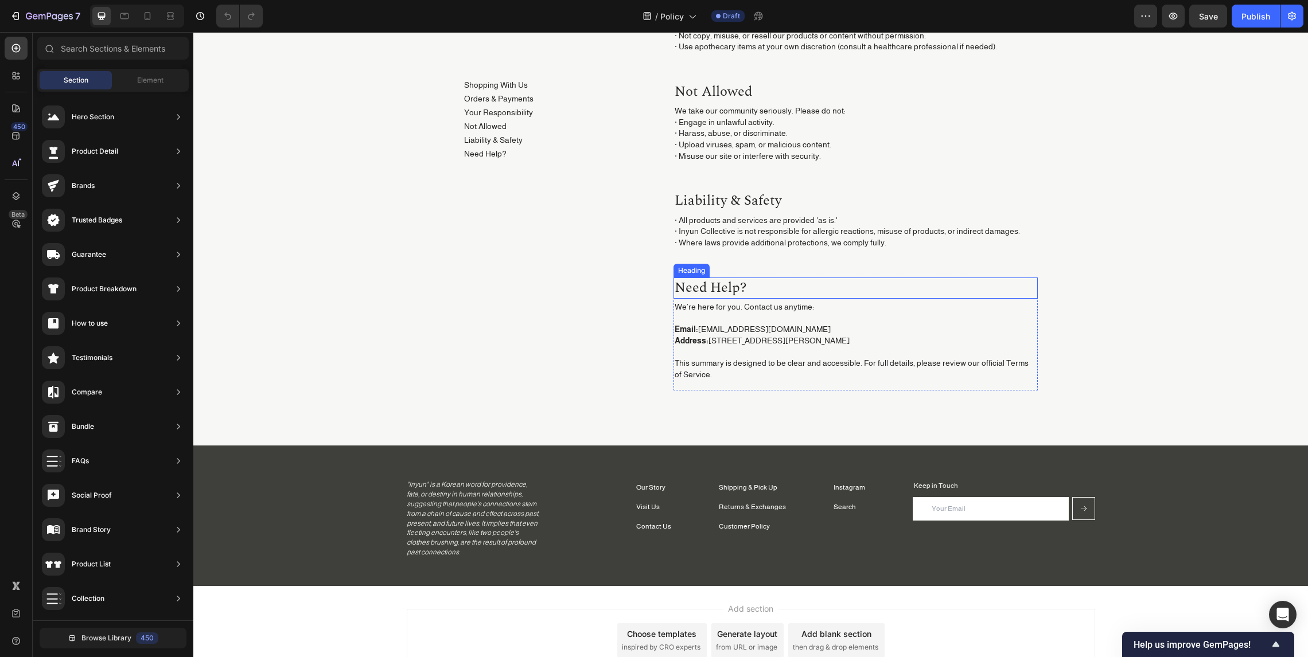
scroll to position [438, 0]
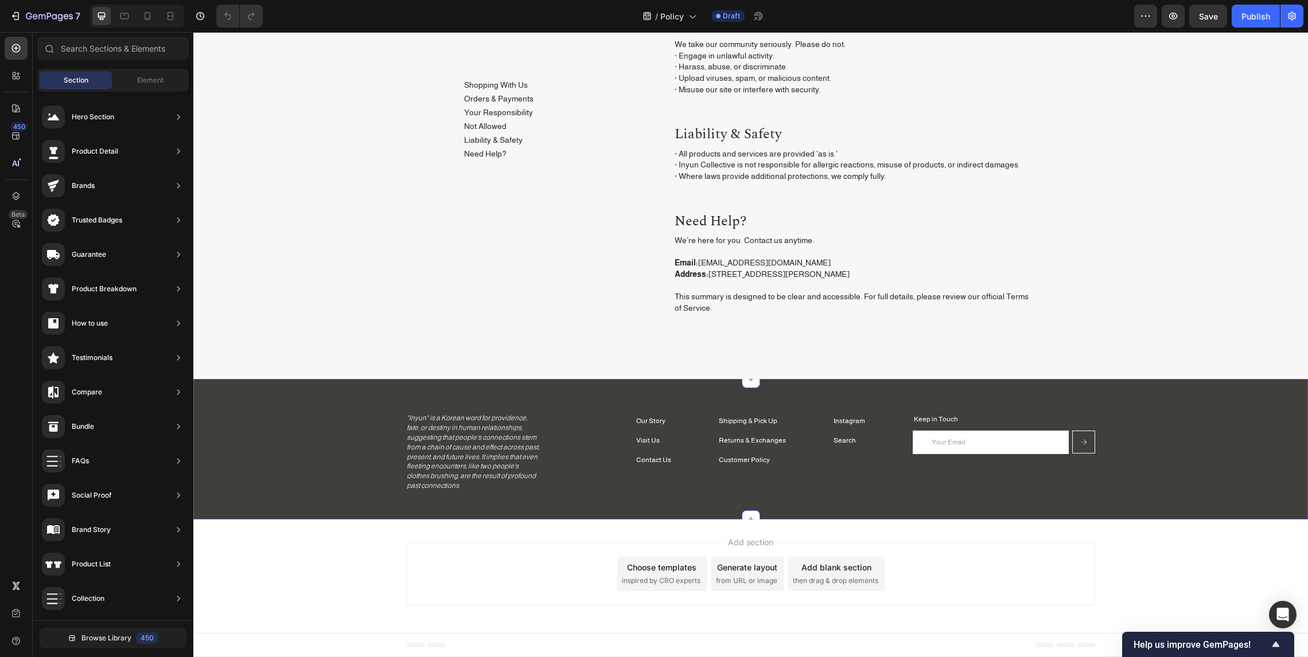
click at [422, 438] on p ""Inyun" is a Korean word for providence, fate, or destiny in human relationship…" at bounding box center [473, 451] width 133 height 77
click at [473, 442] on p ""Inyun" is a Korean word for providence, fate, or destiny in human relationship…" at bounding box center [473, 451] width 133 height 77
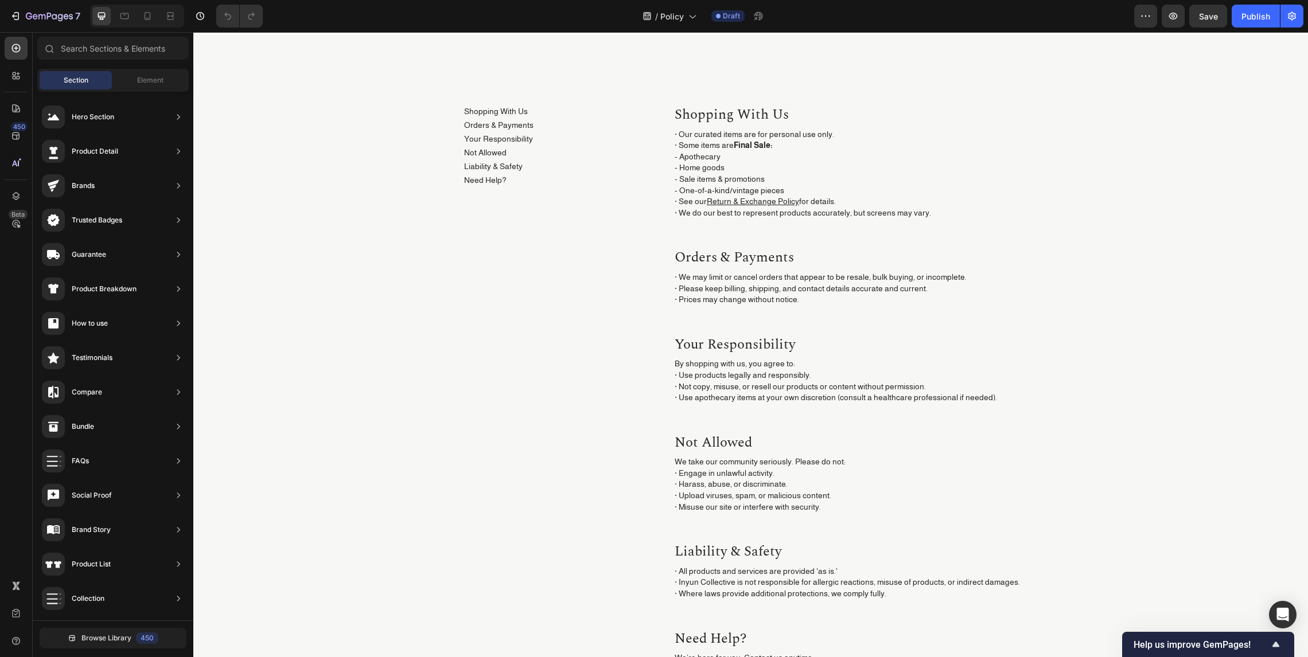
scroll to position [0, 0]
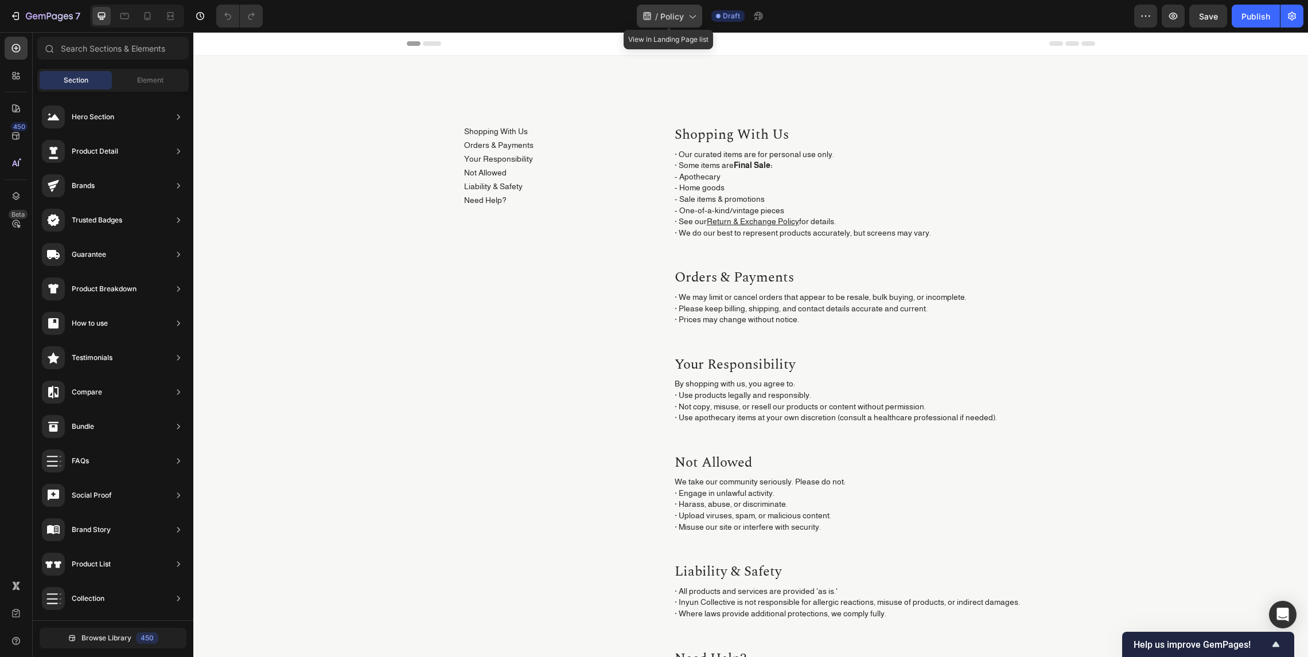
click at [679, 10] on span "Policy" at bounding box center [672, 16] width 24 height 12
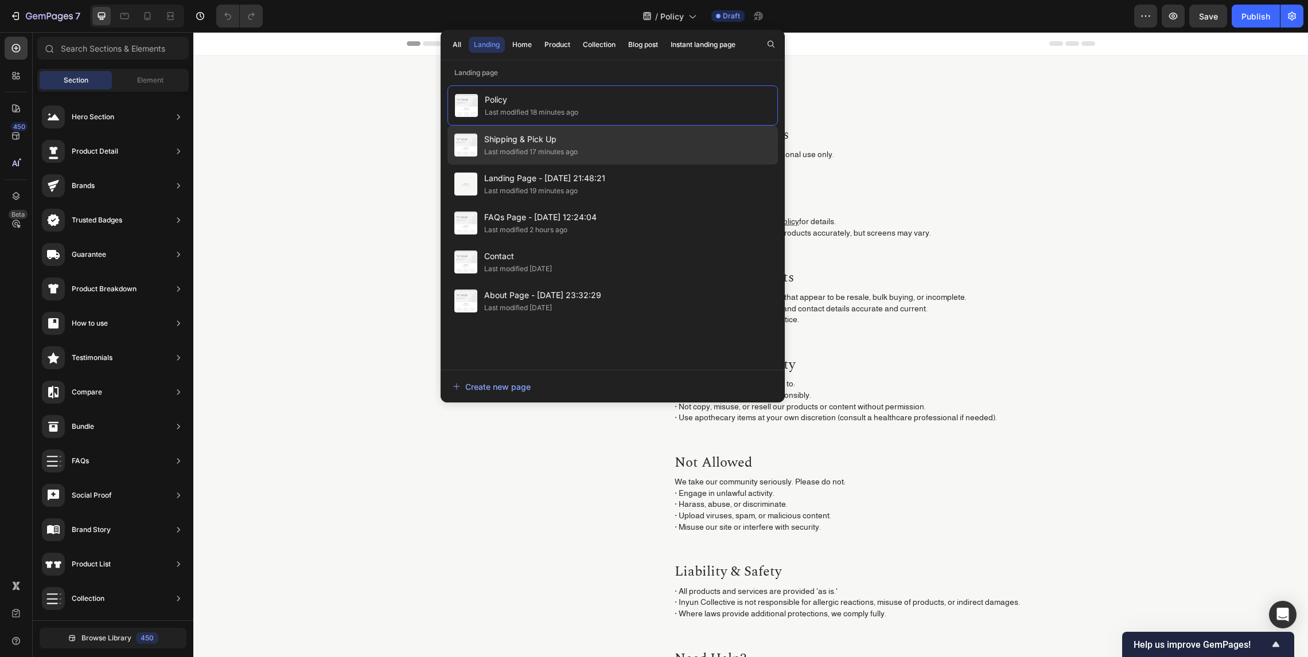
click at [575, 143] on span "Shipping & Pick Up" at bounding box center [530, 139] width 93 height 14
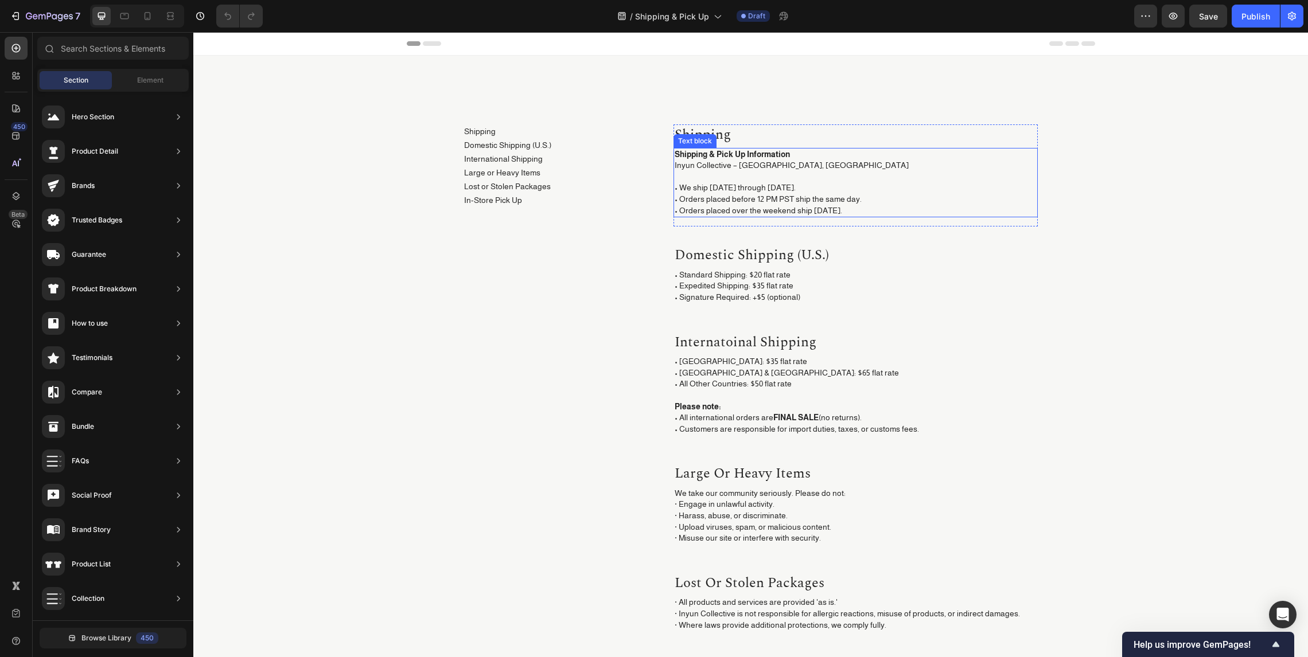
drag, startPoint x: 727, startPoint y: 173, endPoint x: 600, endPoint y: 167, distance: 127.4
click at [727, 173] on p "Inyun Collective – [GEOGRAPHIC_DATA], [GEOGRAPHIC_DATA] • We ship [DATE] throug…" at bounding box center [855, 188] width 362 height 56
click at [504, 142] on p "Domestic Shipping (U.S.)" at bounding box center [507, 145] width 87 height 11
click at [13, 20] on icon "button" at bounding box center [15, 15] width 11 height 11
click at [14, 21] on icon "button" at bounding box center [15, 15] width 11 height 11
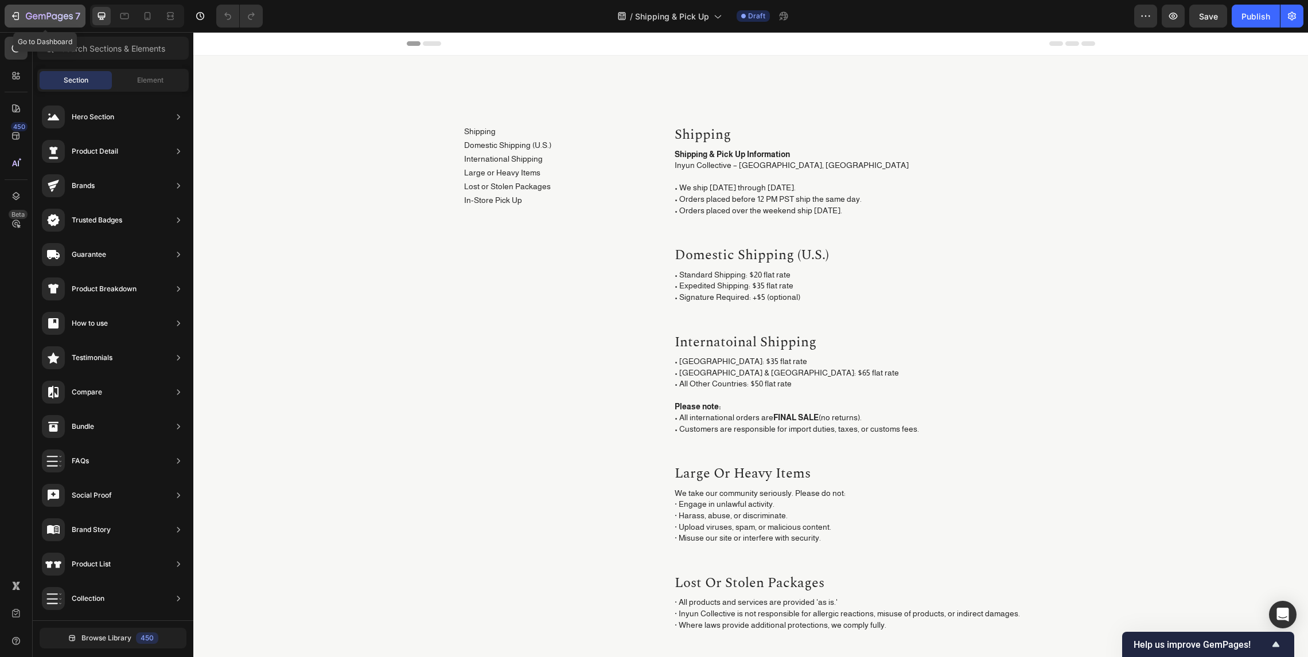
click at [15, 15] on icon "button" at bounding box center [14, 15] width 5 height 3
click at [1210, 11] on span "Save" at bounding box center [1208, 16] width 19 height 10
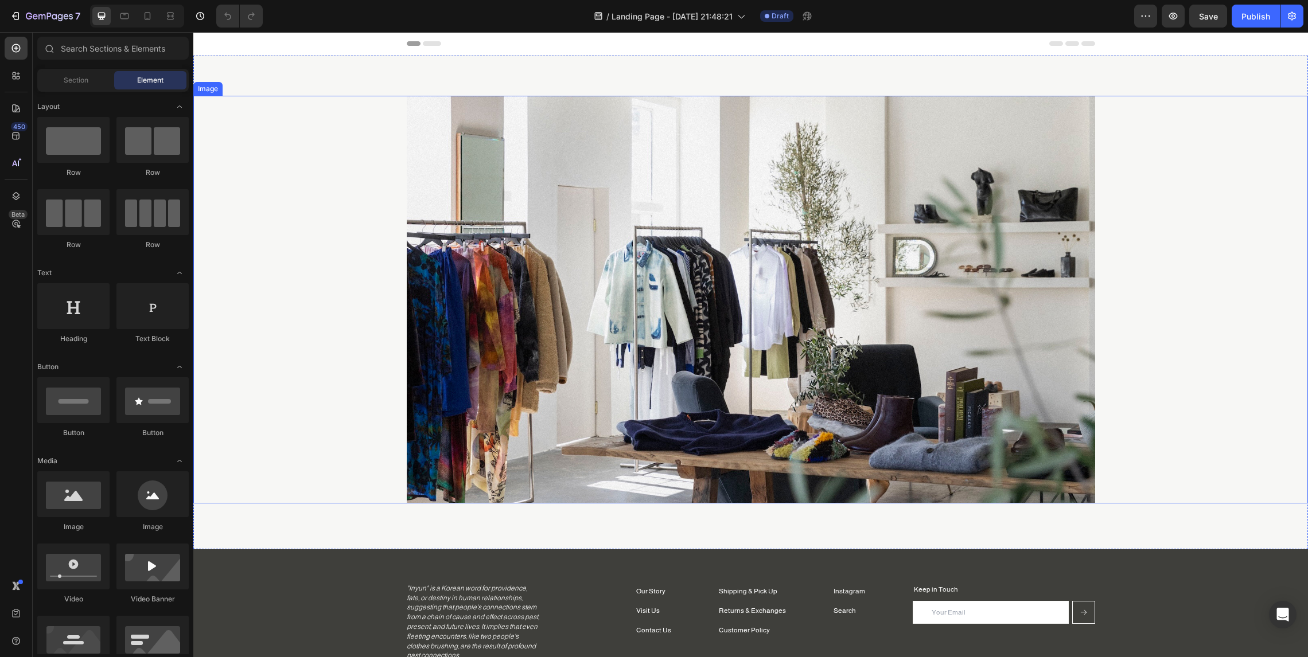
scroll to position [170, 0]
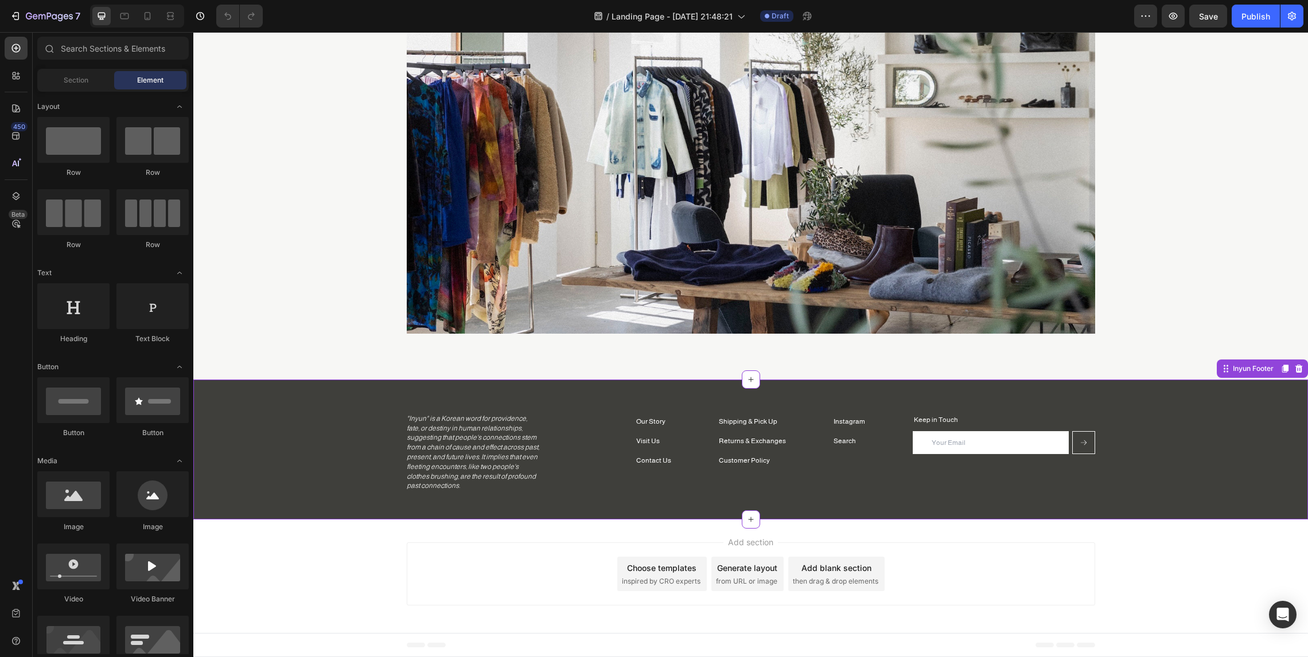
click at [490, 436] on p ""Inyun" is a Korean word for providence, fate, or destiny in human relationship…" at bounding box center [473, 452] width 133 height 77
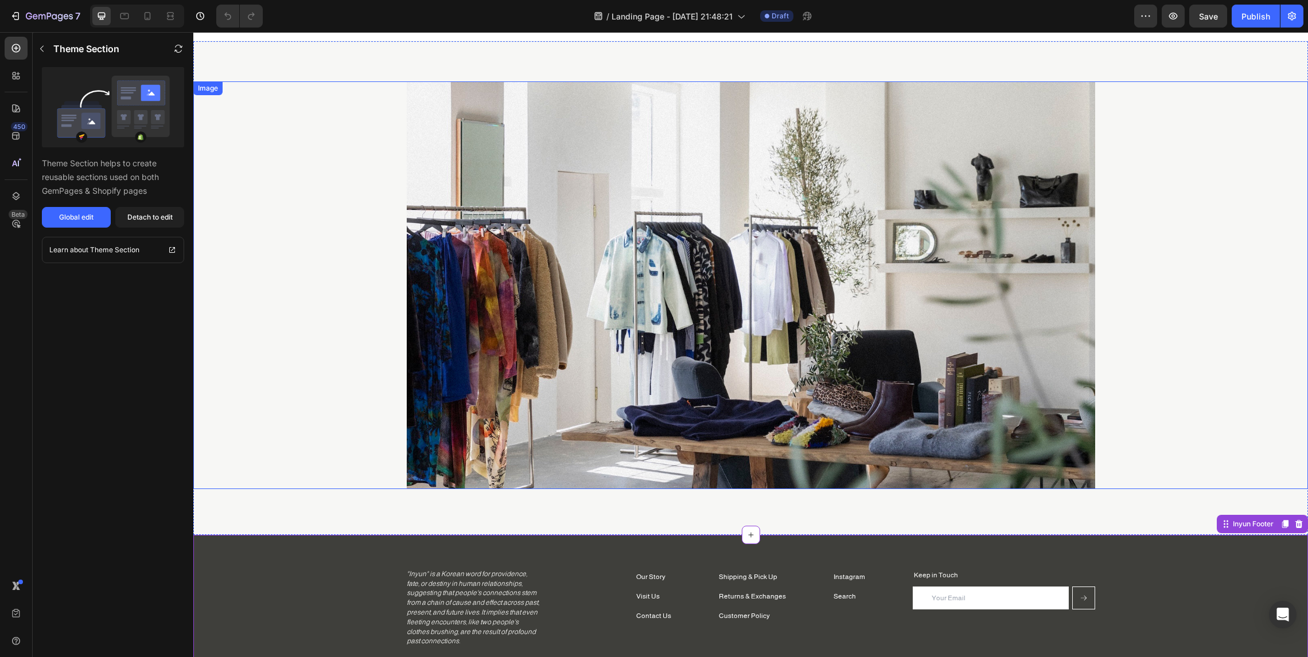
scroll to position [0, 0]
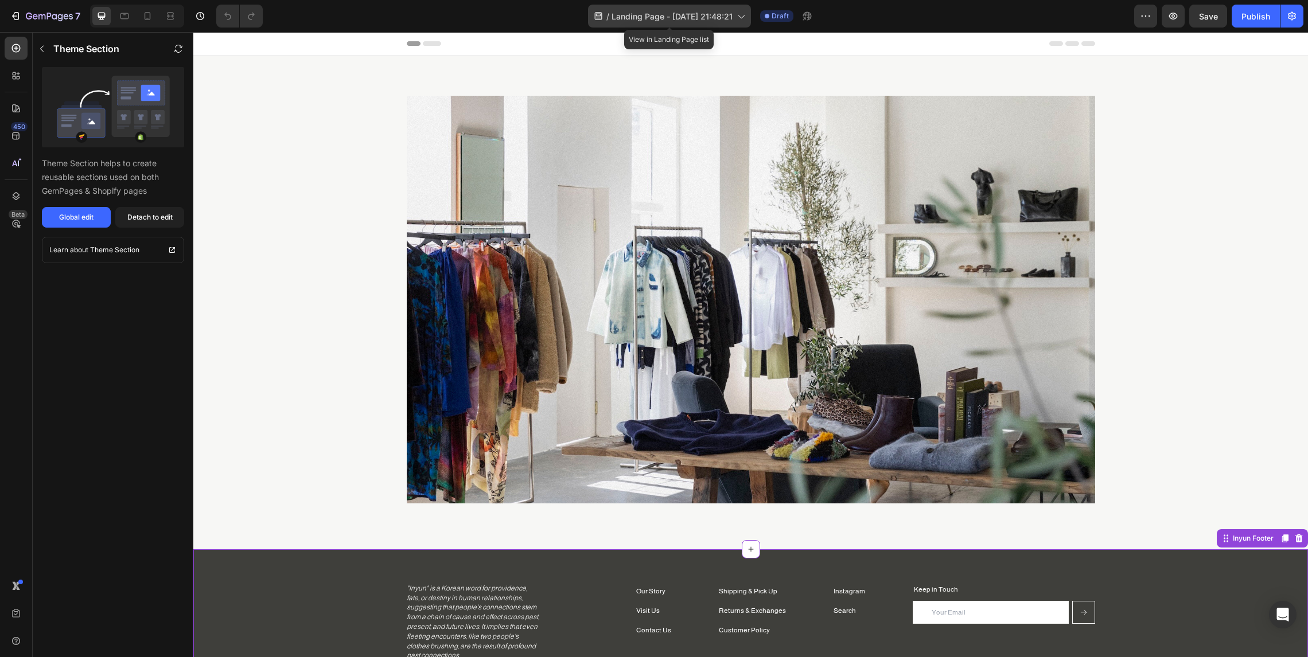
click at [665, 16] on span "Landing Page - [DATE] 21:48:21" at bounding box center [671, 16] width 121 height 12
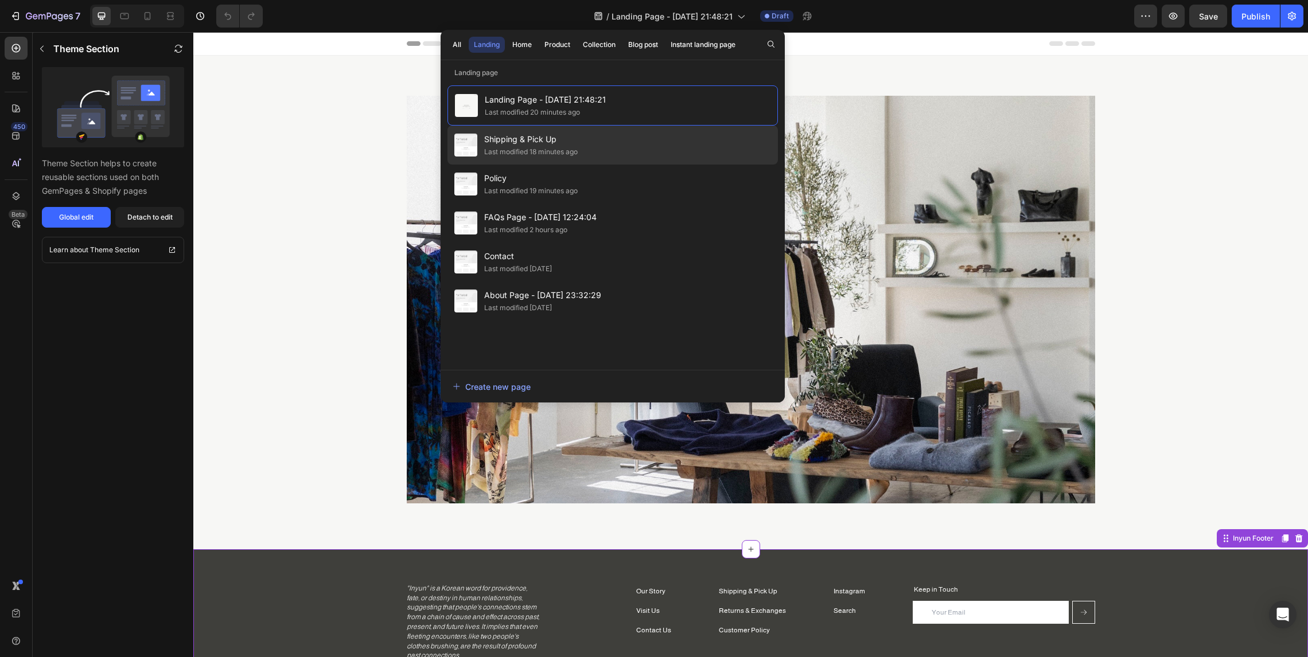
click at [586, 152] on div "Shipping & Pick Up Last modified 18 minutes ago" at bounding box center [612, 145] width 330 height 39
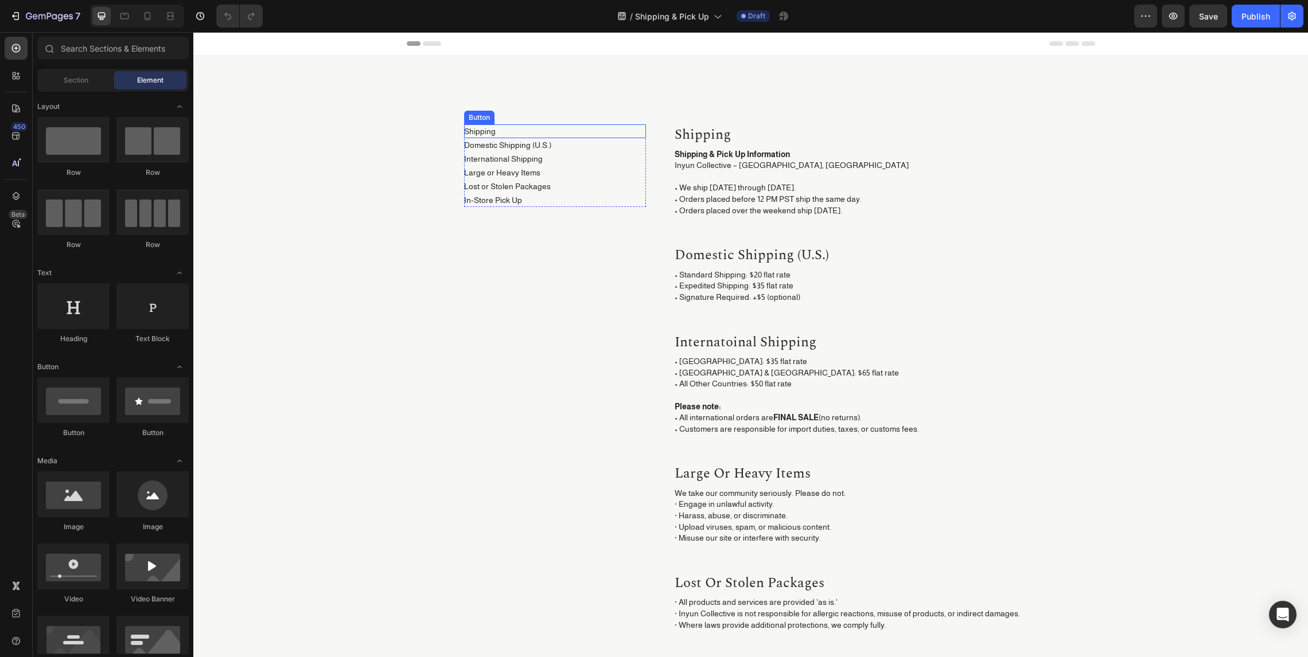
click at [455, 134] on div "Shipping Button Domestic Shipping (U.S.) Button International Shipping Button L…" at bounding box center [750, 462] width 1097 height 676
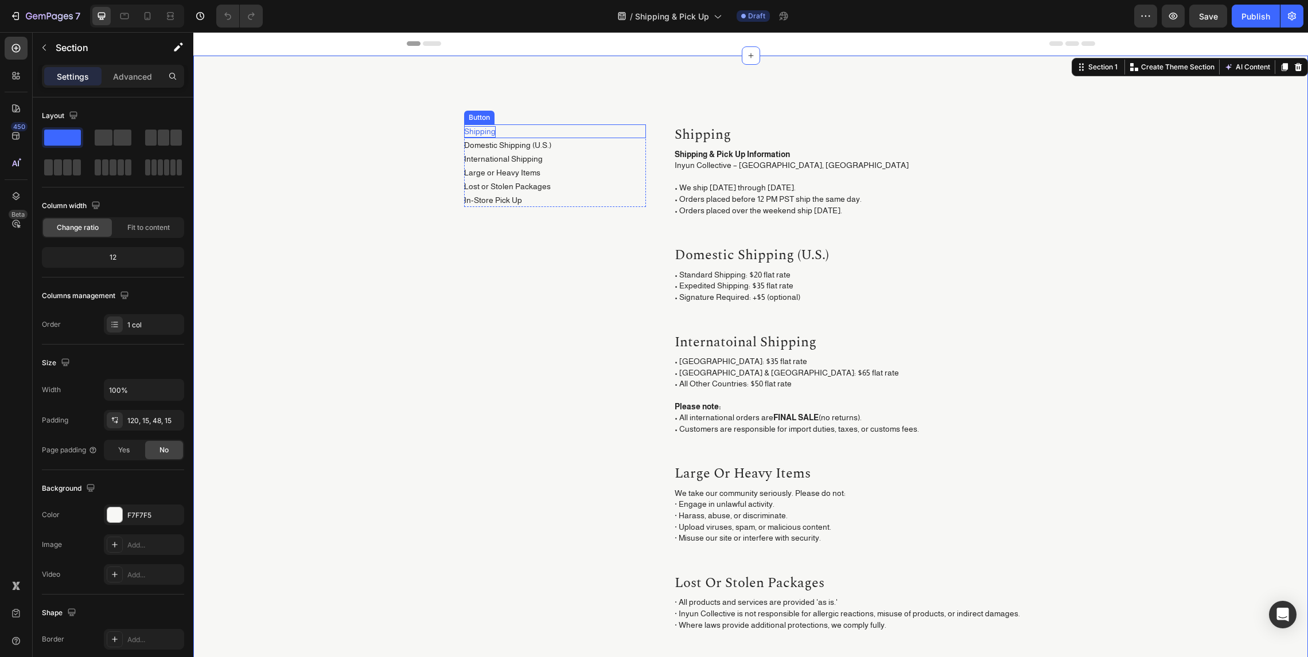
click at [479, 132] on p "Shipping" at bounding box center [480, 131] width 32 height 11
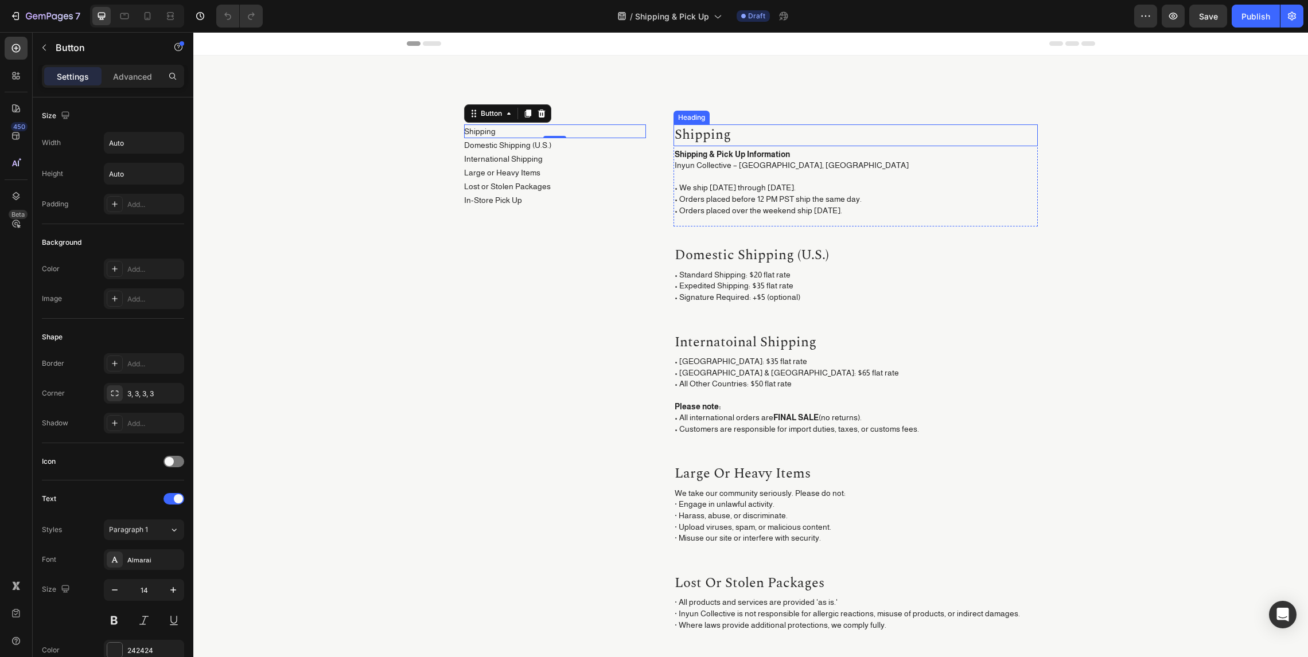
click at [728, 127] on h2 "shipping" at bounding box center [855, 135] width 364 height 22
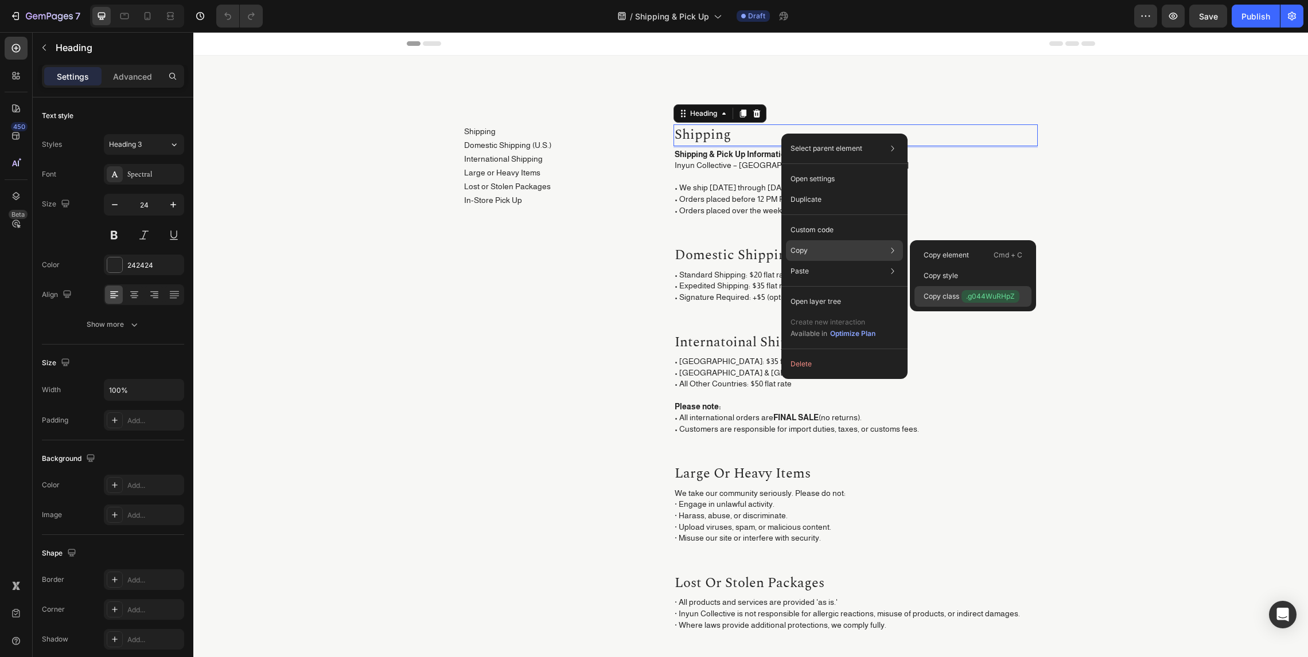
click at [974, 289] on div "Copy class .g044WuRHpZ" at bounding box center [972, 296] width 117 height 21
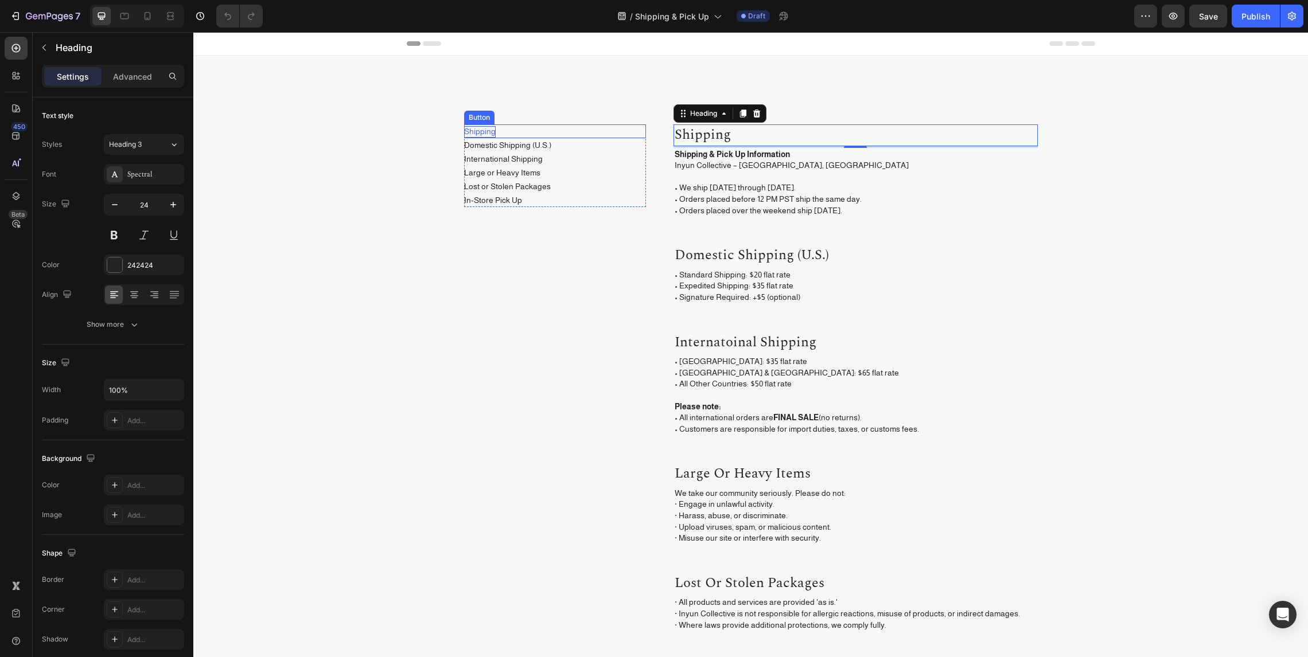
click at [464, 130] on p "Shipping" at bounding box center [480, 131] width 32 height 11
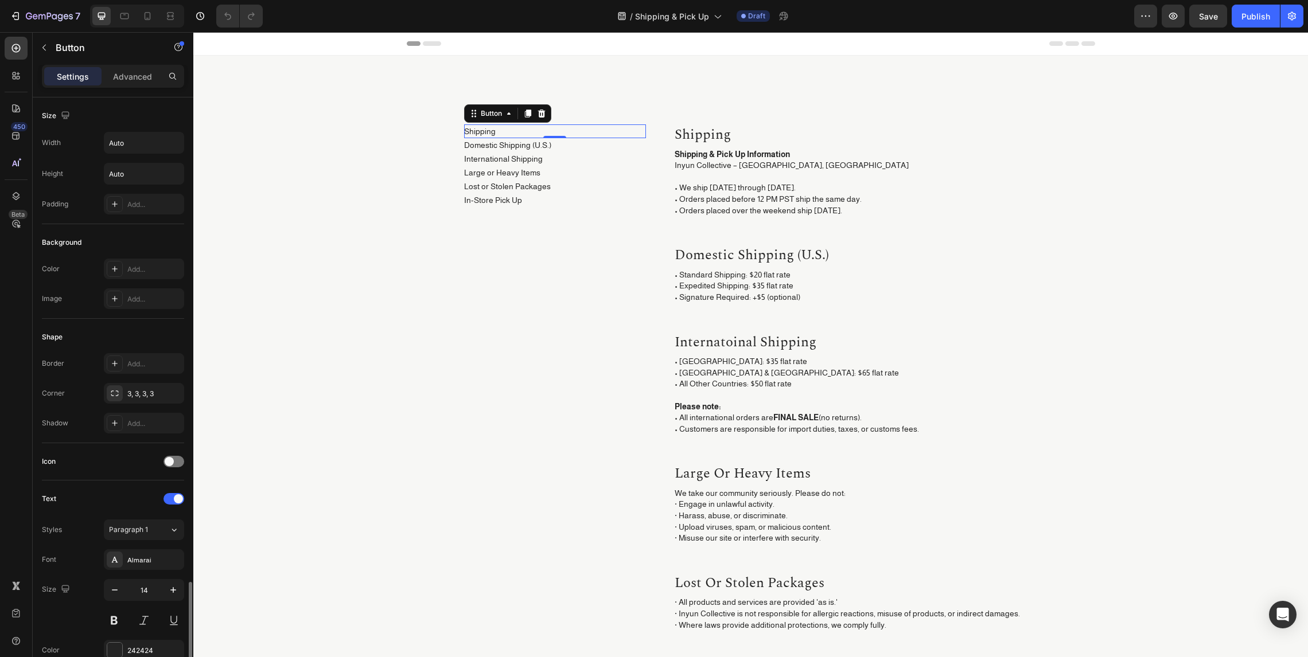
scroll to position [290, 0]
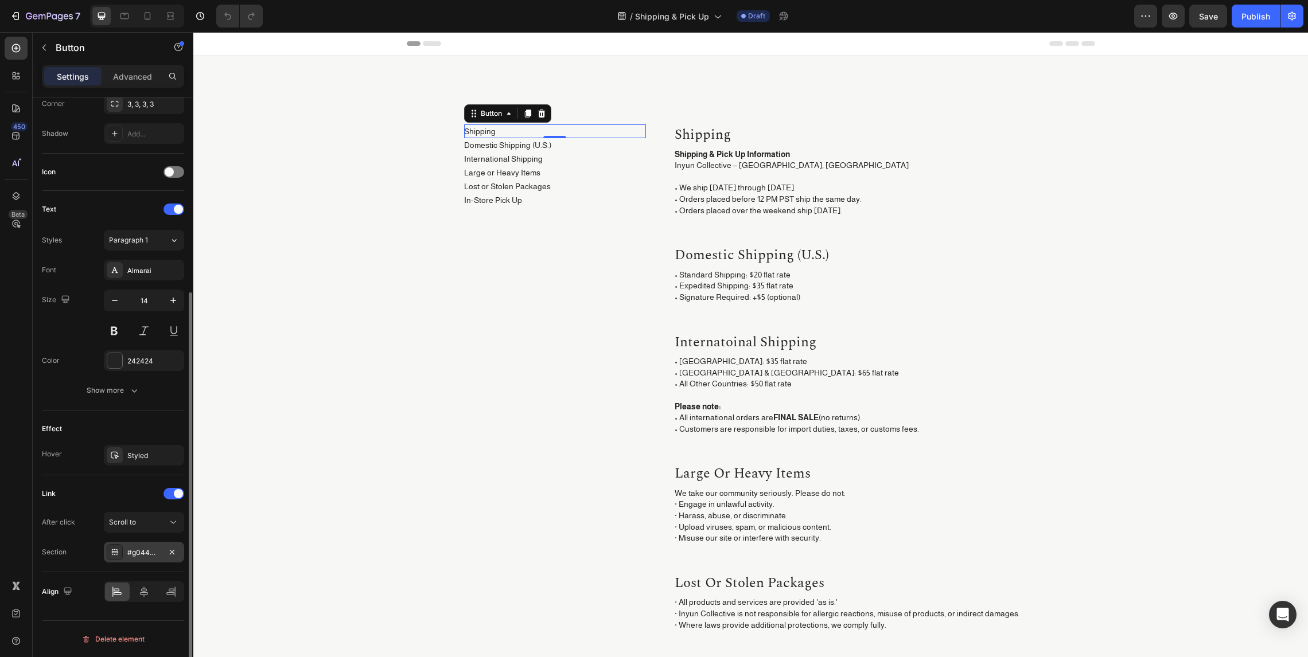
click at [160, 548] on div "#g044WuRHpZ" at bounding box center [143, 553] width 33 height 10
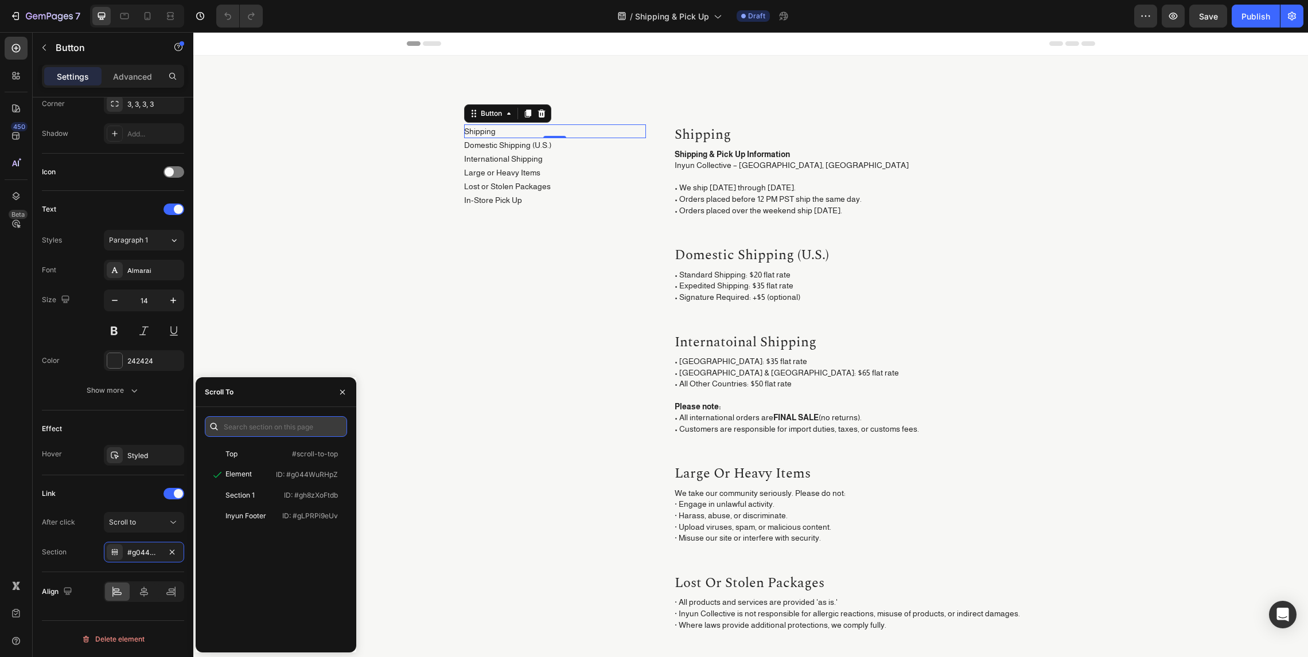
click at [280, 424] on input "text" at bounding box center [276, 426] width 142 height 21
paste input ".g044WuRHpZ"
type input "#g044WuRHpZ"
click at [561, 413] on div "Shipping Button 0 Domestic Shipping (U.S.) Button International Shipping Button…" at bounding box center [555, 457] width 182 height 667
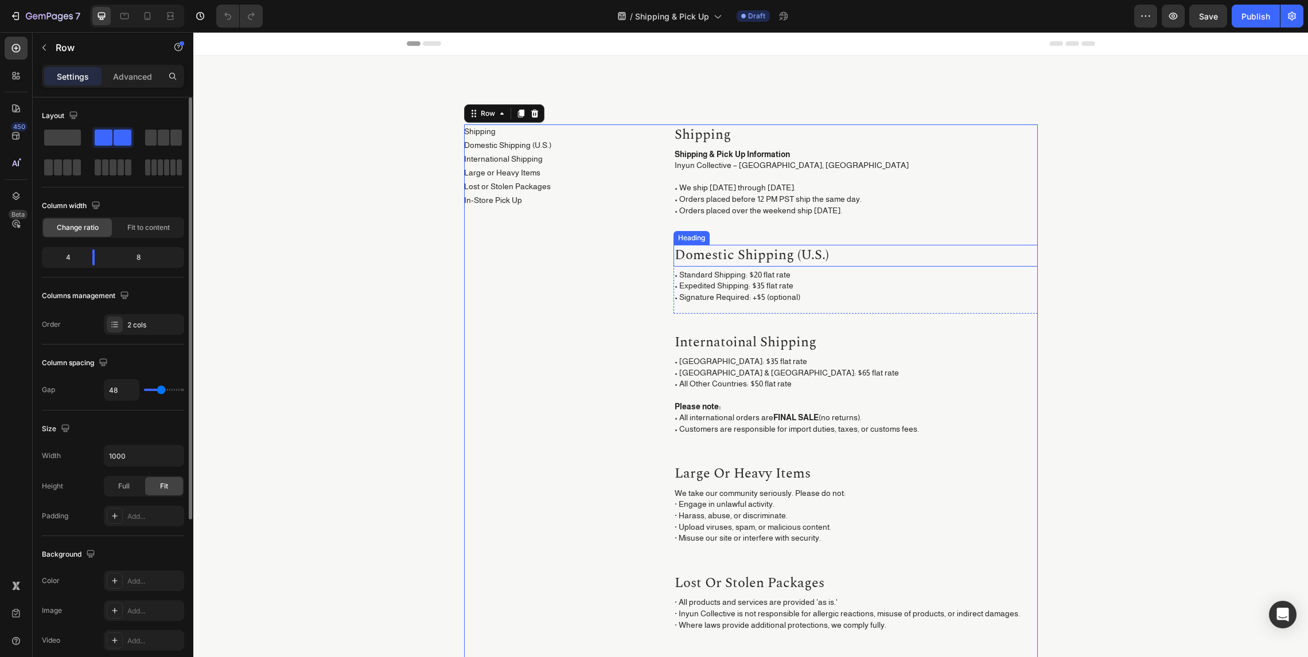
click at [782, 251] on h2 "domestic shipping (u.s.)" at bounding box center [855, 256] width 364 height 22
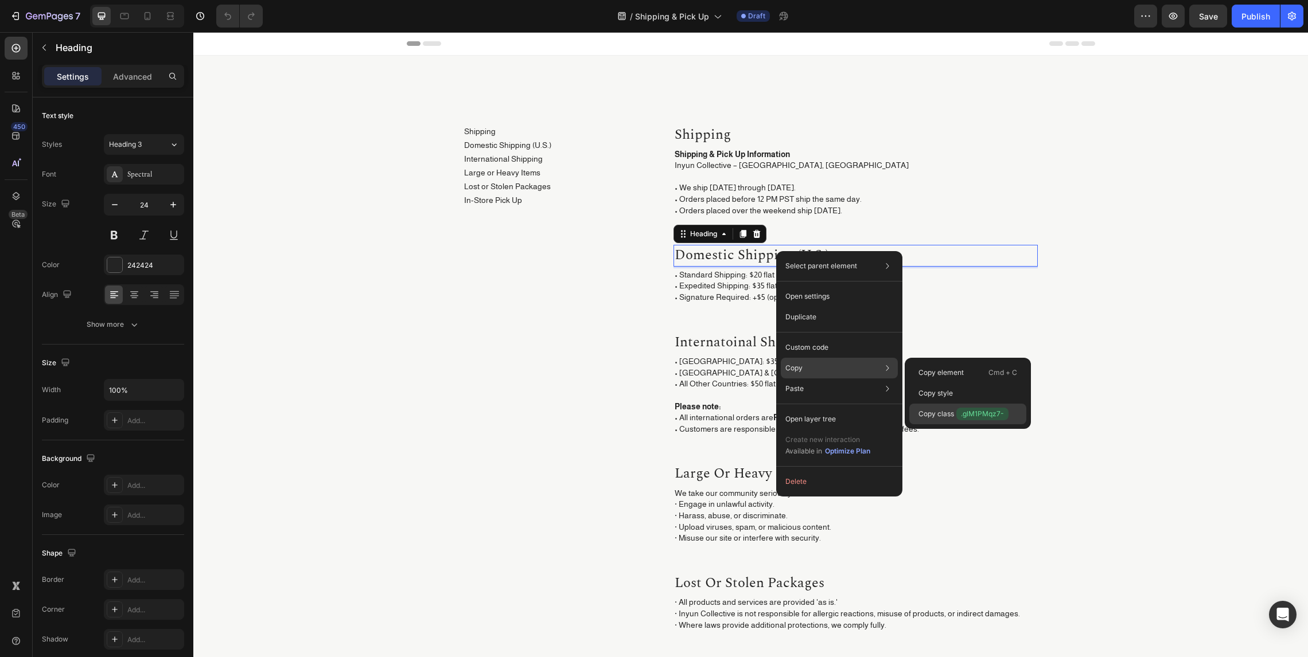
drag, startPoint x: 969, startPoint y: 410, endPoint x: 361, endPoint y: 135, distance: 667.3
click at [969, 410] on span ".glM1PMqz7-" at bounding box center [982, 414] width 52 height 13
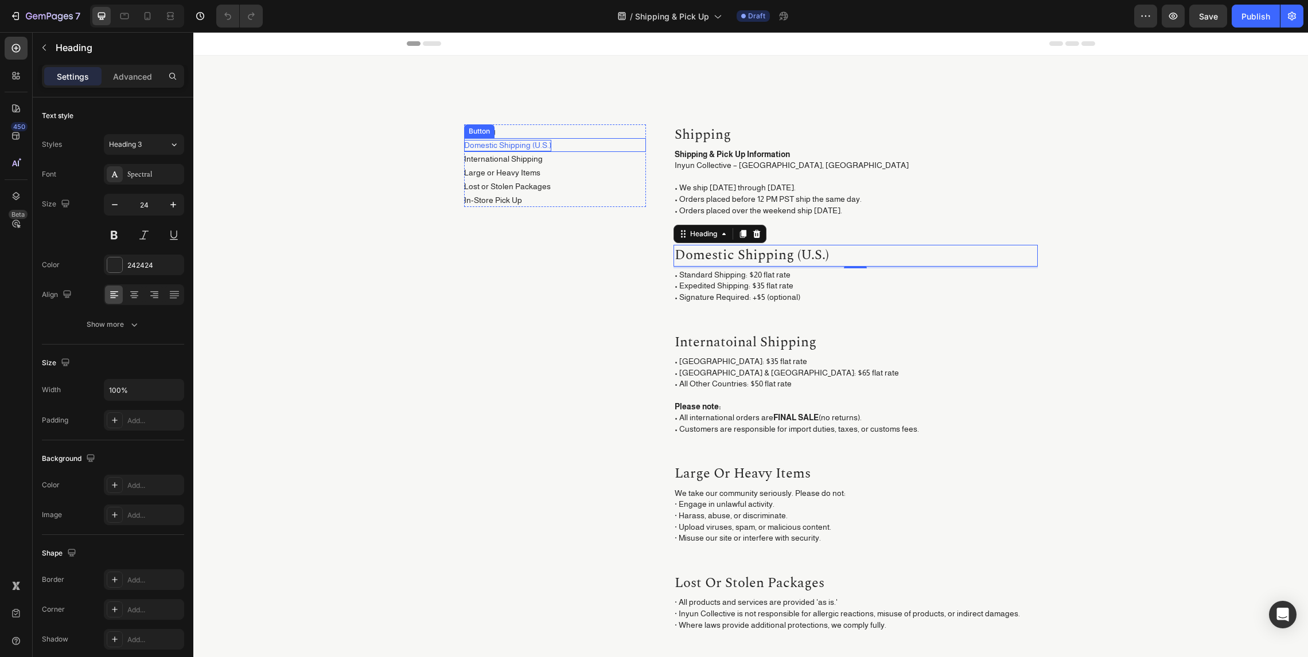
click at [514, 146] on p "Domestic Shipping (U.S.)" at bounding box center [507, 145] width 87 height 11
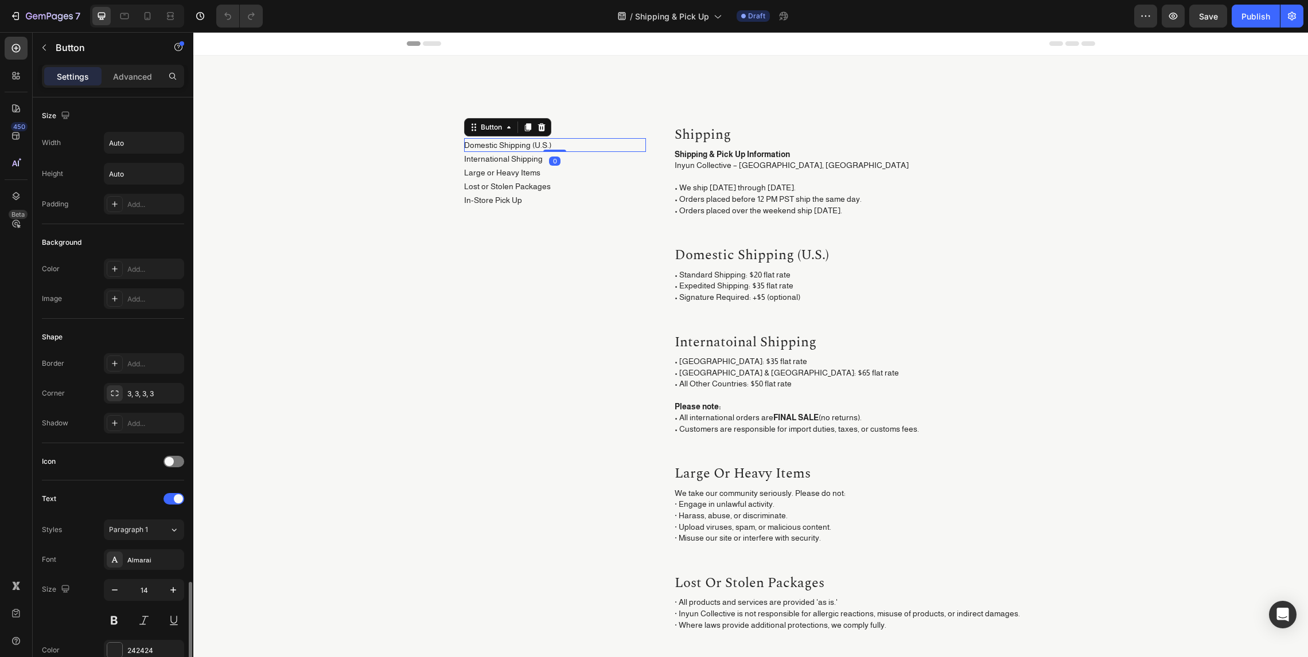
scroll to position [290, 0]
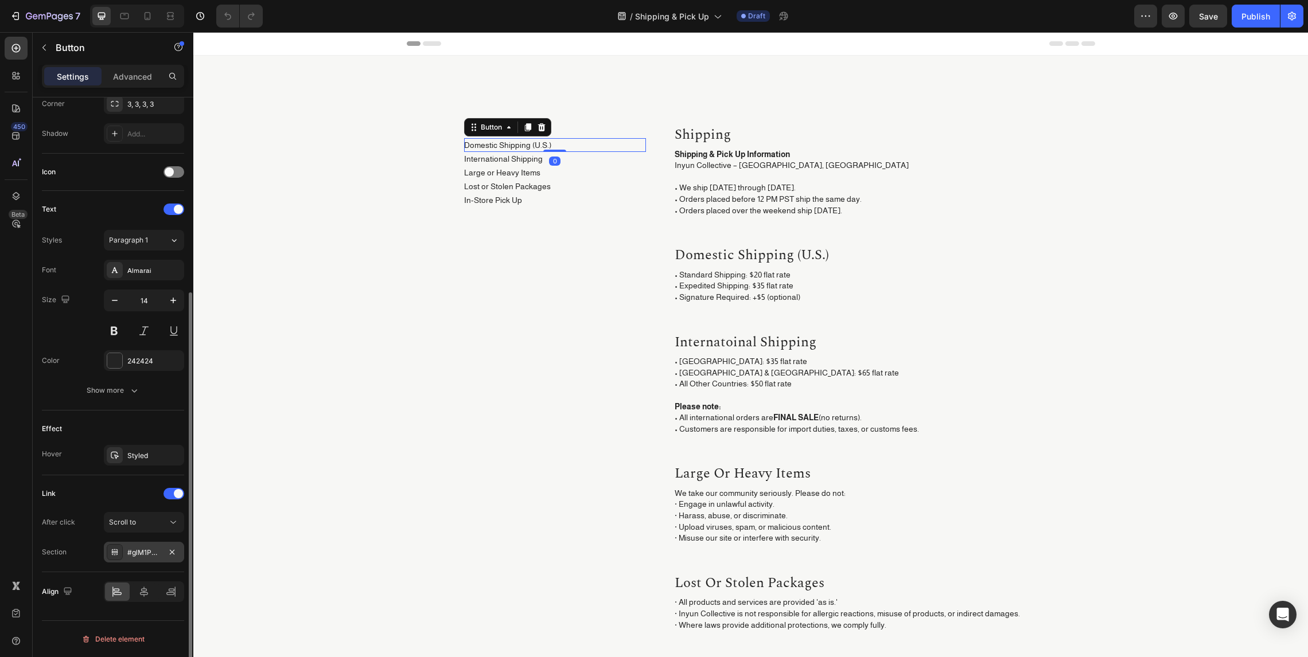
click at [156, 553] on div "#glM1PMqz7-" at bounding box center [143, 553] width 33 height 10
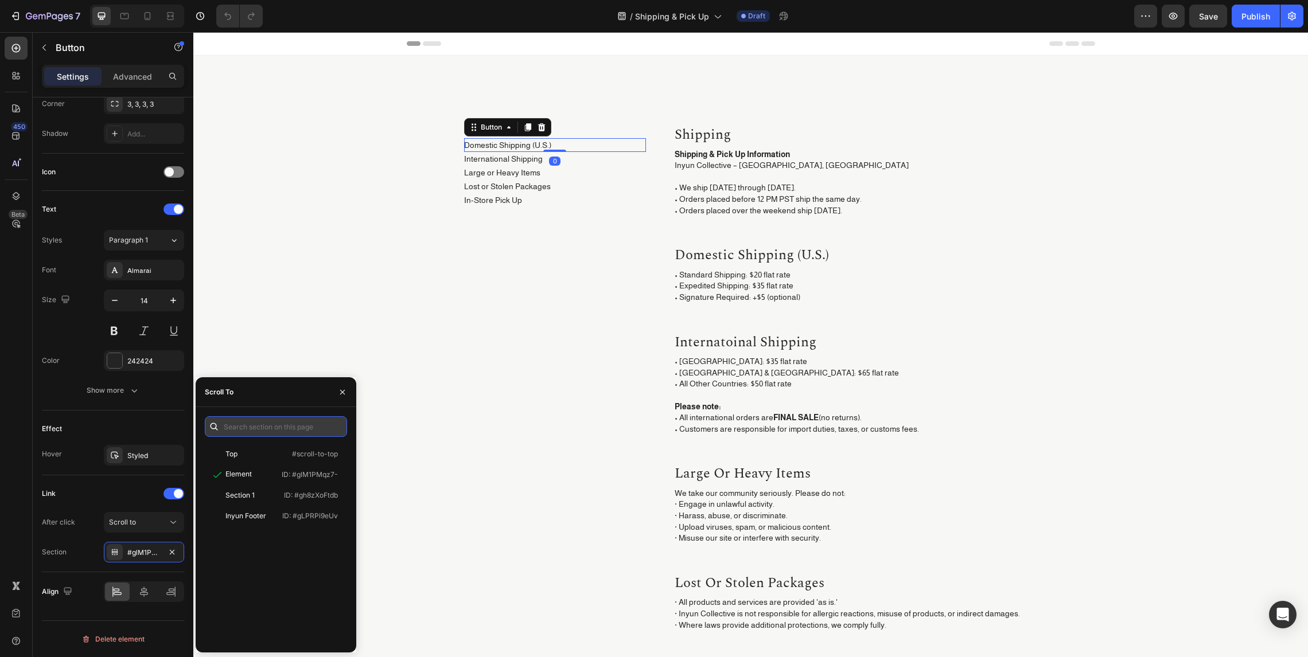
click at [251, 427] on input "text" at bounding box center [276, 426] width 142 height 21
paste input ".glM1PMqz7-"
type input "#glM1PMqz7-"
click at [283, 477] on p "ID: #glM1PMqz7-" at bounding box center [310, 475] width 56 height 10
click at [782, 267] on div "domestic shipping (u.s.) Heading • Standard Shipping: $20 flat rate • Expedited…" at bounding box center [855, 279] width 364 height 68
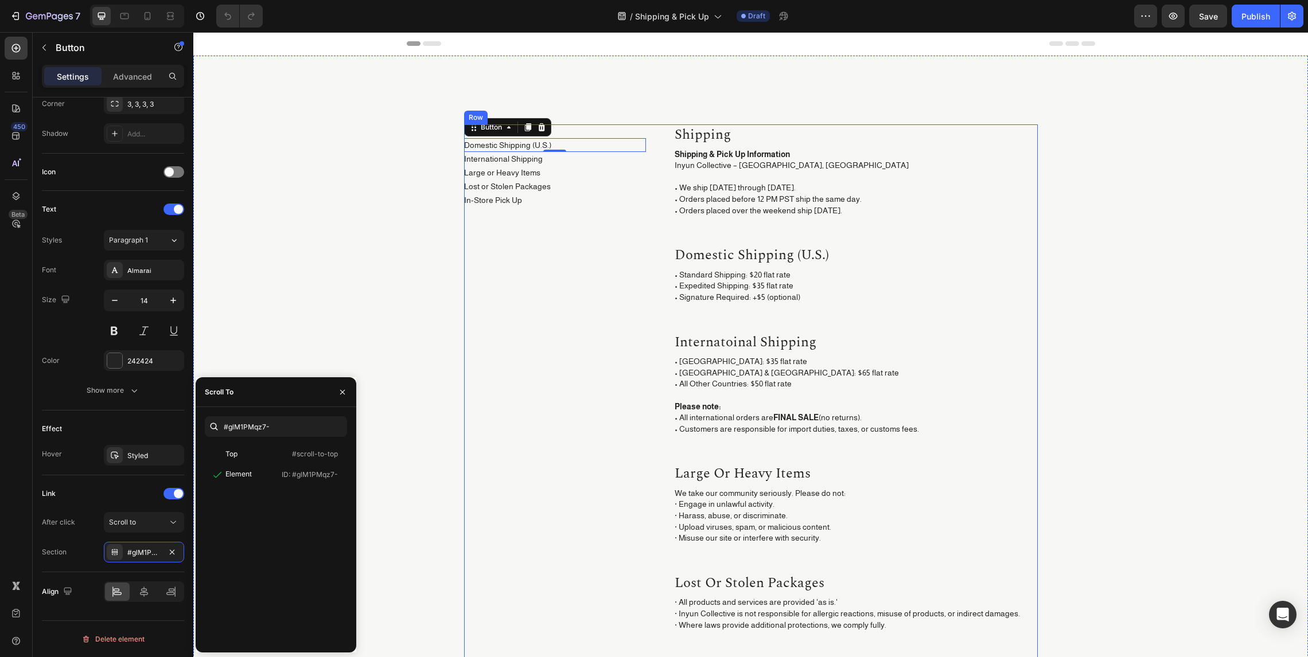
scroll to position [0, 0]
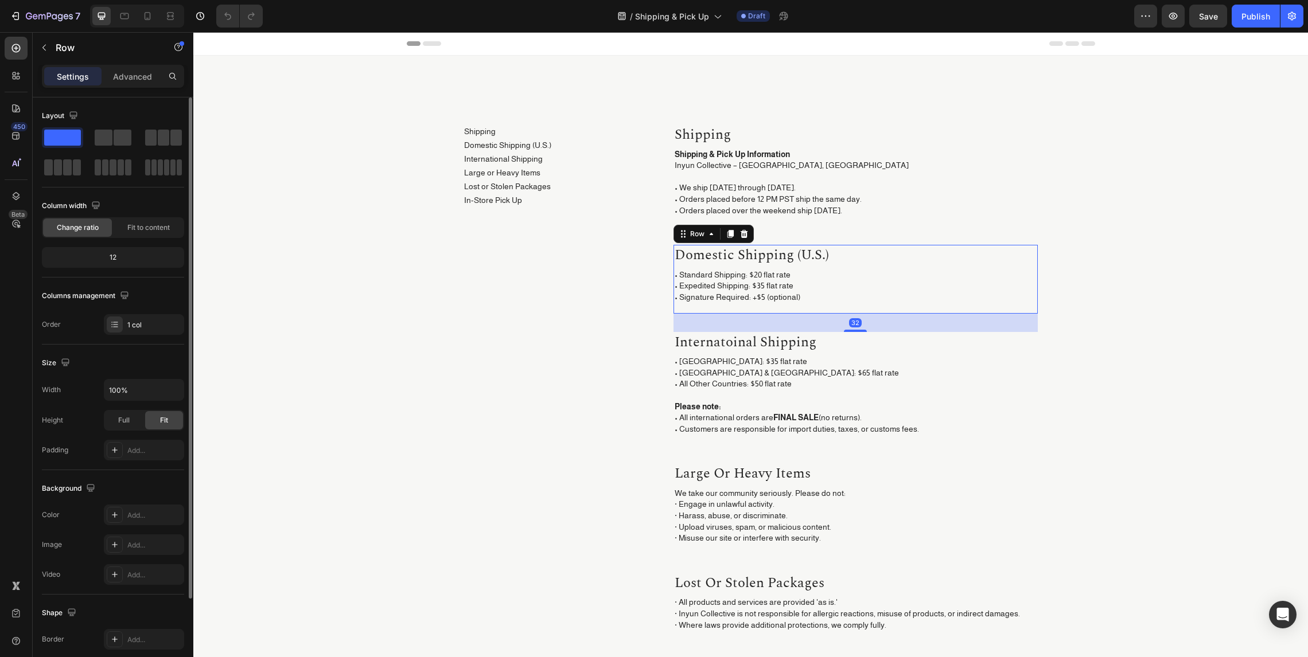
click at [751, 333] on h2 "internatoinal shipping" at bounding box center [855, 343] width 364 height 22
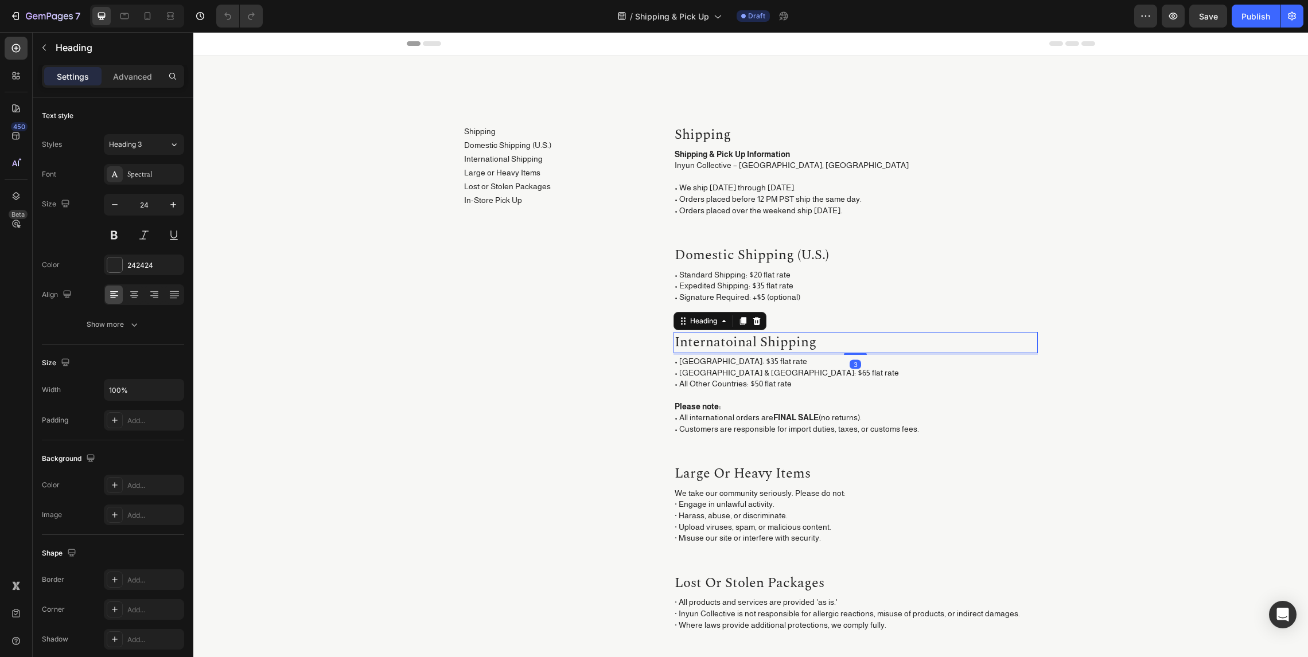
click at [733, 345] on h2 "internatoinal shipping" at bounding box center [855, 343] width 364 height 22
click at [733, 345] on p "internatoinal shipping" at bounding box center [855, 342] width 362 height 19
click at [602, 337] on div "Shipping Button Domestic Shipping (U.S.) Button International Shipping Button L…" at bounding box center [555, 457] width 182 height 667
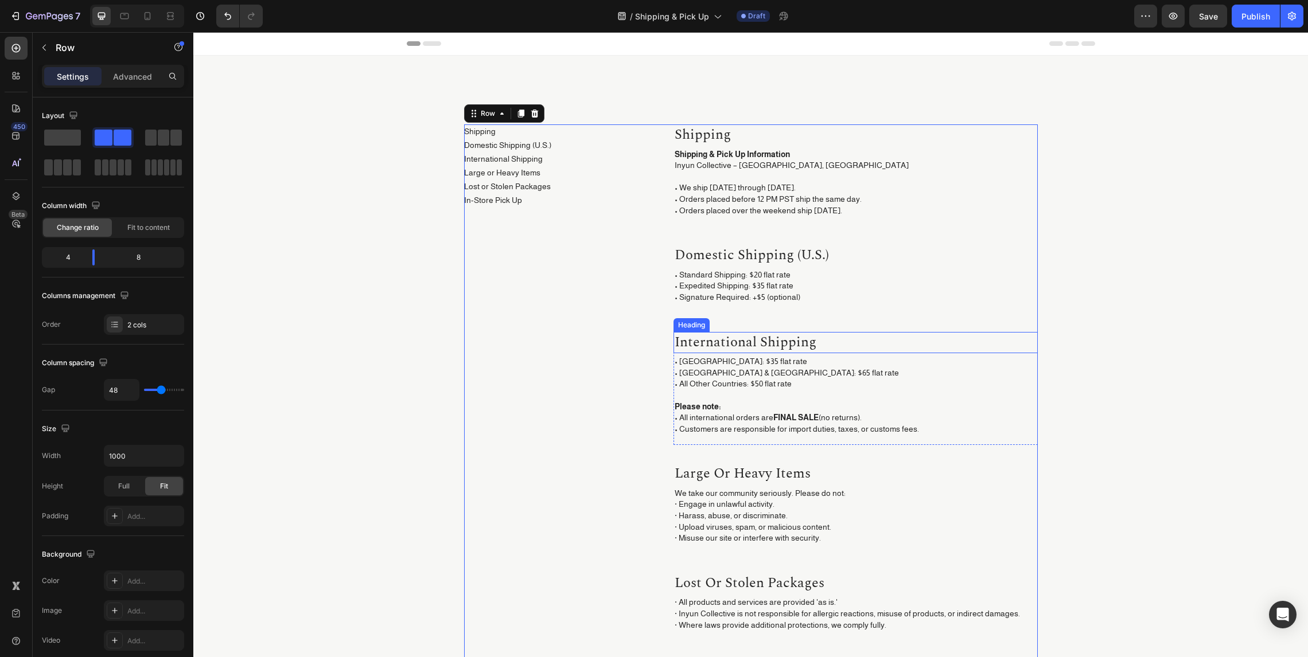
click at [876, 342] on p "International shipping" at bounding box center [855, 342] width 362 height 19
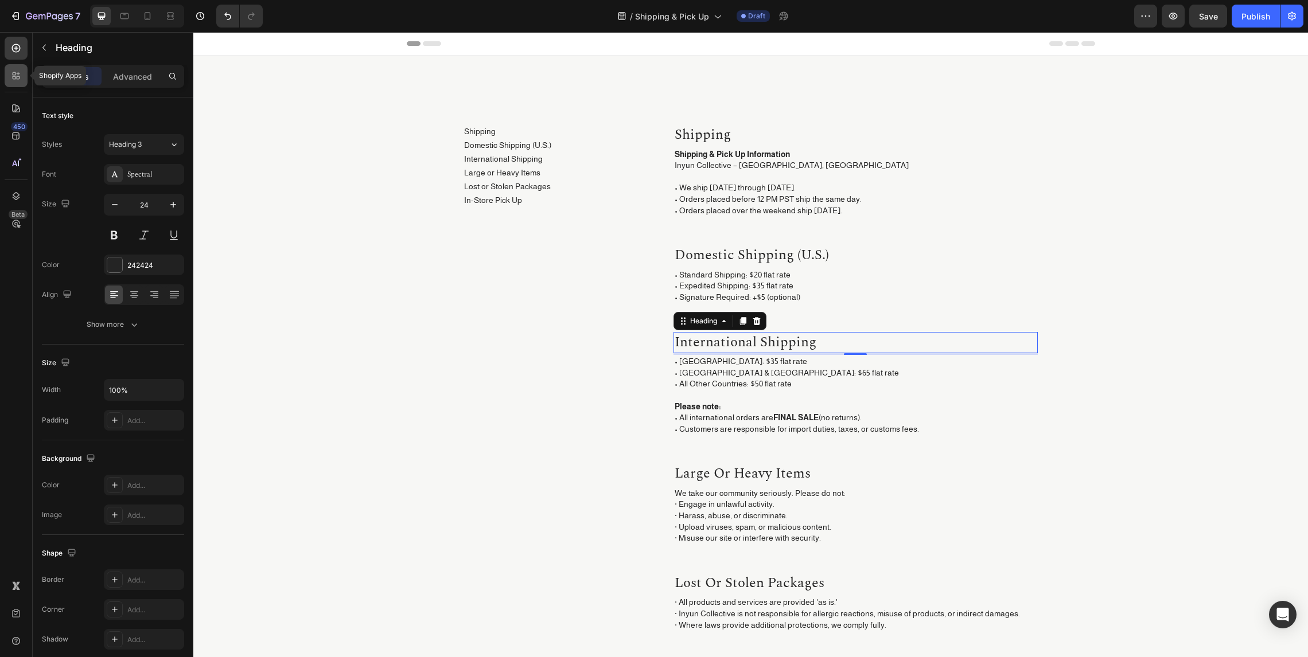
click at [24, 81] on div at bounding box center [16, 75] width 23 height 23
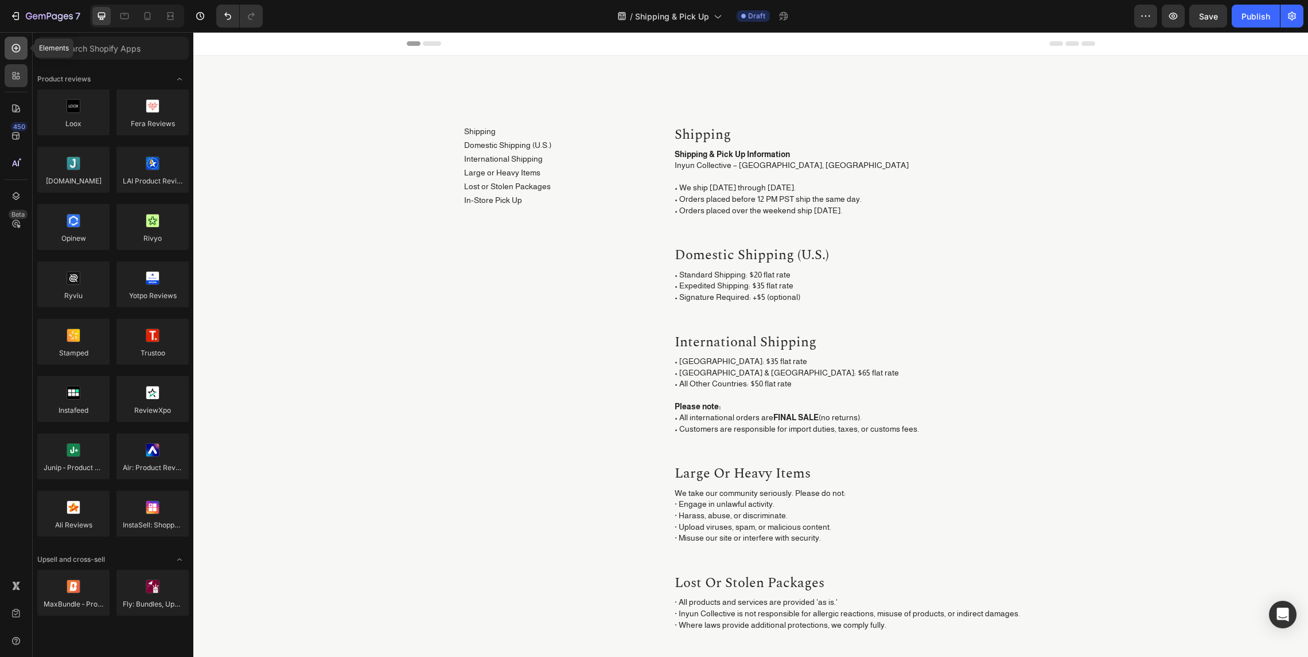
click at [18, 53] on icon at bounding box center [15, 47] width 11 height 11
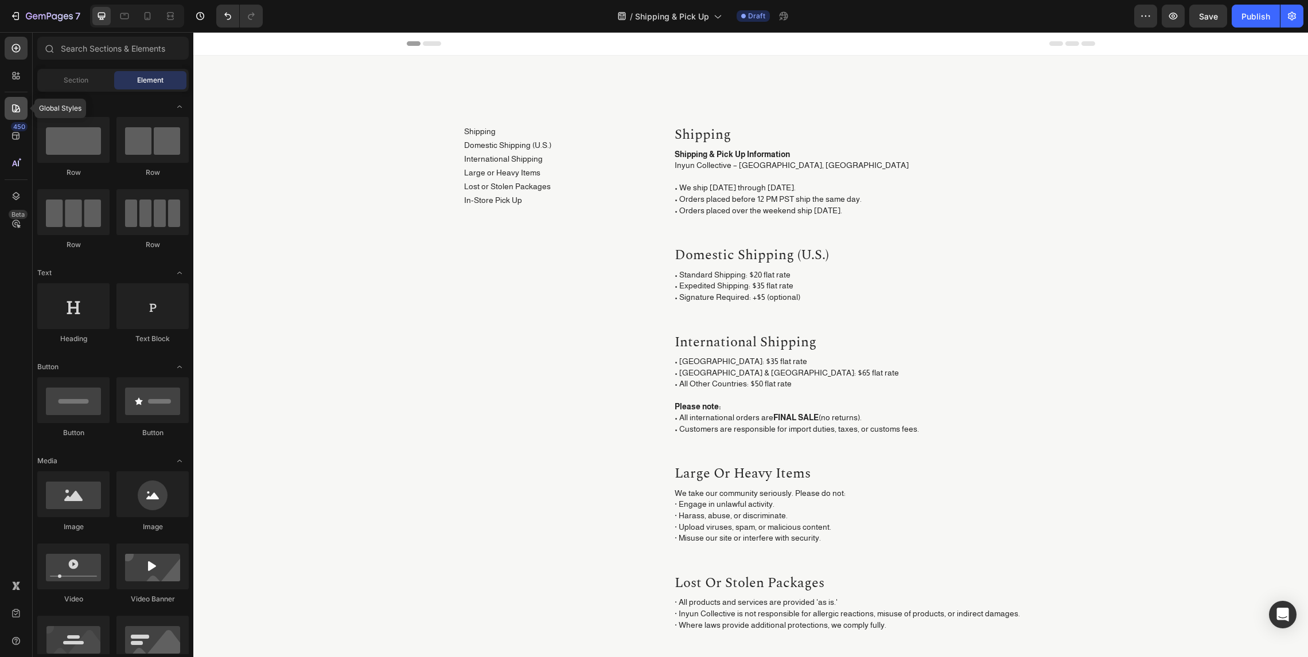
click at [15, 112] on icon at bounding box center [16, 108] width 8 height 8
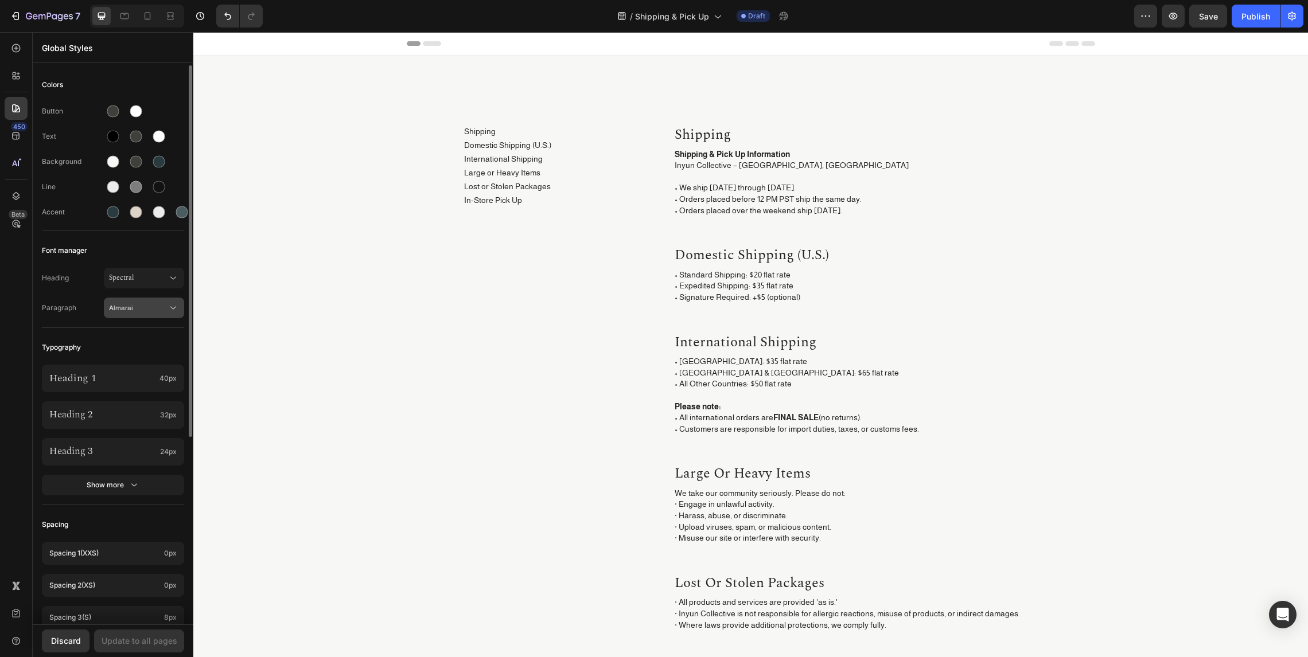
click at [161, 306] on span "Almarai" at bounding box center [138, 308] width 58 height 10
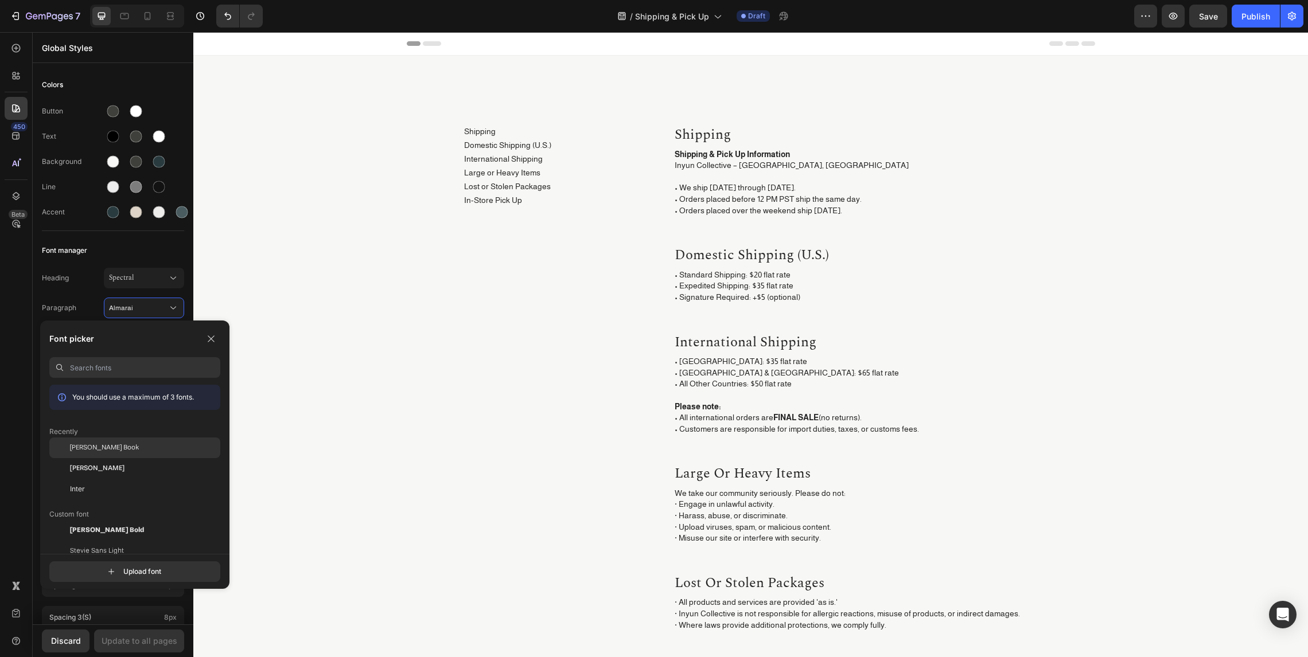
click at [135, 444] on div "[PERSON_NAME] Book" at bounding box center [145, 448] width 150 height 10
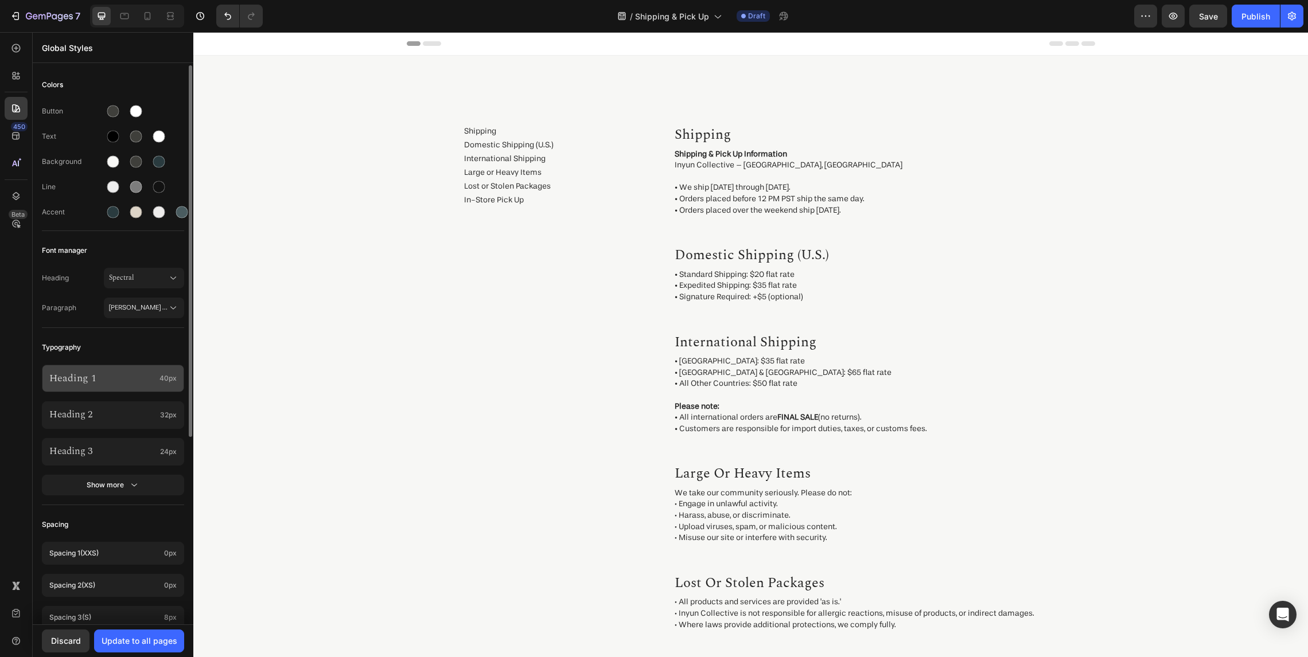
scroll to position [93, 0]
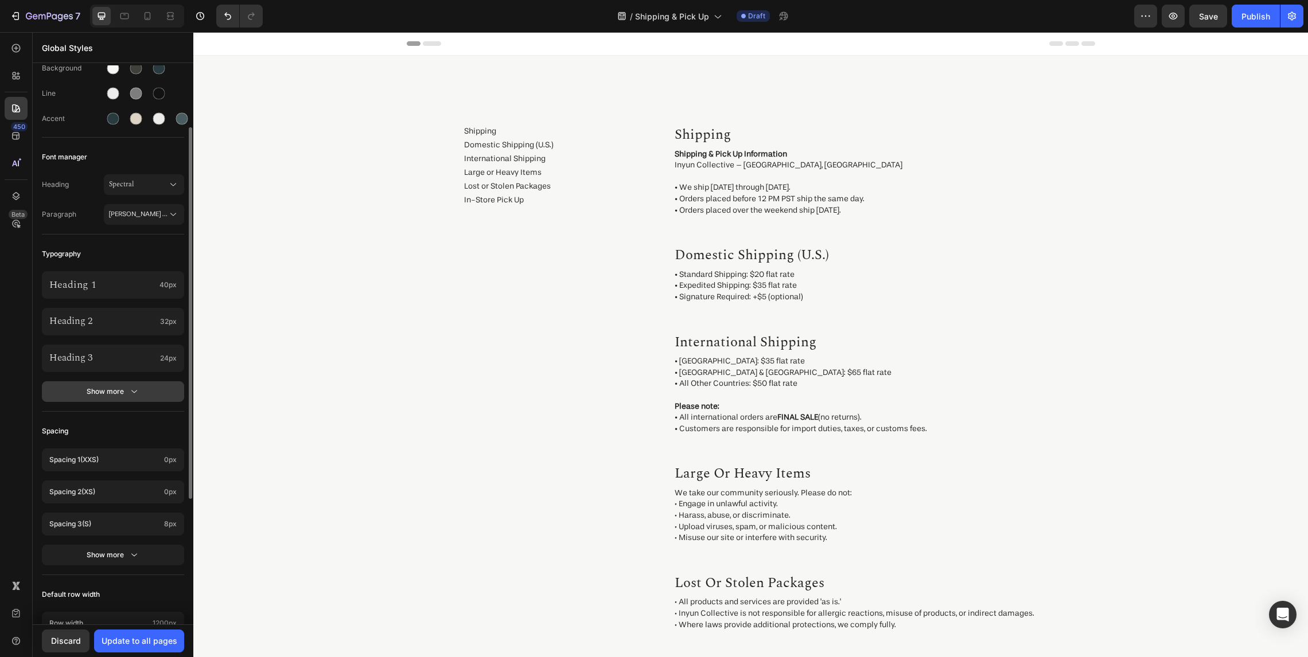
click at [143, 397] on button "Show more" at bounding box center [113, 391] width 142 height 21
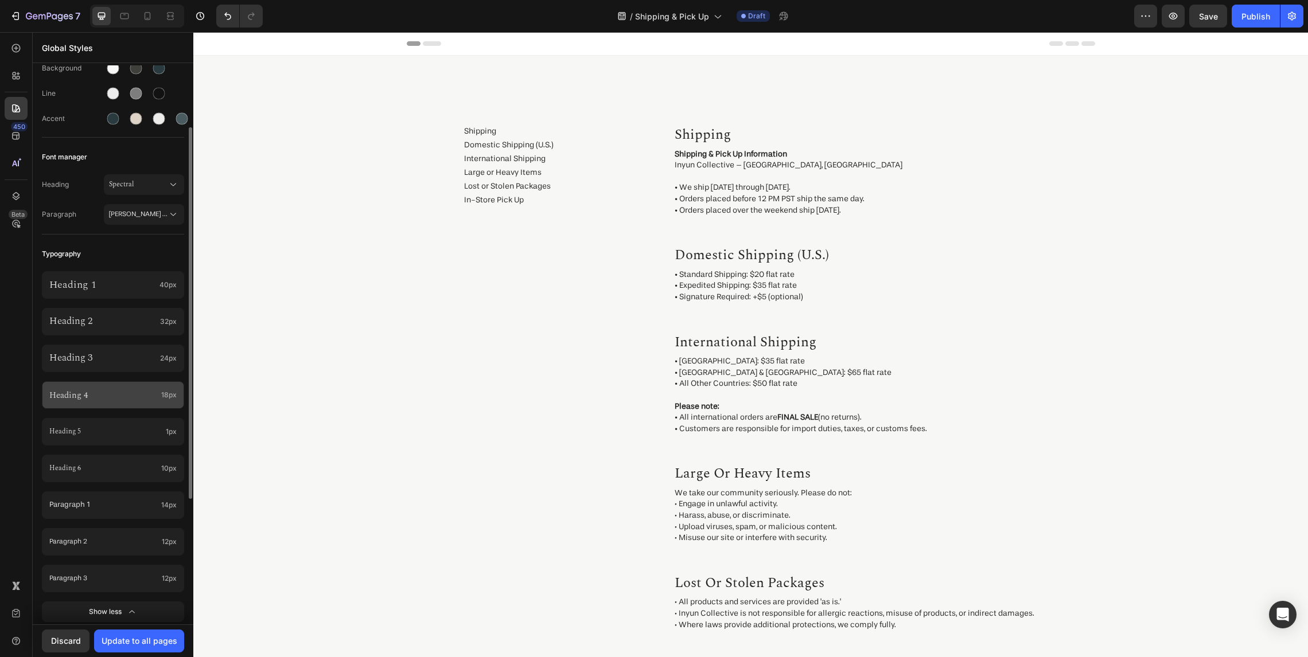
scroll to position [112, 0]
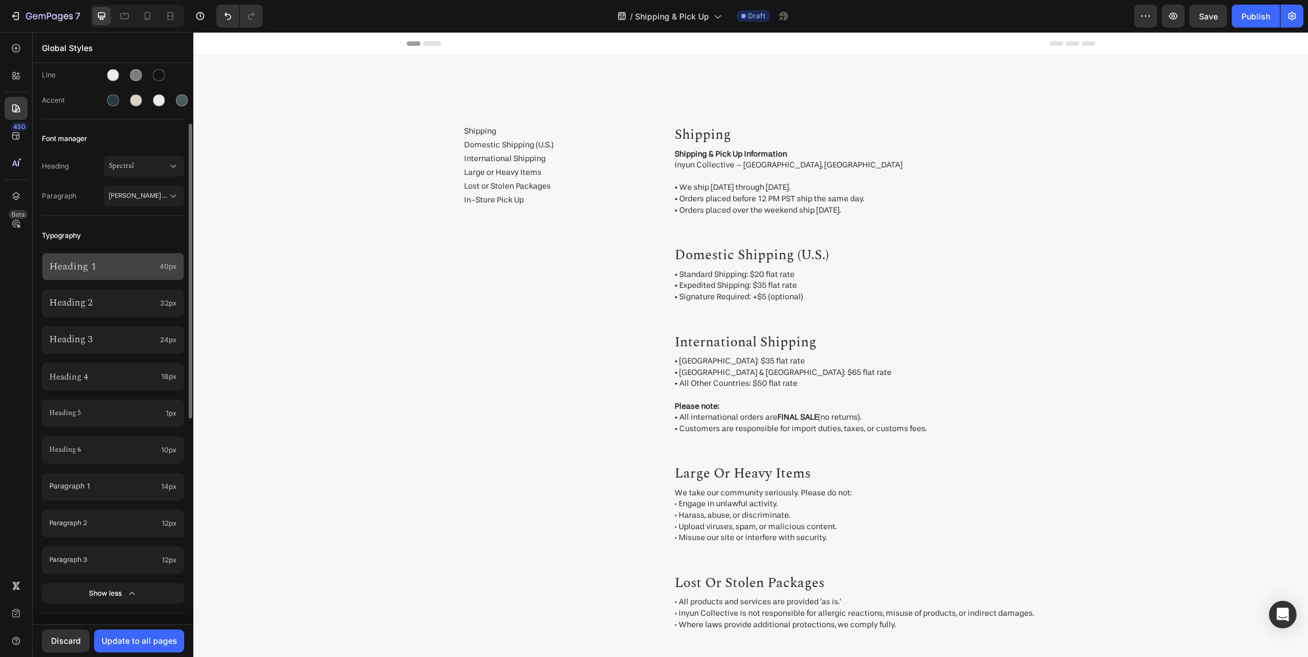
click at [135, 275] on div "Heading 1 40px" at bounding box center [113, 267] width 142 height 28
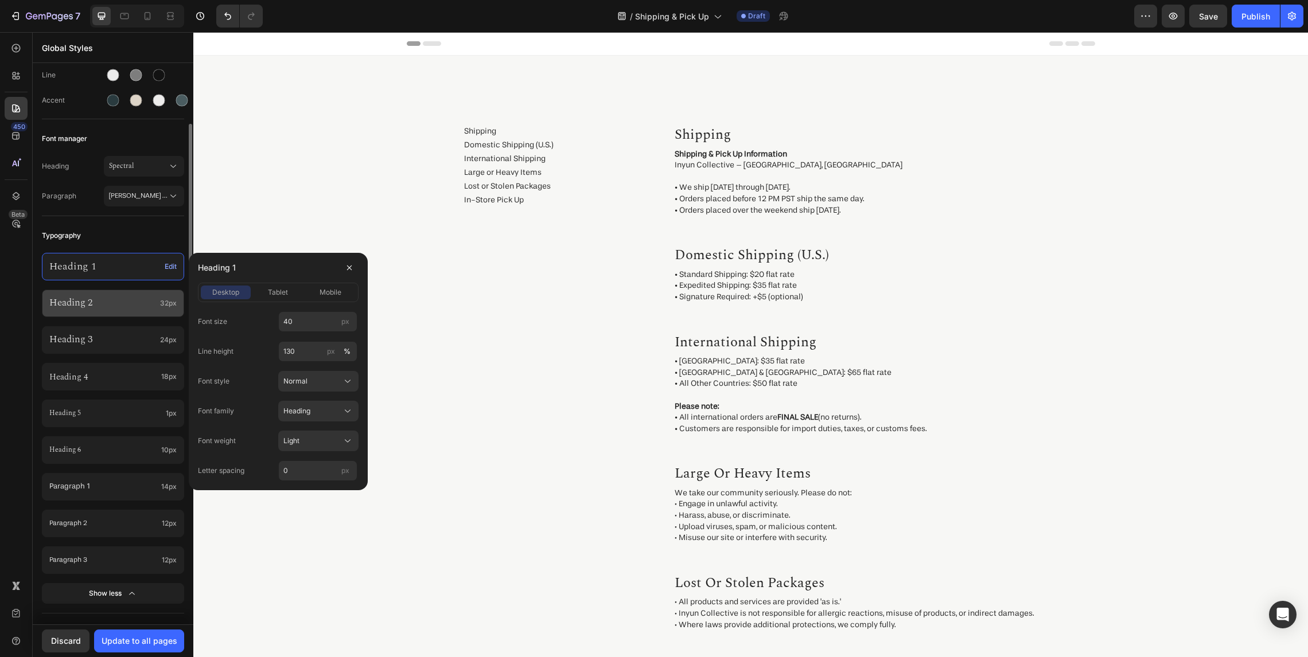
click at [129, 311] on div "Heading 2 32px" at bounding box center [113, 304] width 142 height 28
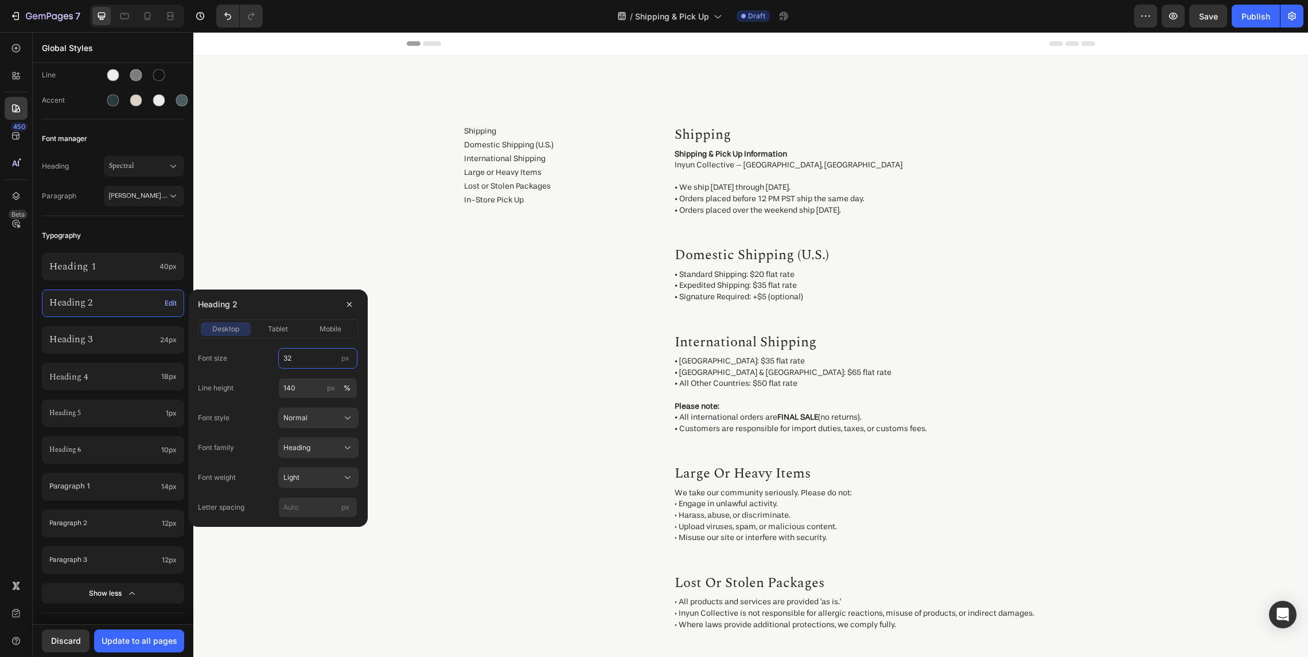
drag, startPoint x: 305, startPoint y: 359, endPoint x: 212, endPoint y: 356, distance: 93.5
click at [211, 355] on div "Font size 32 px" at bounding box center [278, 358] width 161 height 21
type input "35"
click at [139, 339] on p "Heading 3" at bounding box center [102, 340] width 106 height 14
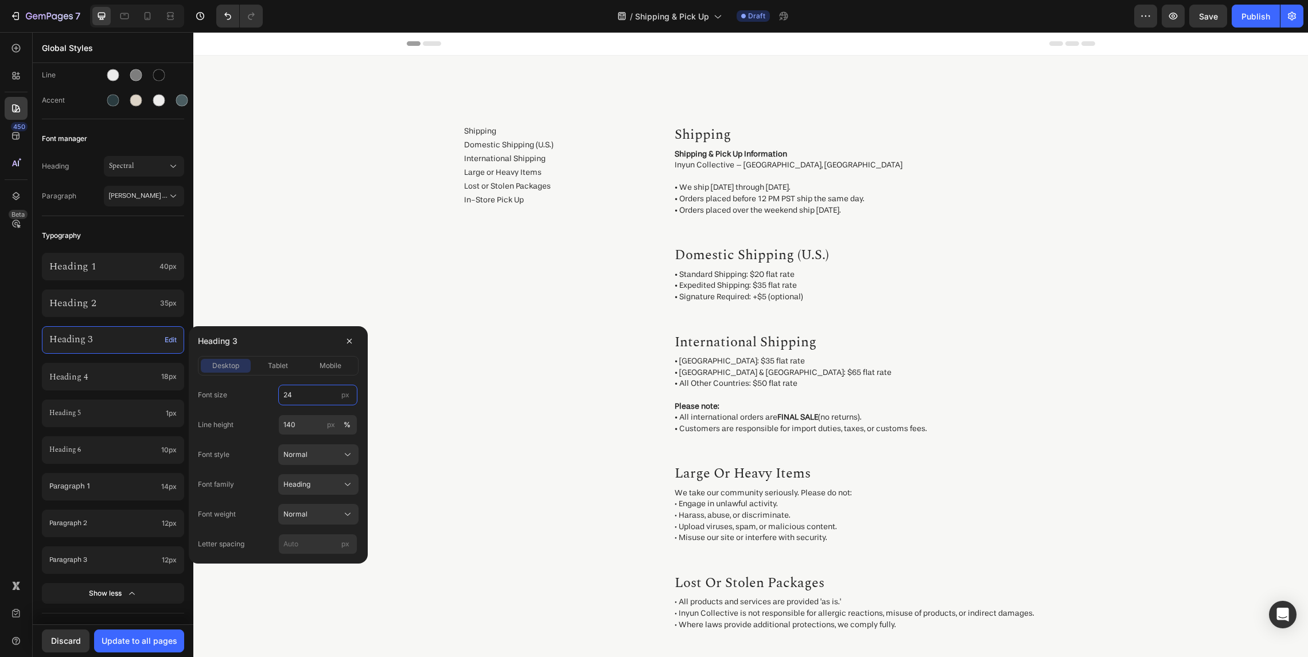
click at [307, 390] on input "24" at bounding box center [317, 395] width 79 height 21
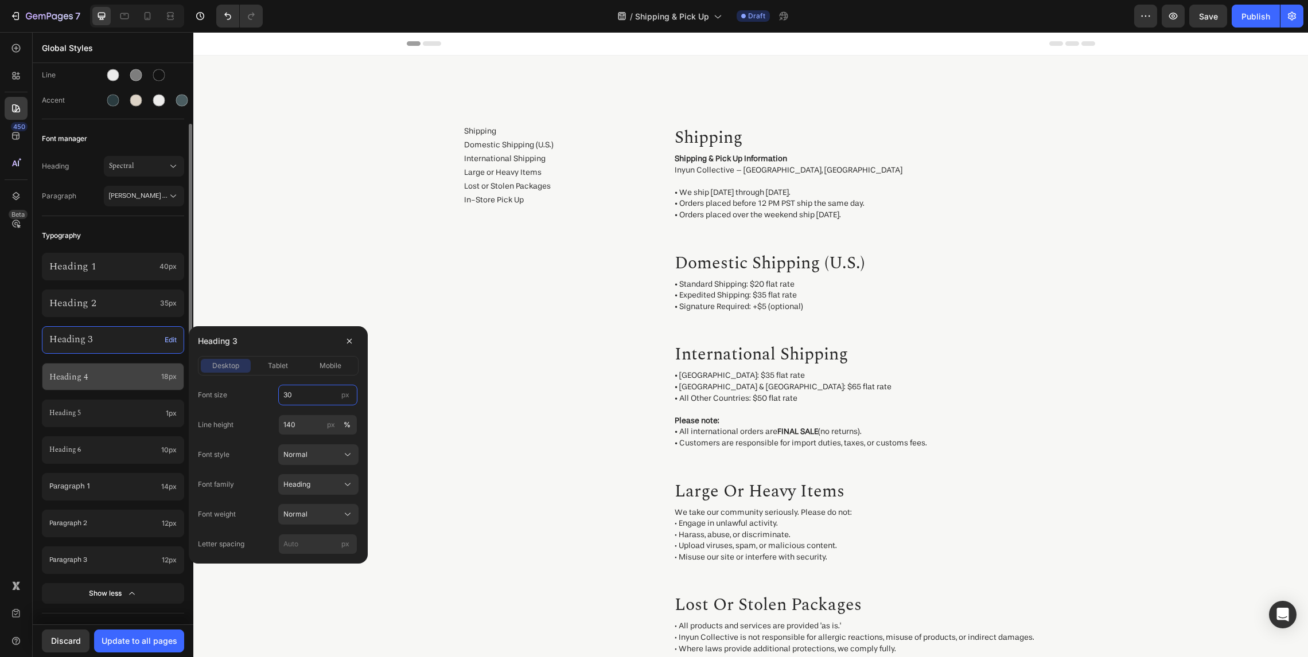
type input "30"
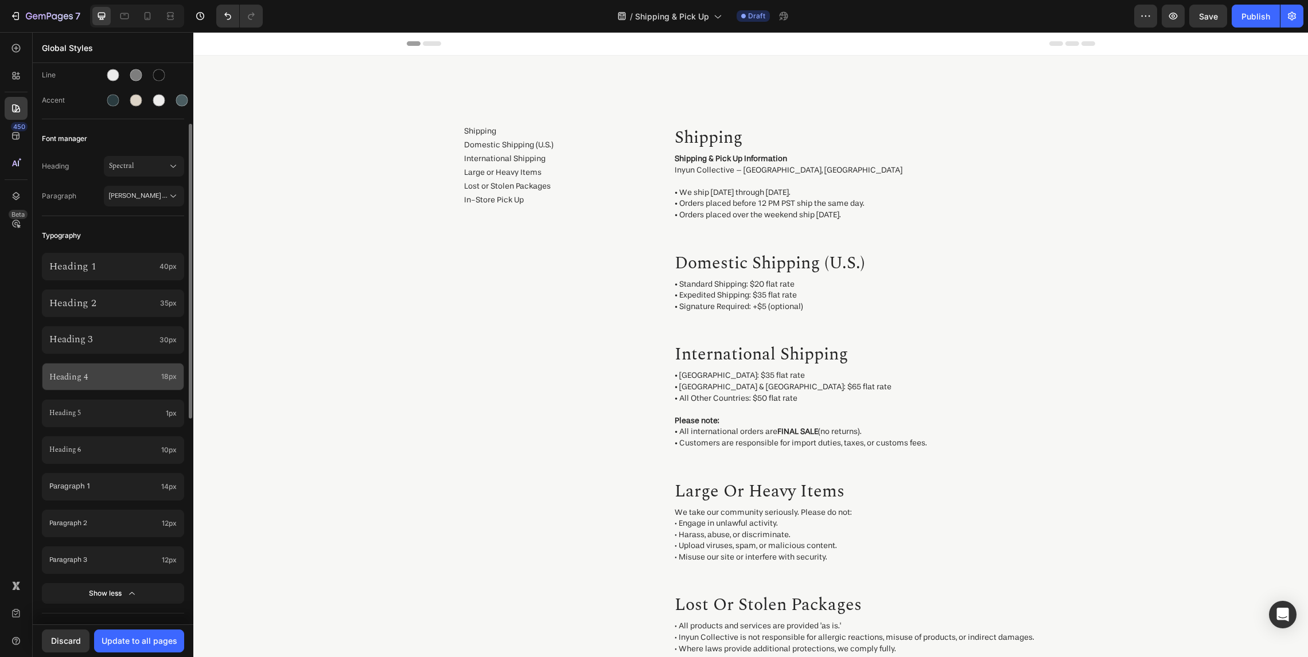
click at [145, 373] on p "Heading 4" at bounding box center [102, 377] width 107 height 12
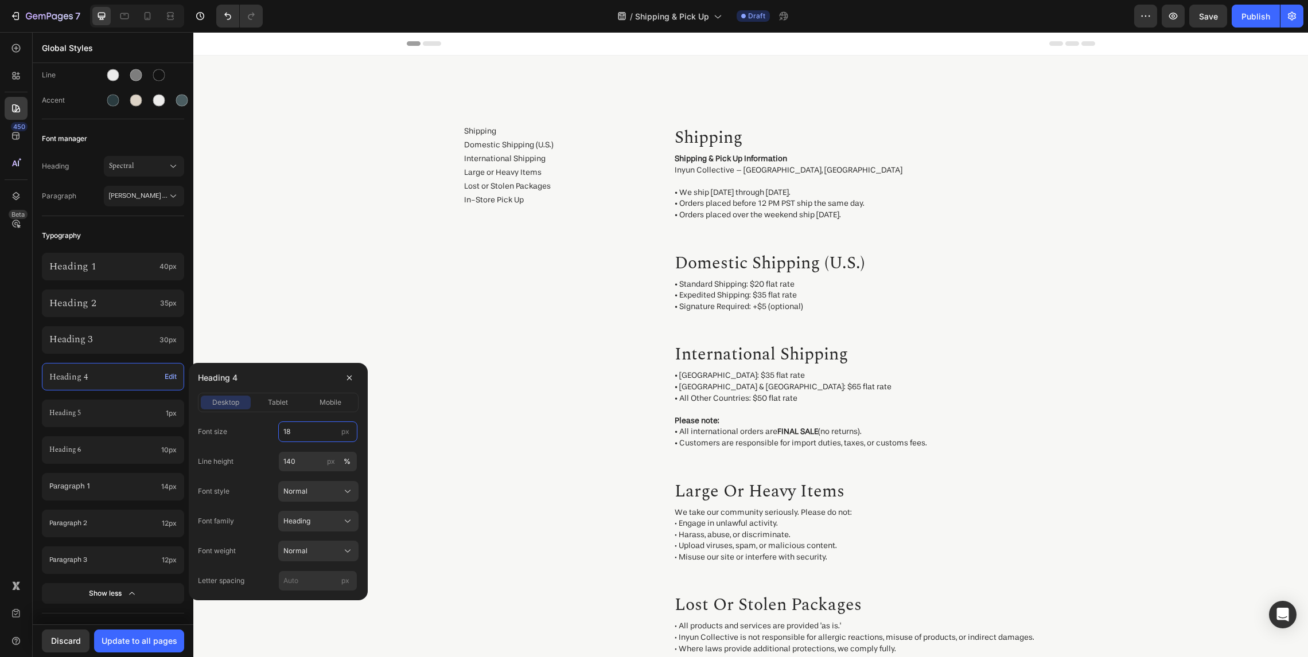
click at [306, 432] on input "18" at bounding box center [317, 432] width 79 height 21
type input "25"
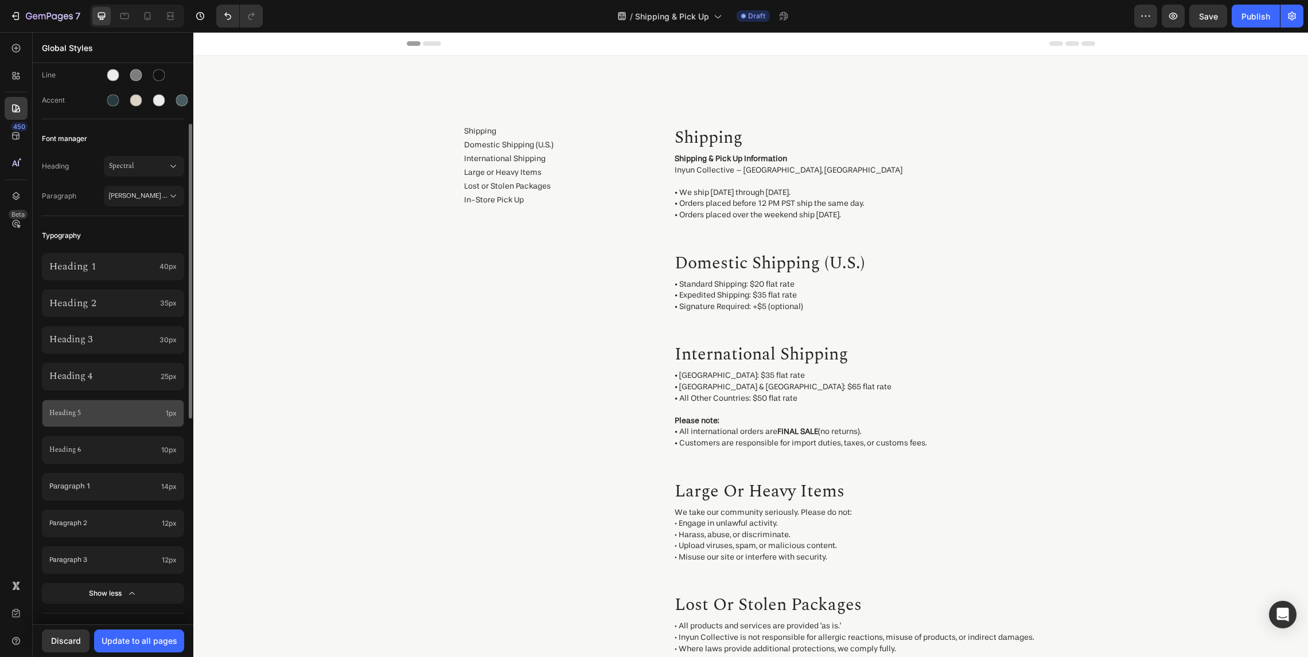
click at [128, 414] on p "Heading 5" at bounding box center [105, 414] width 112 height 10
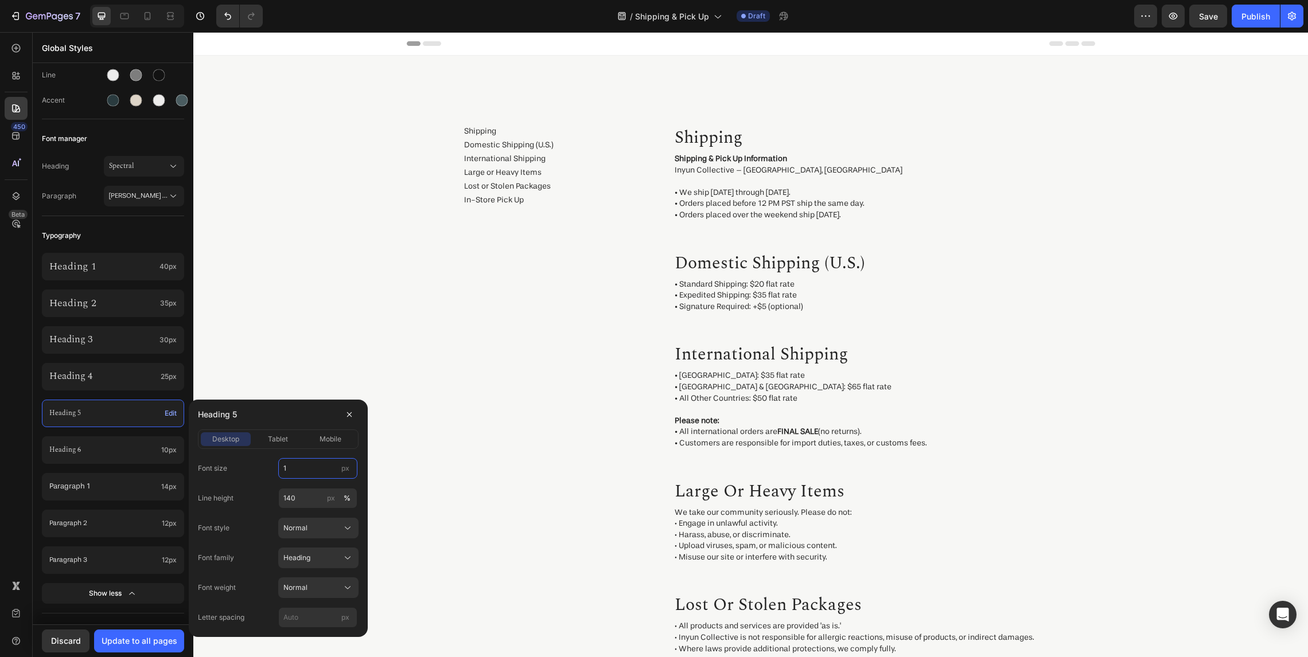
click at [305, 472] on input "1" at bounding box center [317, 468] width 79 height 21
type input "20"
click at [115, 446] on p "Heading 6" at bounding box center [102, 450] width 107 height 13
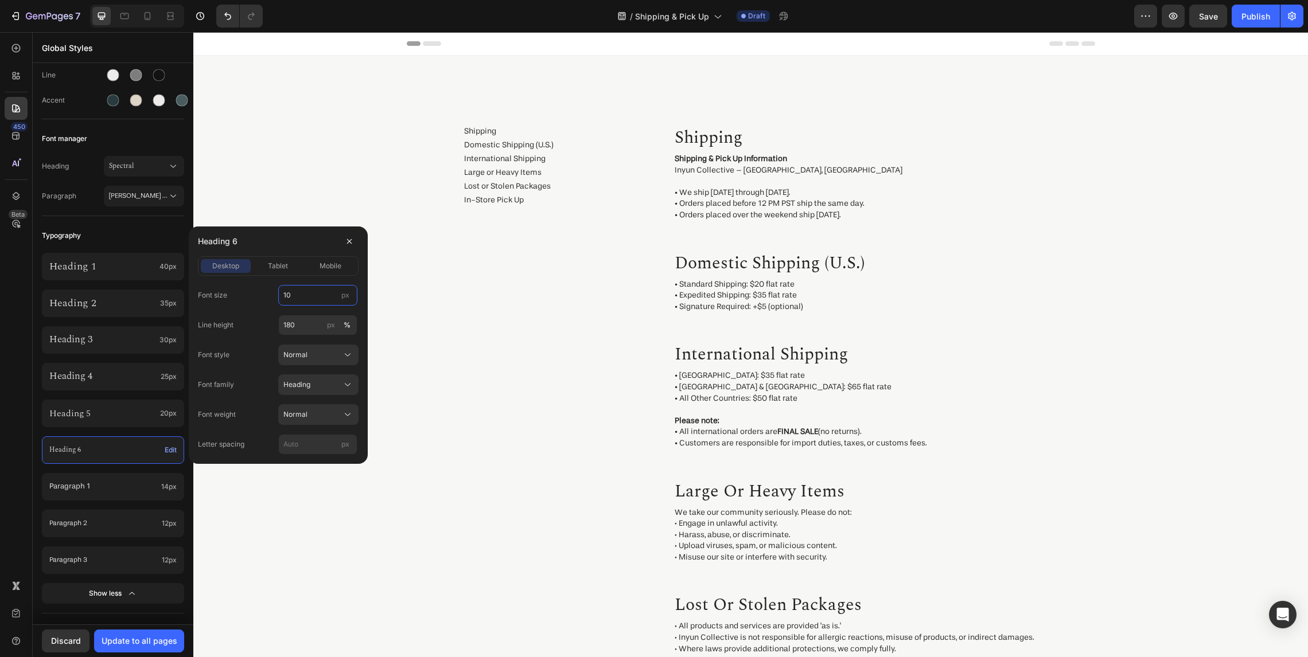
click at [324, 291] on input "10" at bounding box center [317, 295] width 79 height 21
type input "15"
click at [89, 490] on p "Paragraph 1" at bounding box center [102, 487] width 107 height 10
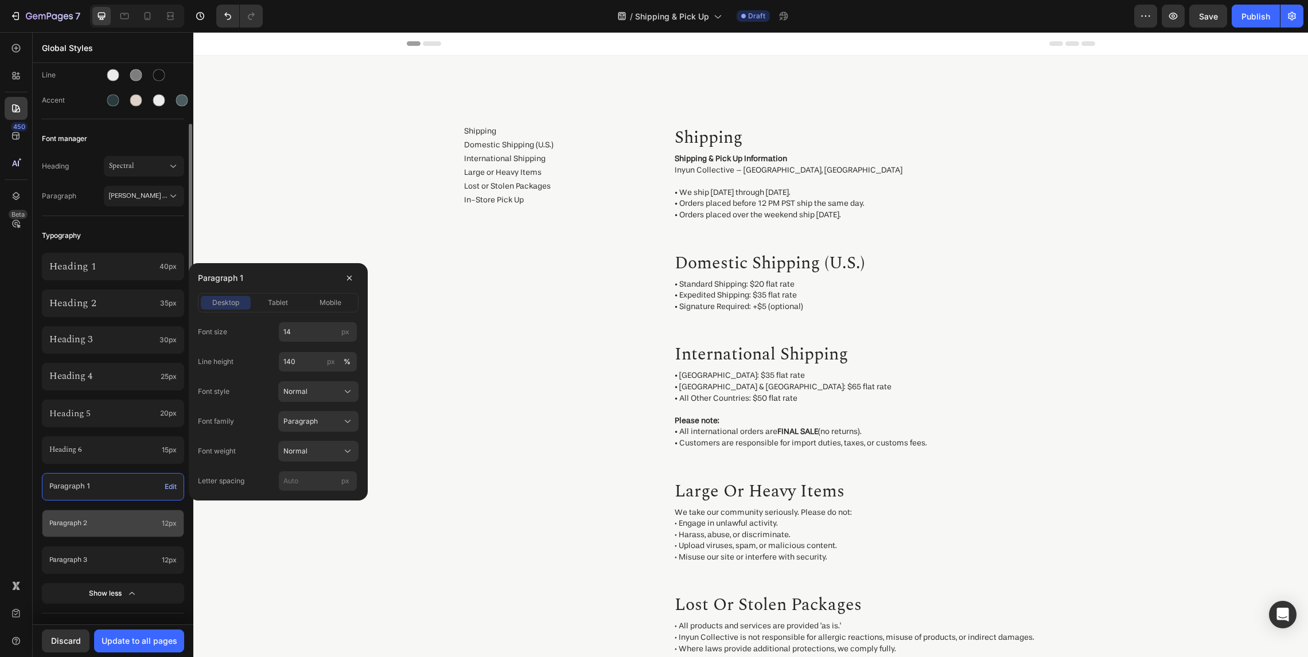
click at [138, 520] on p "Paragraph 2" at bounding box center [103, 524] width 108 height 10
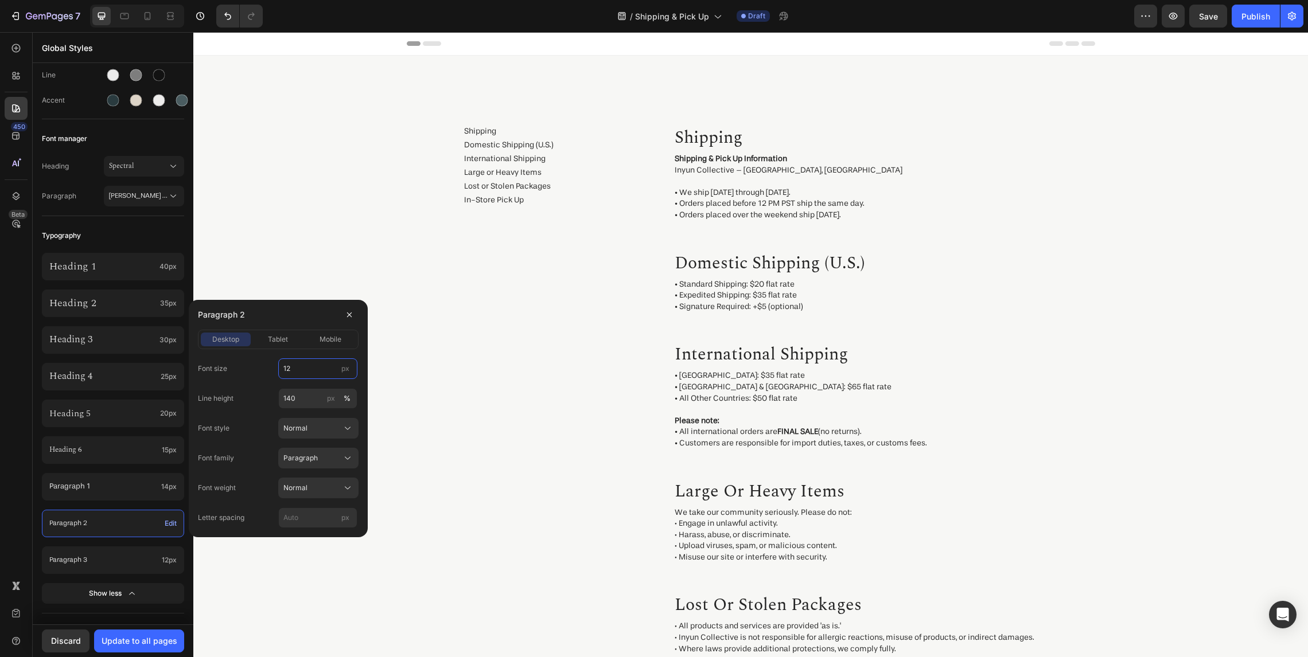
click at [306, 366] on input "12" at bounding box center [317, 368] width 79 height 21
type input "11"
click at [133, 561] on p "Paragraph 3" at bounding box center [103, 561] width 108 height 10
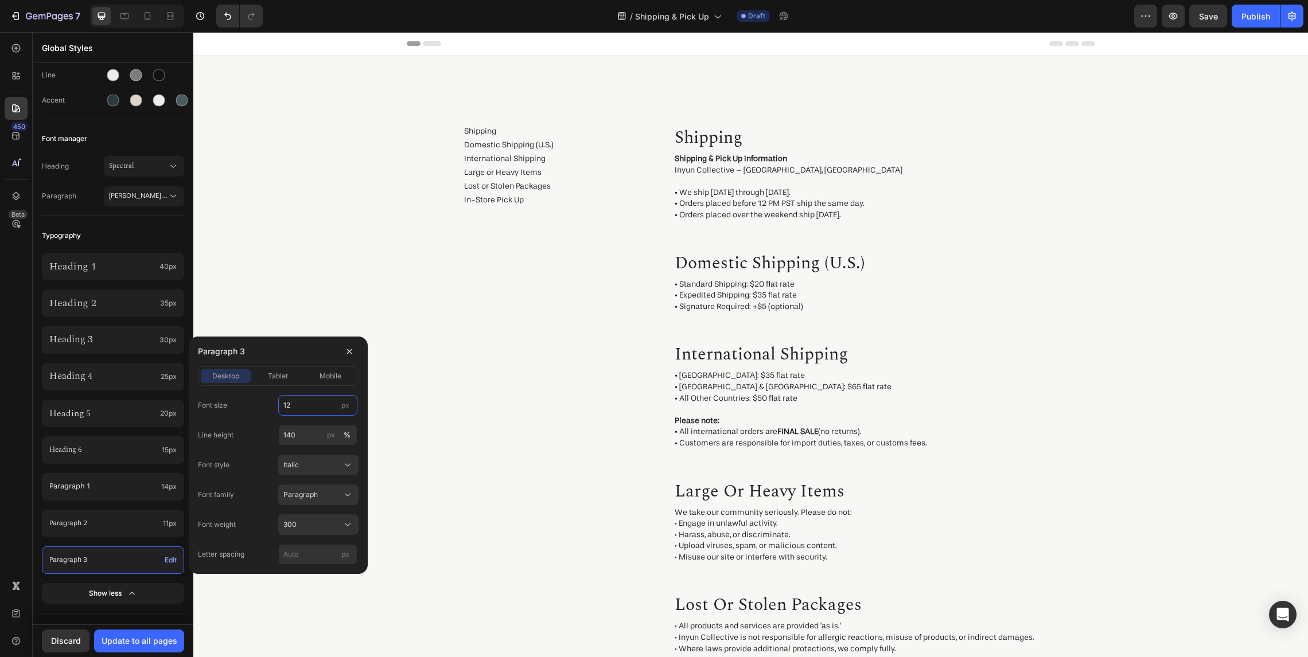
click at [305, 407] on input "12" at bounding box center [317, 405] width 79 height 21
type input "9"
click at [126, 638] on div "Update to all pages" at bounding box center [140, 641] width 76 height 12
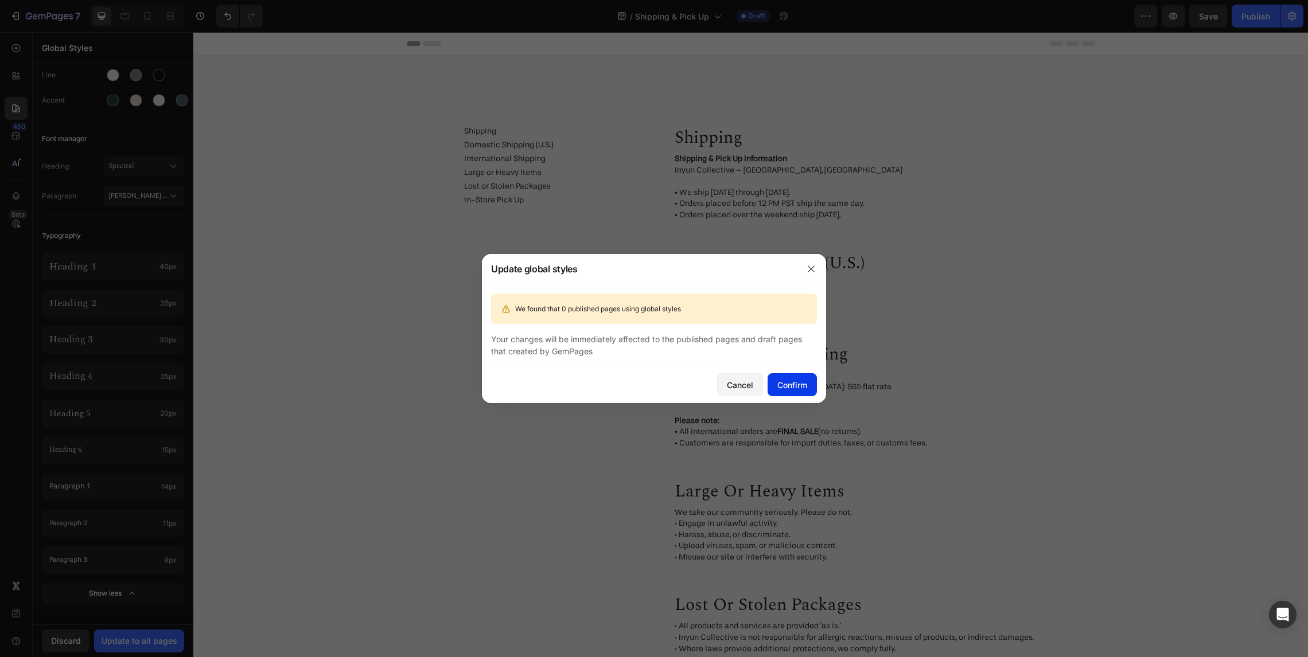
click at [803, 389] on div "Confirm" at bounding box center [792, 385] width 30 height 12
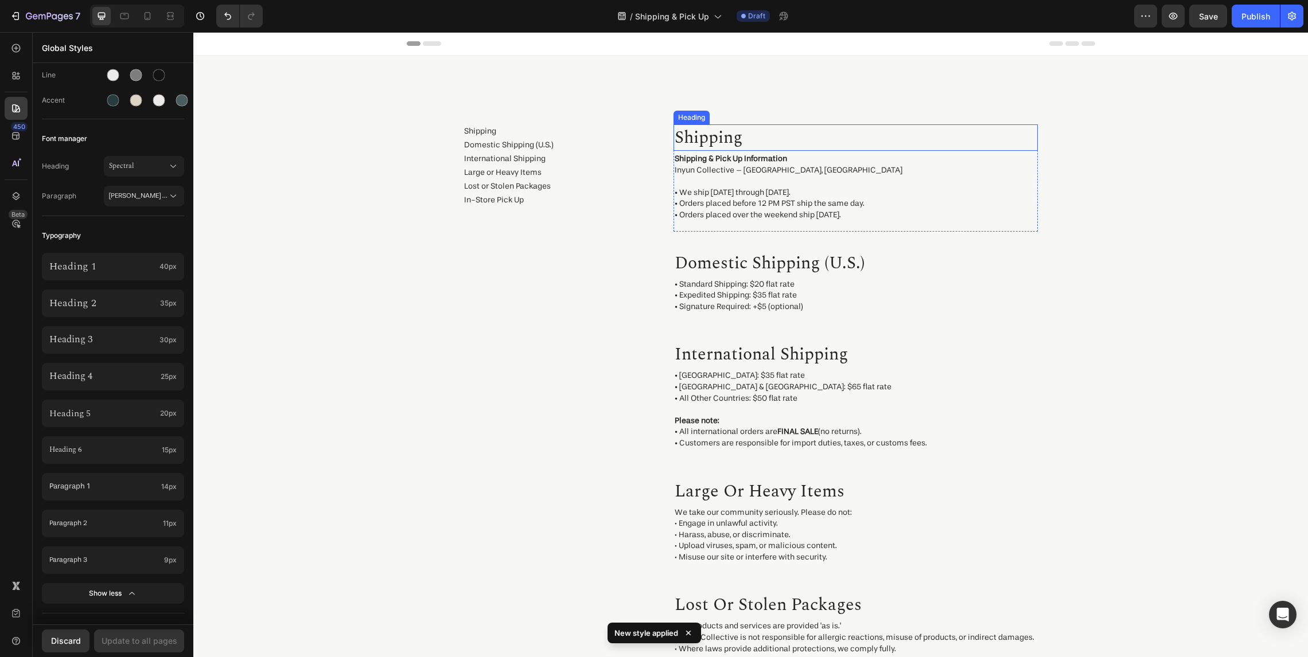
click at [780, 140] on h2 "shipping" at bounding box center [855, 137] width 364 height 26
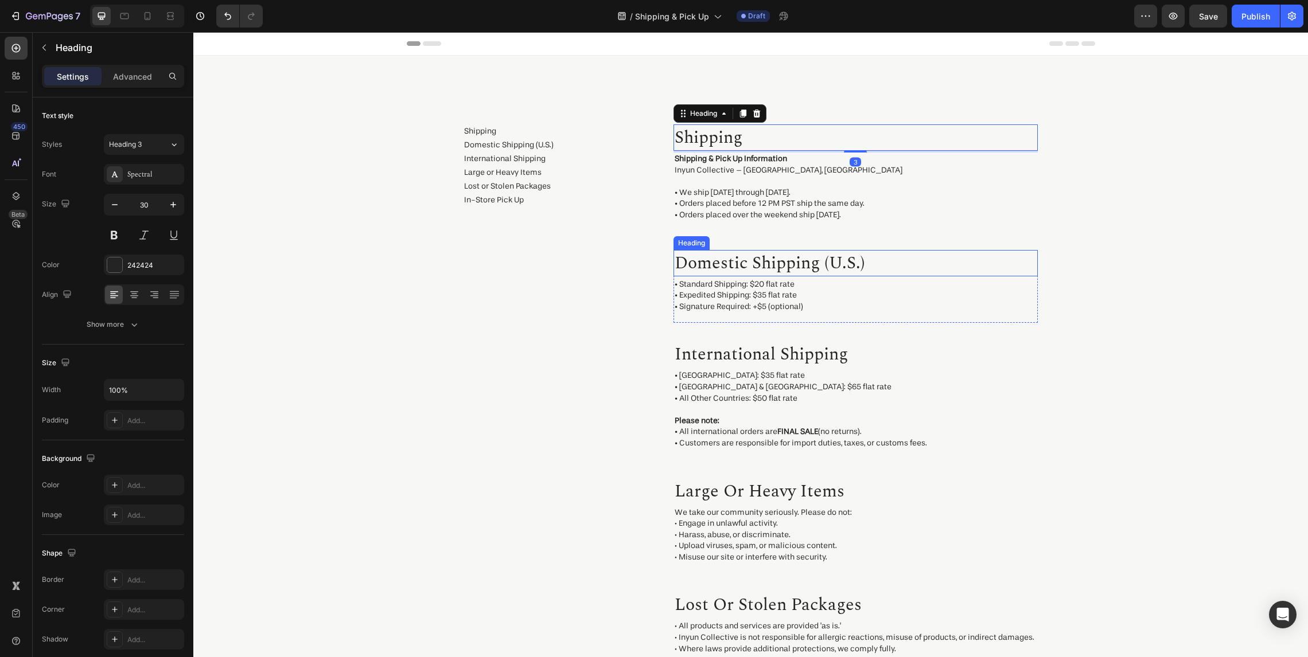
click at [774, 266] on h2 "domestic shipping (u.s.)" at bounding box center [855, 263] width 364 height 26
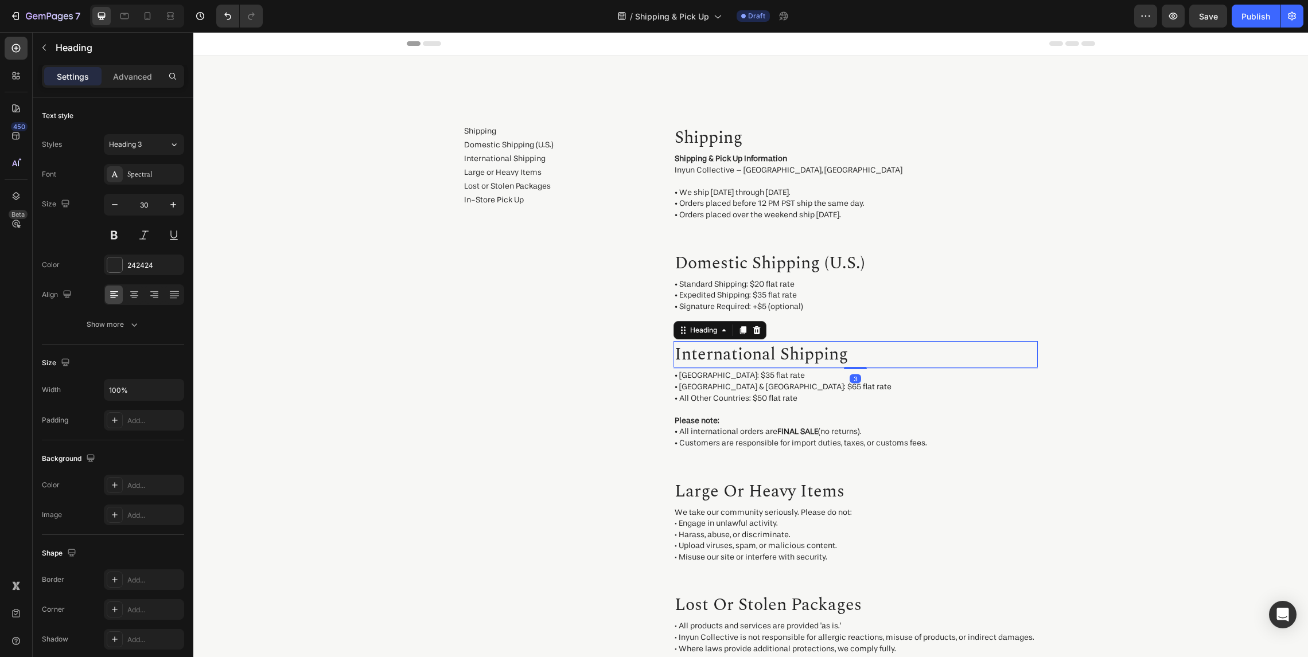
click at [808, 355] on p "International shipping" at bounding box center [855, 354] width 362 height 24
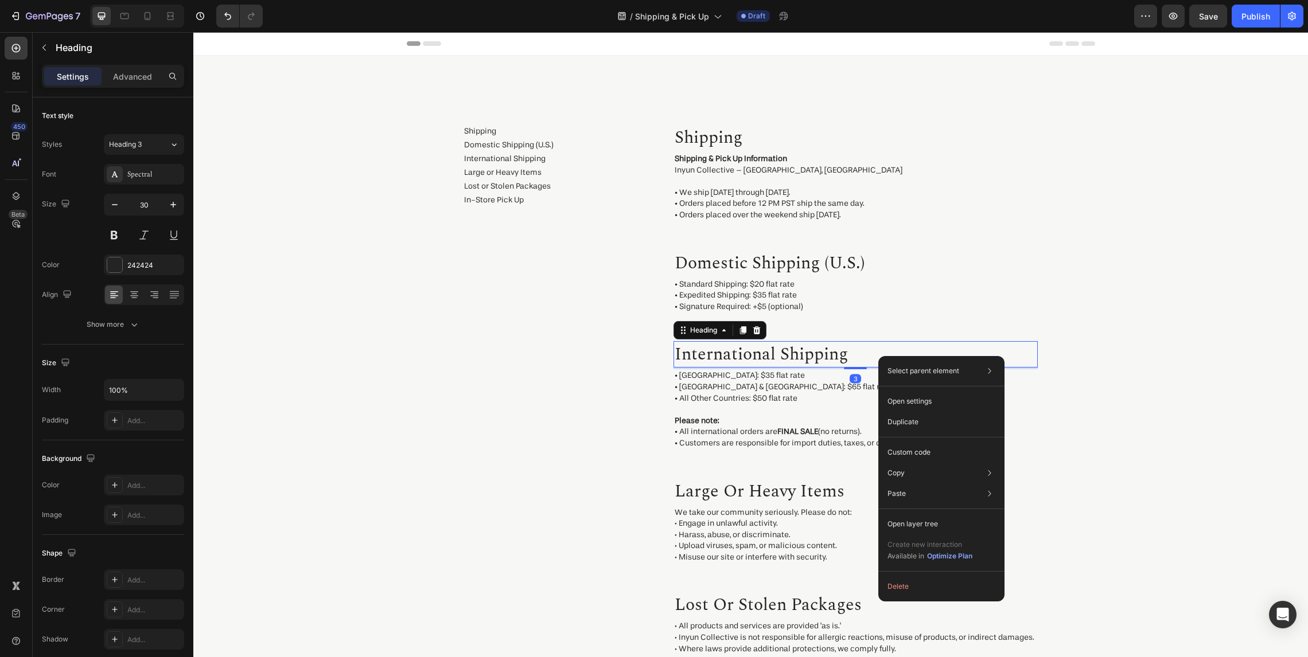
drag, startPoint x: 878, startPoint y: 356, endPoint x: 1074, endPoint y: 391, distance: 199.1
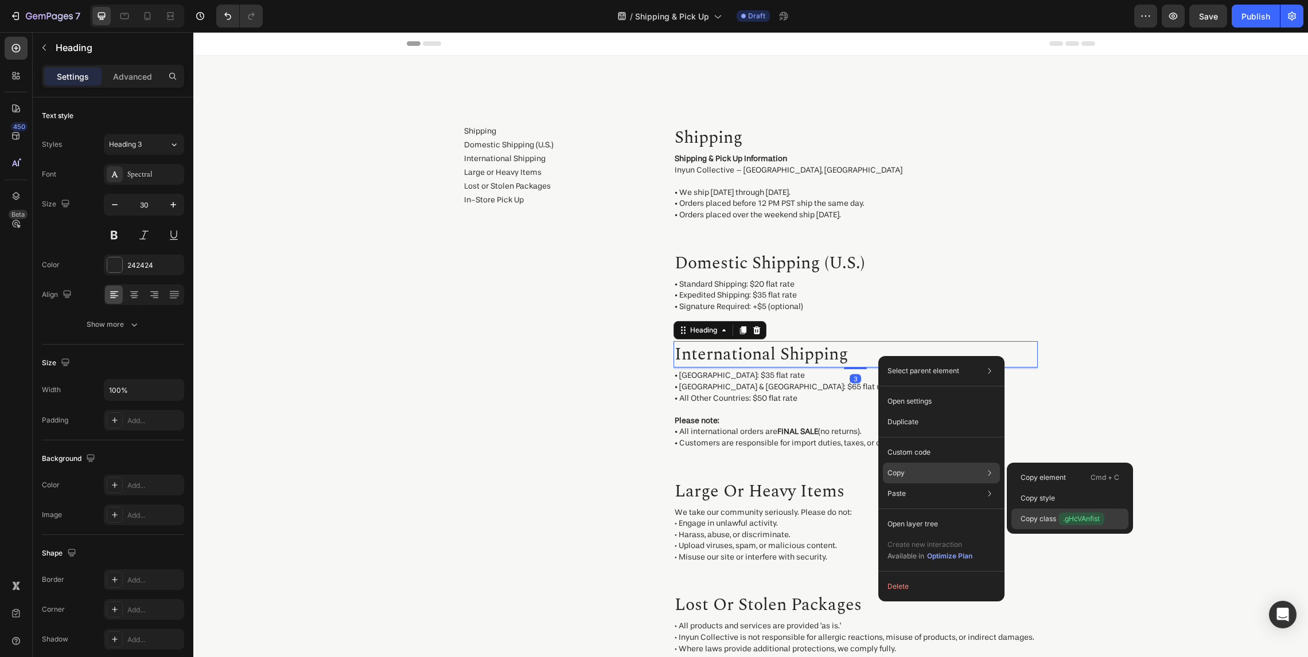
click at [1068, 512] on div "Copy class .gHcVAnfist" at bounding box center [1069, 519] width 117 height 21
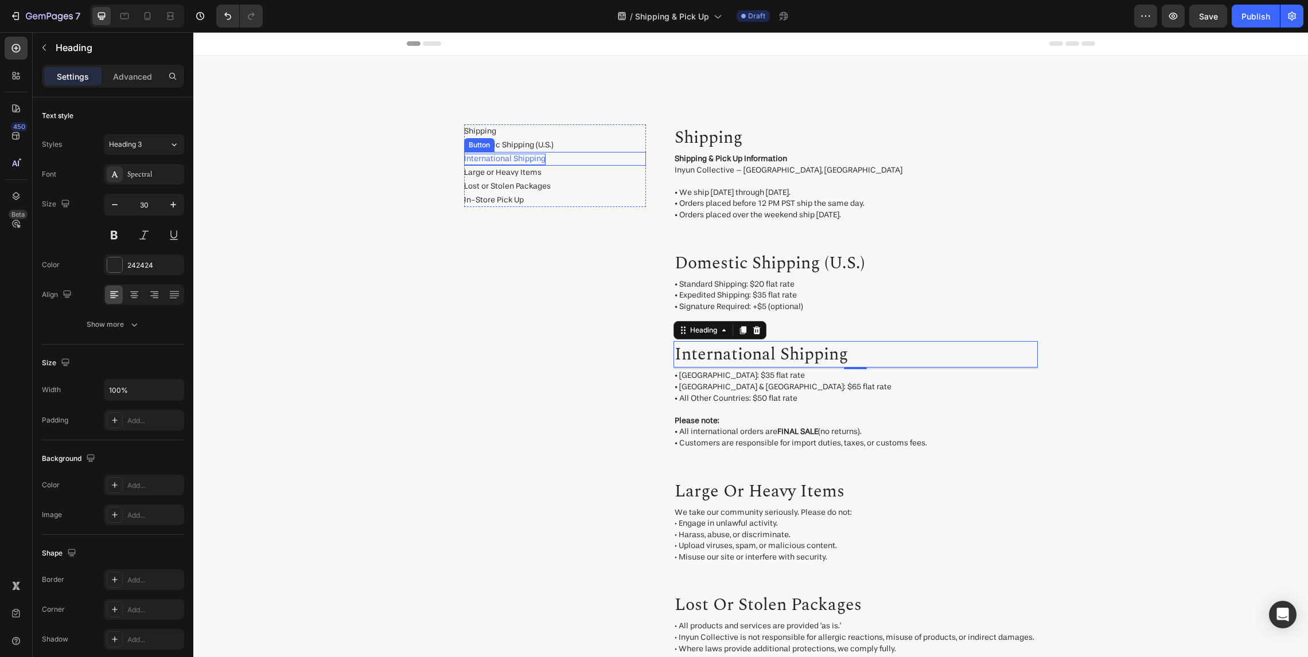
click at [518, 155] on p "International Shipping" at bounding box center [504, 159] width 81 height 11
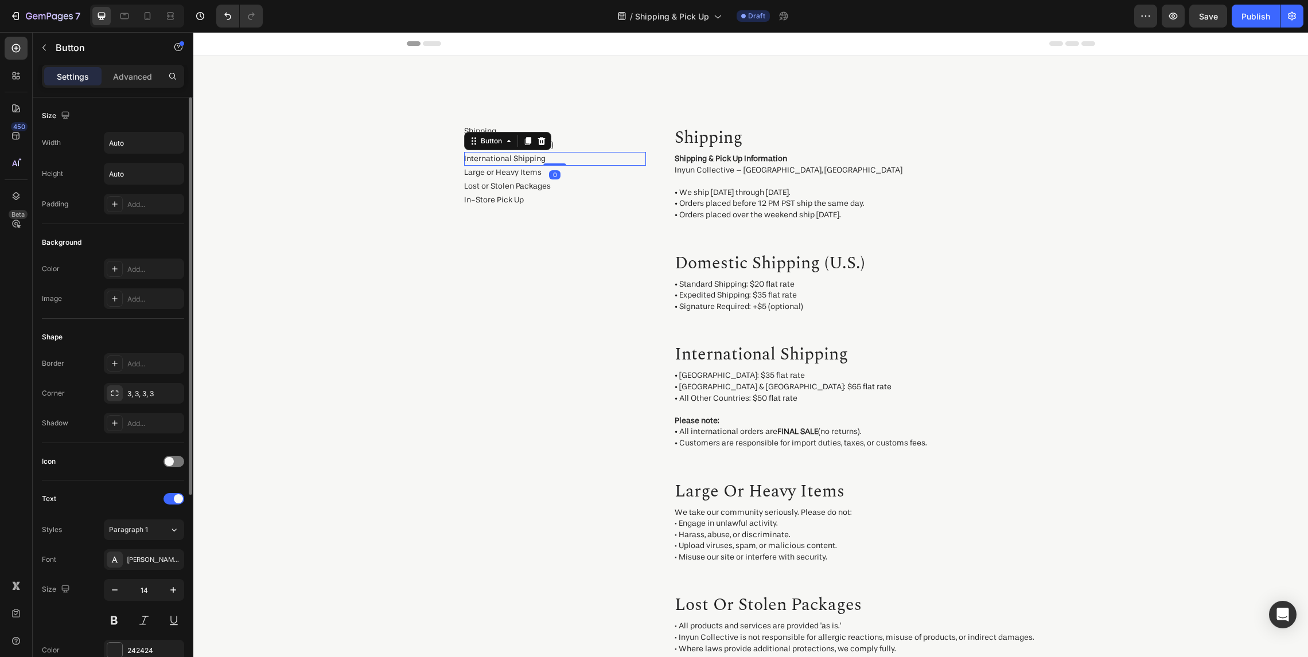
scroll to position [290, 0]
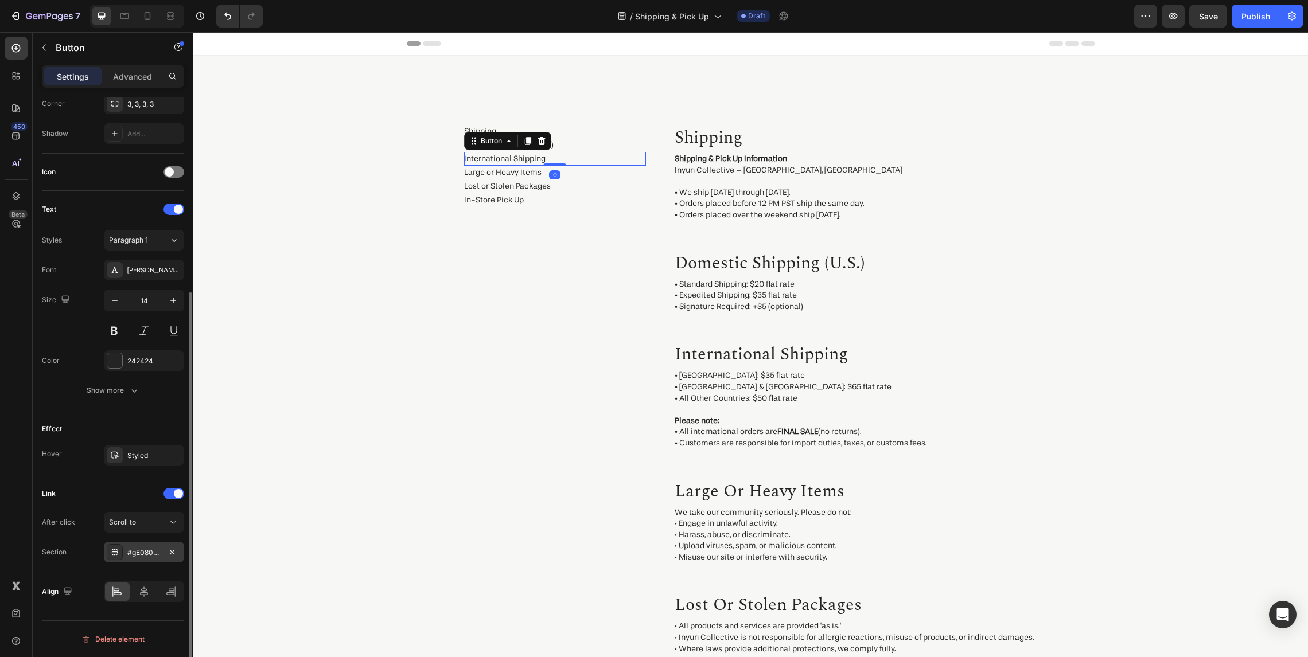
click at [147, 548] on div "#gE080OZFhF" at bounding box center [143, 553] width 33 height 10
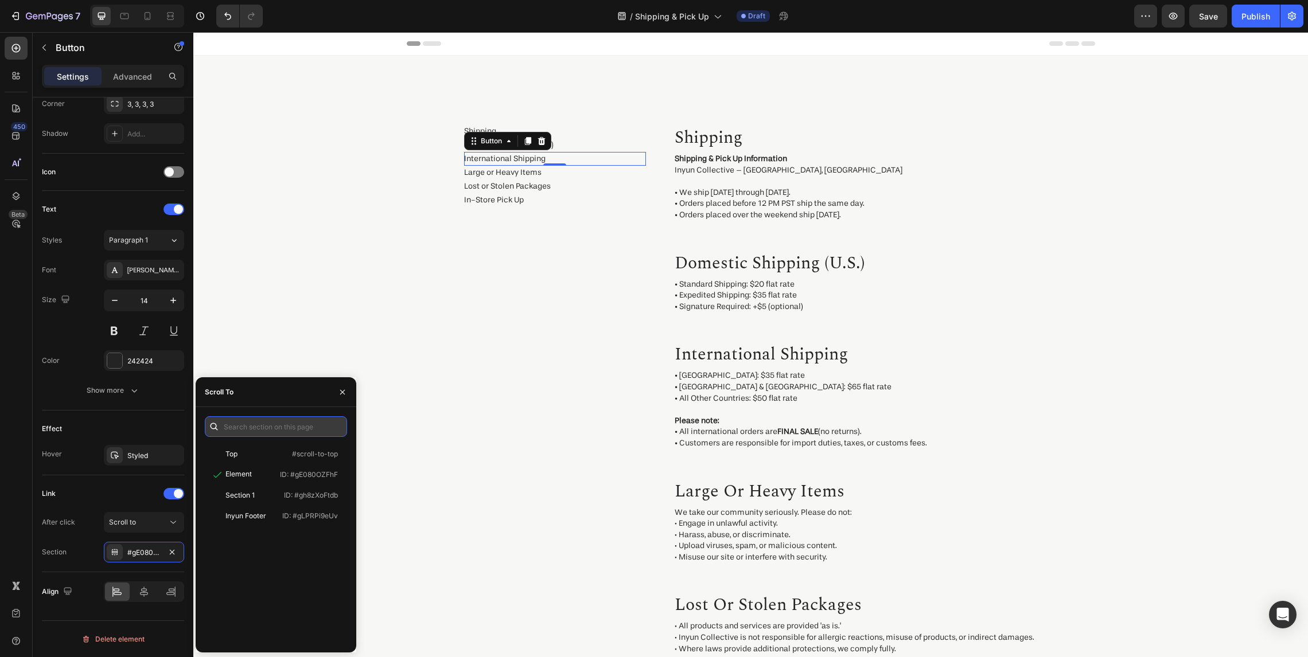
click at [260, 428] on input "text" at bounding box center [276, 426] width 142 height 21
paste input ".gHcVAnfist"
type input "#gHcVAnfist"
click at [256, 469] on div "Element ID: #gHcVAnfist" at bounding box center [274, 475] width 138 height 21
click at [634, 483] on div "Shipping Button Domestic Shipping (U.S.) Button International Shipping Button 0…" at bounding box center [555, 472] width 182 height 696
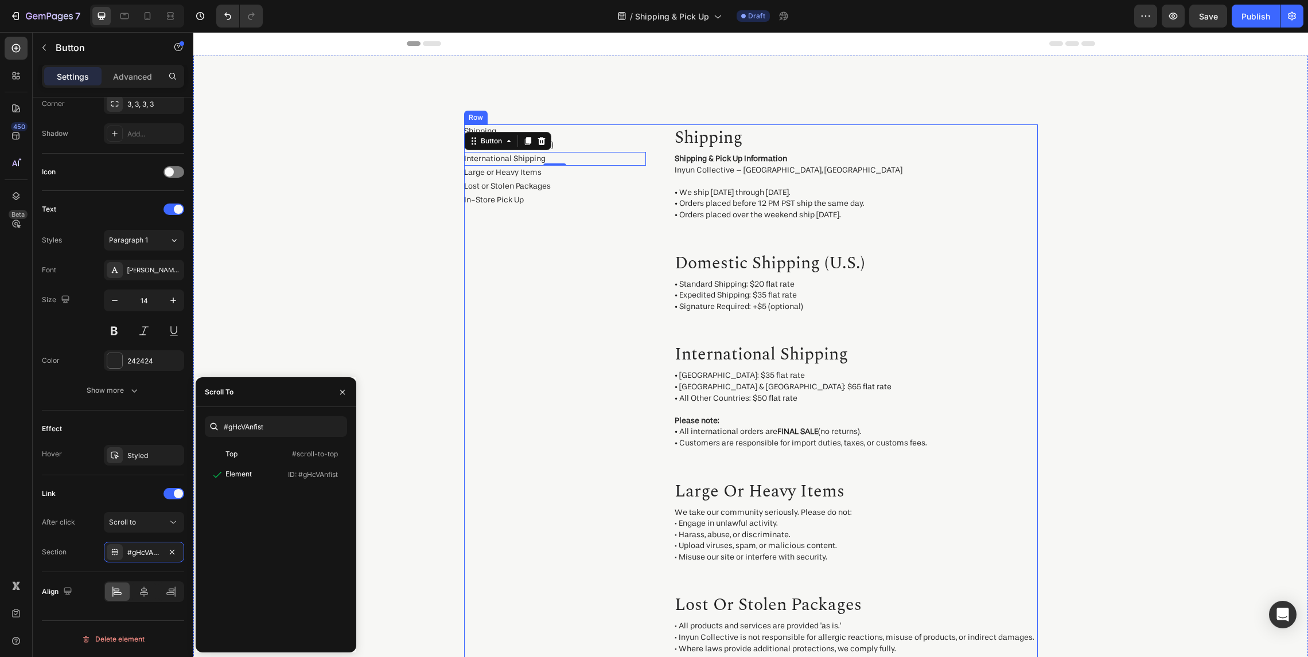
scroll to position [0, 0]
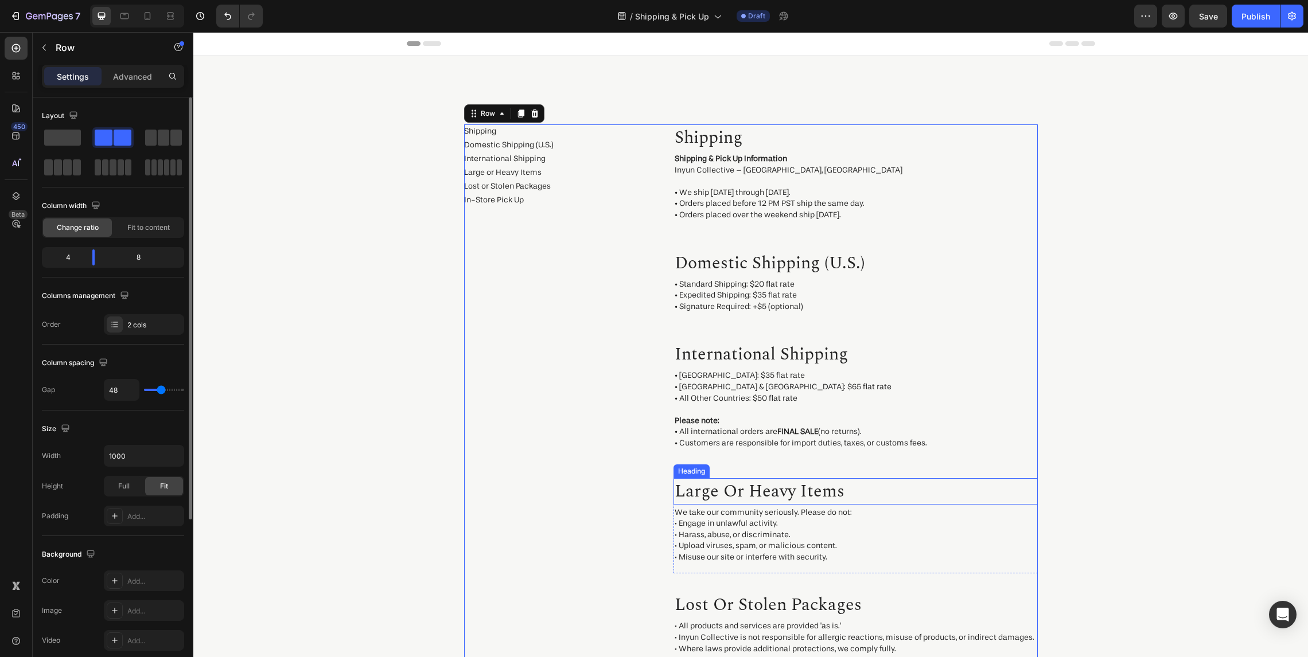
click at [891, 502] on h2 "large or heavy items" at bounding box center [855, 491] width 364 height 26
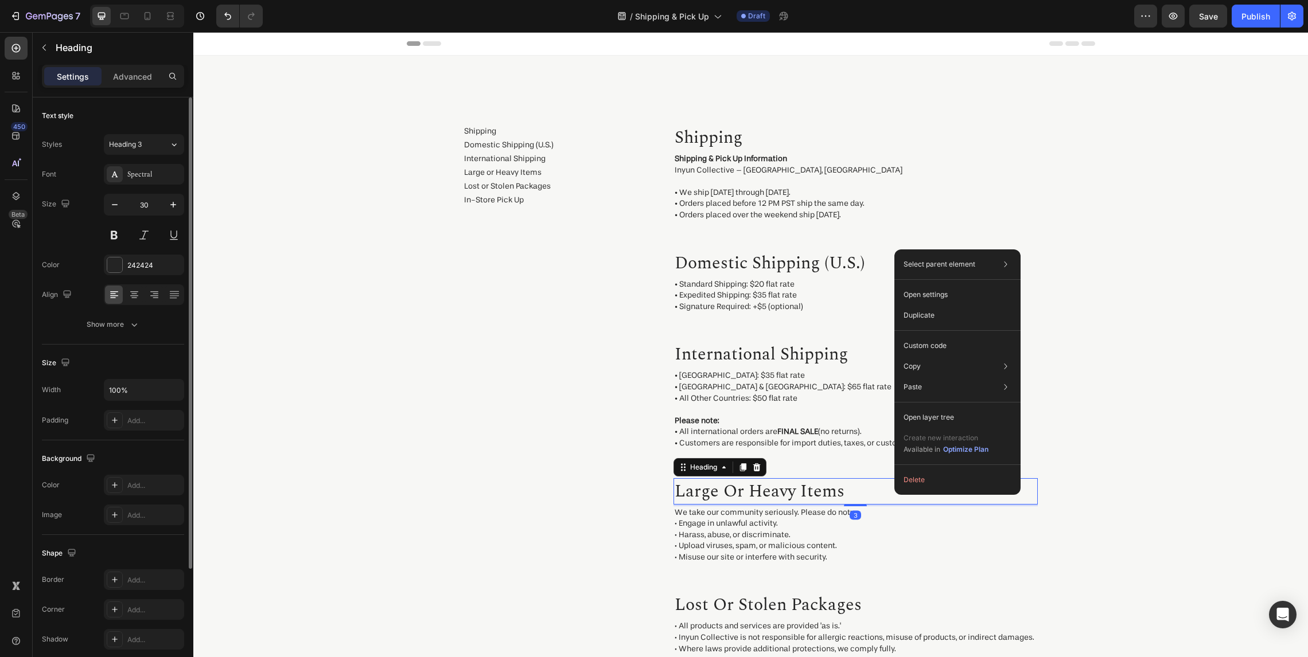
drag, startPoint x: 894, startPoint y: 495, endPoint x: 1097, endPoint y: 520, distance: 204.5
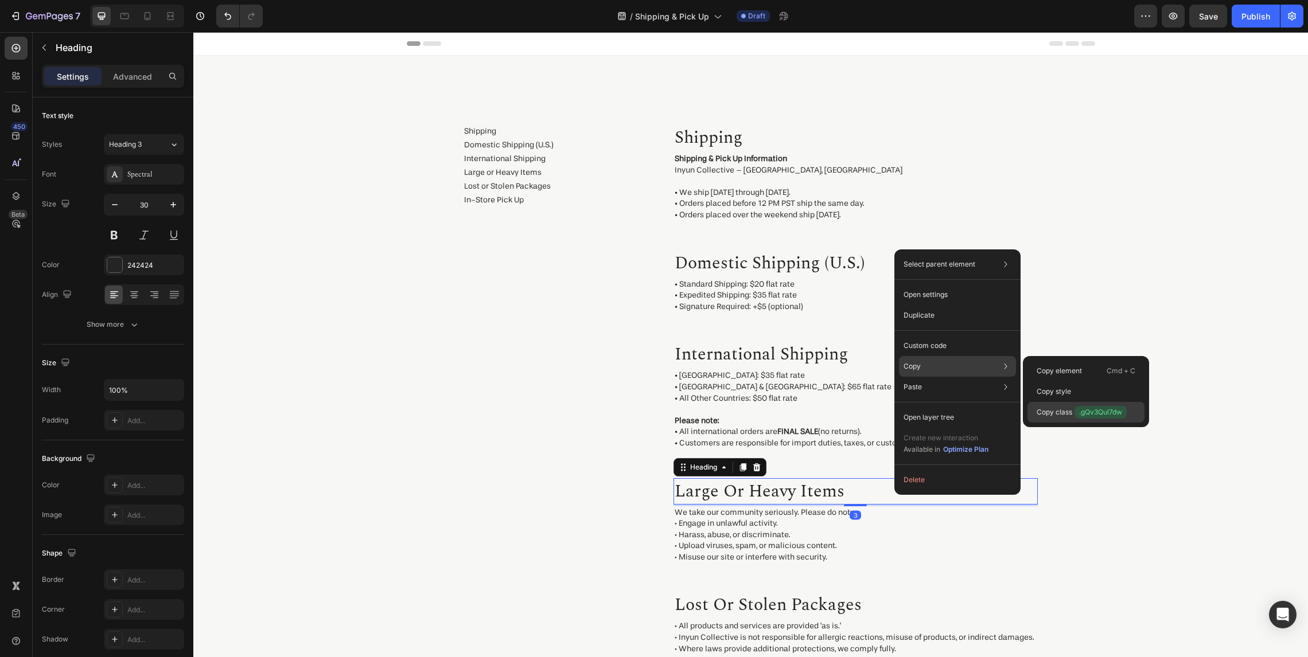
click at [1063, 411] on p "Copy class .gQv3Qul7dw" at bounding box center [1081, 412] width 90 height 13
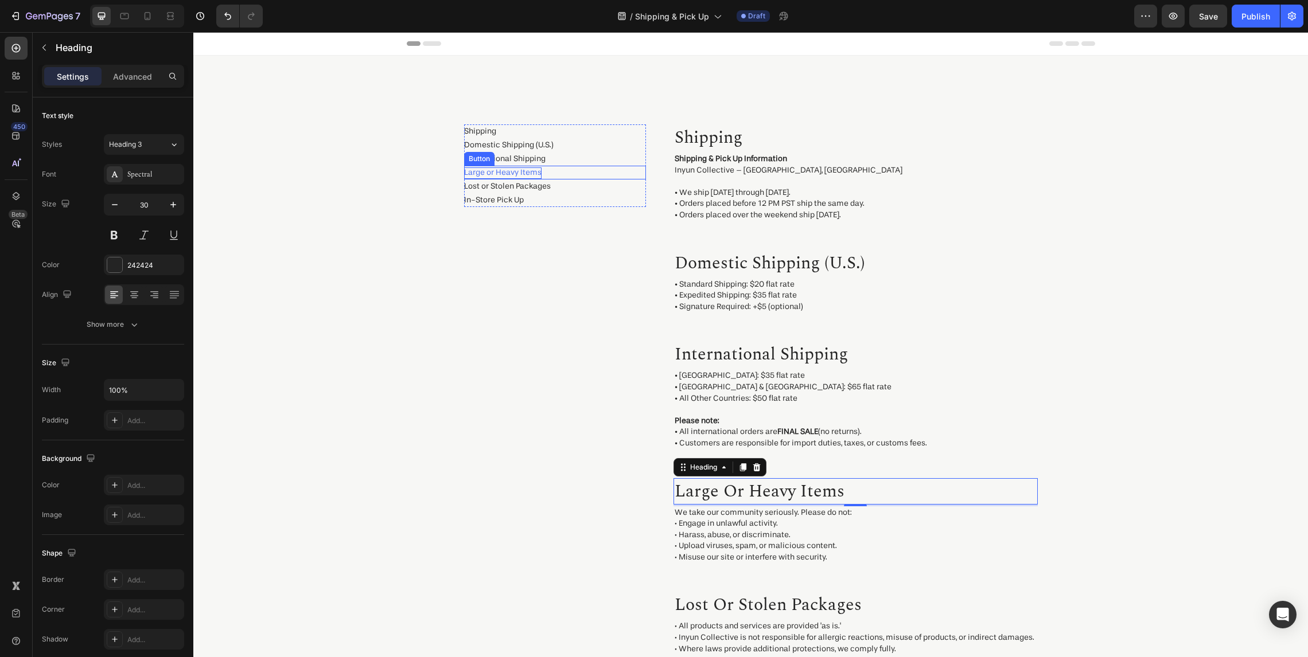
click at [515, 171] on p "Large or Heavy Items" at bounding box center [502, 172] width 77 height 11
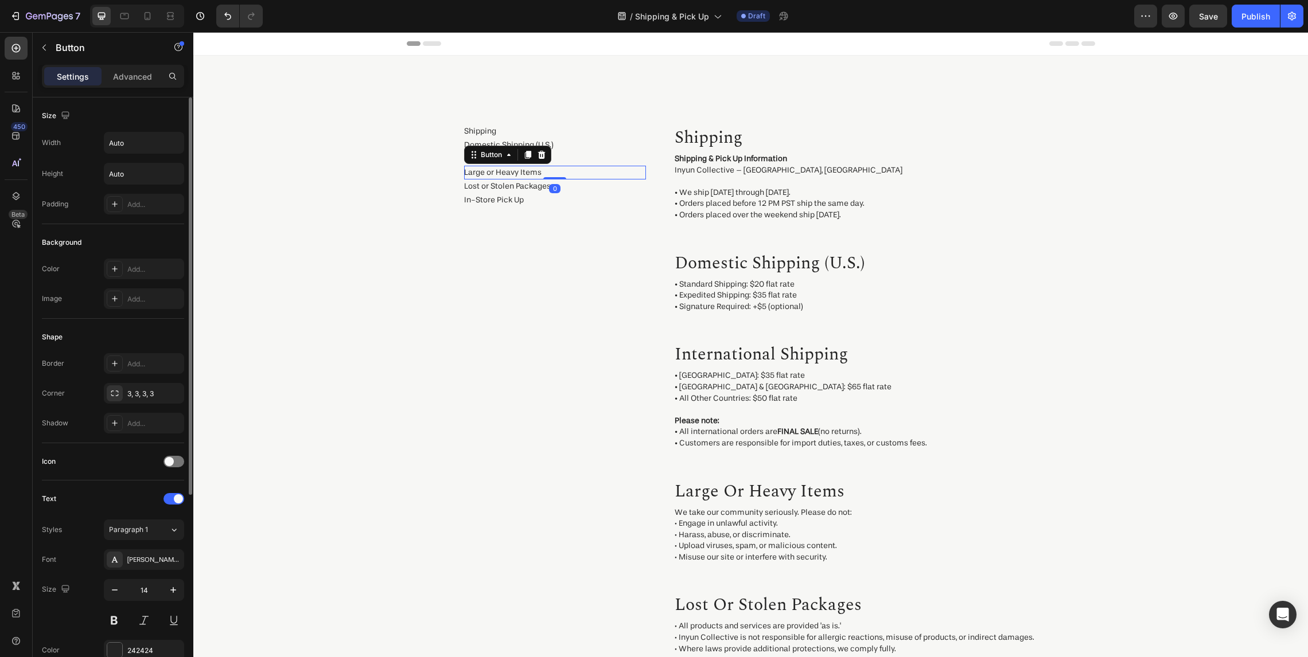
scroll to position [290, 0]
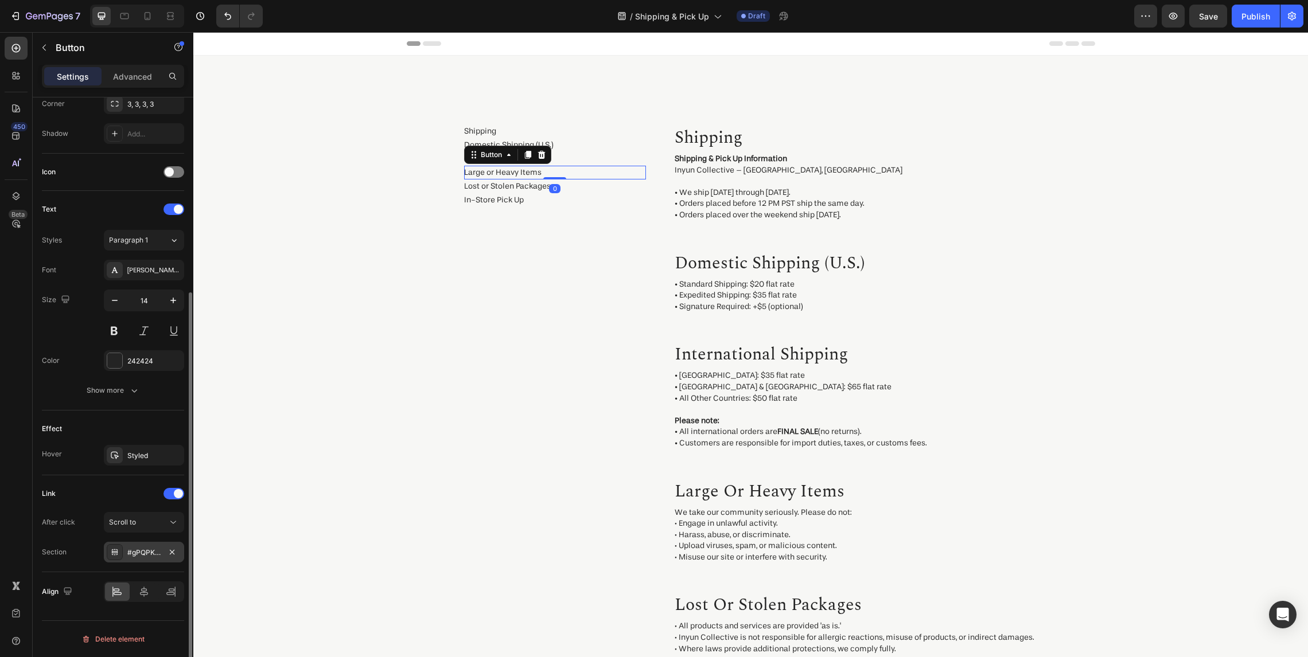
drag, startPoint x: 134, startPoint y: 551, endPoint x: 149, endPoint y: 543, distance: 16.9
click at [135, 551] on div "#gPQPKMknLt" at bounding box center [143, 553] width 33 height 10
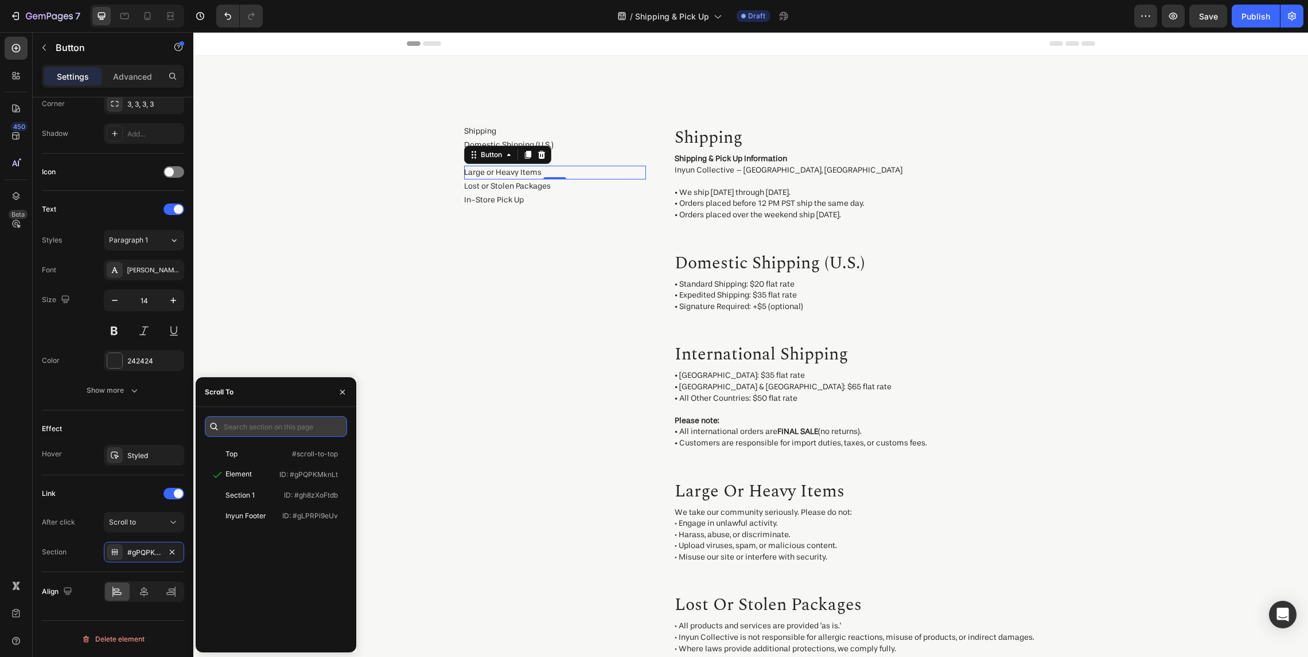
click at [268, 427] on input "text" at bounding box center [276, 426] width 142 height 21
paste input ".gQv3Qul7dw"
type input "#gQv3Qul7dw"
click at [268, 475] on div "Element" at bounding box center [242, 475] width 67 height 10
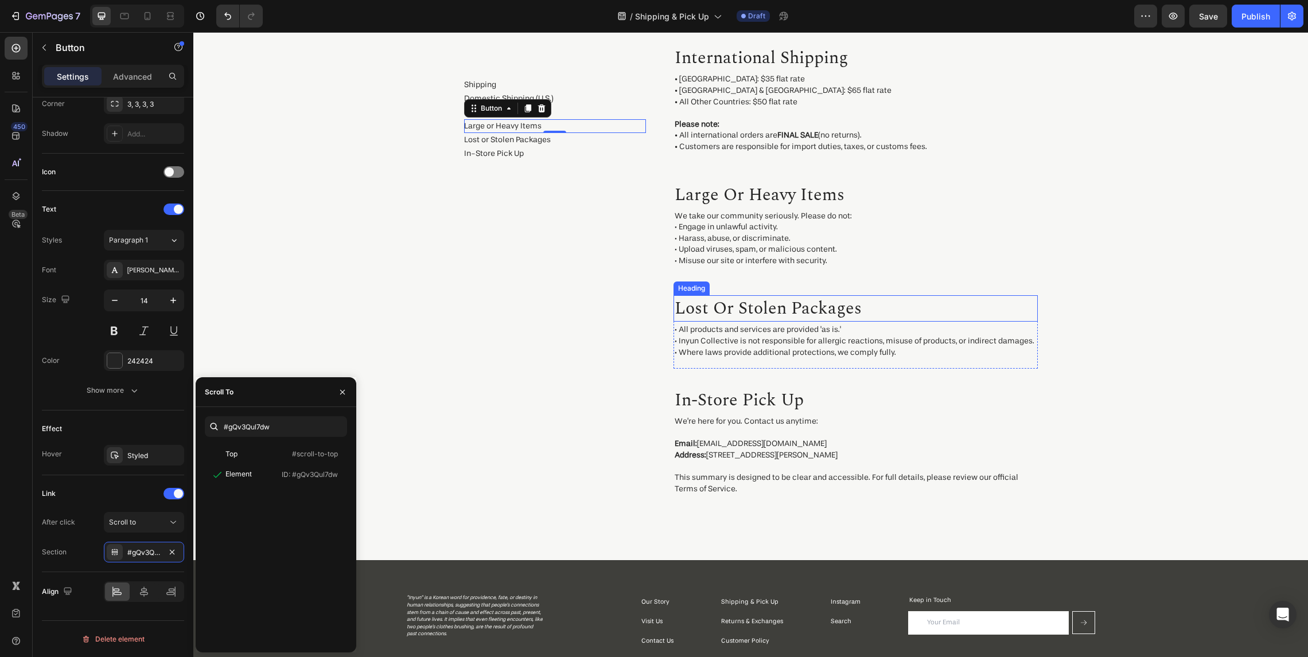
click at [826, 310] on h2 "lost or stolen packages" at bounding box center [855, 308] width 364 height 26
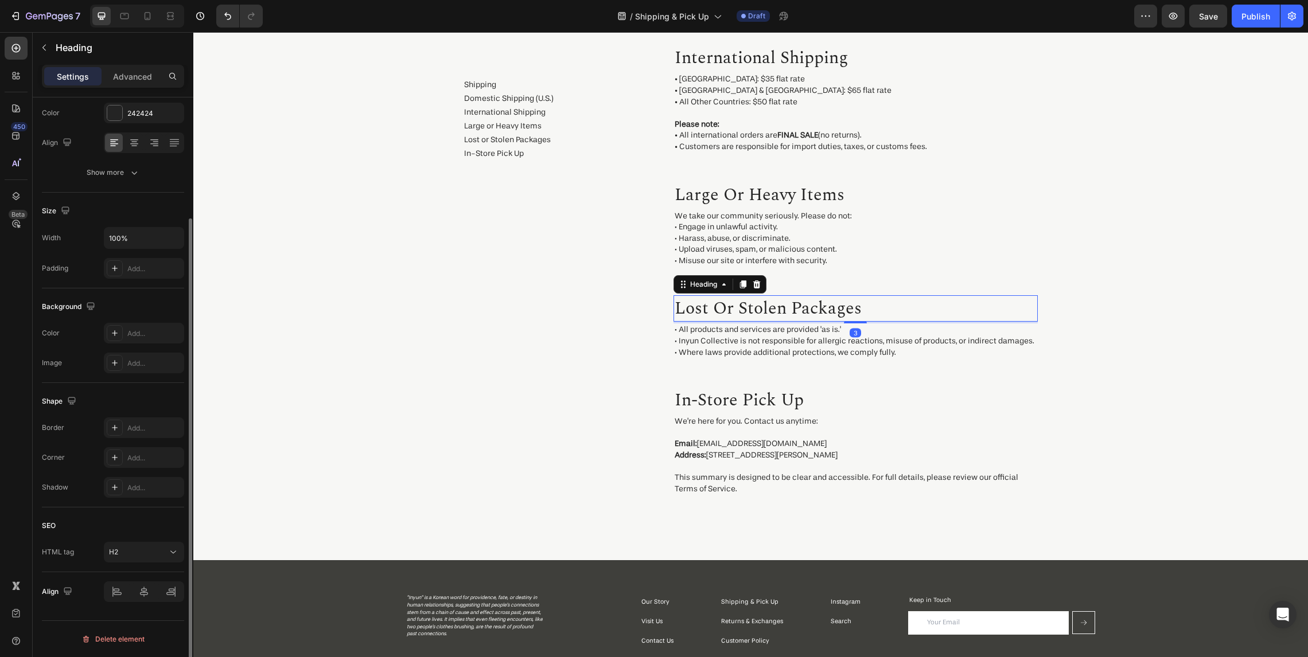
scroll to position [0, 0]
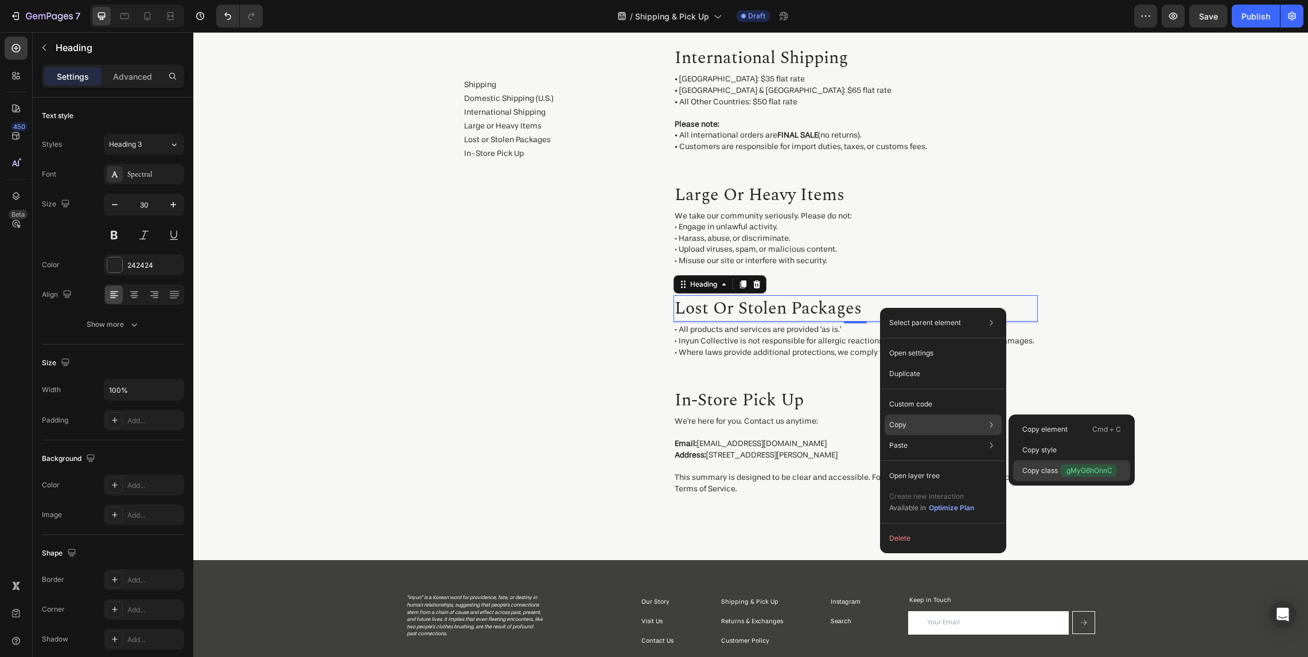
drag, startPoint x: 1068, startPoint y: 468, endPoint x: 407, endPoint y: 143, distance: 736.6
click at [1068, 468] on span ".gMyG6hOnnC" at bounding box center [1088, 471] width 57 height 13
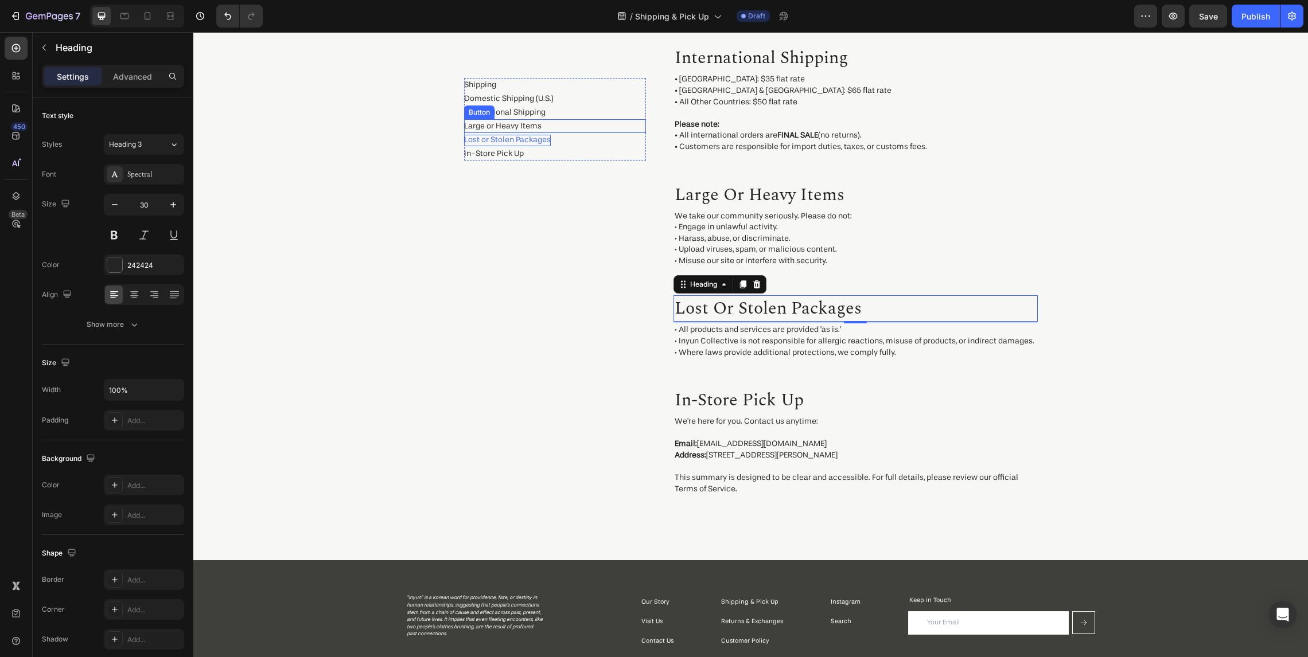
click at [517, 142] on p "Lost or Stolen Packages" at bounding box center [507, 140] width 87 height 11
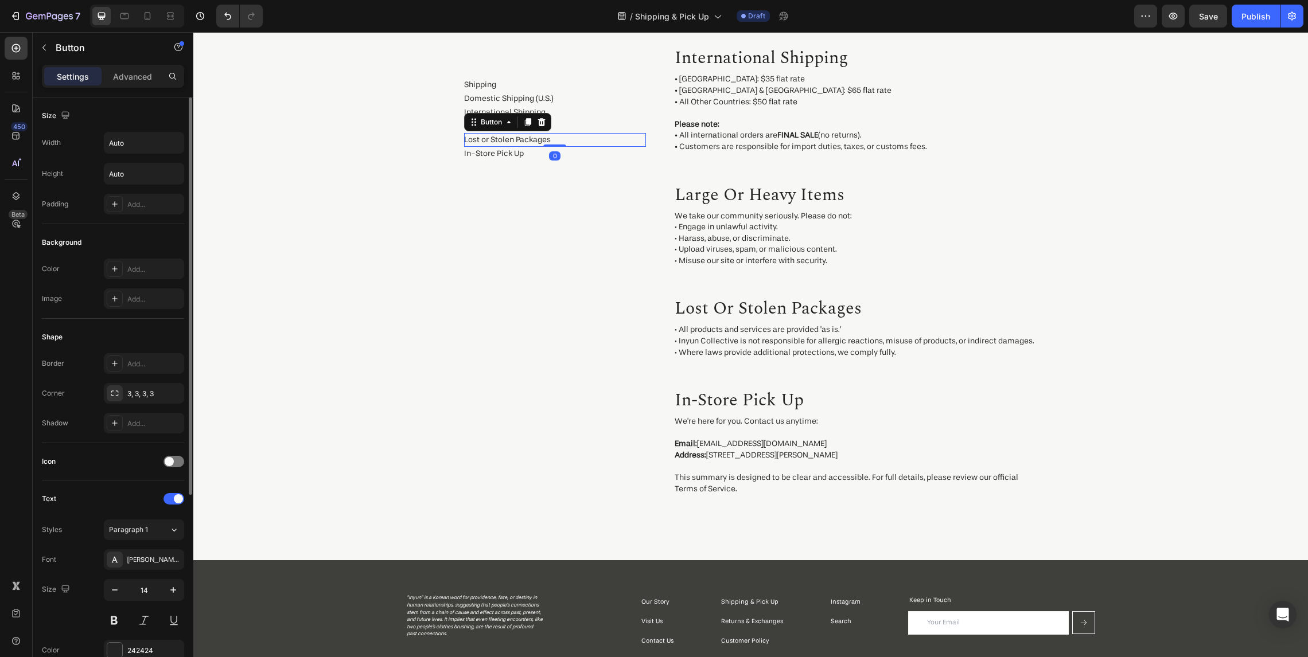
scroll to position [290, 0]
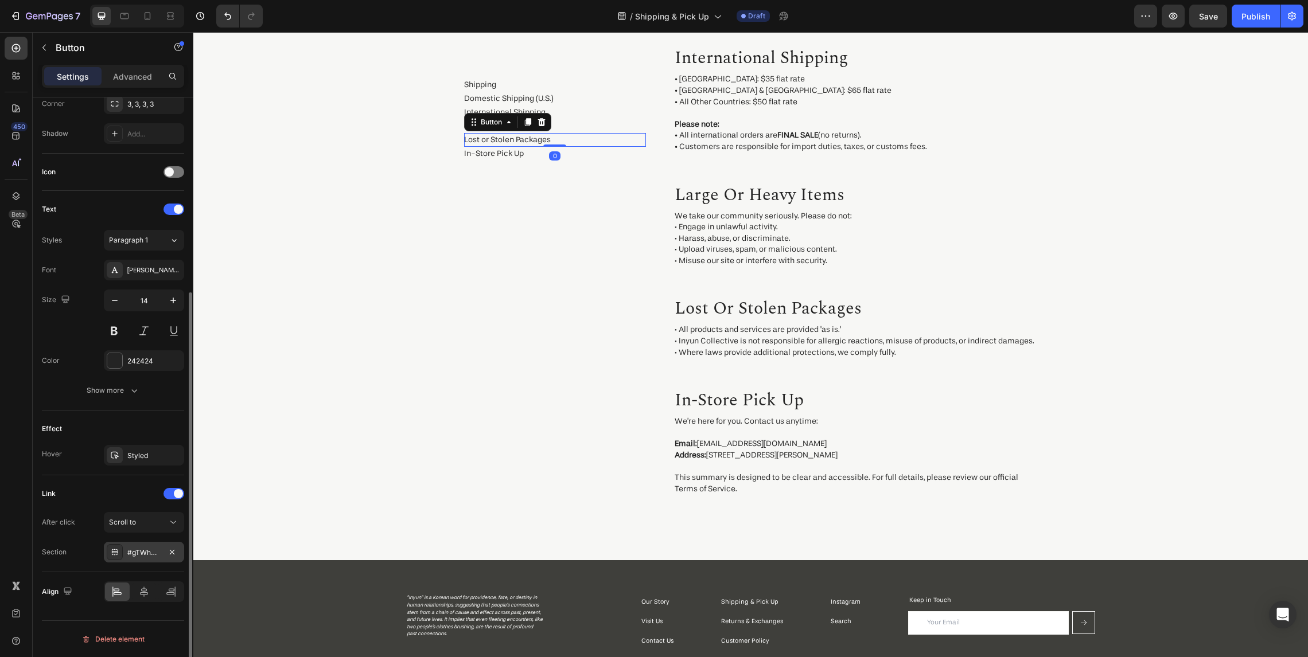
click at [157, 545] on div "#gTWhPRv-zy" at bounding box center [144, 552] width 80 height 21
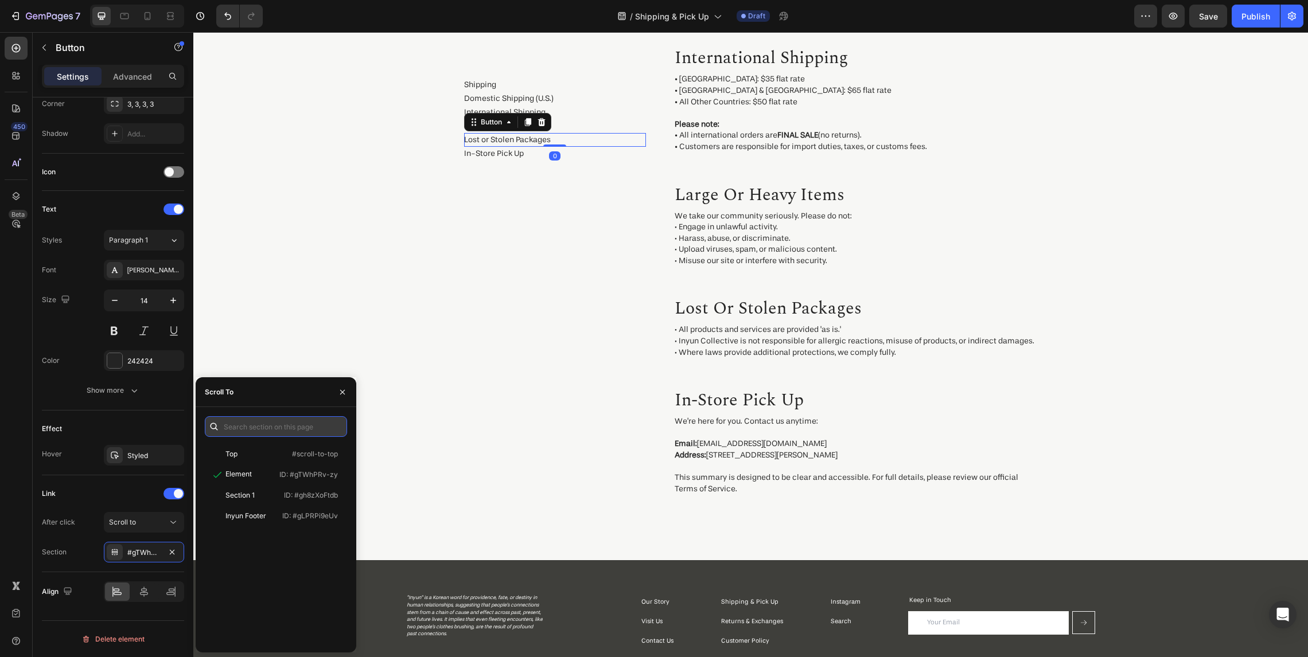
click at [260, 427] on input "text" at bounding box center [276, 426] width 142 height 21
paste input ".gMyG6hOnnC"
type input "#gMyG6hOnnC"
click at [275, 477] on div "Element ID: #gMyG6hOnnC" at bounding box center [274, 475] width 138 height 21
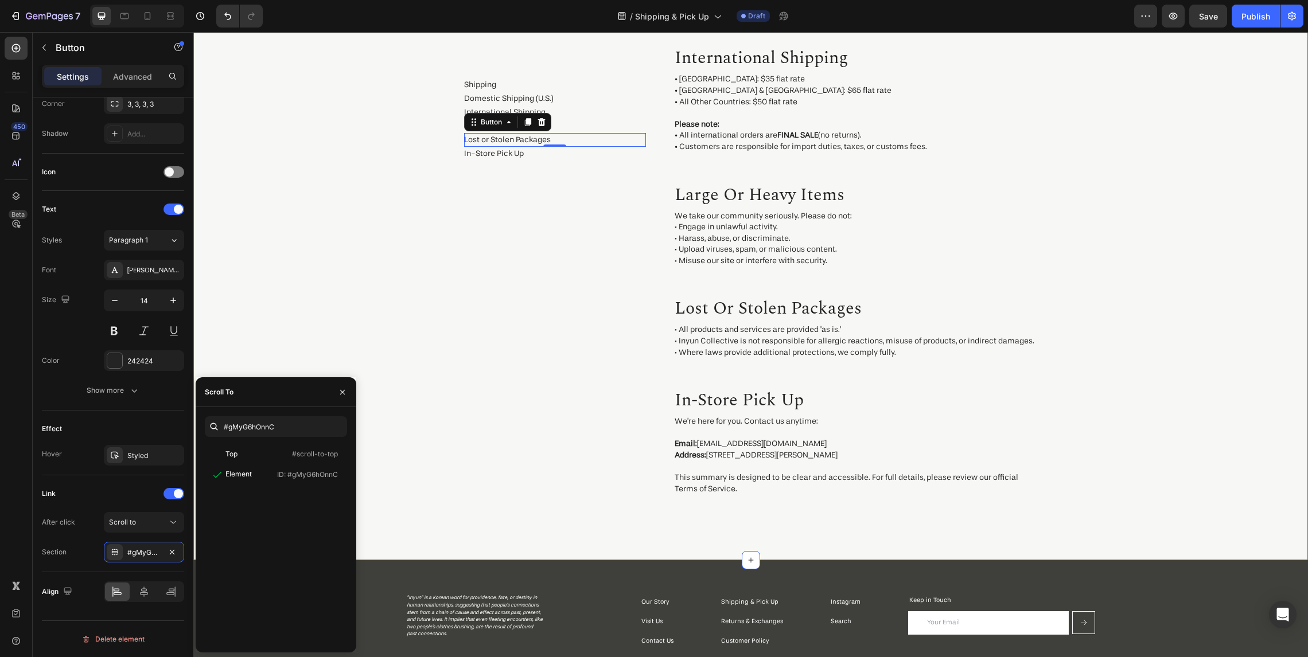
click at [508, 469] on div "Shipping Button Domestic Shipping (U.S.) Button International Shipping Button L…" at bounding box center [555, 176] width 182 height 696
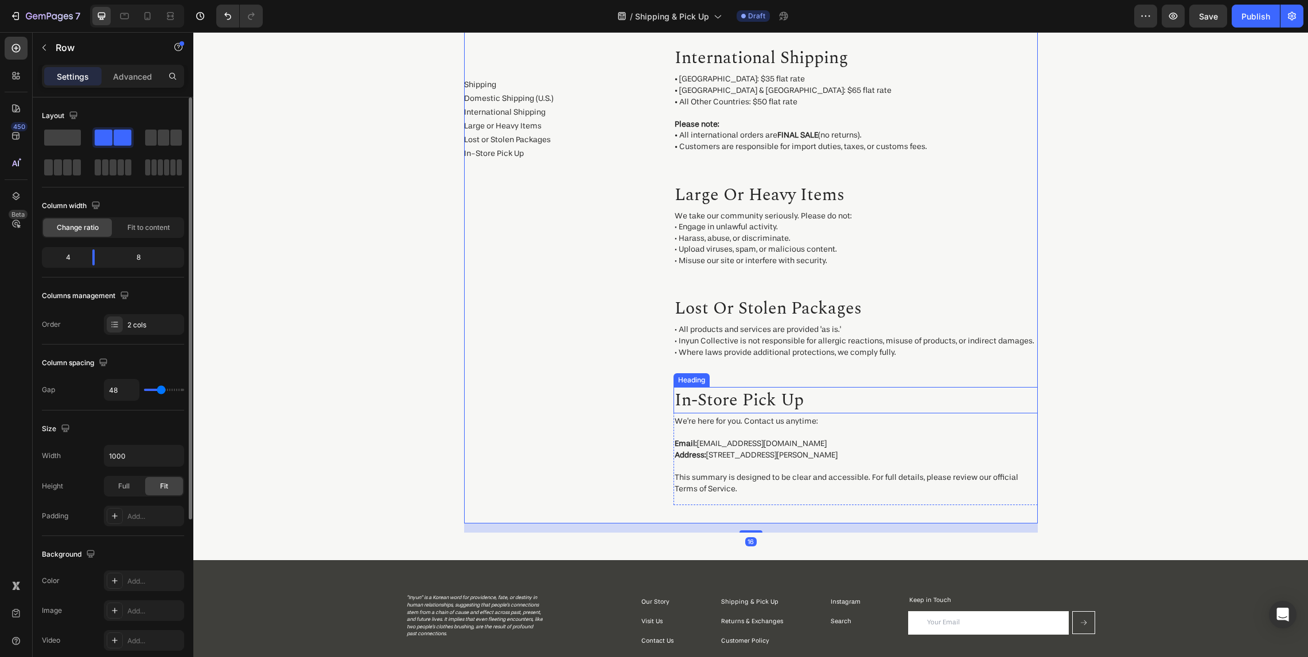
click at [772, 397] on h2 "in-store pick up" at bounding box center [855, 400] width 364 height 26
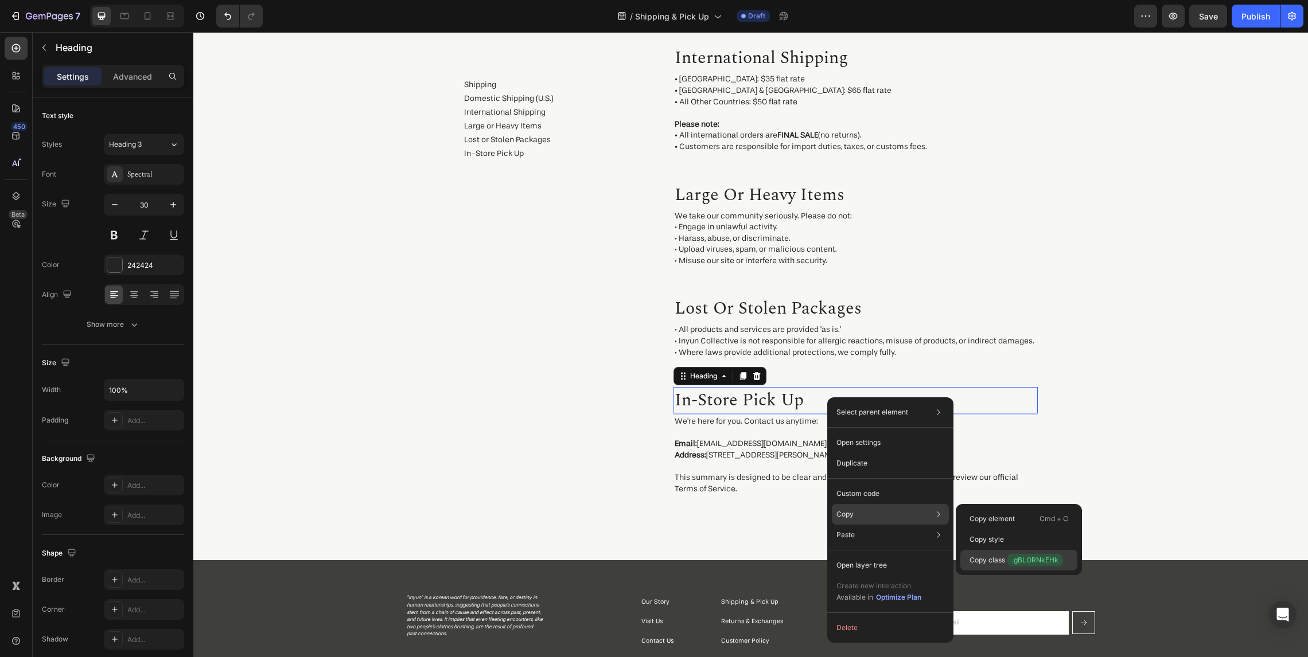
click at [1035, 557] on span ".gBLORNkEHk" at bounding box center [1035, 560] width 56 height 13
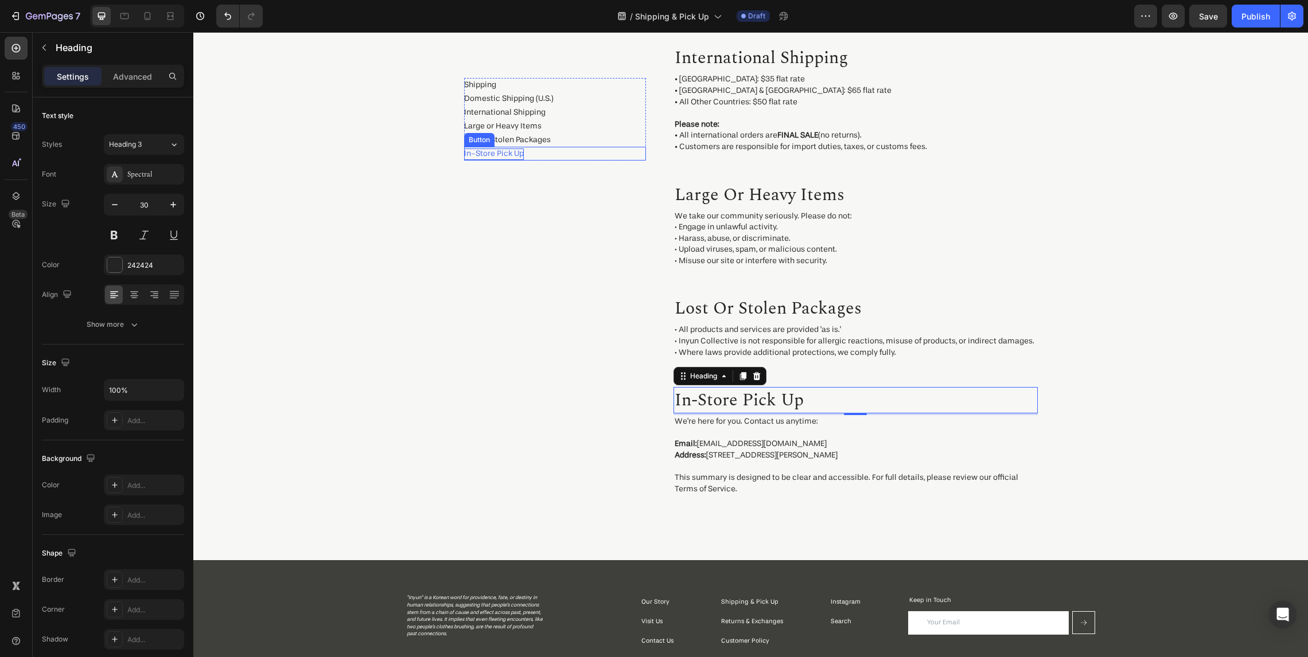
click at [510, 155] on p "In-Store Pick Up" at bounding box center [494, 154] width 60 height 11
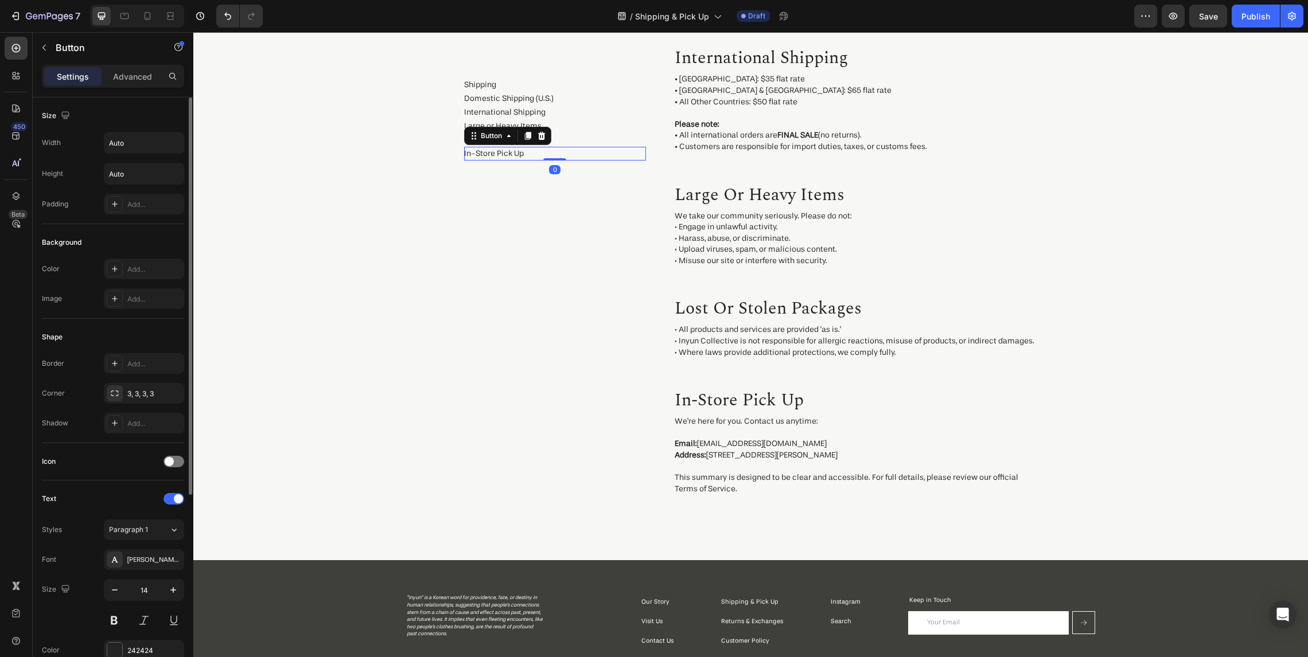
scroll to position [290, 0]
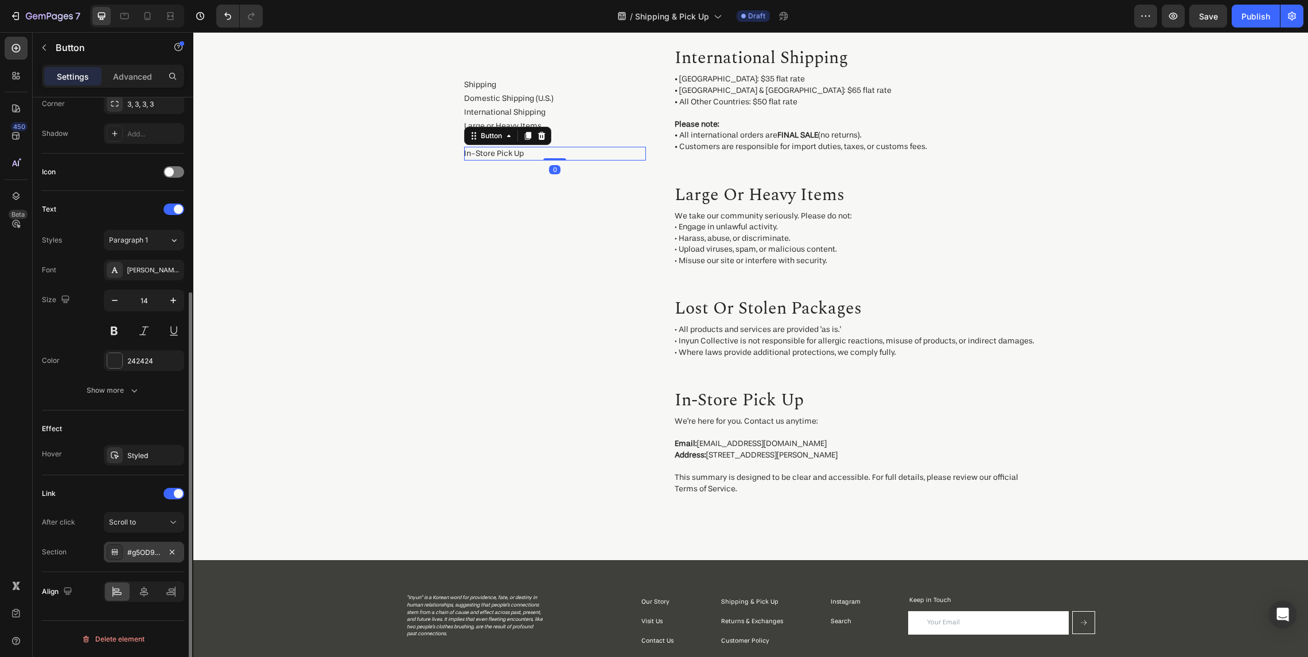
click at [147, 550] on div "#g5OD9vZtzR" at bounding box center [143, 553] width 33 height 10
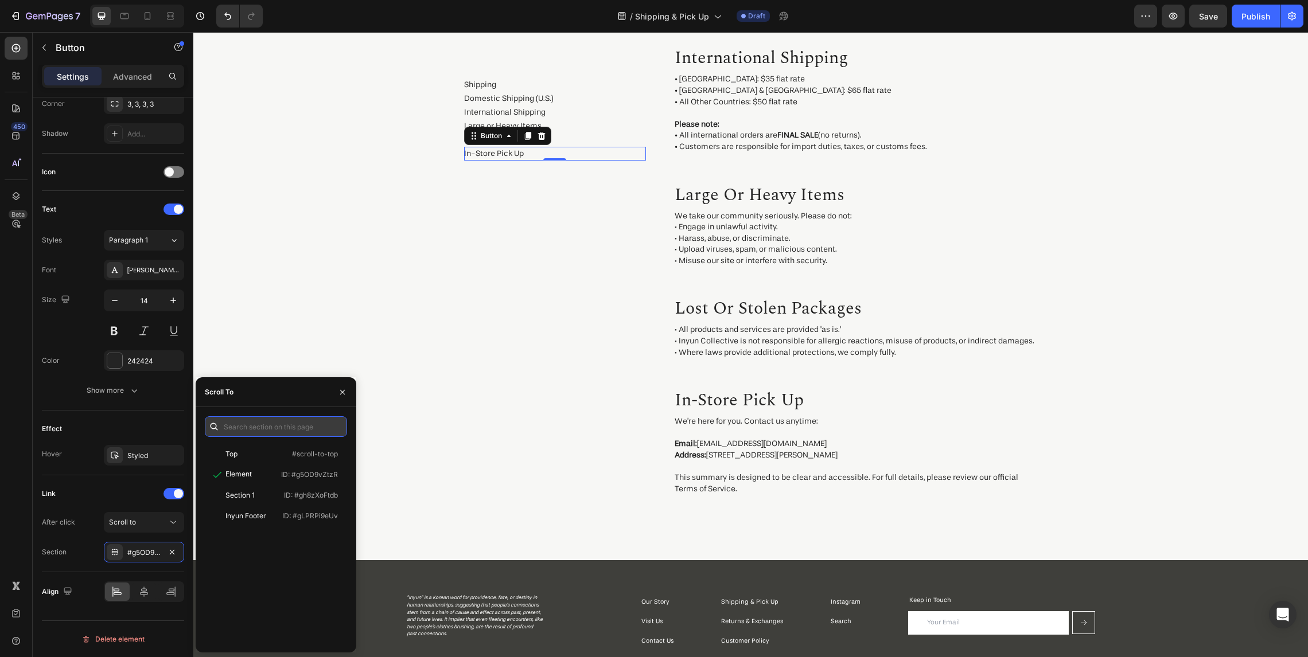
click at [267, 429] on input "text" at bounding box center [276, 426] width 142 height 21
paste input ".gBLORNkEHk"
type input "#gBLORNkEHk"
click at [283, 470] on p "ID: #gBLORNkEHk" at bounding box center [308, 475] width 60 height 10
click at [583, 465] on div "Shipping Button Domestic Shipping (U.S.) Button International Shipping Button L…" at bounding box center [555, 176] width 182 height 696
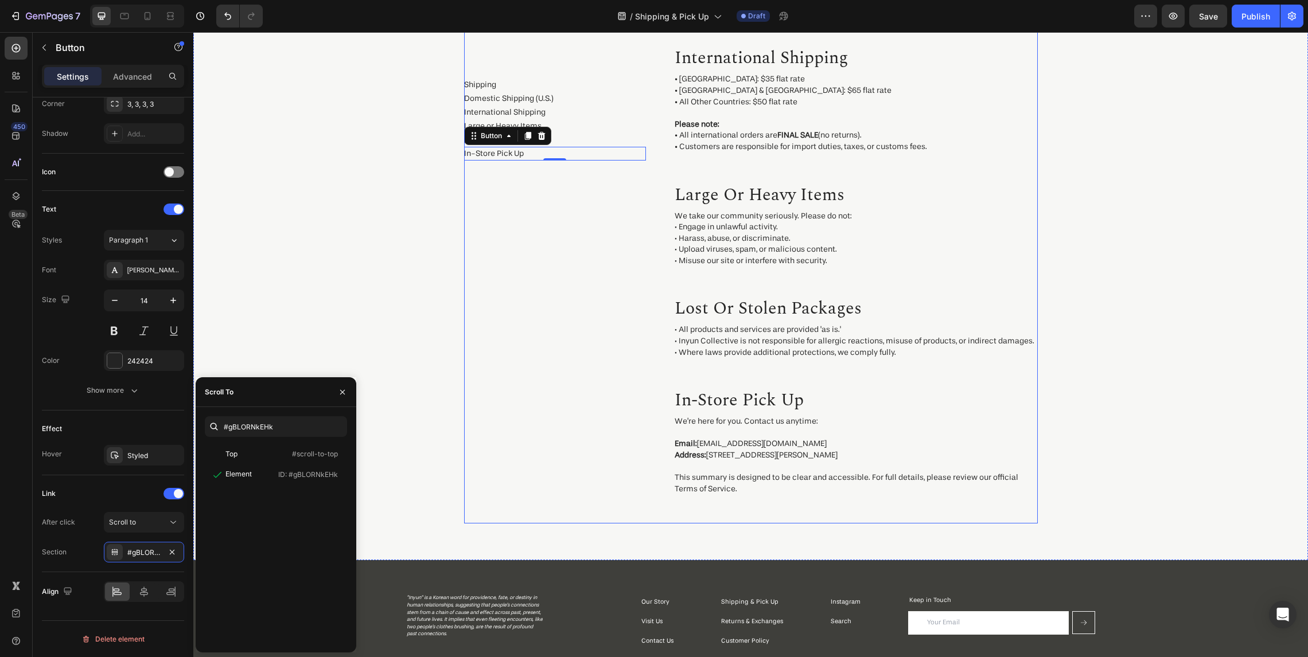
scroll to position [0, 0]
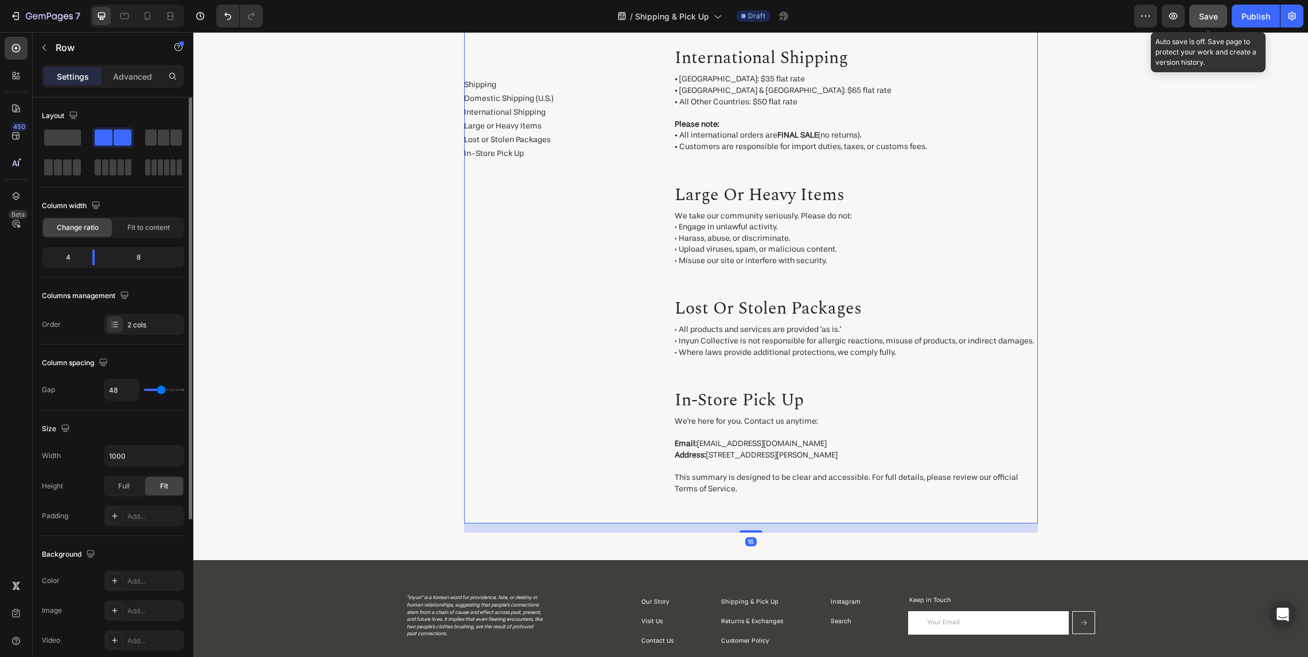
click at [1210, 17] on span "Save" at bounding box center [1208, 16] width 19 height 10
